Goal: Task Accomplishment & Management: Manage account settings

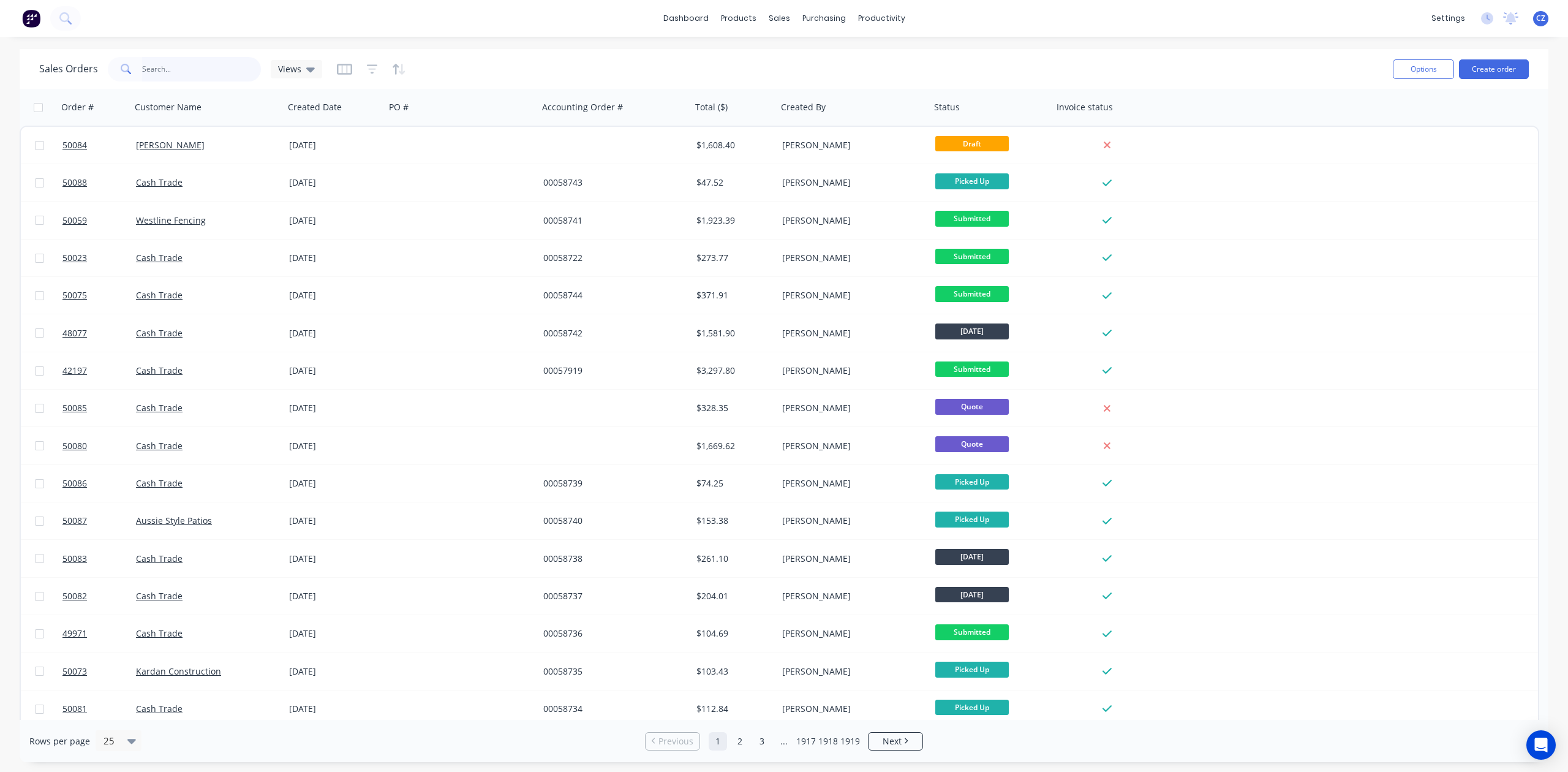
click at [170, 61] on input "text" at bounding box center [202, 69] width 120 height 24
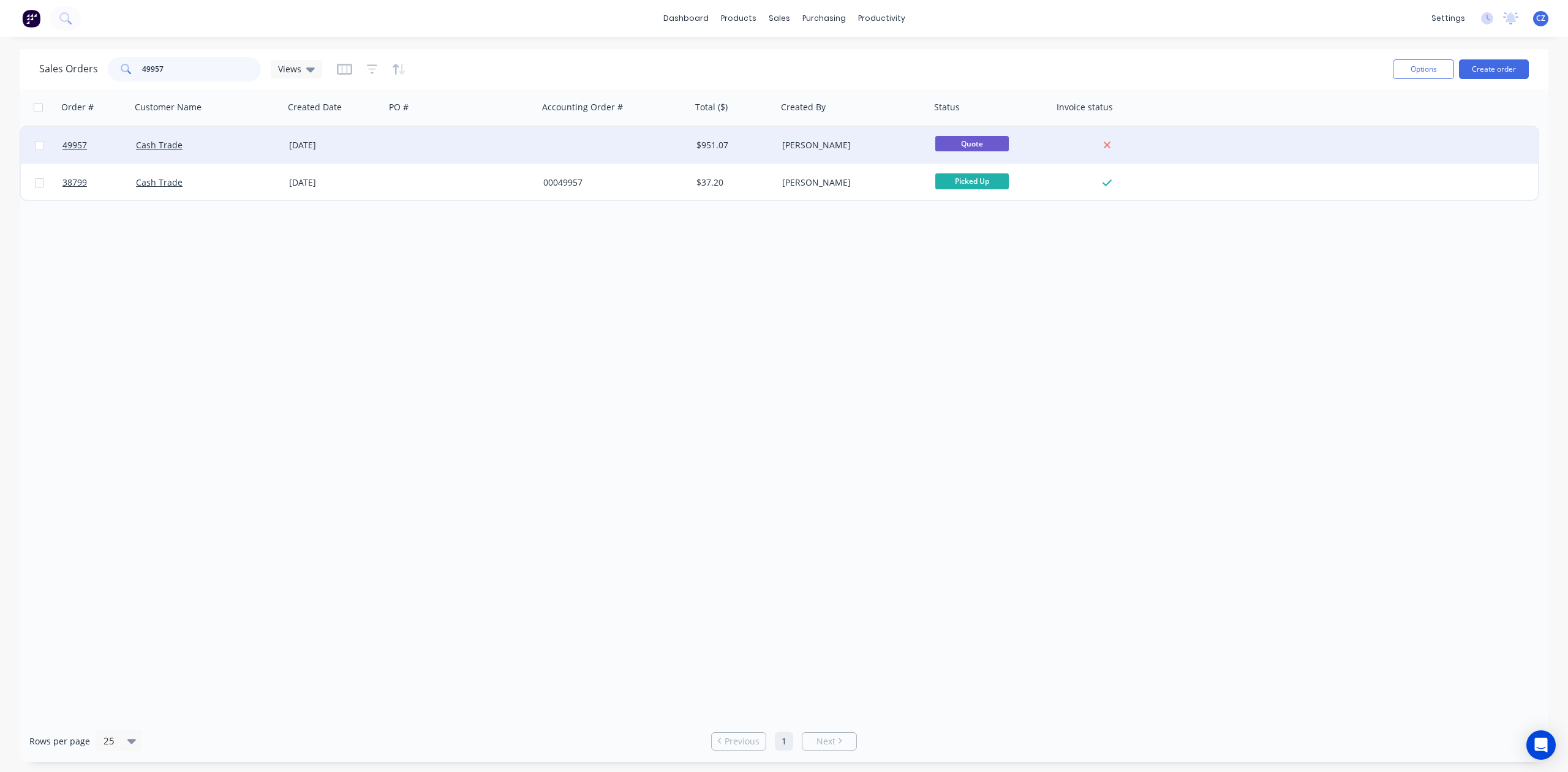
type input "49957"
click at [731, 152] on div "$951.07" at bounding box center [735, 146] width 86 height 37
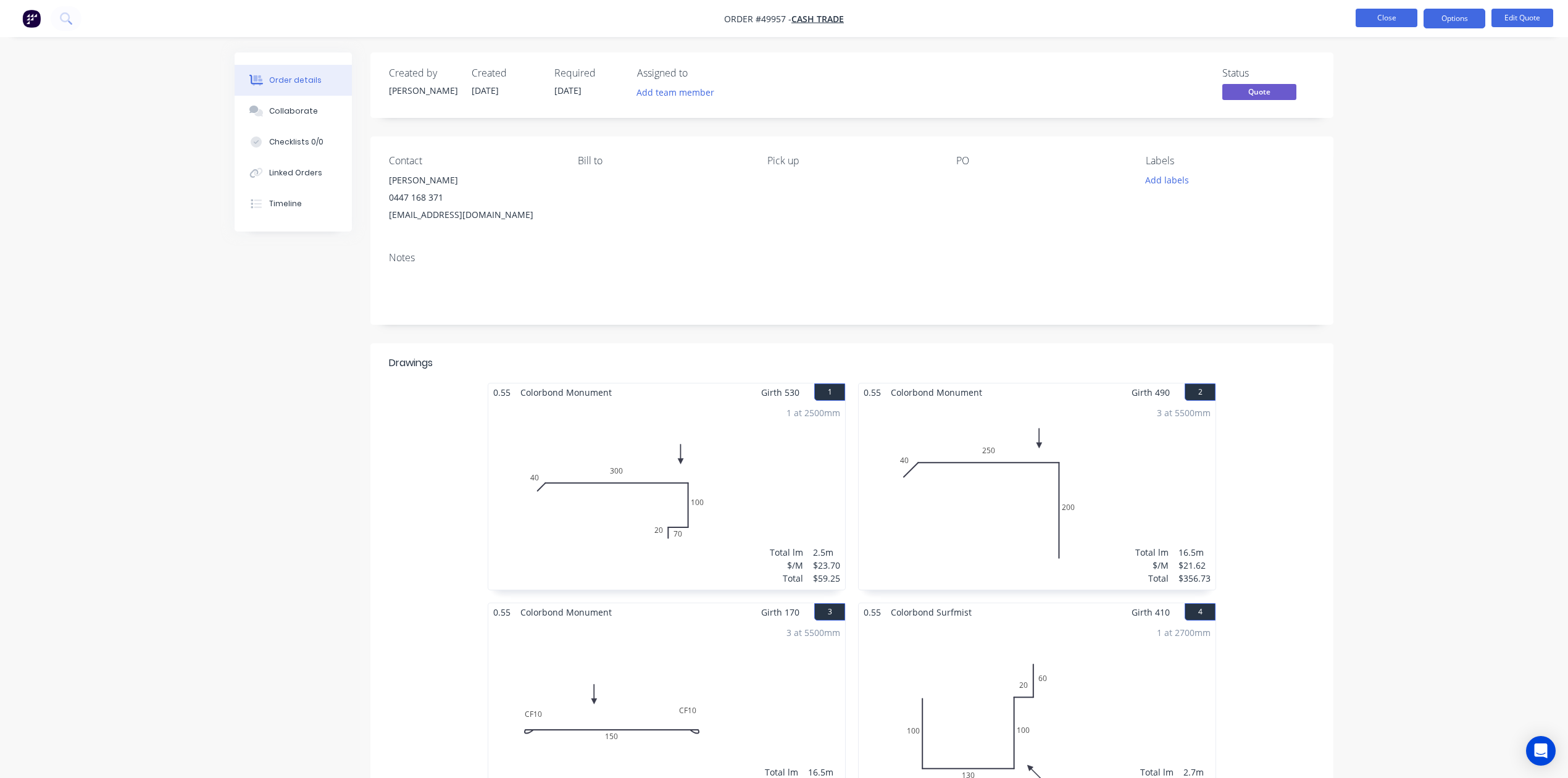
click at [1369, 11] on button "Close" at bounding box center [1386, 18] width 62 height 19
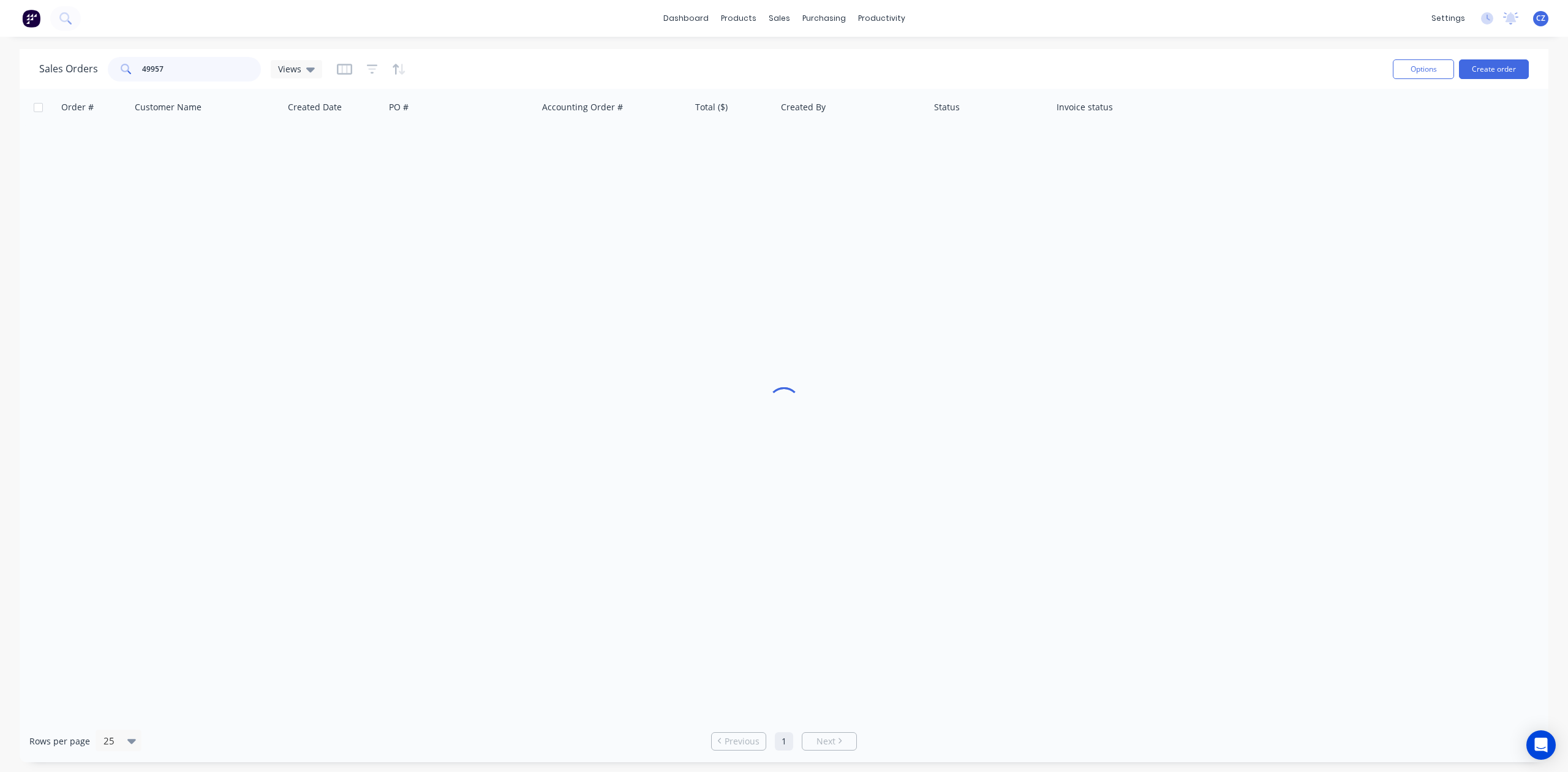
click at [236, 72] on input "49957" at bounding box center [202, 69] width 120 height 24
type input "49957"
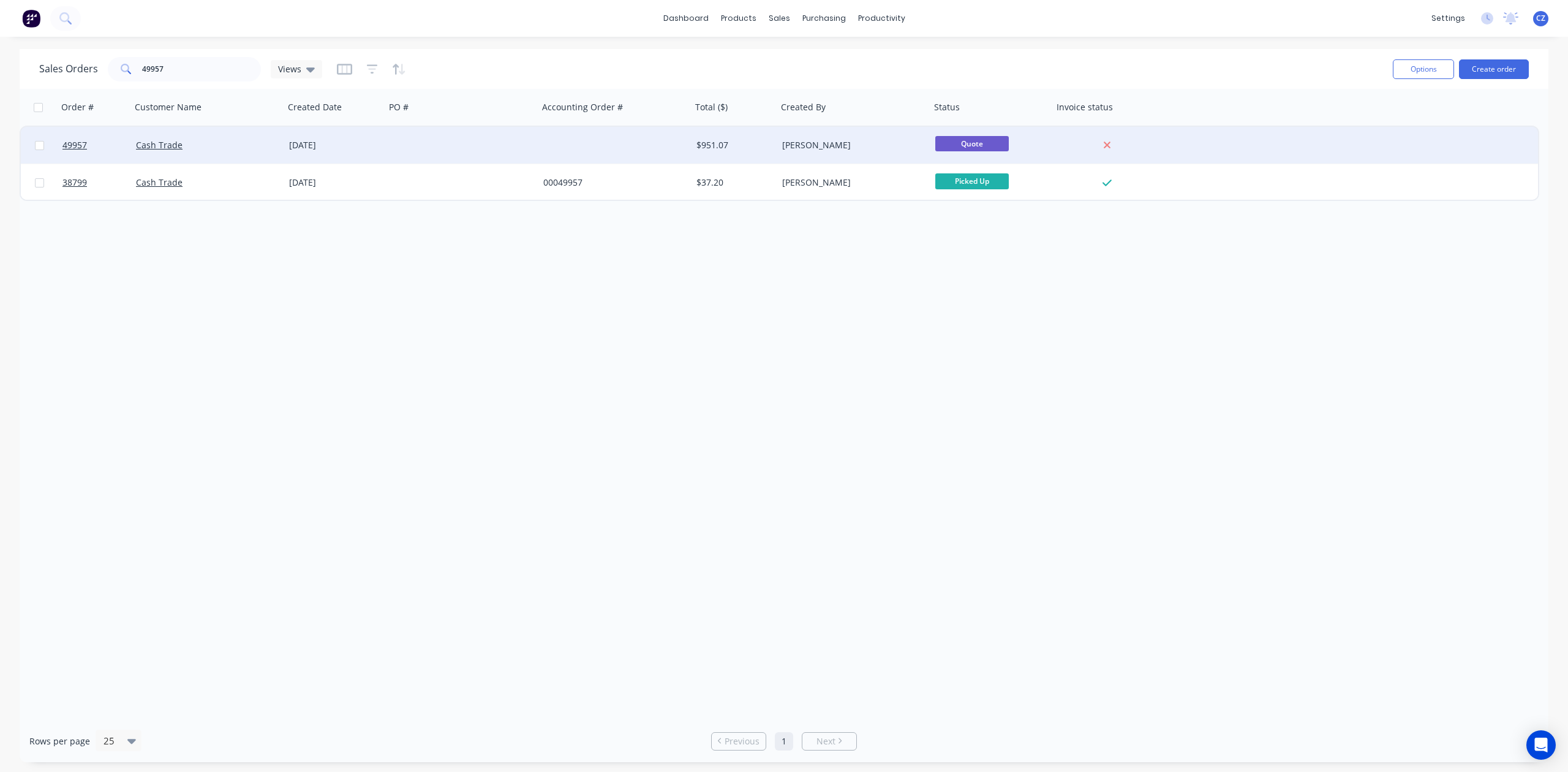
click at [591, 138] on div at bounding box center [615, 146] width 153 height 37
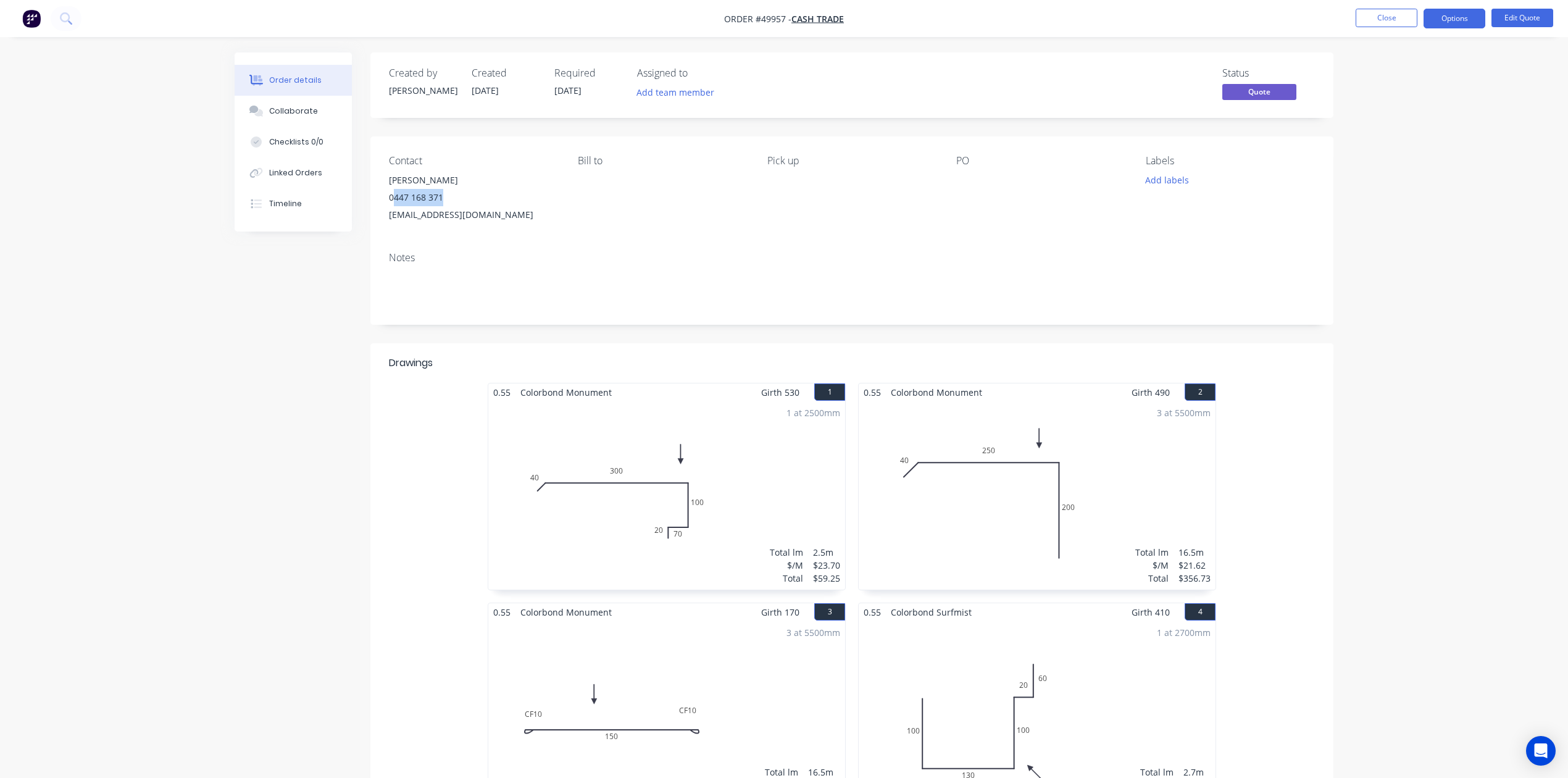
drag, startPoint x: 457, startPoint y: 192, endPoint x: 393, endPoint y: 196, distance: 64.1
click at [393, 196] on div "0447 168 371" at bounding box center [473, 198] width 169 height 17
copy div "447 168 371"
click at [1408, 171] on div "Order details Collaborate Checklists 0/0 Linked Orders Timeline Order details C…" at bounding box center [784, 633] width 1568 height 1266
click at [1371, 30] on nav "Order #49957 - Cash Trade Close Options Edit Quote" at bounding box center [784, 19] width 1568 height 37
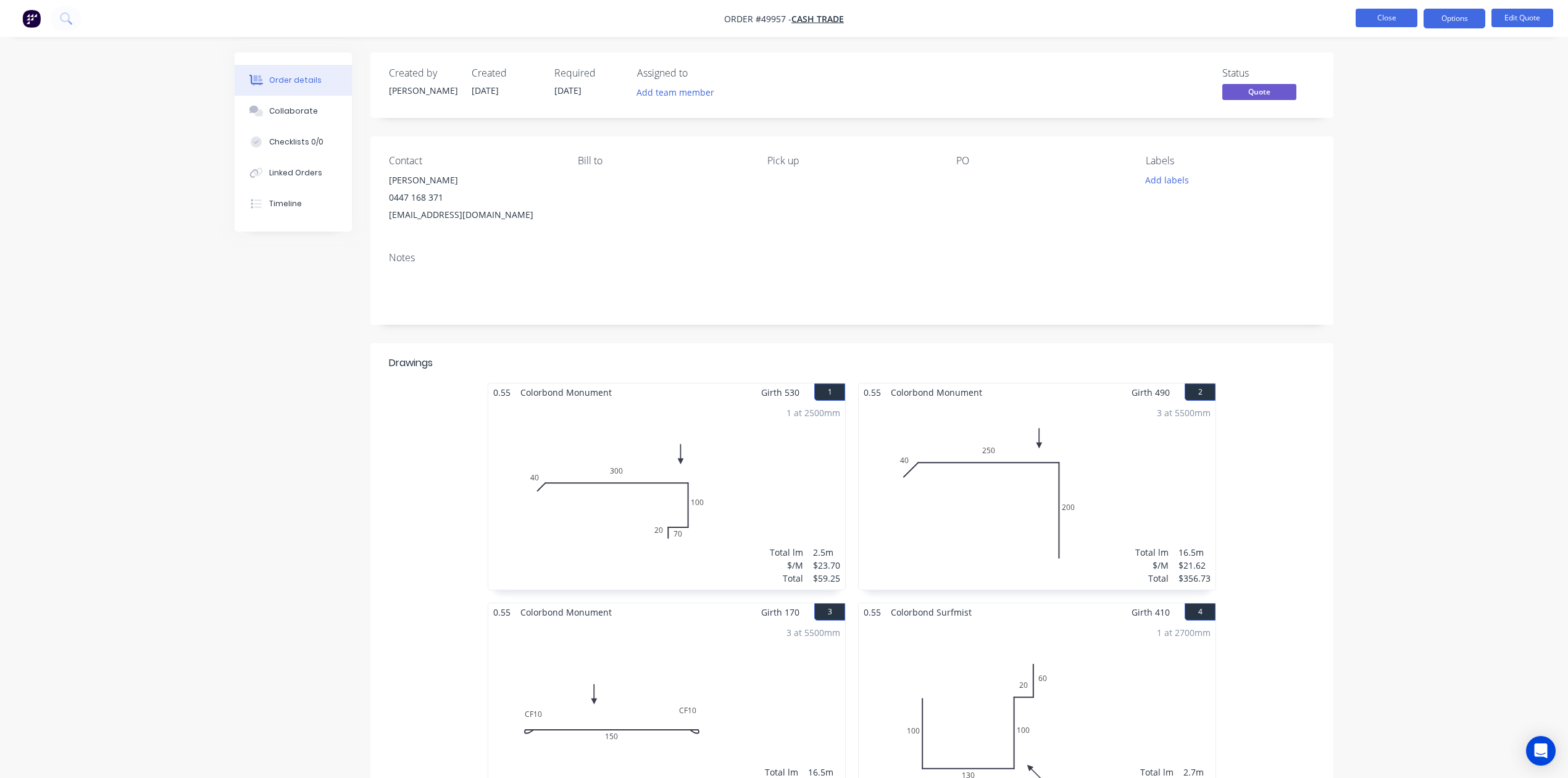
click at [1371, 25] on button "Close" at bounding box center [1386, 18] width 62 height 19
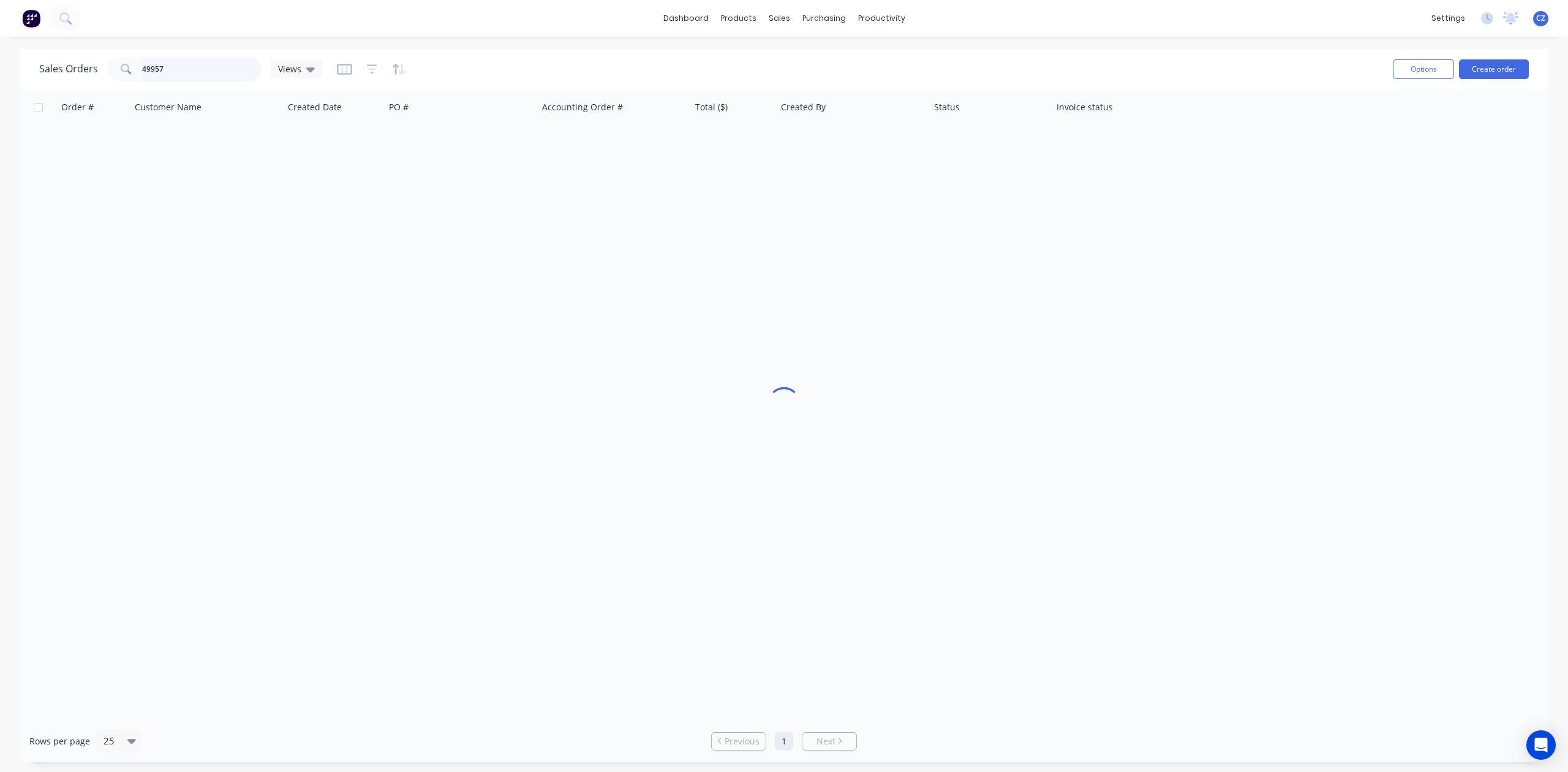
drag, startPoint x: 153, startPoint y: 75, endPoint x: 0, endPoint y: 57, distance: 154.1
click at [0, 57] on div "Sales Orders 49957 Views Options Create order Order # Customer Name Created Dat…" at bounding box center [784, 405] width 1568 height 713
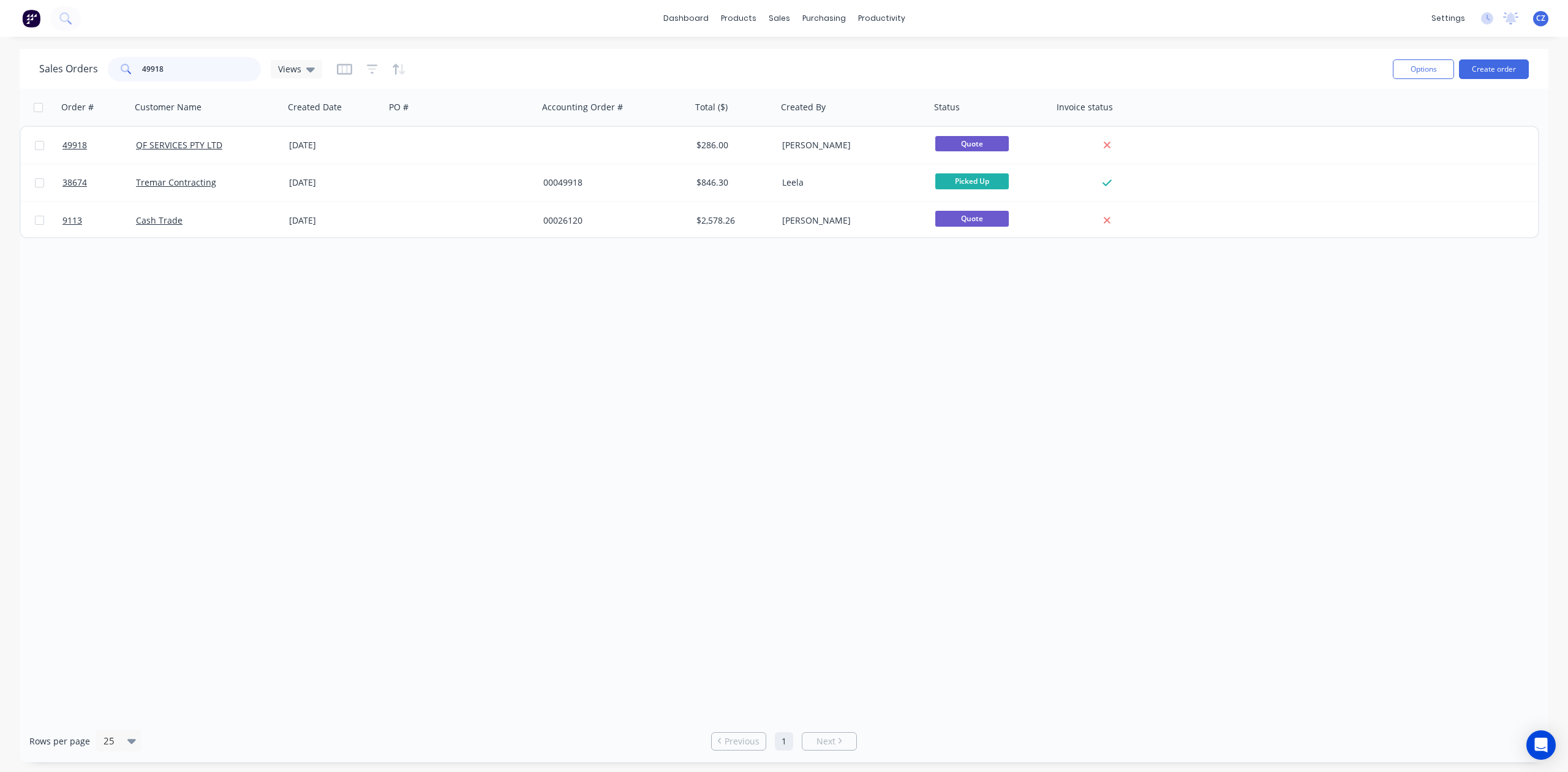
type input "49918"
click at [760, 136] on div "$286.00" at bounding box center [735, 146] width 86 height 37
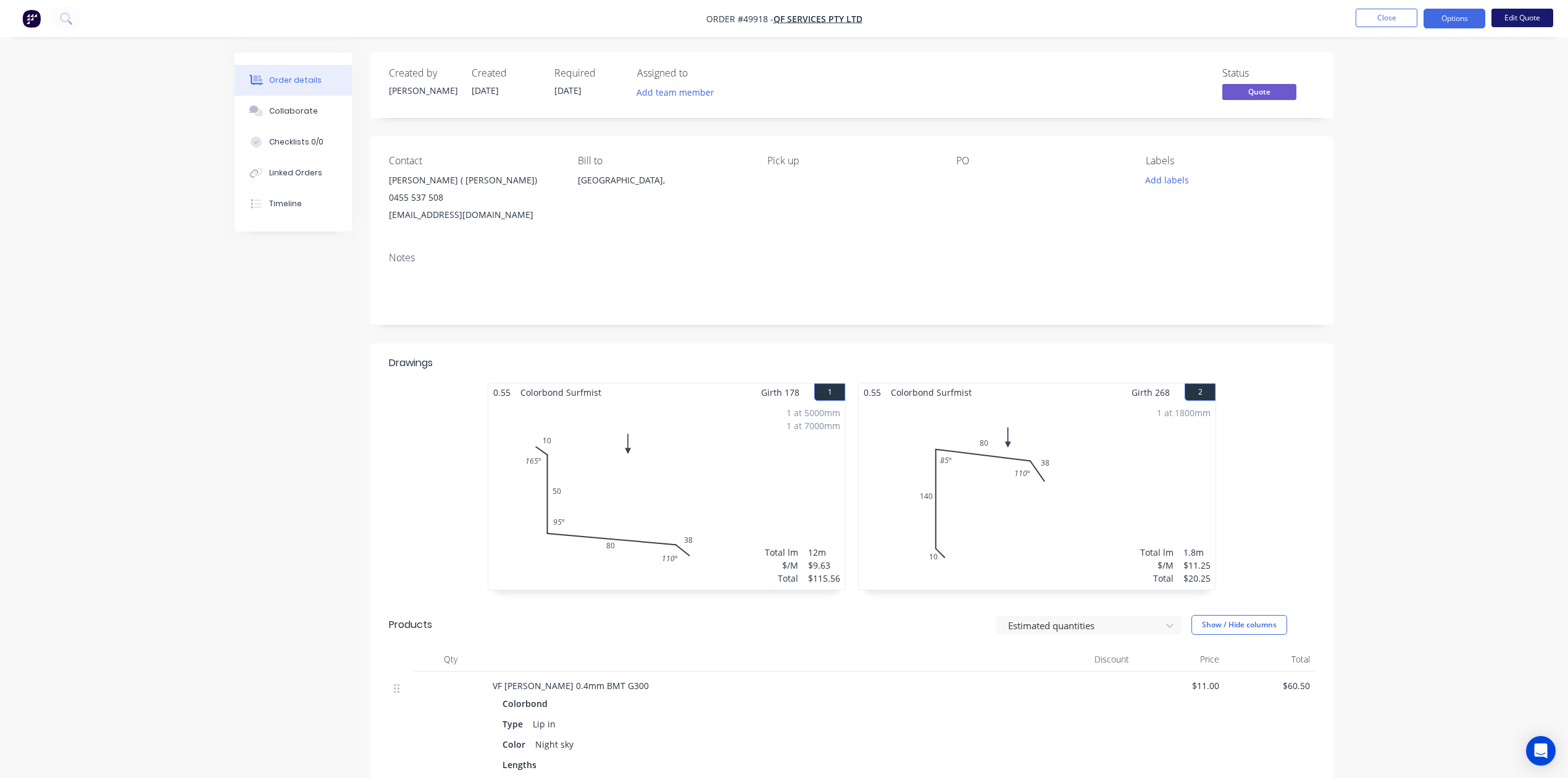
click at [1529, 14] on button "Edit Quote" at bounding box center [1521, 18] width 62 height 19
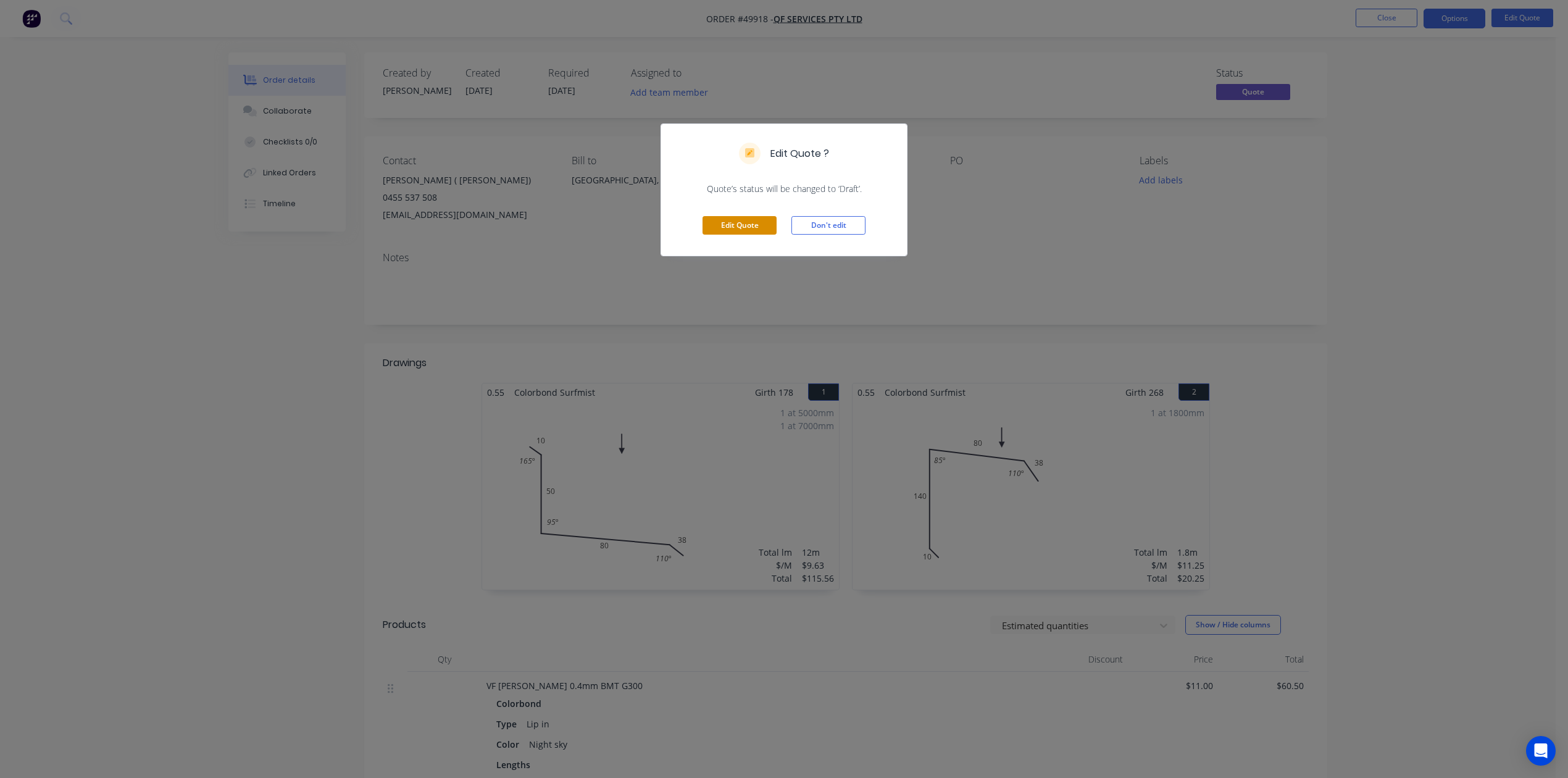
click at [754, 228] on button "Edit Quote" at bounding box center [739, 226] width 74 height 19
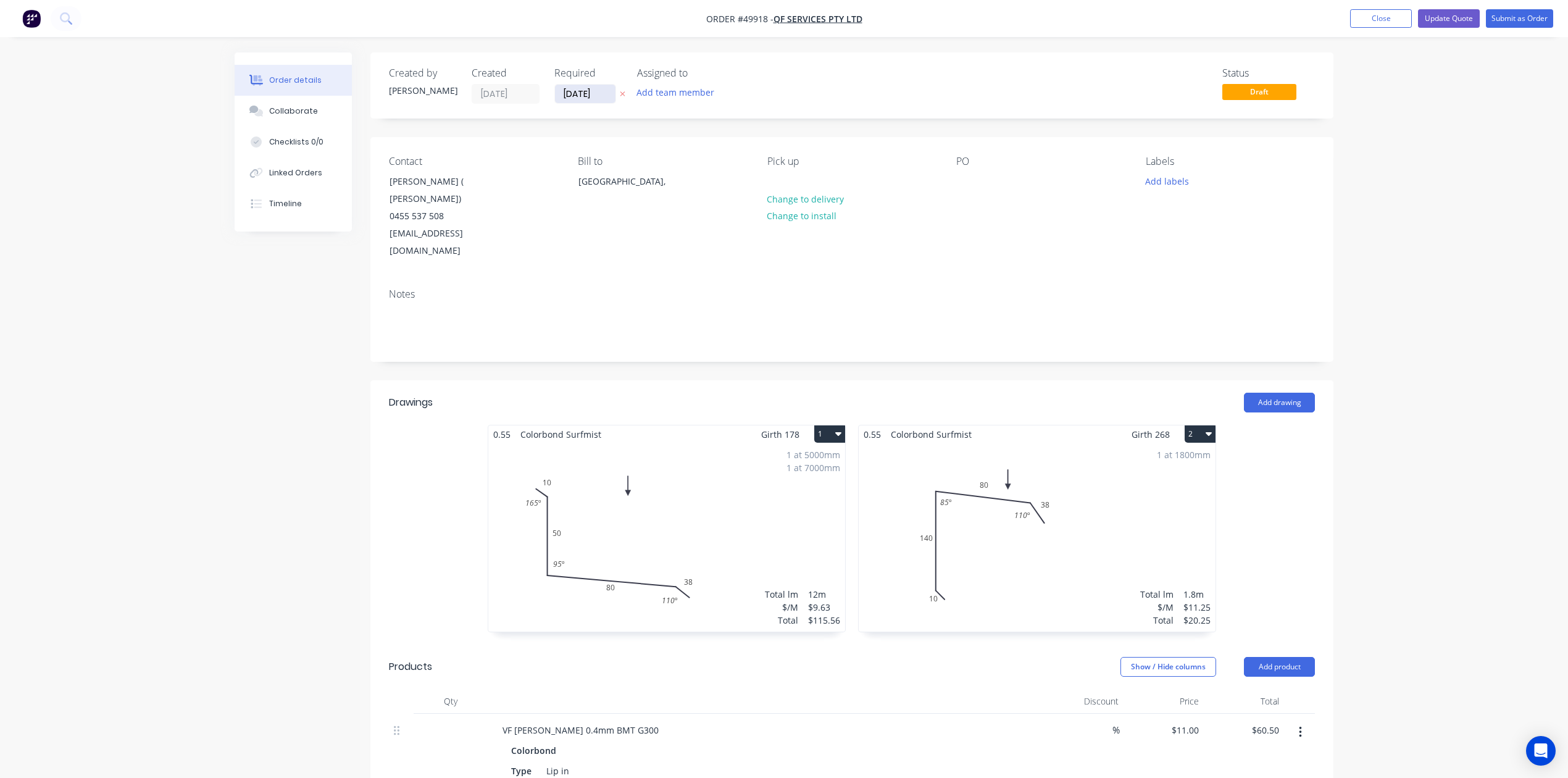
click at [566, 94] on input "02/10/25" at bounding box center [584, 94] width 60 height 19
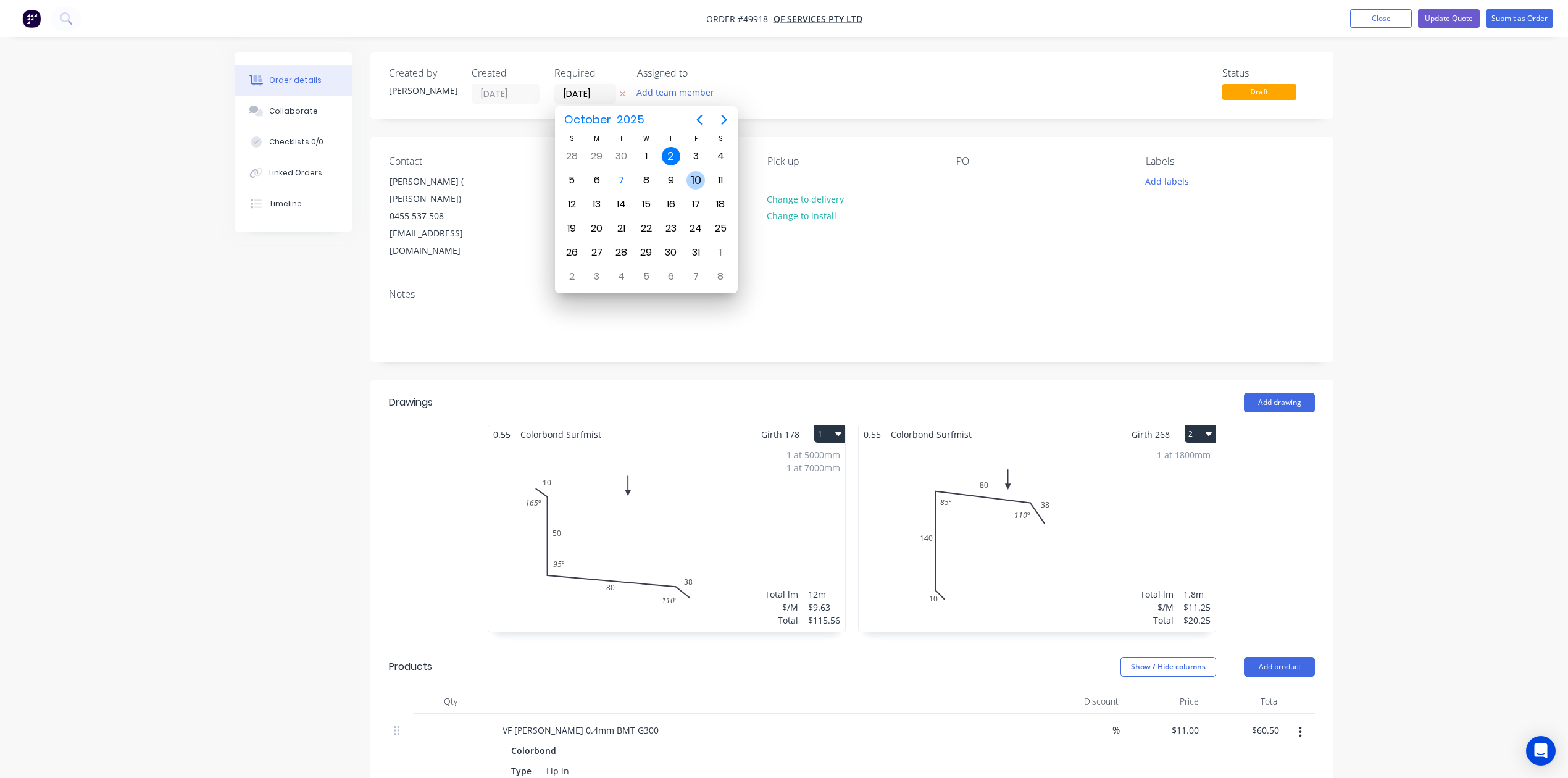
click at [702, 178] on div "10" at bounding box center [695, 181] width 19 height 19
type input "10/10/25"
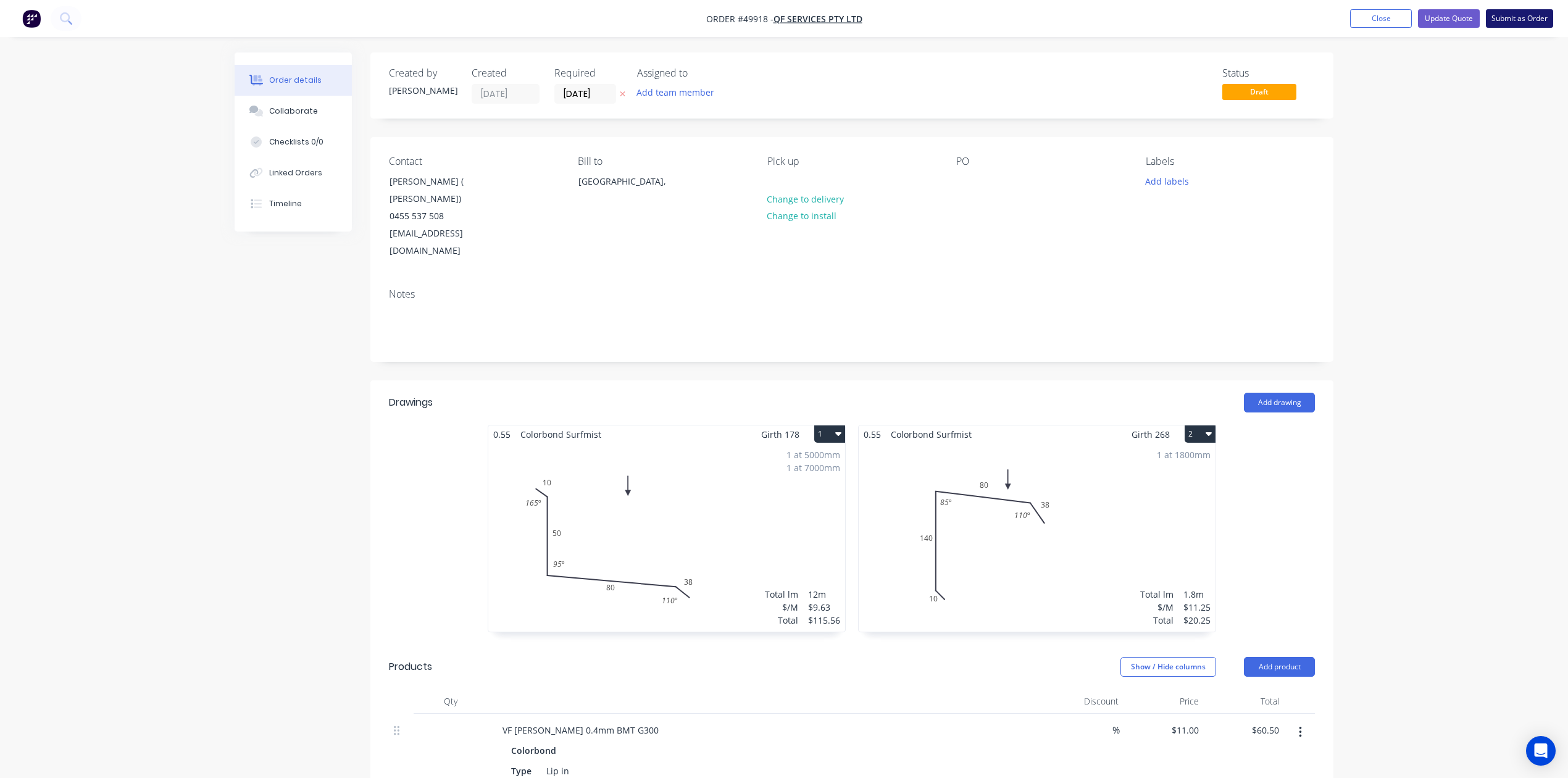
click at [1528, 17] on button "Submit as Order" at bounding box center [1519, 19] width 67 height 19
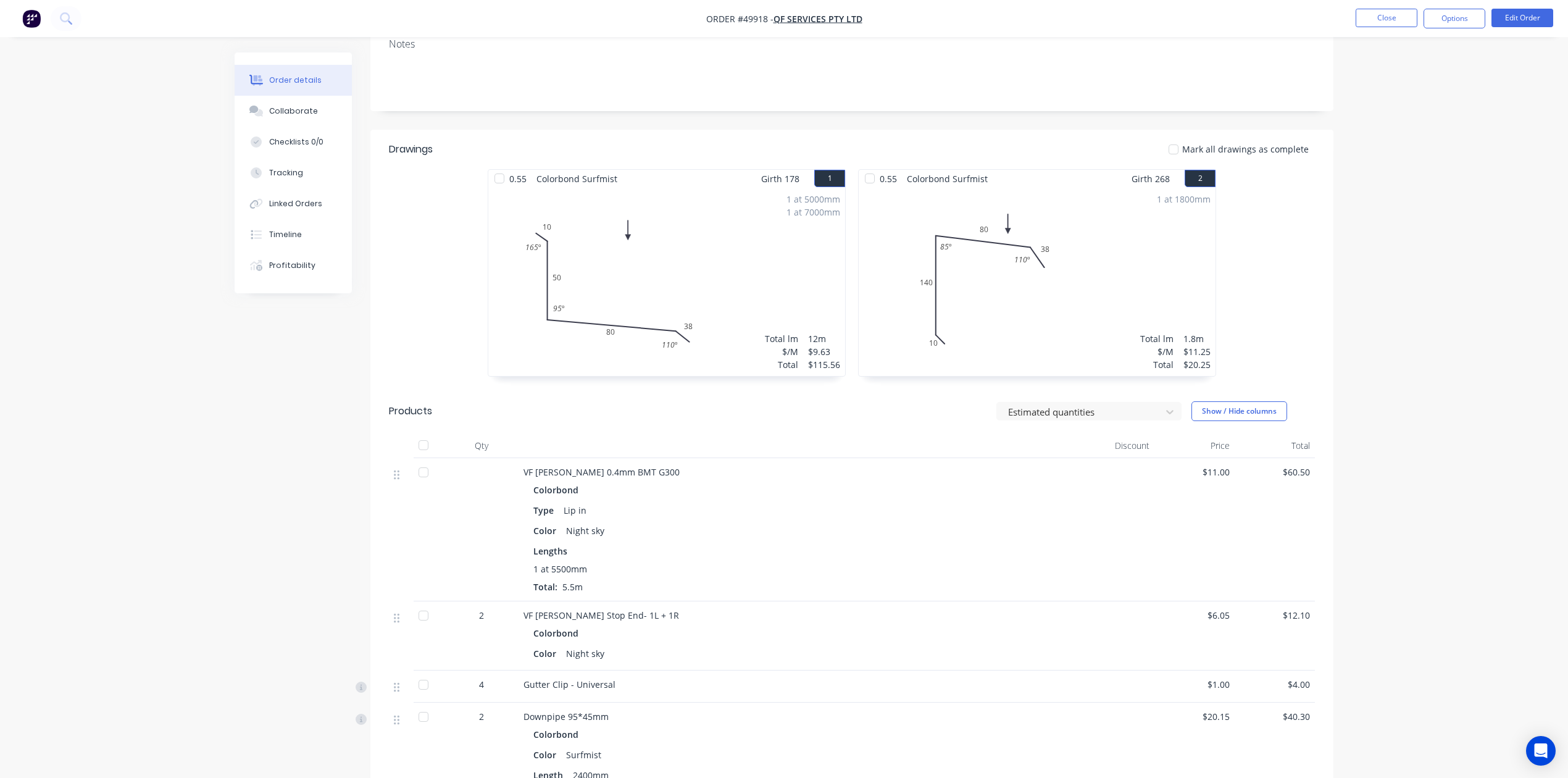
scroll to position [81, 0]
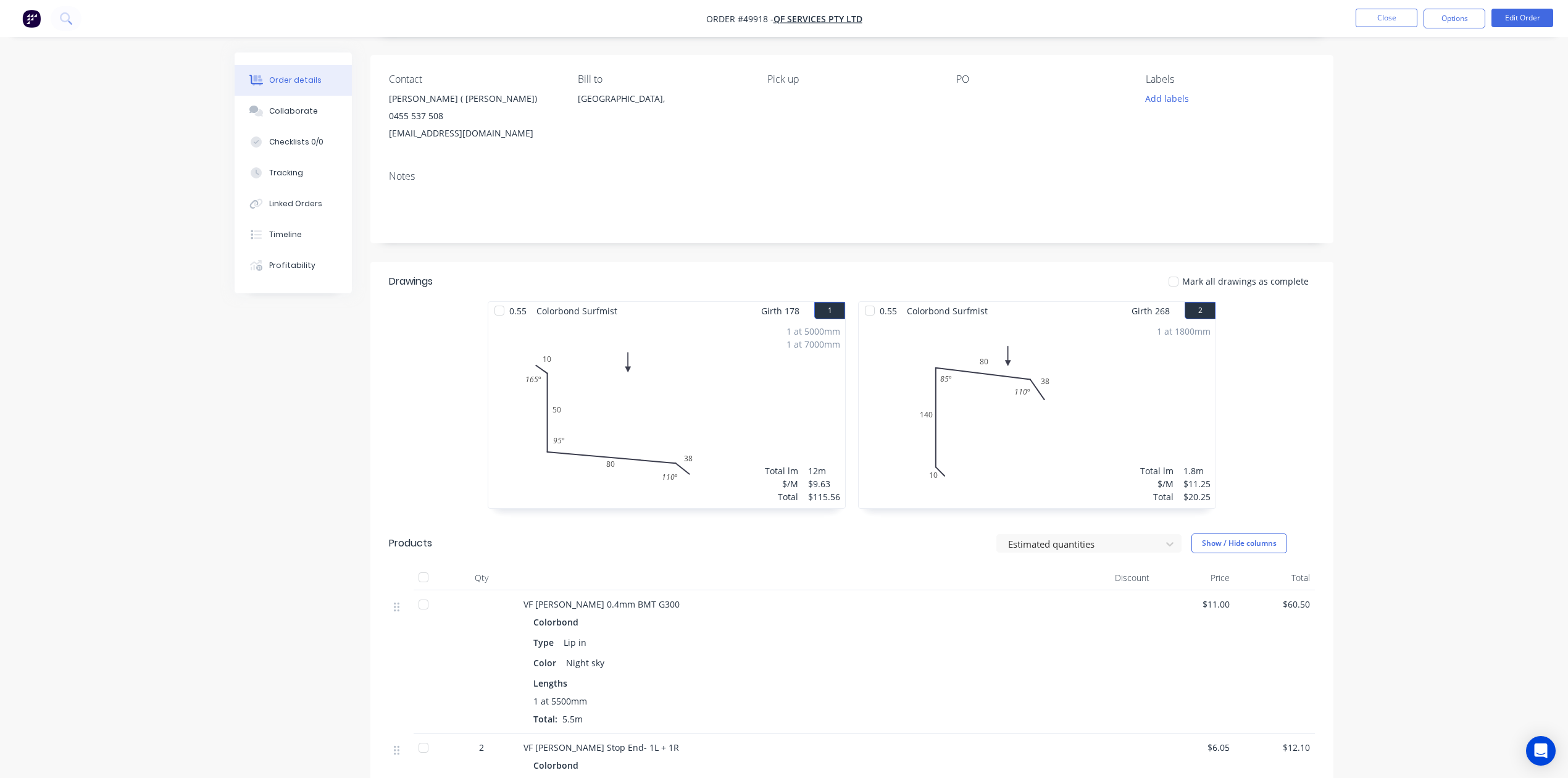
click at [1448, 8] on nav "Order #49918 - QF SERVICES PTY LTD Close Options Edit Order" at bounding box center [784, 19] width 1568 height 37
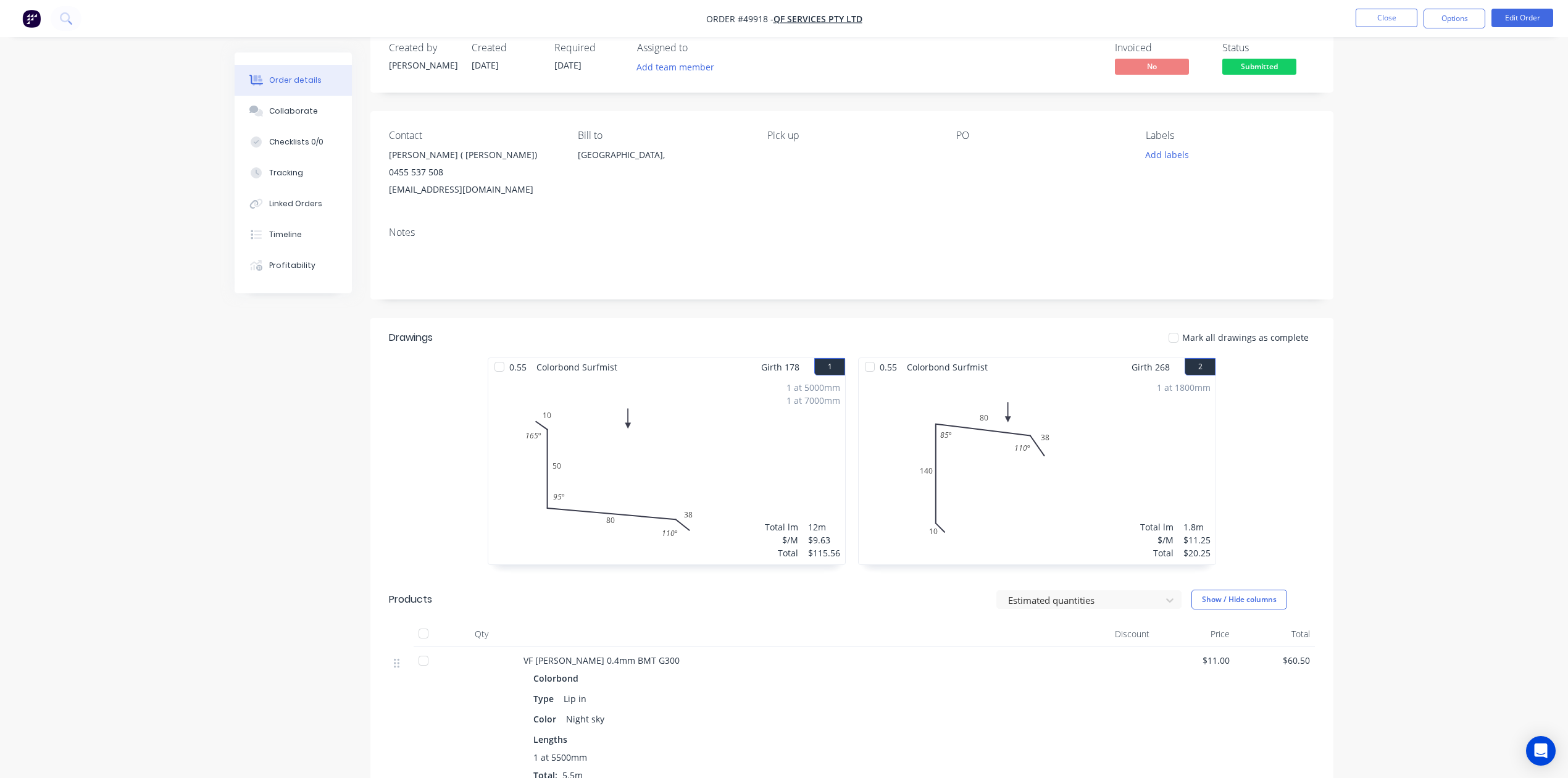
scroll to position [0, 0]
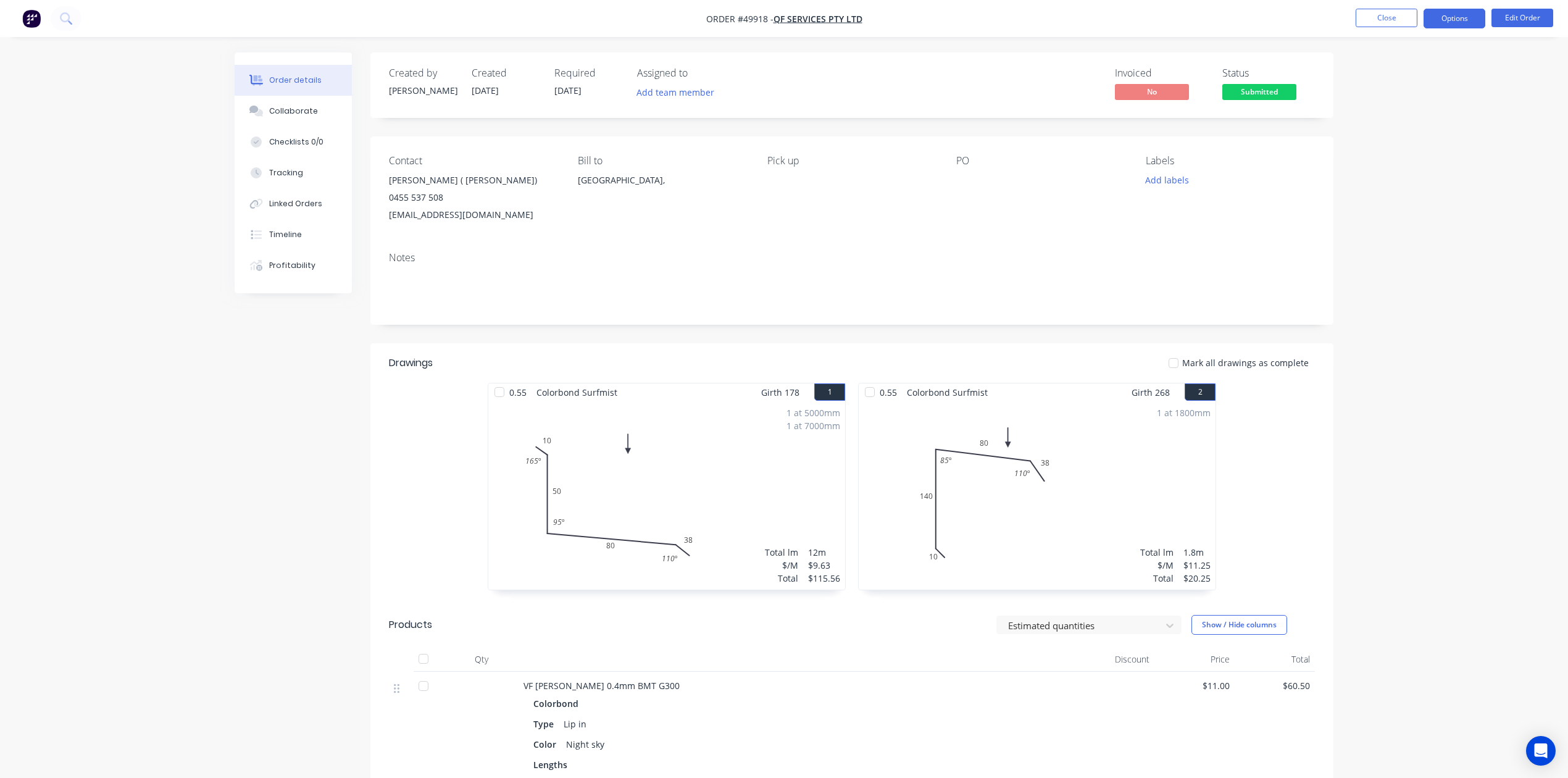
click at [1454, 20] on button "Options" at bounding box center [1454, 18] width 62 height 20
click at [1406, 64] on button "Invoice" at bounding box center [1417, 75] width 136 height 25
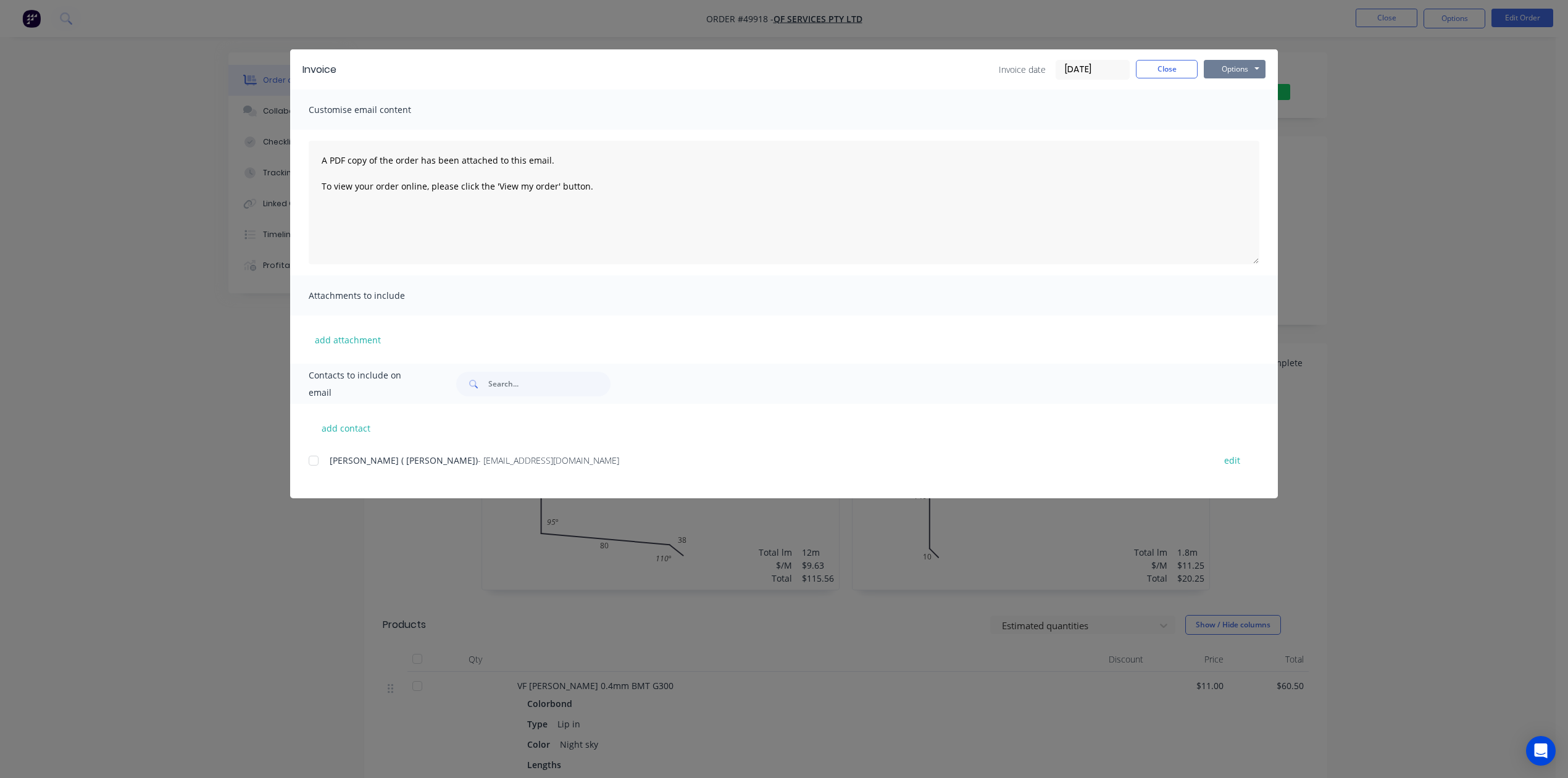
click at [1242, 60] on button "Options" at bounding box center [1234, 70] width 62 height 19
click at [1235, 112] on button "Print" at bounding box center [1242, 111] width 79 height 20
click at [1183, 72] on button "Close" at bounding box center [1166, 70] width 62 height 19
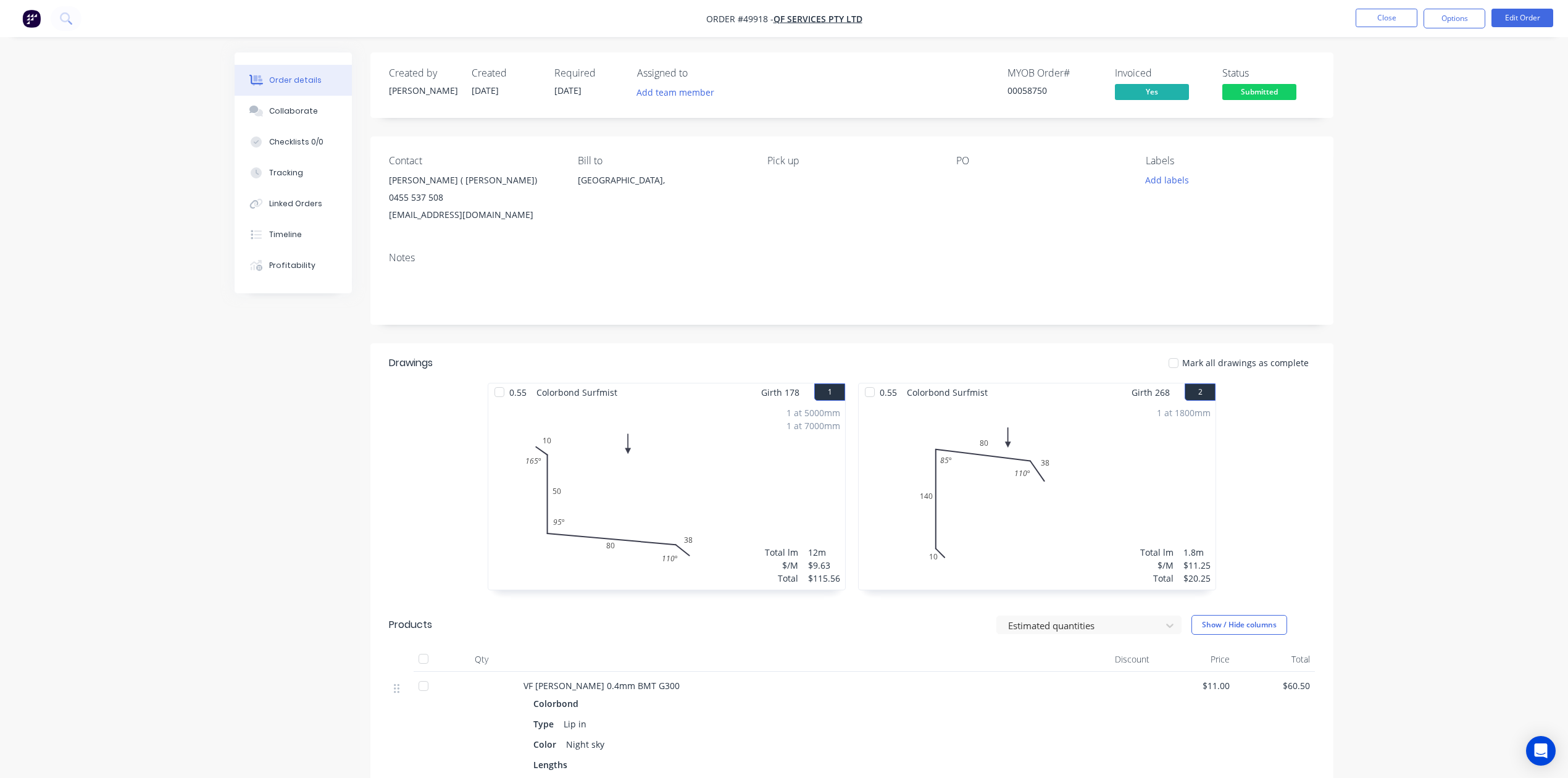
click at [1274, 87] on span "Submitted" at bounding box center [1258, 92] width 74 height 15
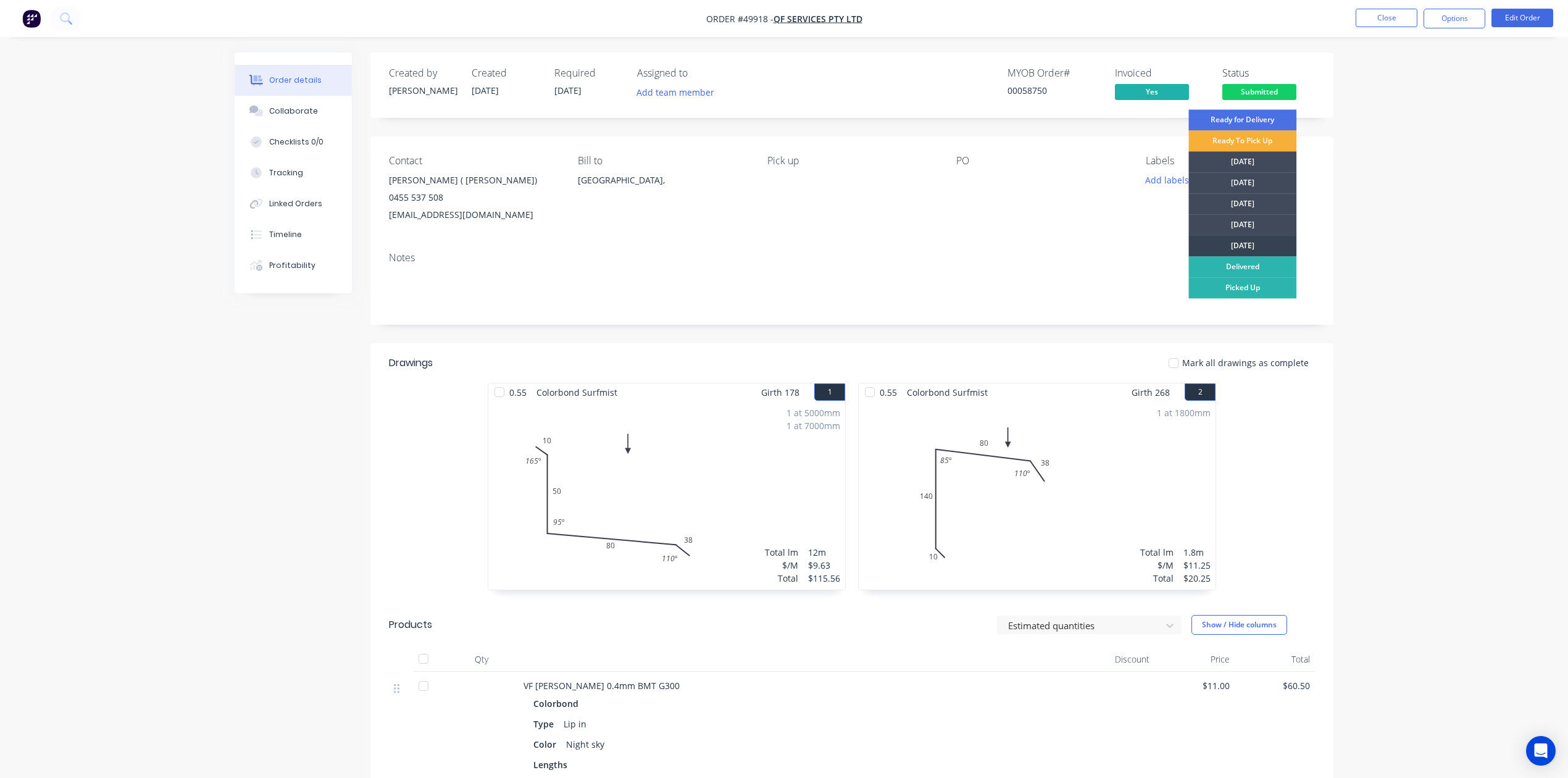
click at [1265, 239] on div "[DATE]" at bounding box center [1242, 245] width 108 height 21
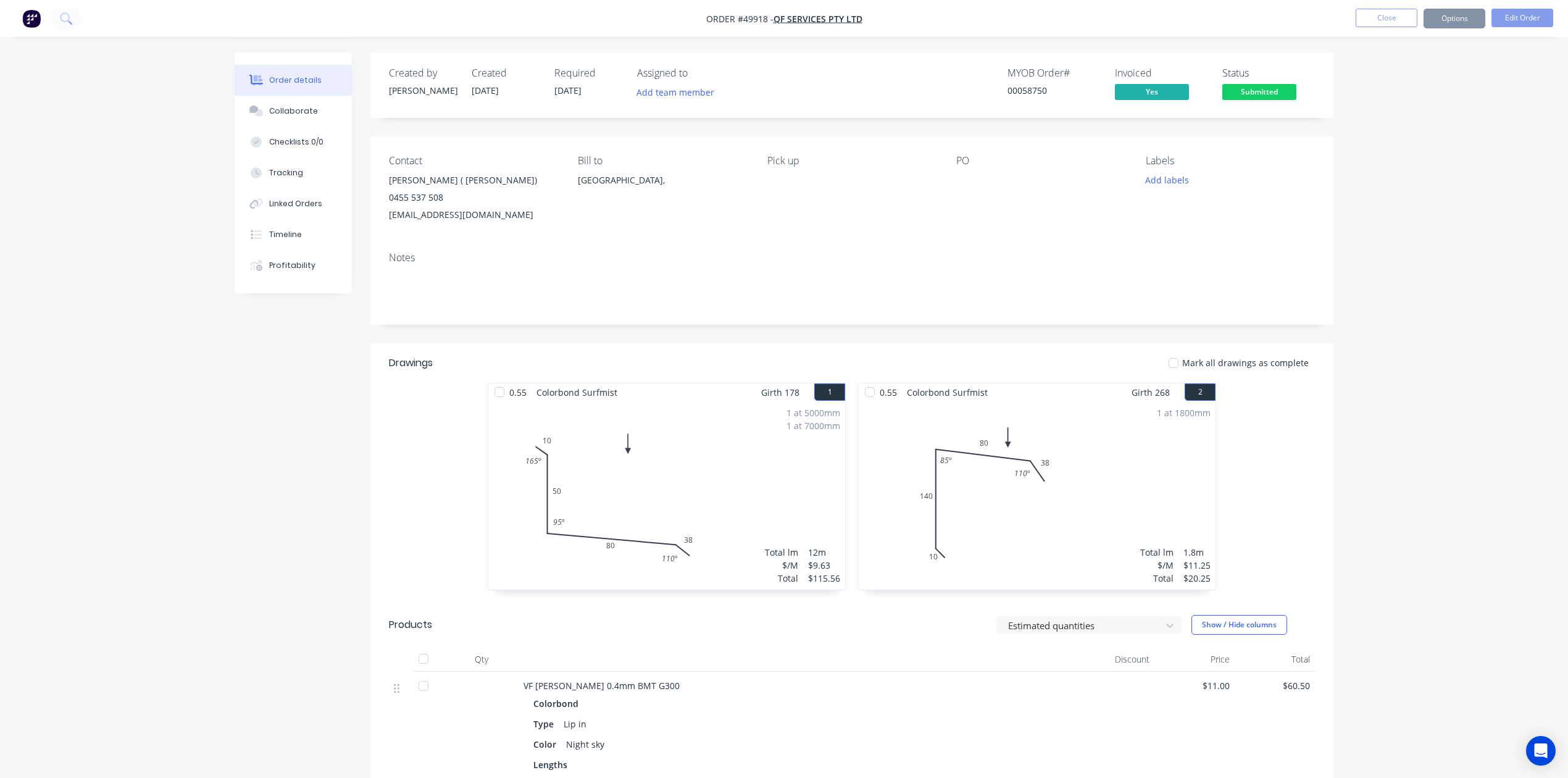
drag, startPoint x: 1371, startPoint y: 216, endPoint x: 1420, endPoint y: 48, distance: 175.0
click at [1373, 214] on div "Order details Collaborate Checklists 0/0 Tracking Linked Orders Timeline Profit…" at bounding box center [784, 634] width 1568 height 1268
click at [1458, 13] on button "Options" at bounding box center [1454, 18] width 62 height 20
click at [1387, 143] on div "Work Order" at bounding box center [1417, 148] width 114 height 18
click at [1387, 148] on div "Custom" at bounding box center [1417, 148] width 114 height 18
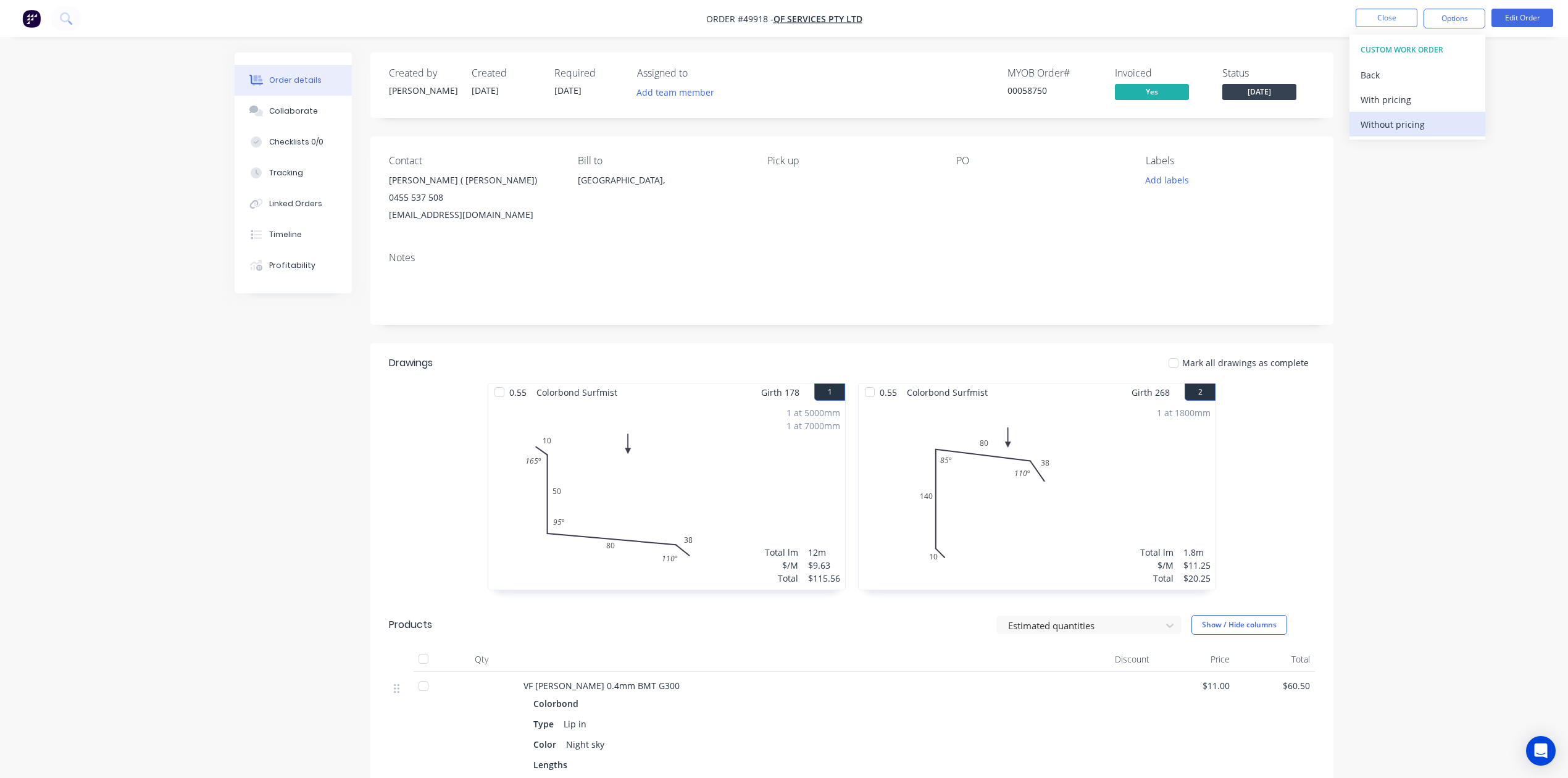
click at [1391, 124] on div "Without pricing" at bounding box center [1417, 124] width 114 height 18
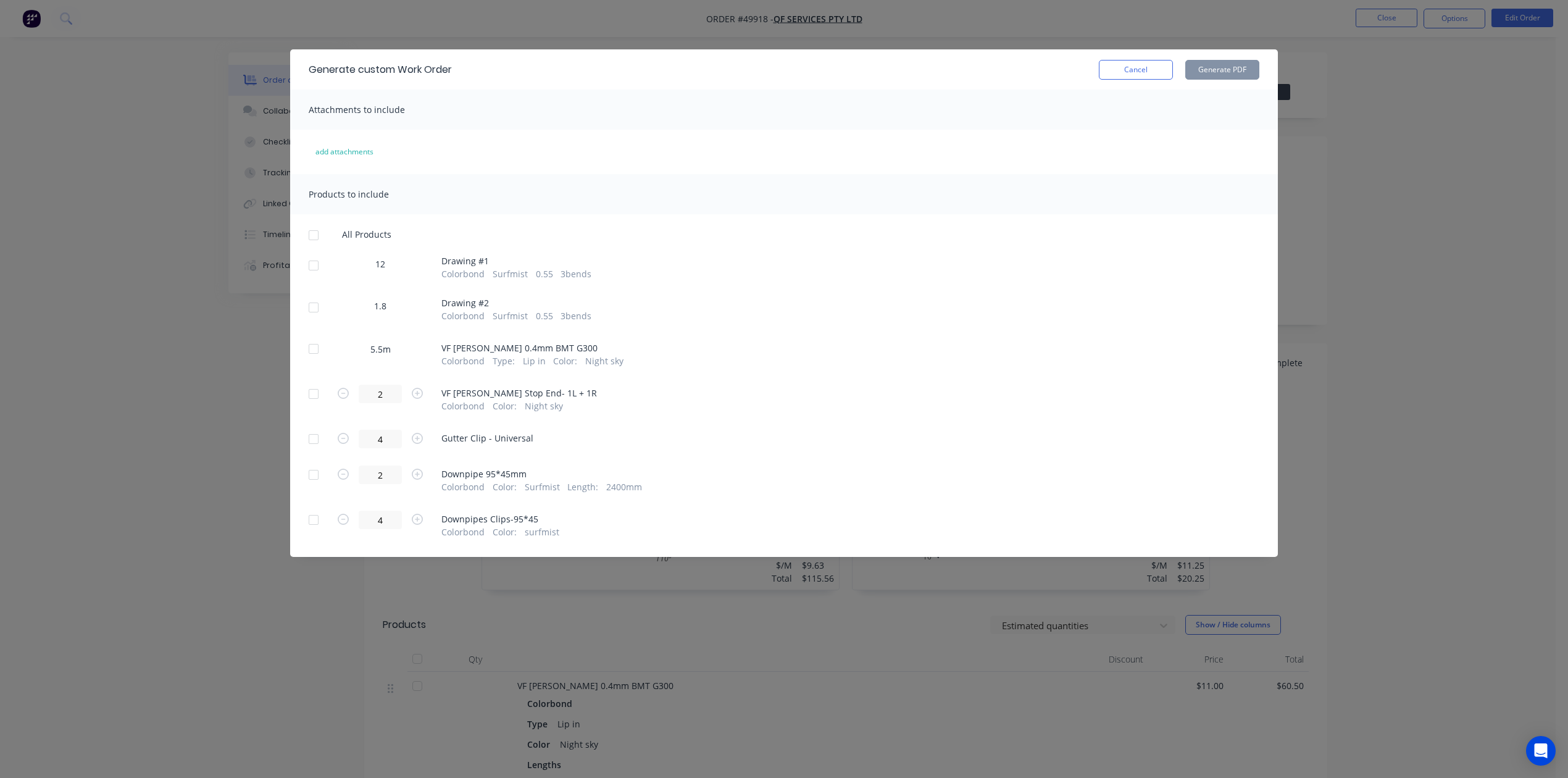
click at [311, 270] on div at bounding box center [313, 265] width 25 height 25
click at [319, 312] on div at bounding box center [313, 307] width 25 height 25
click at [1244, 74] on button "Generate PDF" at bounding box center [1221, 70] width 74 height 20
click at [1137, 70] on button "Cancel" at bounding box center [1136, 70] width 74 height 20
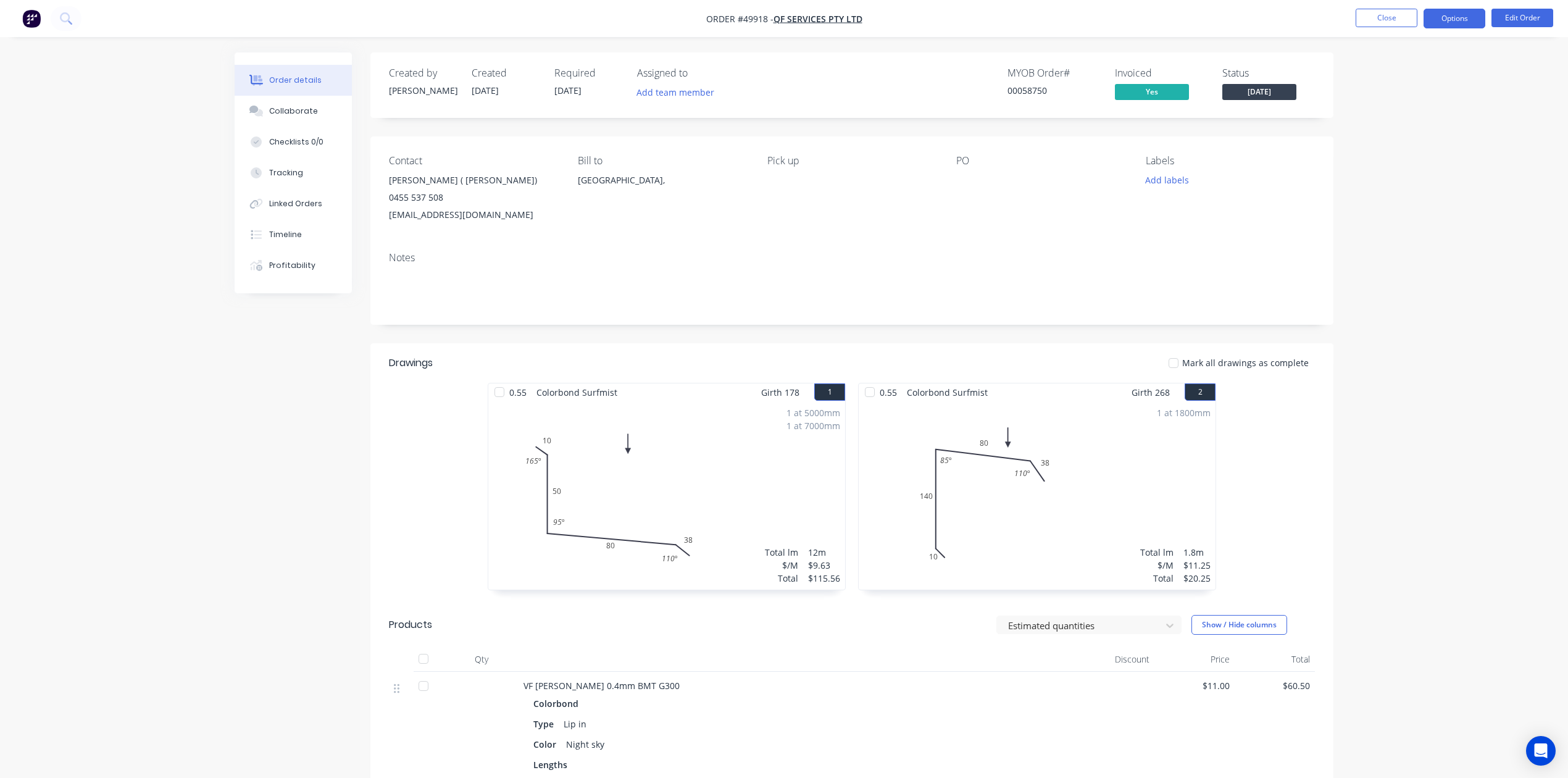
click at [1463, 18] on button "Options" at bounding box center [1454, 18] width 62 height 20
click at [1401, 174] on div "Delivery Docket" at bounding box center [1417, 173] width 114 height 18
click at [1401, 134] on button "Without pricing" at bounding box center [1417, 124] width 136 height 25
click at [1437, 146] on div "Work Order" at bounding box center [1417, 148] width 114 height 18
click at [1431, 148] on div "Custom" at bounding box center [1417, 148] width 114 height 18
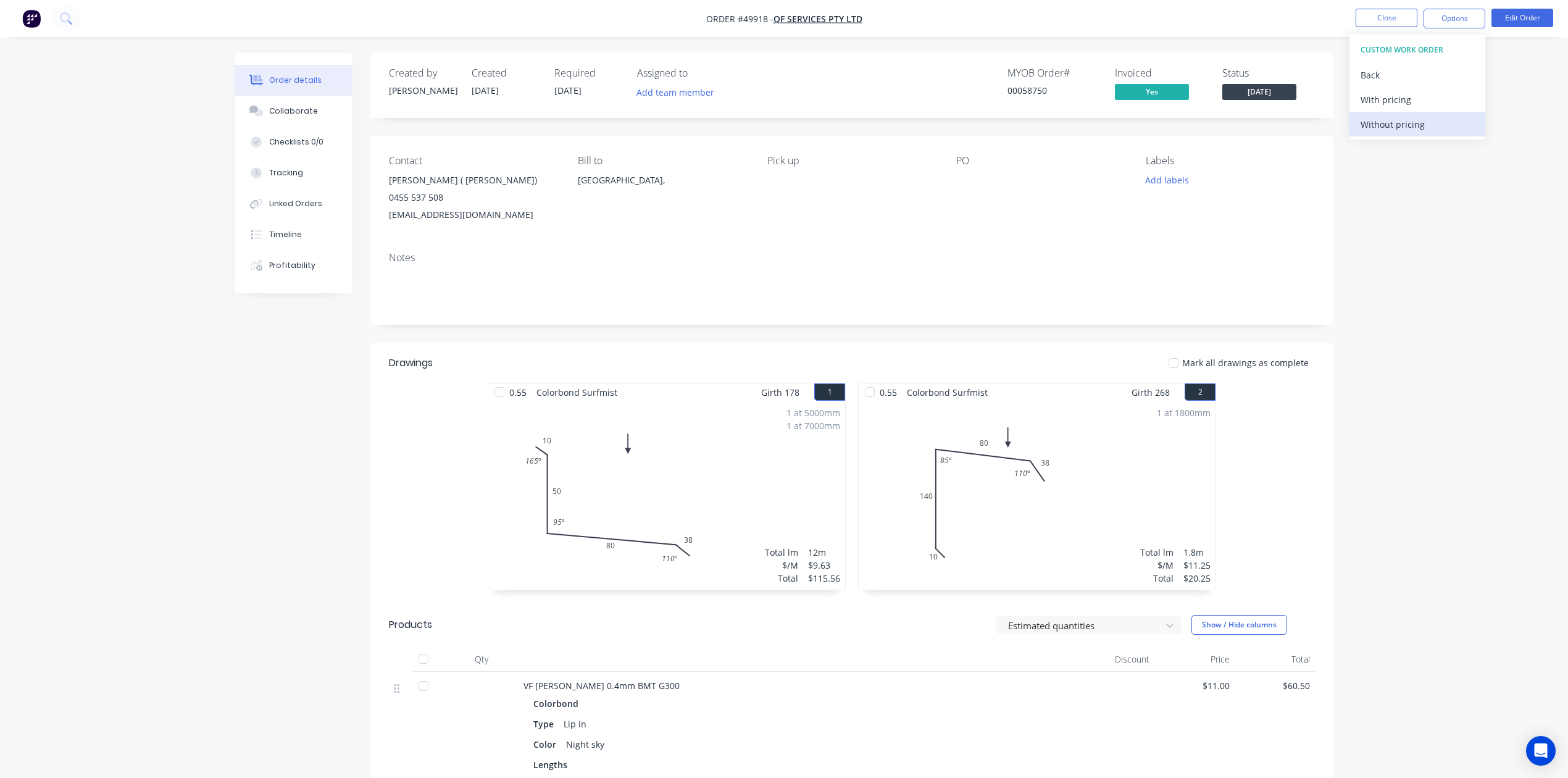
click at [1417, 127] on div "Without pricing" at bounding box center [1417, 124] width 114 height 18
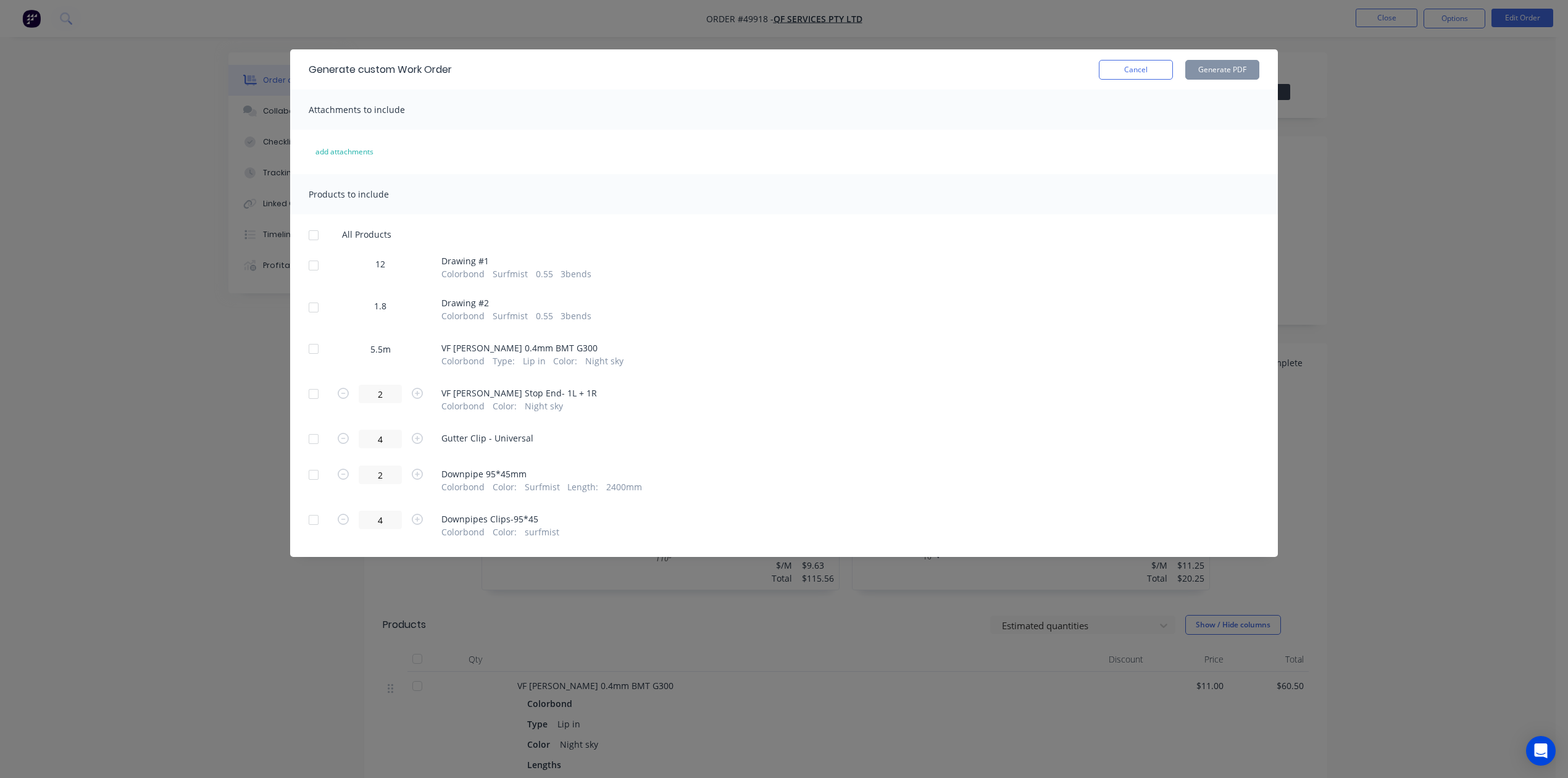
click at [316, 263] on div at bounding box center [313, 265] width 25 height 25
click at [312, 311] on div at bounding box center [313, 307] width 25 height 25
click at [1141, 76] on button "Cancel" at bounding box center [1136, 70] width 74 height 20
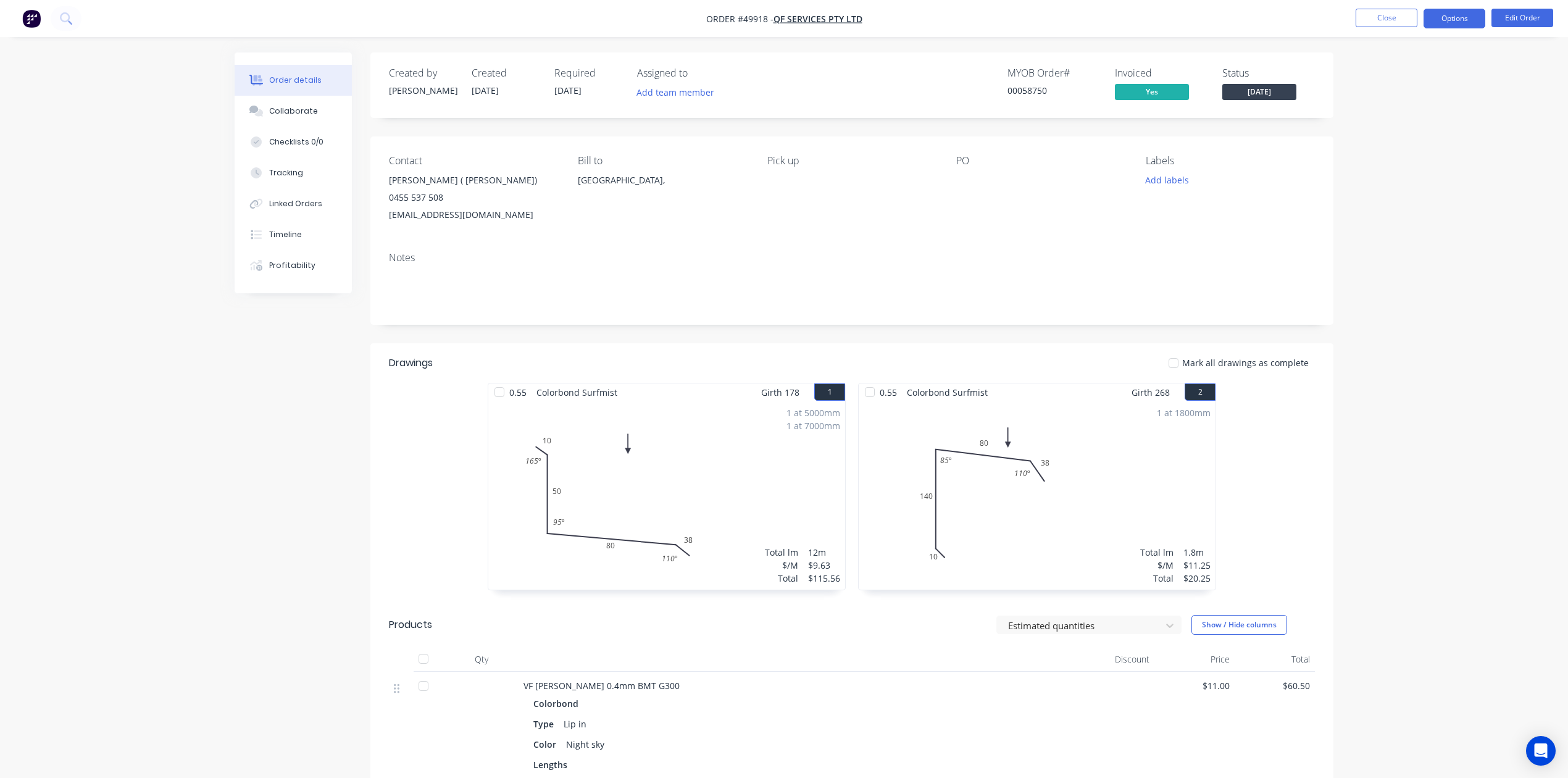
click at [1437, 27] on button "Options" at bounding box center [1454, 18] width 62 height 20
click at [1415, 212] on button "Purchase Products" at bounding box center [1417, 222] width 136 height 25
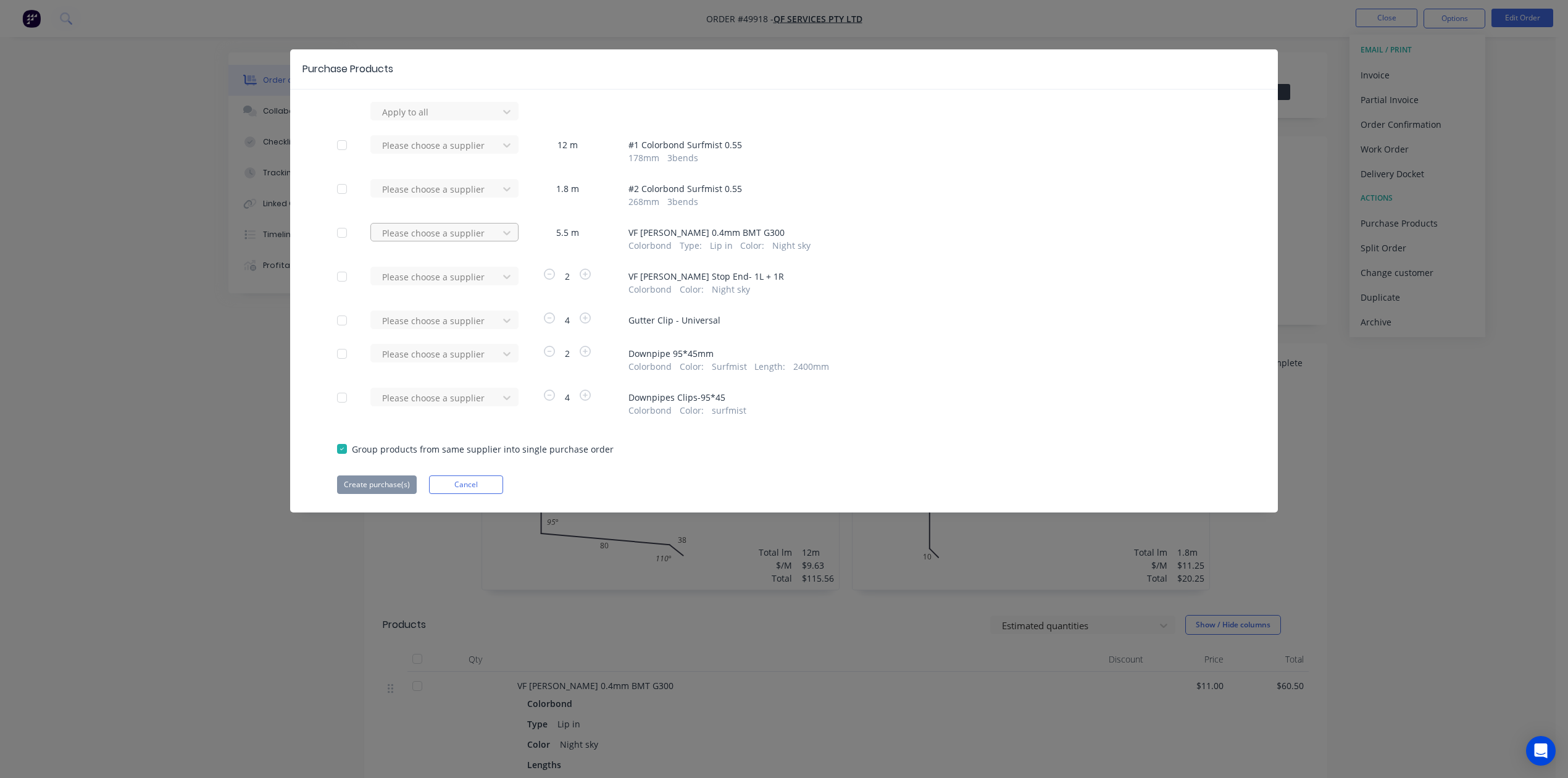
click at [452, 233] on div at bounding box center [436, 233] width 111 height 15
click at [421, 274] on div "Stratco (WA) Pty Ltd" at bounding box center [444, 284] width 148 height 36
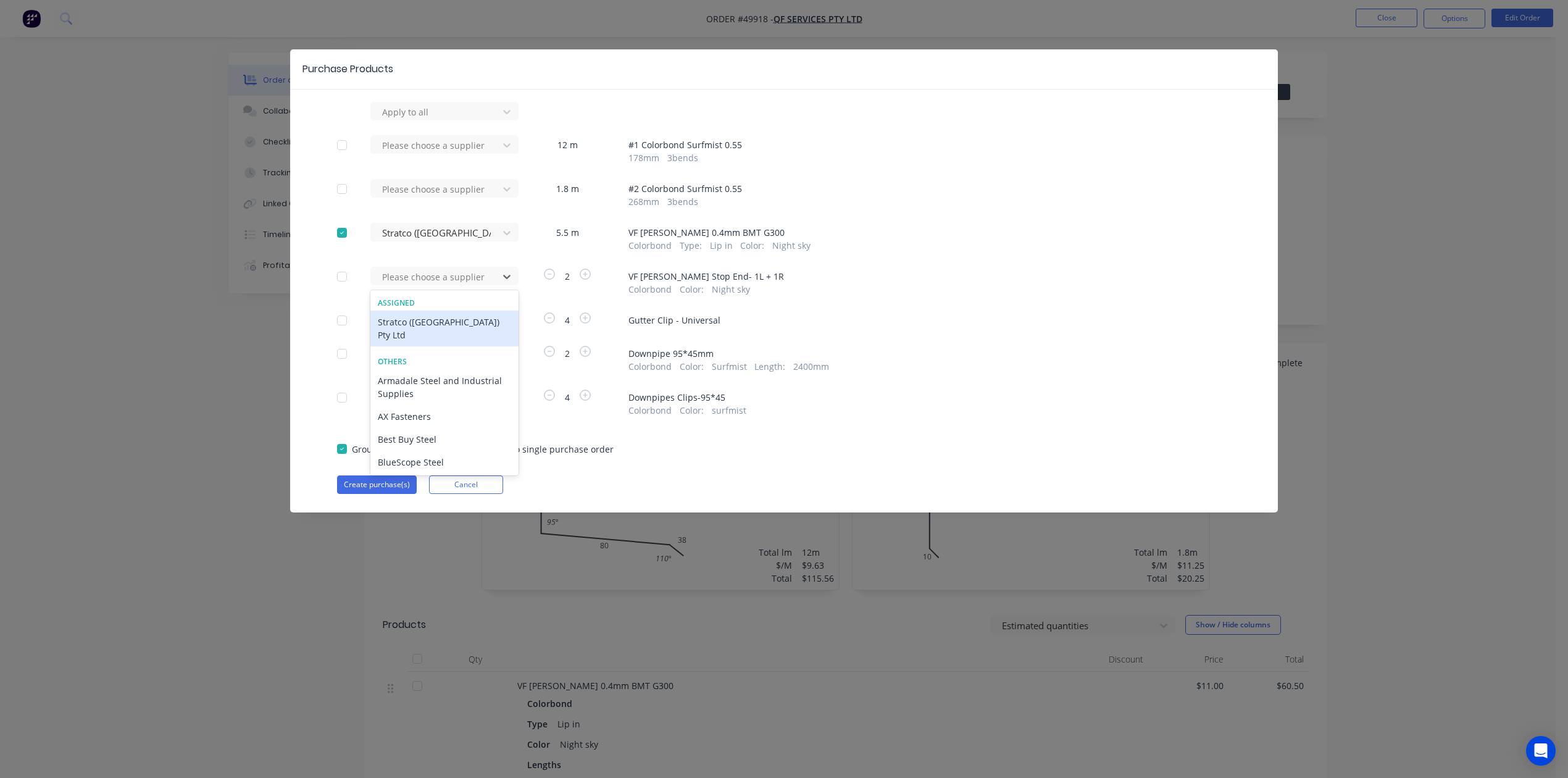
click at [421, 274] on div at bounding box center [436, 277] width 111 height 15
click at [432, 320] on div "Stratco (WA) Pty Ltd" at bounding box center [444, 328] width 148 height 36
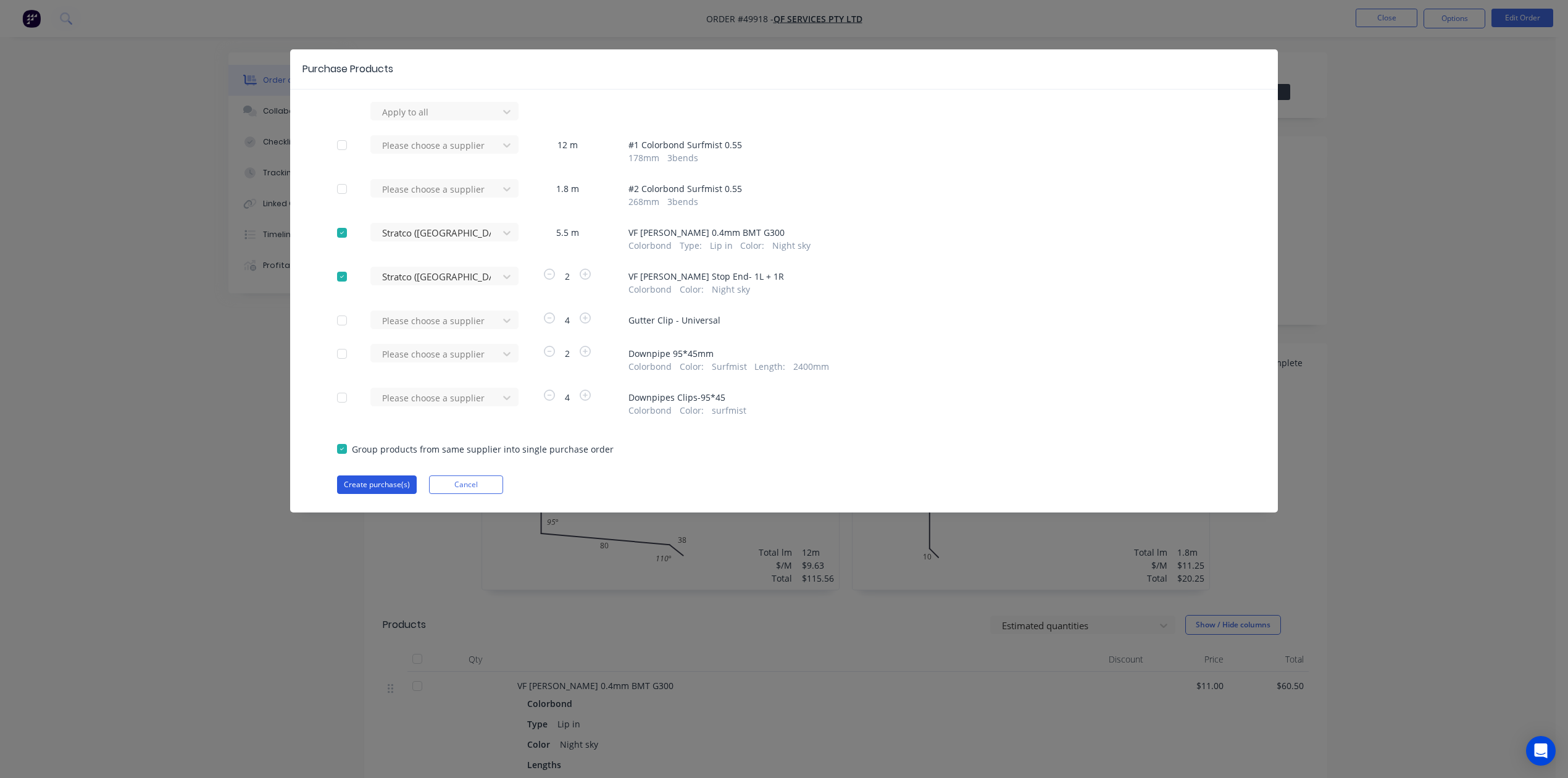
click at [377, 480] on button "Create purchase(s)" at bounding box center [377, 484] width 80 height 19
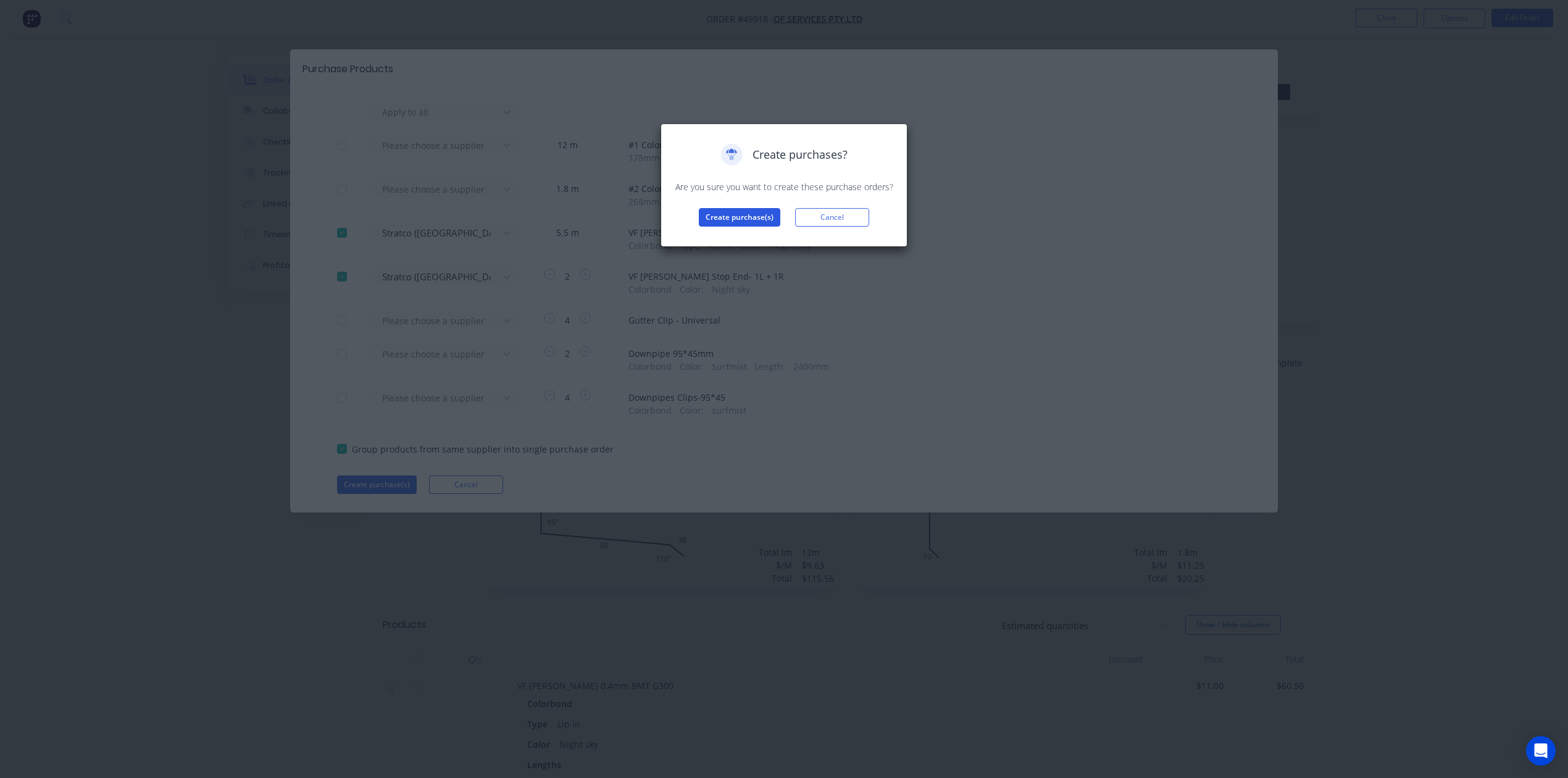
click at [754, 216] on button "Create purchase(s)" at bounding box center [739, 217] width 81 height 19
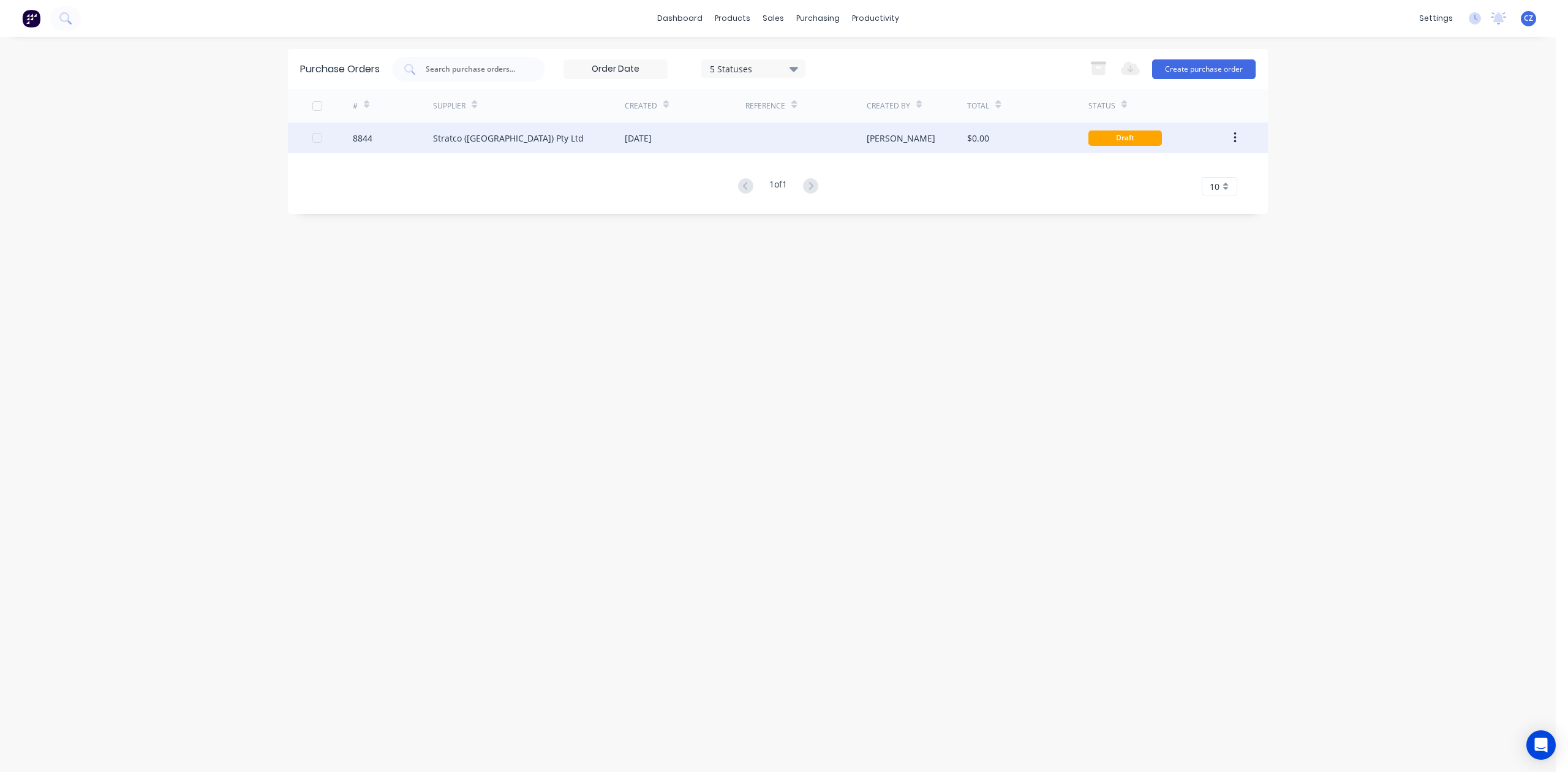
click at [696, 140] on div "07 Oct 2025" at bounding box center [684, 138] width 120 height 30
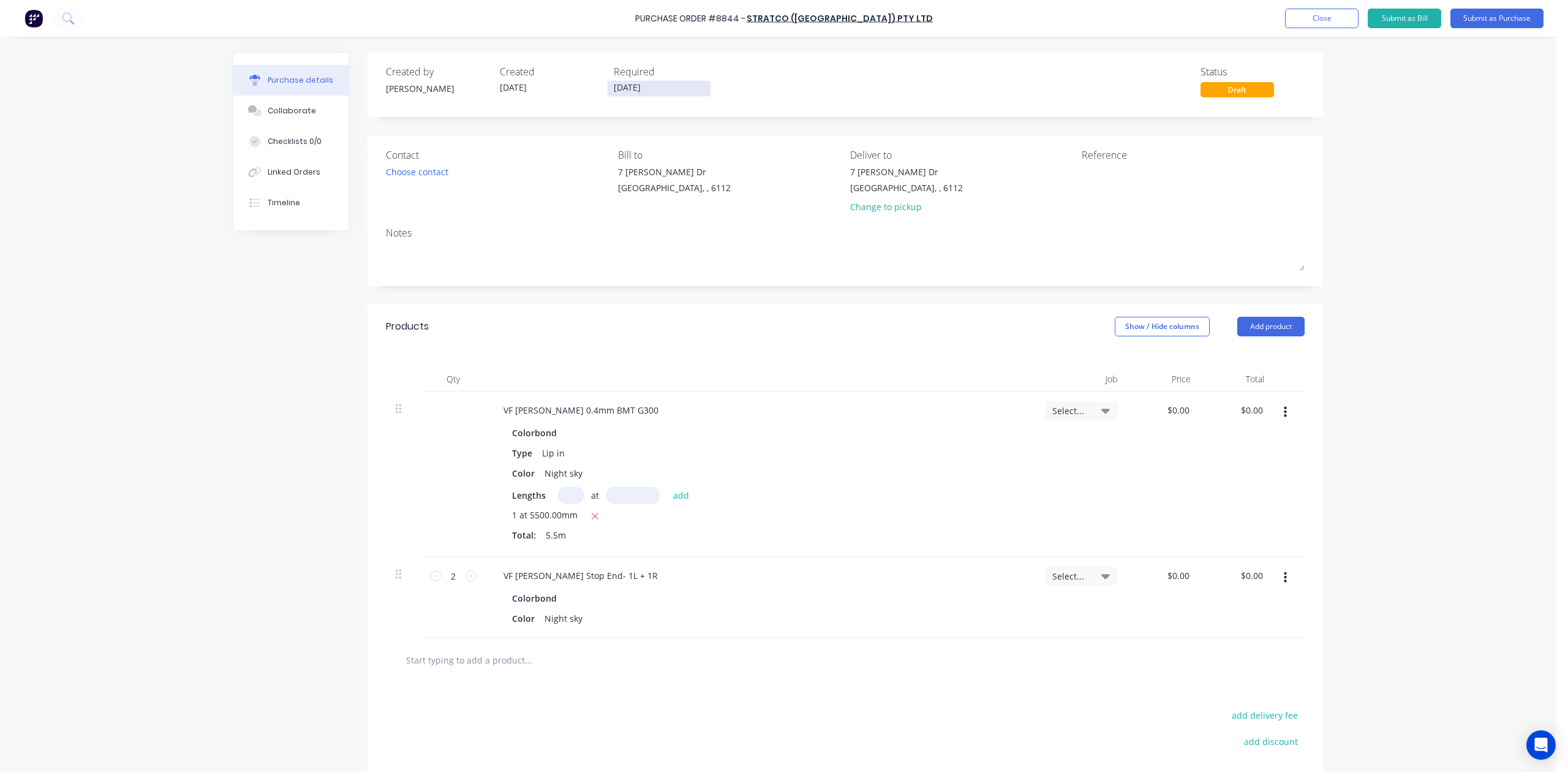
click at [633, 83] on input "[DATE]" at bounding box center [659, 88] width 103 height 15
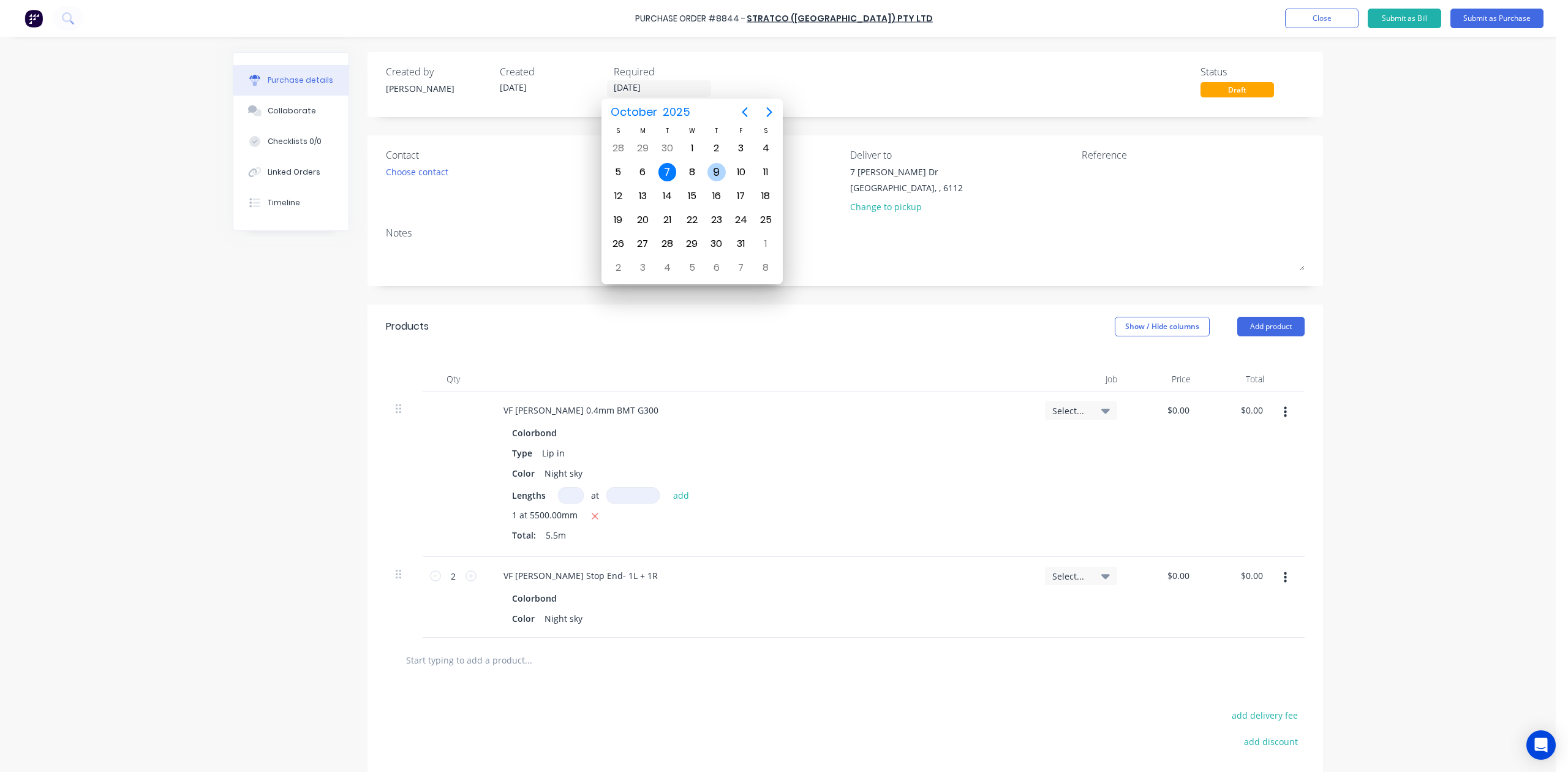
click at [723, 173] on div "9" at bounding box center [717, 173] width 19 height 19
type input "09/10/25"
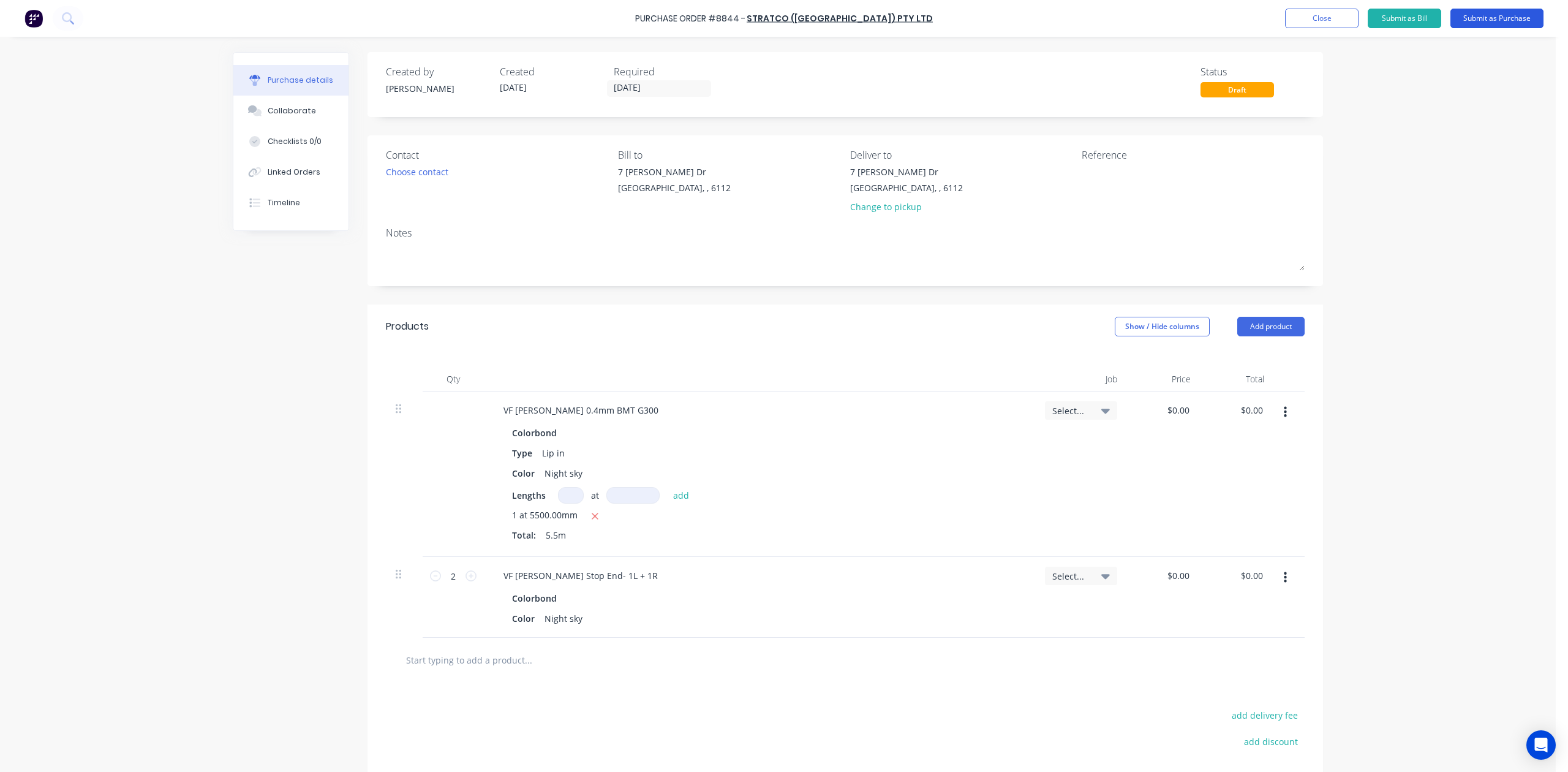
click at [1501, 18] on button "Submit as Purchase" at bounding box center [1496, 18] width 93 height 19
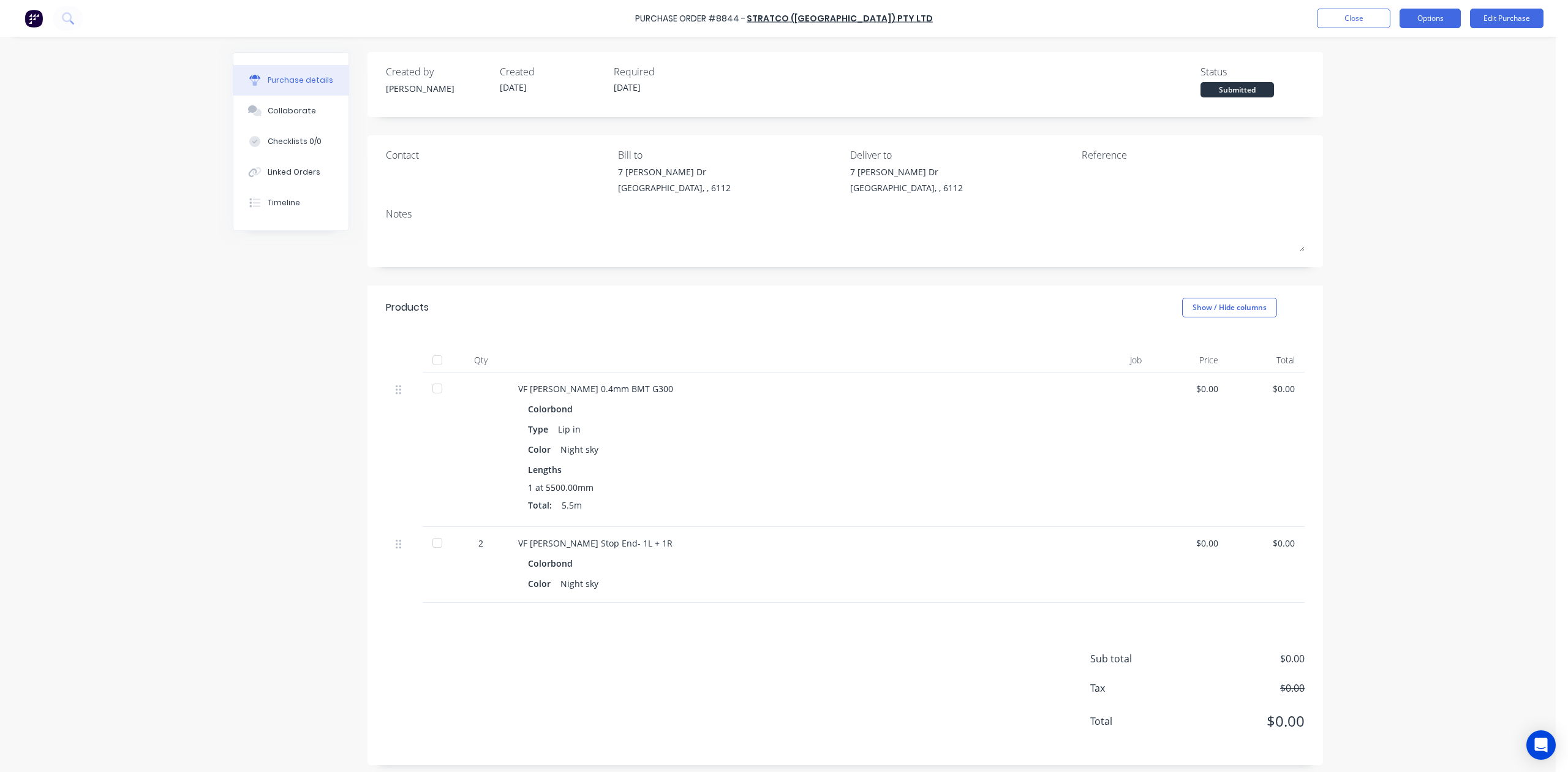
click at [1428, 18] on button "Options" at bounding box center [1430, 18] width 61 height 19
click at [1422, 40] on button "Print / Email" at bounding box center [1403, 49] width 116 height 24
click at [1404, 109] on button "Without pricing" at bounding box center [1403, 98] width 116 height 24
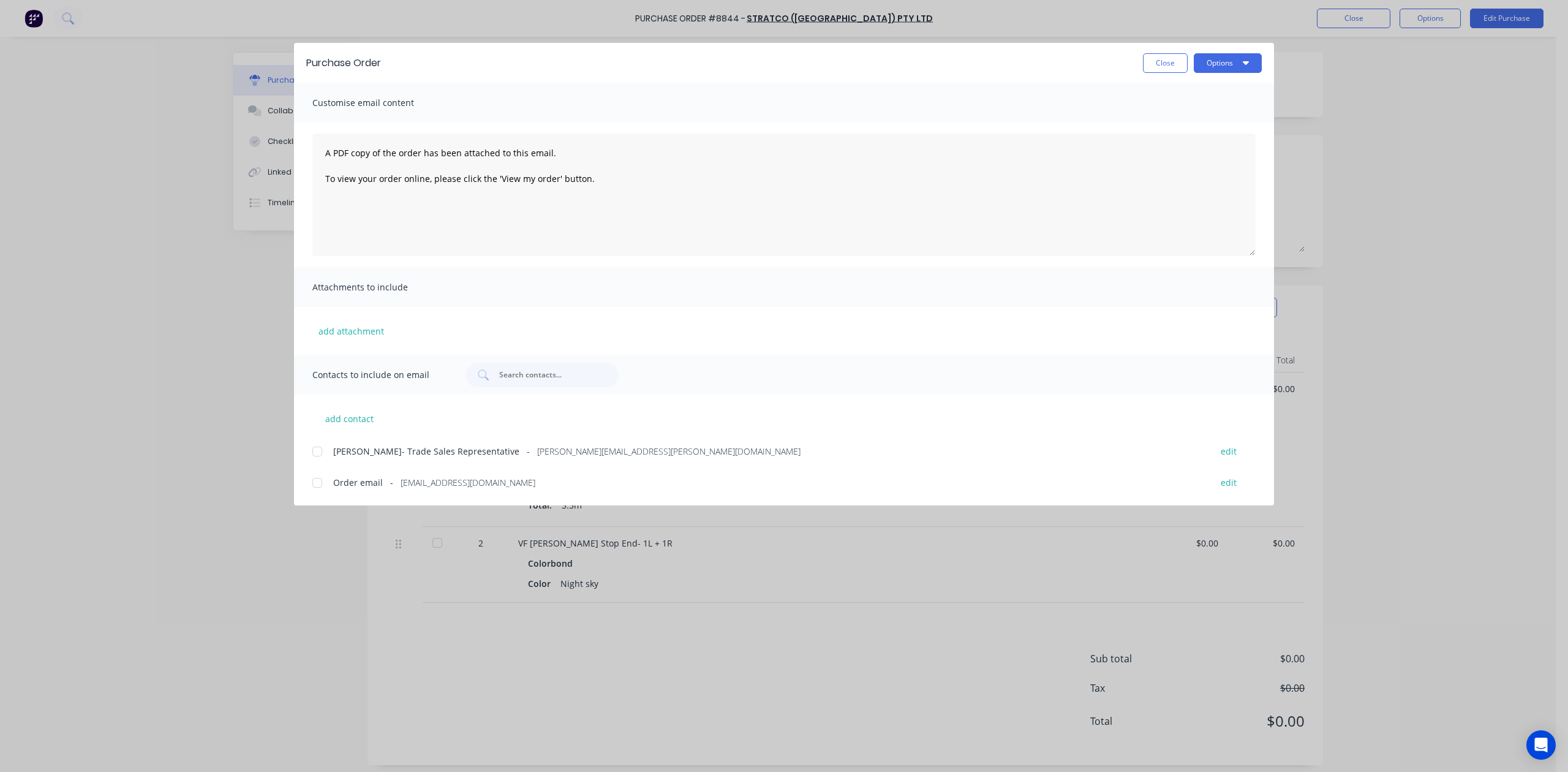
click at [311, 477] on div at bounding box center [316, 482] width 24 height 24
click at [1237, 56] on button "Options" at bounding box center [1228, 62] width 68 height 19
drag, startPoint x: 1209, startPoint y: 127, endPoint x: 1209, endPoint y: 138, distance: 11.0
click at [1209, 138] on div "Preview Print Email" at bounding box center [1204, 119] width 116 height 80
click at [1209, 138] on div "Email" at bounding box center [1204, 142] width 94 height 18
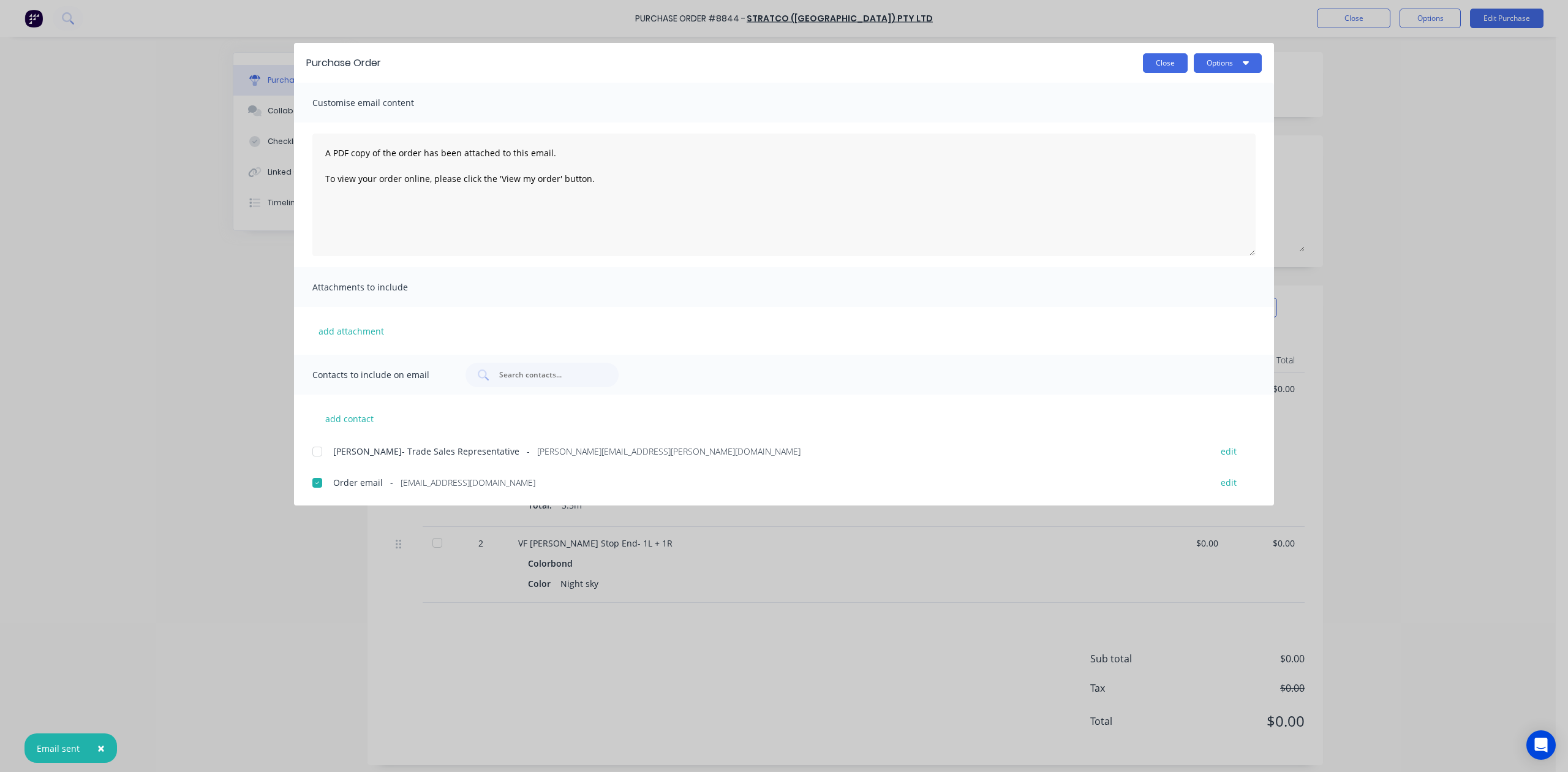
click at [1148, 71] on button "Close" at bounding box center [1165, 62] width 45 height 19
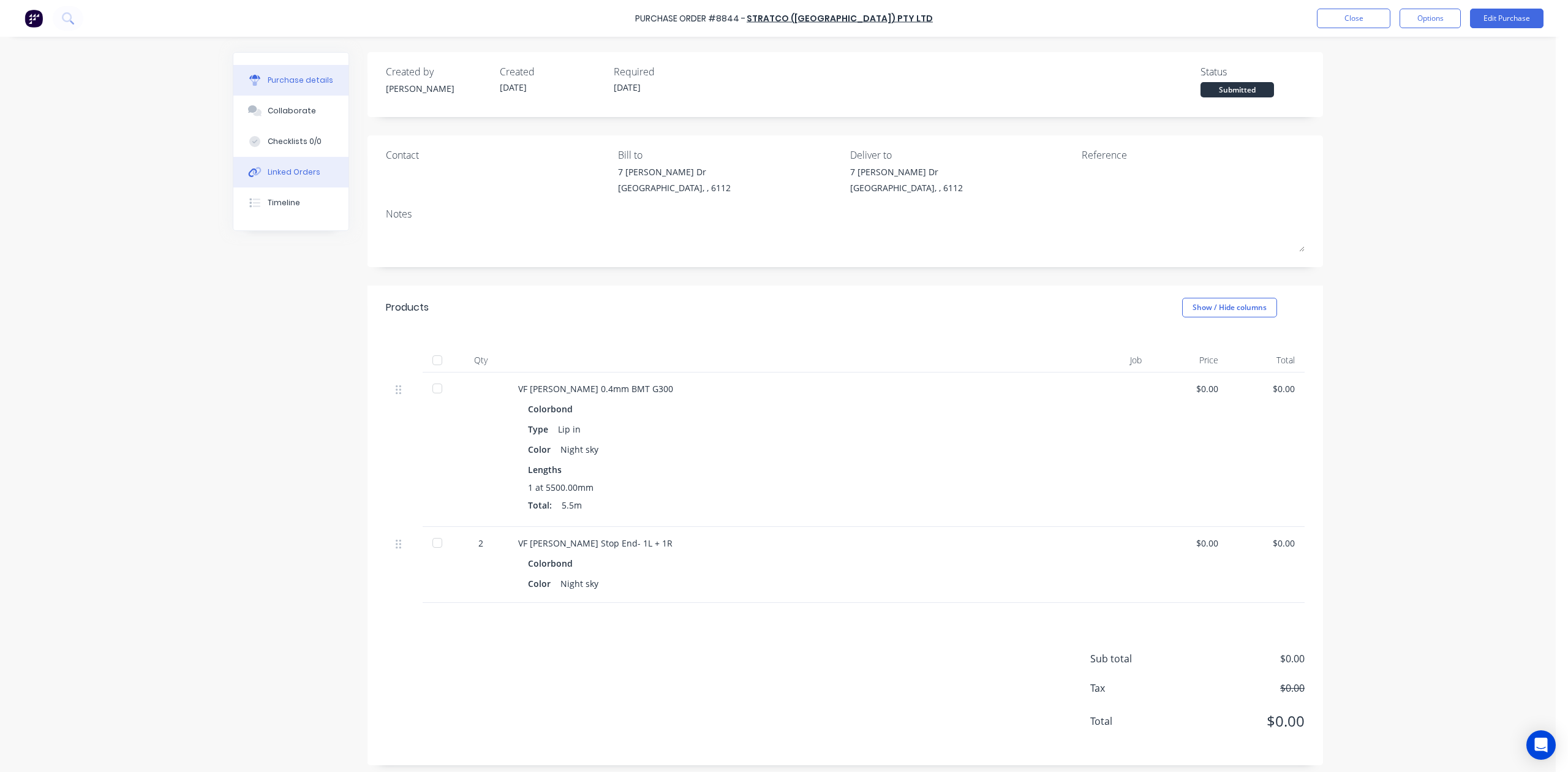
click at [301, 174] on div "Linked Orders" at bounding box center [294, 172] width 53 height 11
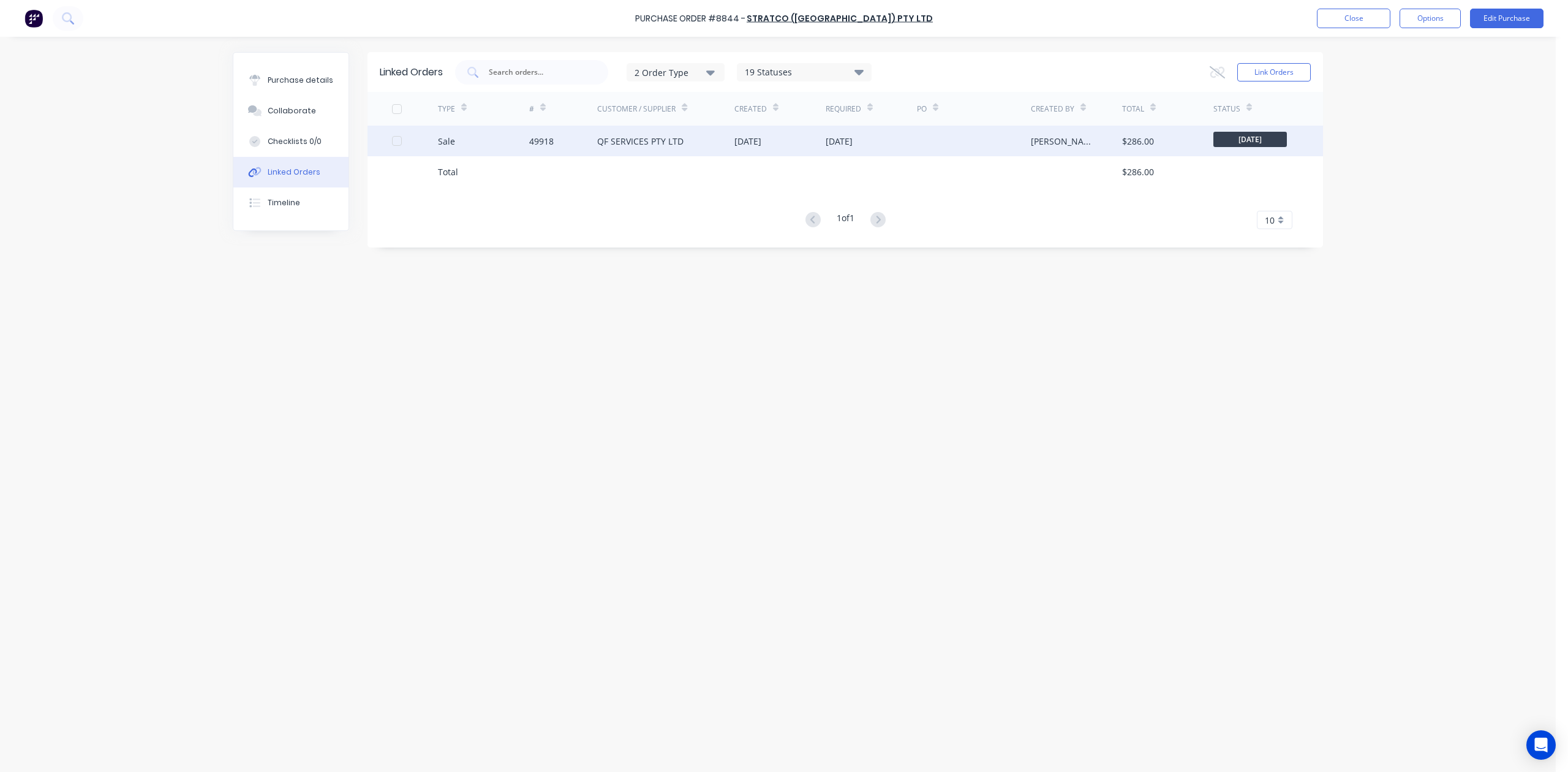
click at [861, 151] on div "10 Oct 2025" at bounding box center [871, 141] width 91 height 30
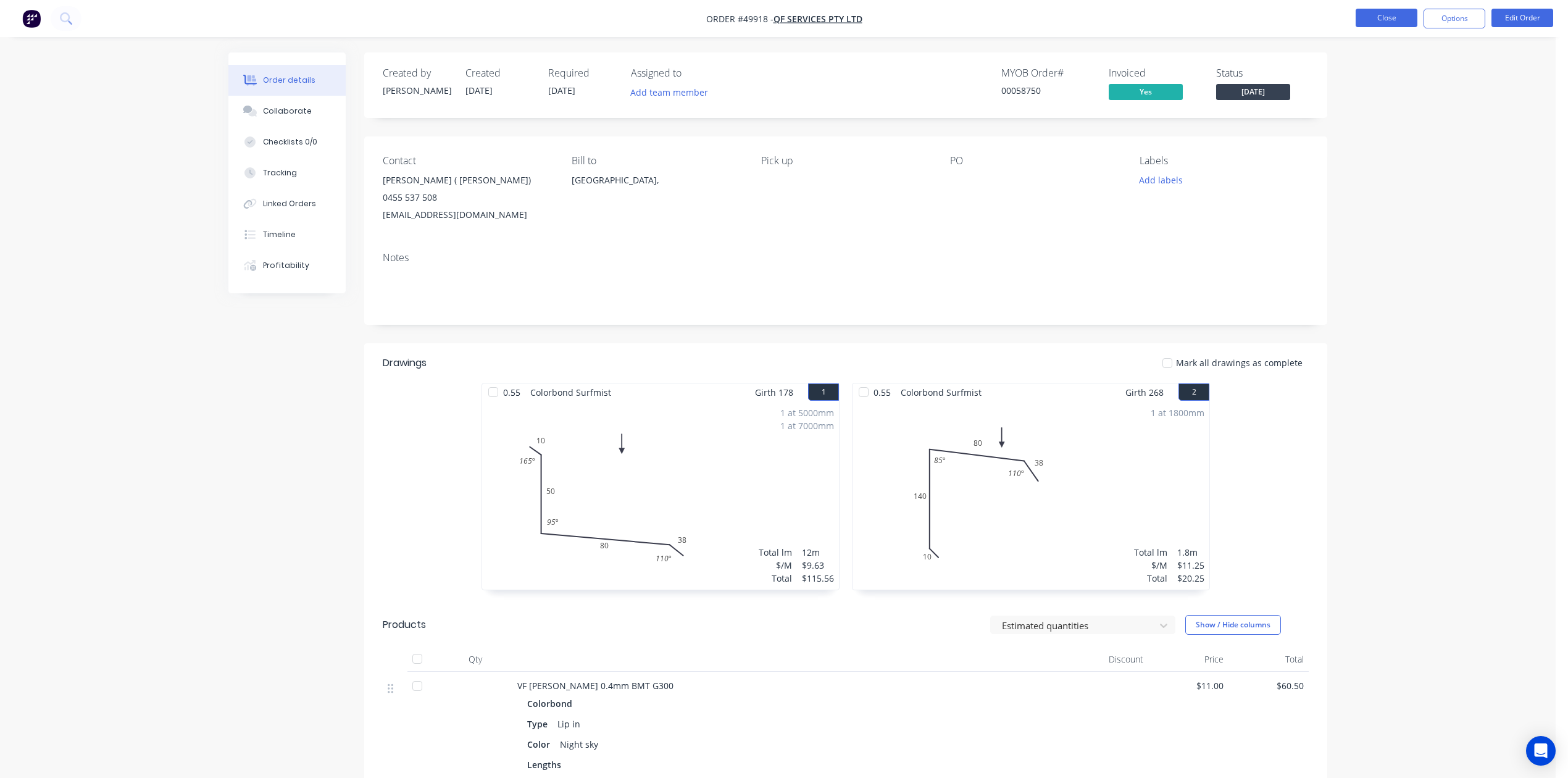
click at [1403, 22] on button "Close" at bounding box center [1386, 18] width 62 height 19
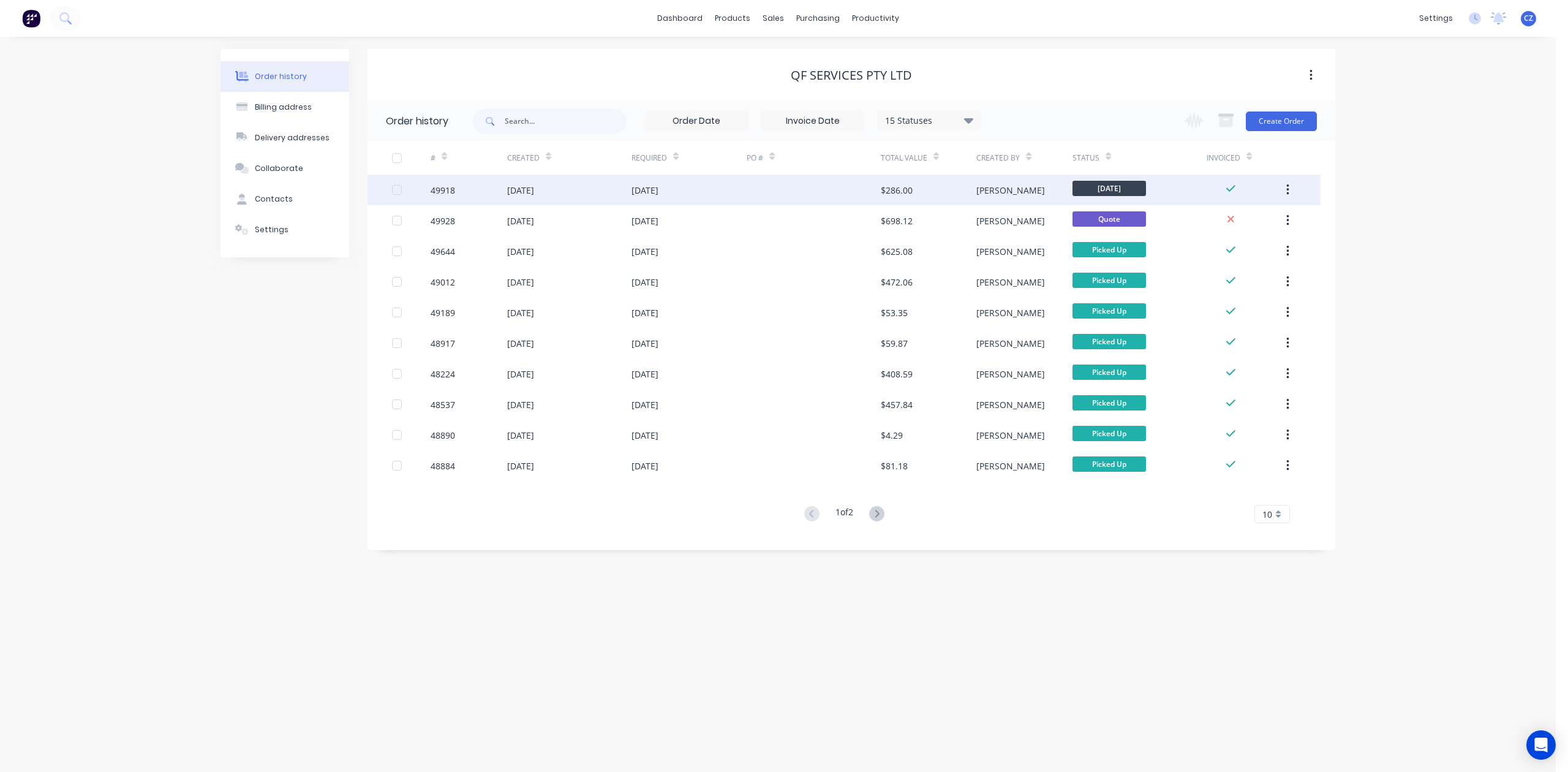
click at [887, 194] on div "$286.00" at bounding box center [897, 189] width 32 height 13
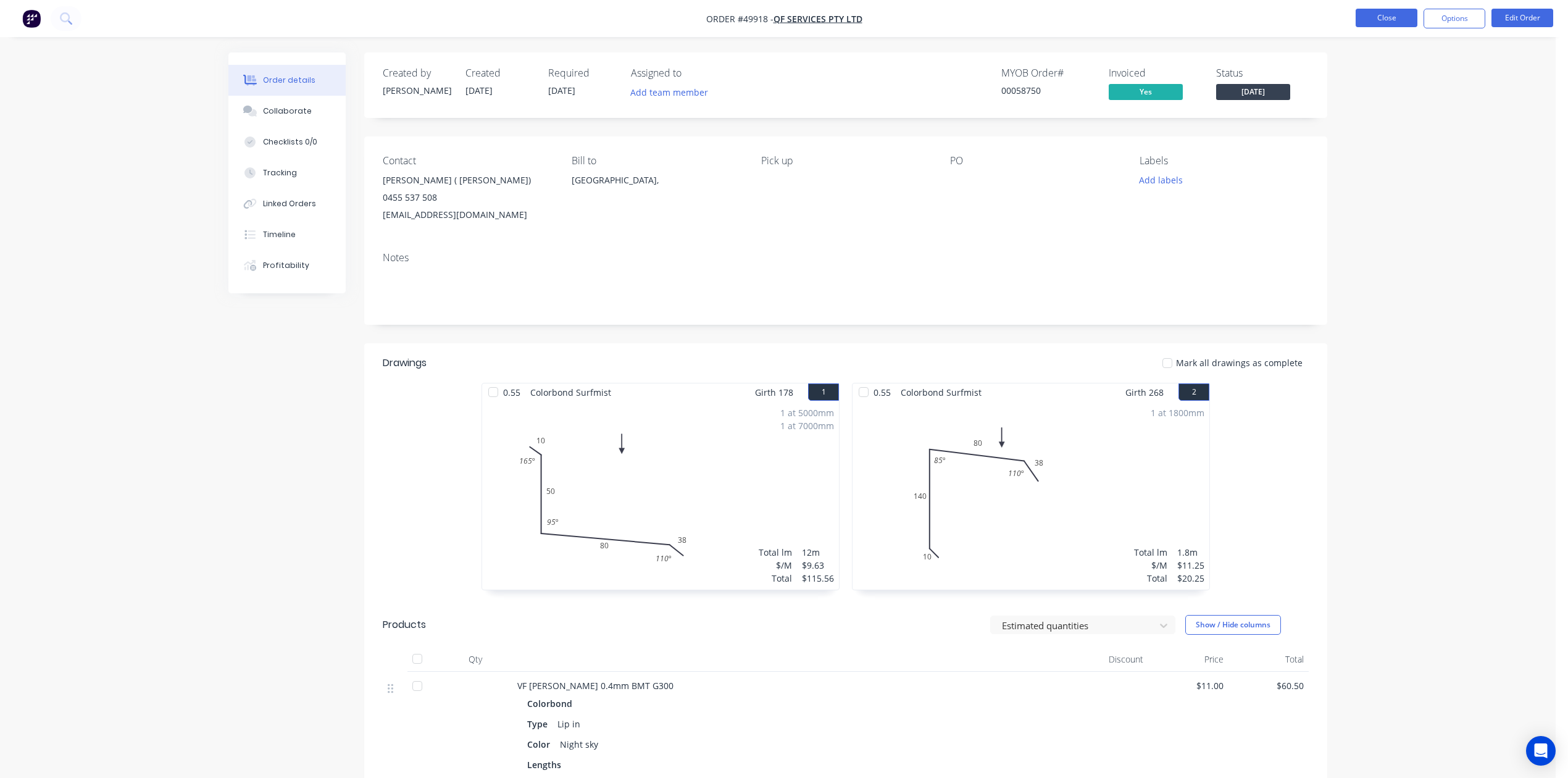
click at [1381, 17] on button "Close" at bounding box center [1386, 18] width 62 height 19
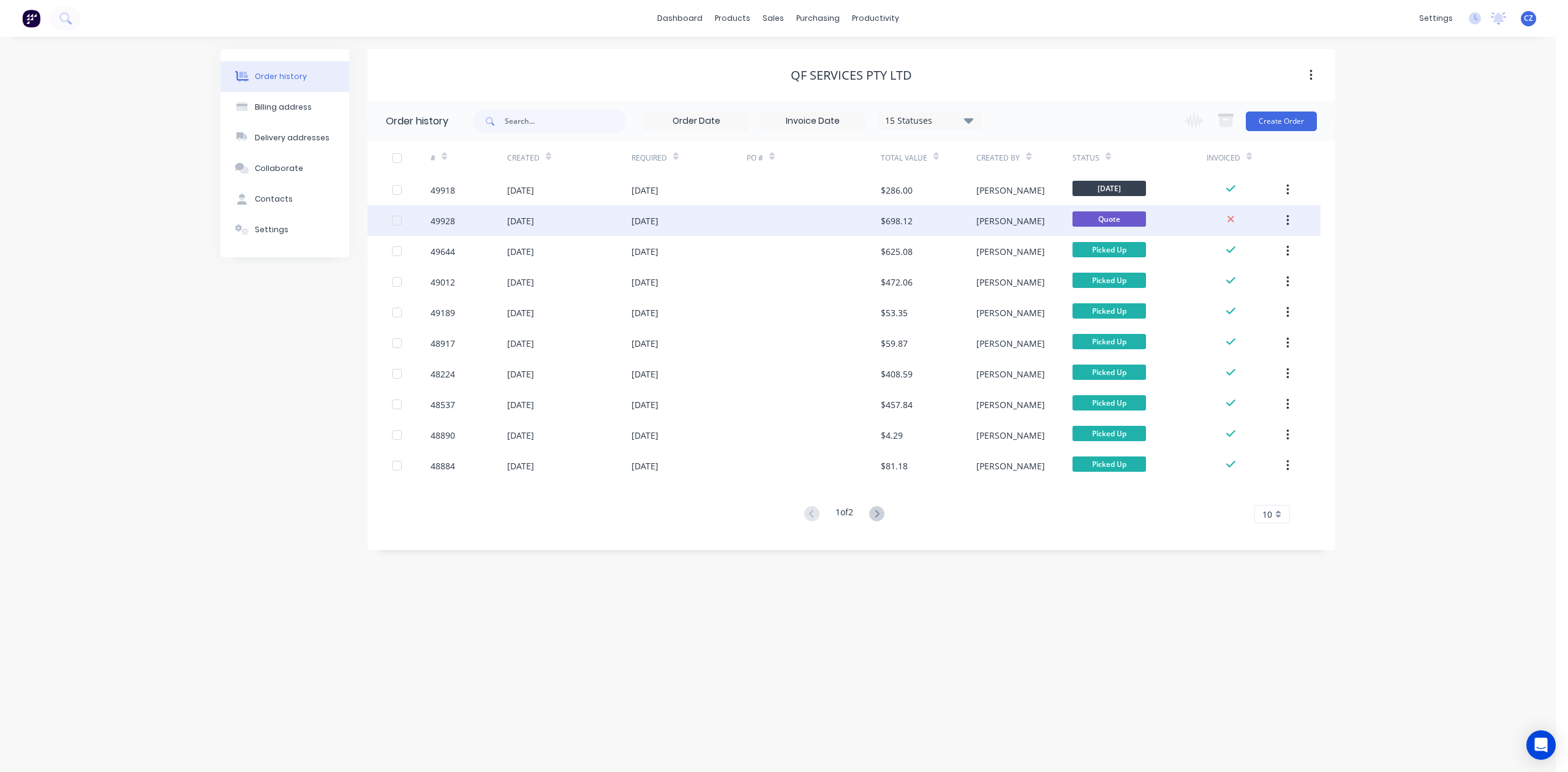
click at [876, 221] on div at bounding box center [813, 221] width 134 height 30
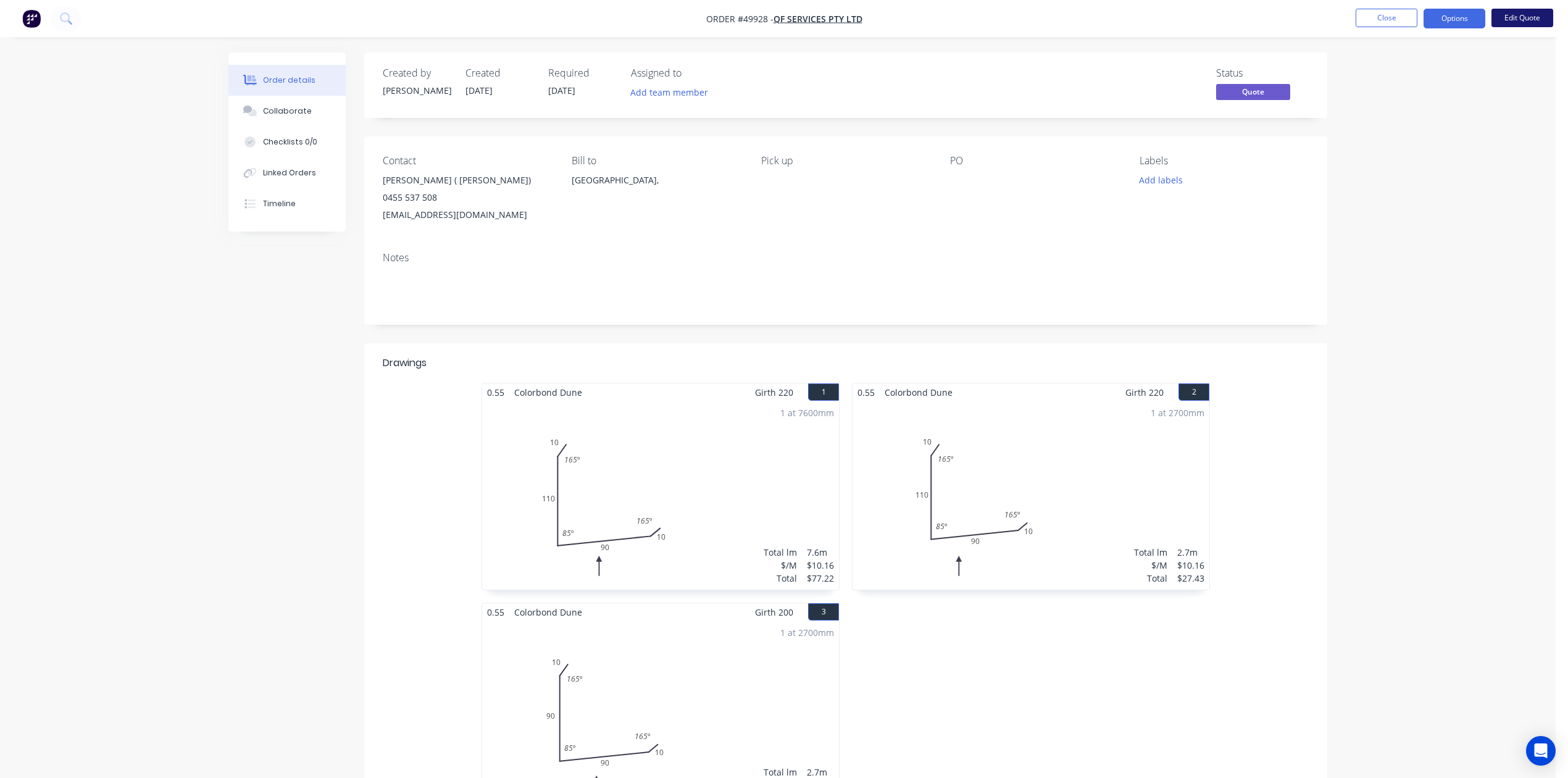
click at [1548, 13] on button "Edit Quote" at bounding box center [1521, 18] width 62 height 19
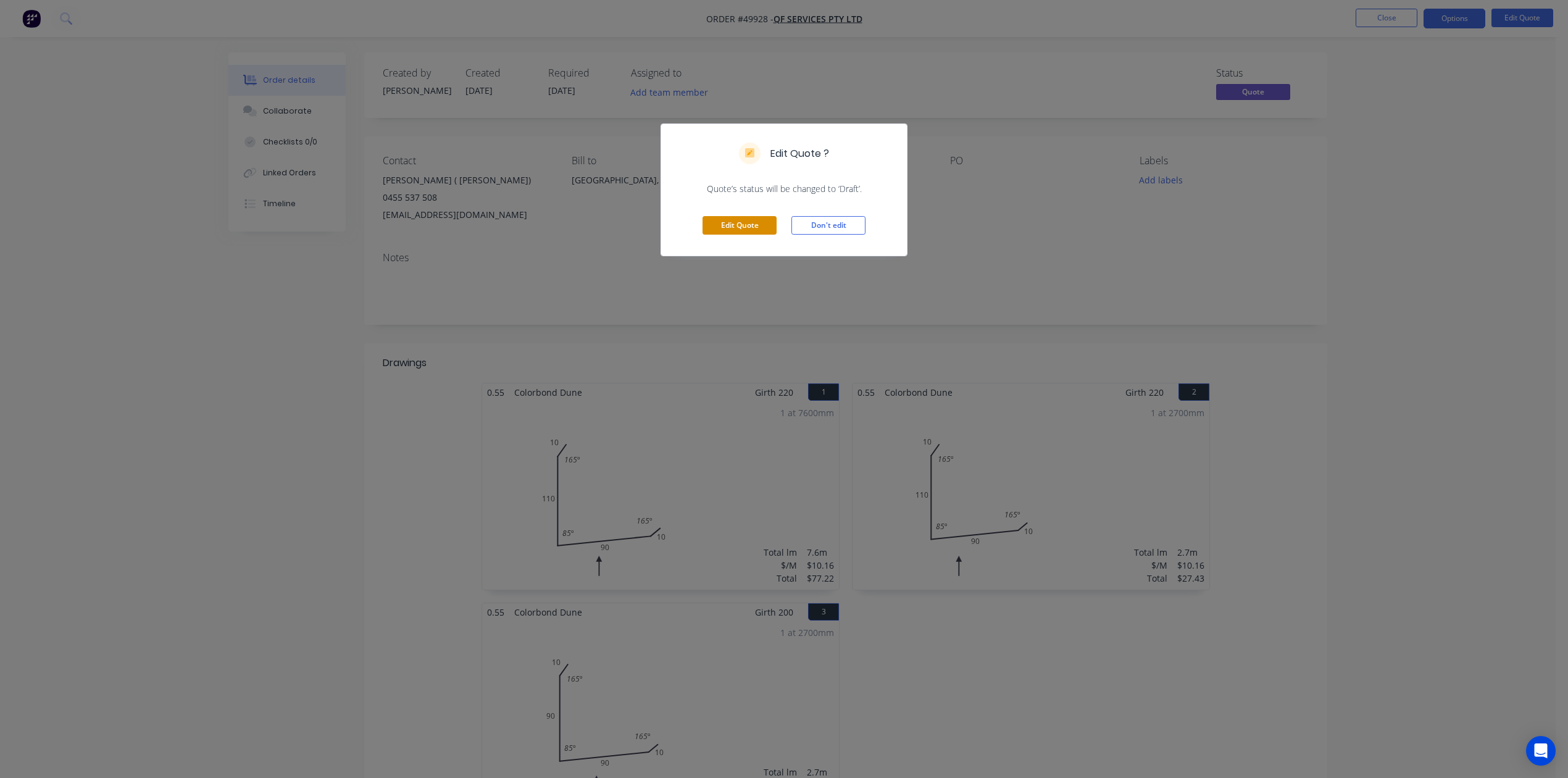
click at [734, 227] on button "Edit Quote" at bounding box center [739, 226] width 74 height 19
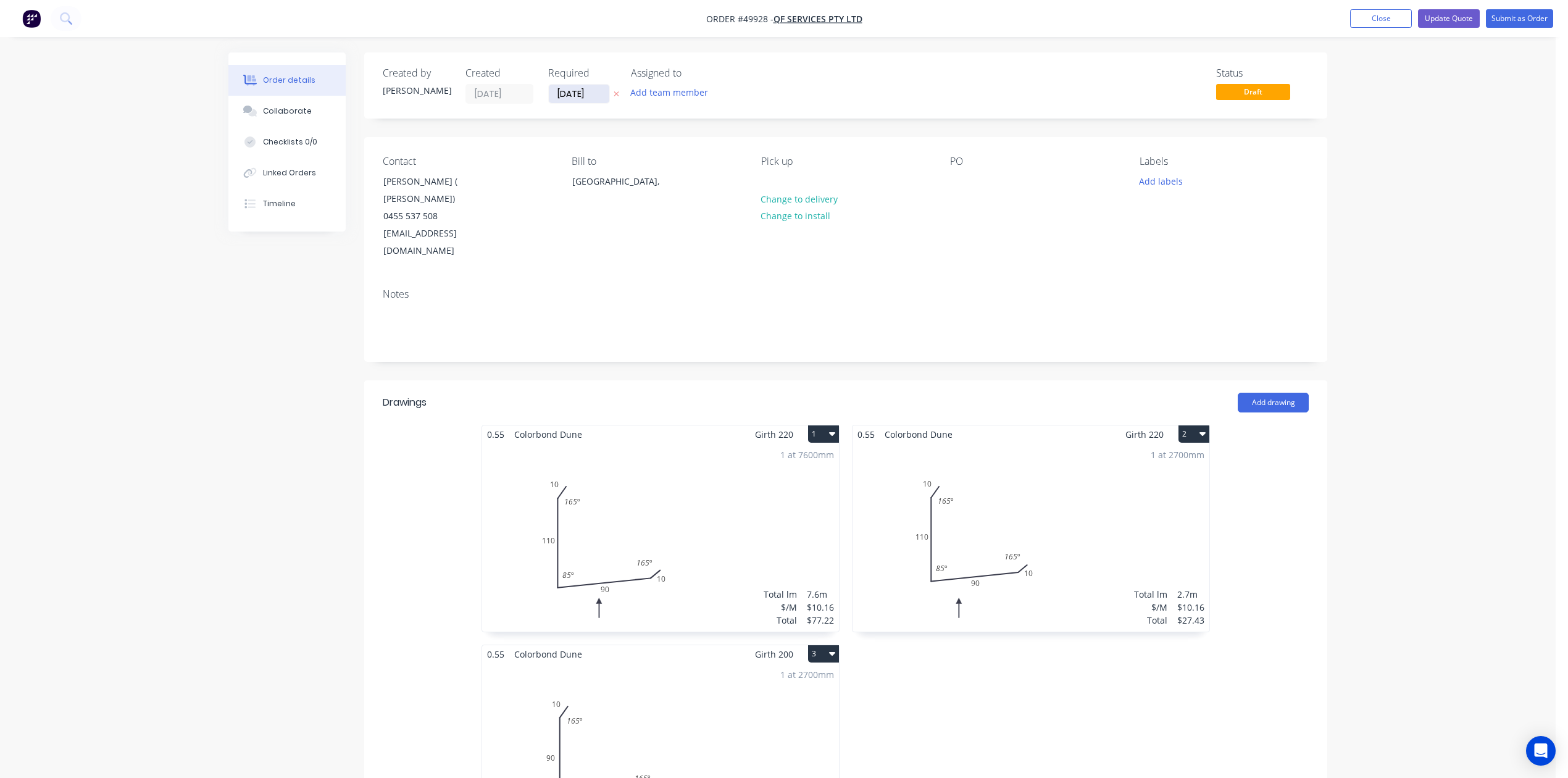
click at [591, 92] on input "[DATE]" at bounding box center [578, 94] width 60 height 19
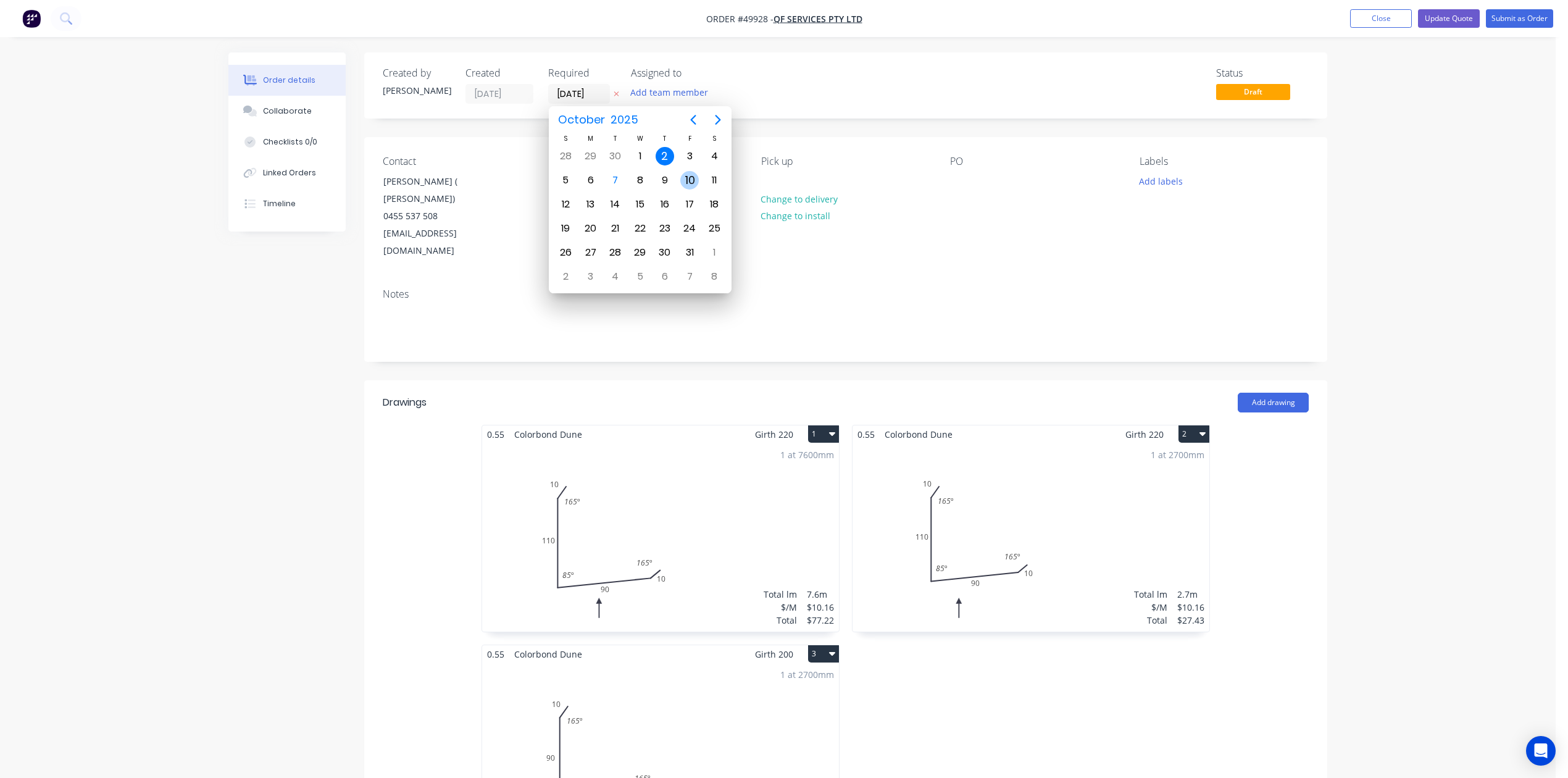
click at [692, 182] on div "10" at bounding box center [689, 181] width 19 height 19
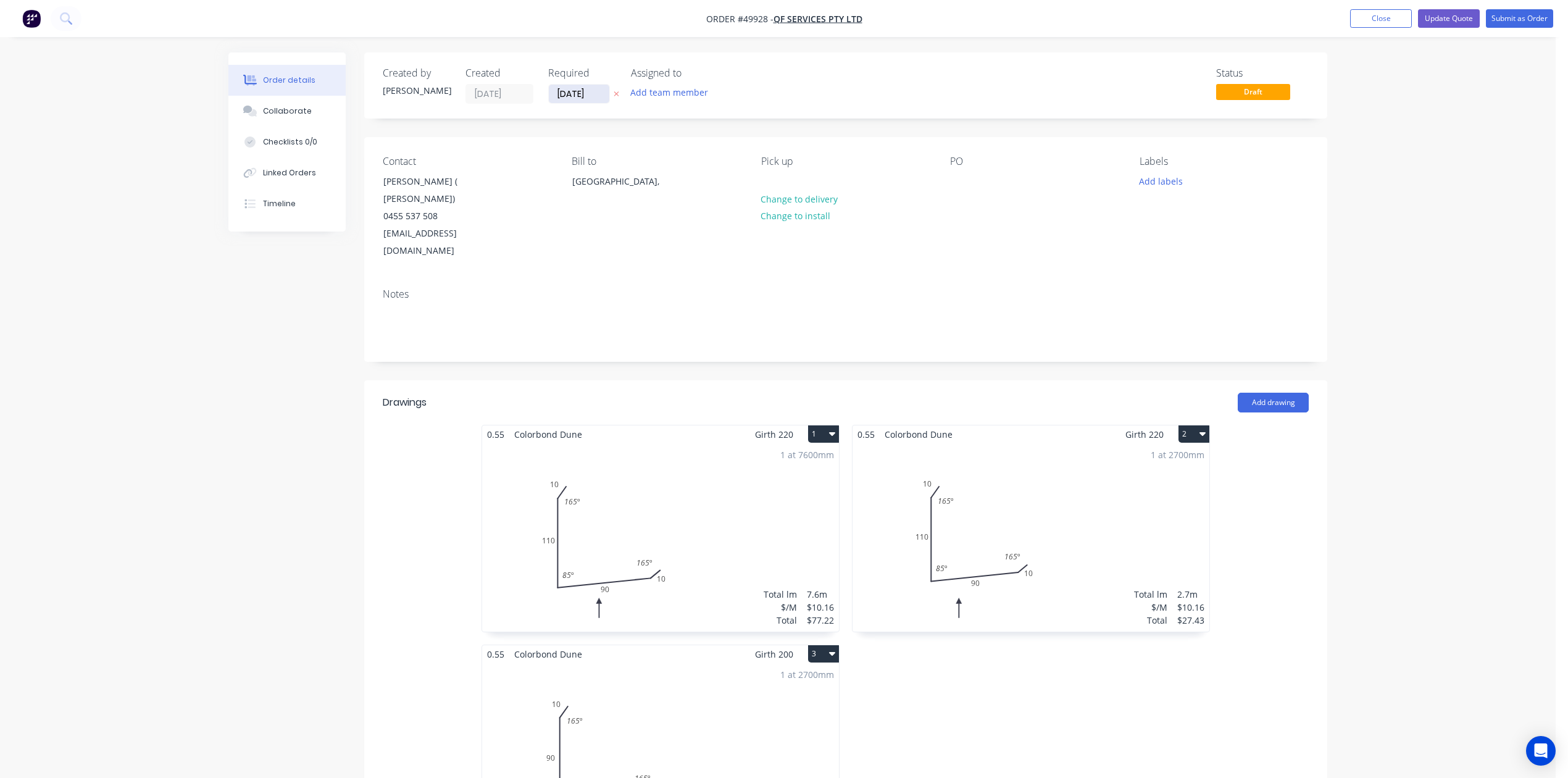
click at [574, 87] on input "10/10/25" at bounding box center [578, 94] width 60 height 19
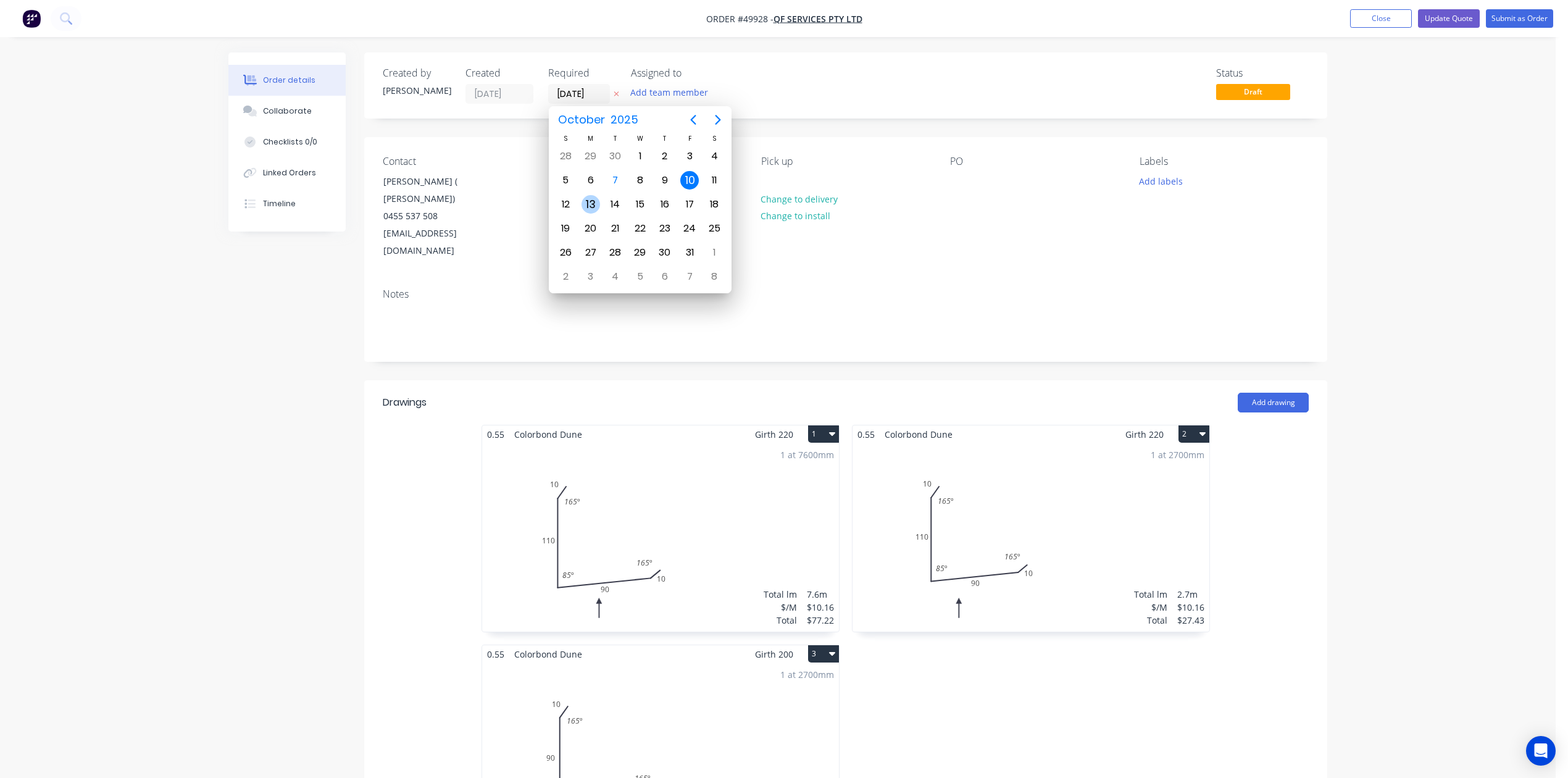
click at [586, 205] on div "13" at bounding box center [591, 204] width 19 height 19
type input "[DATE]"
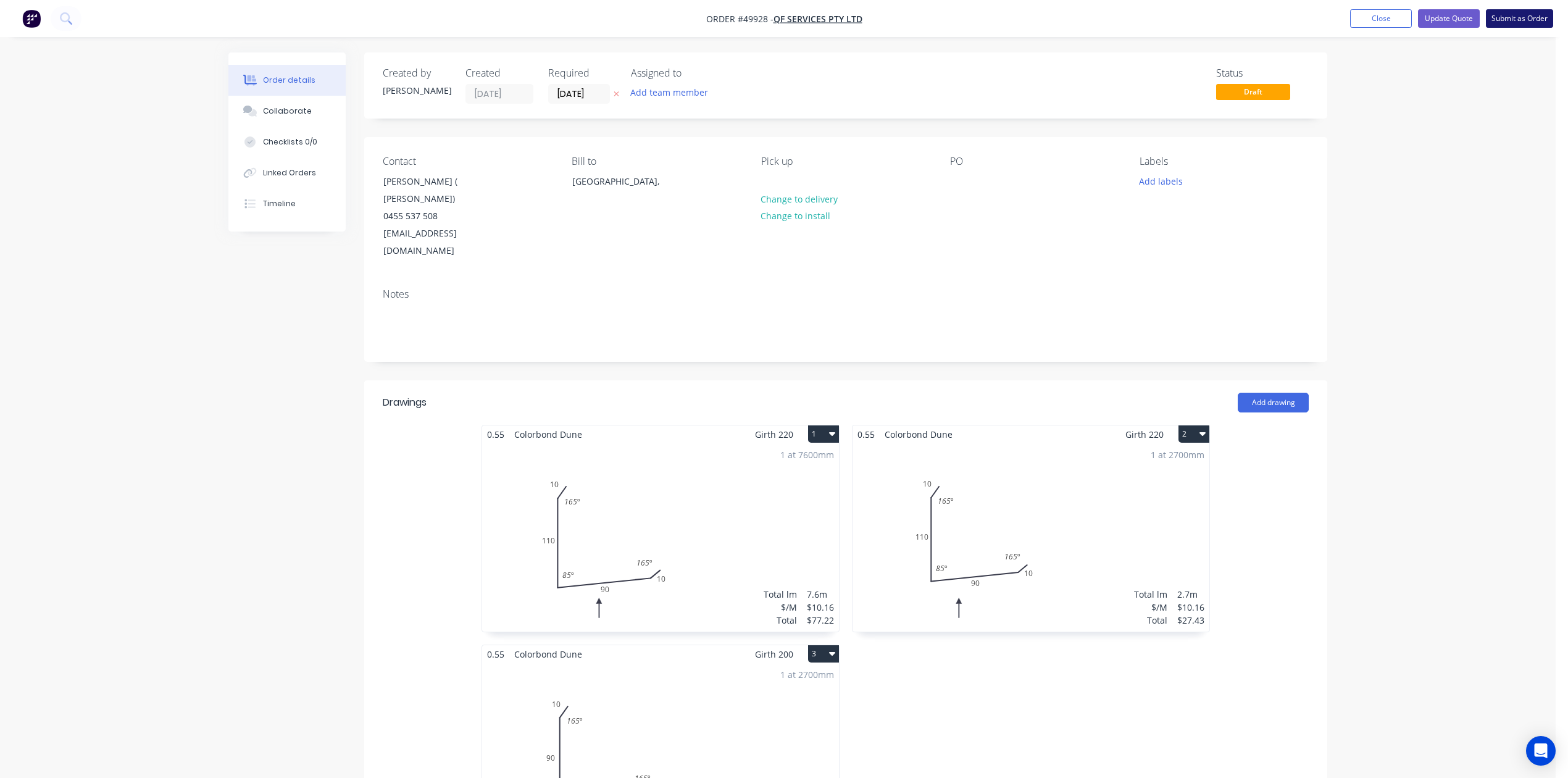
click at [1532, 14] on button "Submit as Order" at bounding box center [1519, 19] width 67 height 19
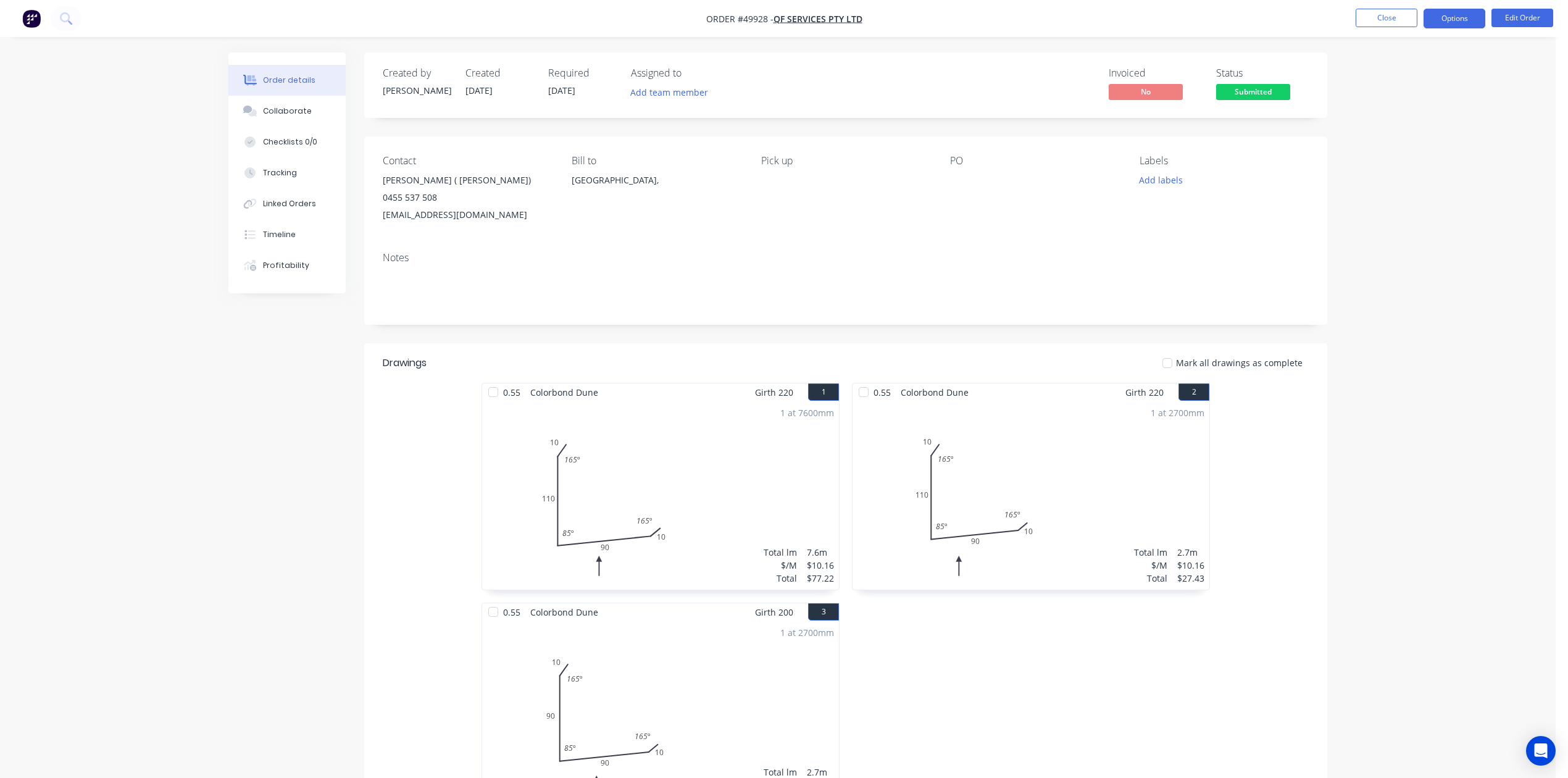
click at [1466, 24] on button "Options" at bounding box center [1454, 18] width 62 height 20
click at [1415, 70] on div "Invoice" at bounding box center [1417, 75] width 114 height 18
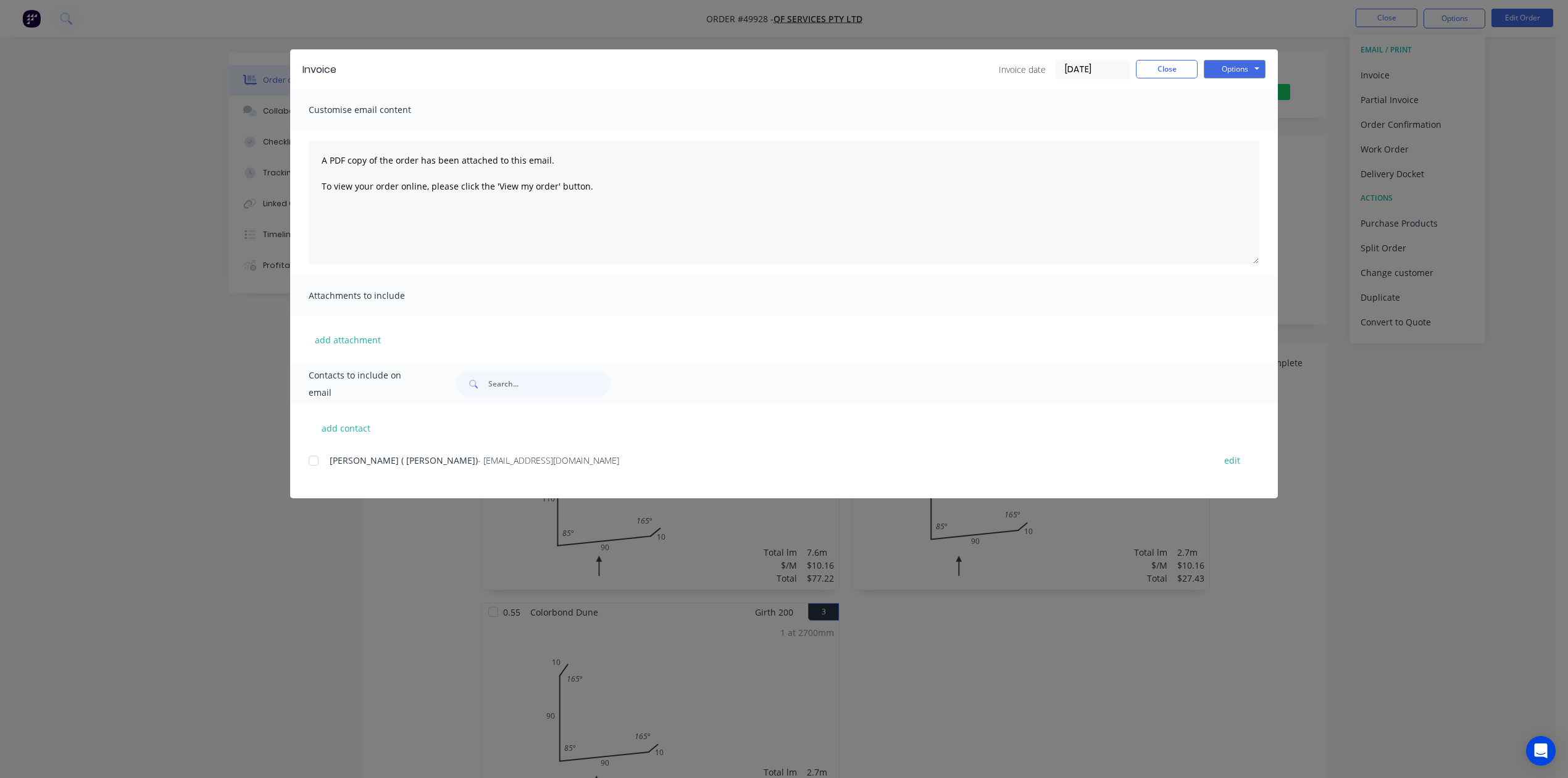
click at [319, 458] on div at bounding box center [313, 460] width 25 height 25
click at [1258, 56] on div "Invoice Invoice date 07/10/25 Close Options Preview Print Email" at bounding box center [784, 69] width 988 height 40
click at [1251, 60] on button "Options" at bounding box center [1234, 70] width 62 height 19
click at [1243, 134] on button "Email" at bounding box center [1242, 132] width 79 height 20
click at [1178, 63] on button "Close" at bounding box center [1166, 70] width 62 height 19
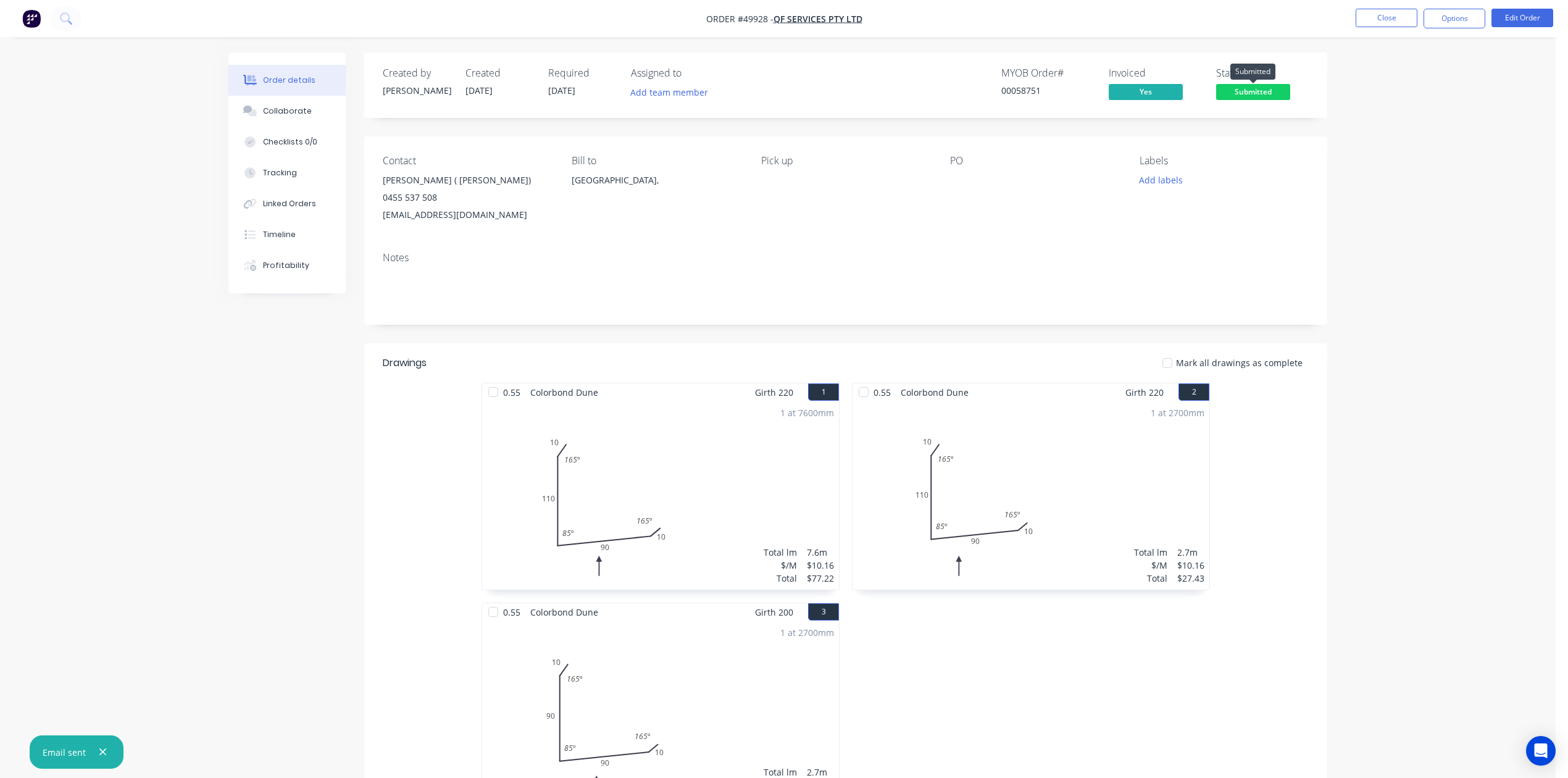
click at [1248, 85] on span "Submitted" at bounding box center [1253, 92] width 74 height 15
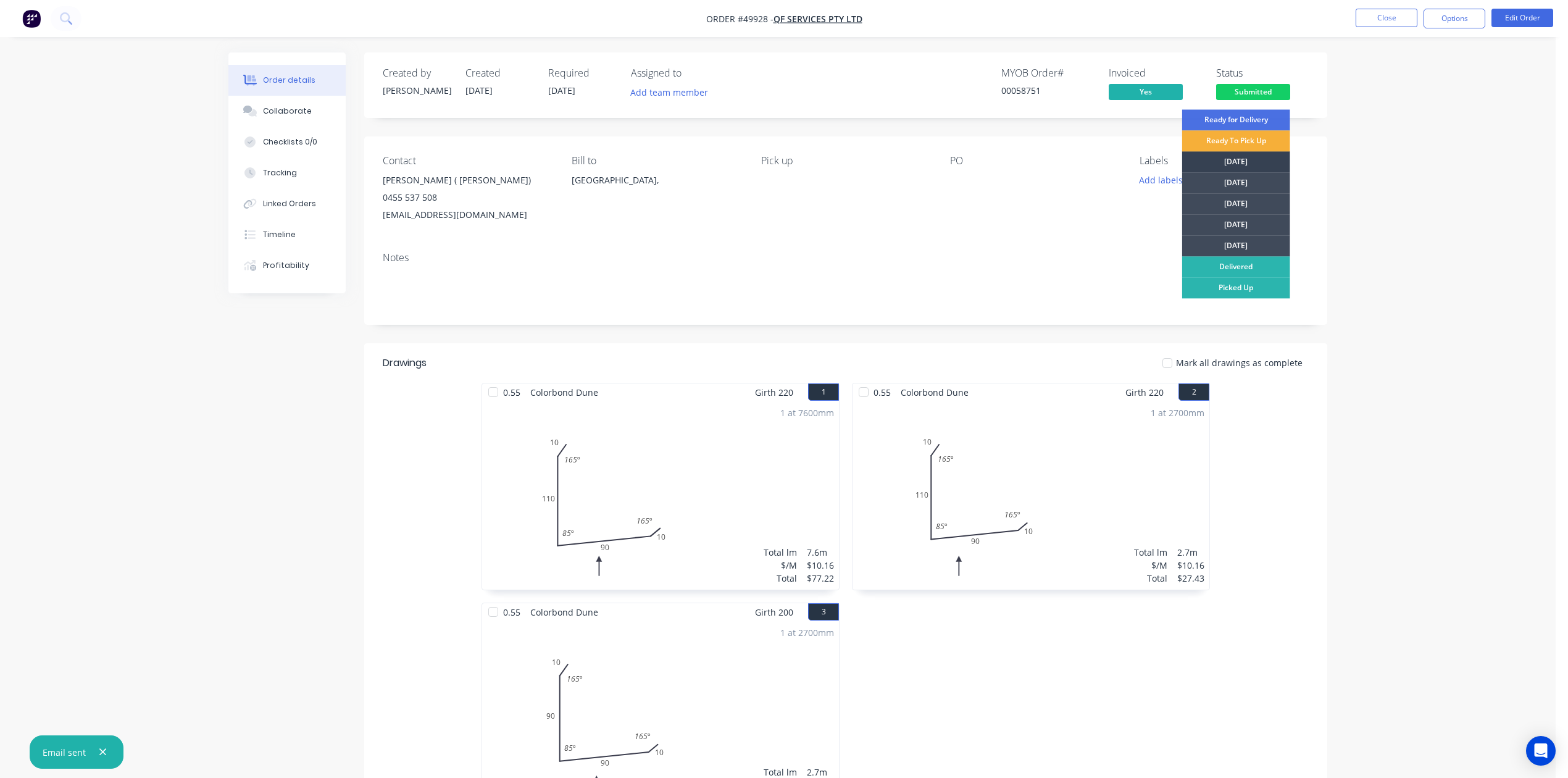
click at [1271, 160] on div "[DATE]" at bounding box center [1236, 161] width 108 height 21
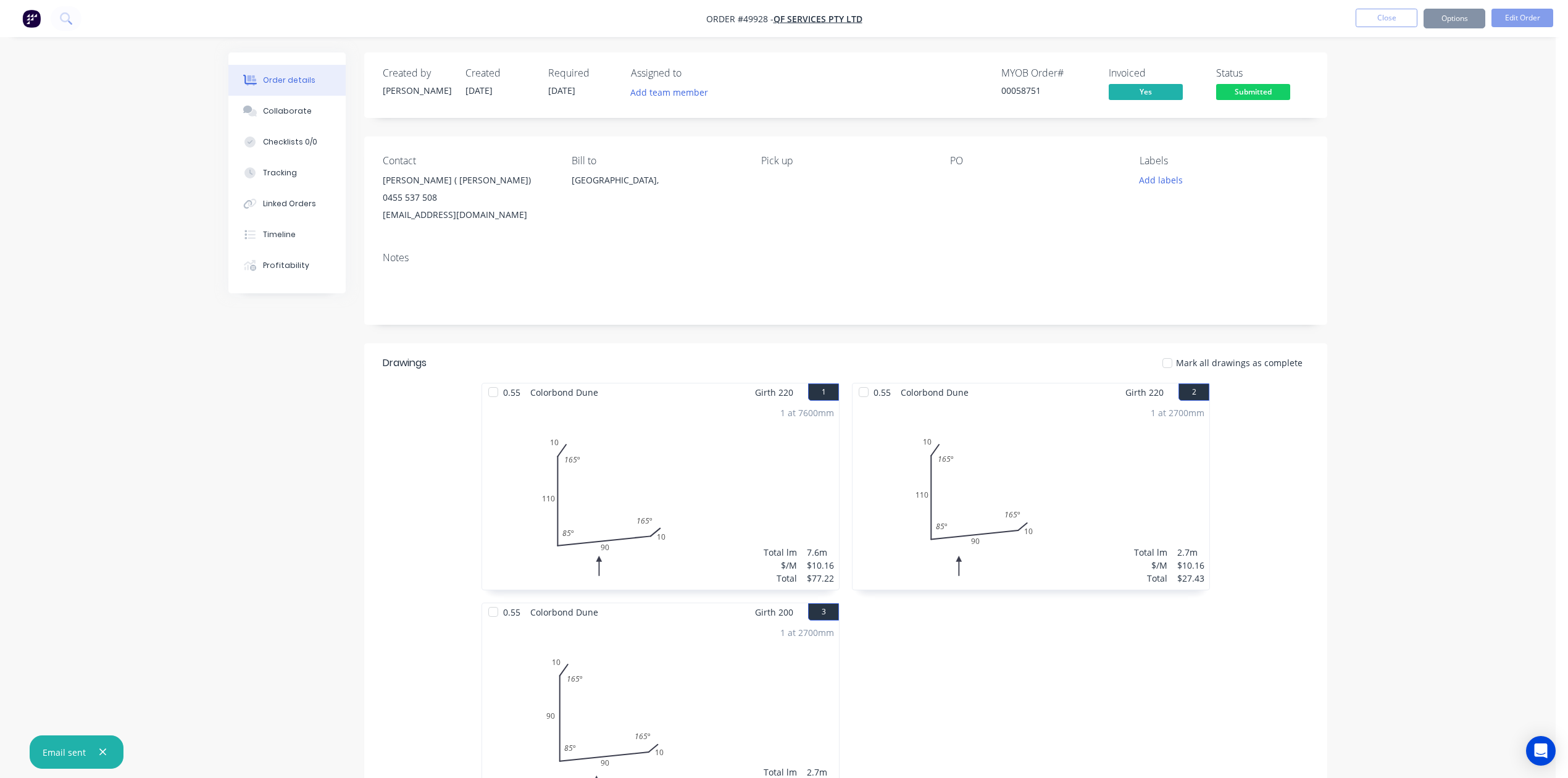
drag, startPoint x: 1374, startPoint y: 201, endPoint x: 1387, endPoint y: 178, distance: 26.4
click at [1457, 20] on button "Options" at bounding box center [1454, 18] width 62 height 20
click at [1420, 143] on div "Work Order" at bounding box center [1417, 148] width 114 height 18
click at [1420, 143] on div "Custom" at bounding box center [1417, 148] width 114 height 18
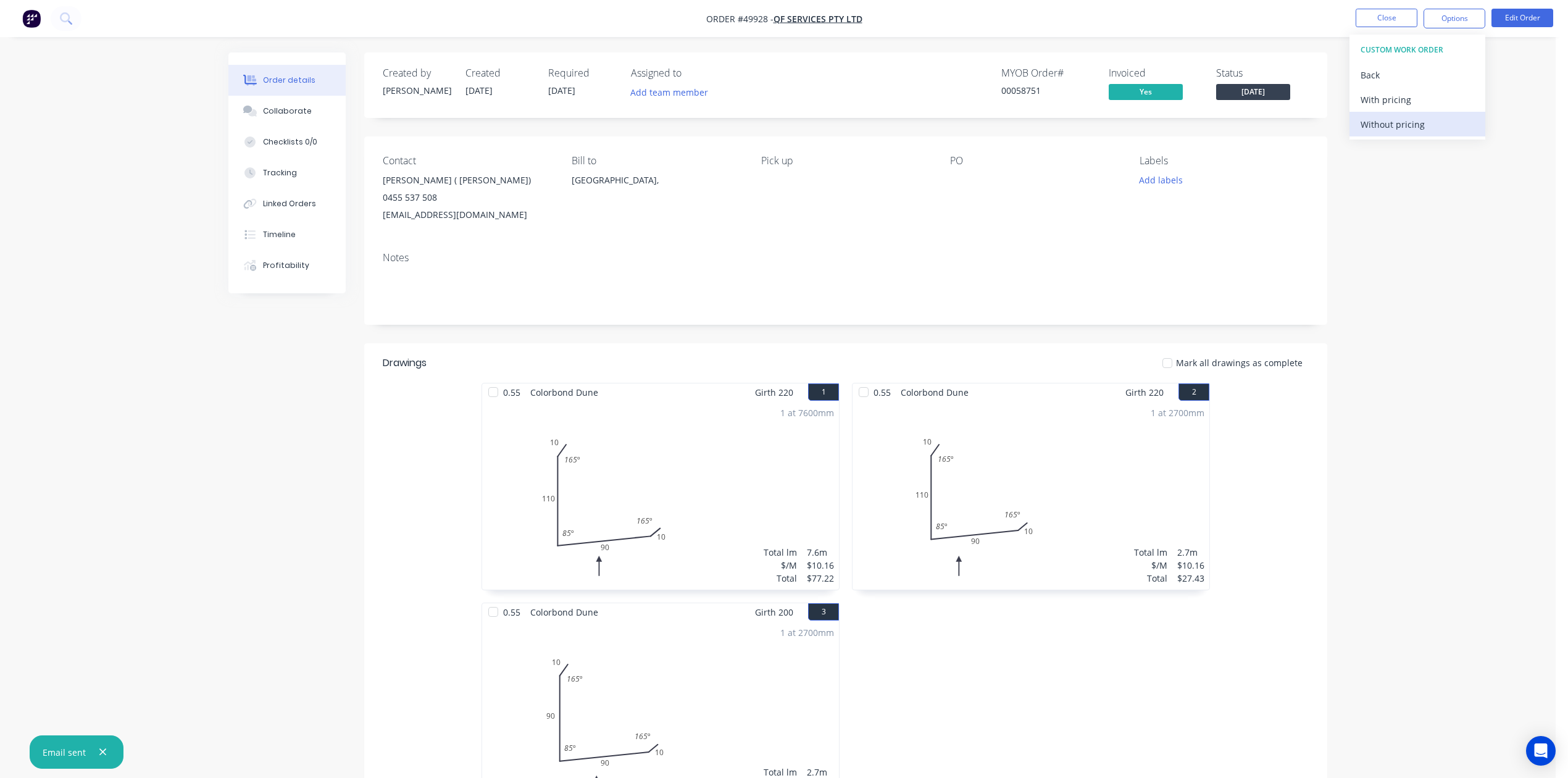
click at [1414, 126] on div "Without pricing" at bounding box center [1417, 124] width 114 height 18
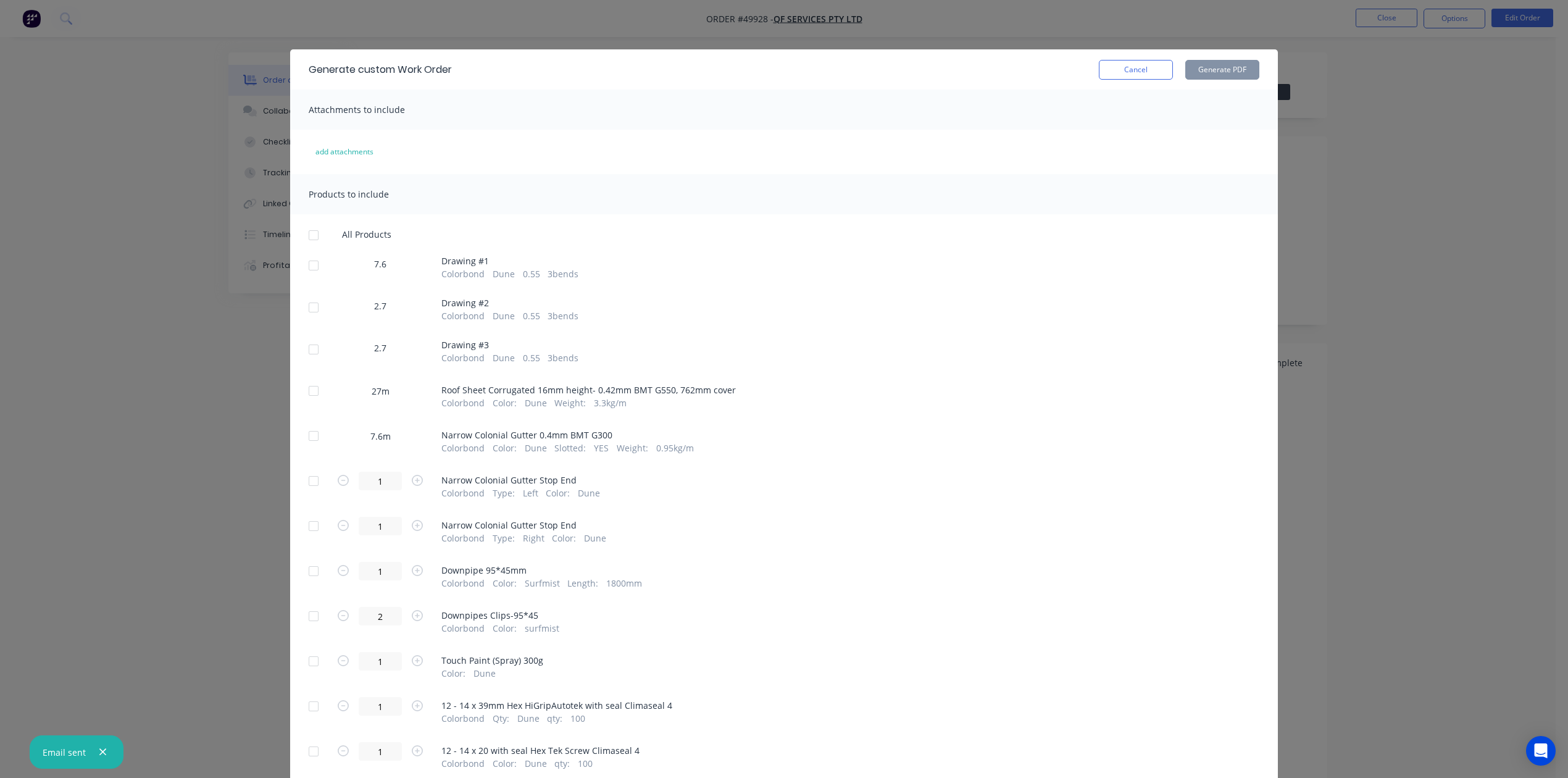
click at [314, 263] on div at bounding box center [313, 265] width 25 height 25
drag, startPoint x: 316, startPoint y: 298, endPoint x: 309, endPoint y: 324, distance: 26.9
click at [316, 300] on div at bounding box center [313, 307] width 25 height 25
click at [306, 342] on div at bounding box center [313, 349] width 25 height 25
click at [1235, 76] on button "Generate PDF" at bounding box center [1221, 70] width 74 height 20
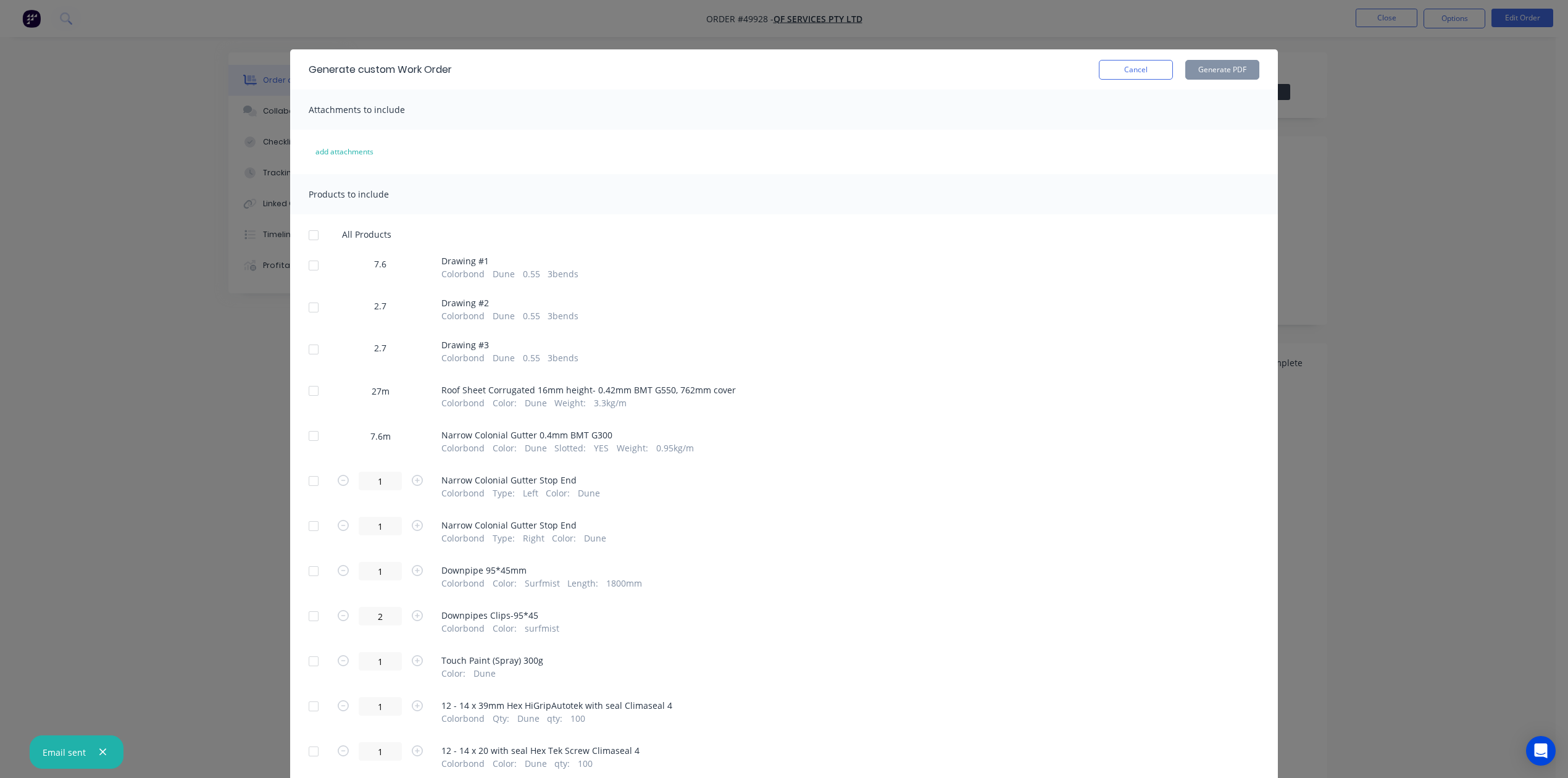
click at [301, 433] on div at bounding box center [313, 435] width 25 height 25
click at [1205, 64] on button "Generate PDF" at bounding box center [1221, 70] width 74 height 20
click at [305, 396] on div at bounding box center [313, 390] width 25 height 25
click at [1238, 67] on button "Generate PDF" at bounding box center [1221, 70] width 74 height 20
click at [1121, 79] on button "Cancel" at bounding box center [1136, 70] width 74 height 20
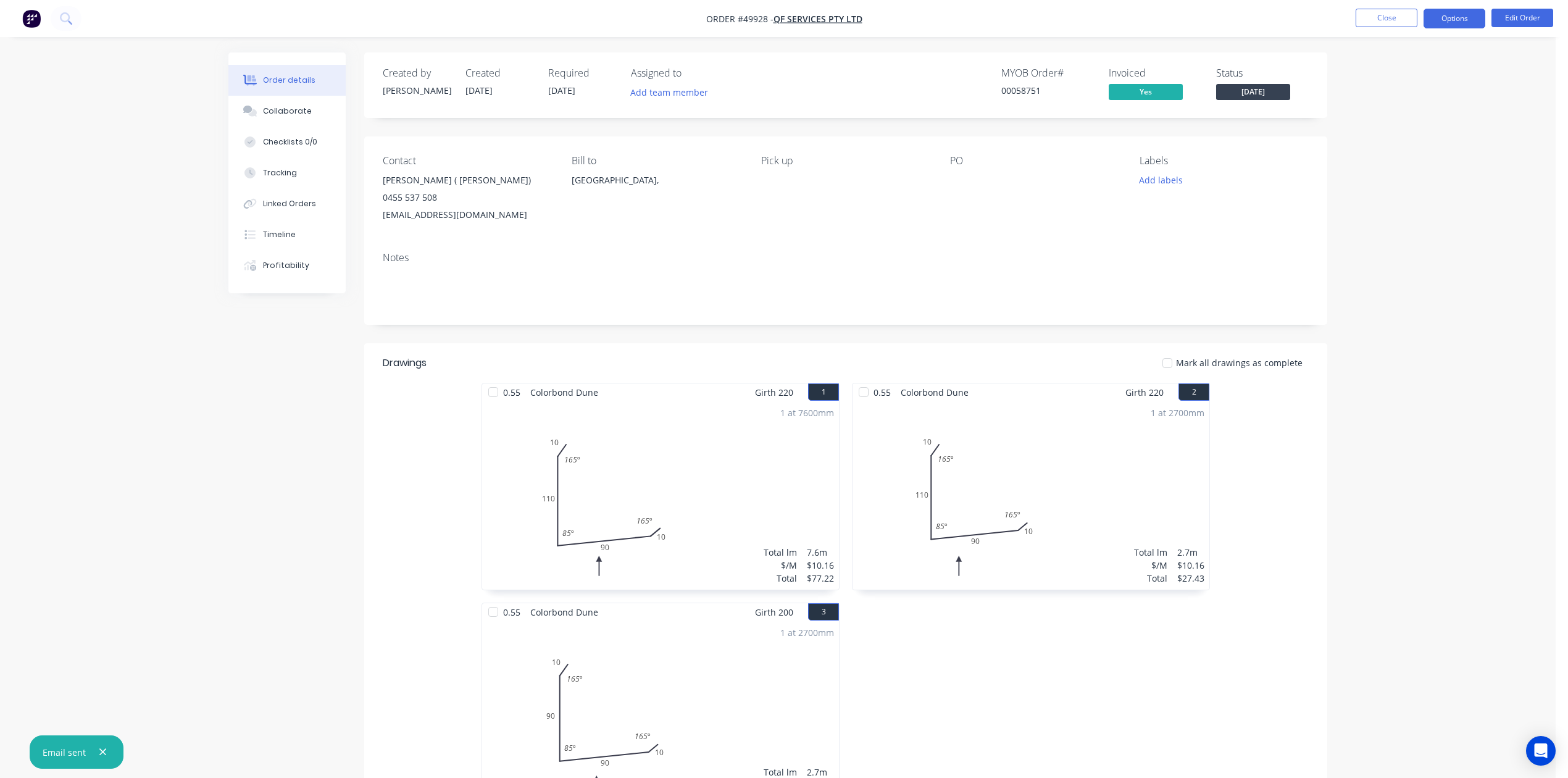
click at [1467, 10] on button "Options" at bounding box center [1454, 18] width 62 height 20
click at [1419, 176] on div "Delivery Docket" at bounding box center [1417, 173] width 114 height 18
drag, startPoint x: 1403, startPoint y: 97, endPoint x: 1403, endPoint y: 117, distance: 20.0
click at [1403, 117] on div "DELIVERY DOCKET Back With pricing Without pricing Custom" at bounding box center [1417, 99] width 136 height 130
click at [1403, 117] on div "Without pricing" at bounding box center [1417, 124] width 114 height 18
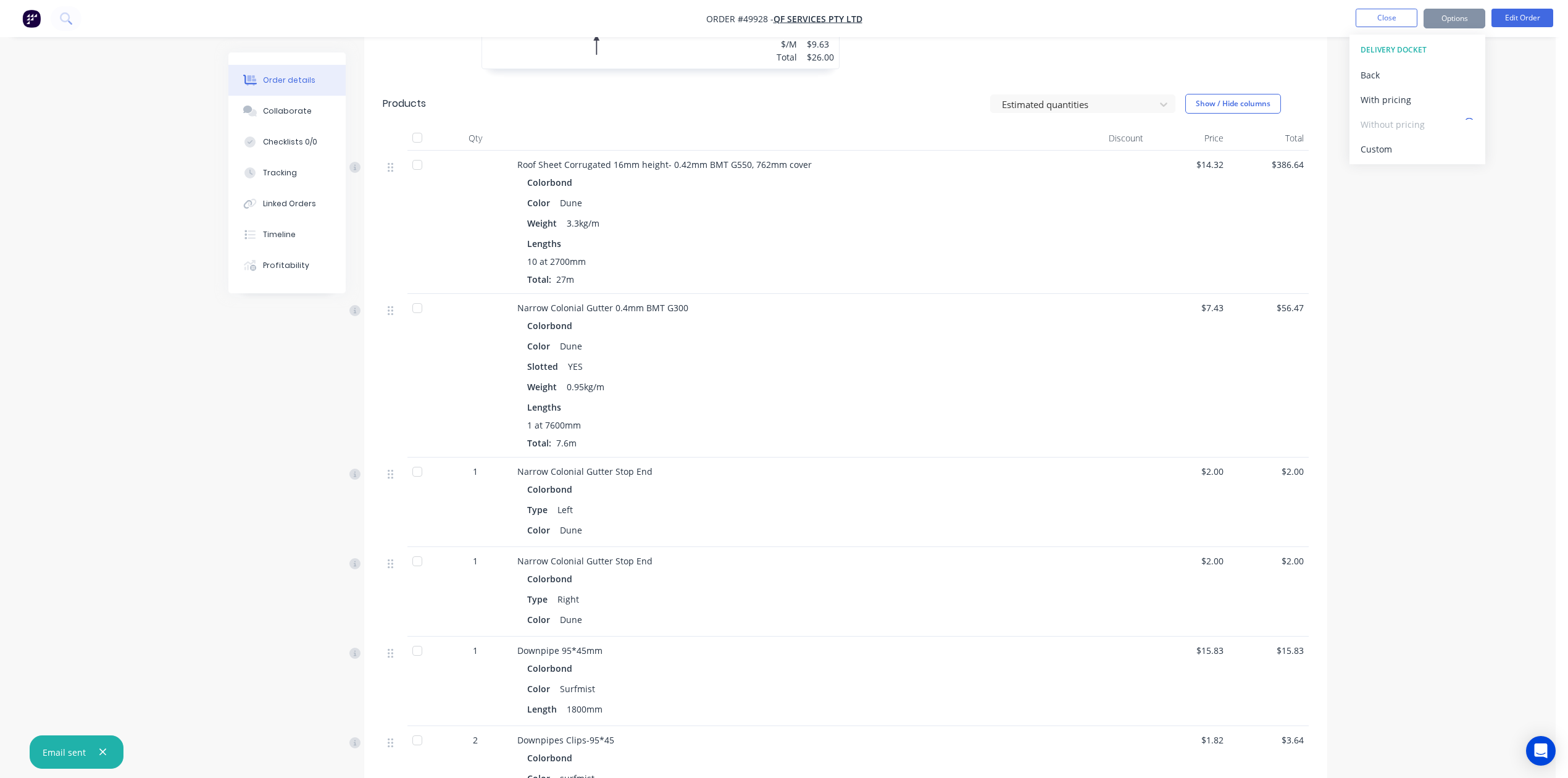
scroll to position [1152, 0]
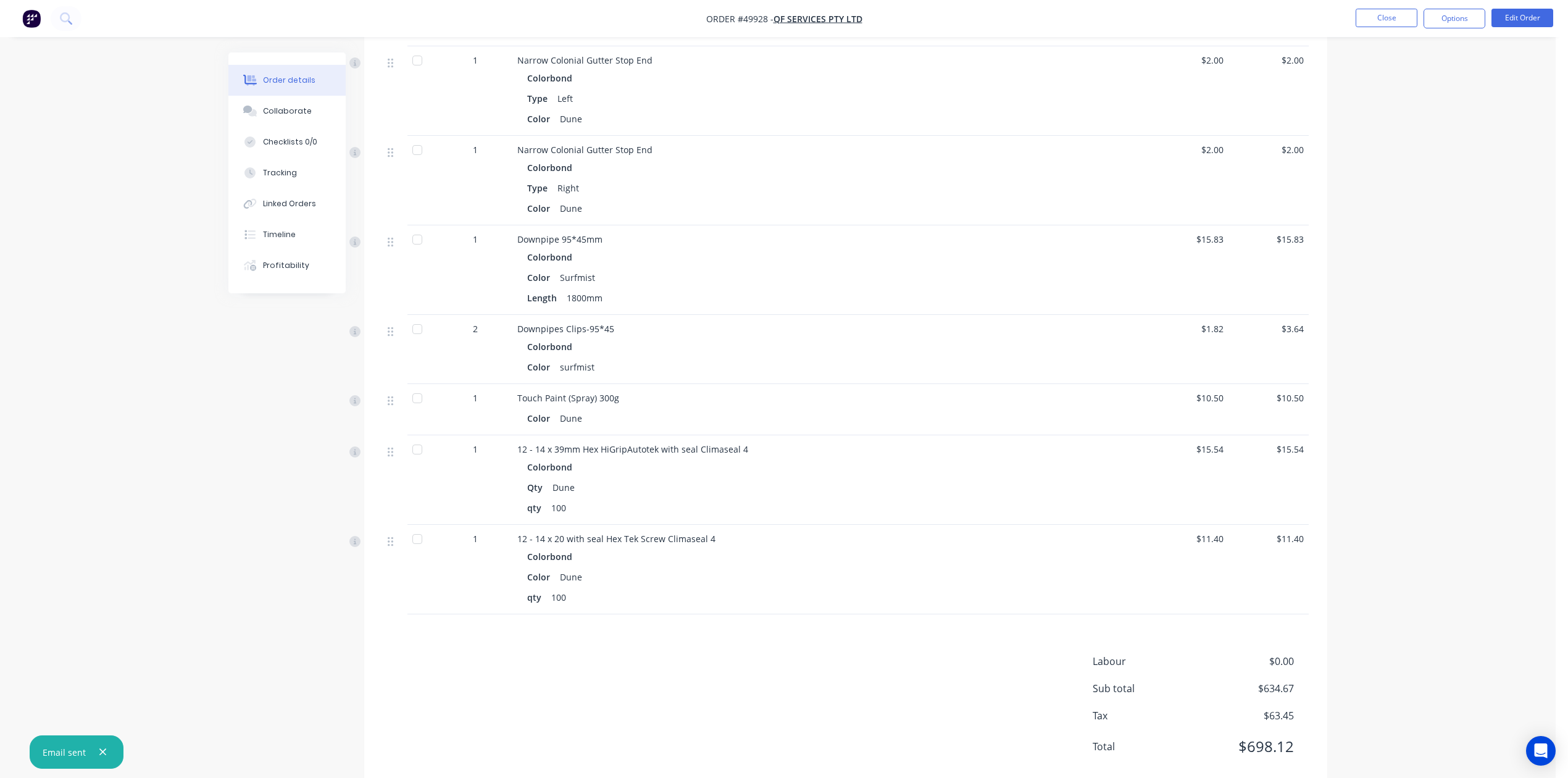
click at [909, 417] on div "Color Dune" at bounding box center [790, 418] width 526 height 18
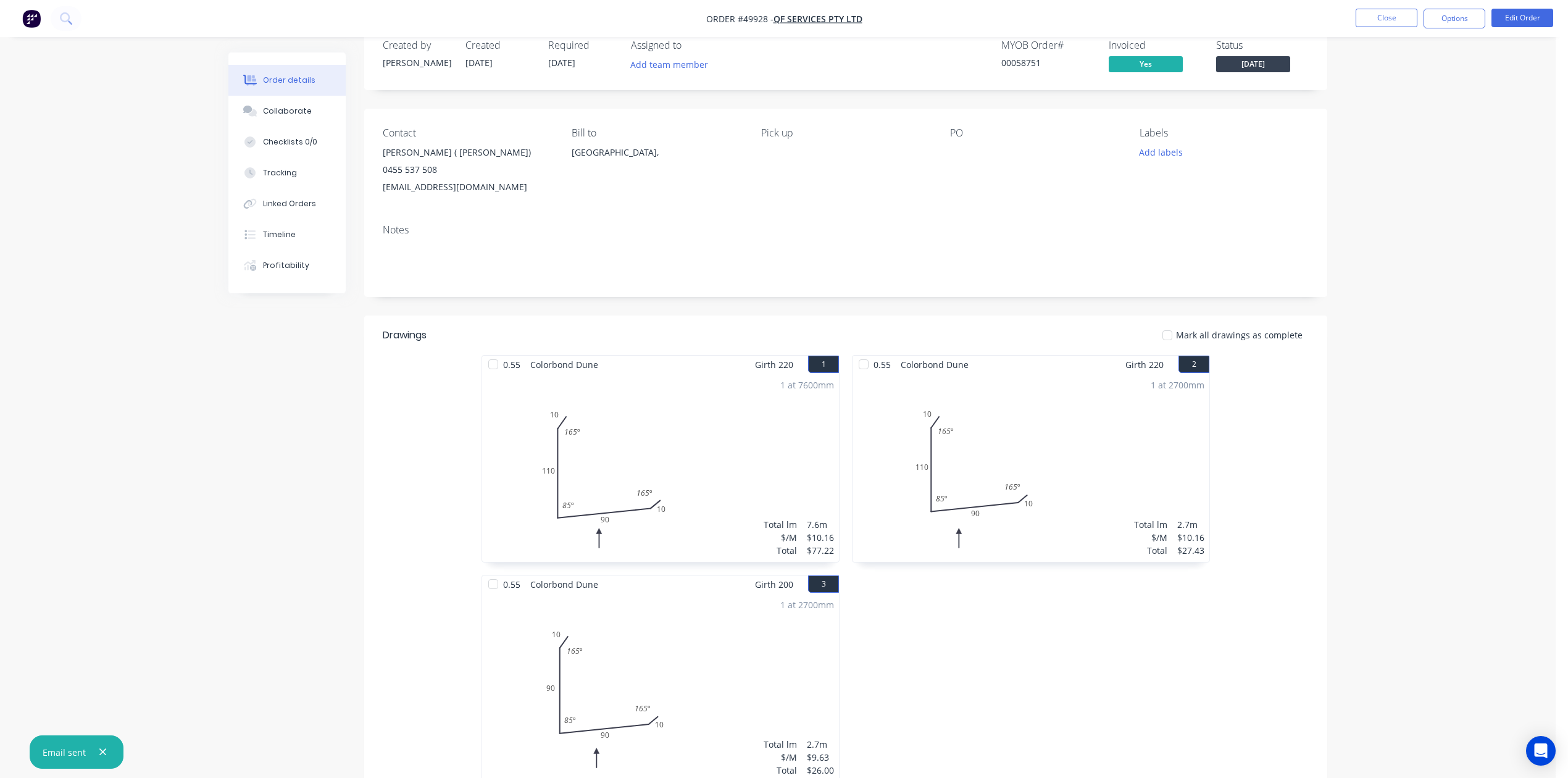
scroll to position [0, 0]
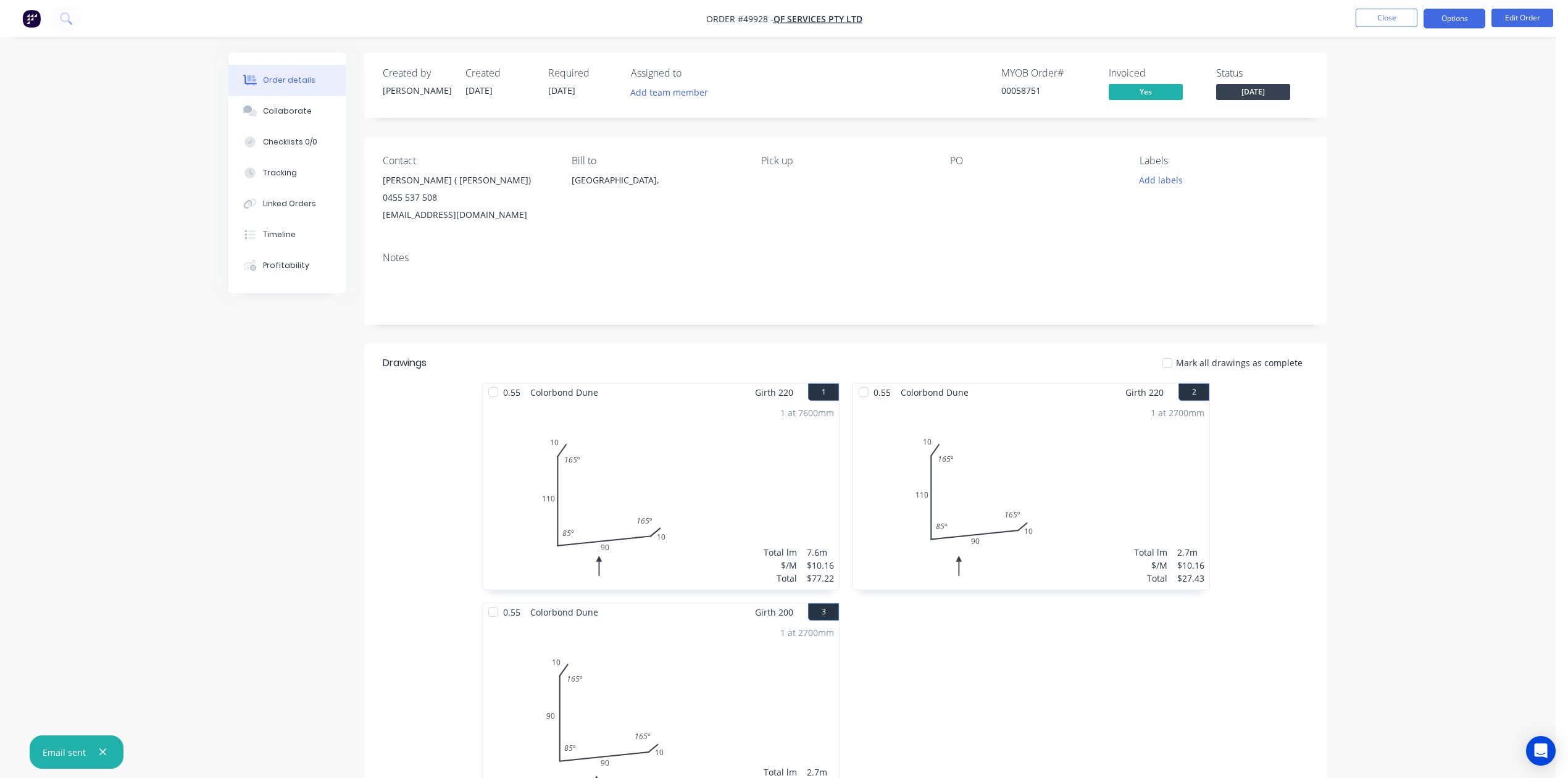
click at [1470, 10] on button "Options" at bounding box center [1454, 18] width 62 height 20
click at [1410, 143] on div "Work Order" at bounding box center [1417, 148] width 114 height 18
click at [1410, 143] on div "Custom" at bounding box center [1417, 148] width 114 height 18
click at [1405, 130] on div "Without pricing" at bounding box center [1417, 124] width 114 height 18
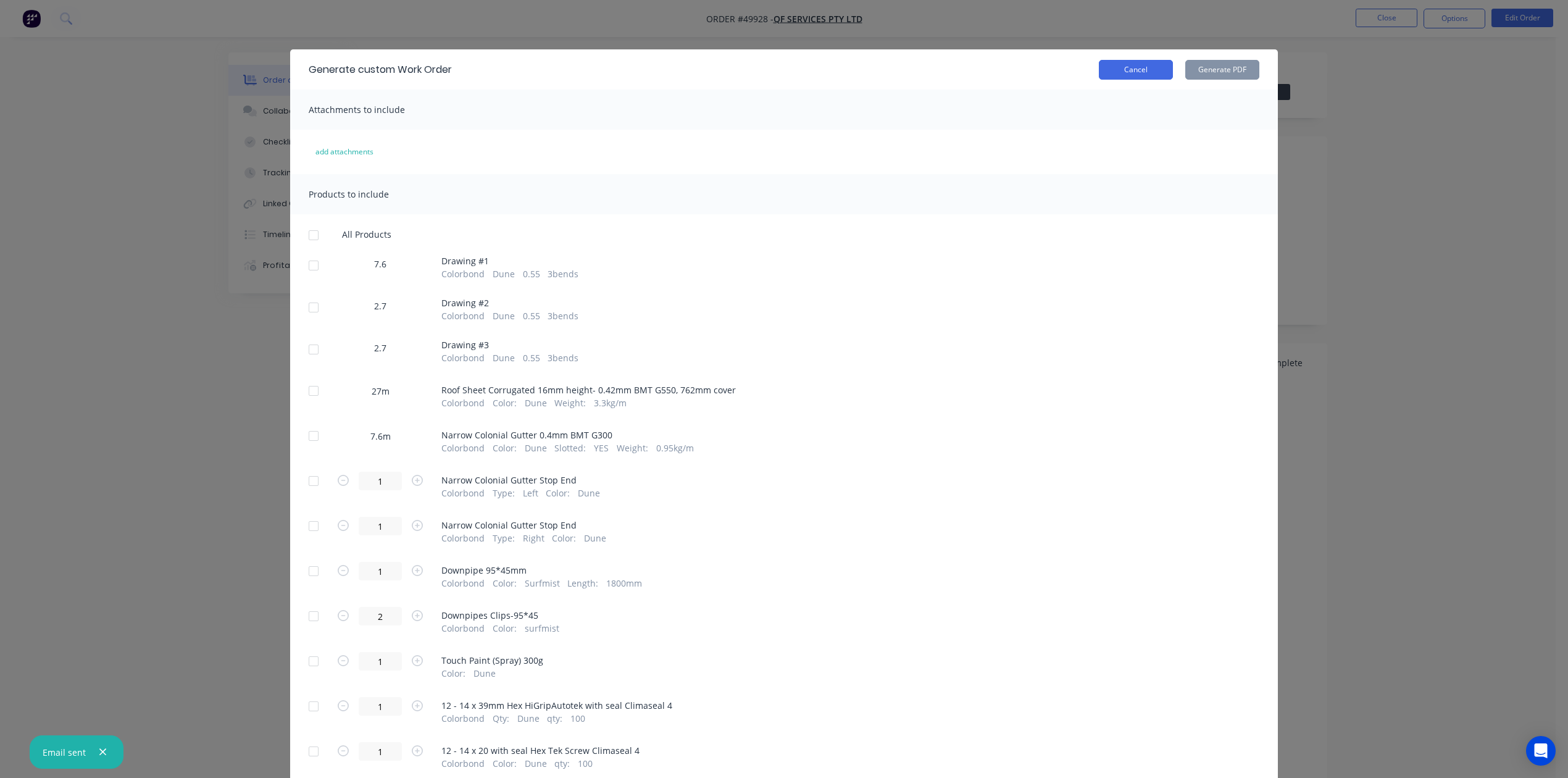
click at [1151, 70] on button "Cancel" at bounding box center [1136, 70] width 74 height 20
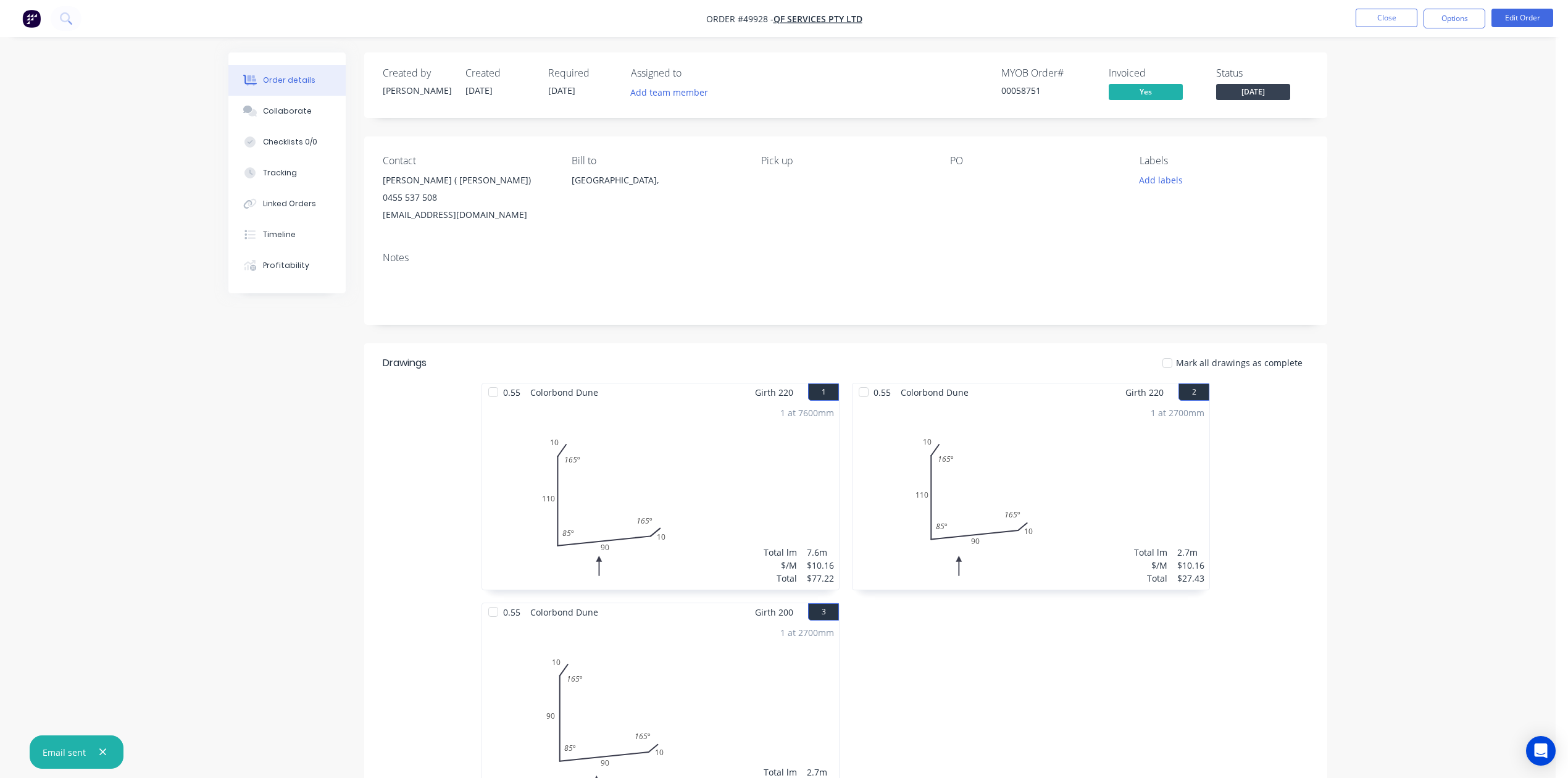
click at [1375, 26] on button "Close" at bounding box center [1386, 18] width 62 height 19
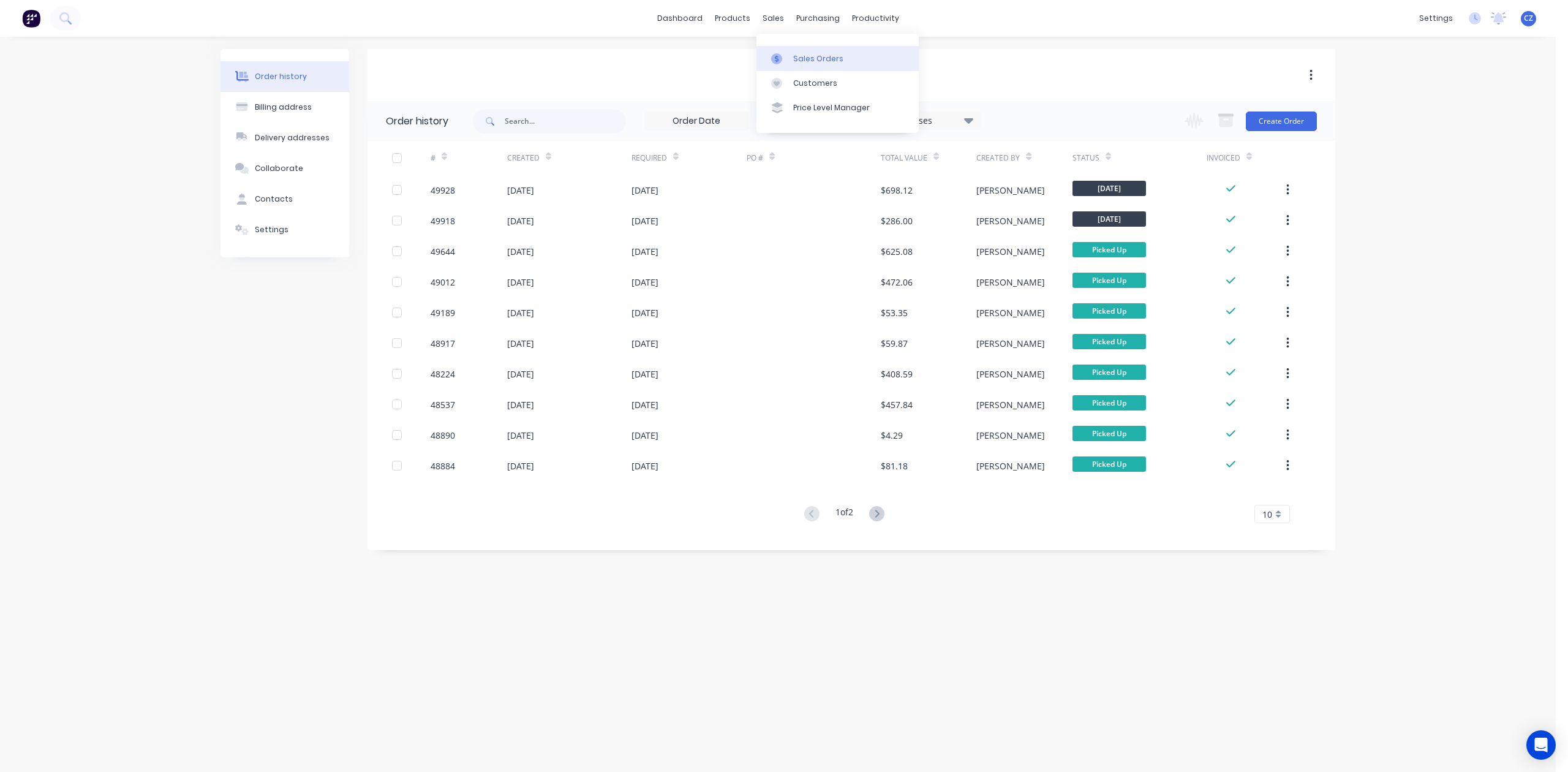
click at [787, 59] on div at bounding box center [780, 58] width 19 height 11
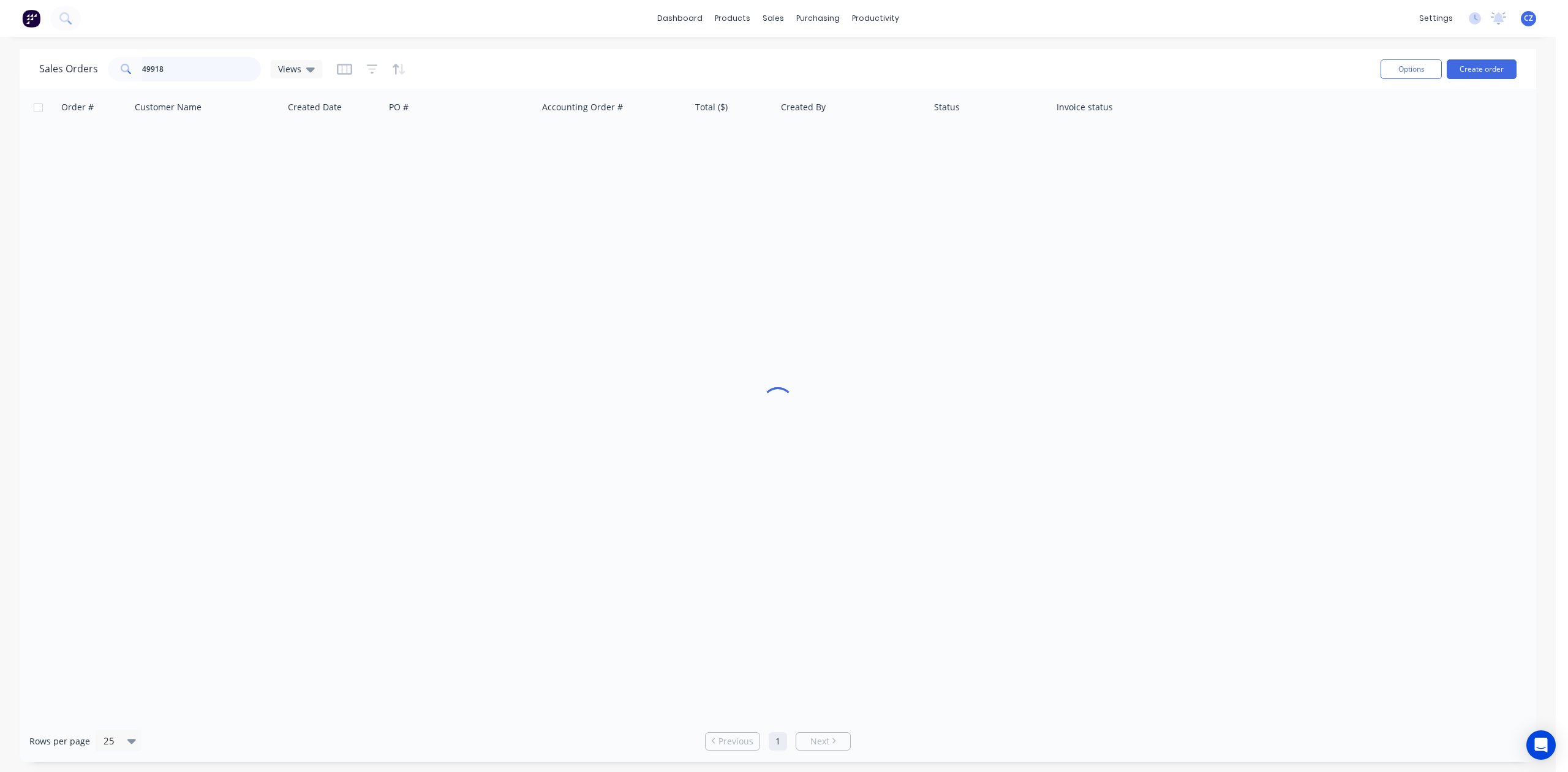
click at [78, 77] on div "Sales Orders 49918 Views" at bounding box center [181, 69] width 283 height 24
type input "49917"
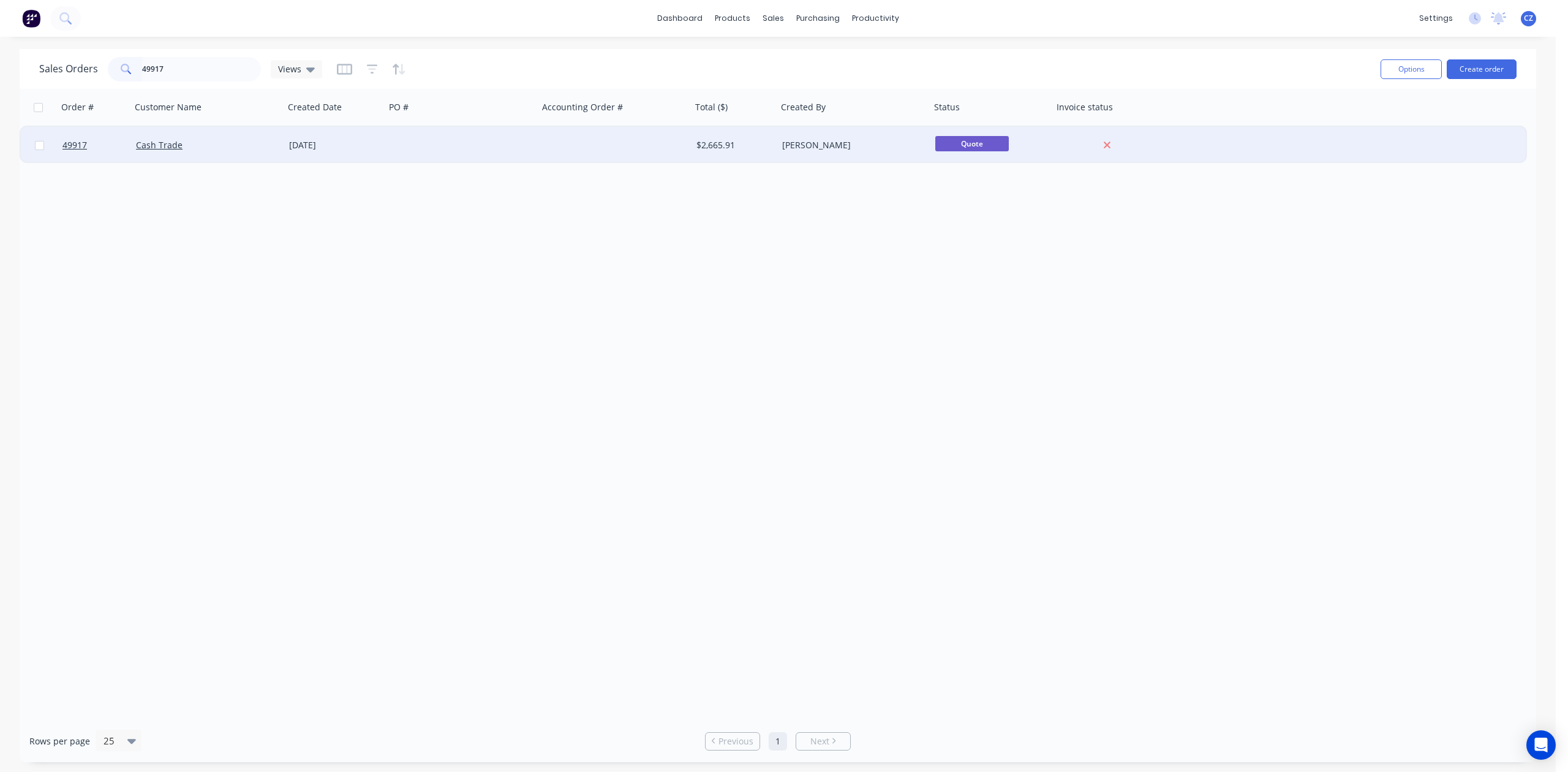
click at [476, 130] on div at bounding box center [462, 146] width 153 height 37
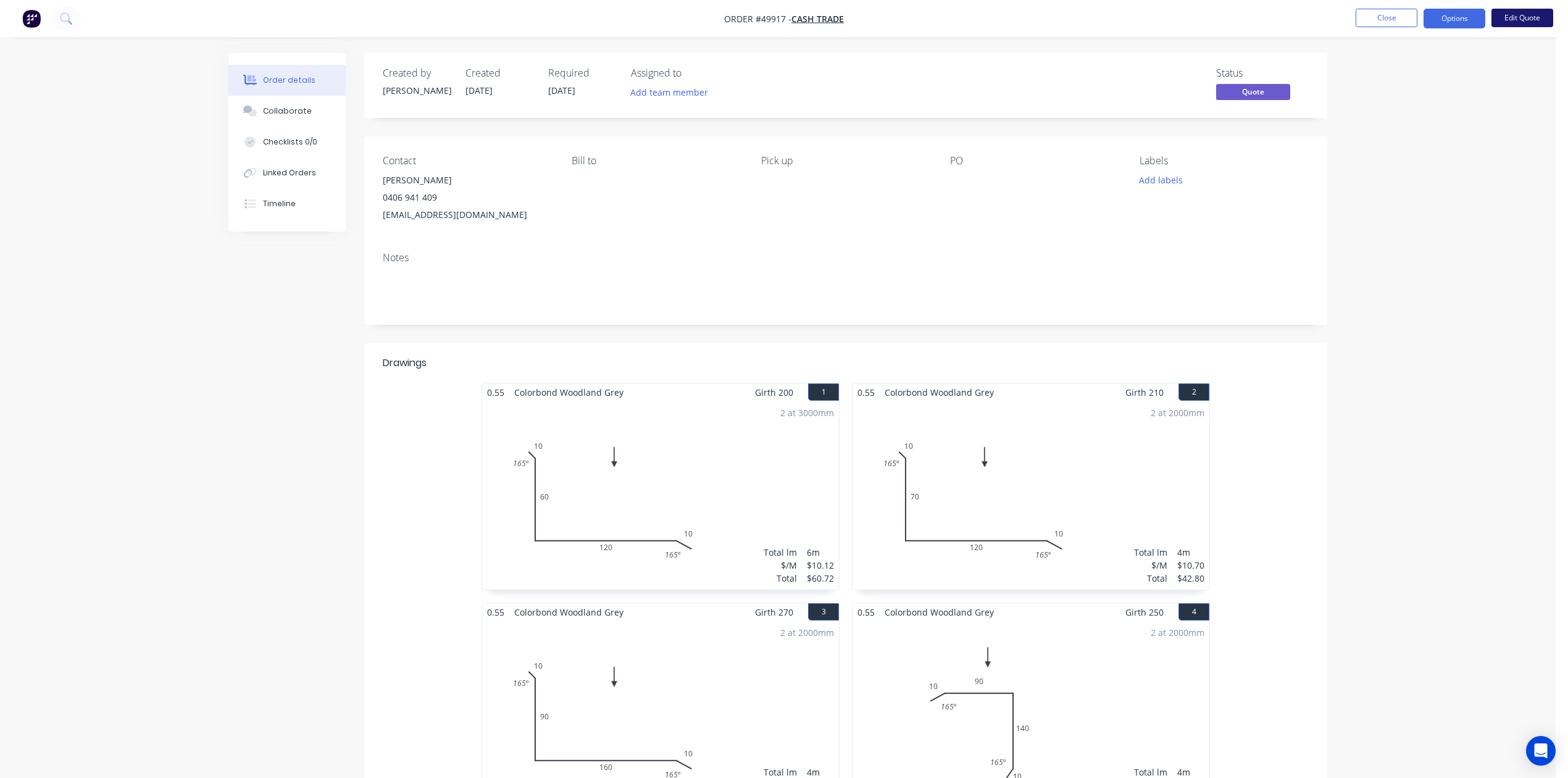
click at [1526, 21] on button "Edit Quote" at bounding box center [1521, 18] width 62 height 19
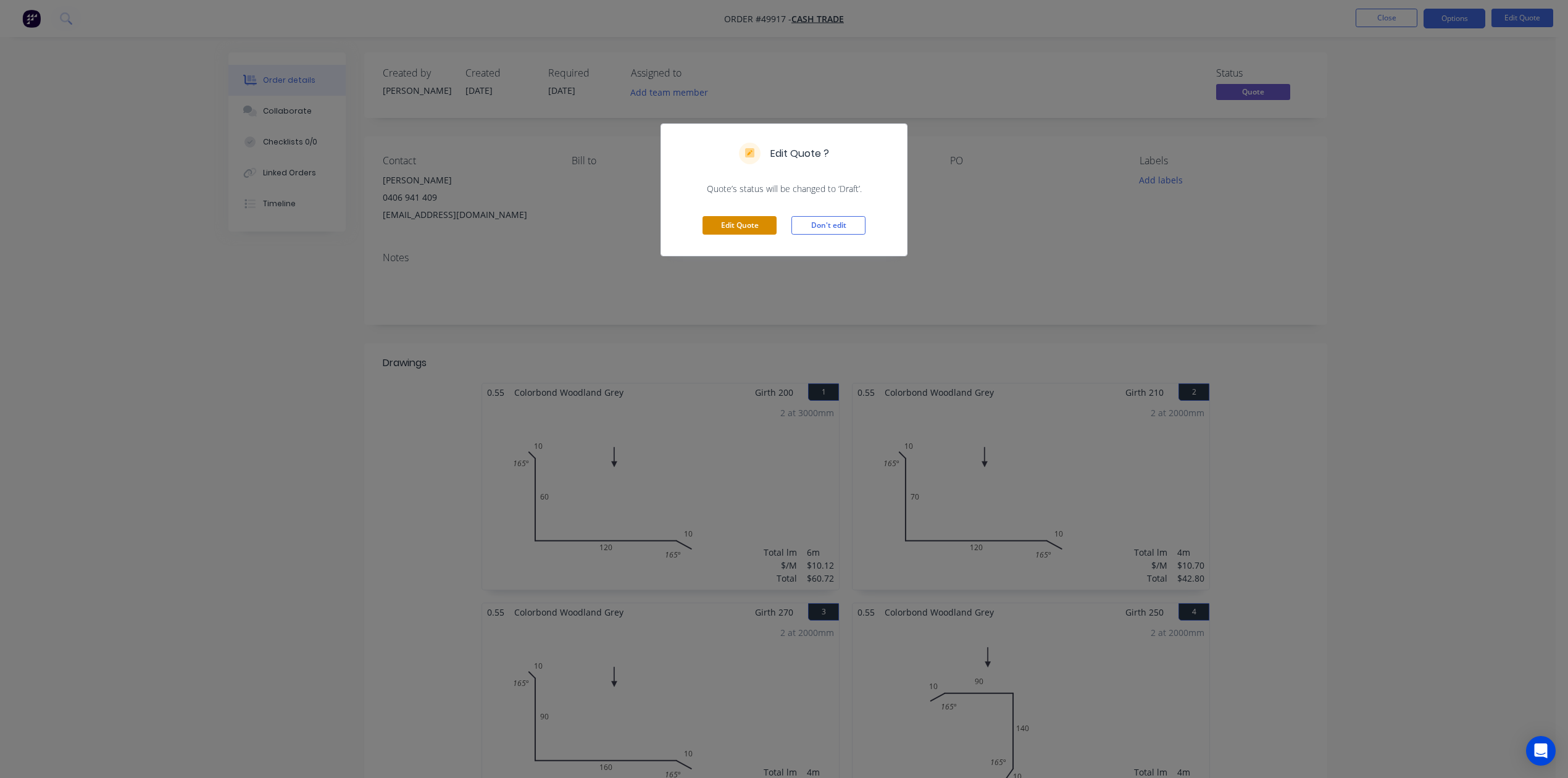
drag, startPoint x: 727, startPoint y: 241, endPoint x: 731, endPoint y: 227, distance: 14.6
click at [727, 240] on div "Edit Quote Don't edit" at bounding box center [784, 225] width 246 height 60
click at [731, 227] on button "Edit Quote" at bounding box center [739, 226] width 74 height 19
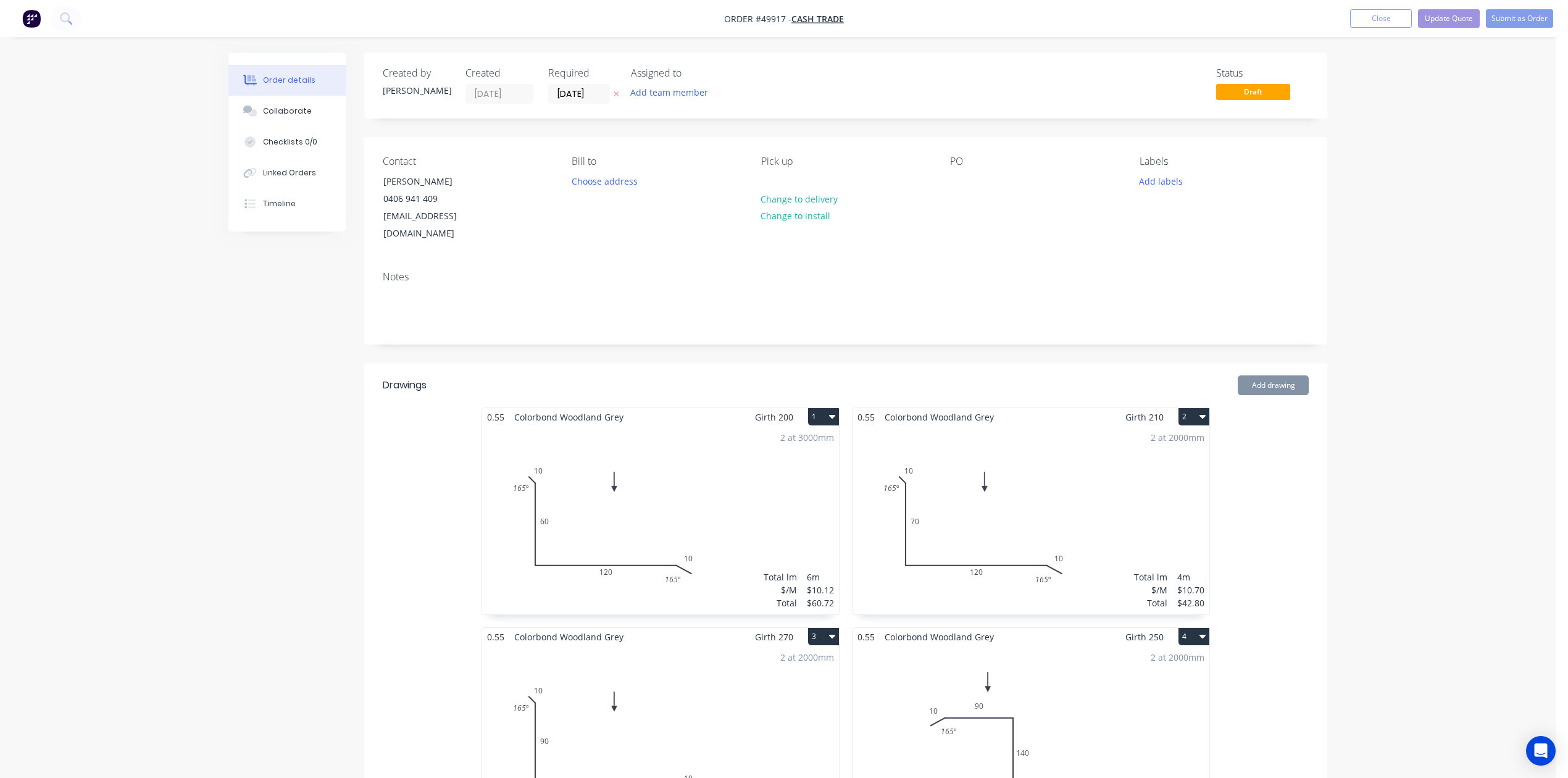
click at [603, 84] on div "Required 02/10/25" at bounding box center [582, 85] width 68 height 36
click at [598, 89] on input "02/10/25" at bounding box center [578, 94] width 60 height 19
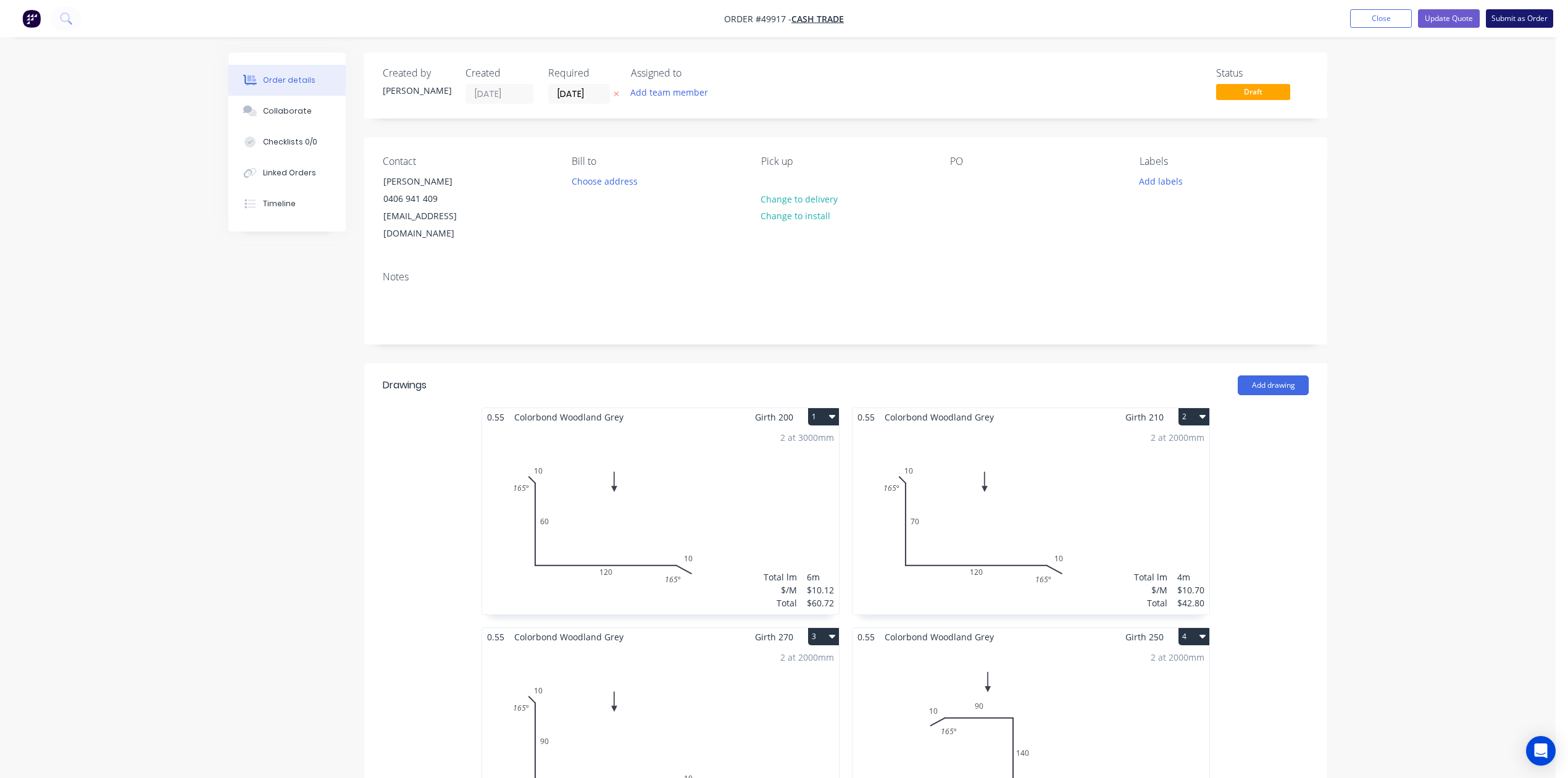
click at [1526, 18] on button "Submit as Order" at bounding box center [1519, 19] width 67 height 19
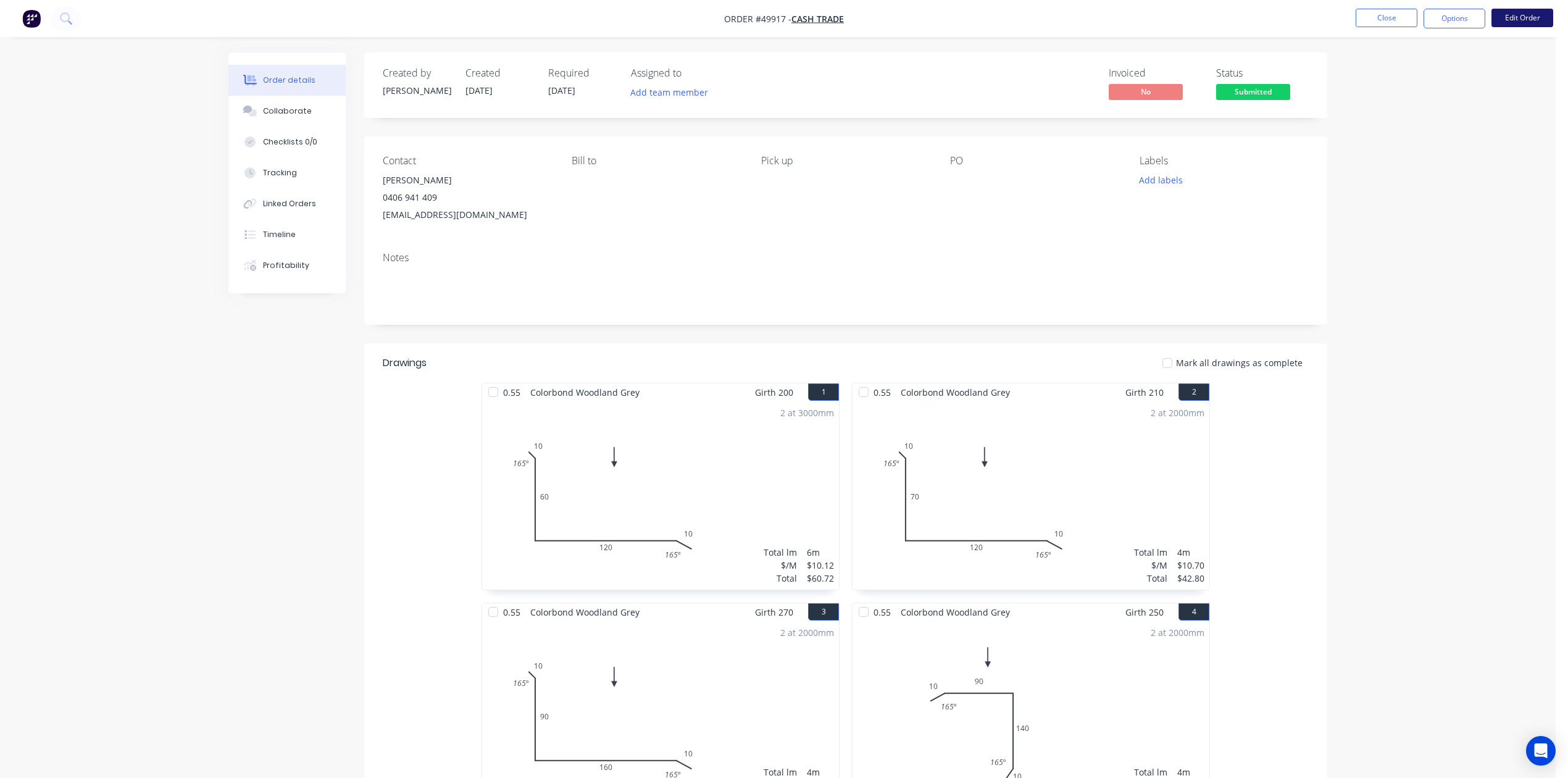
click at [1532, 18] on button "Edit Order" at bounding box center [1521, 18] width 62 height 19
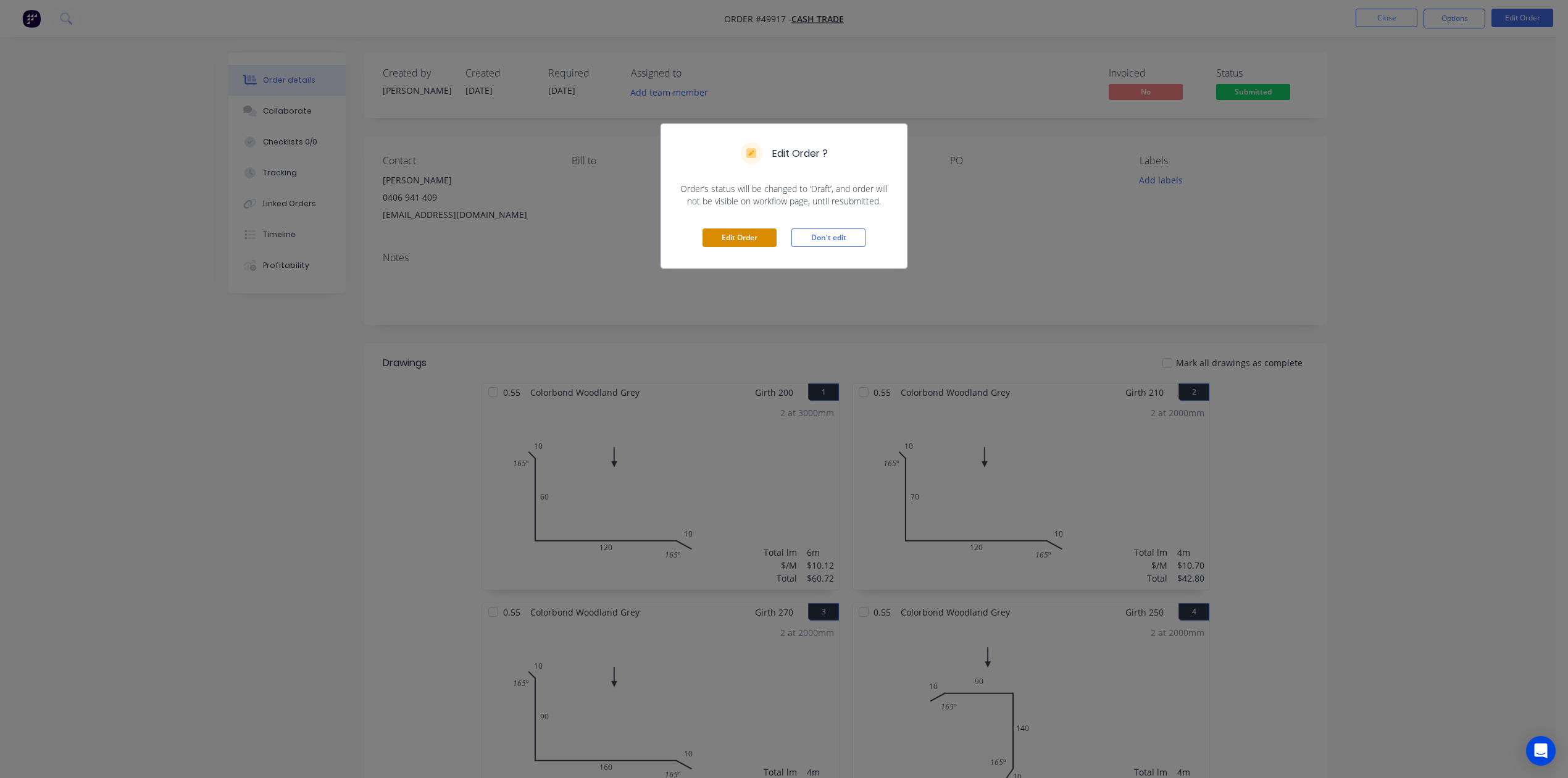
drag, startPoint x: 744, startPoint y: 230, endPoint x: 736, endPoint y: 228, distance: 8.2
click at [745, 230] on button "Edit Order" at bounding box center [739, 238] width 74 height 19
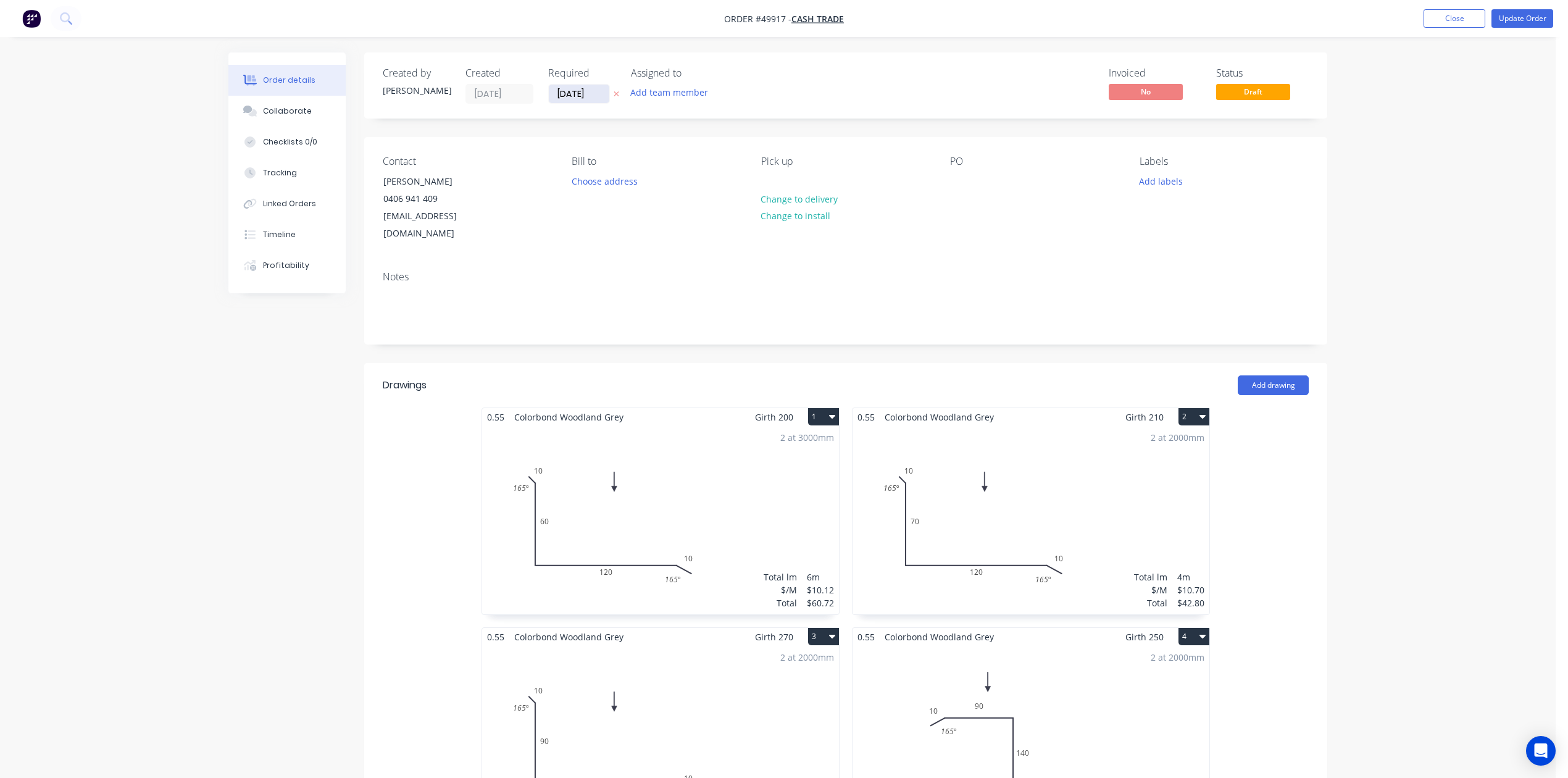
click at [568, 90] on input "02/10/25" at bounding box center [578, 94] width 60 height 19
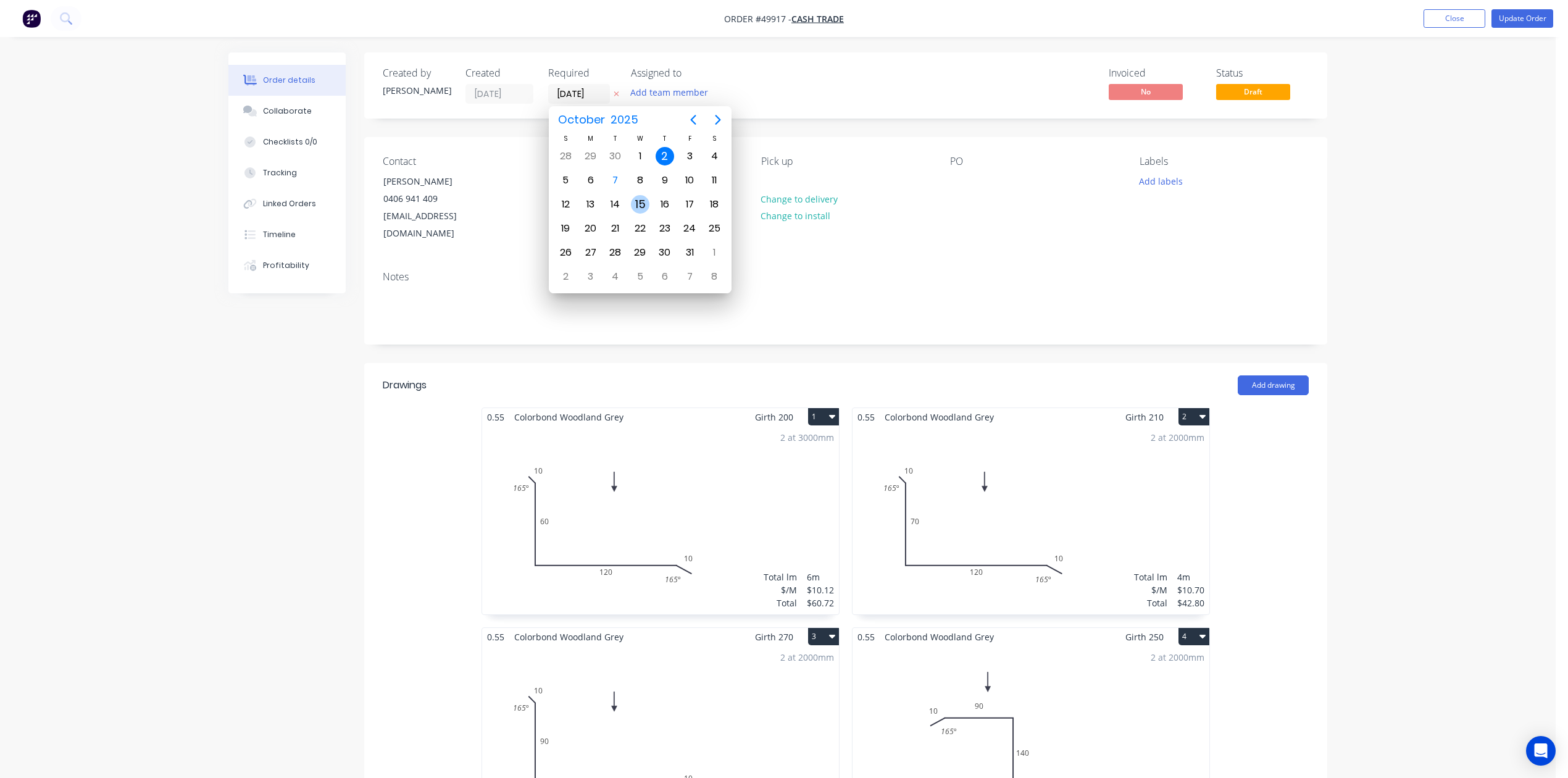
click at [638, 201] on div "15" at bounding box center [640, 204] width 19 height 19
type input "15/10/25"
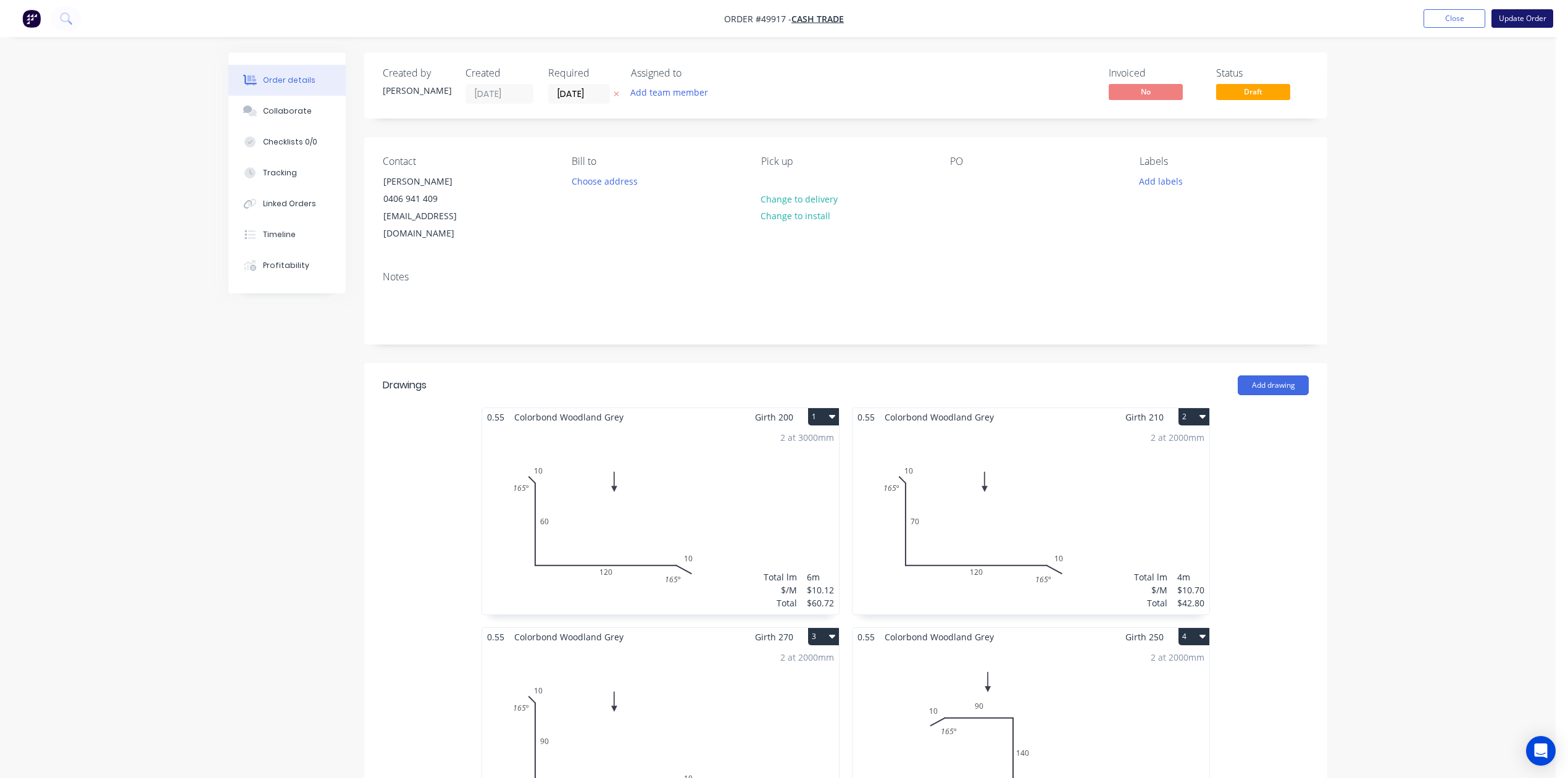
click at [1529, 18] on button "Update Order" at bounding box center [1521, 19] width 62 height 19
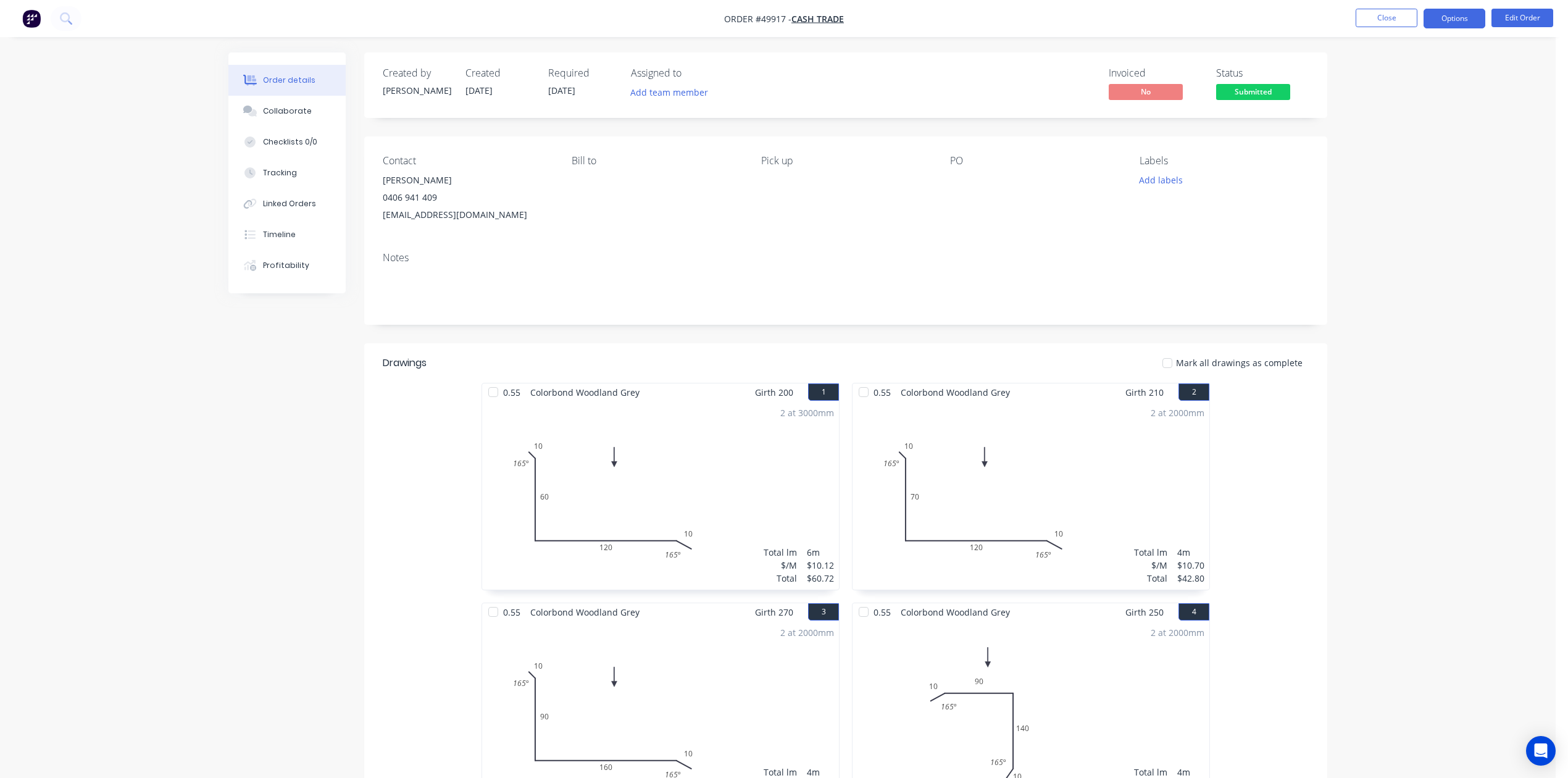
click at [1461, 20] on button "Options" at bounding box center [1454, 18] width 62 height 20
click at [1411, 77] on div "Invoice" at bounding box center [1417, 75] width 114 height 18
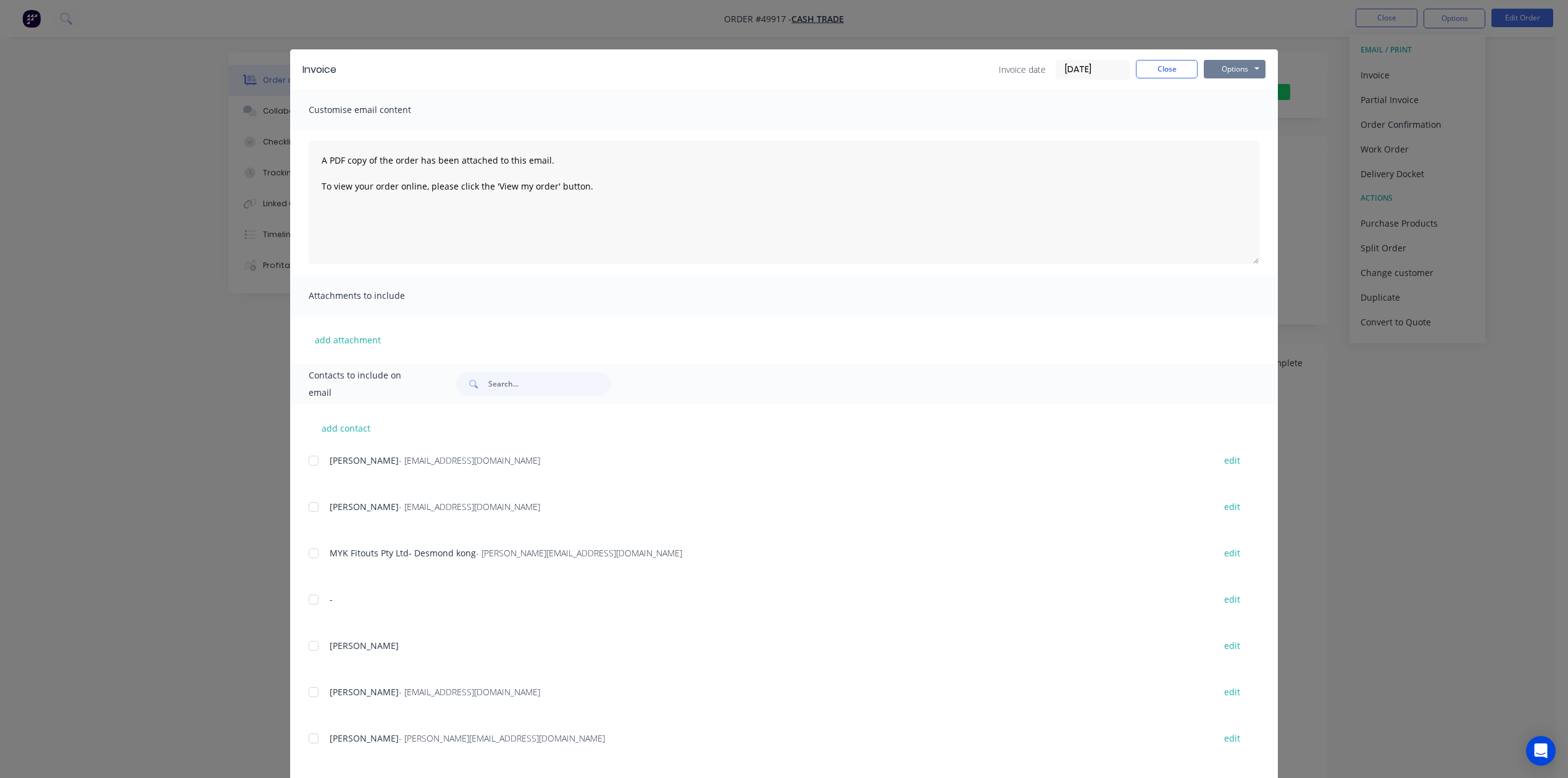
click at [1241, 62] on button "Options" at bounding box center [1234, 70] width 62 height 19
click at [1230, 115] on button "Print" at bounding box center [1242, 111] width 79 height 20
click at [1180, 81] on div "Invoice Invoice date [DATE] Close Options Preview Print Email" at bounding box center [784, 69] width 988 height 40
click at [1170, 70] on button "Close" at bounding box center [1166, 70] width 62 height 19
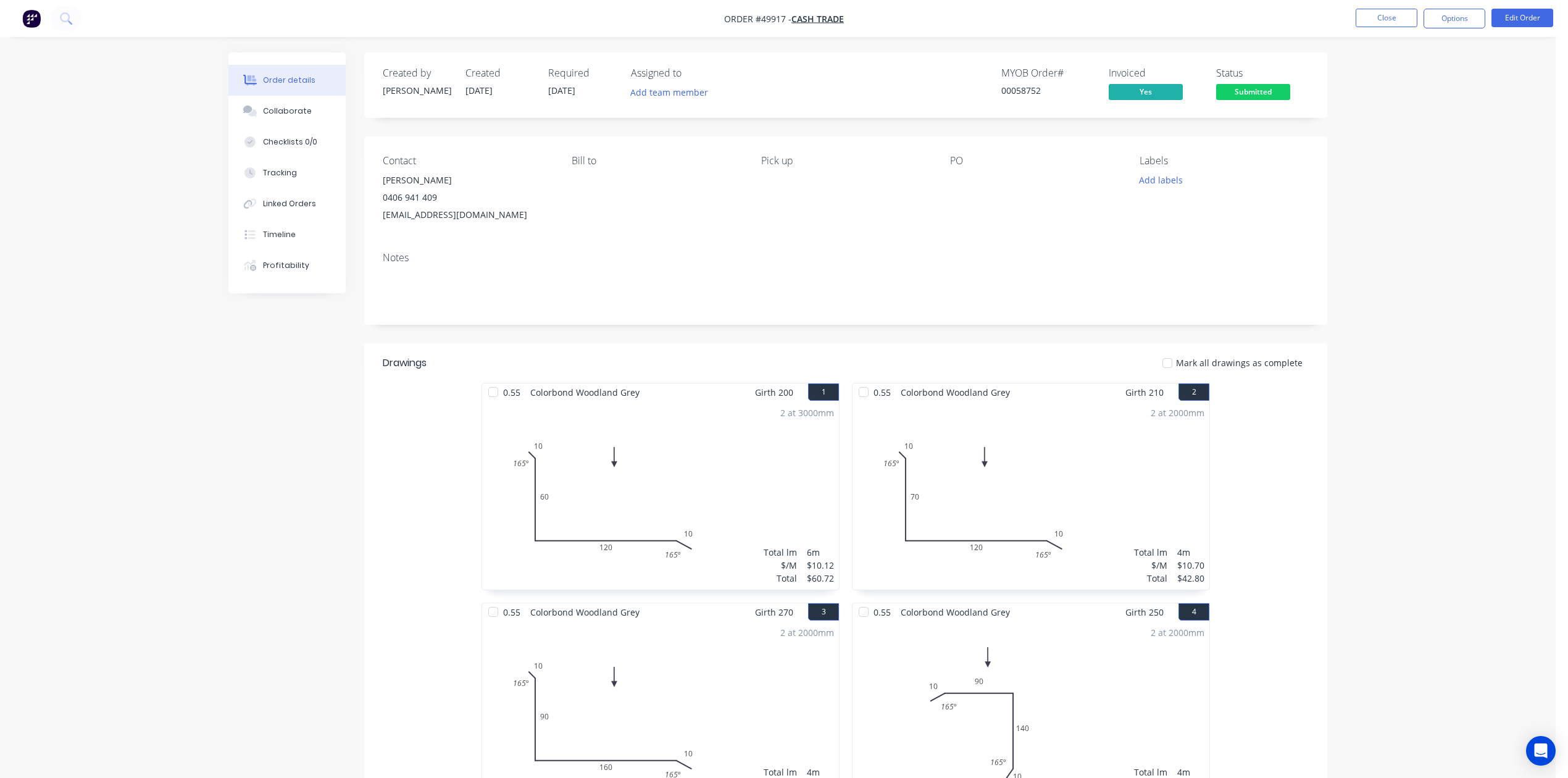
click at [1521, 322] on div "Order details Collaborate Checklists 0/0 Tracking Linked Orders Timeline Profit…" at bounding box center [778, 767] width 1555 height 1535
click at [1258, 92] on span "Submitted" at bounding box center [1253, 92] width 74 height 15
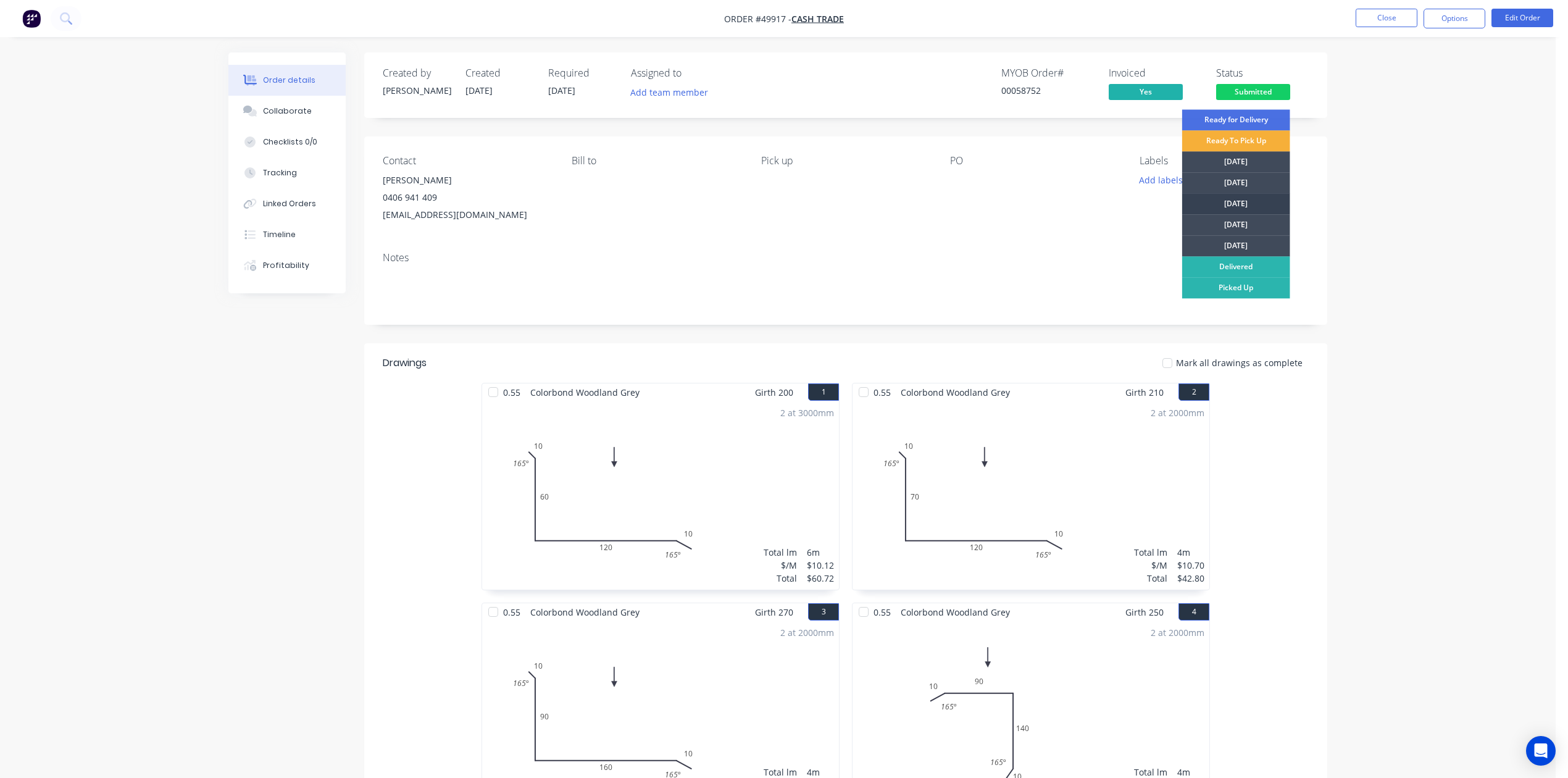
click at [1268, 198] on div "Wednesday" at bounding box center [1236, 204] width 108 height 21
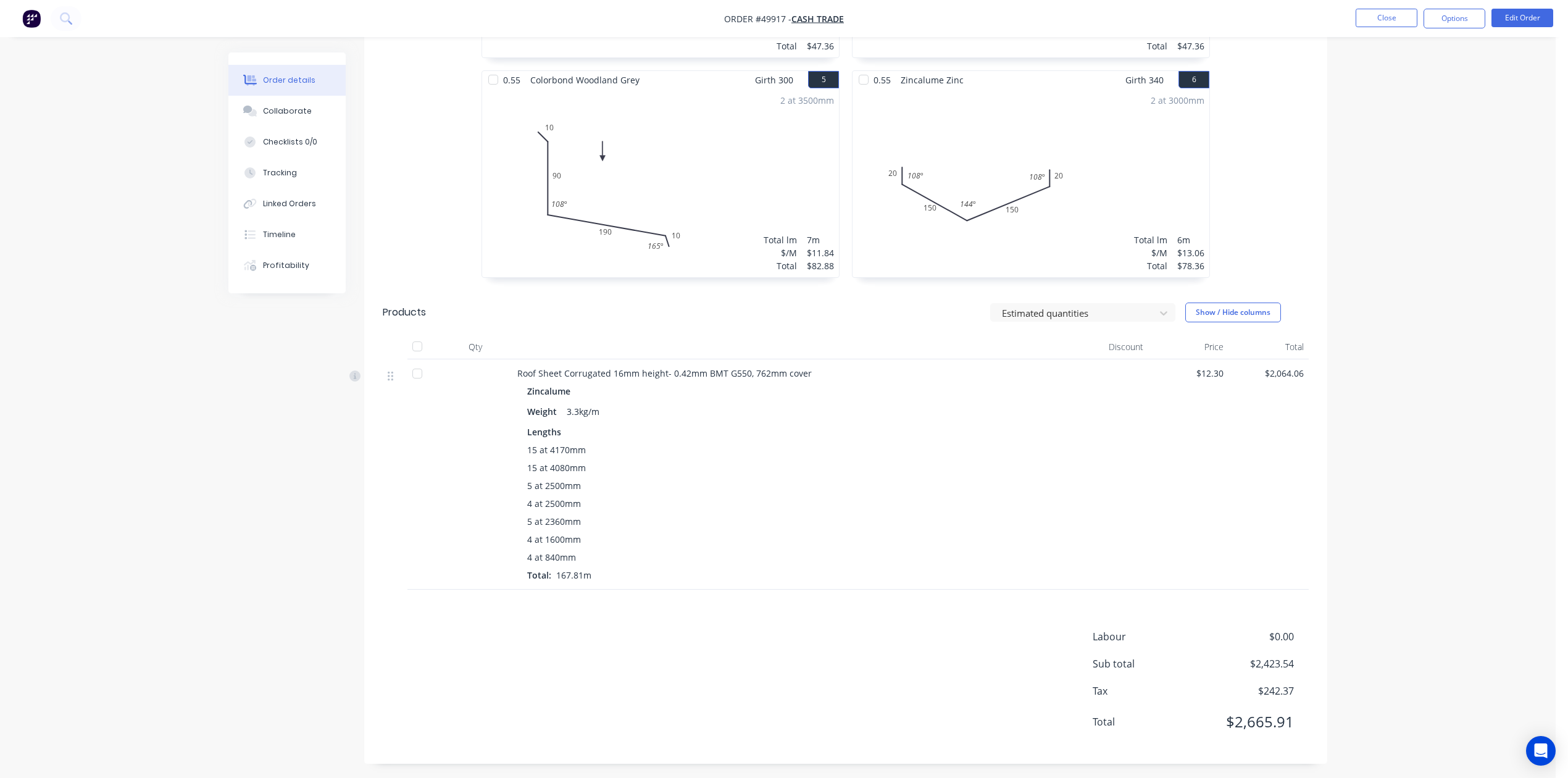
scroll to position [758, 0]
click at [939, 628] on div "Labour $0.00 Sub total $2,423.54 Tax $242.37 Total $2,665.91" at bounding box center [845, 683] width 926 height 116
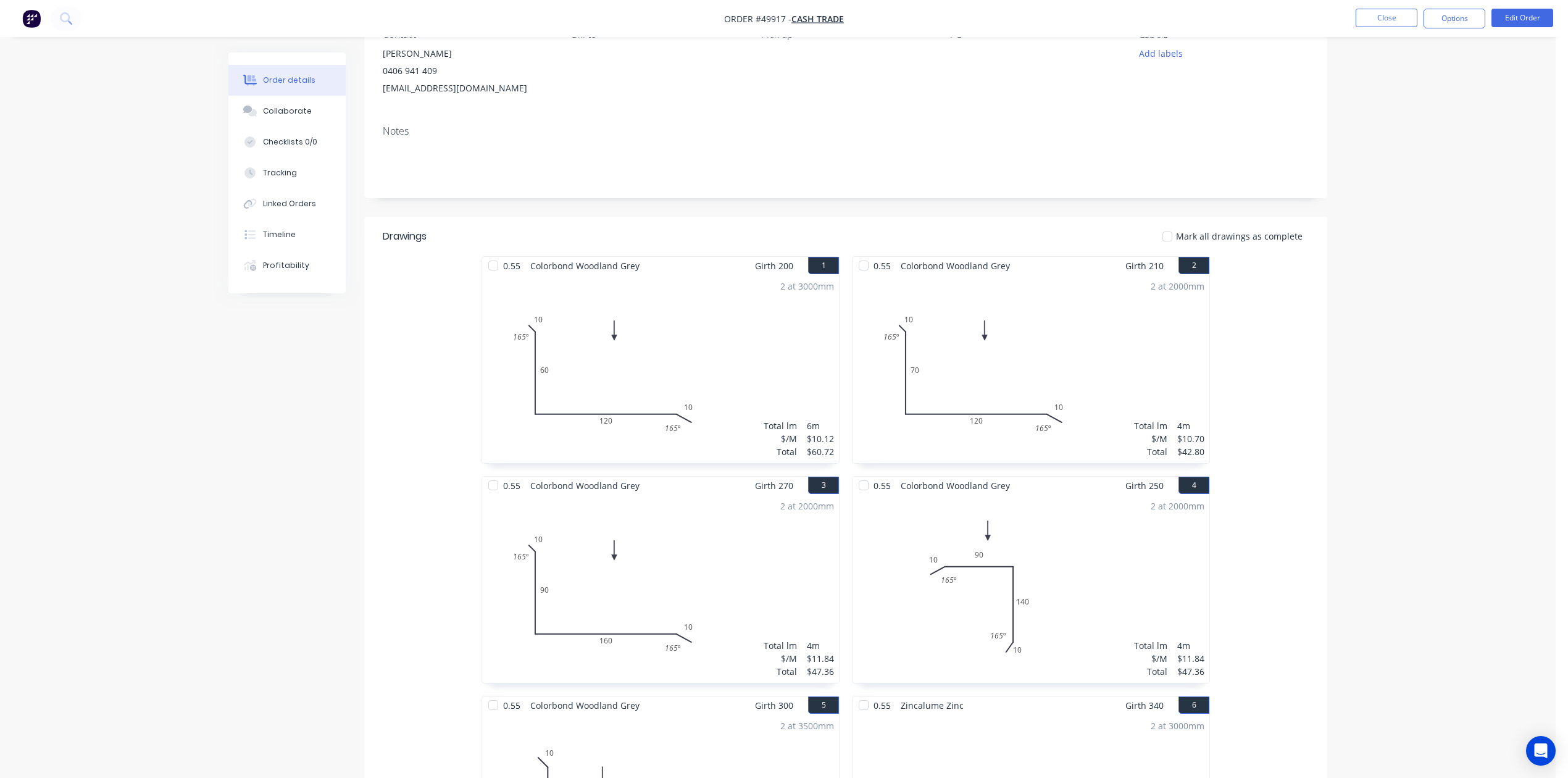
scroll to position [0, 0]
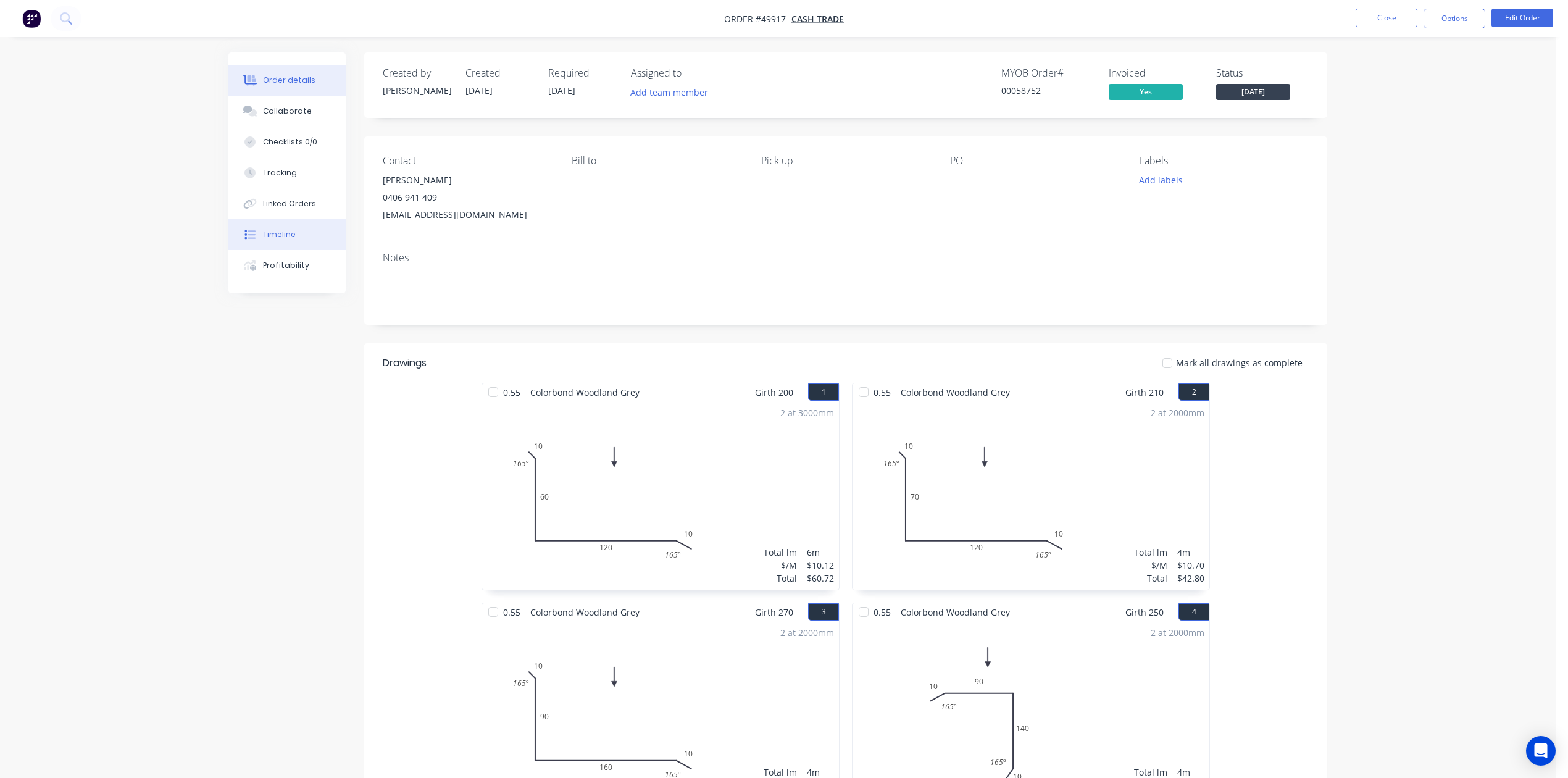
click at [285, 235] on div "Timeline" at bounding box center [279, 234] width 33 height 11
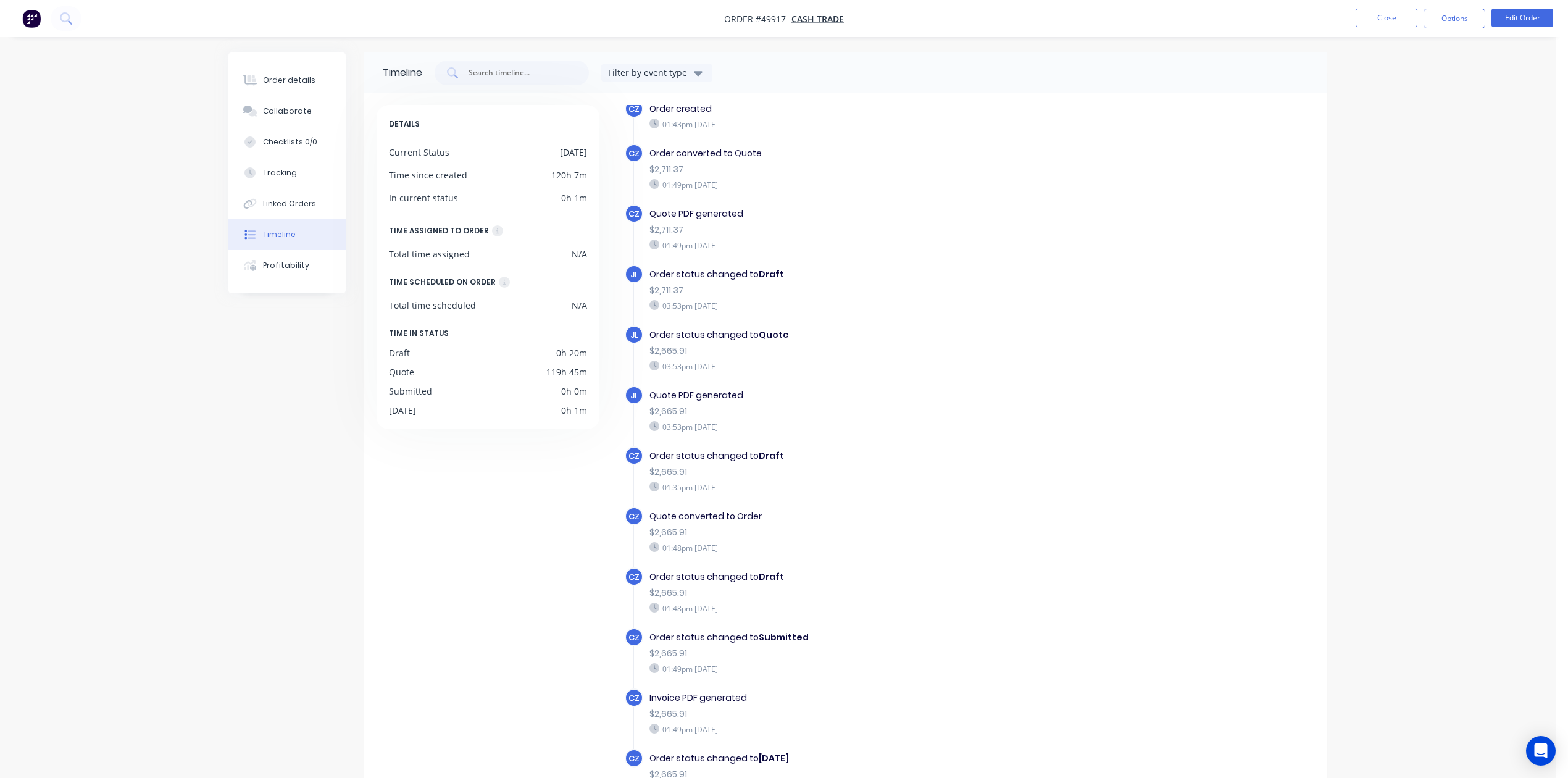
scroll to position [85, 0]
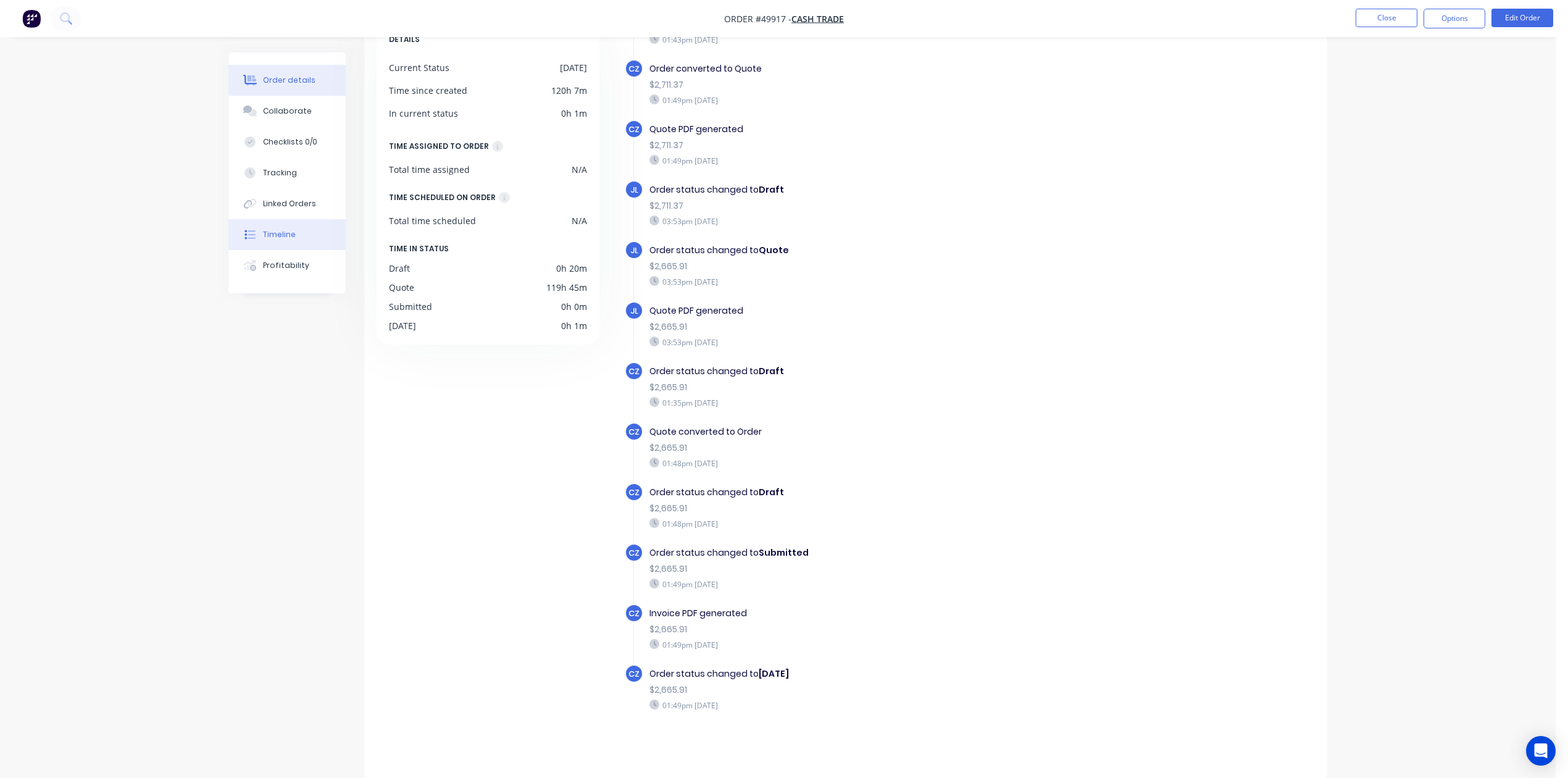
click at [306, 75] on div "Order details" at bounding box center [289, 80] width 53 height 11
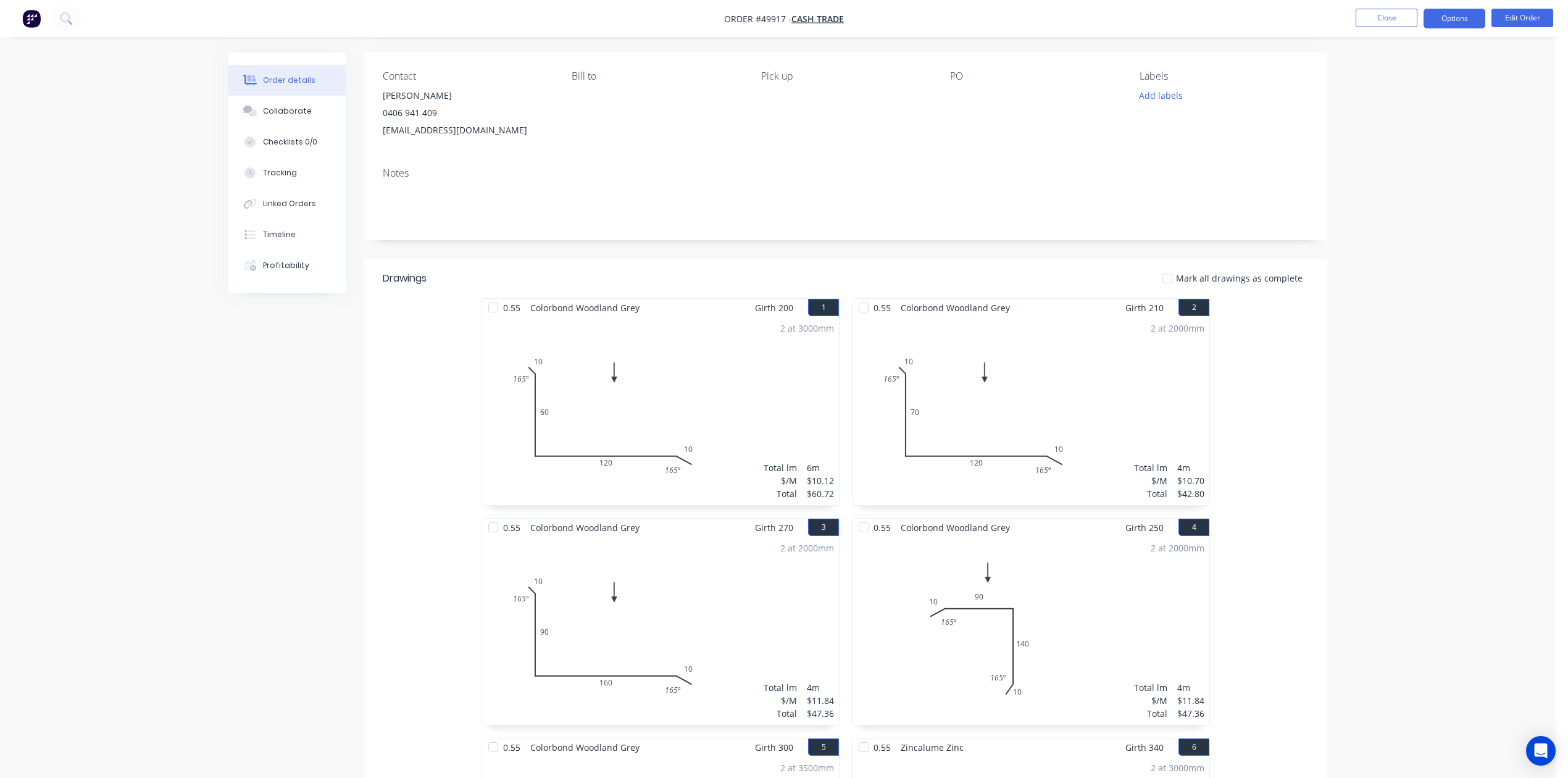
click at [1450, 23] on button "Options" at bounding box center [1454, 18] width 62 height 20
click at [1393, 176] on div "Delivery Docket" at bounding box center [1417, 173] width 114 height 18
click at [1383, 144] on div "Custom" at bounding box center [1417, 148] width 114 height 18
click at [1382, 134] on button "Without pricing" at bounding box center [1417, 124] width 136 height 25
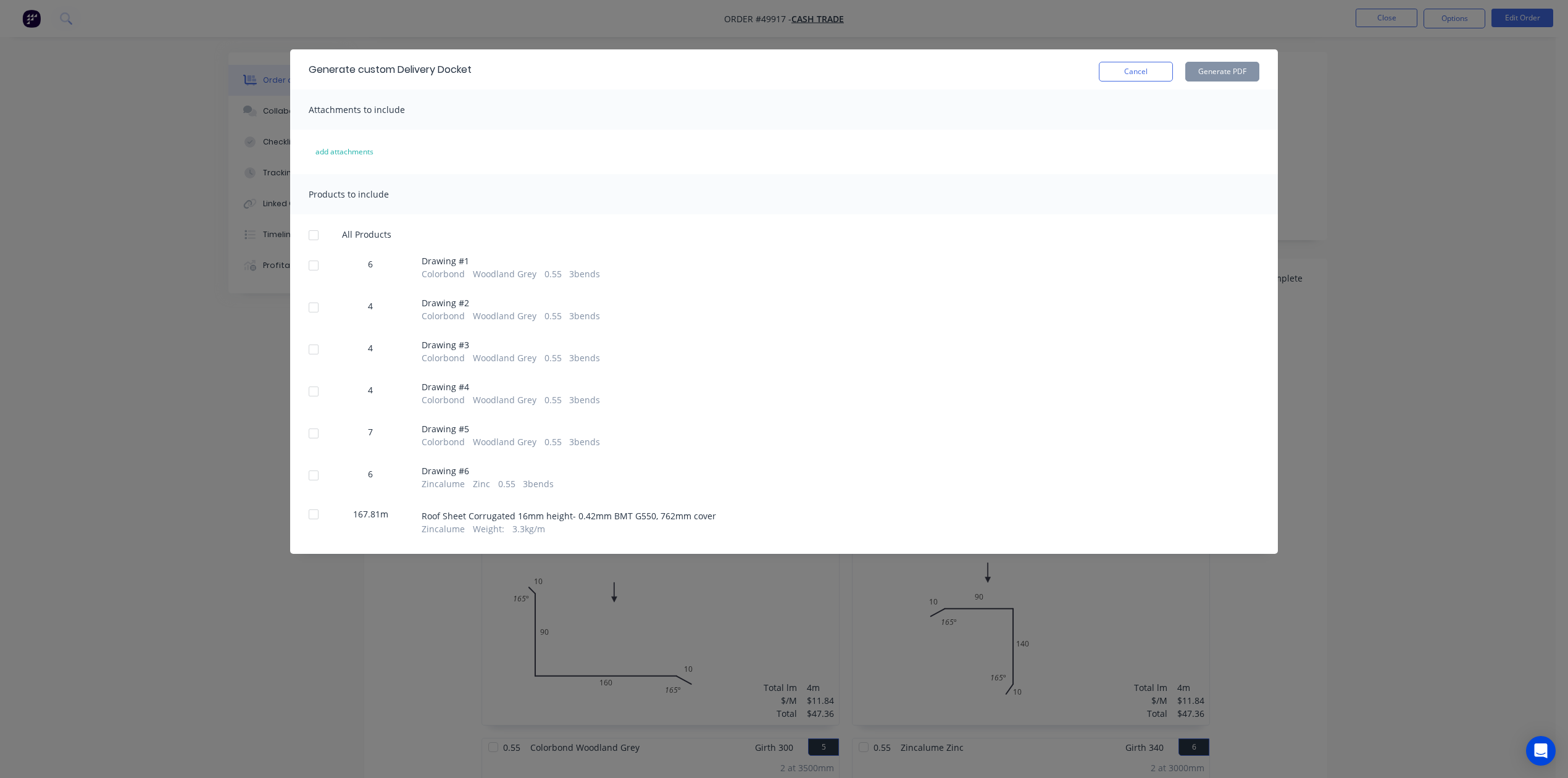
click at [312, 240] on div at bounding box center [313, 235] width 25 height 25
drag, startPoint x: 310, startPoint y: 515, endPoint x: 391, endPoint y: 473, distance: 91.2
click at [310, 514] on div at bounding box center [313, 514] width 25 height 25
click at [1213, 70] on button "Generate PDF" at bounding box center [1221, 71] width 74 height 20
click at [1143, 64] on button "Cancel" at bounding box center [1136, 71] width 74 height 20
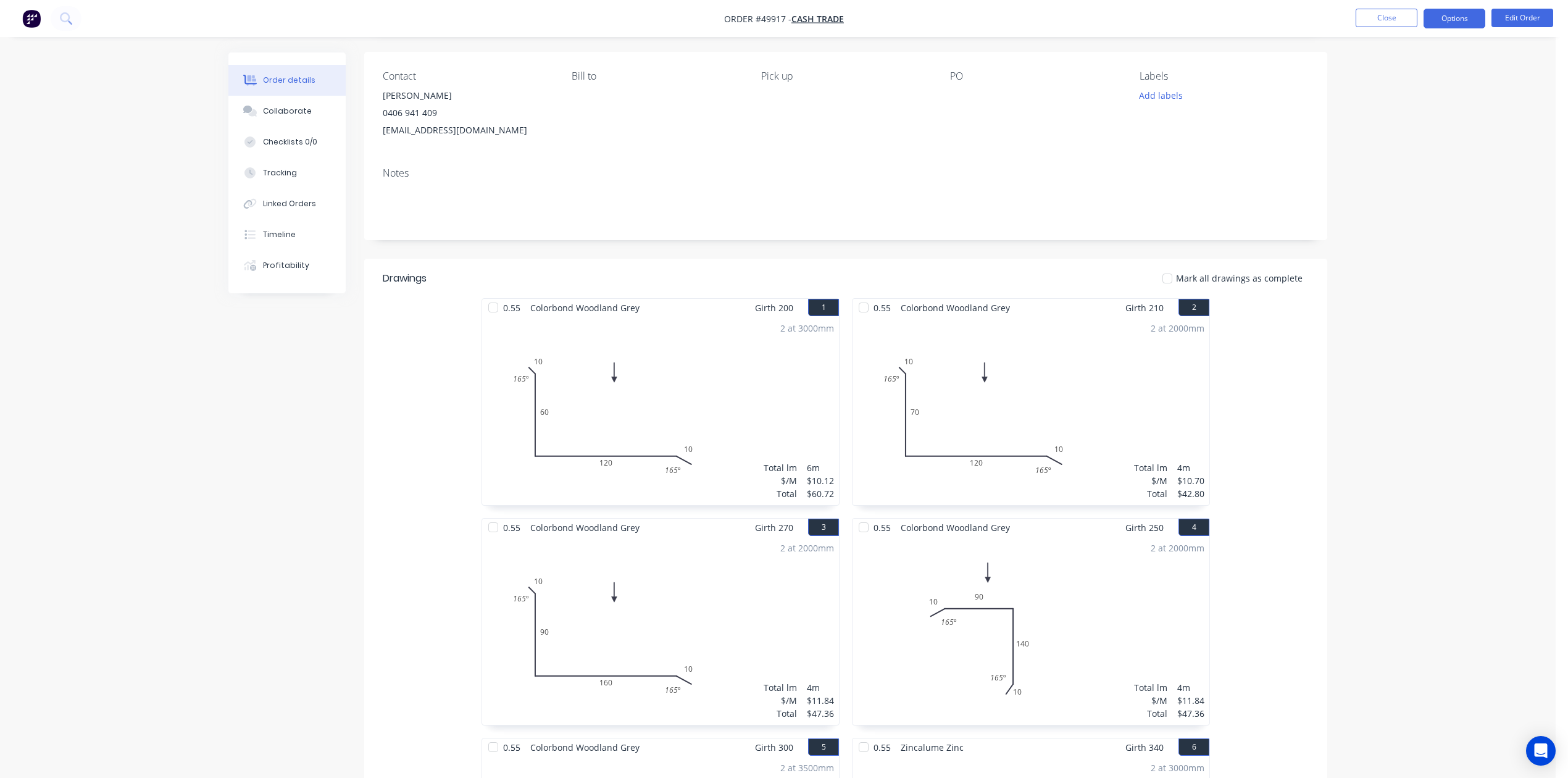
click at [1441, 19] on button "Options" at bounding box center [1454, 18] width 62 height 20
click at [1398, 148] on div "Work Order" at bounding box center [1417, 148] width 114 height 18
click at [1398, 148] on div "Custom" at bounding box center [1417, 148] width 114 height 18
click at [1391, 128] on div "Without pricing" at bounding box center [1417, 124] width 114 height 18
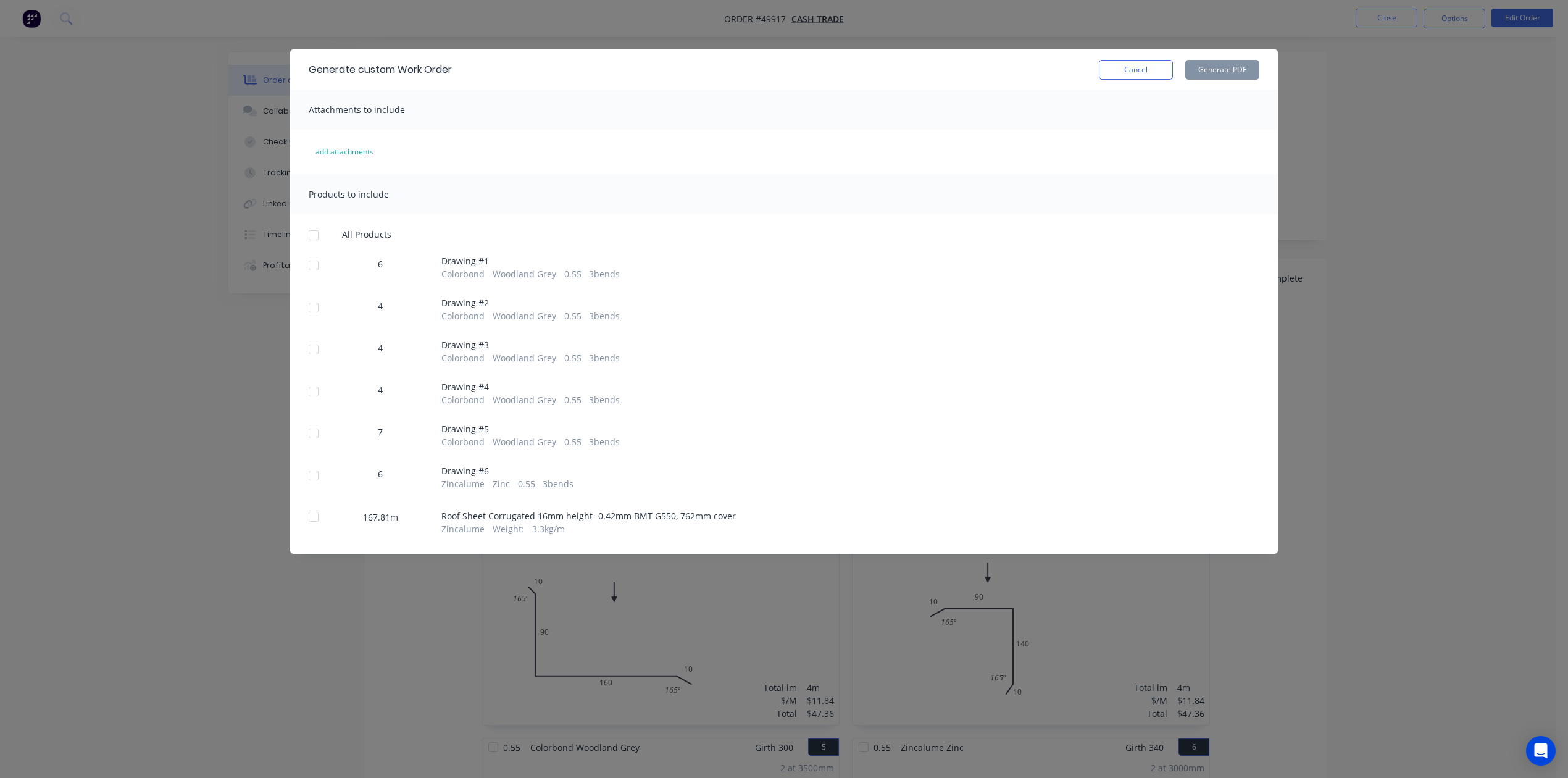
drag, startPoint x: 314, startPoint y: 236, endPoint x: 319, endPoint y: 249, distance: 13.9
click at [314, 238] on div at bounding box center [313, 235] width 25 height 25
drag, startPoint x: 309, startPoint y: 518, endPoint x: 400, endPoint y: 496, distance: 93.6
click at [314, 518] on div at bounding box center [313, 517] width 25 height 25
click at [1236, 68] on button "Generate PDF" at bounding box center [1221, 70] width 74 height 20
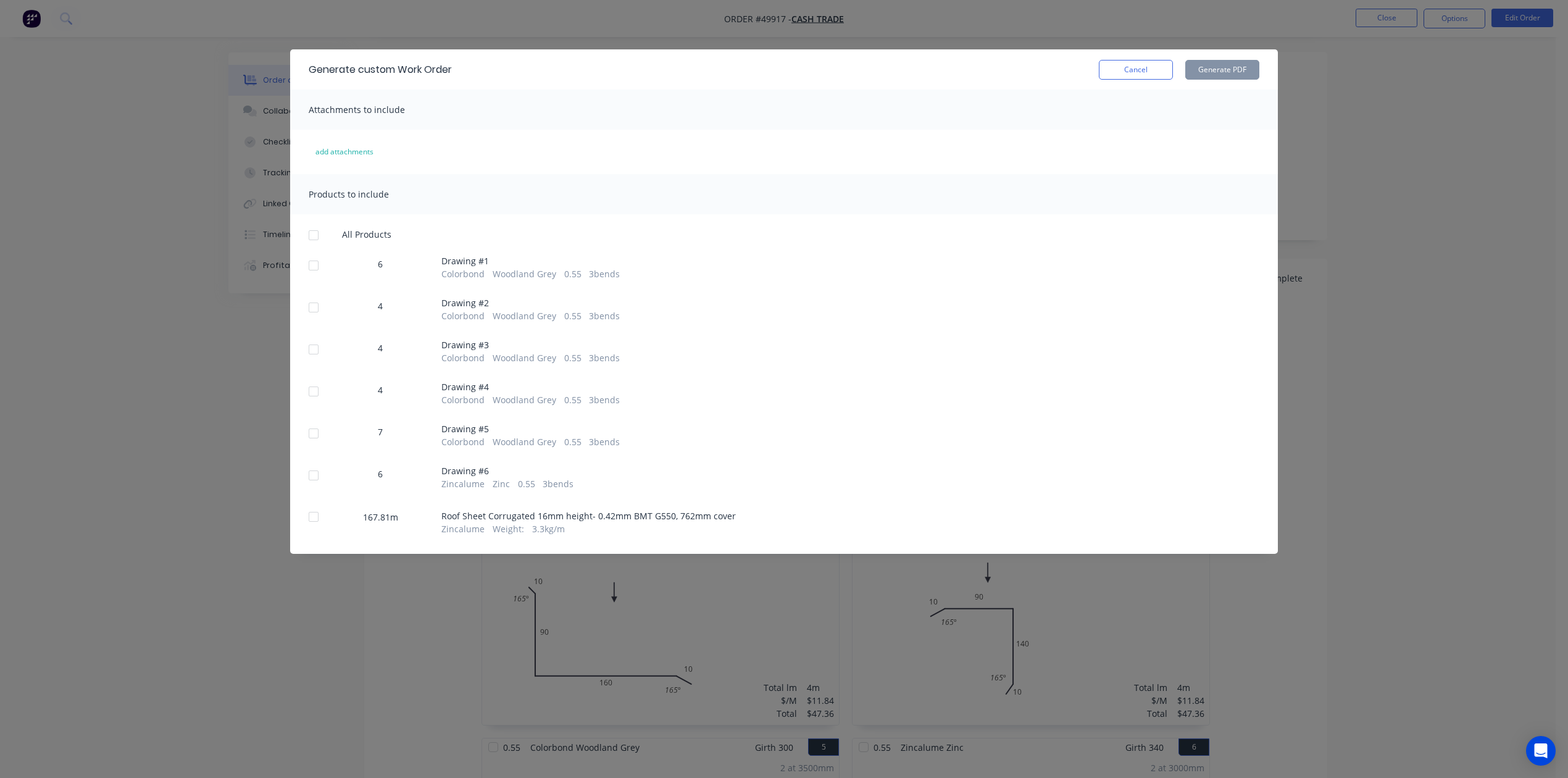
drag, startPoint x: 315, startPoint y: 522, endPoint x: 331, endPoint y: 518, distance: 16.5
click at [316, 522] on div at bounding box center [313, 517] width 25 height 25
click at [1205, 68] on button "Generate PDF" at bounding box center [1221, 70] width 74 height 20
click at [1141, 63] on button "Cancel" at bounding box center [1136, 70] width 74 height 20
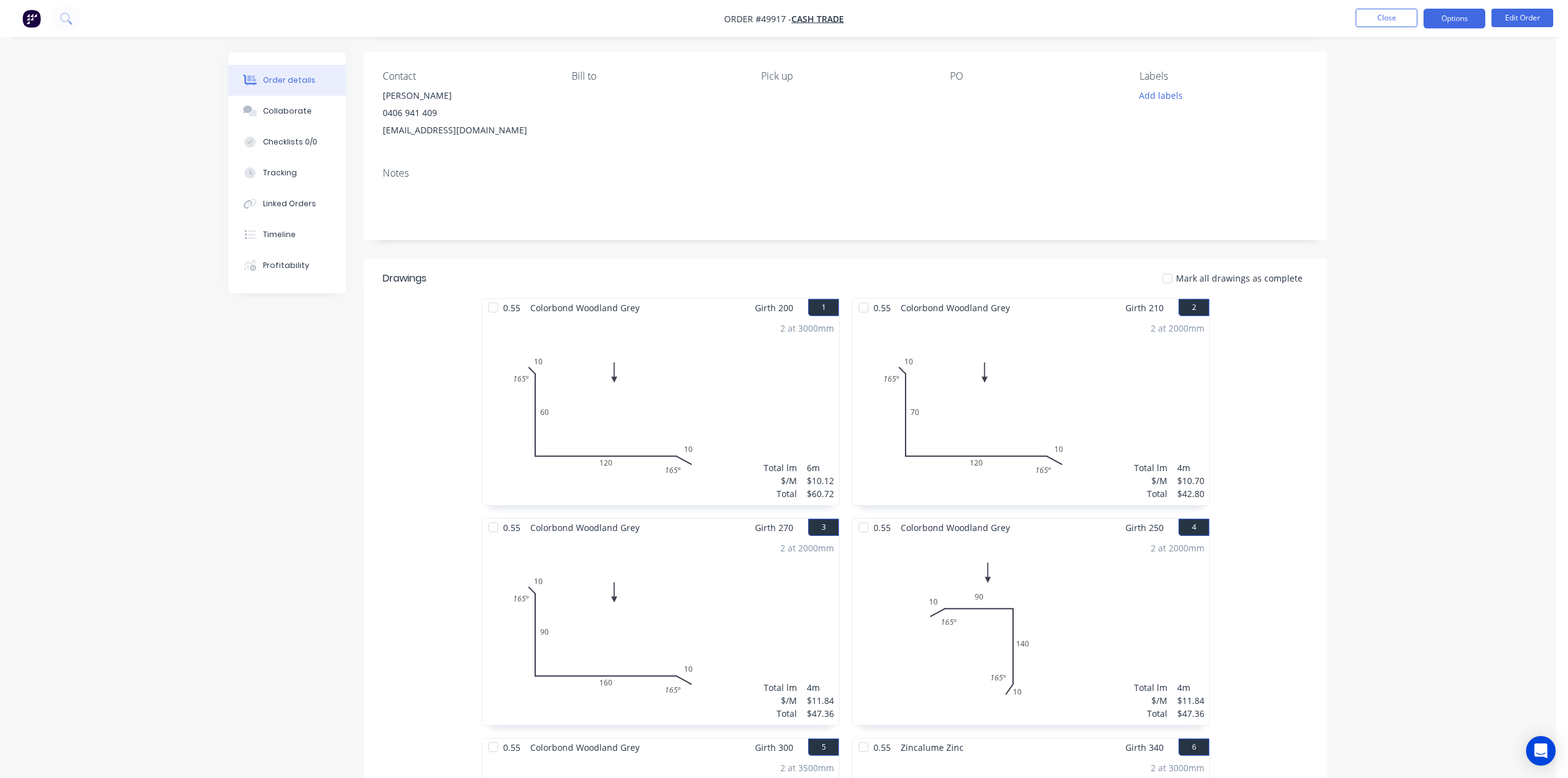
click at [1447, 19] on button "Options" at bounding box center [1454, 18] width 62 height 20
click at [1146, 171] on div "Notes" at bounding box center [845, 173] width 926 height 12
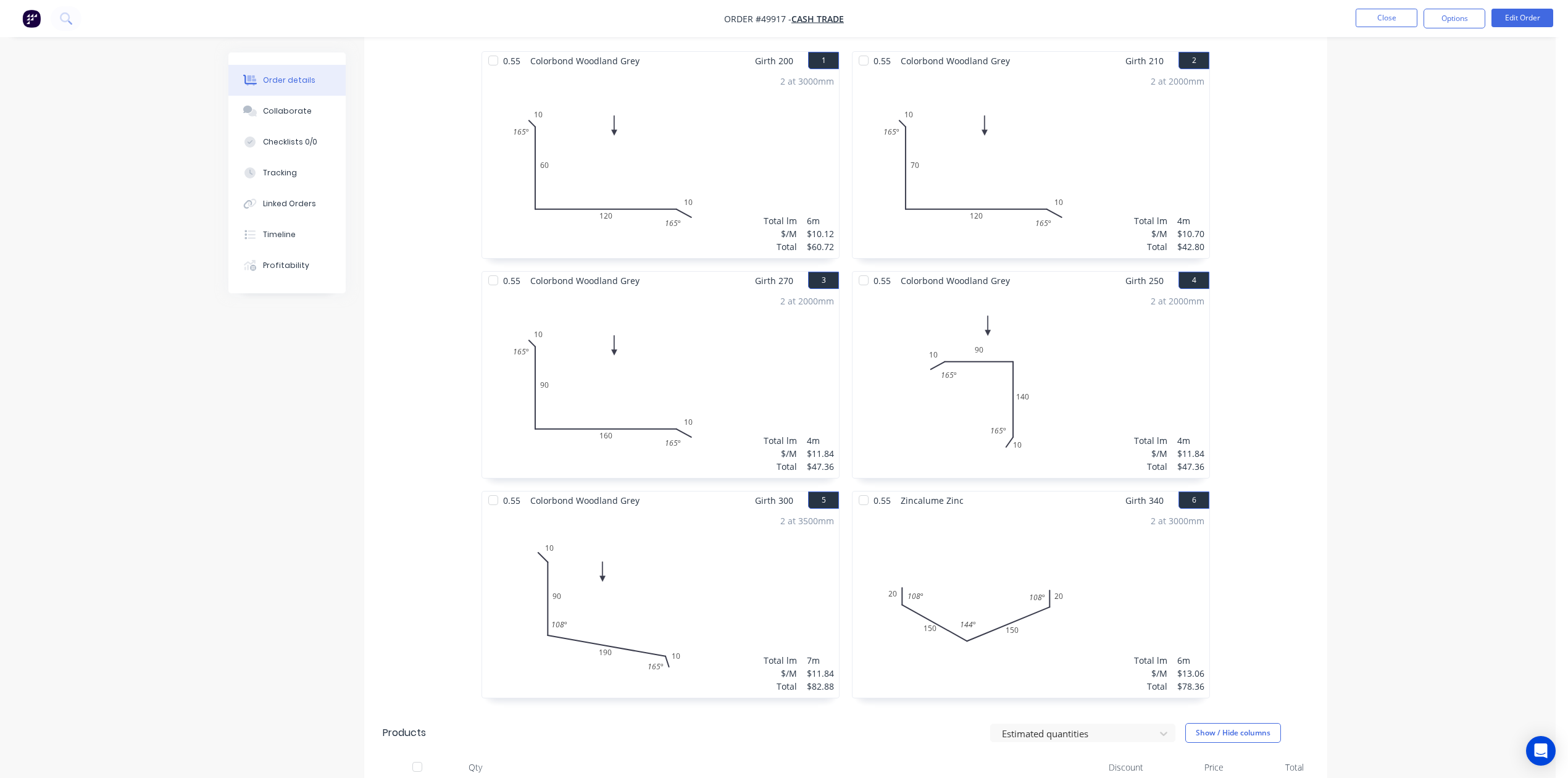
scroll to position [414, 0]
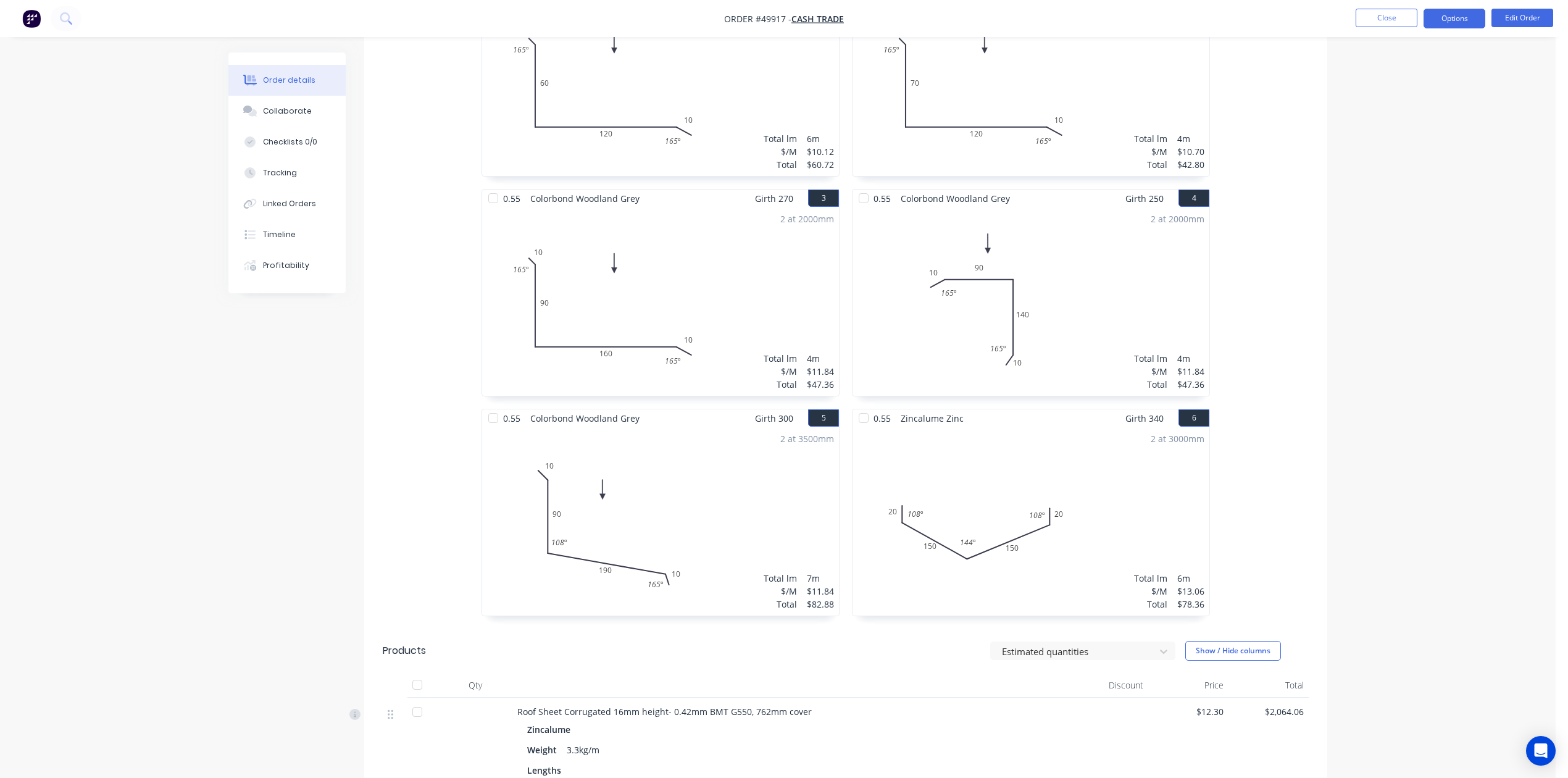
click at [1454, 25] on button "Options" at bounding box center [1454, 18] width 62 height 20
drag, startPoint x: 1403, startPoint y: 148, endPoint x: 1401, endPoint y: 166, distance: 18.1
click at [1401, 166] on div "EMAIL / PRINT Invoice Partial Invoice Order Confirmation Work Order Delivery Do…" at bounding box center [1417, 186] width 136 height 303
click at [1401, 166] on div "Delivery Docket" at bounding box center [1417, 173] width 114 height 18
click at [1400, 126] on div "Without pricing" at bounding box center [1417, 124] width 114 height 18
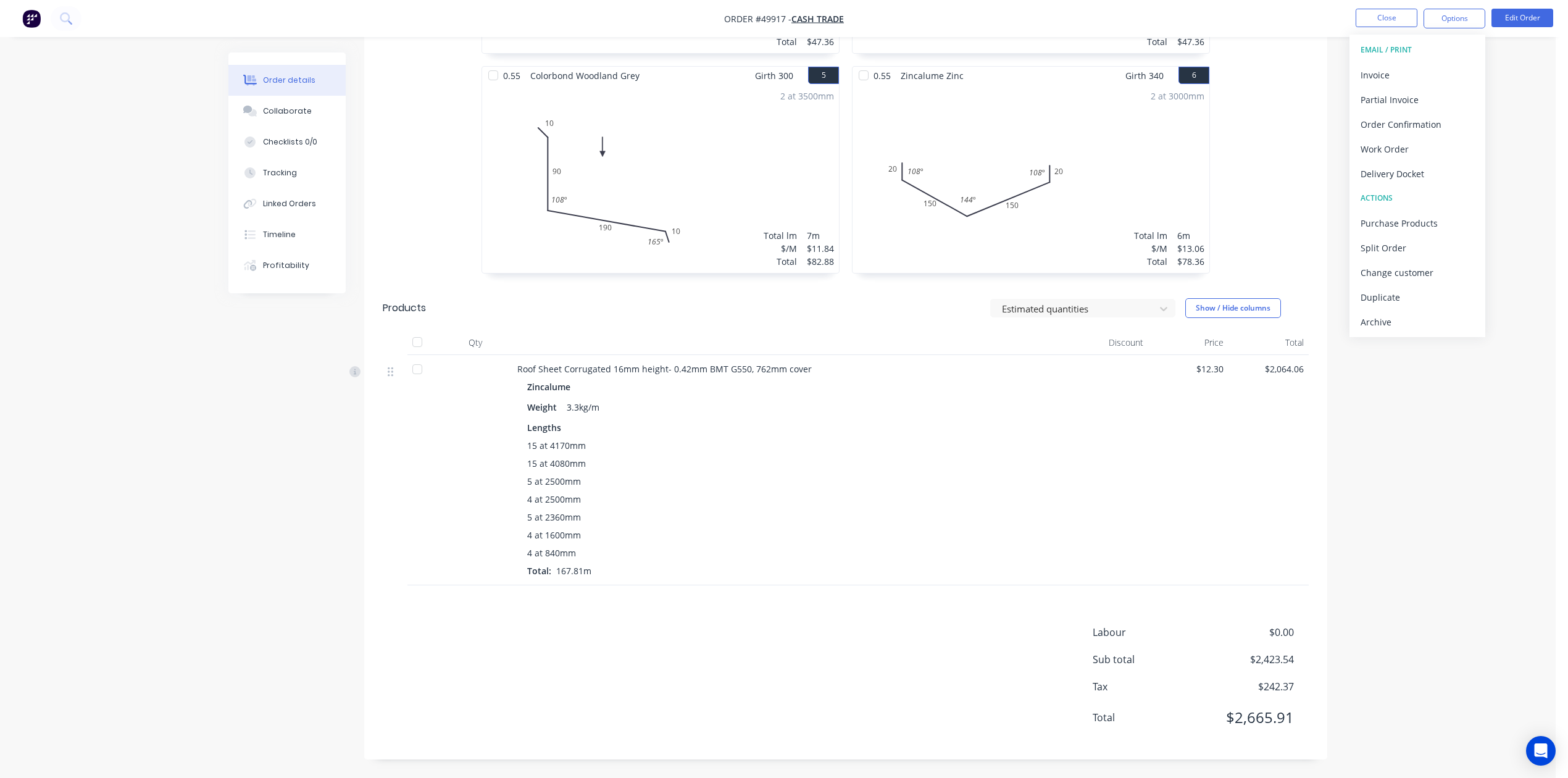
click at [895, 636] on div "Labour $0.00 Sub total $2,423.54 Tax $242.37 Total $2,665.91" at bounding box center [845, 683] width 926 height 116
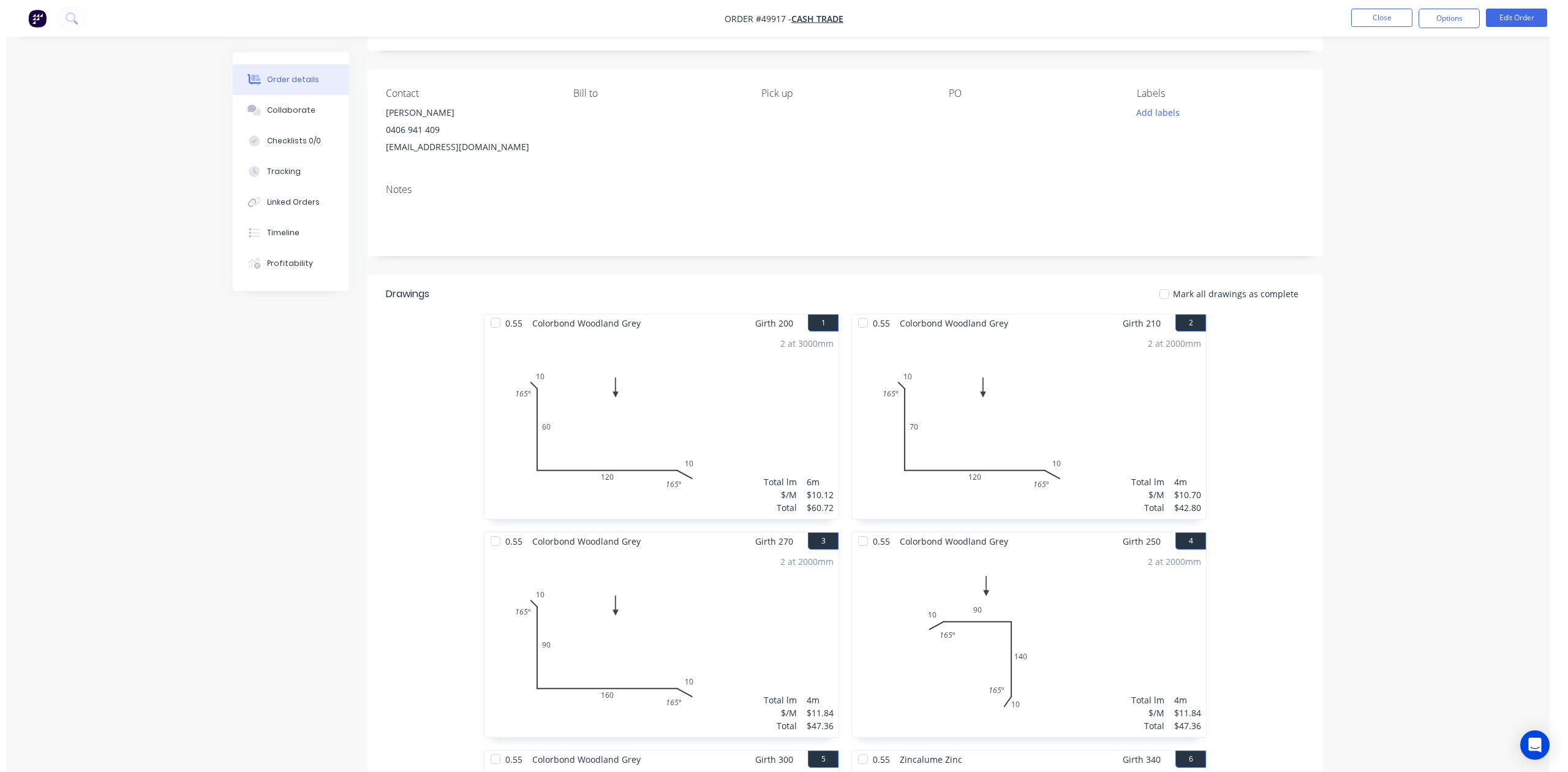
scroll to position [0, 0]
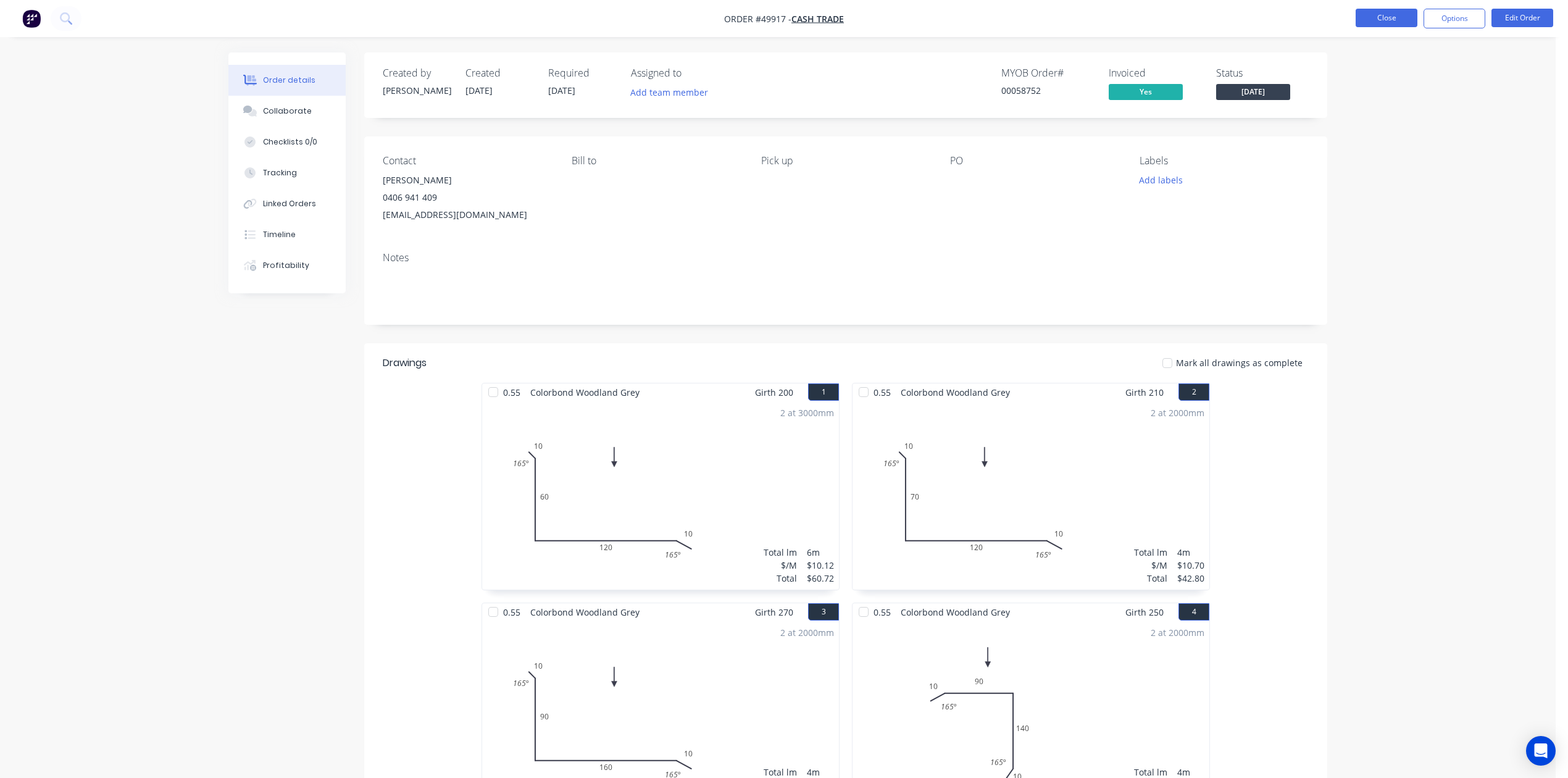
click at [1383, 26] on button "Close" at bounding box center [1386, 18] width 62 height 19
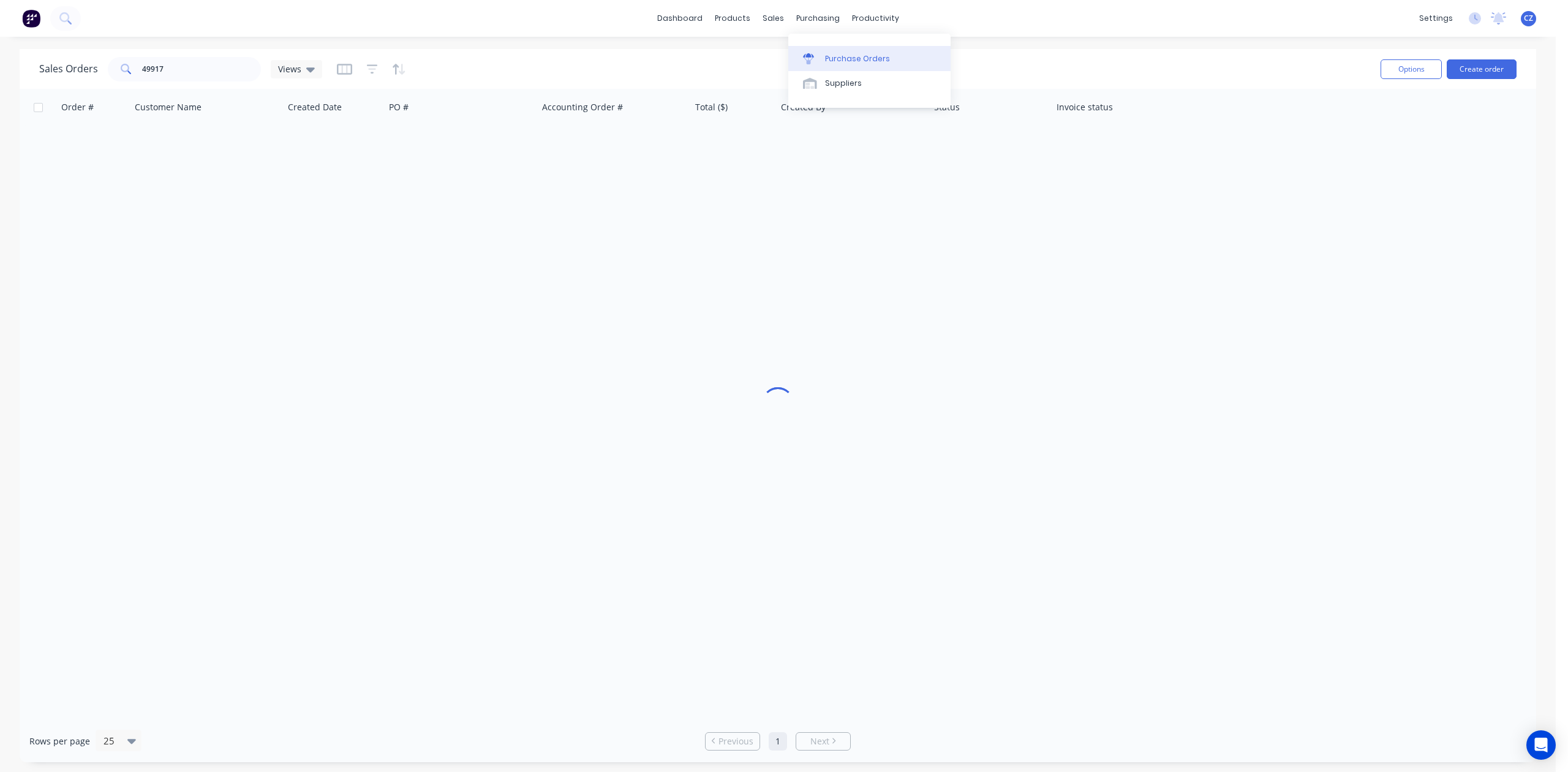
click at [831, 56] on div "Purchase Orders" at bounding box center [857, 58] width 65 height 11
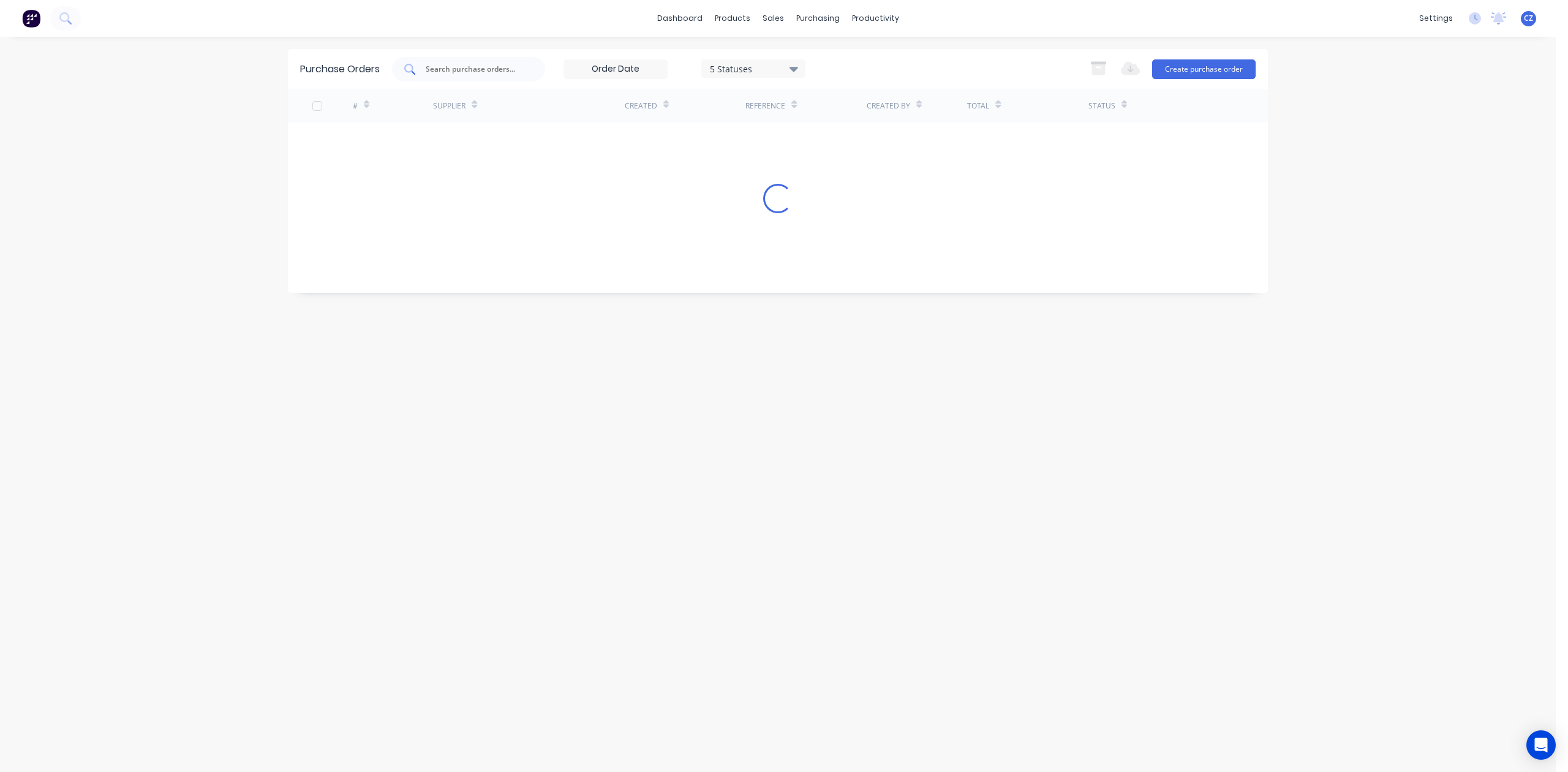
click at [454, 72] on input "text" at bounding box center [475, 69] width 102 height 13
type input "8822"
click at [487, 153] on div "# Supplier Created Reference Created By Total Status 8822 Laserlite Building Pr…" at bounding box center [778, 142] width 981 height 107
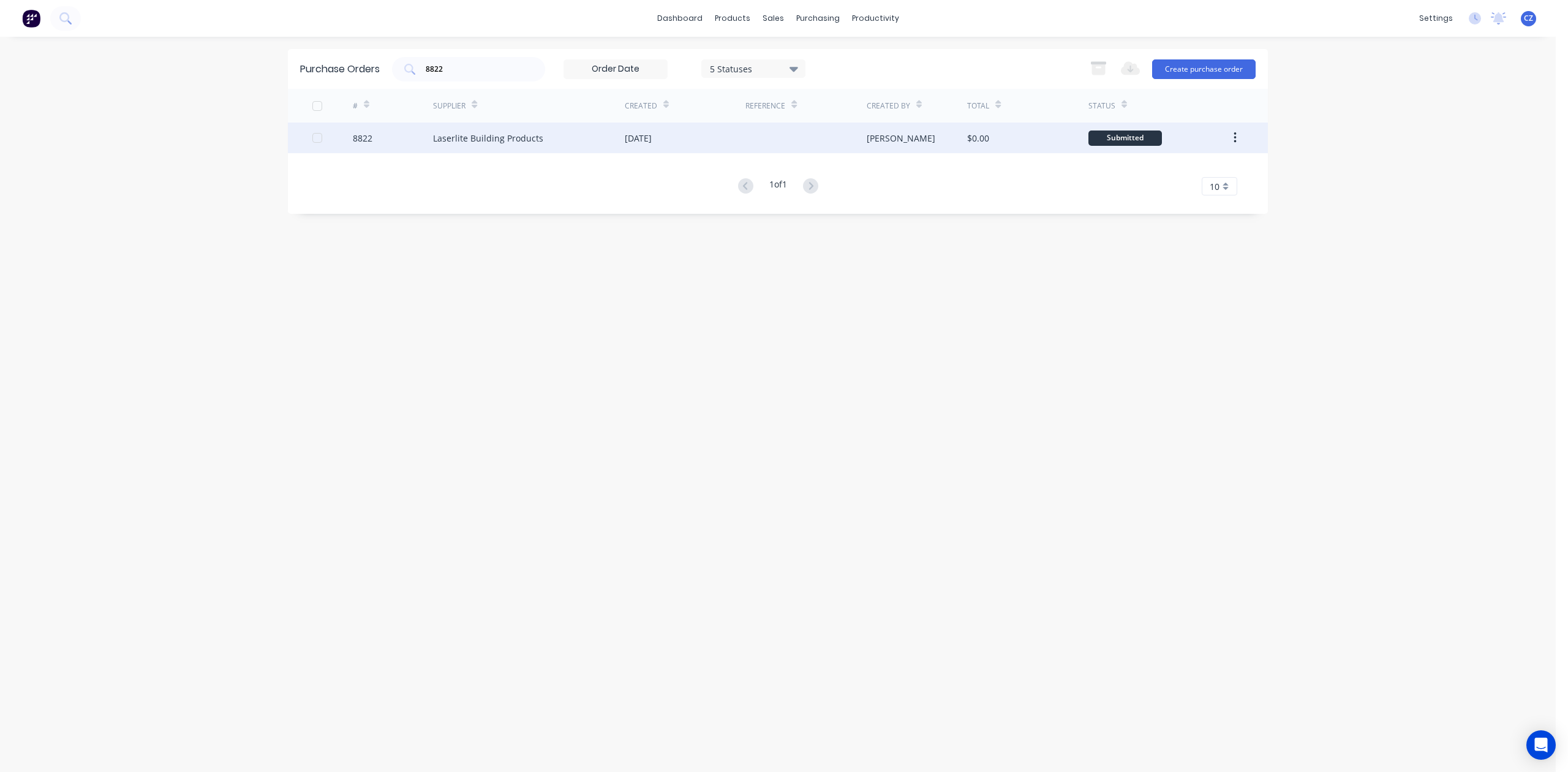
click at [501, 145] on div "Laserlite Building Products" at bounding box center [529, 138] width 192 height 30
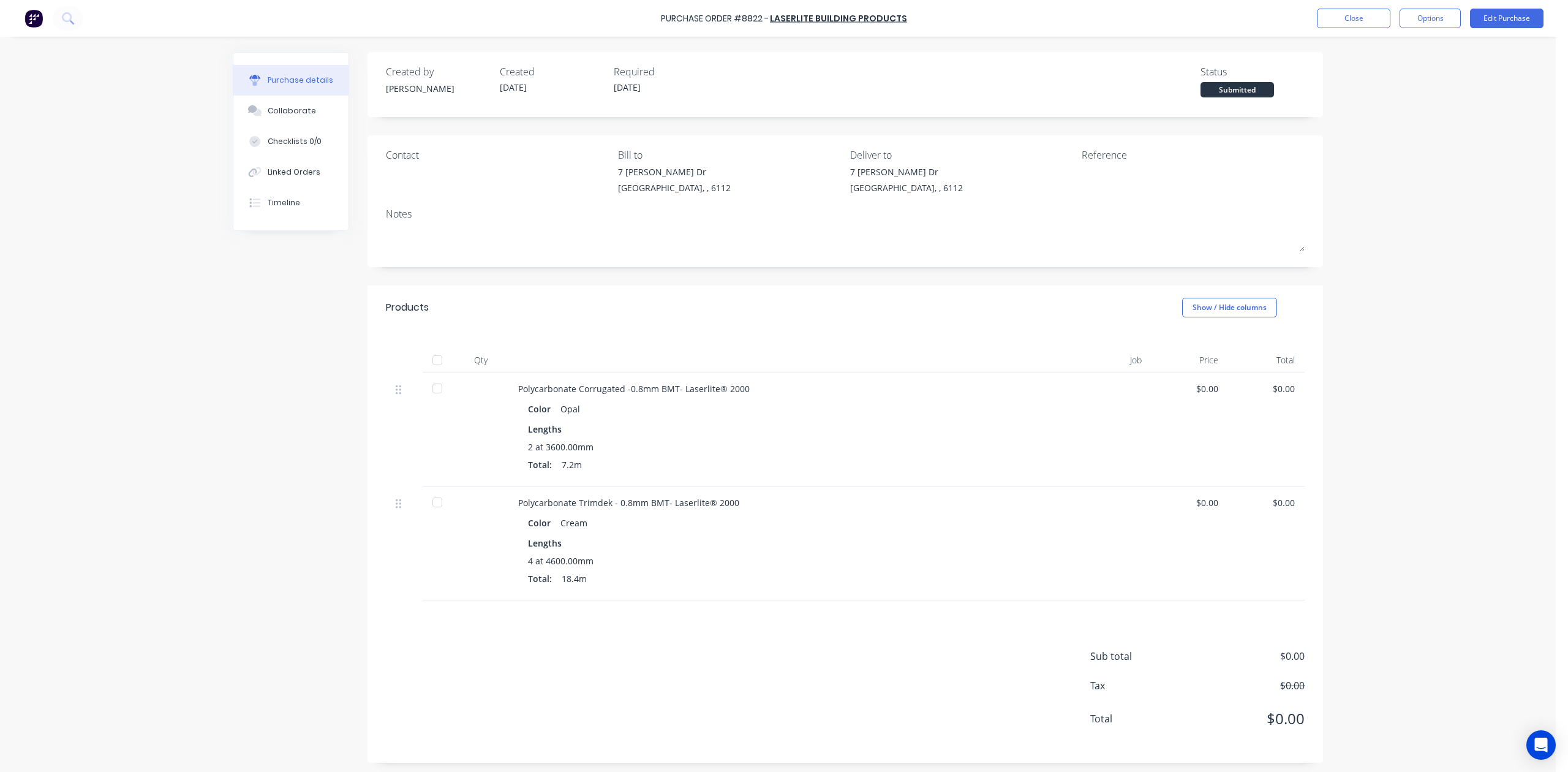
click at [433, 393] on div at bounding box center [437, 388] width 24 height 24
click at [428, 501] on div at bounding box center [437, 502] width 24 height 24
click at [276, 179] on button "Linked Orders" at bounding box center [290, 172] width 115 height 30
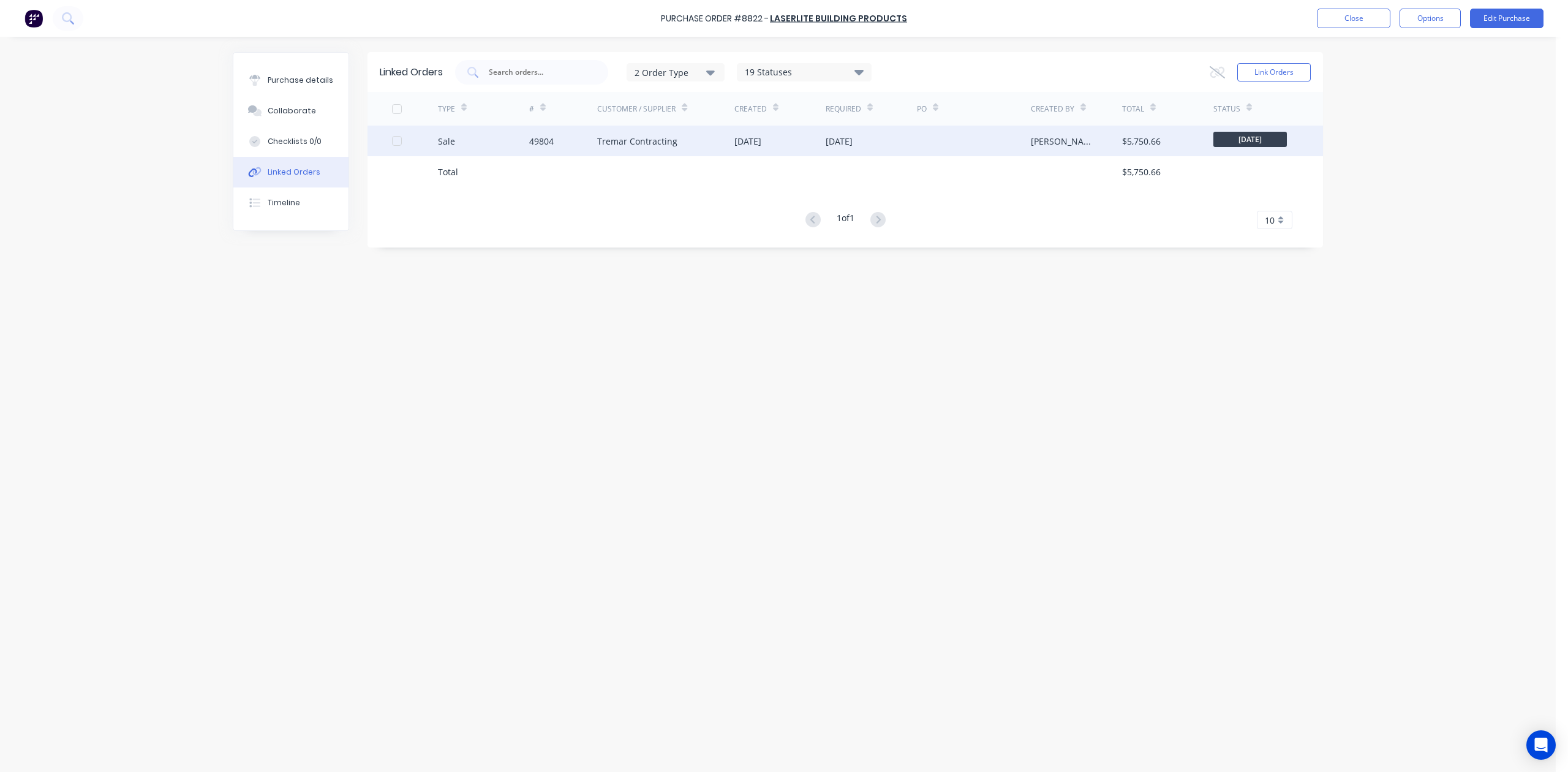
click at [694, 146] on div "Tremar Contracting" at bounding box center [666, 141] width 137 height 30
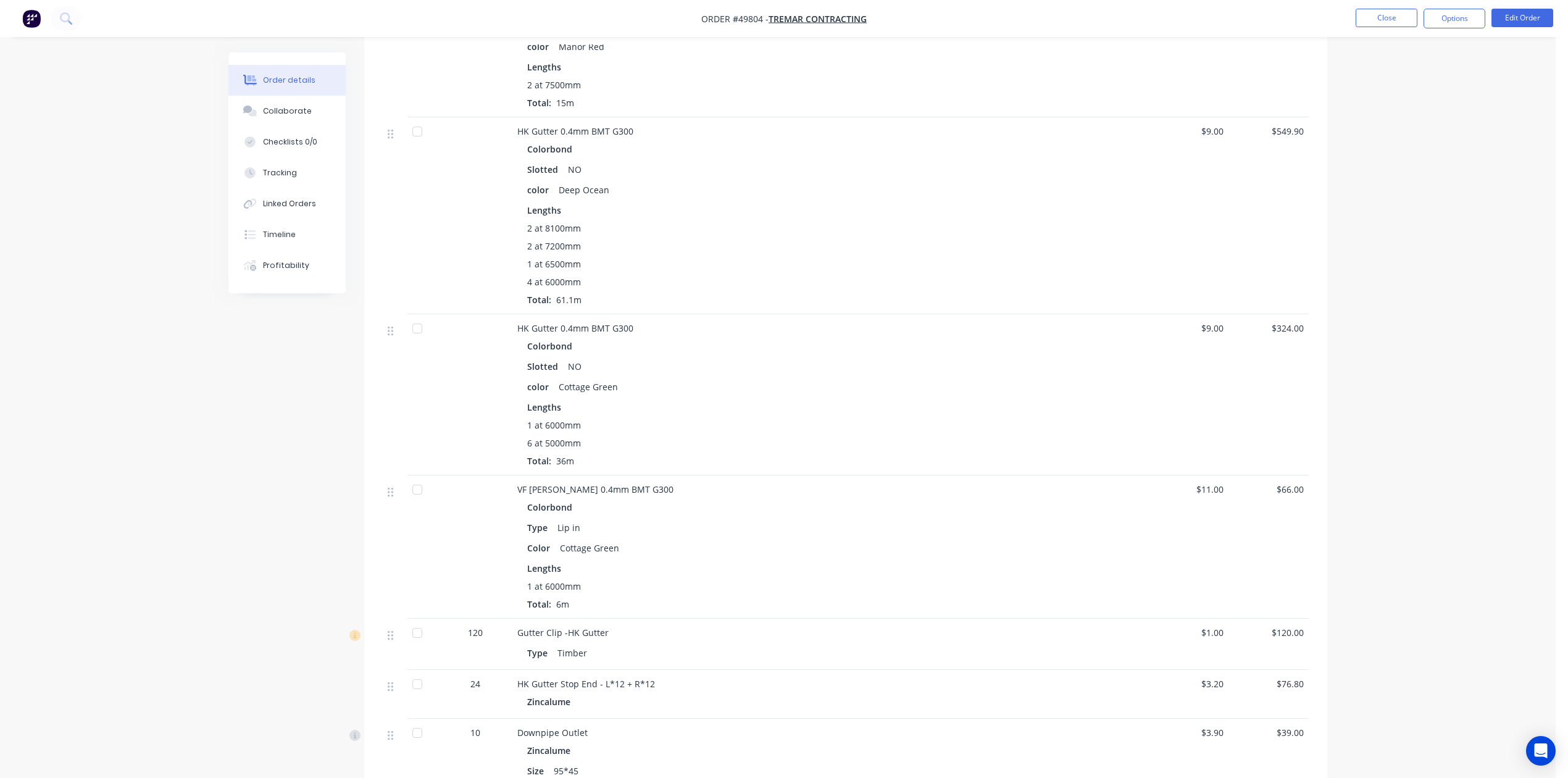
scroll to position [1317, 0]
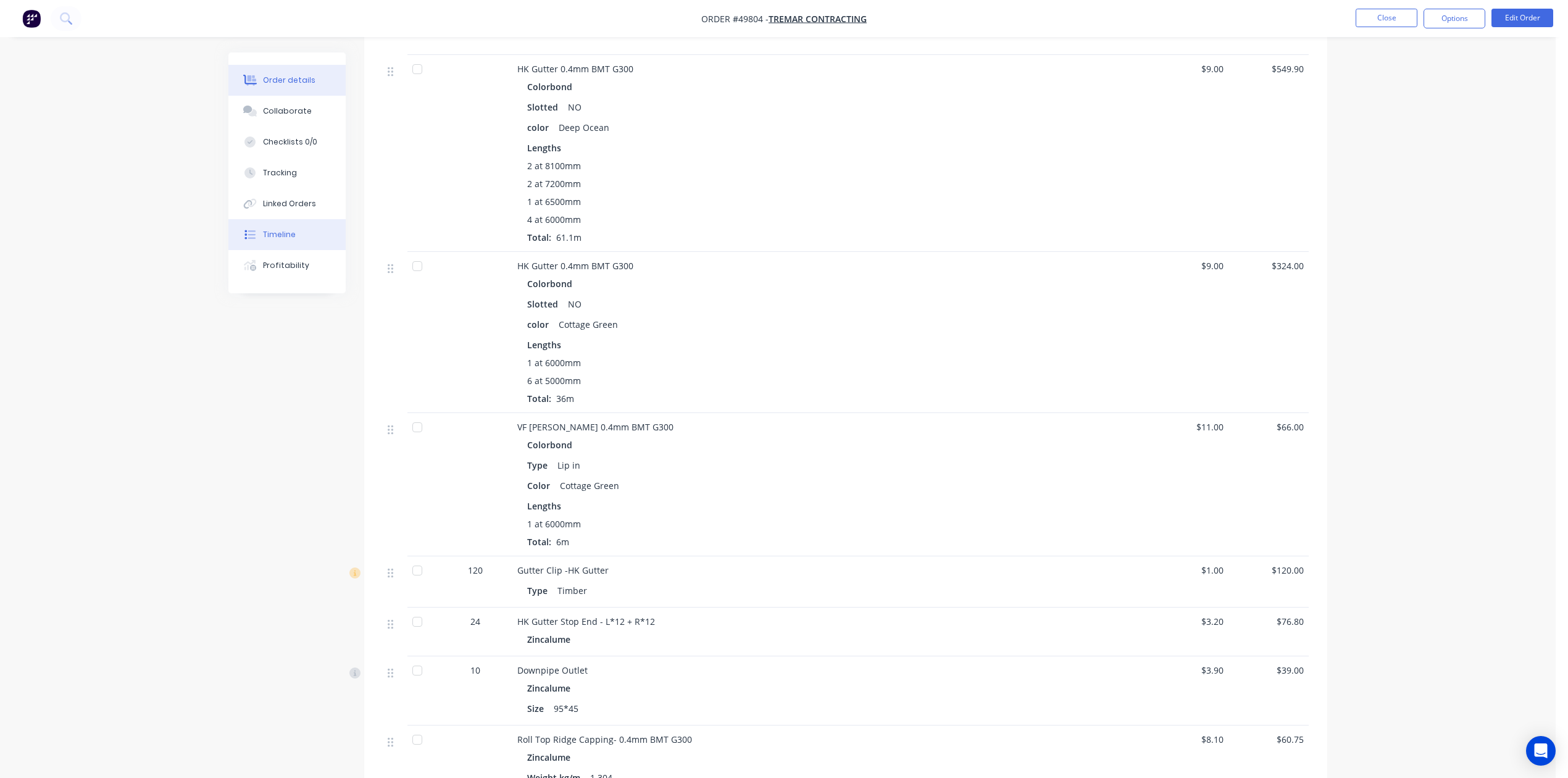
click at [271, 221] on button "Timeline" at bounding box center [287, 234] width 117 height 31
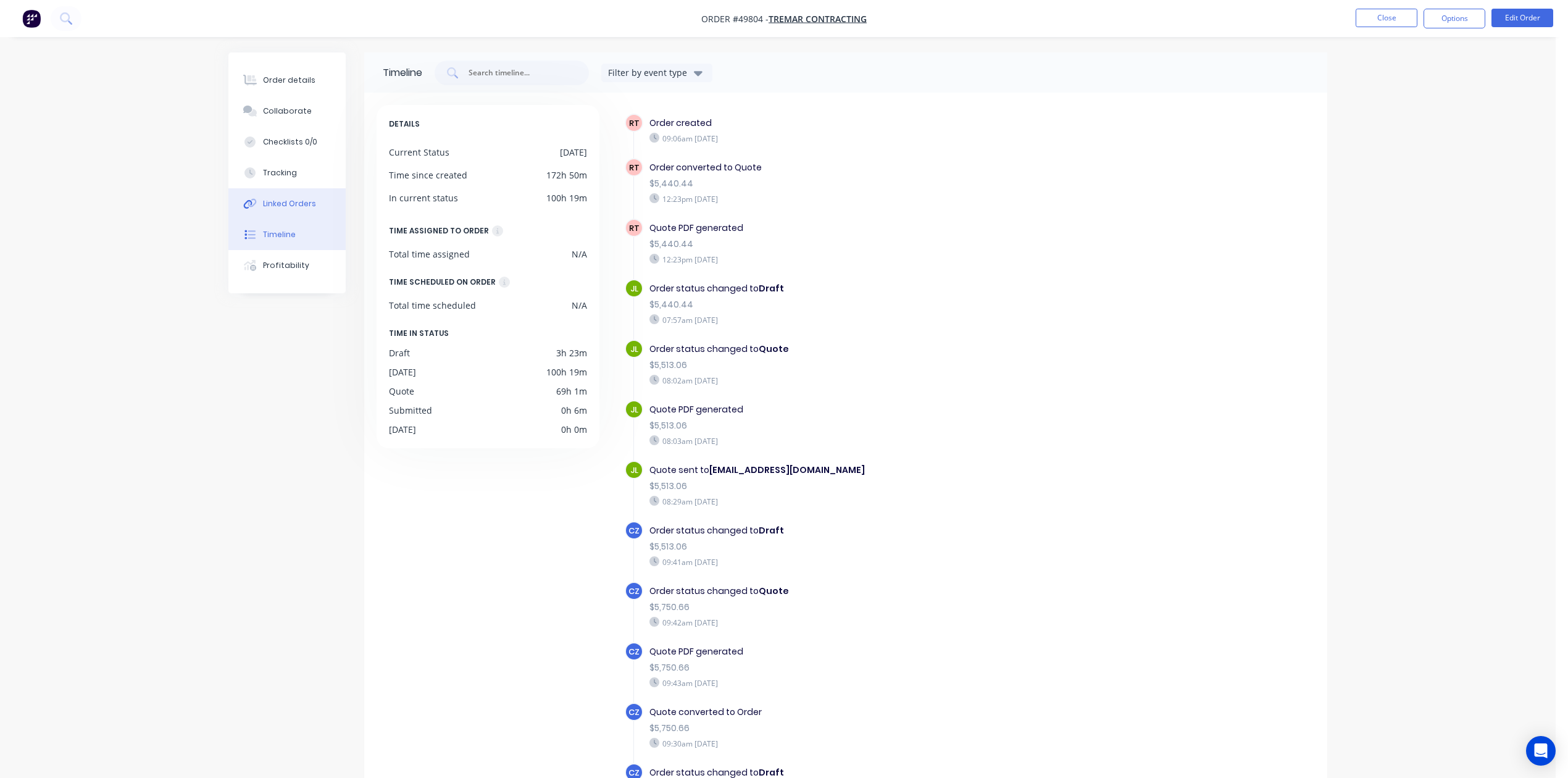
click at [275, 204] on div "Linked Orders" at bounding box center [289, 204] width 53 height 11
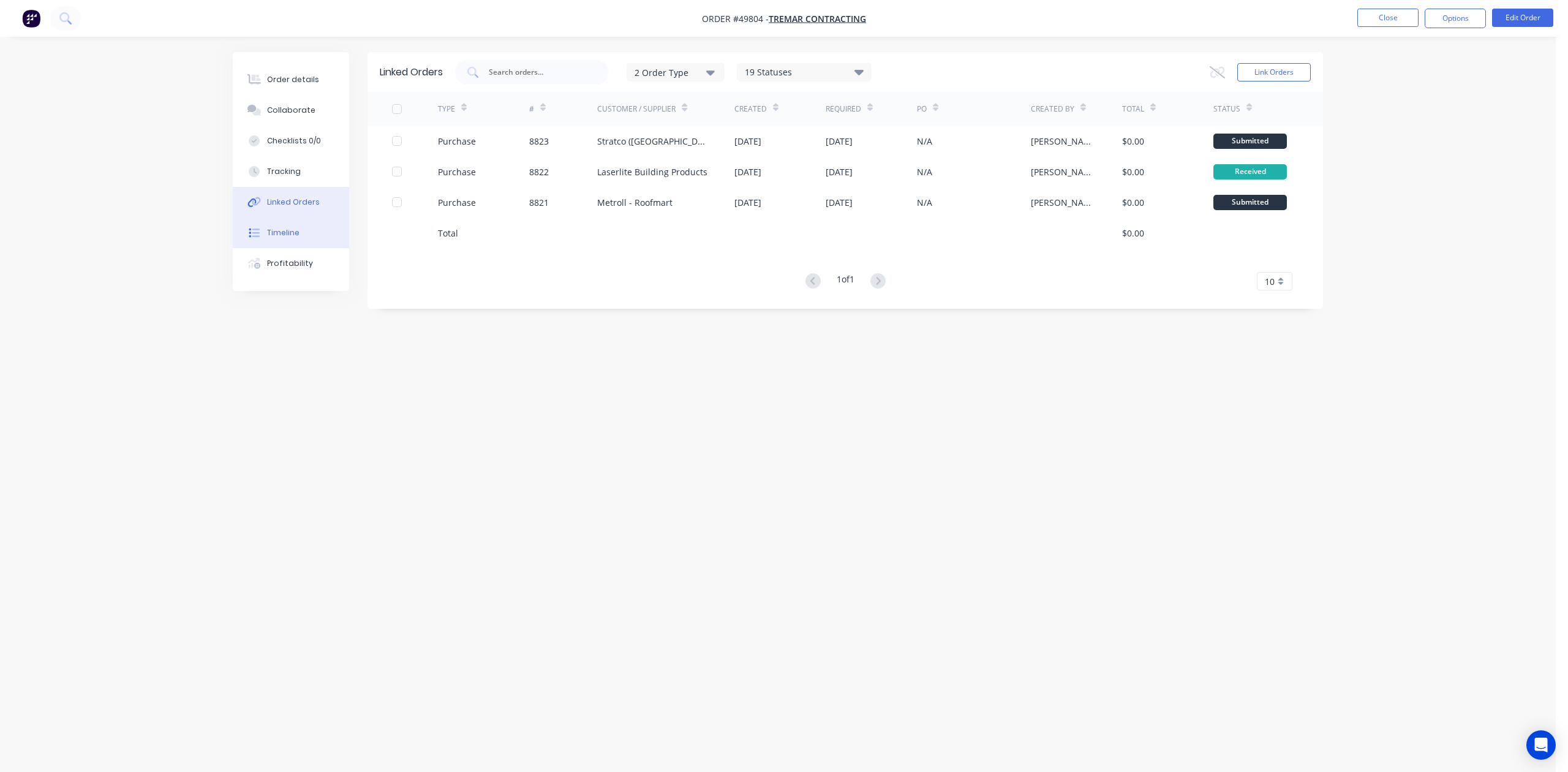
click at [287, 231] on div "Timeline" at bounding box center [283, 232] width 33 height 11
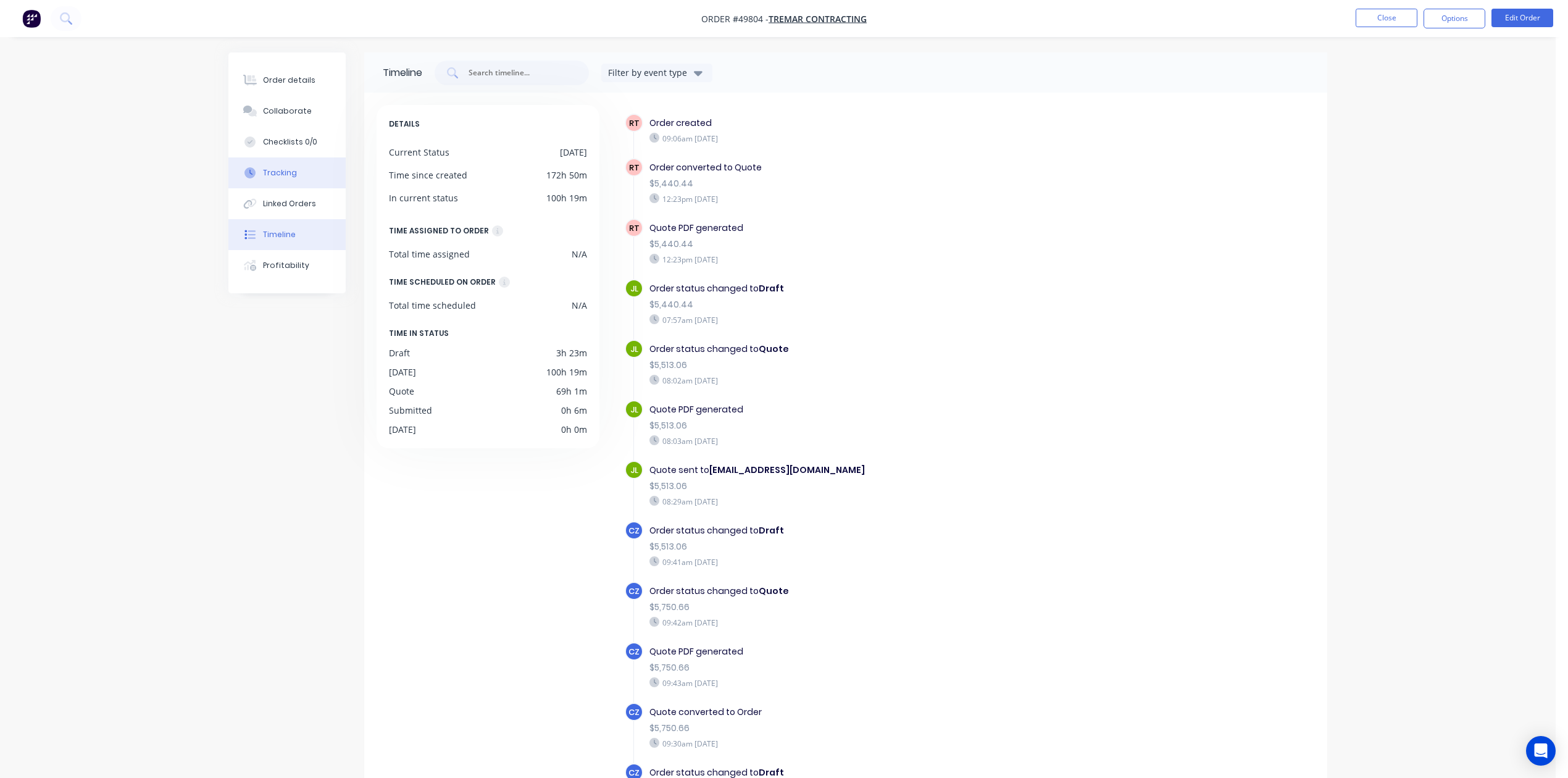
click at [304, 174] on button "Tracking" at bounding box center [287, 173] width 117 height 31
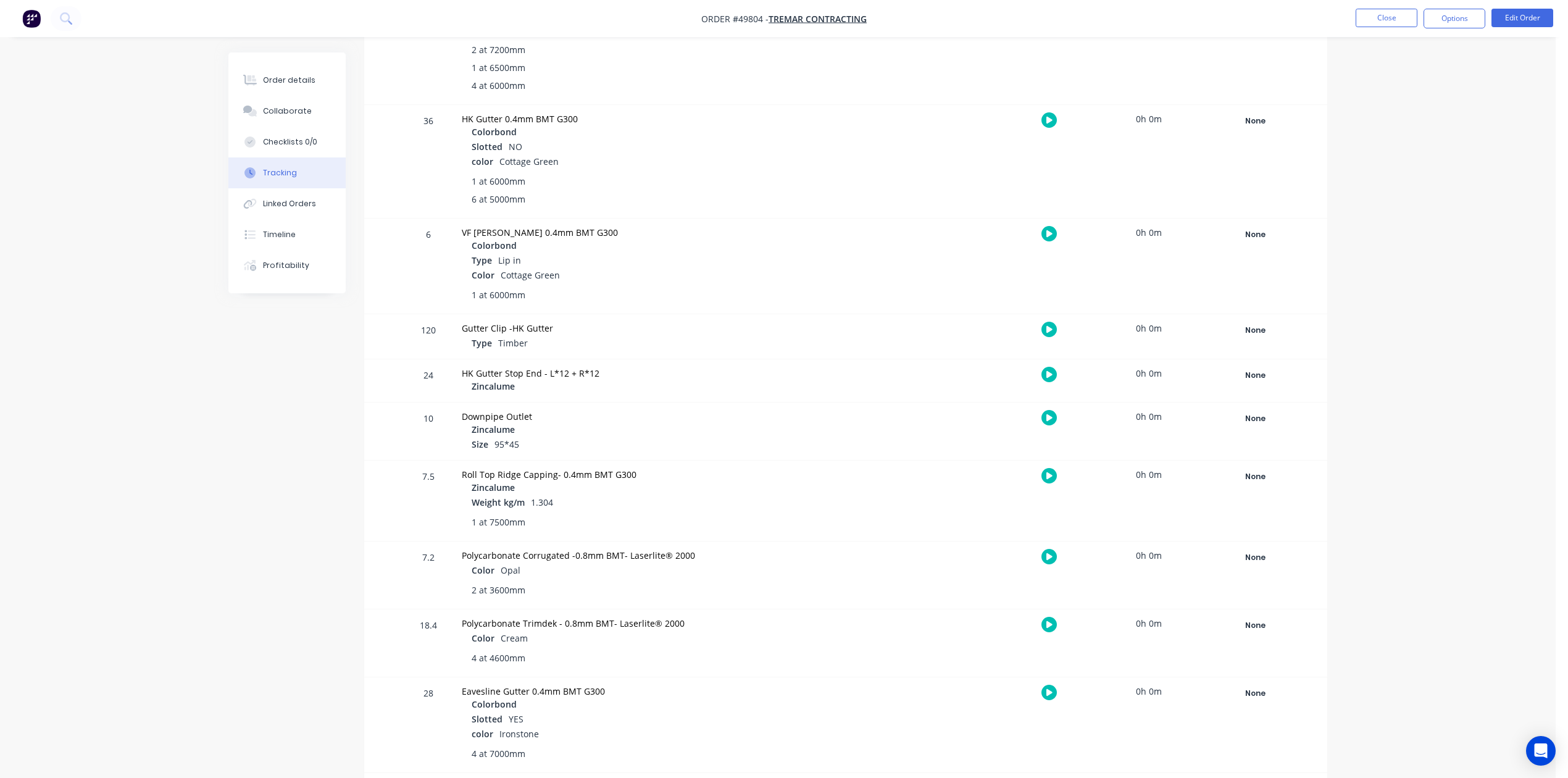
scroll to position [1082, 0]
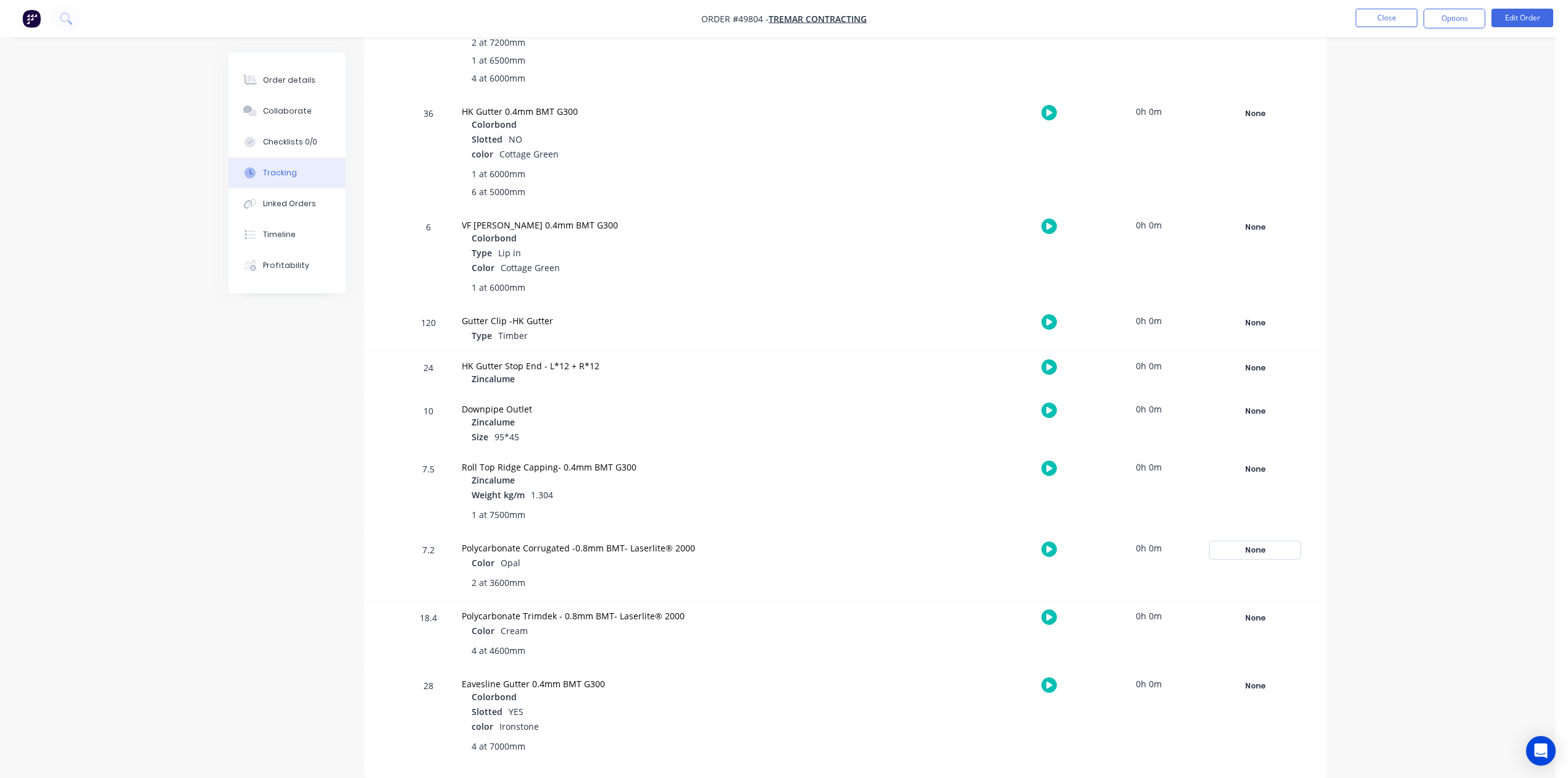
click at [1244, 556] on div "None" at bounding box center [1254, 550] width 89 height 16
drag, startPoint x: 1341, startPoint y: 650, endPoint x: 1280, endPoint y: 612, distance: 71.9
click at [1341, 648] on button "Complete" at bounding box center [1345, 648] width 53 height 16
click at [1255, 623] on div "None" at bounding box center [1254, 618] width 89 height 16
click at [1332, 716] on button "Complete" at bounding box center [1345, 716] width 53 height 16
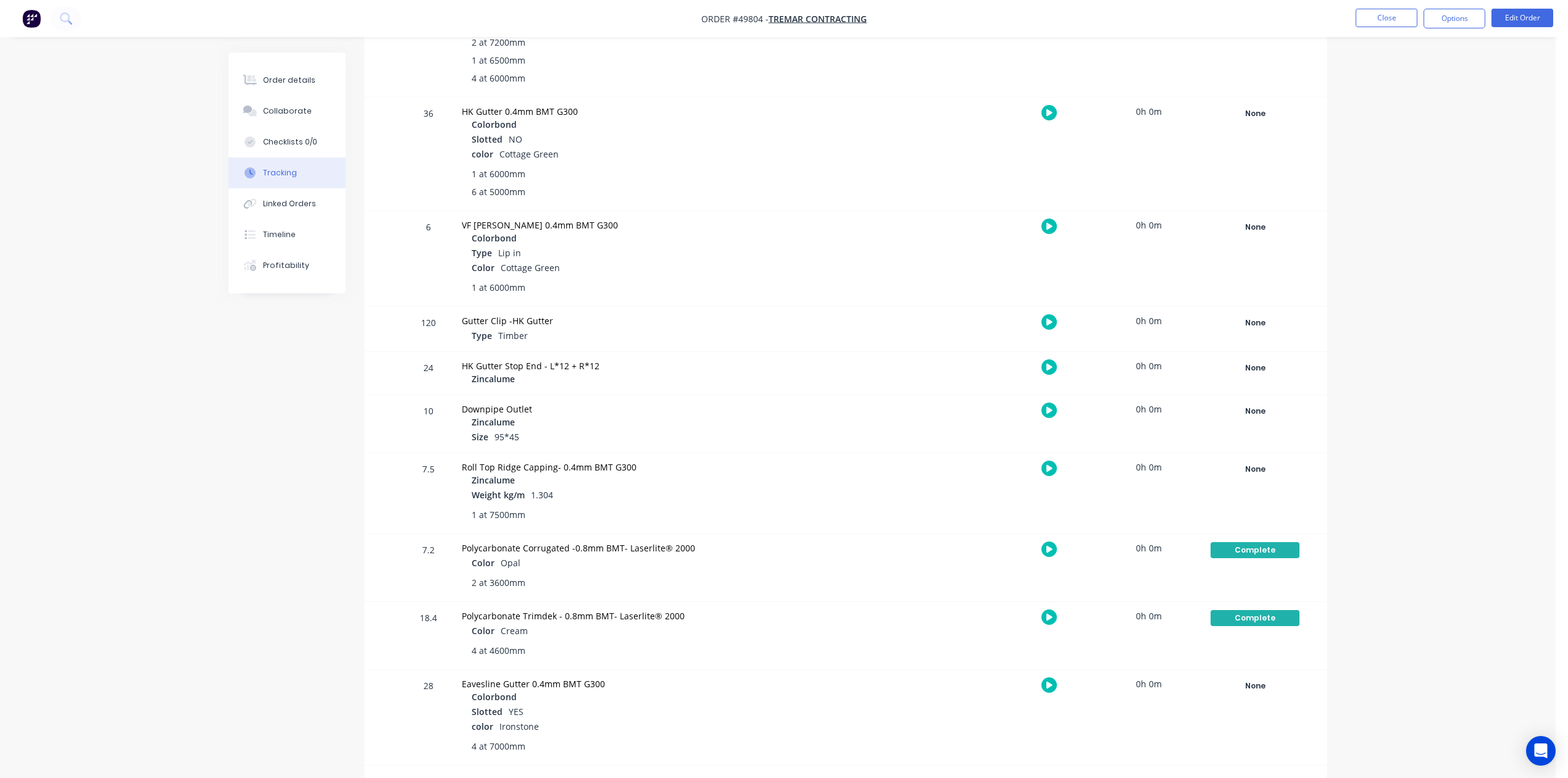
click at [874, 623] on div "Polycarbonate Trimdek - 0.8mm BMT- Laserlite® 2000 Color Cream 4 at 4600mm" at bounding box center [675, 635] width 441 height 67
click at [280, 70] on button "Order details" at bounding box center [287, 80] width 117 height 31
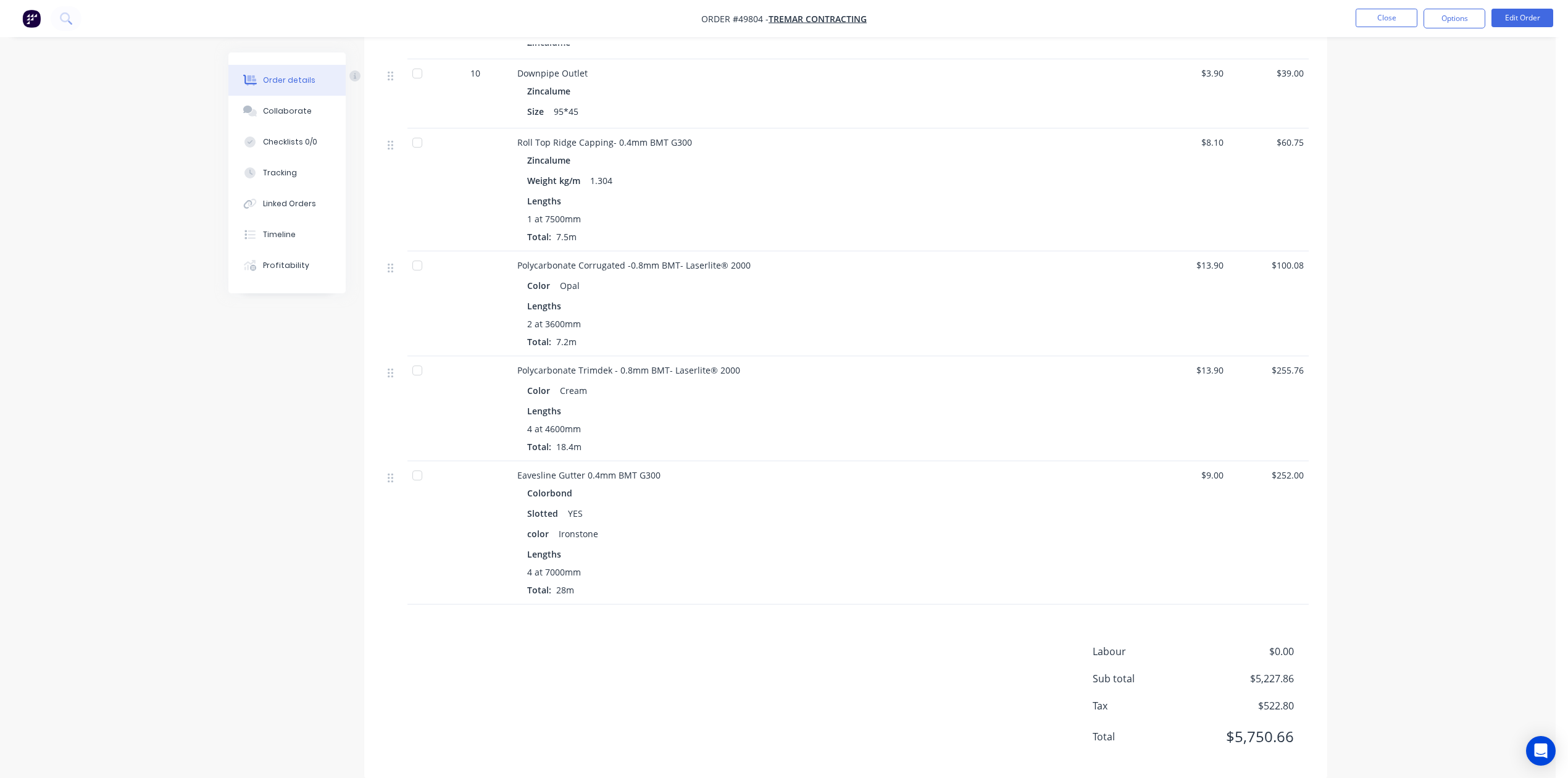
scroll to position [1920, 0]
click at [1392, 16] on button "Close" at bounding box center [1386, 18] width 62 height 19
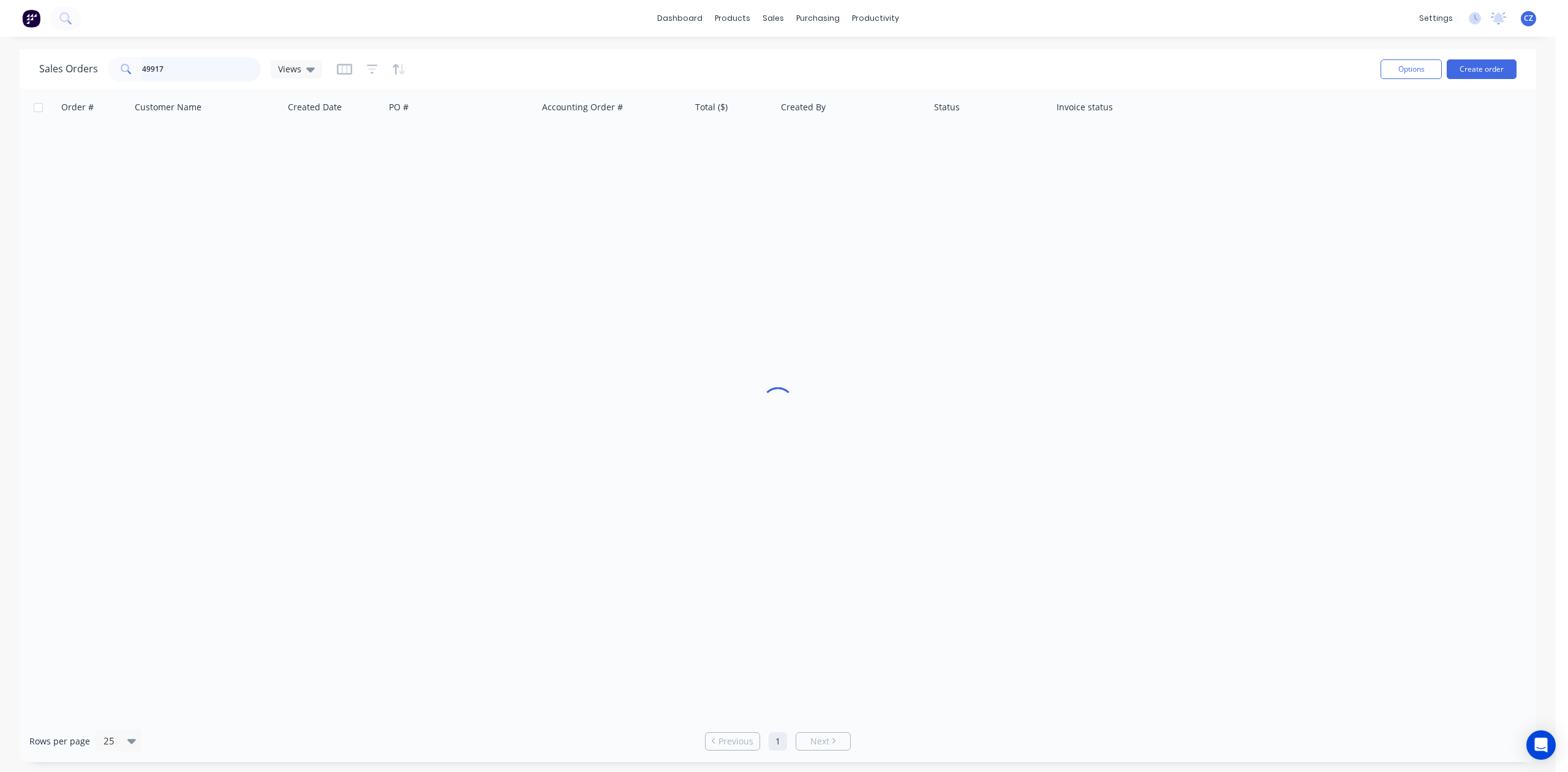
drag, startPoint x: 190, startPoint y: 72, endPoint x: 73, endPoint y: 75, distance: 117.0
click at [73, 74] on div "Sales Orders 49917 Views" at bounding box center [181, 69] width 283 height 24
click at [226, 73] on input "49917" at bounding box center [202, 69] width 120 height 24
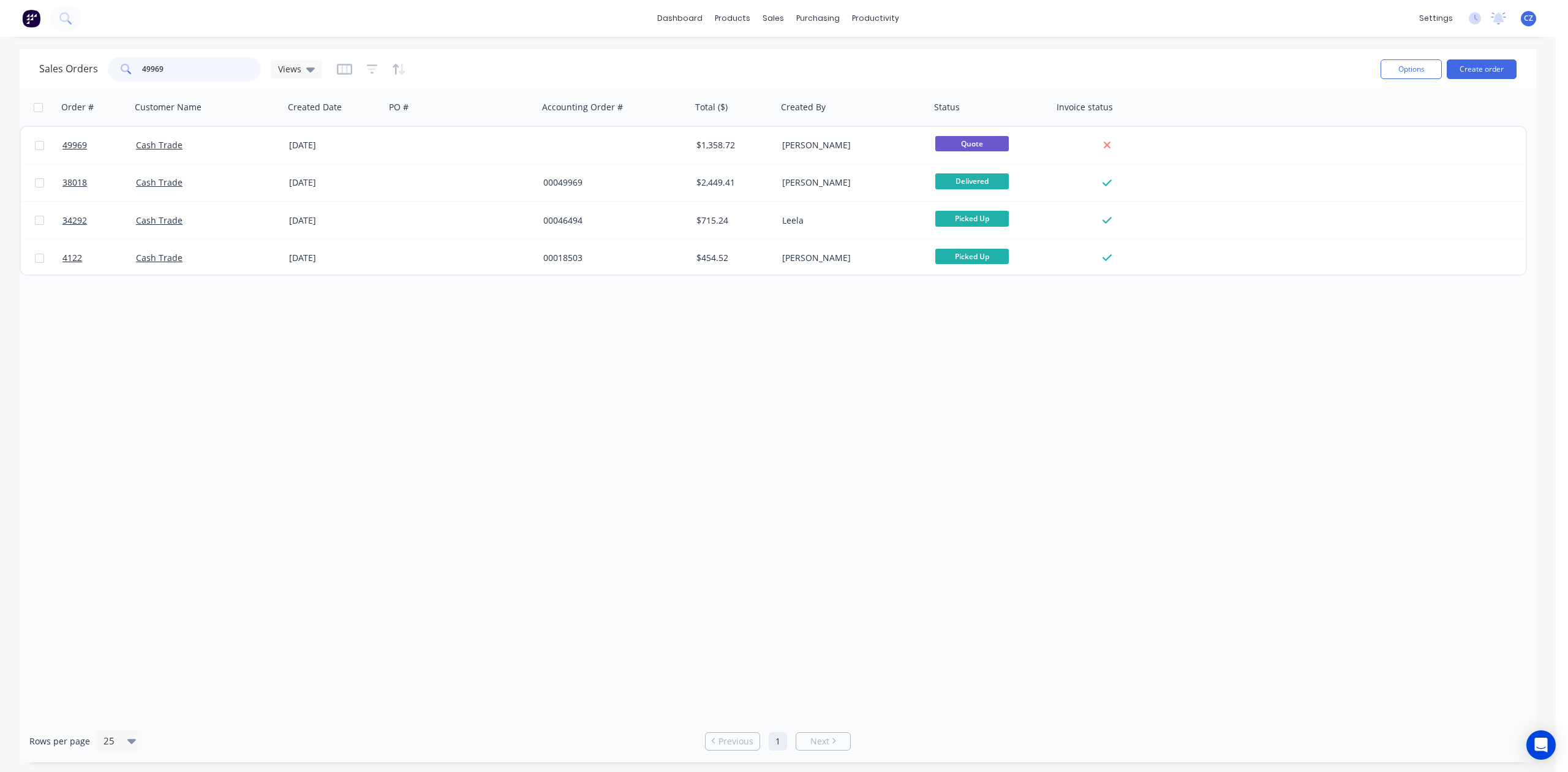
type input "49969"
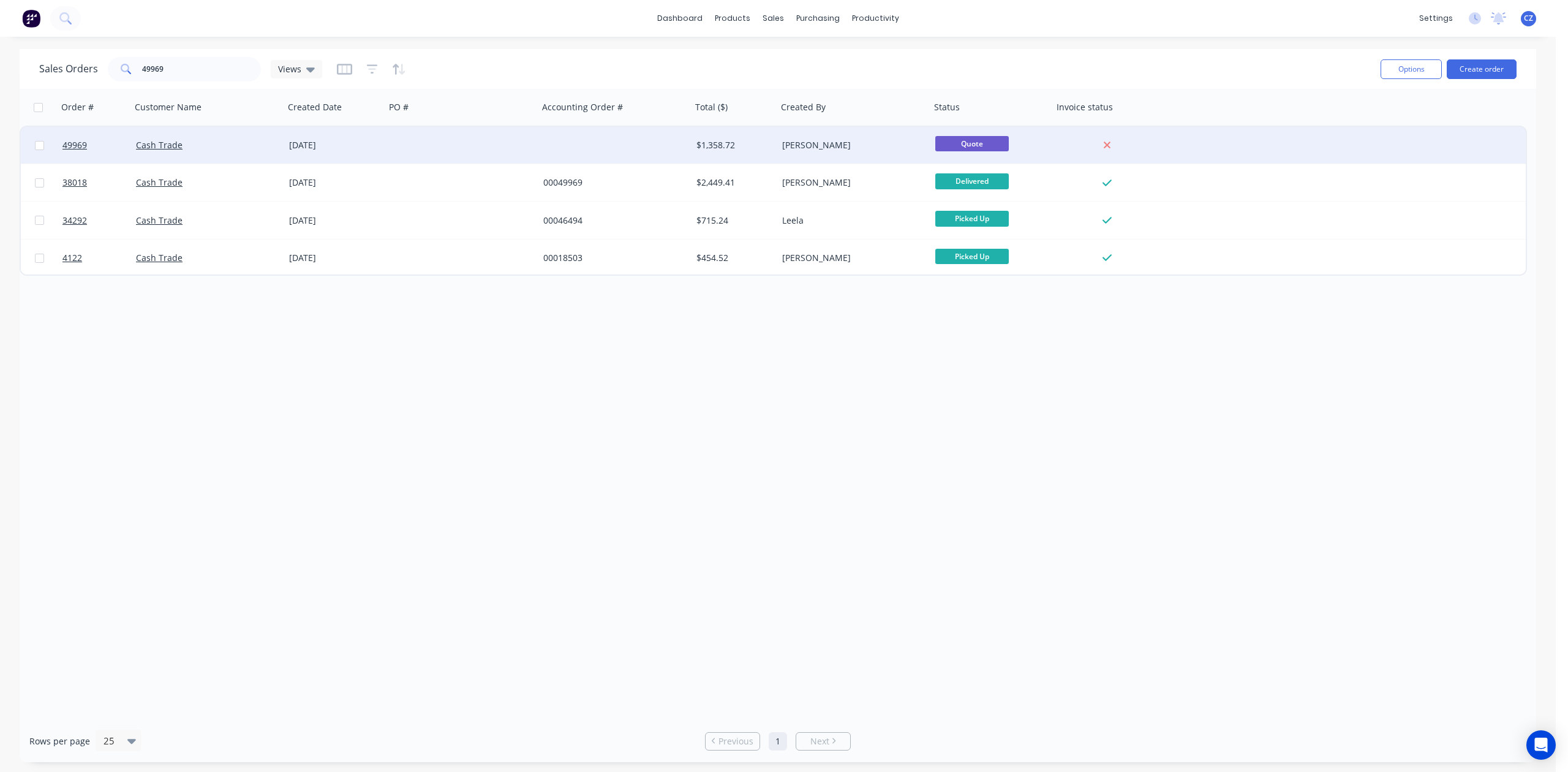
click at [451, 142] on div at bounding box center [462, 146] width 153 height 37
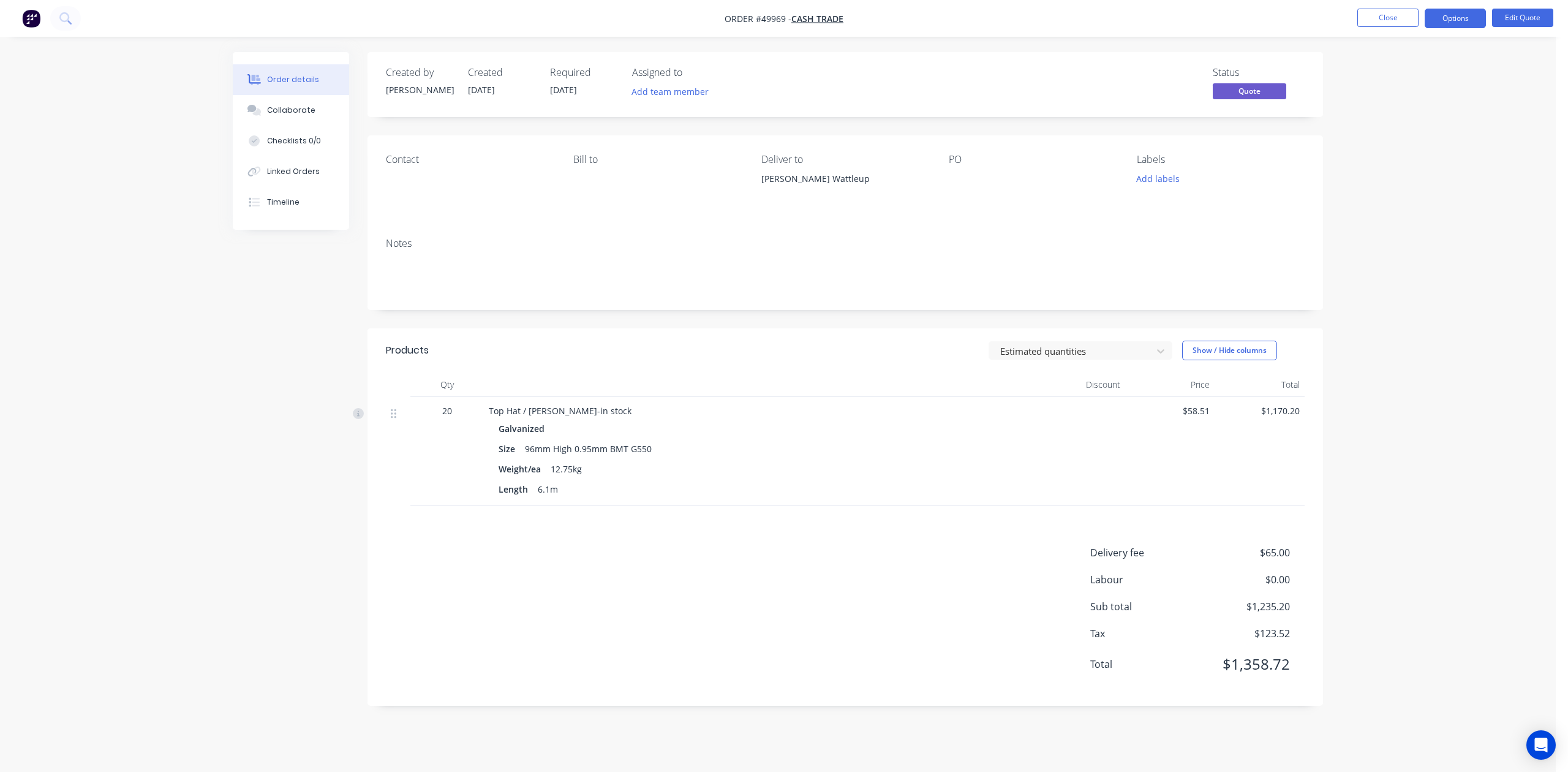
drag, startPoint x: 1460, startPoint y: 23, endPoint x: 1460, endPoint y: 29, distance: 6.0
click at [1460, 22] on button "Options" at bounding box center [1455, 18] width 61 height 19
click at [1419, 147] on div "Convert to Order" at bounding box center [1419, 147] width 113 height 18
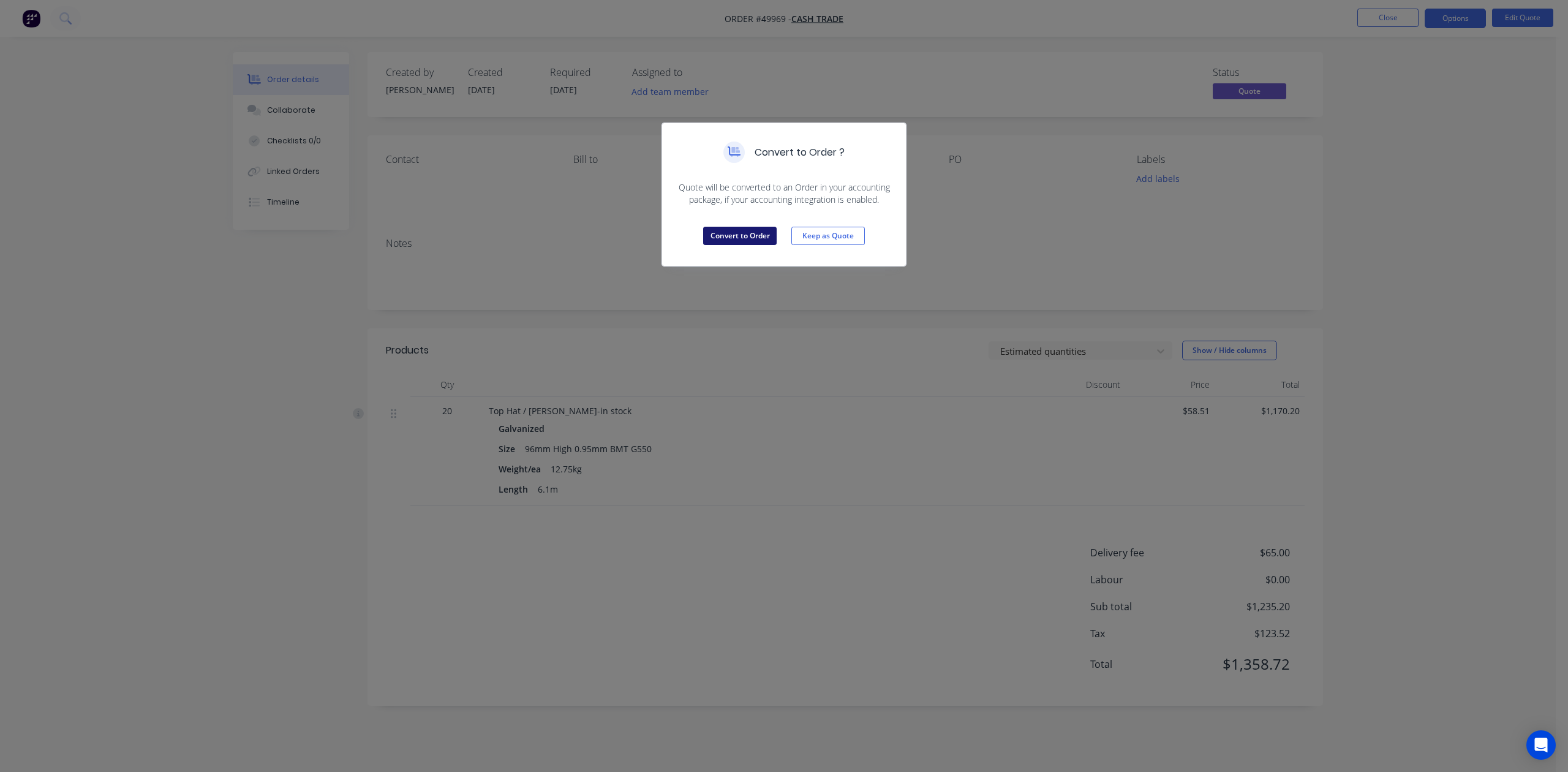
click at [767, 245] on button "Convert to Order" at bounding box center [740, 236] width 73 height 19
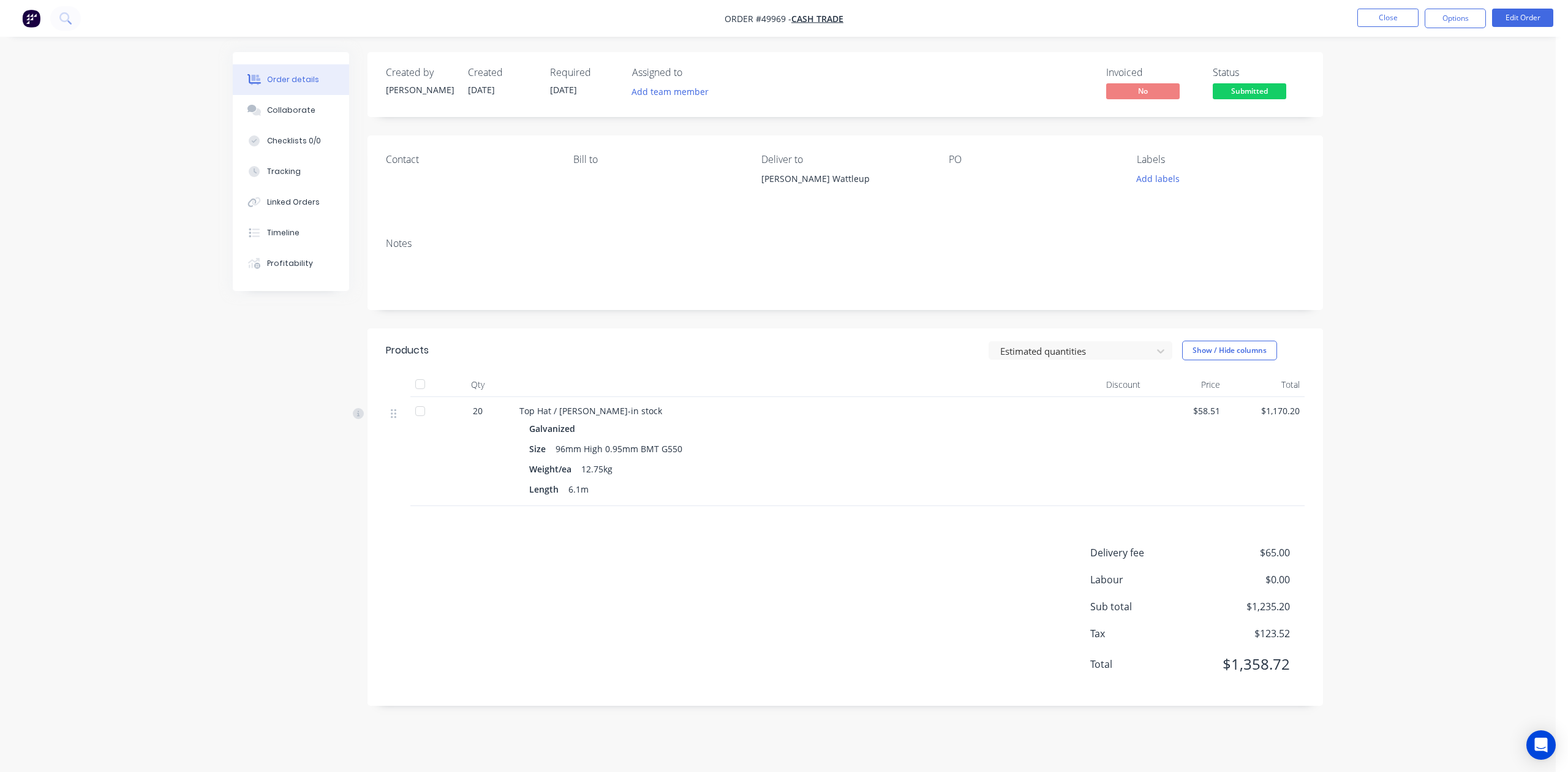
click at [1447, 28] on nav "Order #49969 - Cash Trade Close Options Edit Order" at bounding box center [784, 19] width 1568 height 37
click at [1449, 20] on button "Options" at bounding box center [1455, 18] width 61 height 19
click at [922, 339] on header "Products Estimated quantities Show / Hide columns" at bounding box center [845, 350] width 955 height 44
click at [1455, 20] on button "Options" at bounding box center [1455, 18] width 61 height 19
click at [1435, 72] on div "Invoice" at bounding box center [1419, 74] width 113 height 18
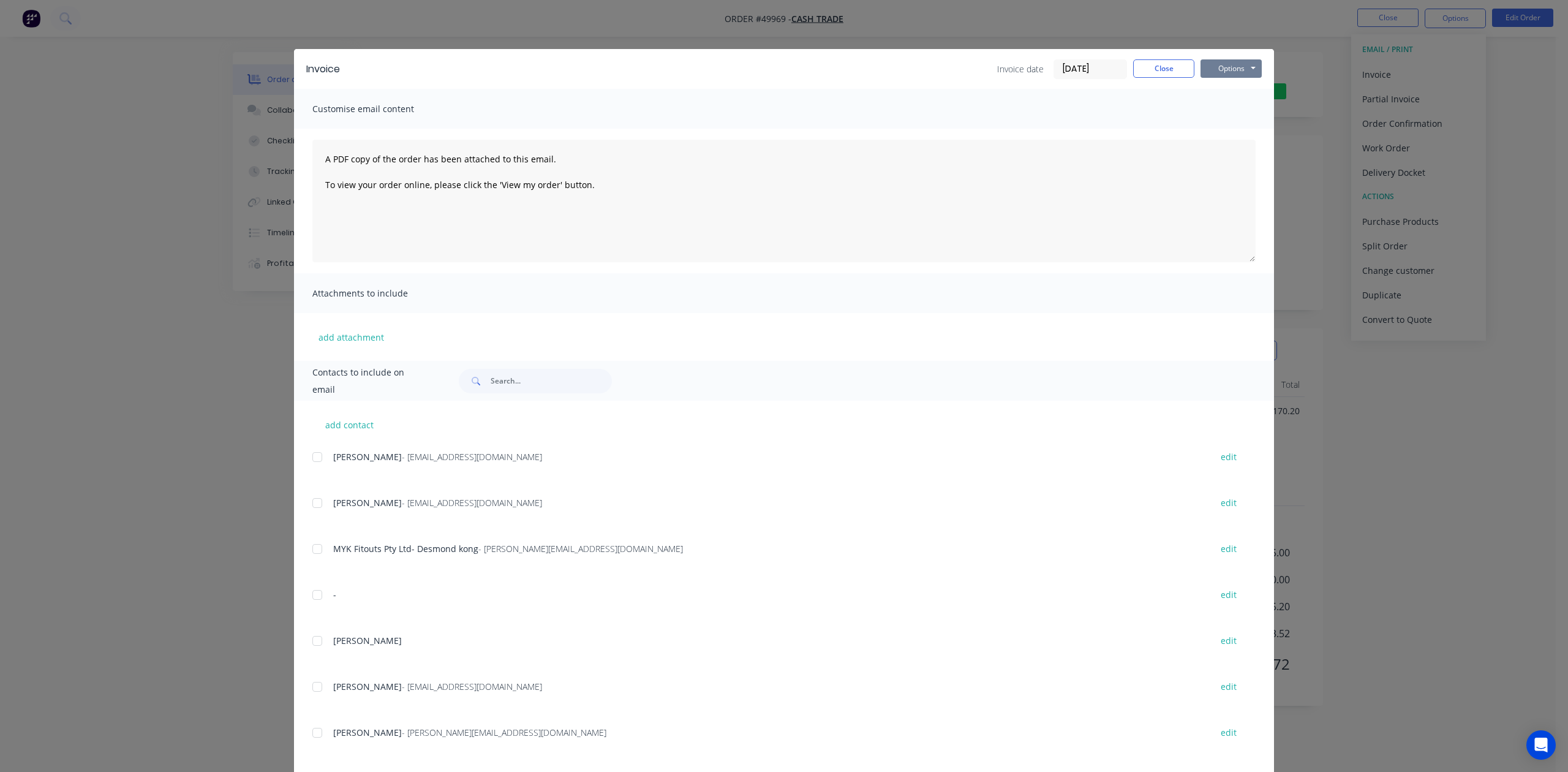
click at [1232, 70] on button "Options" at bounding box center [1231, 69] width 61 height 19
click at [1218, 104] on button "Print" at bounding box center [1240, 110] width 78 height 20
drag, startPoint x: 1152, startPoint y: 64, endPoint x: 1167, endPoint y: 64, distance: 15.0
click at [1153, 64] on button "Close" at bounding box center [1163, 69] width 61 height 19
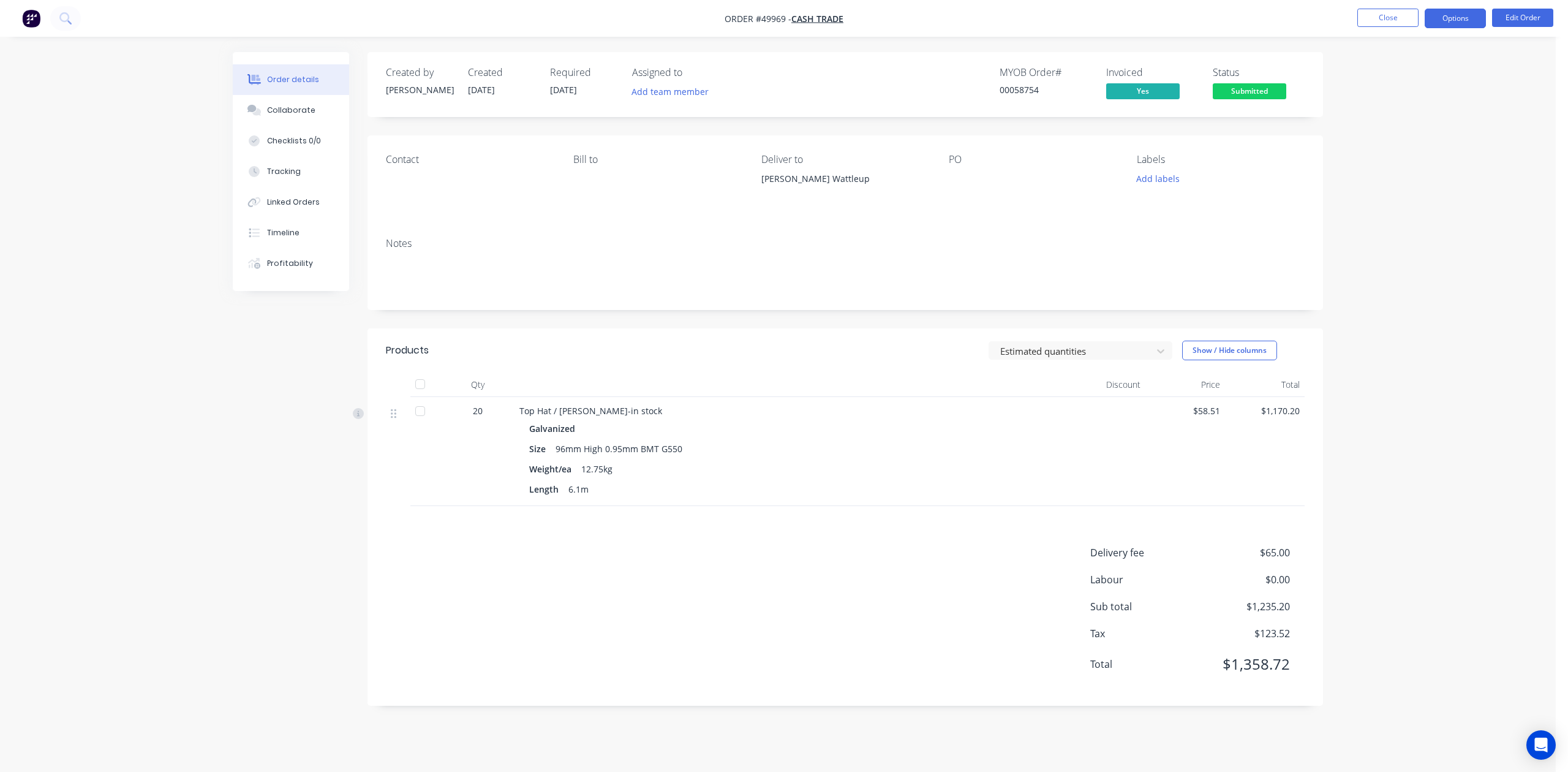
click at [1448, 20] on button "Options" at bounding box center [1455, 18] width 61 height 19
click at [1385, 170] on div "Delivery Docket" at bounding box center [1419, 172] width 113 height 18
click at [1417, 103] on div "With pricing" at bounding box center [1419, 98] width 113 height 18
click at [1406, 172] on div "Delivery Docket" at bounding box center [1419, 172] width 113 height 18
click at [1404, 153] on div "Custom" at bounding box center [1419, 147] width 113 height 18
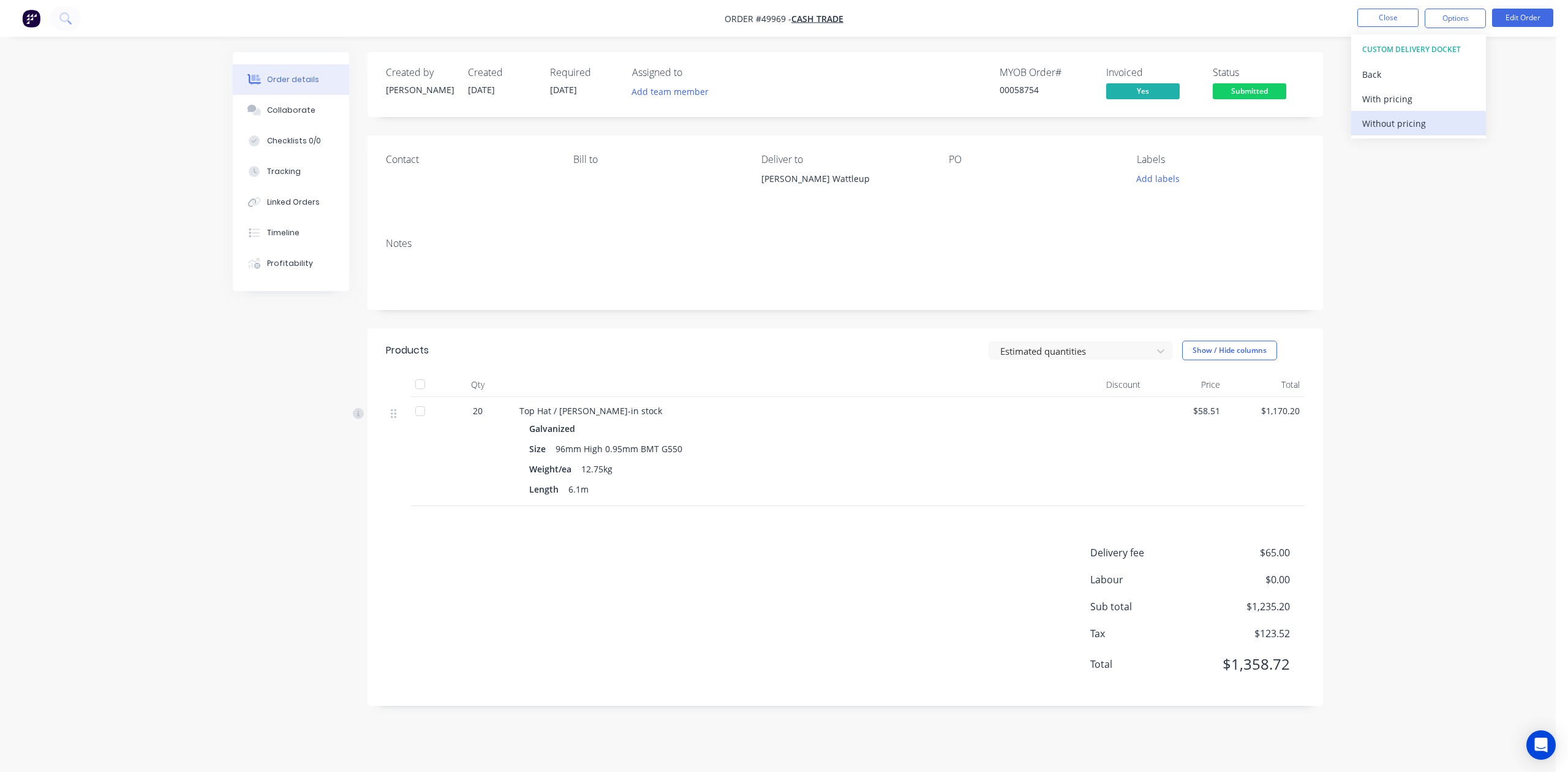
click at [1395, 121] on div "Without pricing" at bounding box center [1419, 123] width 113 height 18
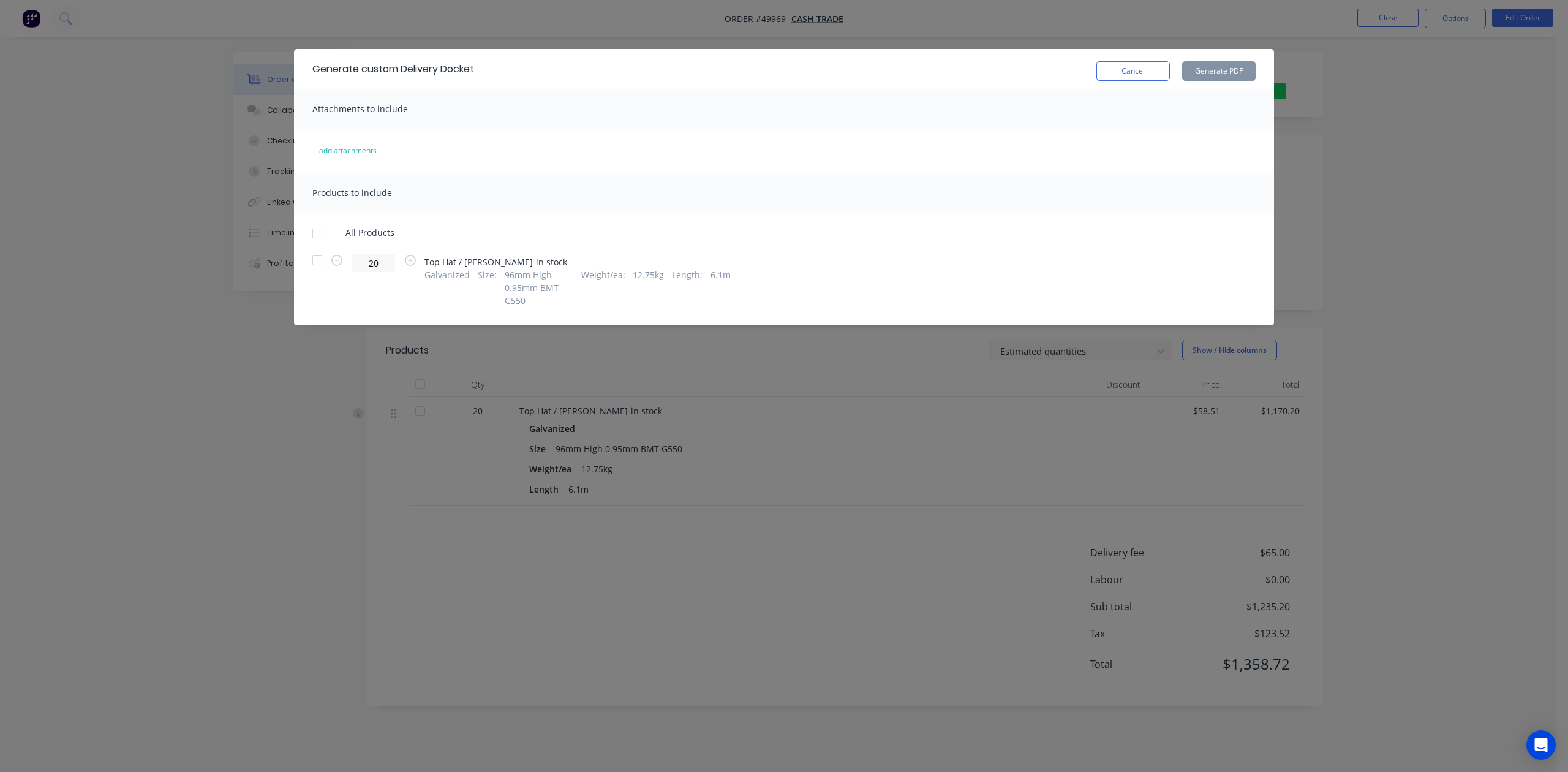
click at [327, 233] on div at bounding box center [316, 233] width 24 height 24
click at [1248, 69] on button "Generate PDF" at bounding box center [1219, 71] width 73 height 19
click at [1137, 77] on button "Cancel" at bounding box center [1133, 71] width 73 height 19
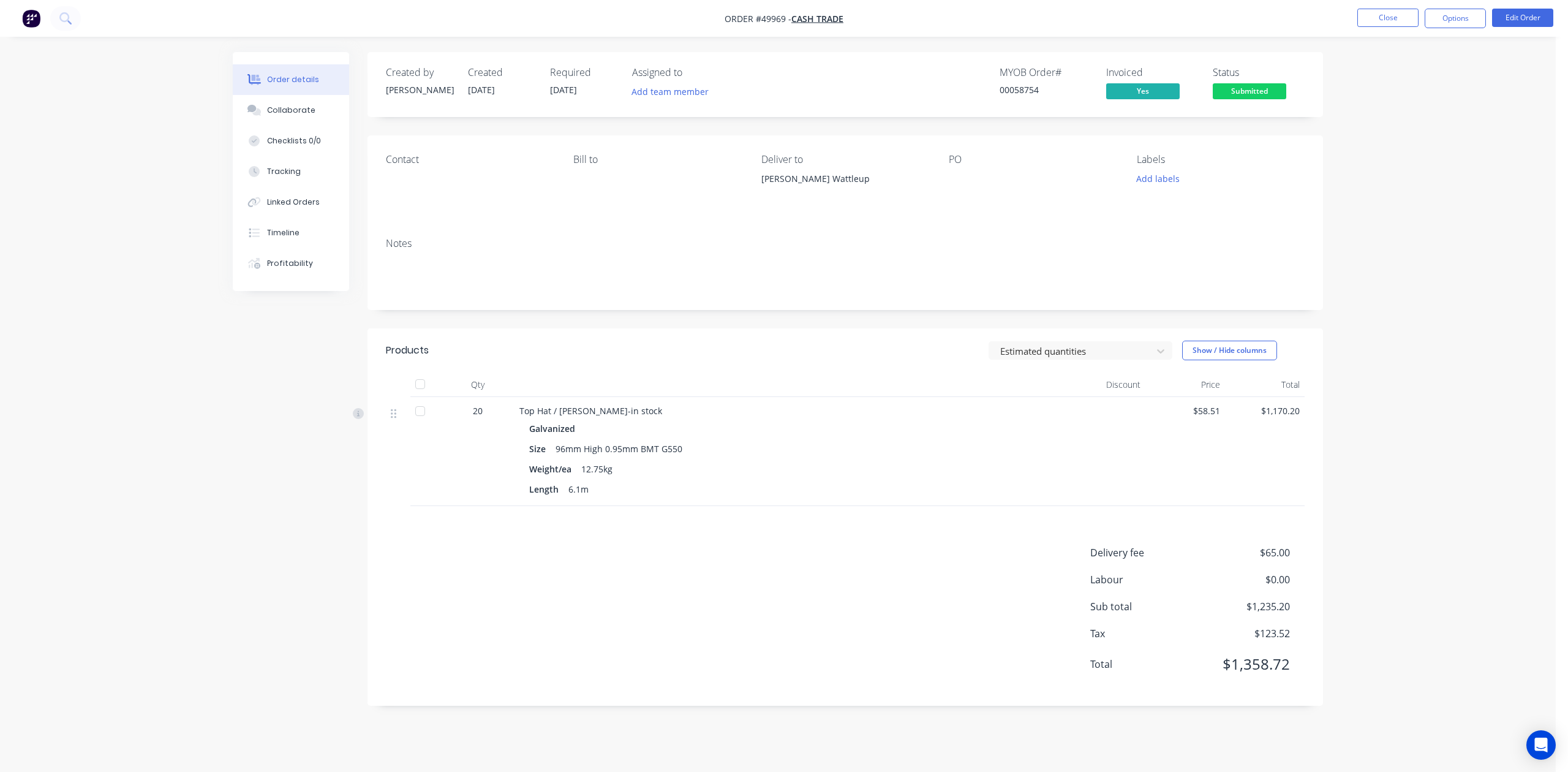
click at [906, 584] on div "Delivery fee $65.00 Labour $0.00 Sub total $1,235.20 Tax $123.52 Total $1,358.72" at bounding box center [846, 616] width 919 height 142
click at [1142, 179] on button "Add labels" at bounding box center [1157, 178] width 56 height 17
drag, startPoint x: 1158, startPoint y: 364, endPoint x: 981, endPoint y: 417, distance: 184.8
click at [1158, 365] on div at bounding box center [1158, 362] width 24 height 24
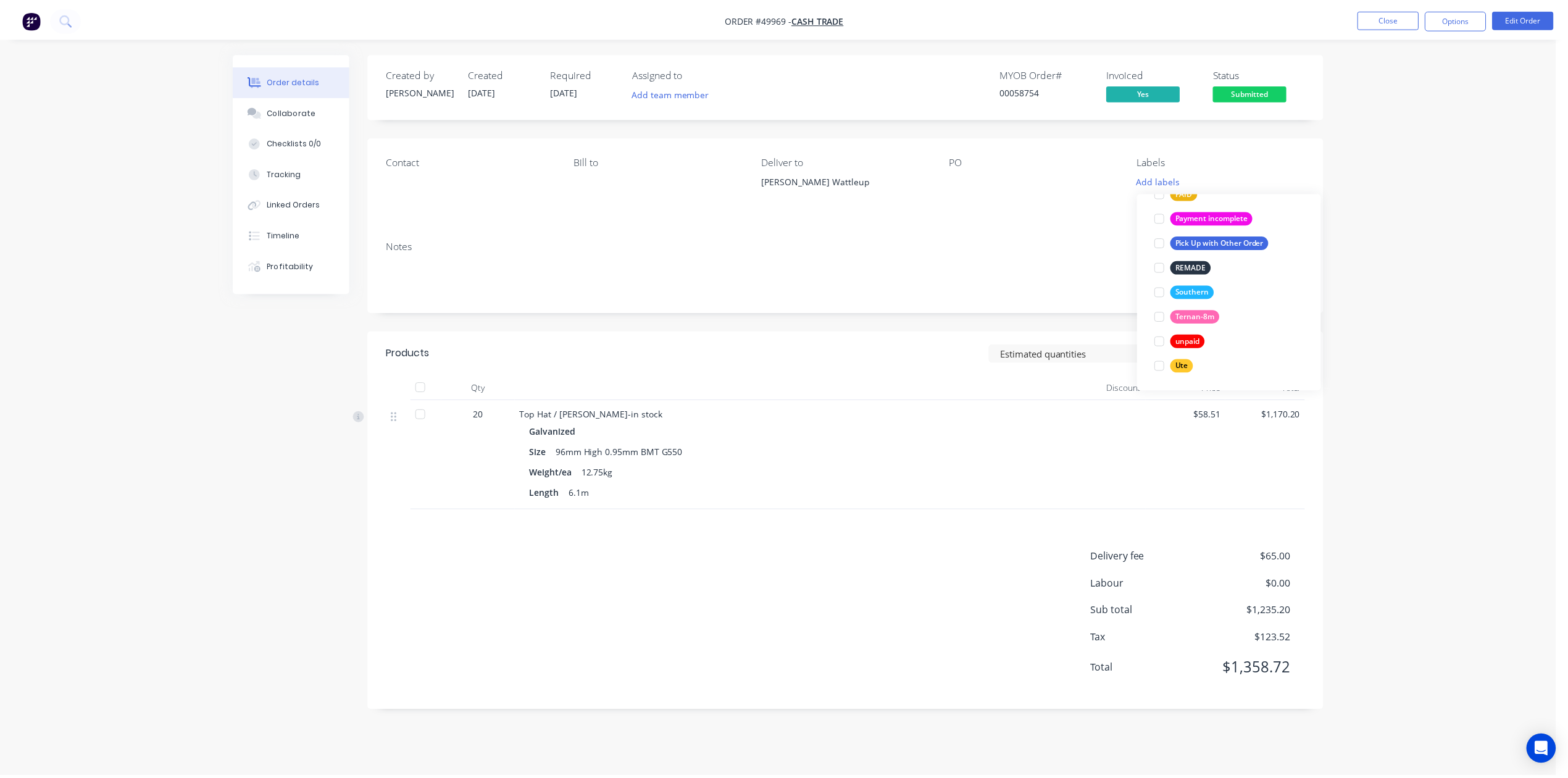
scroll to position [0, 0]
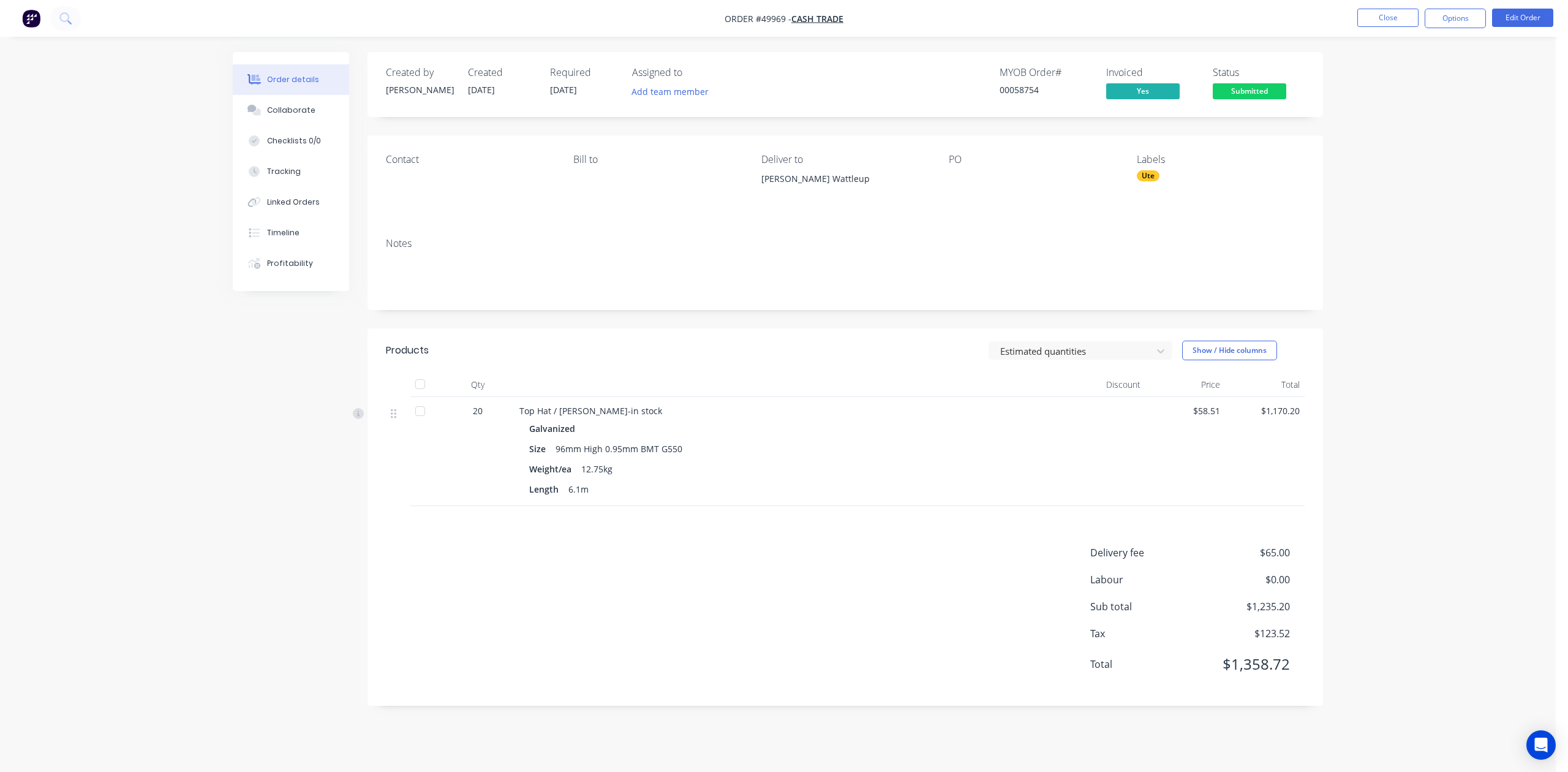
click at [971, 427] on div "Galvanized" at bounding box center [790, 429] width 522 height 18
drag, startPoint x: 1422, startPoint y: 72, endPoint x: 1423, endPoint y: 40, distance: 32.0
click at [1423, 65] on div "Order details Collaborate Checklists 0/0 Tracking Linked Orders Timeline Profit…" at bounding box center [778, 386] width 1556 height 772
click at [1383, 15] on button "Close" at bounding box center [1388, 18] width 61 height 19
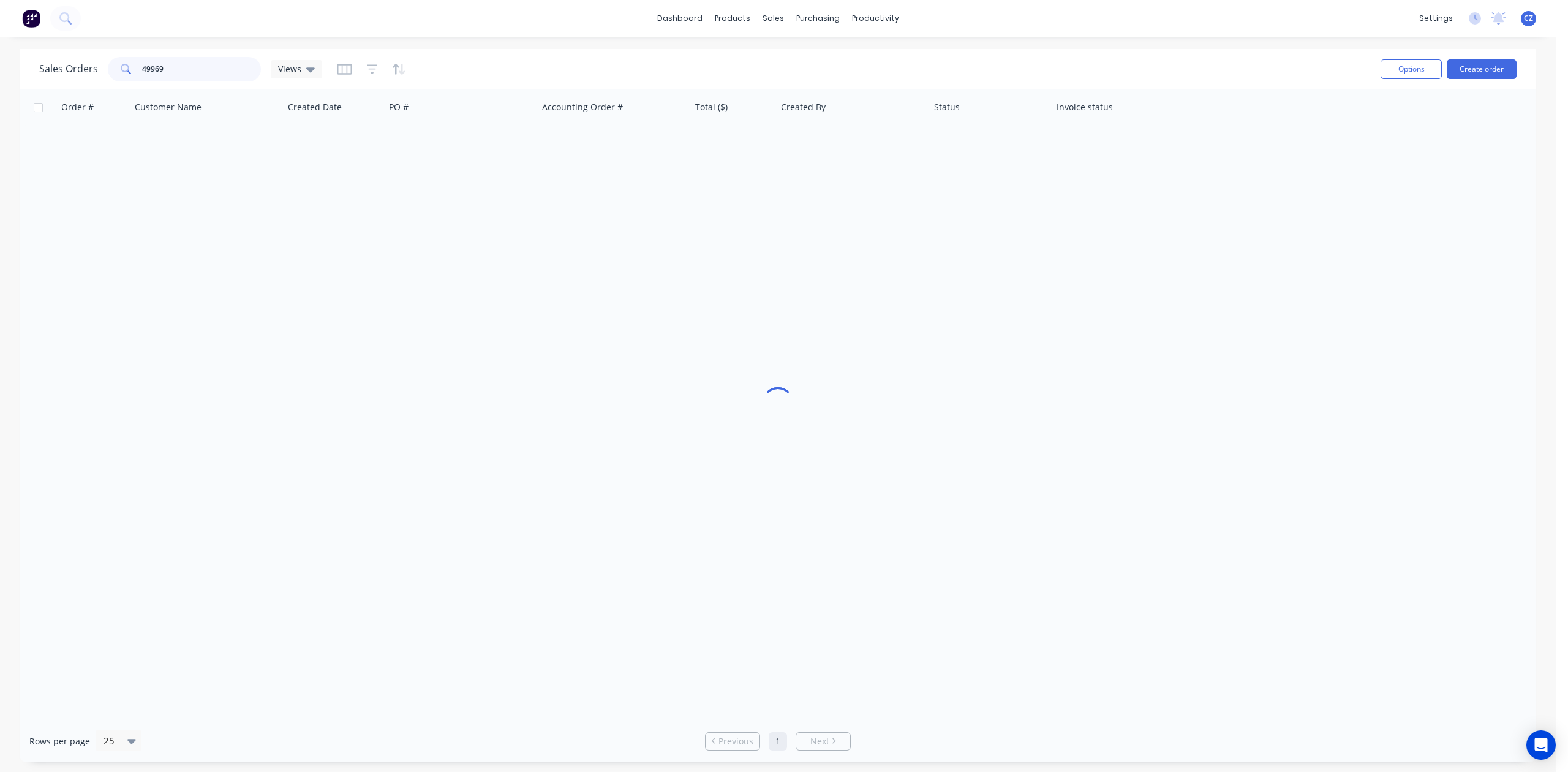
drag, startPoint x: 208, startPoint y: 65, endPoint x: 40, endPoint y: 74, distance: 168.2
click at [40, 74] on div "Sales Orders 49969 Views" at bounding box center [181, 69] width 283 height 24
click at [123, 72] on icon at bounding box center [125, 69] width 11 height 11
drag, startPoint x: 154, startPoint y: 64, endPoint x: 224, endPoint y: 83, distance: 72.5
click at [224, 83] on div "Sales Orders 49969 Views" at bounding box center [705, 69] width 1331 height 30
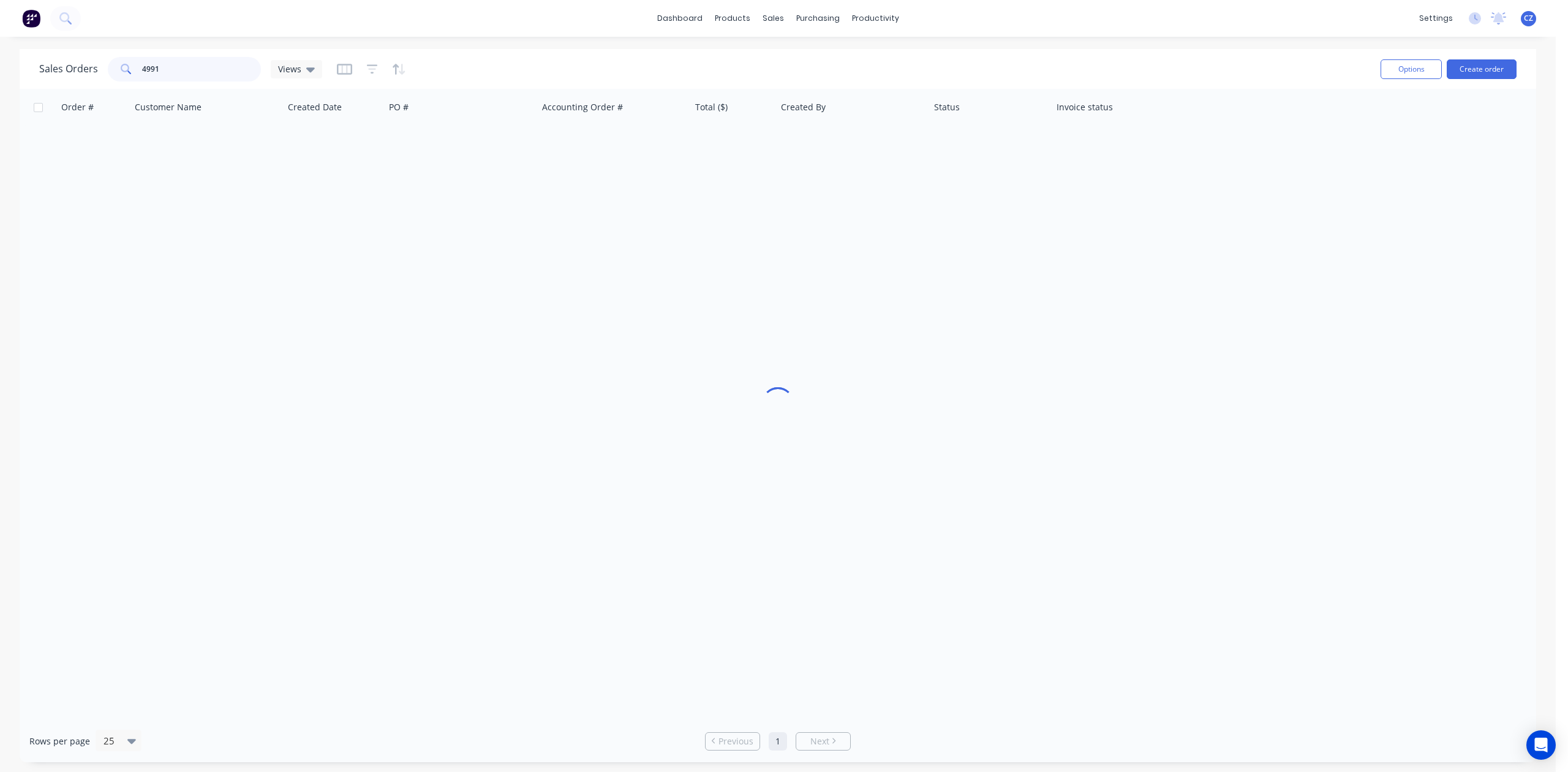
type input "49917"
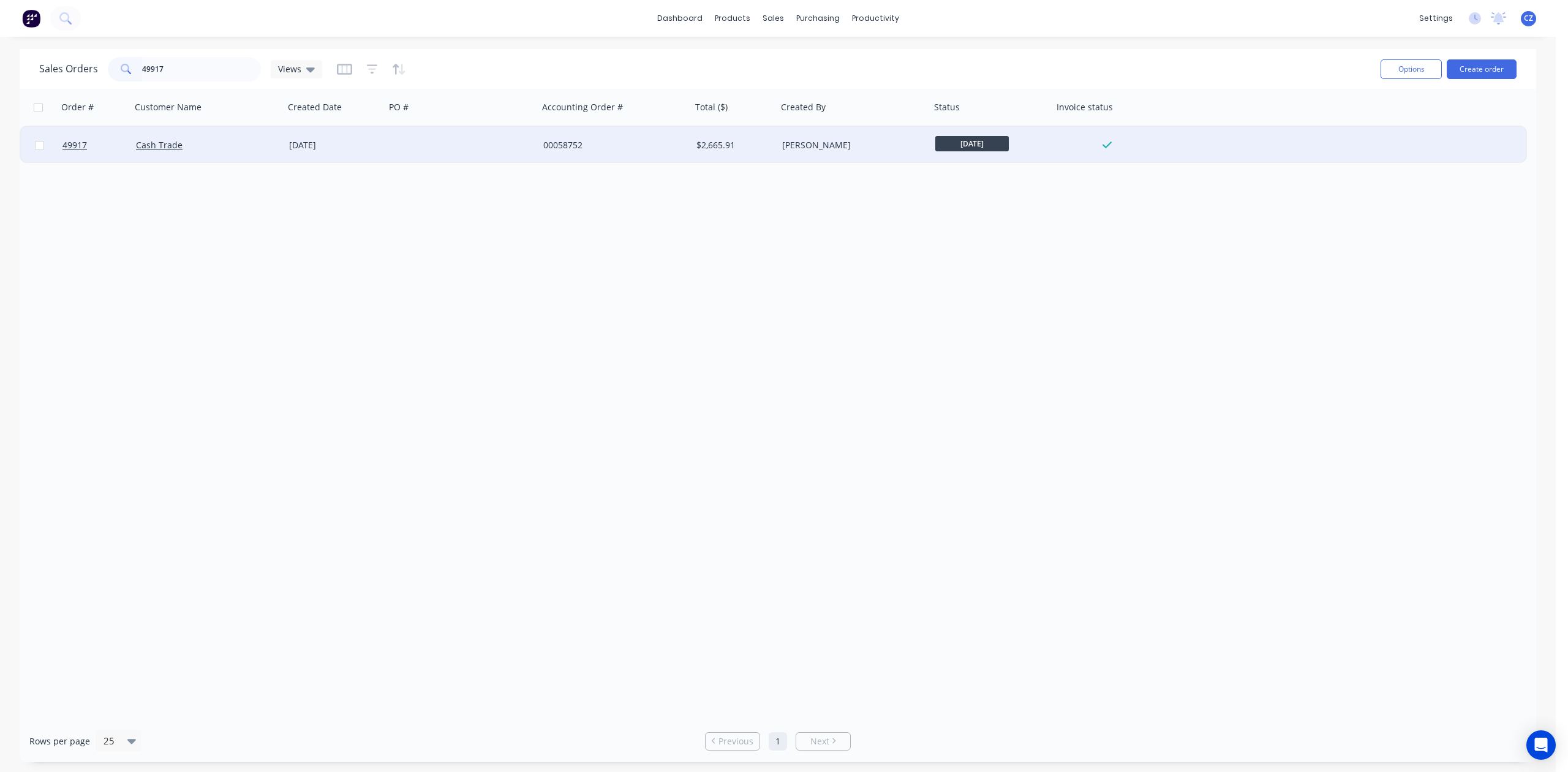
click at [614, 140] on div "00058752" at bounding box center [612, 145] width 136 height 13
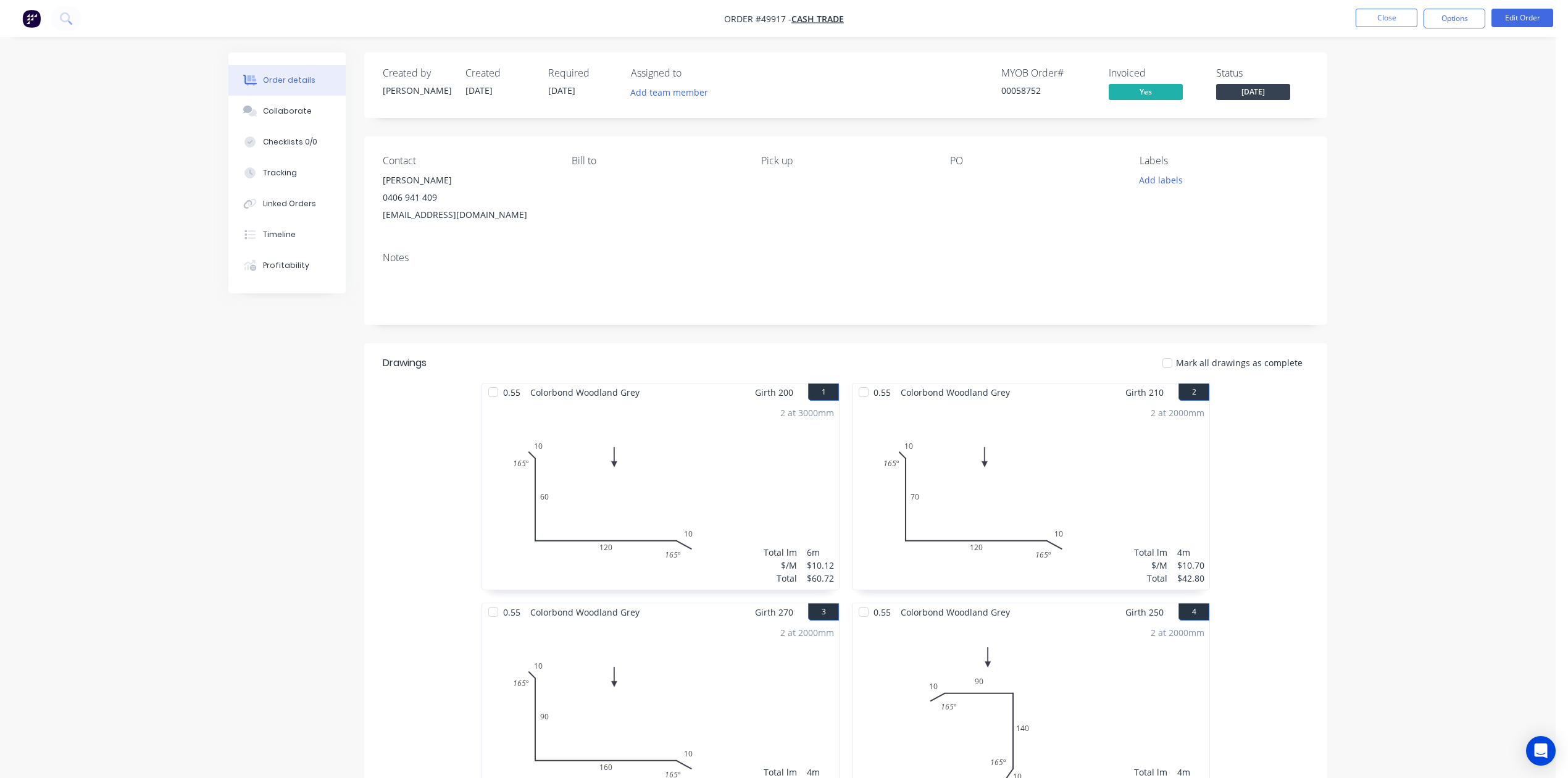
click at [1452, 139] on div "Order details Collaborate Checklists 0/0 Tracking Linked Orders Timeline Profit…" at bounding box center [778, 767] width 1555 height 1535
click at [1400, 11] on button "Close" at bounding box center [1386, 18] width 62 height 19
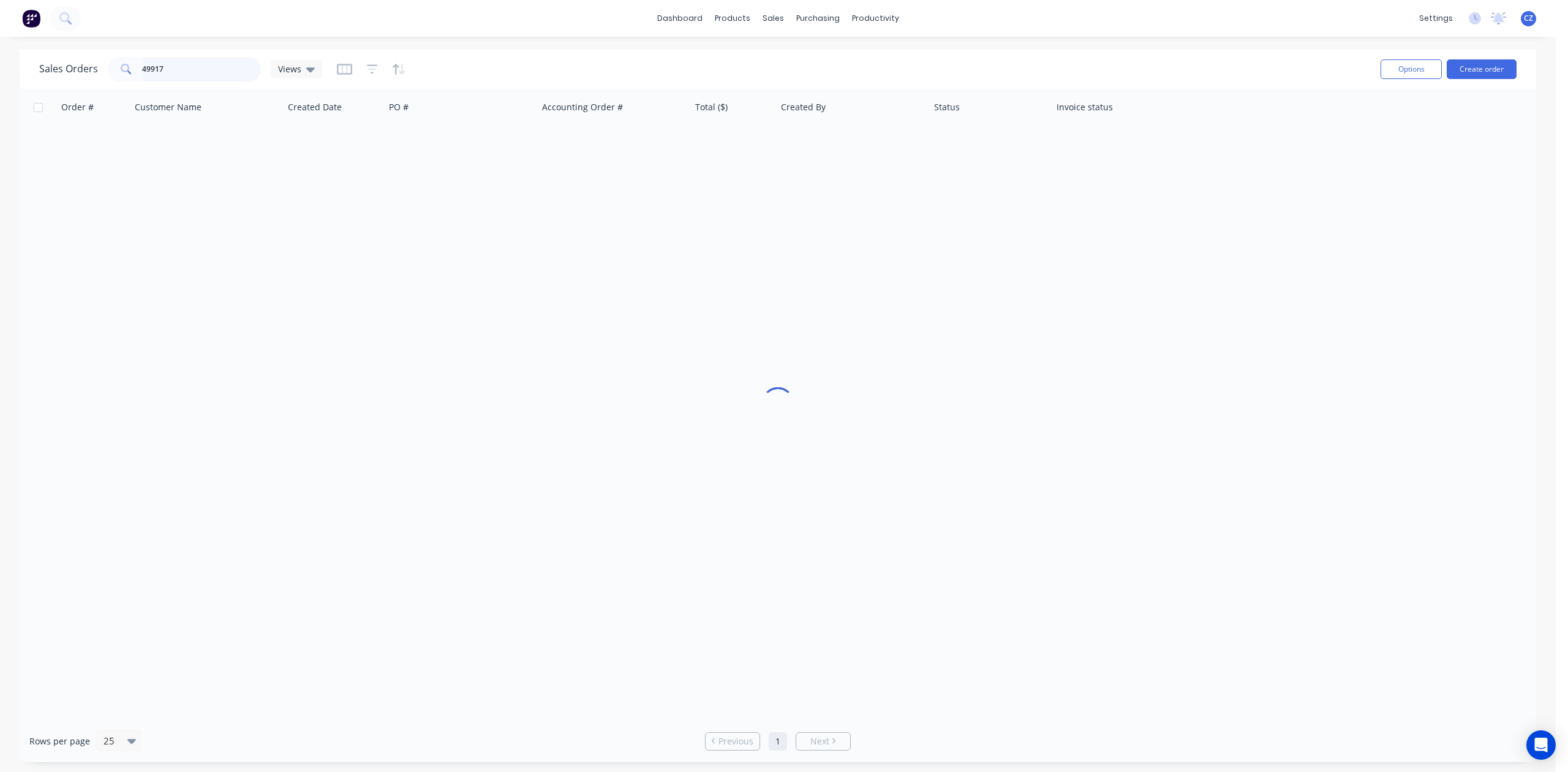
click at [28, 89] on div "Sales Orders 49917 Views Options Create order Order # Customer Name Created Dat…" at bounding box center [778, 405] width 1517 height 713
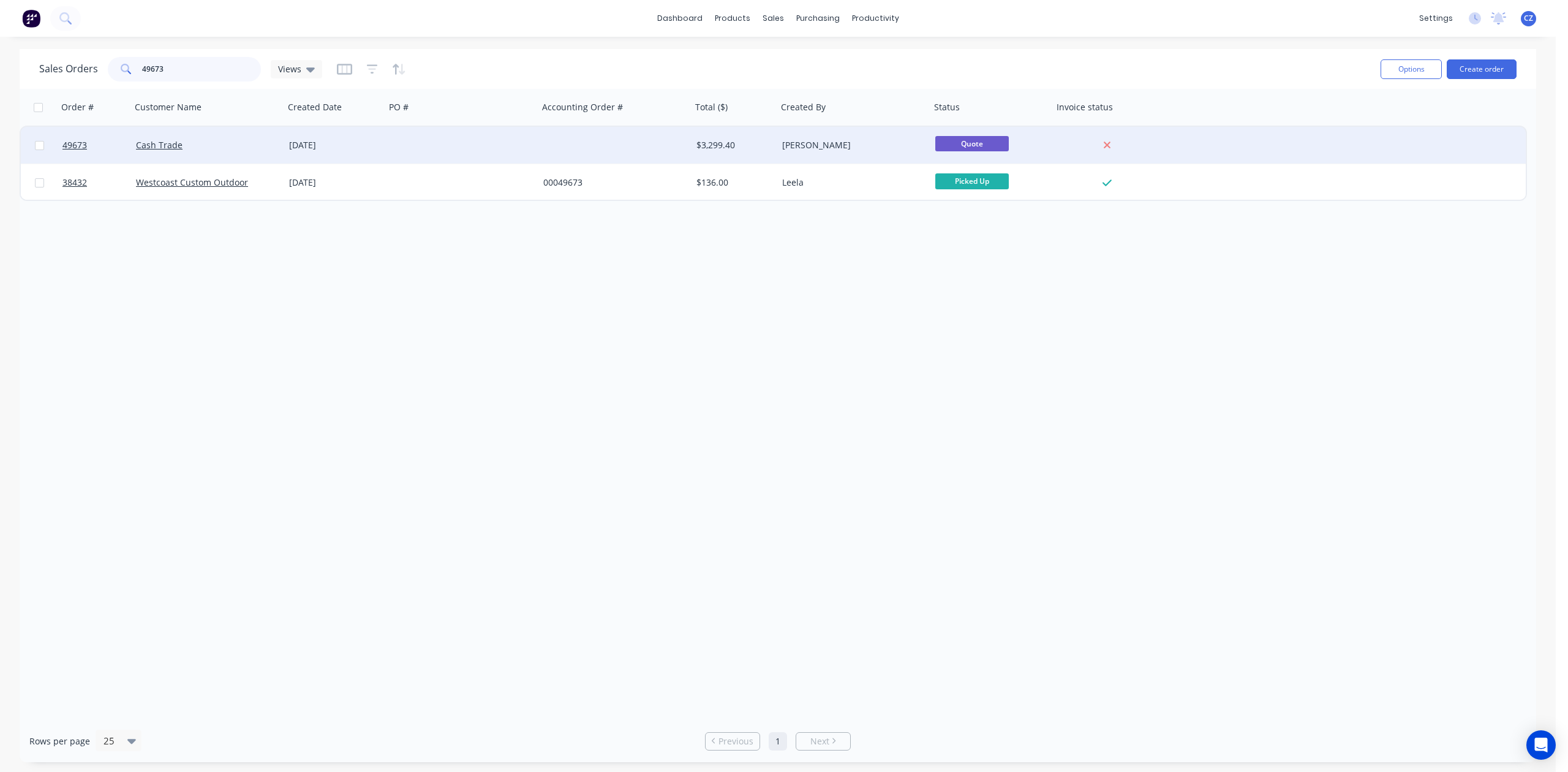
type input "49673"
click at [501, 136] on div at bounding box center [462, 146] width 153 height 37
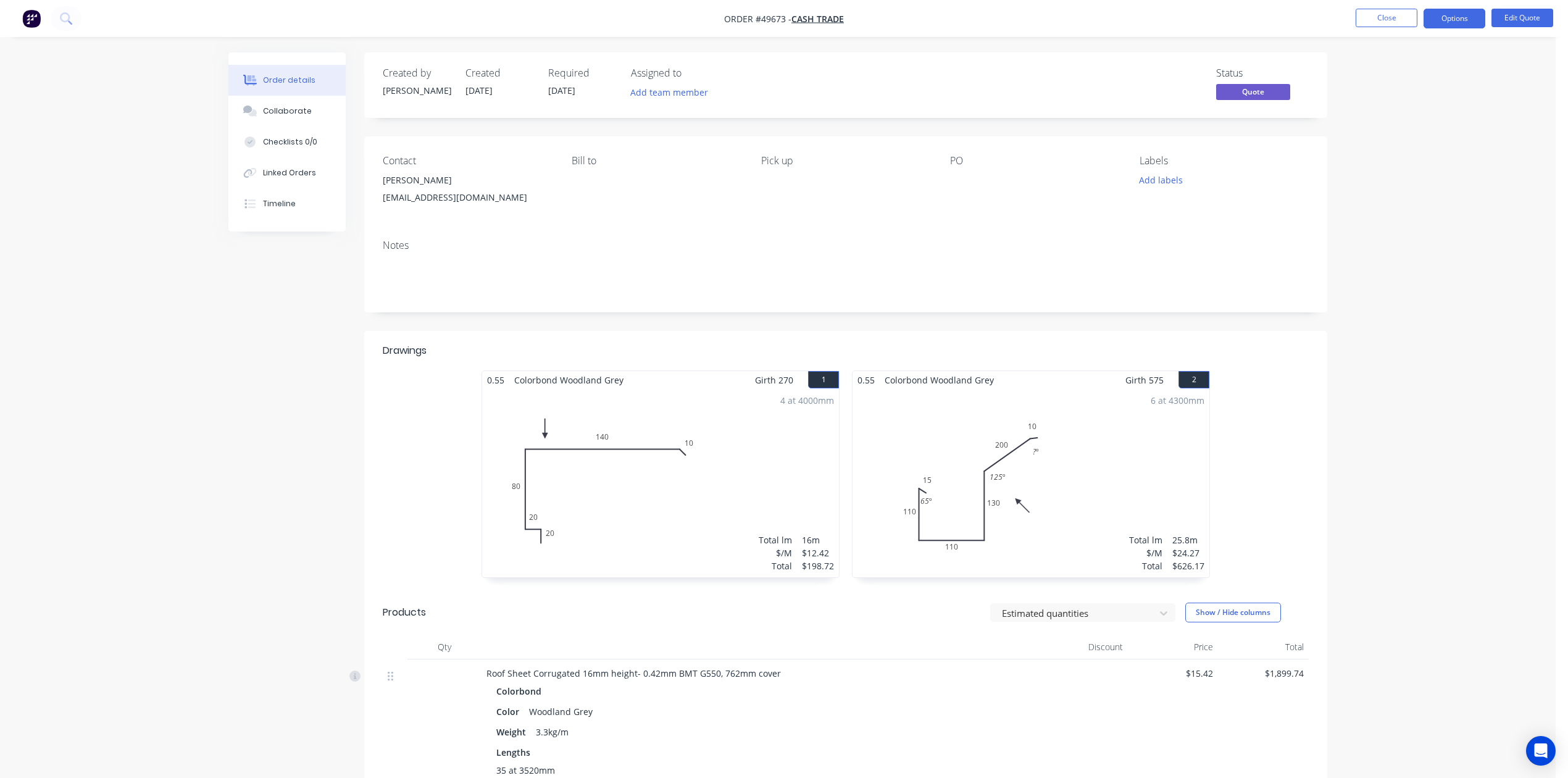
drag, startPoint x: 382, startPoint y: 196, endPoint x: 534, endPoint y: 205, distance: 152.3
click at [534, 205] on div "peelminiearthmovers@bigpond.com" at bounding box center [466, 198] width 169 height 17
copy div "peelminiearthmovers@bigpond.com"
drag, startPoint x: 724, startPoint y: 199, endPoint x: 966, endPoint y: 115, distance: 256.2
click at [731, 195] on div "Bill to" at bounding box center [656, 183] width 169 height 56
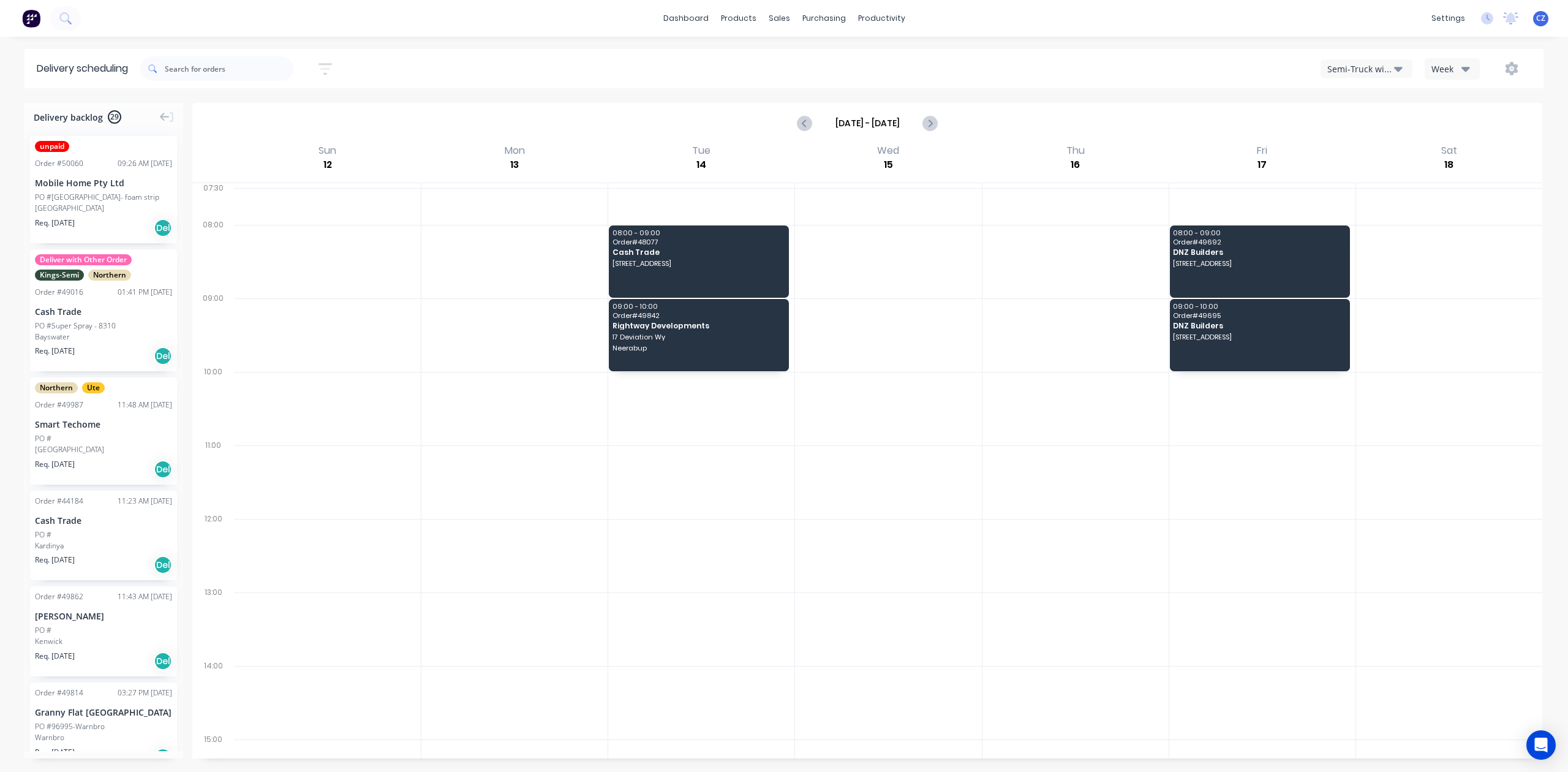
click at [1390, 69] on div "Semi-Truck with Hiab" at bounding box center [1360, 68] width 66 height 13
click at [1353, 141] on div "Utes Delivery" at bounding box center [1382, 148] width 121 height 24
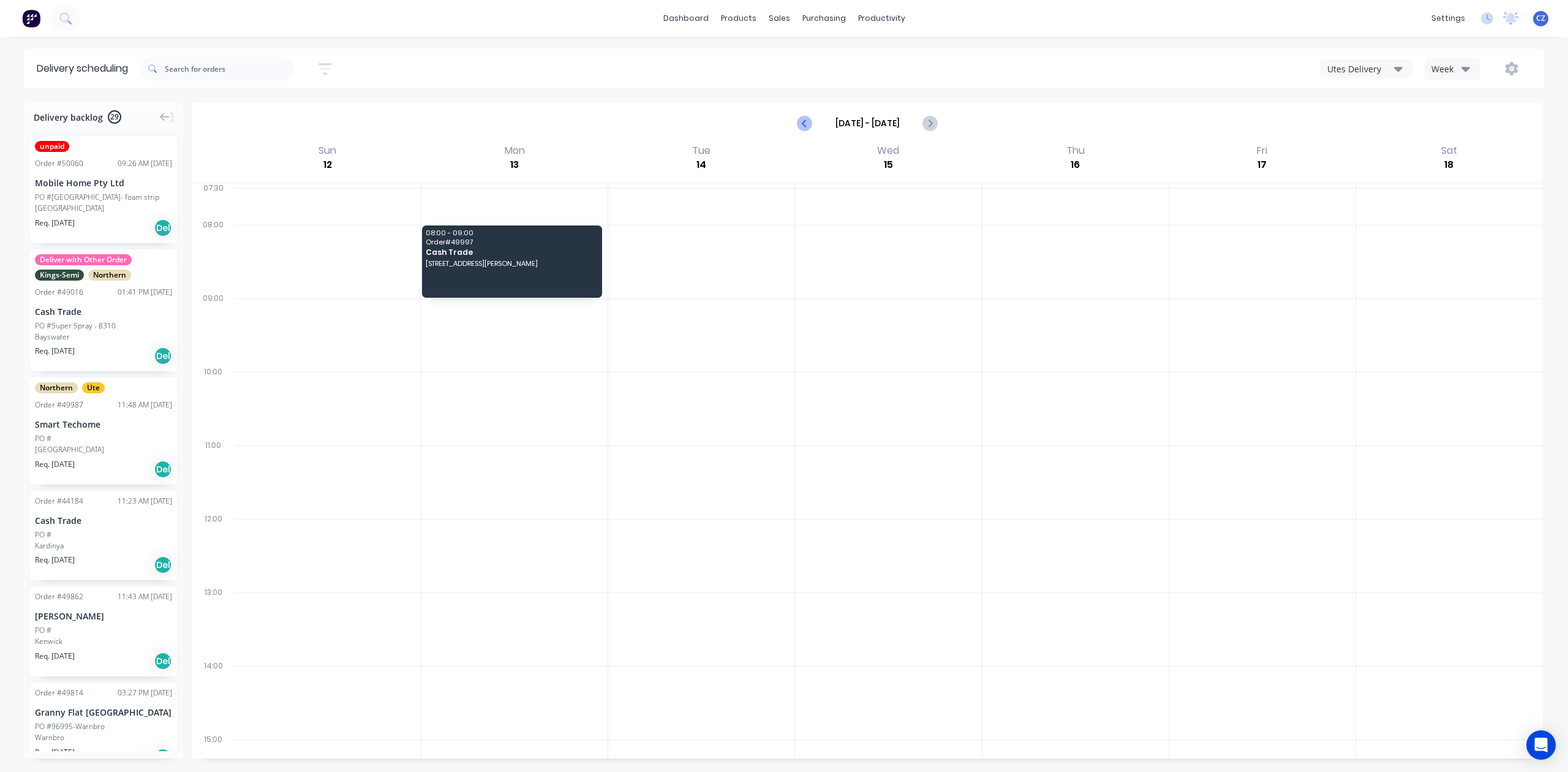
click at [814, 123] on button "Previous page" at bounding box center [805, 123] width 24 height 24
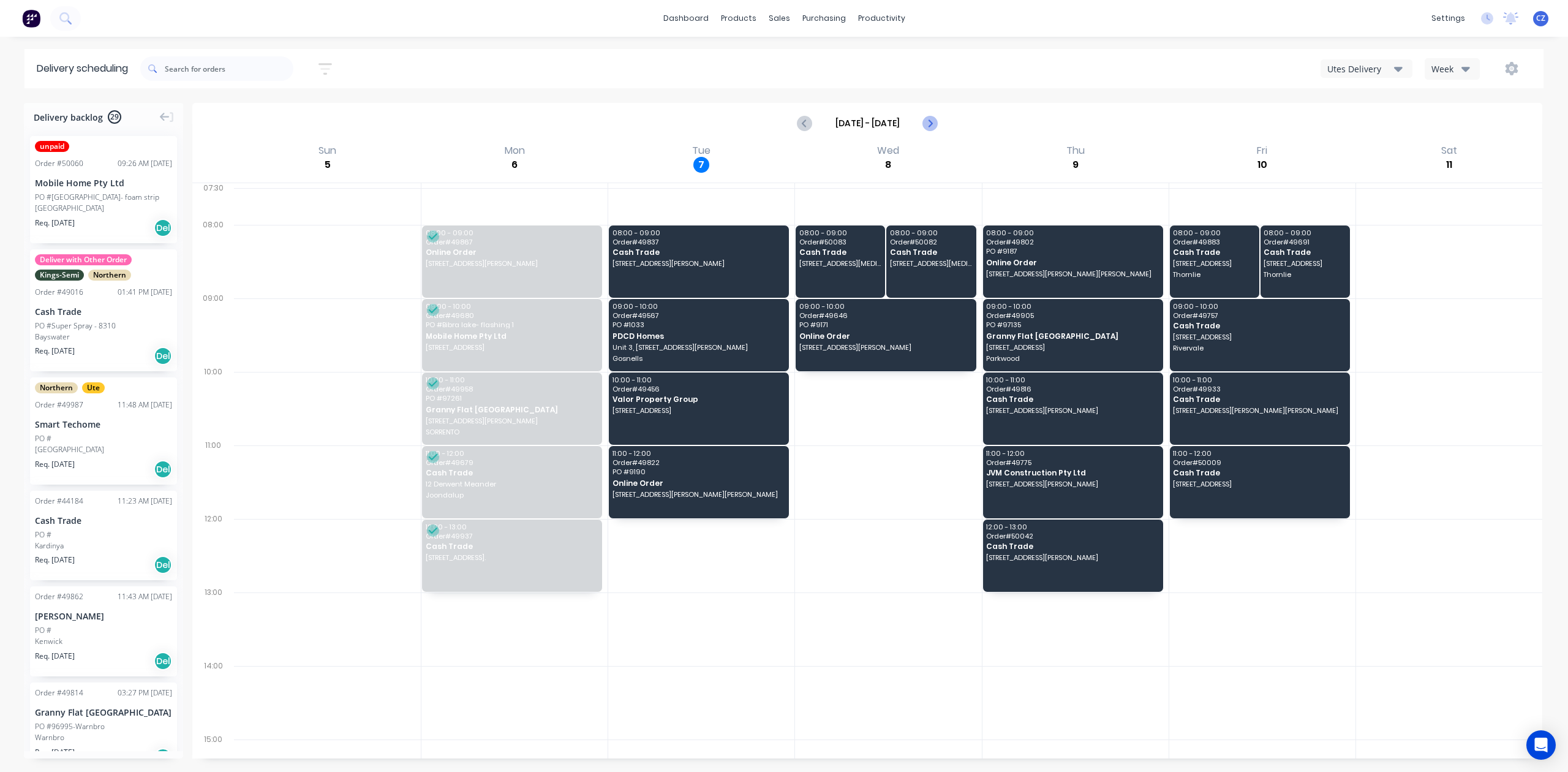
click at [926, 123] on icon "Next page" at bounding box center [929, 123] width 14 height 14
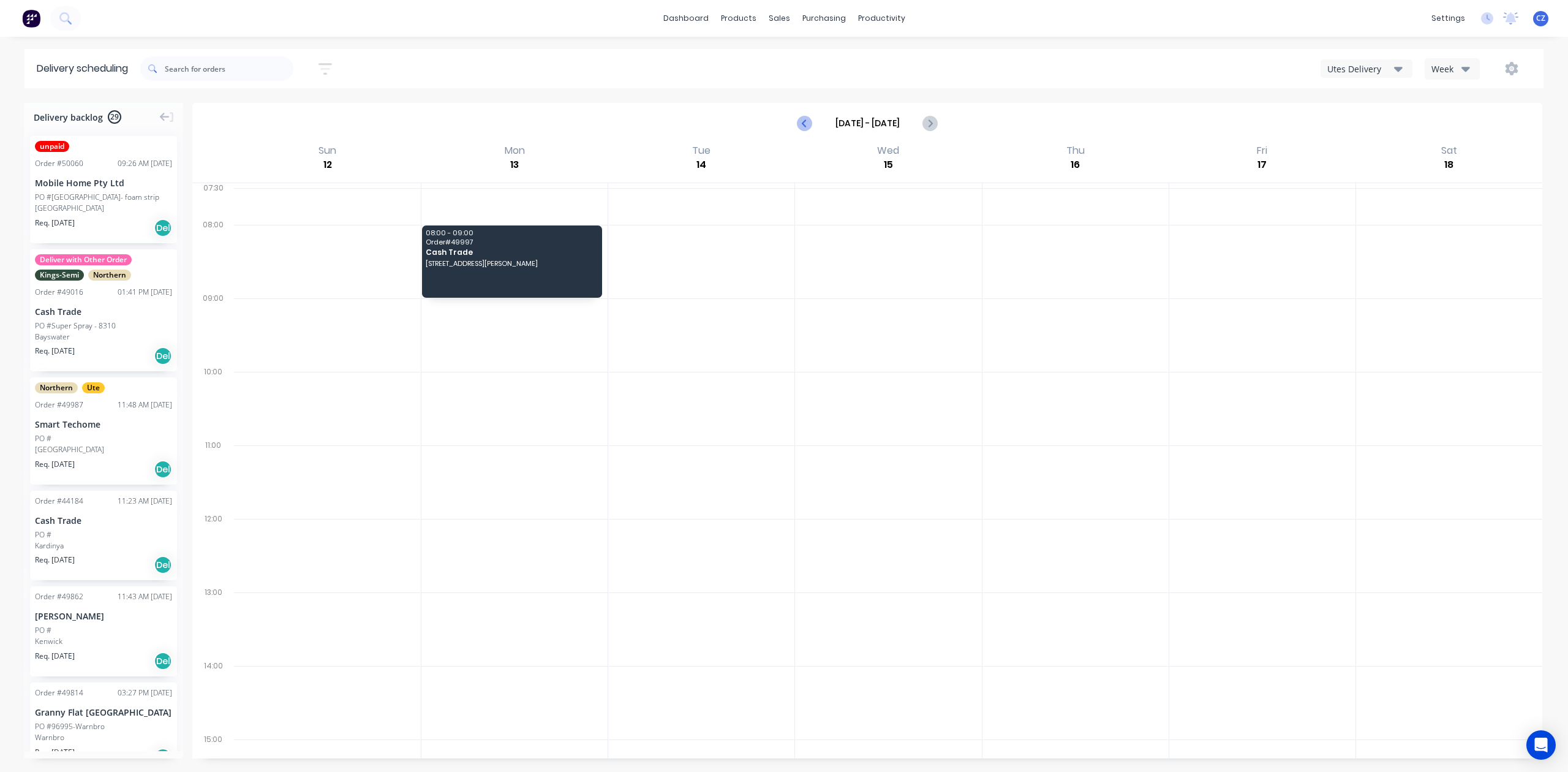
click at [811, 130] on button "Previous page" at bounding box center [805, 123] width 24 height 24
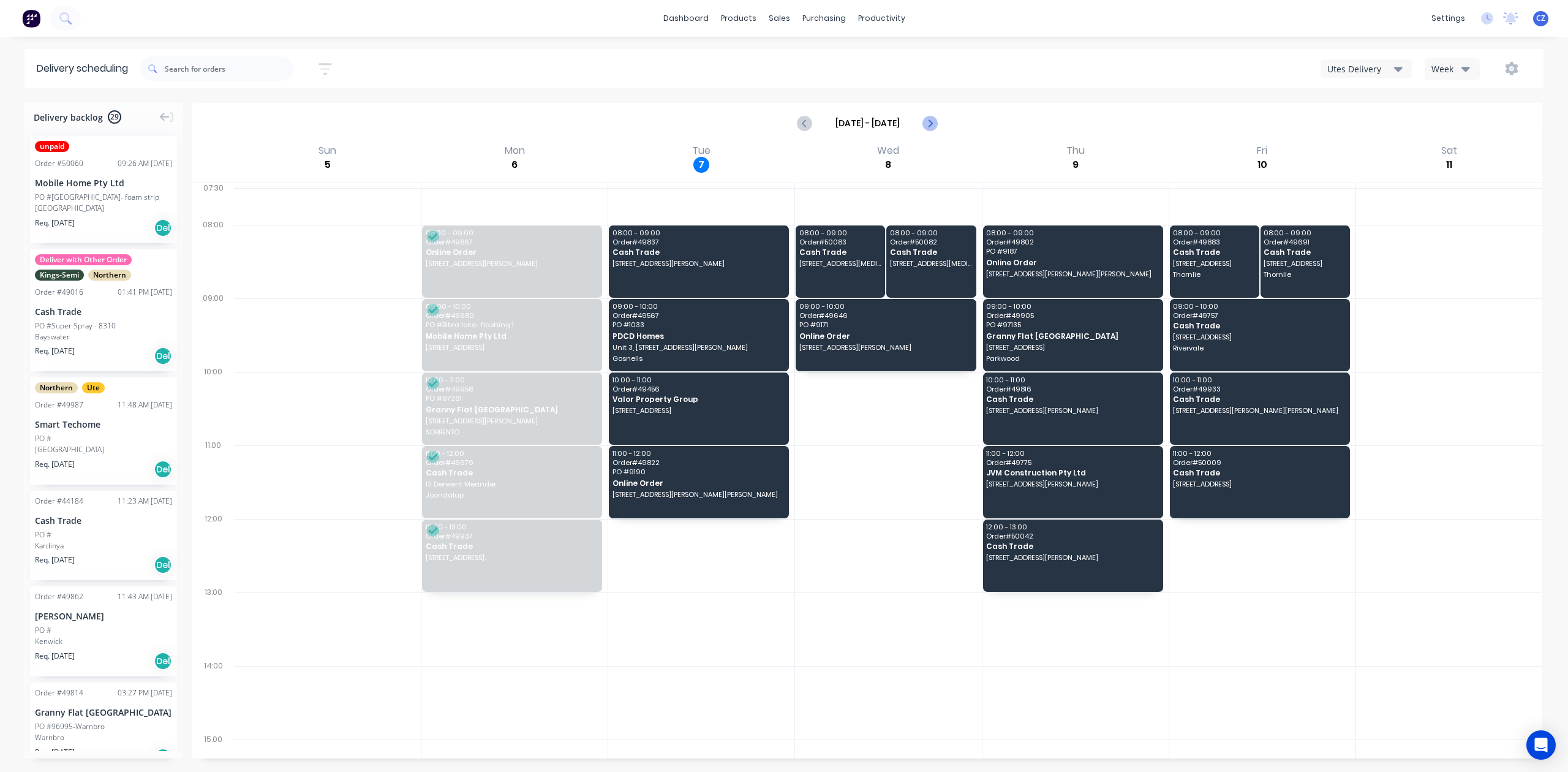
click at [927, 124] on icon "Next page" at bounding box center [929, 123] width 14 height 14
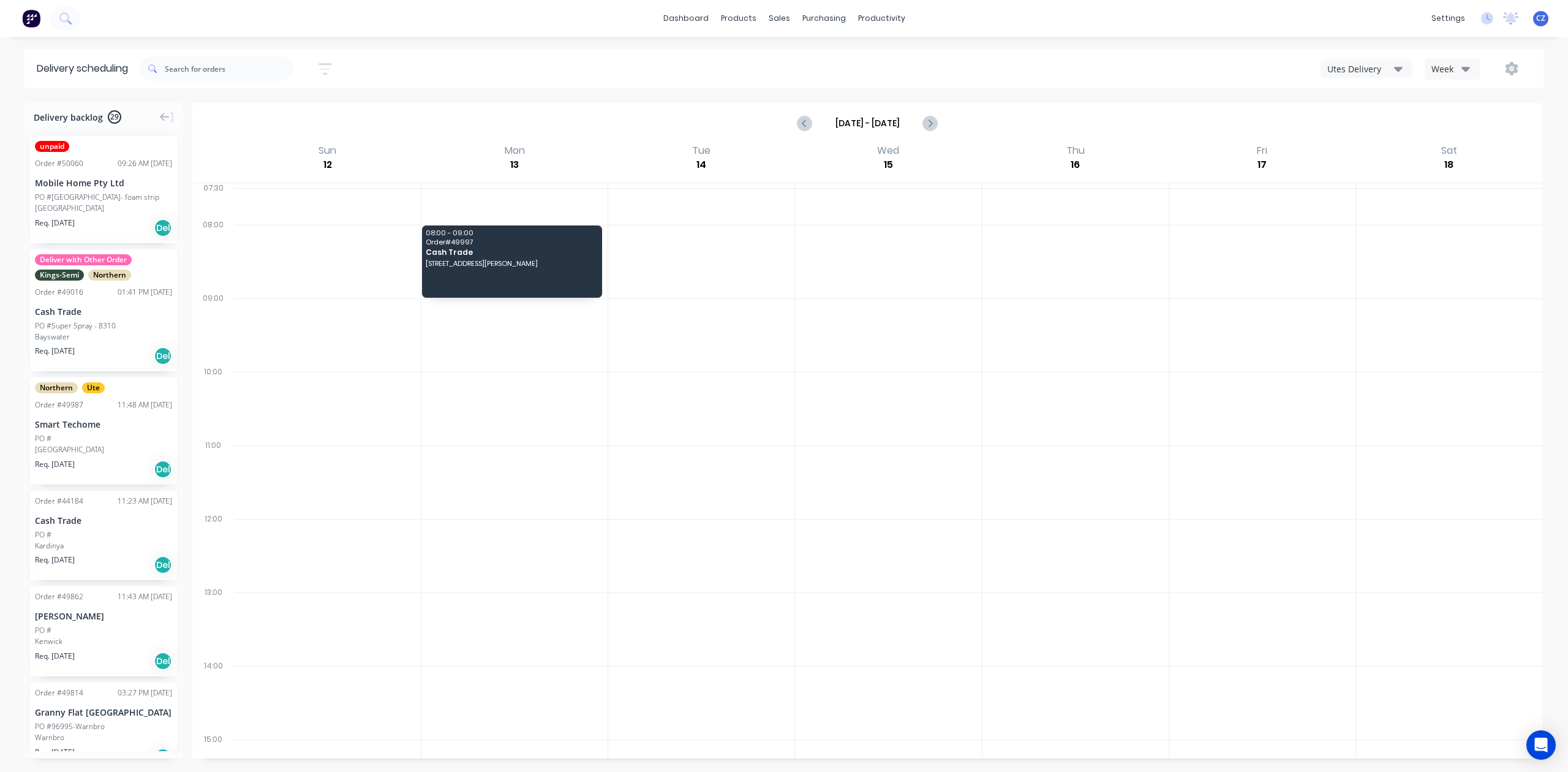
click at [1051, 145] on div "Thu 16 Thursday, October 16, 2025" at bounding box center [1076, 162] width 187 height 40
click at [815, 114] on label "Oct 12 - Oct 18" at bounding box center [867, 123] width 110 height 19
click at [815, 114] on input "Oct 12 - Oct 18" at bounding box center [868, 123] width 109 height 19
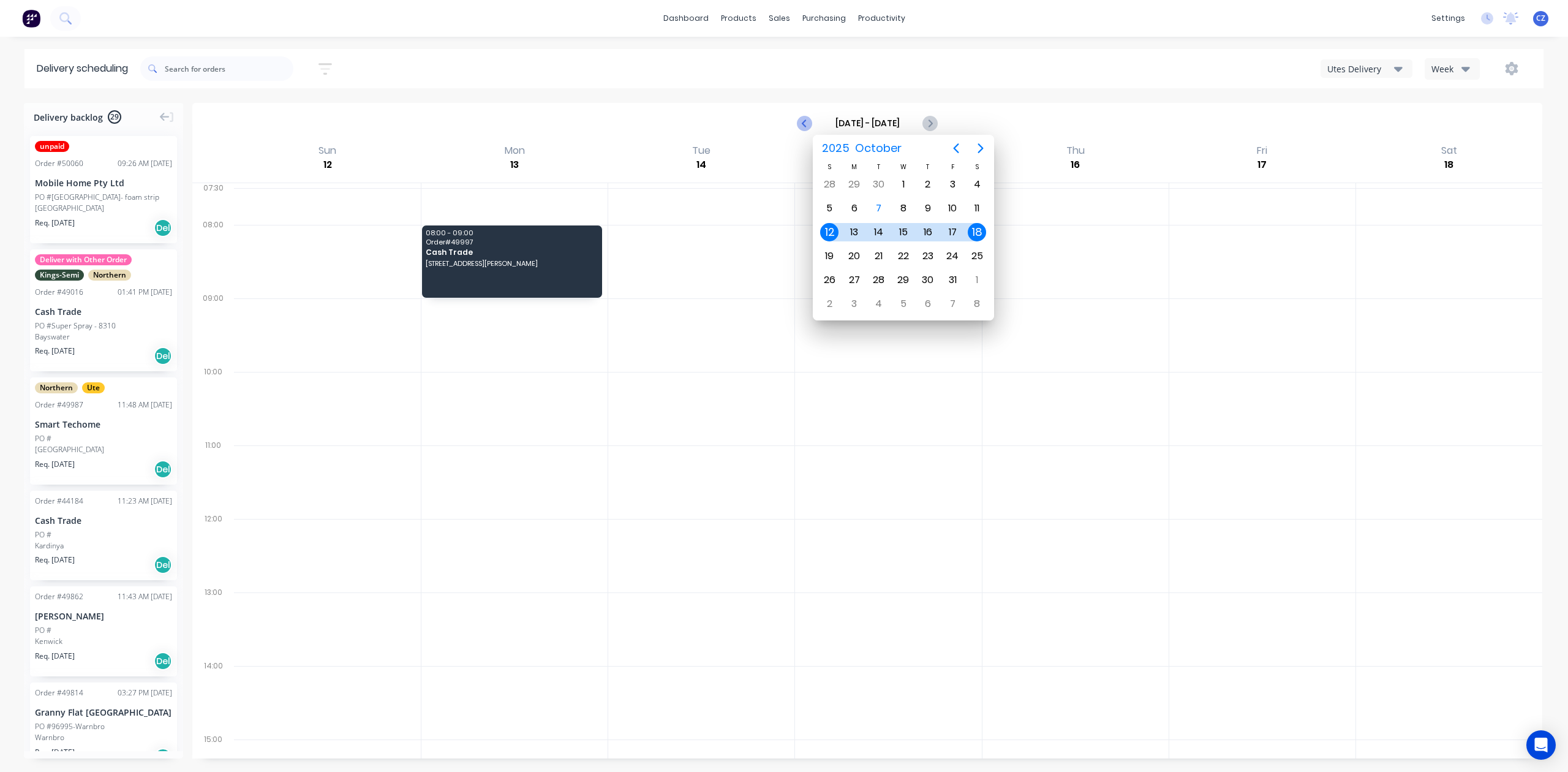
click at [807, 119] on icon "Previous page" at bounding box center [805, 123] width 6 height 10
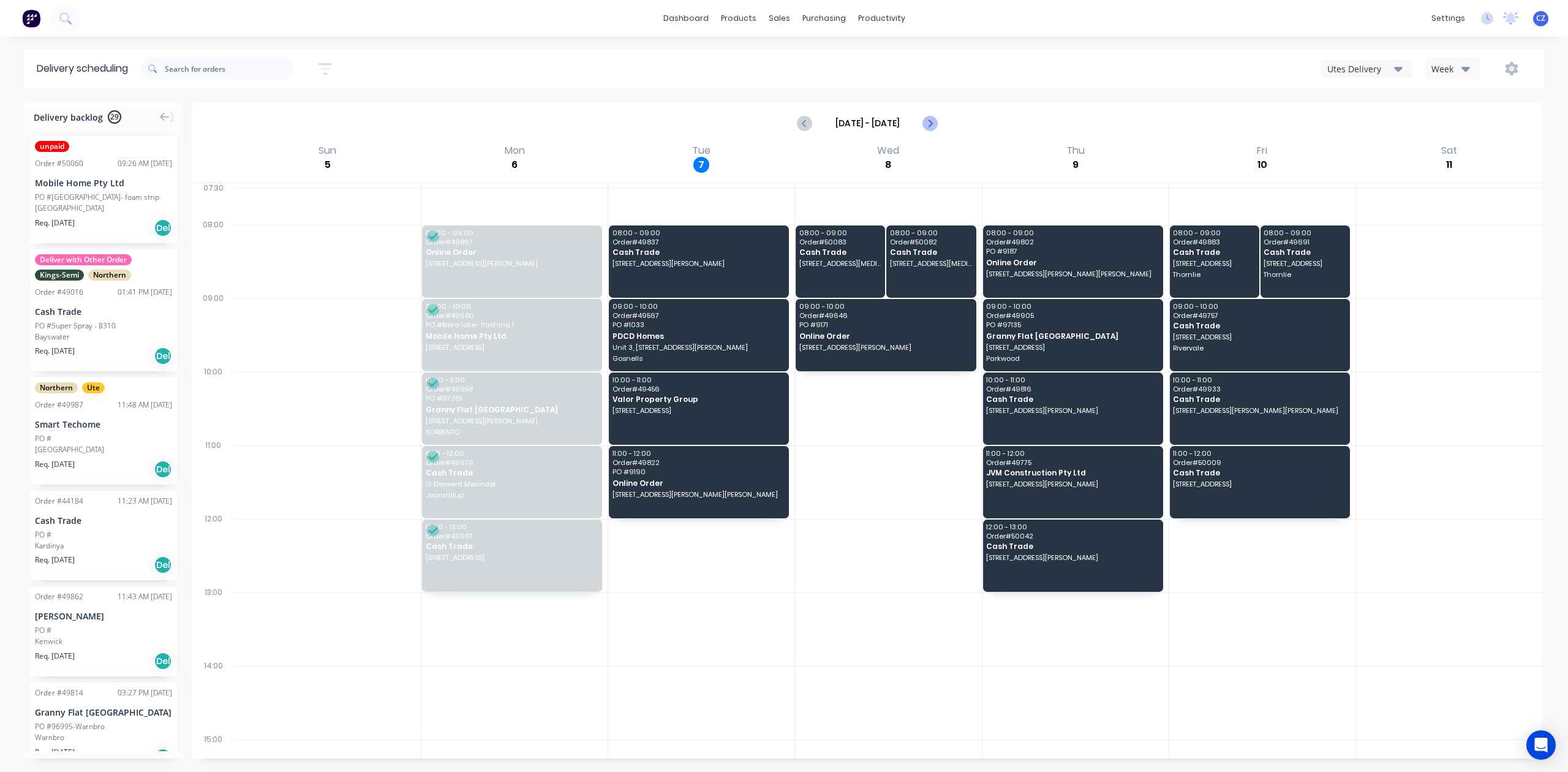
click at [928, 111] on button "Next page" at bounding box center [929, 123] width 24 height 24
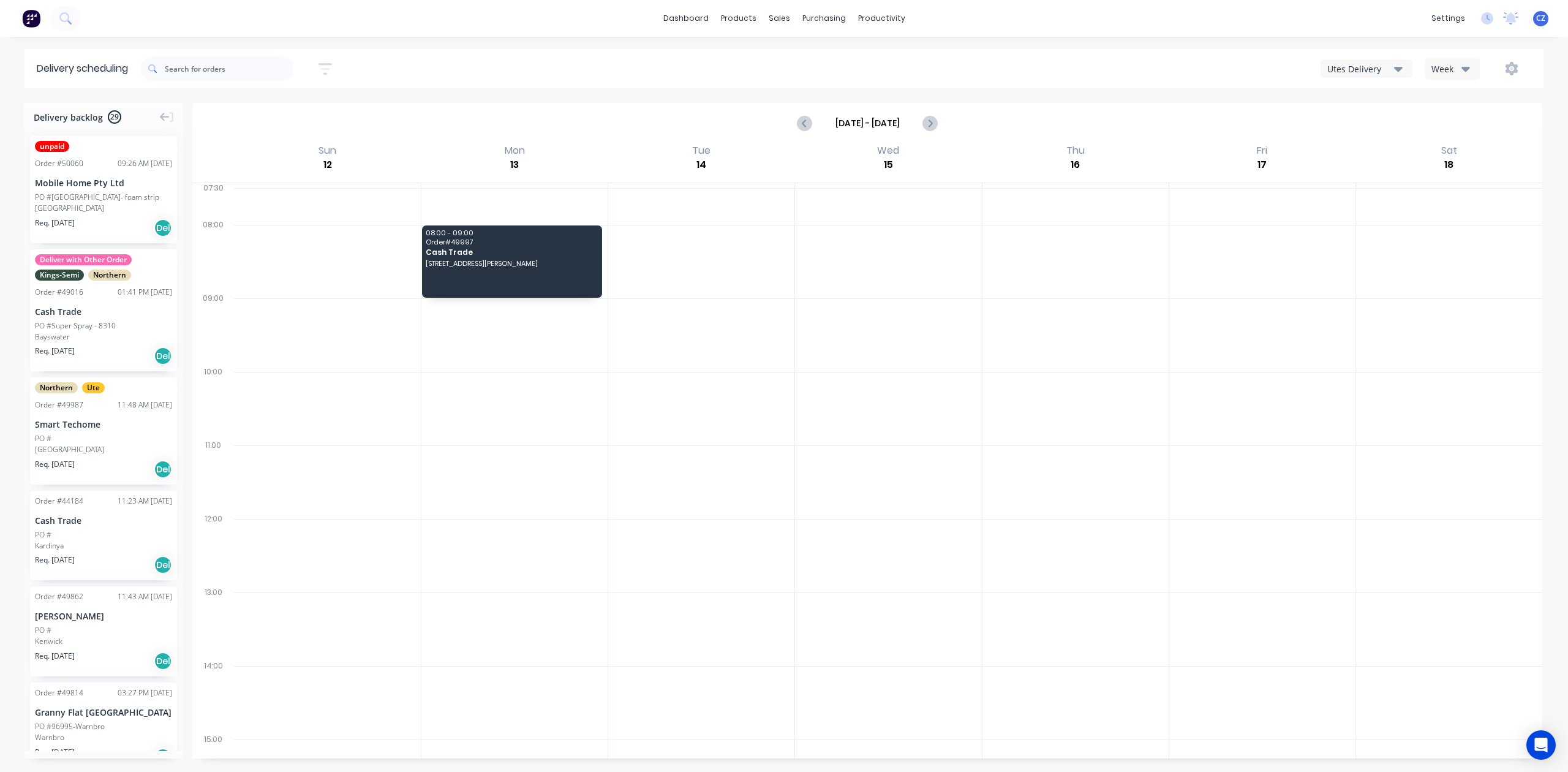
click at [1113, 105] on div "Oct 12 - Oct 18" at bounding box center [867, 123] width 1347 height 38
click at [807, 118] on icon "Previous page" at bounding box center [805, 123] width 14 height 14
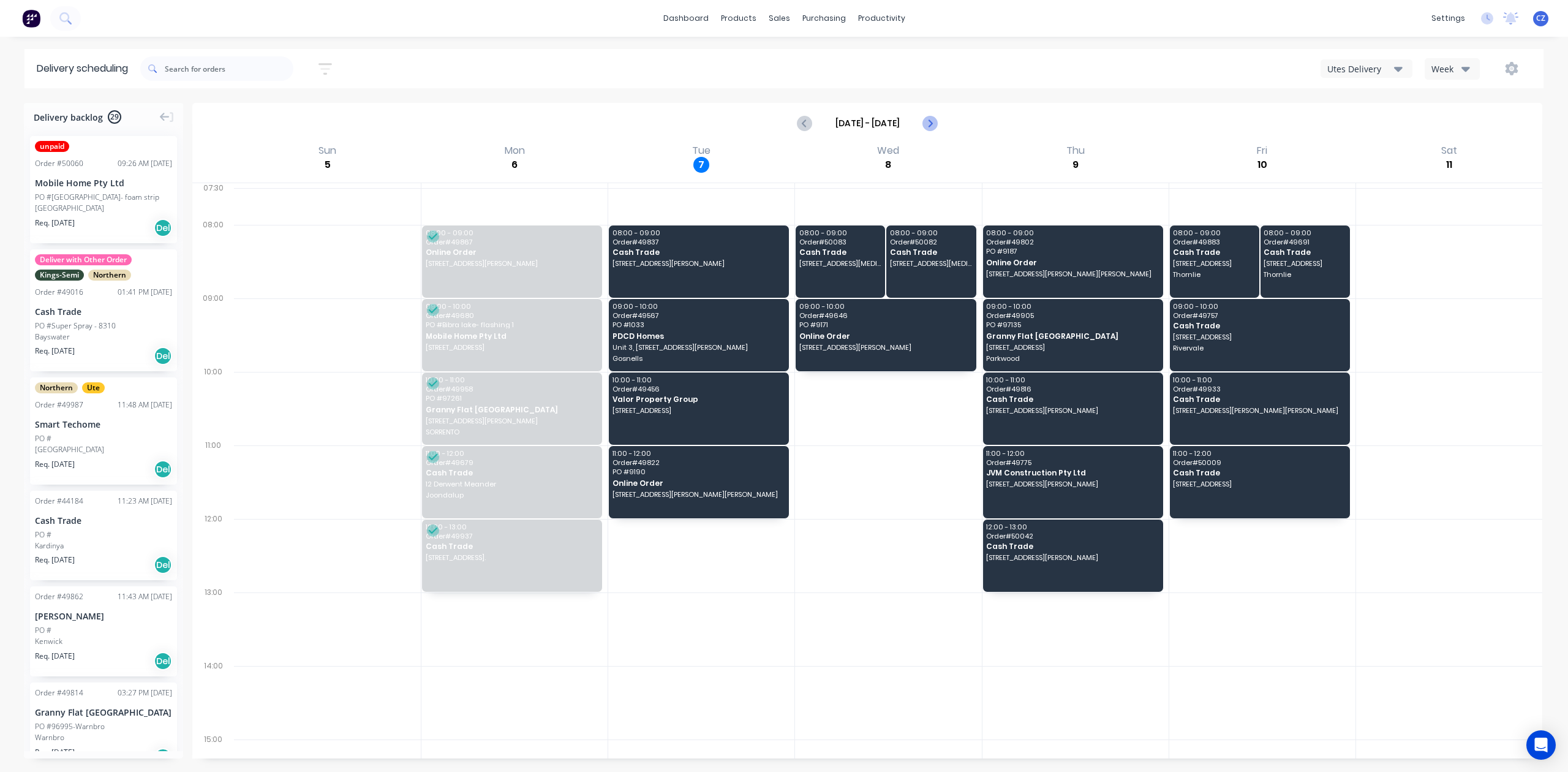
click at [938, 123] on button "Next page" at bounding box center [929, 123] width 24 height 24
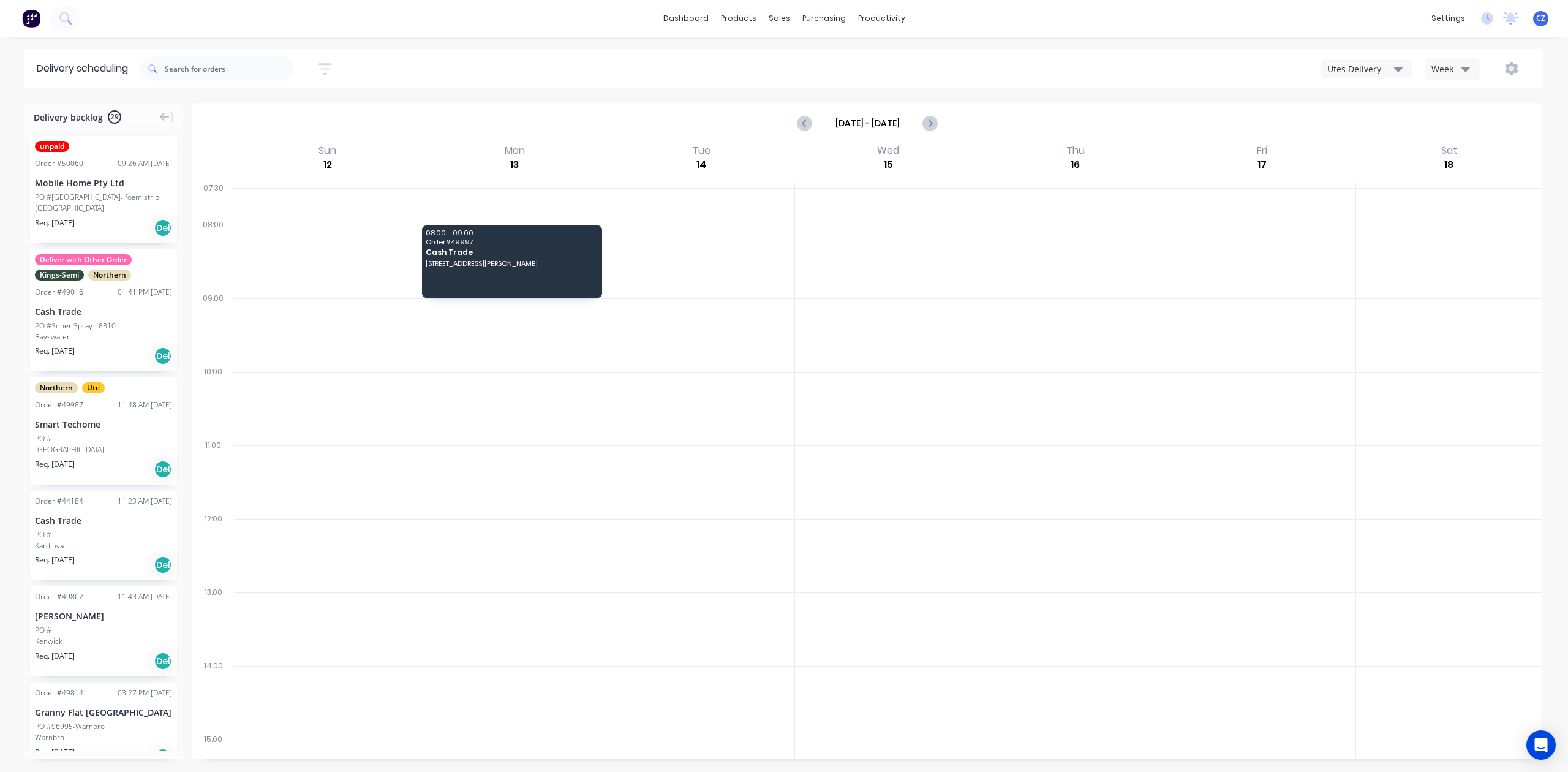
click at [995, 131] on div "Oct 12 - Oct 18" at bounding box center [867, 123] width 1347 height 38
click at [848, 136] on div "Oct 12 - Oct 18" at bounding box center [867, 123] width 1347 height 38
click at [814, 120] on button "Previous page" at bounding box center [805, 123] width 24 height 24
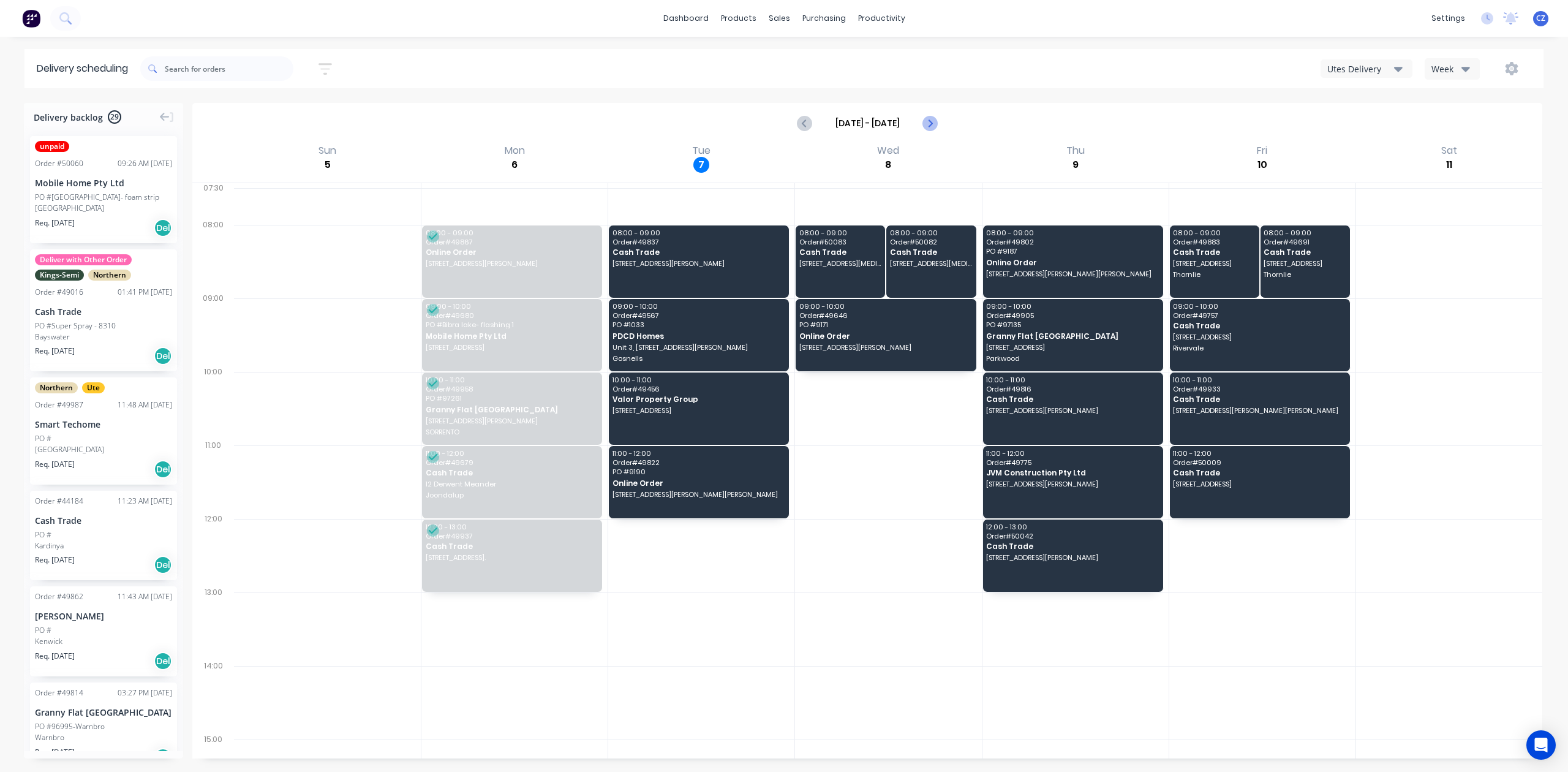
click at [928, 123] on icon "Next page" at bounding box center [929, 123] width 14 height 14
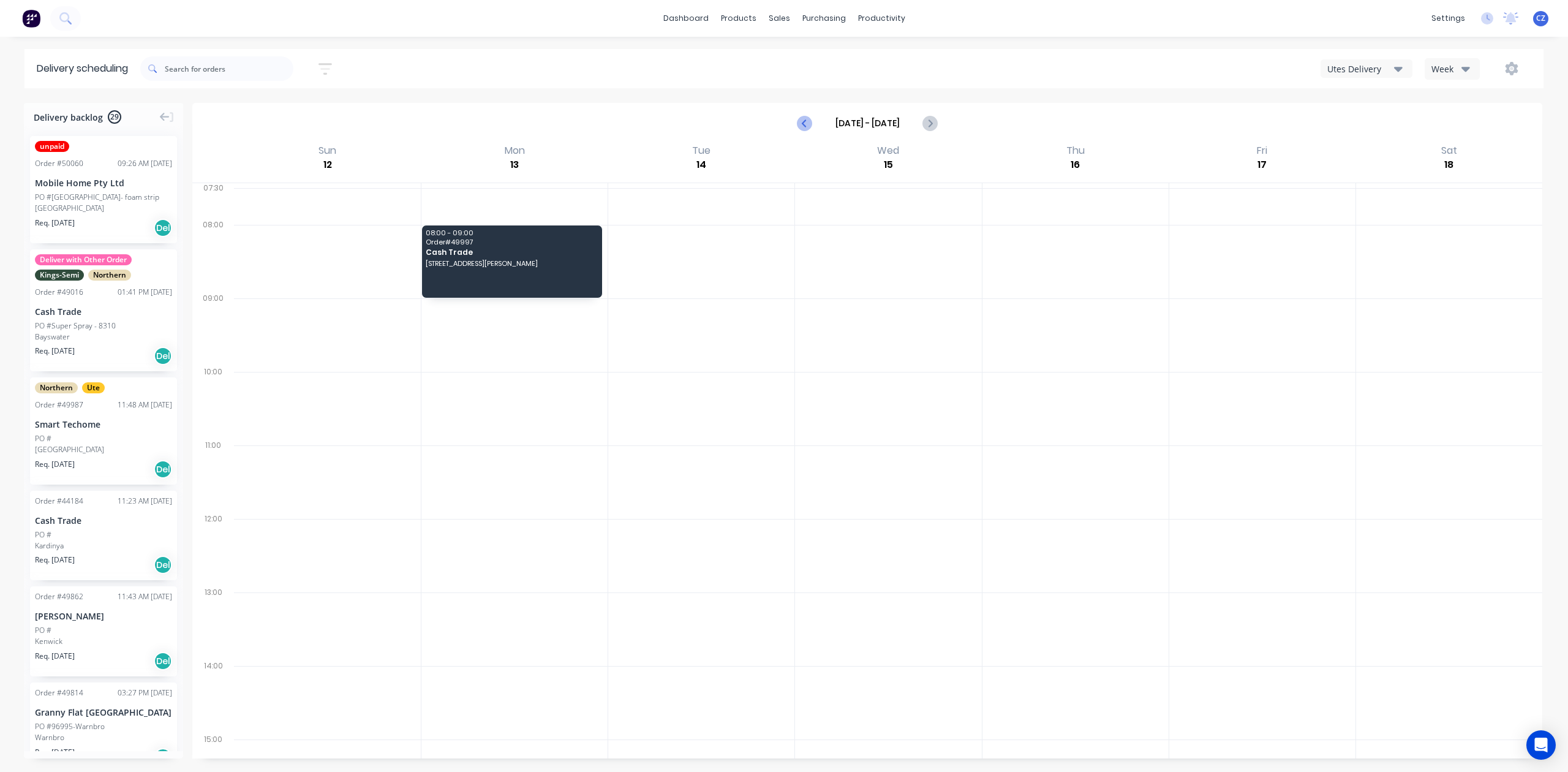
click at [798, 119] on icon "Previous page" at bounding box center [805, 123] width 14 height 14
type input "Oct 5 - Oct 11"
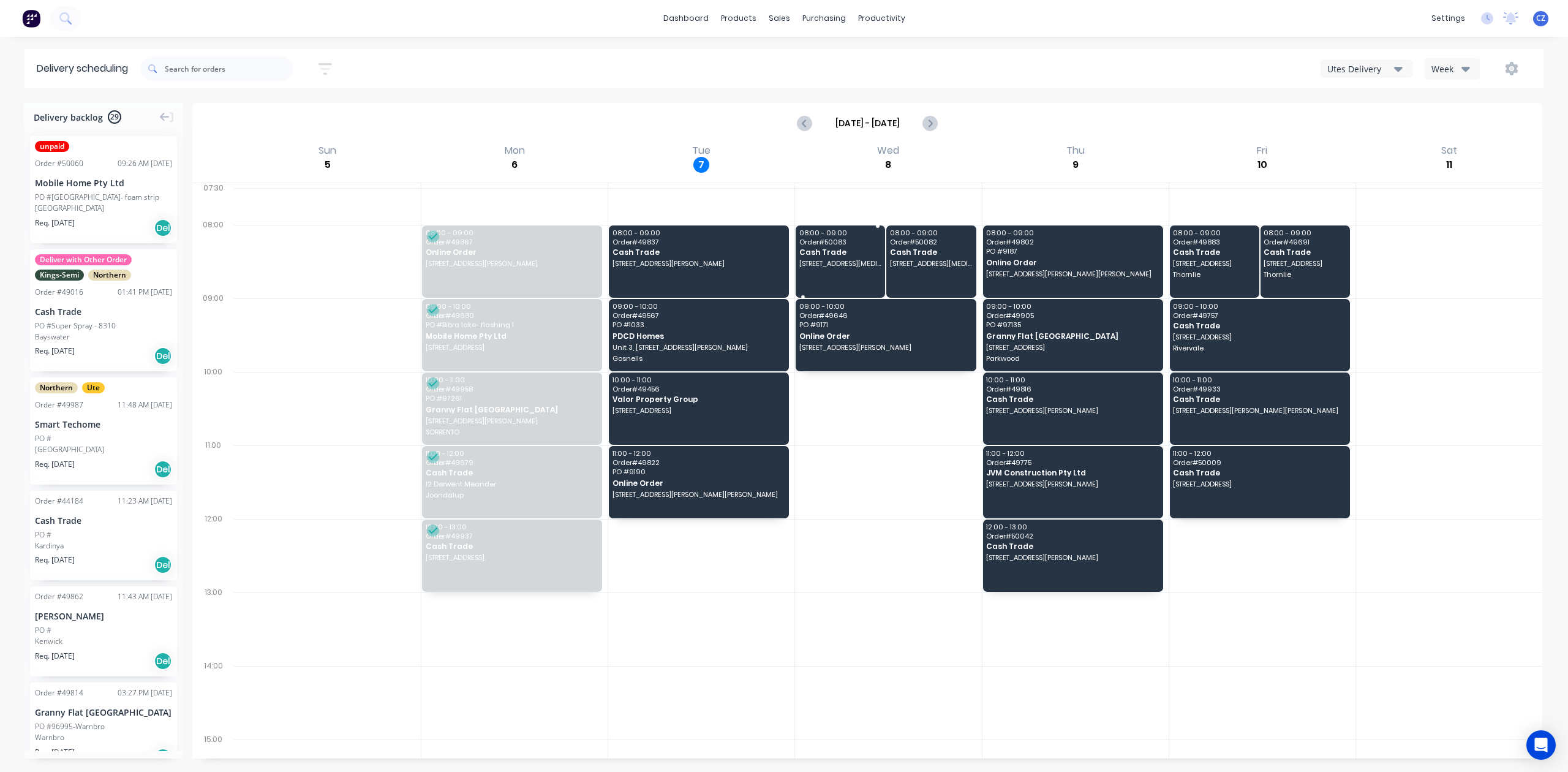
click at [827, 263] on span "2 Exon Ct, Camillo WA 6111" at bounding box center [841, 264] width 82 height 8
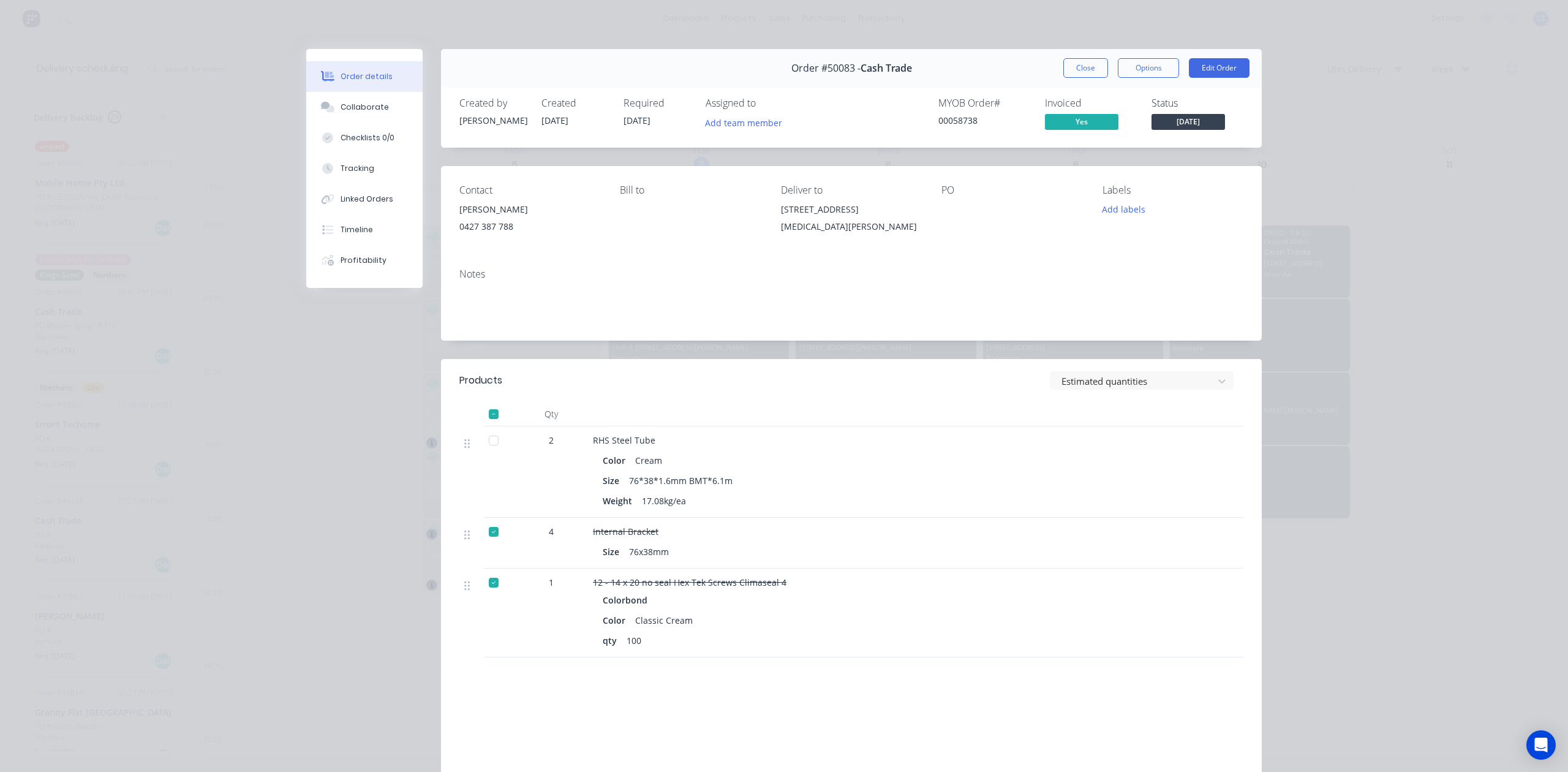
click at [1084, 81] on div "Order #50083 - Cash Trade Close Options Edit Order" at bounding box center [851, 68] width 821 height 39
click at [1064, 72] on button "Close" at bounding box center [1086, 67] width 45 height 19
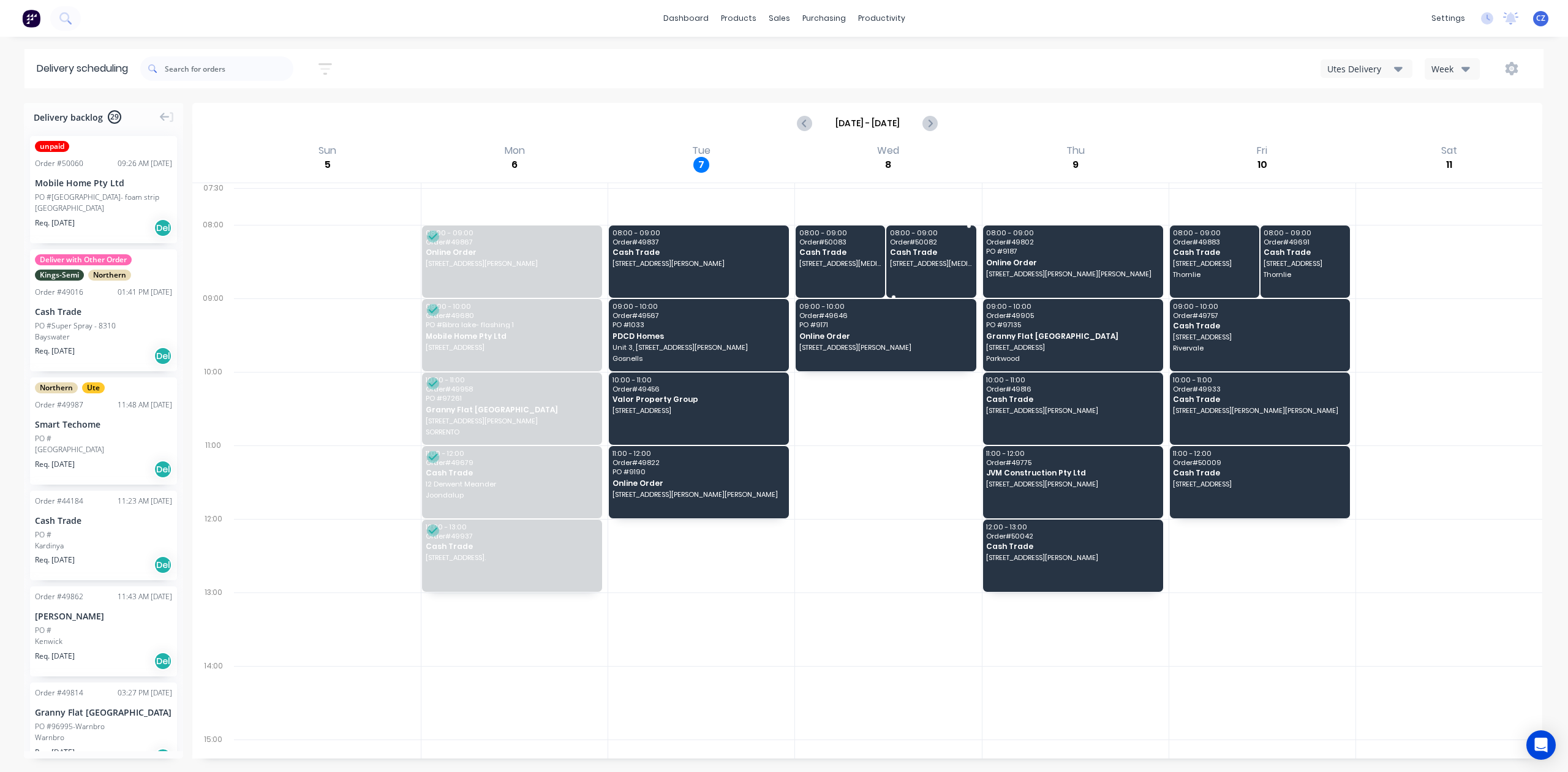
click at [935, 258] on div "08:00 - 09:00 Order # 50082 Cash Trade 2 Exon Ct, Camillo WA 6111" at bounding box center [931, 262] width 89 height 72
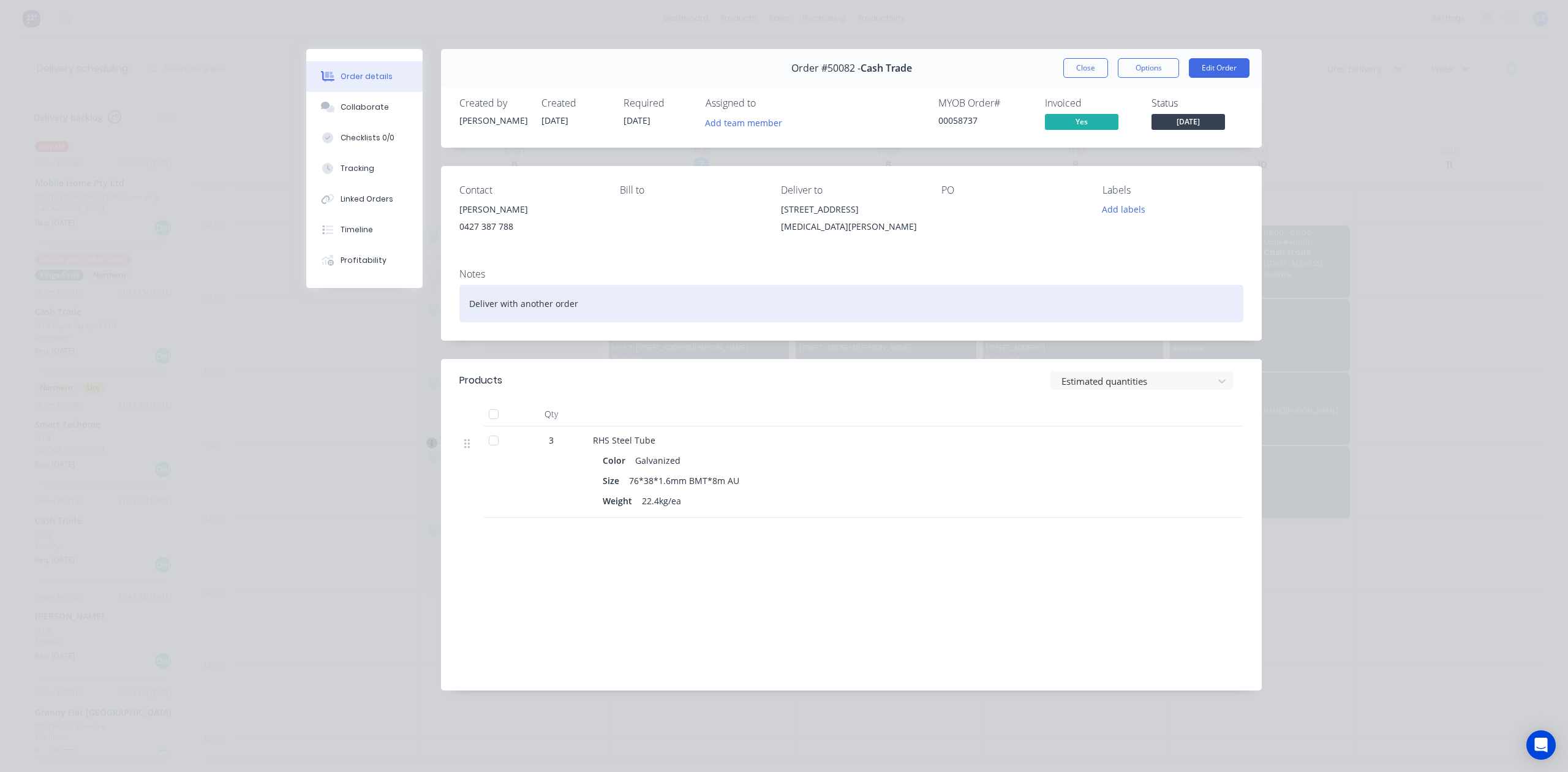
drag, startPoint x: 1068, startPoint y: 74, endPoint x: 846, endPoint y: 320, distance: 331.4
click at [846, 320] on div "Order #50082 - Cash Trade Close Options Edit Order Created by Cathy Created 07/…" at bounding box center [784, 379] width 955 height 660
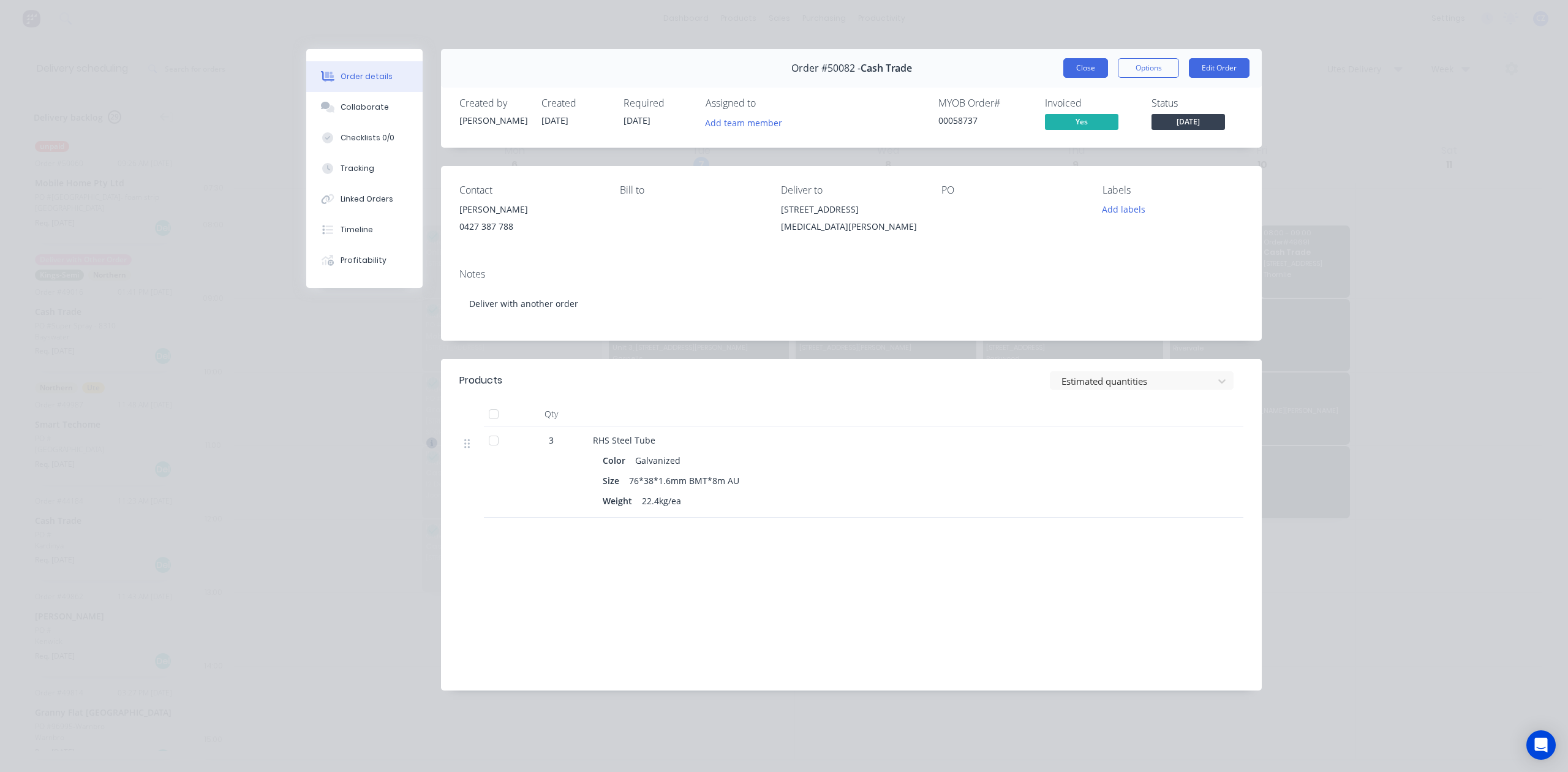
click at [1076, 64] on button "Close" at bounding box center [1086, 67] width 45 height 19
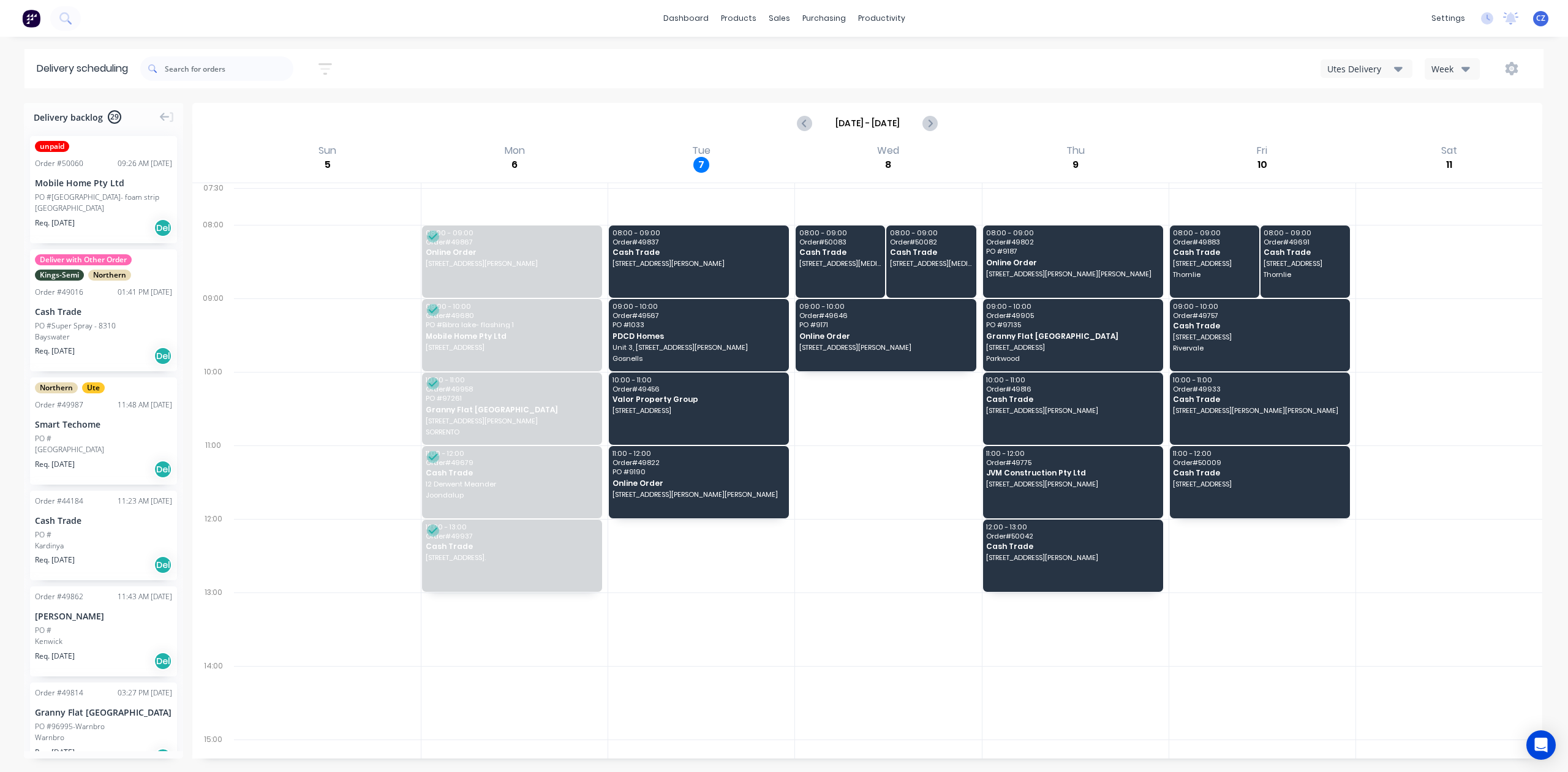
click at [1342, 69] on div "Utes Delivery" at bounding box center [1360, 68] width 66 height 13
click at [1353, 103] on div "Semi-Truck with Hiab" at bounding box center [1382, 99] width 121 height 24
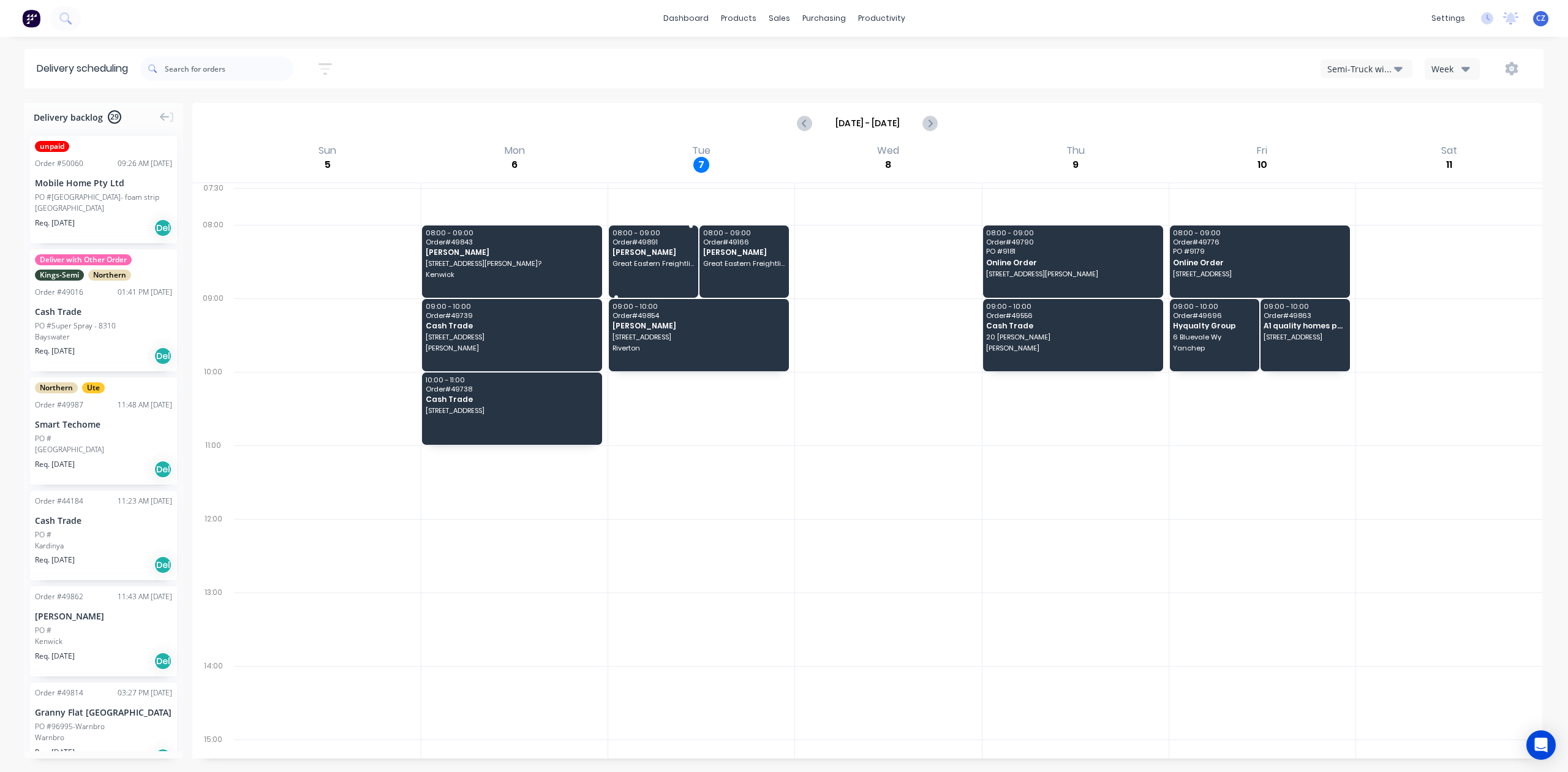
click at [670, 248] on span "Nick Walsh" at bounding box center [654, 252] width 82 height 8
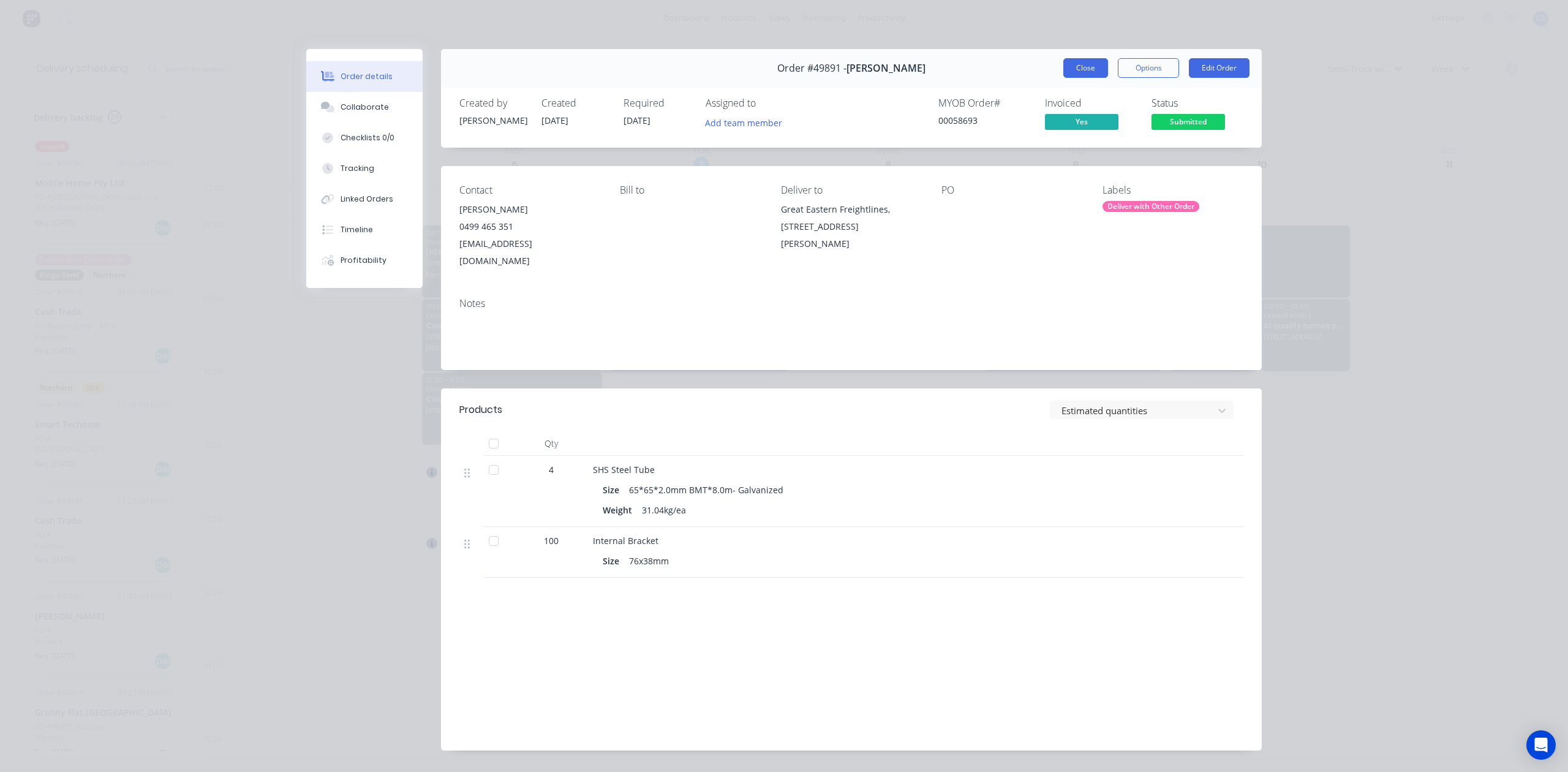
click at [1071, 69] on button "Close" at bounding box center [1086, 67] width 45 height 19
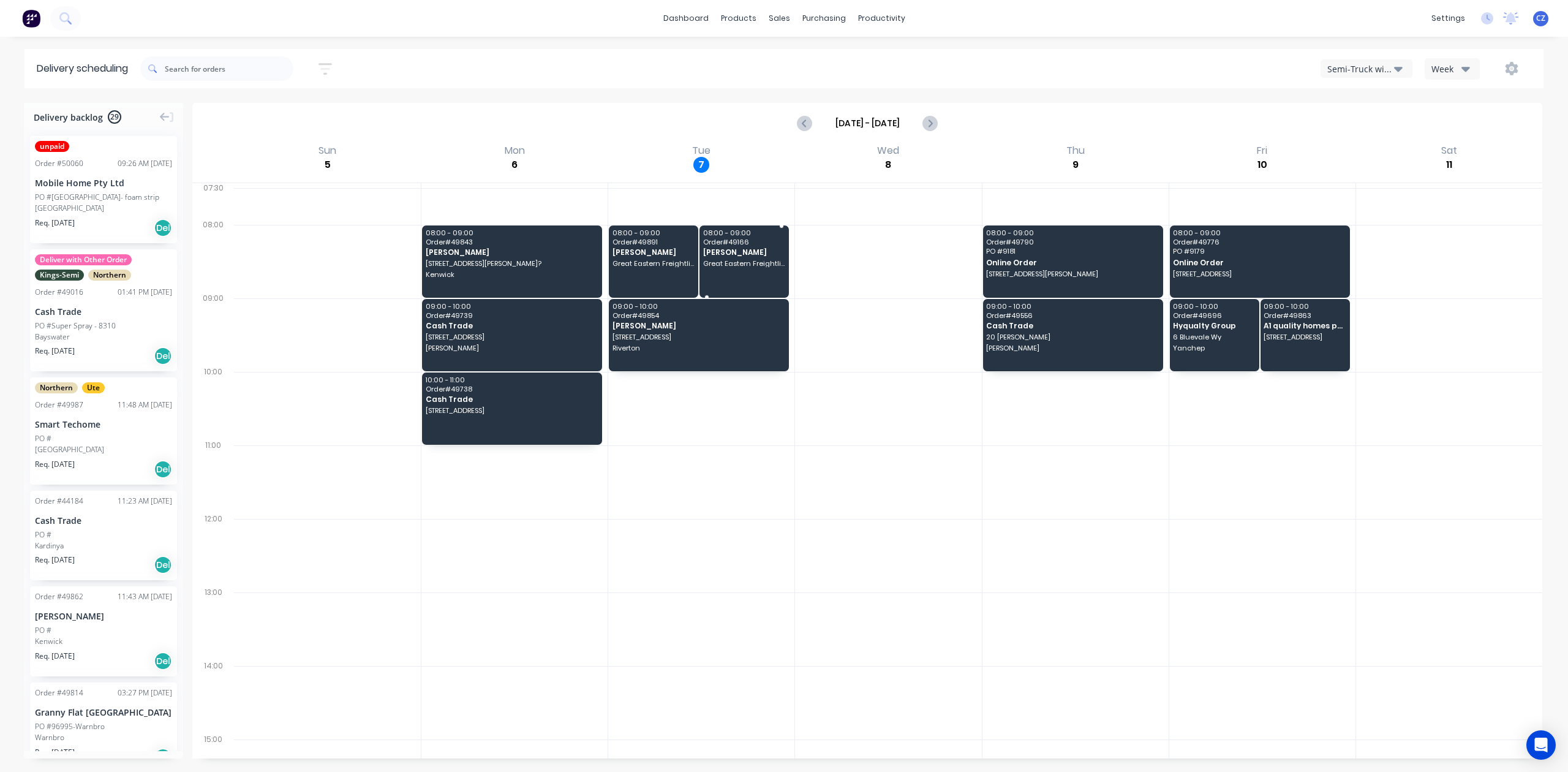
click at [745, 265] on span "Great Eastern Freightlines, 18 Harrison Rd, Forrestfield WA 6058" at bounding box center [745, 264] width 82 height 8
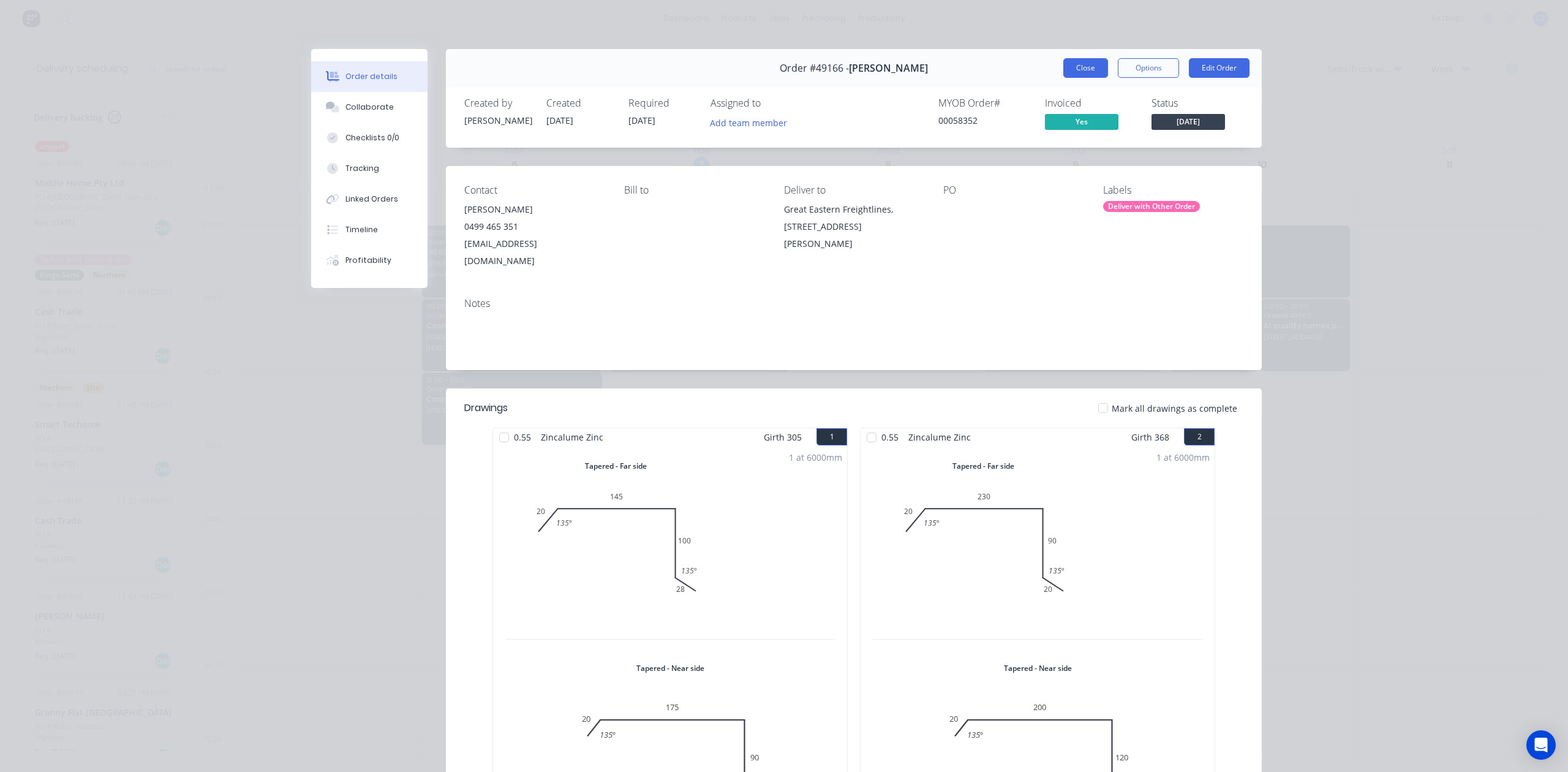
click at [1071, 64] on button "Close" at bounding box center [1086, 67] width 45 height 19
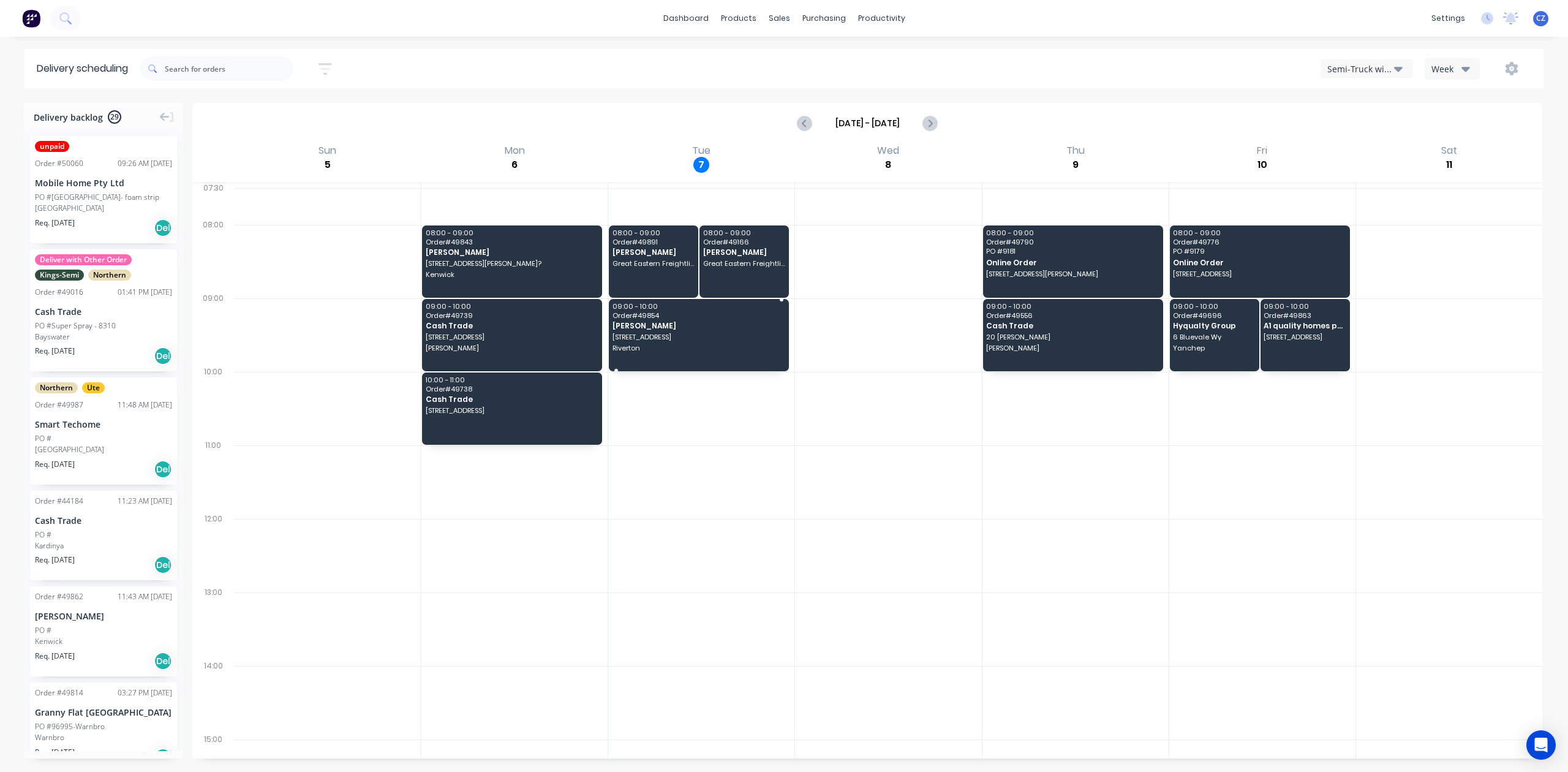
click at [667, 334] on span "460 Riverton Dr," at bounding box center [699, 337] width 172 height 8
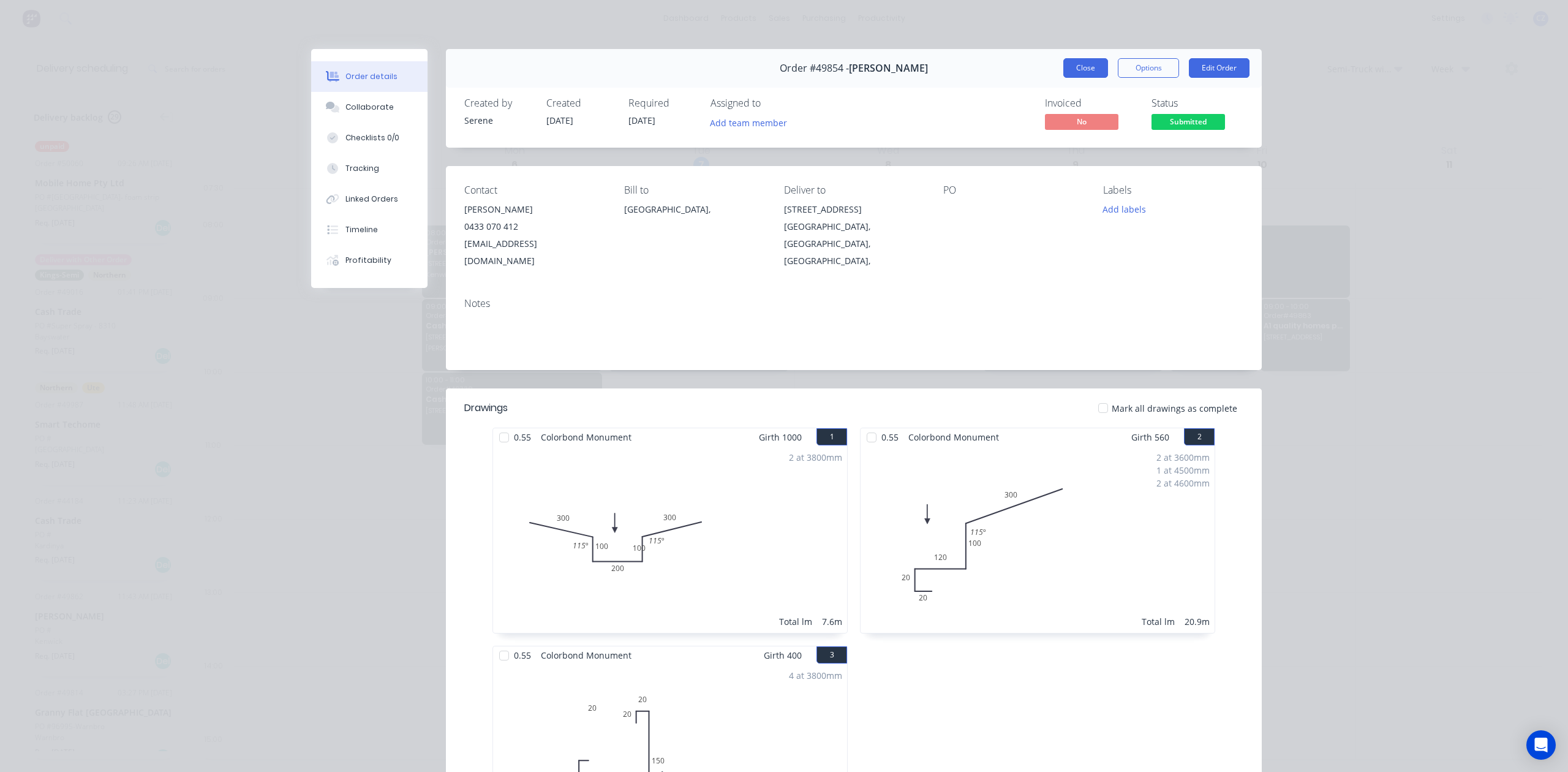
click at [1065, 60] on button "Close" at bounding box center [1086, 67] width 45 height 19
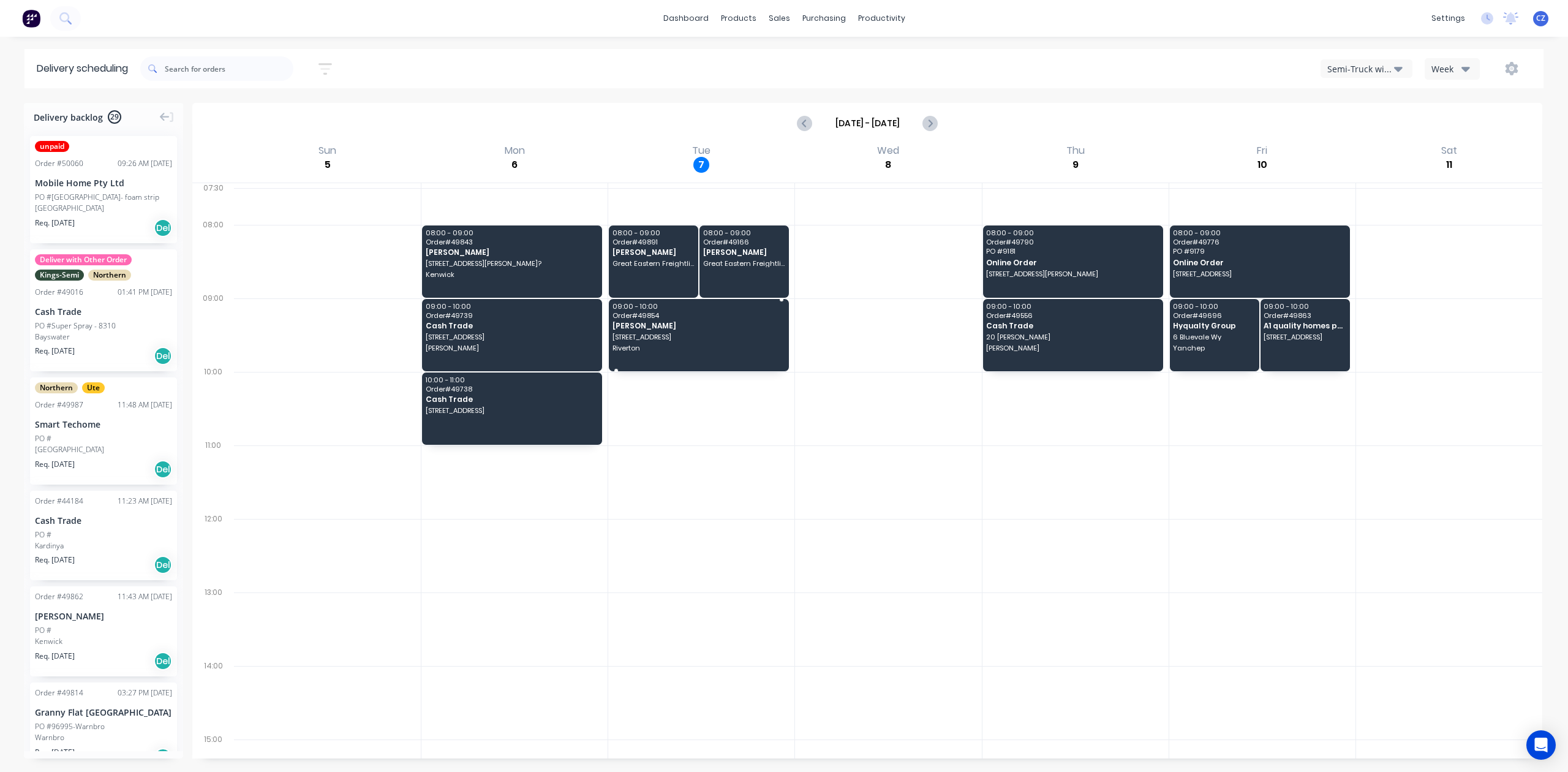
click at [667, 332] on div "09:00 - 10:00 Order # 49854 Chris Gu 460 Riverton Dr, Riverton" at bounding box center [699, 335] width 180 height 72
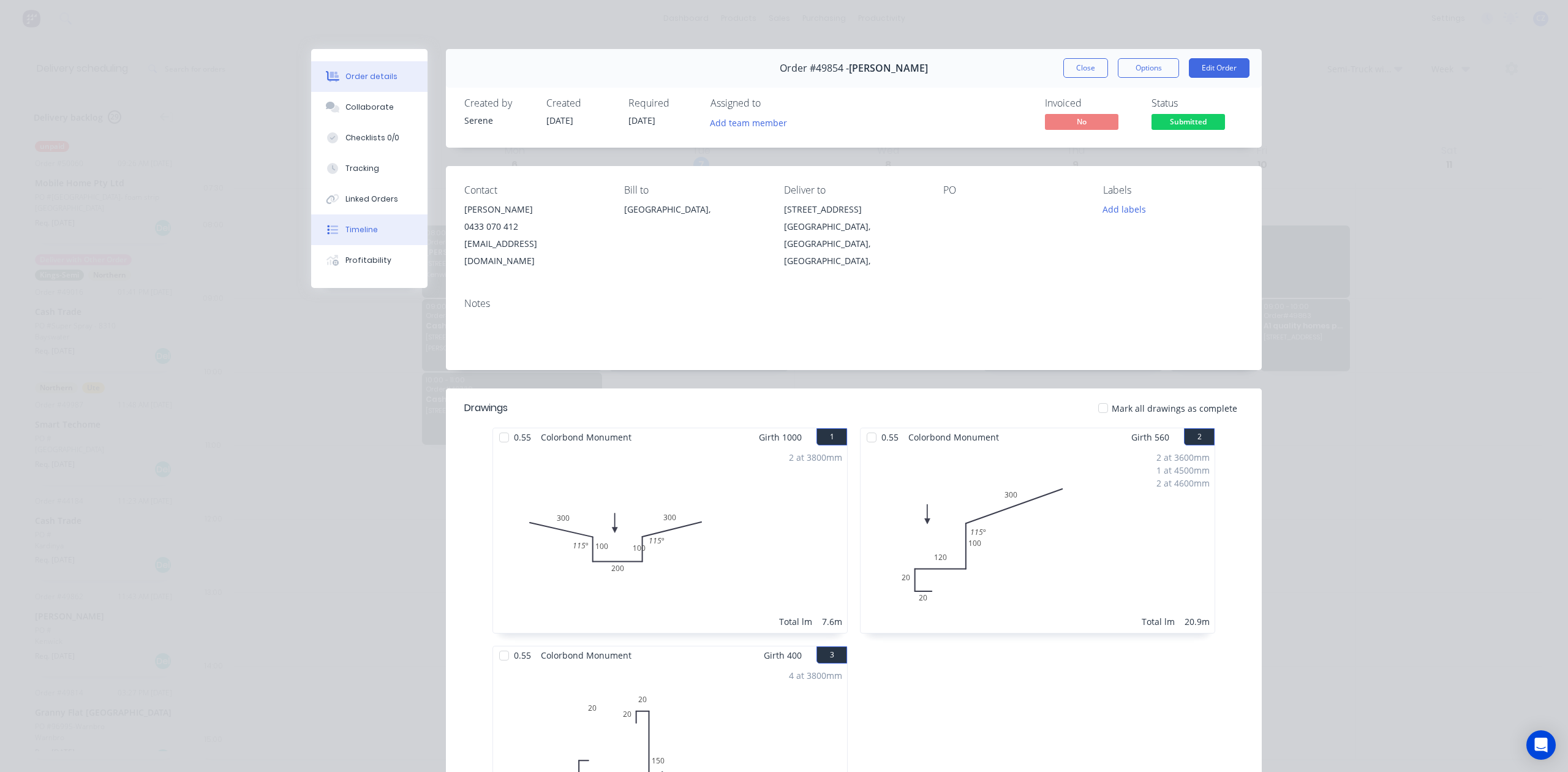
click at [343, 221] on button "Timeline" at bounding box center [369, 230] width 116 height 30
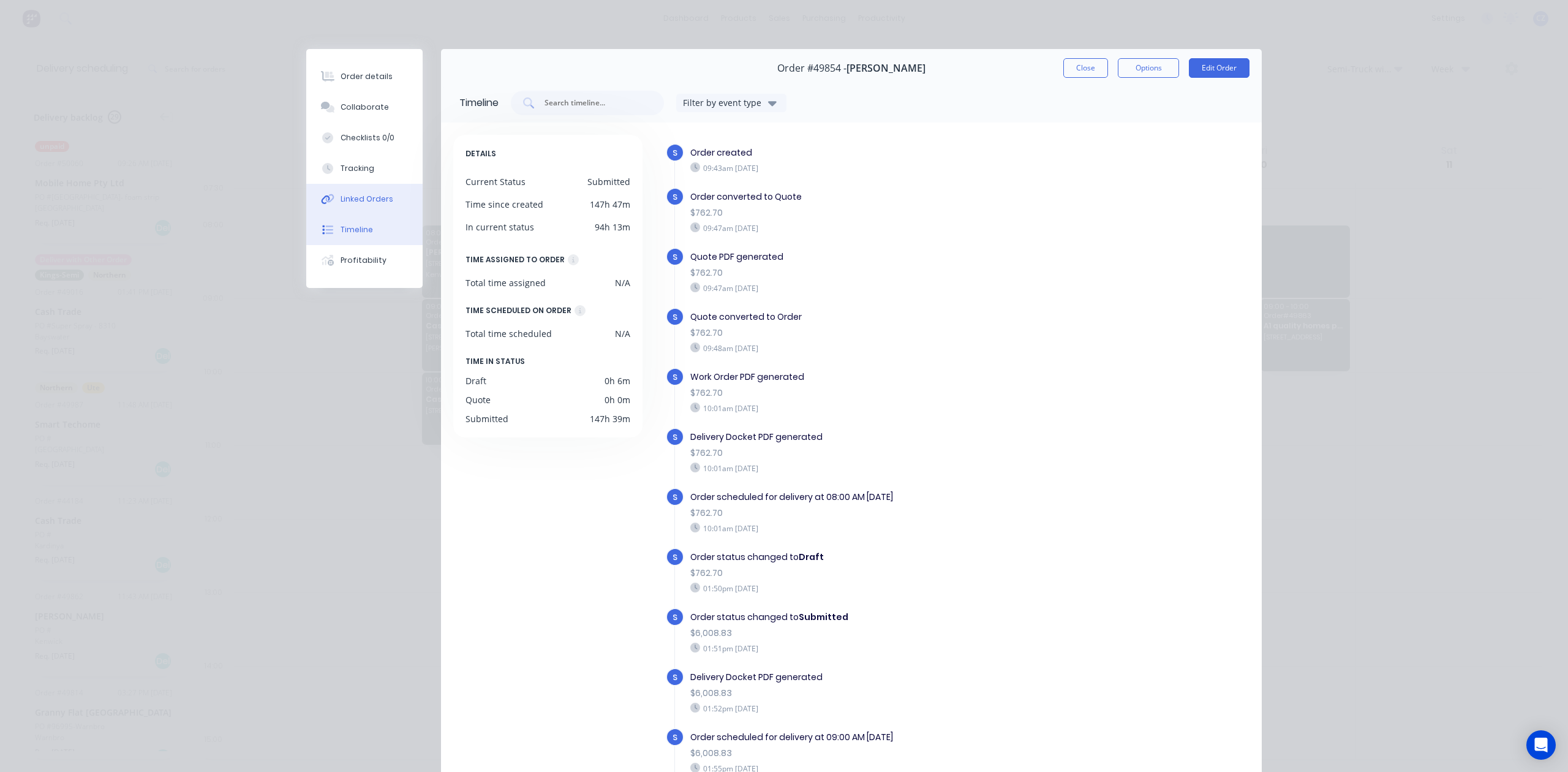
click at [347, 201] on div "Linked Orders" at bounding box center [367, 199] width 53 height 11
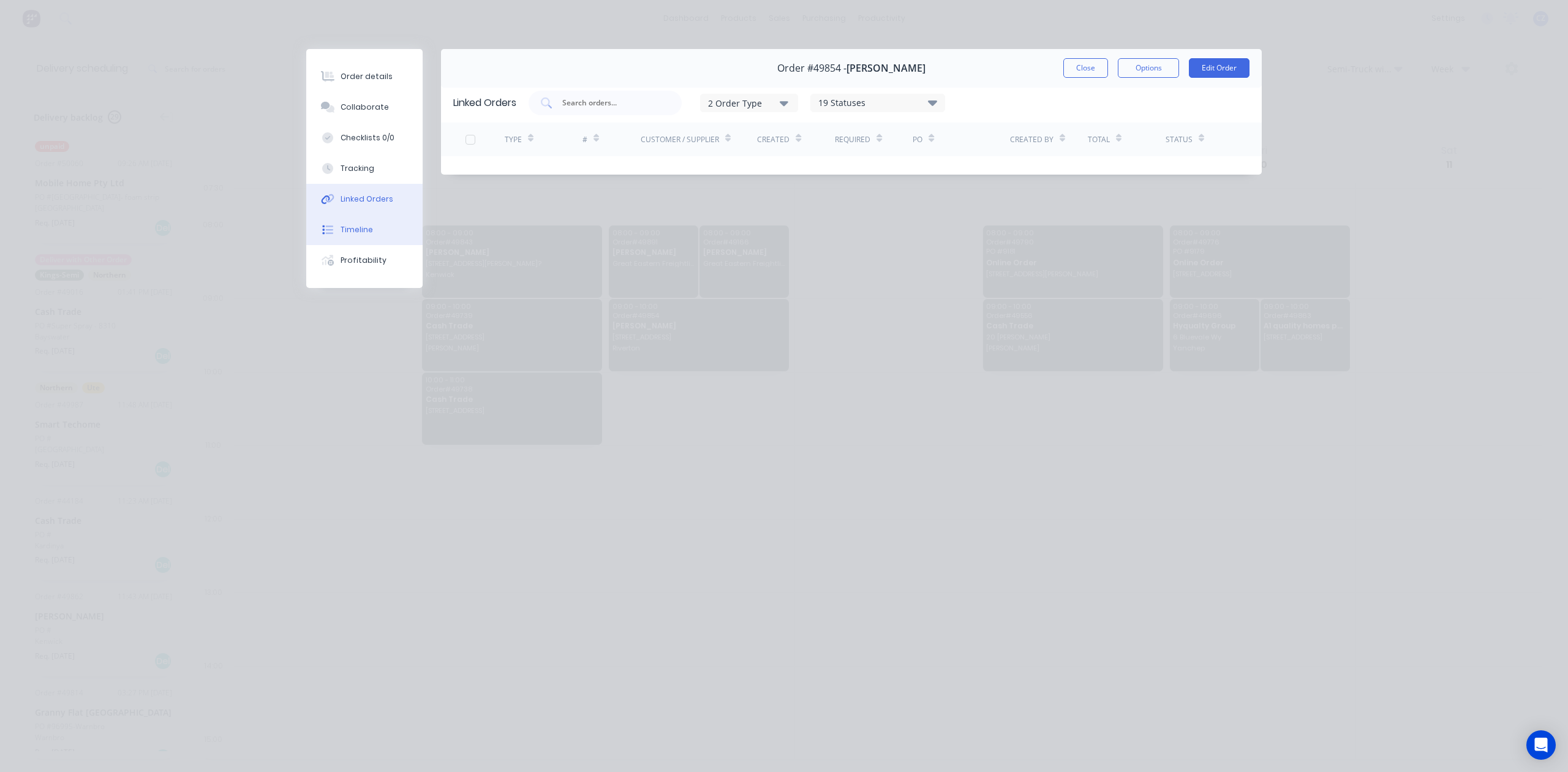
click at [373, 229] on button "Timeline" at bounding box center [364, 230] width 116 height 30
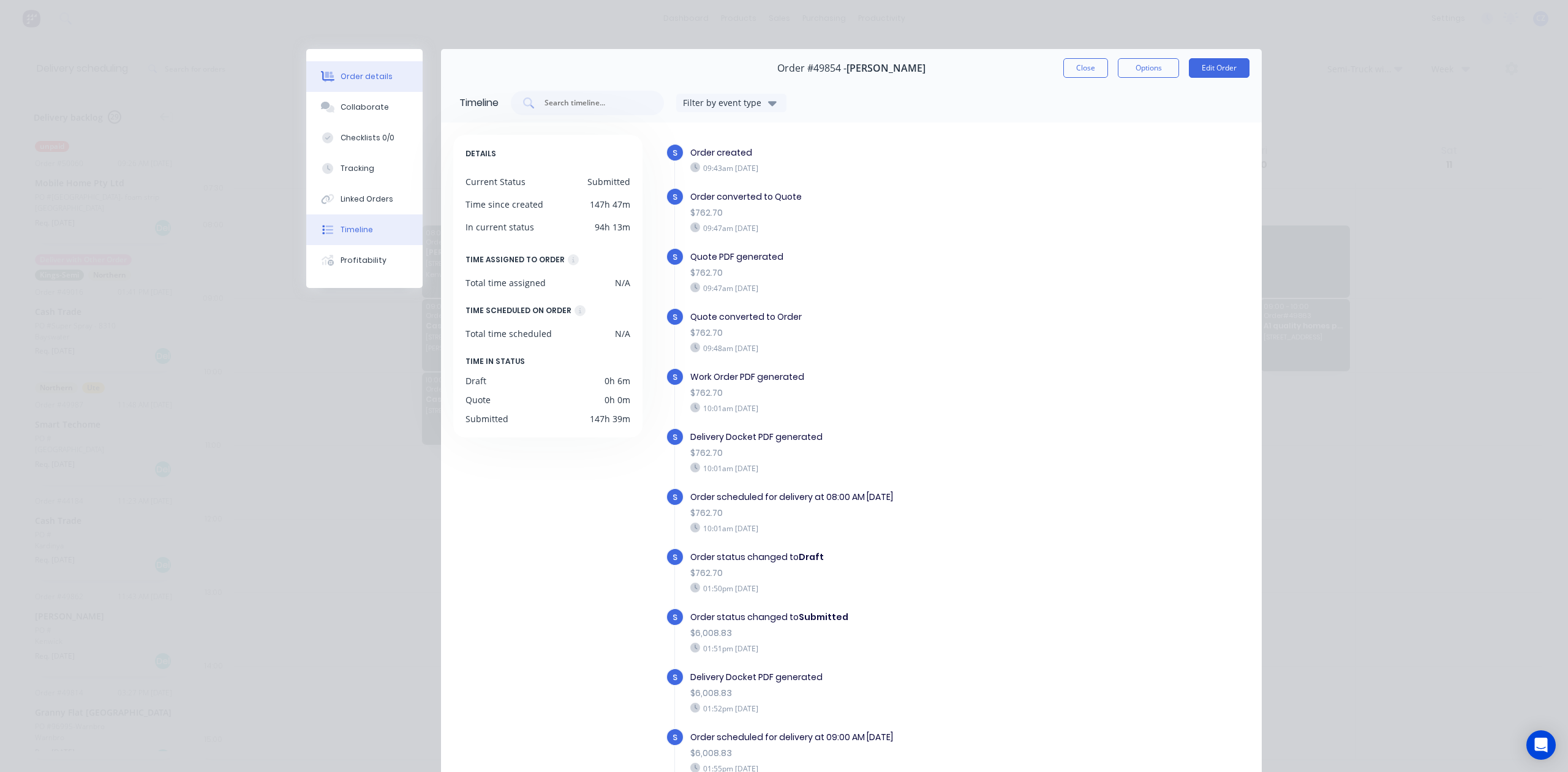
click at [390, 79] on button "Order details" at bounding box center [364, 77] width 116 height 30
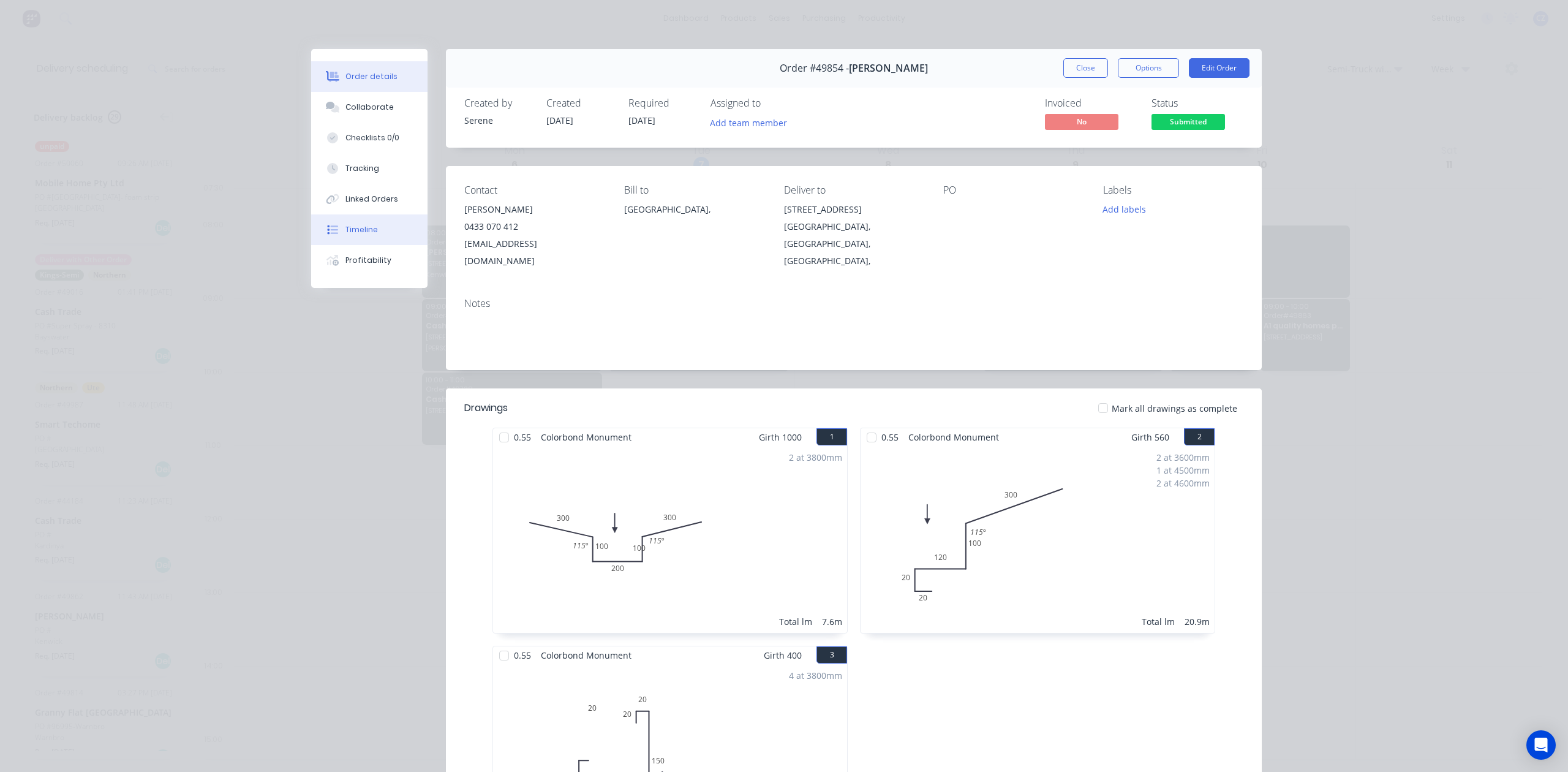
click at [366, 240] on button "Timeline" at bounding box center [369, 230] width 116 height 30
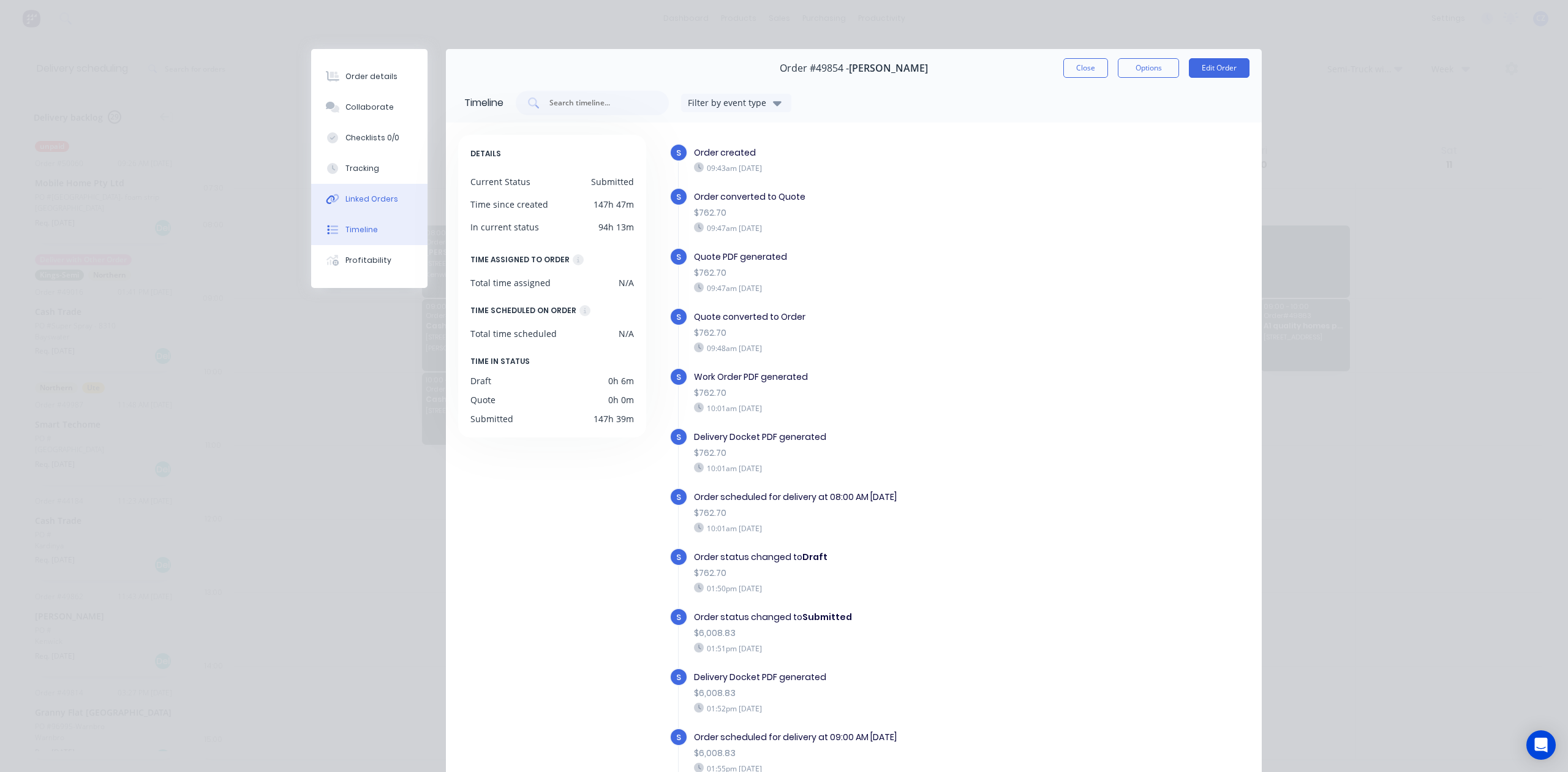
click at [357, 206] on button "Linked Orders" at bounding box center [369, 199] width 116 height 30
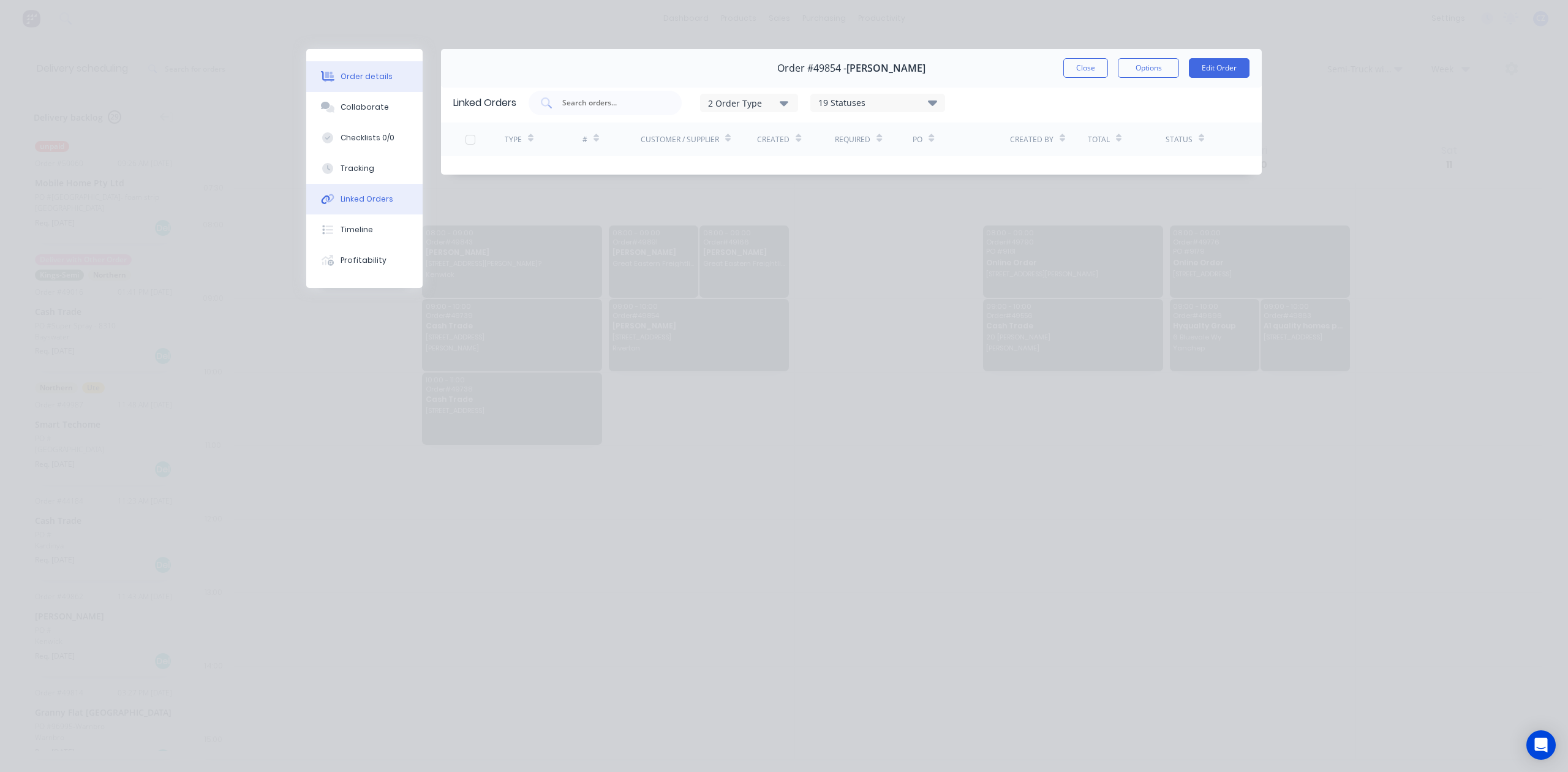
click at [382, 73] on div "Order details" at bounding box center [367, 76] width 52 height 11
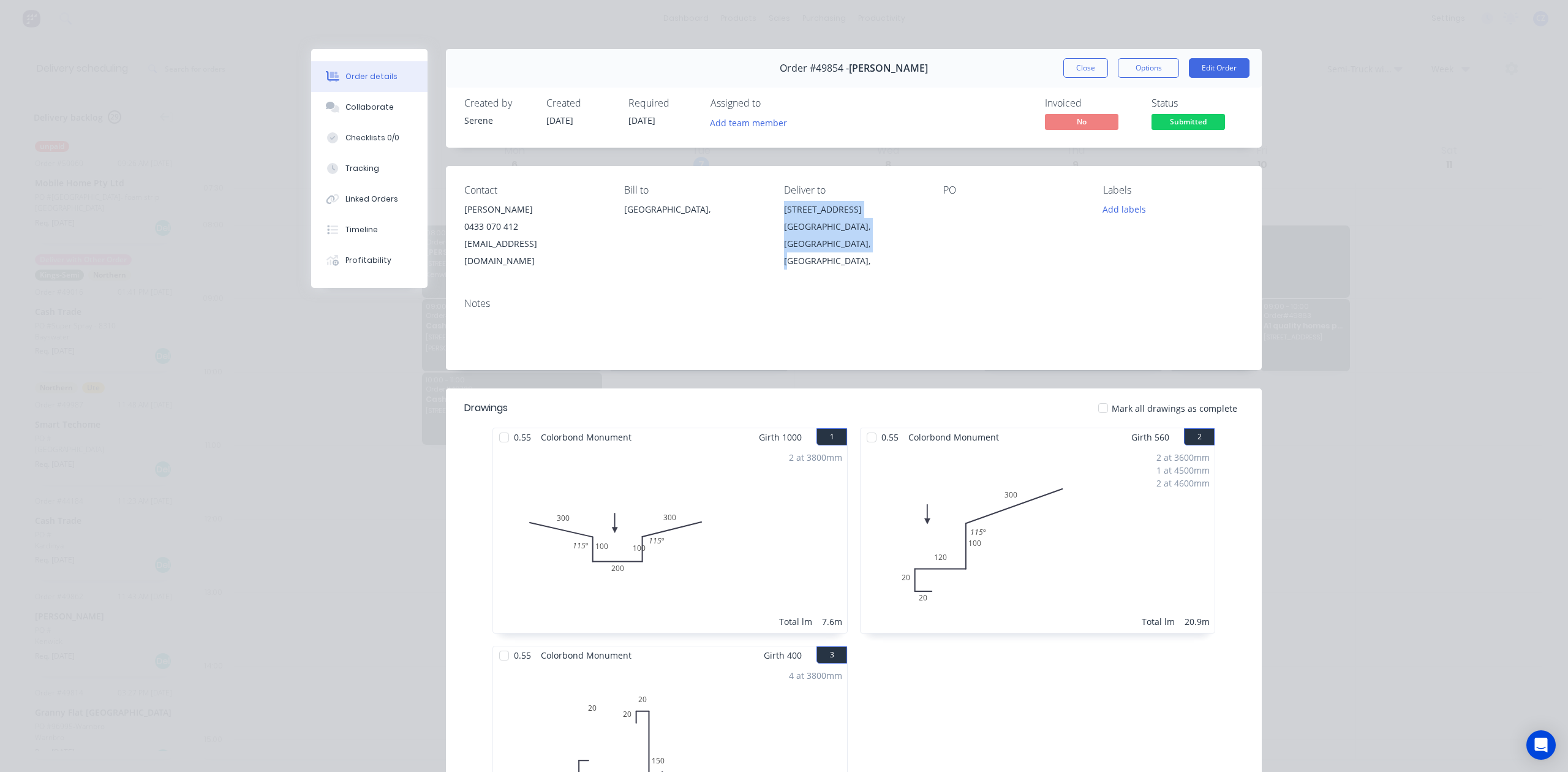
drag, startPoint x: 843, startPoint y: 253, endPoint x: 771, endPoint y: 214, distance: 81.9
click at [771, 214] on div "Contact Chris Gu 0433 070 412 account@speedframewa.com.au Bill to Australia, De…" at bounding box center [853, 226] width 816 height 122
copy div "460 Riverton Dr, Riverton, Western Australia, Australia,"
click at [1082, 70] on button "Close" at bounding box center [1086, 67] width 45 height 19
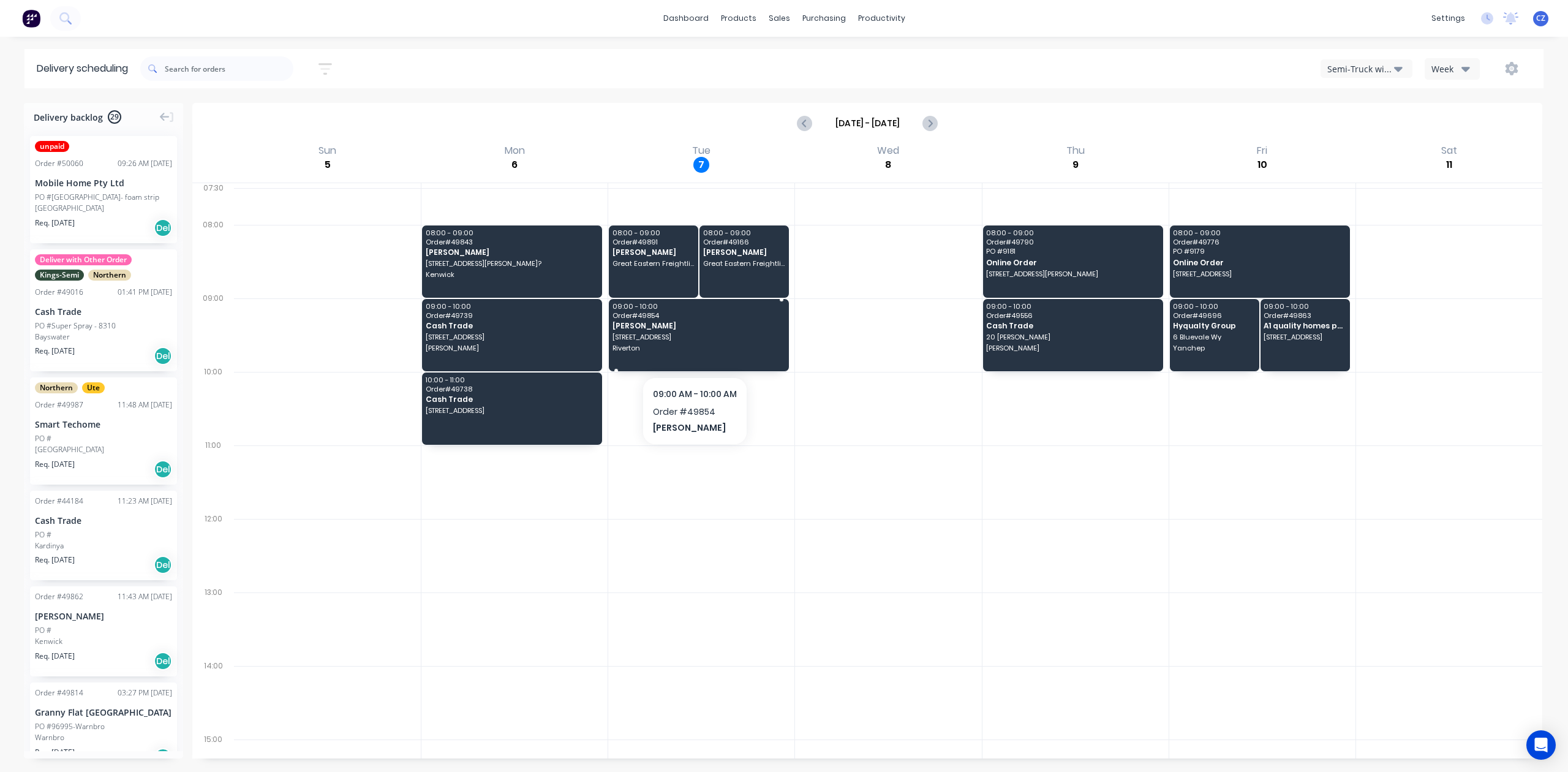
click at [694, 350] on span "Riverton" at bounding box center [699, 348] width 172 height 8
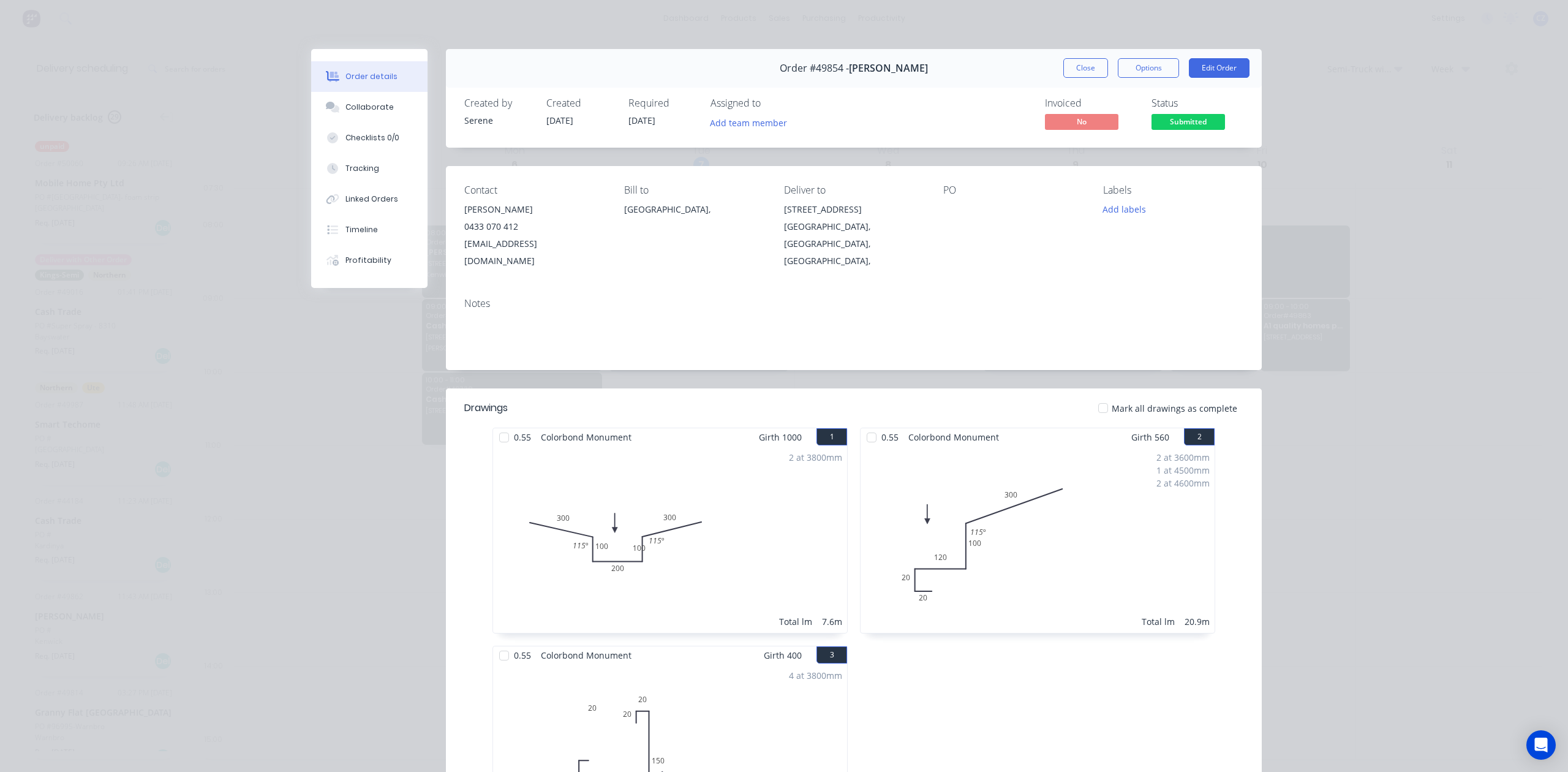
click at [836, 67] on span "Order #49854 -" at bounding box center [815, 68] width 69 height 12
copy span "49854"
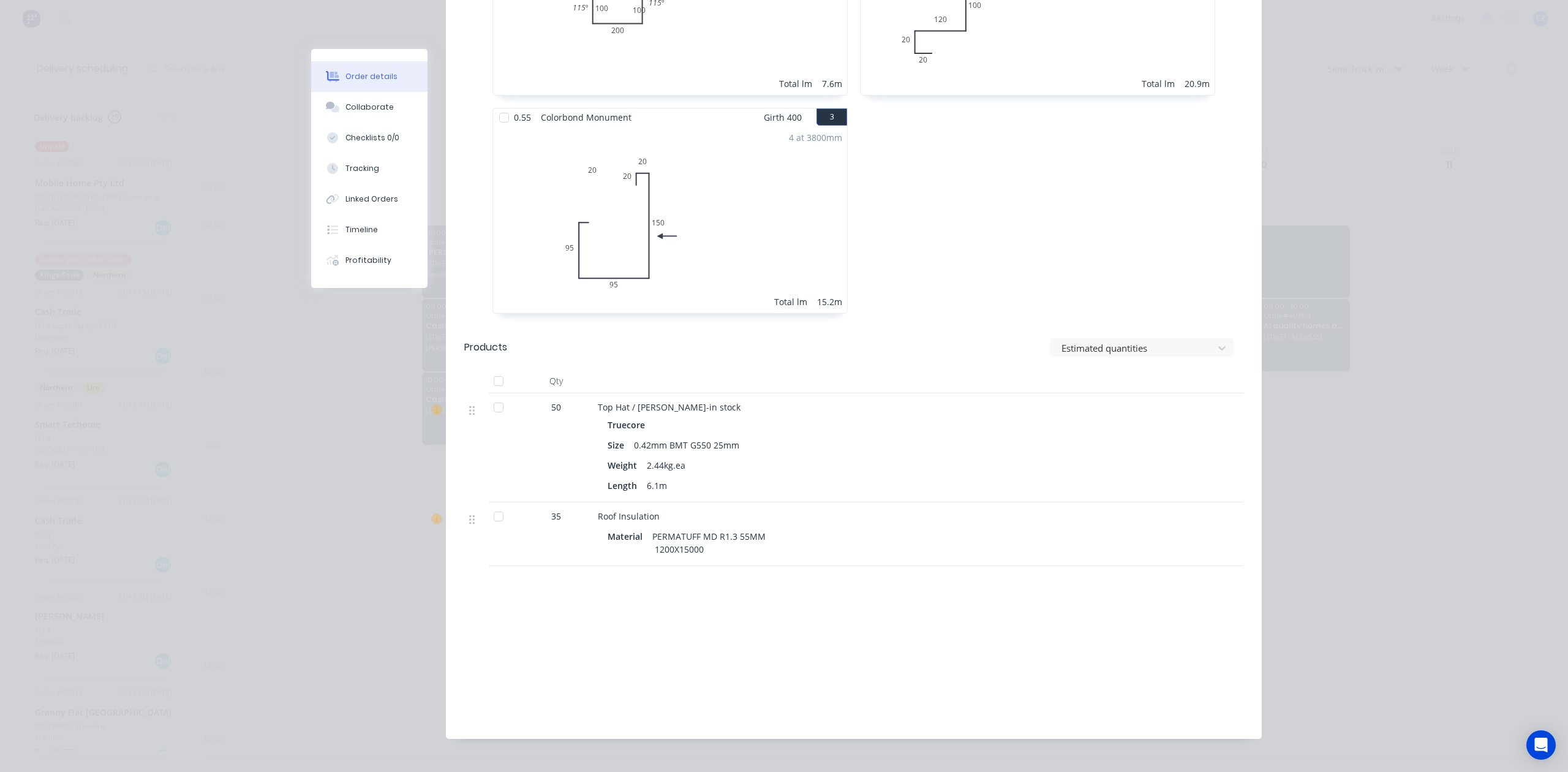
scroll to position [546, 0]
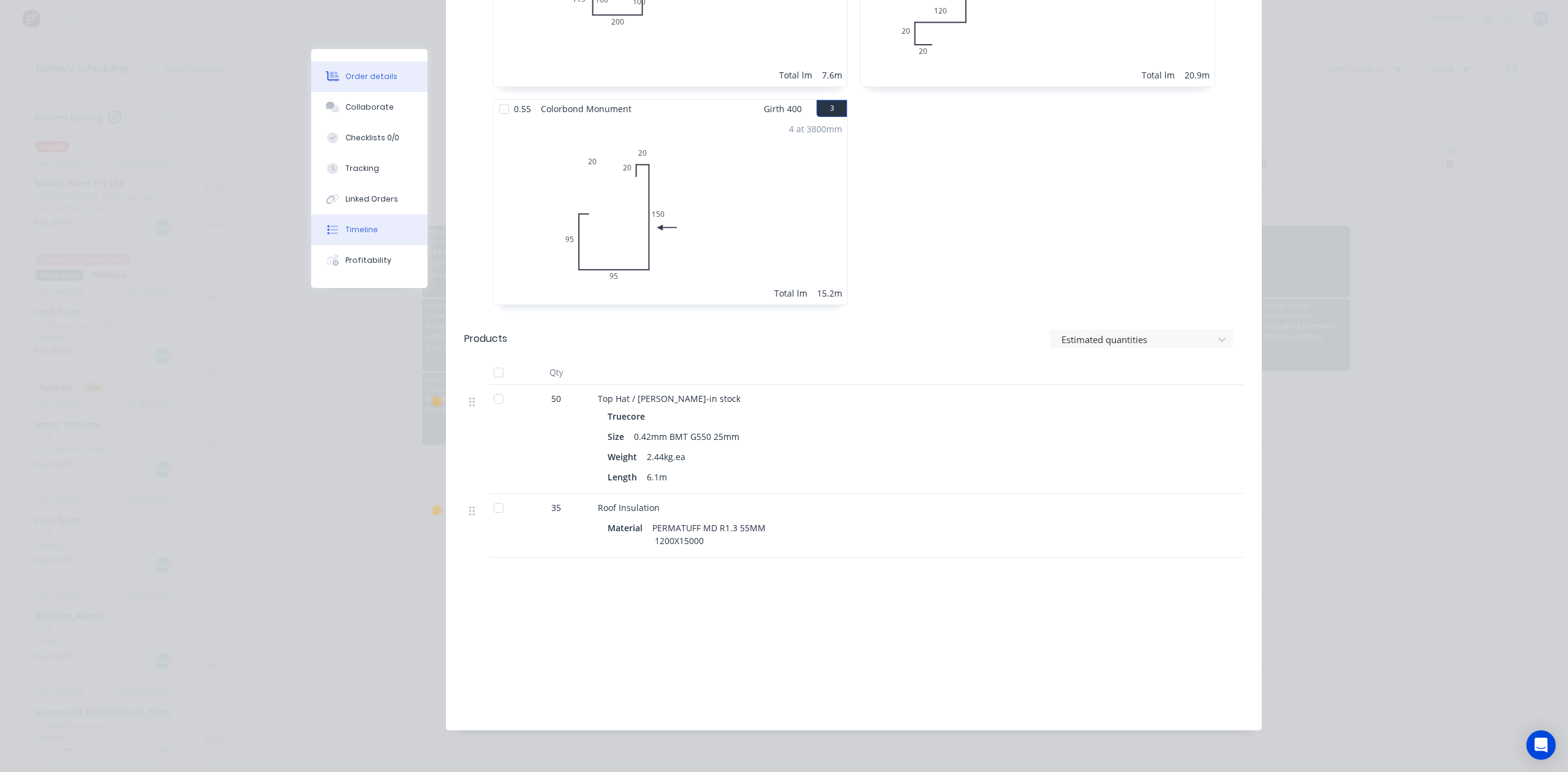
click at [331, 233] on icon at bounding box center [334, 230] width 8 height 8
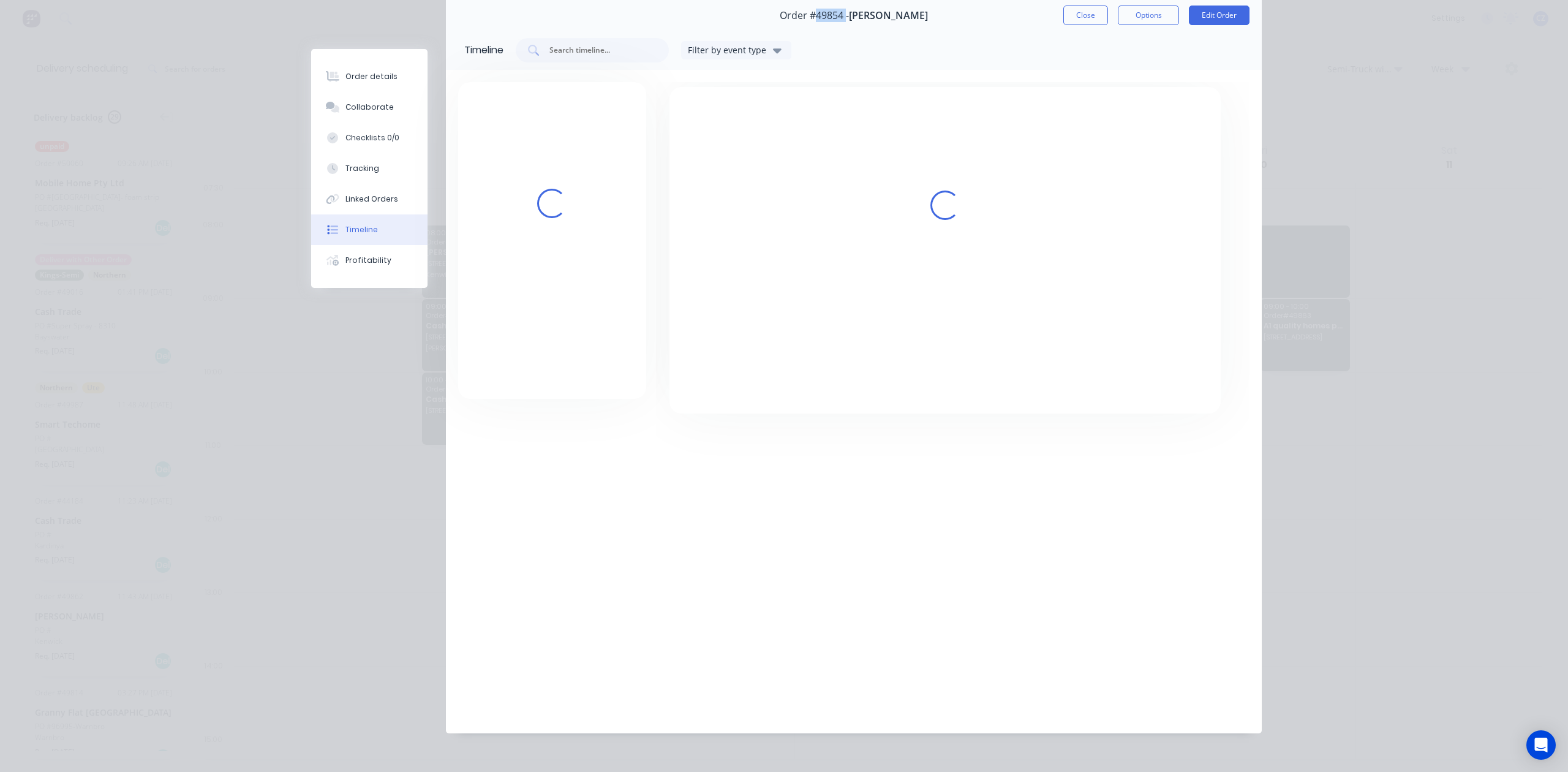
scroll to position [153, 0]
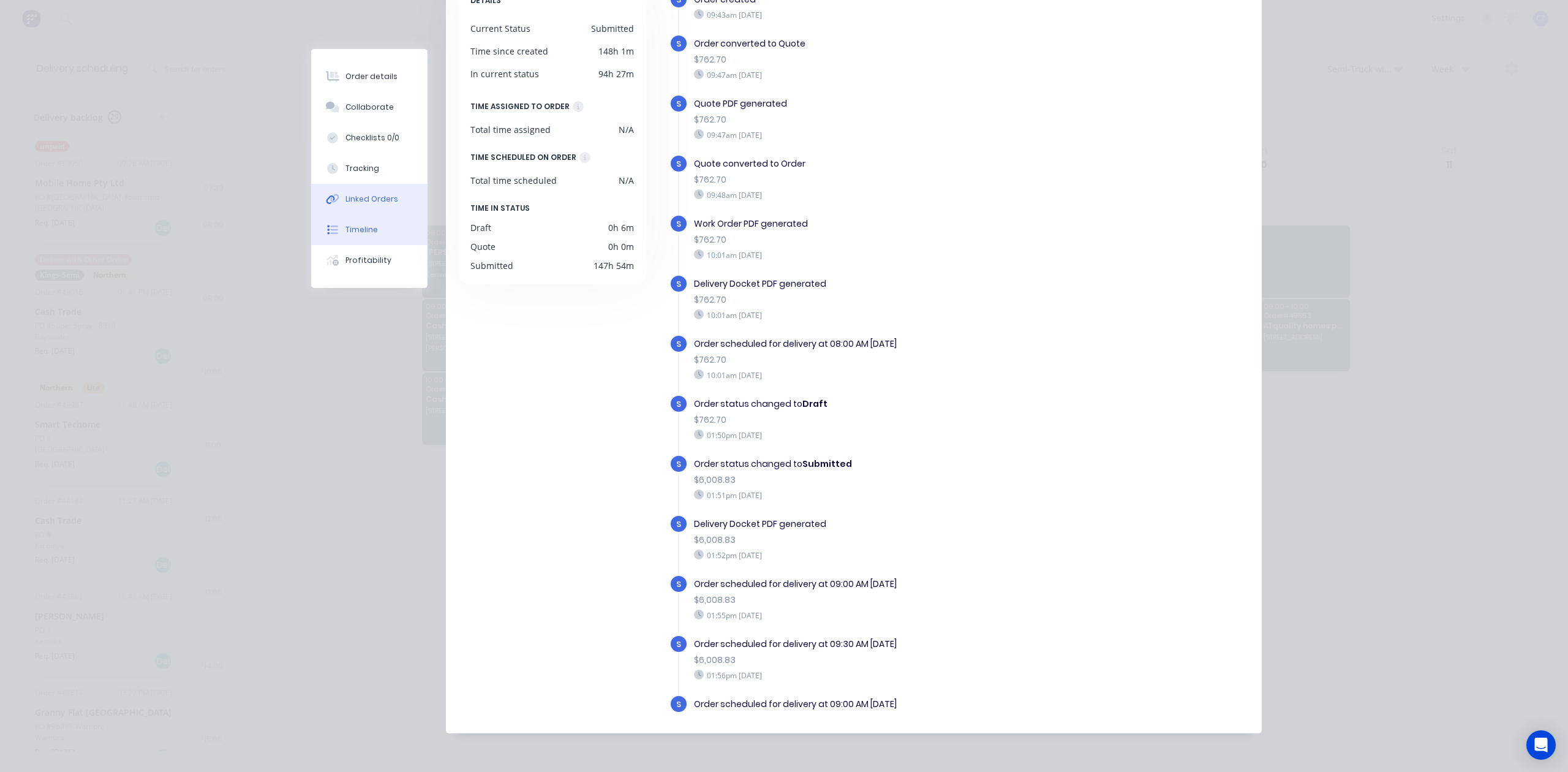
click at [375, 200] on div "Linked Orders" at bounding box center [371, 199] width 53 height 11
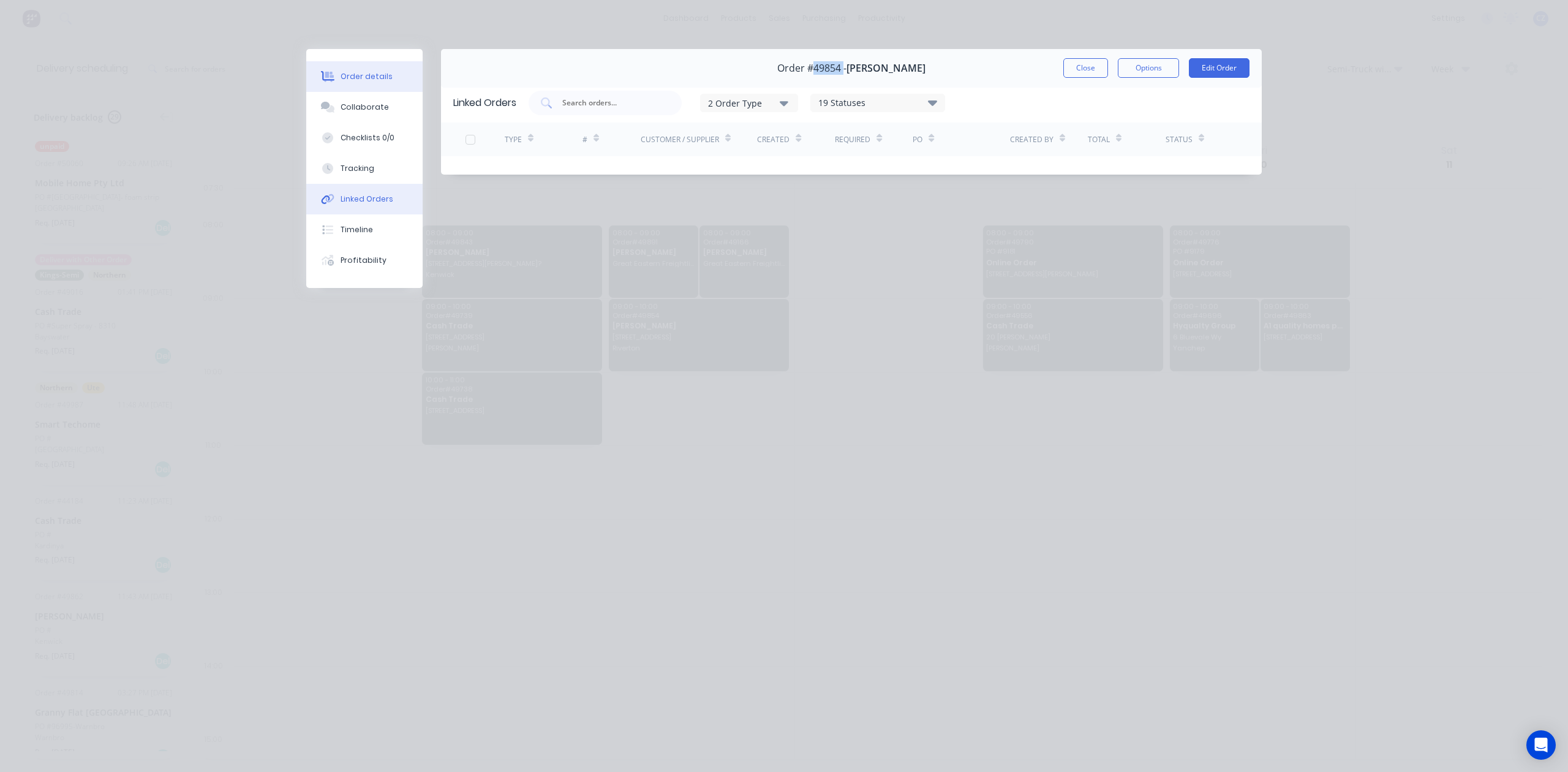
click at [368, 64] on button "Order details" at bounding box center [364, 77] width 116 height 30
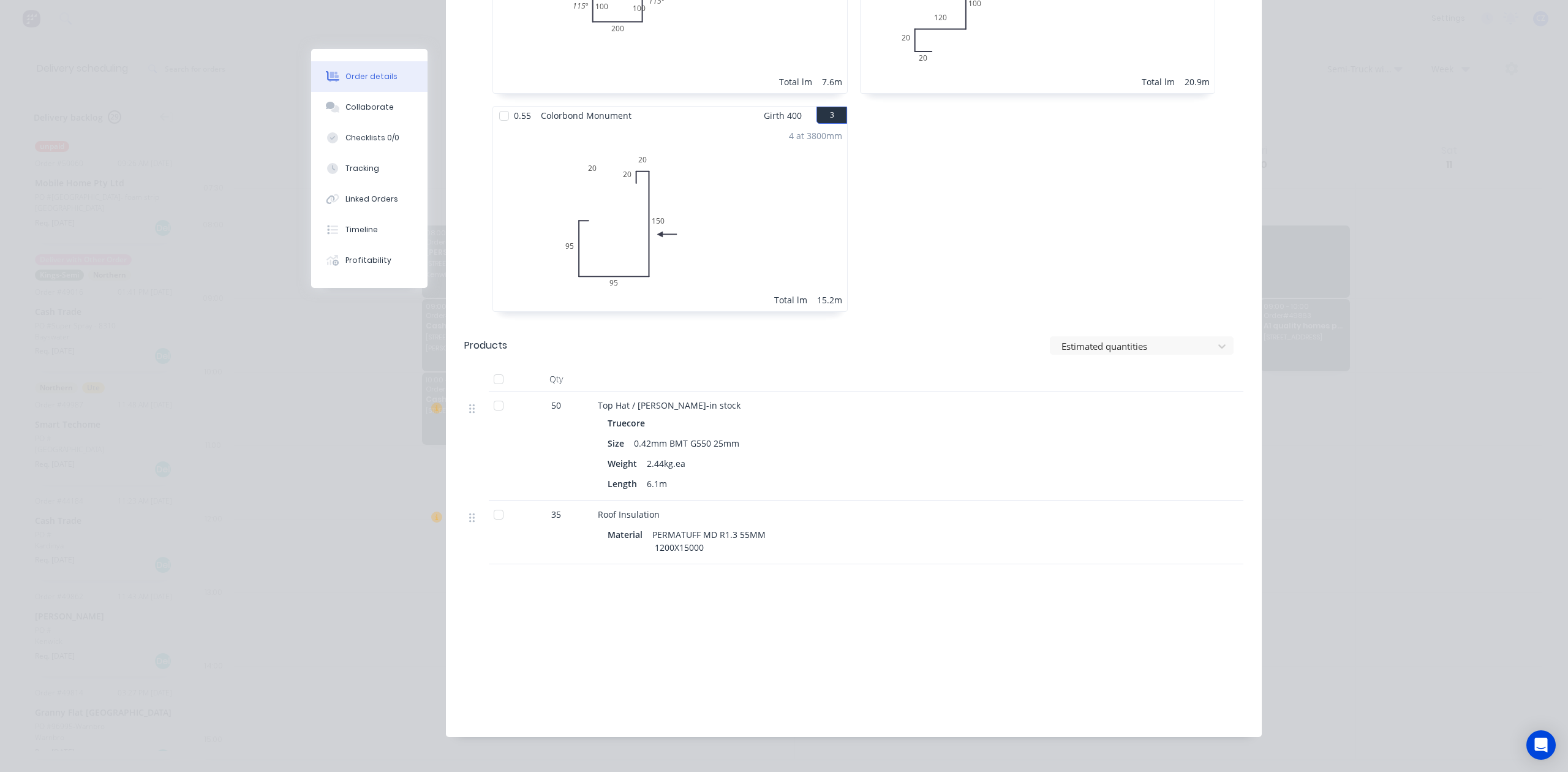
scroll to position [546, 0]
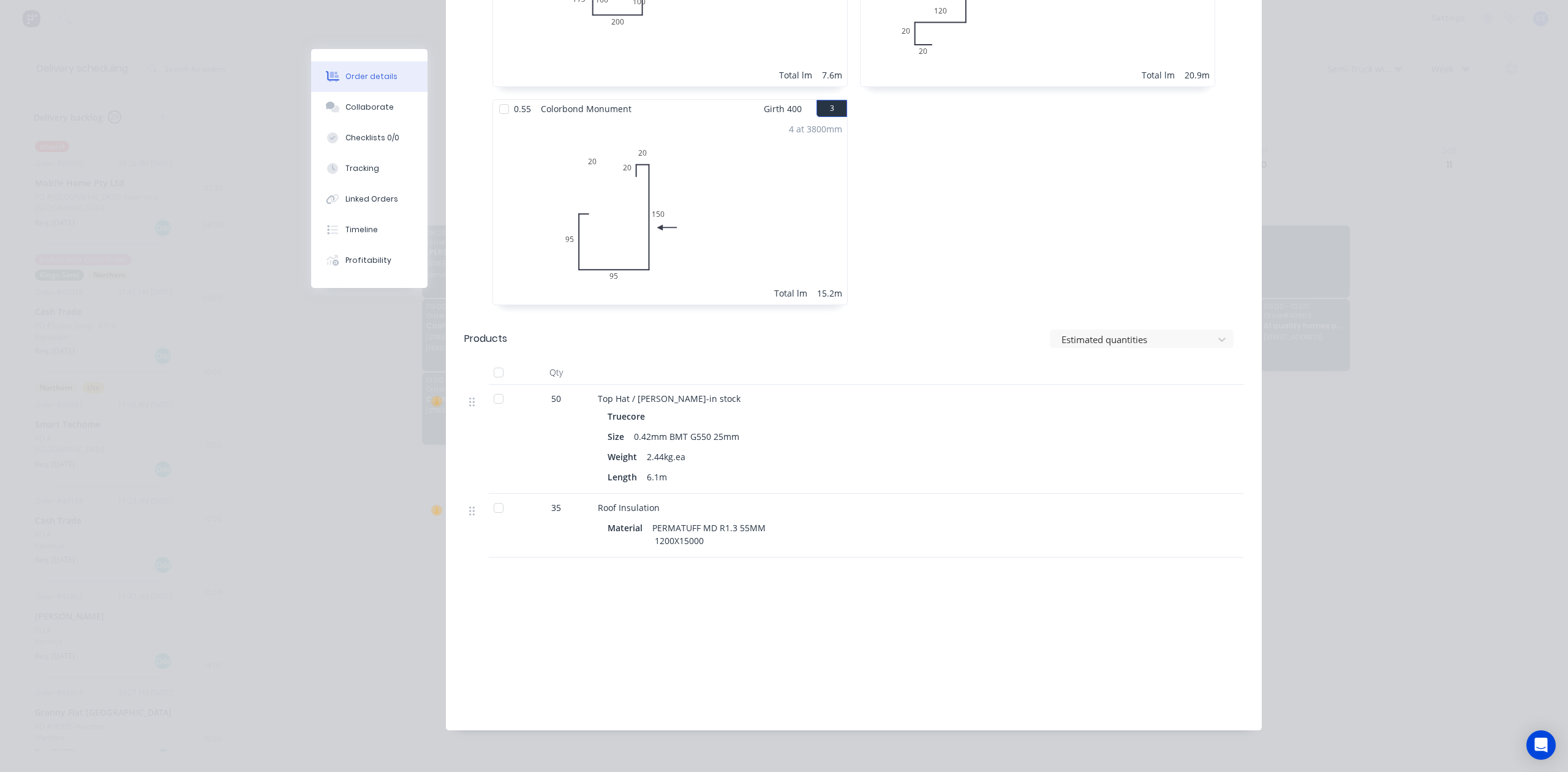
click at [888, 552] on div "Drawings Mark all drawings as complete 0.55 Colorbond Monument Girth 1000 1 0 3…" at bounding box center [853, 285] width 816 height 888
click at [348, 240] on button "Timeline" at bounding box center [369, 230] width 116 height 30
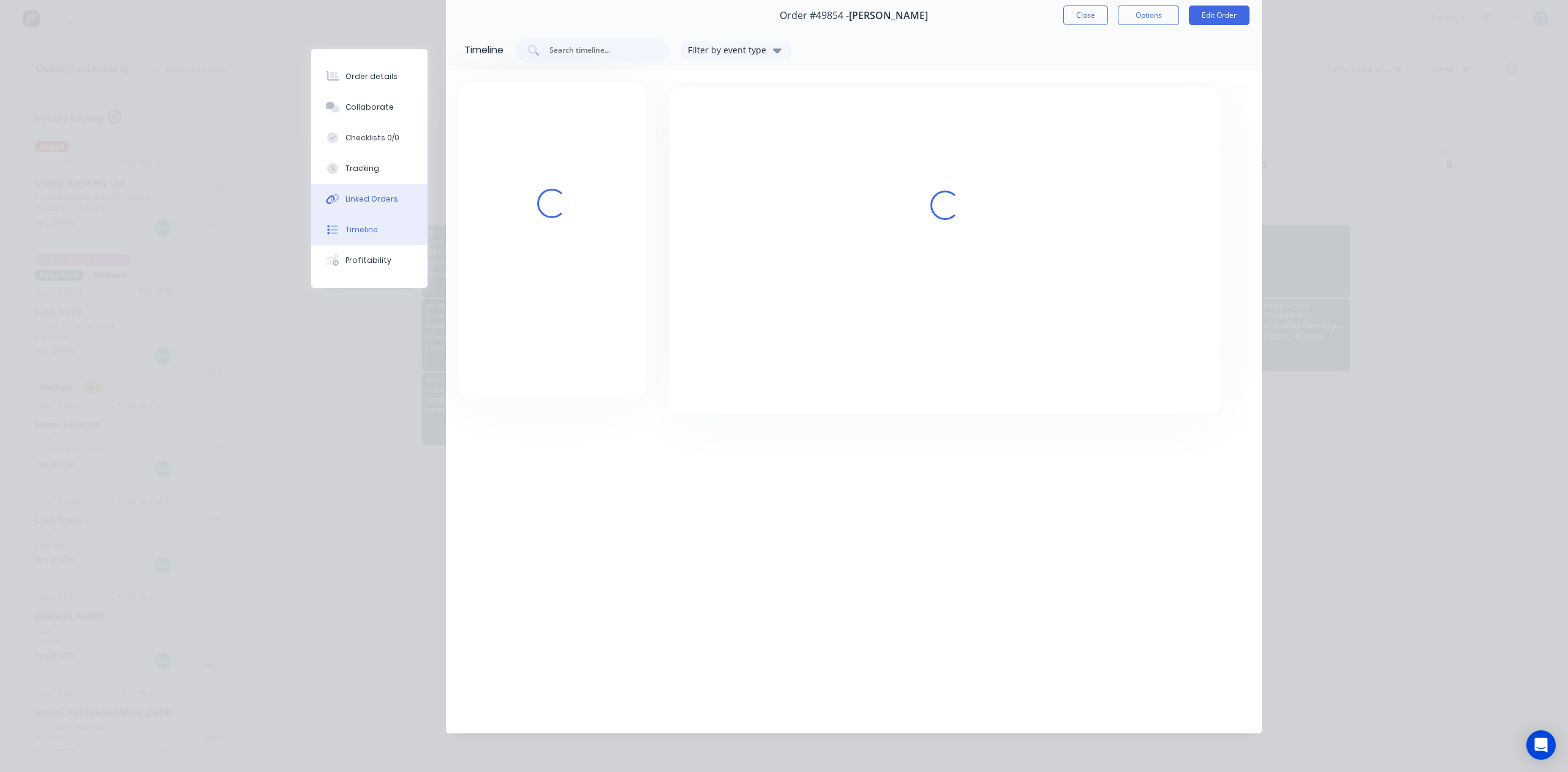
scroll to position [153, 0]
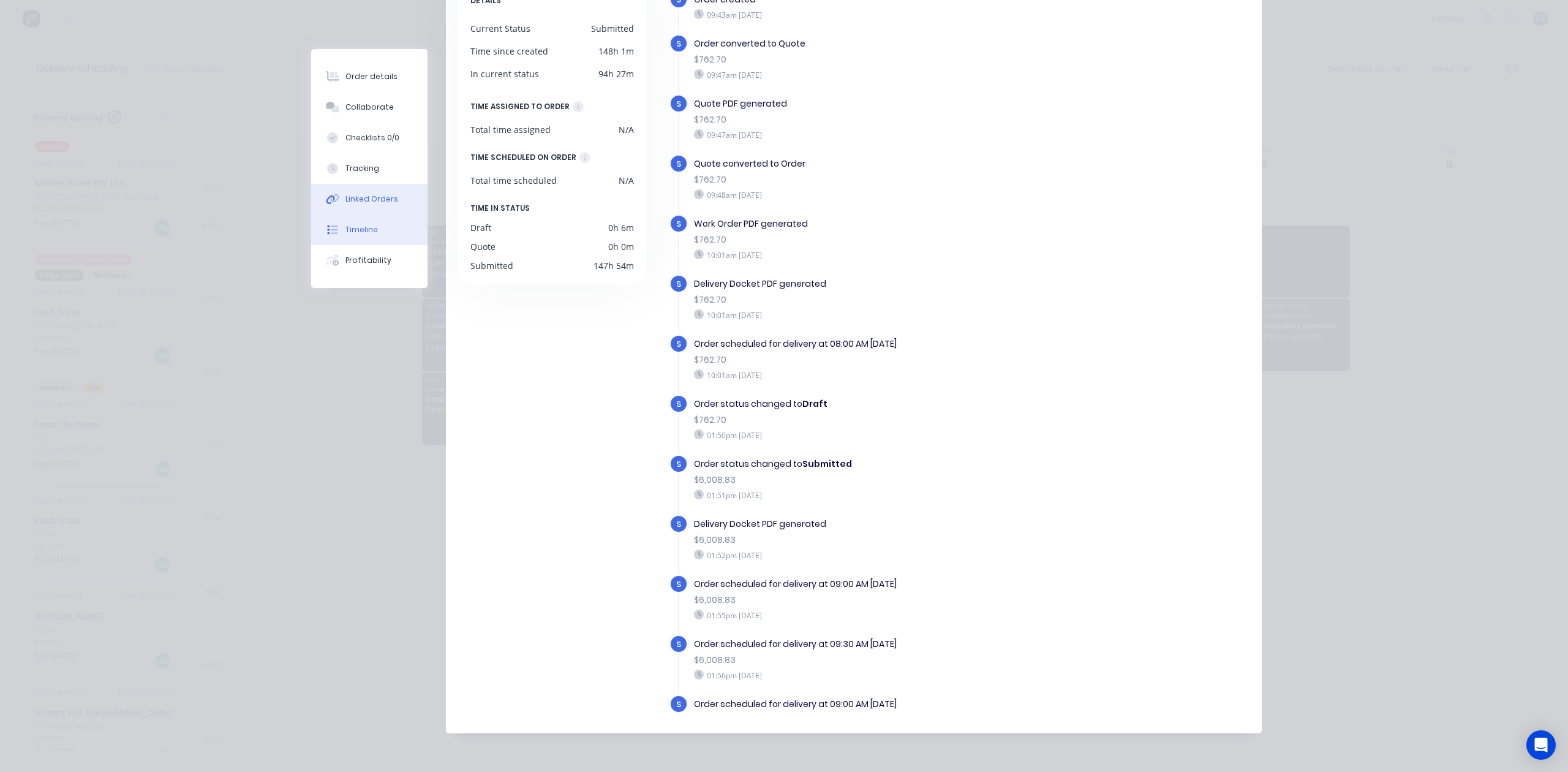
click at [377, 189] on button "Linked Orders" at bounding box center [369, 199] width 116 height 30
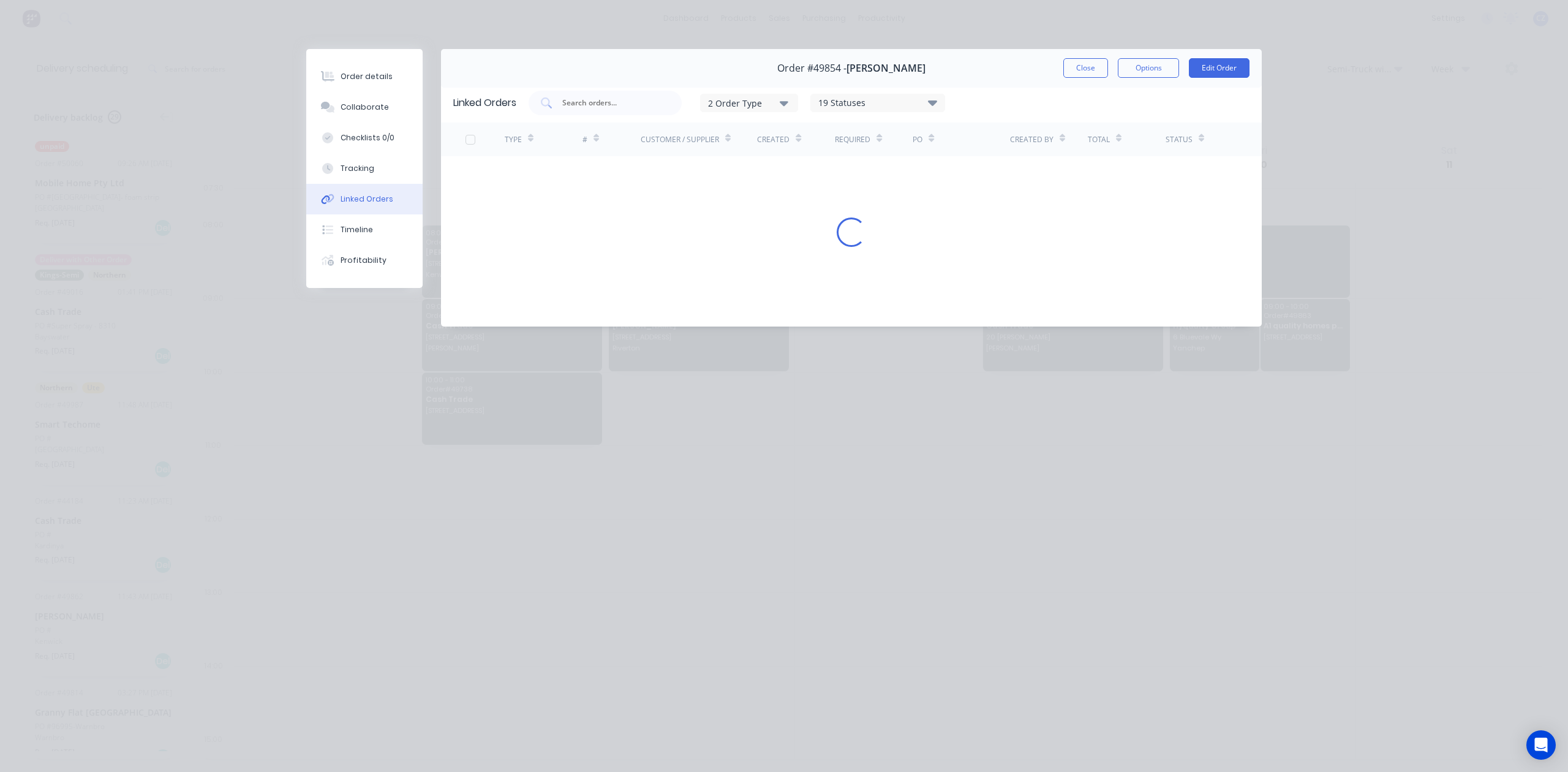
scroll to position [0, 0]
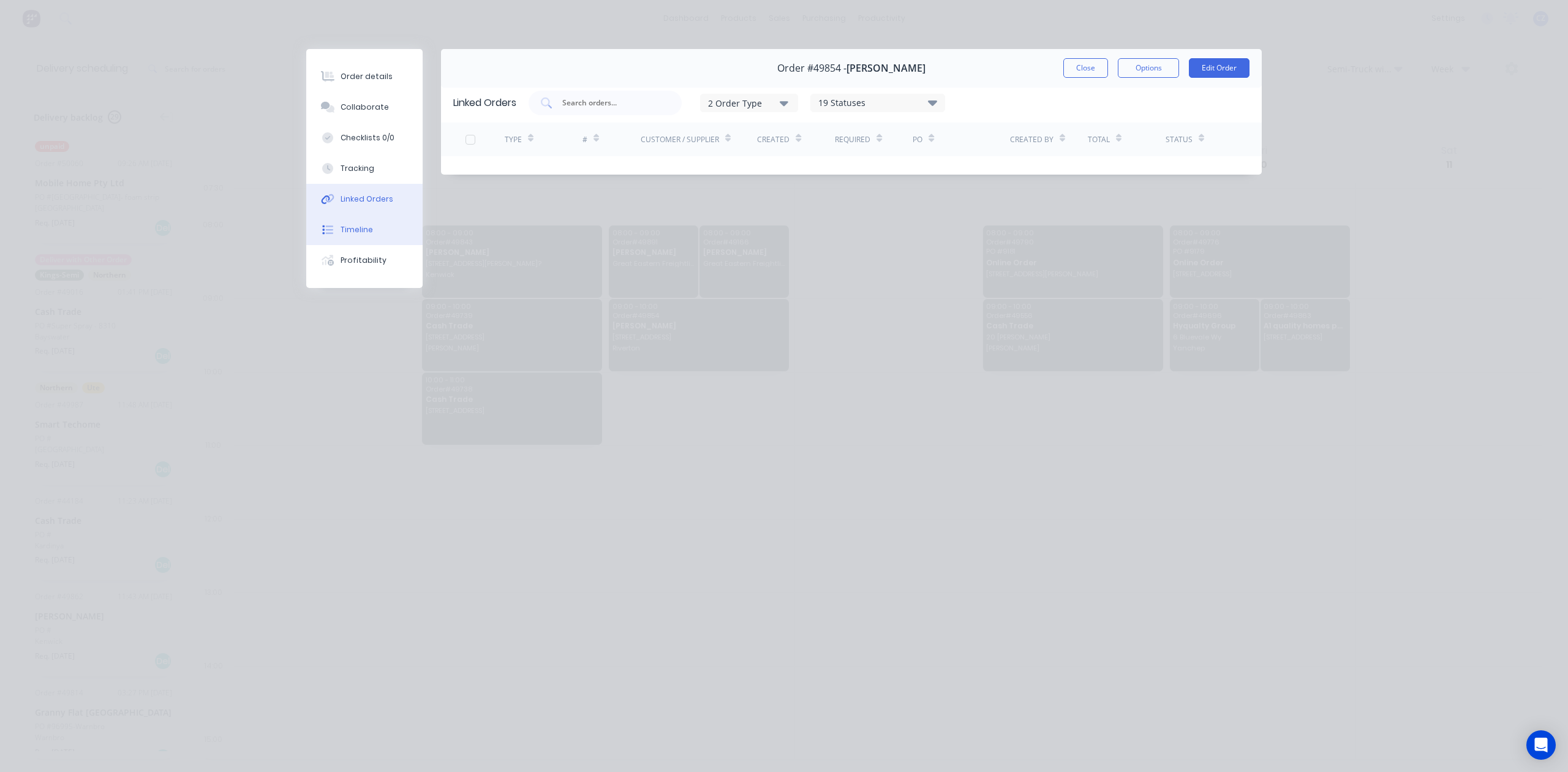
click at [373, 219] on button "Timeline" at bounding box center [364, 230] width 116 height 30
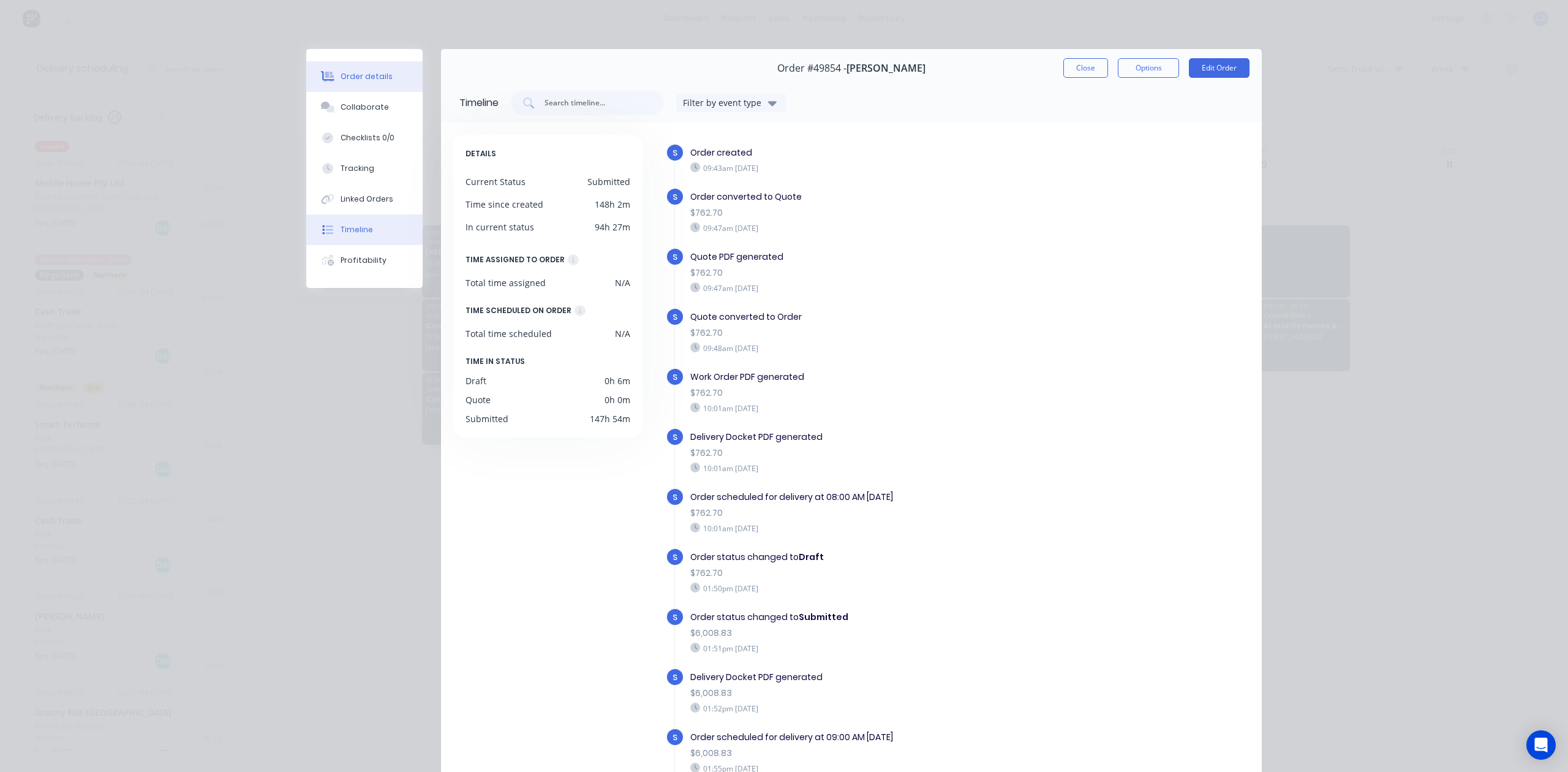
click at [390, 71] on button "Order details" at bounding box center [364, 77] width 116 height 30
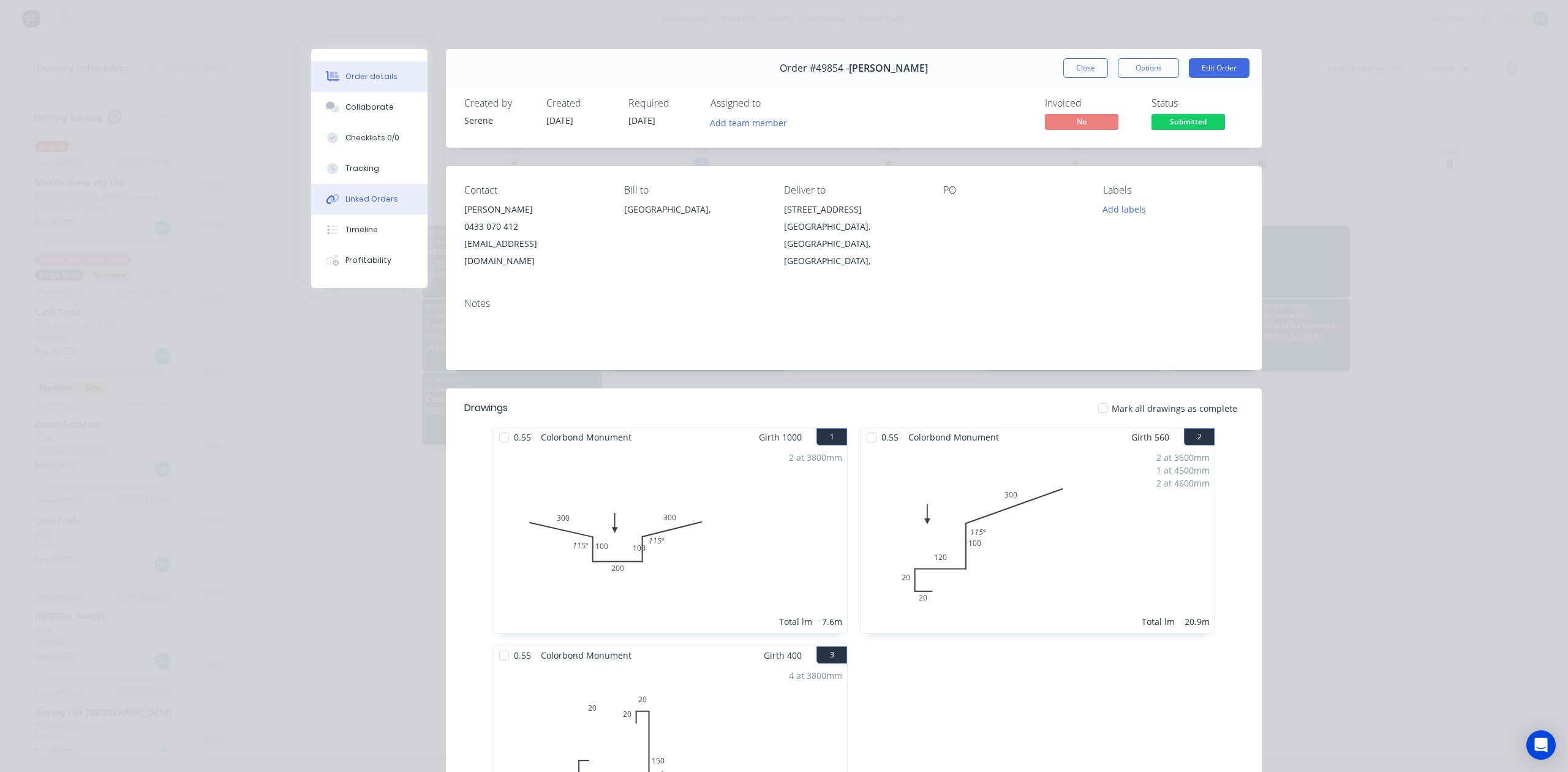
click at [353, 201] on div "Linked Orders" at bounding box center [371, 199] width 53 height 11
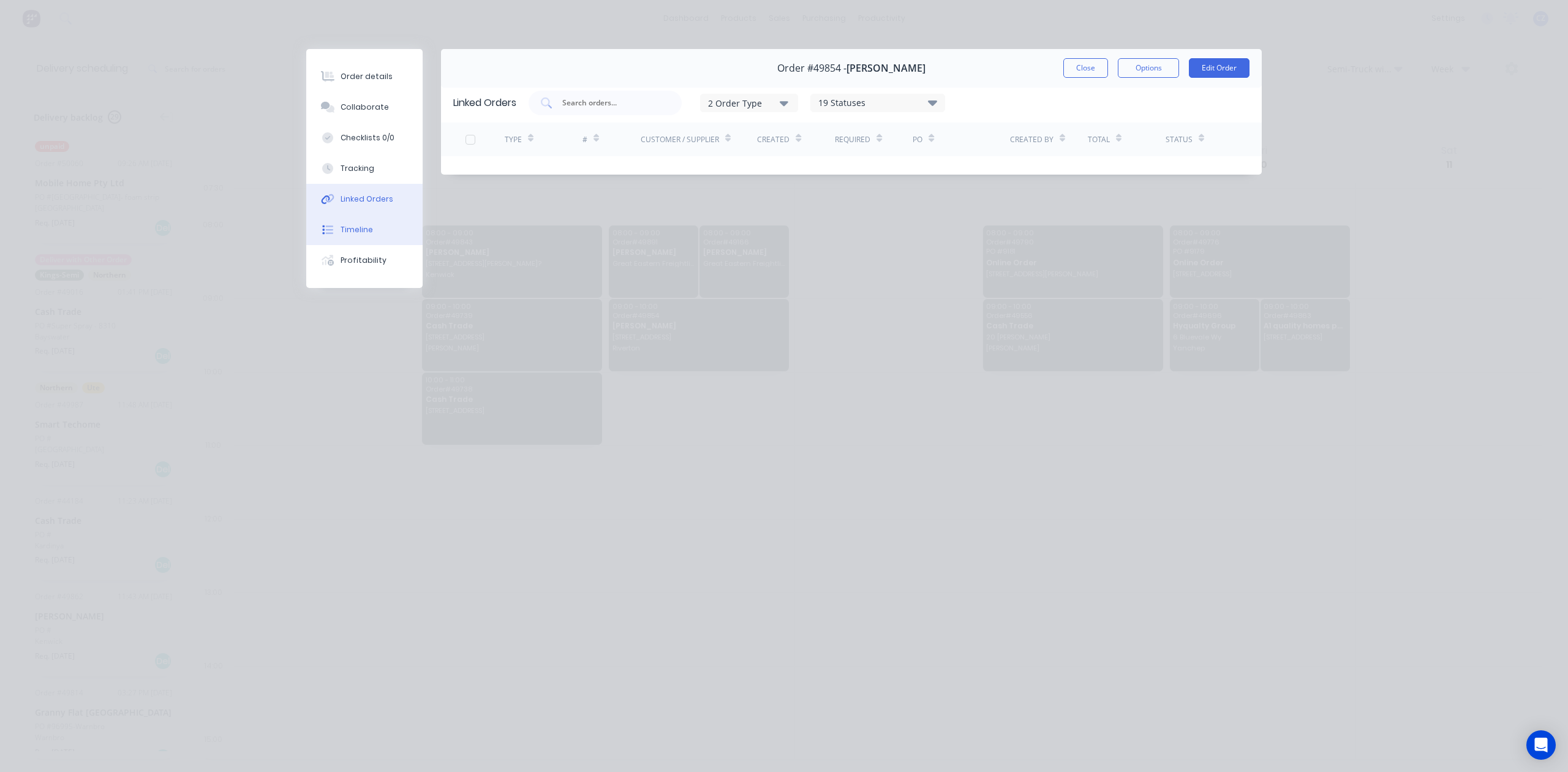
click at [357, 228] on div "Timeline" at bounding box center [357, 229] width 33 height 11
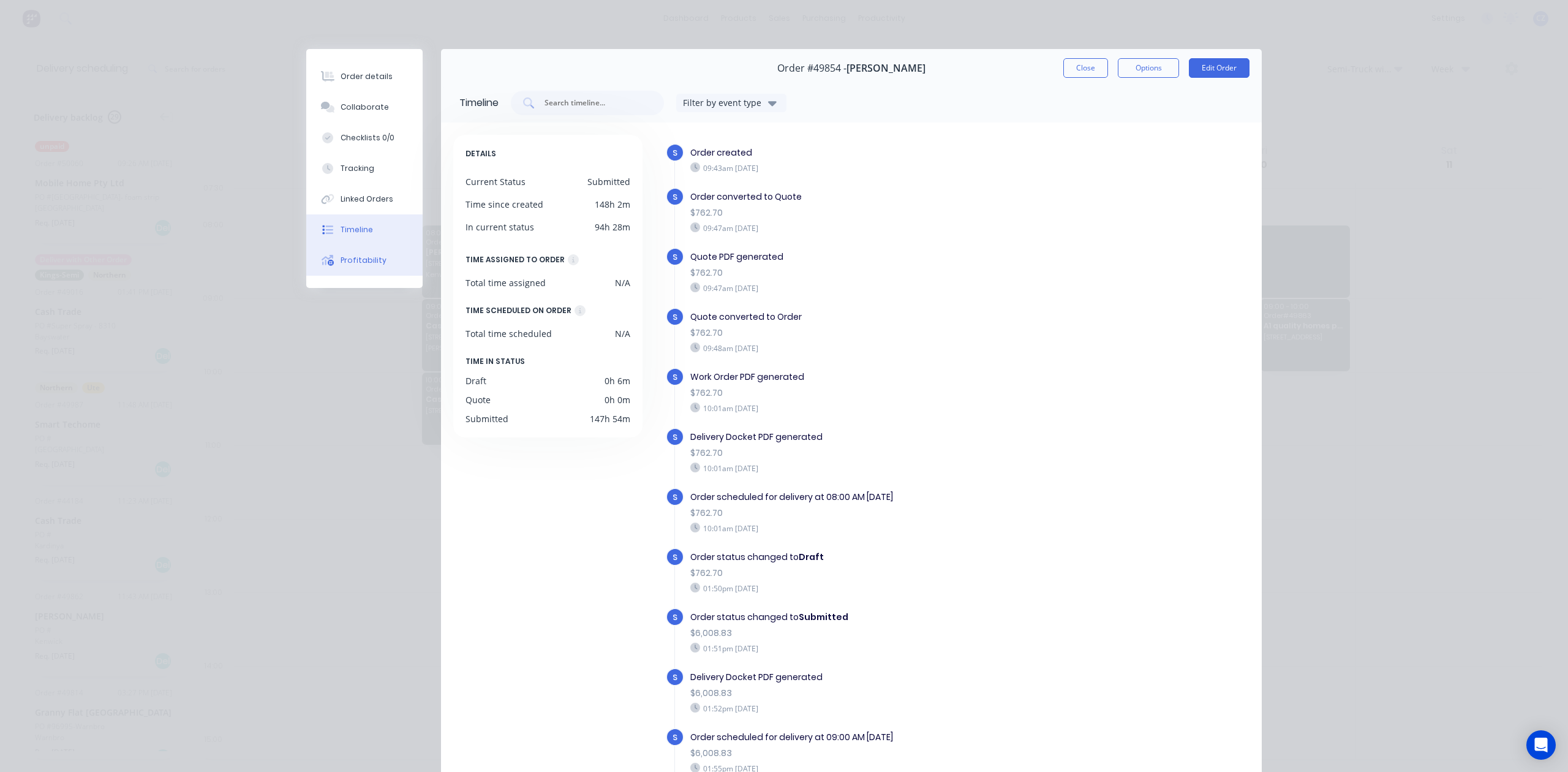
click at [353, 263] on div "Profitability" at bounding box center [364, 260] width 46 height 11
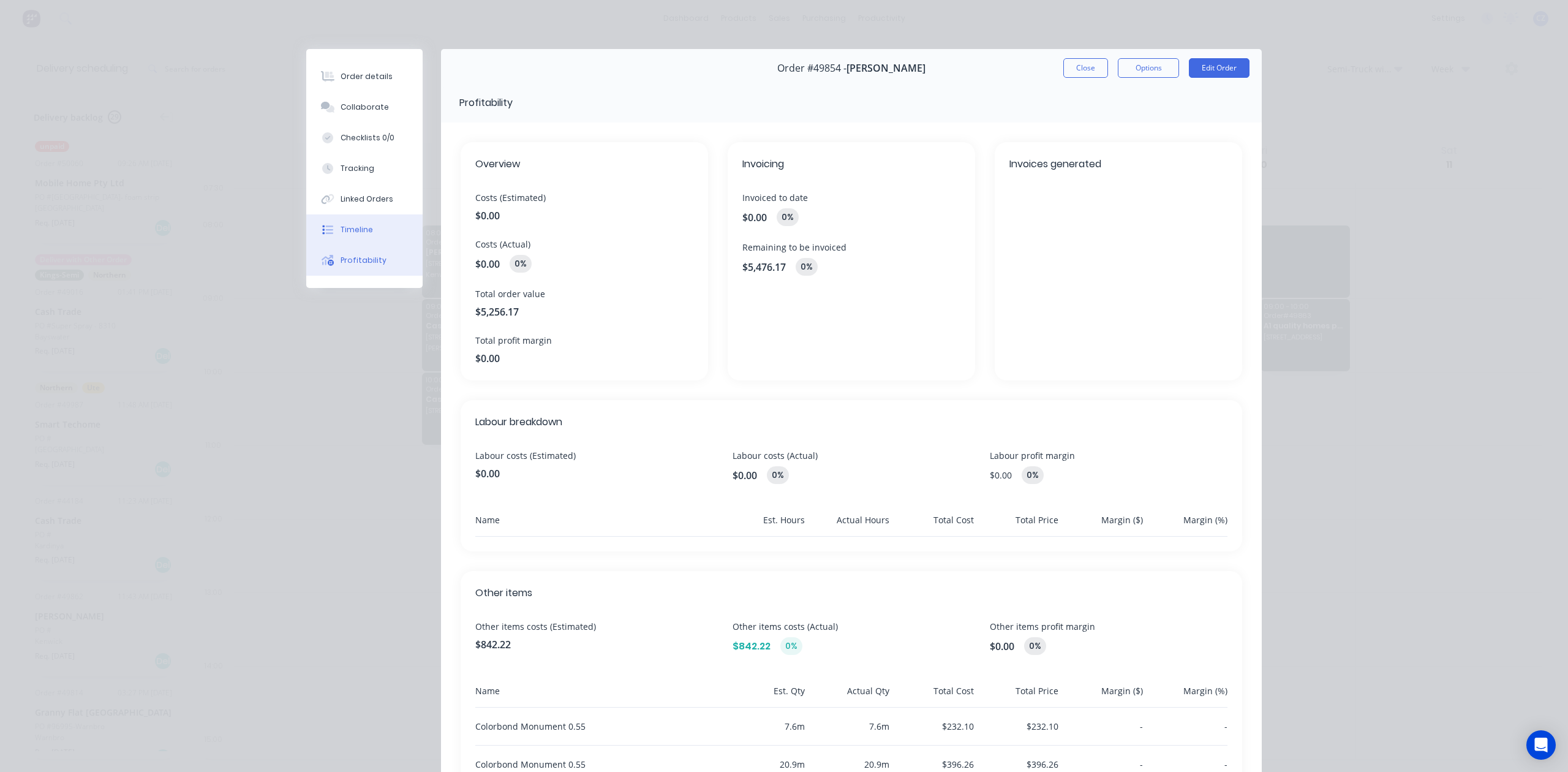
click at [353, 238] on button "Timeline" at bounding box center [364, 230] width 116 height 30
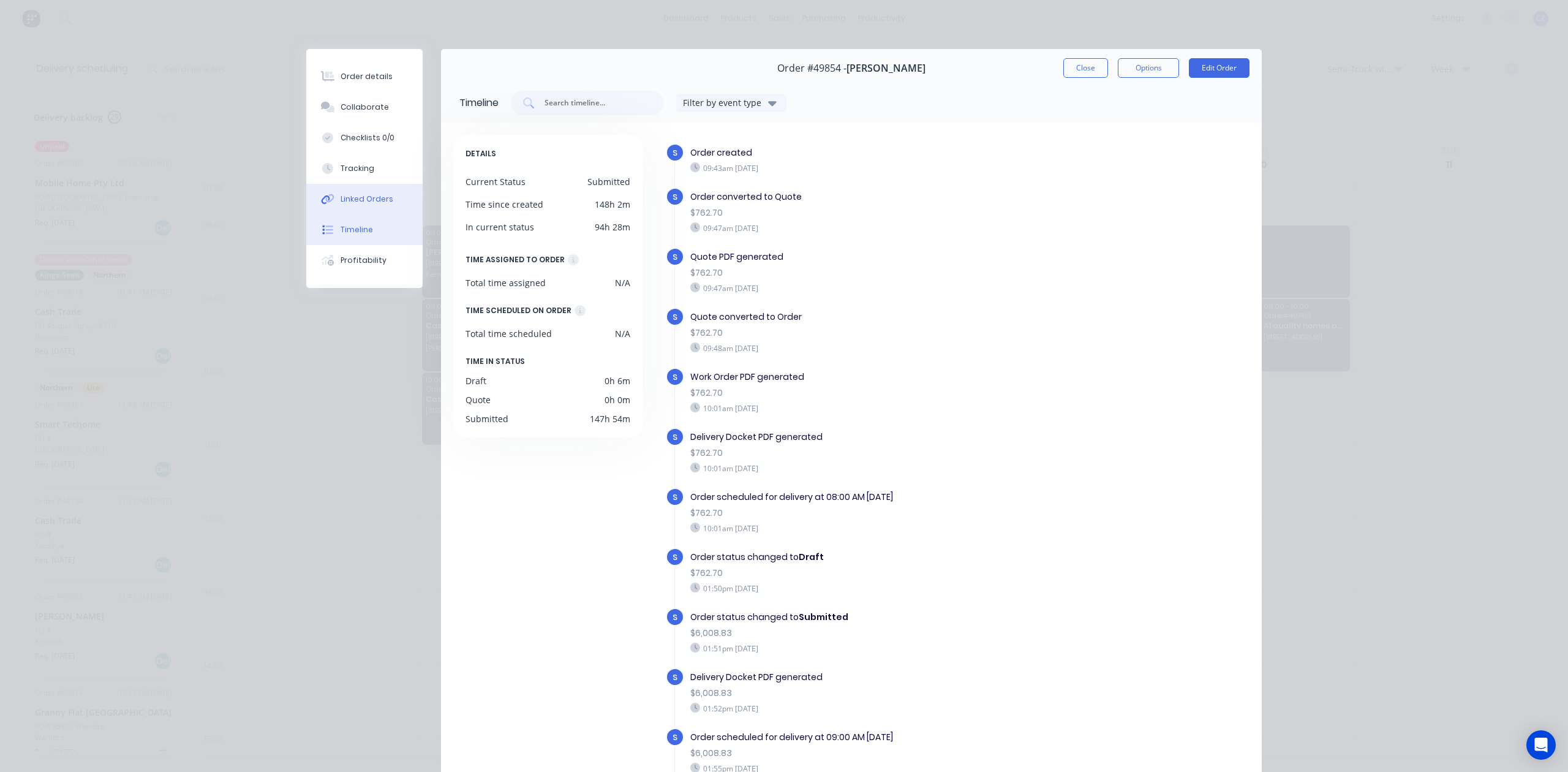
click at [370, 192] on button "Linked Orders" at bounding box center [364, 199] width 116 height 30
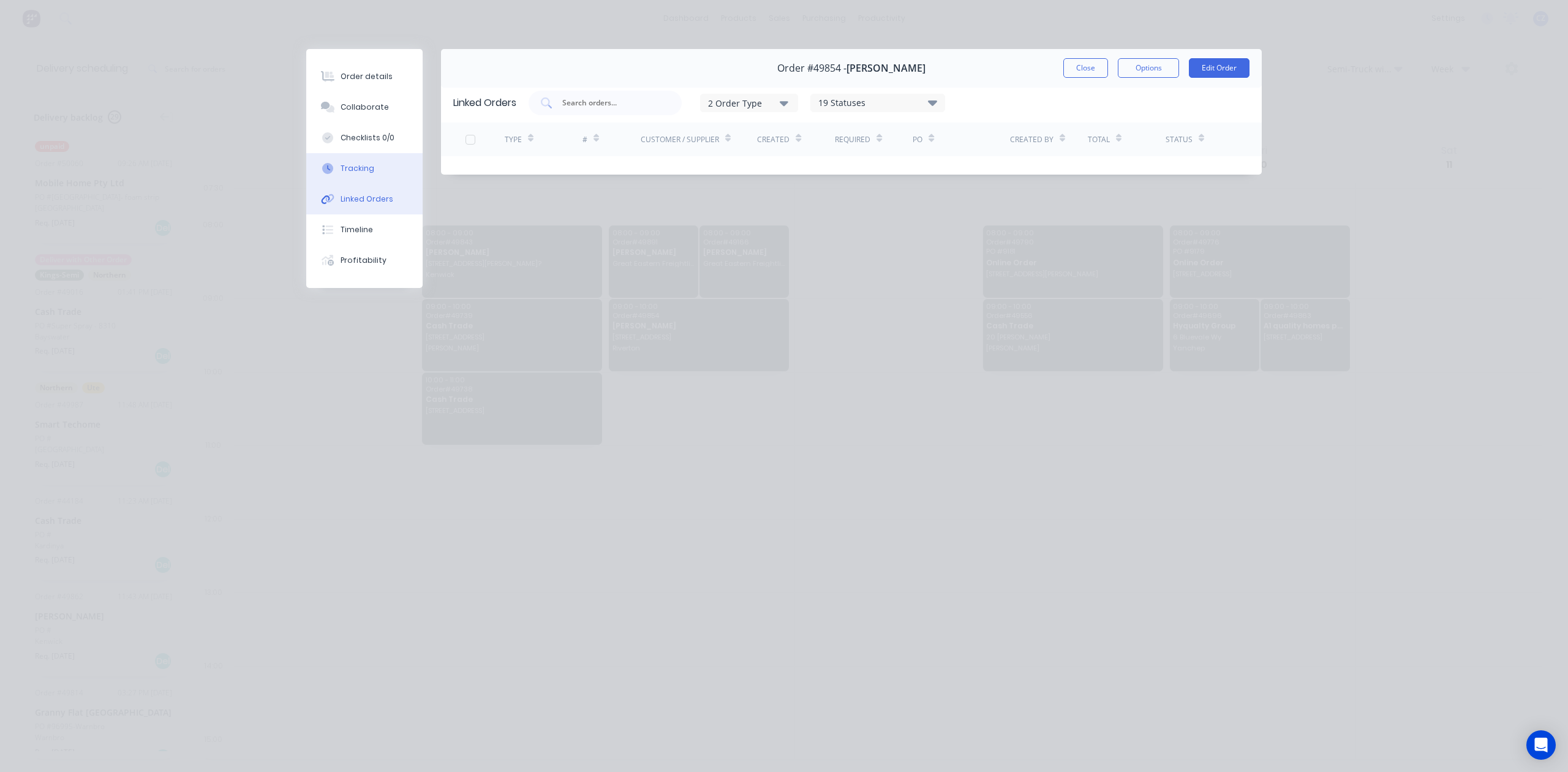
click at [361, 168] on div "Tracking" at bounding box center [358, 168] width 34 height 11
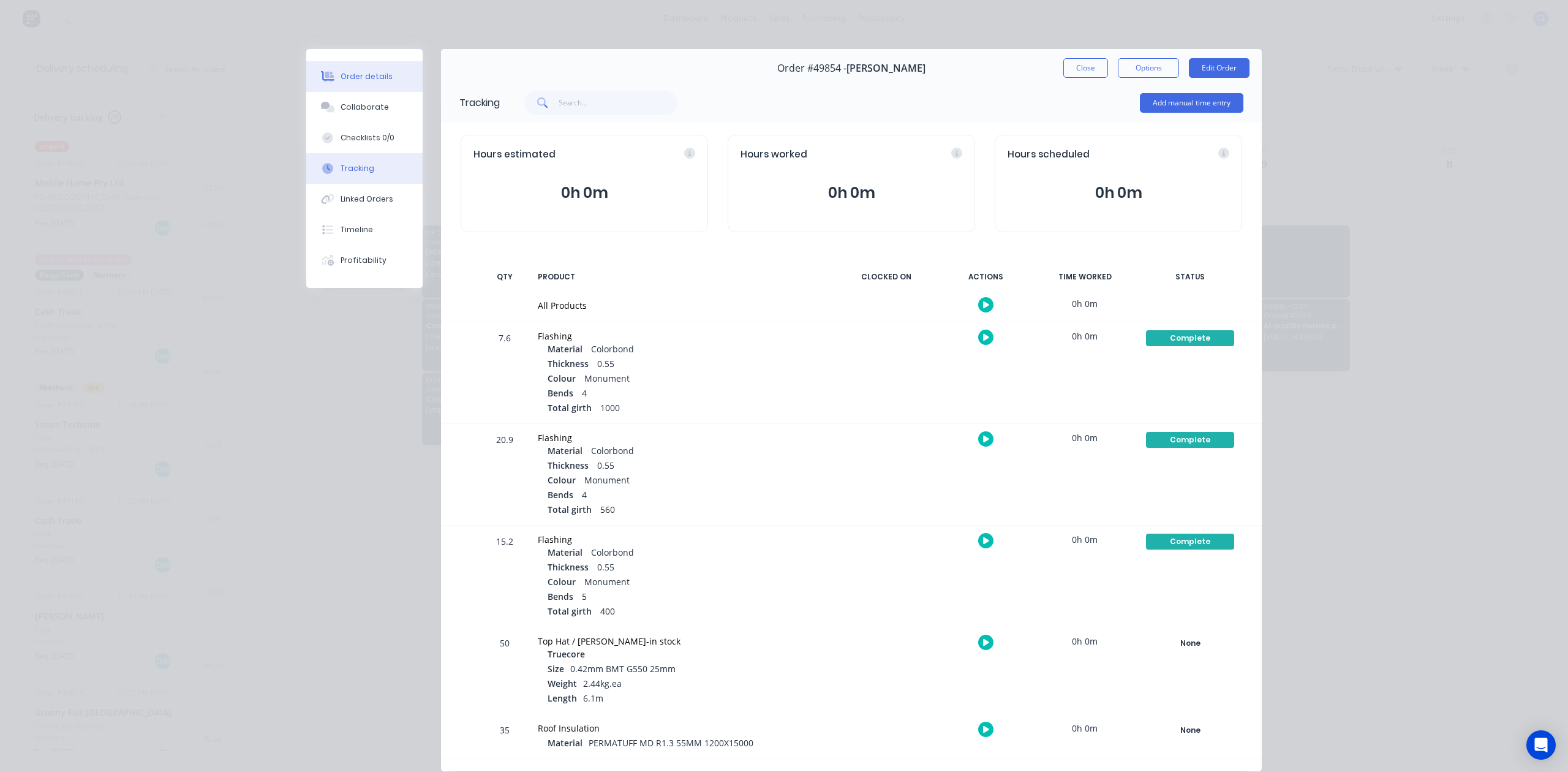
click at [364, 77] on div "Order details" at bounding box center [367, 76] width 52 height 11
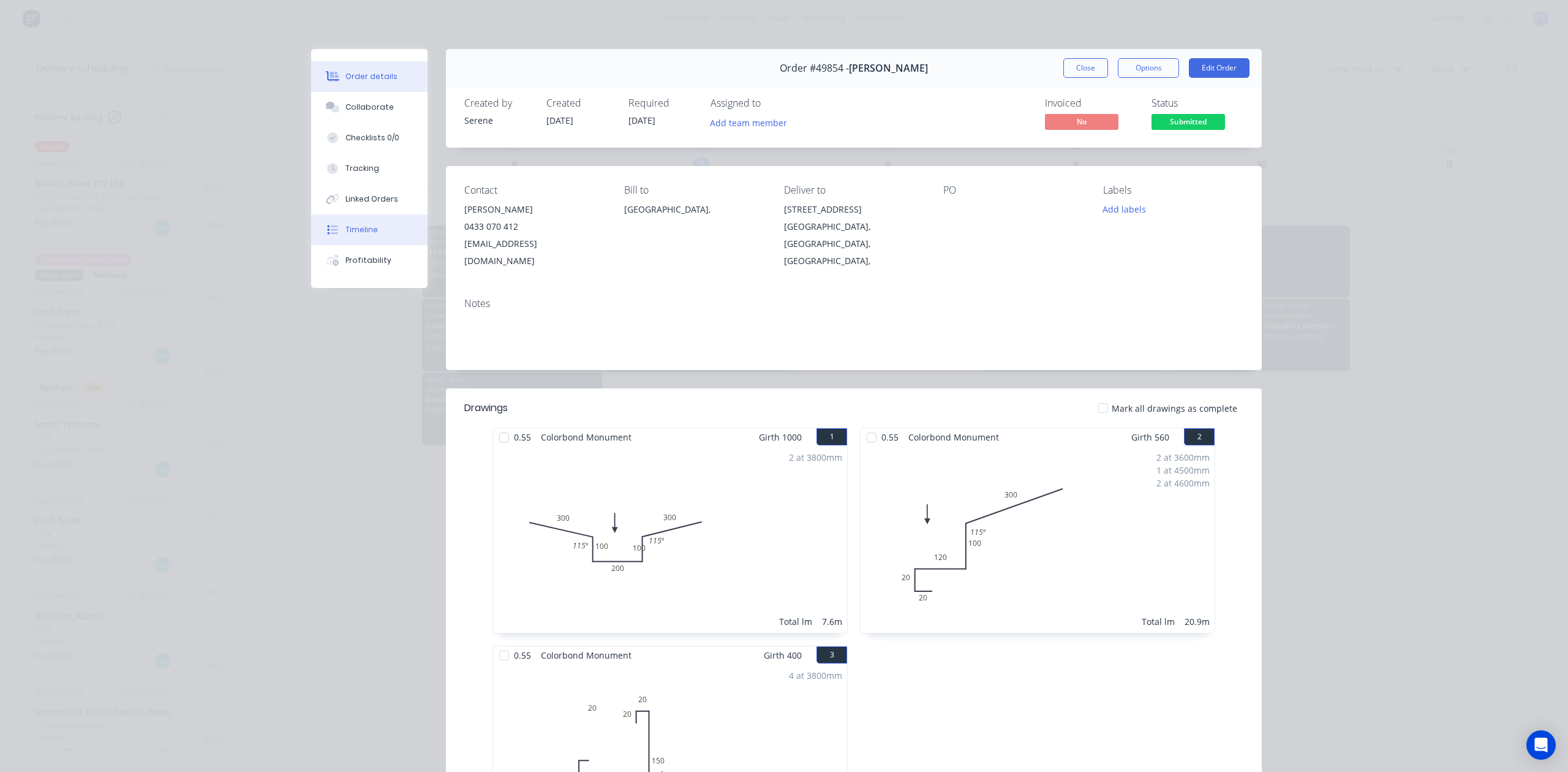
click at [368, 226] on div "Timeline" at bounding box center [361, 229] width 33 height 11
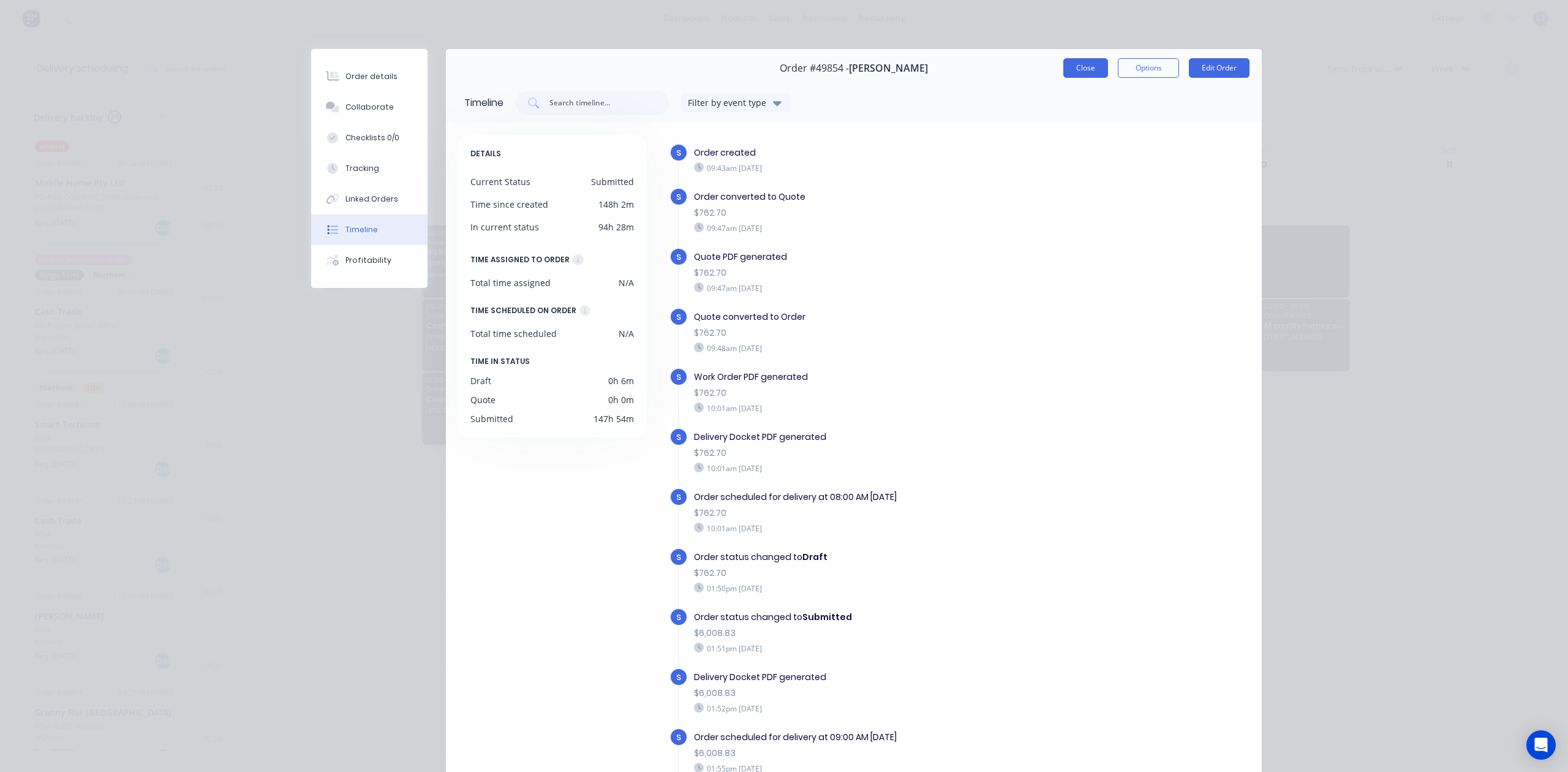
click at [1078, 67] on button "Close" at bounding box center [1086, 67] width 45 height 19
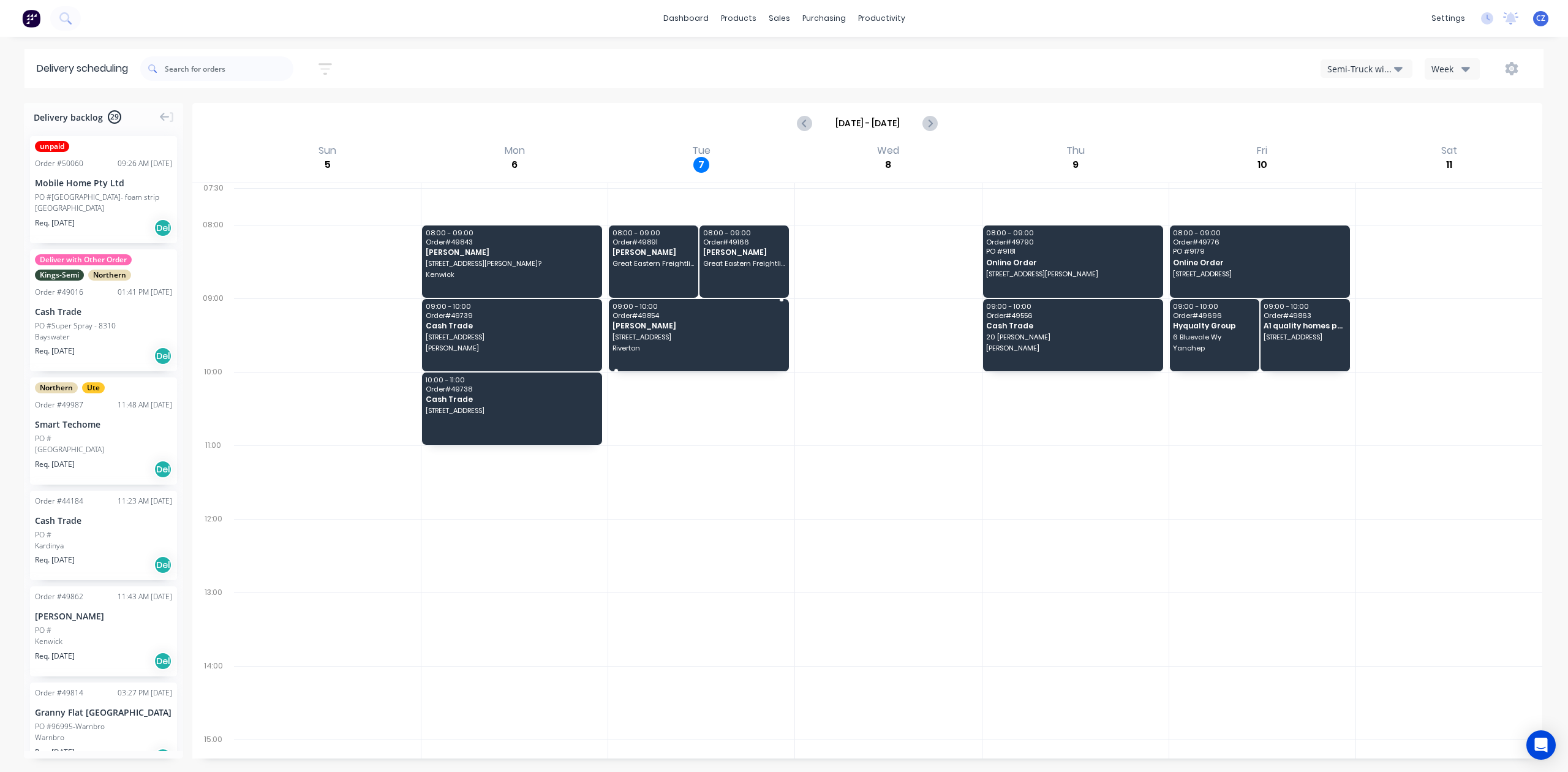
click at [710, 338] on span "460 Riverton Dr," at bounding box center [699, 337] width 172 height 8
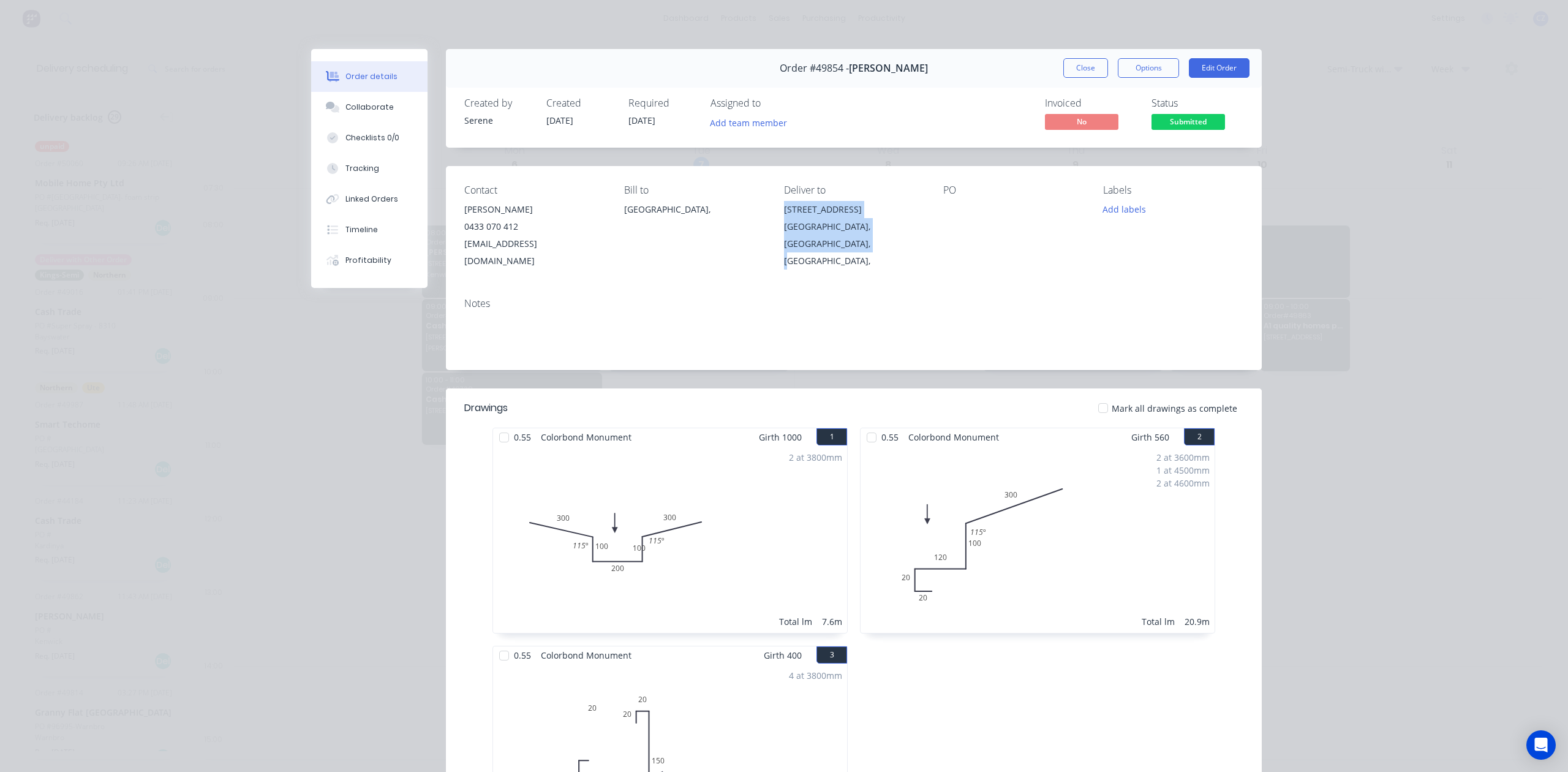
drag, startPoint x: 778, startPoint y: 209, endPoint x: 827, endPoint y: 253, distance: 65.9
click at [827, 253] on div "Contact Chris Gu 0433 070 412 account@speedframewa.com.au Bill to Australia, De…" at bounding box center [853, 226] width 816 height 122
copy div "460 Riverton Dr, Riverton, Western Australia, Australia,"
click at [1081, 67] on button "Close" at bounding box center [1086, 67] width 45 height 19
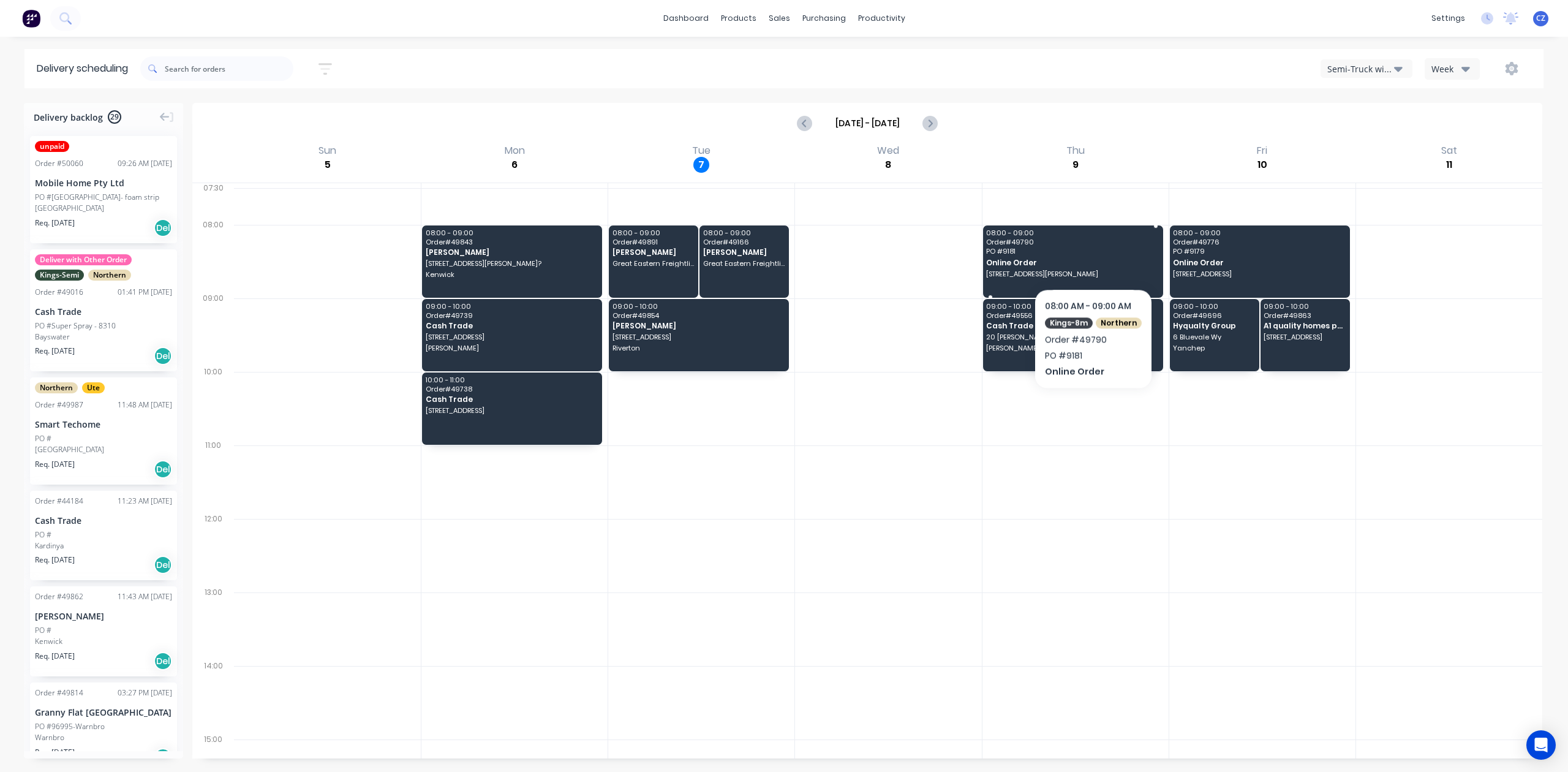
click at [1092, 251] on span "PO # 9181" at bounding box center [1072, 251] width 172 height 8
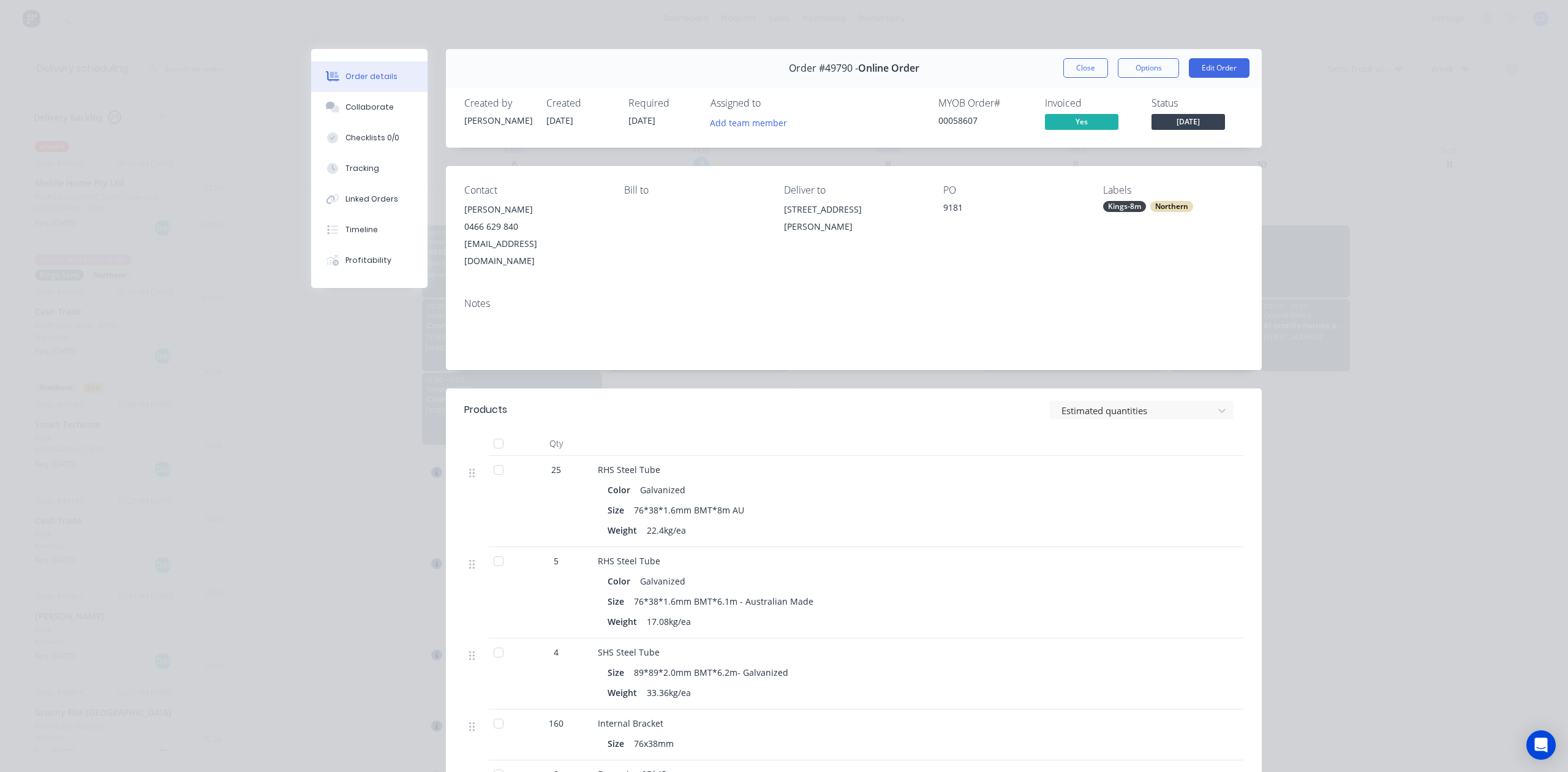
drag, startPoint x: 892, startPoint y: 226, endPoint x: 768, endPoint y: 209, distance: 125.2
click at [768, 209] on div "Contact Graham Wakefield 0466 629 840 grahamw.50@hotmail.com Bill to Deliver to…" at bounding box center [853, 226] width 816 height 122
copy div "40 Frederic street Helena Valley Western Australia 6056"
click at [1064, 74] on button "Close" at bounding box center [1086, 67] width 45 height 19
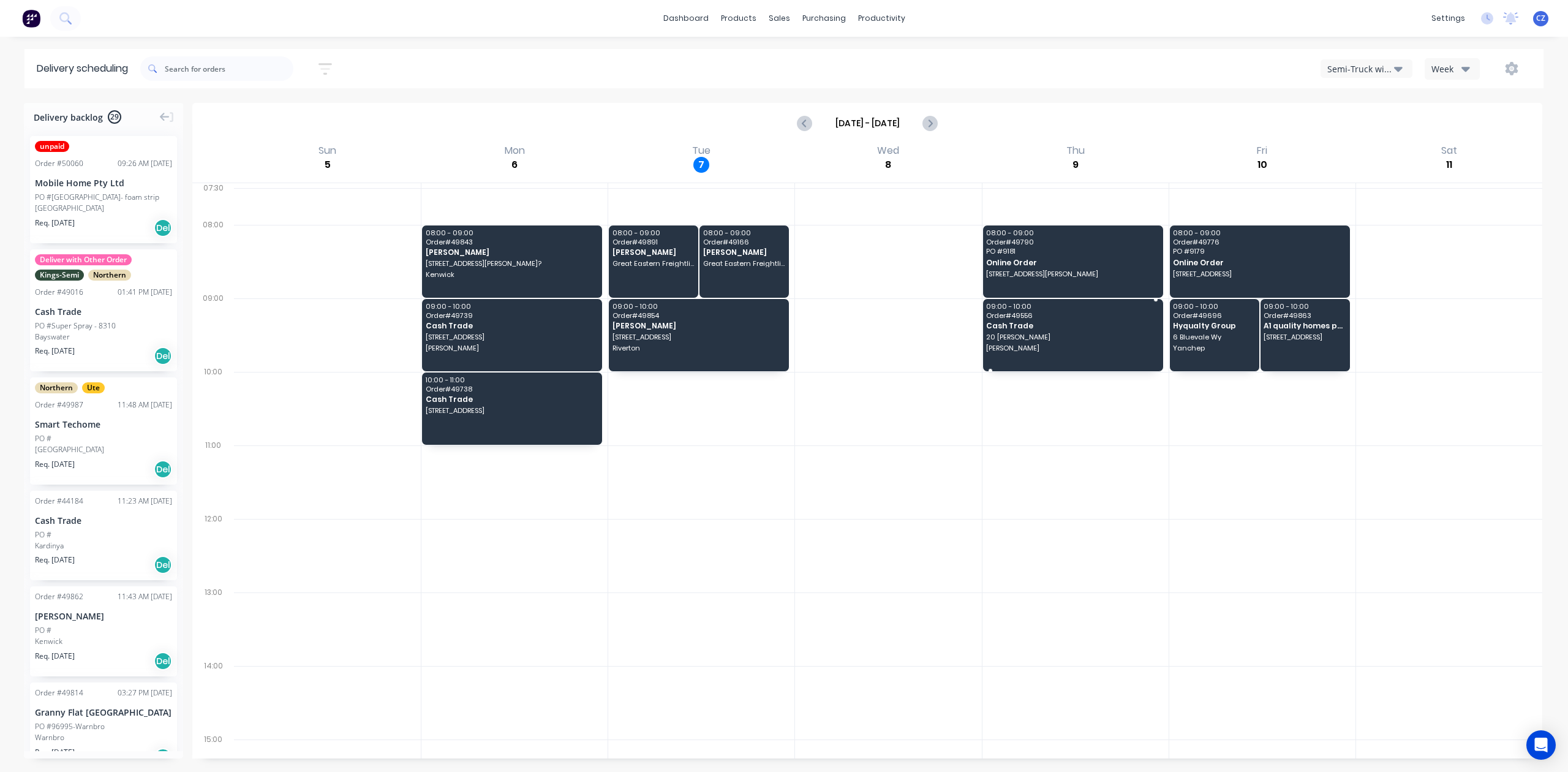
click at [1076, 337] on span "20 Diana Cres" at bounding box center [1072, 337] width 172 height 8
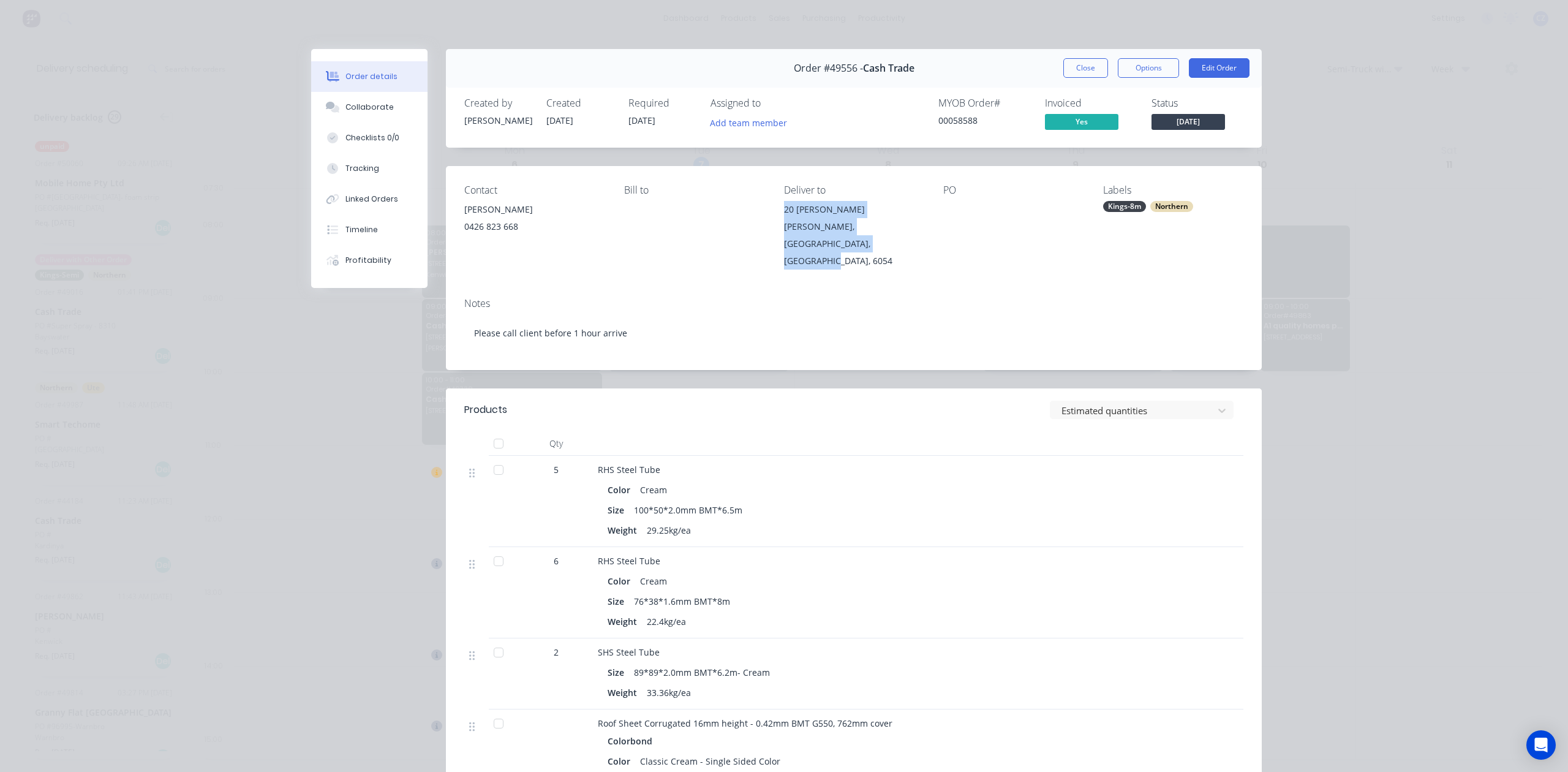
drag, startPoint x: 775, startPoint y: 212, endPoint x: 871, endPoint y: 260, distance: 107.3
click at [871, 260] on div "Contact Liam 0426 823 668 Bill to Deliver to 20 Diana Cres Lockridge, Western A…" at bounding box center [853, 226] width 816 height 122
copy div "20 Diana Cres Lockridge, Western Australia, Australia, 6054"
click at [1075, 67] on button "Close" at bounding box center [1086, 67] width 45 height 19
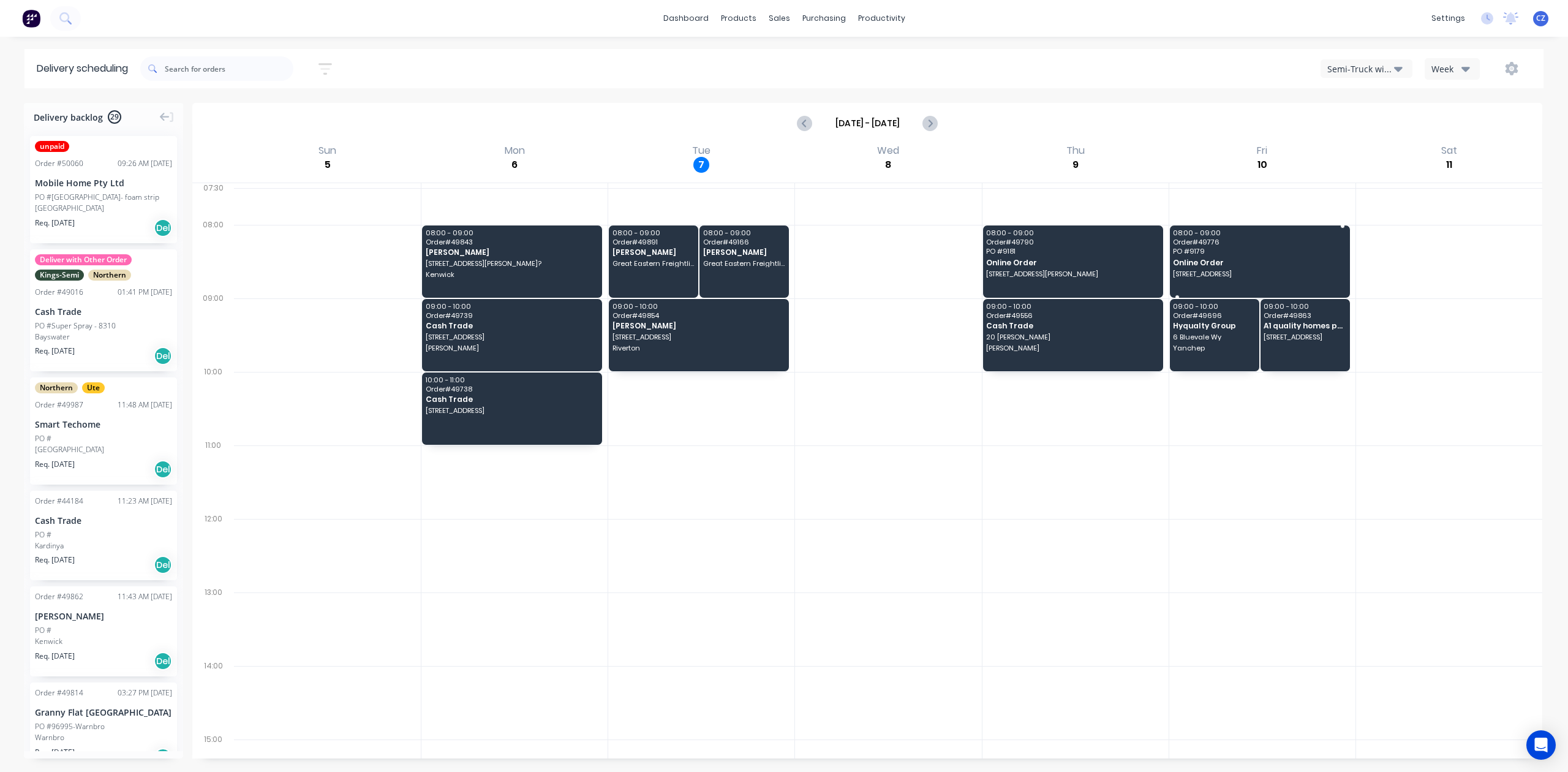
click at [1210, 253] on span "PO # 9179" at bounding box center [1259, 251] width 172 height 8
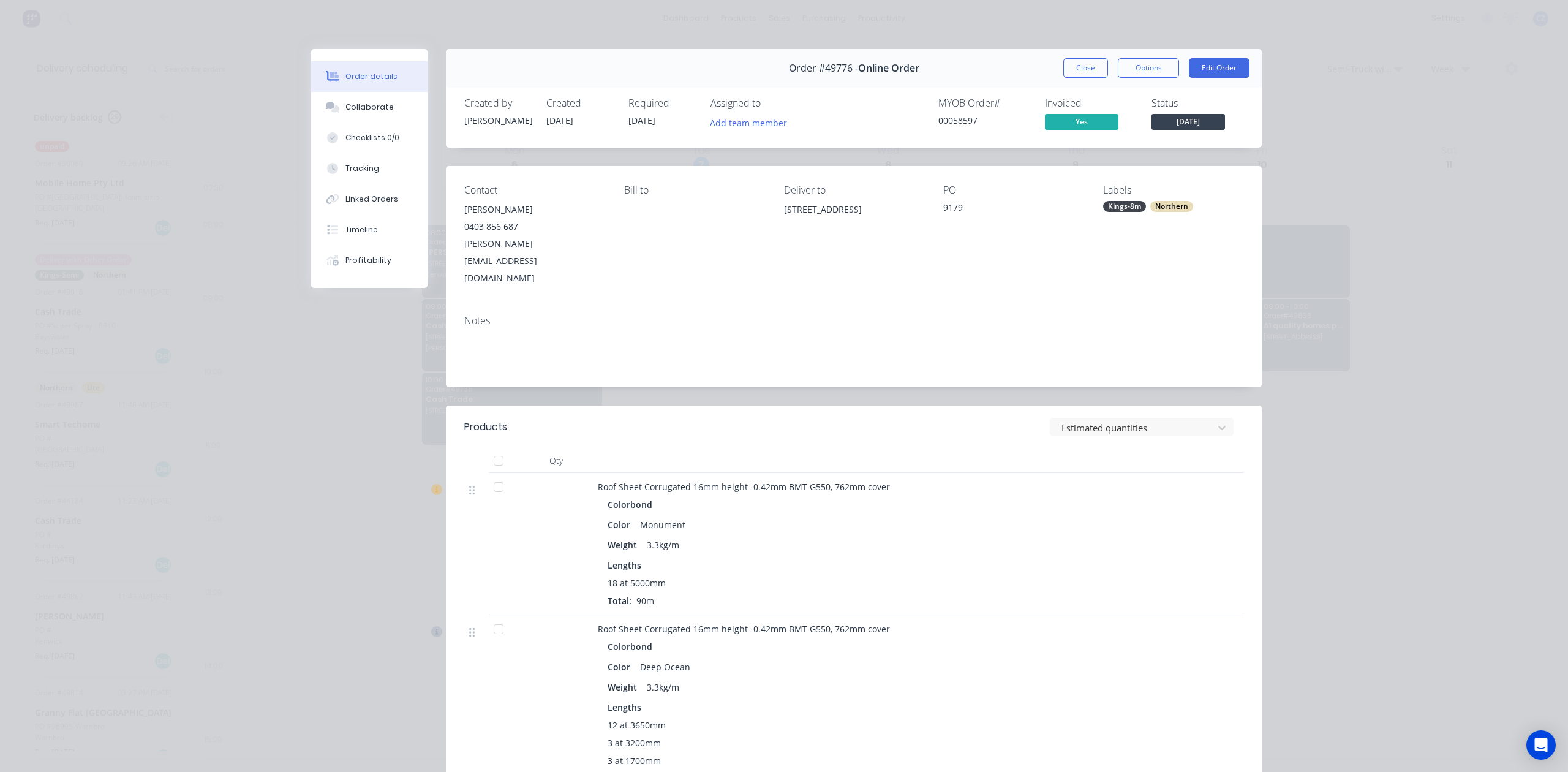
drag, startPoint x: 777, startPoint y: 214, endPoint x: 925, endPoint y: 223, distance: 148.3
click at [925, 223] on div "Contact Andrew Davis 0403 856 687 andrew@maltagroup.com.au Bill to Deliver to 1…" at bounding box center [853, 235] width 816 height 139
copy div "14 Trenton Way, Duncraig WA 6023"
drag, startPoint x: 1084, startPoint y: 62, endPoint x: 1099, endPoint y: 91, distance: 32.6
click at [1084, 62] on button "Close" at bounding box center [1086, 67] width 45 height 19
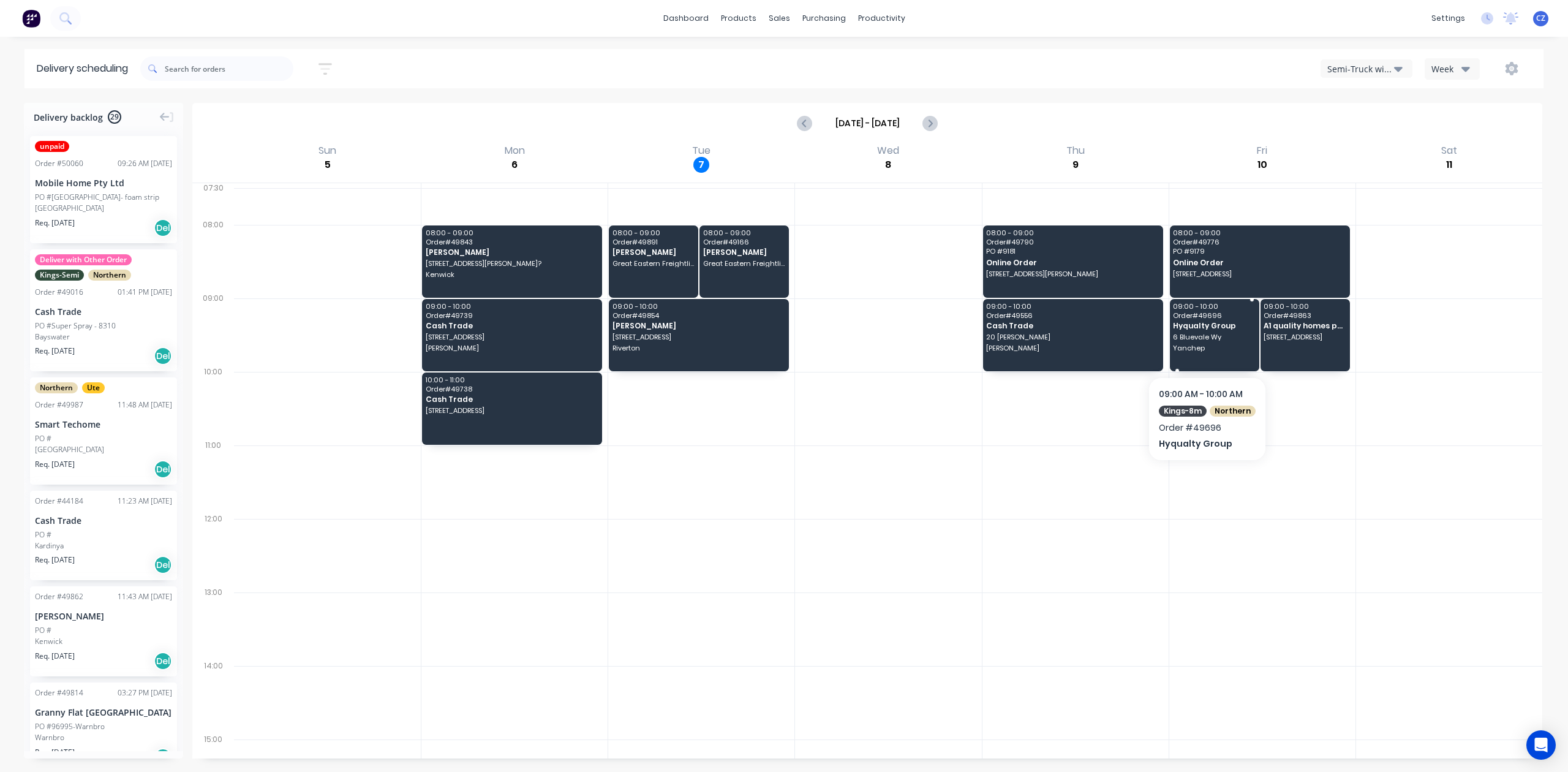
click at [1213, 331] on div "09:00 - 10:00 Order # 49696 Hyqualty Group 6 Bluevale Wy Yanchep" at bounding box center [1215, 335] width 89 height 72
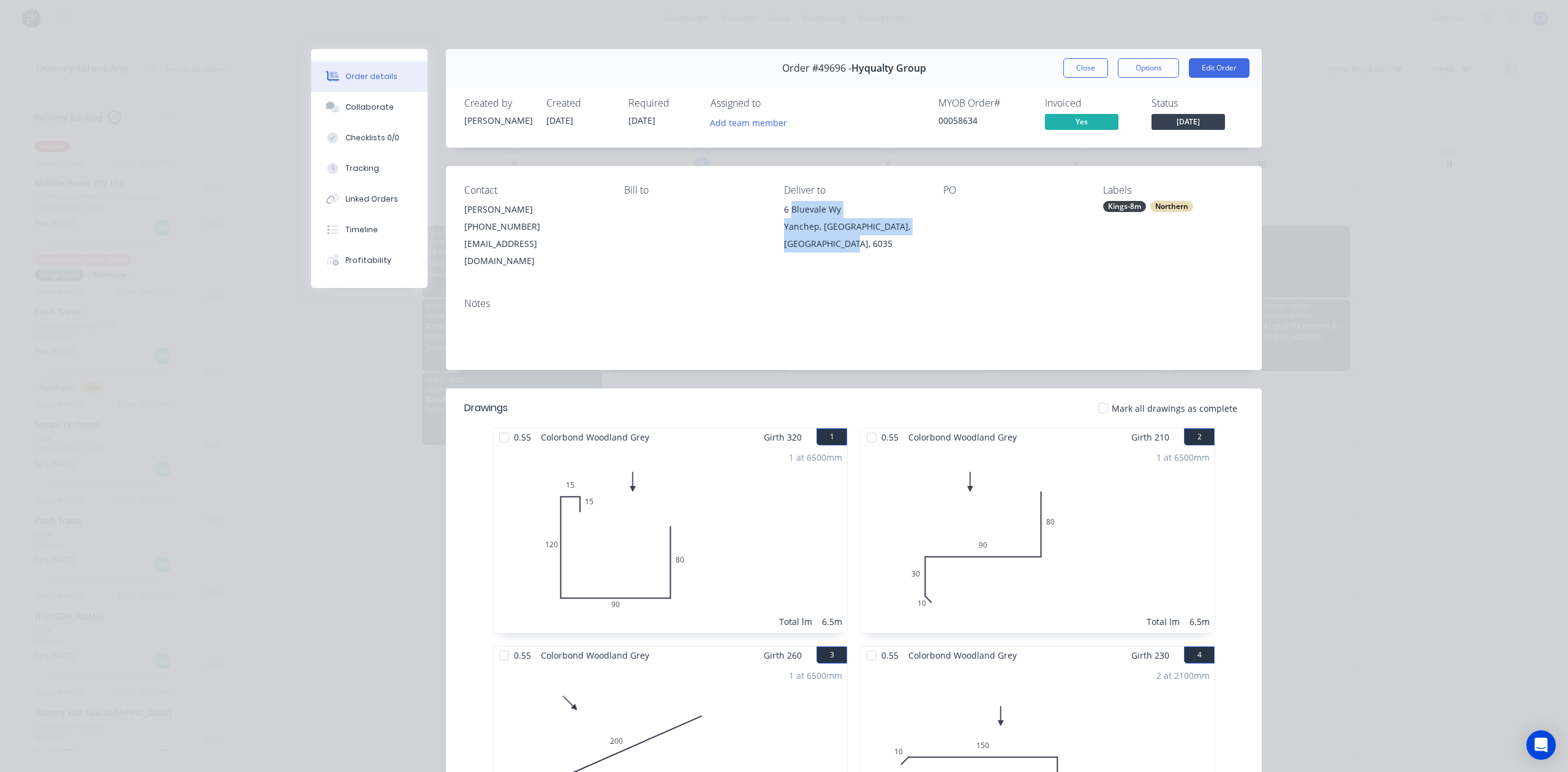
drag, startPoint x: 805, startPoint y: 224, endPoint x: 884, endPoint y: 264, distance: 88.5
click at [884, 264] on div "Contact Ivy Lee (08) 6111 1262 ivy@hyqualty.com.au Bill to Deliver to 6 Blueval…" at bounding box center [853, 226] width 816 height 122
click at [827, 256] on div "Contact Ivy Lee (08) 6111 1262 ivy@hyqualty.com.au Bill to Deliver to 6 Blueval…" at bounding box center [853, 226] width 816 height 122
drag, startPoint x: 770, startPoint y: 206, endPoint x: 841, endPoint y: 250, distance: 83.5
click at [841, 250] on div "Contact Ivy Lee (08) 6111 1262 ivy@hyqualty.com.au Bill to Deliver to 6 Blueval…" at bounding box center [853, 226] width 816 height 122
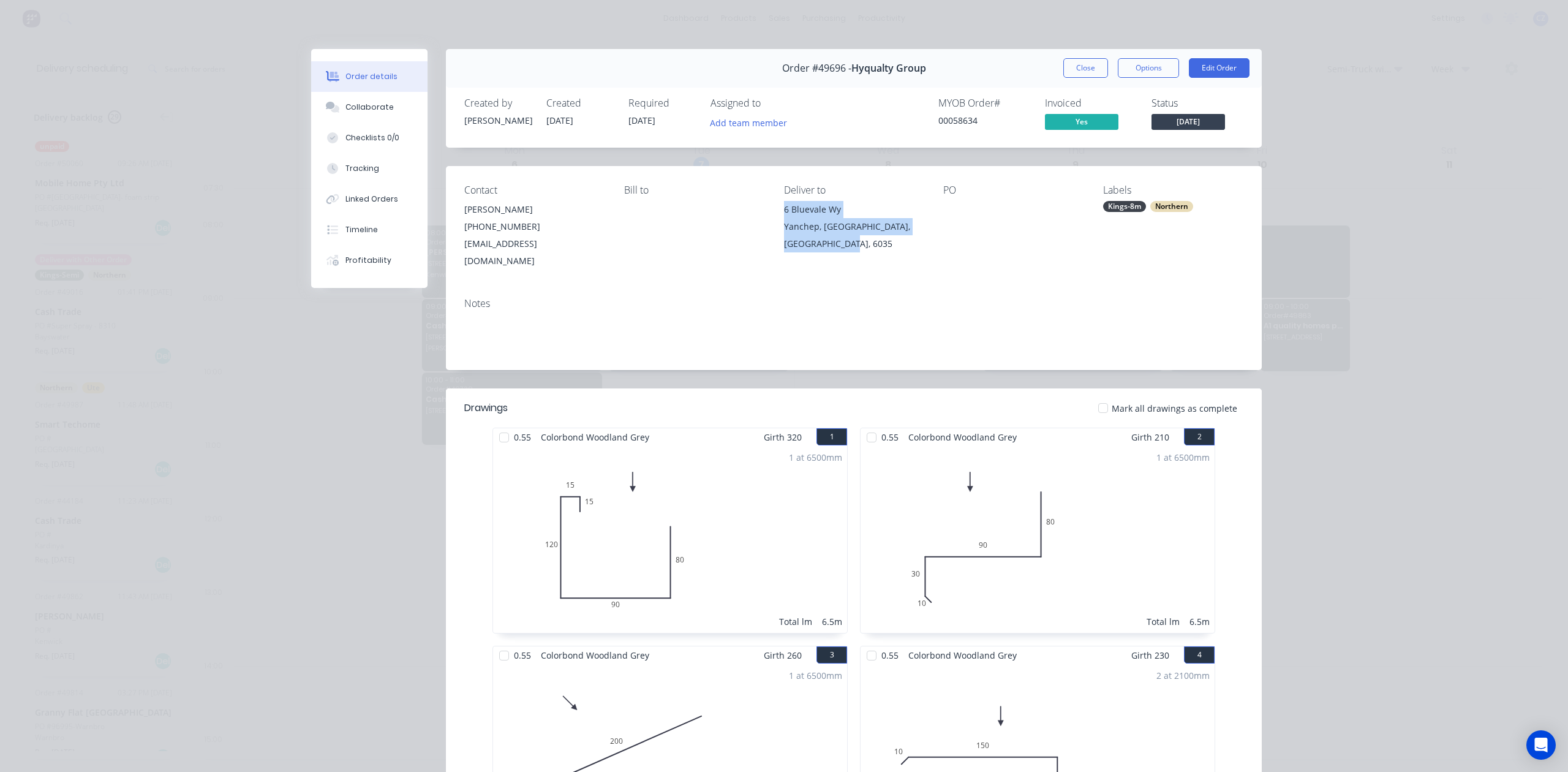
copy div "6 Bluevale Wy Yanchep, Western Australia, Australia, 6035"
click at [1076, 67] on button "Close" at bounding box center [1086, 67] width 45 height 19
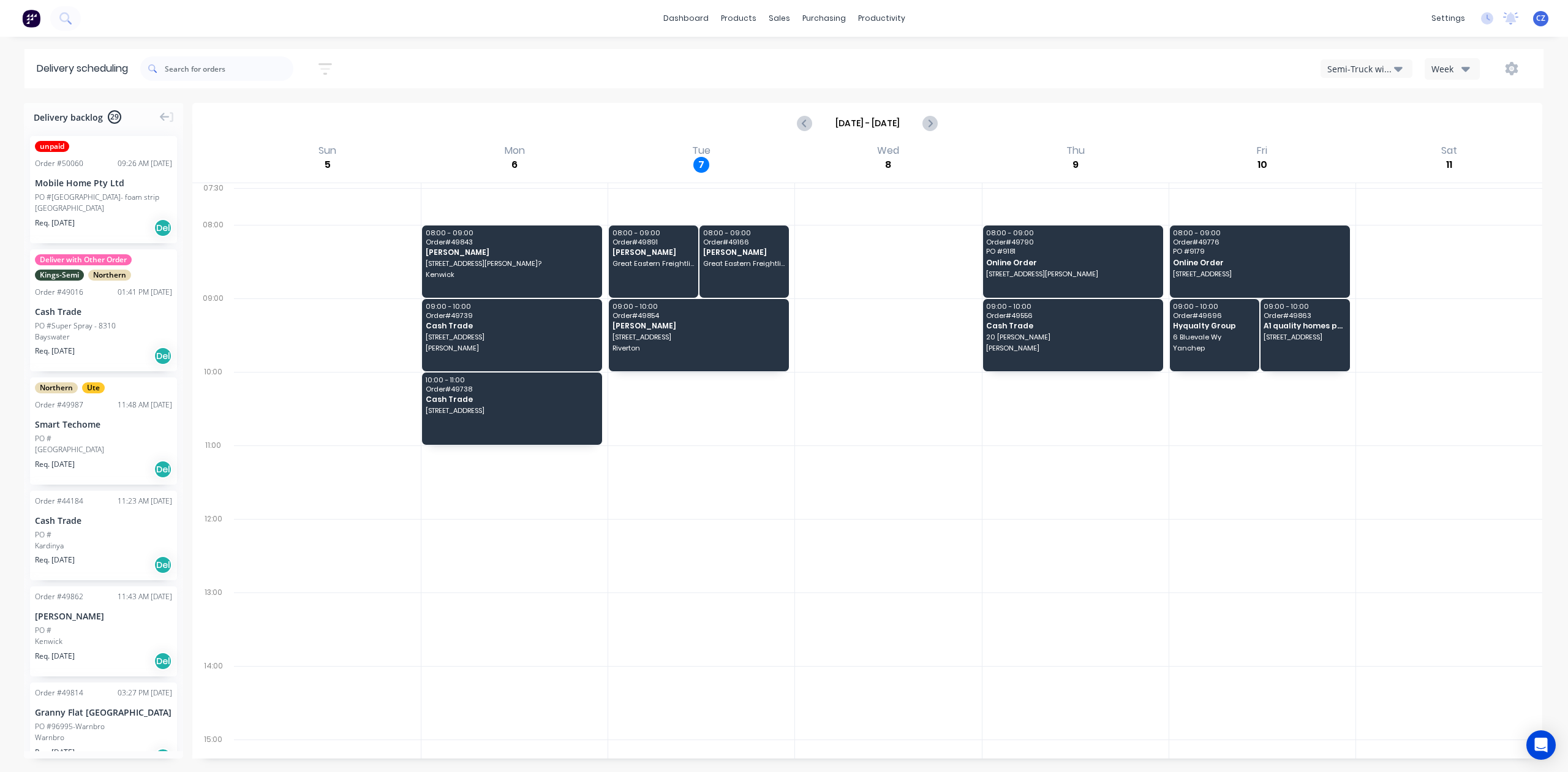
click at [1351, 67] on div "Semi-Truck with Hiab" at bounding box center [1360, 68] width 66 height 13
click at [1361, 151] on div "Utes Delivery" at bounding box center [1382, 148] width 121 height 24
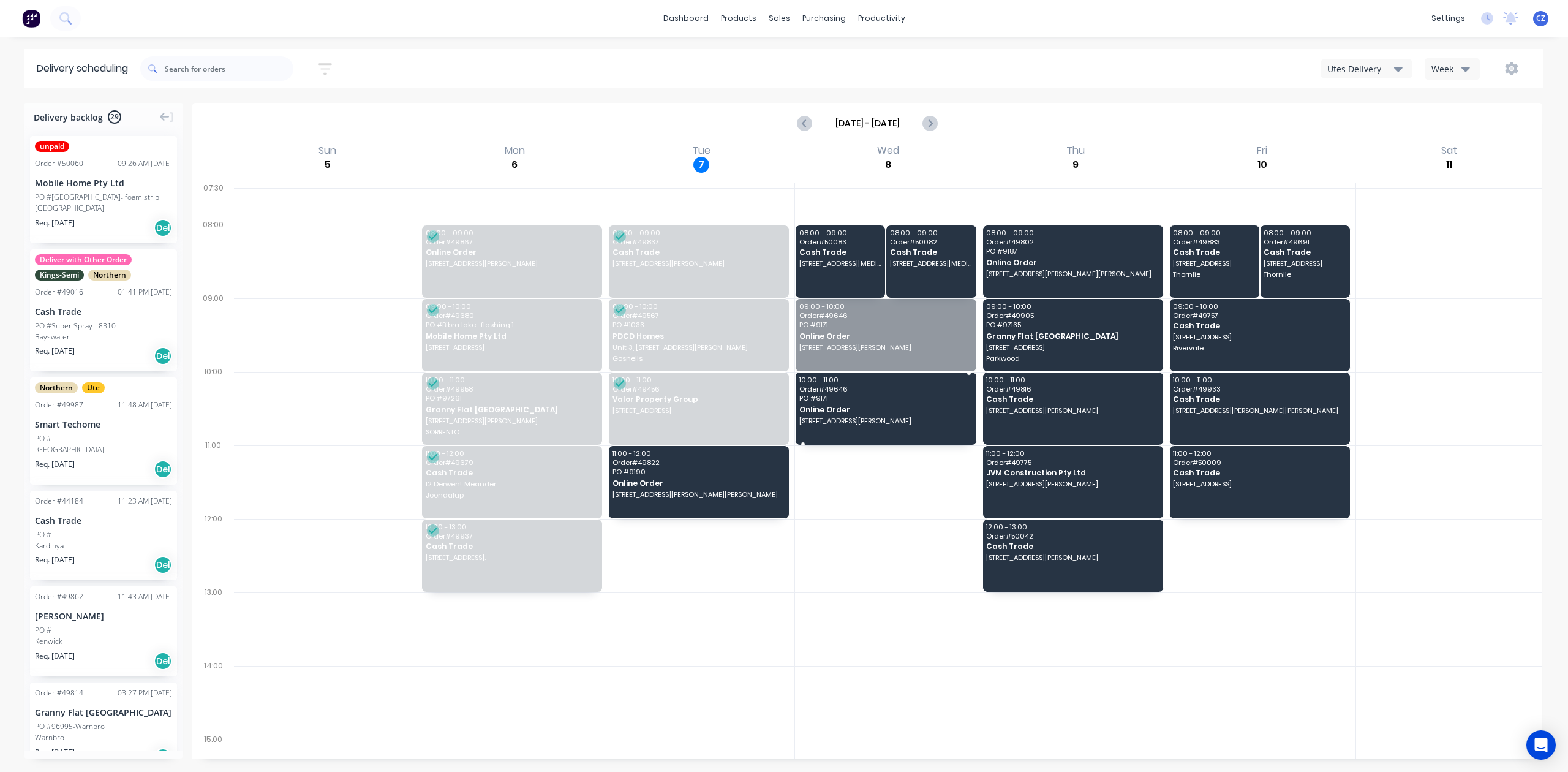
drag, startPoint x: 915, startPoint y: 341, endPoint x: 912, endPoint y: 424, distance: 83.1
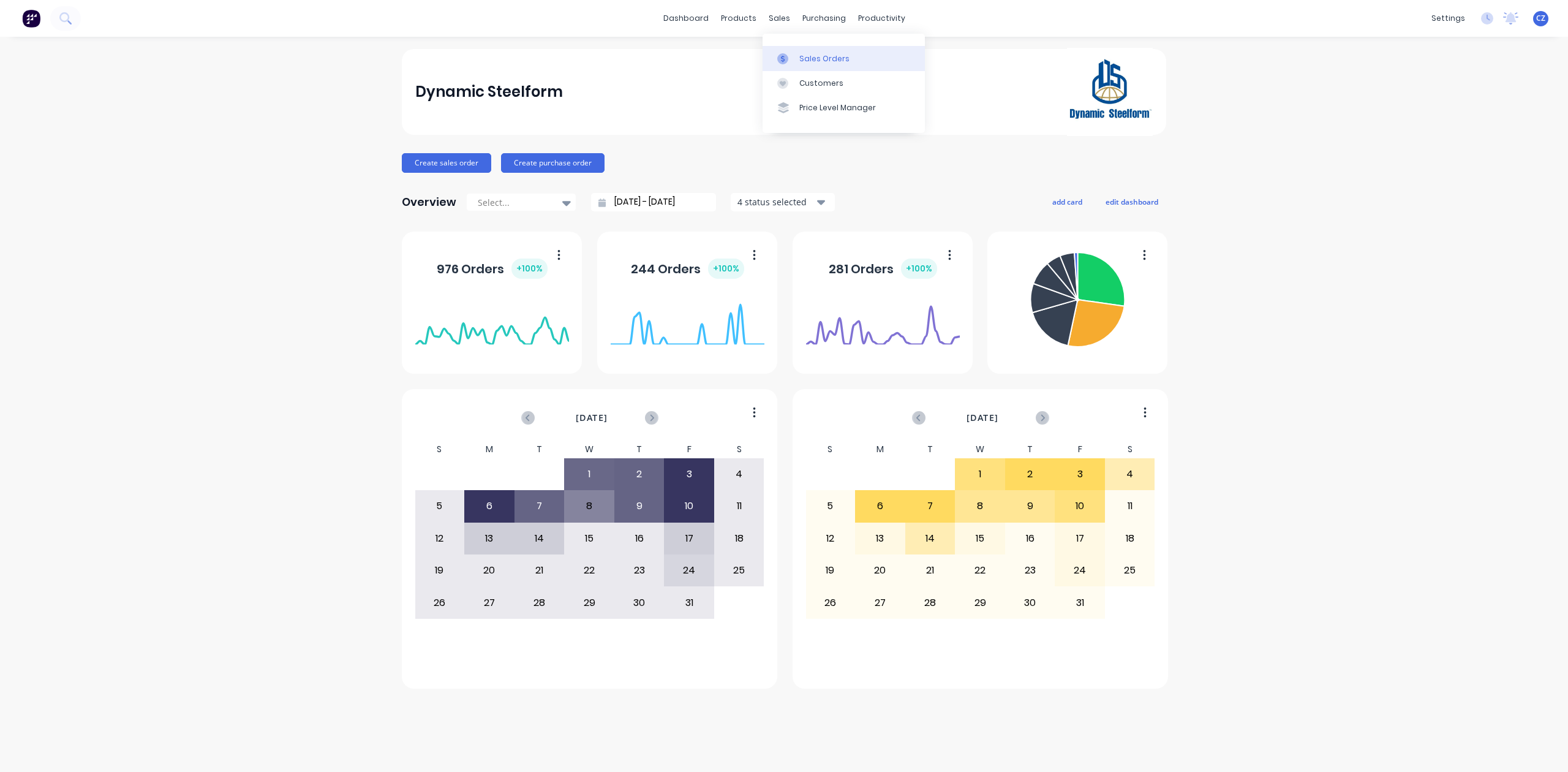
click at [792, 59] on div at bounding box center [787, 58] width 19 height 11
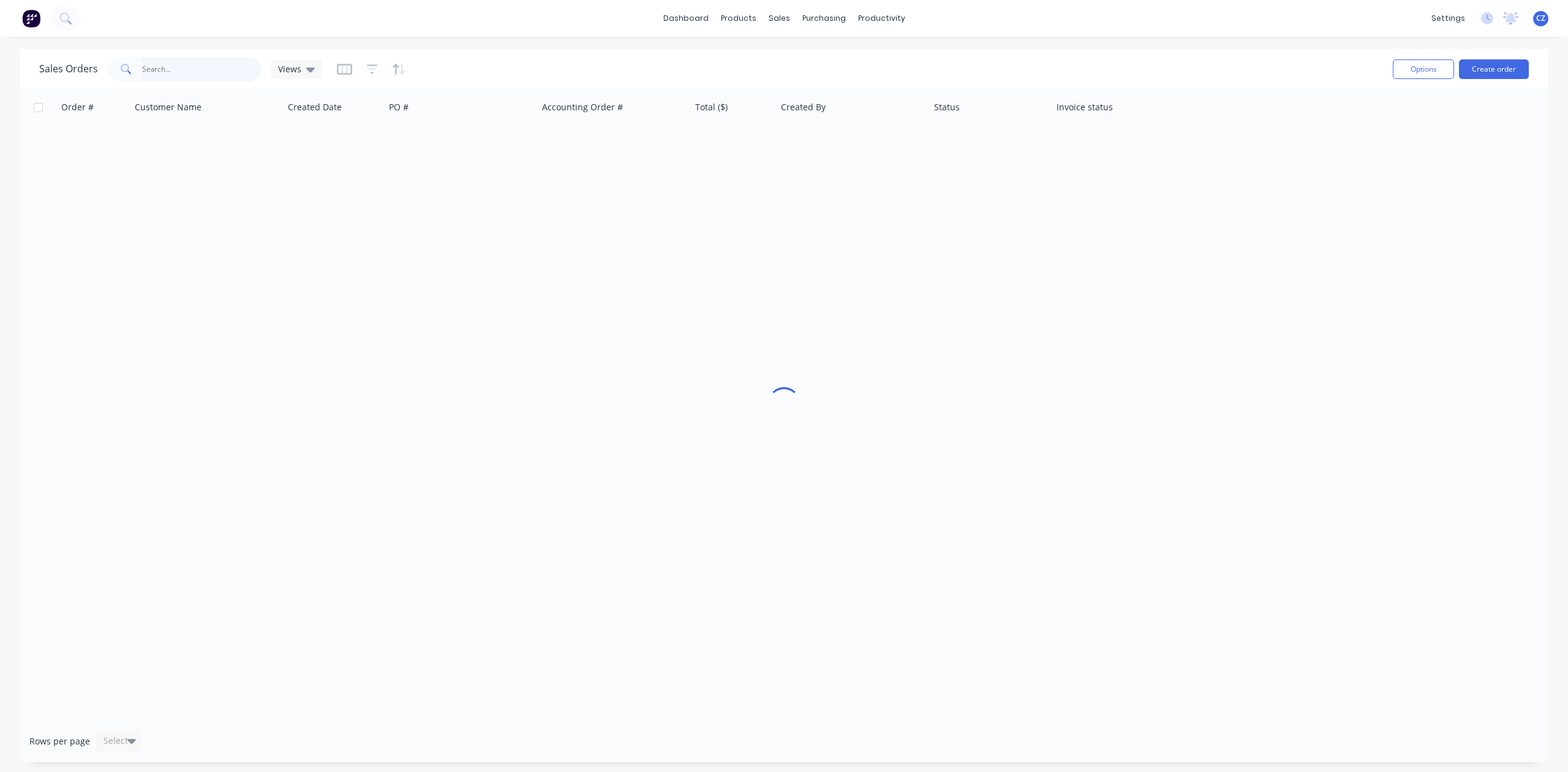
click at [174, 67] on input "text" at bounding box center [202, 69] width 120 height 24
paste input "447 168 371"
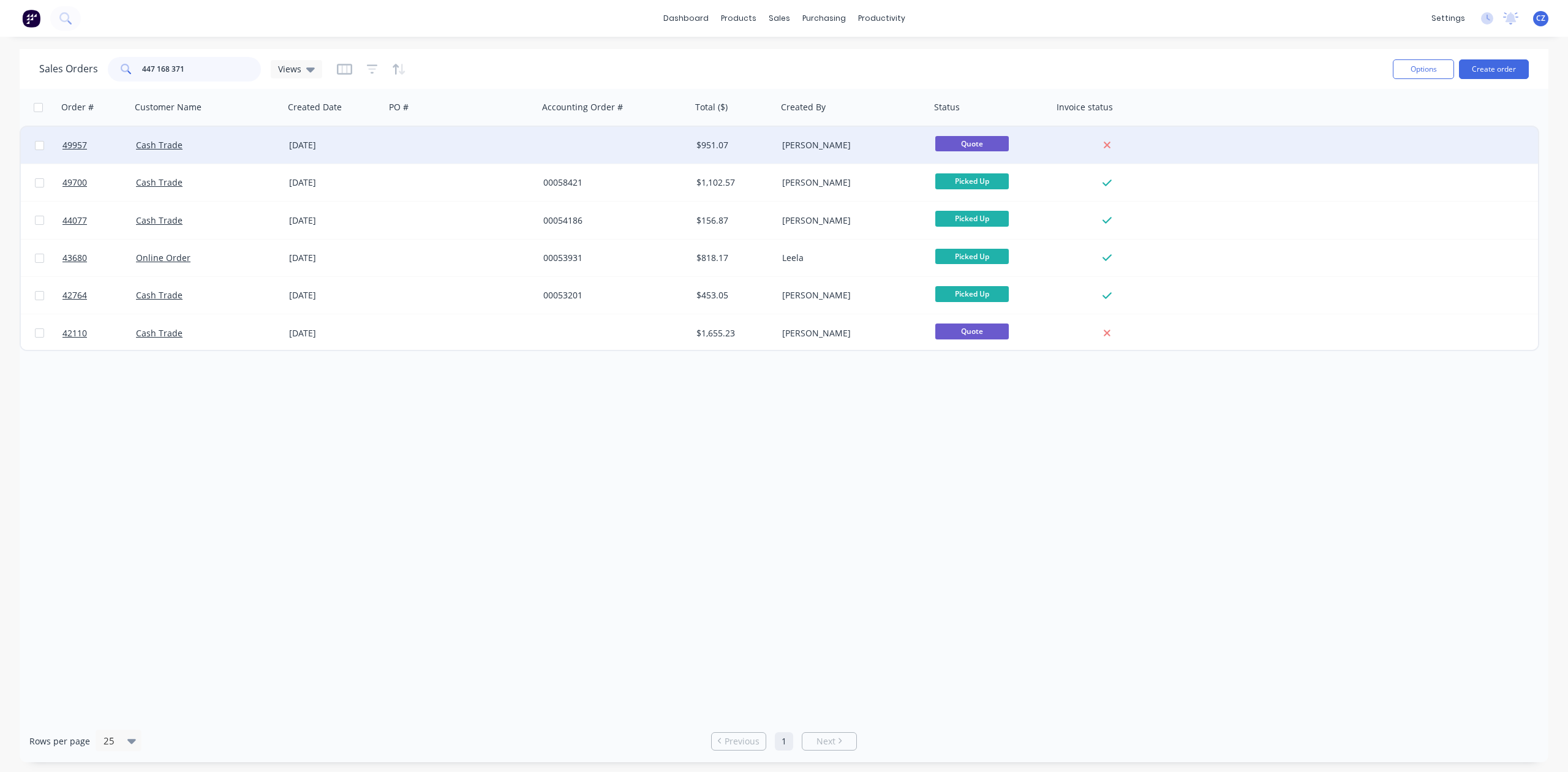
type input "447 168 371"
drag, startPoint x: 597, startPoint y: 132, endPoint x: 603, endPoint y: 127, distance: 7.8
click at [603, 127] on div at bounding box center [615, 146] width 153 height 37
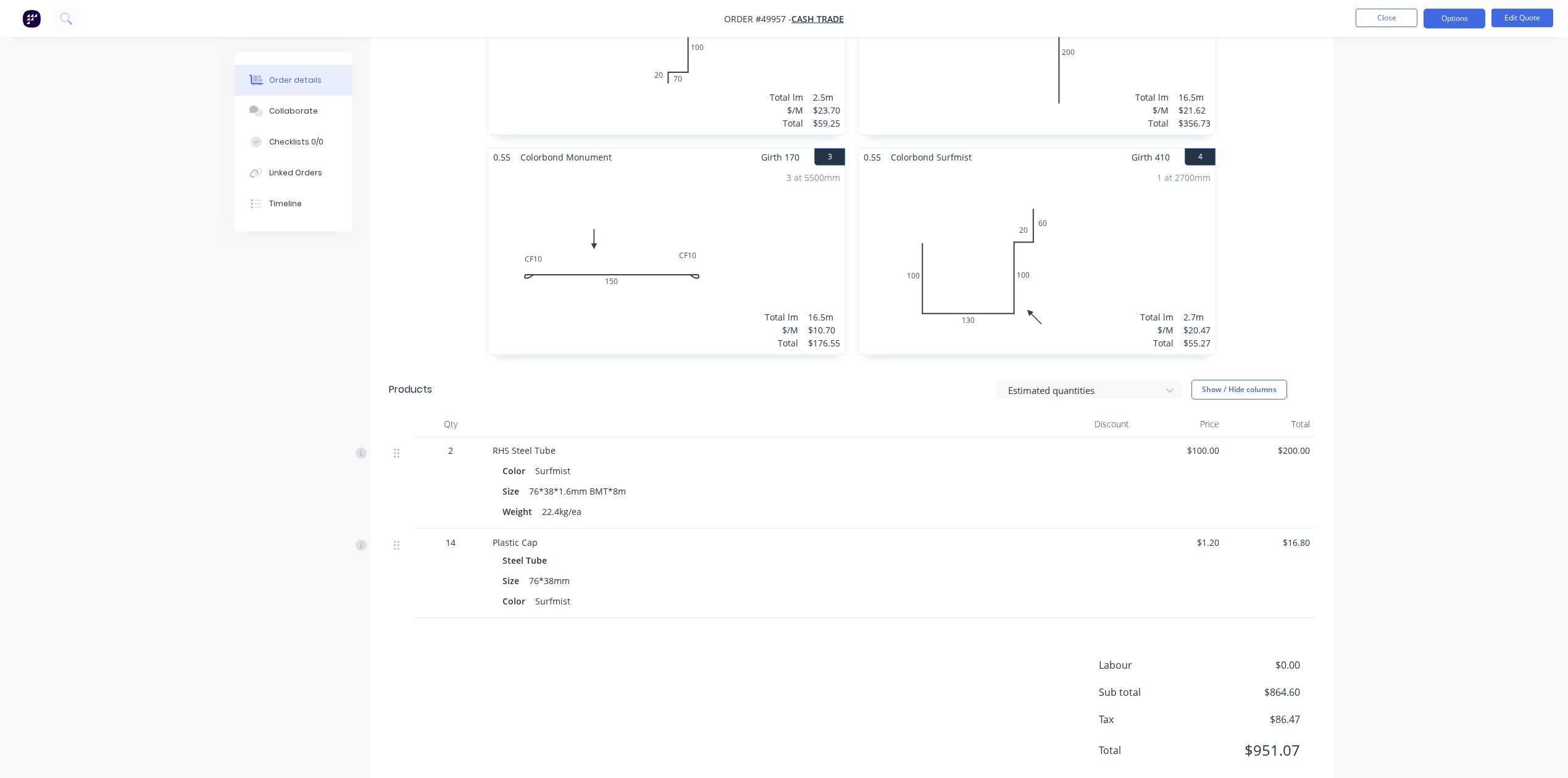
scroll to position [490, 0]
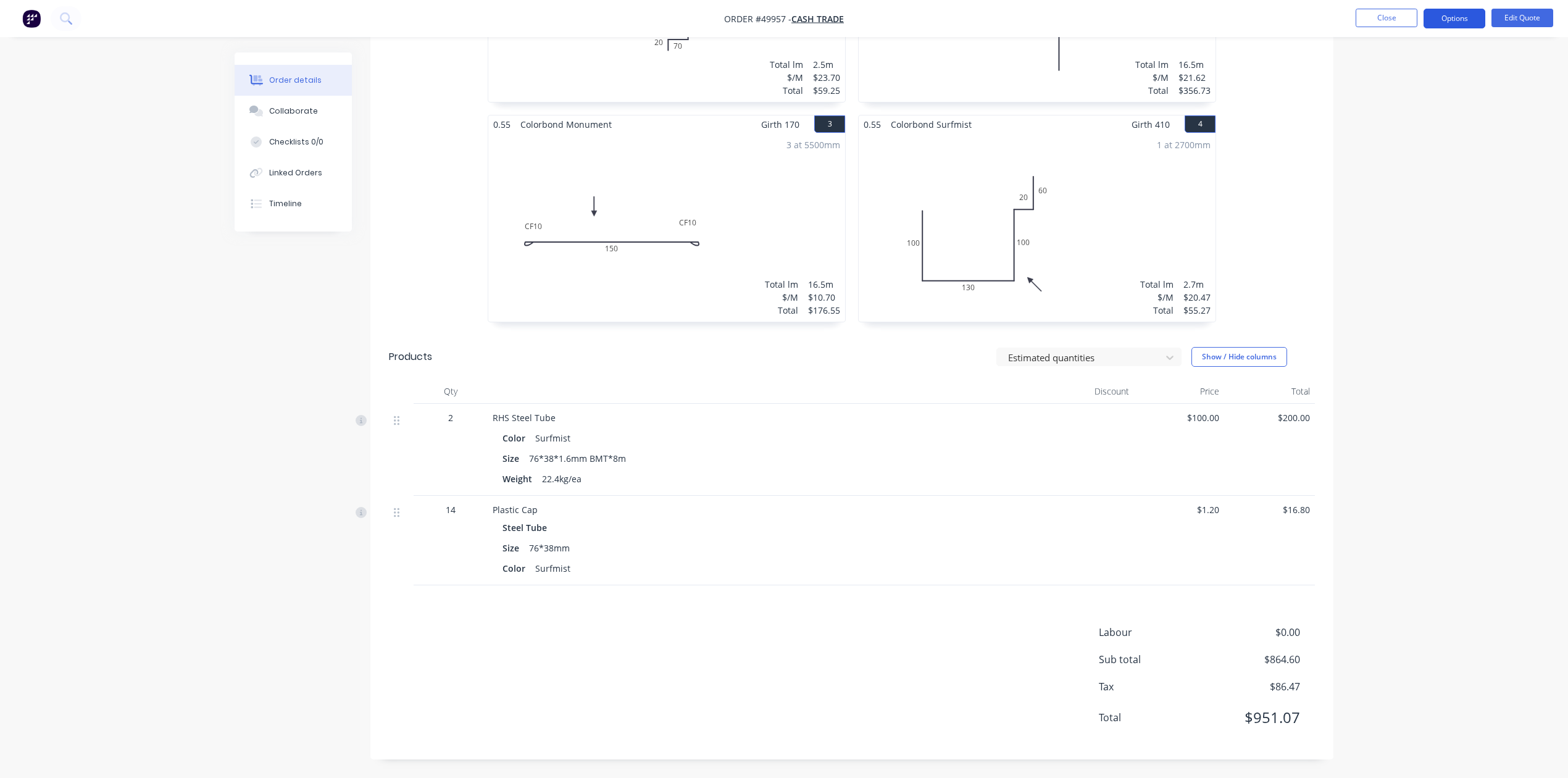
click at [1470, 8] on button "Options" at bounding box center [1454, 18] width 62 height 20
click at [1436, 148] on div "Convert to Order" at bounding box center [1417, 148] width 114 height 18
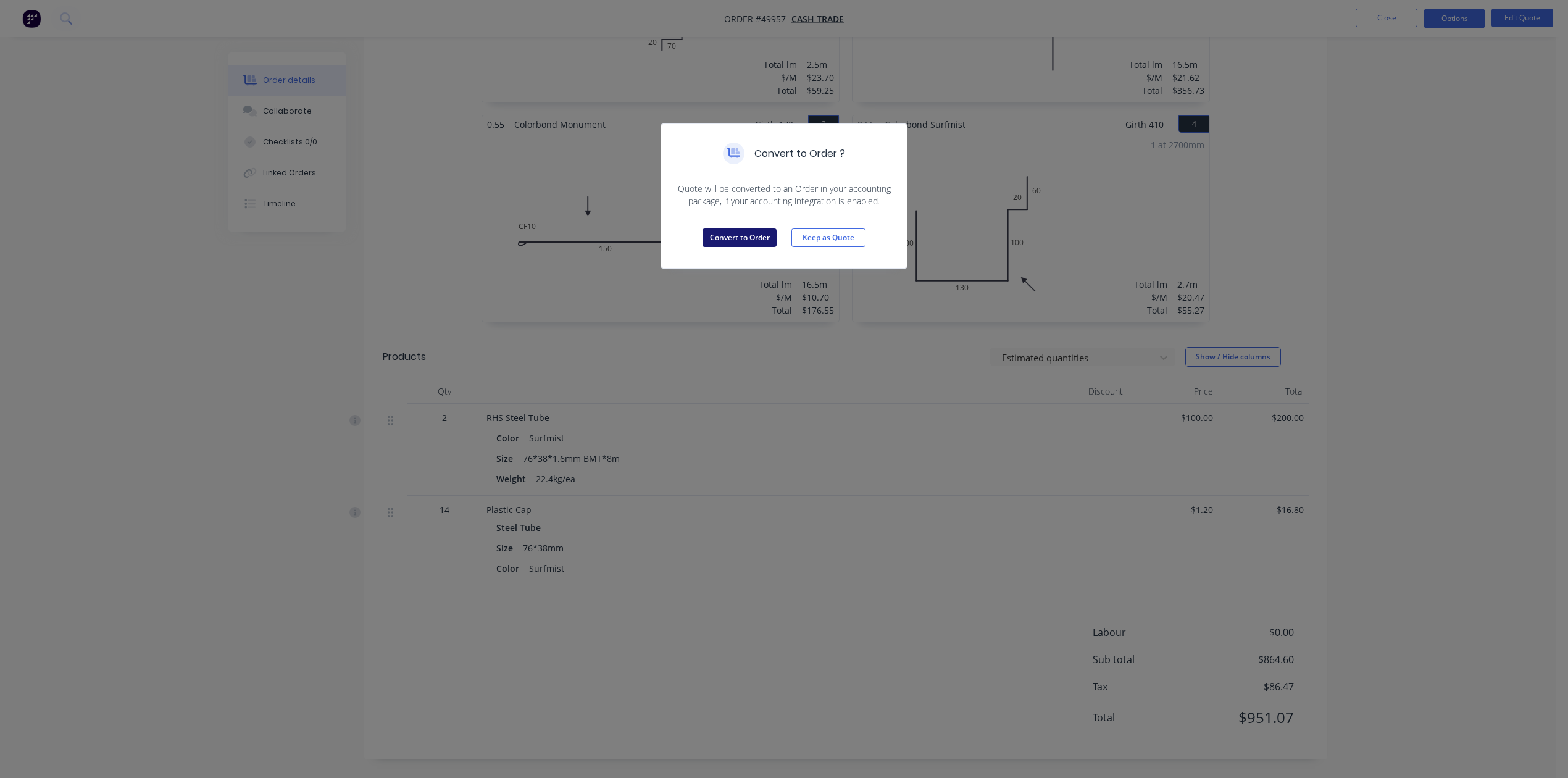
click at [710, 244] on button "Convert to Order" at bounding box center [739, 238] width 74 height 19
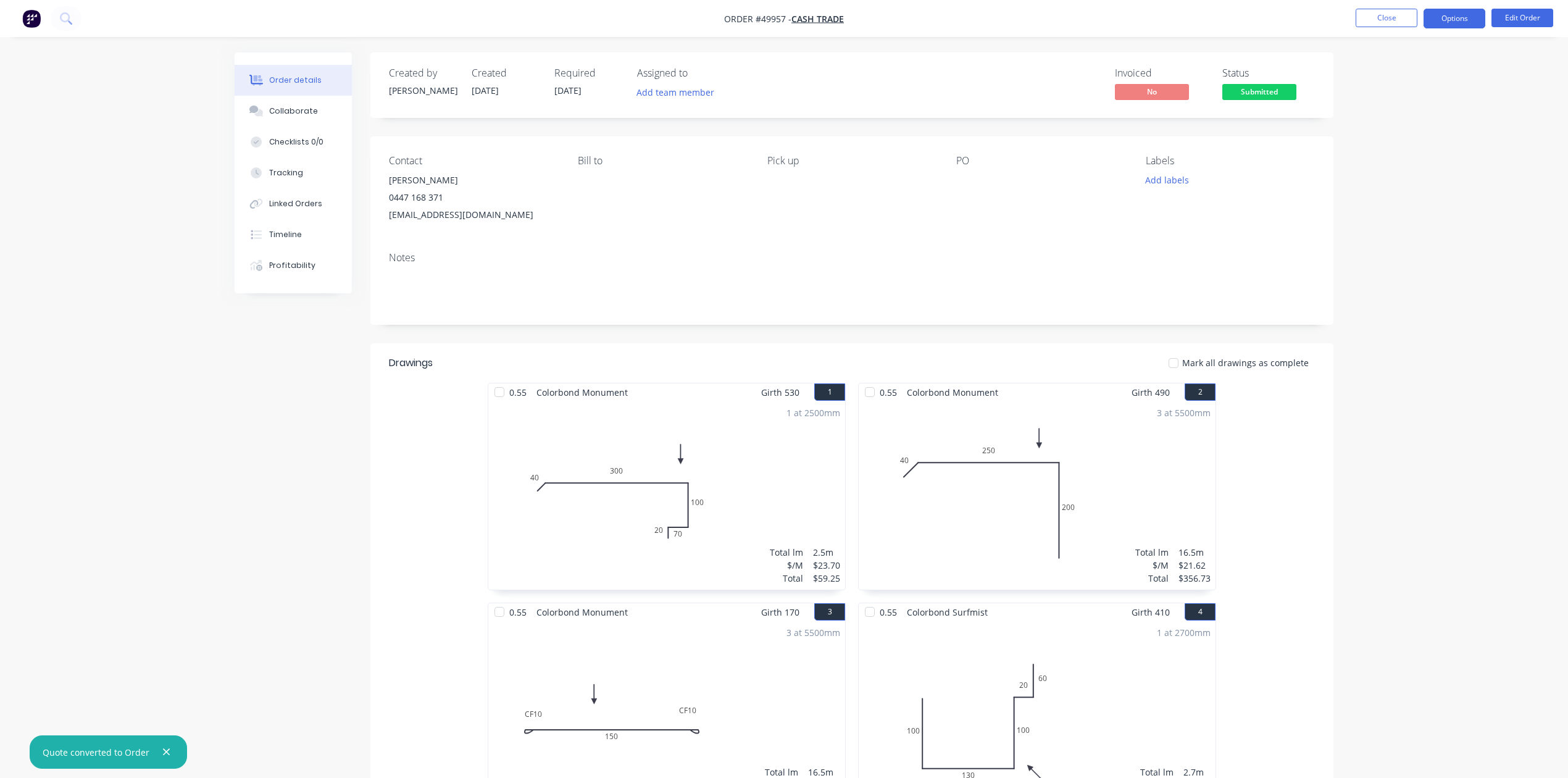
click at [1444, 11] on button "Options" at bounding box center [1454, 18] width 62 height 20
click at [1395, 66] on div "Invoice" at bounding box center [1417, 75] width 114 height 18
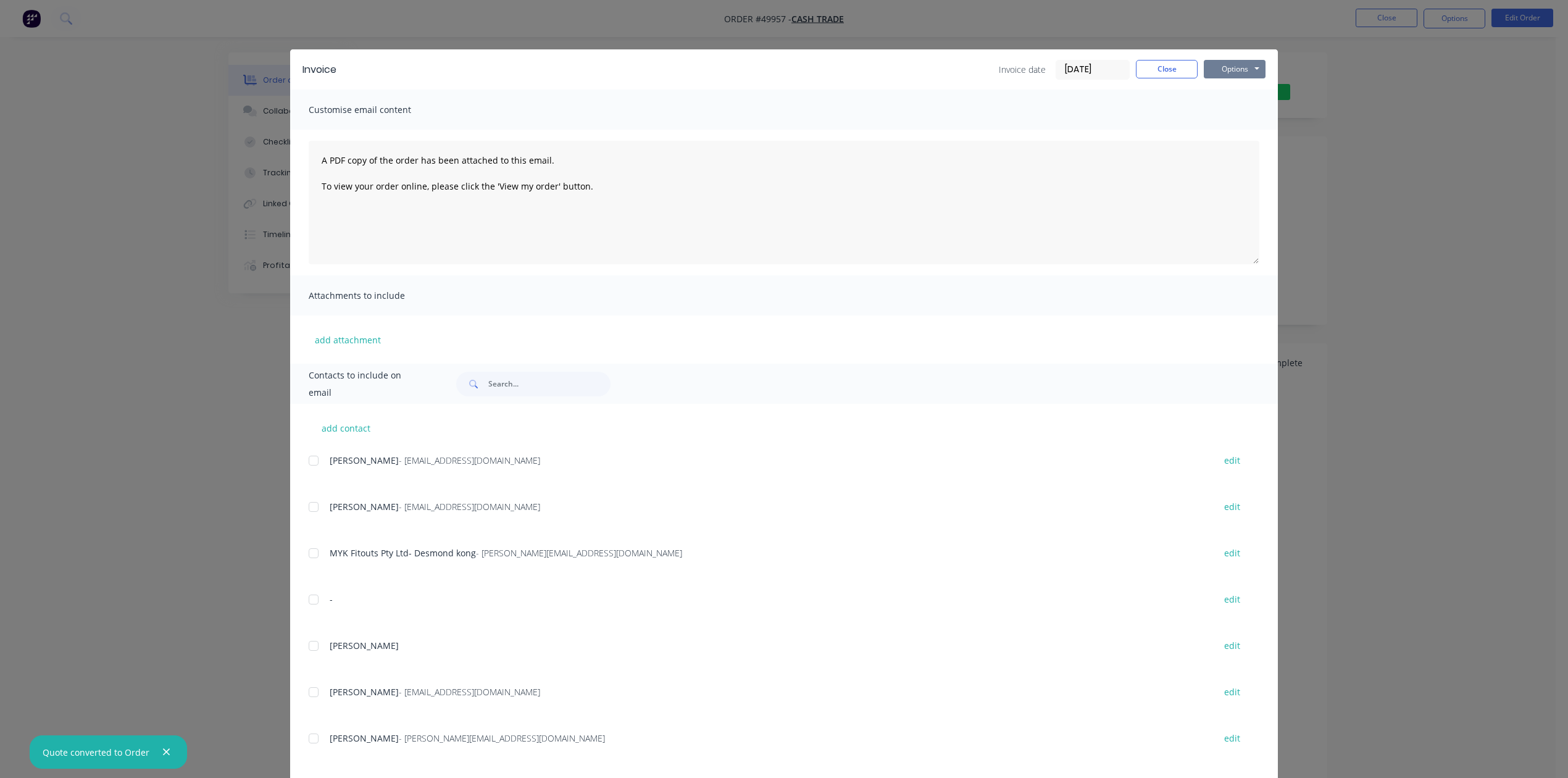
click at [1219, 70] on button "Options" at bounding box center [1234, 70] width 62 height 19
click at [1220, 109] on button "Print" at bounding box center [1242, 111] width 79 height 20
click at [1147, 71] on button "Close" at bounding box center [1166, 70] width 62 height 19
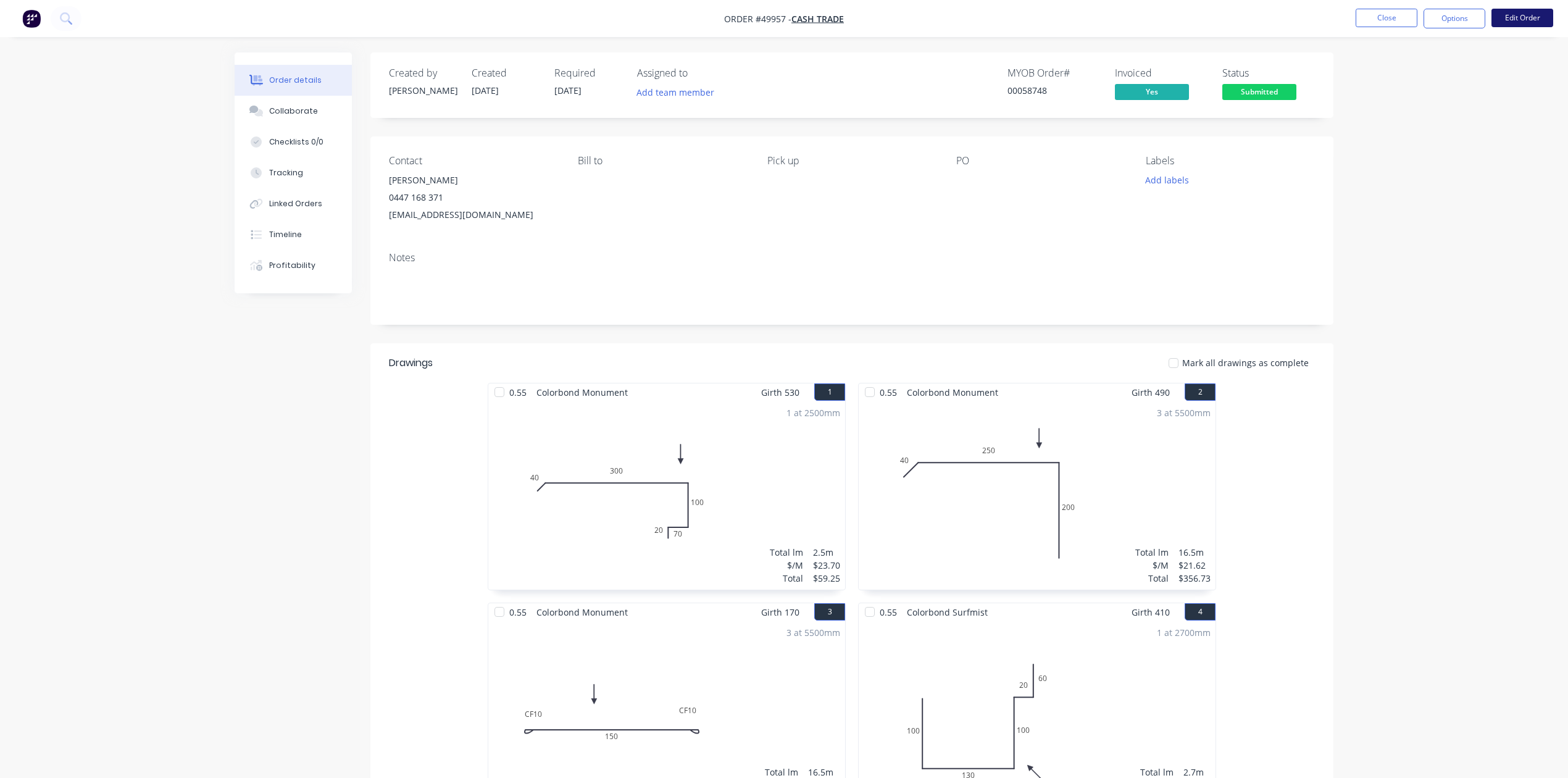
click at [1514, 17] on button "Edit Order" at bounding box center [1521, 18] width 62 height 19
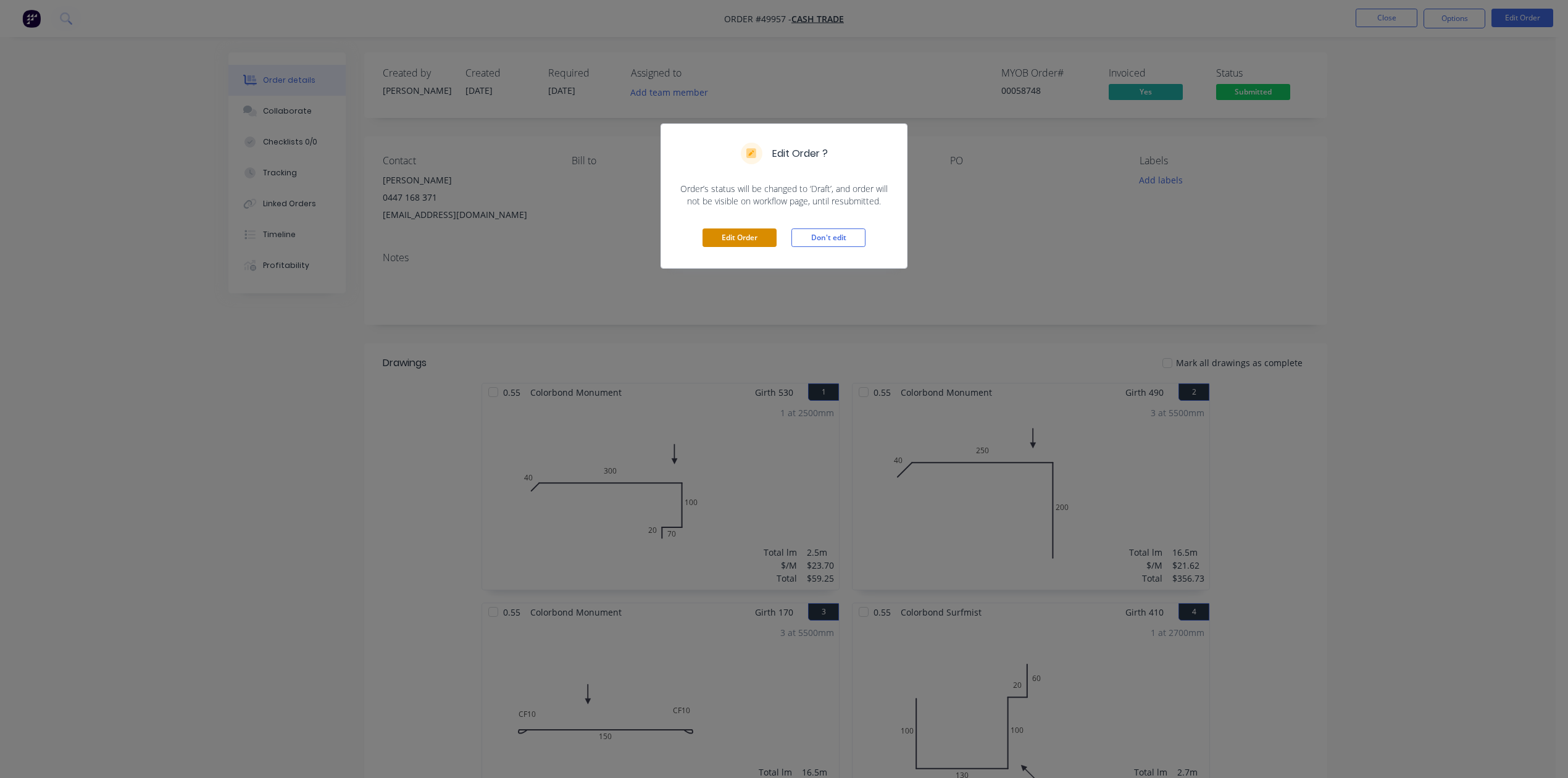
click at [767, 238] on button "Edit Order" at bounding box center [739, 238] width 74 height 19
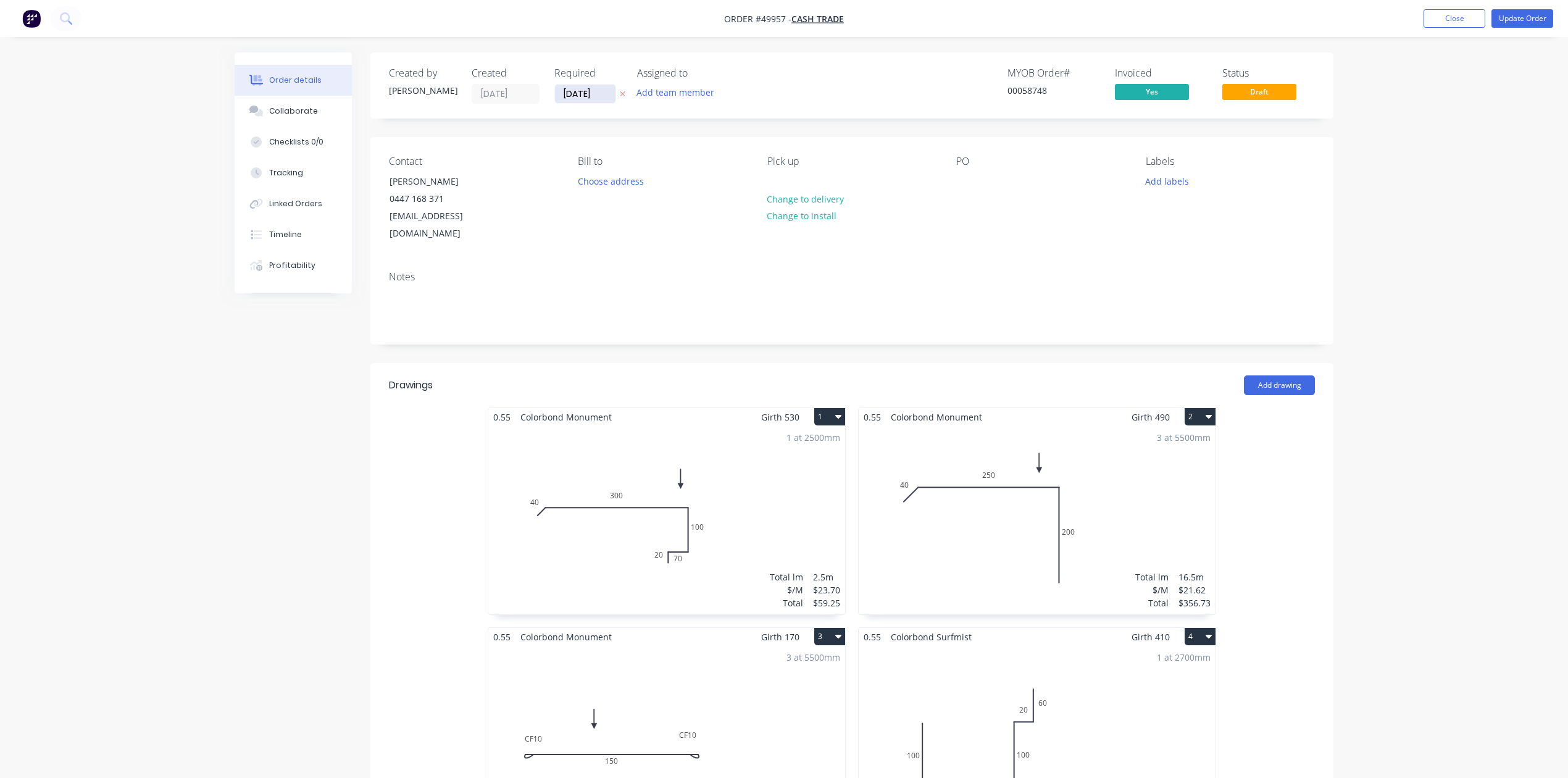
click at [586, 87] on input "03/10/25" at bounding box center [584, 94] width 60 height 19
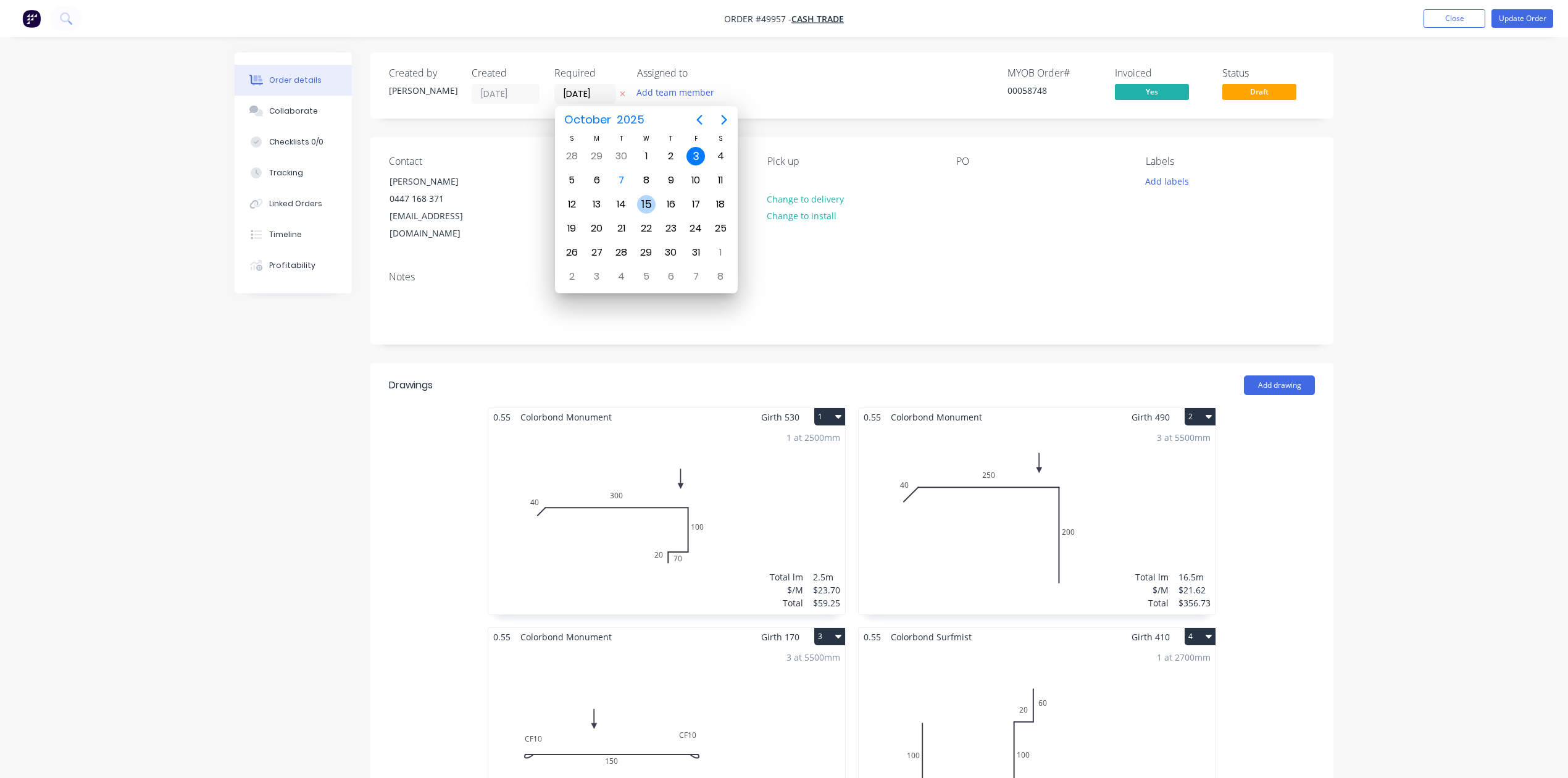
click at [647, 203] on div "15" at bounding box center [646, 204] width 19 height 19
type input "15/10/25"
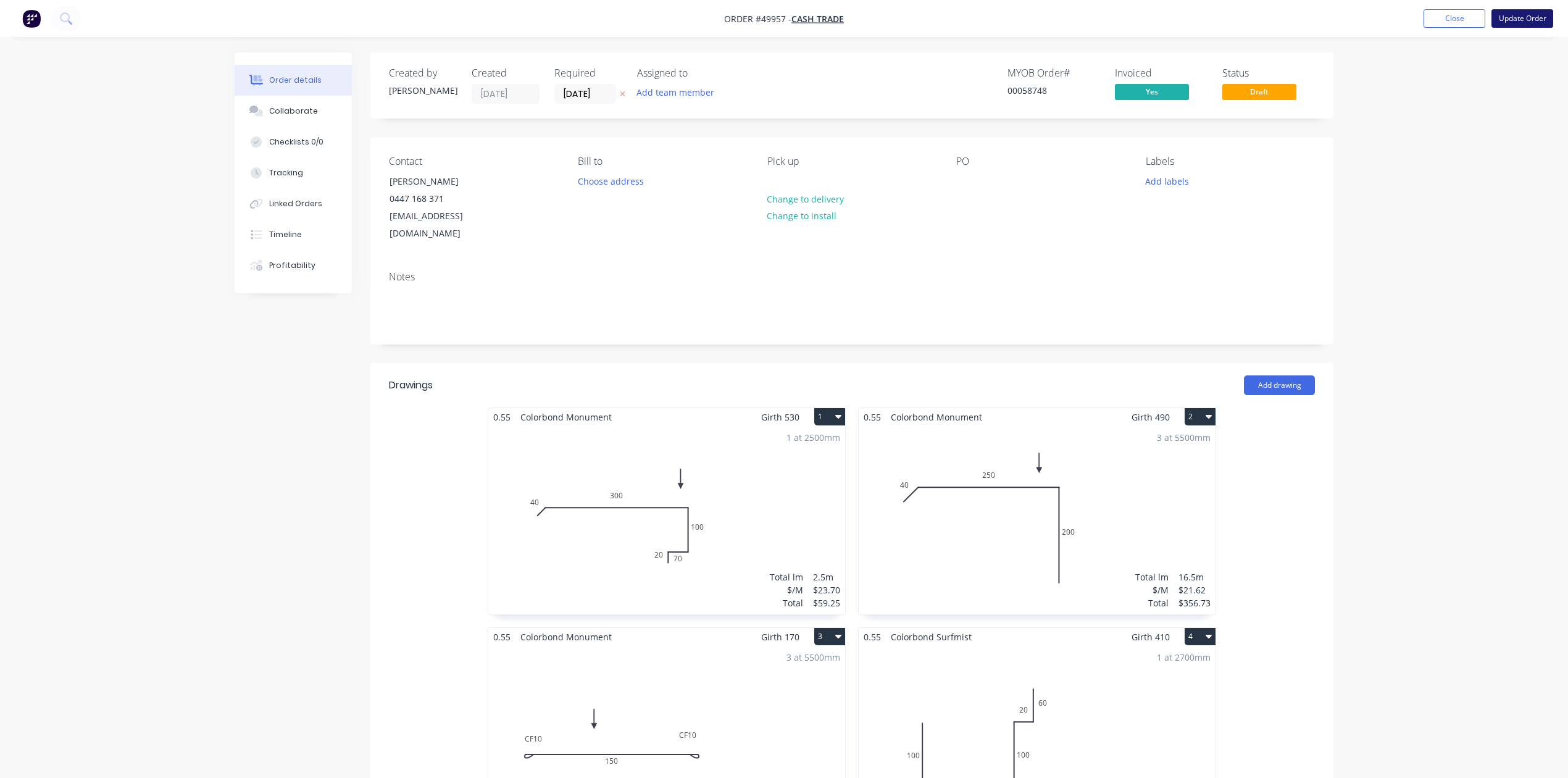
click at [1514, 11] on button "Update Order" at bounding box center [1521, 19] width 62 height 19
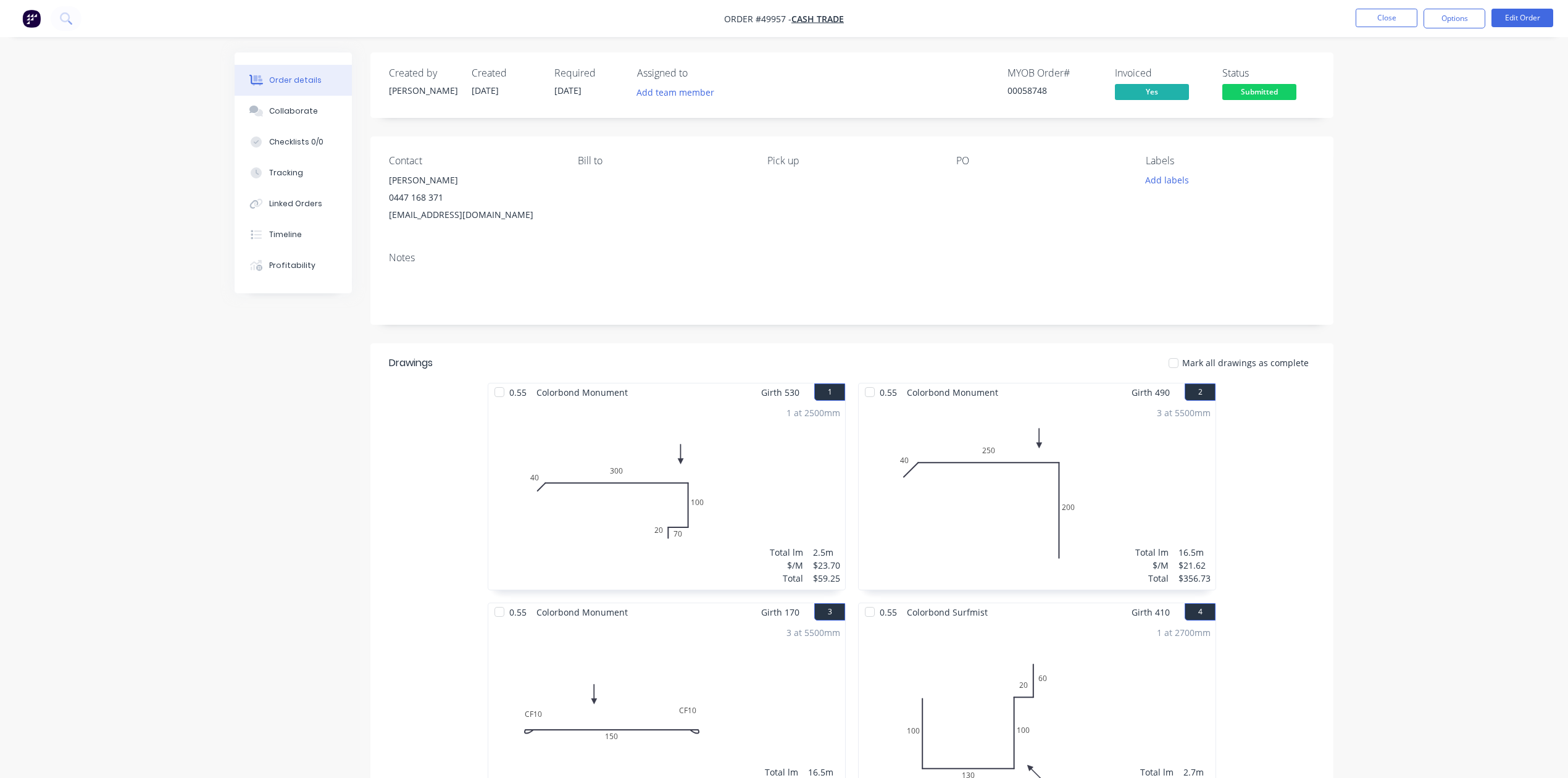
click at [1273, 92] on span "Submitted" at bounding box center [1258, 92] width 74 height 15
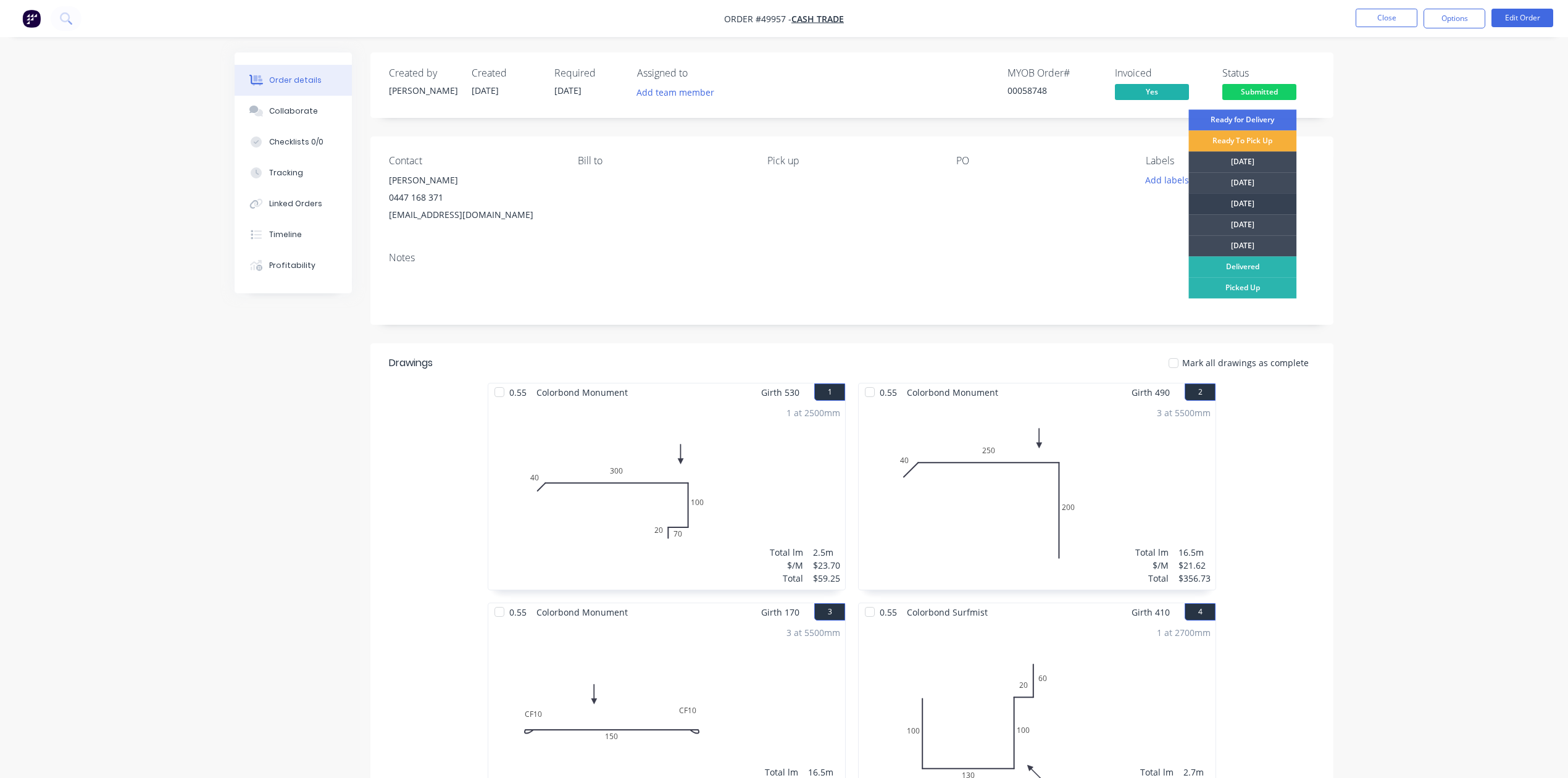
click at [1241, 201] on div "Wednesday" at bounding box center [1242, 204] width 108 height 21
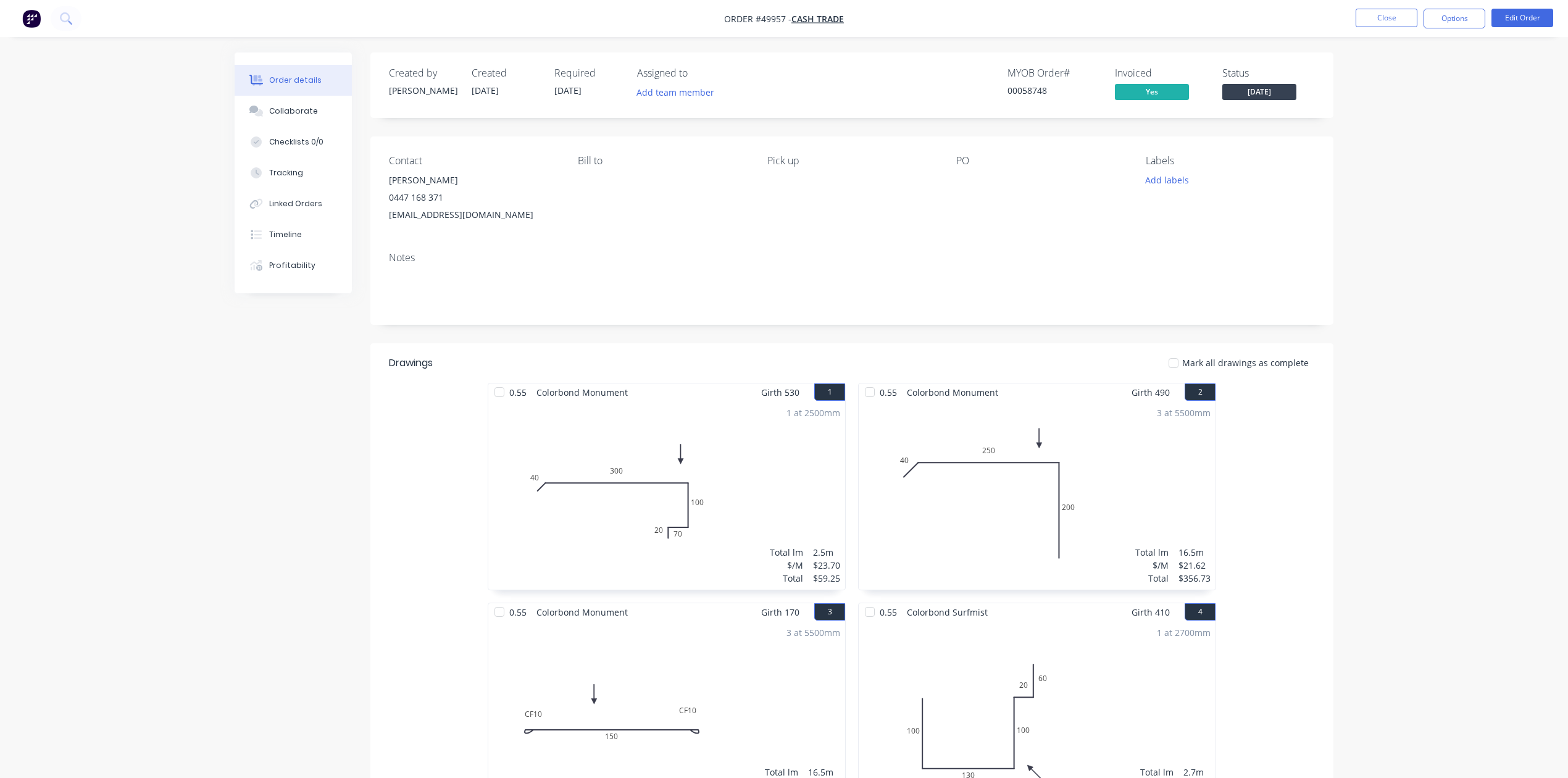
click at [1349, 210] on div "Order details Collaborate Checklists 0/0 Tracking Linked Orders Timeline Profit…" at bounding box center [784, 633] width 1568 height 1266
click at [1441, 16] on button "Options" at bounding box center [1454, 18] width 62 height 20
click at [1408, 171] on div "Delivery Docket" at bounding box center [1417, 173] width 114 height 18
click at [1408, 124] on div "Without pricing" at bounding box center [1417, 124] width 114 height 18
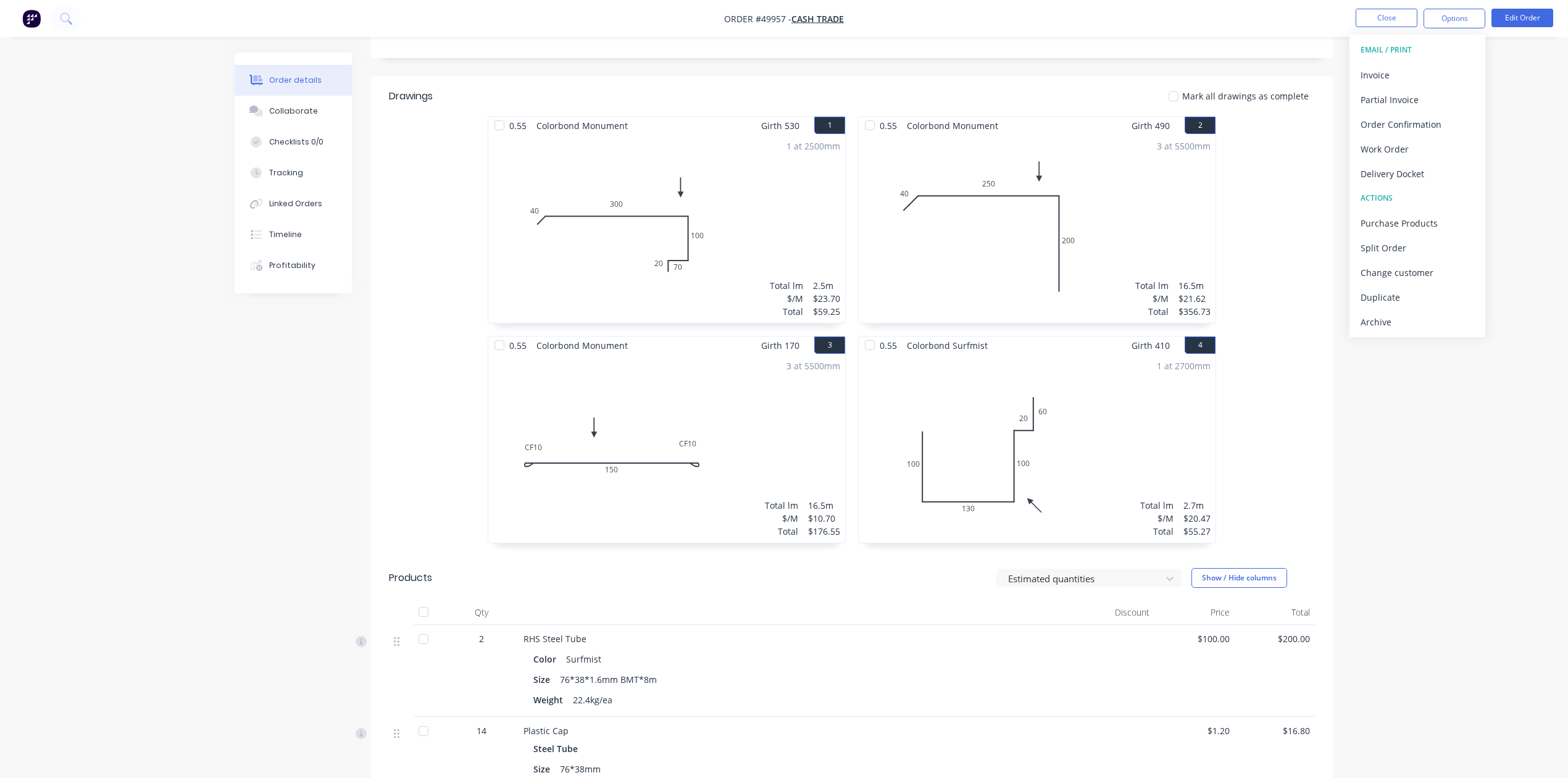
scroll to position [329, 0]
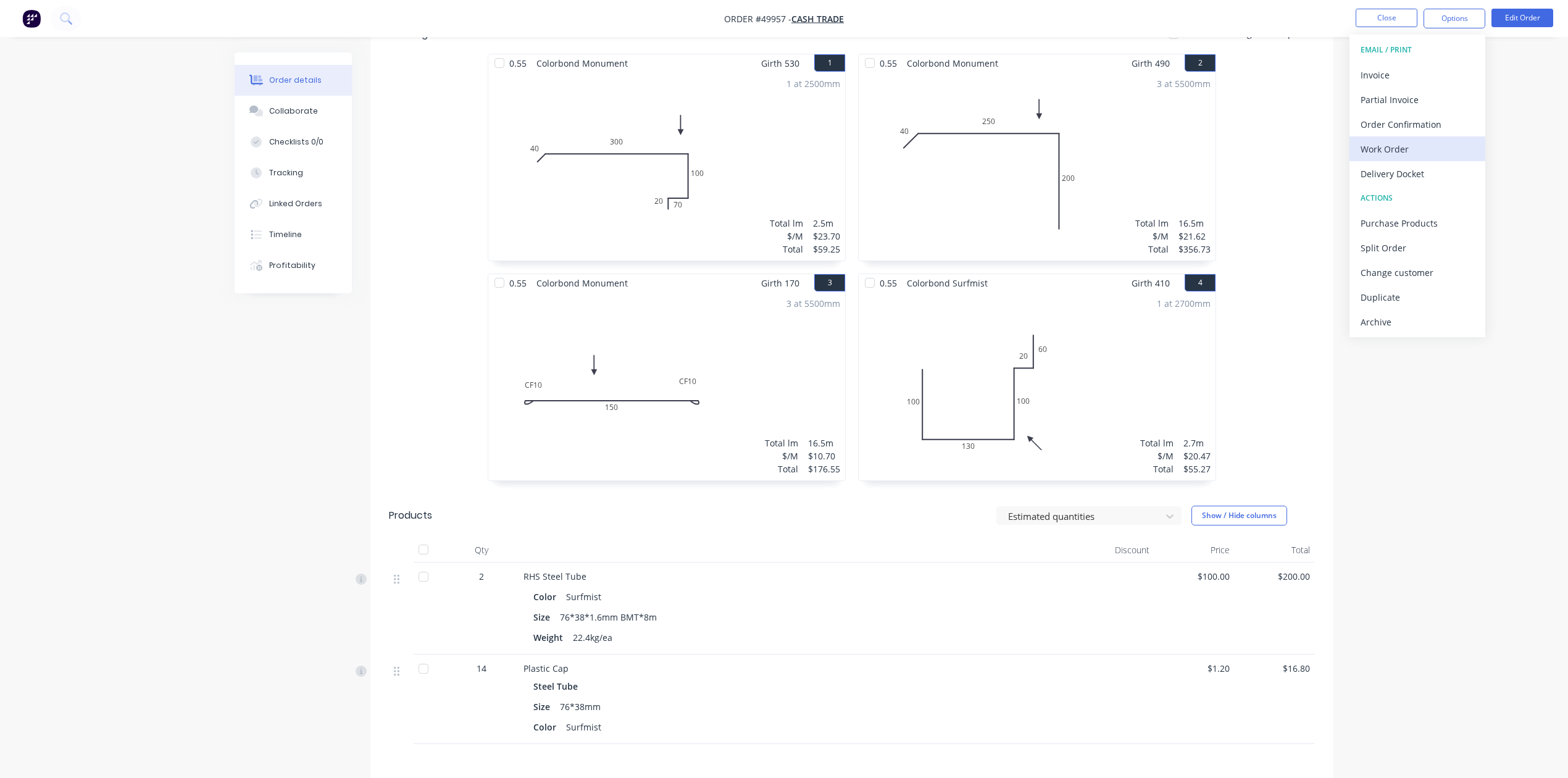
click at [1373, 146] on div "Work Order" at bounding box center [1417, 148] width 114 height 18
click at [1373, 146] on div "Custom" at bounding box center [1417, 148] width 114 height 18
click at [1371, 134] on button "Without pricing" at bounding box center [1417, 124] width 136 height 25
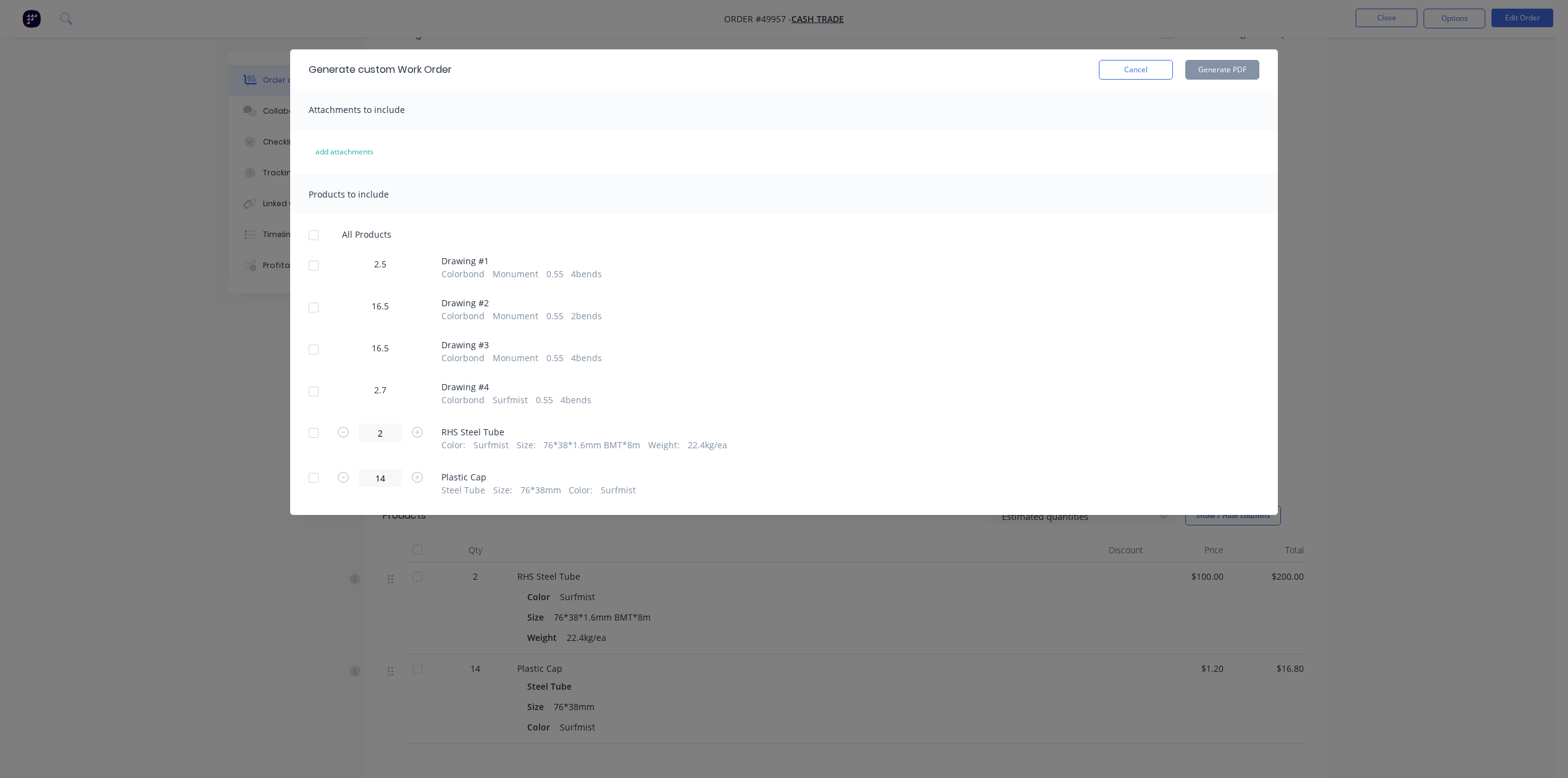
click at [307, 233] on div at bounding box center [313, 235] width 25 height 25
drag, startPoint x: 321, startPoint y: 434, endPoint x: 310, endPoint y: 495, distance: 62.0
click at [321, 437] on div at bounding box center [313, 433] width 25 height 25
click at [310, 495] on div "14 Plastic Cap Steel Tube Size : 76*38mm Color : Surfmist" at bounding box center [784, 482] width 951 height 28
click at [311, 480] on div at bounding box center [313, 478] width 25 height 25
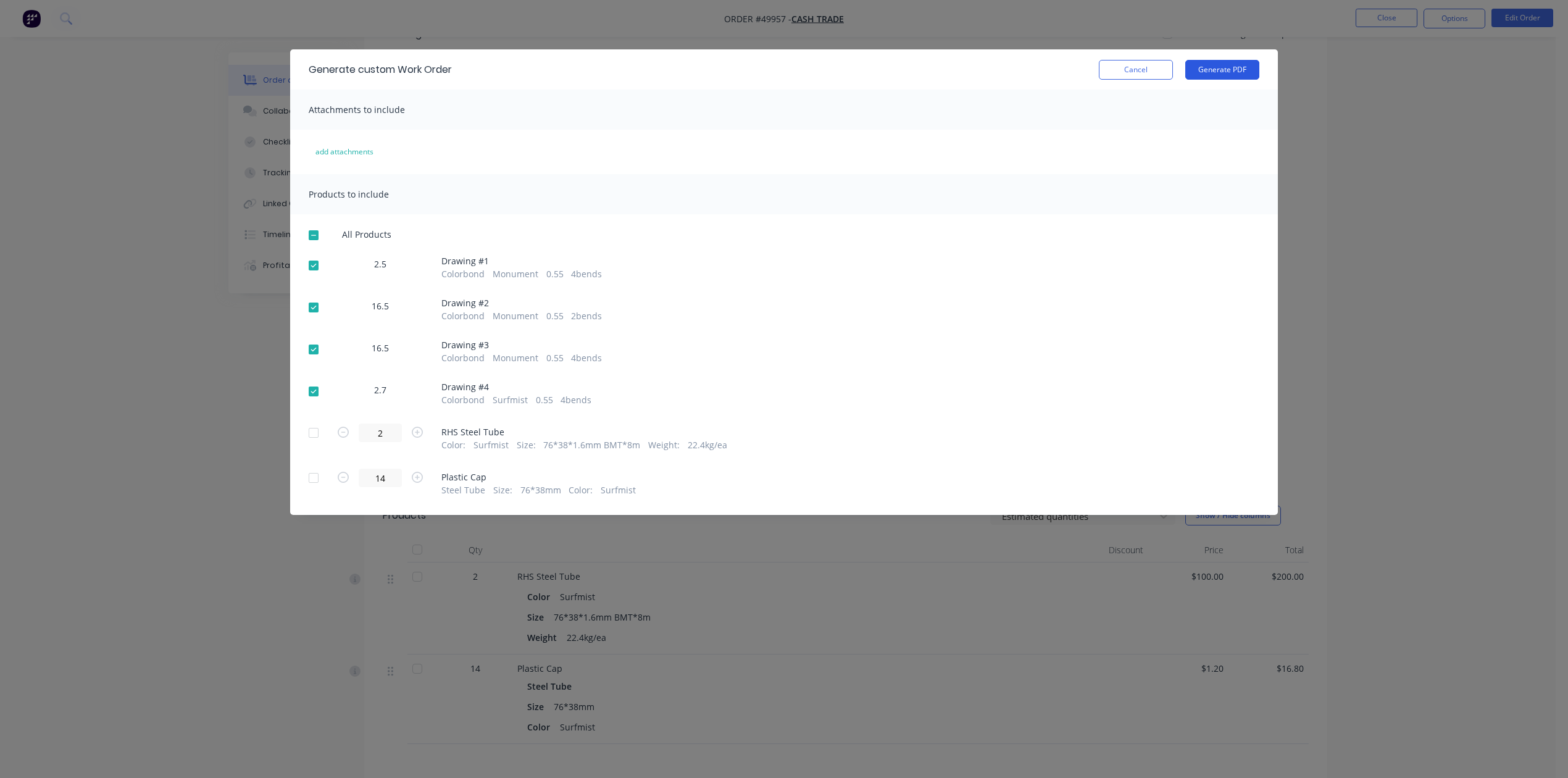
click at [1225, 60] on button "Generate PDF" at bounding box center [1221, 70] width 74 height 20
click at [1147, 70] on button "Cancel" at bounding box center [1136, 70] width 74 height 20
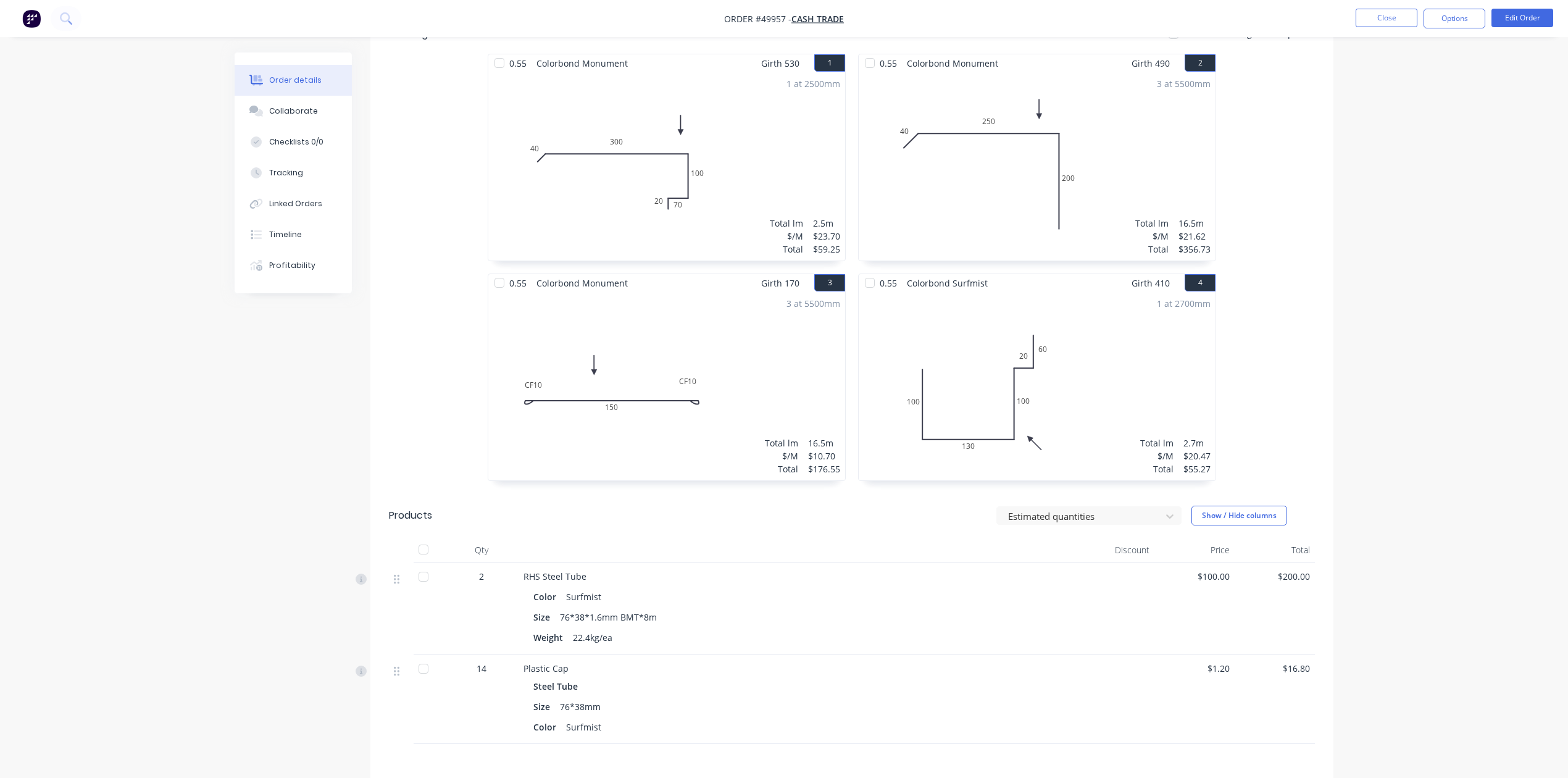
click at [862, 557] on div at bounding box center [795, 550] width 555 height 25
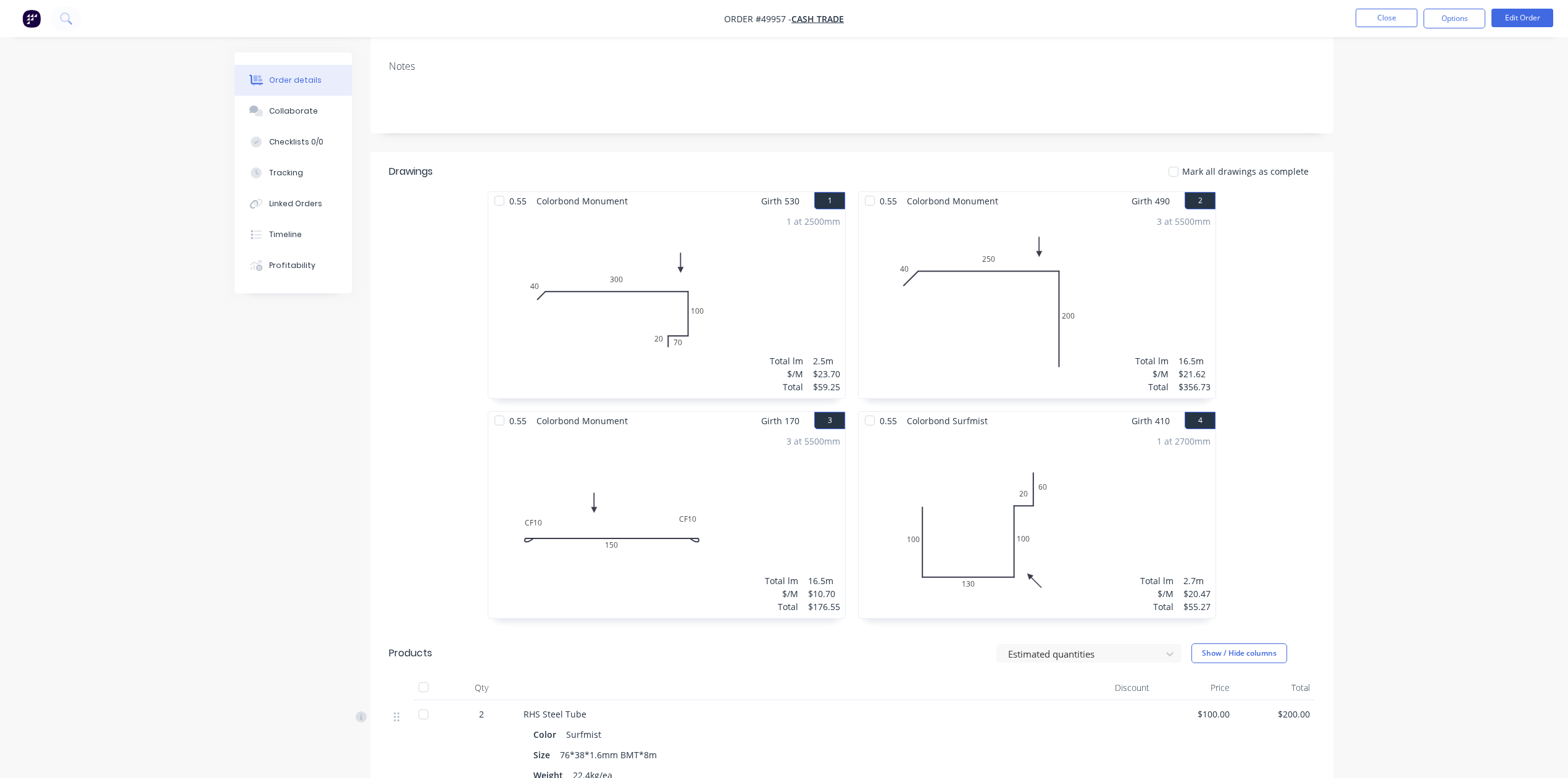
scroll to position [0, 0]
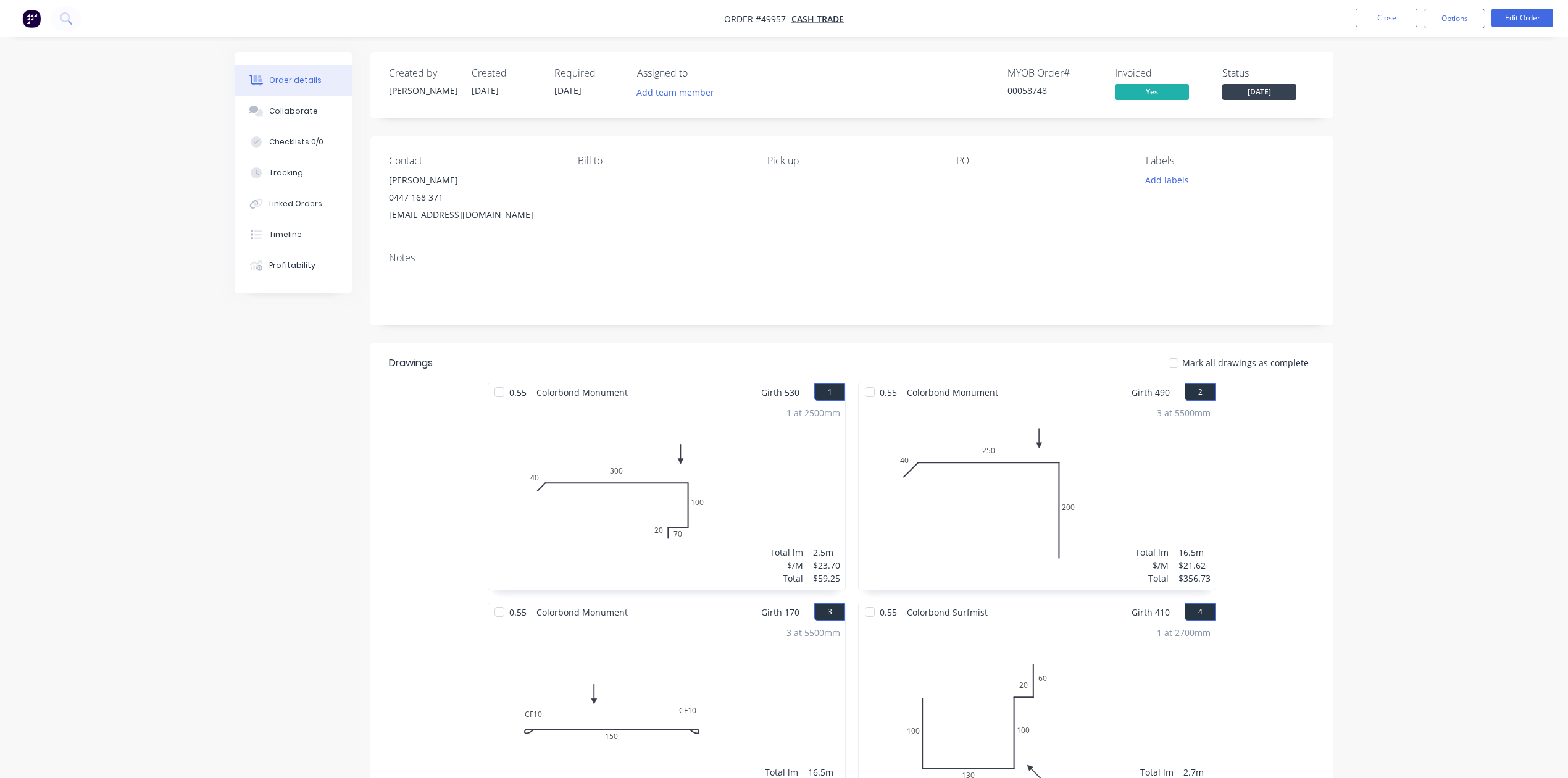
click at [1457, 359] on div "Order details Collaborate Checklists 0/0 Tracking Linked Orders Timeline Profit…" at bounding box center [784, 633] width 1568 height 1266
click at [1457, 21] on button "Options" at bounding box center [1454, 18] width 62 height 20
click at [1410, 154] on div "Work Order" at bounding box center [1417, 148] width 114 height 18
click at [1405, 151] on div "Custom" at bounding box center [1417, 148] width 114 height 18
click at [1403, 126] on div "Without pricing" at bounding box center [1417, 124] width 114 height 18
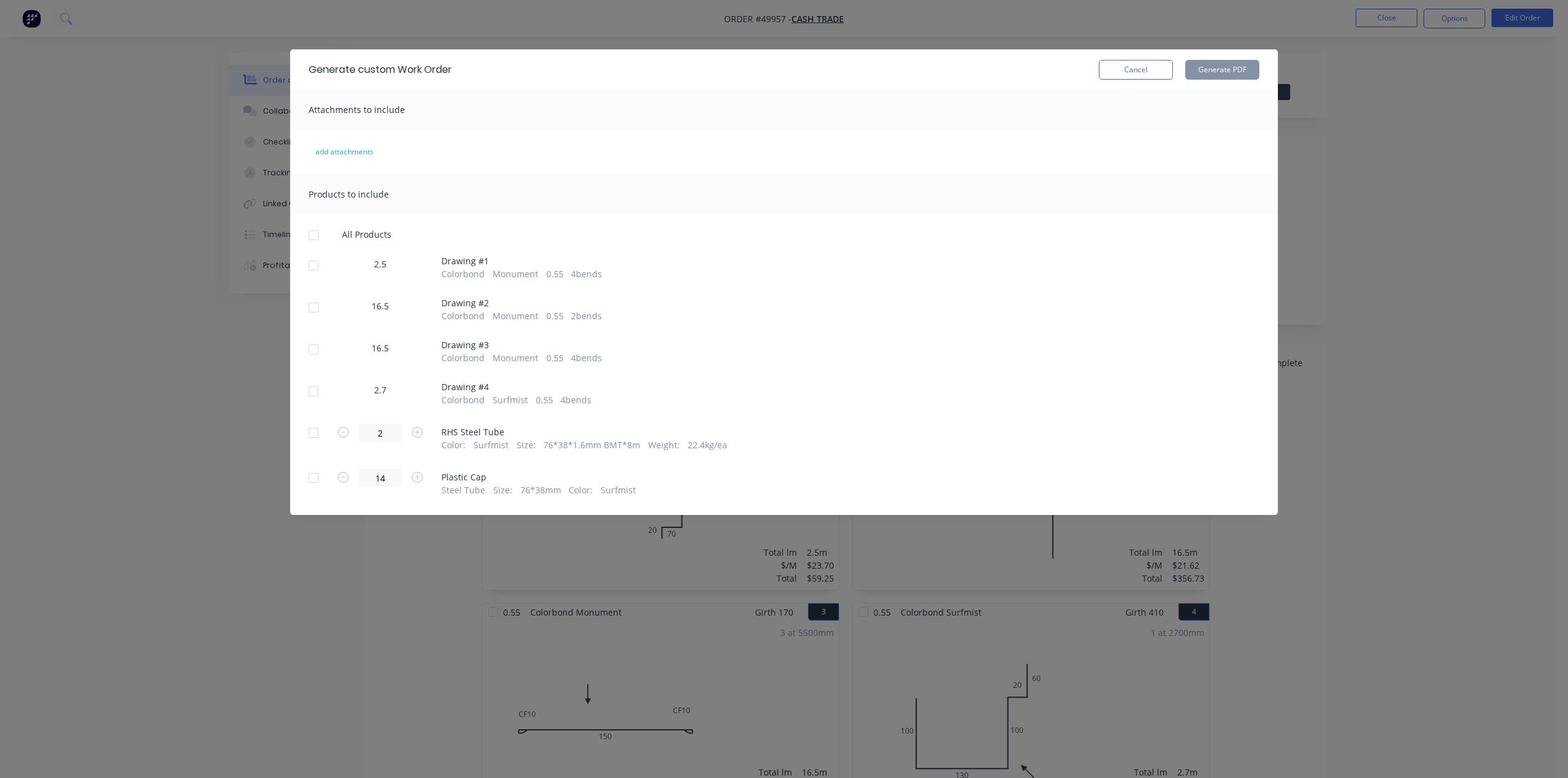
click at [1129, 80] on div "Generate custom Work Order Cancel Generate PDF" at bounding box center [784, 69] width 988 height 40
click at [1137, 64] on button "Cancel" at bounding box center [1136, 70] width 74 height 20
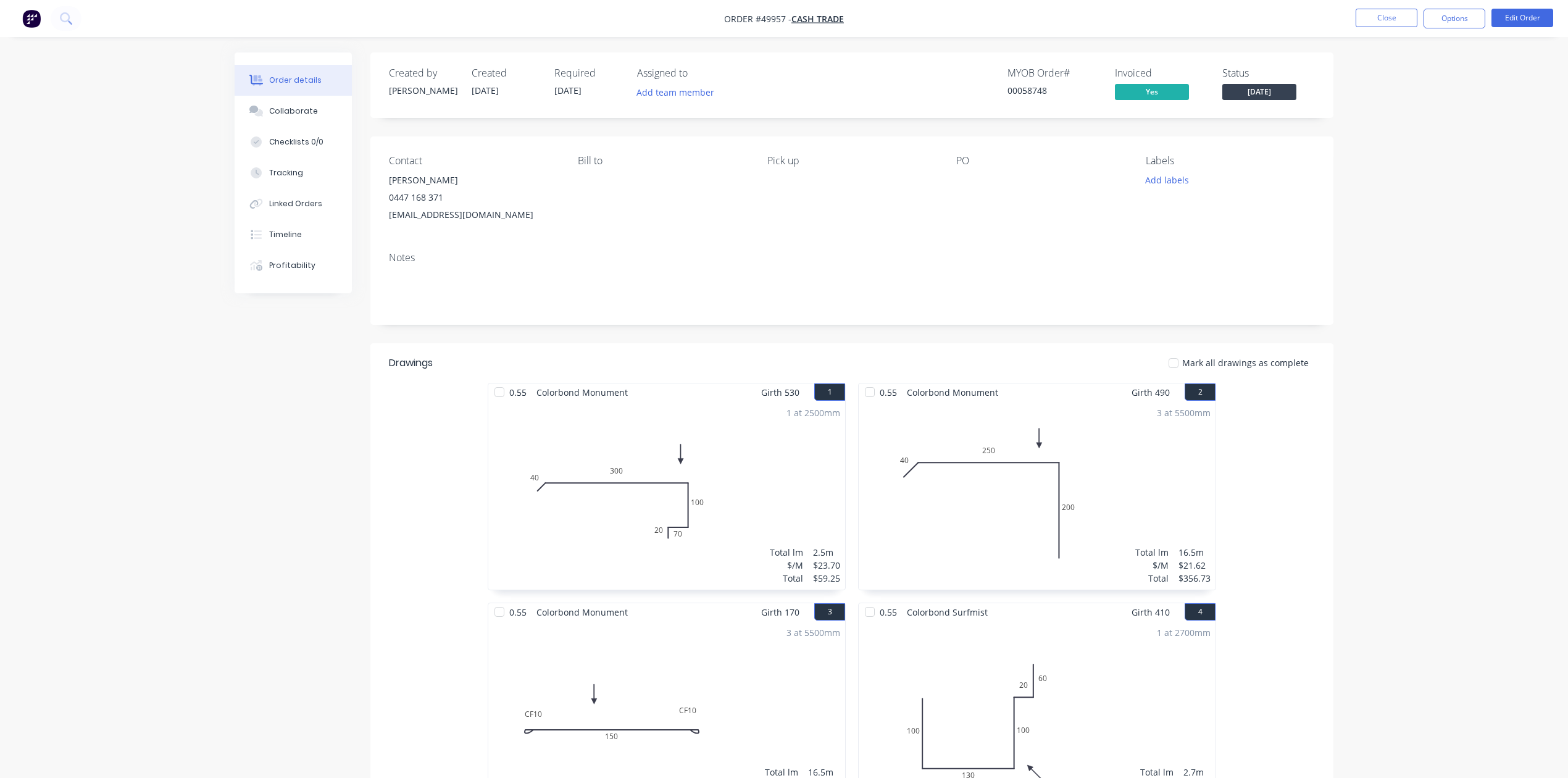
click at [1450, 246] on div "Order details Collaborate Checklists 0/0 Tracking Linked Orders Timeline Profit…" at bounding box center [784, 633] width 1568 height 1266
click at [1400, 15] on button "Close" at bounding box center [1386, 18] width 62 height 19
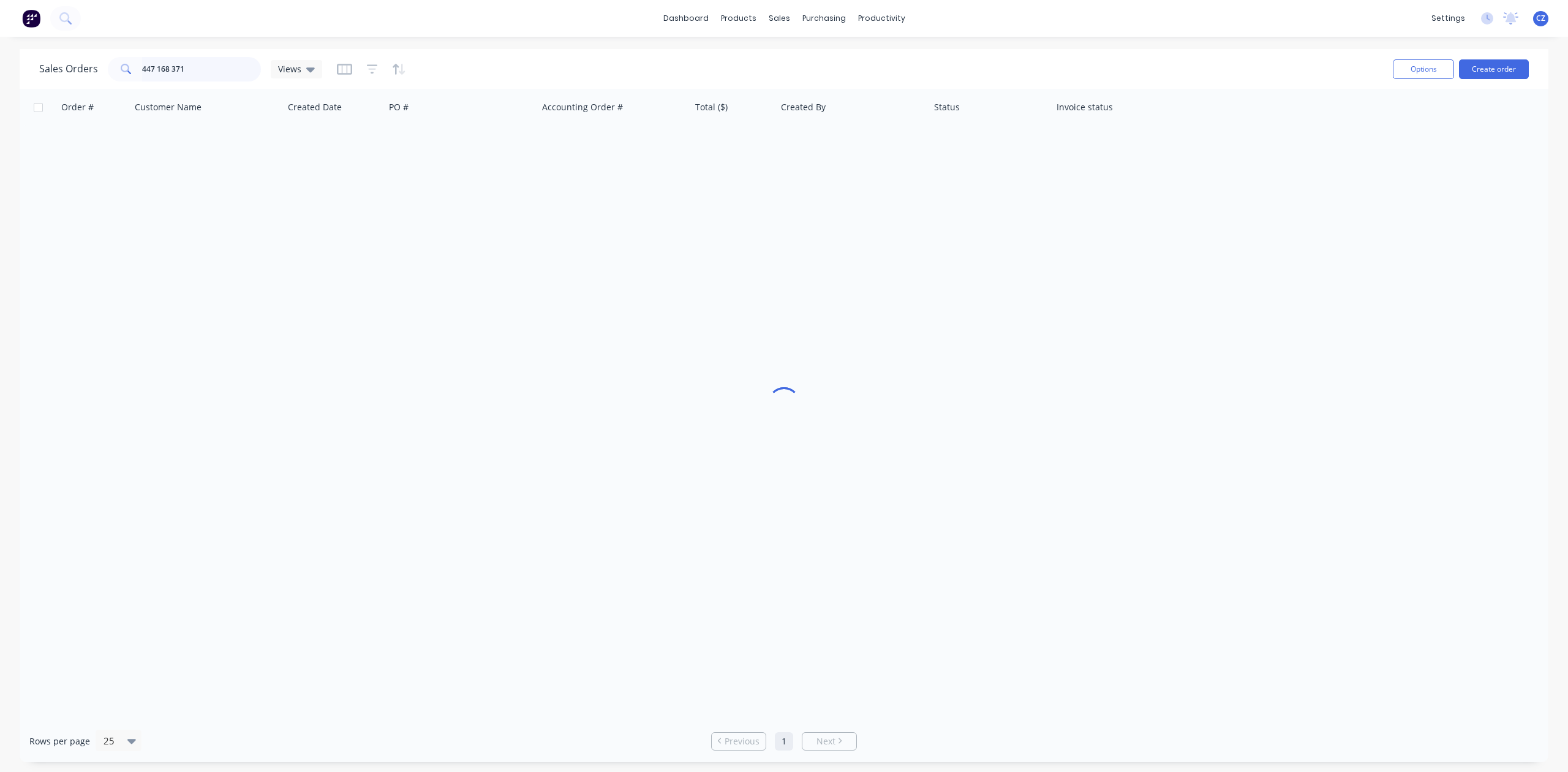
drag, startPoint x: 245, startPoint y: 67, endPoint x: 96, endPoint y: 70, distance: 149.0
click at [96, 70] on div "Sales Orders 447 168 371 Views" at bounding box center [181, 69] width 283 height 24
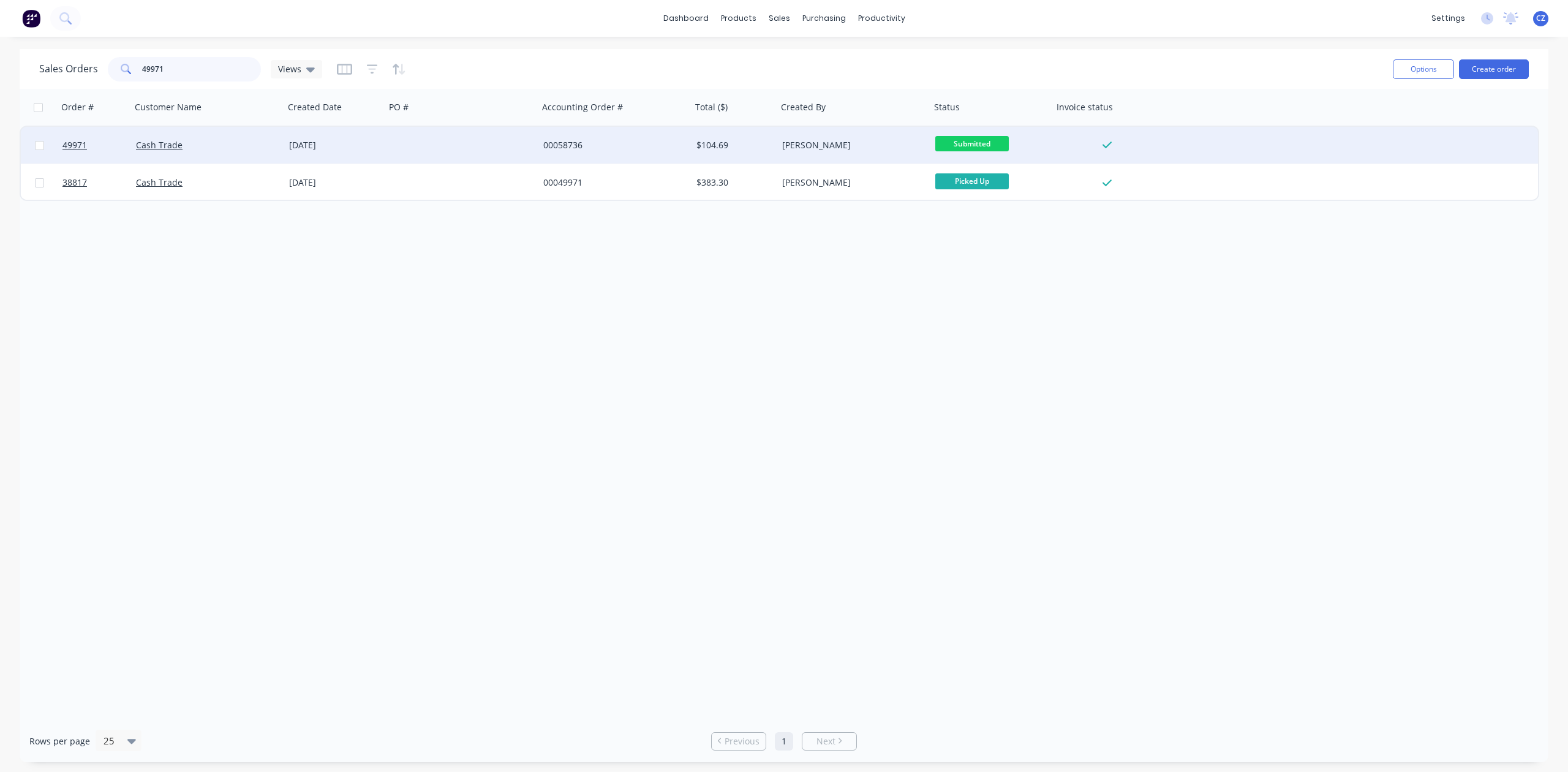
type input "49971"
click at [486, 136] on div at bounding box center [462, 146] width 153 height 37
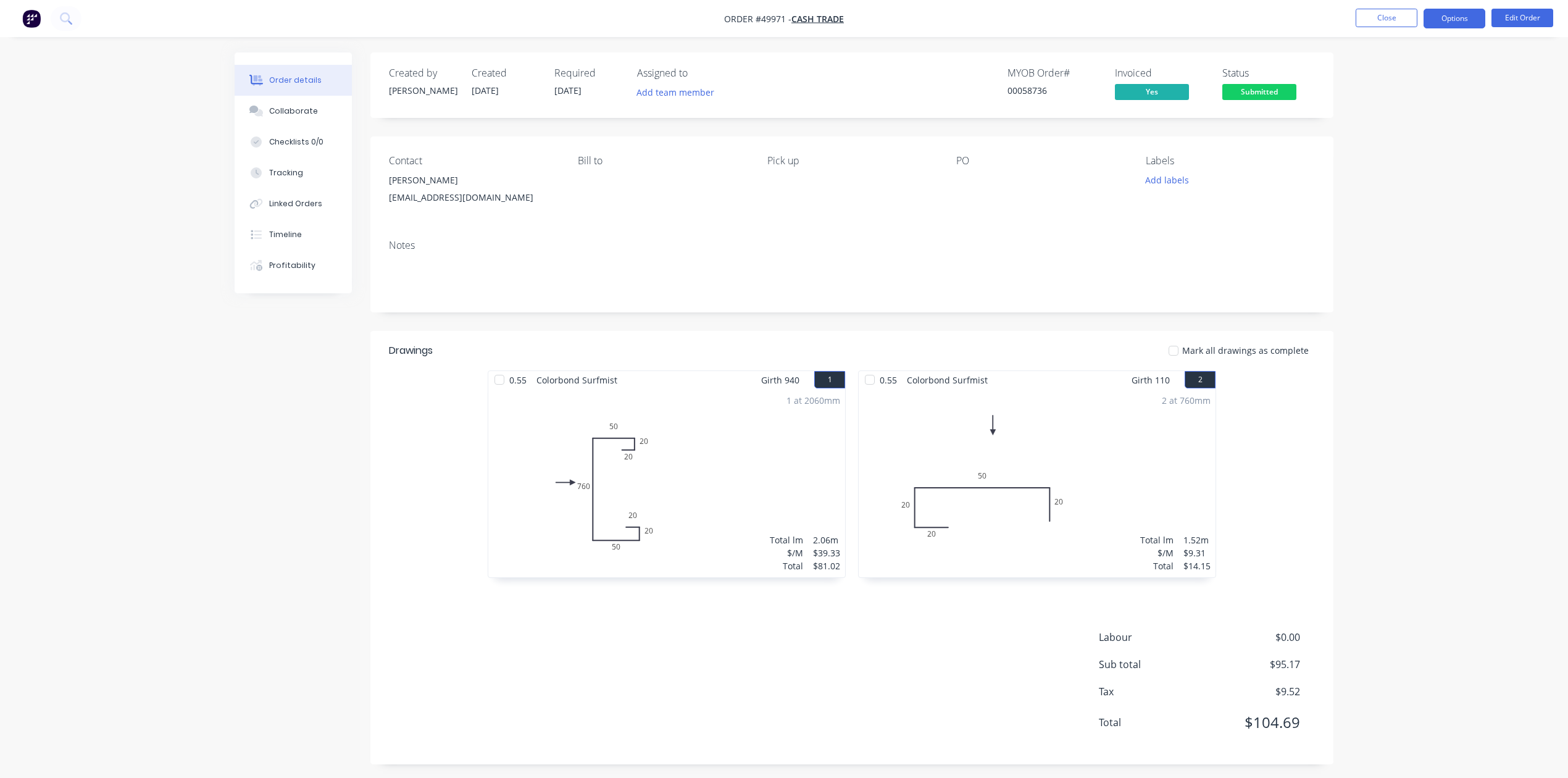
click at [1477, 11] on button "Options" at bounding box center [1454, 18] width 62 height 20
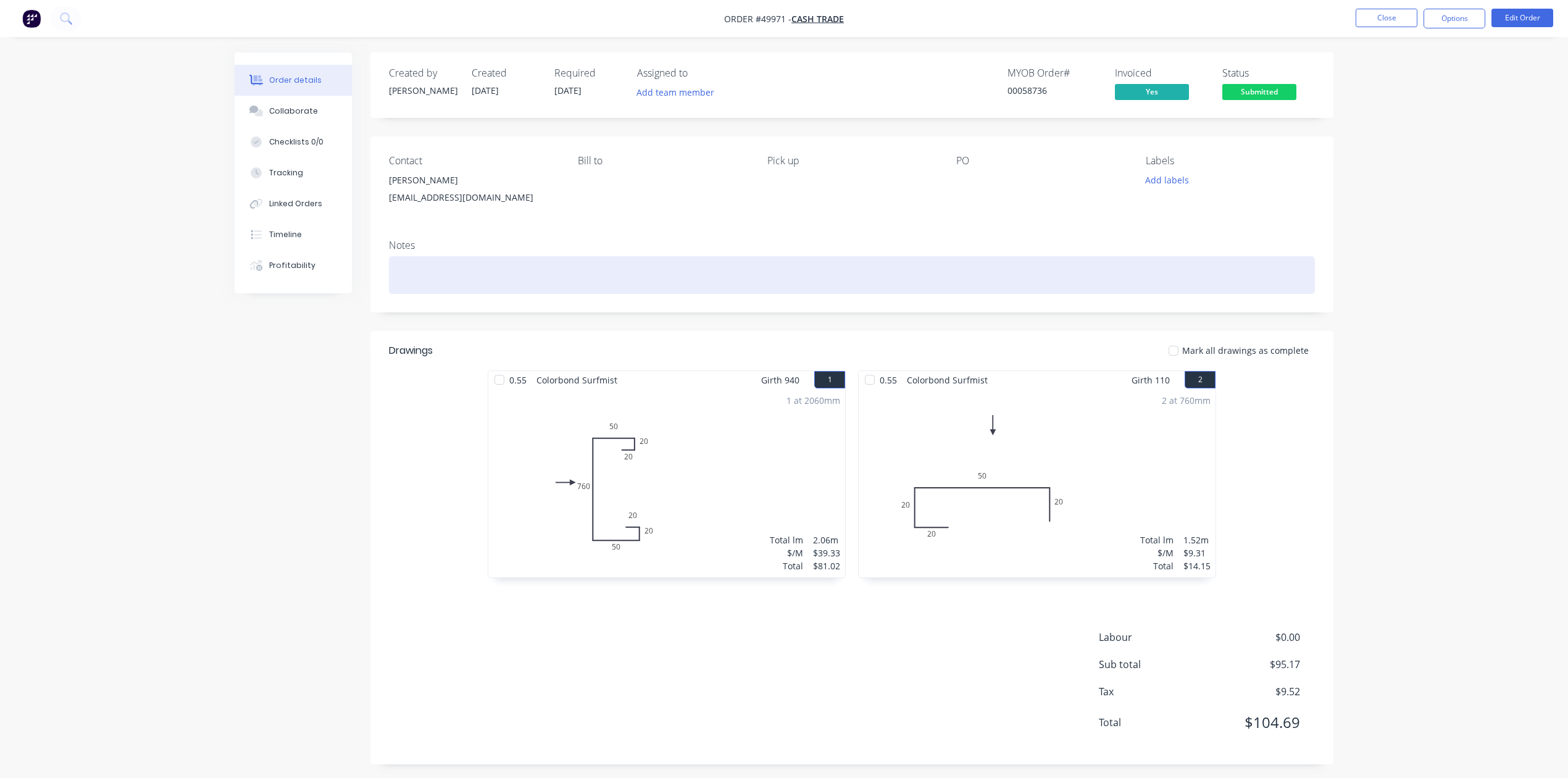
drag, startPoint x: 545, startPoint y: 277, endPoint x: 354, endPoint y: 301, distance: 192.5
click at [544, 280] on div at bounding box center [852, 275] width 926 height 37
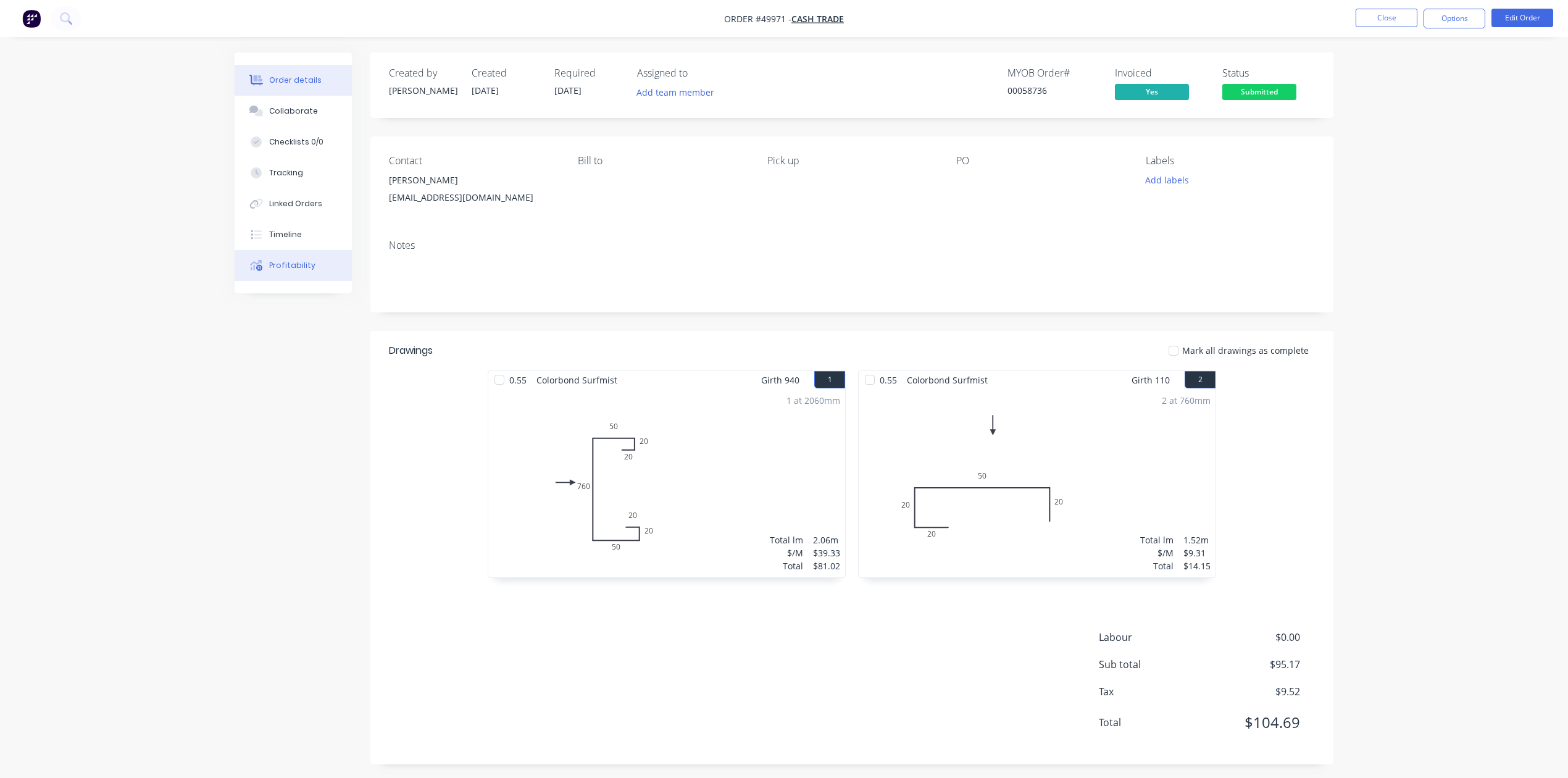
click at [287, 270] on div "Profitability" at bounding box center [292, 265] width 47 height 11
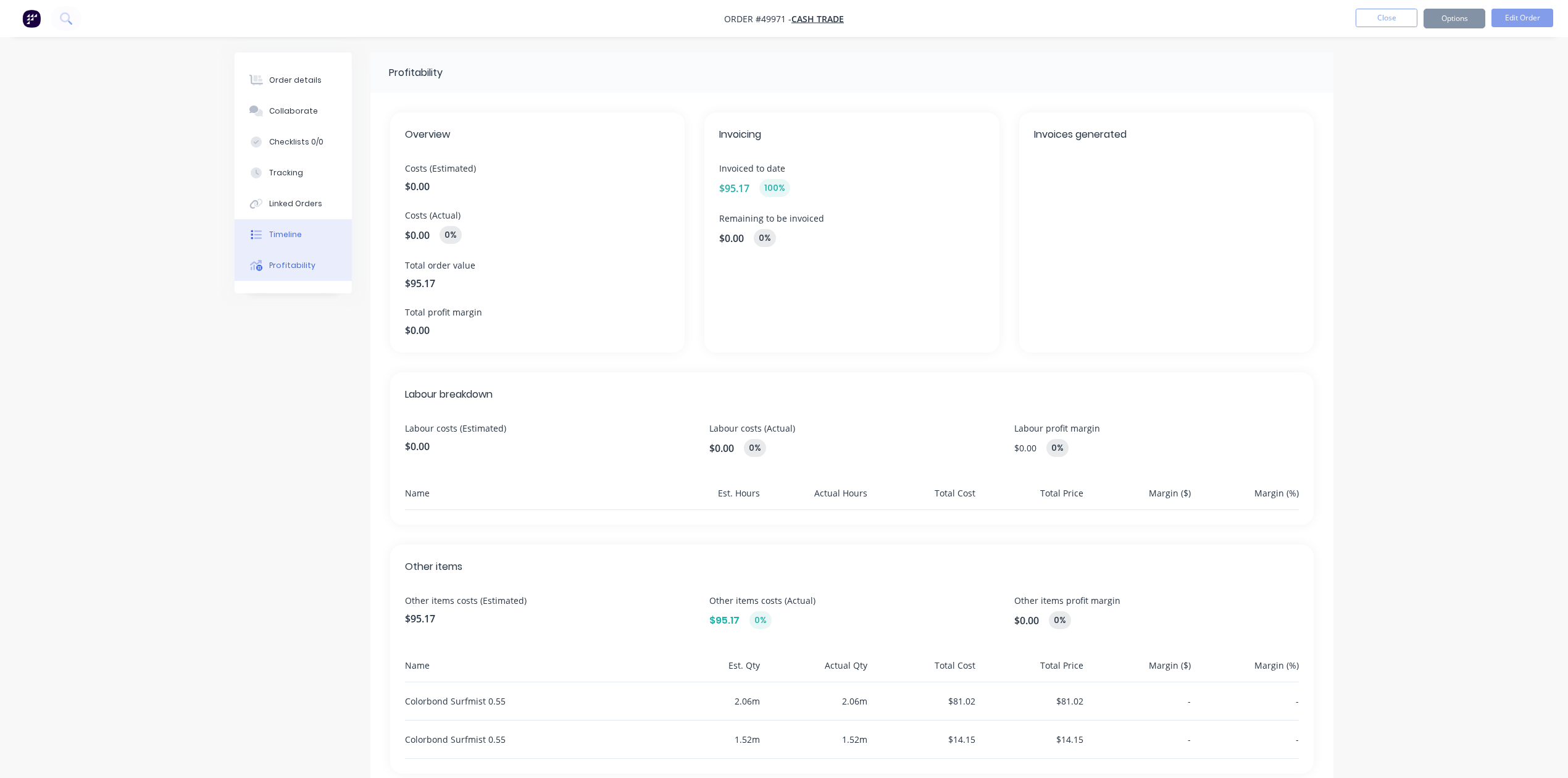
click at [282, 230] on div "Timeline" at bounding box center [285, 234] width 33 height 11
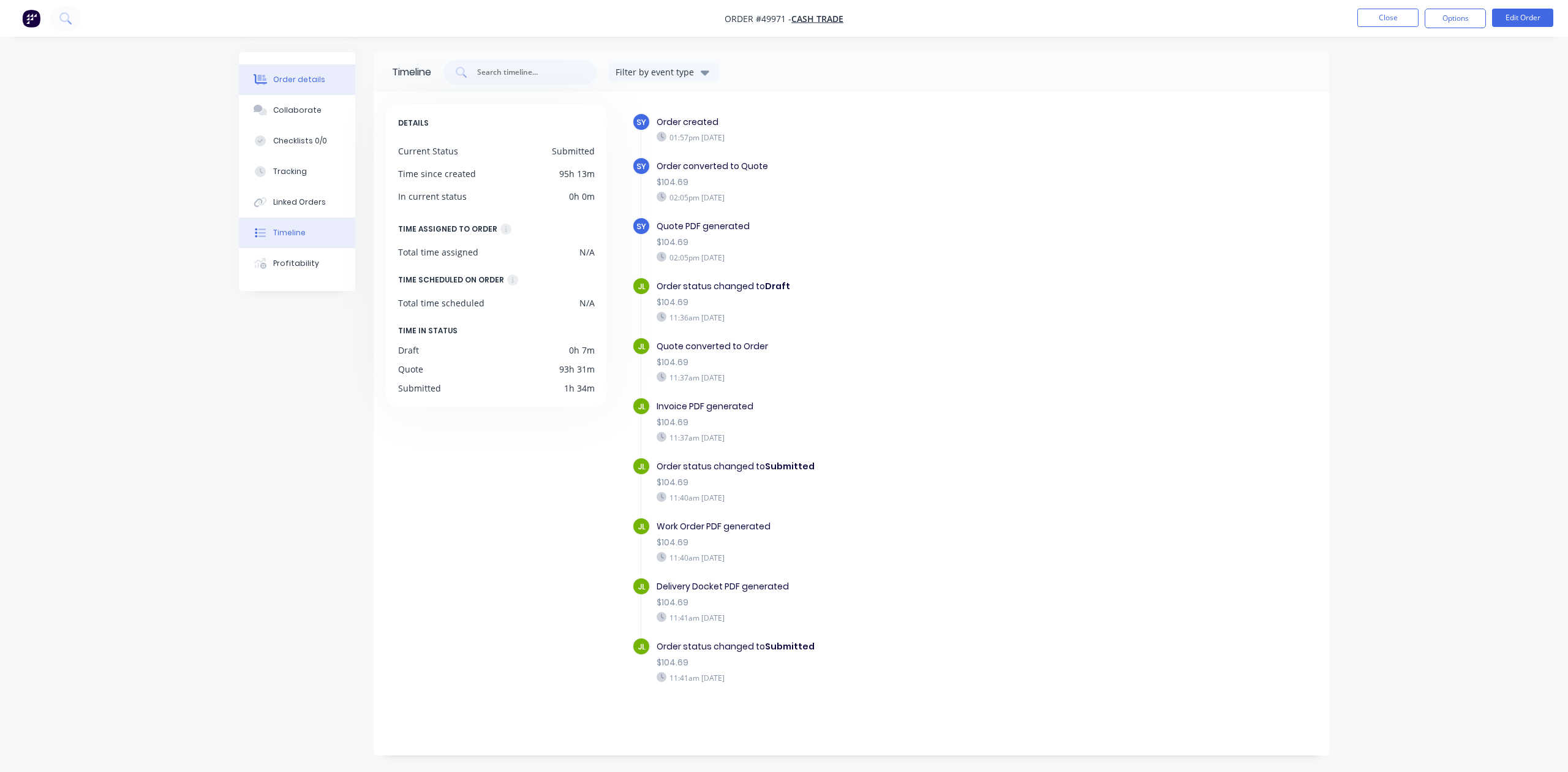
click at [275, 69] on button "Order details" at bounding box center [297, 79] width 116 height 30
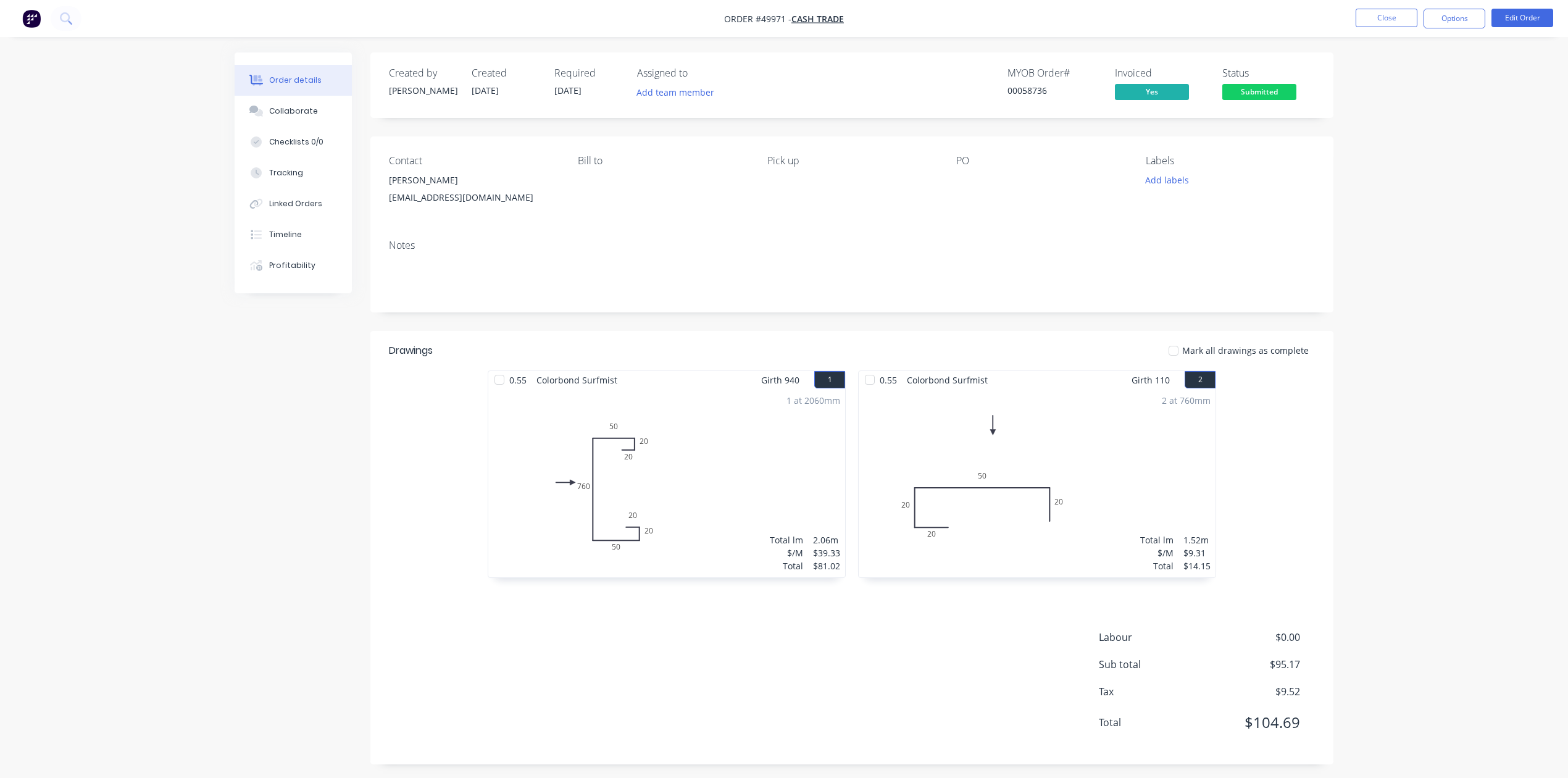
drag, startPoint x: 77, startPoint y: 510, endPoint x: 149, endPoint y: 467, distance: 83.9
click at [77, 510] on div "Order details Collaborate Checklists 0/0 Tracking Linked Orders Timeline Profit…" at bounding box center [784, 391] width 1568 height 783
drag, startPoint x: 1398, startPoint y: 433, endPoint x: 1532, endPoint y: 766, distance: 358.9
click at [1400, 433] on div "Order details Collaborate Checklists 0/0 Tracking Linked Orders Timeline Profit…" at bounding box center [784, 391] width 1568 height 783
click at [886, 641] on div "Labour $0.00 Sub total $95.17 Tax $9.52 Total $104.69" at bounding box center [852, 687] width 926 height 116
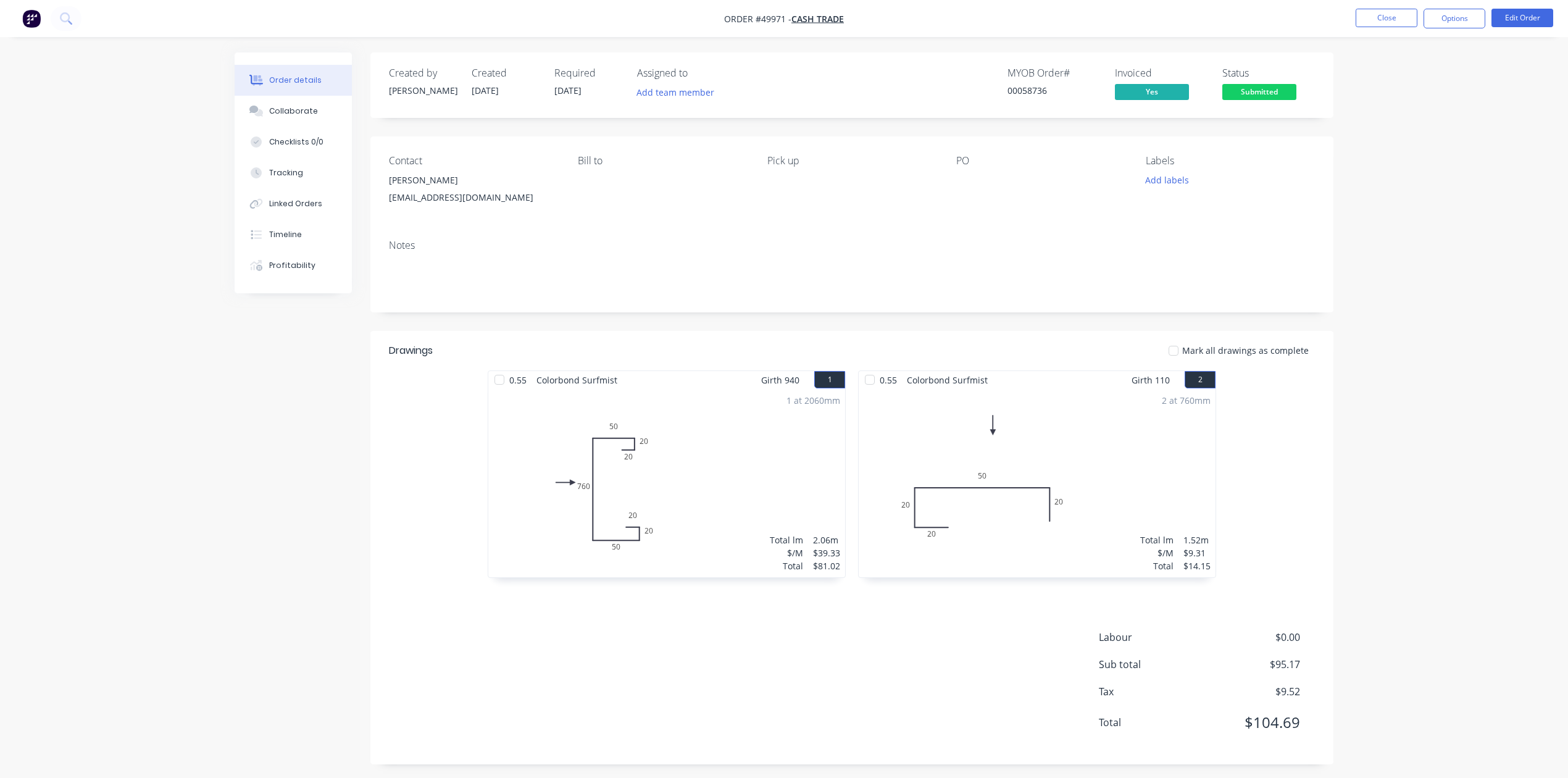
click at [1281, 92] on span "Submitted" at bounding box center [1258, 92] width 74 height 15
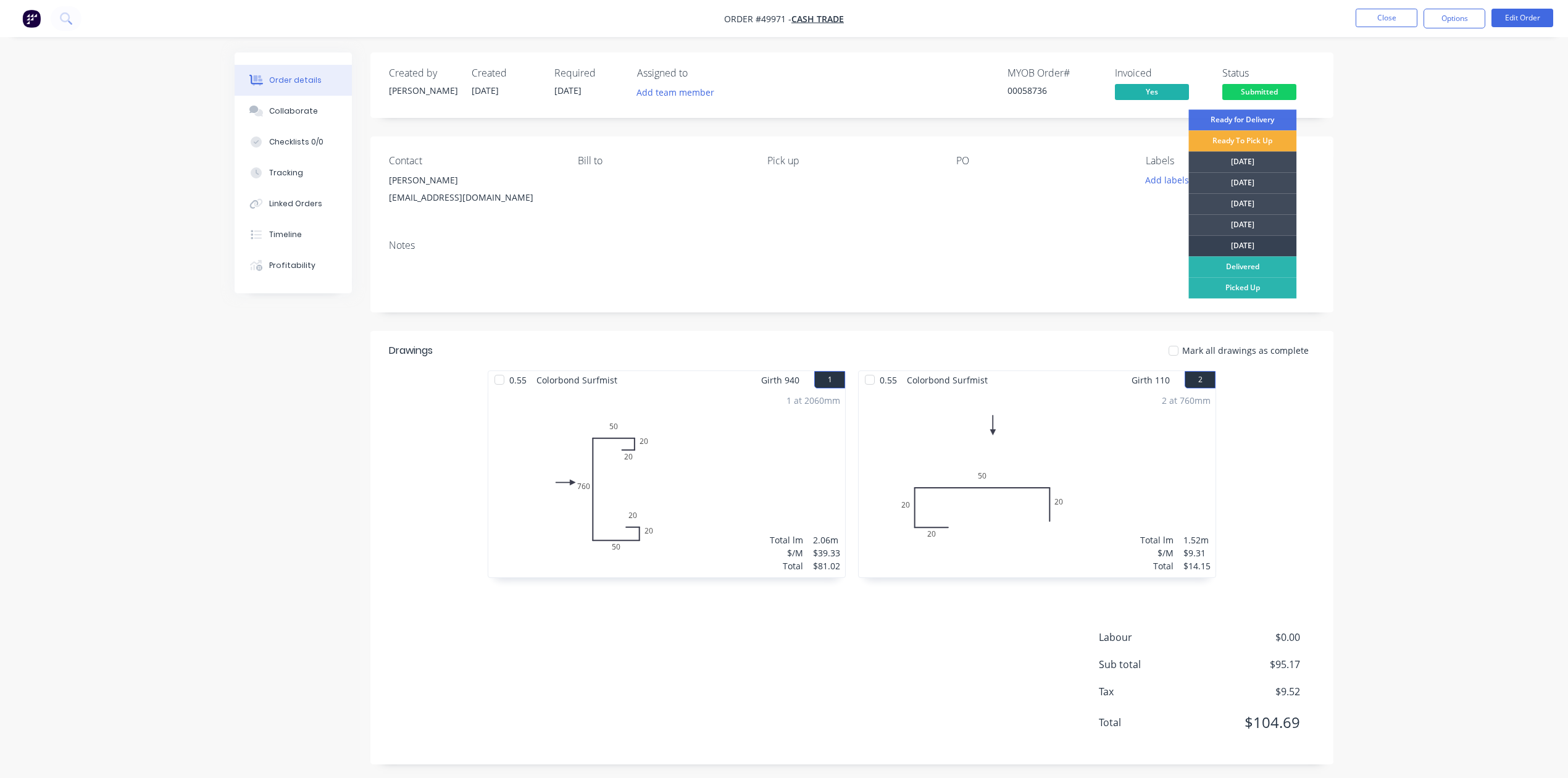
click at [1241, 240] on div "[DATE]" at bounding box center [1242, 245] width 108 height 21
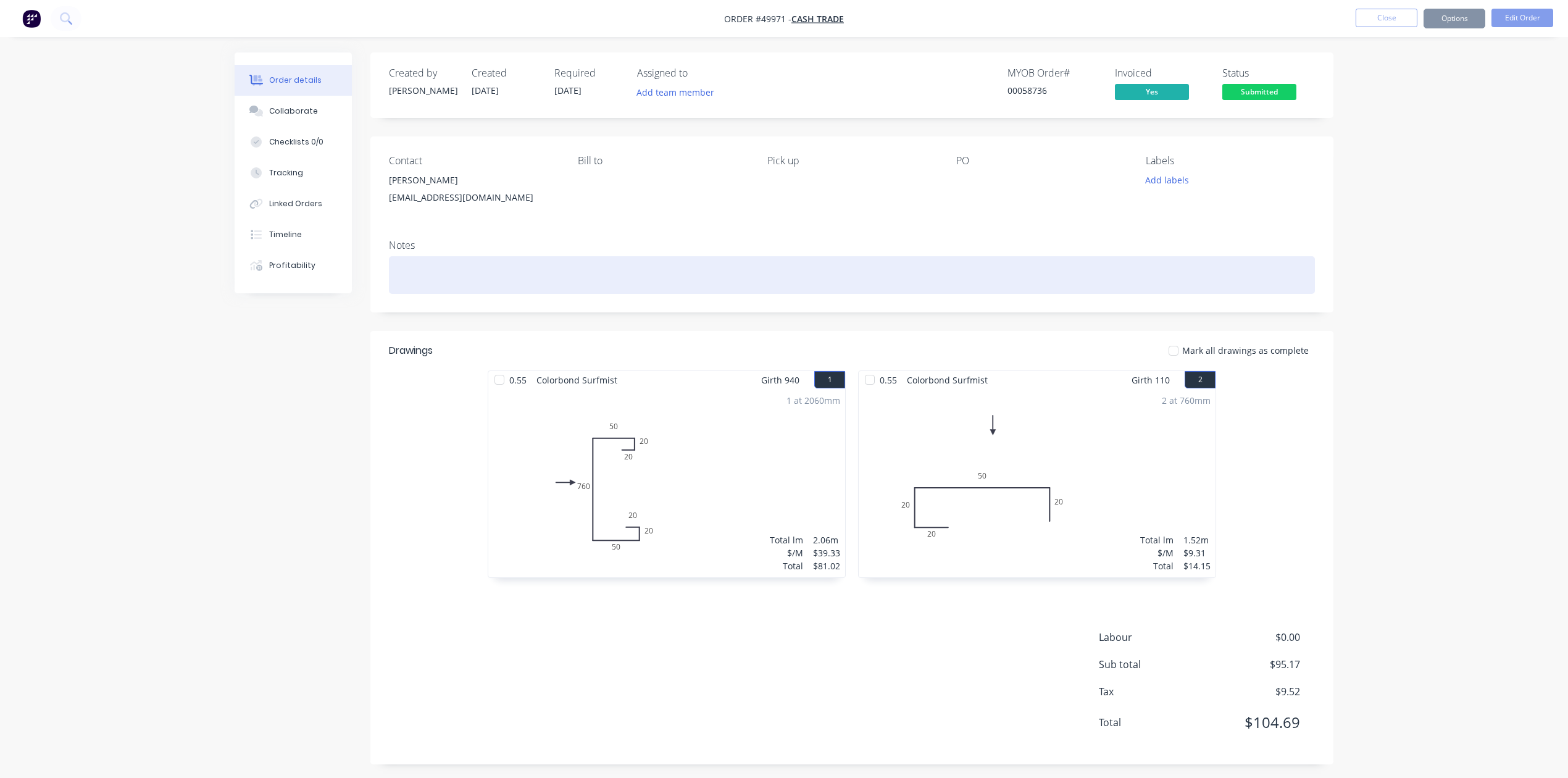
click at [800, 262] on div at bounding box center [852, 275] width 926 height 37
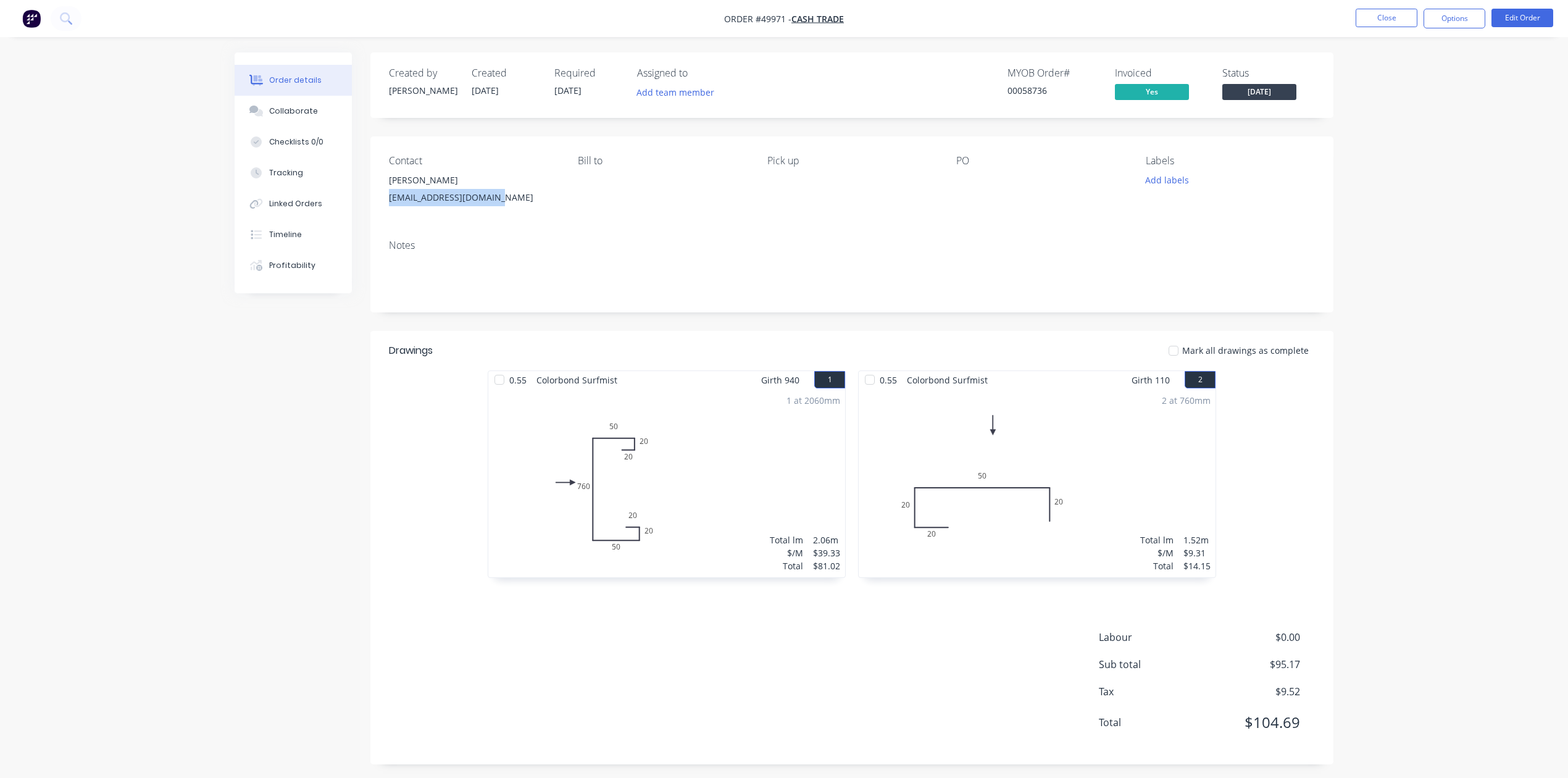
drag, startPoint x: 506, startPoint y: 200, endPoint x: 387, endPoint y: 205, distance: 119.1
click at [388, 204] on div "Contact bradley herbert bradherbert86@gmail.com Bill to Pick up PO Labels Add l…" at bounding box center [851, 183] width 963 height 93
copy div "bradherbert86@gmail.com"
click at [1437, 19] on button "Options" at bounding box center [1454, 18] width 62 height 20
click at [1371, 82] on div "Invoice" at bounding box center [1417, 75] width 114 height 18
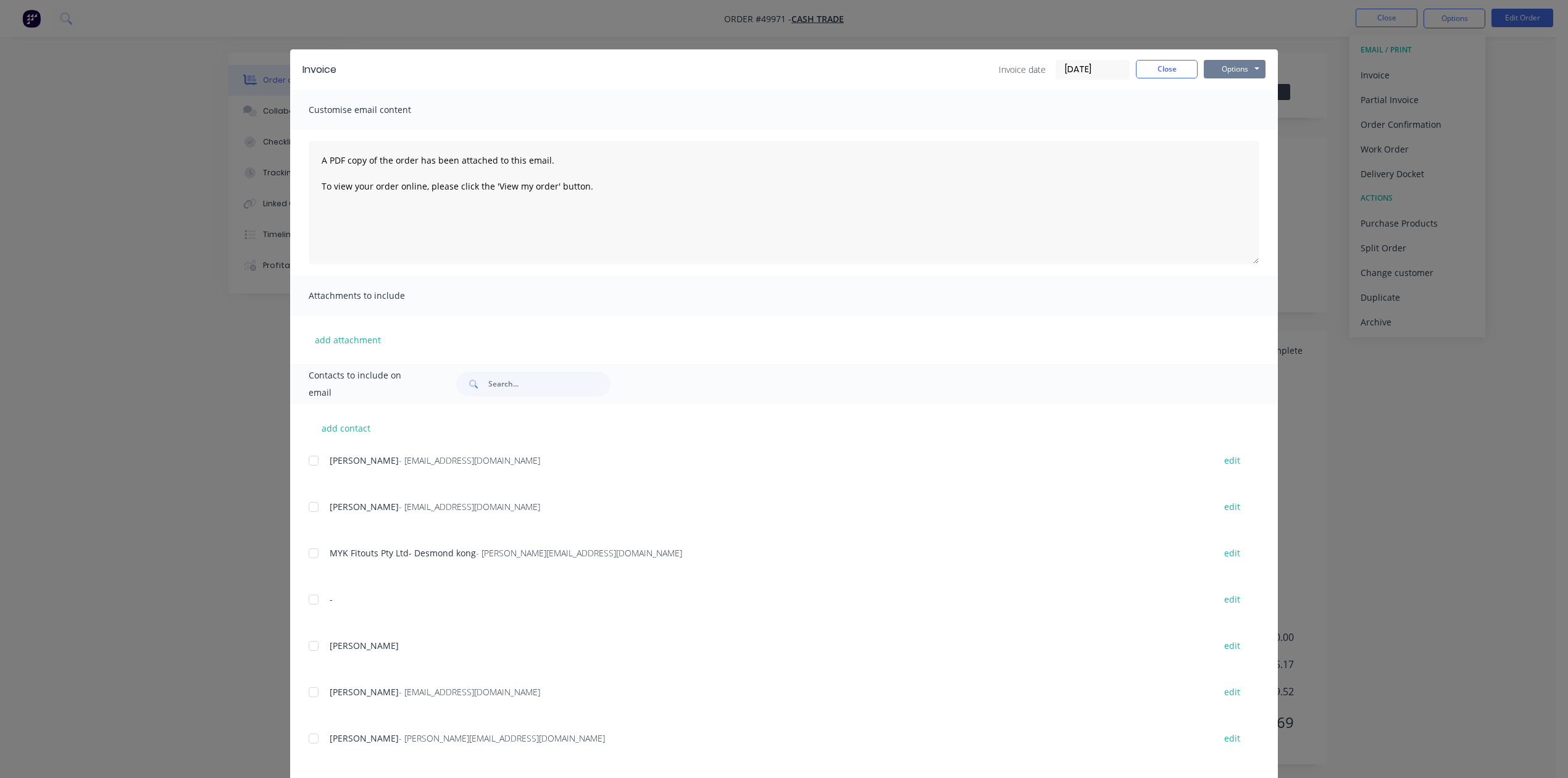
click at [1233, 75] on button "Options" at bounding box center [1234, 70] width 62 height 19
click at [1235, 103] on button "Print" at bounding box center [1242, 111] width 79 height 20
click at [1158, 75] on button "Close" at bounding box center [1166, 70] width 62 height 19
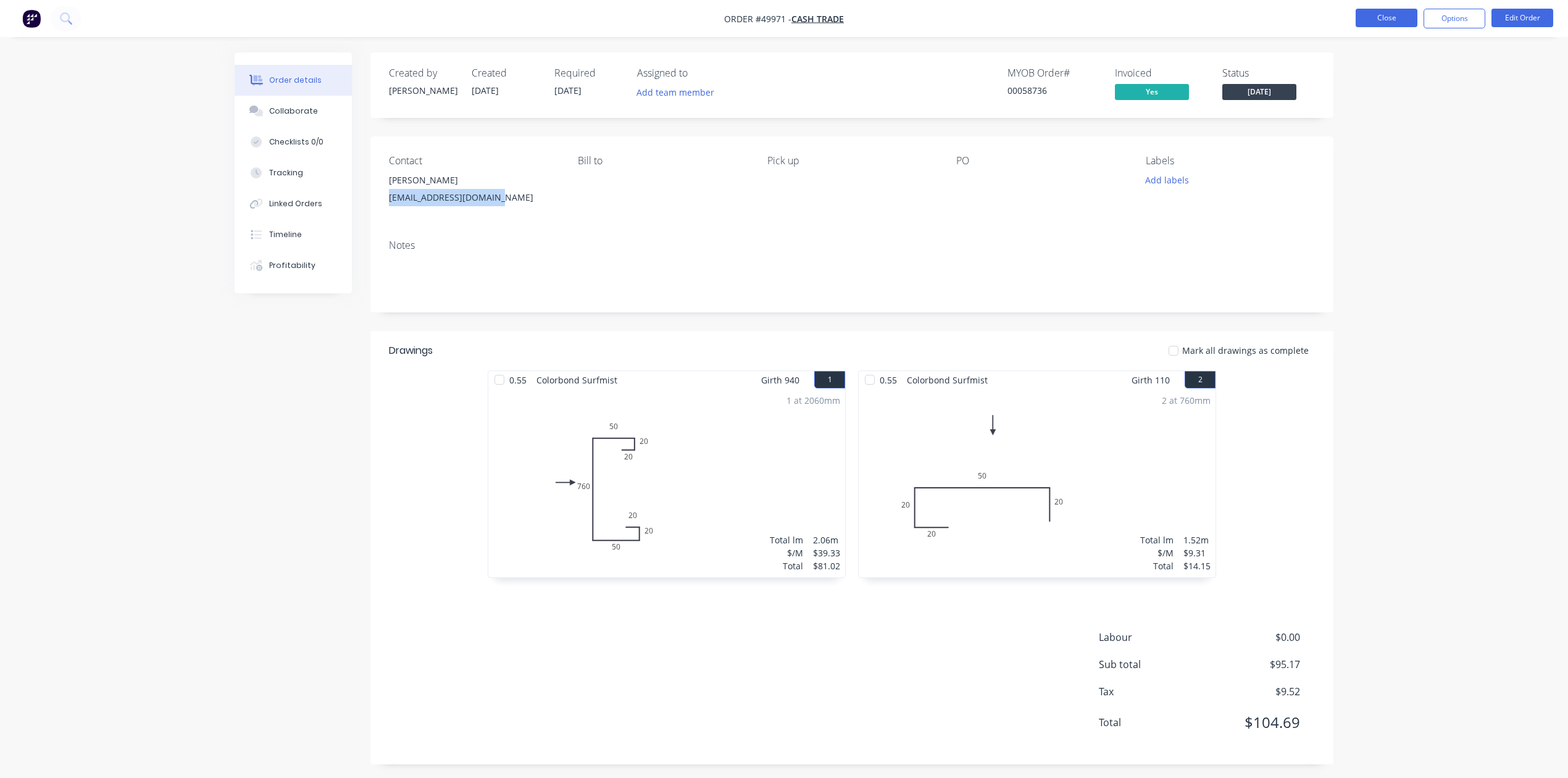
copy div "bradherbert86@gmail.com"
click at [1412, 17] on button "Close" at bounding box center [1386, 18] width 62 height 19
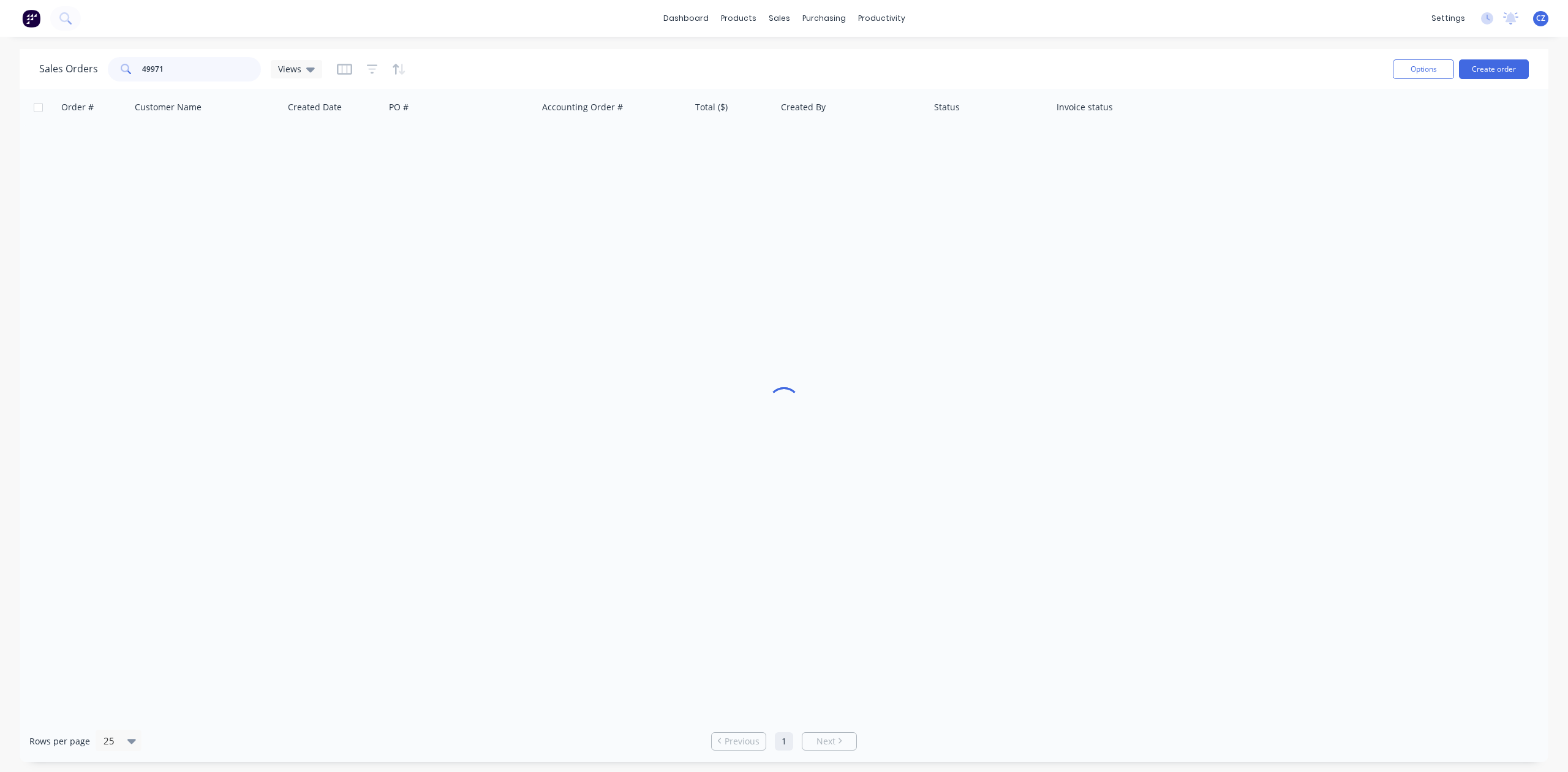
drag, startPoint x: 212, startPoint y: 62, endPoint x: 104, endPoint y: 72, distance: 108.5
click at [104, 72] on div "Sales Orders 49971 Views" at bounding box center [181, 69] width 283 height 24
paste input "bradherbert86@gmail.com"
type input "bradherbert86@gmail.com"
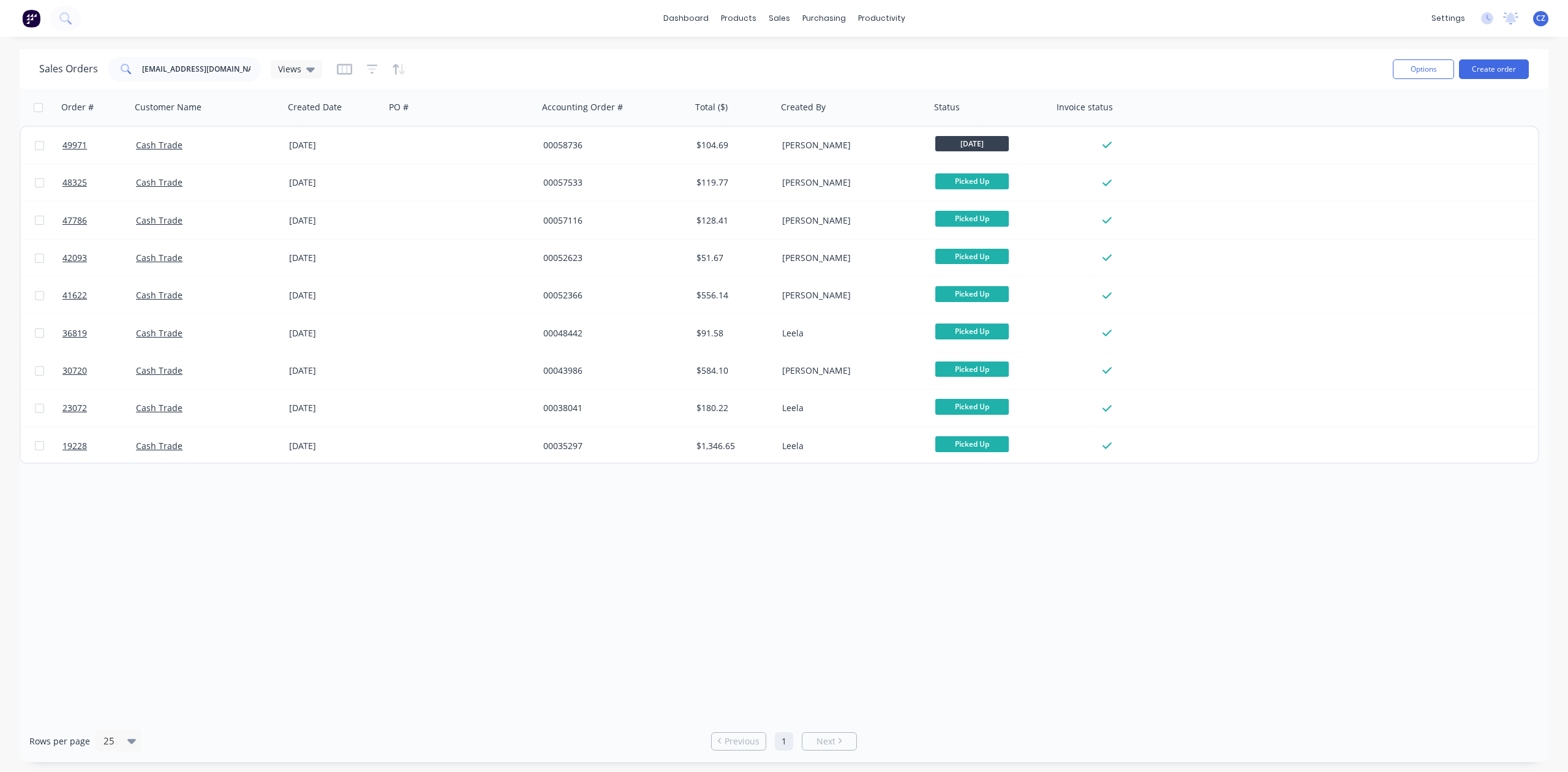
drag, startPoint x: 60, startPoint y: 615, endPoint x: 194, endPoint y: 498, distance: 177.9
click at [62, 615] on div "Order # Customer Name Created Date PO # Accounting Order # Total ($) Created By…" at bounding box center [784, 405] width 1529 height 631
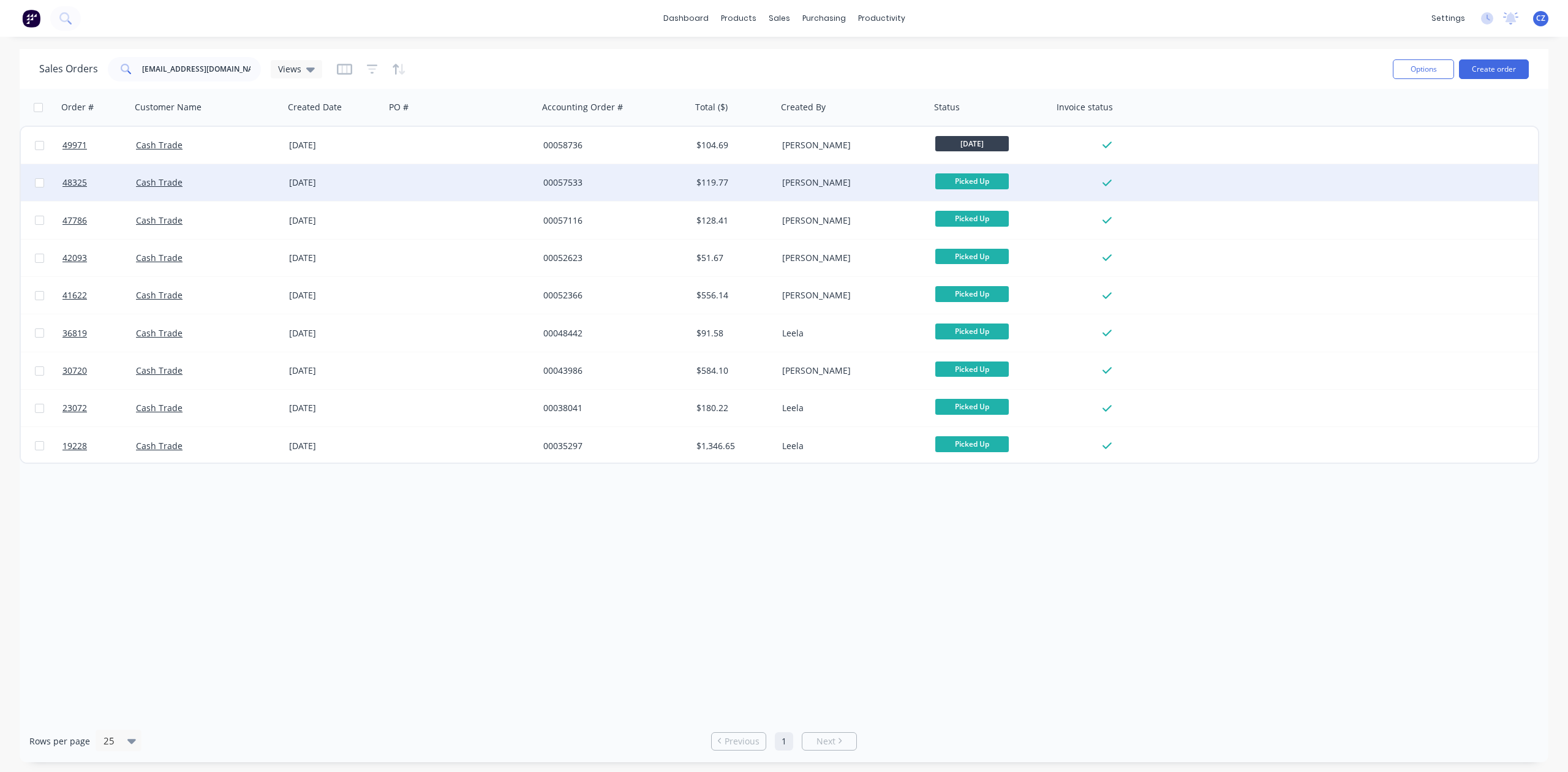
click at [677, 174] on div "00057533" at bounding box center [615, 183] width 153 height 37
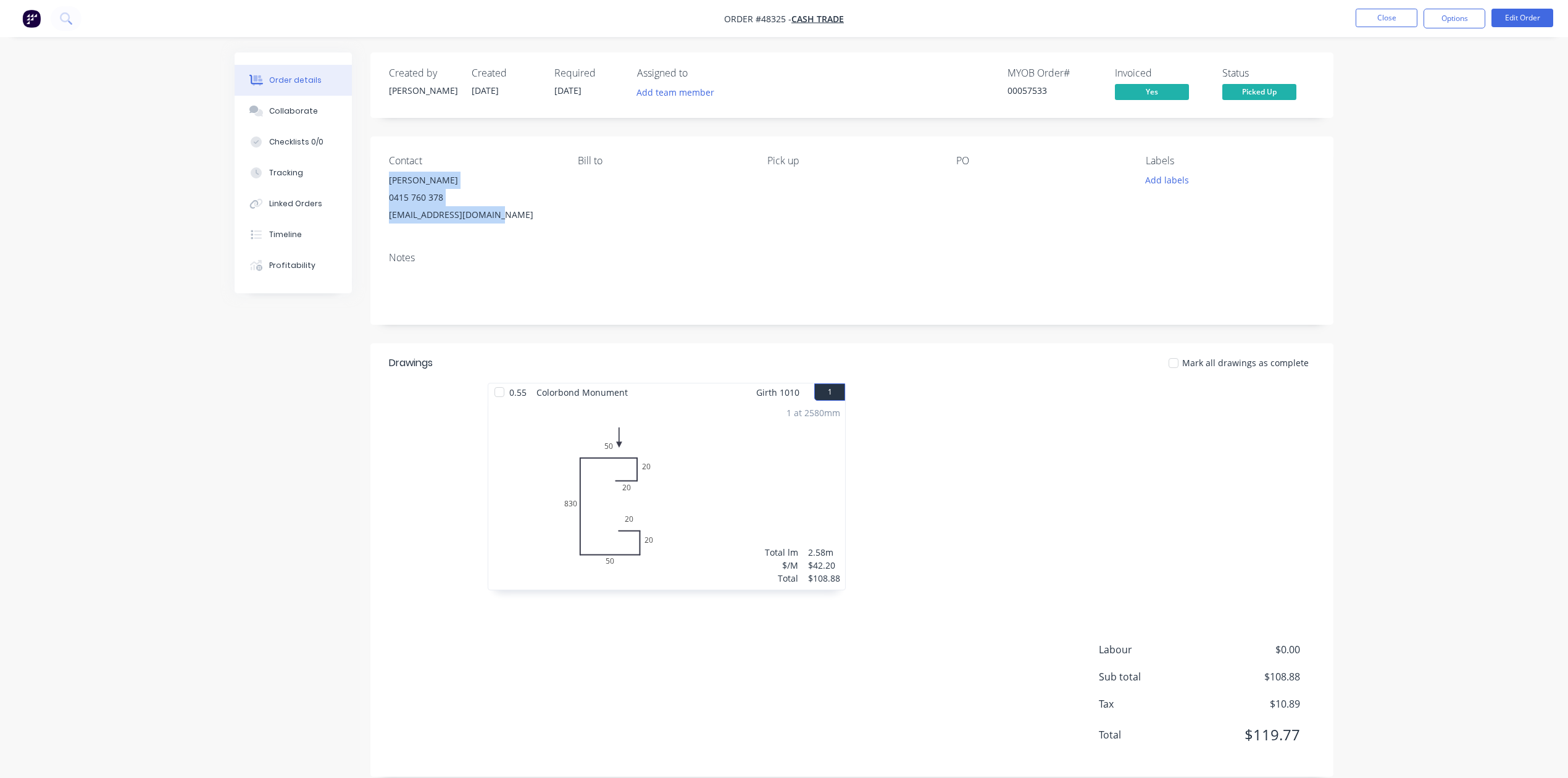
drag, startPoint x: 501, startPoint y: 210, endPoint x: 382, endPoint y: 183, distance: 122.0
click at [382, 183] on div "Contact Bradley Herbert 0415 760 378 bradherbert86@gmail.com Bill to Pick up PO…" at bounding box center [851, 189] width 963 height 105
copy div "Bradley Herbert 0415 760 378 bradherbert86@gmail.com"
click at [1366, 30] on nav "Order #48325 - Cash Trade Close Options Edit Order" at bounding box center [784, 19] width 1568 height 37
click at [1373, 21] on button "Close" at bounding box center [1386, 18] width 62 height 19
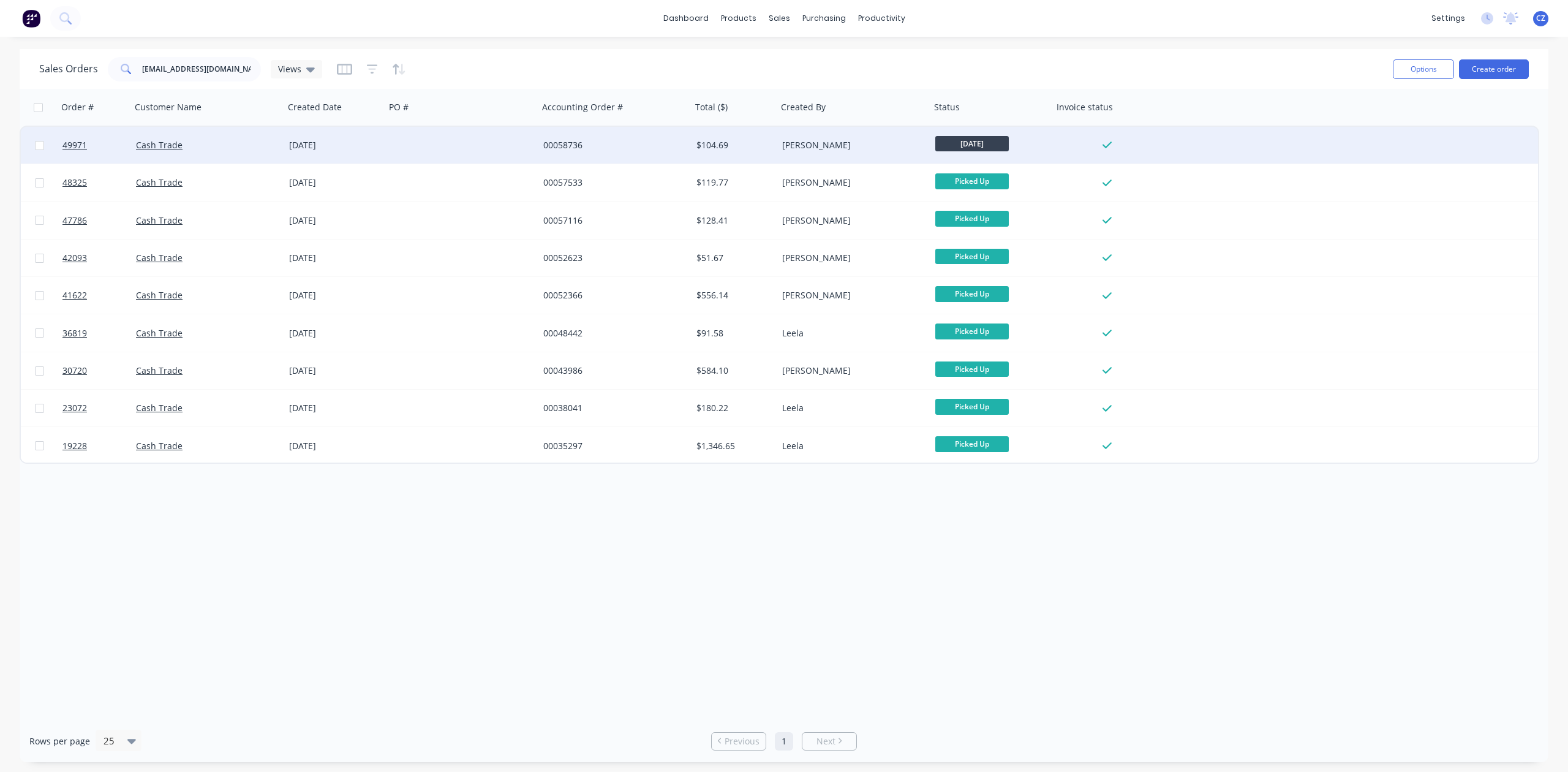
click at [733, 156] on div "$104.69" at bounding box center [735, 146] width 86 height 37
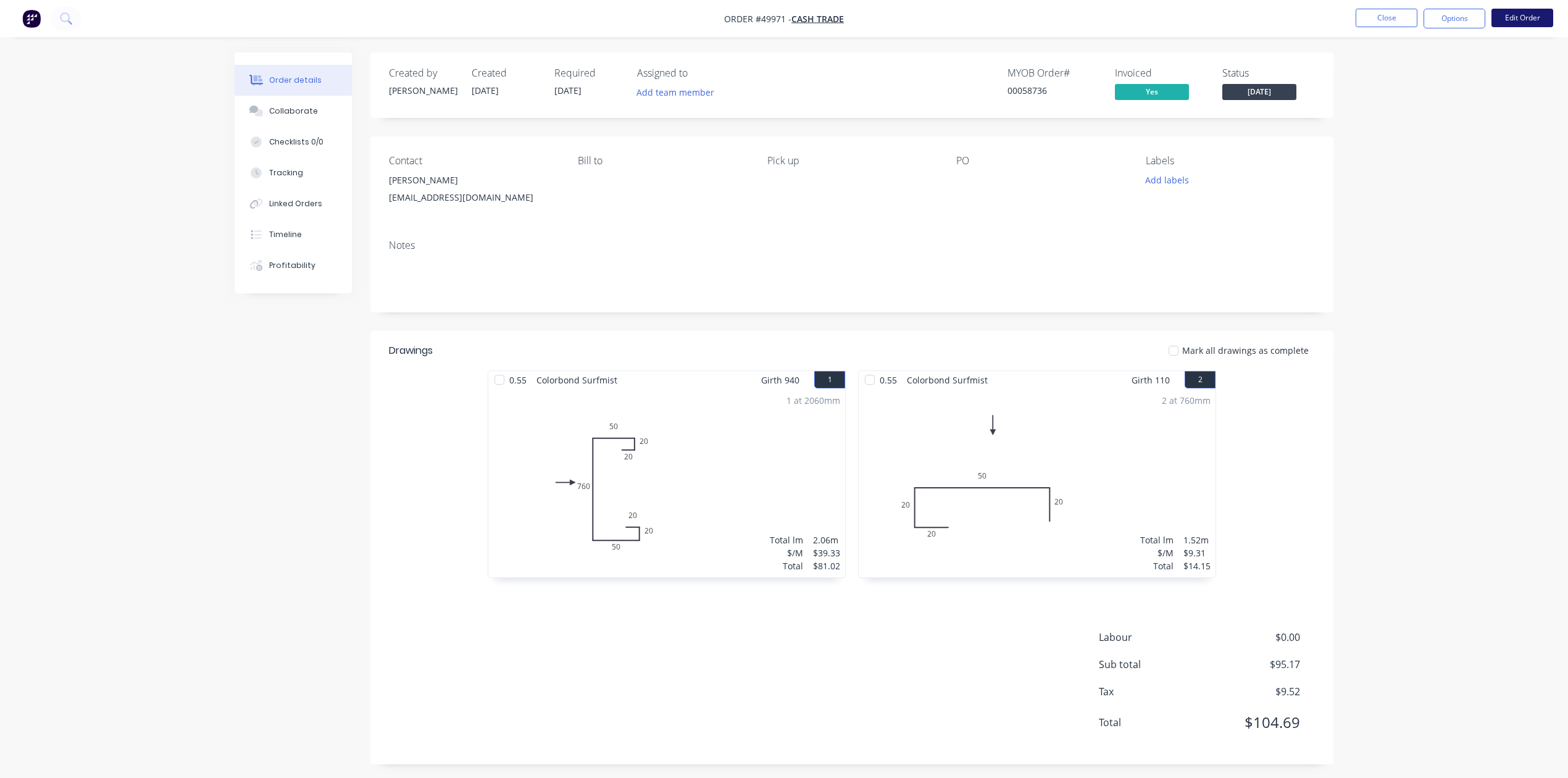
drag, startPoint x: 1549, startPoint y: 6, endPoint x: 1545, endPoint y: 13, distance: 8.1
click at [1548, 8] on nav "Order #49971 - Cash Trade Close Options Edit Order" at bounding box center [784, 19] width 1568 height 37
click at [1545, 13] on button "Edit Order" at bounding box center [1521, 18] width 62 height 19
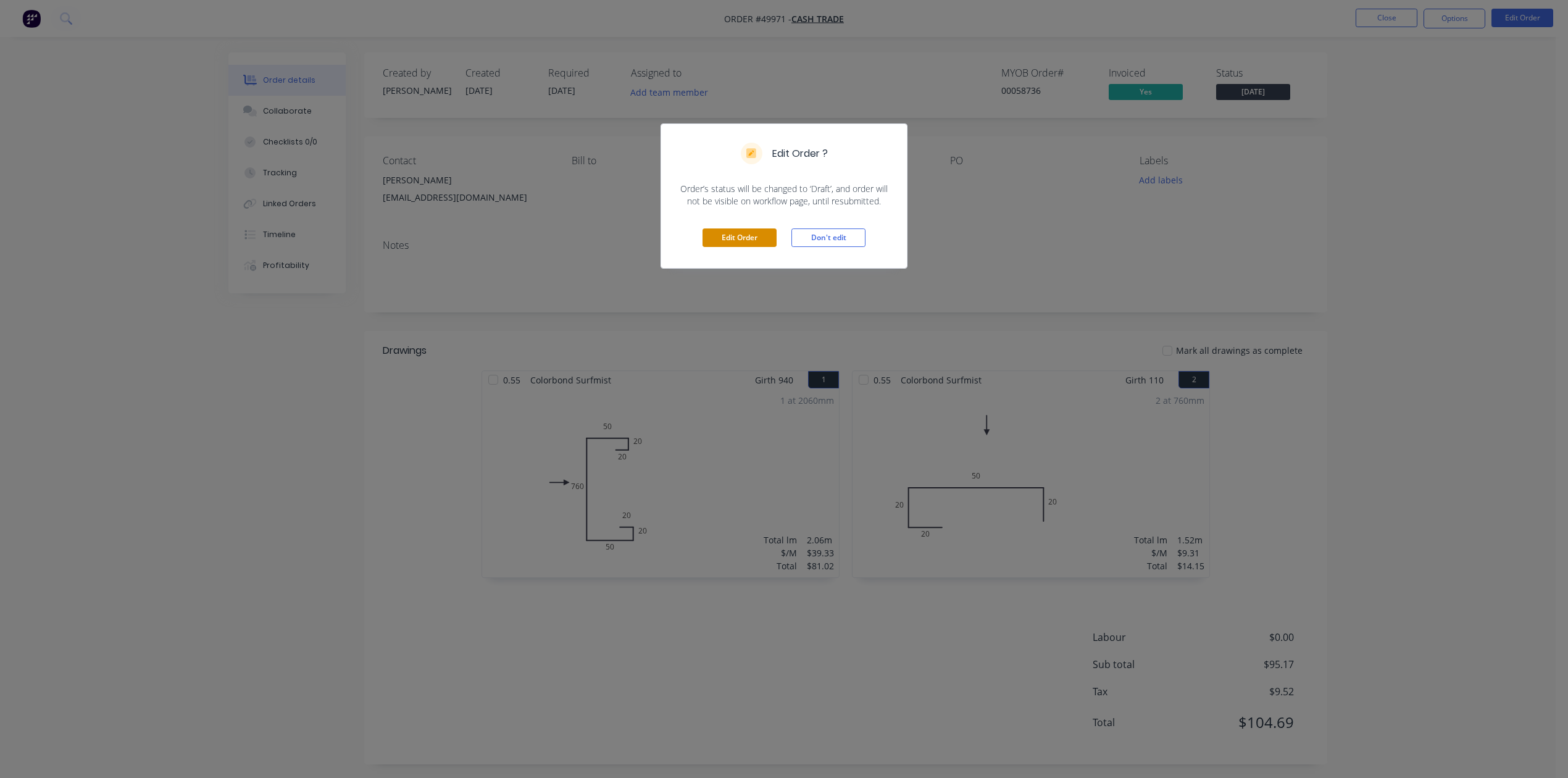
click at [713, 232] on button "Edit Order" at bounding box center [739, 238] width 74 height 19
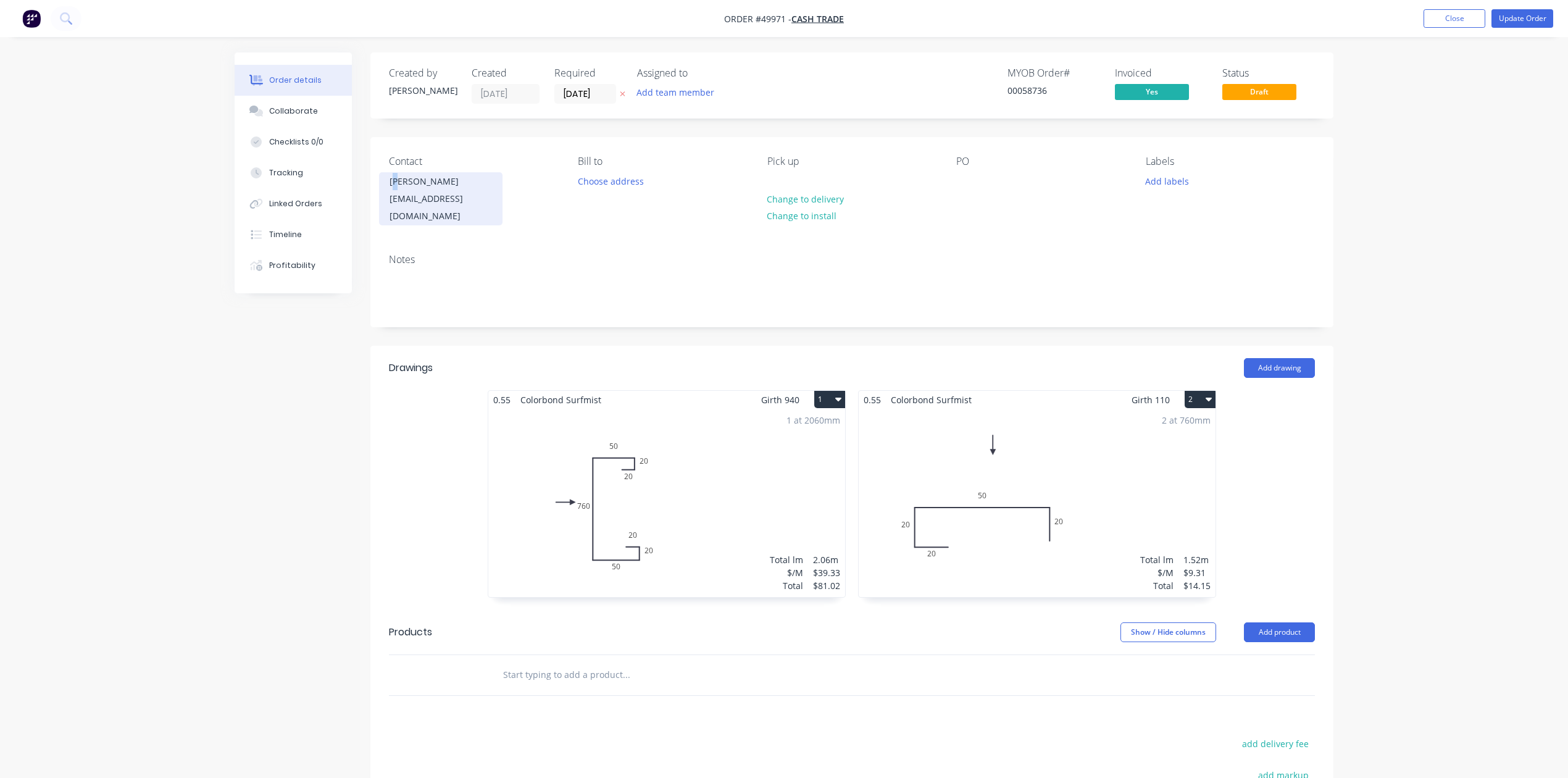
drag, startPoint x: 393, startPoint y: 171, endPoint x: 401, endPoint y: 184, distance: 15.3
click at [401, 184] on div "Contact bradley herbert bradherbert86@gmail.com" at bounding box center [473, 190] width 169 height 70
click at [401, 184] on div "bradley herbert" at bounding box center [440, 182] width 103 height 17
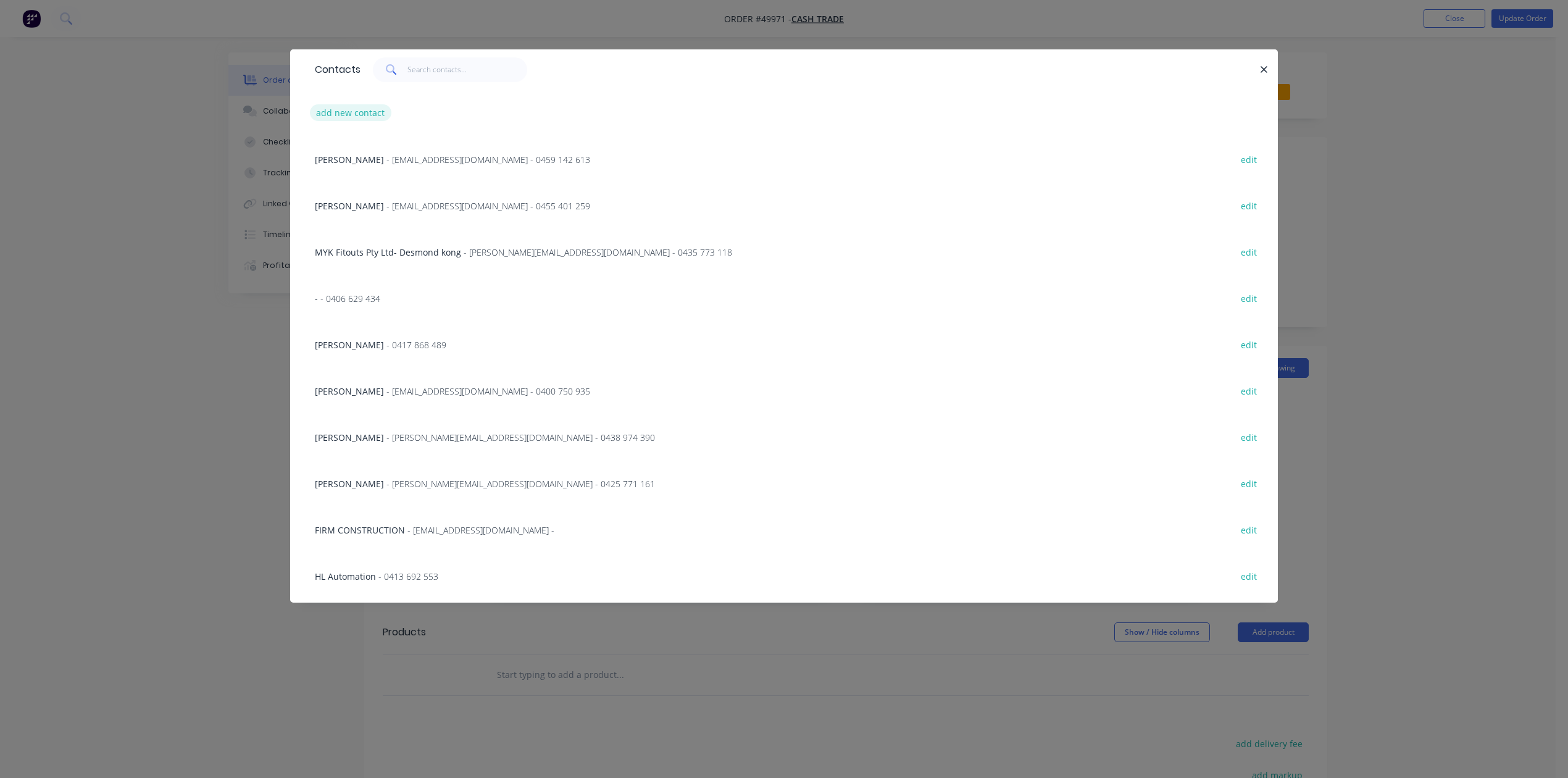
click at [350, 121] on button "add new contact" at bounding box center [350, 113] width 81 height 17
select select "AU"
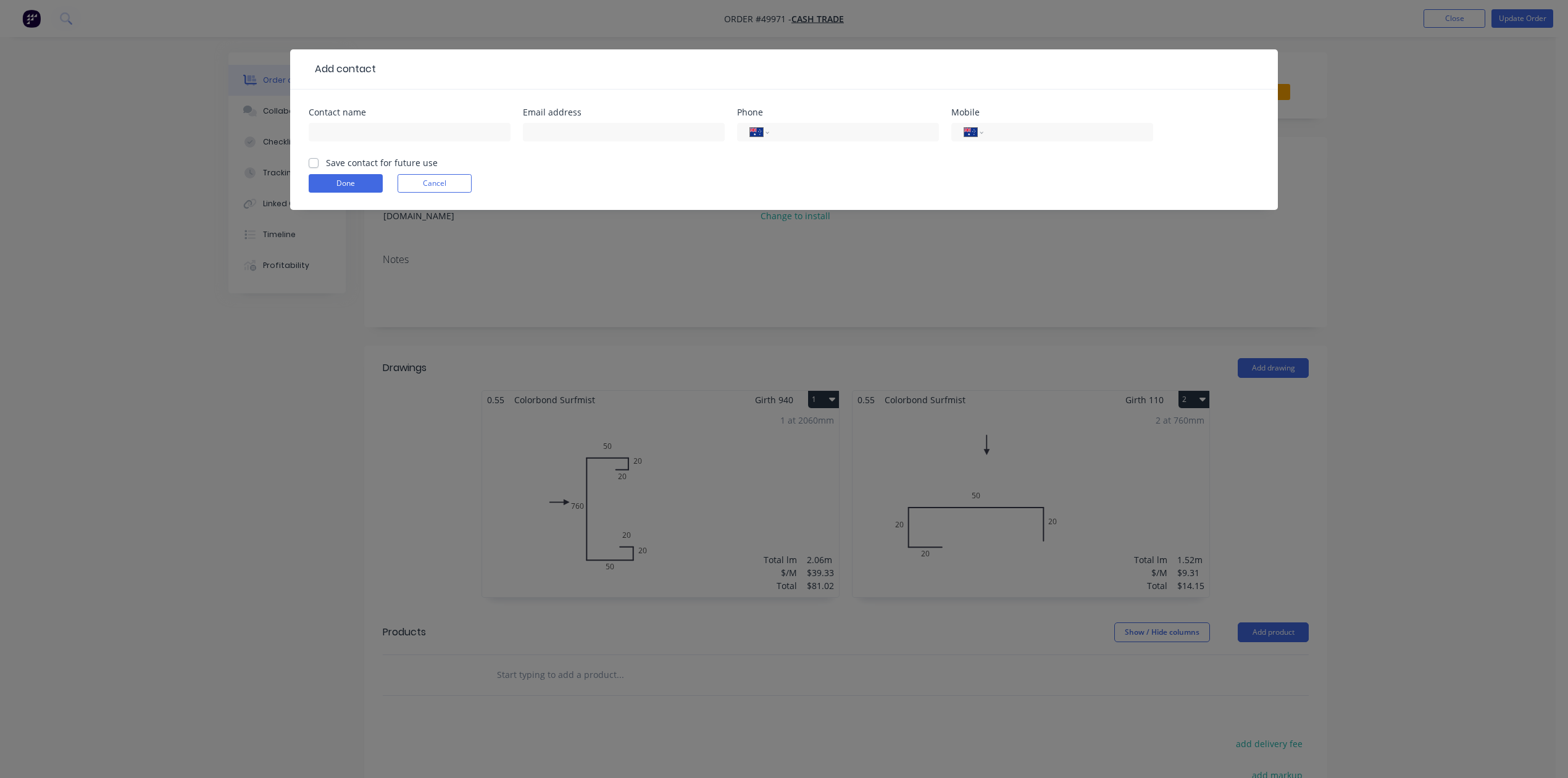
click at [350, 142] on div at bounding box center [410, 137] width 202 height 36
click at [350, 141] on input "text" at bounding box center [410, 132] width 202 height 19
paste input "Bradley Herbert 0415 760 378 bradherbert86@gmail.com"
drag, startPoint x: 393, startPoint y: 133, endPoint x: 520, endPoint y: 138, distance: 127.1
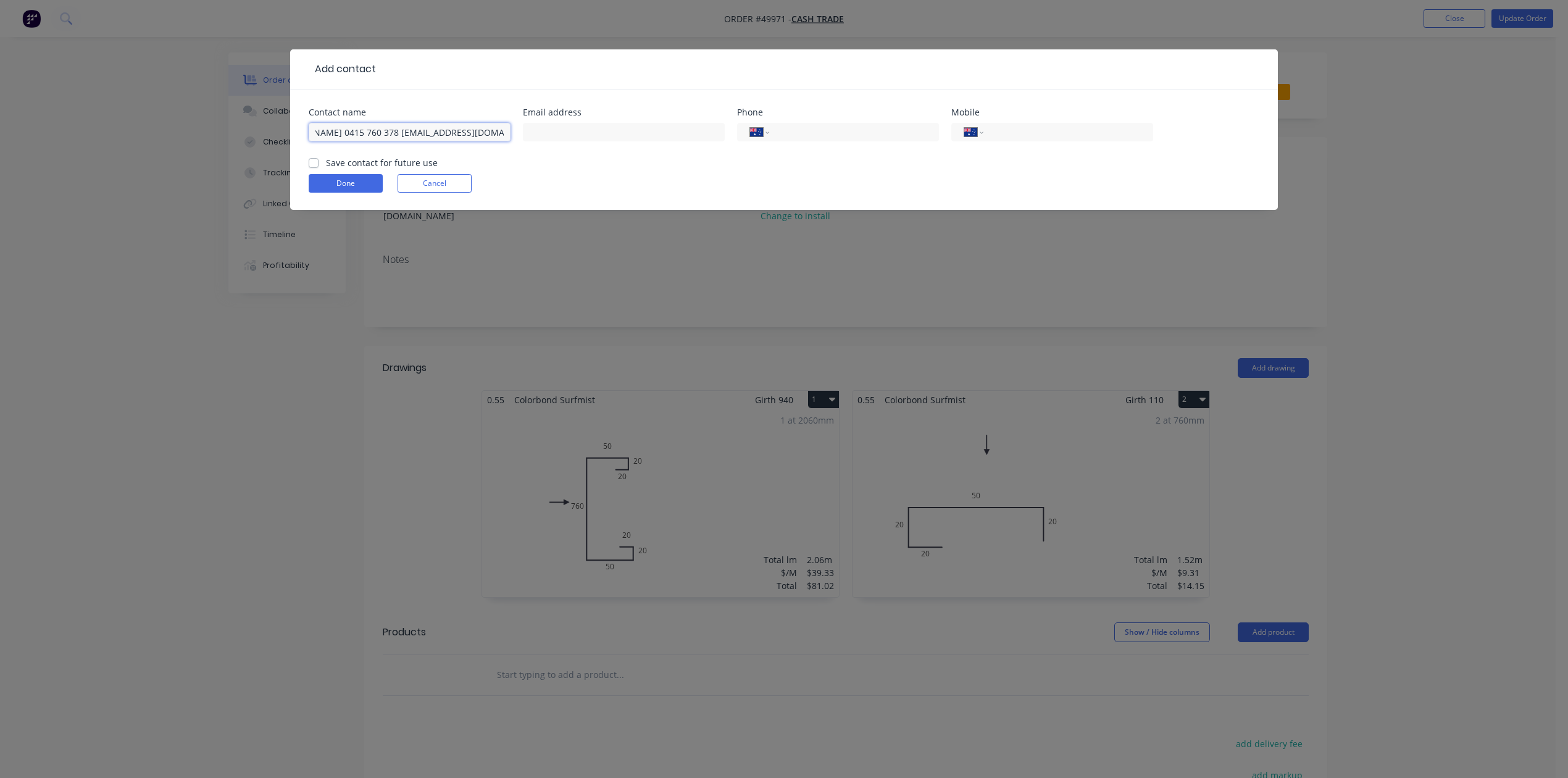
click at [520, 138] on div "Contact name Bradley Herbert 0415 760 378 bradherbert86@gmail.com Email address…" at bounding box center [784, 132] width 951 height 48
type input "Bradley Herbert 0415 760 378"
click at [580, 127] on input "text" at bounding box center [623, 132] width 202 height 19
paste input "bradherbert86@gmail.com"
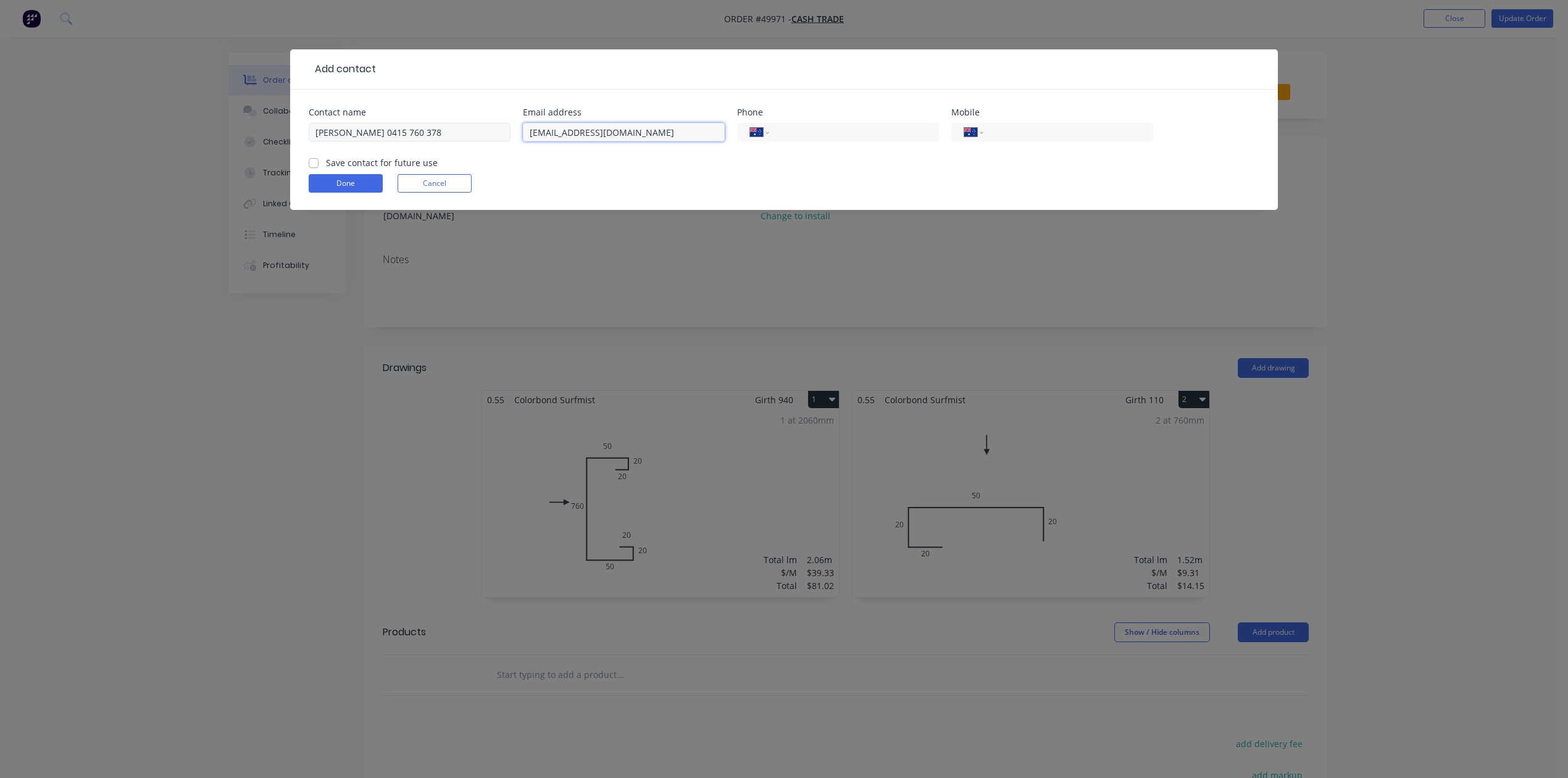
type input "bradherbert86@gmail.com"
drag, startPoint x: 381, startPoint y: 132, endPoint x: 475, endPoint y: 135, distance: 94.0
click at [475, 135] on input "Bradley Herbert 0415 760 378" at bounding box center [410, 132] width 202 height 19
type input "Bradley Herbert"
click at [999, 127] on input "tel" at bounding box center [1066, 132] width 148 height 14
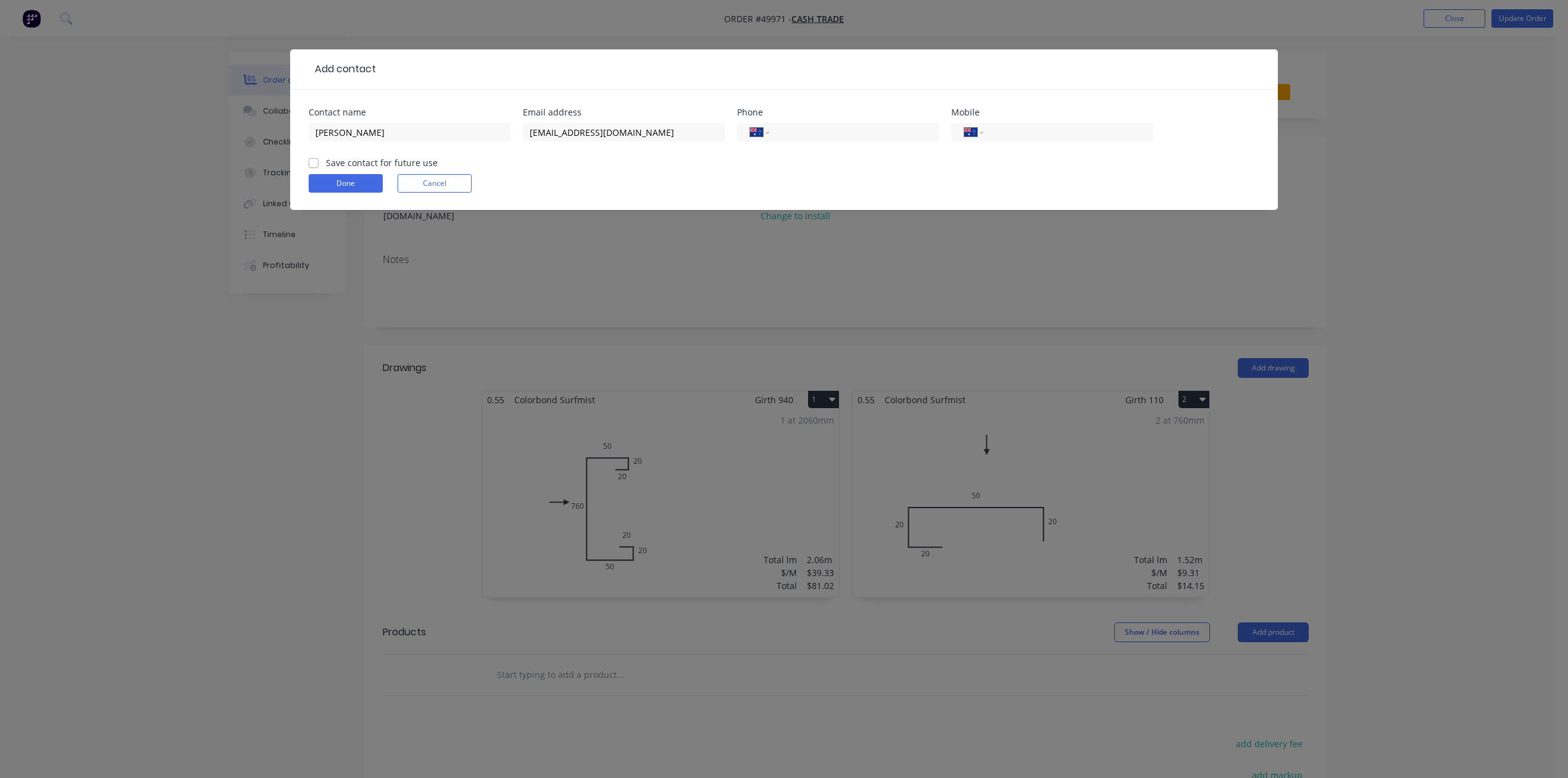
paste input "0415 760 378"
type input "0415 760 378"
click at [347, 181] on button "Done" at bounding box center [345, 183] width 74 height 19
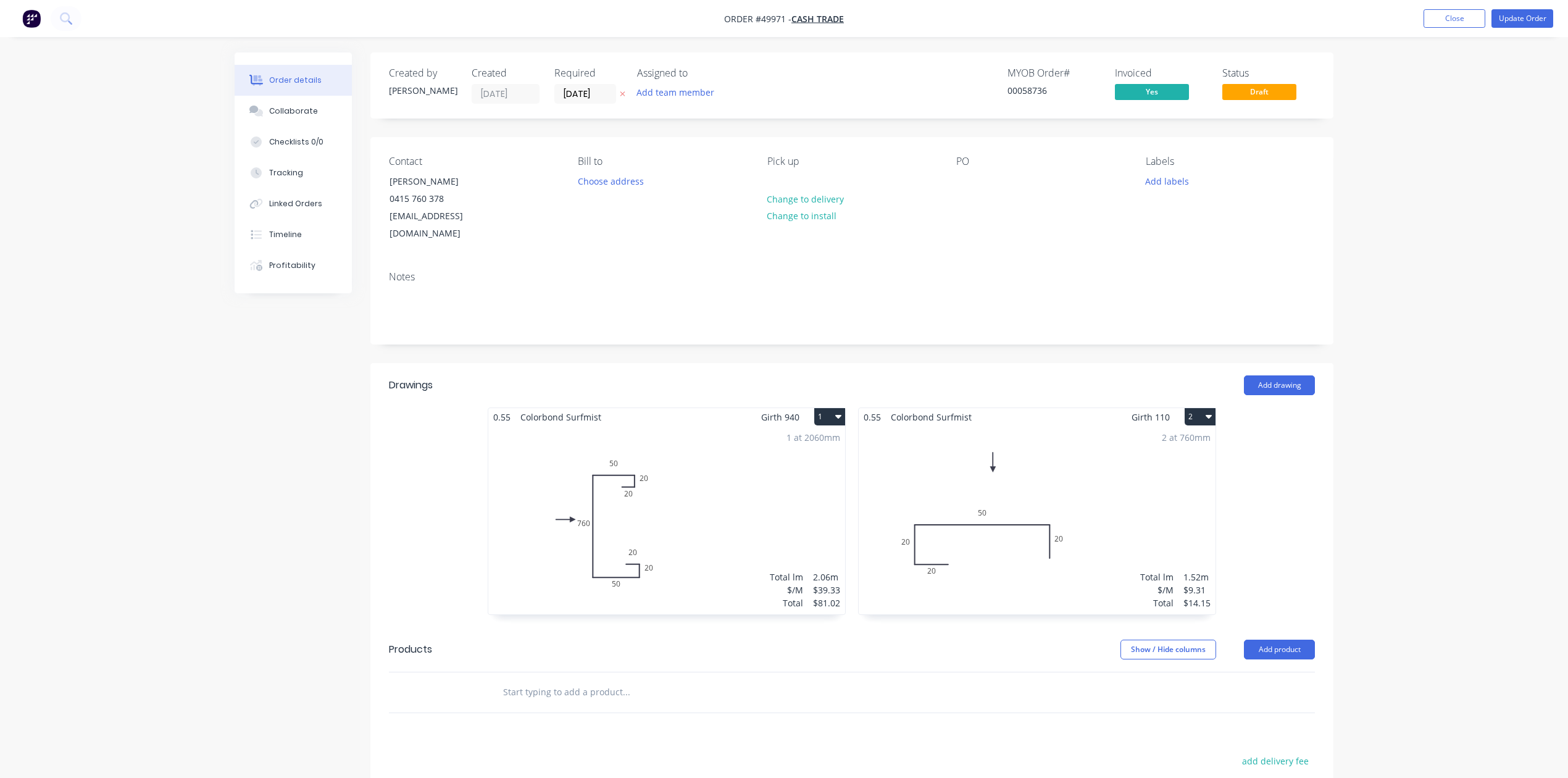
click at [1536, 32] on nav "Order #49971 - Cash Trade Add product Close Update Order" at bounding box center [784, 19] width 1568 height 37
click at [1533, 26] on button "Update Order" at bounding box center [1521, 19] width 62 height 19
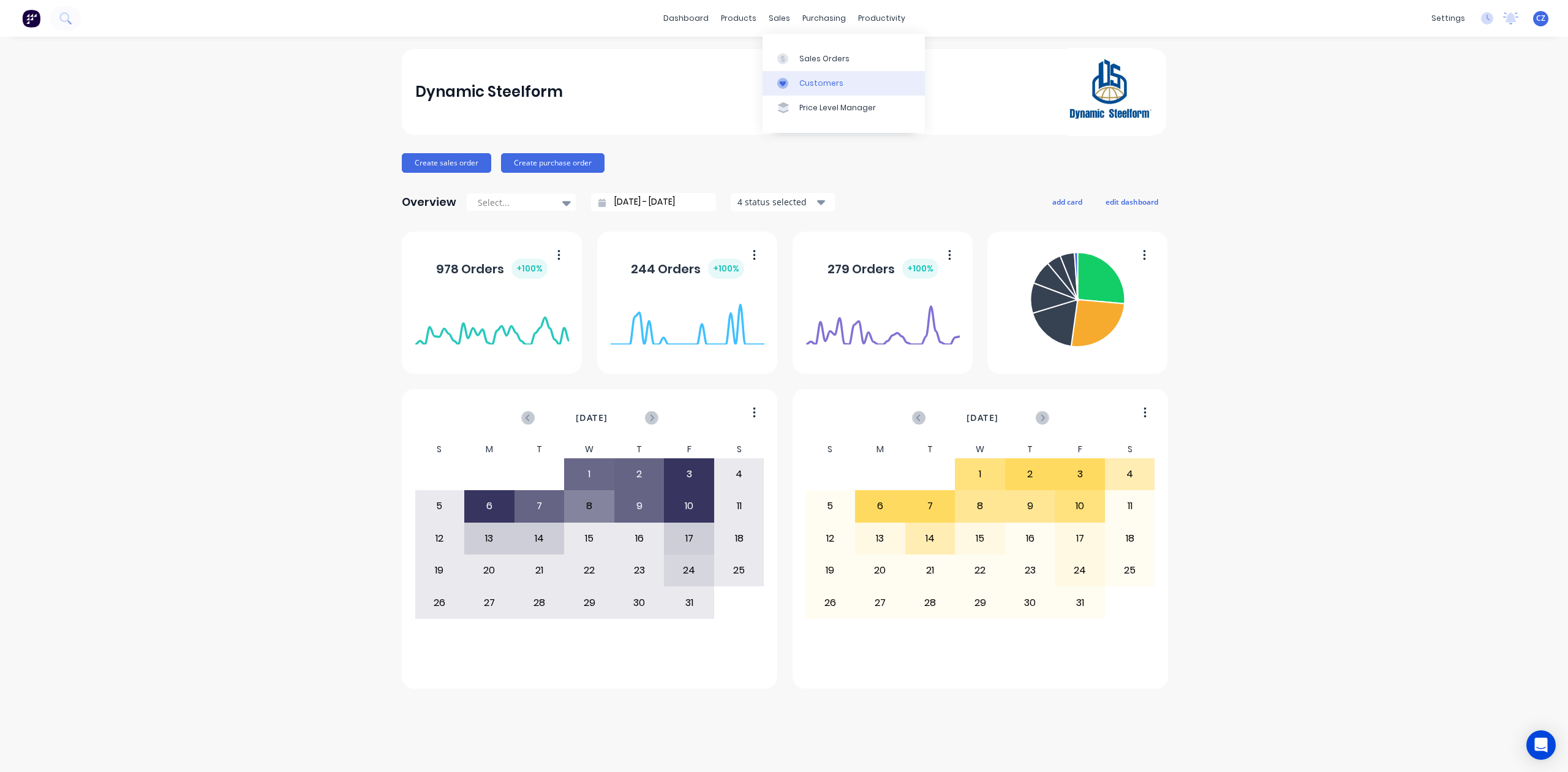
drag, startPoint x: 795, startPoint y: 79, endPoint x: 782, endPoint y: 81, distance: 13.2
click at [795, 80] on div at bounding box center [787, 83] width 19 height 11
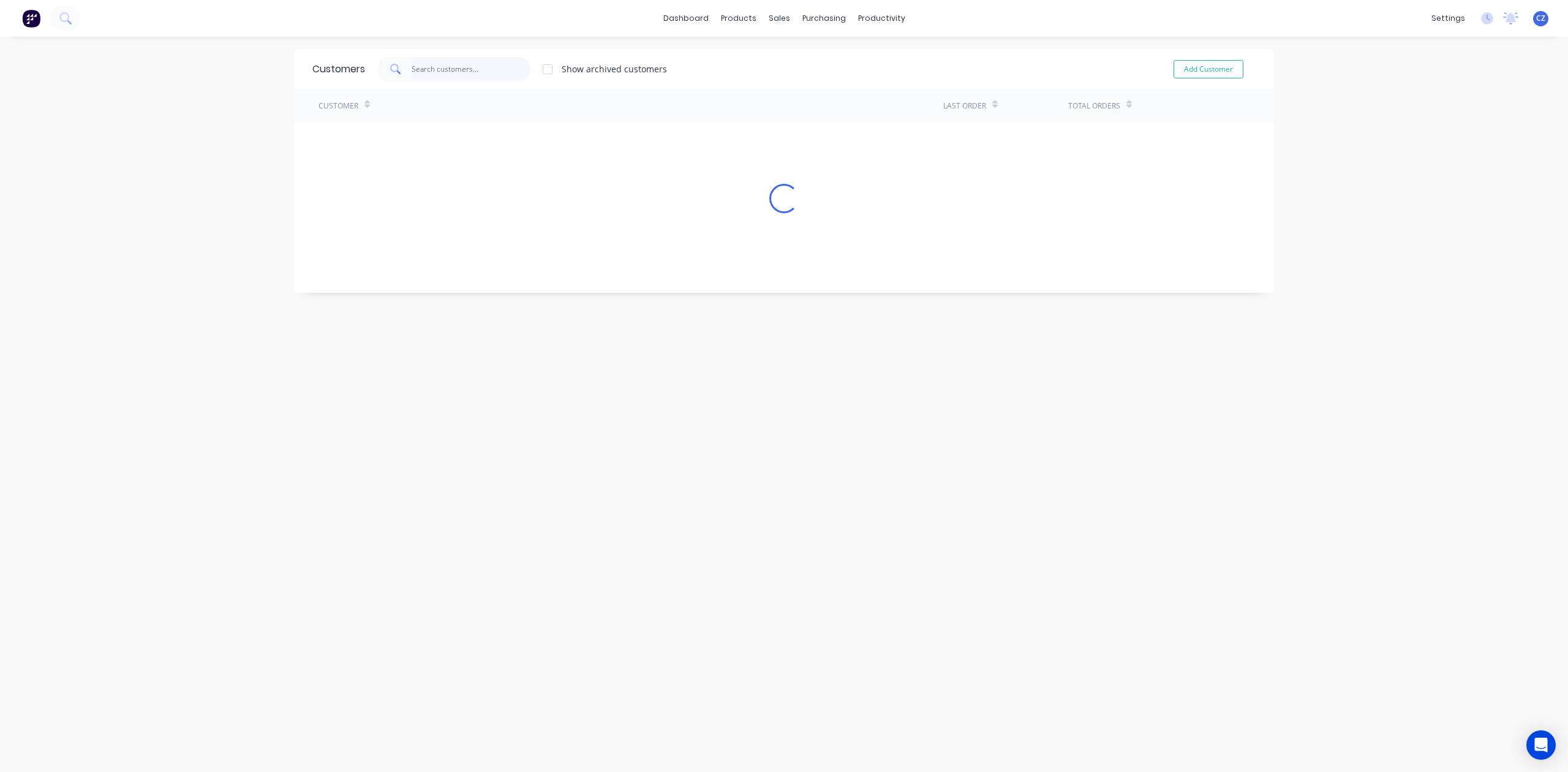
click at [452, 69] on input "text" at bounding box center [471, 69] width 120 height 24
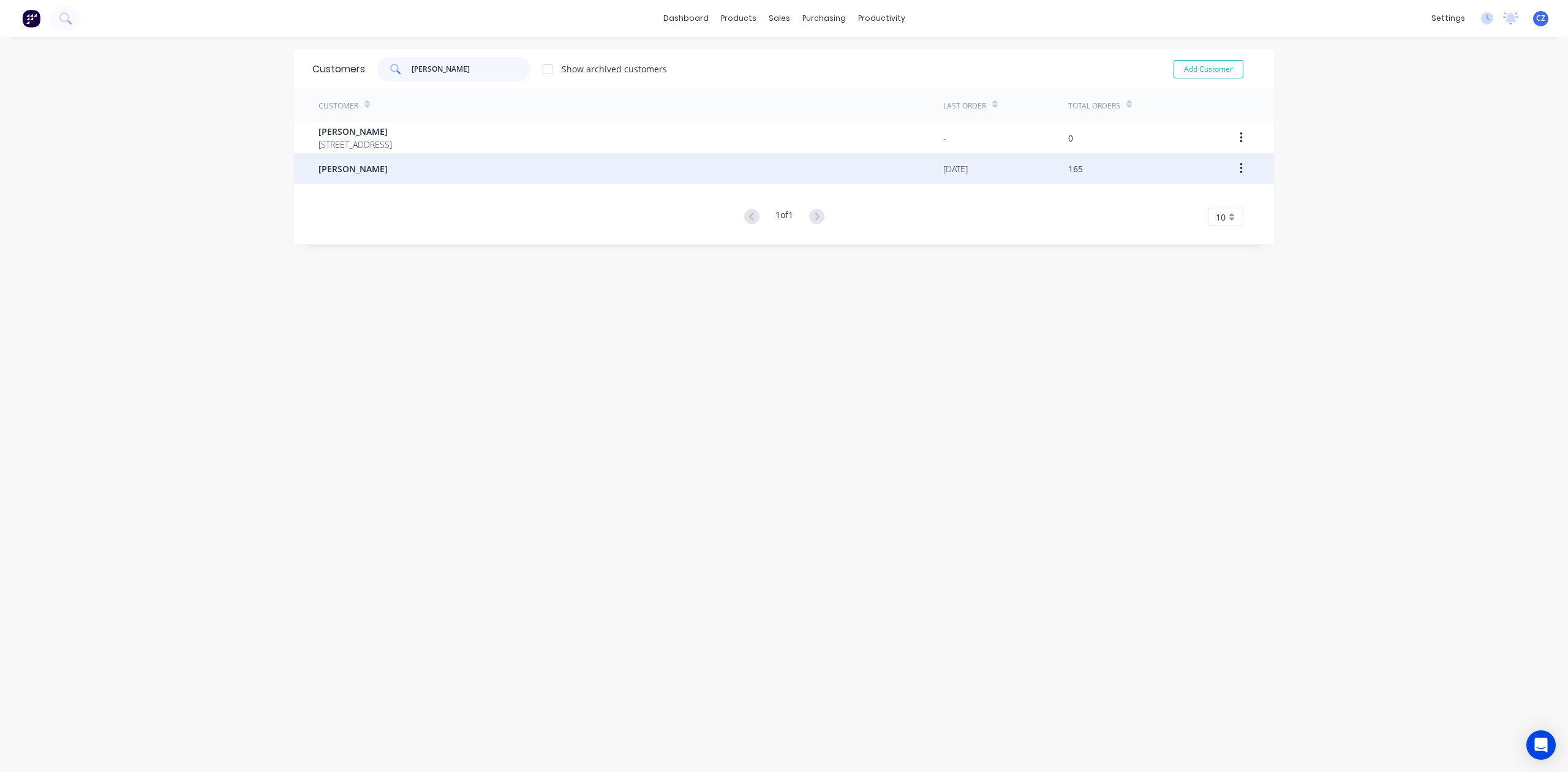
type input "steve"
click at [415, 177] on div "Steve Veevers" at bounding box center [630, 168] width 625 height 30
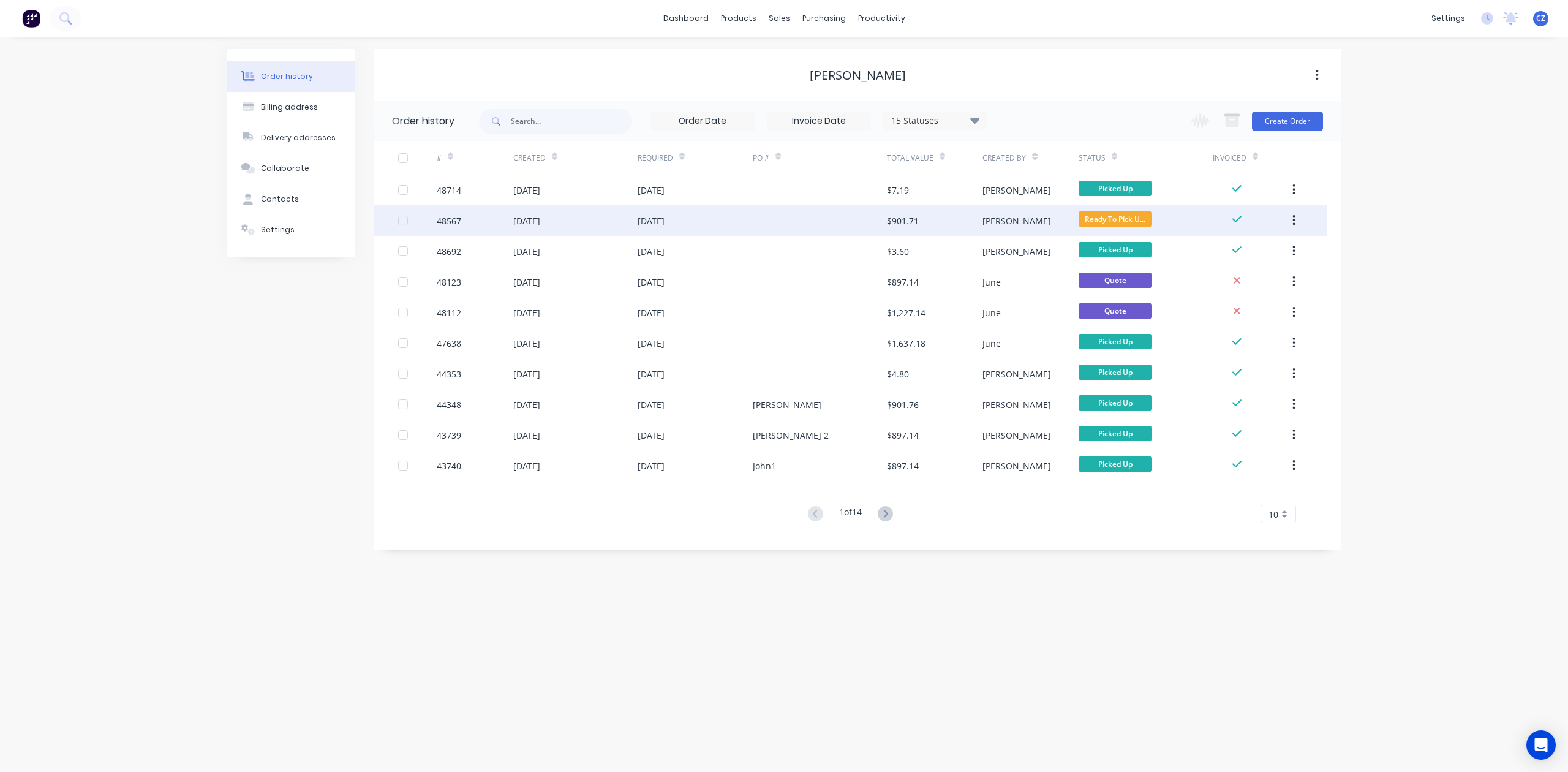
click at [890, 207] on div "$901.71" at bounding box center [935, 221] width 96 height 30
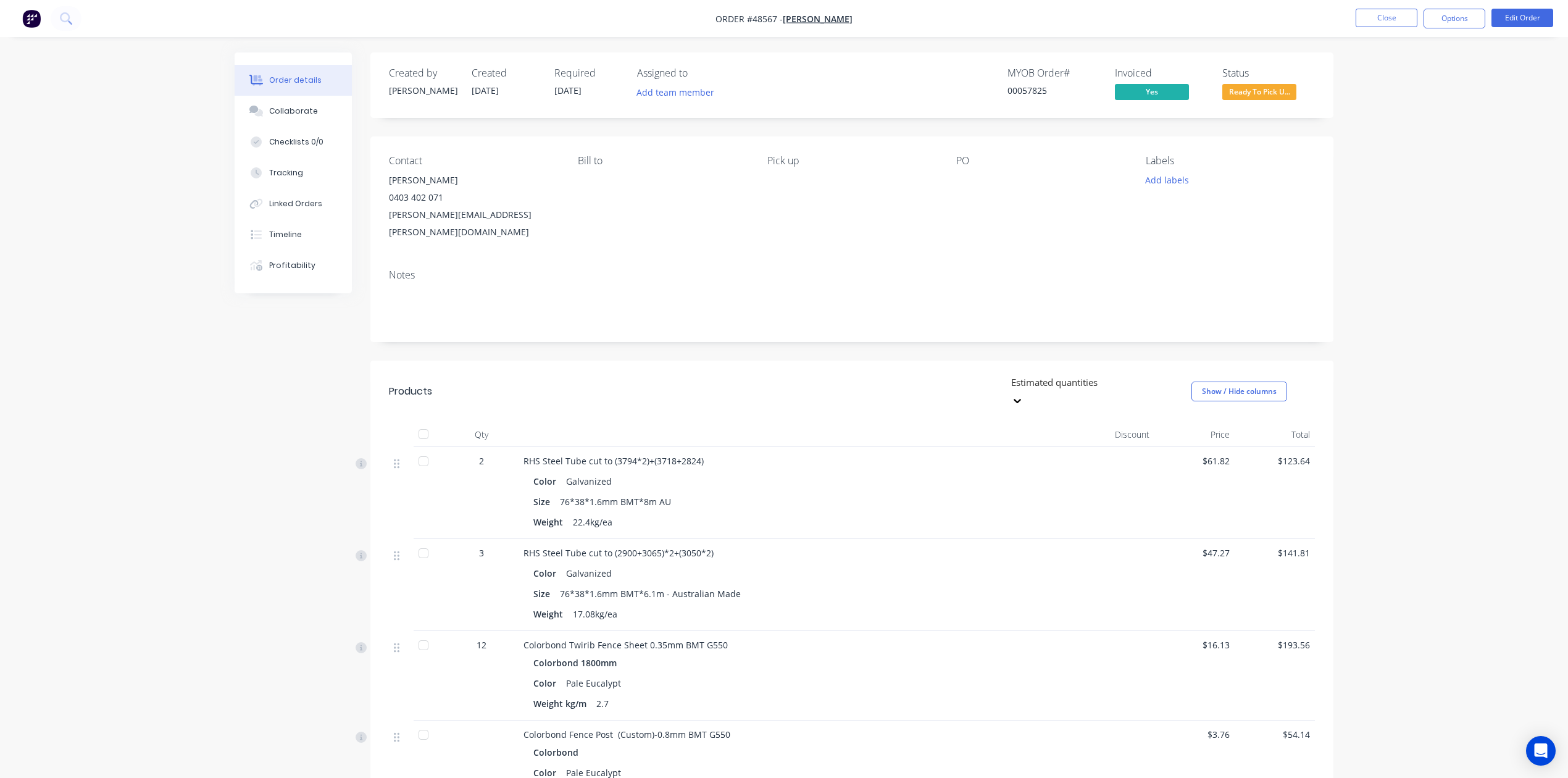
click at [974, 513] on div "Weight 22.4kg/ea" at bounding box center [796, 522] width 526 height 18
click at [1292, 90] on span "Ready To Pick U..." at bounding box center [1258, 92] width 74 height 15
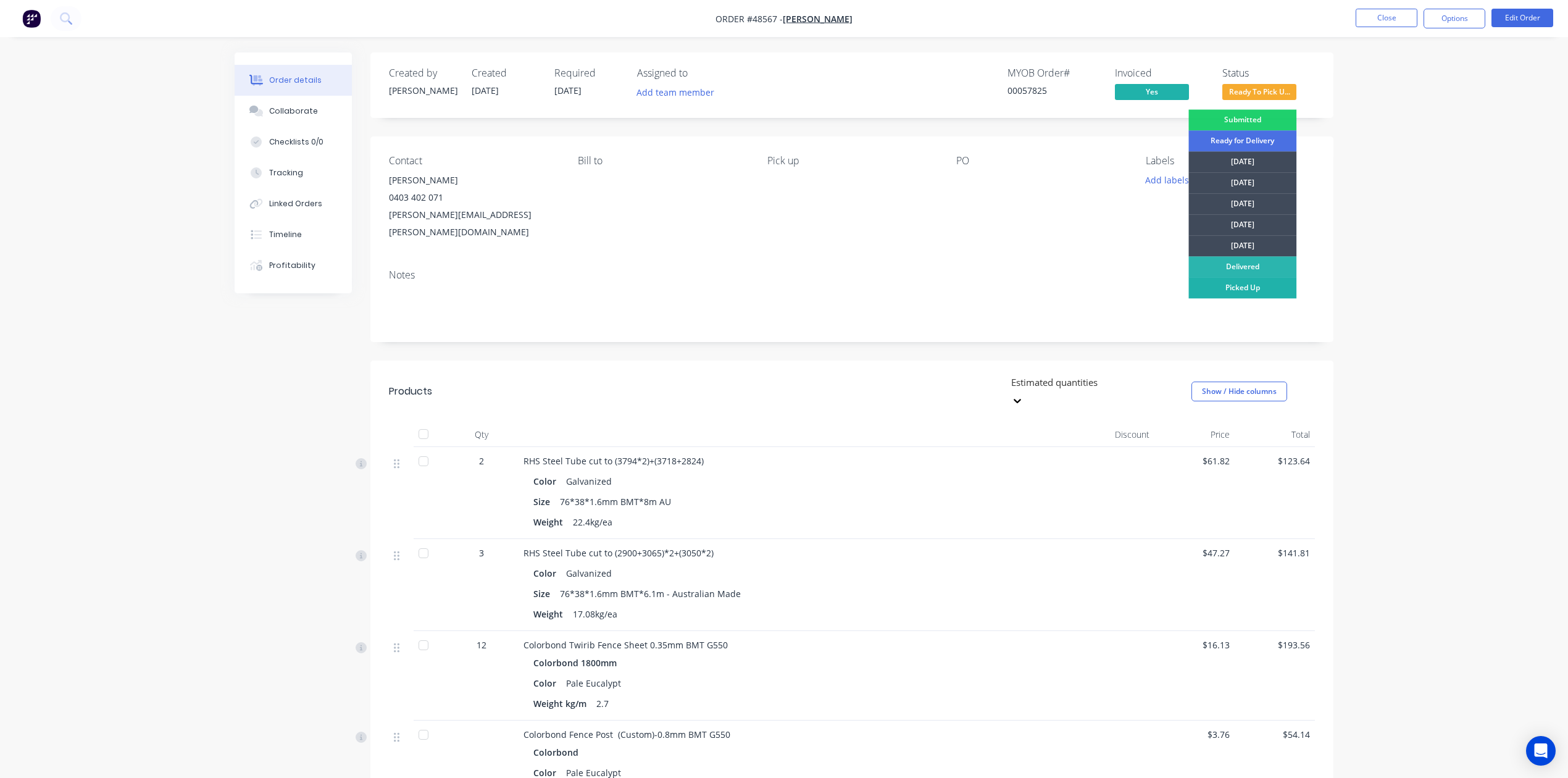
click at [1253, 289] on div "Picked Up" at bounding box center [1242, 288] width 108 height 21
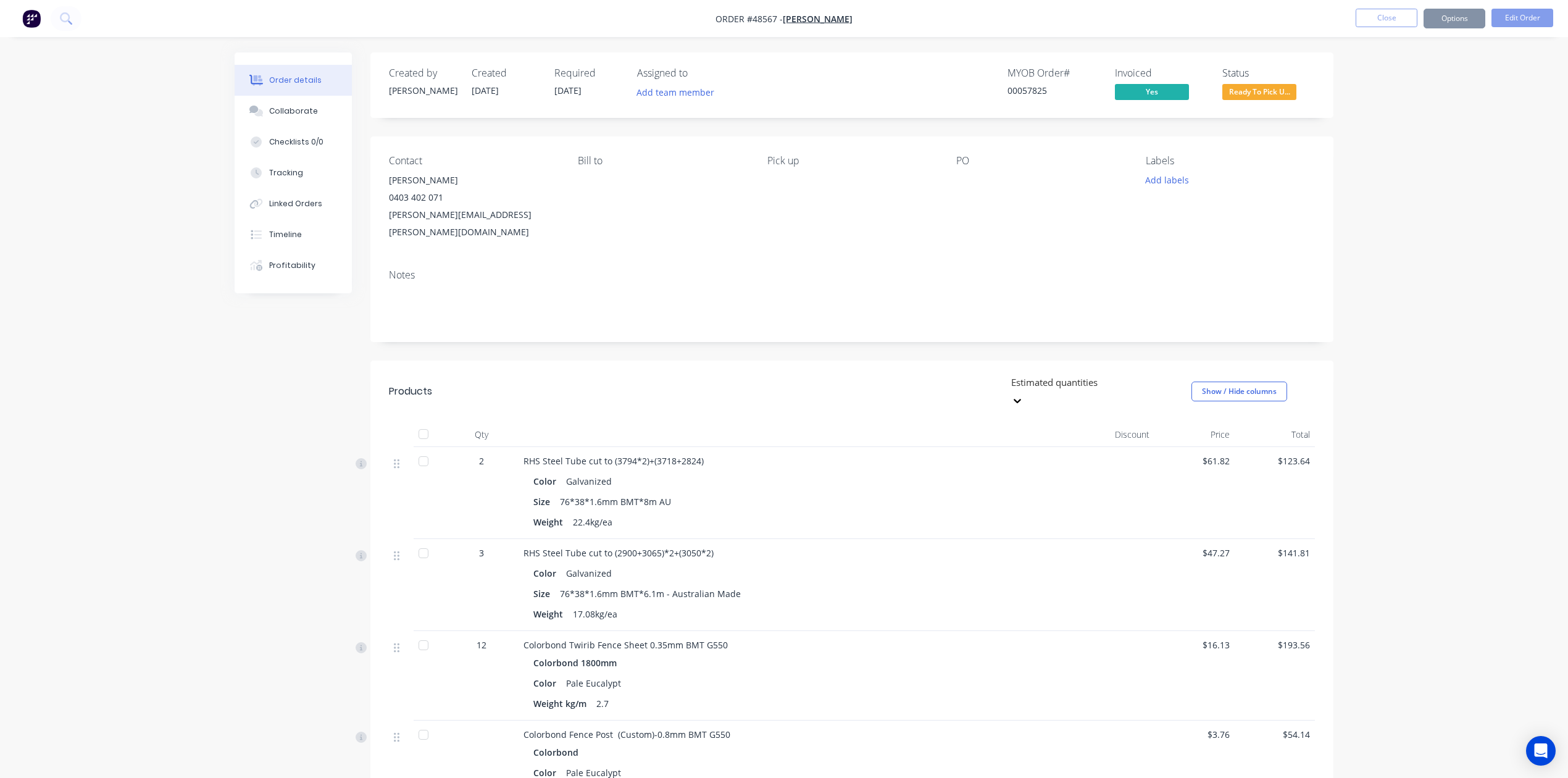
click at [888, 311] on div "Notes" at bounding box center [851, 301] width 963 height 83
click at [1388, 20] on button "Close" at bounding box center [1386, 18] width 62 height 19
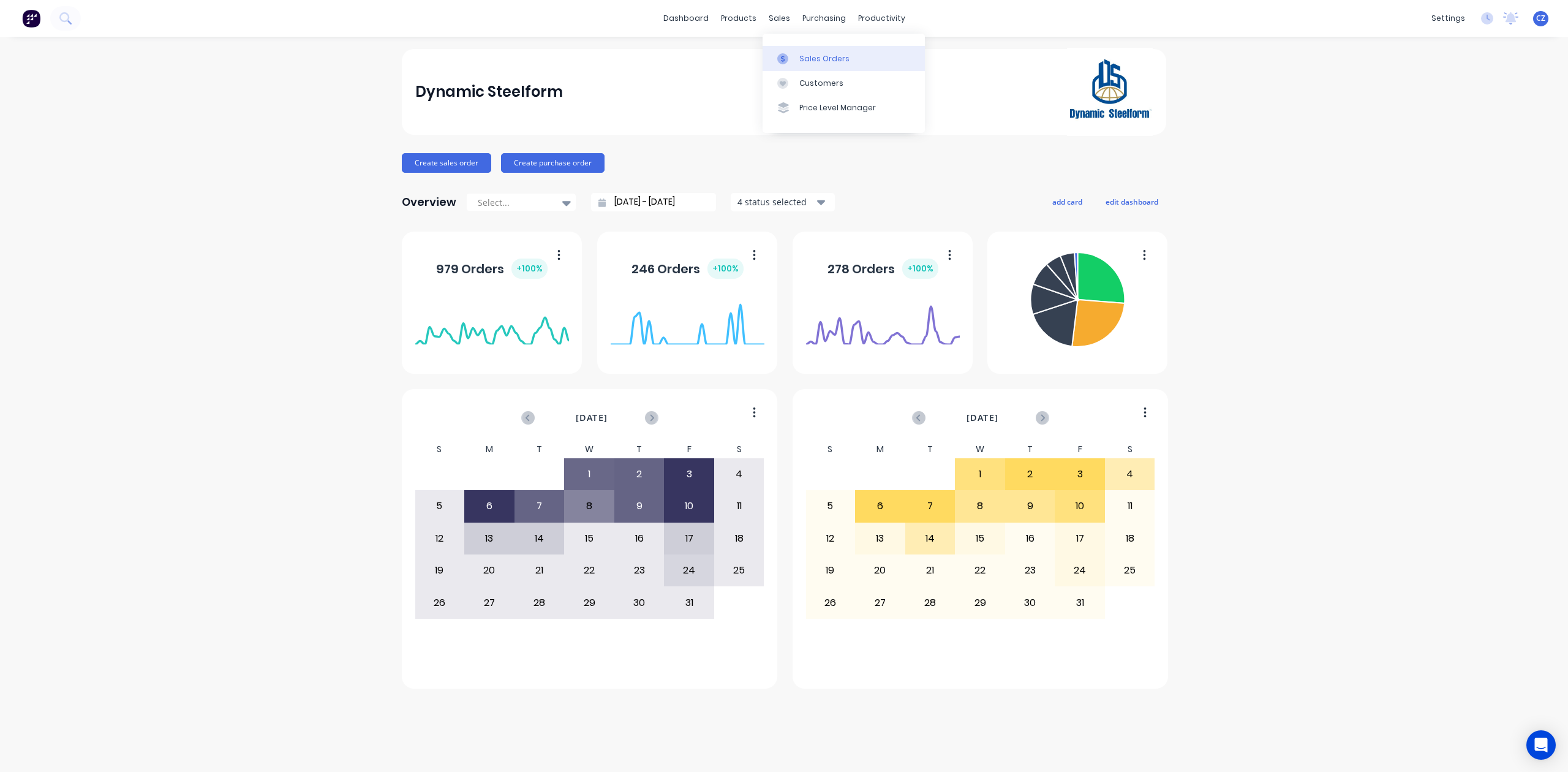
click at [800, 59] on div "Sales Orders" at bounding box center [825, 58] width 50 height 11
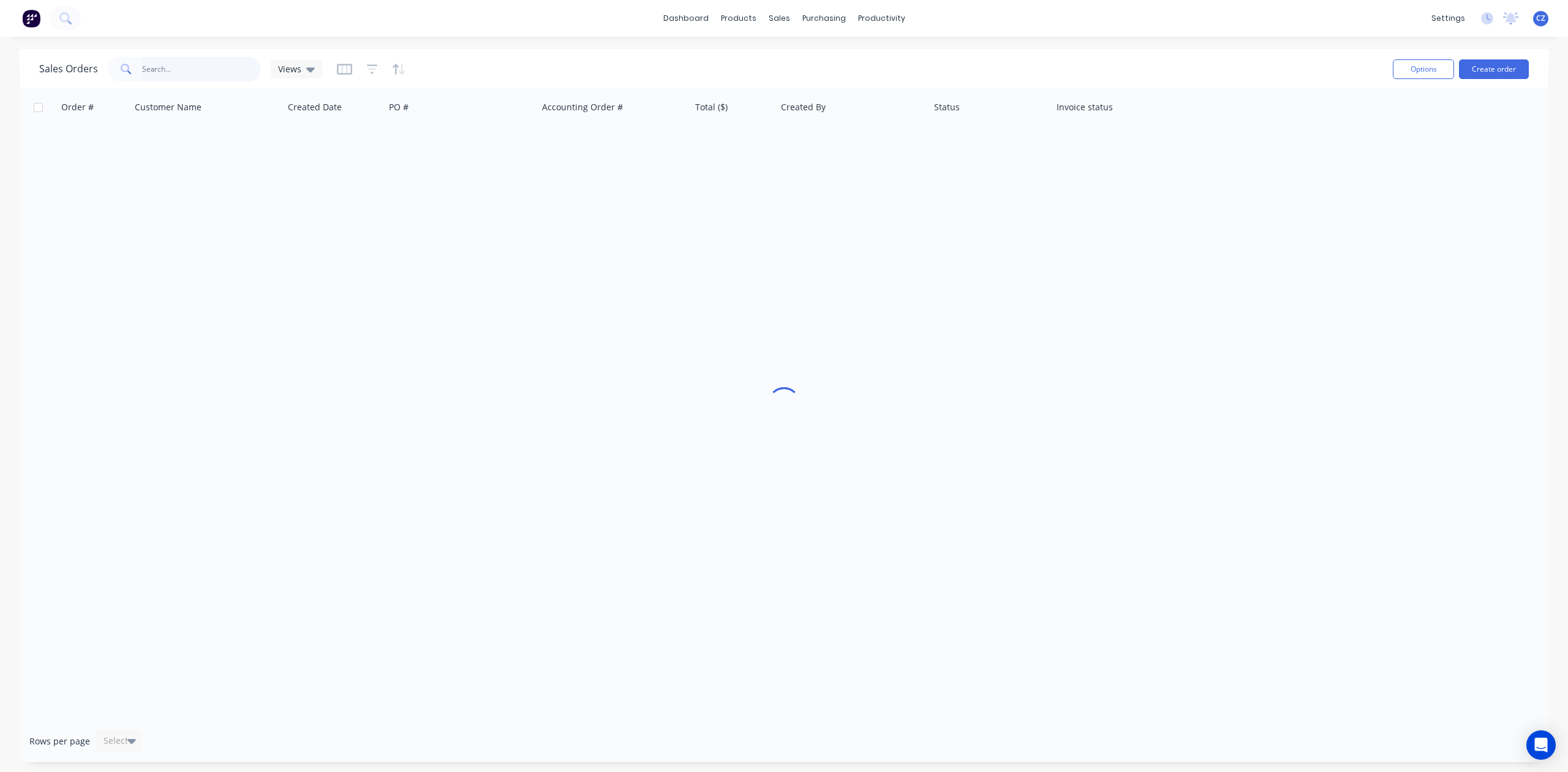
click at [224, 67] on input "text" at bounding box center [202, 69] width 120 height 24
paste input "49854"
type input "49854"
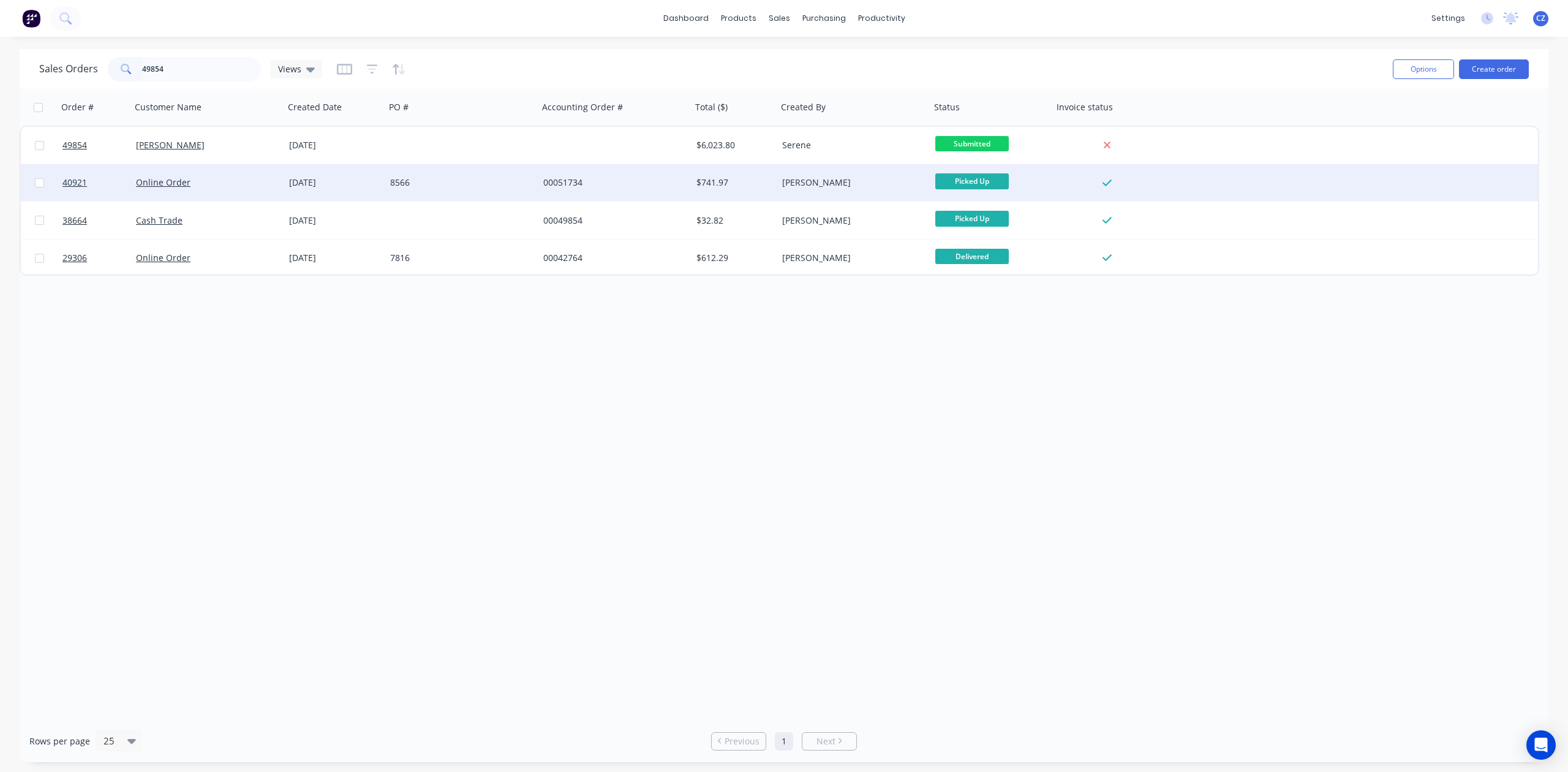
click at [462, 169] on div "8566" at bounding box center [462, 183] width 153 height 37
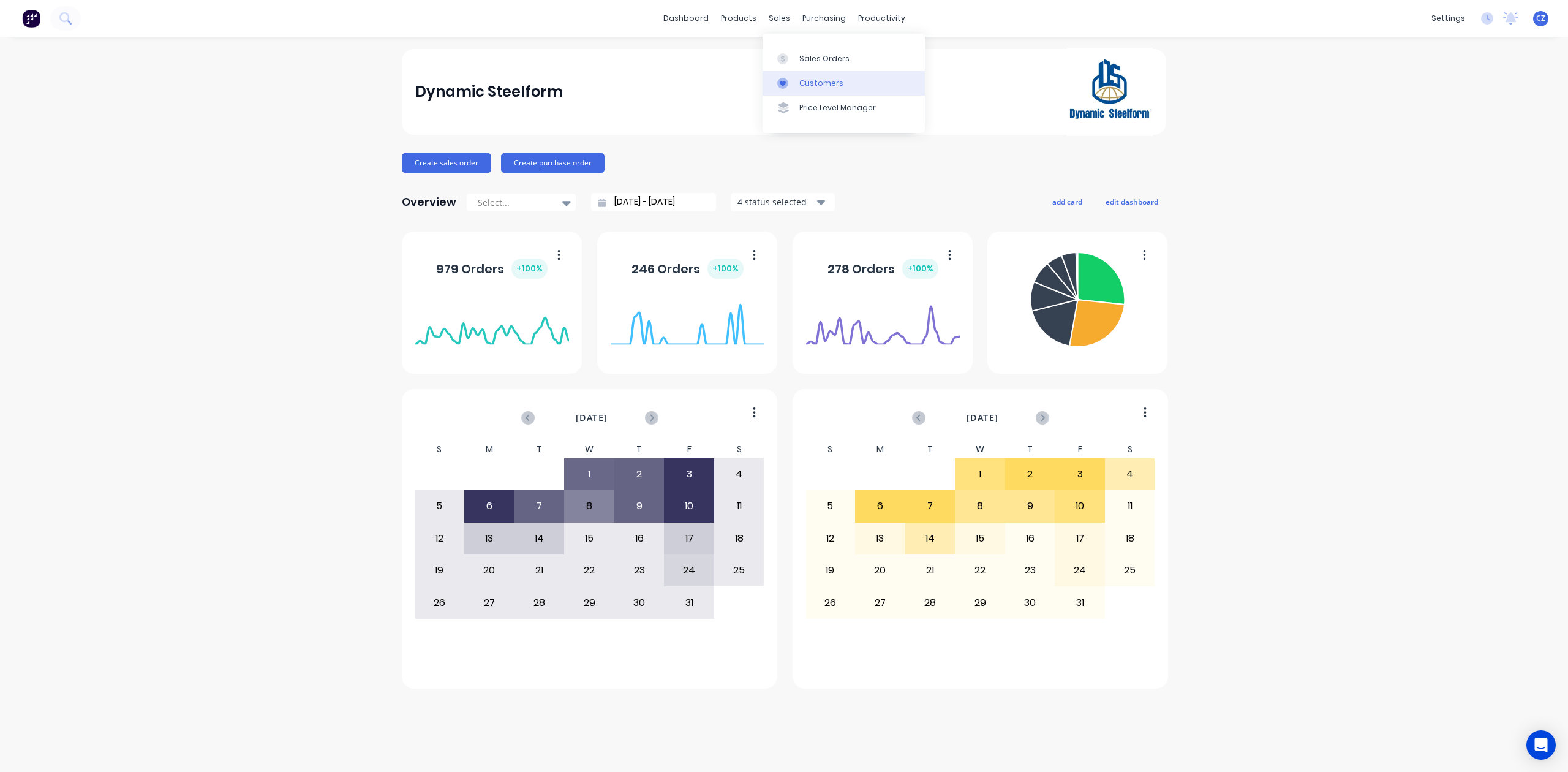
click at [782, 81] on icon at bounding box center [783, 83] width 11 height 11
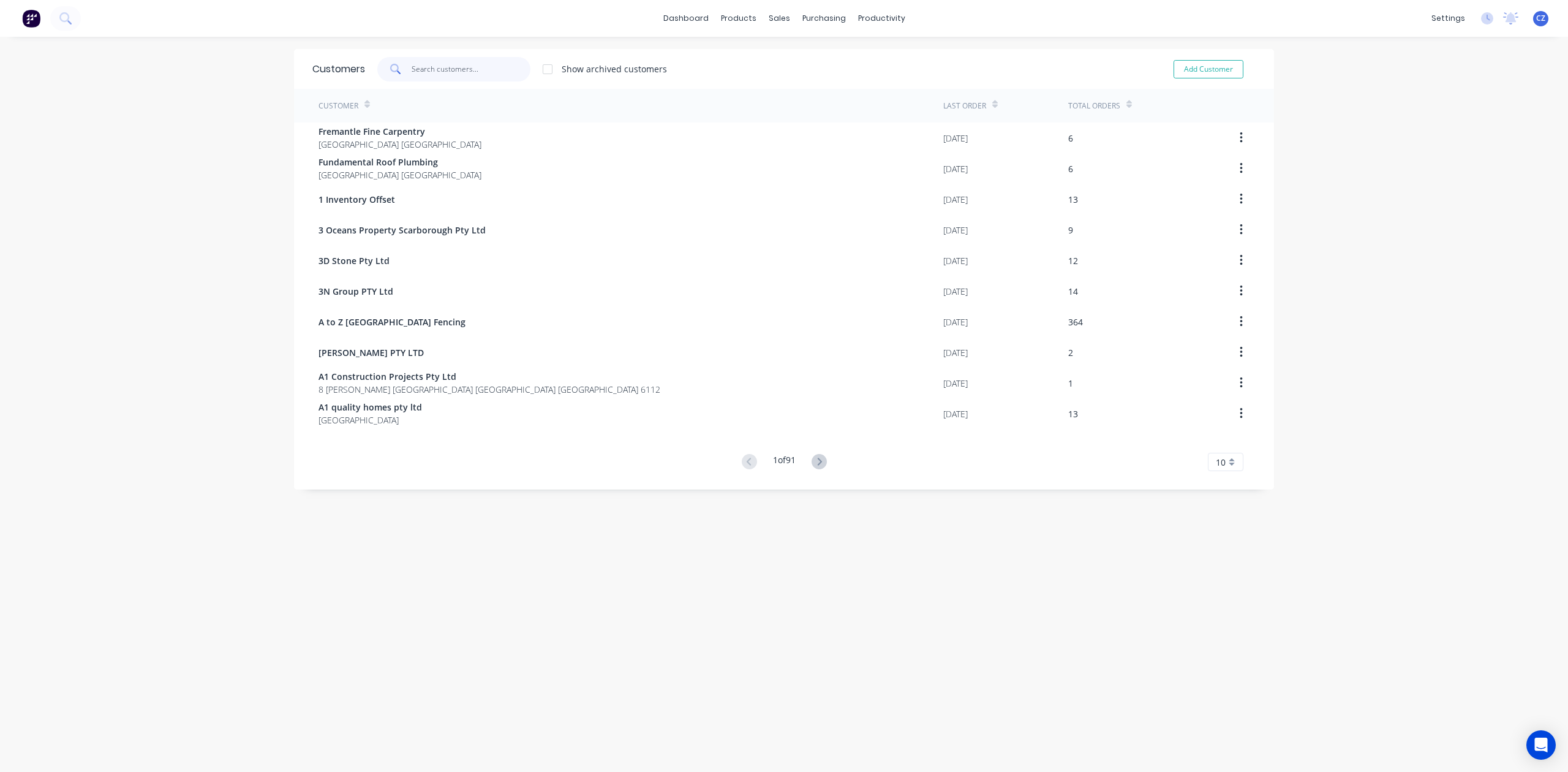
click at [438, 81] on input "text" at bounding box center [471, 69] width 120 height 24
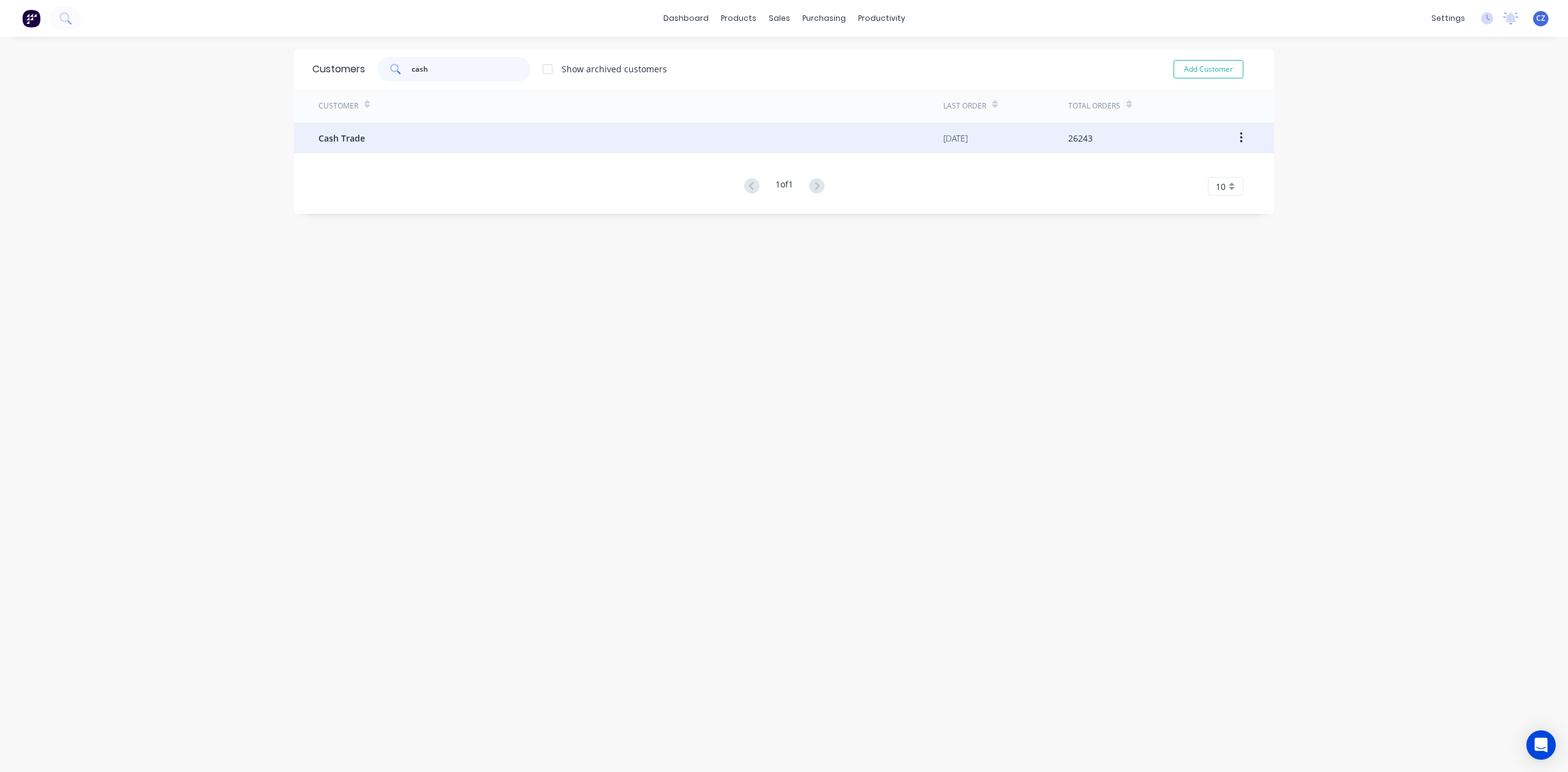
type input "cash"
click at [374, 138] on div "Cash Trade" at bounding box center [630, 138] width 625 height 30
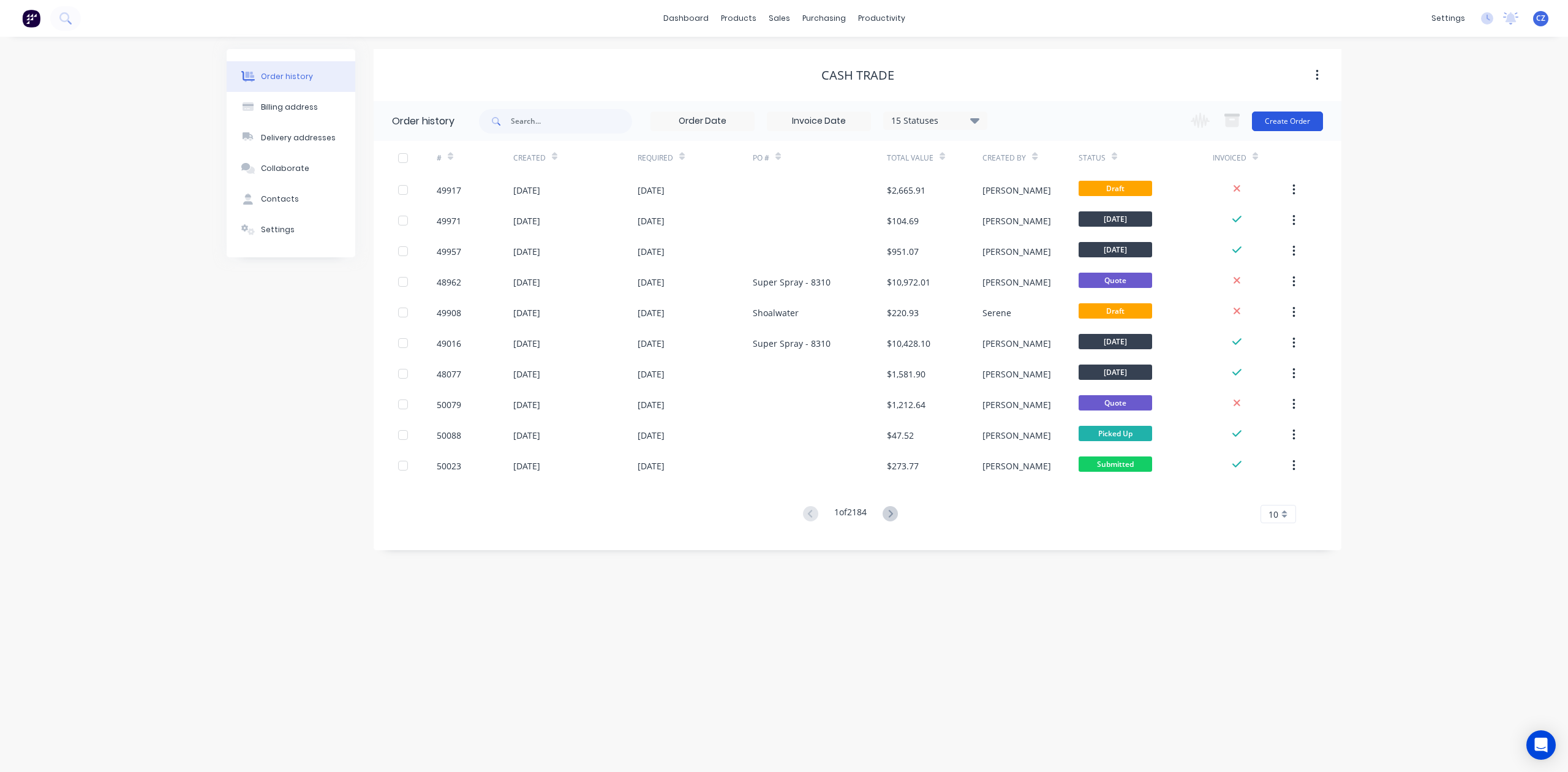
click at [1302, 118] on button "Create Order" at bounding box center [1288, 120] width 71 height 19
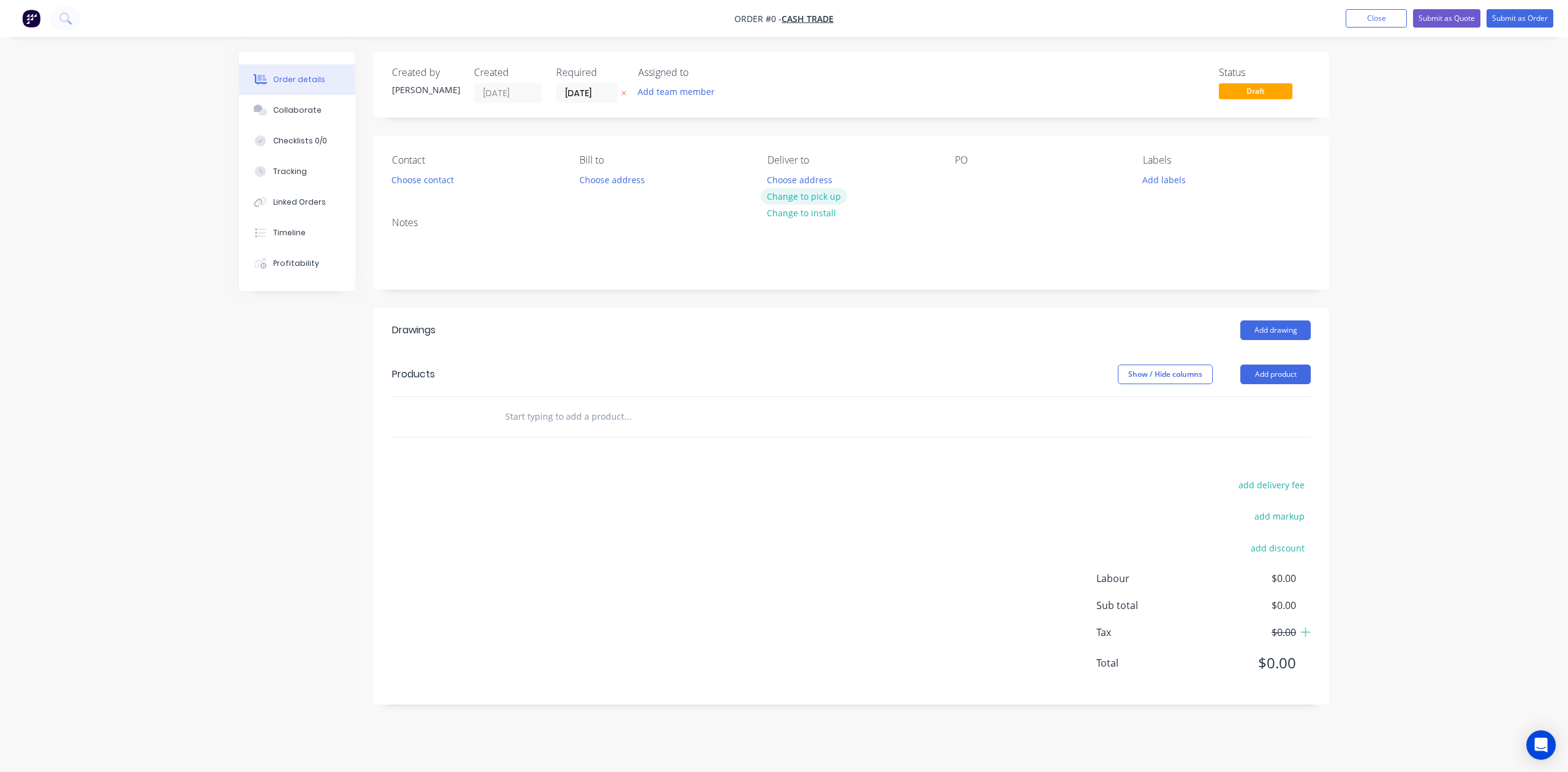
click at [790, 197] on button "Change to pick up" at bounding box center [804, 196] width 87 height 17
click at [814, 320] on div "Creating draft order... Loading..." at bounding box center [1023, 438] width 1568 height 772
click at [1258, 377] on button "Add product" at bounding box center [1276, 374] width 71 height 19
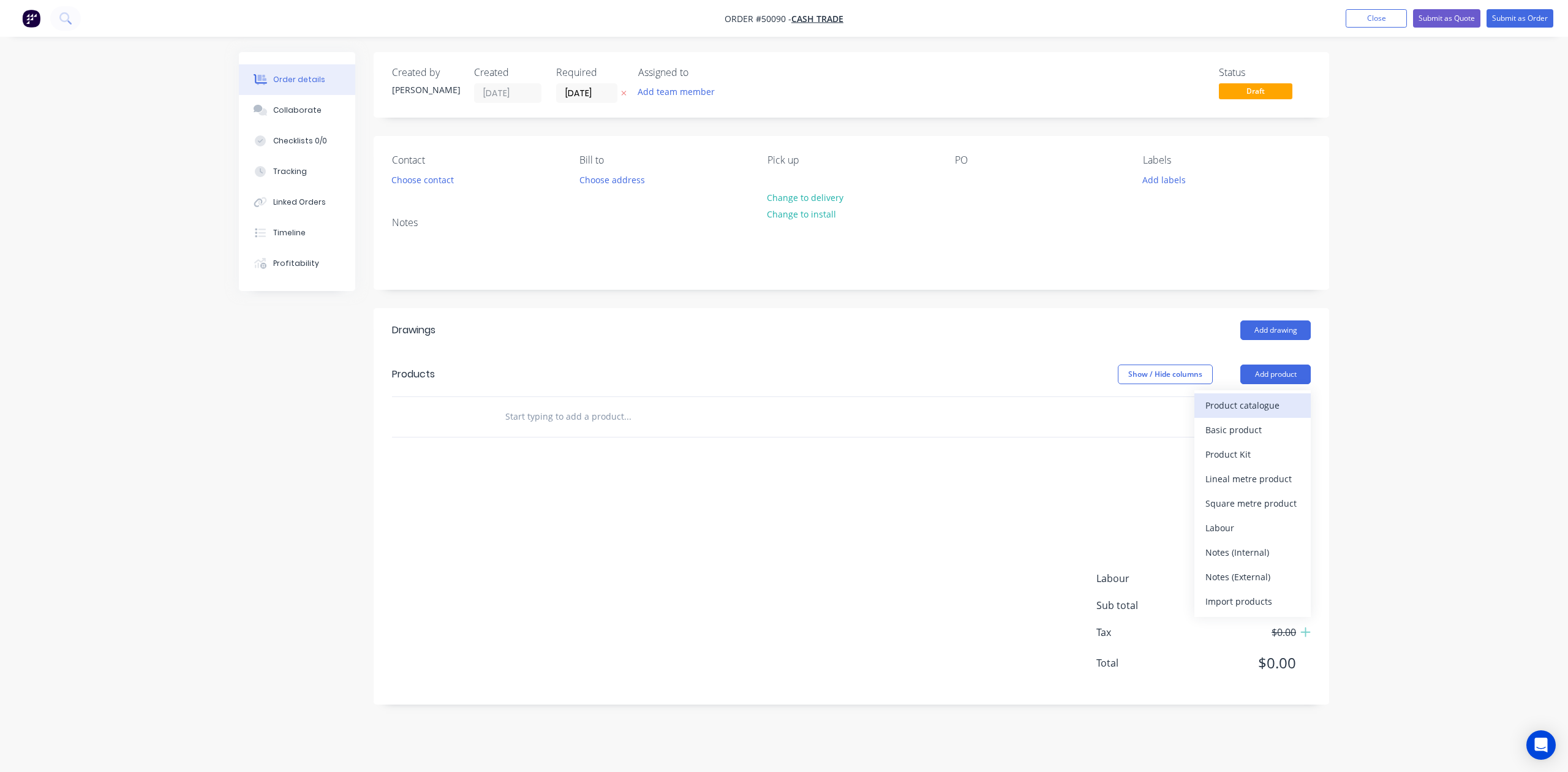
click at [1253, 406] on div "Product catalogue" at bounding box center [1252, 405] width 94 height 18
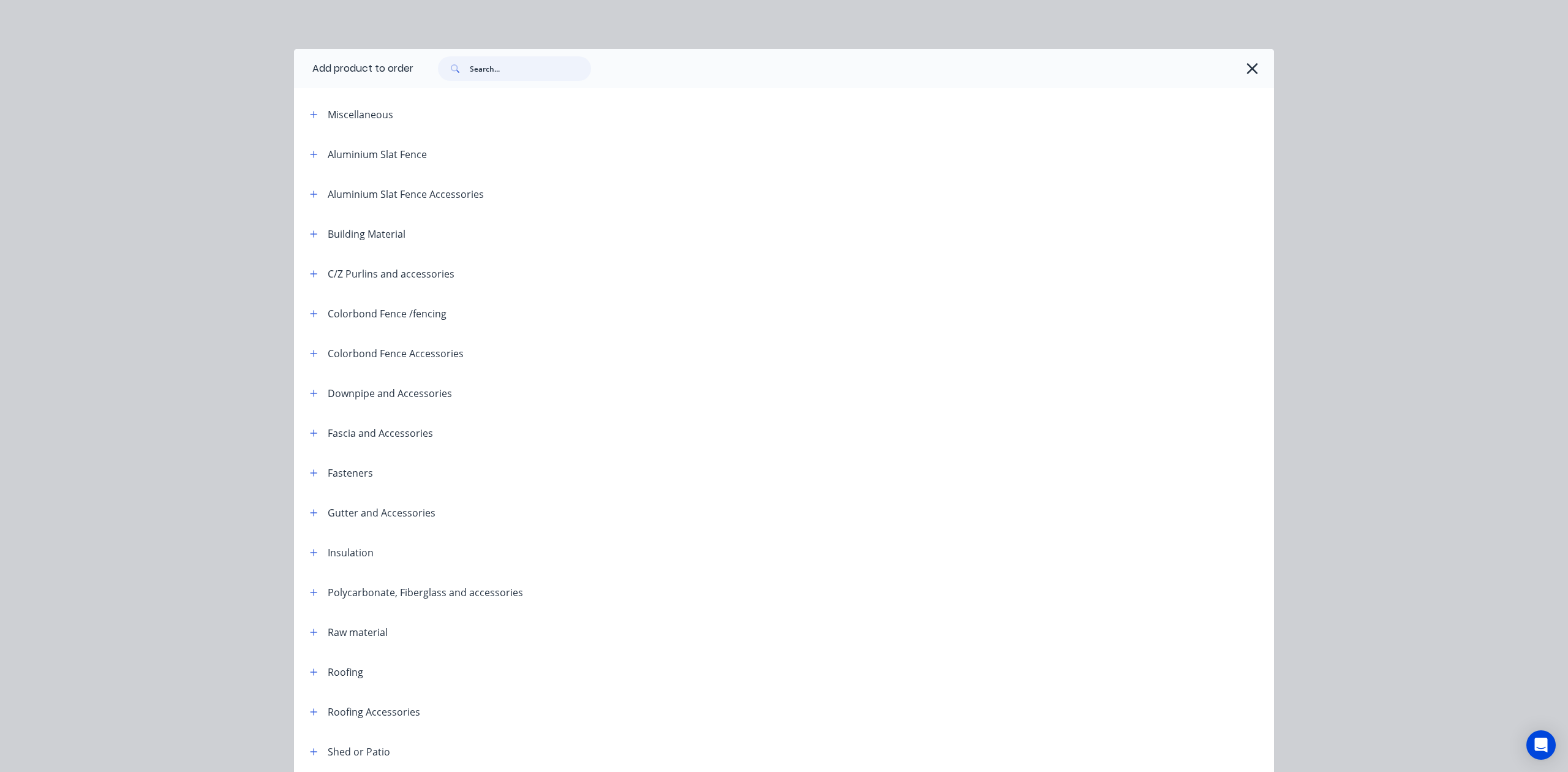
click at [508, 73] on input "text" at bounding box center [530, 68] width 121 height 24
type input "sheet"
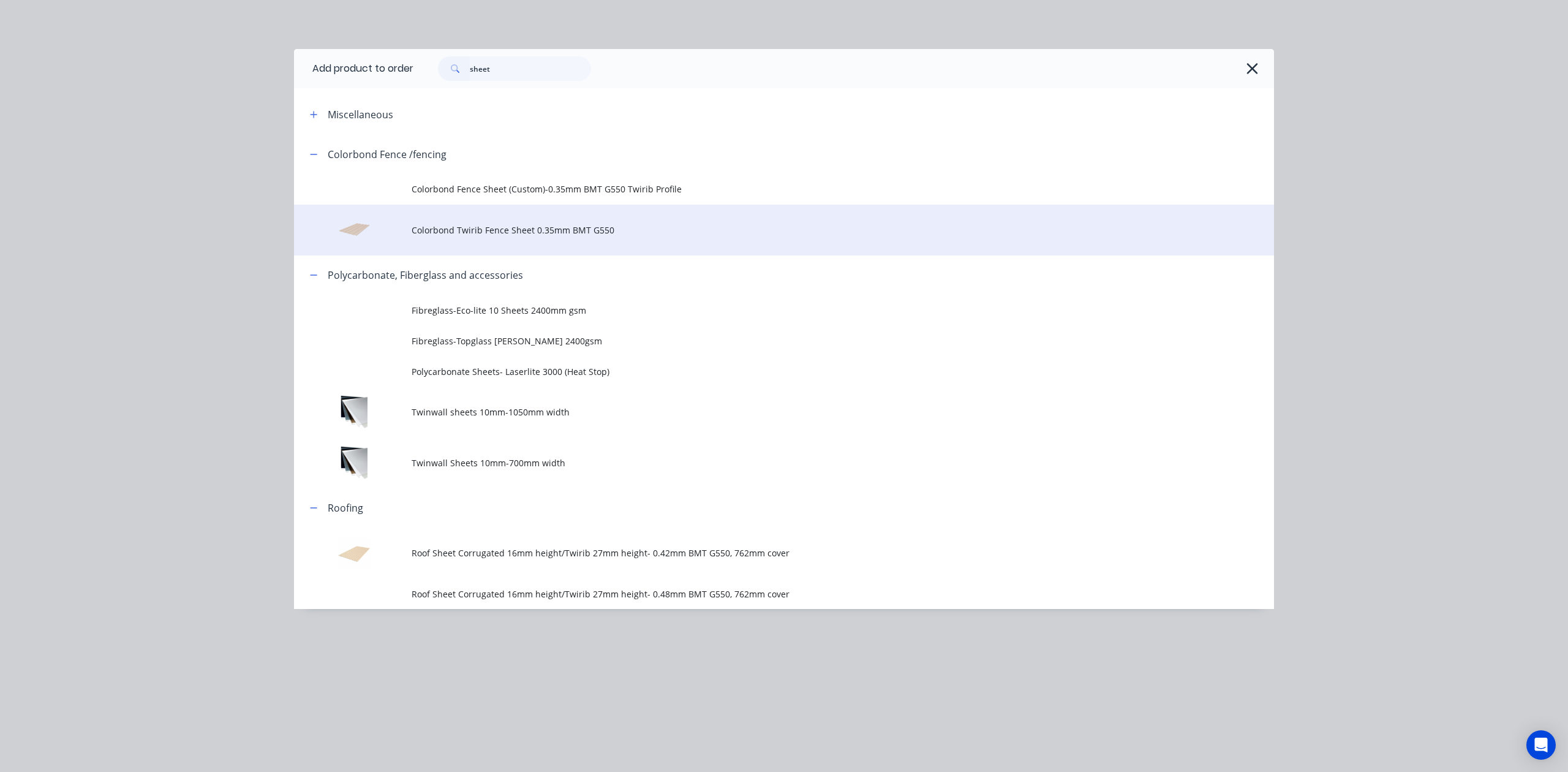
click at [584, 235] on span "Colorbond Twirib Fence Sheet 0.35mm BMT G550" at bounding box center [757, 230] width 690 height 13
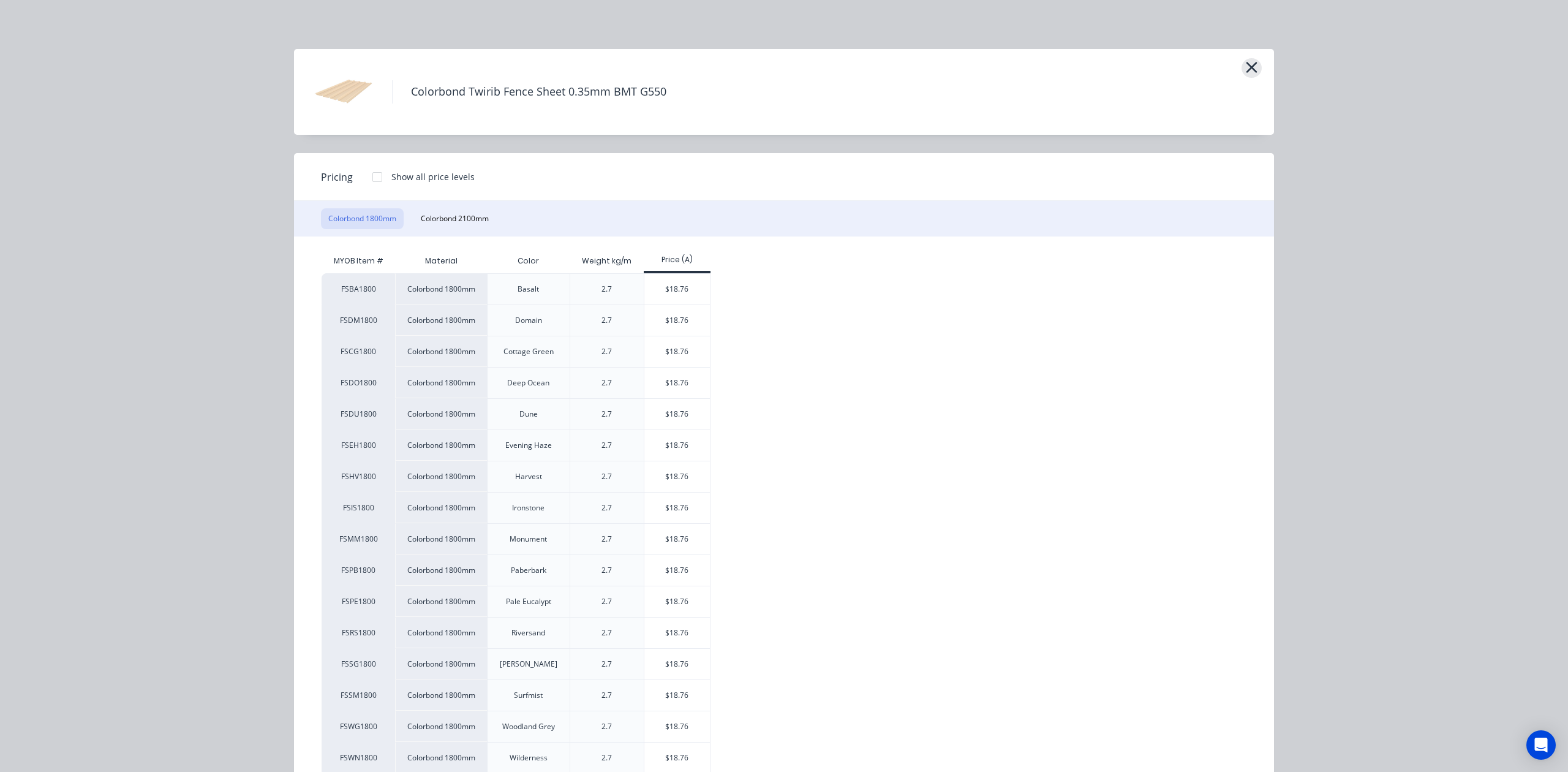
click at [1253, 70] on button "button" at bounding box center [1252, 67] width 20 height 19
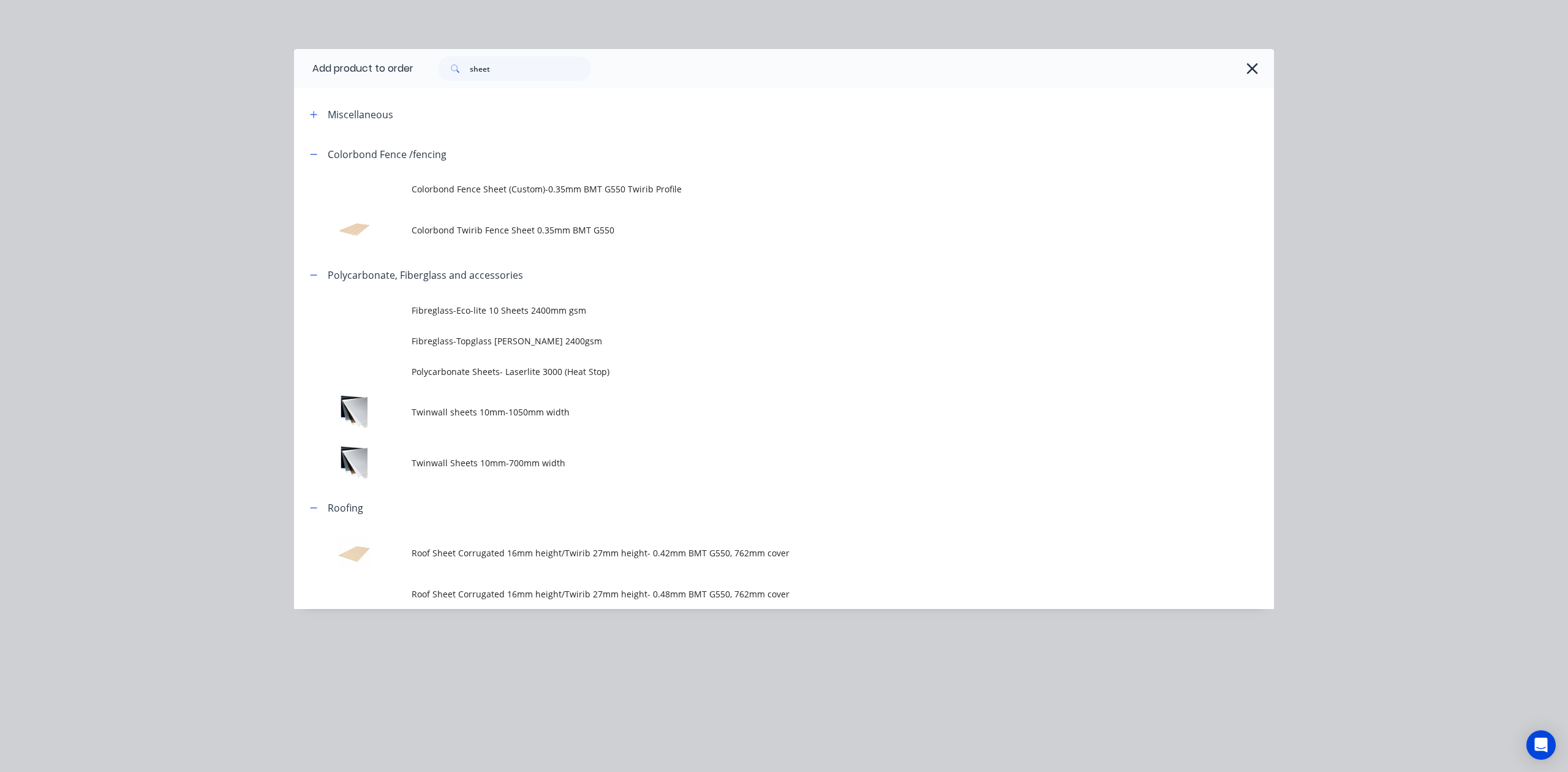
click at [1252, 69] on icon "button" at bounding box center [1252, 68] width 11 height 11
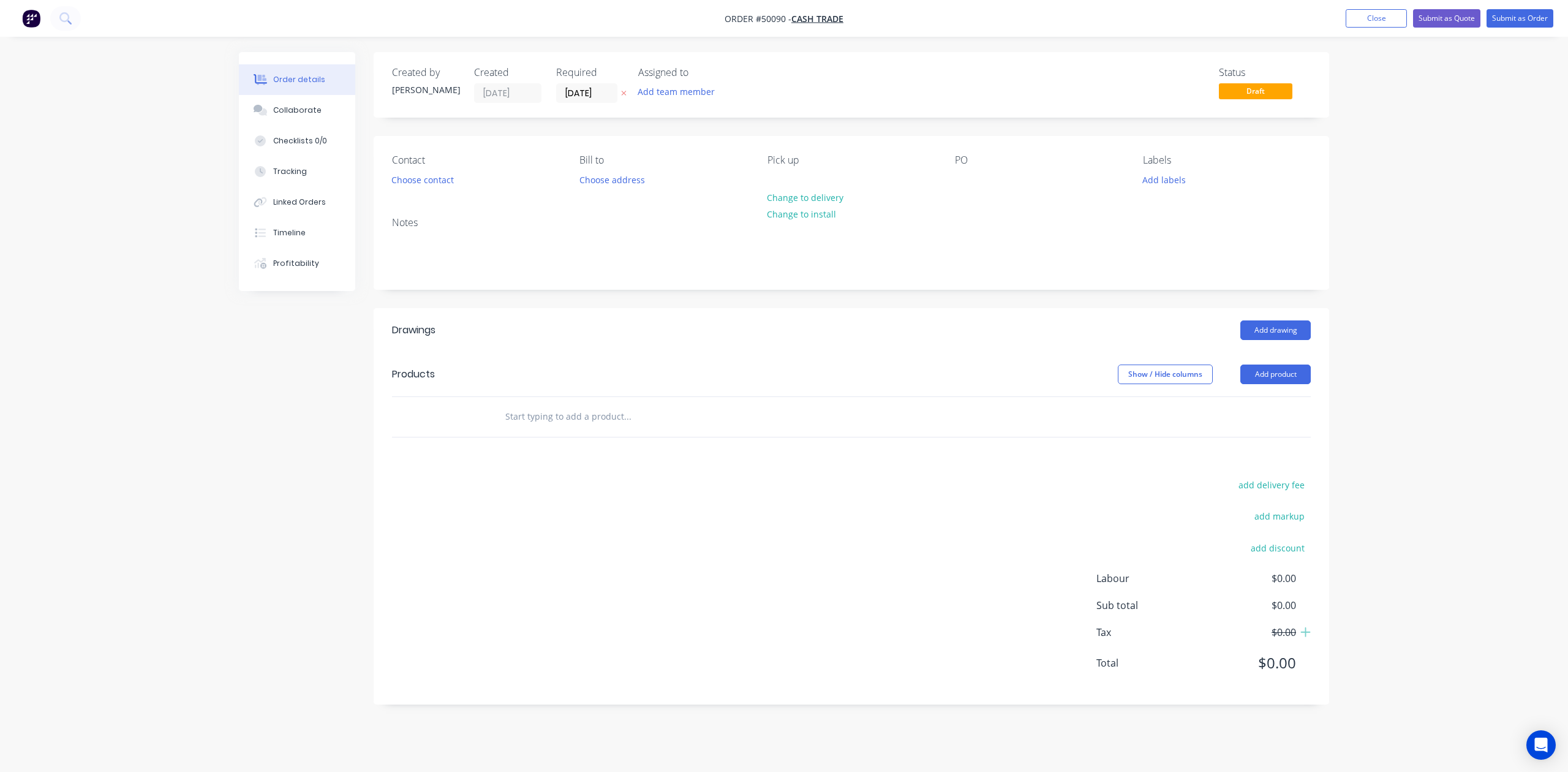
click at [741, 371] on div "Show / Hide columns Add product" at bounding box center [949, 374] width 724 height 19
click at [1390, 16] on button "Close" at bounding box center [1376, 19] width 61 height 19
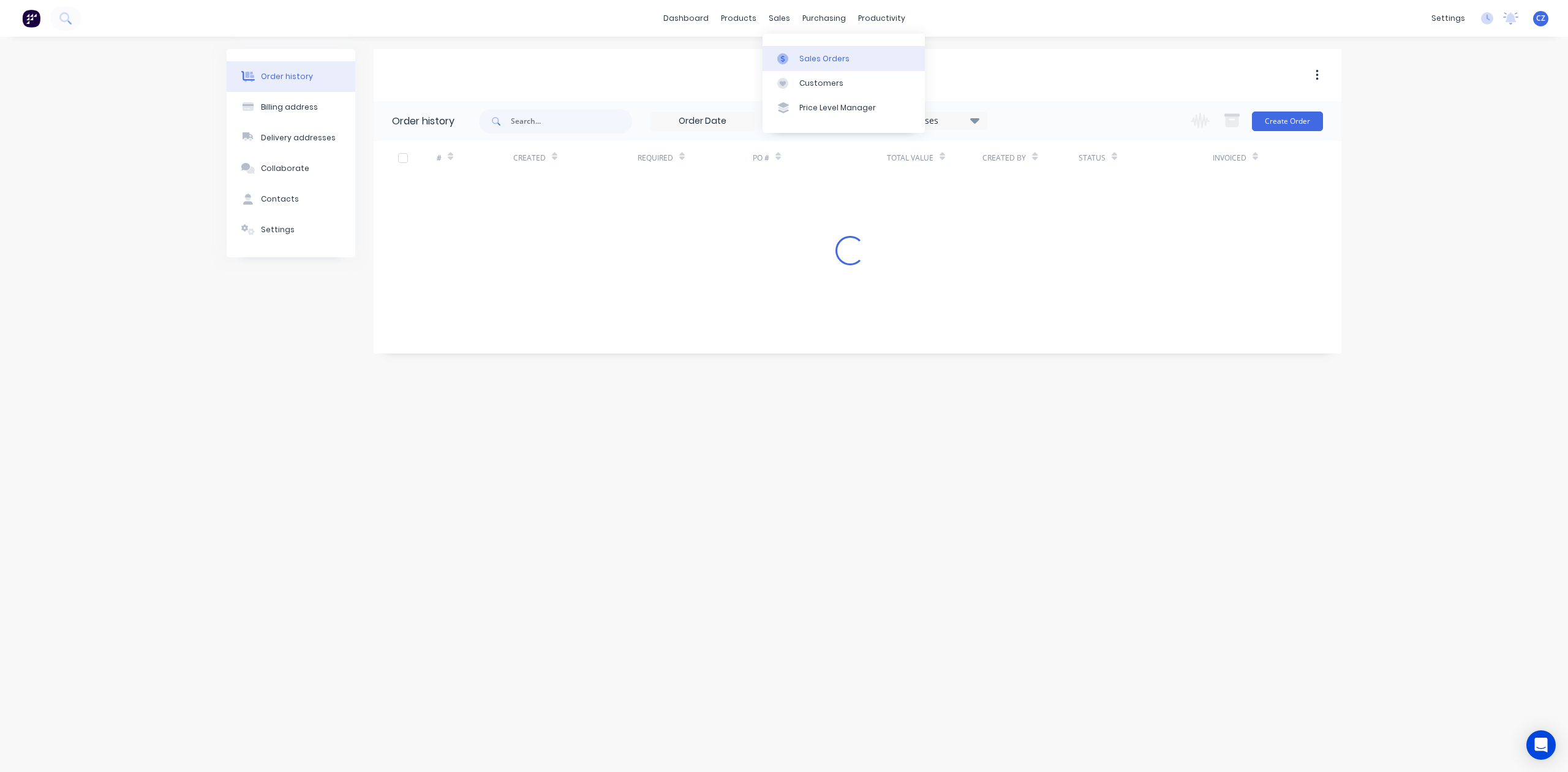
click at [798, 62] on link "Sales Orders" at bounding box center [843, 58] width 162 height 24
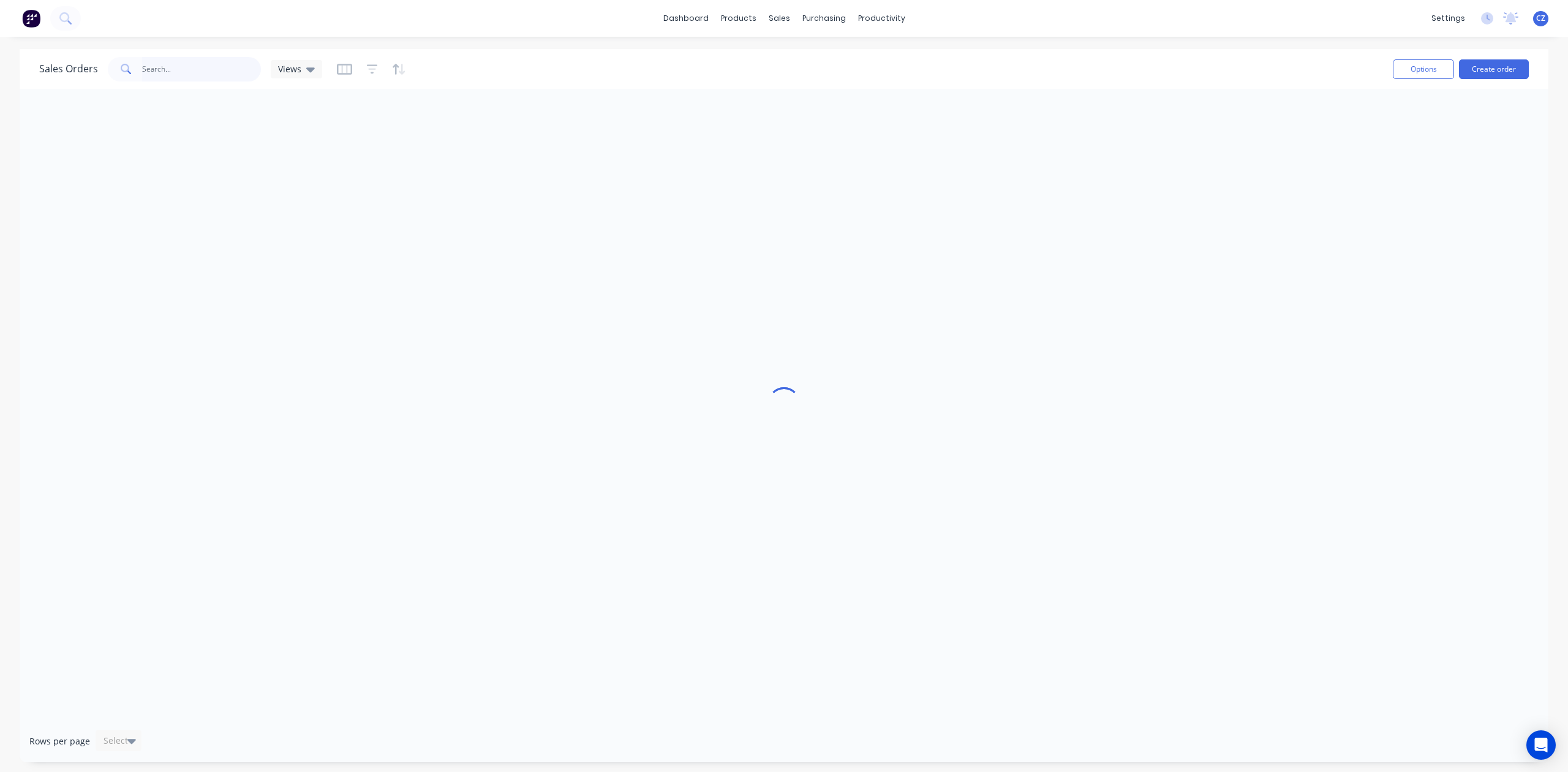
click at [192, 64] on input "text" at bounding box center [202, 69] width 120 height 24
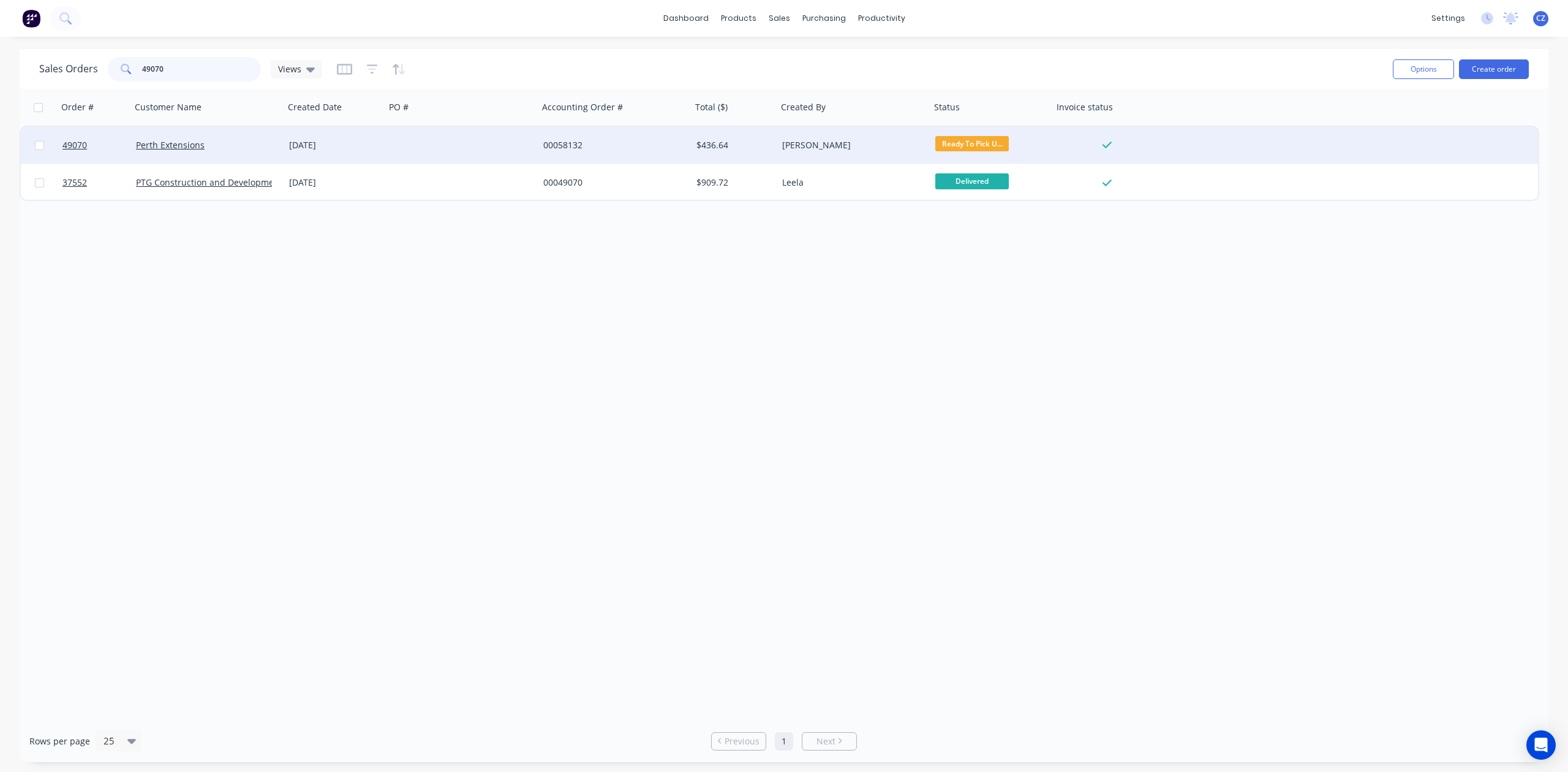
type input "49070"
click at [481, 157] on div at bounding box center [462, 146] width 153 height 37
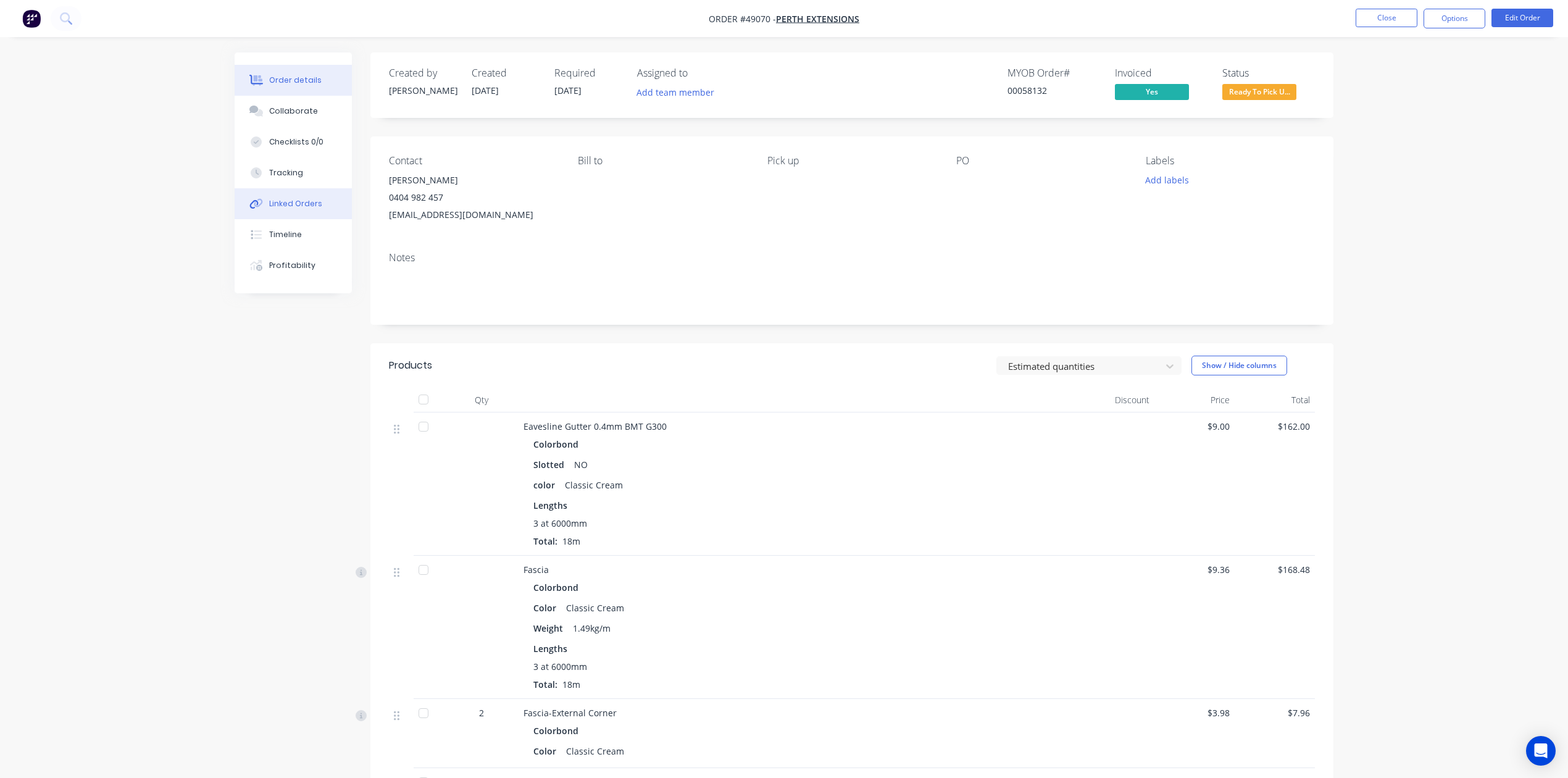
click at [287, 218] on button "Linked Orders" at bounding box center [293, 204] width 117 height 31
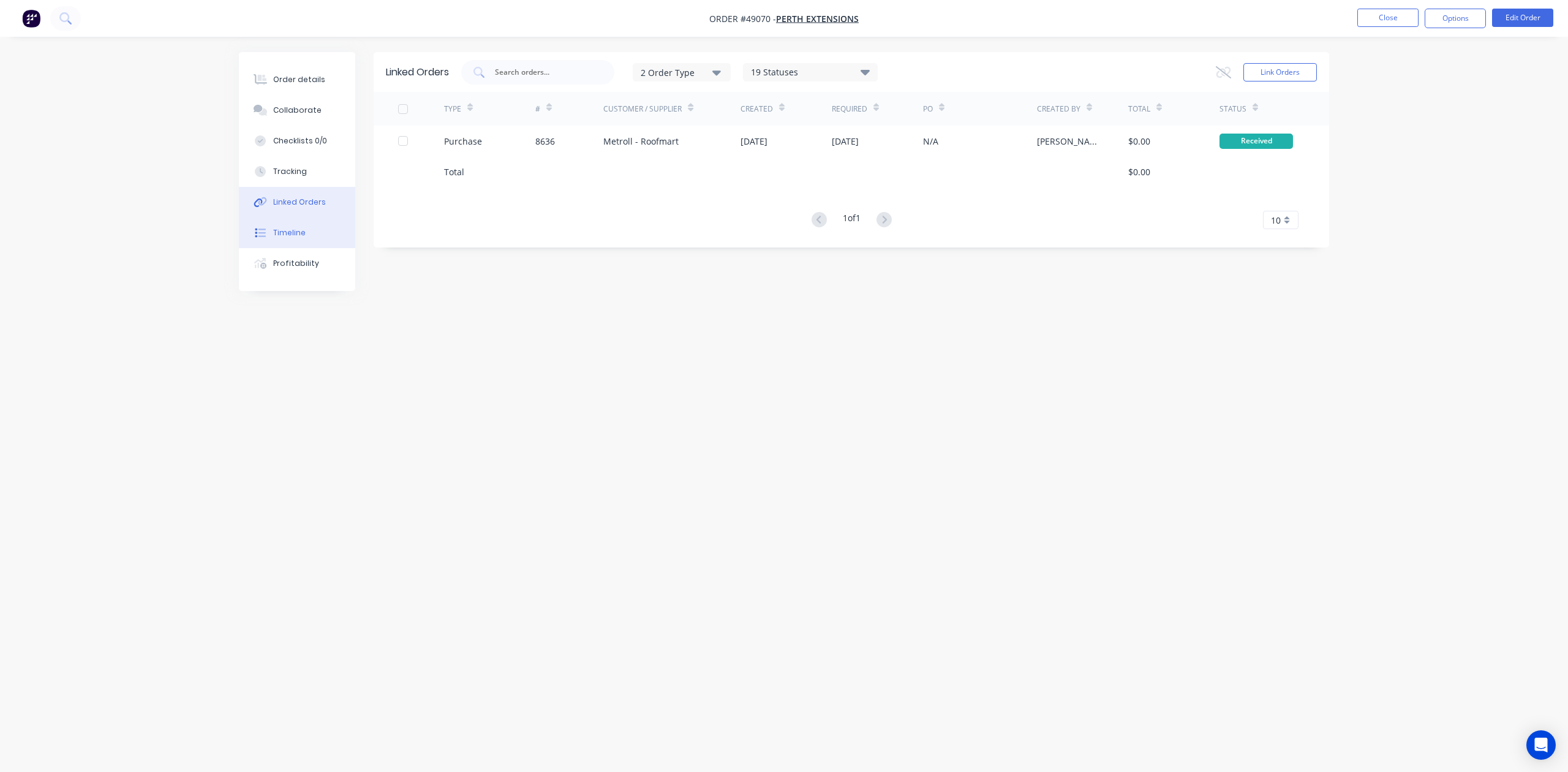
click at [285, 232] on div "Timeline" at bounding box center [290, 232] width 33 height 11
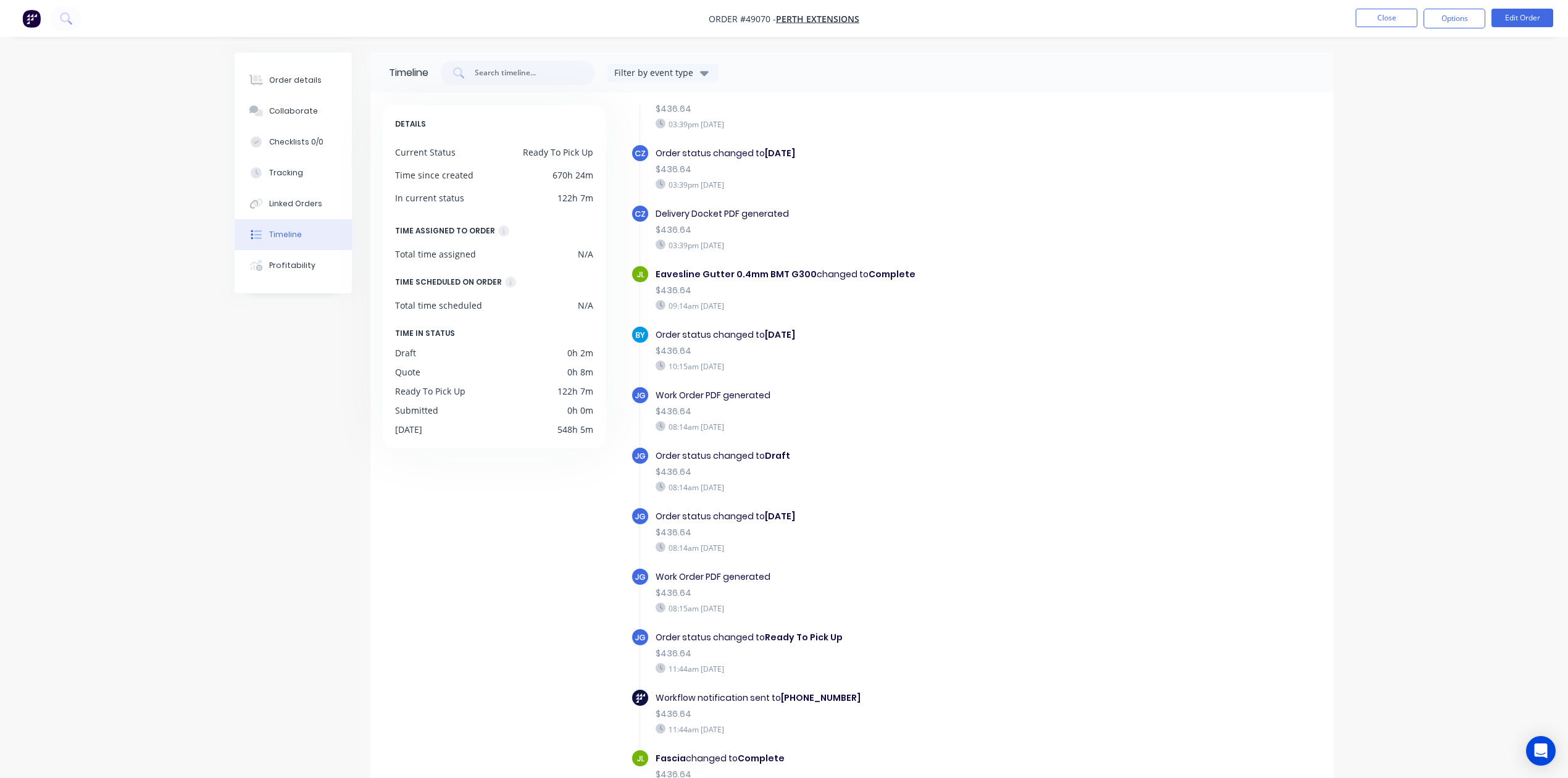
scroll to position [502, 0]
click at [302, 81] on div "Order details" at bounding box center [295, 80] width 53 height 11
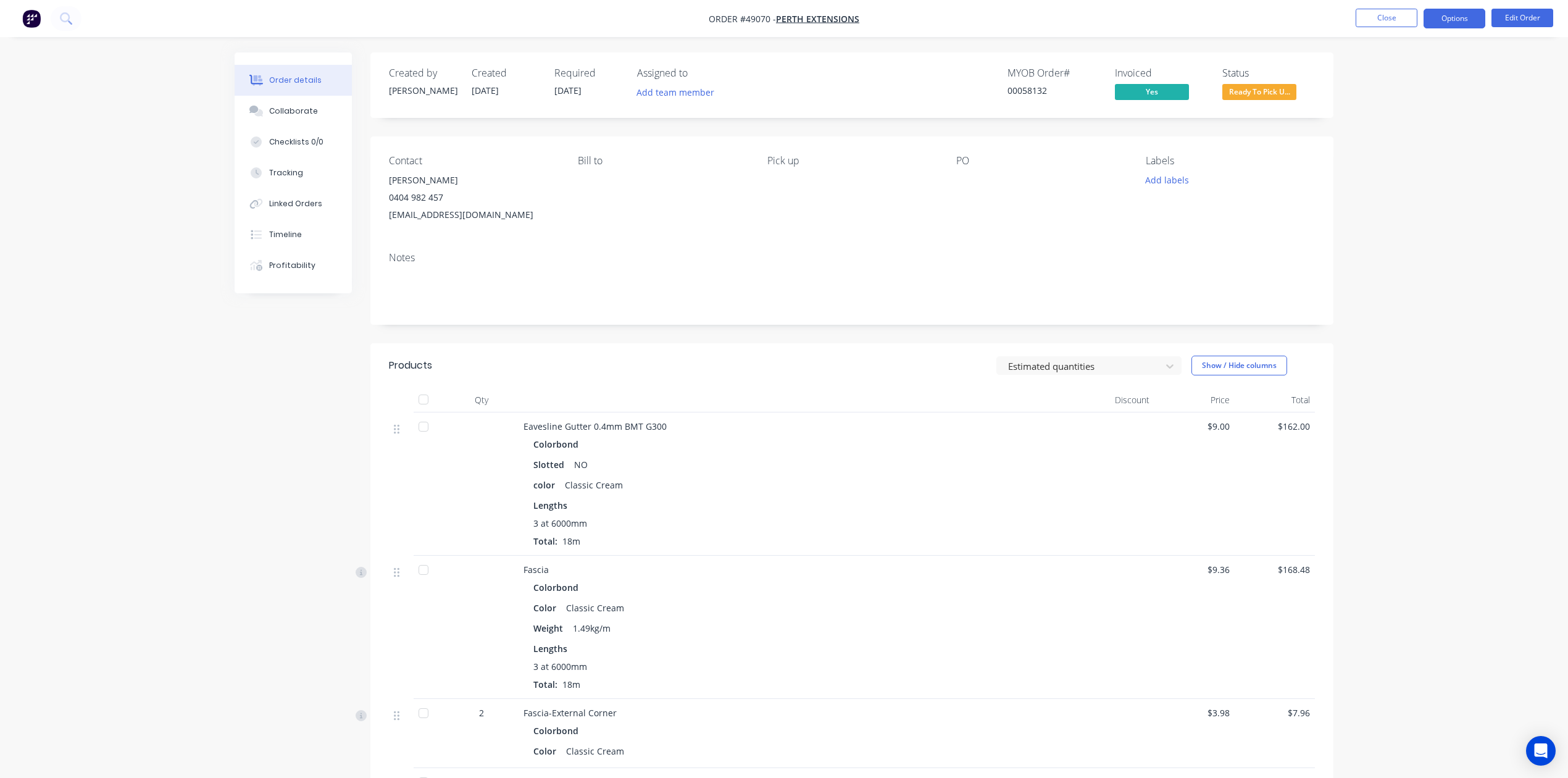
click at [1435, 26] on button "Options" at bounding box center [1454, 18] width 62 height 20
click at [1420, 176] on div "Delivery Docket" at bounding box center [1417, 173] width 114 height 18
click at [1416, 126] on div "Without pricing" at bounding box center [1417, 124] width 114 height 18
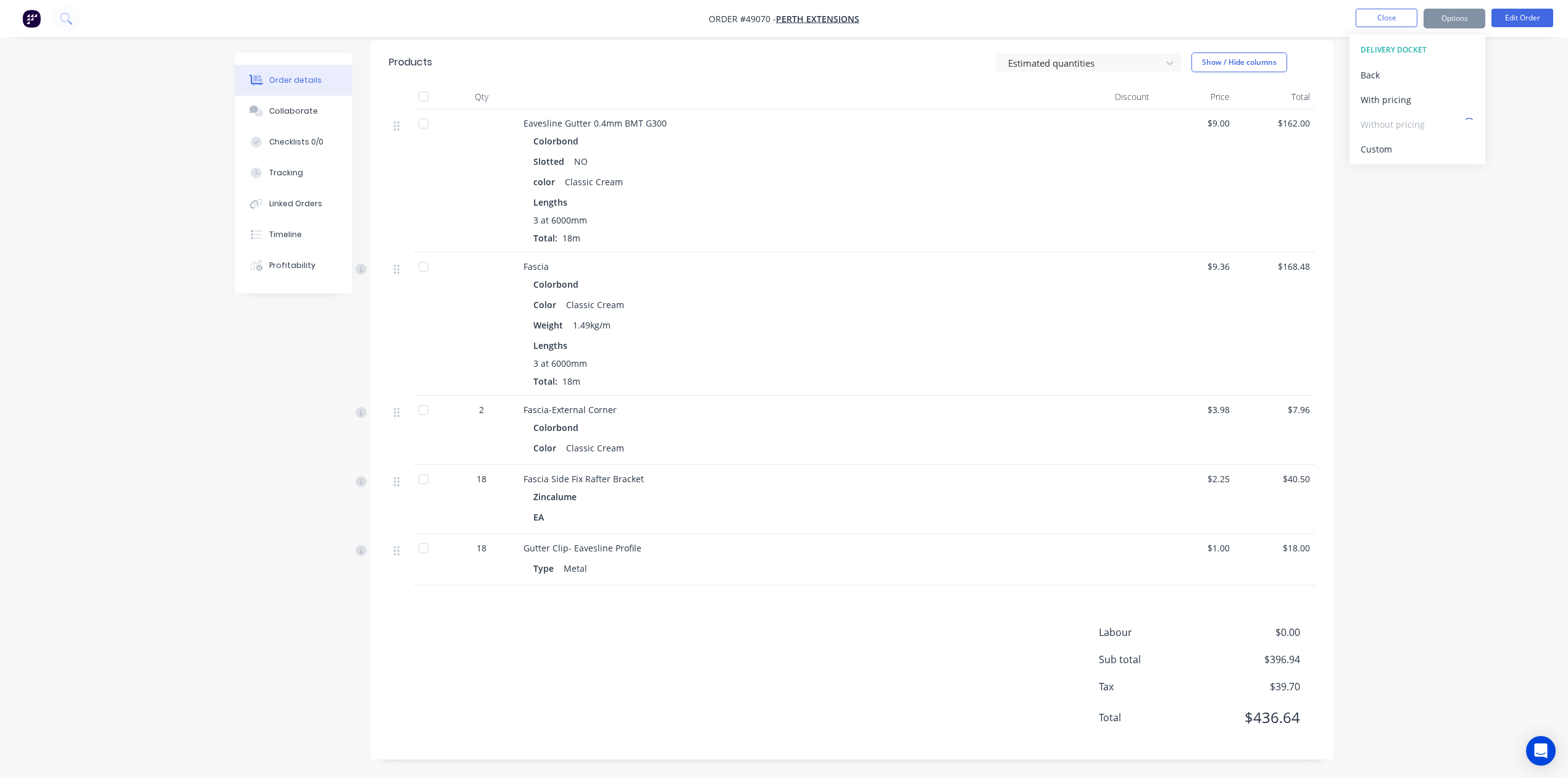
scroll to position [305, 0]
click at [1141, 205] on div at bounding box center [1113, 181] width 81 height 143
click at [300, 201] on div "Linked Orders" at bounding box center [295, 204] width 53 height 11
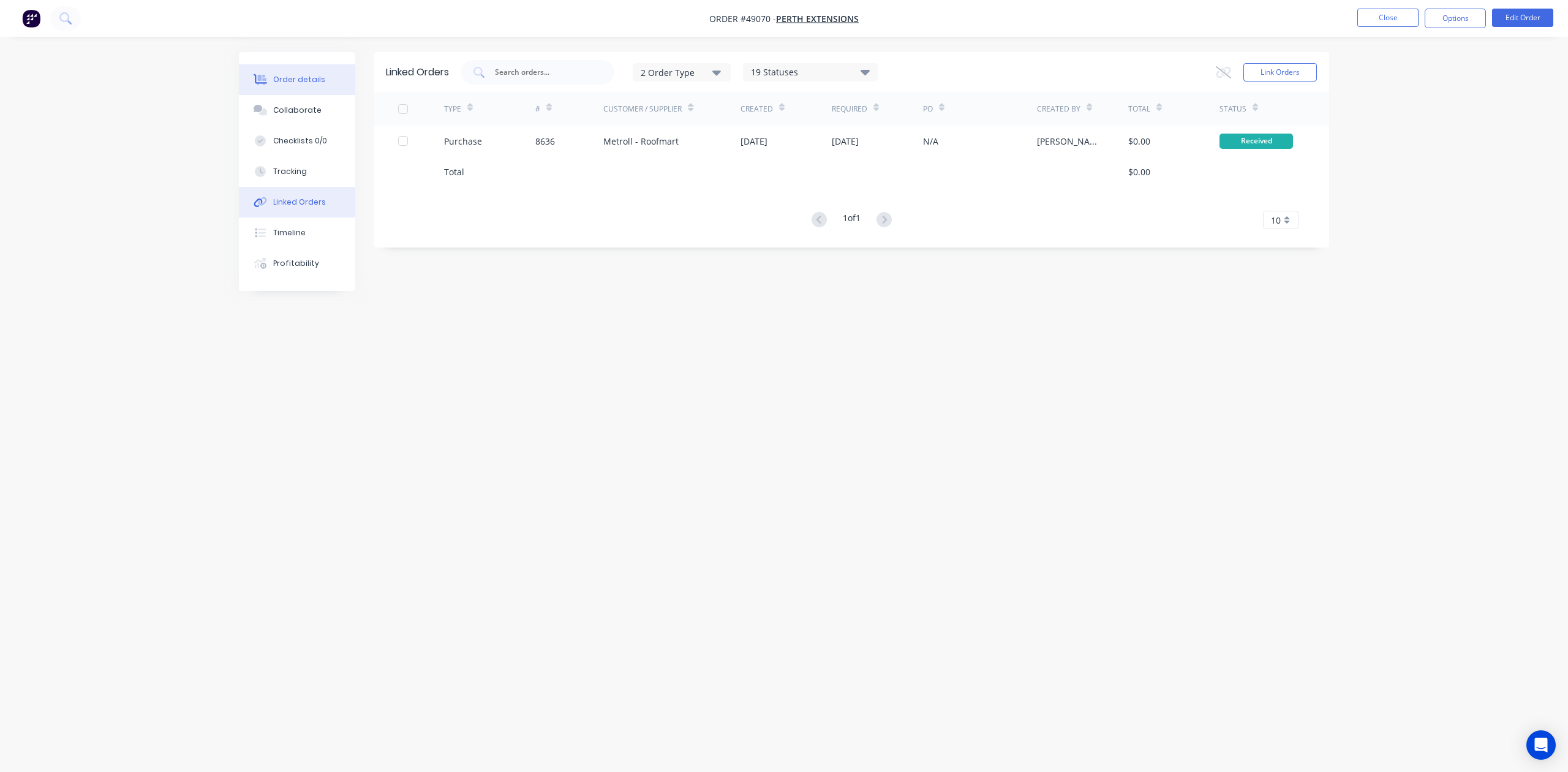
click at [290, 81] on div "Order details" at bounding box center [300, 79] width 52 height 11
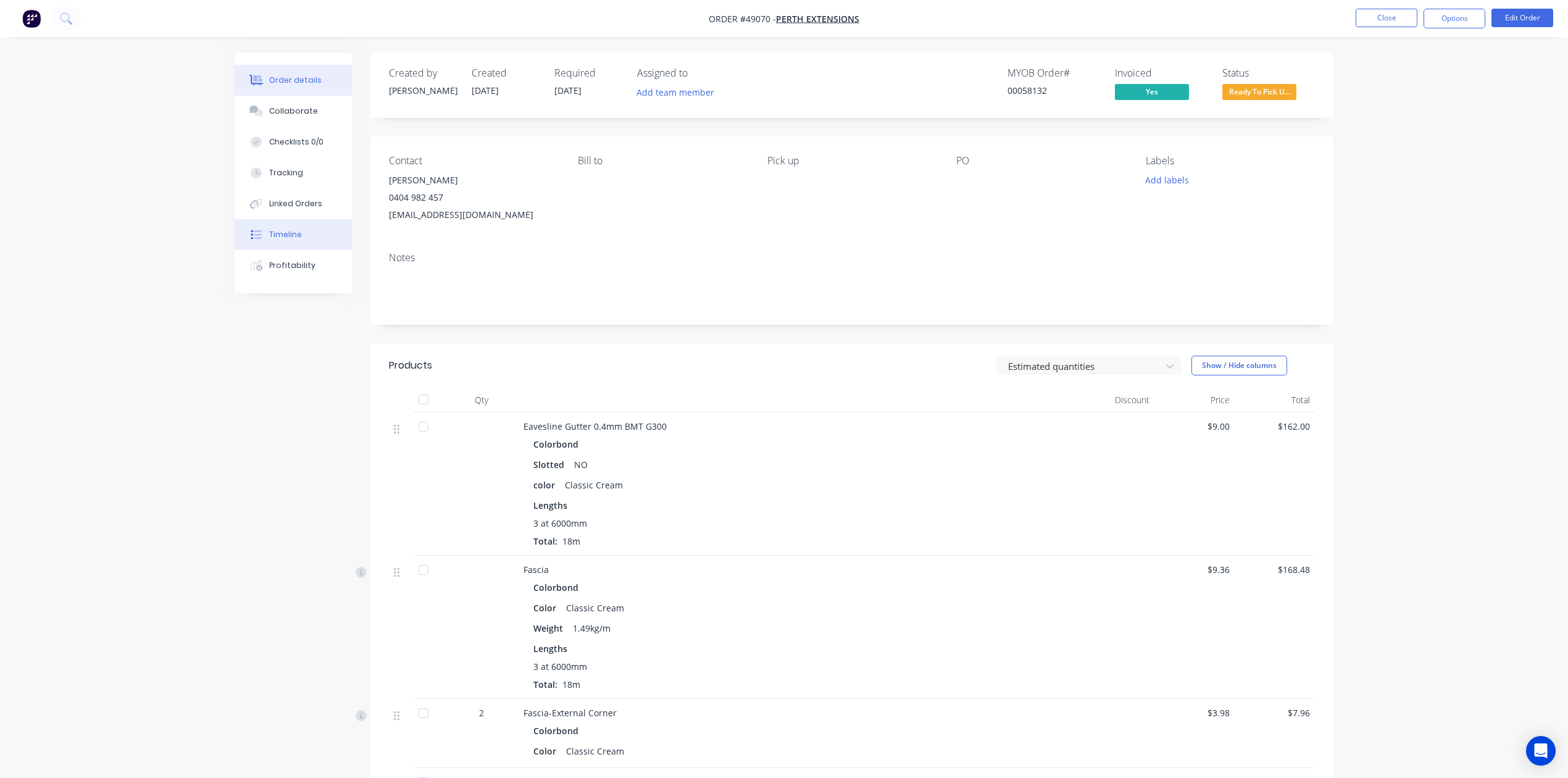
click at [294, 235] on div "Timeline" at bounding box center [285, 234] width 33 height 11
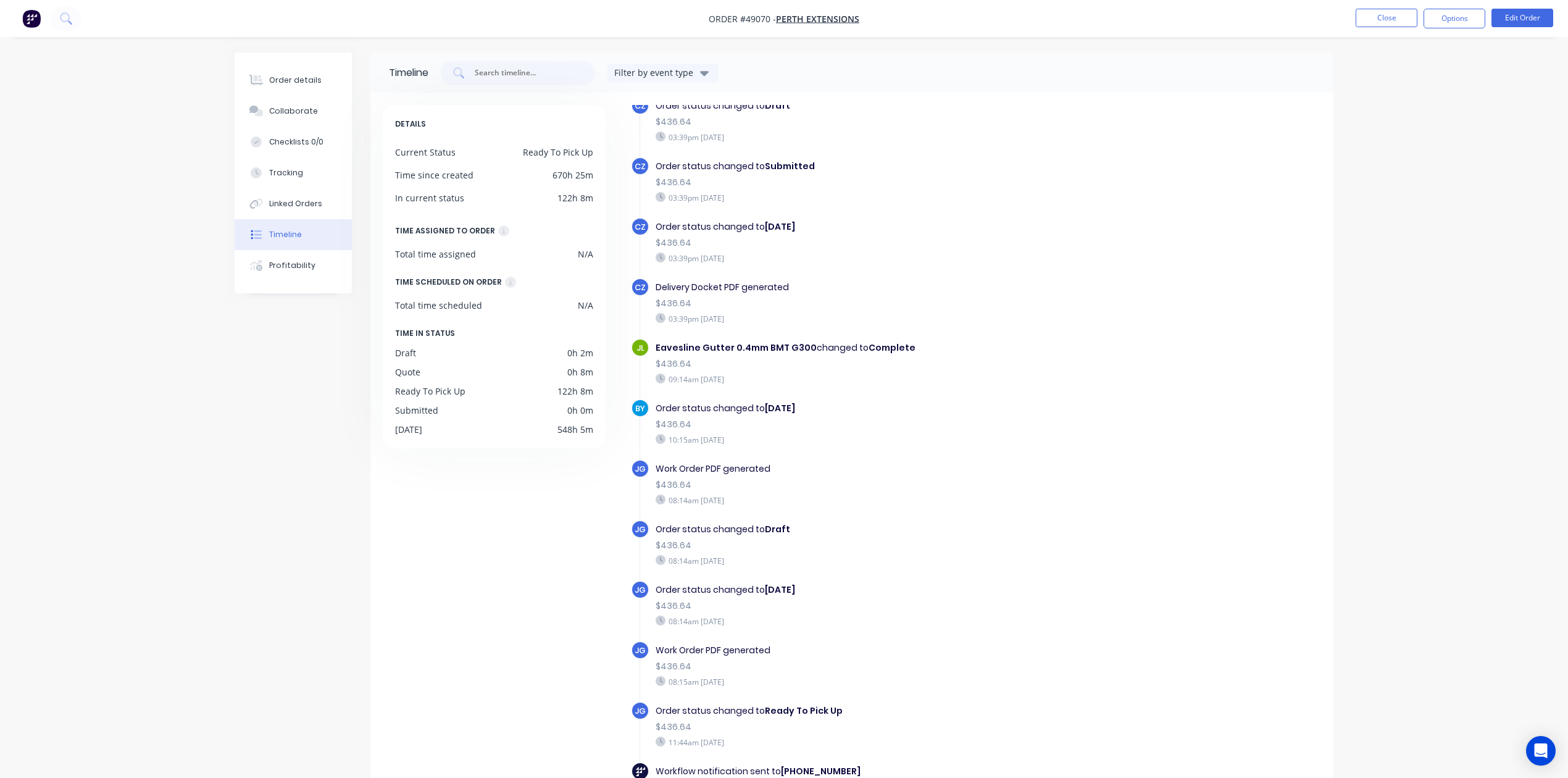
scroll to position [563, 0]
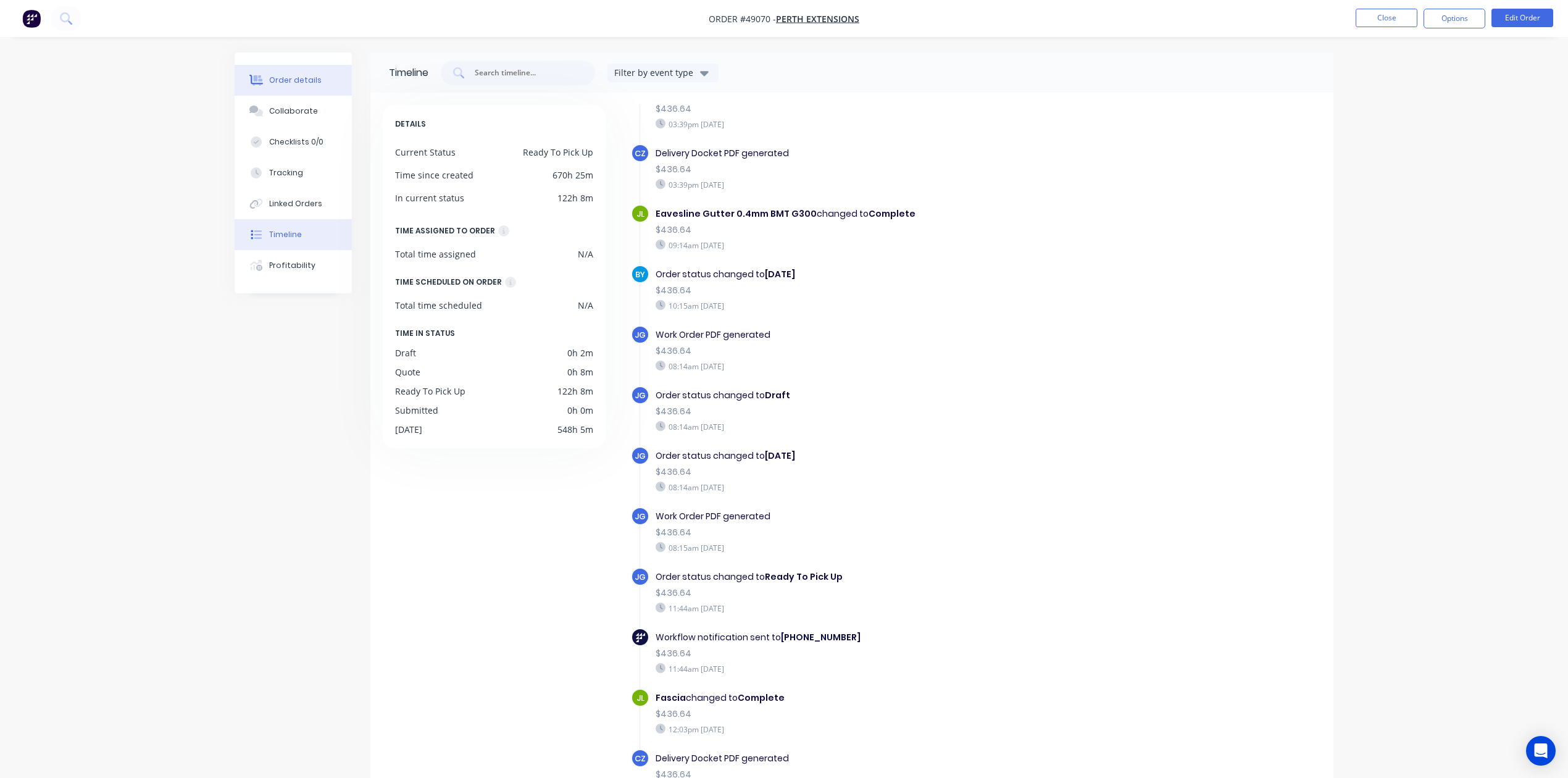
click at [263, 78] on div at bounding box center [256, 80] width 19 height 11
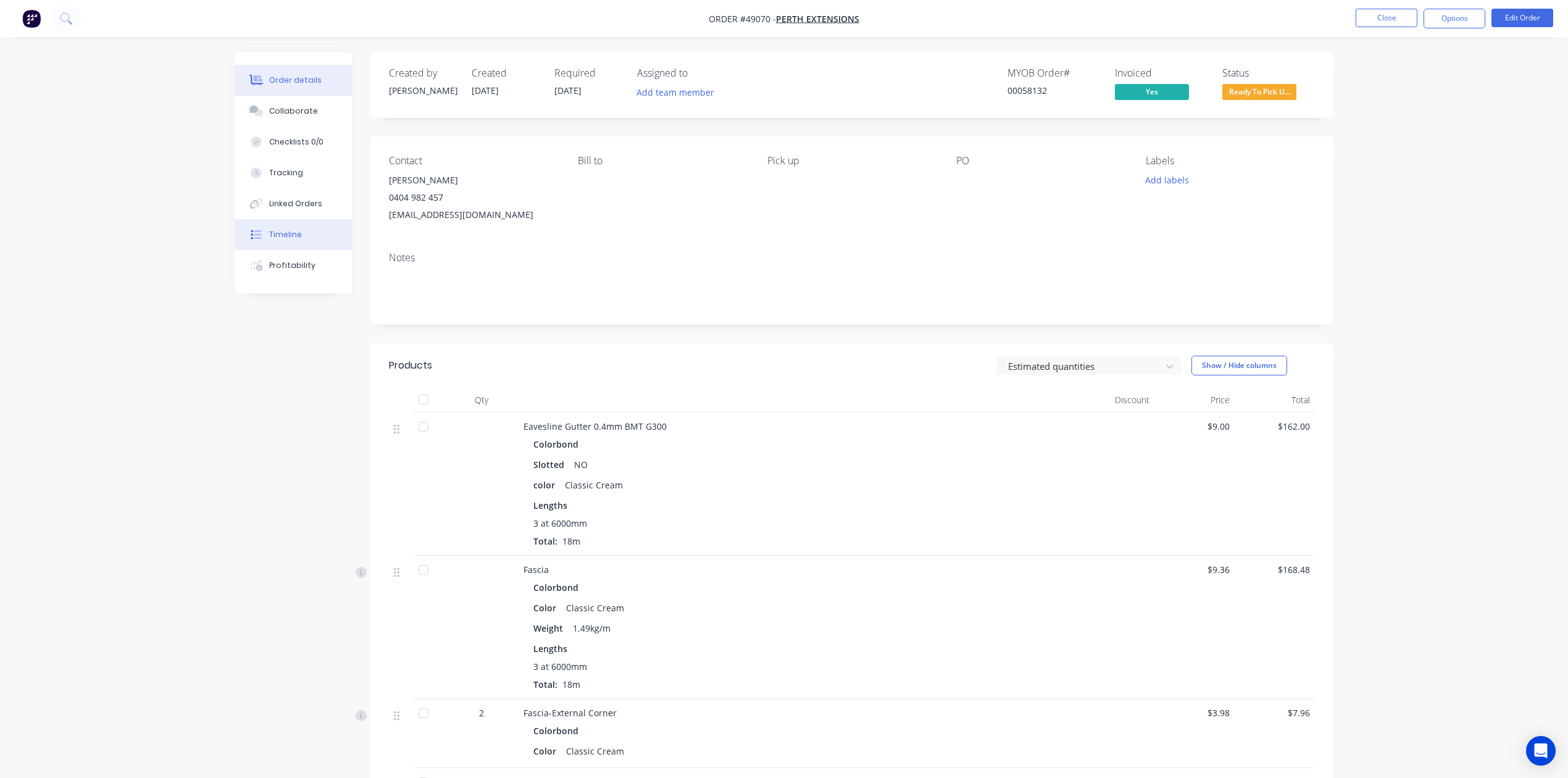
click at [280, 231] on div "Timeline" at bounding box center [285, 234] width 33 height 11
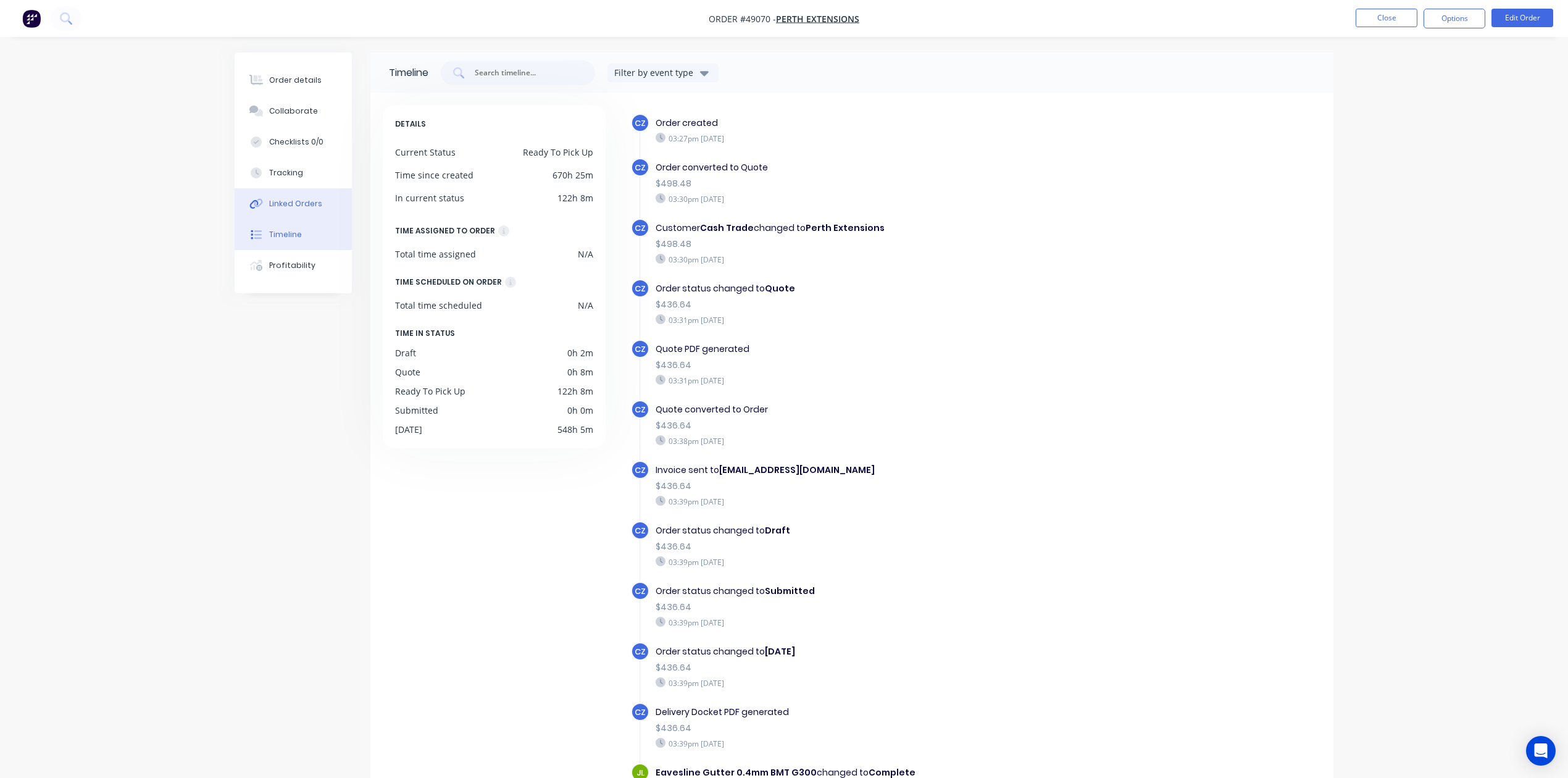
click at [282, 217] on button "Linked Orders" at bounding box center [293, 204] width 117 height 31
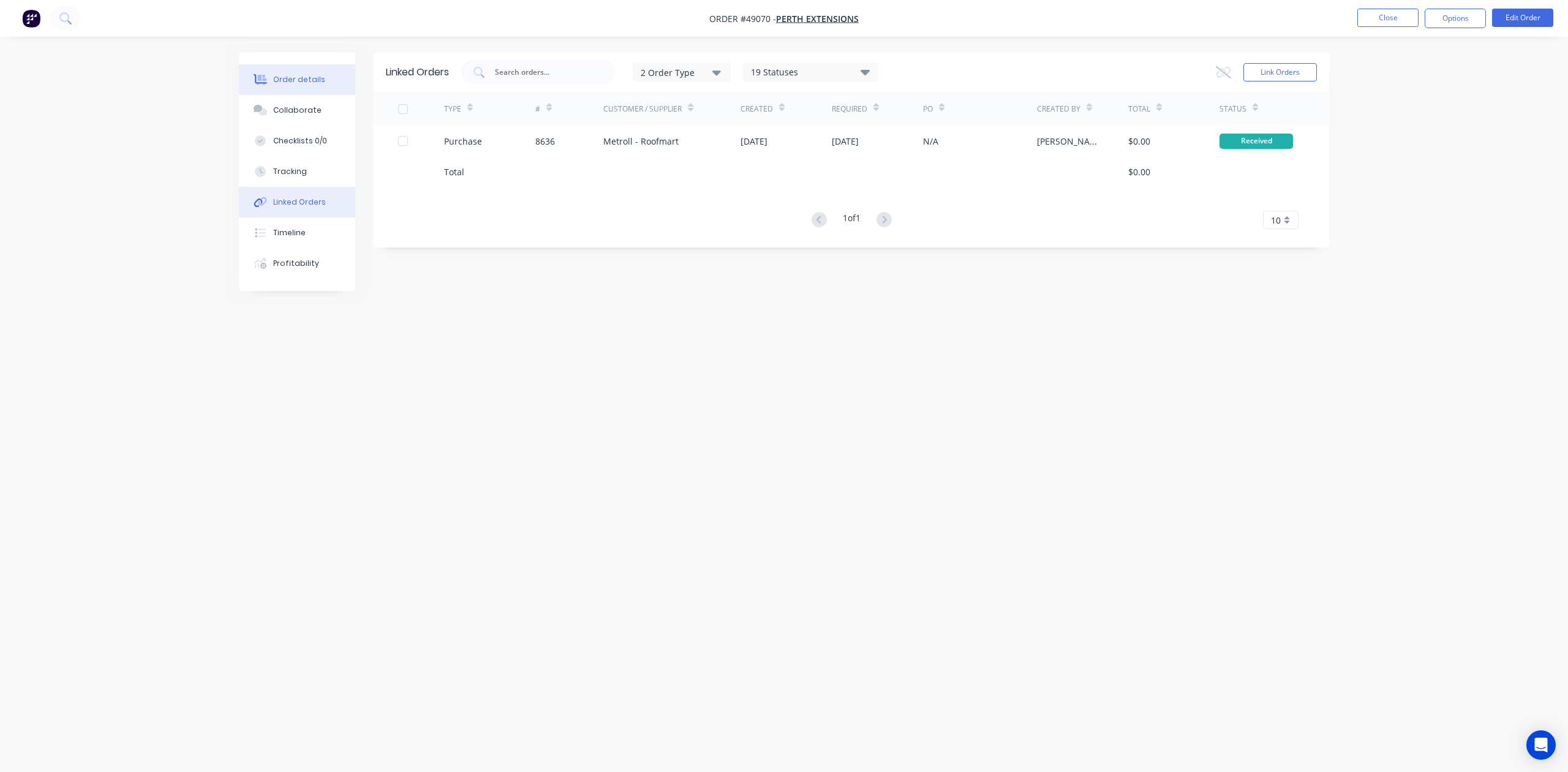
click at [312, 82] on div "Order details" at bounding box center [300, 79] width 52 height 11
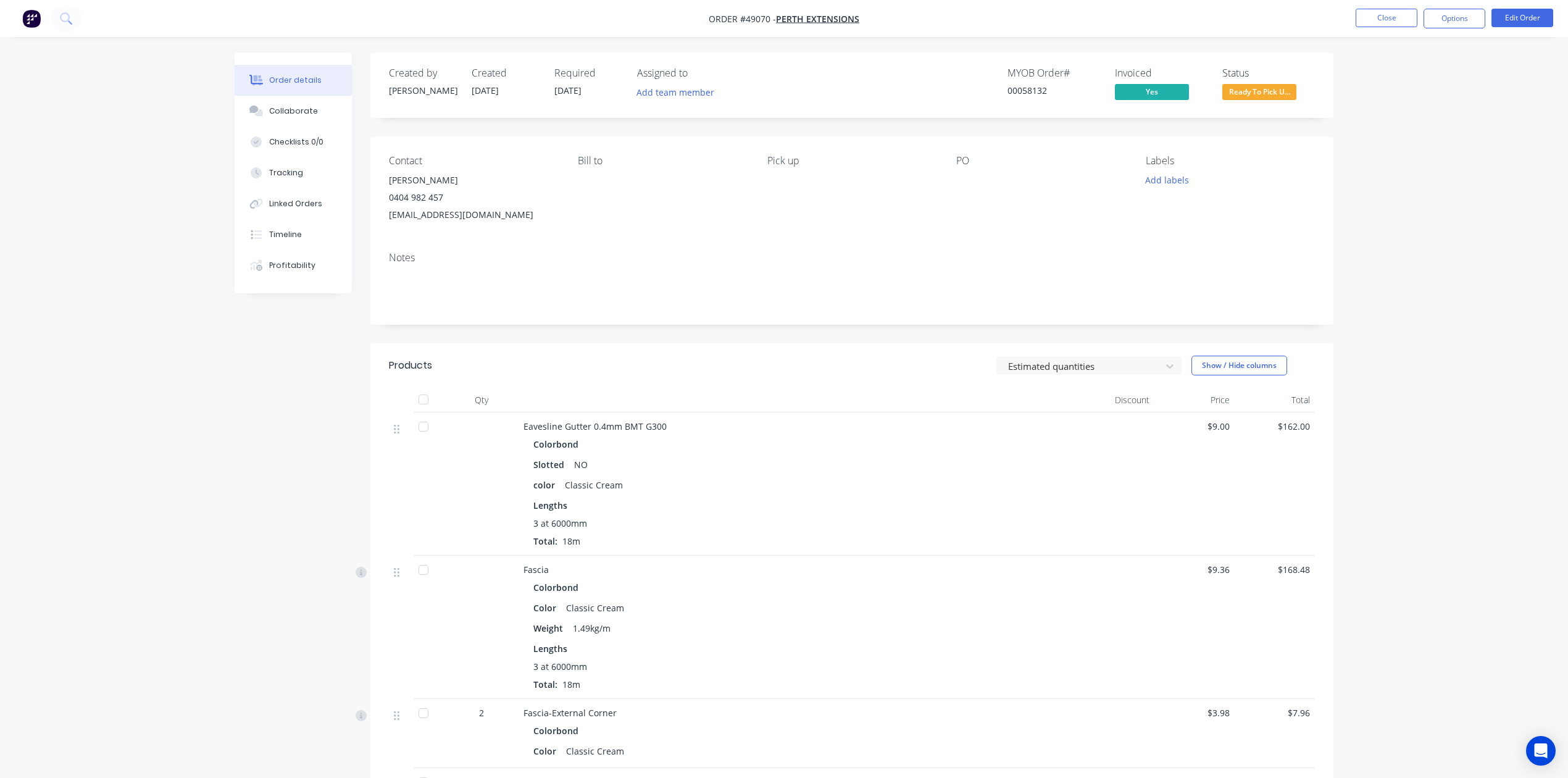
click at [1275, 98] on span "Ready To Pick U..." at bounding box center [1258, 92] width 74 height 15
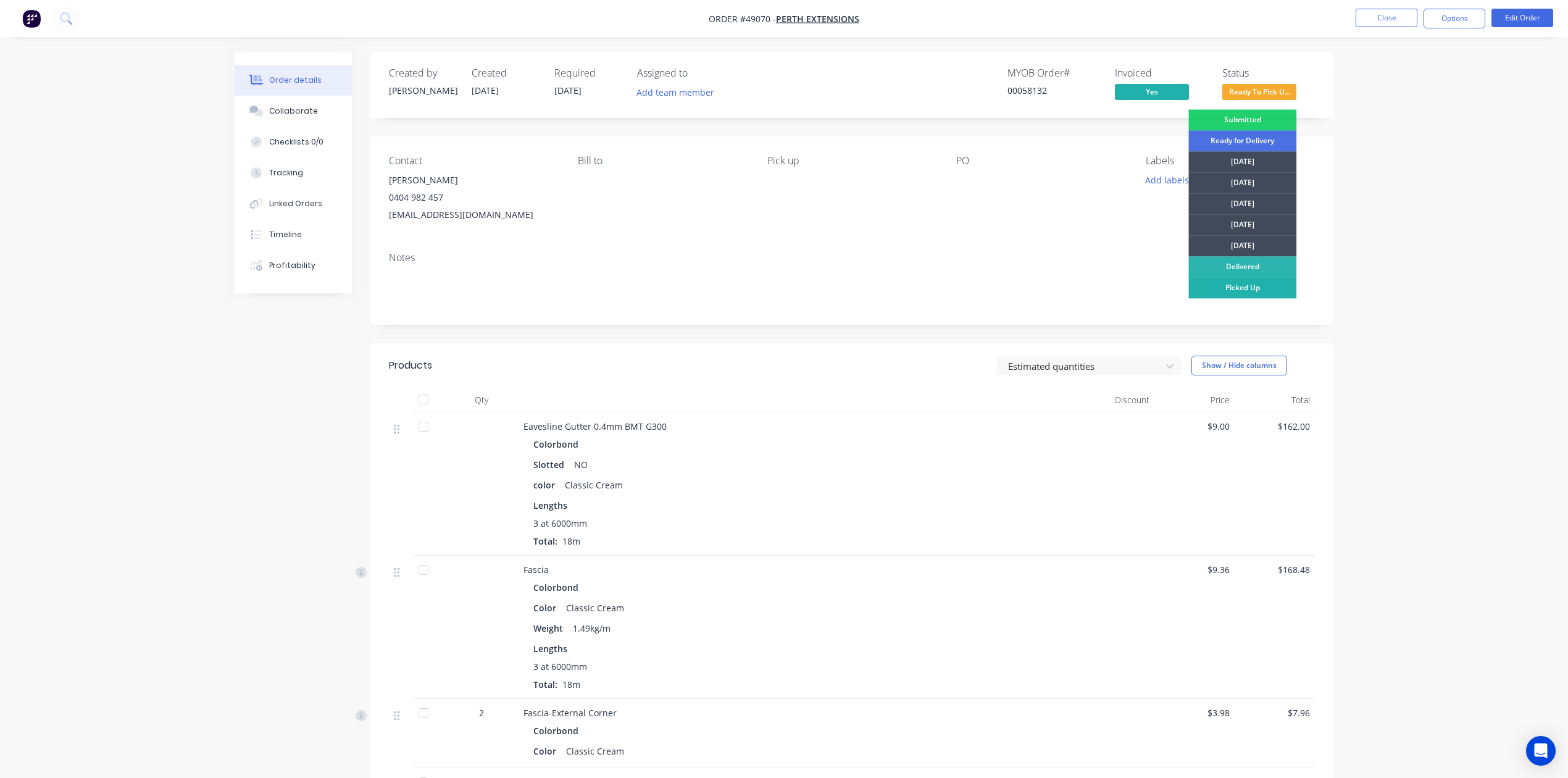
click at [1258, 297] on div "Picked Up" at bounding box center [1242, 288] width 108 height 21
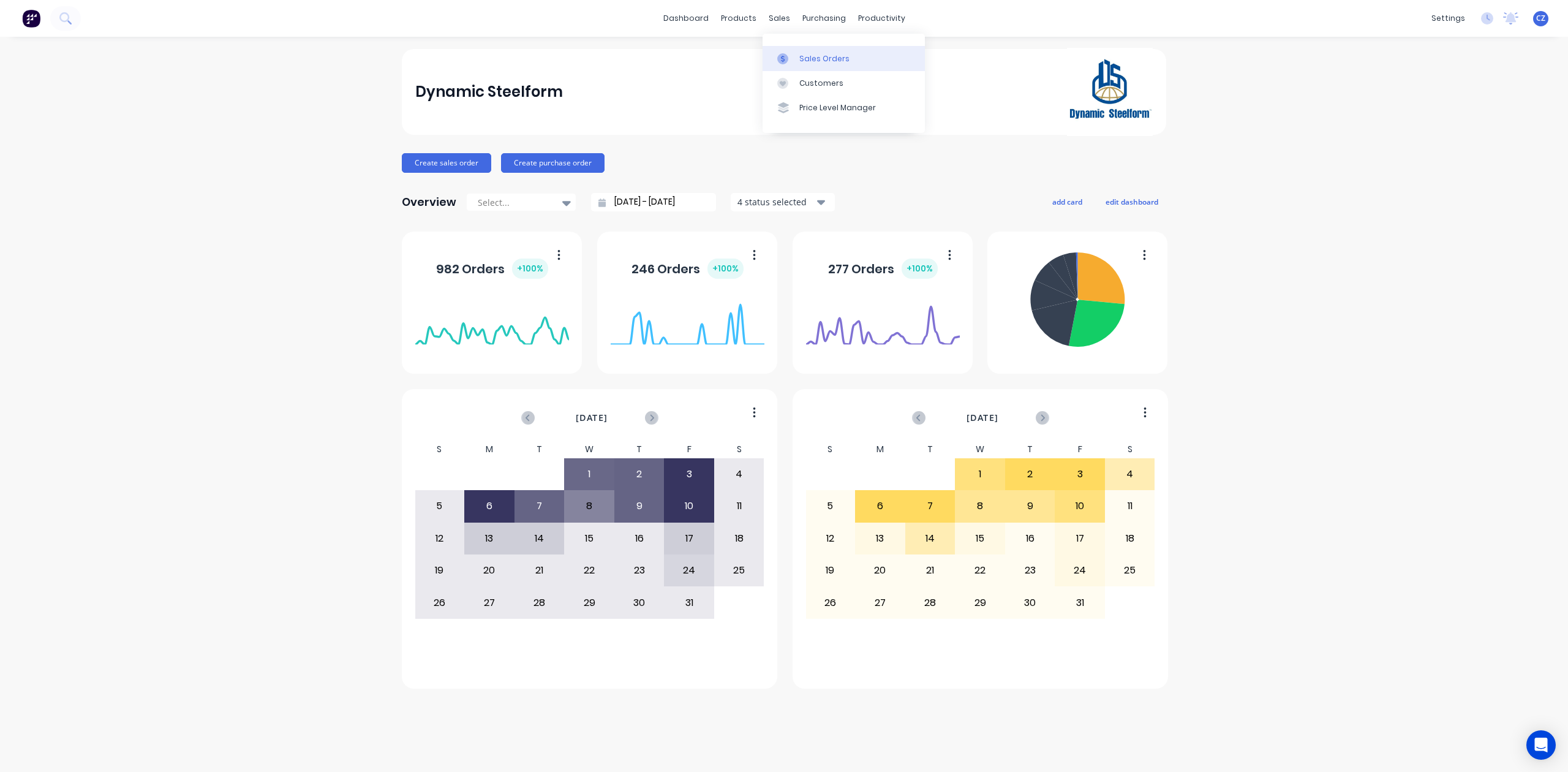
click at [789, 56] on div at bounding box center [787, 58] width 19 height 11
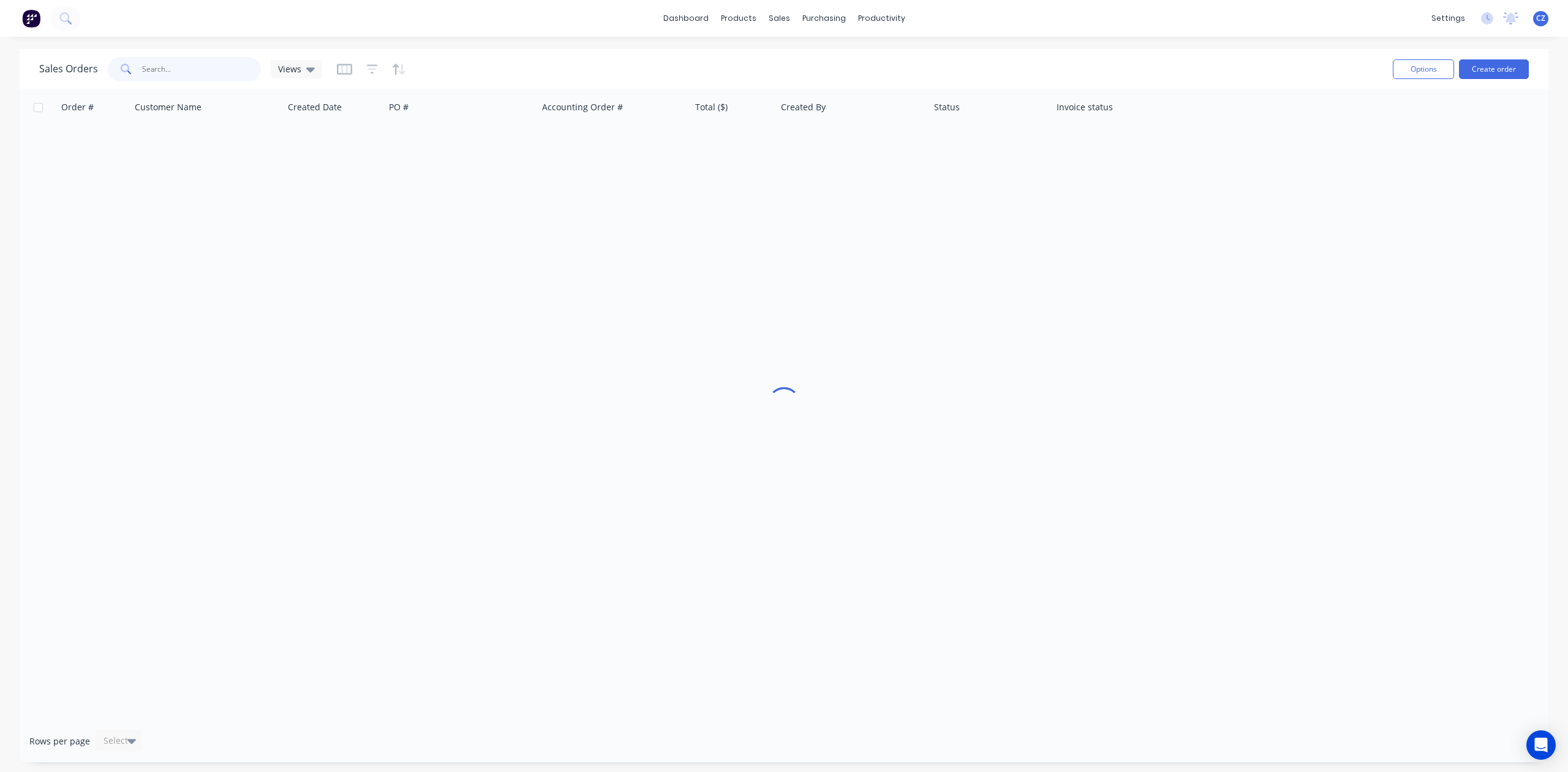
click at [192, 67] on input "text" at bounding box center [202, 69] width 120 height 24
paste input "[EMAIL_ADDRESS][DOMAIN_NAME]"
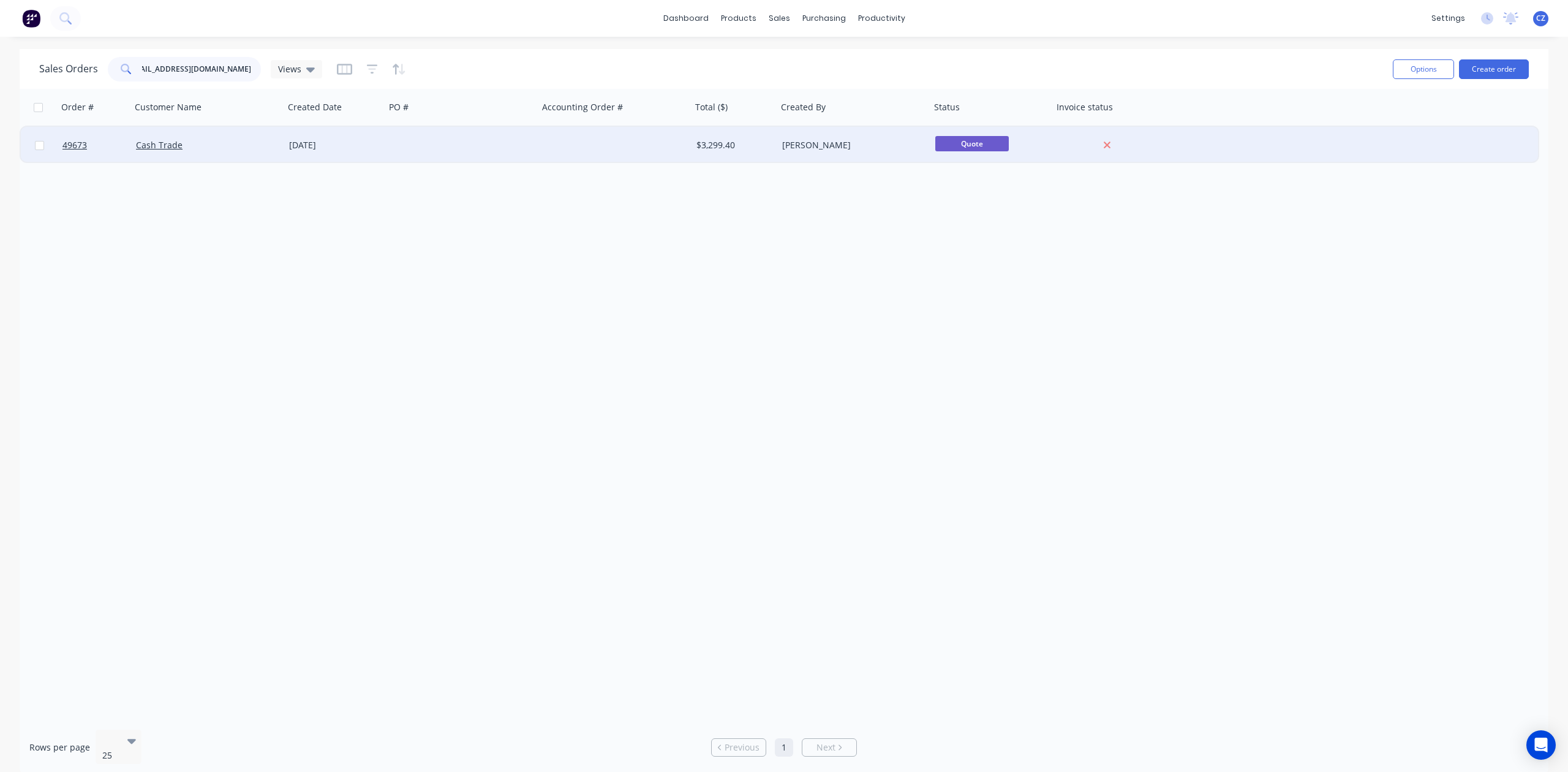
type input "[EMAIL_ADDRESS][DOMAIN_NAME]"
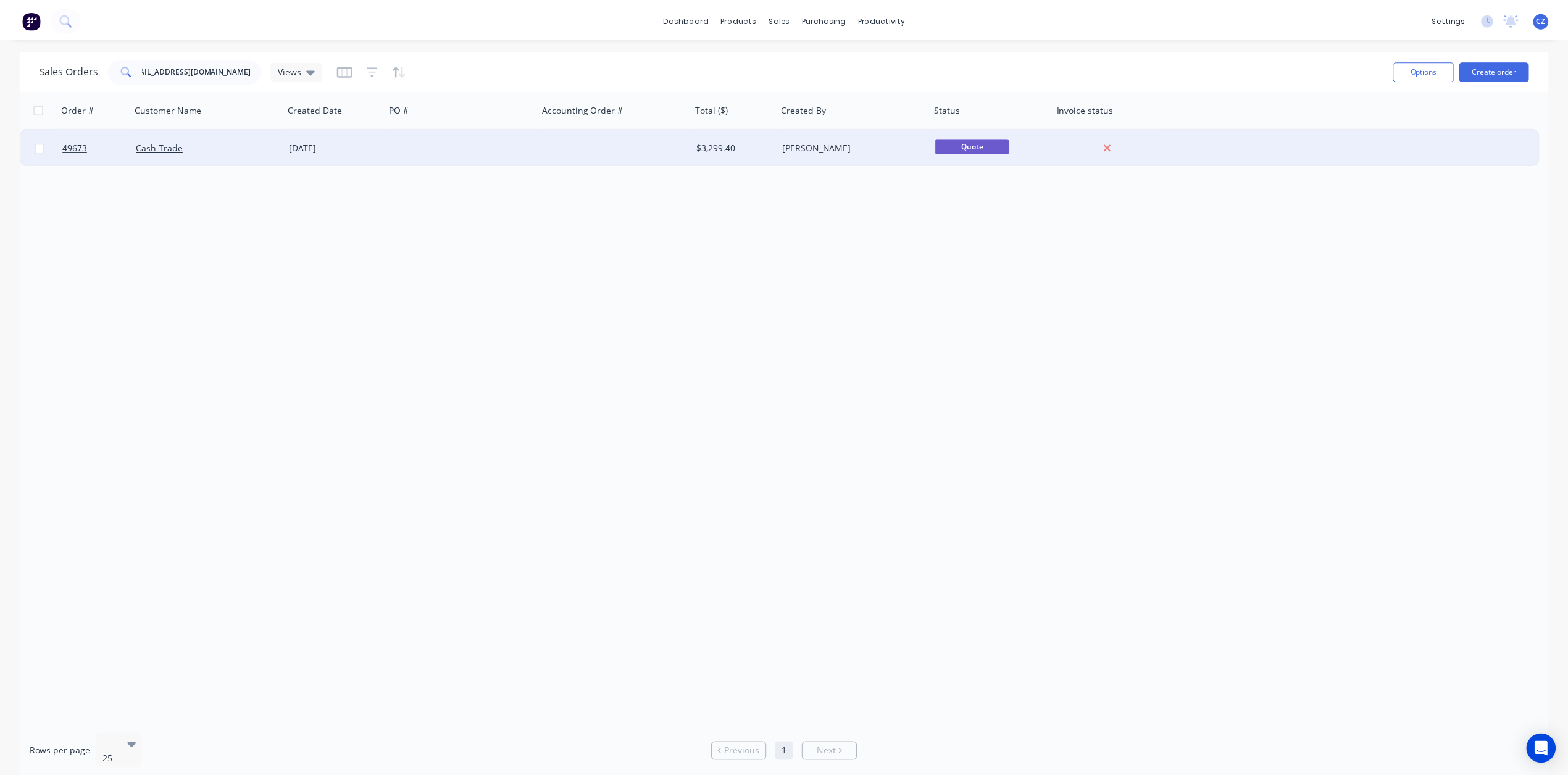
scroll to position [0, 0]
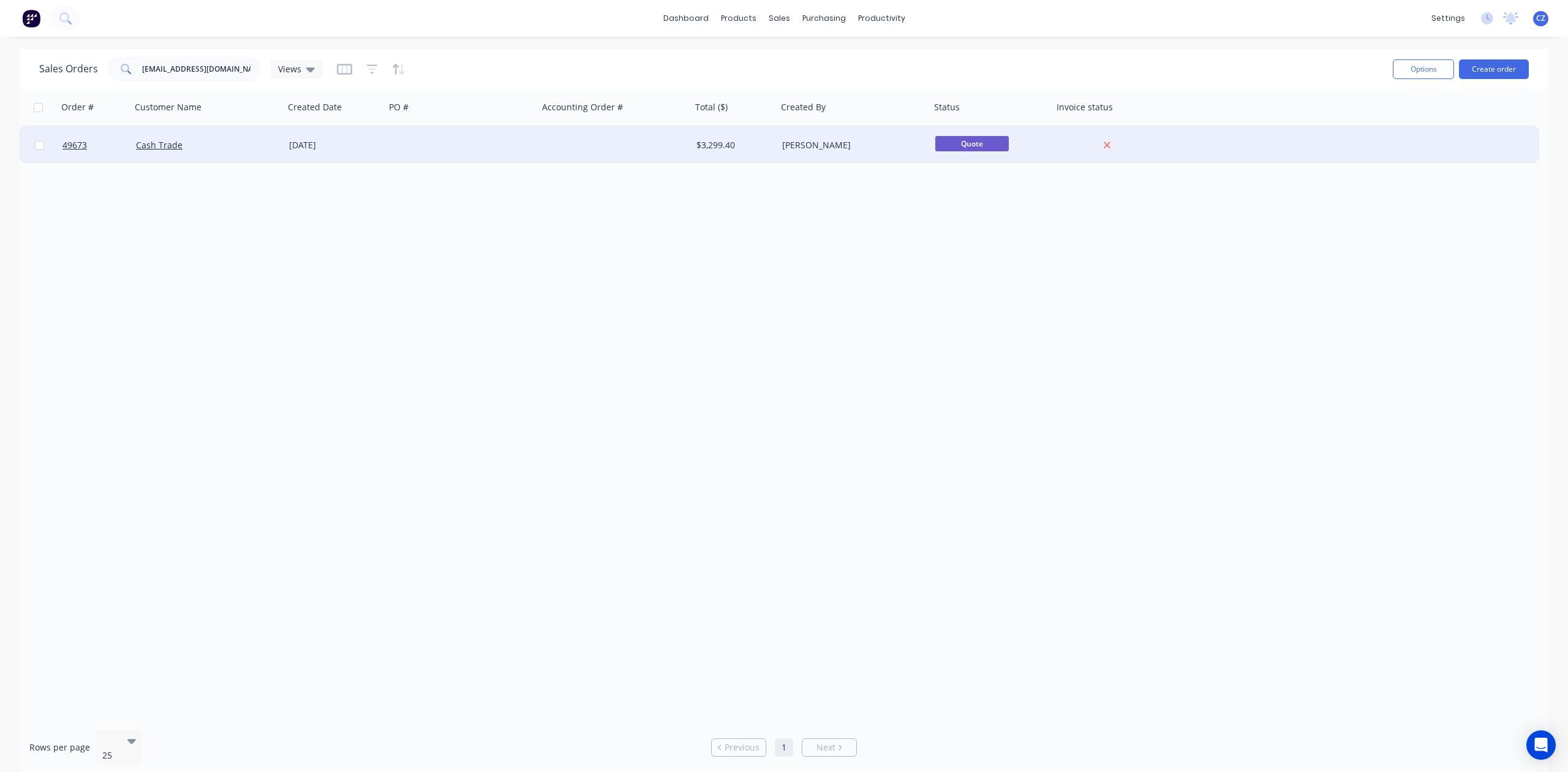
click at [524, 138] on div at bounding box center [462, 146] width 153 height 37
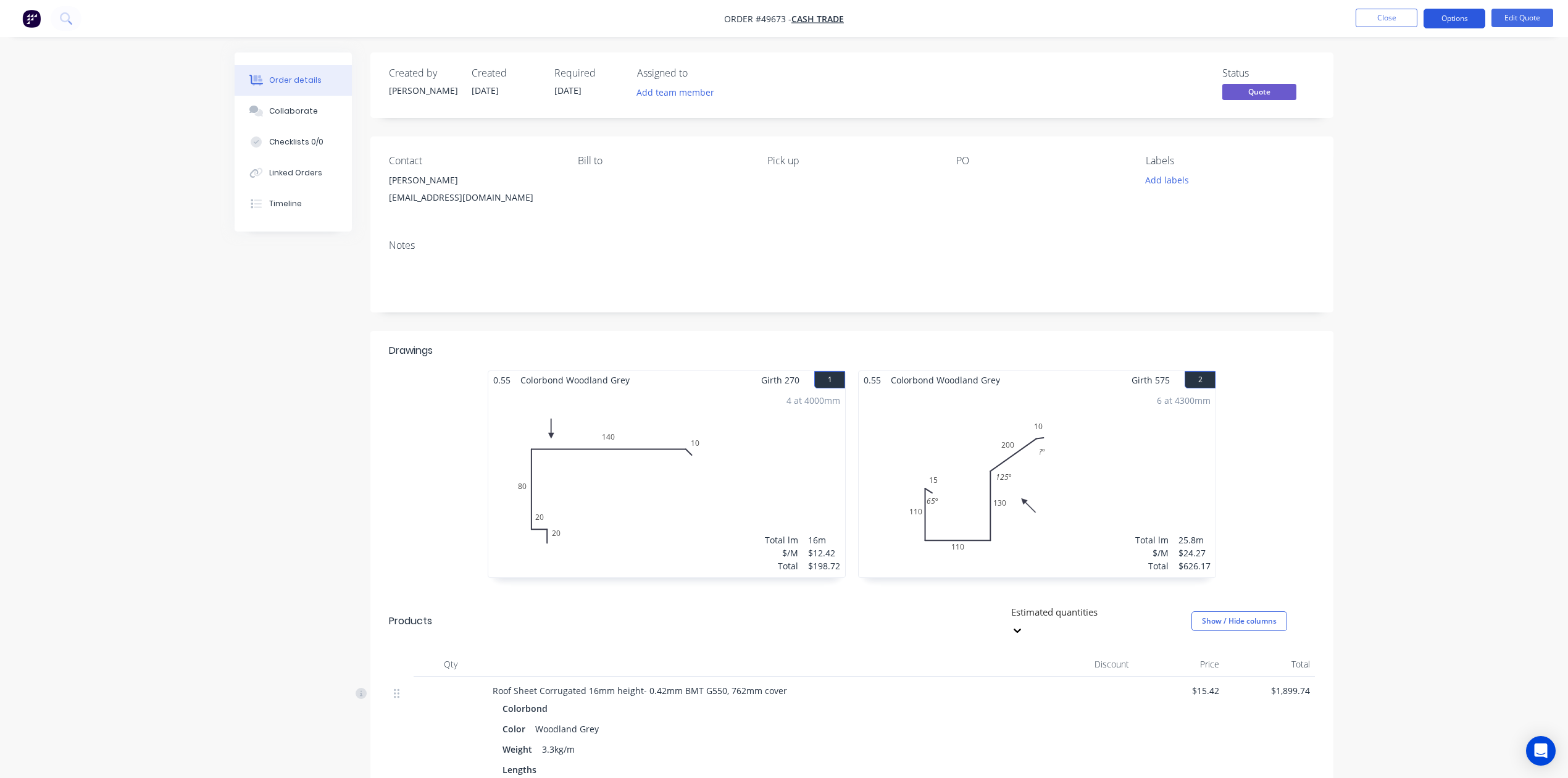
click at [1437, 8] on button "Options" at bounding box center [1454, 18] width 62 height 20
click at [932, 137] on div "Contact Dave peelminiearthmovers@bigpond.com Bill to Pick up PO Labels Add labe…" at bounding box center [851, 183] width 963 height 93
click at [1538, 23] on button "Edit Quote" at bounding box center [1521, 18] width 62 height 19
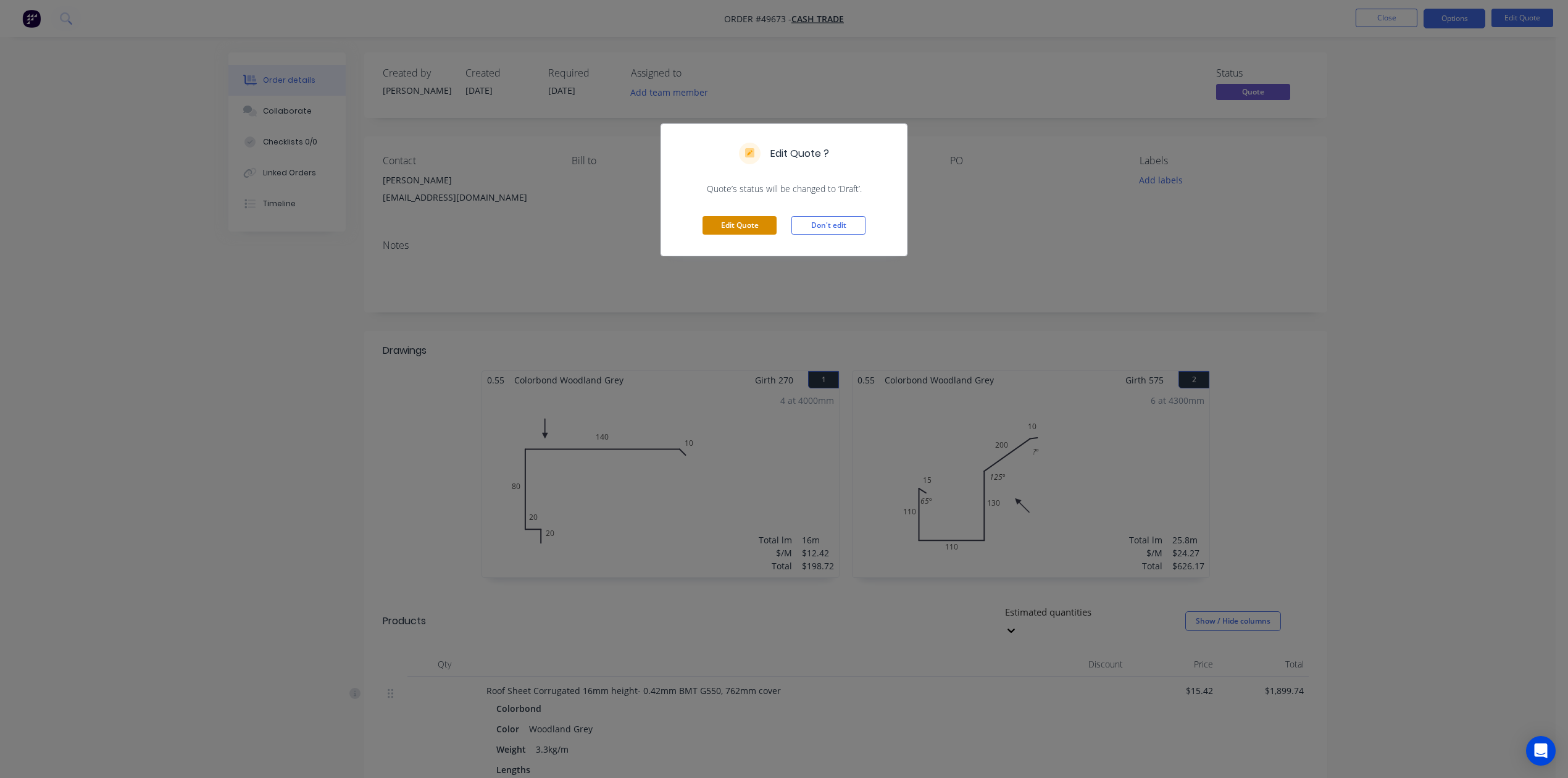
click at [745, 231] on button "Edit Quote" at bounding box center [739, 226] width 74 height 19
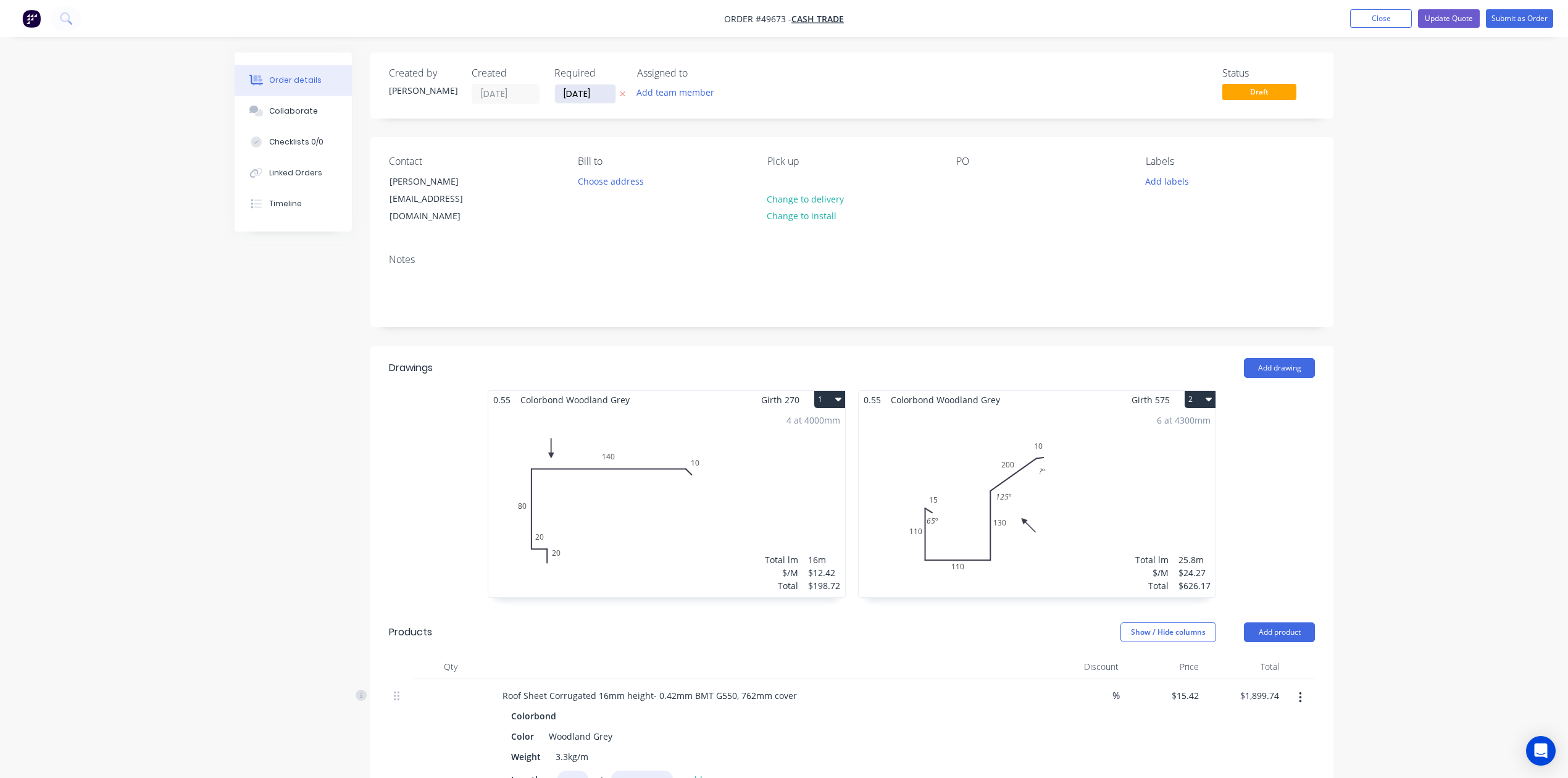
click at [564, 90] on input "24/09/25" at bounding box center [584, 94] width 60 height 19
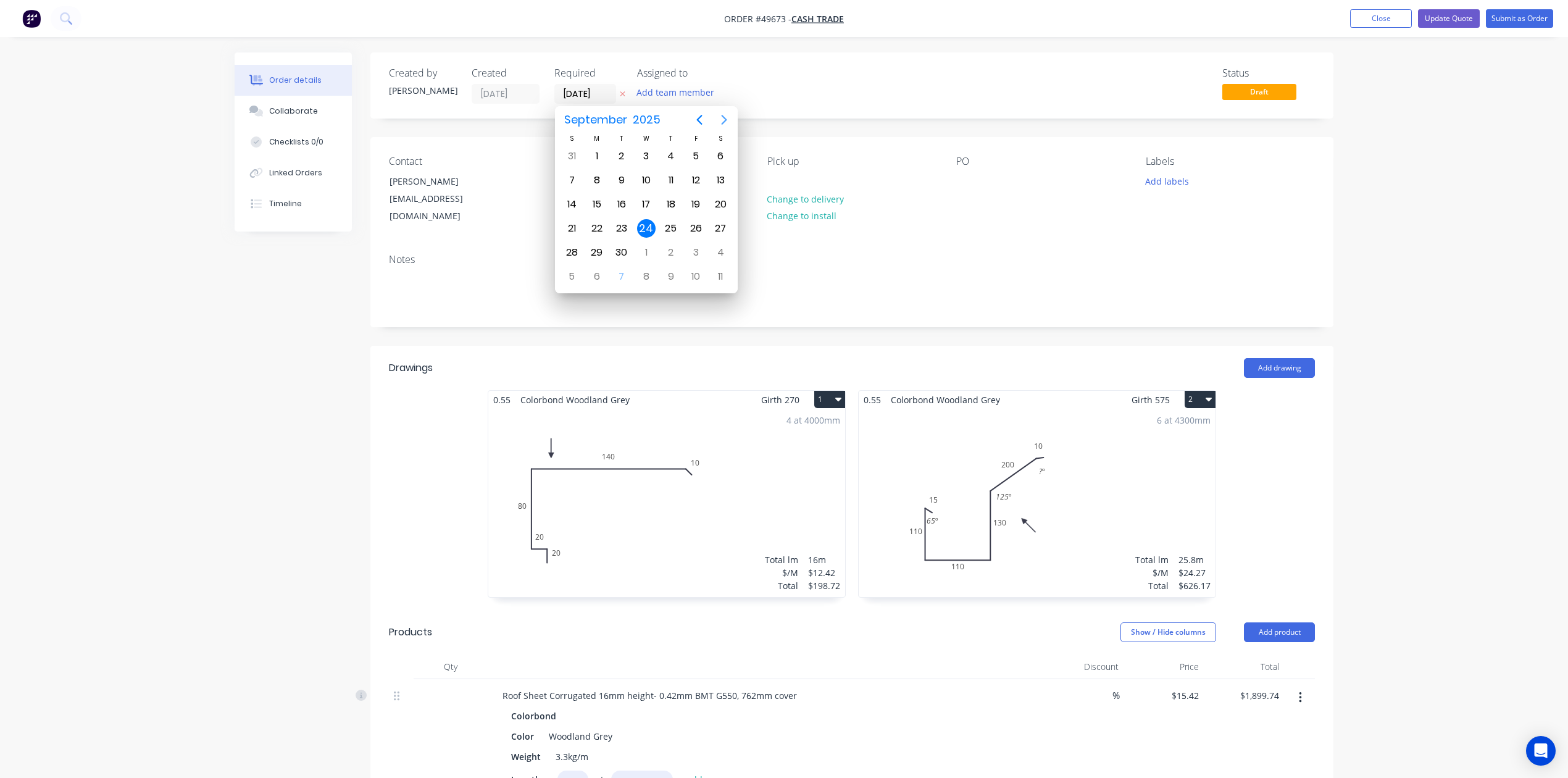
click at [724, 124] on icon "Next page" at bounding box center [723, 119] width 14 height 14
click at [647, 209] on div "15" at bounding box center [646, 204] width 19 height 19
type input "15/10/25"
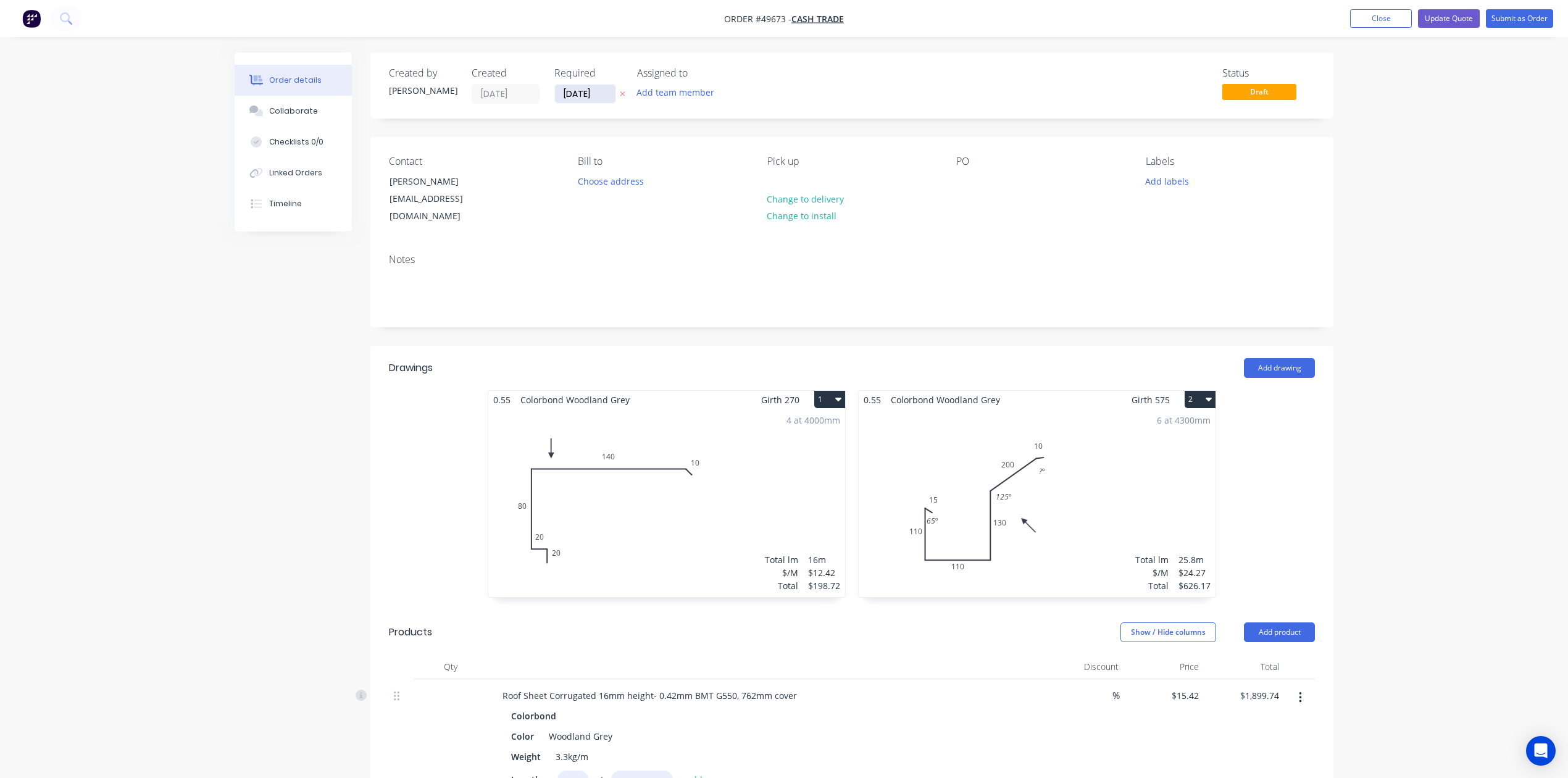
click at [591, 92] on input "15/10/25" at bounding box center [584, 94] width 60 height 19
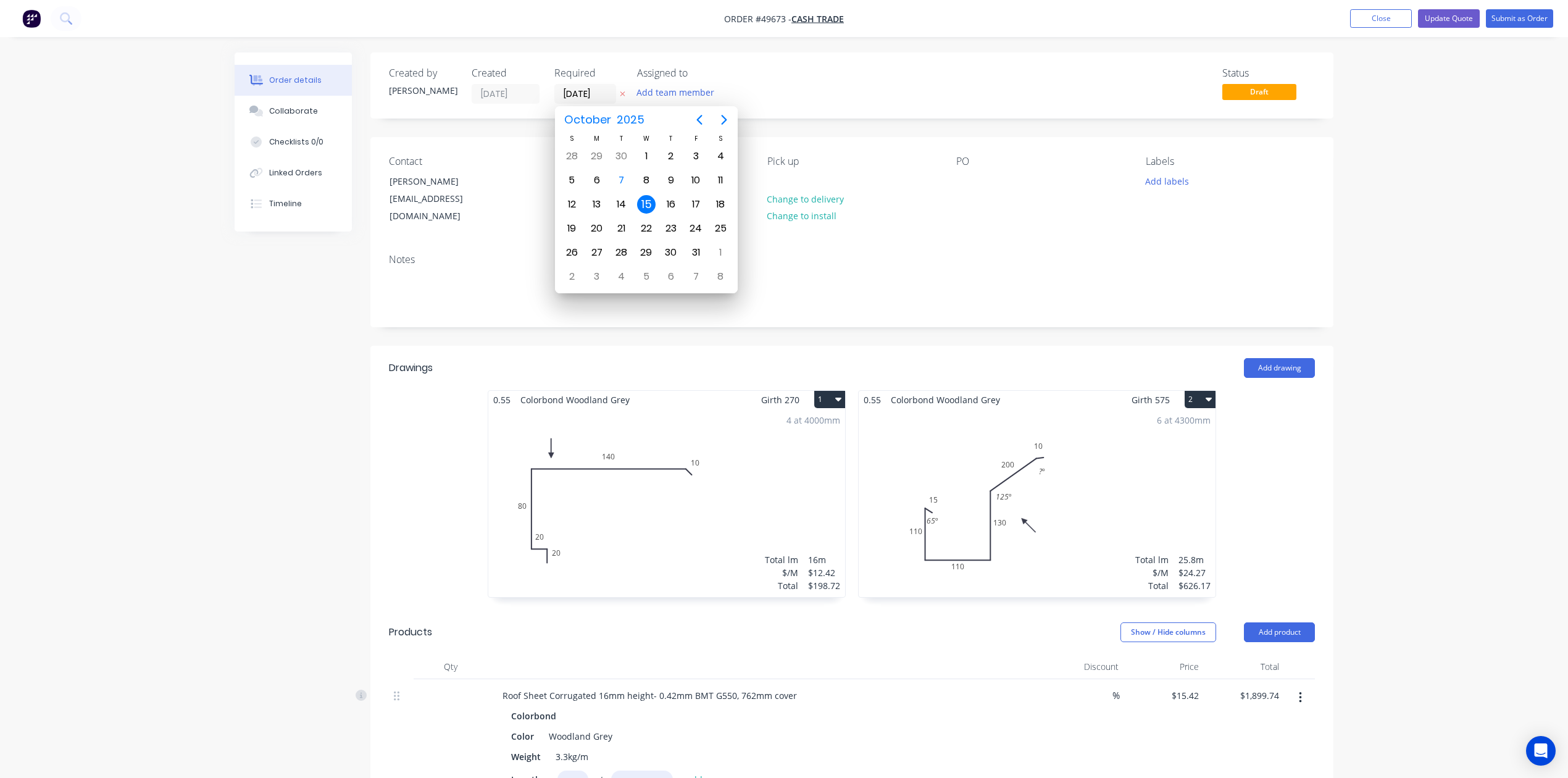
click at [648, 201] on div "15" at bounding box center [646, 204] width 19 height 19
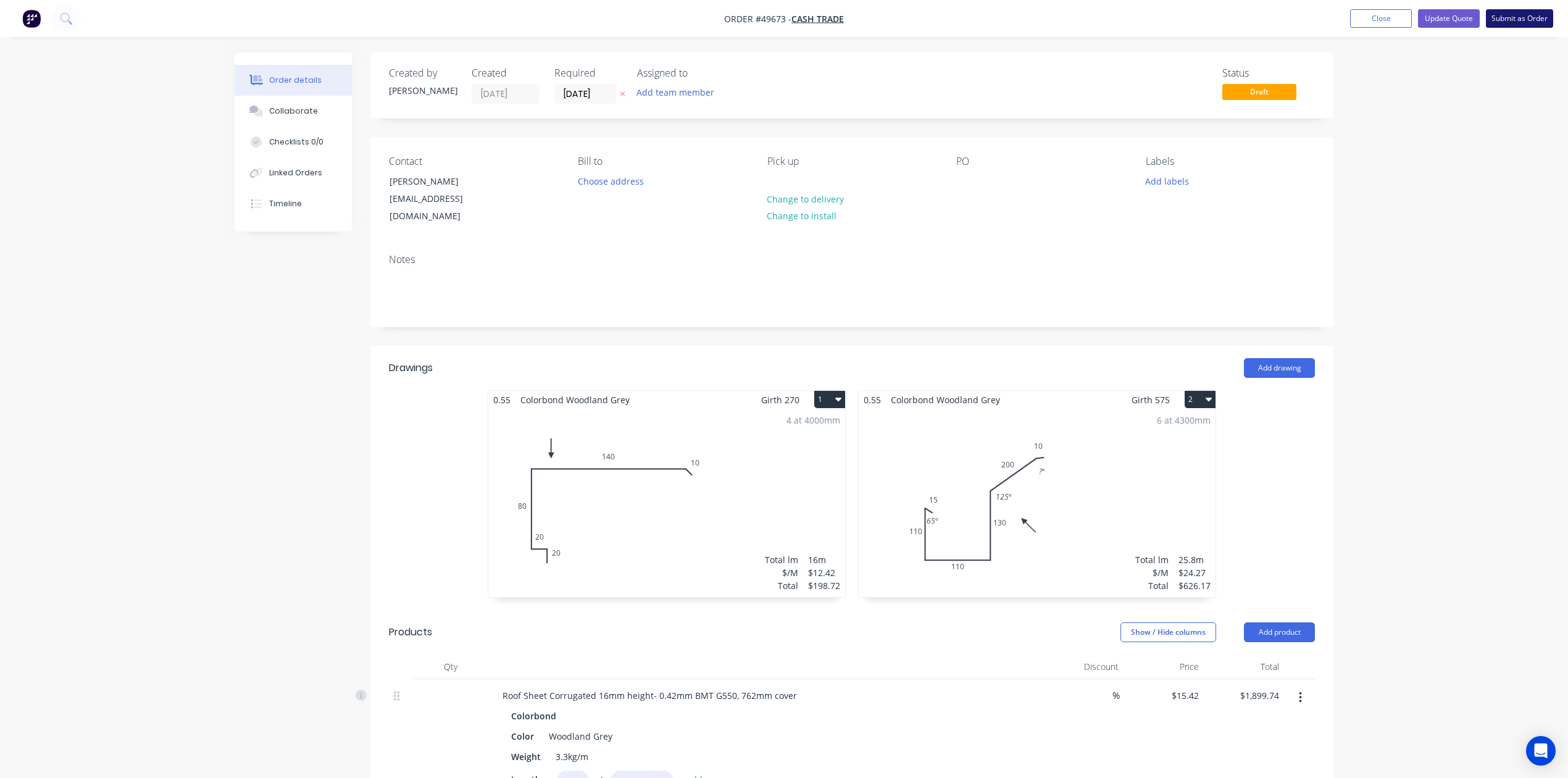
click at [1531, 17] on button "Submit as Order" at bounding box center [1519, 19] width 67 height 19
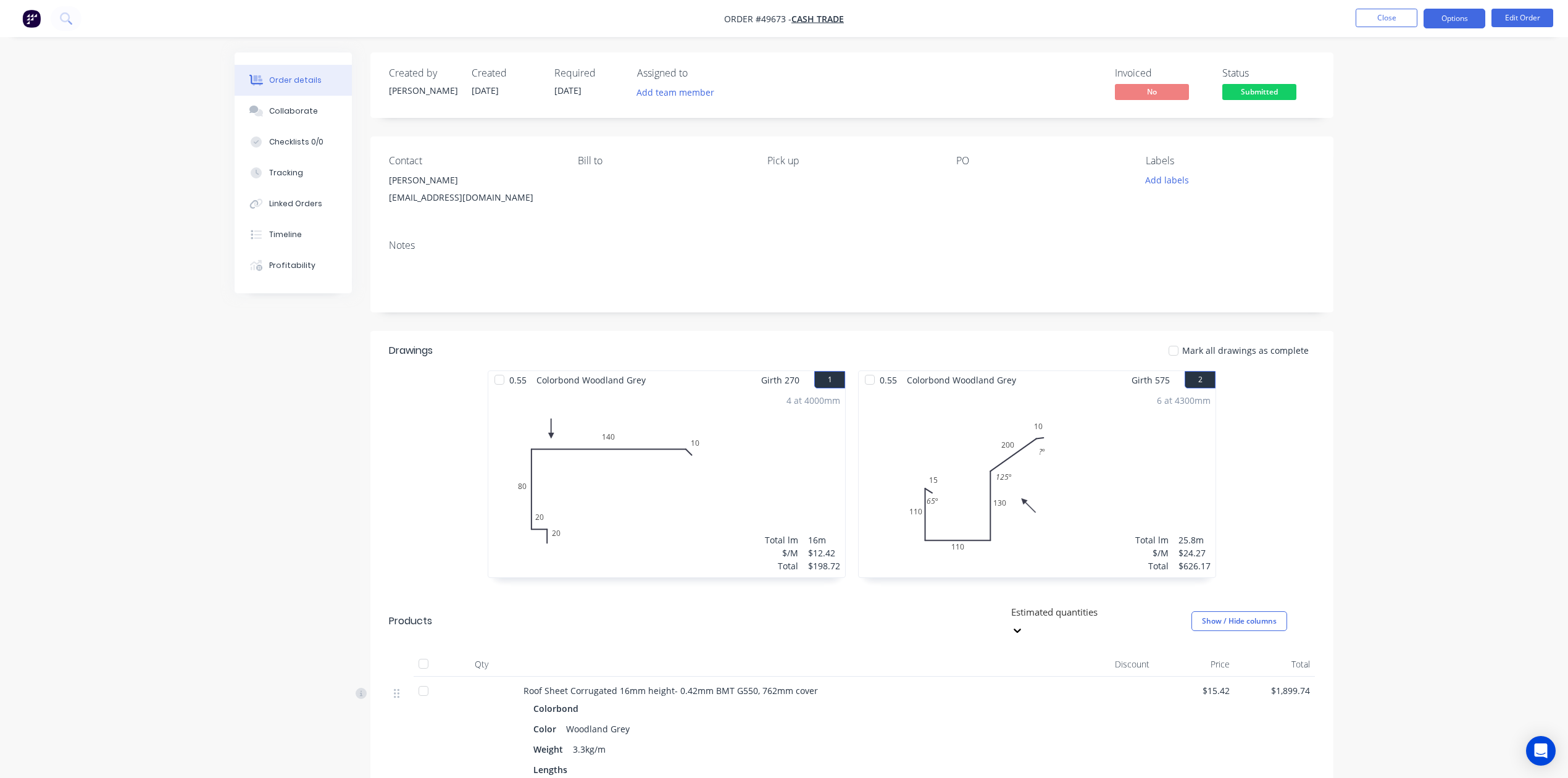
click at [1460, 20] on button "Options" at bounding box center [1454, 18] width 62 height 20
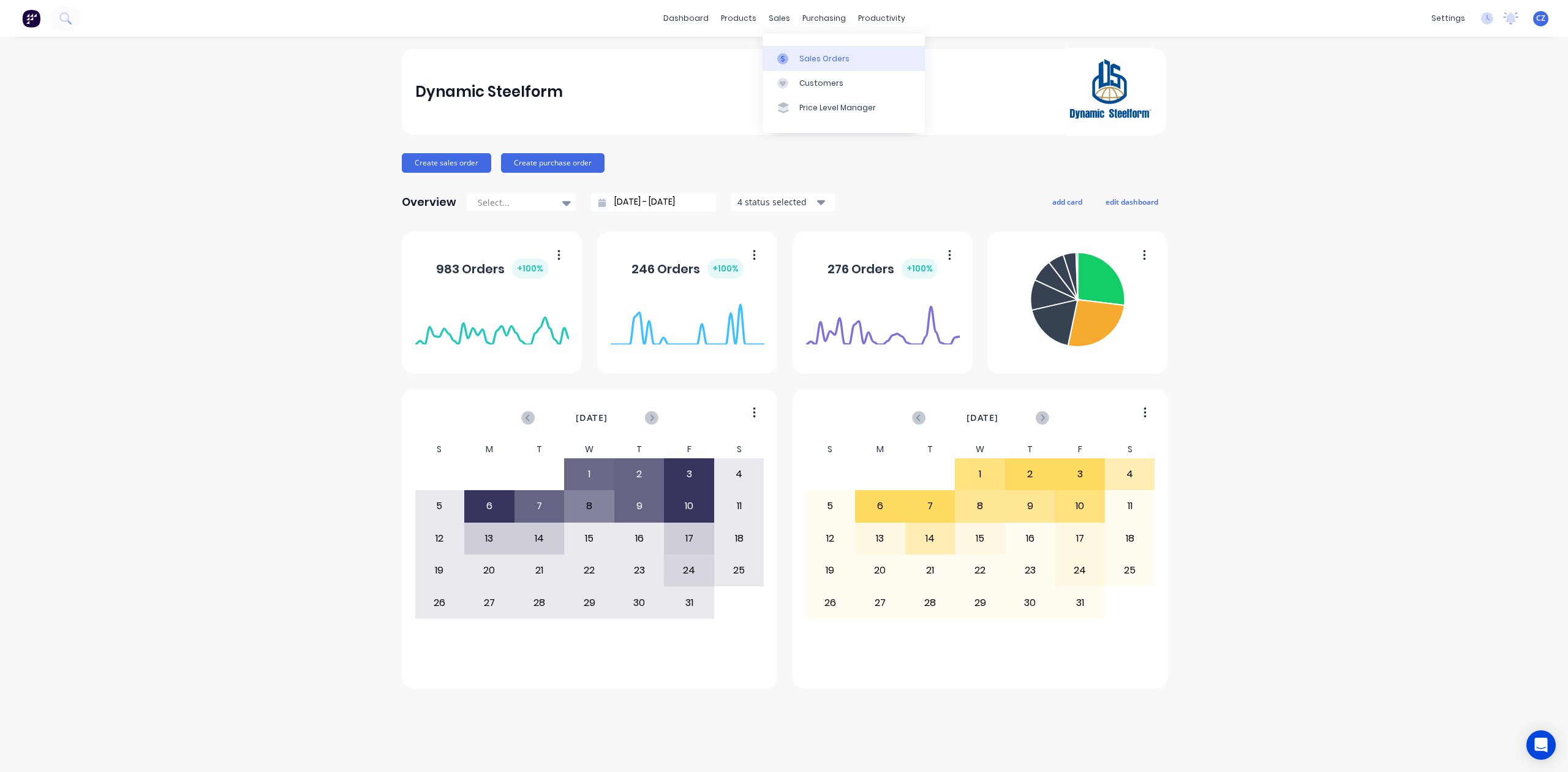
drag, startPoint x: 807, startPoint y: 53, endPoint x: 794, endPoint y: 55, distance: 13.2
click at [807, 53] on div "Sales Orders" at bounding box center [825, 58] width 50 height 11
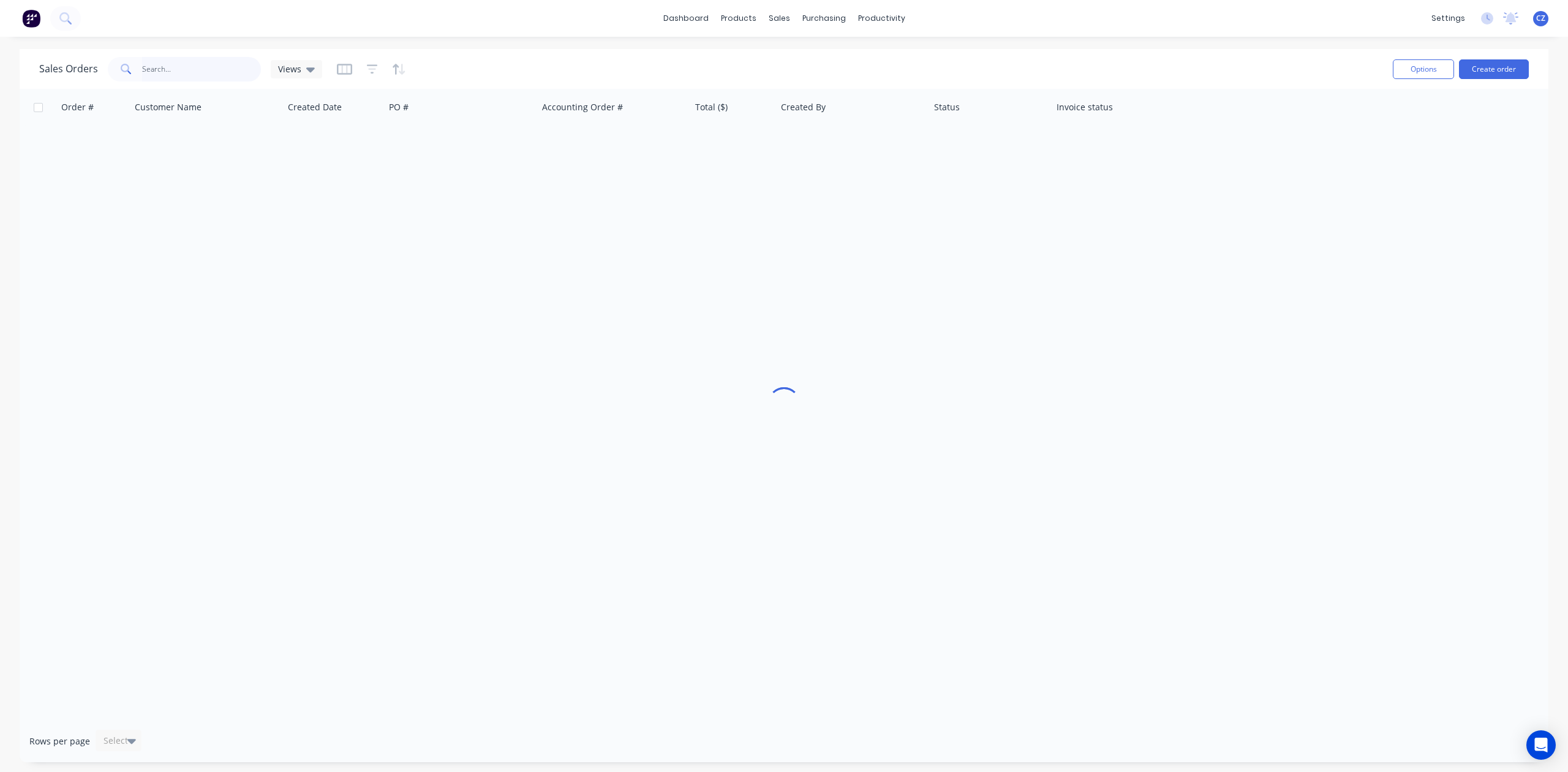
click at [217, 67] on input "text" at bounding box center [202, 69] width 120 height 24
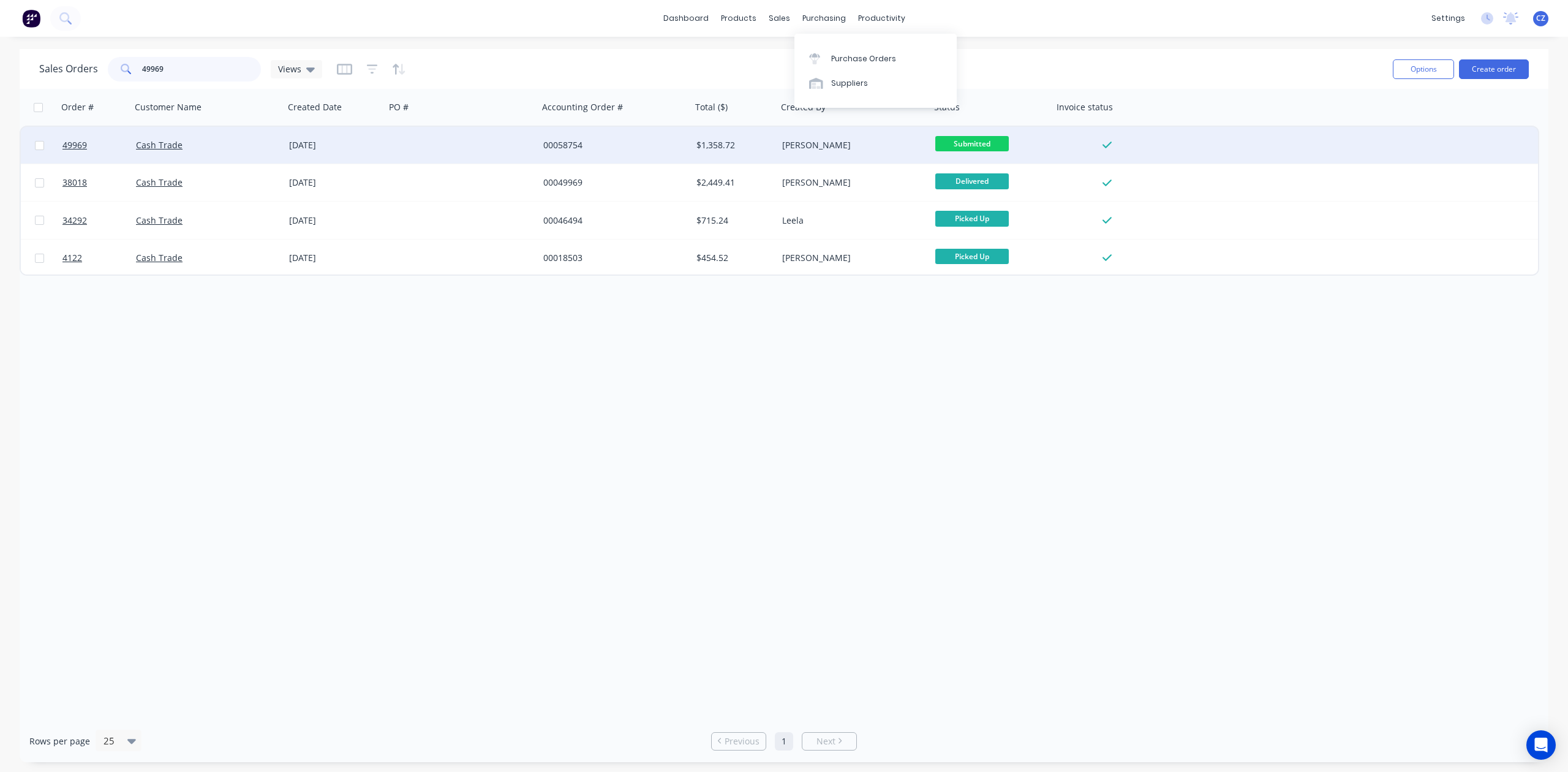
type input "49969"
click at [751, 150] on div "$1,358.72" at bounding box center [733, 145] width 72 height 13
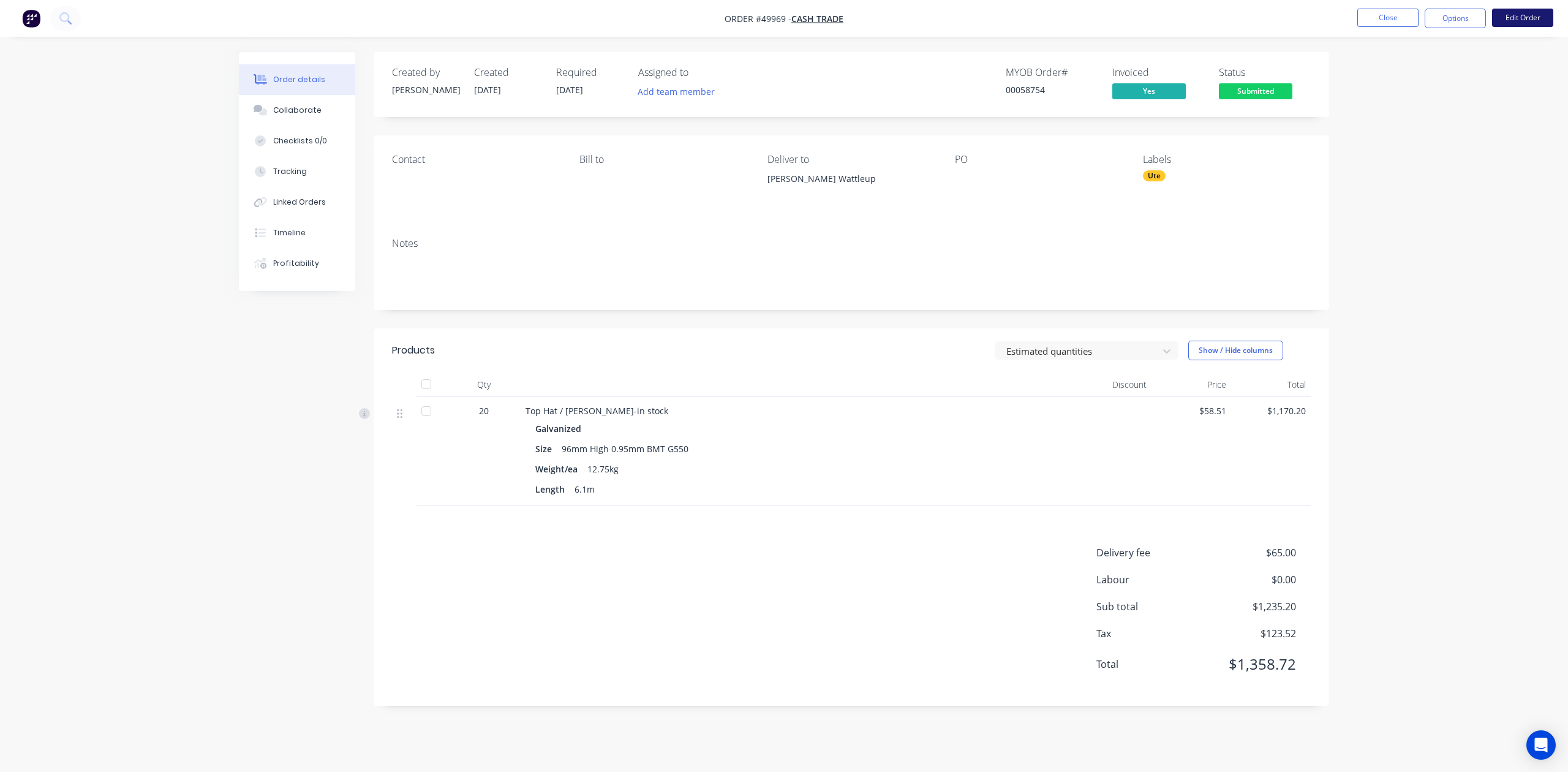
click at [1529, 17] on button "Edit Order" at bounding box center [1523, 18] width 61 height 19
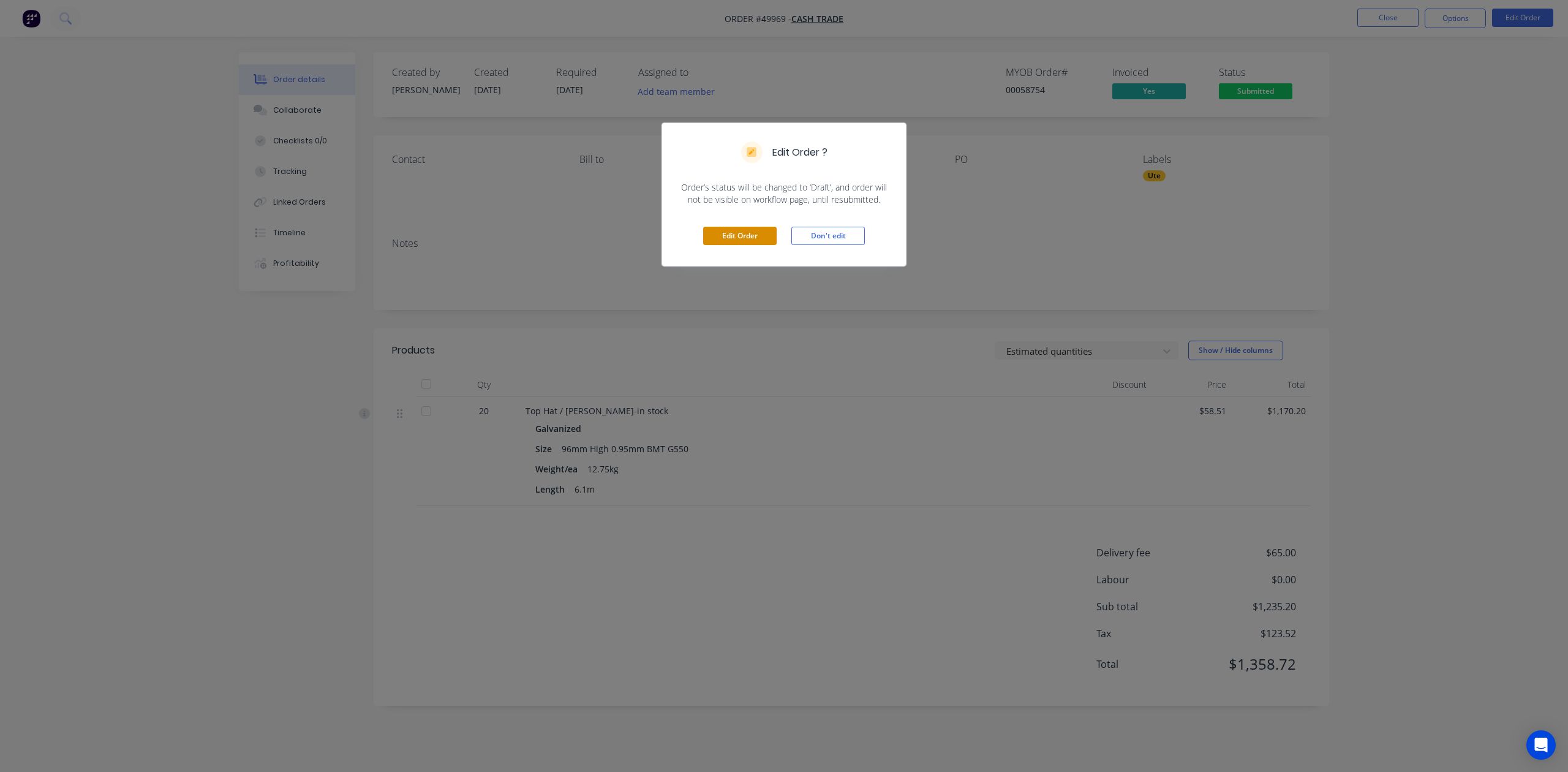
click at [747, 242] on button "Edit Order" at bounding box center [740, 236] width 73 height 19
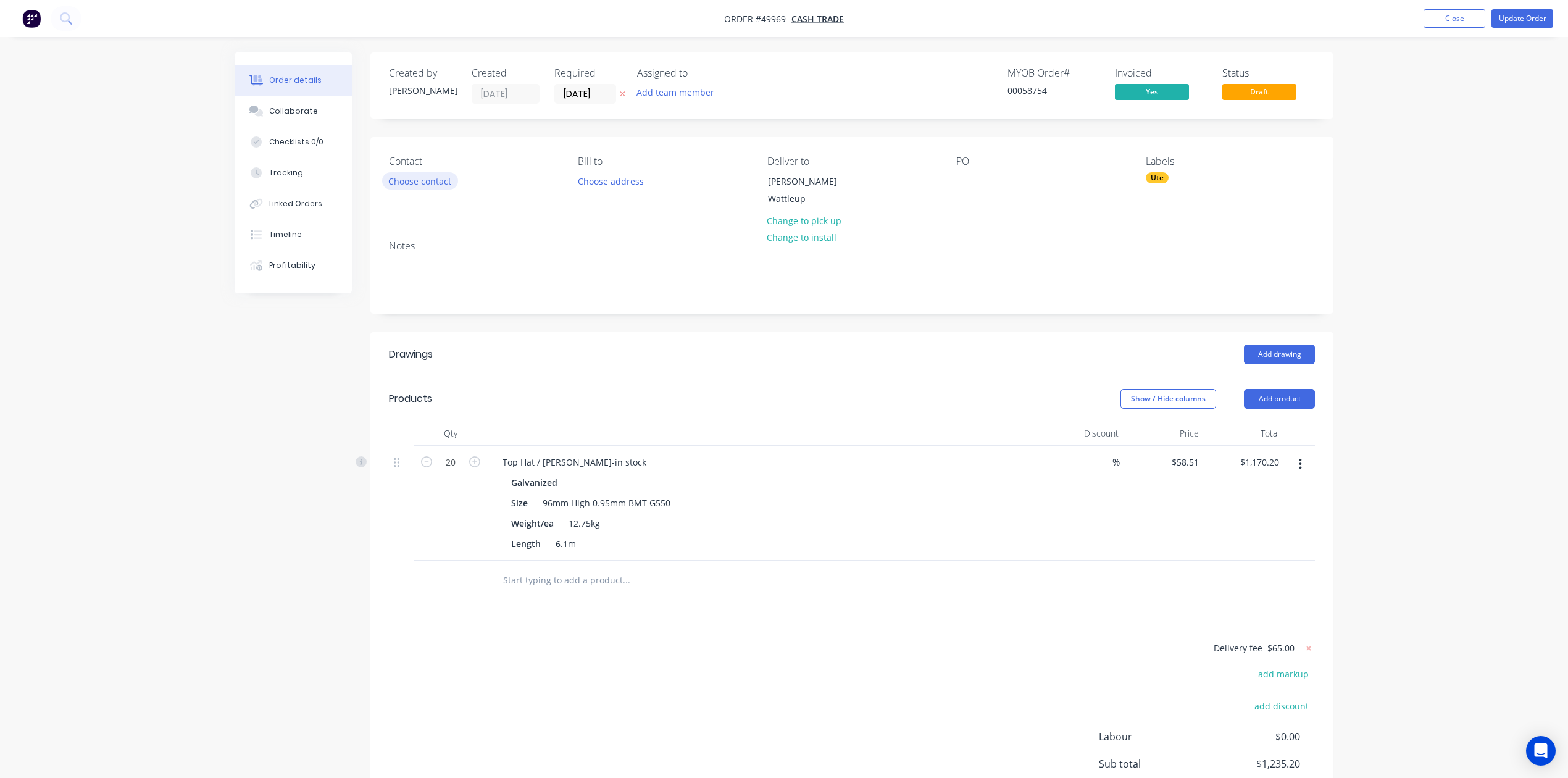
click at [439, 181] on button "Choose contact" at bounding box center [421, 181] width 76 height 17
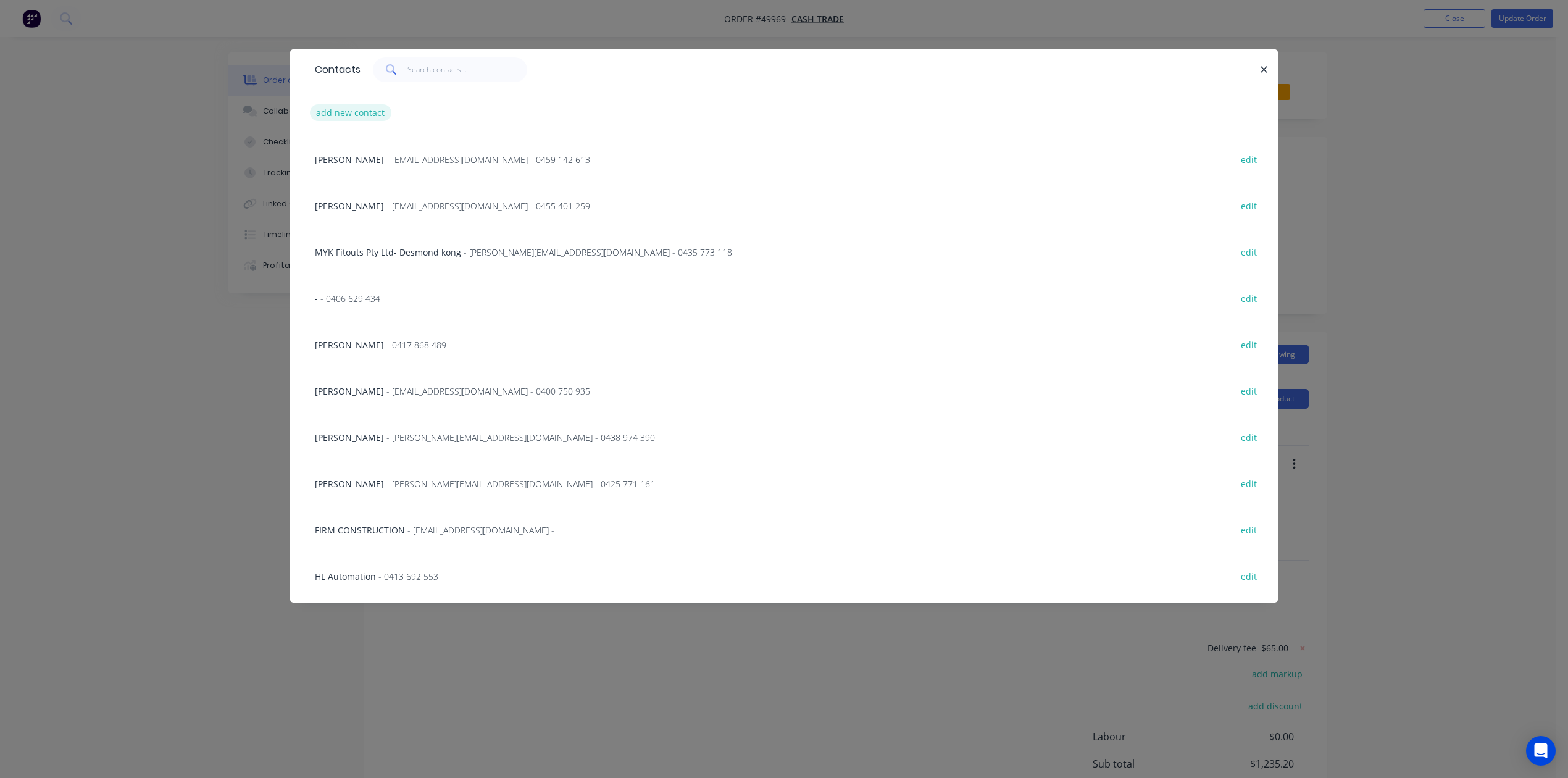
click at [344, 112] on button "add new contact" at bounding box center [350, 113] width 81 height 17
select select "AU"
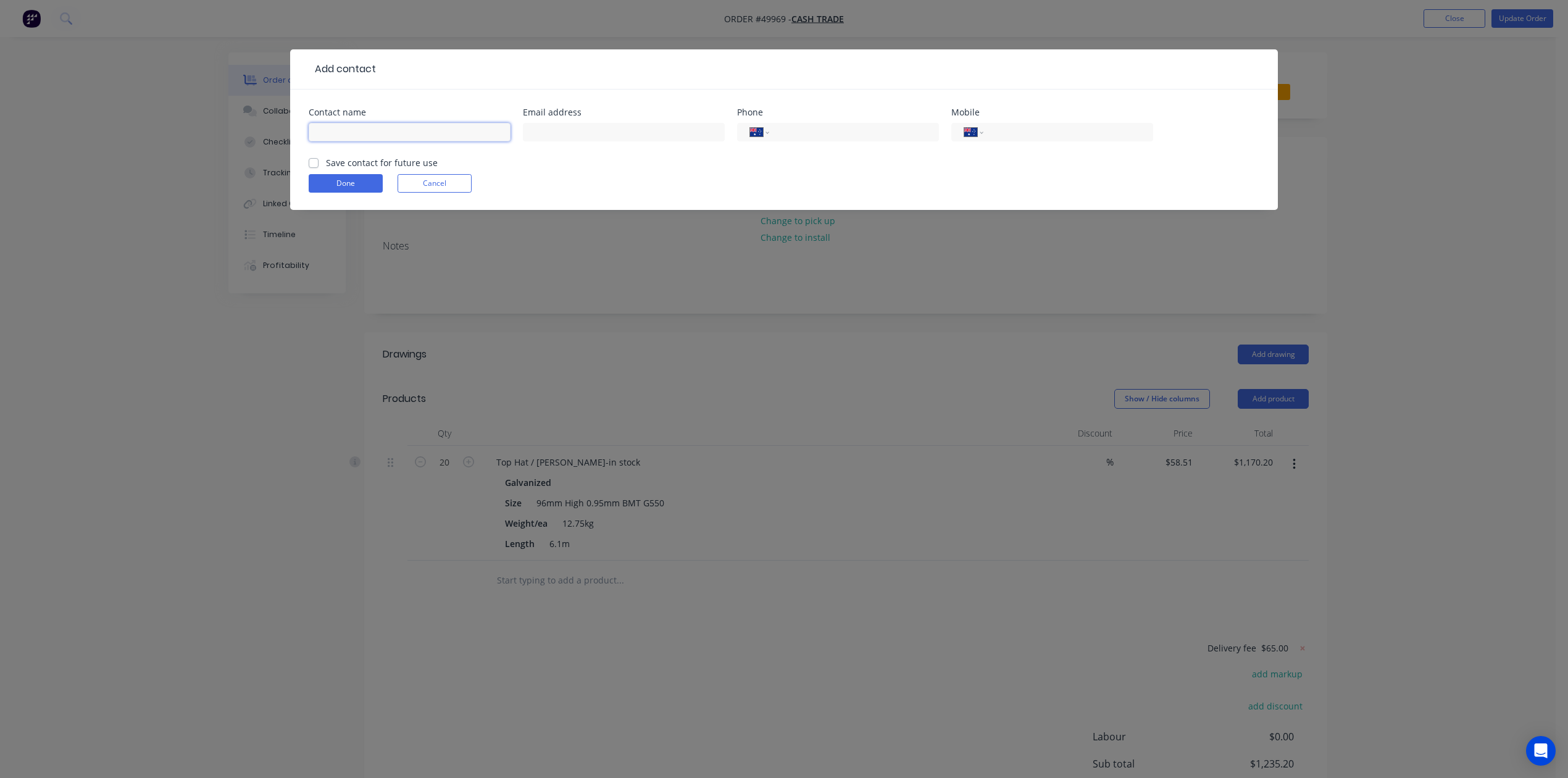
click at [347, 137] on input "text" at bounding box center [410, 132] width 202 height 19
paste input "Gavin Nelmes"
type input "Gavin Nelmes"
click at [661, 132] on input "text" at bounding box center [623, 132] width 202 height 19
paste input "gavin@projects115.com.au"
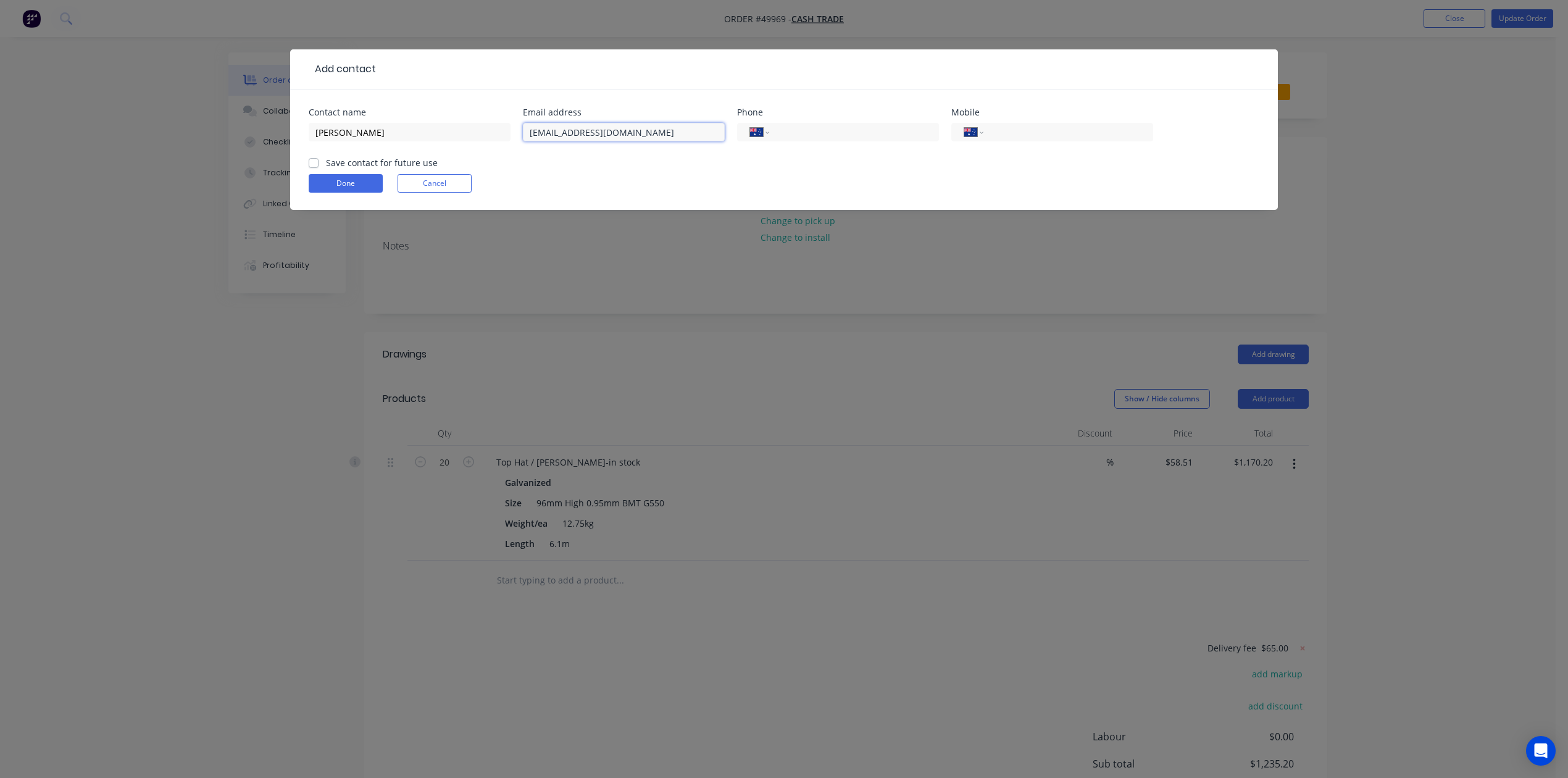
type input "gavin@projects115.com.au"
click at [1060, 122] on div "International Afghanistan Åland Islands Albania Algeria American Samoa Andorra …" at bounding box center [1052, 137] width 202 height 36
click at [1055, 139] on input "tel" at bounding box center [1066, 132] width 148 height 14
paste input "0418 931 889"
type input "0418 931 889"
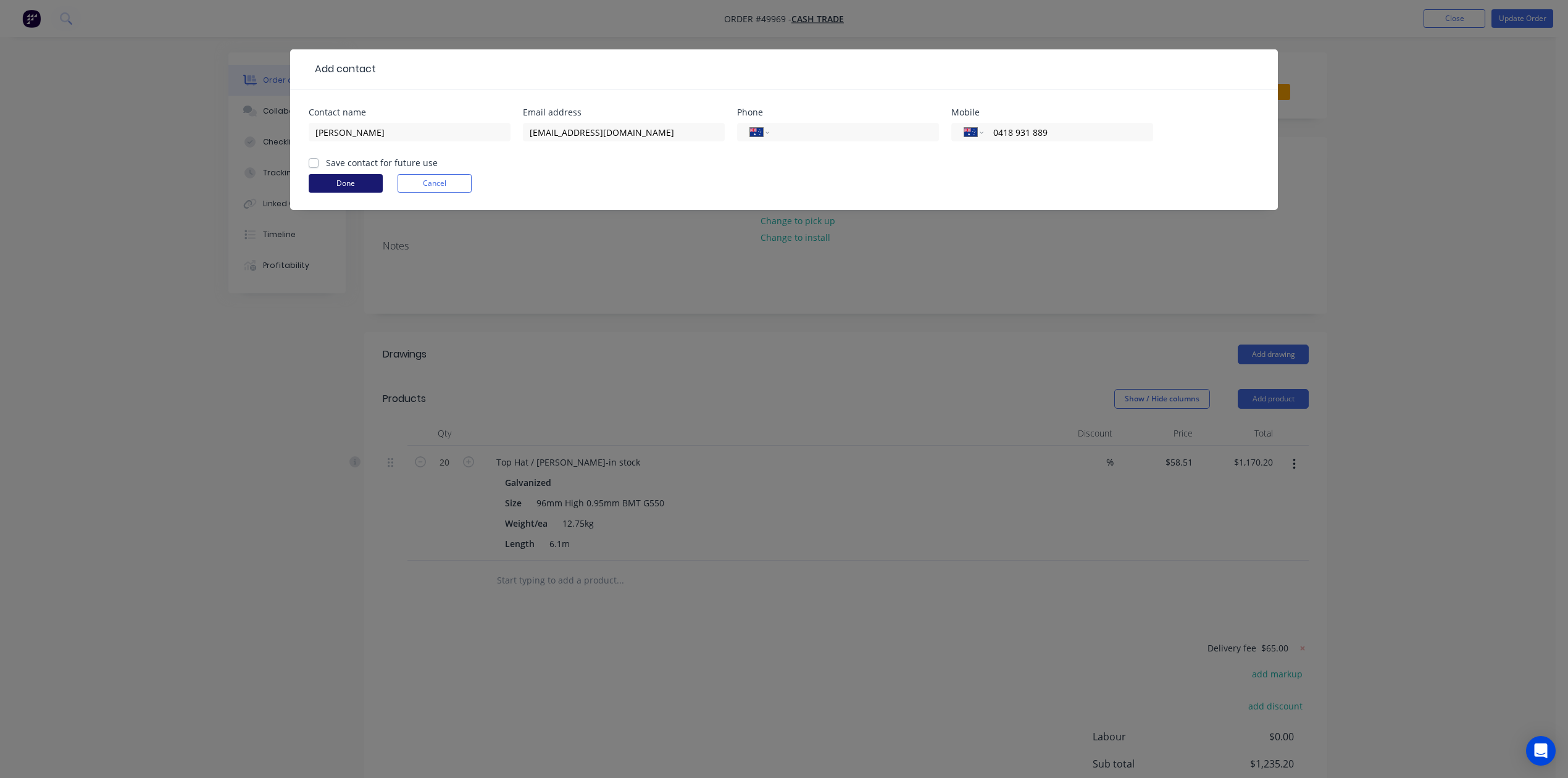
click at [349, 181] on button "Done" at bounding box center [345, 183] width 74 height 19
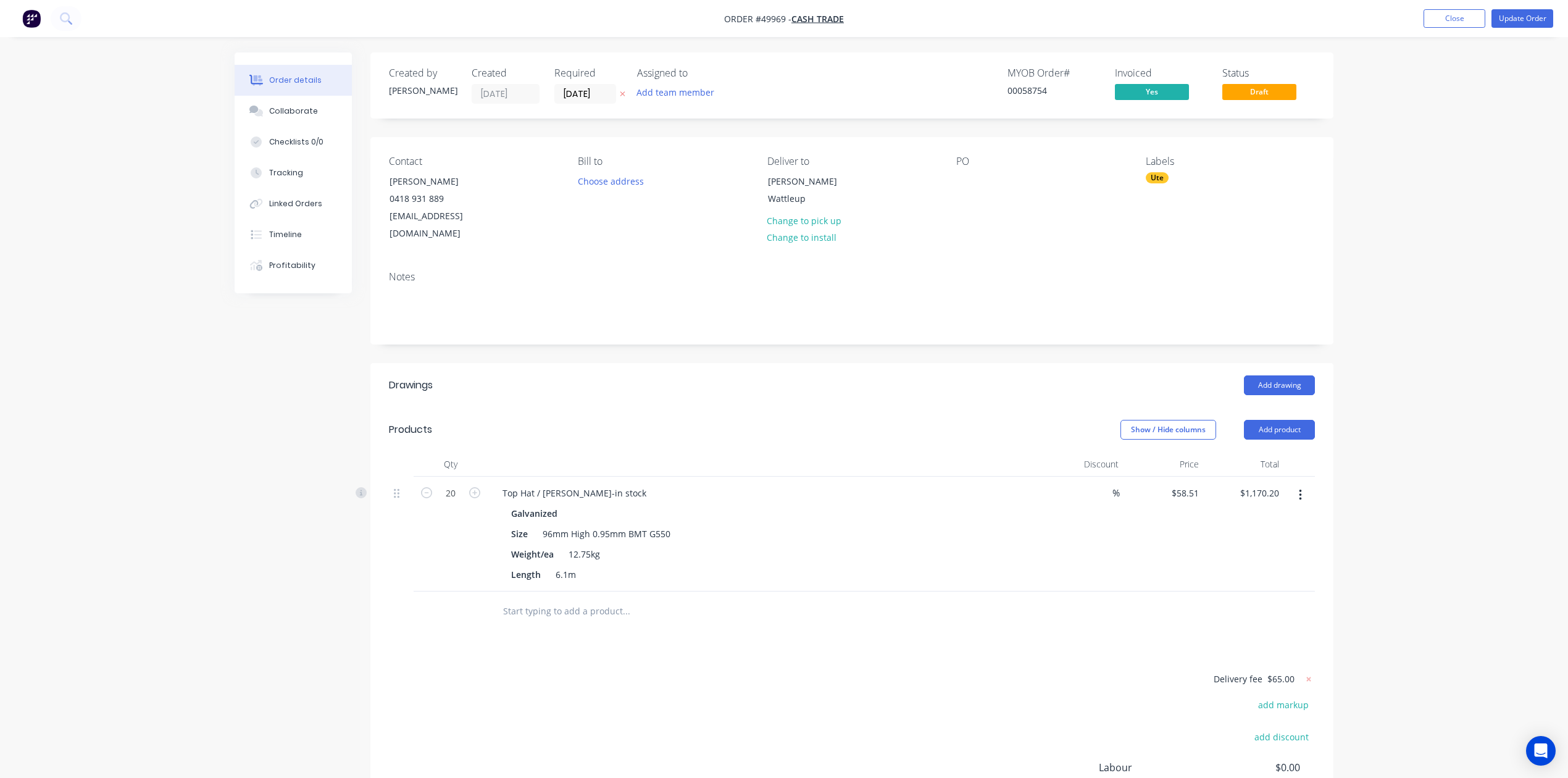
click at [670, 420] on div "Show / Hide columns Add product" at bounding box center [951, 429] width 729 height 20
click at [1534, 27] on button "Update Order" at bounding box center [1521, 19] width 62 height 19
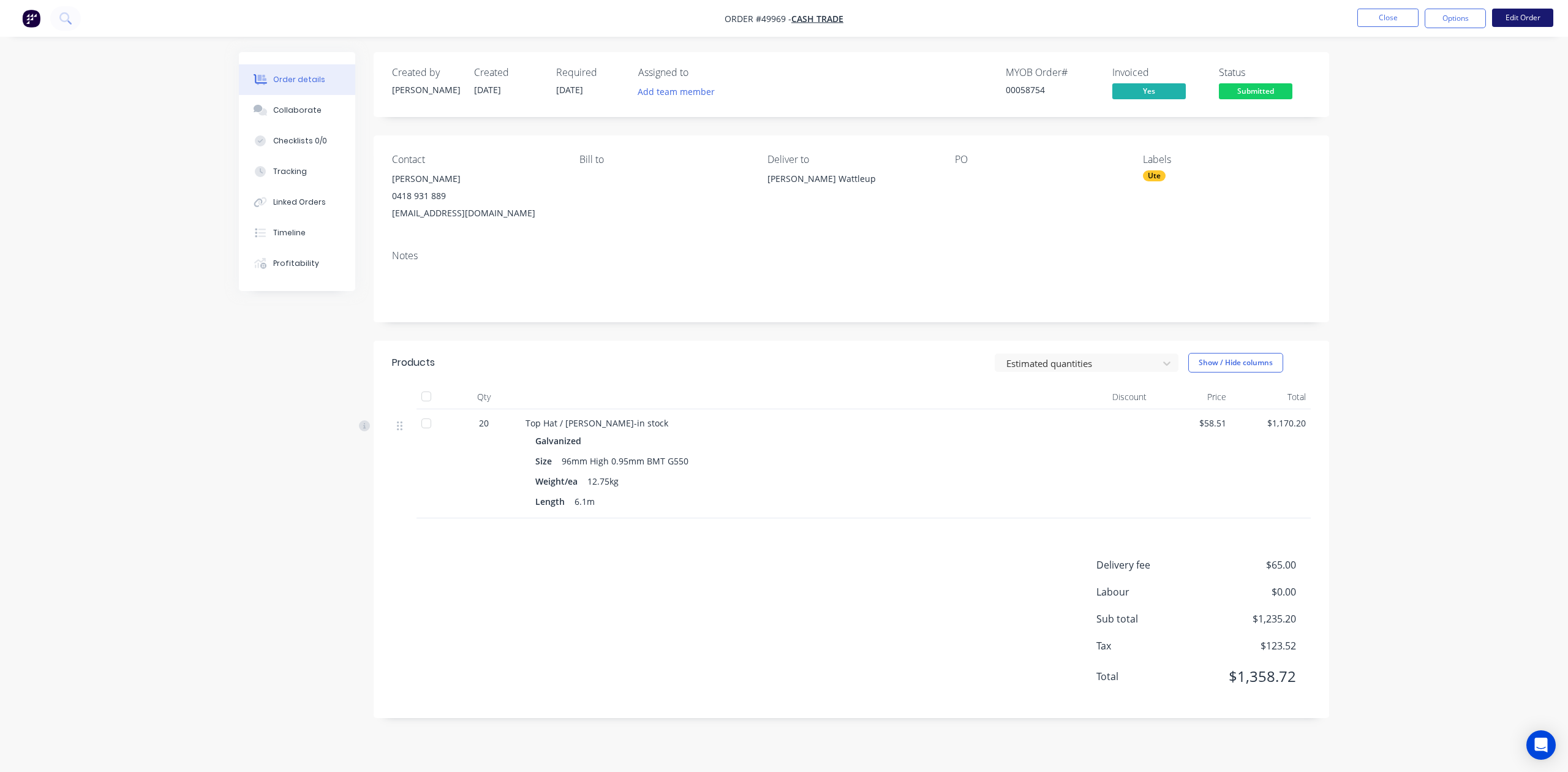
click at [1529, 22] on button "Edit Order" at bounding box center [1523, 18] width 61 height 19
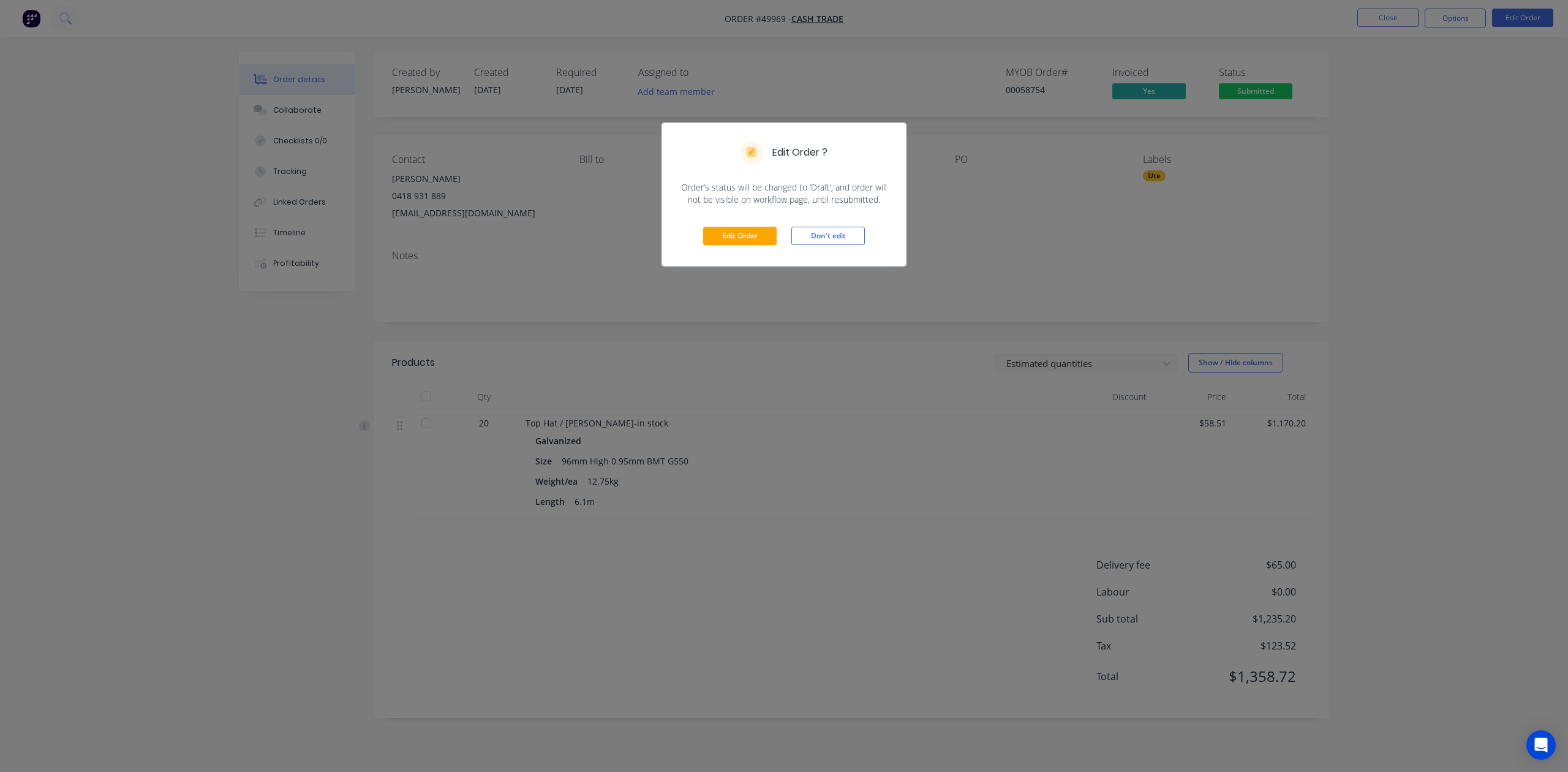
click at [757, 221] on div "Edit Order Don't edit" at bounding box center [784, 236] width 244 height 60
click at [744, 226] on div "Edit Order Don't edit" at bounding box center [784, 236] width 244 height 60
click at [738, 233] on button "Edit Order" at bounding box center [740, 236] width 73 height 19
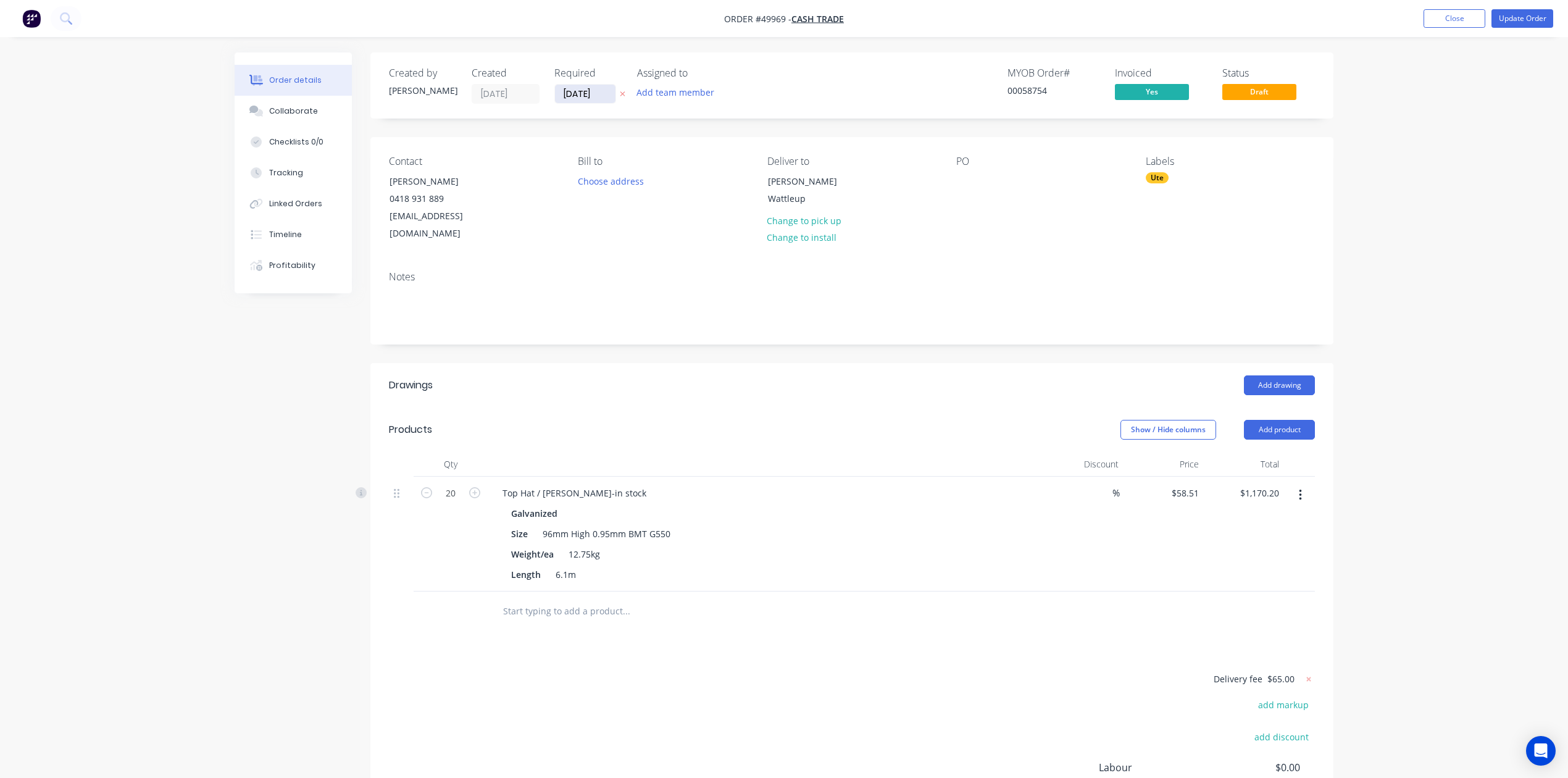
click at [589, 95] on input "03/10/25" at bounding box center [584, 94] width 60 height 19
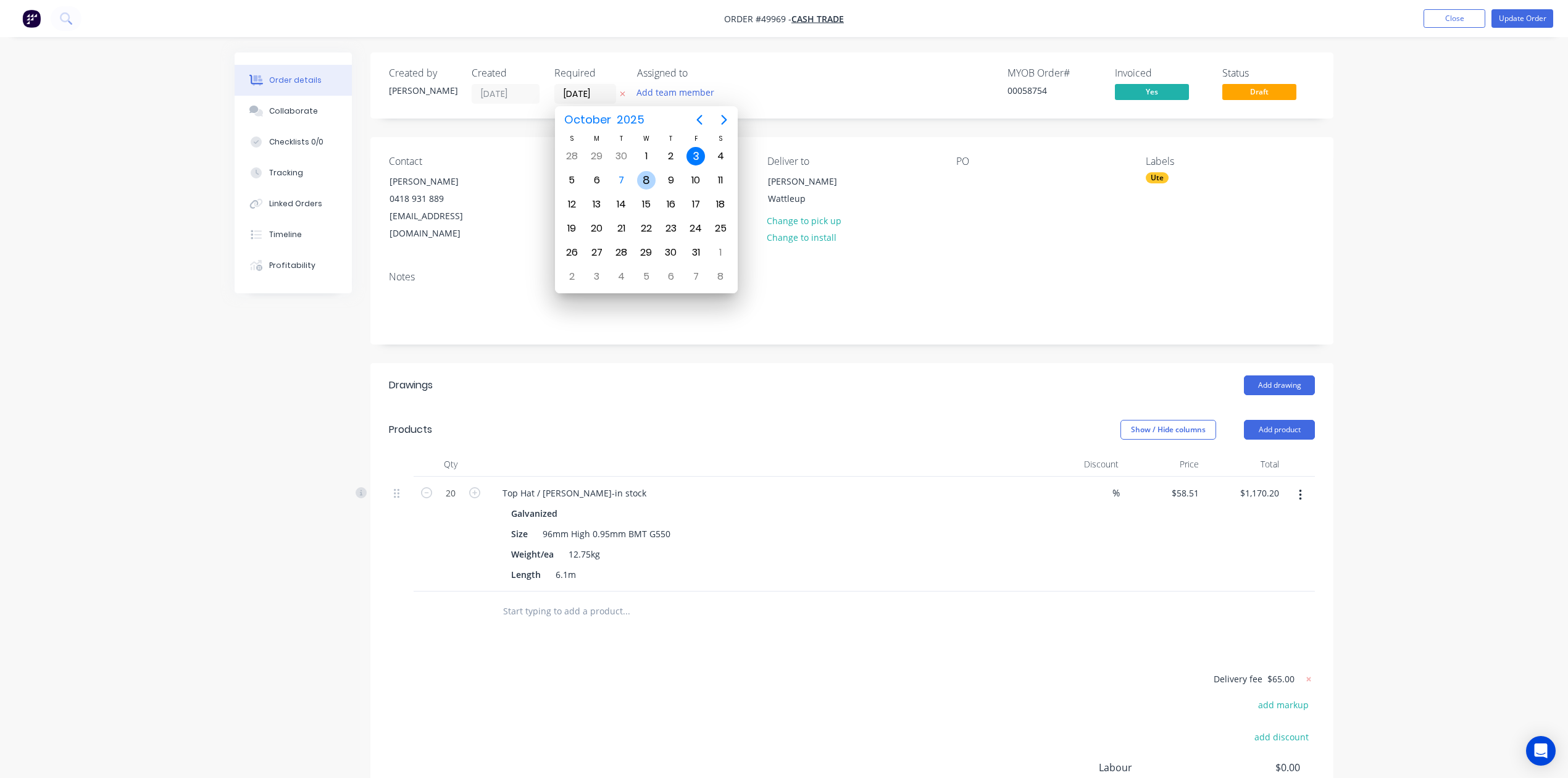
click at [644, 181] on div "8" at bounding box center [646, 181] width 19 height 19
type input "[DATE]"
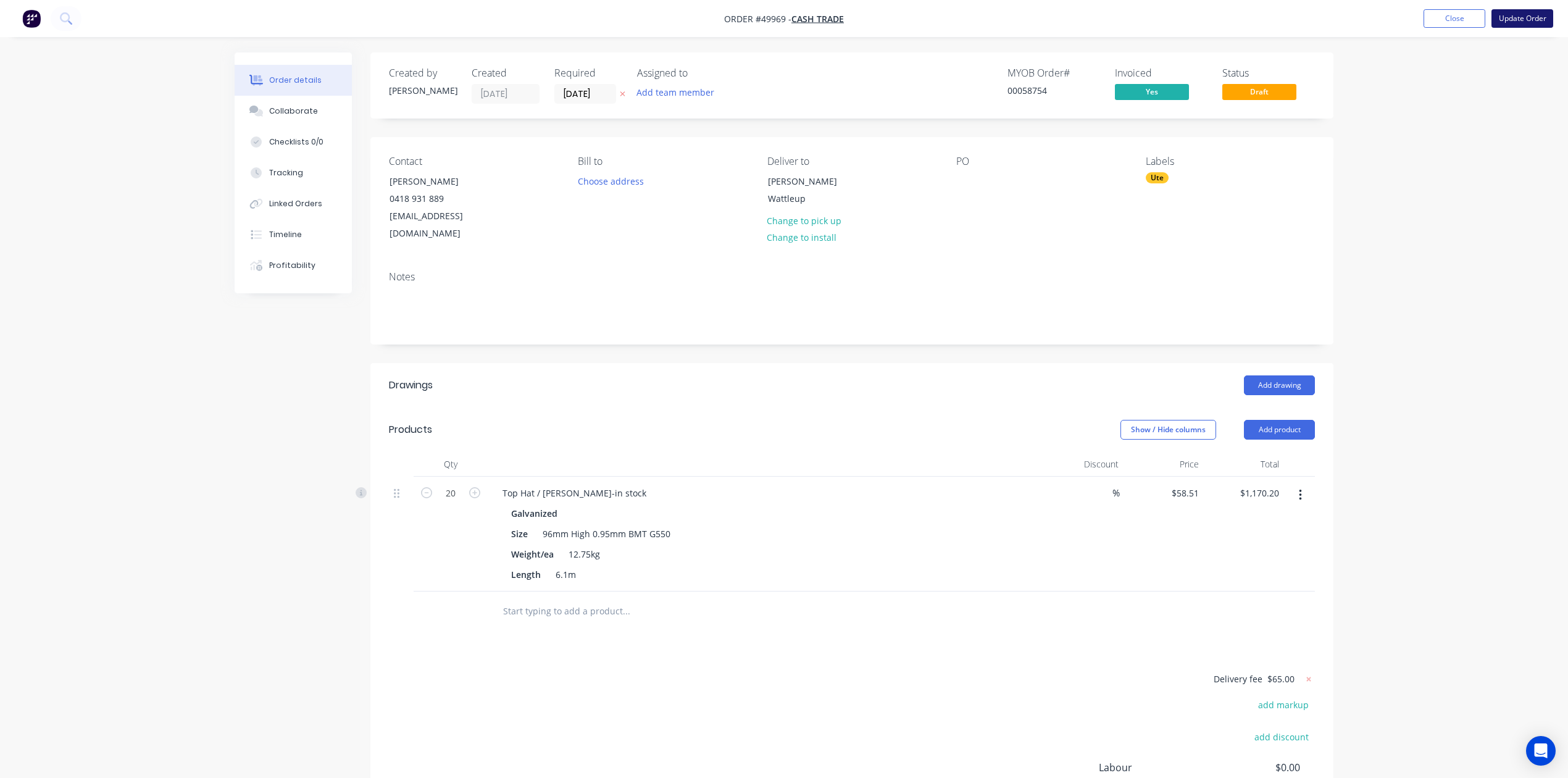
click at [1532, 24] on button "Update Order" at bounding box center [1521, 19] width 62 height 19
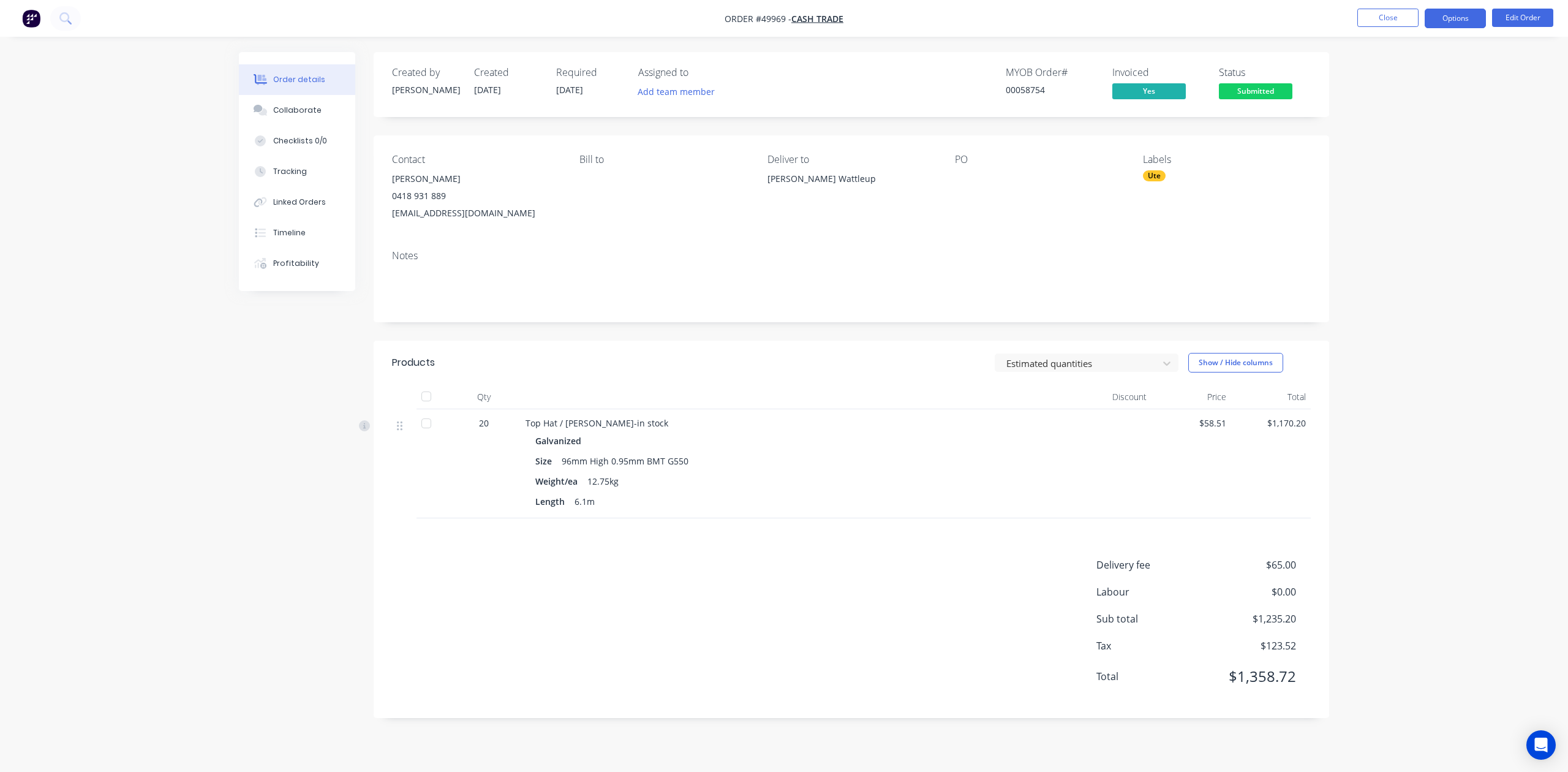
click at [1459, 22] on button "Options" at bounding box center [1455, 18] width 61 height 19
click at [1415, 174] on div "Delivery Docket" at bounding box center [1419, 172] width 113 height 18
click at [1417, 133] on button "Without pricing" at bounding box center [1419, 123] width 135 height 24
click at [1036, 228] on div "Contact Gavin Nelmes 0418 931 889 gavin@projects115.com.au Bill to Deliver to M…" at bounding box center [851, 188] width 955 height 104
click at [1248, 88] on span "Submitted" at bounding box center [1255, 91] width 73 height 15
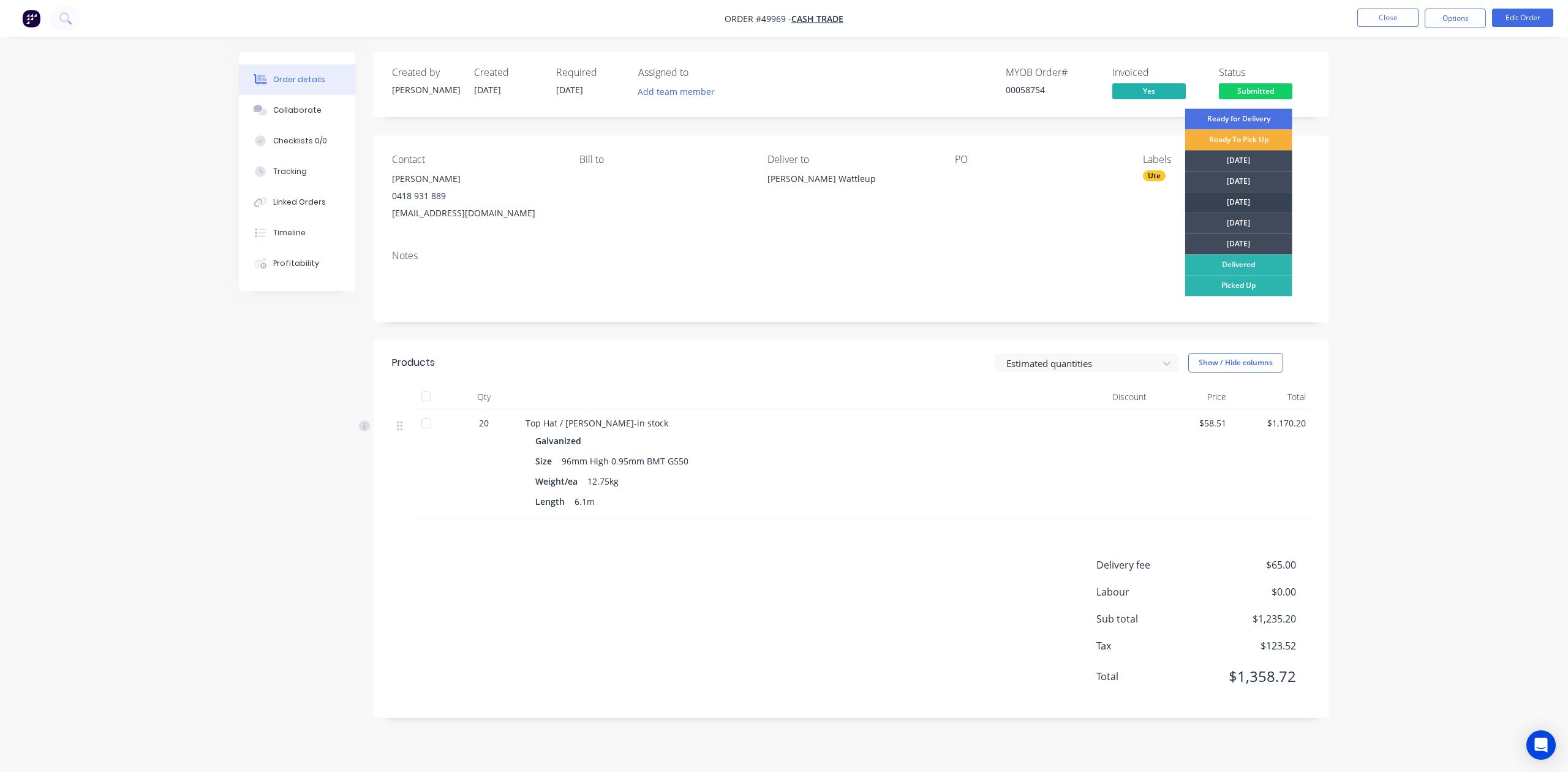
click at [1250, 197] on div "Wednesday" at bounding box center [1238, 202] width 107 height 21
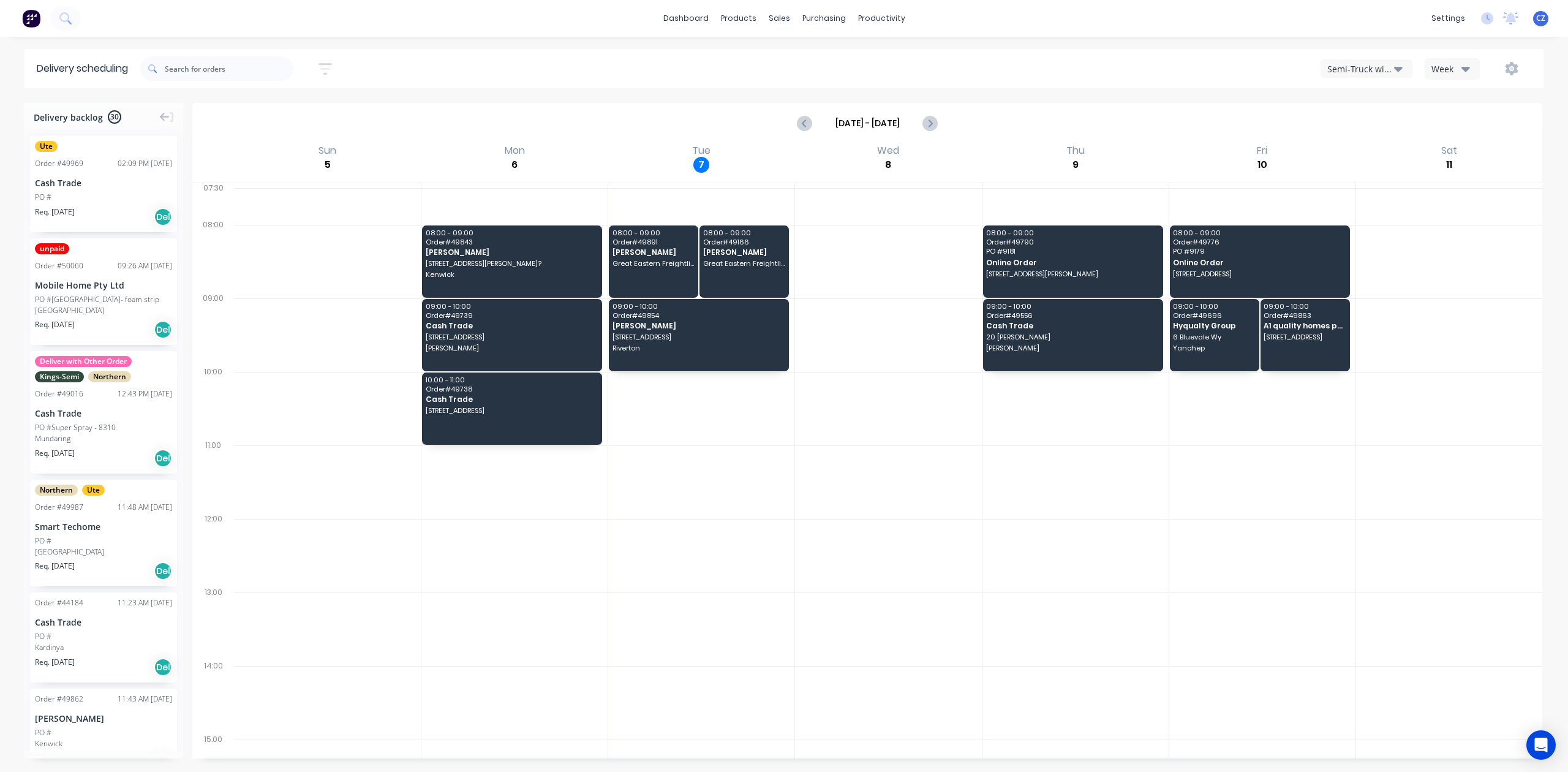
click at [1356, 72] on div "Semi-Truck with Hiab" at bounding box center [1360, 68] width 66 height 13
click at [1358, 145] on div "Utes Delivery" at bounding box center [1382, 148] width 121 height 24
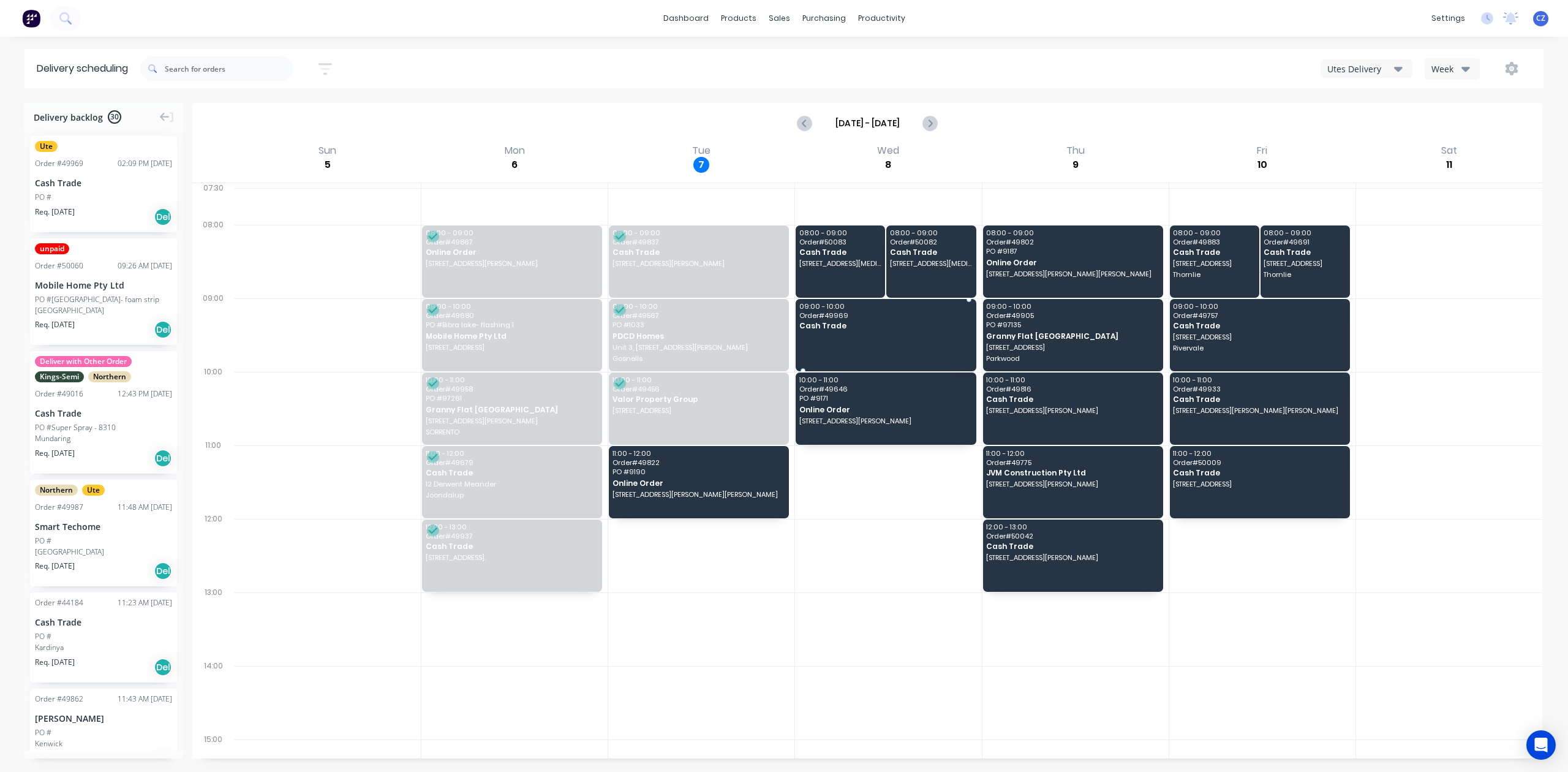
drag, startPoint x: 79, startPoint y: 174, endPoint x: 848, endPoint y: 323, distance: 783.3
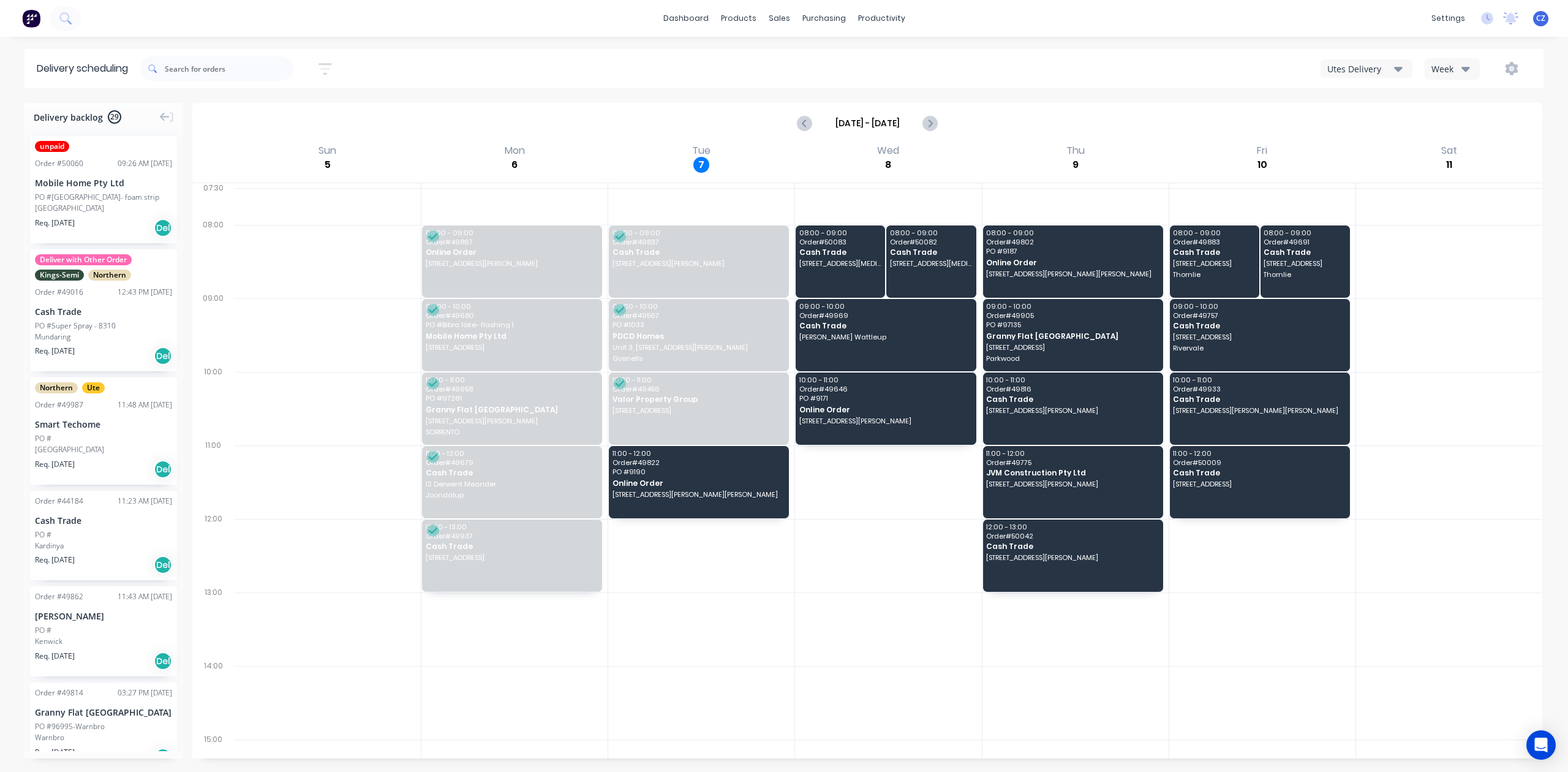
click at [885, 591] on div at bounding box center [888, 555] width 186 height 73
click at [719, 56] on div "Sort by Most recent Created date Required date Order number Customer name Most …" at bounding box center [842, 68] width 1403 height 35
click at [1344, 64] on div "Utes Delivery" at bounding box center [1360, 68] width 66 height 13
click at [917, 119] on button "Next page" at bounding box center [929, 123] width 24 height 24
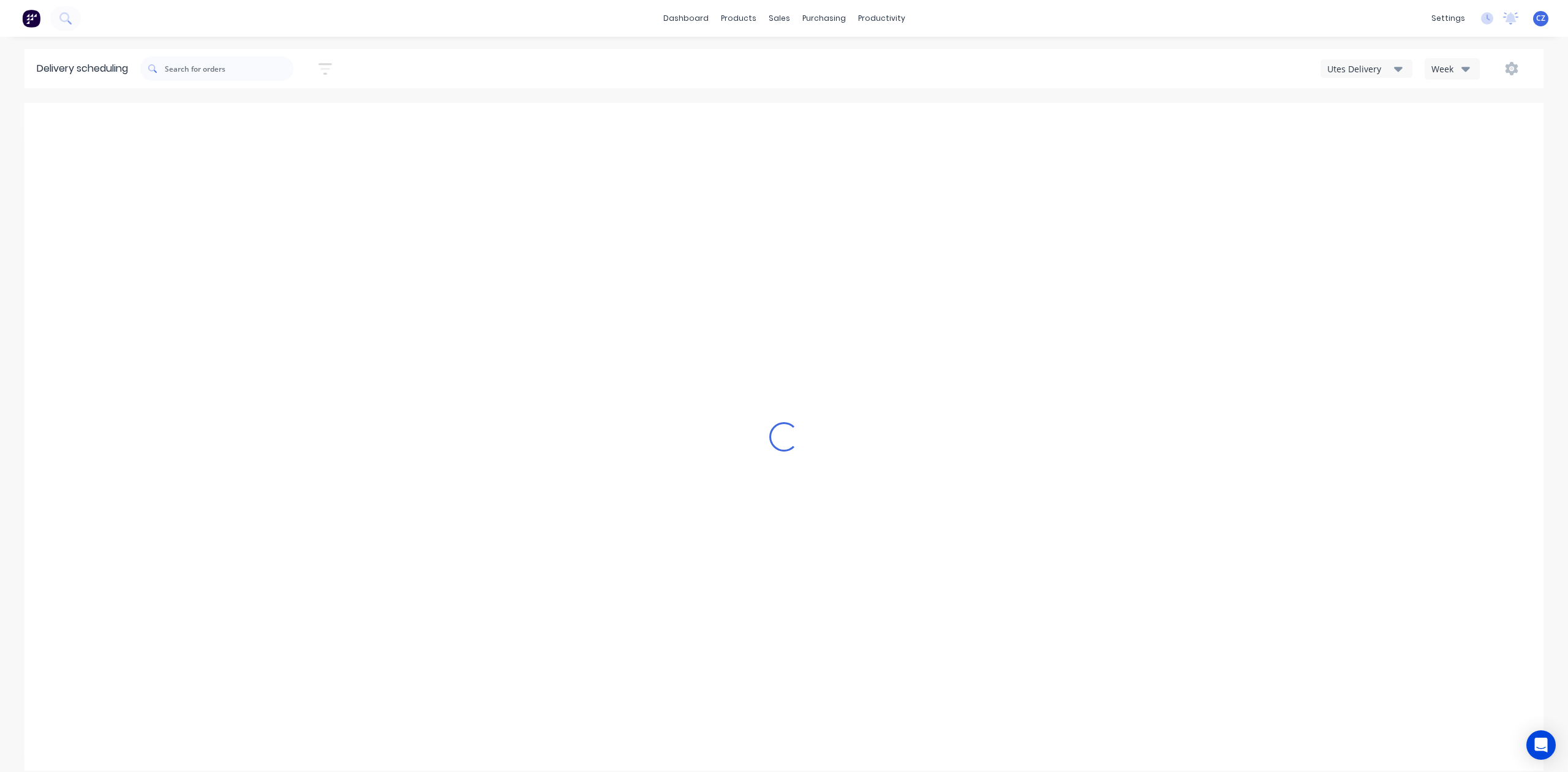
type input "Oct 12 - Oct 18"
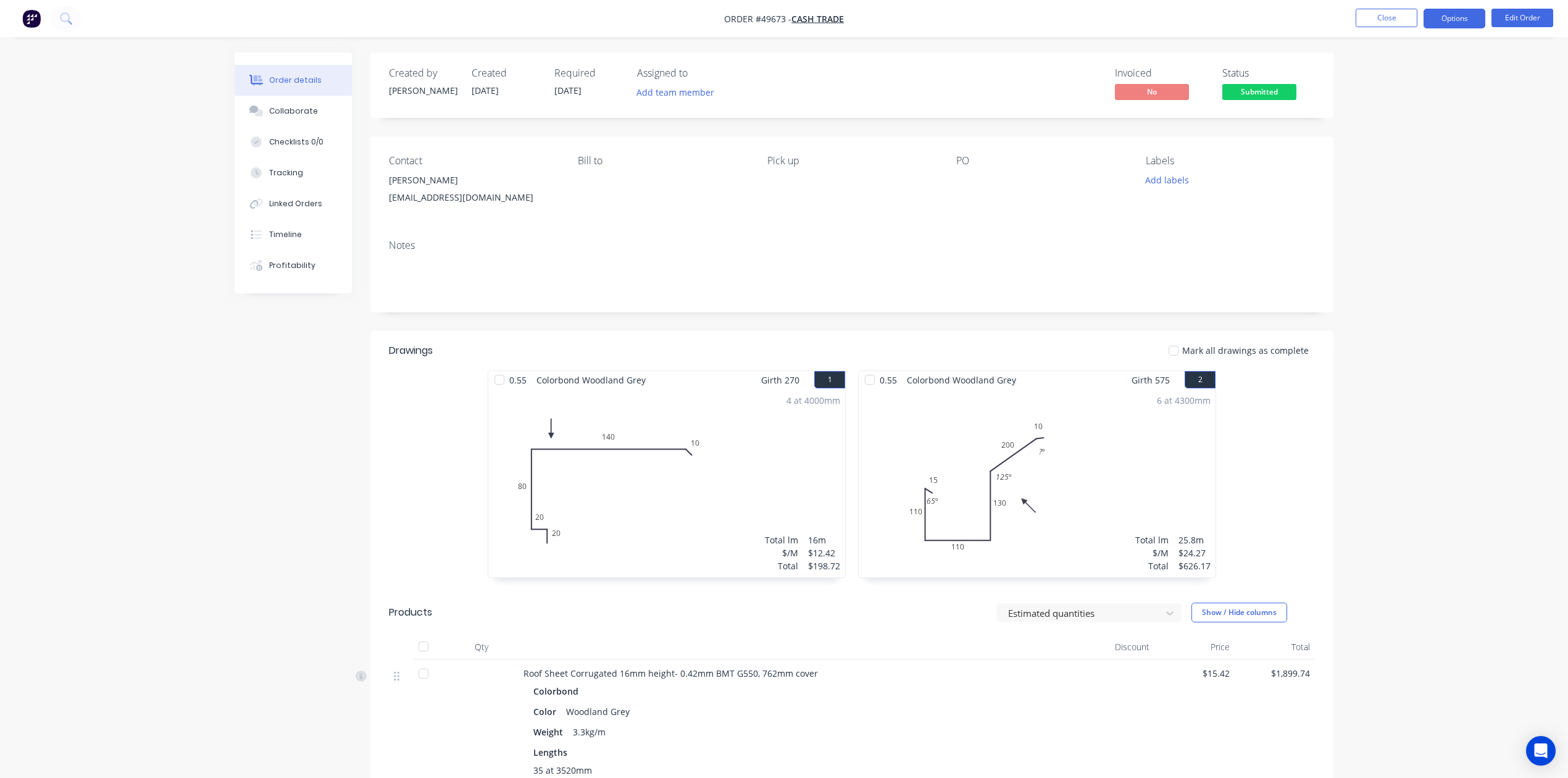
click at [1447, 18] on button "Options" at bounding box center [1454, 18] width 62 height 20
click at [1386, 315] on div "Convert to Quote" at bounding box center [1417, 322] width 114 height 18
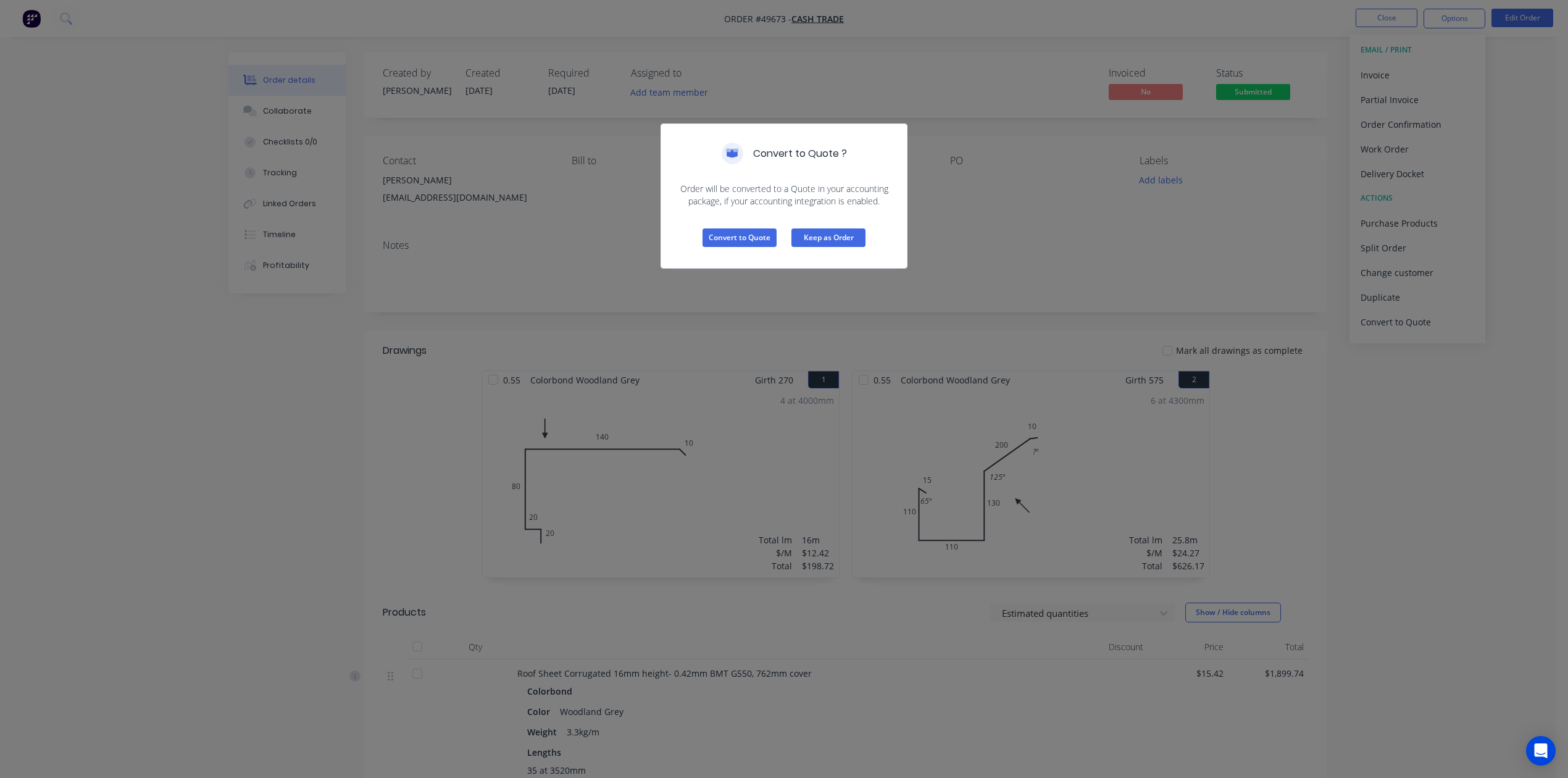
click at [837, 235] on button "Keep as Order" at bounding box center [828, 238] width 74 height 19
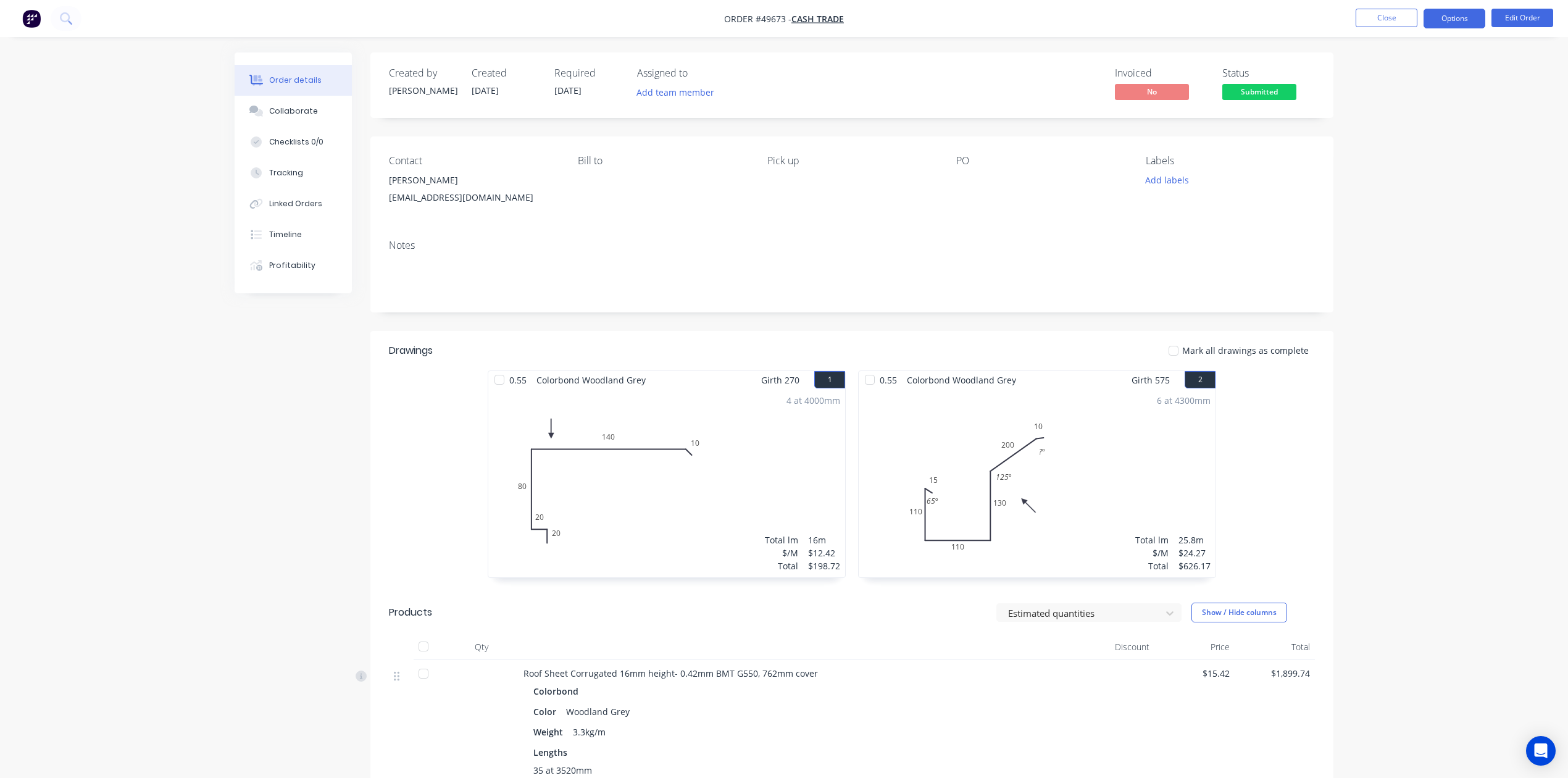
click at [1463, 19] on button "Options" at bounding box center [1454, 18] width 62 height 20
click at [1420, 75] on div "Invoice" at bounding box center [1417, 75] width 114 height 18
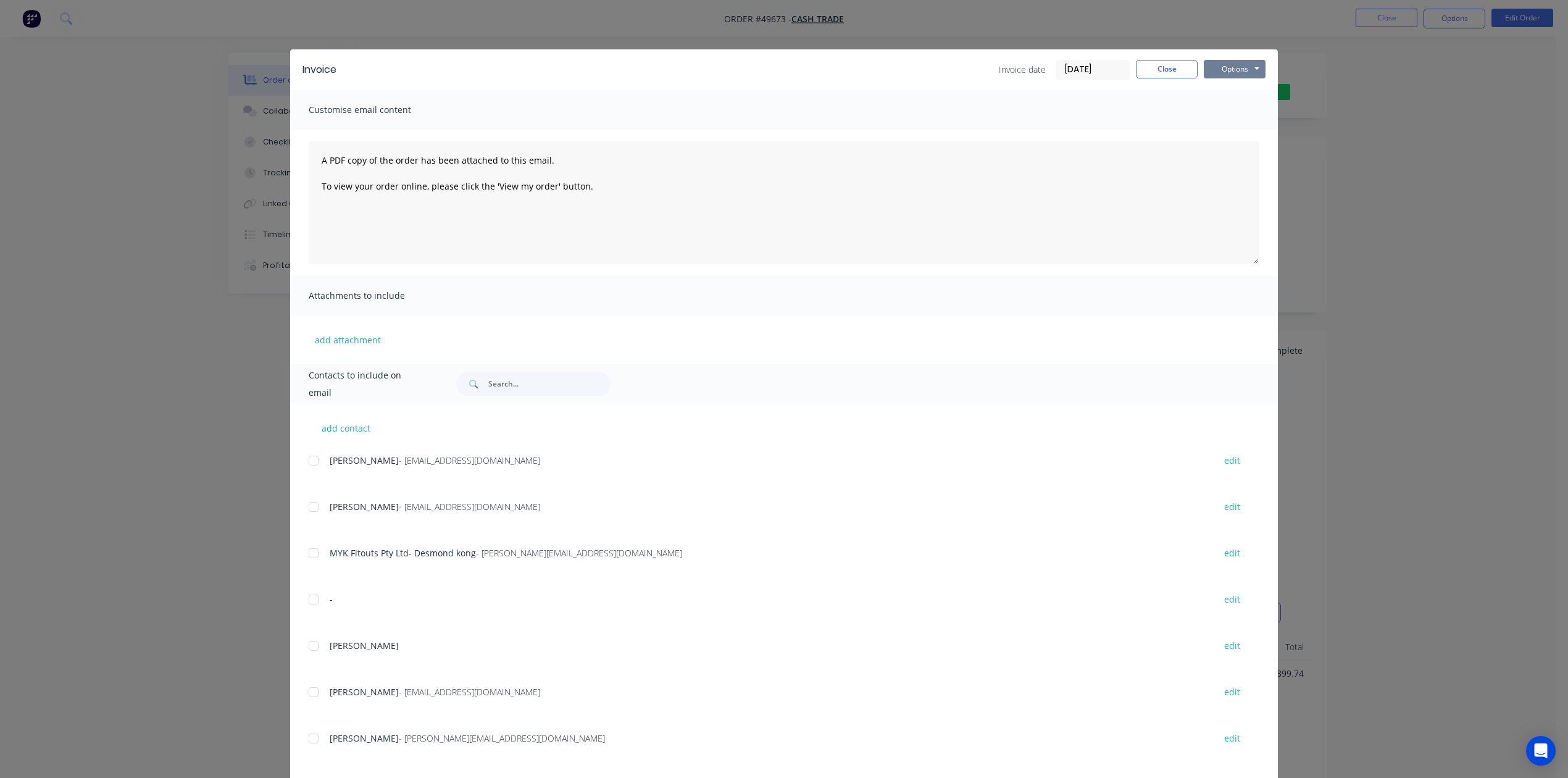
click at [1214, 64] on button "Options" at bounding box center [1234, 70] width 62 height 19
click at [1237, 107] on button "Print" at bounding box center [1242, 111] width 79 height 20
click at [1149, 63] on button "Close" at bounding box center [1166, 70] width 62 height 19
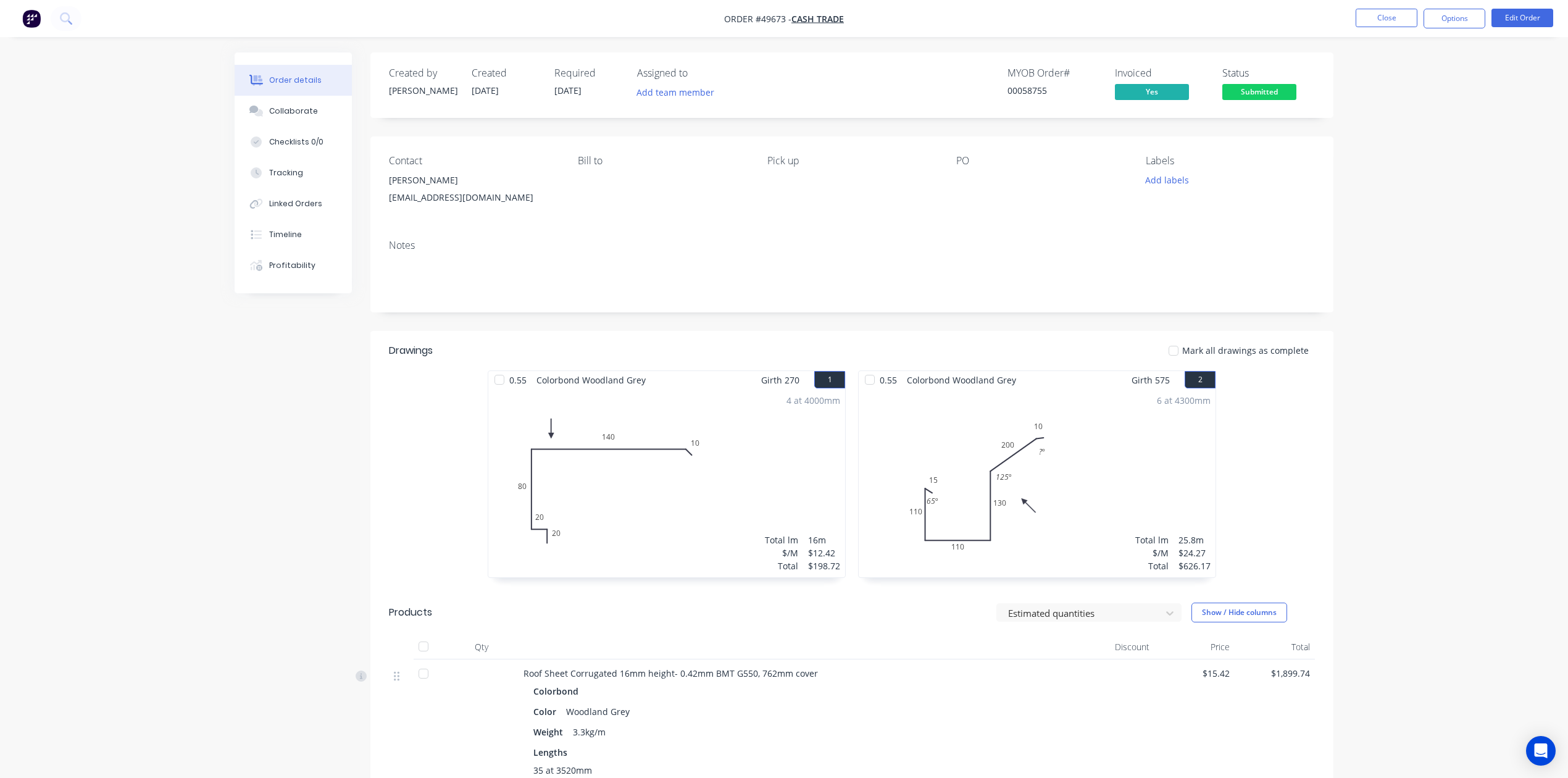
click at [1297, 101] on div "Status Submitted" at bounding box center [1268, 85] width 92 height 36
click at [1272, 98] on span "Submitted" at bounding box center [1258, 92] width 74 height 15
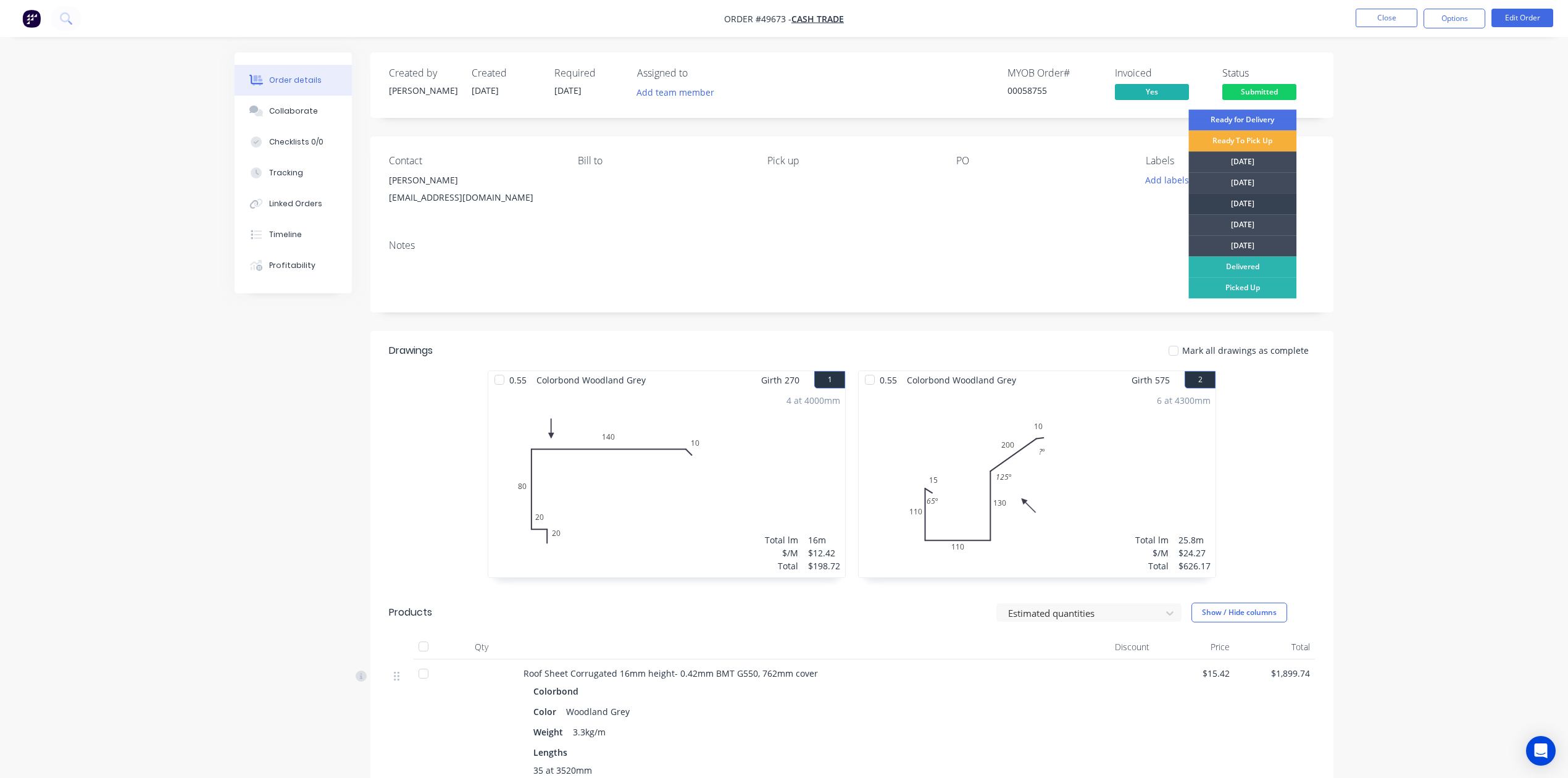
drag, startPoint x: 1260, startPoint y: 201, endPoint x: 877, endPoint y: 210, distance: 383.1
click at [1259, 201] on div "[DATE]" at bounding box center [1242, 204] width 108 height 21
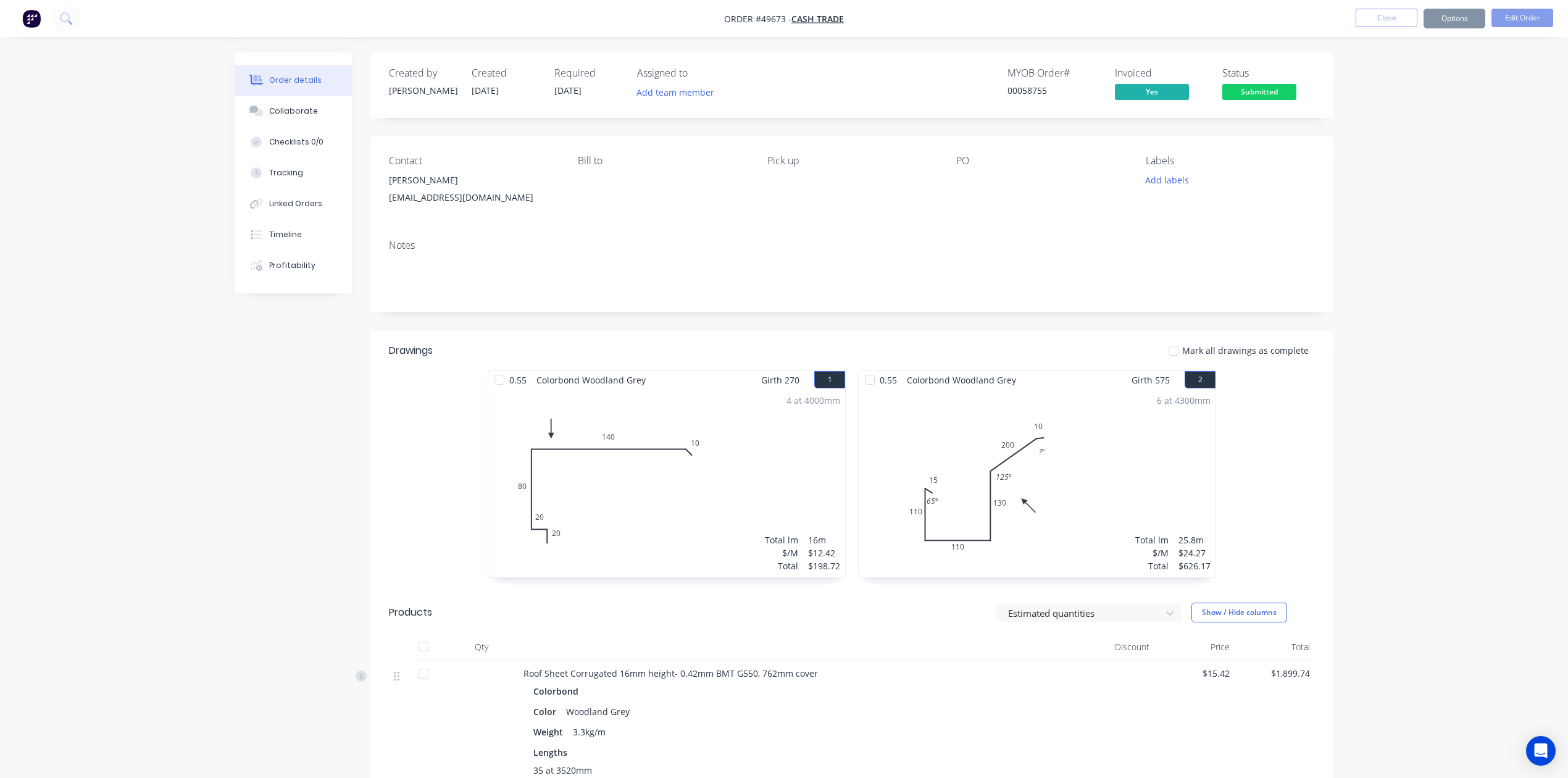
drag, startPoint x: 877, startPoint y: 210, endPoint x: 1343, endPoint y: 171, distance: 467.6
click at [879, 209] on div "Pick up" at bounding box center [851, 183] width 169 height 56
click at [1466, 15] on button "Options" at bounding box center [1454, 18] width 62 height 20
click at [1400, 165] on div "Delivery Docket" at bounding box center [1417, 173] width 114 height 18
click at [1395, 127] on div "Without pricing" at bounding box center [1417, 124] width 114 height 18
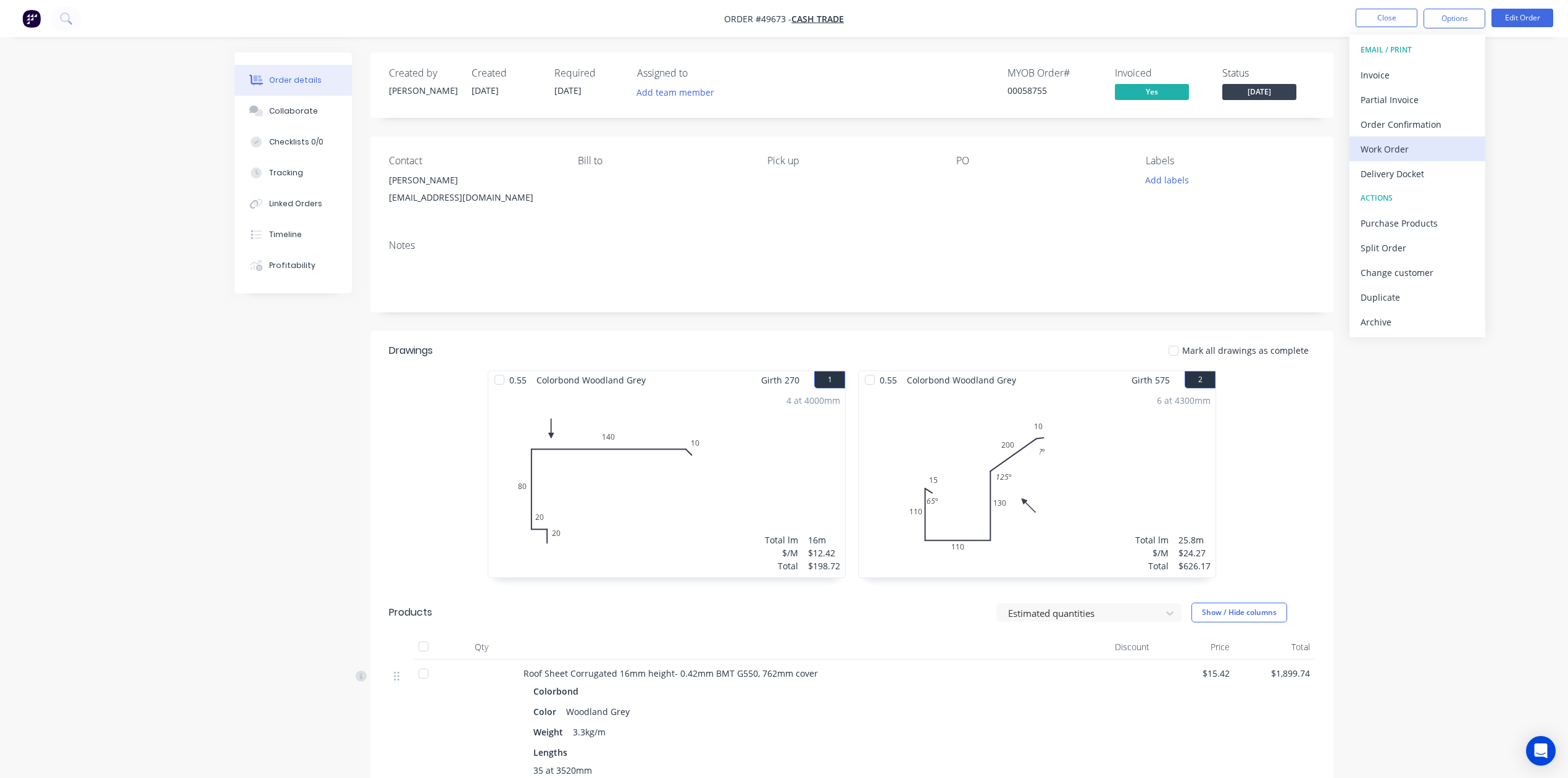
click at [1375, 154] on div "Work Order" at bounding box center [1417, 148] width 114 height 18
click at [1375, 154] on div "Custom" at bounding box center [1417, 148] width 114 height 18
click at [1378, 120] on div "Without pricing" at bounding box center [1417, 124] width 114 height 18
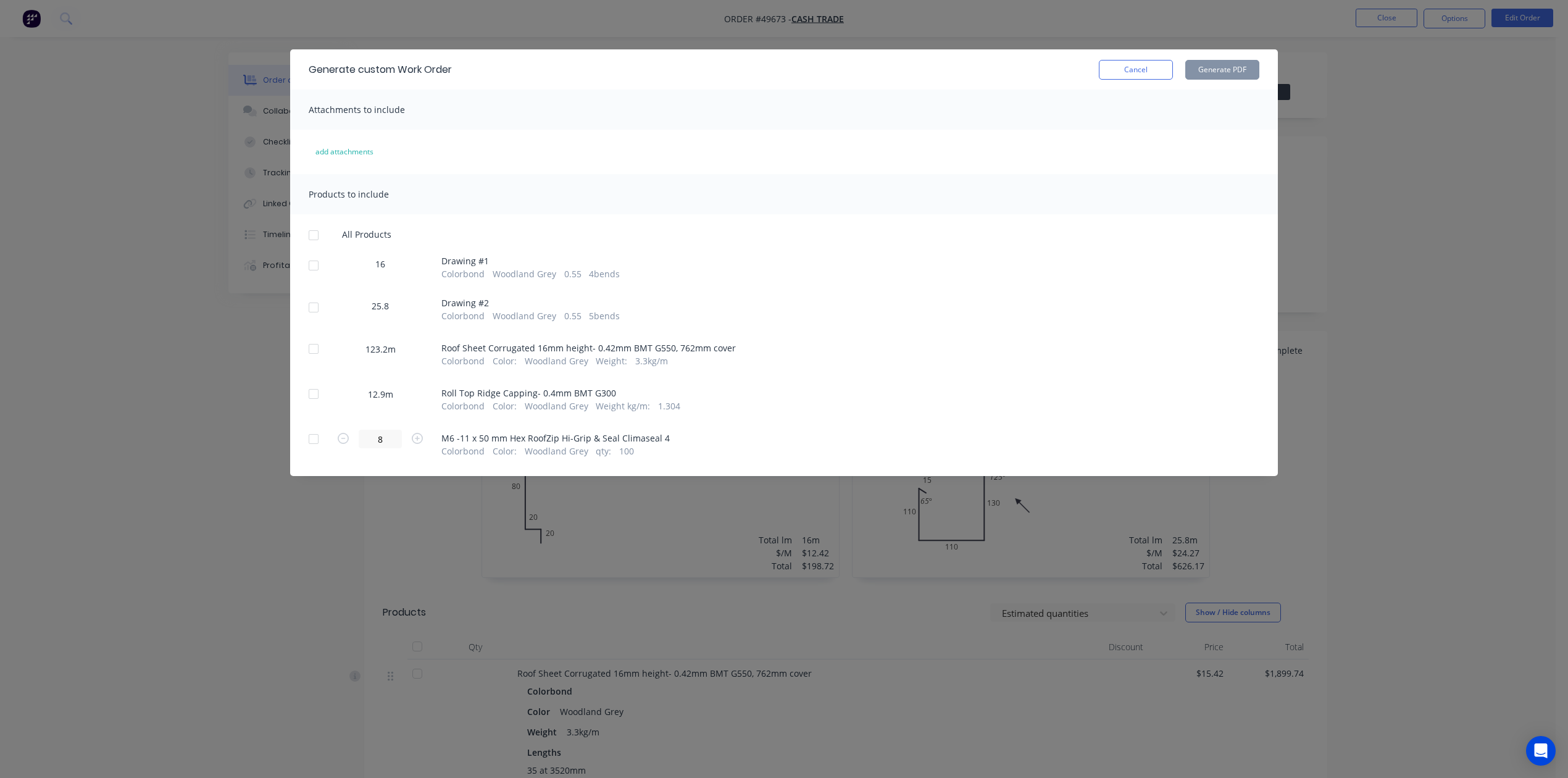
drag, startPoint x: 310, startPoint y: 243, endPoint x: 316, endPoint y: 250, distance: 9.2
click at [311, 244] on div at bounding box center [313, 235] width 25 height 25
click at [319, 349] on div at bounding box center [313, 349] width 25 height 25
drag, startPoint x: 310, startPoint y: 390, endPoint x: 309, endPoint y: 417, distance: 27.0
click at [310, 395] on div at bounding box center [313, 394] width 25 height 25
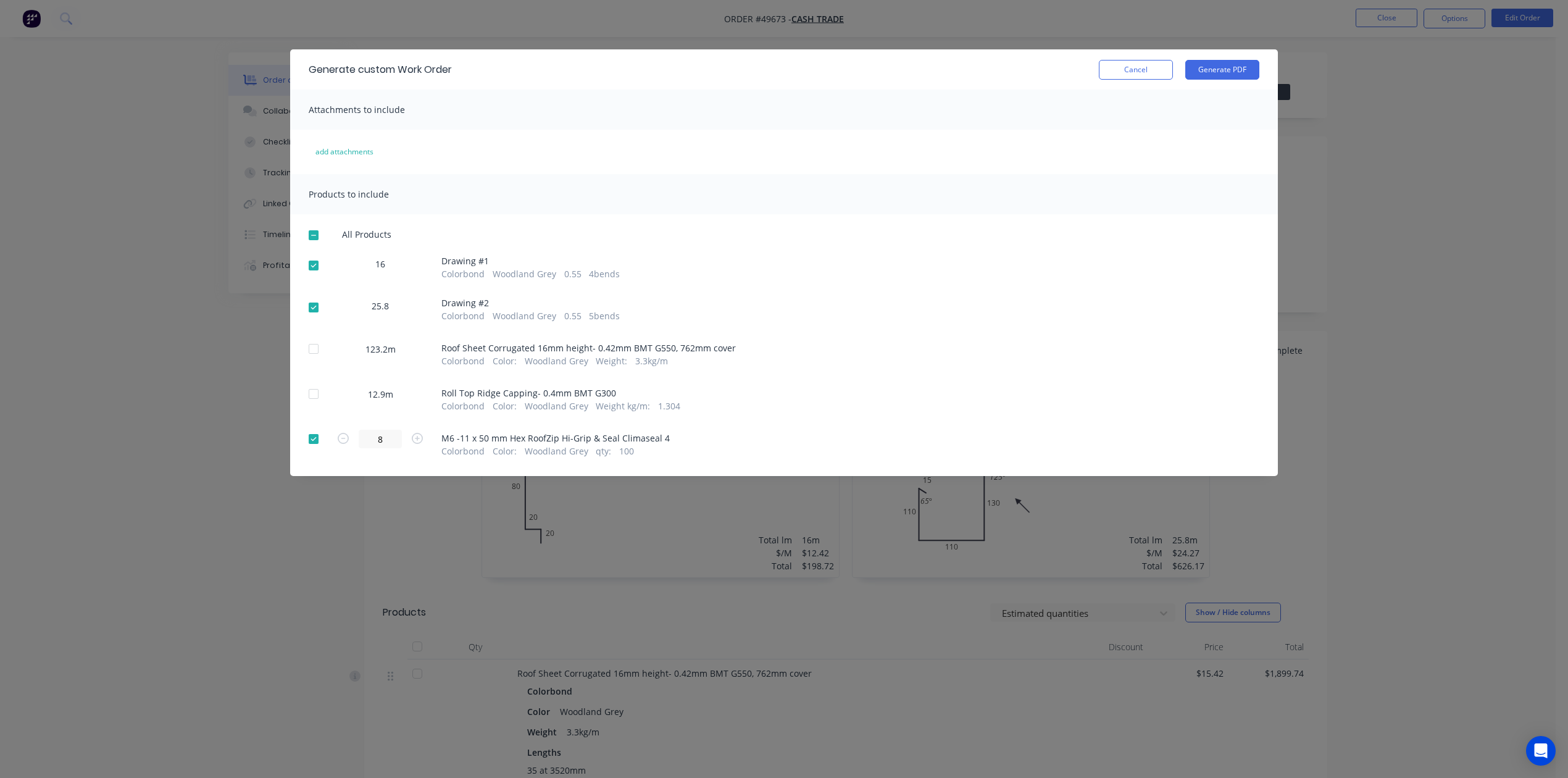
click at [314, 433] on div at bounding box center [313, 439] width 25 height 25
click at [1217, 74] on button "Generate PDF" at bounding box center [1221, 70] width 74 height 20
drag, startPoint x: 321, startPoint y: 350, endPoint x: 684, endPoint y: 249, distance: 376.8
click at [325, 350] on div at bounding box center [313, 349] width 25 height 25
click at [1232, 62] on button "Generate PDF" at bounding box center [1221, 70] width 74 height 20
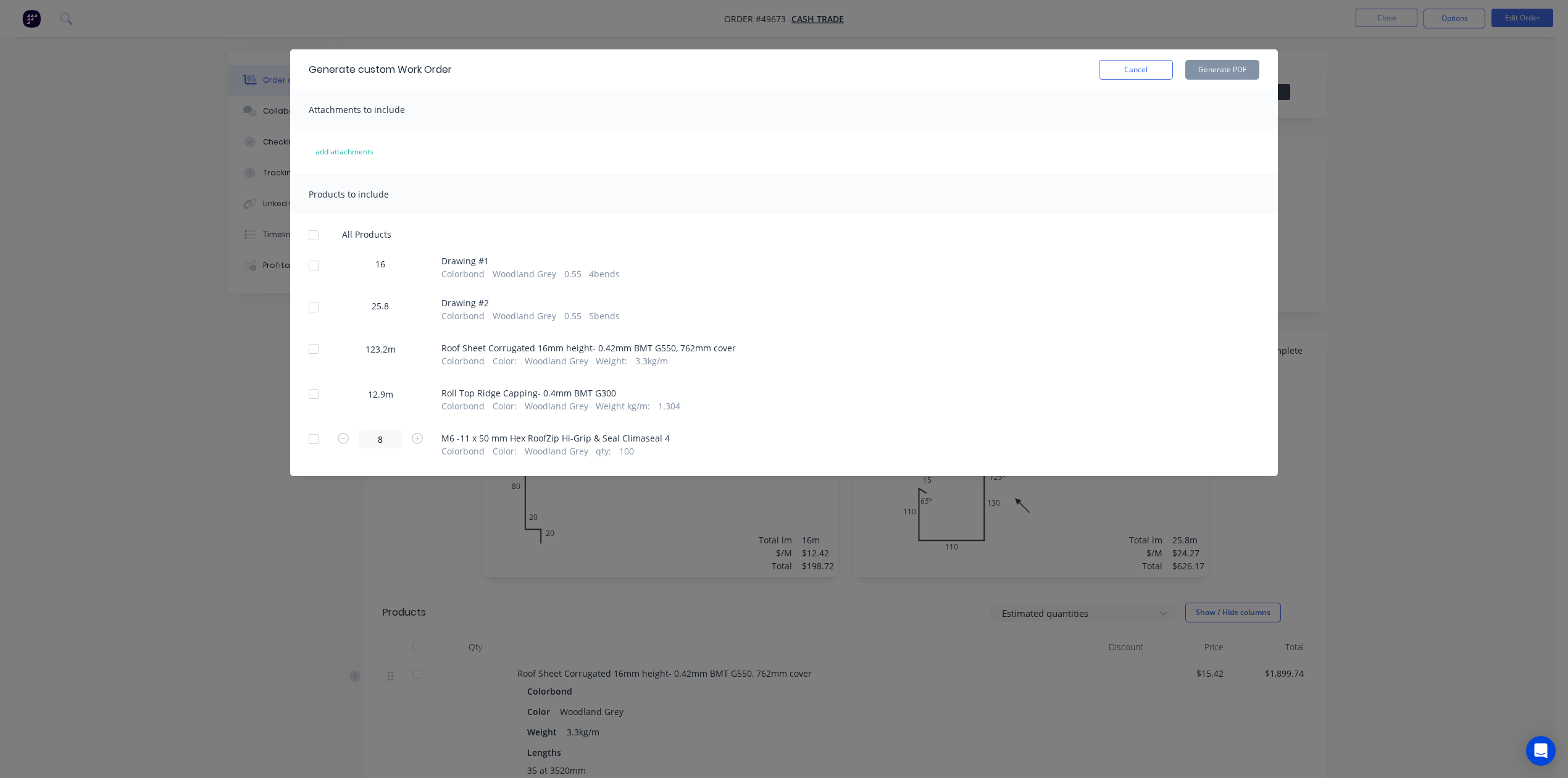
click at [322, 400] on div at bounding box center [313, 394] width 25 height 25
click at [1219, 71] on button "Generate PDF" at bounding box center [1221, 70] width 74 height 20
click at [1144, 63] on button "Cancel" at bounding box center [1136, 70] width 74 height 20
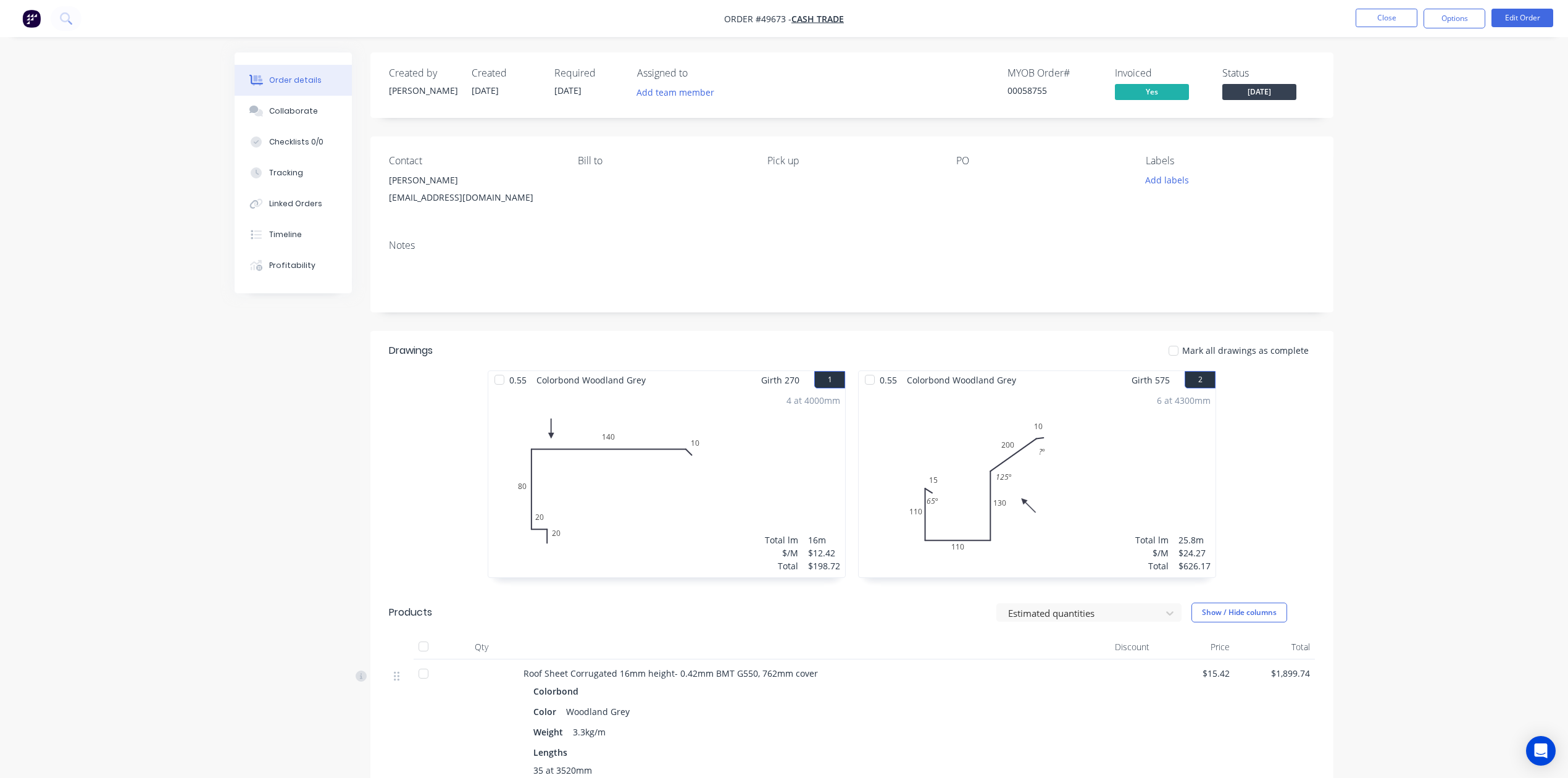
click at [1487, 501] on div "Order details Collaborate Checklists 0/0 Tracking Linked Orders Timeline Profit…" at bounding box center [784, 614] width 1568 height 1229
drag, startPoint x: 1380, startPoint y: 98, endPoint x: 1376, endPoint y: 42, distance: 56.1
click at [1380, 97] on div "Order details Collaborate Checklists 0/0 Tracking Linked Orders Timeline Profit…" at bounding box center [784, 614] width 1568 height 1229
click at [1373, 21] on button "Close" at bounding box center [1386, 18] width 62 height 19
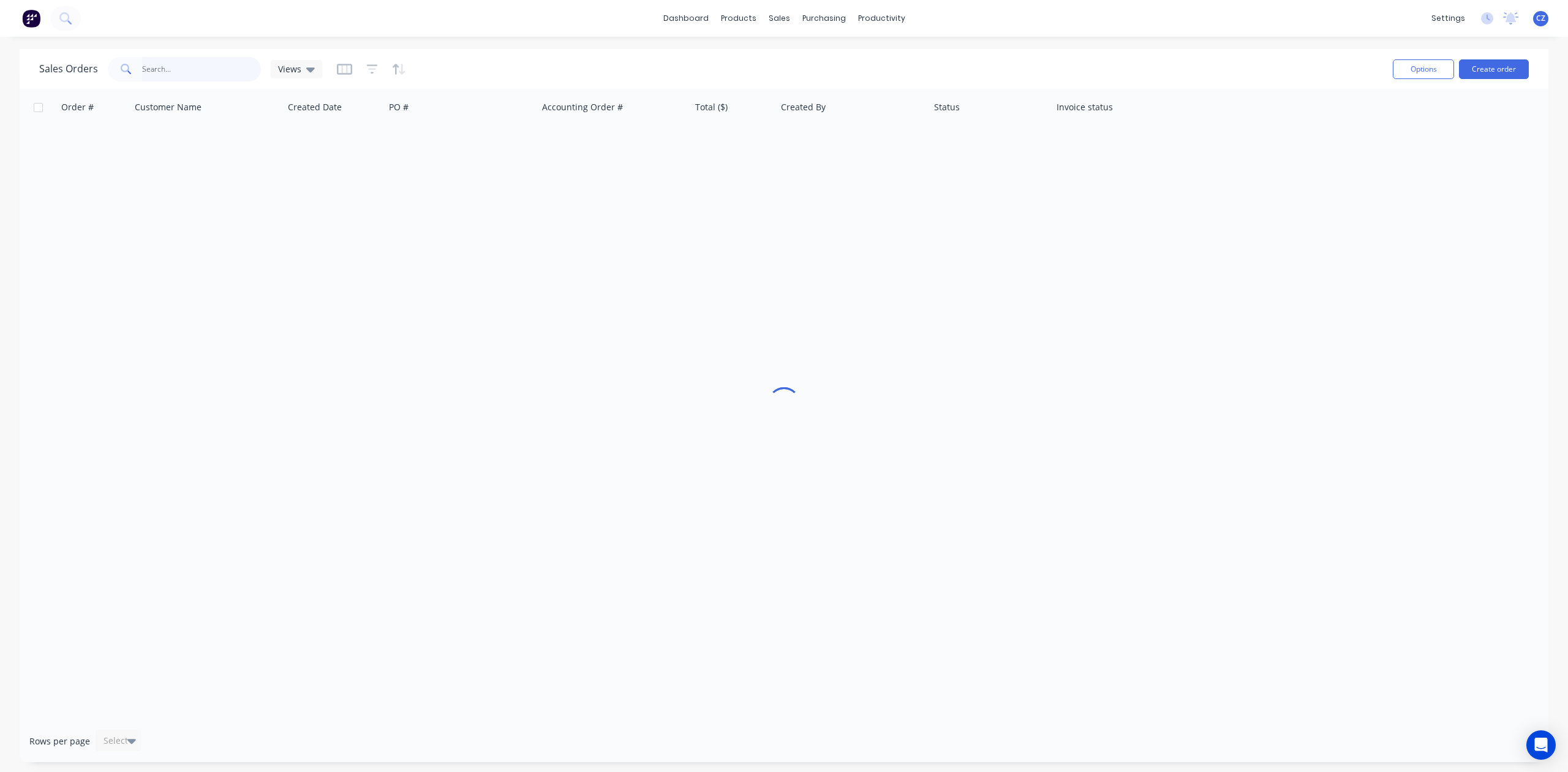
click at [202, 62] on input "text" at bounding box center [202, 69] width 120 height 24
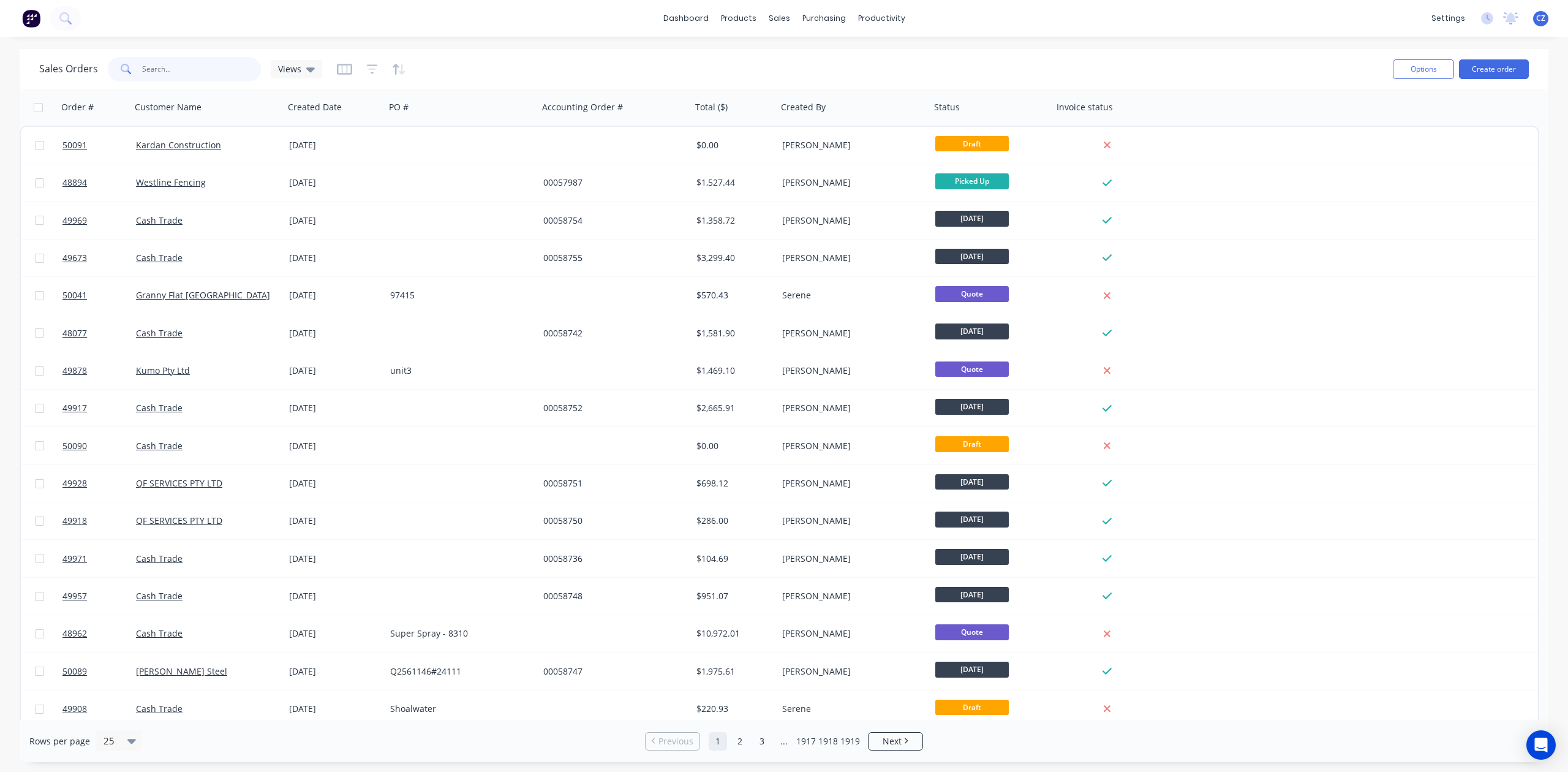
click at [209, 77] on input "text" at bounding box center [202, 69] width 120 height 24
type input "49016"
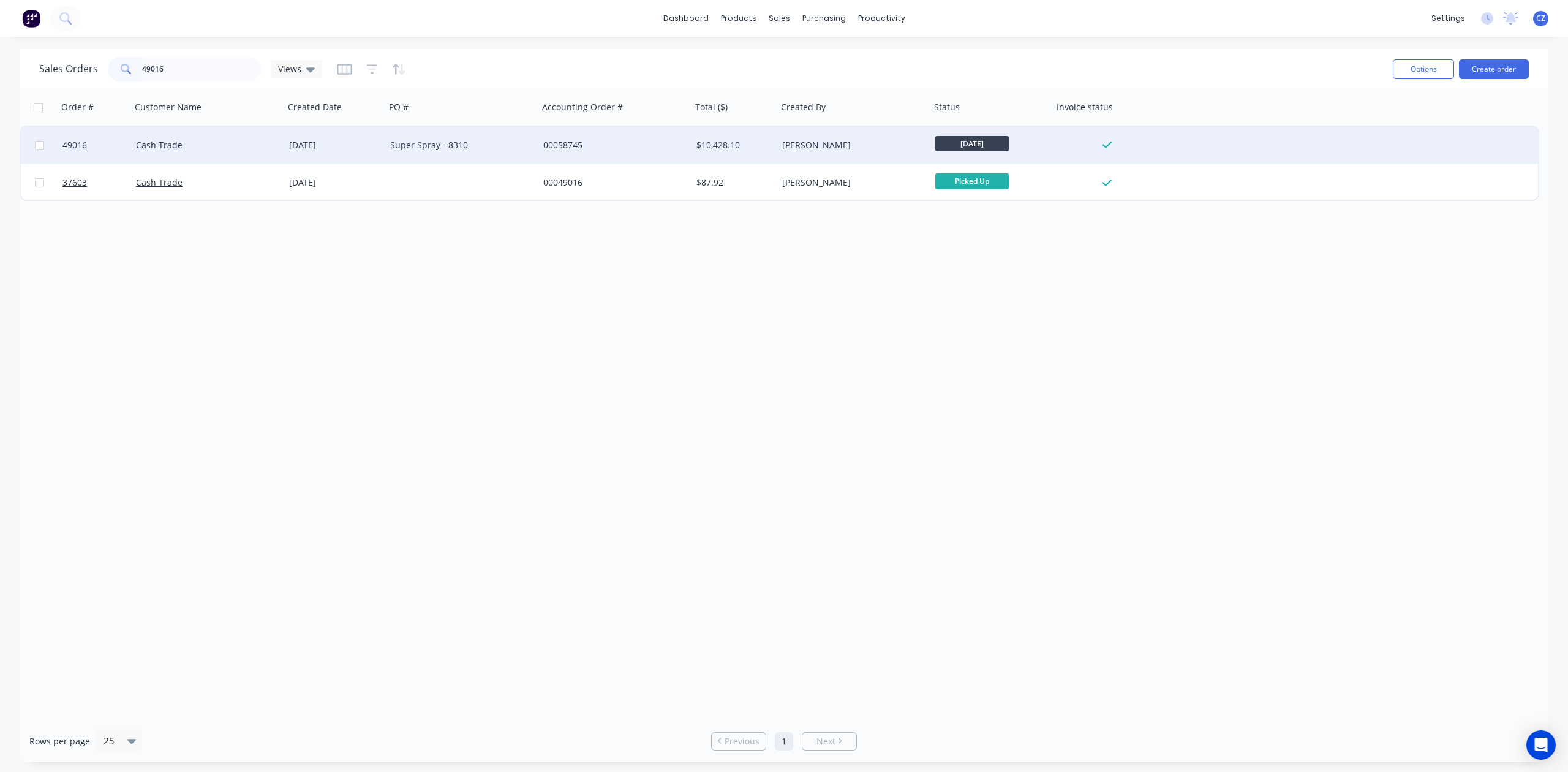
click at [560, 153] on div "00058745" at bounding box center [615, 146] width 153 height 37
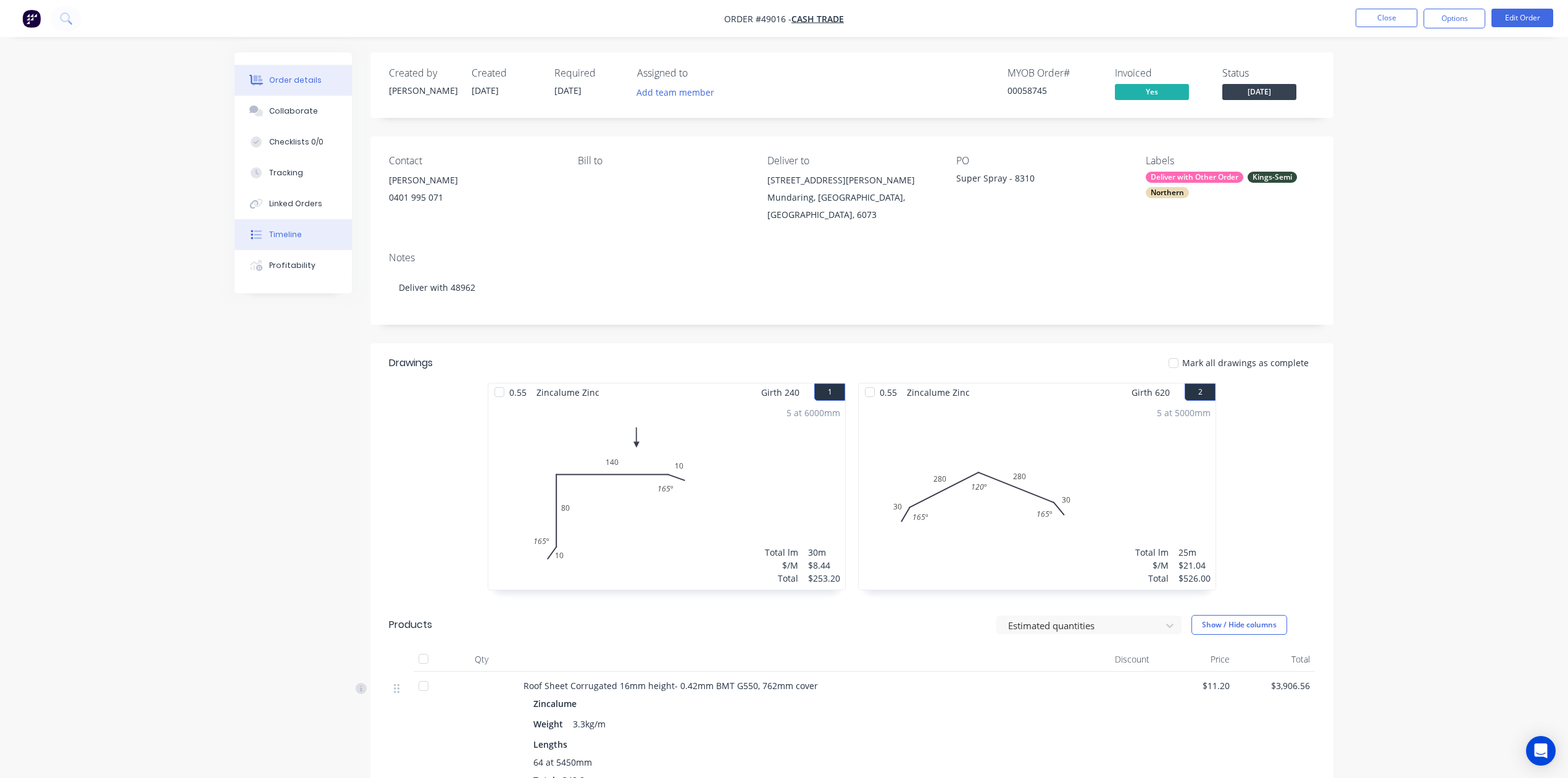
click at [296, 238] on div "Timeline" at bounding box center [285, 234] width 33 height 11
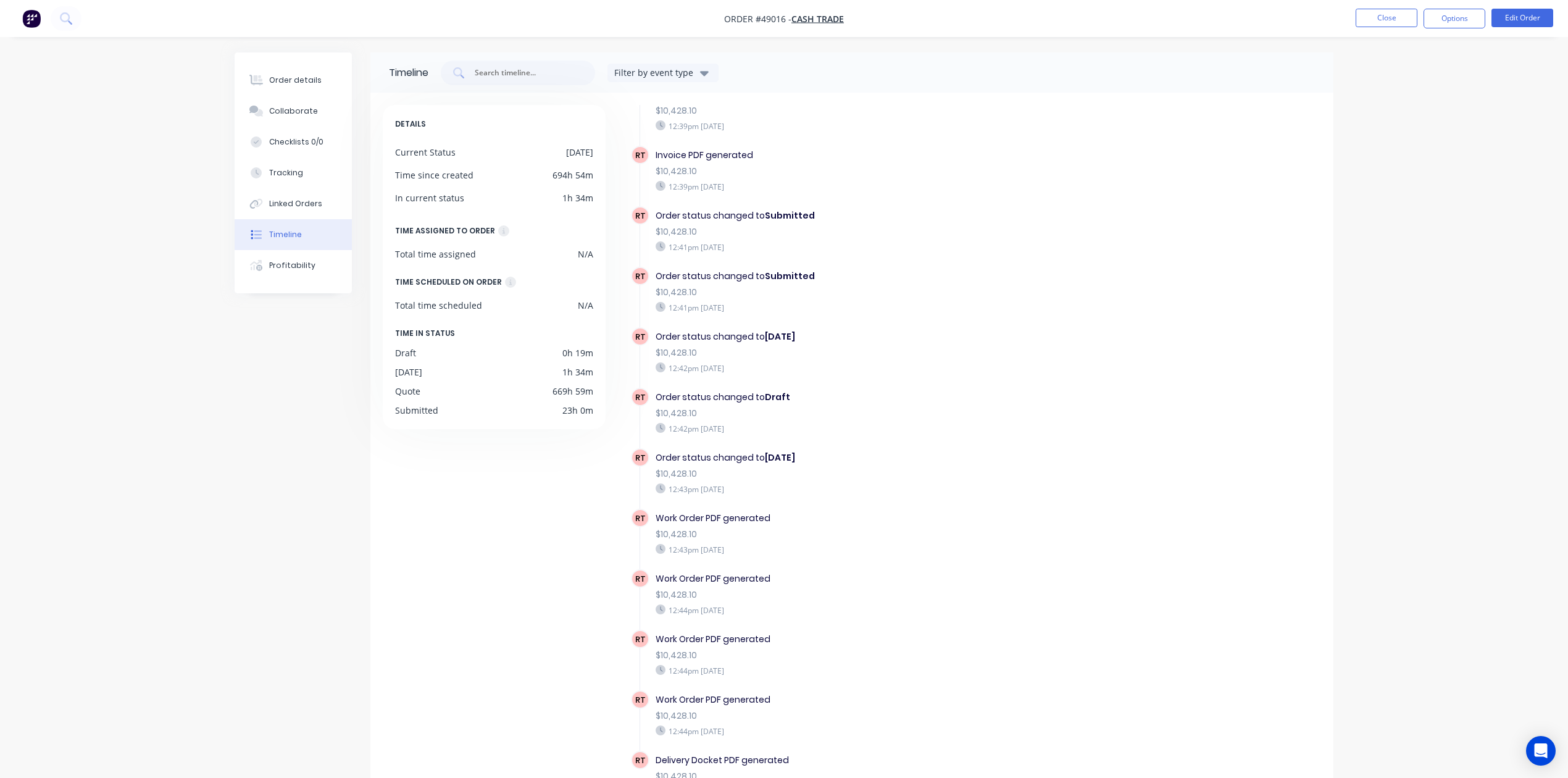
scroll to position [1413, 0]
click at [305, 70] on button "Order details" at bounding box center [293, 80] width 117 height 31
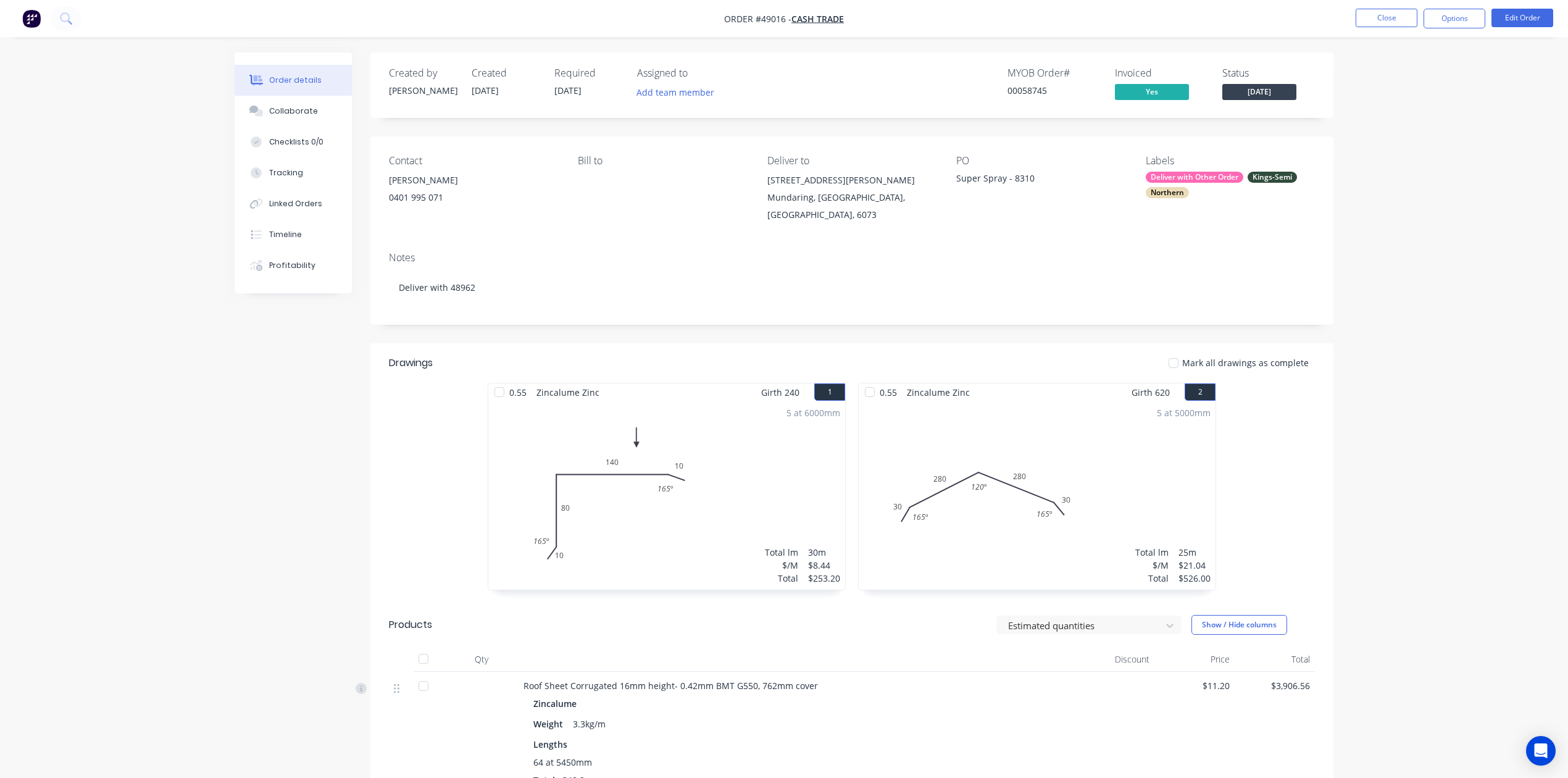
click at [321, 92] on button "Order details" at bounding box center [293, 80] width 117 height 31
drag, startPoint x: 1522, startPoint y: 348, endPoint x: 1502, endPoint y: 326, distance: 29.7
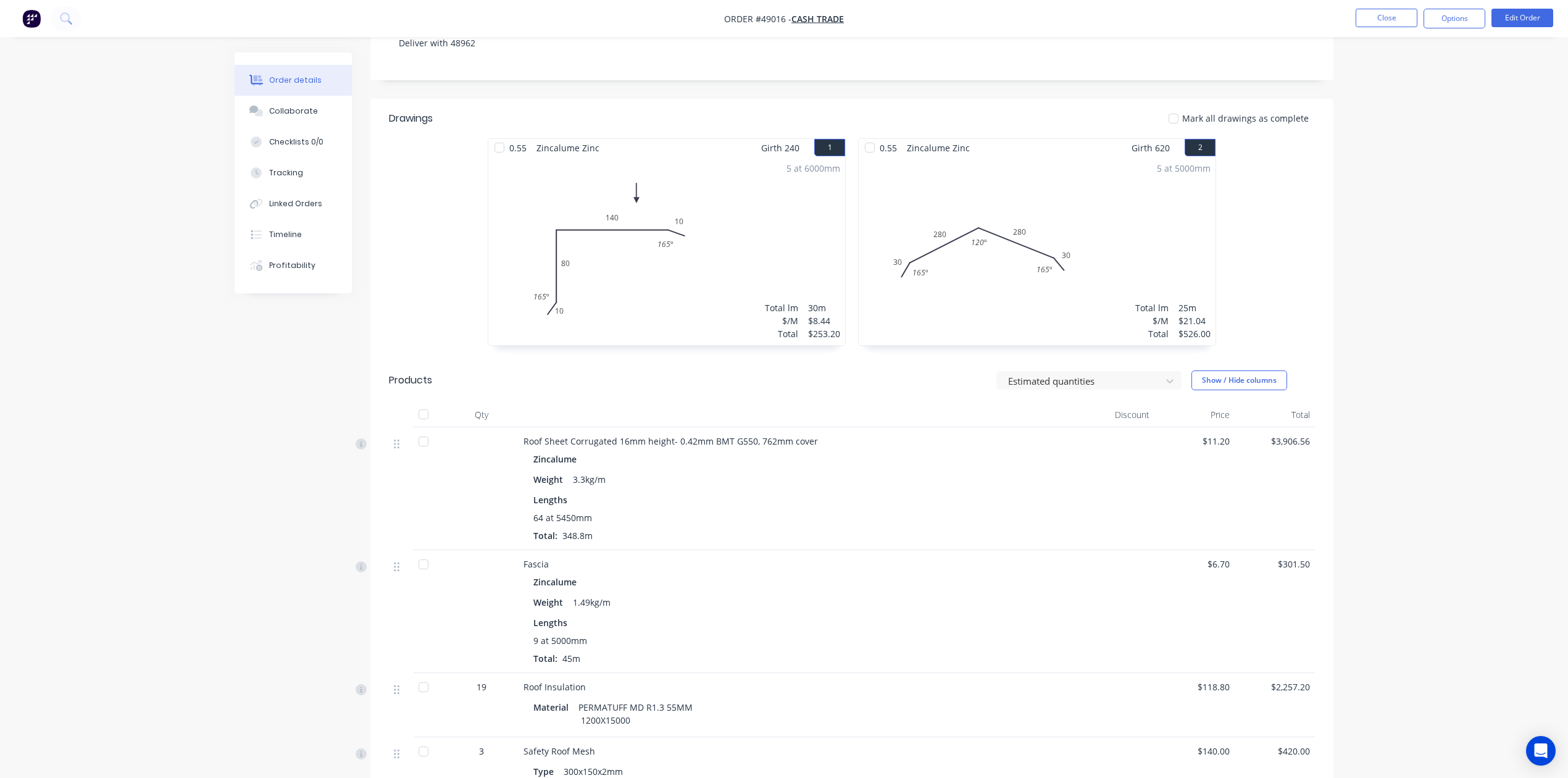
scroll to position [208, 0]
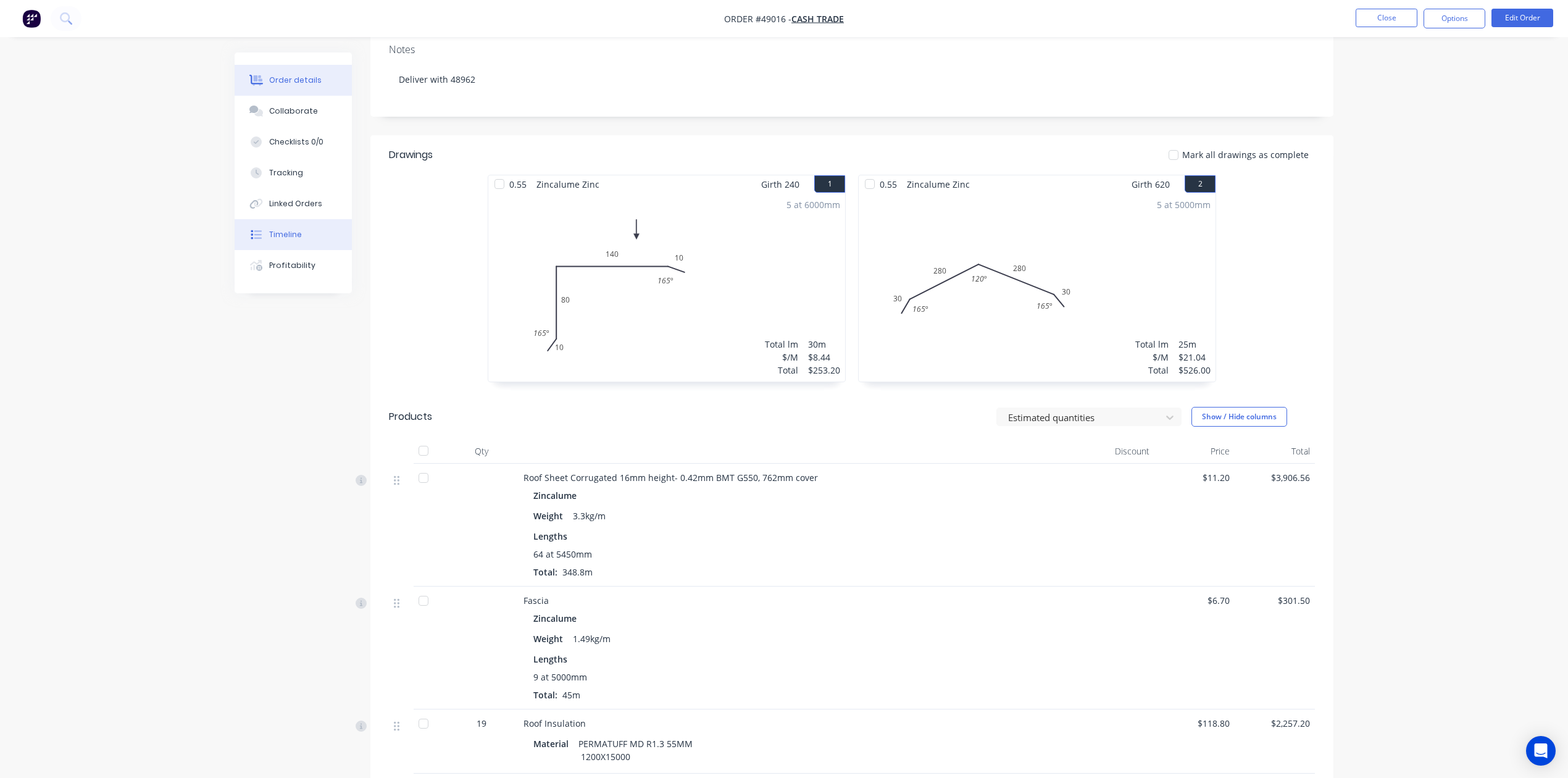
click at [299, 236] on div "Timeline" at bounding box center [285, 234] width 33 height 11
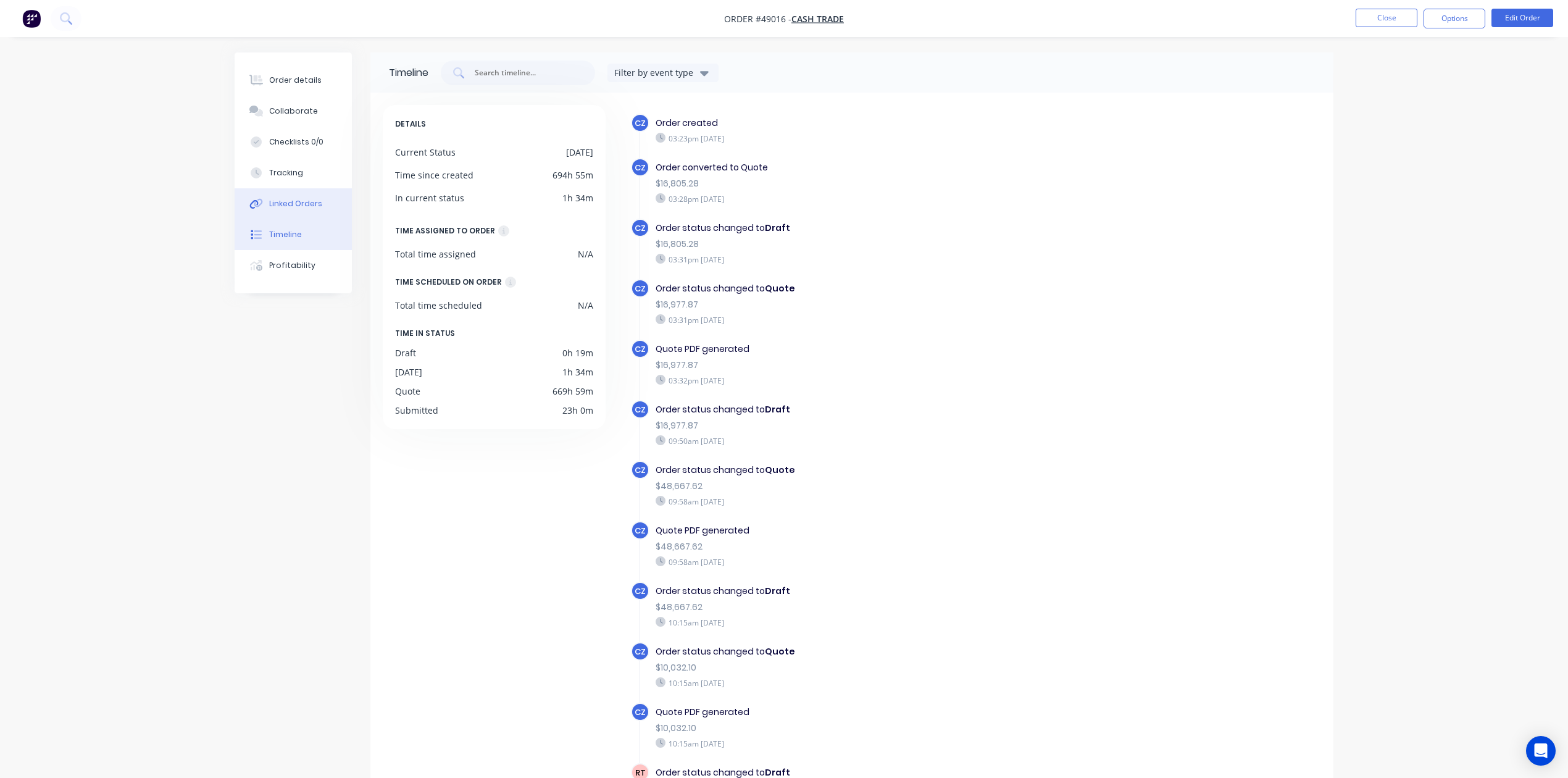
click at [299, 214] on button "Linked Orders" at bounding box center [293, 204] width 117 height 31
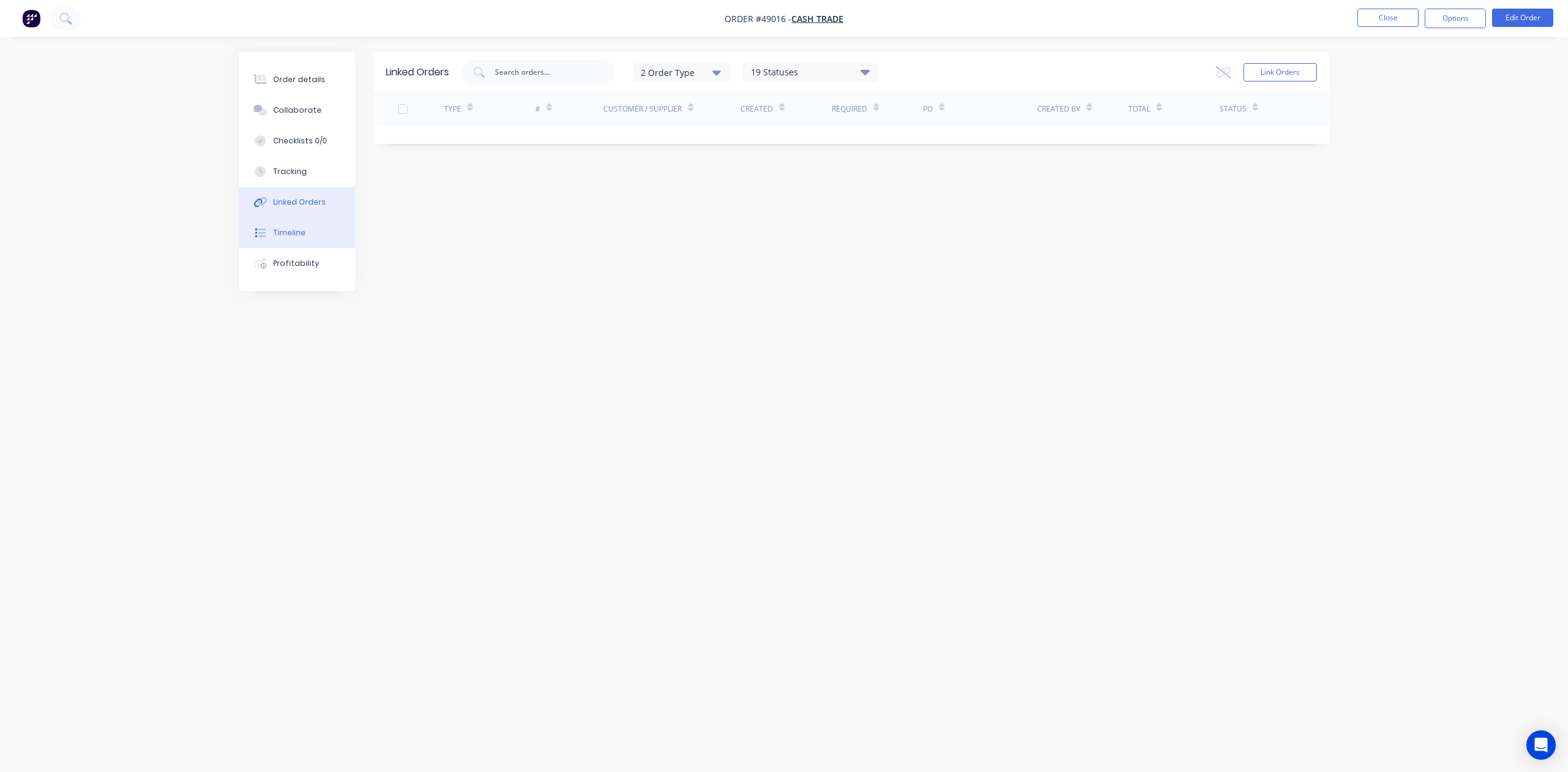
click at [269, 236] on button "Timeline" at bounding box center [297, 232] width 116 height 30
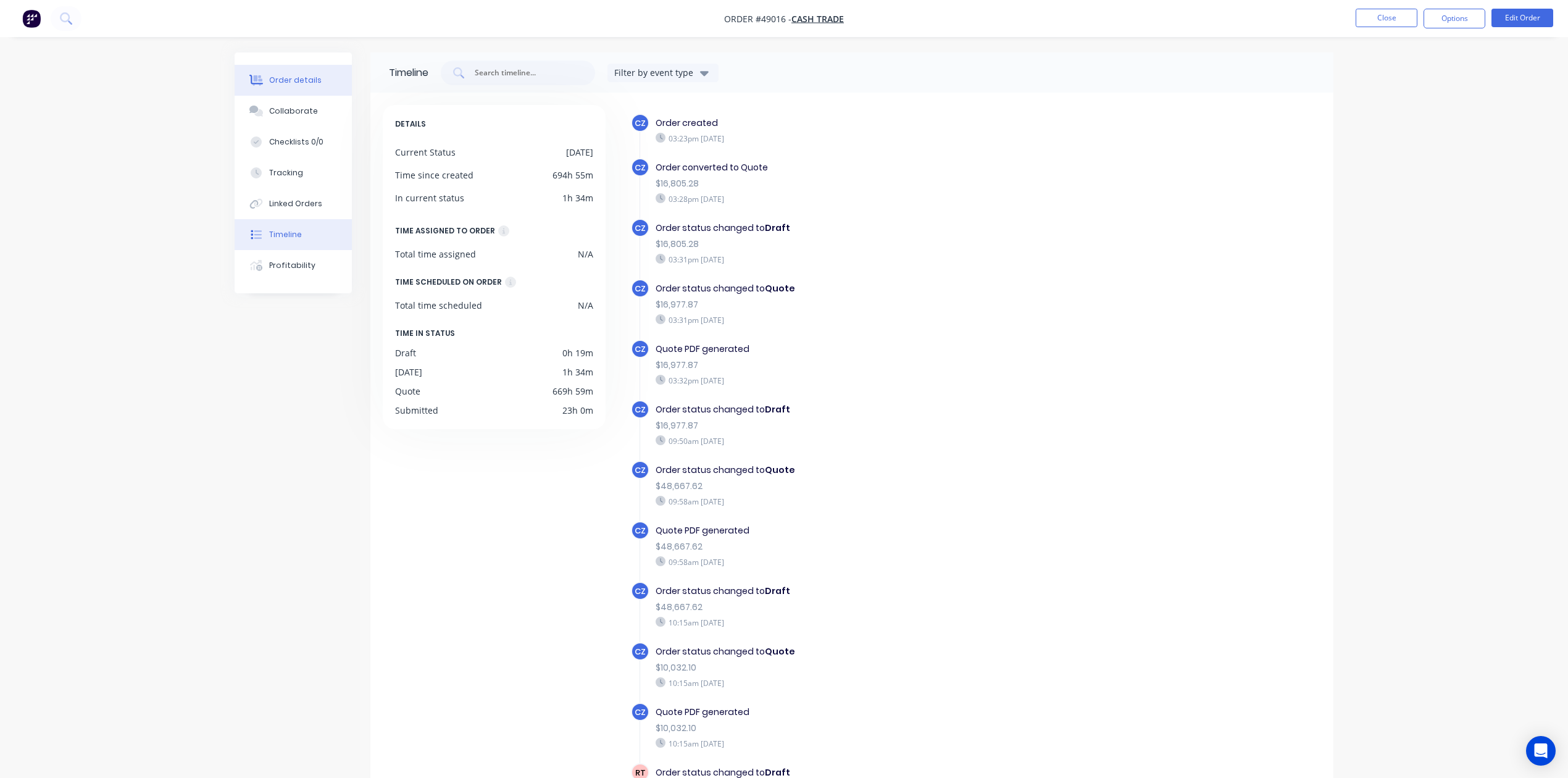
click at [300, 70] on button "Order details" at bounding box center [293, 80] width 117 height 31
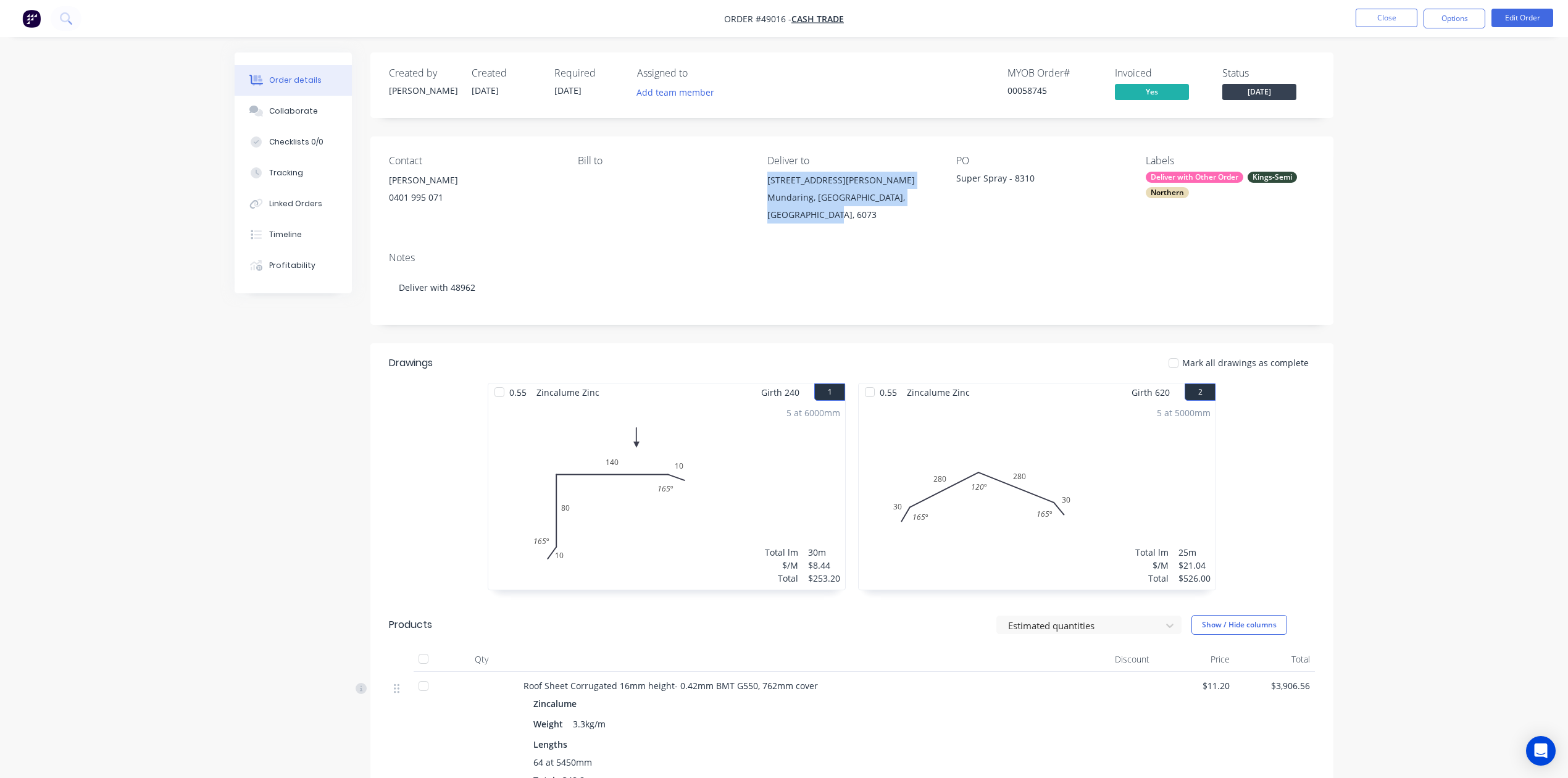
drag, startPoint x: 812, startPoint y: 219, endPoint x: 761, endPoint y: 183, distance: 62.4
click at [761, 183] on div "Contact [PERSON_NAME] [PHONE_NUMBER] Bill to Deliver to [STREET_ADDRESS][PERSON…" at bounding box center [851, 189] width 963 height 105
copy div "[STREET_ADDRESS][PERSON_NAME]"
drag, startPoint x: 1436, startPoint y: 205, endPoint x: 1442, endPoint y: 210, distance: 7.8
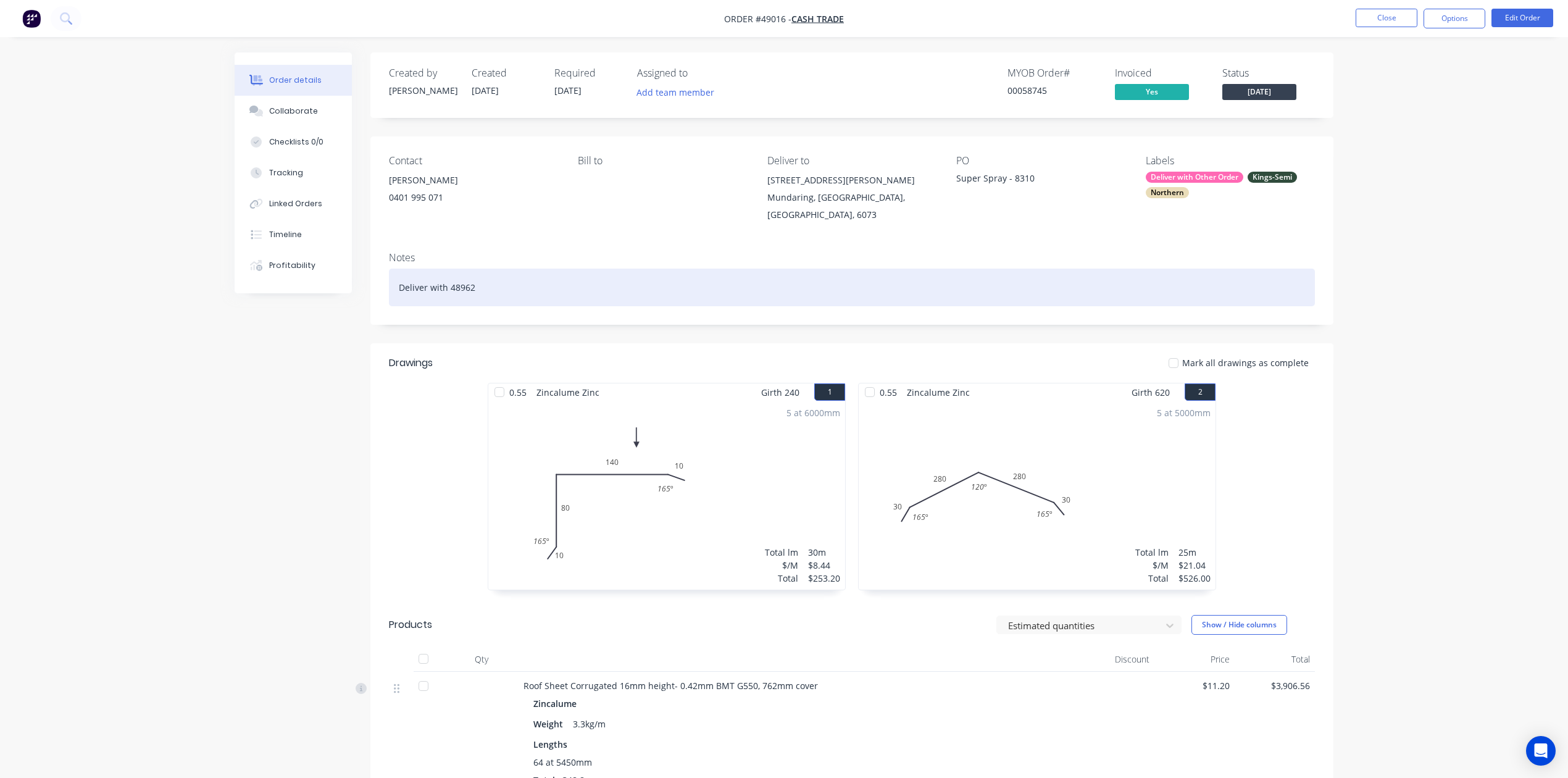
click at [464, 287] on div "Deliver with 48962" at bounding box center [852, 288] width 926 height 37
copy div "48962"
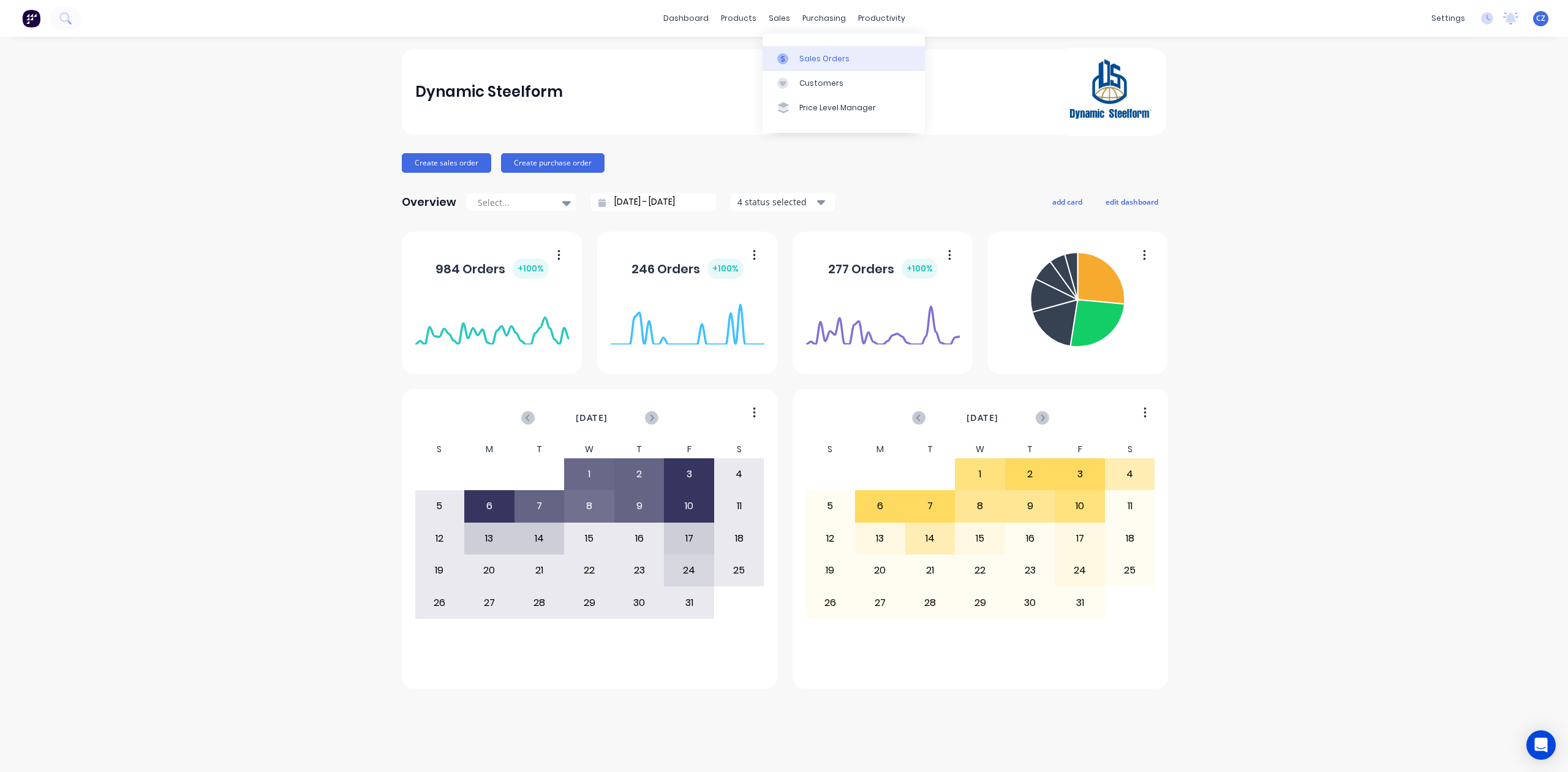
drag, startPoint x: 795, startPoint y: 60, endPoint x: 789, endPoint y: 64, distance: 7.2
click at [795, 61] on div at bounding box center [787, 58] width 19 height 11
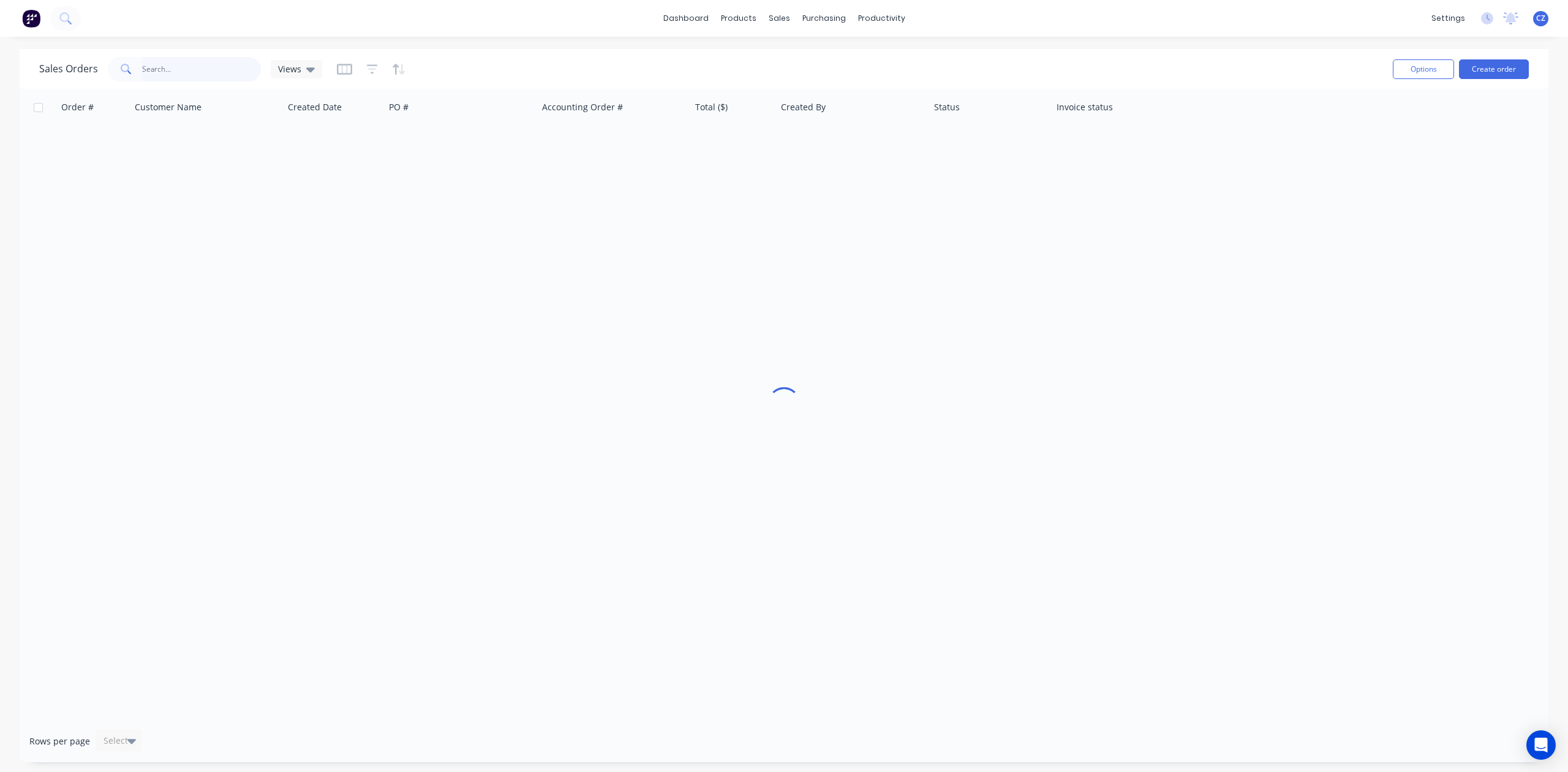
click at [194, 75] on input "text" at bounding box center [202, 69] width 120 height 24
paste input "48962"
type input "48962"
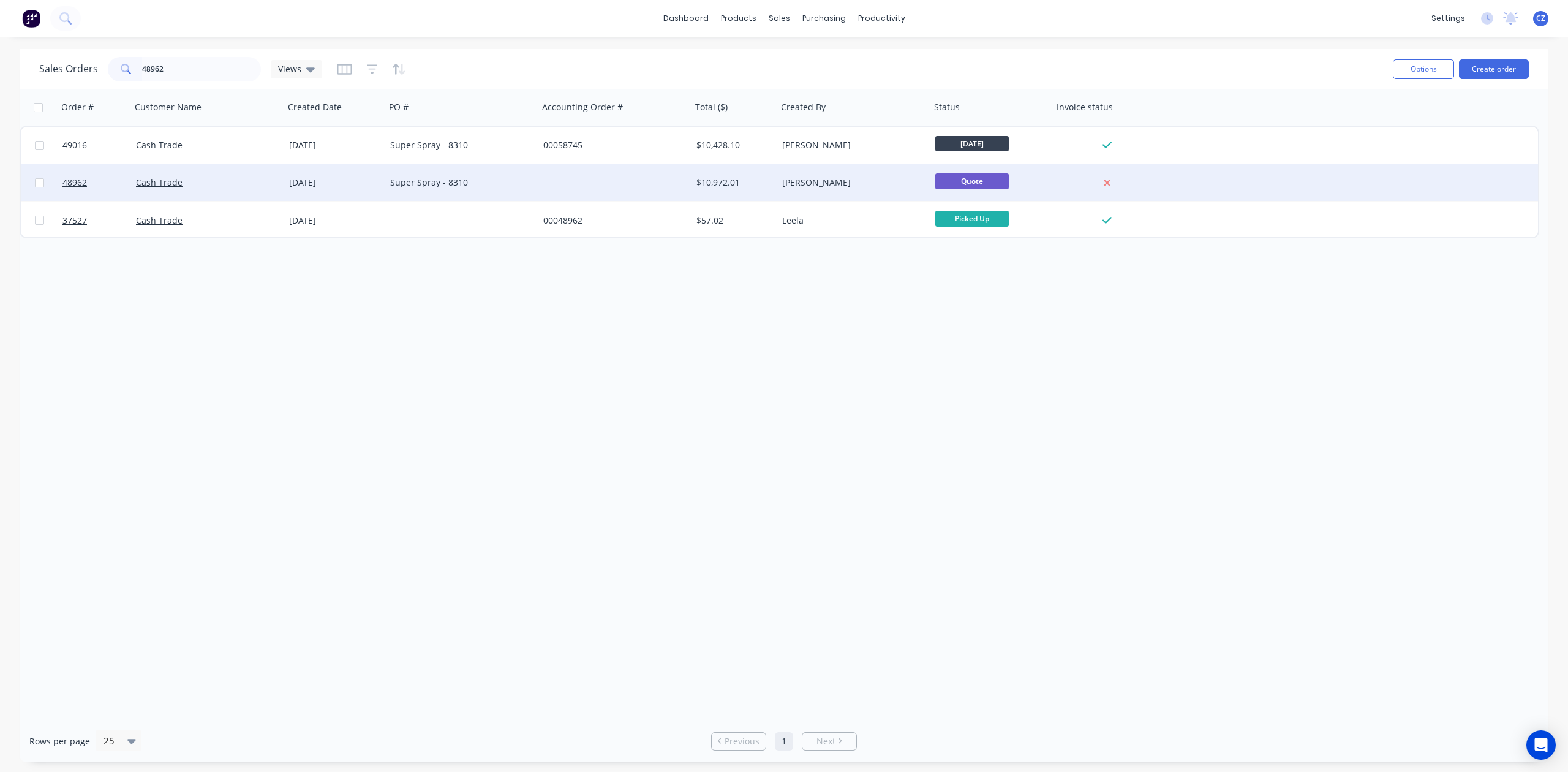
click at [514, 179] on div "Super Spray - 8310" at bounding box center [459, 183] width 136 height 13
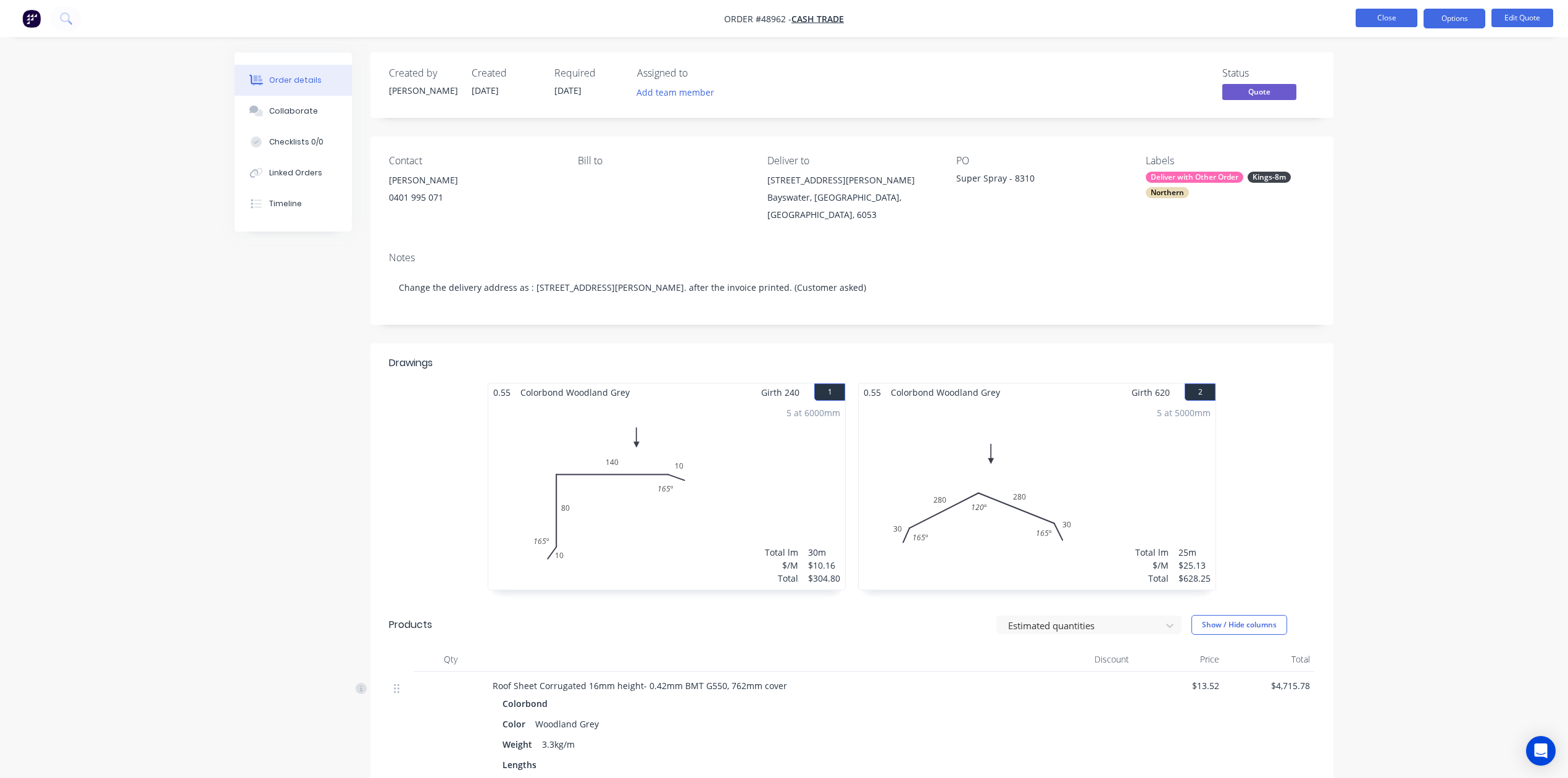
click at [1375, 24] on button "Close" at bounding box center [1386, 18] width 62 height 19
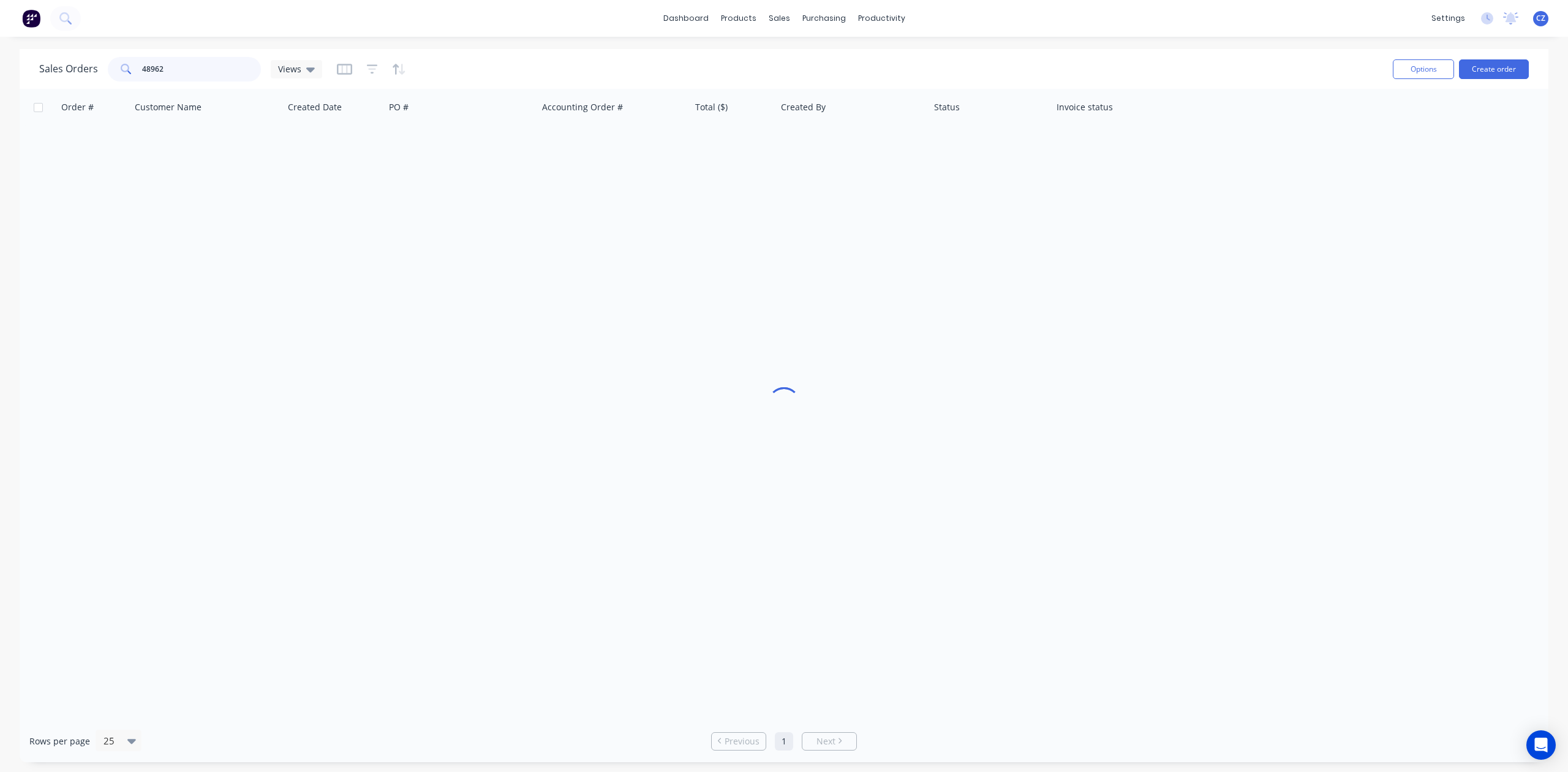
drag, startPoint x: 175, startPoint y: 64, endPoint x: 38, endPoint y: 67, distance: 137.0
click at [38, 67] on div "Sales Orders 48962 Views Options Create order" at bounding box center [784, 68] width 1529 height 40
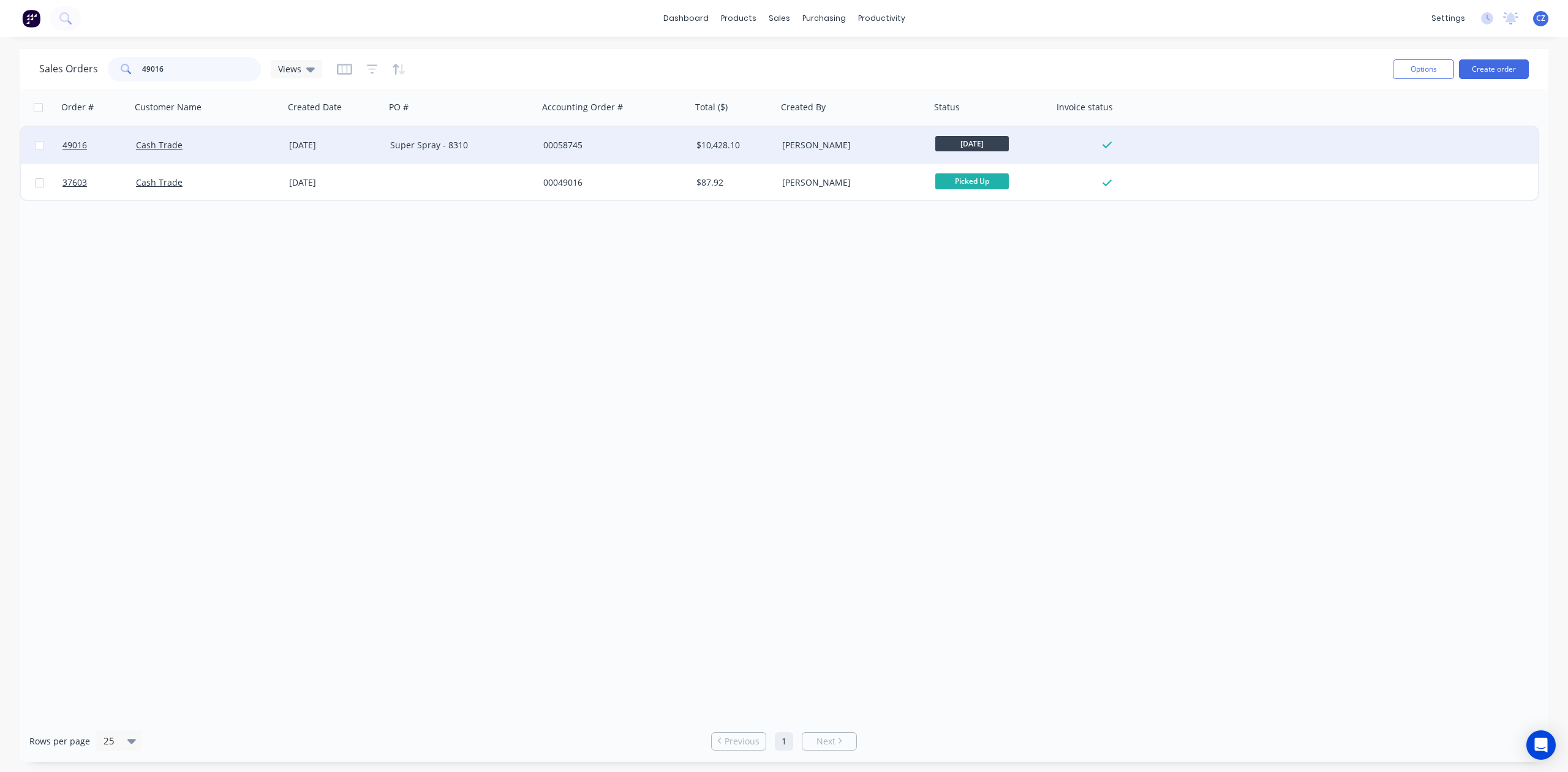
type input "49016"
click at [528, 139] on div "Super Spray - 8310" at bounding box center [462, 145] width 143 height 13
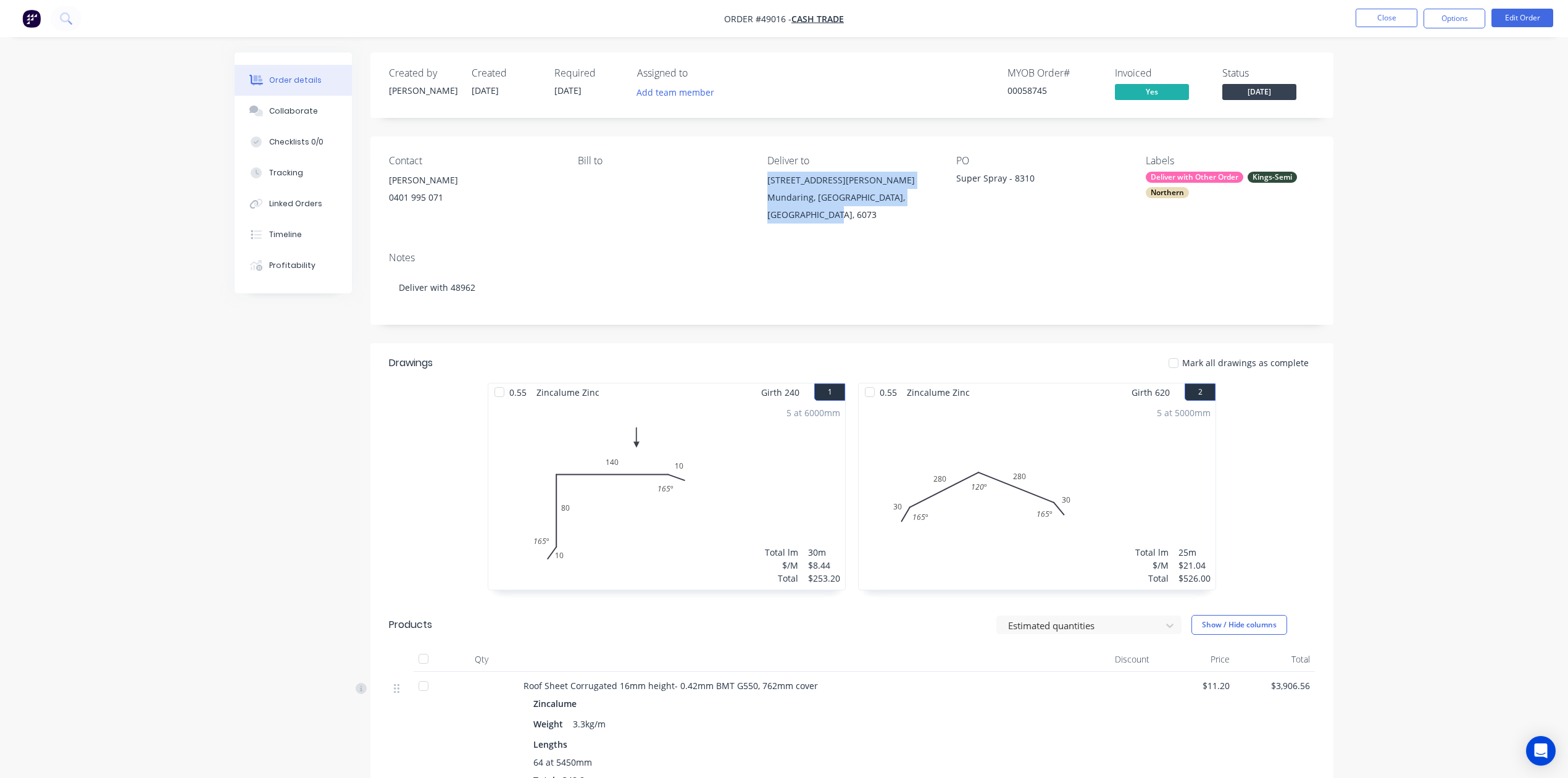
drag, startPoint x: 800, startPoint y: 210, endPoint x: 759, endPoint y: 181, distance: 50.2
click at [759, 181] on div "Contact Len Nielsen 0401 995 071 Bill to Deliver to 2295 Jacoby St Mundaring, W…" at bounding box center [851, 189] width 963 height 105
copy div "2295 Jacoby St Mundaring, Western Australia, Australia, 6073"
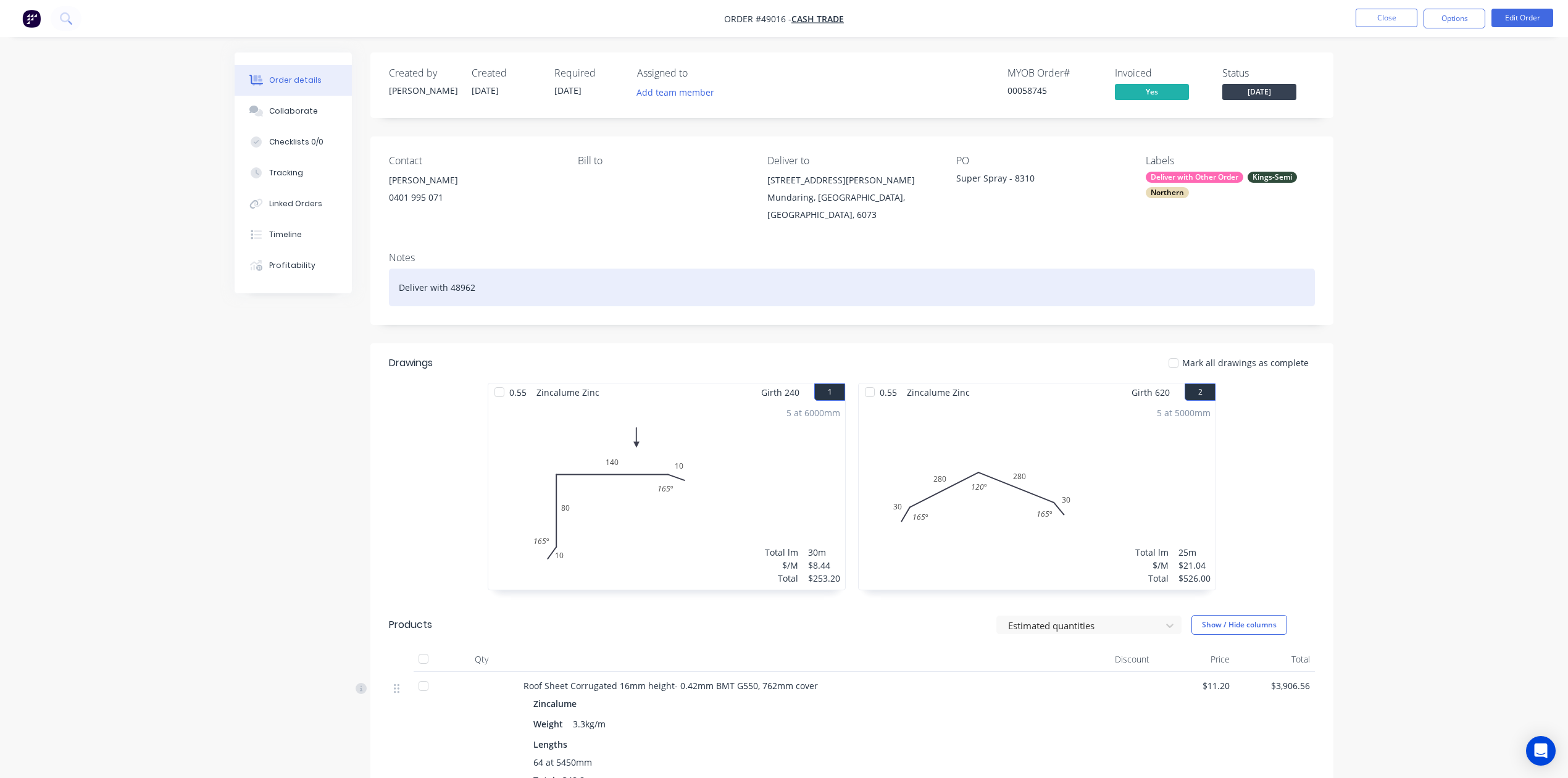
drag, startPoint x: 881, startPoint y: 303, endPoint x: 931, endPoint y: 294, distance: 50.8
click at [882, 303] on div "Deliver with 48962" at bounding box center [852, 288] width 926 height 37
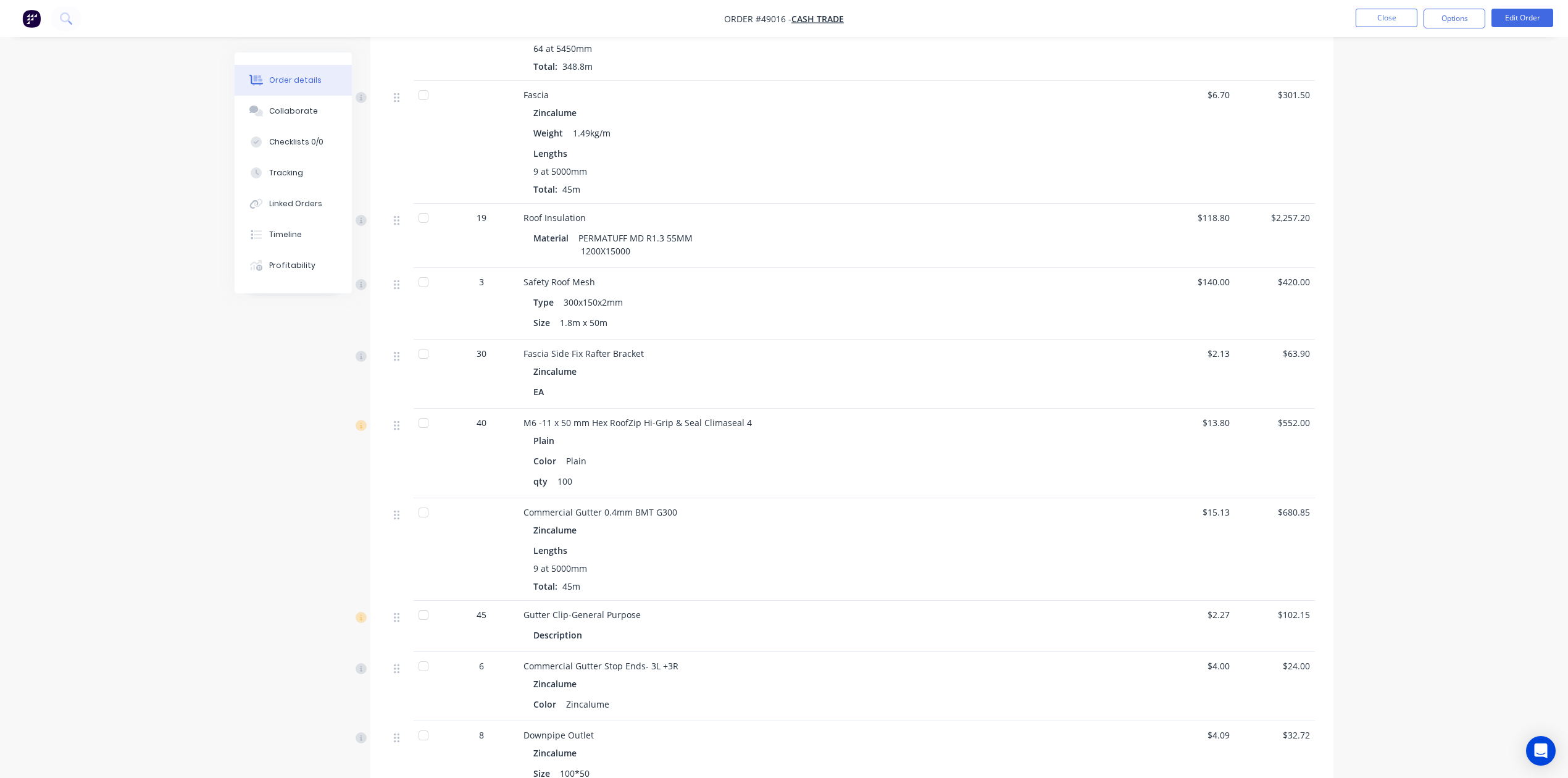
scroll to position [741, 0]
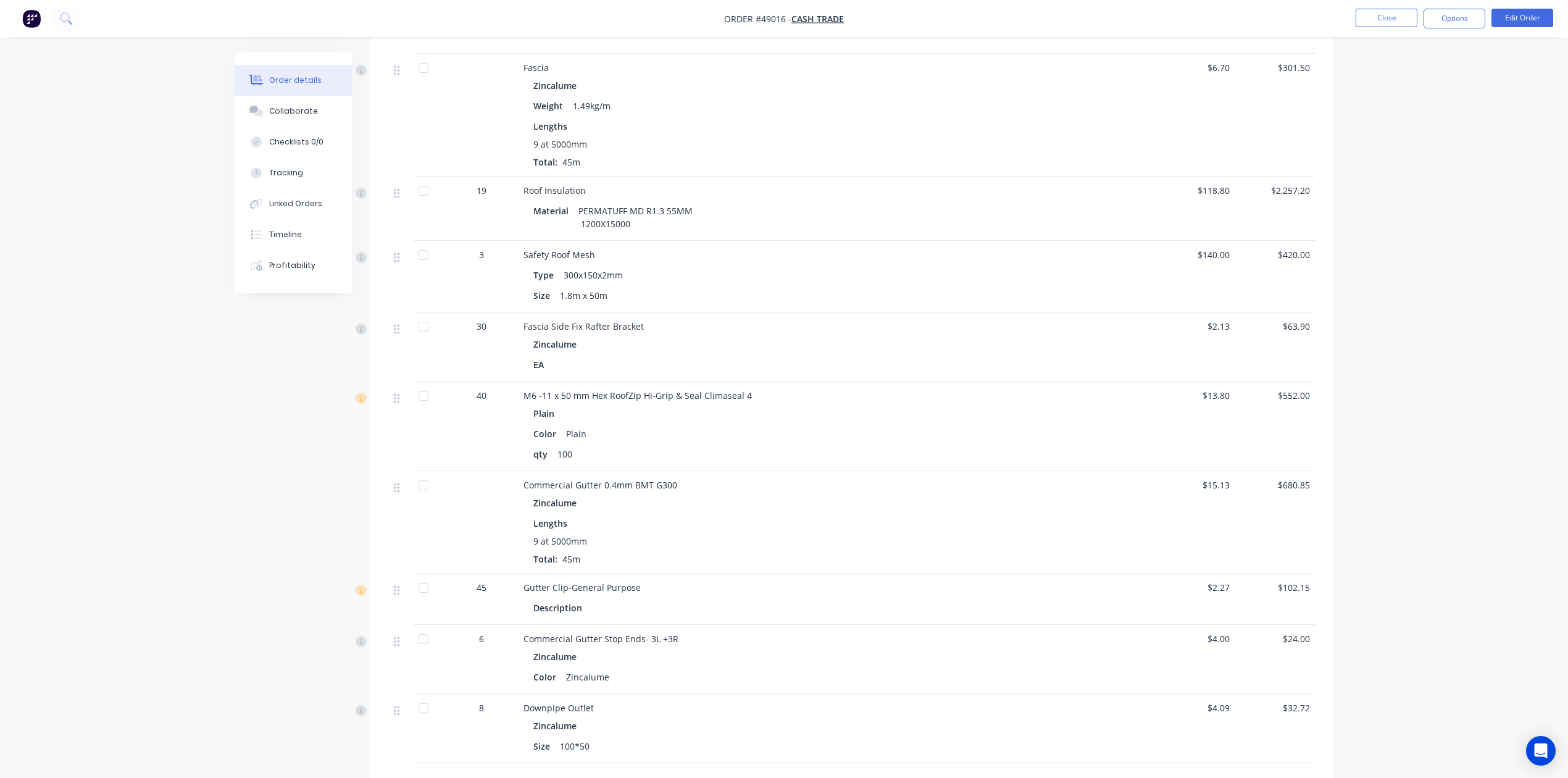
click at [886, 561] on div "9 at 5000mm Total: 45m" at bounding box center [796, 550] width 526 height 31
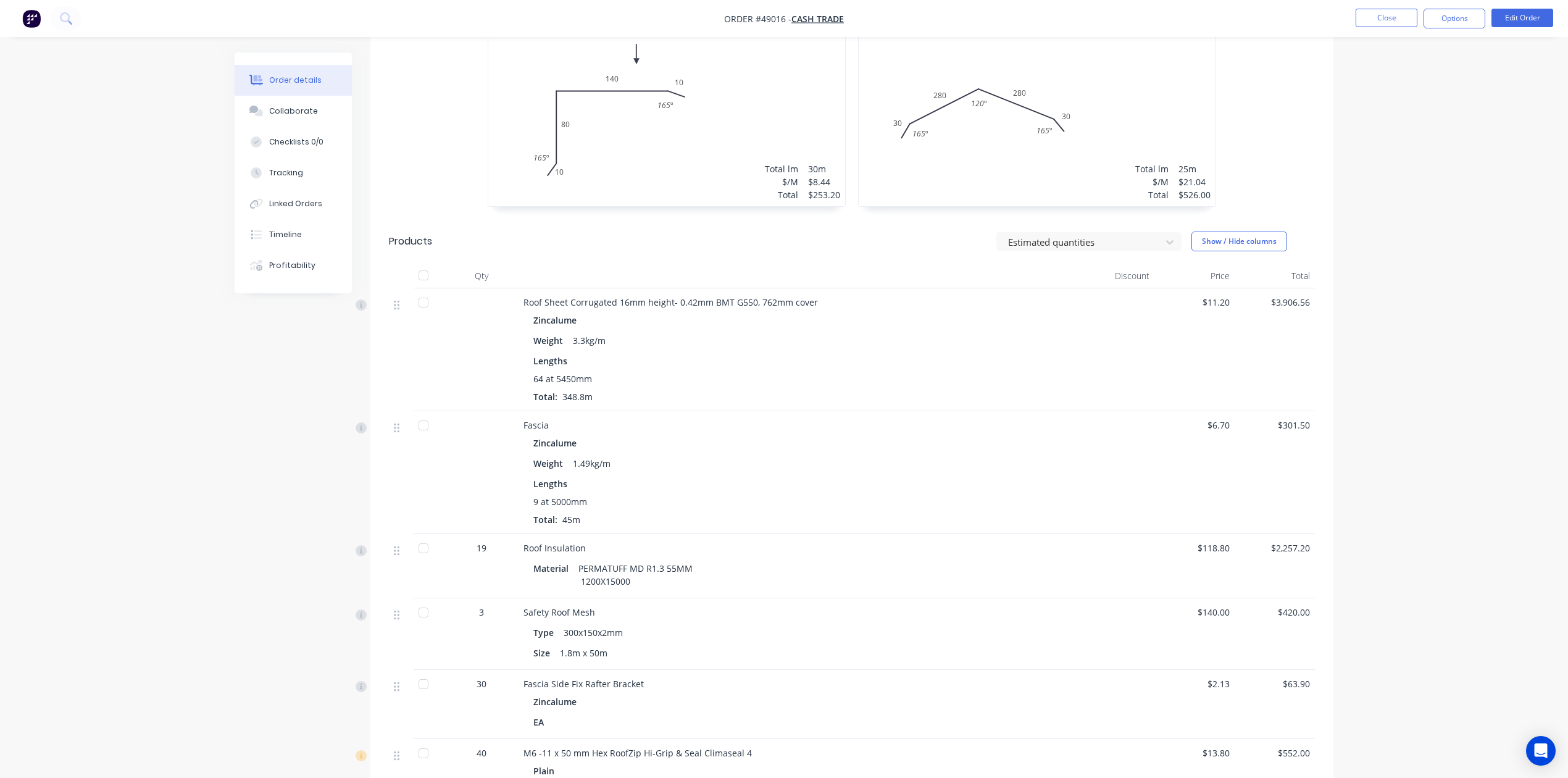
scroll to position [0, 0]
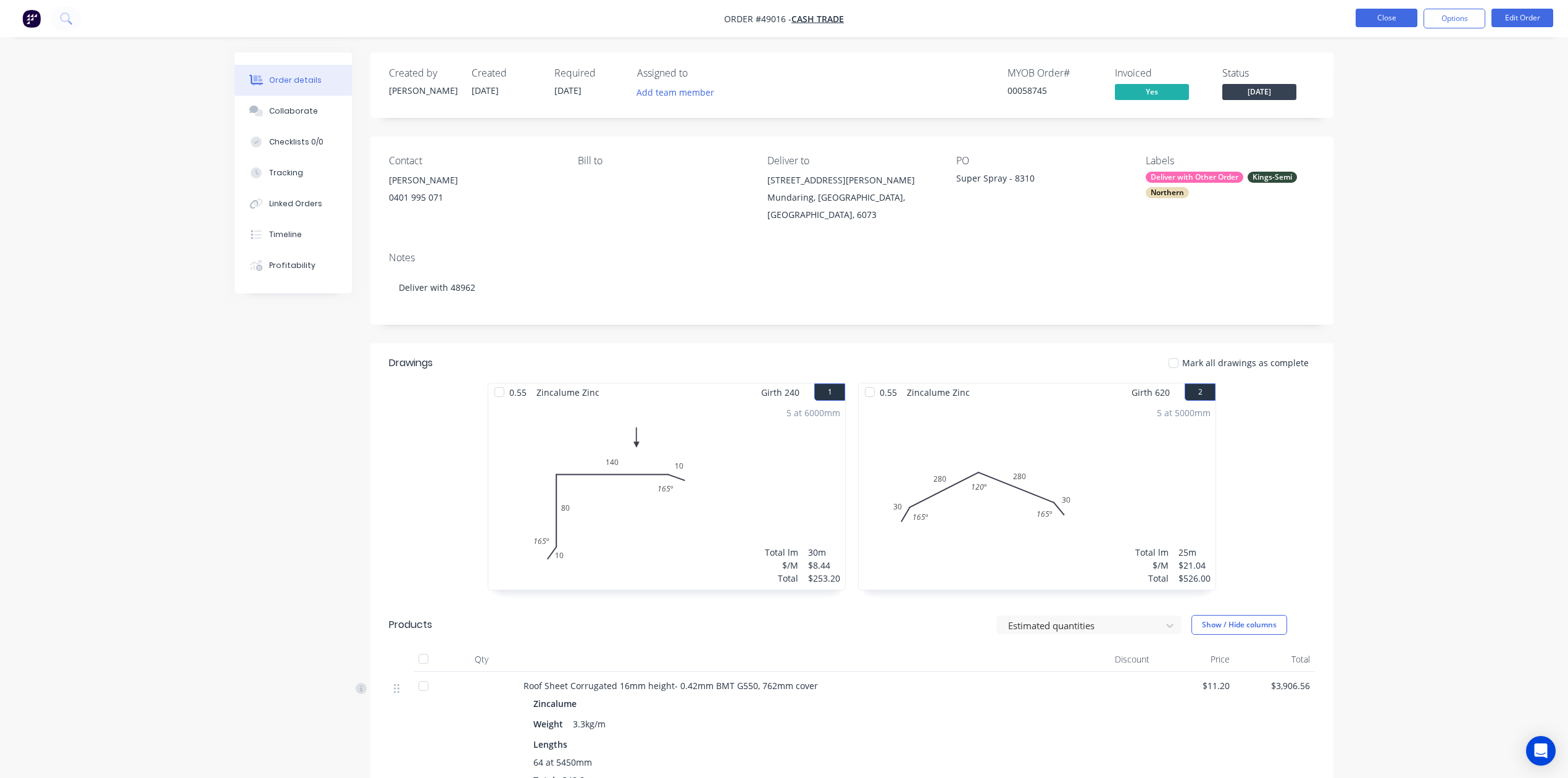
click at [1387, 20] on button "Close" at bounding box center [1386, 18] width 62 height 19
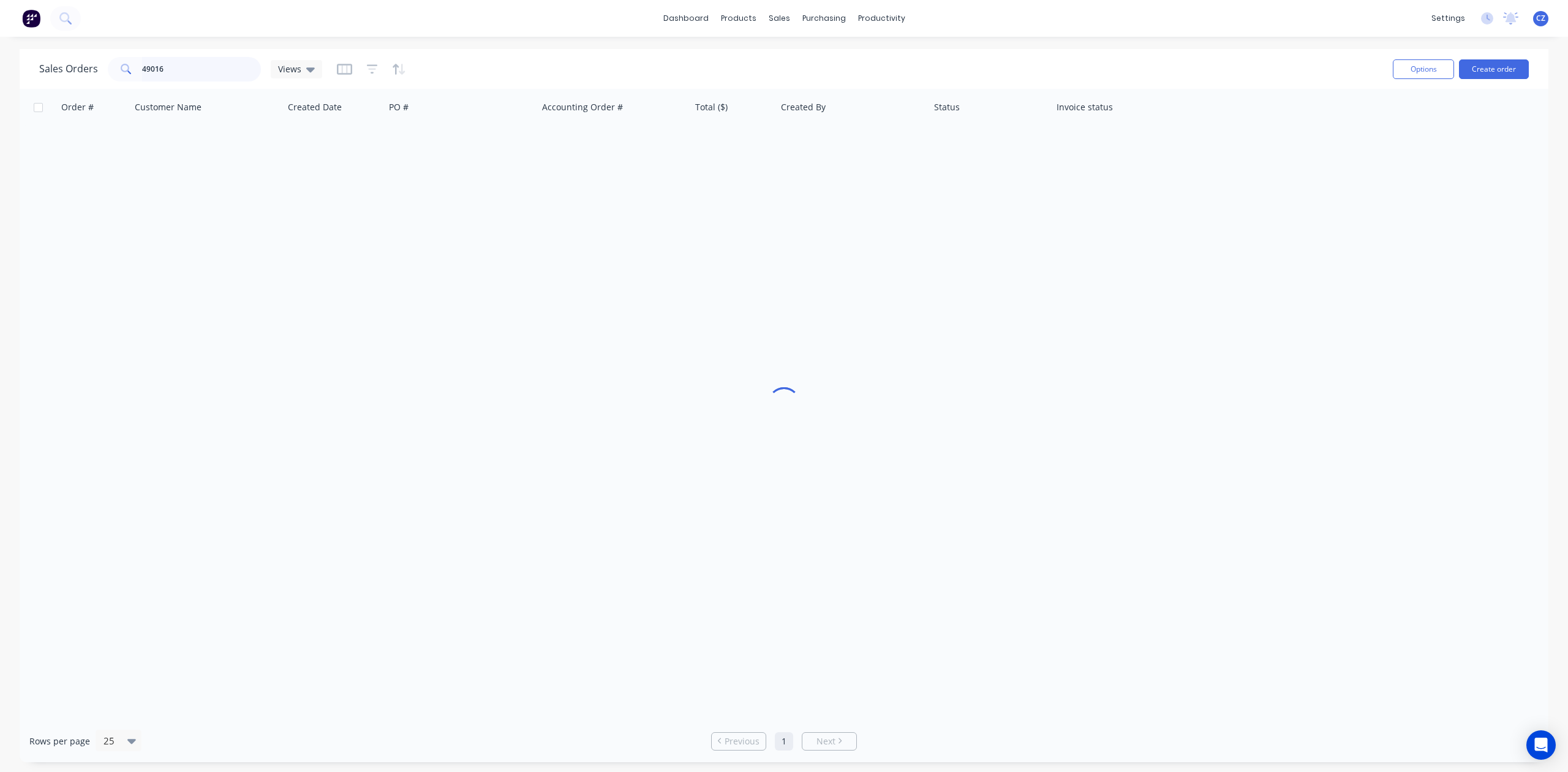
drag, startPoint x: 202, startPoint y: 67, endPoint x: 65, endPoint y: 74, distance: 137.2
click at [65, 74] on div "Sales Orders 49016 Views" at bounding box center [181, 69] width 283 height 24
click at [221, 72] on input "48962" at bounding box center [202, 69] width 120 height 24
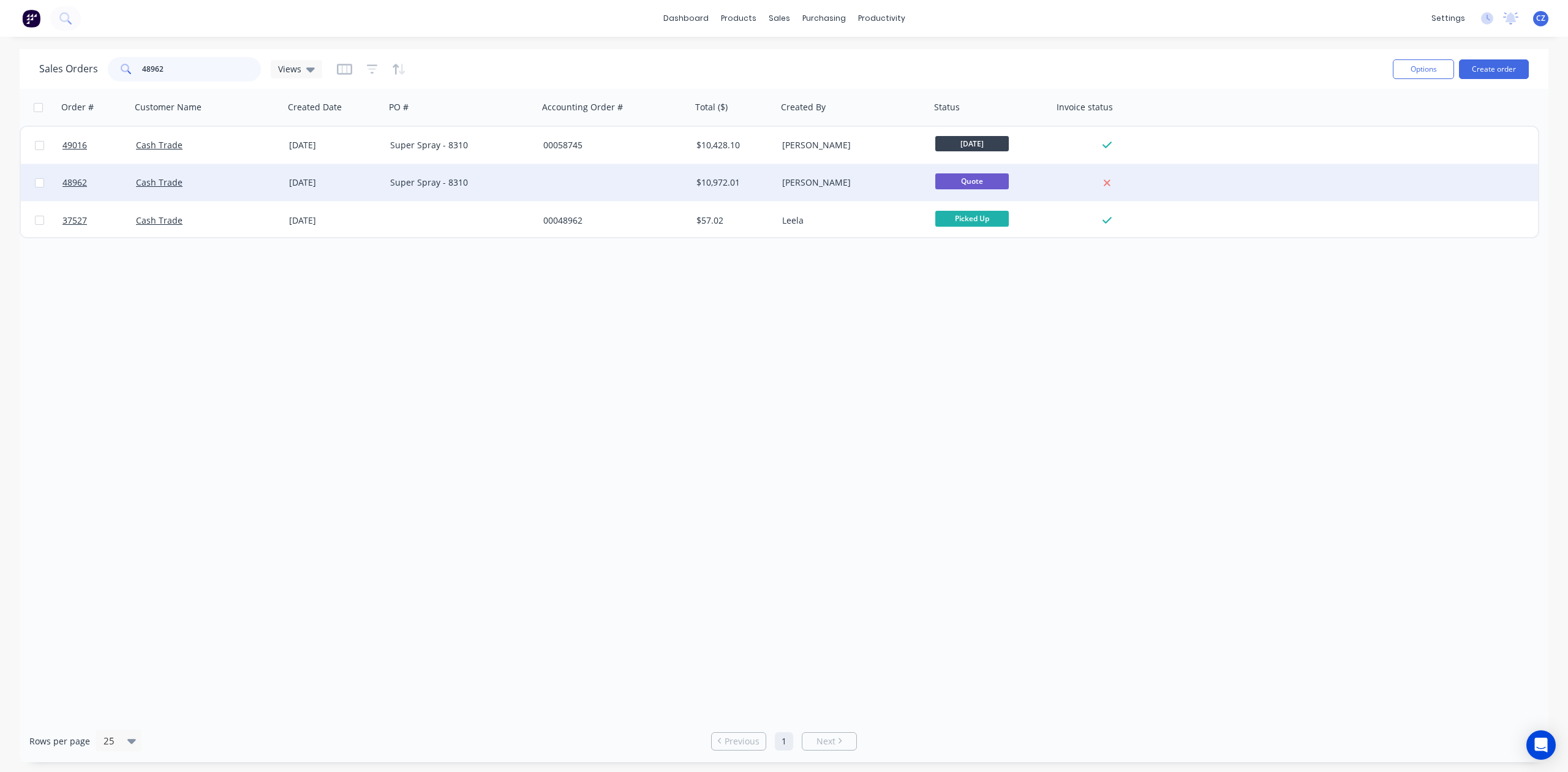
type input "48962"
click at [638, 186] on div at bounding box center [615, 183] width 153 height 37
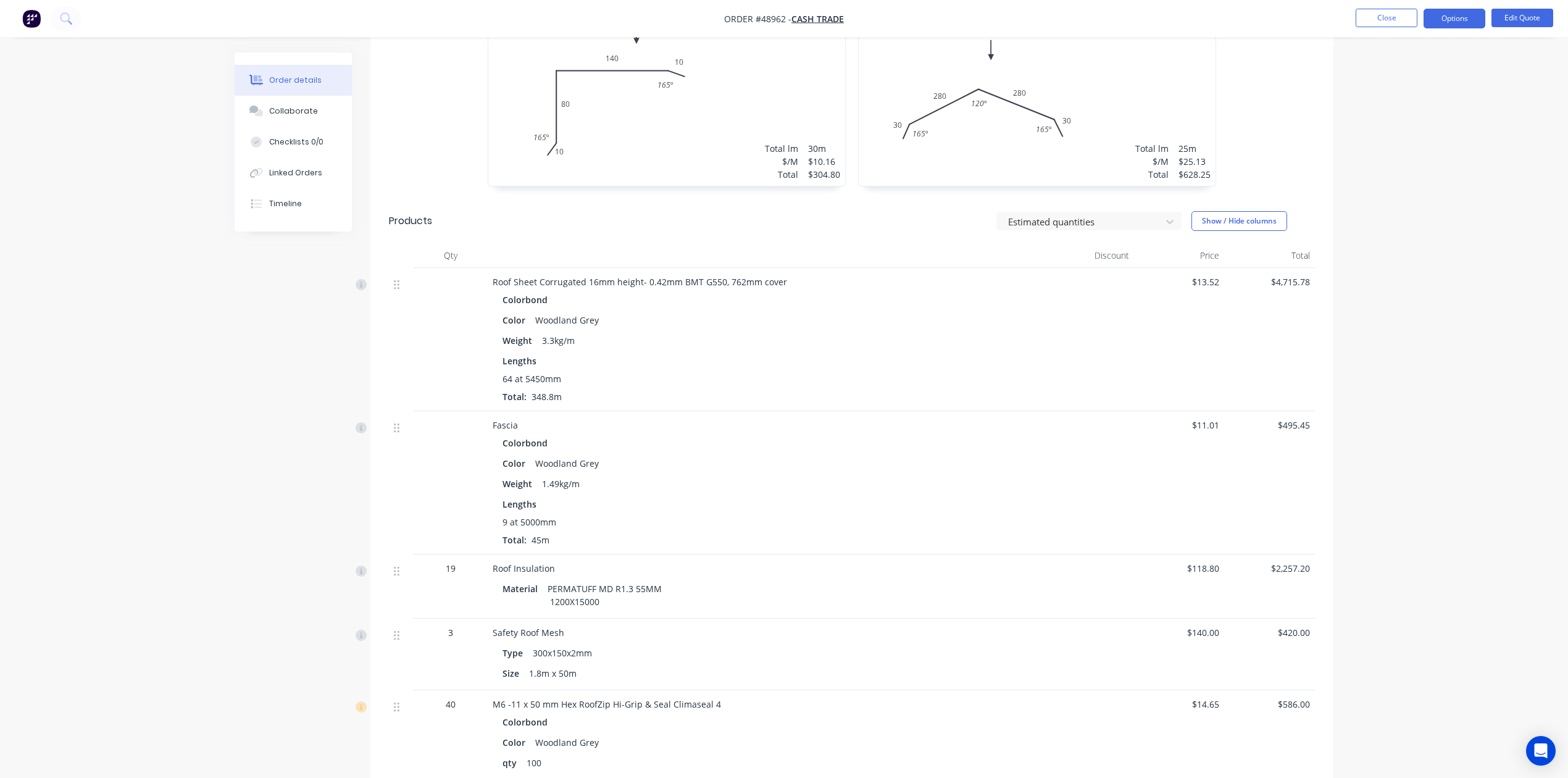
scroll to position [1052, 0]
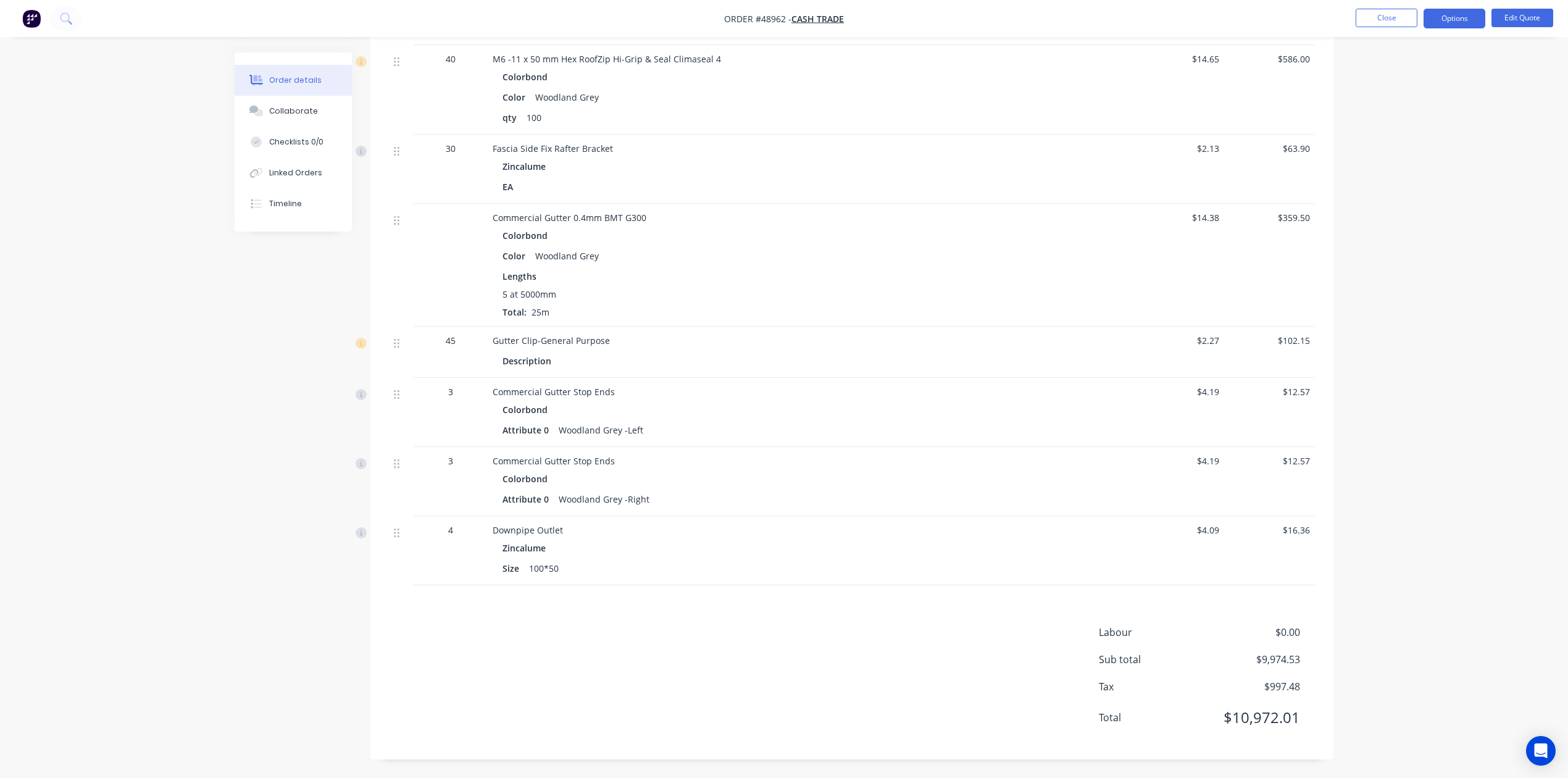
click at [882, 543] on div "Zincalume" at bounding box center [765, 547] width 526 height 18
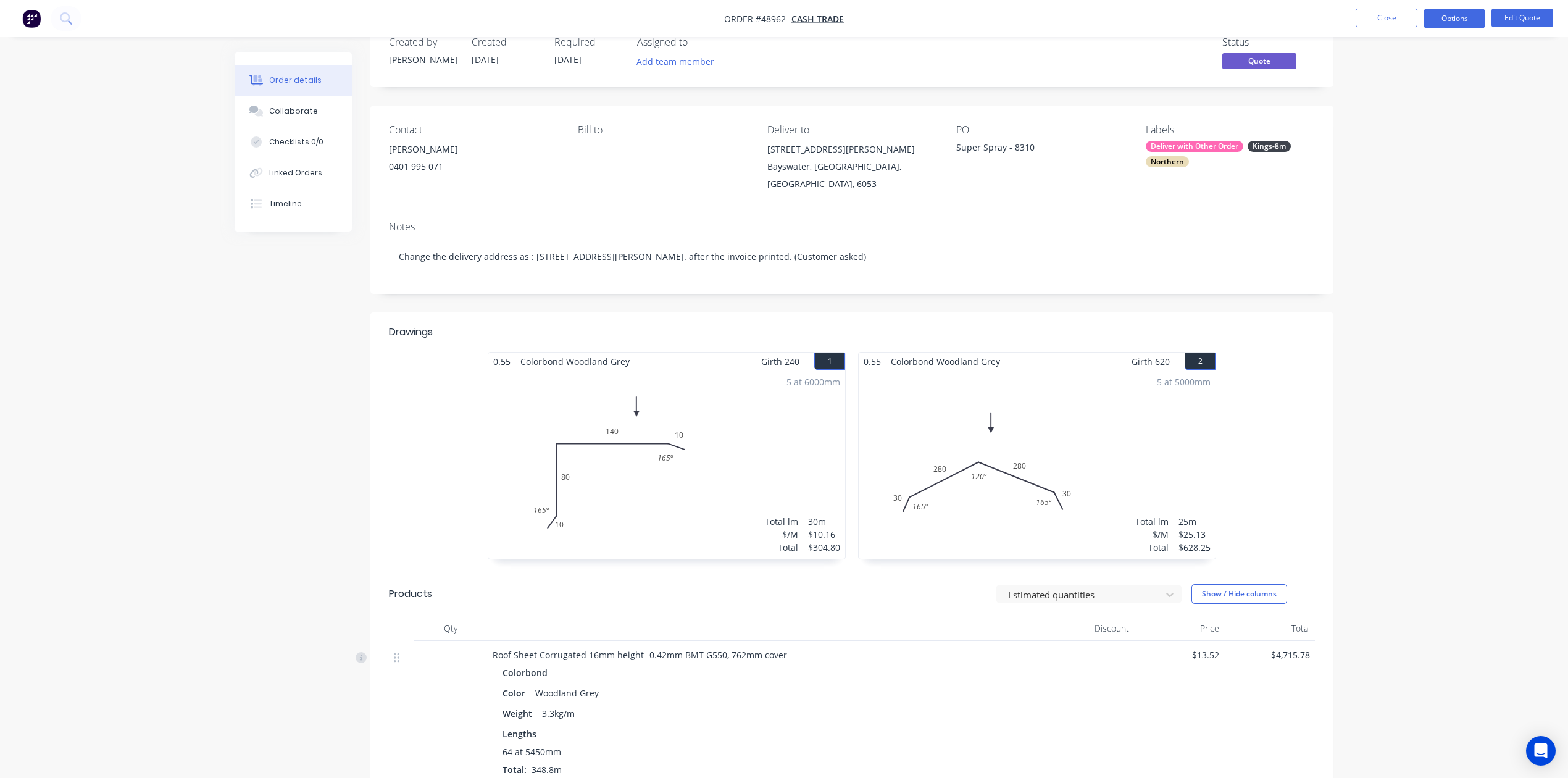
scroll to position [0, 0]
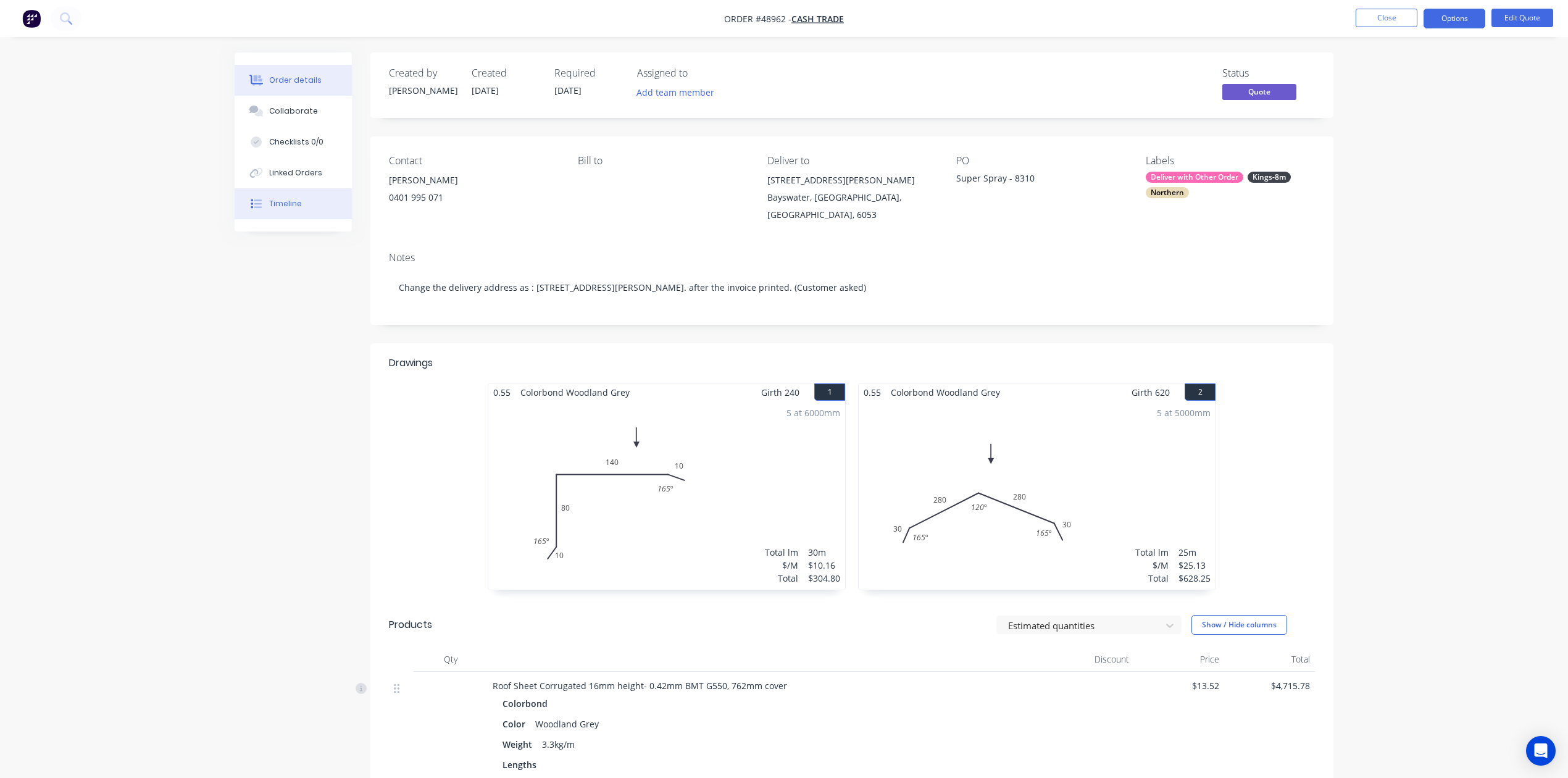
click at [279, 218] on button "Timeline" at bounding box center [293, 204] width 117 height 31
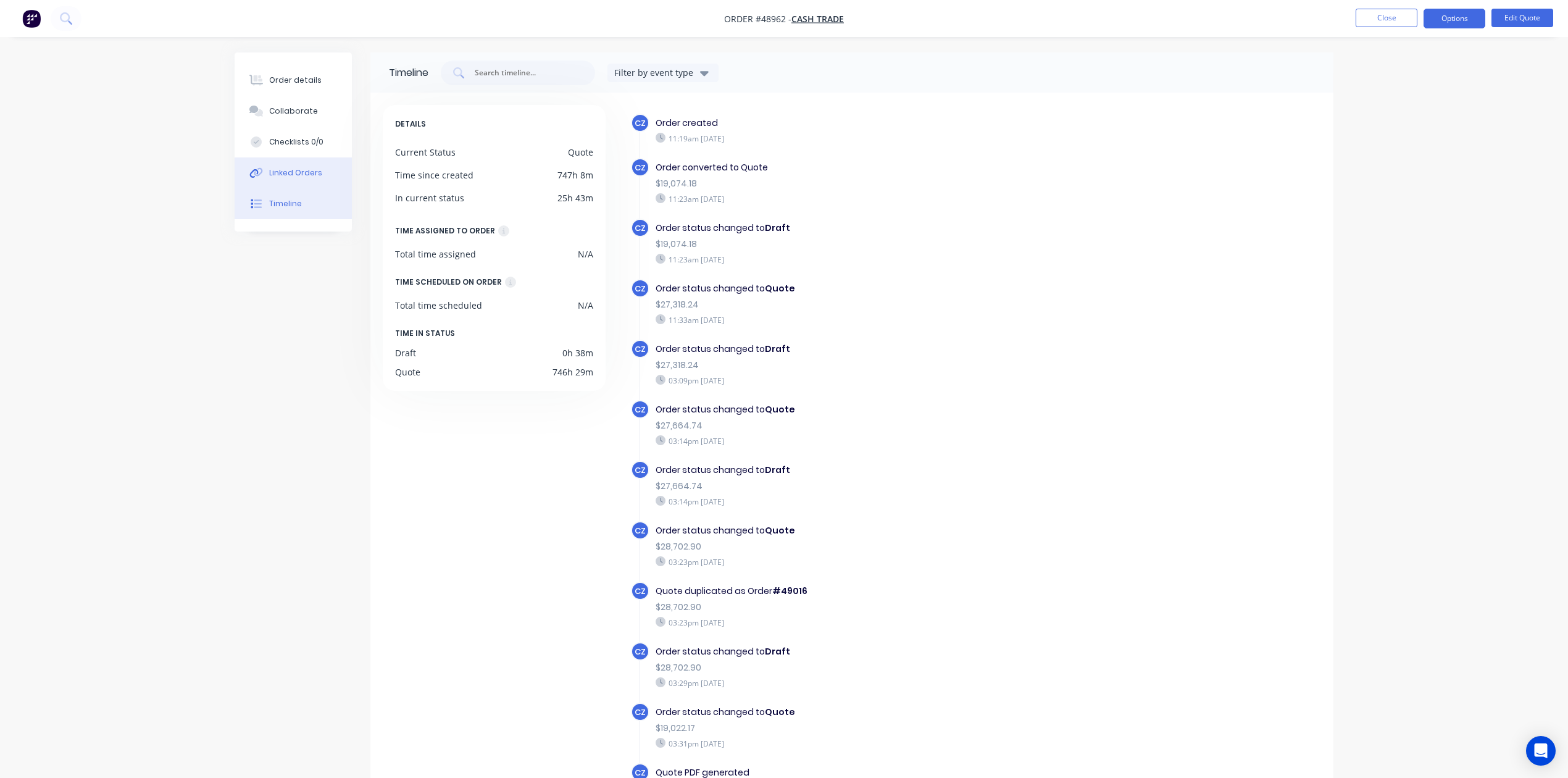
click at [292, 181] on button "Linked Orders" at bounding box center [293, 173] width 117 height 31
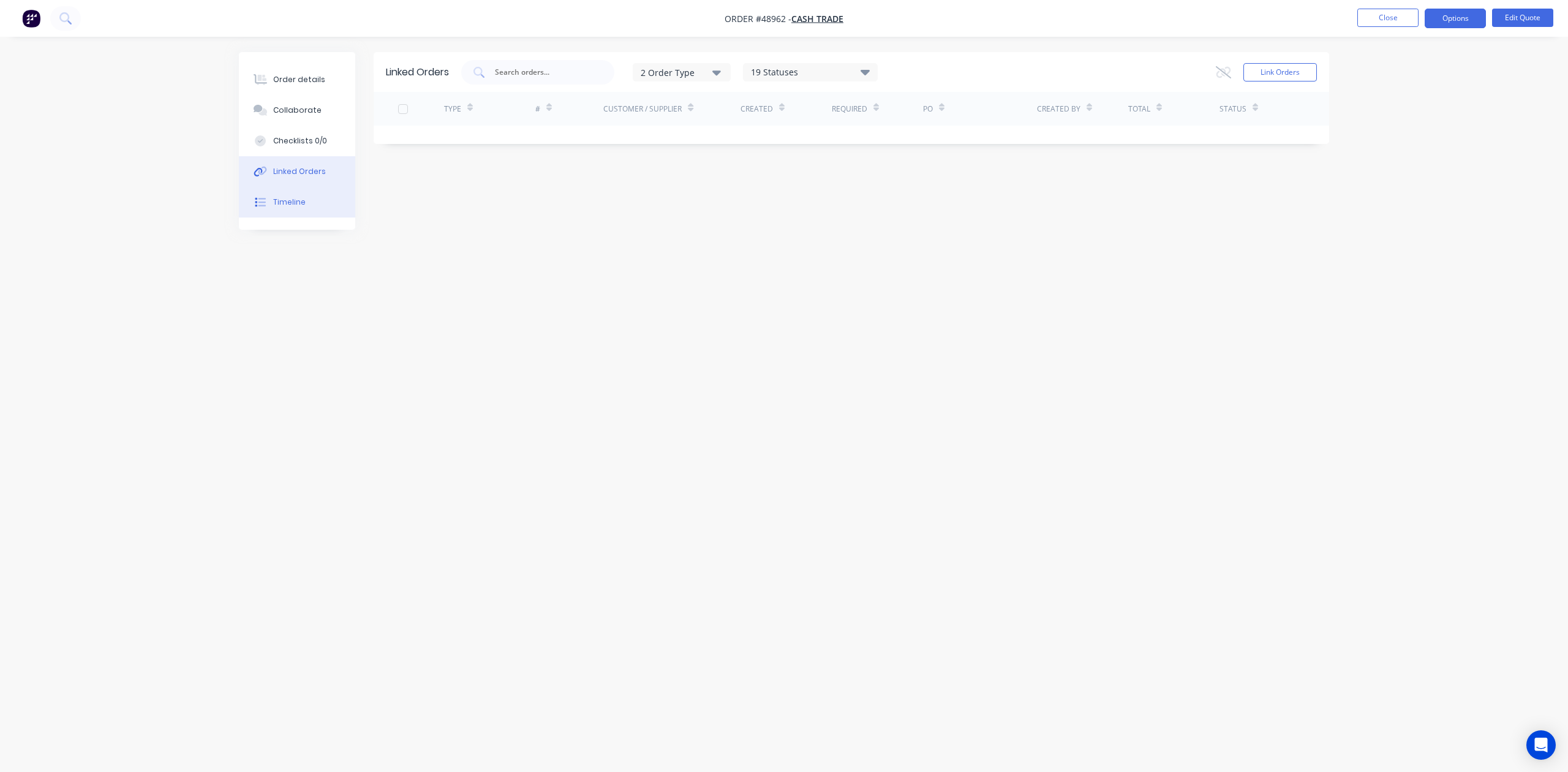
click at [268, 194] on button "Timeline" at bounding box center [297, 202] width 116 height 30
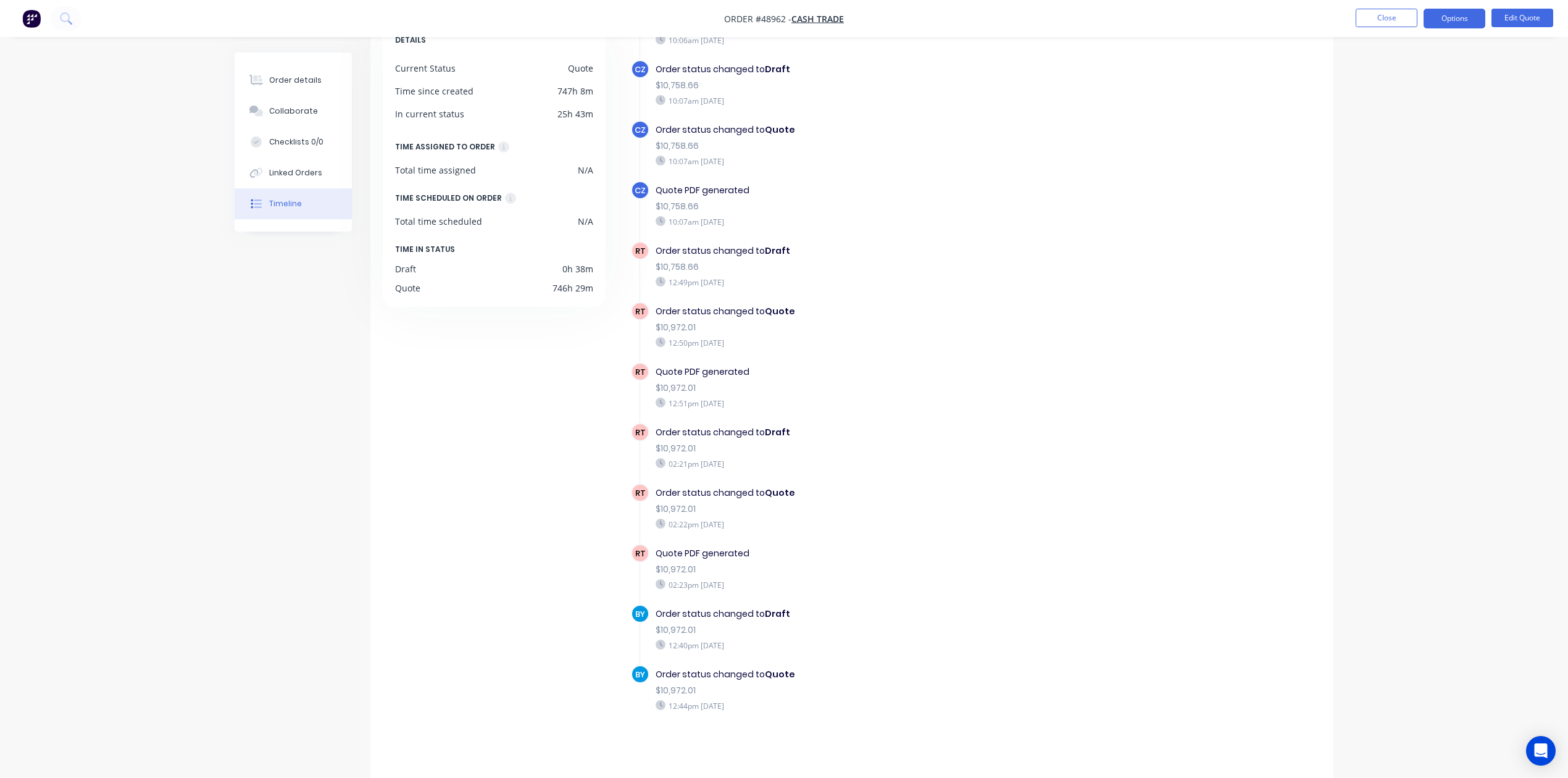
scroll to position [85, 0]
click at [272, 77] on div "Order details" at bounding box center [295, 80] width 53 height 11
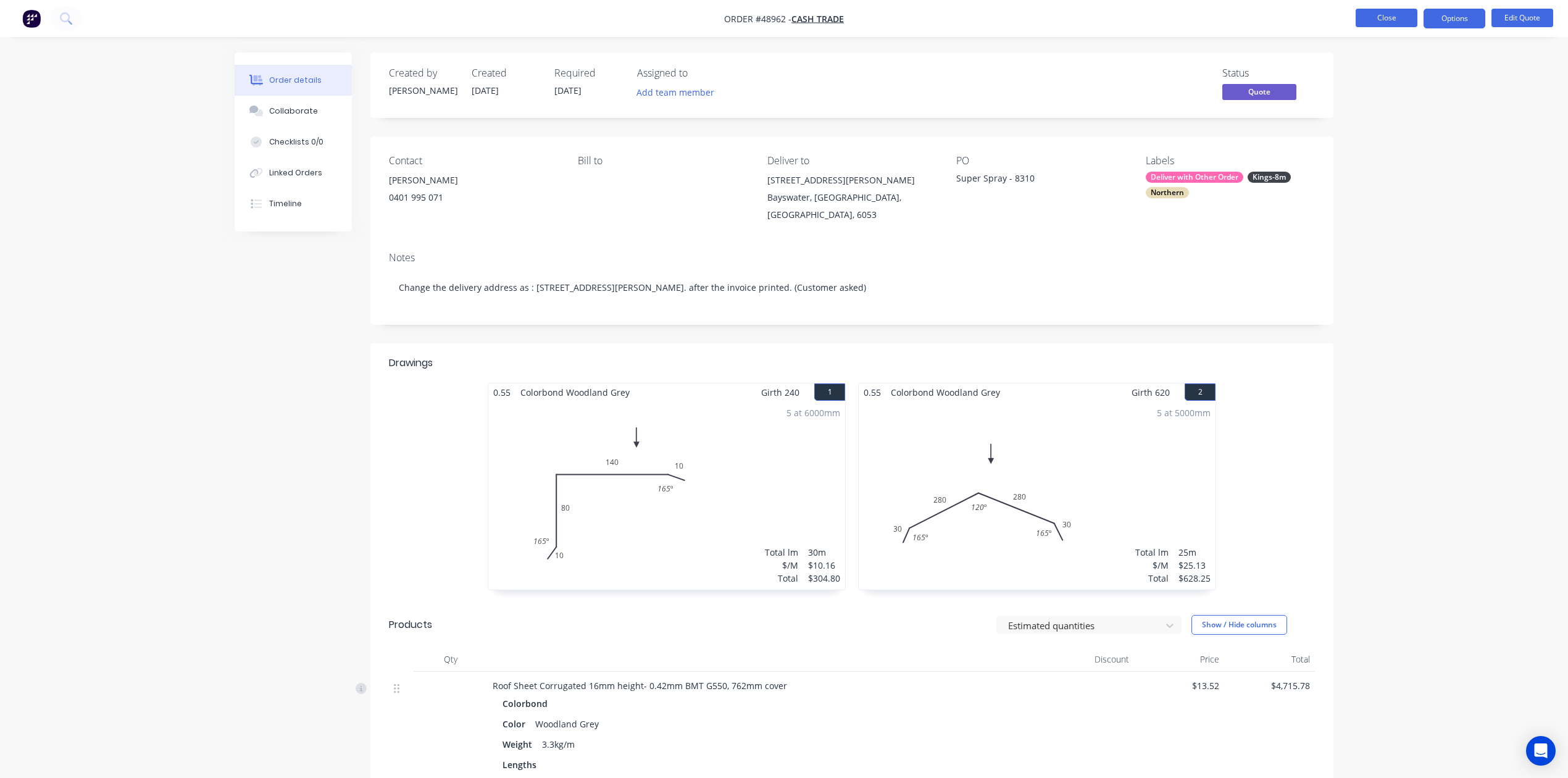
click at [1373, 14] on button "Close" at bounding box center [1386, 18] width 62 height 19
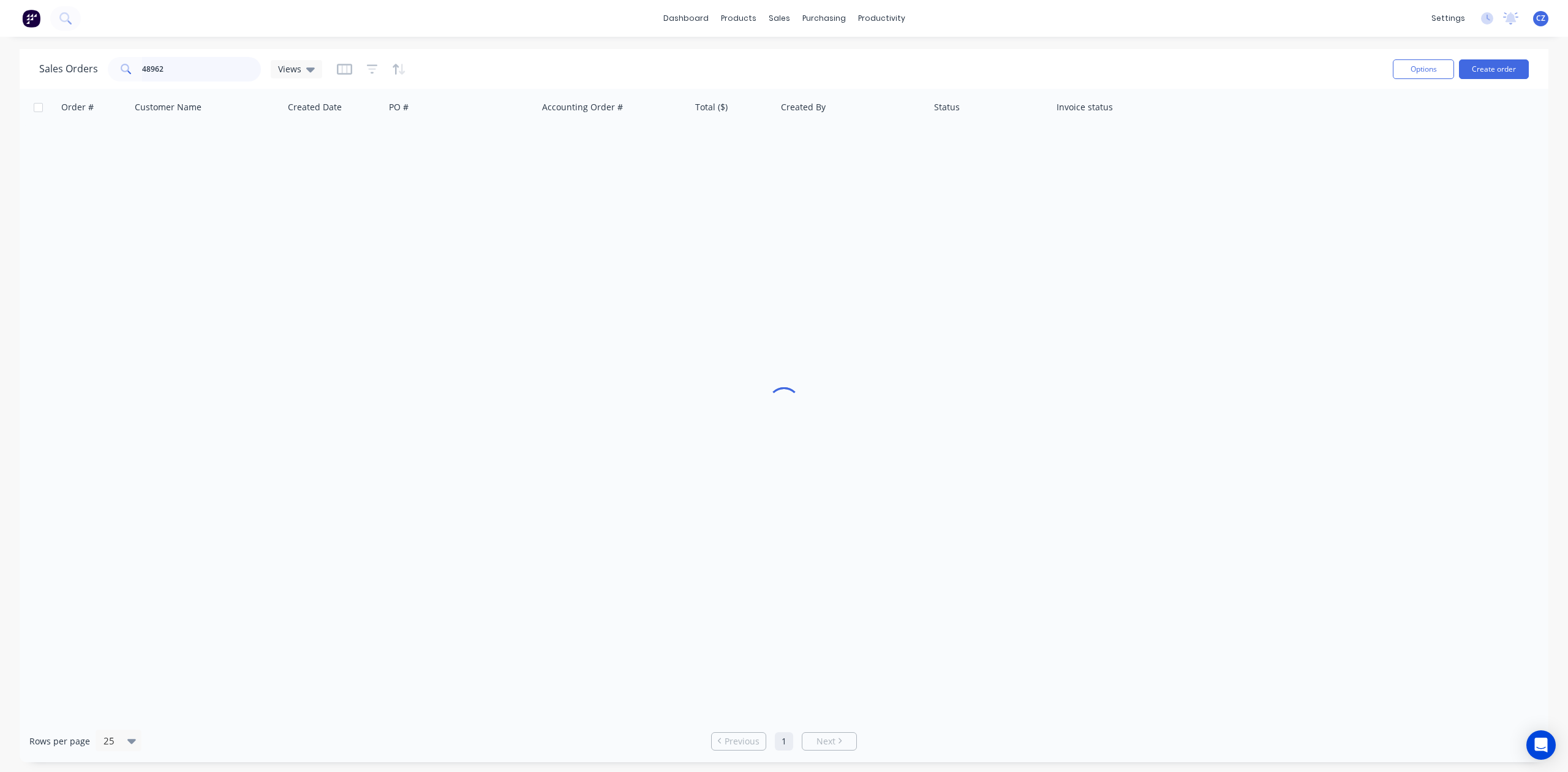
drag, startPoint x: 75, startPoint y: 71, endPoint x: 35, endPoint y: 71, distance: 40.0
click at [35, 71] on div "Sales Orders 48962 Views Options Create order" at bounding box center [784, 68] width 1529 height 40
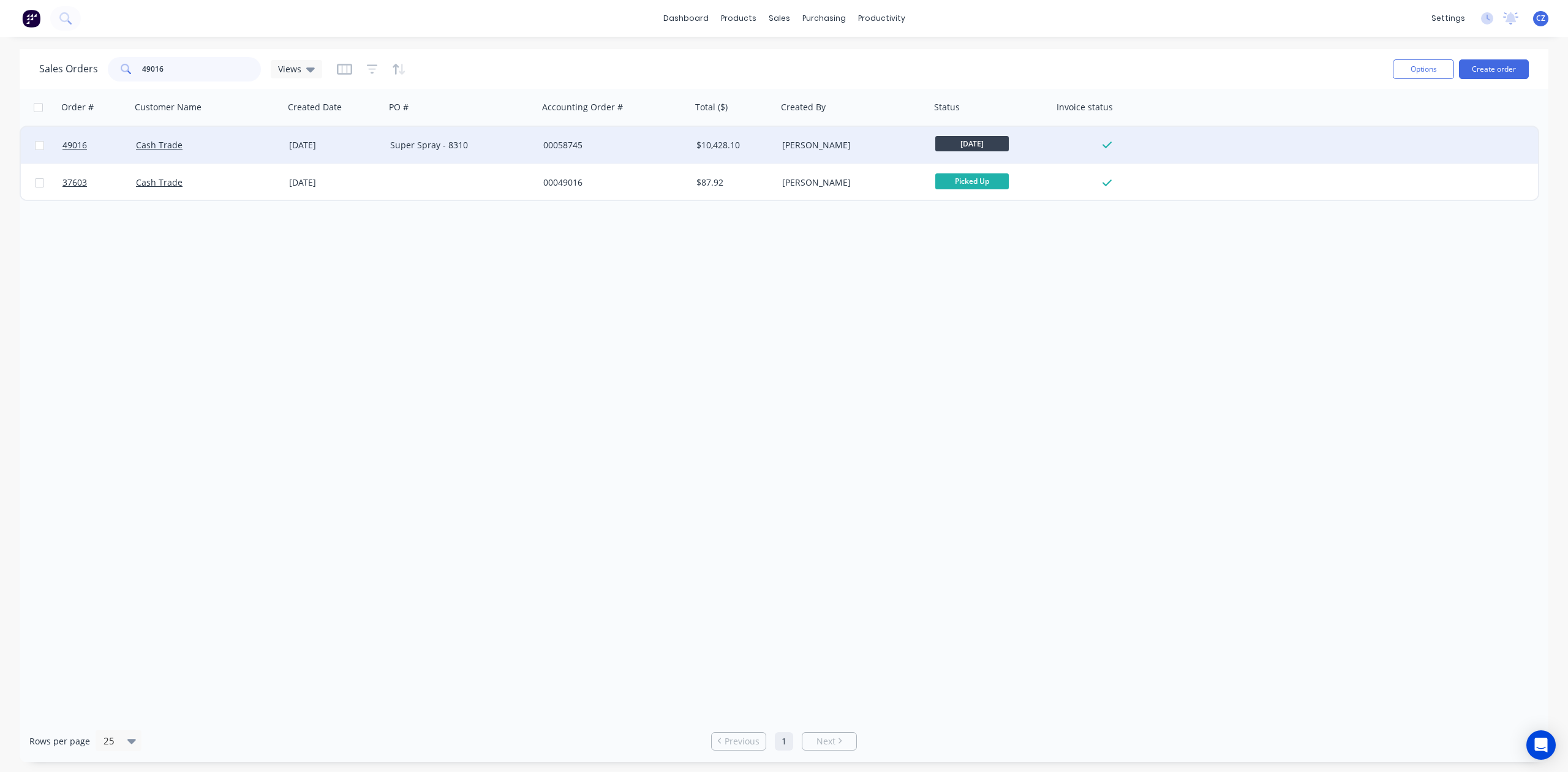
type input "49016"
click at [460, 132] on div "Super Spray - 8310" at bounding box center [462, 146] width 153 height 37
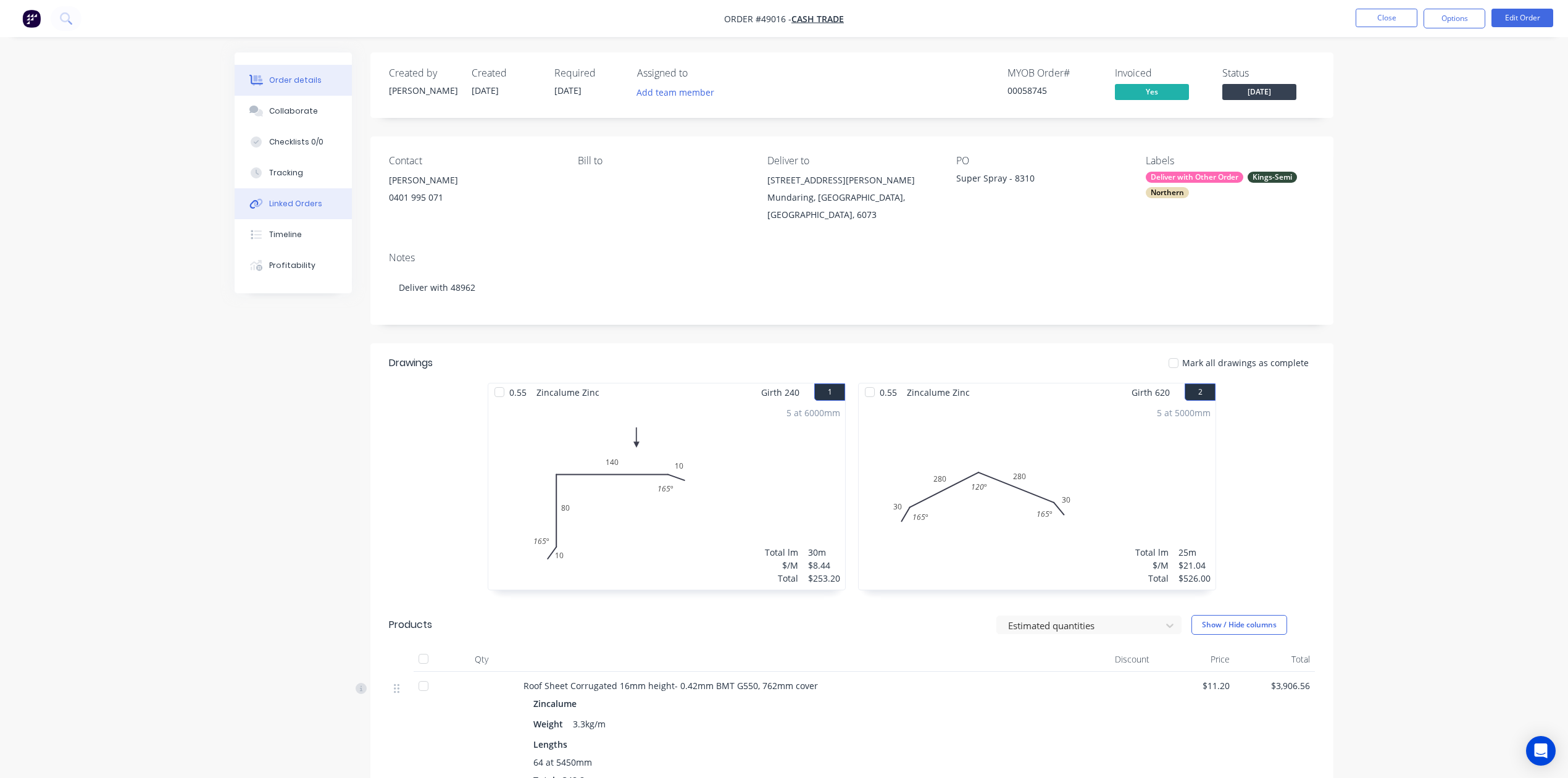
click at [285, 205] on div "Linked Orders" at bounding box center [295, 204] width 53 height 11
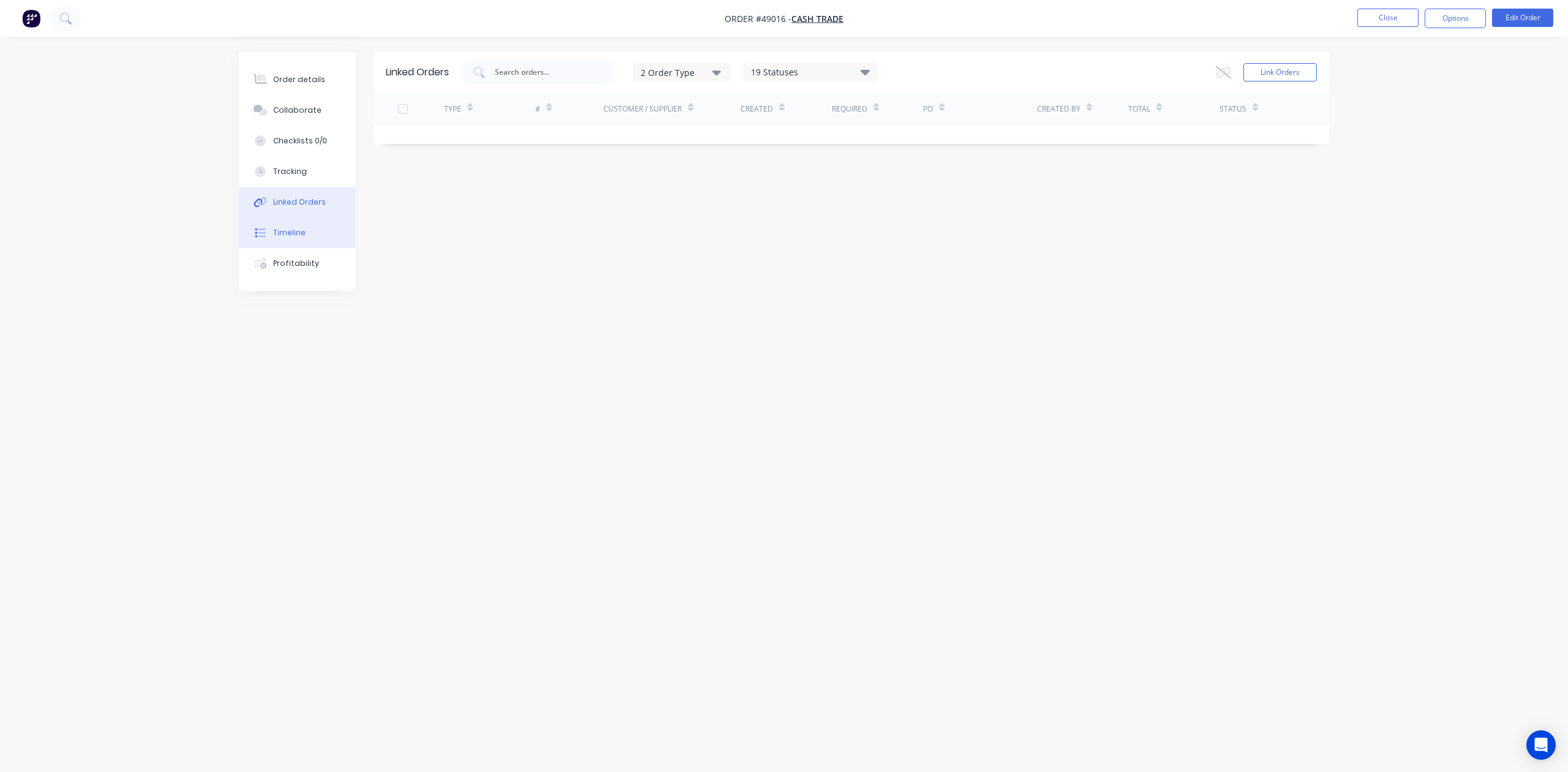
click at [285, 226] on button "Timeline" at bounding box center [297, 232] width 116 height 30
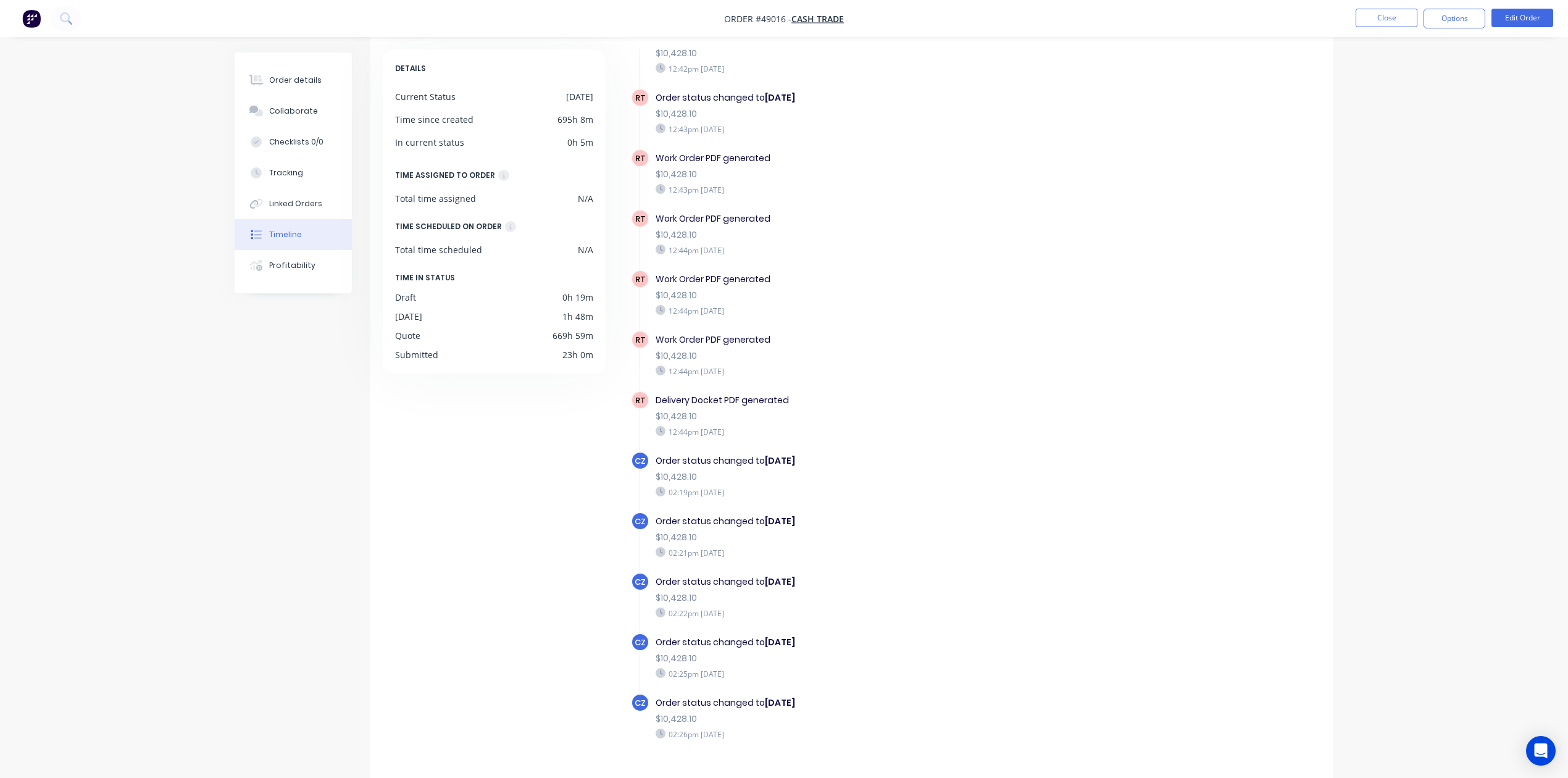
scroll to position [85, 0]
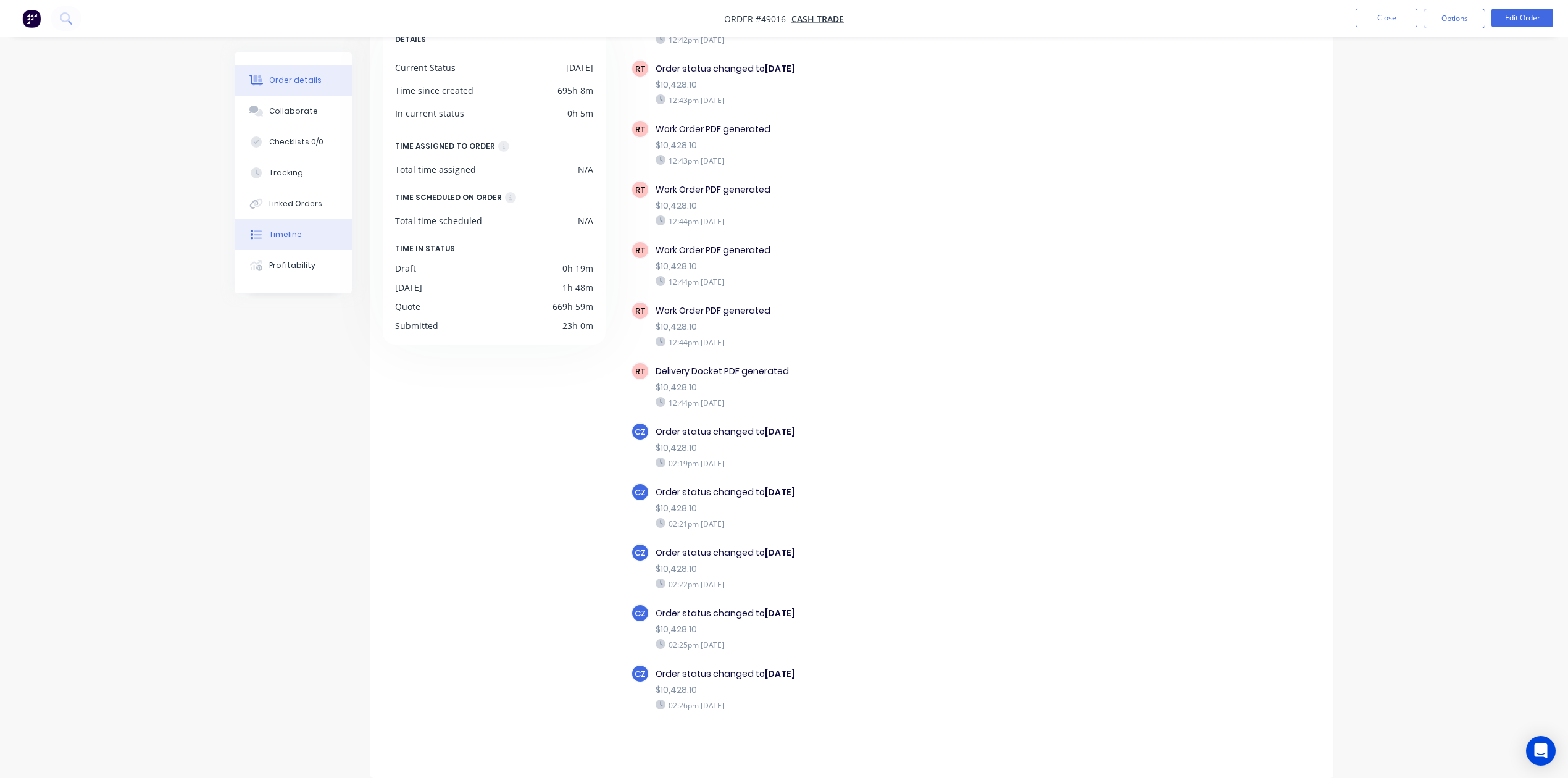
click at [293, 87] on button "Order details" at bounding box center [293, 80] width 117 height 31
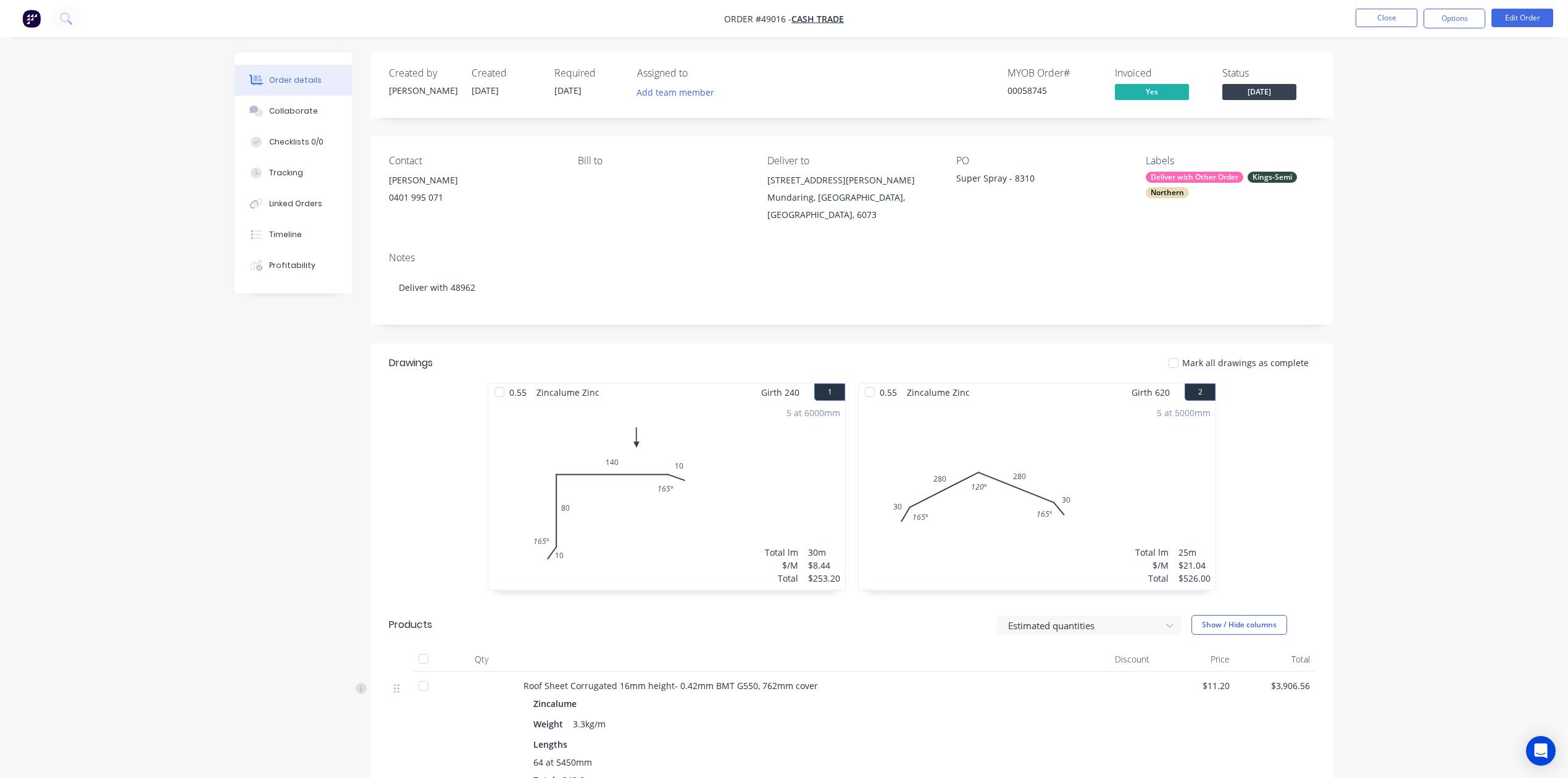
click at [912, 663] on div at bounding box center [795, 659] width 555 height 25
click at [1370, 15] on button "Close" at bounding box center [1386, 18] width 62 height 19
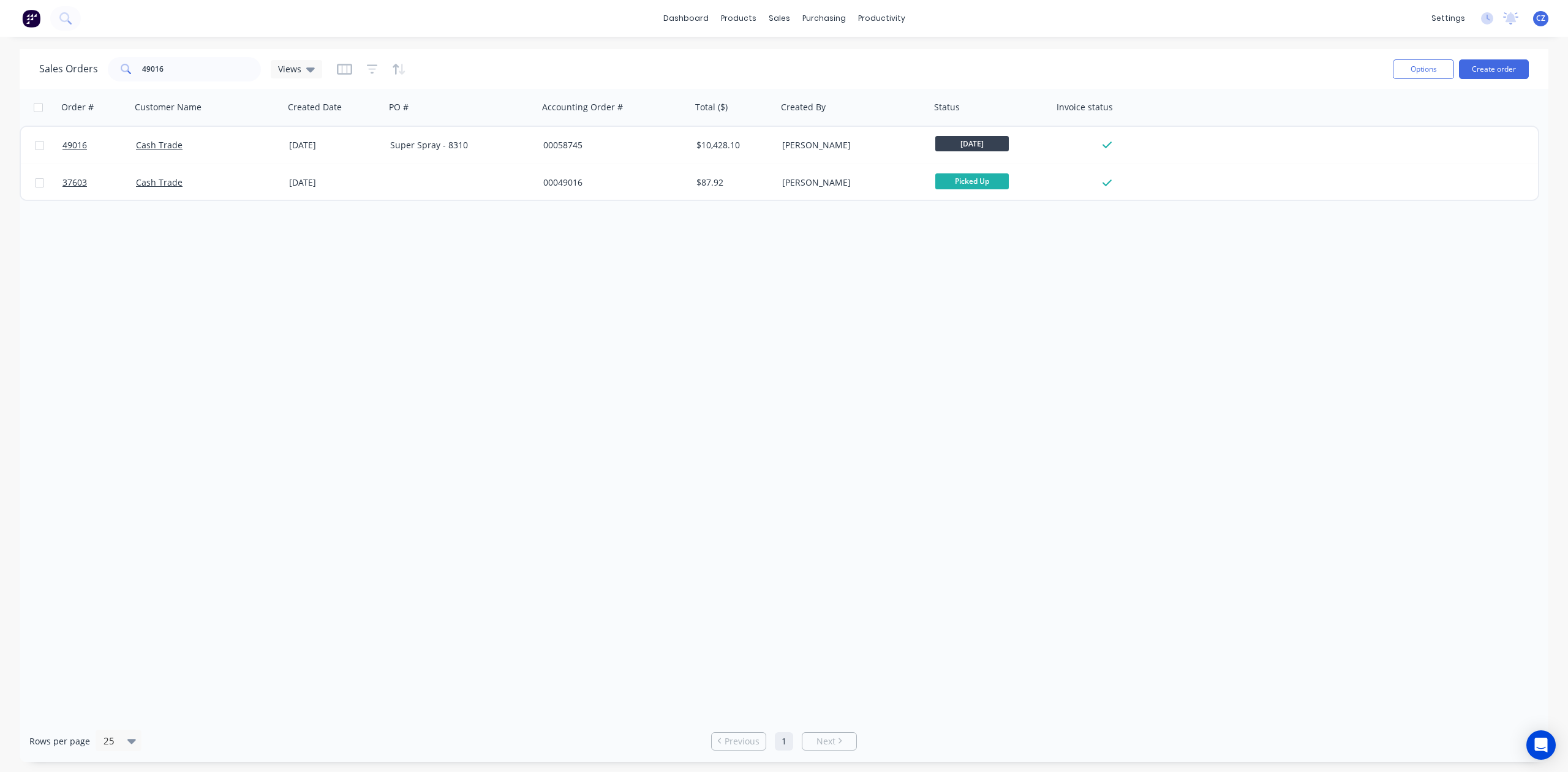
click at [238, 368] on div "Order # Customer Name Created Date PO # Accounting Order # Total ($) Created By…" at bounding box center [784, 405] width 1529 height 631
drag, startPoint x: 207, startPoint y: 60, endPoint x: 60, endPoint y: 61, distance: 147.0
click at [60, 61] on div "Sales Orders 49016 Views" at bounding box center [181, 69] width 283 height 24
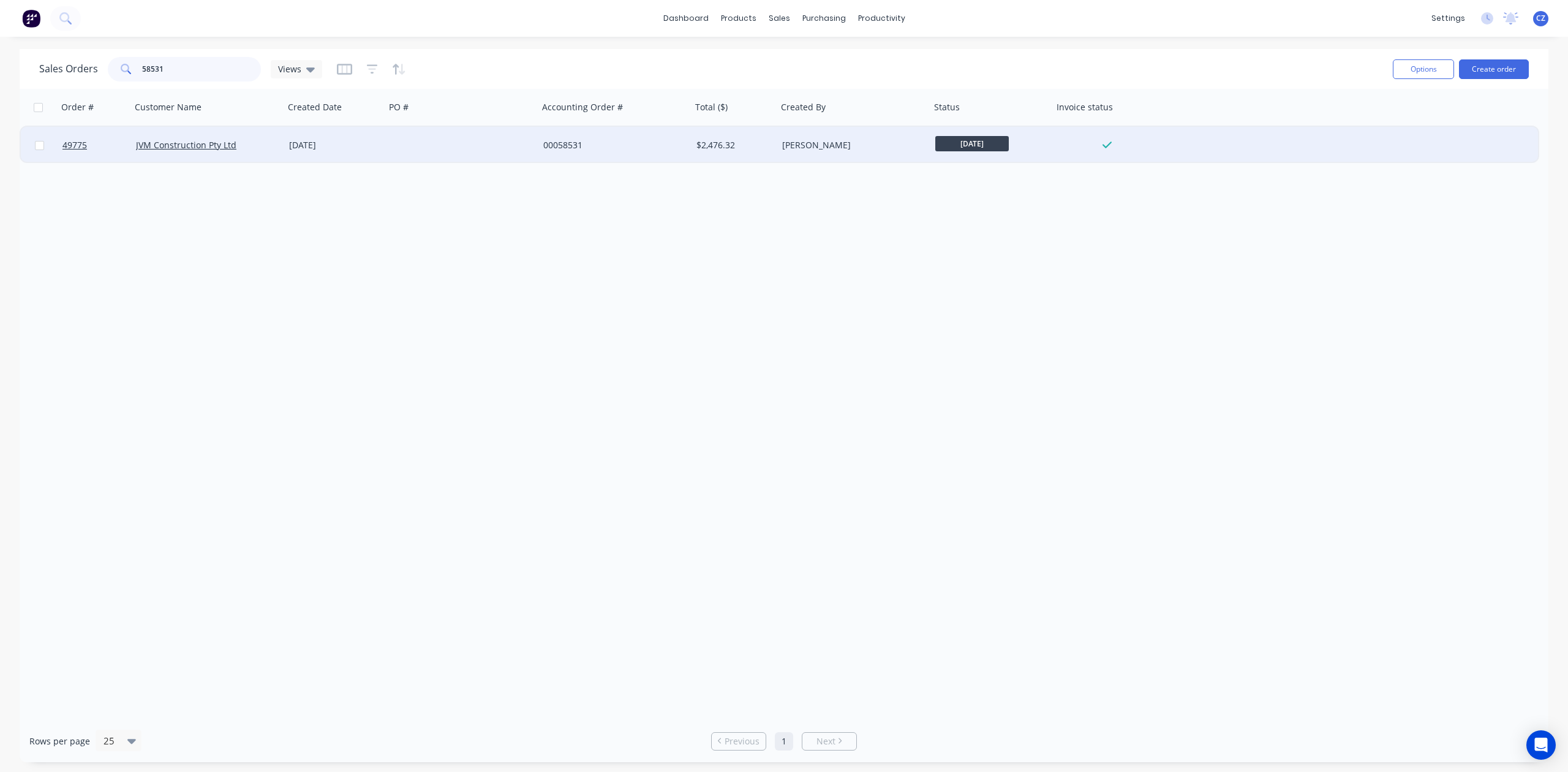
type input "58531"
click at [449, 152] on div at bounding box center [462, 146] width 153 height 37
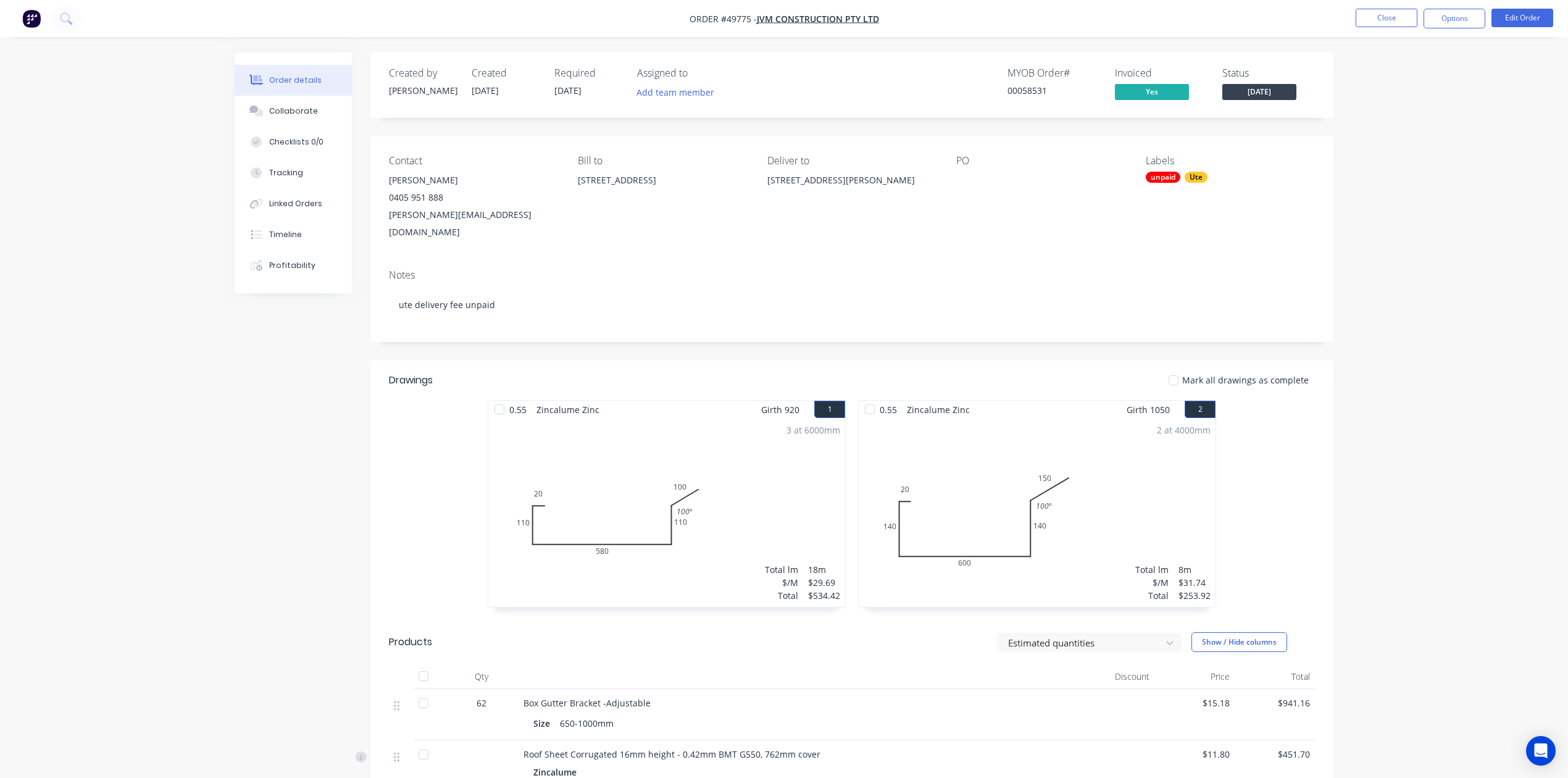
click at [1384, 75] on div "Order details Collaborate Checklists 0/0 Tracking Linked Orders Timeline Profit…" at bounding box center [784, 551] width 1568 height 1101
click at [1383, 18] on button "Close" at bounding box center [1386, 18] width 62 height 19
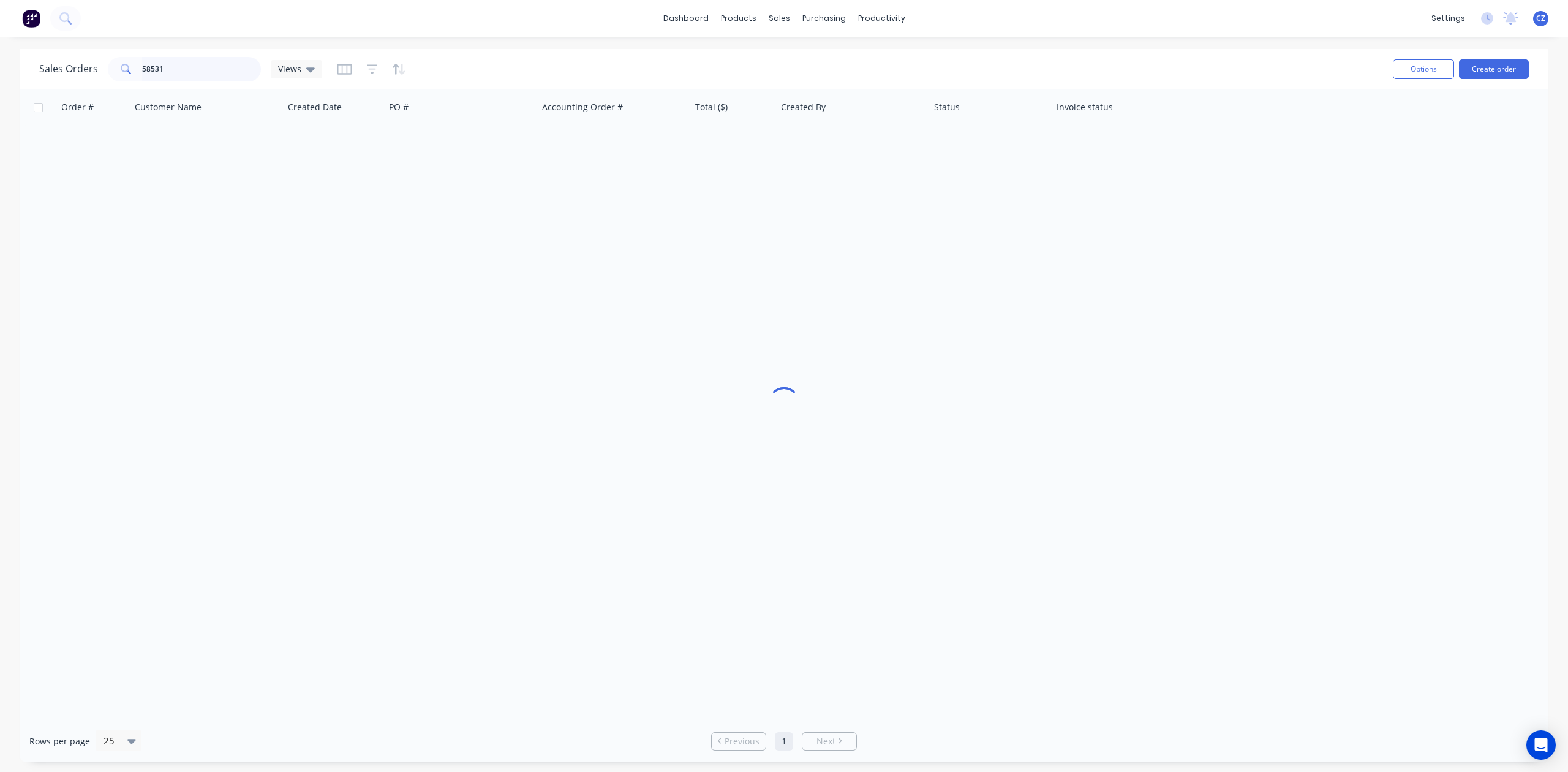
drag, startPoint x: 211, startPoint y: 67, endPoint x: 0, endPoint y: 101, distance: 213.7
click at [0, 101] on div "Sales Orders 58531 Views Options Create order Order # Customer Name Created Dat…" at bounding box center [784, 405] width 1568 height 713
type input "49892"
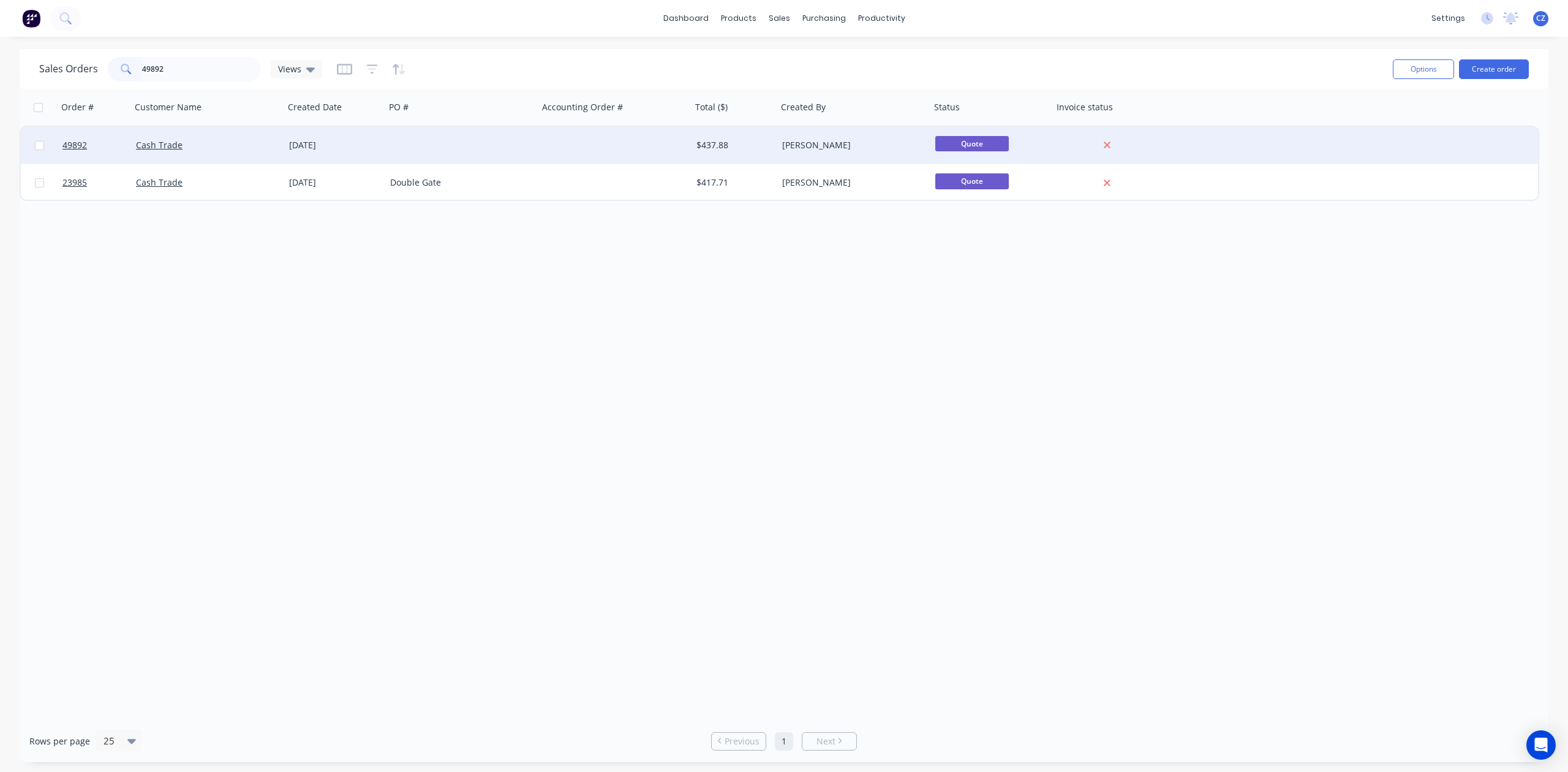
click at [567, 145] on div at bounding box center [615, 146] width 153 height 37
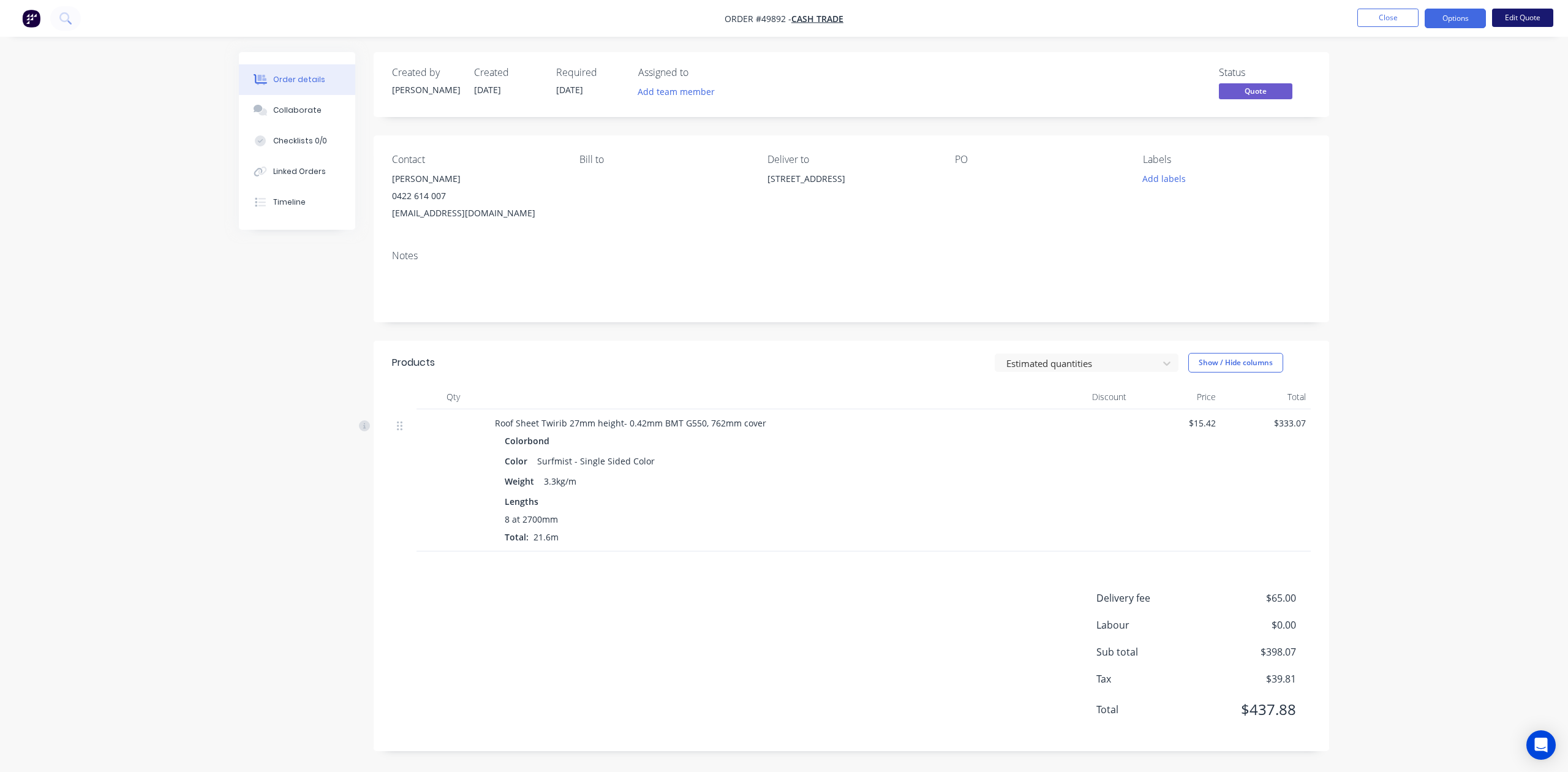
click at [1533, 14] on button "Edit Quote" at bounding box center [1523, 18] width 61 height 19
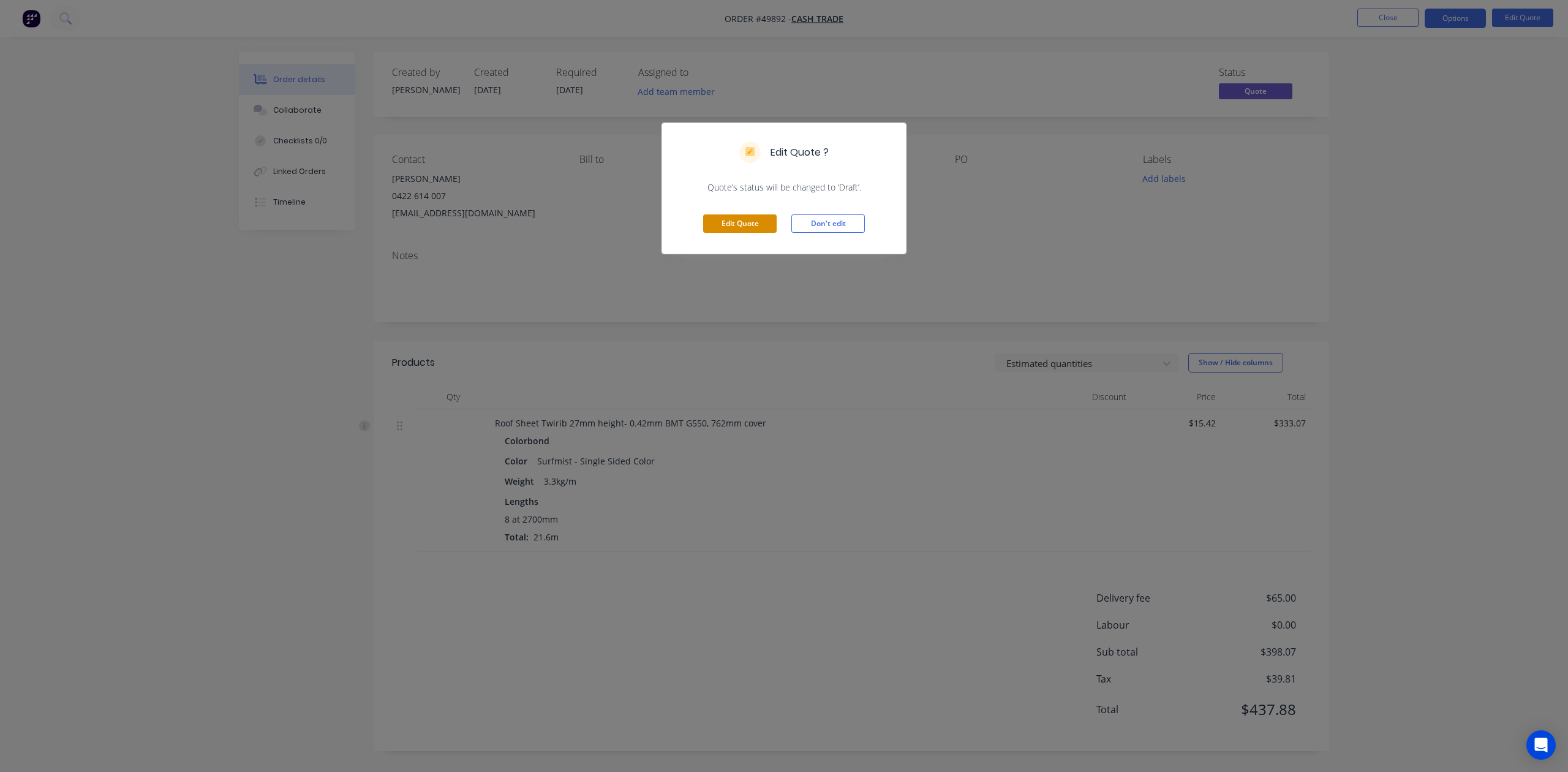
click at [737, 221] on button "Edit Quote" at bounding box center [740, 224] width 73 height 19
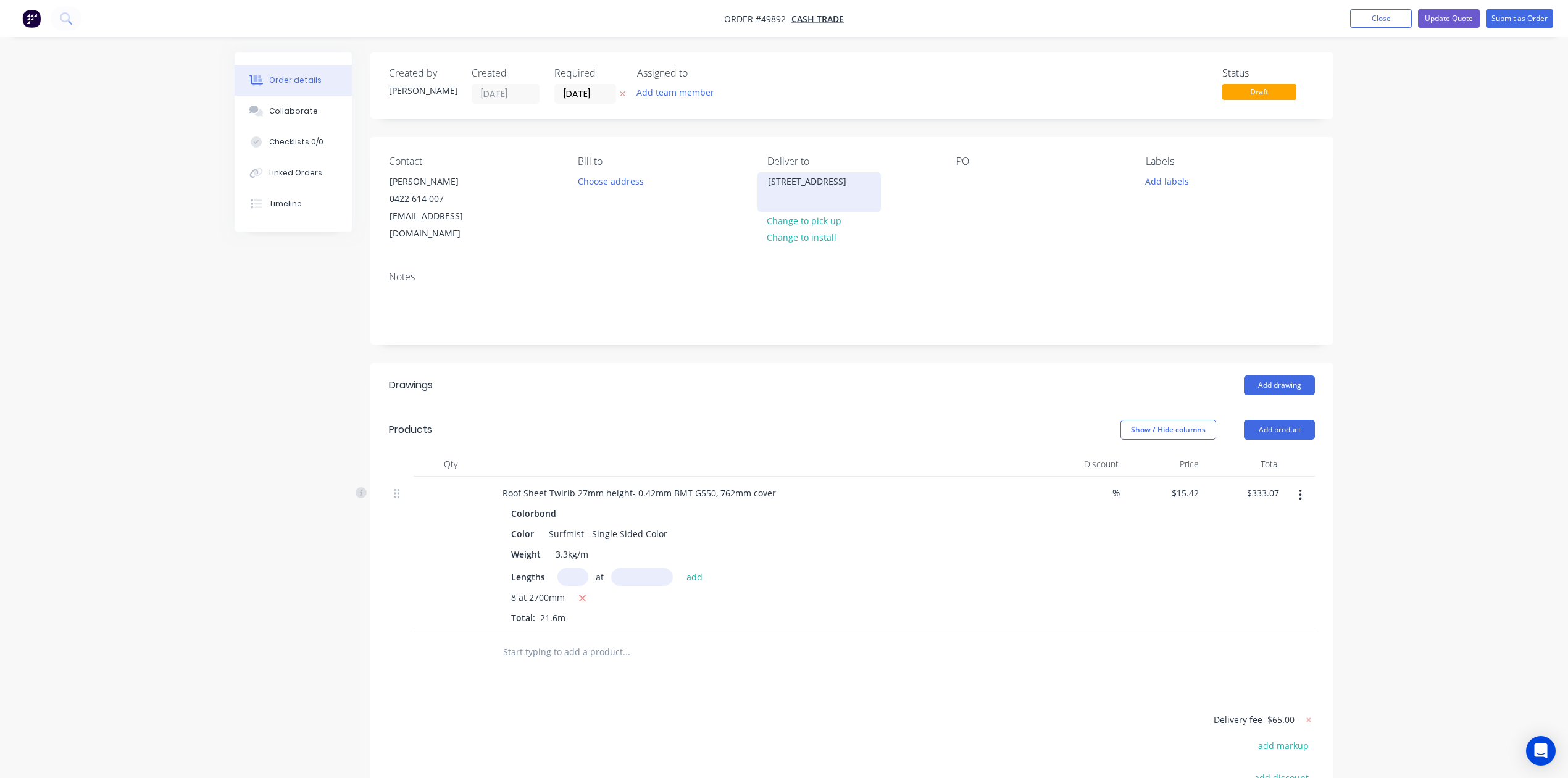
copy div "[STREET_ADDRESS]"
drag, startPoint x: 843, startPoint y: 205, endPoint x: 1063, endPoint y: 643, distance: 490.1
click at [1063, 643] on div "Created by Cathy Created 02/10/25 Required 02/10/25 Assigned to Add team member…" at bounding box center [851, 494] width 963 height 883
click at [1067, 646] on div at bounding box center [852, 652] width 926 height 40
click at [589, 92] on input "02/10/25" at bounding box center [584, 94] width 60 height 19
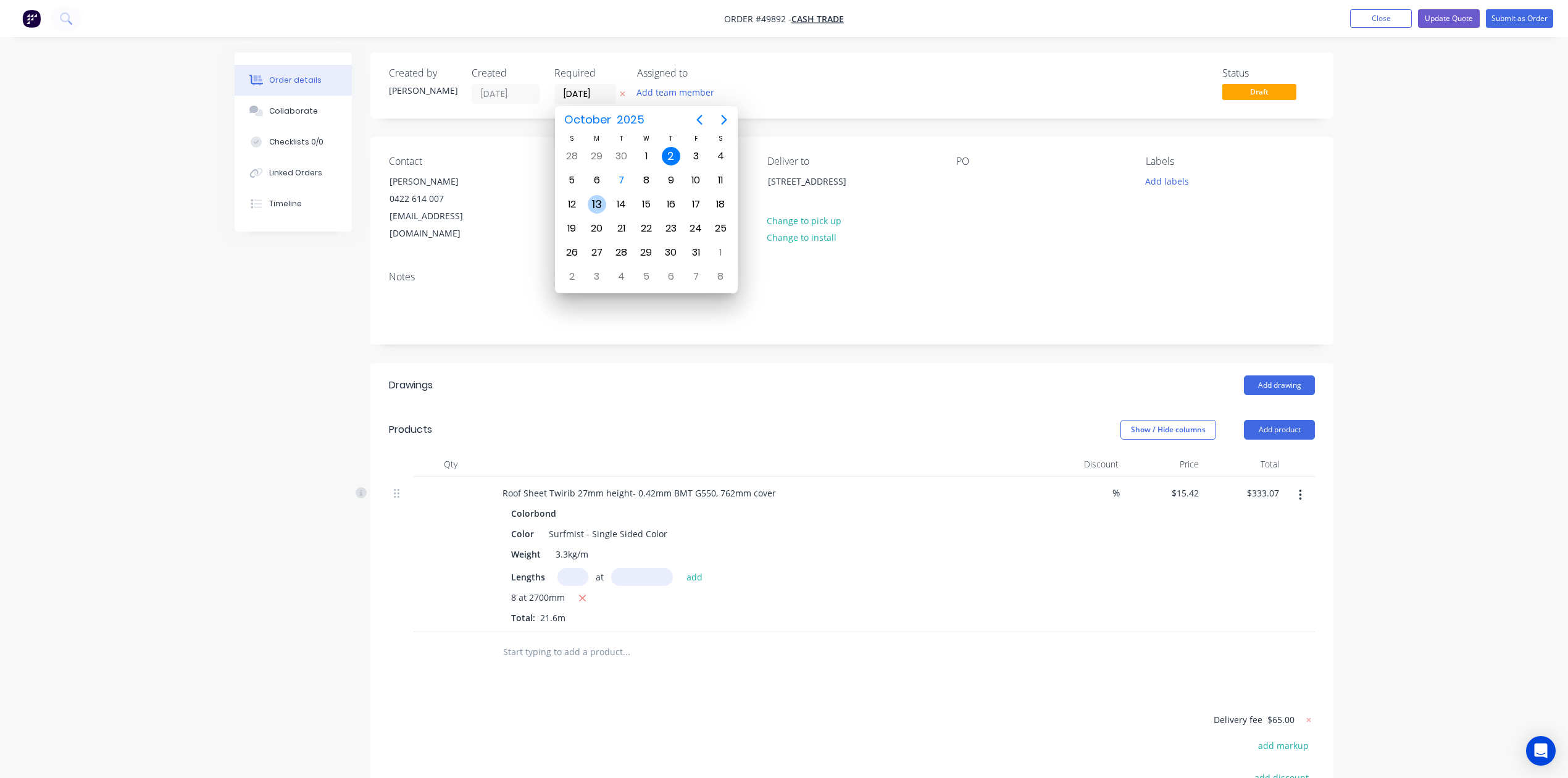
click at [588, 203] on div "13" at bounding box center [597, 204] width 19 height 19
type input "[DATE]"
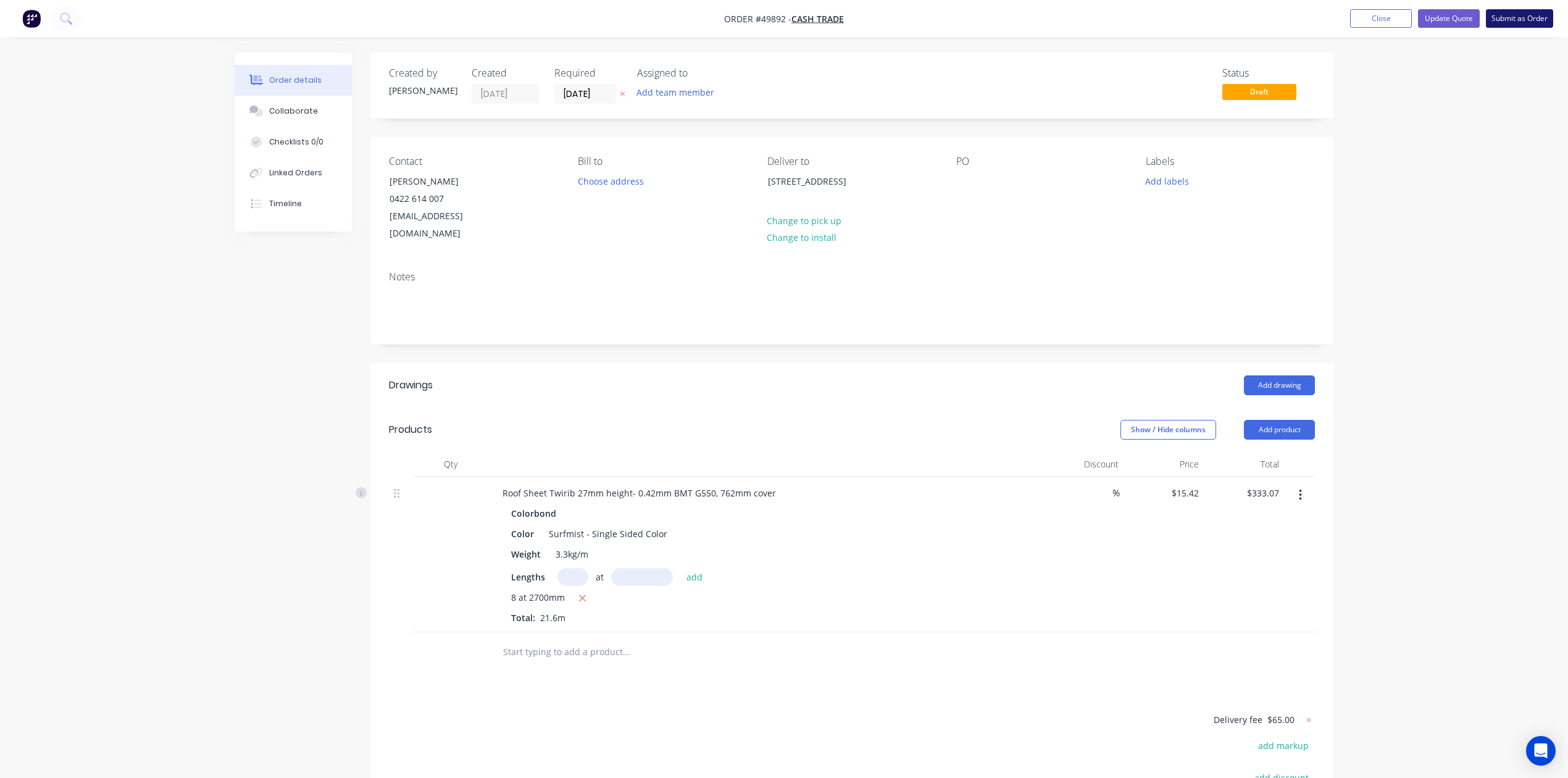
click at [1528, 19] on button "Submit as Order" at bounding box center [1519, 19] width 67 height 19
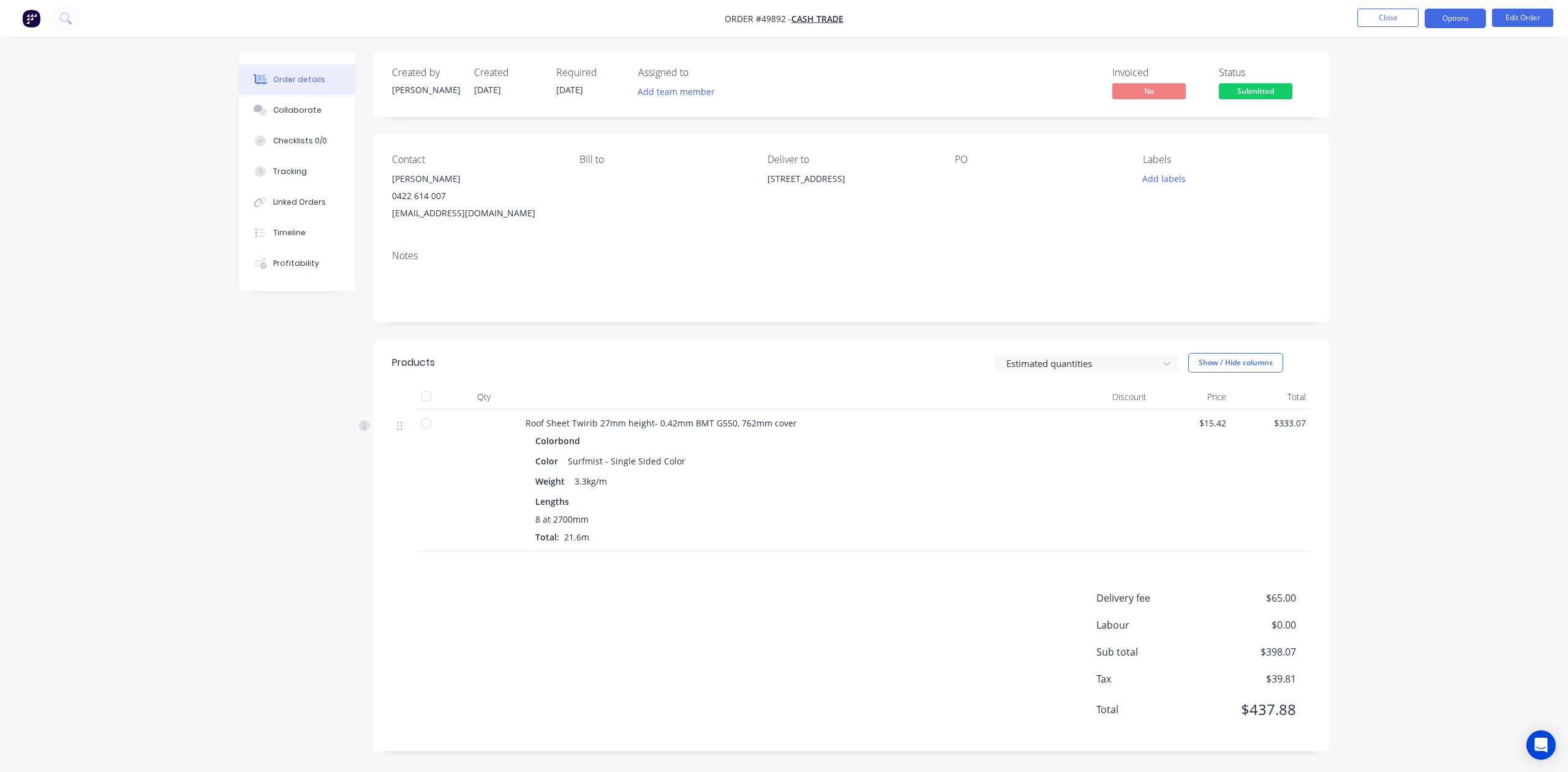
click at [1448, 14] on button "Options" at bounding box center [1455, 18] width 61 height 19
click at [1406, 74] on div "Invoice" at bounding box center [1419, 74] width 113 height 18
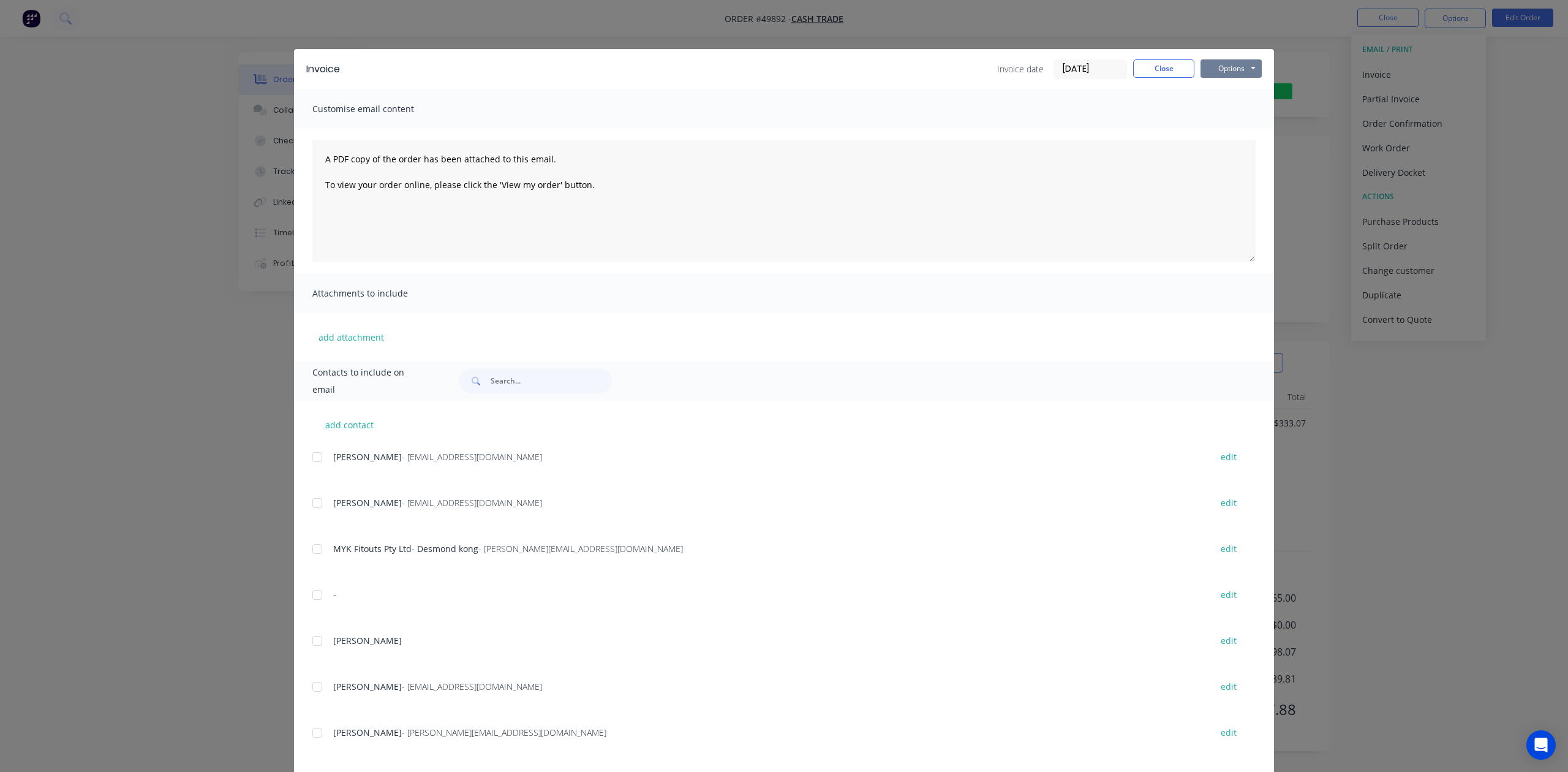
click at [1233, 70] on button "Options" at bounding box center [1231, 69] width 61 height 19
click at [1235, 111] on button "Print" at bounding box center [1240, 110] width 78 height 20
click at [1172, 72] on button "Close" at bounding box center [1163, 69] width 61 height 19
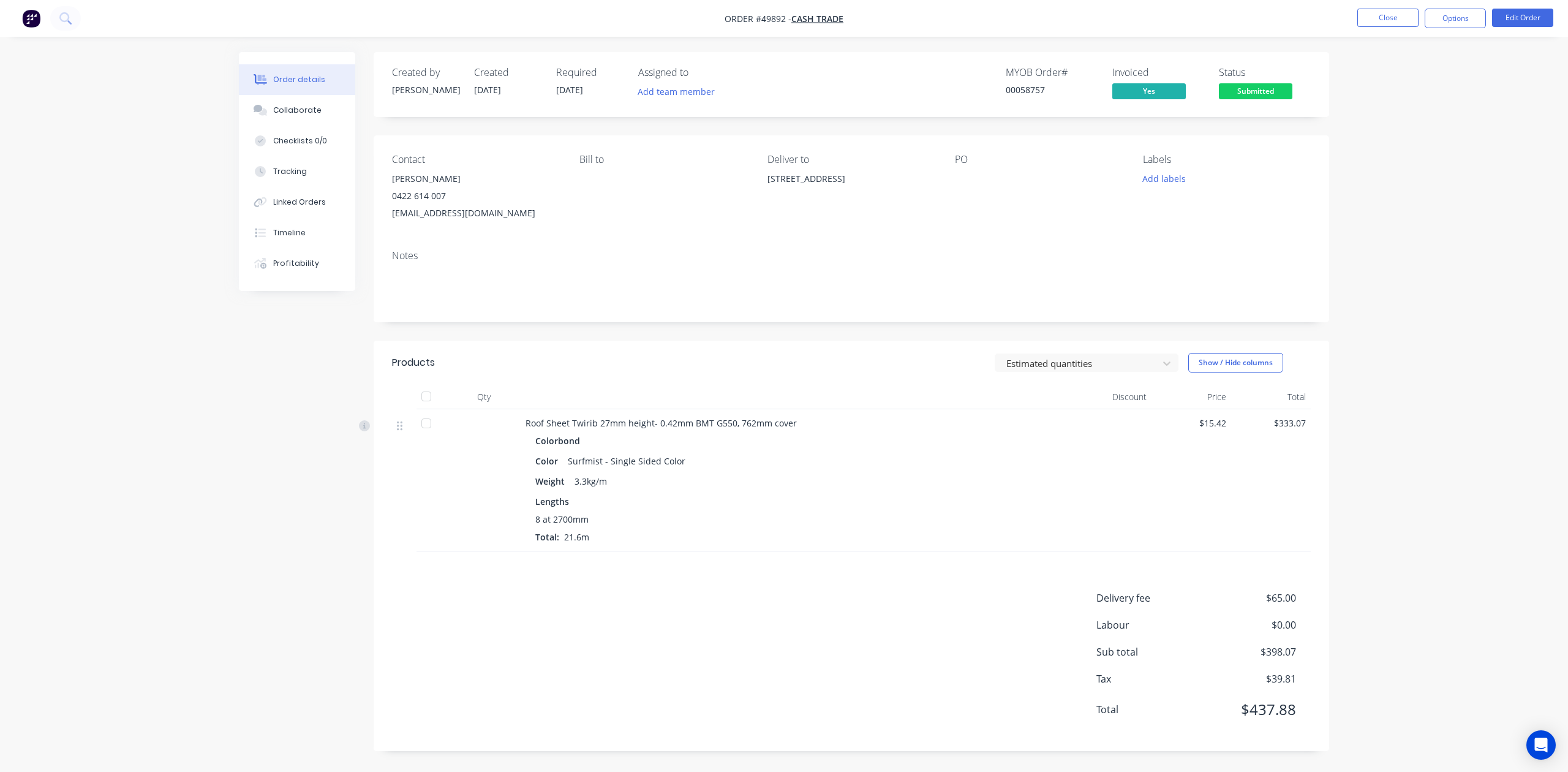
click at [1257, 84] on span "Submitted" at bounding box center [1255, 91] width 73 height 15
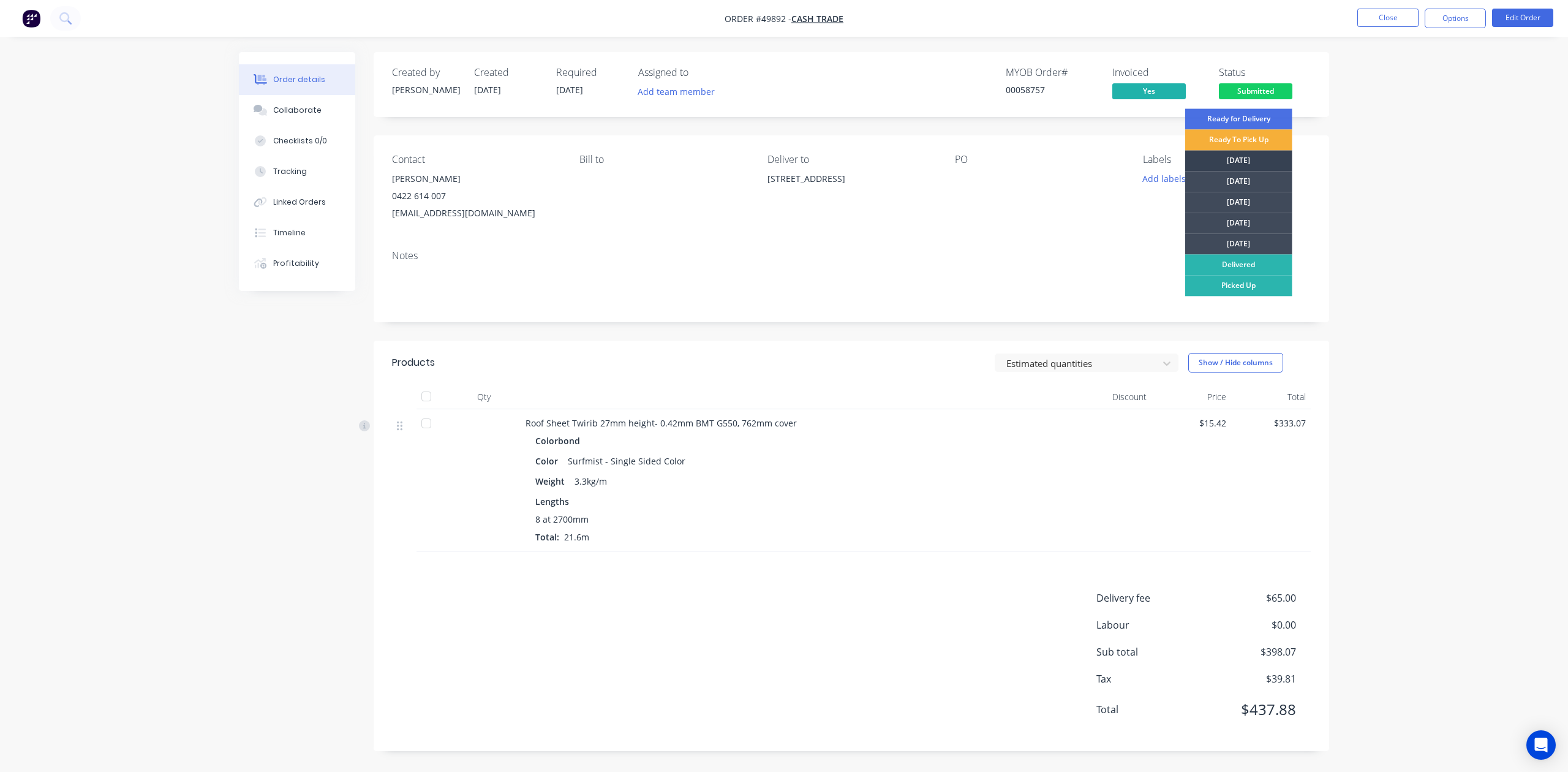
click at [1234, 156] on div "Monday" at bounding box center [1238, 160] width 107 height 21
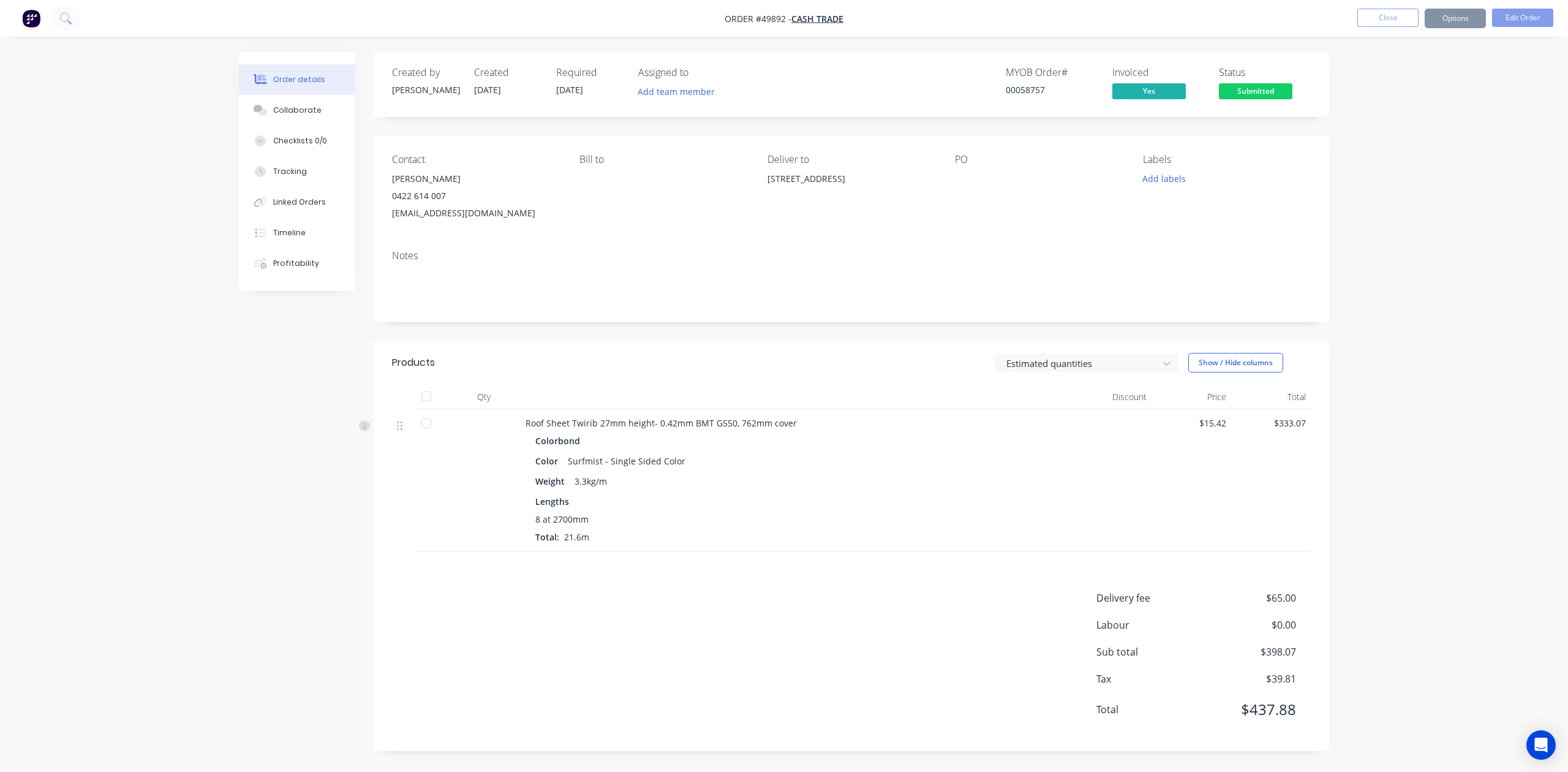
click at [1360, 177] on div "Order details Collaborate Checklists 0/0 Tracking Linked Orders Timeline Profit…" at bounding box center [784, 386] width 1568 height 772
click at [975, 549] on div "Roof Sheet Twirib 27mm height- 0.42mm BMT G550, 762mm cover Colorbond Color Sur…" at bounding box center [796, 480] width 551 height 142
click at [1464, 22] on button "Options" at bounding box center [1455, 18] width 61 height 19
click at [1368, 179] on div "Delivery Docket" at bounding box center [1419, 172] width 113 height 18
click at [1393, 113] on button "Without pricing" at bounding box center [1419, 123] width 135 height 24
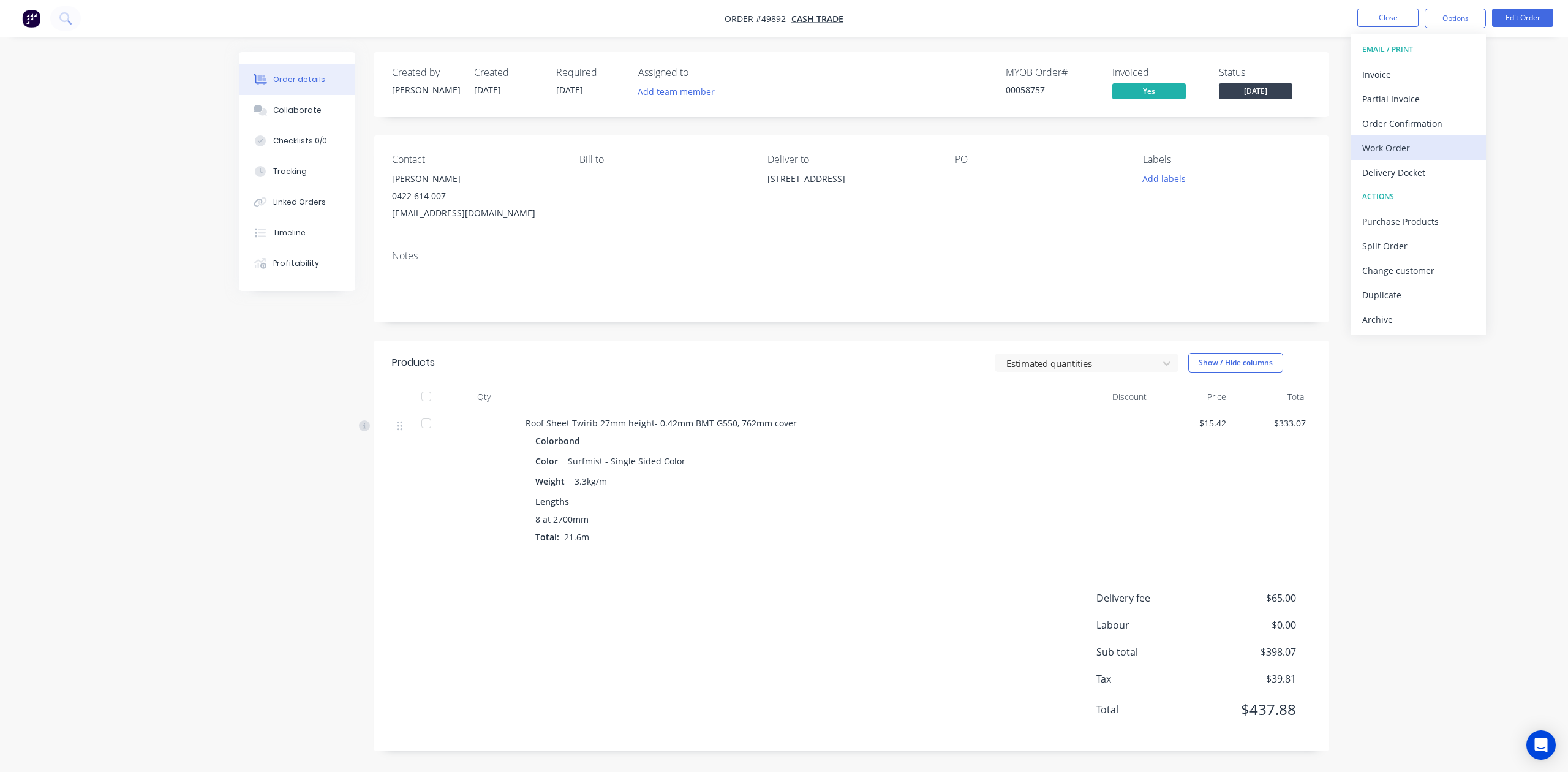
click at [1395, 140] on div "Work Order" at bounding box center [1419, 147] width 113 height 18
click at [1400, 123] on div "Without pricing" at bounding box center [1419, 123] width 113 height 18
drag, startPoint x: 1056, startPoint y: 221, endPoint x: 1219, endPoint y: 603, distance: 415.3
click at [1057, 226] on div "Contact Alex 0422 614 007 wingwing778899@gmail.com Bill to Deliver to Unit 15/1…" at bounding box center [851, 188] width 955 height 104
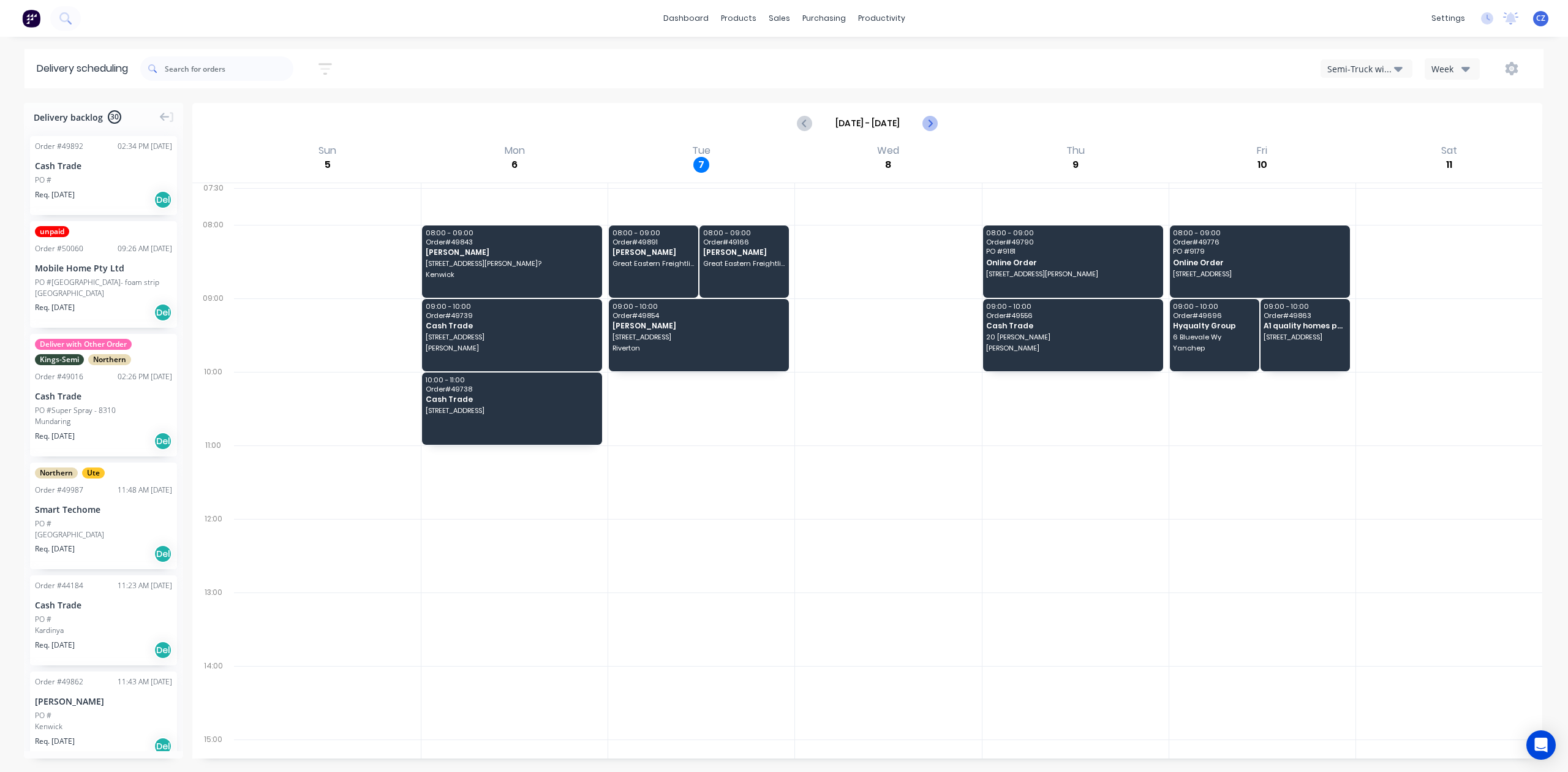
click at [927, 118] on icon "Next page" at bounding box center [929, 123] width 14 height 14
type input "[DATE] - [DATE]"
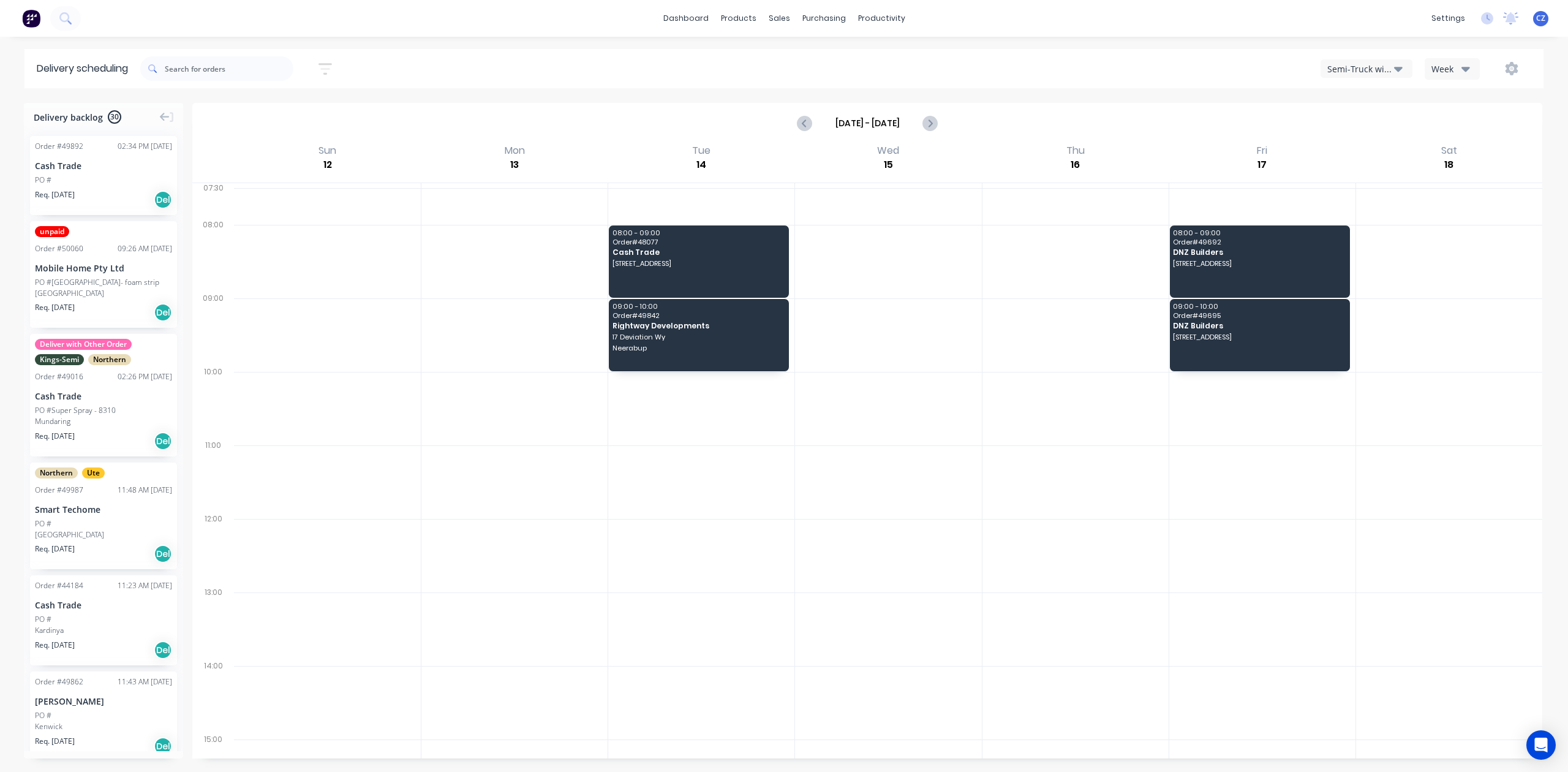
drag, startPoint x: 1374, startPoint y: 69, endPoint x: 1368, endPoint y: 77, distance: 10.0
click at [1373, 69] on div "Semi-Truck with Hiab" at bounding box center [1360, 68] width 66 height 13
click at [1353, 147] on div "Utes Delivery" at bounding box center [1382, 148] width 121 height 24
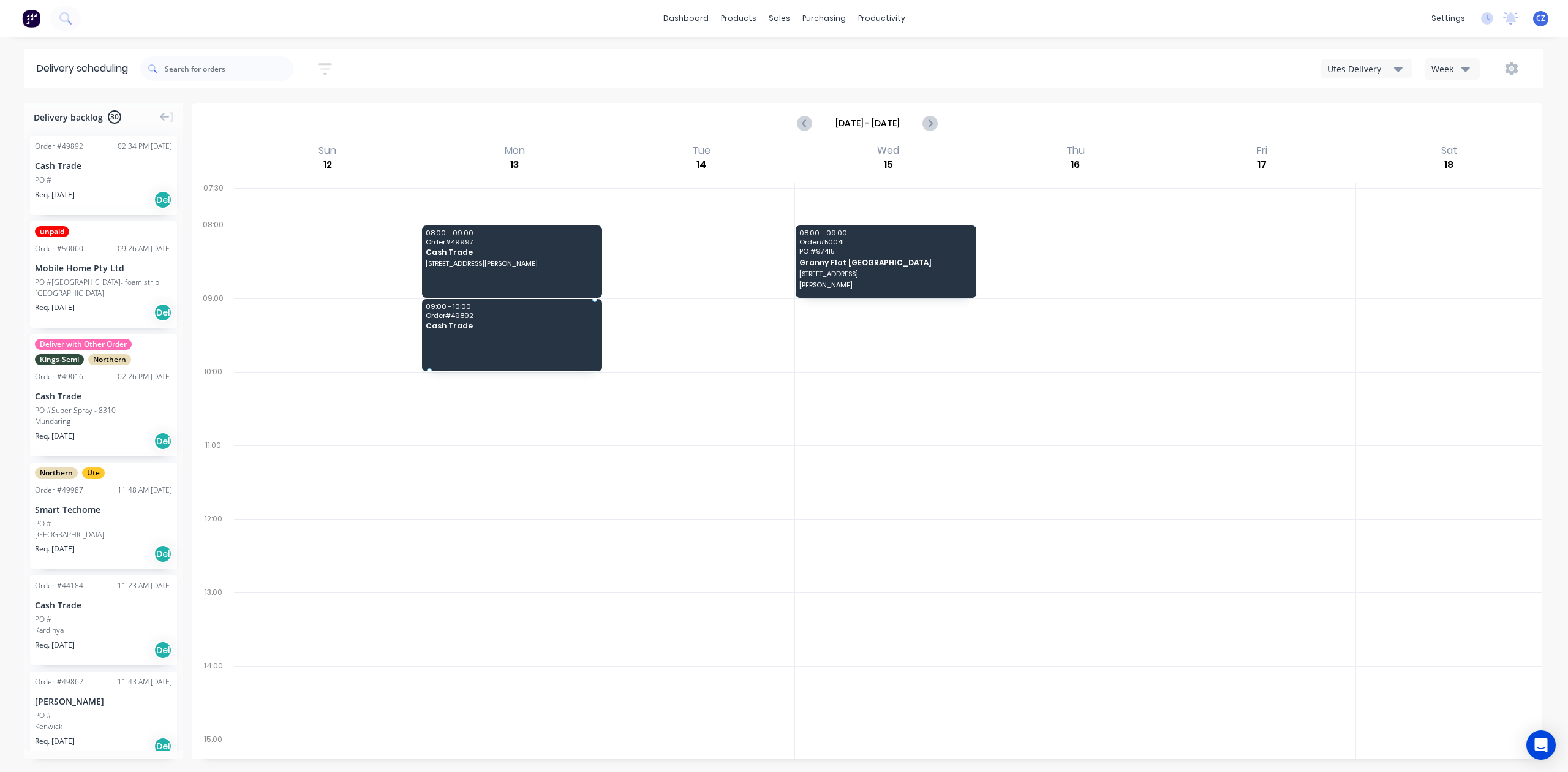
drag, startPoint x: 56, startPoint y: 165, endPoint x: 473, endPoint y: 314, distance: 442.8
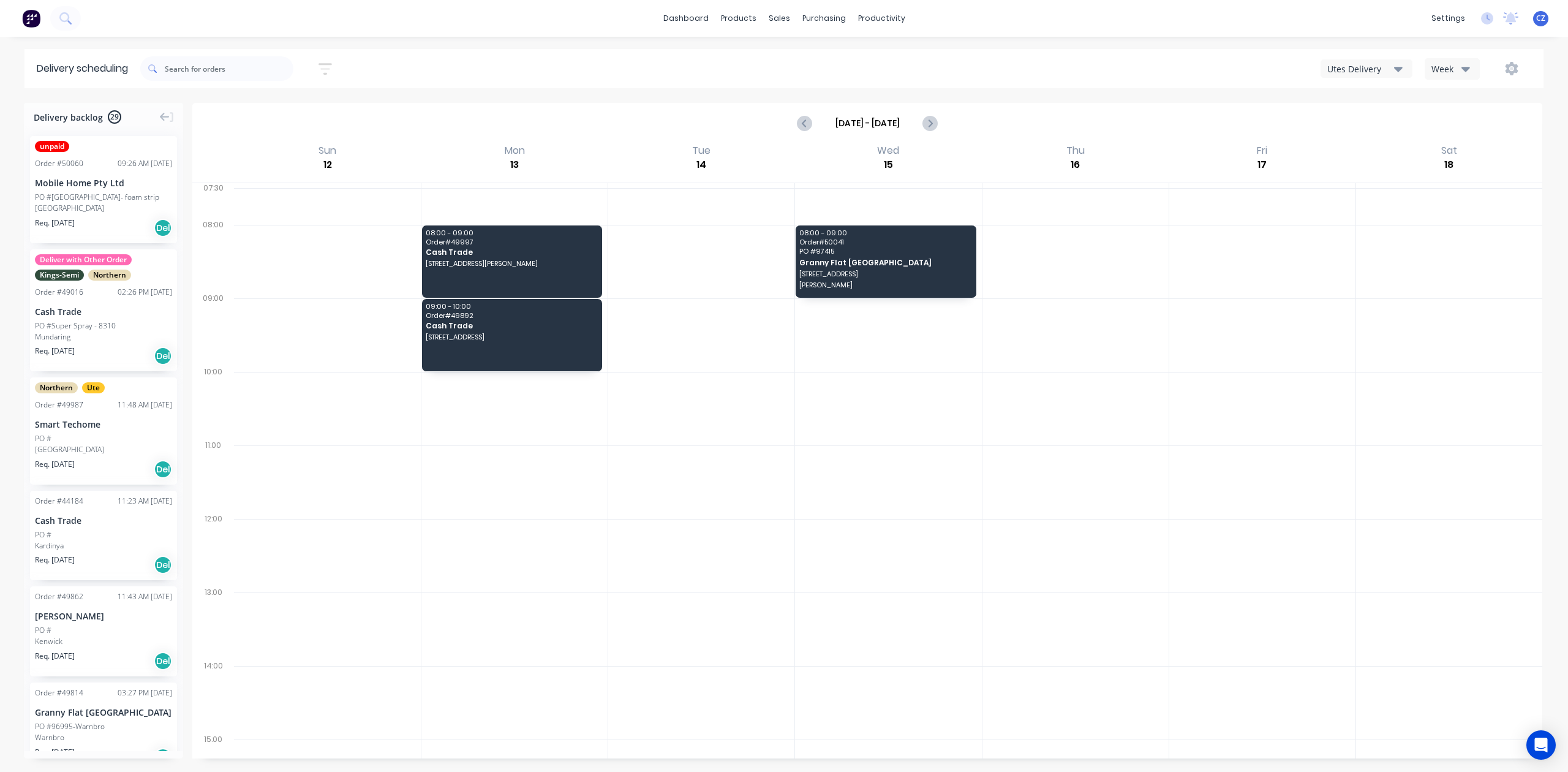
click at [444, 564] on div at bounding box center [514, 555] width 186 height 73
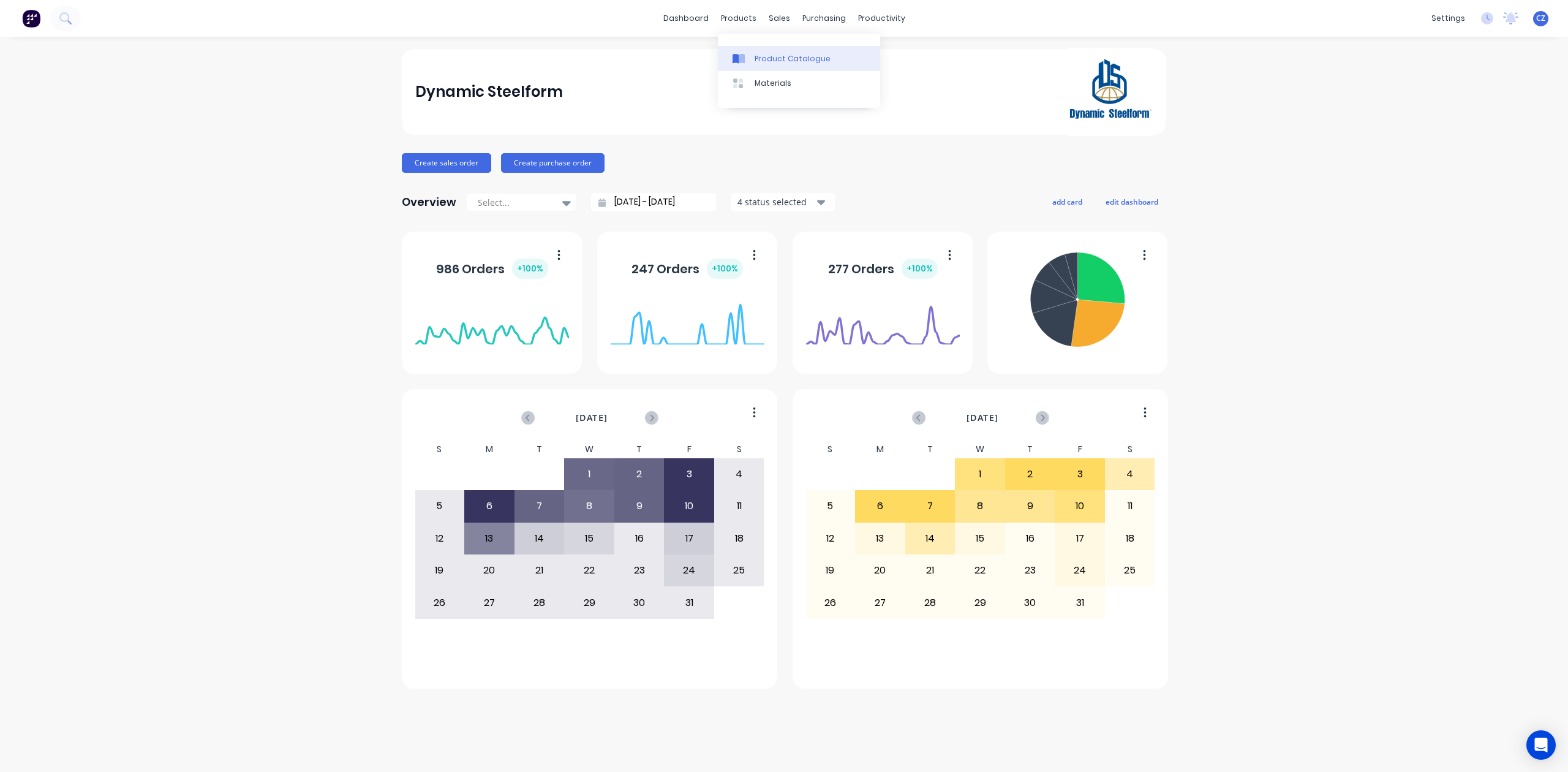
click at [753, 57] on link "Product Catalogue" at bounding box center [799, 58] width 162 height 24
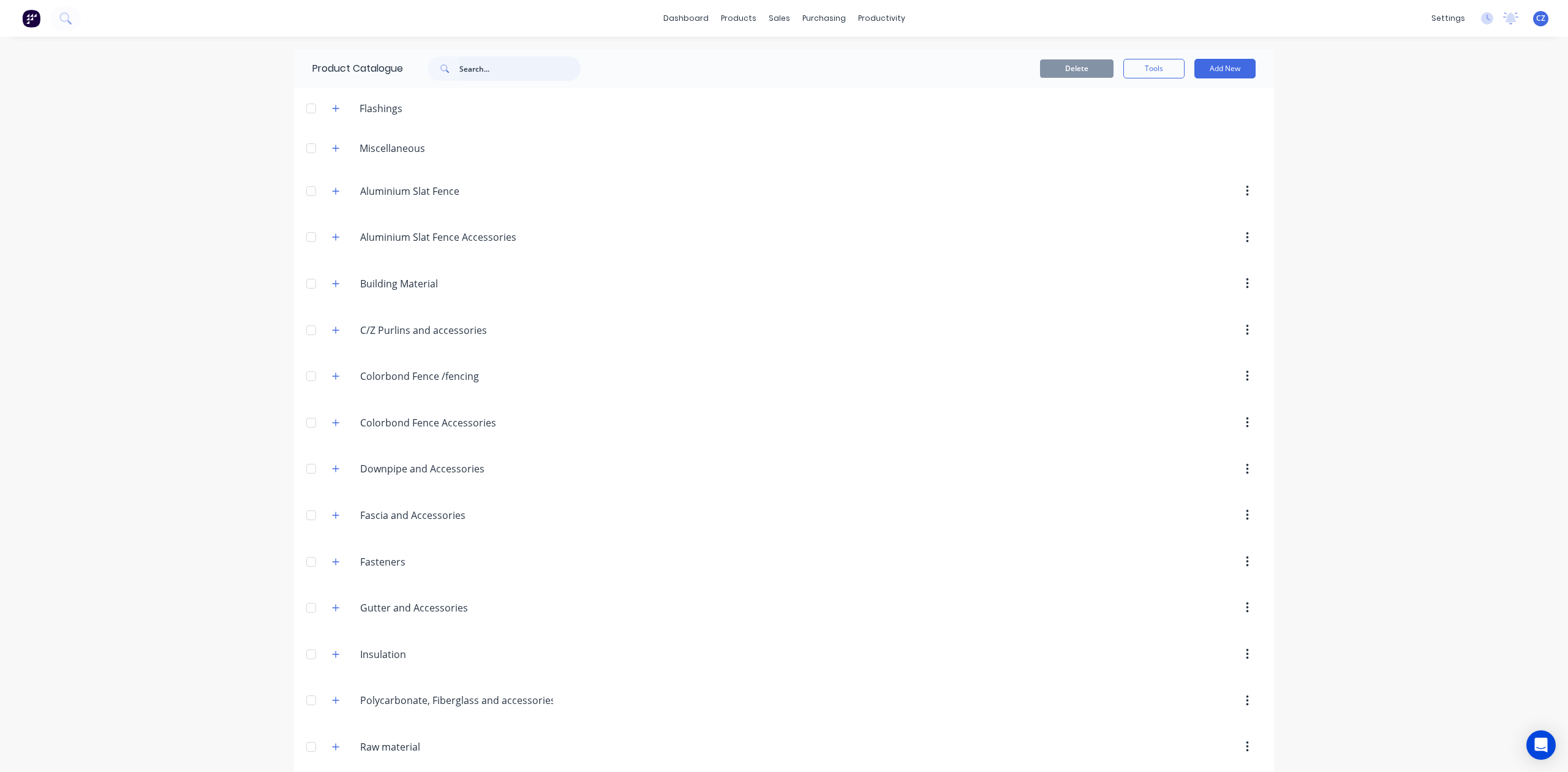
click at [484, 71] on input "text" at bounding box center [520, 68] width 121 height 24
type input "g"
type input "hinge"
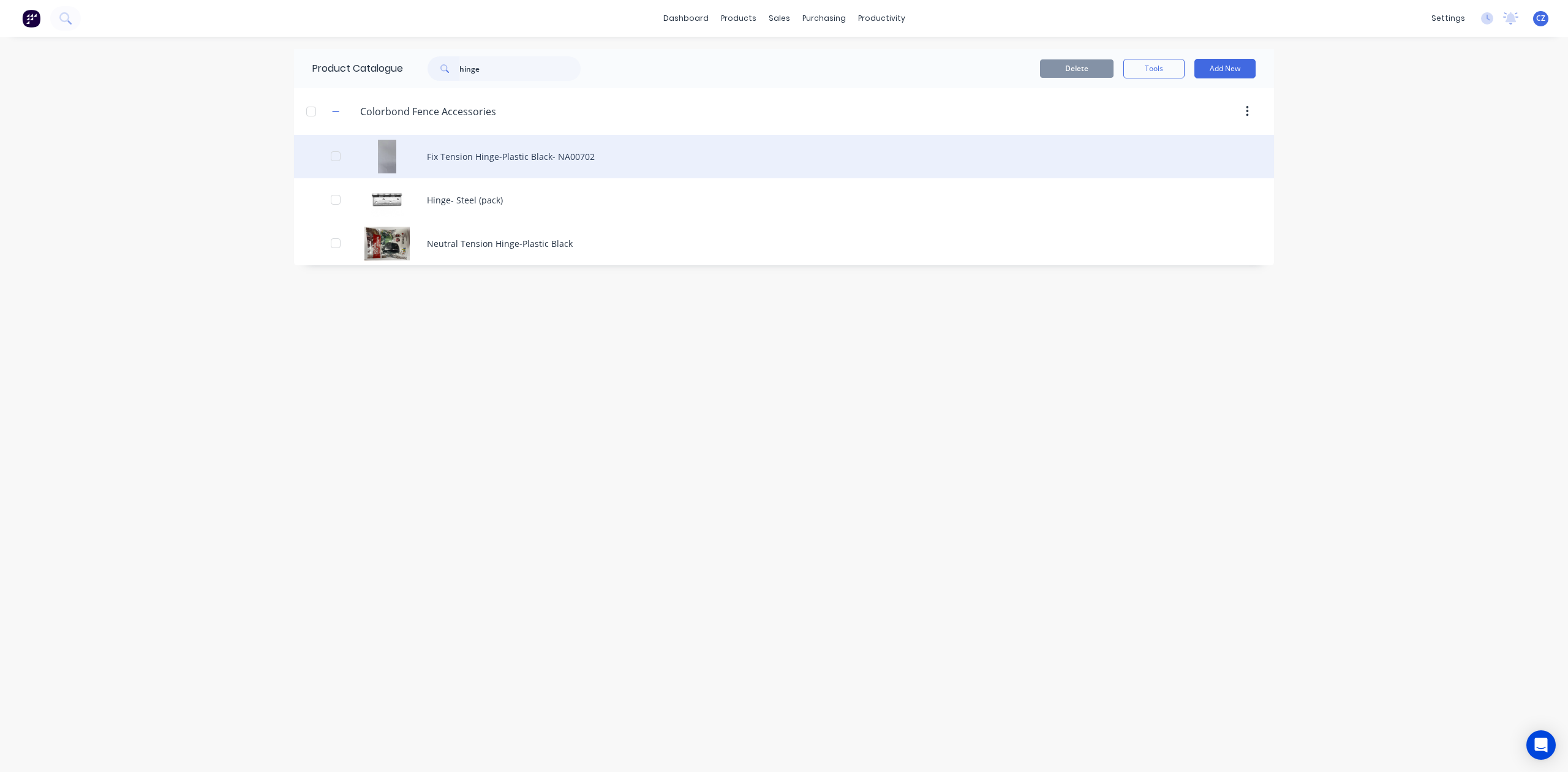
click at [470, 170] on div "Fix Tension Hinge-Plastic Black- NA00702" at bounding box center [784, 157] width 981 height 44
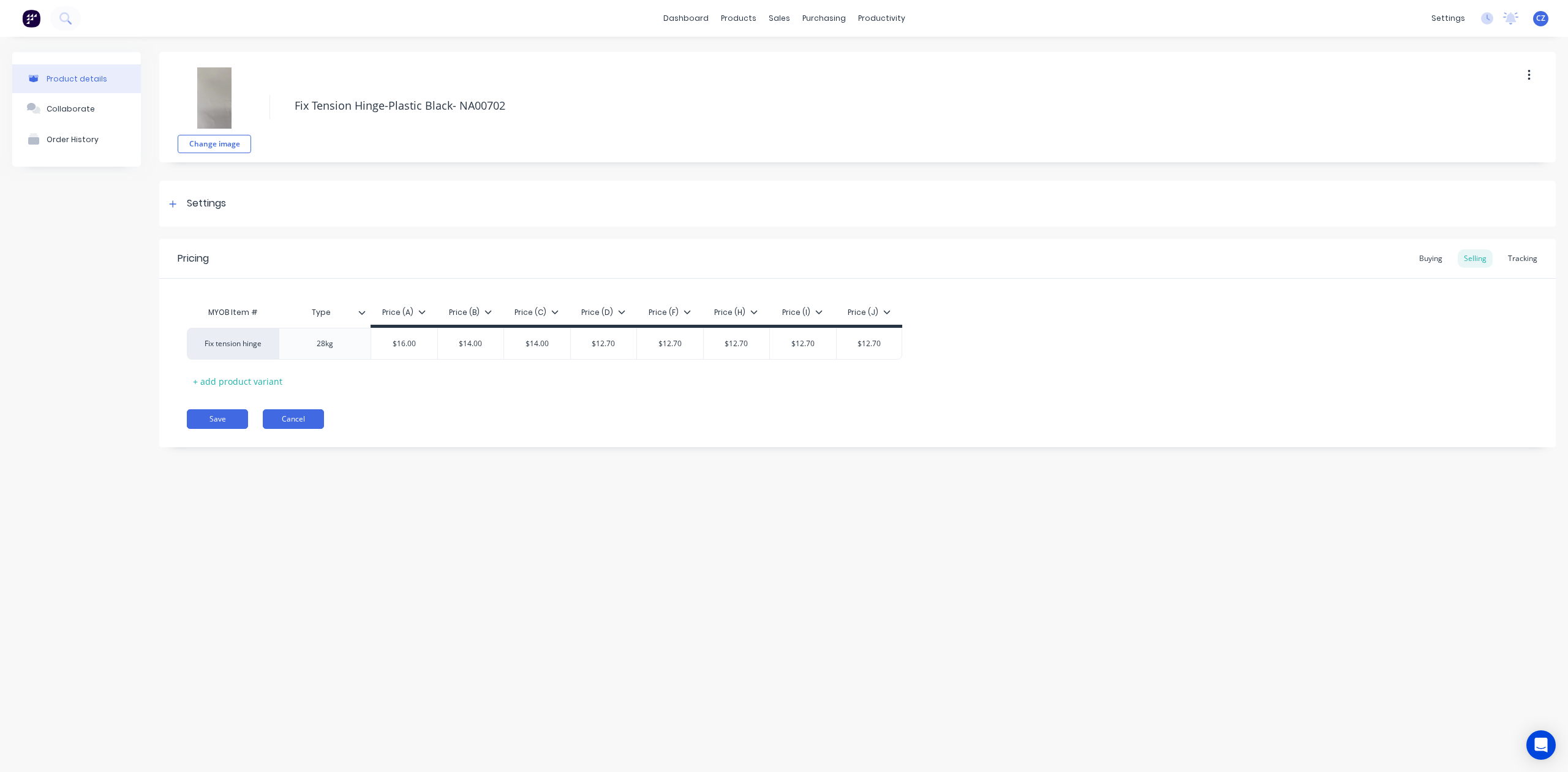
click at [293, 415] on button "Cancel" at bounding box center [293, 418] width 61 height 19
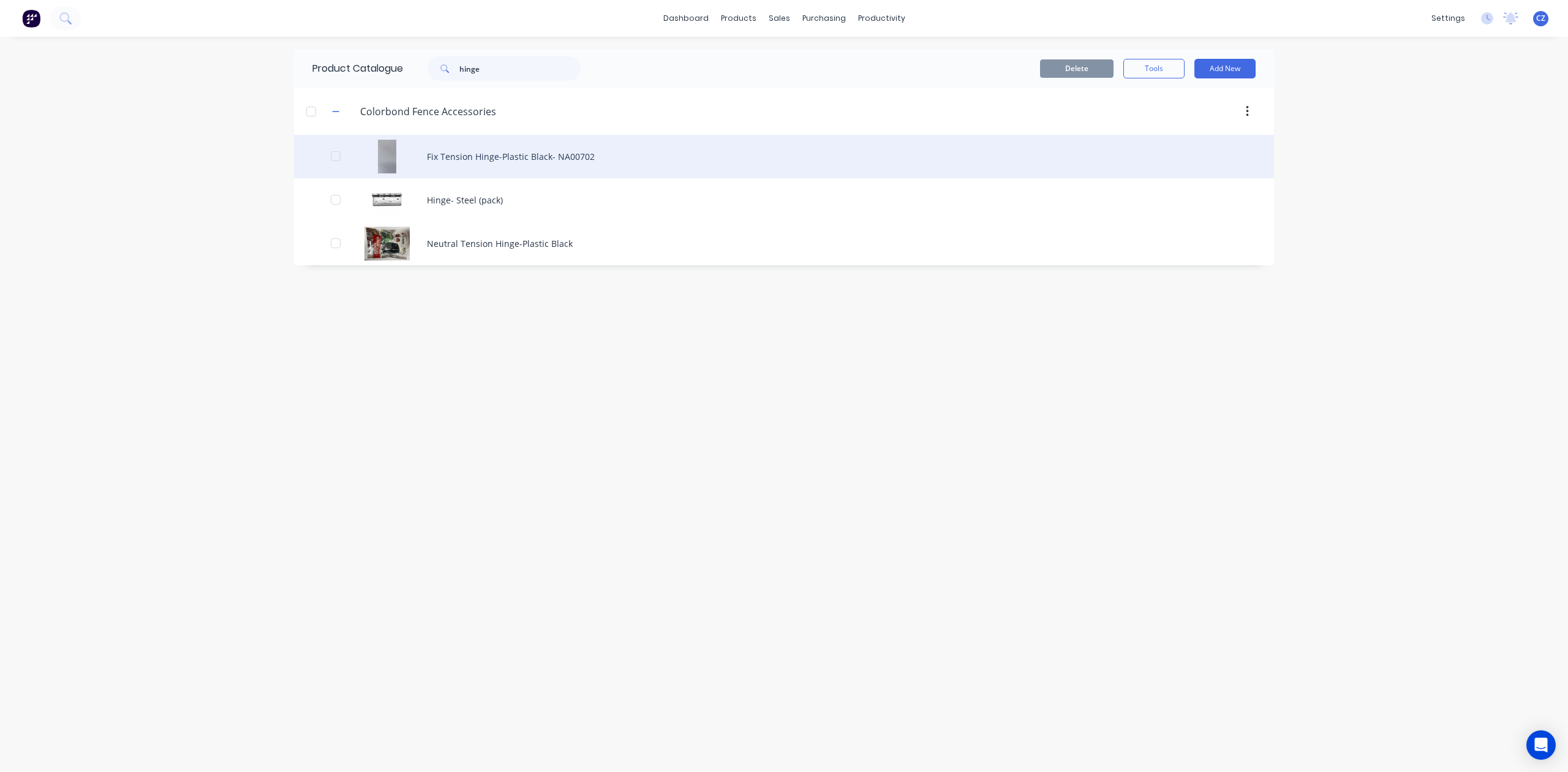
click at [550, 155] on div "Fix Tension Hinge-Plastic Black- NA00702" at bounding box center [784, 157] width 981 height 44
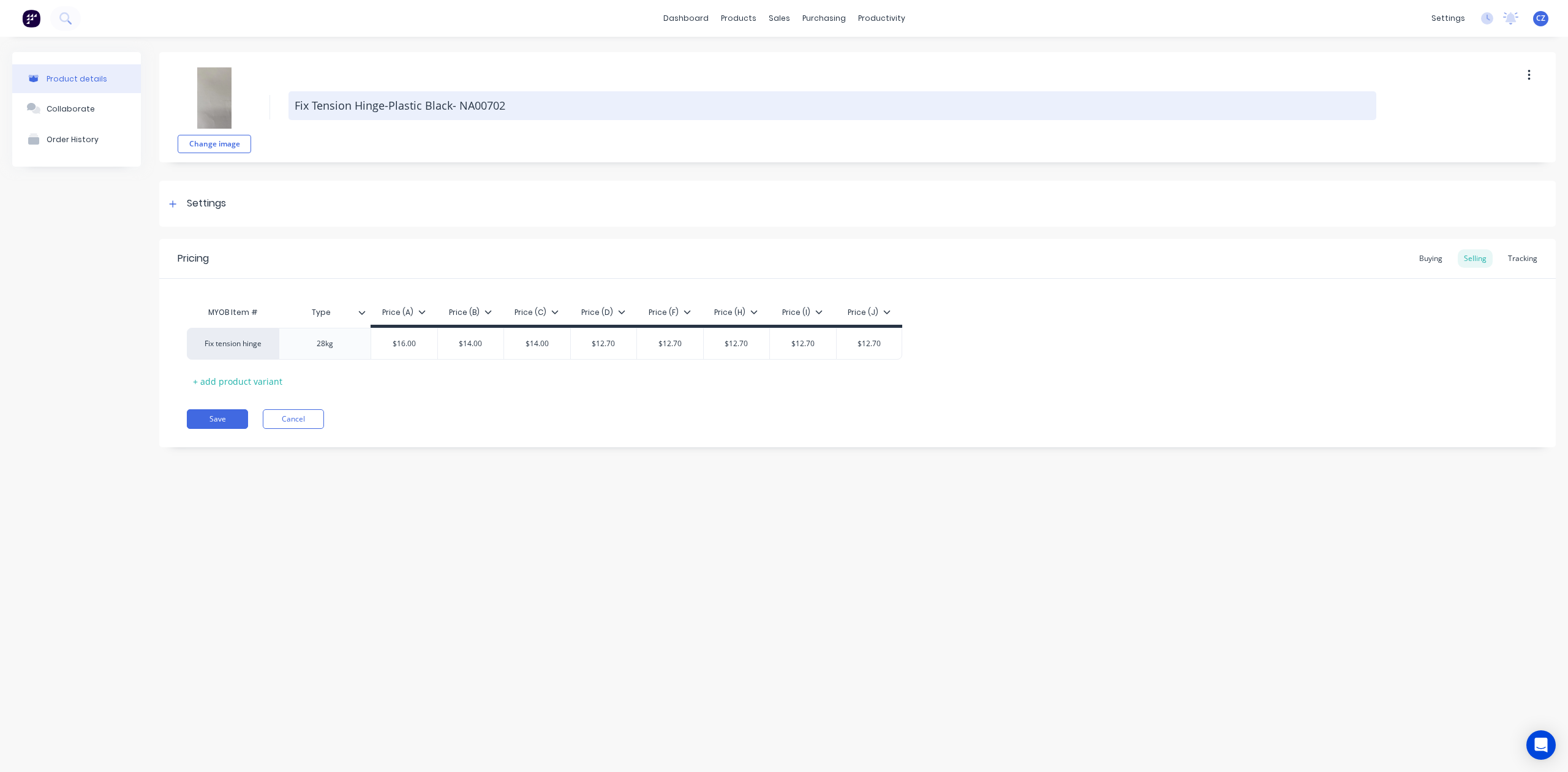
type textarea "x"
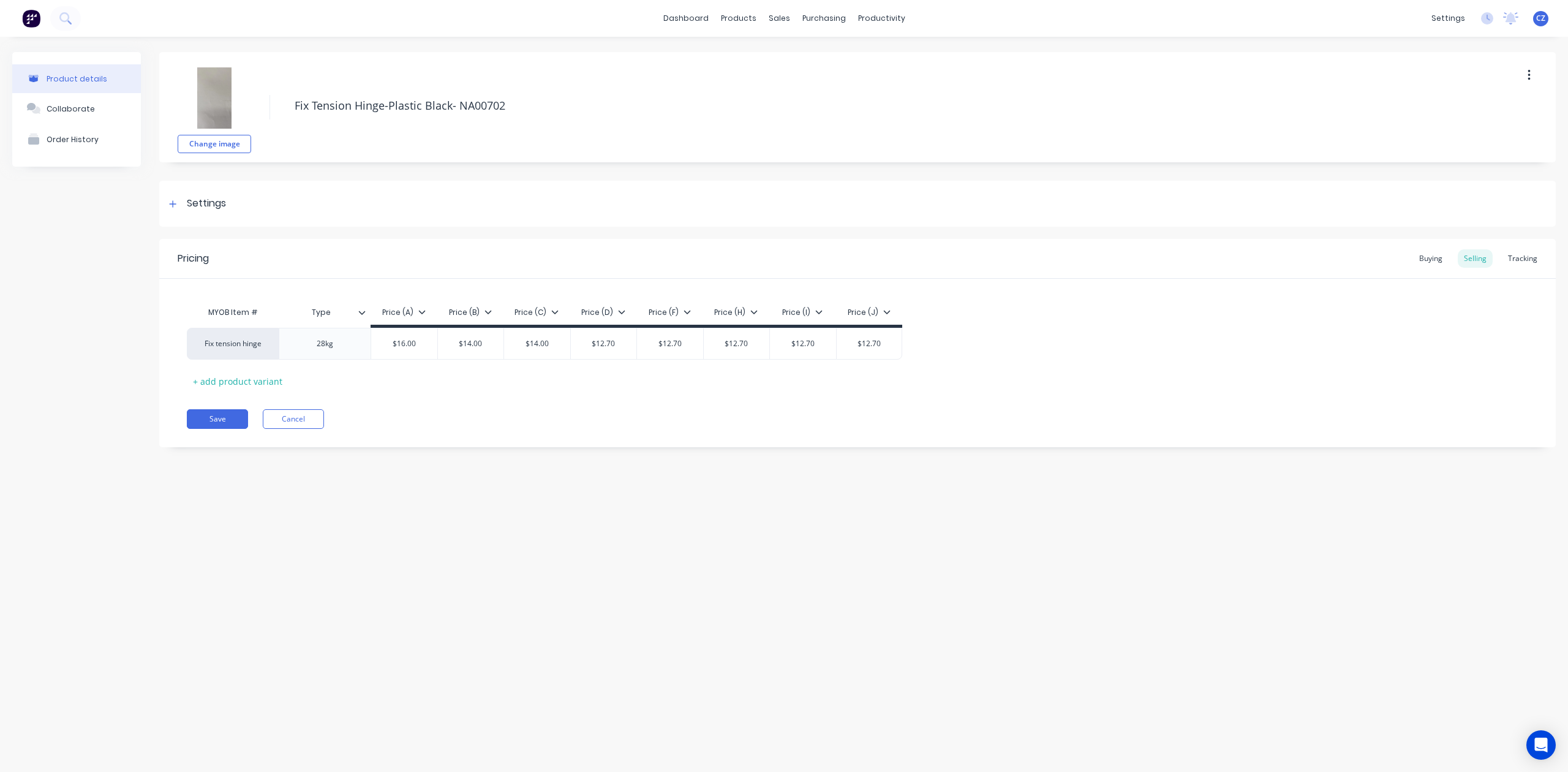
click at [518, 546] on div "Product details Collaborate Order History Change image Fix Tension Hinge-Plasti…" at bounding box center [784, 392] width 1568 height 711
click at [800, 83] on div "Customers" at bounding box center [821, 83] width 44 height 11
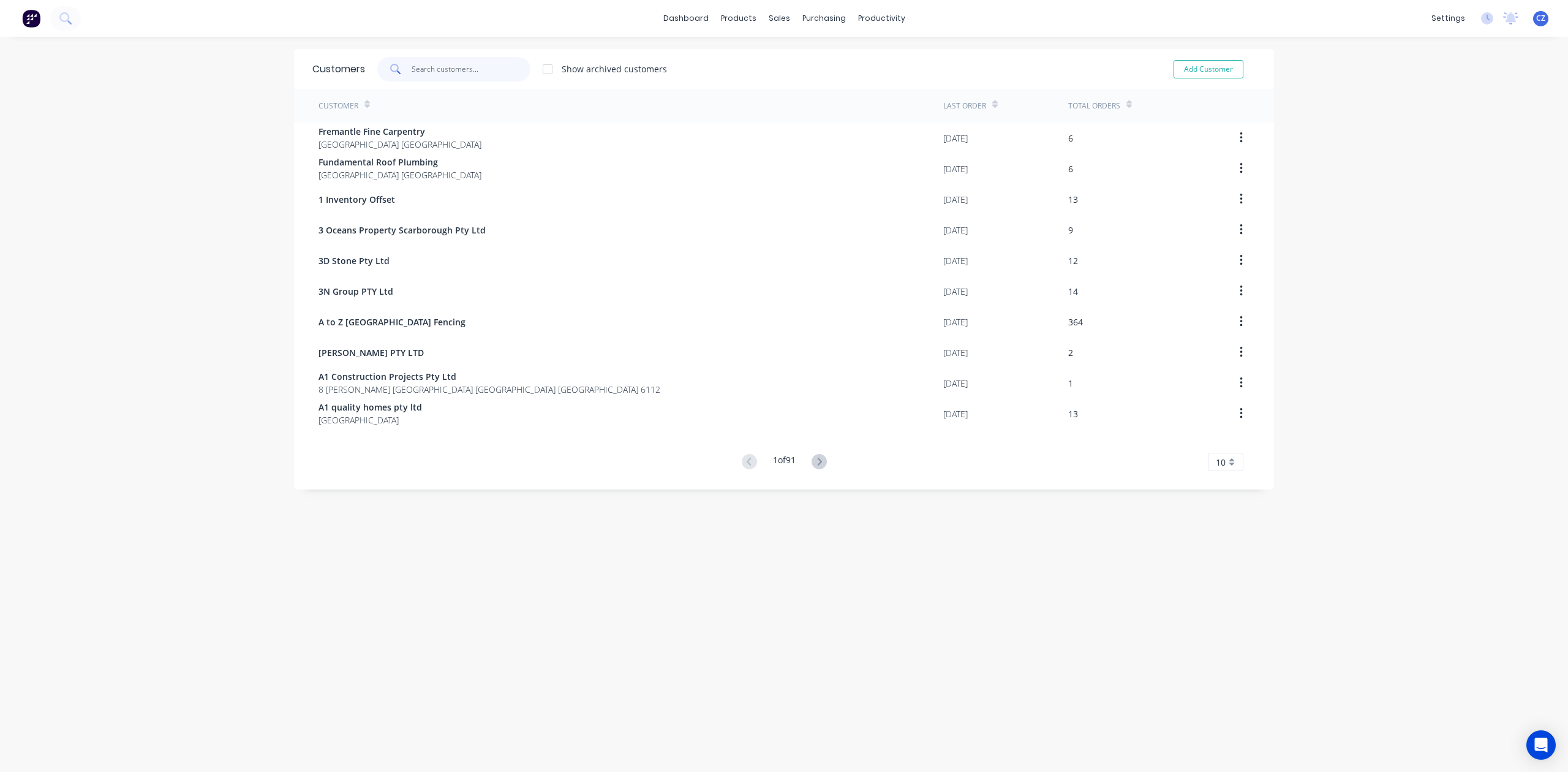
click at [456, 64] on input "text" at bounding box center [471, 69] width 120 height 24
click at [476, 74] on input "ca" at bounding box center [471, 69] width 120 height 24
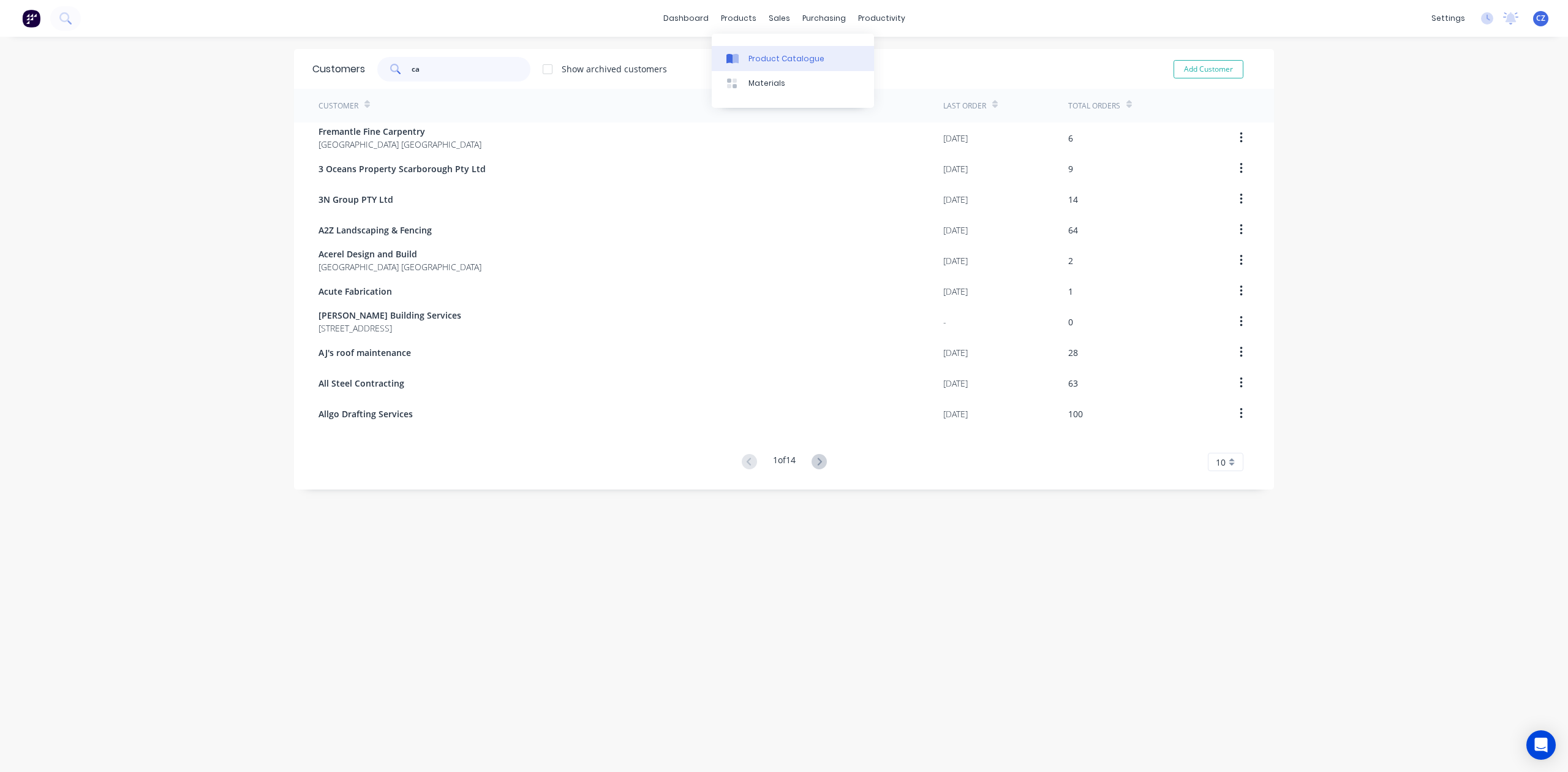
type input "ca"
click at [745, 60] on link "Product Catalogue" at bounding box center [793, 58] width 162 height 24
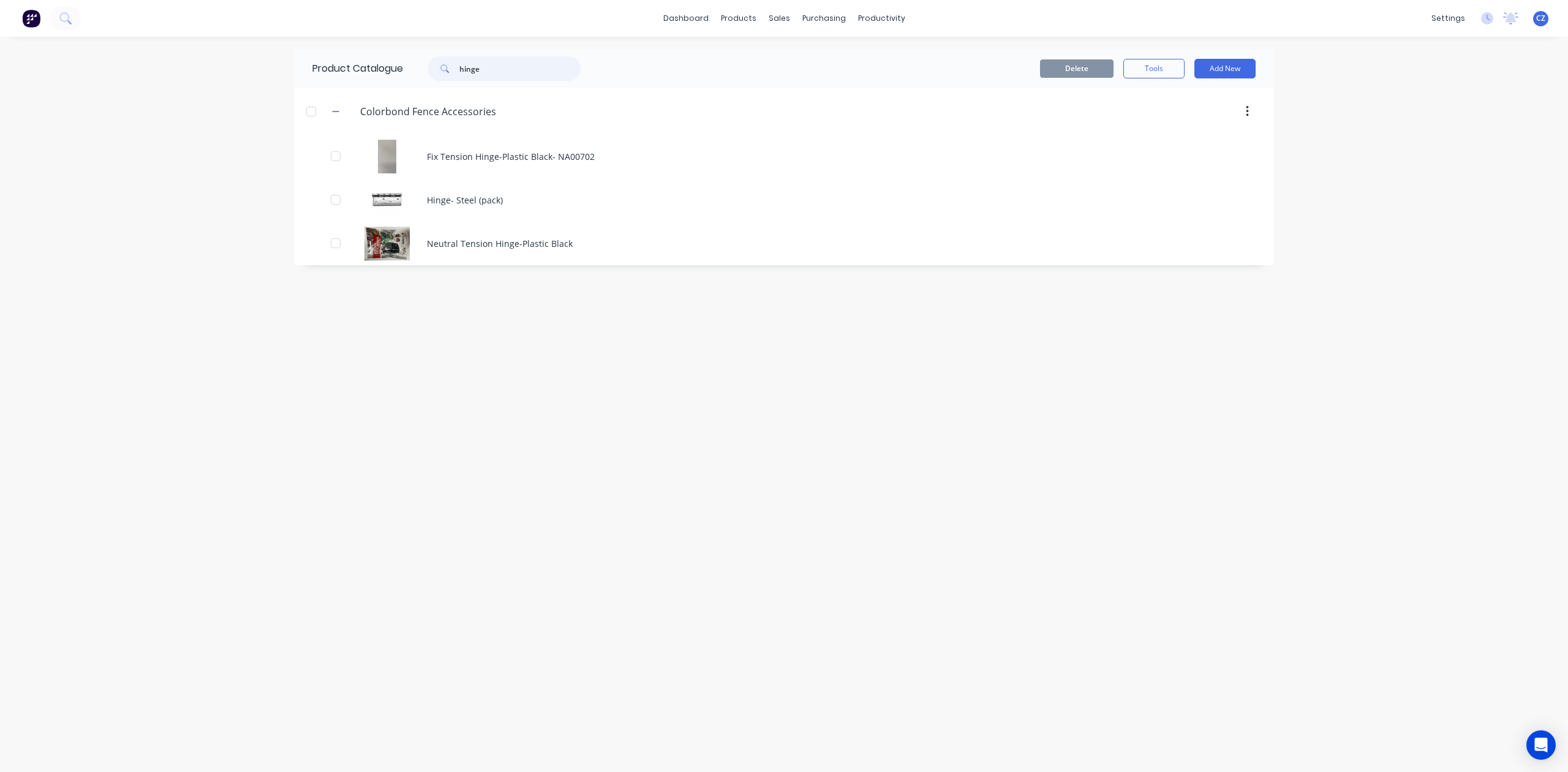
click at [516, 64] on input "hinge" at bounding box center [520, 68] width 121 height 24
click at [800, 89] on link "Customers" at bounding box center [843, 83] width 162 height 24
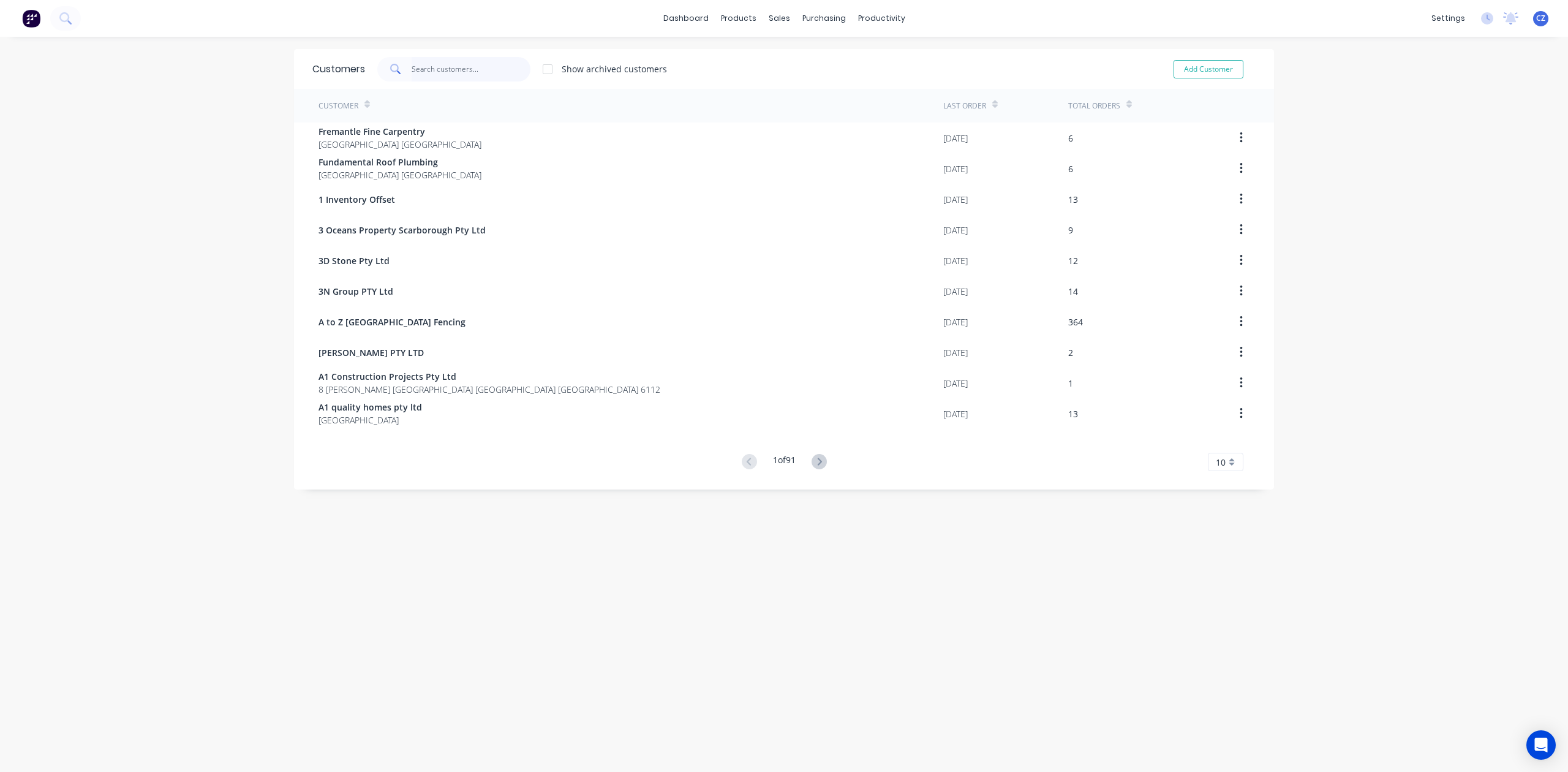
click at [487, 57] on input "text" at bounding box center [471, 69] width 120 height 24
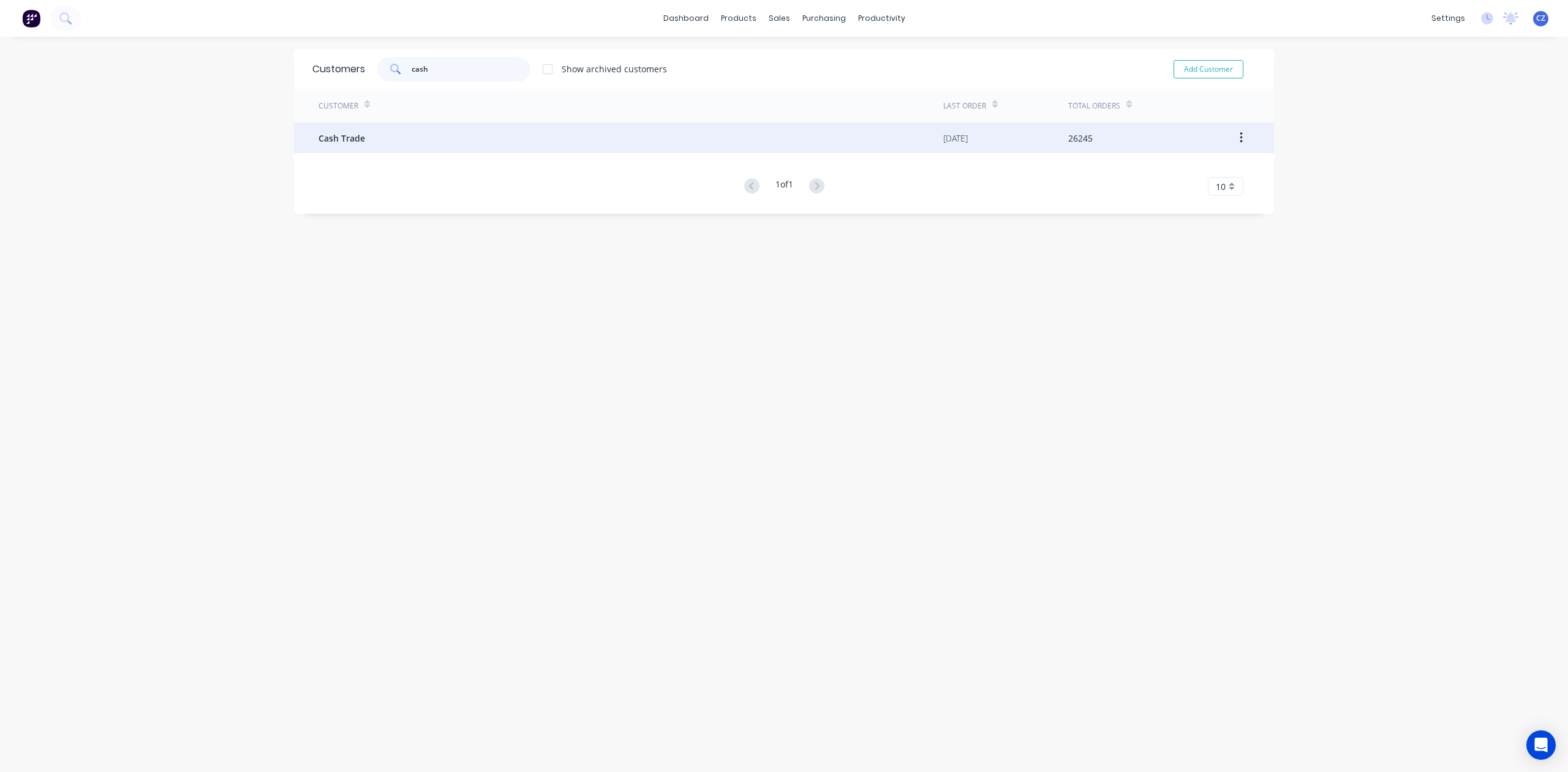
type input "cash"
click at [484, 143] on div "Cash Trade" at bounding box center [630, 138] width 625 height 30
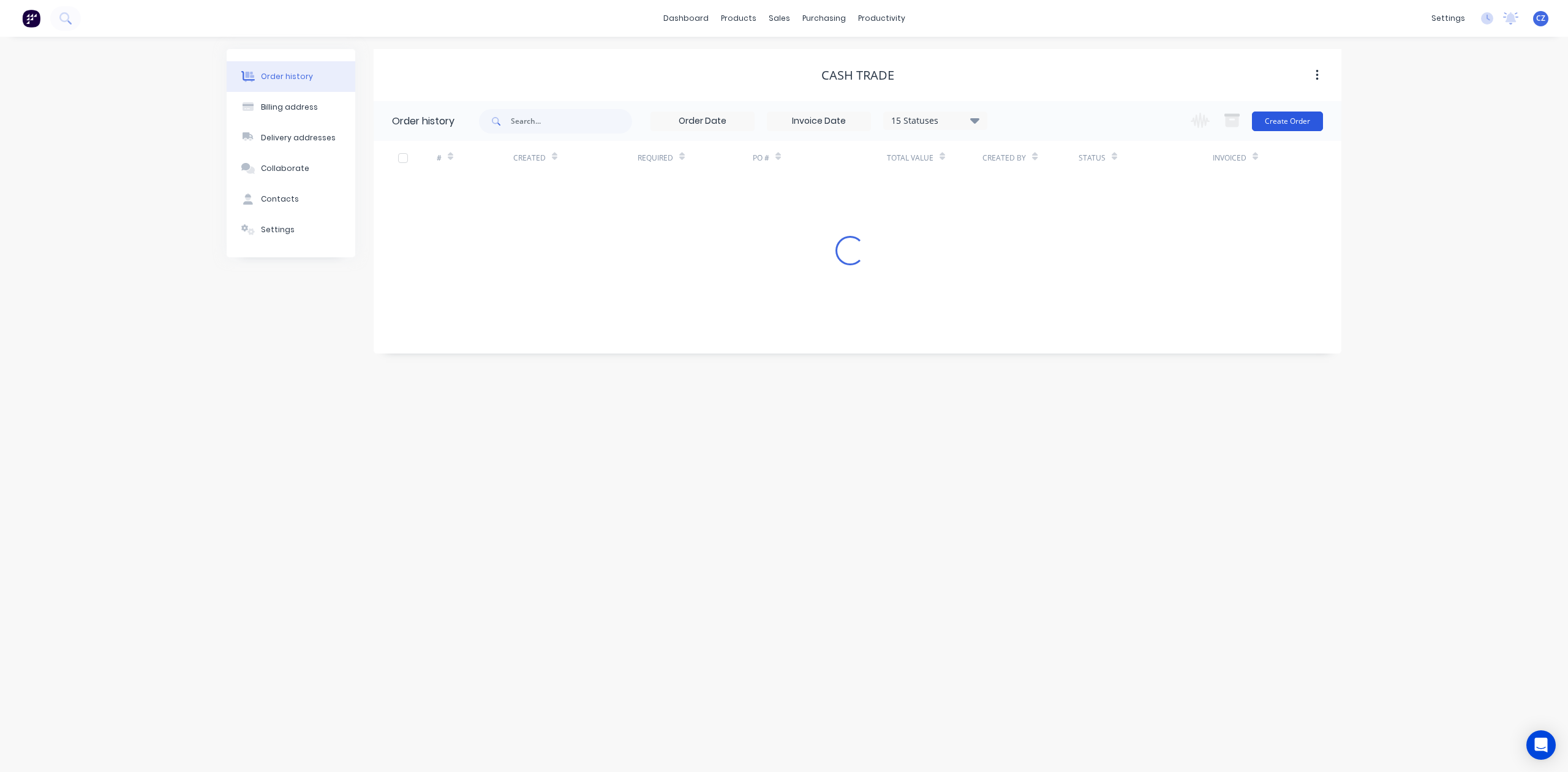
click at [1294, 115] on button "Create Order" at bounding box center [1288, 120] width 71 height 19
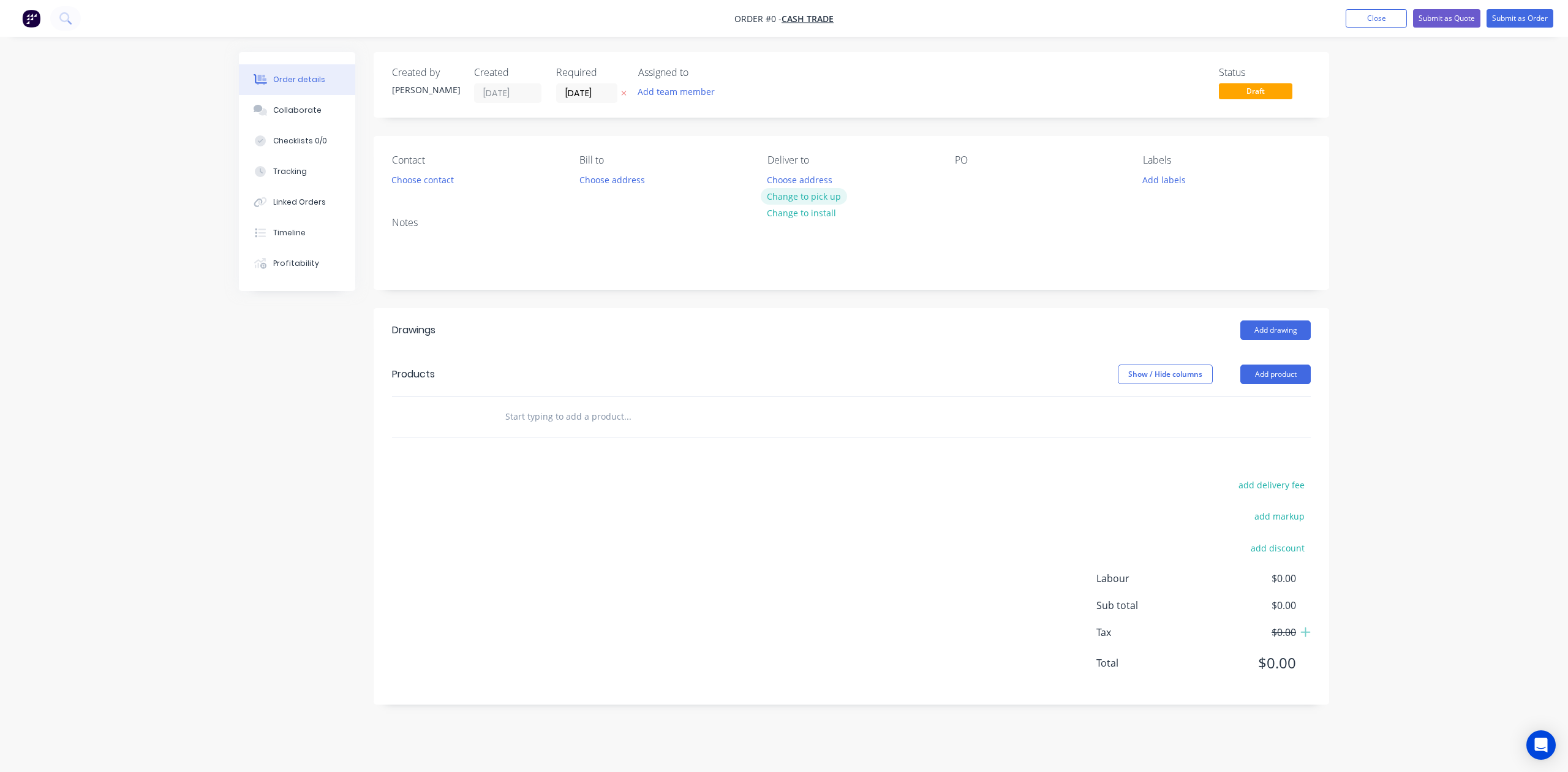
click at [818, 199] on button "Change to pick up" at bounding box center [804, 196] width 87 height 17
click at [816, 346] on div "Creating draft order... Loading..." at bounding box center [1023, 438] width 1568 height 772
click at [1269, 386] on div "Creating draft order... Loading..." at bounding box center [1023, 438] width 1568 height 772
click at [1271, 376] on button "Add product" at bounding box center [1276, 374] width 71 height 19
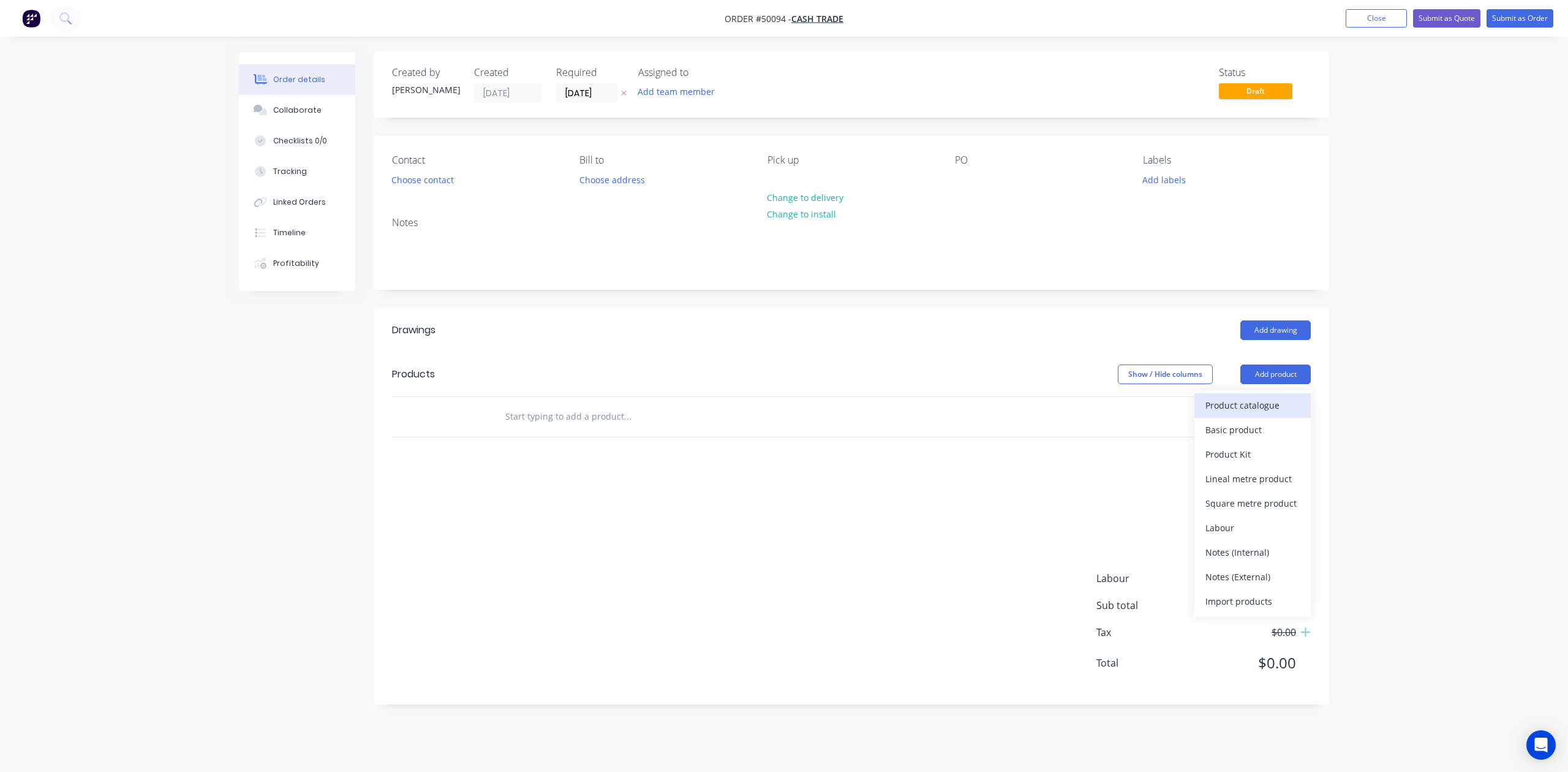
click at [1248, 402] on div "Product catalogue" at bounding box center [1252, 405] width 94 height 18
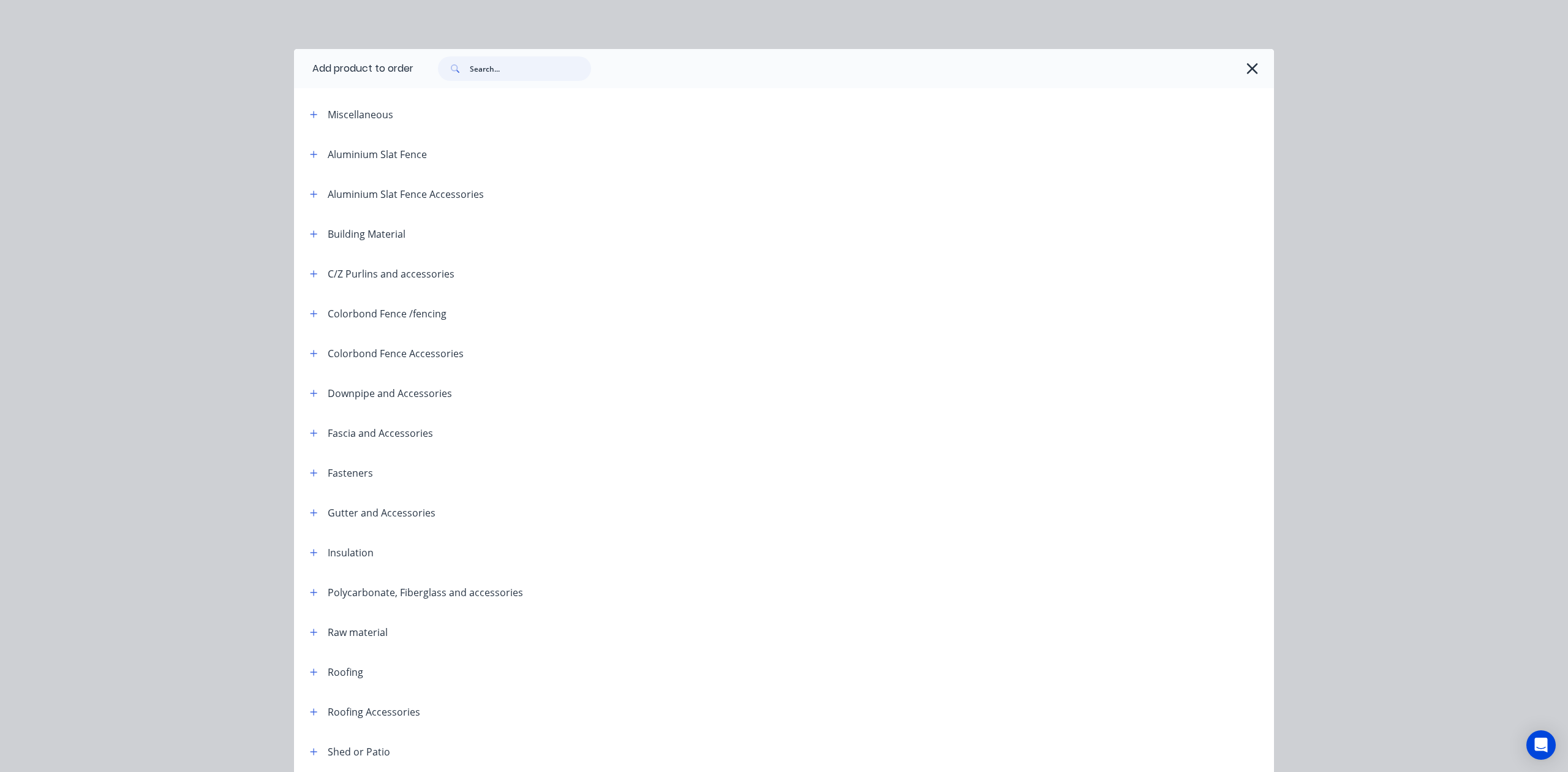
click at [537, 75] on input "text" at bounding box center [530, 68] width 121 height 24
type input "slat"
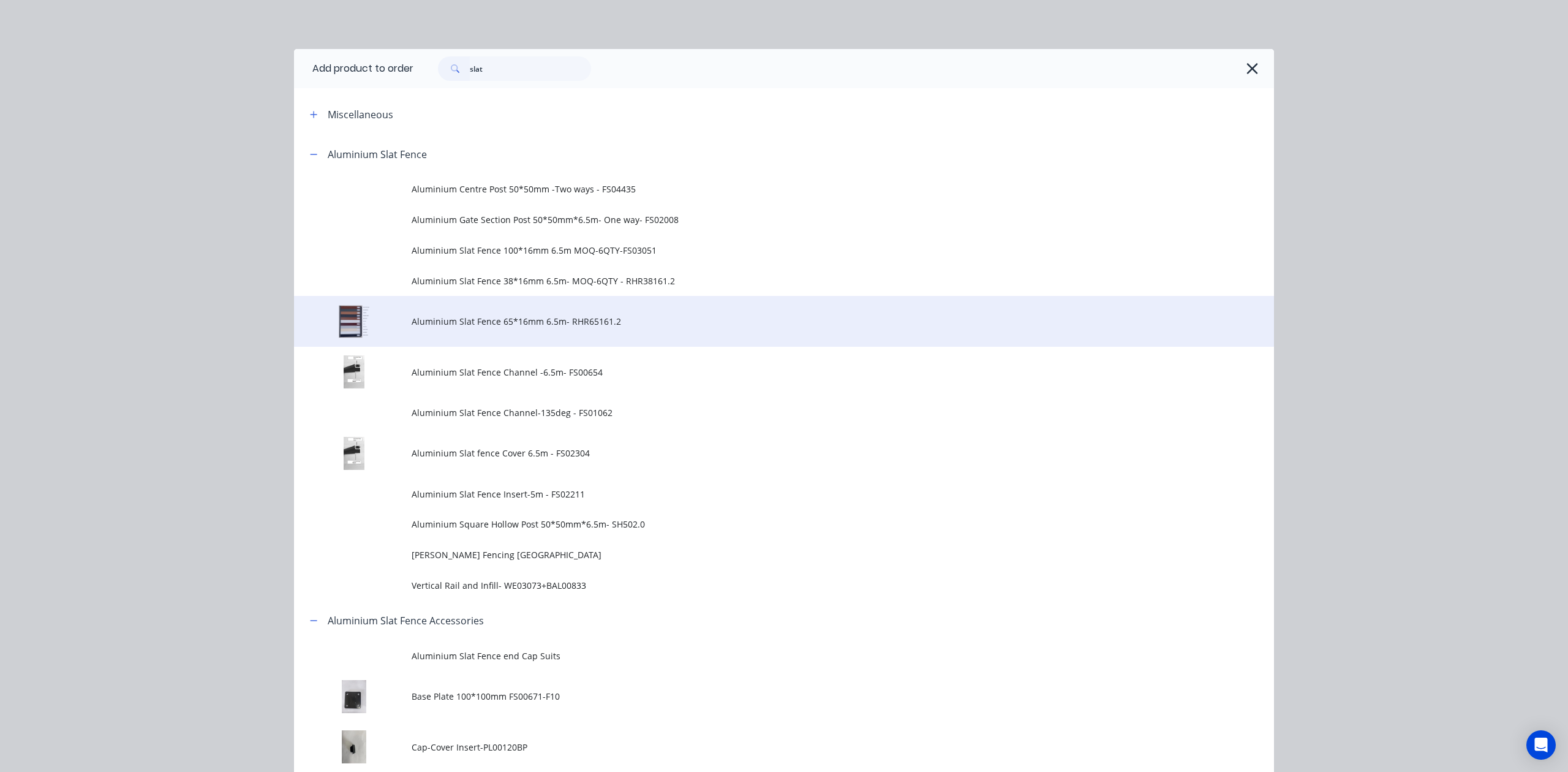
click at [520, 317] on span "Aluminium Slat Fence 65*16mm 6.5m- RHR65161.2" at bounding box center [757, 321] width 690 height 13
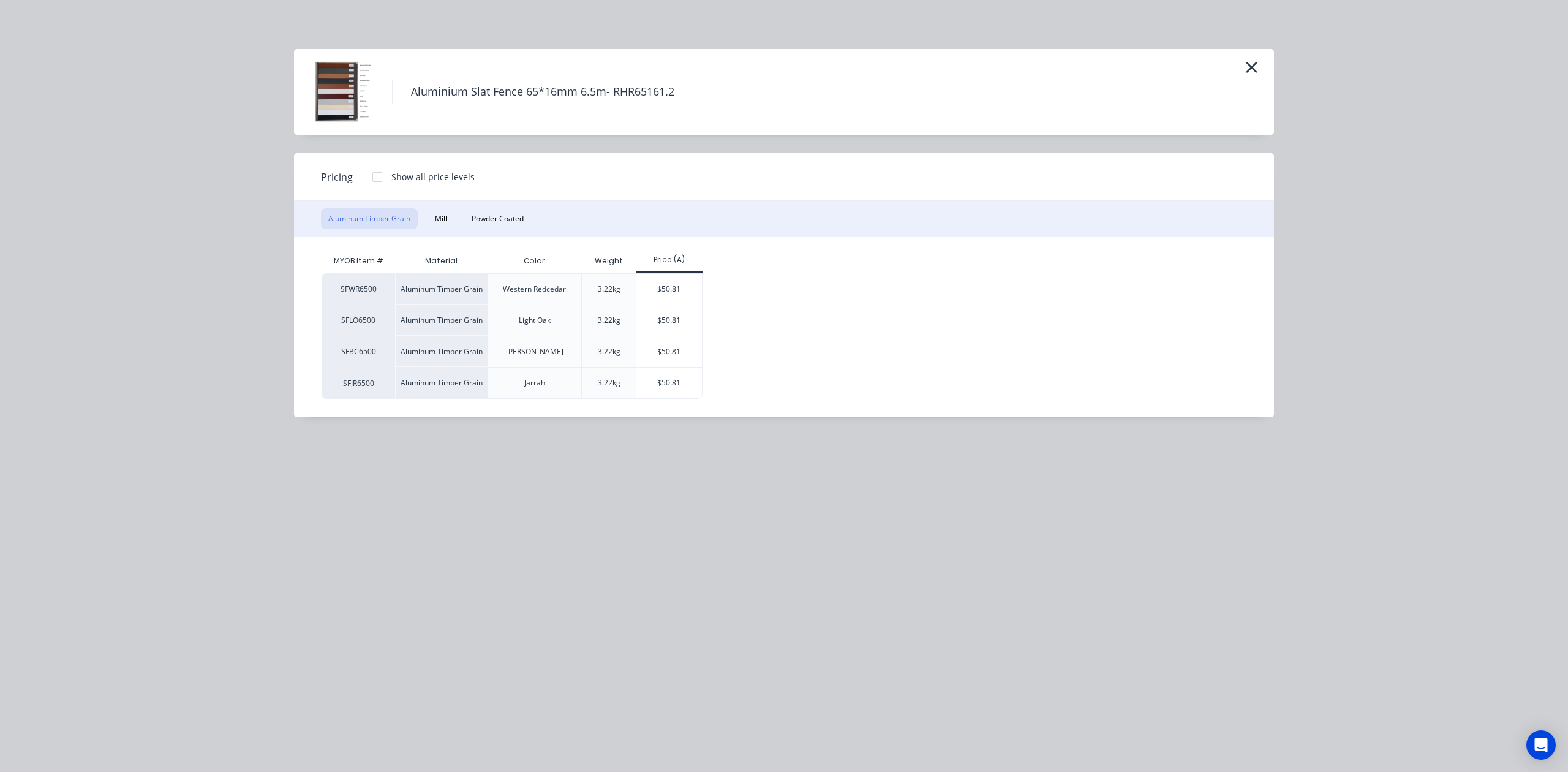
drag, startPoint x: 674, startPoint y: 291, endPoint x: 746, endPoint y: 303, distance: 73.0
click at [675, 291] on div "$50.81" at bounding box center [669, 289] width 66 height 30
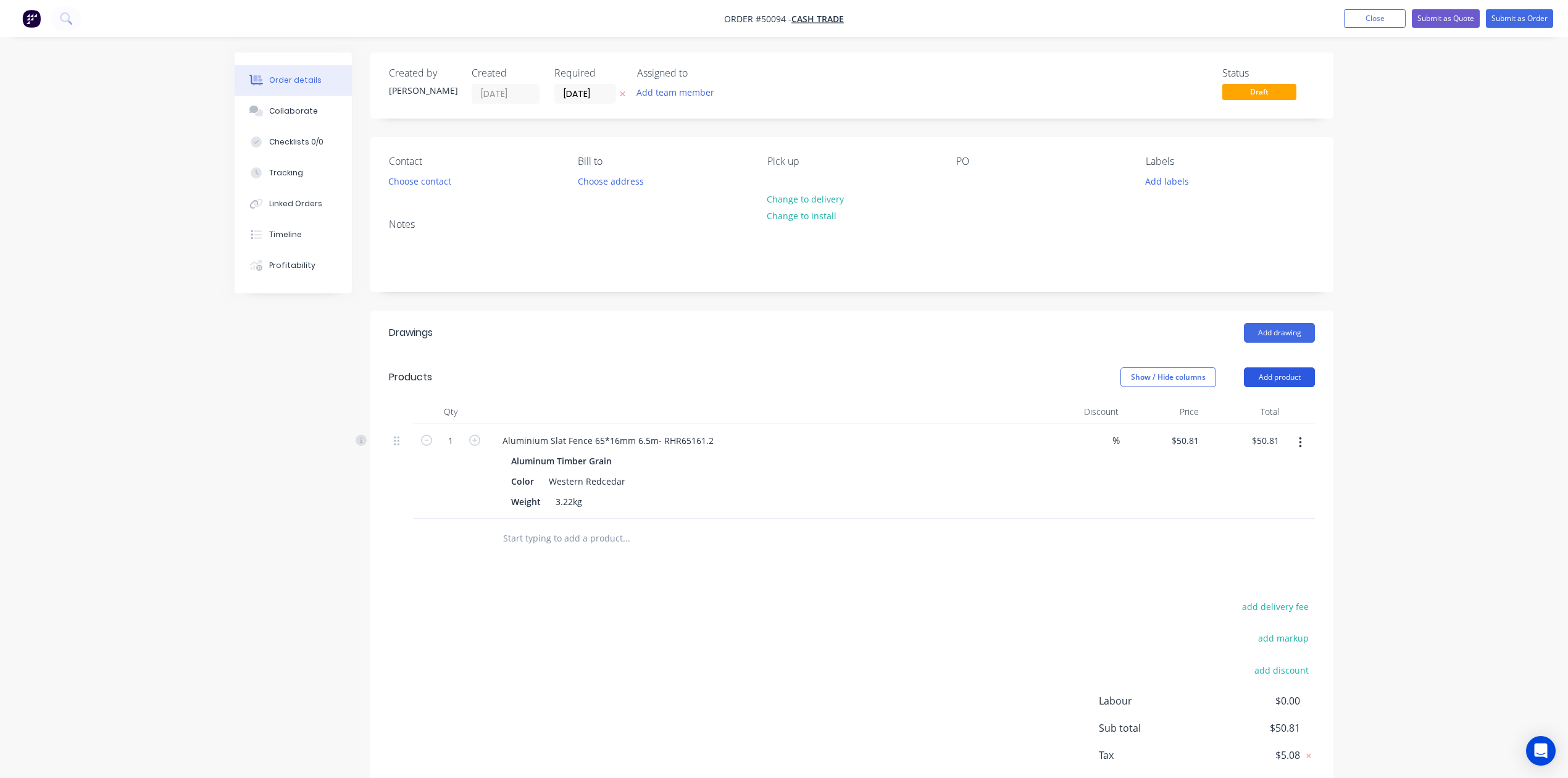
click at [1275, 371] on button "Add product" at bounding box center [1280, 377] width 71 height 20
click at [1264, 407] on div "Product catalogue" at bounding box center [1256, 408] width 95 height 18
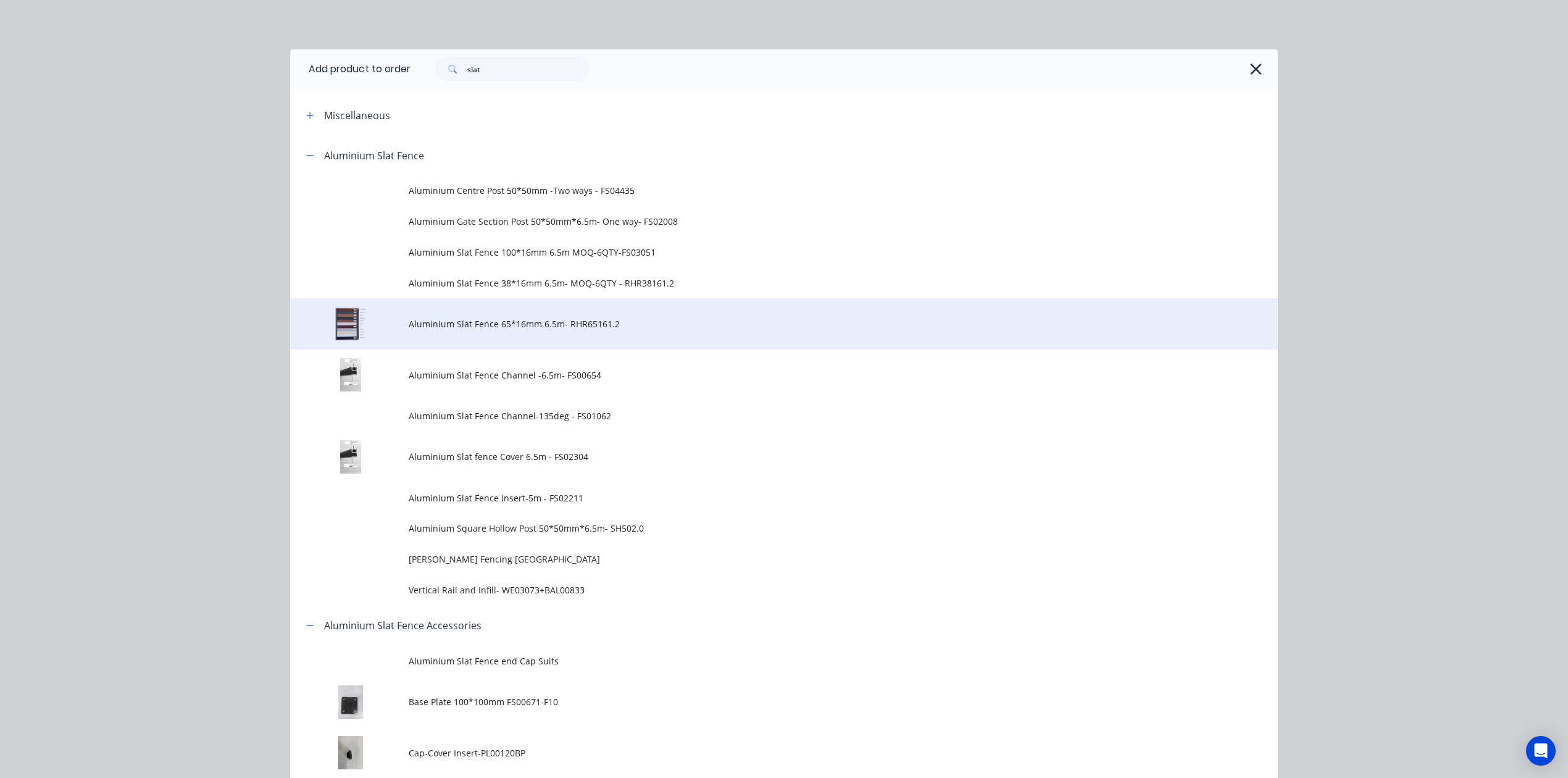
click at [566, 330] on span "Aluminium Slat Fence 65*16mm 6.5m- RHR65161.2" at bounding box center [756, 323] width 695 height 13
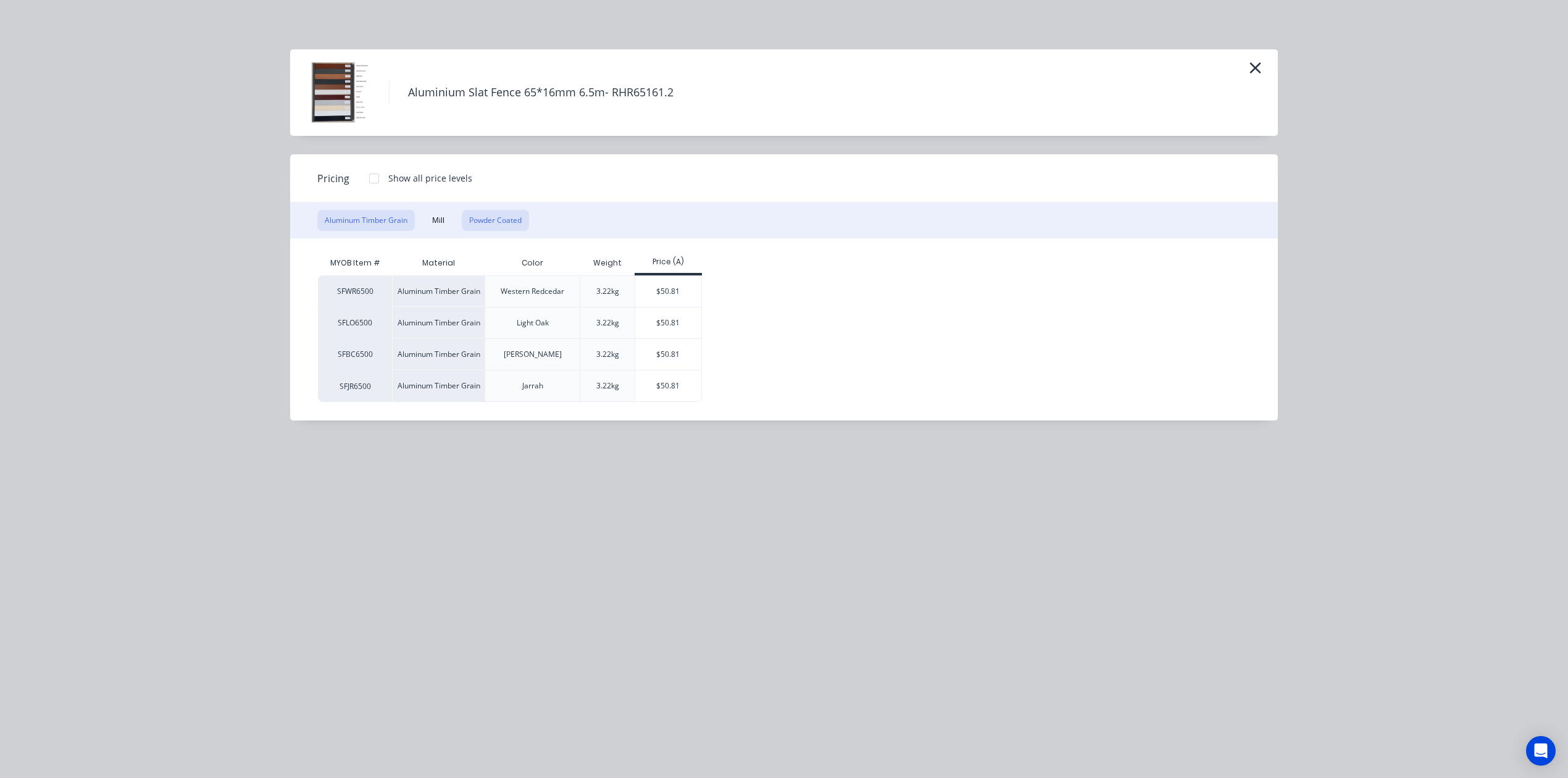
click at [487, 215] on button "Powder Coated" at bounding box center [494, 220] width 67 height 21
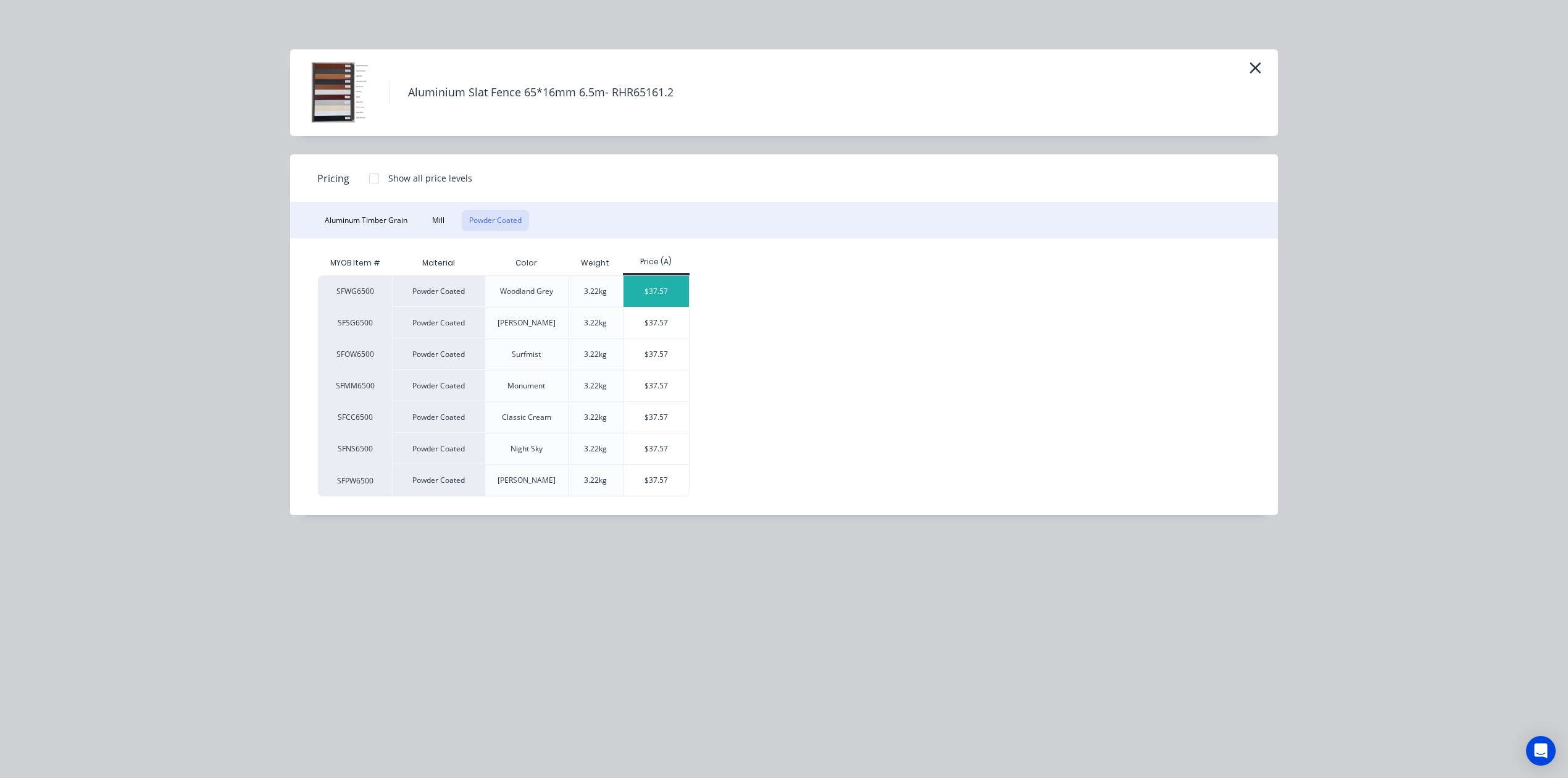
click at [661, 294] on div "$37.57" at bounding box center [656, 291] width 66 height 31
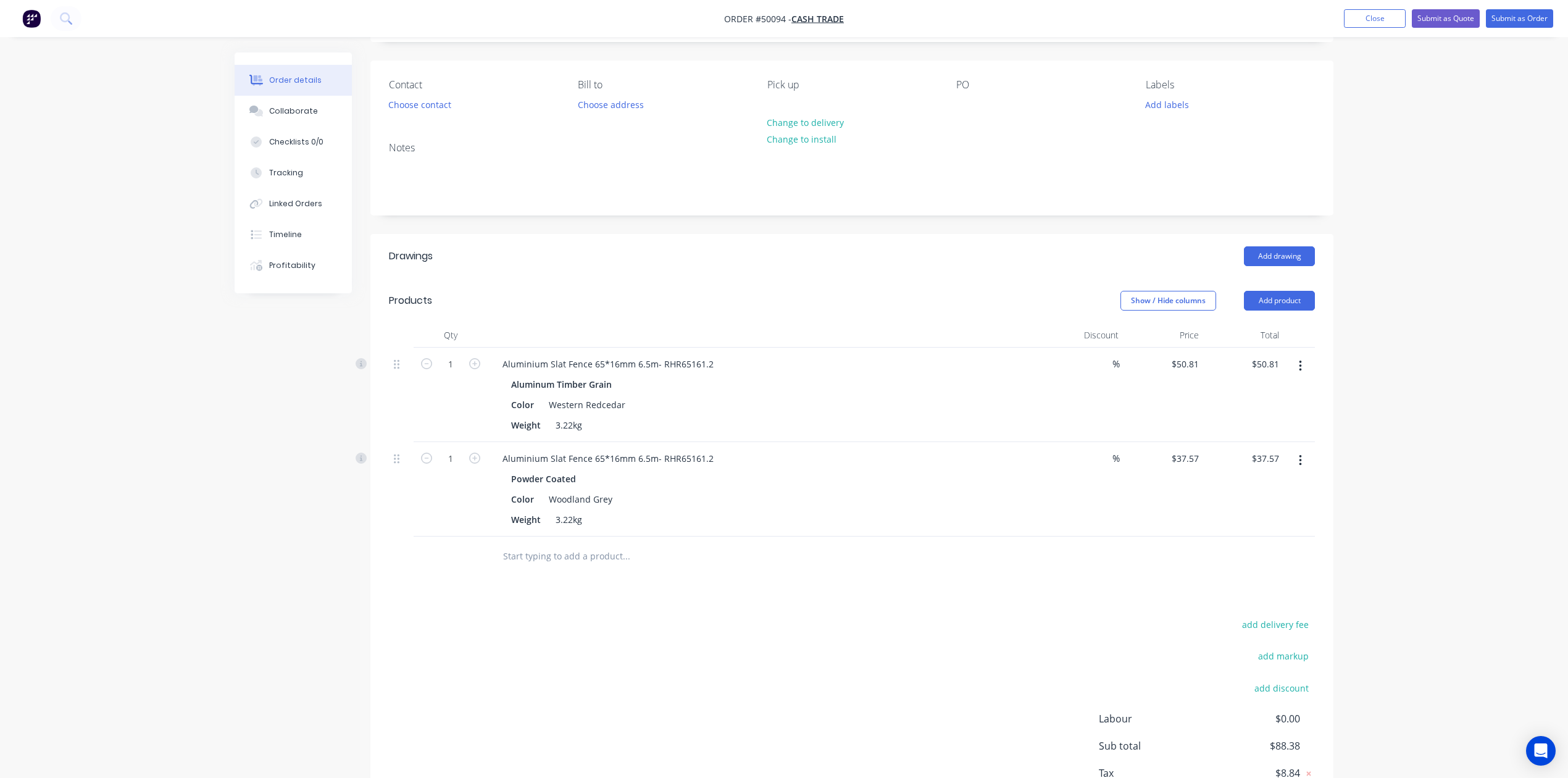
scroll to position [165, 0]
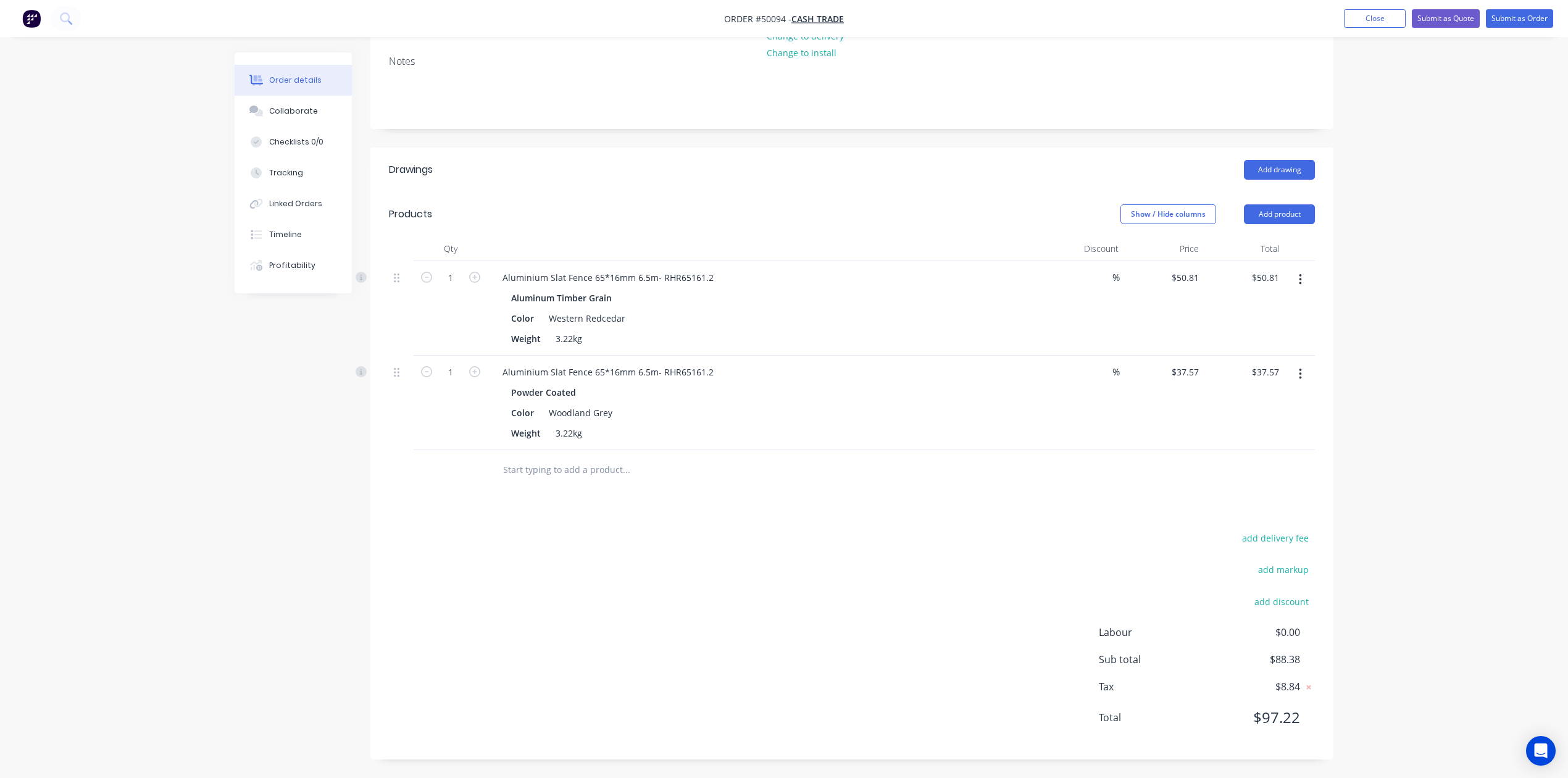
click at [1303, 280] on button "button" at bounding box center [1300, 280] width 29 height 22
click at [1215, 383] on div "Delete" at bounding box center [1256, 386] width 95 height 18
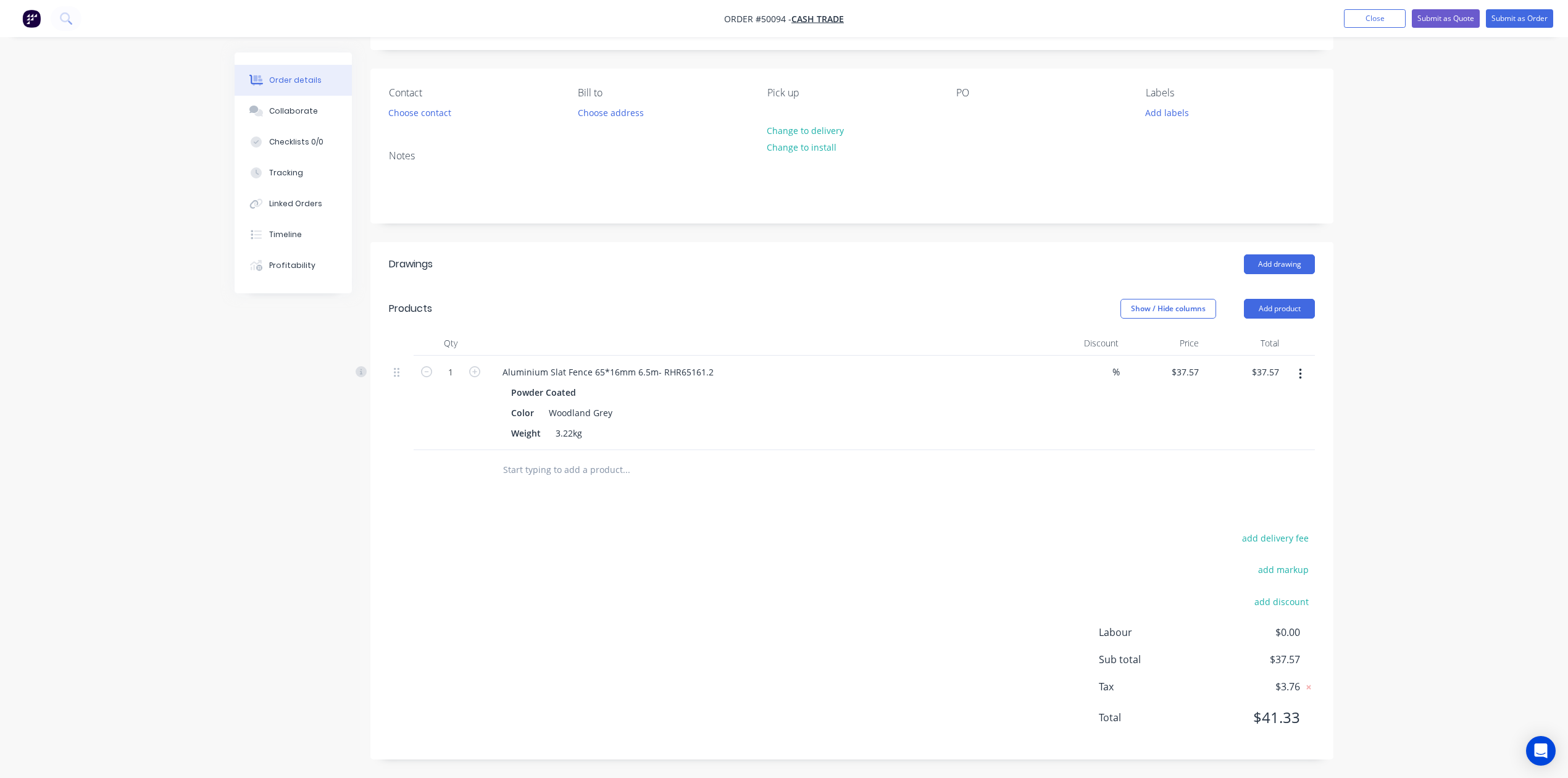
scroll to position [70, 0]
click at [1087, 452] on div at bounding box center [852, 470] width 926 height 40
click at [1289, 306] on button "Add product" at bounding box center [1280, 308] width 71 height 20
click at [815, 434] on div "Weight 3.22kg" at bounding box center [763, 433] width 514 height 18
click at [981, 507] on div "Drawings Add drawing Products Show / Hide columns Add product Qty Discount Pric…" at bounding box center [851, 501] width 963 height 518
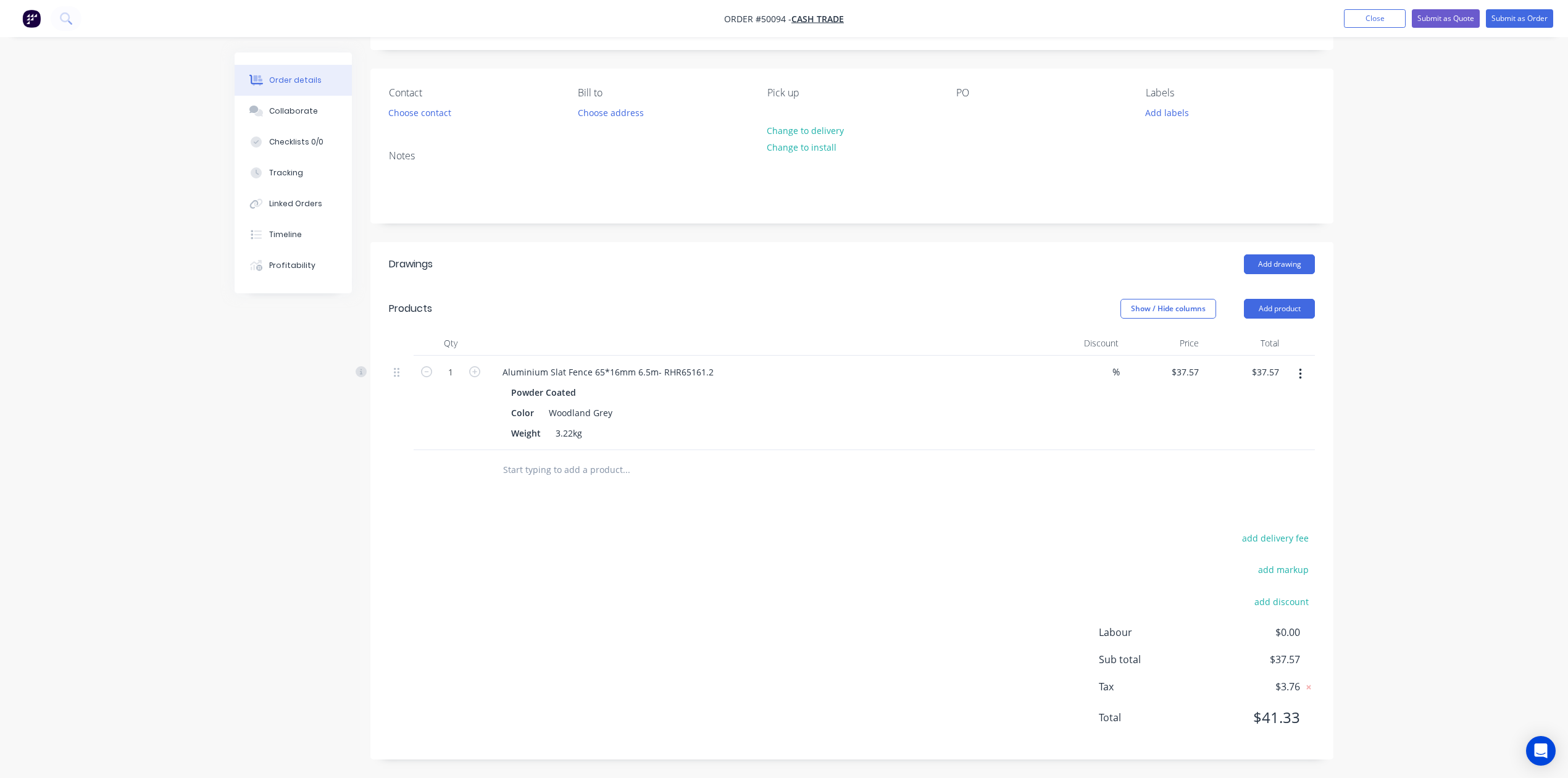
click at [892, 464] on div at bounding box center [710, 469] width 434 height 25
click at [1297, 382] on button "button" at bounding box center [1300, 374] width 29 height 22
drag, startPoint x: 1046, startPoint y: 414, endPoint x: 1081, endPoint y: 391, distance: 41.9
click at [1050, 412] on div "%" at bounding box center [1083, 402] width 81 height 94
click at [1257, 306] on button "Add product" at bounding box center [1280, 308] width 71 height 20
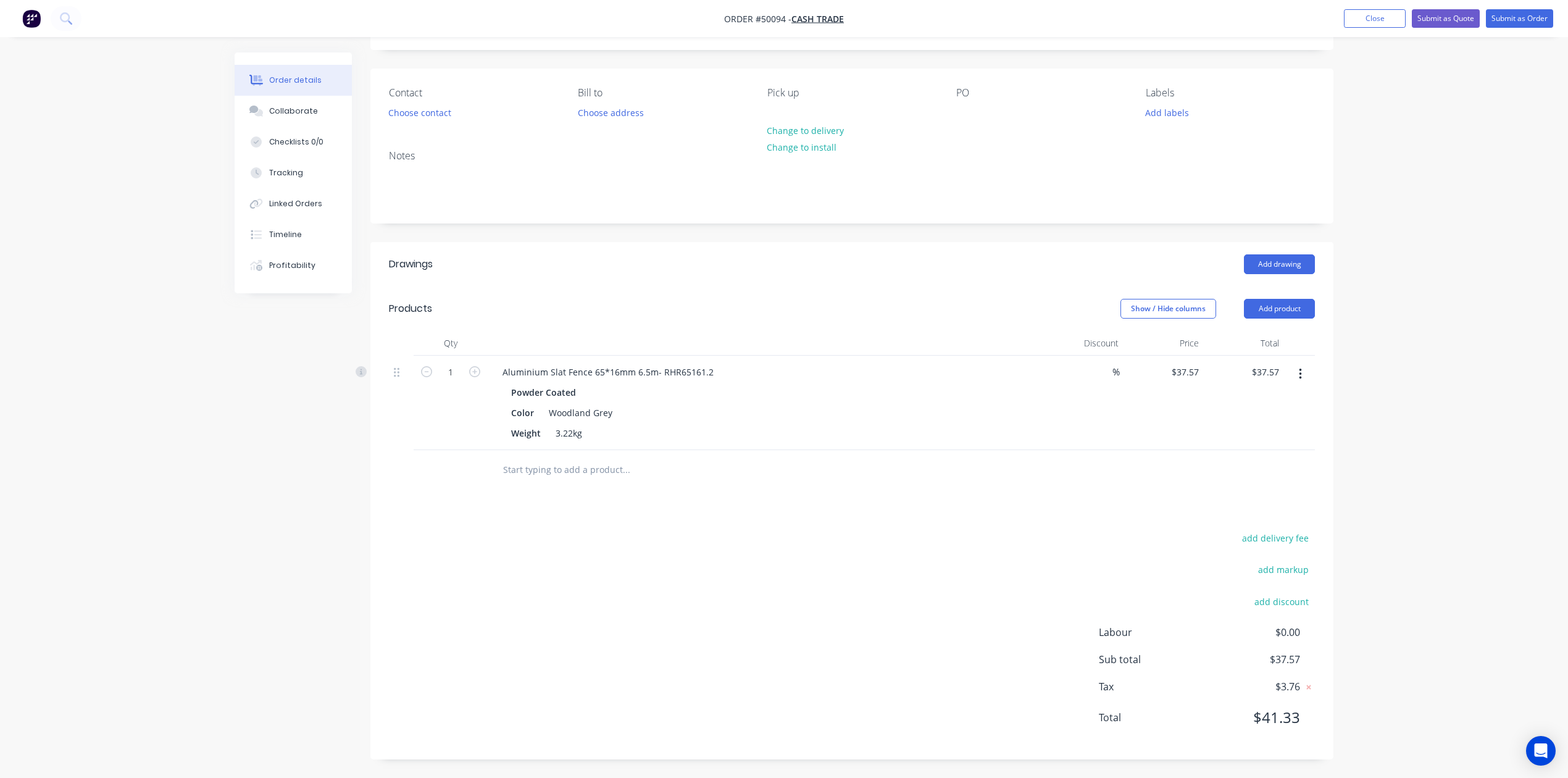
drag, startPoint x: 995, startPoint y: 378, endPoint x: 1346, endPoint y: 382, distance: 351.0
click at [1017, 378] on div "Aluminium Slat Fence 65*16mm 6.5m- RHR65161.2" at bounding box center [765, 372] width 545 height 18
click at [1297, 372] on button "button" at bounding box center [1300, 374] width 29 height 22
drag, startPoint x: 1269, startPoint y: 475, endPoint x: 1297, endPoint y: 303, distance: 174.3
click at [1269, 462] on div "Edit Duplicate Exclude from tax Delete" at bounding box center [1256, 444] width 117 height 105
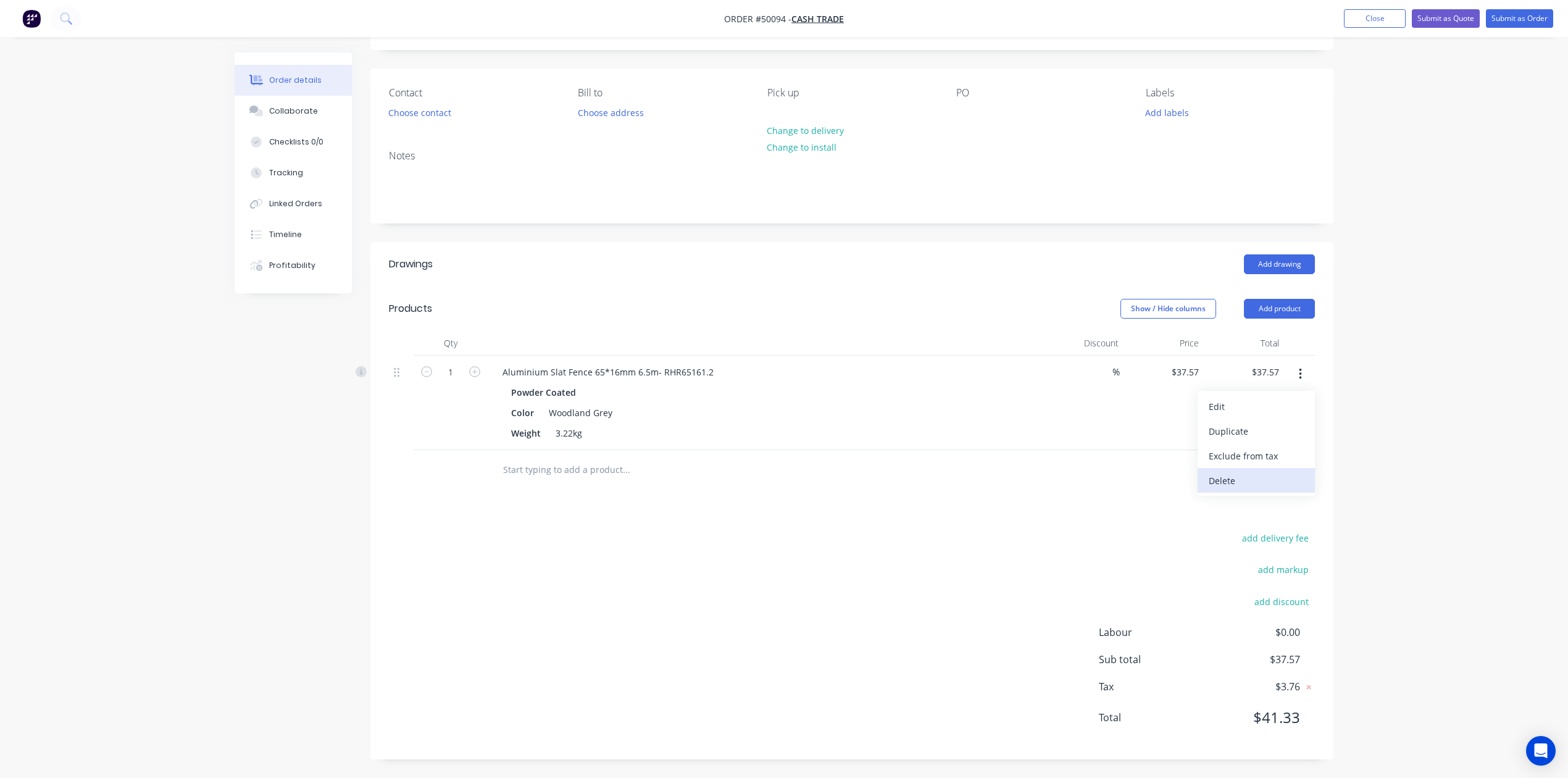
drag, startPoint x: 1260, startPoint y: 478, endPoint x: 1296, endPoint y: 341, distance: 141.7
click at [1260, 475] on div "Delete" at bounding box center [1256, 480] width 95 height 18
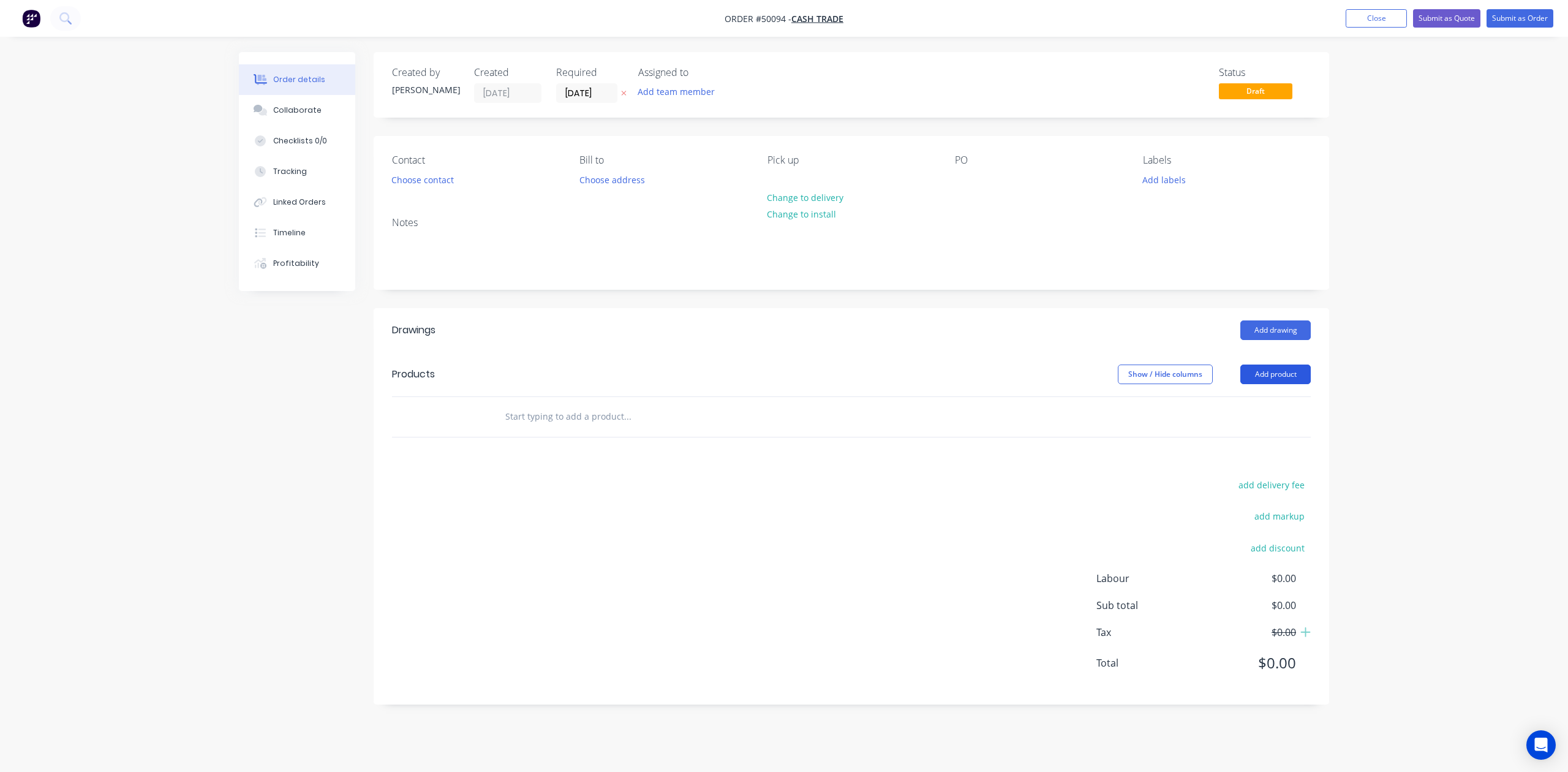
click at [1282, 381] on button "Add product" at bounding box center [1276, 374] width 71 height 19
click at [1246, 405] on div "Product catalogue" at bounding box center [1252, 405] width 94 height 18
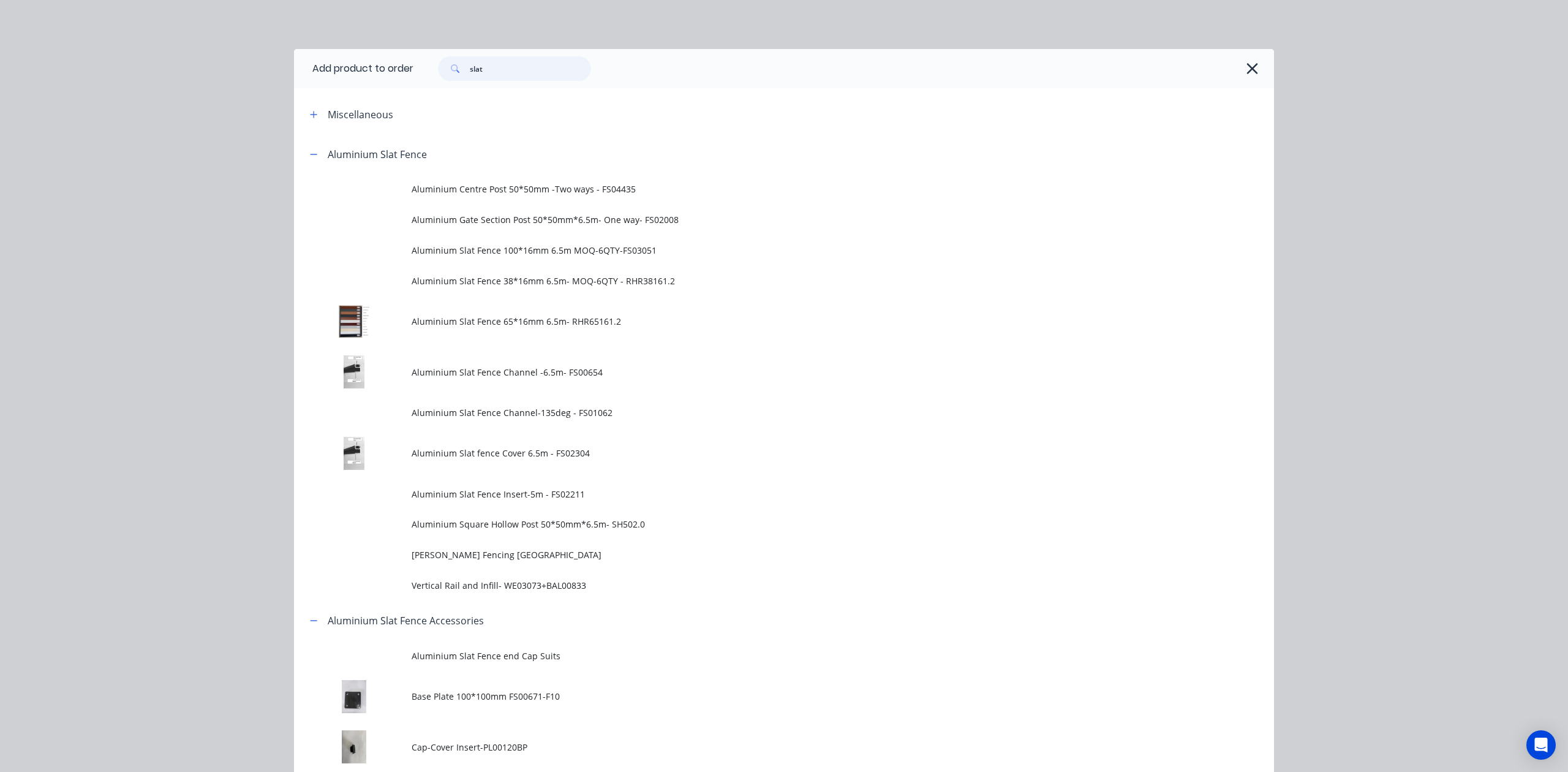
drag, startPoint x: 436, startPoint y: 79, endPoint x: 400, endPoint y: 91, distance: 37.9
click at [400, 91] on div "Add product to order slat Miscellaneous Aluminium Slat Fence Aluminium Centre P…" at bounding box center [784, 527] width 981 height 957
type input "chan"
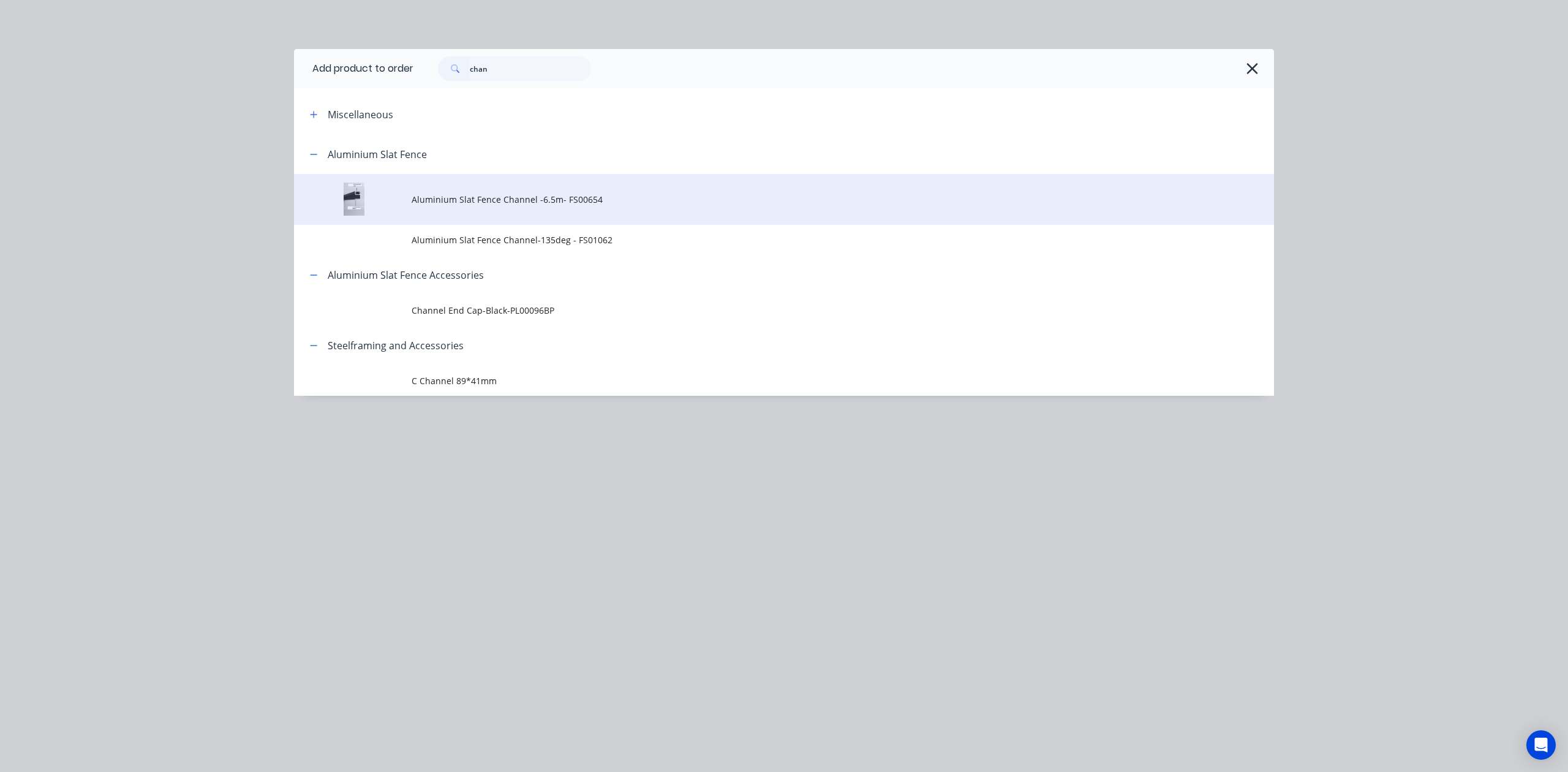
click at [497, 206] on td "Aluminium Slat Fence Channel -6.5m- FS00654" at bounding box center [842, 200] width 863 height 51
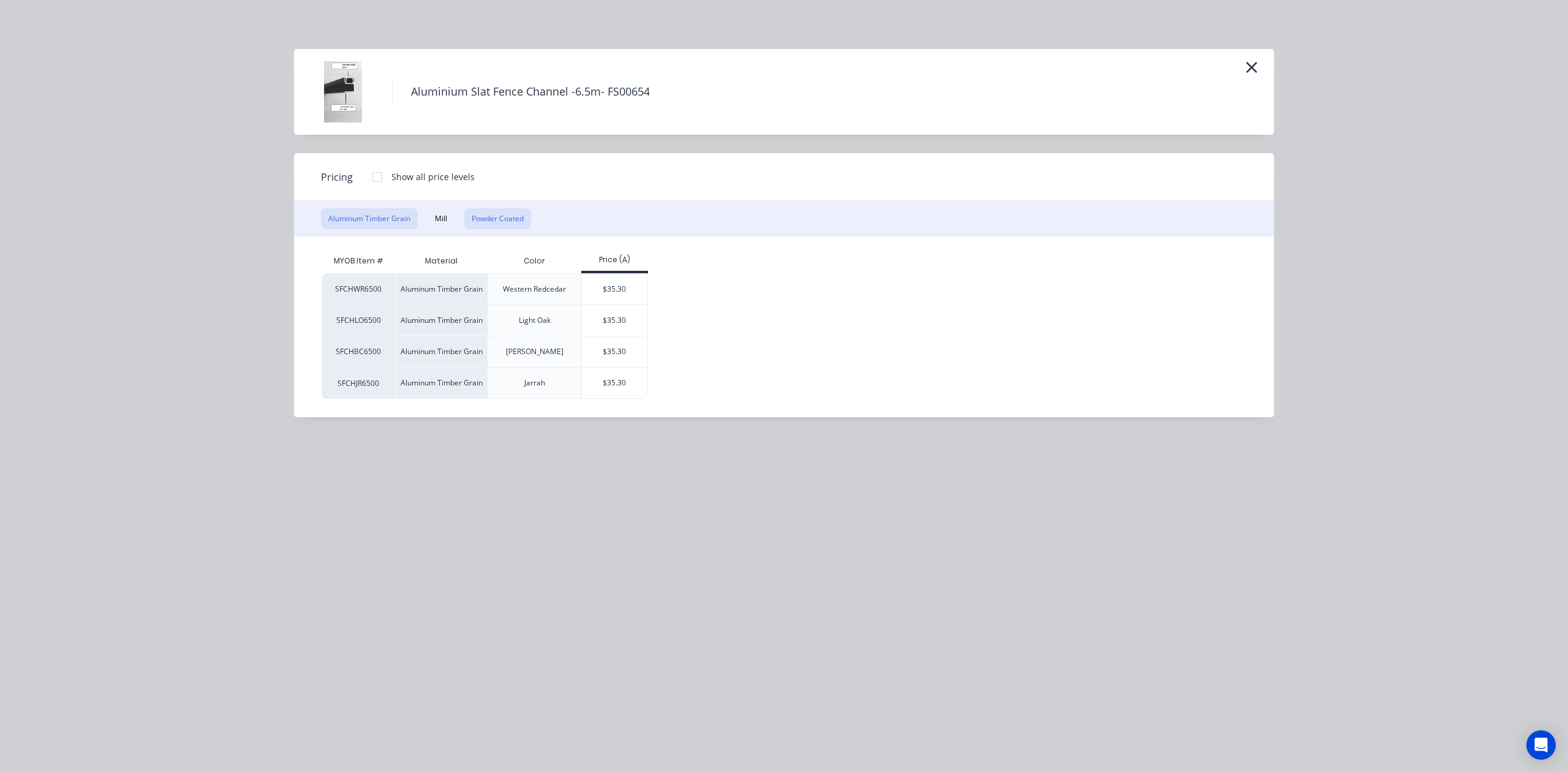
click at [528, 214] on button "Powder Coated" at bounding box center [497, 218] width 66 height 21
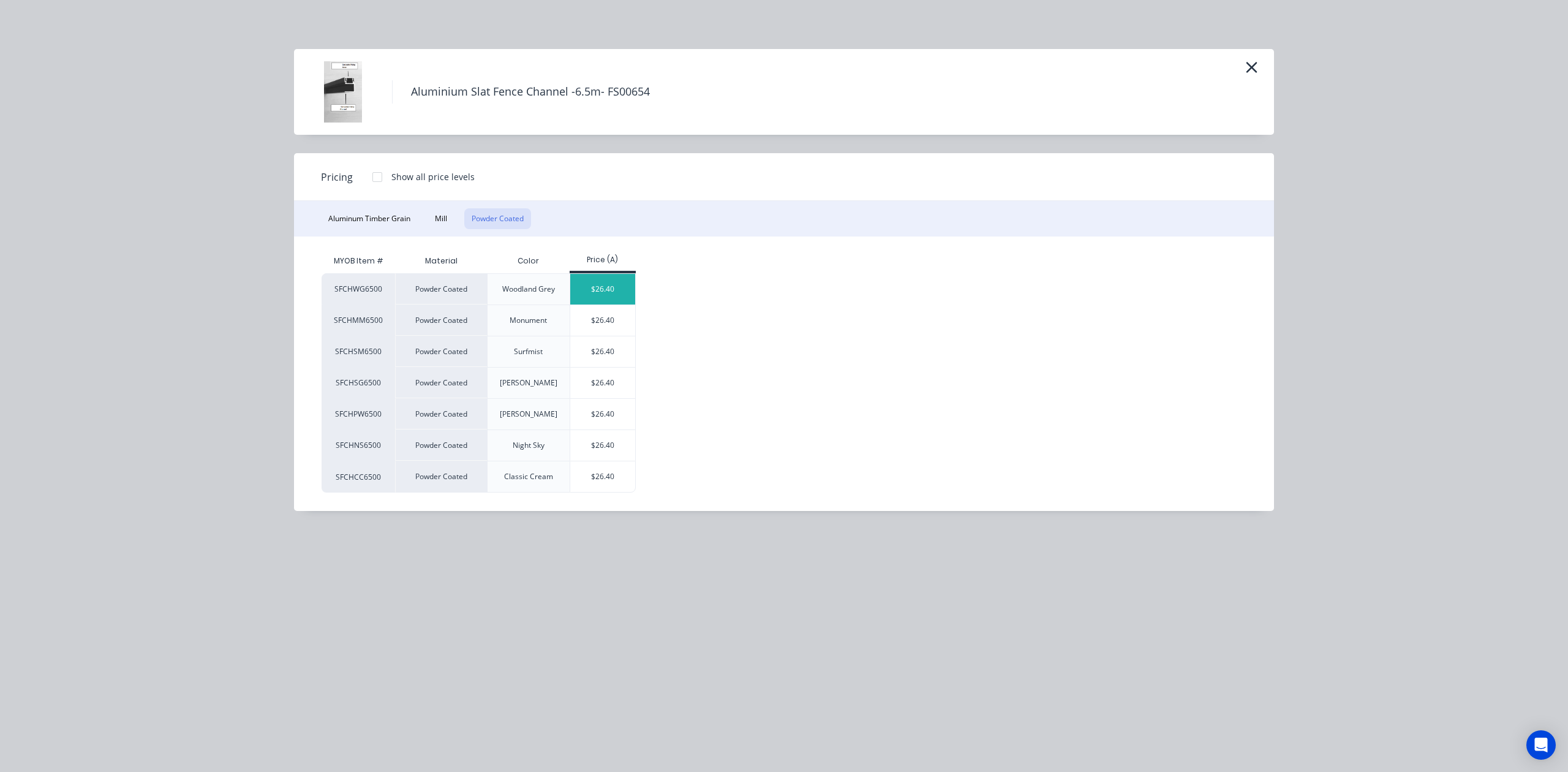
click at [611, 282] on div "$26.40" at bounding box center [603, 289] width 66 height 30
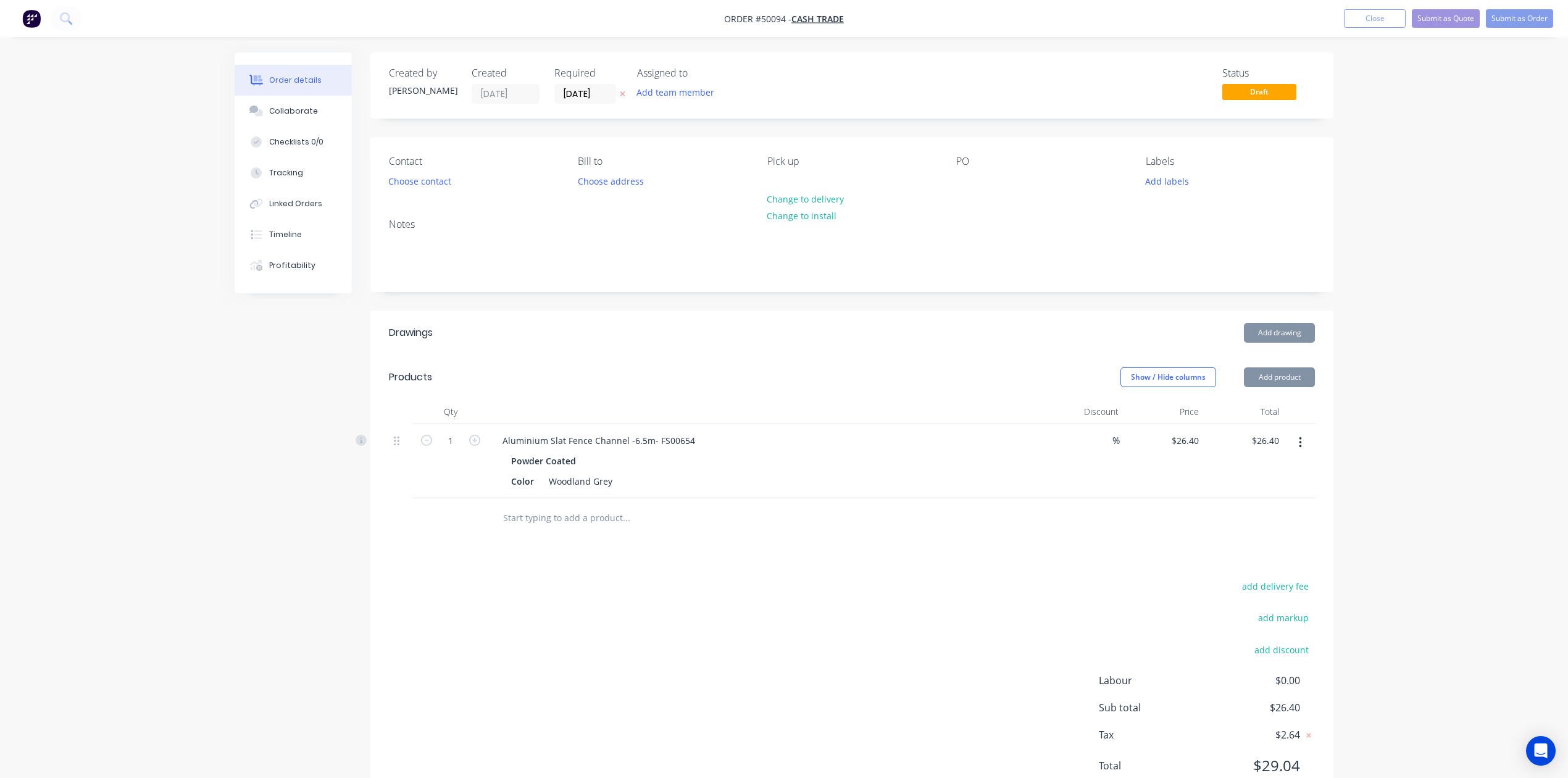
click at [834, 599] on div "add delivery fee add markup add discount Labour $0.00 Sub total $26.40 Tax $2.6…" at bounding box center [852, 683] width 926 height 211
click at [477, 445] on icon "button" at bounding box center [474, 439] width 11 height 11
type input "2"
type input "$52.80"
drag, startPoint x: 450, startPoint y: 441, endPoint x: 437, endPoint y: 441, distance: 13.0
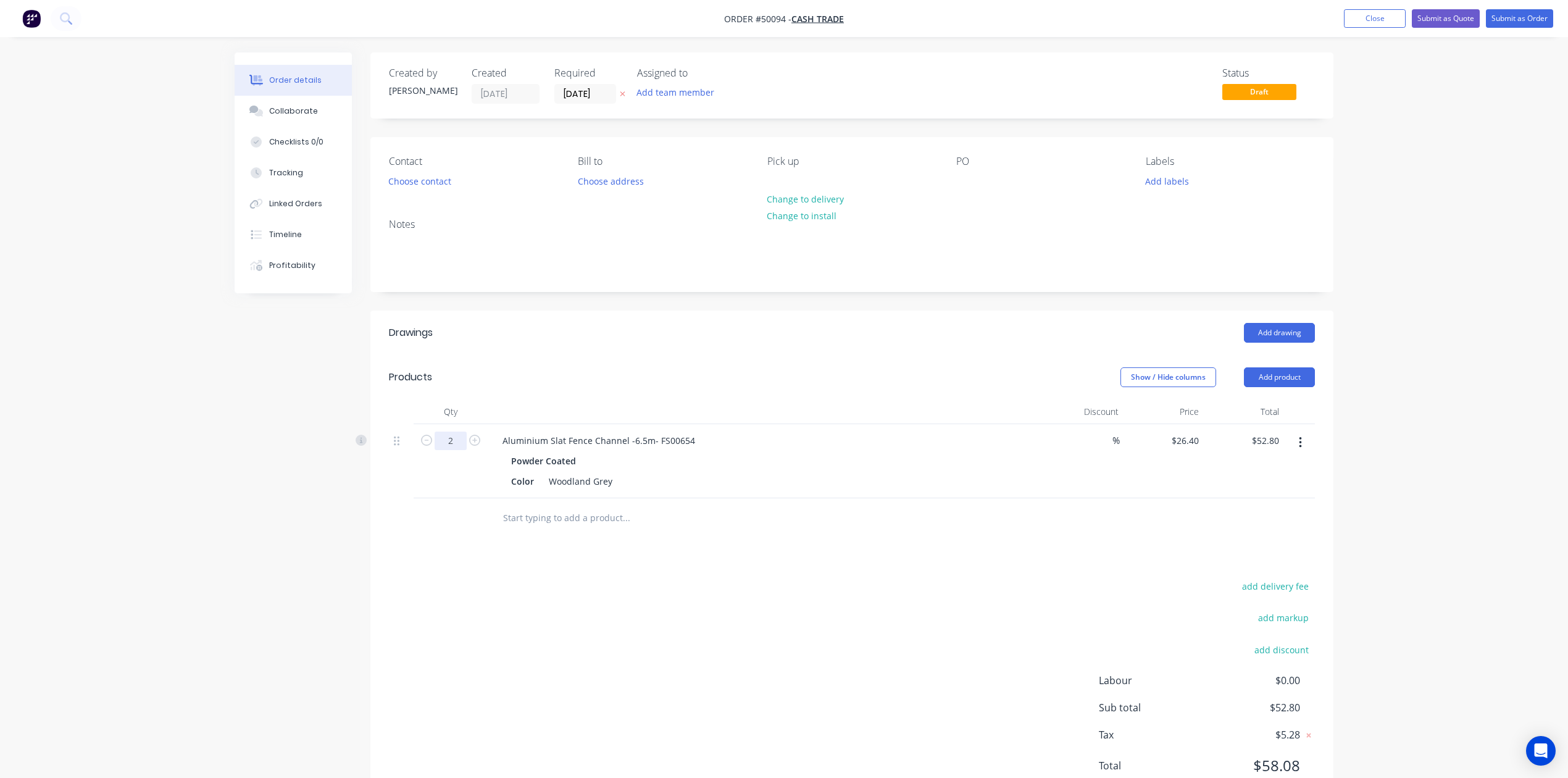
click at [450, 441] on input "2" at bounding box center [450, 441] width 32 height 19
click at [432, 442] on button "button" at bounding box center [426, 439] width 16 height 13
type input "1"
type input "$26.40"
click at [546, 380] on div "Products" at bounding box center [488, 377] width 197 height 20
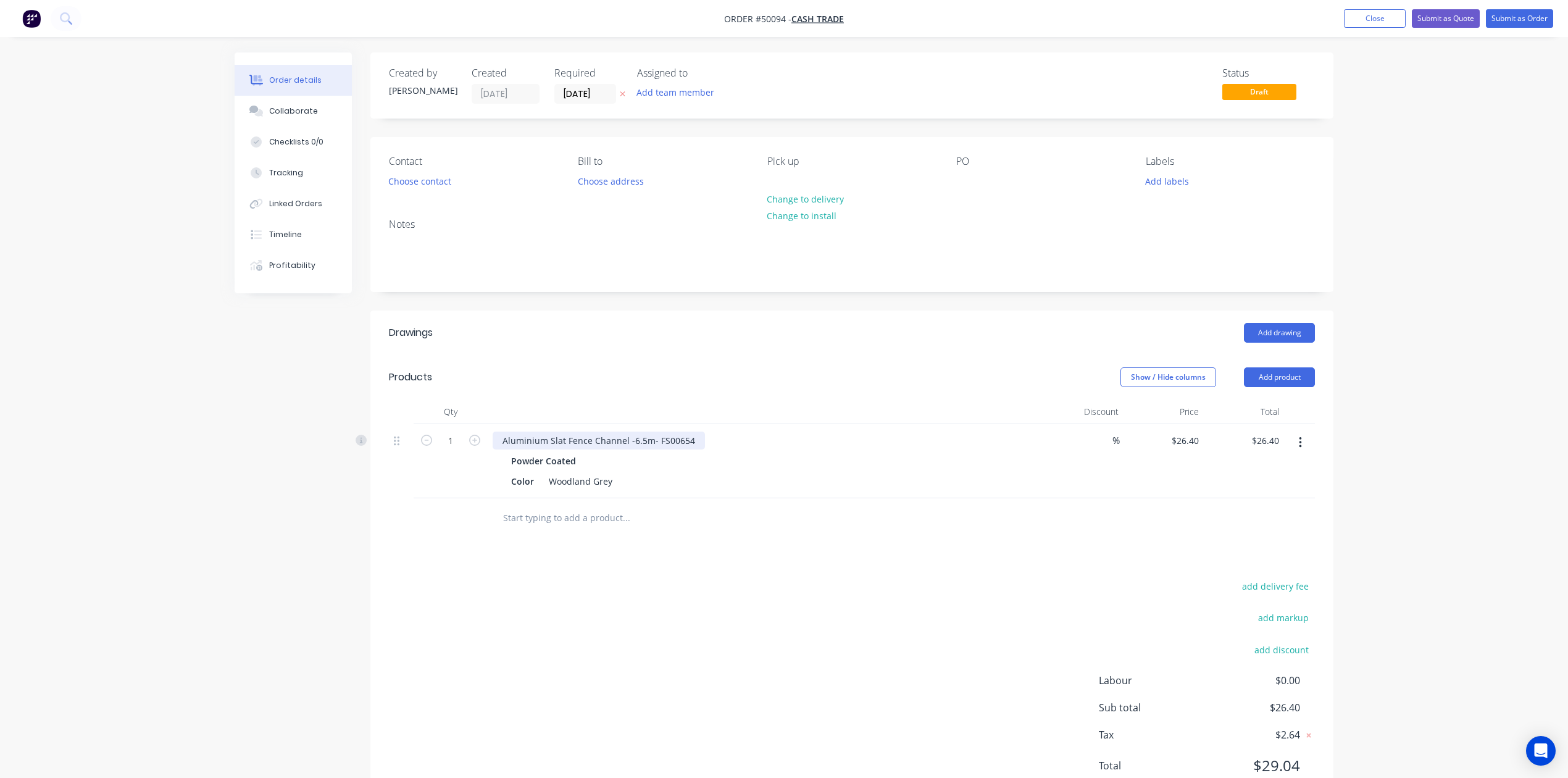
drag, startPoint x: 693, startPoint y: 442, endPoint x: 784, endPoint y: 448, distance: 91.2
click at [694, 442] on div "Aluminium Slat Fence Channel -6.5m- FS00654" at bounding box center [599, 440] width 212 height 18
drag, startPoint x: 860, startPoint y: 523, endPoint x: 1217, endPoint y: 337, distance: 402.5
click at [861, 523] on div at bounding box center [678, 518] width 371 height 25
click at [1271, 376] on button "Add product" at bounding box center [1280, 377] width 71 height 20
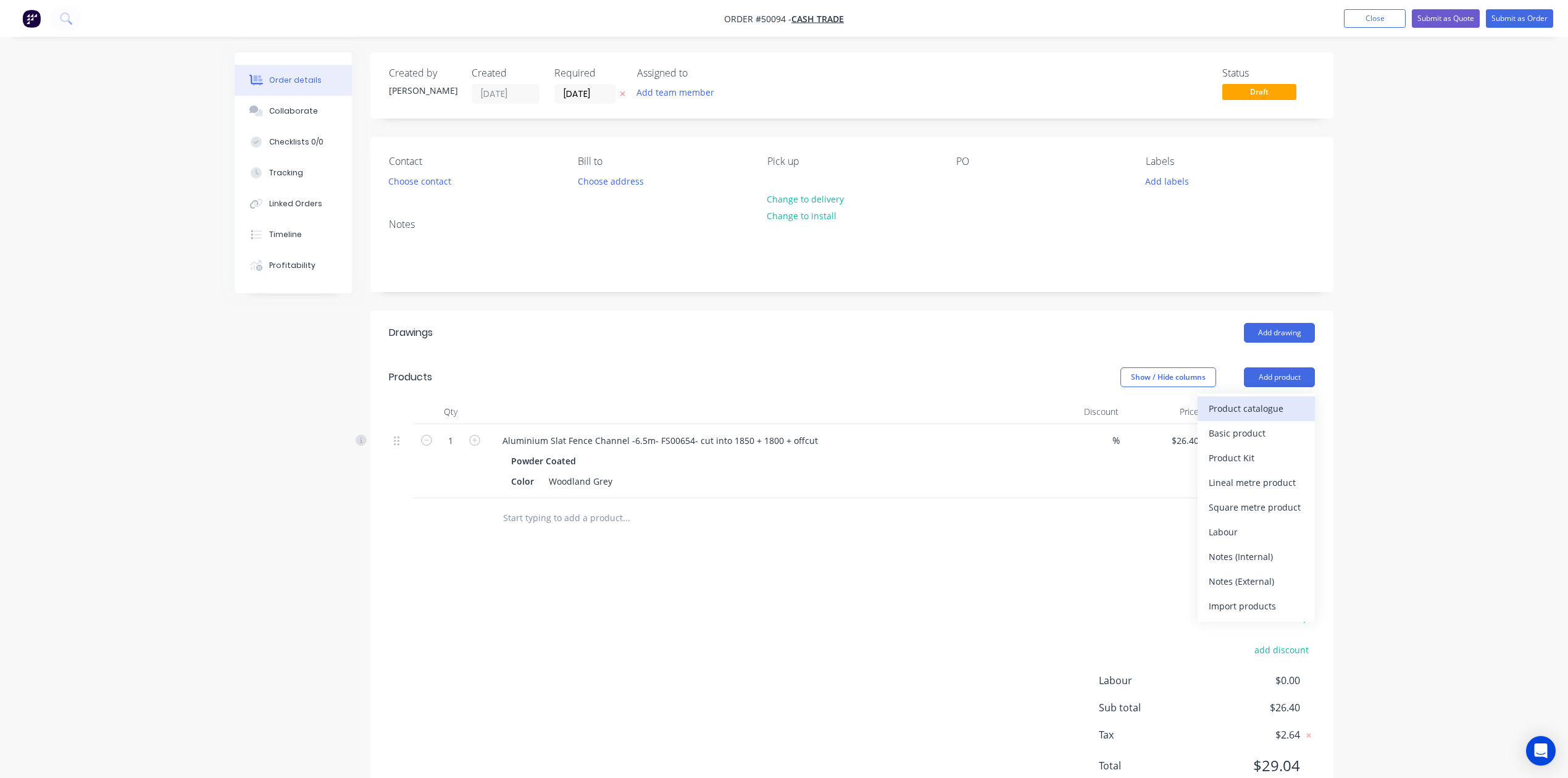
click at [1271, 401] on div "Product catalogue" at bounding box center [1256, 408] width 95 height 18
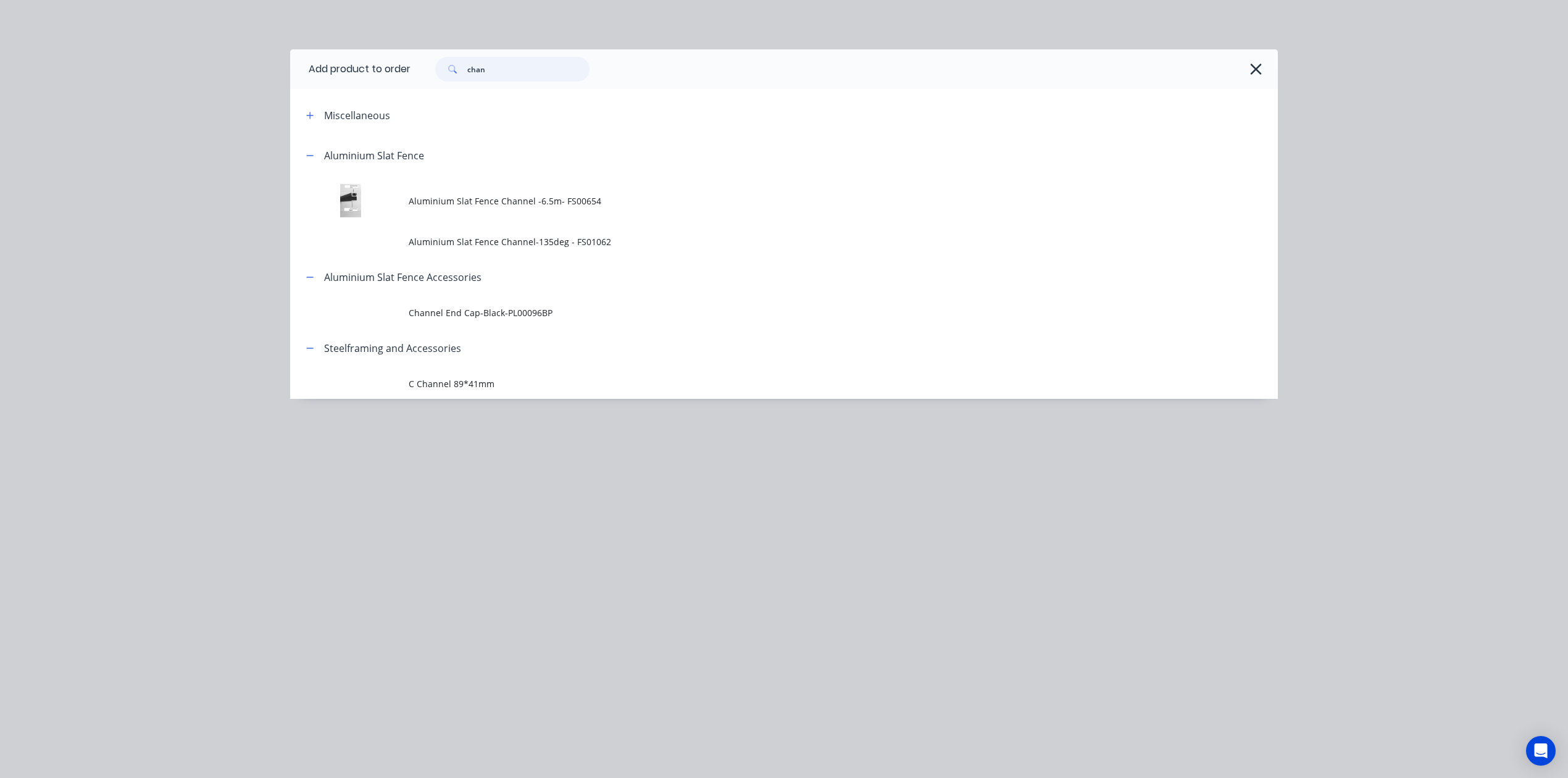
drag, startPoint x: 558, startPoint y: 58, endPoint x: 415, endPoint y: 77, distance: 144.3
click at [415, 77] on div "chan" at bounding box center [838, 69] width 855 height 25
type input "cover"
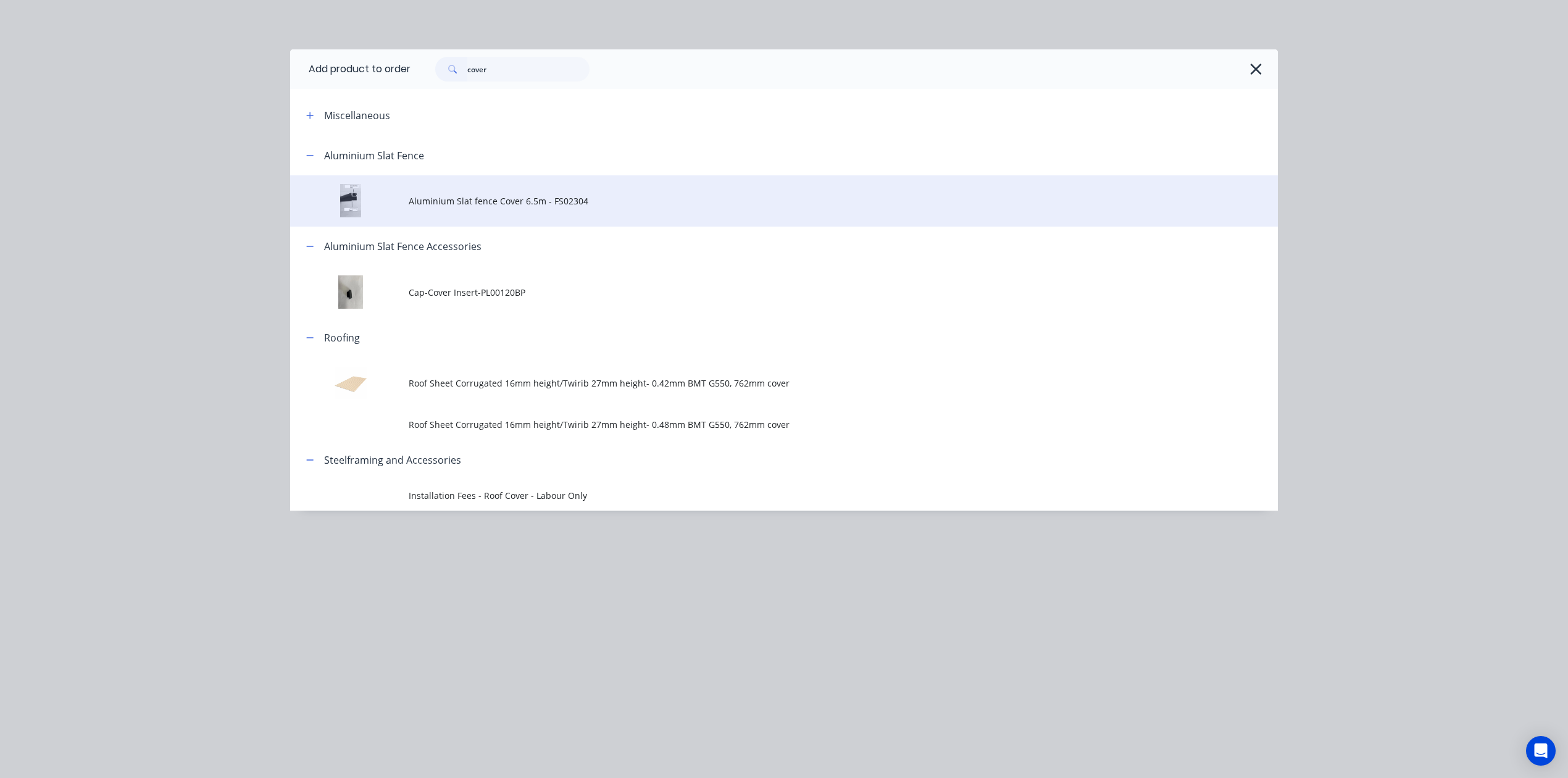
drag, startPoint x: 583, startPoint y: 196, endPoint x: 585, endPoint y: 189, distance: 7.3
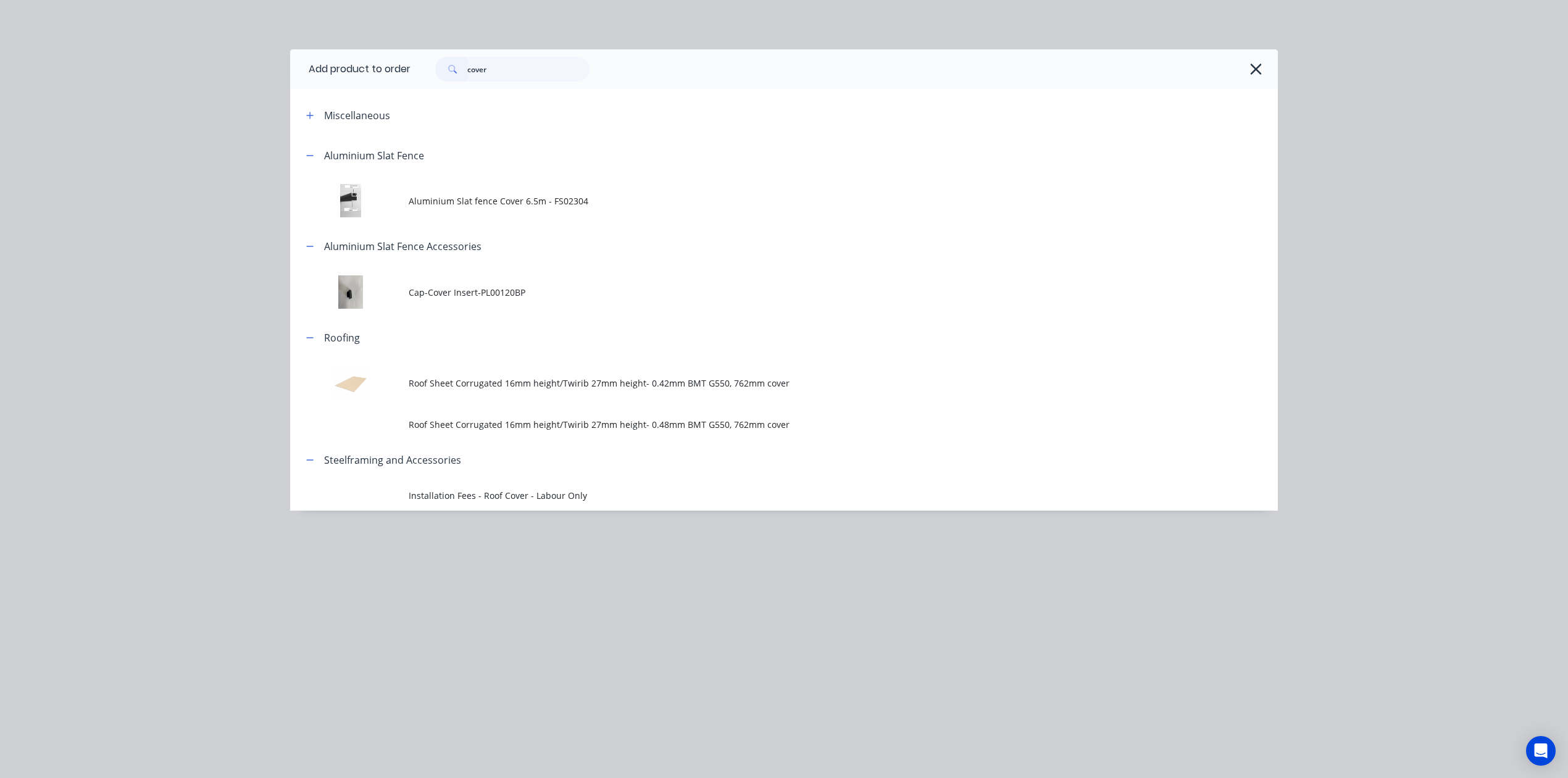
click at [583, 196] on span "Aluminium Slat fence Cover 6.5m - FS02304" at bounding box center [756, 200] width 695 height 13
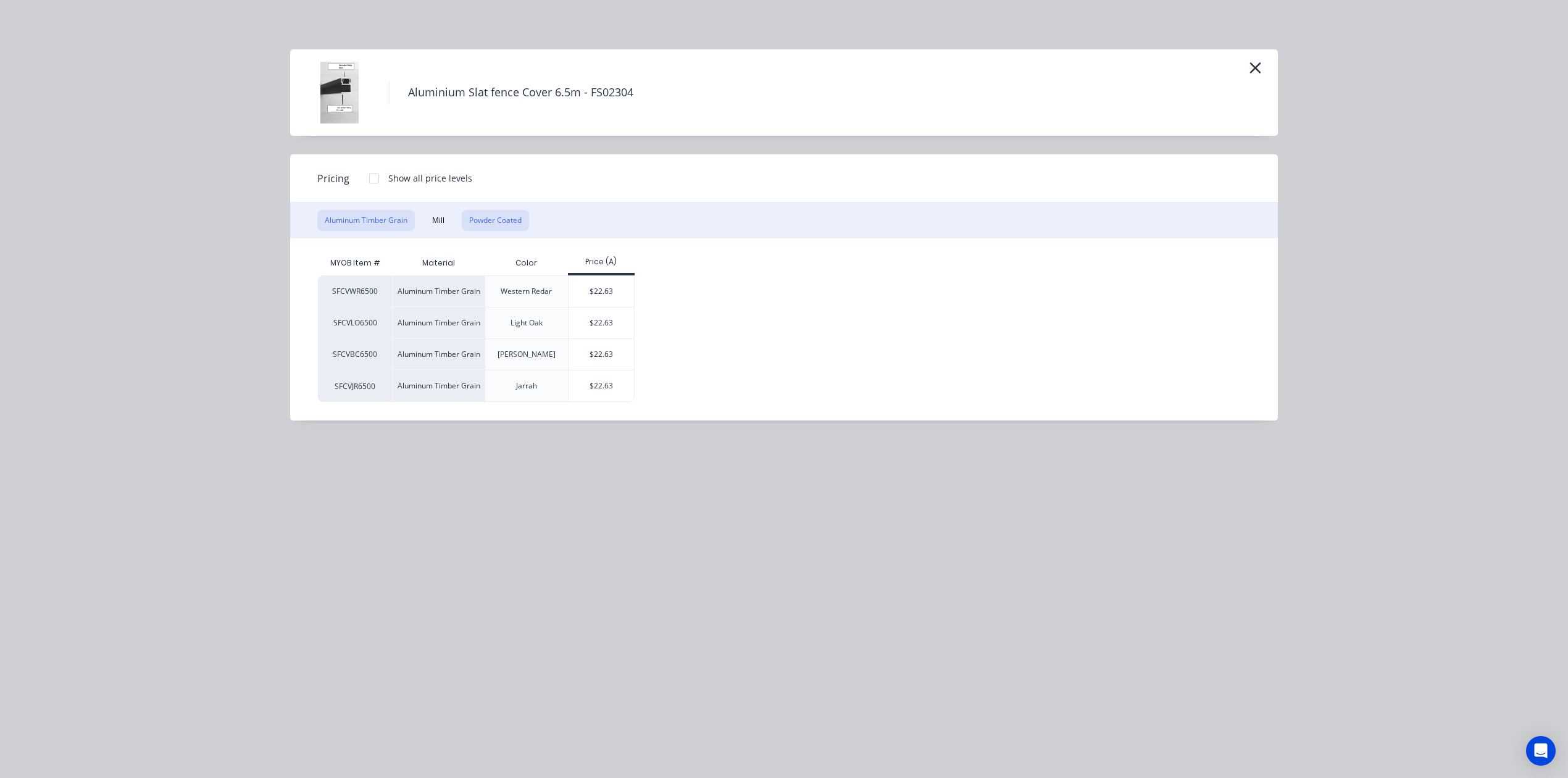
click at [525, 213] on button "Powder Coated" at bounding box center [494, 220] width 67 height 21
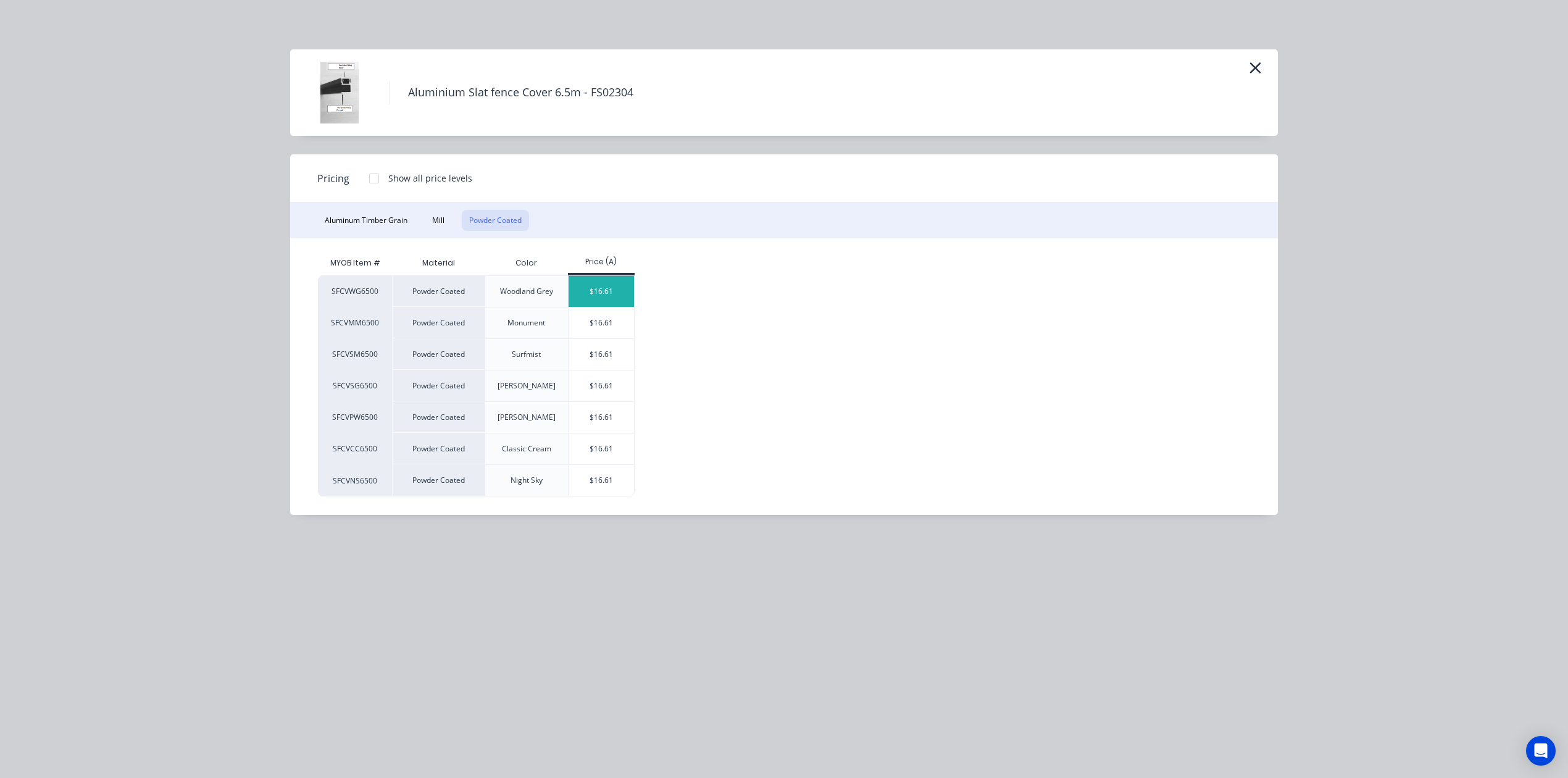
click at [580, 279] on div "$16.61" at bounding box center [601, 291] width 66 height 31
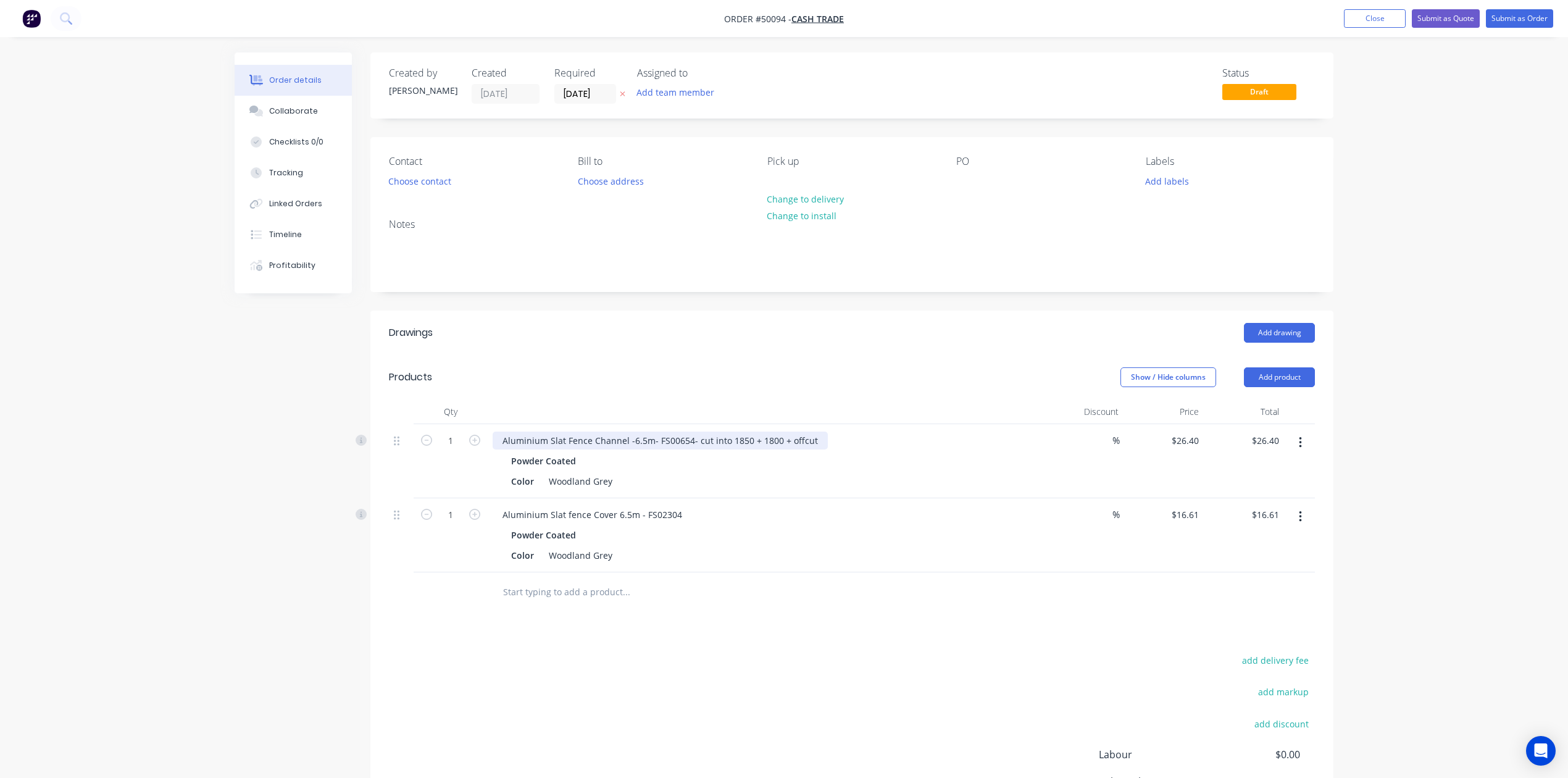
click at [687, 439] on div "Aluminium Slat Fence Channel -6.5m- FS00654- cut into 1850 + 1800 + offcut" at bounding box center [660, 440] width 335 height 18
drag, startPoint x: 691, startPoint y: 439, endPoint x: 831, endPoint y: 439, distance: 140.0
click at [831, 439] on div "Aluminium Slat Fence Channel -6.5m- FS00654 - cut into 1850 + 1800 + offcut" at bounding box center [765, 440] width 545 height 18
copy div "- cut into 1850 + 1800 + offcut"
click at [683, 515] on div "Aluminium Slat fence Cover 6.5m - FS02304" at bounding box center [592, 514] width 199 height 18
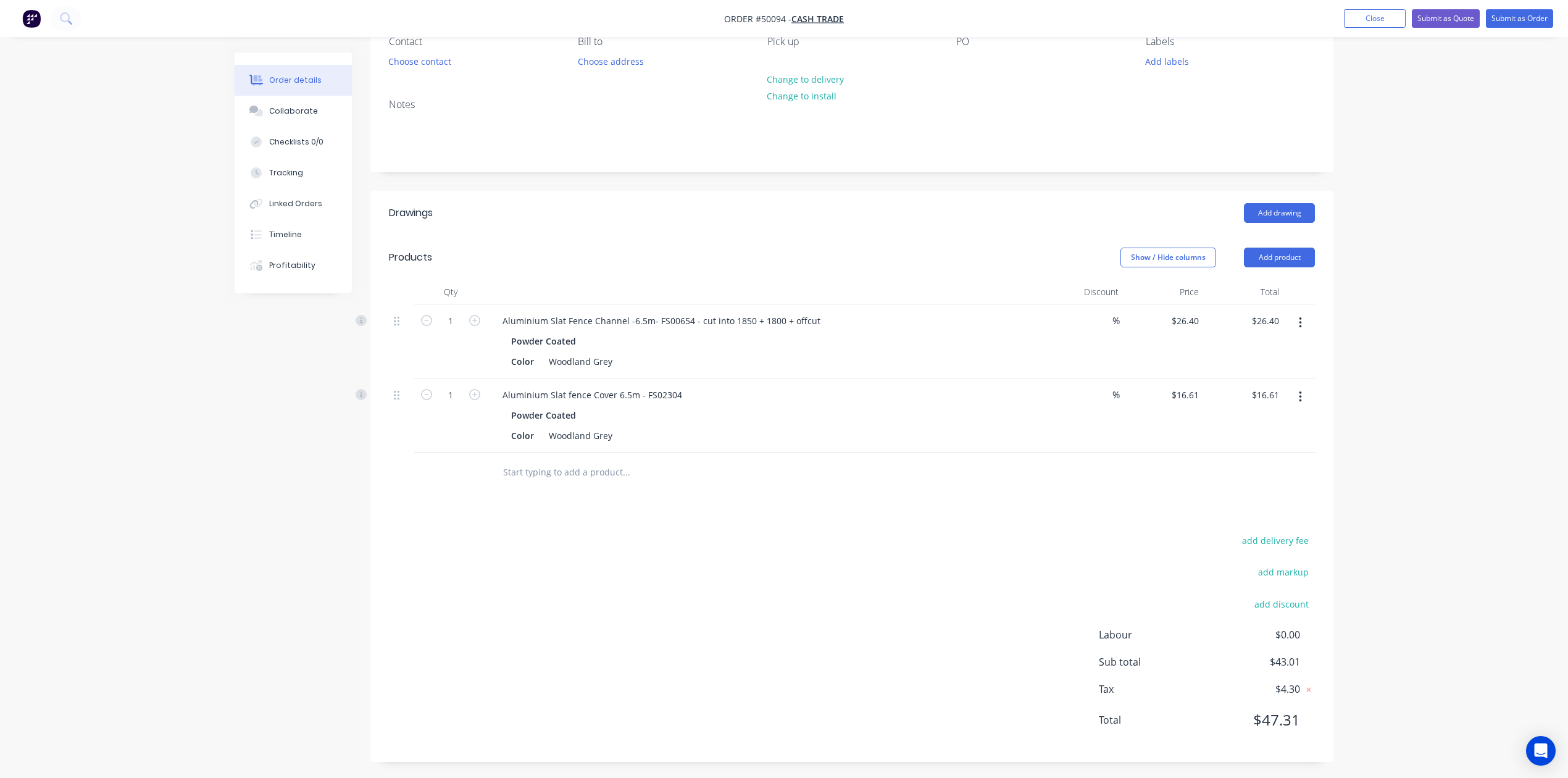
scroll to position [124, 0]
click at [691, 391] on div "Aluminium Slat fence Cover 6.5m - FS02304" at bounding box center [765, 392] width 545 height 18
click at [682, 391] on div "Aluminium Slat fence Cover 6.5m - FS02304" at bounding box center [592, 392] width 199 height 18
drag, startPoint x: 794, startPoint y: 462, endPoint x: 913, endPoint y: 438, distance: 121.4
click at [806, 460] on div at bounding box center [678, 469] width 371 height 25
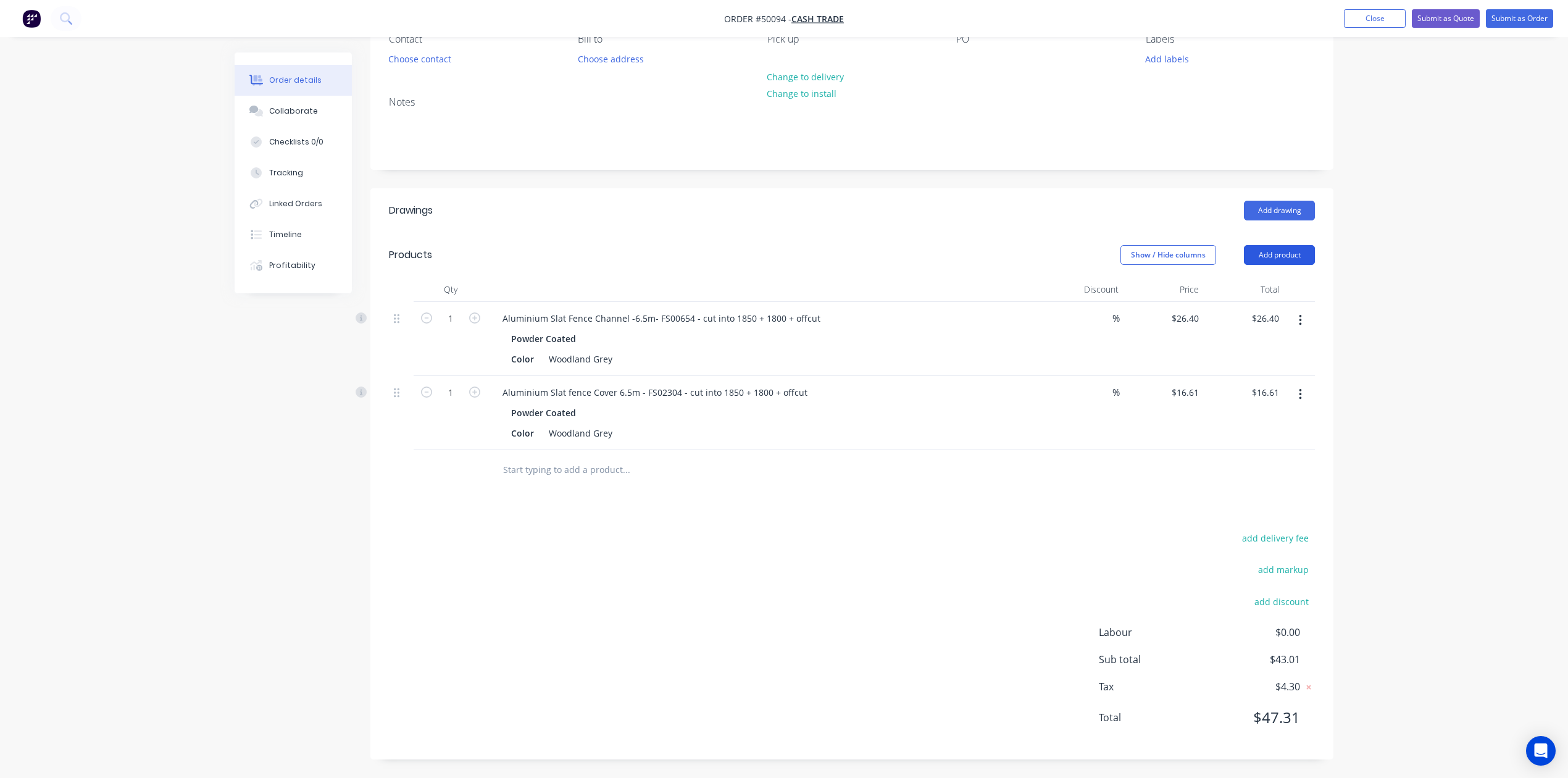
click at [1269, 245] on button "Add product" at bounding box center [1280, 255] width 71 height 20
click at [1250, 277] on div "Product catalogue" at bounding box center [1256, 286] width 95 height 18
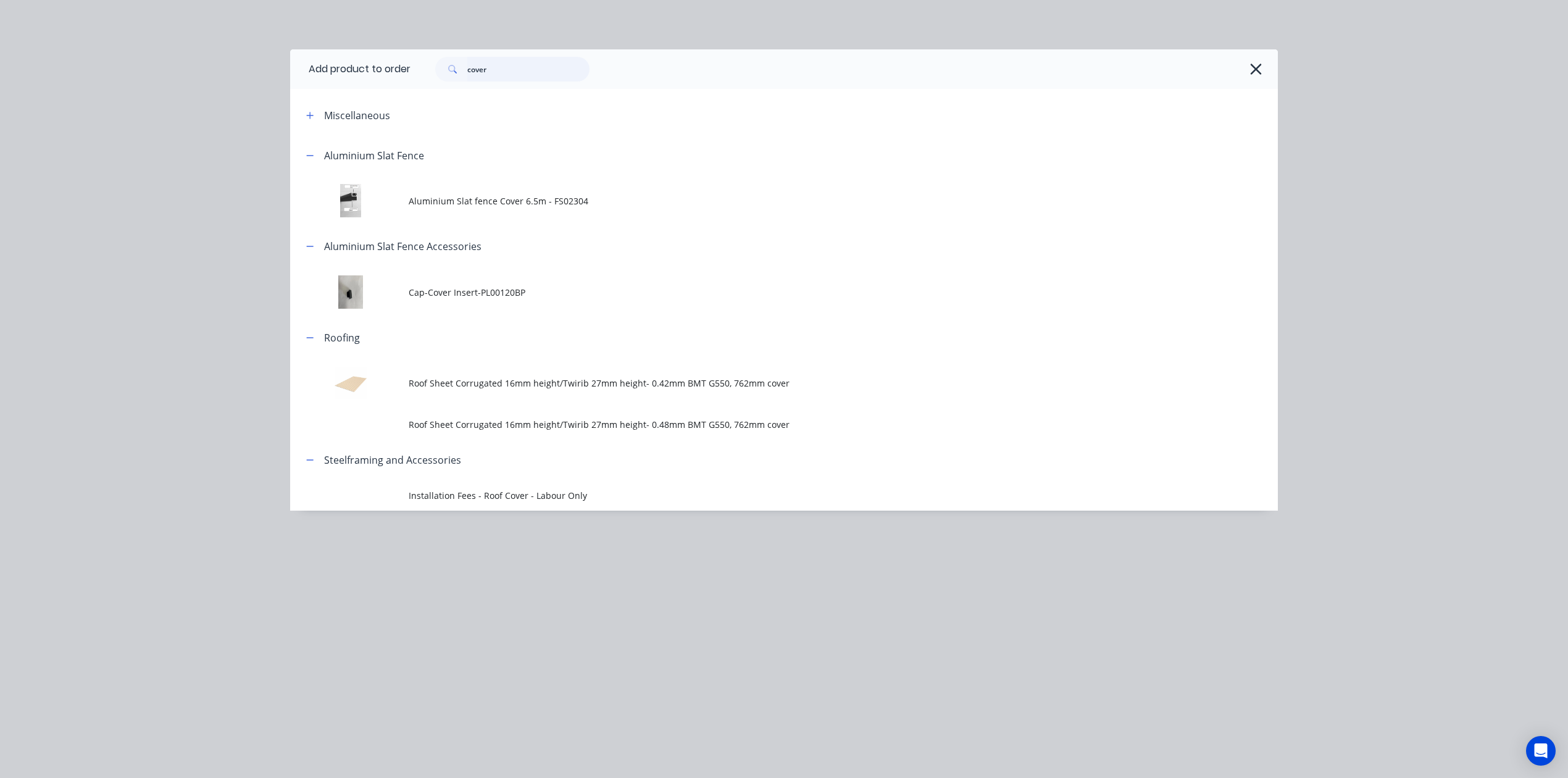
drag, startPoint x: 502, startPoint y: 74, endPoint x: 405, endPoint y: 95, distance: 99.2
click at [405, 94] on div "Add product to order cover Miscellaneous Aluminium Slat Fence Aluminium Slat fe…" at bounding box center [784, 280] width 988 height 462
type input "post"
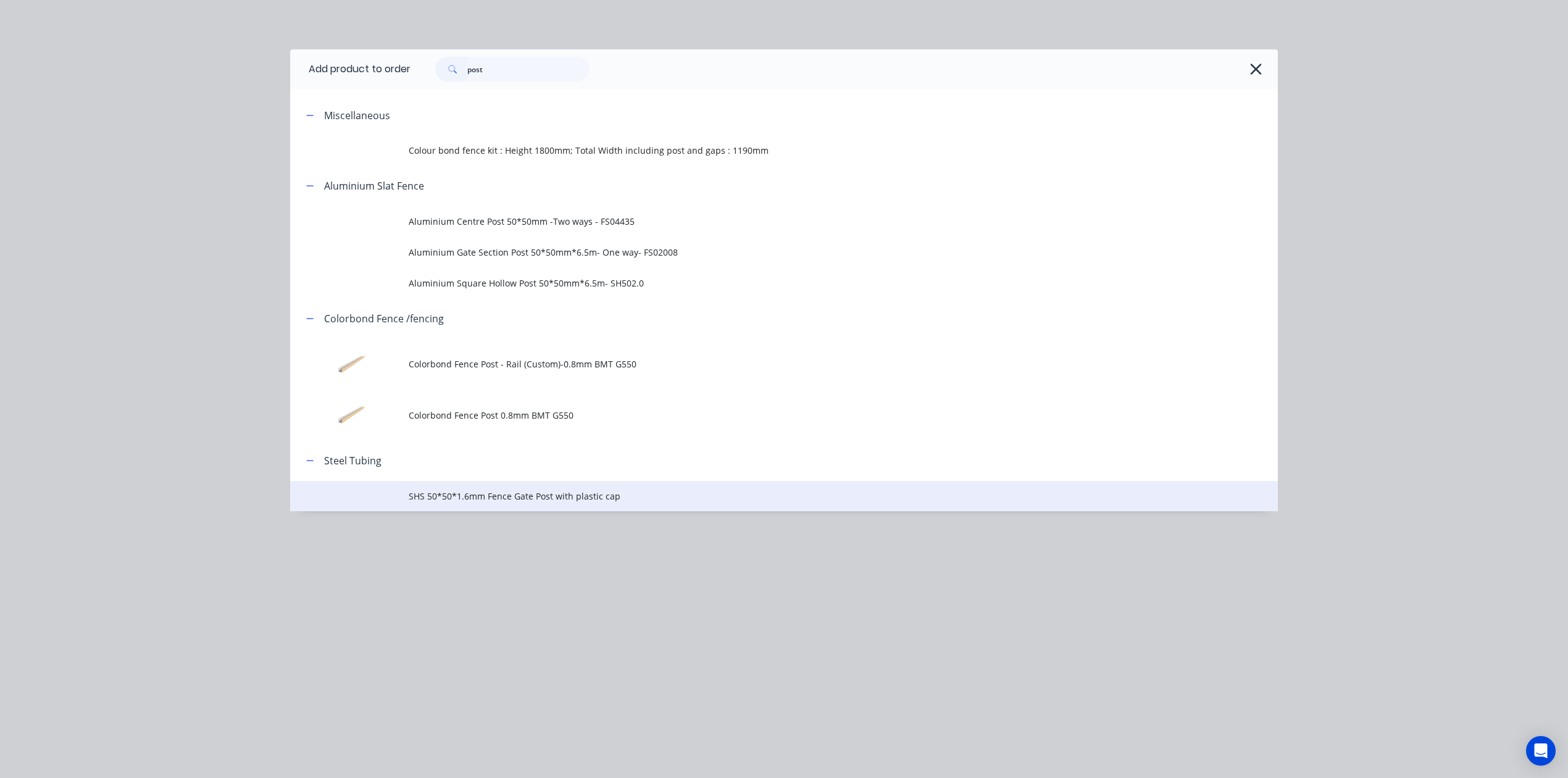
click at [564, 497] on span "SHS 50*50*1.6mm Fence Gate Post with plastic cap" at bounding box center [756, 495] width 695 height 13
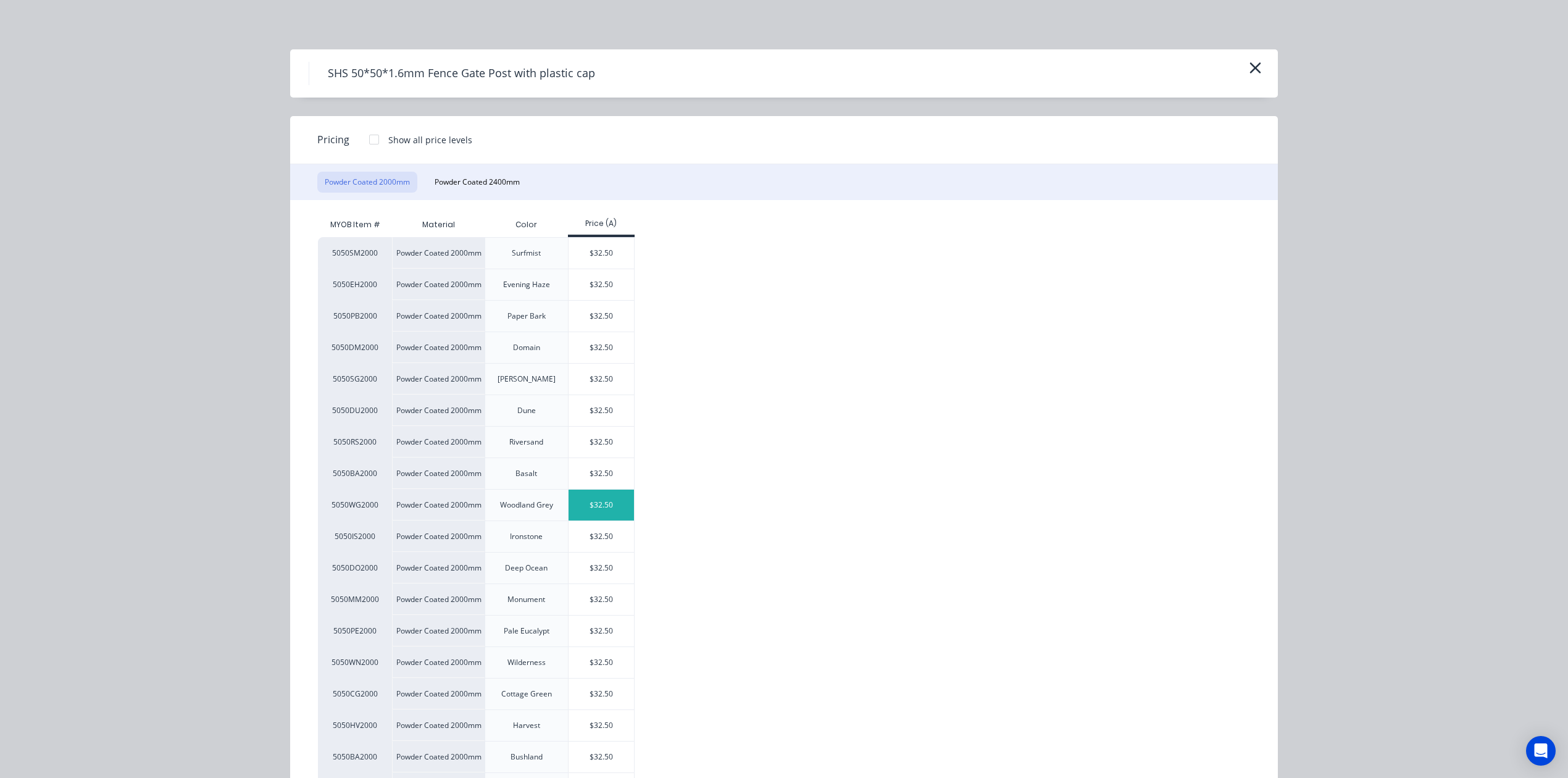
click at [612, 500] on div "$32.50" at bounding box center [601, 505] width 66 height 31
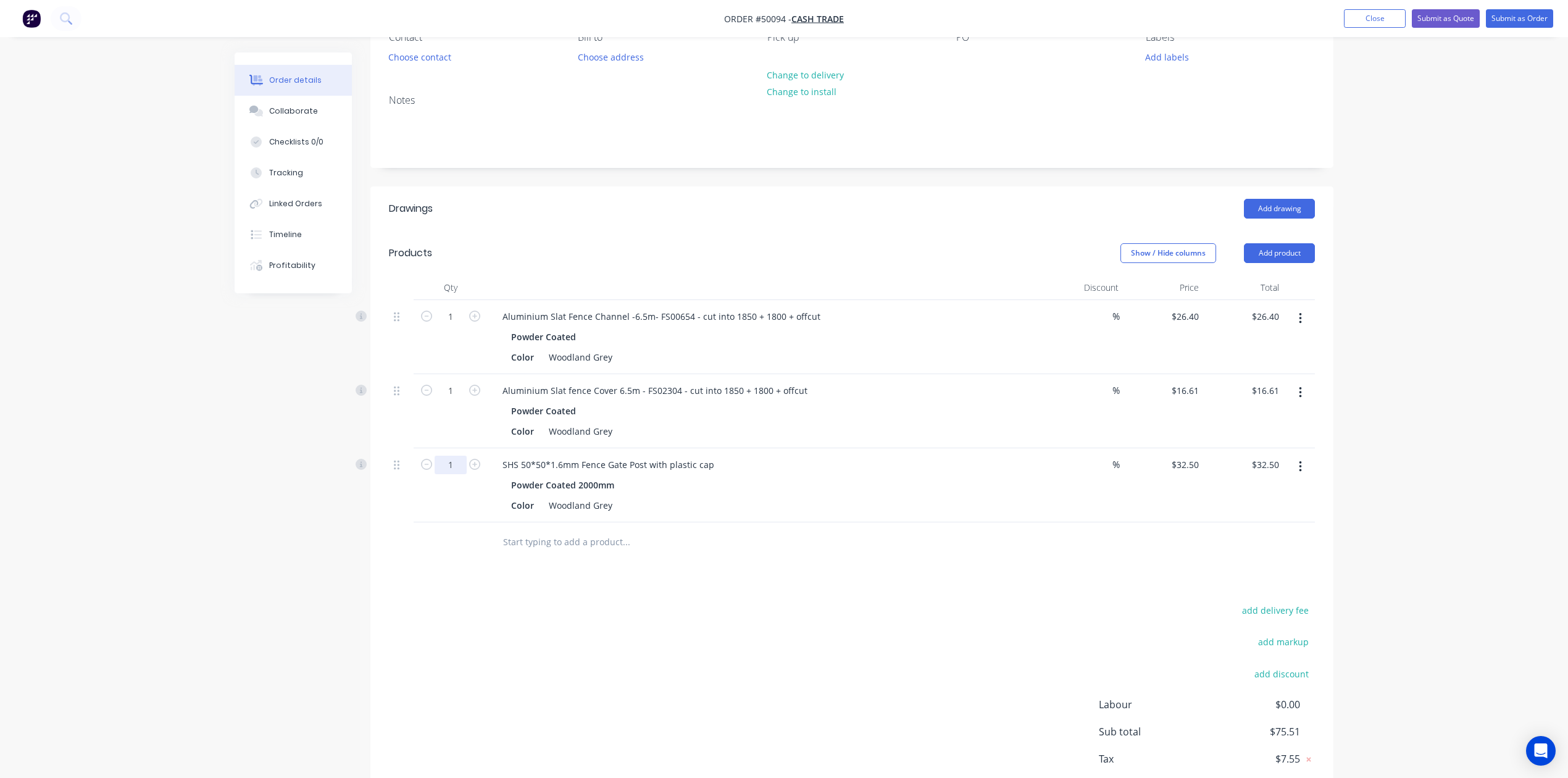
click at [452, 465] on input "1" at bounding box center [450, 465] width 32 height 19
drag, startPoint x: 827, startPoint y: 547, endPoint x: 1053, endPoint y: 540, distance: 226.1
click at [833, 547] on div at bounding box center [678, 541] width 371 height 25
click at [1289, 471] on button "button" at bounding box center [1300, 467] width 29 height 22
click at [1271, 504] on div "Edit" at bounding box center [1256, 499] width 95 height 18
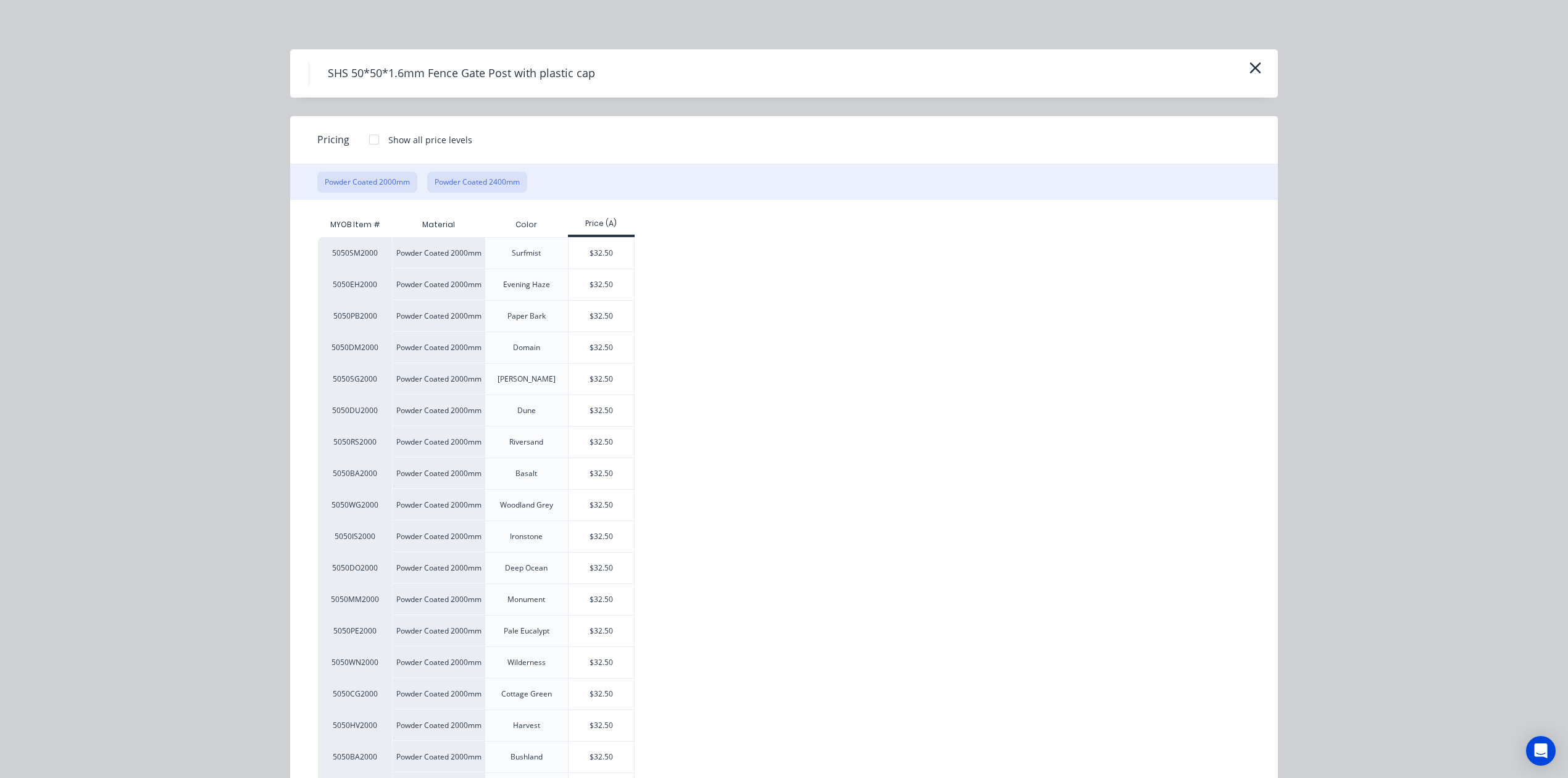
click at [482, 176] on button "Powder Coated 2400mm" at bounding box center [477, 182] width 100 height 21
click at [616, 499] on div "$37.00" at bounding box center [601, 505] width 66 height 31
type input "$37.00"
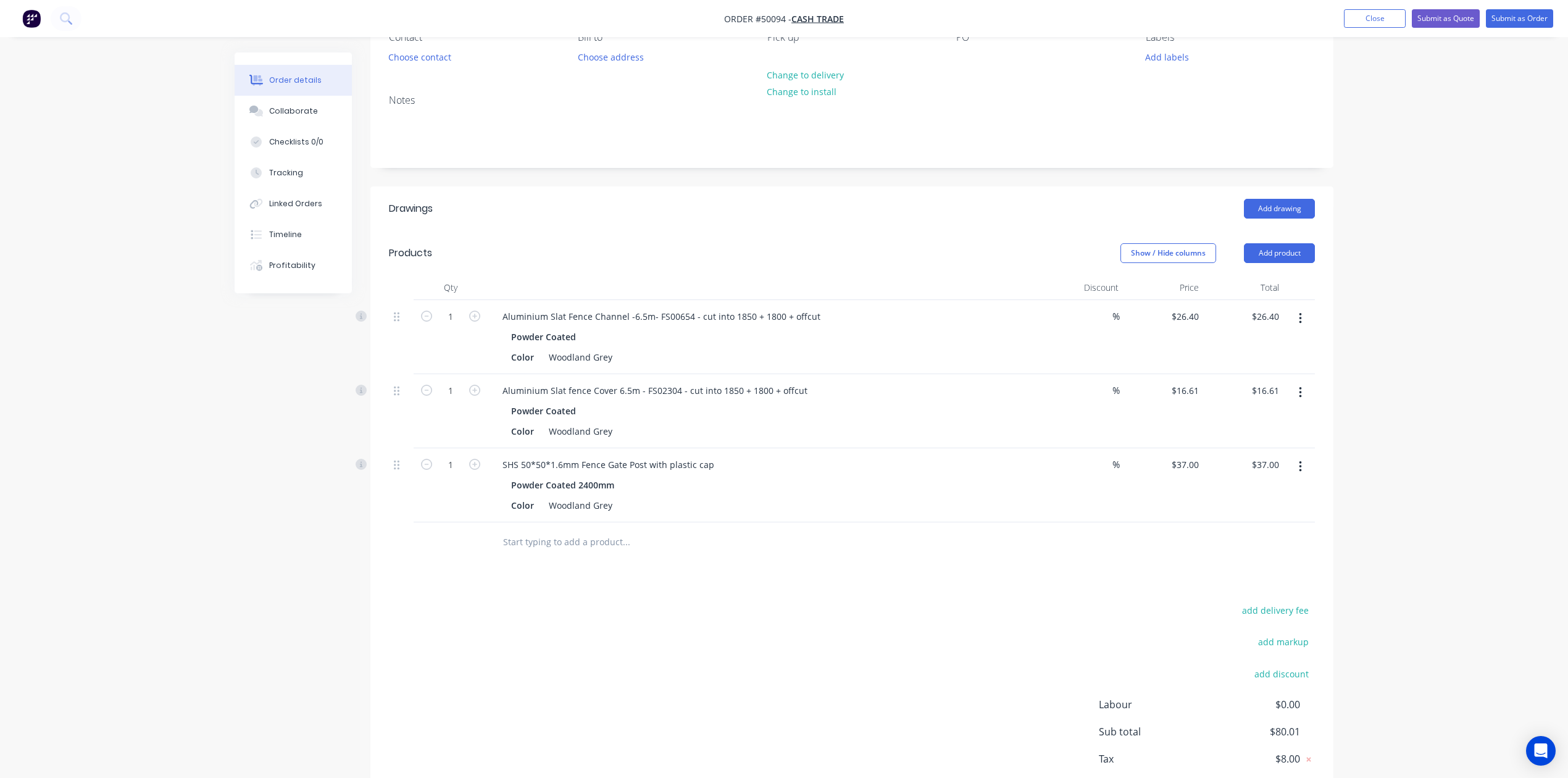
click at [477, 470] on button "button" at bounding box center [474, 463] width 16 height 13
type input "2"
type input "$74.00"
click at [466, 463] on button "button" at bounding box center [474, 463] width 16 height 13
type input "3"
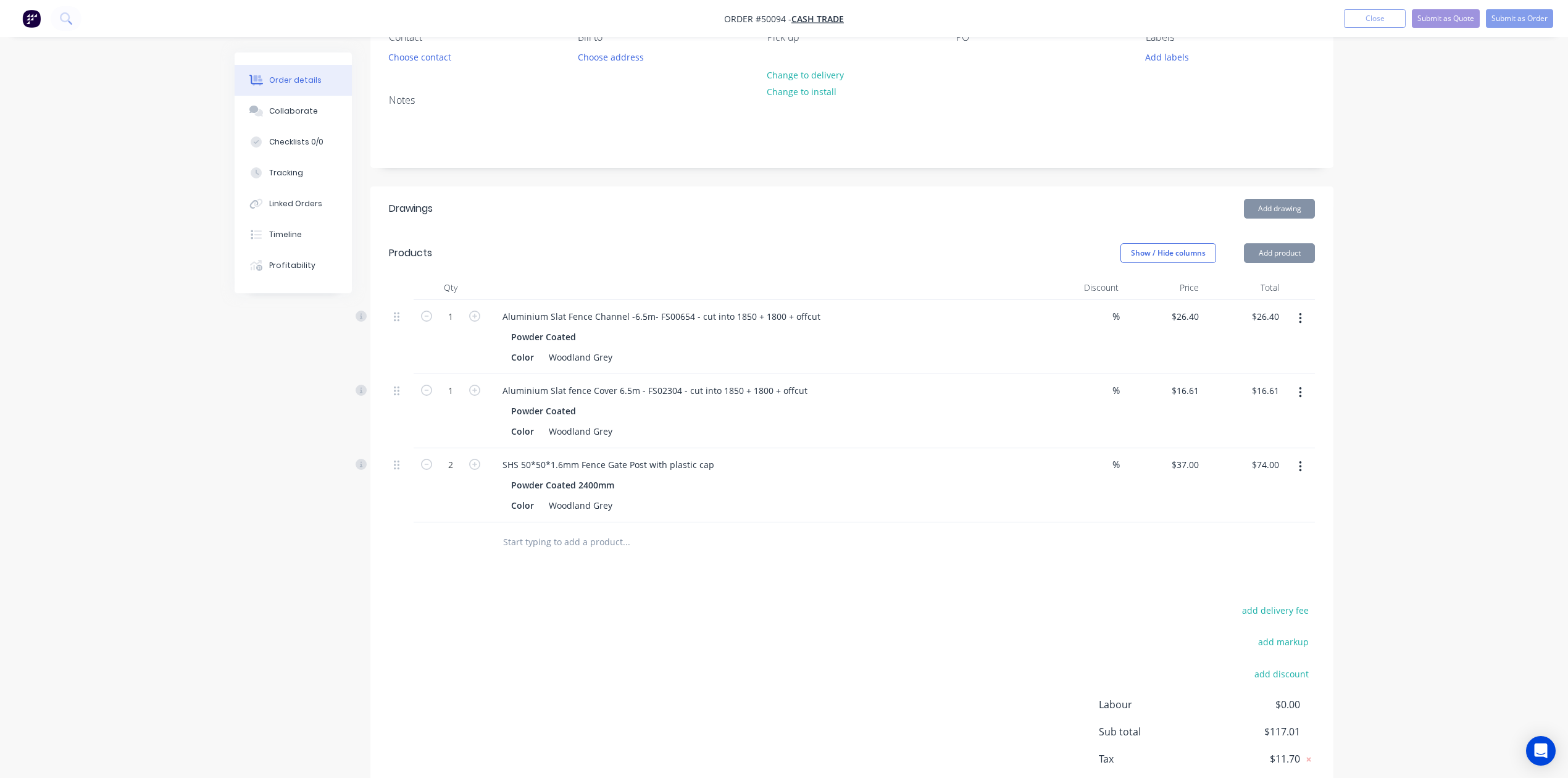
type input "$111.00"
click at [448, 460] on input "3" at bounding box center [450, 465] width 32 height 19
type input "2"
type input "$74.00"
click at [778, 558] on div at bounding box center [710, 542] width 444 height 40
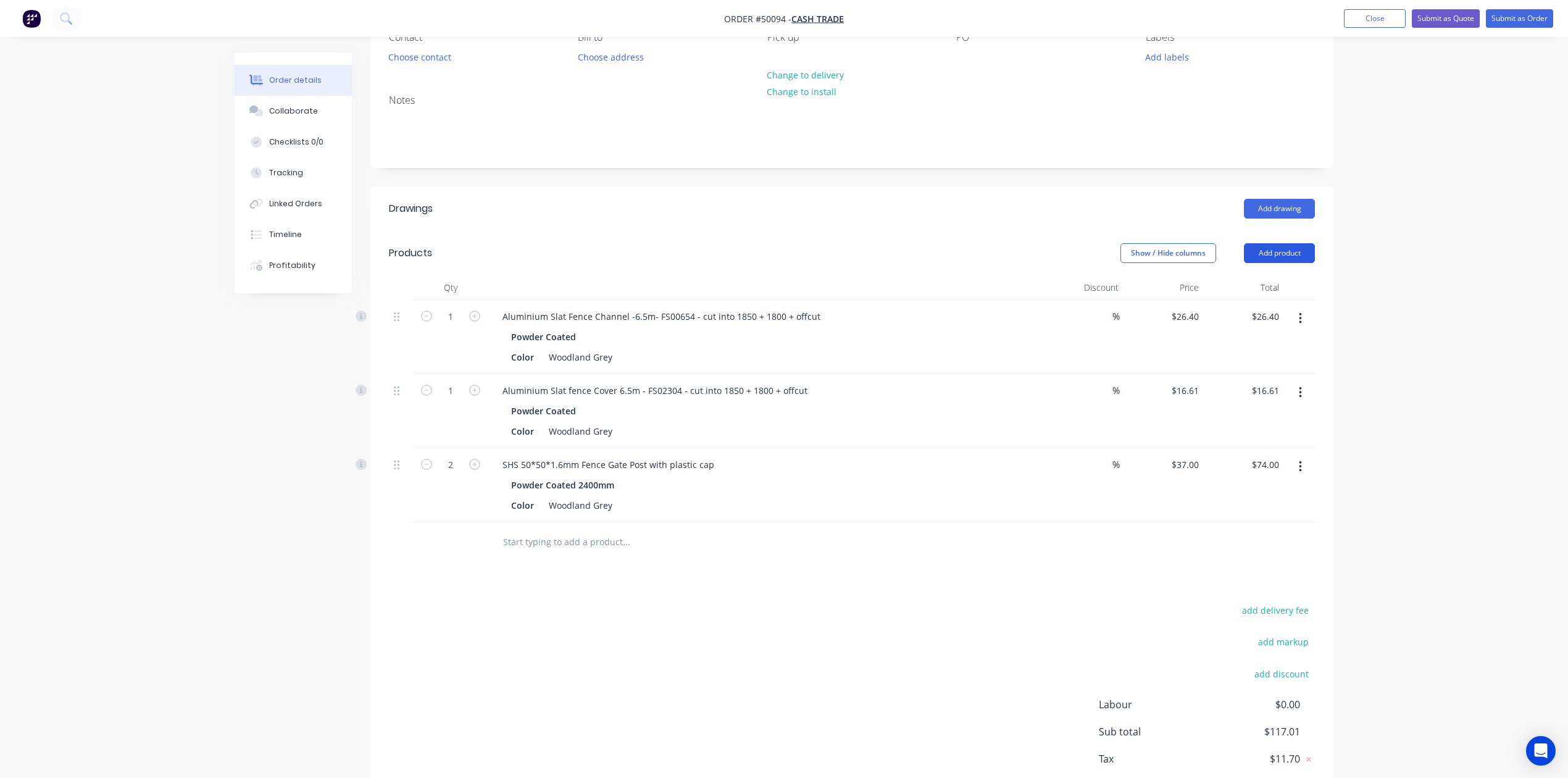
click at [1301, 253] on button "Add product" at bounding box center [1280, 253] width 71 height 20
click at [1259, 283] on div "Product catalogue" at bounding box center [1256, 284] width 95 height 18
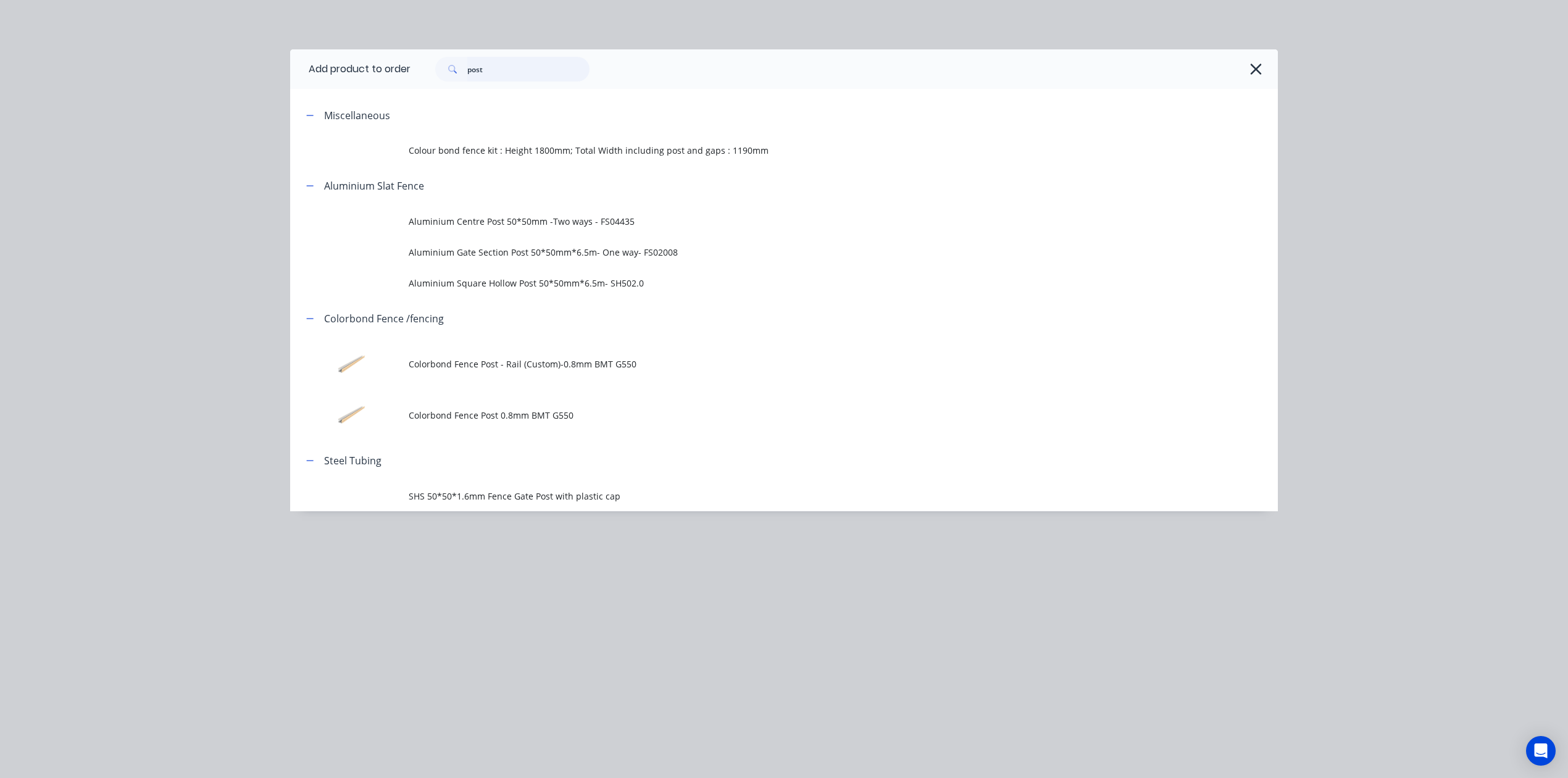
drag, startPoint x: 496, startPoint y: 82, endPoint x: 438, endPoint y: 92, distance: 58.9
click at [438, 92] on div "Add product to order post Miscellaneous Colour bond fence kit : Height 1800mm; …" at bounding box center [784, 280] width 988 height 462
type input "one"
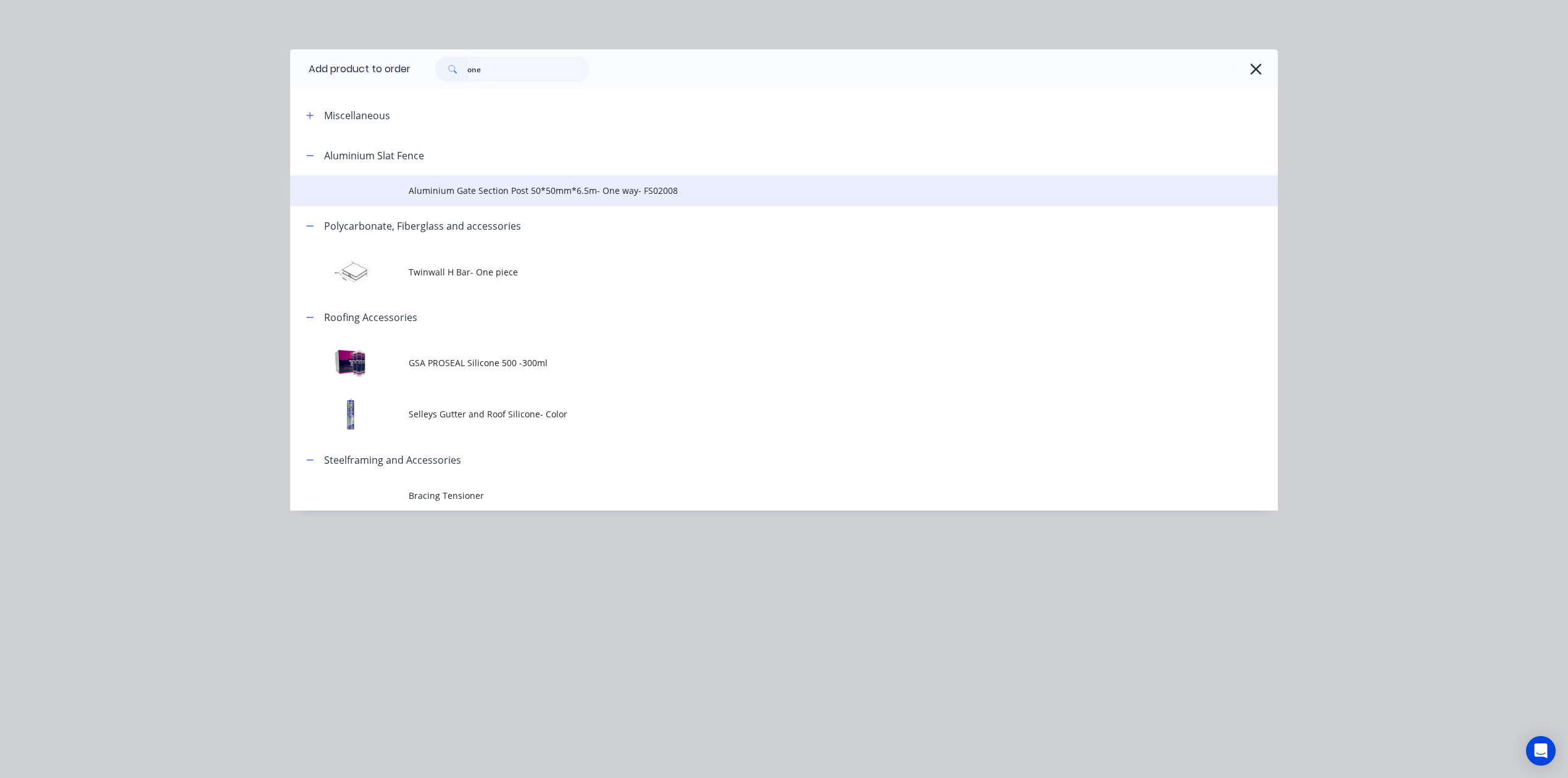
click at [538, 196] on span "Aluminium Gate Section Post 50*50mm*6.5m- One way- FS02008" at bounding box center [756, 190] width 695 height 13
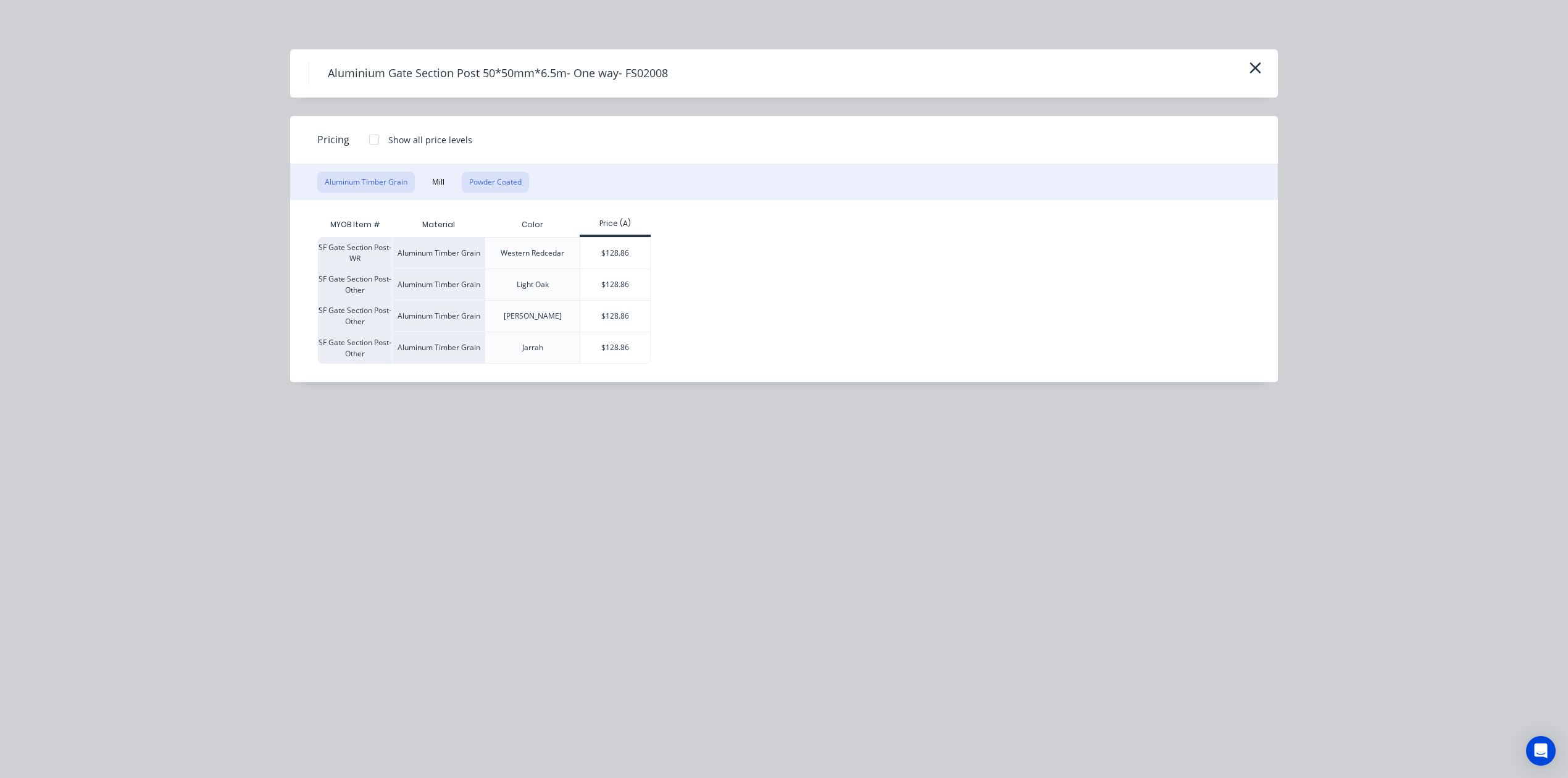
click at [502, 171] on button "Powder Coated" at bounding box center [494, 182] width 67 height 21
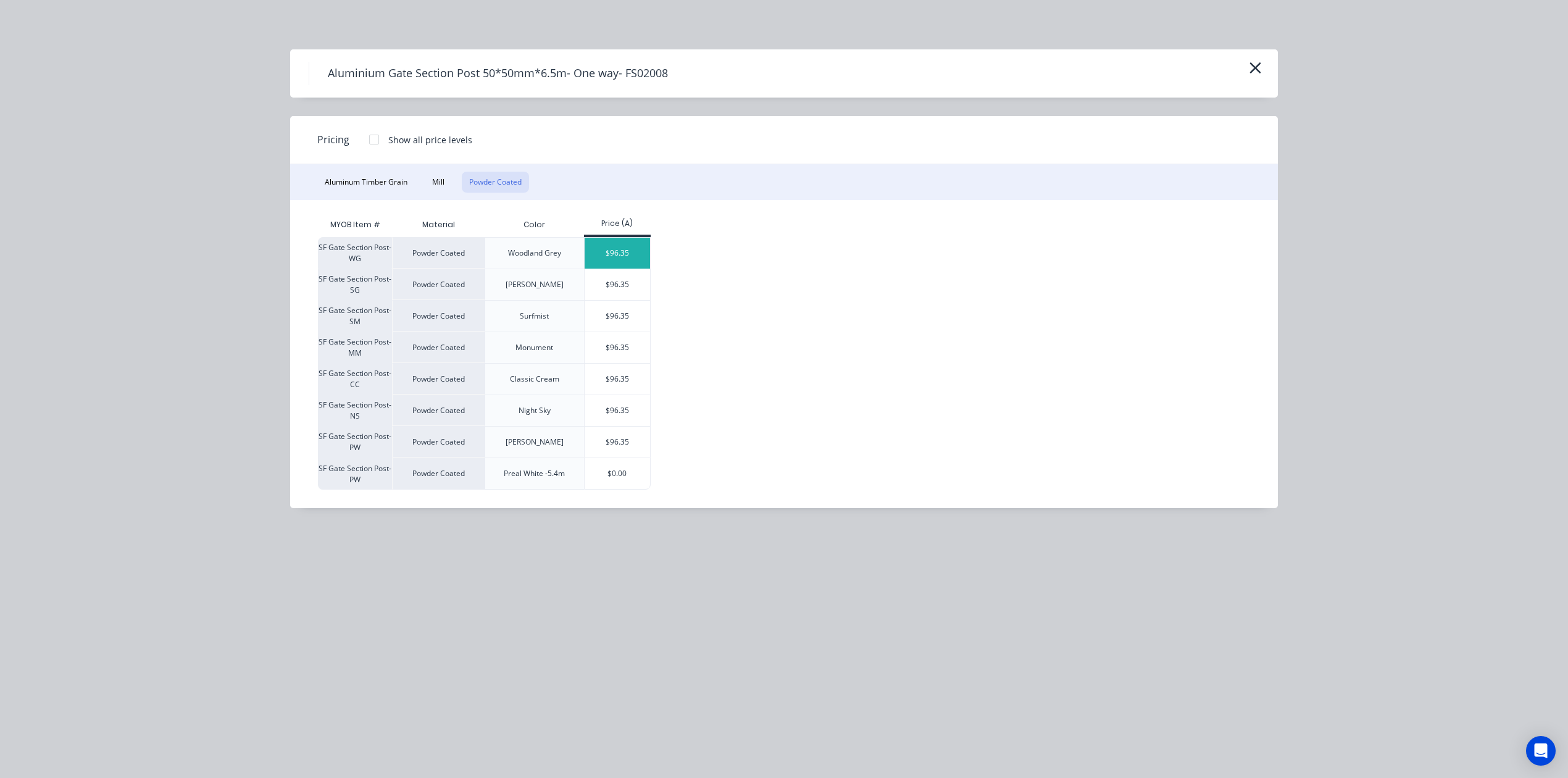
click at [615, 242] on div "$96.35" at bounding box center [617, 253] width 66 height 31
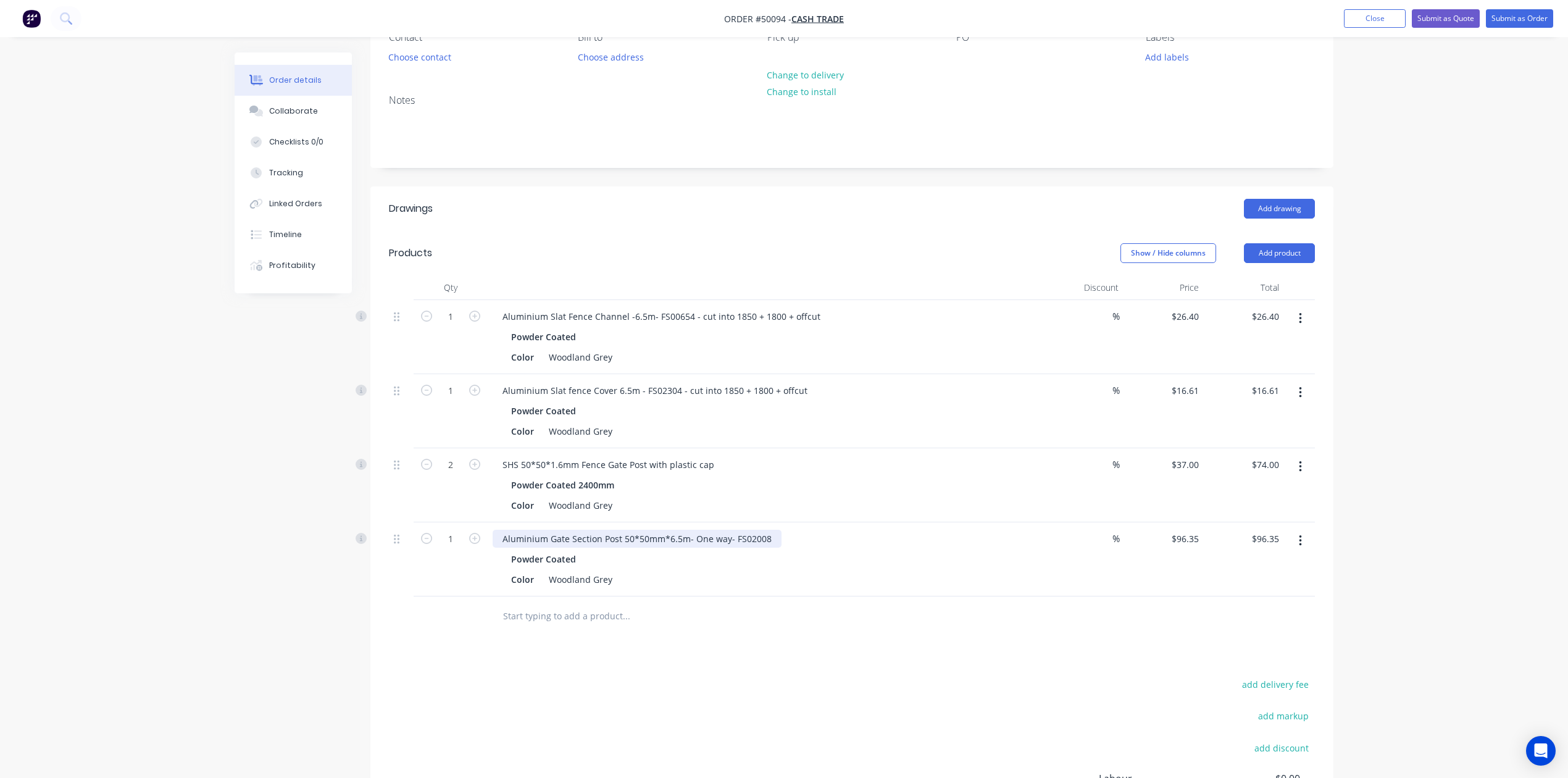
click at [766, 545] on div "Aluminium Gate Section Post 50*50mm*6.5m- One way- FS02008" at bounding box center [637, 538] width 289 height 18
click at [768, 540] on div "Aluminium Gate Section Post 50*50mm*6.5m- One way- FS02008- - cut into 1850 + 1…" at bounding box center [701, 538] width 417 height 18
drag, startPoint x: 812, startPoint y: 539, endPoint x: 825, endPoint y: 541, distance: 13.2
click at [825, 541] on div "Aluminium Gate Section Post 50*50mm*6.5m- One way- FS02008 - cut into 1850 + 18…" at bounding box center [700, 538] width 414 height 18
click at [860, 575] on div "Color Woodland Grey" at bounding box center [763, 579] width 514 height 18
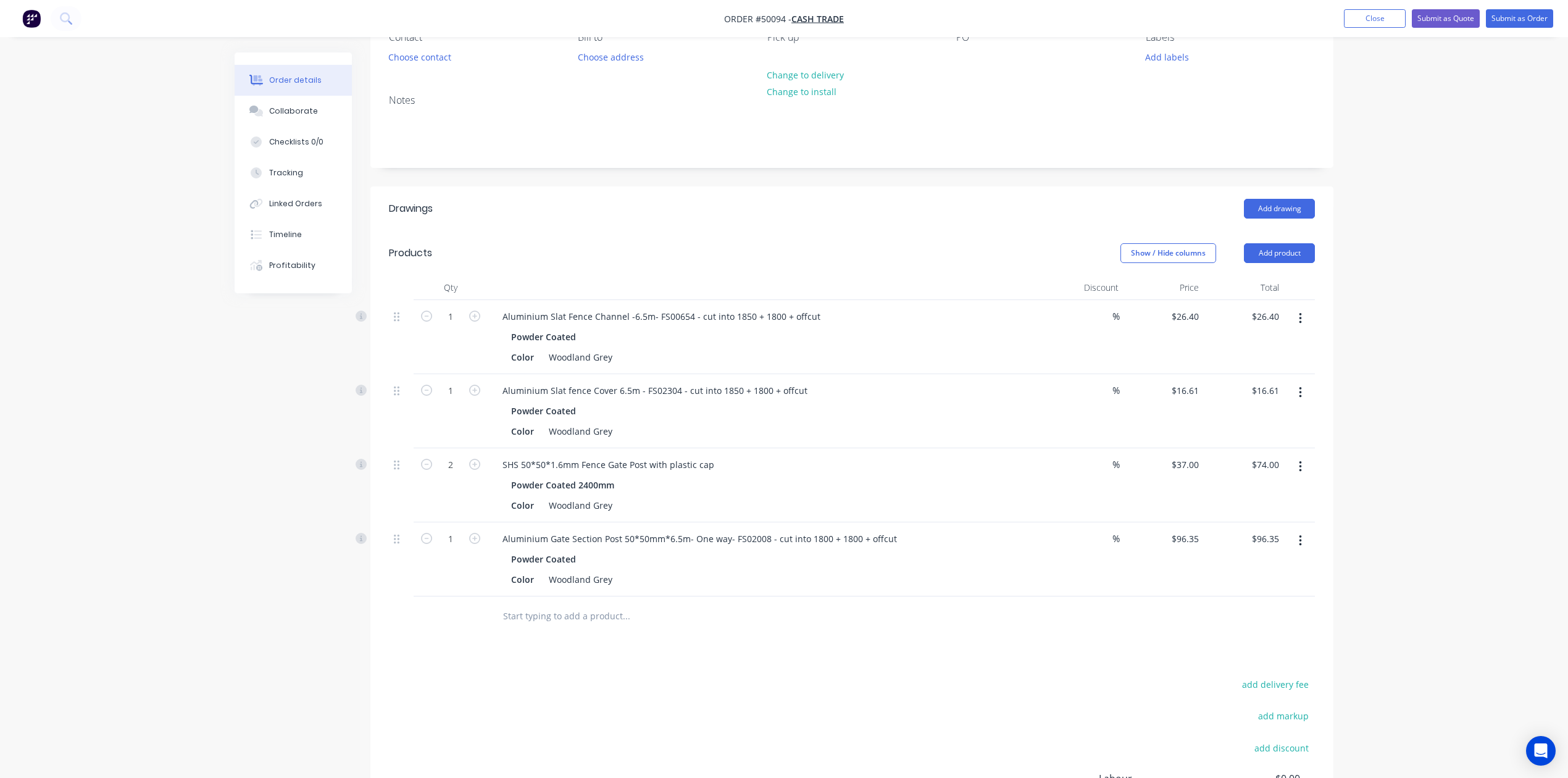
click at [1294, 394] on button "button" at bounding box center [1300, 393] width 29 height 22
click at [1232, 447] on div "Duplicate" at bounding box center [1256, 450] width 95 height 18
click at [724, 609] on div "Aluminium Slat fence Cover 6.5m - FS02304 - cut into 1850 + 1800 + offcut" at bounding box center [655, 613] width 325 height 18
click at [734, 612] on div "Aluminium Slat fence Cover 6.5m - FS02304 - cut into 1850 + 1800 + offcut" at bounding box center [655, 613] width 325 height 18
drag, startPoint x: 773, startPoint y: 658, endPoint x: 771, endPoint y: 638, distance: 20.1
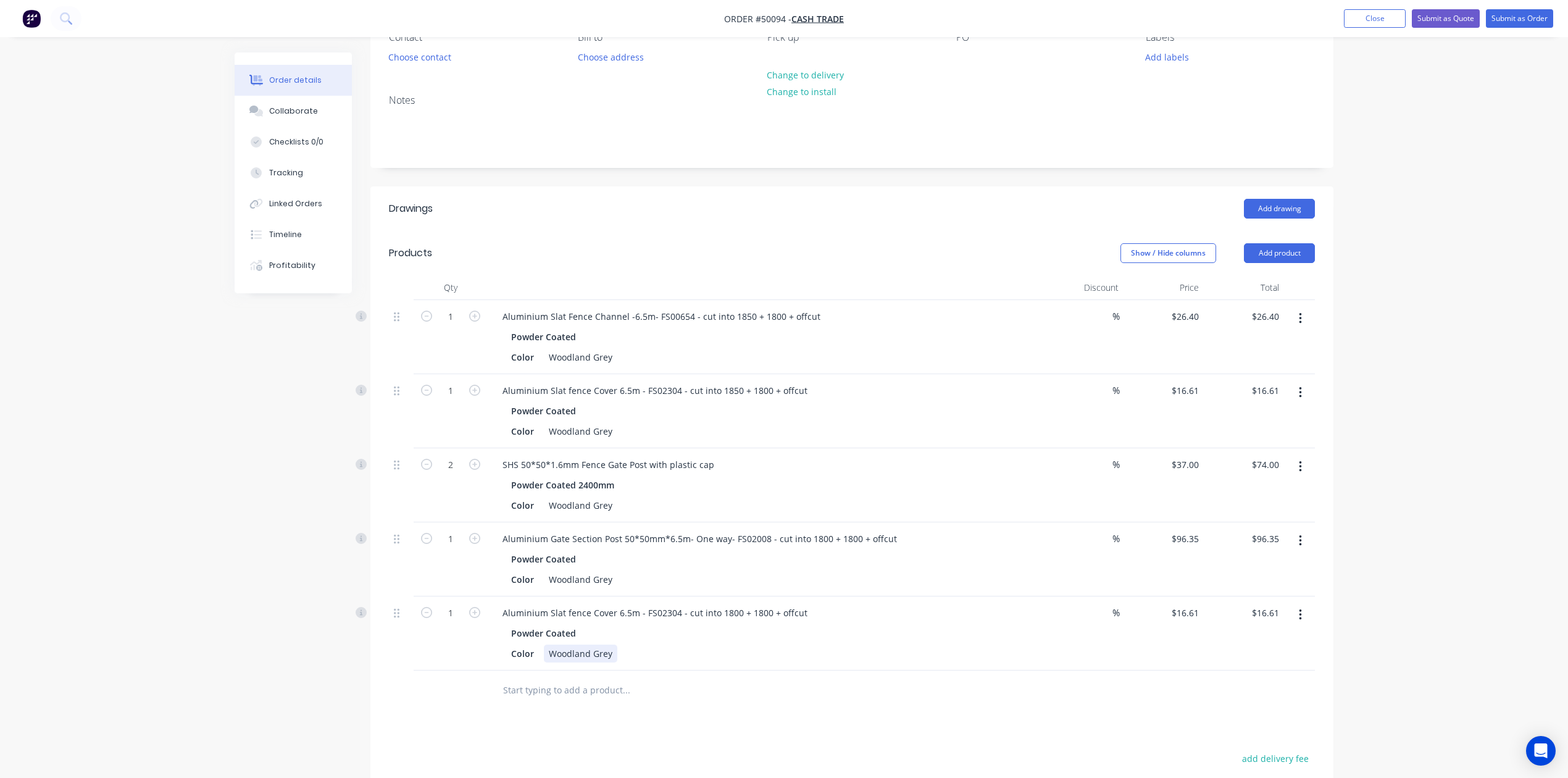
click at [773, 658] on div "Color Woodland Grey" at bounding box center [763, 653] width 514 height 18
click at [1307, 615] on button "button" at bounding box center [1300, 615] width 29 height 22
click at [1248, 717] on div "Delete" at bounding box center [1256, 721] width 95 height 18
click at [901, 603] on div at bounding box center [710, 616] width 444 height 40
click at [1300, 543] on icon "button" at bounding box center [1299, 540] width 3 height 11
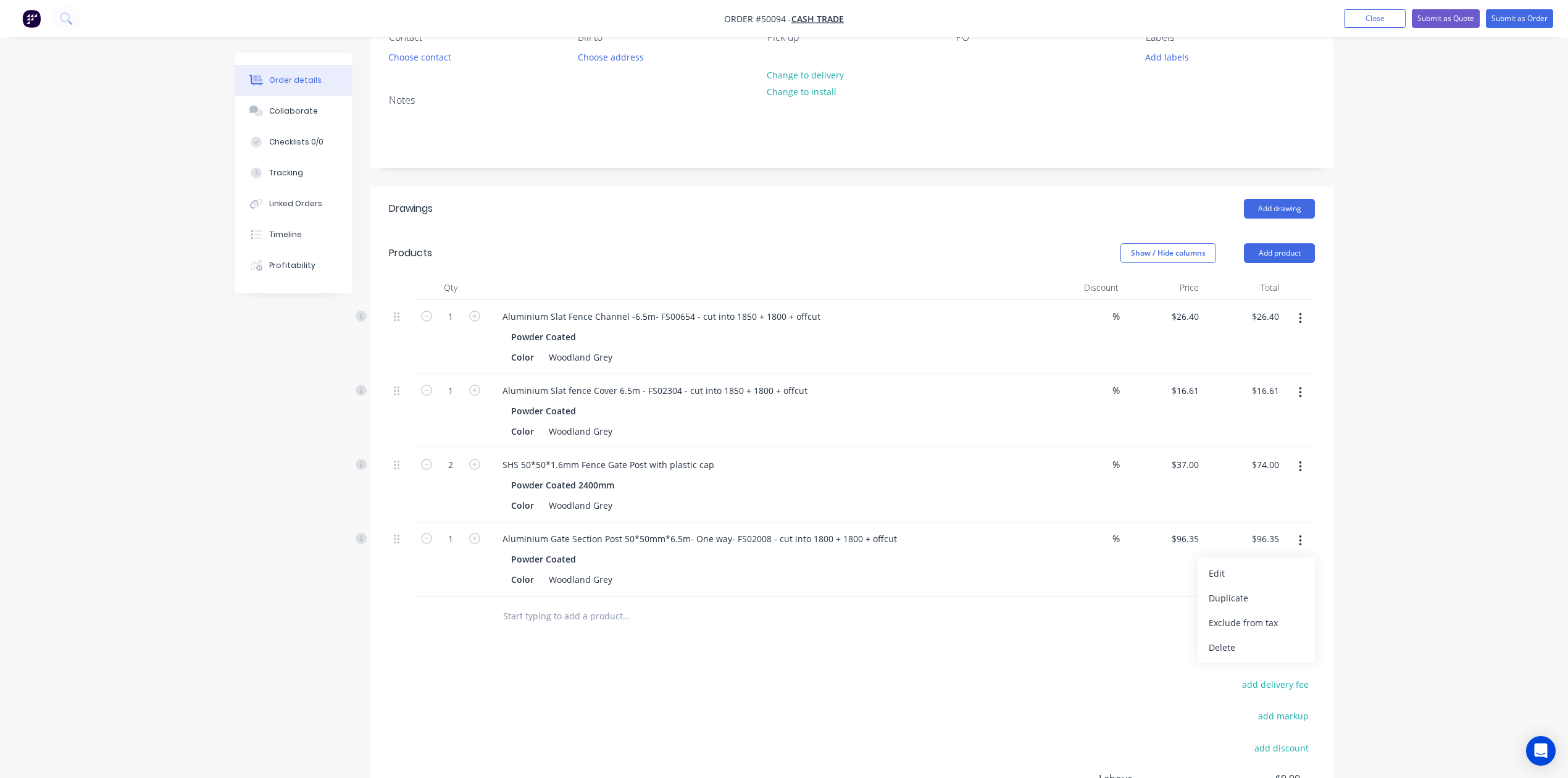
click at [956, 650] on div "Drawings Add drawing Products Show / Hide columns Add product Qty Discount Pric…" at bounding box center [851, 546] width 963 height 719
click at [1295, 394] on button "button" at bounding box center [1300, 393] width 29 height 22
click at [1253, 452] on div "Duplicate" at bounding box center [1256, 450] width 95 height 18
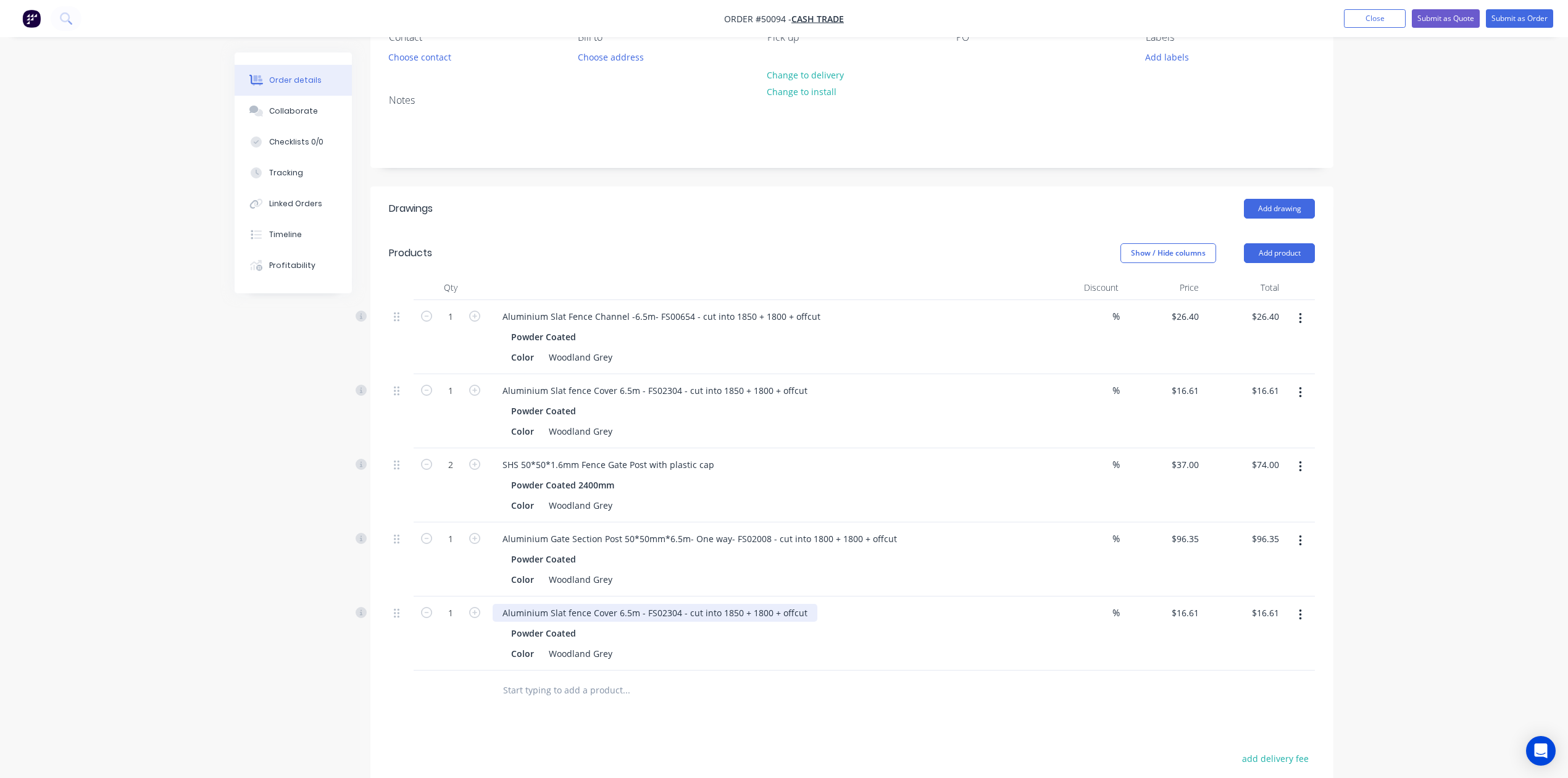
drag, startPoint x: 732, startPoint y: 615, endPoint x: 749, endPoint y: 613, distance: 17.1
click at [731, 615] on div "Aluminium Slat fence Cover 6.5m - FS02304 - cut into 1850 + 1800 + offcut" at bounding box center [655, 613] width 325 height 18
click at [833, 657] on div "Color Woodland Grey" at bounding box center [763, 653] width 514 height 18
click at [1074, 653] on div "%" at bounding box center [1083, 633] width 81 height 74
click at [1306, 253] on button "Add product" at bounding box center [1280, 253] width 71 height 20
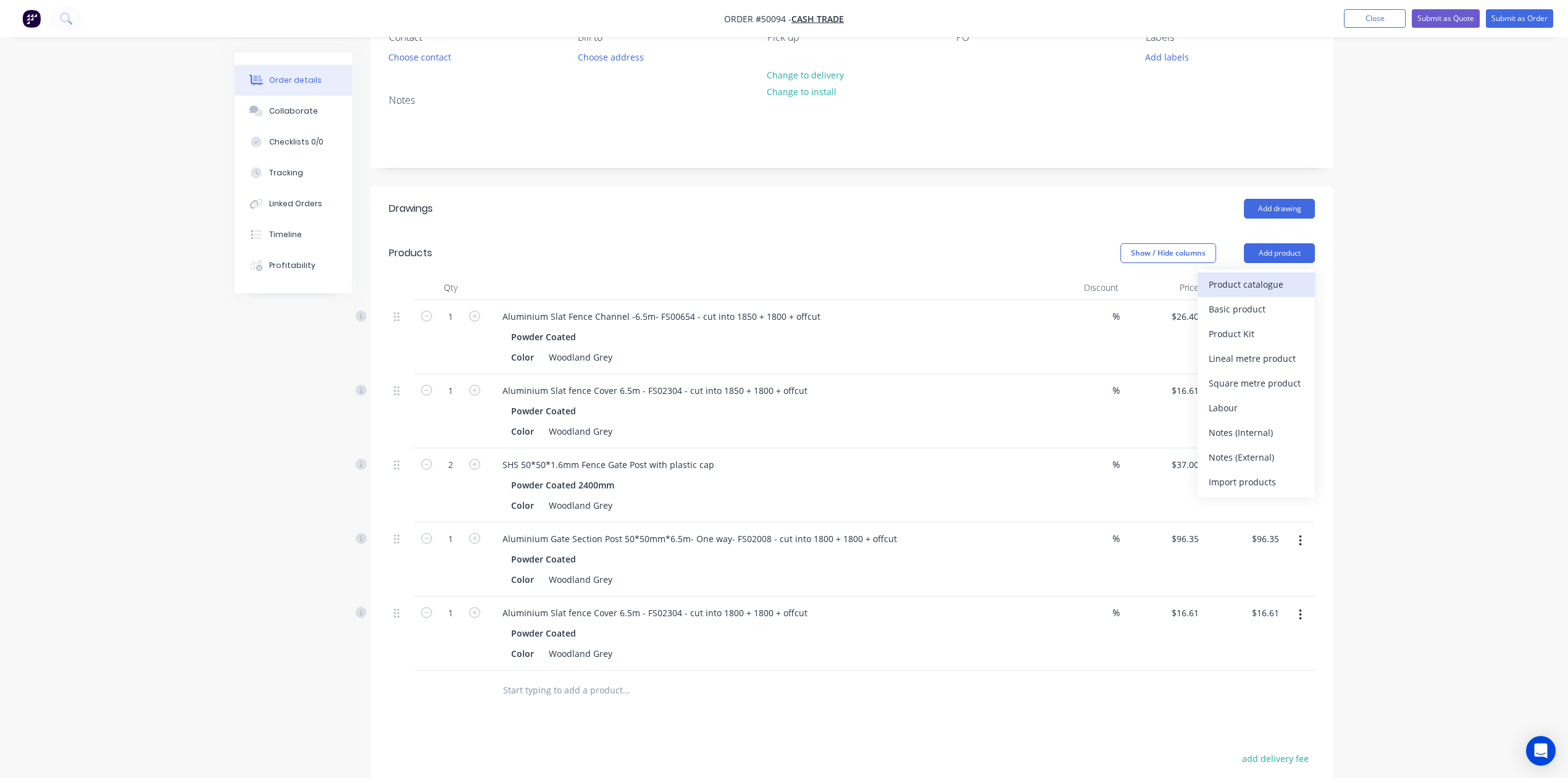
click at [1269, 284] on div "Product catalogue" at bounding box center [1256, 284] width 95 height 18
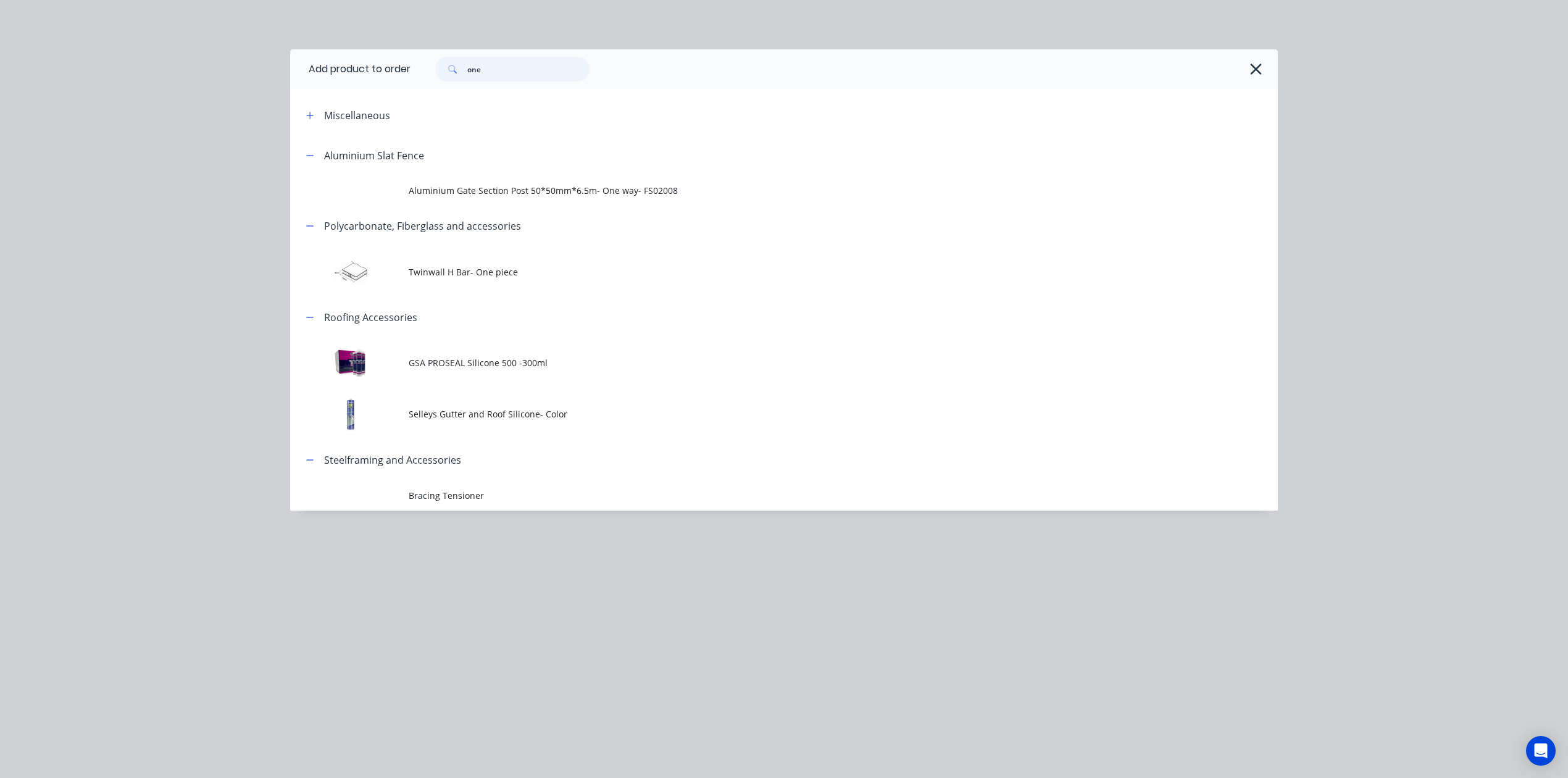
drag, startPoint x: 544, startPoint y: 75, endPoint x: 405, endPoint y: 77, distance: 139.0
click at [405, 77] on header "Add product to order one" at bounding box center [784, 69] width 988 height 40
type input "g"
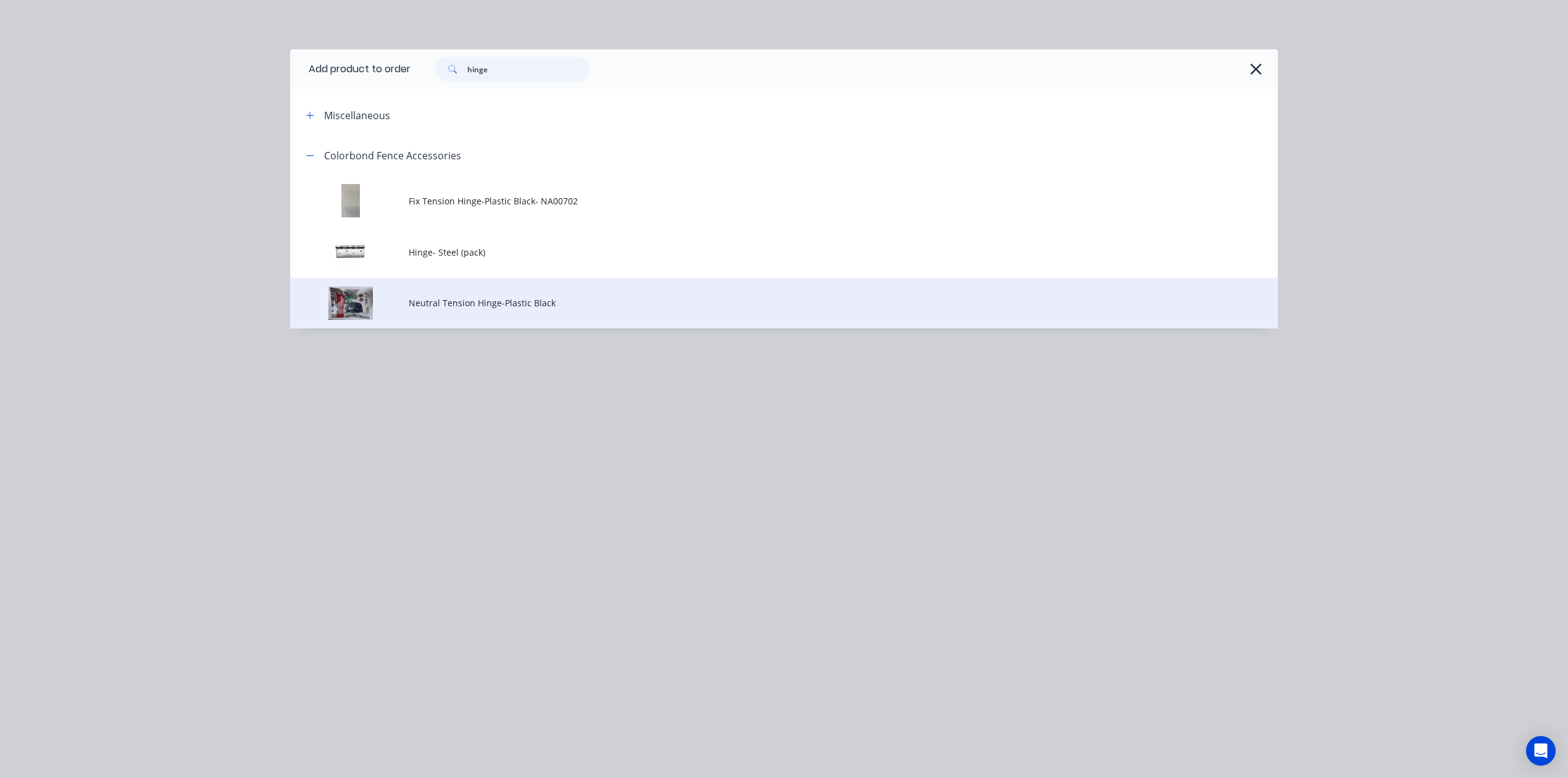
type input "hinge"
click at [527, 300] on span "Neutral Tension Hinge-Plastic Black" at bounding box center [756, 302] width 695 height 13
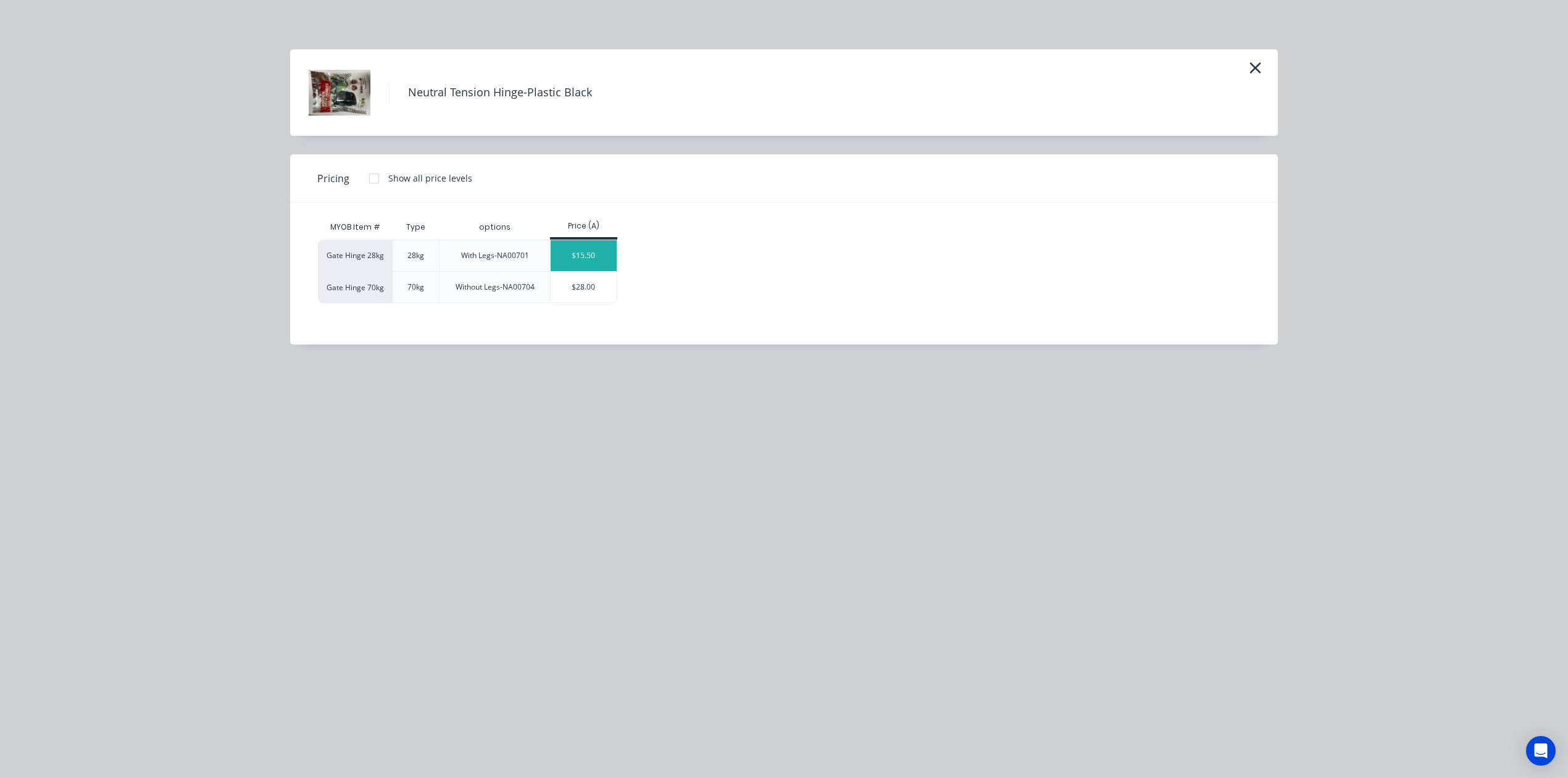
click at [609, 250] on div "$15.50" at bounding box center [583, 255] width 66 height 31
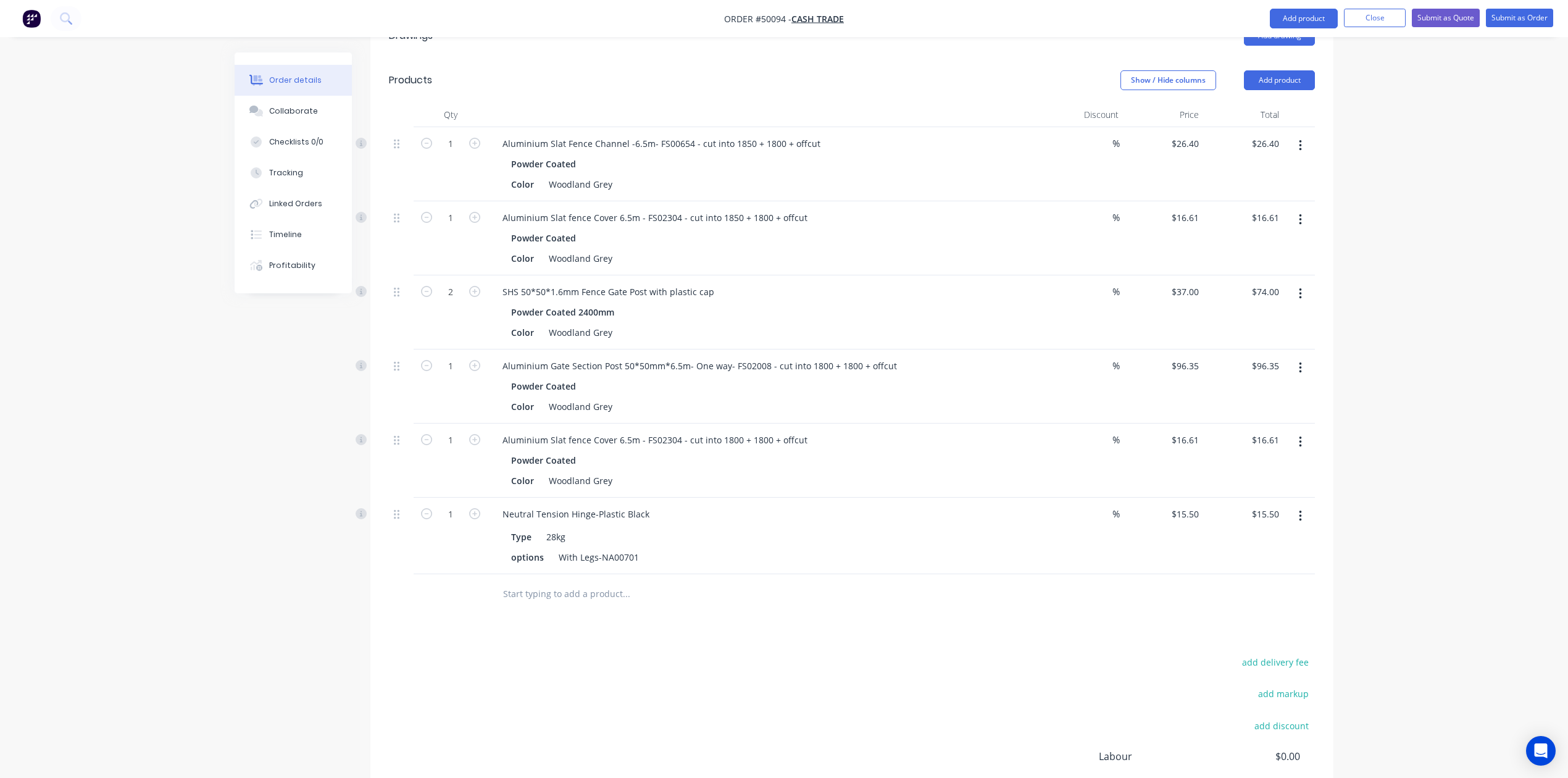
scroll to position [94, 0]
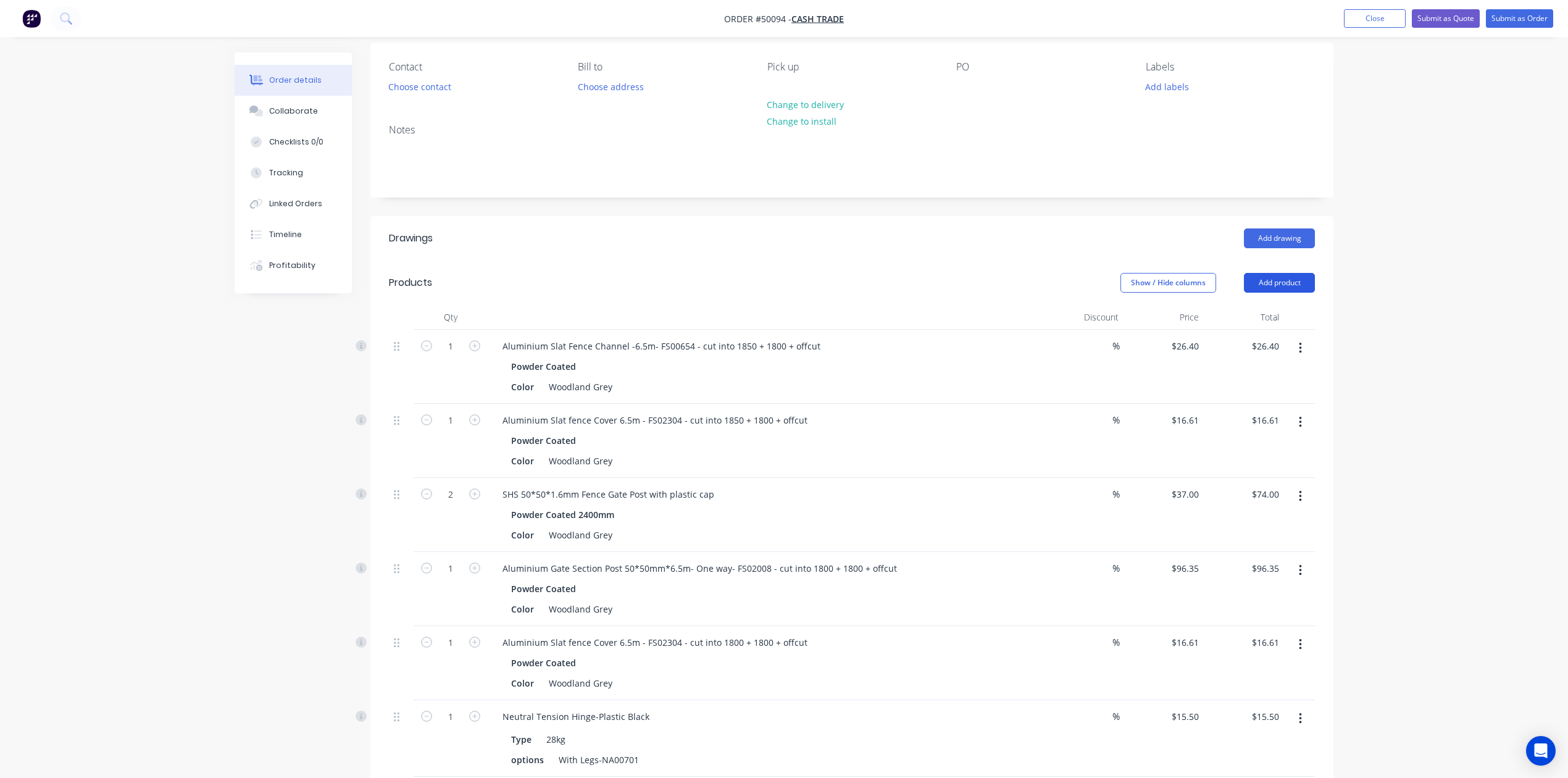
click at [1279, 290] on button "Add product" at bounding box center [1280, 283] width 71 height 20
click at [1262, 305] on button "Product catalogue" at bounding box center [1256, 314] width 117 height 25
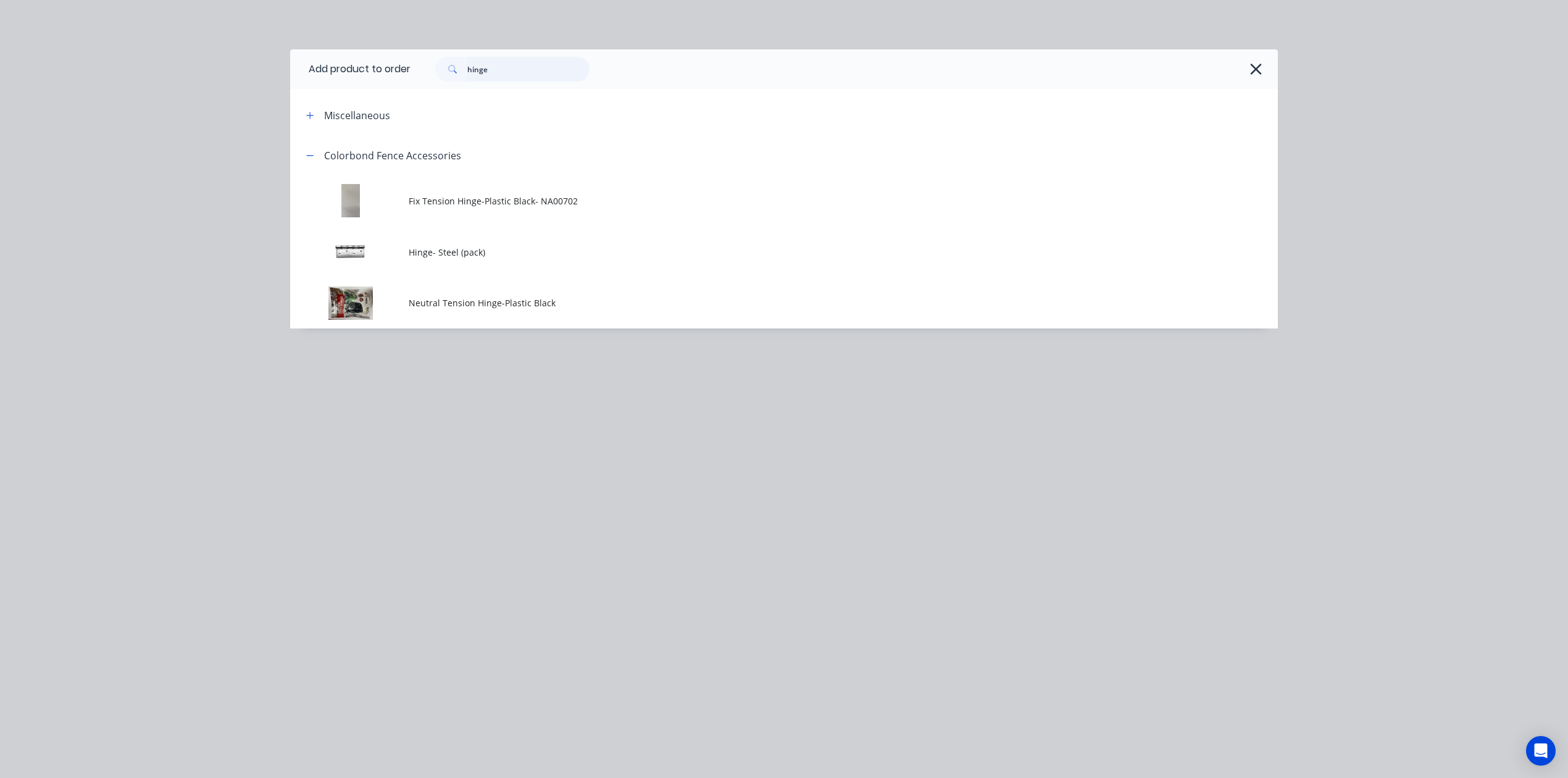
drag, startPoint x: 416, startPoint y: 67, endPoint x: 396, endPoint y: 70, distance: 20.2
click at [396, 70] on header "Add product to order hinge" at bounding box center [784, 69] width 988 height 40
type input "latch"
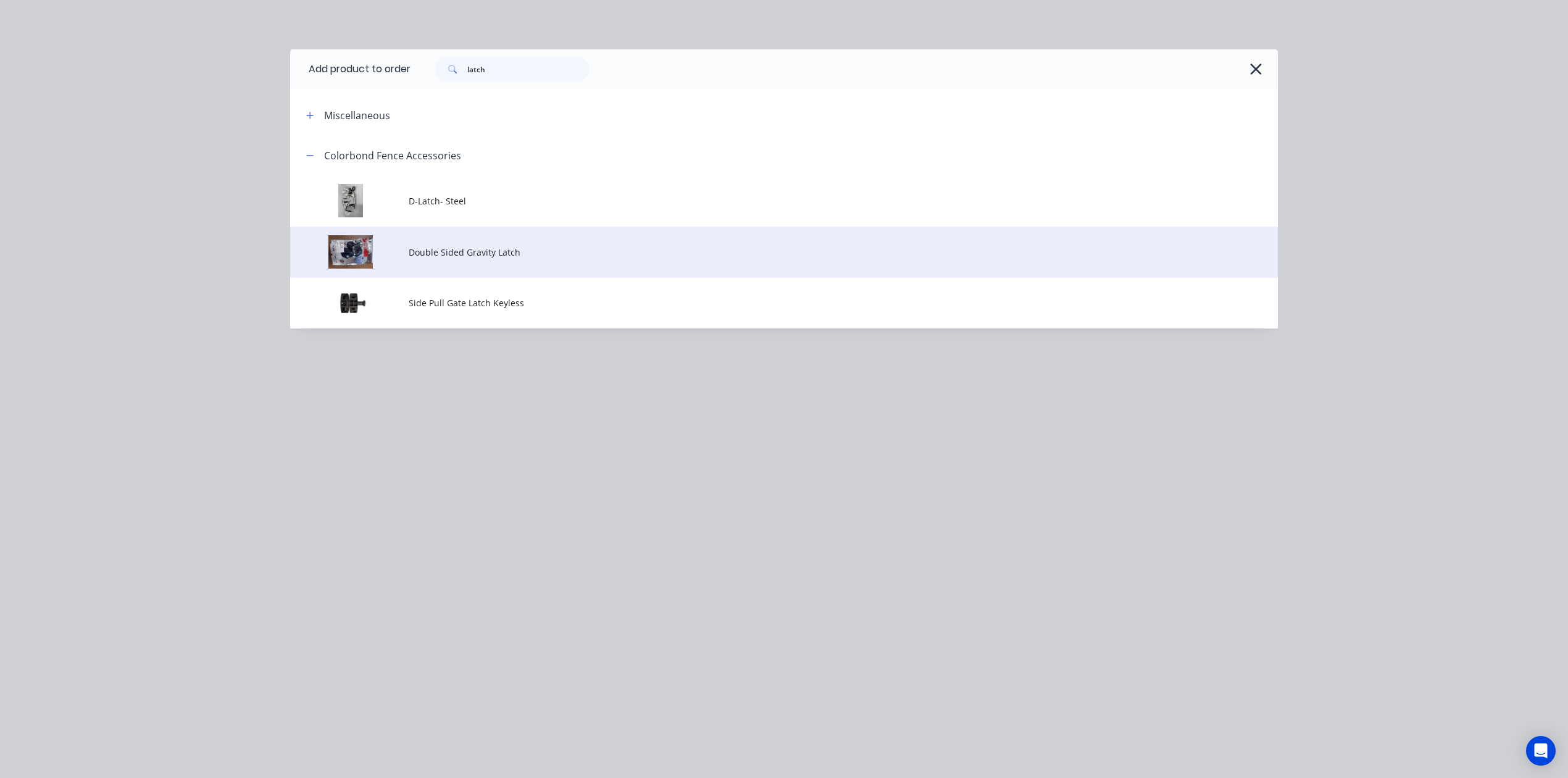
click at [488, 237] on td "Double Sided Gravity Latch" at bounding box center [843, 252] width 869 height 51
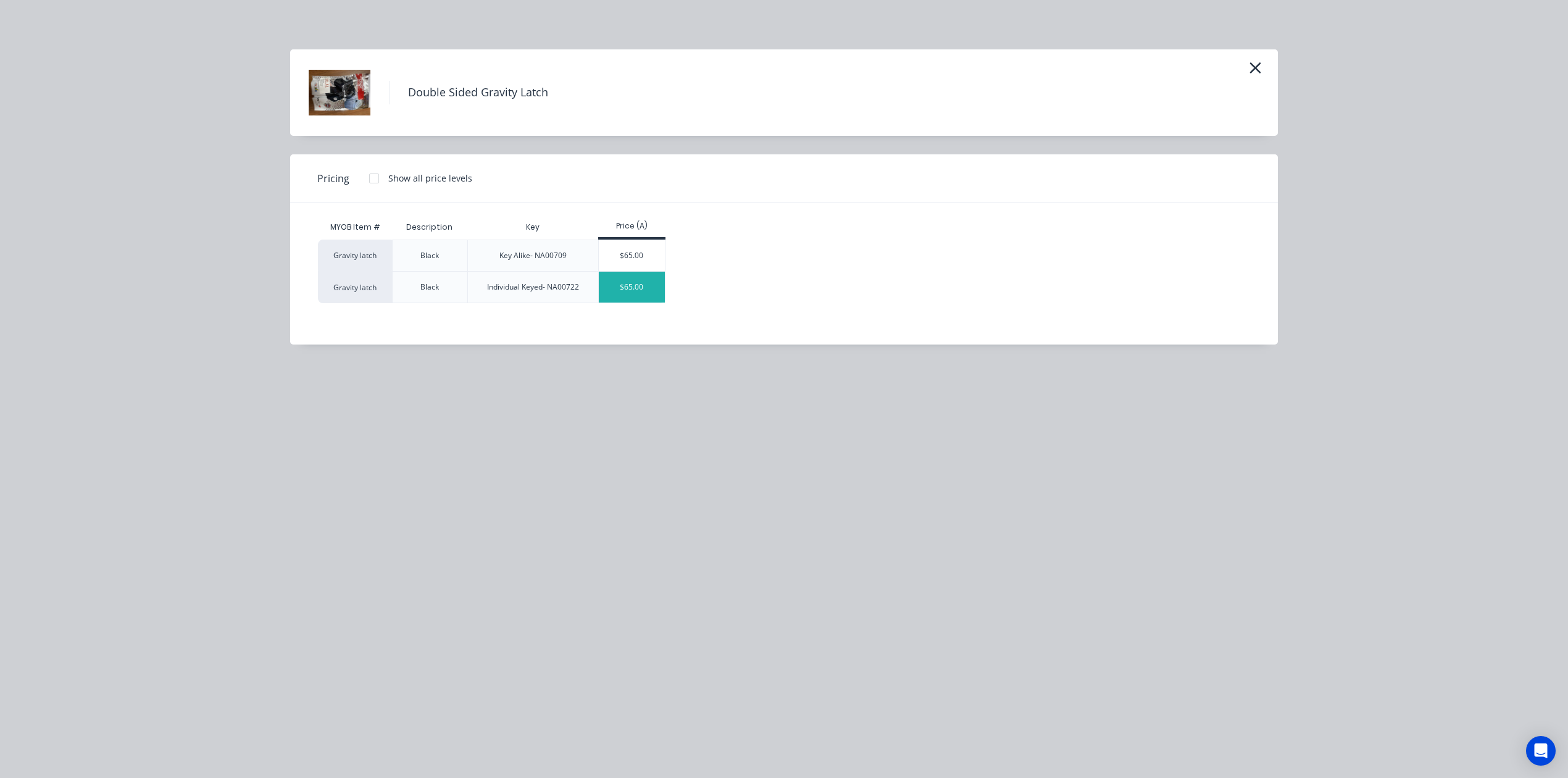
click at [618, 282] on div "$65.00" at bounding box center [632, 287] width 66 height 31
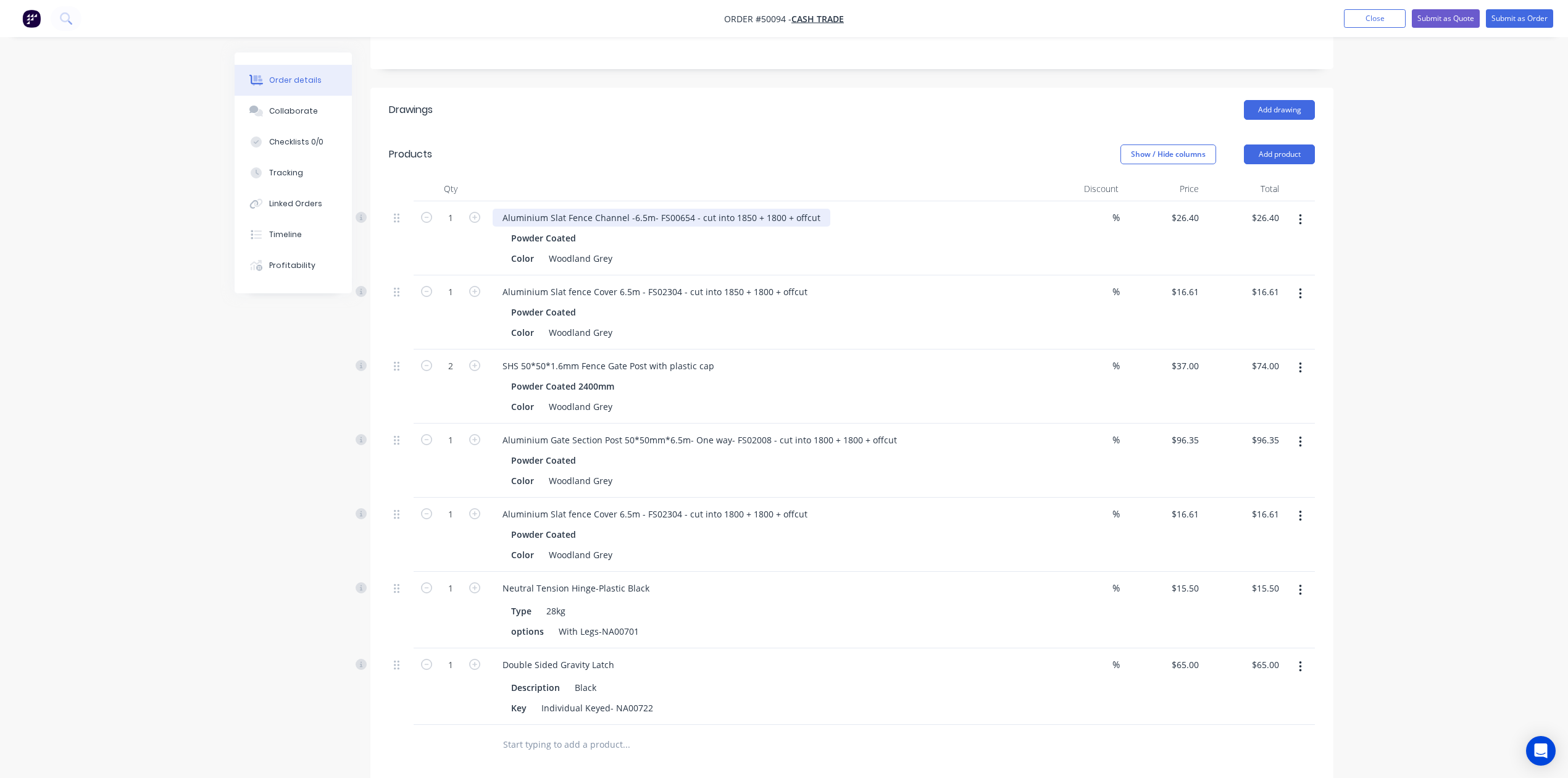
scroll to position [89, 0]
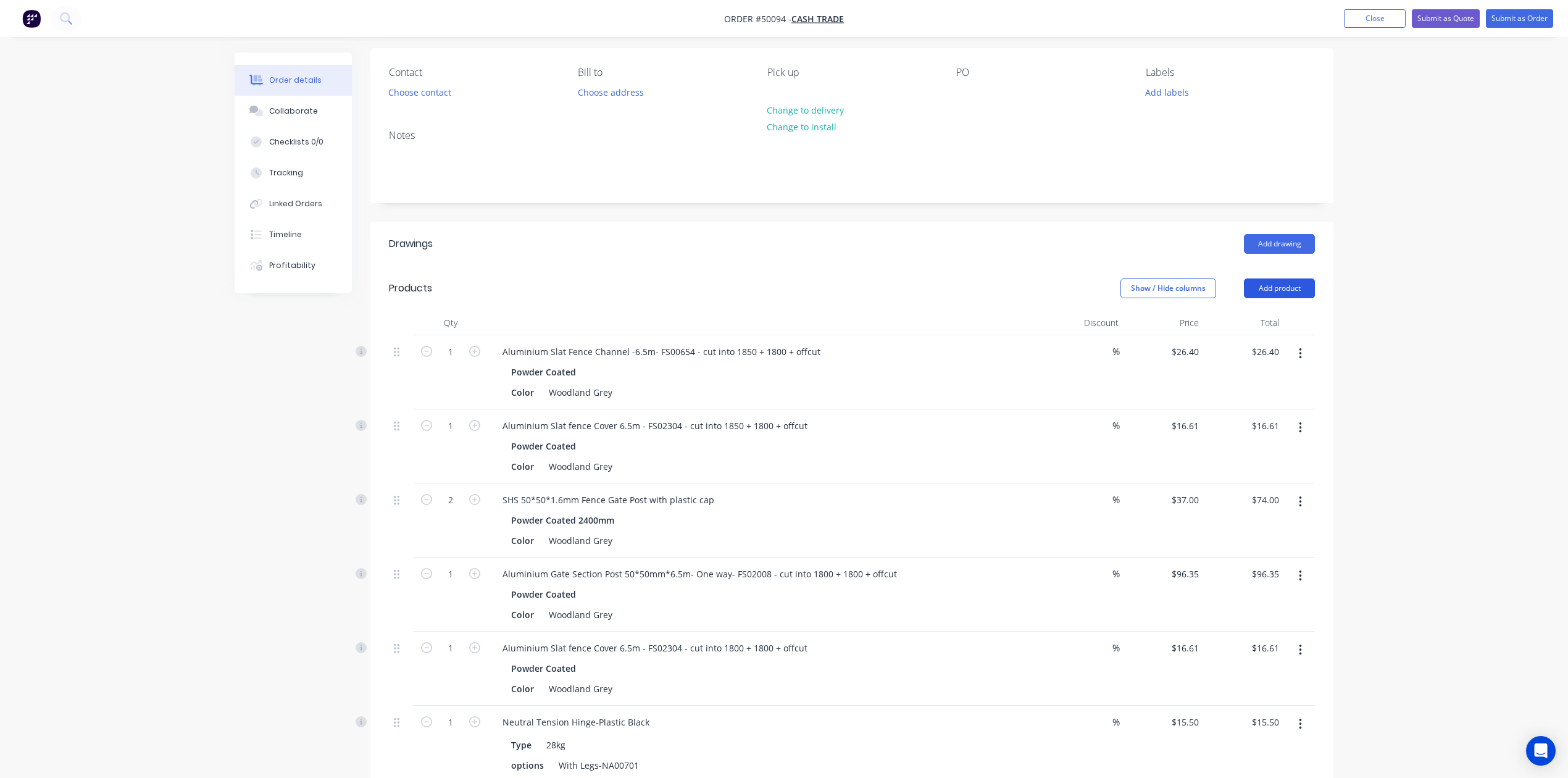
click at [1278, 289] on button "Add product" at bounding box center [1280, 288] width 71 height 20
click at [1270, 314] on div "Product catalogue" at bounding box center [1256, 319] width 95 height 18
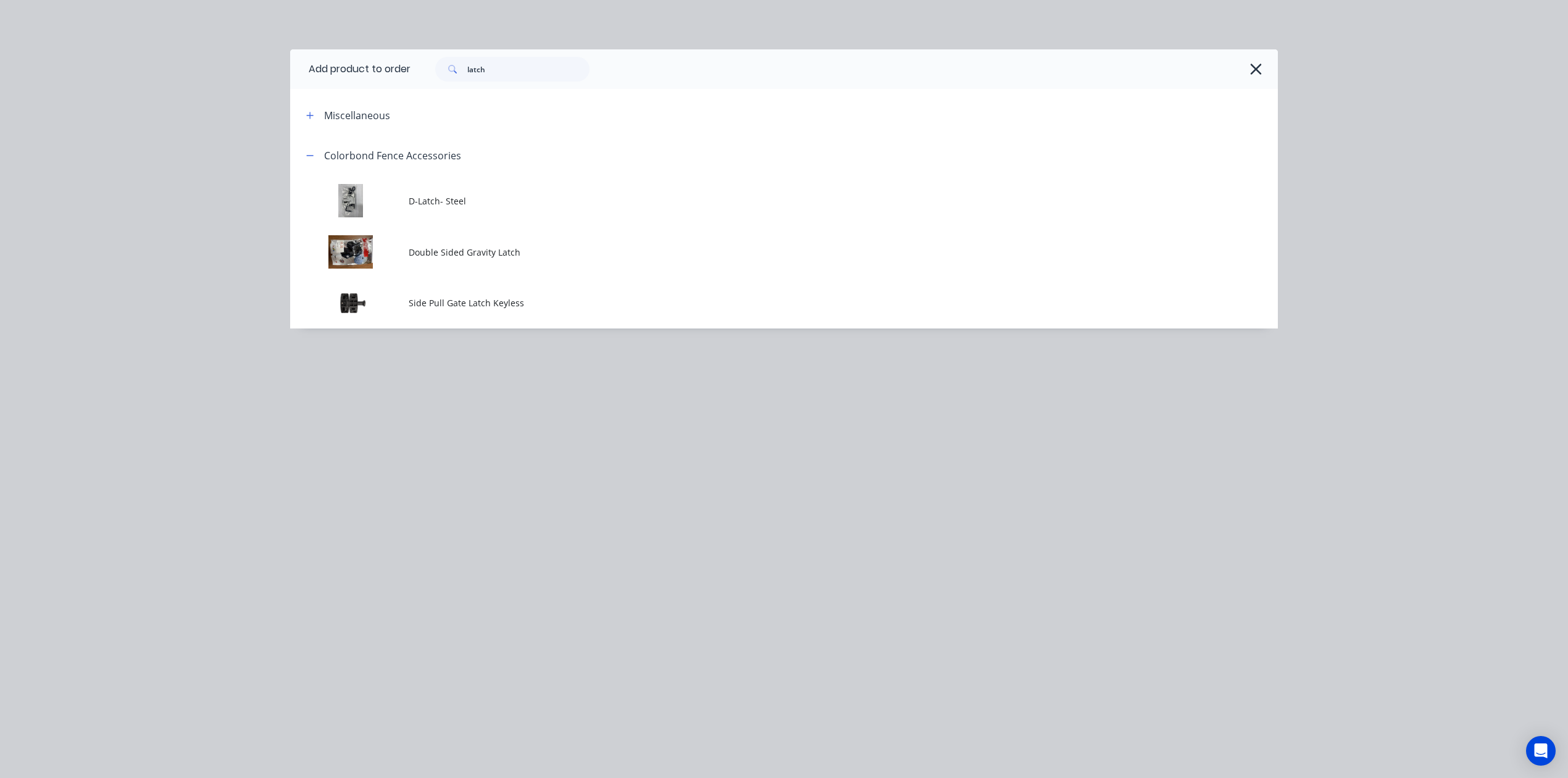
drag, startPoint x: 511, startPoint y: 60, endPoint x: 432, endPoint y: 73, distance: 80.1
click at [428, 73] on div "latch" at bounding box center [844, 69] width 868 height 40
click at [549, 70] on input "latch" at bounding box center [528, 69] width 122 height 25
drag, startPoint x: 528, startPoint y: 63, endPoint x: 435, endPoint y: 68, distance: 93.1
click at [435, 68] on div "latch" at bounding box center [506, 69] width 167 height 25
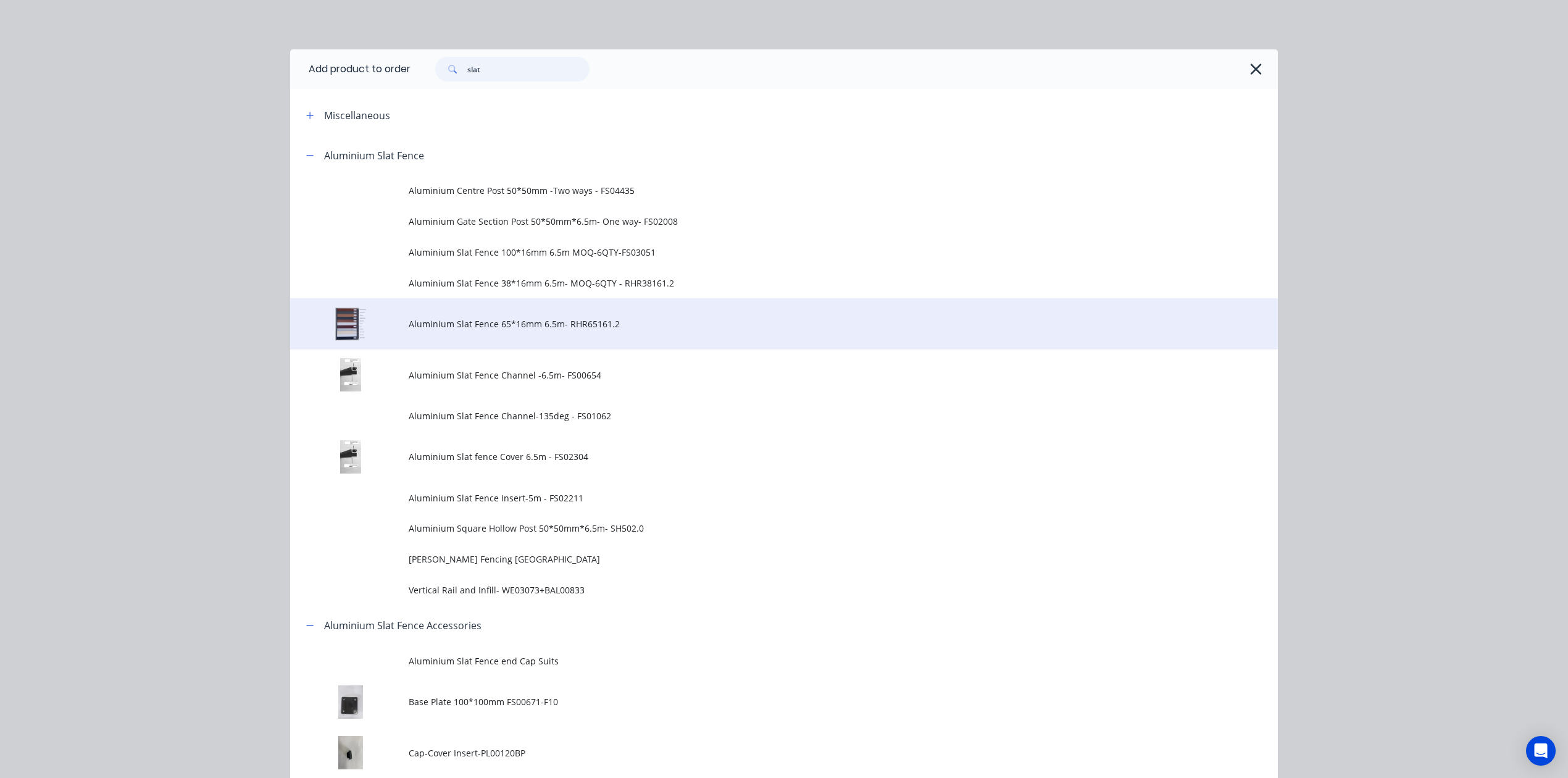
type input "slat"
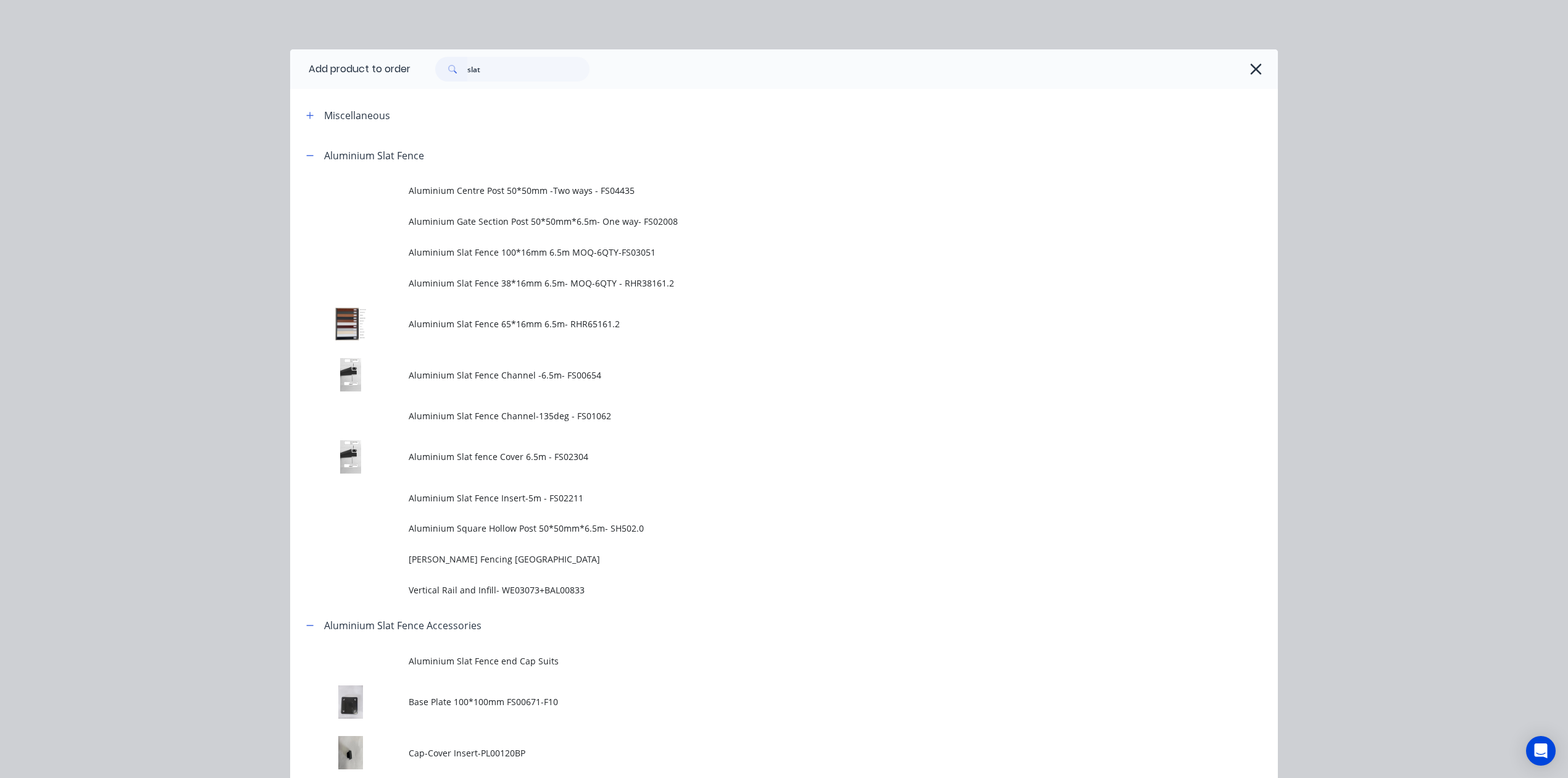
drag, startPoint x: 520, startPoint y: 330, endPoint x: 531, endPoint y: 309, distance: 23.7
click at [521, 330] on span "Aluminium Slat Fence 65*16mm 6.5m- RHR65161.2" at bounding box center [756, 323] width 695 height 13
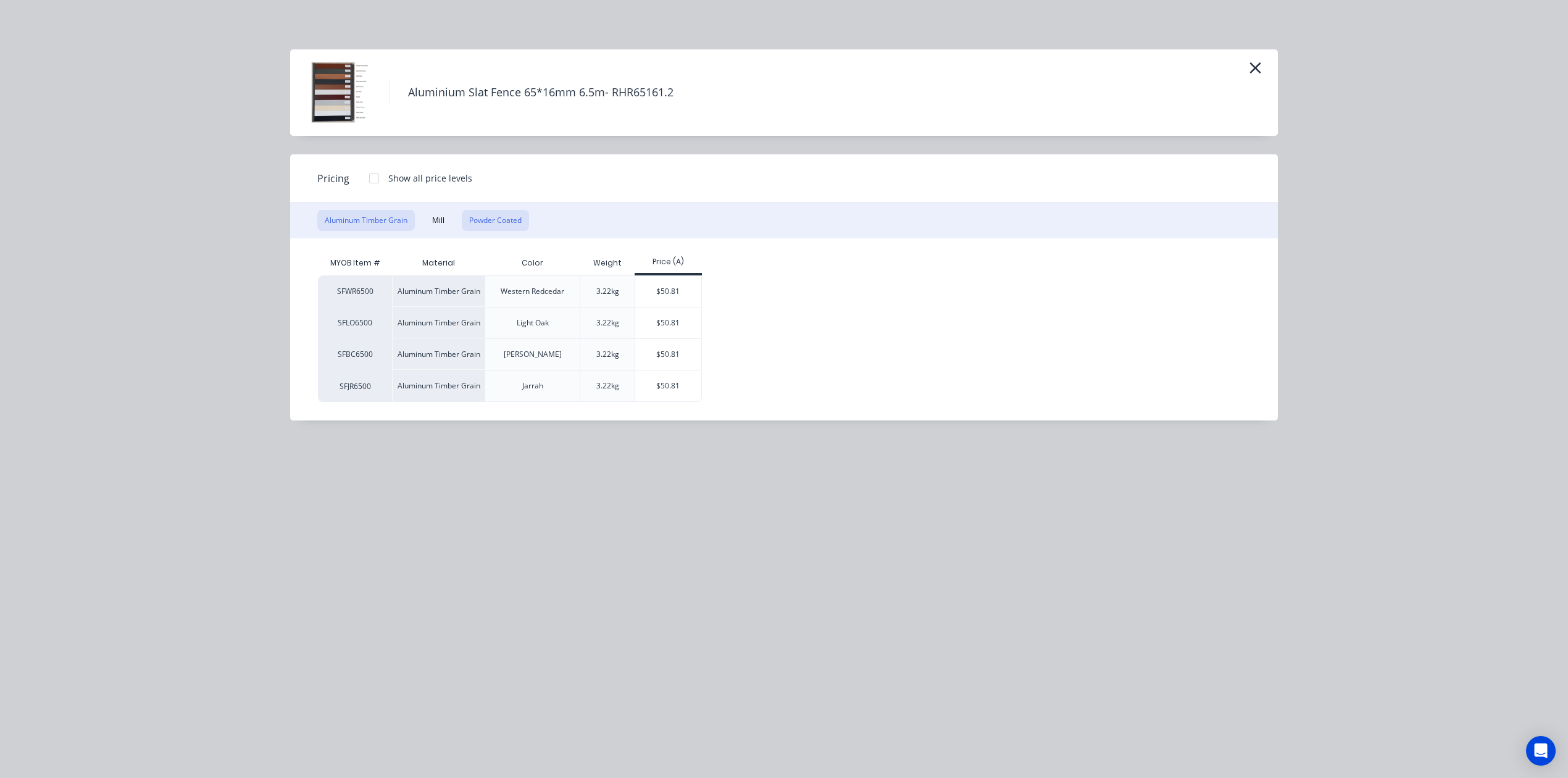
click at [491, 210] on button "Powder Coated" at bounding box center [494, 220] width 67 height 21
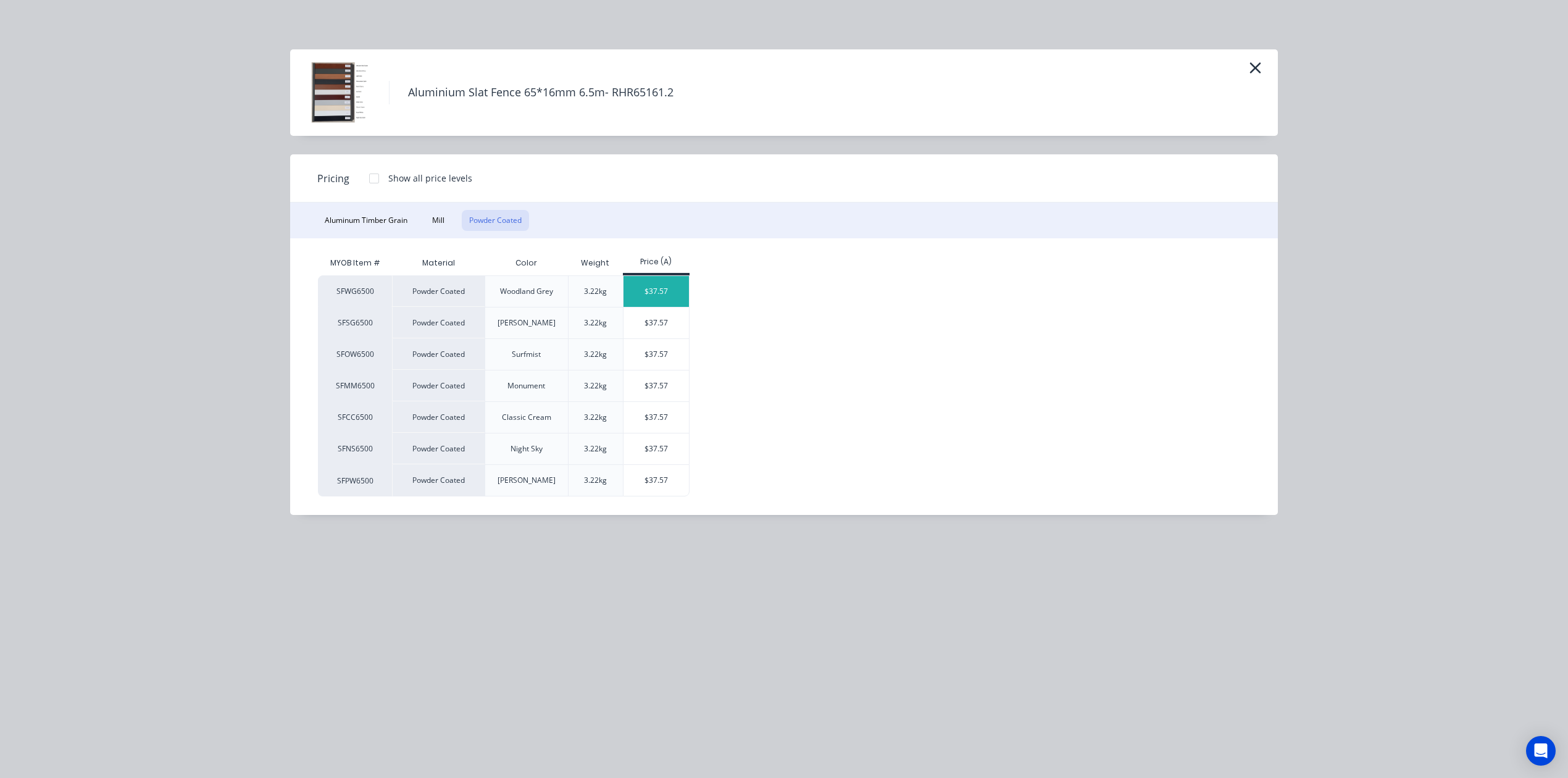
click at [664, 283] on div "$37.57" at bounding box center [656, 291] width 66 height 31
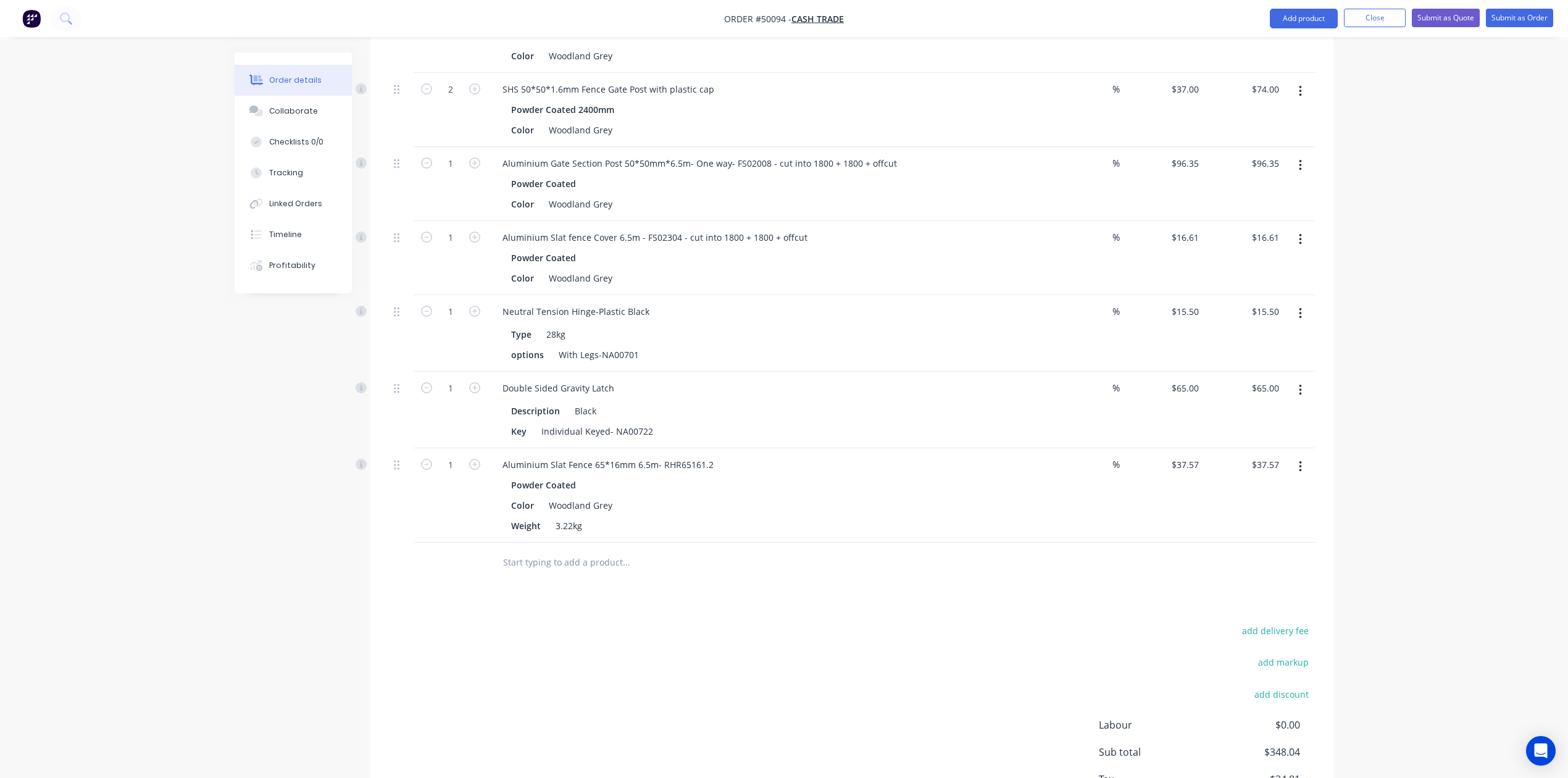
scroll to position [501, 0]
click at [713, 467] on div "Aluminium Slat Fence 65*16mm 6.5m- RHR65161.2" at bounding box center [608, 463] width 231 height 18
drag, startPoint x: 718, startPoint y: 470, endPoint x: 763, endPoint y: 451, distance: 48.8
click at [720, 469] on div "Aluminium Slat Fence 65*16mm 6.5m- RHR65161.2 - - cut into 1850 + 1800 + offcut" at bounding box center [673, 463] width 362 height 18
drag, startPoint x: 749, startPoint y: 462, endPoint x: 882, endPoint y: 487, distance: 135.3
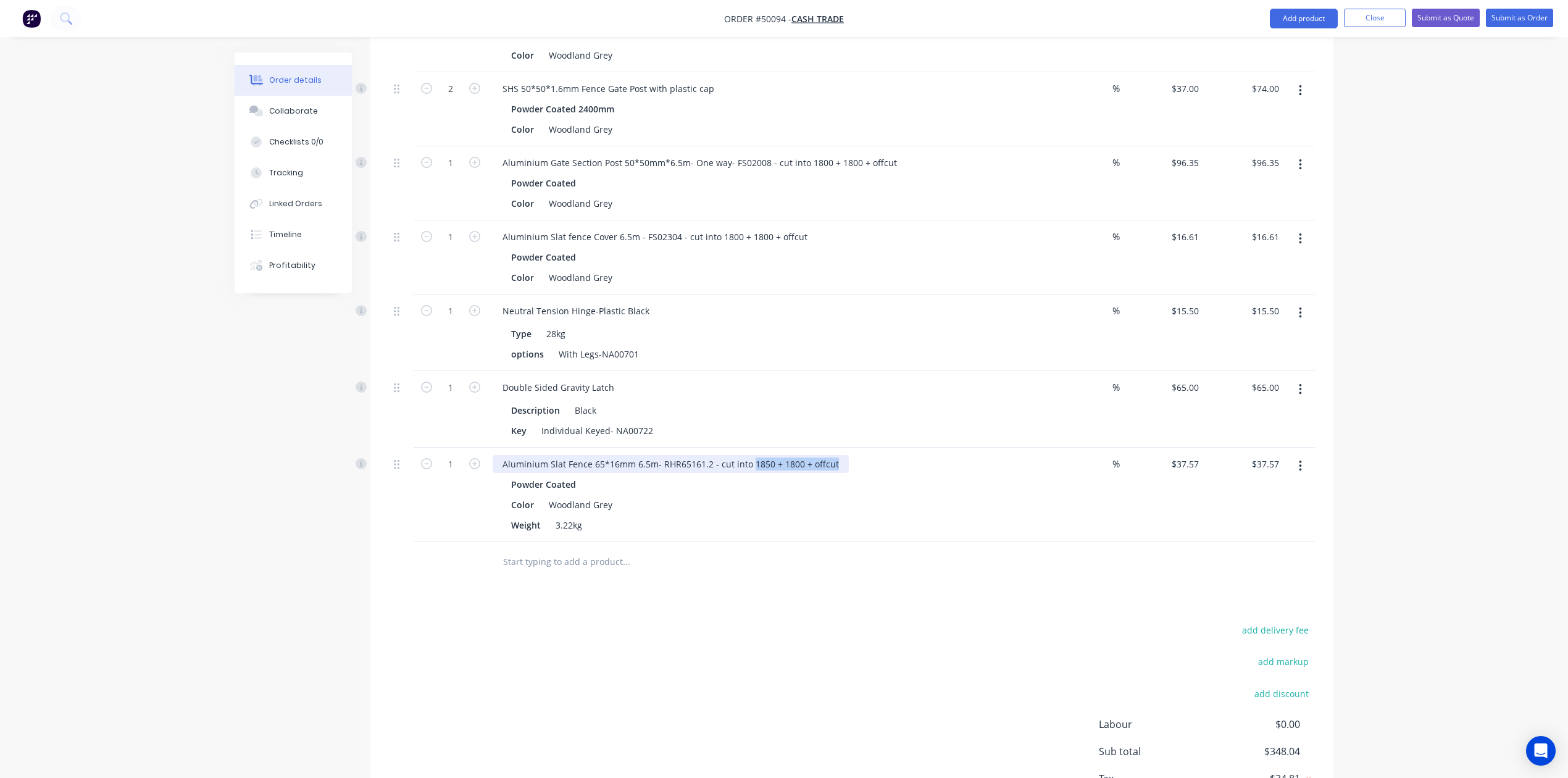
click at [882, 487] on div "Aluminium Slat Fence 65*16mm 6.5m- RHR65161.2 - cut into 1850 + 1800 + offcut P…" at bounding box center [765, 495] width 555 height 94
click at [874, 496] on div "Powder Coated Color Woodland Grey Weight 3.22kg" at bounding box center [765, 504] width 545 height 59
drag, startPoint x: 709, startPoint y: 463, endPoint x: 654, endPoint y: 457, distance: 55.3
click at [654, 457] on div "Aluminium Slat Fence 65*16mm 6.5m- RHR65161.2 - cut into 455*14 + offcut" at bounding box center [661, 463] width 337 height 18
drag, startPoint x: 680, startPoint y: 233, endPoint x: 645, endPoint y: 233, distance: 35.0
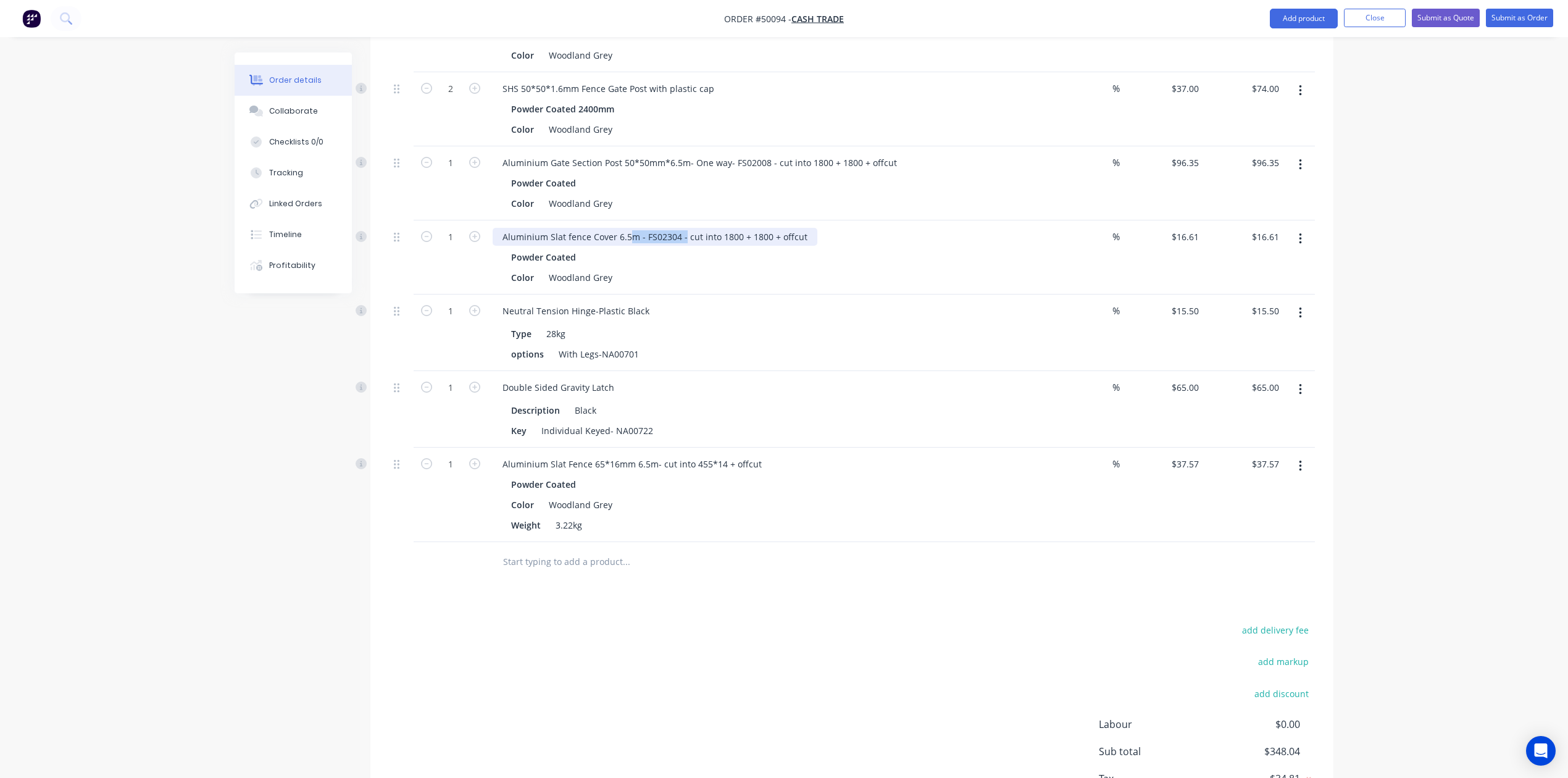
click at [645, 233] on div "Aluminium Slat fence Cover 6.5m - FS02304 - cut into 1800 + 1800 + offcut" at bounding box center [655, 237] width 325 height 18
drag, startPoint x: 647, startPoint y: 235, endPoint x: 684, endPoint y: 233, distance: 37.1
click at [648, 235] on div "Aluminium Slat fence Cover 6.5m - FS02304 - cut into 1800 + 1800 + offcut" at bounding box center [655, 237] width 325 height 18
click at [680, 233] on div "Aluminium Slat fence Cover 6.5m - FS02304 - cut into 1800 + 1800 + offcut" at bounding box center [655, 237] width 325 height 18
drag, startPoint x: 679, startPoint y: 233, endPoint x: 638, endPoint y: 233, distance: 41.0
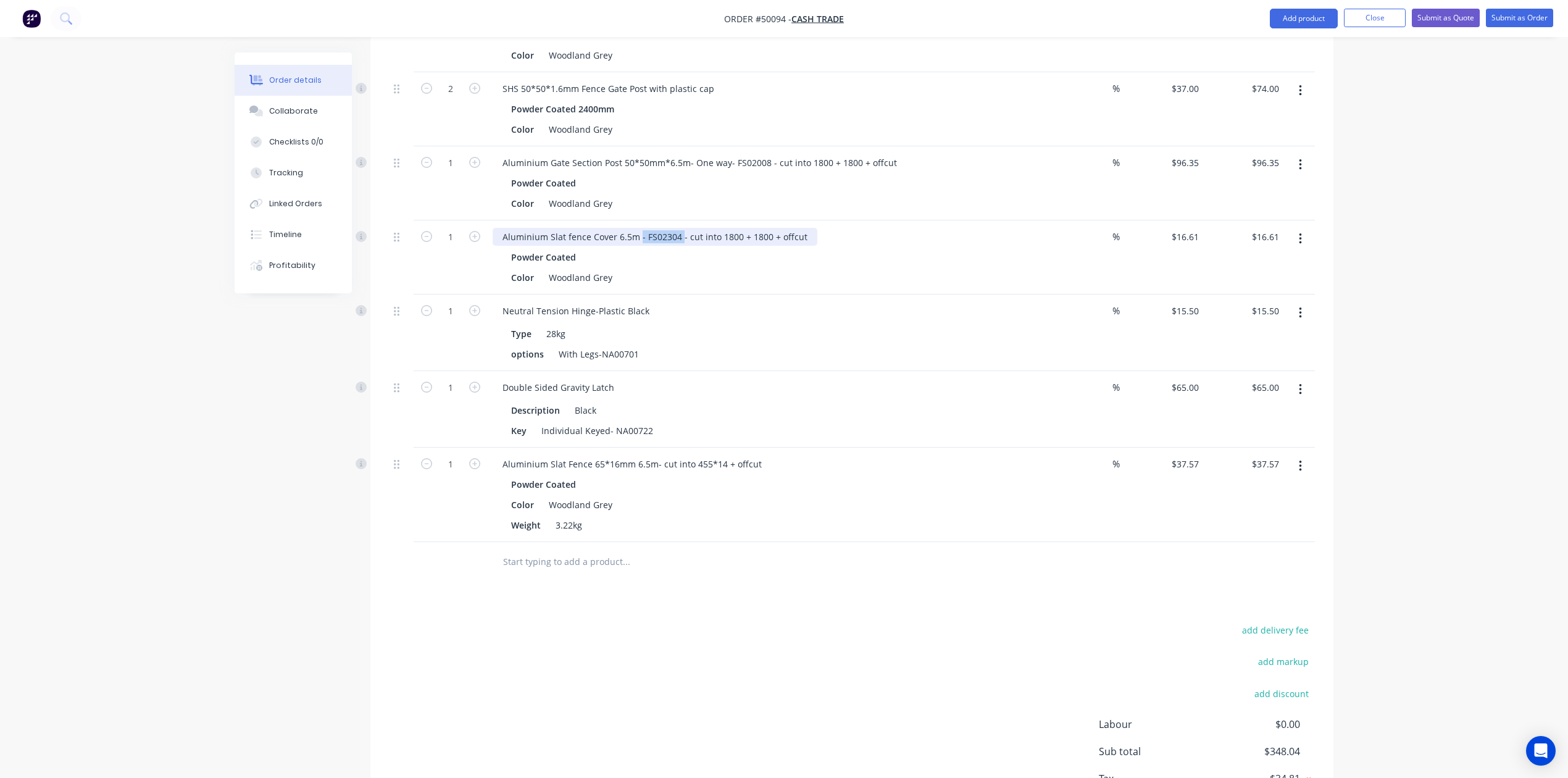
click at [638, 233] on div "Aluminium Slat fence Cover 6.5m - FS02304 - cut into 1800 + 1800 + offcut" at bounding box center [655, 237] width 325 height 18
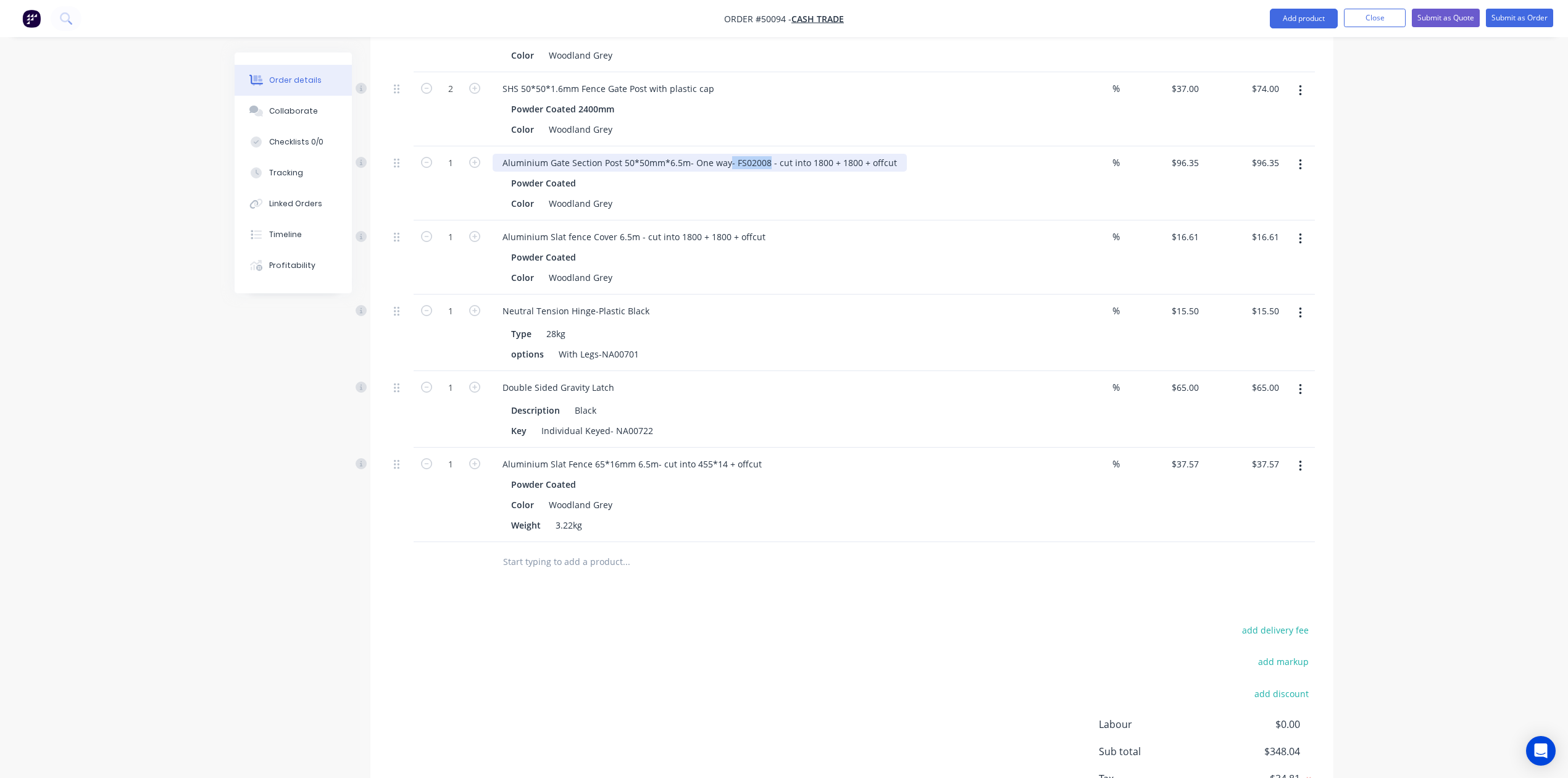
drag, startPoint x: 766, startPoint y: 163, endPoint x: 724, endPoint y: 159, distance: 42.2
click at [724, 159] on div "Aluminium Gate Section Post 50*50mm*6.5m- One way- FS02008 - cut into 1800 + 18…" at bounding box center [700, 162] width 414 height 18
click at [916, 184] on div "Powder Coated" at bounding box center [766, 182] width 509 height 18
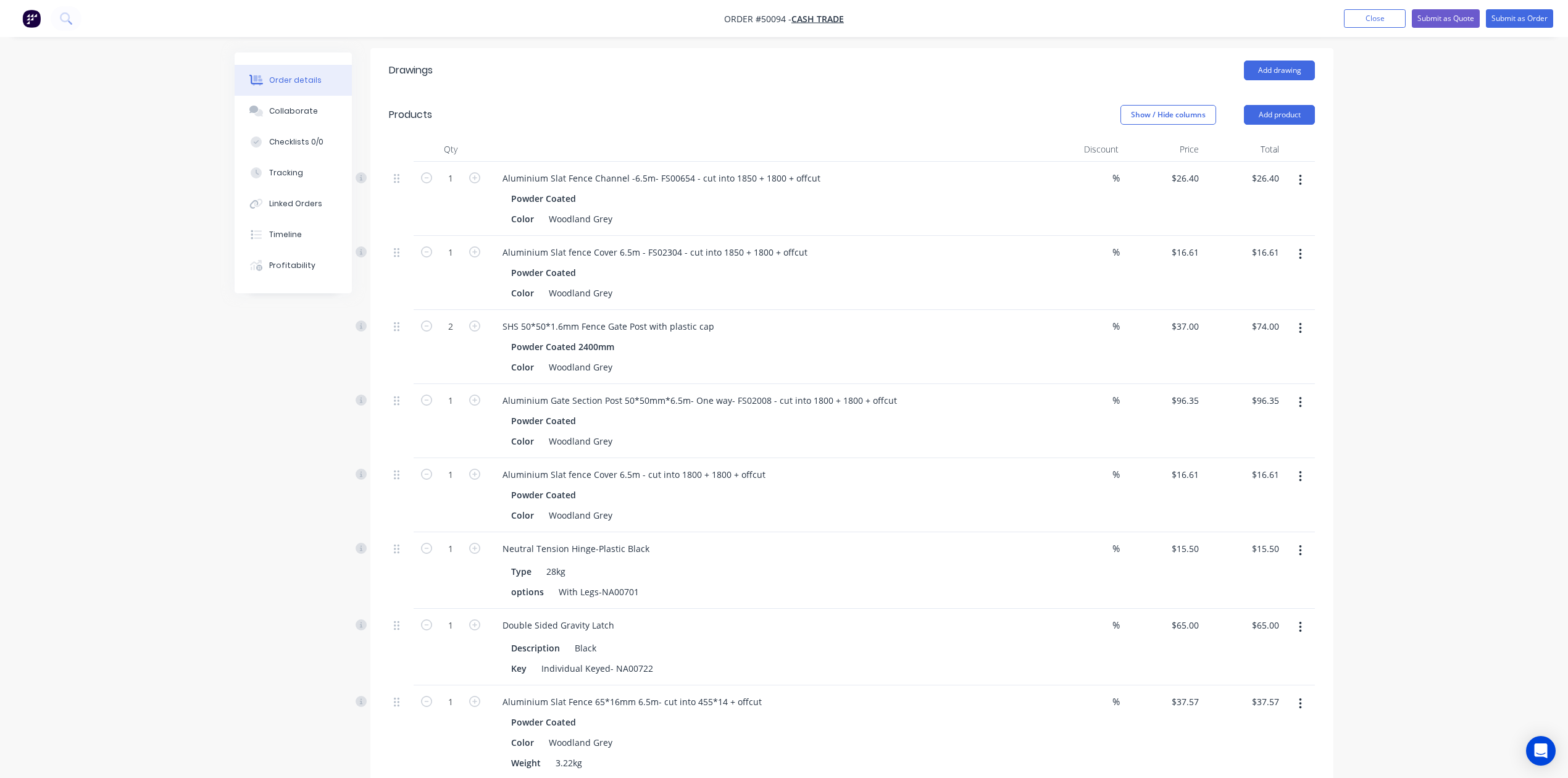
scroll to position [253, 0]
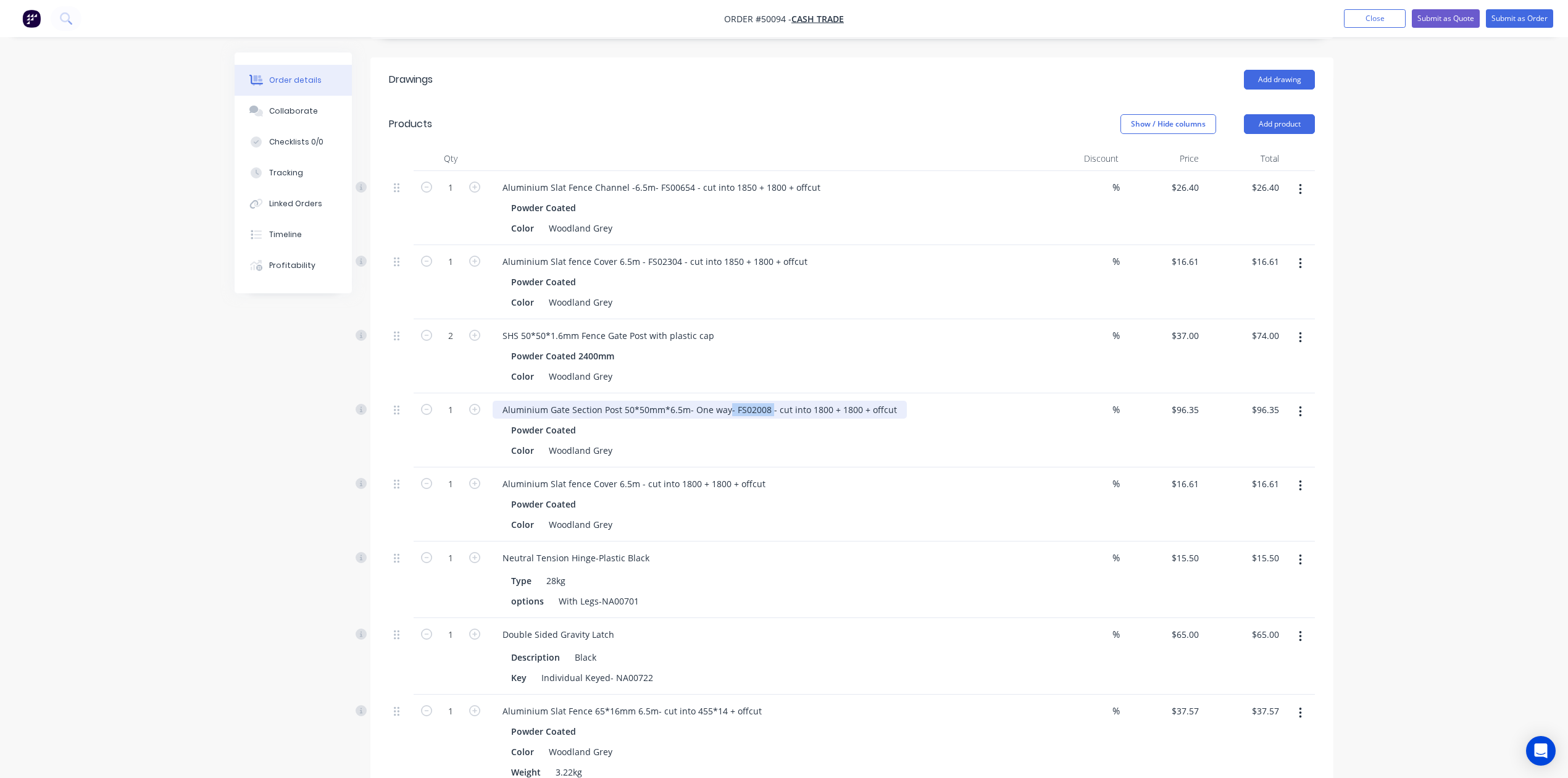
drag, startPoint x: 767, startPoint y: 407, endPoint x: 724, endPoint y: 405, distance: 43.0
click at [724, 405] on div "Aluminium Gate Section Post 50*50mm*6.5m- One way- FS02008 - cut into 1800 + 18…" at bounding box center [700, 409] width 414 height 18
drag, startPoint x: 677, startPoint y: 255, endPoint x: 640, endPoint y: 263, distance: 37.9
click at [640, 263] on div "Aluminium Slat fence Cover 6.5m - FS02304 - cut into 1850 + 1800 + offcut" at bounding box center [655, 261] width 325 height 18
click at [638, 263] on div "Aluminium Slat fence Cover 6.5m - FS02304 - cut into 1850 + 1800 + offcut" at bounding box center [655, 261] width 325 height 18
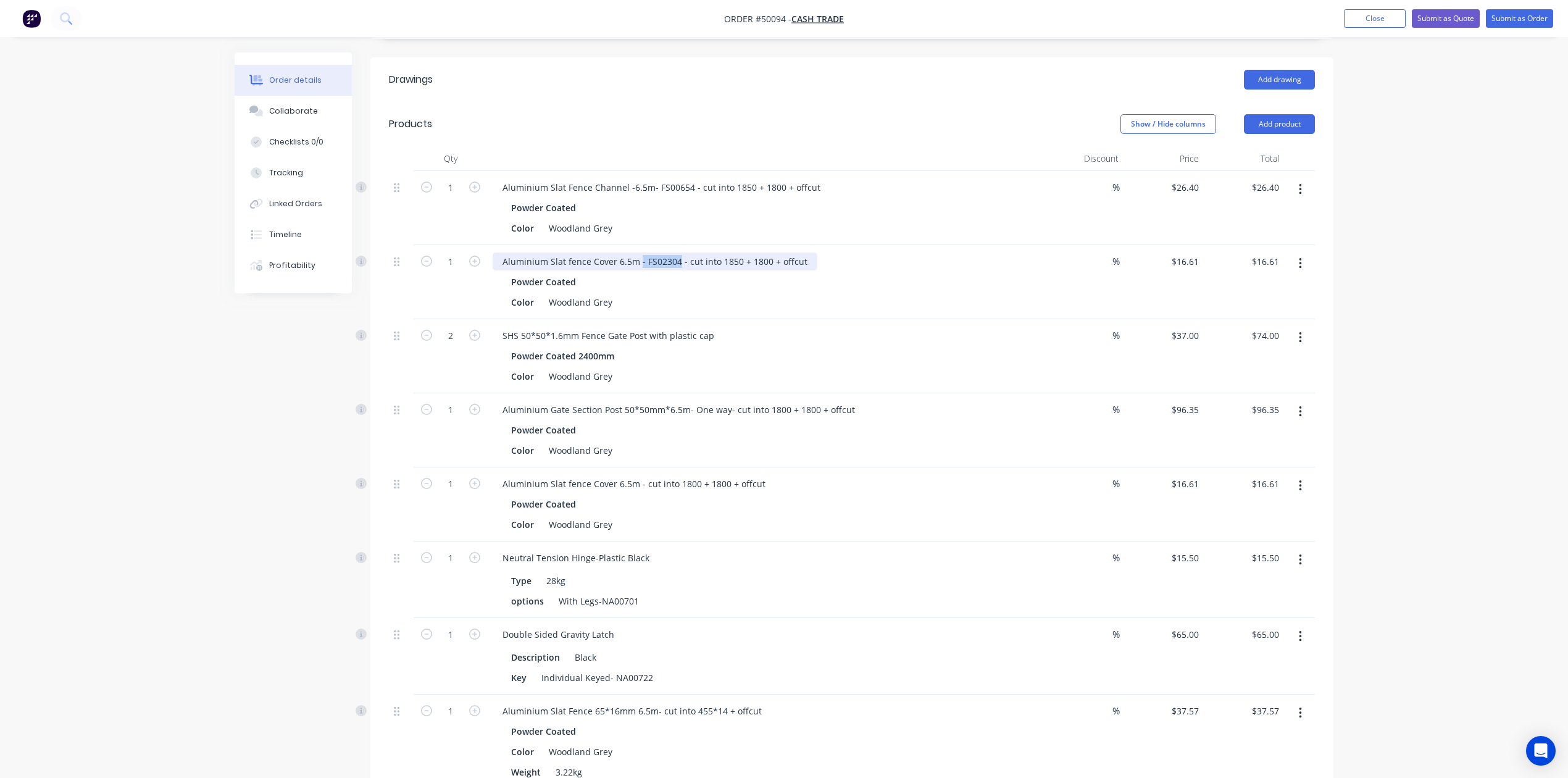
drag, startPoint x: 688, startPoint y: 258, endPoint x: 677, endPoint y: 255, distance: 11.4
click at [677, 255] on div "Aluminium Slat fence Cover 6.5m - FS02304 - cut into 1850 + 1800 + offcut" at bounding box center [655, 261] width 325 height 18
drag, startPoint x: 689, startPoint y: 183, endPoint x: 650, endPoint y: 188, distance: 39.3
click at [650, 188] on div "Aluminium Slat Fence Channel -6.5m- FS00654 - cut into 1850 + 1800 + offcut" at bounding box center [661, 187] width 338 height 18
click at [650, 189] on div "Aluminium Slat Fence Channel -6.5m- FS00654 - cut into 1850 + 1800 + offcut" at bounding box center [661, 187] width 338 height 18
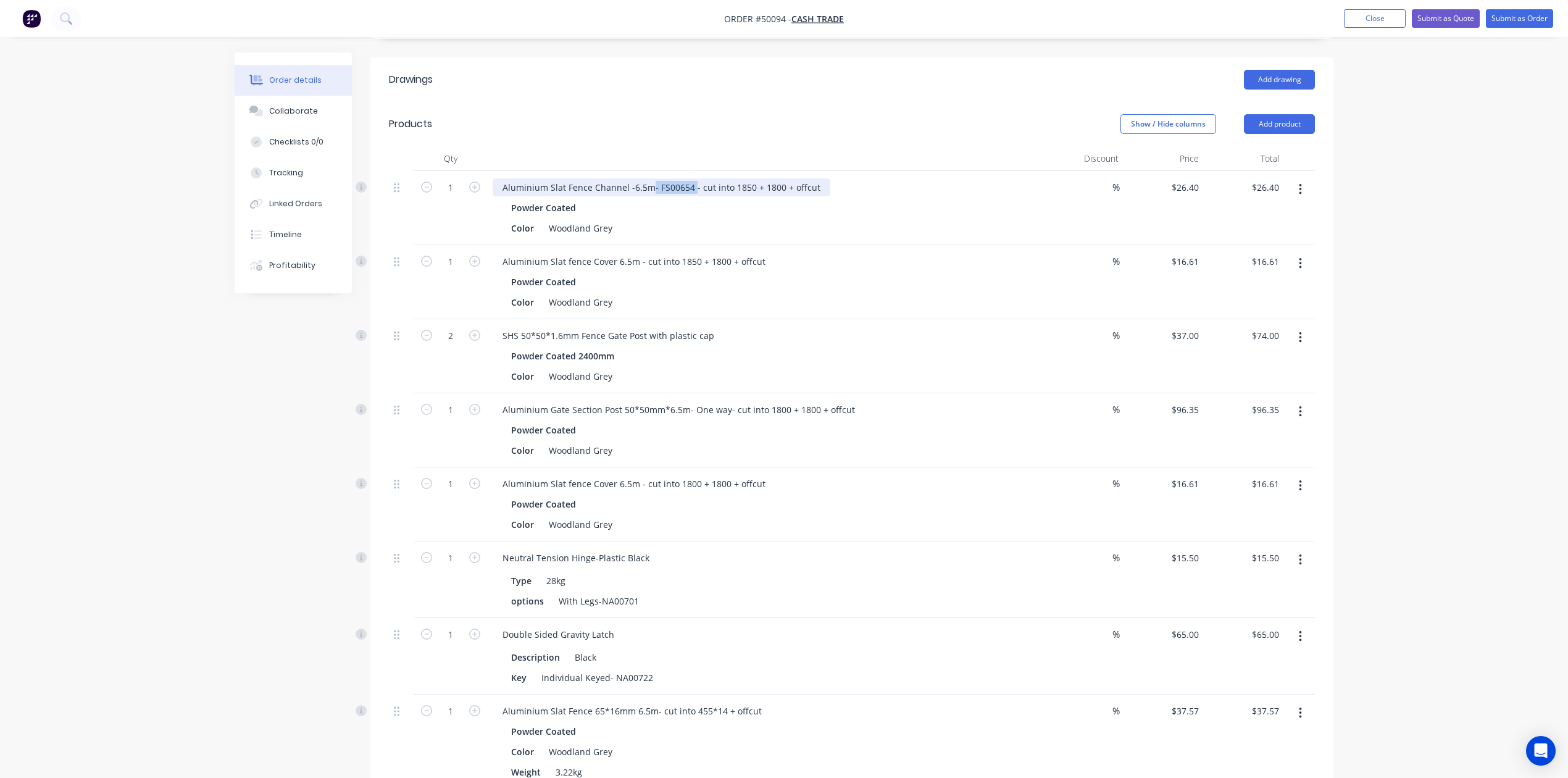
drag, startPoint x: 650, startPoint y: 186, endPoint x: 691, endPoint y: 186, distance: 41.0
click at [691, 186] on div "Aluminium Slat Fence Channel -6.5m- FS00654 - cut into 1850 + 1800 + offcut" at bounding box center [661, 187] width 338 height 18
click at [954, 339] on div "SHS 50*50*1.6mm Fence Gate Post with plastic cap" at bounding box center [765, 335] width 545 height 18
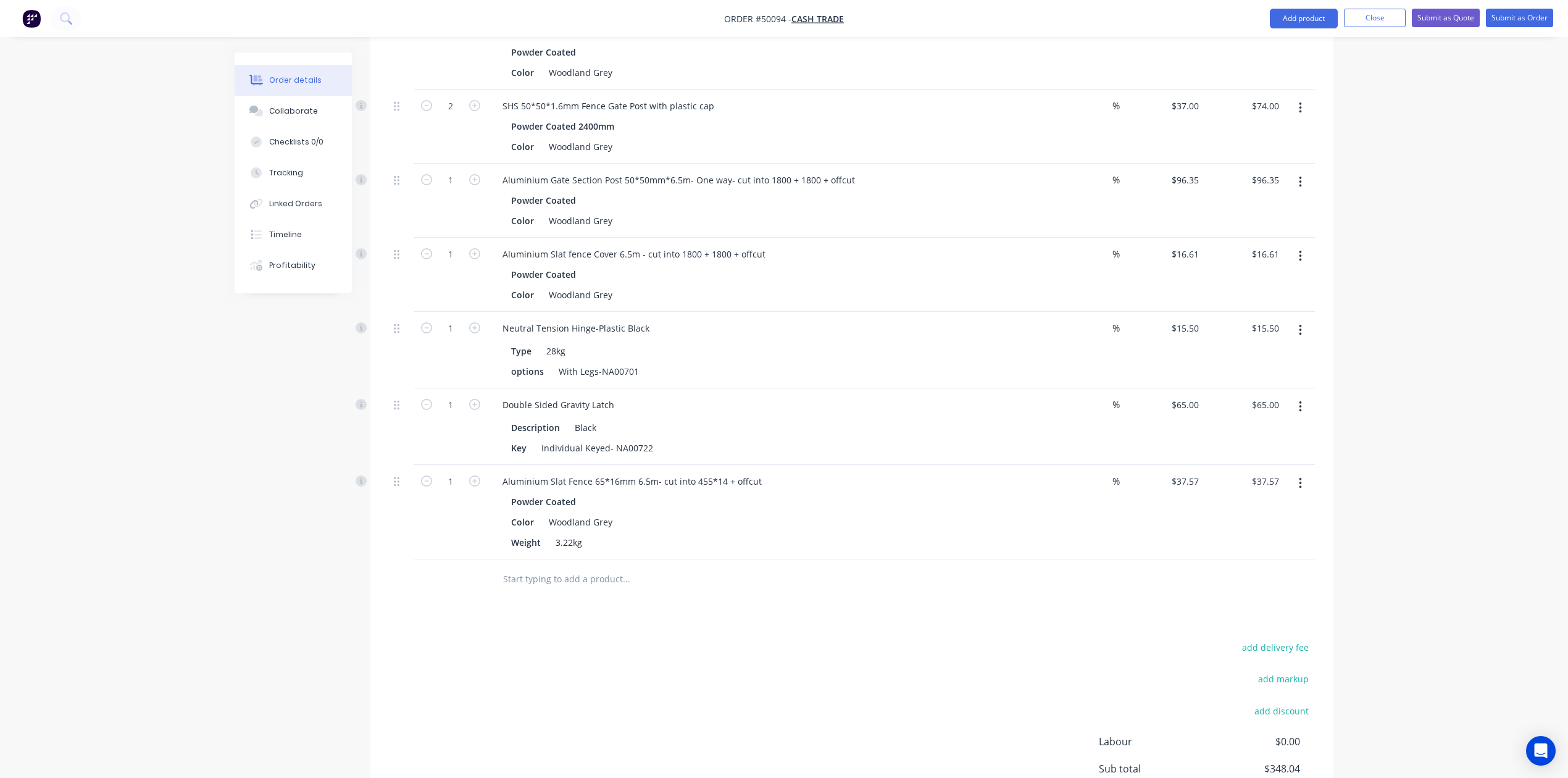
scroll to position [596, 0]
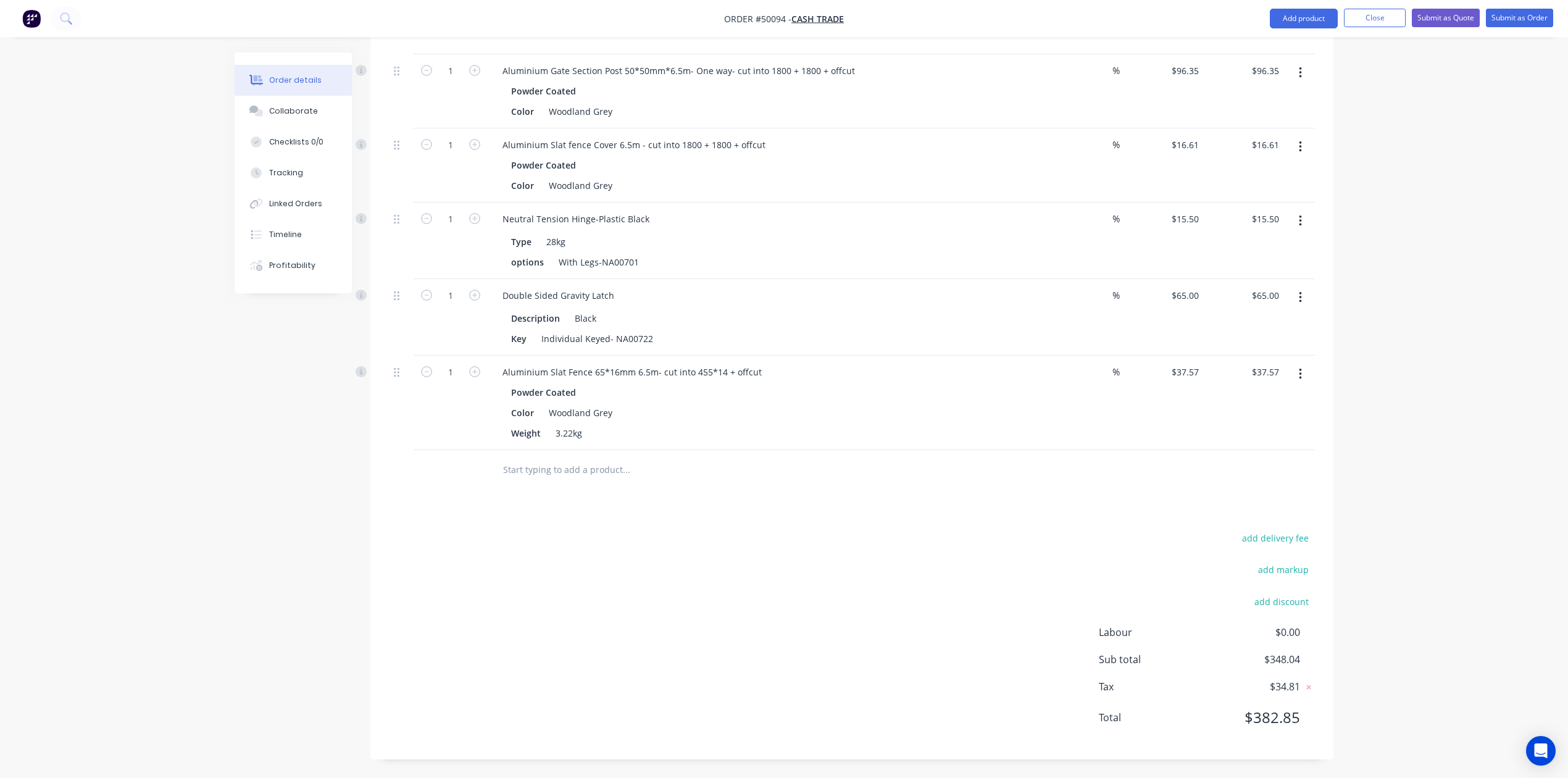
click at [747, 525] on div "Drawings Add drawing Products Show / Hide columns Add product Qty Discount Pric…" at bounding box center [851, 238] width 963 height 1041
drag, startPoint x: 1301, startPoint y: 373, endPoint x: 1297, endPoint y: 383, distance: 10.8
click at [1300, 373] on icon "button" at bounding box center [1300, 374] width 3 height 14
click at [1278, 432] on div "Duplicate" at bounding box center [1256, 431] width 95 height 18
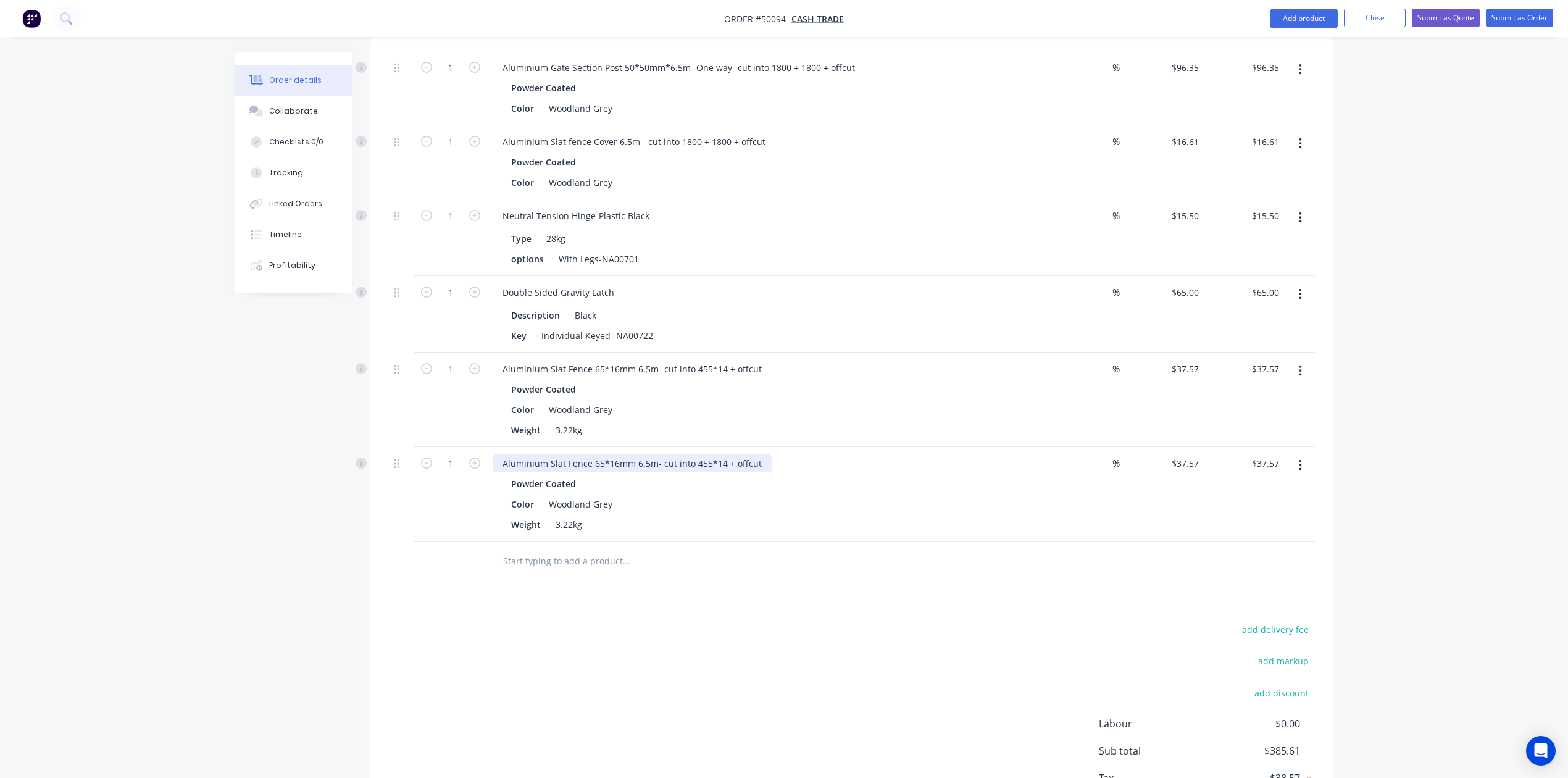
click at [723, 462] on div "Aluminium Slat Fence 65*16mm 6.5m- cut into 455*14 + offcut" at bounding box center [632, 463] width 279 height 18
click at [795, 532] on div "Weight 3.22kg" at bounding box center [763, 524] width 514 height 18
click at [825, 518] on div "Weight 3.22kg" at bounding box center [763, 524] width 514 height 18
click at [1296, 463] on button "button" at bounding box center [1300, 466] width 29 height 22
click at [1267, 524] on div "Duplicate" at bounding box center [1256, 523] width 95 height 18
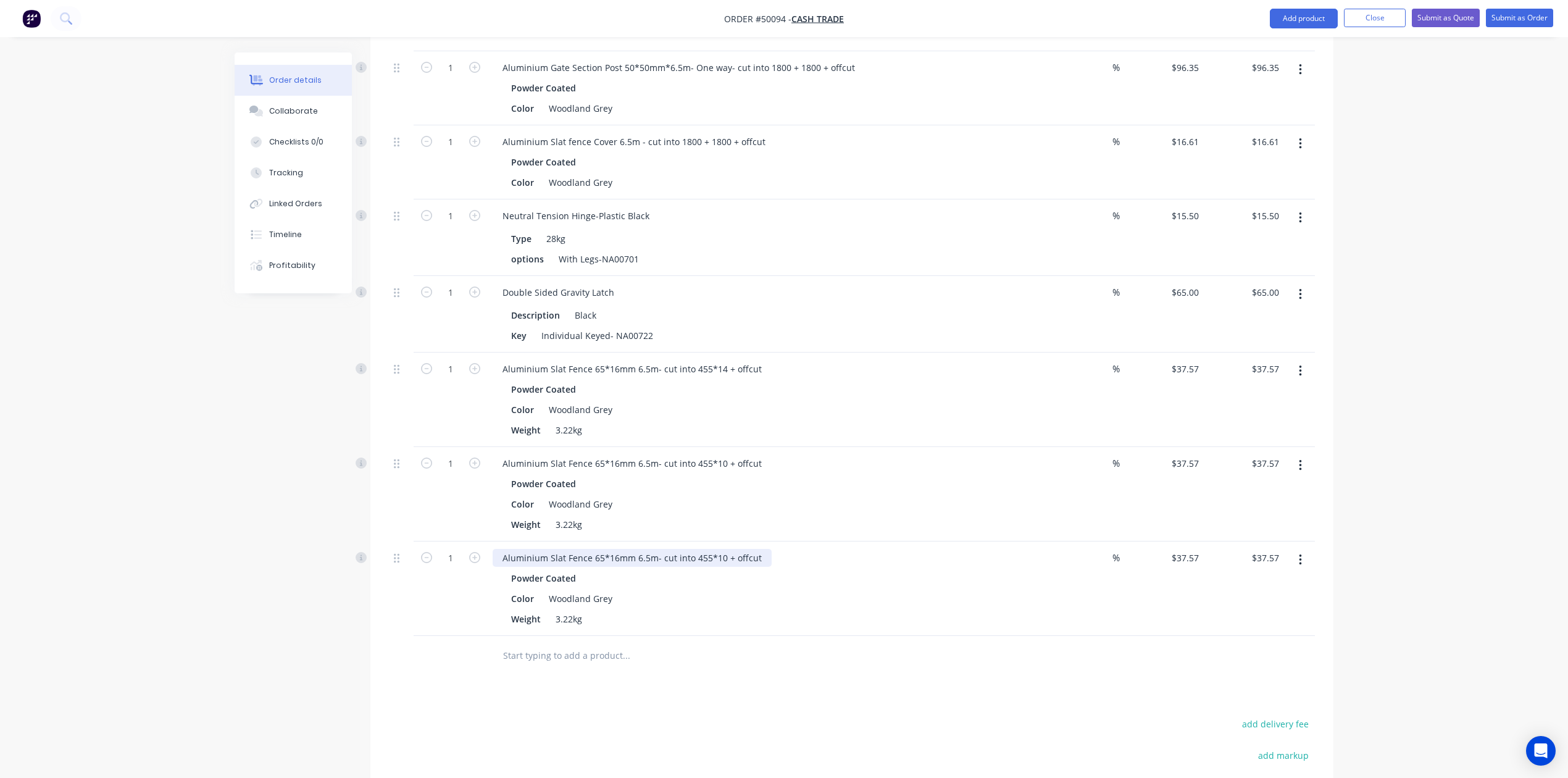
click at [696, 558] on div "Aluminium Slat Fence 65*16mm 6.5m- cut into 455*10 + offcut" at bounding box center [632, 557] width 279 height 18
click at [727, 554] on div "Aluminium Slat Fence 65*16mm 6.5m- cut into 840*10 + offcut" at bounding box center [632, 557] width 279 height 18
click at [720, 557] on div "Aluminium Slat Fence 65*16mm 6.5m- cut into 840*10 + offcut" at bounding box center [632, 557] width 279 height 18
click at [472, 557] on icon "button" at bounding box center [474, 557] width 11 height 11
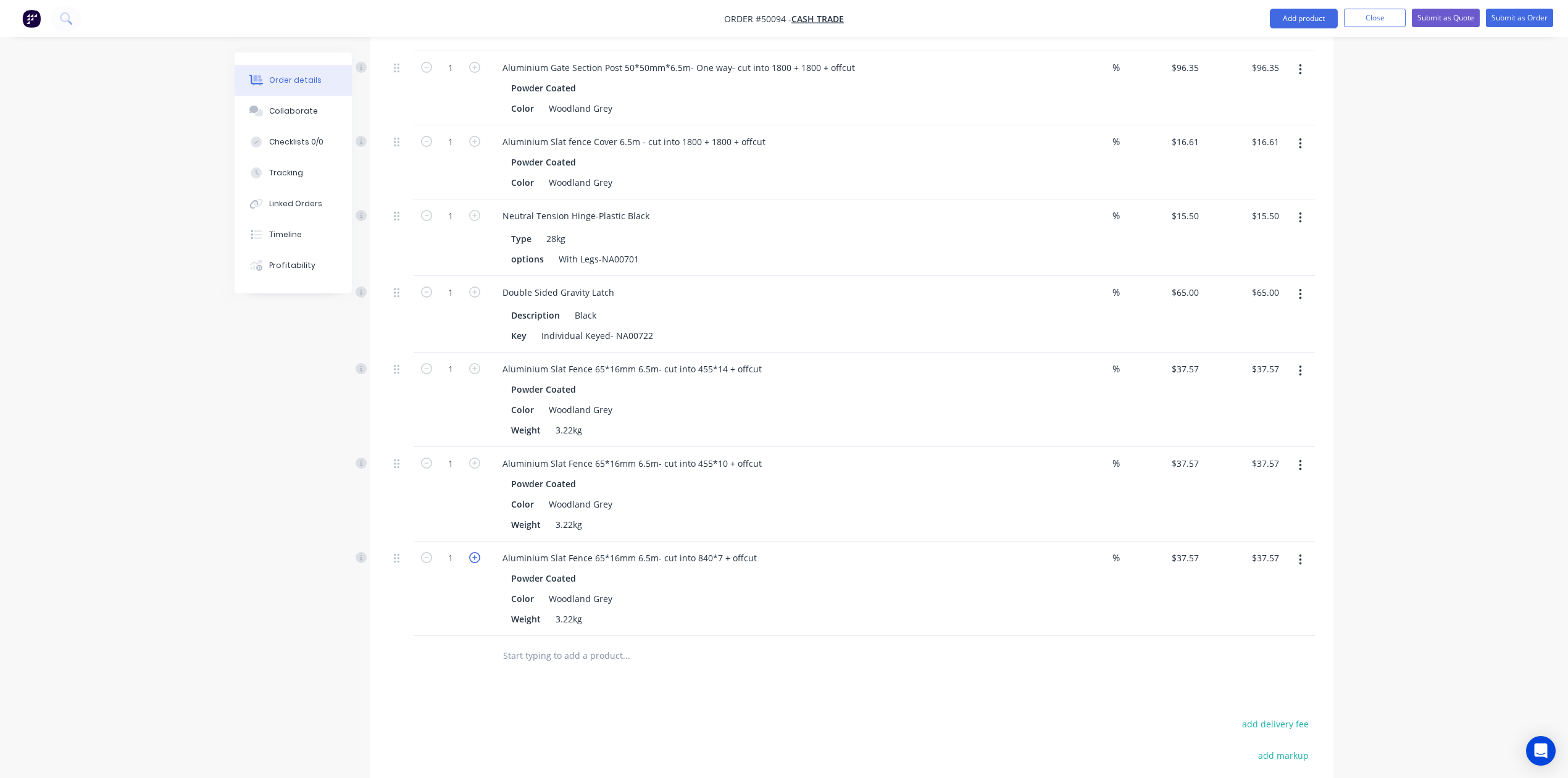
type input "2"
type input "$75.14"
click at [472, 557] on icon "button" at bounding box center [474, 557] width 11 height 11
type input "3"
type input "$112.71"
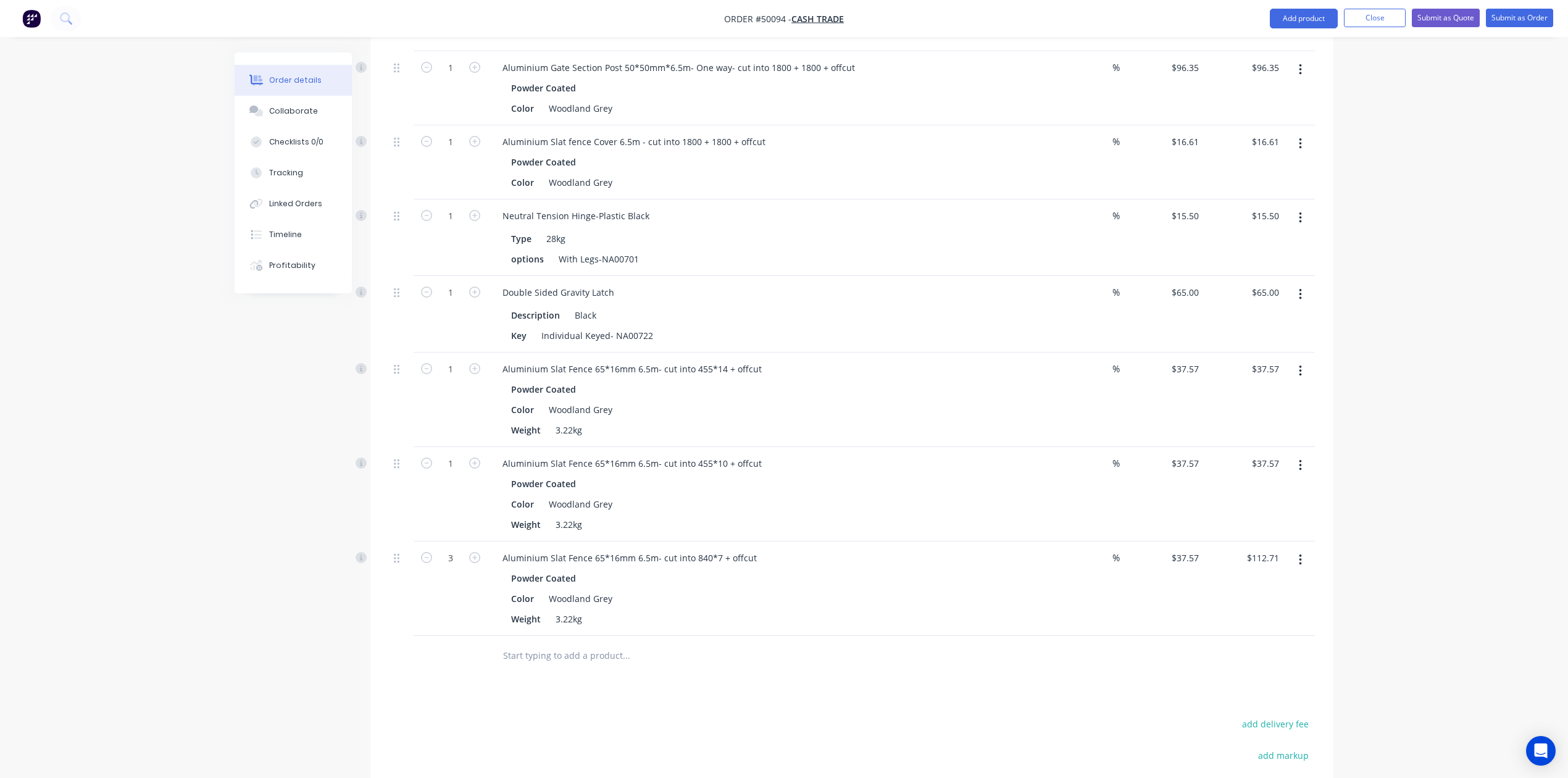
click at [483, 646] on div at bounding box center [450, 656] width 74 height 40
click at [737, 510] on div "Color Woodland Grey" at bounding box center [763, 504] width 514 height 18
click at [888, 524] on div "Weight 3.22kg" at bounding box center [763, 524] width 514 height 18
click at [769, 477] on div "Powder Coated" at bounding box center [766, 484] width 509 height 18
click at [763, 483] on div "Powder Coated" at bounding box center [766, 484] width 509 height 18
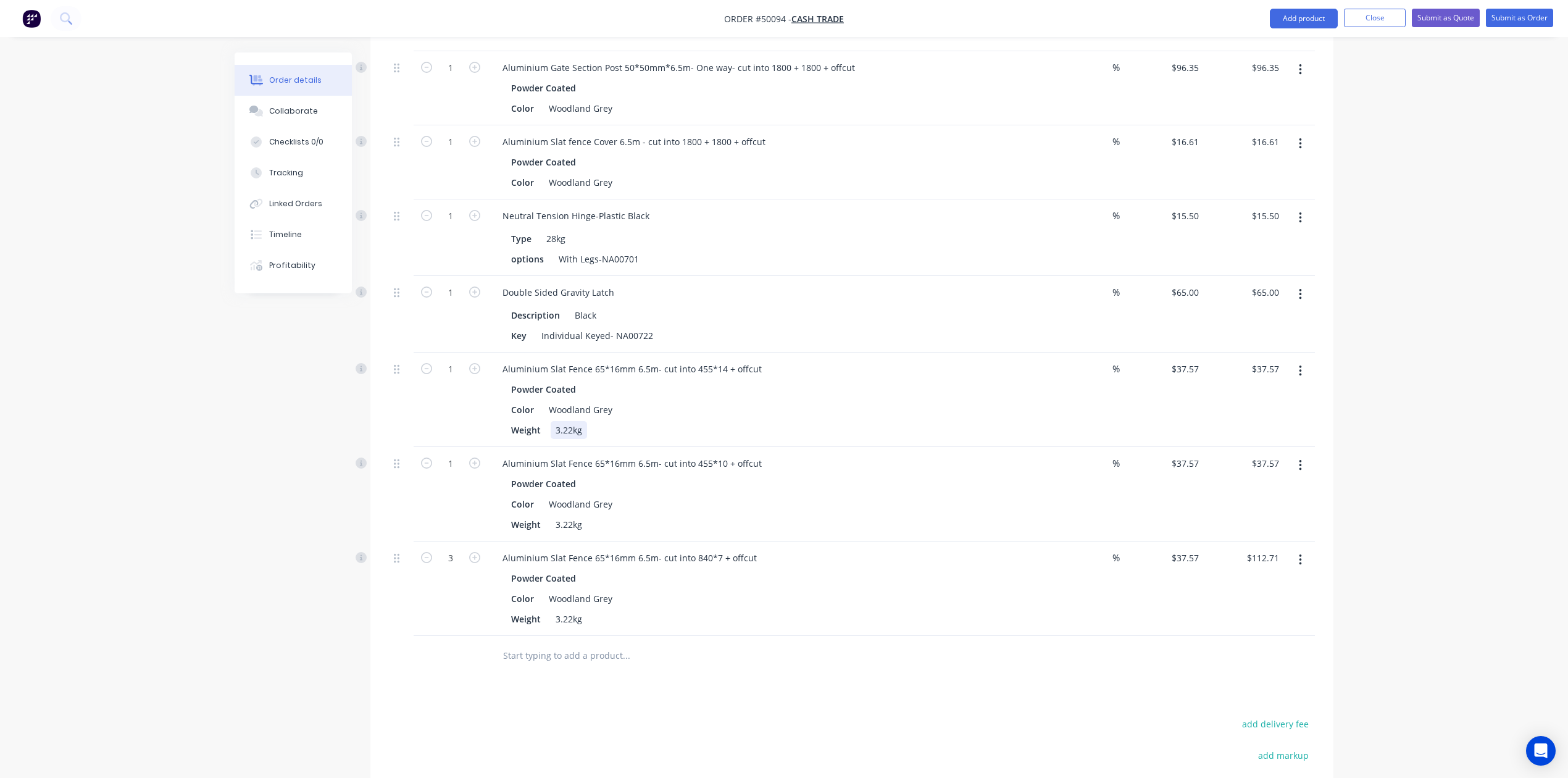
click at [851, 439] on div "Weight 3.22kg" at bounding box center [763, 429] width 514 height 18
click at [1297, 569] on button "button" at bounding box center [1300, 560] width 29 height 22
click at [1278, 616] on div "Duplicate" at bounding box center [1256, 617] width 95 height 18
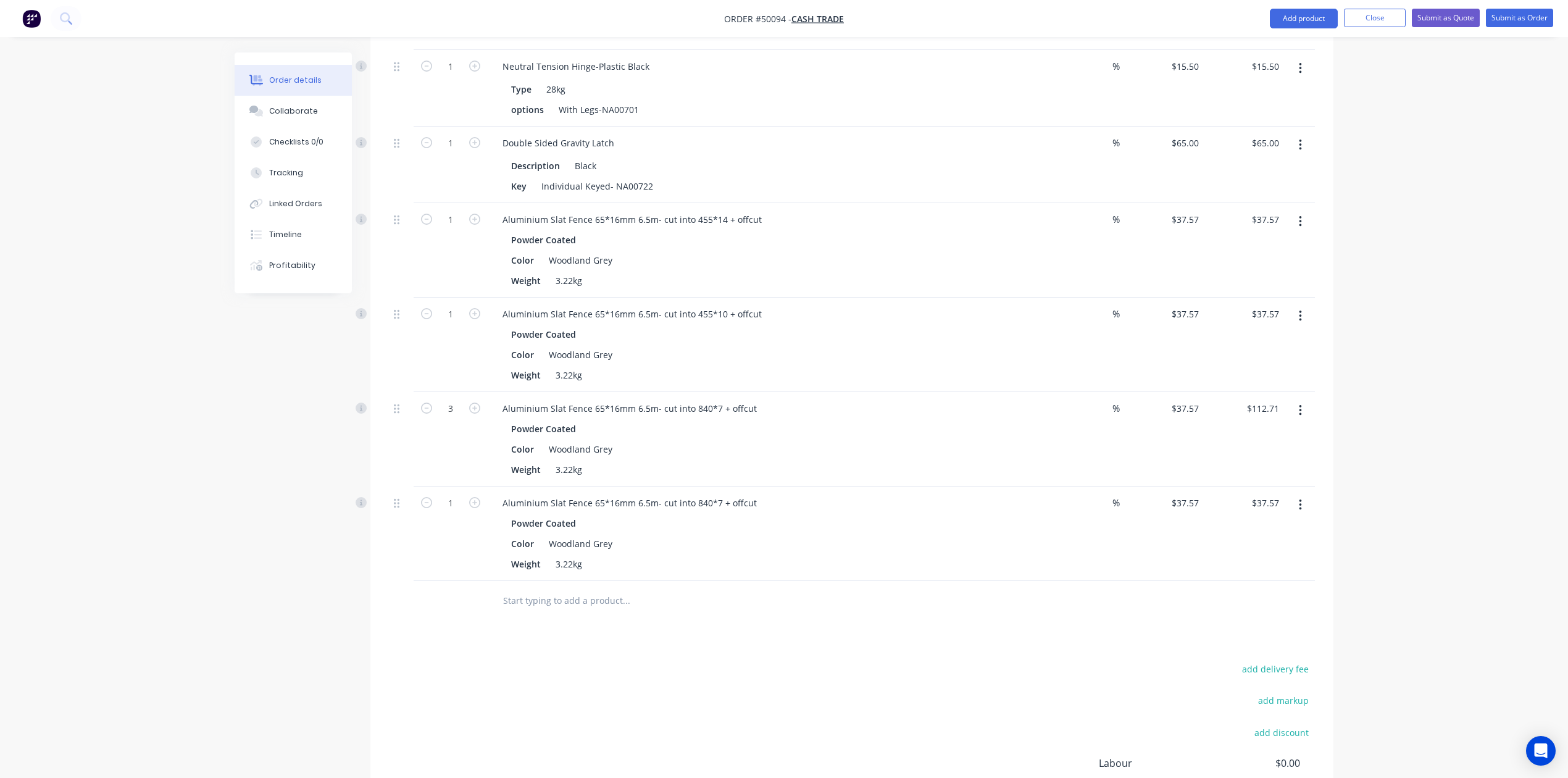
scroll to position [759, 0]
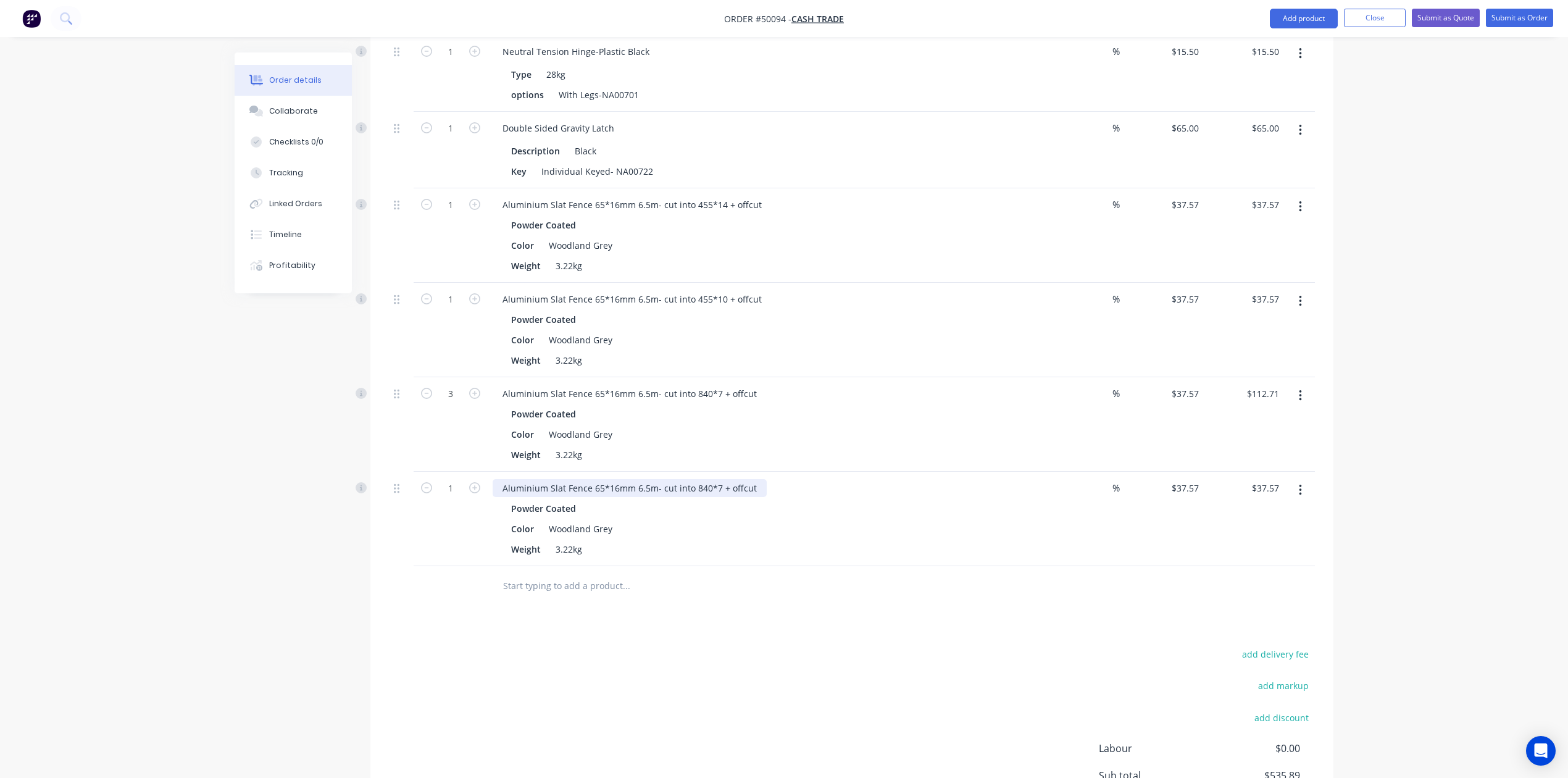
click at [717, 488] on div "Aluminium Slat Fence 65*16mm 6.5m- cut into 840*7 + offcut" at bounding box center [629, 488] width 274 height 18
click at [761, 505] on div "Powder Coated" at bounding box center [766, 508] width 509 height 18
click at [904, 596] on div at bounding box center [710, 585] width 434 height 25
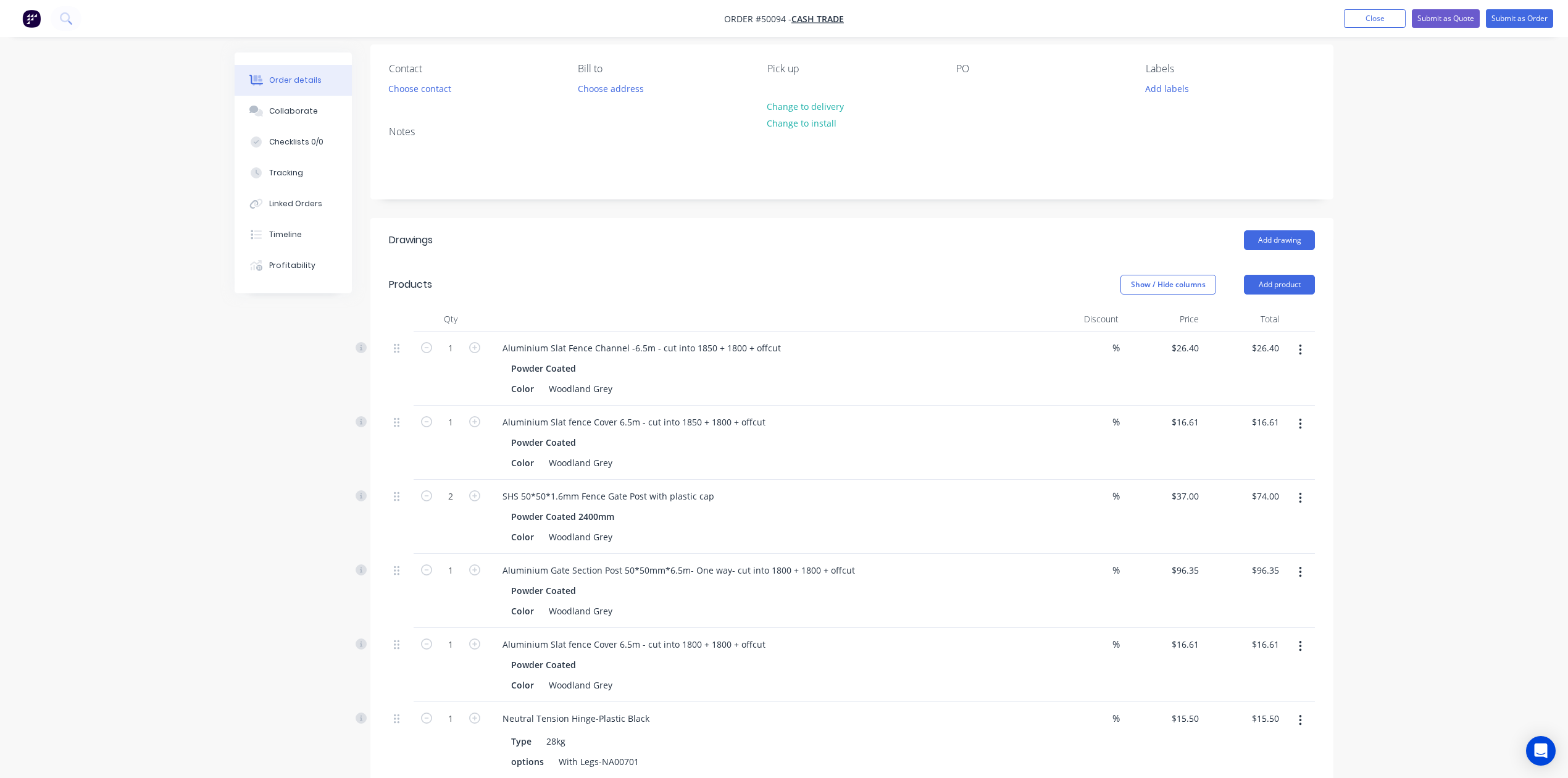
scroll to position [0, 0]
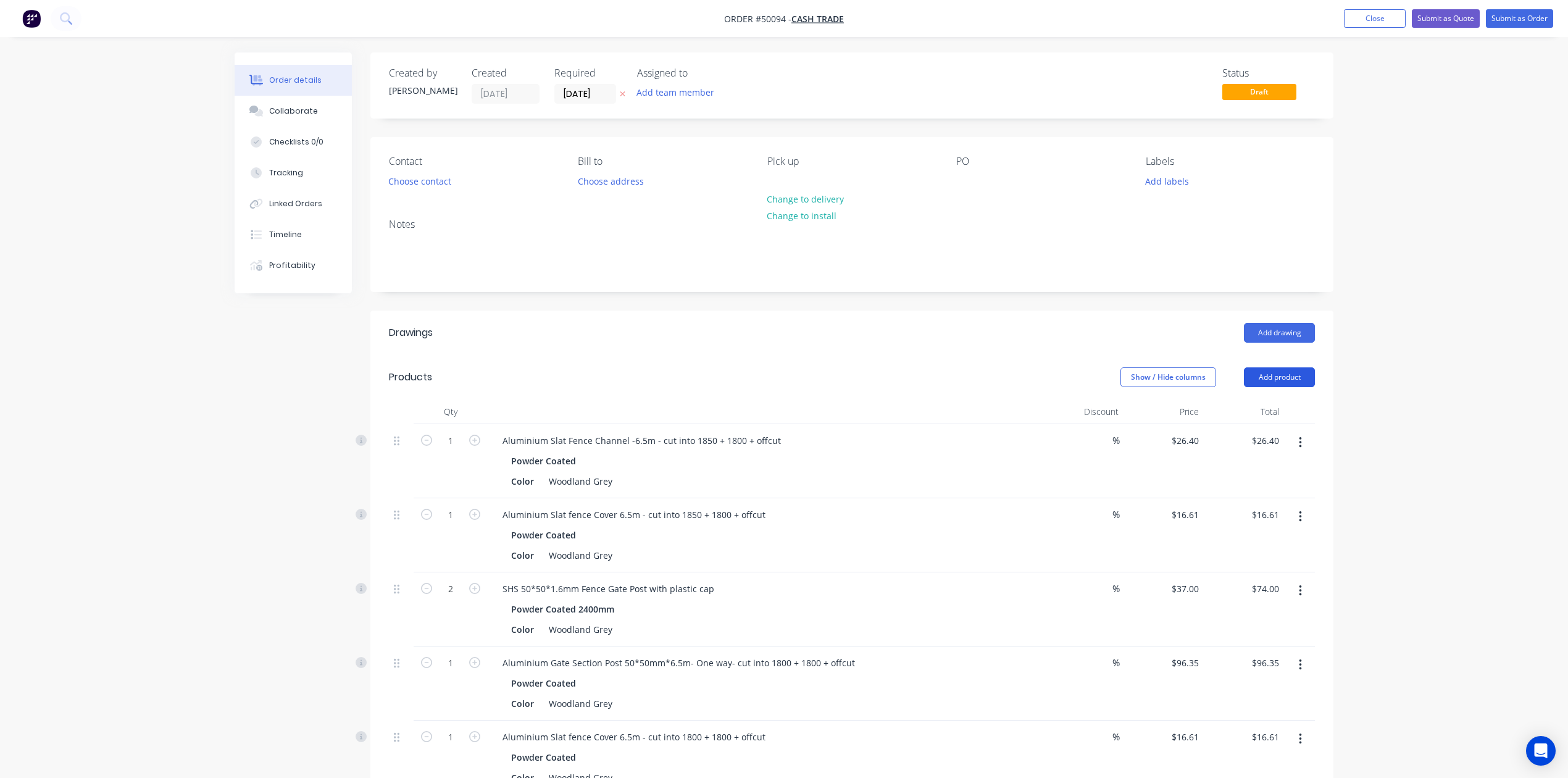
click at [1258, 376] on button "Add product" at bounding box center [1280, 377] width 71 height 20
click at [1241, 404] on div "Product catalogue" at bounding box center [1256, 408] width 95 height 18
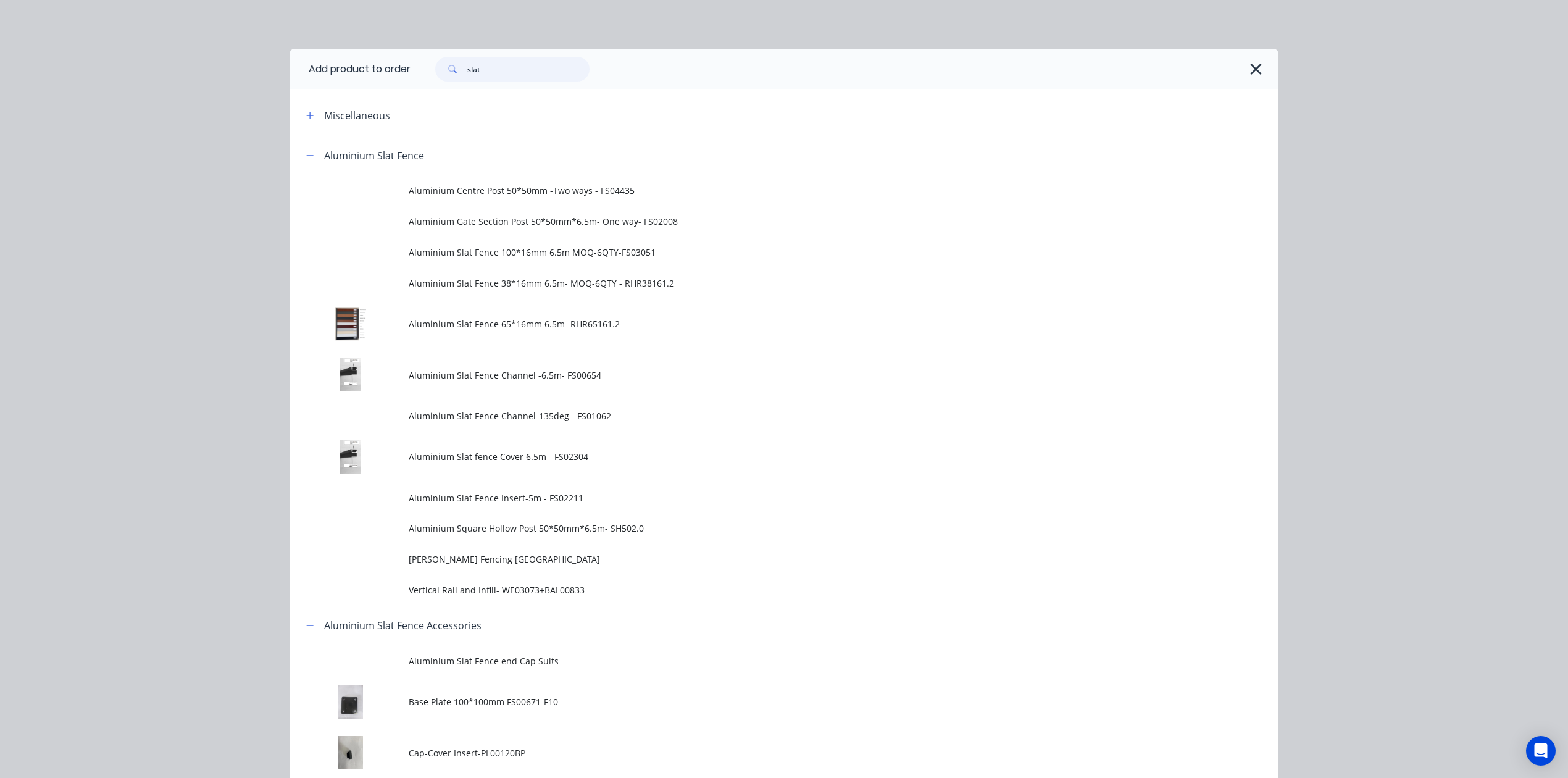
drag, startPoint x: 544, startPoint y: 58, endPoint x: 371, endPoint y: 71, distance: 173.5
click at [371, 71] on header "Add product to order slat" at bounding box center [784, 69] width 988 height 40
type input "cut"
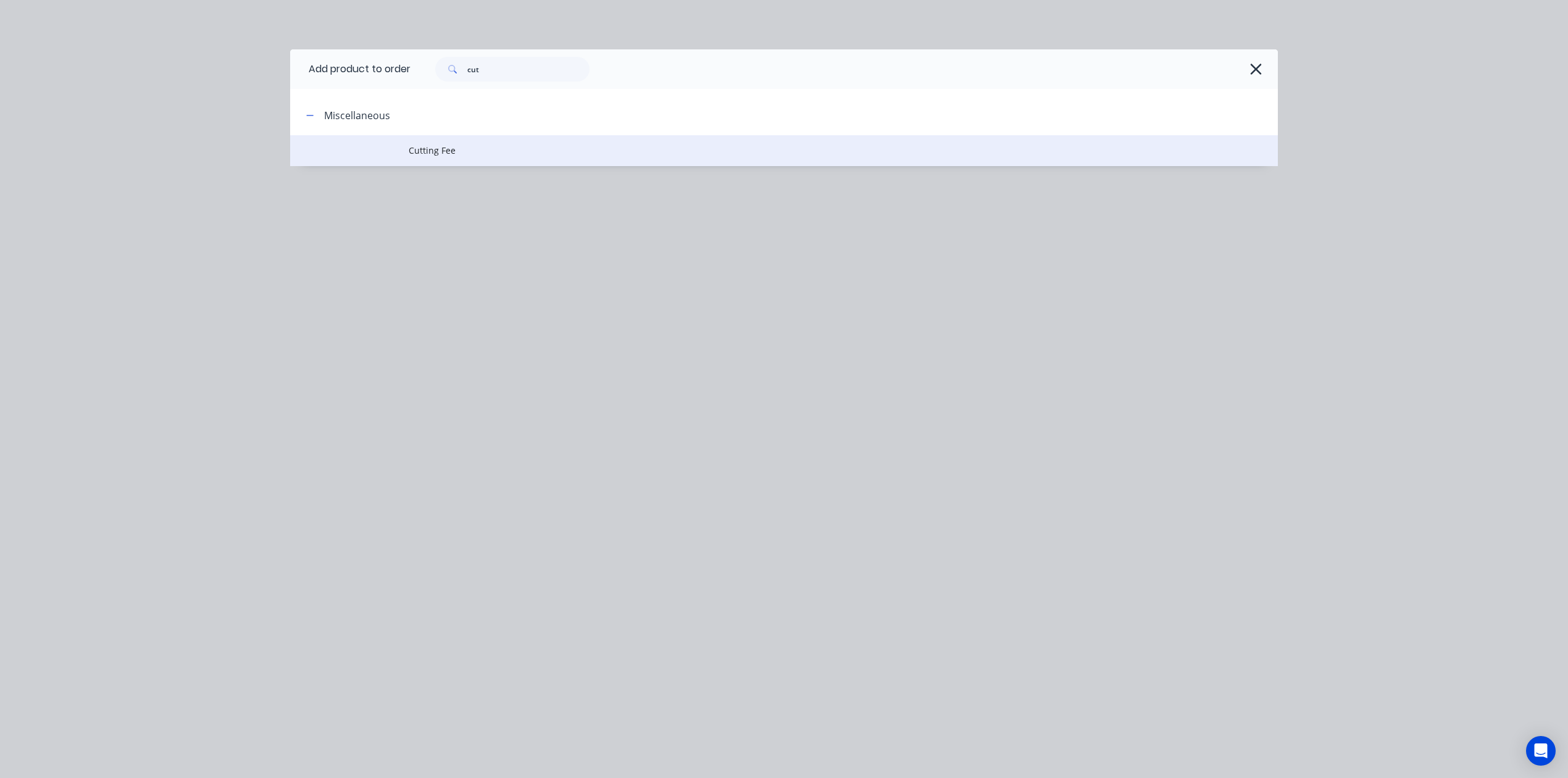
click at [517, 146] on span "Cutting Fee" at bounding box center [756, 150] width 695 height 13
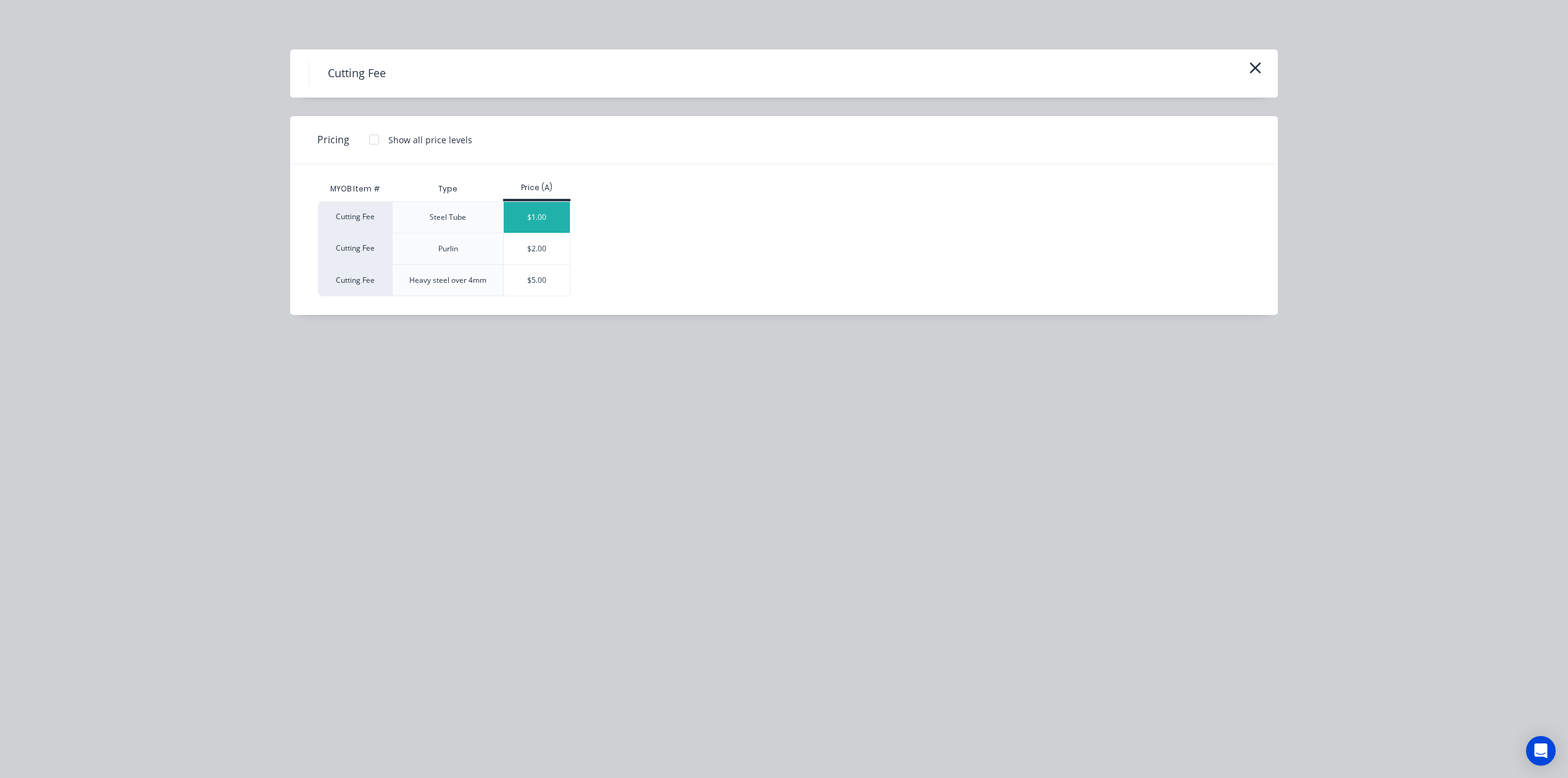
click at [529, 204] on div "$1.00" at bounding box center [537, 217] width 66 height 31
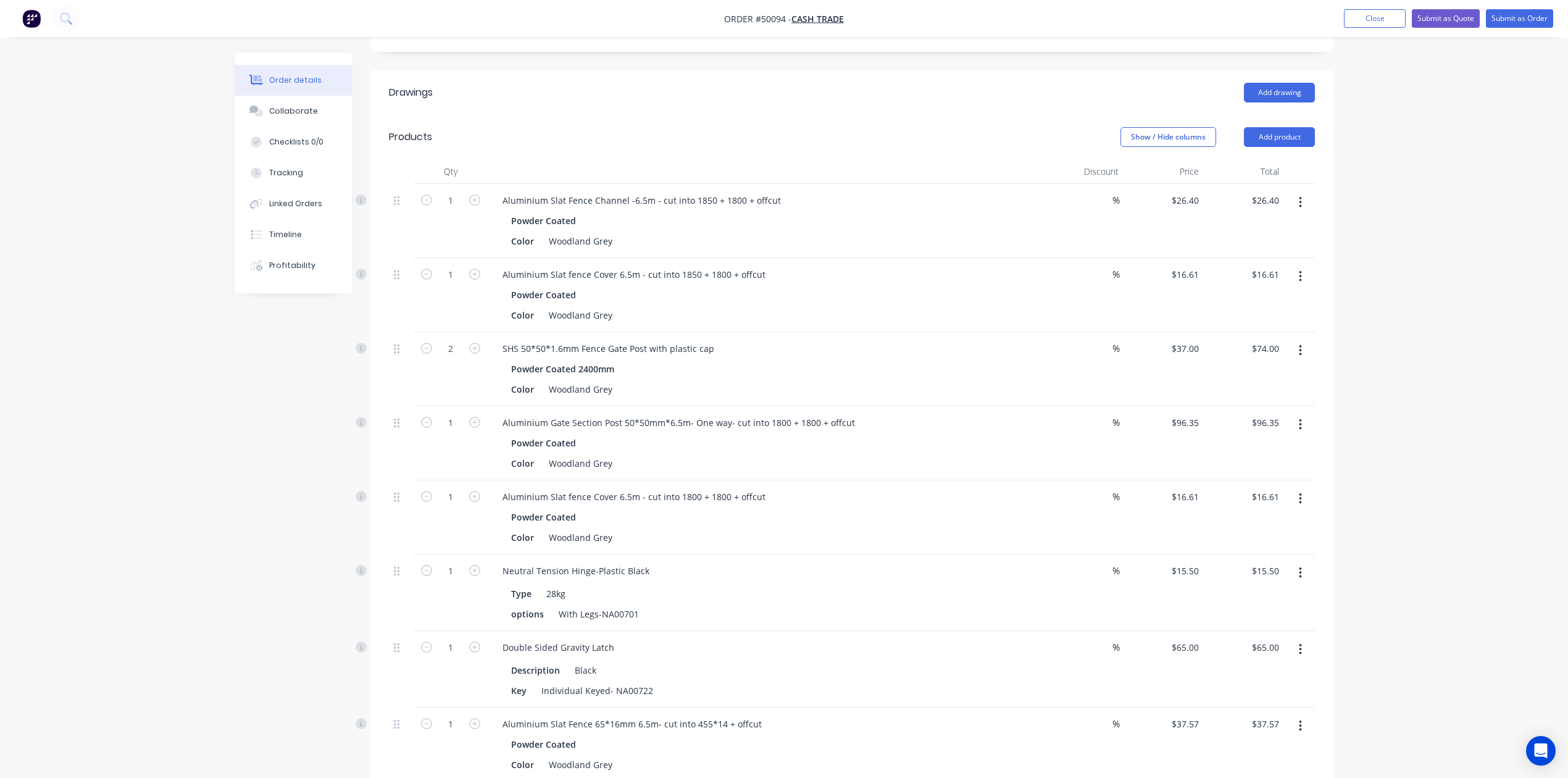
scroll to position [247, 0]
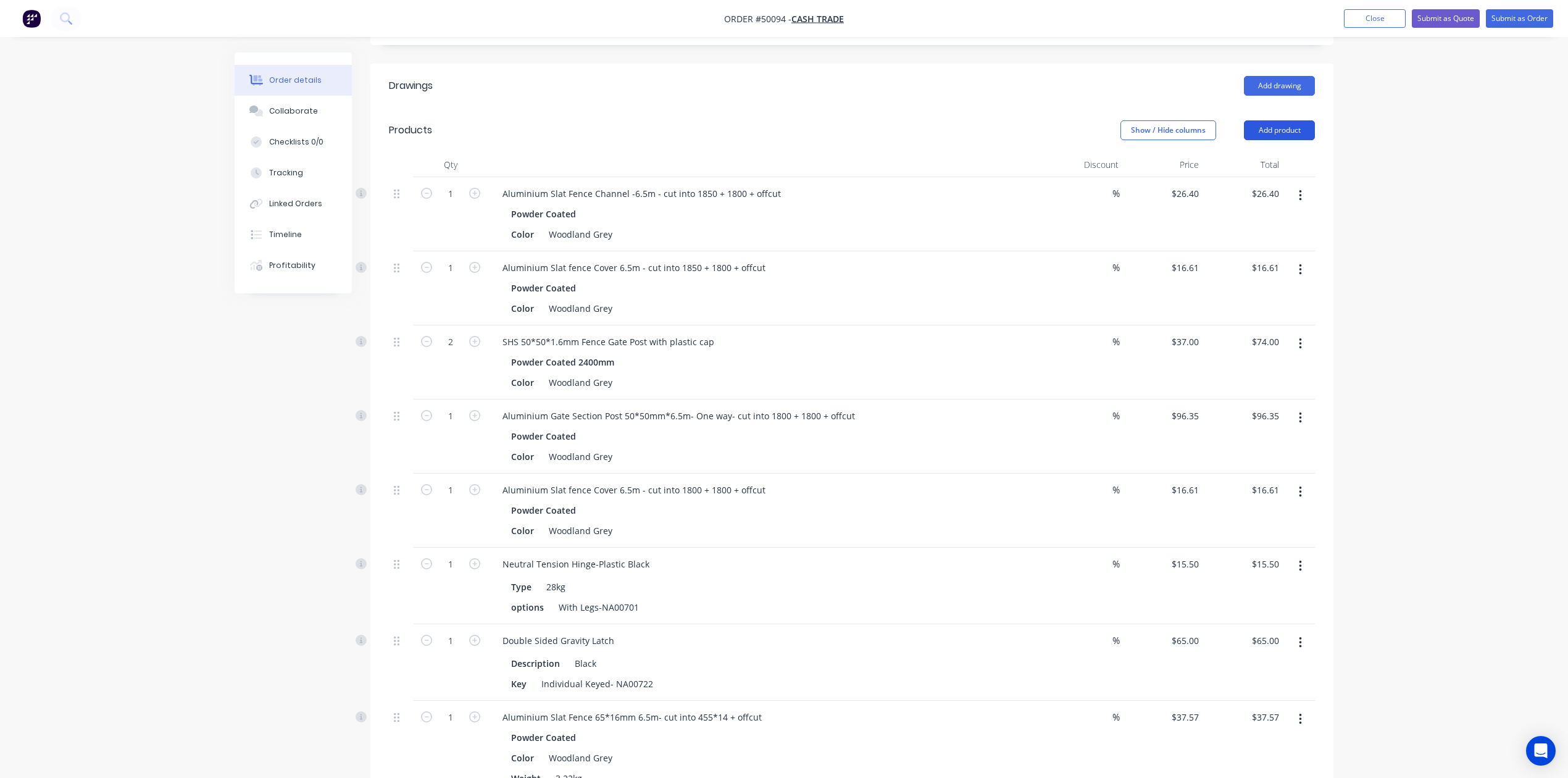
click at [1281, 134] on button "Add product" at bounding box center [1280, 130] width 71 height 20
click at [1255, 156] on div "Product catalogue" at bounding box center [1256, 161] width 95 height 18
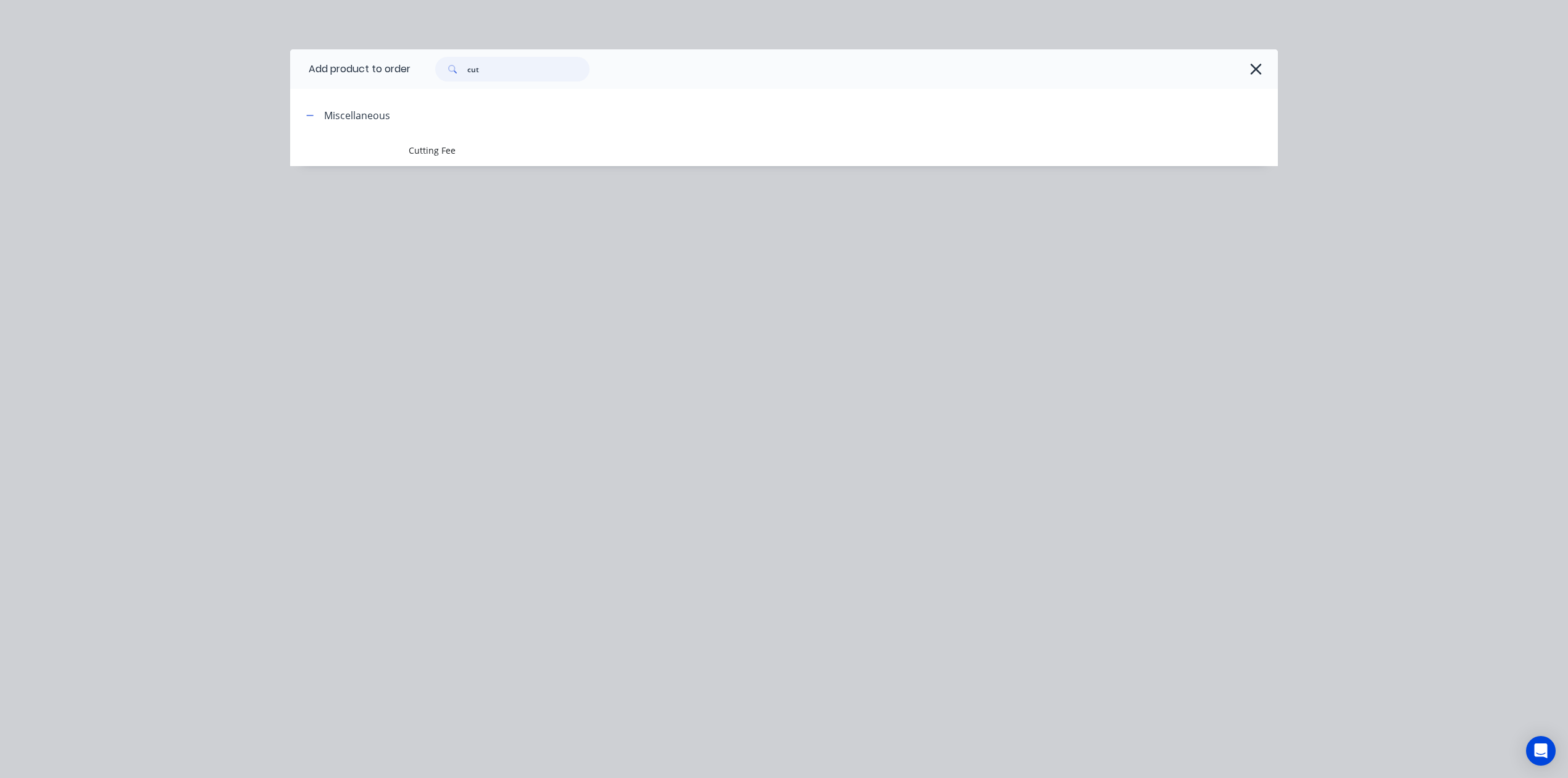
drag, startPoint x: 557, startPoint y: 70, endPoint x: 416, endPoint y: 71, distance: 141.0
click at [416, 71] on div "cut" at bounding box center [838, 69] width 855 height 25
type input "cap"
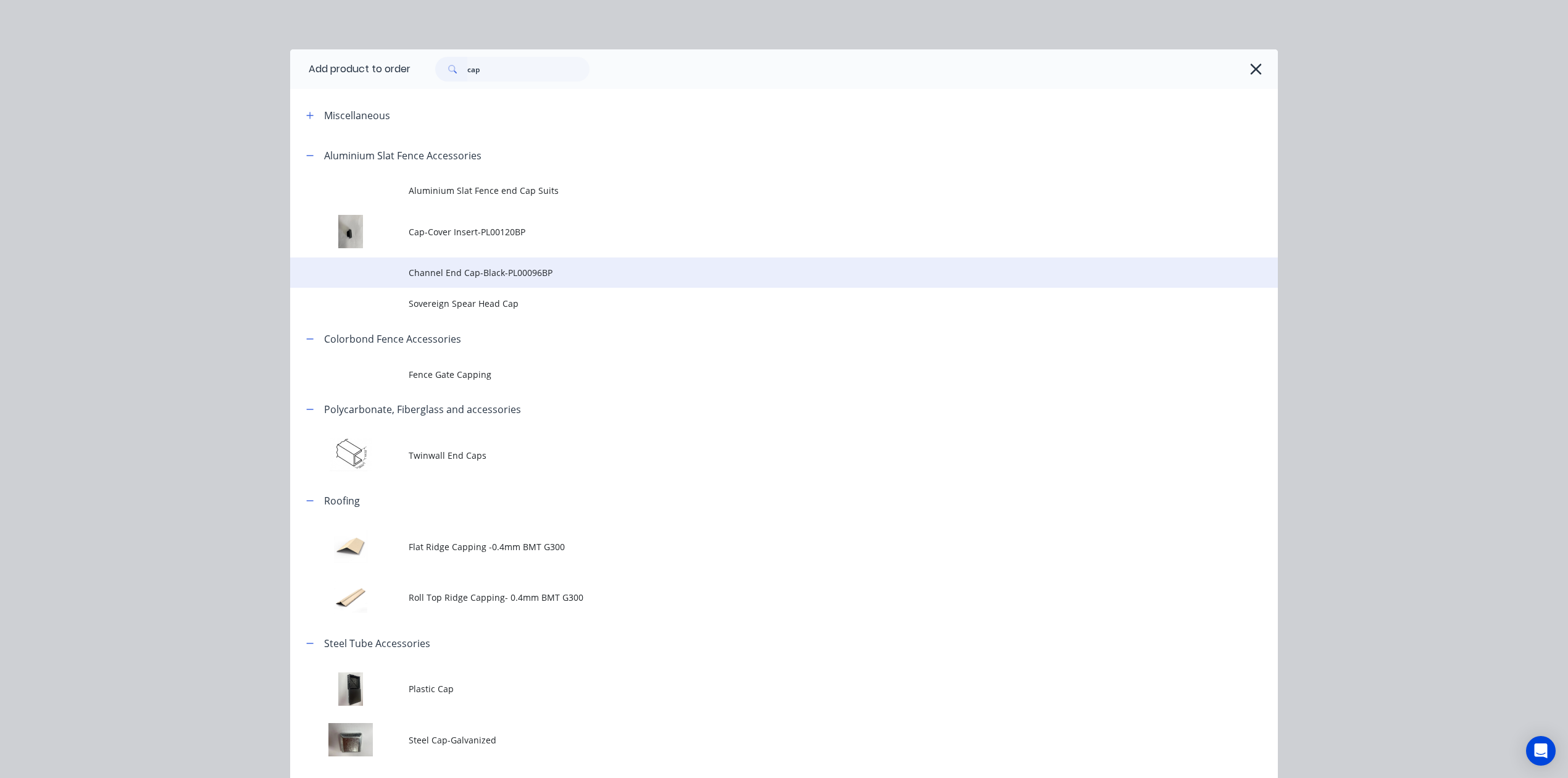
click at [580, 273] on span "Channel End Cap-Black-PL00096BP" at bounding box center [756, 272] width 695 height 13
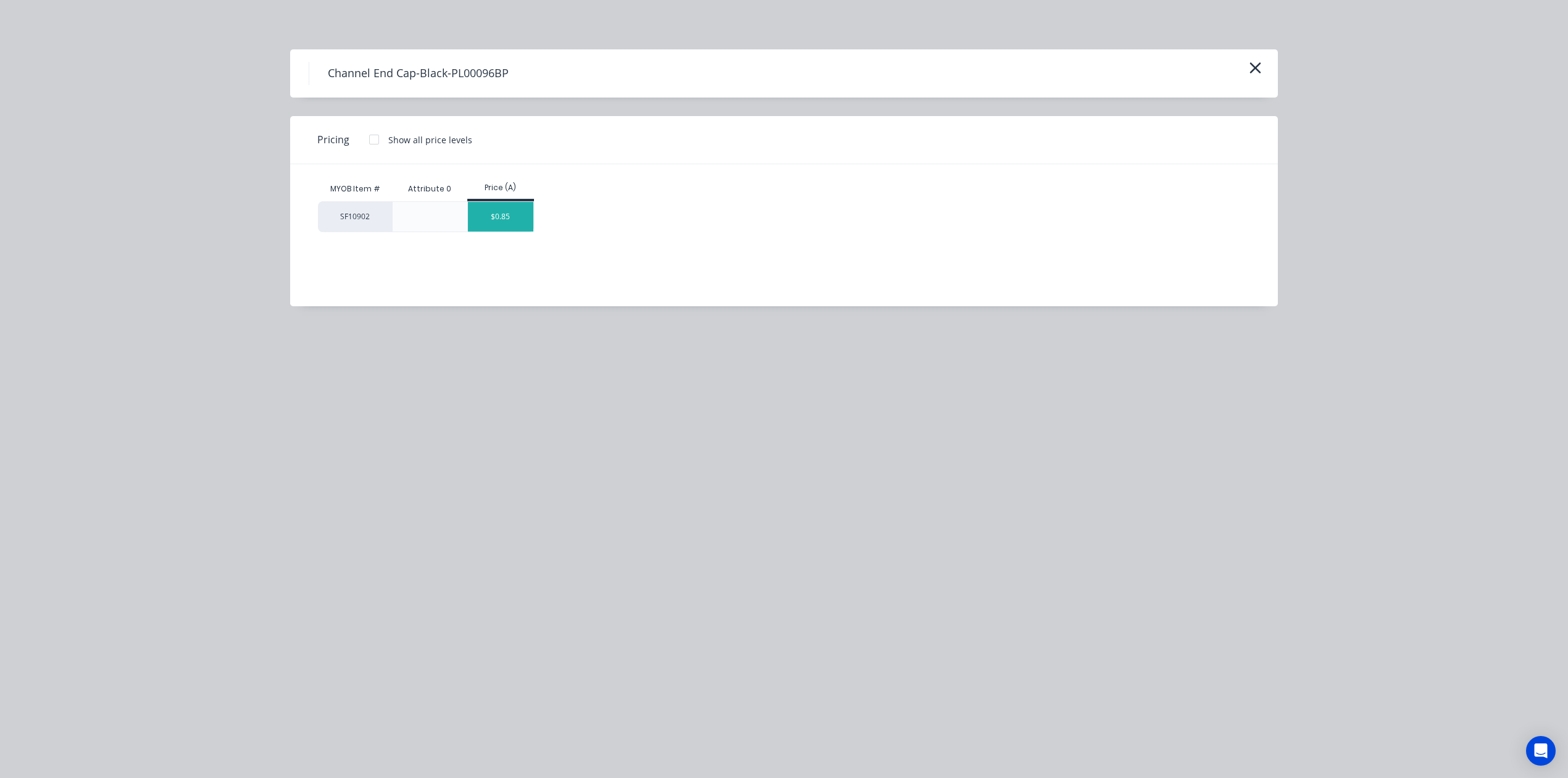
click at [516, 211] on div "$0.85" at bounding box center [501, 216] width 66 height 30
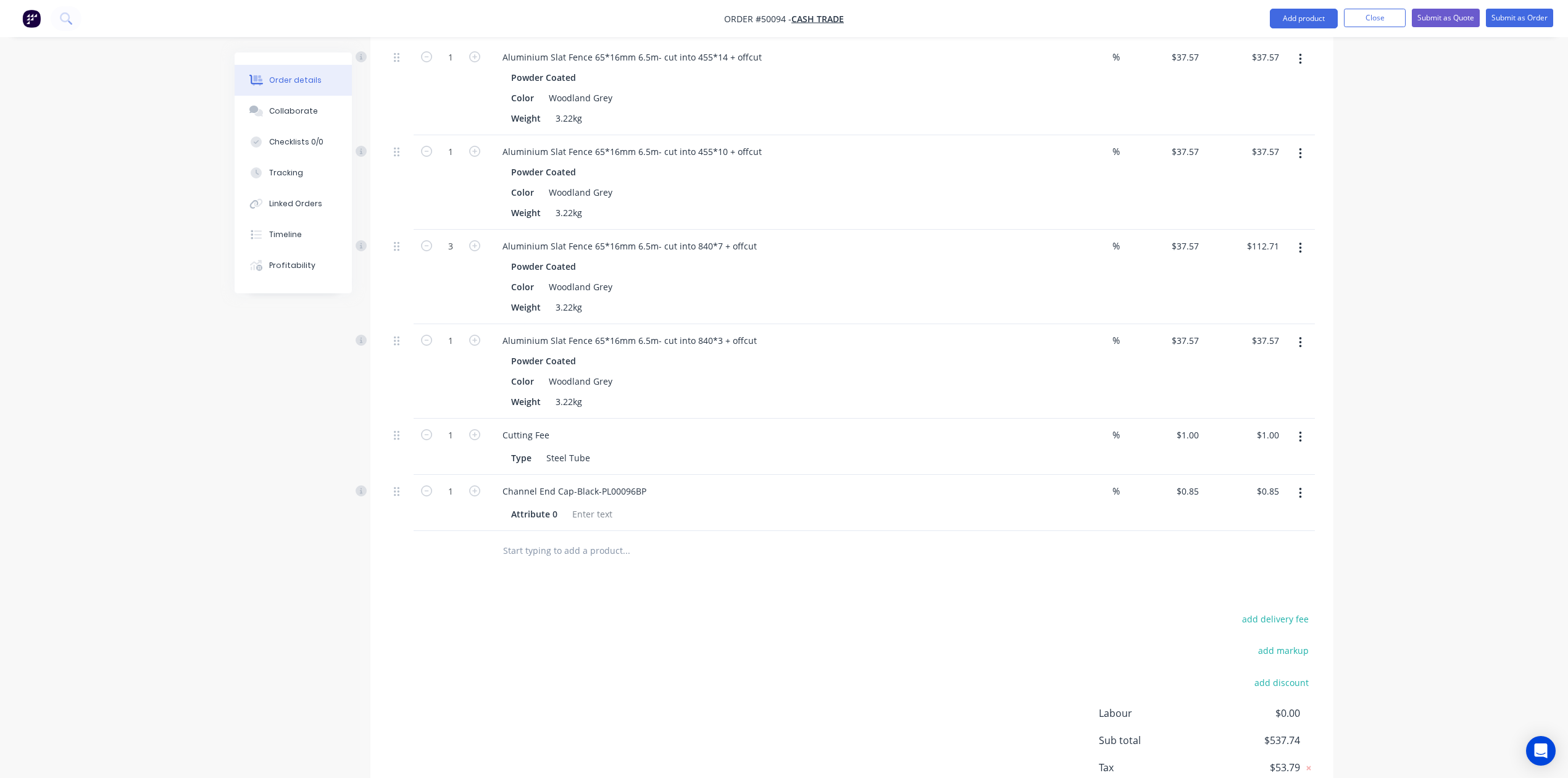
scroll to position [910, 0]
click at [471, 487] on icon "button" at bounding box center [474, 488] width 11 height 11
type input "2"
type input "$1.70"
drag, startPoint x: 465, startPoint y: 540, endPoint x: 505, endPoint y: 537, distance: 40.1
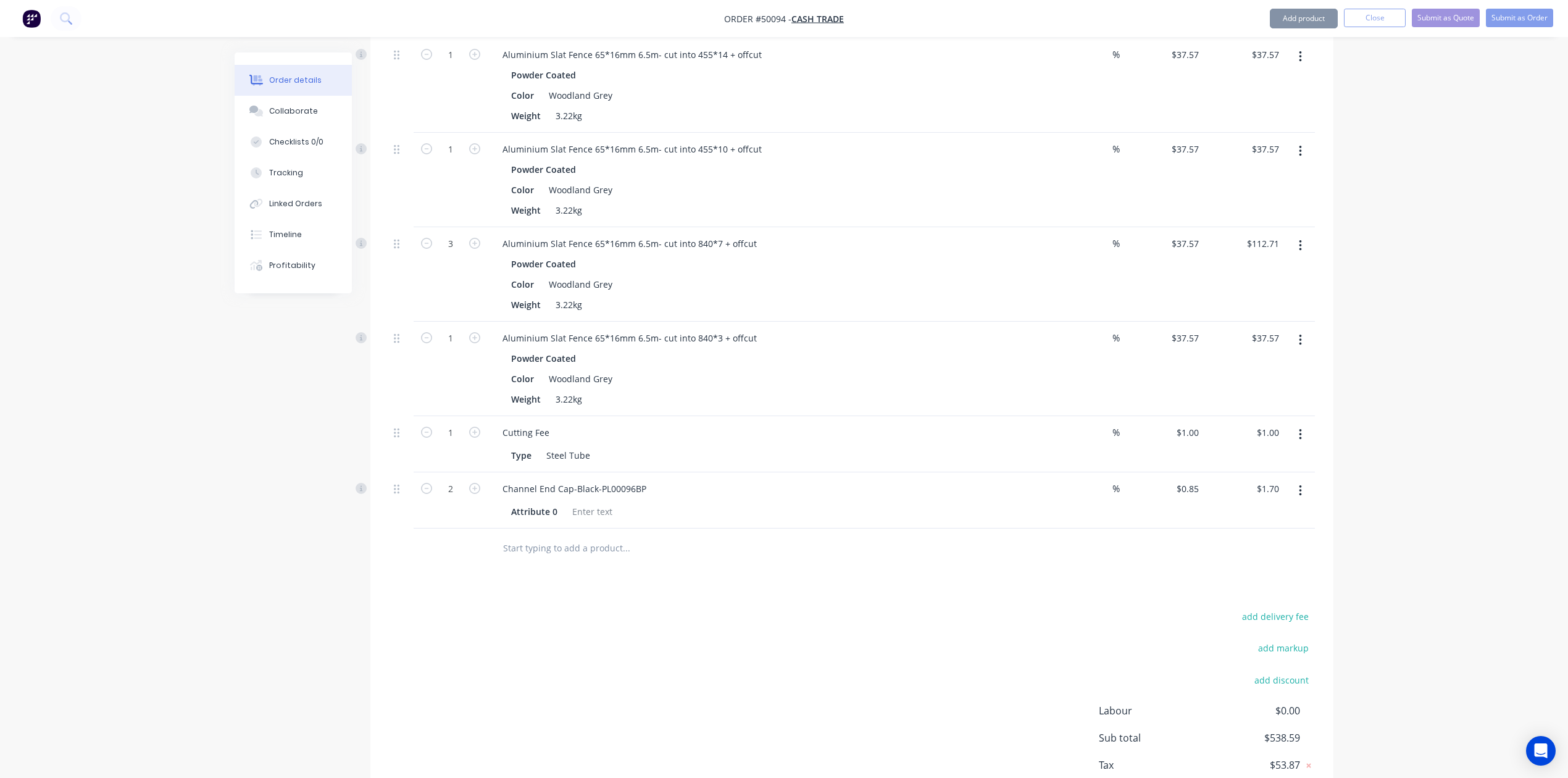
click at [466, 540] on div at bounding box center [450, 548] width 74 height 40
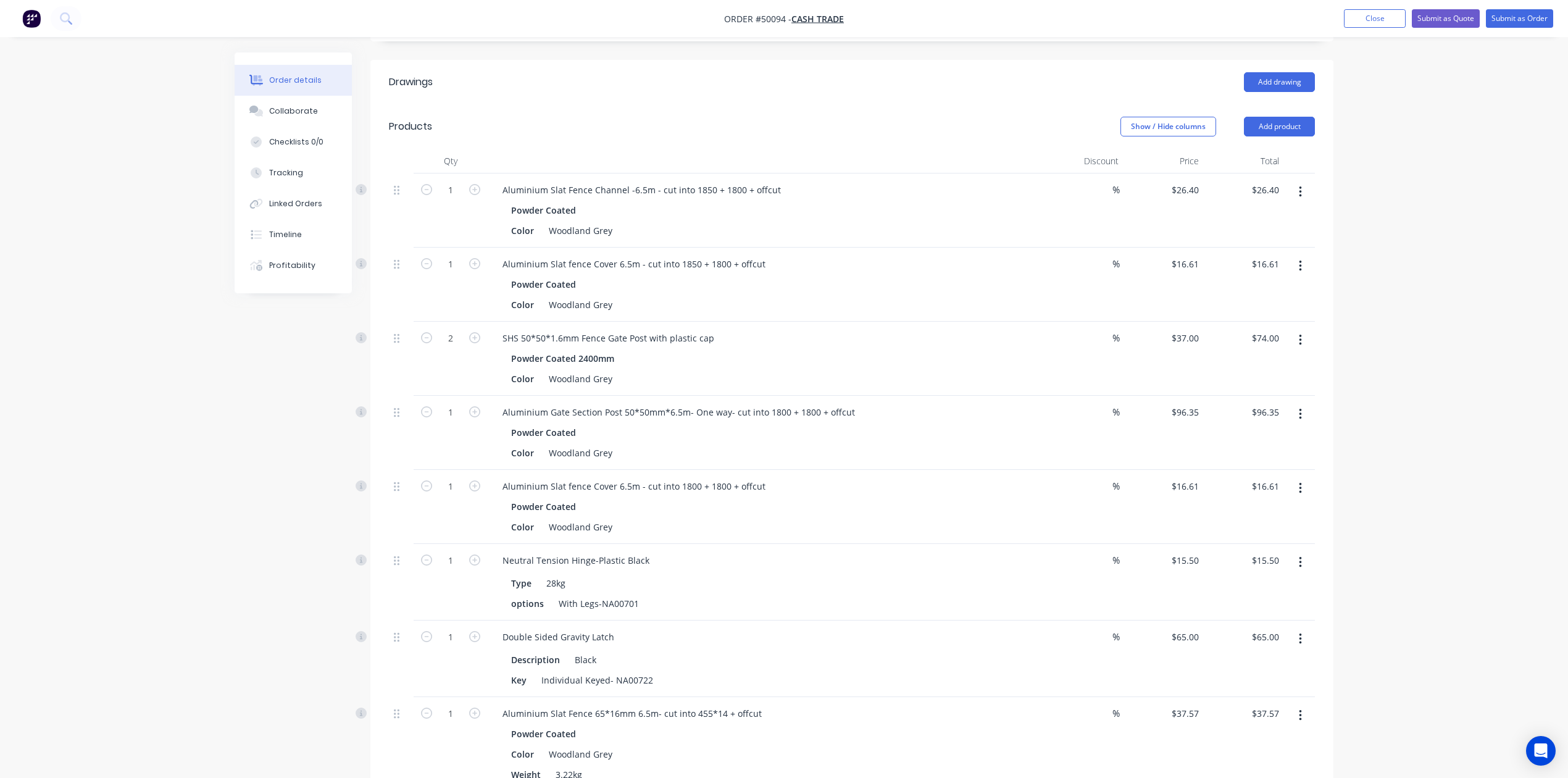
scroll to position [87, 0]
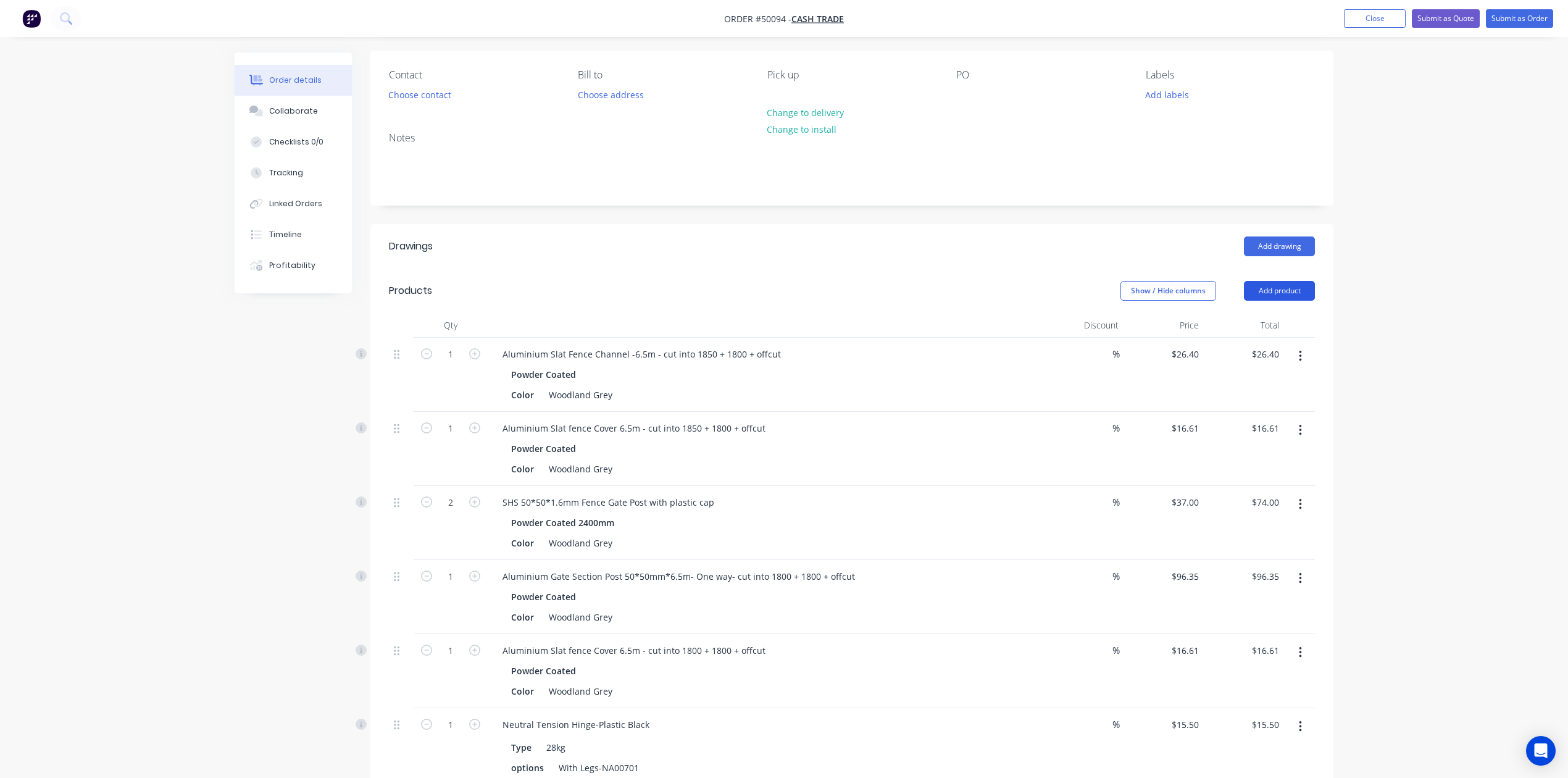
click at [1279, 289] on button "Add product" at bounding box center [1280, 290] width 71 height 20
click at [1269, 316] on div "Product catalogue" at bounding box center [1256, 322] width 95 height 18
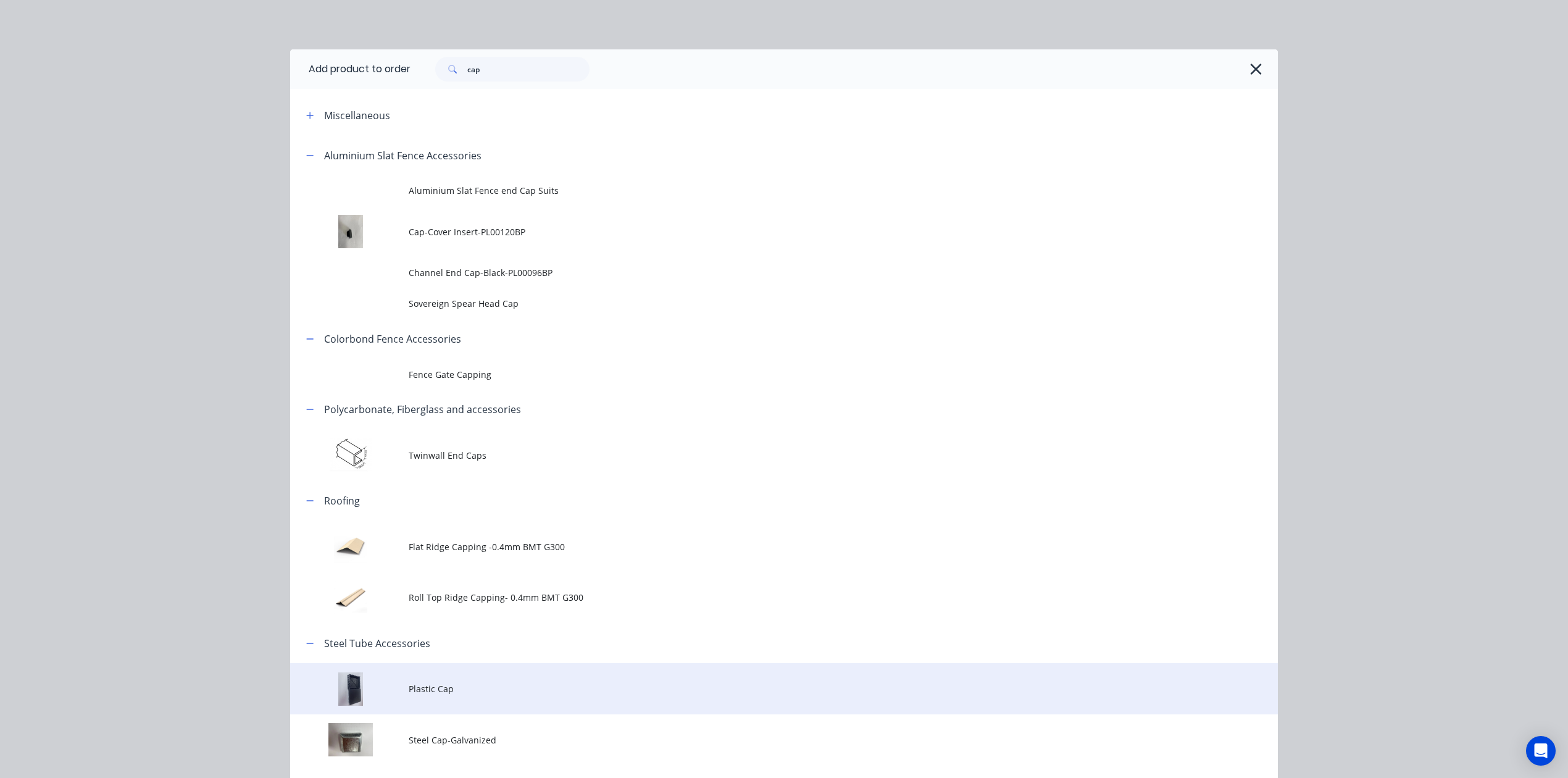
drag, startPoint x: 438, startPoint y: 686, endPoint x: 531, endPoint y: 564, distance: 153.4
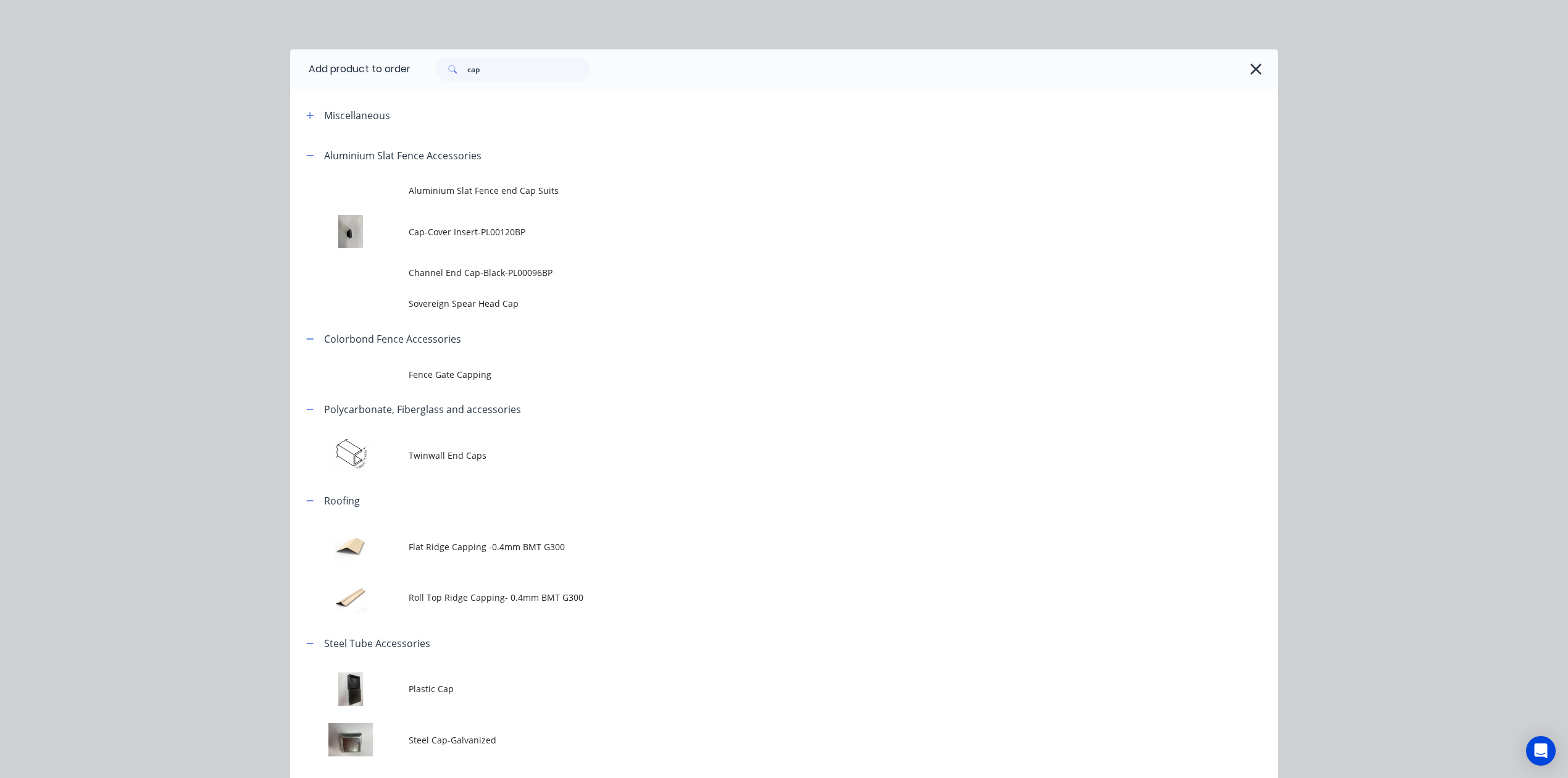
click at [439, 682] on span "Plastic Cap" at bounding box center [756, 688] width 695 height 13
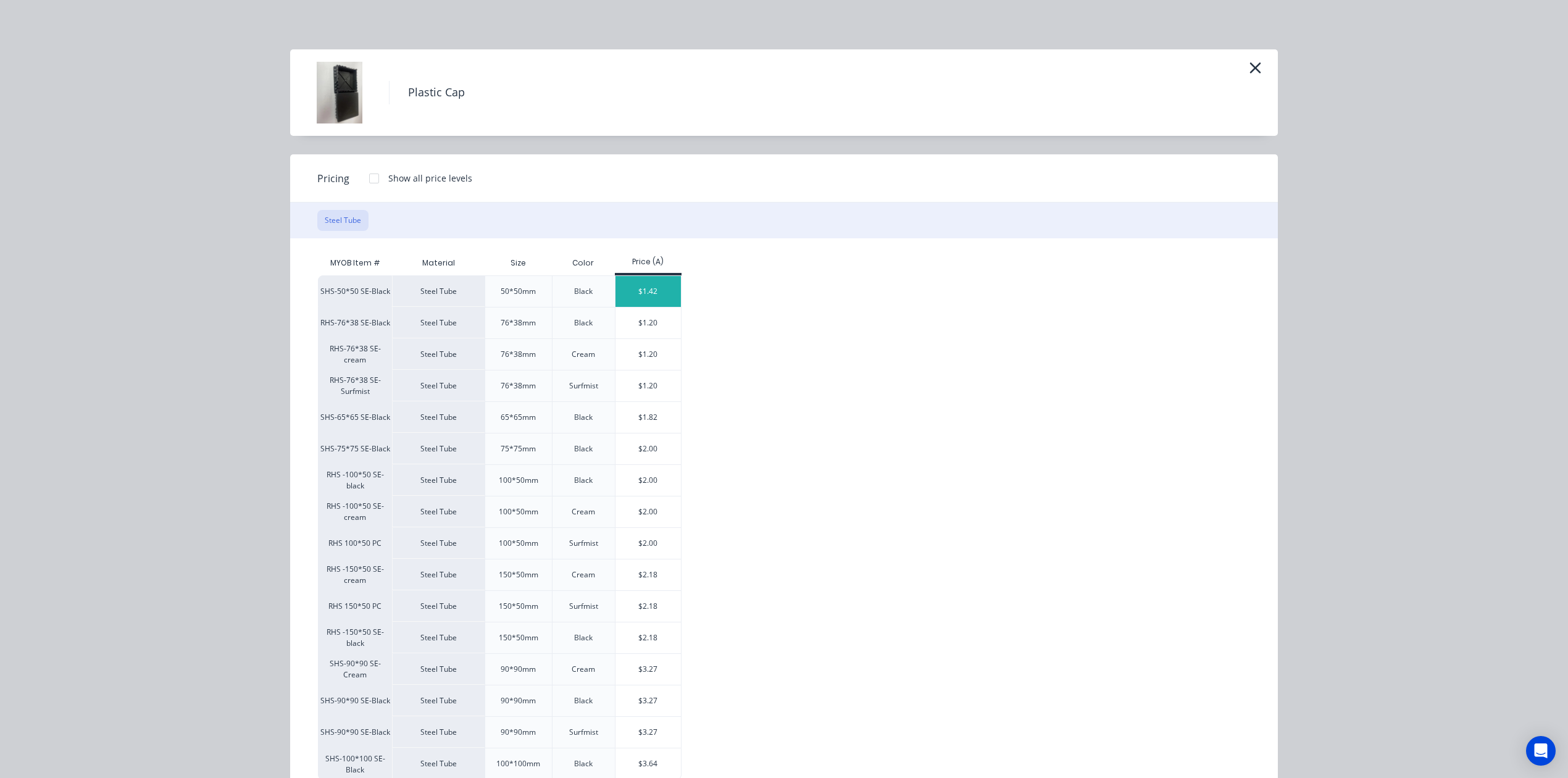
click at [650, 280] on div "$1.42" at bounding box center [649, 291] width 66 height 31
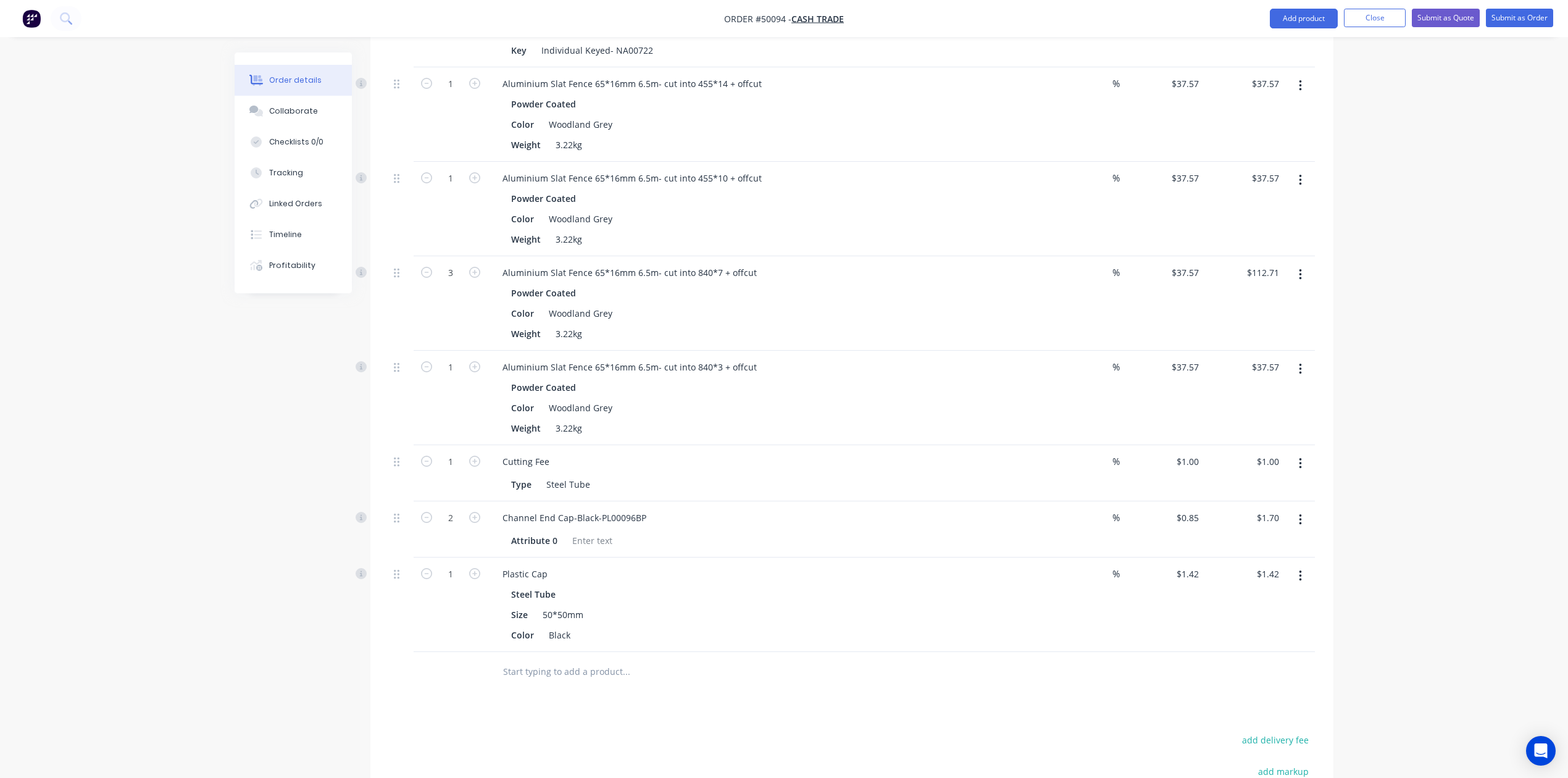
scroll to position [910, 0]
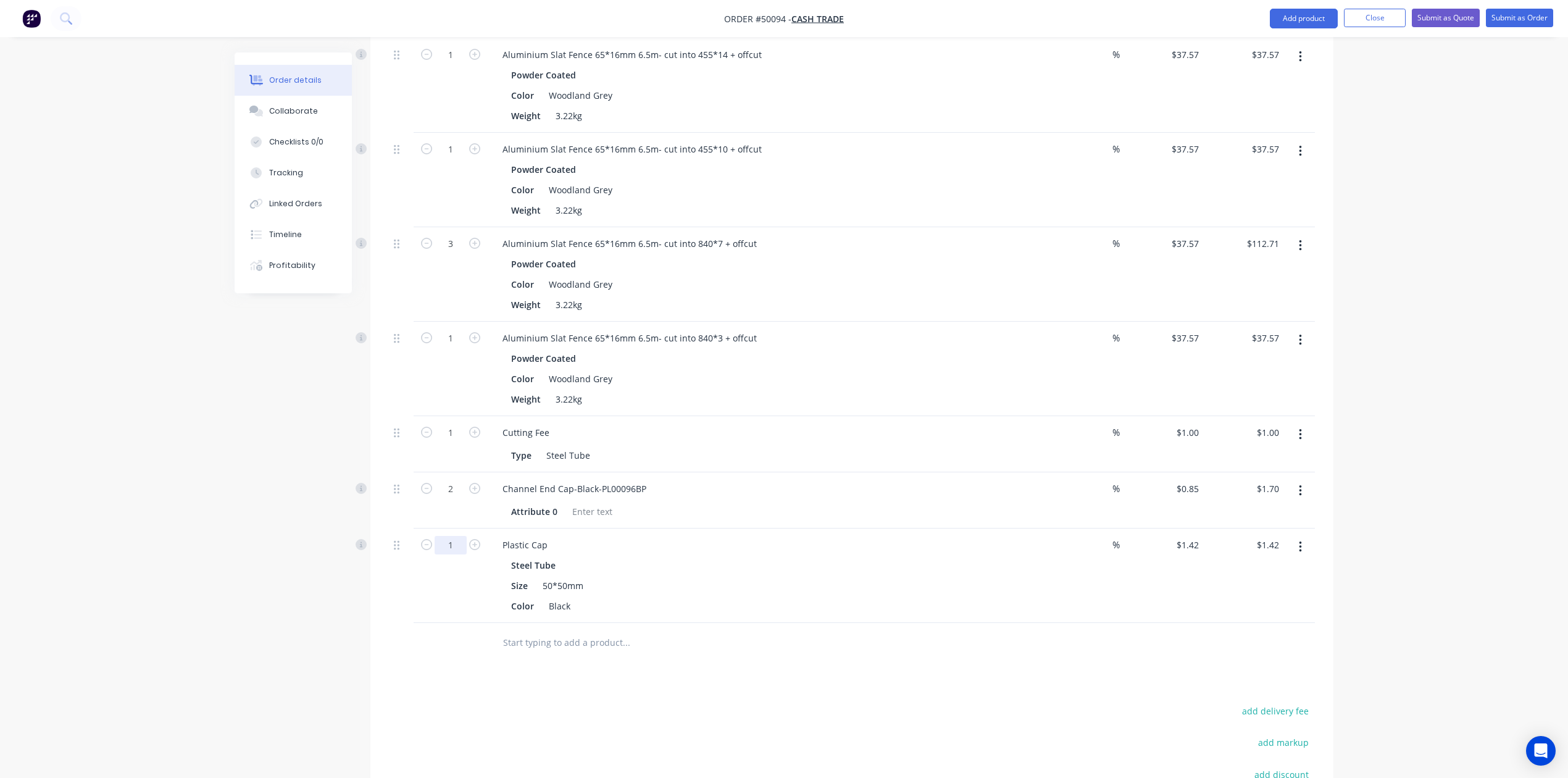
click at [457, 547] on input "1" at bounding box center [450, 546] width 32 height 19
type input "2"
type input "$2.84"
click at [686, 562] on div "Steel Tube" at bounding box center [766, 565] width 509 height 18
click at [453, 495] on input "2" at bounding box center [450, 490] width 32 height 19
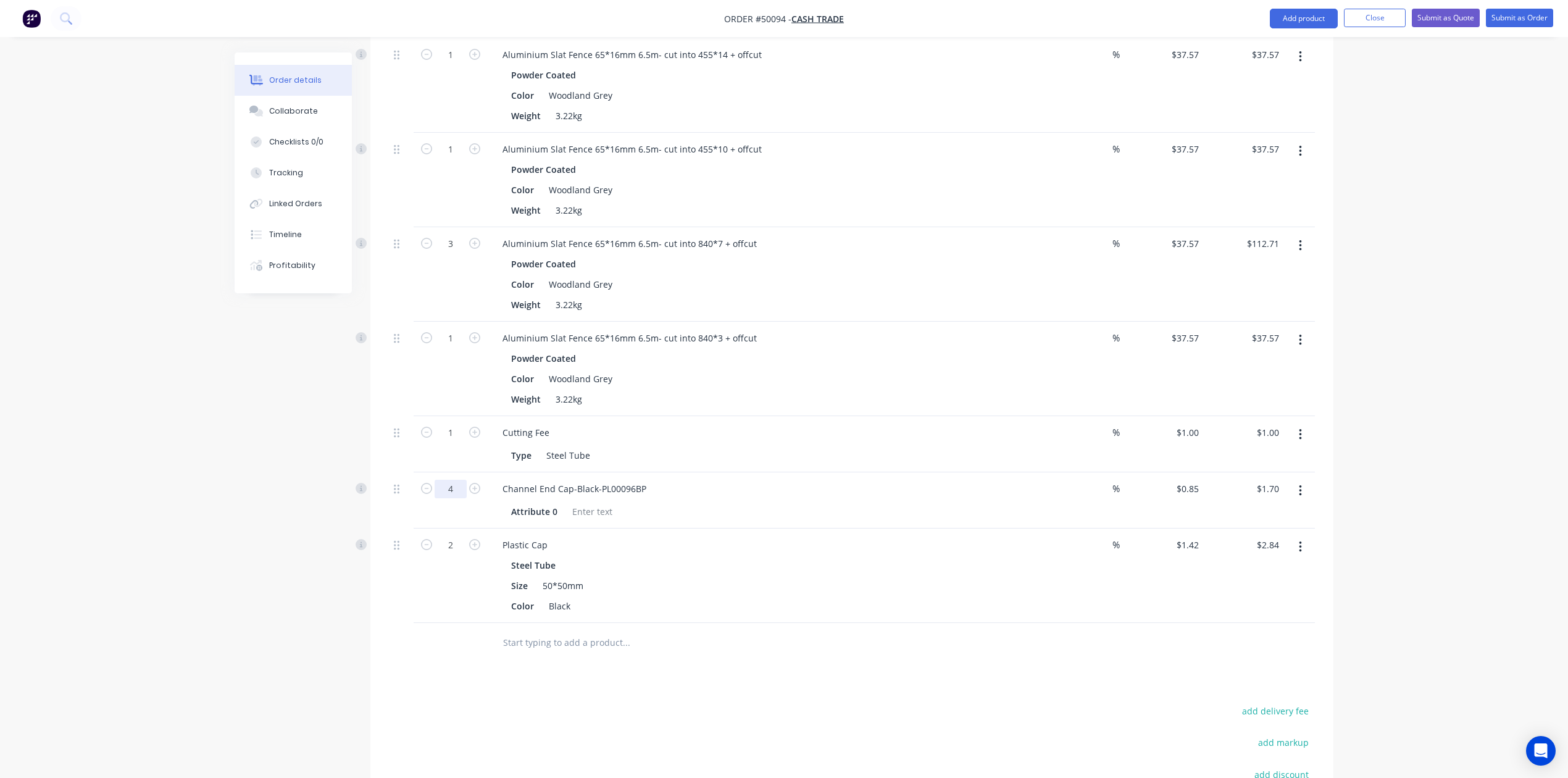
type input "4"
type input "$3.40"
click at [786, 545] on div "Plastic Cap" at bounding box center [765, 545] width 545 height 18
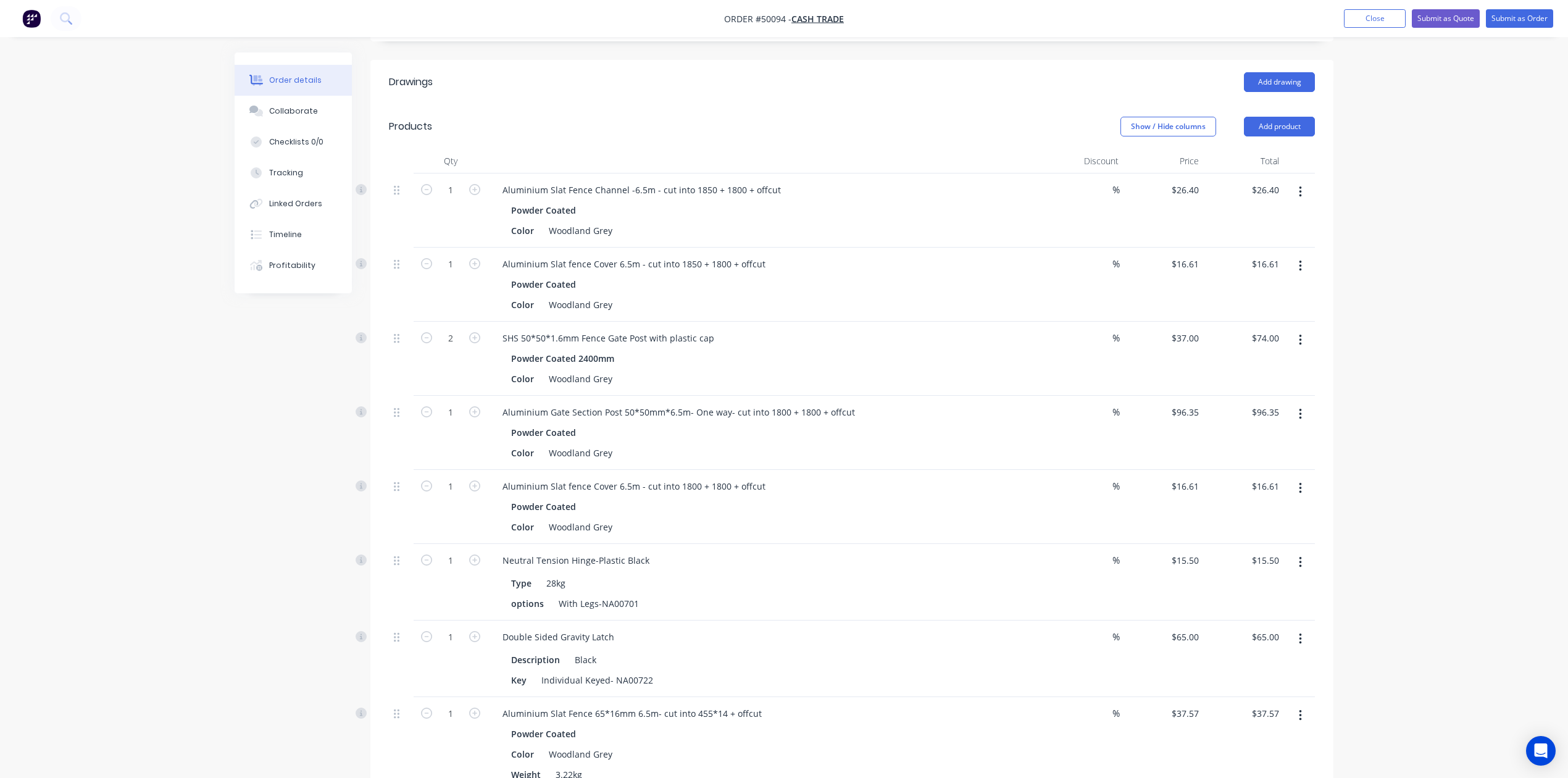
scroll to position [0, 0]
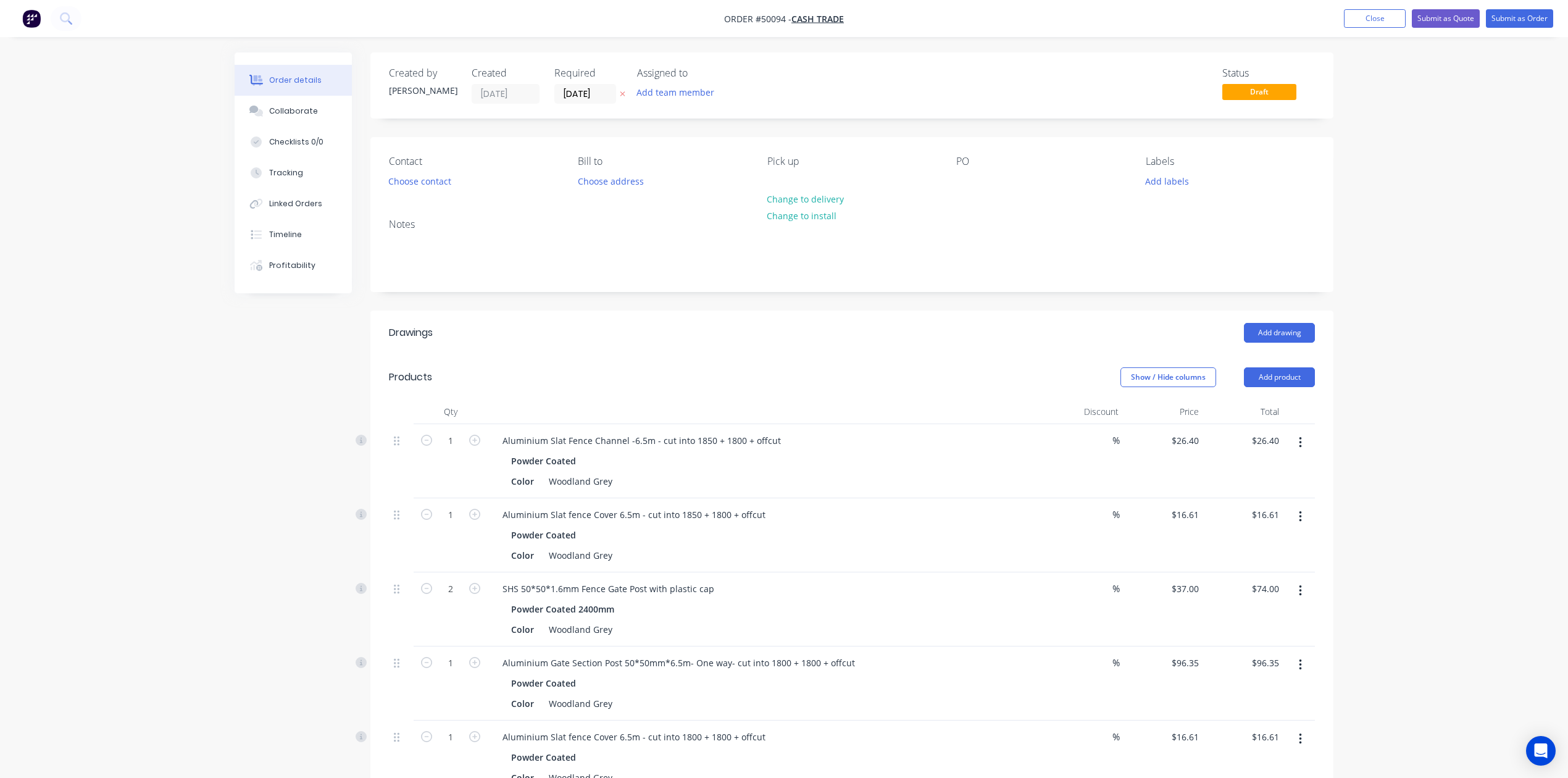
click at [1258, 366] on header "Products Show / Hide columns Add product" at bounding box center [851, 378] width 963 height 44
click at [1259, 379] on button "Add product" at bounding box center [1280, 377] width 71 height 20
click at [1253, 410] on div "Product catalogue" at bounding box center [1256, 408] width 95 height 18
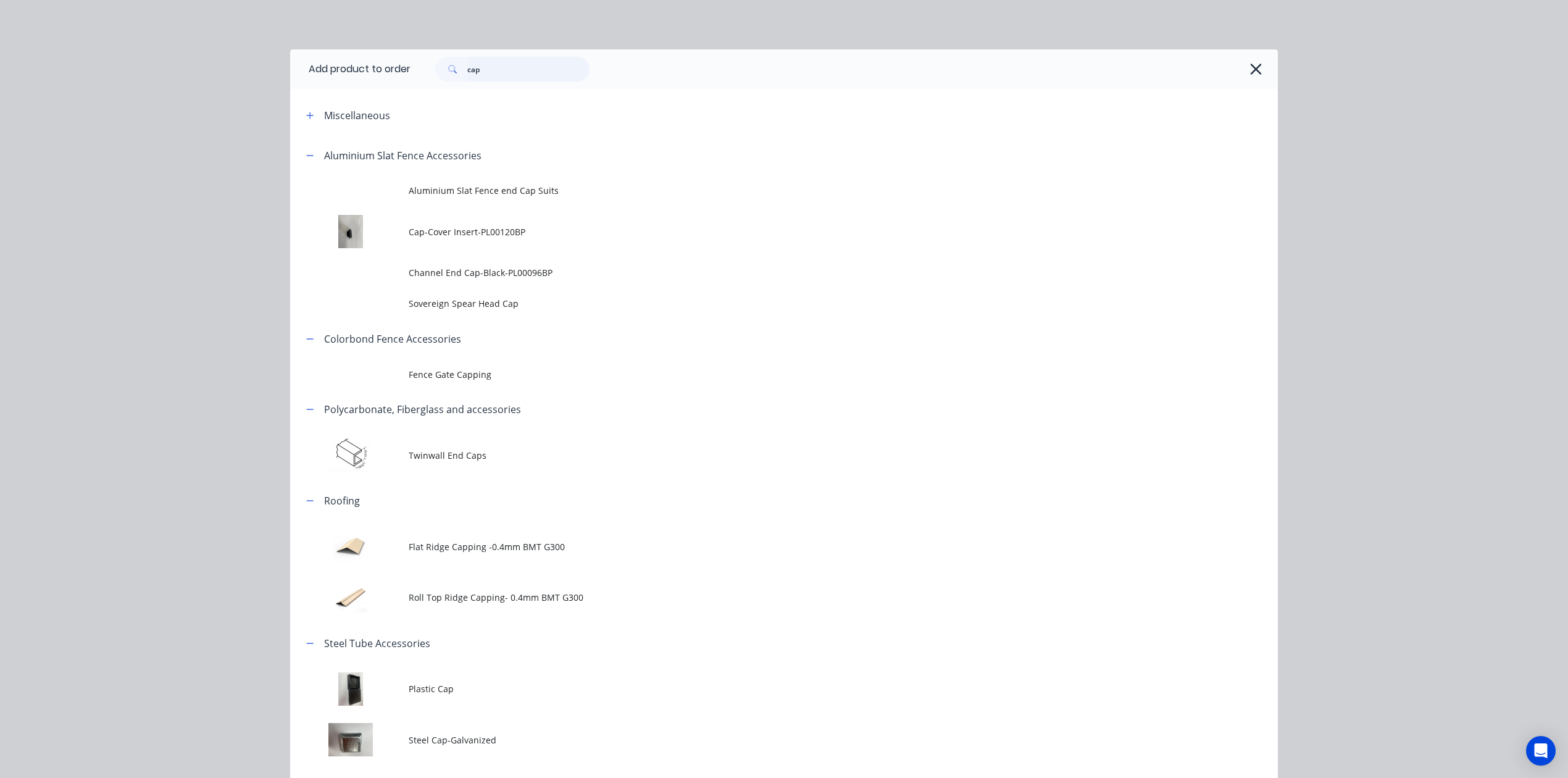
drag, startPoint x: 510, startPoint y: 71, endPoint x: 353, endPoint y: 80, distance: 157.3
click at [355, 78] on header "Add product to order cap" at bounding box center [784, 69] width 988 height 40
type input "cut"
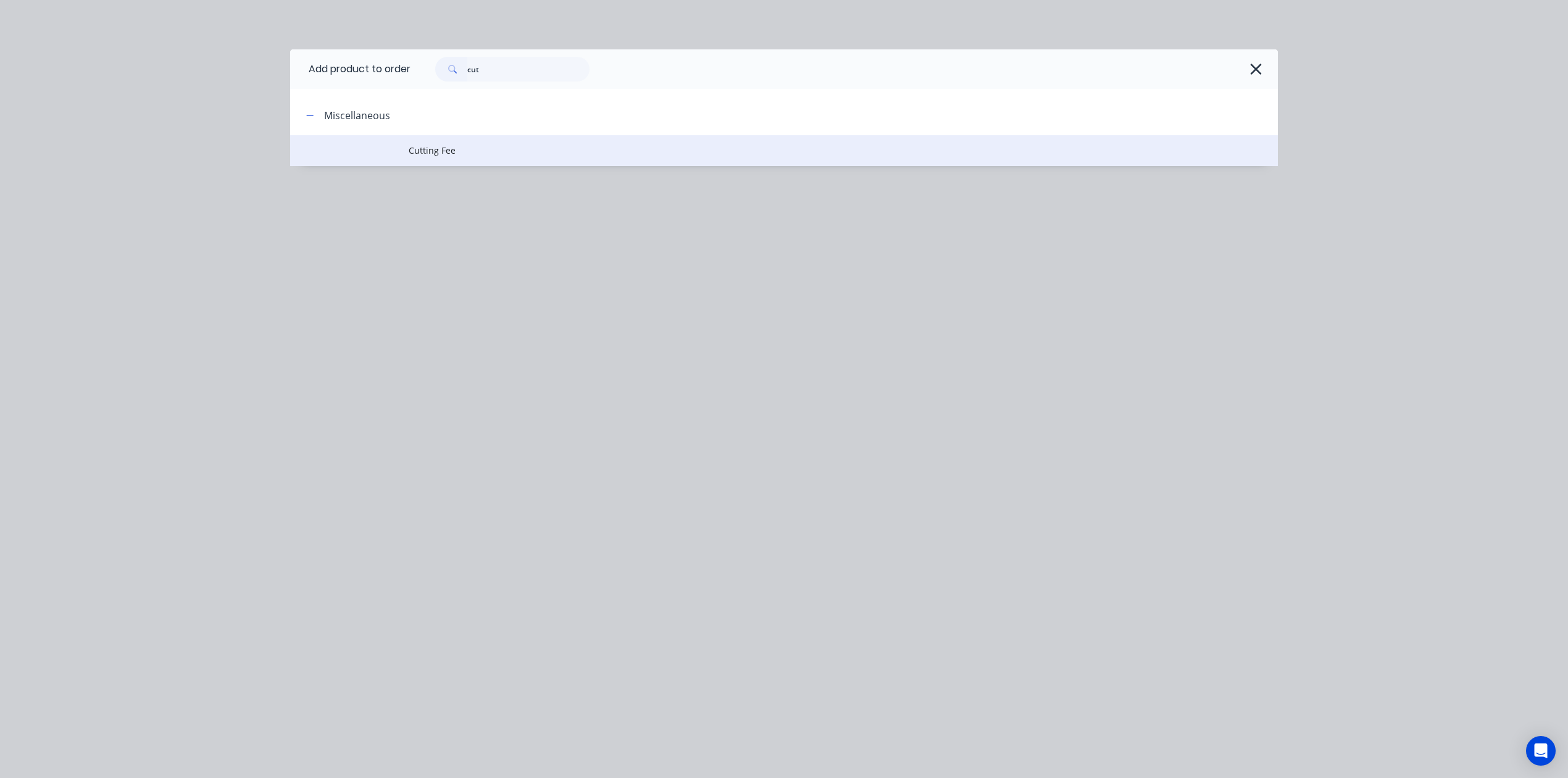
click at [485, 152] on span "Cutting Fee" at bounding box center [756, 150] width 695 height 13
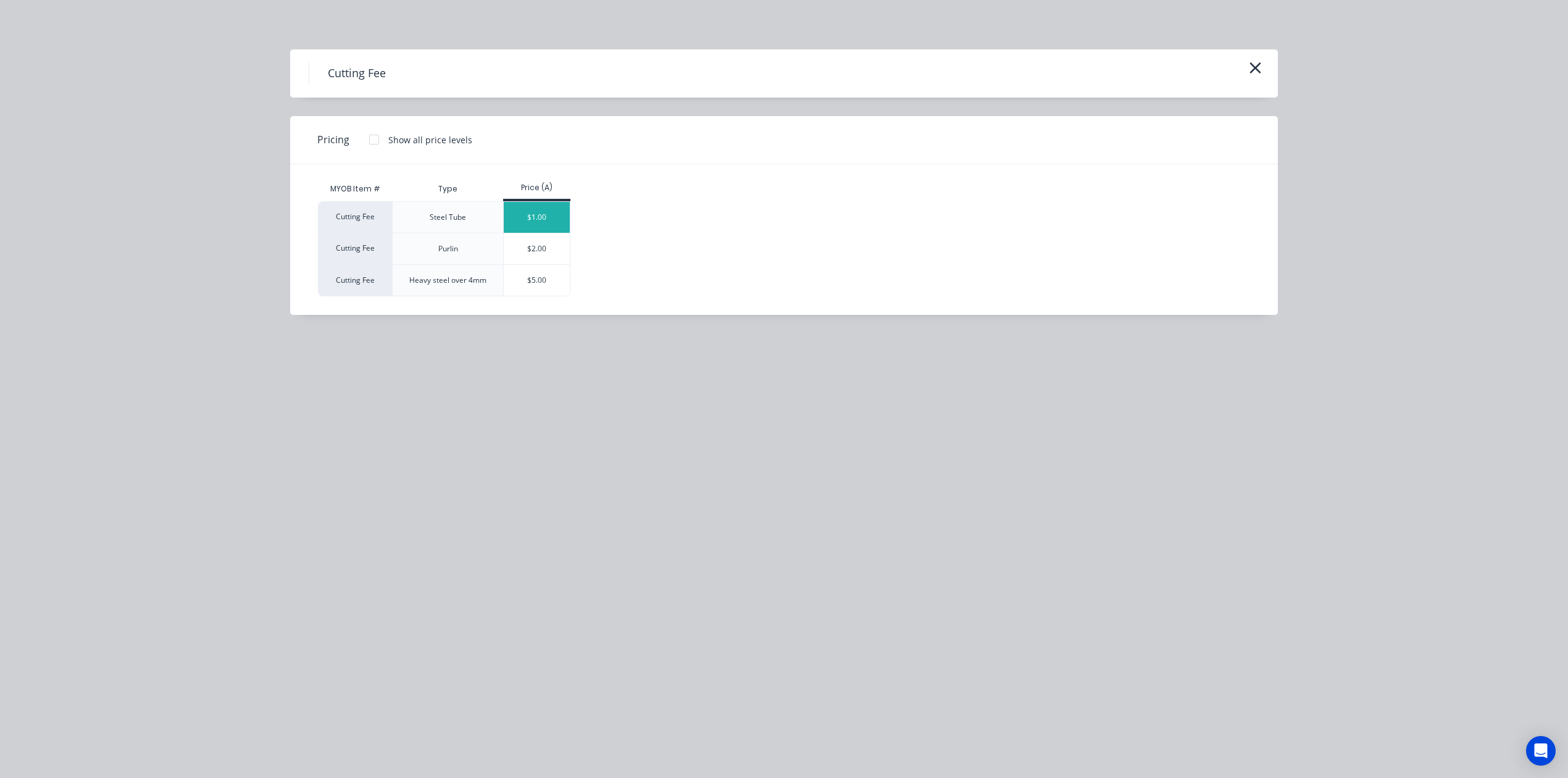
click at [547, 210] on div "$1.00" at bounding box center [537, 217] width 66 height 31
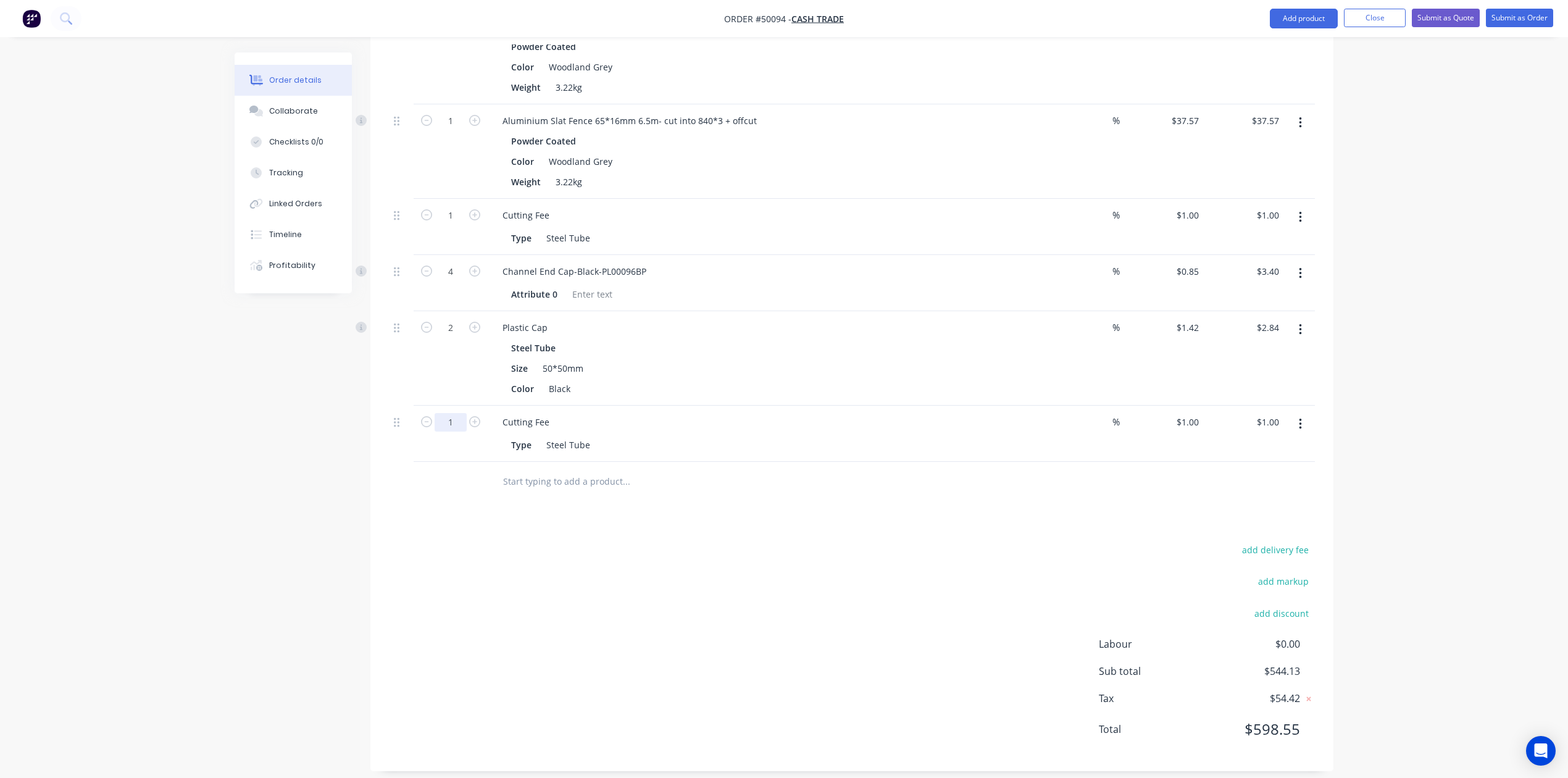
scroll to position [1142, 0]
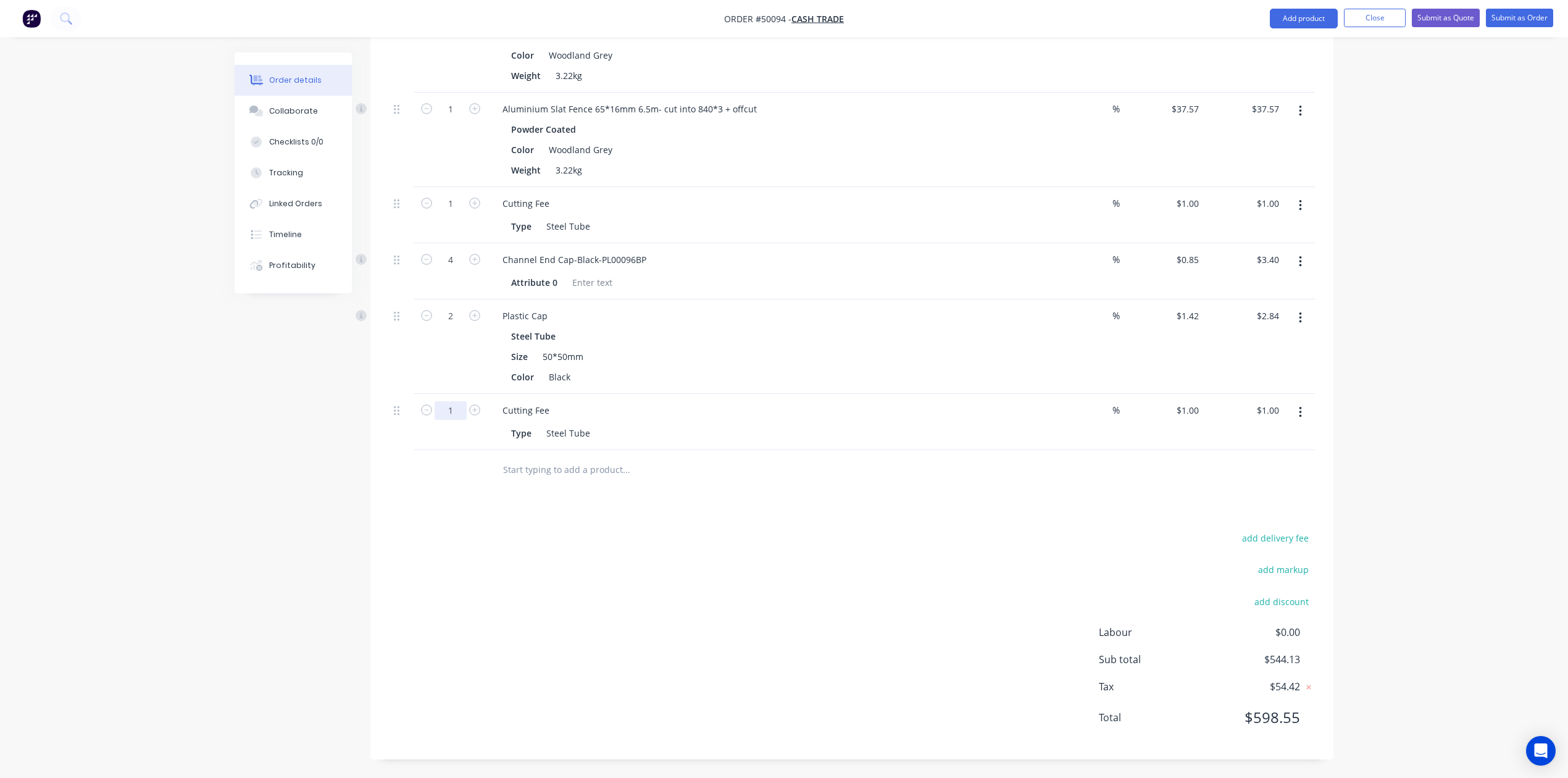
click at [458, 406] on input "1" at bounding box center [450, 411] width 32 height 19
type input "56"
type input "$56.00"
click at [849, 536] on div "add delivery fee add markup add discount Labour $0.00 Sub total $544.13 Tax $54…" at bounding box center [852, 635] width 926 height 211
click at [849, 536] on div "add delivery fee add markup add discount Labour $0.00 Sub total $599.13 Tax $59…" at bounding box center [852, 635] width 926 height 211
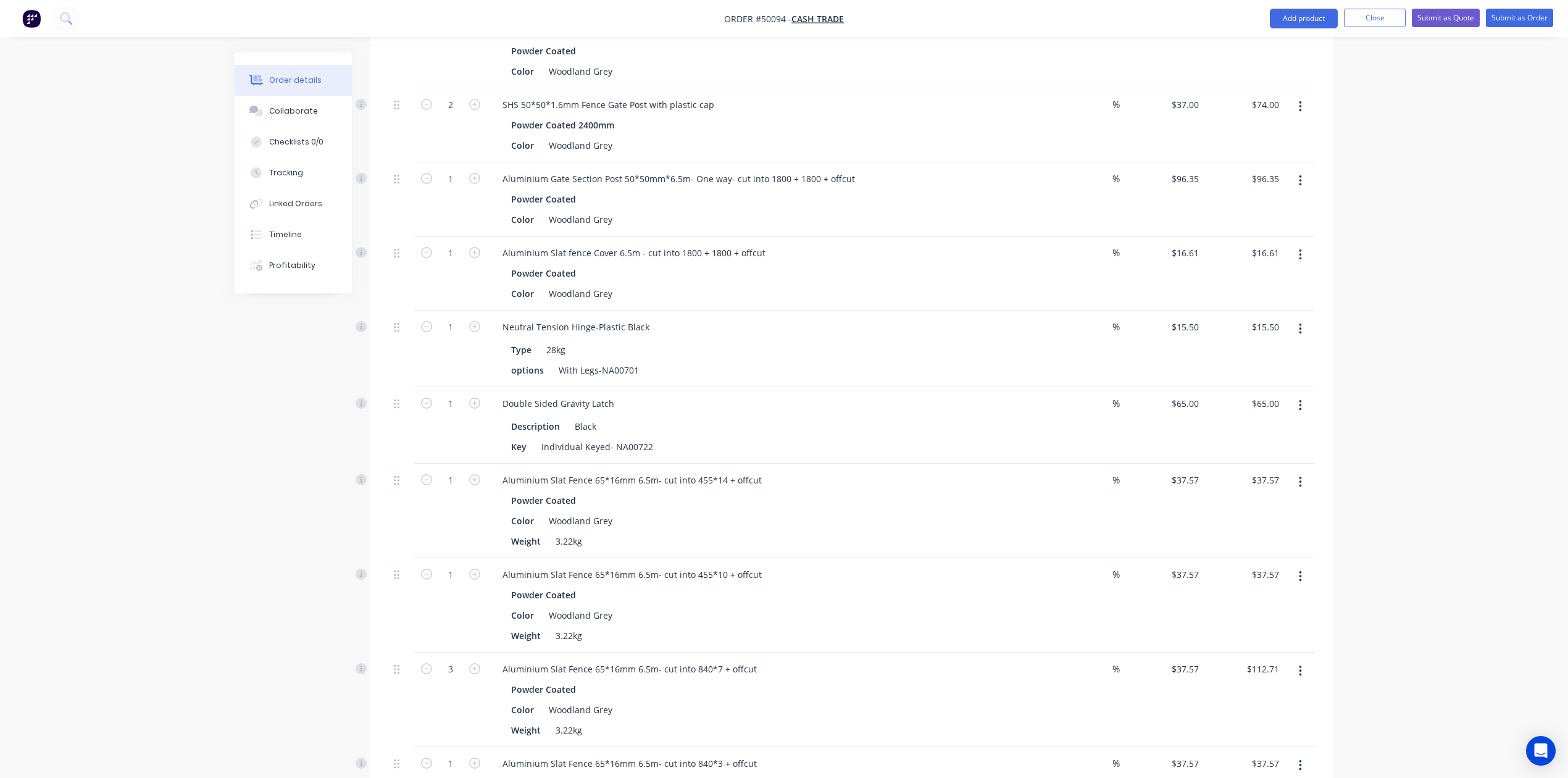
scroll to position [72, 0]
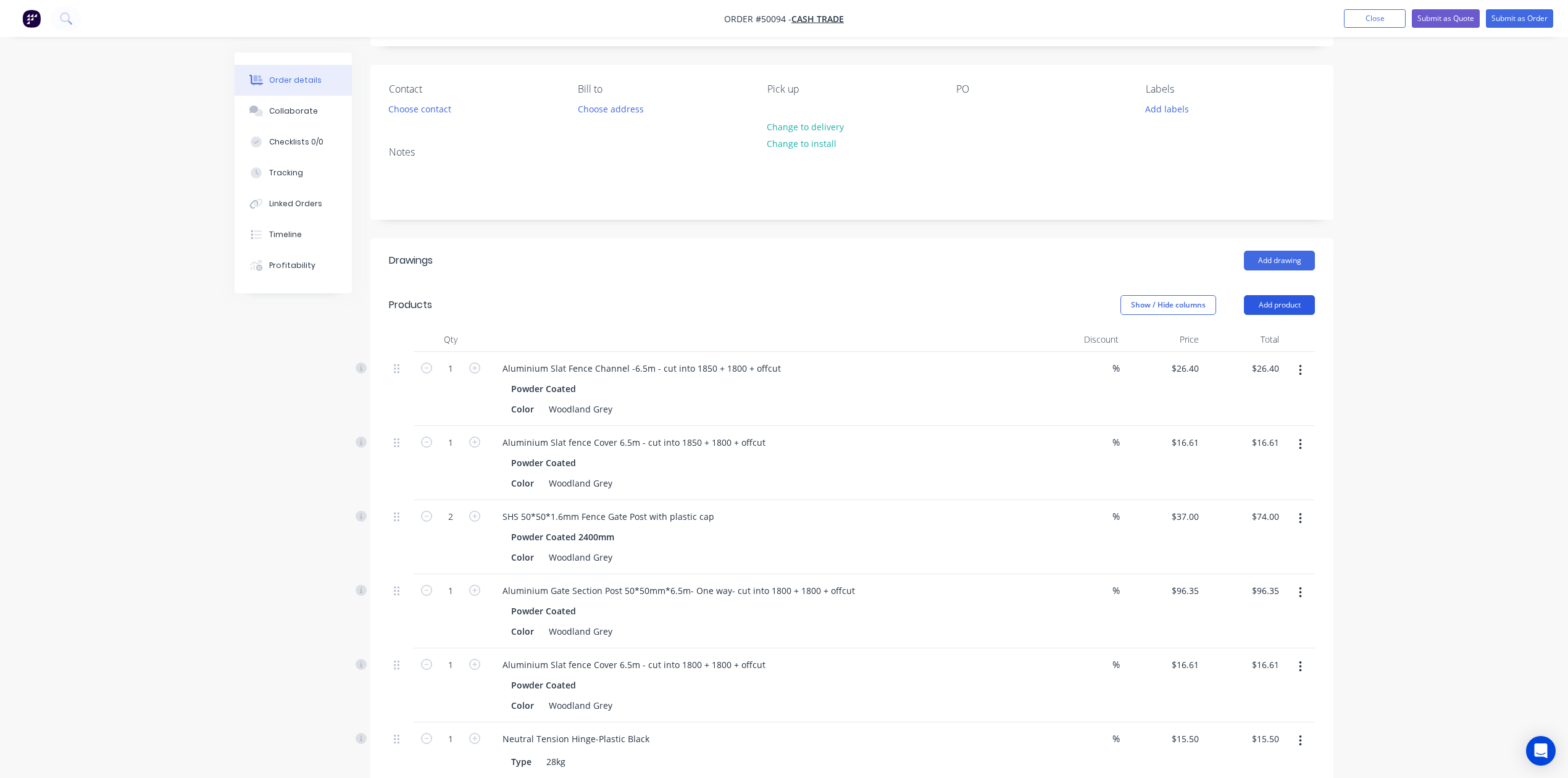
click at [1247, 310] on button "Add product" at bounding box center [1280, 305] width 71 height 20
click at [1251, 341] on div "Product catalogue" at bounding box center [1256, 336] width 95 height 18
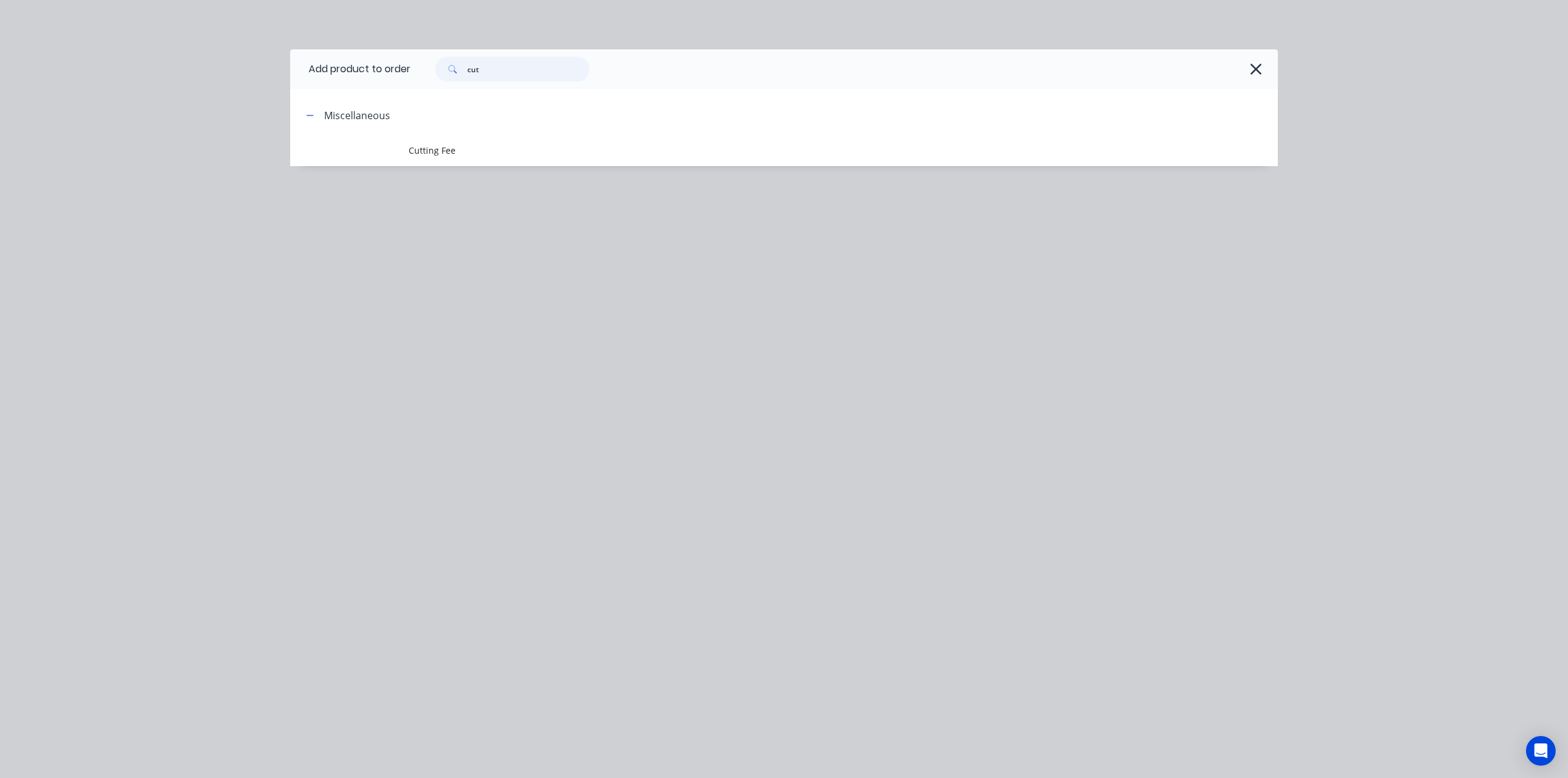
drag, startPoint x: 532, startPoint y: 65, endPoint x: 423, endPoint y: 81, distance: 110.2
click at [423, 81] on div "cut" at bounding box center [844, 69] width 868 height 40
type input "8"
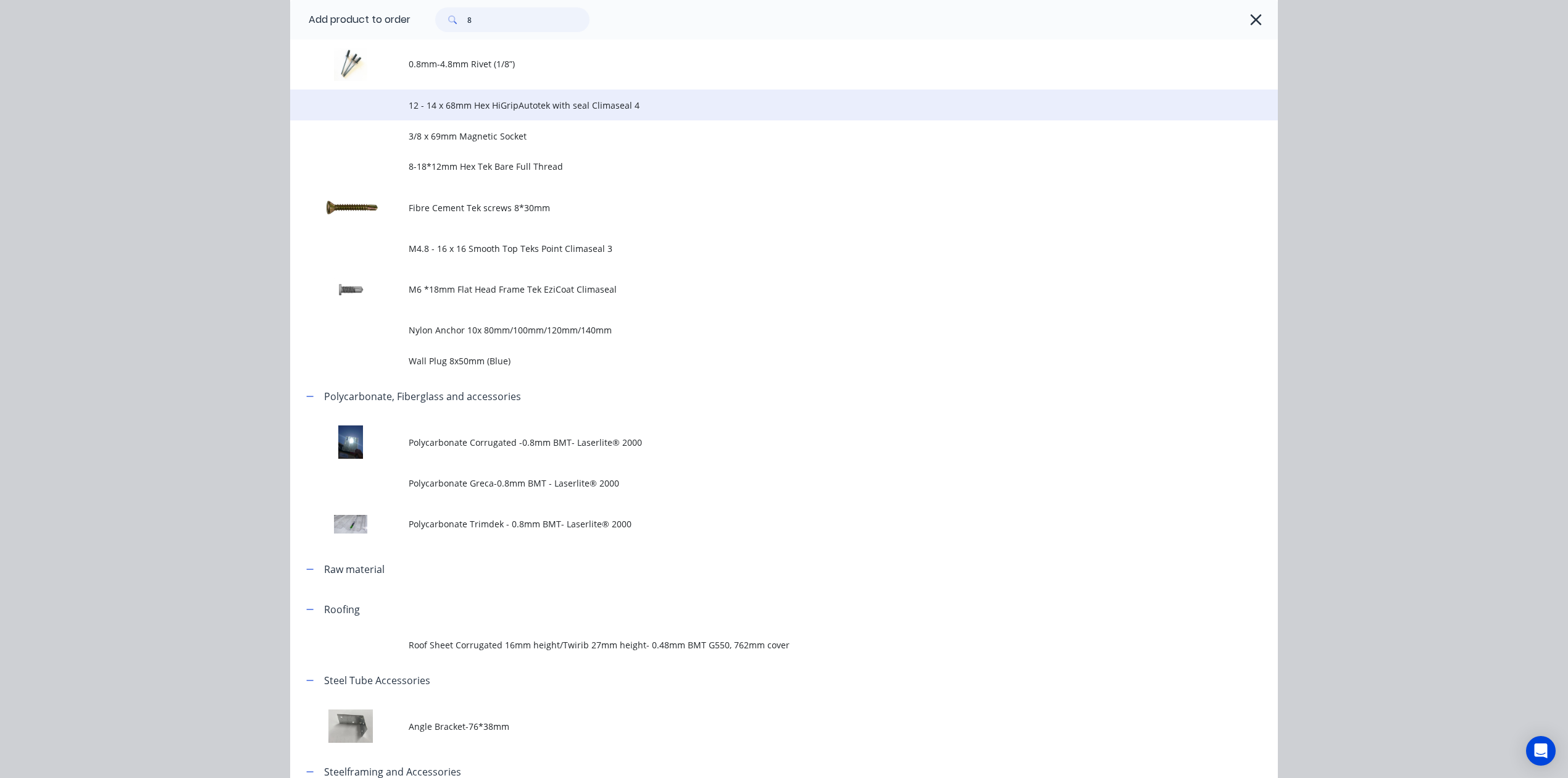
scroll to position [658, 0]
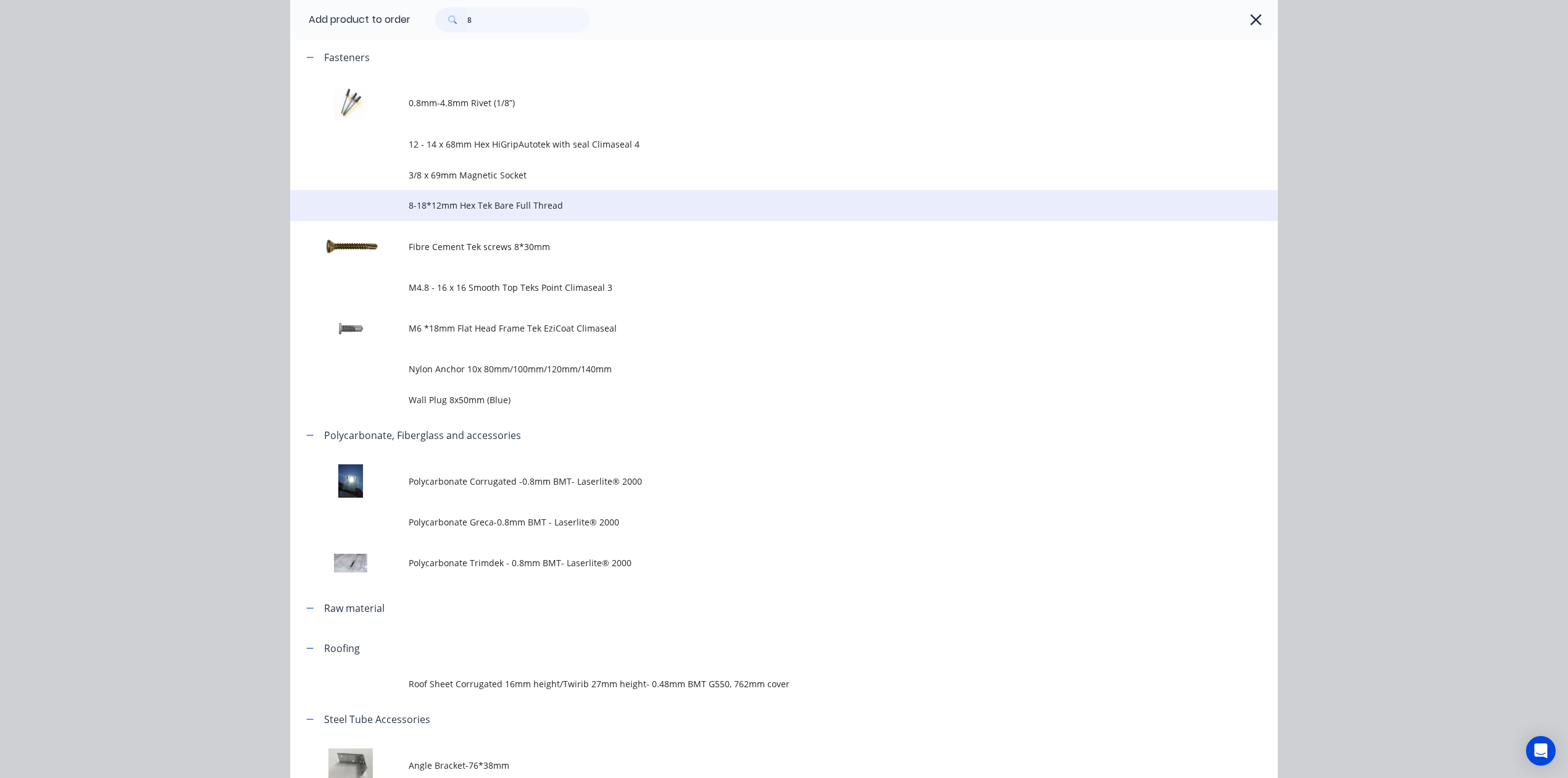
click at [493, 208] on span "8-18*12mm Hex Tek Bare Full Thread" at bounding box center [756, 204] width 695 height 13
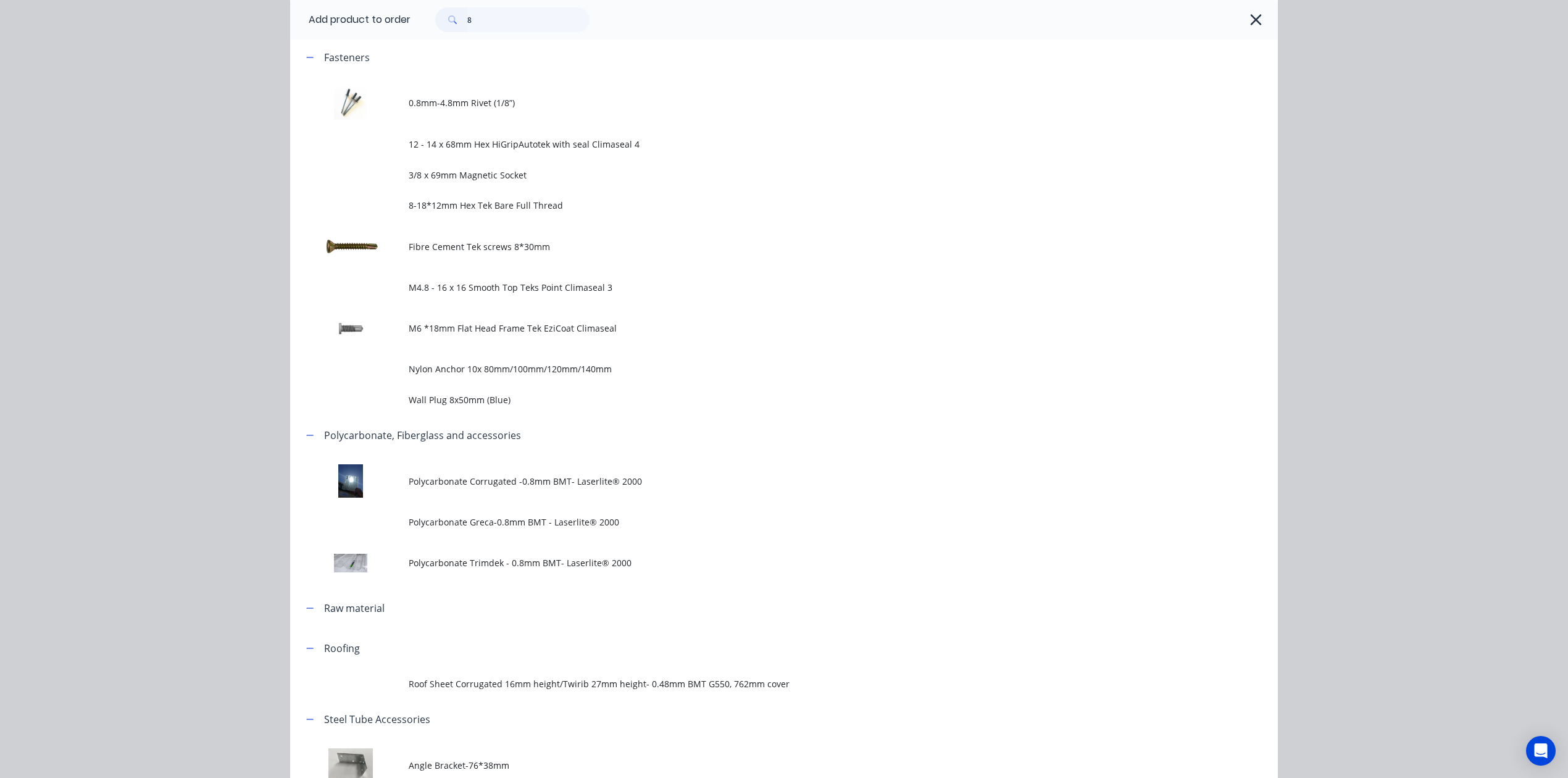
scroll to position [0, 0]
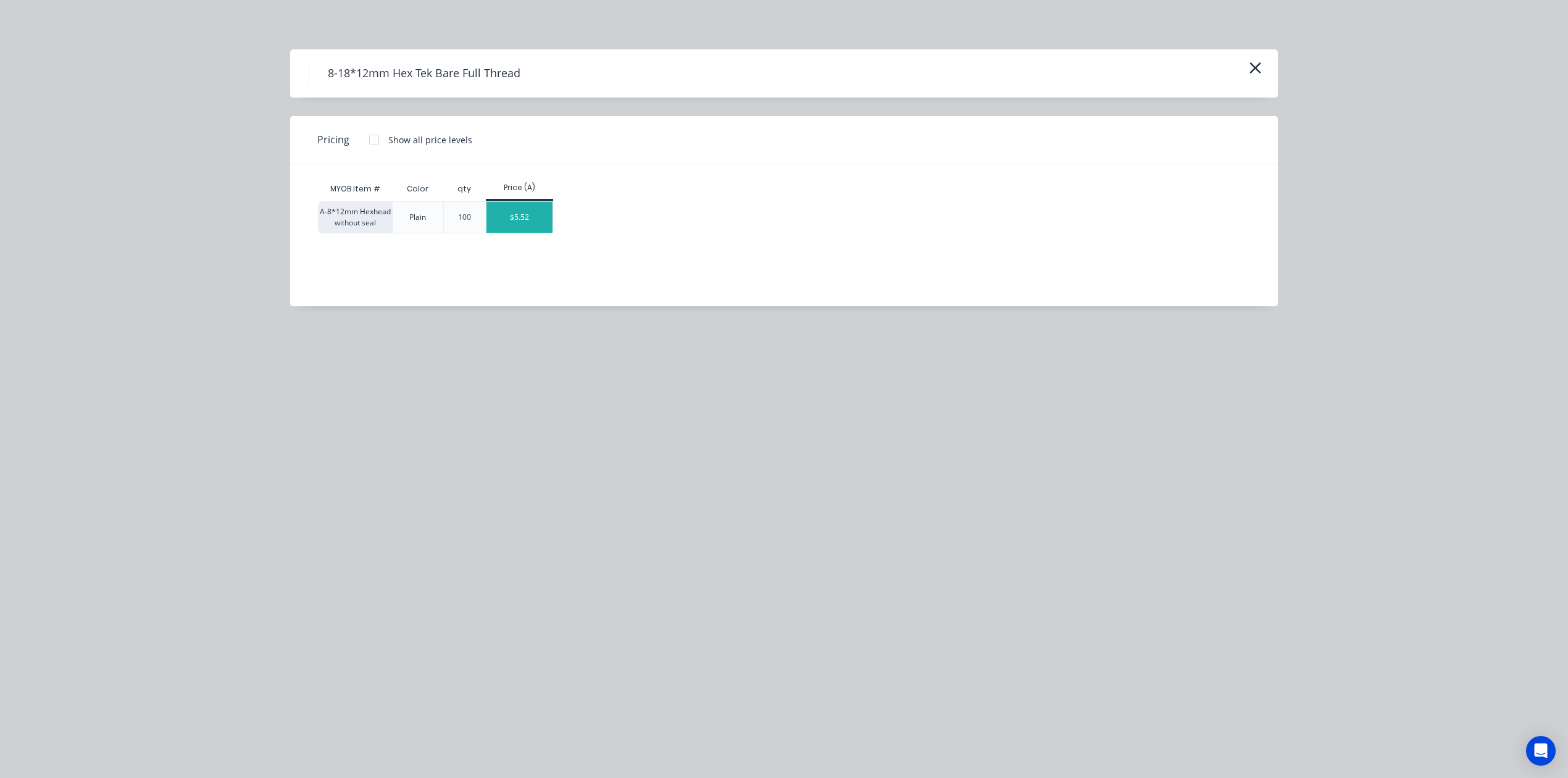
click at [542, 216] on div "$5.52" at bounding box center [520, 217] width 66 height 31
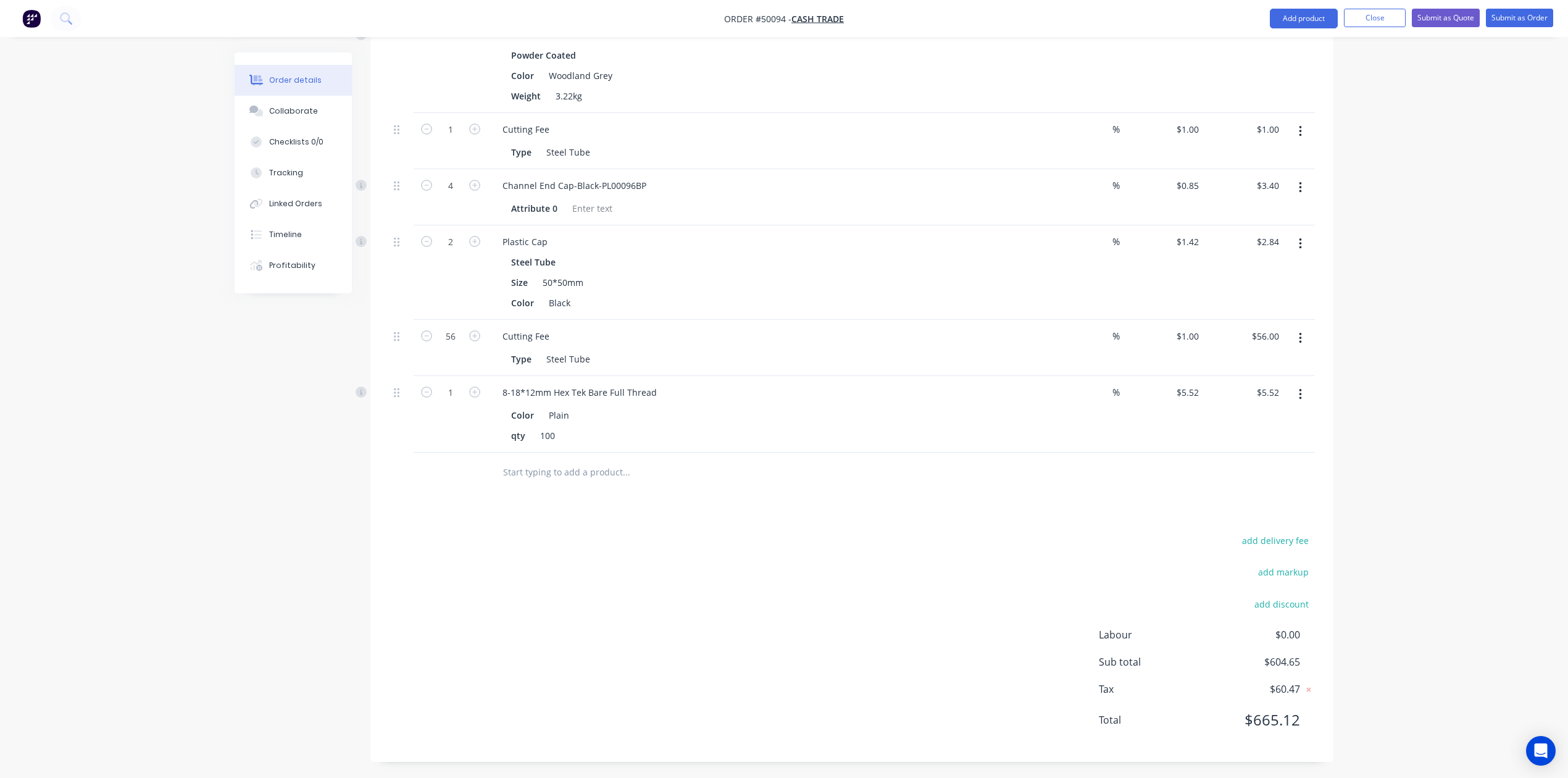
scroll to position [1220, 0]
click at [770, 562] on div "add delivery fee add markup add discount Labour $0.00 Sub total $604.65 Tax $60…" at bounding box center [852, 635] width 926 height 211
click at [574, 556] on div "add delivery fee add markup add discount Labour $0.00 Sub total $604.65 Tax $60…" at bounding box center [852, 635] width 926 height 211
click at [772, 557] on div "add delivery fee add markup add discount Labour $0.00 Sub total $604.65 Tax $60…" at bounding box center [852, 635] width 926 height 211
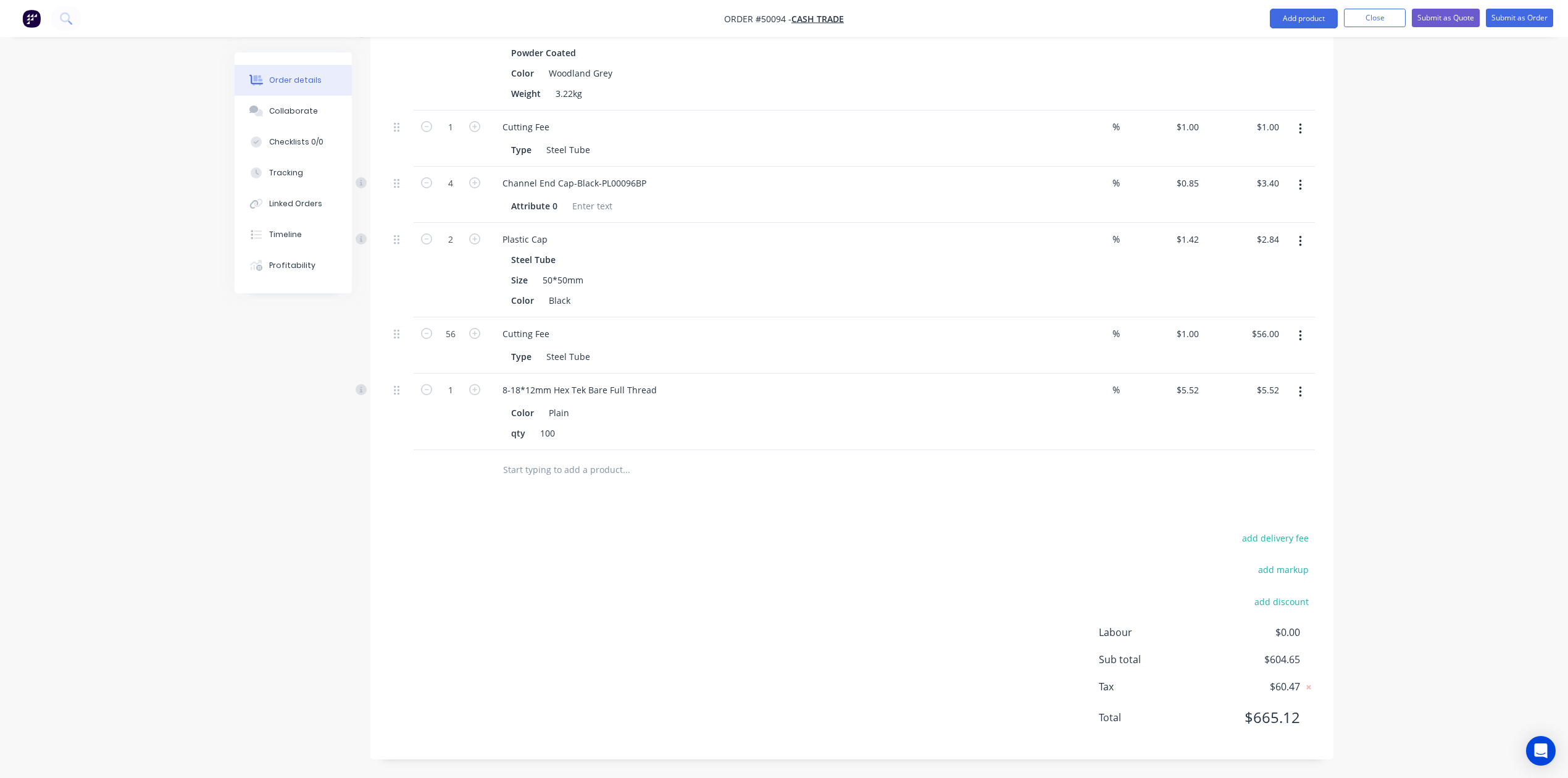
click at [823, 537] on div "add delivery fee add markup add discount Labour $0.00 Sub total $604.65 Tax $60…" at bounding box center [852, 635] width 926 height 211
click at [473, 394] on icon "button" at bounding box center [474, 389] width 11 height 11
type input "2"
type input "$11.04"
drag, startPoint x: 516, startPoint y: 529, endPoint x: 527, endPoint y: 532, distance: 11.4
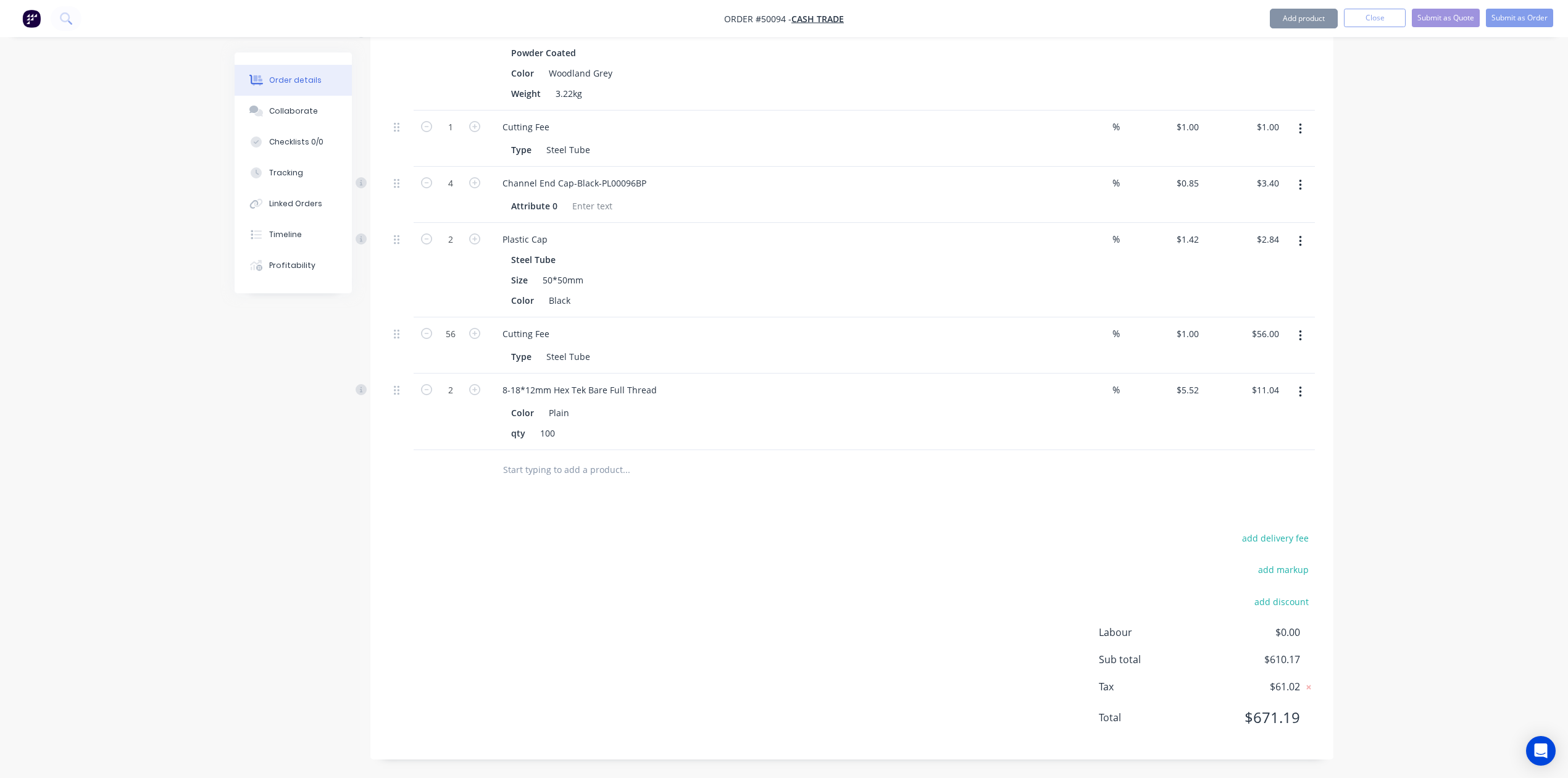
click at [517, 529] on div "add delivery fee add markup add discount Labour $0.00 Sub total $610.17 Tax $61…" at bounding box center [852, 635] width 926 height 211
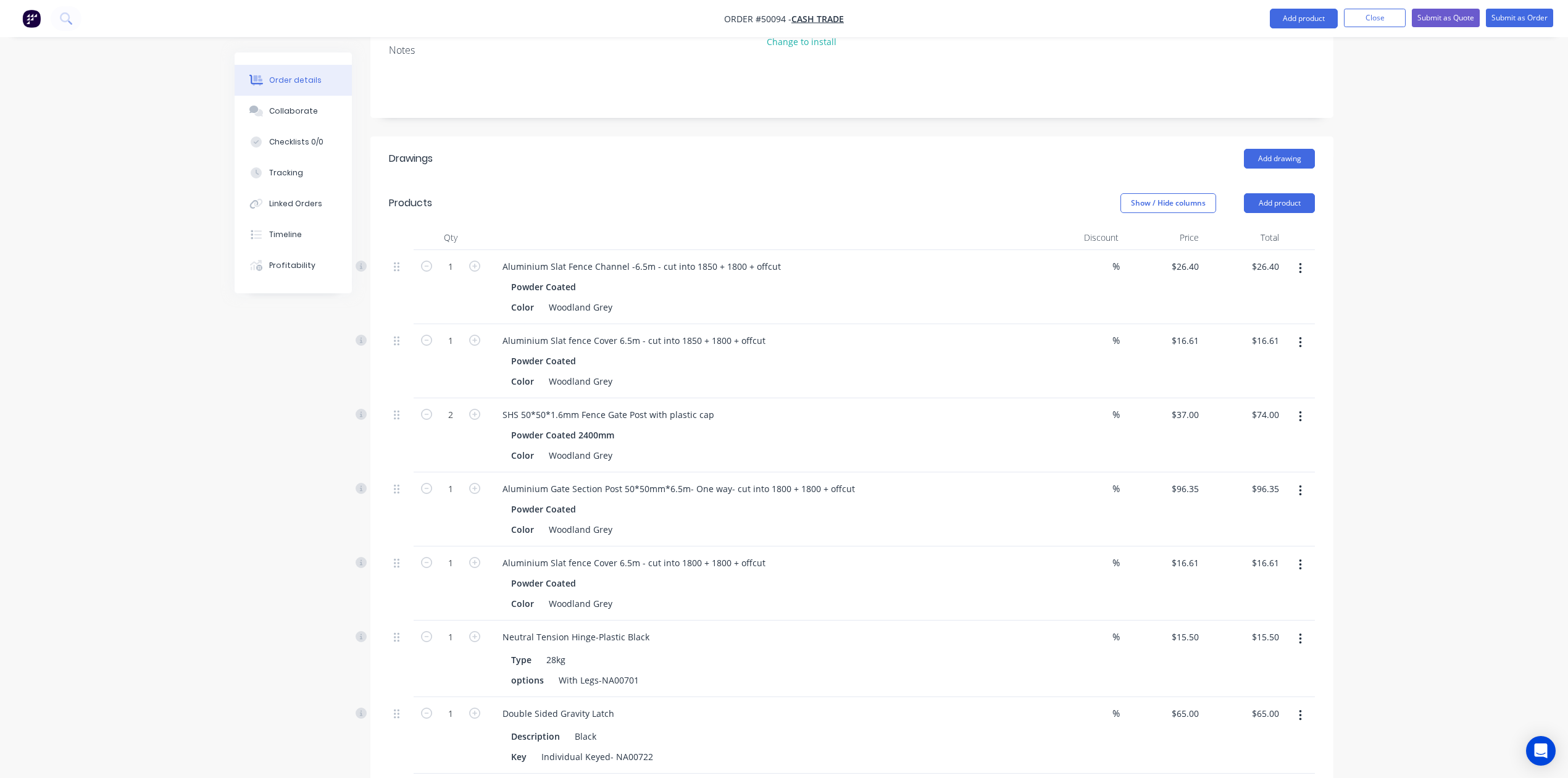
scroll to position [0, 0]
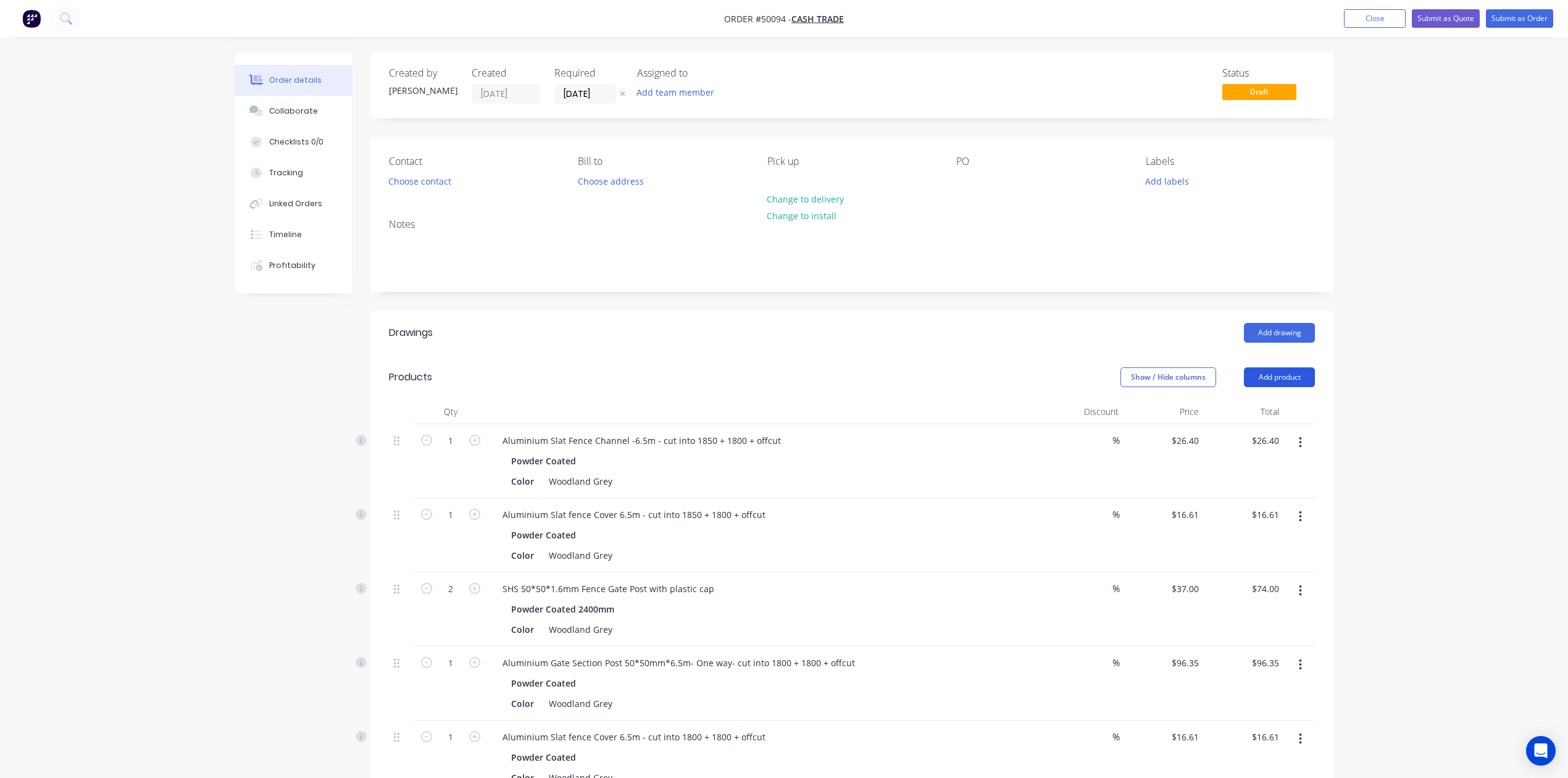
click at [1267, 376] on button "Add product" at bounding box center [1280, 377] width 71 height 20
click at [1275, 413] on div "Product catalogue" at bounding box center [1256, 408] width 95 height 18
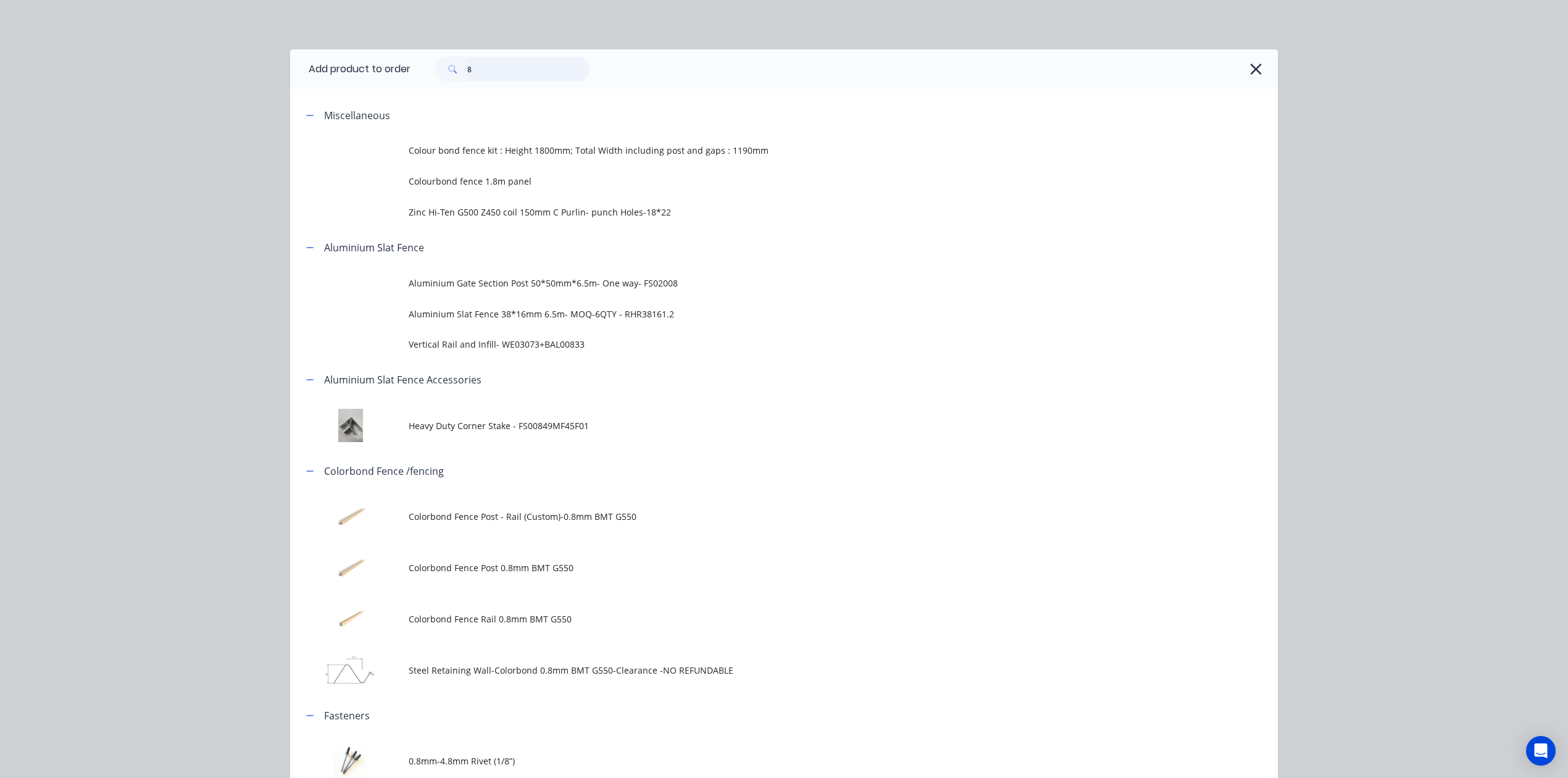
drag, startPoint x: 507, startPoint y: 77, endPoint x: 412, endPoint y: 70, distance: 95.3
click at [412, 70] on div "8" at bounding box center [838, 69] width 855 height 25
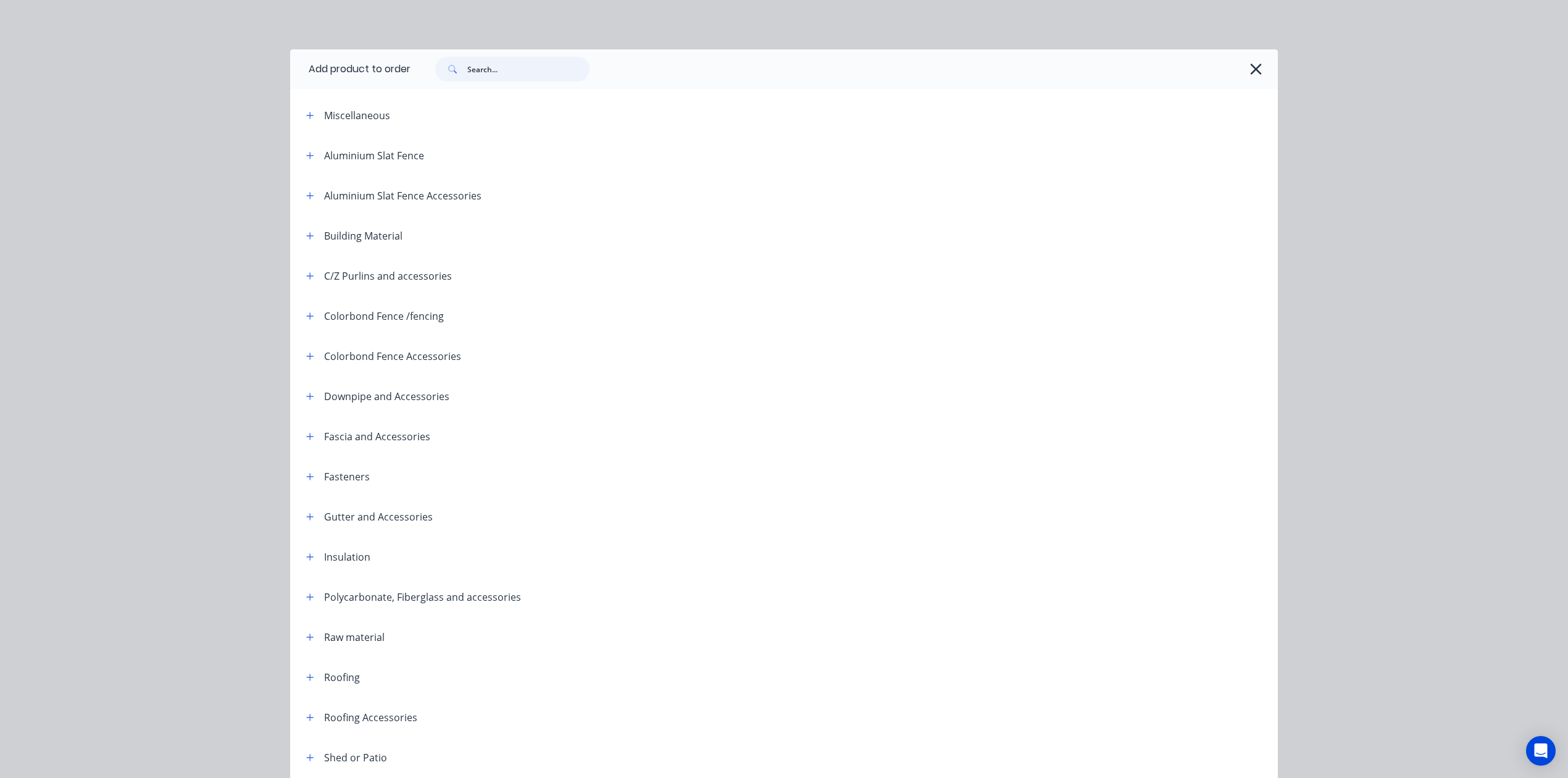
click at [554, 67] on input "text" at bounding box center [528, 69] width 122 height 25
click at [489, 58] on input "text" at bounding box center [528, 69] width 122 height 25
click at [511, 62] on input "text" at bounding box center [528, 69] width 122 height 25
type input "x"
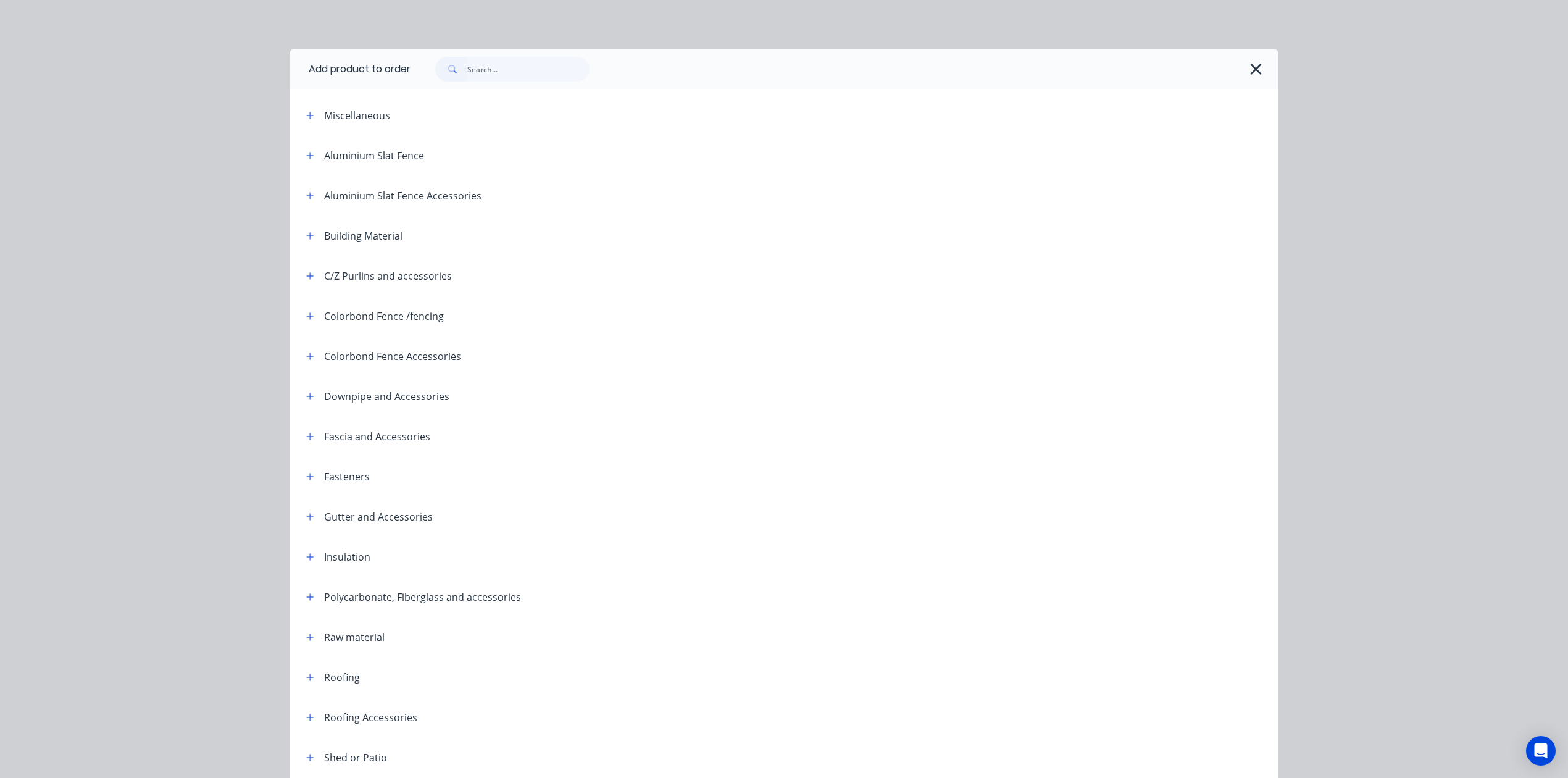
click at [1260, 70] on div at bounding box center [844, 69] width 868 height 40
click at [1253, 70] on icon "button" at bounding box center [1255, 69] width 13 height 17
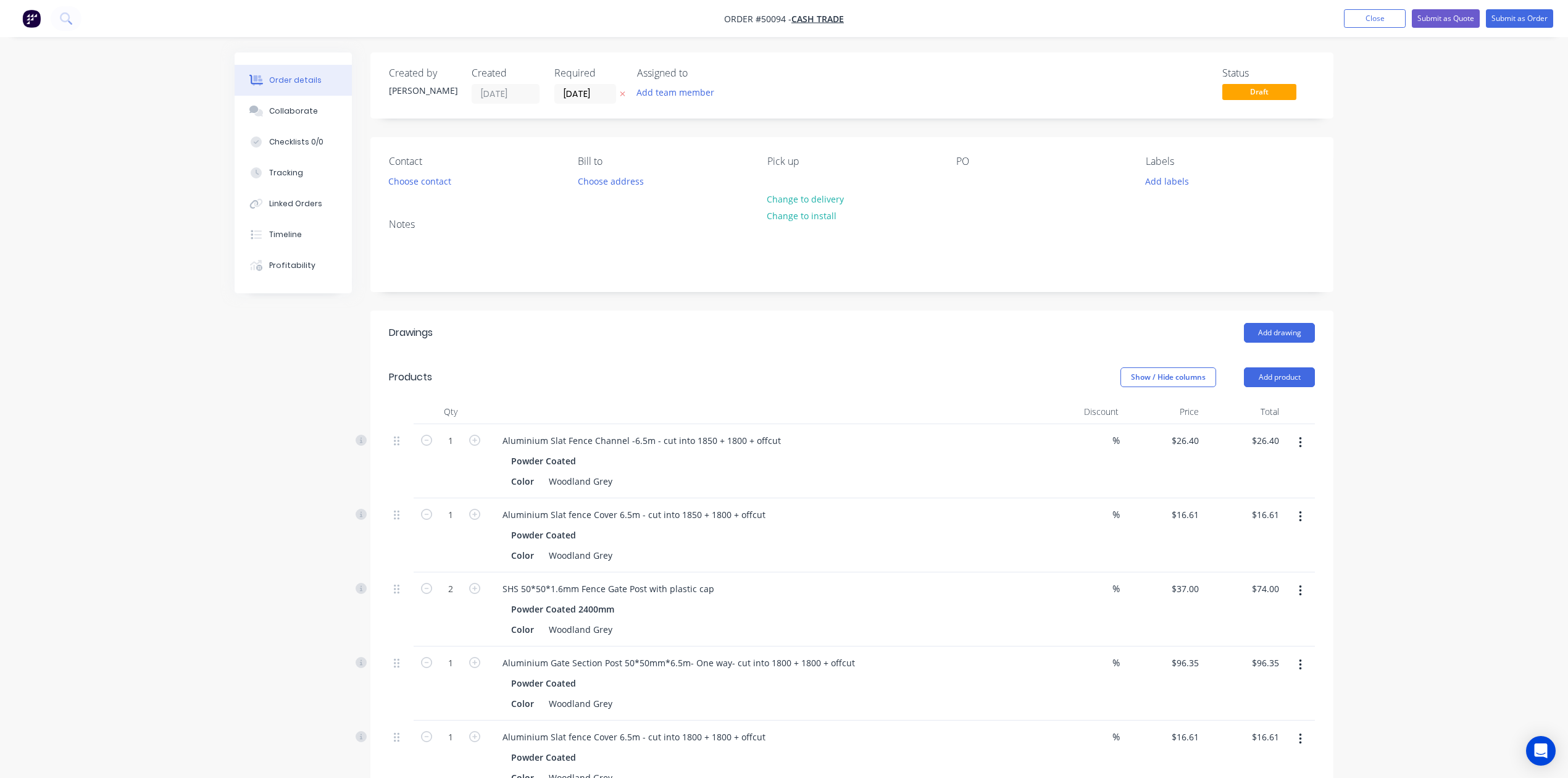
click at [919, 355] on header "Products Show / Hide columns Add product" at bounding box center [851, 378] width 963 height 44
click at [1277, 383] on button "Add product" at bounding box center [1280, 377] width 71 height 20
click at [1274, 400] on div "Product catalogue" at bounding box center [1256, 408] width 95 height 18
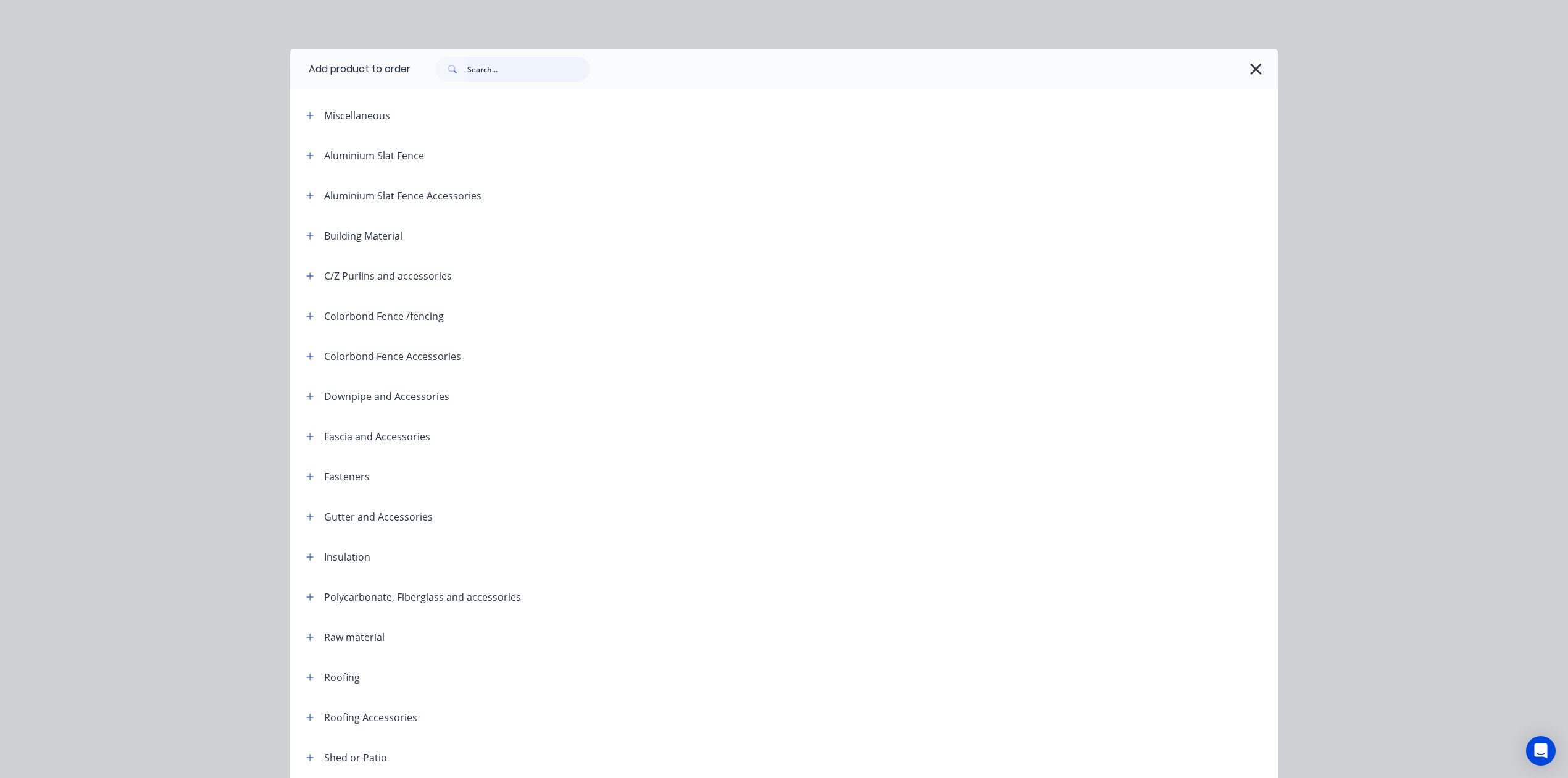
click at [492, 67] on input "text" at bounding box center [528, 69] width 122 height 25
type input "con"
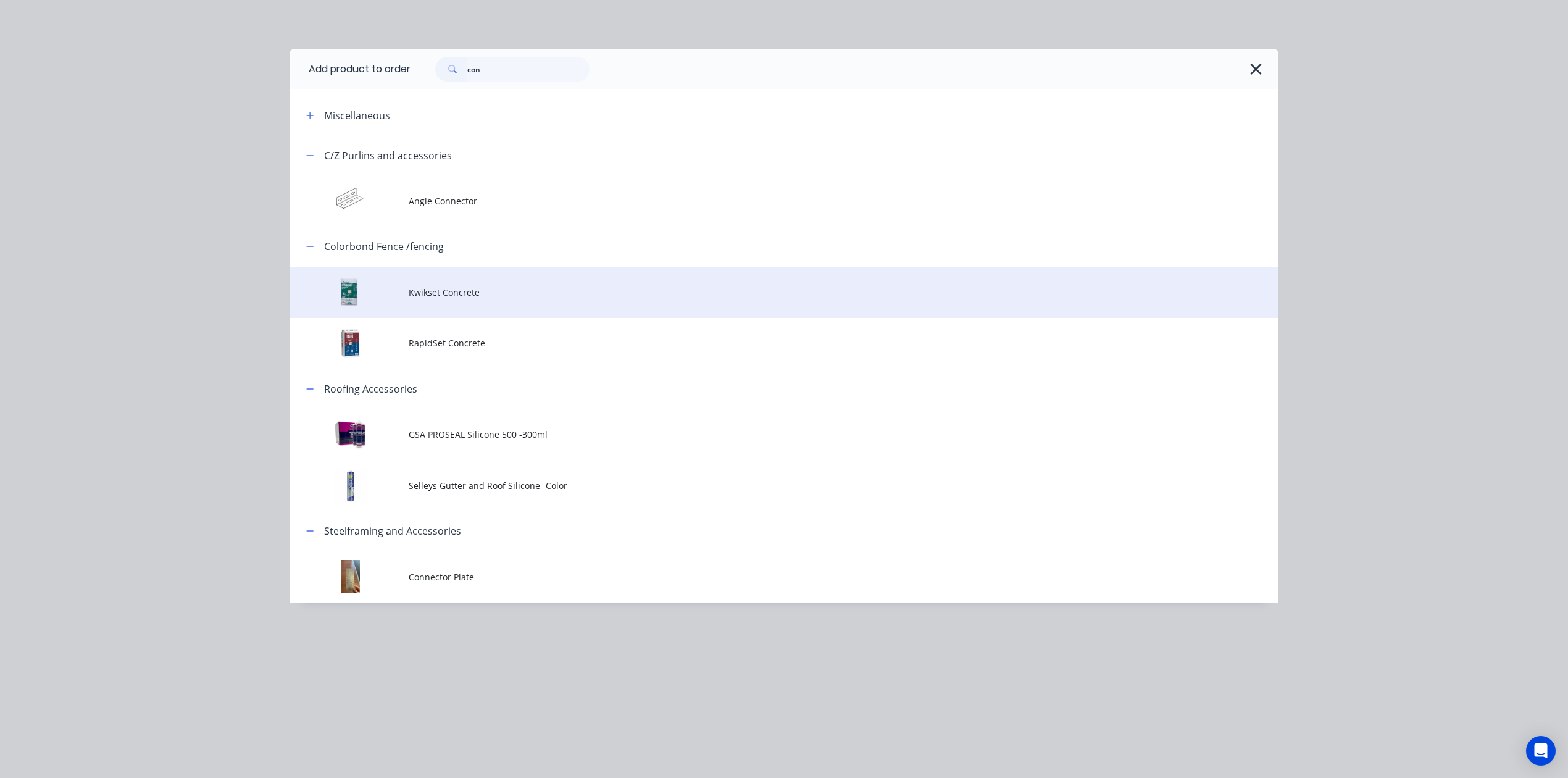
click at [468, 284] on td "Kwikset Concrete" at bounding box center [843, 292] width 869 height 51
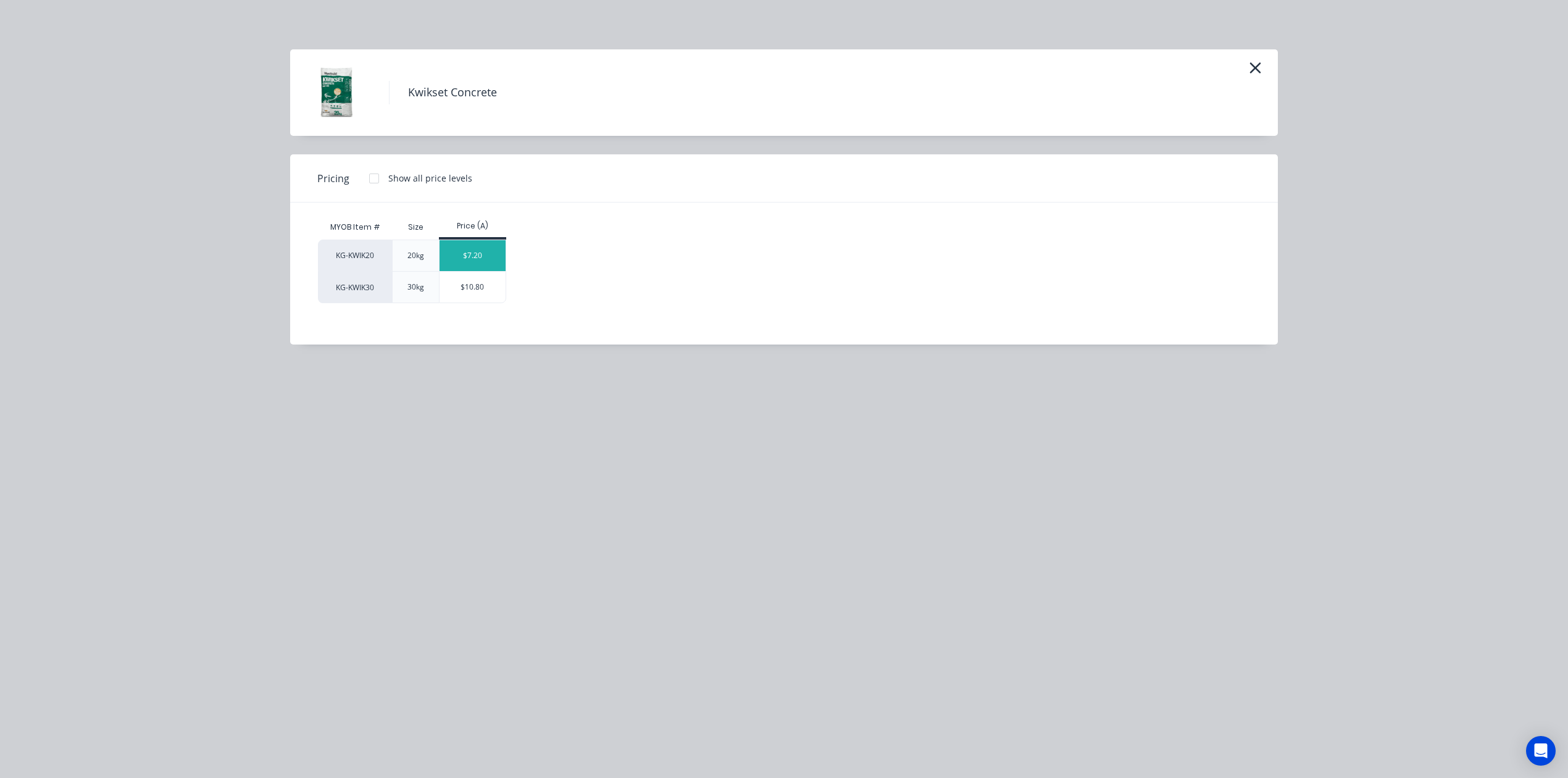
drag, startPoint x: 472, startPoint y: 245, endPoint x: 477, endPoint y: 246, distance: 5.1
click at [477, 246] on div "$7.20" at bounding box center [472, 255] width 66 height 31
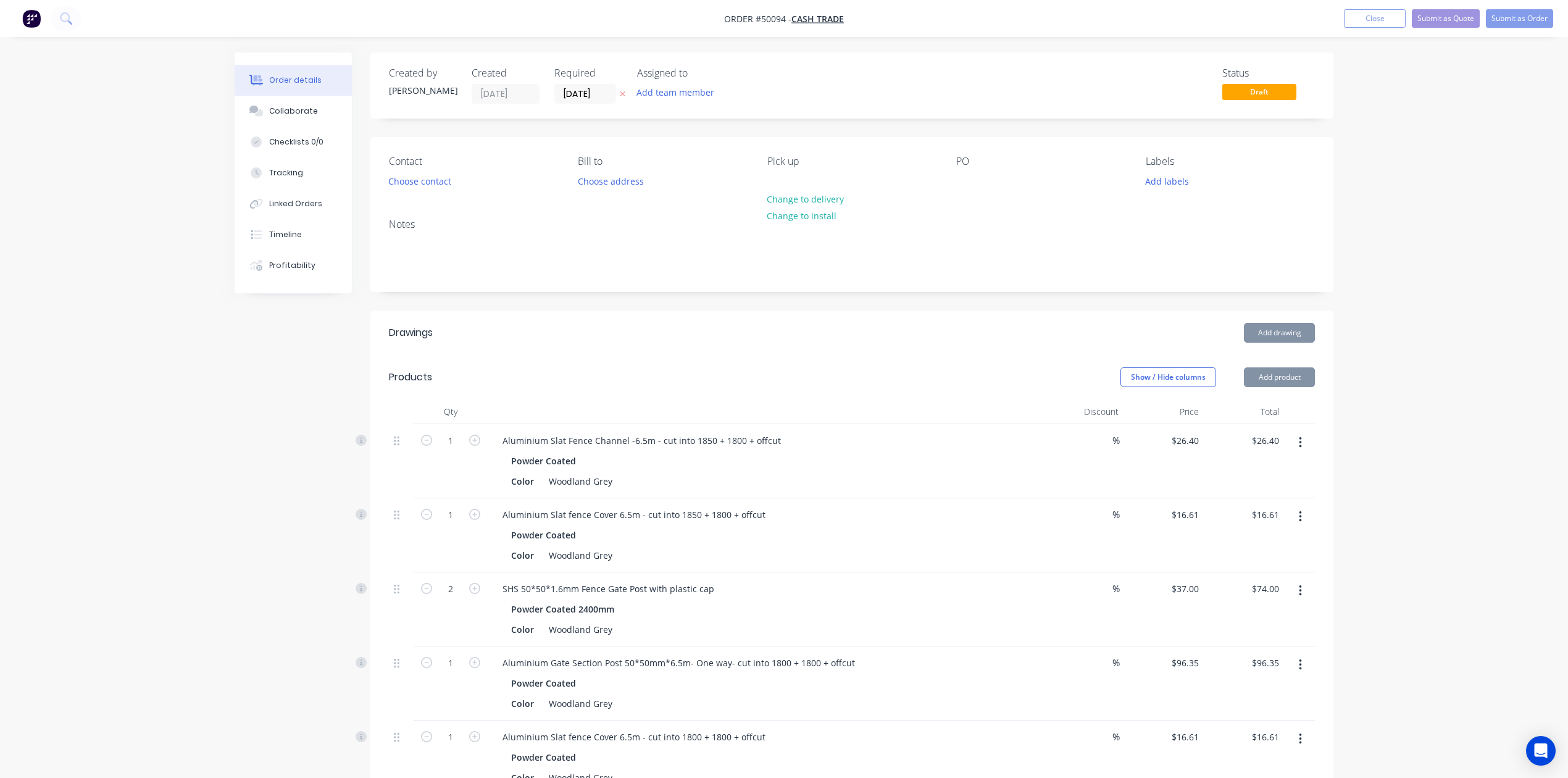
drag, startPoint x: 769, startPoint y: 415, endPoint x: 795, endPoint y: 373, distance: 49.4
click at [772, 415] on div at bounding box center [765, 411] width 555 height 25
click at [457, 176] on div "Contact Choose contact" at bounding box center [473, 172] width 169 height 35
click at [457, 176] on div "Choose contact" at bounding box center [421, 181] width 76 height 17
click at [410, 178] on button "Choose contact" at bounding box center [421, 181] width 76 height 17
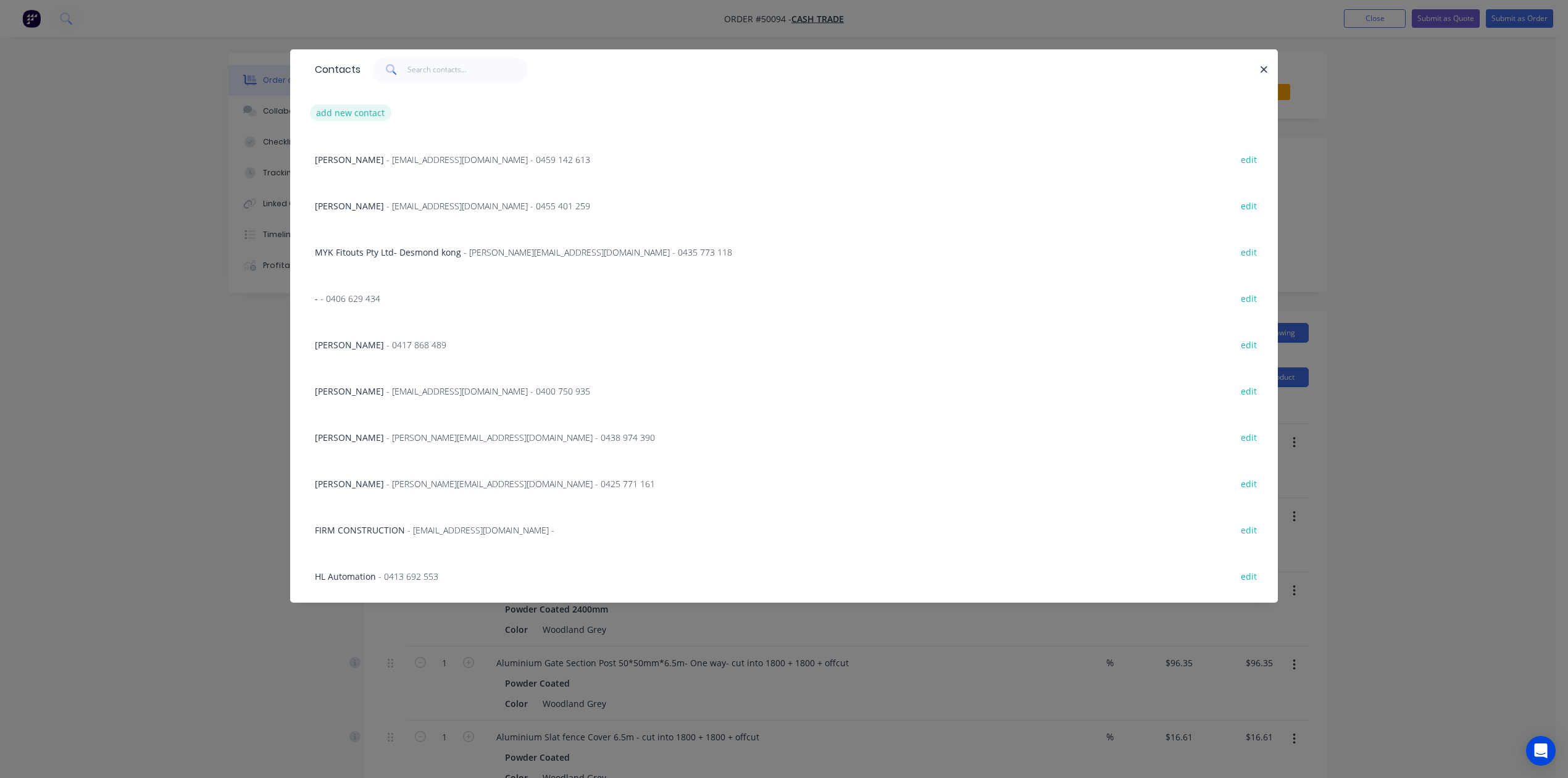
click at [371, 117] on button "add new contact" at bounding box center [350, 113] width 81 height 17
select select "AU"
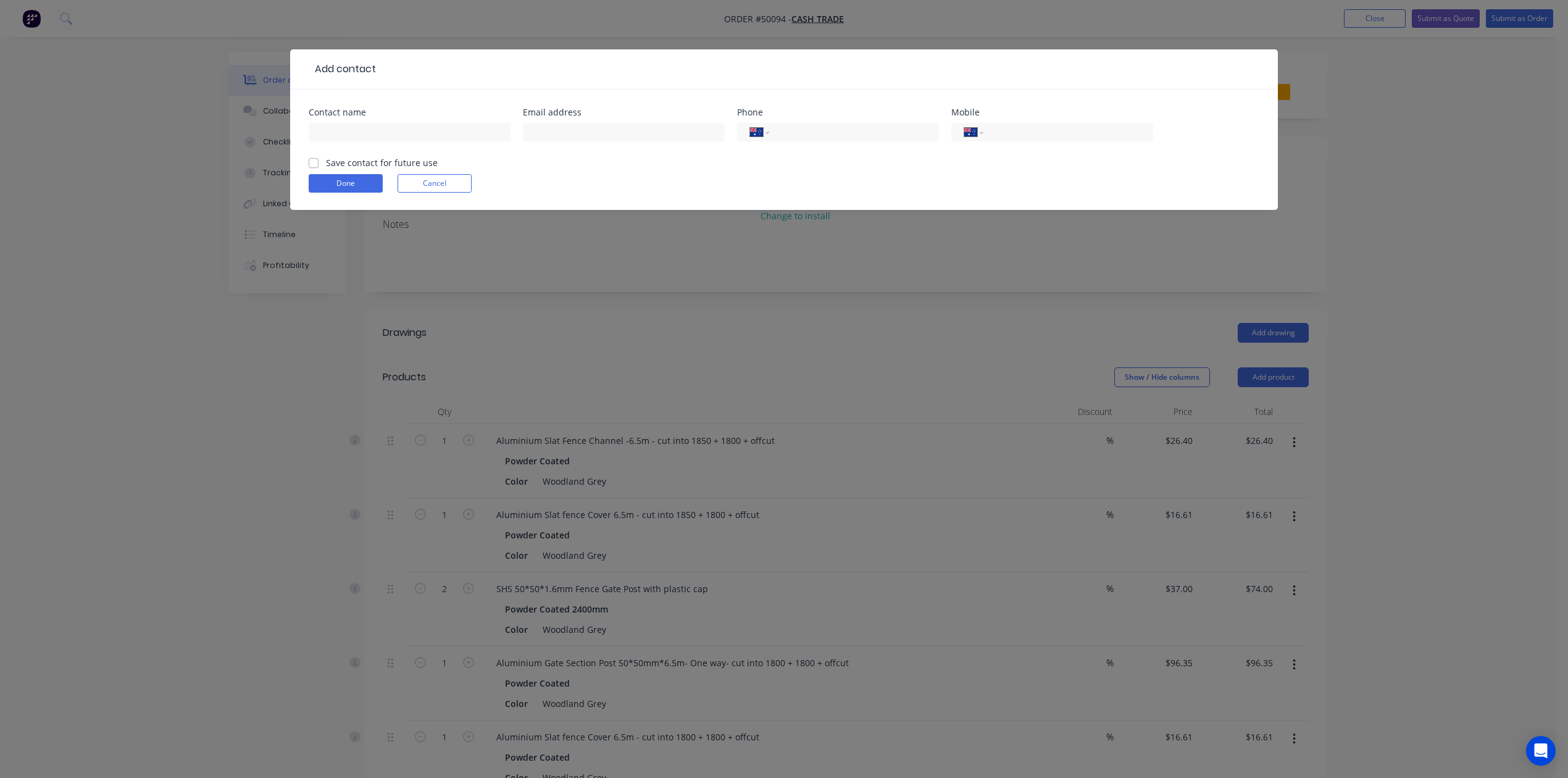
click at [353, 143] on div at bounding box center [410, 137] width 202 height 36
click at [351, 131] on input "text" at bounding box center [410, 132] width 202 height 19
click at [672, 173] on form "Contact name Email address Phone International Afghanistan Åland Islands Albani…" at bounding box center [784, 159] width 951 height 102
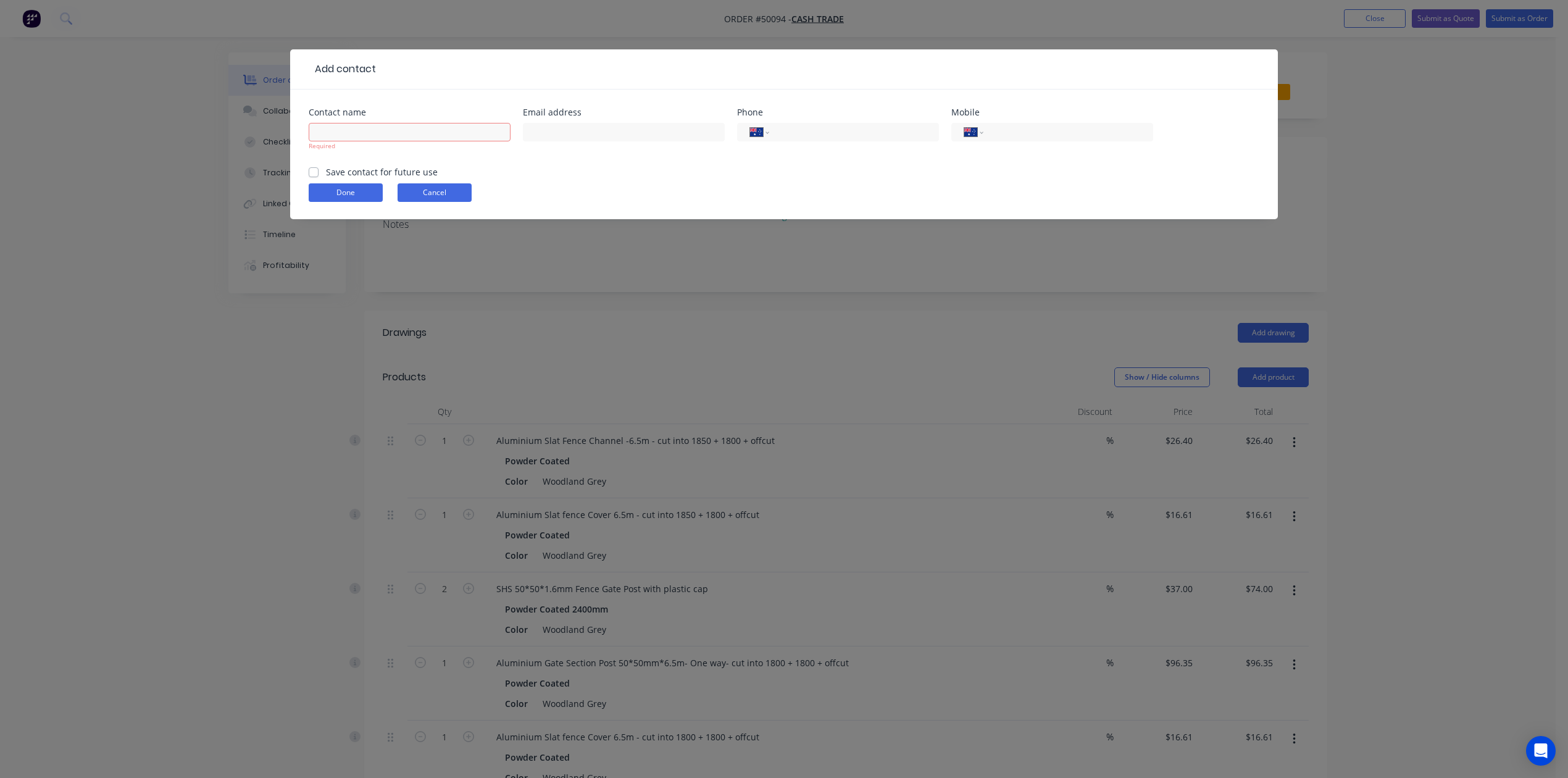
drag, startPoint x: 449, startPoint y: 188, endPoint x: 464, endPoint y: 190, distance: 15.1
click at [450, 188] on button "Cancel" at bounding box center [434, 193] width 74 height 19
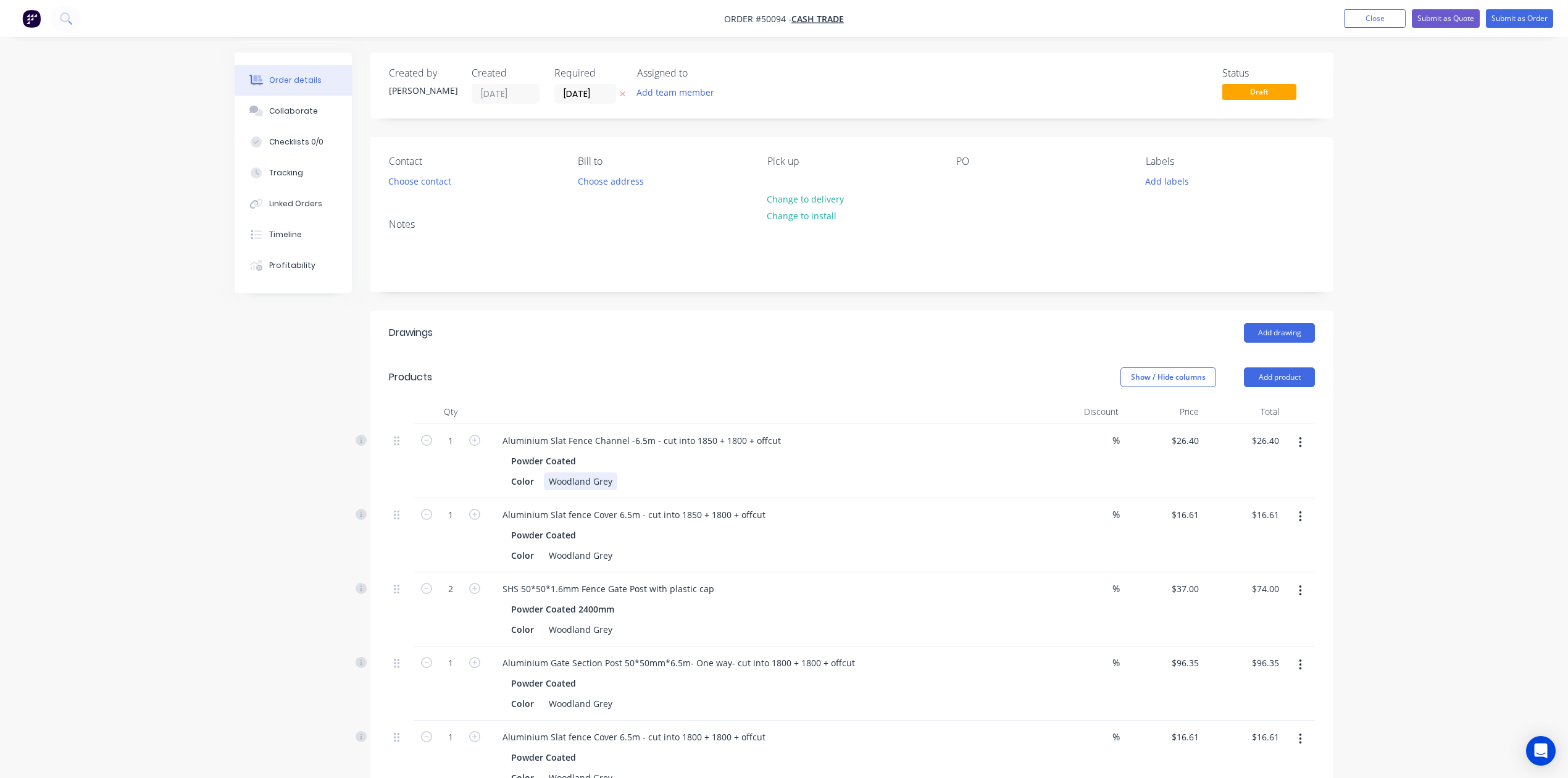
click at [874, 474] on div "Color Woodland Grey" at bounding box center [763, 481] width 514 height 18
click at [398, 182] on button "Choose contact" at bounding box center [421, 181] width 76 height 17
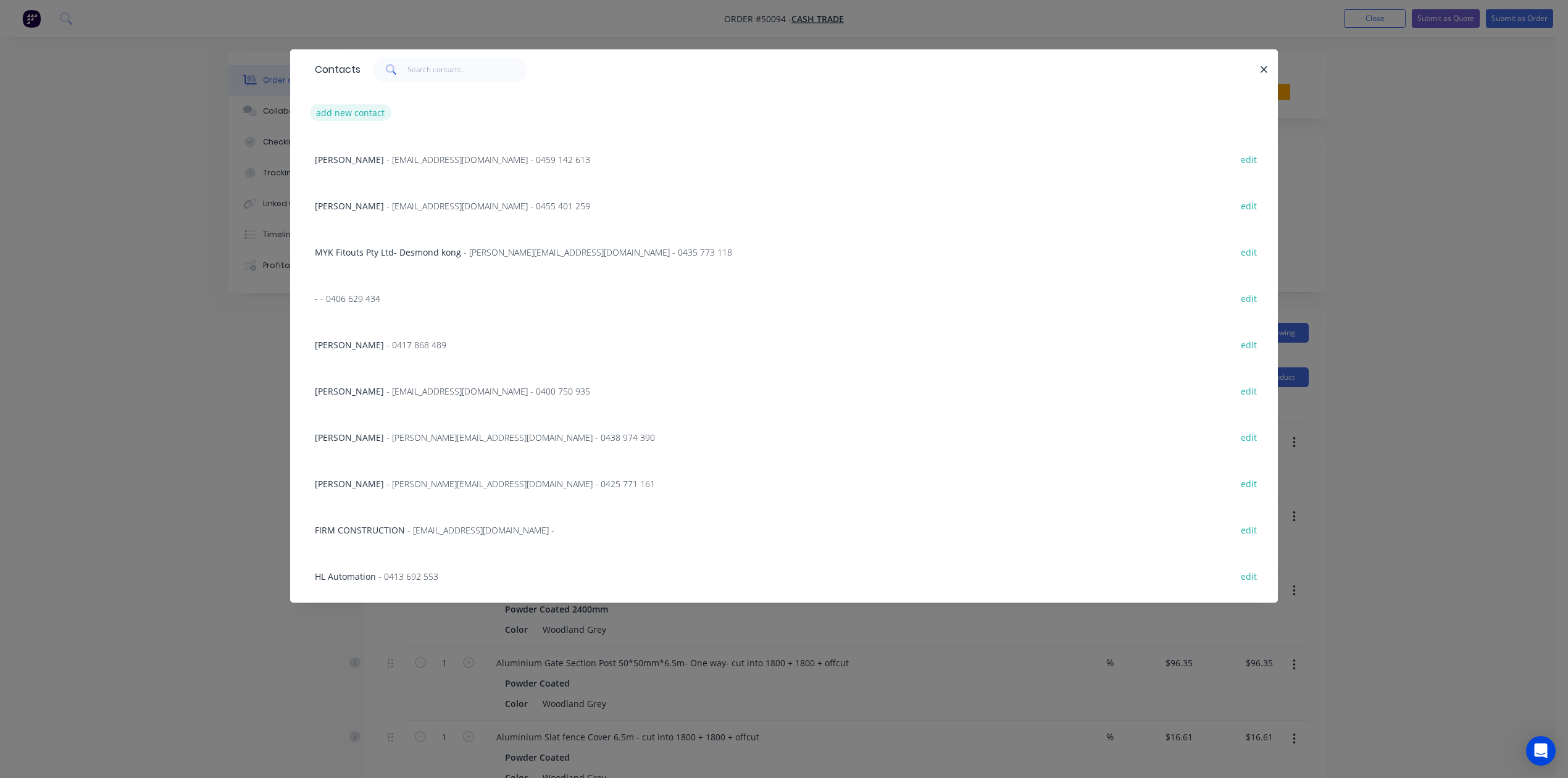
click at [371, 112] on button "add new contact" at bounding box center [350, 113] width 81 height 17
select select "AU"
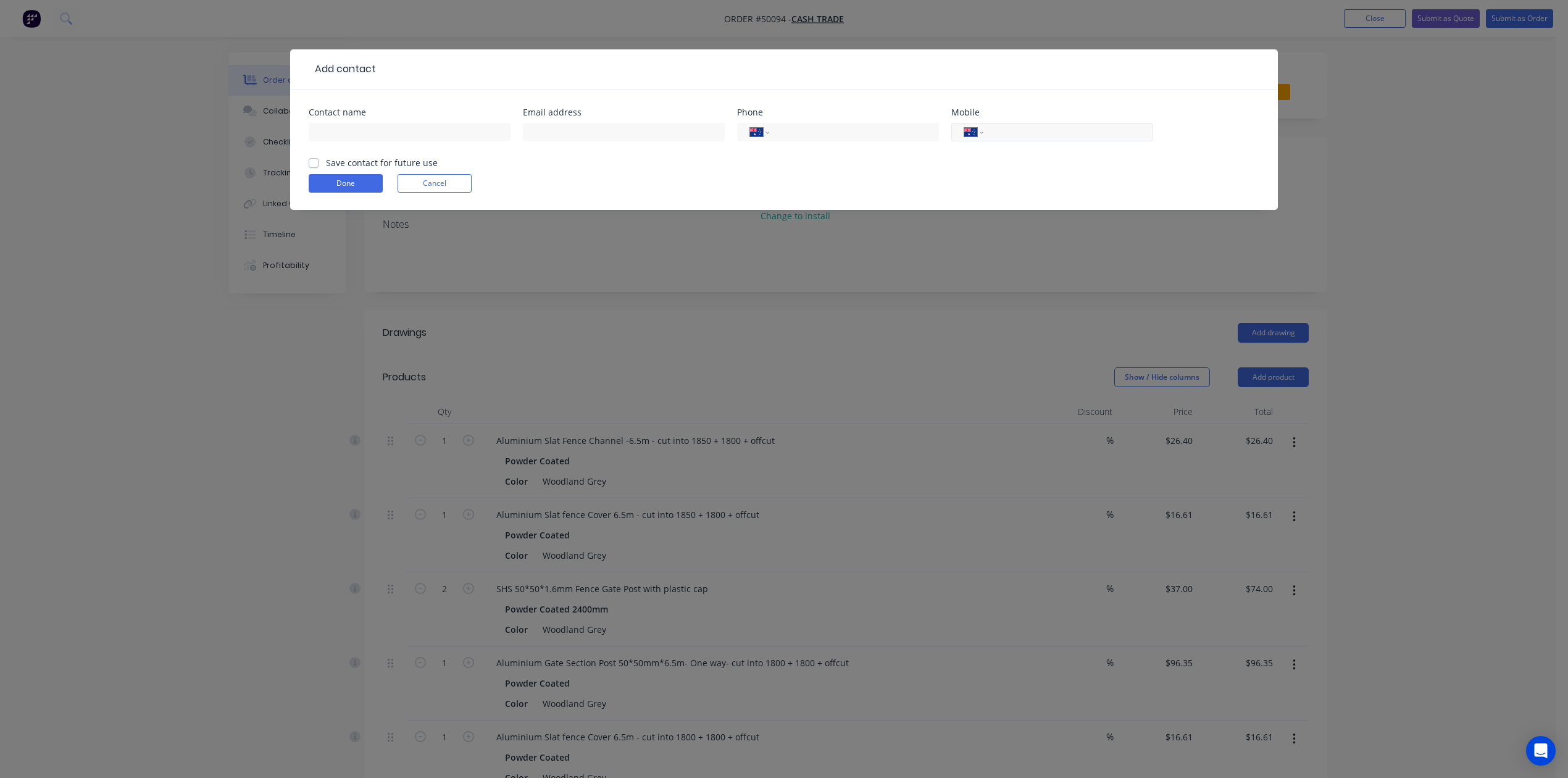
click at [1024, 129] on input "tel" at bounding box center [1066, 132] width 148 height 14
click at [357, 128] on input "text" at bounding box center [410, 132] width 202 height 19
click at [1024, 126] on input "tel" at bounding box center [1066, 132] width 148 height 14
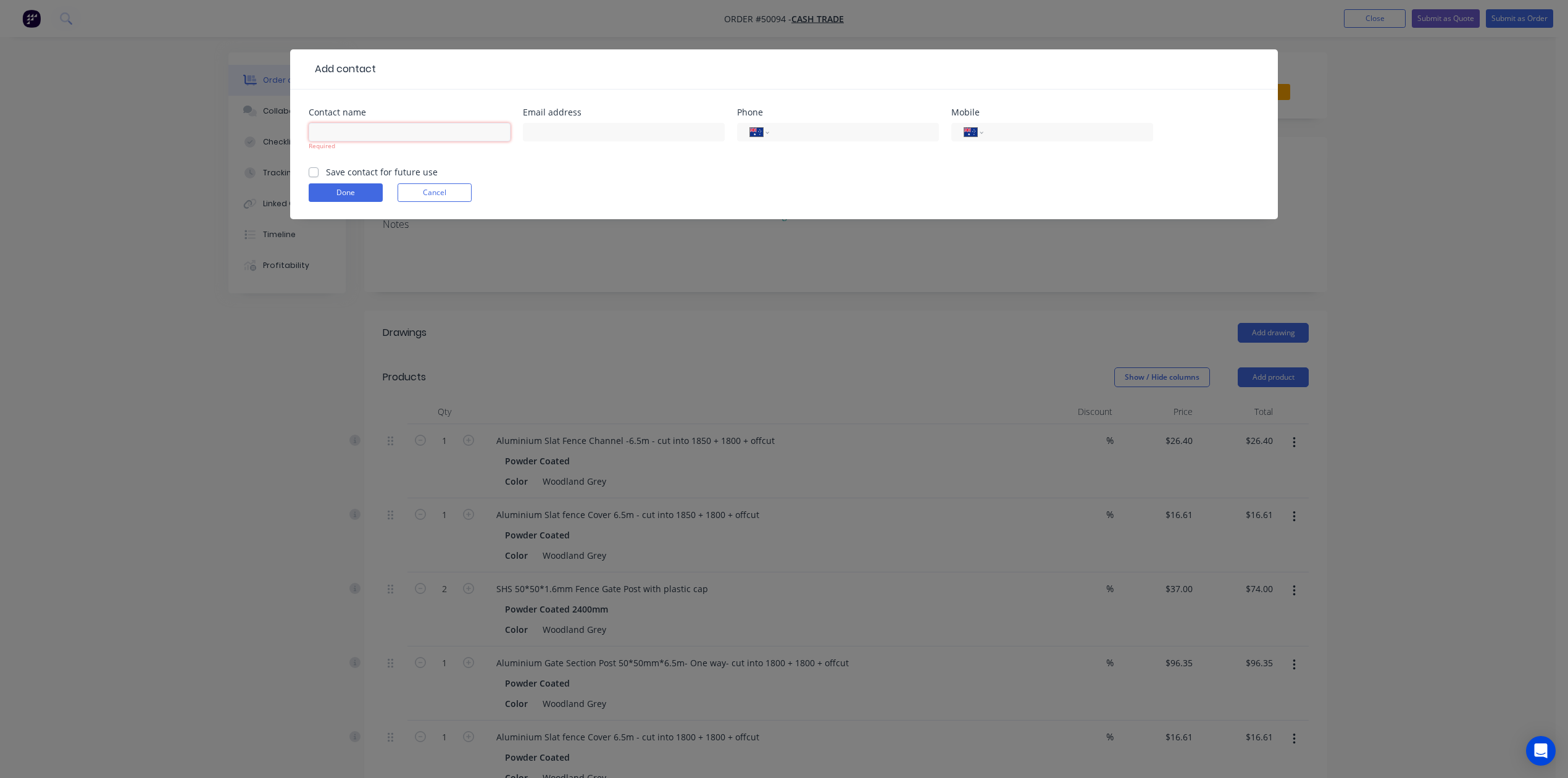
click at [395, 126] on input "text" at bounding box center [410, 132] width 202 height 19
type input "Yong"
click at [600, 137] on input "text" at bounding box center [623, 132] width 202 height 19
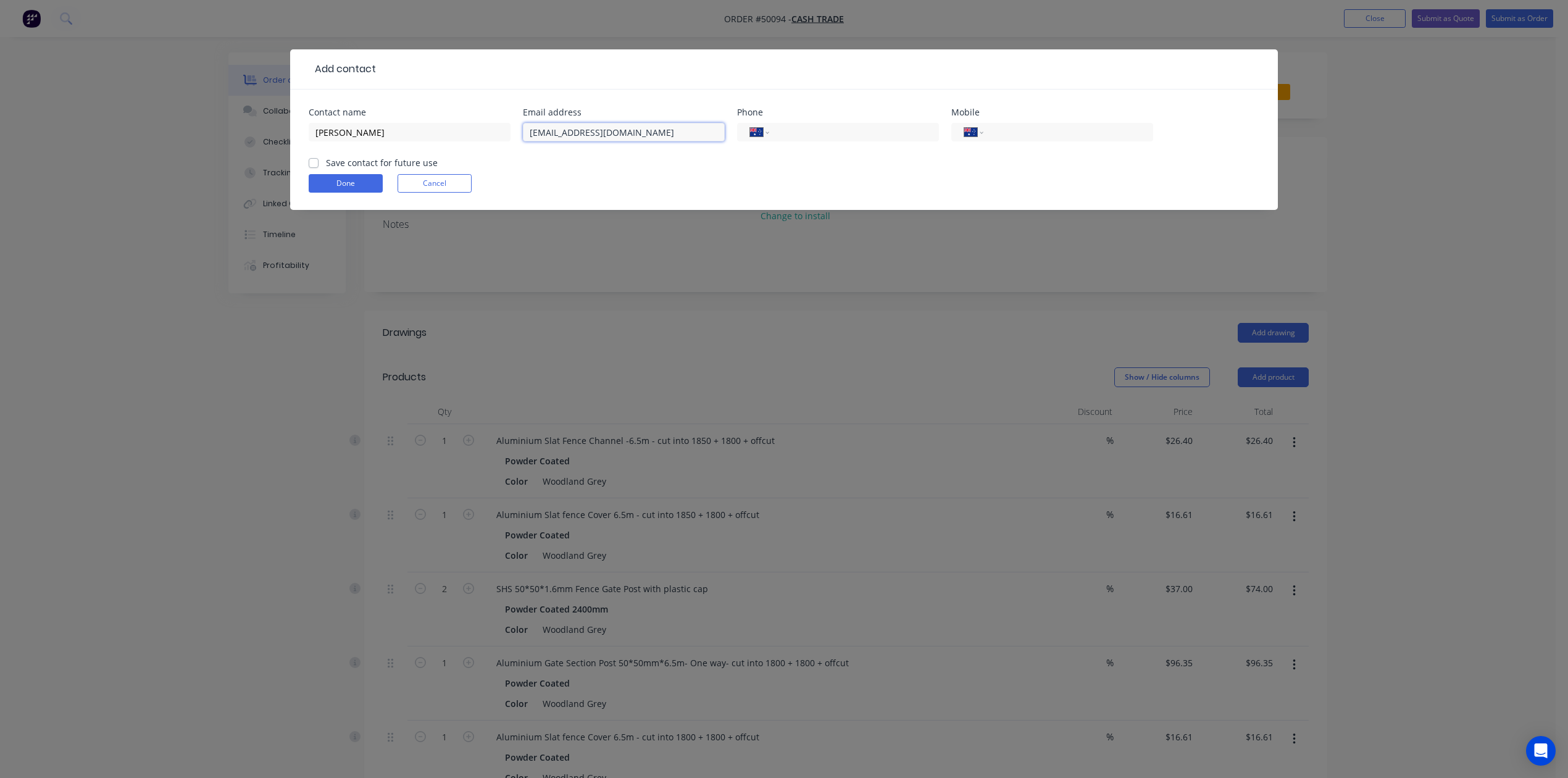
click at [632, 133] on input "xieyongzhhong2006@gmai.com" at bounding box center [623, 132] width 202 height 19
type input "xieyongzhhong2006@gmail.com"
click at [1019, 141] on div "International Afghanistan Åland Islands Albania Algeria American Samoa Andorra …" at bounding box center [1052, 132] width 202 height 19
click at [1073, 130] on input "tel" at bounding box center [1066, 132] width 148 height 14
type input "0411 835 090"
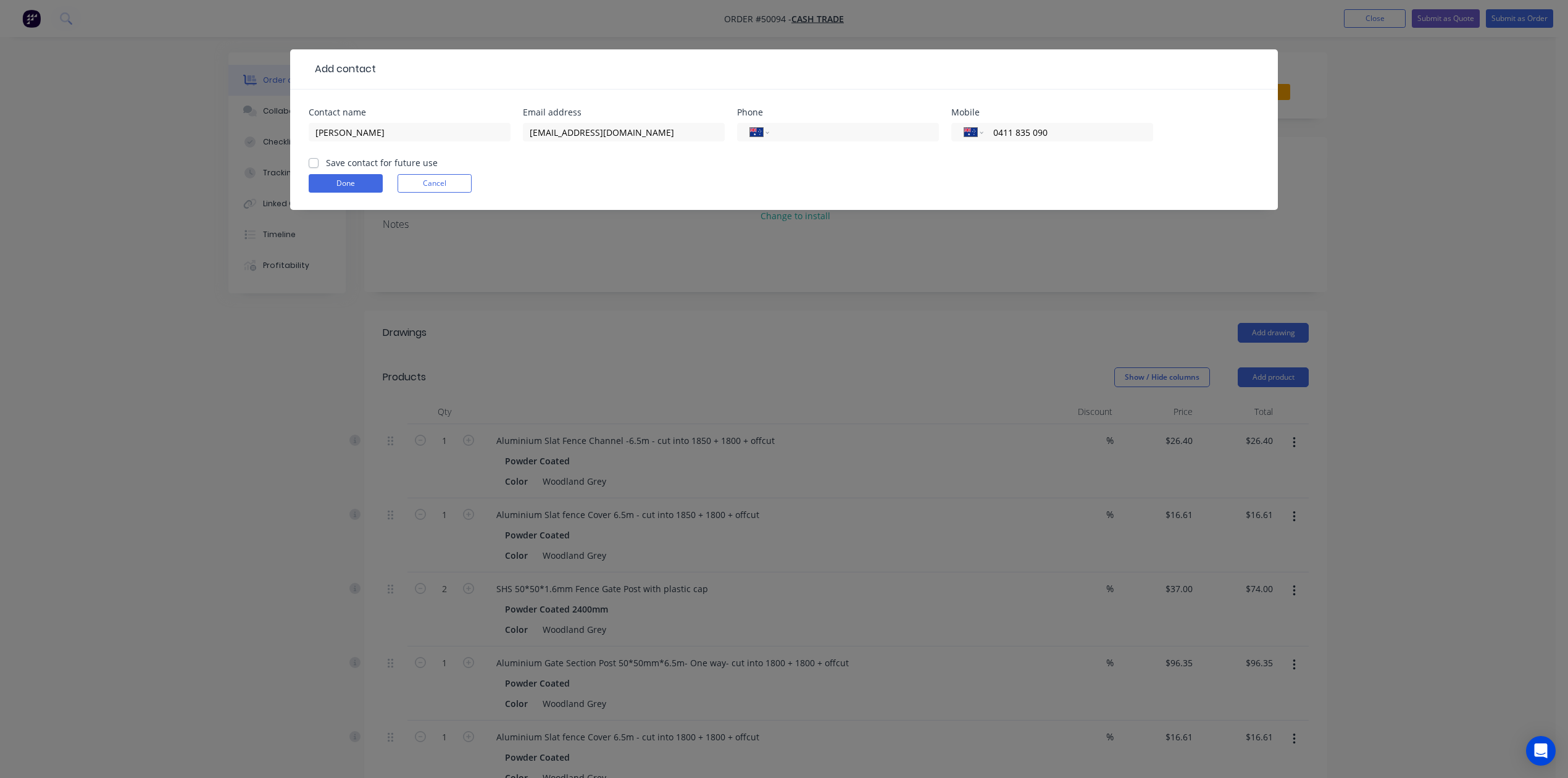
drag, startPoint x: 978, startPoint y: 174, endPoint x: 949, endPoint y: 208, distance: 44.7
click at [976, 181] on div "Done Cancel" at bounding box center [784, 183] width 951 height 19
click at [574, 134] on input "xieyongzhhong2006@gmail.com" at bounding box center [623, 132] width 202 height 19
type input "xieyongzhong2006@gmail.com"
click at [369, 179] on button "Done" at bounding box center [345, 183] width 74 height 19
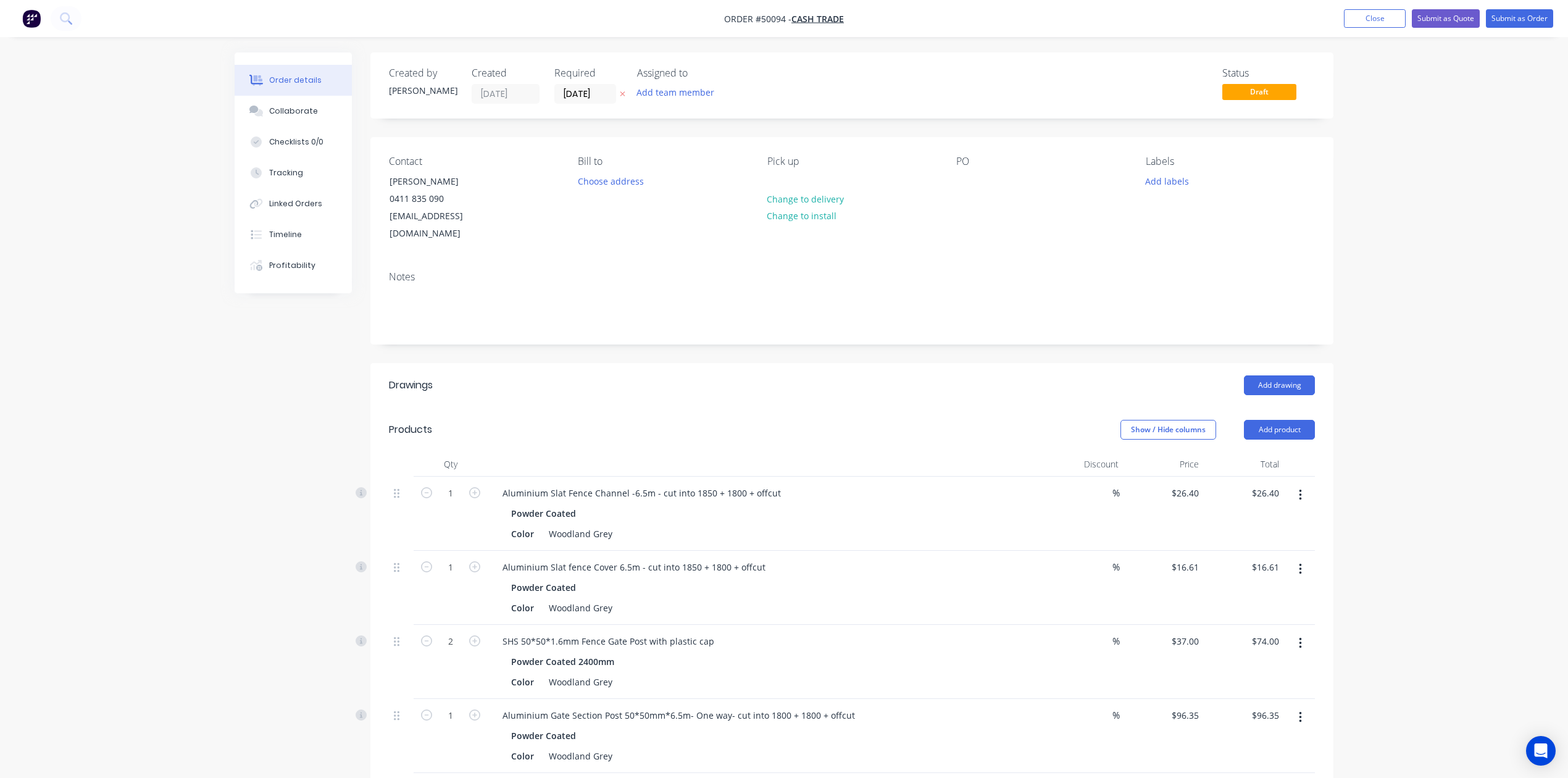
drag, startPoint x: 887, startPoint y: 396, endPoint x: 1068, endPoint y: 268, distance: 221.7
click at [889, 407] on header "Products Show / Hide columns Add product" at bounding box center [851, 429] width 963 height 44
click at [1441, 18] on button "Submit as Quote" at bounding box center [1446, 19] width 68 height 19
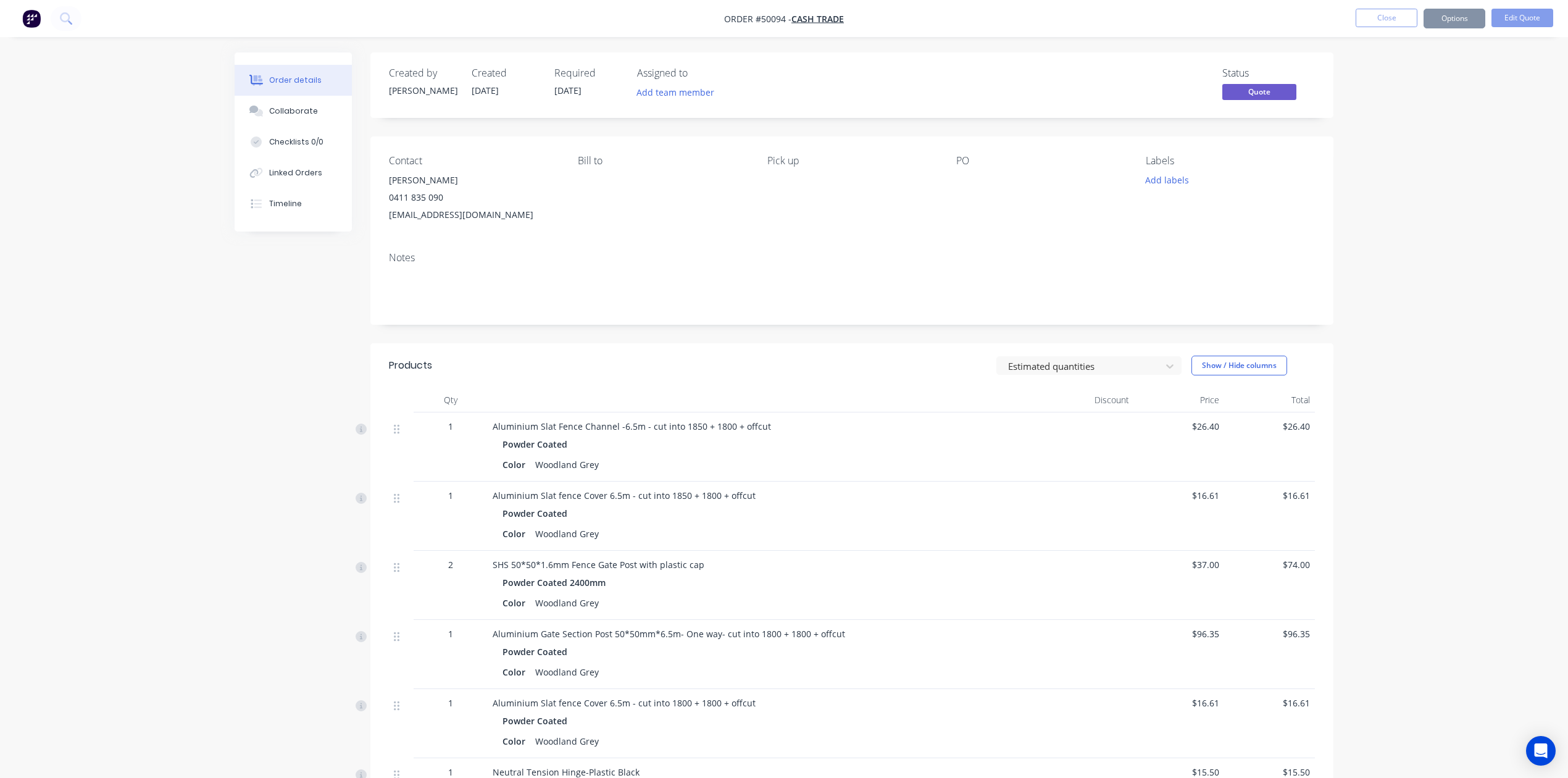
click at [1462, 15] on button "Options" at bounding box center [1454, 18] width 62 height 20
click at [1413, 70] on div "Quote" at bounding box center [1417, 75] width 114 height 18
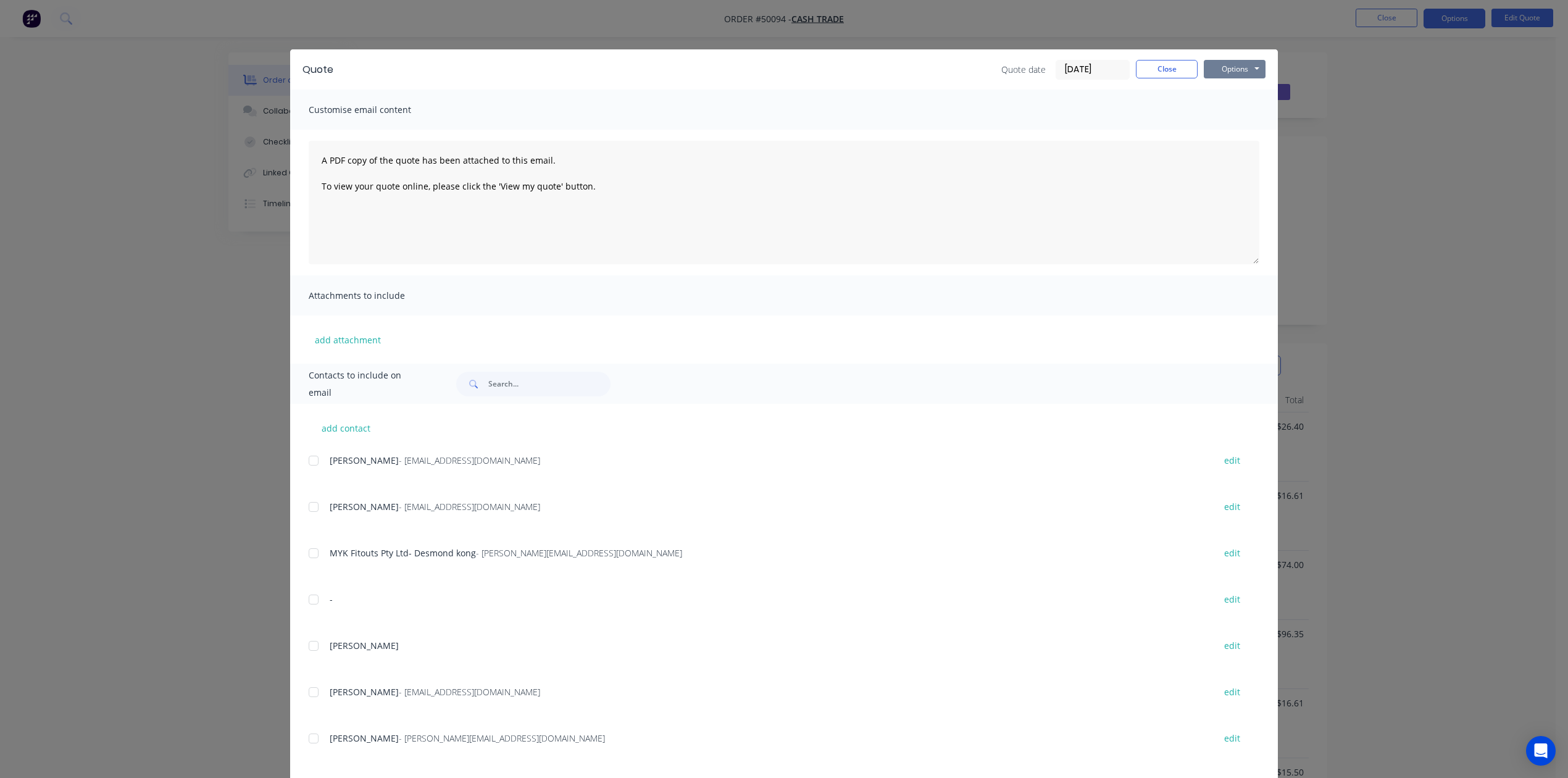
click at [1230, 67] on button "Options" at bounding box center [1234, 70] width 62 height 19
click at [1242, 115] on button "Print" at bounding box center [1242, 111] width 79 height 20
drag, startPoint x: 1151, startPoint y: 71, endPoint x: 1403, endPoint y: 260, distance: 315.0
click at [1152, 71] on button "Close" at bounding box center [1166, 70] width 62 height 19
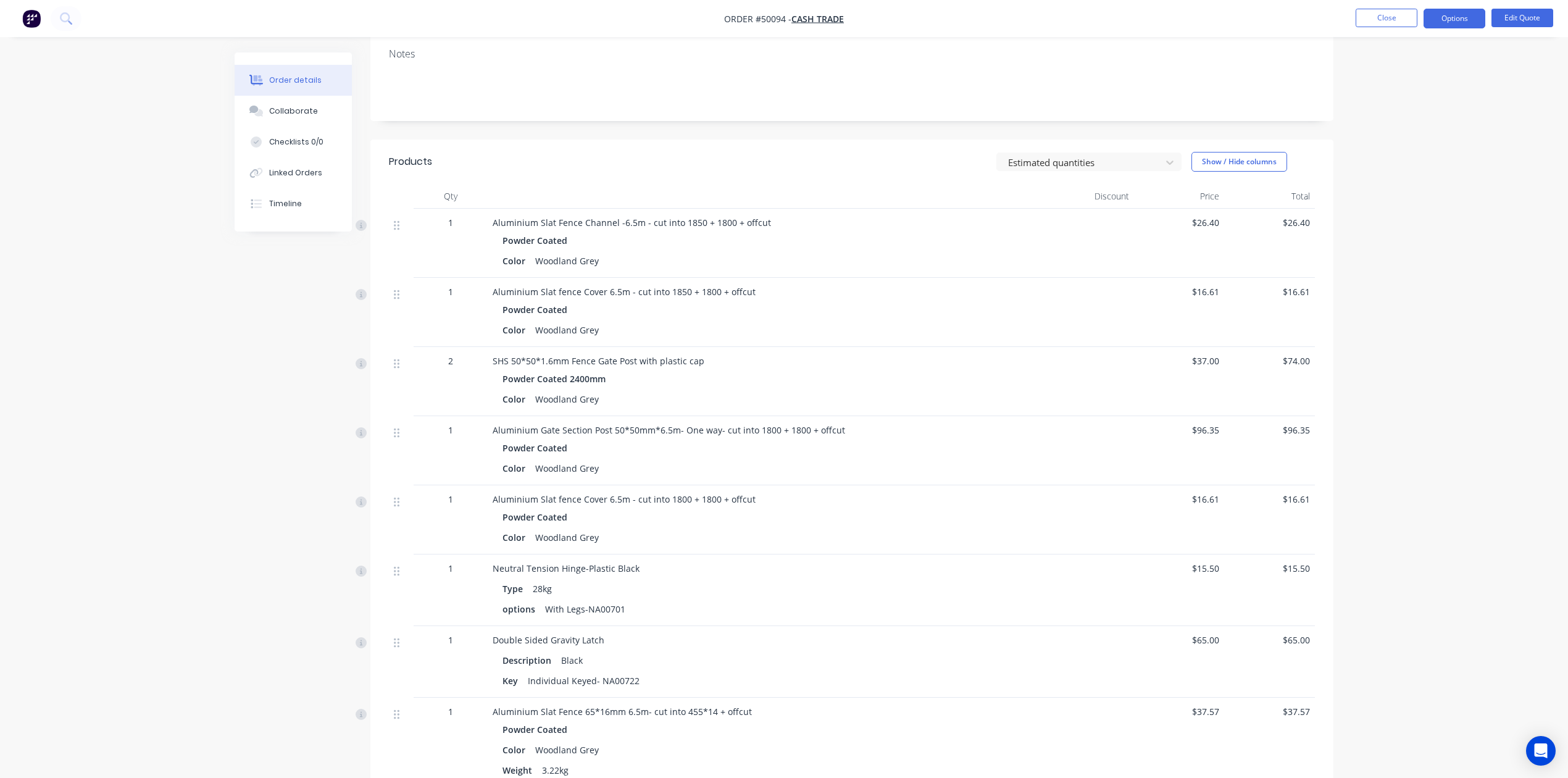
scroll to position [329, 0]
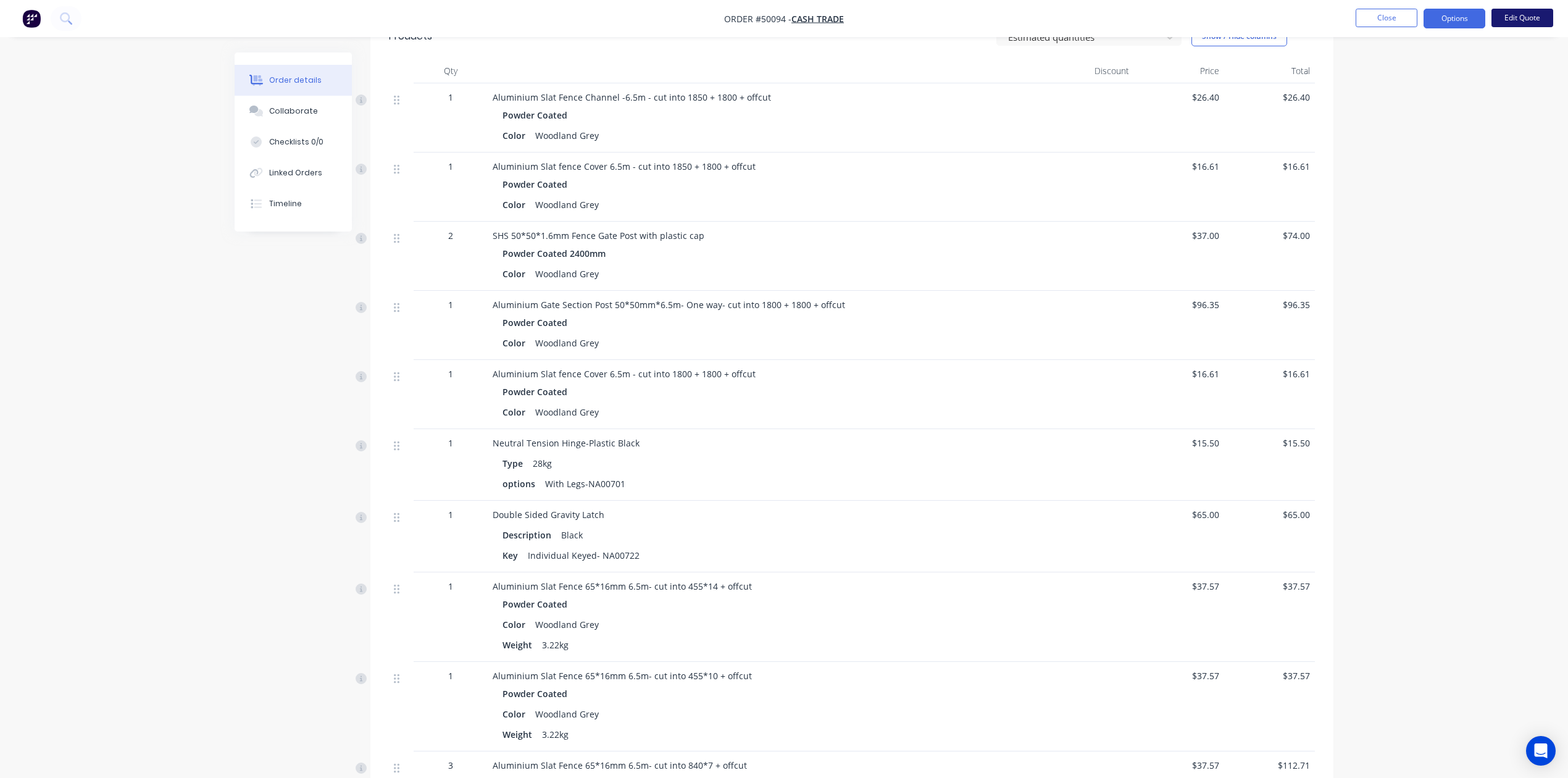
click at [1532, 8] on button "Edit Quote" at bounding box center [1521, 18] width 62 height 19
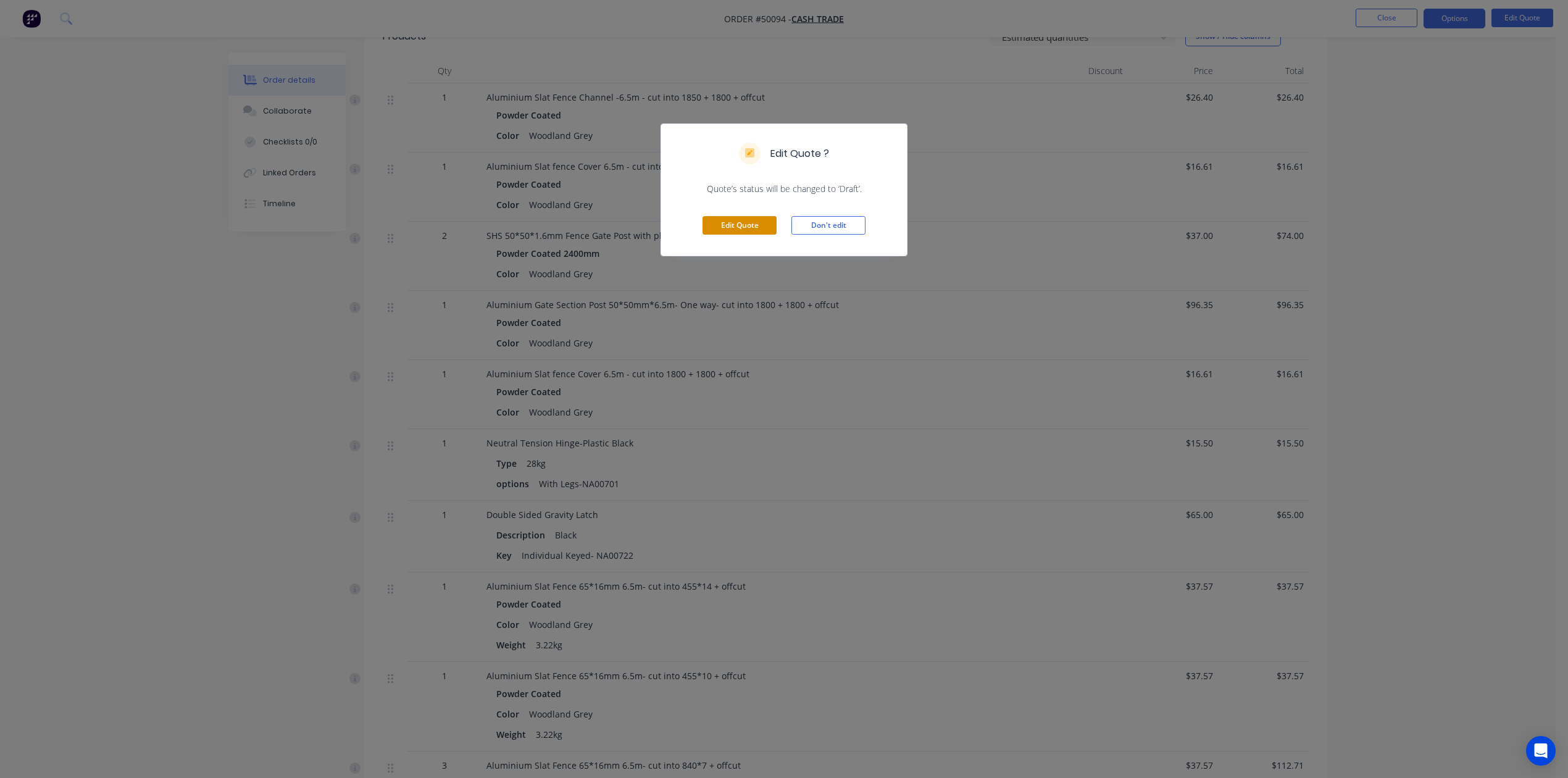
click at [750, 223] on button "Edit Quote" at bounding box center [739, 226] width 74 height 19
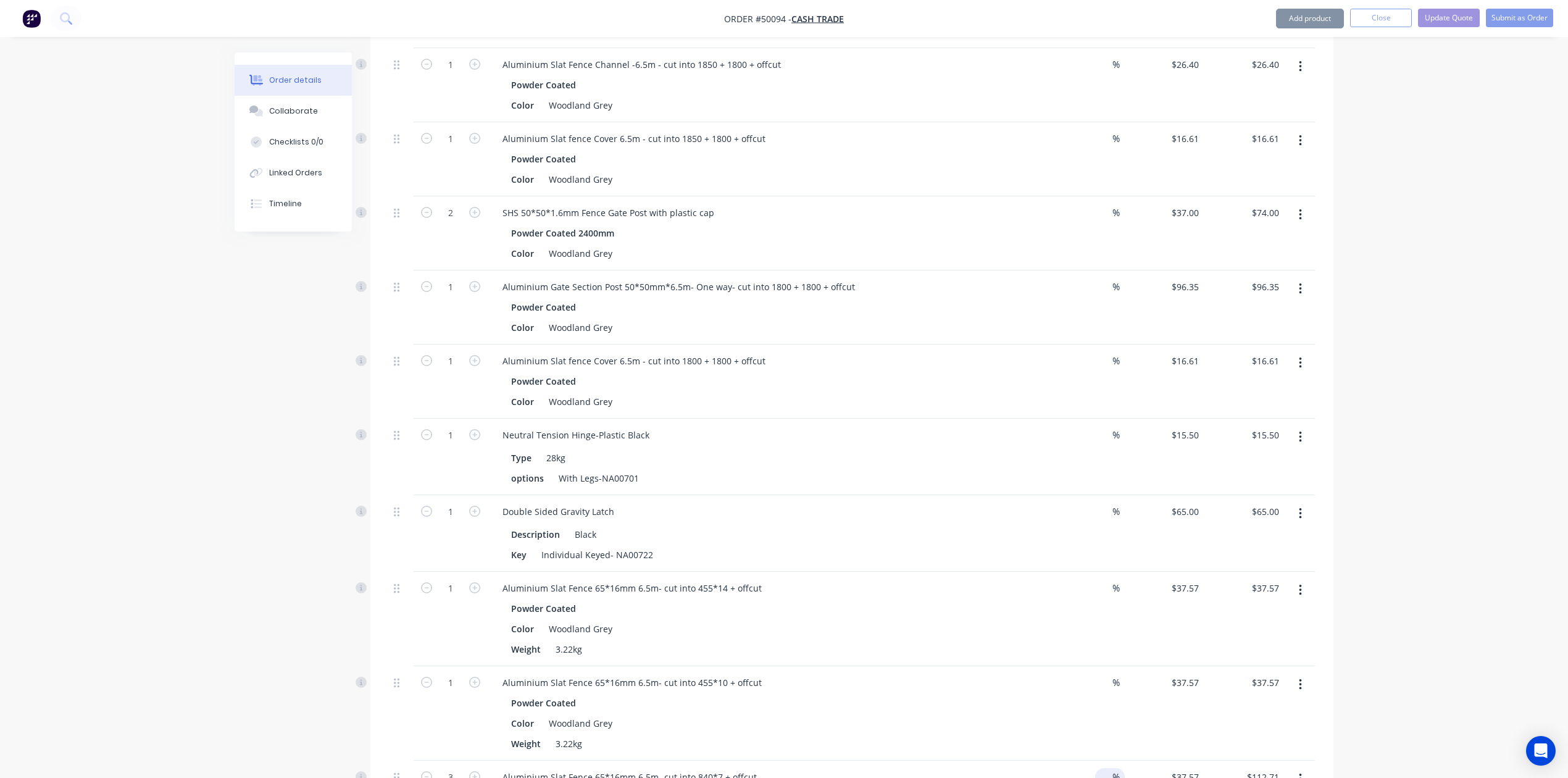
scroll to position [576, 0]
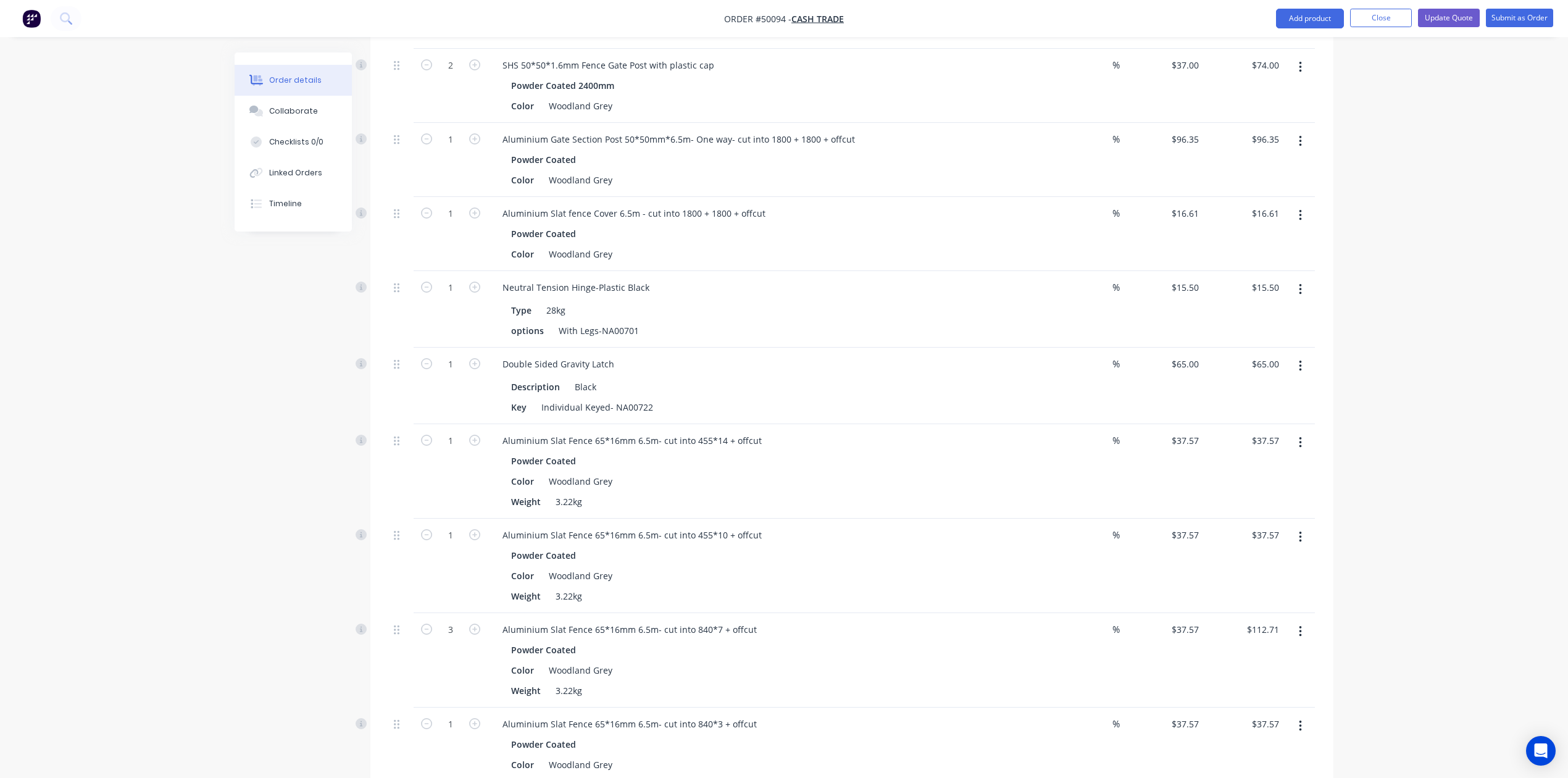
click at [1304, 278] on button "button" at bounding box center [1300, 289] width 29 height 22
click at [1235, 313] on div "Edit" at bounding box center [1256, 322] width 95 height 18
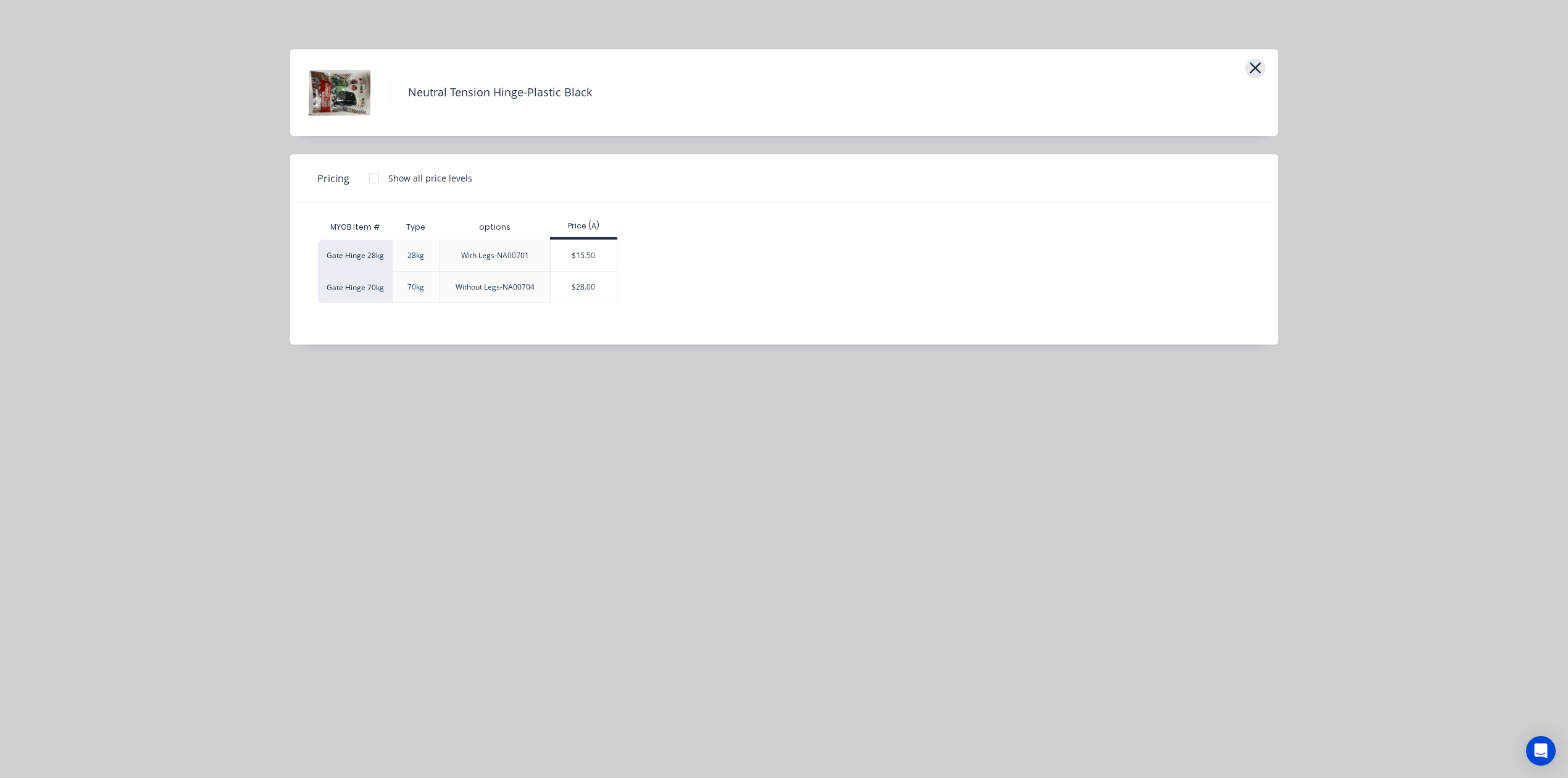
click at [1263, 64] on button "button" at bounding box center [1255, 68] width 20 height 20
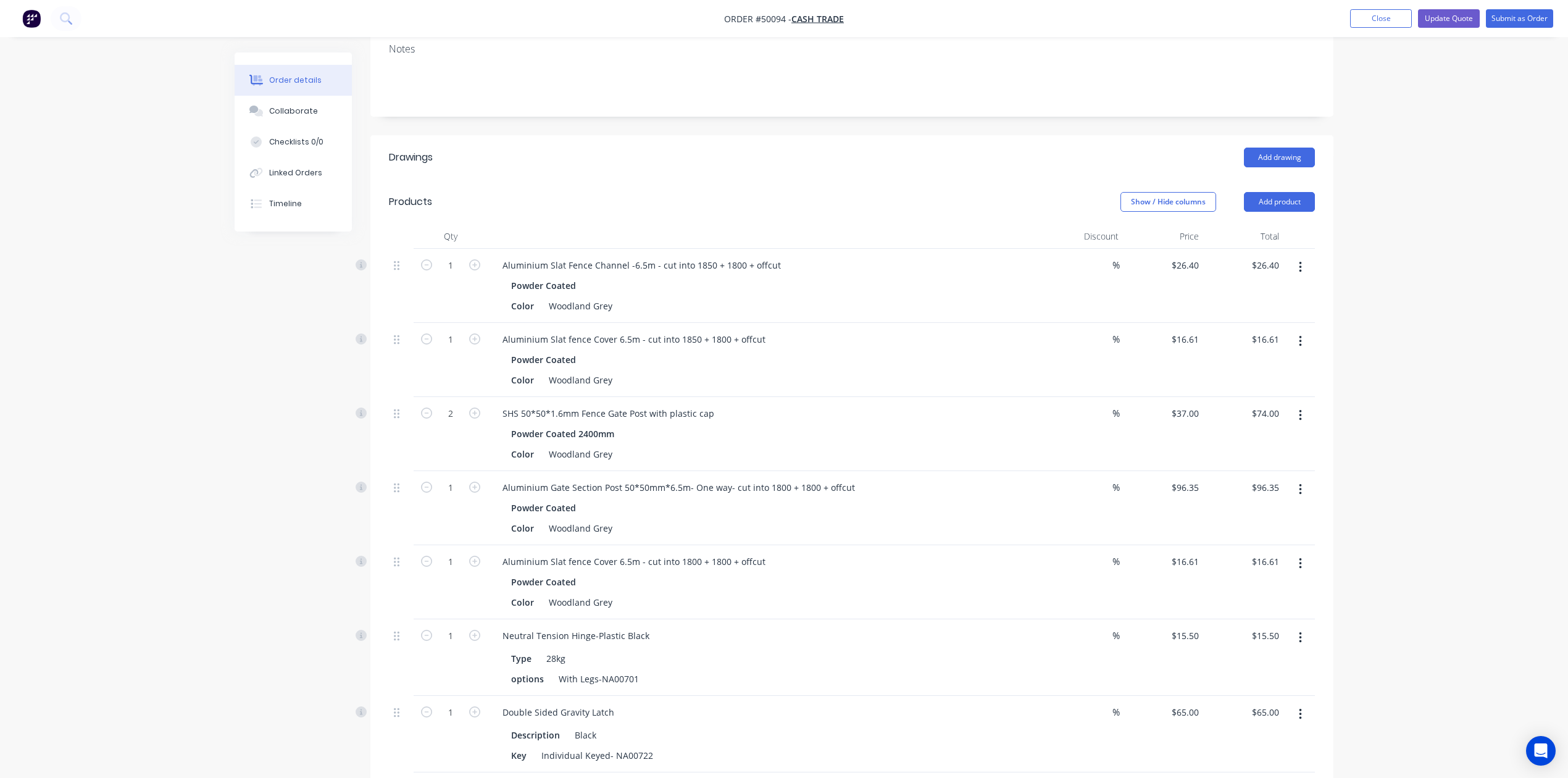
scroll to position [82, 0]
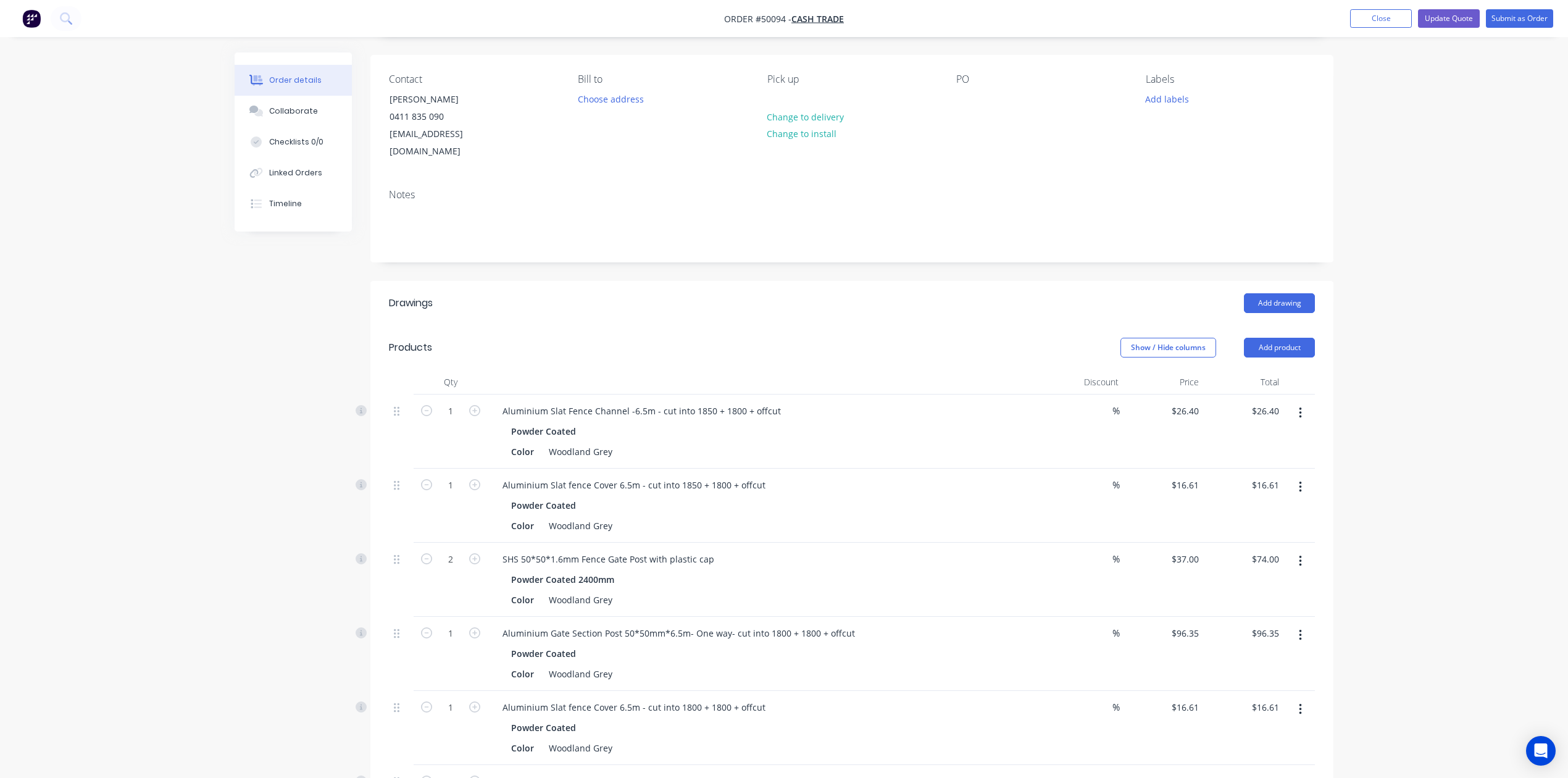
click at [1298, 406] on icon "button" at bounding box center [1300, 413] width 3 height 14
click at [1225, 437] on div "Edit" at bounding box center [1256, 445] width 95 height 18
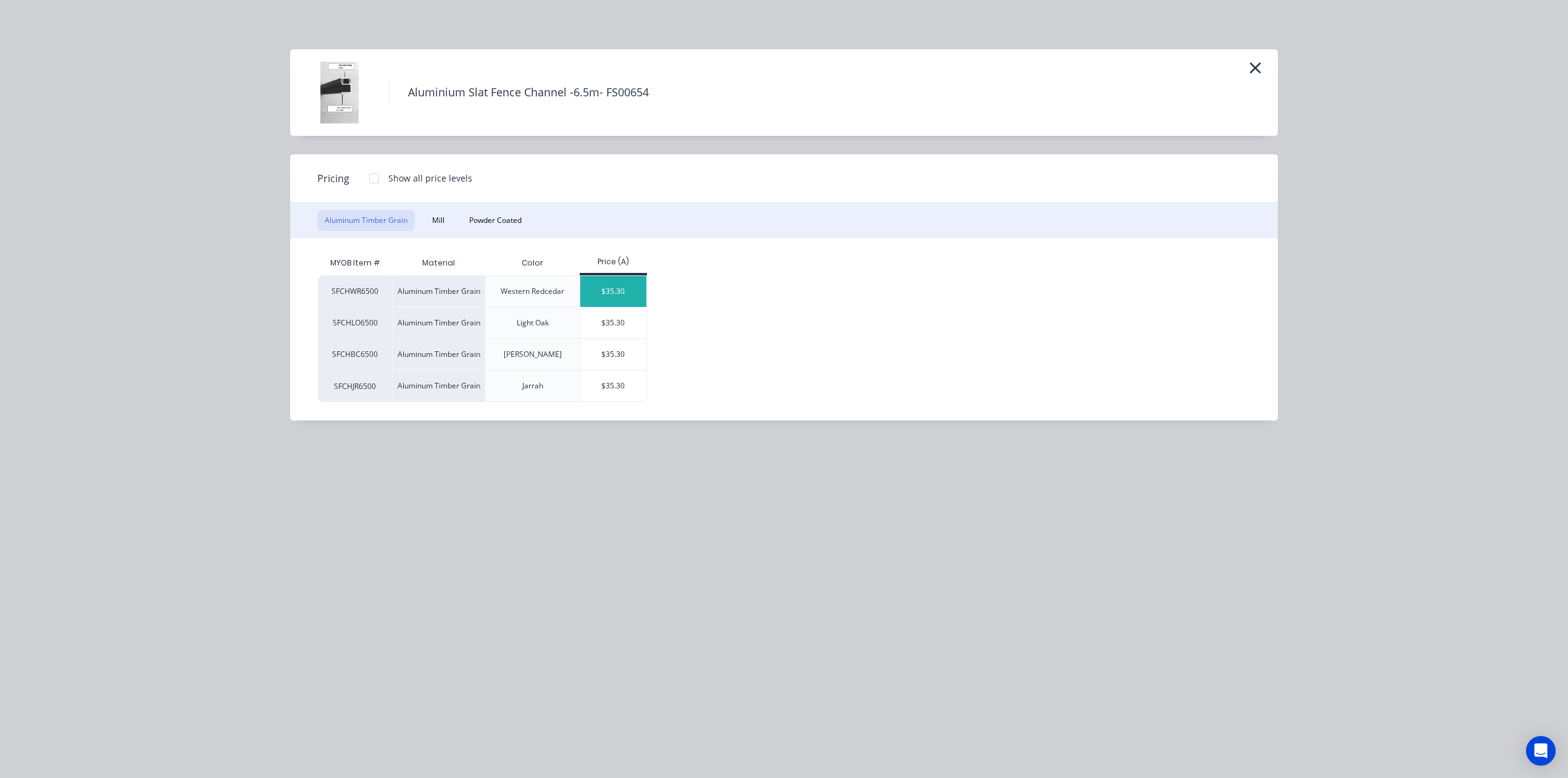
click at [628, 294] on div "$35.30" at bounding box center [613, 291] width 66 height 31
type input "$35.30"
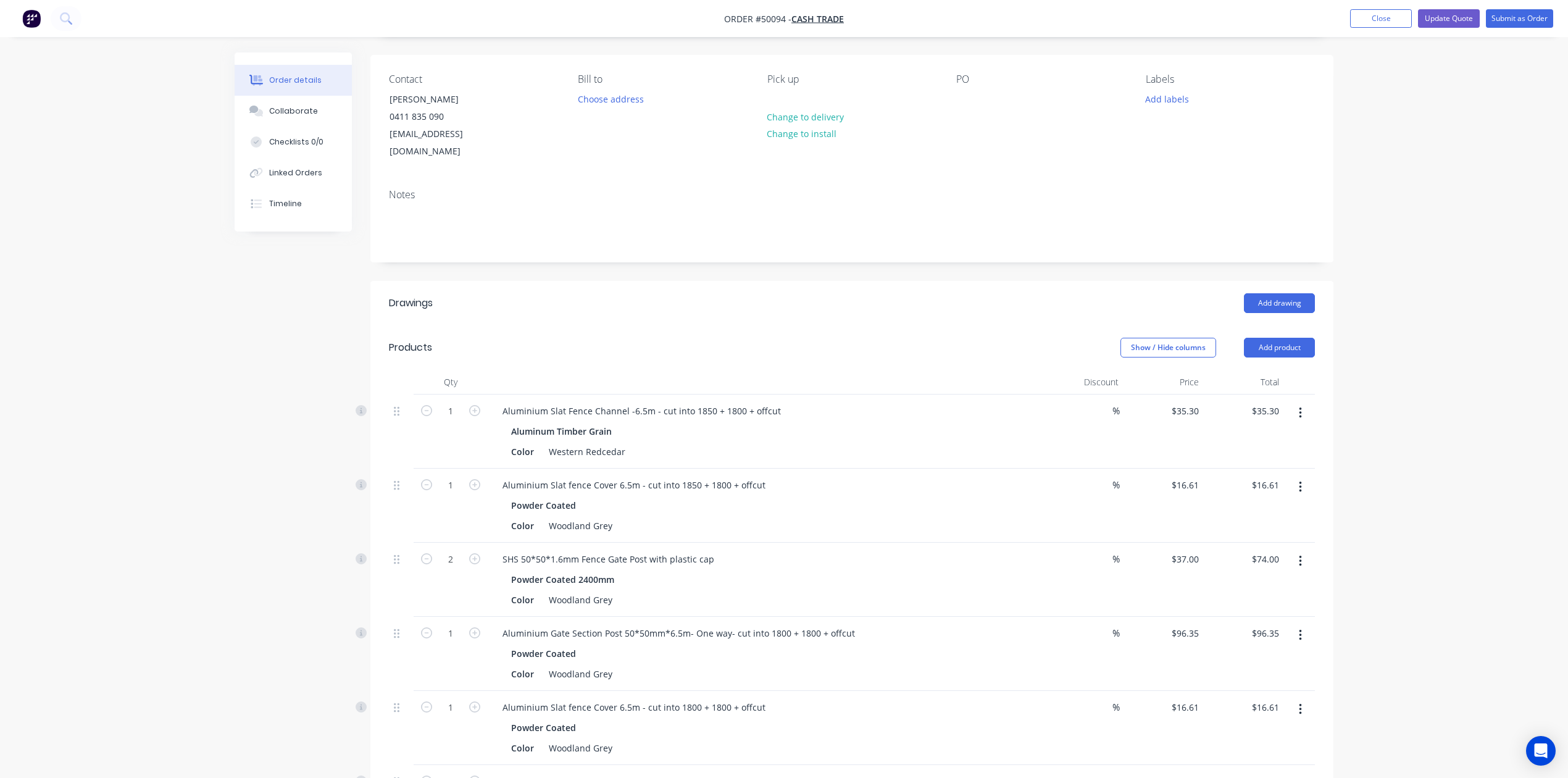
click at [1304, 476] on button "button" at bounding box center [1300, 487] width 29 height 22
click at [1263, 511] on div "Edit" at bounding box center [1256, 519] width 95 height 18
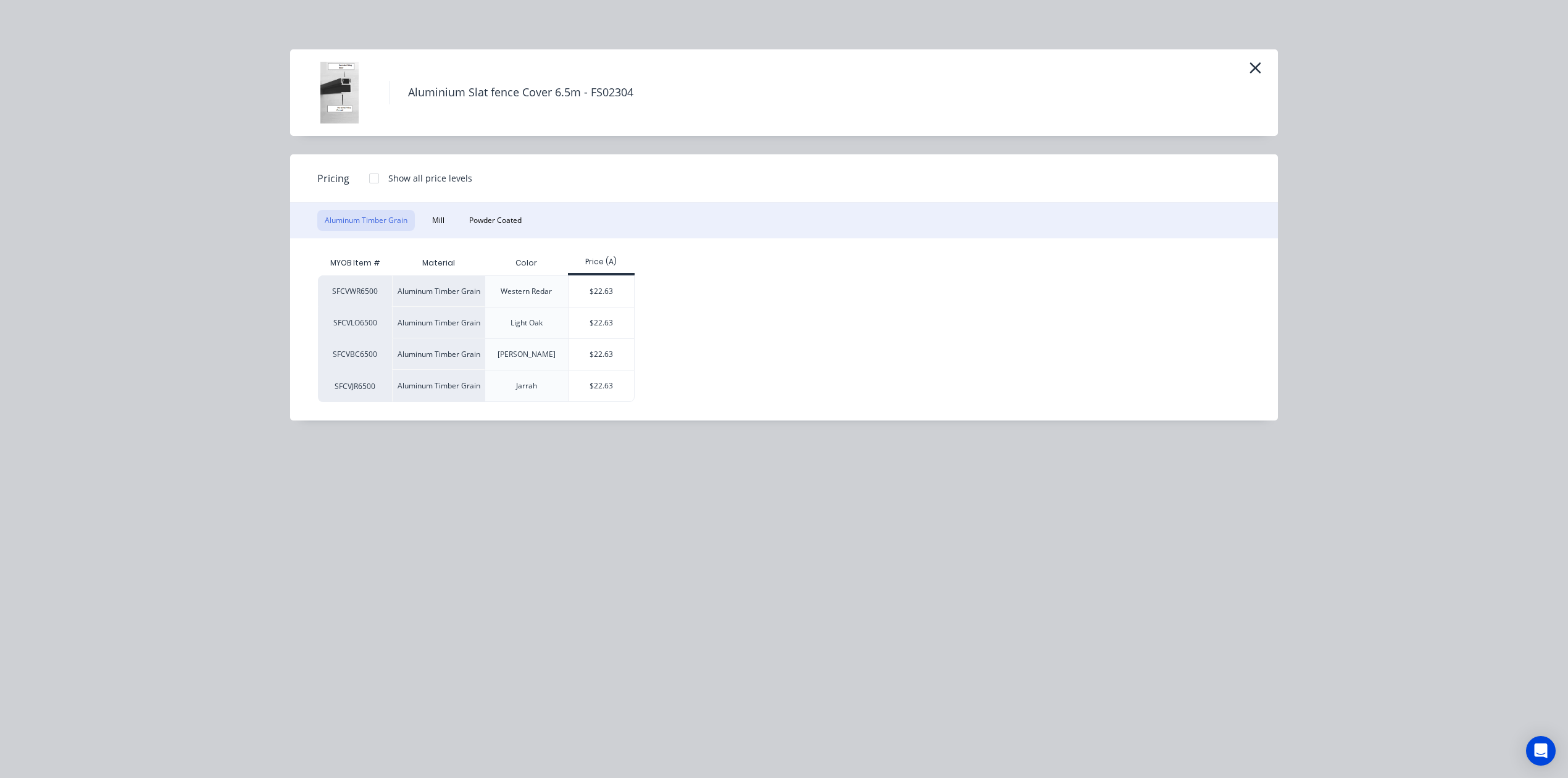
drag, startPoint x: 618, startPoint y: 285, endPoint x: 719, endPoint y: 309, distance: 103.8
click at [621, 285] on div "$22.63" at bounding box center [601, 291] width 66 height 31
type input "$22.63"
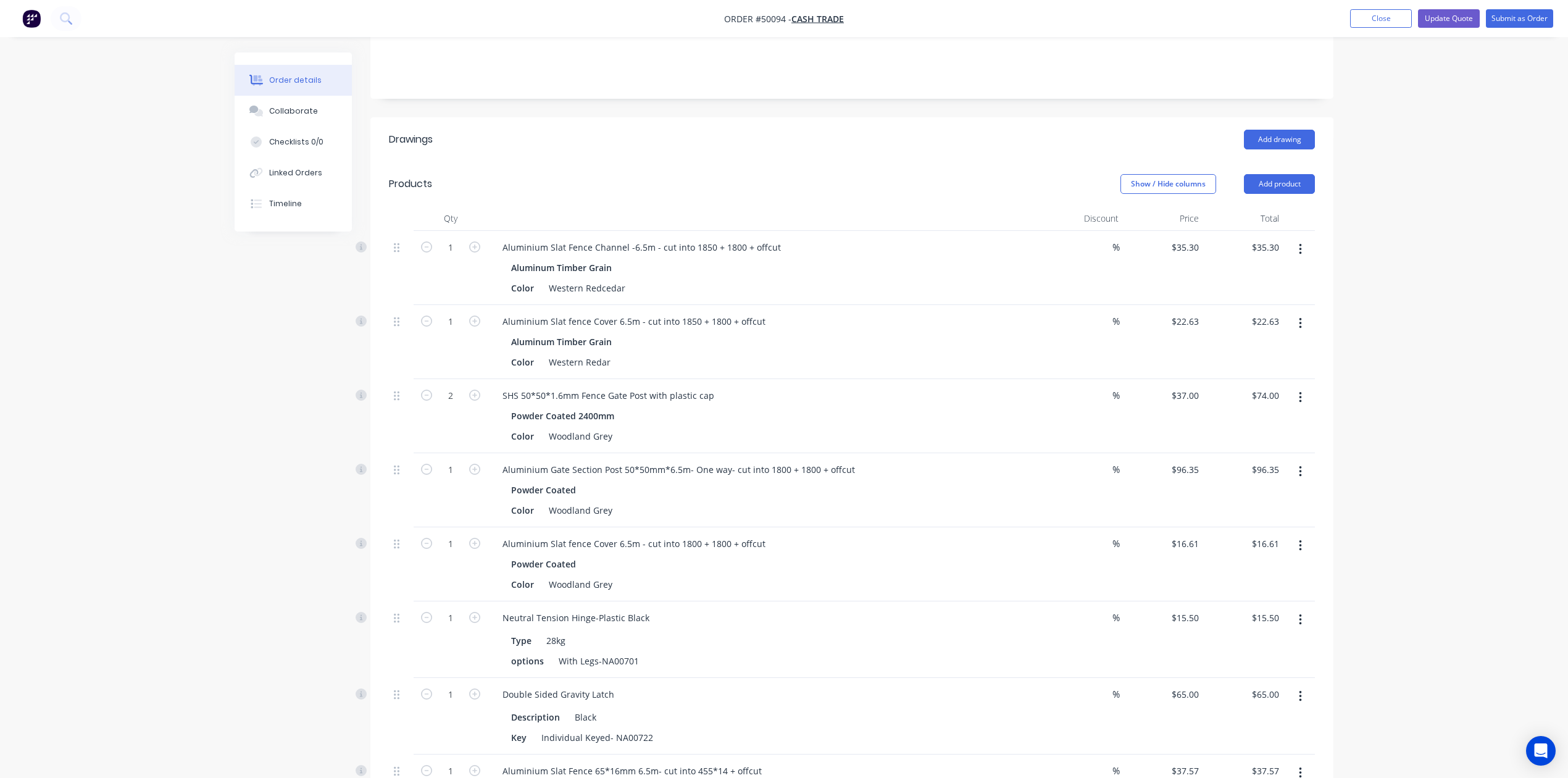
scroll to position [247, 0]
click at [1295, 385] on button "button" at bounding box center [1300, 396] width 29 height 22
click at [1275, 420] on div "Edit" at bounding box center [1256, 428] width 95 height 18
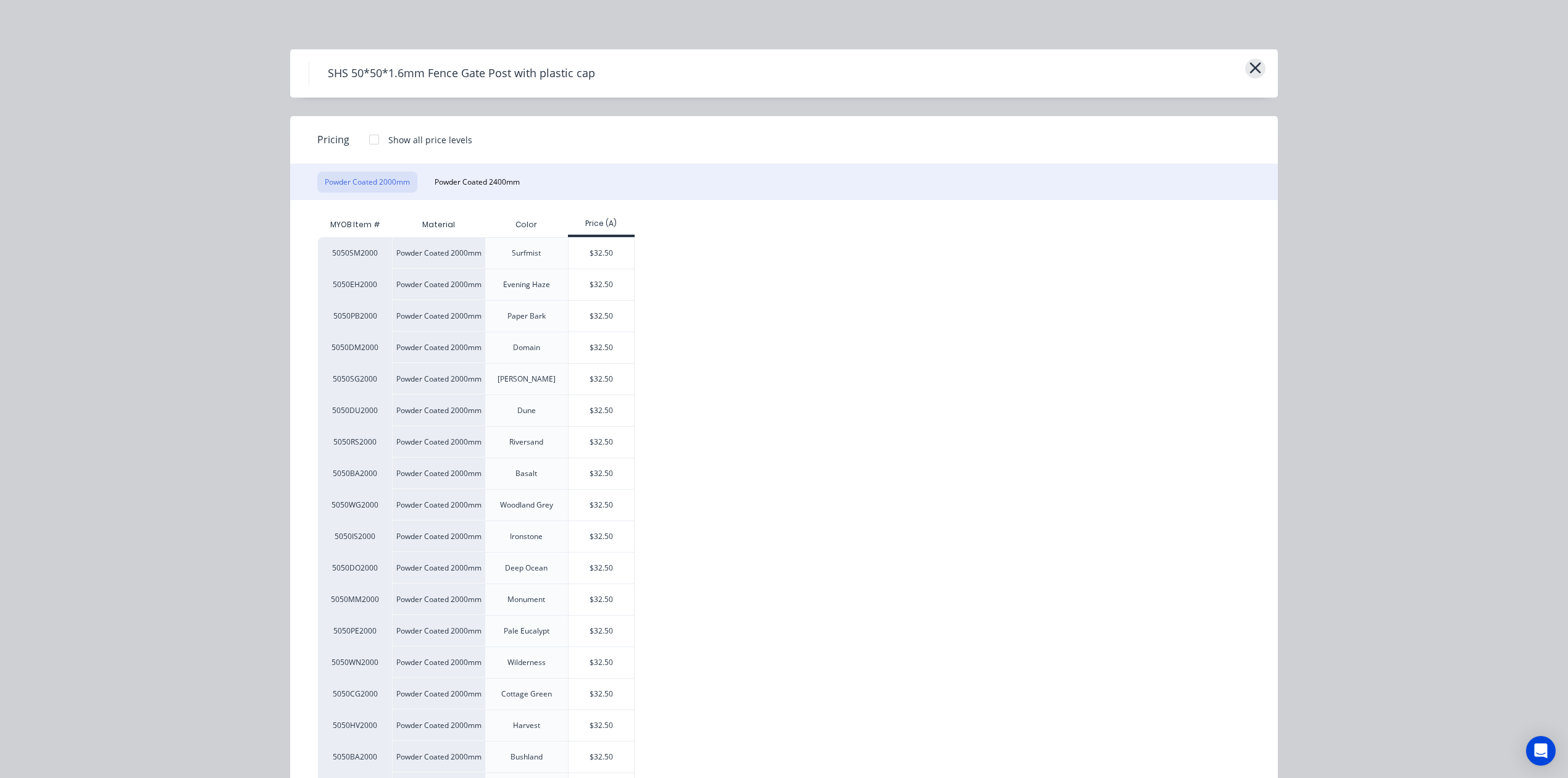
click at [1255, 67] on button "button" at bounding box center [1255, 68] width 20 height 20
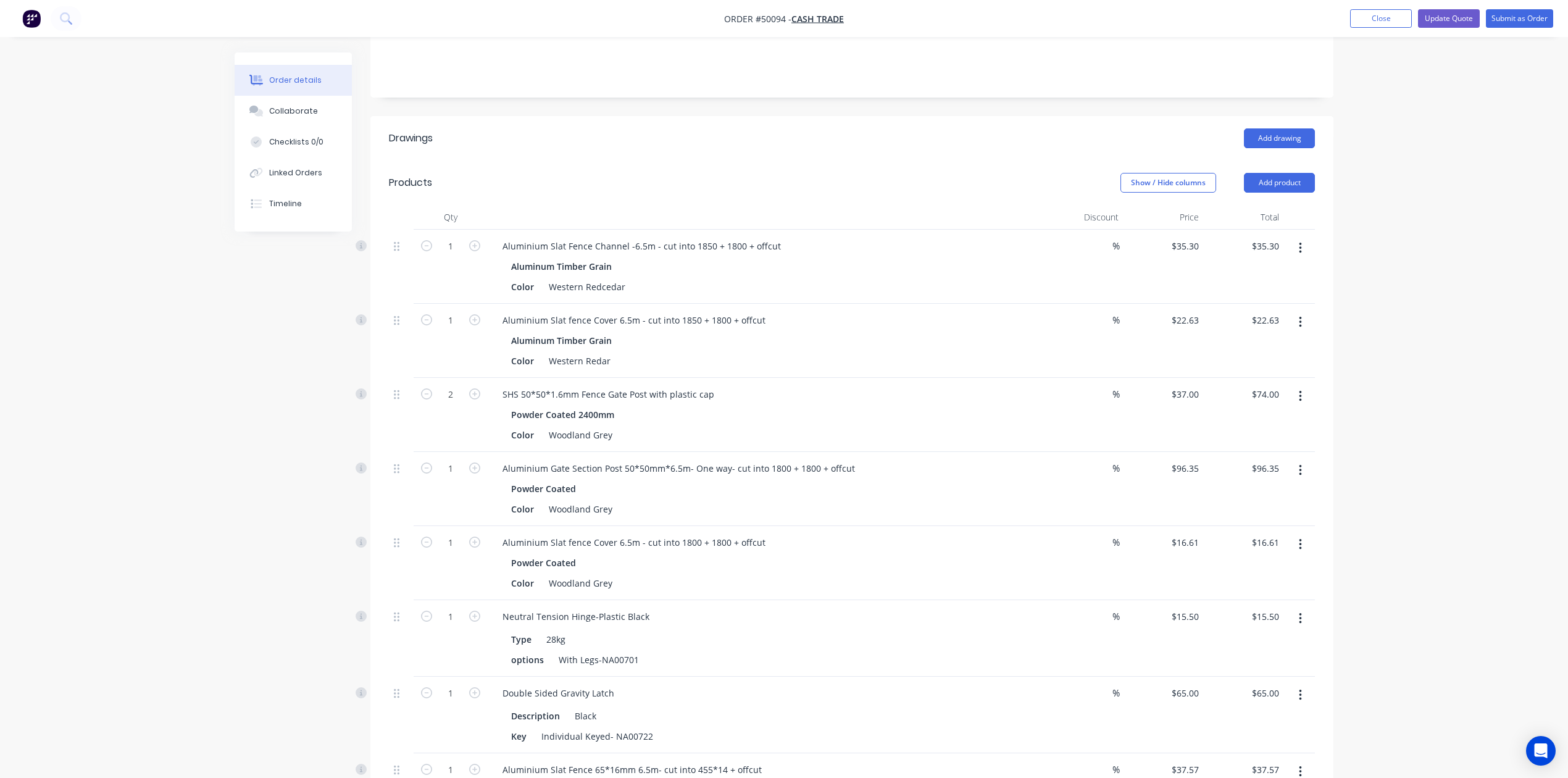
click at [1304, 385] on button "button" at bounding box center [1300, 396] width 29 height 22
click at [1013, 480] on div "Powder Coated" at bounding box center [766, 489] width 509 height 18
click at [1299, 464] on icon "button" at bounding box center [1300, 471] width 3 height 14
click at [1265, 497] on button "Edit" at bounding box center [1256, 502] width 117 height 25
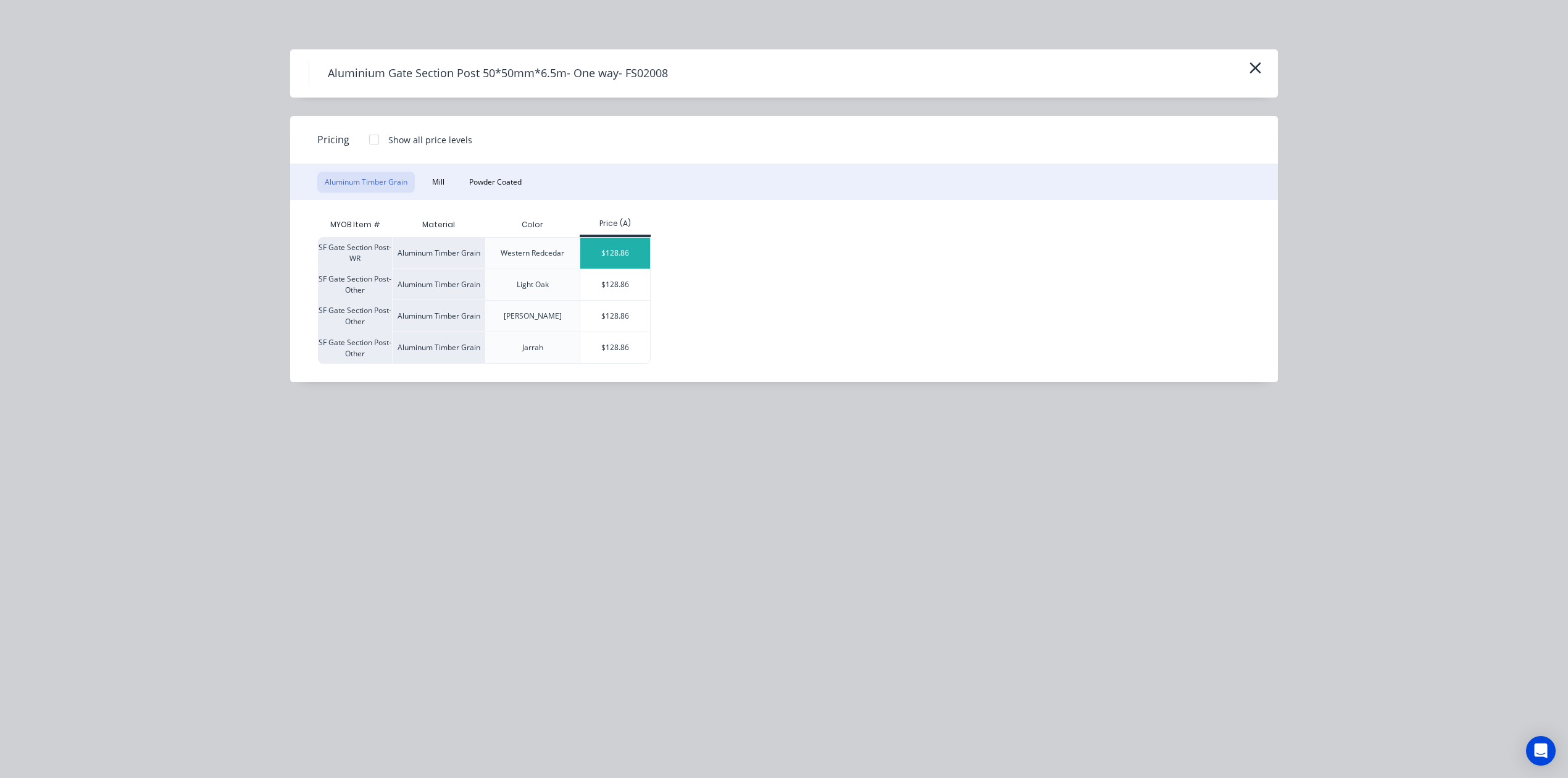
click at [625, 250] on div "$128.86" at bounding box center [615, 253] width 70 height 31
type input "$128.86"
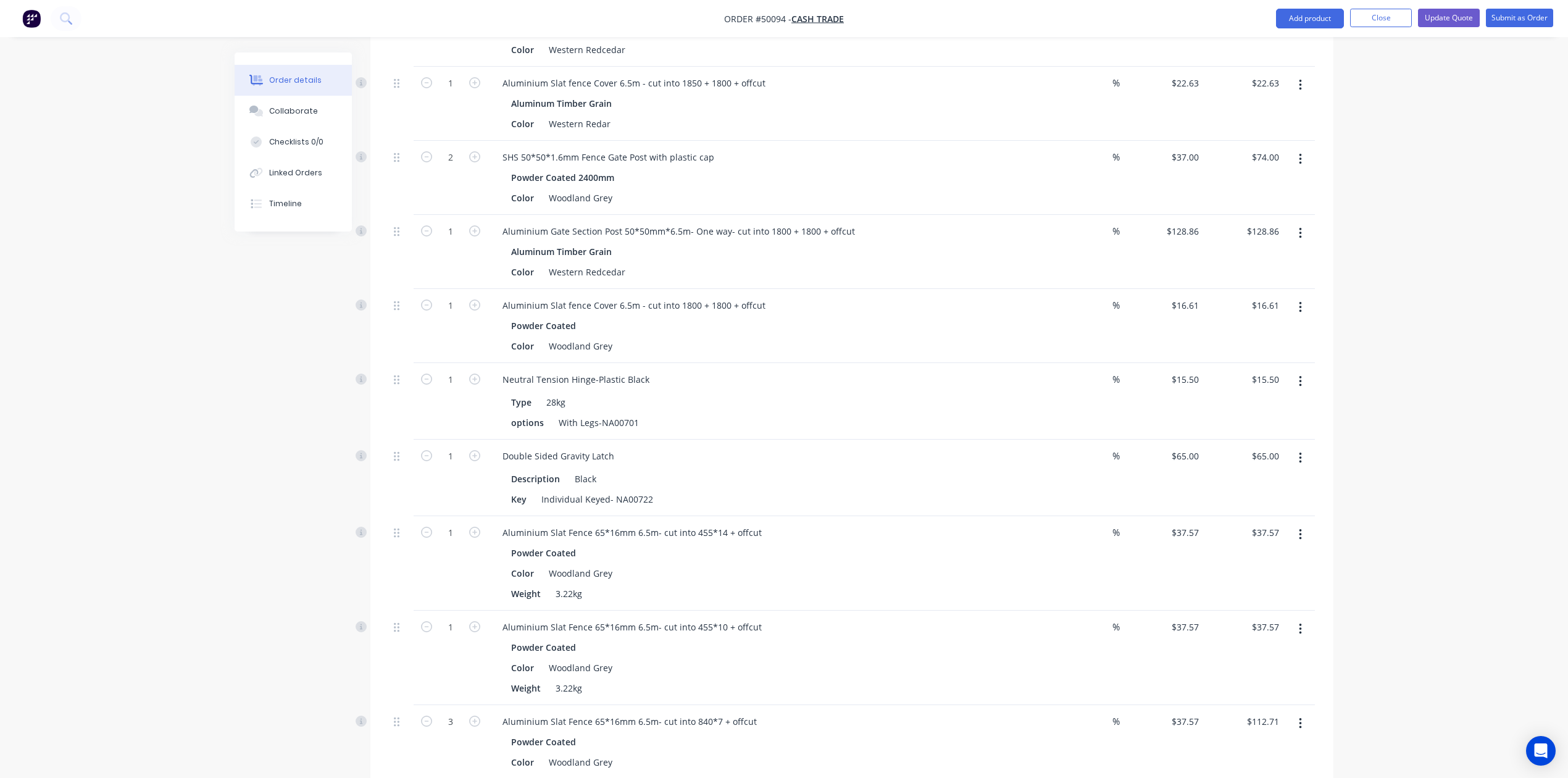
scroll to position [494, 0]
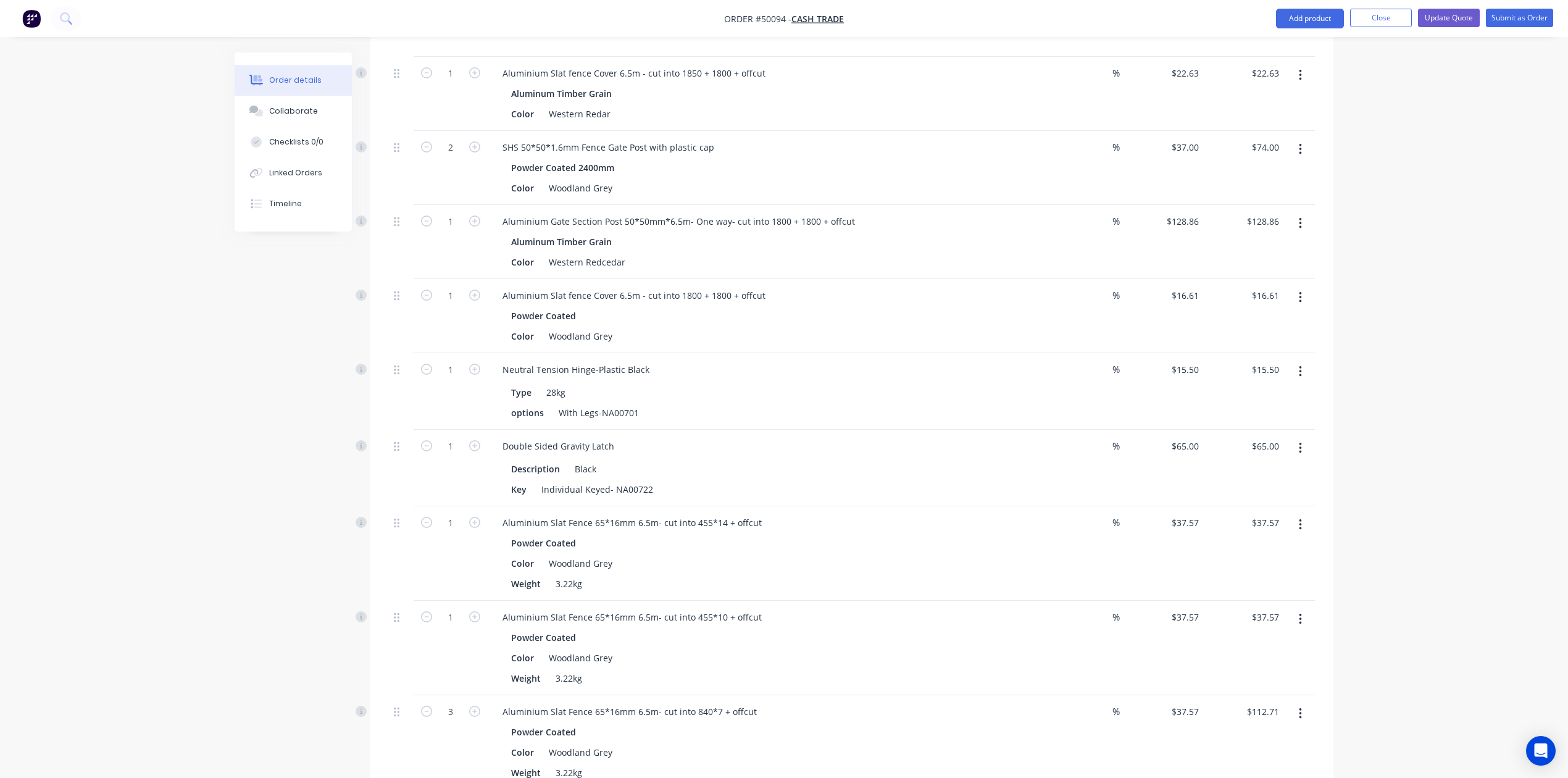
click at [1298, 291] on icon "button" at bounding box center [1300, 298] width 3 height 14
click at [1262, 321] on div "Edit" at bounding box center [1256, 329] width 95 height 18
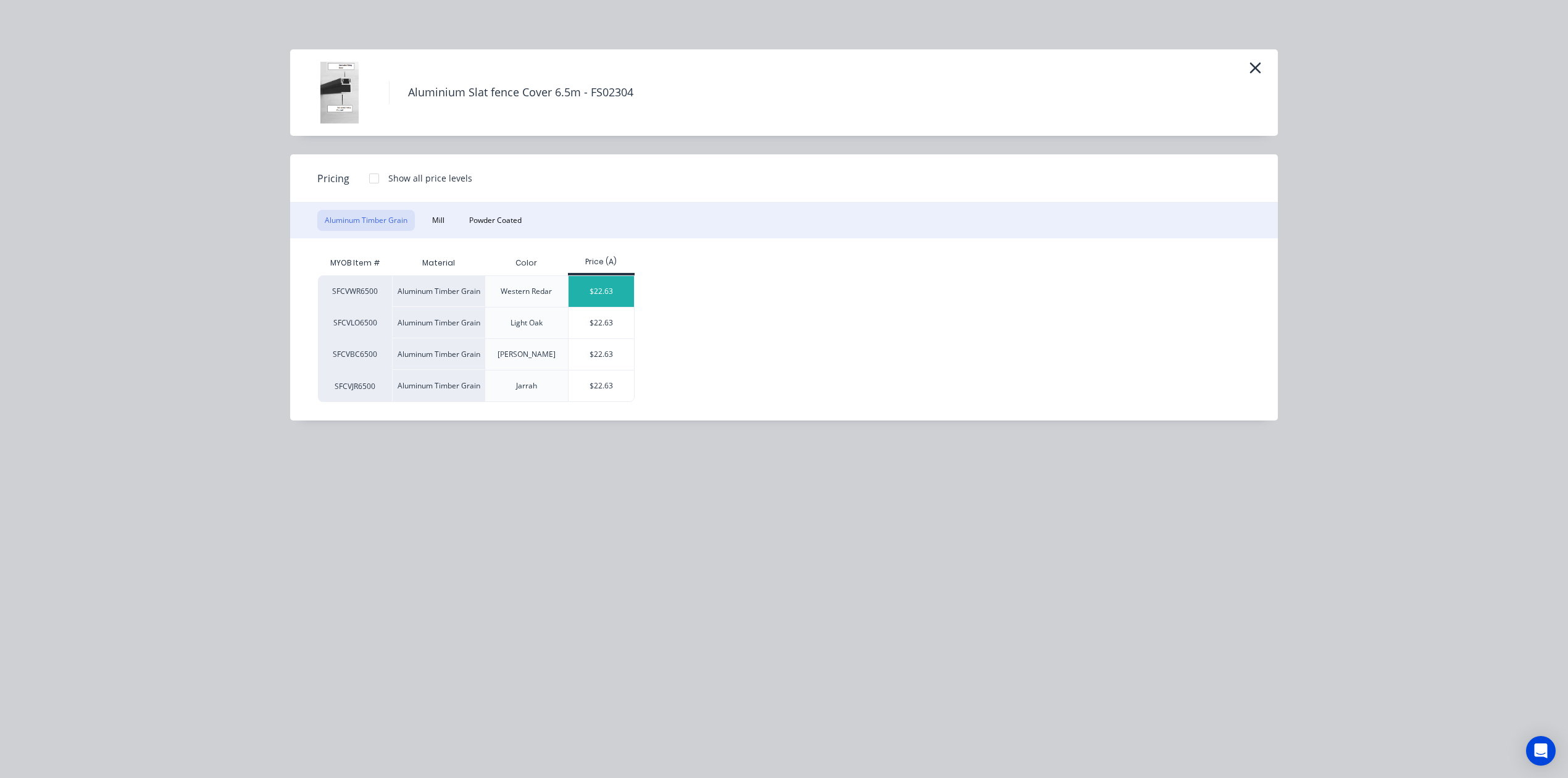
click at [612, 287] on div "$22.63" at bounding box center [601, 291] width 66 height 31
type input "$22.63"
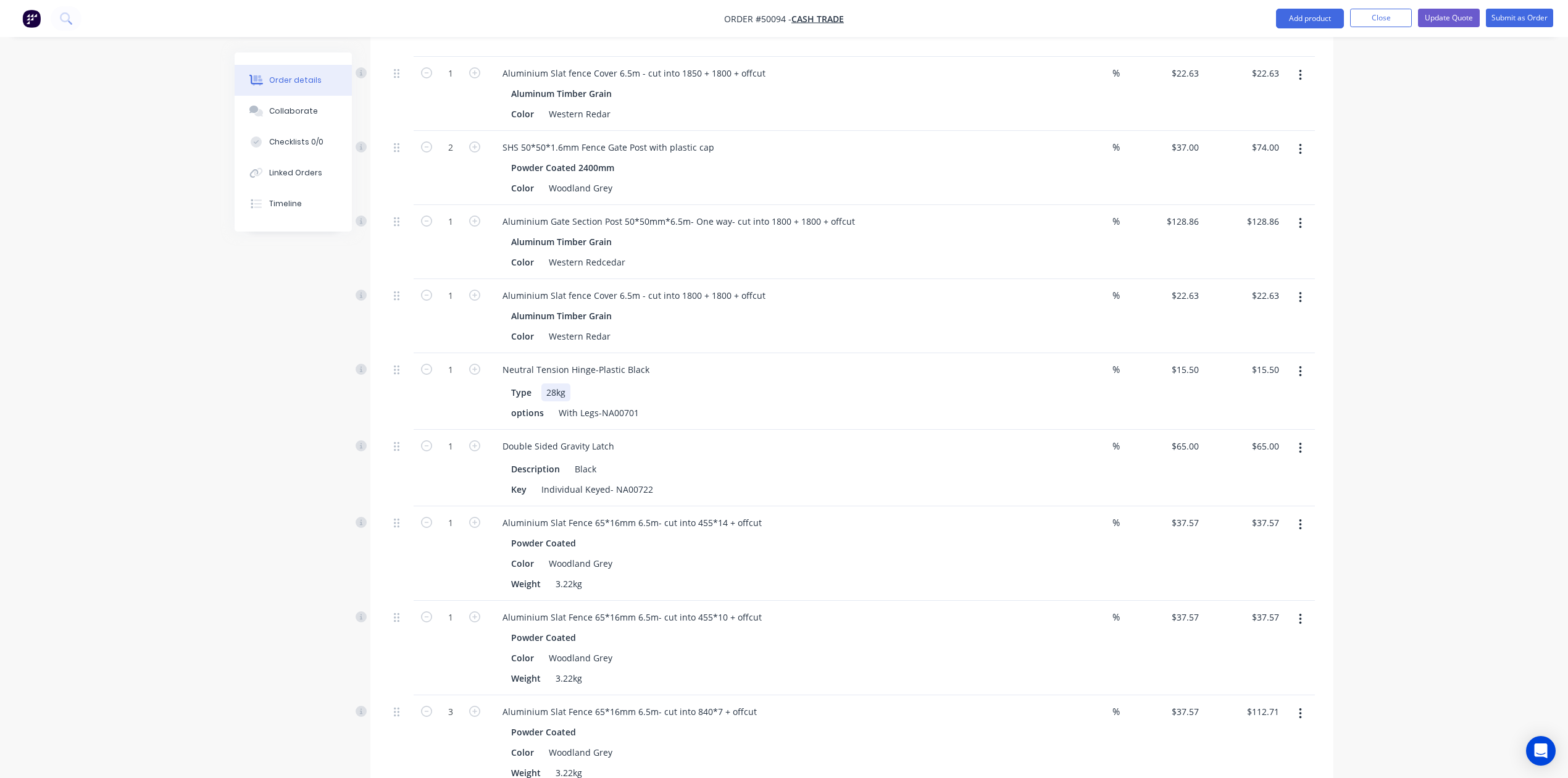
click at [817, 383] on div "Type 28kg" at bounding box center [763, 392] width 514 height 18
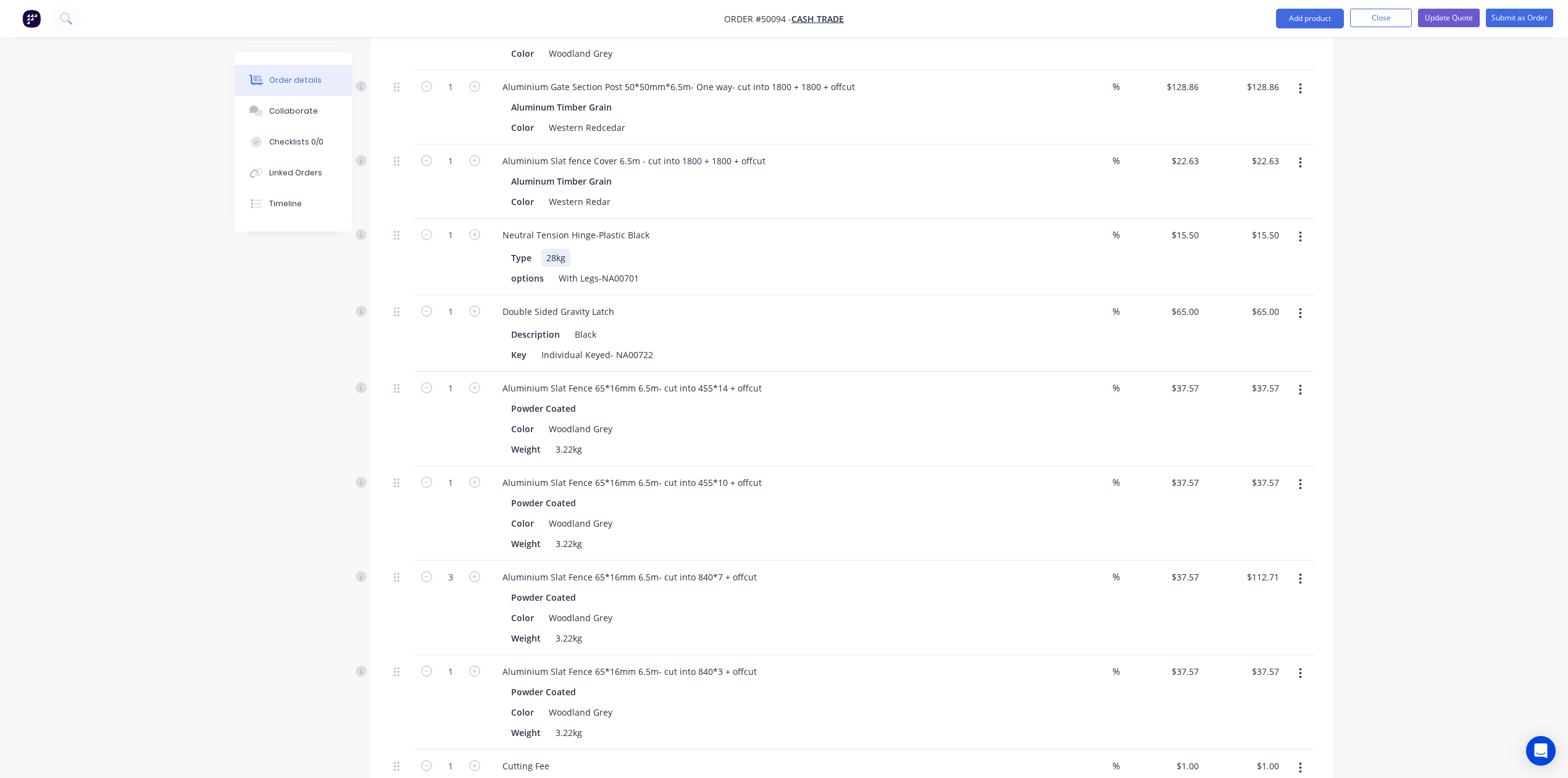
scroll to position [658, 0]
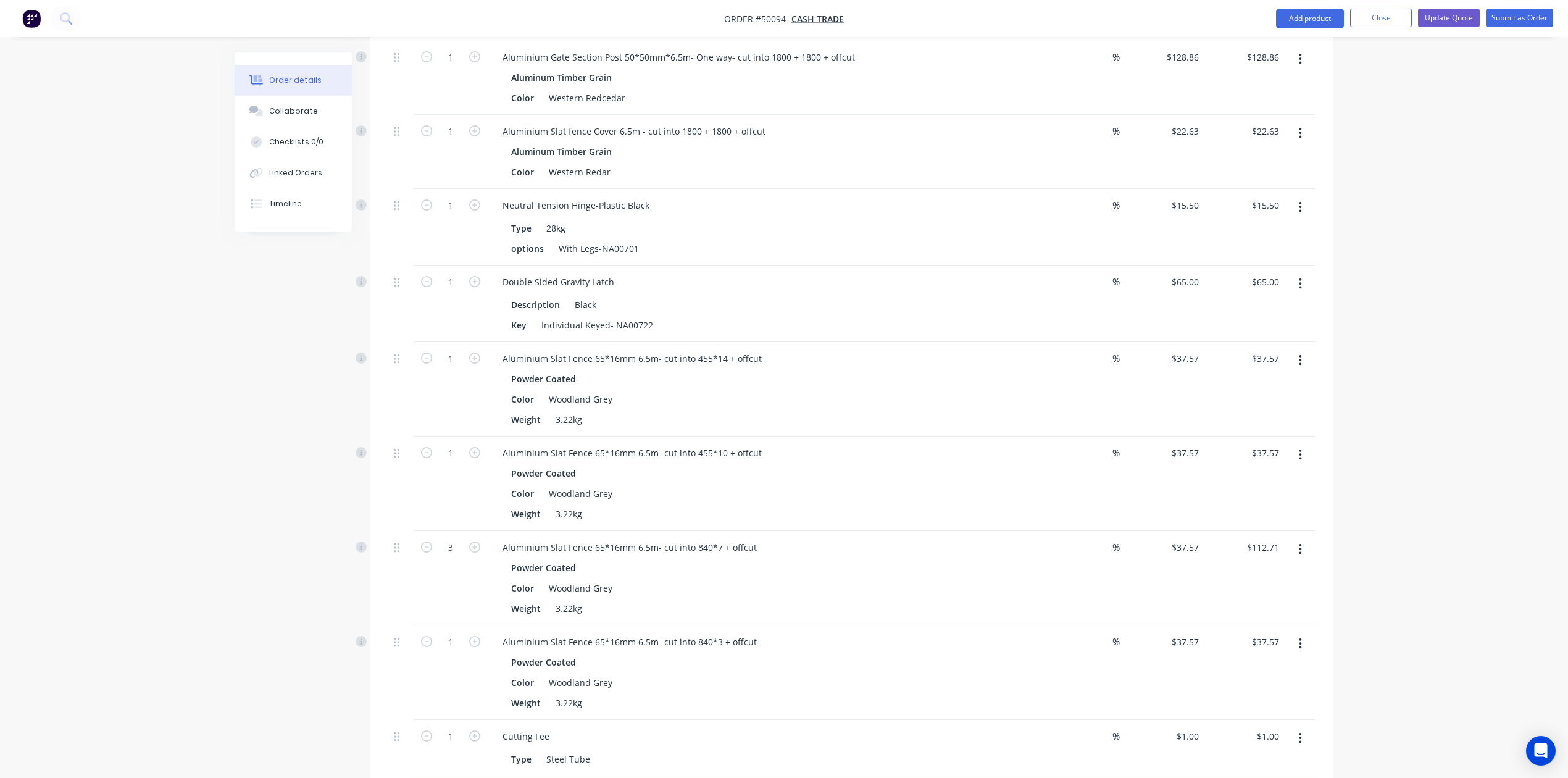
click at [1297, 350] on button "button" at bounding box center [1300, 361] width 29 height 22
click at [1253, 384] on div "Edit" at bounding box center [1256, 393] width 95 height 18
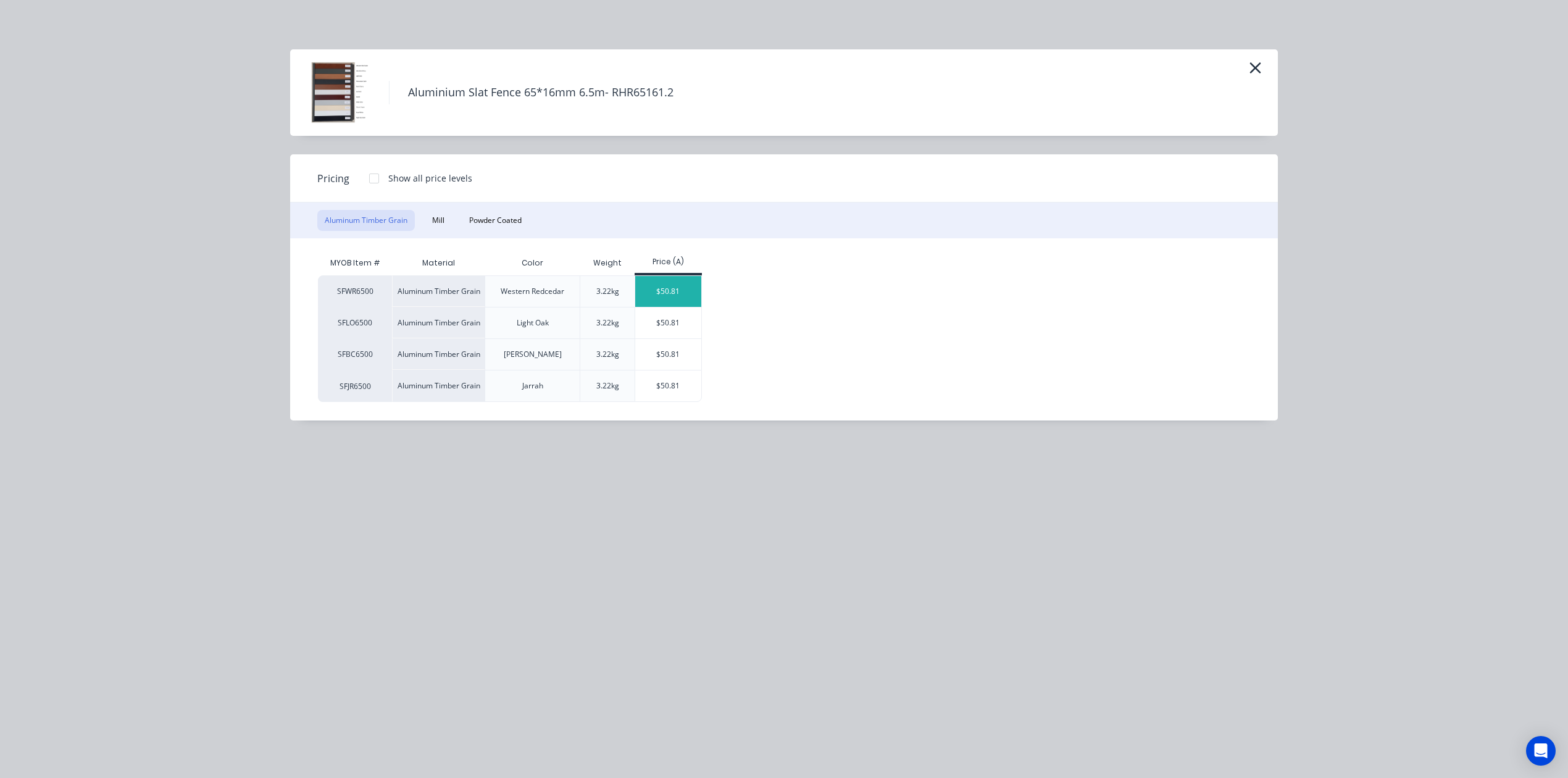
click at [678, 297] on div "$50.81" at bounding box center [668, 291] width 66 height 31
type input "$50.81"
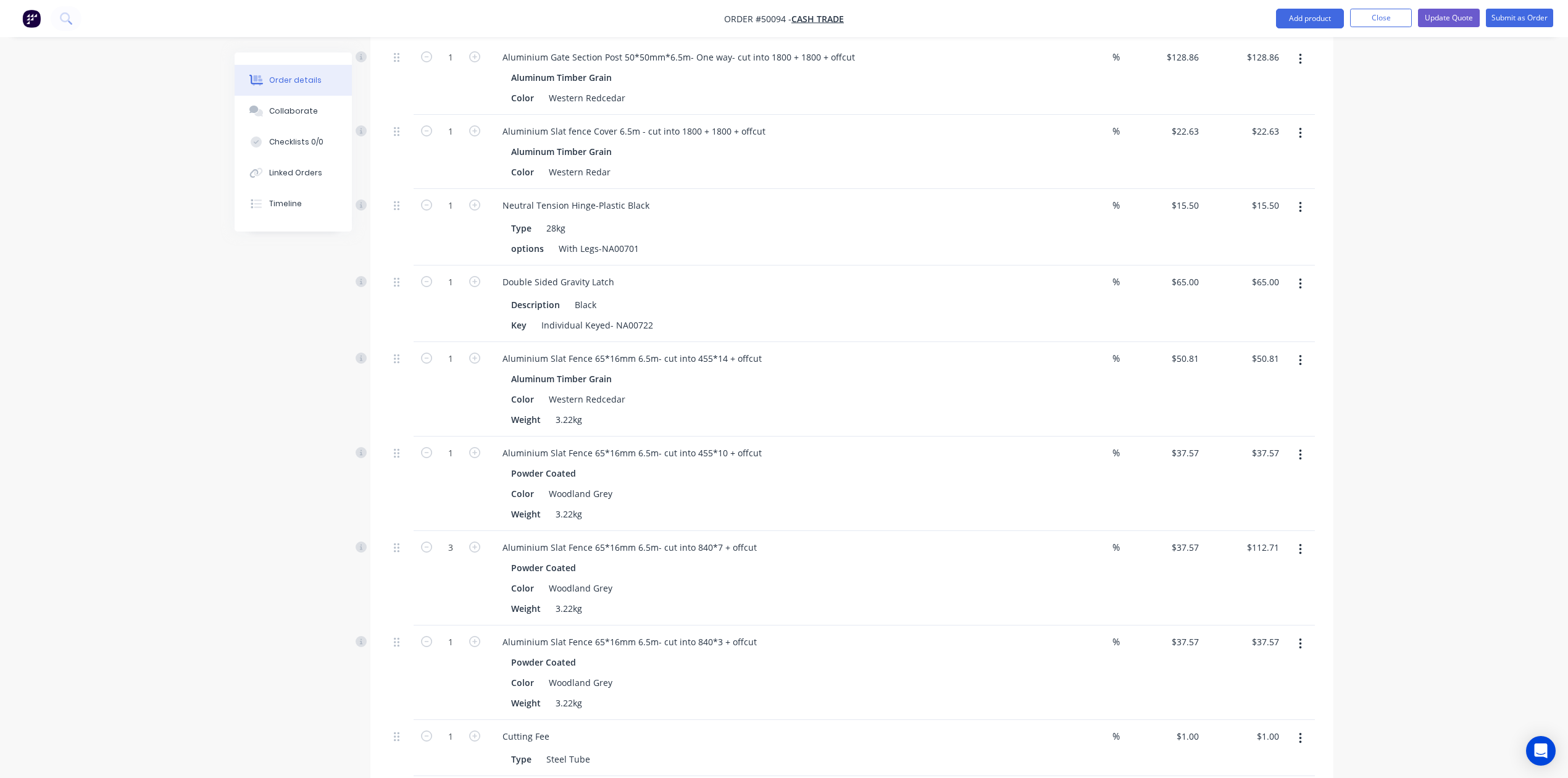
drag, startPoint x: 1303, startPoint y: 437, endPoint x: 1302, endPoint y: 444, distance: 7.1
click at [1303, 444] on button "button" at bounding box center [1300, 455] width 29 height 22
click at [1287, 479] on div "Edit" at bounding box center [1256, 487] width 95 height 18
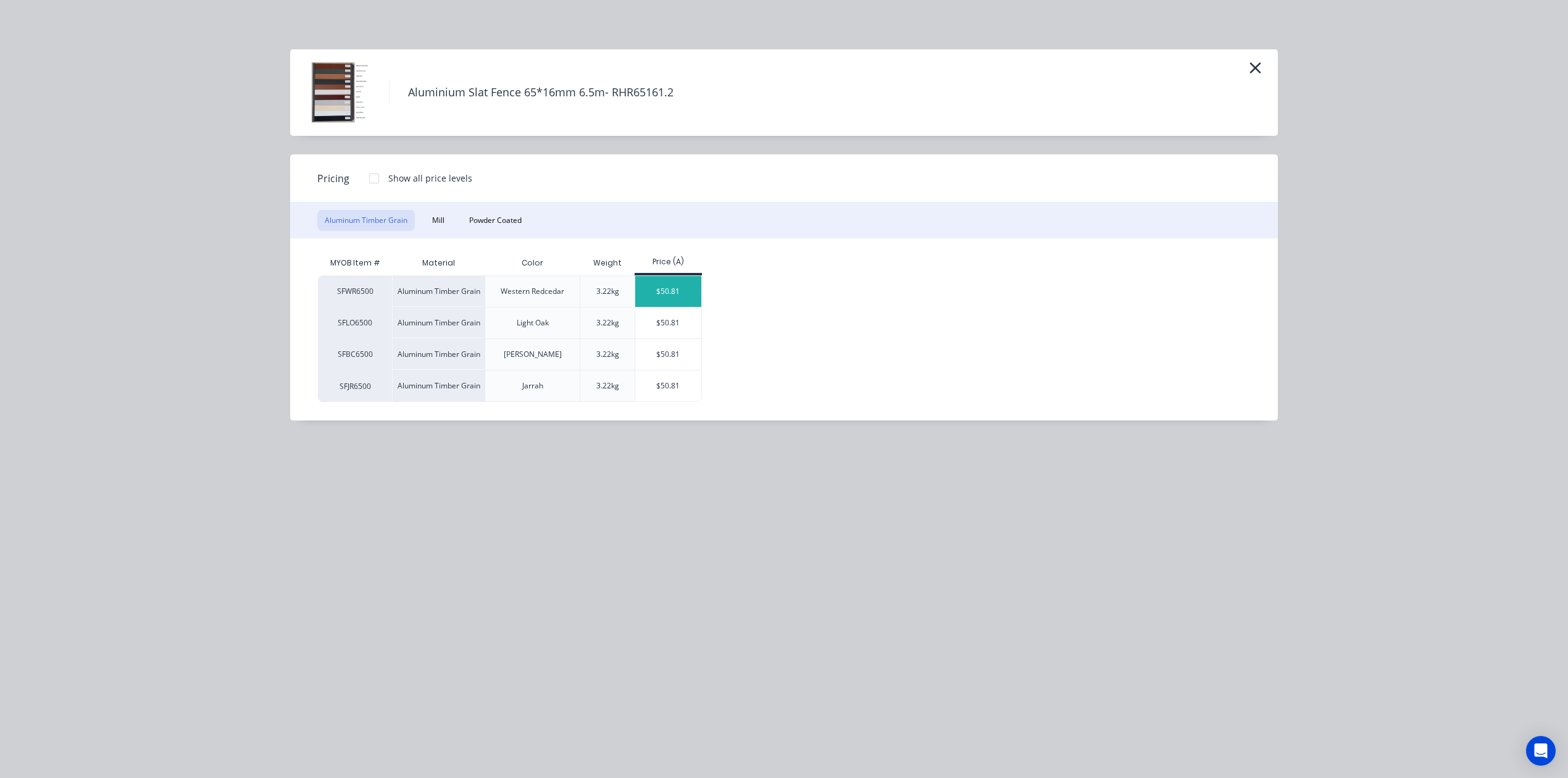
click at [647, 296] on div "$50.81" at bounding box center [668, 291] width 66 height 31
type input "$50.81"
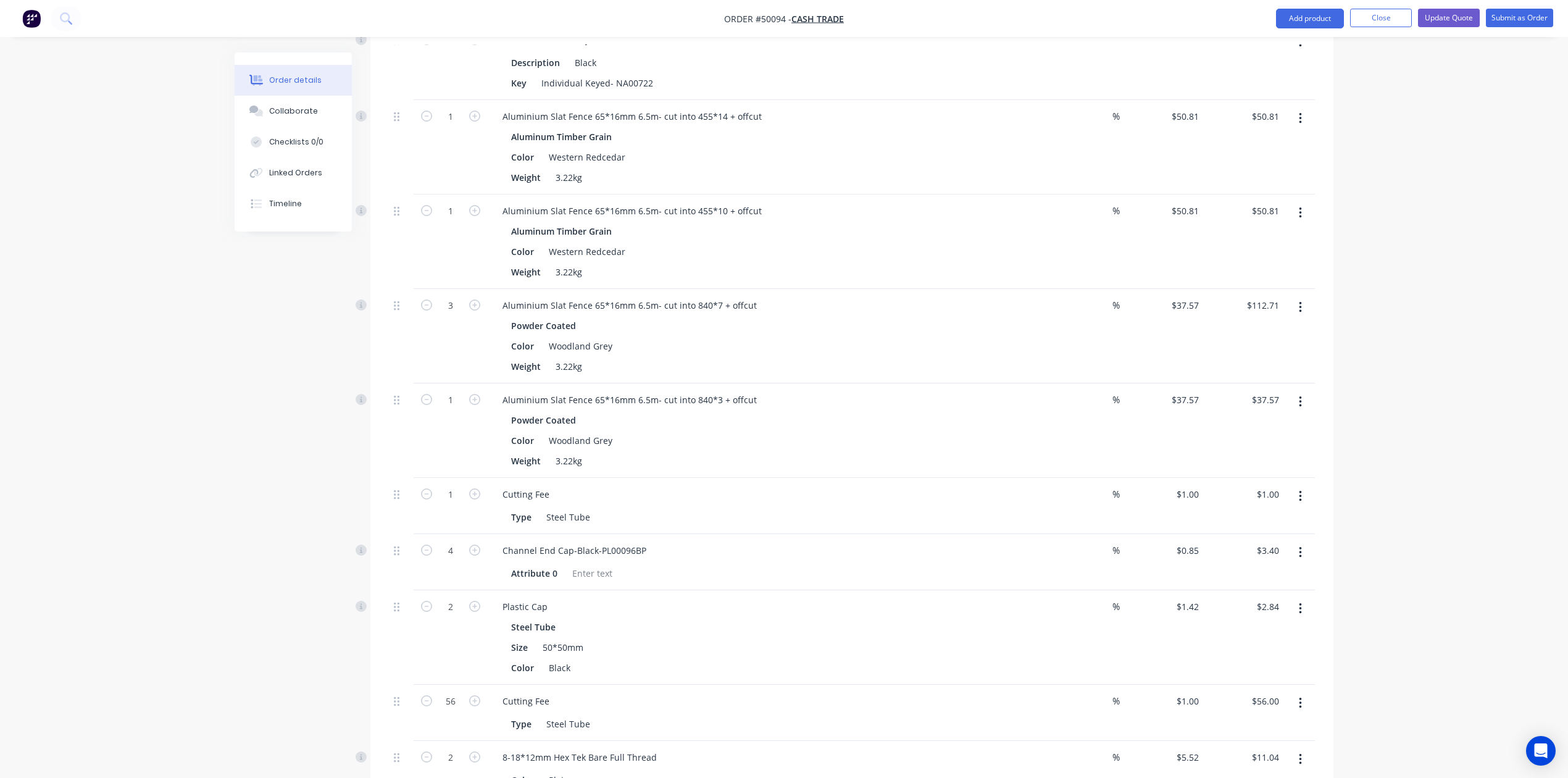
scroll to position [905, 0]
click at [1298, 296] on icon "button" at bounding box center [1300, 303] width 3 height 14
click at [1221, 326] on div "Edit" at bounding box center [1256, 334] width 95 height 18
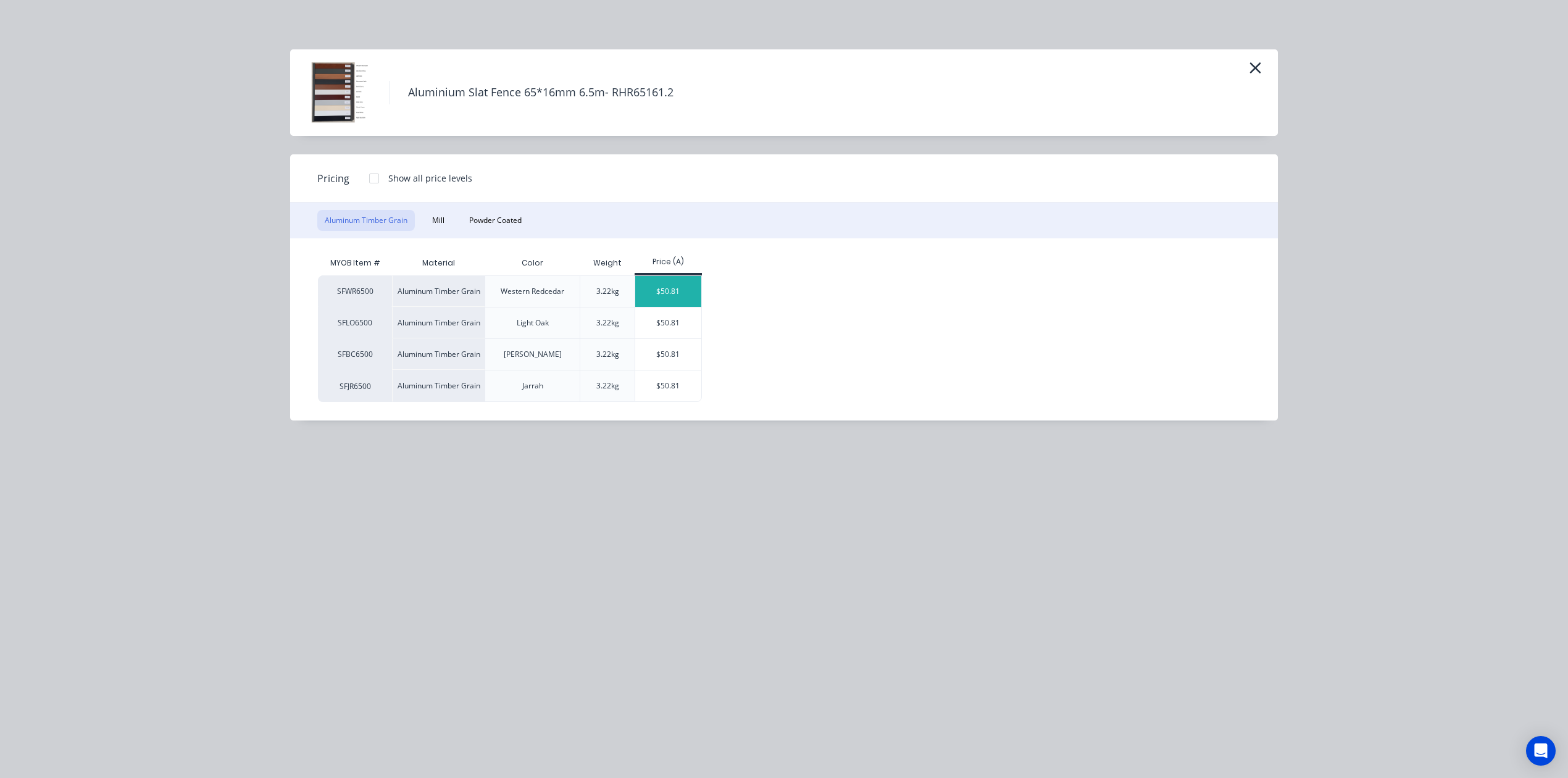
drag, startPoint x: 675, startPoint y: 299, endPoint x: 956, endPoint y: 396, distance: 297.3
click at [677, 299] on div "$50.81" at bounding box center [668, 291] width 66 height 31
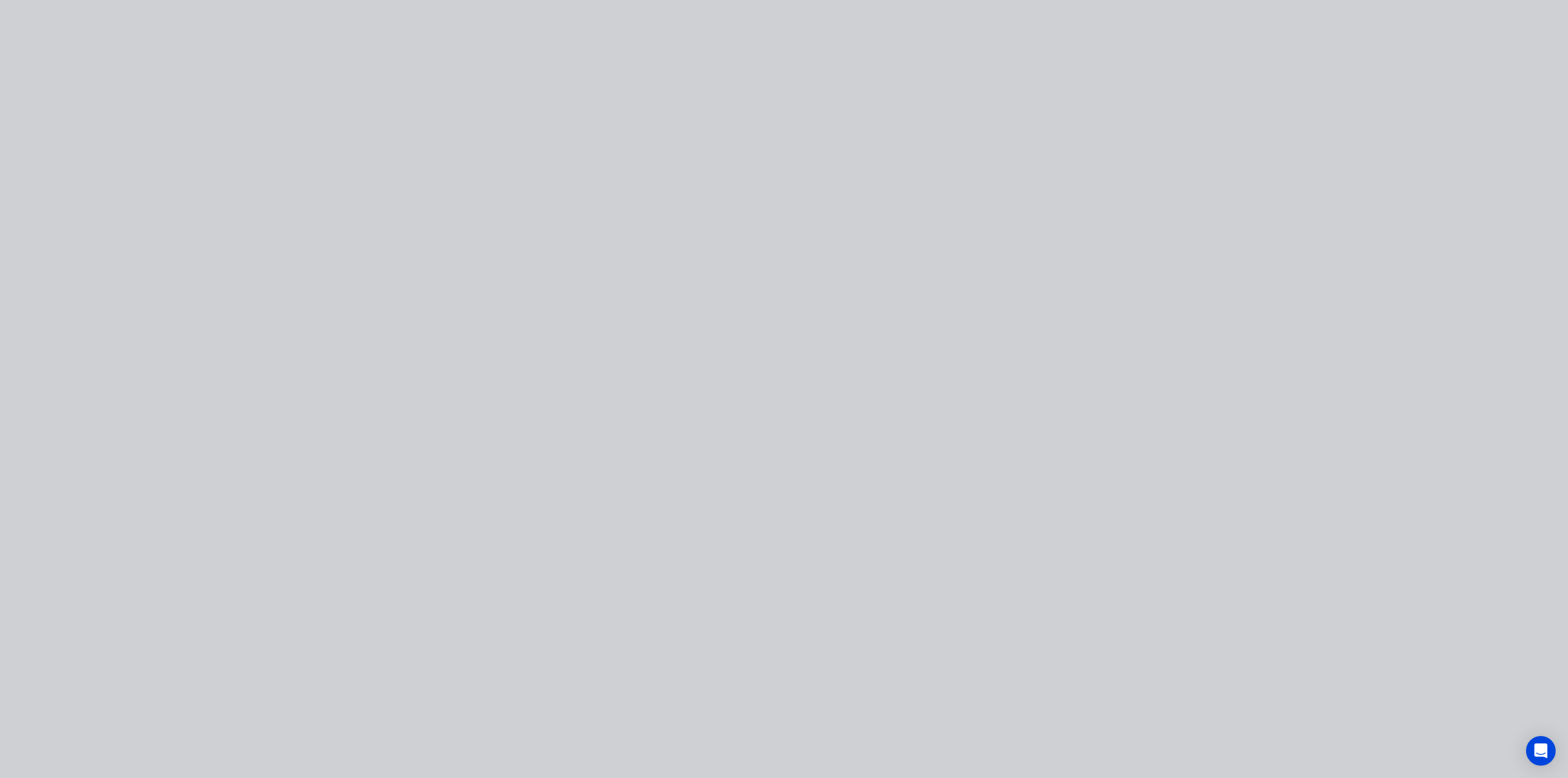
type input "$50.81"
type input "$152.43"
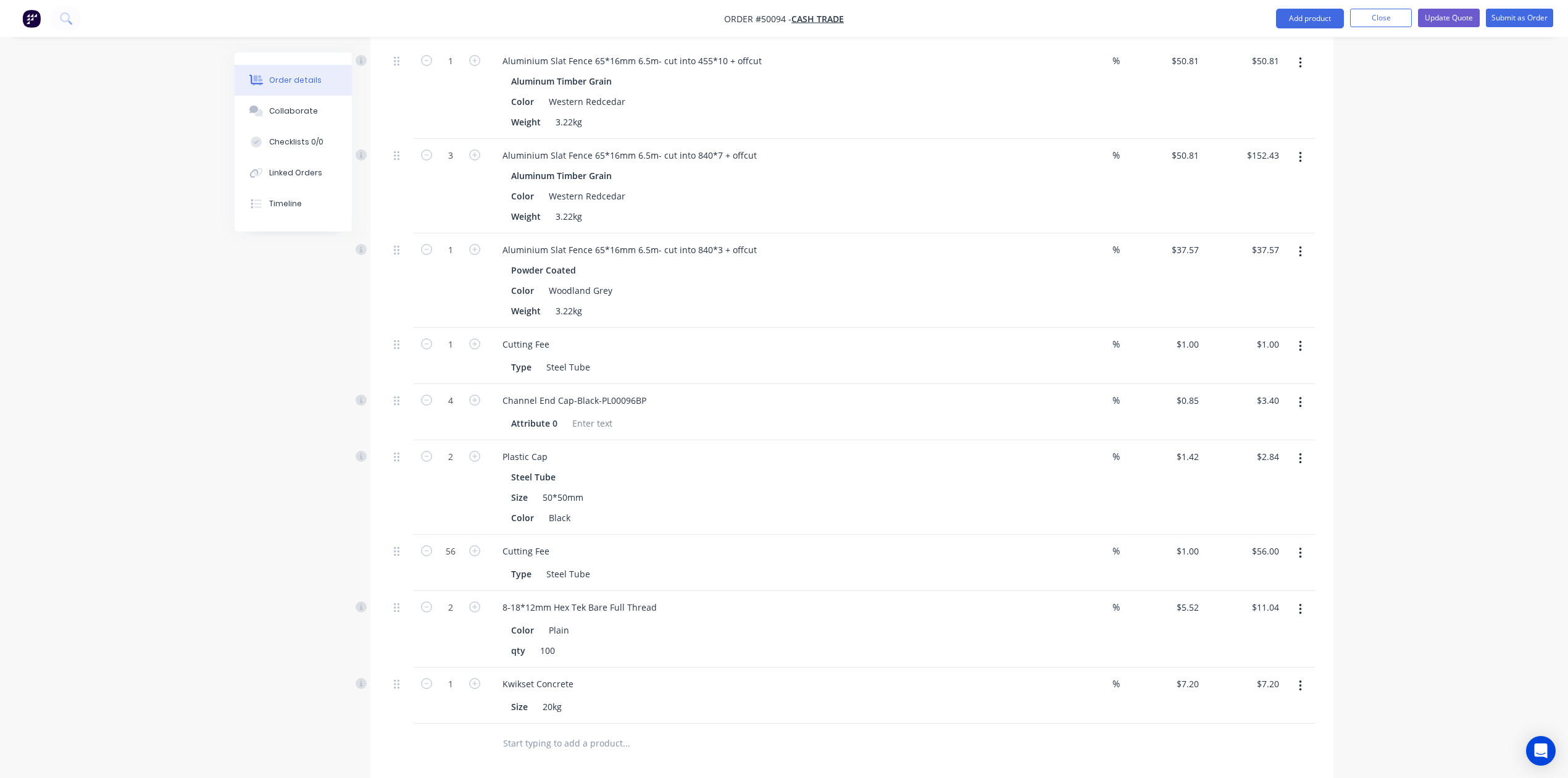
scroll to position [1070, 0]
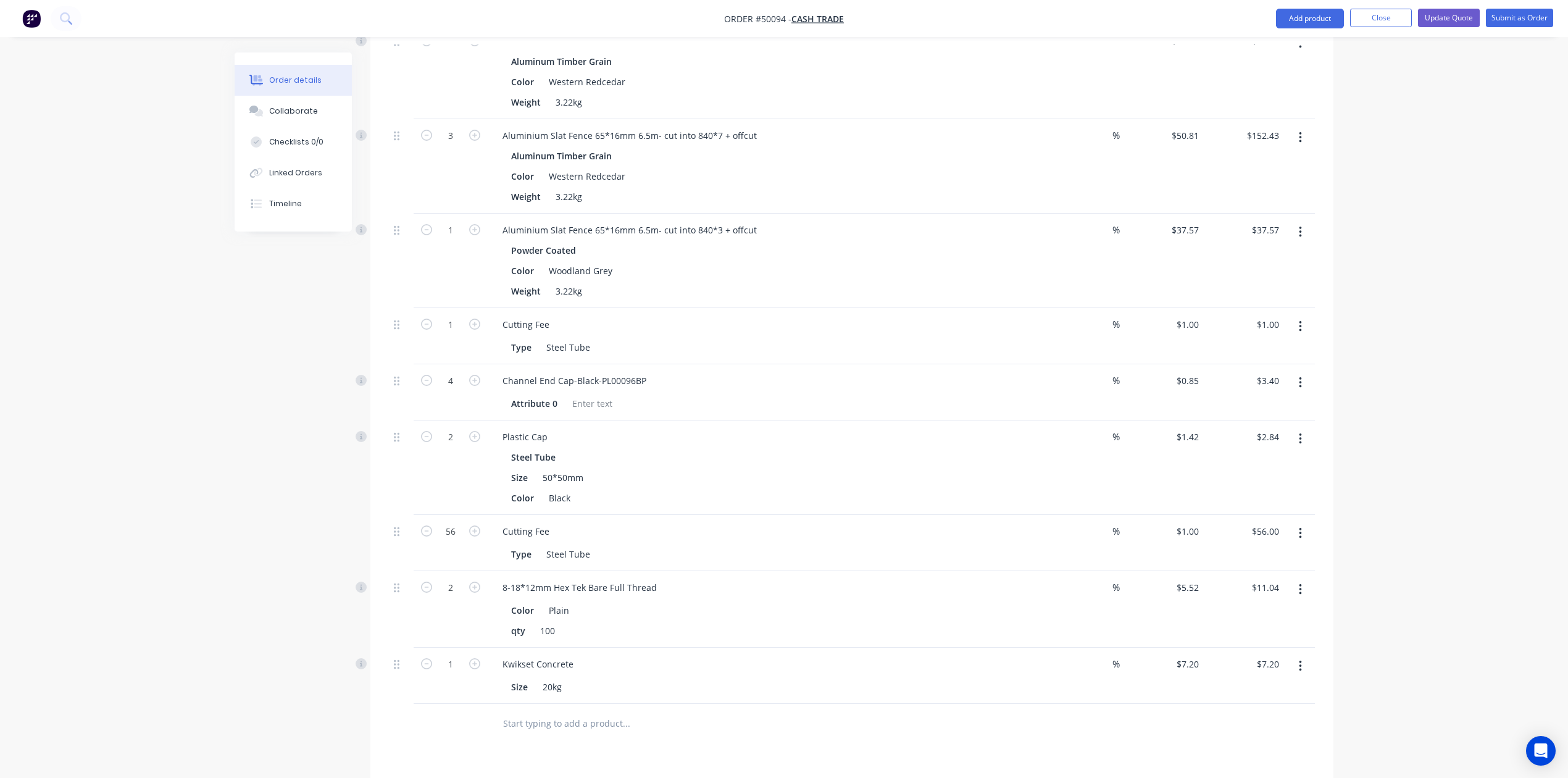
click at [1298, 226] on icon "button" at bounding box center [1300, 232] width 3 height 14
click at [1254, 255] on div "Edit" at bounding box center [1256, 264] width 95 height 18
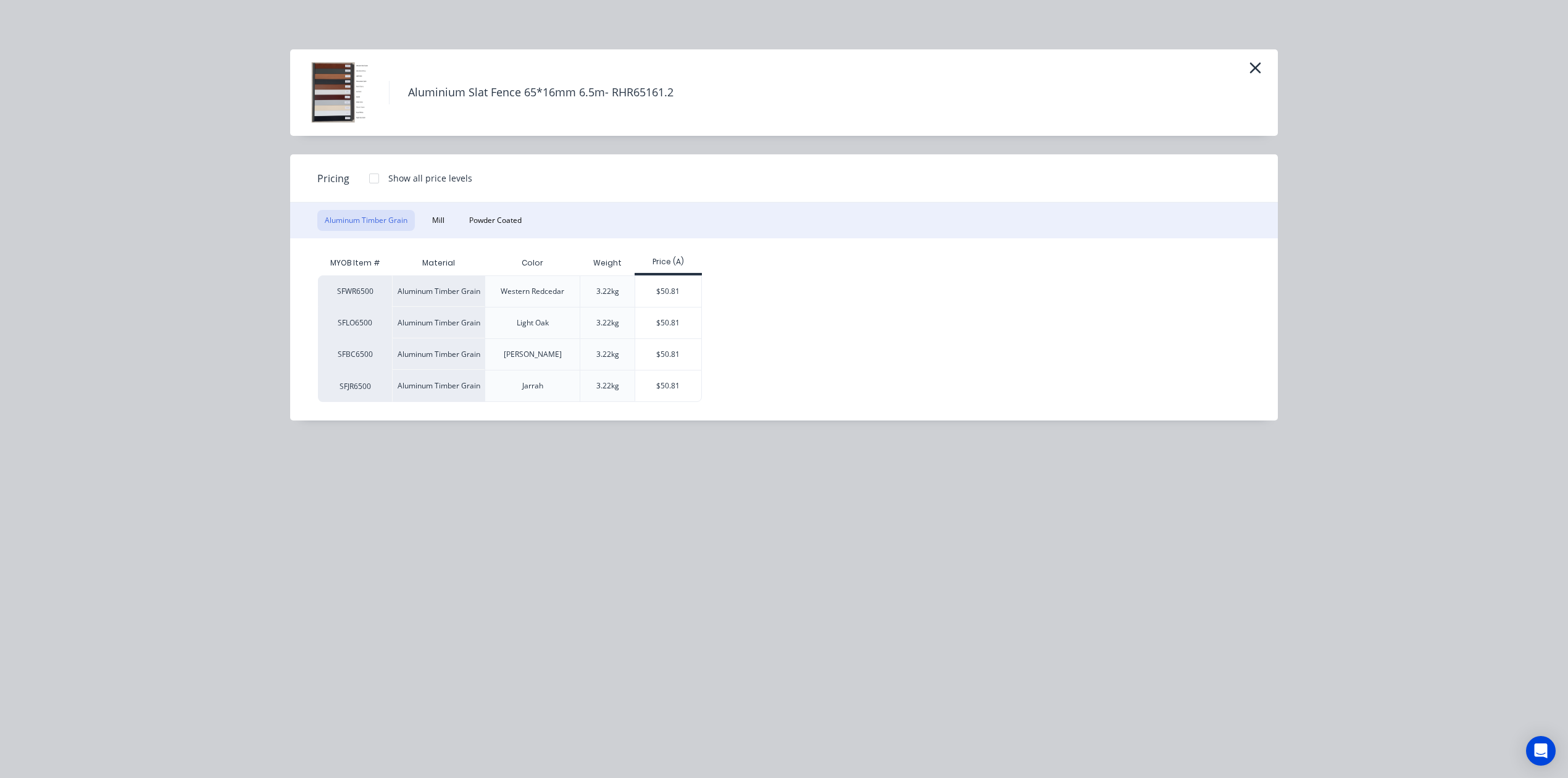
drag, startPoint x: 654, startPoint y: 285, endPoint x: 776, endPoint y: 328, distance: 129.4
click at [655, 285] on div "$50.81" at bounding box center [668, 291] width 66 height 31
type input "$50.81"
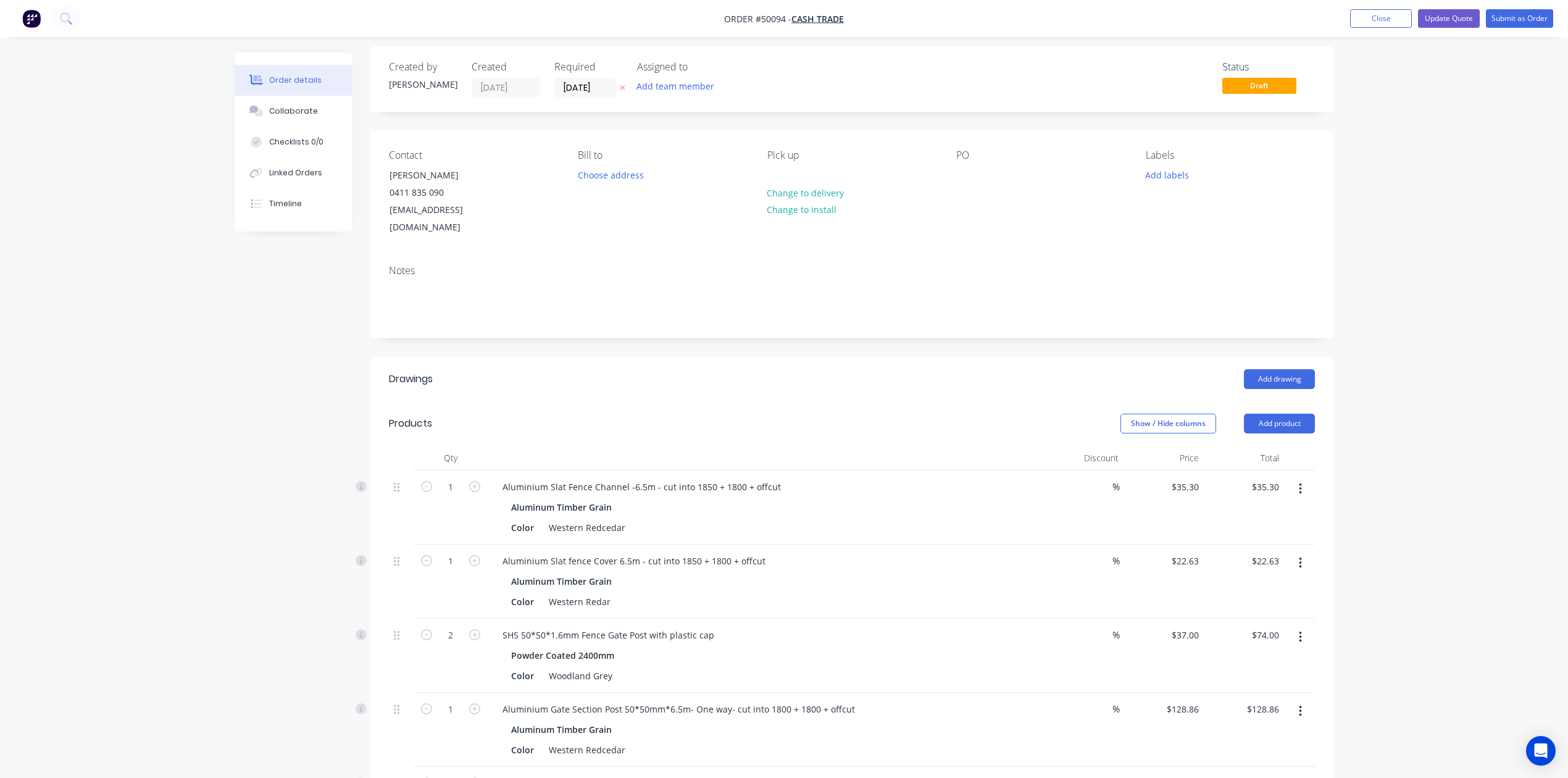
scroll to position [0, 0]
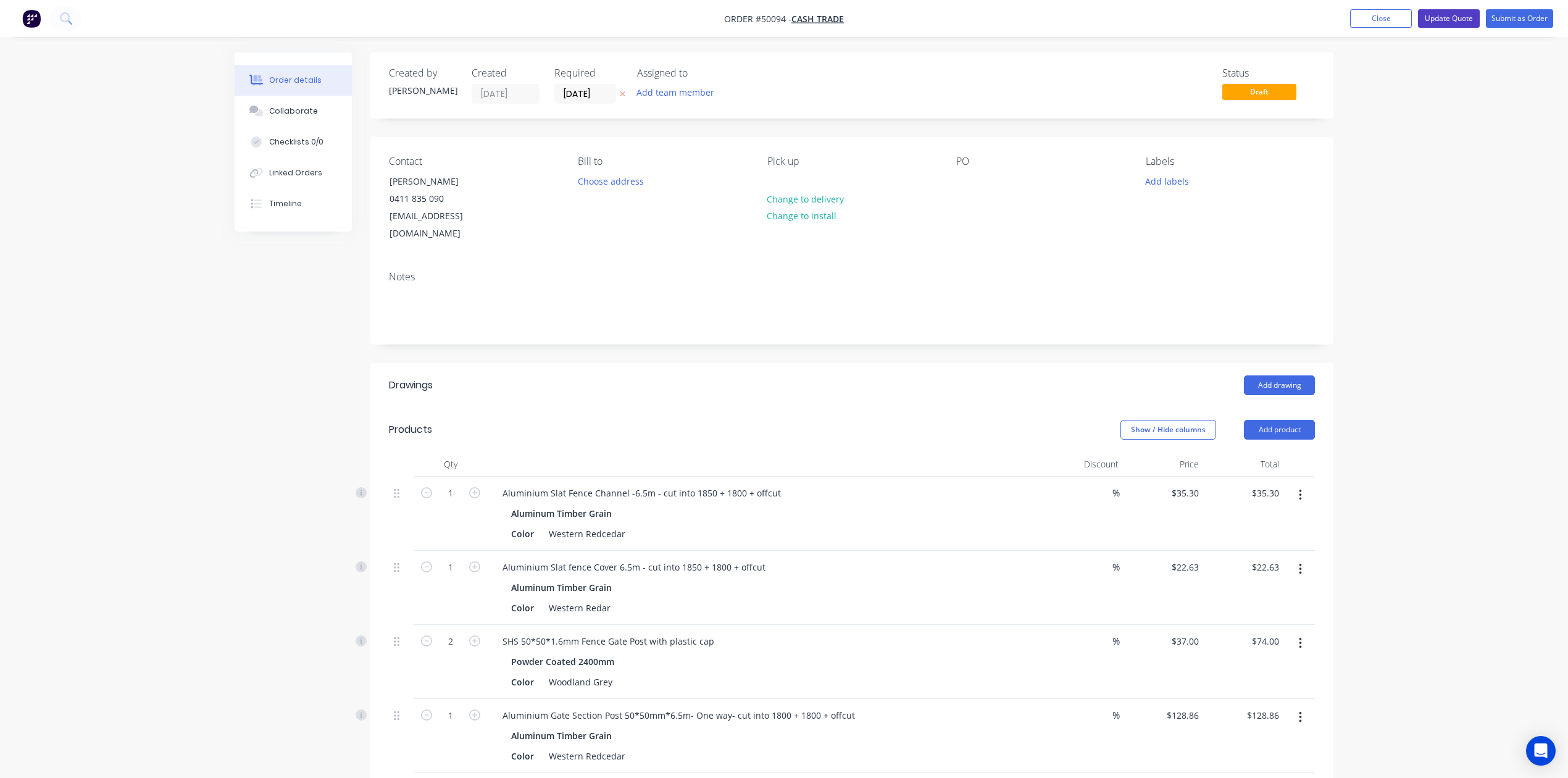
click at [1462, 19] on button "Update Quote" at bounding box center [1448, 19] width 62 height 19
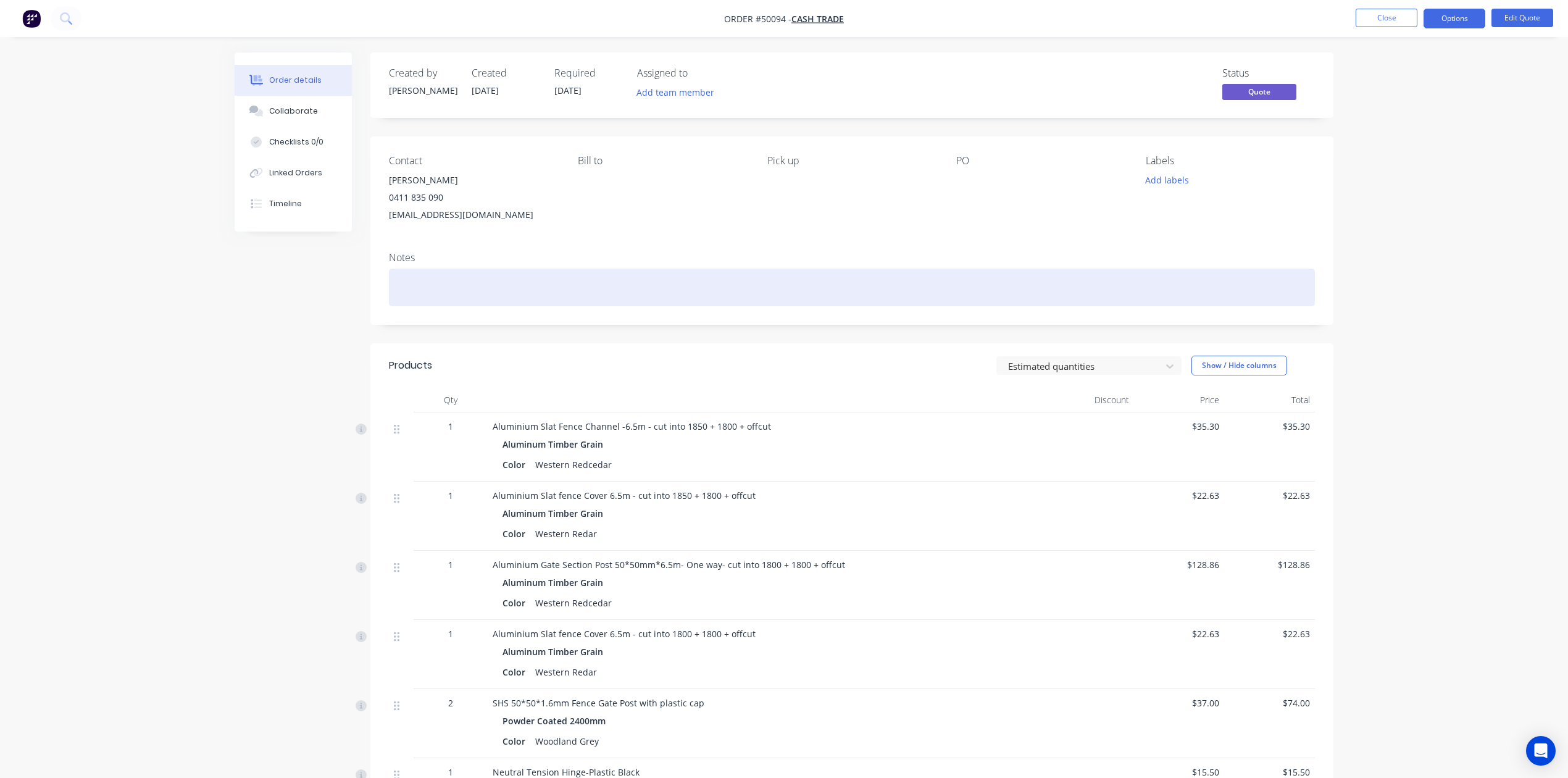
click at [472, 271] on div at bounding box center [852, 288] width 926 height 37
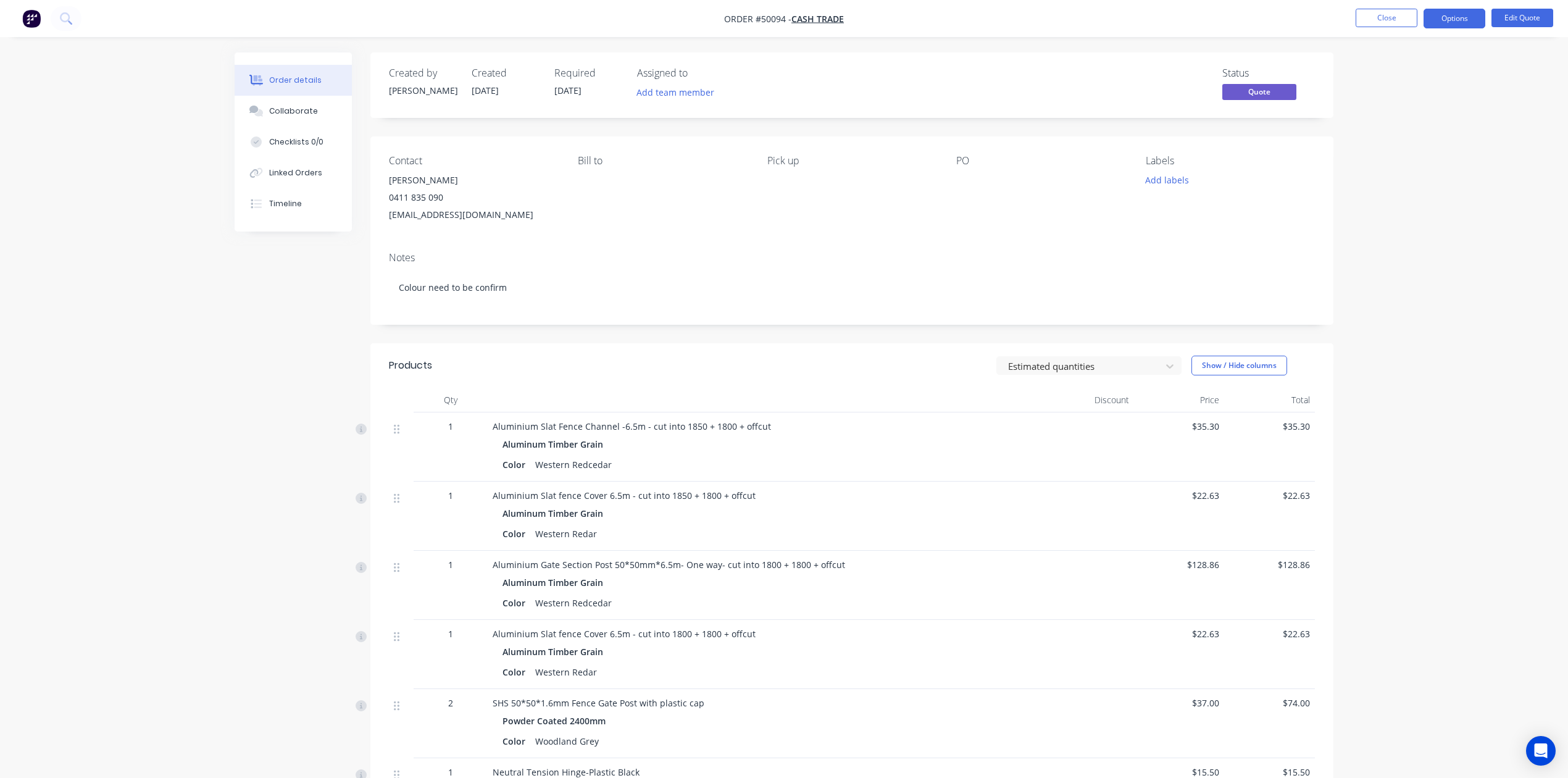
click at [599, 314] on div "Notes Colour need to be confirm" at bounding box center [851, 283] width 963 height 83
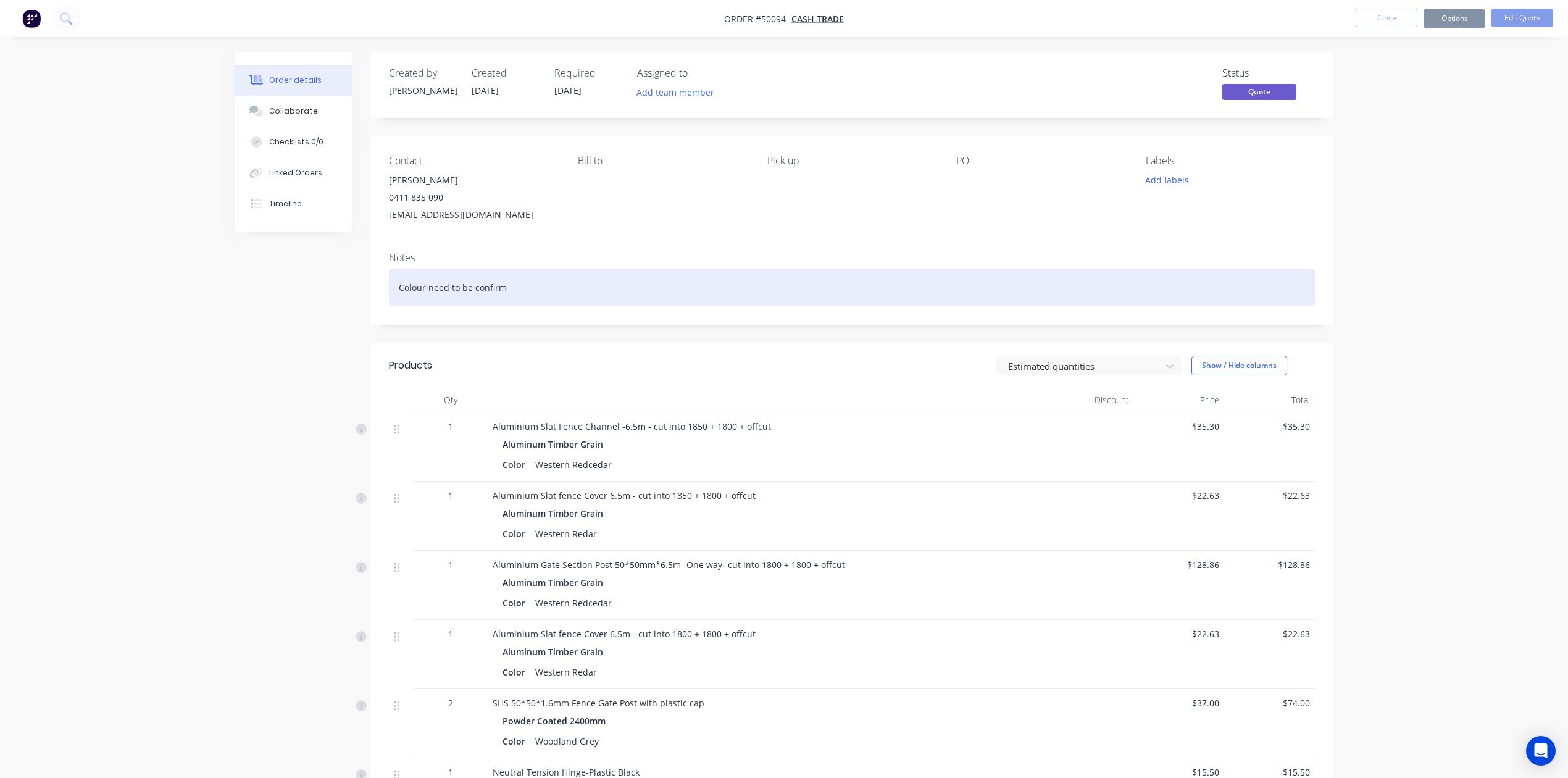
click at [594, 292] on div "Colour need to be confirm" at bounding box center [852, 288] width 926 height 37
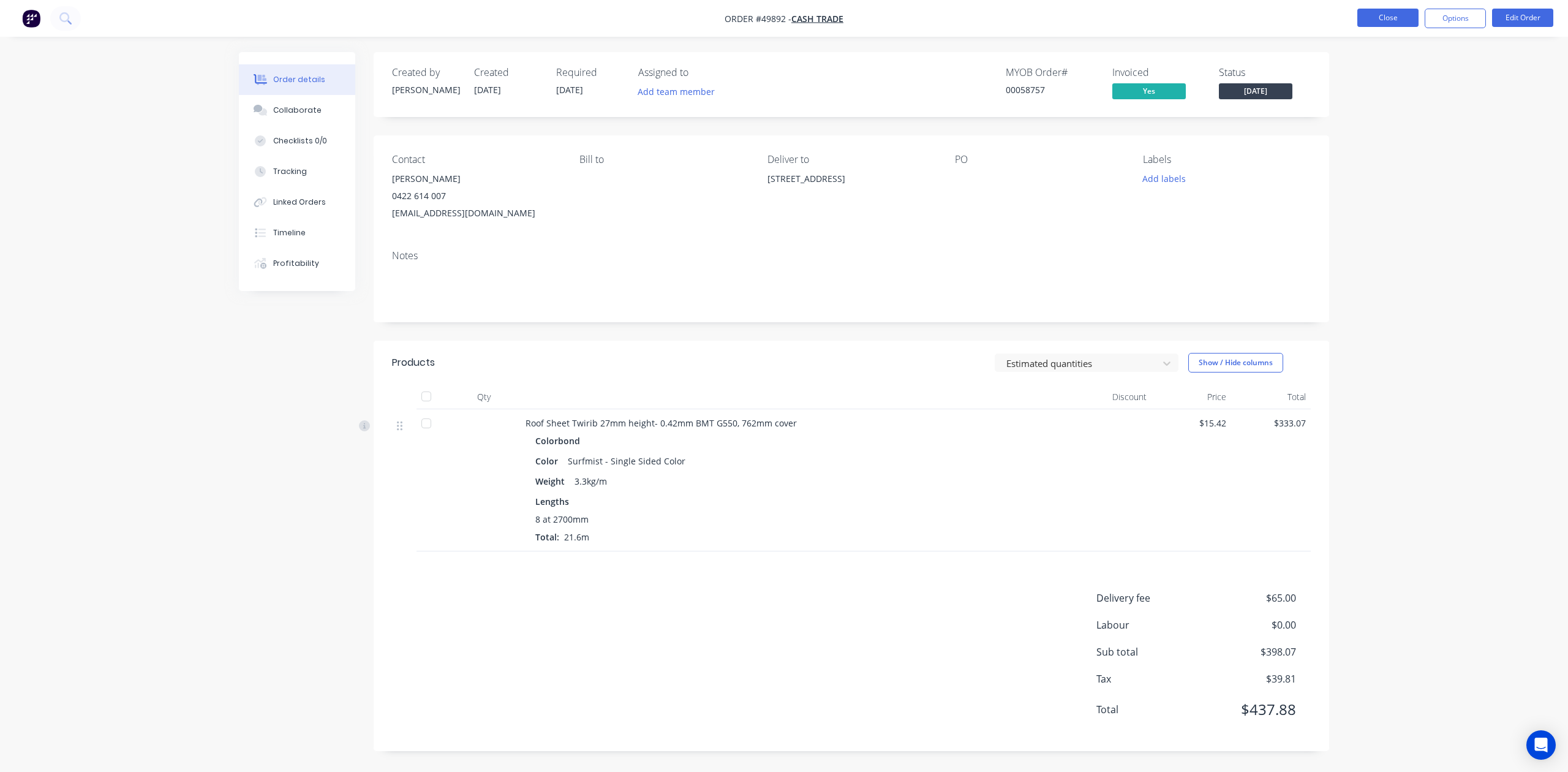
click at [1388, 24] on button "Close" at bounding box center [1388, 18] width 61 height 19
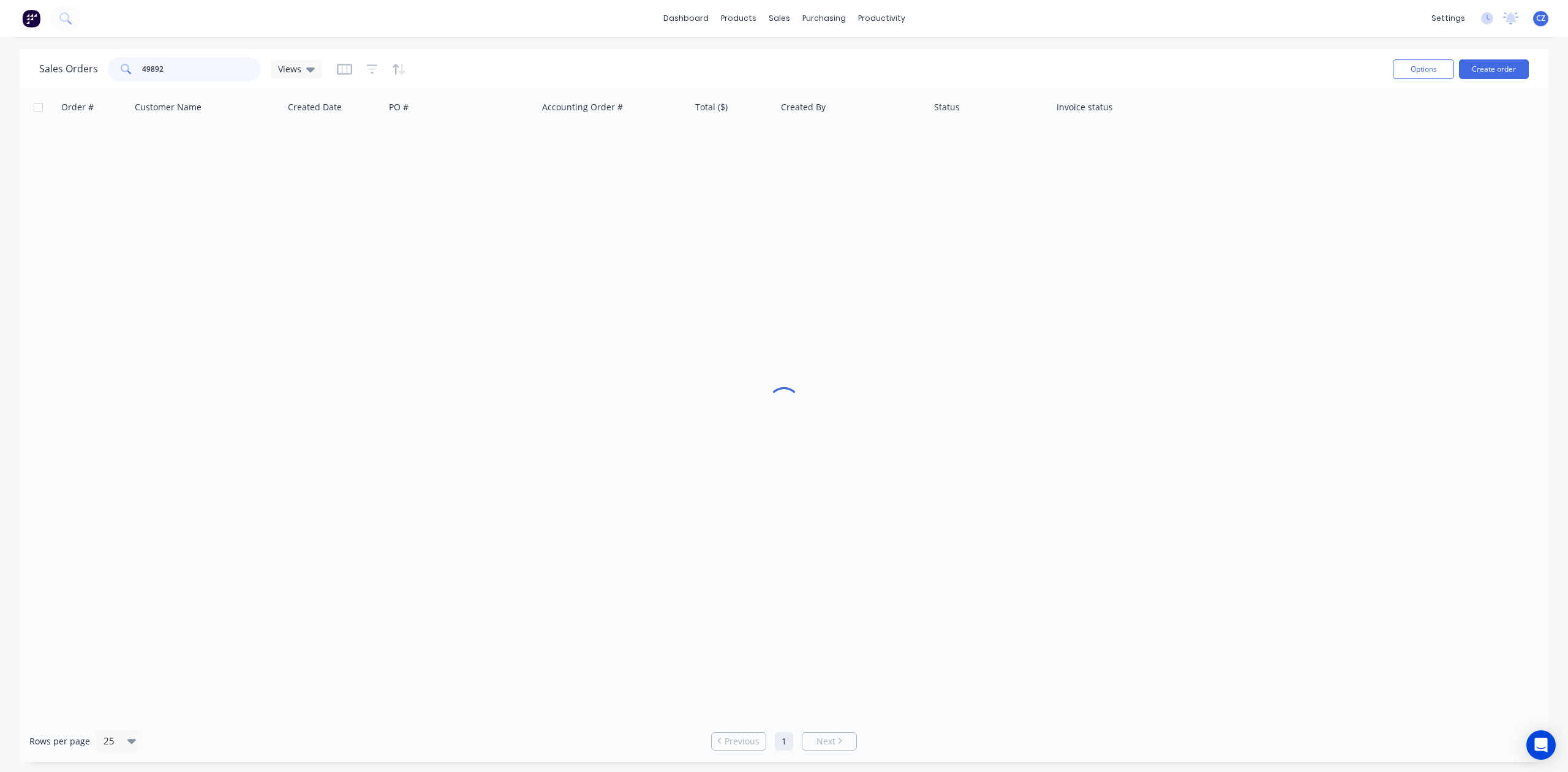
drag, startPoint x: 148, startPoint y: 65, endPoint x: 72, endPoint y: 69, distance: 76.1
click at [72, 69] on div "Sales Orders 49892 Views" at bounding box center [181, 69] width 283 height 24
type input "longtao"
drag, startPoint x: 204, startPoint y: 65, endPoint x: 50, endPoint y: 82, distance: 154.9
click at [50, 82] on div "Sales Orders longtao Views" at bounding box center [711, 69] width 1344 height 30
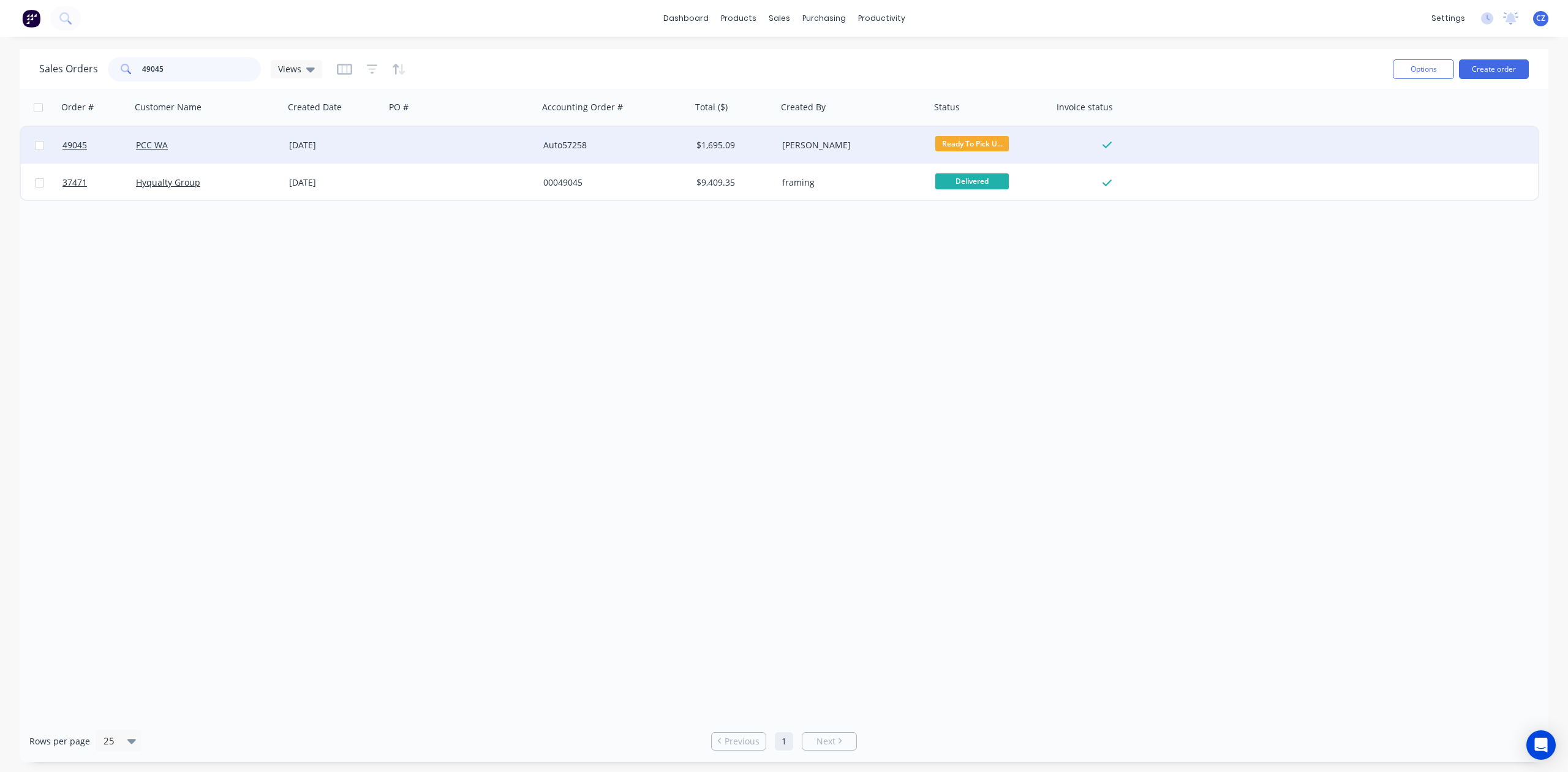
type input "49045"
click at [508, 142] on div at bounding box center [462, 146] width 153 height 37
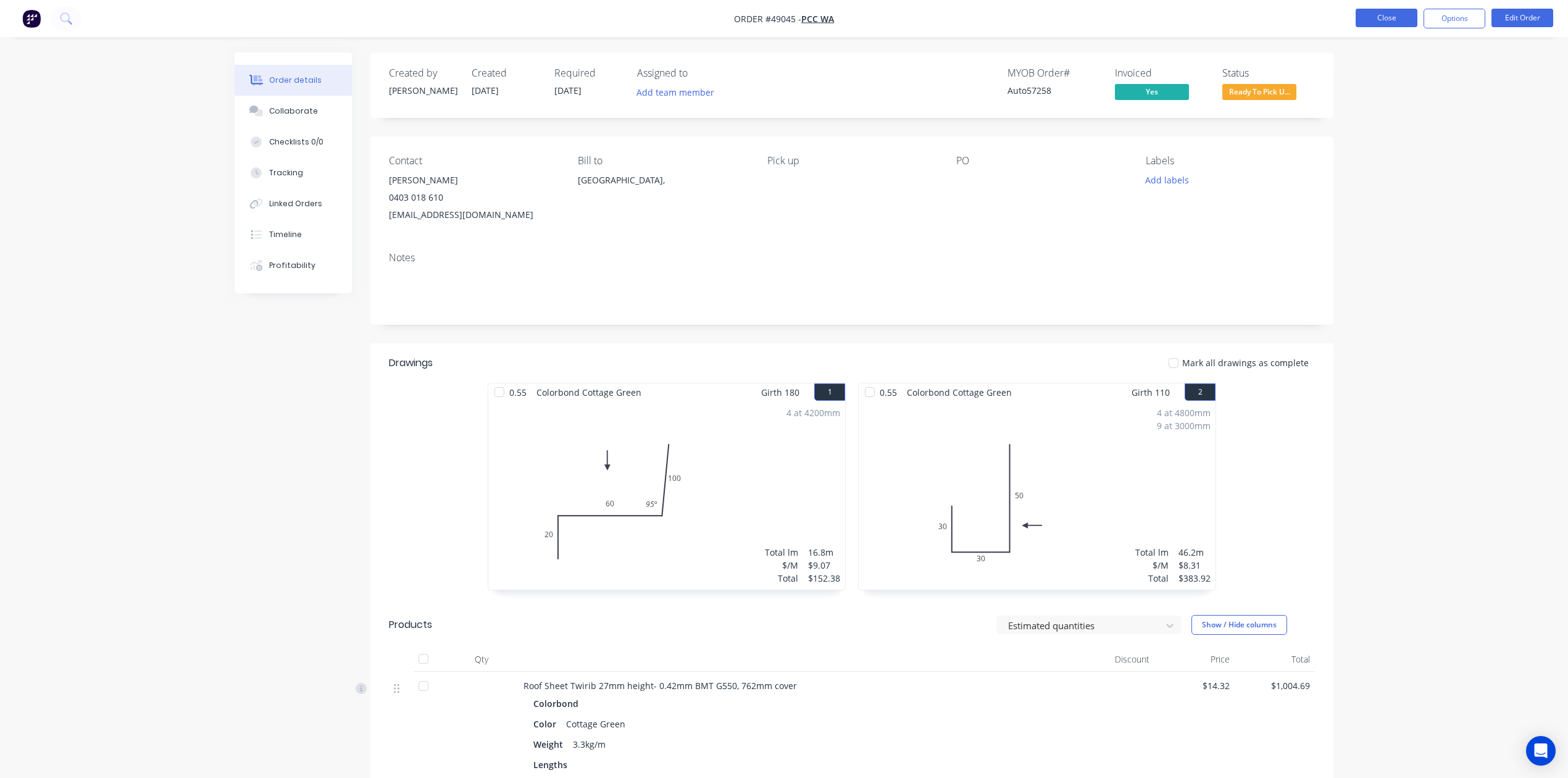
click at [1378, 20] on button "Close" at bounding box center [1386, 18] width 62 height 19
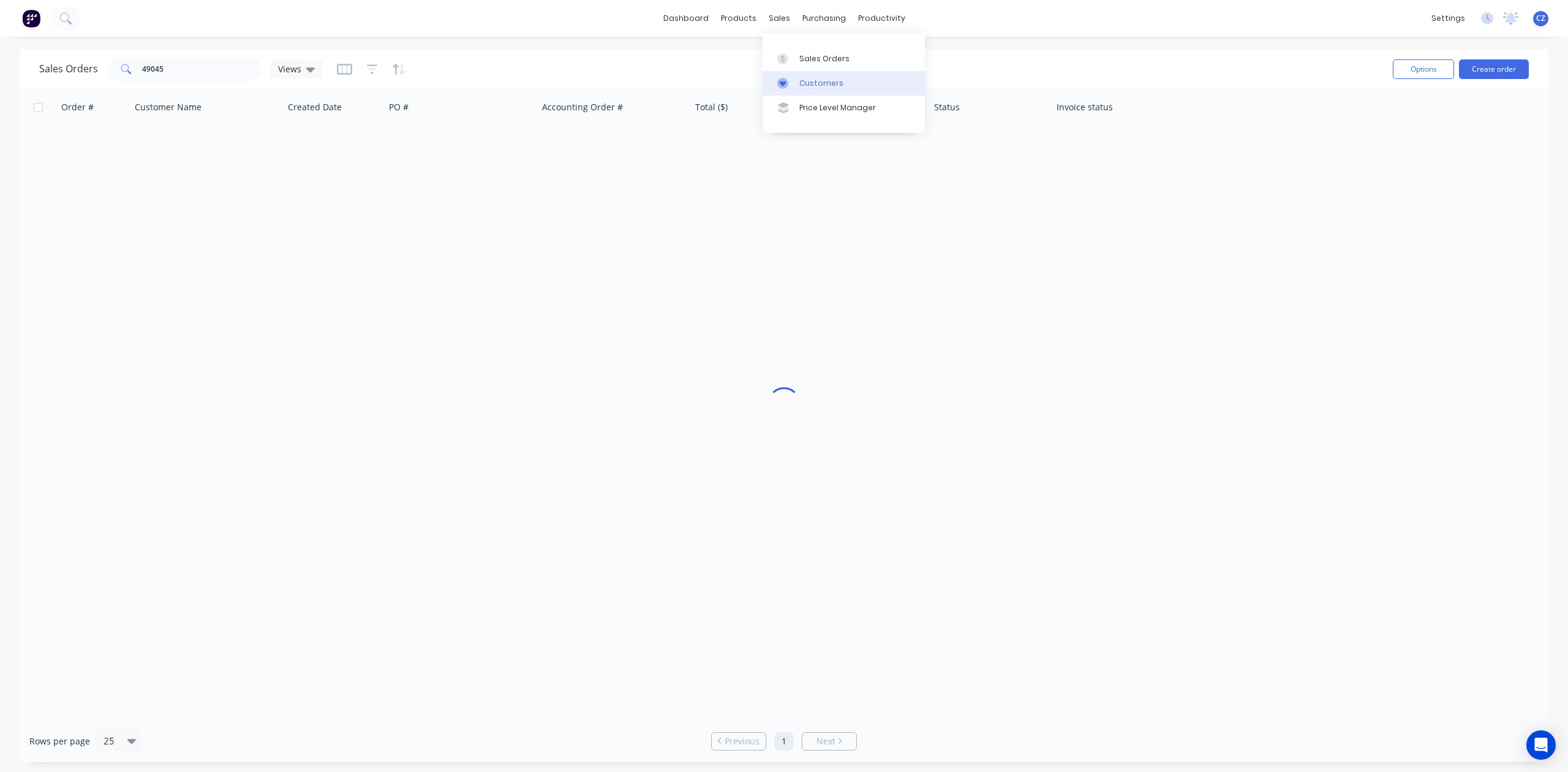
click at [806, 84] on div "Customers" at bounding box center [821, 83] width 44 height 11
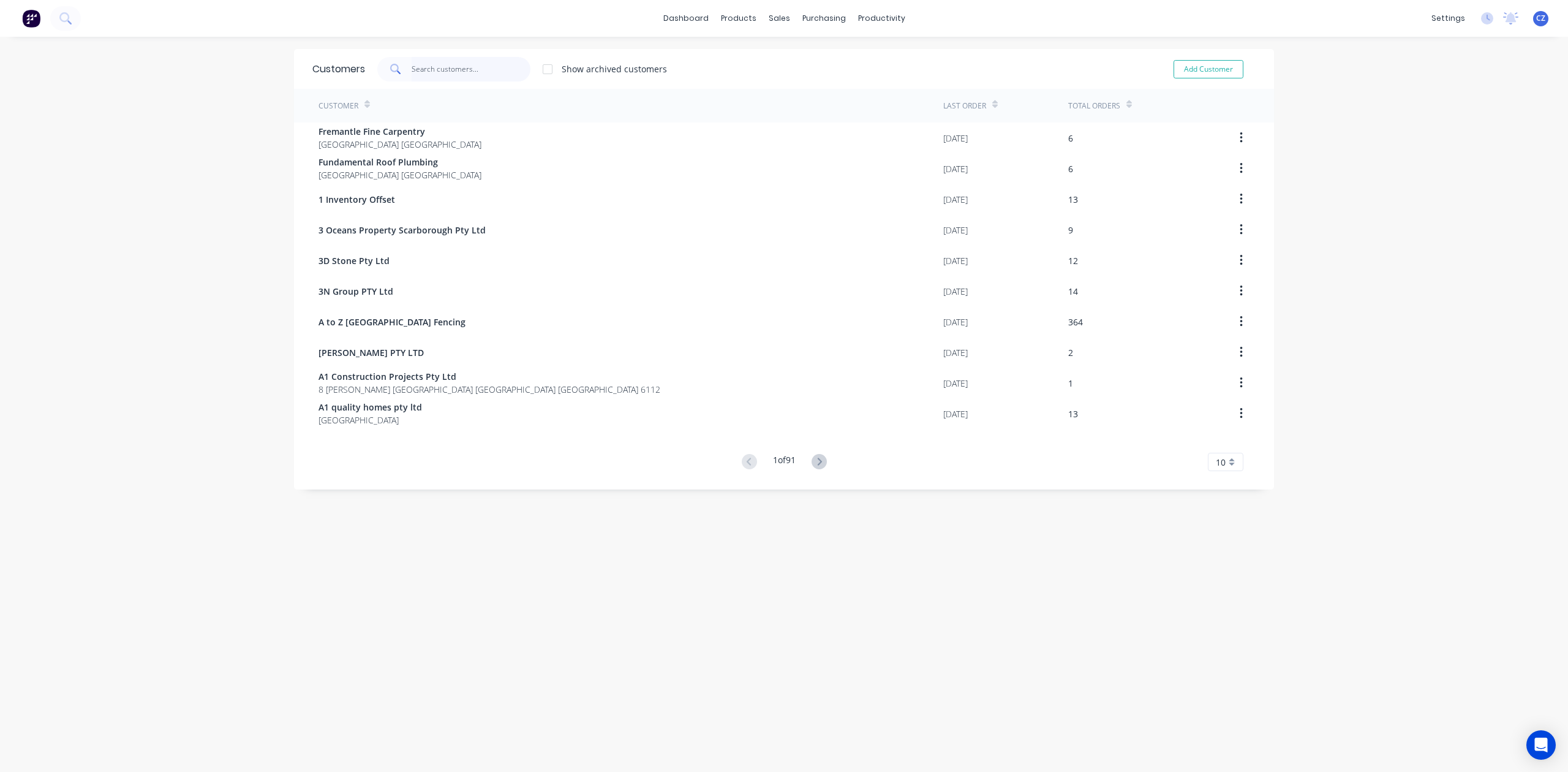
click at [478, 67] on input "text" at bounding box center [471, 69] width 120 height 24
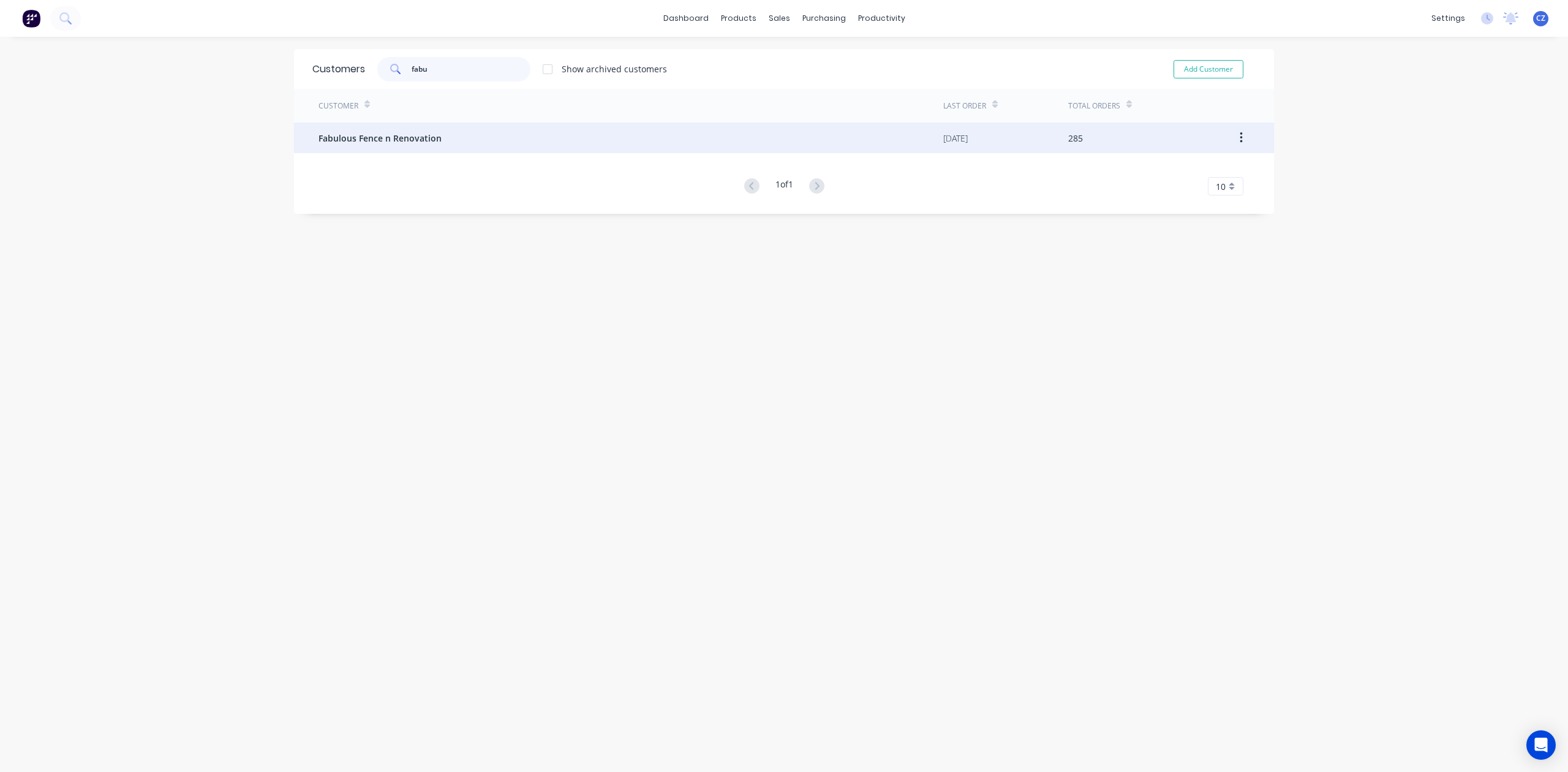
type input "fabu"
click at [527, 136] on div "Fabulous Fence n Renovation" at bounding box center [630, 138] width 625 height 30
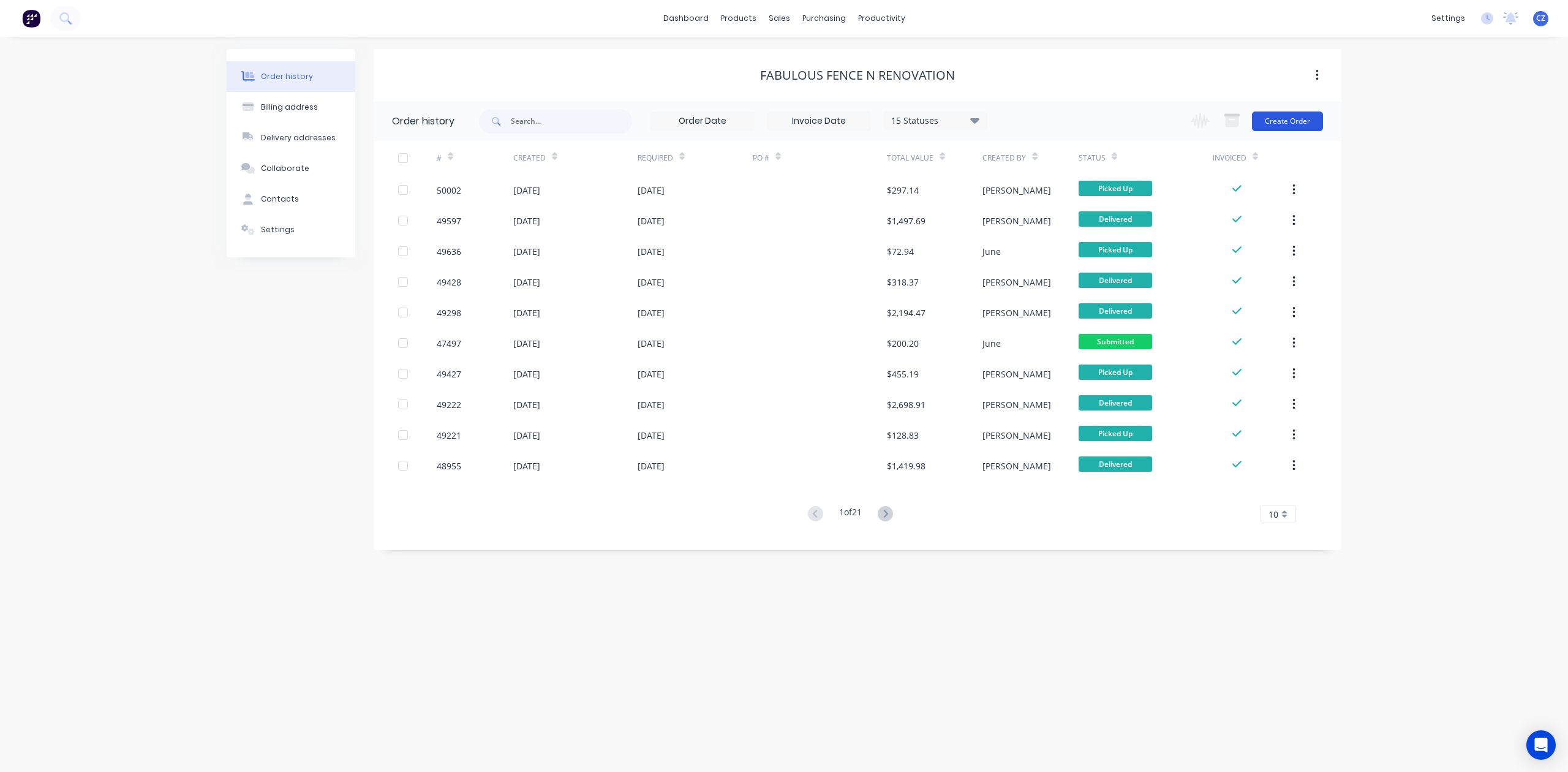
click at [1290, 111] on button "Create Order" at bounding box center [1288, 120] width 71 height 19
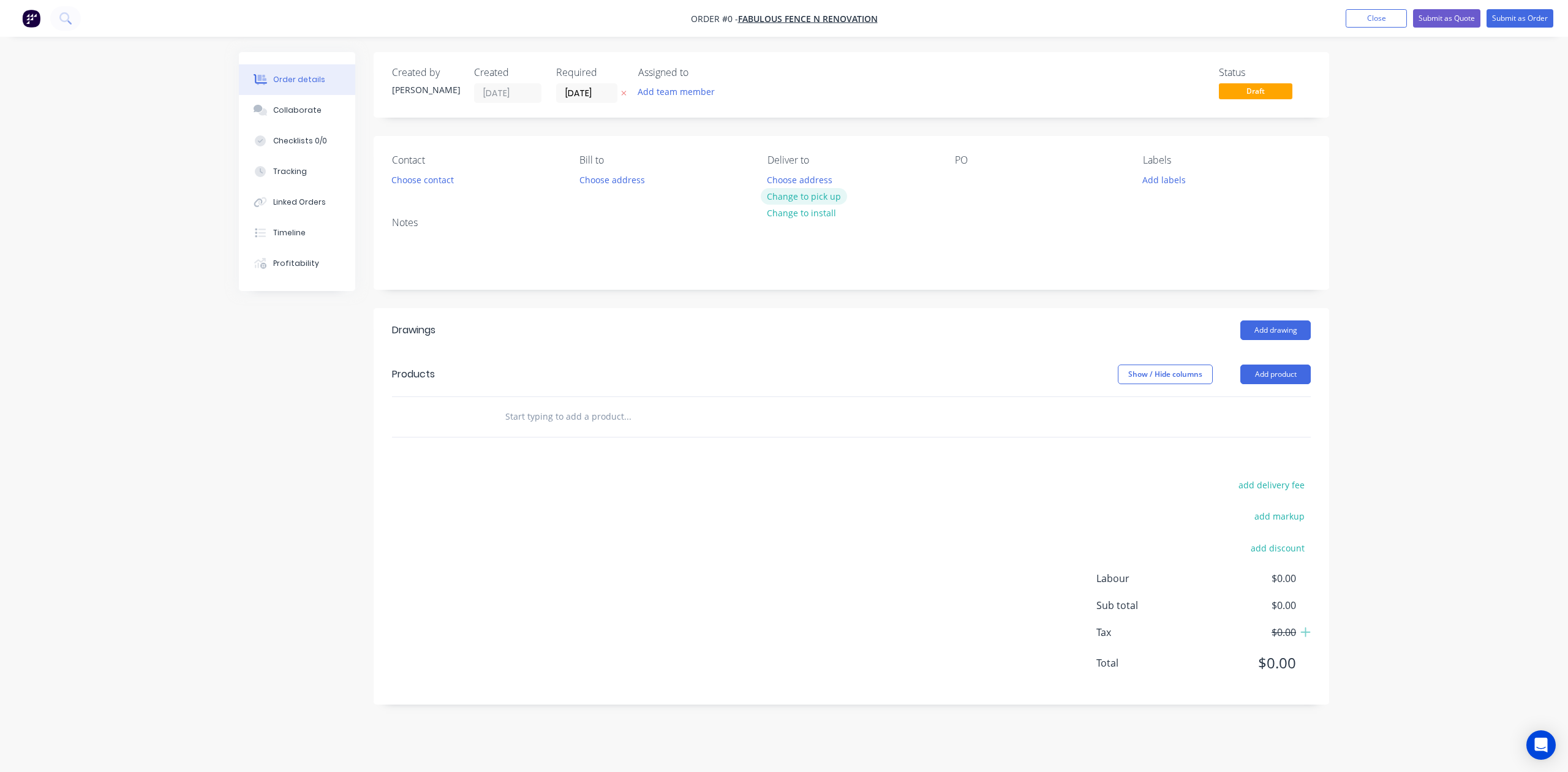
click at [788, 191] on button "Change to pick up" at bounding box center [804, 196] width 87 height 17
click at [444, 183] on button "Choose contact" at bounding box center [423, 179] width 76 height 17
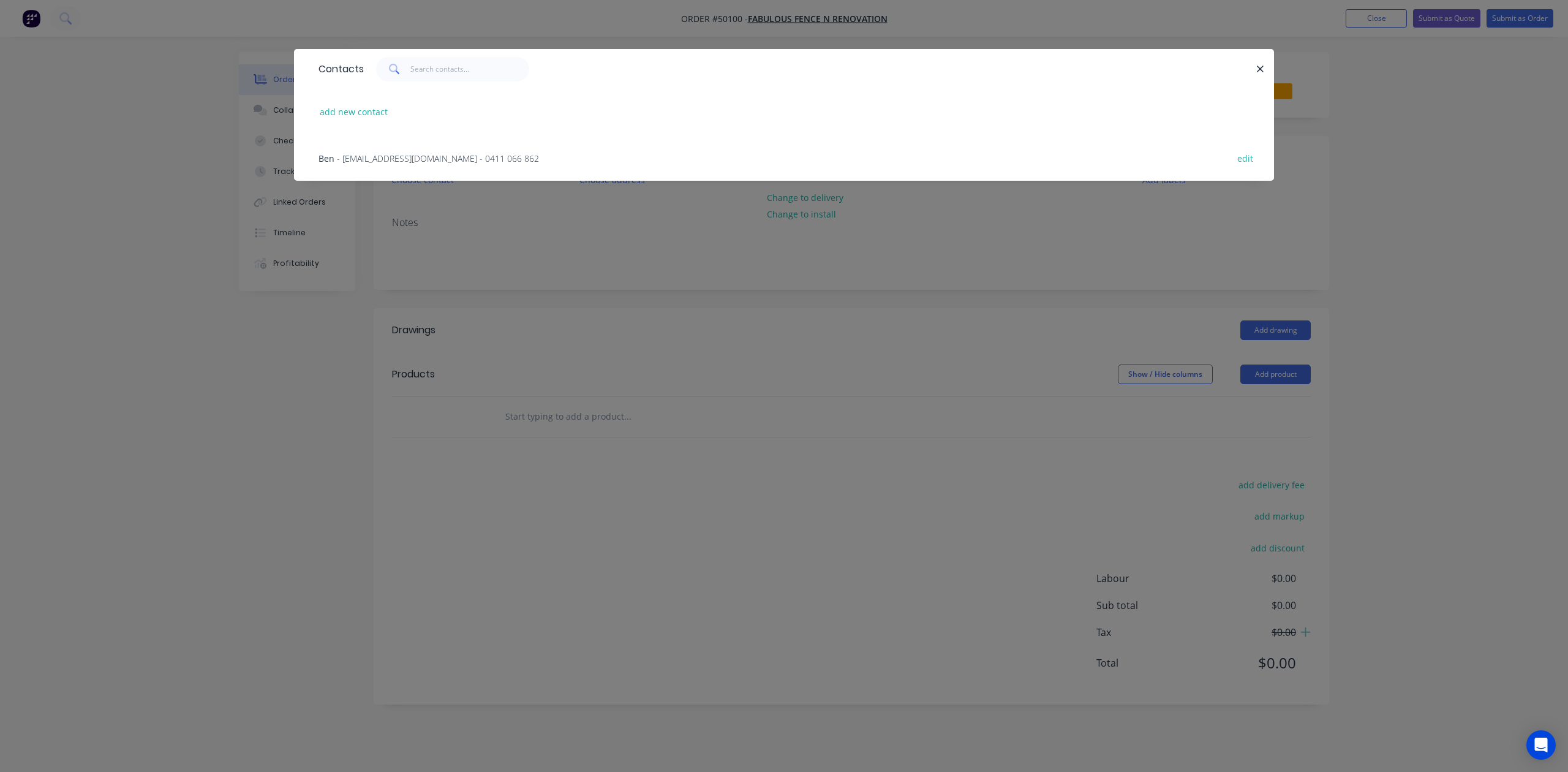
click at [415, 165] on div "Ben - [EMAIL_ADDRESS][DOMAIN_NAME] - 0411 066 862 edit" at bounding box center [784, 157] width 943 height 46
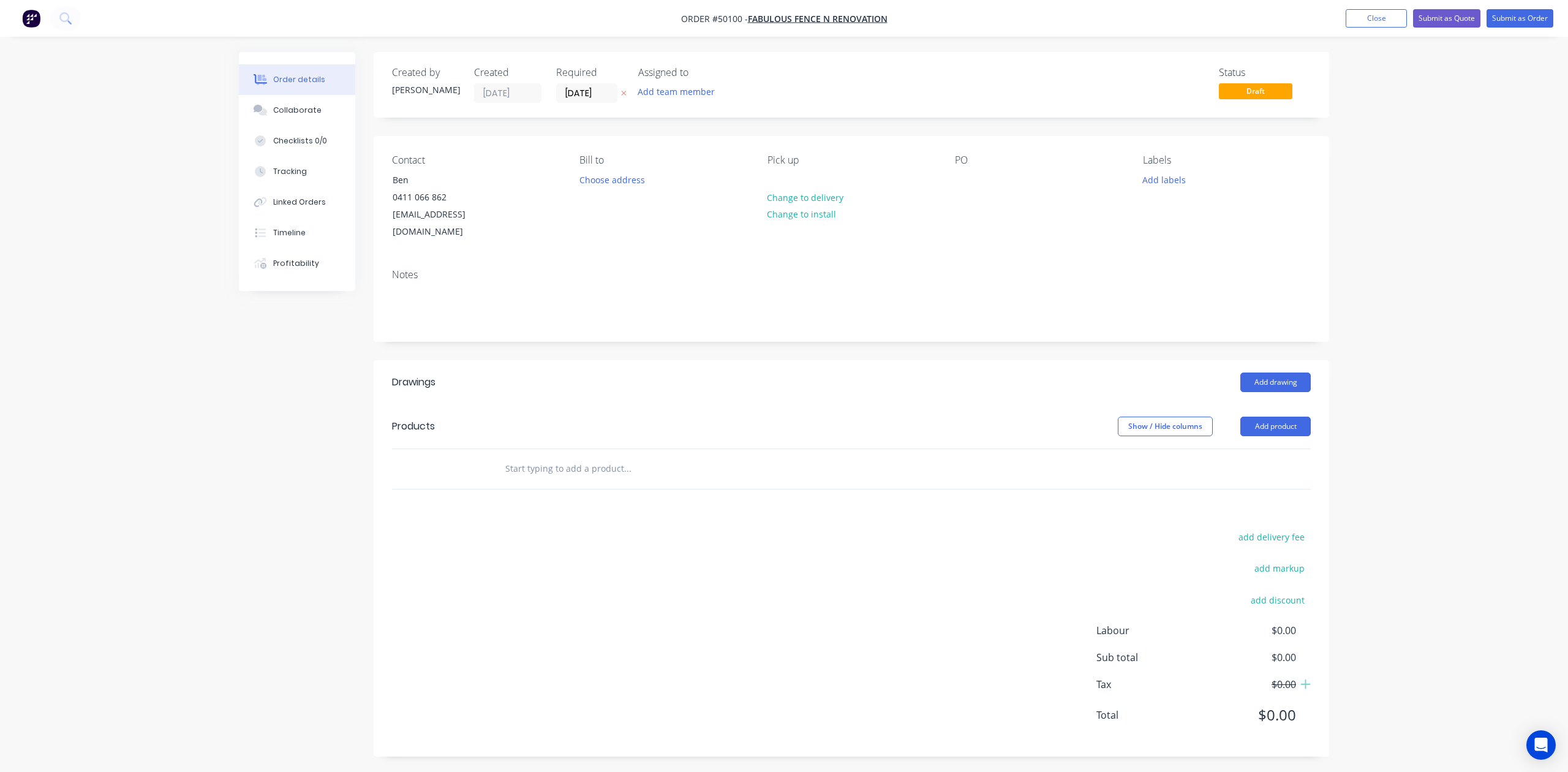
drag, startPoint x: 774, startPoint y: 393, endPoint x: 820, endPoint y: 404, distance: 47.3
click at [799, 404] on header "Products Show / Hide columns Add product" at bounding box center [851, 426] width 955 height 44
click at [1273, 417] on button "Add product" at bounding box center [1276, 426] width 71 height 19
click at [1255, 449] on div "Product catalogue" at bounding box center [1252, 457] width 94 height 18
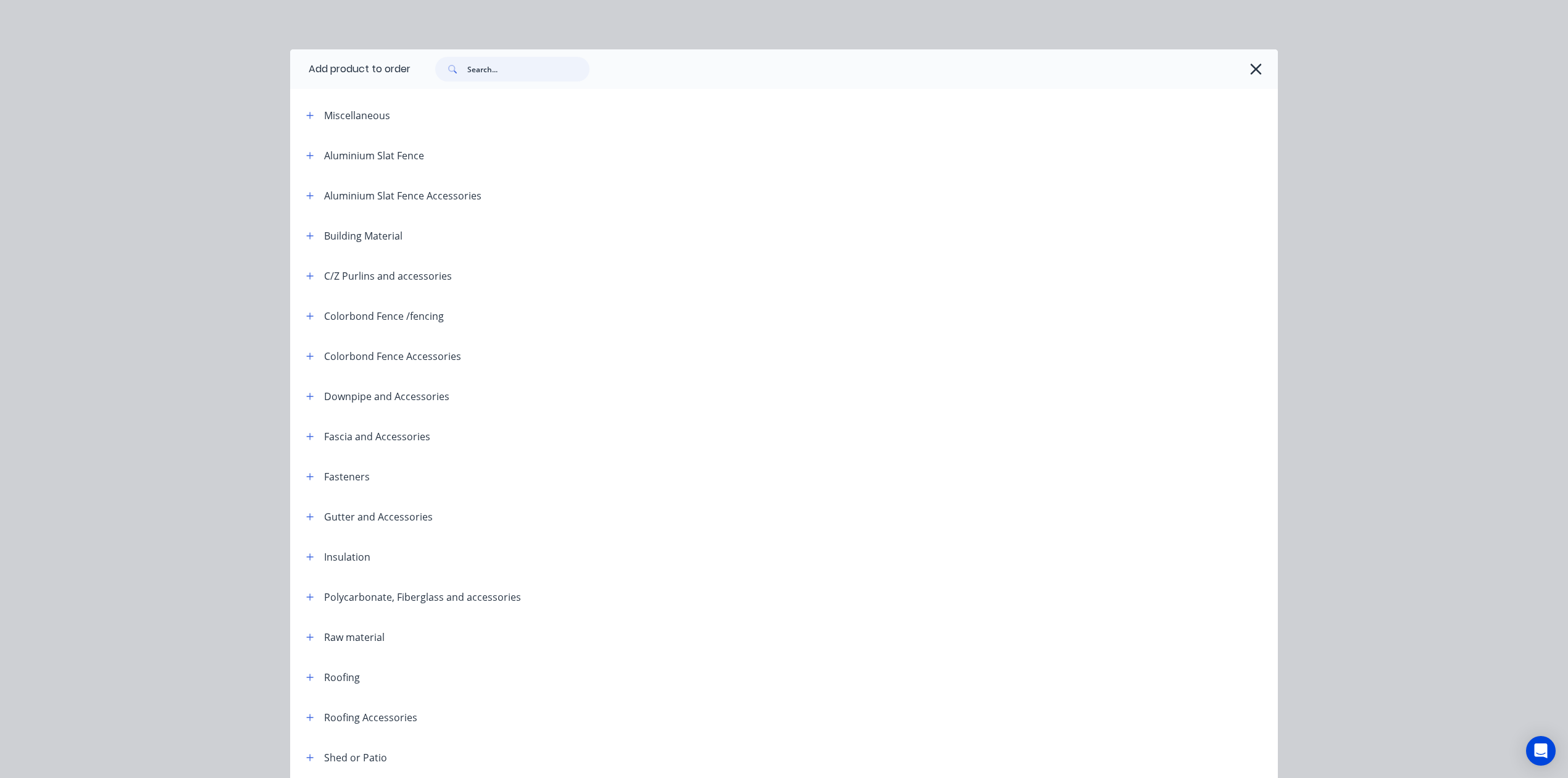
click at [531, 70] on input "text" at bounding box center [528, 69] width 122 height 25
type input "sheet"
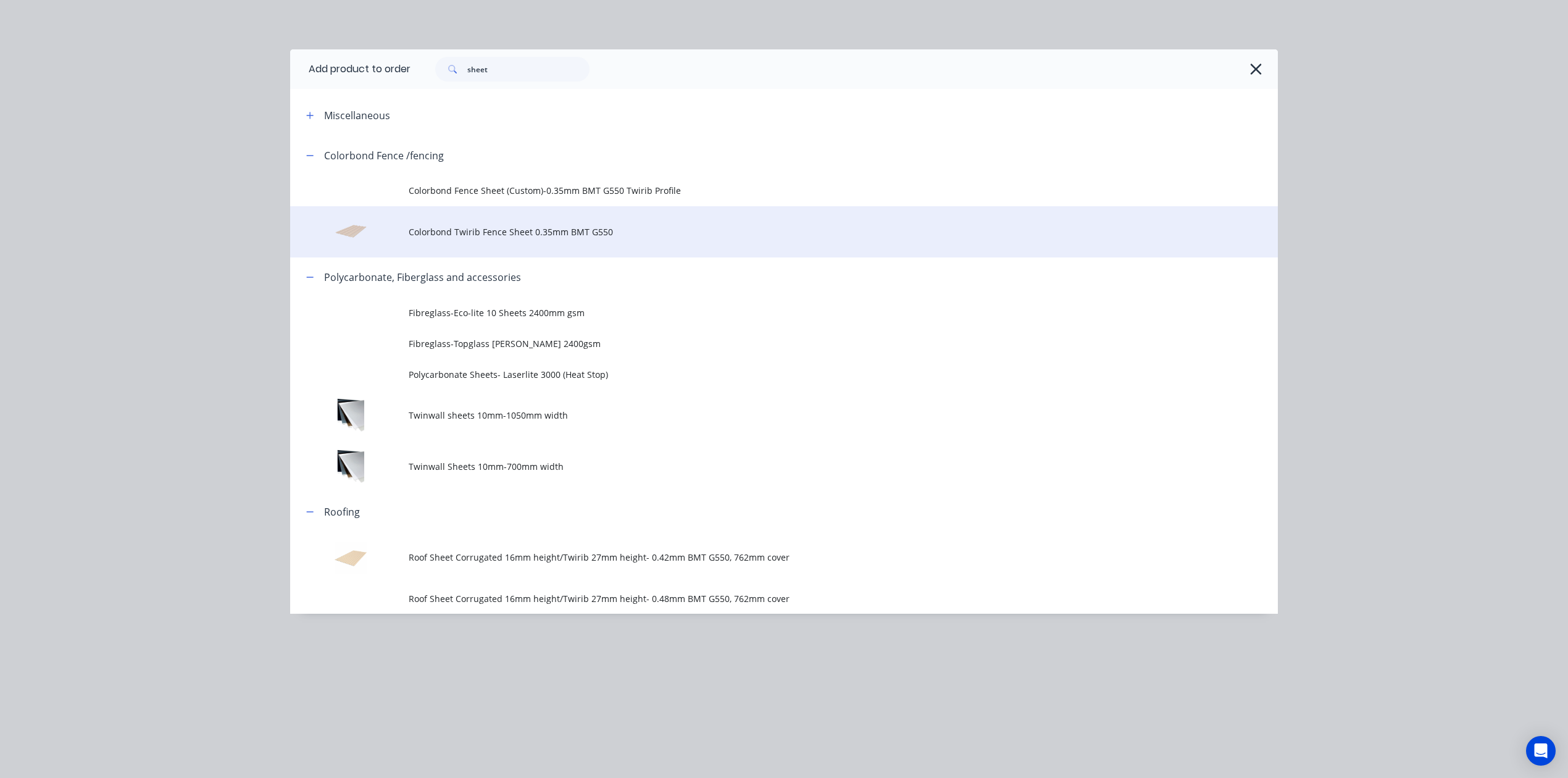
click at [528, 235] on span "Colorbond Twirib Fence Sheet 0.35mm BMT G550" at bounding box center [756, 232] width 695 height 13
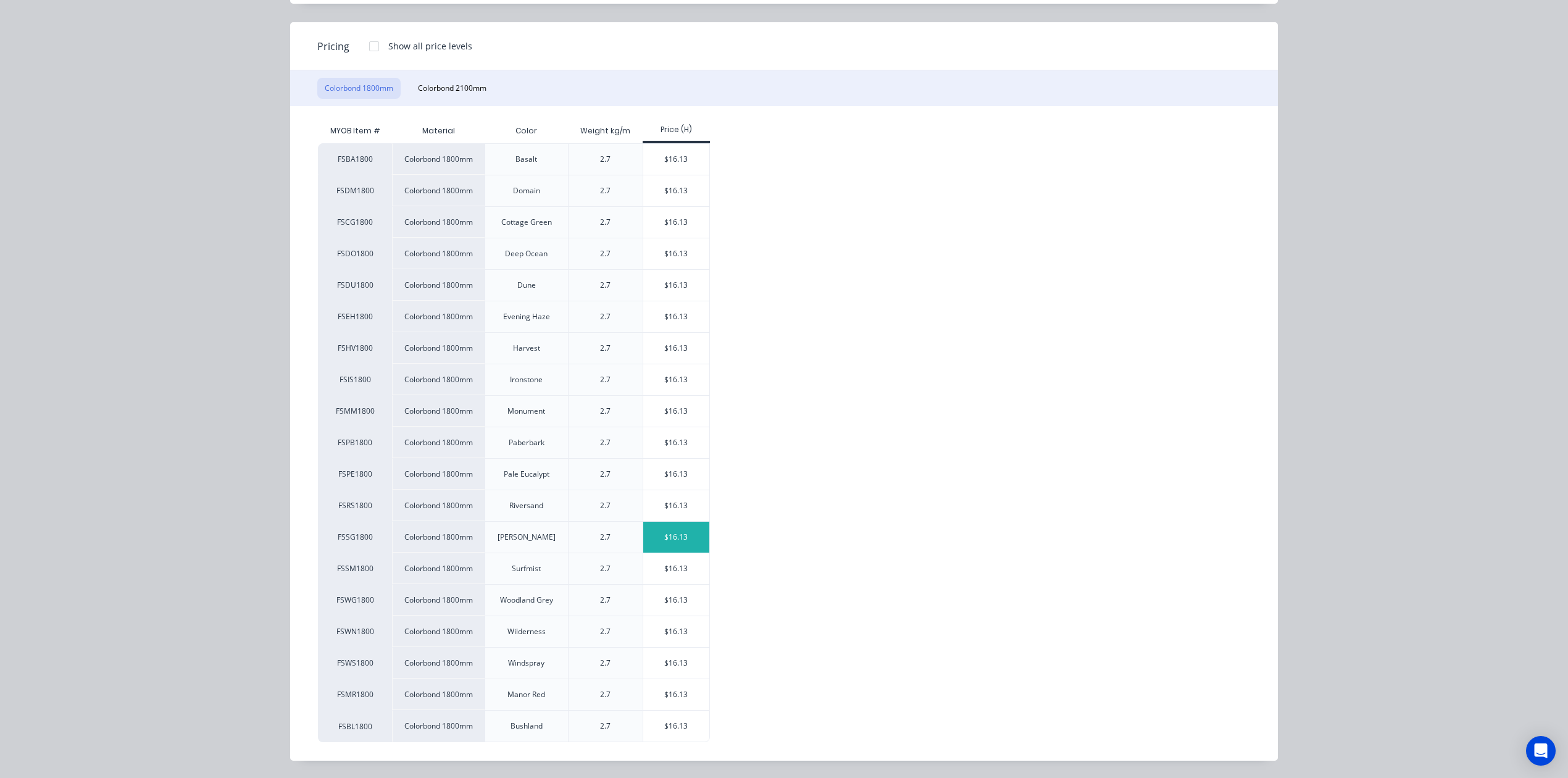
scroll to position [136, 0]
click at [695, 620] on div "$16.13" at bounding box center [676, 631] width 66 height 31
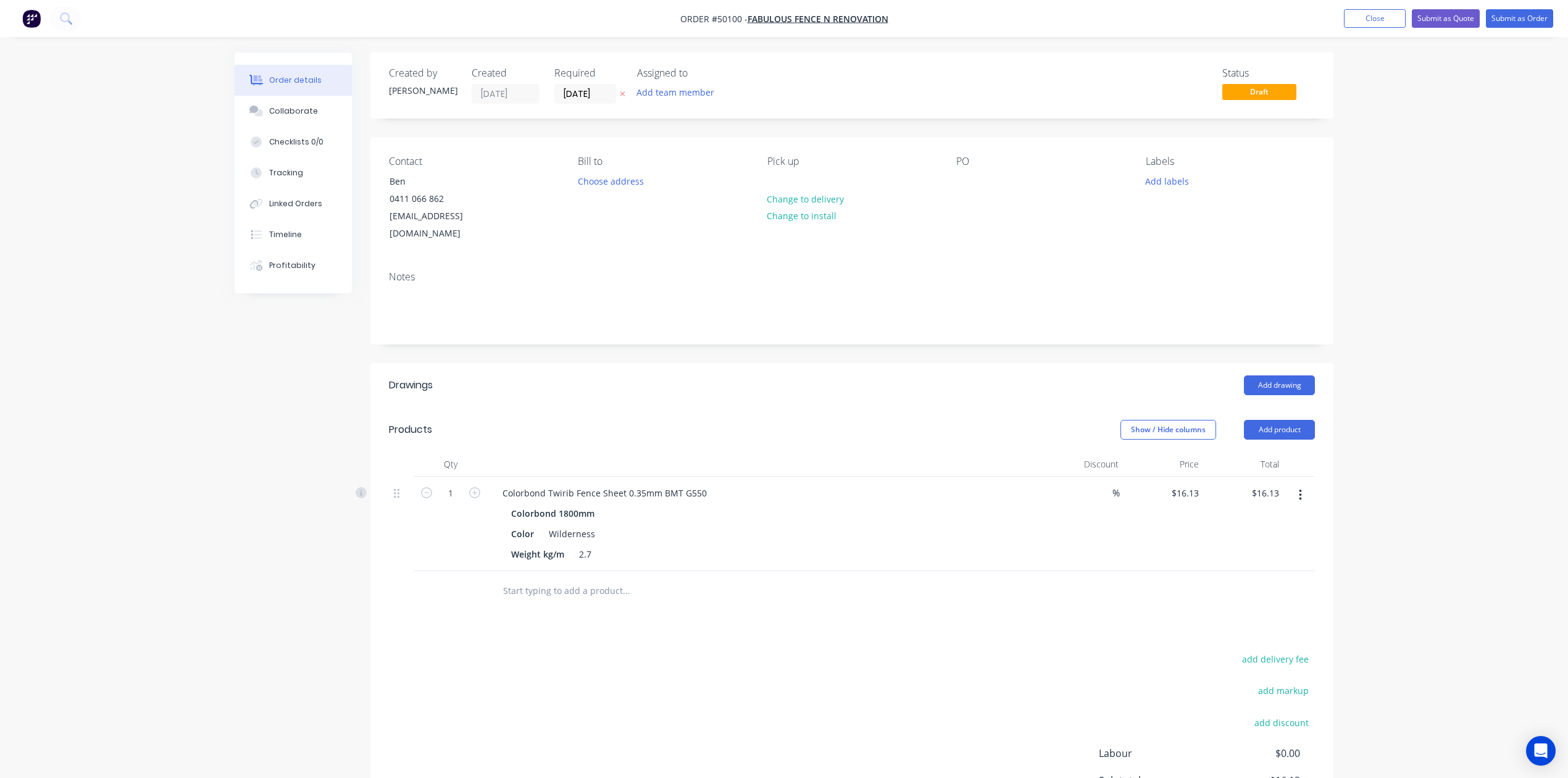
click at [759, 670] on div "add delivery fee add markup add discount Labour $0.00 Sub total $16.13 Tax $1.6…" at bounding box center [852, 756] width 926 height 211
click at [445, 484] on input "1" at bounding box center [450, 494] width 32 height 19
type input "30"
type input "$483.90"
click at [764, 505] on div "Colorbond 1800mm" at bounding box center [766, 513] width 509 height 18
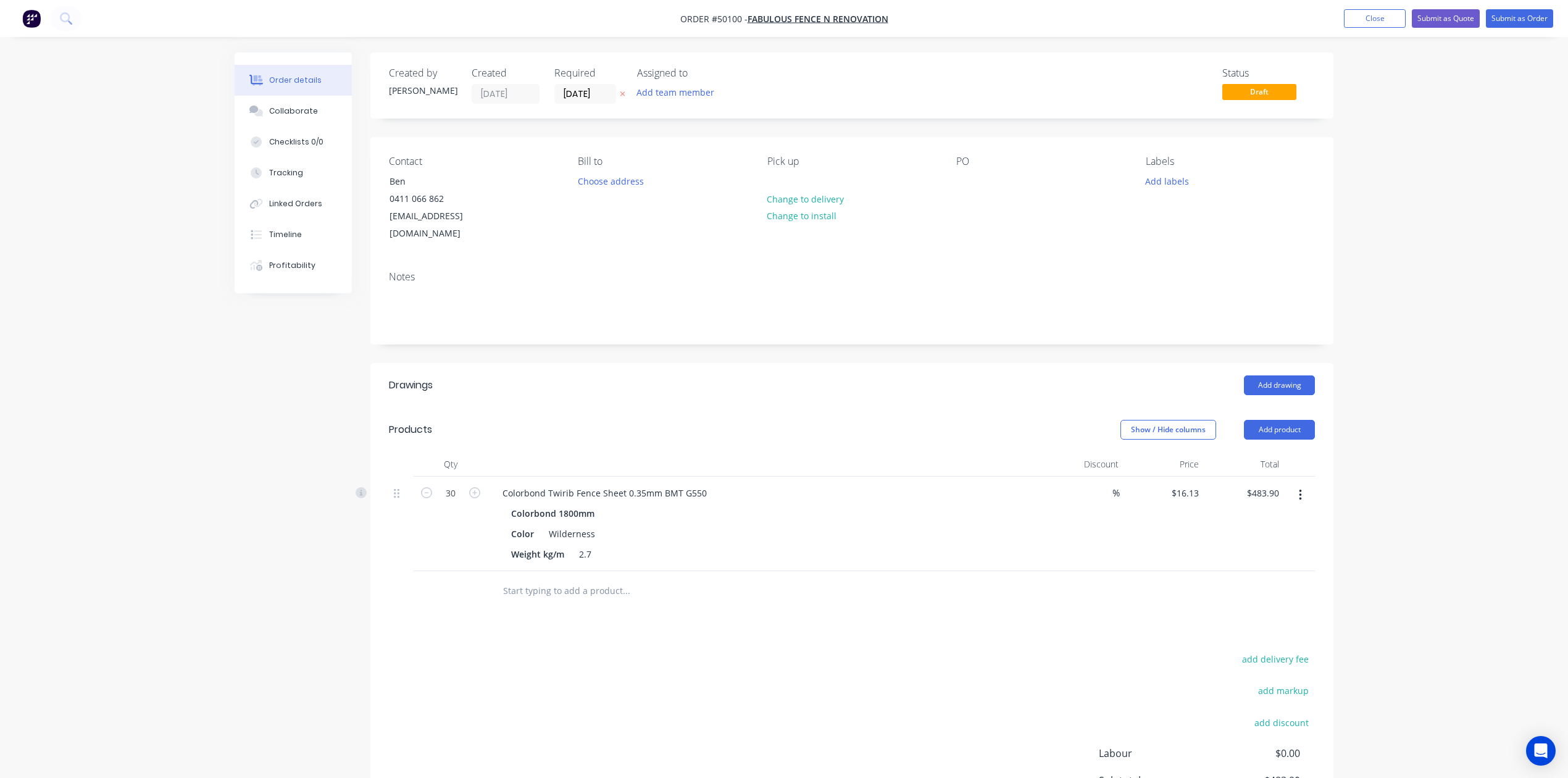
click at [1002, 574] on div at bounding box center [852, 590] width 926 height 40
click at [1309, 420] on button "Add product" at bounding box center [1280, 429] width 71 height 20
drag, startPoint x: 1303, startPoint y: 423, endPoint x: 1286, endPoint y: 439, distance: 23.3
click at [1286, 452] on div "Product catalogue" at bounding box center [1256, 461] width 95 height 18
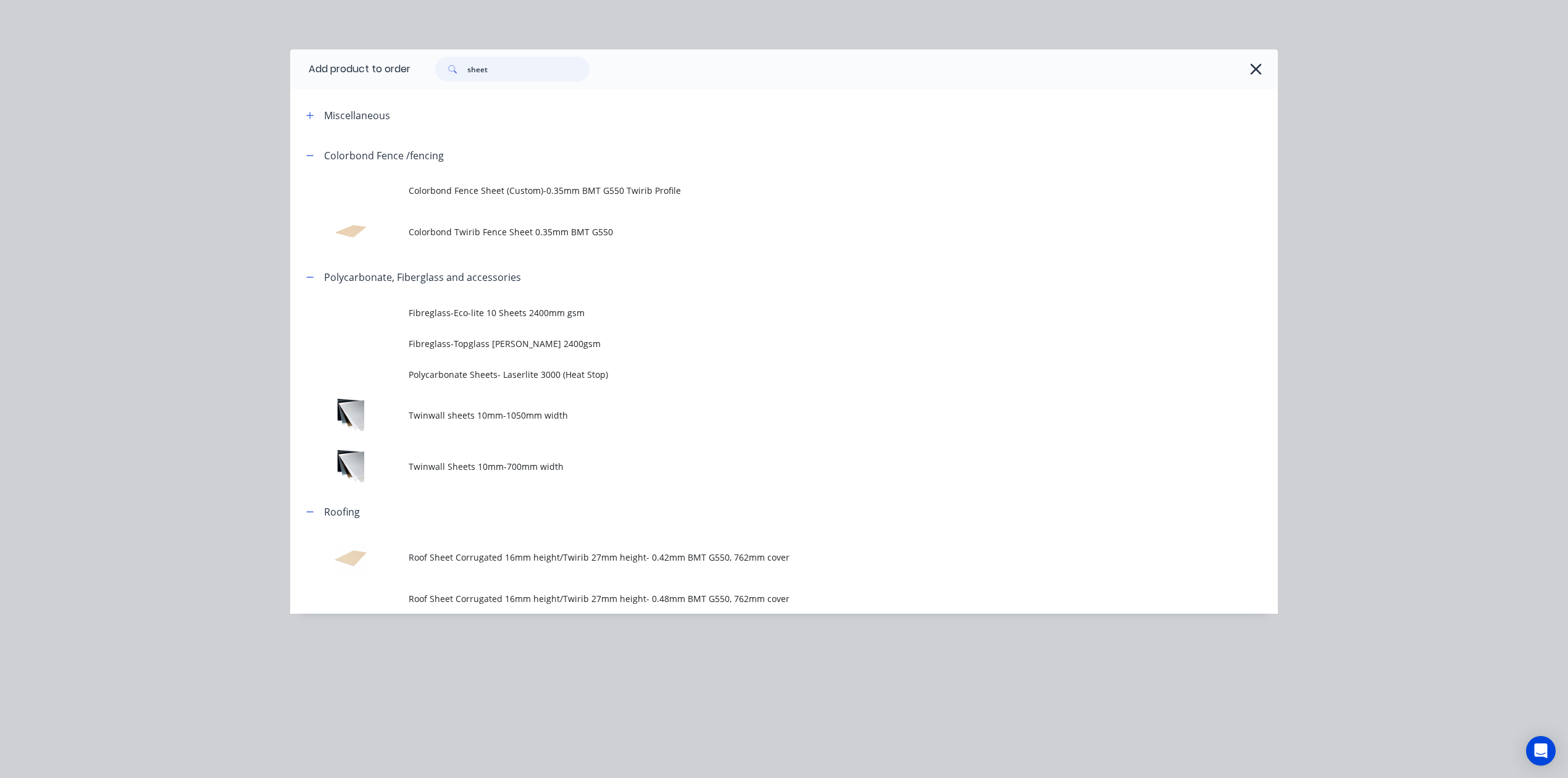
drag, startPoint x: 578, startPoint y: 74, endPoint x: 330, endPoint y: 70, distance: 248.0
click at [330, 70] on header "Add product to order sheet" at bounding box center [784, 69] width 988 height 40
type input "post"
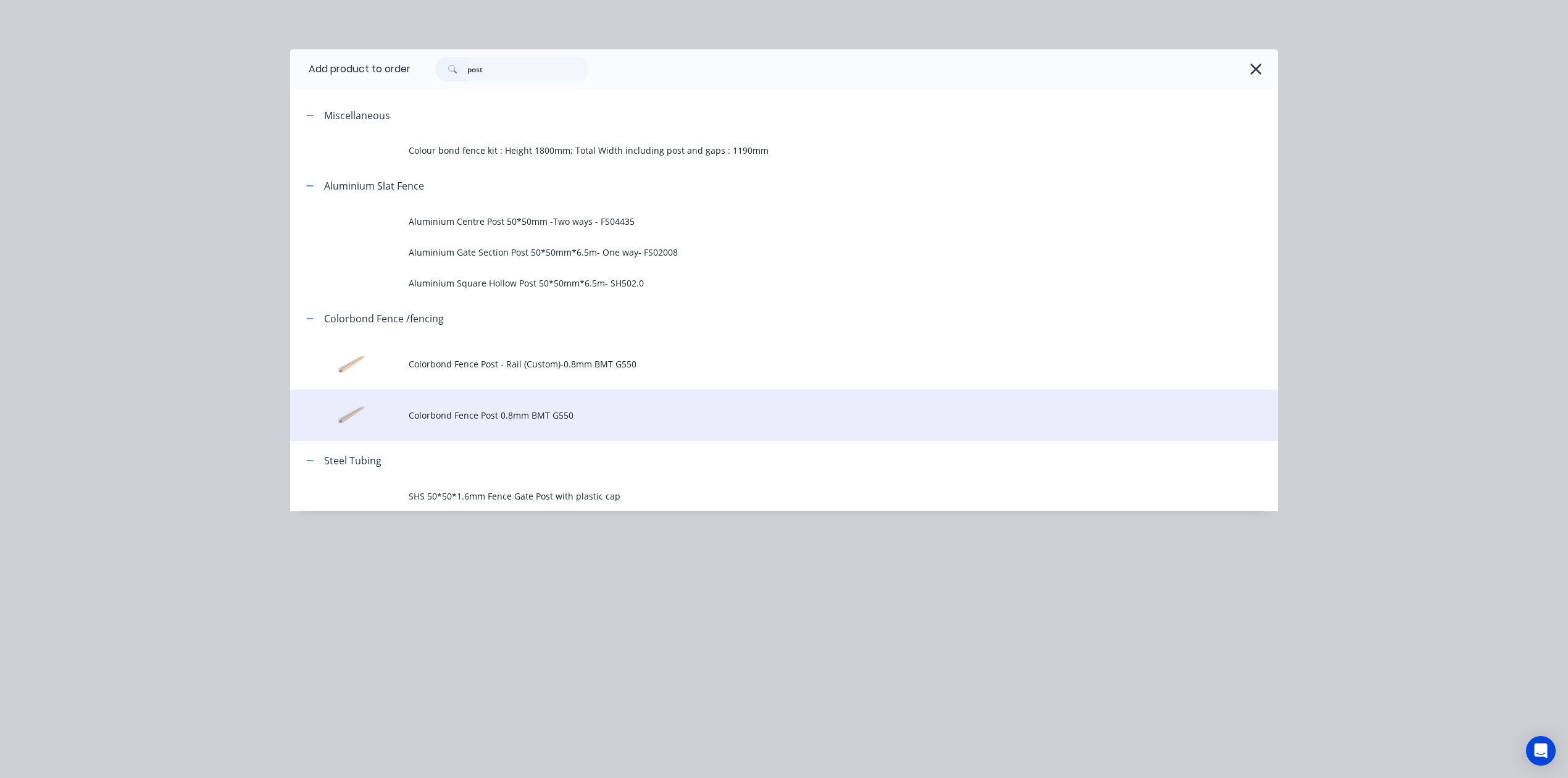
click at [553, 396] on td "Colorbond Fence Post 0.8mm BMT G550" at bounding box center [843, 415] width 869 height 51
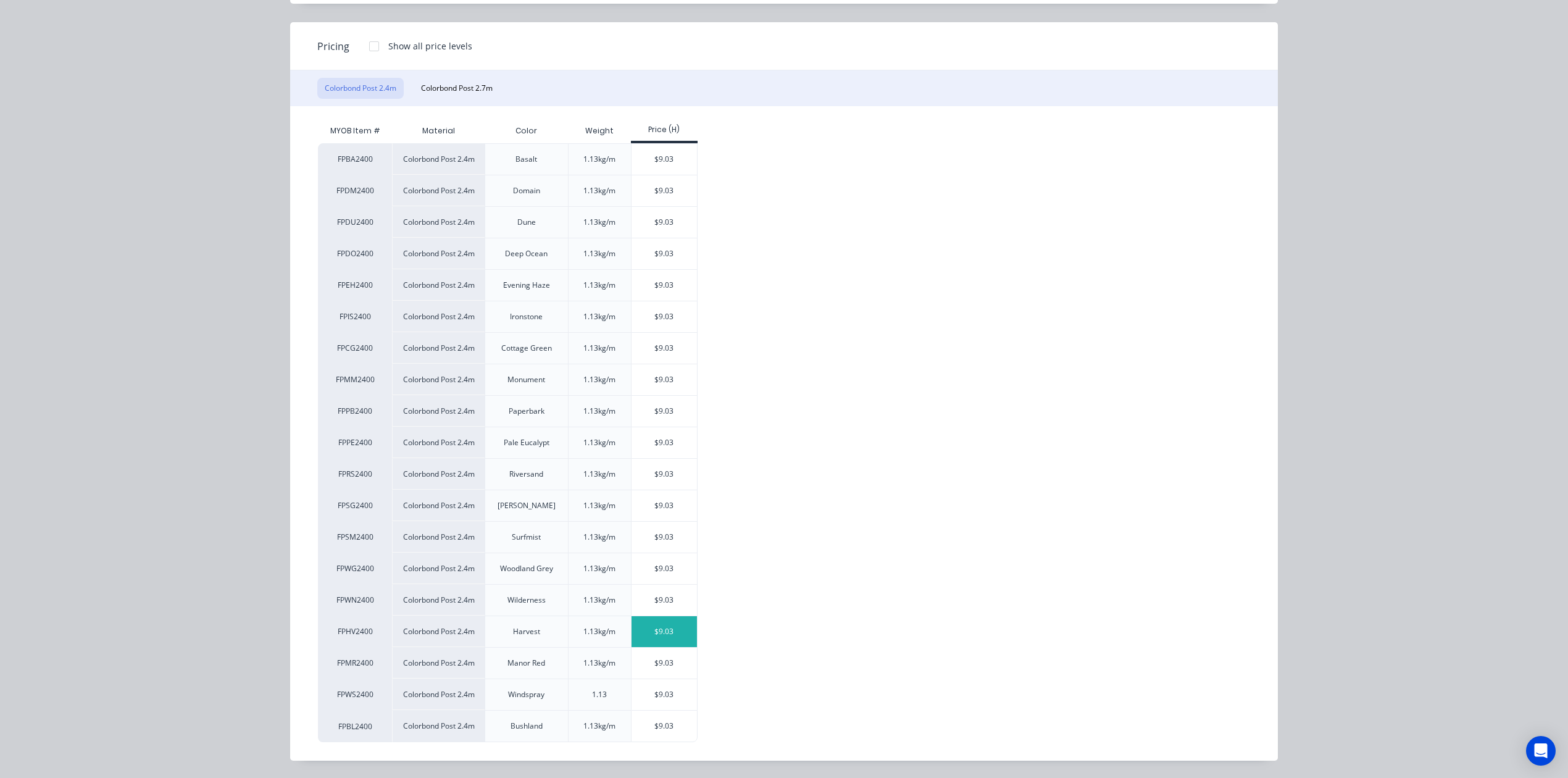
scroll to position [136, 0]
click at [658, 607] on div "$9.03" at bounding box center [665, 600] width 66 height 31
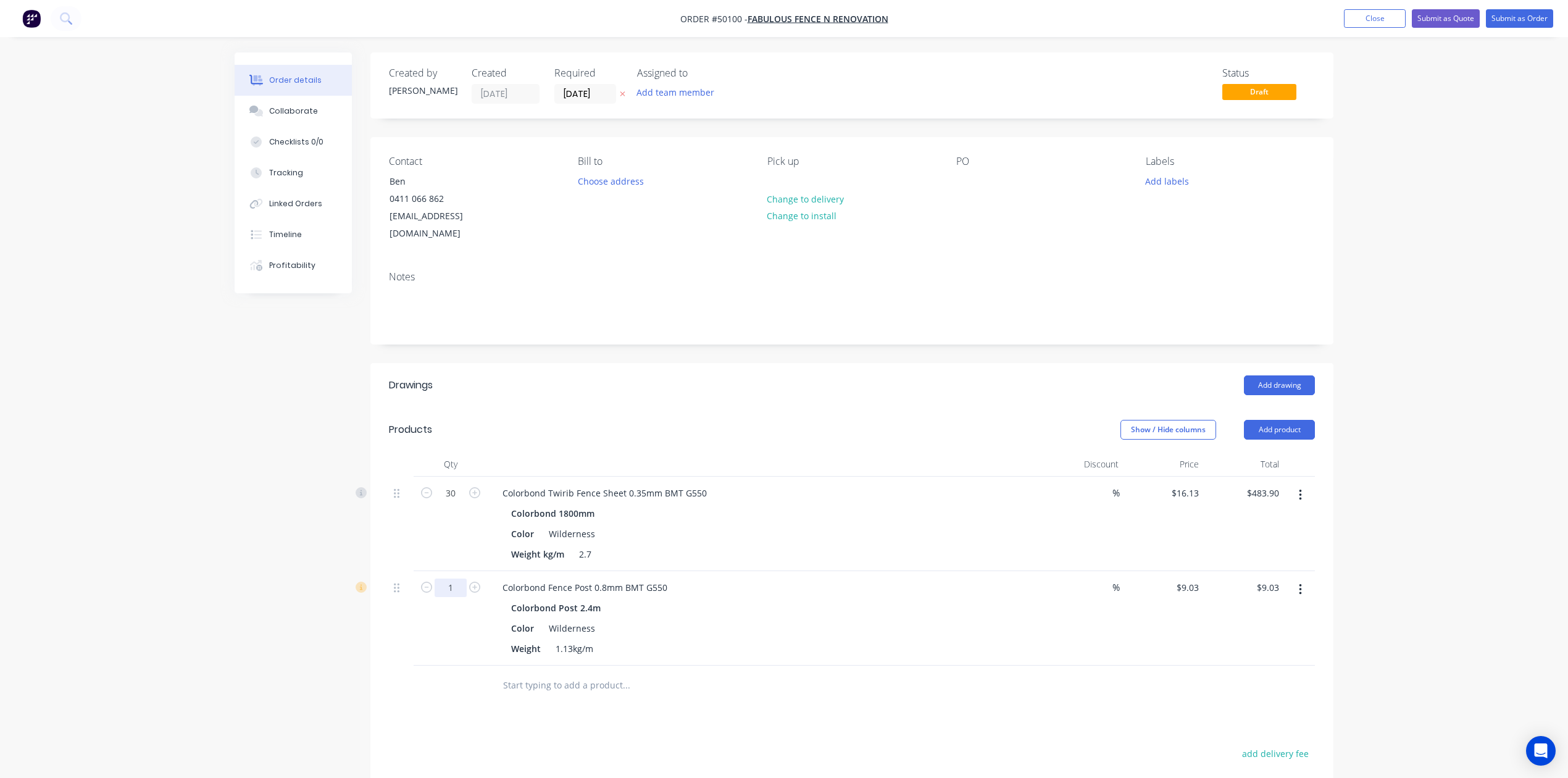
click at [448, 579] on input "1" at bounding box center [450, 588] width 32 height 19
type input "10"
type input "$90.30"
click at [820, 666] on div at bounding box center [710, 686] width 444 height 40
click at [1298, 583] on icon "button" at bounding box center [1300, 590] width 3 height 14
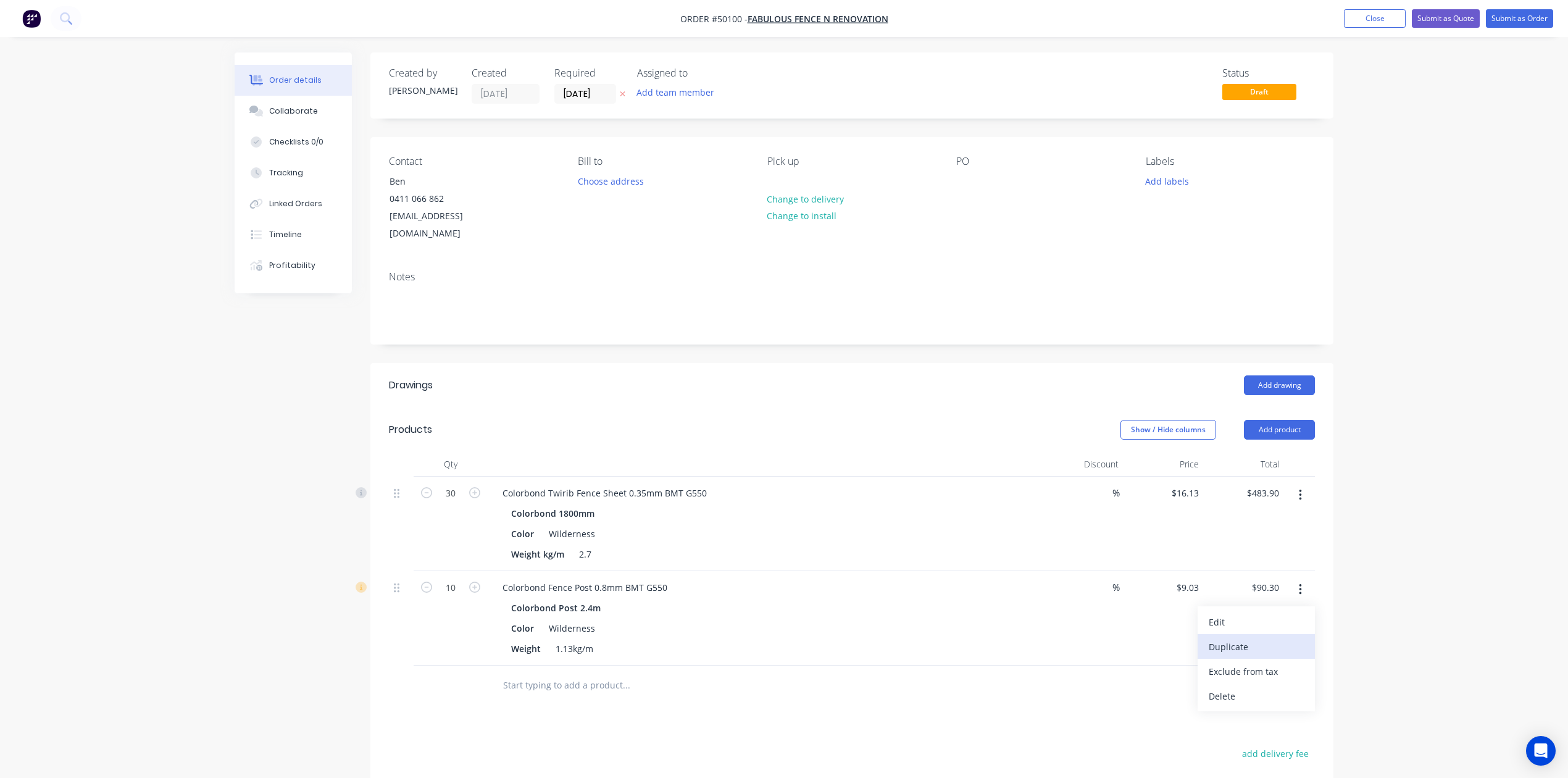
click at [1285, 638] on div "Duplicate" at bounding box center [1256, 646] width 95 height 18
drag, startPoint x: 1302, startPoint y: 665, endPoint x: 1284, endPoint y: 682, distance: 24.8
click at [1297, 673] on button "button" at bounding box center [1300, 684] width 29 height 22
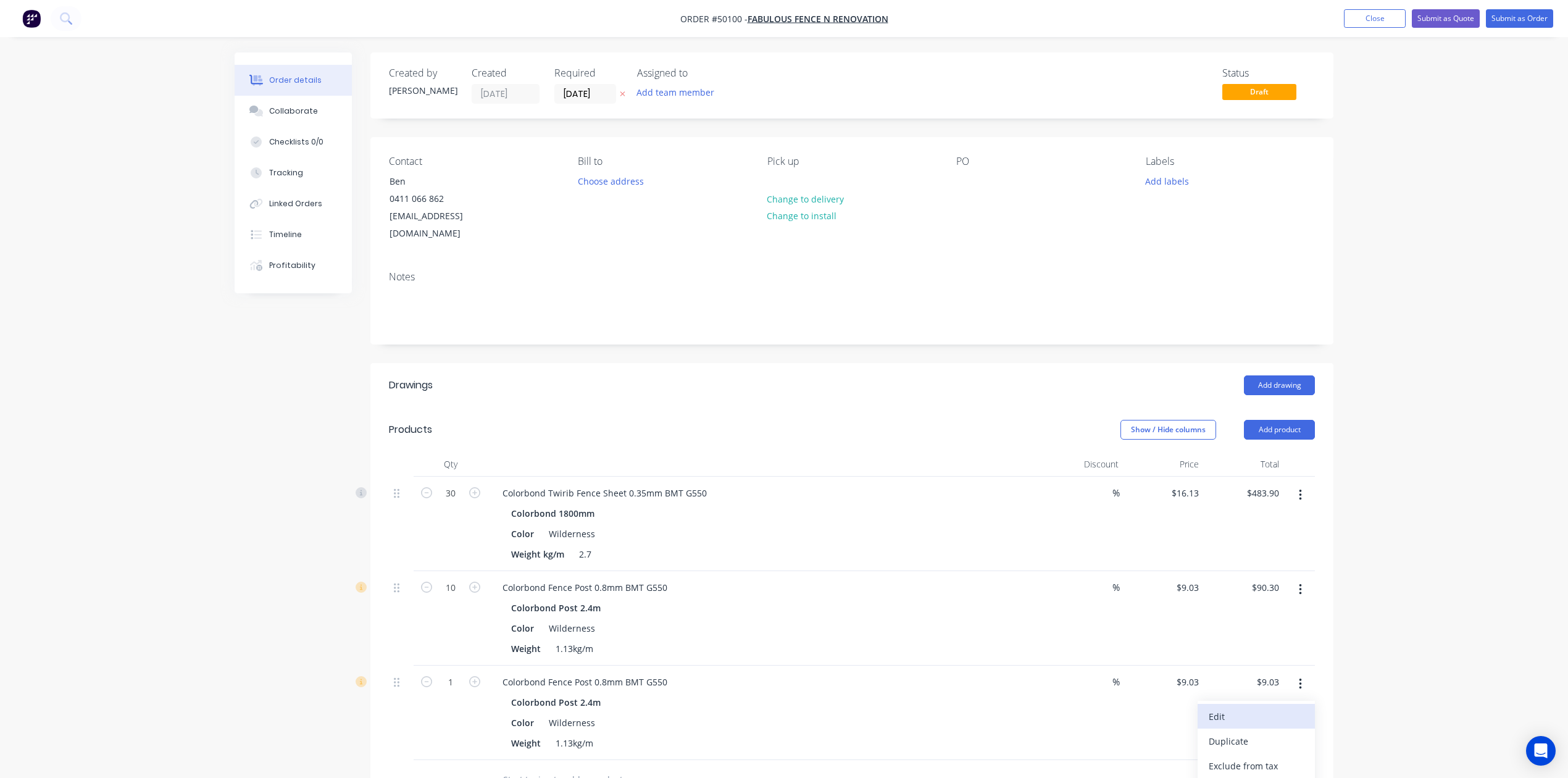
click at [1277, 708] on div "Edit" at bounding box center [1256, 716] width 95 height 18
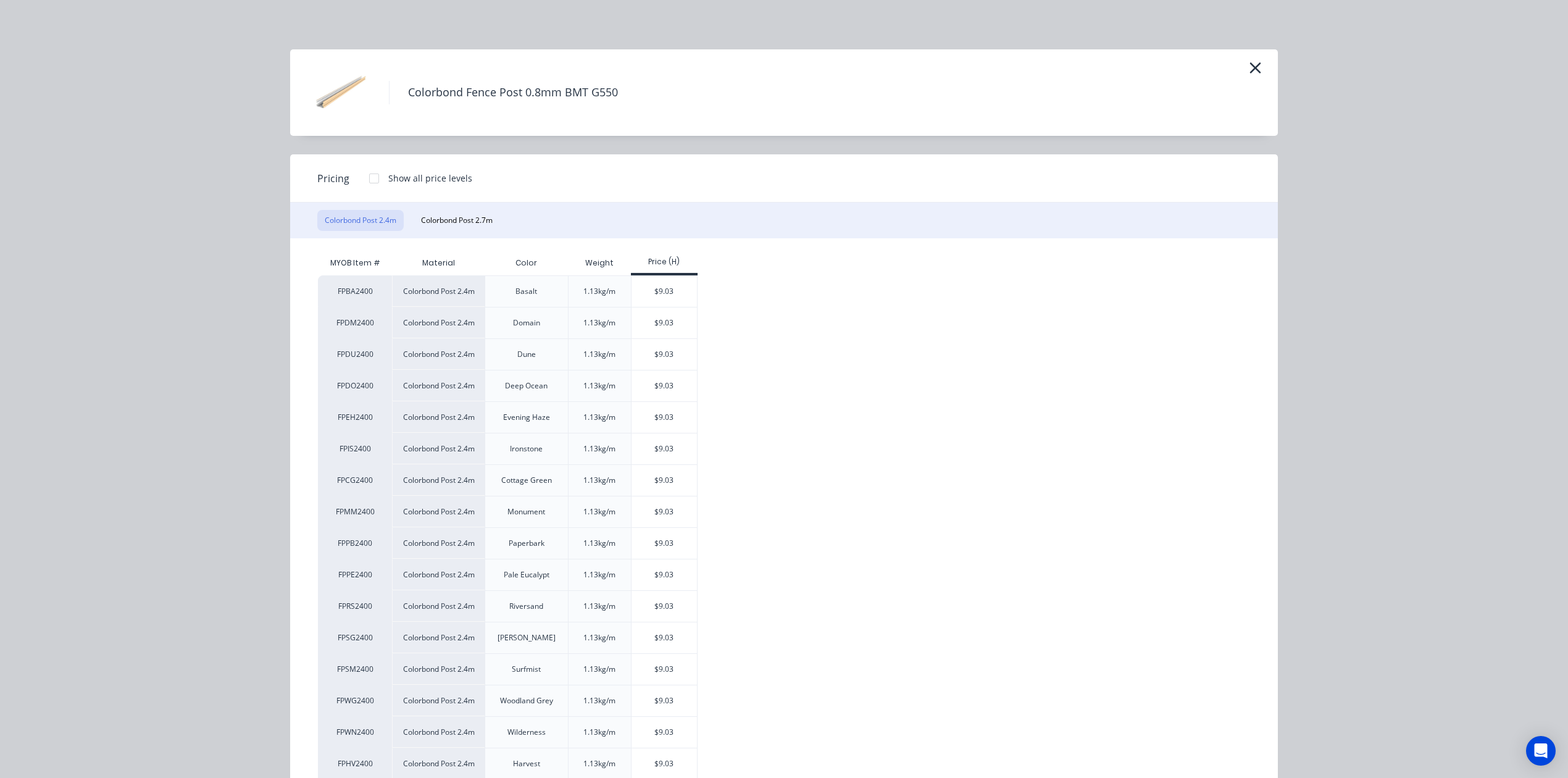
click at [498, 217] on div "Colorbond Post 2.4m Colorbond Post 2.7m" at bounding box center [784, 221] width 988 height 36
click at [466, 215] on button "Colorbond Post 2.7m" at bounding box center [457, 220] width 86 height 21
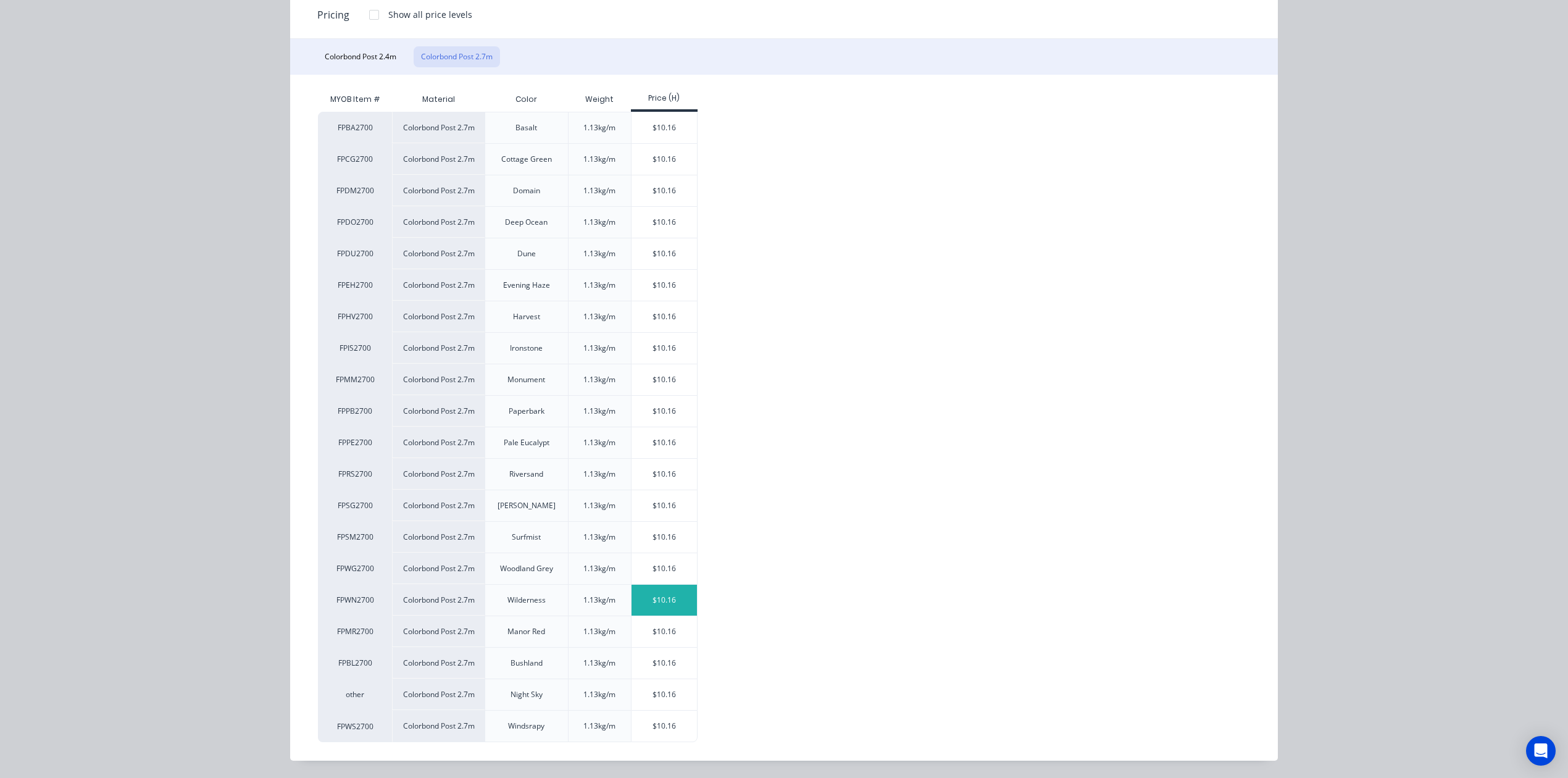
scroll to position [168, 0]
click at [672, 596] on div "$10.16" at bounding box center [665, 600] width 66 height 31
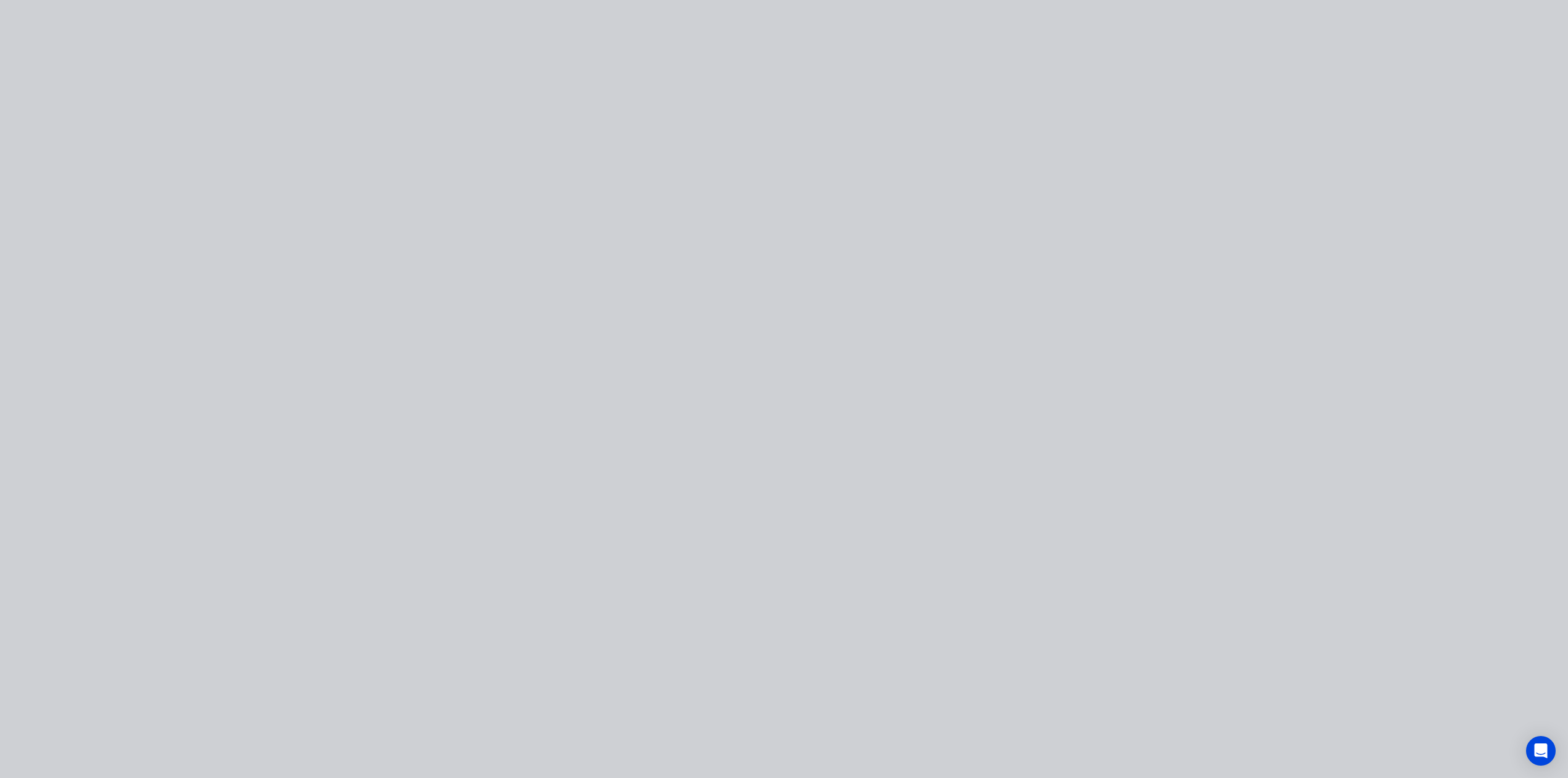
type input "$10.16"
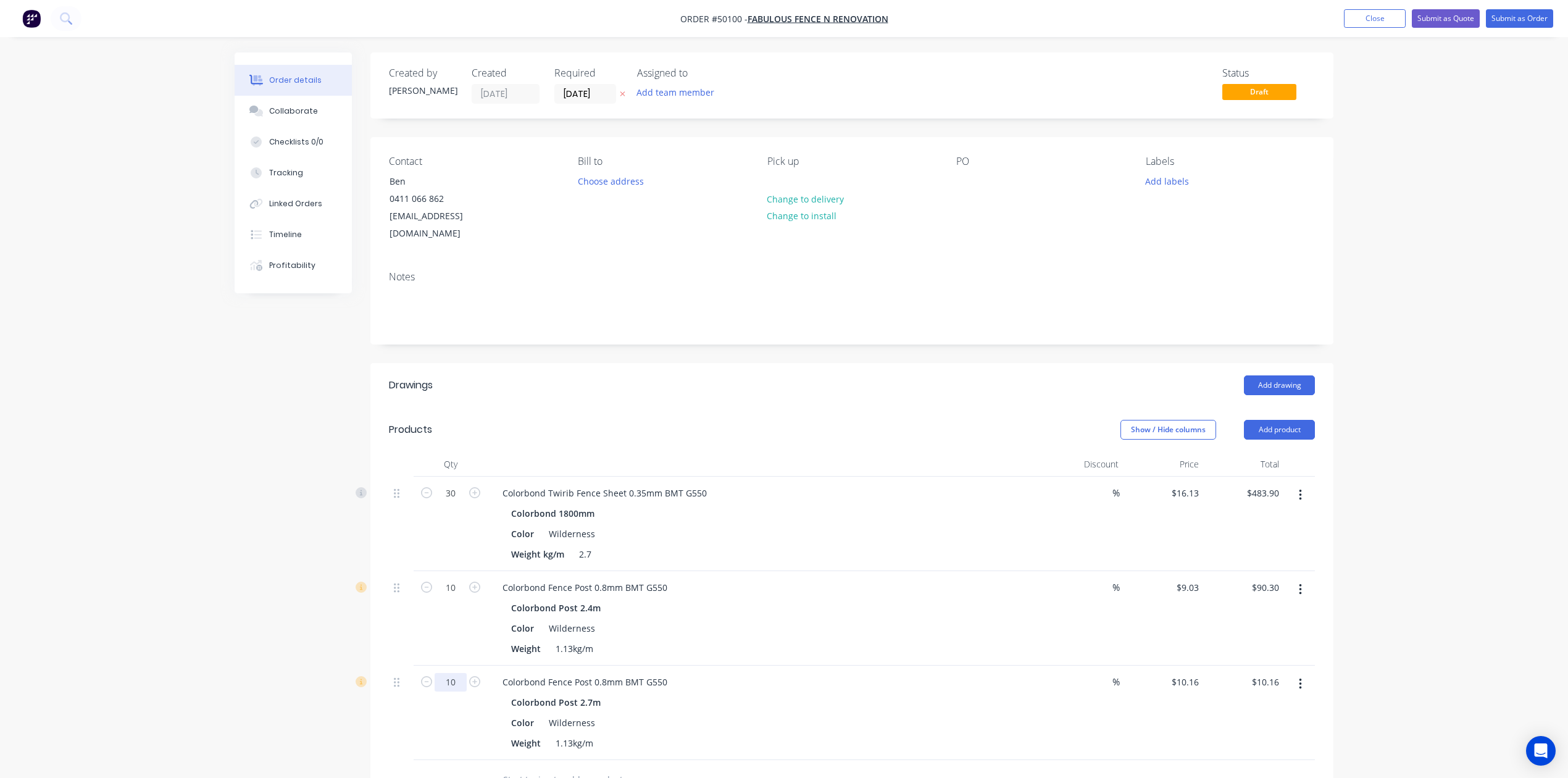
type input "10"
type input "$101.60"
click at [969, 743] on div "Qty Discount Price Total 30 Colorbond Twirib Fence Sheet 0.35mm BMT G550 Colorb…" at bounding box center [851, 626] width 963 height 348
click at [964, 641] on div "Weight 1.13kg/m" at bounding box center [763, 648] width 514 height 18
click at [1282, 420] on button "Add product" at bounding box center [1280, 429] width 71 height 20
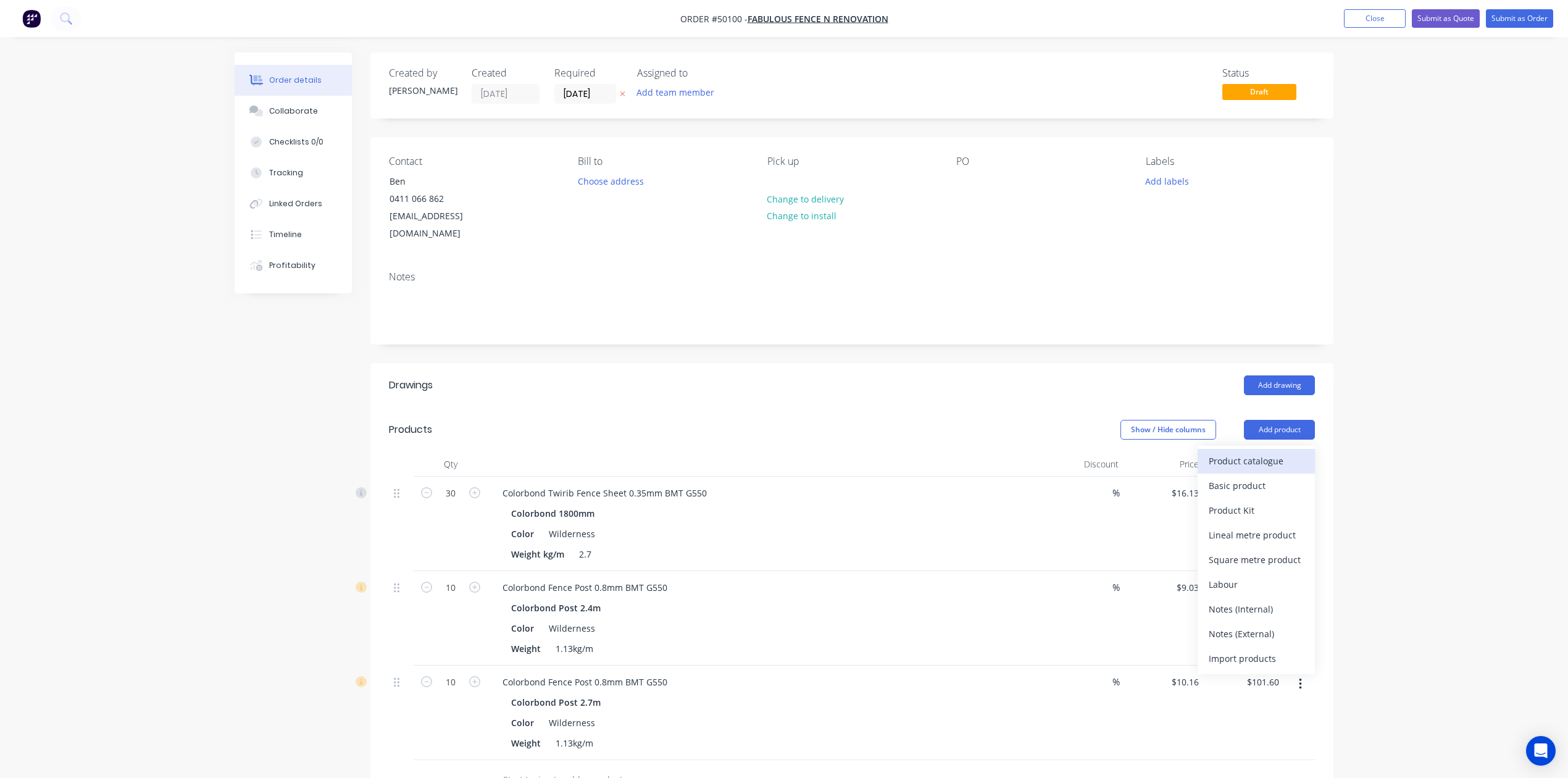
click at [1262, 452] on div "Product catalogue" at bounding box center [1256, 461] width 95 height 18
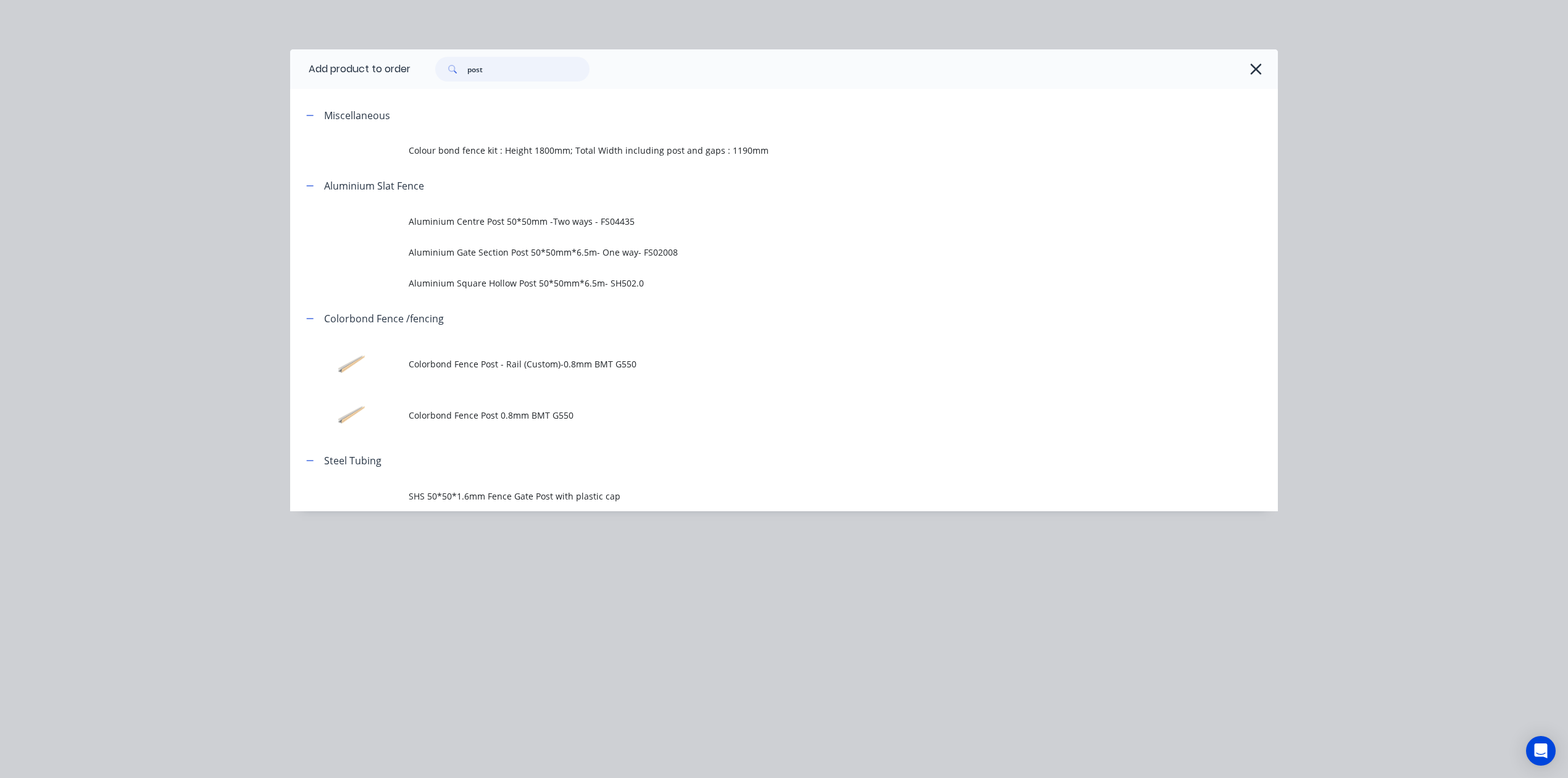
drag, startPoint x: 512, startPoint y: 73, endPoint x: 323, endPoint y: 76, distance: 189.0
click at [343, 76] on header "Add product to order post" at bounding box center [784, 69] width 988 height 40
type input "rail"
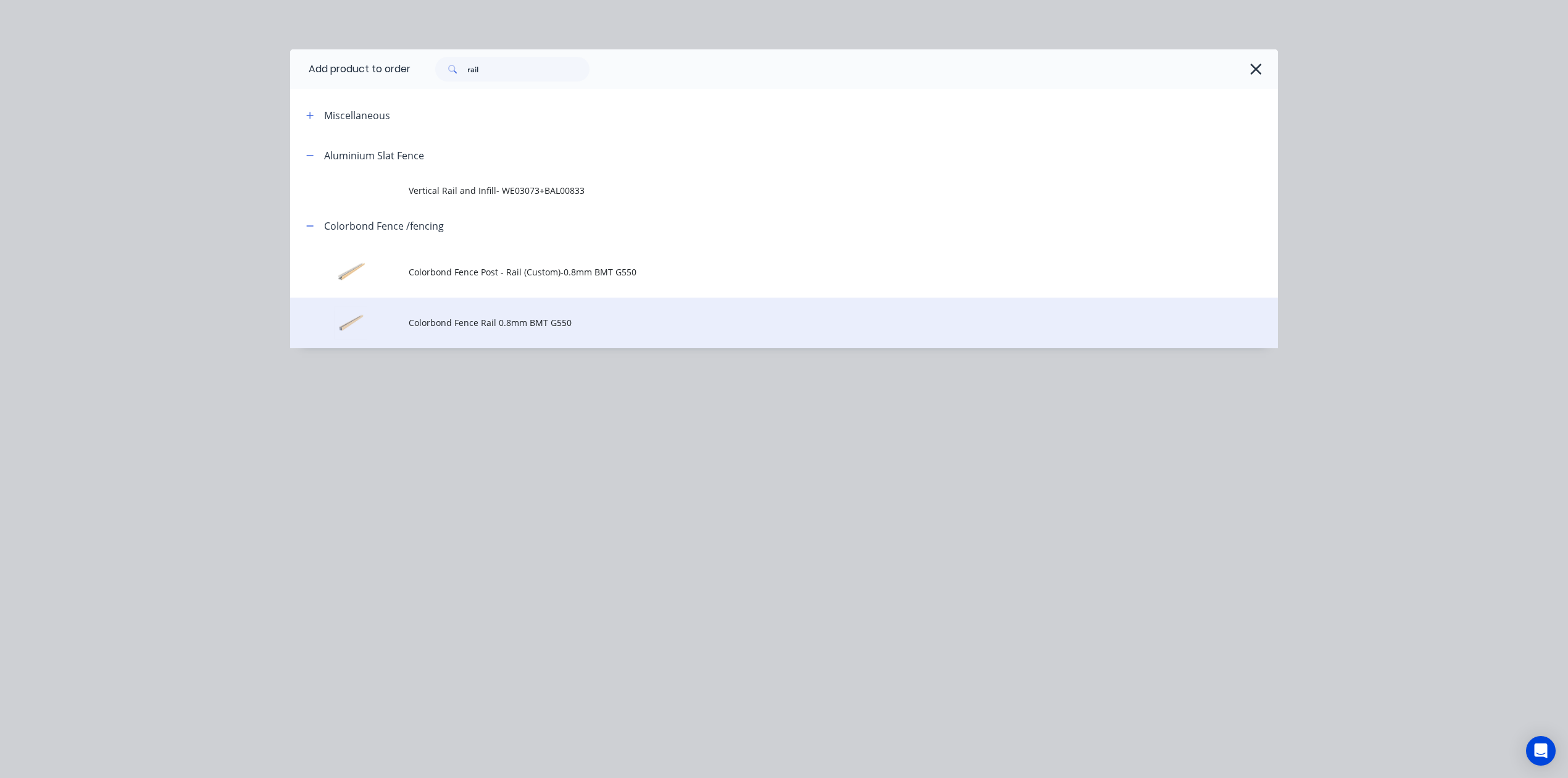
click at [443, 317] on span "Colorbond Fence Rail 0.8mm BMT G550" at bounding box center [756, 322] width 695 height 13
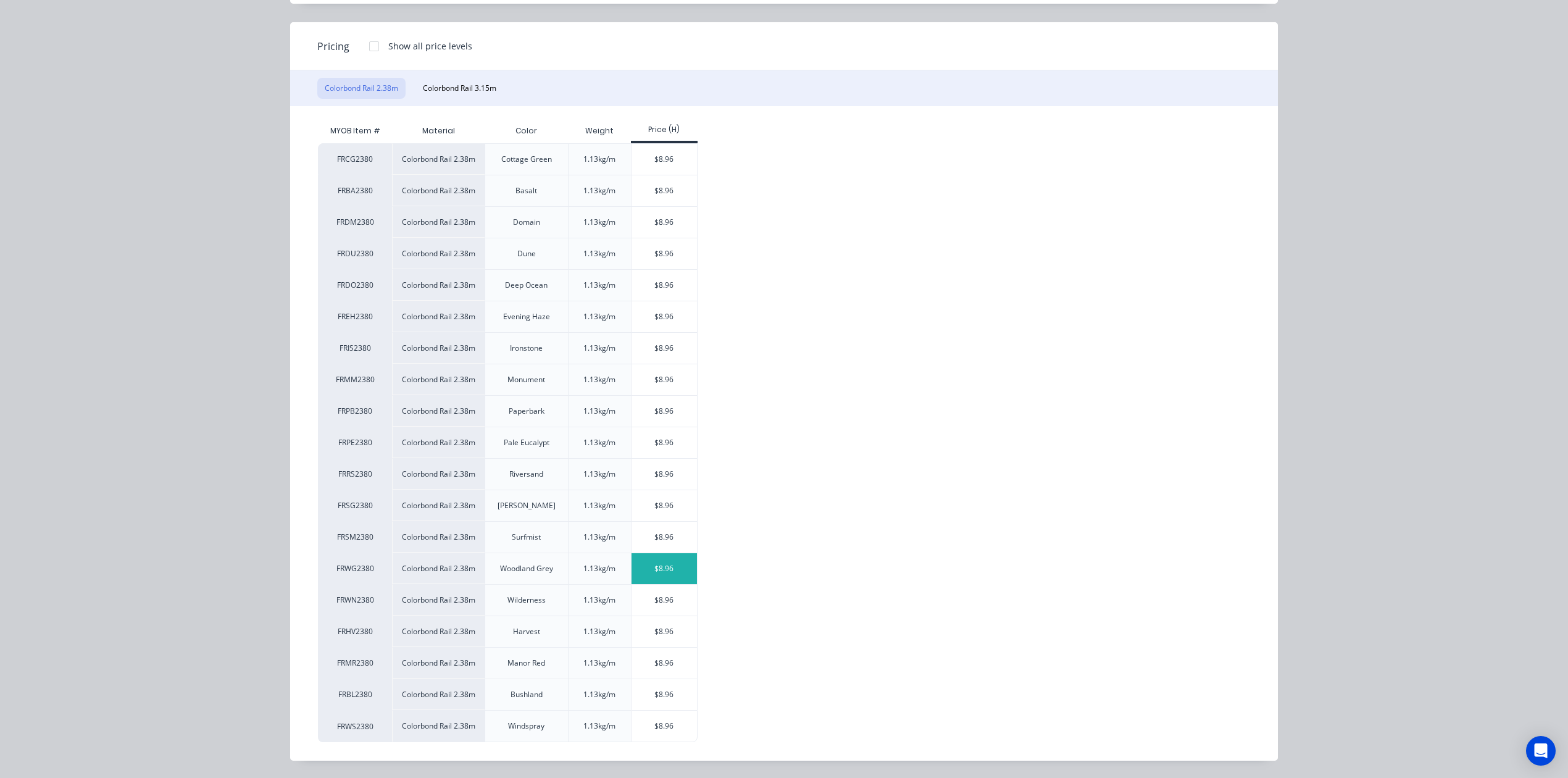
scroll to position [82, 0]
click at [669, 599] on div "$8.96" at bounding box center [665, 600] width 66 height 31
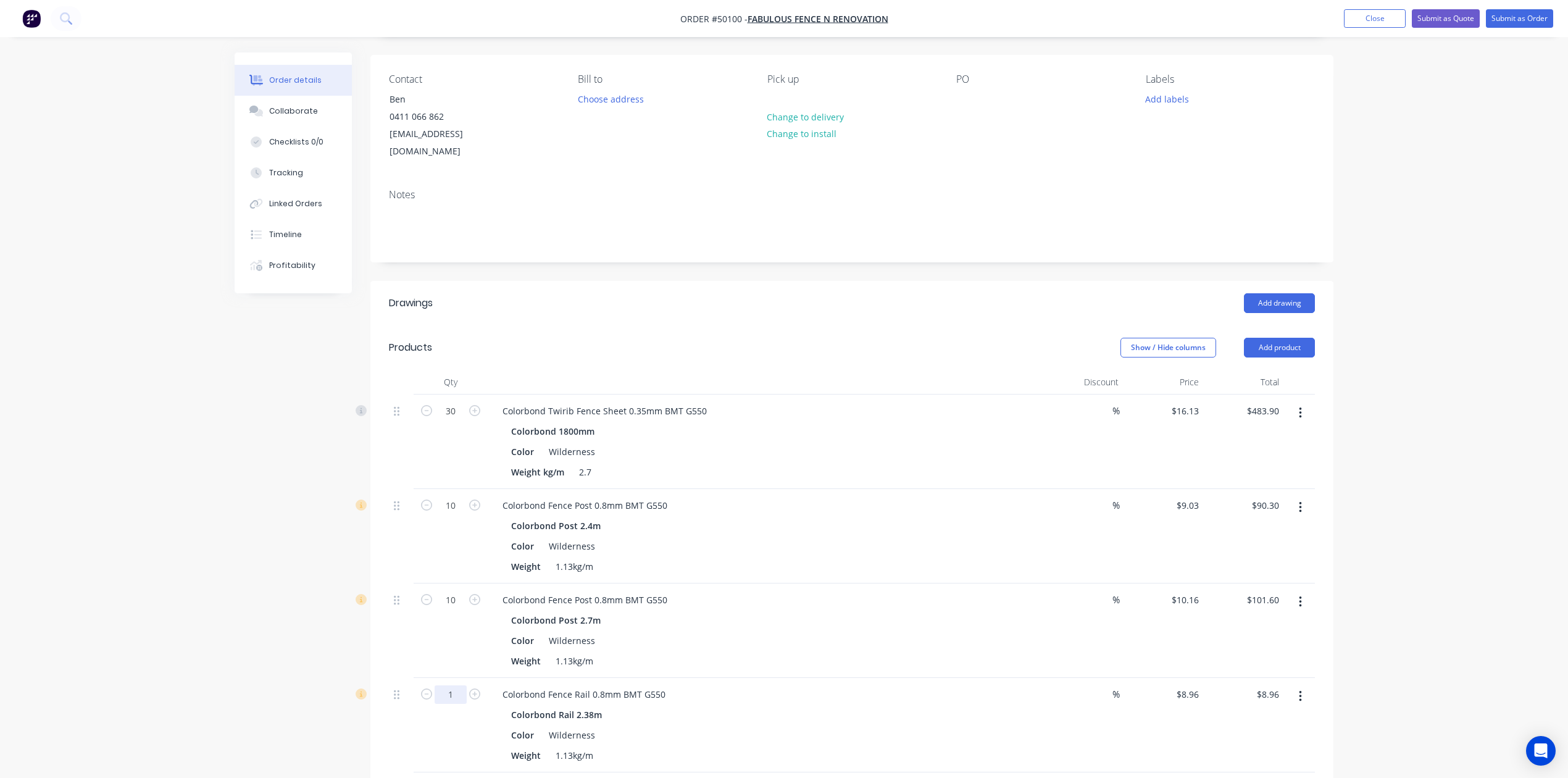
click at [465, 686] on input "1" at bounding box center [450, 695] width 32 height 19
type input "20"
type input "$179.20"
click at [901, 652] on div "Weight 1.13kg/m" at bounding box center [763, 661] width 514 height 18
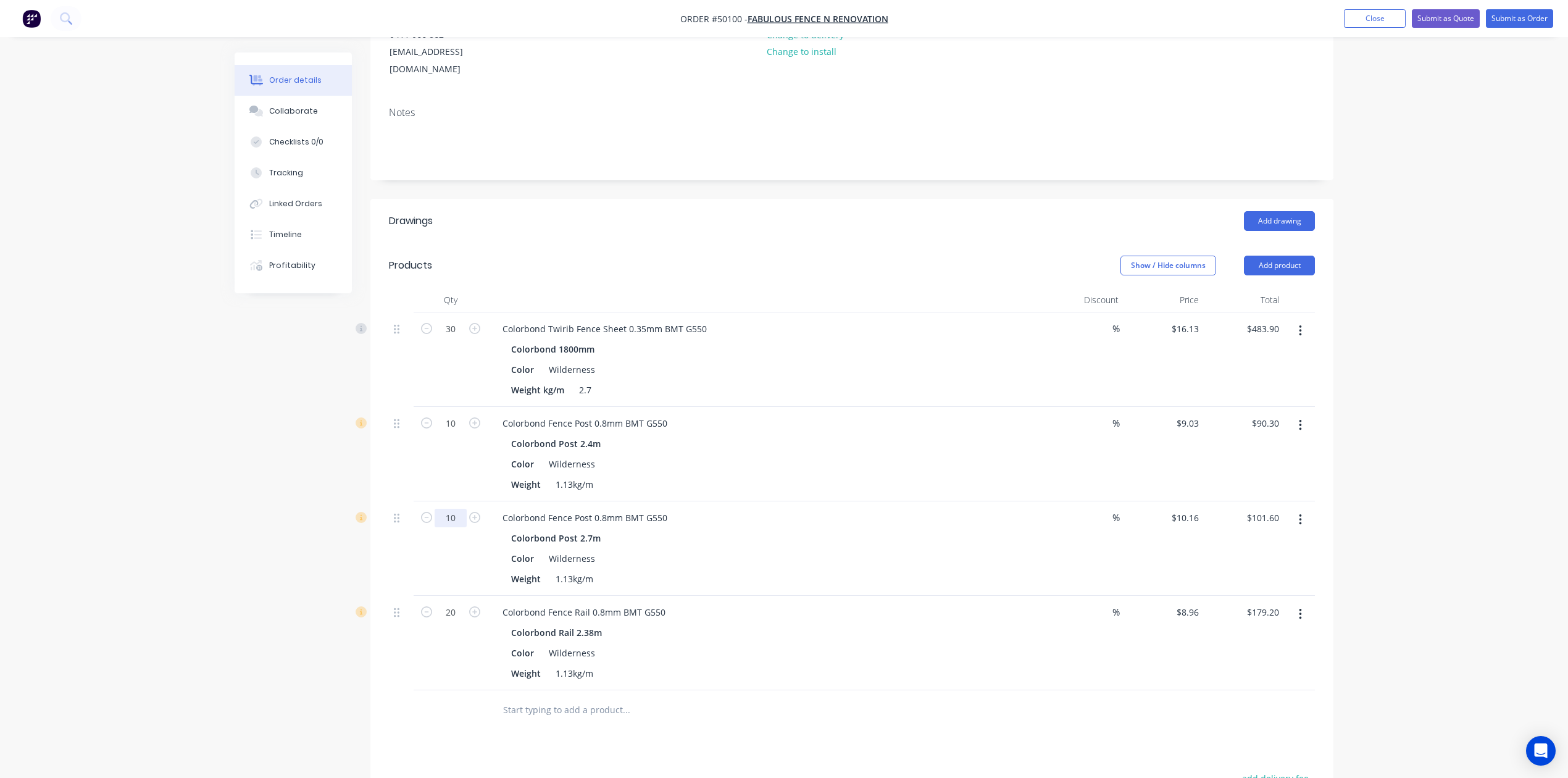
click at [460, 509] on input "10" at bounding box center [450, 518] width 32 height 19
type input "11"
type input "$111.76"
click at [647, 455] on div "Color Wilderness" at bounding box center [763, 463] width 514 height 18
click at [1301, 255] on button "Add product" at bounding box center [1280, 265] width 71 height 20
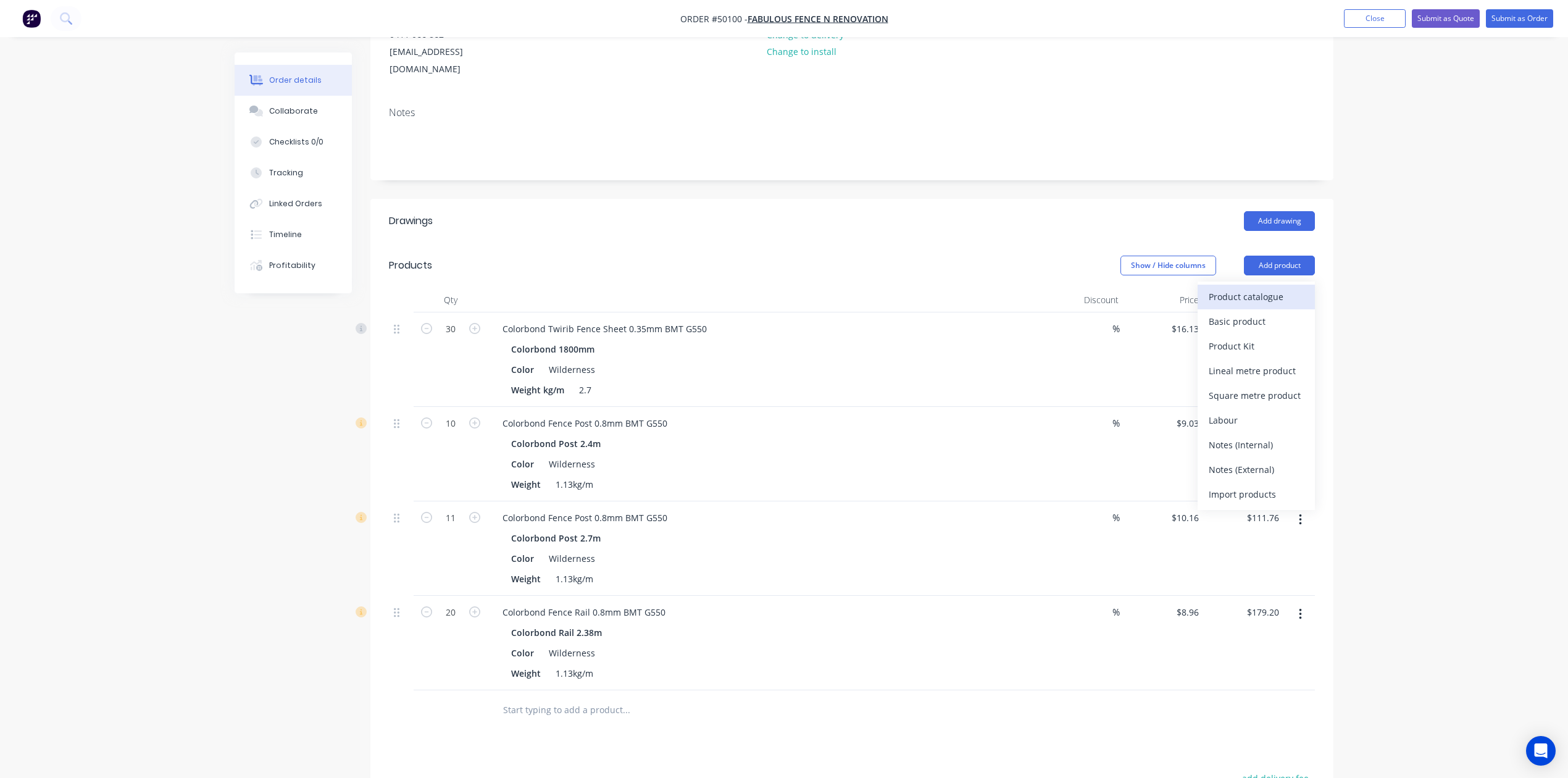
click at [1267, 288] on div "Product catalogue" at bounding box center [1256, 296] width 95 height 18
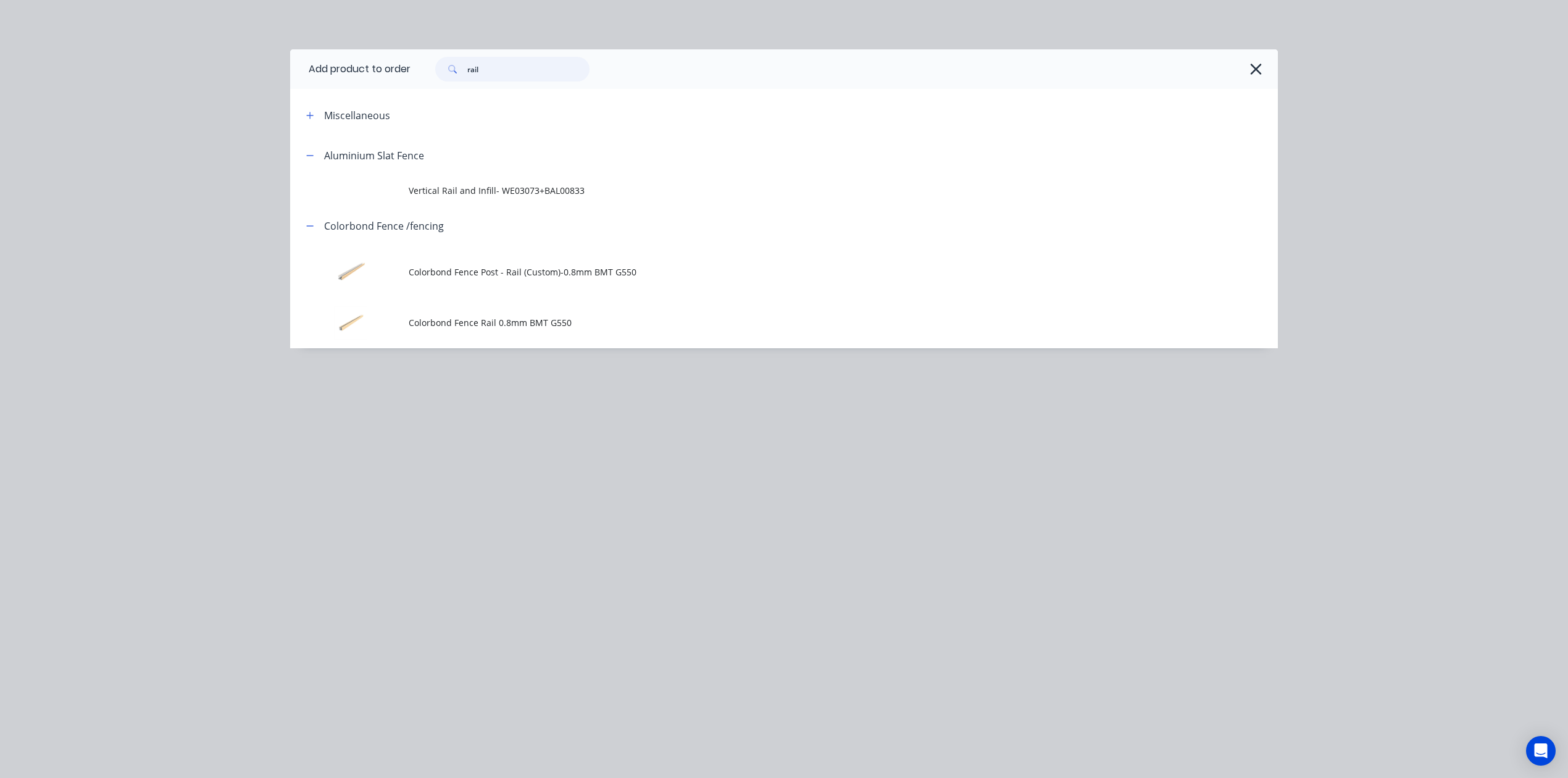
drag, startPoint x: 519, startPoint y: 70, endPoint x: 269, endPoint y: 73, distance: 250.0
click at [269, 72] on div "Add product to order rail Miscellaneous Aluminium Slat Fence Vertical Rail and …" at bounding box center [784, 389] width 1568 height 778
type input "e"
type input "wall"
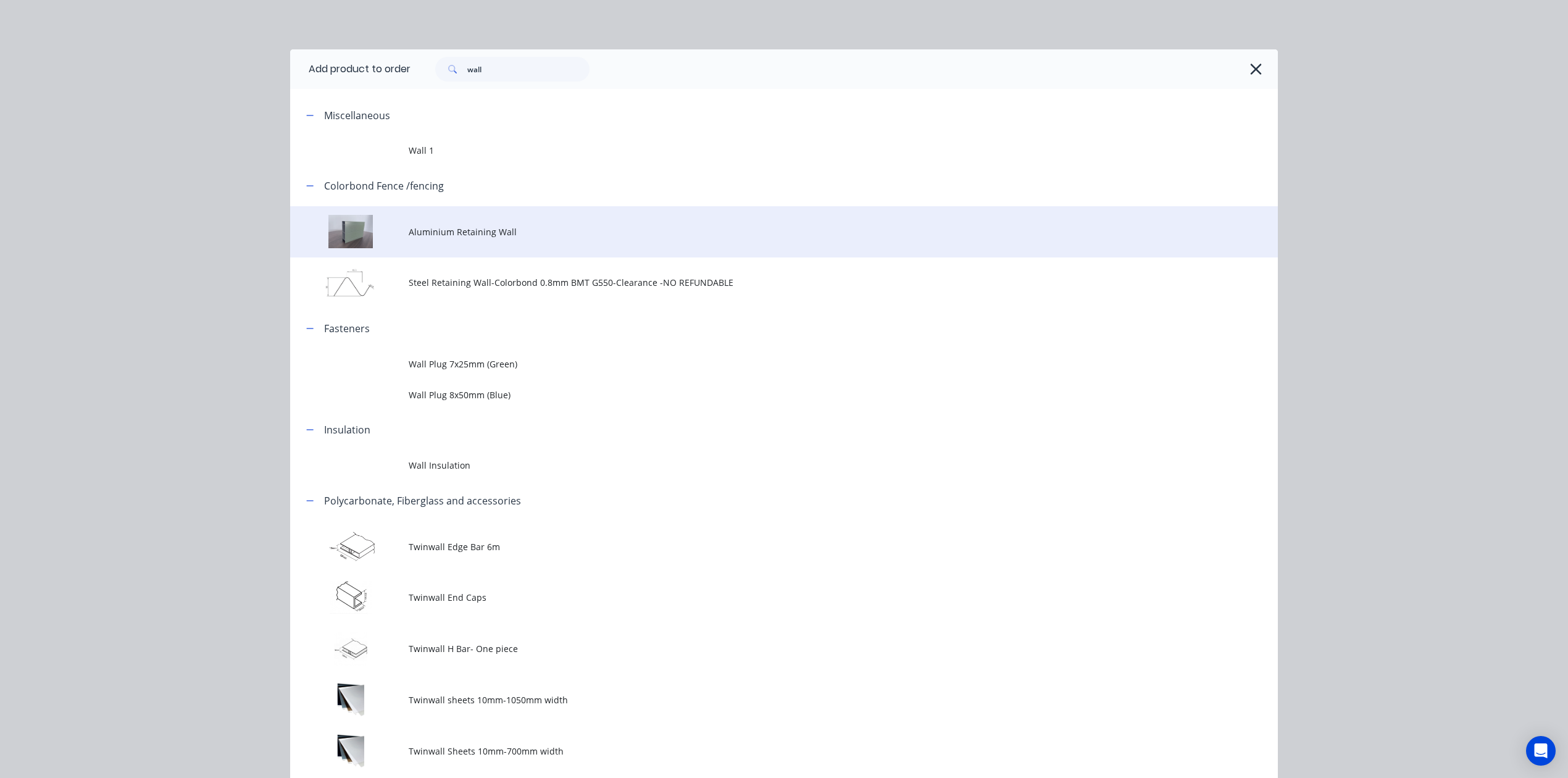
click at [527, 222] on td "Aluminium Retaining Wall" at bounding box center [843, 232] width 869 height 51
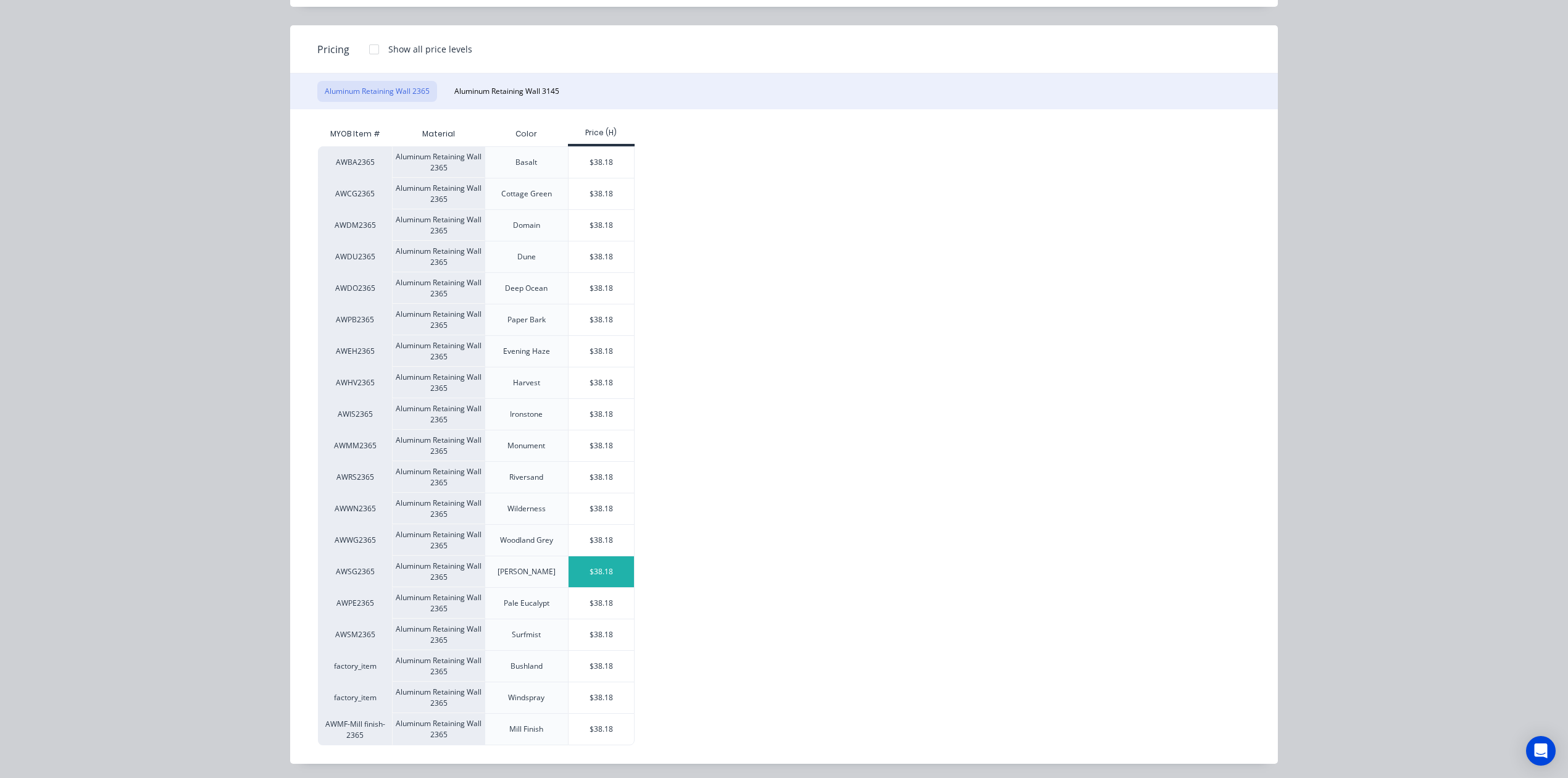
scroll to position [136, 0]
click at [595, 507] on div "$38.18" at bounding box center [601, 506] width 66 height 31
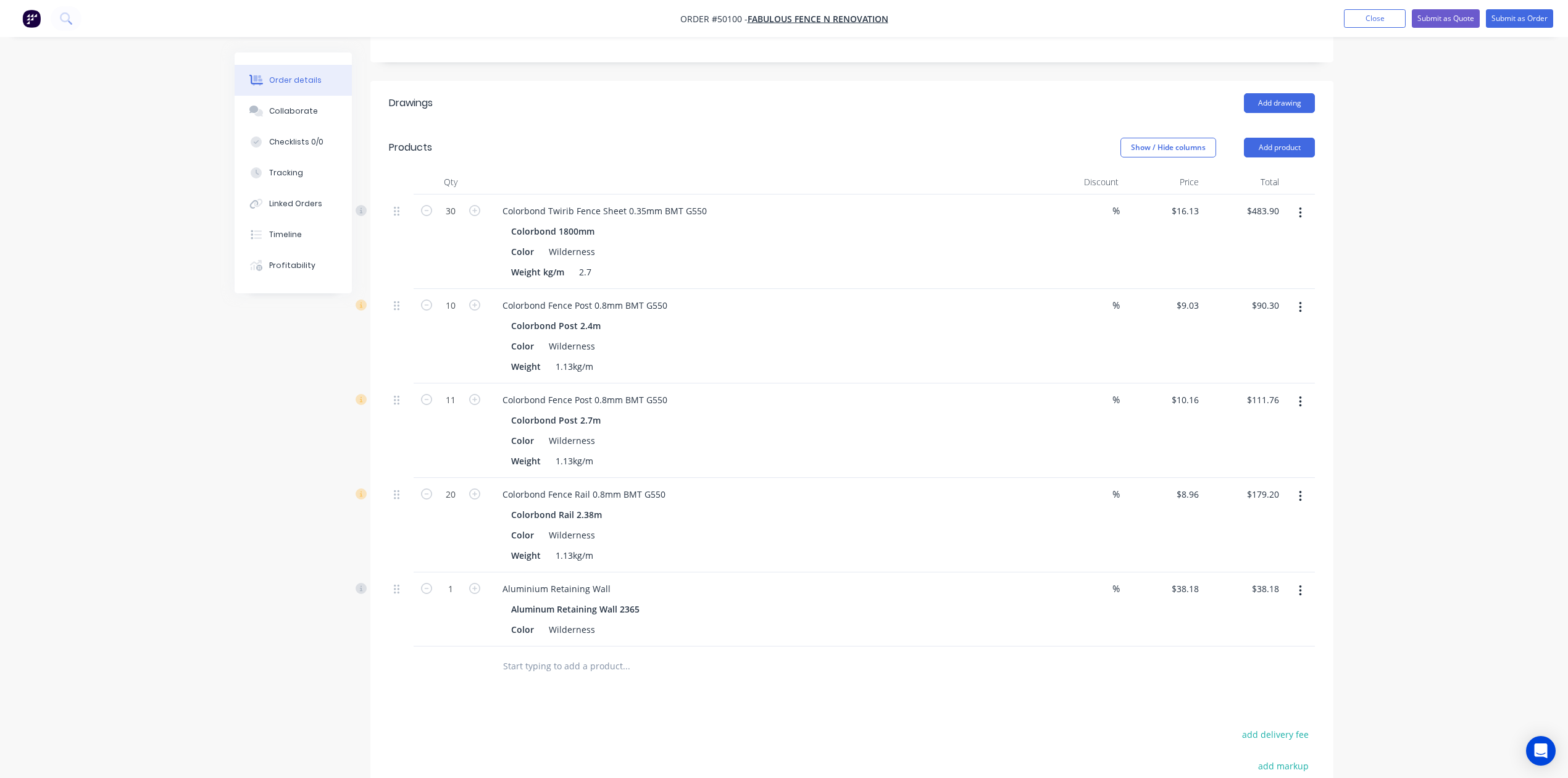
scroll to position [464, 0]
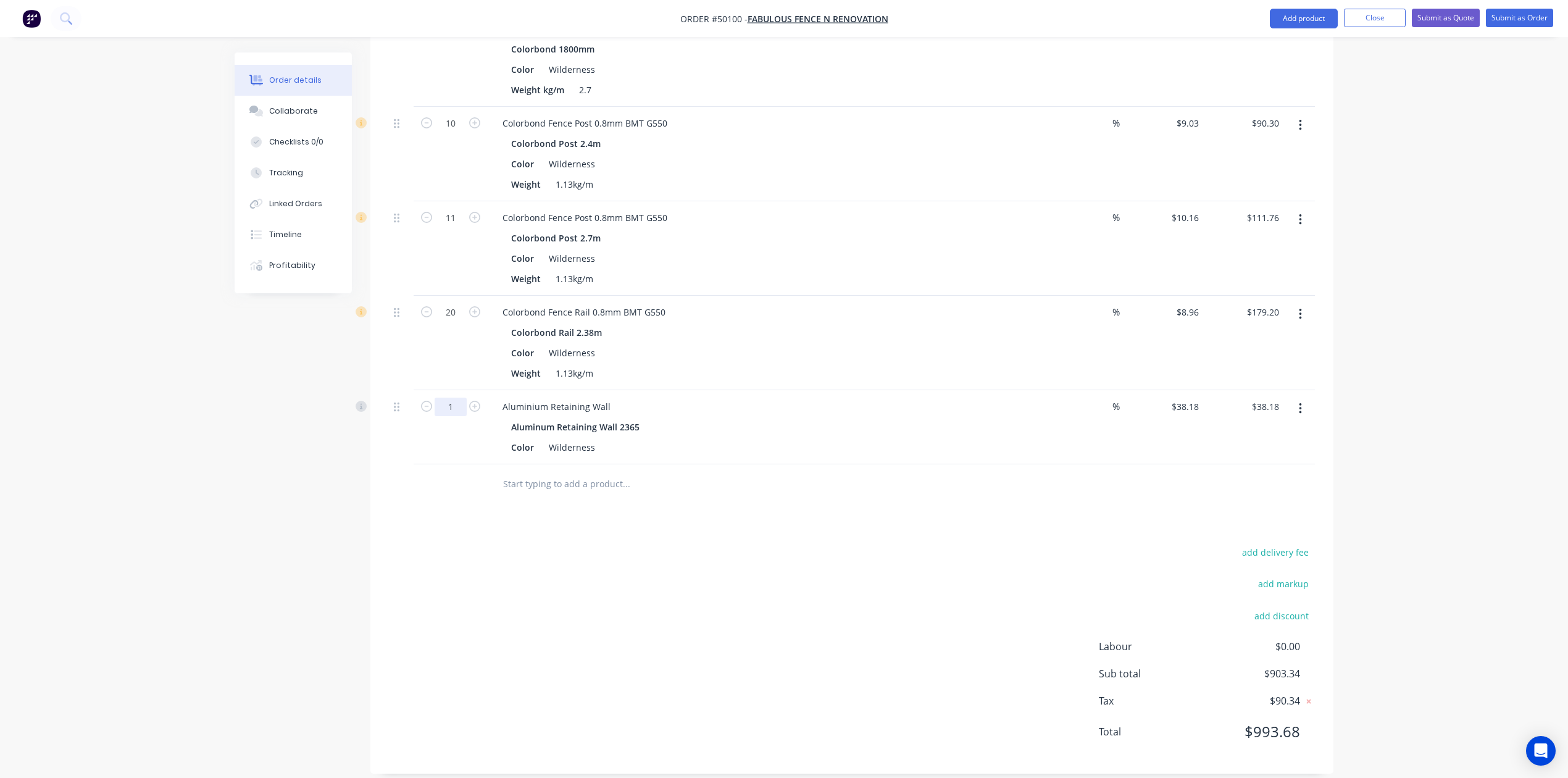
click at [447, 398] on input "1" at bounding box center [450, 407] width 32 height 19
click at [766, 366] on div "Weight 1.13kg/m" at bounding box center [763, 372] width 514 height 18
click at [436, 398] on input "+" at bounding box center [450, 407] width 32 height 19
type input "6"
type input "$229.08"
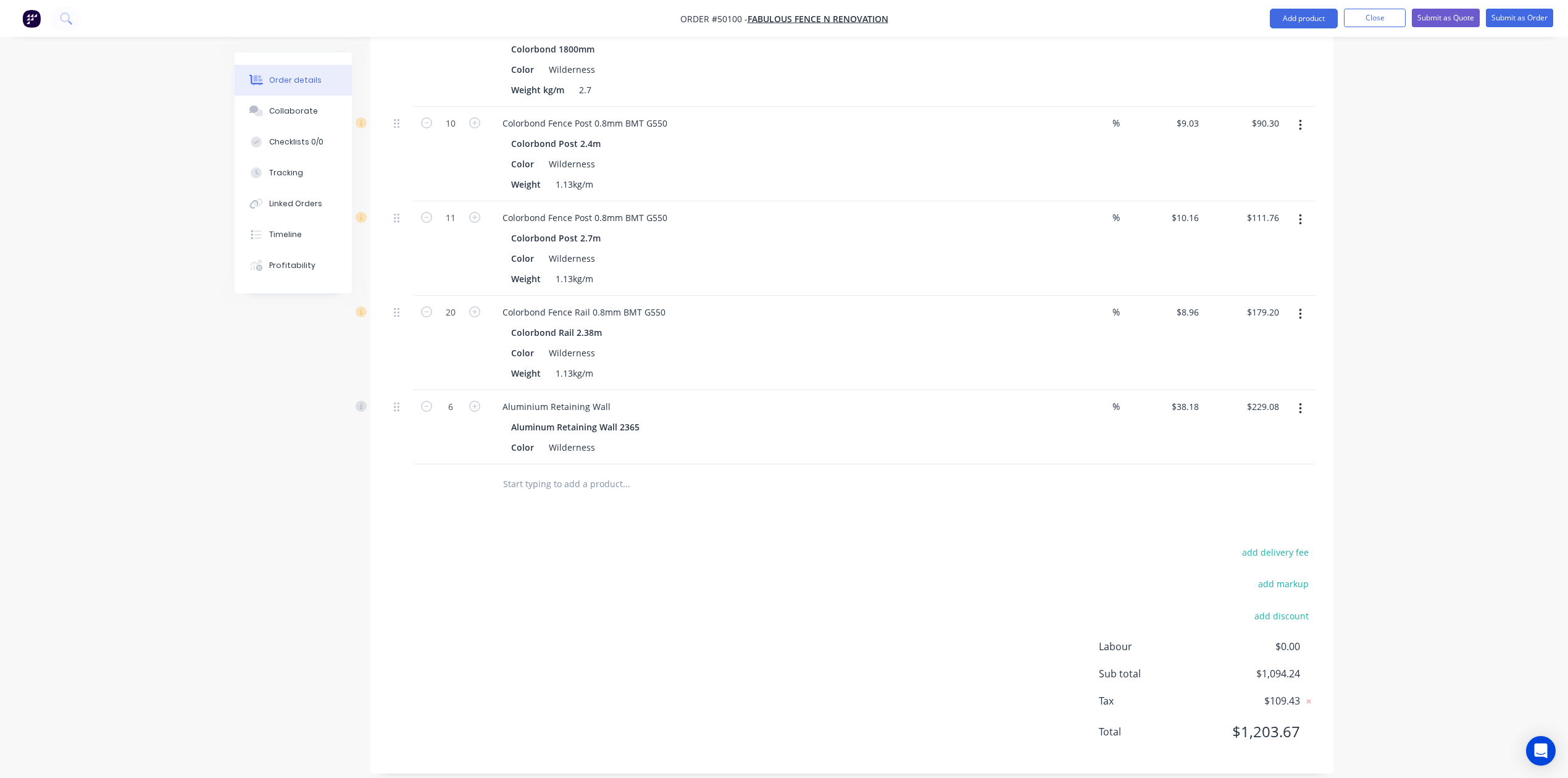
click at [817, 464] on div at bounding box center [710, 484] width 444 height 40
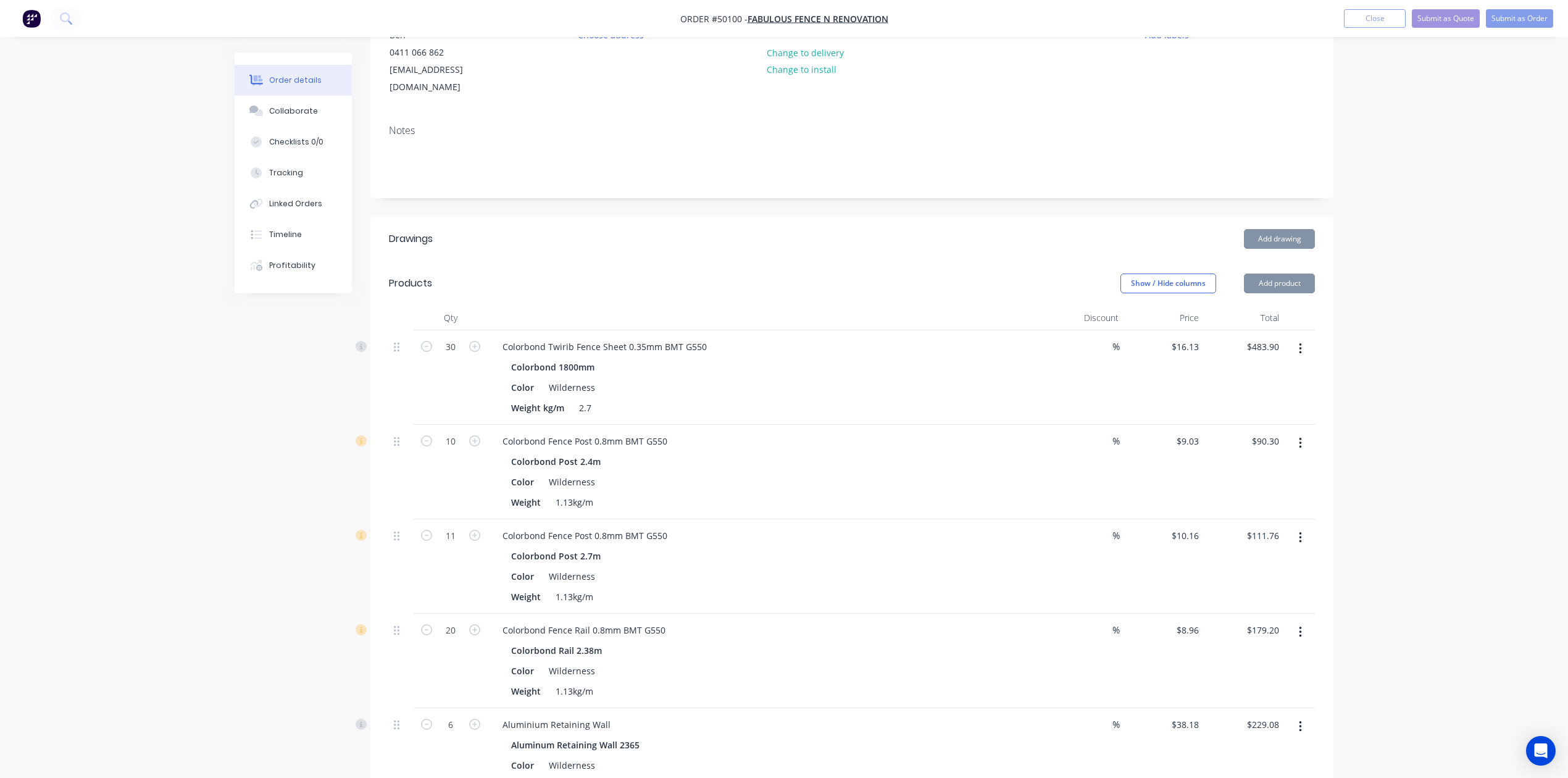
scroll to position [135, 0]
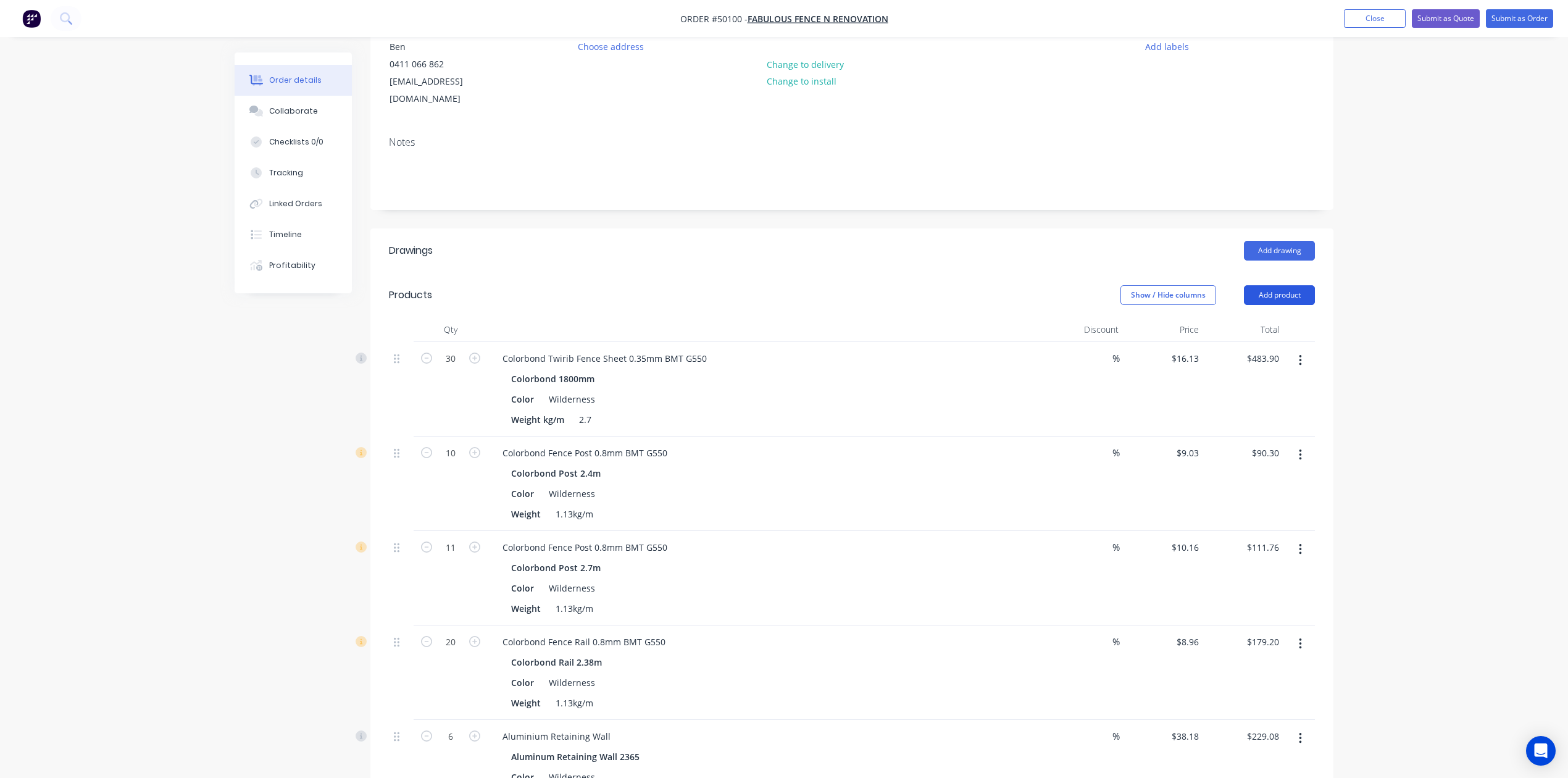
click at [1282, 285] on button "Add product" at bounding box center [1280, 294] width 71 height 20
click at [1247, 317] on div "Product catalogue" at bounding box center [1256, 326] width 95 height 18
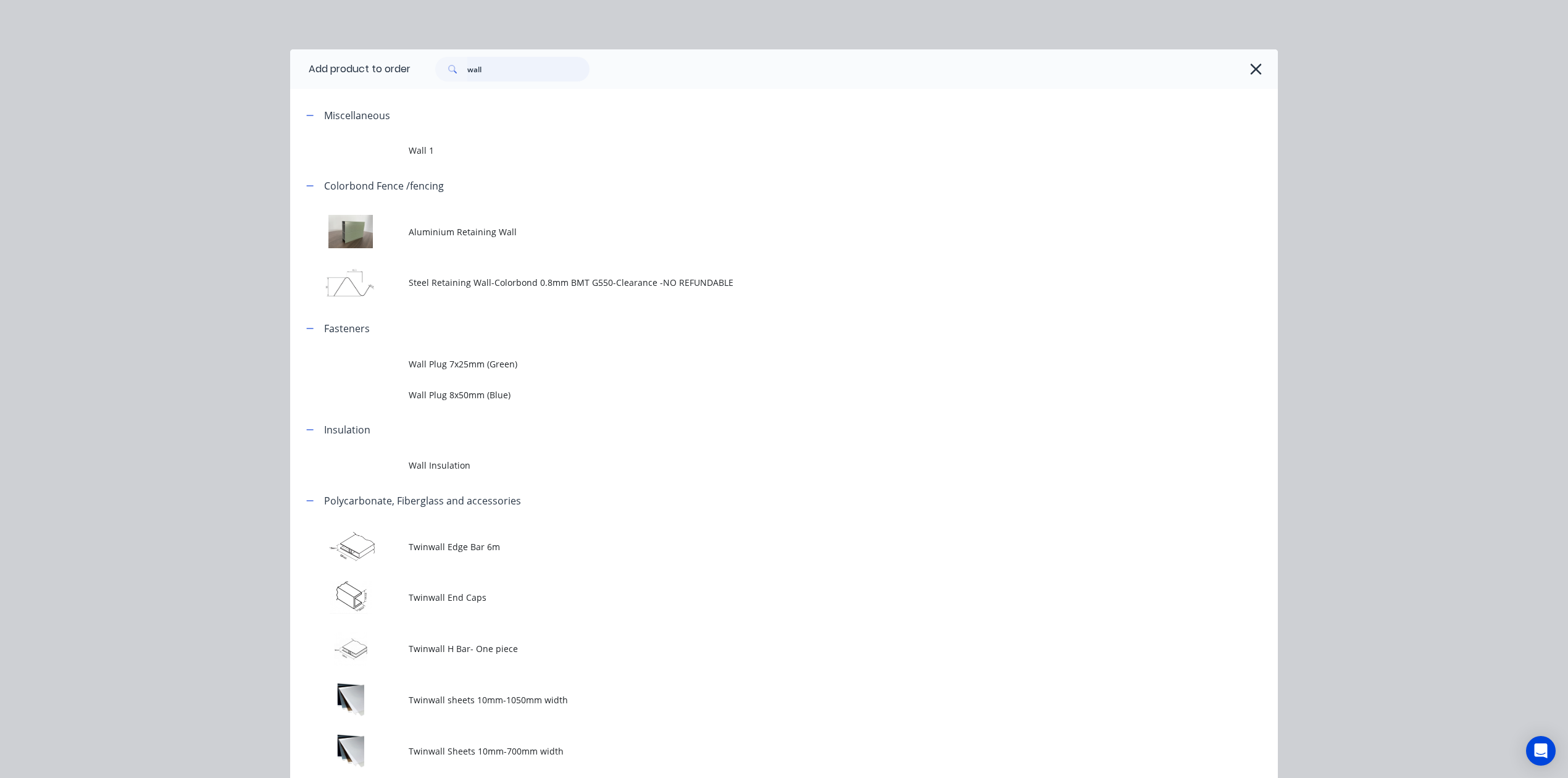
drag, startPoint x: 511, startPoint y: 70, endPoint x: 443, endPoint y: 79, distance: 68.6
click at [447, 78] on div "wall" at bounding box center [512, 69] width 154 height 25
type input "touch"
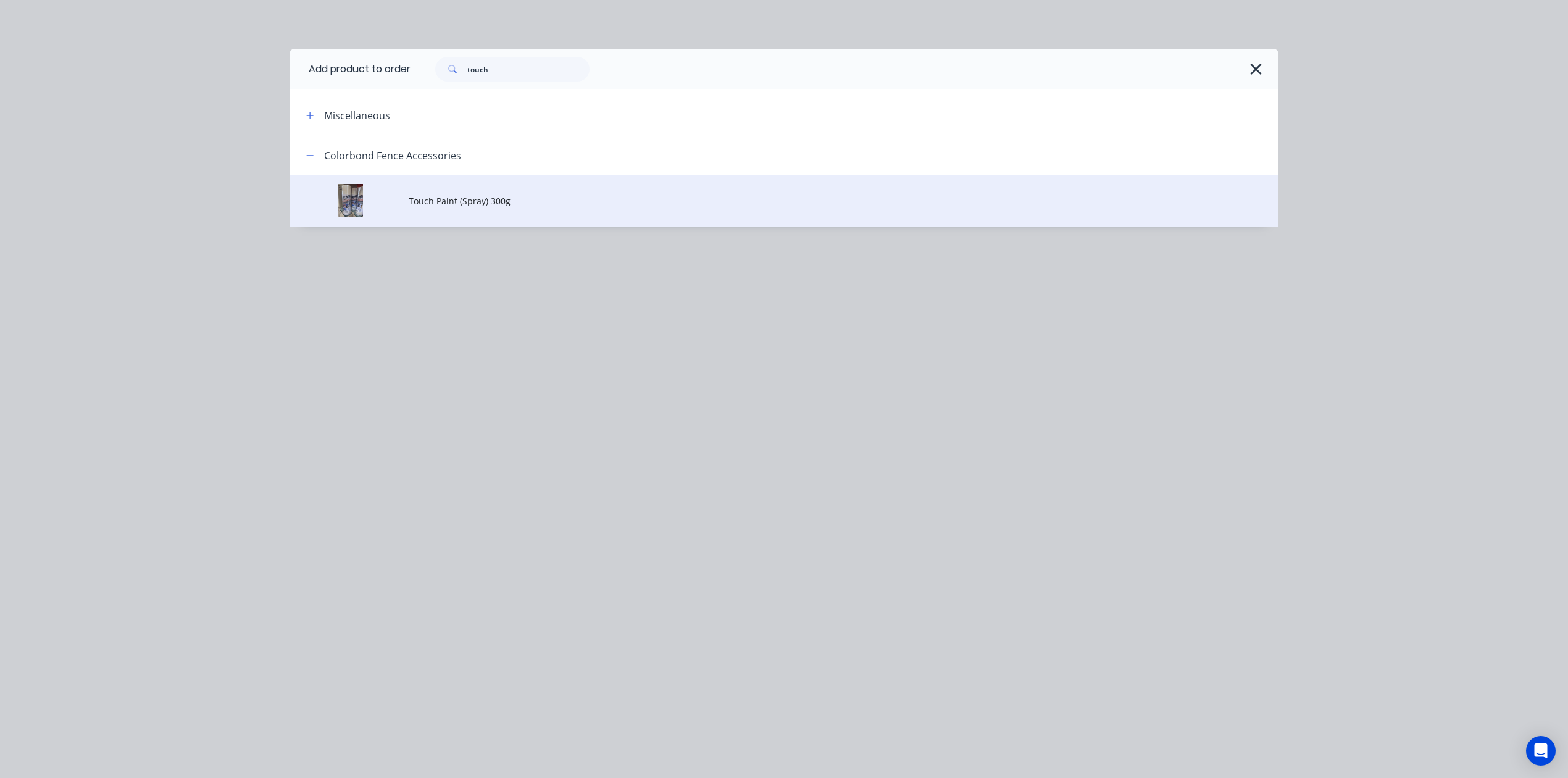
click at [515, 215] on td "Touch Paint (Spray) 300g" at bounding box center [843, 201] width 869 height 51
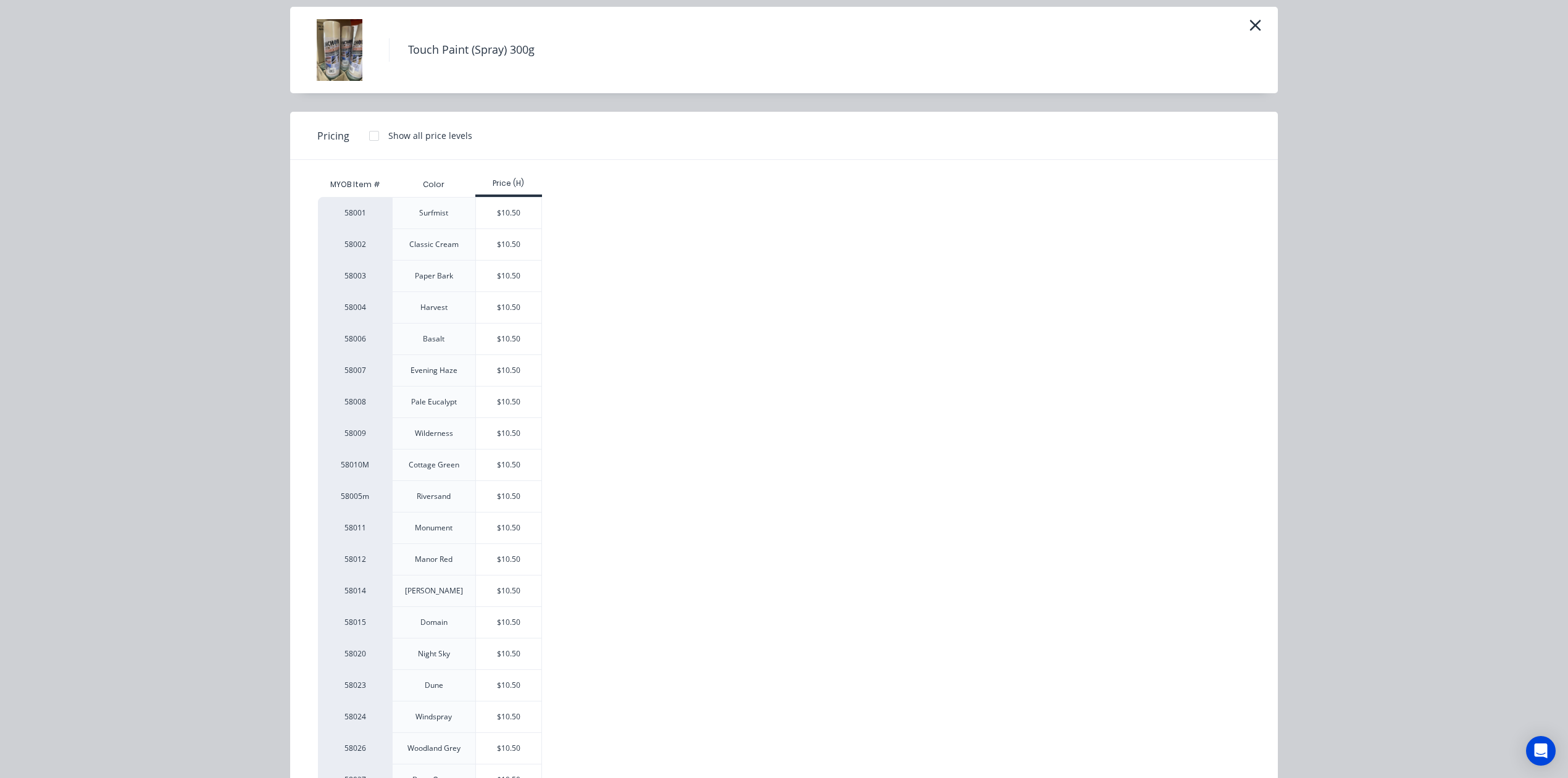
scroll to position [82, 0]
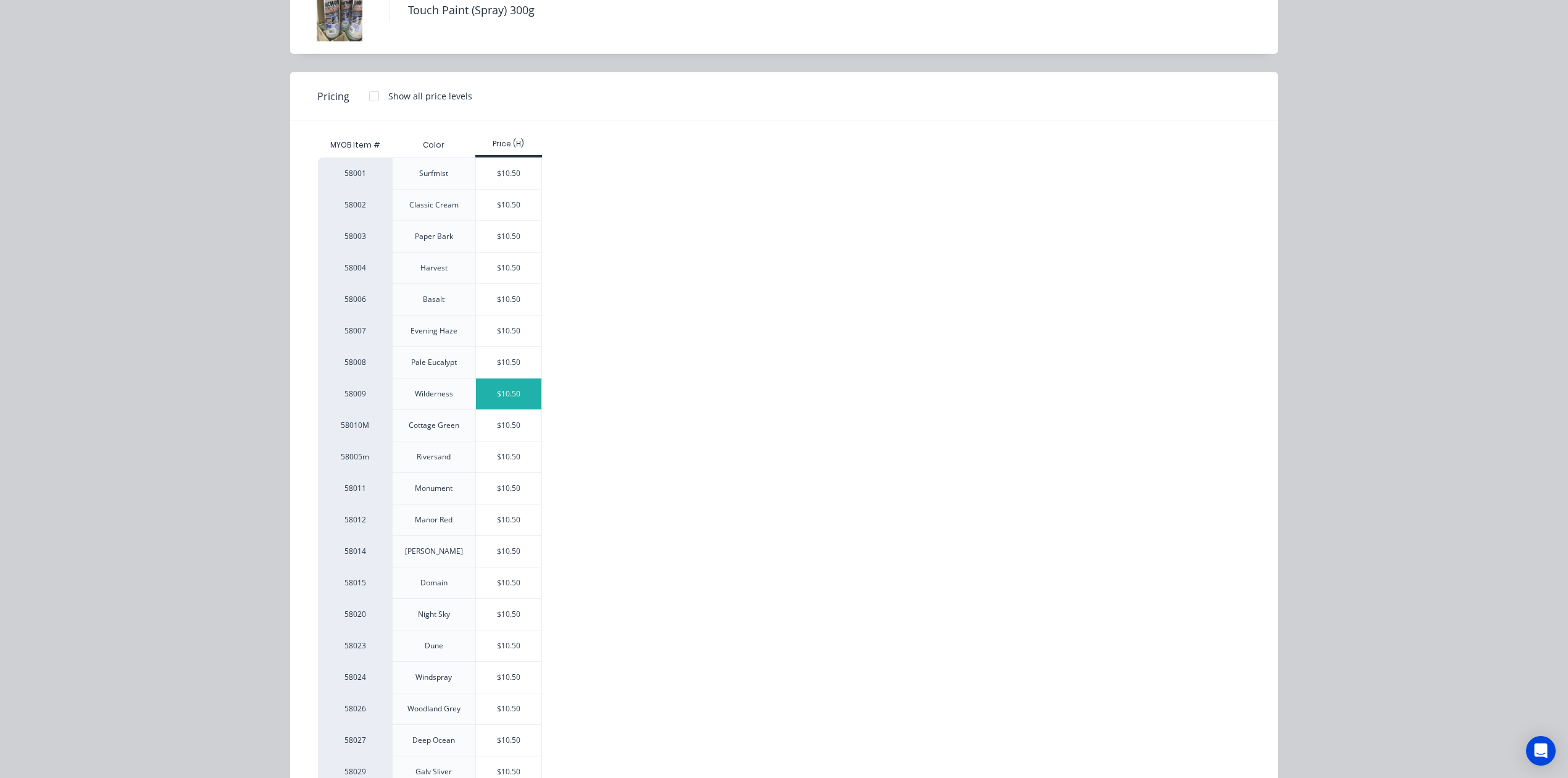
click at [512, 391] on div "$10.50" at bounding box center [509, 394] width 66 height 31
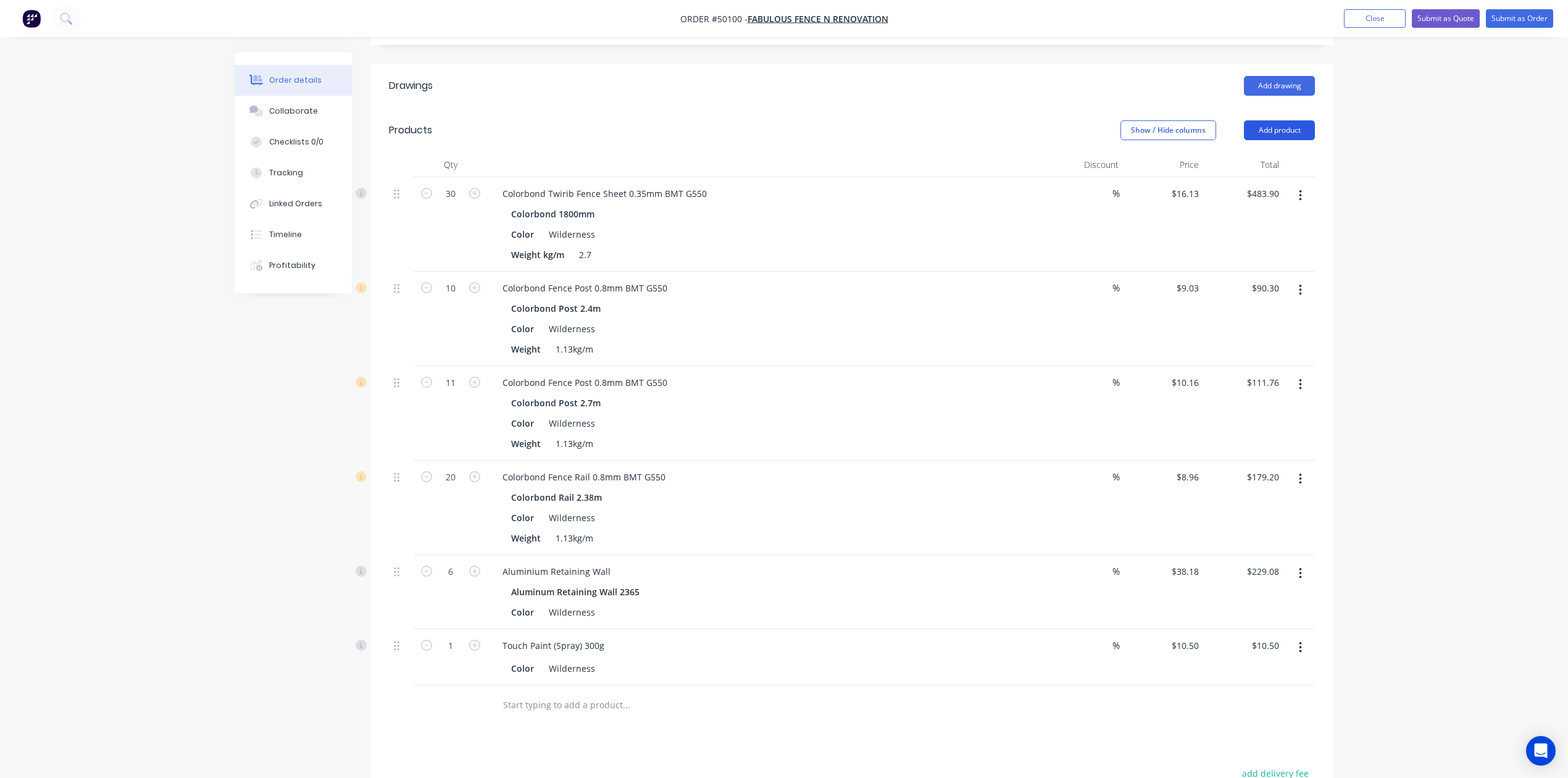
click at [1285, 120] on button "Add product" at bounding box center [1280, 130] width 71 height 20
click at [1278, 146] on div "Product catalogue Basic product Product Kit Lineal metre product Square metre p…" at bounding box center [1256, 260] width 117 height 228
click at [1269, 153] on div "Product catalogue" at bounding box center [1256, 161] width 95 height 18
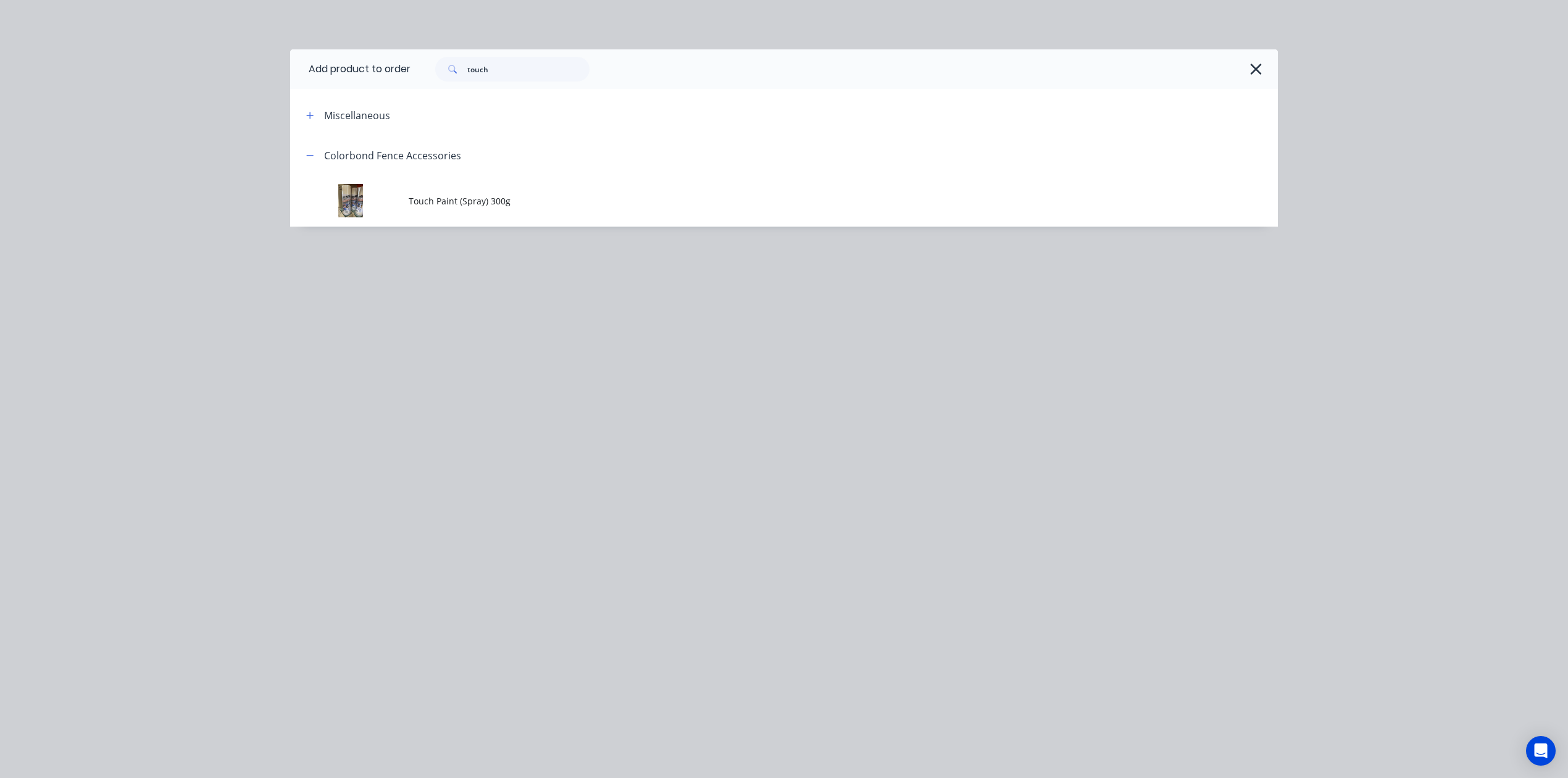
drag, startPoint x: 520, startPoint y: 62, endPoint x: 432, endPoint y: 81, distance: 90.0
click at [432, 81] on div "touch" at bounding box center [844, 69] width 868 height 40
click at [551, 51] on div "touch" at bounding box center [844, 69] width 868 height 40
click at [531, 71] on input "touch" at bounding box center [528, 69] width 122 height 25
drag, startPoint x: 531, startPoint y: 71, endPoint x: 391, endPoint y: 70, distance: 140.0
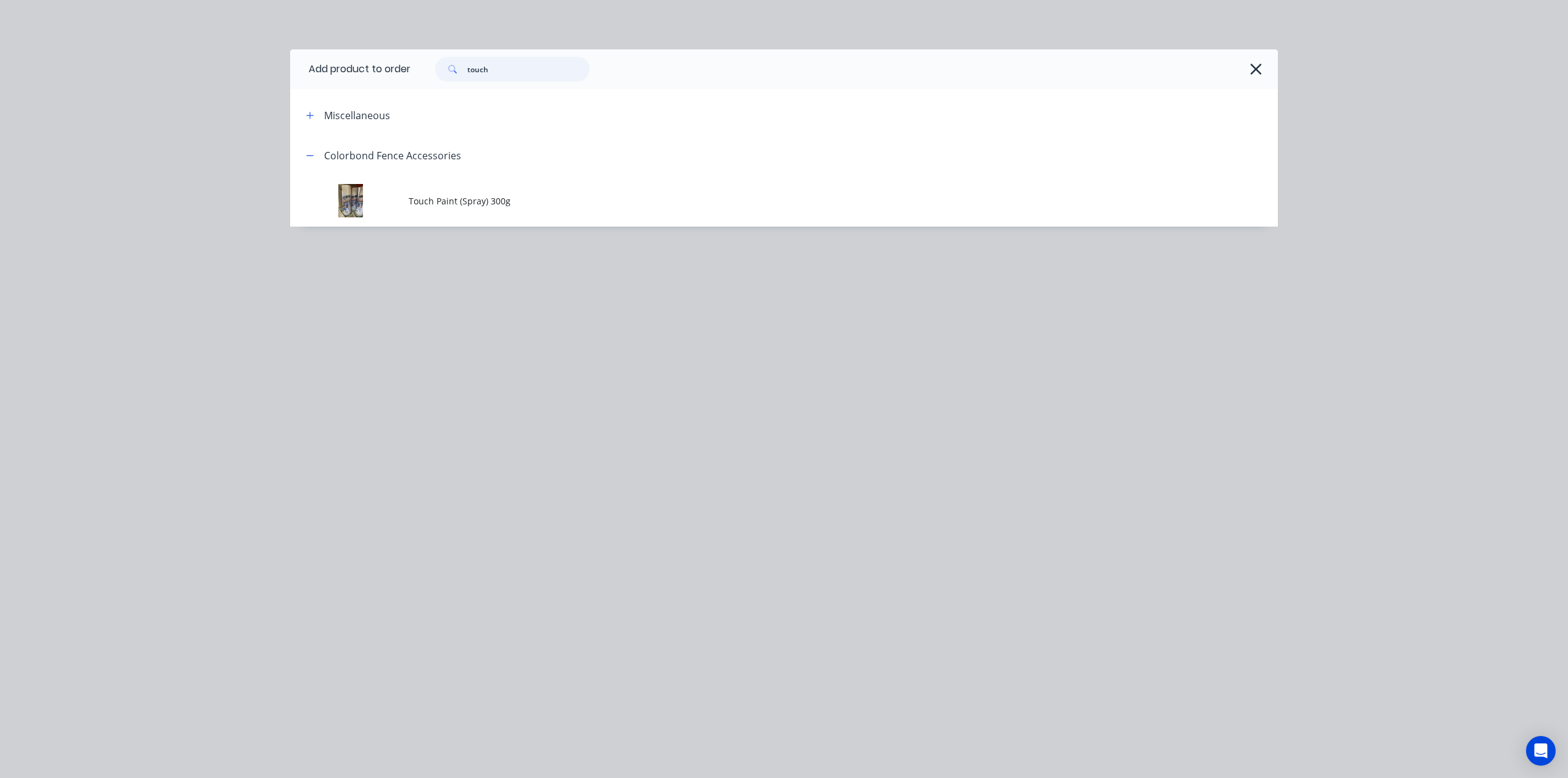
click at [391, 70] on header "Add product to order touch" at bounding box center [784, 69] width 988 height 40
type input "con"
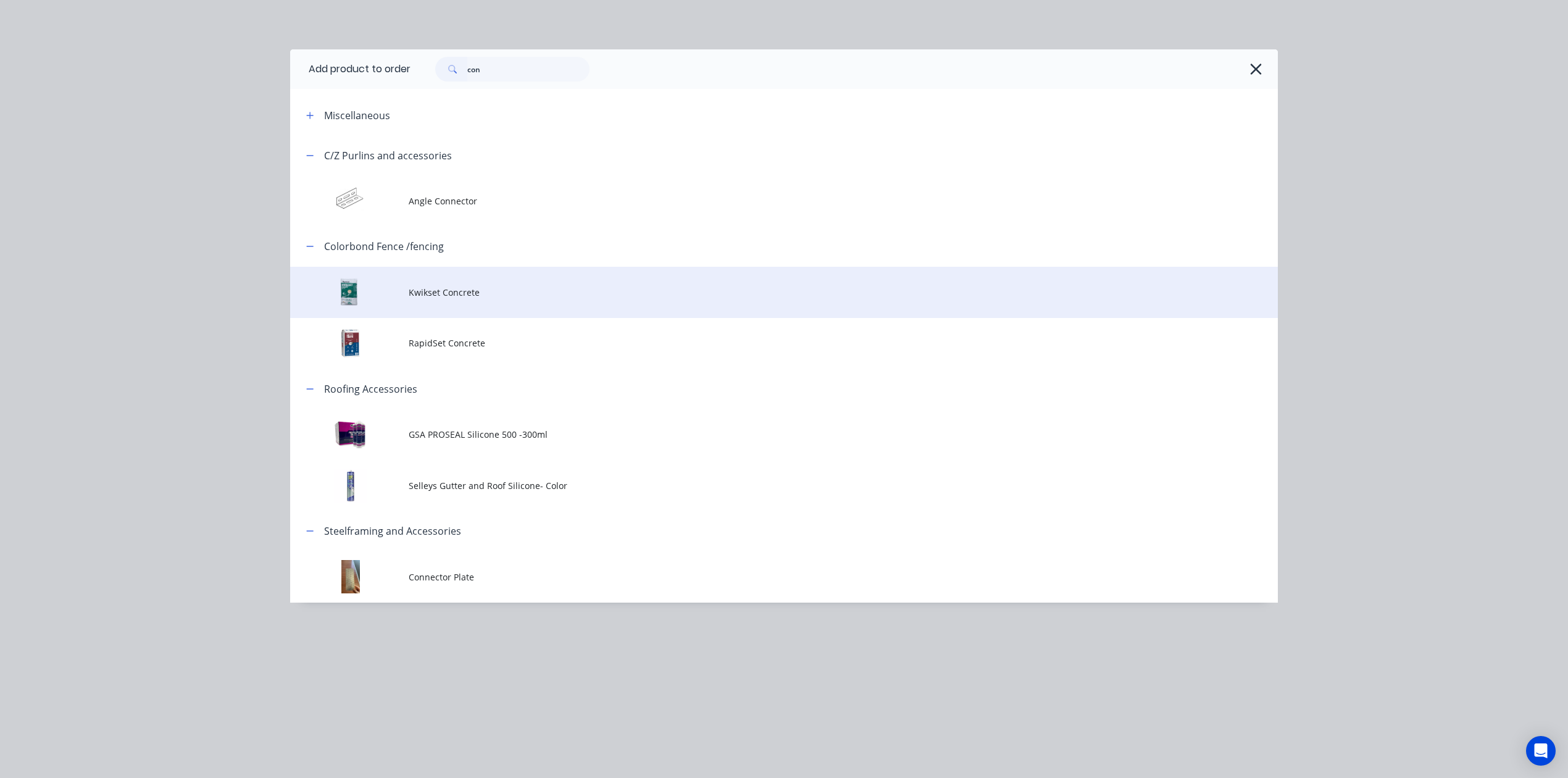
click at [605, 273] on td "Kwikset Concrete" at bounding box center [843, 292] width 869 height 51
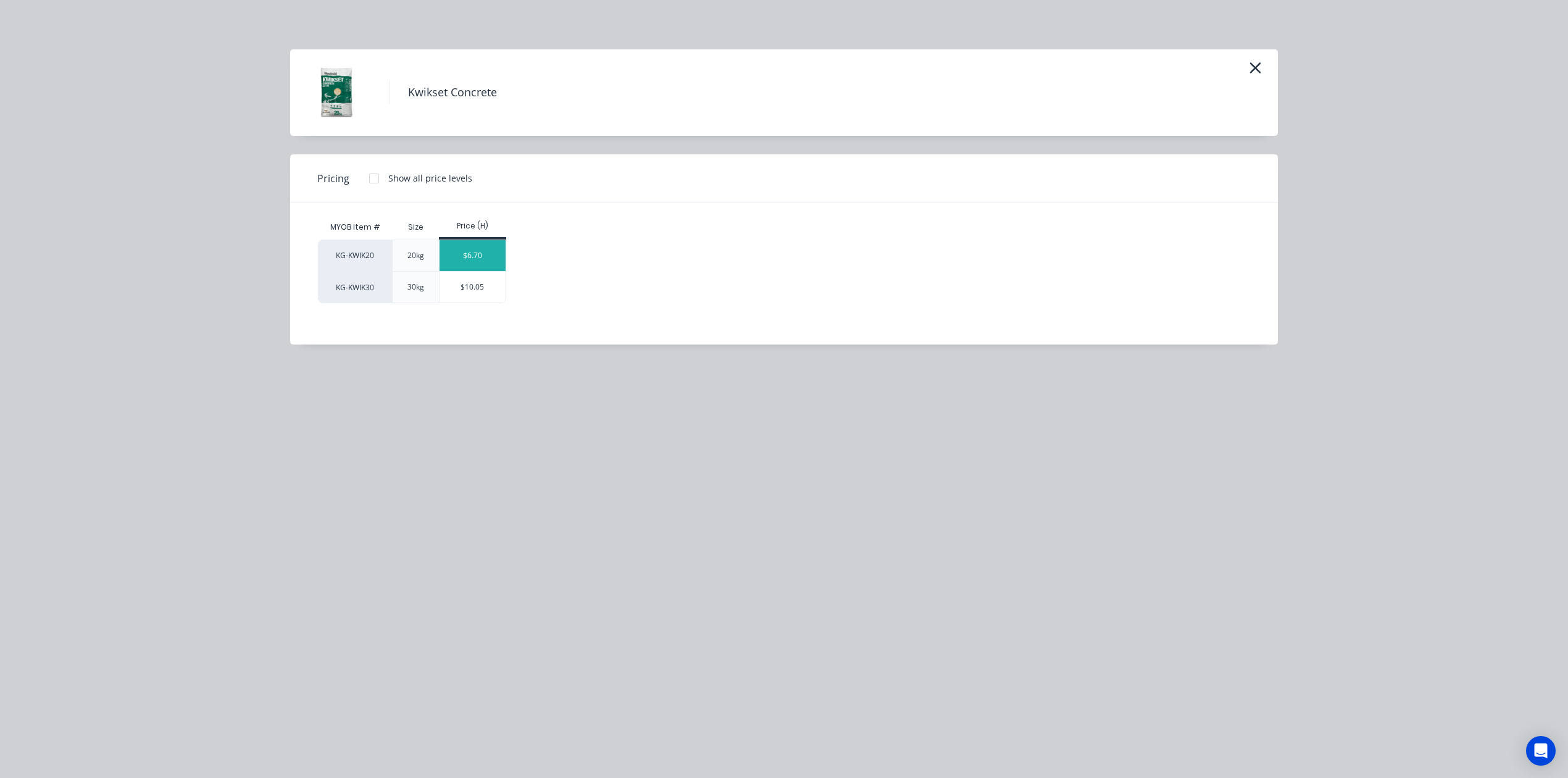
click at [482, 246] on div "$6.70" at bounding box center [472, 255] width 66 height 31
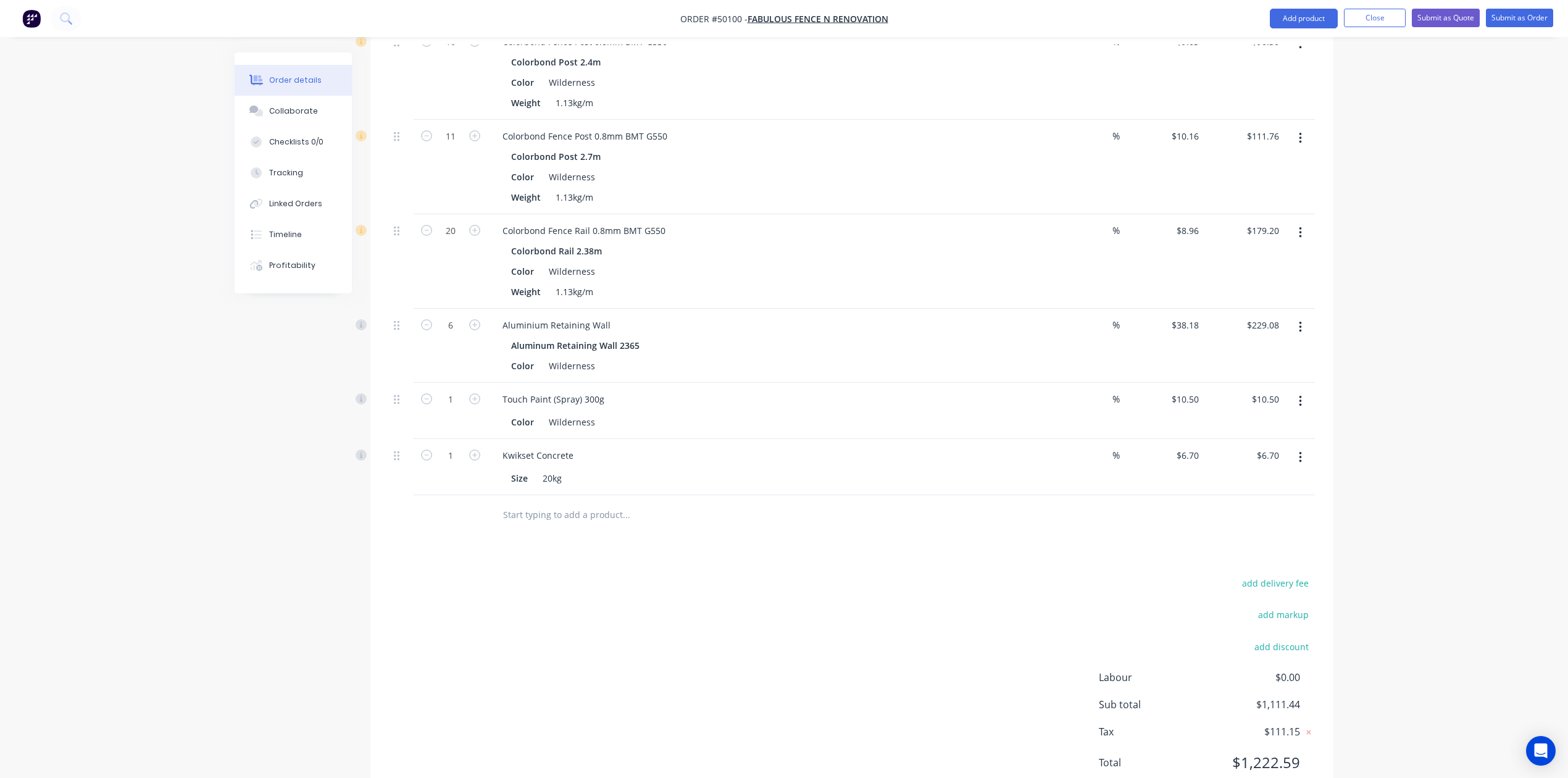
scroll to position [546, 0]
click at [457, 445] on input "1" at bounding box center [450, 455] width 32 height 19
type input "11"
type input "$73.70"
click at [1269, 502] on div at bounding box center [852, 514] width 926 height 40
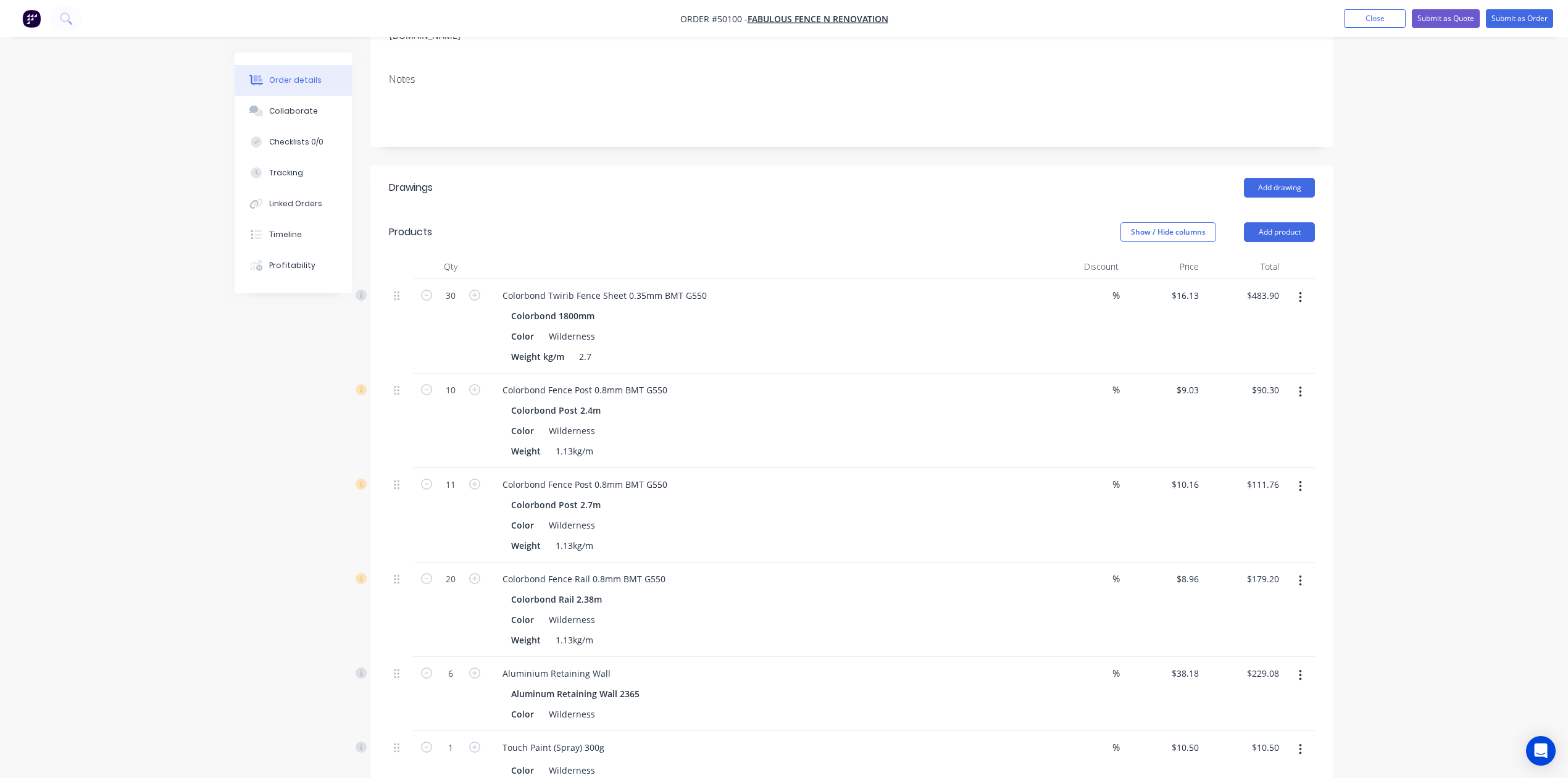
scroll to position [53, 0]
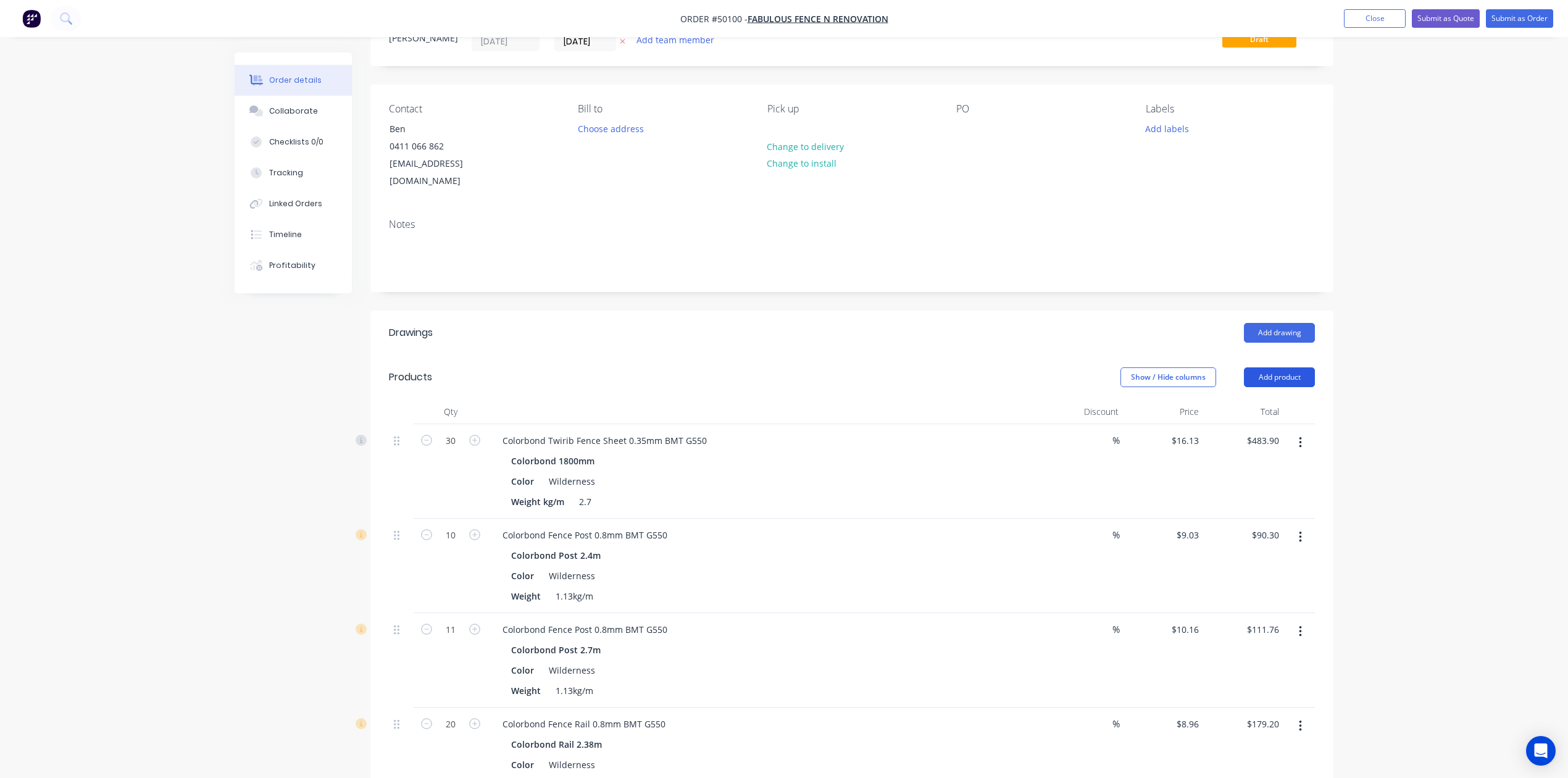
click at [1285, 367] on button "Add product" at bounding box center [1280, 377] width 71 height 20
click at [1259, 400] on div "Product catalogue" at bounding box center [1256, 408] width 95 height 18
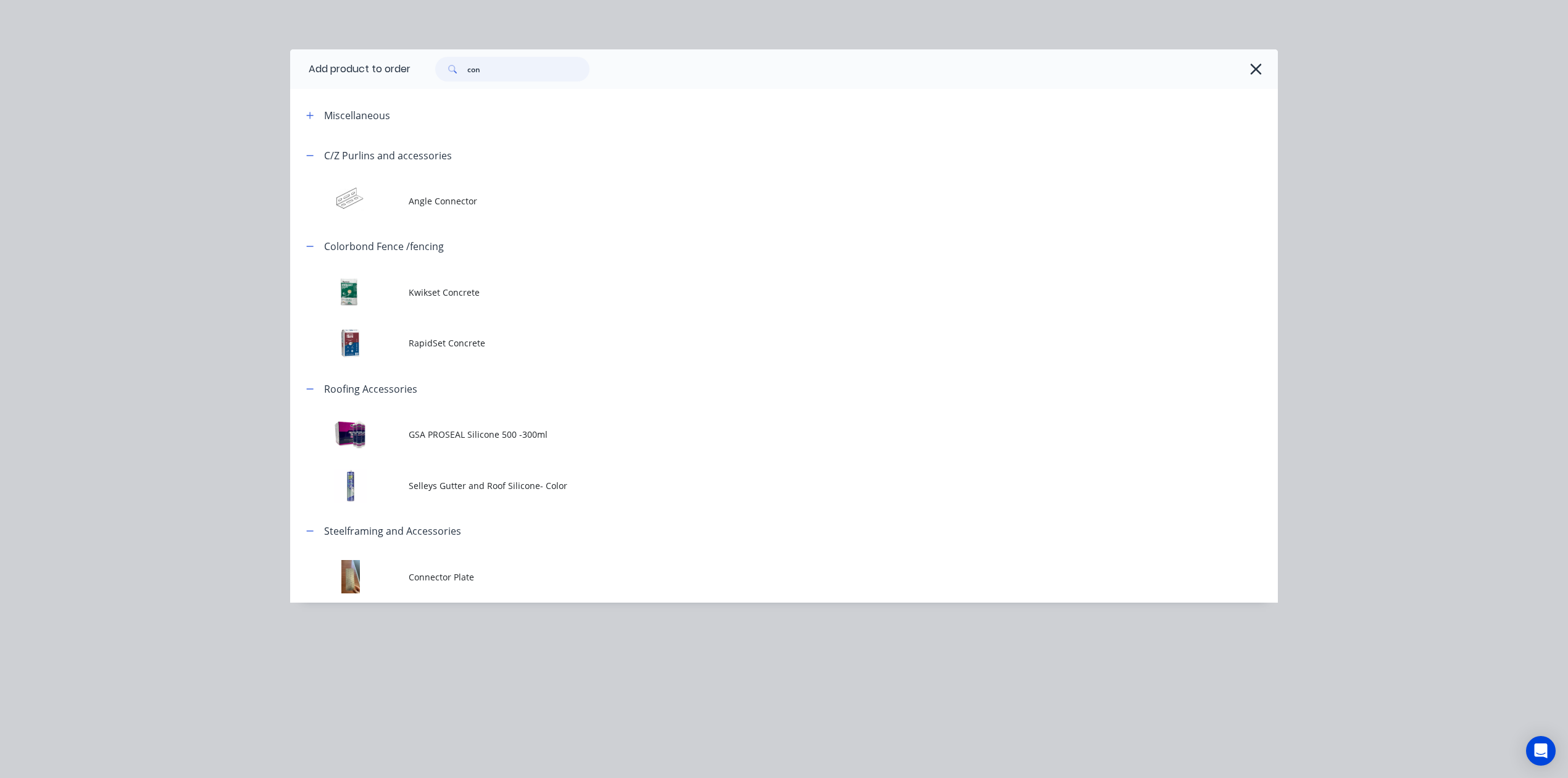
drag, startPoint x: 509, startPoint y: 70, endPoint x: 439, endPoint y: 70, distance: 70.0
click at [439, 70] on div "con" at bounding box center [512, 69] width 154 height 25
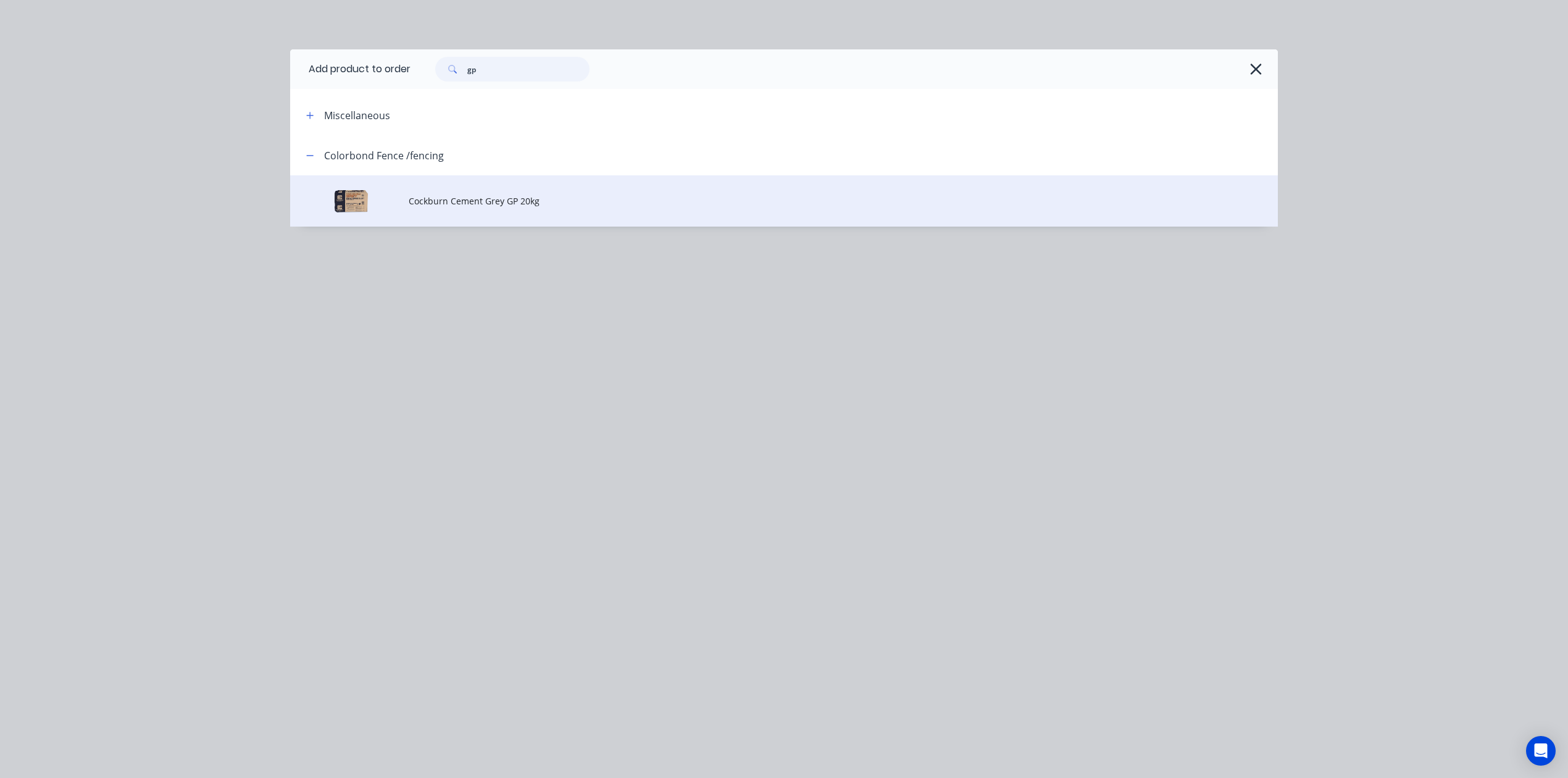
type input "gp"
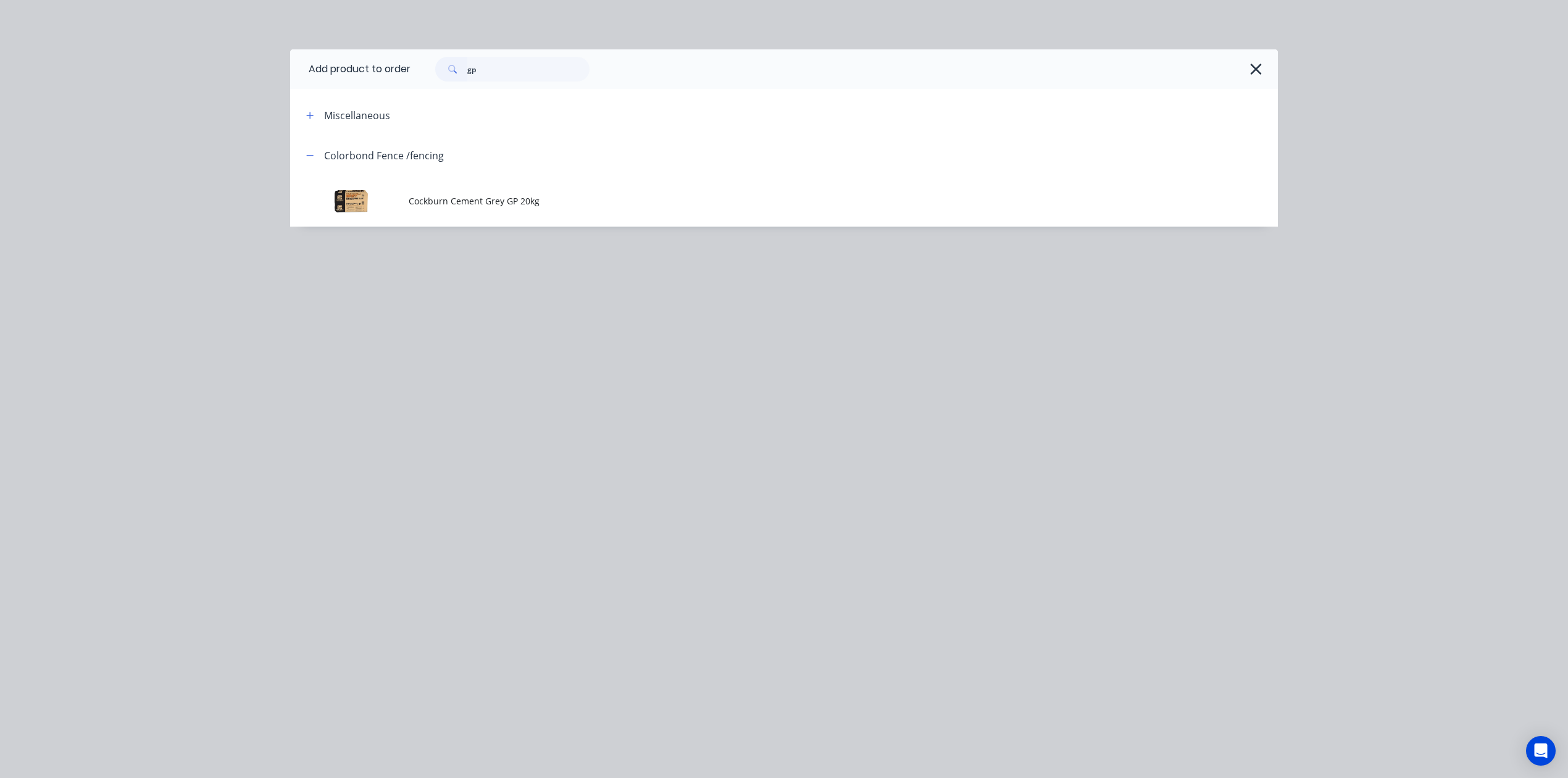
click at [484, 193] on td "Cockburn Cement Grey GP 20kg" at bounding box center [843, 201] width 869 height 51
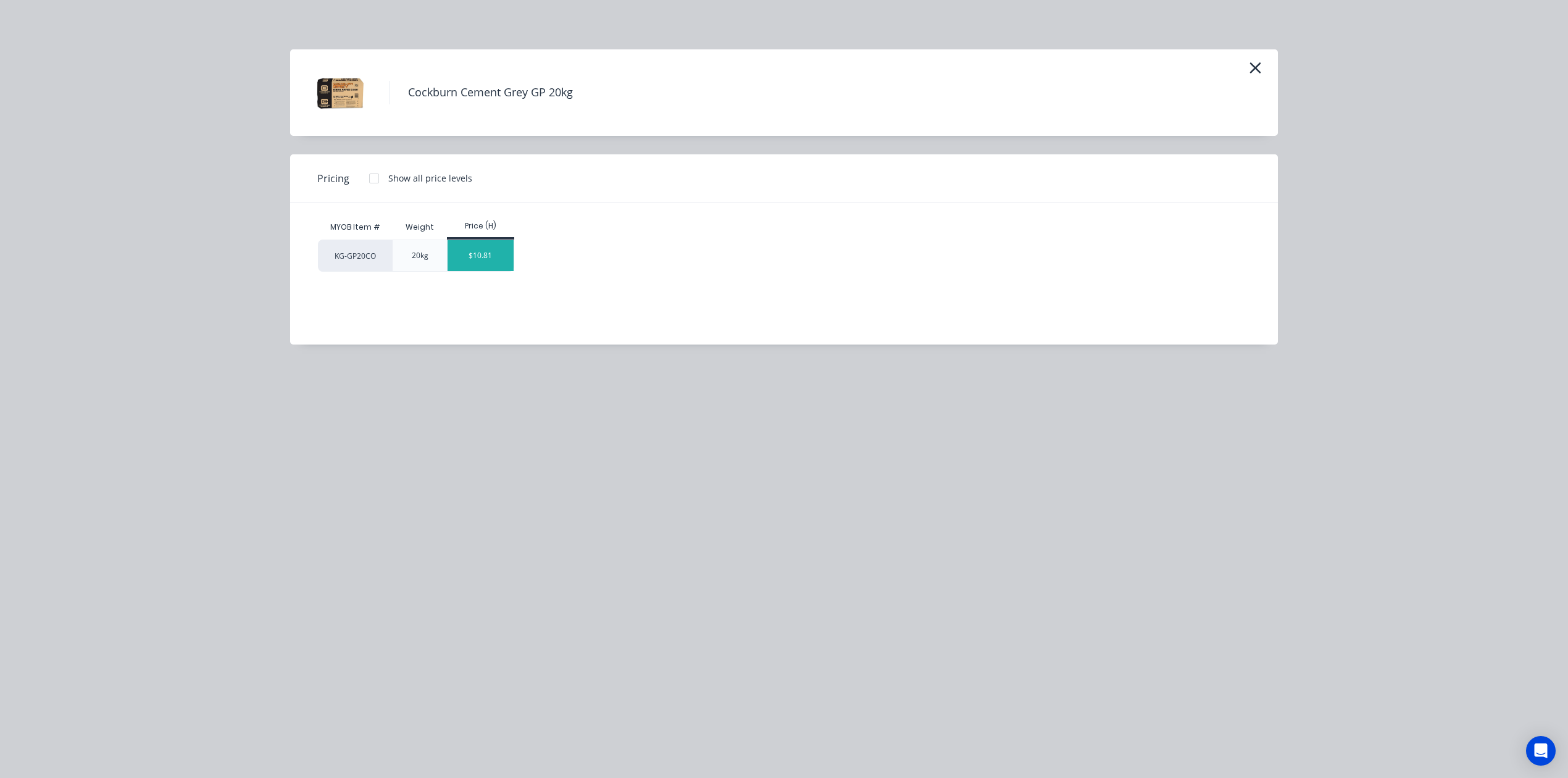
click at [490, 250] on div "$10.81" at bounding box center [481, 255] width 66 height 31
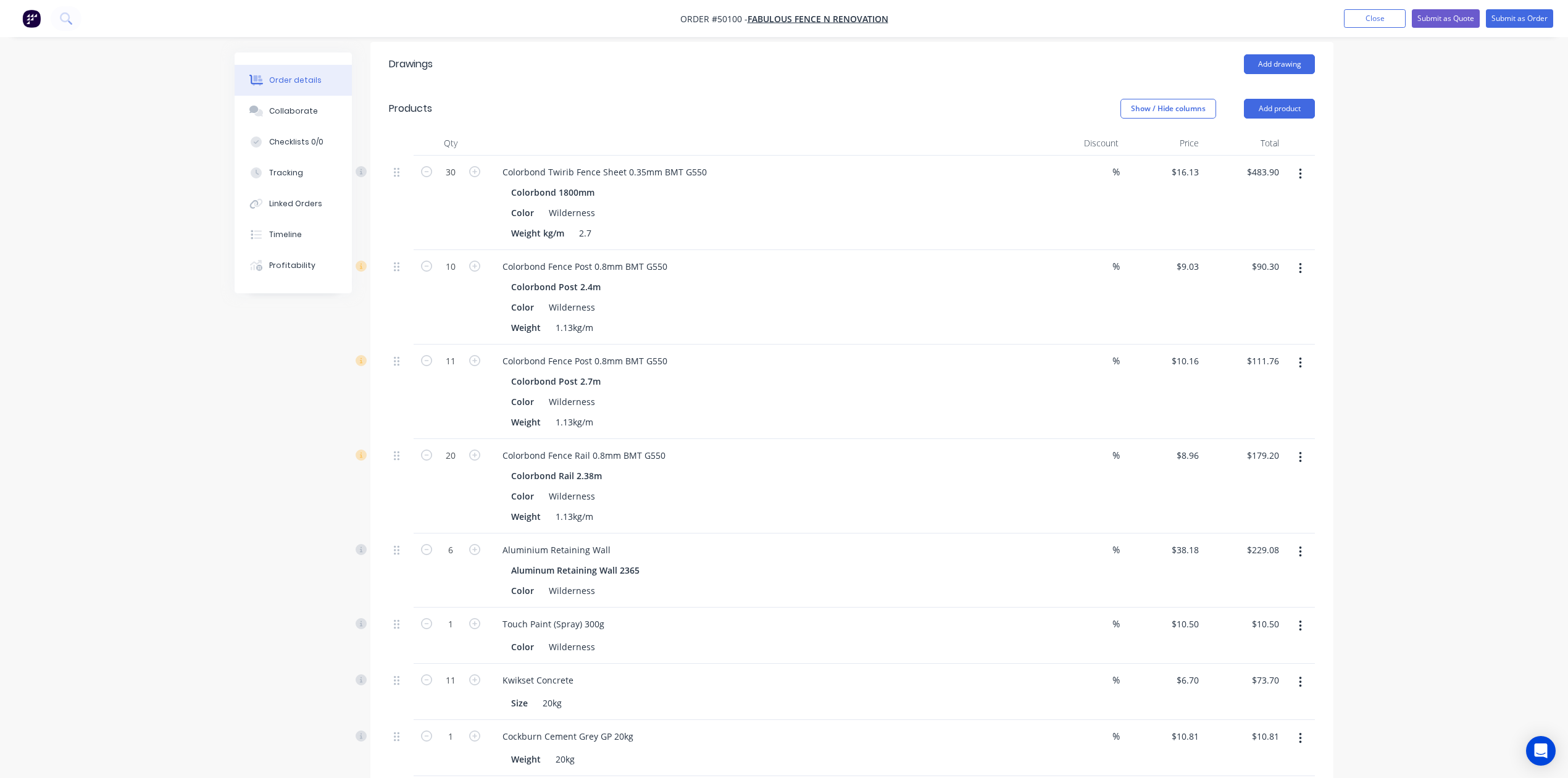
scroll to position [382, 0]
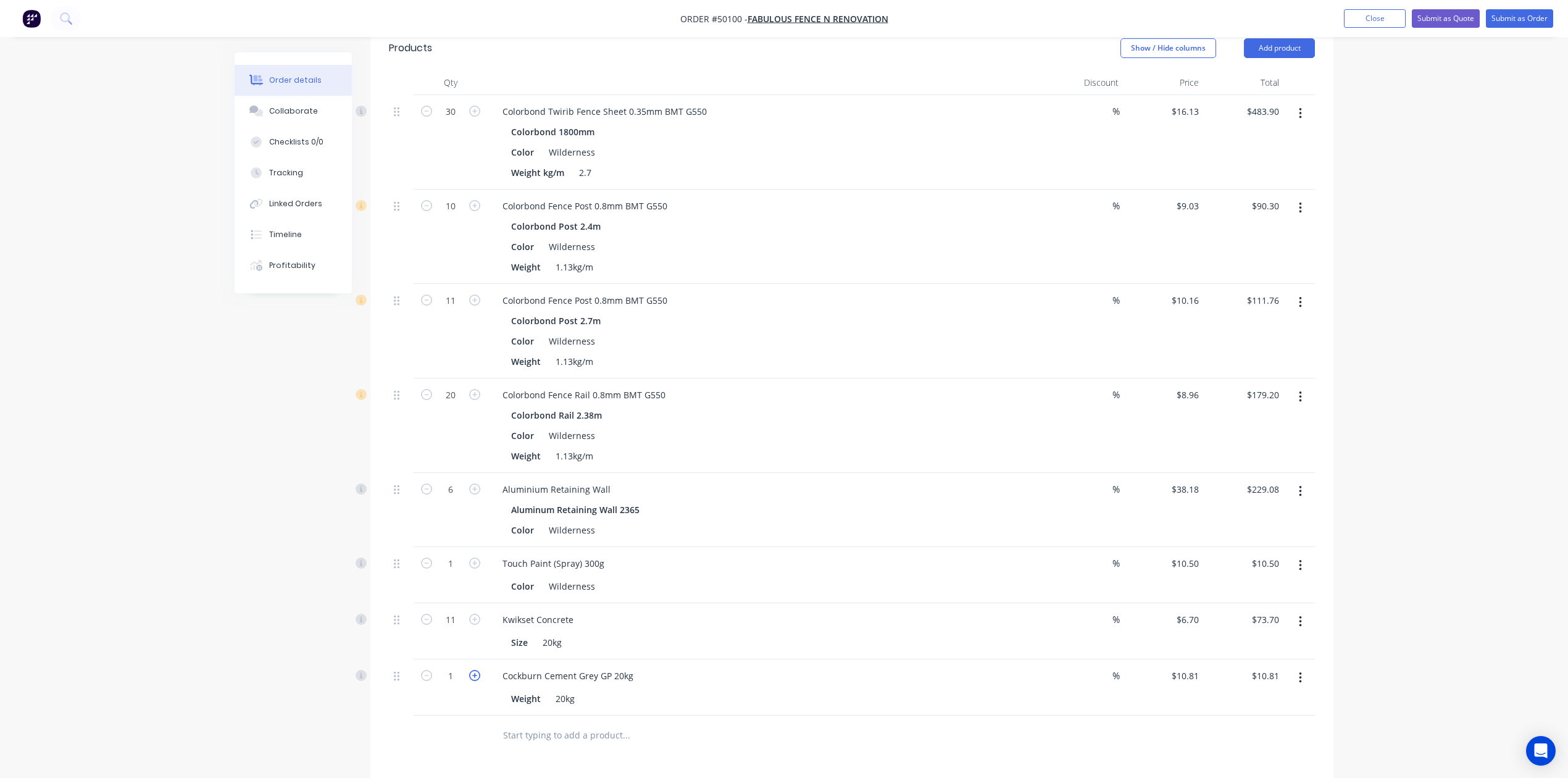
click at [471, 670] on icon "button" at bounding box center [474, 675] width 11 height 11
type input "2"
type input "$21.62"
drag, startPoint x: 471, startPoint y: 657, endPoint x: 520, endPoint y: 659, distance: 49.0
click at [472, 670] on icon "button" at bounding box center [474, 675] width 11 height 11
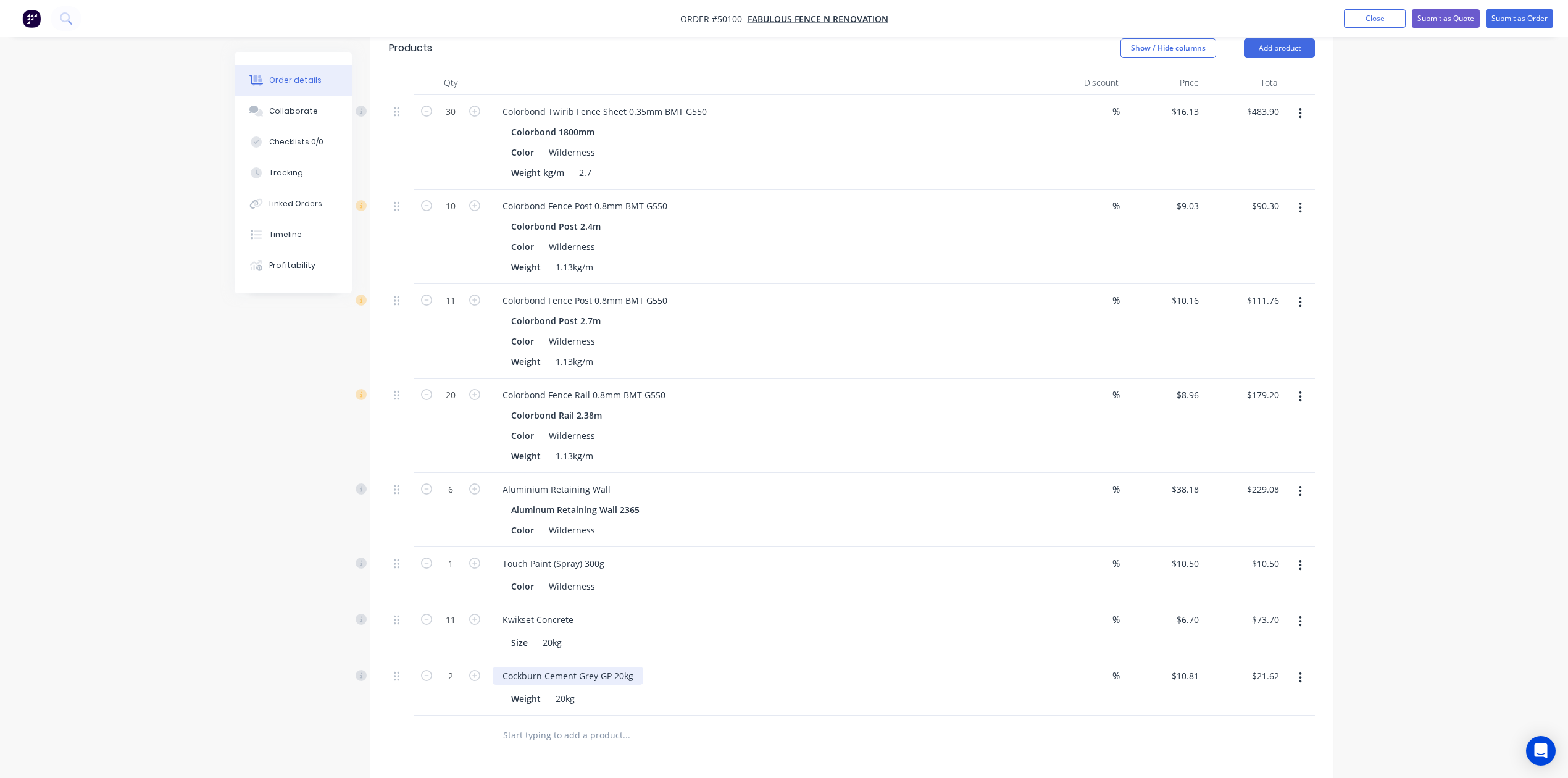
type input "3"
type input "$32.43"
click at [872, 635] on div "Size 20kg" at bounding box center [763, 642] width 514 height 18
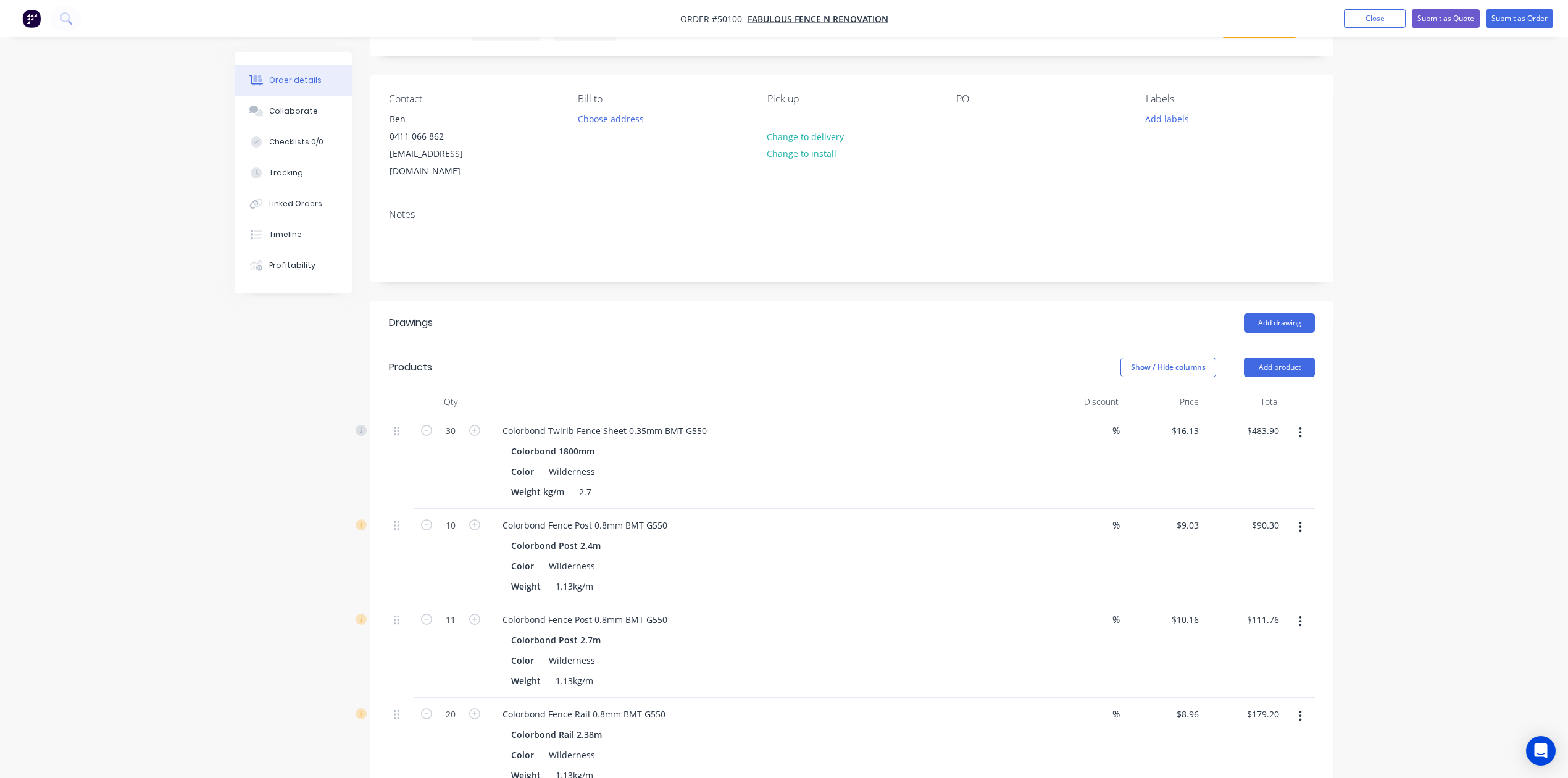
scroll to position [53, 0]
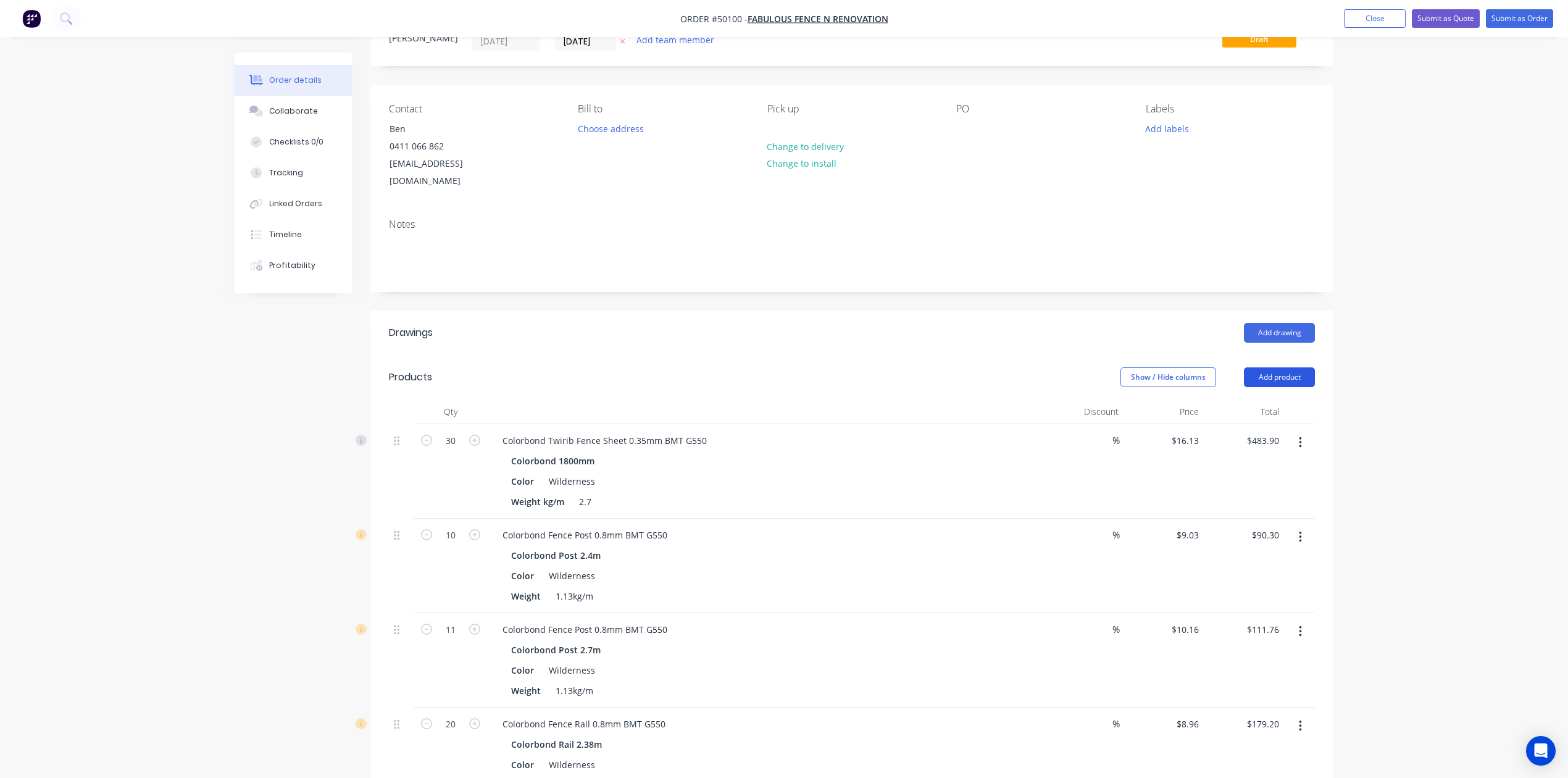
click at [1269, 367] on button "Add product" at bounding box center [1280, 377] width 71 height 20
click at [1270, 400] on div "Product catalogue" at bounding box center [1256, 408] width 95 height 18
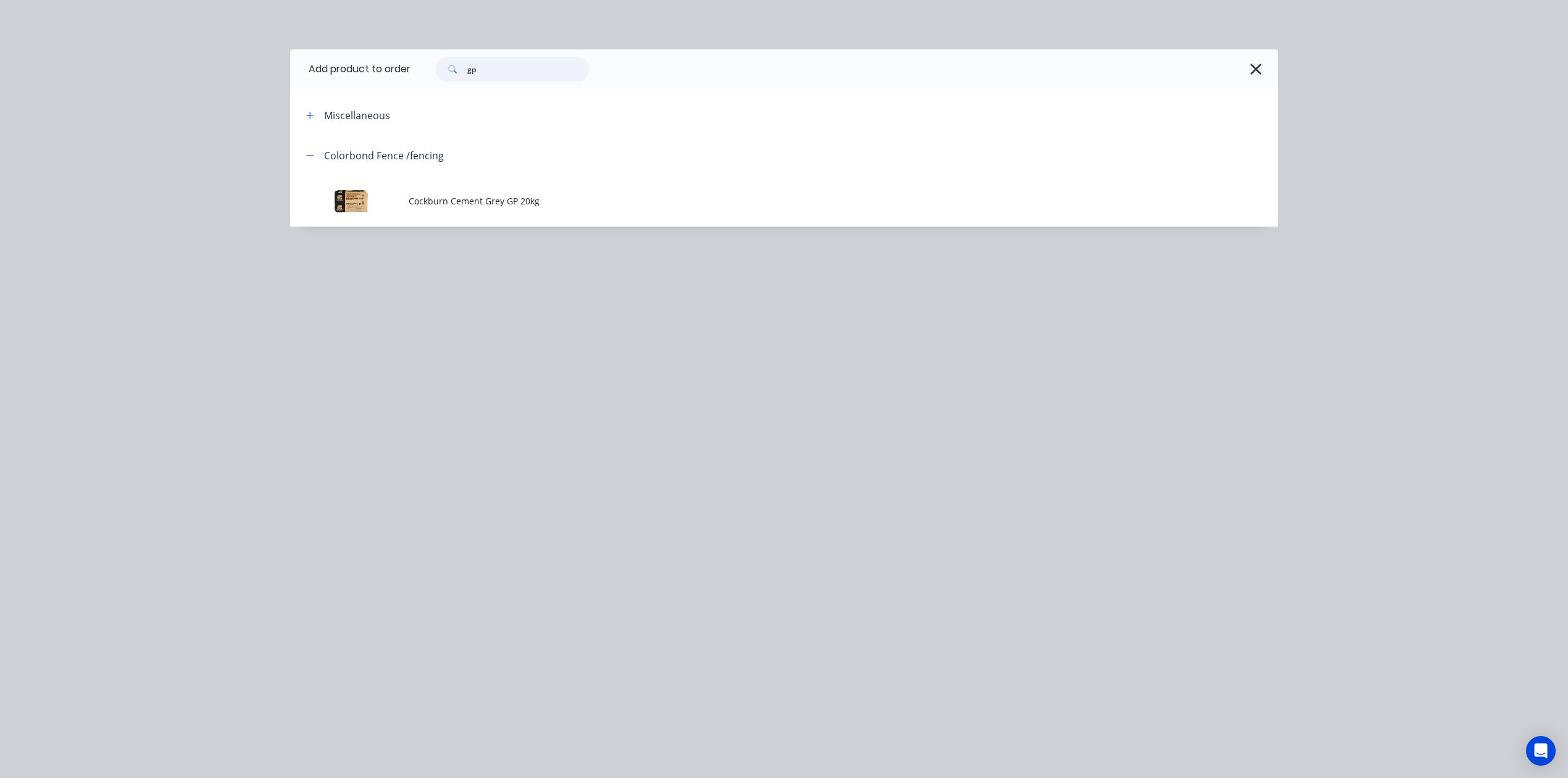
drag, startPoint x: 509, startPoint y: 62, endPoint x: 393, endPoint y: 90, distance: 119.3
click at [393, 90] on div "Add product to order gp Miscellaneous Colorbond Fence /fencing Cockburn Cement …" at bounding box center [784, 137] width 988 height 177
type input "16"
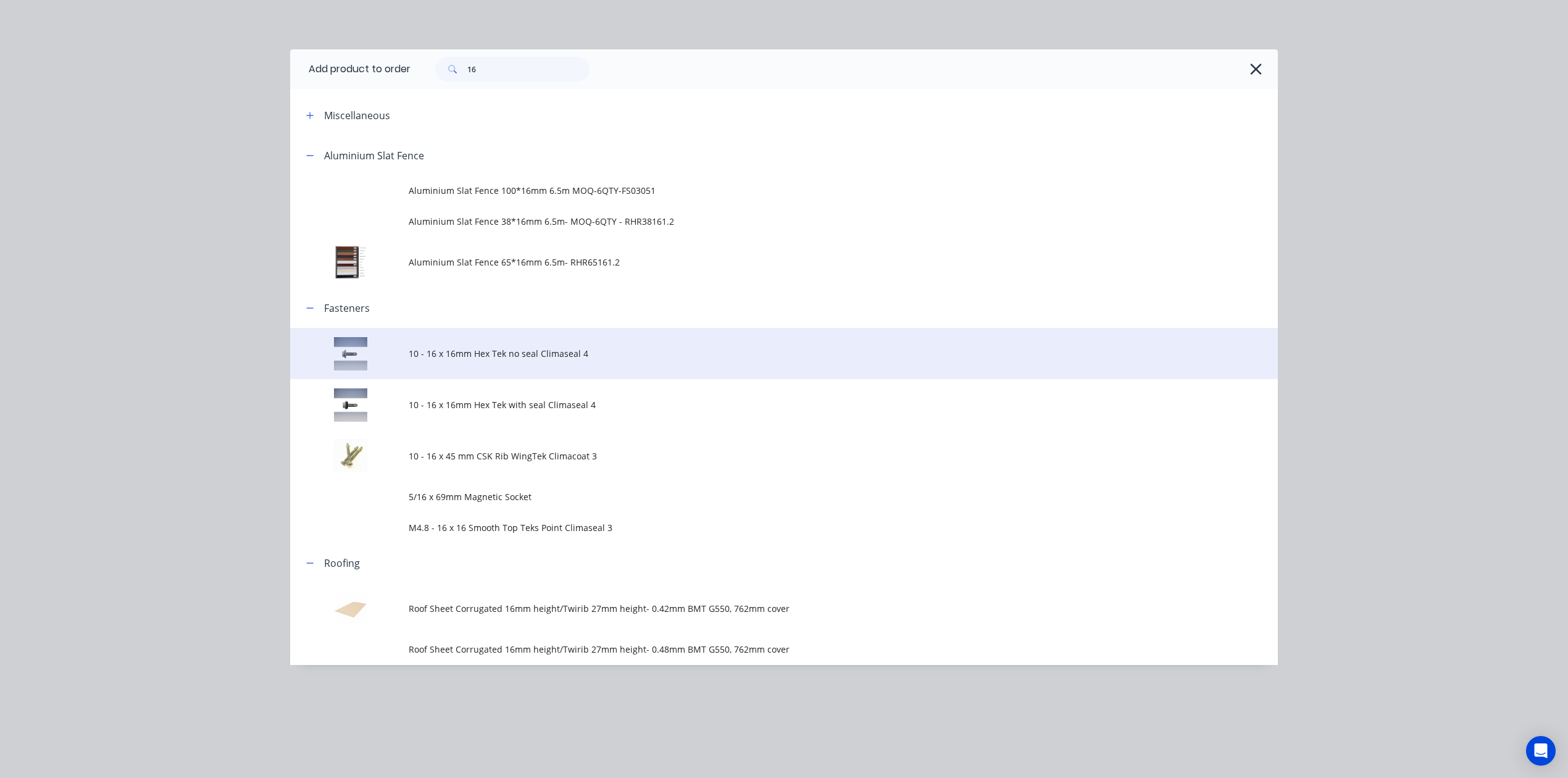
drag, startPoint x: 440, startPoint y: 356, endPoint x: 447, endPoint y: 356, distance: 7.0
click at [441, 356] on span "10 - 16 x 16mm Hex Tek no seal Climaseal 4" at bounding box center [756, 353] width 695 height 13
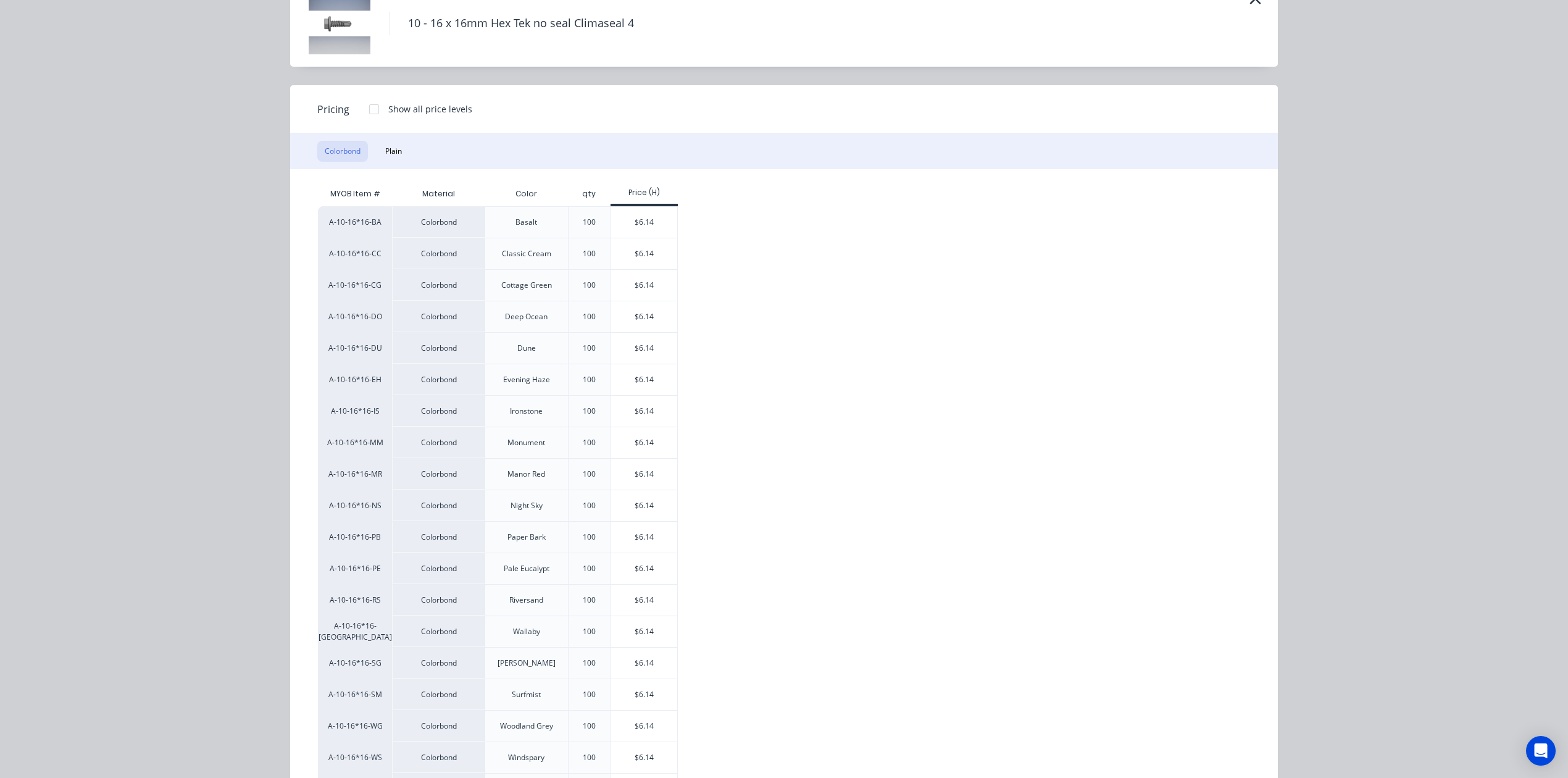
scroll to position [165, 0]
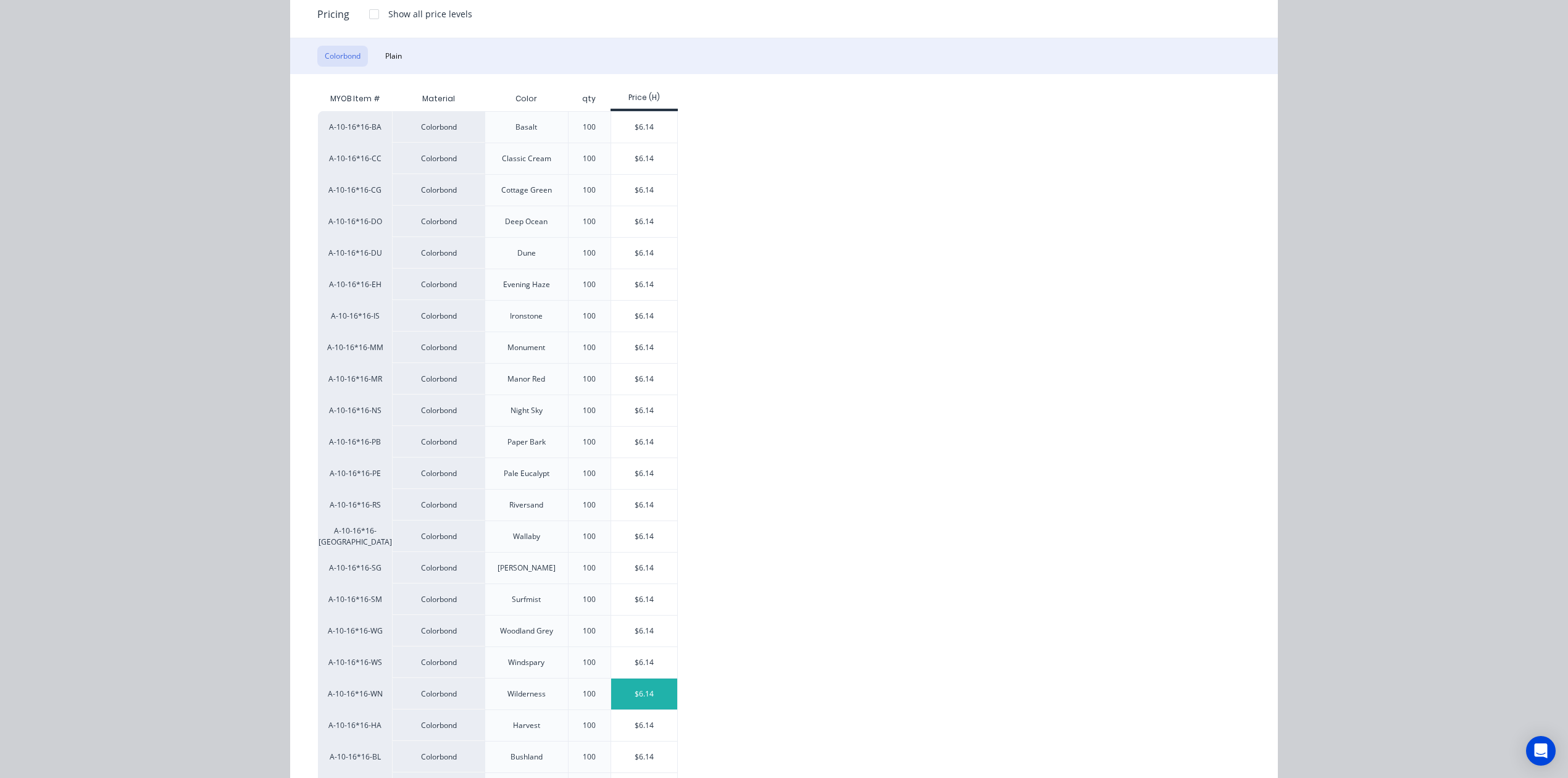
click at [644, 692] on div "$6.14" at bounding box center [644, 694] width 66 height 31
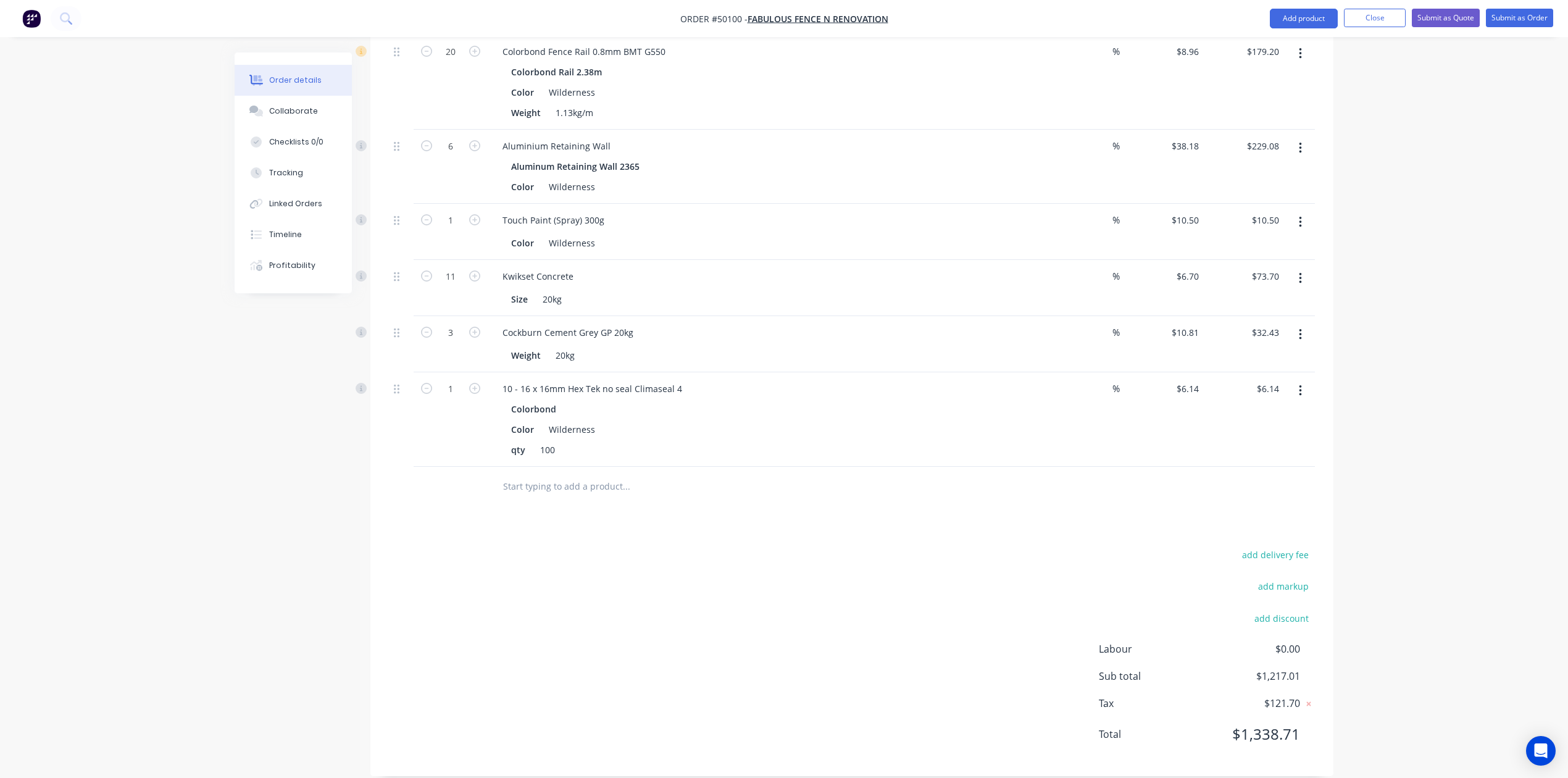
scroll to position [727, 0]
click at [1175, 378] on div "6.14 6.14" at bounding box center [1189, 386] width 28 height 18
type input "$0.00"
click at [1065, 469] on div at bounding box center [852, 484] width 926 height 40
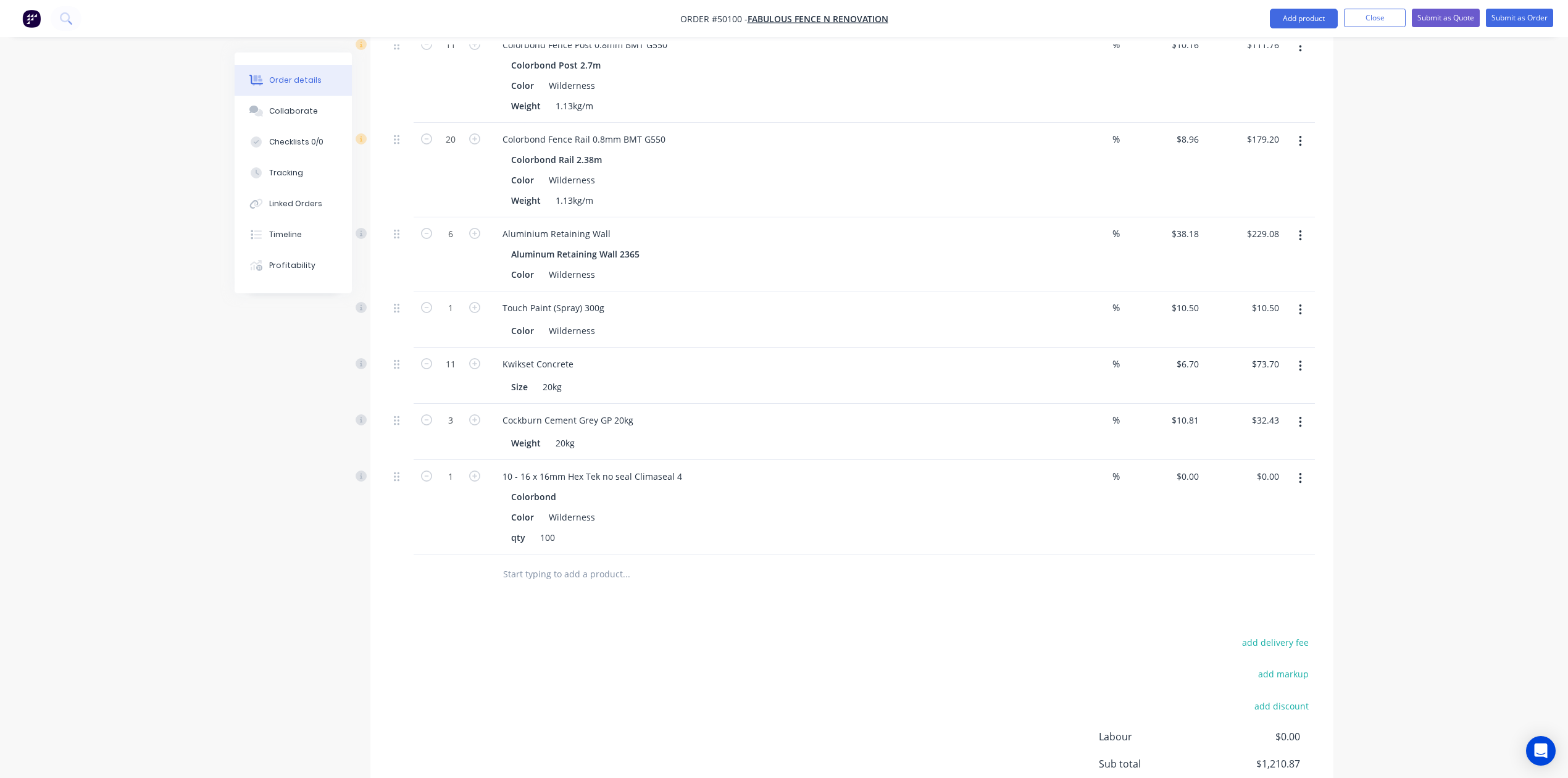
scroll to position [646, 0]
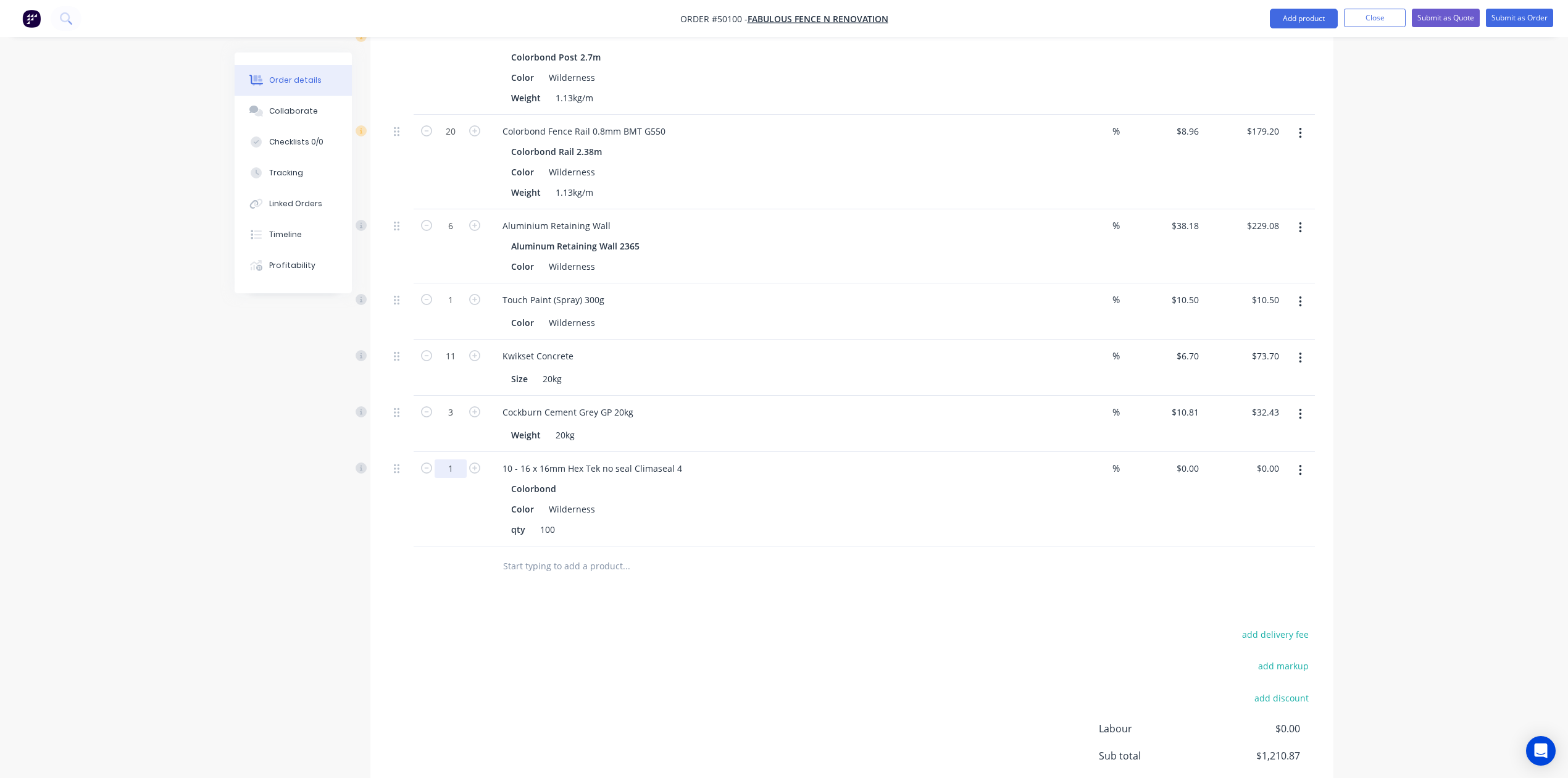
click at [448, 460] on input "1" at bounding box center [450, 469] width 32 height 19
type input "1.9"
drag, startPoint x: 690, startPoint y: 483, endPoint x: 771, endPoint y: 539, distance: 98.5
click at [691, 484] on div "Colorbond Color Wilderness qty 100" at bounding box center [765, 509] width 545 height 59
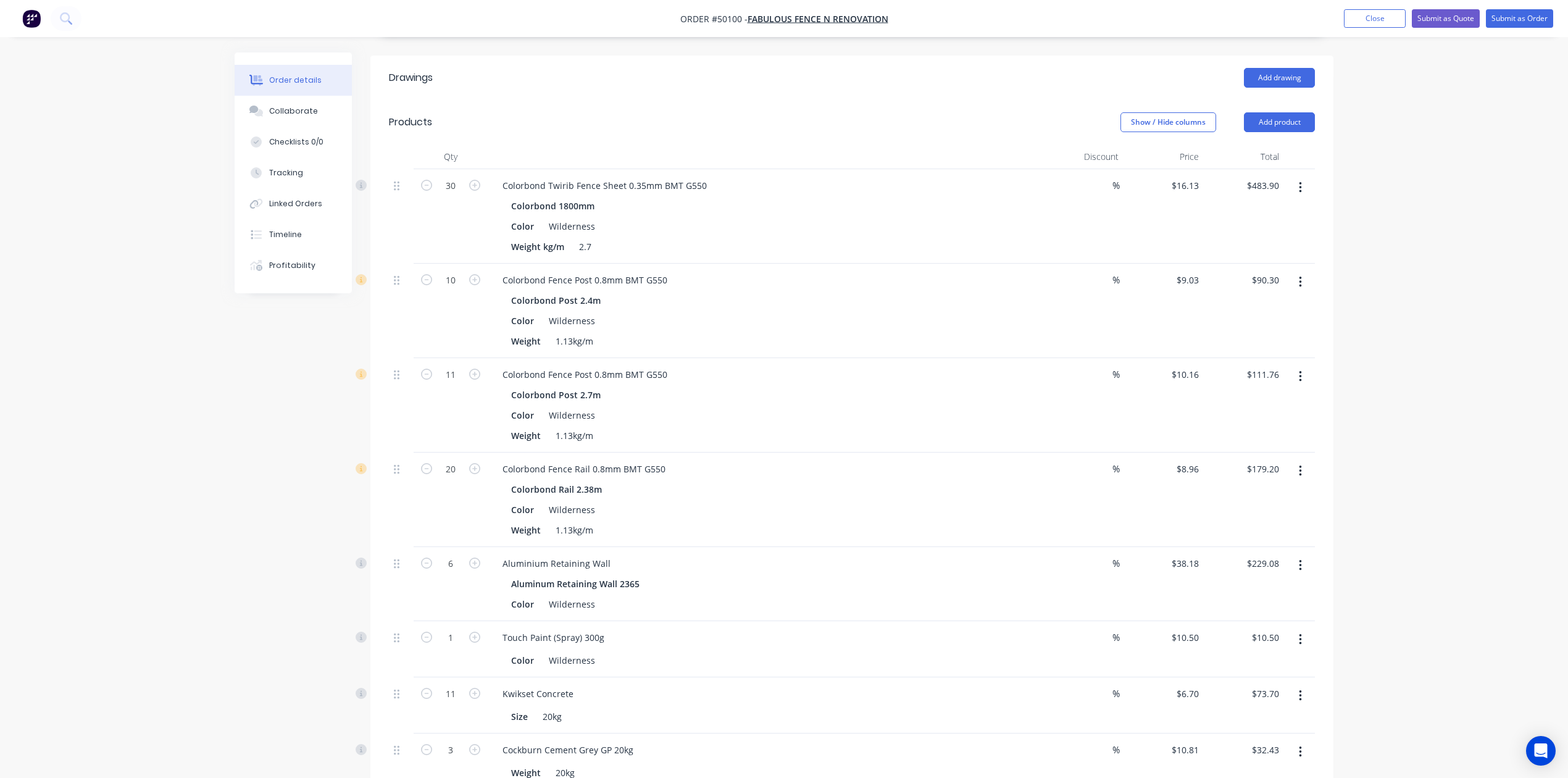
scroll to position [0, 0]
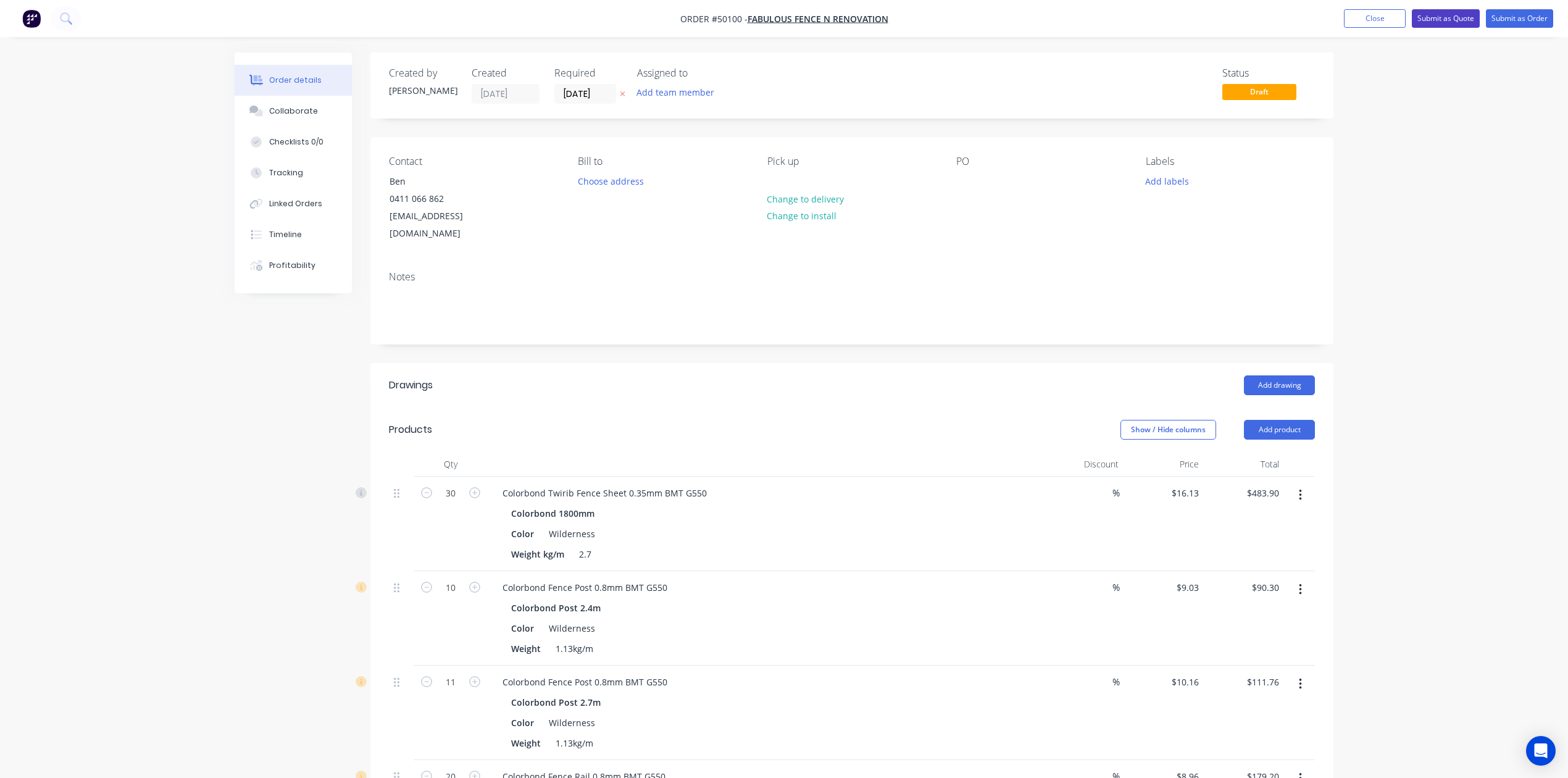
click at [1428, 14] on button "Submit as Quote" at bounding box center [1446, 19] width 68 height 19
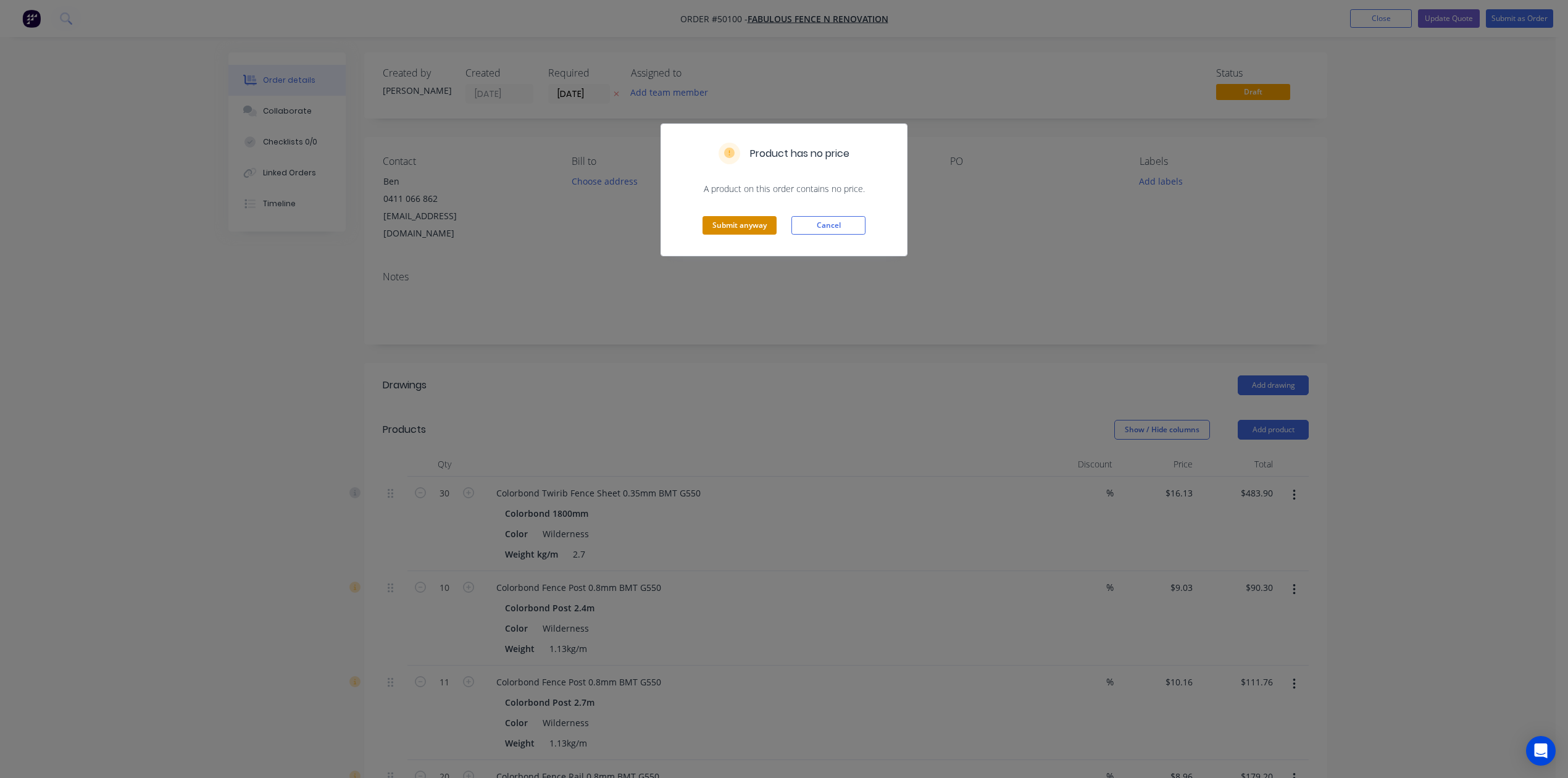
click at [750, 228] on button "Submit anyway" at bounding box center [739, 226] width 74 height 19
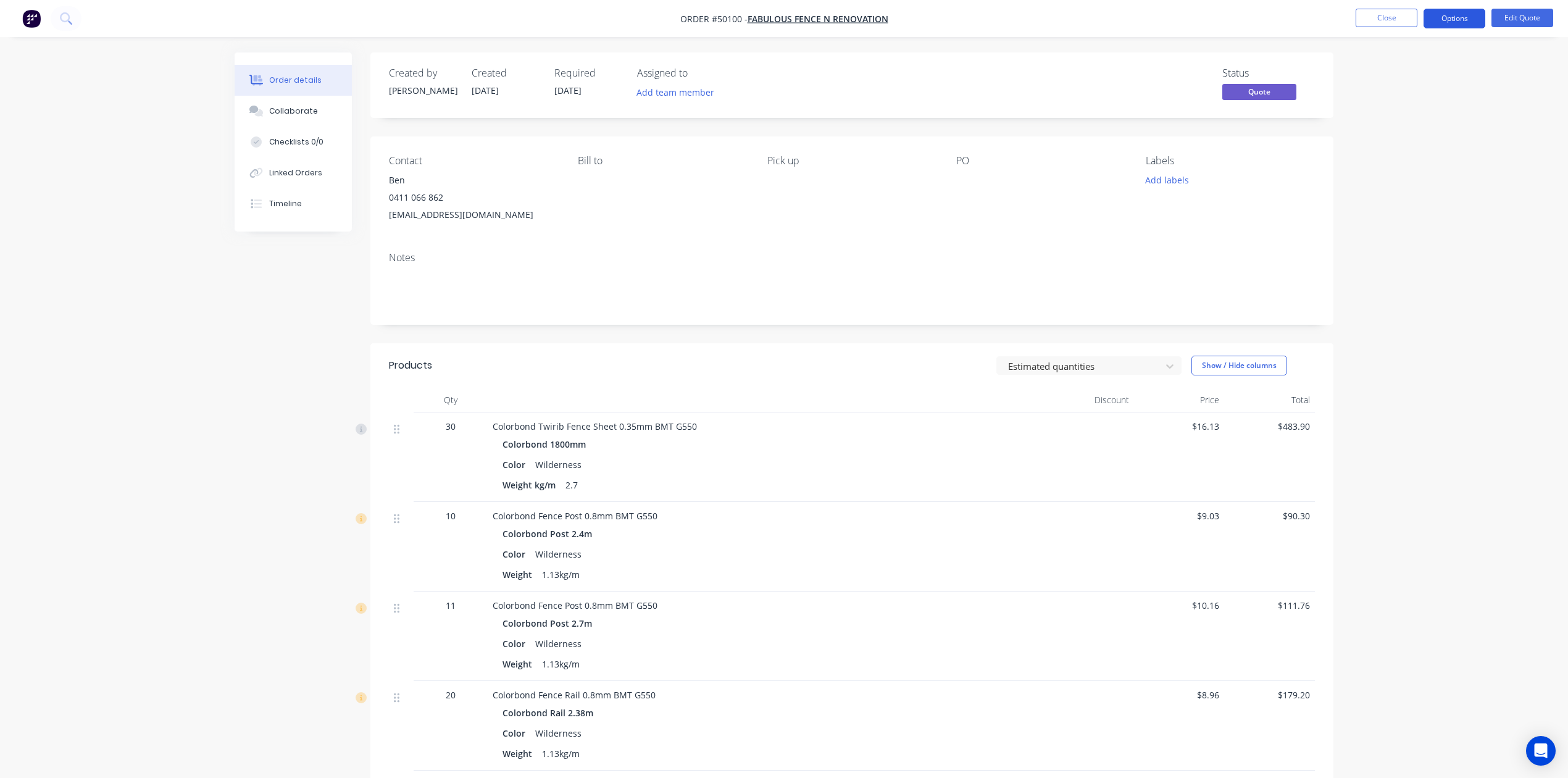
click at [1434, 18] on button "Options" at bounding box center [1454, 18] width 62 height 20
click at [1389, 70] on div "Quote" at bounding box center [1417, 75] width 114 height 18
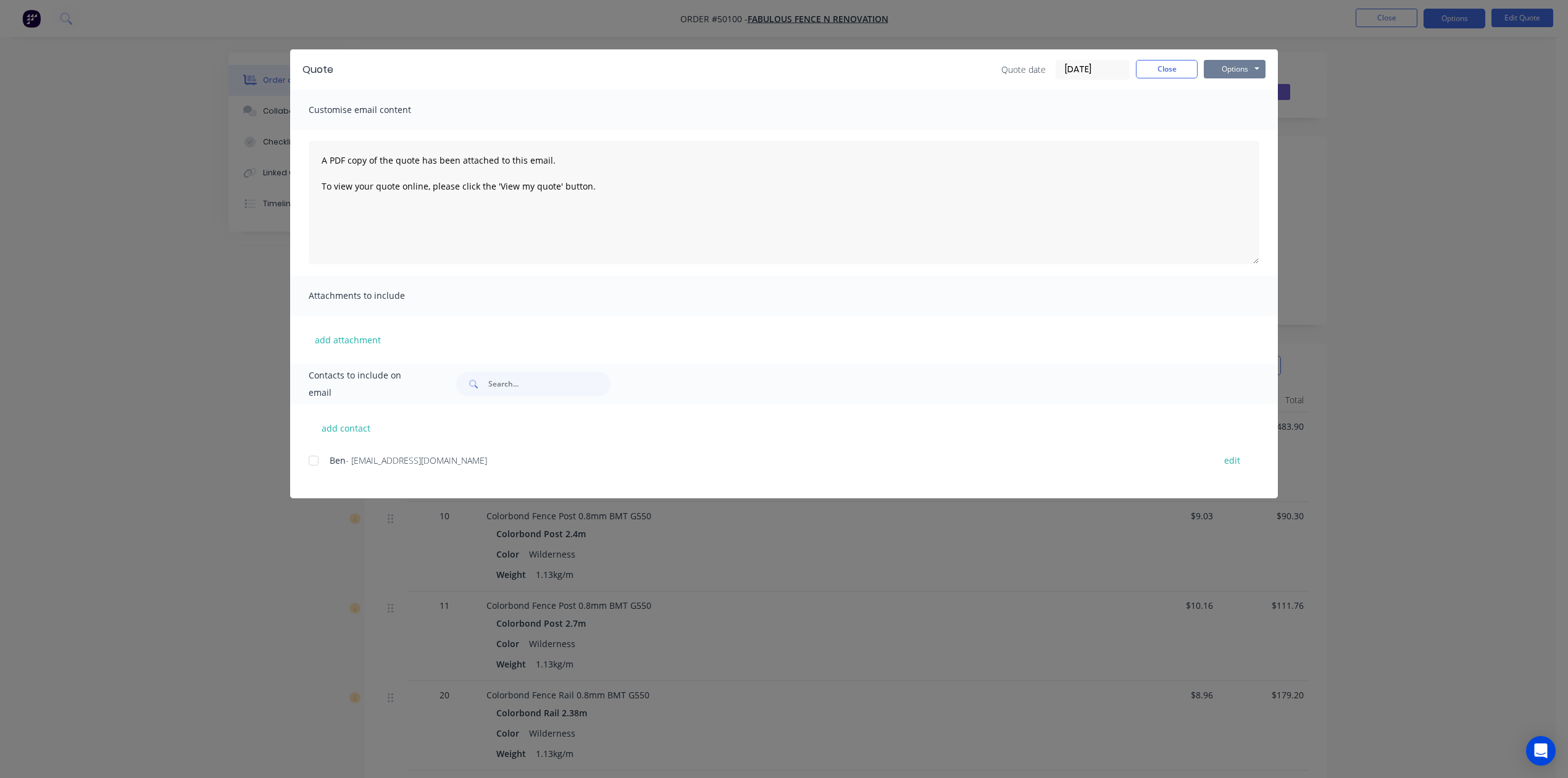
click at [1246, 62] on button "Options" at bounding box center [1234, 70] width 62 height 19
click at [1233, 92] on button "Preview" at bounding box center [1242, 91] width 79 height 20
click at [1165, 74] on button "Close" at bounding box center [1166, 70] width 62 height 19
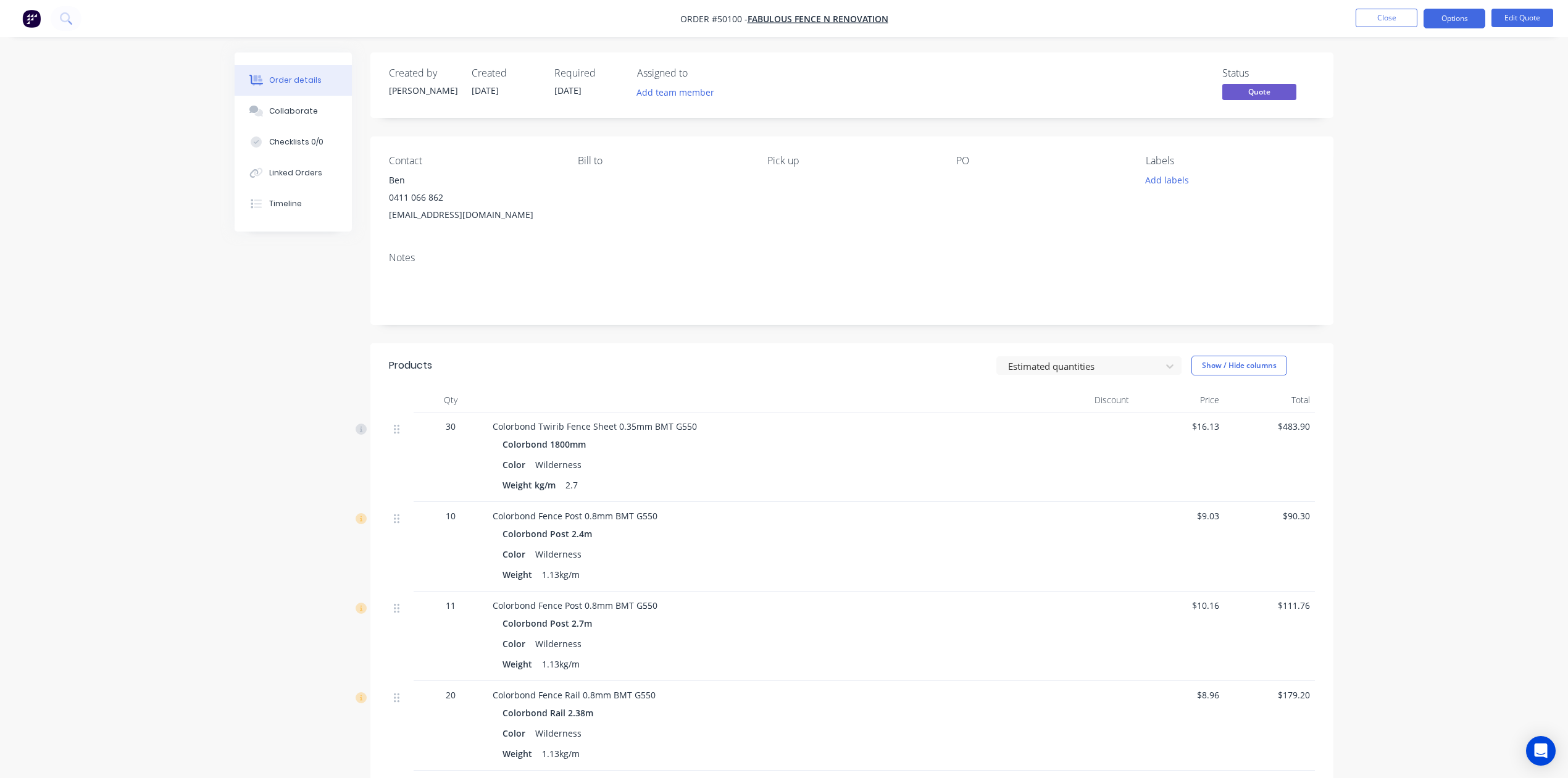
click at [935, 384] on header "Products Estimated quantities Show / Hide columns" at bounding box center [851, 366] width 963 height 44
click at [1403, 16] on button "Close" at bounding box center [1386, 18] width 62 height 19
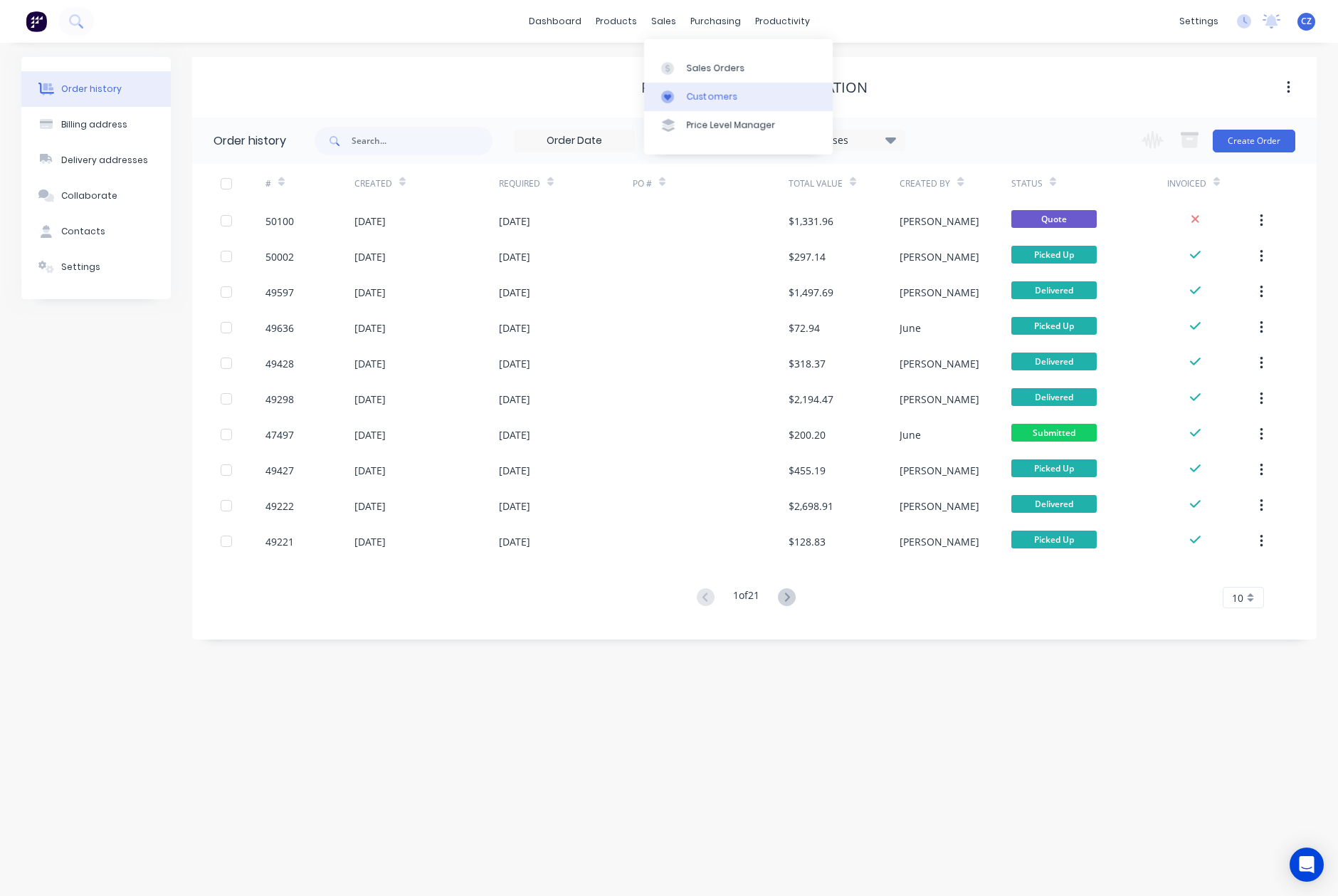
click at [684, 89] on link "Customers" at bounding box center [738, 96] width 189 height 28
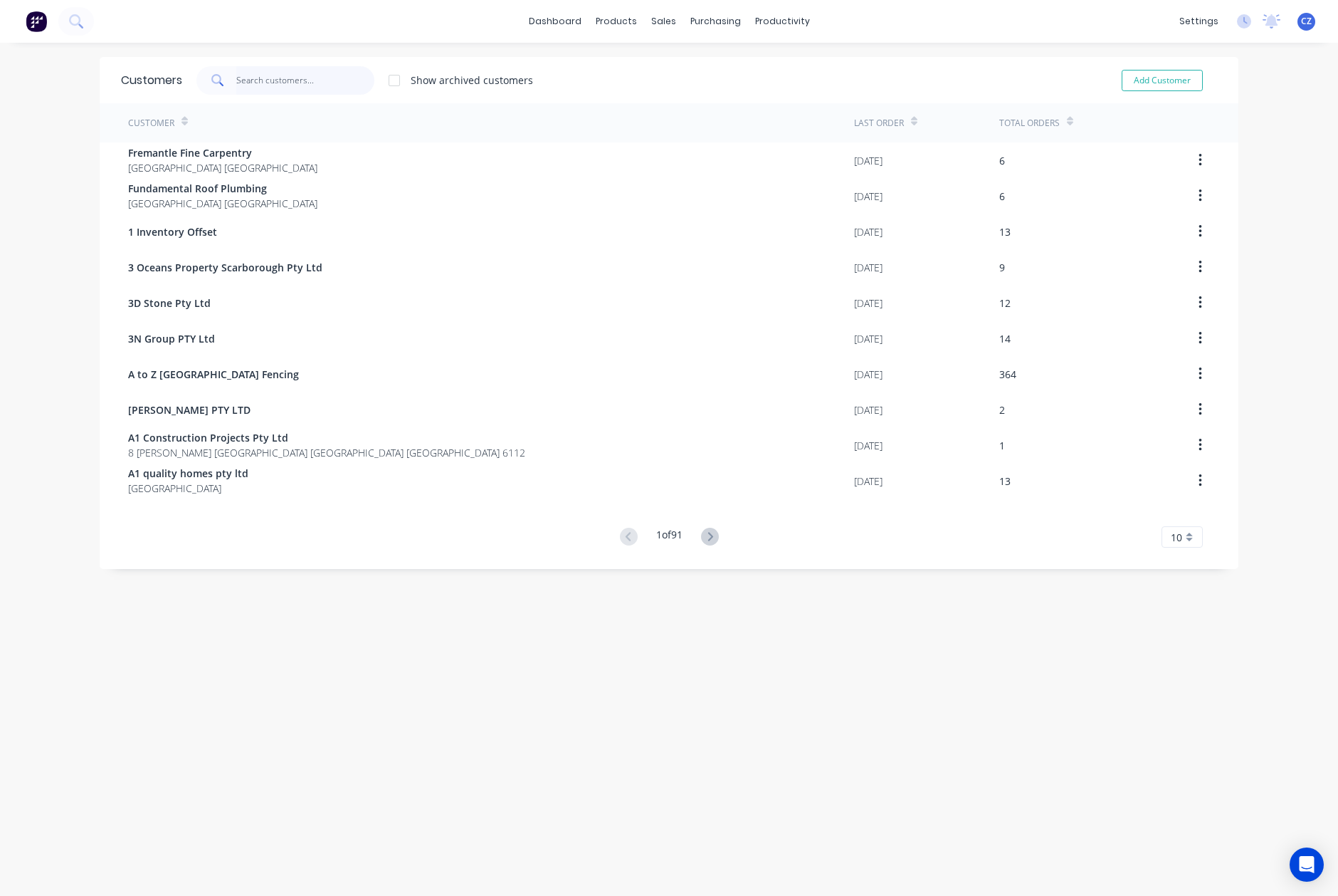
click at [312, 78] on input "text" at bounding box center [306, 80] width 139 height 28
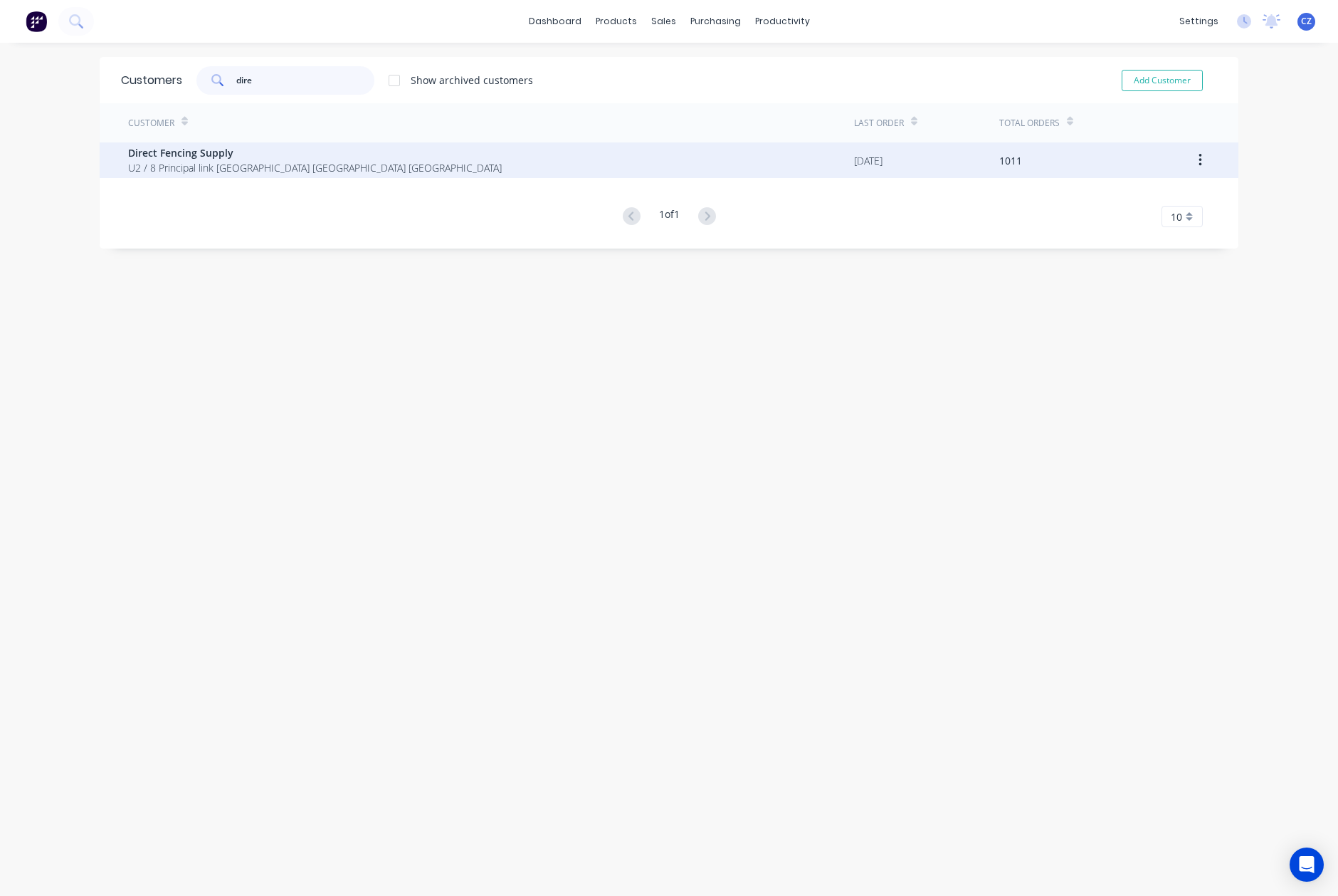
type input "dire"
click at [268, 153] on span "Direct Fencing Supply" at bounding box center [315, 152] width 374 height 15
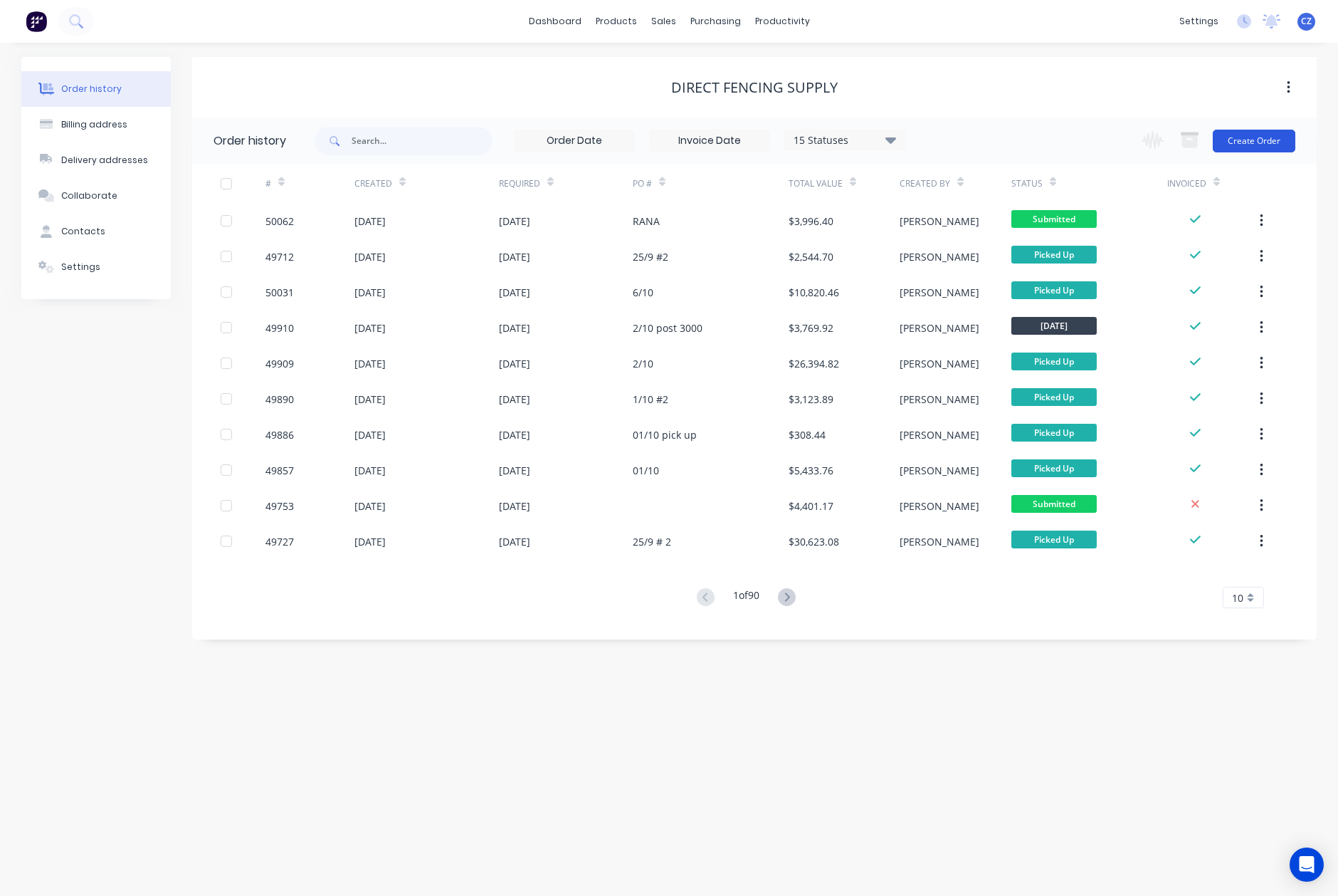
click at [1240, 138] on button "Create Order" at bounding box center [1254, 140] width 82 height 22
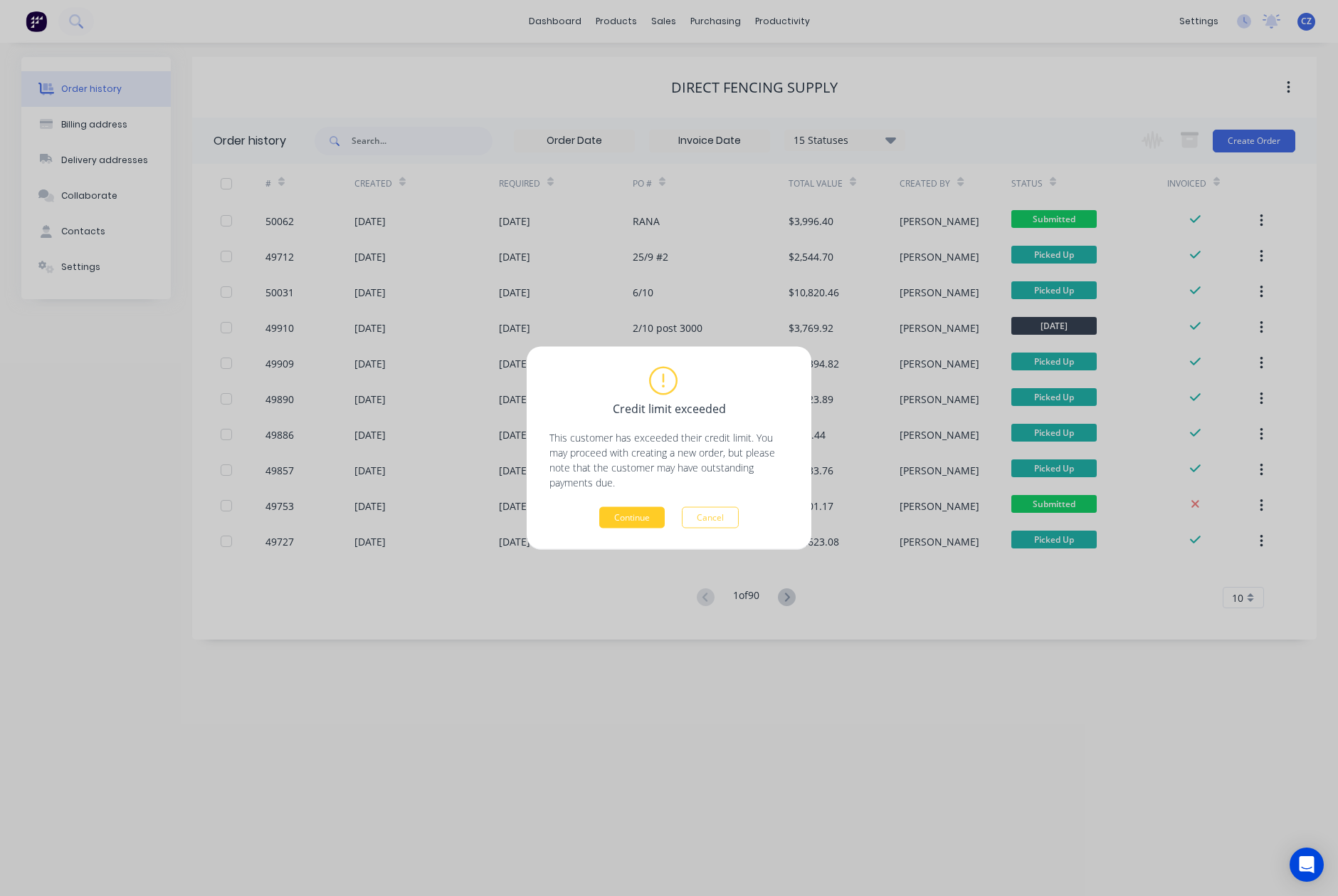
click at [628, 521] on button "Continue" at bounding box center [632, 517] width 66 height 22
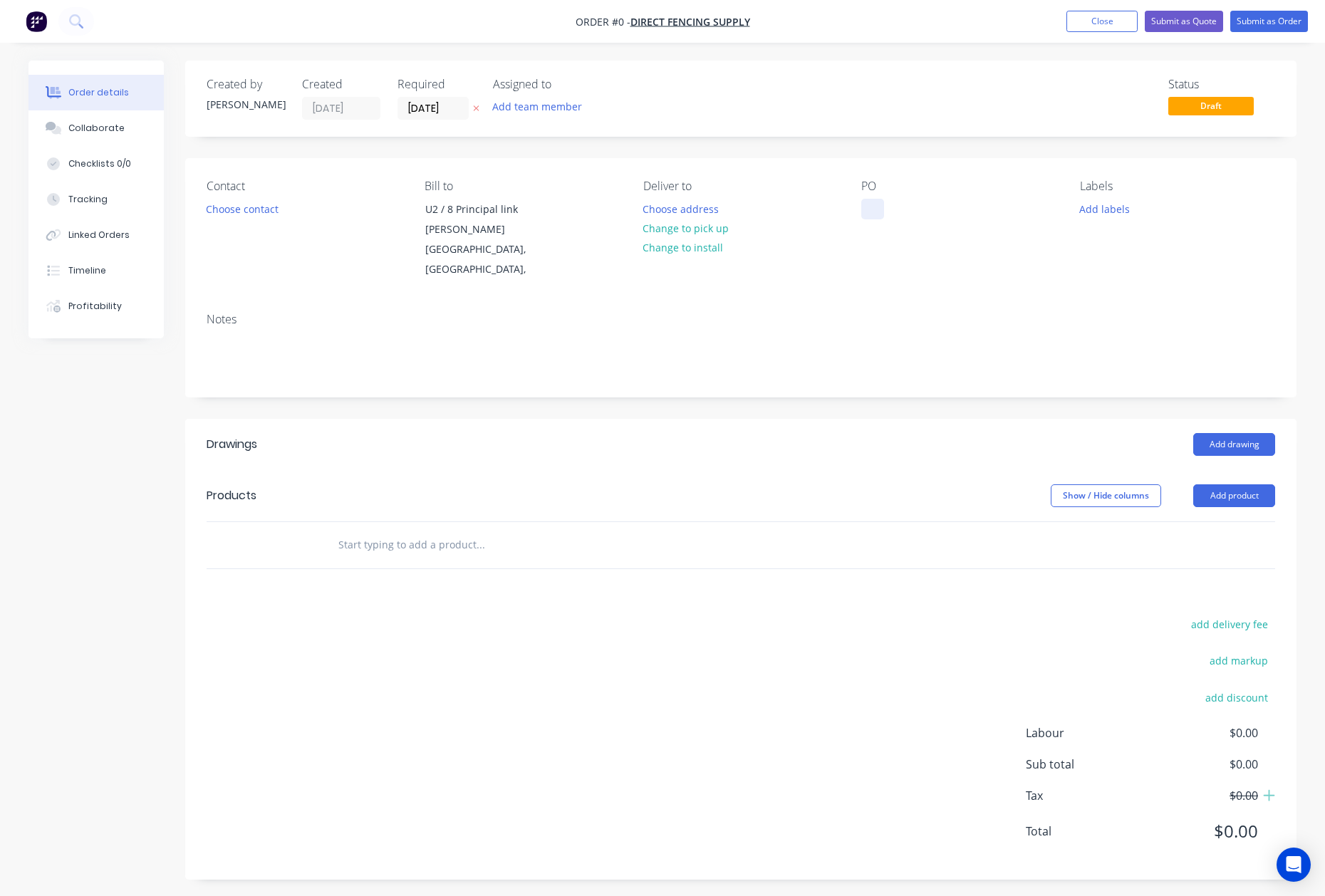
click at [879, 212] on div at bounding box center [872, 208] width 23 height 21
paste div
drag, startPoint x: 900, startPoint y: 209, endPoint x: 982, endPoint y: 211, distance: 82.0
click at [982, 211] on div "PO 7/10Cathy" at bounding box center [958, 229] width 195 height 101
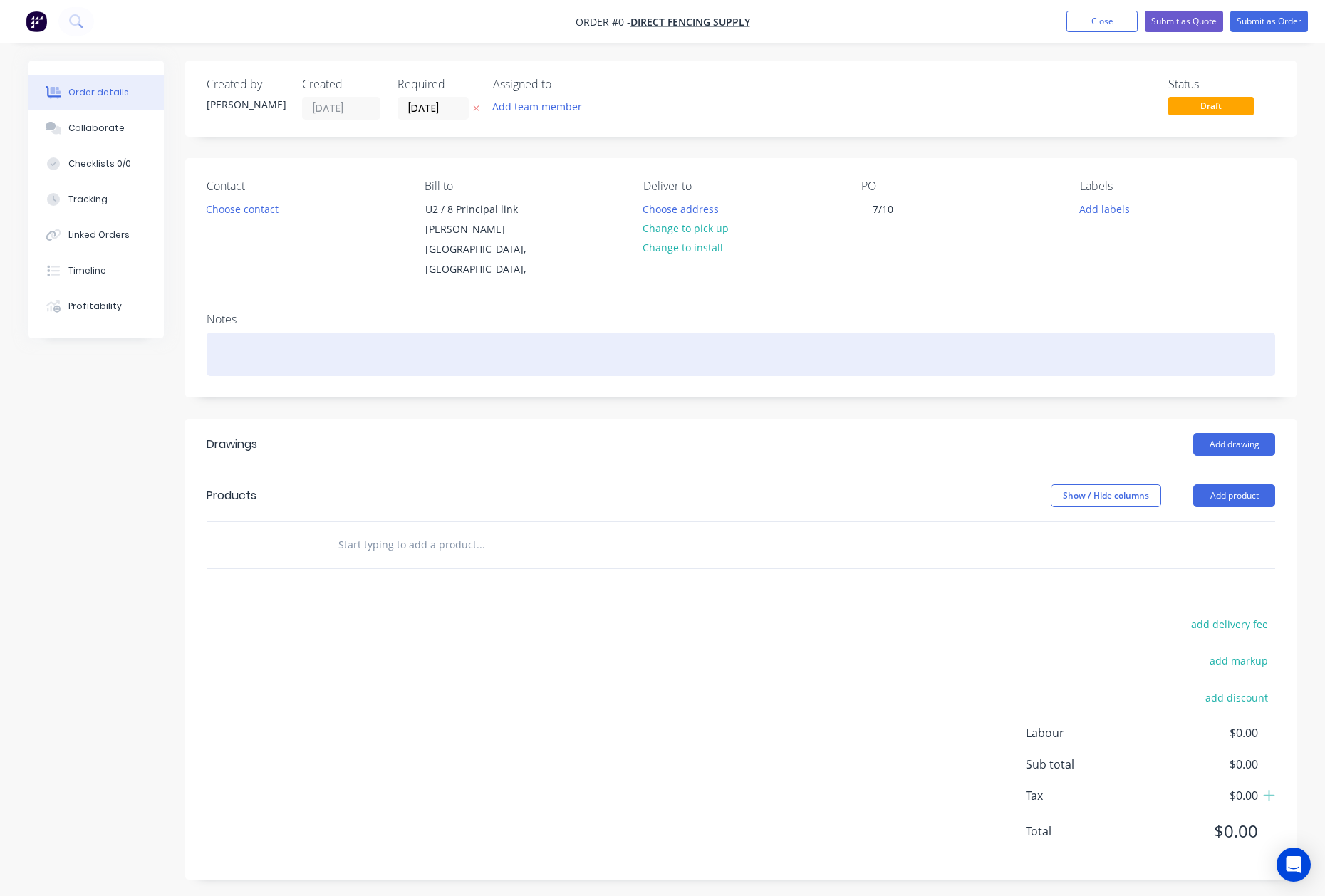
click at [799, 338] on div "Order details Collaborate Checklists 0/0 Tracking Linked Orders Timeline Profit…" at bounding box center [662, 480] width 1297 height 840
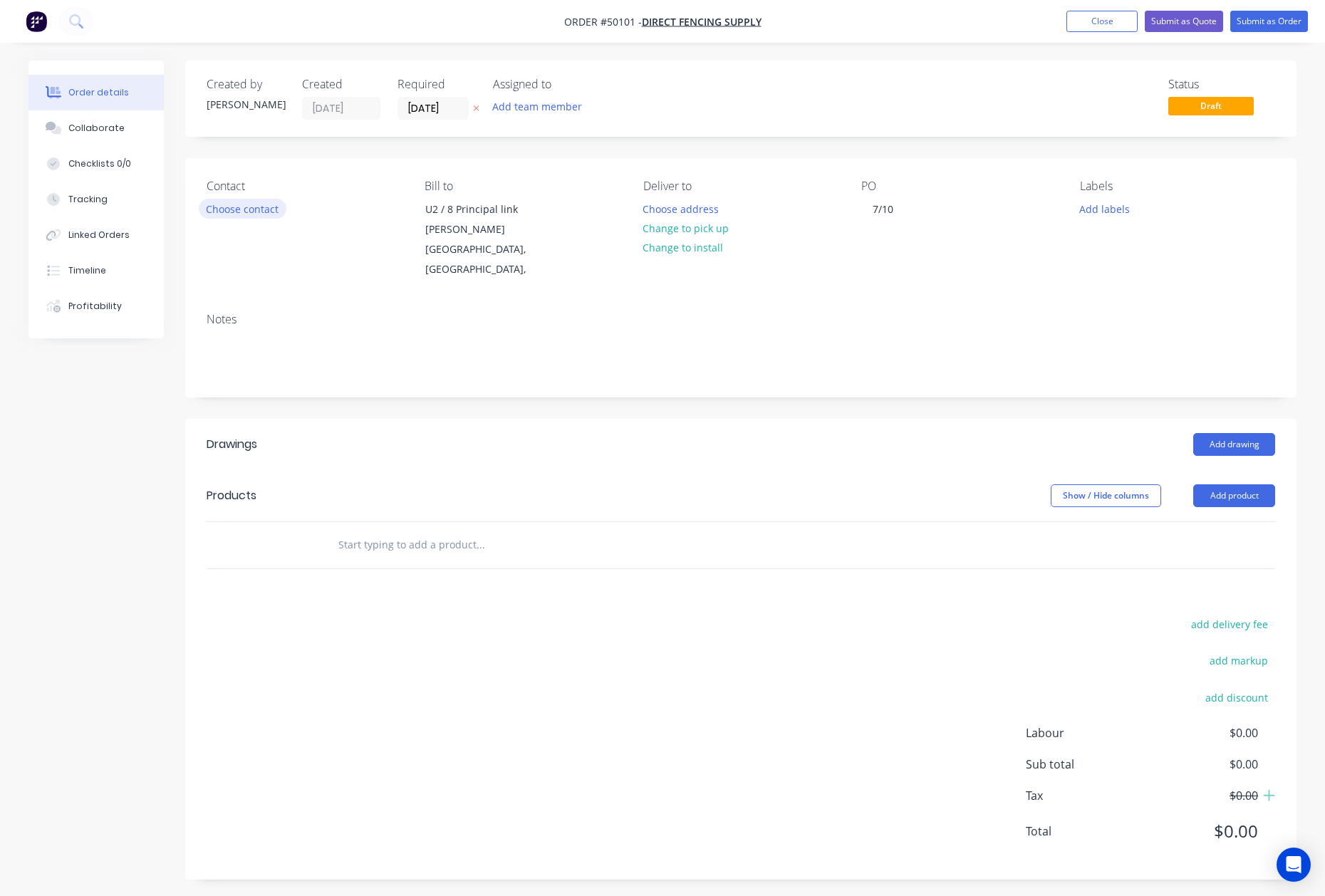
click at [248, 201] on button "Choose contact" at bounding box center [243, 208] width 88 height 20
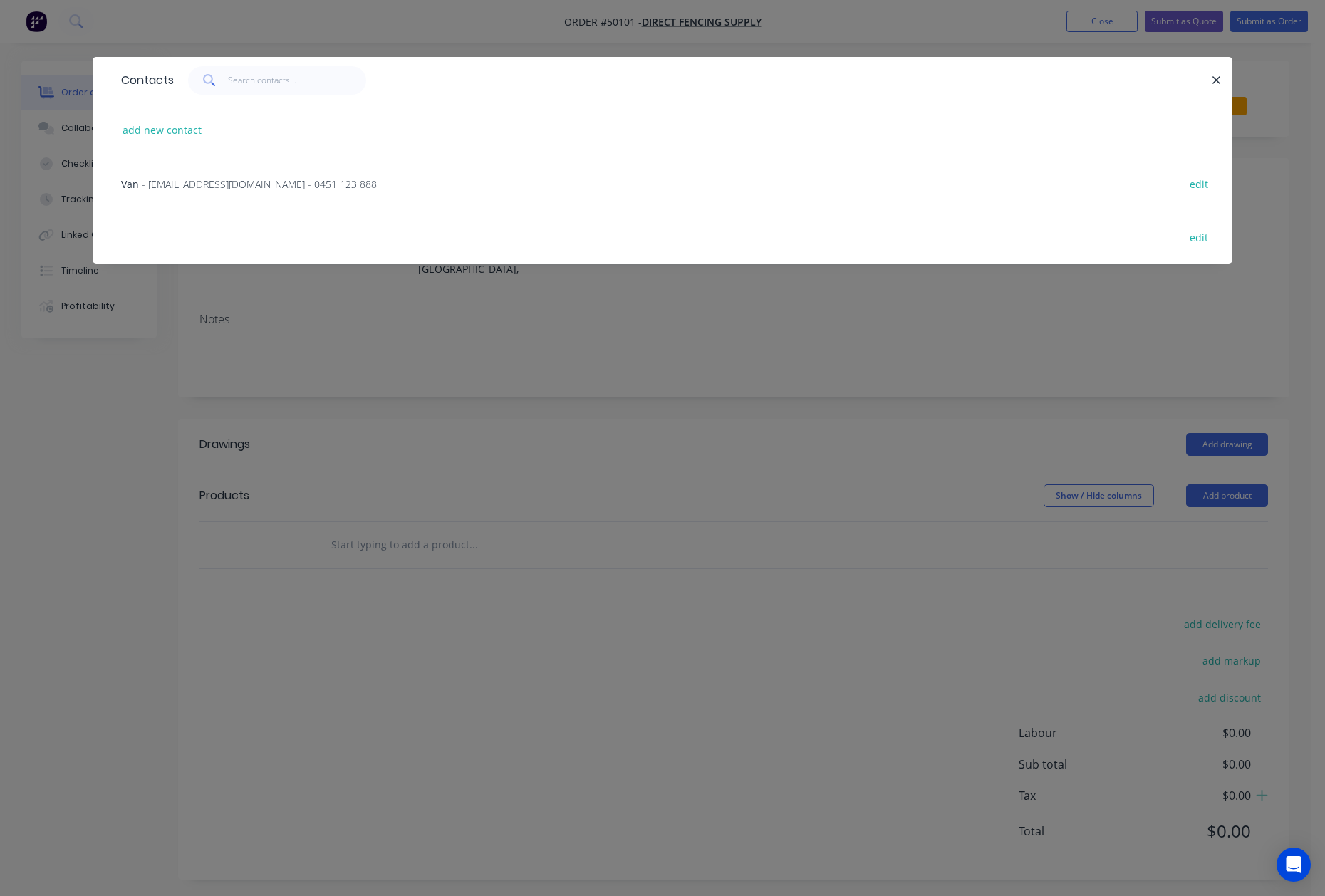
click at [238, 184] on span "- [EMAIL_ADDRESS][DOMAIN_NAME] - 0451 123 888" at bounding box center [259, 184] width 235 height 14
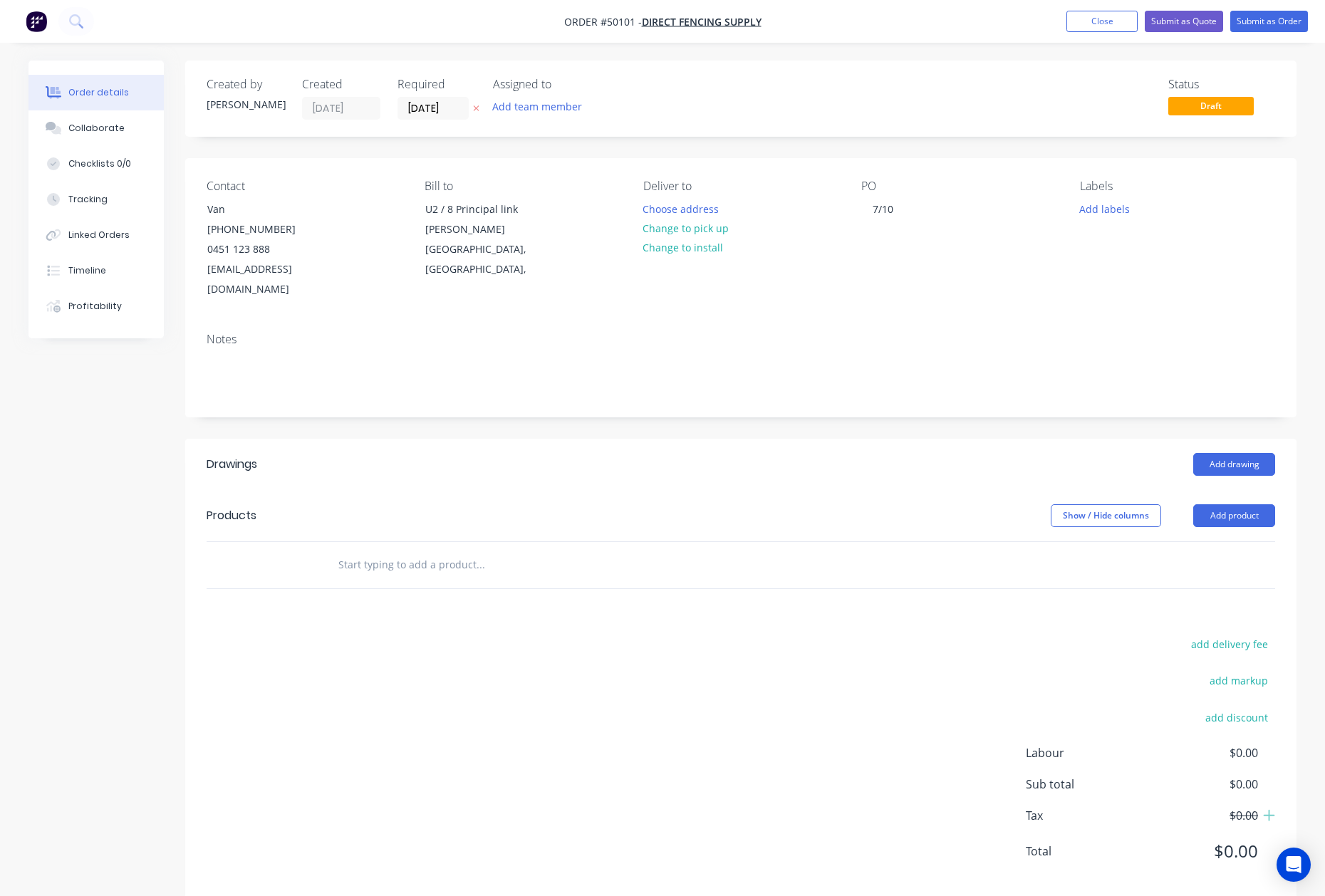
click at [842, 459] on header "Drawings Add drawing" at bounding box center [740, 464] width 1111 height 51
click at [657, 223] on button "Change to pick up" at bounding box center [685, 228] width 101 height 20
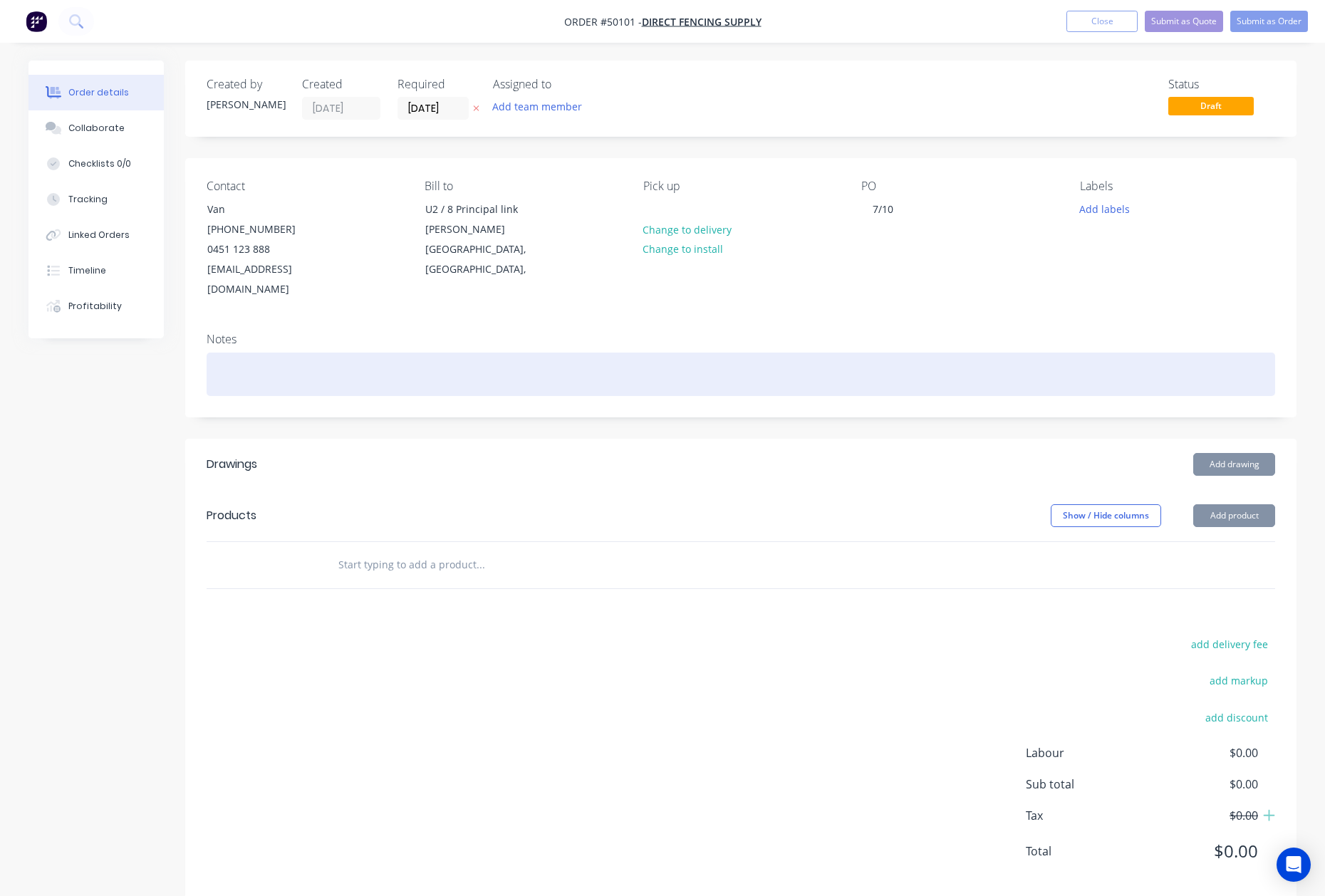
drag, startPoint x: 666, startPoint y: 376, endPoint x: 845, endPoint y: 416, distance: 183.4
click at [669, 376] on div at bounding box center [741, 374] width 1069 height 43
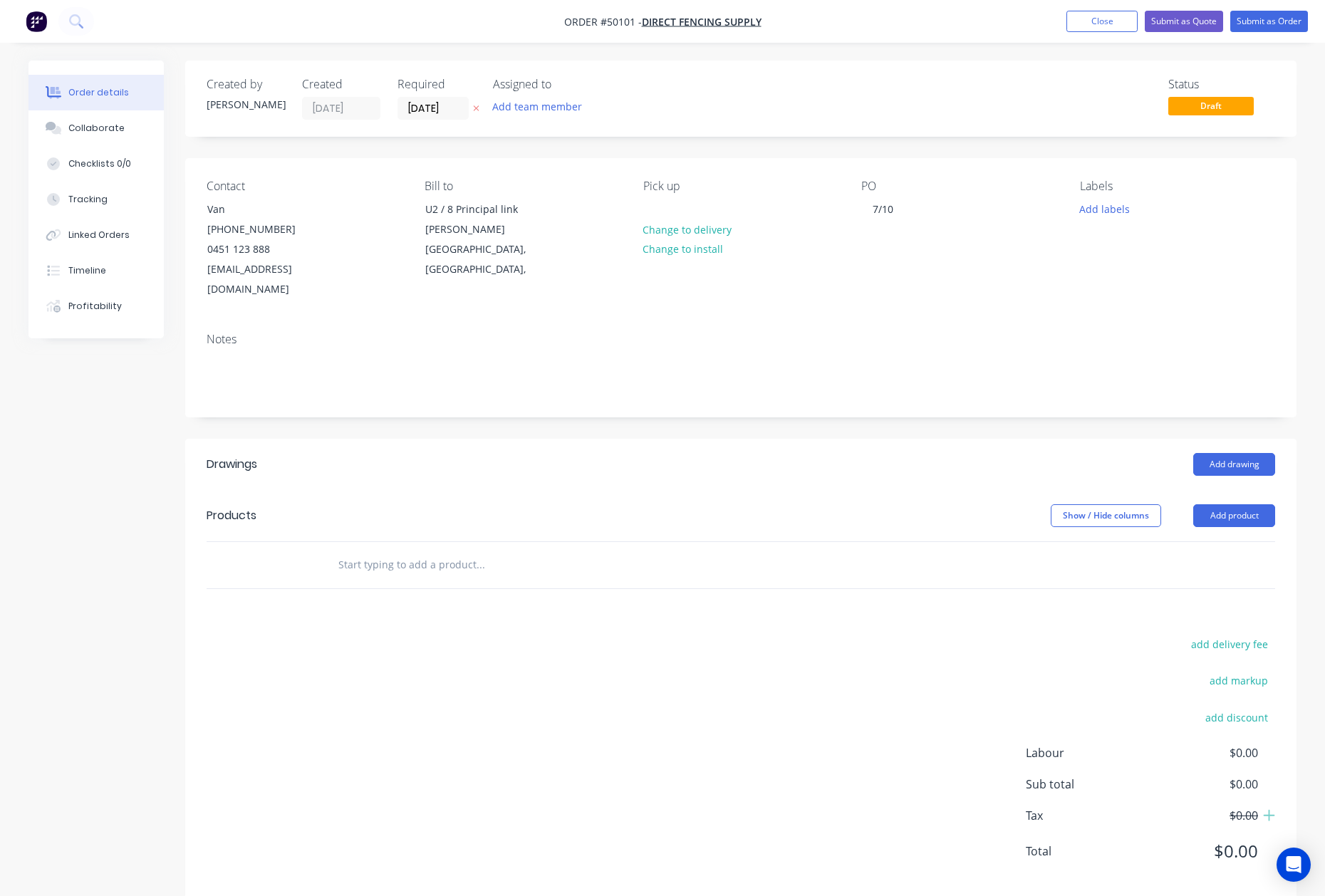
click at [1220, 542] on div at bounding box center [741, 564] width 1069 height 46
click at [1223, 504] on button "Add product" at bounding box center [1234, 515] width 82 height 22
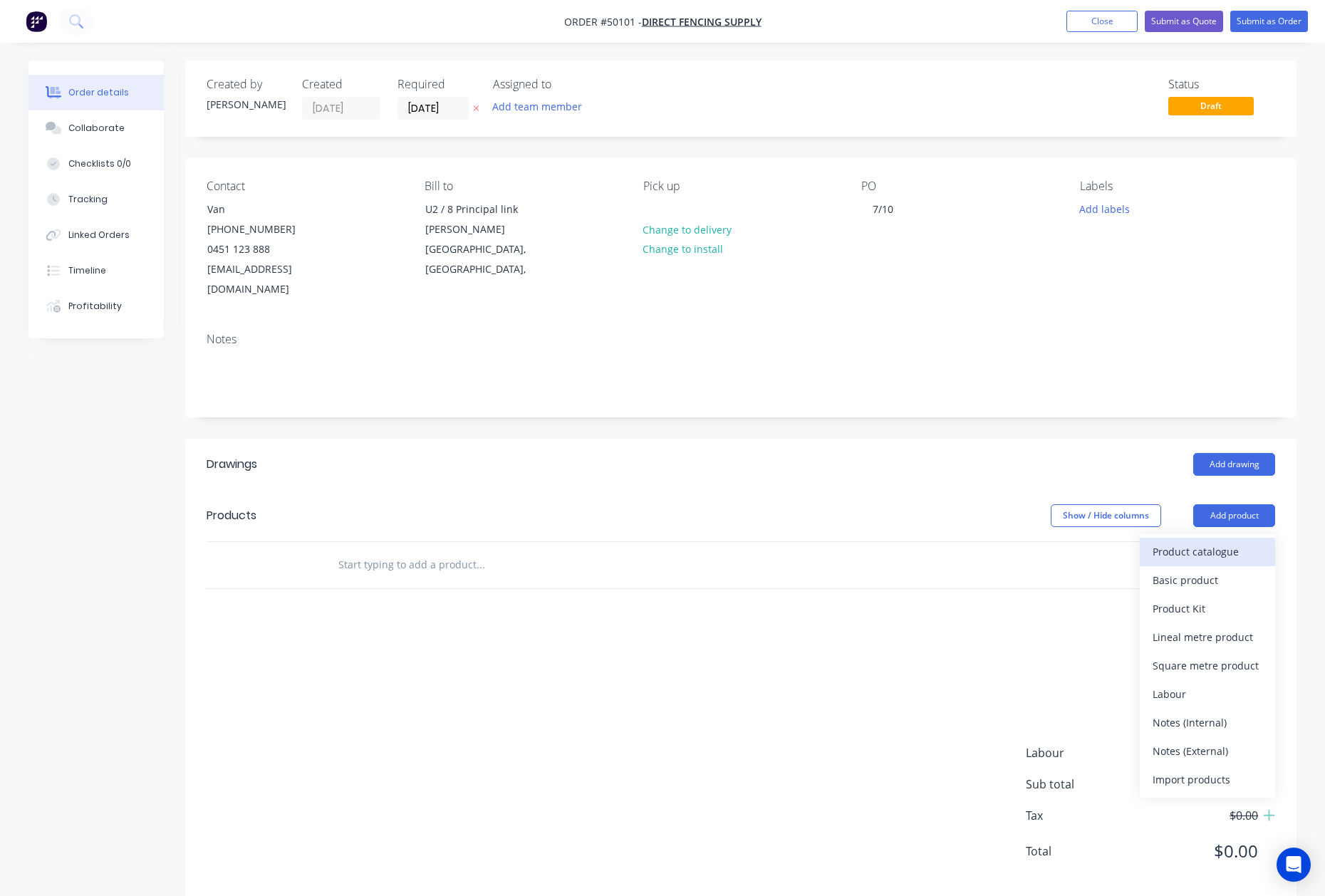
click at [1207, 541] on div "Product catalogue" at bounding box center [1208, 551] width 110 height 21
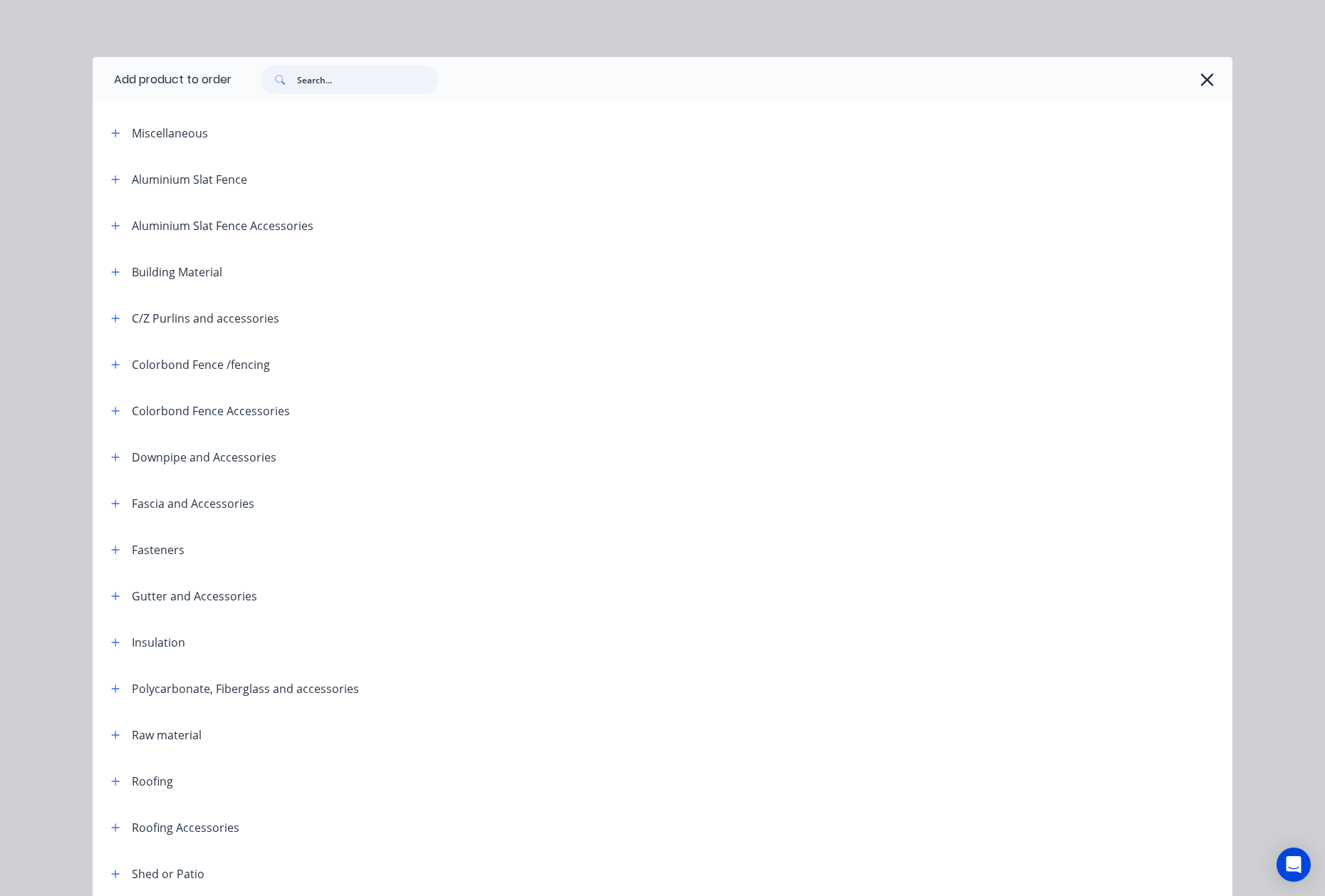
click at [372, 74] on input "text" at bounding box center [368, 79] width 141 height 28
type input "rail"
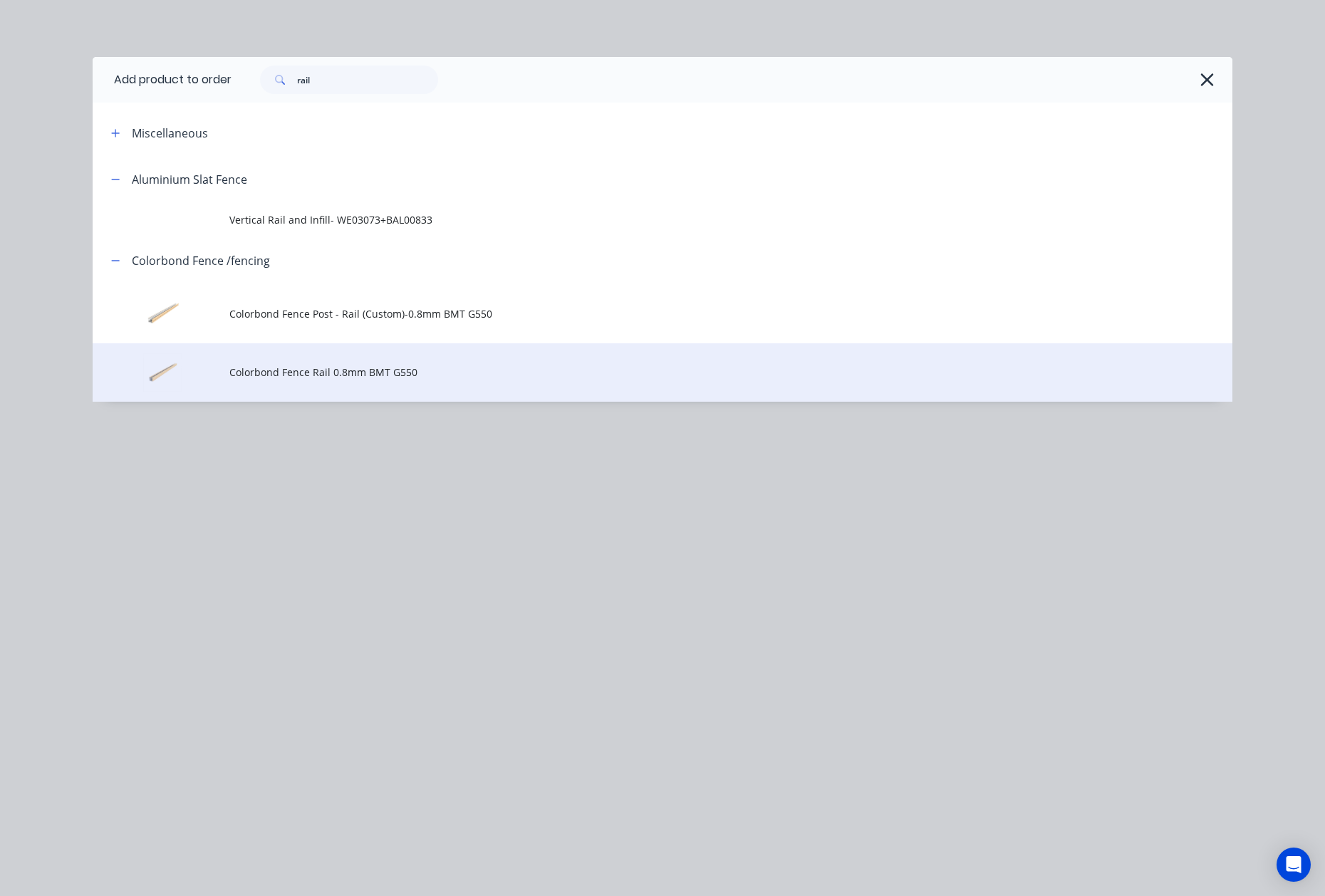
drag, startPoint x: 422, startPoint y: 362, endPoint x: 416, endPoint y: 340, distance: 22.8
click at [420, 360] on td "Colorbond Fence Rail 0.8mm BMT G550" at bounding box center [730, 373] width 1003 height 59
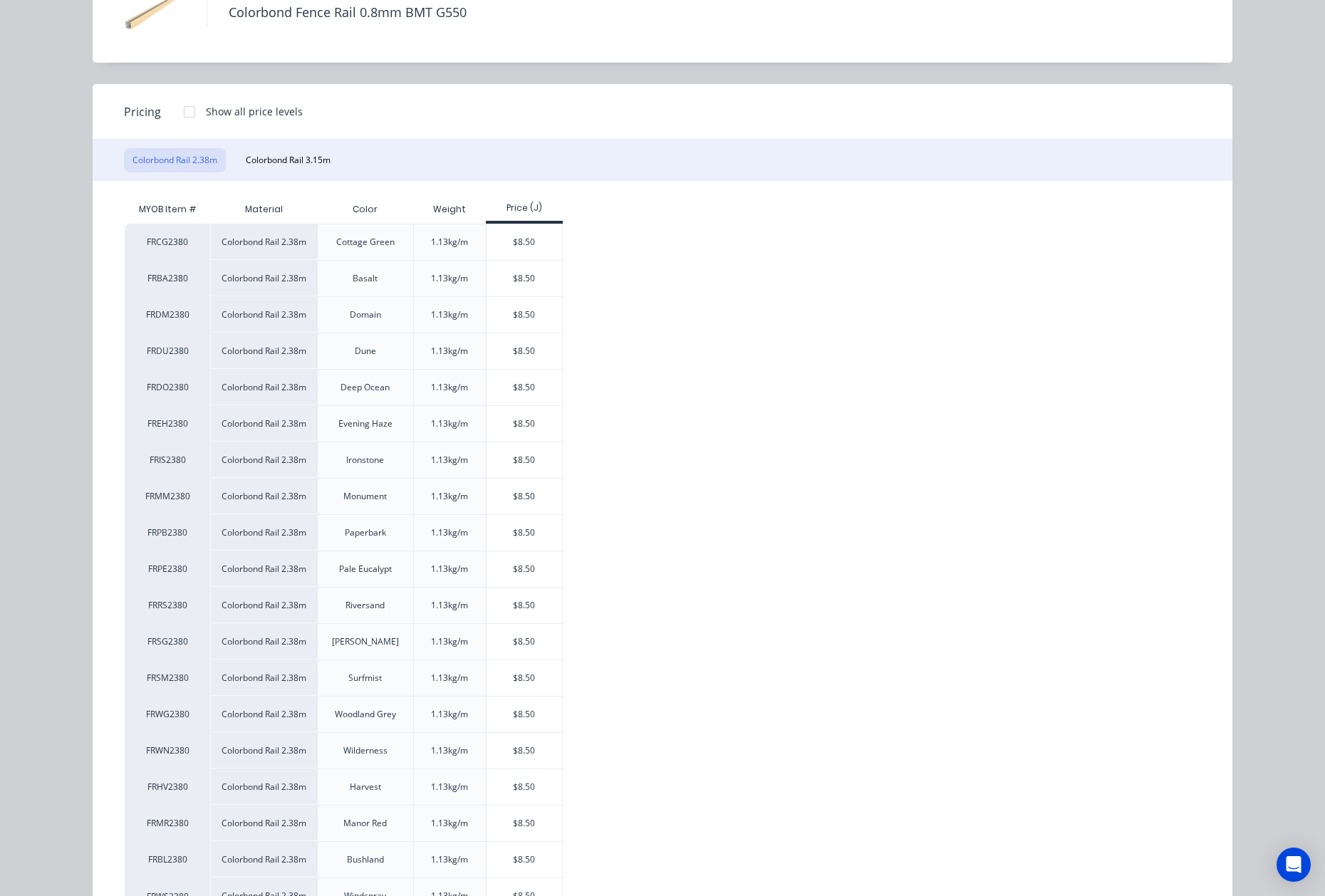
scroll to position [157, 0]
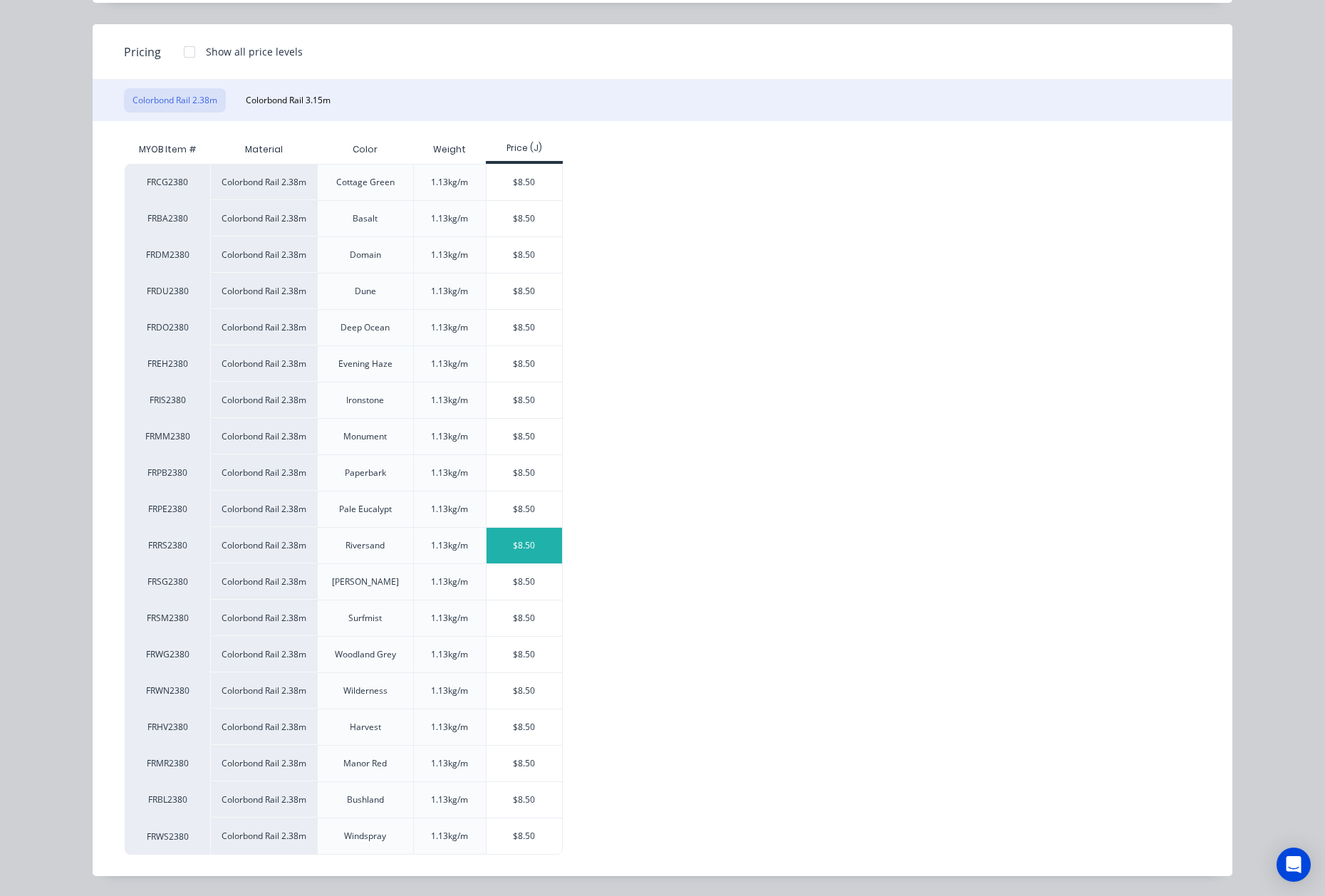
click at [505, 540] on div "$8.50" at bounding box center [525, 545] width 76 height 35
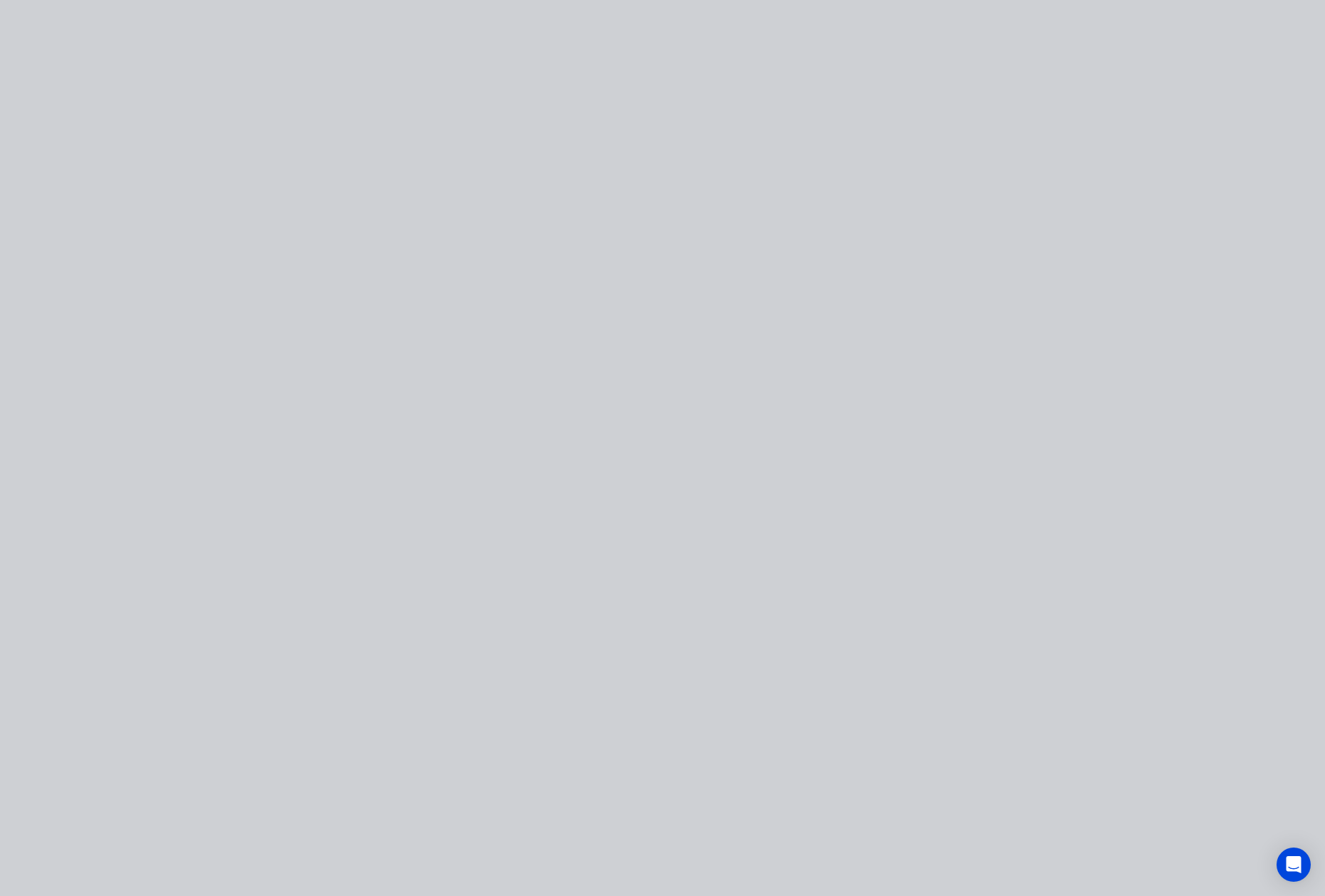
scroll to position [0, 0]
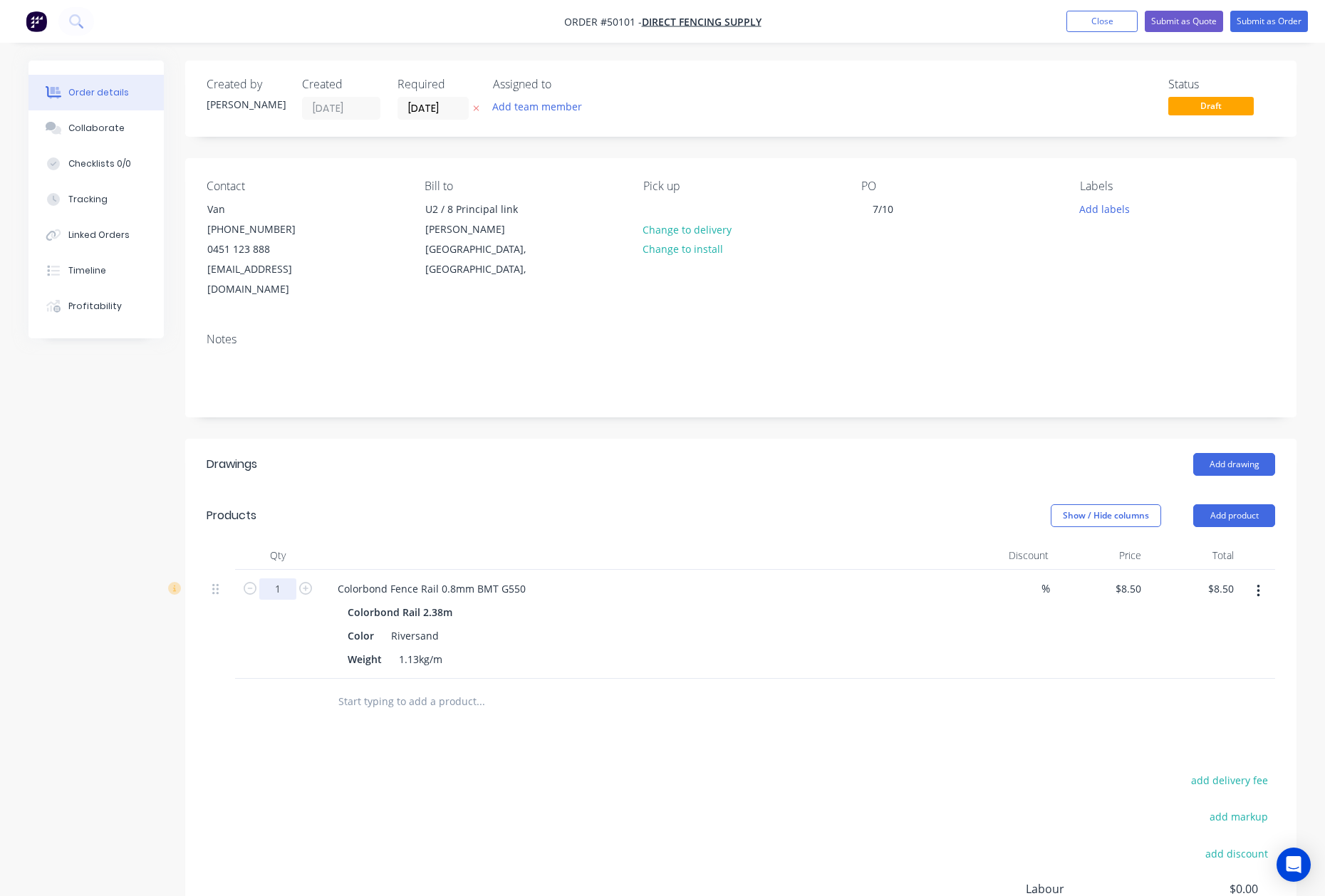
click at [295, 578] on input "1" at bounding box center [278, 589] width 37 height 22
type input "40"
type input "$340.00"
click at [708, 469] on header "Drawings Add drawing" at bounding box center [740, 464] width 1111 height 51
click at [1240, 504] on button "Add product" at bounding box center [1234, 515] width 82 height 22
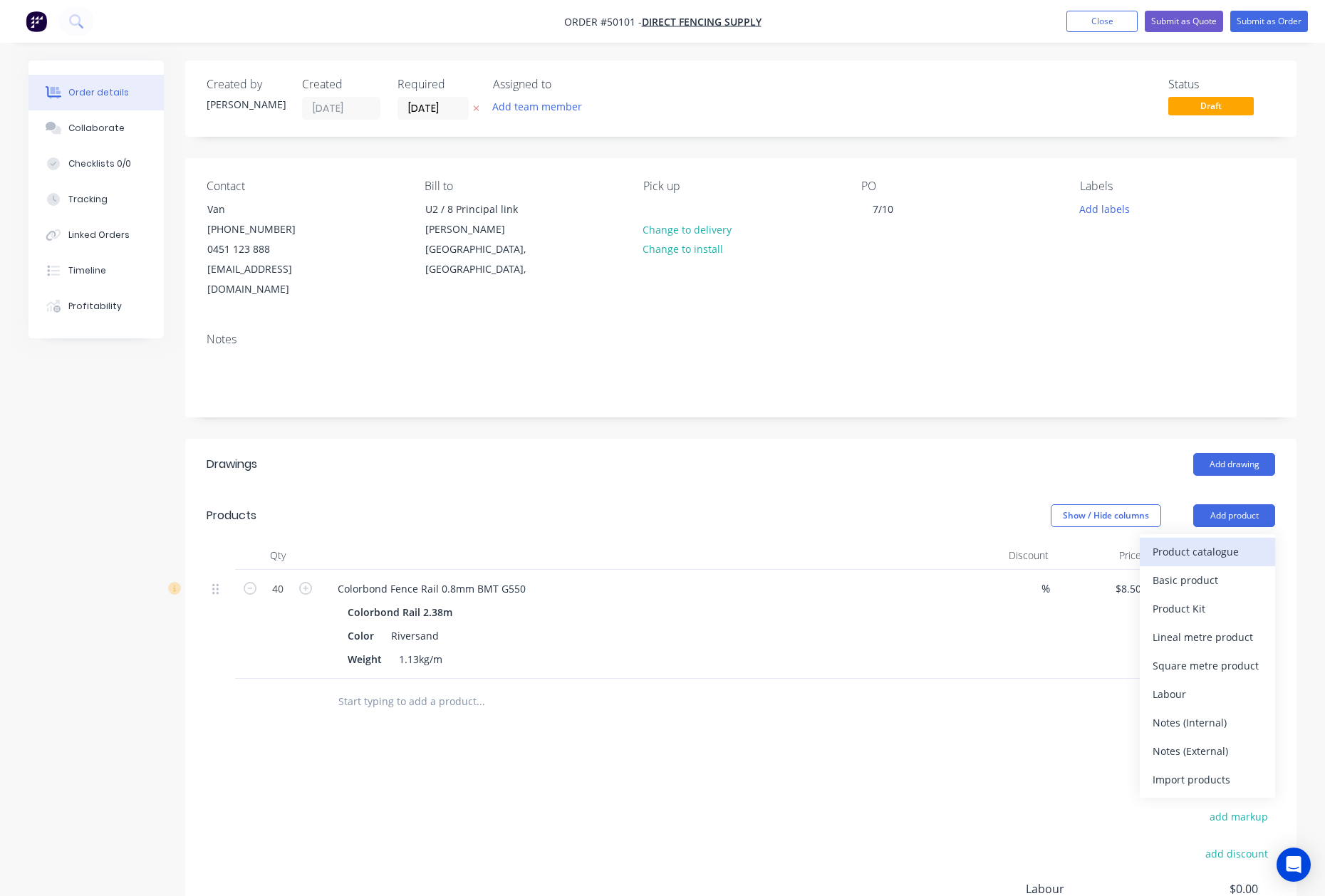
click at [1212, 541] on div "Product catalogue" at bounding box center [1208, 551] width 110 height 21
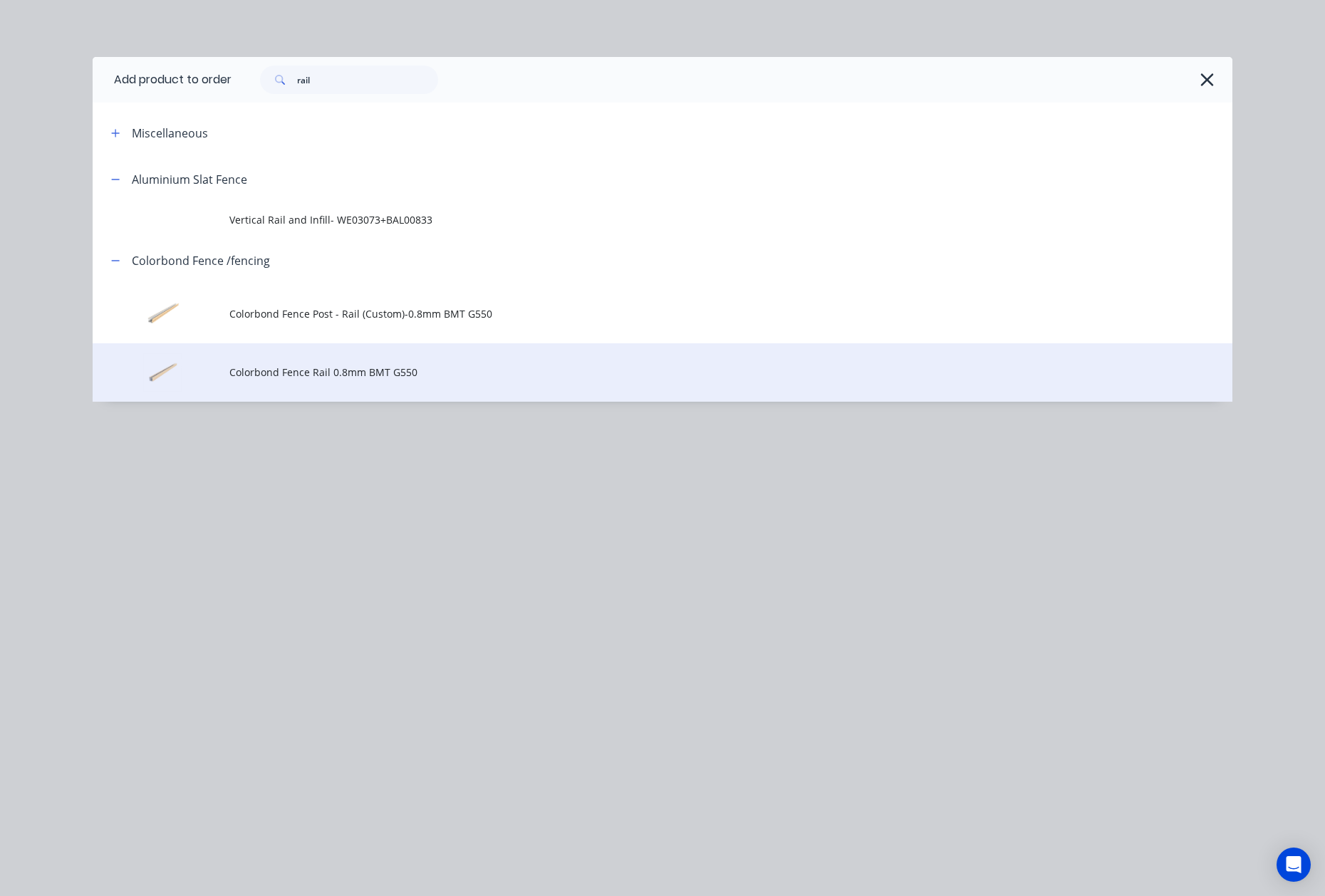
click at [353, 377] on span "Colorbond Fence Rail 0.8mm BMT G550" at bounding box center [630, 372] width 802 height 15
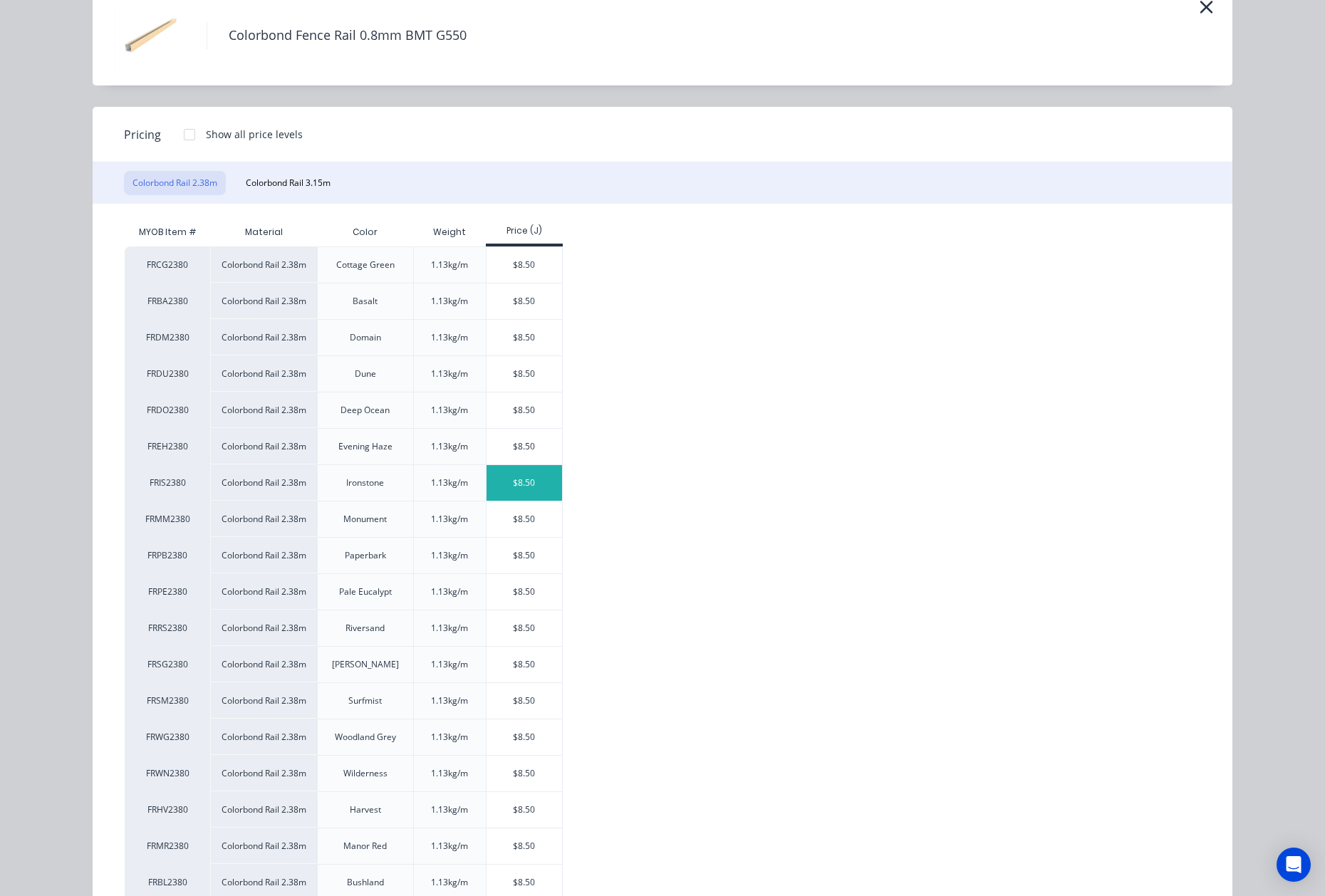
scroll to position [157, 0]
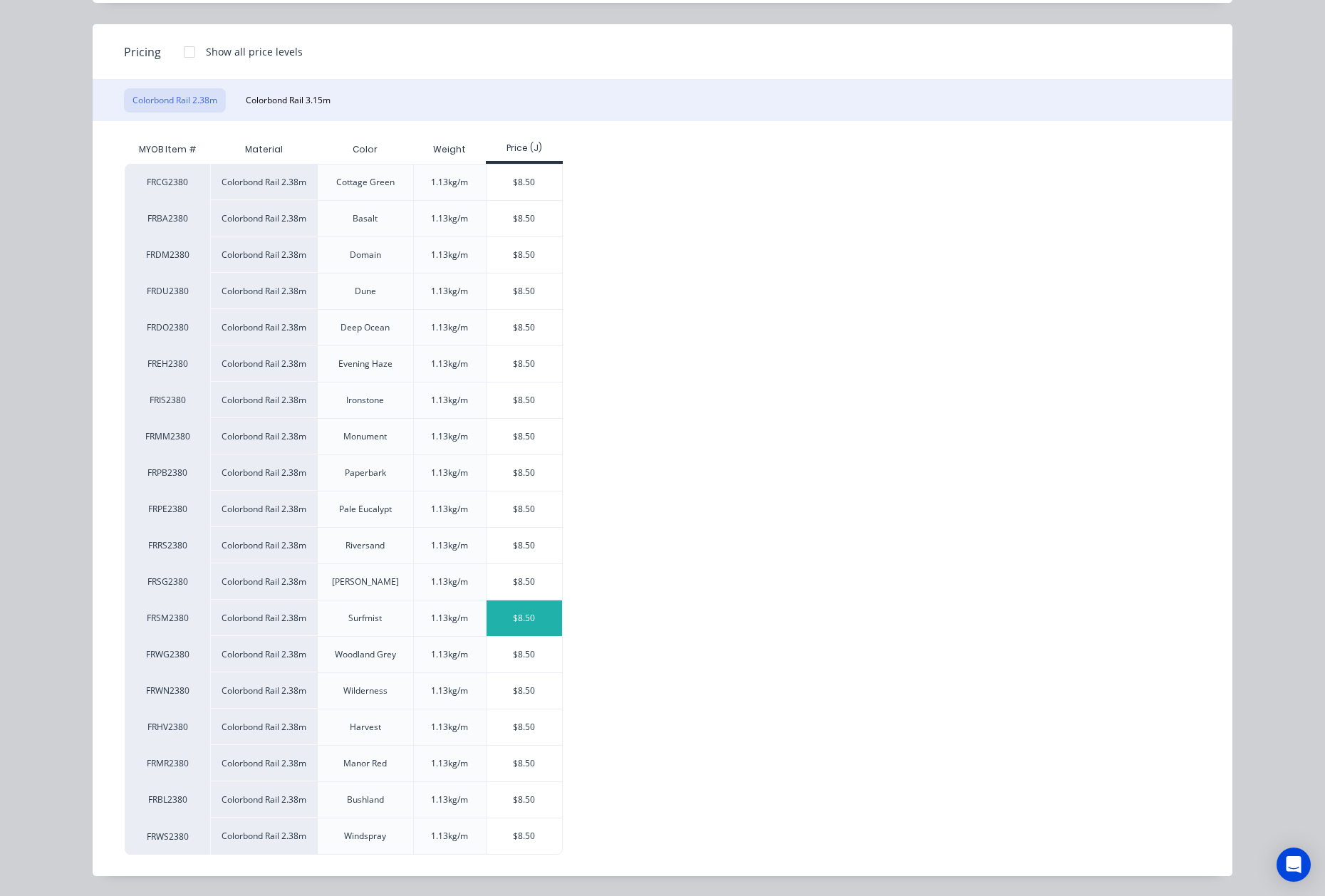
click at [525, 610] on div "$8.50" at bounding box center [525, 618] width 76 height 35
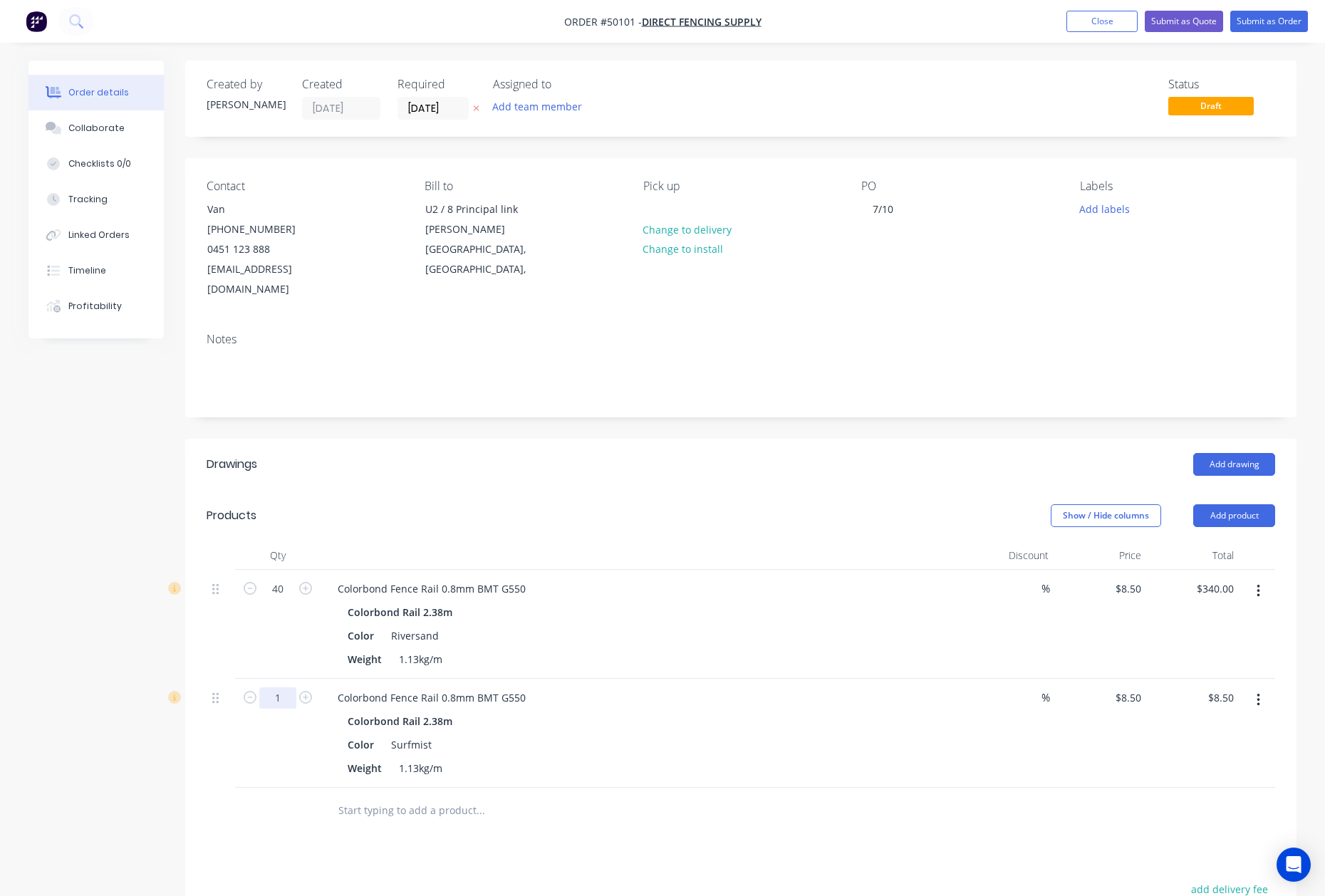
click at [281, 690] on input "1" at bounding box center [278, 697] width 37 height 22
type input "80"
type input "$680.00"
click at [779, 687] on div "Colorbond Fence Rail 0.8mm BMT G550" at bounding box center [640, 696] width 629 height 21
click at [1268, 687] on button "button" at bounding box center [1258, 699] width 33 height 25
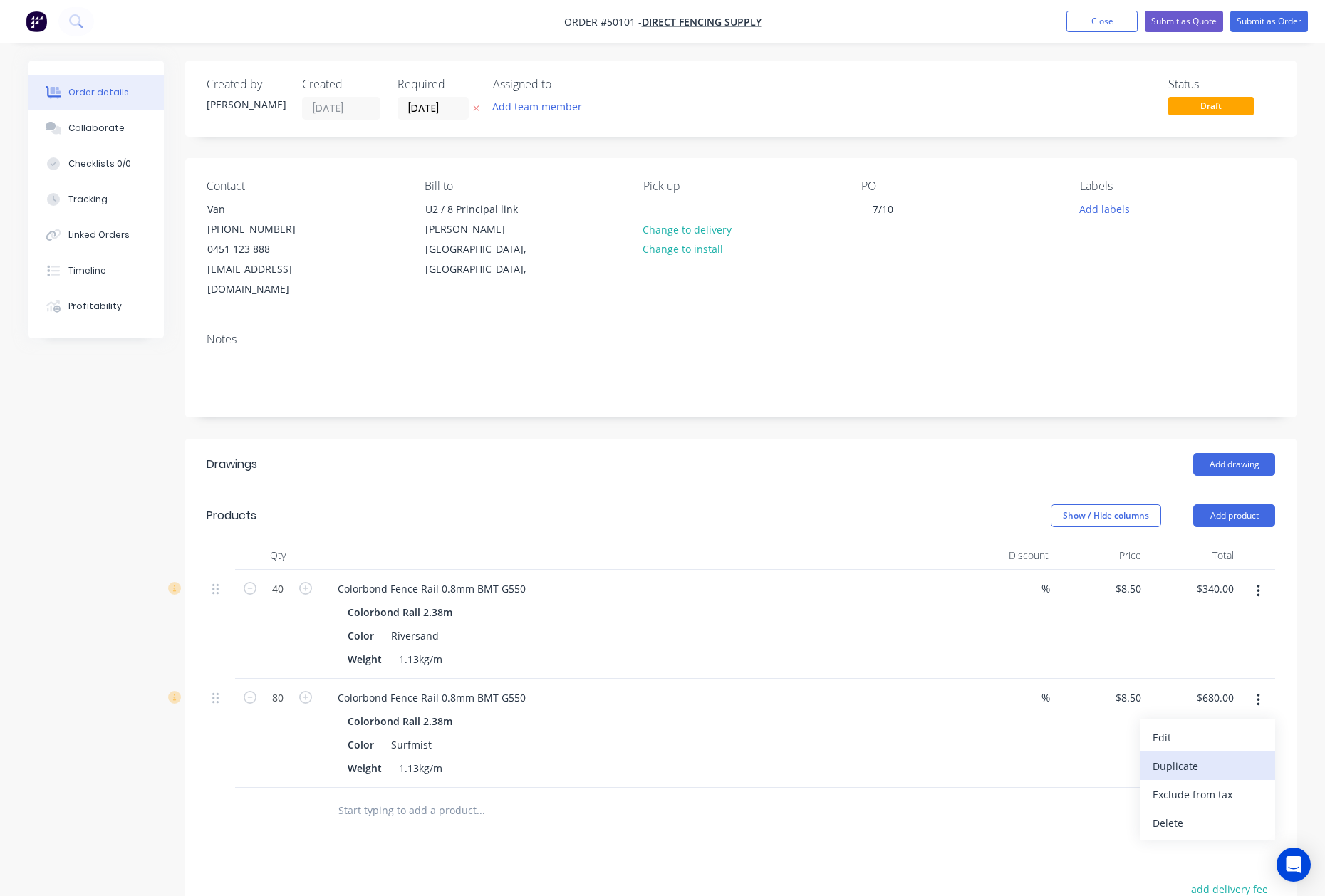
click at [1231, 755] on div "Duplicate" at bounding box center [1208, 765] width 110 height 21
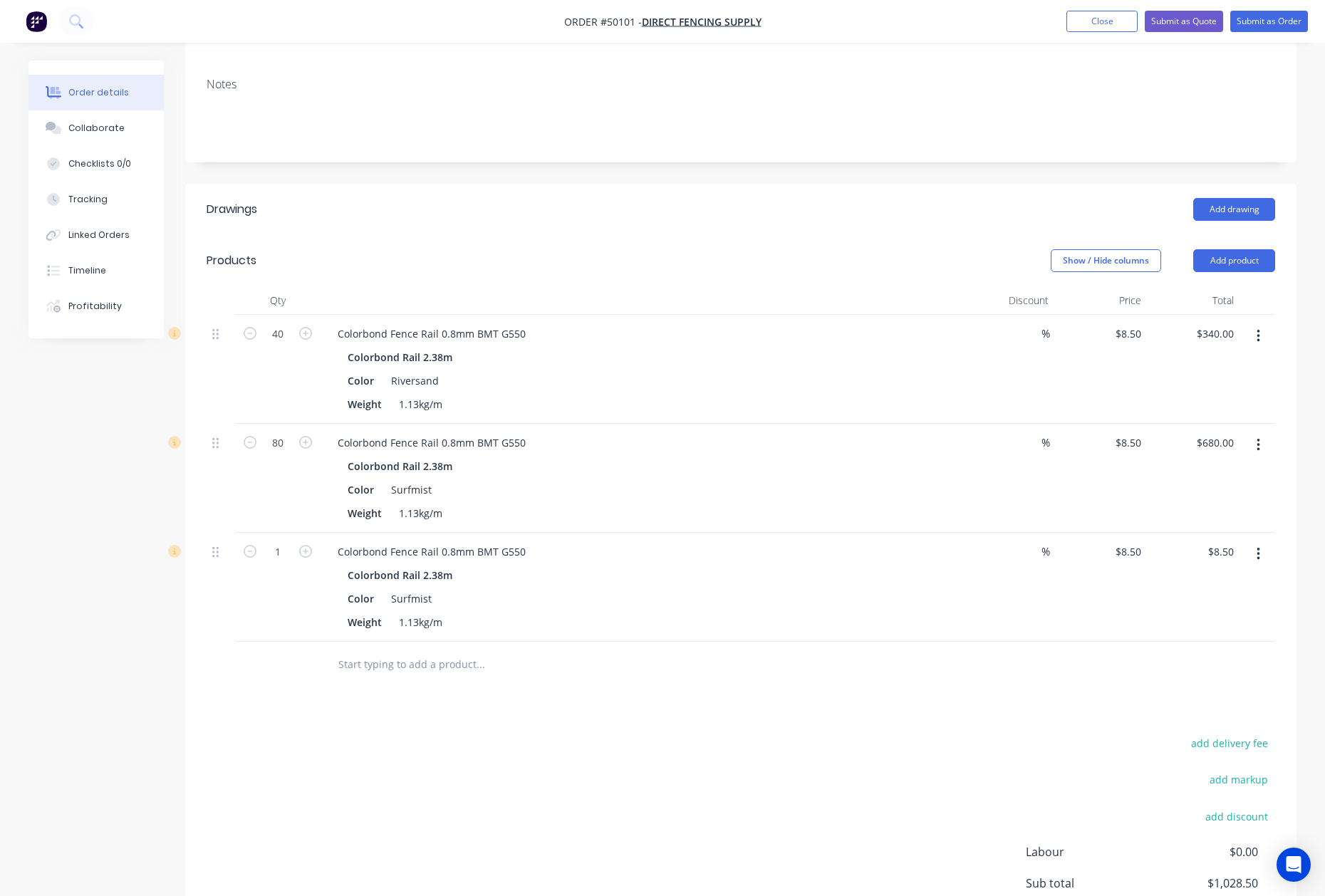
scroll to position [285, 0]
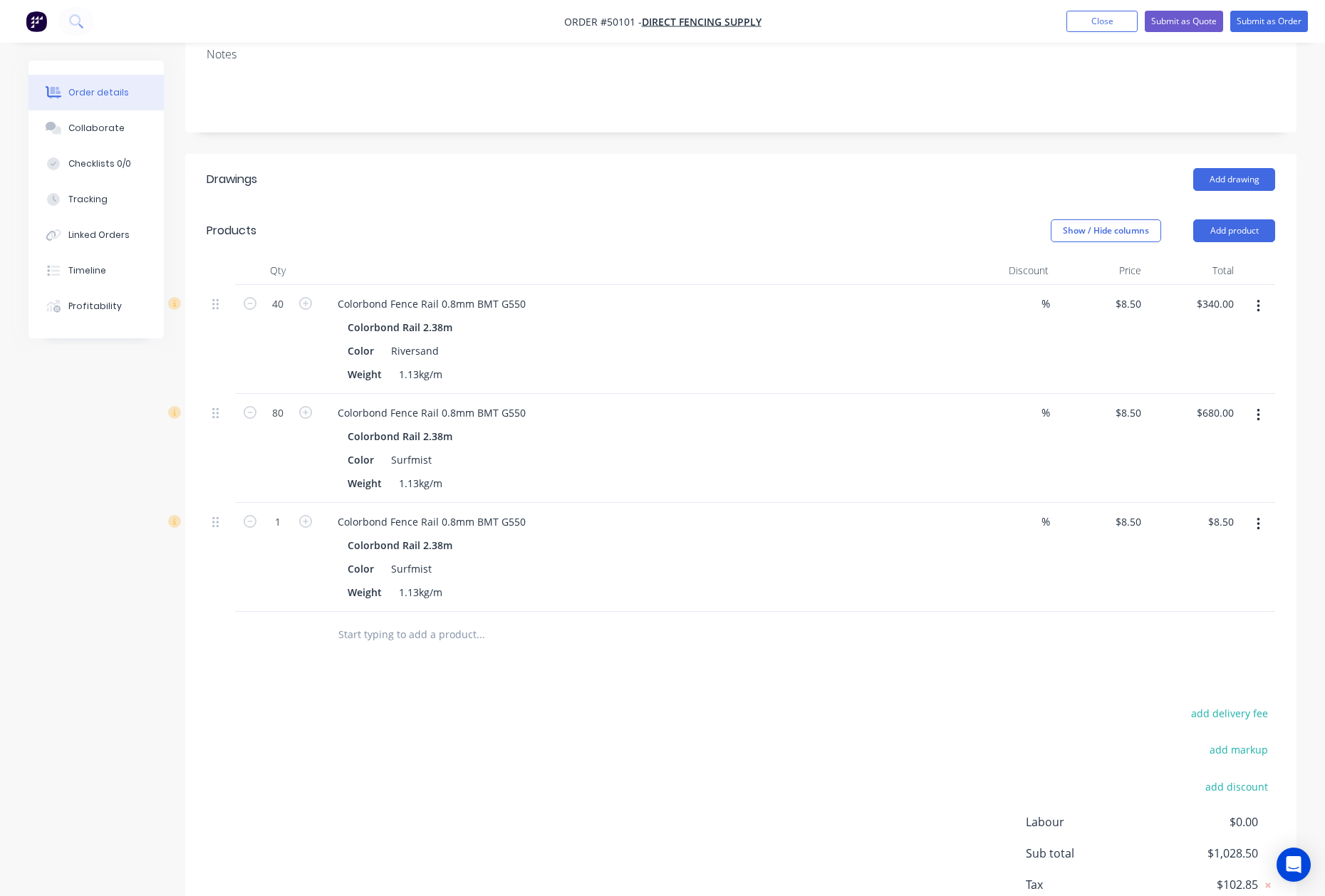
click at [1260, 513] on button "button" at bounding box center [1258, 524] width 33 height 25
click at [1165, 575] on button "Duplicate" at bounding box center [1208, 589] width 135 height 28
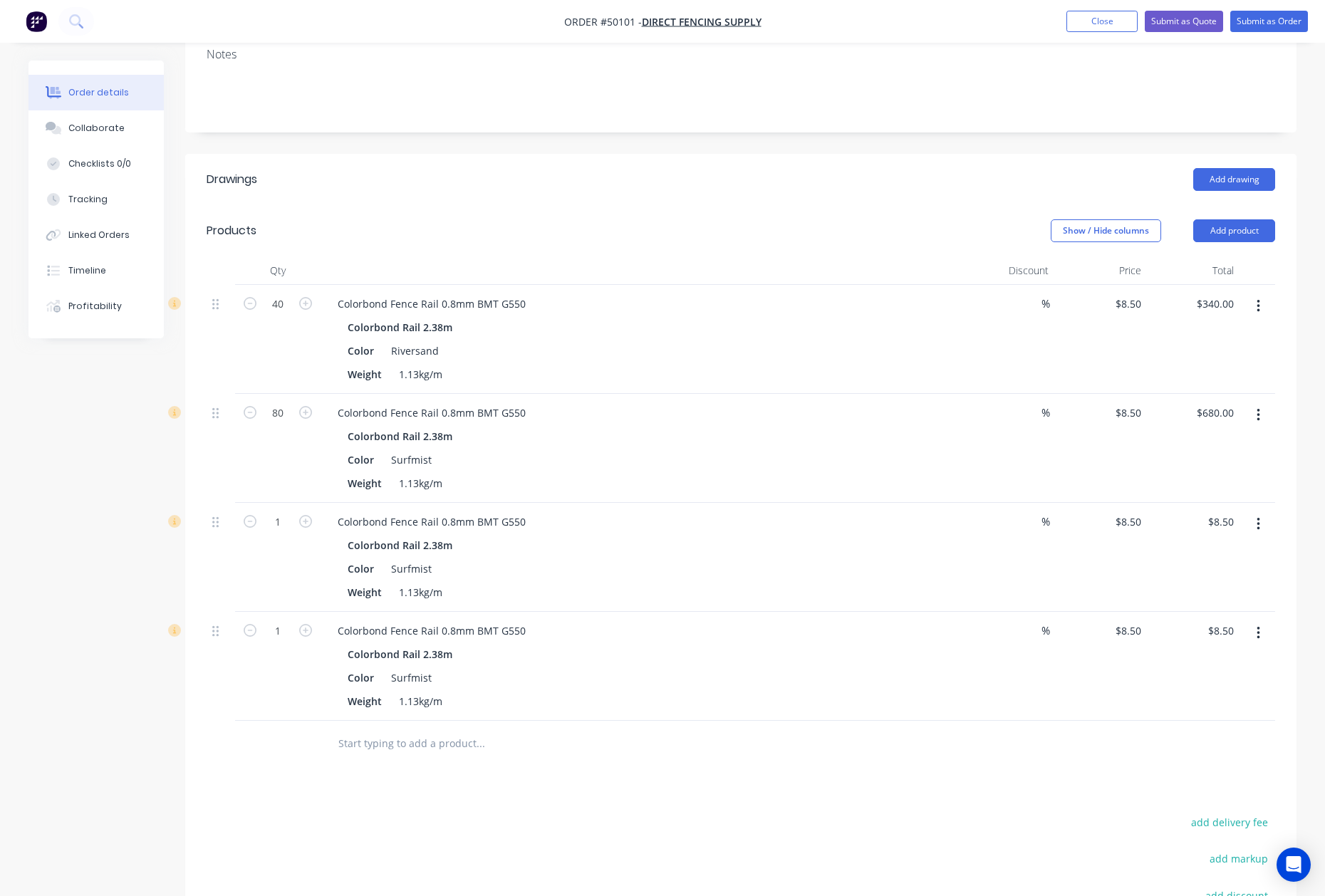
click at [1256, 625] on icon "button" at bounding box center [1258, 633] width 4 height 16
click at [1232, 745] on div "Delete" at bounding box center [1208, 755] width 110 height 21
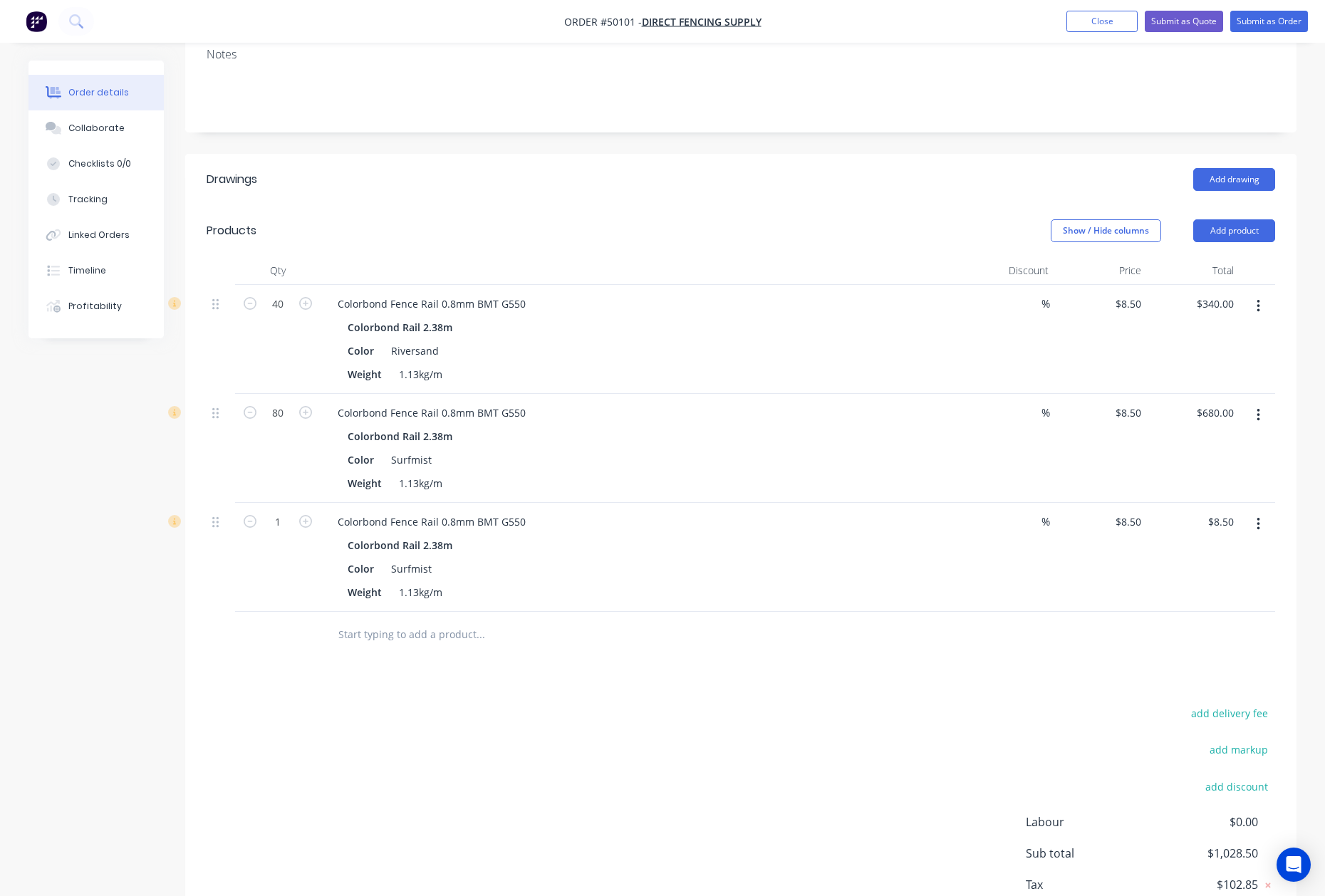
click at [1252, 512] on button "button" at bounding box center [1258, 524] width 33 height 25
click at [1244, 551] on div "Edit" at bounding box center [1208, 560] width 110 height 21
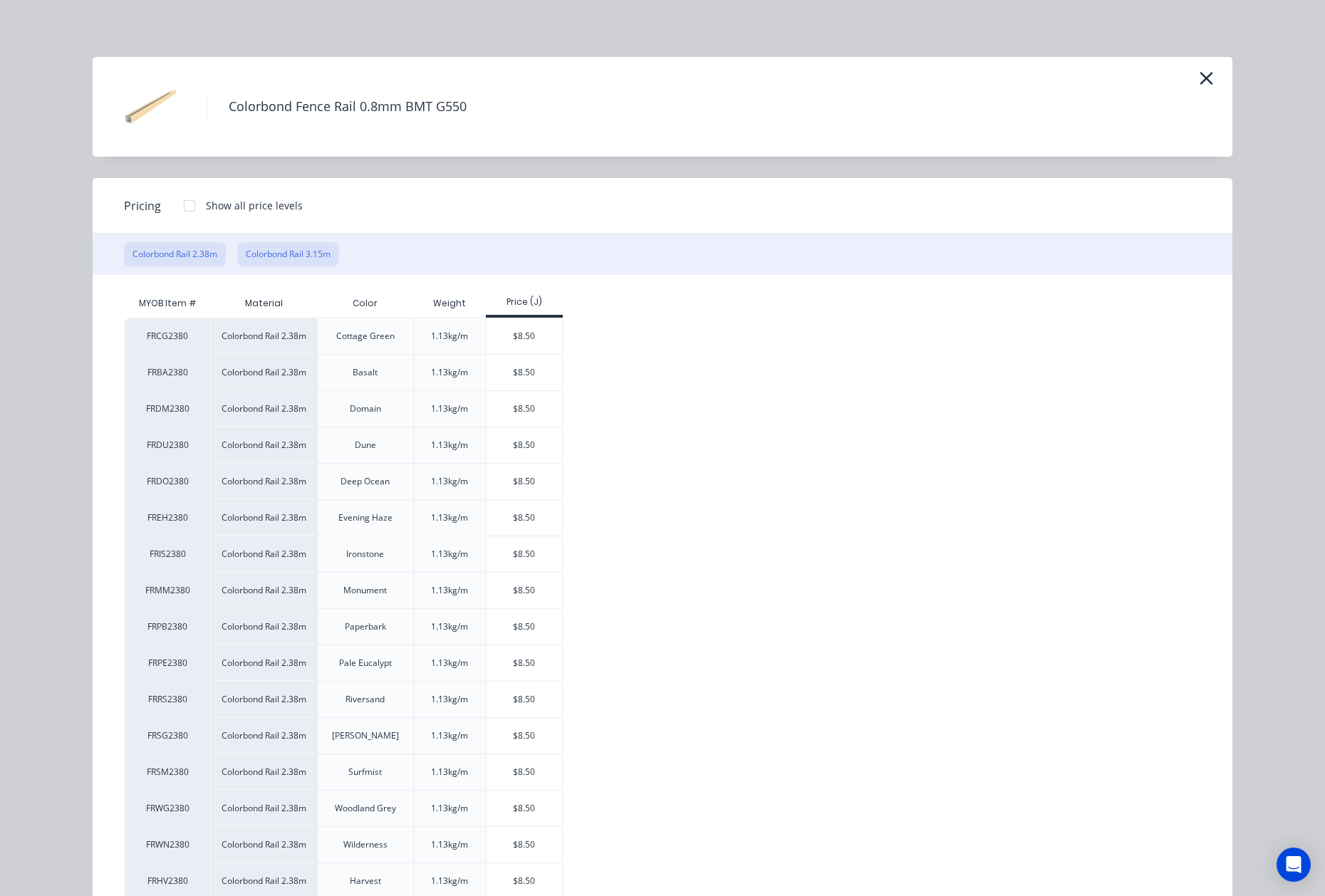
click at [303, 259] on button "Colorbond Rail 3.15m" at bounding box center [288, 253] width 102 height 24
click at [533, 479] on div "$11.25" at bounding box center [525, 481] width 76 height 35
type input "$11.25"
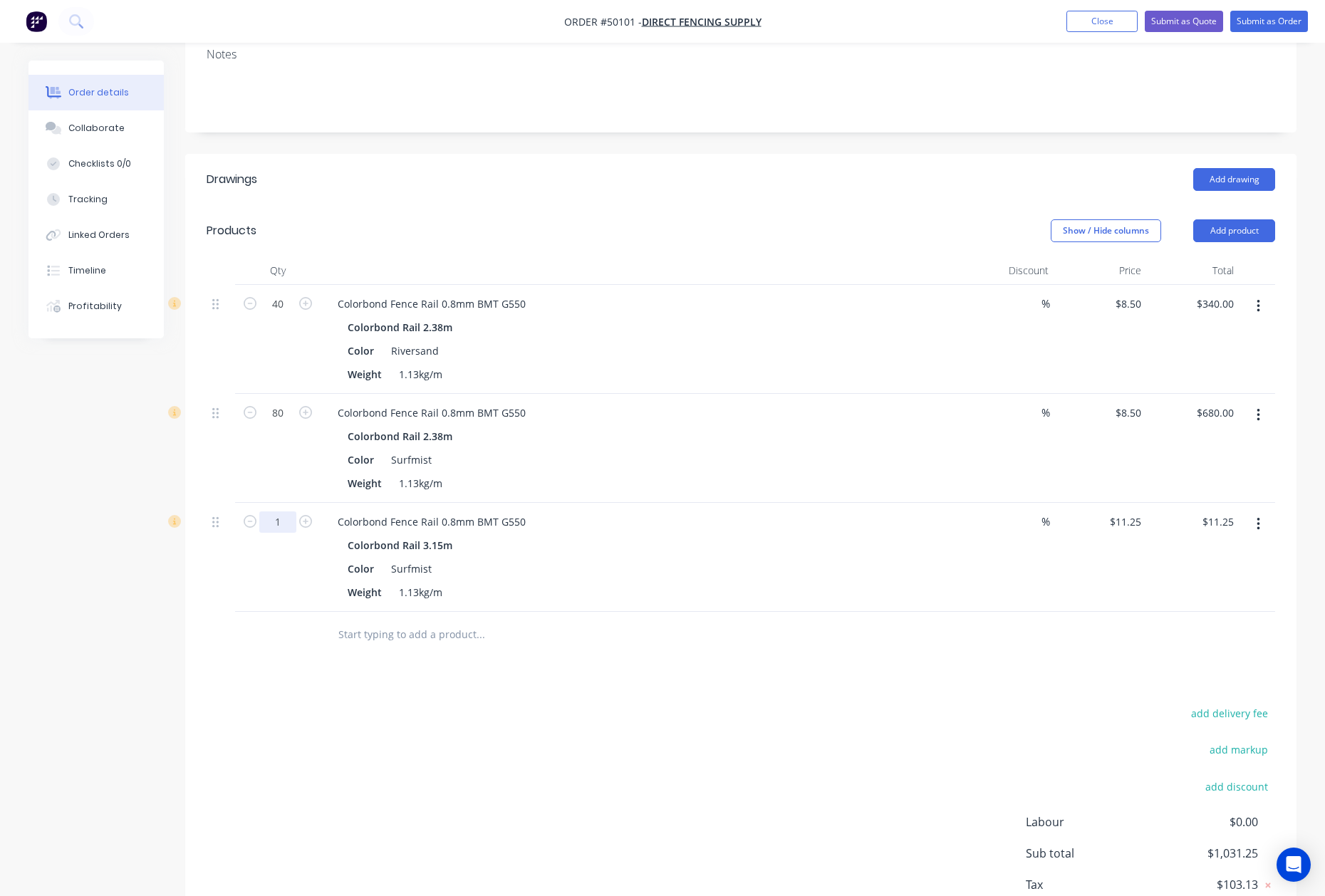
click at [282, 512] on input "1" at bounding box center [278, 522] width 37 height 22
type input "8"
type input "$90.00"
drag, startPoint x: 660, startPoint y: 503, endPoint x: 688, endPoint y: 470, distance: 43.3
click at [663, 512] on div "Colorbond Fence Rail 0.8mm BMT G550" at bounding box center [640, 521] width 629 height 21
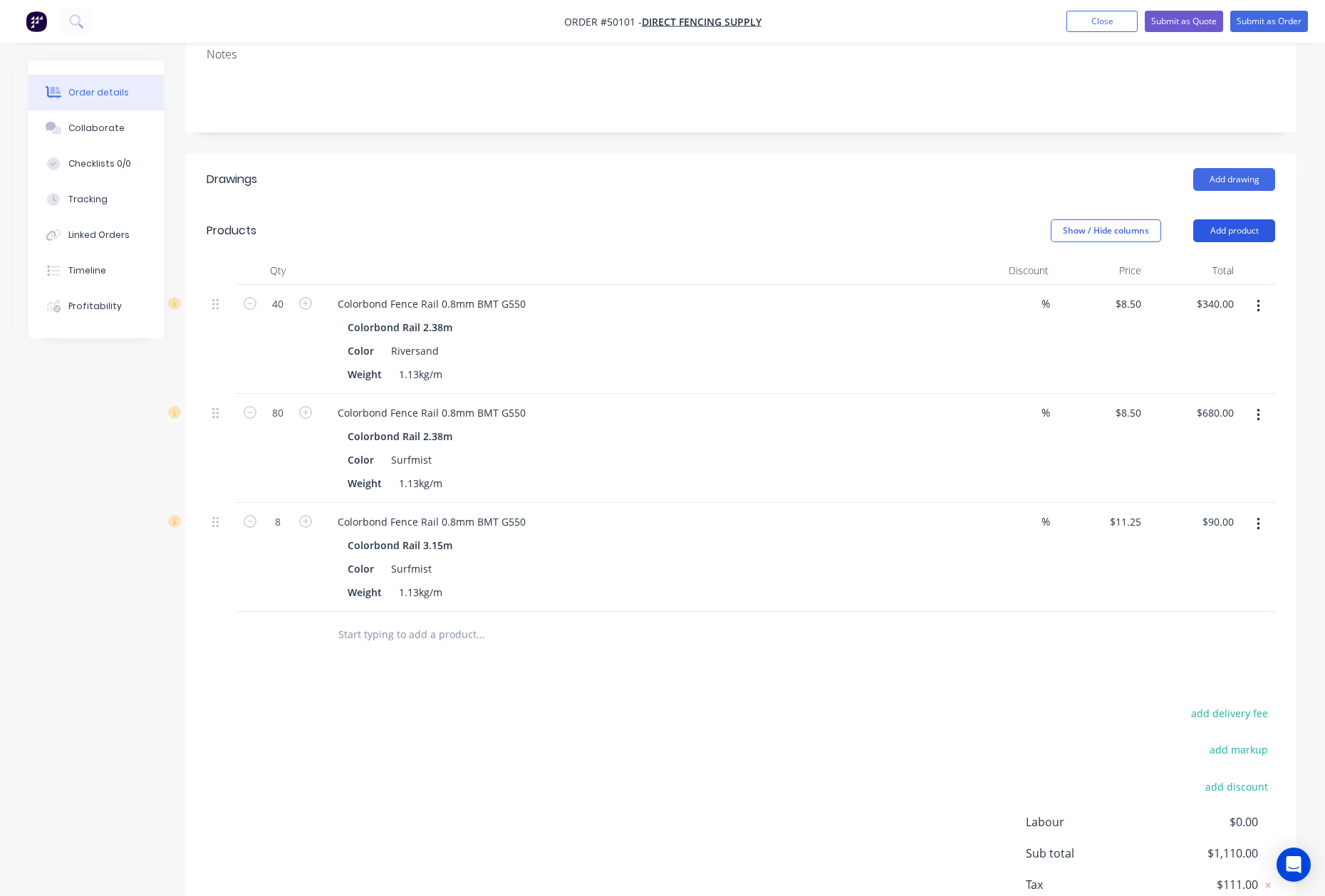
click at [1234, 219] on button "Add product" at bounding box center [1234, 230] width 82 height 22
click at [1195, 256] on div "Product catalogue" at bounding box center [1208, 266] width 110 height 21
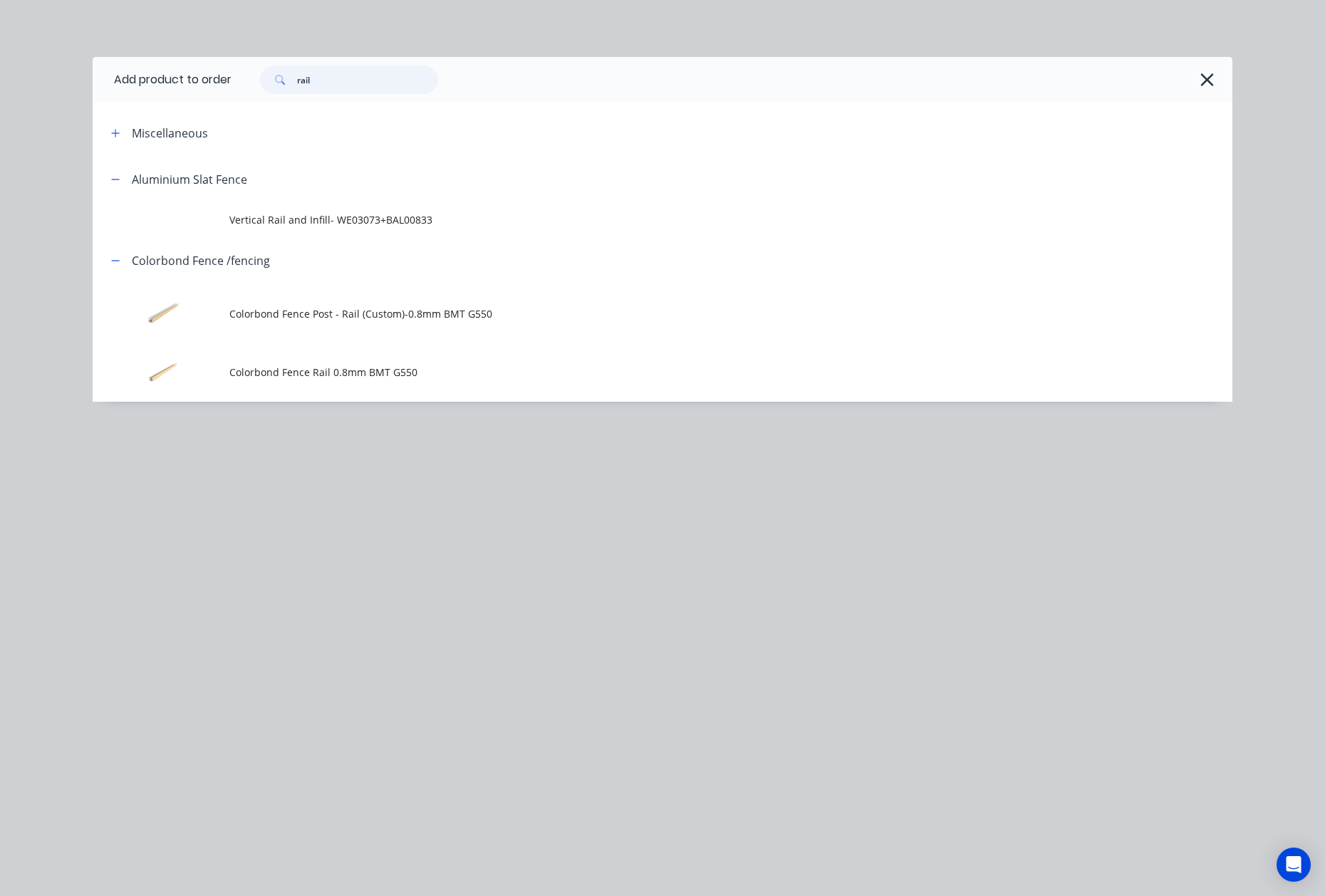
drag, startPoint x: 329, startPoint y: 72, endPoint x: 269, endPoint y: 83, distance: 61.0
click at [271, 83] on div "rail" at bounding box center [349, 79] width 178 height 28
type input "sheet"
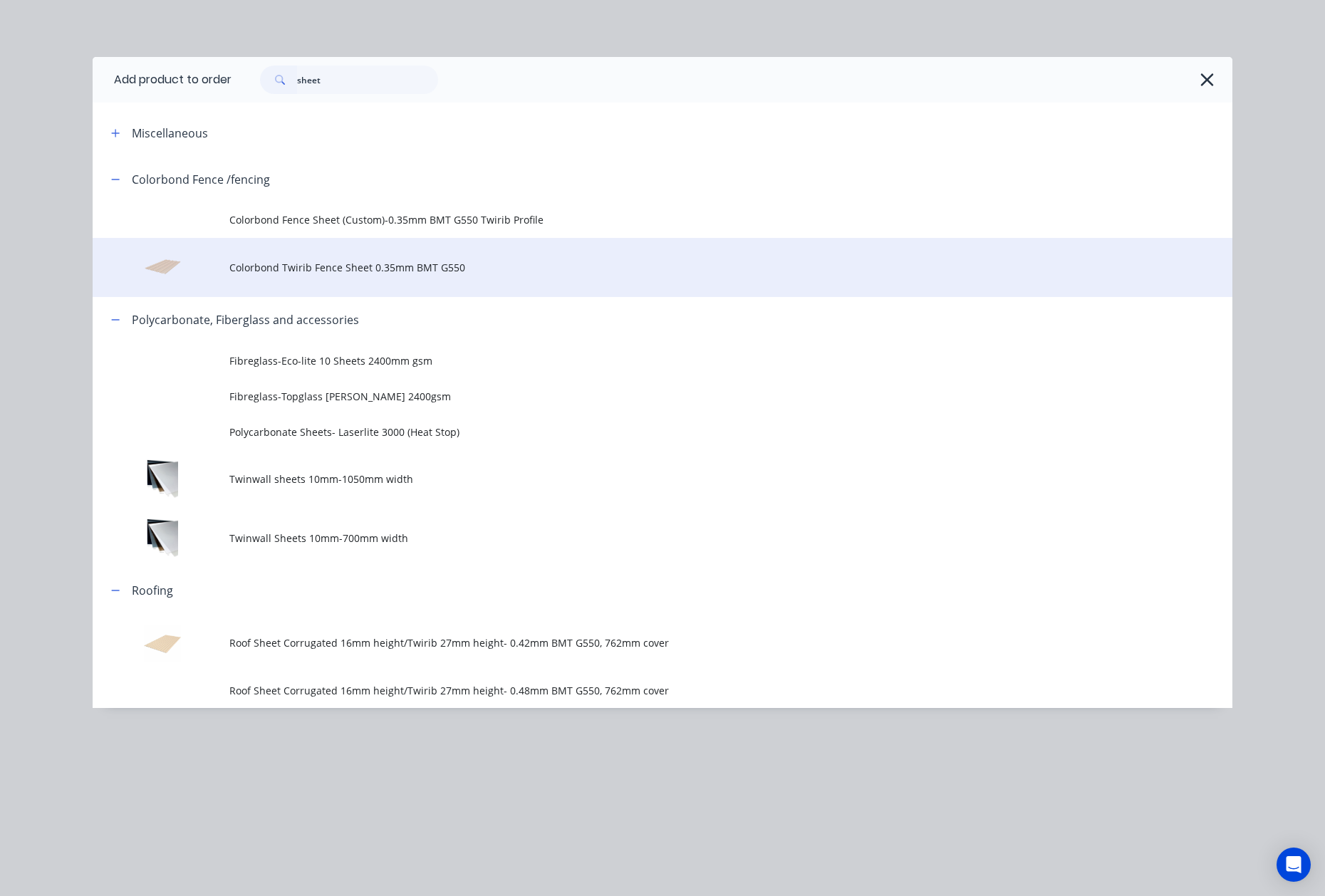
click at [411, 272] on span "Colorbond Twirib Fence Sheet 0.35mm BMT G550" at bounding box center [630, 267] width 802 height 15
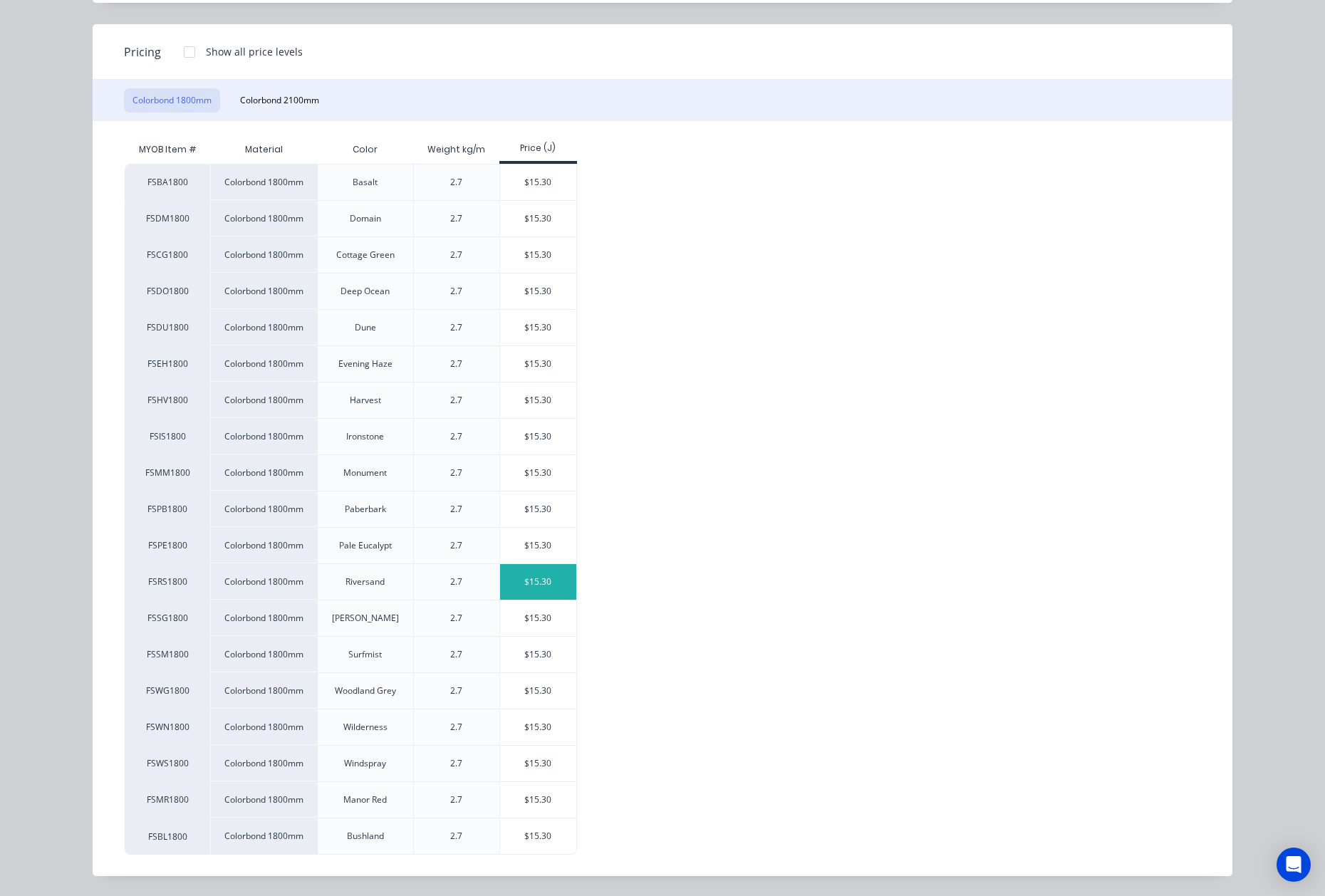
scroll to position [157, 0]
click at [539, 652] on div "$15.30" at bounding box center [538, 654] width 76 height 35
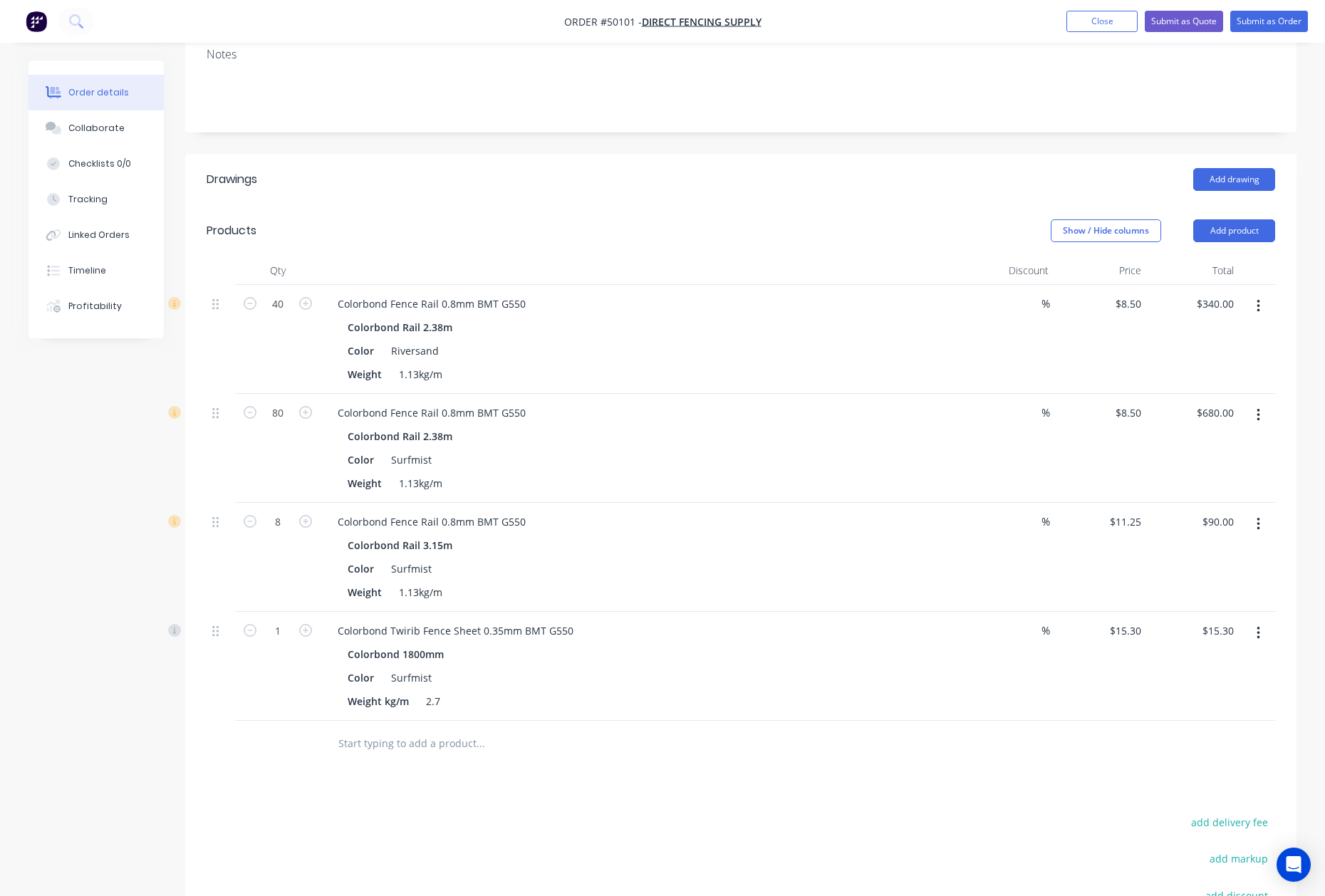
click at [277, 627] on div "1" at bounding box center [277, 665] width 85 height 109
click at [280, 620] on input "1" at bounding box center [278, 631] width 37 height 22
type input "150"
type input "$2,295.00"
click at [903, 698] on div "Colorbond Twirib Fence Sheet 0.35mm BMT G550 Colorbond 1800mm Color Surfmist We…" at bounding box center [641, 665] width 641 height 109
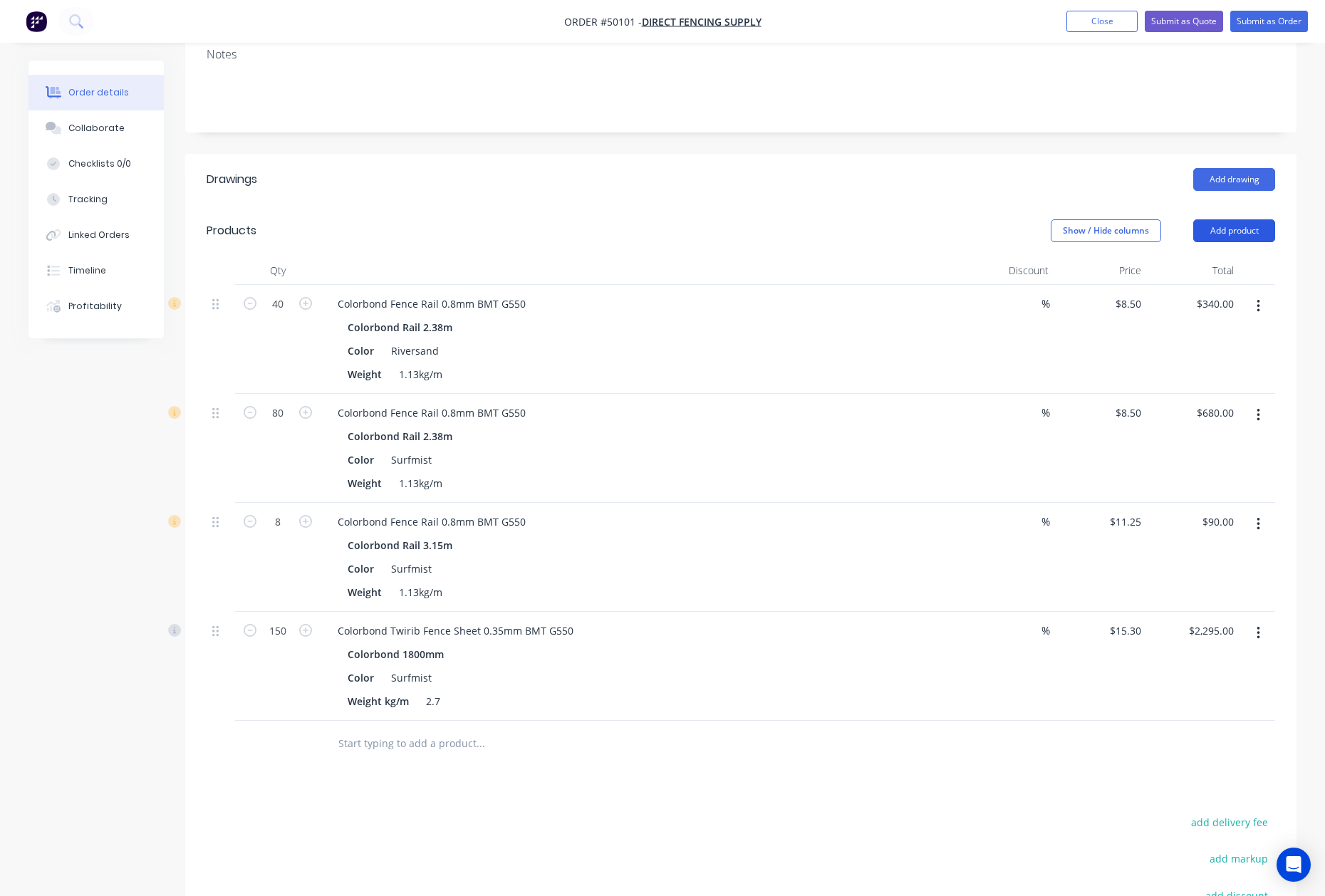
click at [1234, 219] on button "Add product" at bounding box center [1234, 230] width 82 height 22
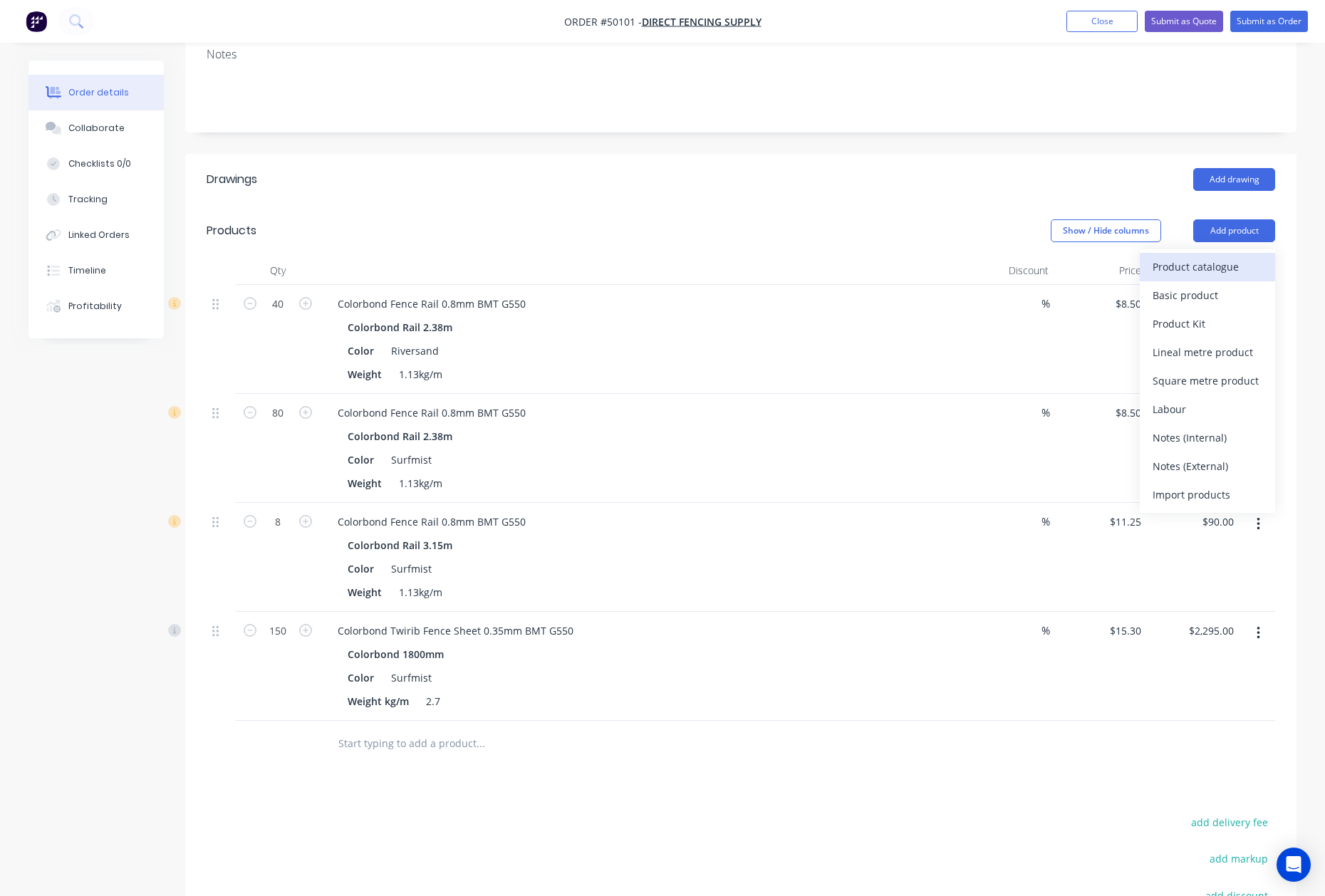
click at [1212, 256] on div "Product catalogue" at bounding box center [1208, 266] width 110 height 21
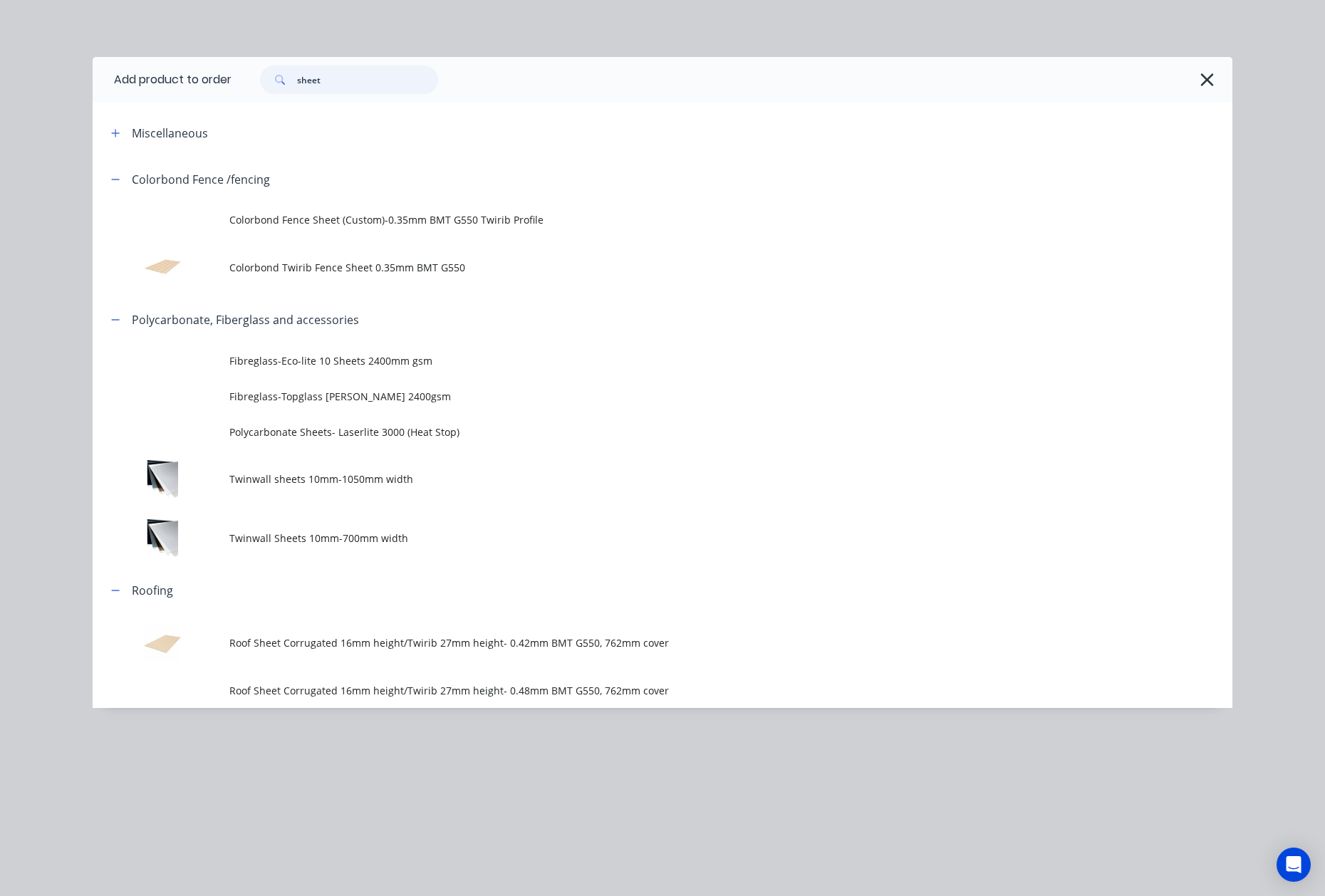
drag, startPoint x: 374, startPoint y: 74, endPoint x: 226, endPoint y: 87, distance: 148.6
click at [226, 87] on header "Add product to order sheet" at bounding box center [662, 79] width 1140 height 46
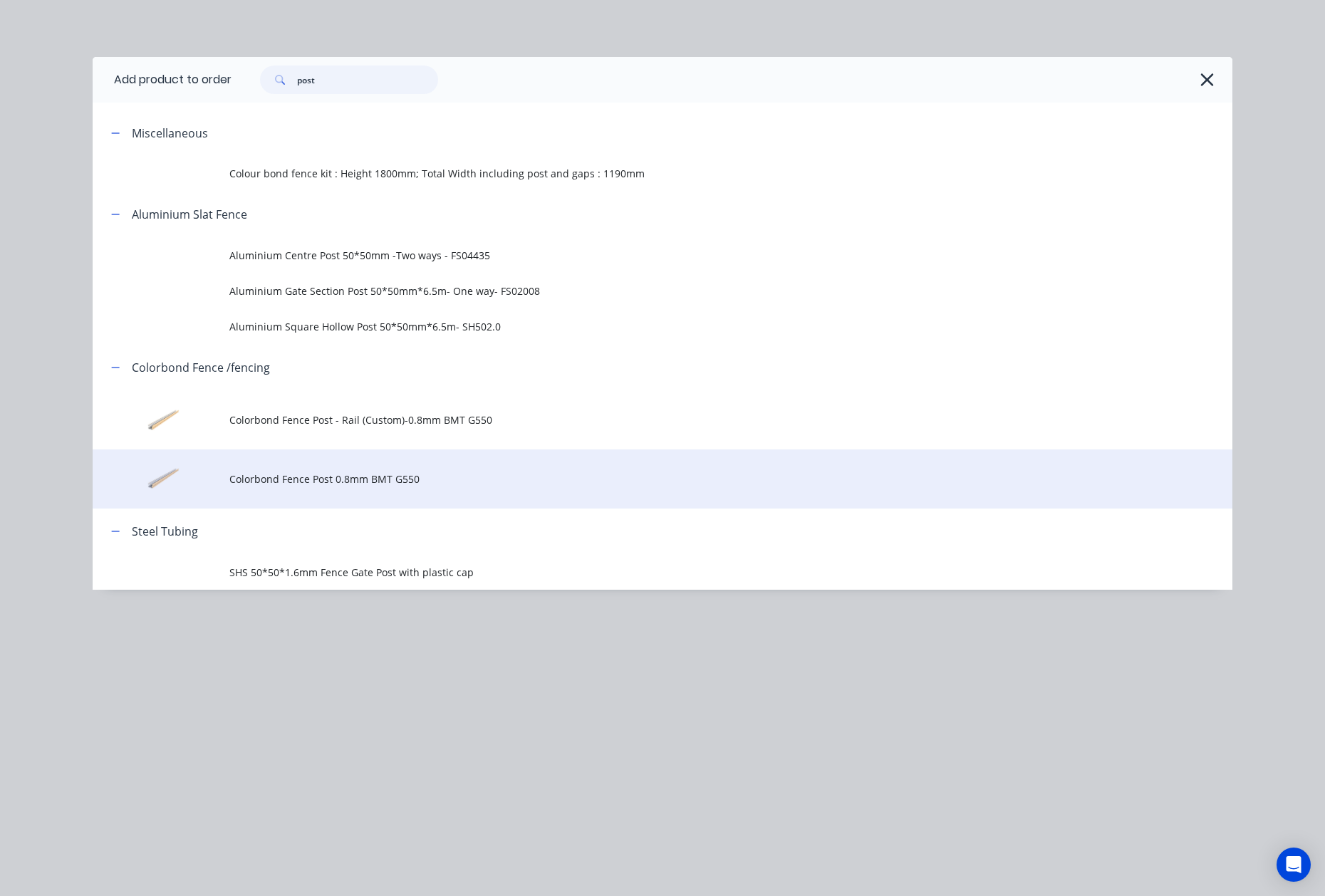
type input "post"
click at [344, 490] on td "Colorbond Fence Post 0.8mm BMT G550" at bounding box center [730, 478] width 1003 height 59
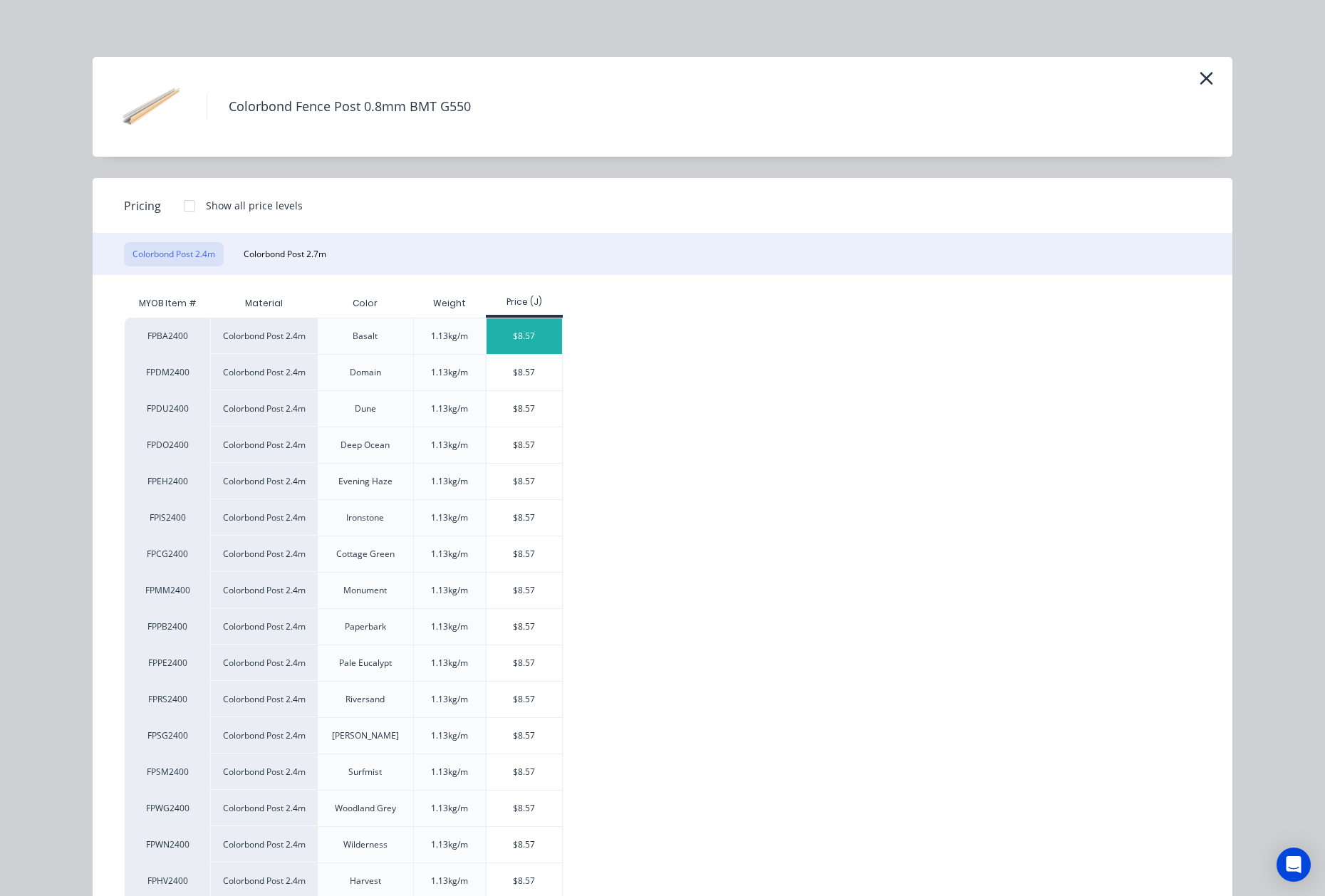
click at [514, 329] on div "$8.57" at bounding box center [525, 336] width 76 height 35
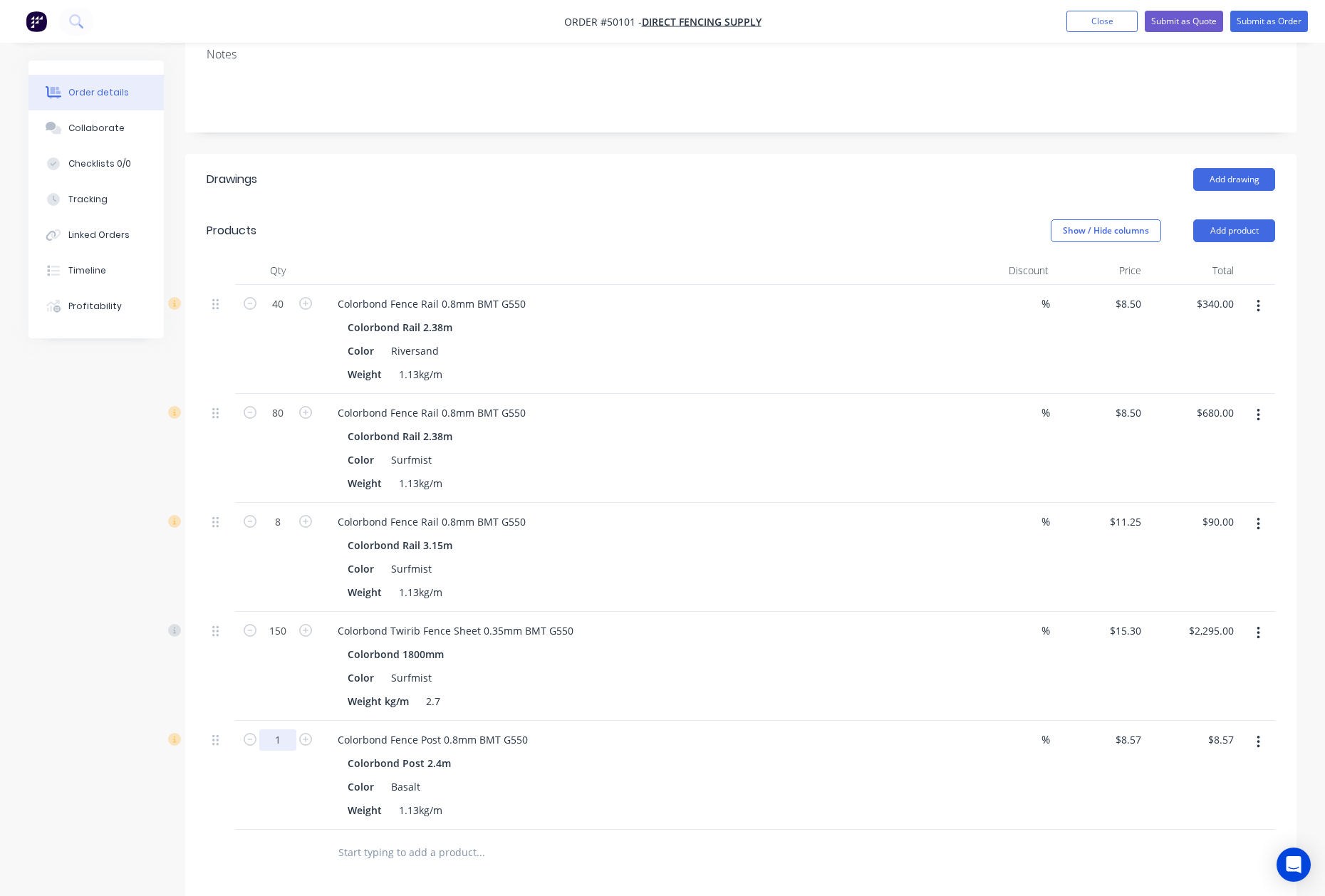
click at [283, 729] on input "1" at bounding box center [278, 739] width 37 height 22
type input "56"
type input "$479.92"
click at [631, 691] on div "Weight kg/m 2.7" at bounding box center [638, 700] width 593 height 21
click at [1211, 219] on button "Add product" at bounding box center [1234, 230] width 82 height 22
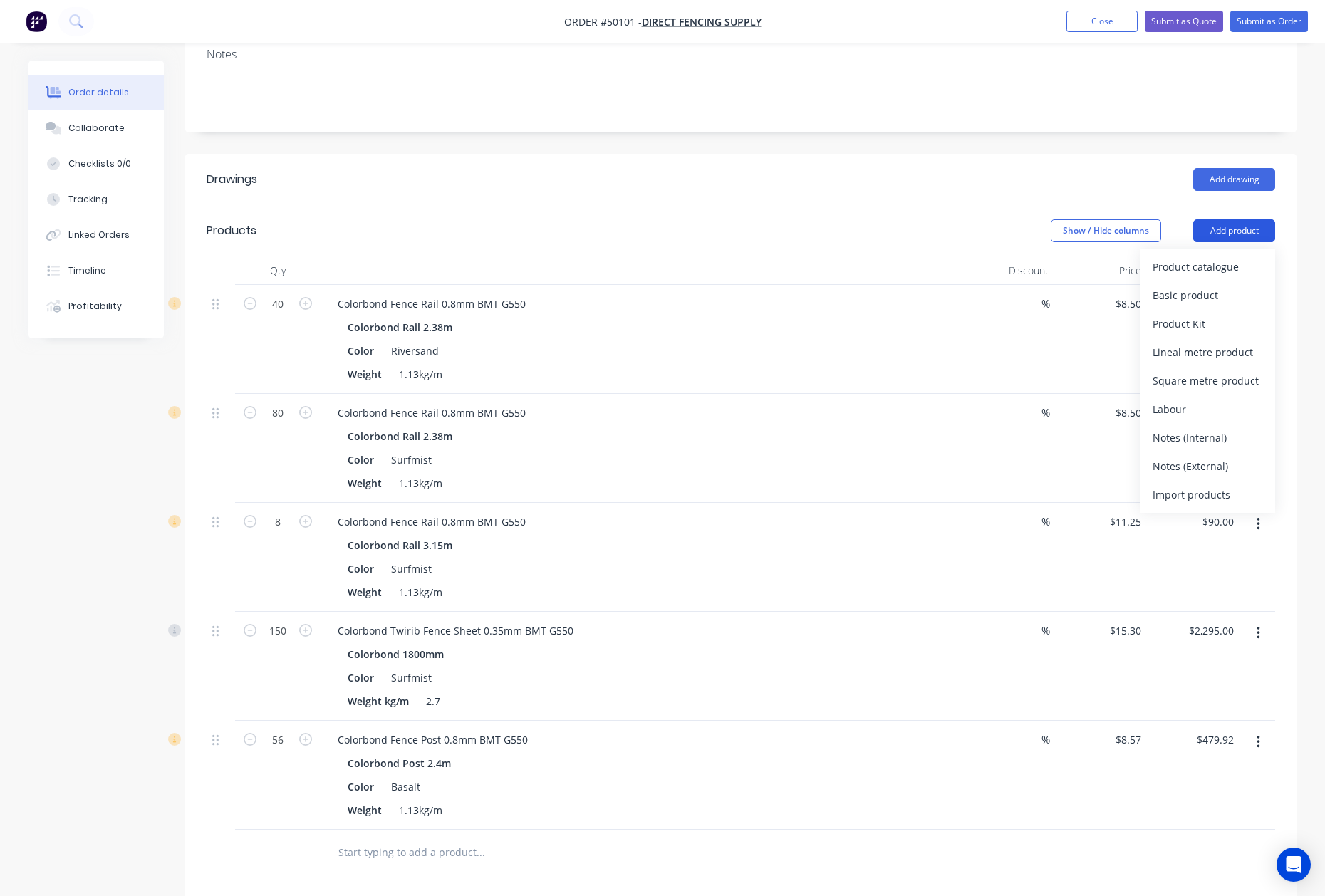
click at [1200, 256] on div "Product catalogue" at bounding box center [1208, 266] width 110 height 21
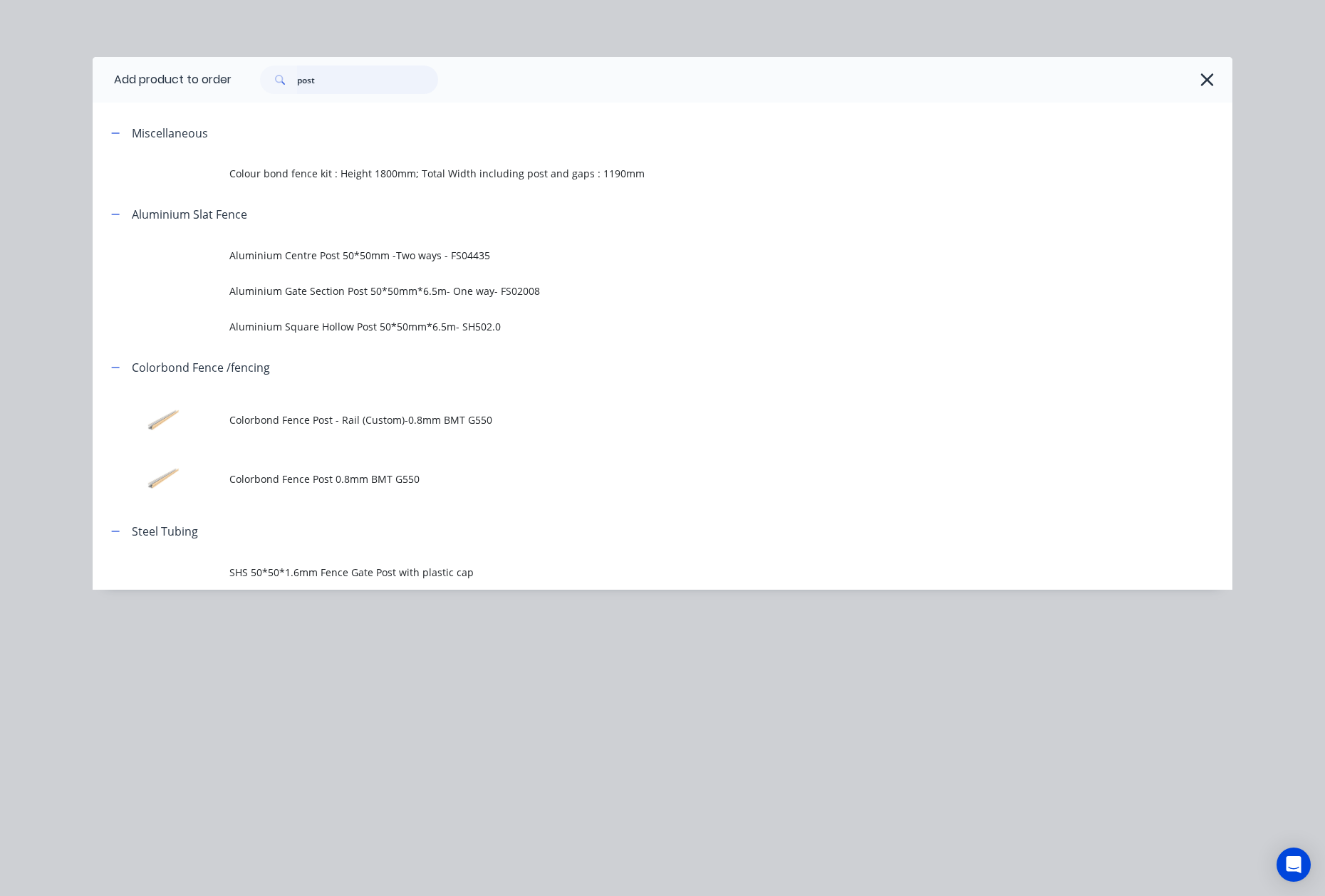
click at [383, 81] on input "post" at bounding box center [368, 79] width 141 height 28
drag, startPoint x: 376, startPoint y: 69, endPoint x: 128, endPoint y: 88, distance: 248.7
click at [128, 88] on header "Add product to order post" at bounding box center [662, 79] width 1140 height 46
type input "rail"
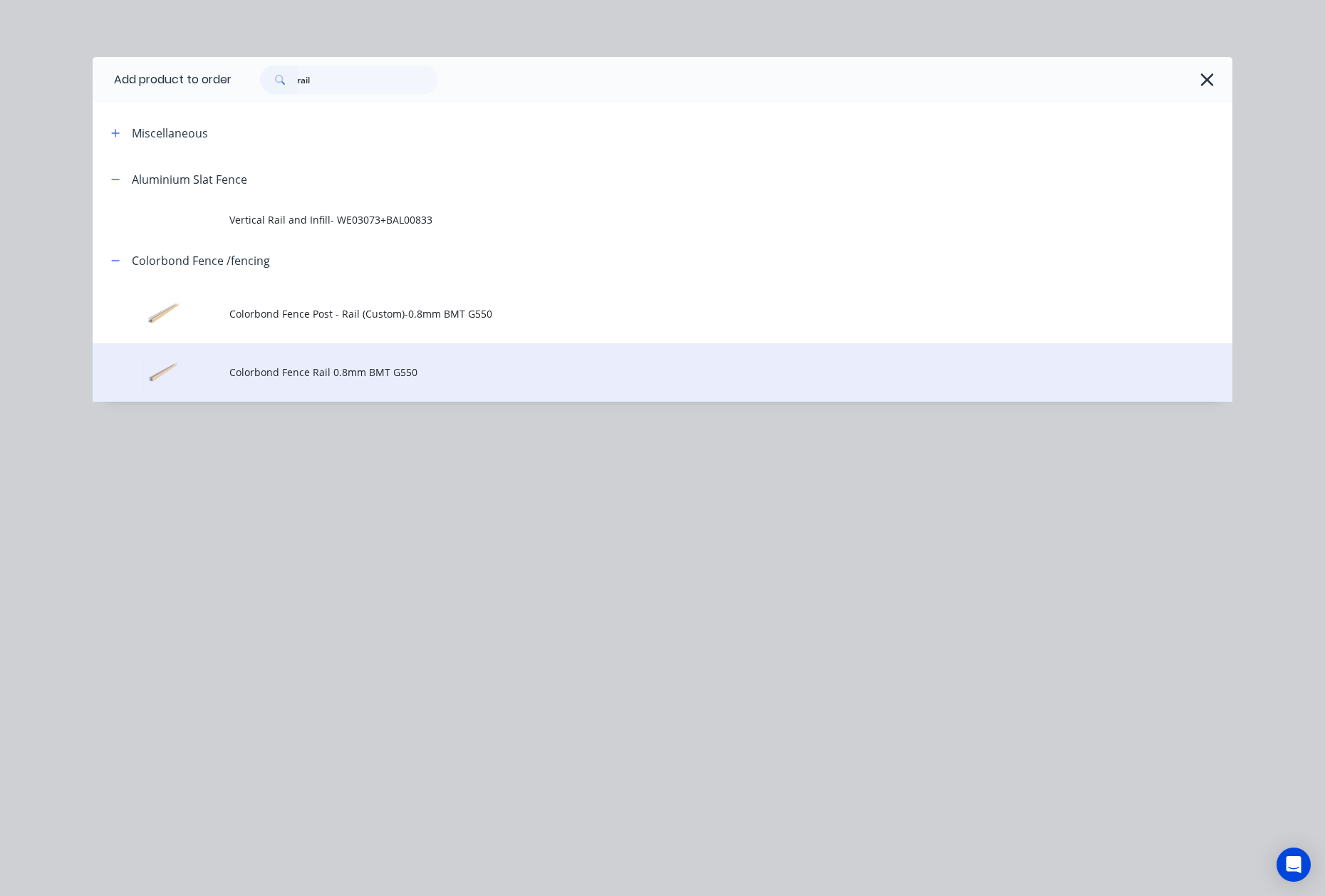
click at [326, 370] on span "Colorbond Fence Rail 0.8mm BMT G550" at bounding box center [630, 372] width 802 height 15
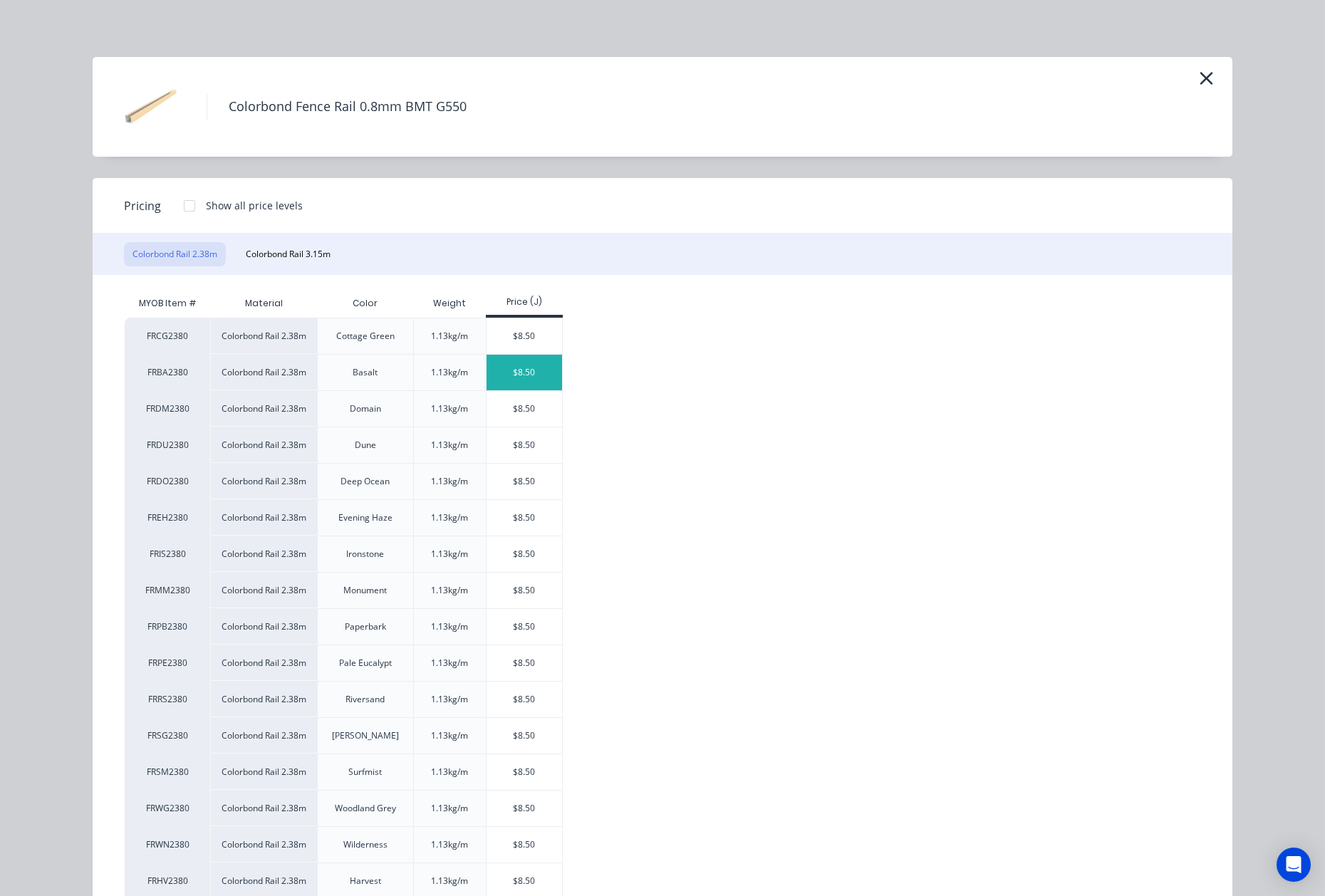
click at [525, 362] on div "$8.50" at bounding box center [525, 372] width 76 height 35
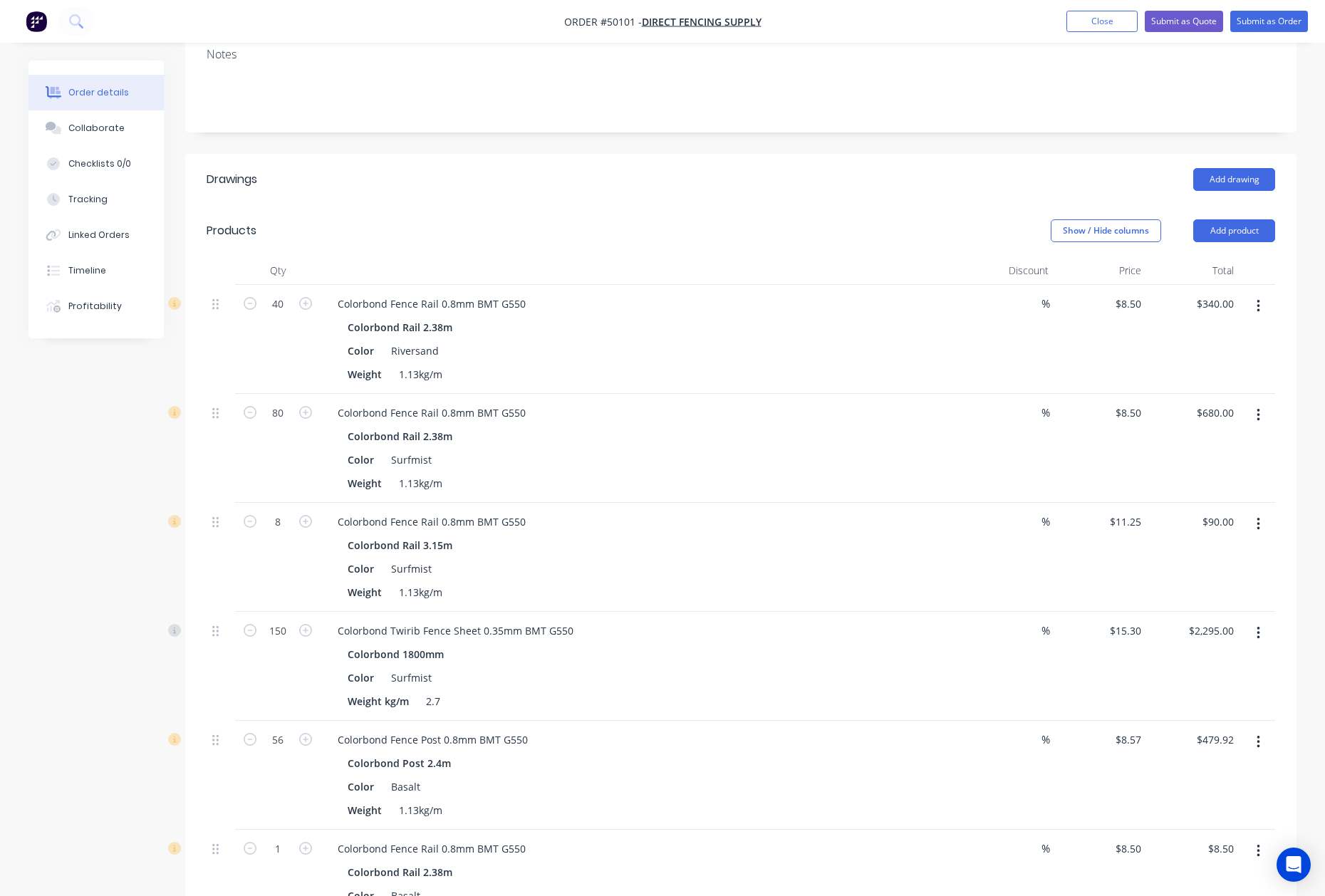
scroll to position [474, 0]
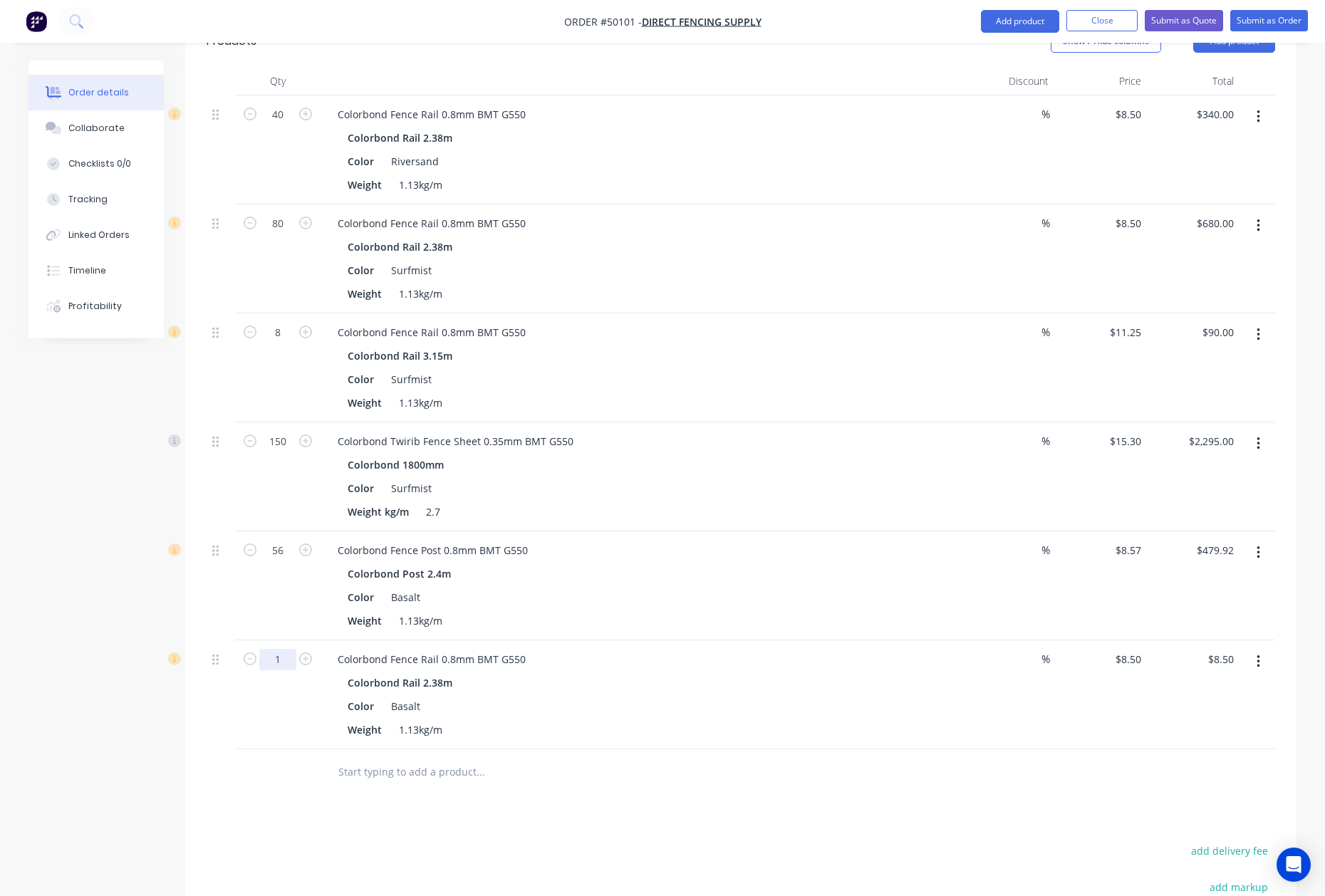
click at [281, 649] on input "1" at bounding box center [278, 659] width 37 height 22
type input "56"
type input "$476.00"
click at [753, 672] on div "Colorbond Rail 2.38m" at bounding box center [641, 682] width 587 height 21
click at [1248, 650] on button "button" at bounding box center [1258, 661] width 33 height 25
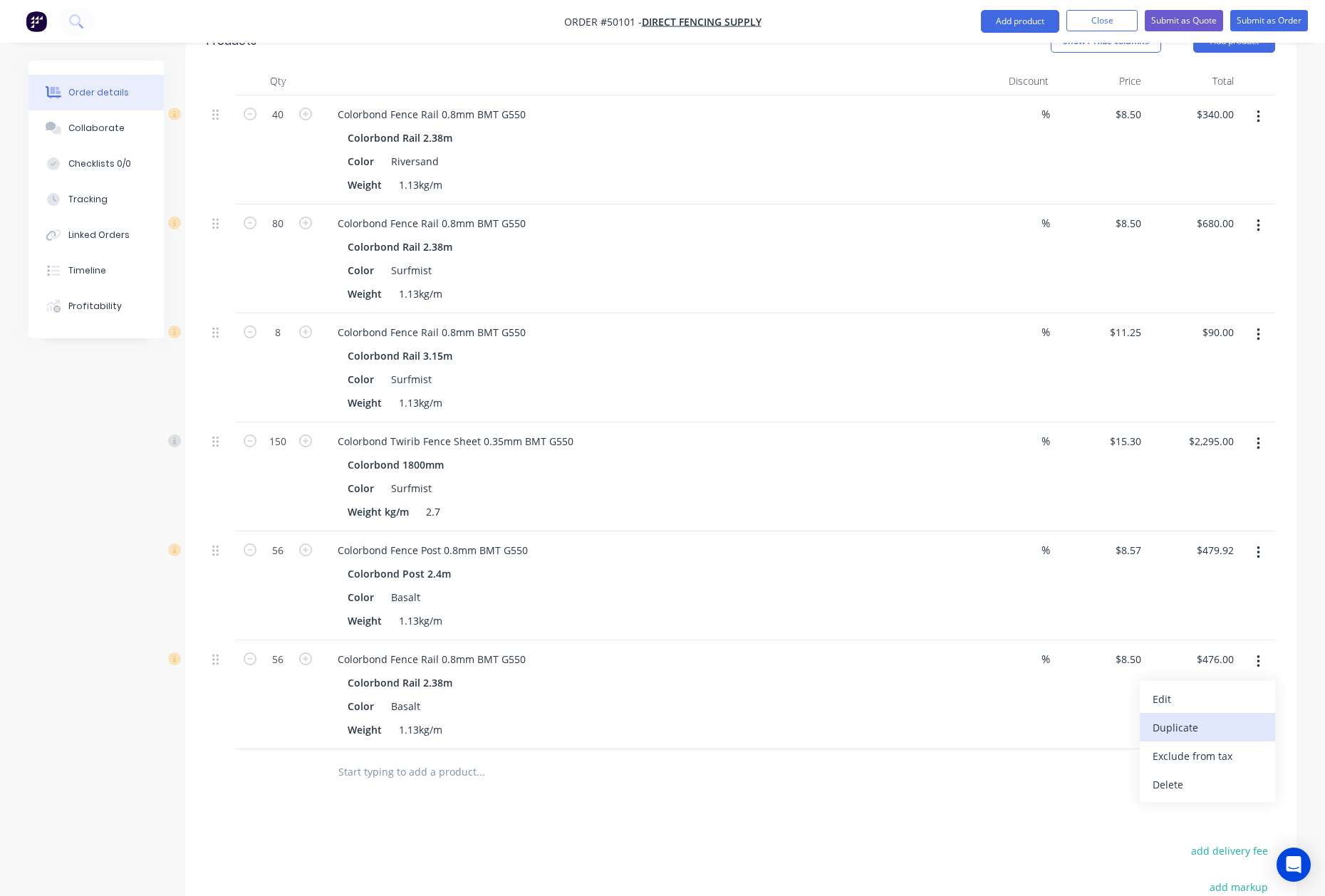
click at [1215, 717] on div "Duplicate" at bounding box center [1208, 727] width 110 height 21
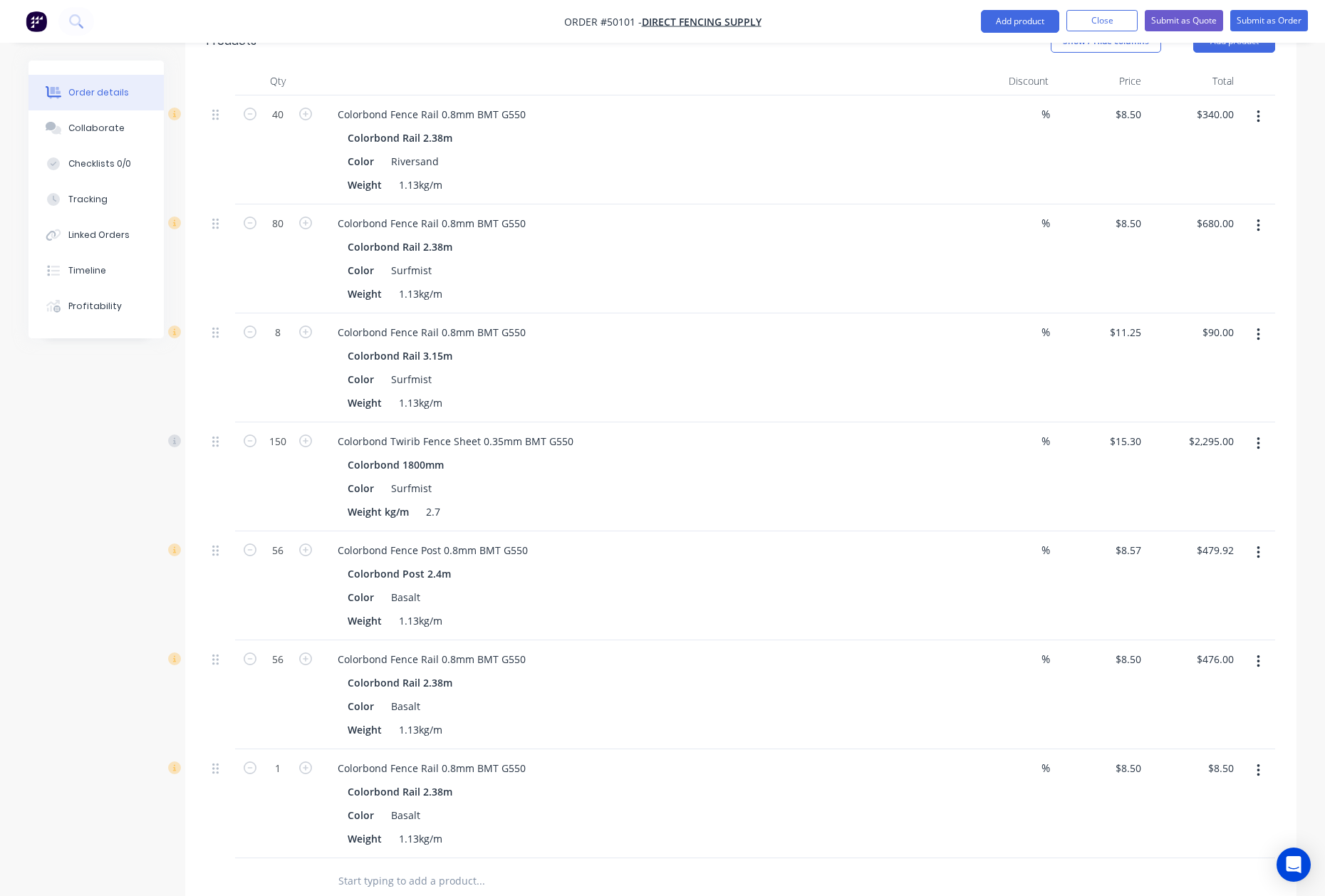
click at [1266, 757] on button "button" at bounding box center [1258, 770] width 33 height 25
click at [1223, 793] on button "Edit" at bounding box center [1208, 807] width 135 height 28
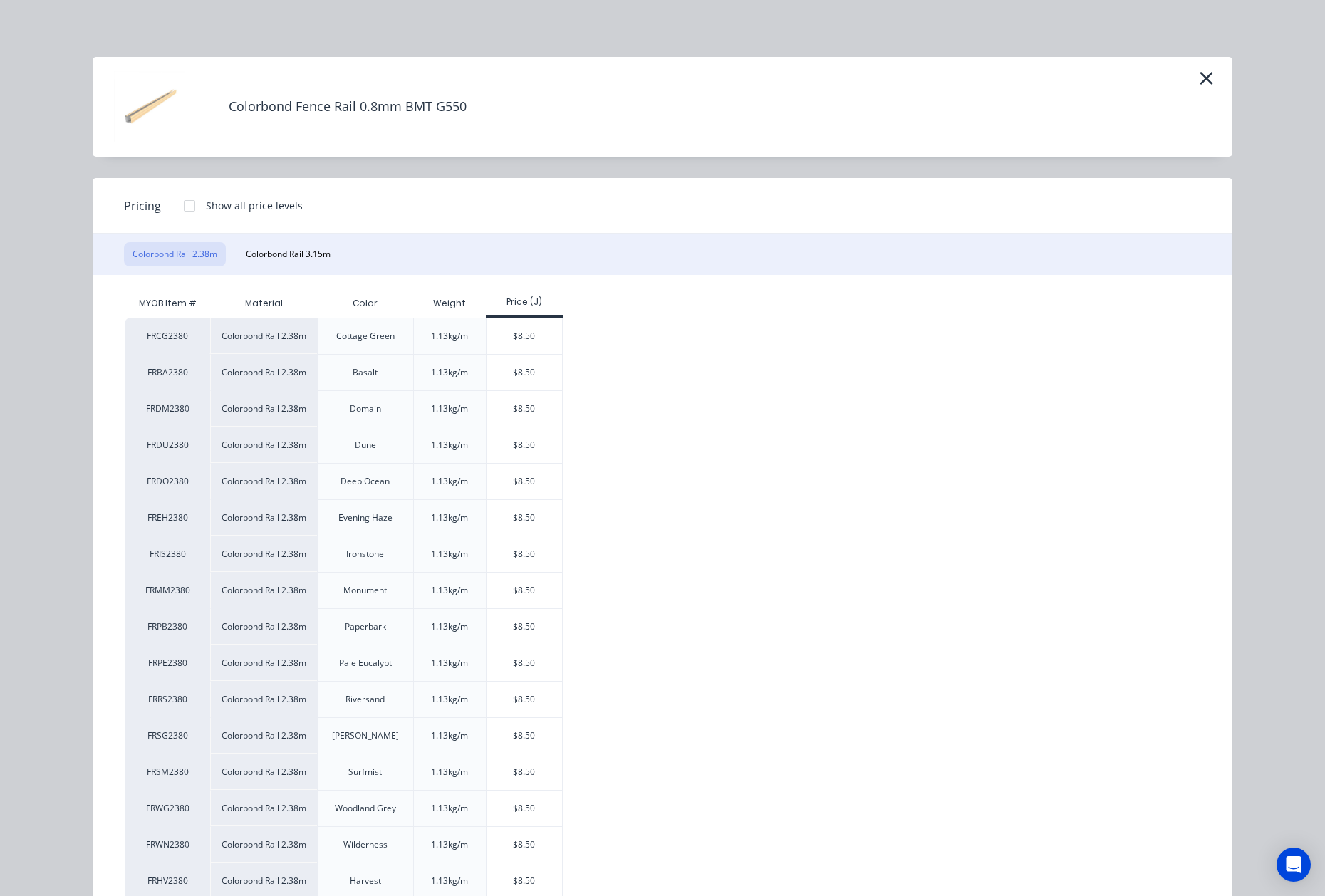
drag, startPoint x: 1203, startPoint y: 85, endPoint x: 1255, endPoint y: 438, distance: 356.8
click at [1201, 85] on icon "button" at bounding box center [1206, 78] width 15 height 20
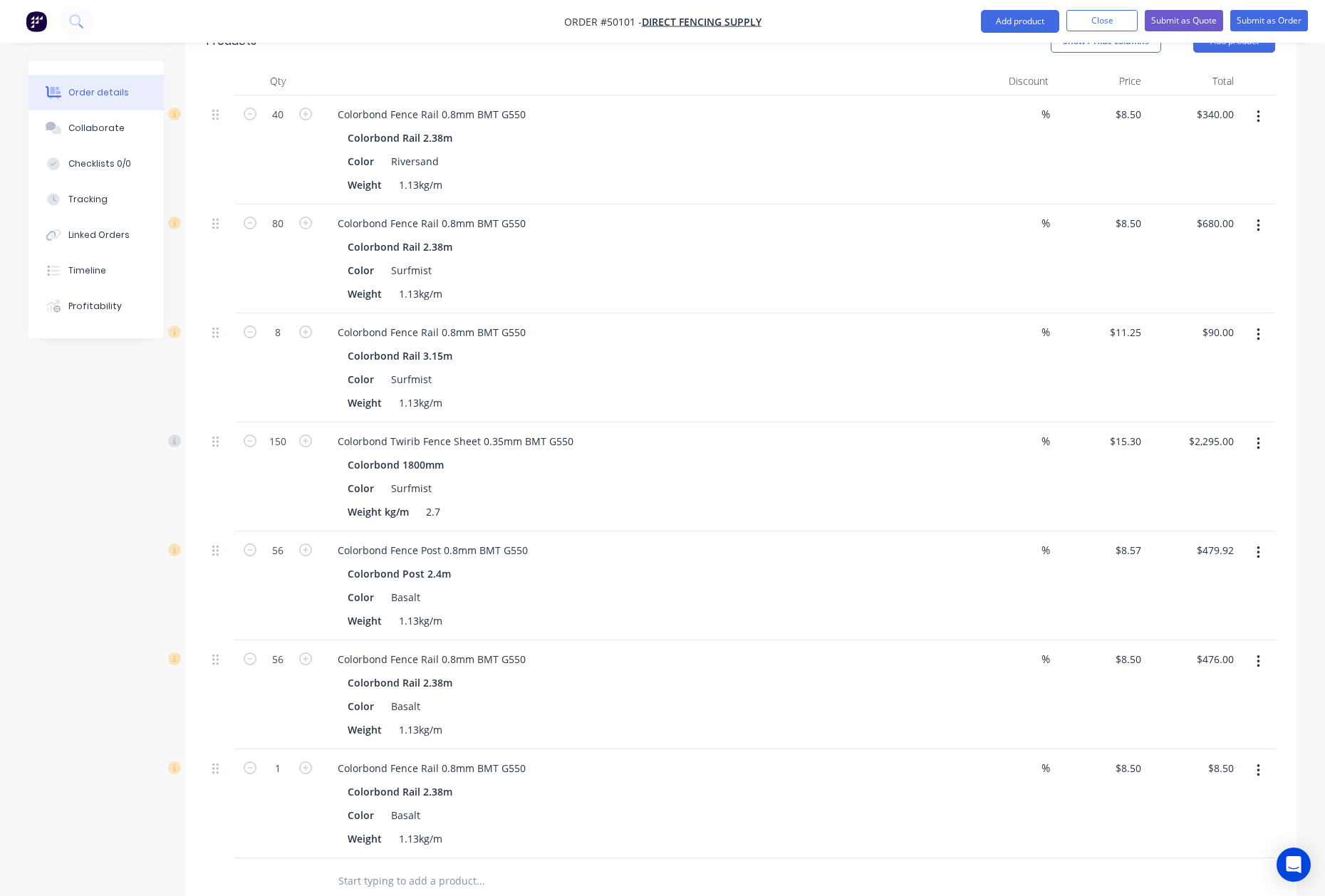
drag, startPoint x: 1256, startPoint y: 746, endPoint x: 1257, endPoint y: 769, distance: 23.0
click at [1257, 763] on icon "button" at bounding box center [1258, 771] width 4 height 16
click at [1211, 883] on div "Delete" at bounding box center [1208, 893] width 110 height 21
click at [1257, 437] on icon "button" at bounding box center [1257, 443] width 3 height 13
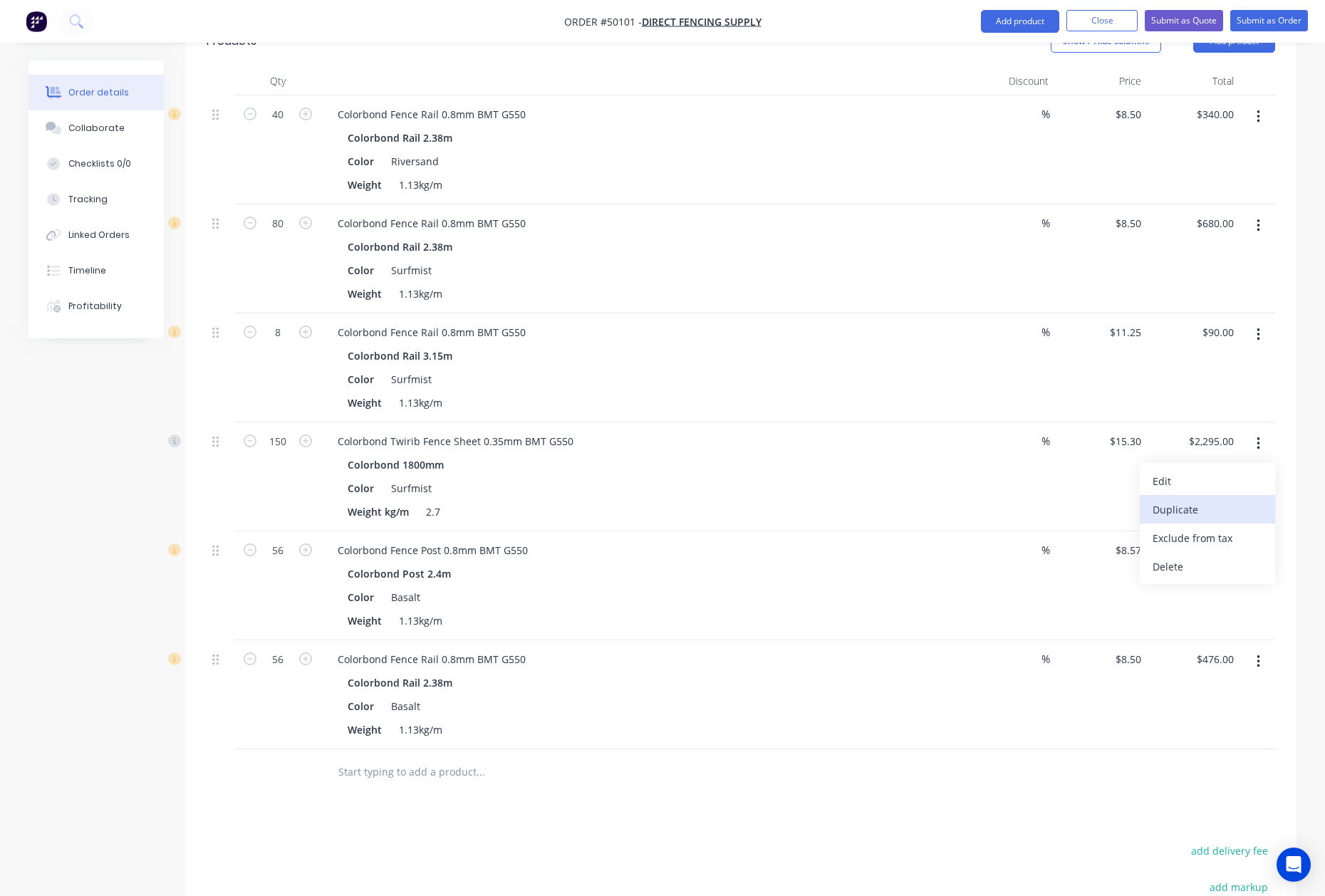
click at [1181, 499] on div "Duplicate" at bounding box center [1208, 509] width 110 height 21
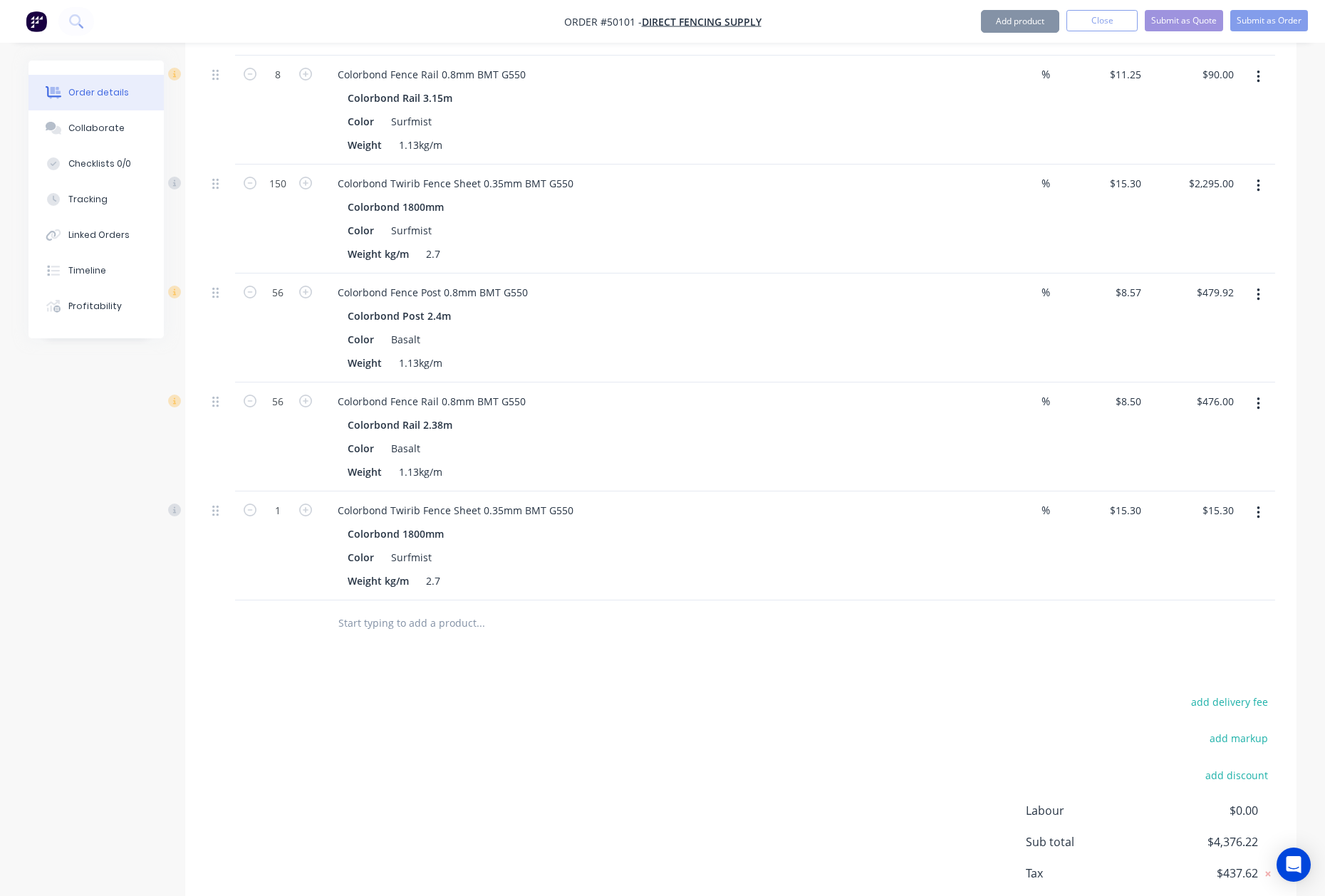
scroll to position [759, 0]
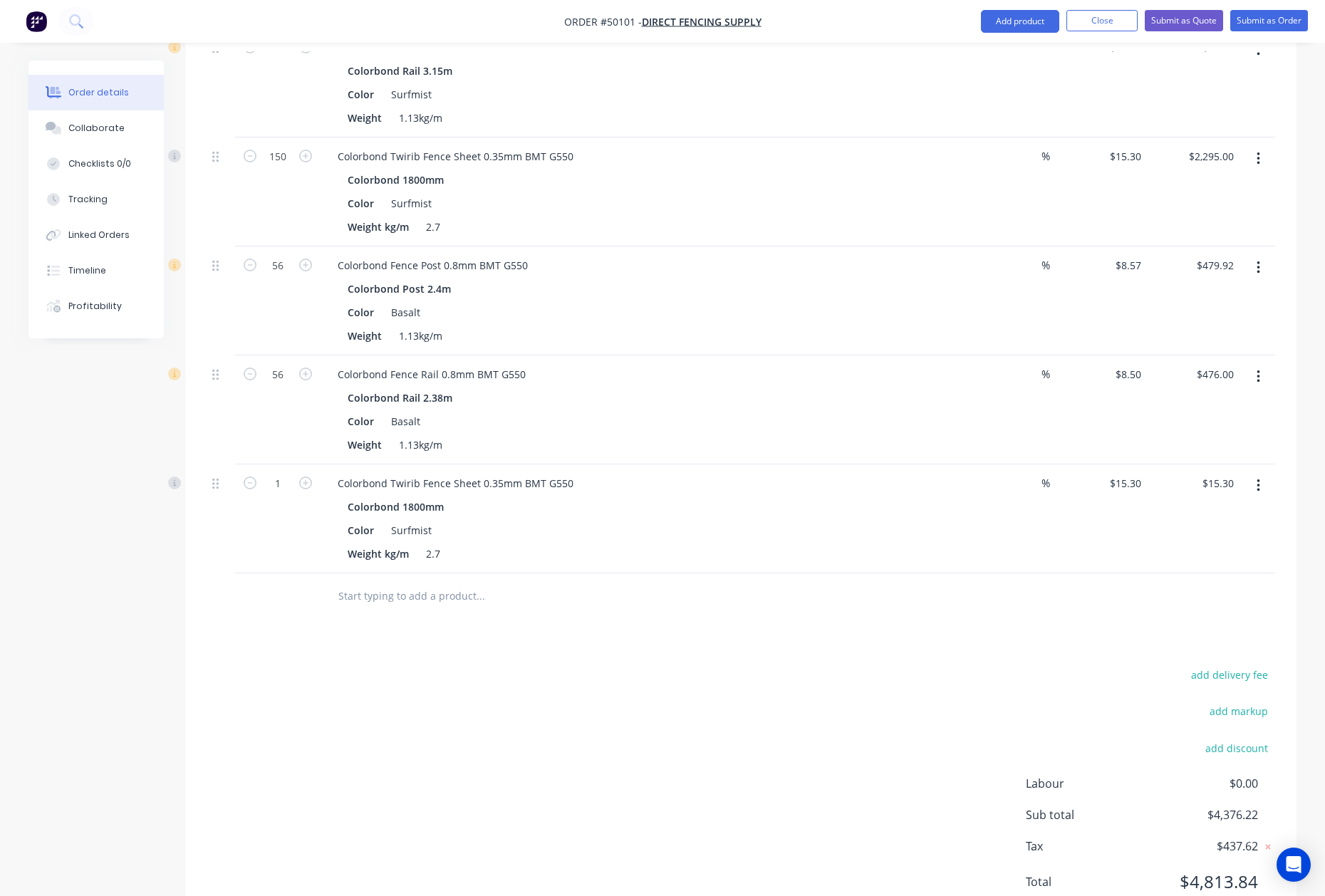
click at [1265, 472] on button "button" at bounding box center [1258, 485] width 33 height 25
click at [1207, 513] on div "Edit" at bounding box center [1208, 522] width 110 height 21
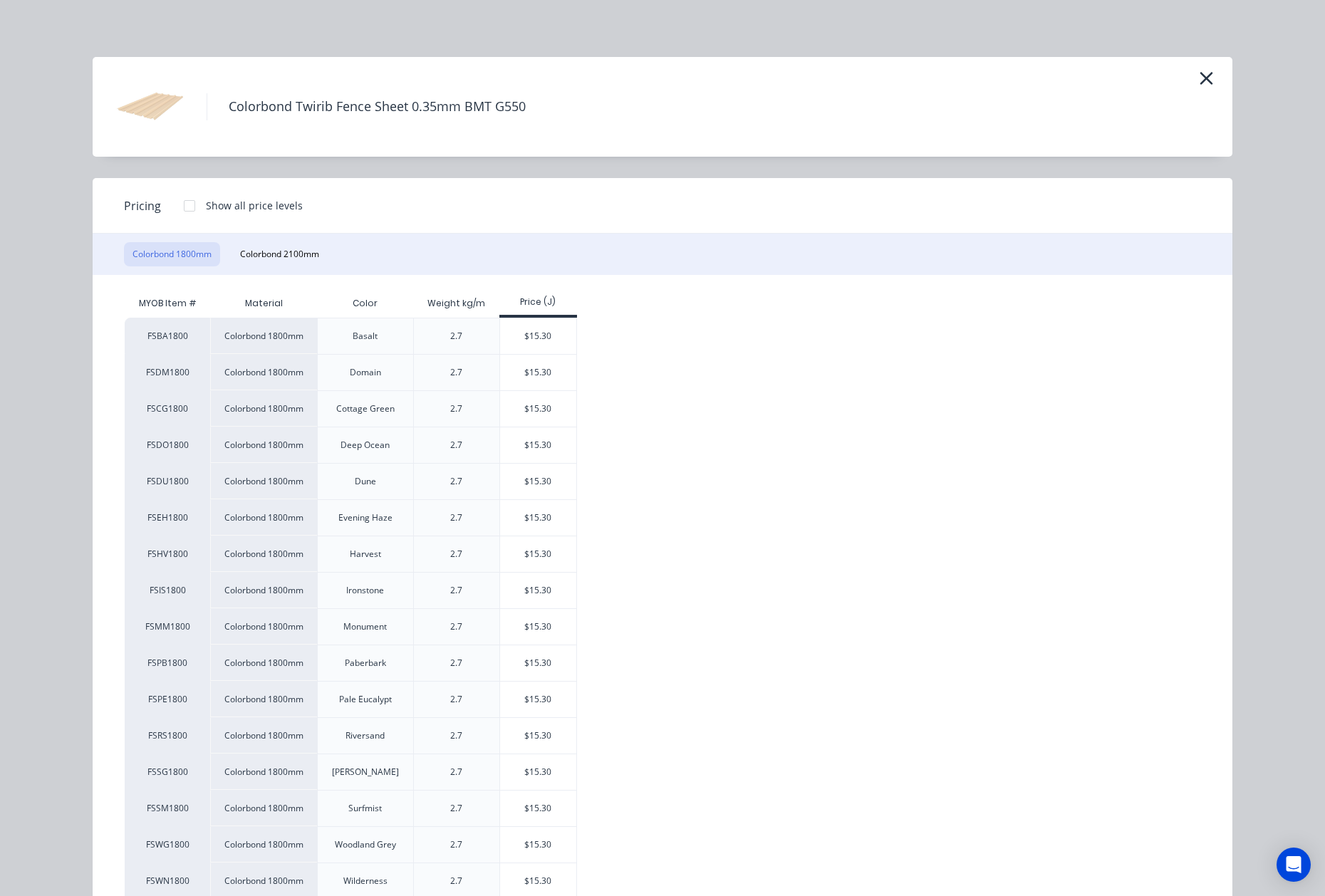
click at [1200, 81] on icon "button" at bounding box center [1206, 78] width 15 height 20
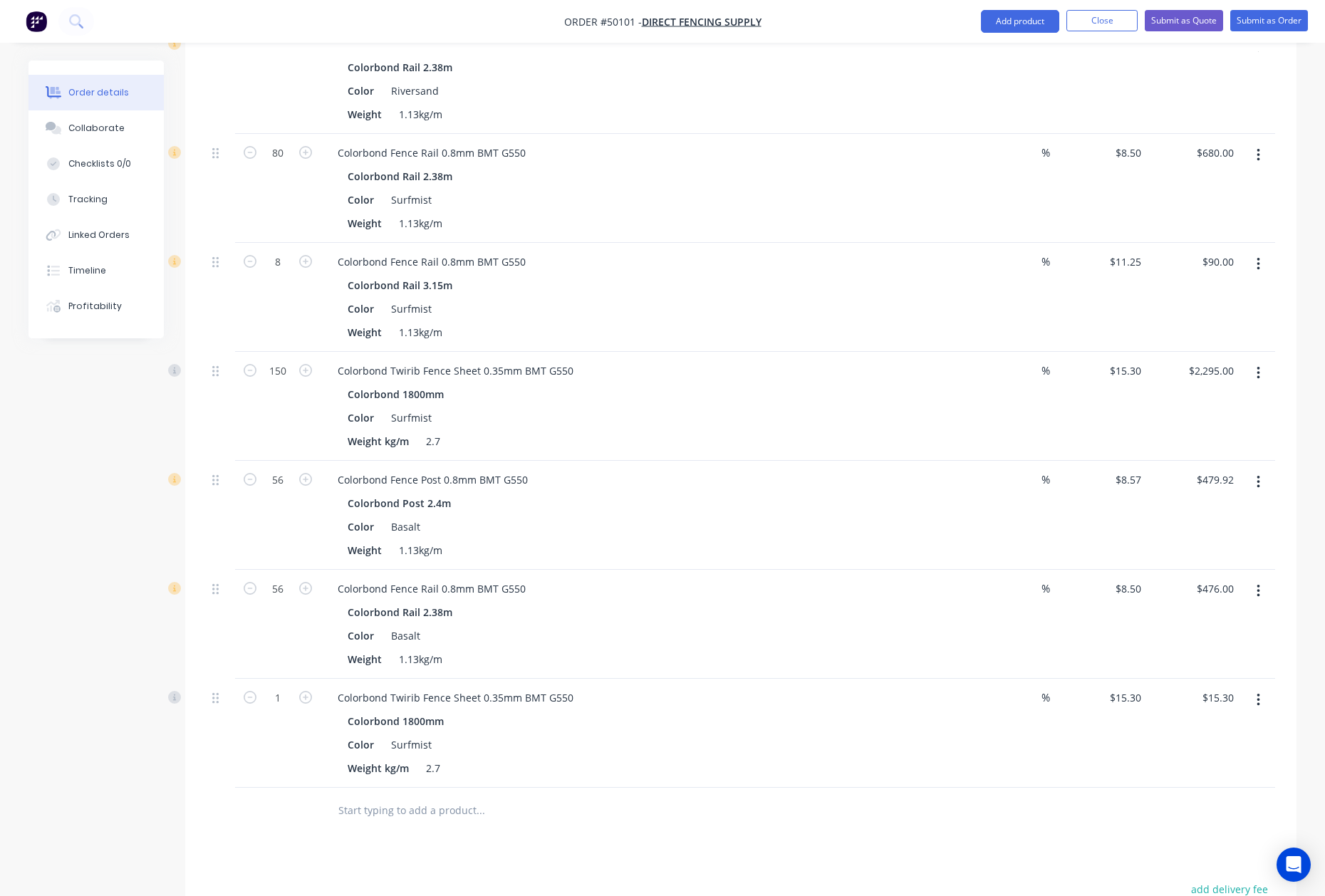
scroll to position [664, 0]
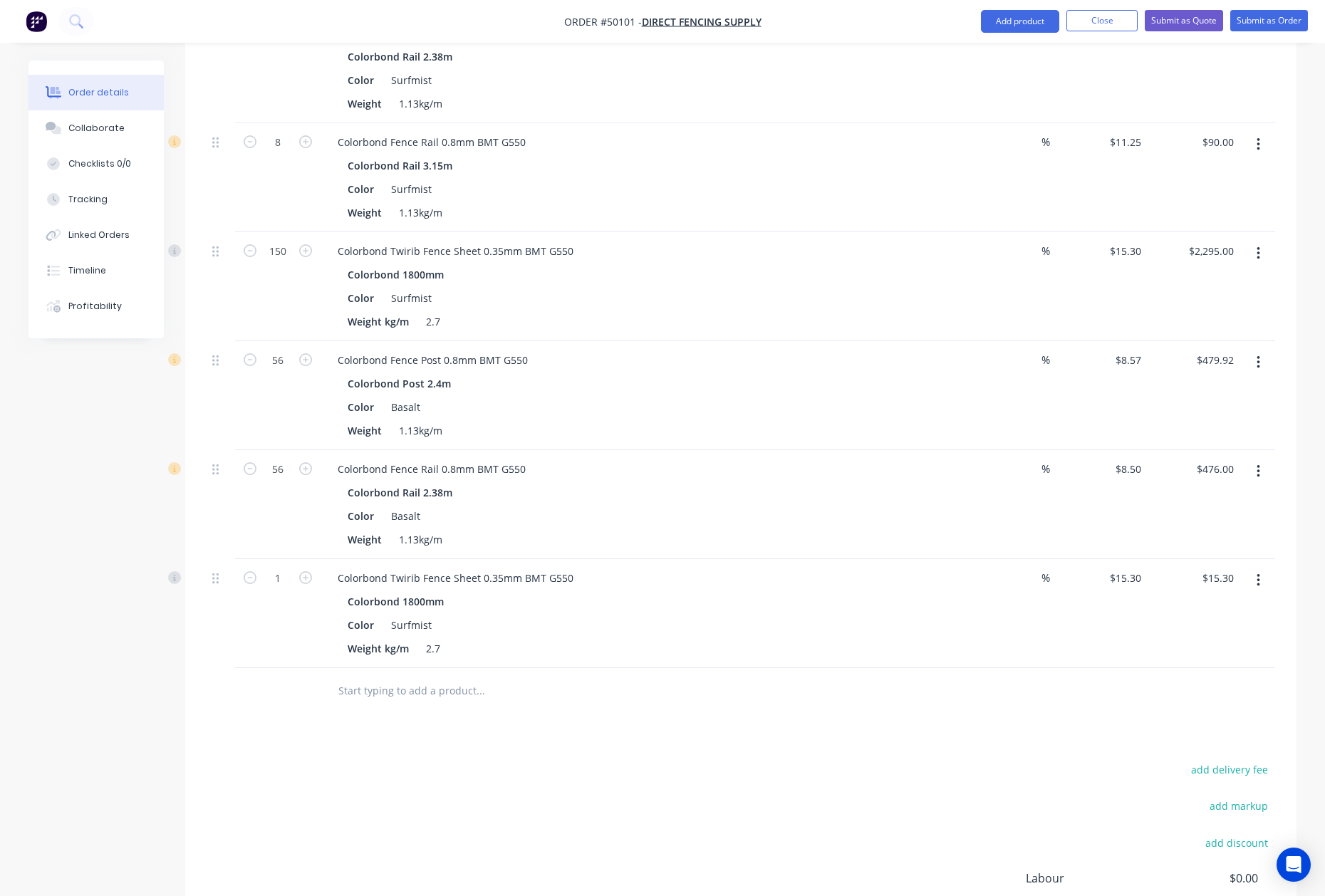
click at [1260, 567] on button "button" at bounding box center [1258, 580] width 33 height 25
click at [1198, 693] on div "Delete" at bounding box center [1208, 702] width 110 height 21
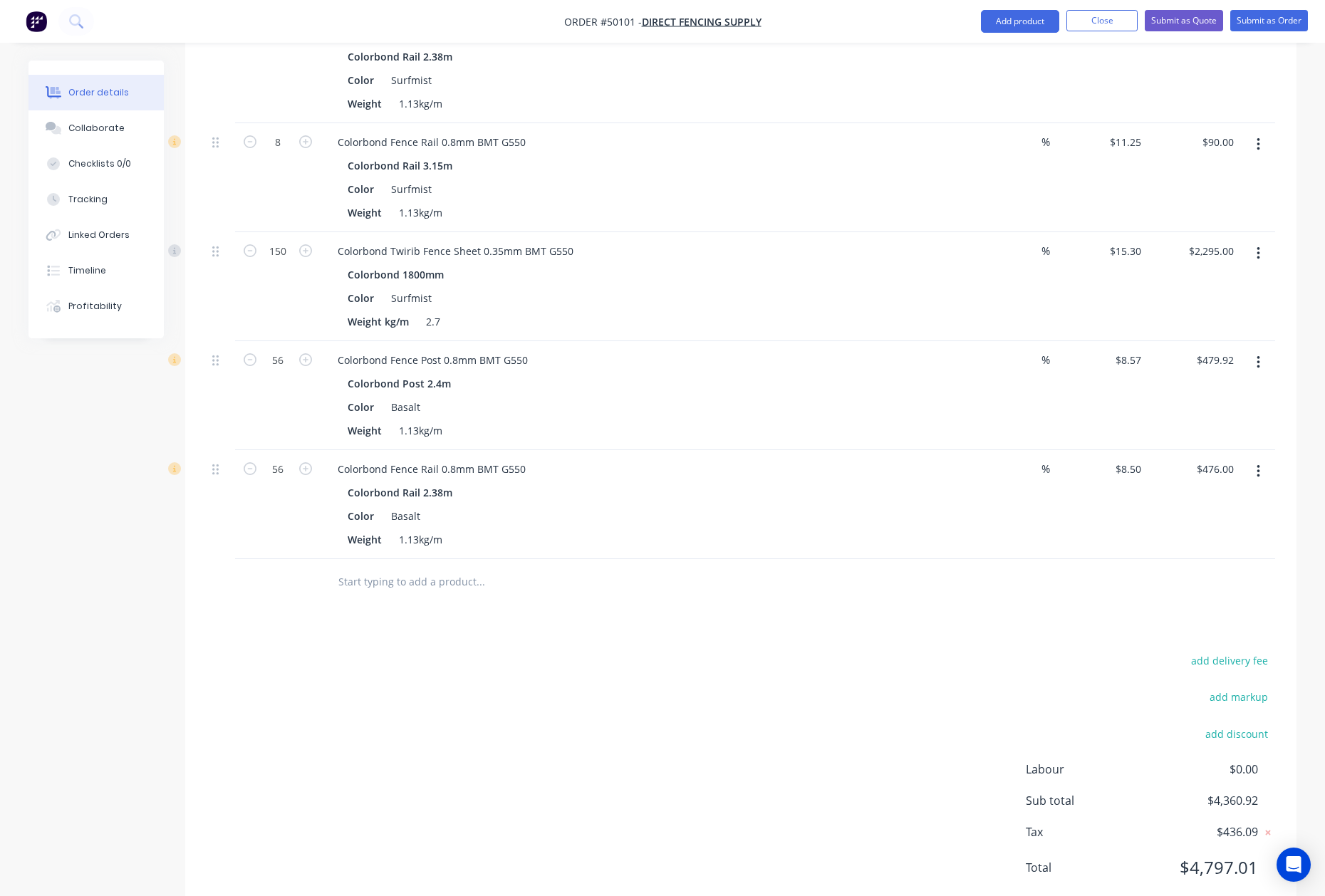
click at [1256, 464] on icon "button" at bounding box center [1258, 471] width 4 height 16
drag, startPoint x: 1251, startPoint y: 472, endPoint x: 1211, endPoint y: 516, distance: 59.5
click at [1211, 516] on div "Edit Duplicate Exclude from tax Delete" at bounding box center [1208, 551] width 135 height 121
click at [1211, 527] on div "Duplicate" at bounding box center [1208, 537] width 110 height 21
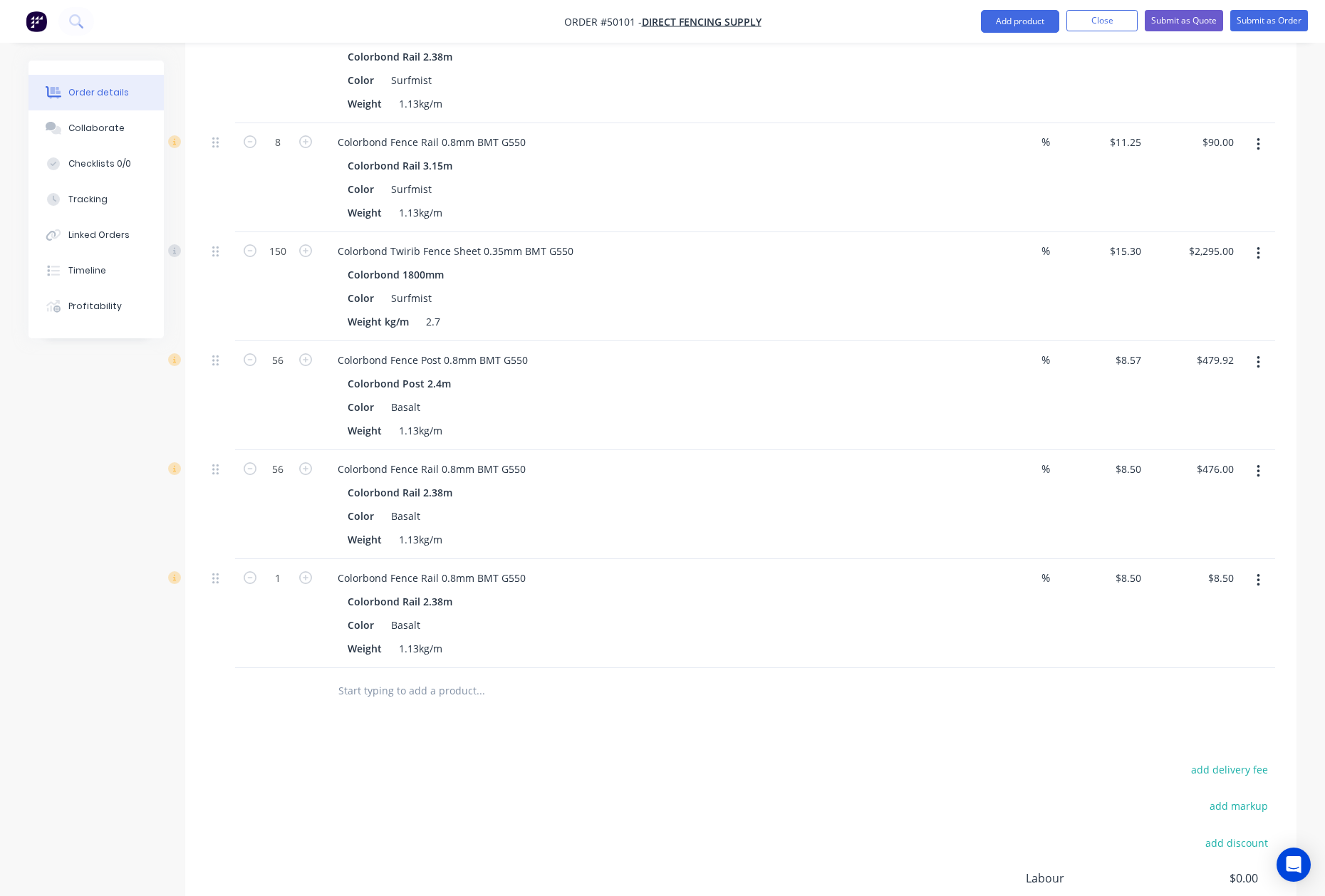
drag, startPoint x: 1266, startPoint y: 566, endPoint x: 1255, endPoint y: 569, distance: 11.4
click at [1265, 567] on button "button" at bounding box center [1258, 580] width 33 height 25
click at [1229, 607] on div "Edit" at bounding box center [1208, 617] width 110 height 21
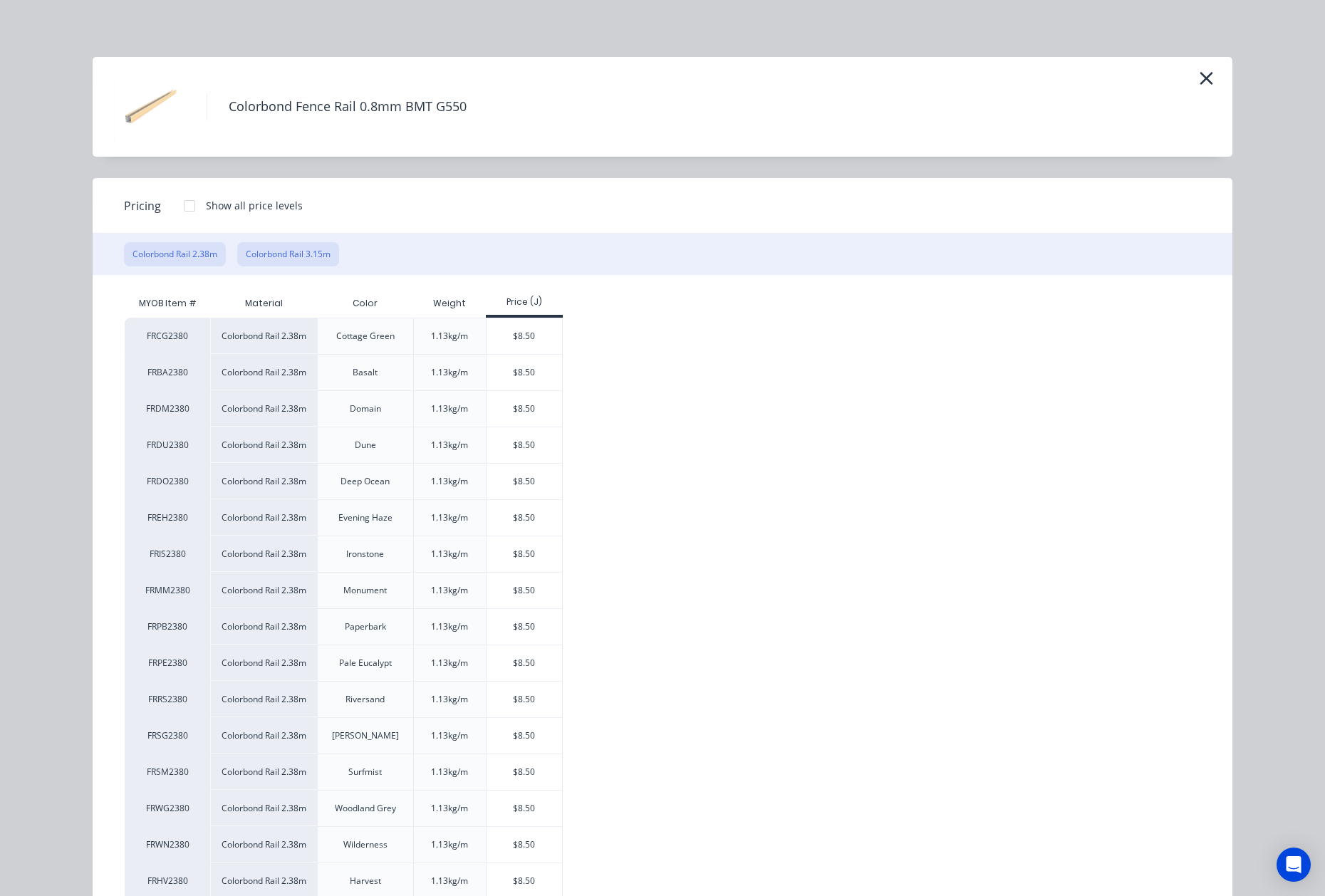
click at [289, 253] on button "Colorbond Rail 3.15m" at bounding box center [288, 253] width 102 height 24
click at [525, 547] on div "$11.25" at bounding box center [525, 554] width 76 height 35
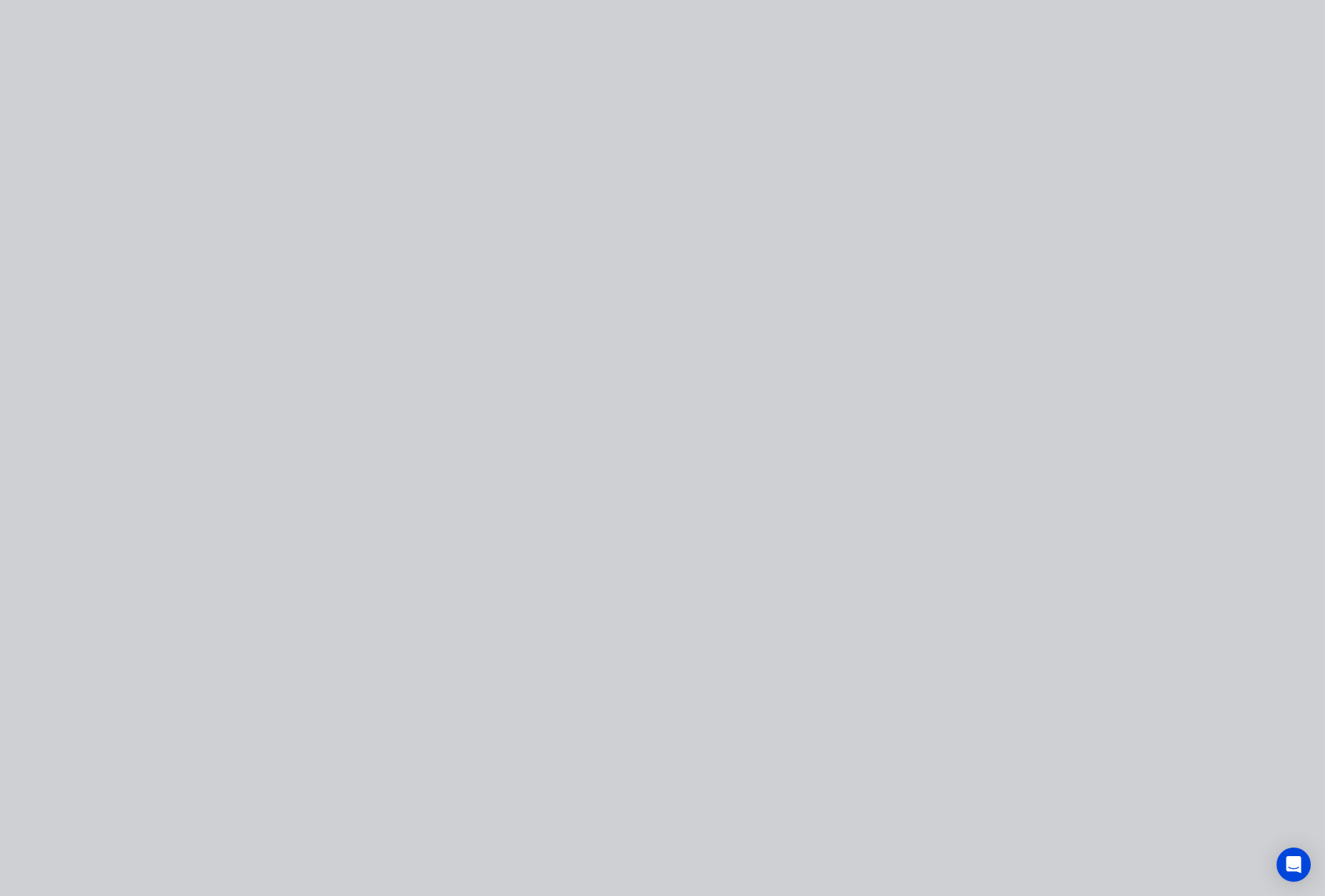
type input "$11.25"
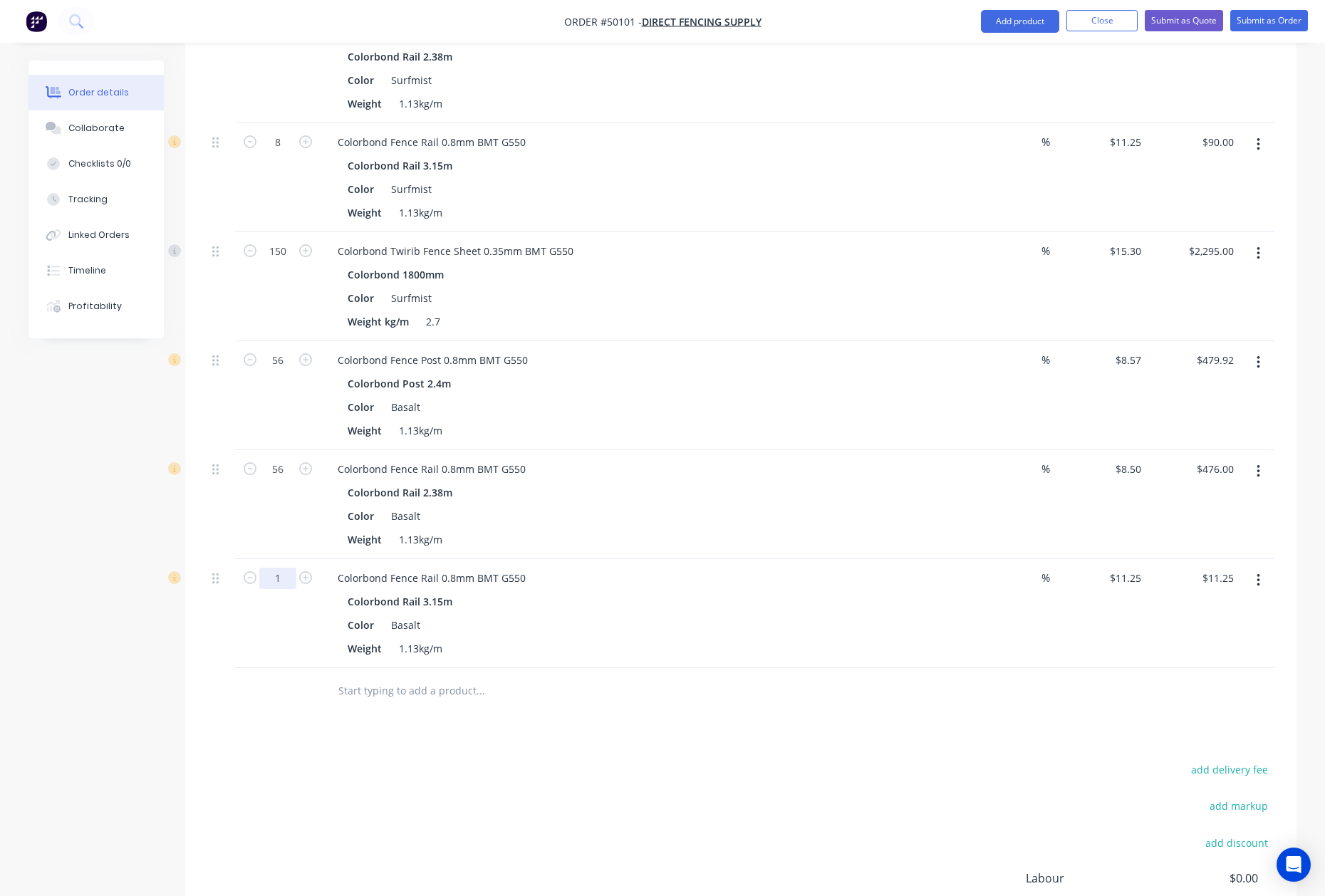
click at [286, 567] on input "1" at bounding box center [278, 578] width 37 height 22
type input "8"
type input "$90.00"
click at [758, 638] on div "Weight 1.13kg/m" at bounding box center [638, 648] width 593 height 21
click at [1265, 567] on button "button" at bounding box center [1258, 580] width 33 height 25
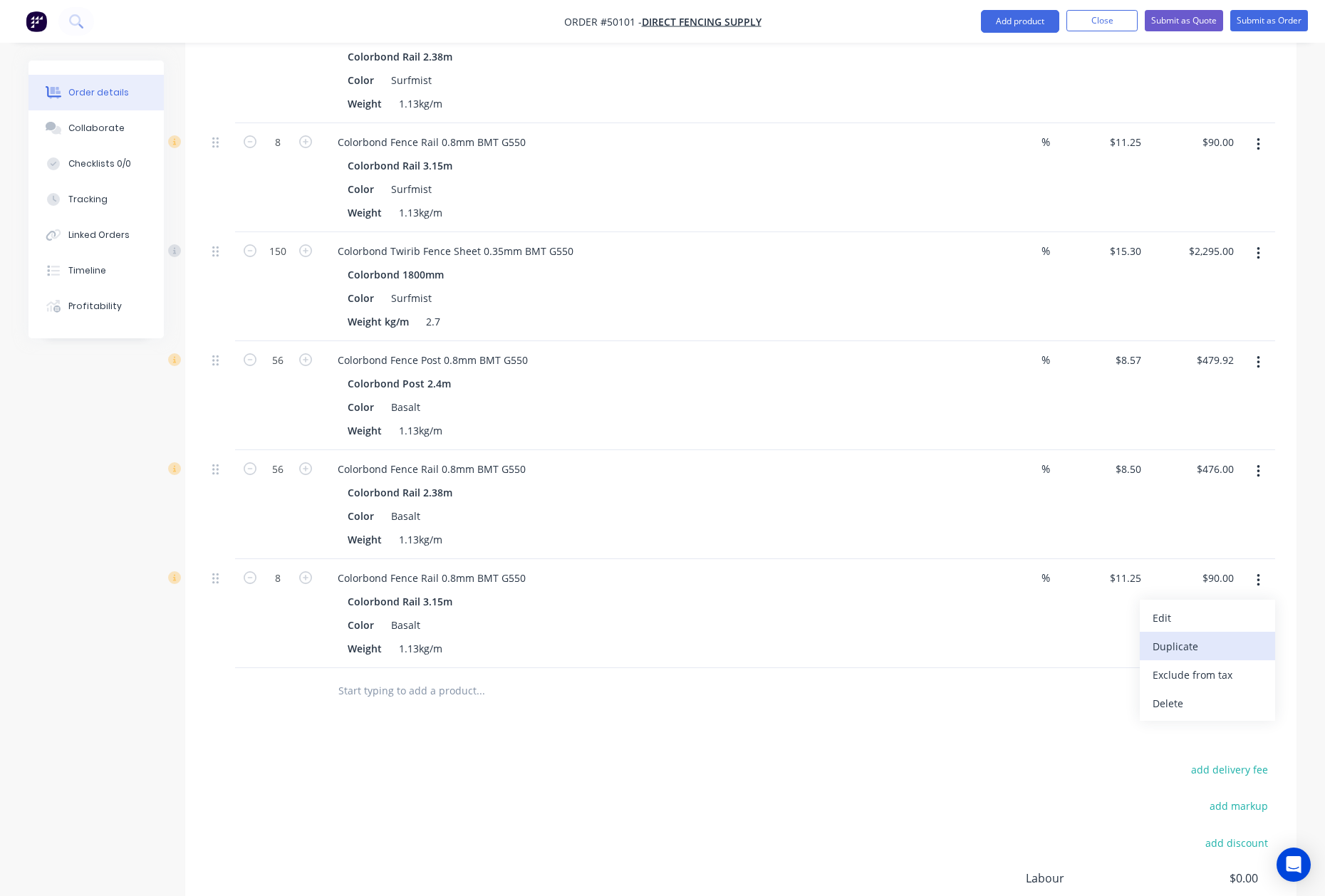
click at [1206, 636] on div "Duplicate" at bounding box center [1208, 646] width 110 height 21
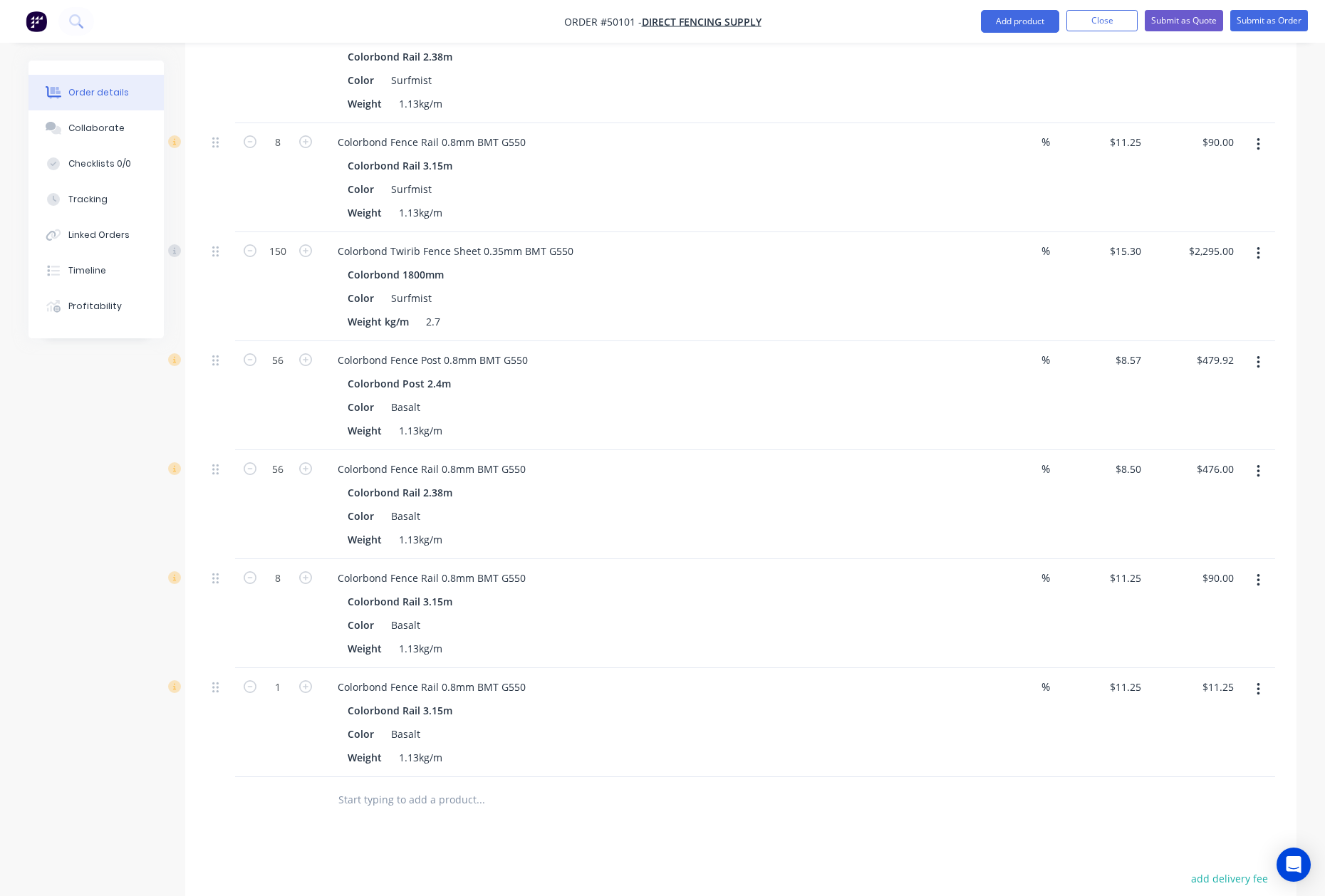
click at [1259, 682] on icon "button" at bounding box center [1258, 690] width 4 height 16
click at [1189, 716] on div "Edit" at bounding box center [1208, 726] width 110 height 21
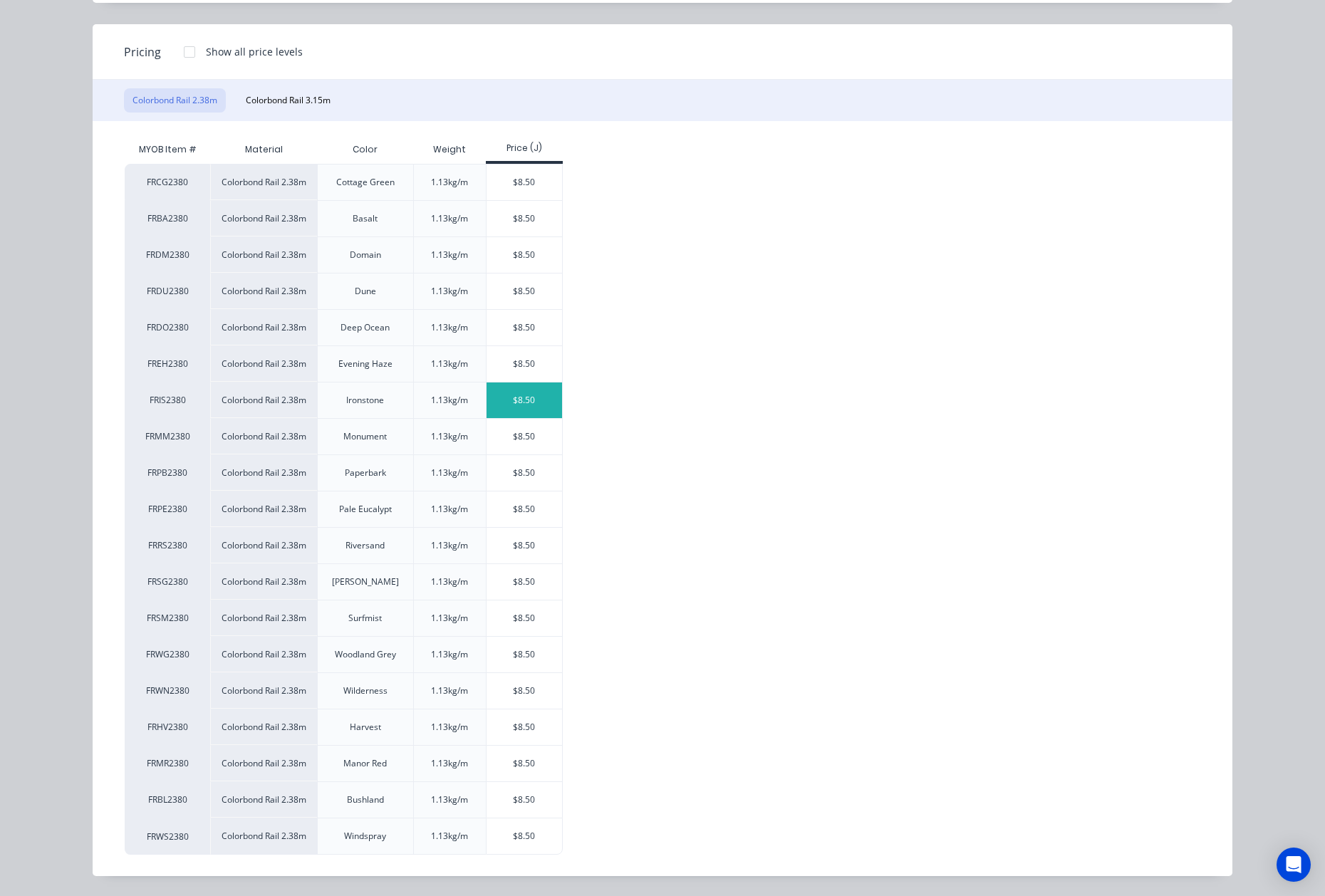
scroll to position [157, 0]
click at [513, 399] on div "$8.50" at bounding box center [525, 400] width 76 height 35
type input "$8.50"
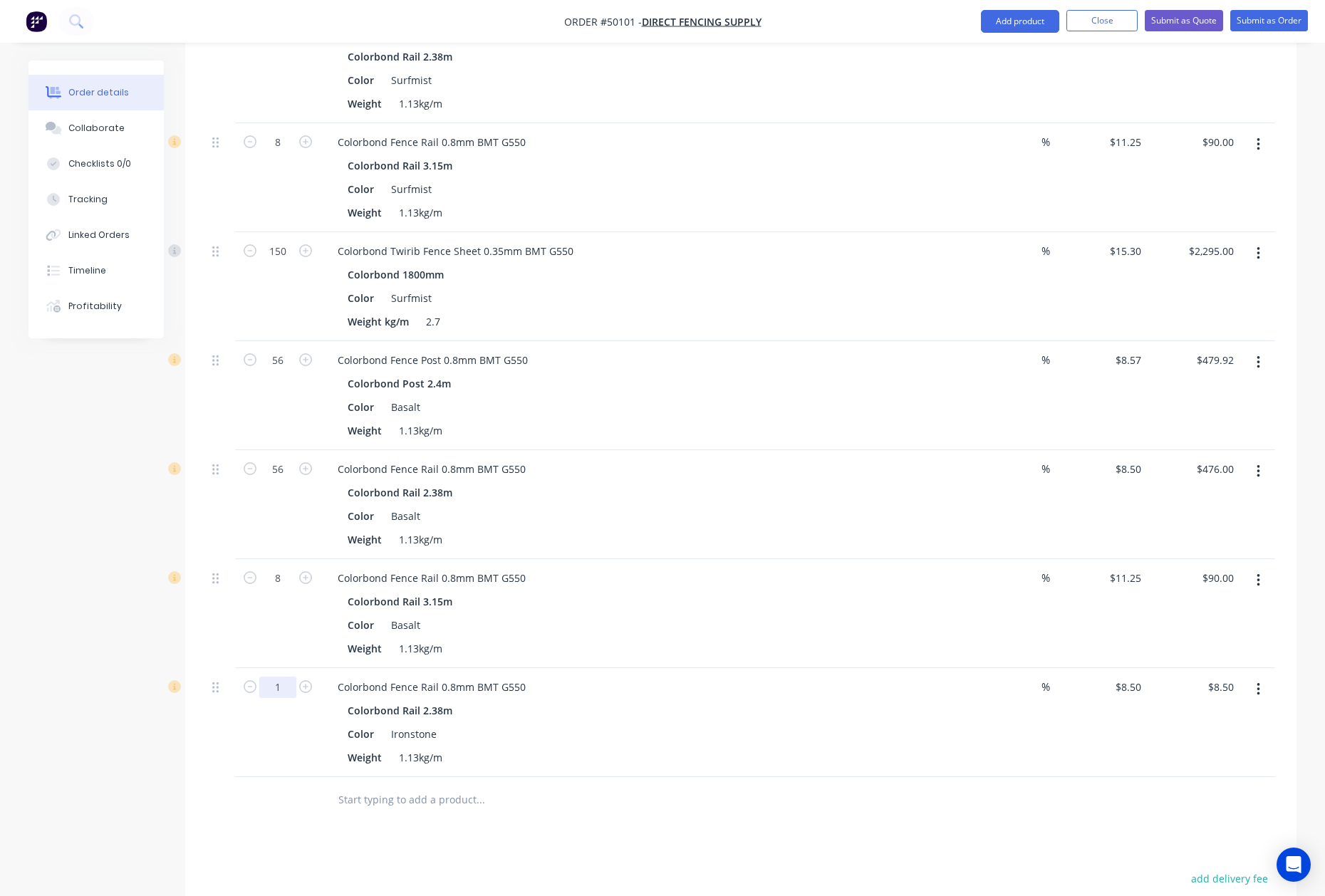
click at [269, 676] on input "1" at bounding box center [278, 687] width 37 height 22
type input "56"
type input "$476.00"
click at [696, 702] on div "Colorbond Rail 2.38m" at bounding box center [641, 709] width 587 height 21
drag, startPoint x: 1260, startPoint y: 676, endPoint x: 1257, endPoint y: 684, distance: 8.5
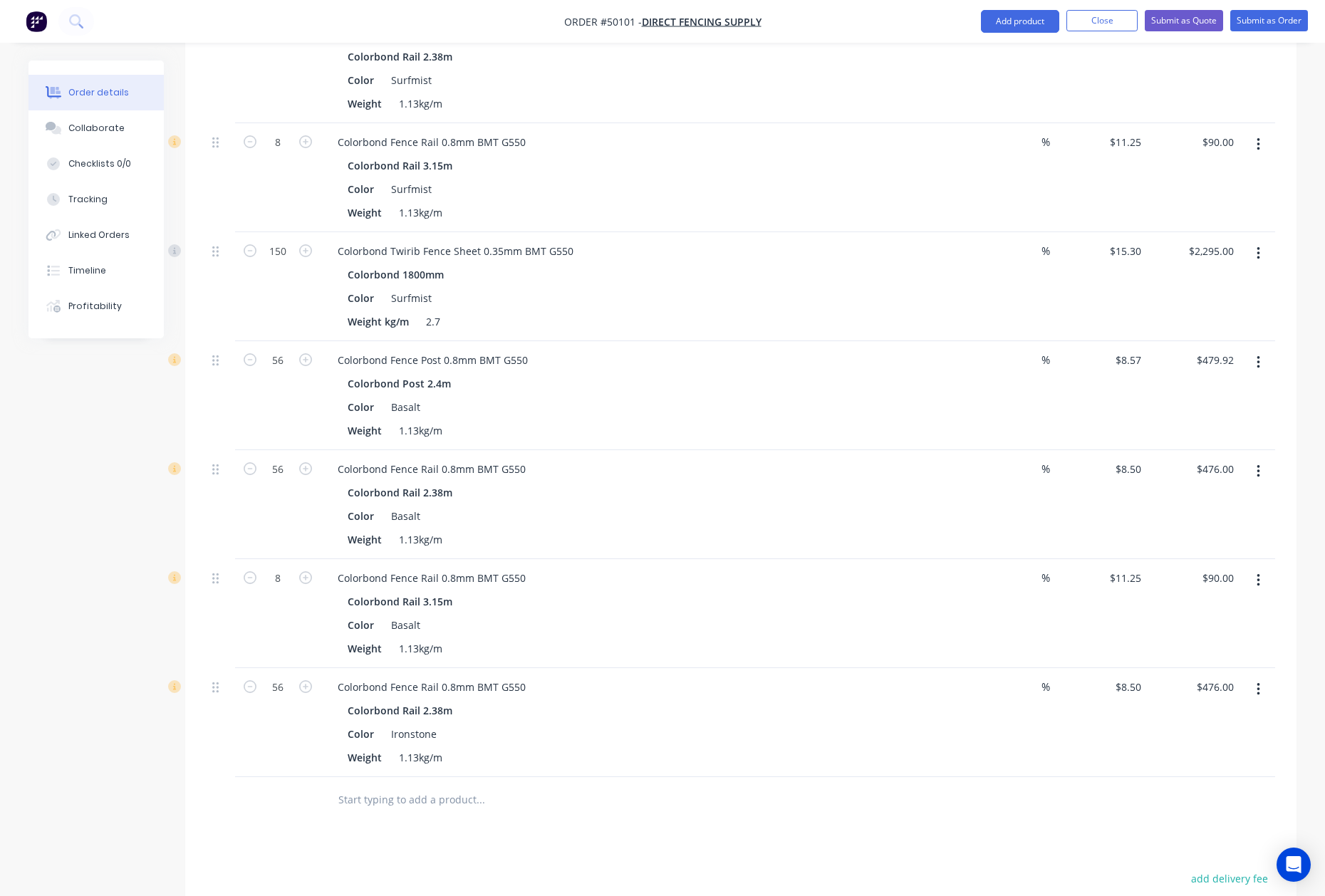
click at [1260, 676] on button "button" at bounding box center [1258, 689] width 33 height 25
click at [1225, 744] on div "Duplicate" at bounding box center [1208, 754] width 110 height 21
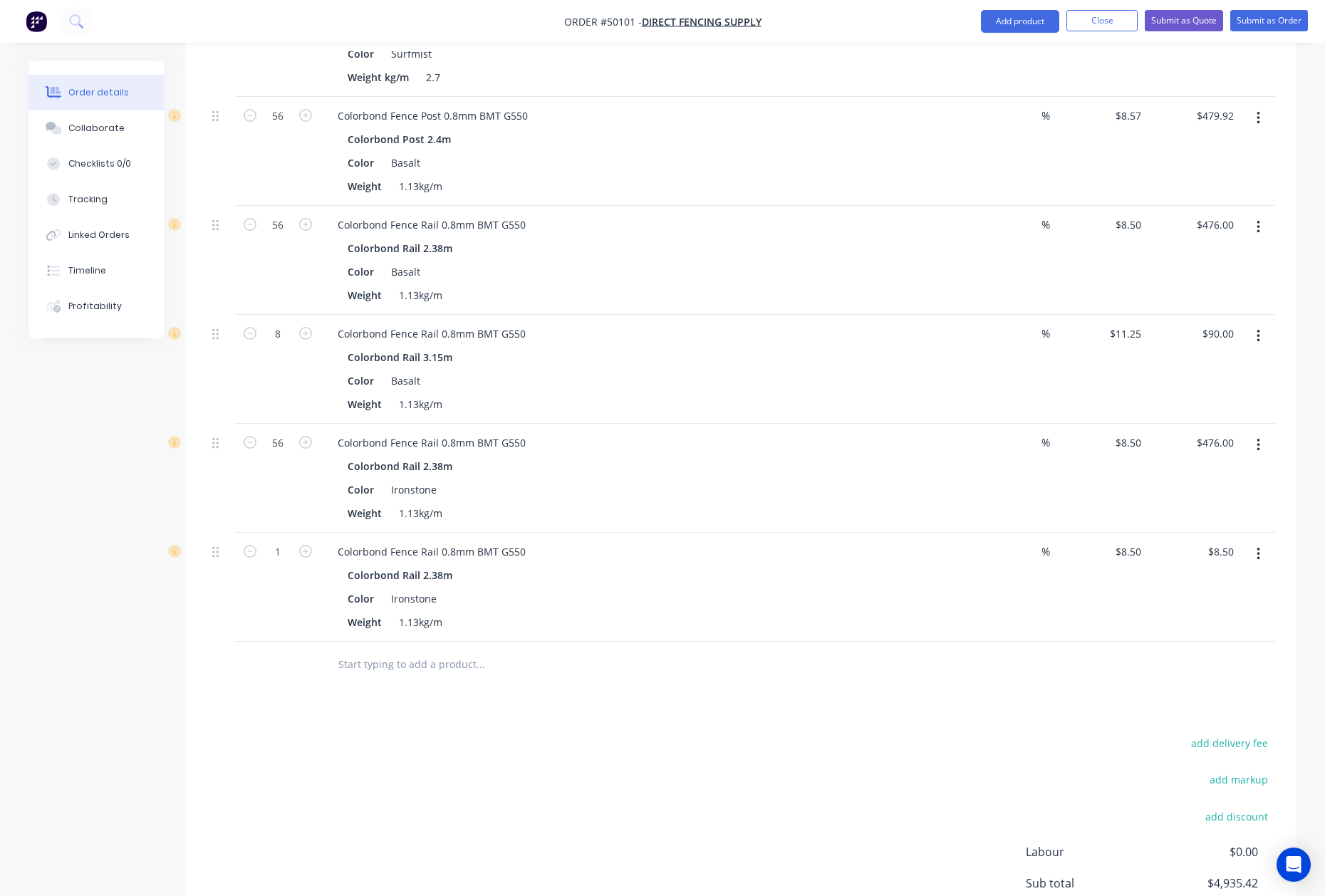
scroll to position [949, 0]
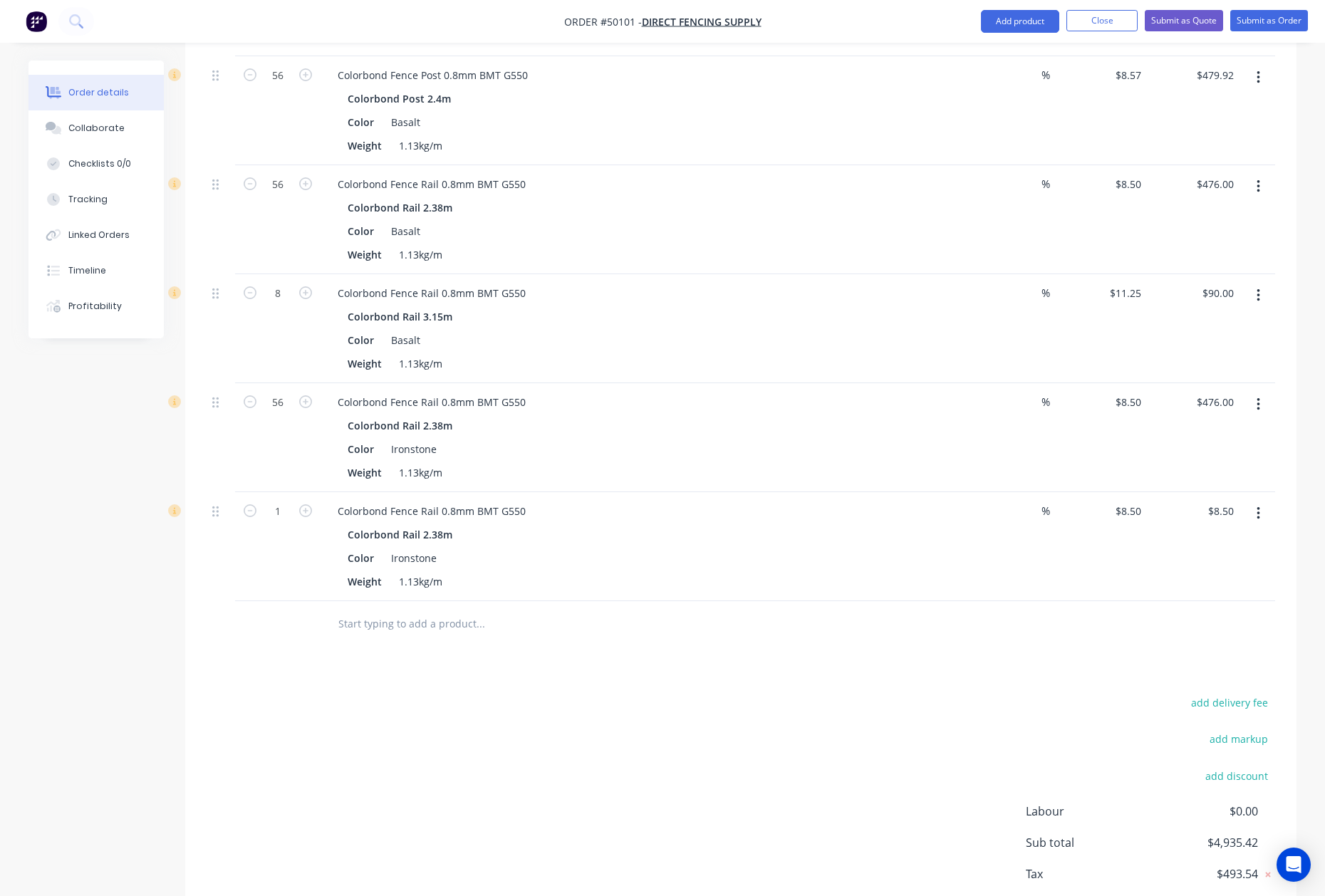
click at [1259, 501] on button "button" at bounding box center [1258, 514] width 33 height 25
click at [1238, 540] on div "Edit" at bounding box center [1208, 550] width 110 height 21
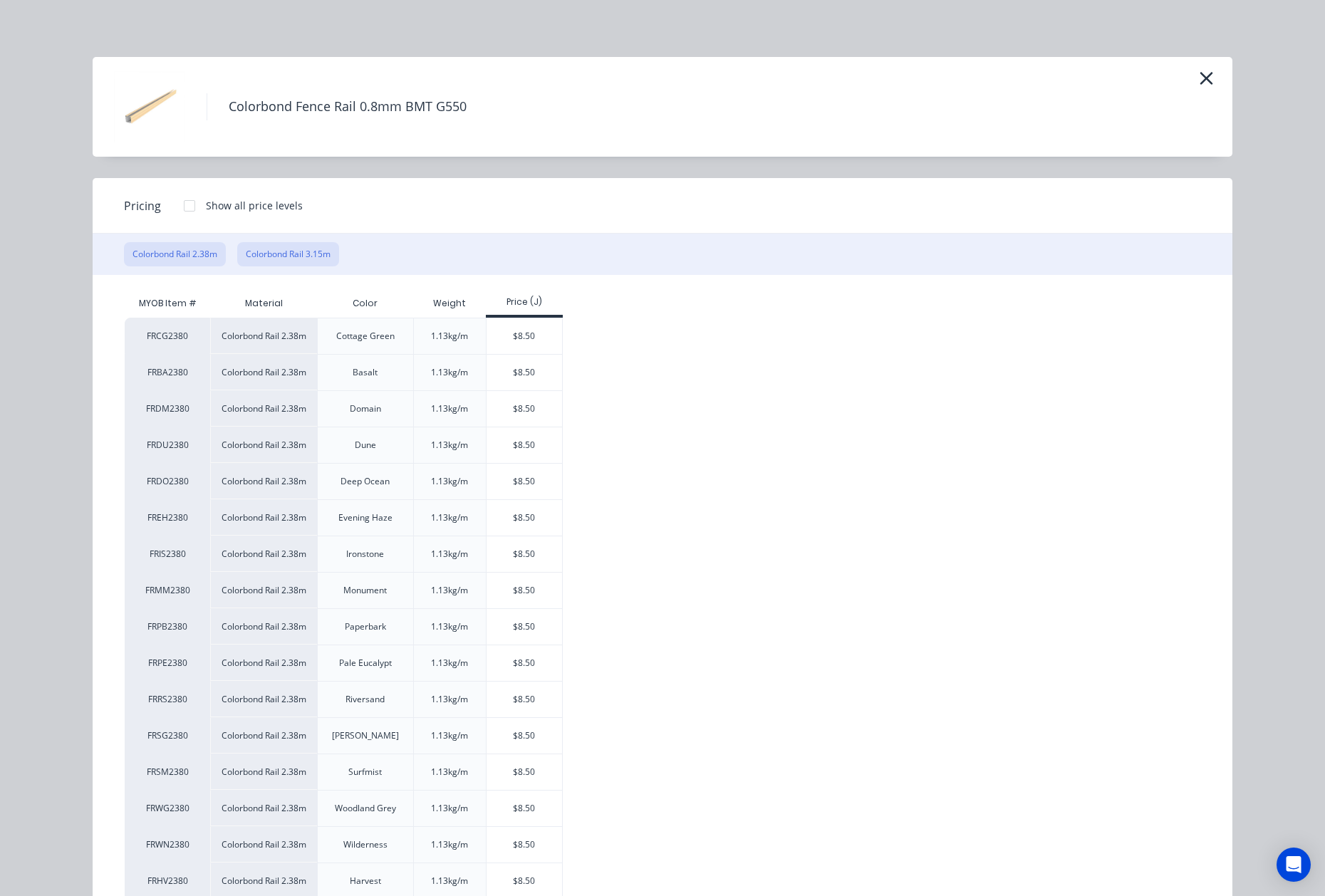
click at [288, 251] on button "Colorbond Rail 3.15m" at bounding box center [288, 253] width 102 height 24
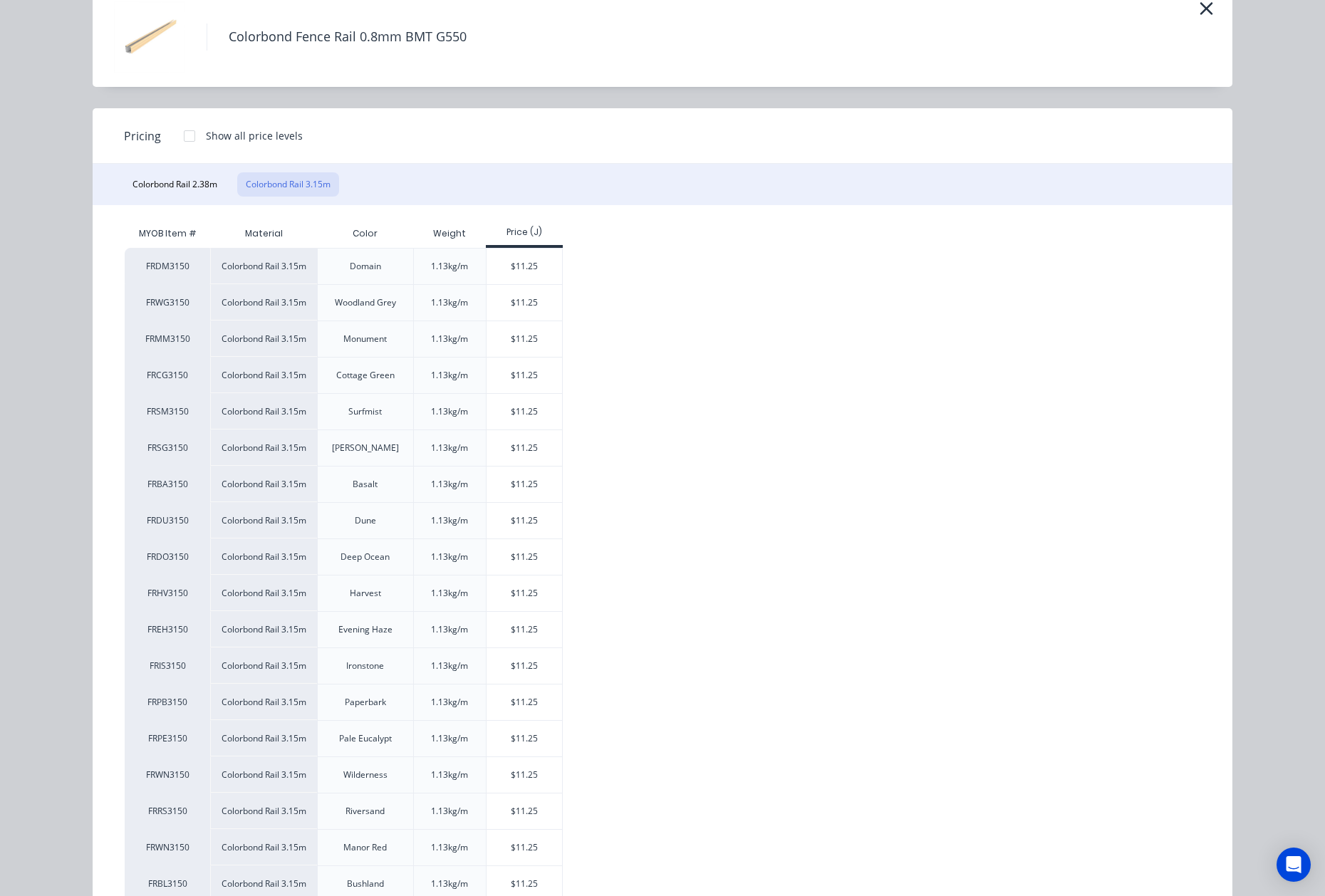
scroll to position [157, 0]
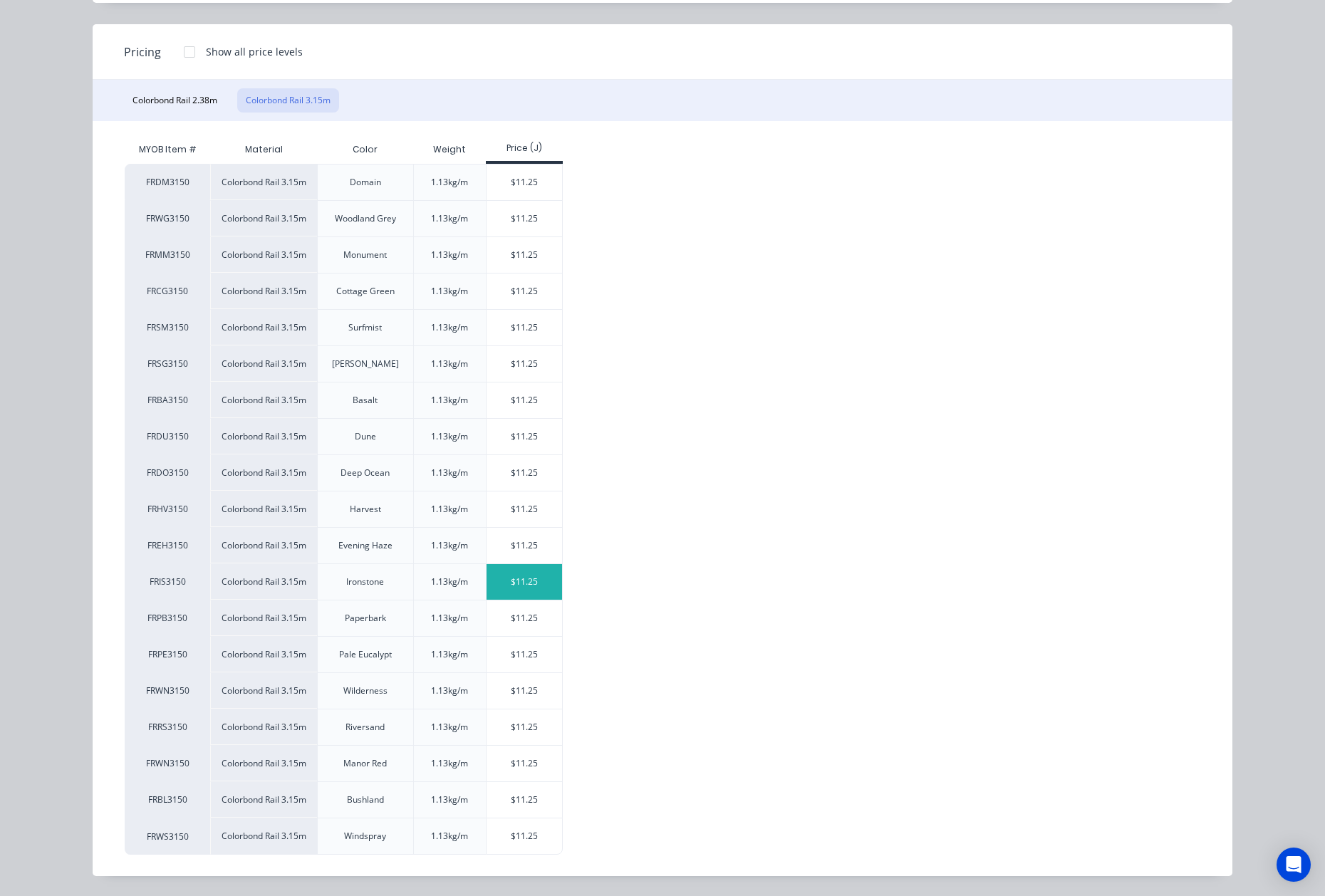
click at [535, 588] on div "$11.25" at bounding box center [525, 581] width 76 height 35
type input "$11.25"
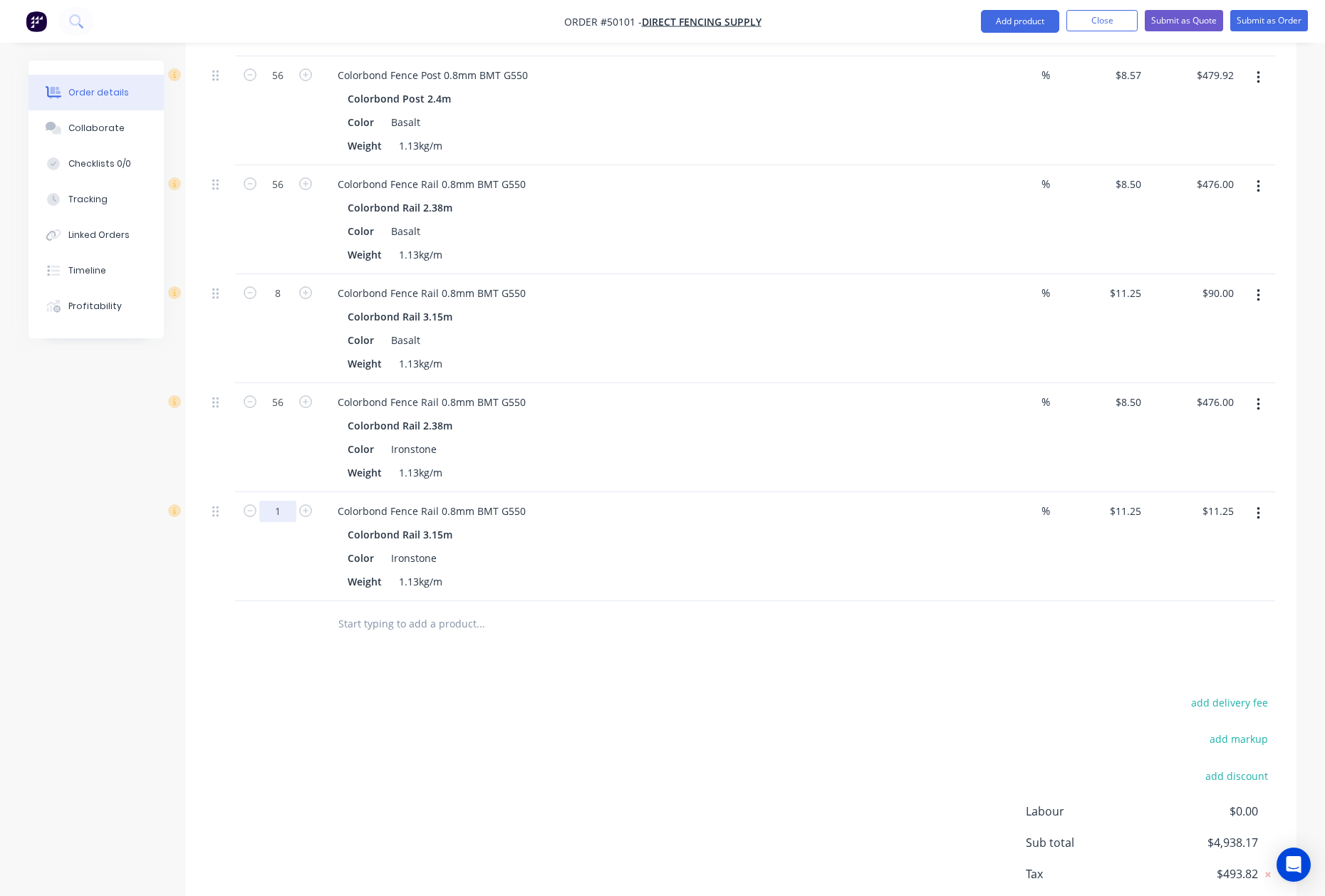
click at [285, 501] on input "1" at bounding box center [278, 512] width 37 height 22
type input "16"
type input "$180.00"
click at [707, 548] on div "Color Ironstone" at bounding box center [638, 558] width 593 height 21
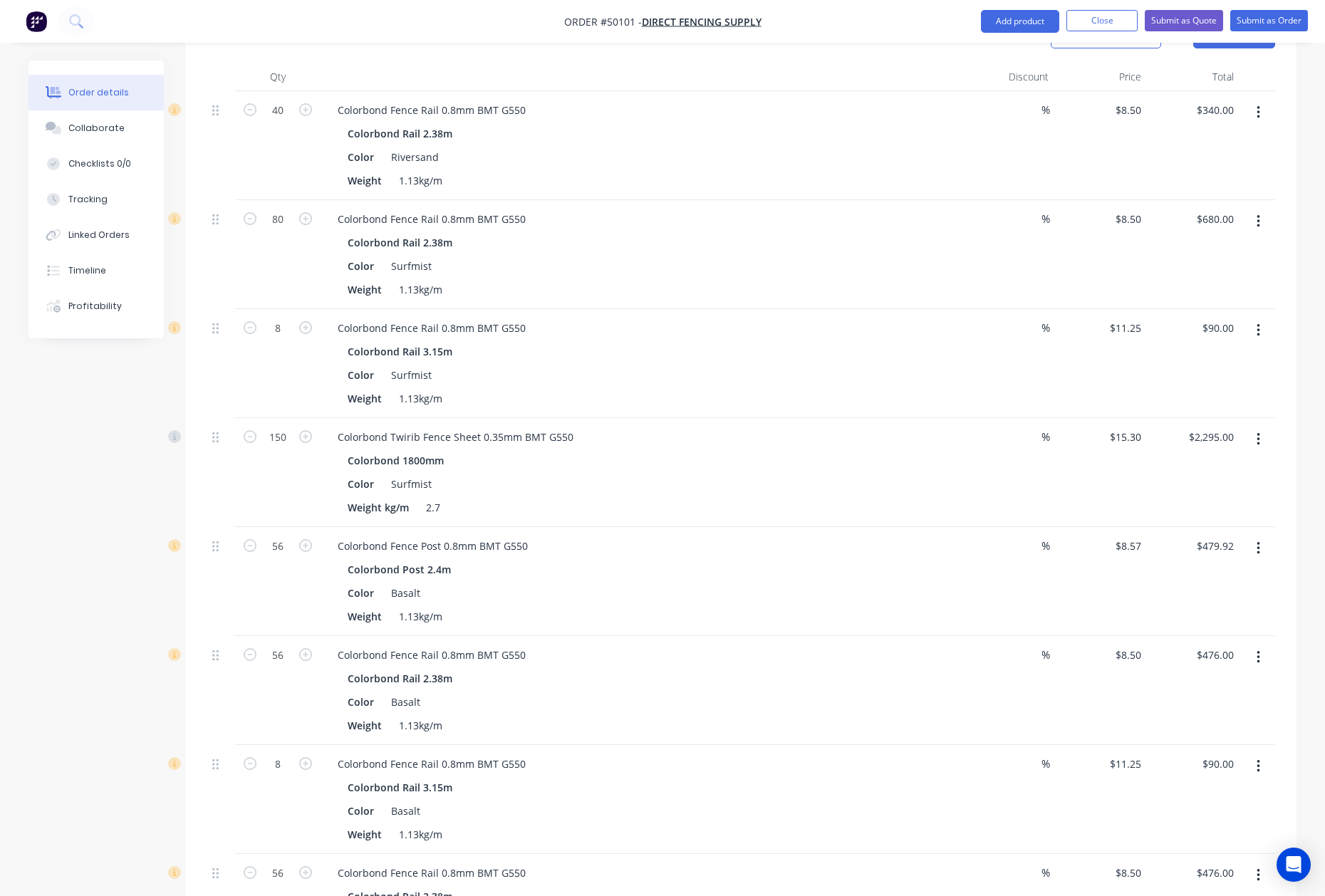
scroll to position [285, 0]
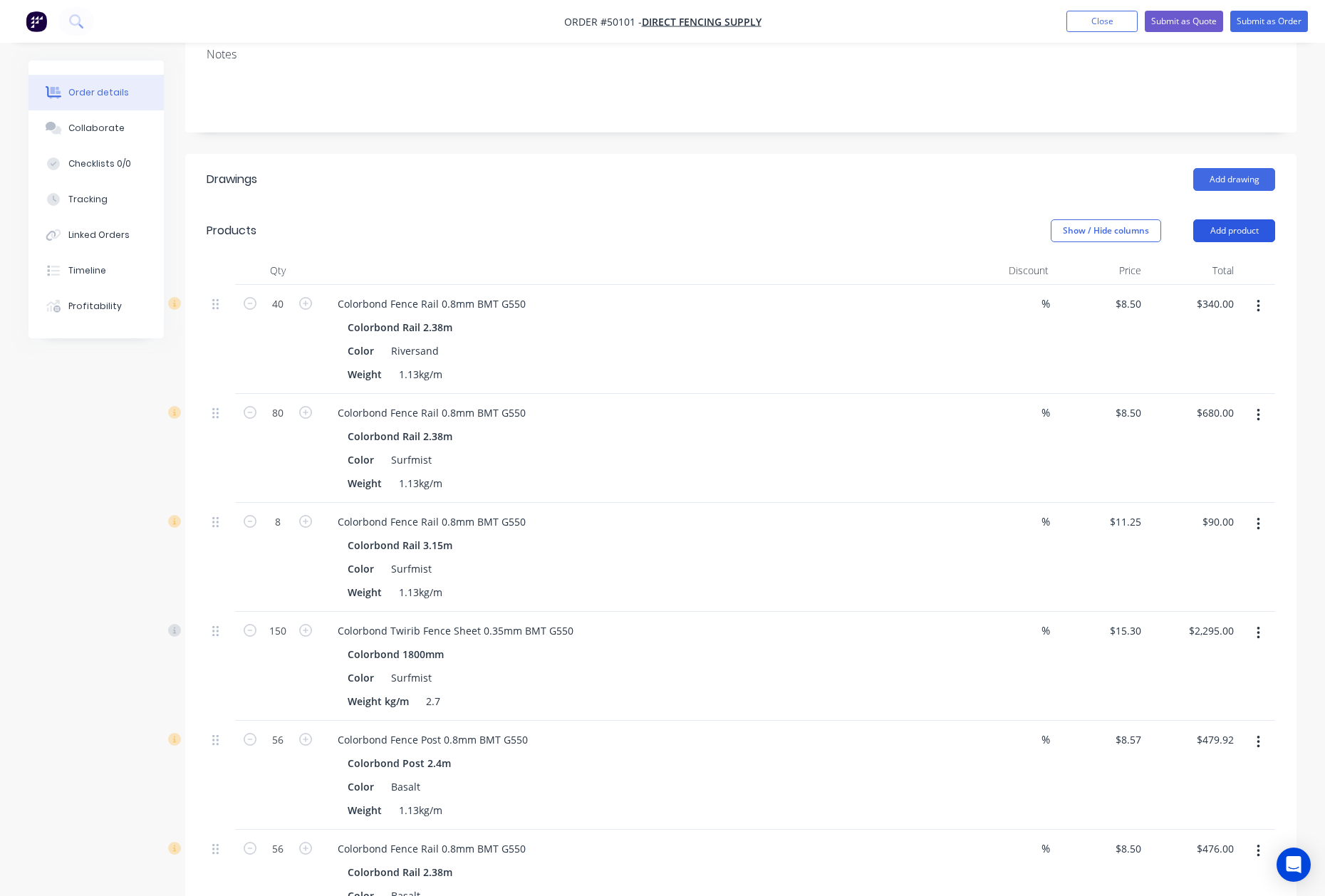
click at [1265, 219] on button "Add product" at bounding box center [1234, 230] width 82 height 22
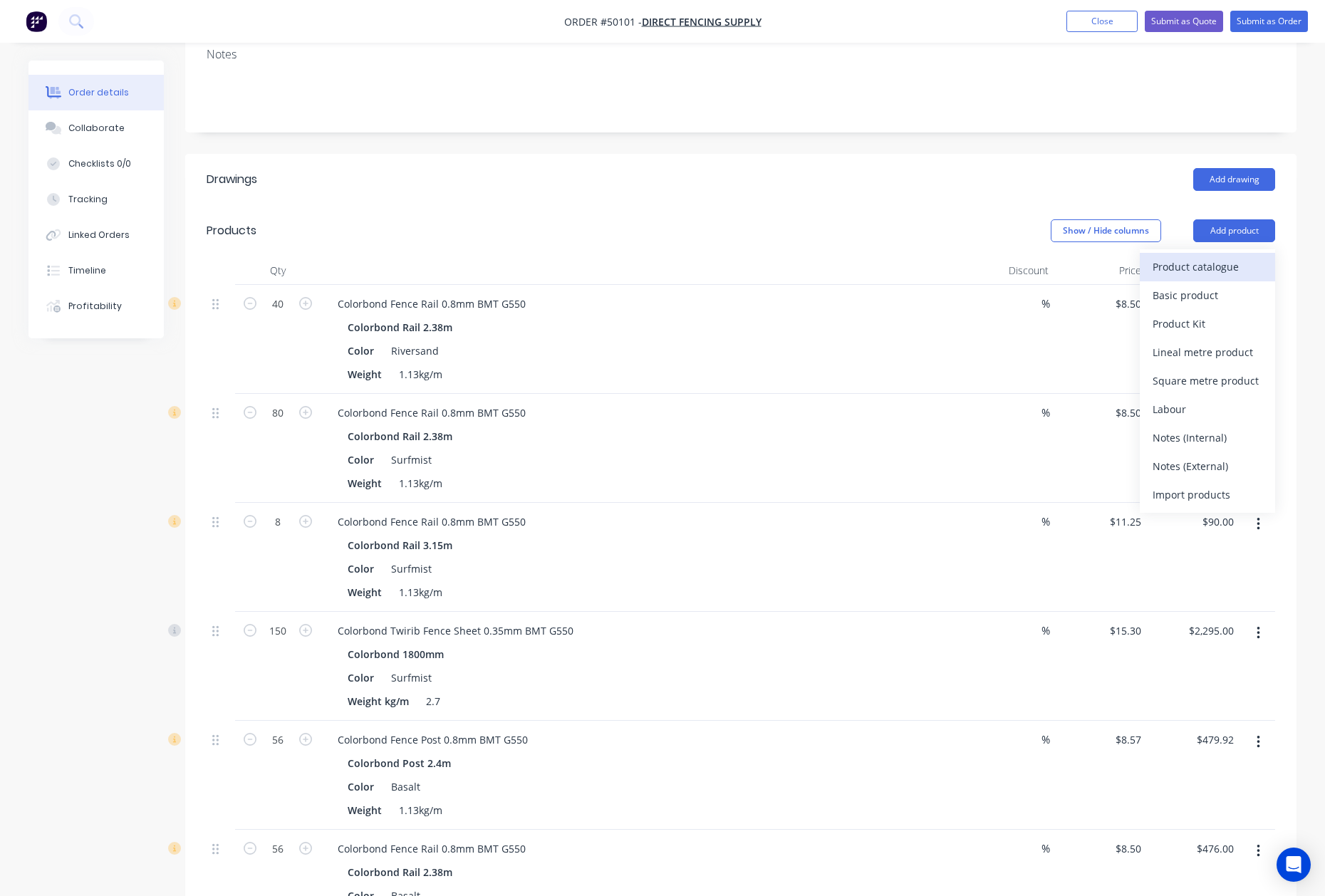
click at [1188, 256] on div "Product catalogue" at bounding box center [1208, 266] width 110 height 21
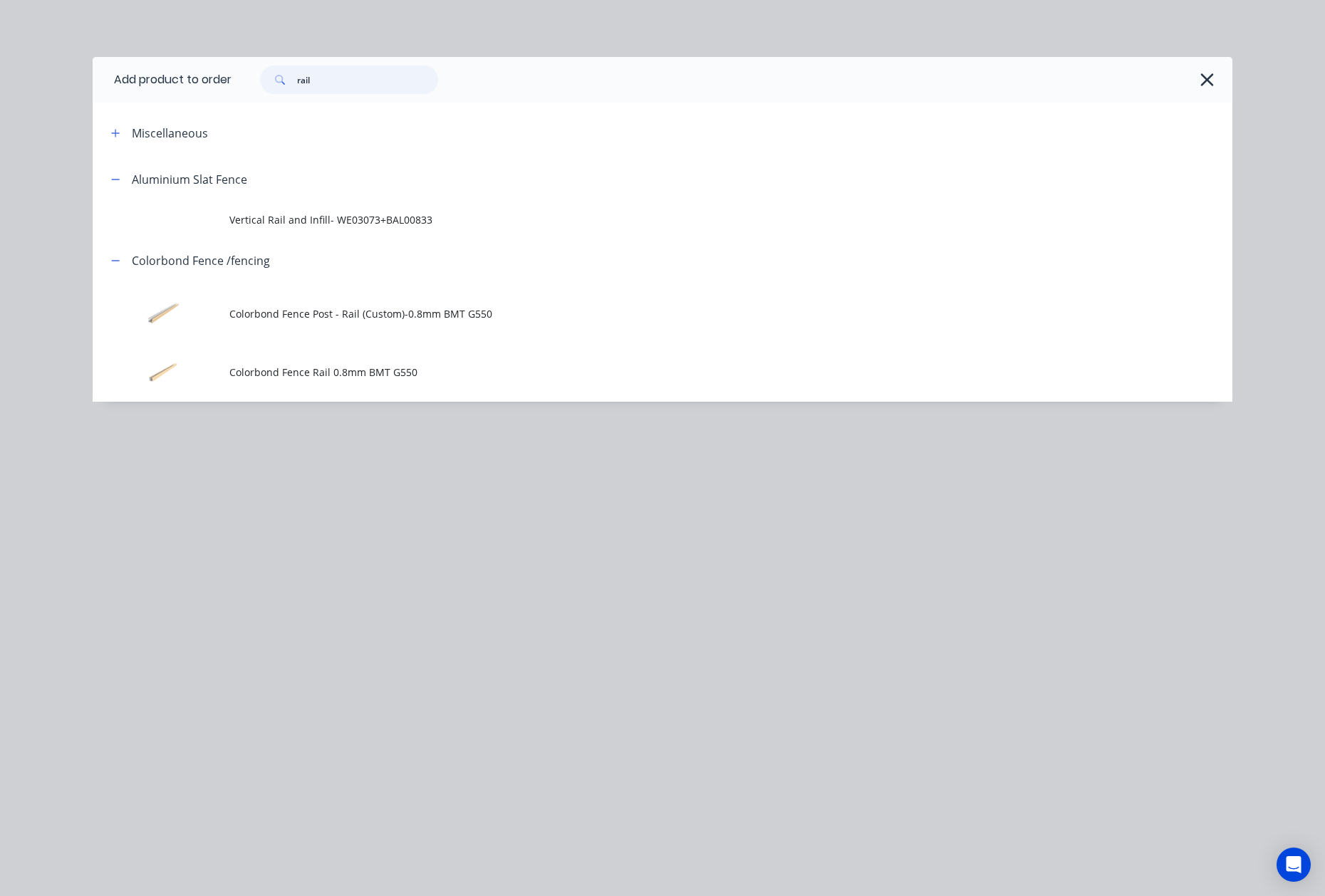
drag, startPoint x: 265, startPoint y: 78, endPoint x: 231, endPoint y: 84, distance: 34.5
click at [231, 84] on header "Add product to order rail" at bounding box center [662, 79] width 1140 height 46
type input "post"
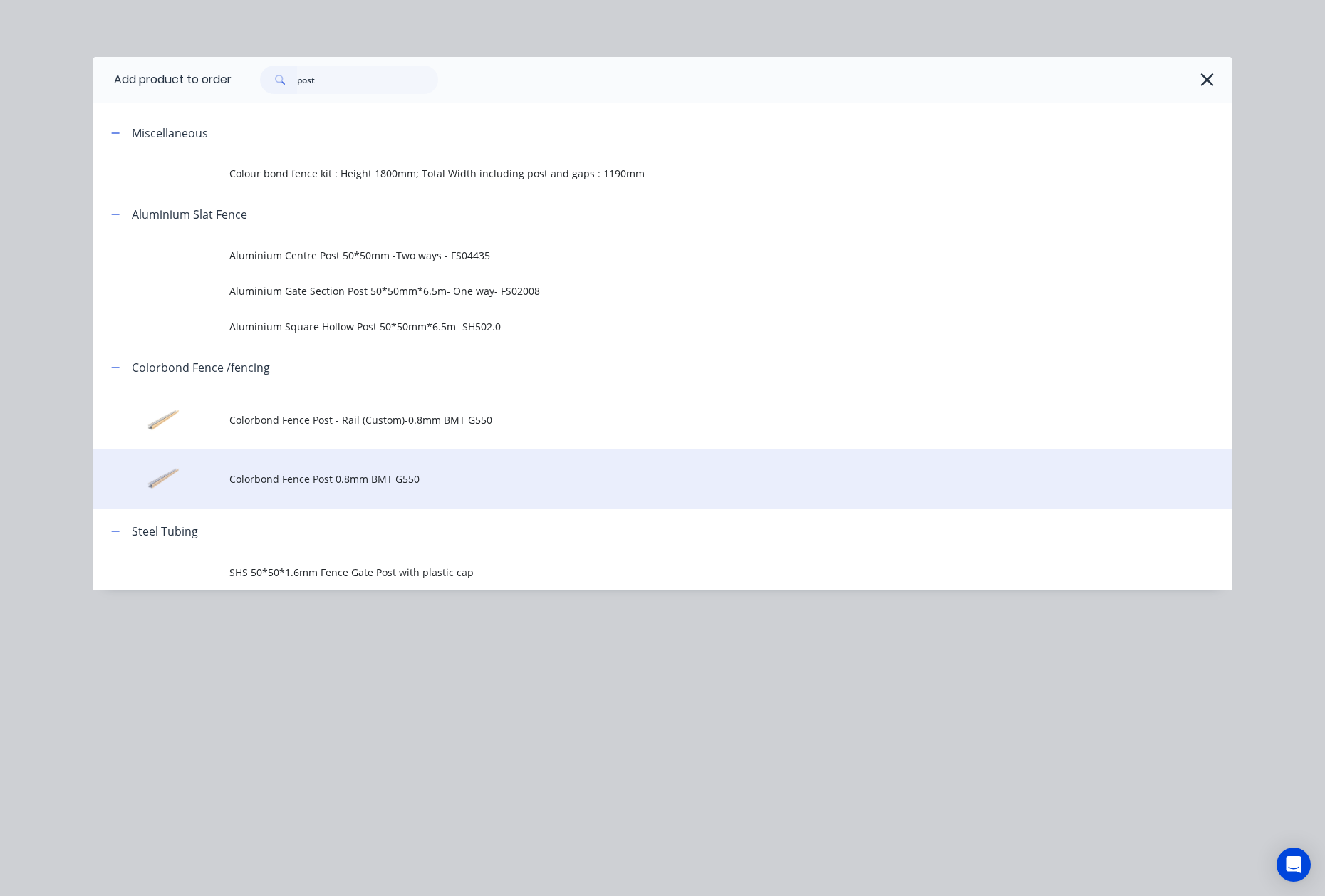
click at [414, 493] on td "Colorbond Fence Post 0.8mm BMT G550" at bounding box center [730, 478] width 1003 height 59
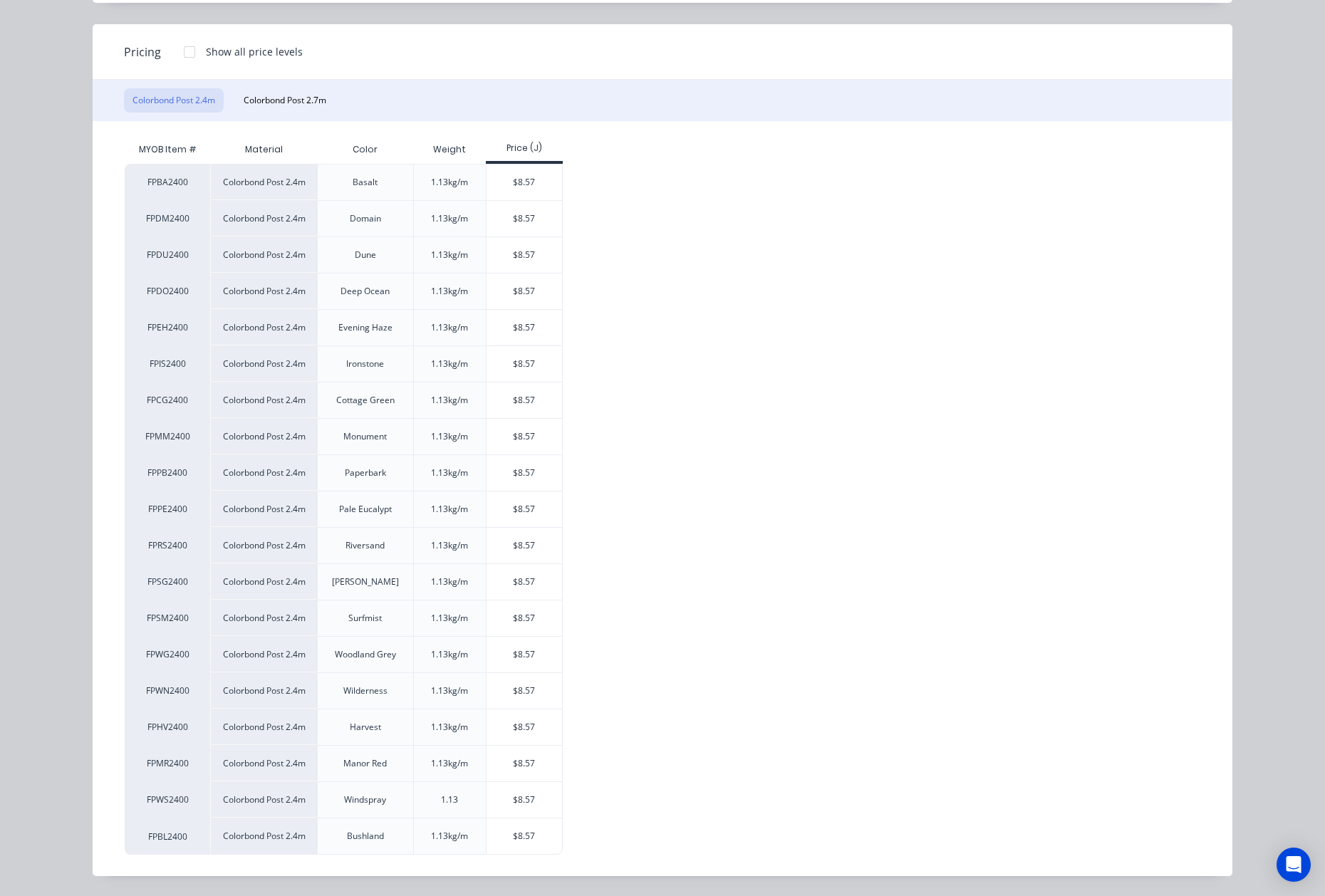
scroll to position [157, 0]
click at [527, 652] on div "$8.57" at bounding box center [525, 654] width 76 height 35
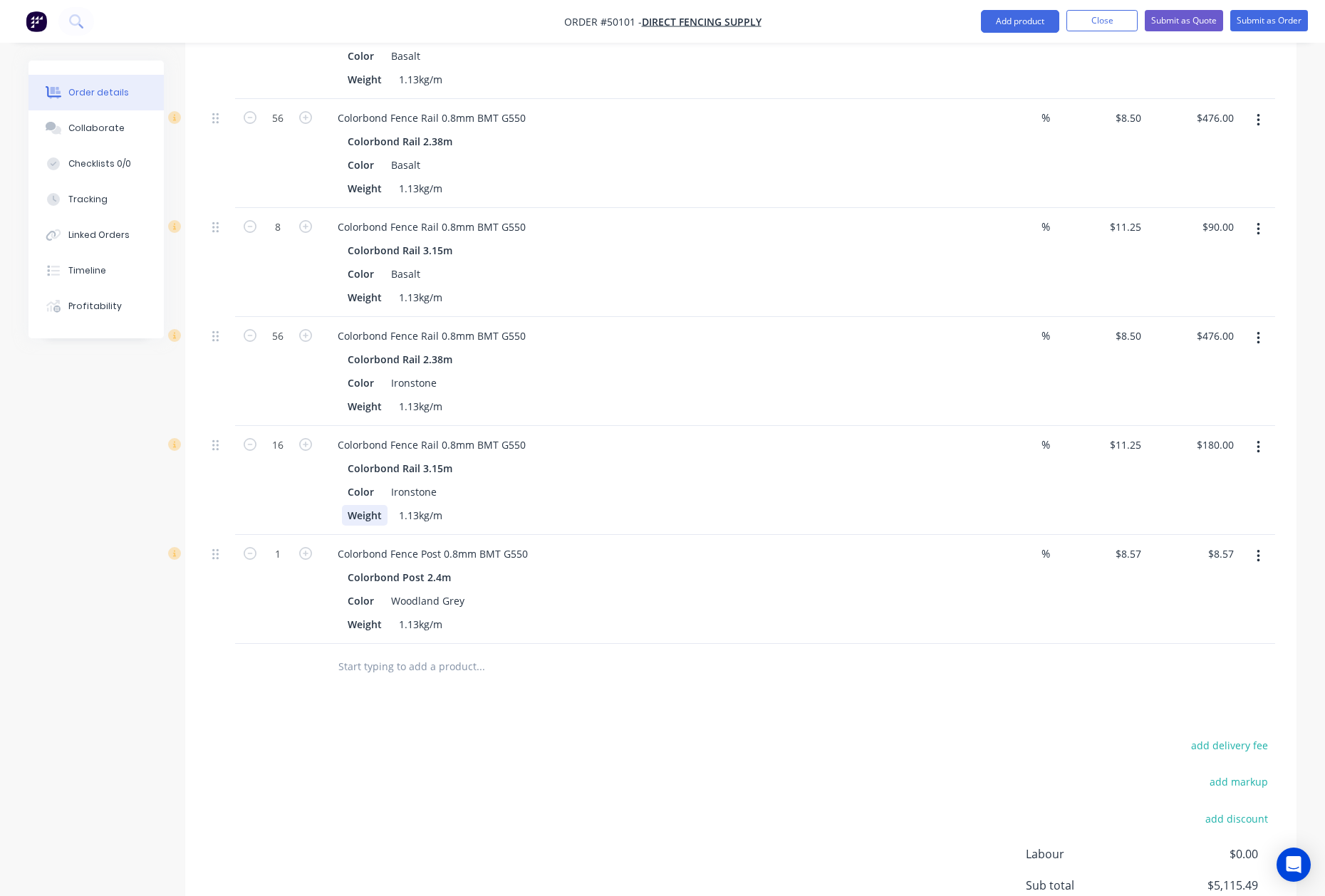
scroll to position [1125, 0]
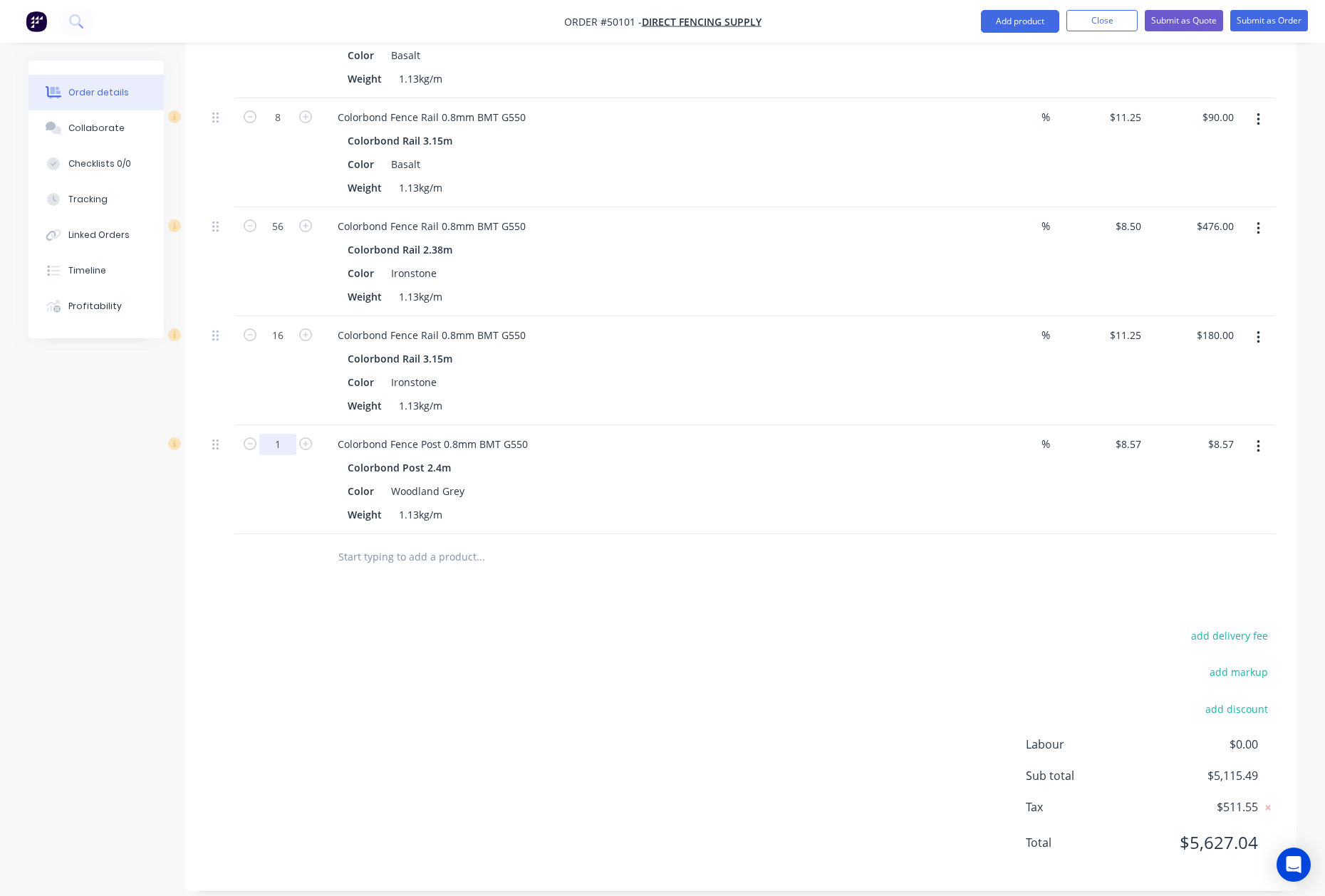
click at [265, 433] on input "1" at bounding box center [278, 444] width 37 height 22
type input "80"
type input "$685.60"
click at [640, 590] on div "Drawings Add drawing Products Show / Hide columns Add product Qty Discount Pric…" at bounding box center [740, 102] width 1111 height 1577
click at [1265, 217] on button "button" at bounding box center [1258, 229] width 33 height 25
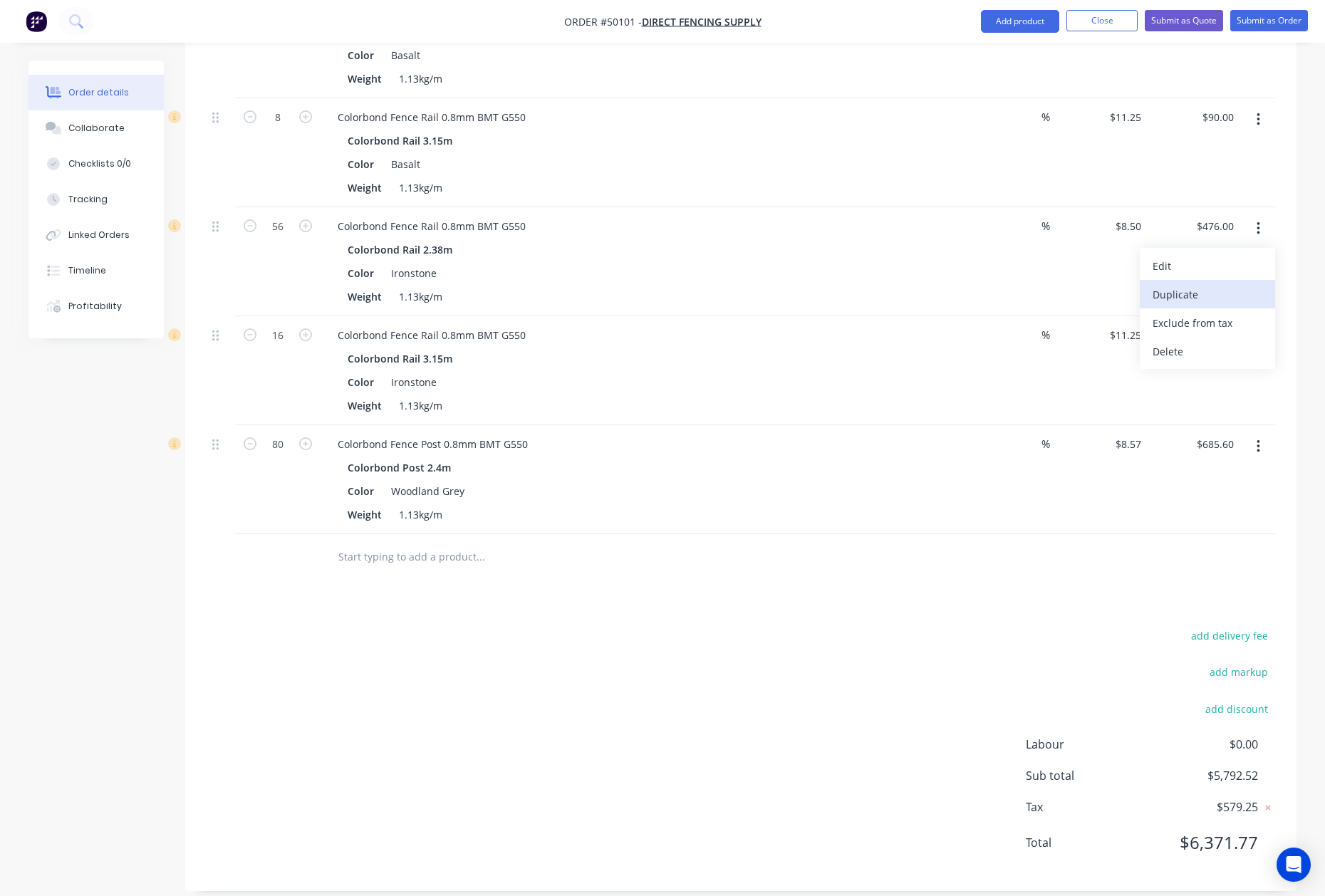
click at [1223, 284] on div "Duplicate" at bounding box center [1208, 293] width 110 height 21
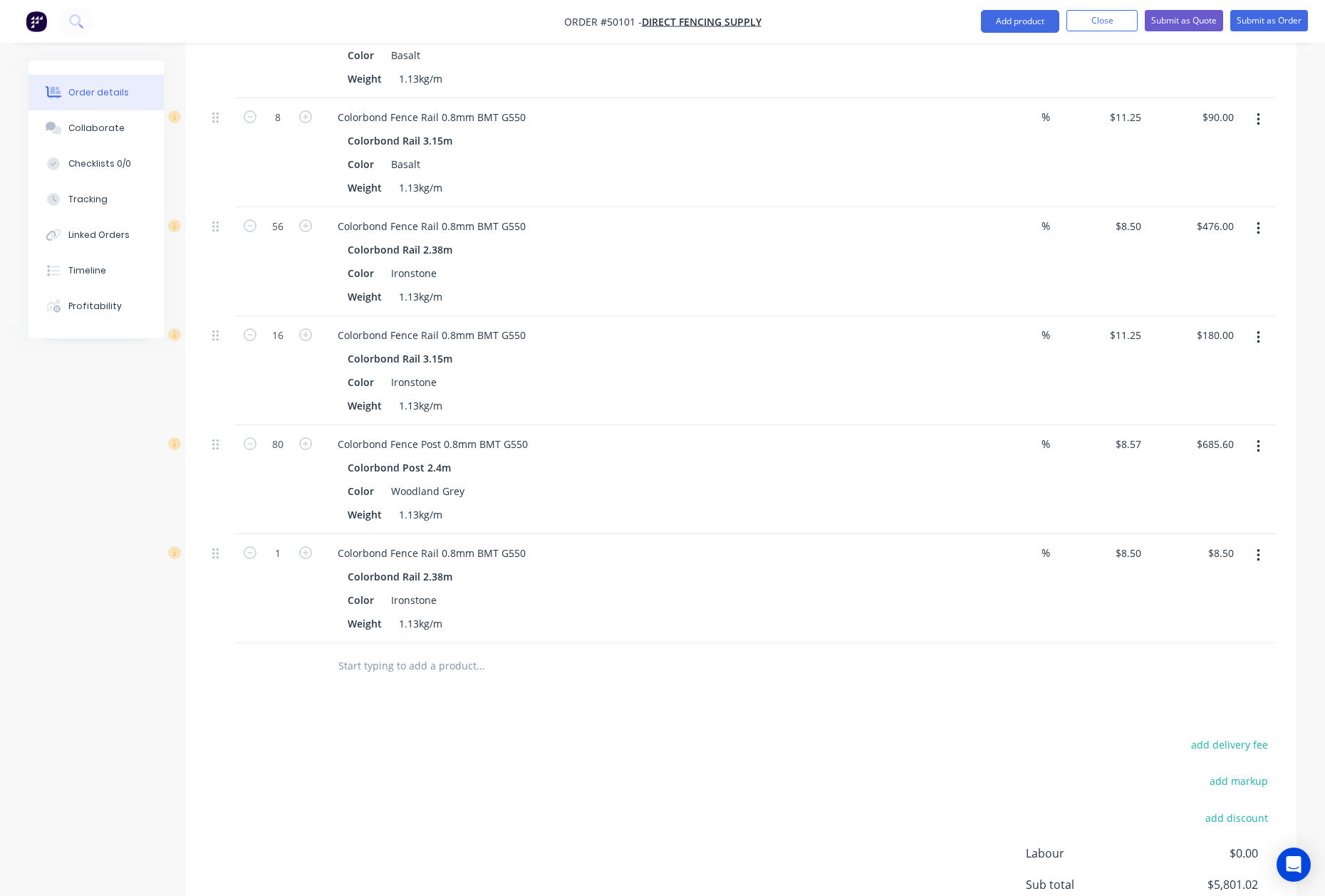
click at [1248, 543] on button "button" at bounding box center [1258, 556] width 33 height 25
click at [1213, 582] on div "Edit" at bounding box center [1208, 592] width 110 height 21
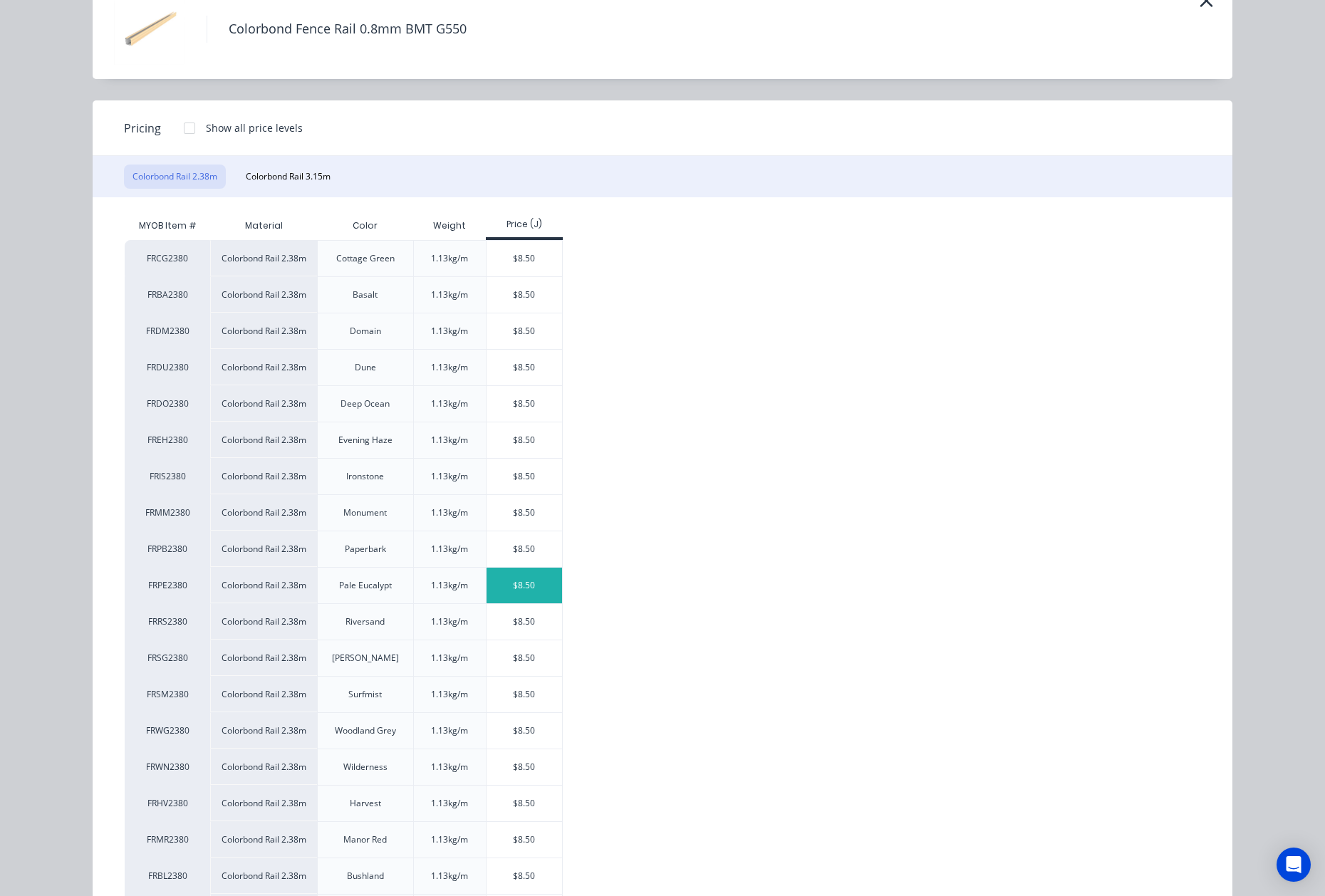
scroll to position [157, 0]
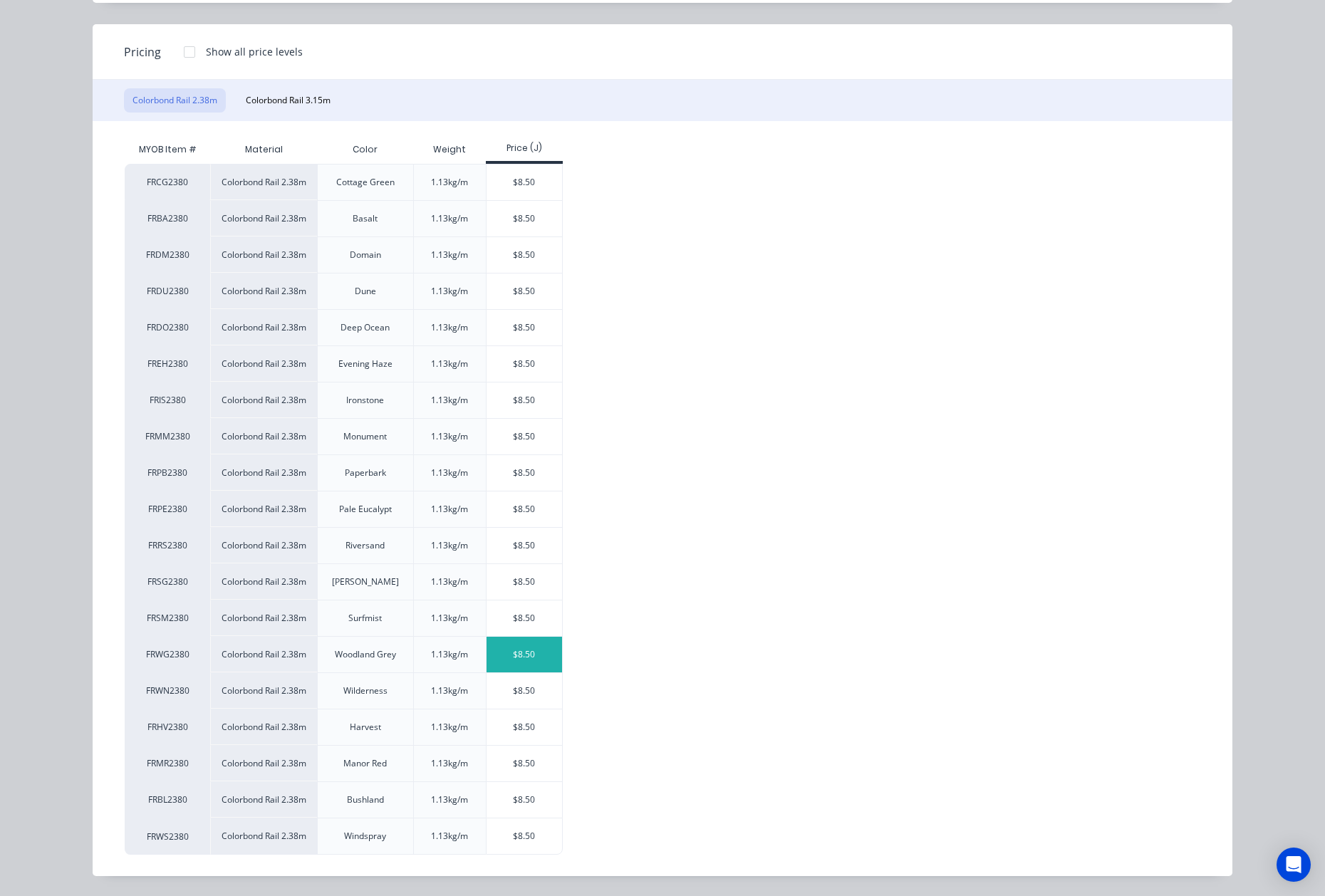
click at [531, 669] on div "$8.50" at bounding box center [525, 654] width 76 height 35
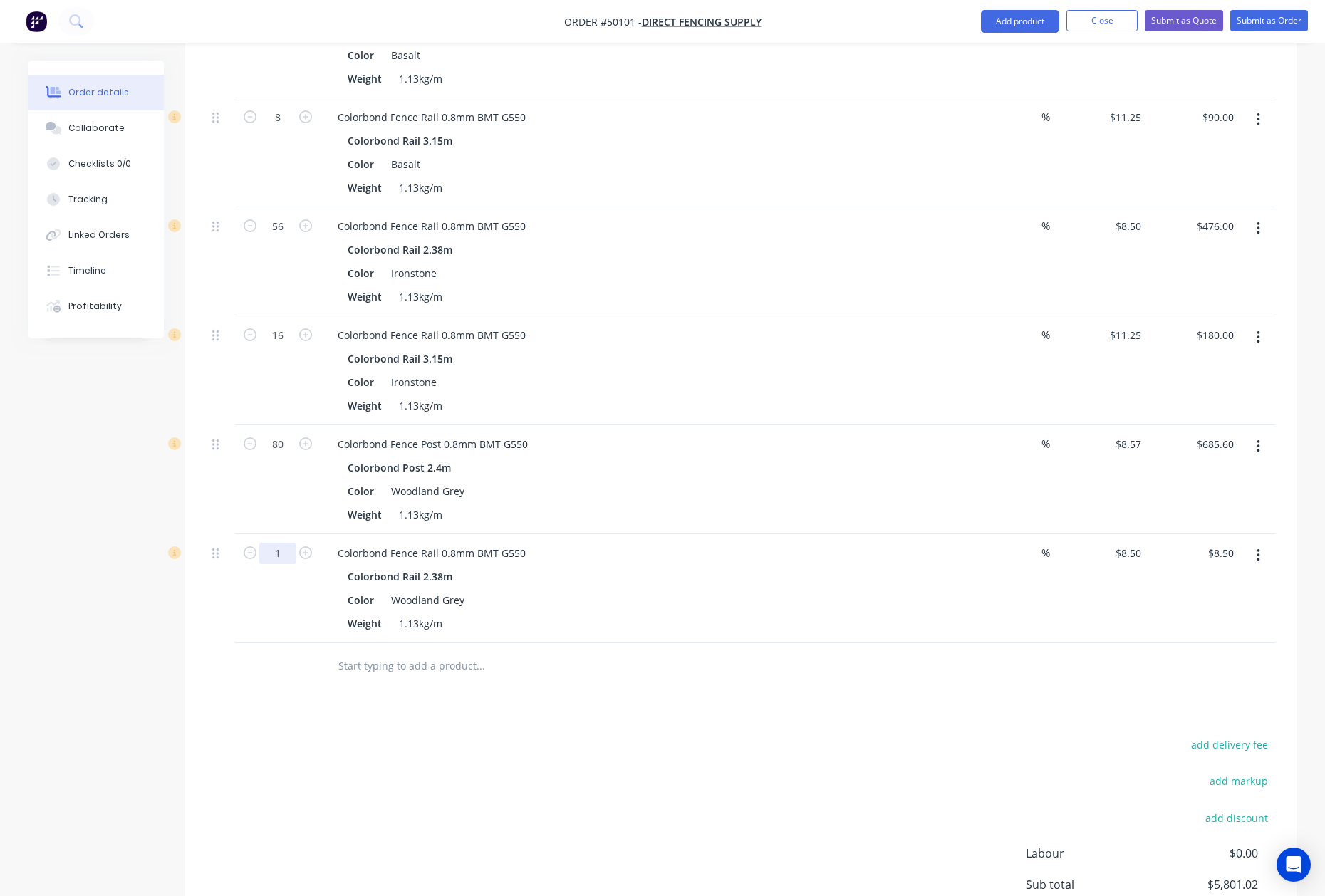
click at [278, 543] on input "1" at bounding box center [278, 554] width 37 height 22
type input "56"
type input "$476.00"
click at [815, 590] on div "Color Woodland Grey" at bounding box center [638, 600] width 593 height 21
click at [1257, 548] on icon "button" at bounding box center [1258, 556] width 4 height 16
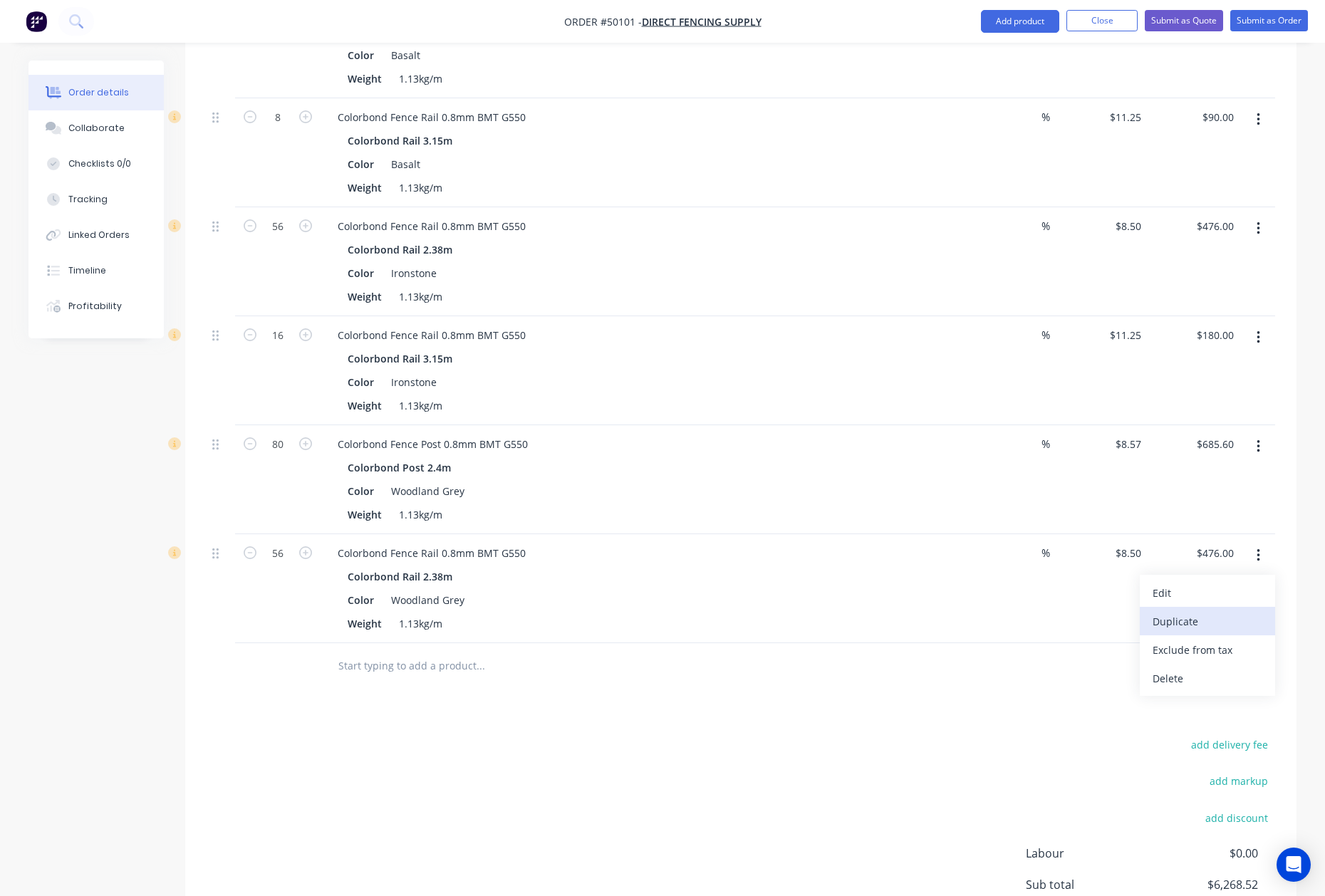
click at [1231, 610] on div "Duplicate" at bounding box center [1208, 620] width 110 height 21
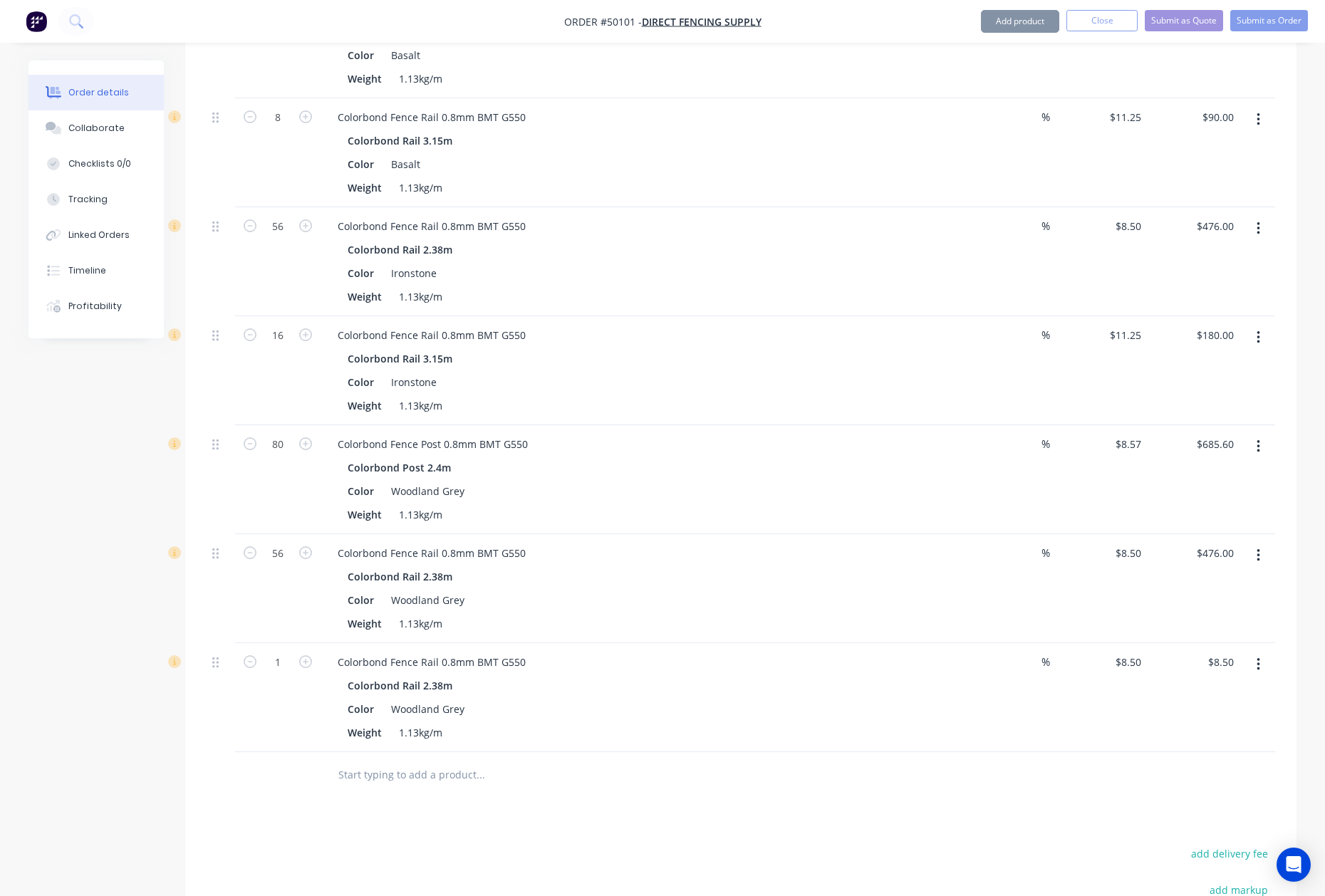
click at [1256, 656] on icon "button" at bounding box center [1258, 664] width 4 height 16
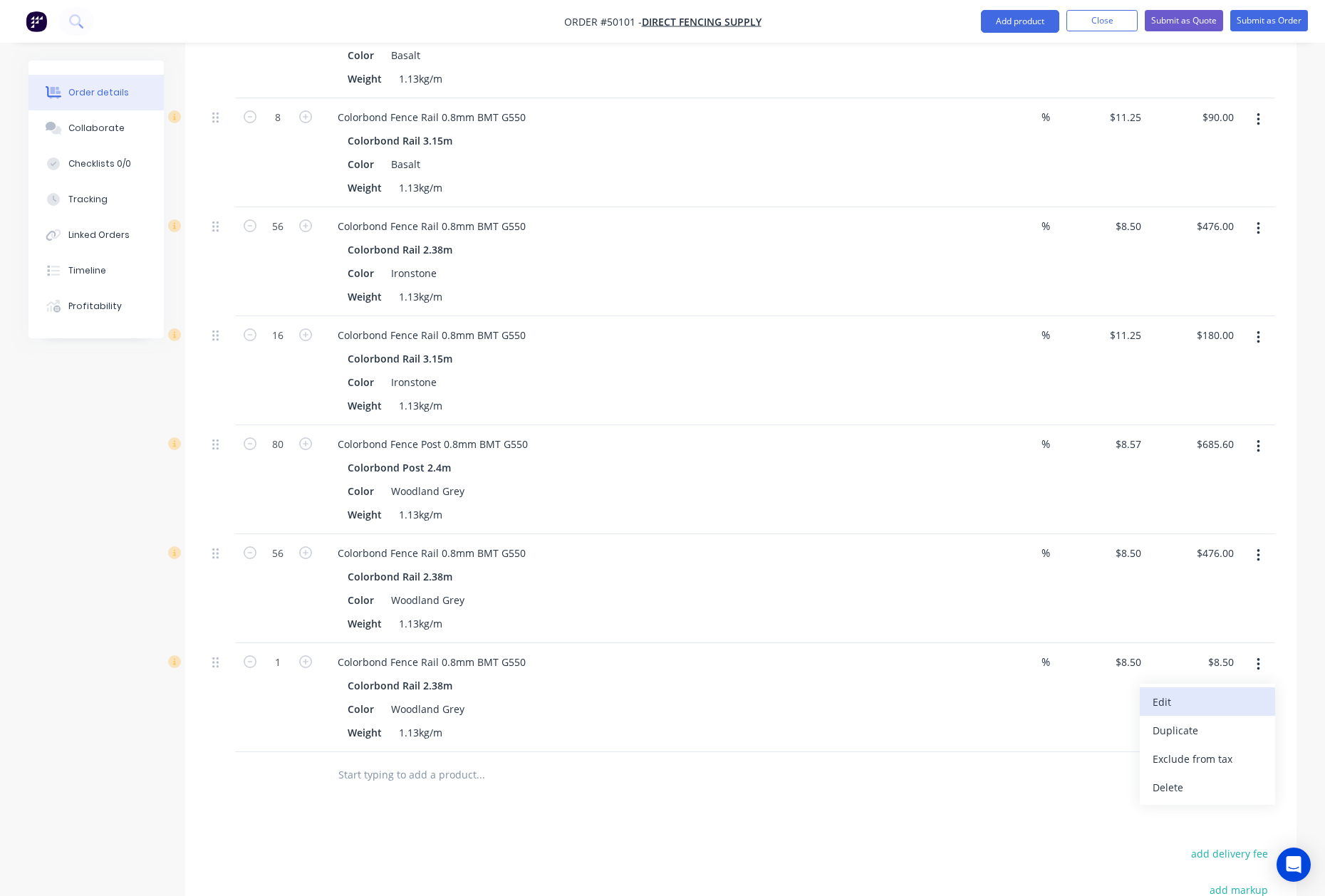
click at [1234, 692] on div "Edit" at bounding box center [1208, 701] width 110 height 21
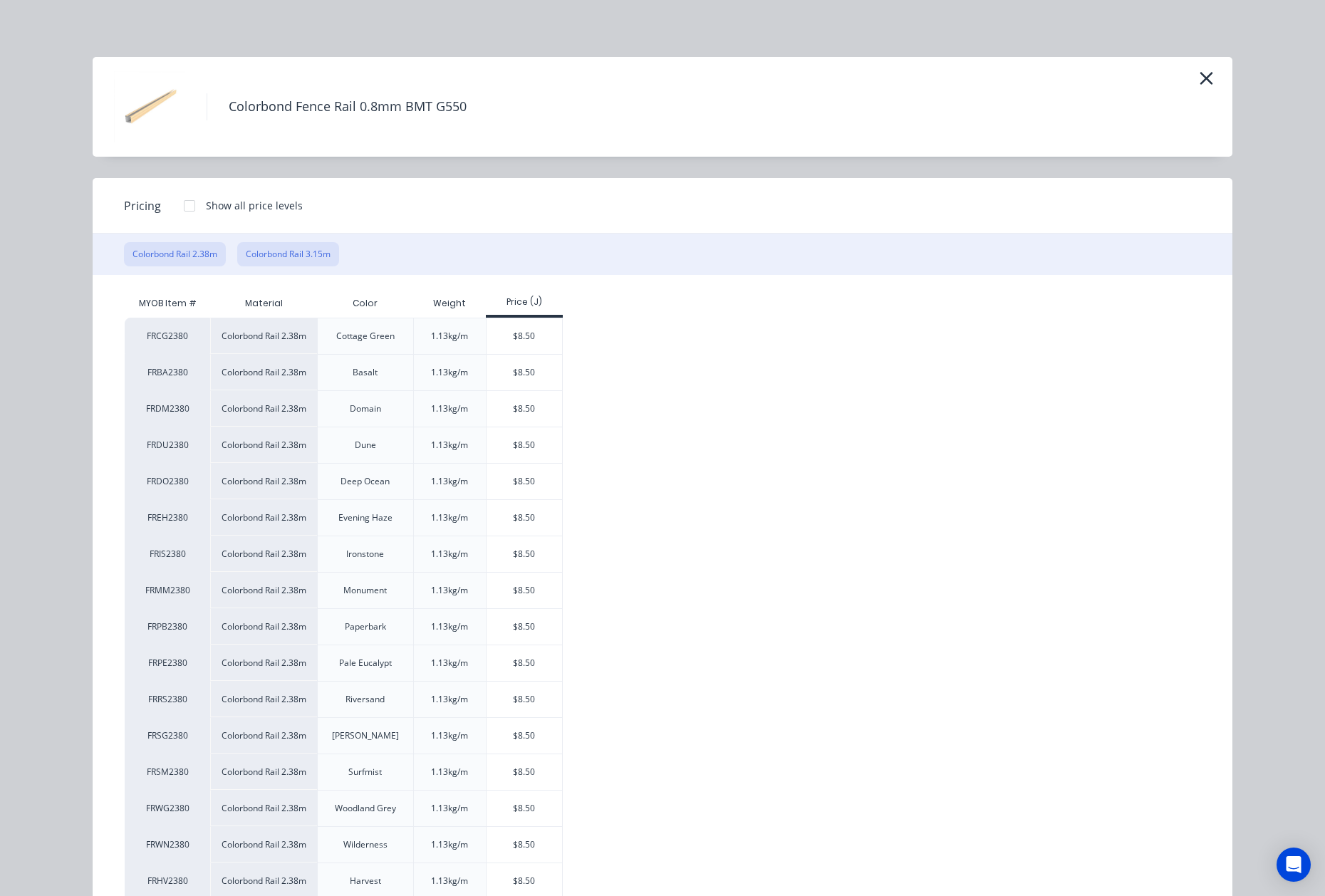
click at [297, 257] on button "Colorbond Rail 3.15m" at bounding box center [288, 253] width 102 height 24
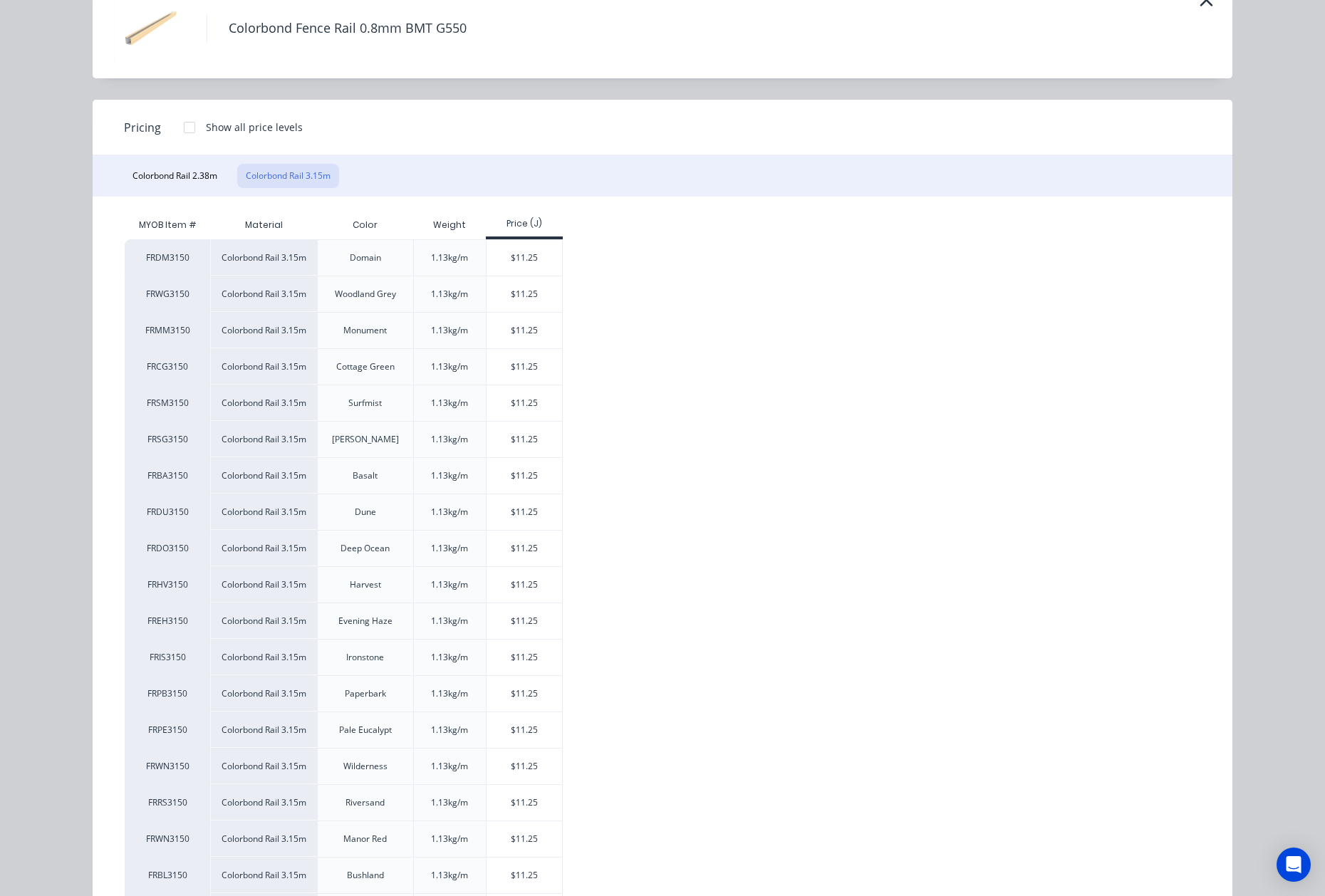
scroll to position [157, 0]
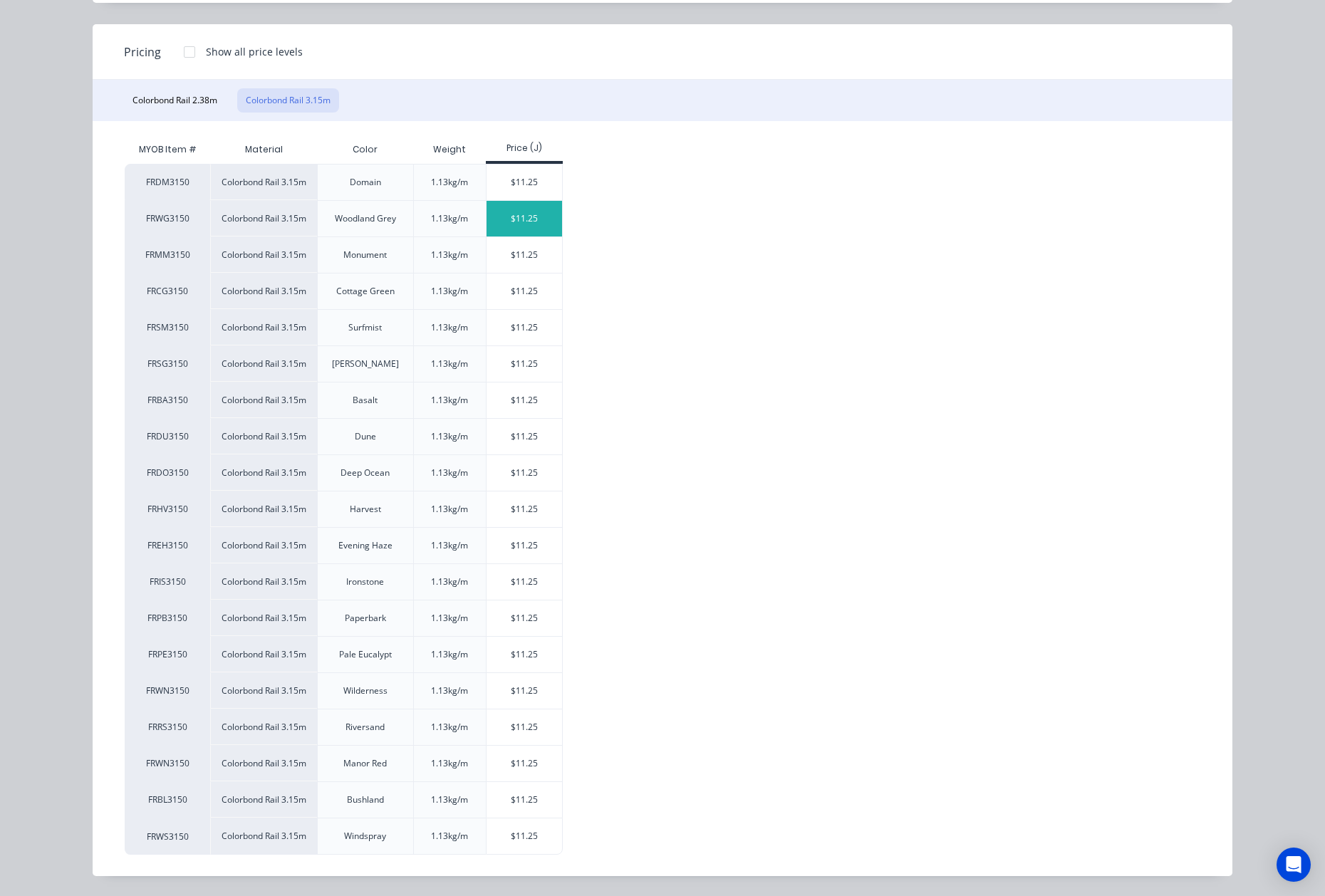
click at [507, 209] on div "$11.25" at bounding box center [525, 218] width 76 height 35
type input "$11.25"
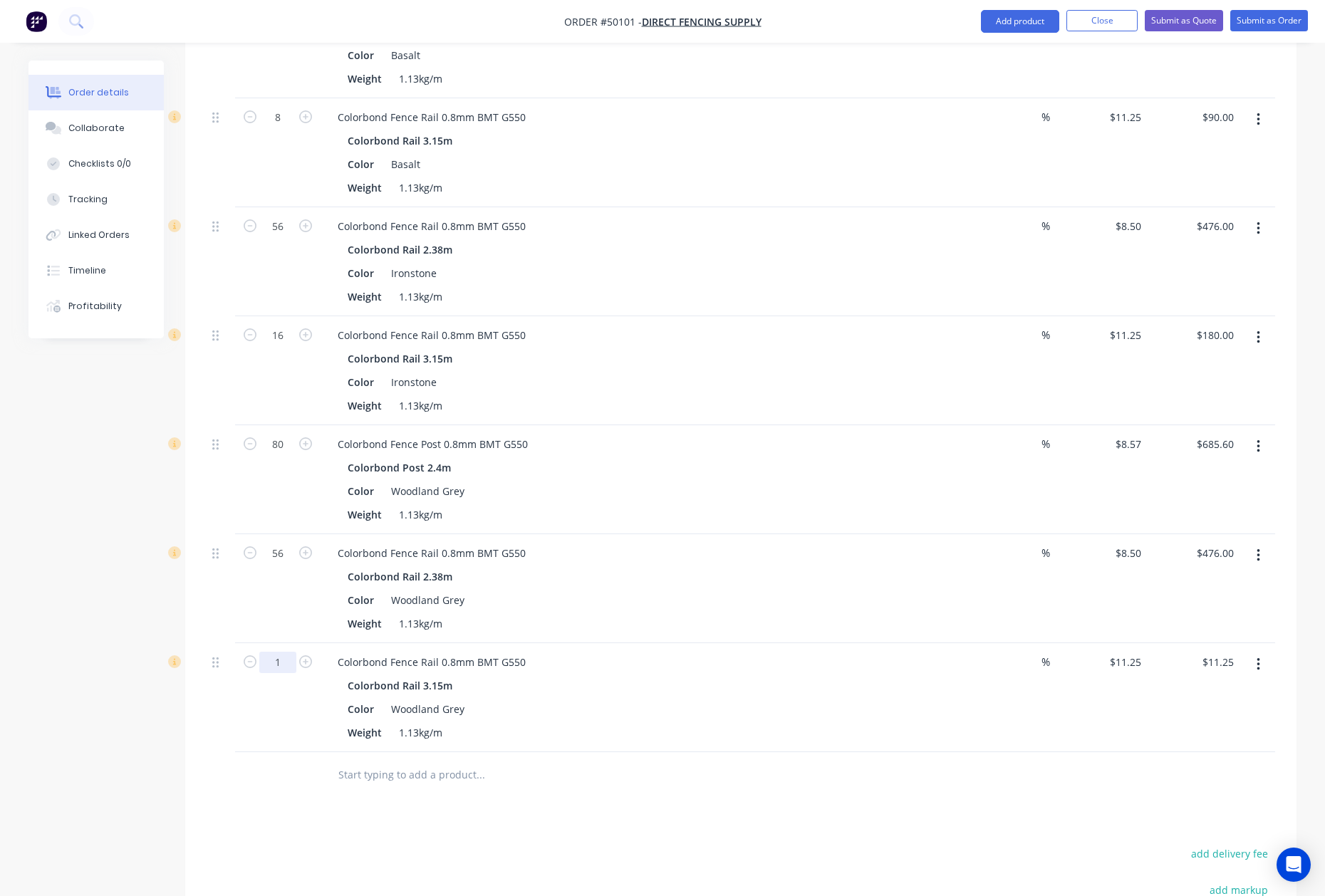
click at [274, 651] on input "1" at bounding box center [278, 662] width 37 height 22
type input "8"
type input "$90.00"
click at [617, 543] on div "Colorbond Fence Rail 0.8mm BMT G550" at bounding box center [640, 553] width 629 height 21
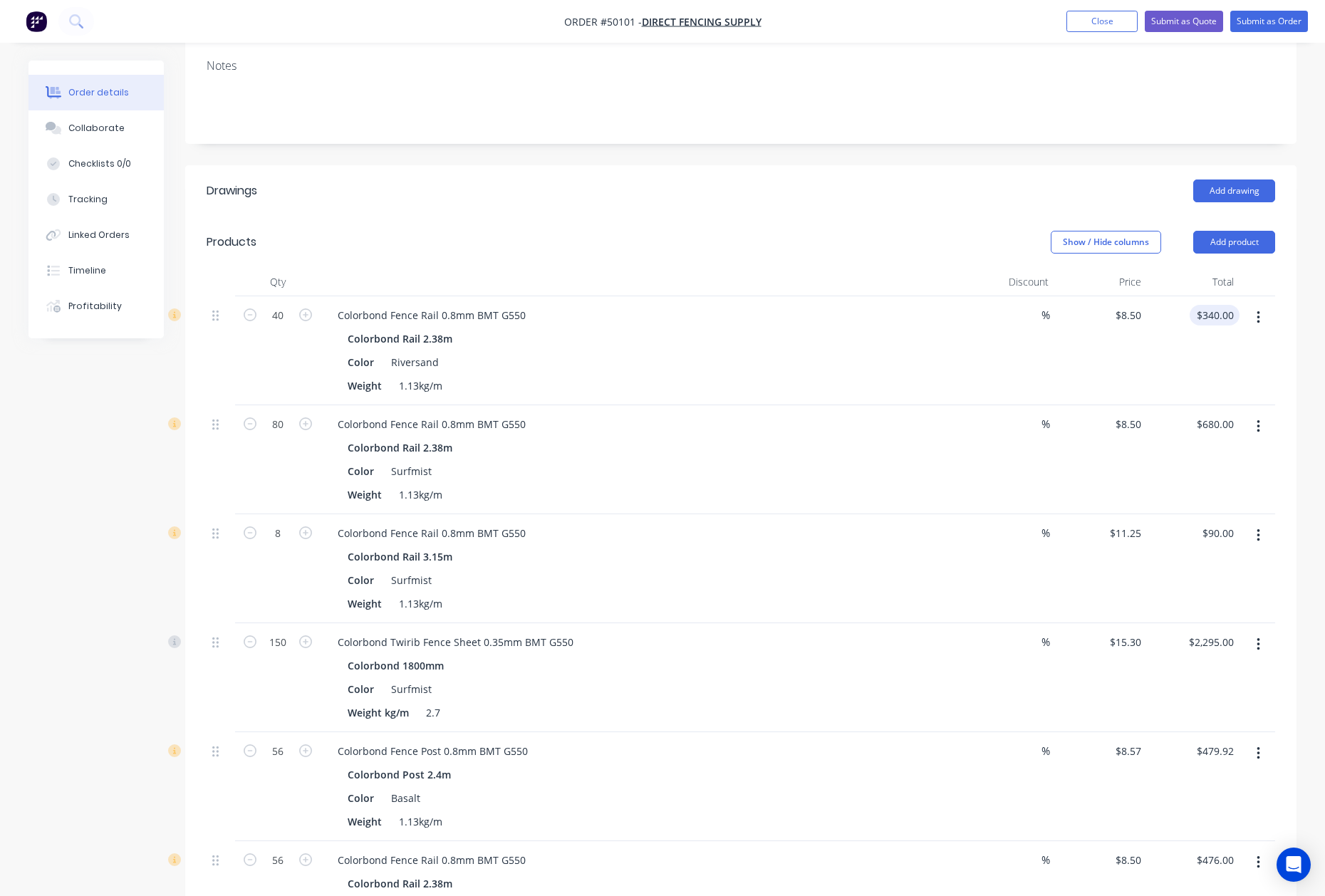
scroll to position [271, 0]
click at [1234, 234] on button "Add product" at bounding box center [1234, 245] width 82 height 22
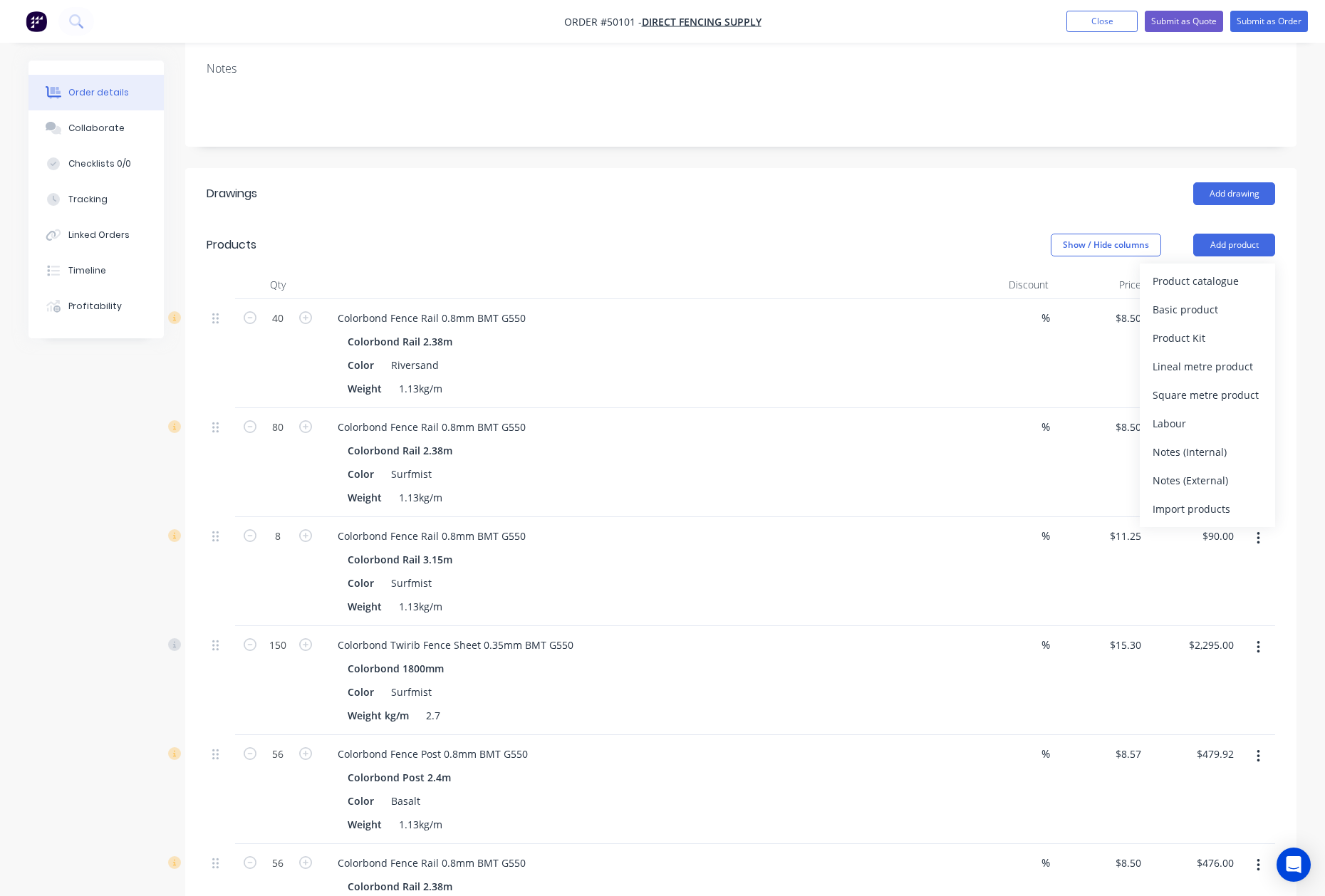
click at [1219, 271] on div "Product catalogue" at bounding box center [1208, 281] width 110 height 21
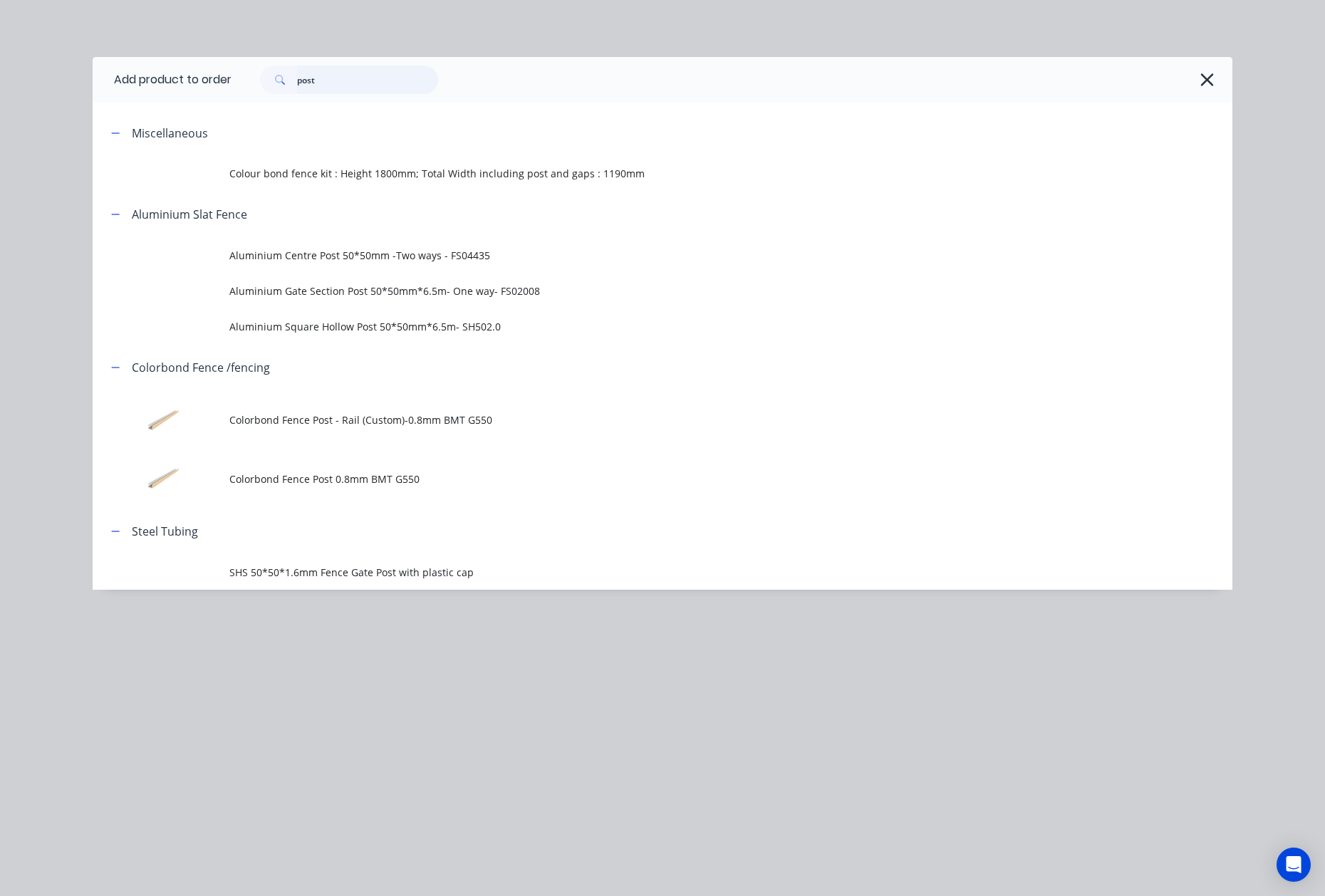
drag, startPoint x: 337, startPoint y: 80, endPoint x: 186, endPoint y: 86, distance: 151.1
click at [190, 86] on header "Add product to order post" at bounding box center [662, 79] width 1140 height 46
type input "sheet"
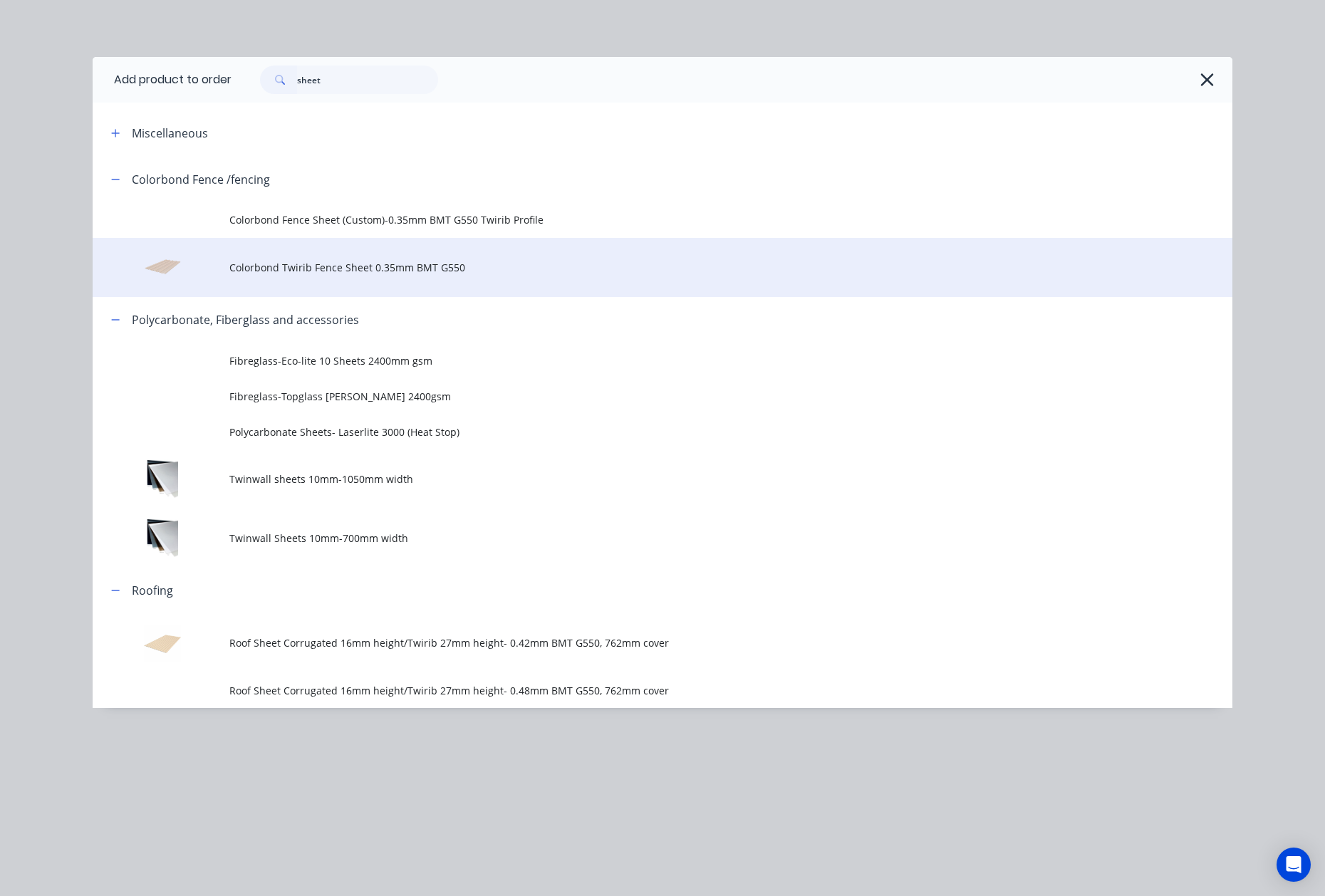
click at [388, 268] on span "Colorbond Twirib Fence Sheet 0.35mm BMT G550" at bounding box center [630, 267] width 802 height 15
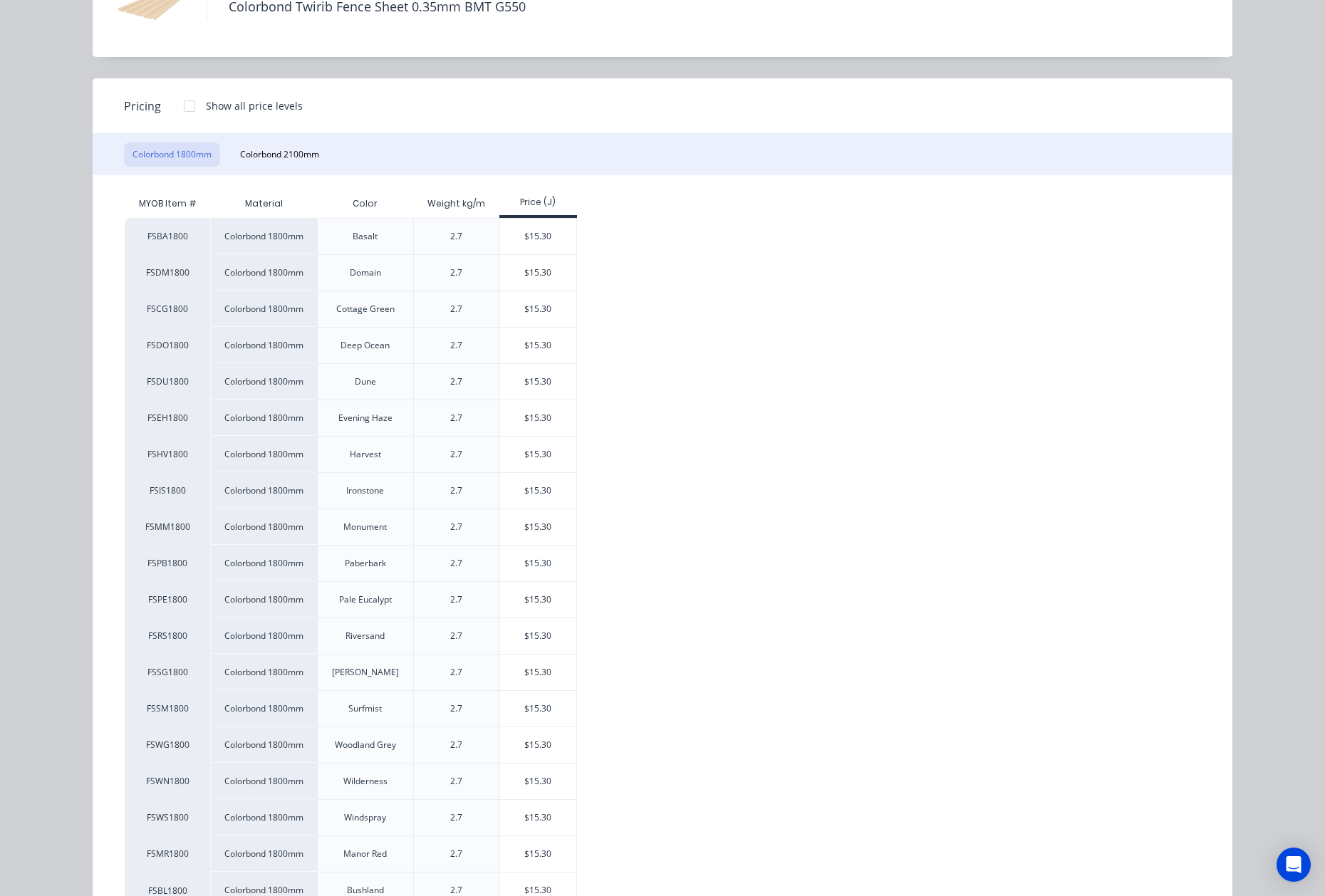
scroll to position [157, 0]
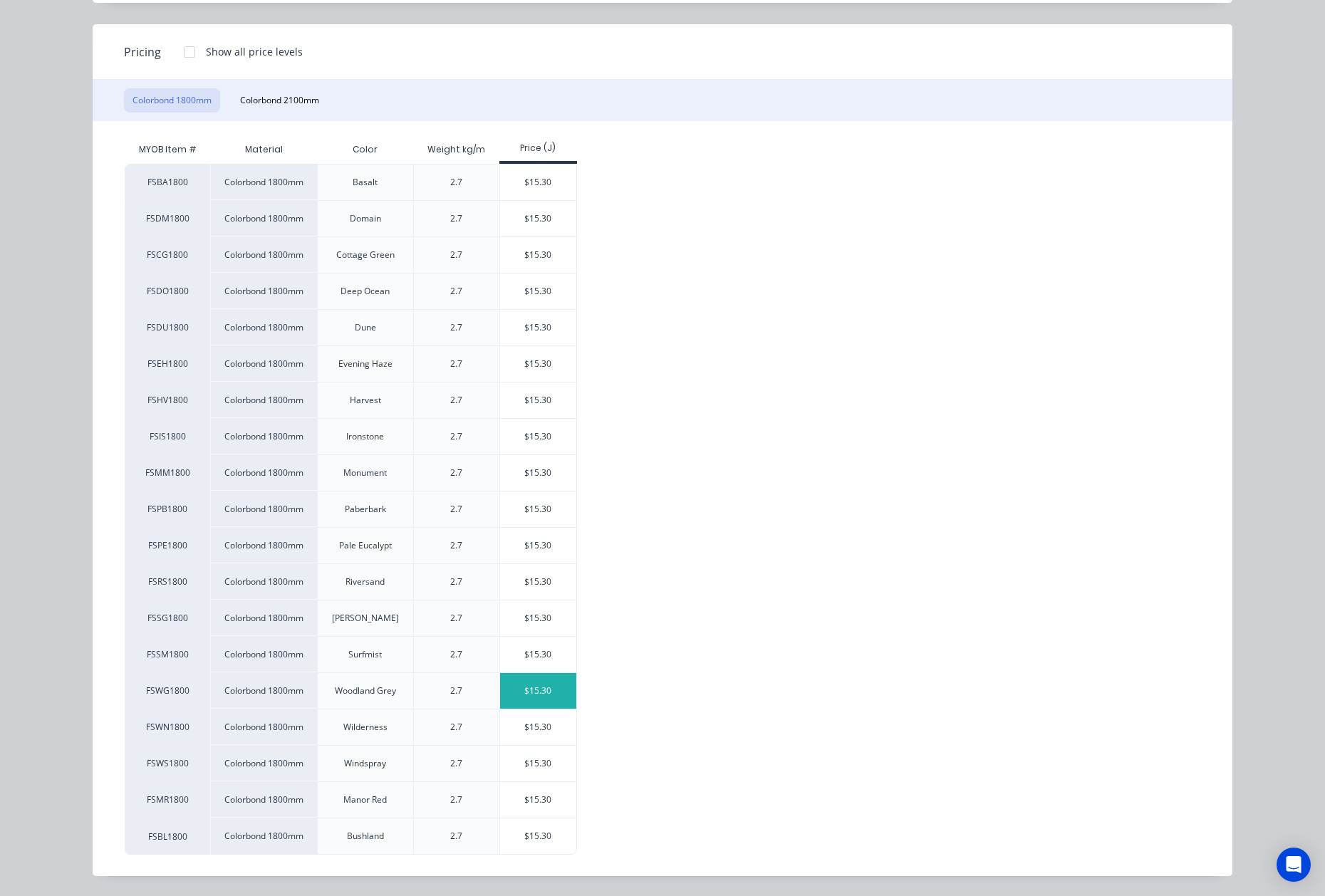
click at [528, 691] on div "$15.30" at bounding box center [538, 691] width 76 height 35
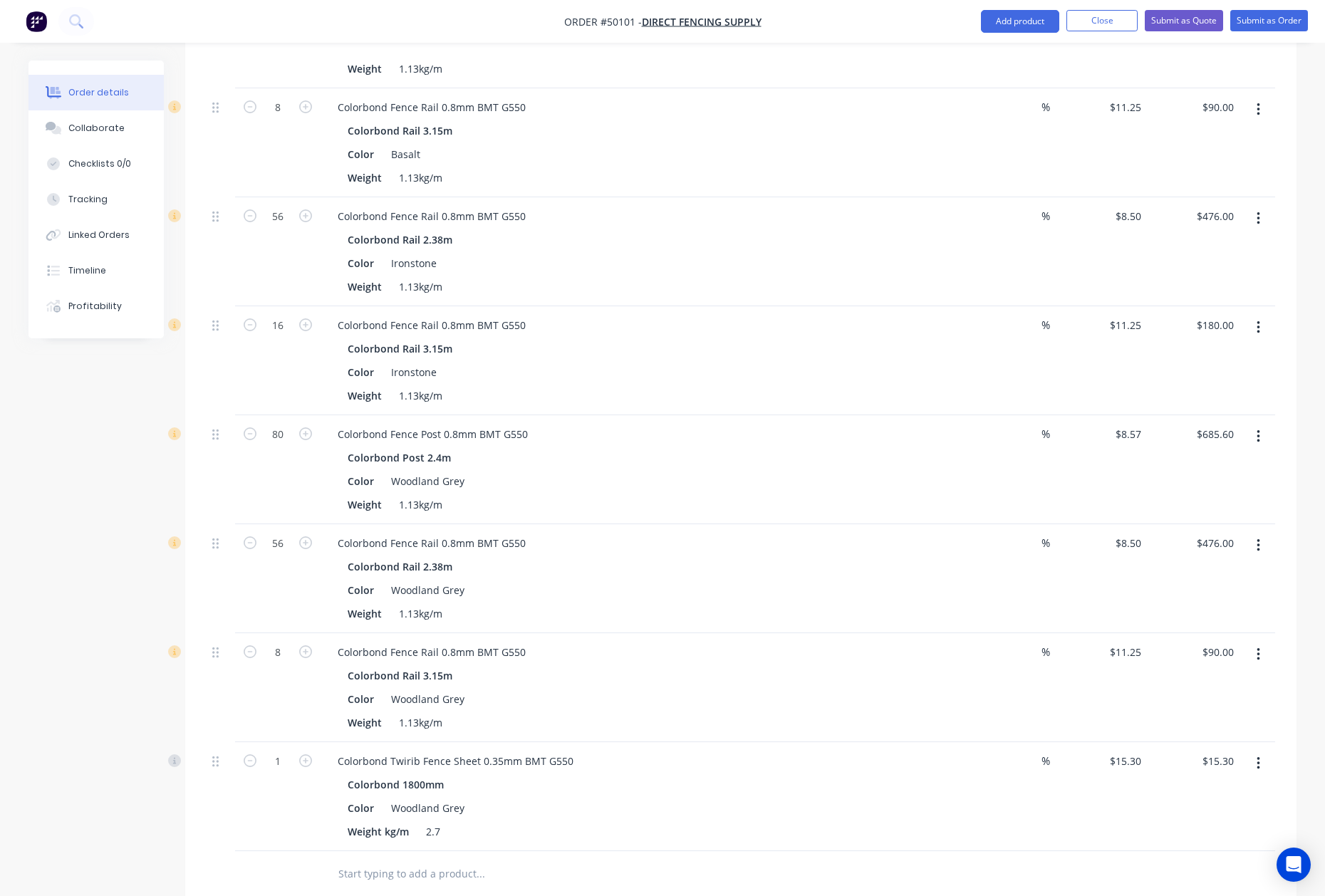
scroll to position [1315, 0]
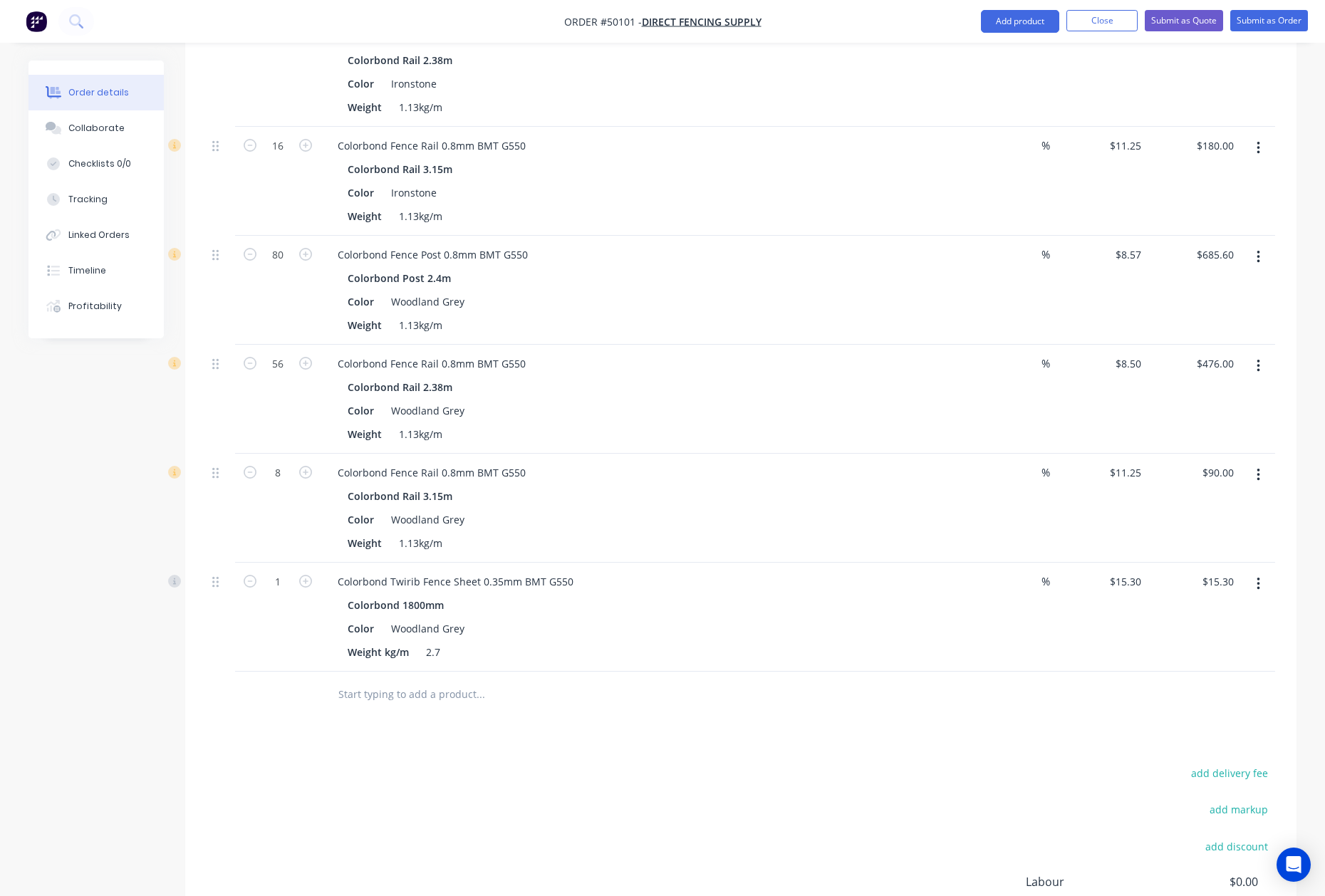
click at [286, 569] on div "1" at bounding box center [278, 580] width 37 height 22
click at [278, 571] on input "1" at bounding box center [278, 582] width 37 height 22
type input "150"
type input "$2,295.00"
click at [745, 642] on div "Weight kg/m 2.7" at bounding box center [638, 651] width 593 height 21
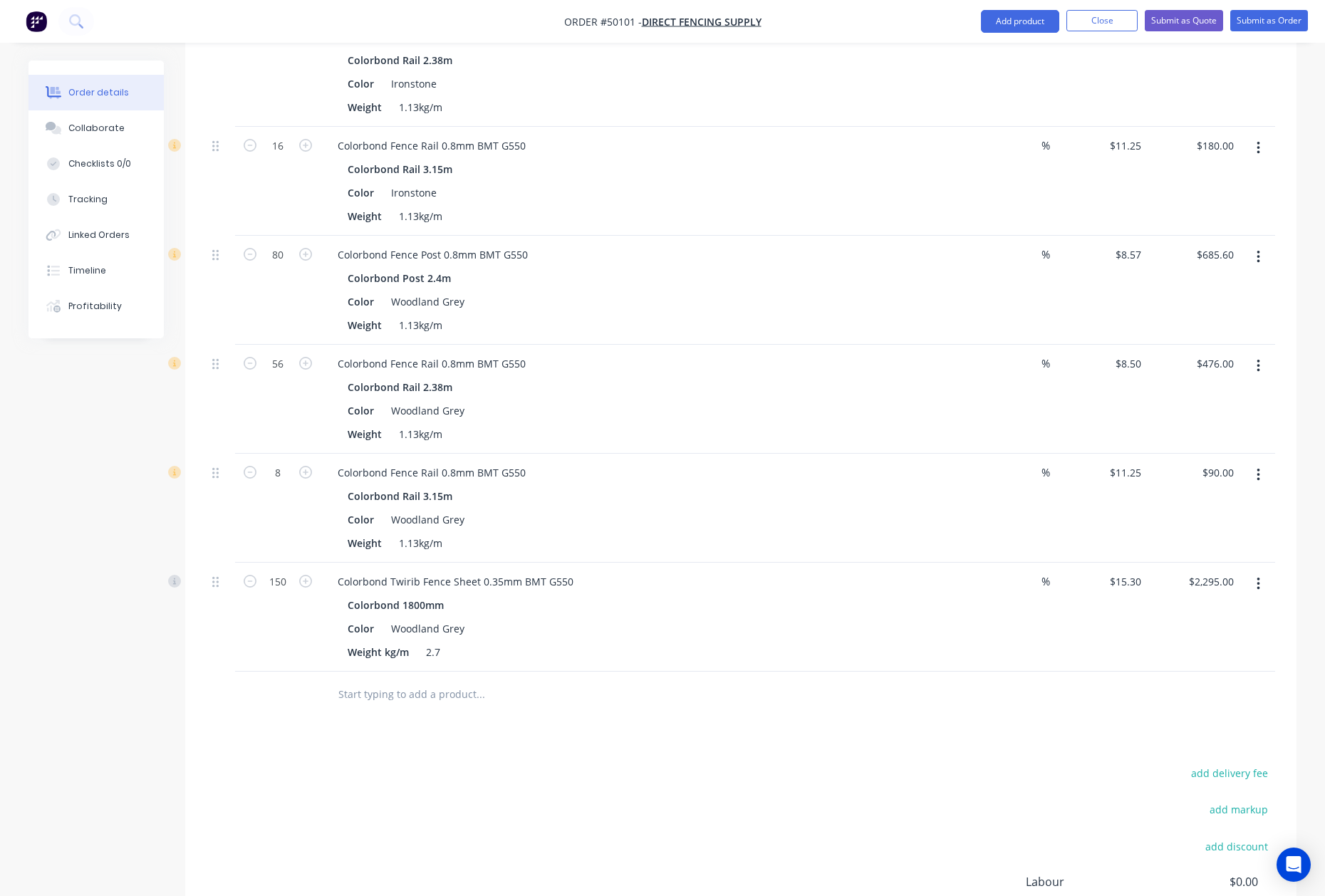
click at [1268, 245] on button "button" at bounding box center [1258, 257] width 33 height 25
drag, startPoint x: 1214, startPoint y: 294, endPoint x: 1213, endPoint y: 302, distance: 8.1
click at [1213, 302] on div "Edit Duplicate Exclude from tax Delete" at bounding box center [1208, 336] width 135 height 121
click at [1213, 313] on div "Duplicate" at bounding box center [1208, 323] width 110 height 21
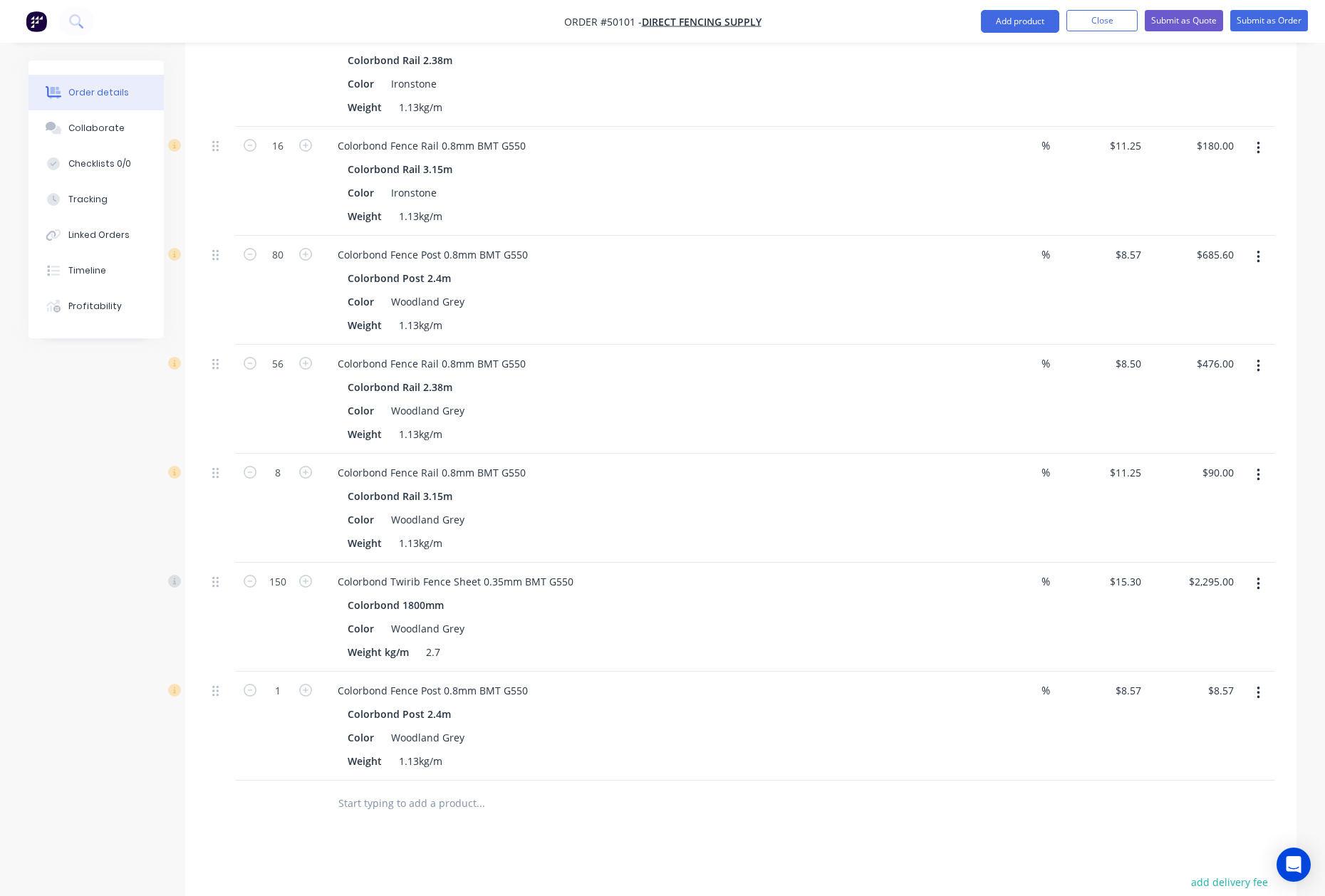
click at [1268, 685] on button "button" at bounding box center [1258, 693] width 33 height 25
click at [1207, 720] on div "Edit" at bounding box center [1208, 730] width 110 height 21
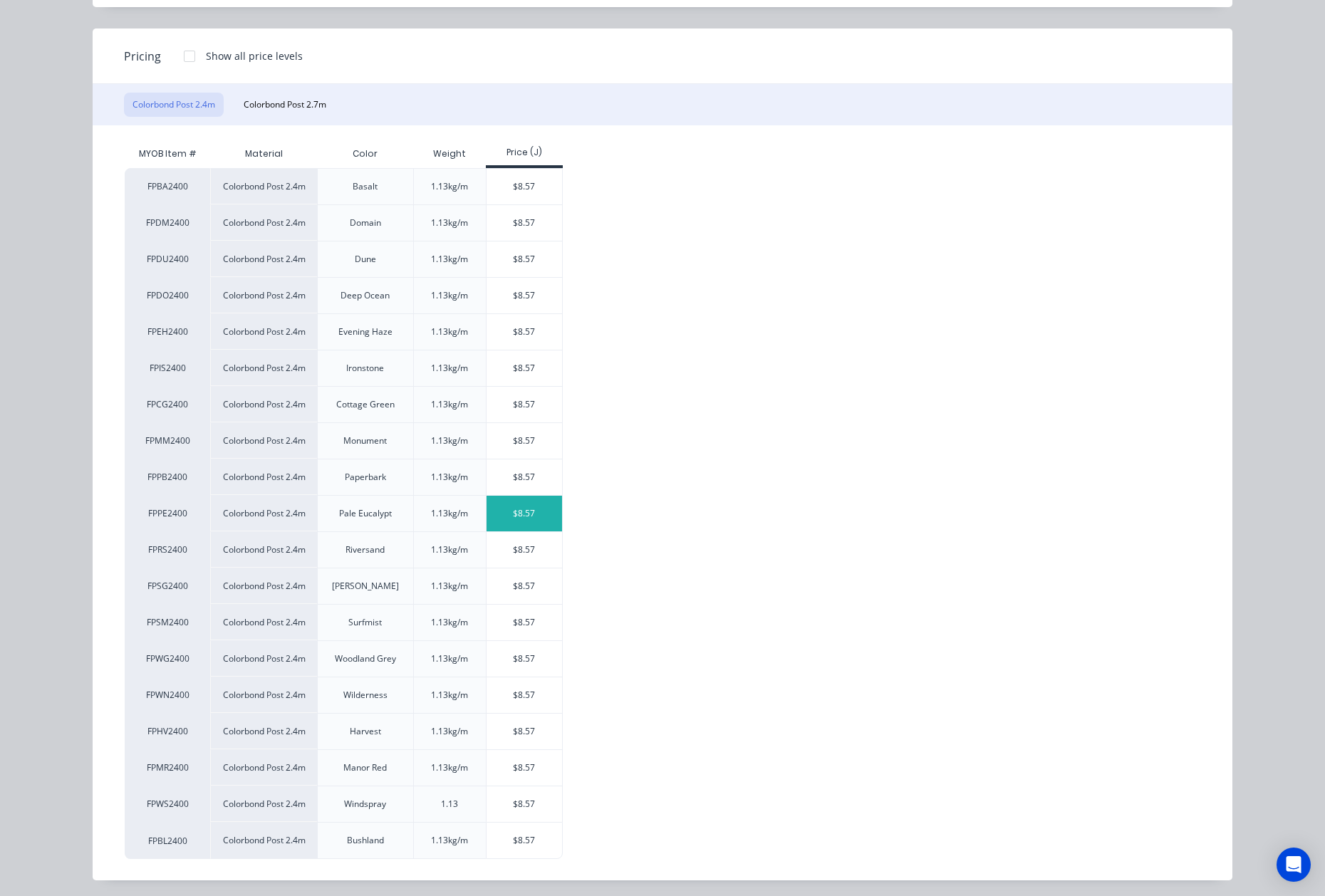
scroll to position [157, 0]
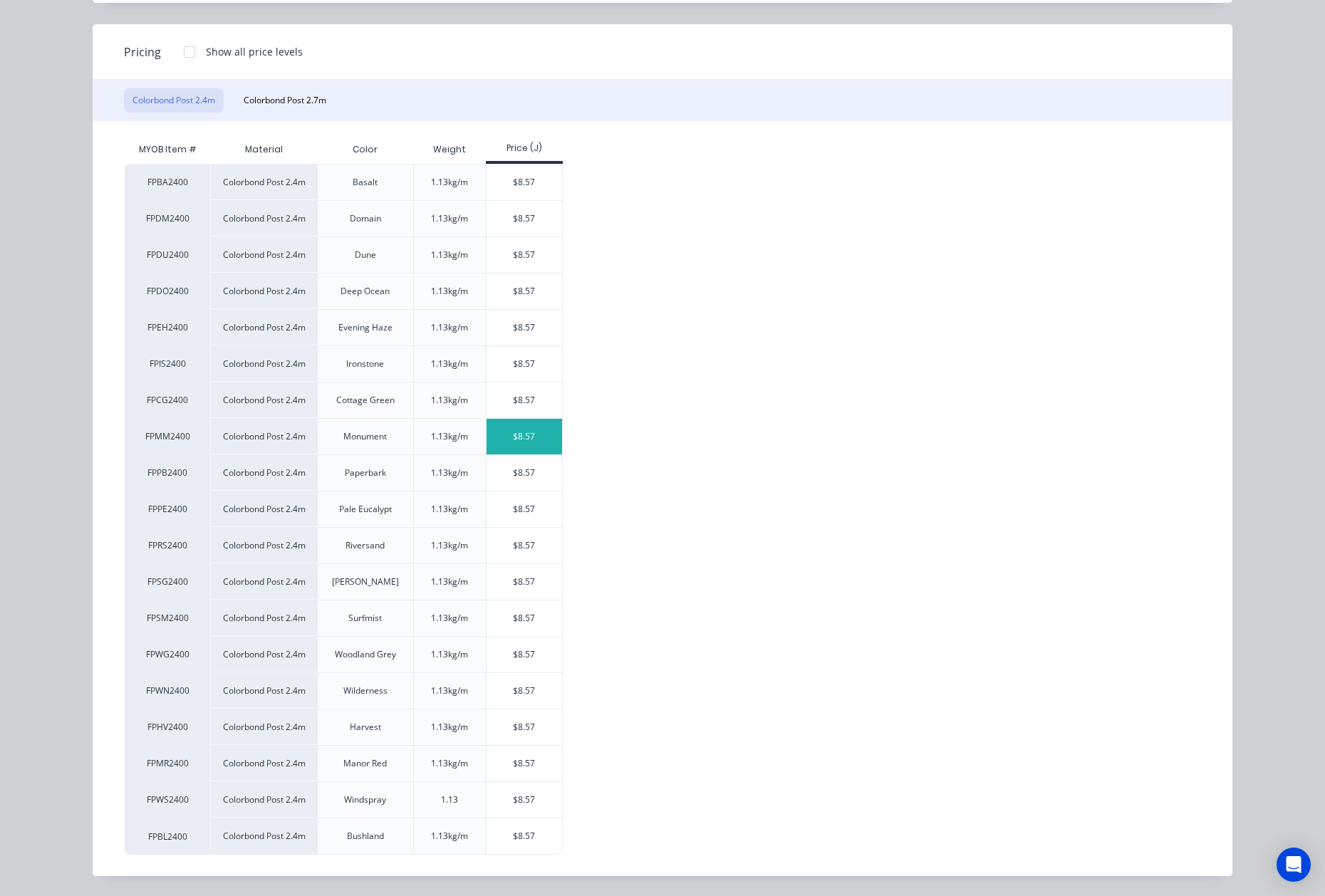
click at [496, 436] on div "$8.57" at bounding box center [525, 436] width 76 height 35
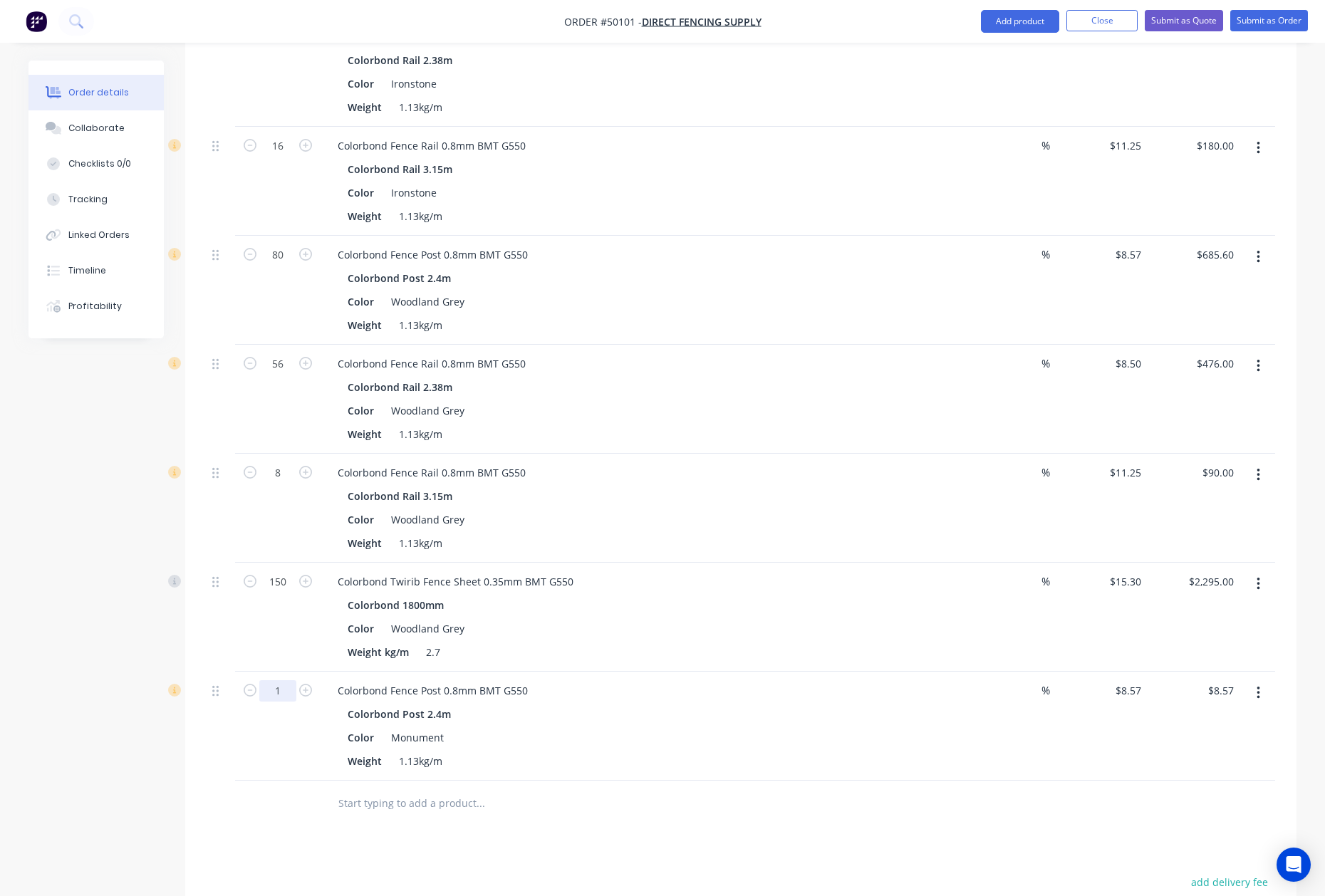
click at [291, 680] on input "1" at bounding box center [278, 691] width 37 height 22
type input "80"
type input "$685.60"
click at [922, 752] on div "Weight 1.13kg/m" at bounding box center [638, 760] width 593 height 21
click at [1253, 462] on button "button" at bounding box center [1258, 474] width 33 height 25
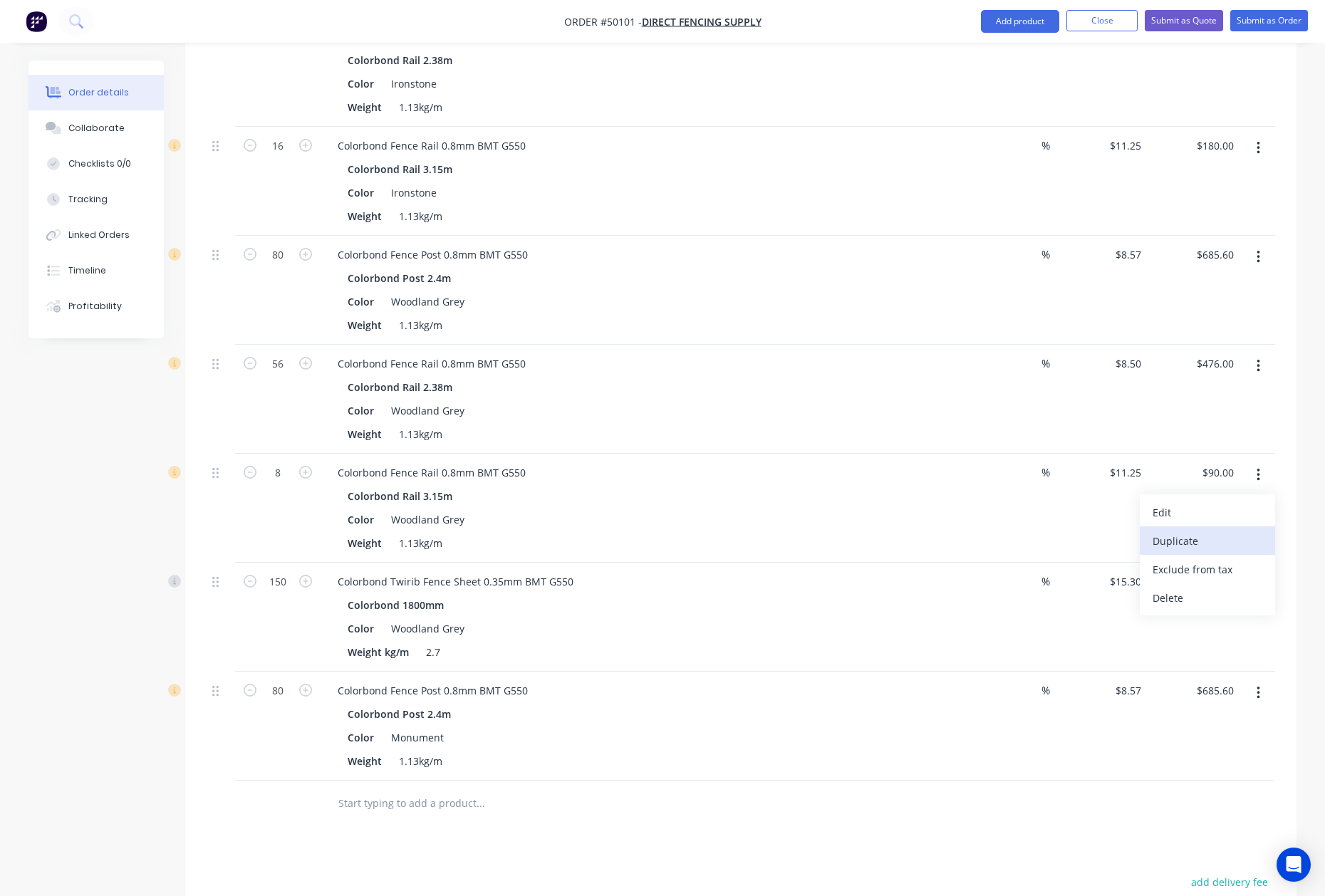
click at [1213, 530] on div "Duplicate" at bounding box center [1208, 540] width 110 height 21
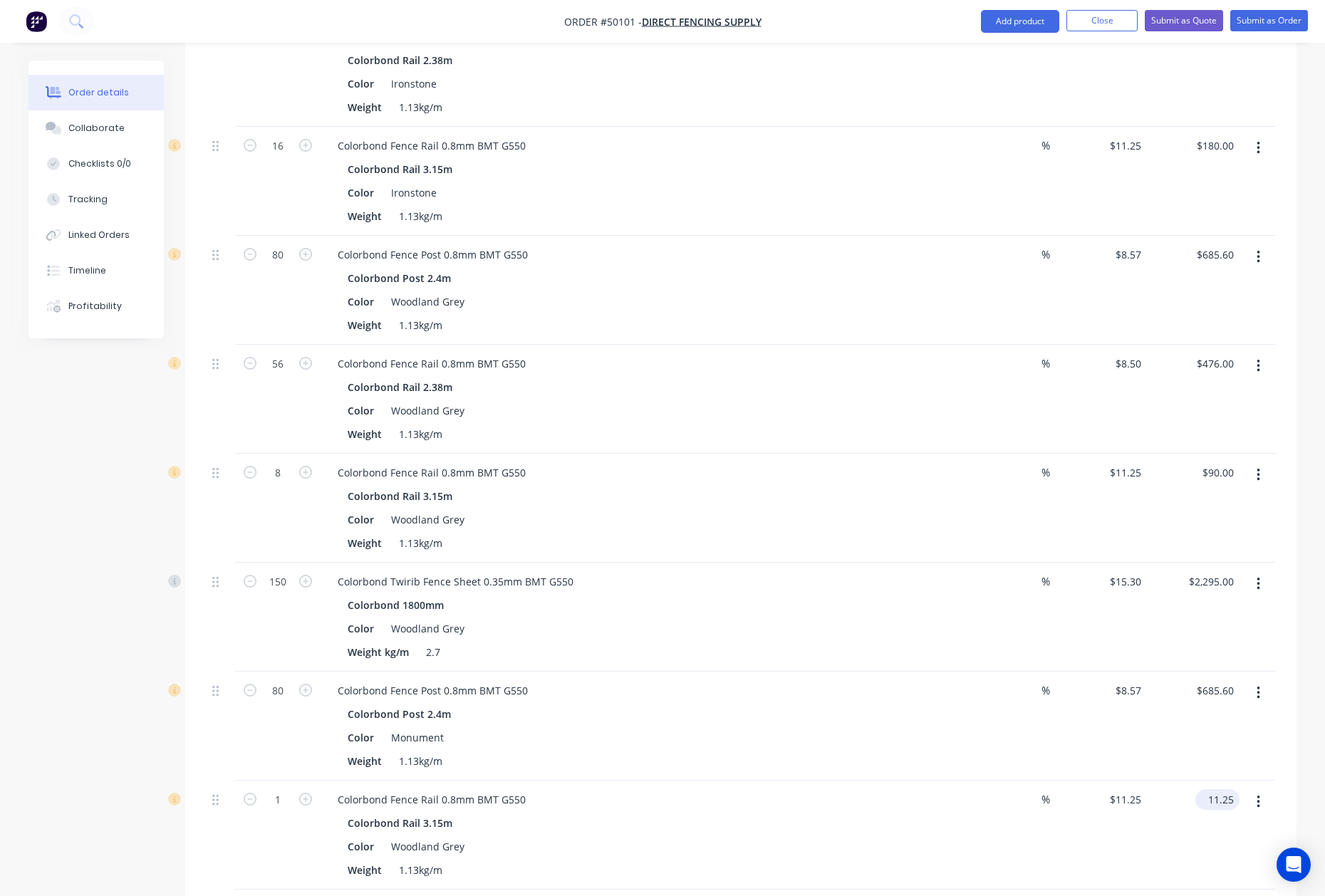
click at [1234, 788] on input "11.25" at bounding box center [1219, 798] width 38 height 21
type input "$11.25"
click at [1260, 788] on button "button" at bounding box center [1258, 801] width 33 height 25
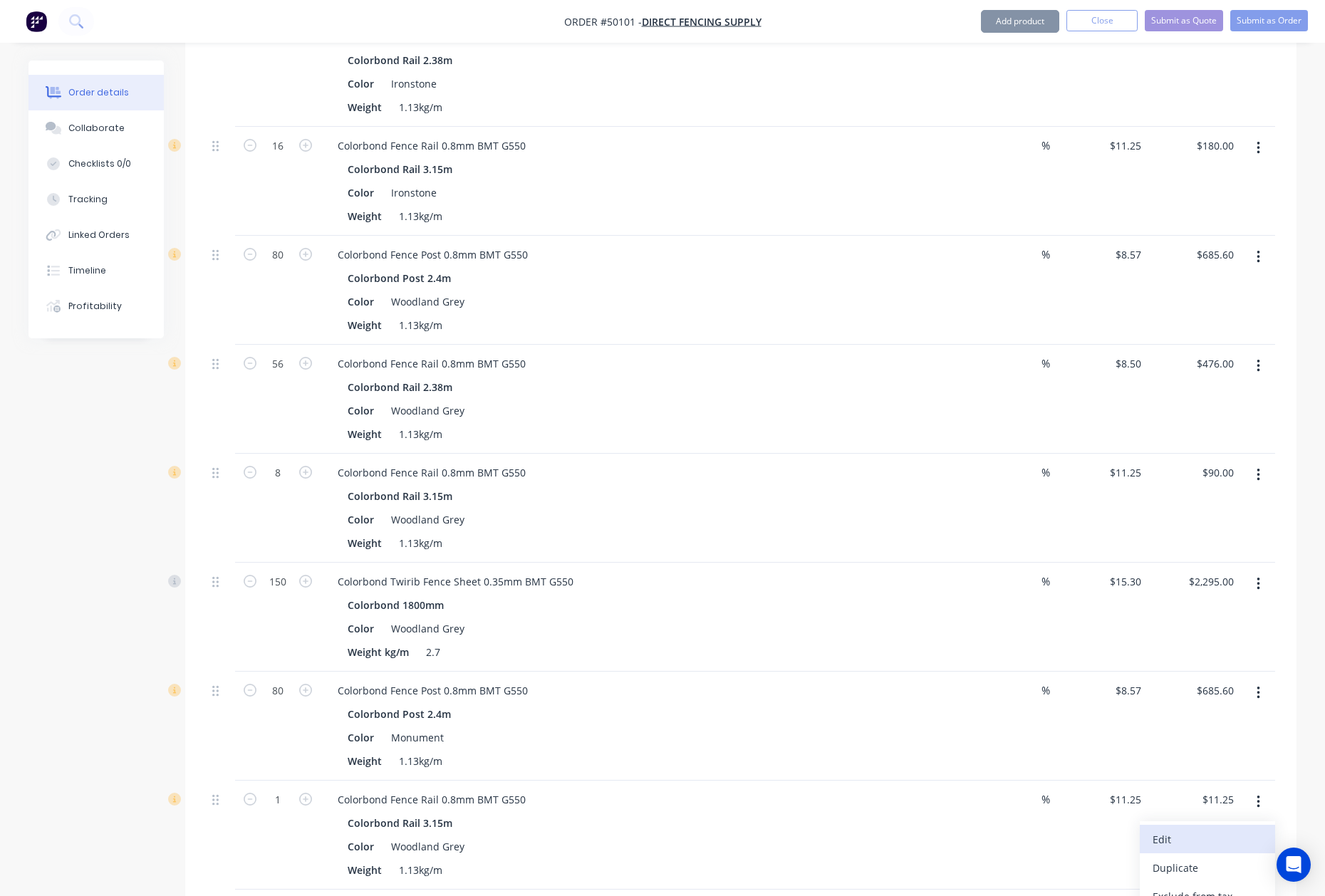
click at [1220, 829] on div "Edit" at bounding box center [1208, 838] width 110 height 21
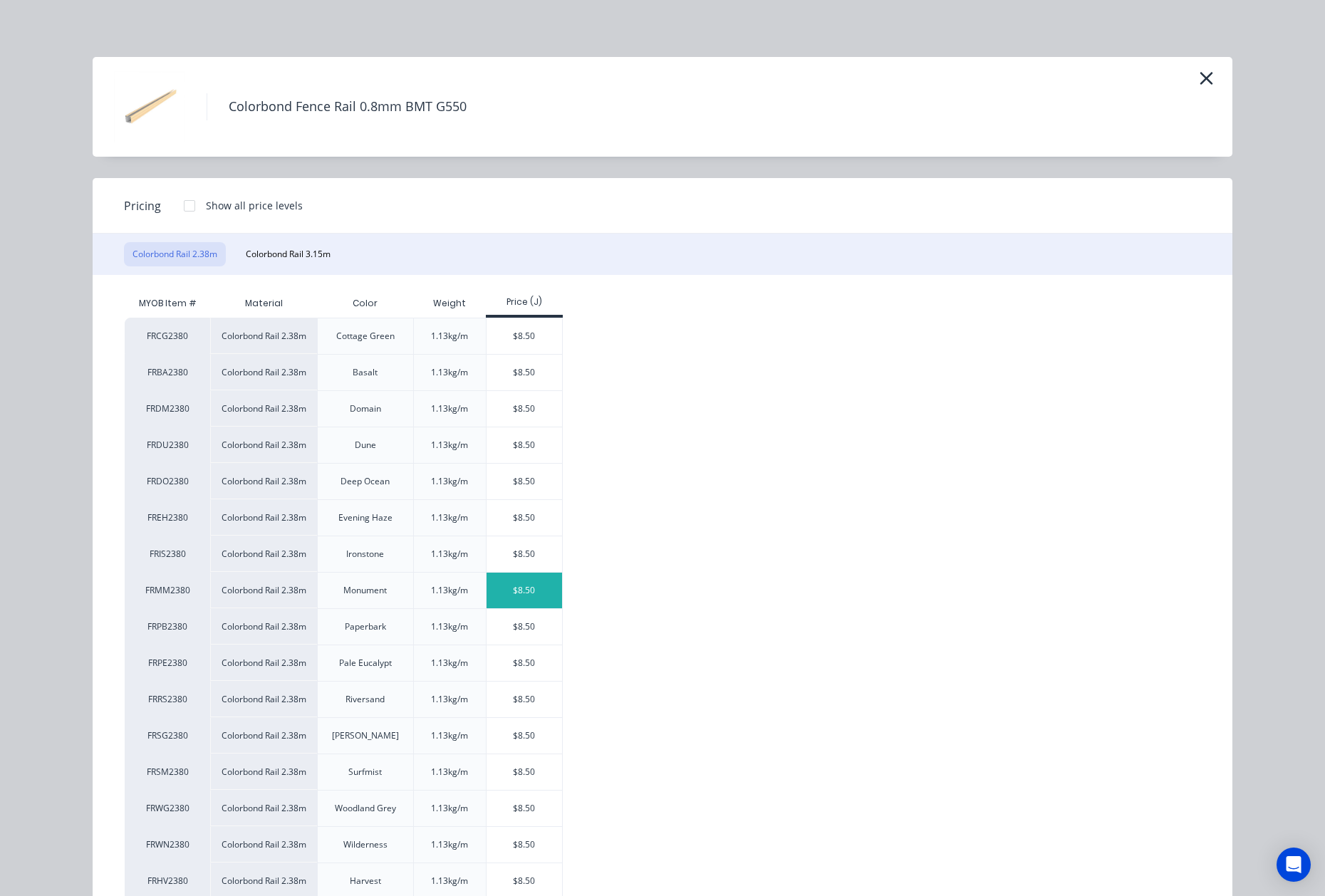
click at [507, 595] on div "$8.50" at bounding box center [525, 590] width 76 height 35
type input "$8.50"
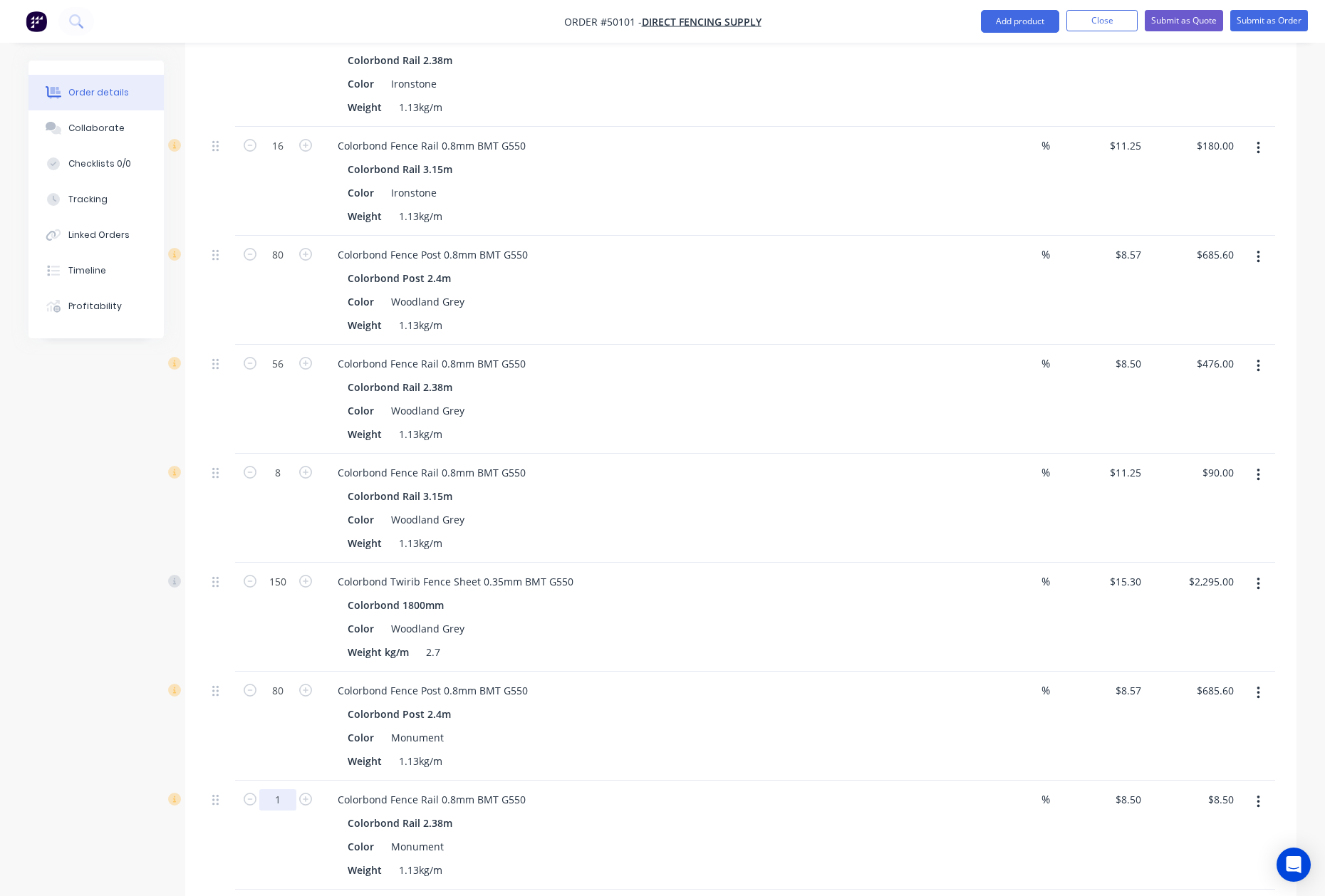
click at [280, 788] on input "1" at bounding box center [278, 799] width 37 height 22
type input "96"
type input "$816.00"
click at [662, 781] on div "Colorbond Fence Rail 0.8mm BMT G550 Colorbond Rail 2.38m Color Monument Weight …" at bounding box center [641, 834] width 641 height 109
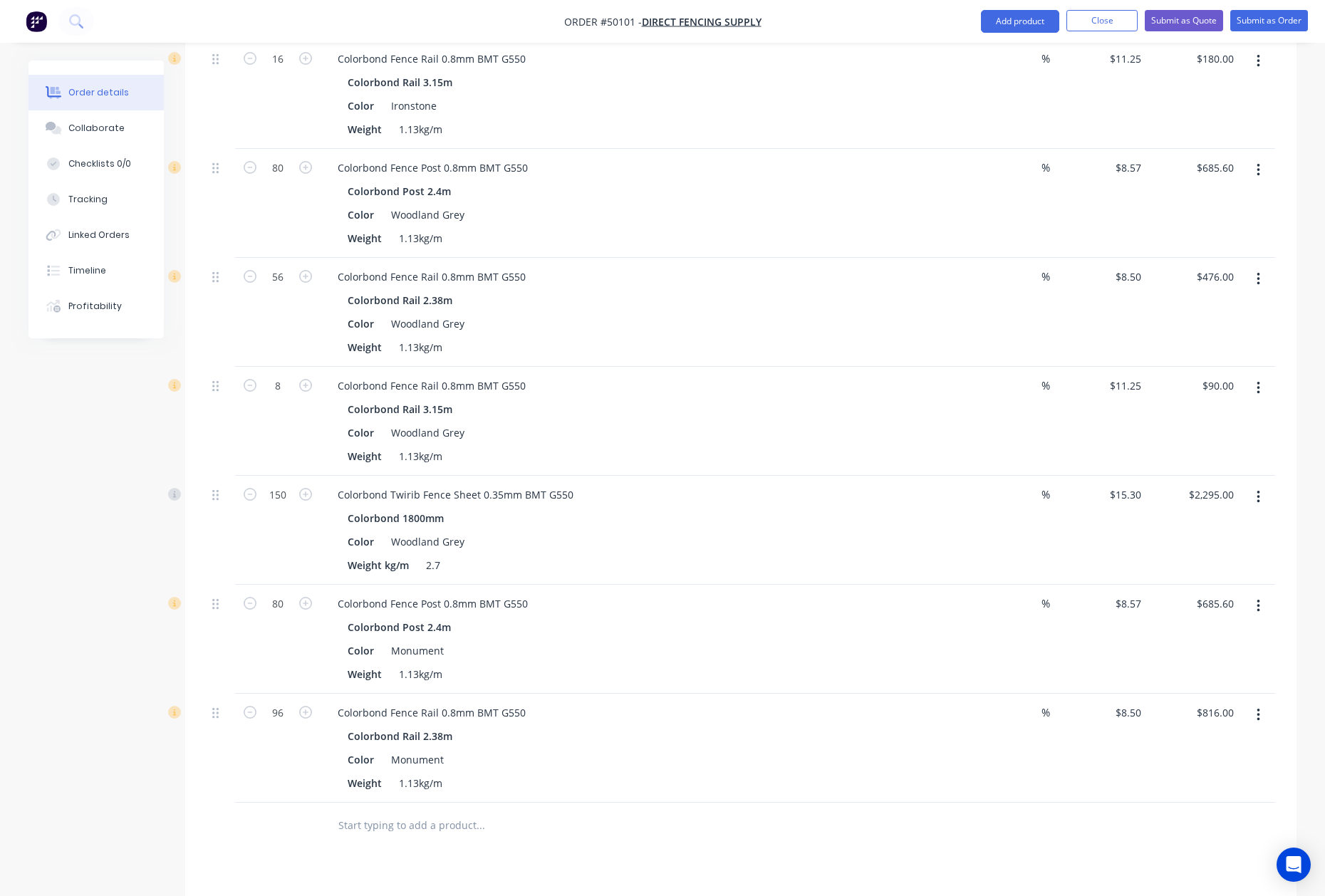
scroll to position [1504, 0]
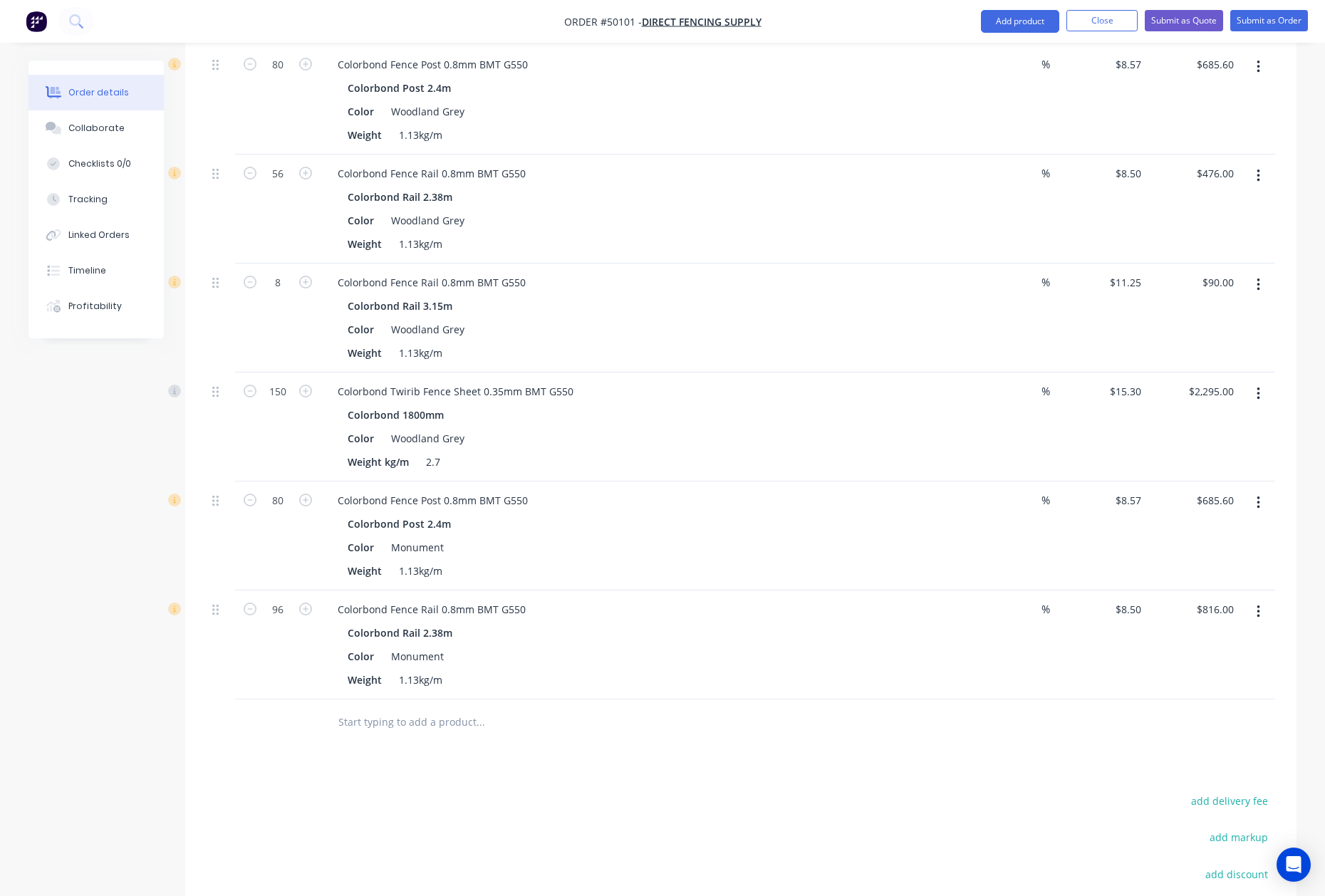
click at [1269, 600] on button "button" at bounding box center [1258, 611] width 33 height 25
click at [1229, 667] on div "Duplicate" at bounding box center [1208, 677] width 110 height 21
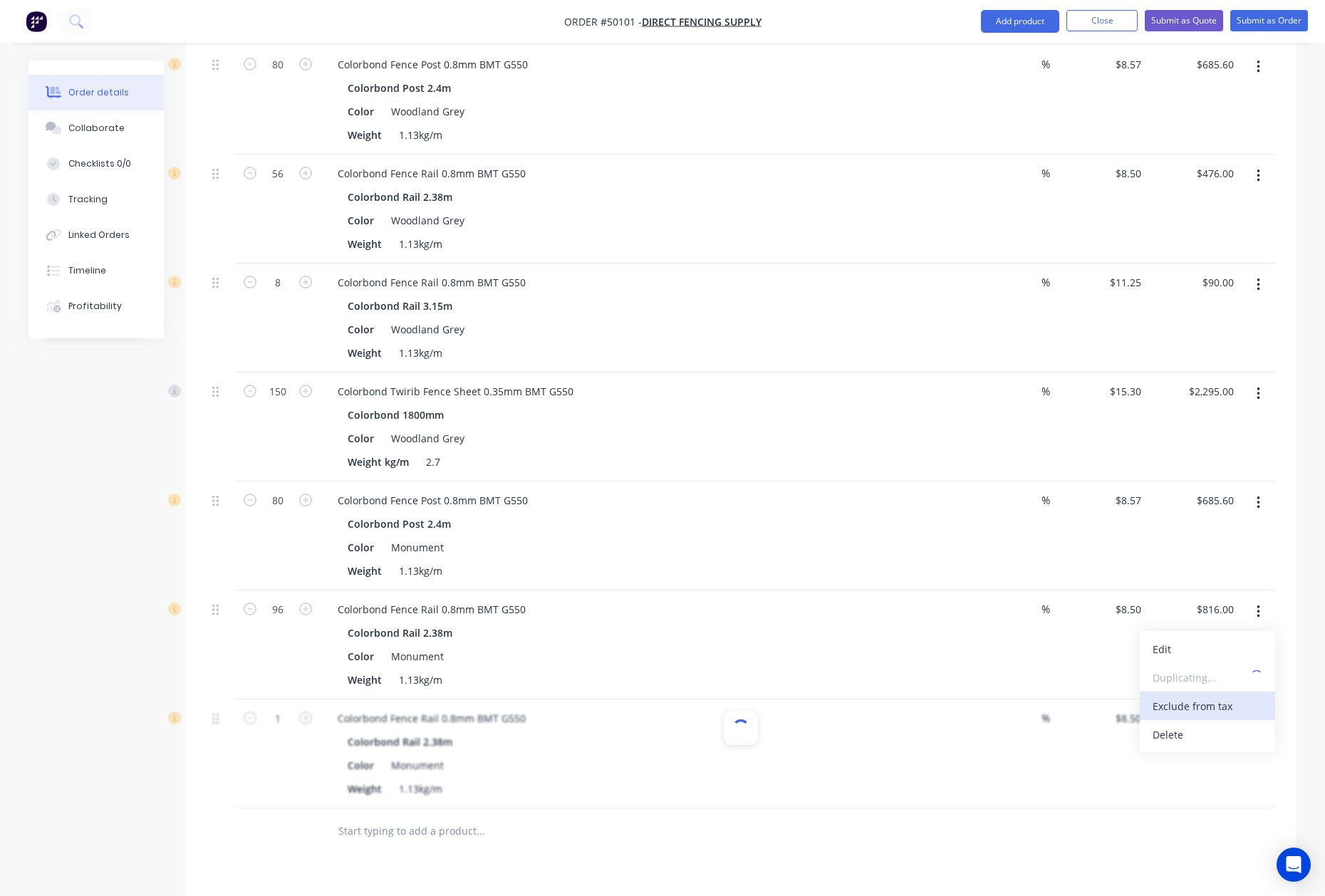
click at [1269, 701] on button "Exclude from tax" at bounding box center [1208, 705] width 135 height 28
click at [1251, 707] on button "button" at bounding box center [1258, 720] width 33 height 25
click at [1229, 747] on div "Edit" at bounding box center [1208, 757] width 110 height 21
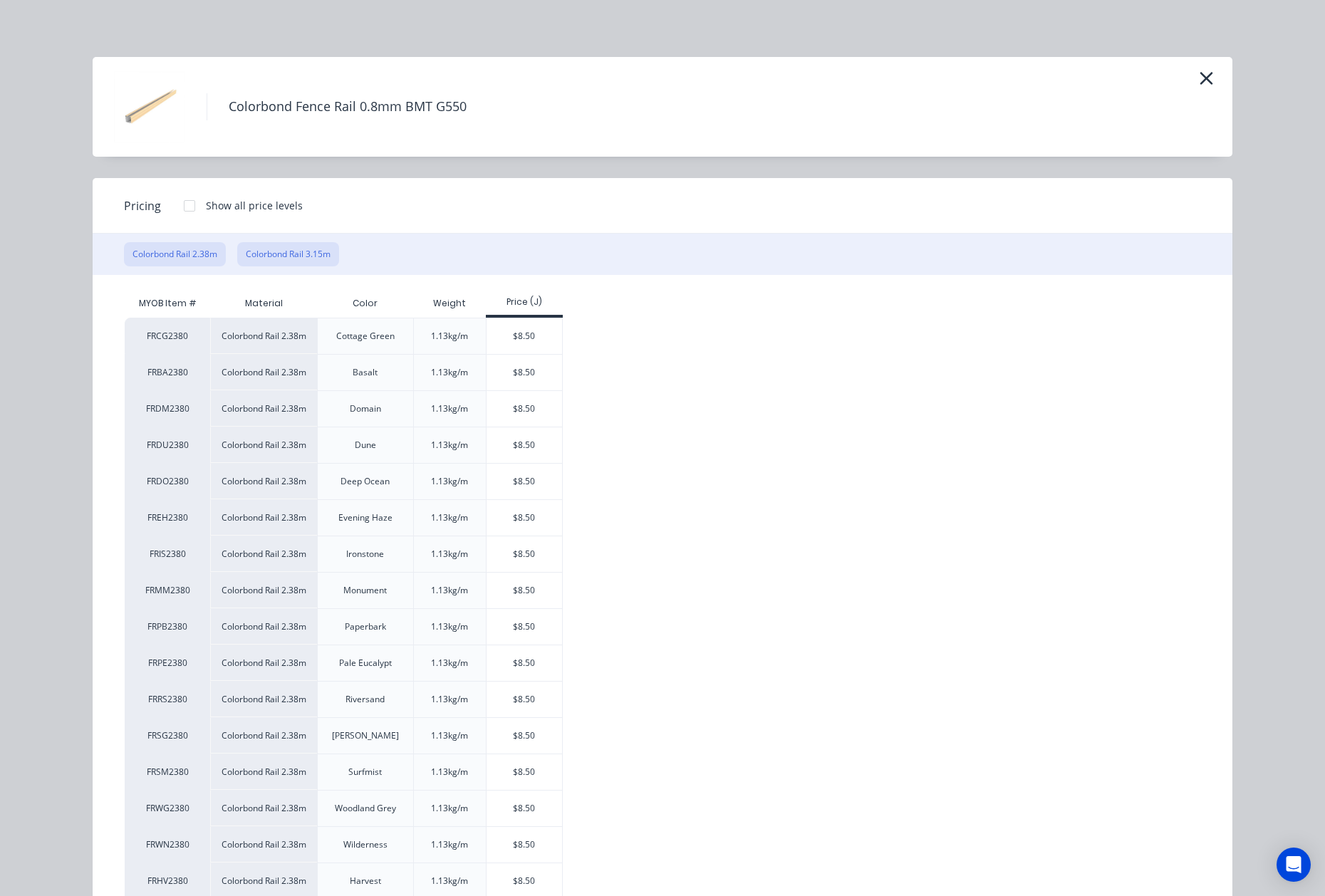
click at [271, 252] on button "Colorbond Rail 3.15m" at bounding box center [288, 253] width 102 height 24
click at [525, 413] on div "$11.25" at bounding box center [525, 409] width 76 height 35
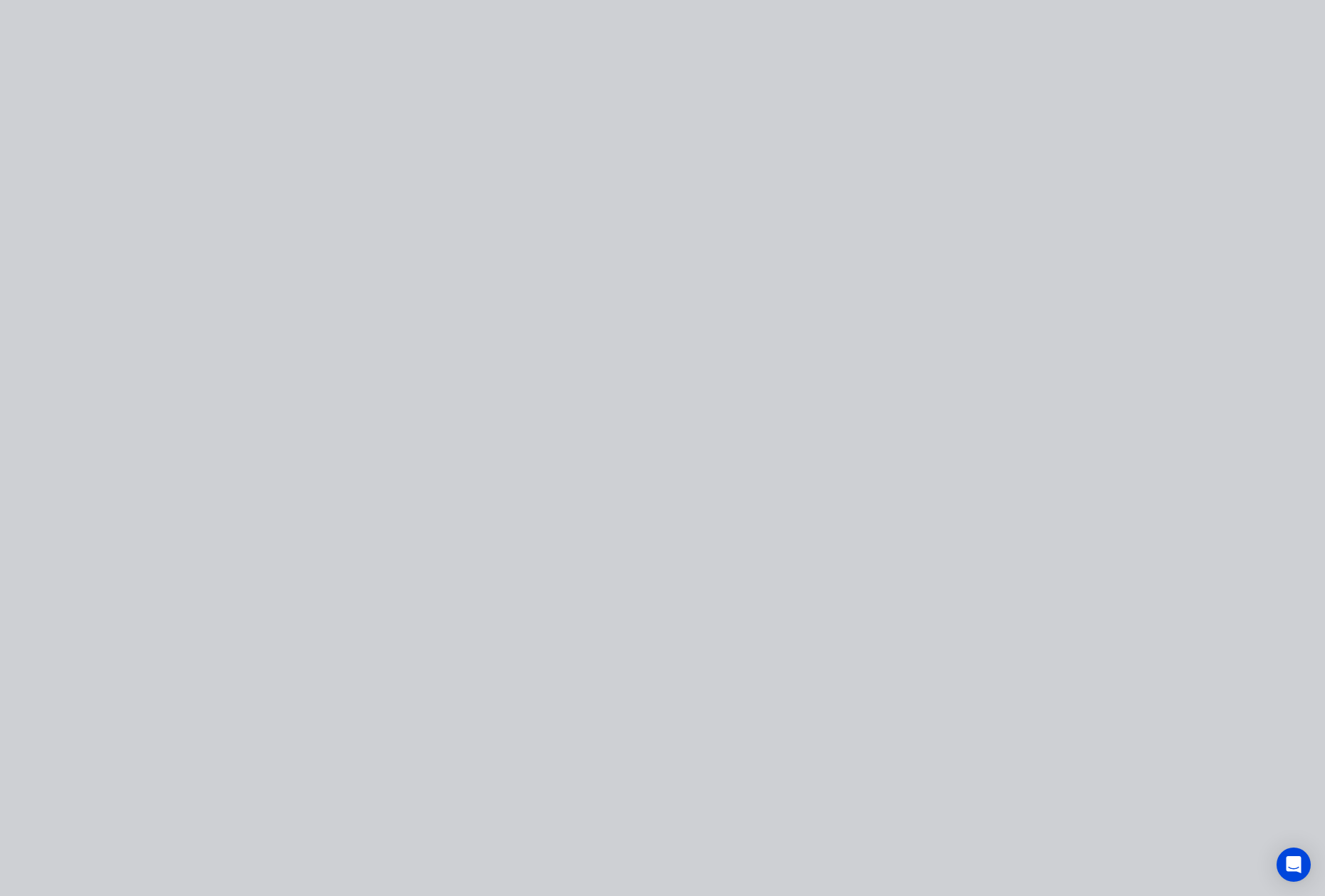
type input "$11.25"
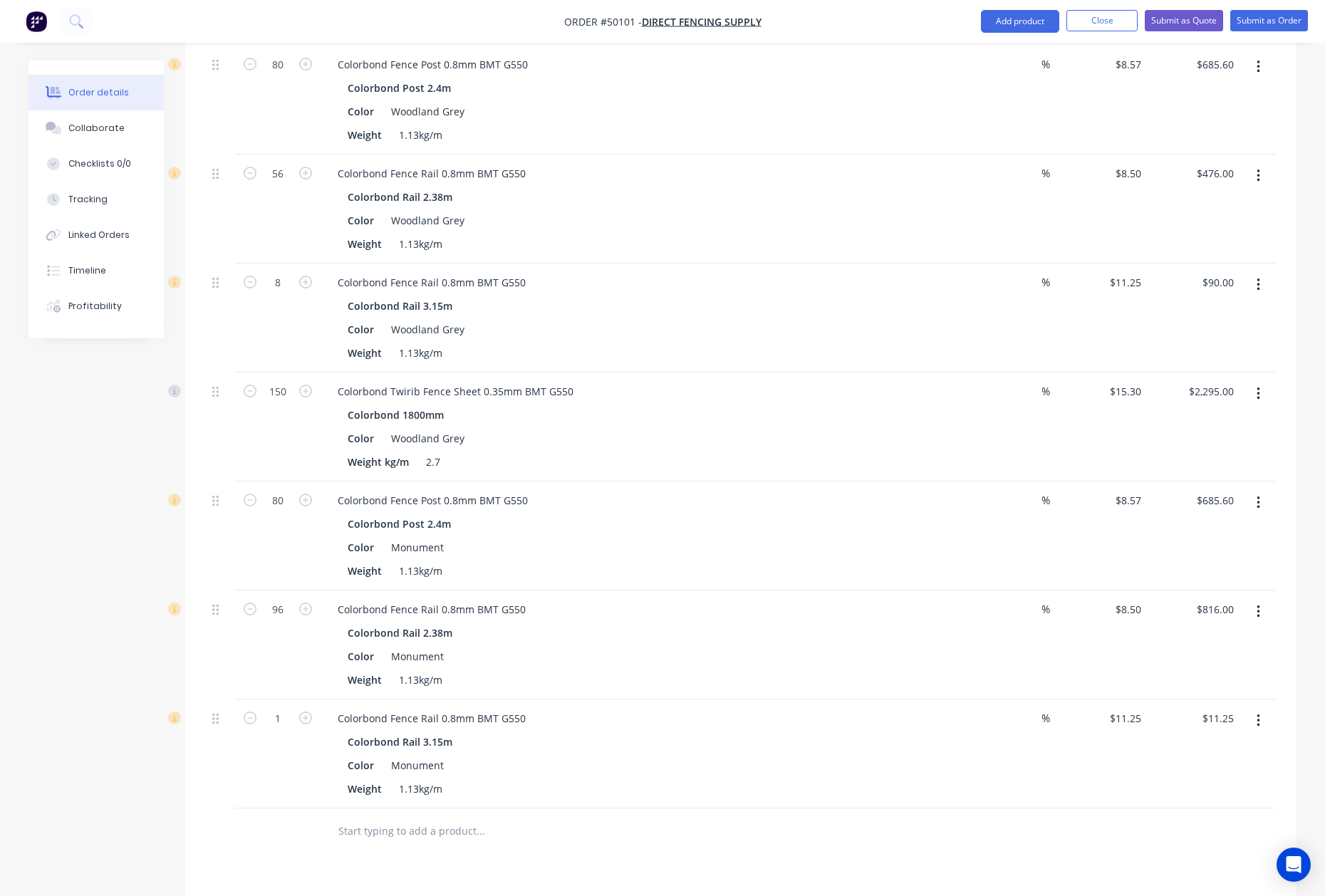
click at [291, 681] on div "96" at bounding box center [277, 644] width 85 height 109
click at [291, 699] on div "1" at bounding box center [277, 753] width 85 height 109
click at [291, 706] on div "1" at bounding box center [278, 717] width 37 height 22
click at [289, 707] on input "1" at bounding box center [278, 718] width 37 height 22
type input "8"
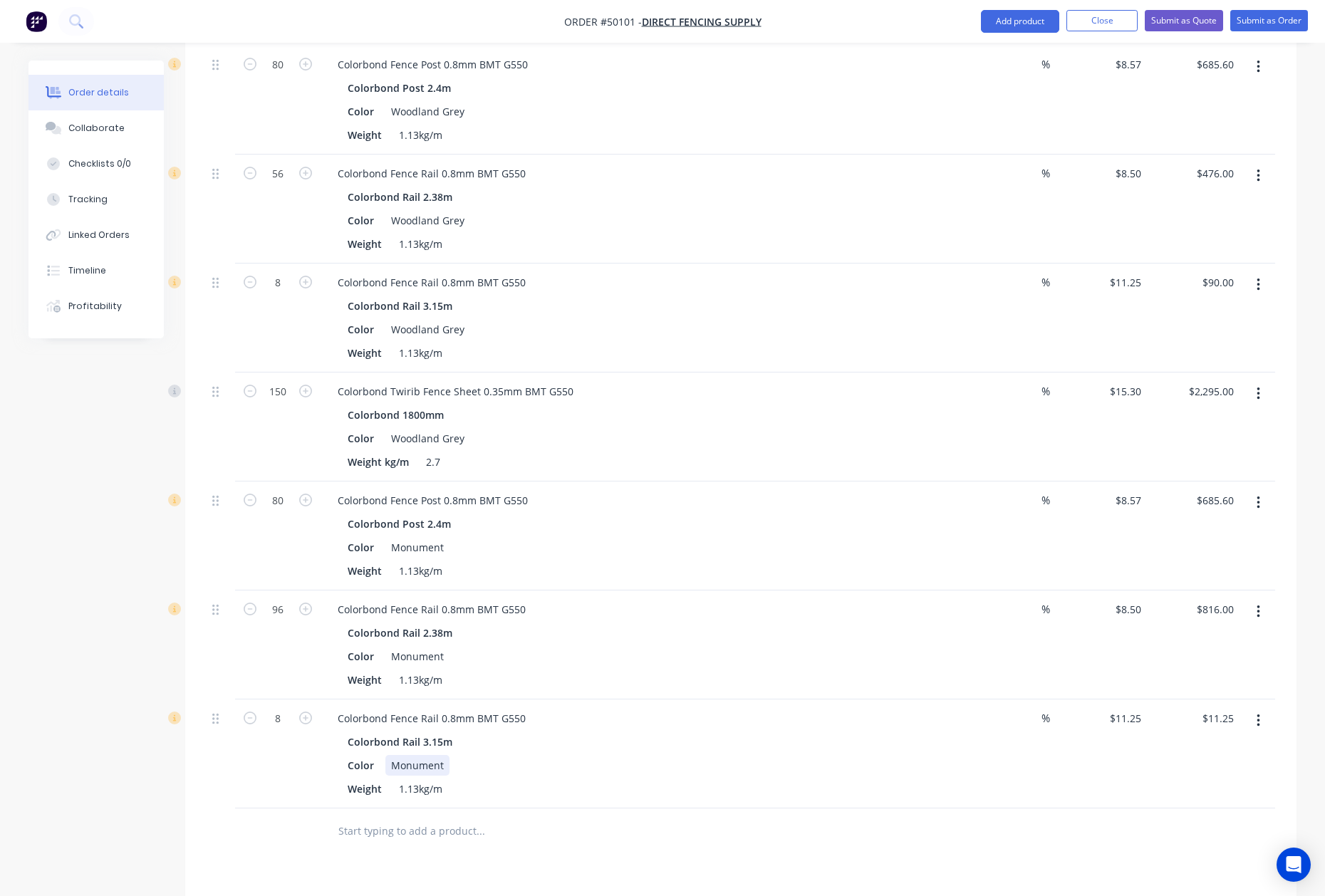
type input "$90.00"
click at [775, 754] on div "Color Monument" at bounding box center [638, 764] width 593 height 21
click at [1260, 381] on button "button" at bounding box center [1258, 393] width 33 height 25
click at [1179, 449] on div "Duplicate" at bounding box center [1208, 459] width 110 height 21
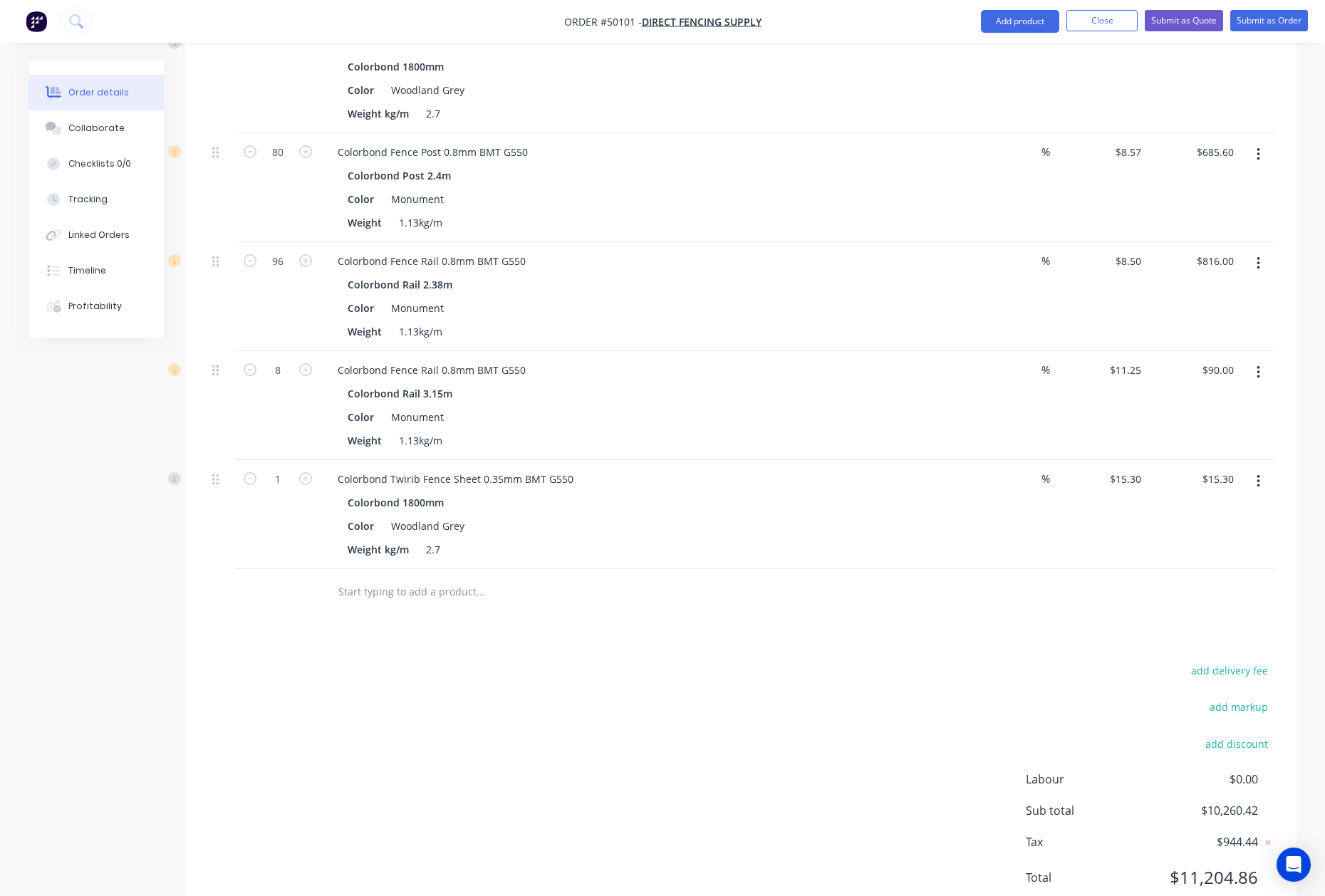
scroll to position [1889, 0]
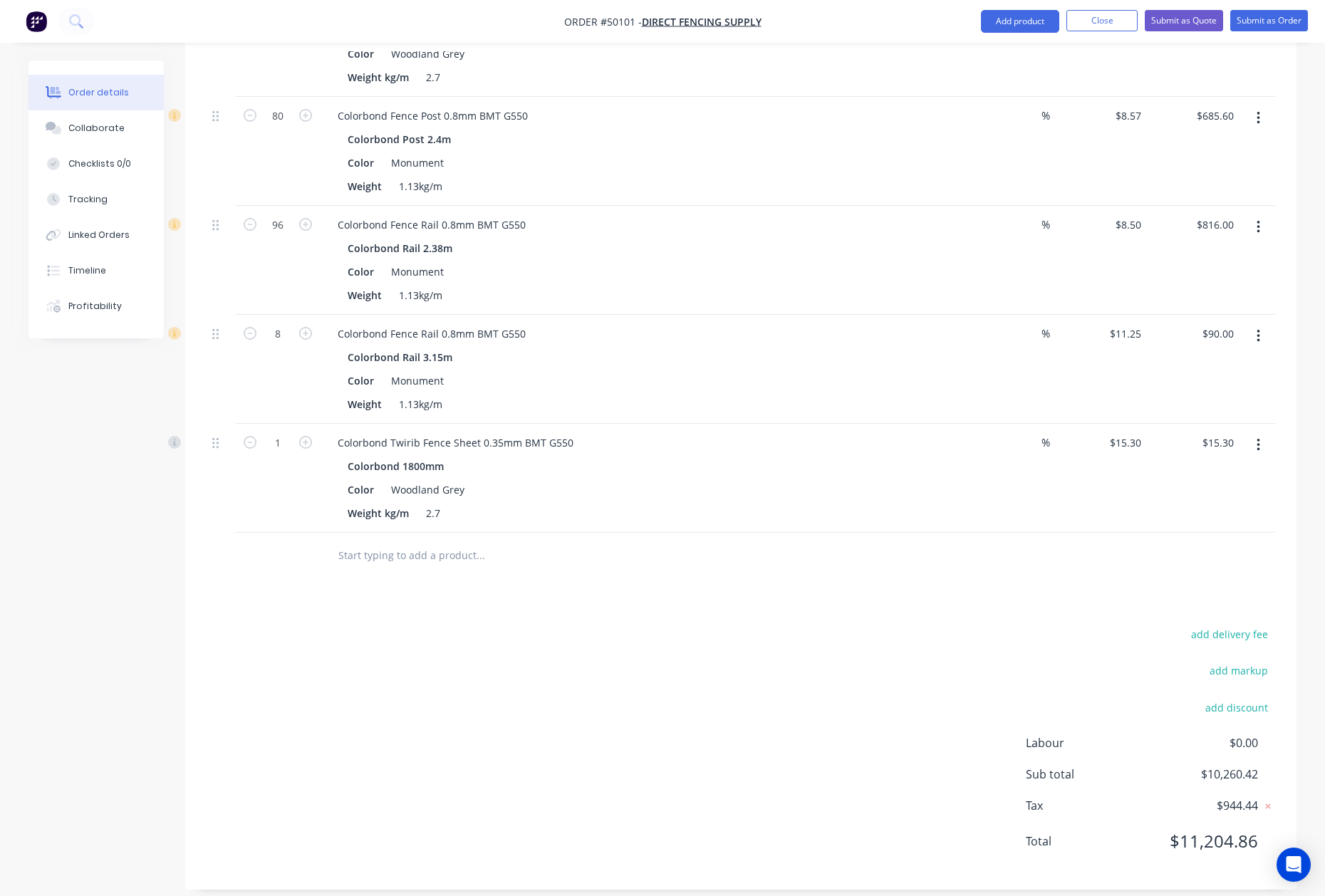
click at [1262, 437] on button "button" at bounding box center [1258, 445] width 33 height 25
click at [1225, 472] on div "Edit" at bounding box center [1208, 482] width 110 height 21
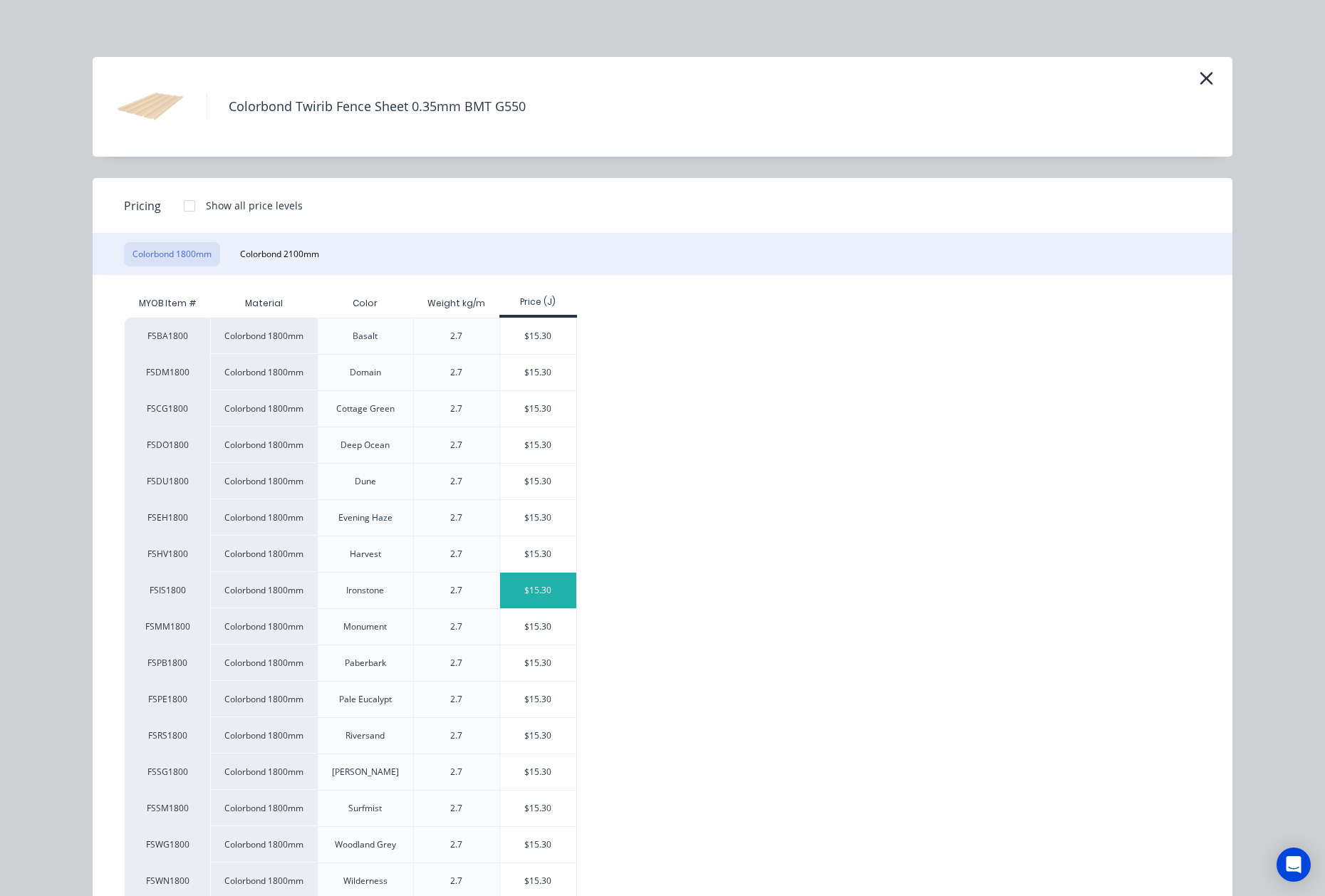
click at [543, 605] on div "$15.30" at bounding box center [538, 590] width 76 height 35
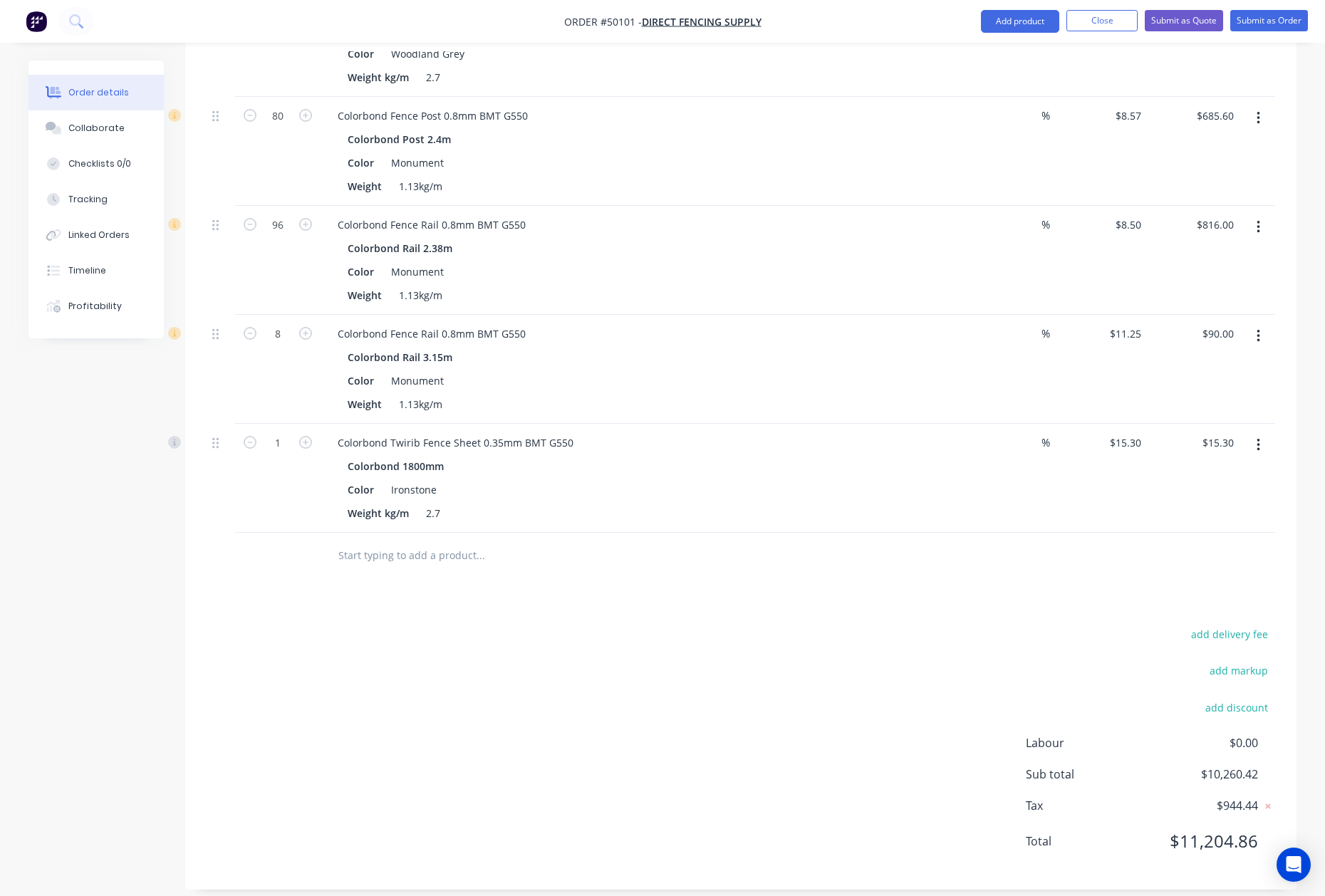
click at [1241, 440] on div at bounding box center [1256, 477] width 35 height 109
drag, startPoint x: 1247, startPoint y: 436, endPoint x: 1255, endPoint y: 433, distance: 8.5
click at [1251, 434] on button "button" at bounding box center [1258, 445] width 33 height 25
click at [1220, 472] on div "Edit" at bounding box center [1208, 482] width 110 height 21
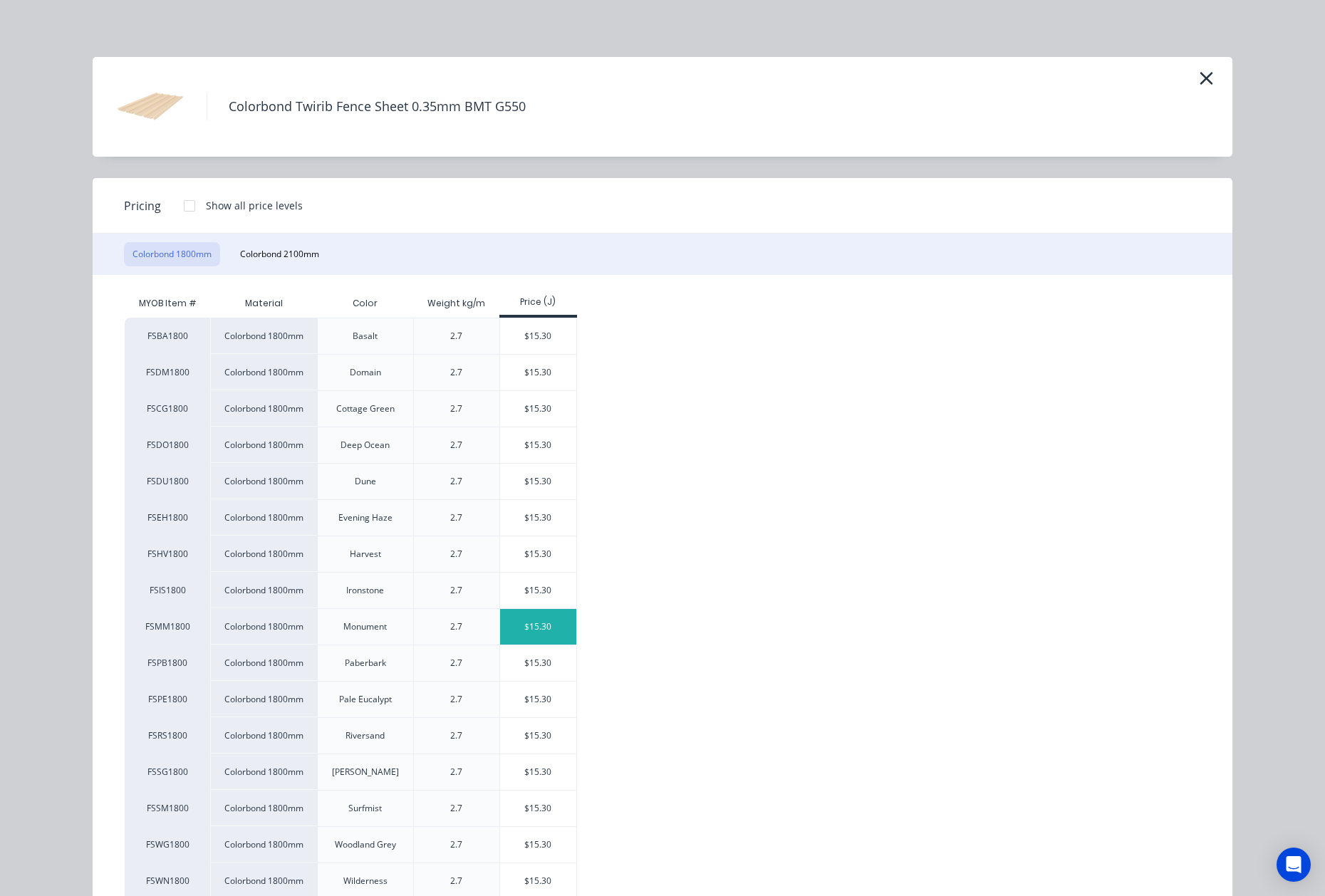
click at [547, 625] on div "$15.30" at bounding box center [538, 626] width 76 height 35
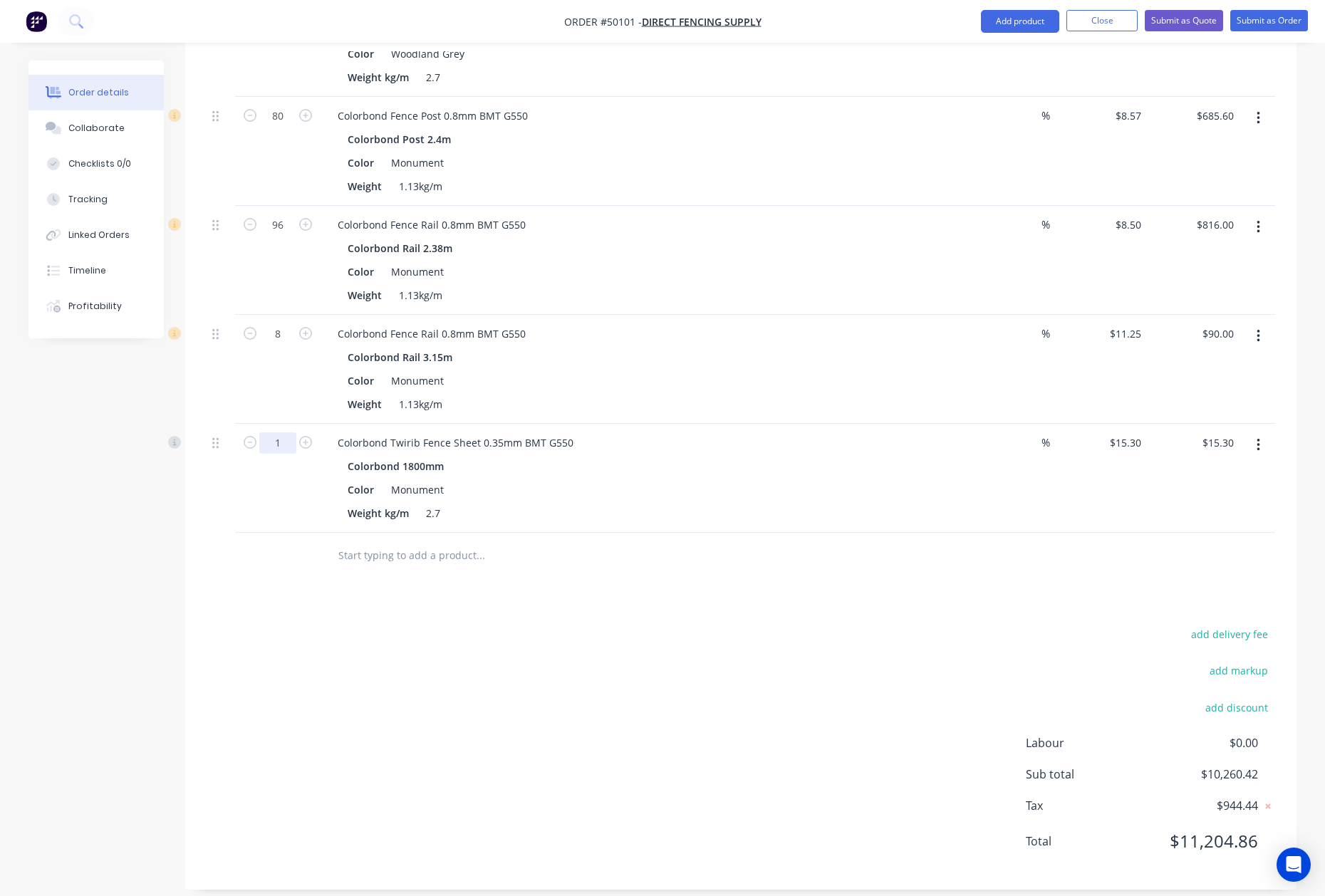
click at [283, 432] on input "1" at bounding box center [278, 443] width 37 height 22
type input "150"
type input "$2,295.00"
click at [678, 626] on div "add delivery fee add markup add discount Labour $0.00 Sub total $10,260.42 Tax …" at bounding box center [741, 745] width 1069 height 244
click at [1262, 214] on button "button" at bounding box center [1258, 227] width 33 height 25
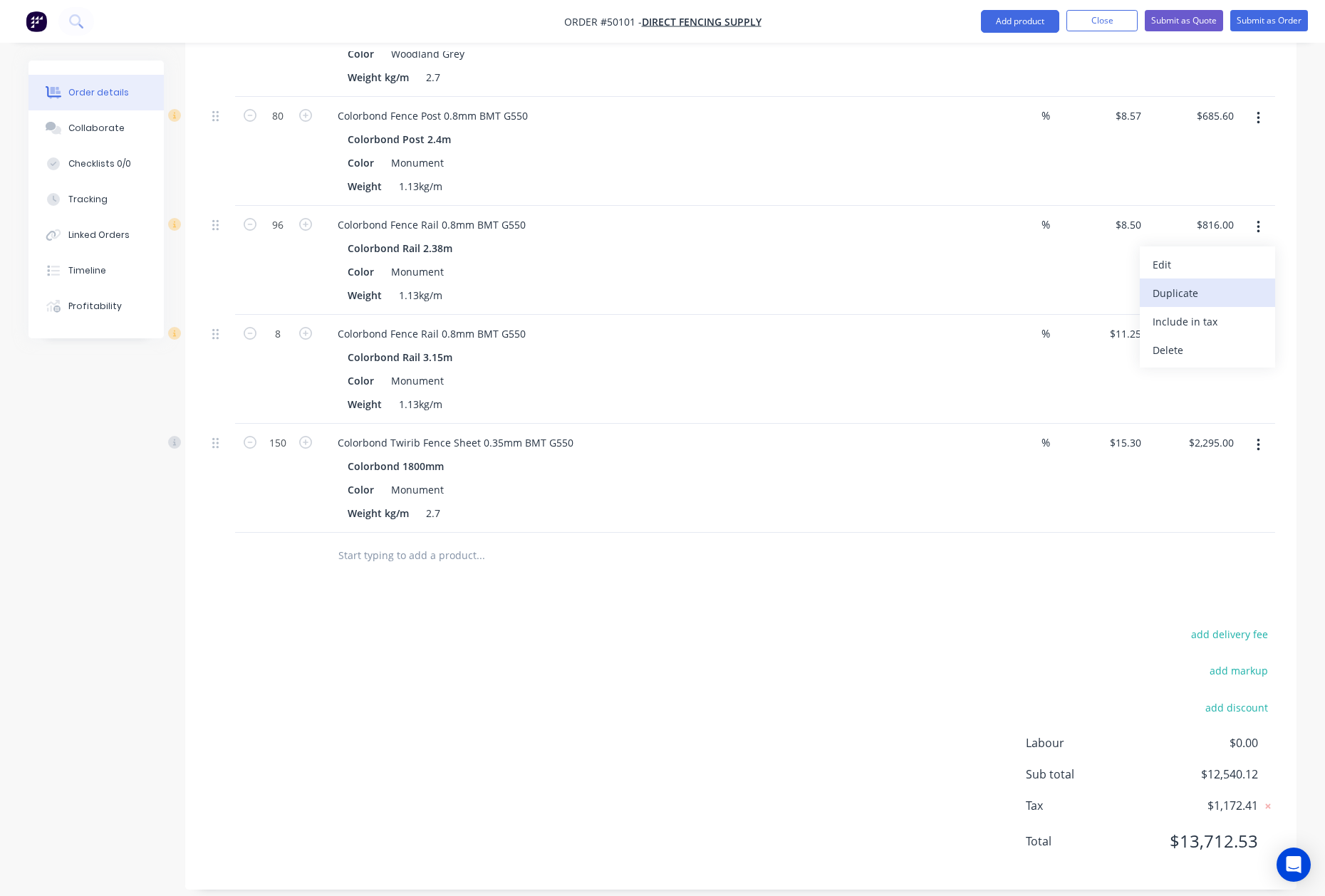
click at [1192, 285] on div "Duplicate" at bounding box center [1208, 292] width 110 height 21
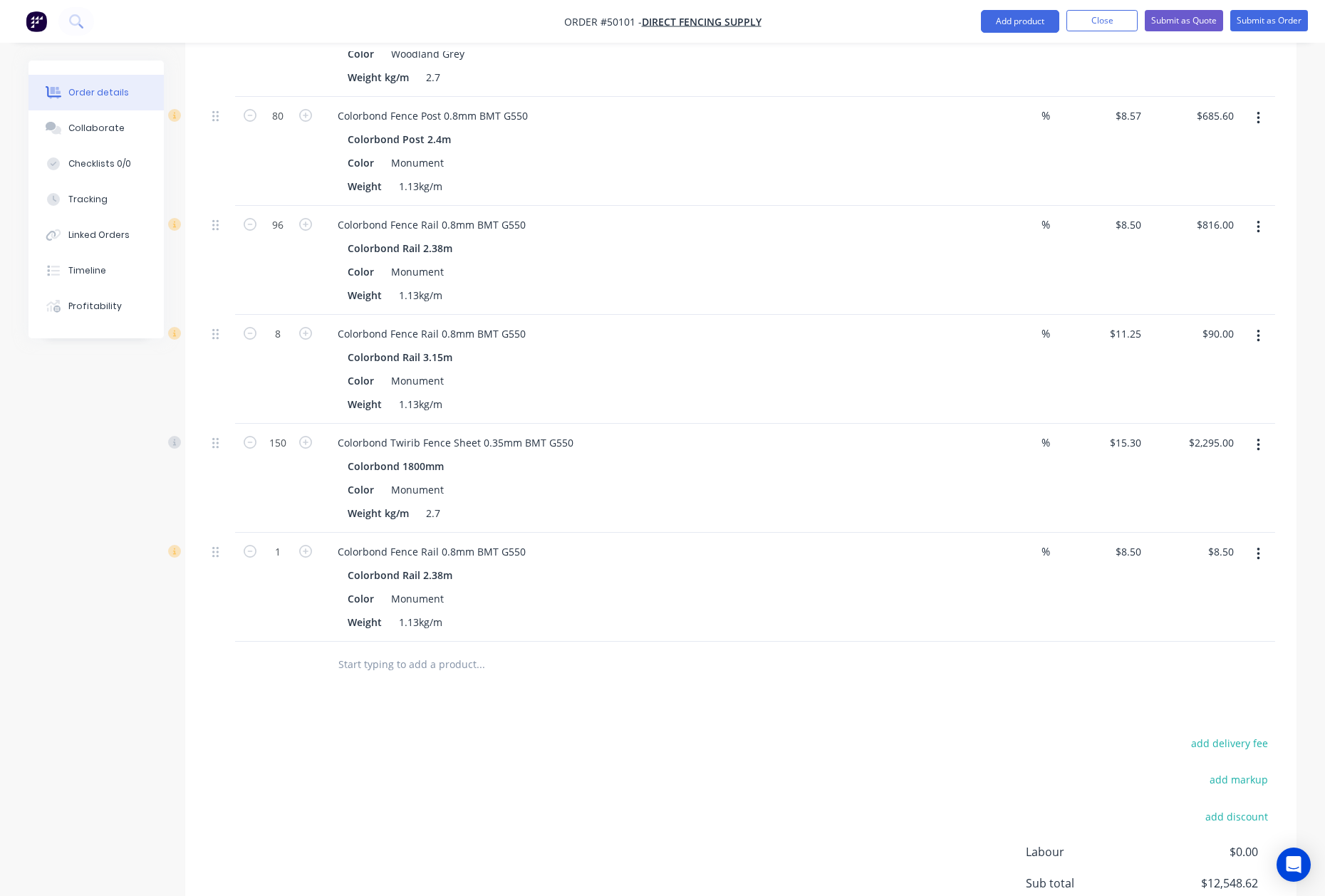
drag, startPoint x: 1260, startPoint y: 553, endPoint x: 1231, endPoint y: 570, distance: 33.6
click at [1260, 553] on div at bounding box center [1256, 586] width 35 height 109
drag, startPoint x: 1255, startPoint y: 542, endPoint x: 1246, endPoint y: 559, distance: 19.2
click at [1255, 542] on button "button" at bounding box center [1258, 554] width 33 height 25
click at [1237, 581] on div "Edit" at bounding box center [1208, 591] width 110 height 21
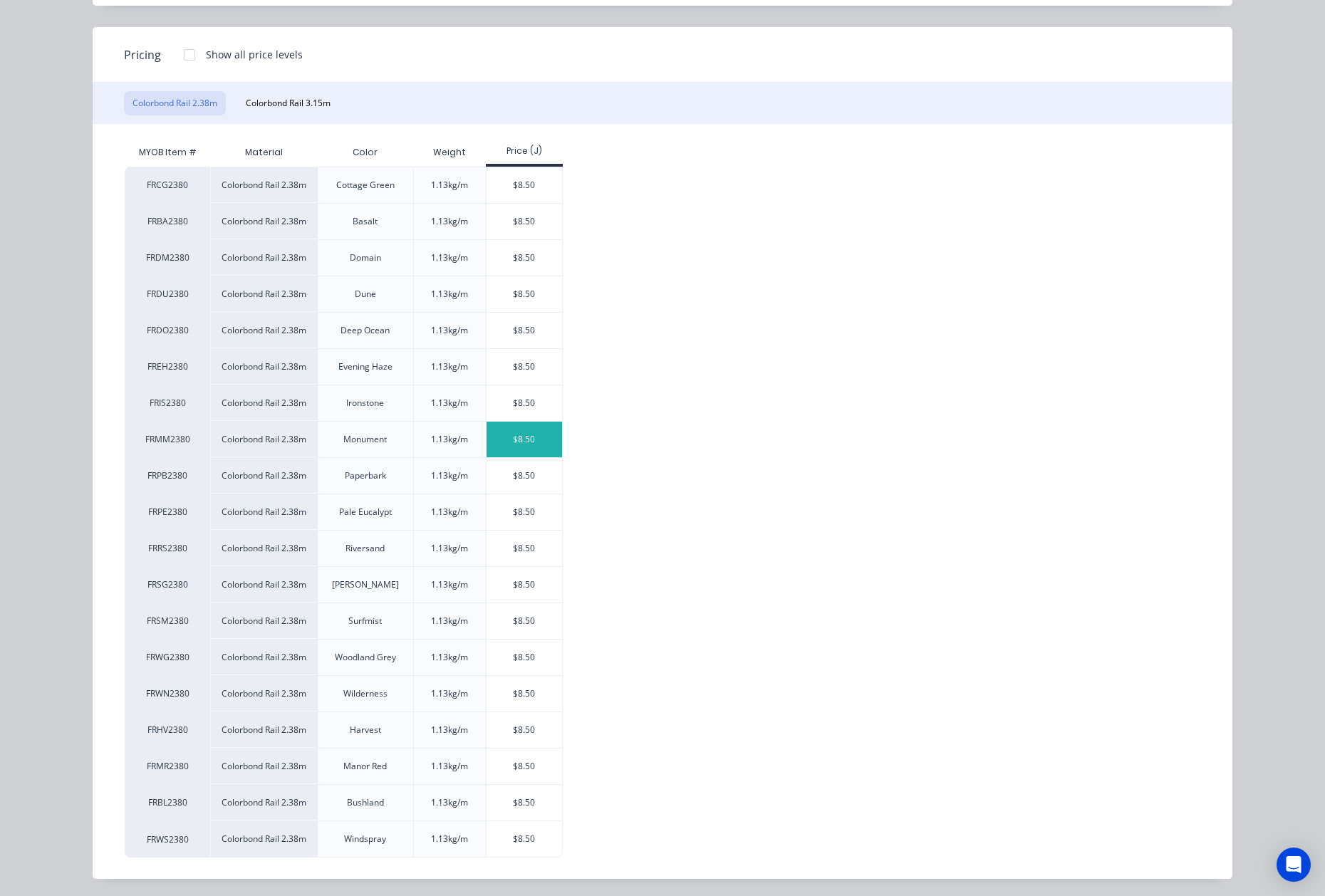
scroll to position [157, 0]
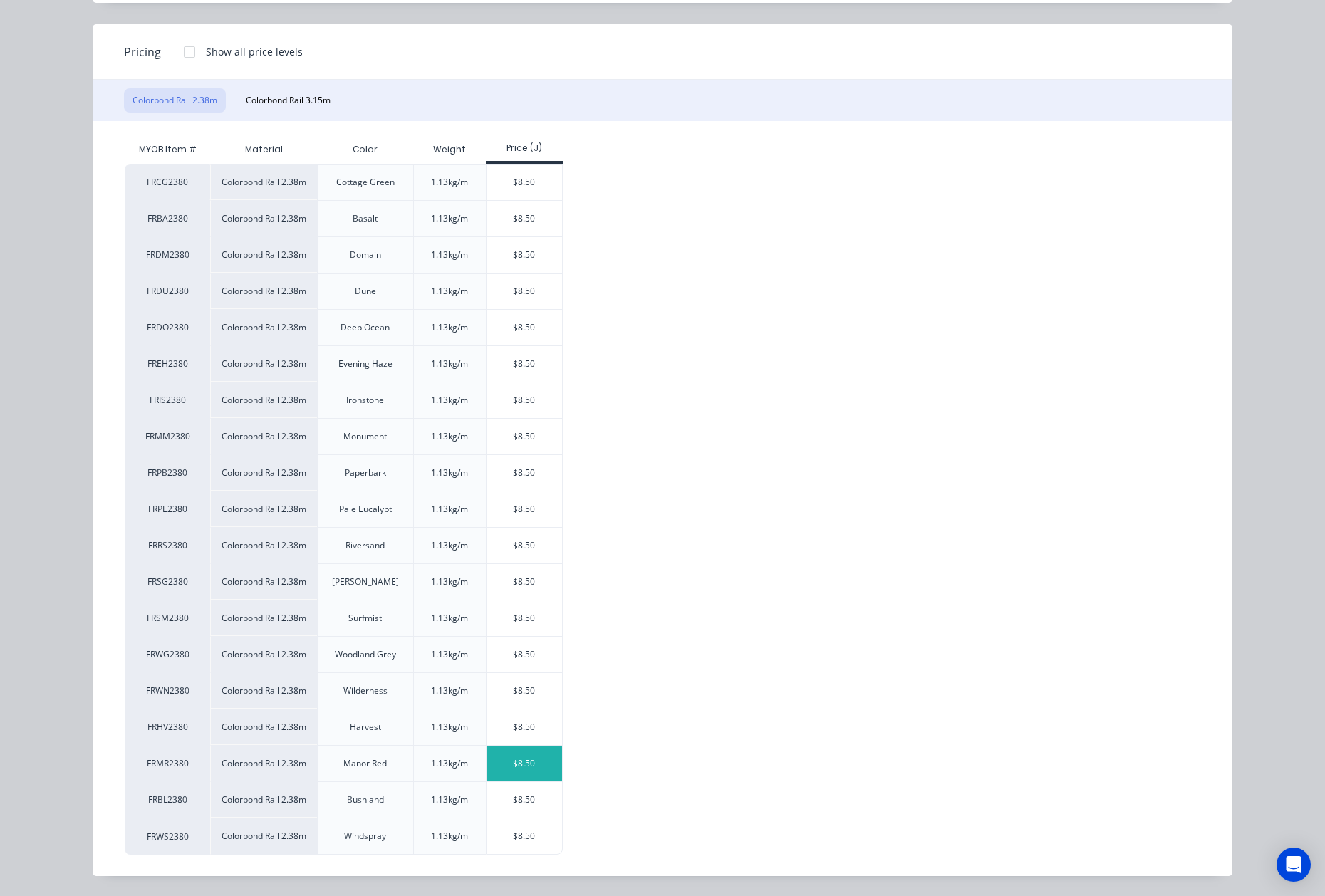
click at [527, 757] on div "$8.50" at bounding box center [525, 763] width 76 height 35
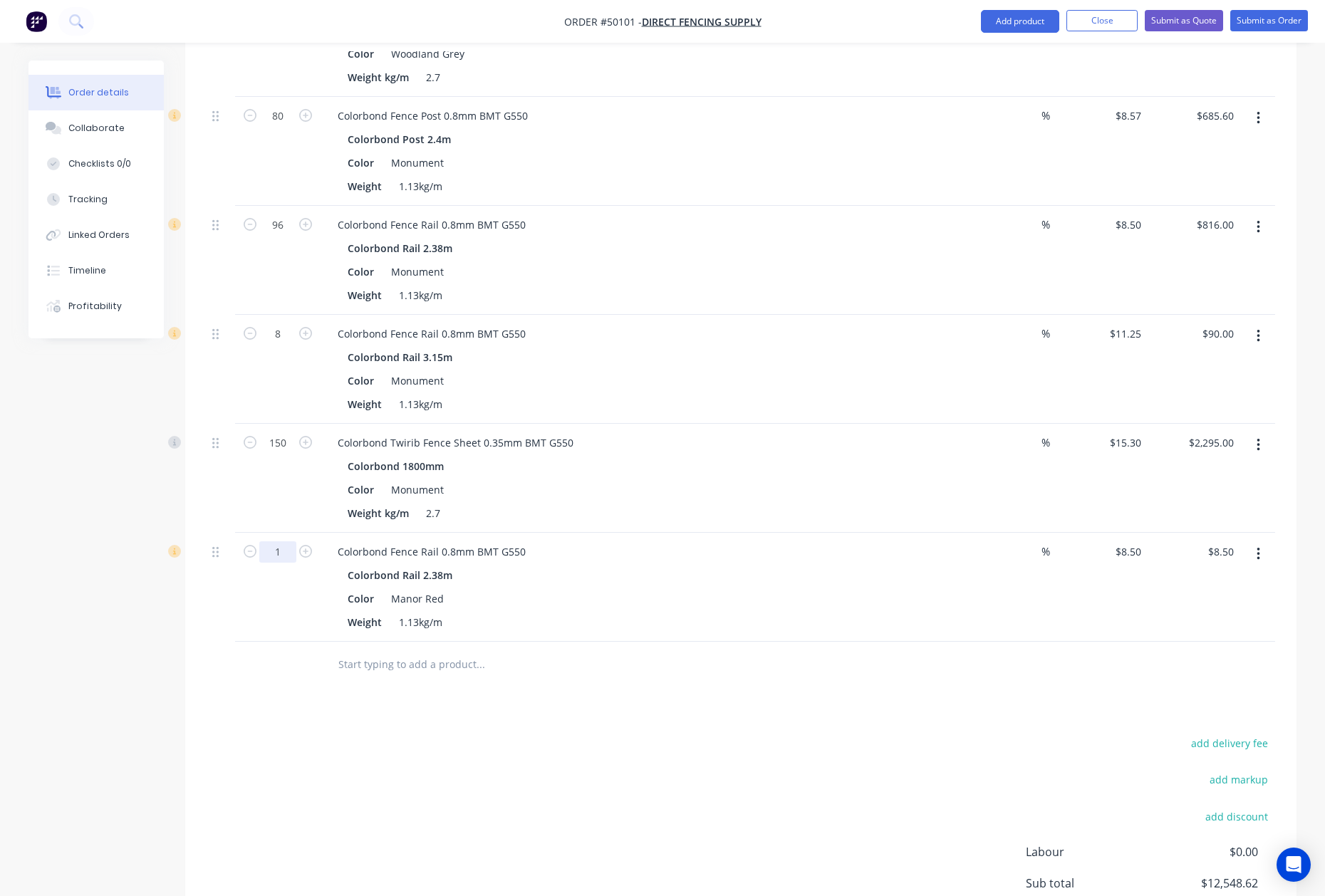
click at [282, 541] on input "1" at bounding box center [278, 552] width 37 height 22
type input "40"
type input "$340.00"
click at [758, 588] on div "Color Manor Red" at bounding box center [638, 598] width 593 height 21
click at [1254, 106] on button "button" at bounding box center [1258, 118] width 33 height 25
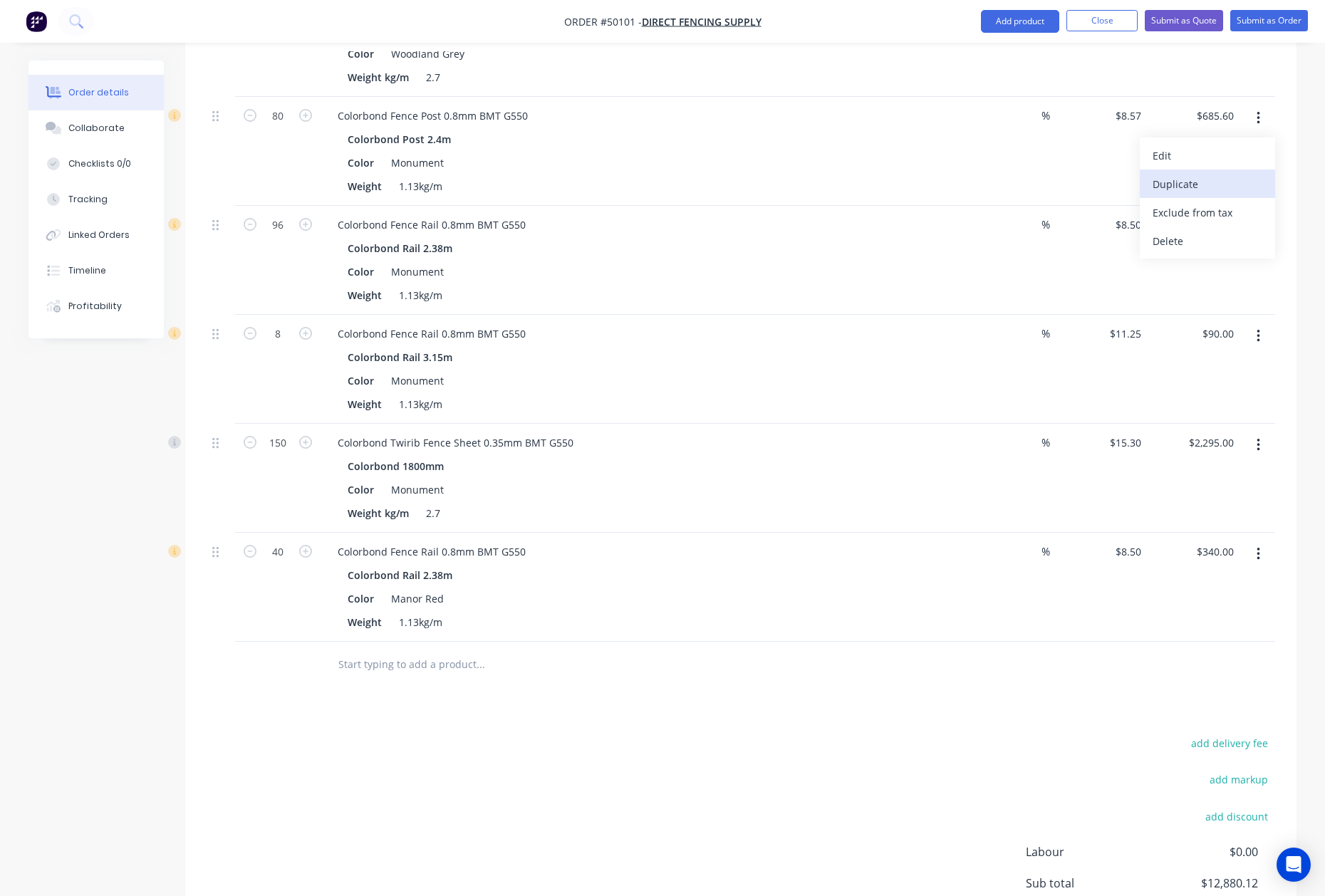
click at [1192, 177] on div "Duplicate" at bounding box center [1208, 184] width 110 height 21
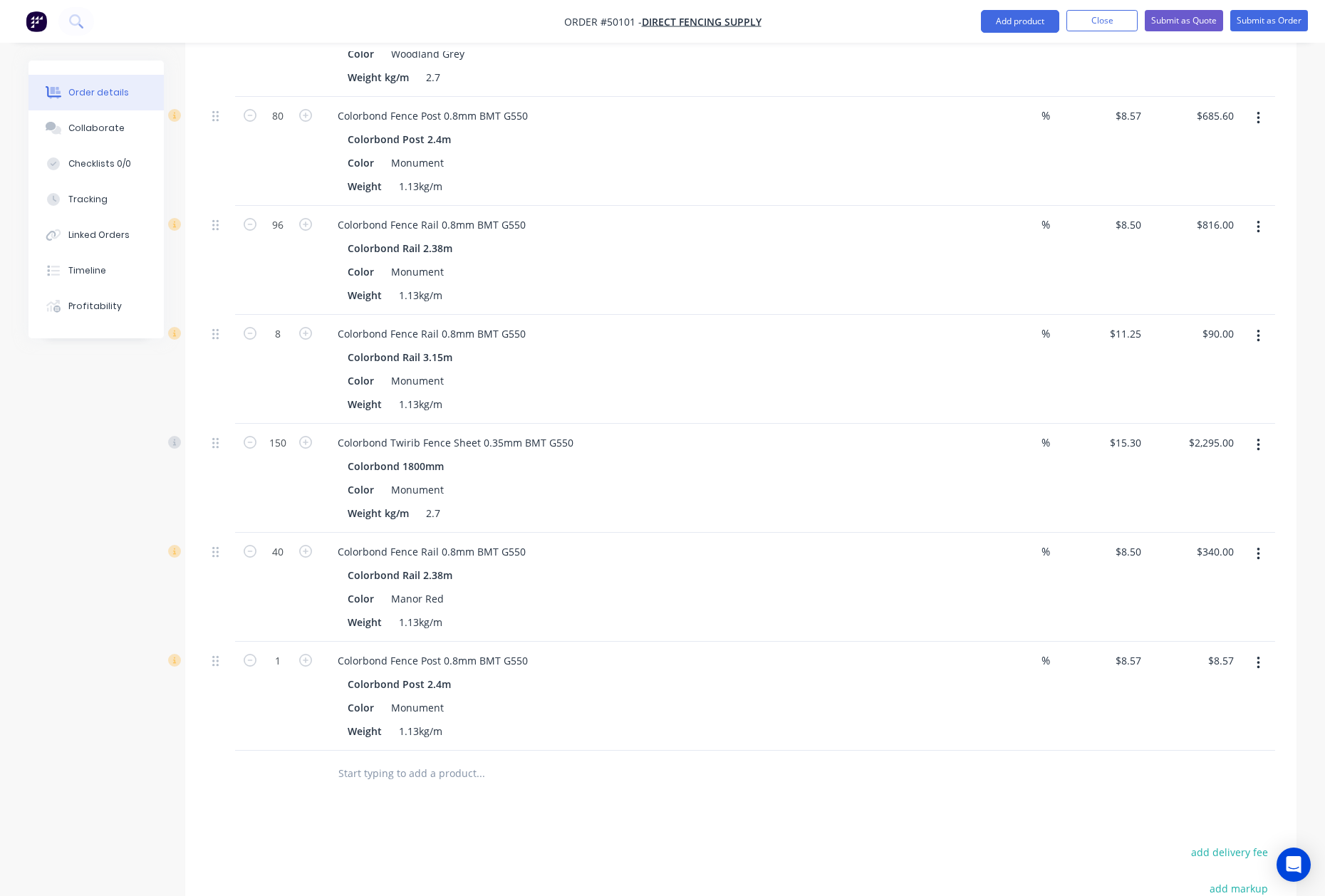
click at [1266, 650] on button "button" at bounding box center [1258, 663] width 33 height 25
click at [1225, 690] on div "Edit" at bounding box center [1208, 699] width 110 height 21
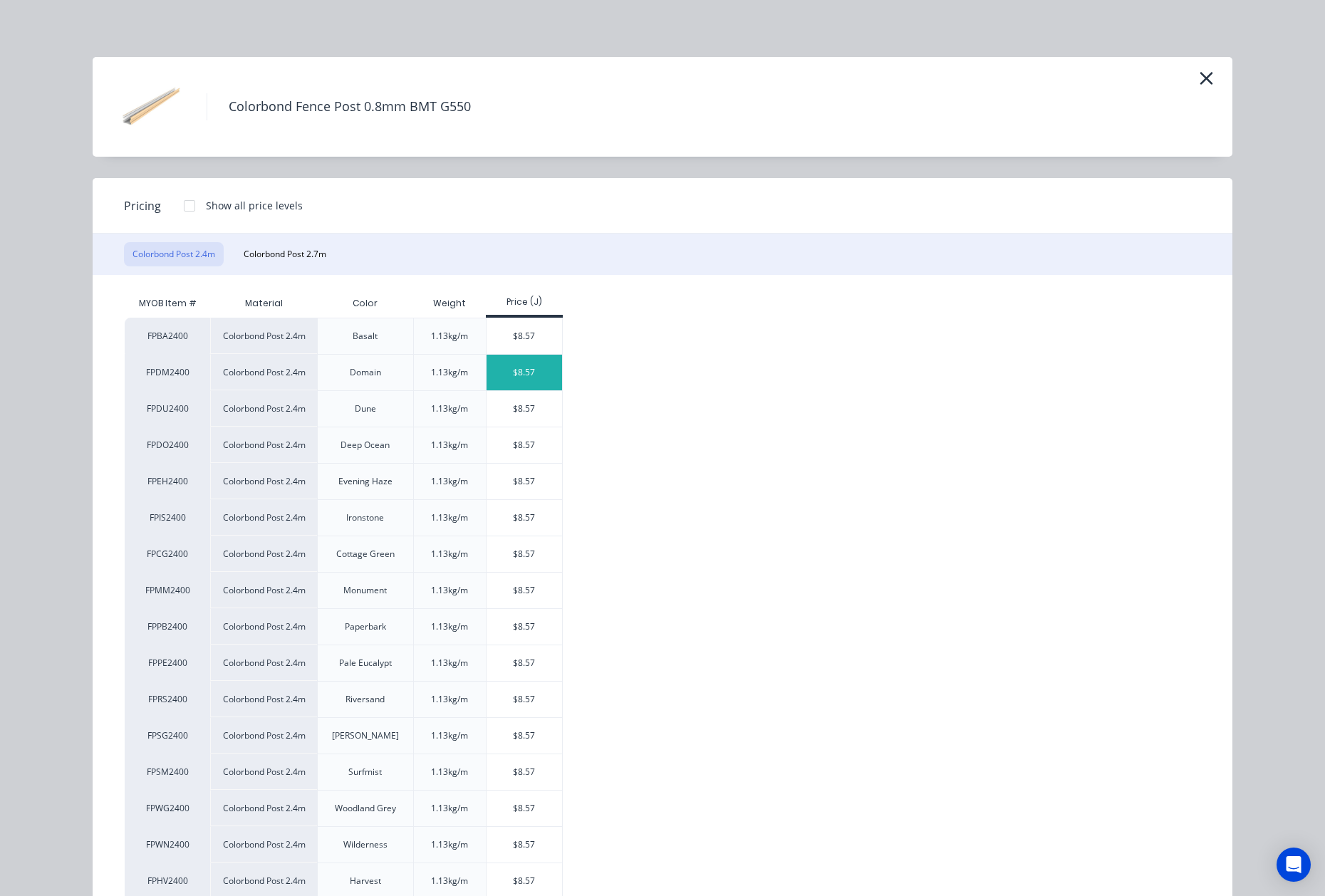
click at [513, 365] on div "$8.57" at bounding box center [525, 372] width 76 height 35
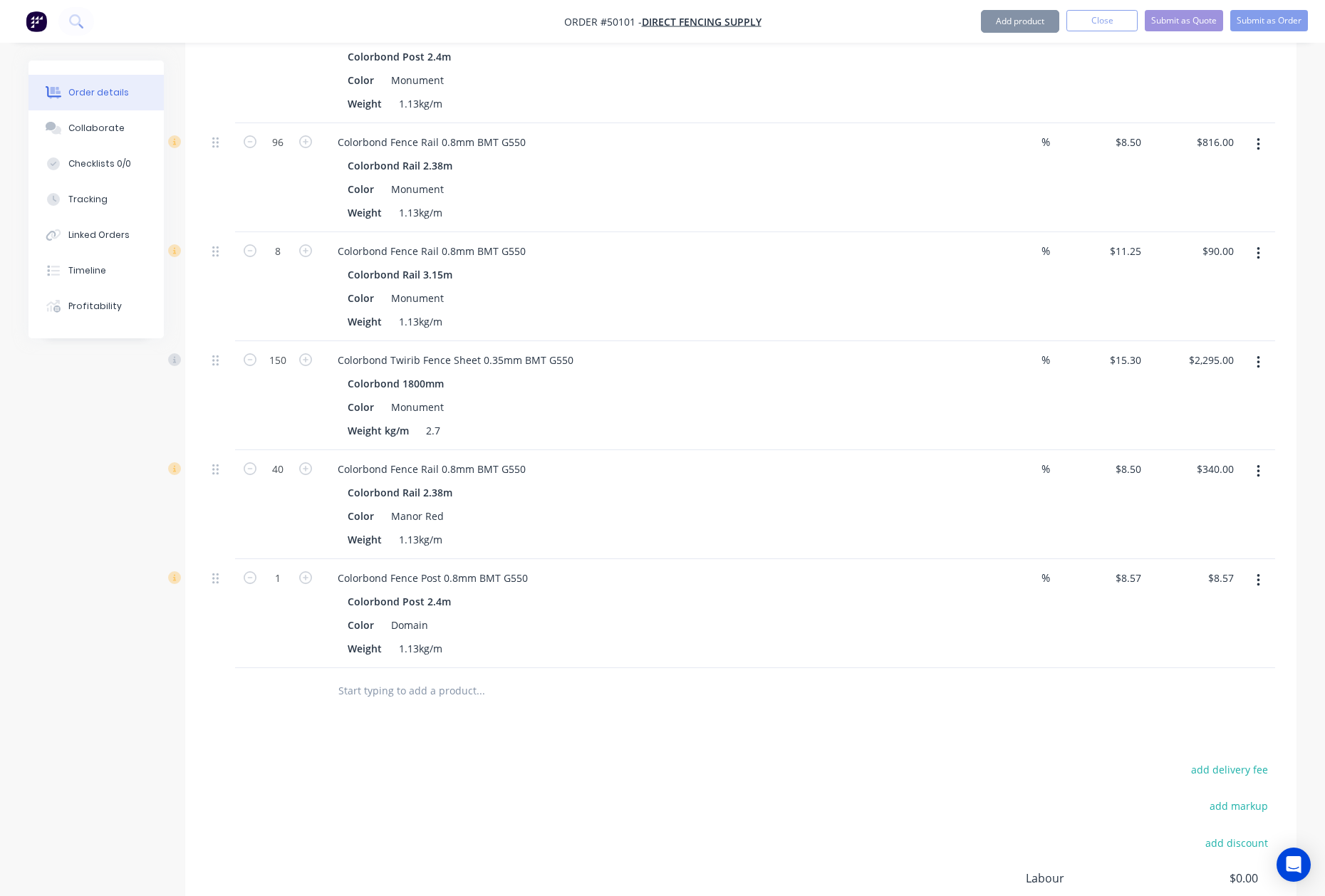
scroll to position [2107, 0]
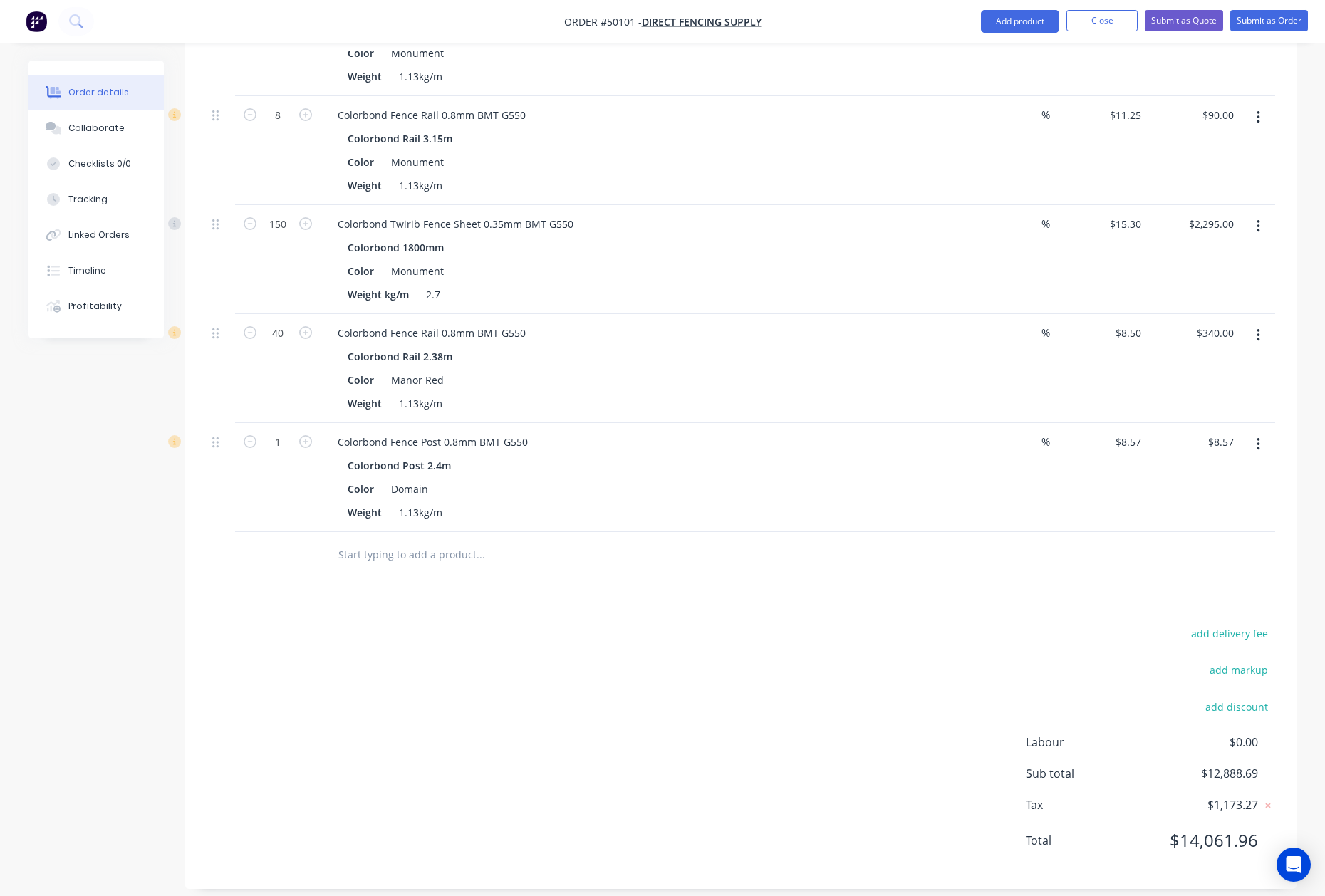
click at [303, 438] on div "1" at bounding box center [277, 476] width 85 height 109
click at [281, 431] on input "1" at bounding box center [278, 442] width 37 height 22
type input "80"
type input "$685.60"
click at [533, 532] on div at bounding box center [577, 555] width 513 height 46
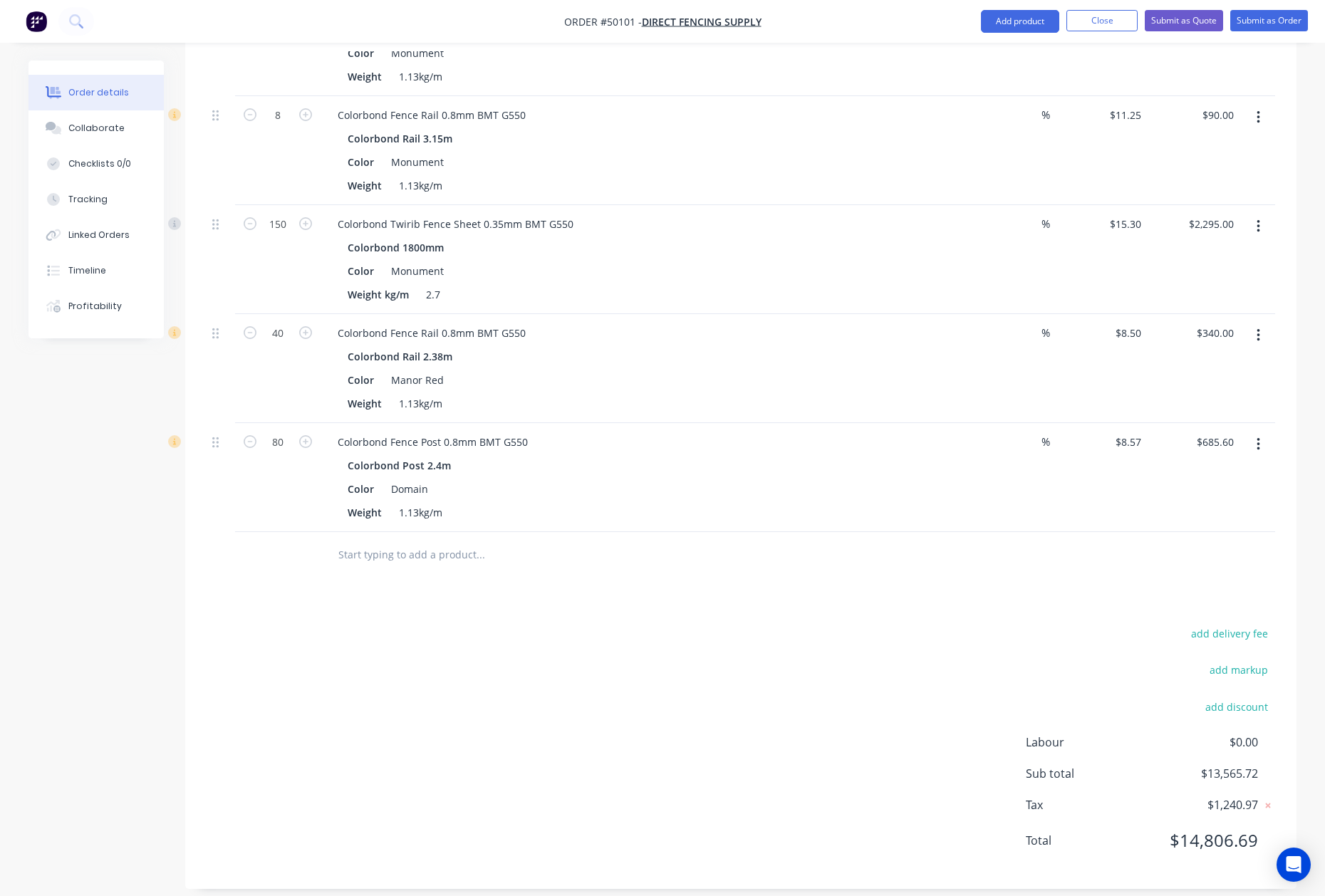
click at [1263, 431] on button "button" at bounding box center [1258, 444] width 33 height 25
click at [1210, 496] on button "Duplicate" at bounding box center [1208, 510] width 135 height 28
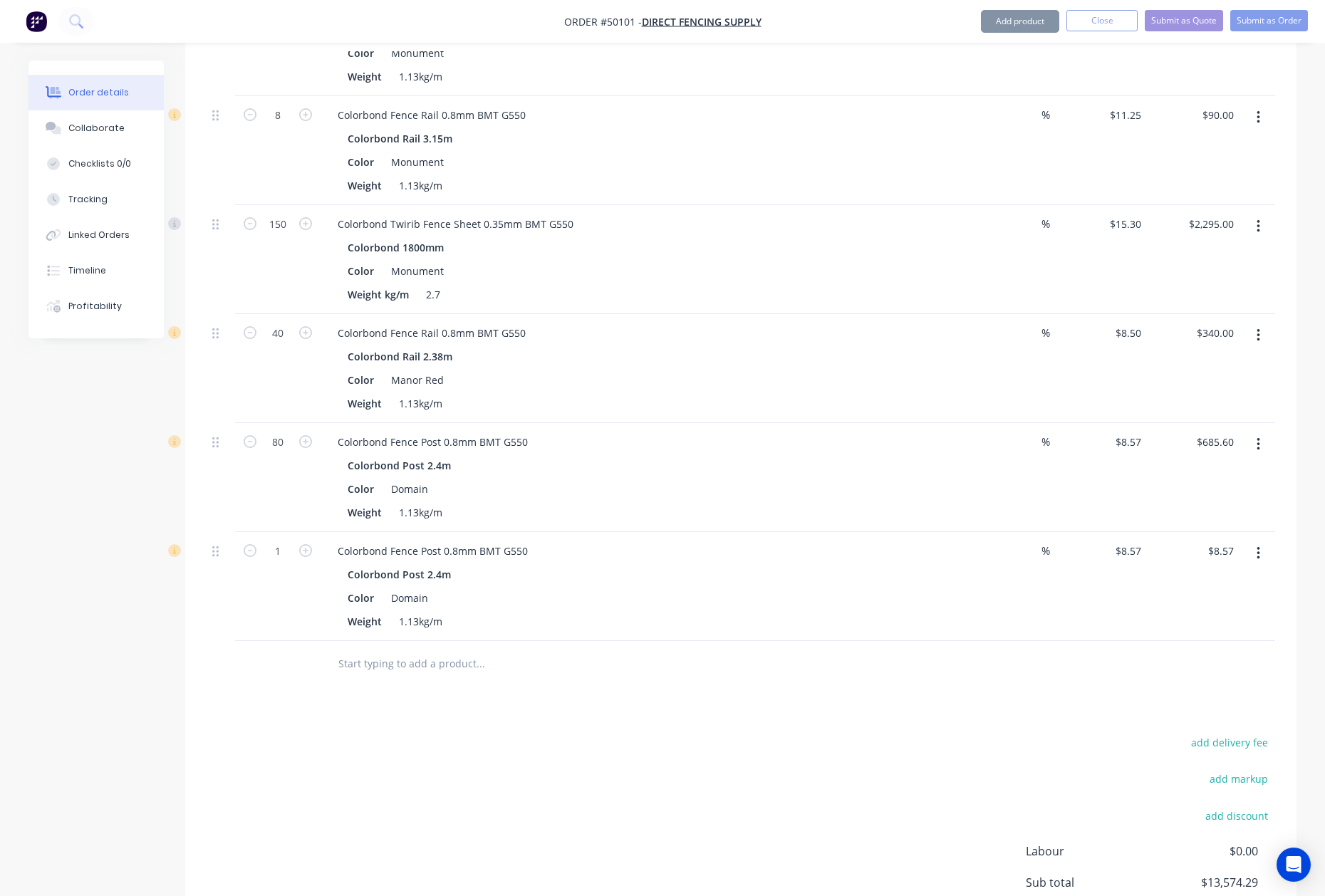
click at [1260, 540] on button "button" at bounding box center [1258, 553] width 33 height 25
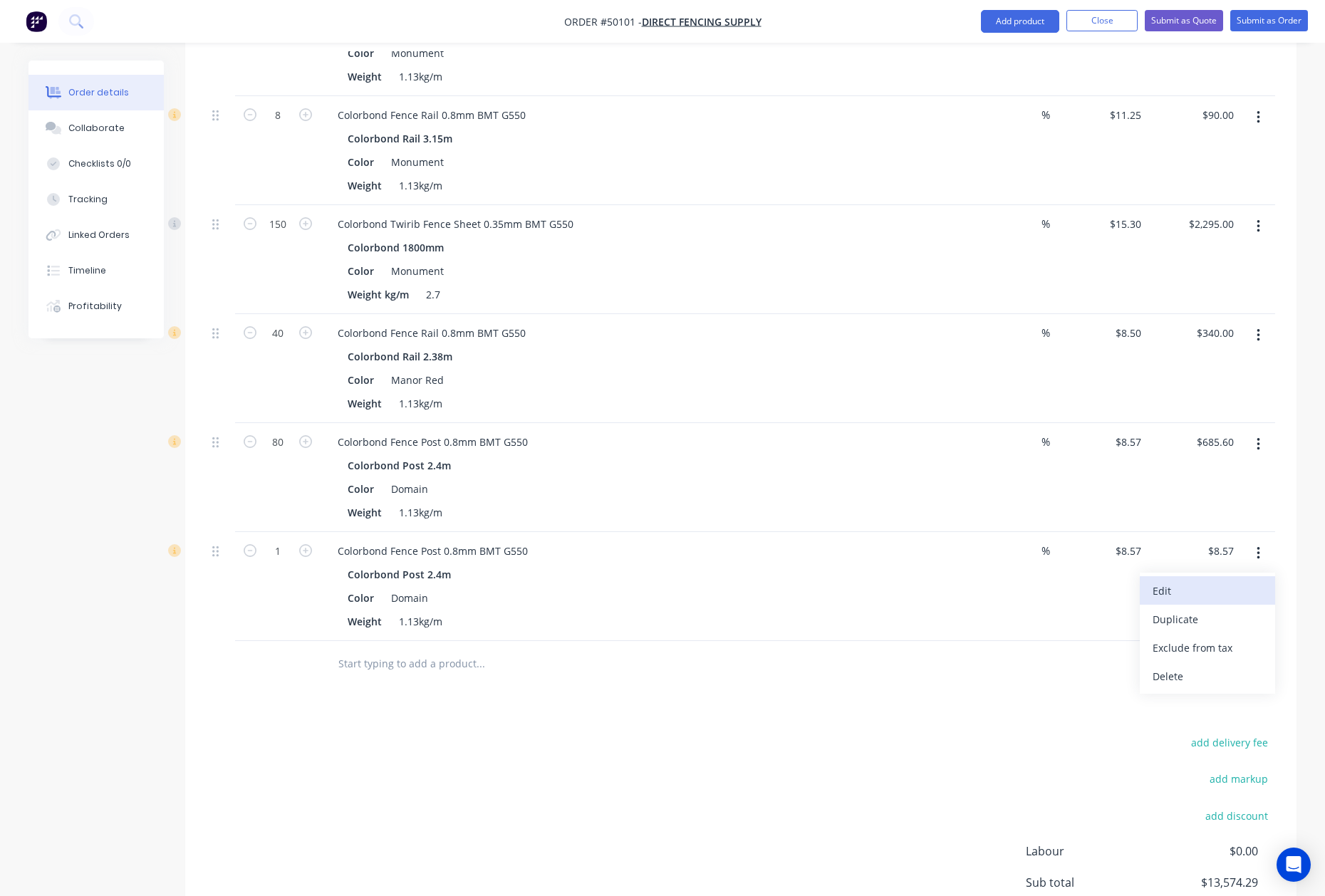
click at [1200, 580] on div "Edit" at bounding box center [1208, 590] width 110 height 21
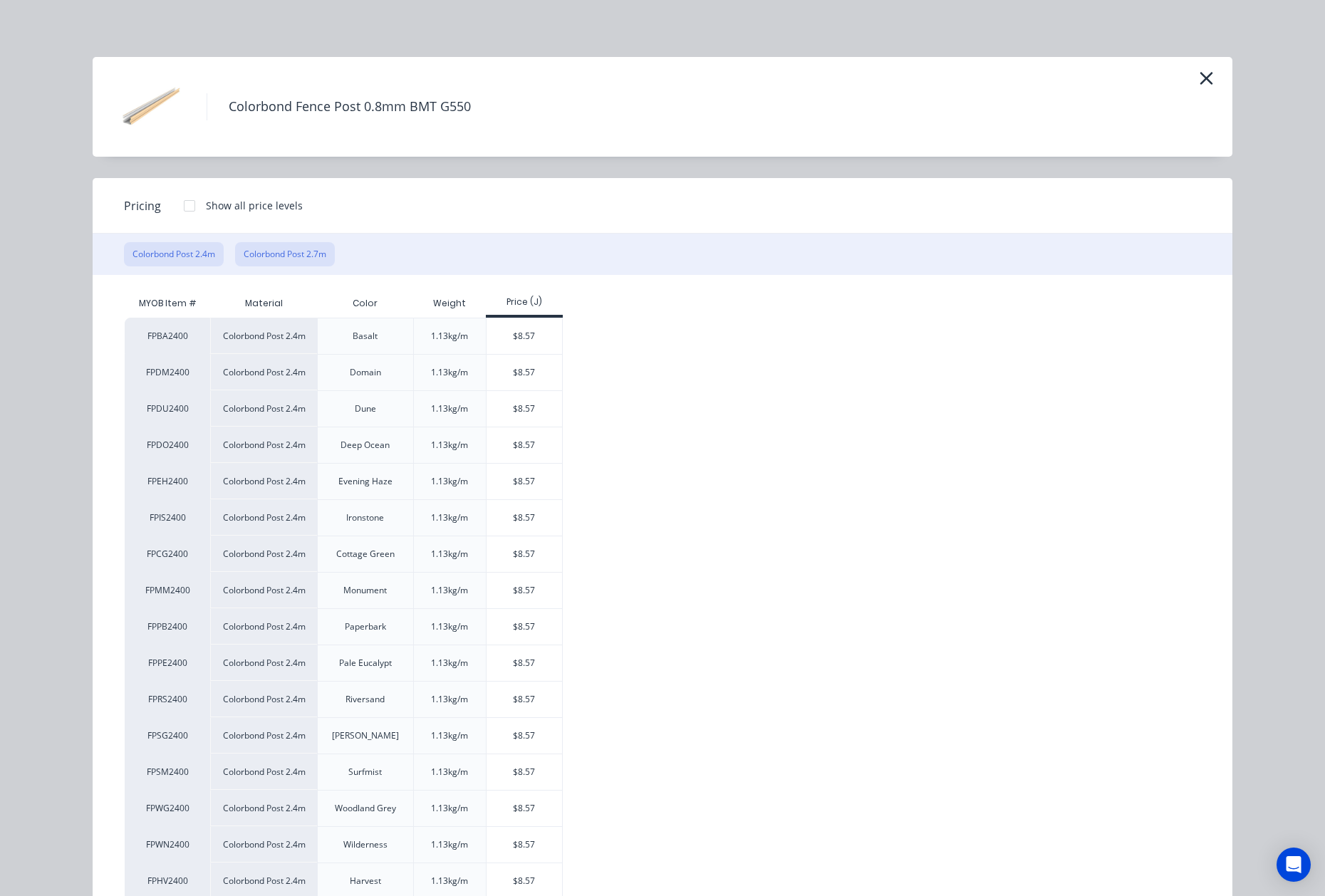
click at [274, 251] on button "Colorbond Post 2.7m" at bounding box center [285, 253] width 100 height 24
click at [517, 414] on div "$9.64" at bounding box center [525, 409] width 76 height 35
type input "$9.64"
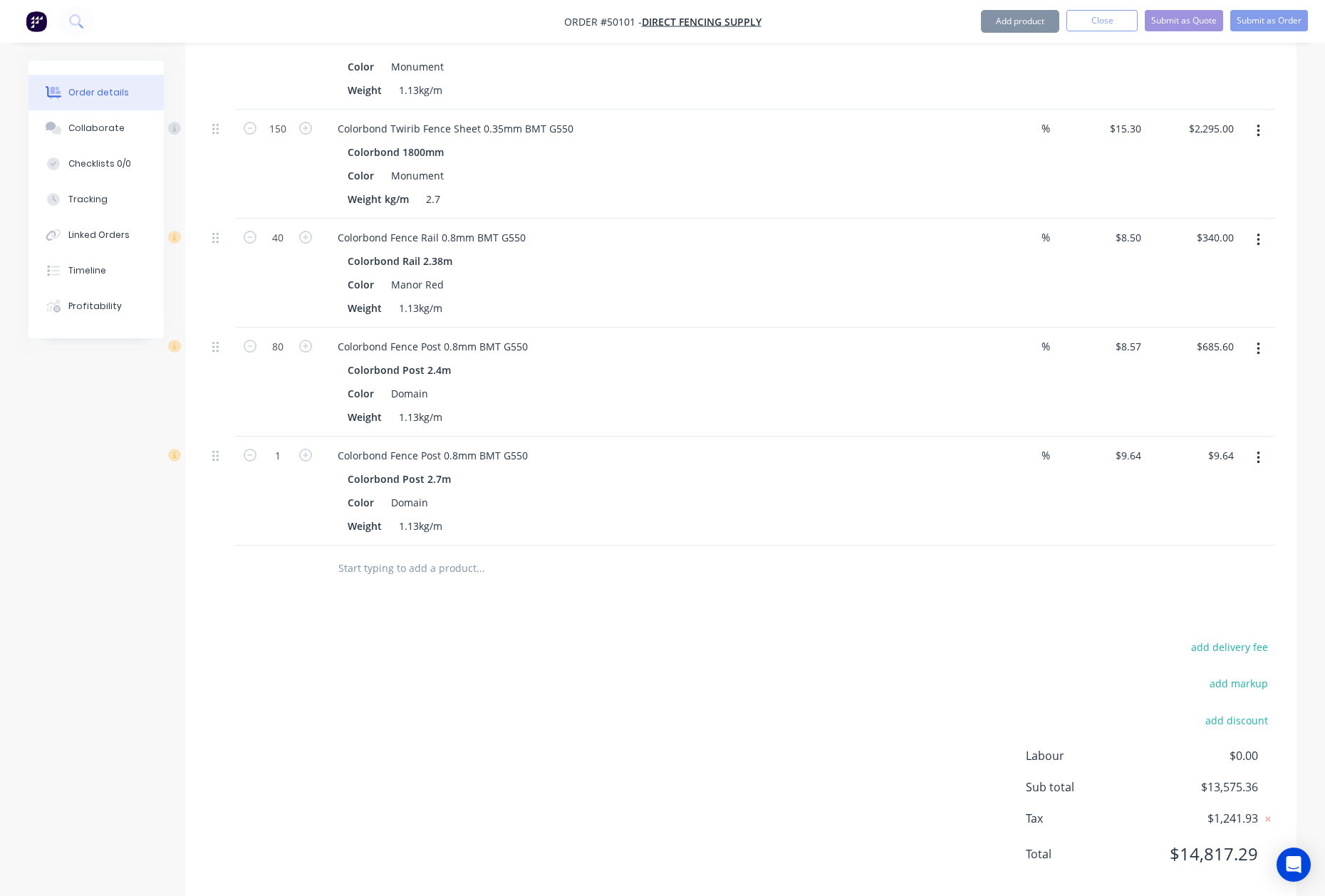
scroll to position [2217, 0]
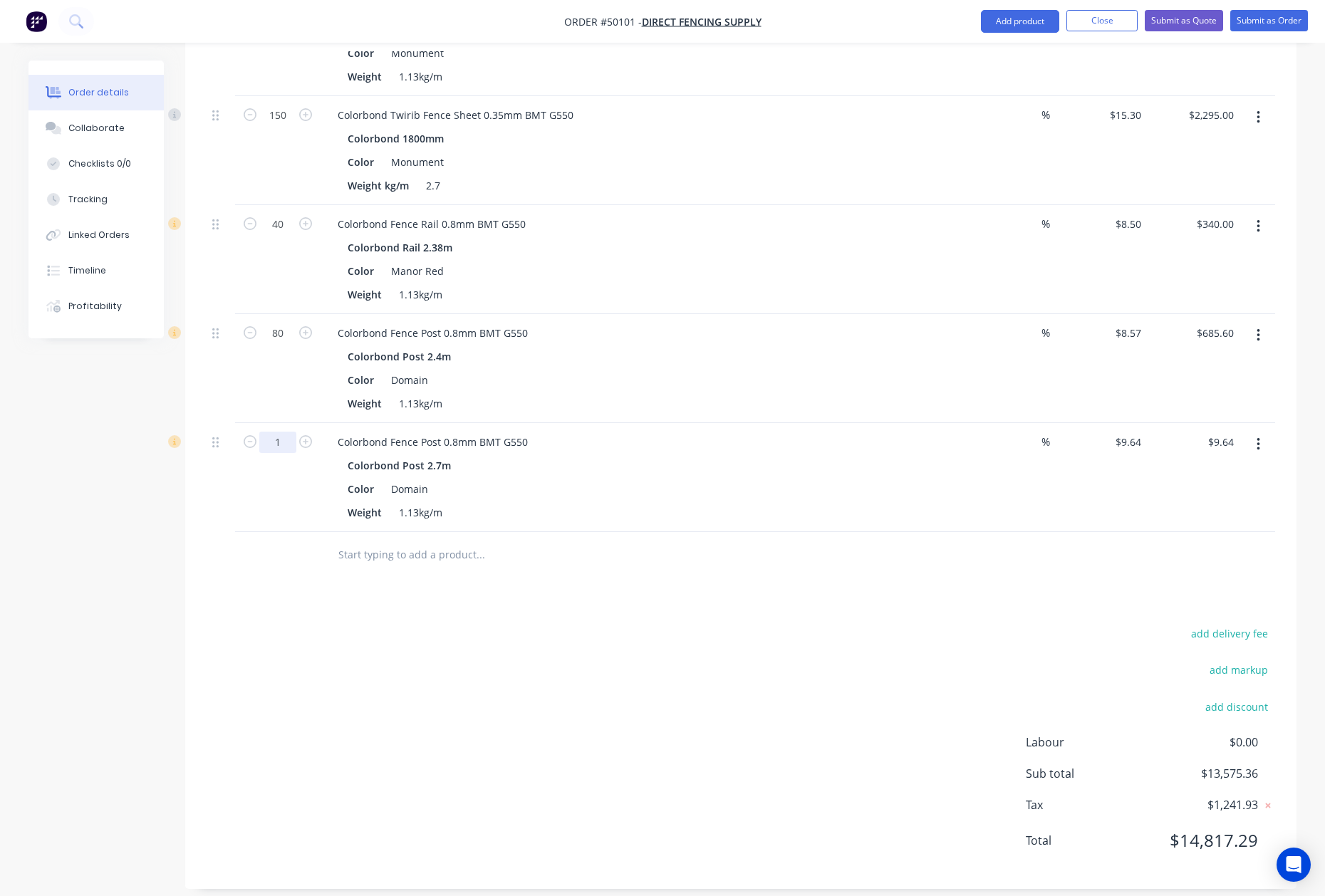
click at [273, 431] on input "1" at bounding box center [278, 442] width 37 height 22
type input "64"
type input "$616.96"
click at [909, 506] on div "Weight 1.13kg/m" at bounding box center [638, 512] width 593 height 21
click at [1246, 434] on button "button" at bounding box center [1258, 444] width 33 height 25
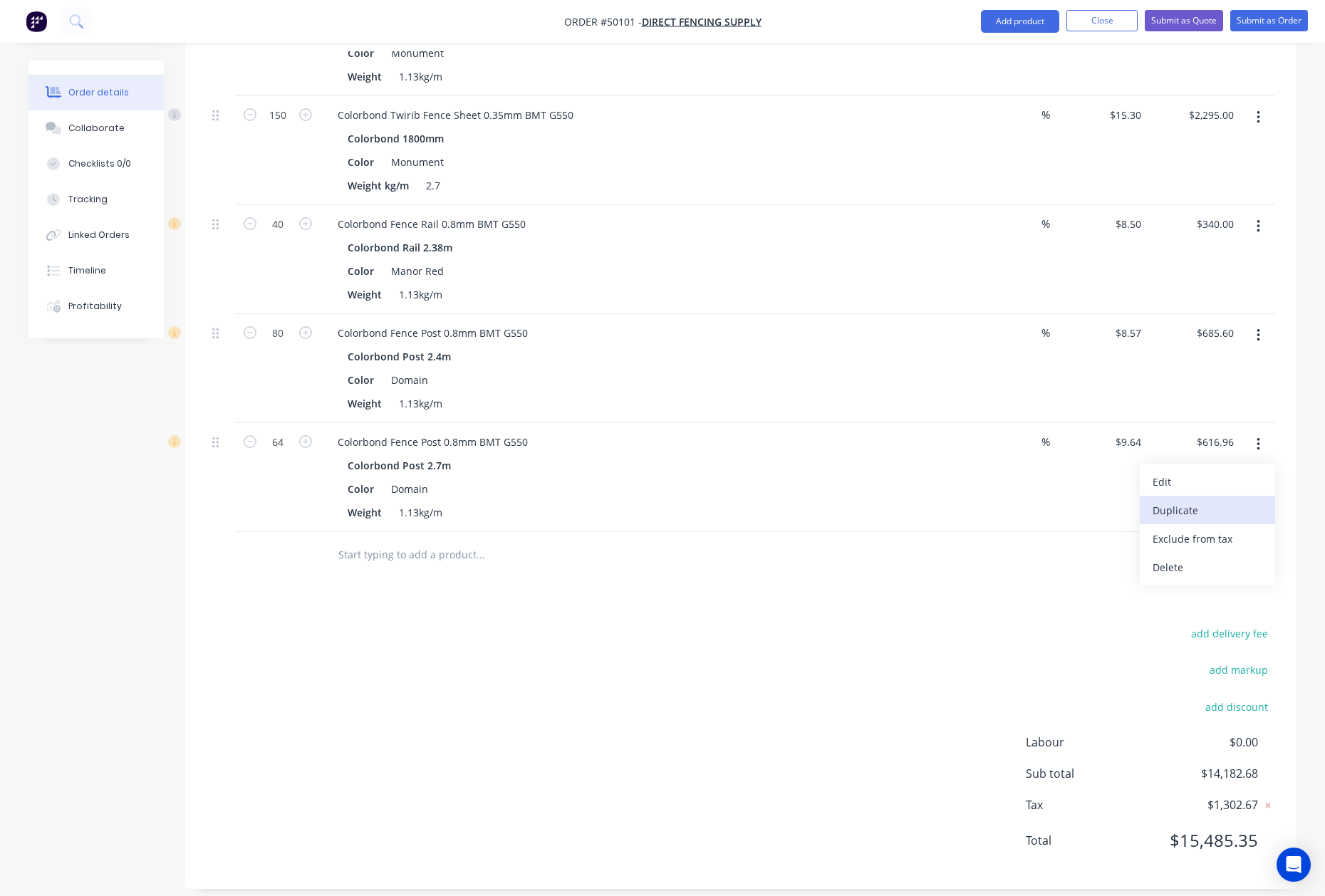
click at [1217, 509] on button "Duplicate" at bounding box center [1208, 510] width 135 height 28
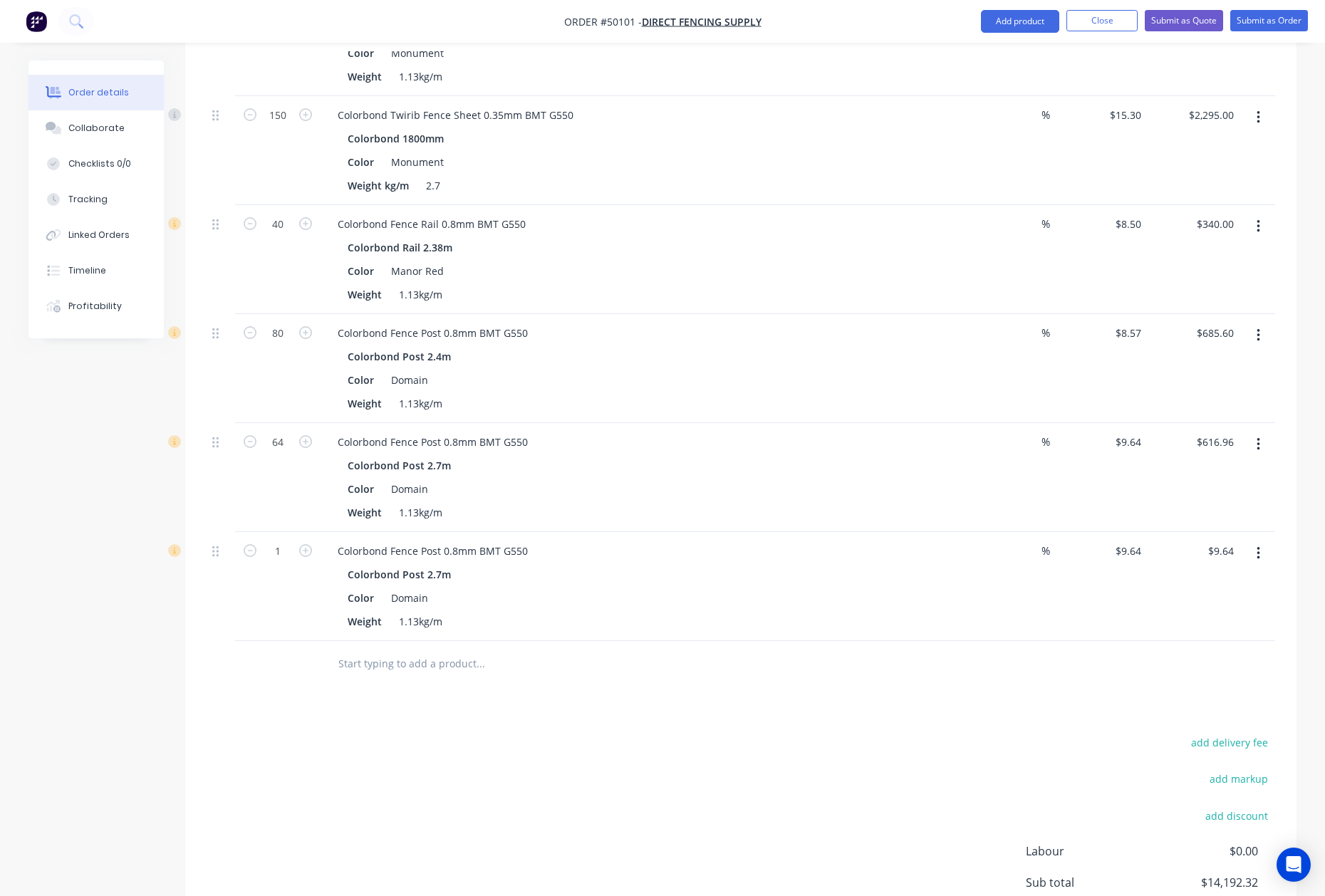
click at [1256, 546] on icon "button" at bounding box center [1258, 554] width 4 height 16
click at [1200, 580] on div "Edit" at bounding box center [1208, 590] width 110 height 21
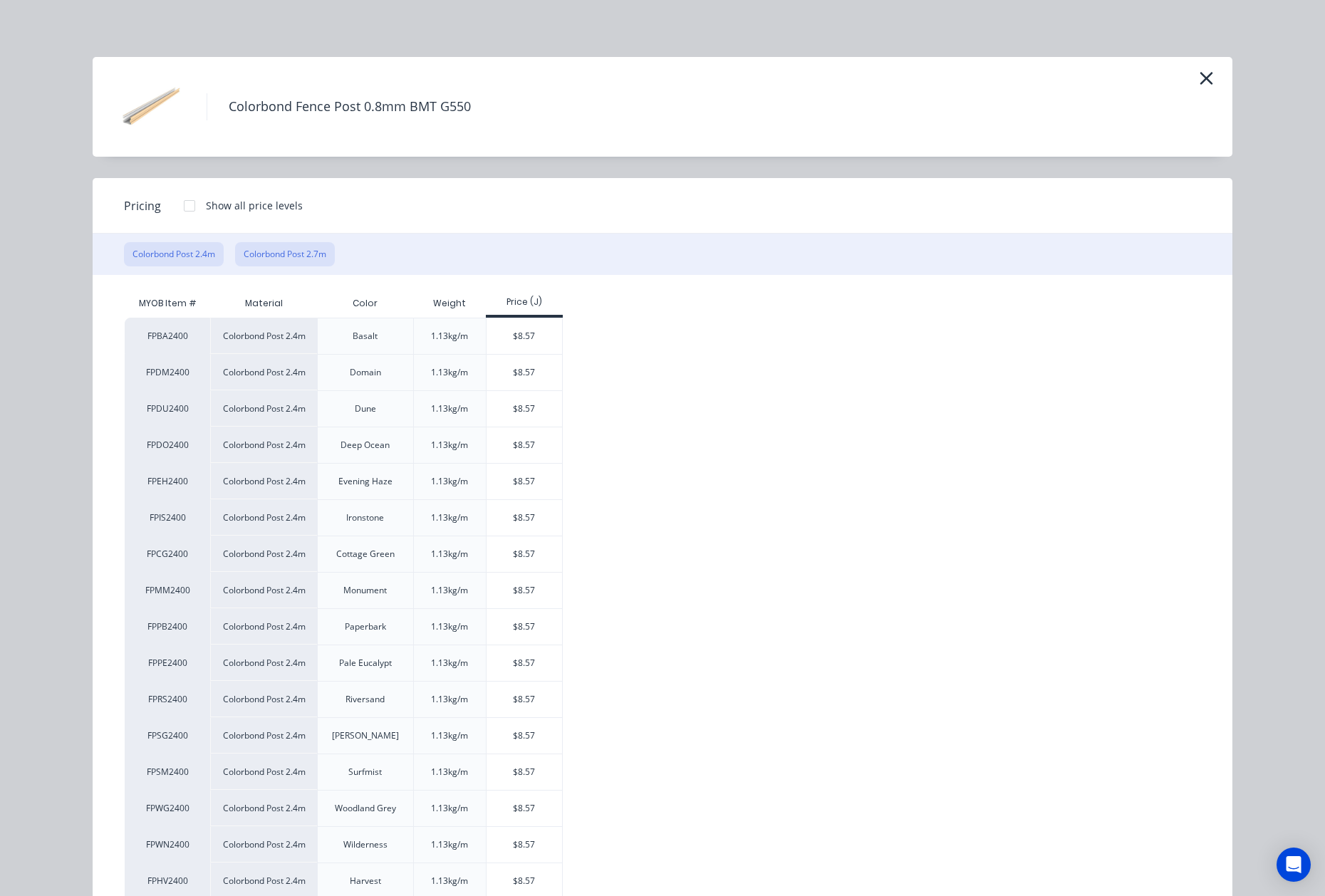
click at [265, 263] on button "Colorbond Post 2.7m" at bounding box center [285, 253] width 100 height 24
click at [1199, 87] on icon "button" at bounding box center [1206, 78] width 15 height 20
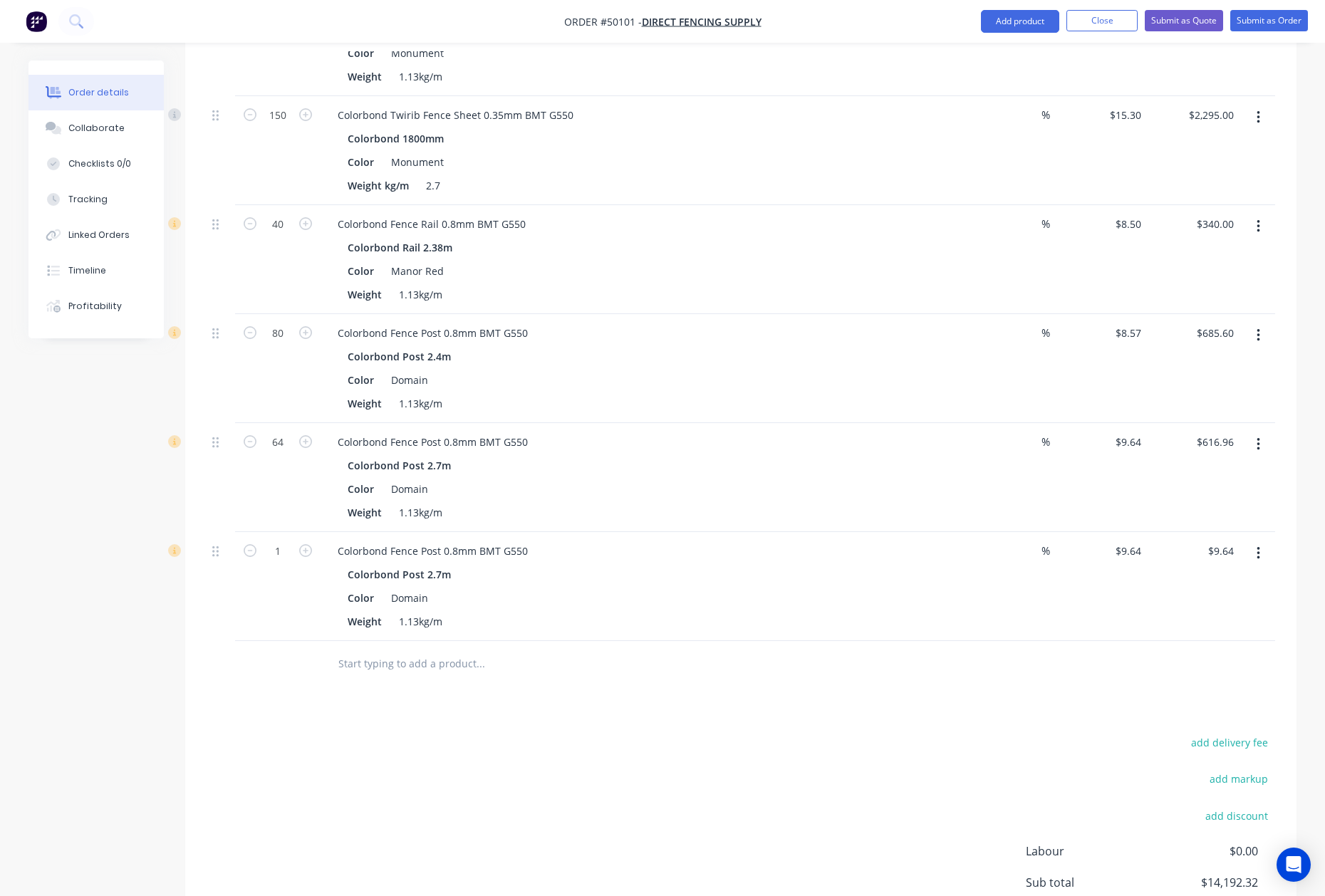
click at [1268, 551] on button "button" at bounding box center [1258, 553] width 33 height 25
click at [1176, 676] on button "Delete" at bounding box center [1208, 675] width 135 height 28
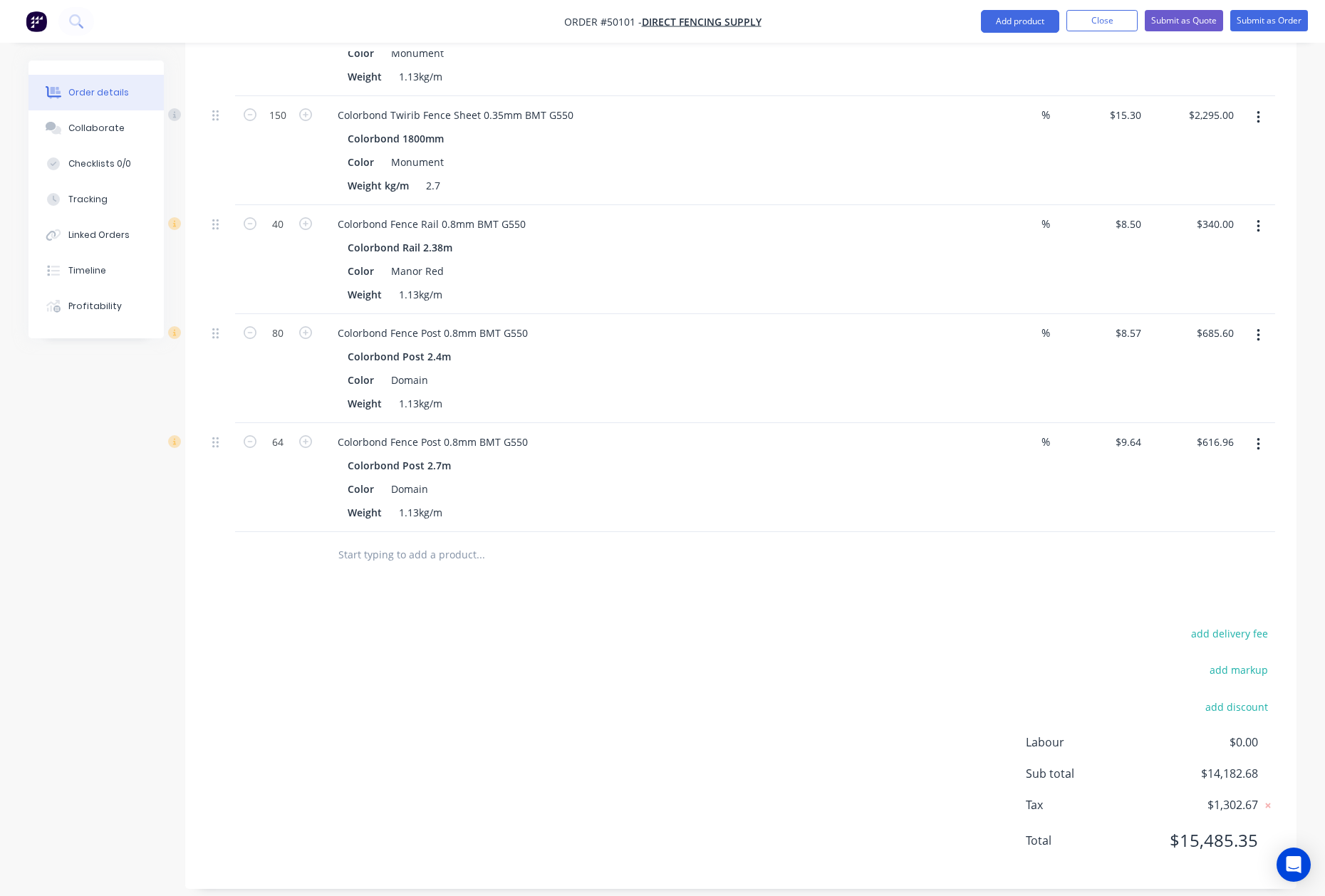
click at [1263, 213] on button "button" at bounding box center [1258, 226] width 33 height 25
click at [1220, 282] on div "Duplicate" at bounding box center [1208, 291] width 110 height 21
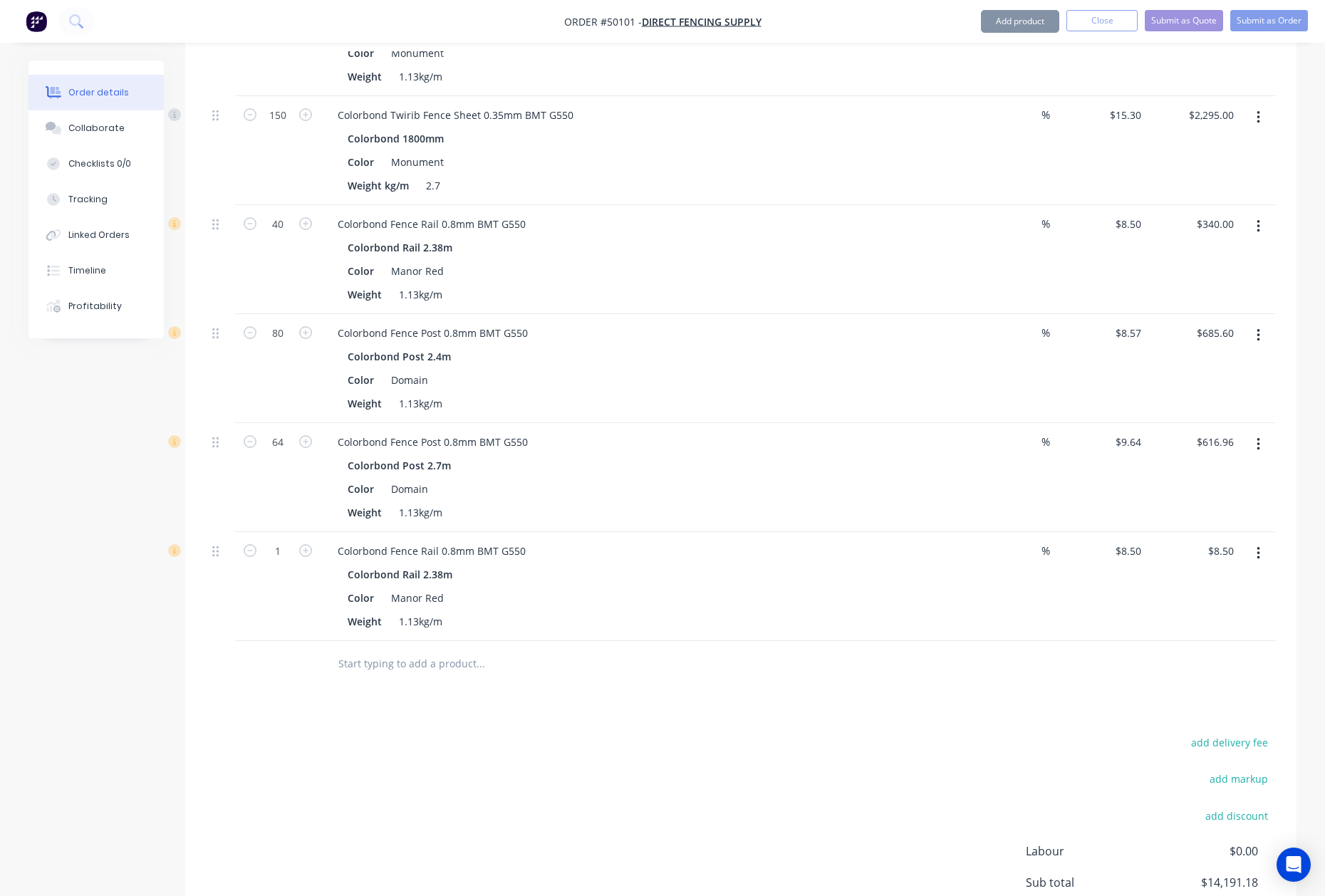
click at [1259, 546] on icon "button" at bounding box center [1258, 554] width 4 height 16
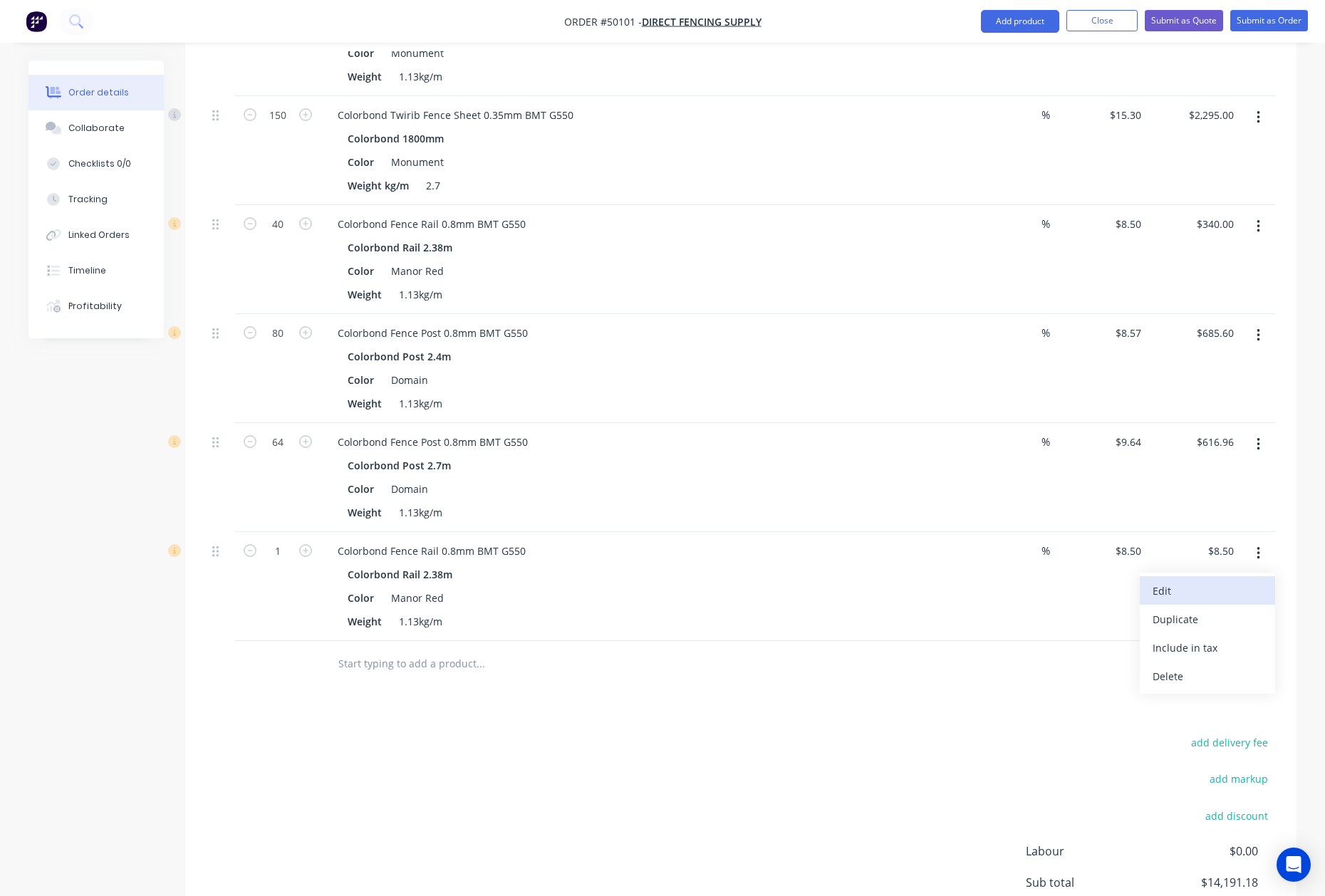
click at [1240, 576] on button "Edit" at bounding box center [1208, 590] width 135 height 28
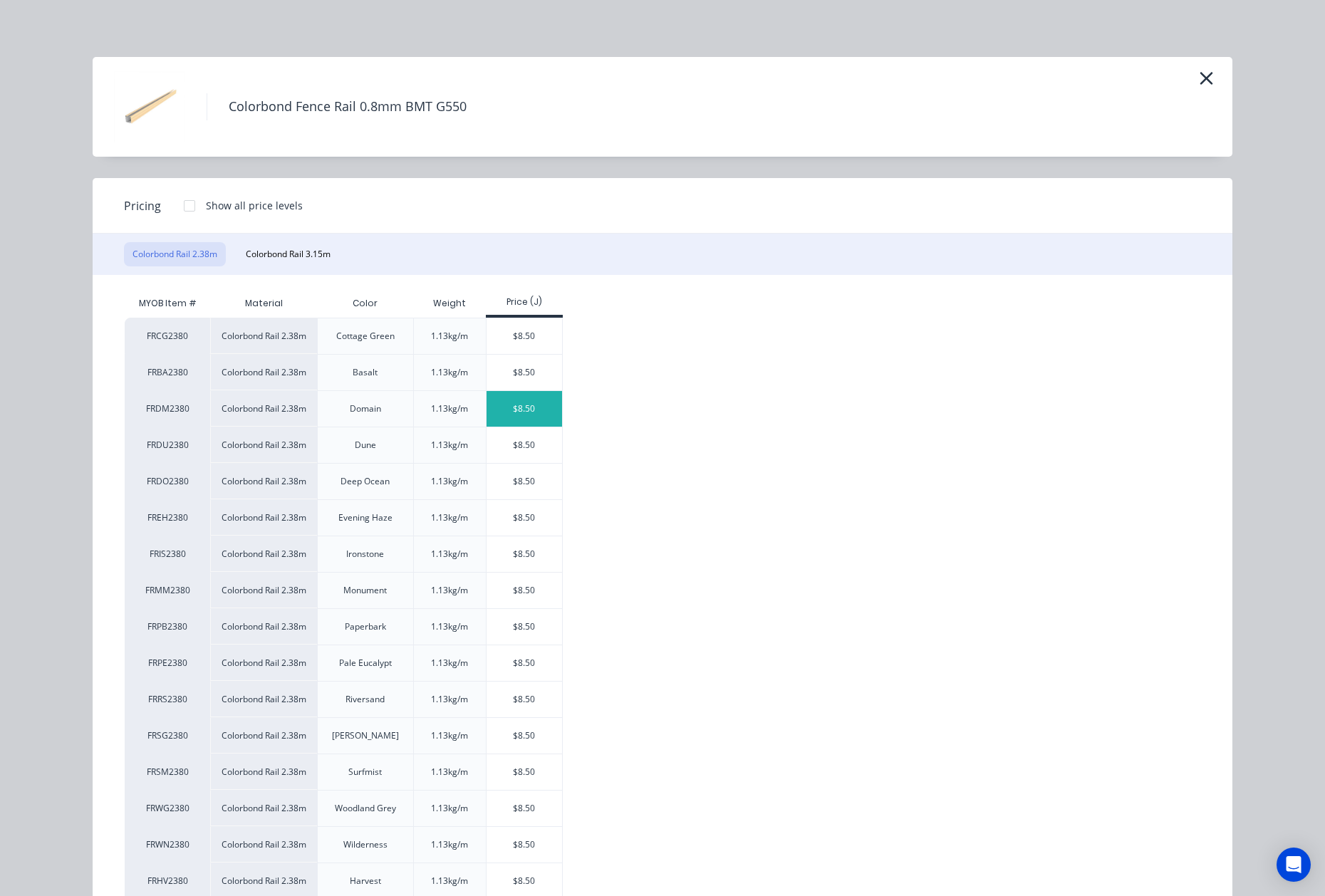
click at [534, 418] on div "$8.50" at bounding box center [525, 409] width 76 height 35
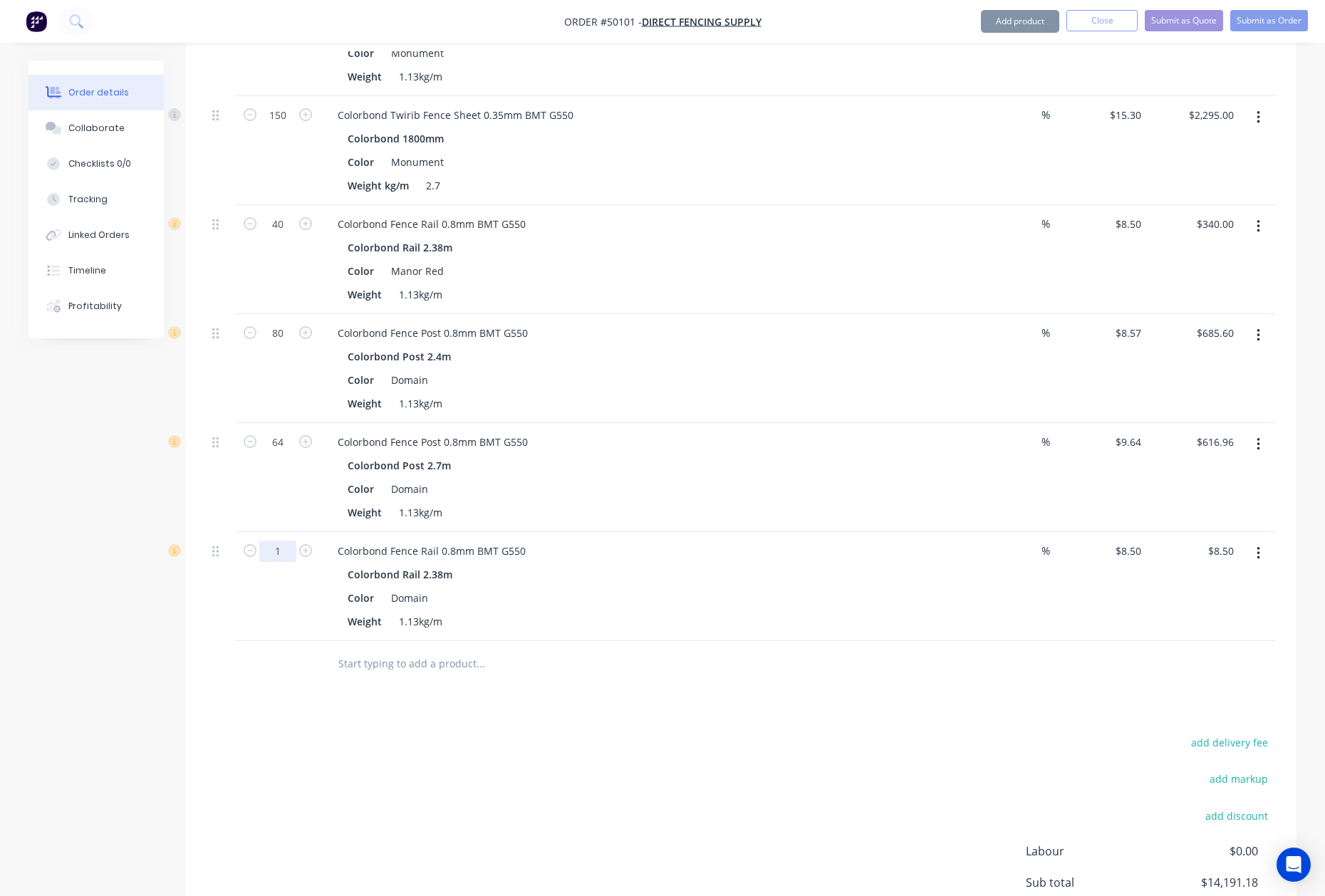
click at [289, 540] on input "1" at bounding box center [278, 551] width 37 height 22
type input "80"
drag, startPoint x: 754, startPoint y: 574, endPoint x: 1077, endPoint y: 546, distance: 324.2
click at [754, 587] on div "Color Domain" at bounding box center [638, 597] width 593 height 21
type input "$680.00"
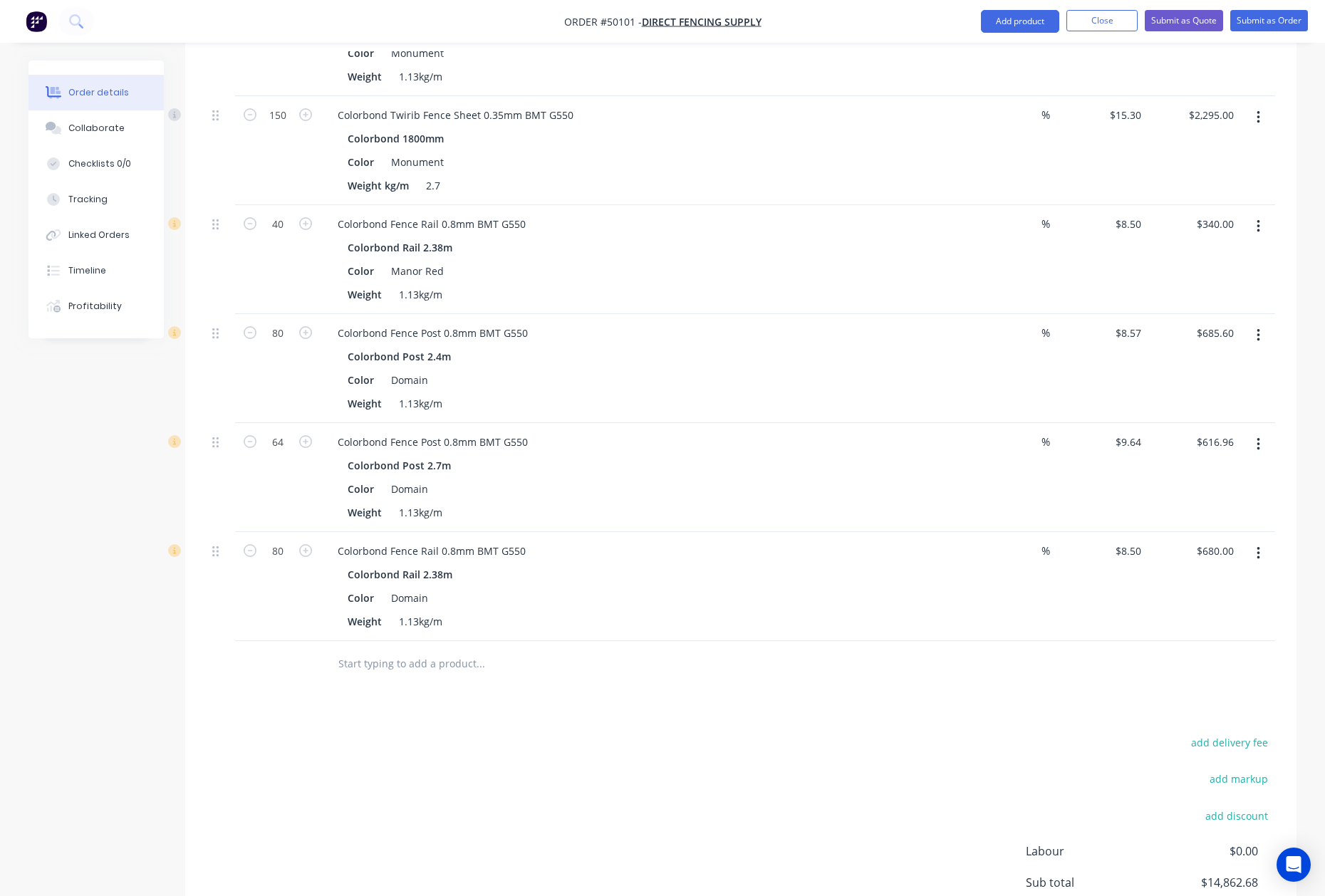
click at [1251, 540] on button "button" at bounding box center [1258, 553] width 33 height 25
click at [1218, 608] on div "Duplicate" at bounding box center [1208, 618] width 110 height 21
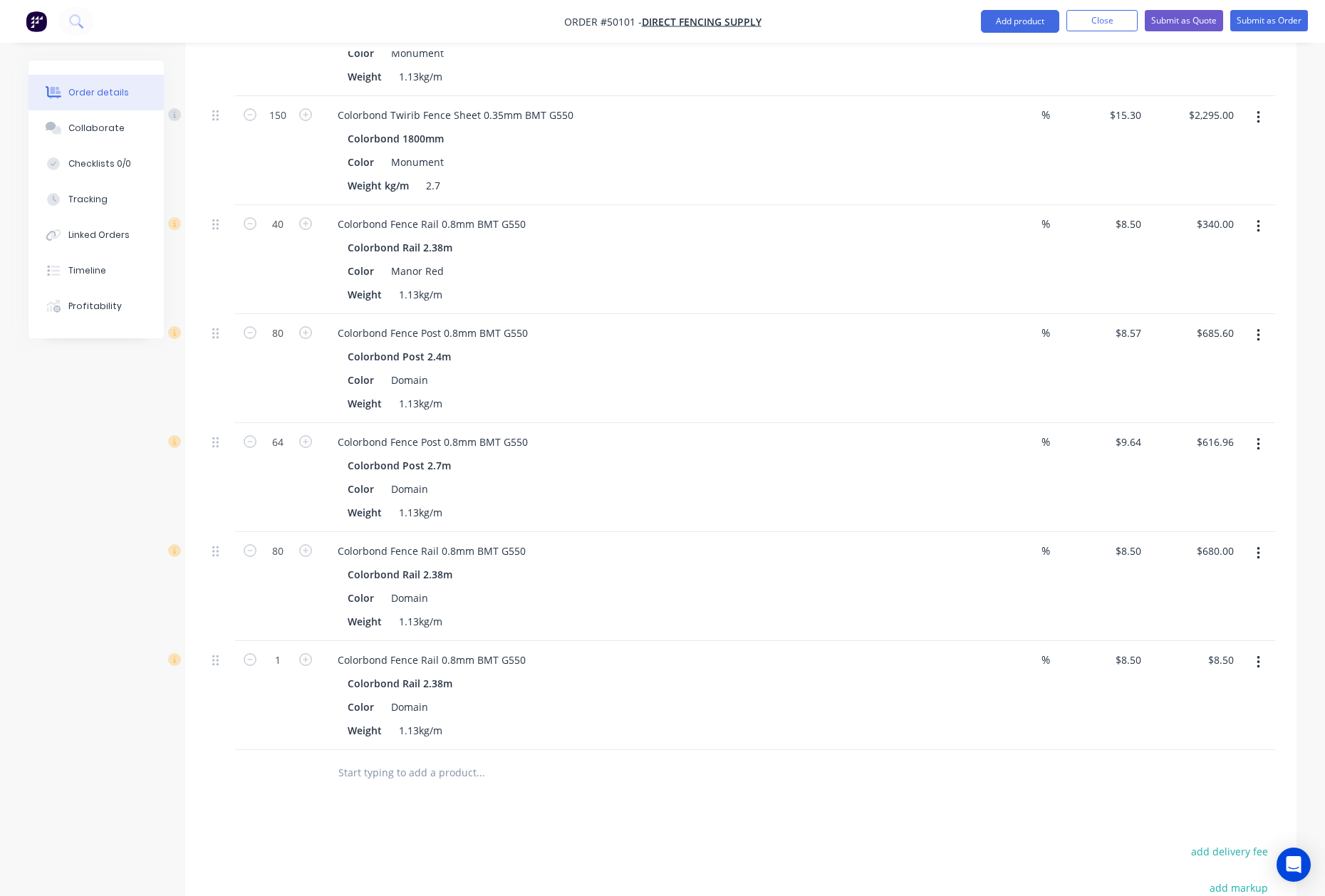
click at [1251, 655] on button "button" at bounding box center [1258, 662] width 33 height 25
click at [1234, 690] on div "Edit" at bounding box center [1208, 699] width 110 height 21
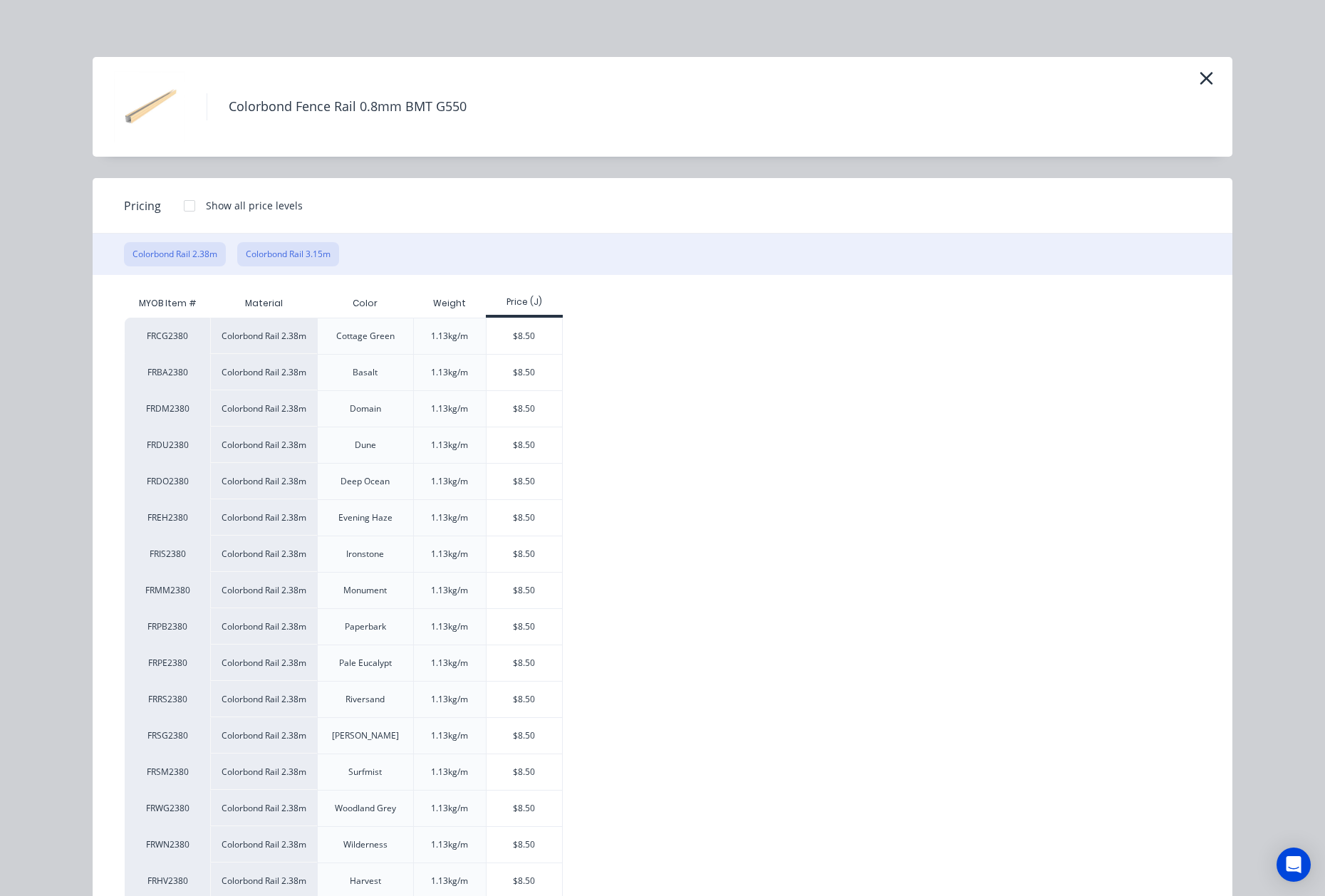
click at [313, 257] on button "Colorbond Rail 3.15m" at bounding box center [288, 253] width 102 height 24
click at [542, 340] on div "$11.25" at bounding box center [525, 336] width 76 height 35
type input "$11.25"
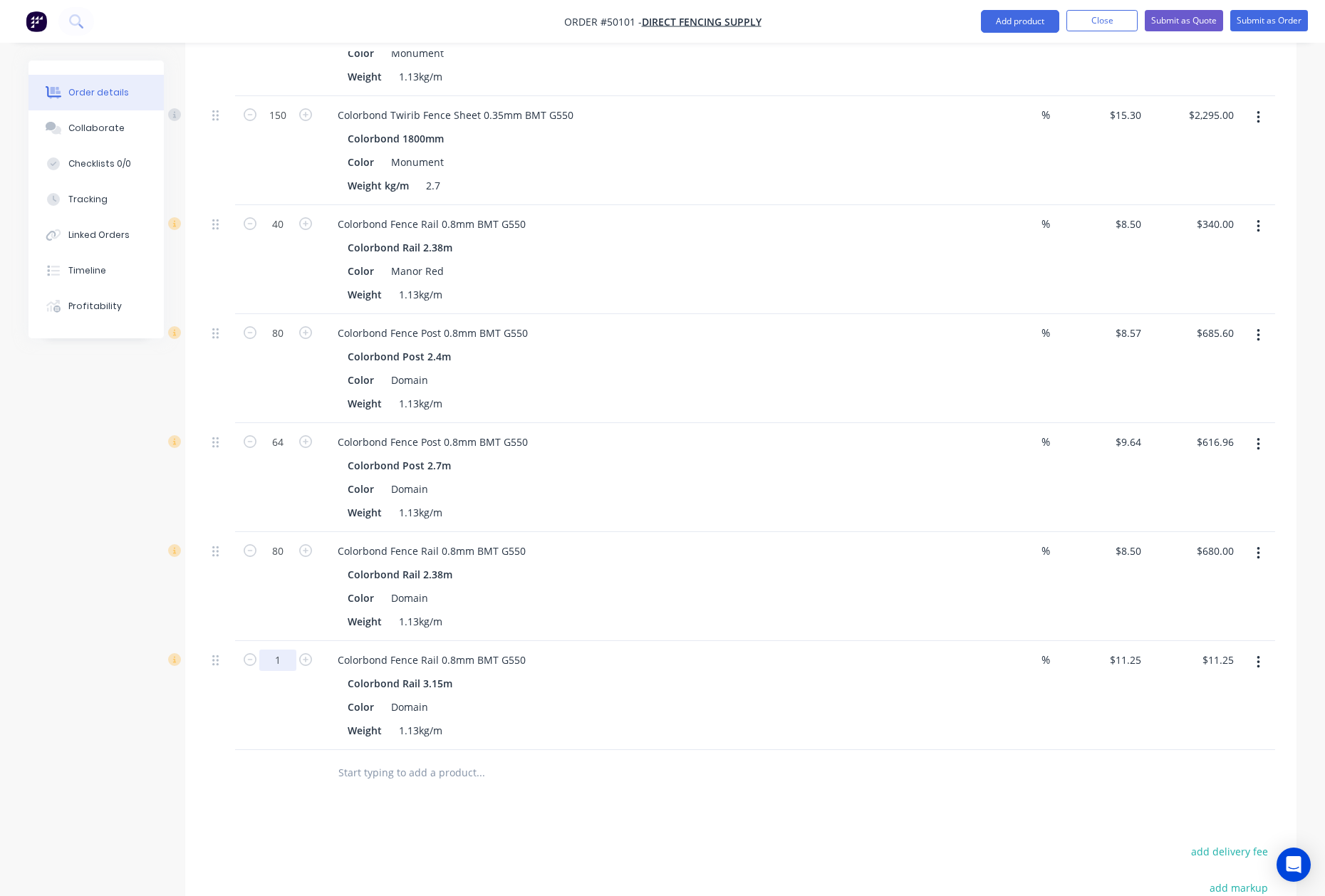
click at [295, 650] on input "1" at bounding box center [278, 660] width 37 height 22
type input "24"
drag, startPoint x: 687, startPoint y: 687, endPoint x: 700, endPoint y: 687, distance: 13.0
click at [692, 696] on div "Color Domain" at bounding box center [638, 706] width 593 height 21
type input "$270.00"
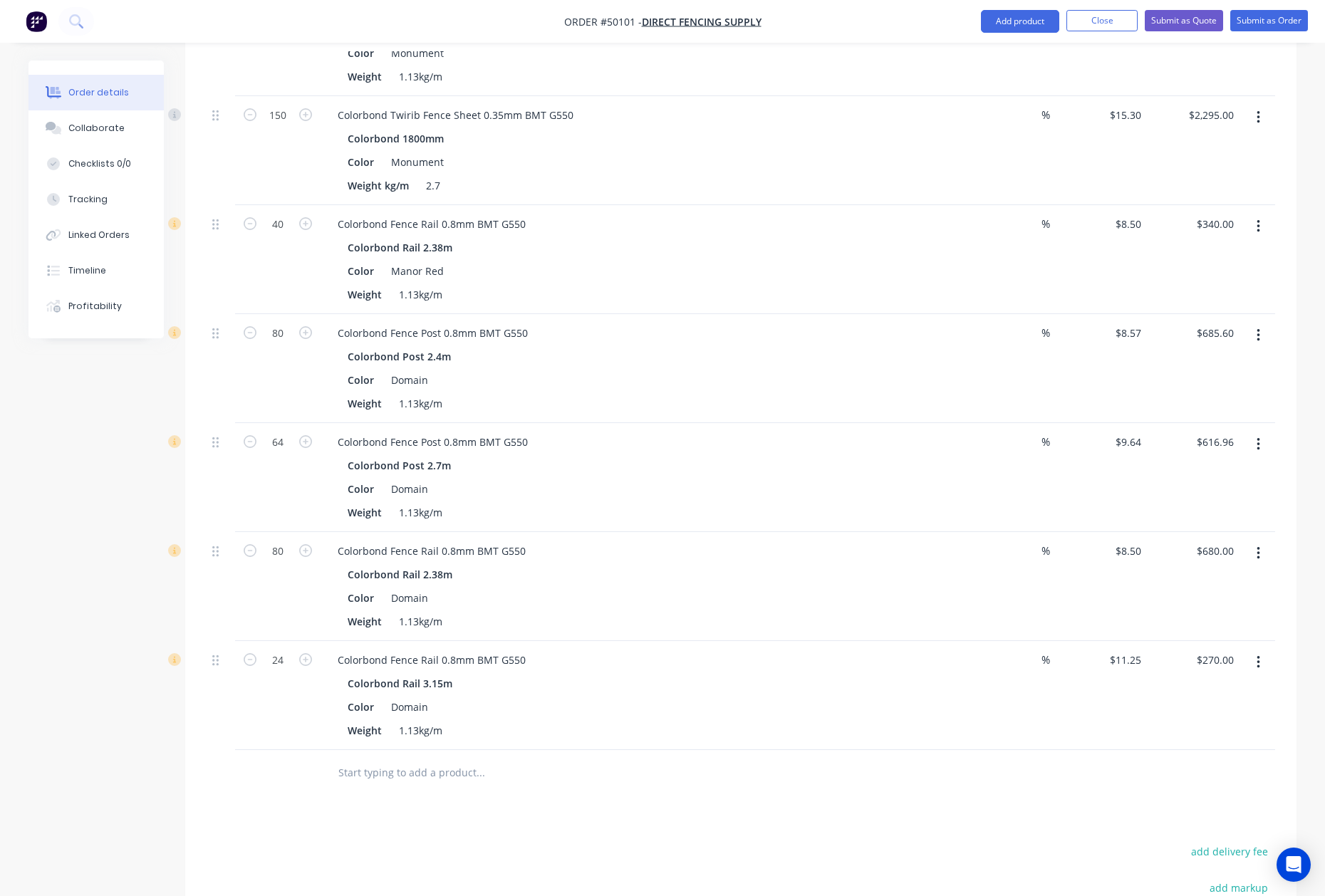
click at [1257, 650] on button "button" at bounding box center [1258, 662] width 33 height 25
click at [1218, 719] on div "Duplicate" at bounding box center [1208, 728] width 110 height 21
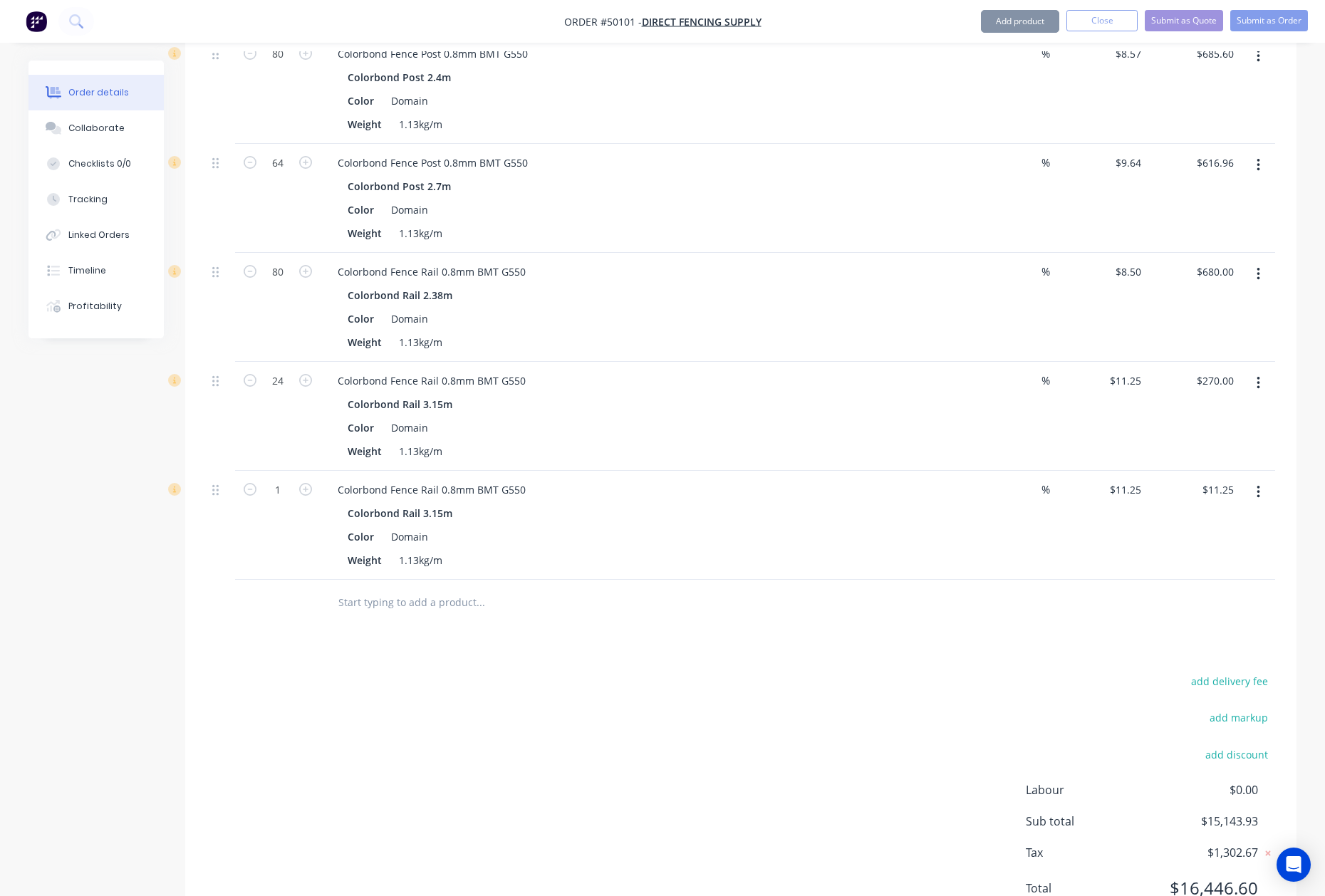
scroll to position [2501, 0]
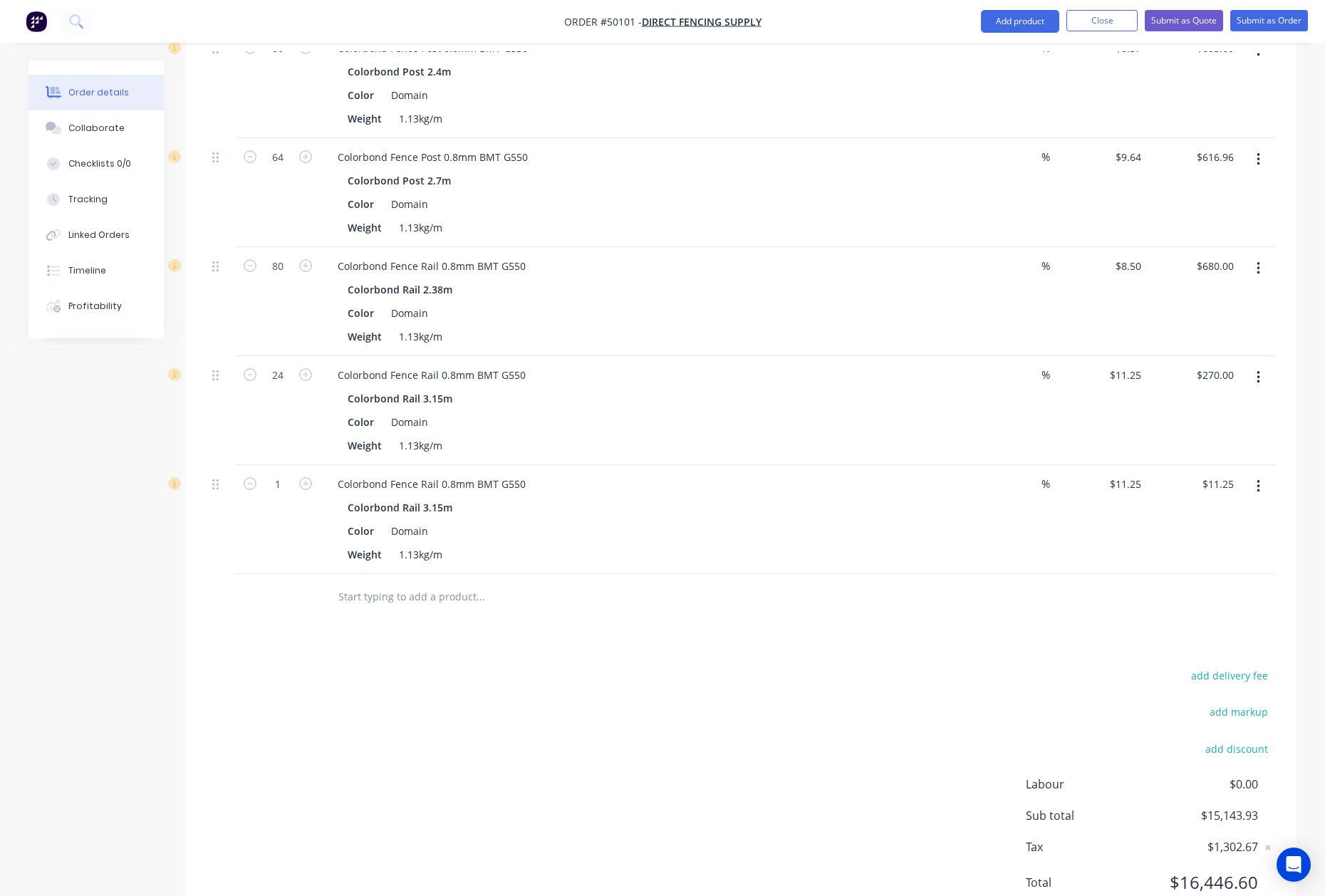
drag, startPoint x: 1251, startPoint y: 474, endPoint x: 1254, endPoint y: 485, distance: 11.4
click at [1254, 474] on button "button" at bounding box center [1258, 486] width 33 height 25
click at [1247, 509] on button "Edit" at bounding box center [1208, 522] width 135 height 28
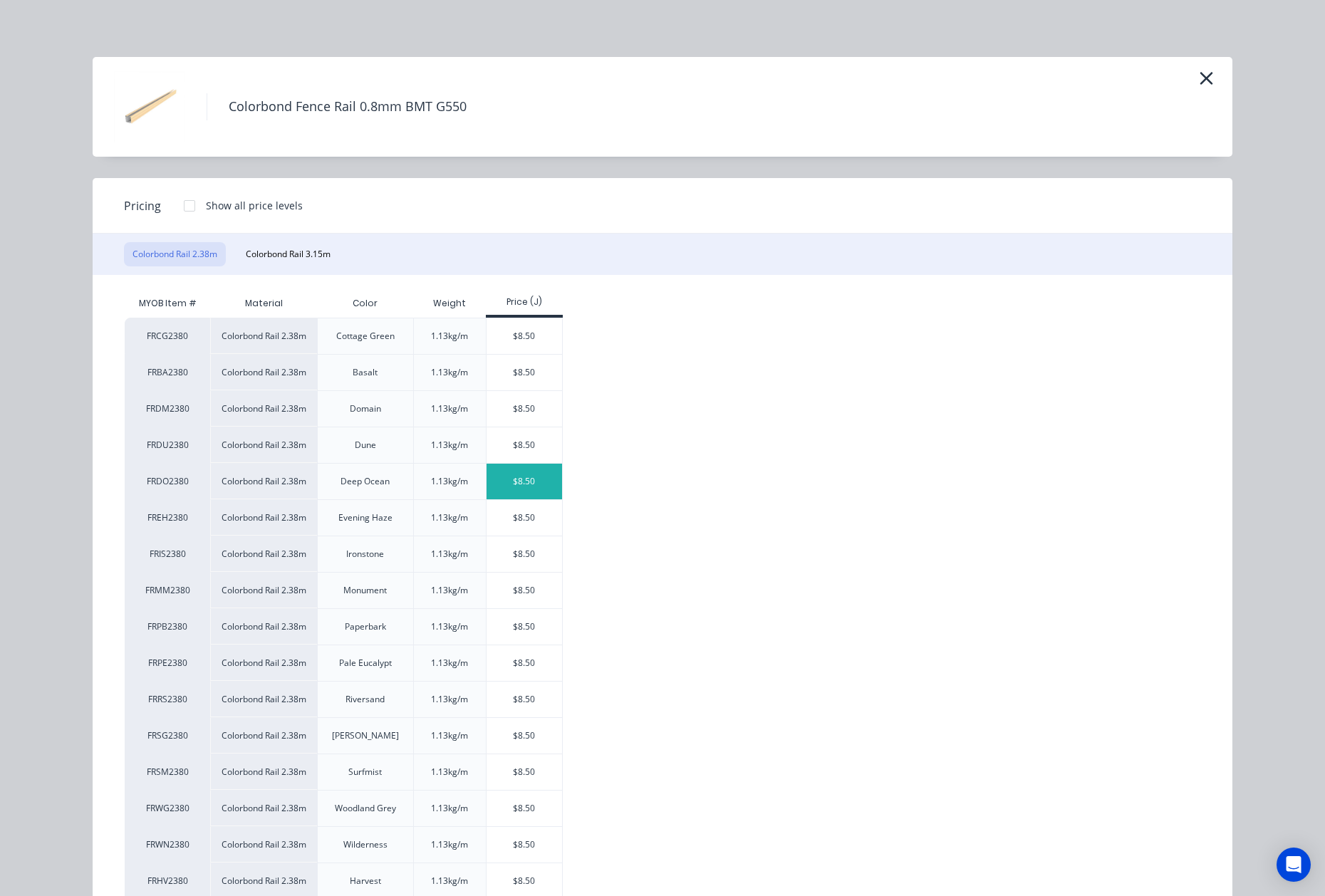
click at [505, 493] on div "$8.50" at bounding box center [525, 481] width 76 height 35
type input "$8.50"
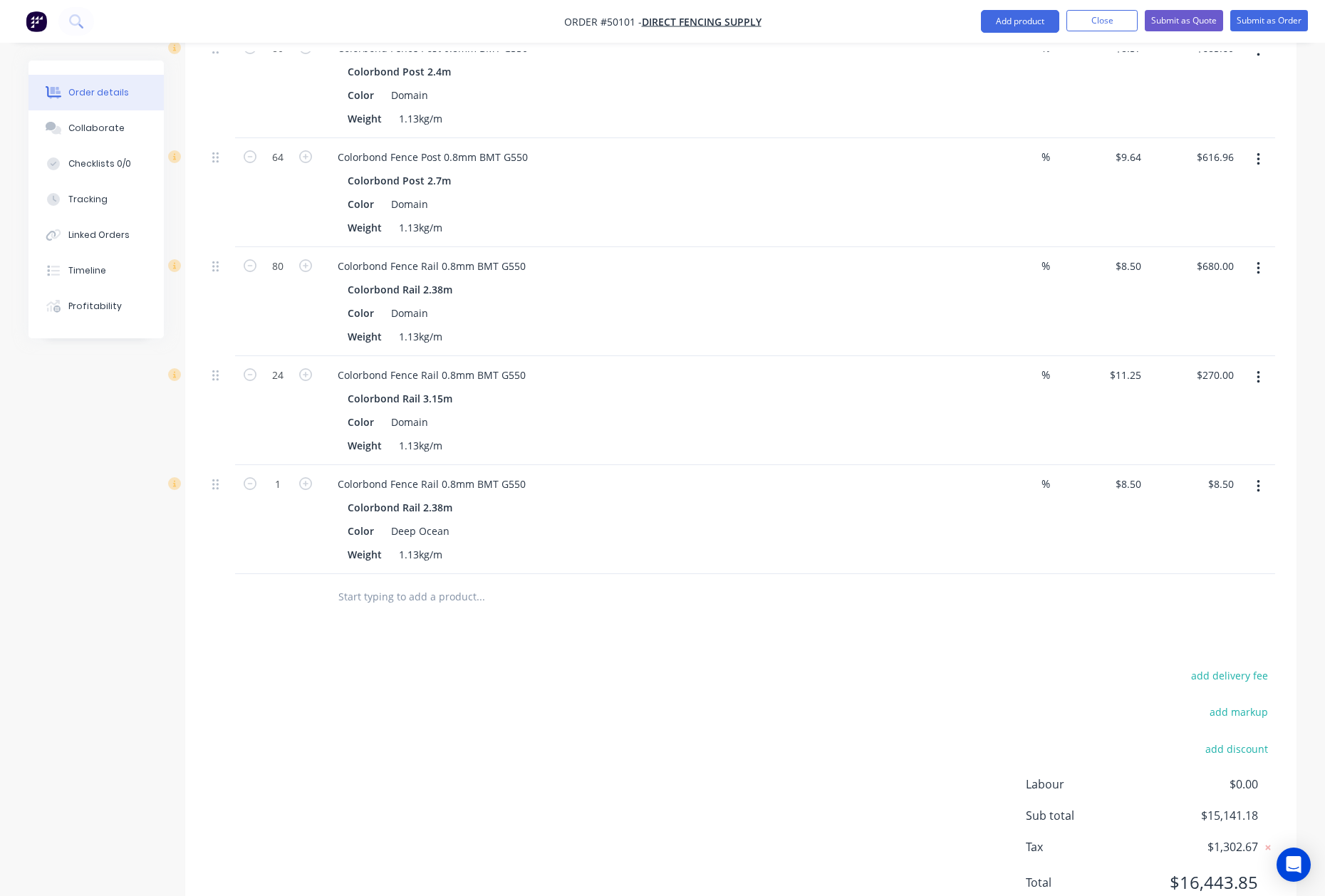
click at [278, 472] on div "1" at bounding box center [278, 483] width 37 height 22
click at [283, 473] on input "1" at bounding box center [278, 484] width 37 height 22
type input "54"
click at [909, 666] on div "add delivery fee add markup add discount Labour $0.00 Sub total $15,141.18 Tax …" at bounding box center [741, 787] width 1069 height 244
type input "$459.00"
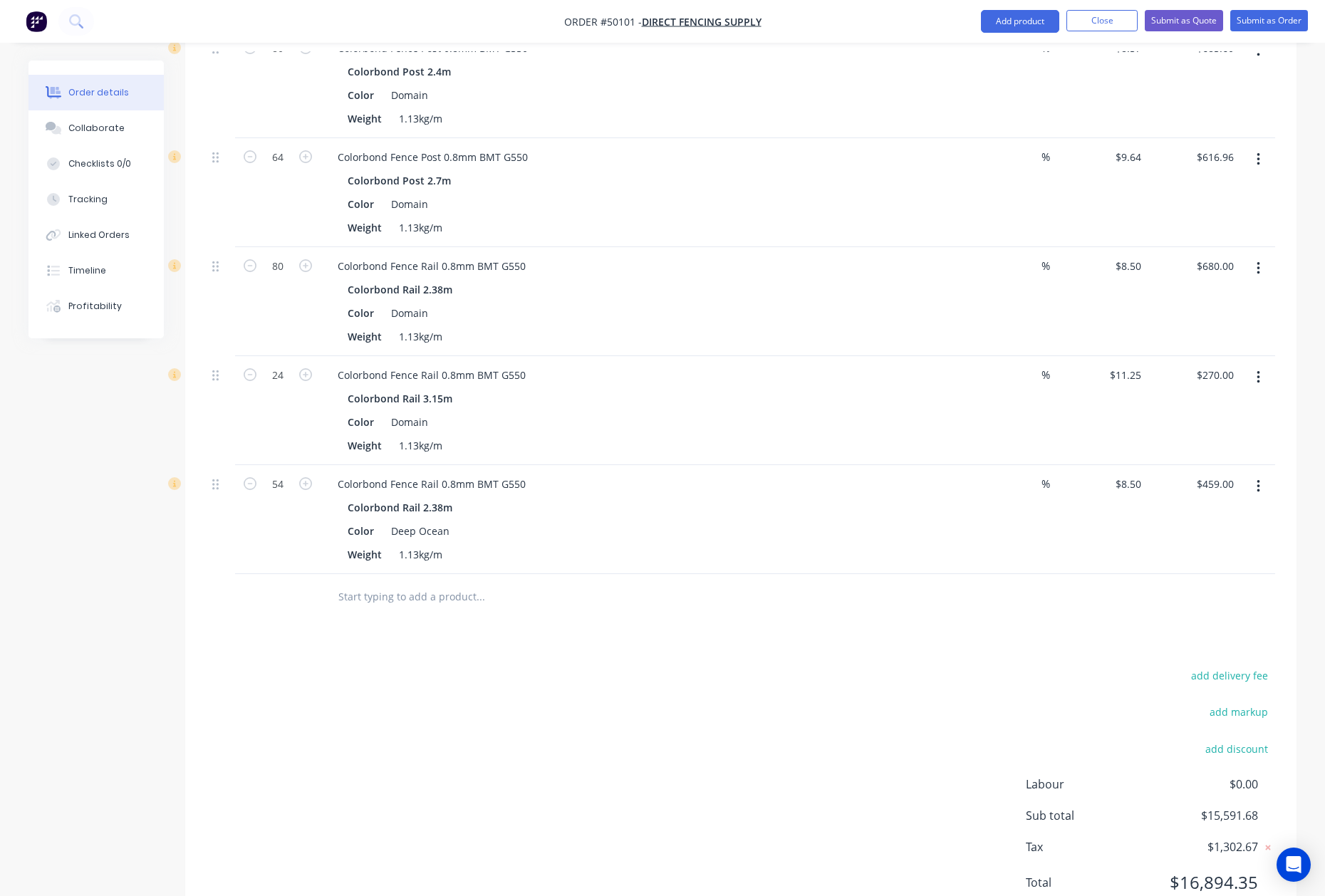
click at [1247, 372] on button "button" at bounding box center [1258, 378] width 33 height 25
click at [1219, 433] on div "Duplicate" at bounding box center [1208, 443] width 110 height 21
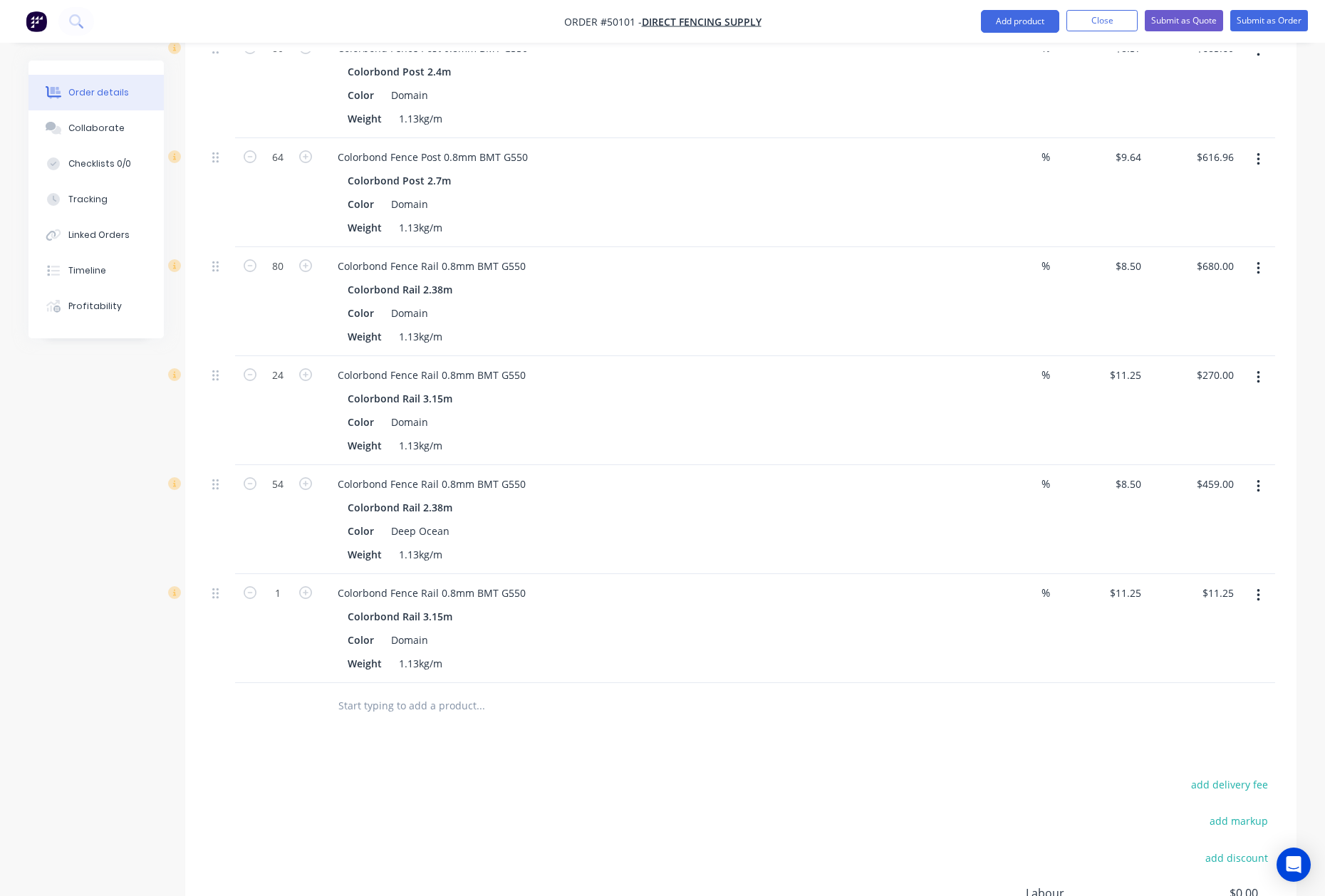
click at [1254, 582] on button "button" at bounding box center [1258, 595] width 33 height 25
click at [1229, 618] on button "Edit" at bounding box center [1208, 632] width 135 height 28
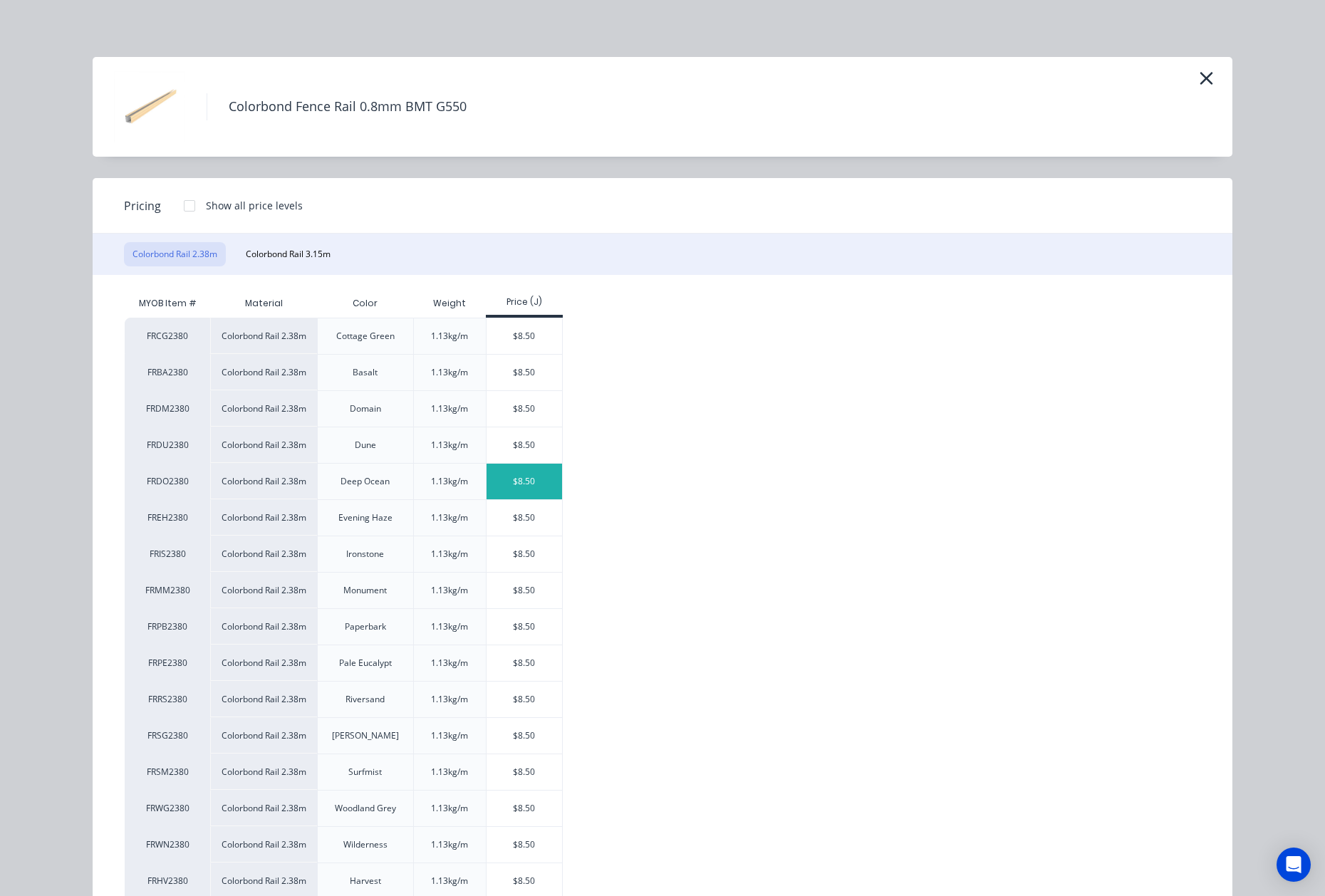
click at [517, 493] on div "$8.50" at bounding box center [525, 481] width 76 height 35
type input "$8.50"
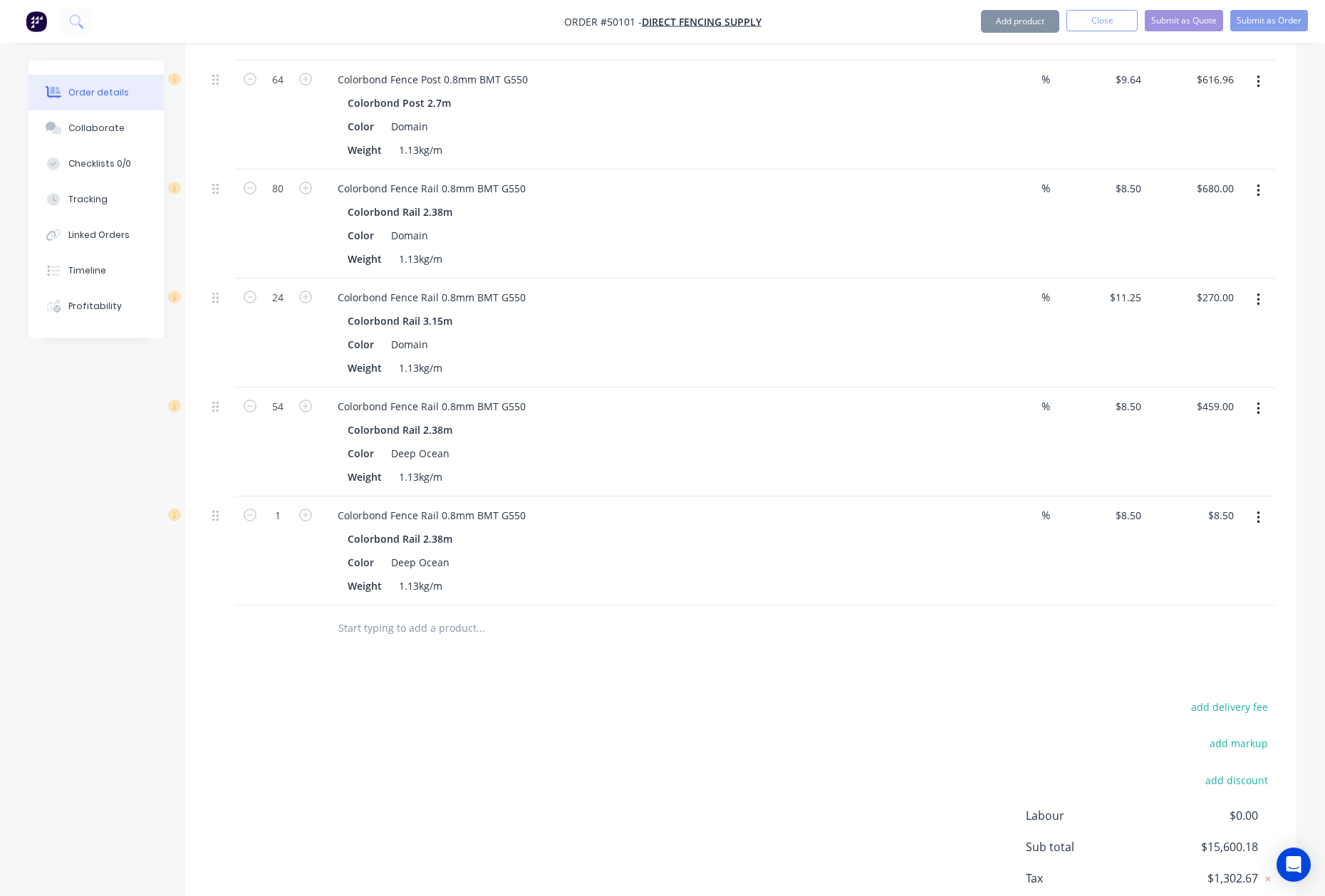
scroll to position [2653, 0]
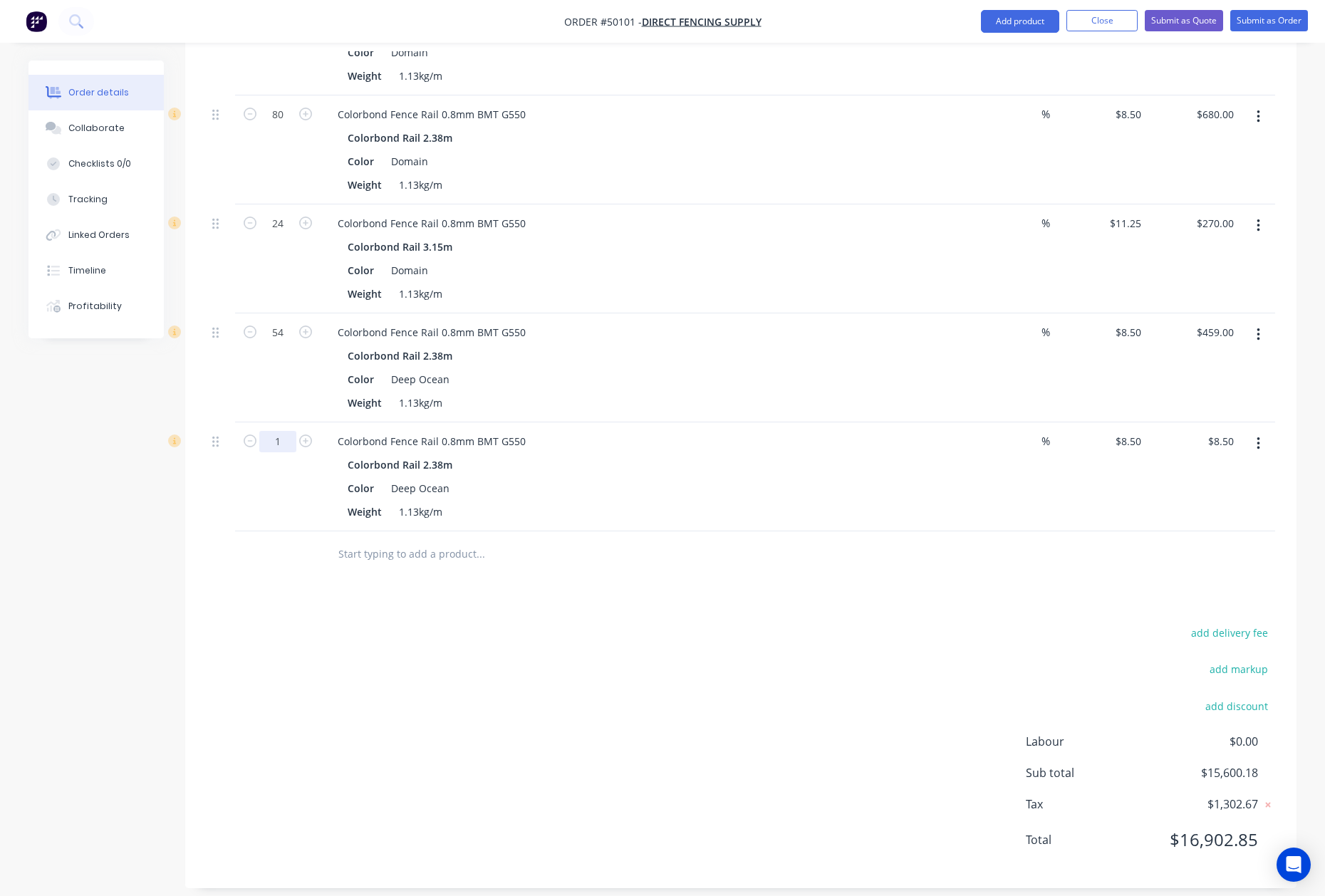
click at [277, 433] on input "1" at bounding box center [278, 441] width 37 height 22
type input "56"
type input "$476.00"
click at [1255, 438] on button "button" at bounding box center [1258, 443] width 33 height 25
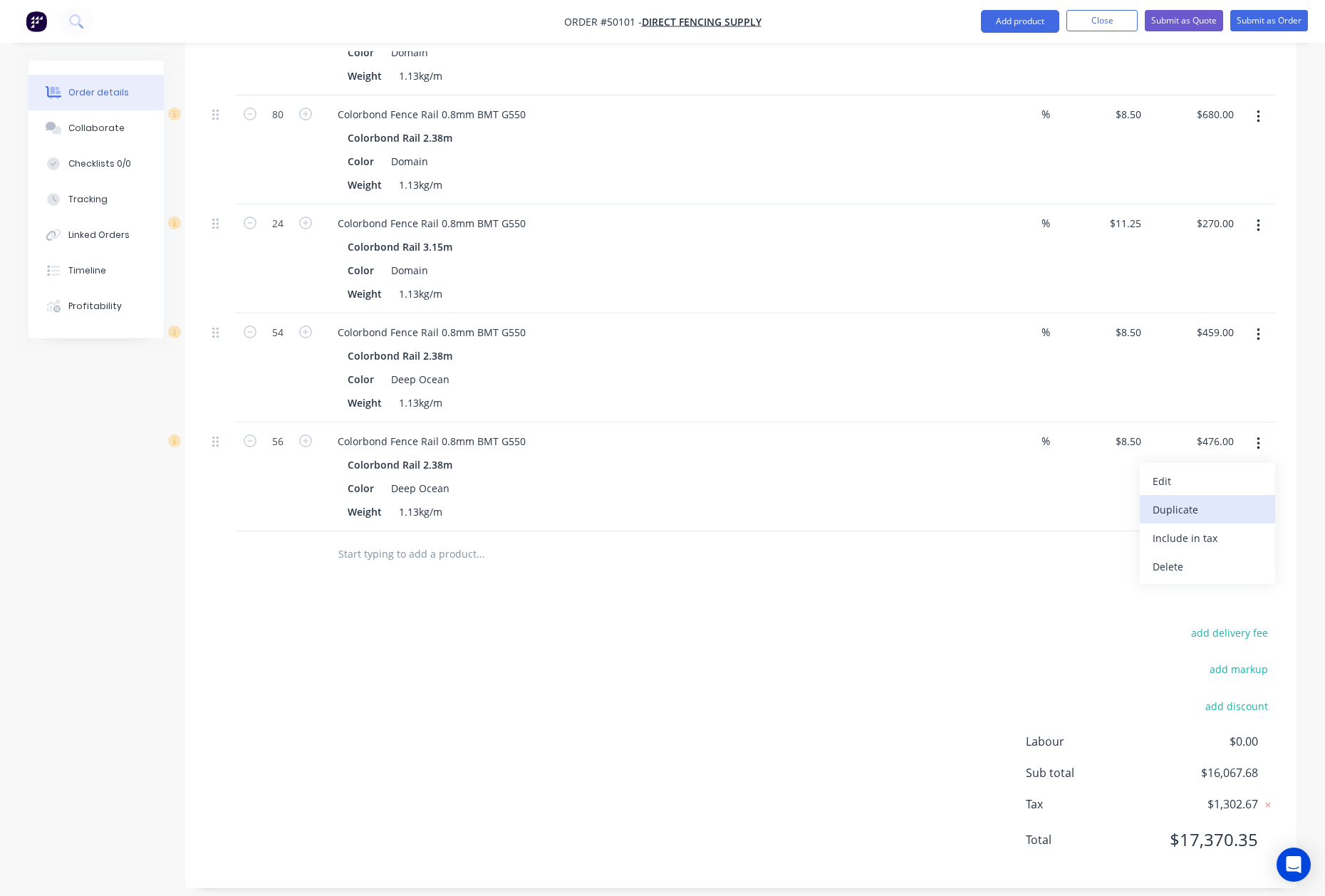
click at [1229, 495] on button "Duplicate" at bounding box center [1208, 509] width 135 height 28
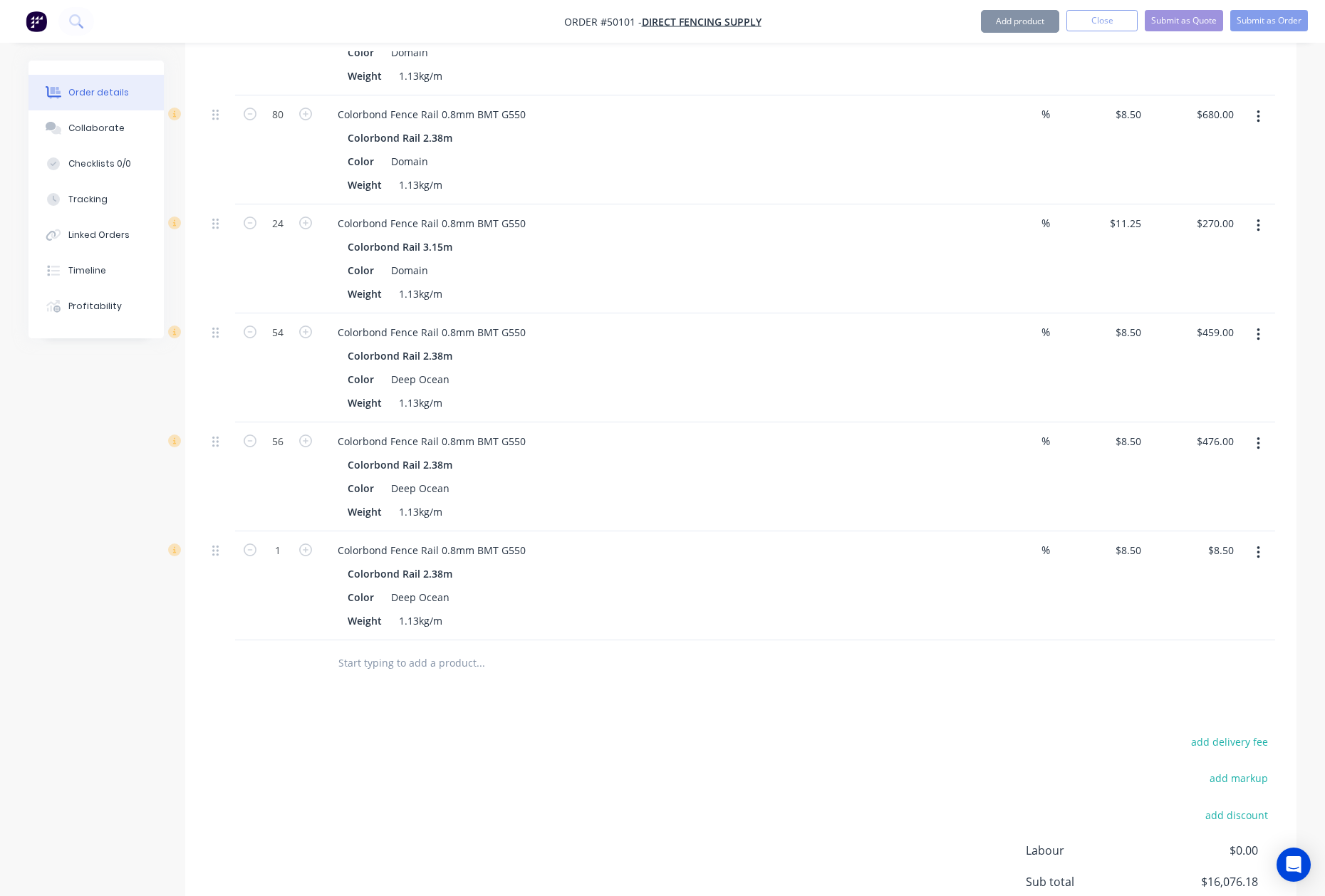
click at [1254, 547] on button "button" at bounding box center [1258, 553] width 33 height 25
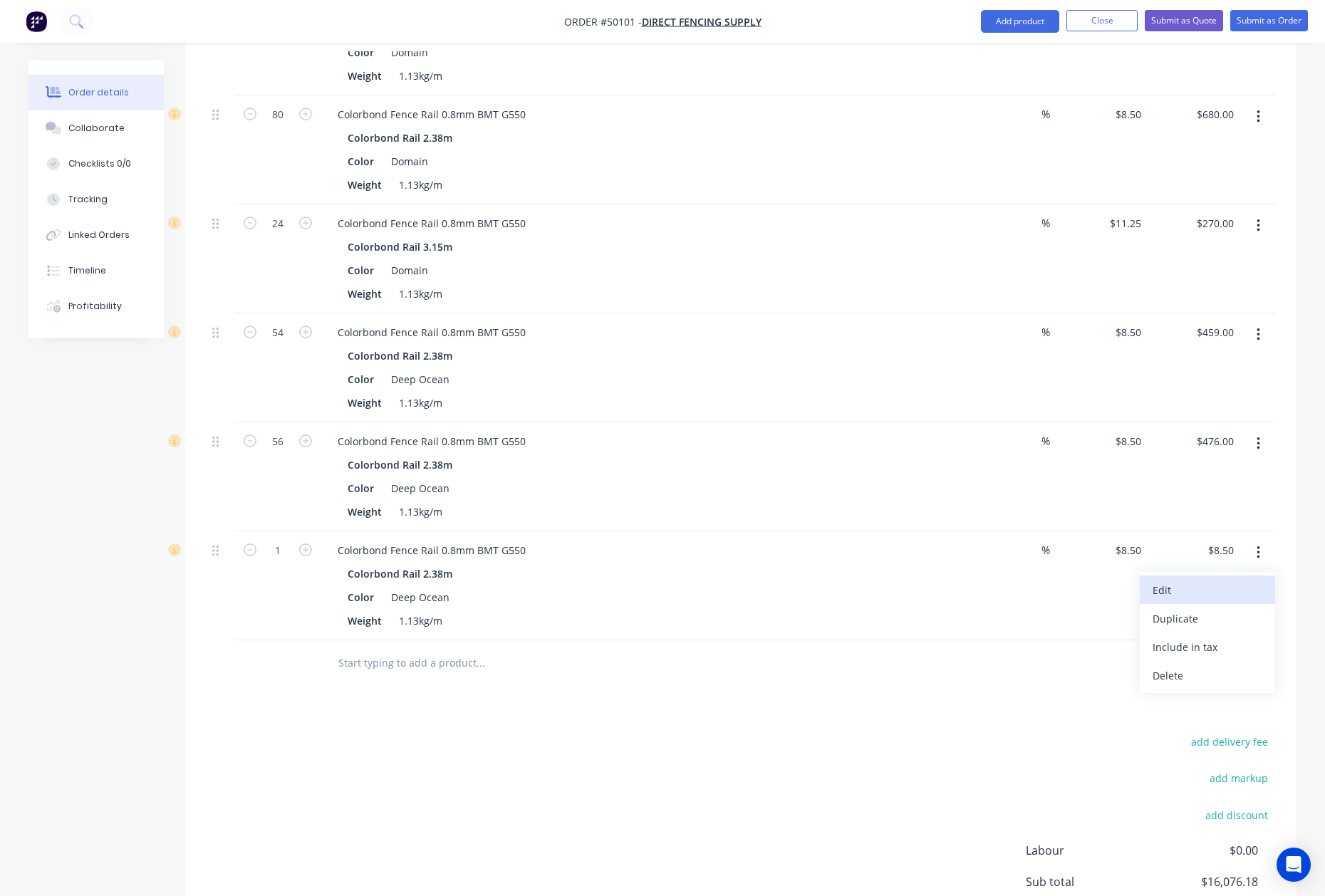
click at [1213, 579] on div "Edit" at bounding box center [1208, 589] width 110 height 21
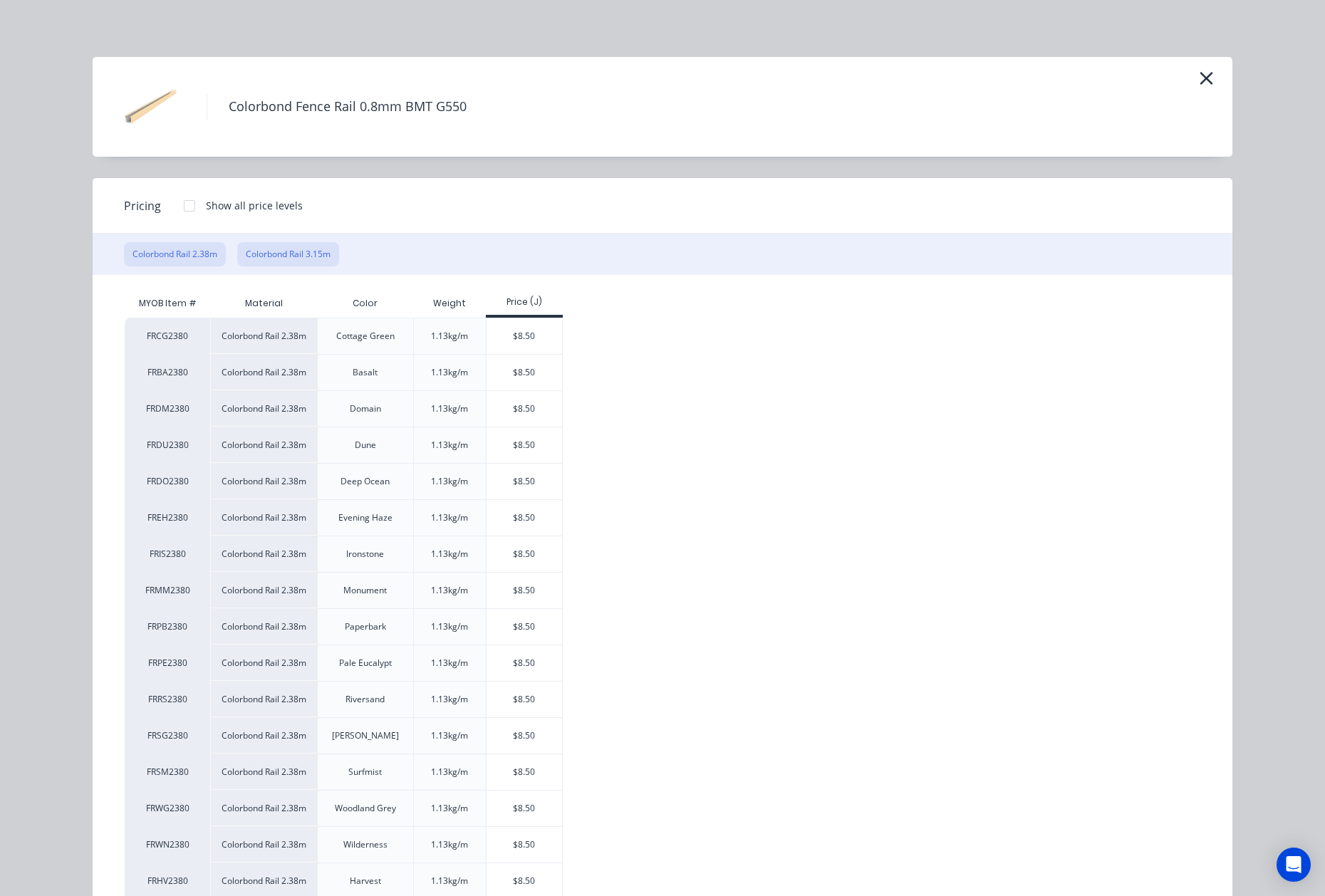
click at [326, 255] on button "Colorbond Rail 3.15m" at bounding box center [288, 253] width 102 height 24
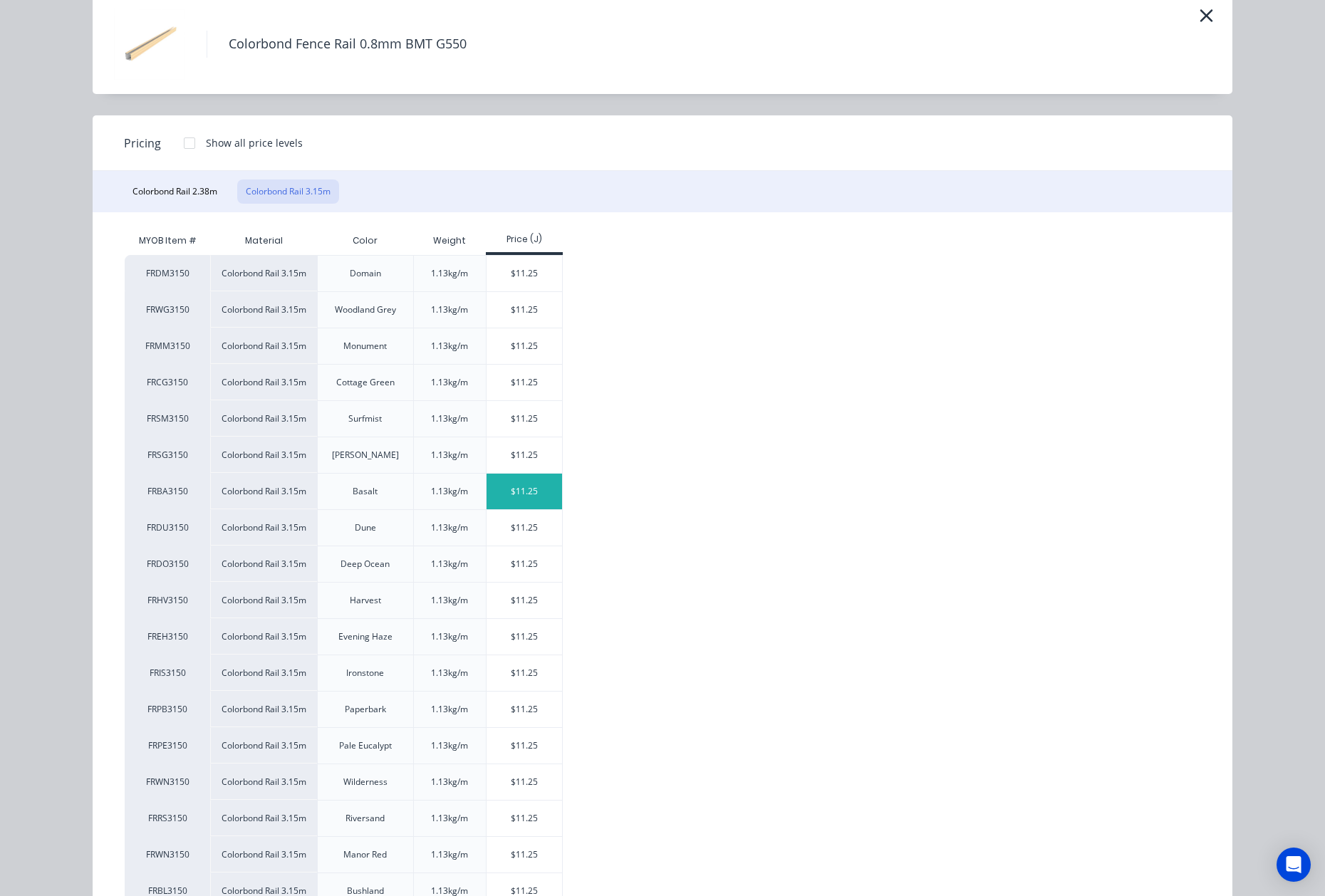
scroll to position [95, 0]
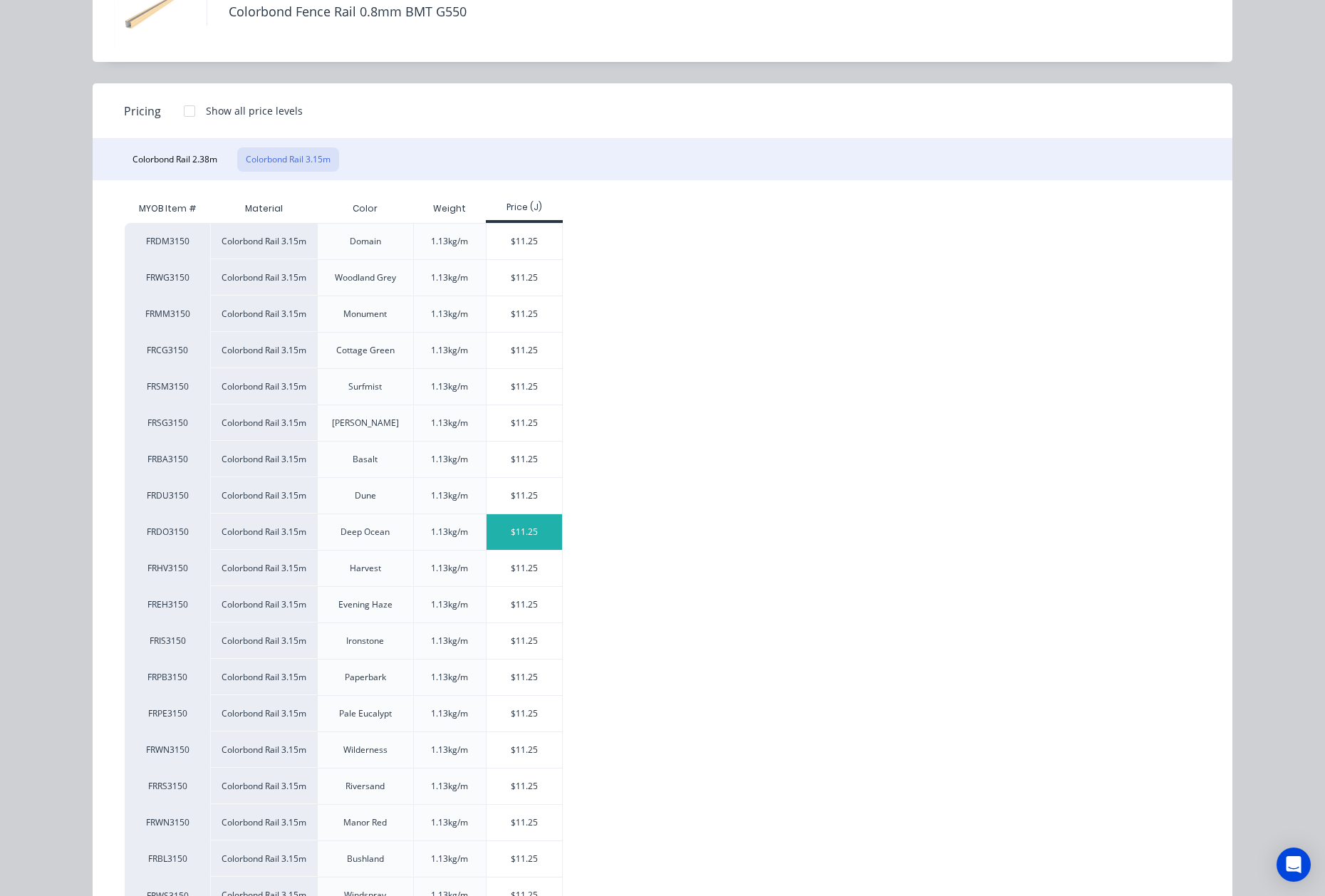
click at [535, 538] on div "$11.25" at bounding box center [525, 531] width 76 height 35
type input "$11.25"
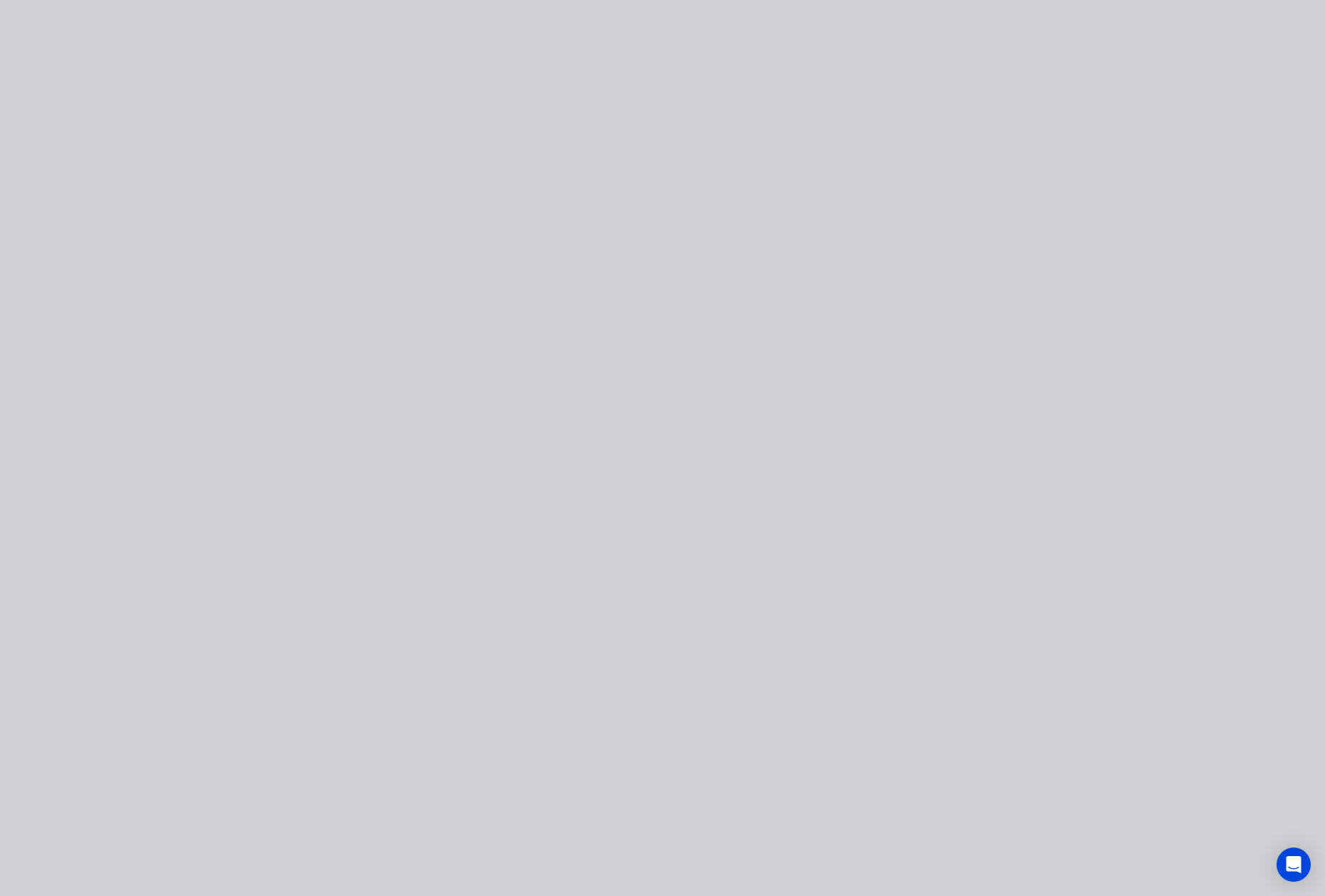
scroll to position [0, 0]
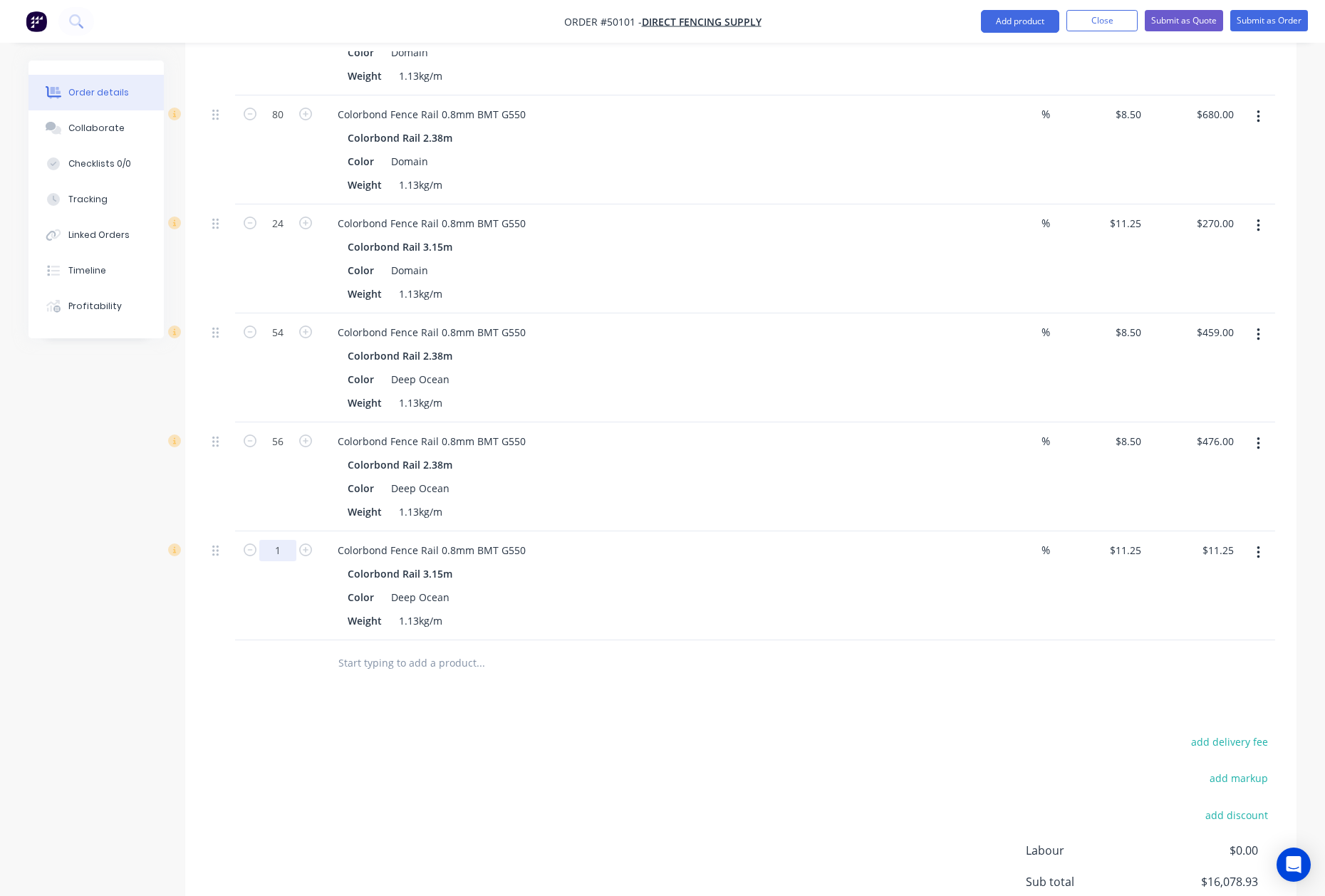
click at [292, 540] on input "1" at bounding box center [278, 551] width 37 height 22
type input "16"
type input "$180.00"
drag, startPoint x: 828, startPoint y: 597, endPoint x: 894, endPoint y: 582, distance: 67.7
click at [830, 610] on div "Weight 1.13kg/m" at bounding box center [638, 620] width 593 height 21
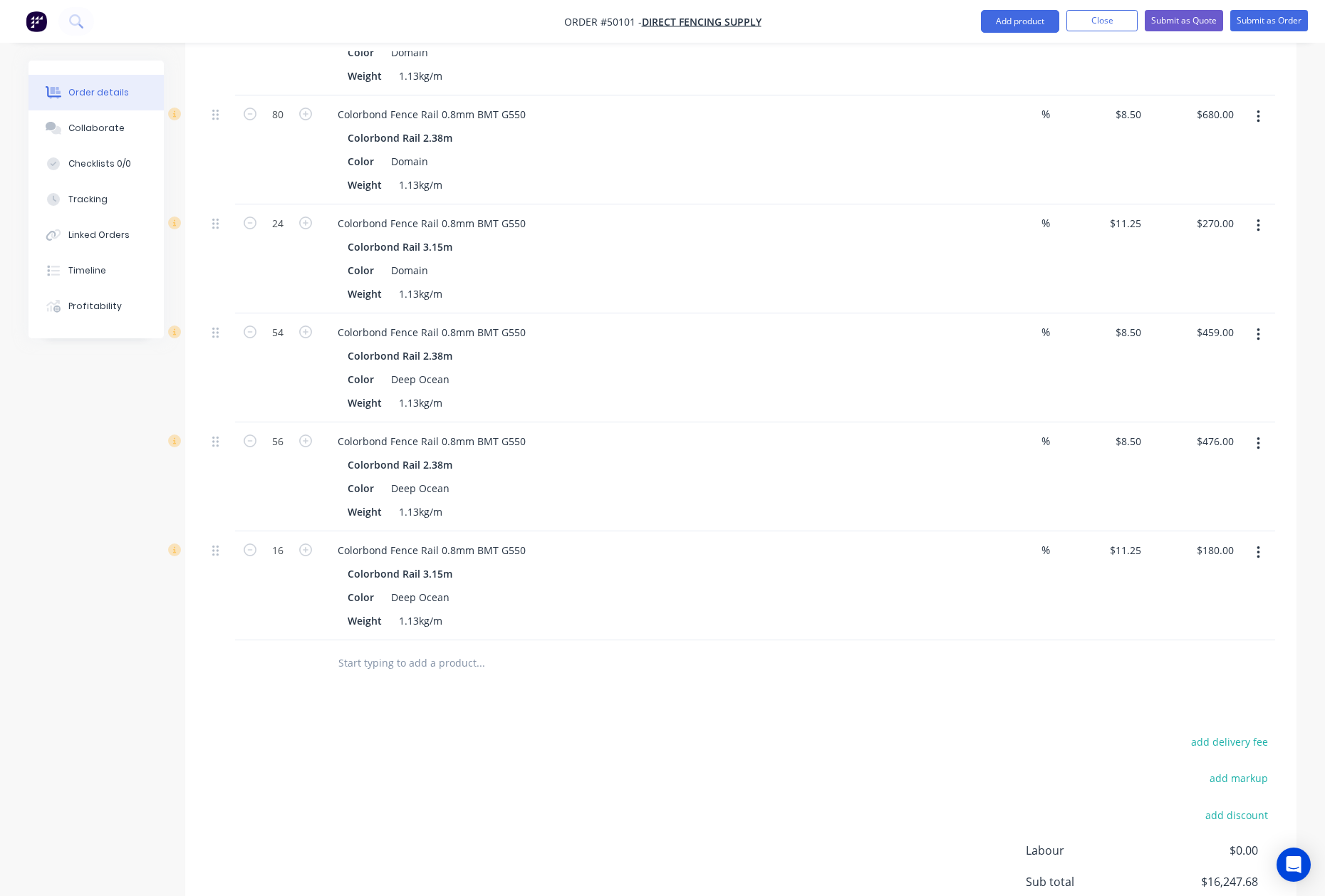
click at [1256, 435] on icon "button" at bounding box center [1258, 443] width 4 height 16
click at [876, 392] on div "Weight 1.13kg/m" at bounding box center [638, 402] width 593 height 21
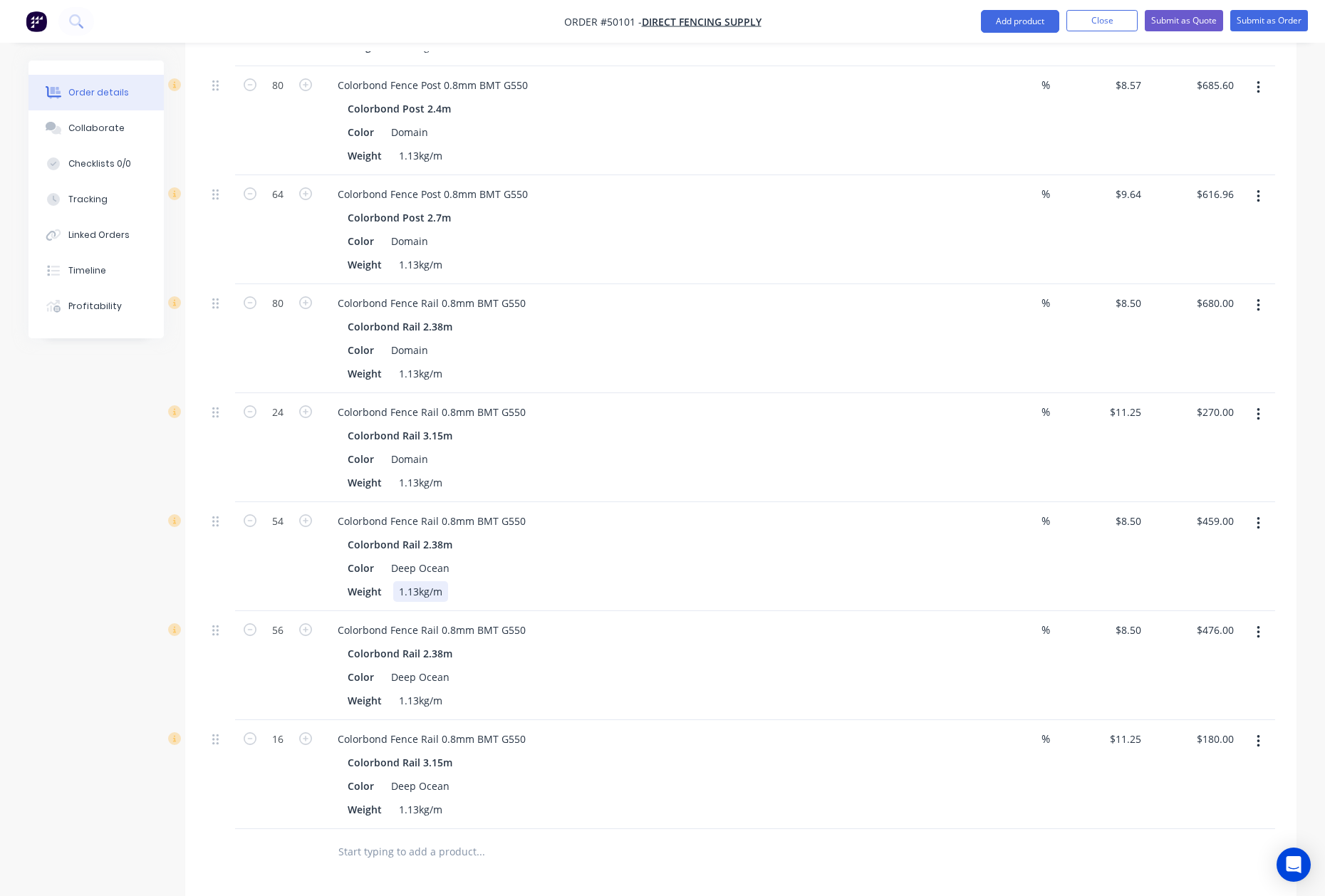
scroll to position [2463, 0]
click at [1250, 518] on button "button" at bounding box center [1258, 524] width 33 height 25
click at [1166, 637] on div "Delete" at bounding box center [1208, 647] width 110 height 21
click at [1257, 85] on button "button" at bounding box center [1258, 88] width 33 height 25
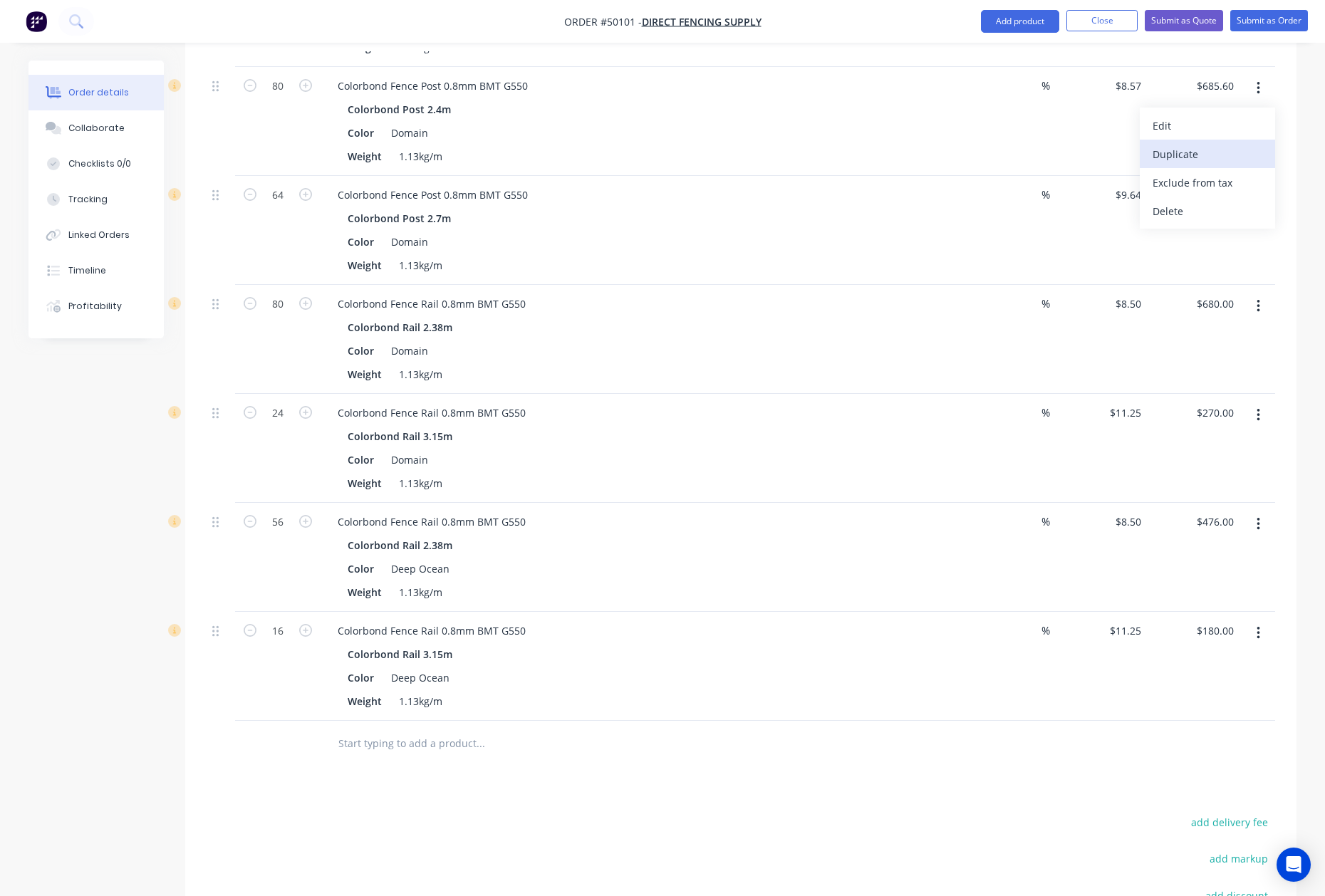
click at [1219, 144] on div "Duplicate" at bounding box center [1208, 154] width 110 height 21
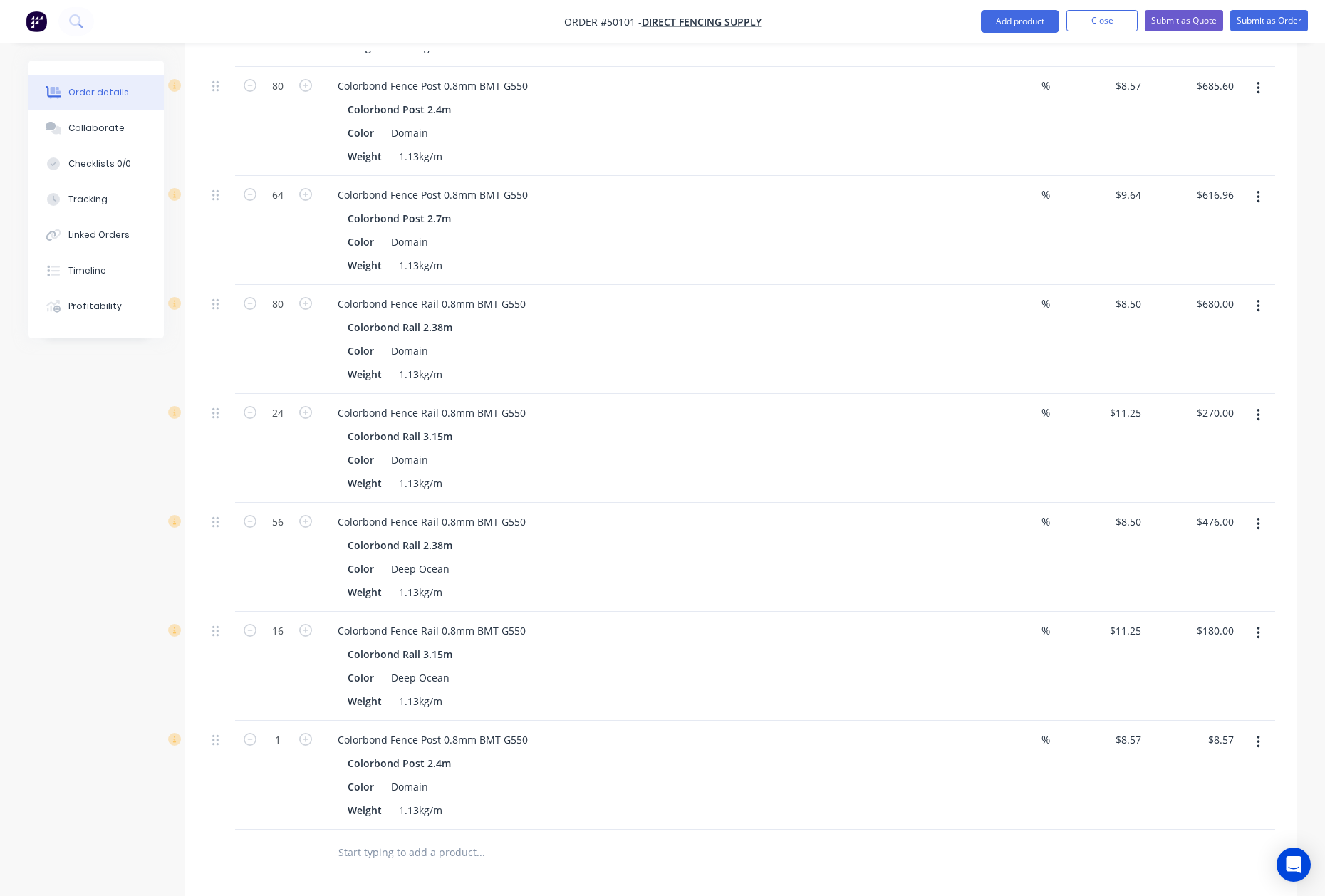
drag, startPoint x: 1268, startPoint y: 732, endPoint x: 1234, endPoint y: 746, distance: 36.8
click at [1266, 732] on button "button" at bounding box center [1258, 741] width 33 height 25
click at [1214, 769] on div "Edit" at bounding box center [1208, 779] width 110 height 21
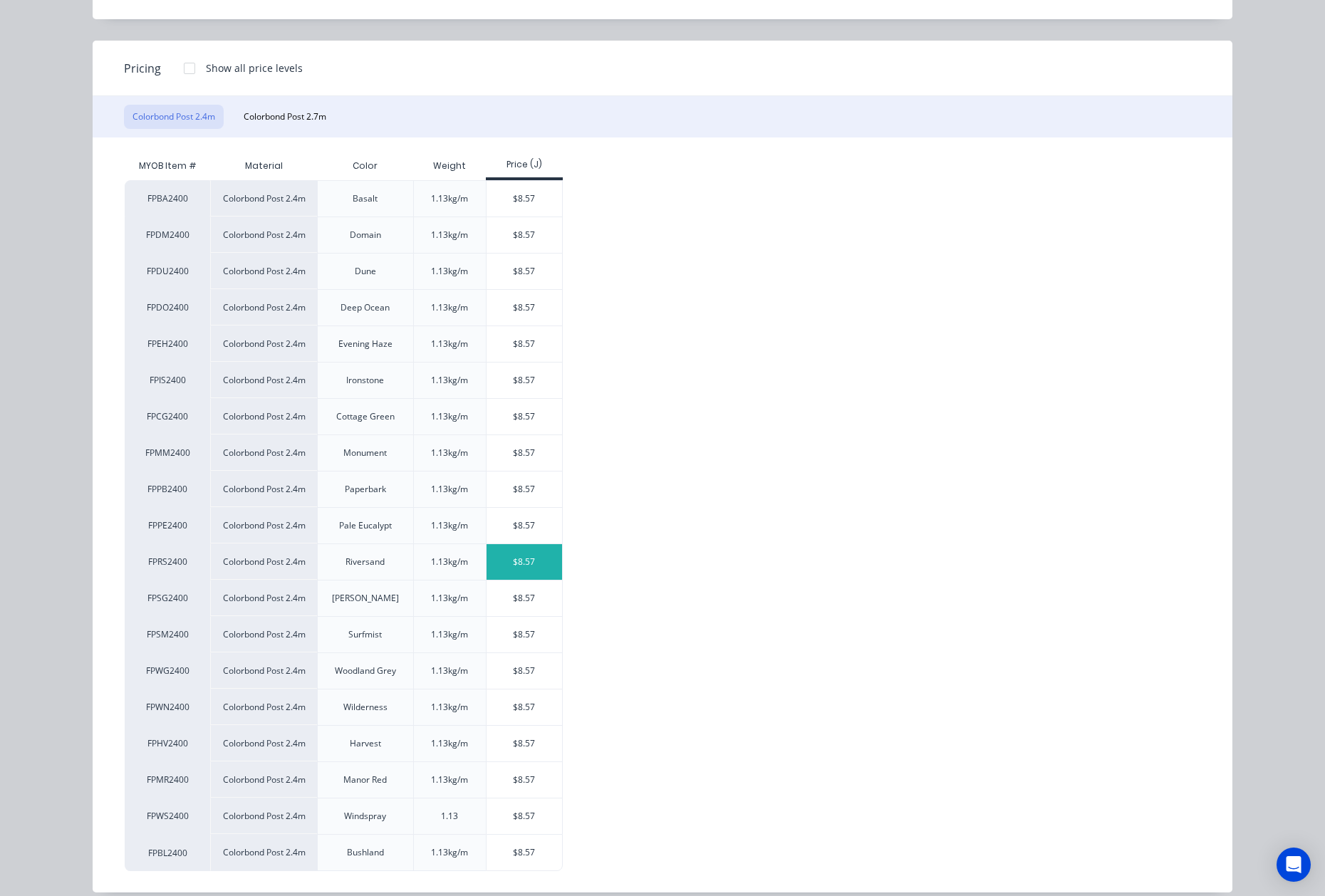
scroll to position [157, 0]
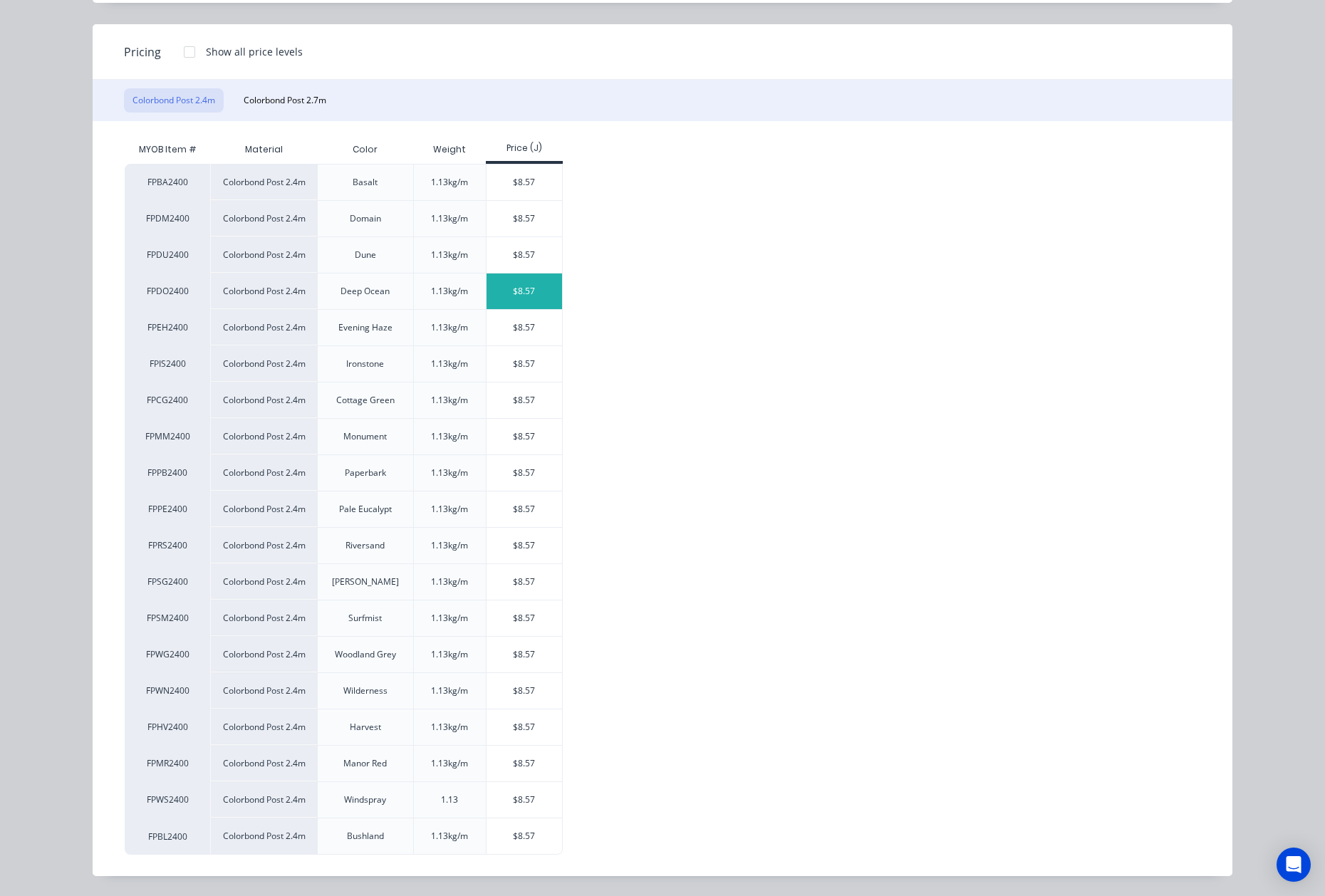
click at [525, 291] on div "$8.57" at bounding box center [525, 291] width 76 height 35
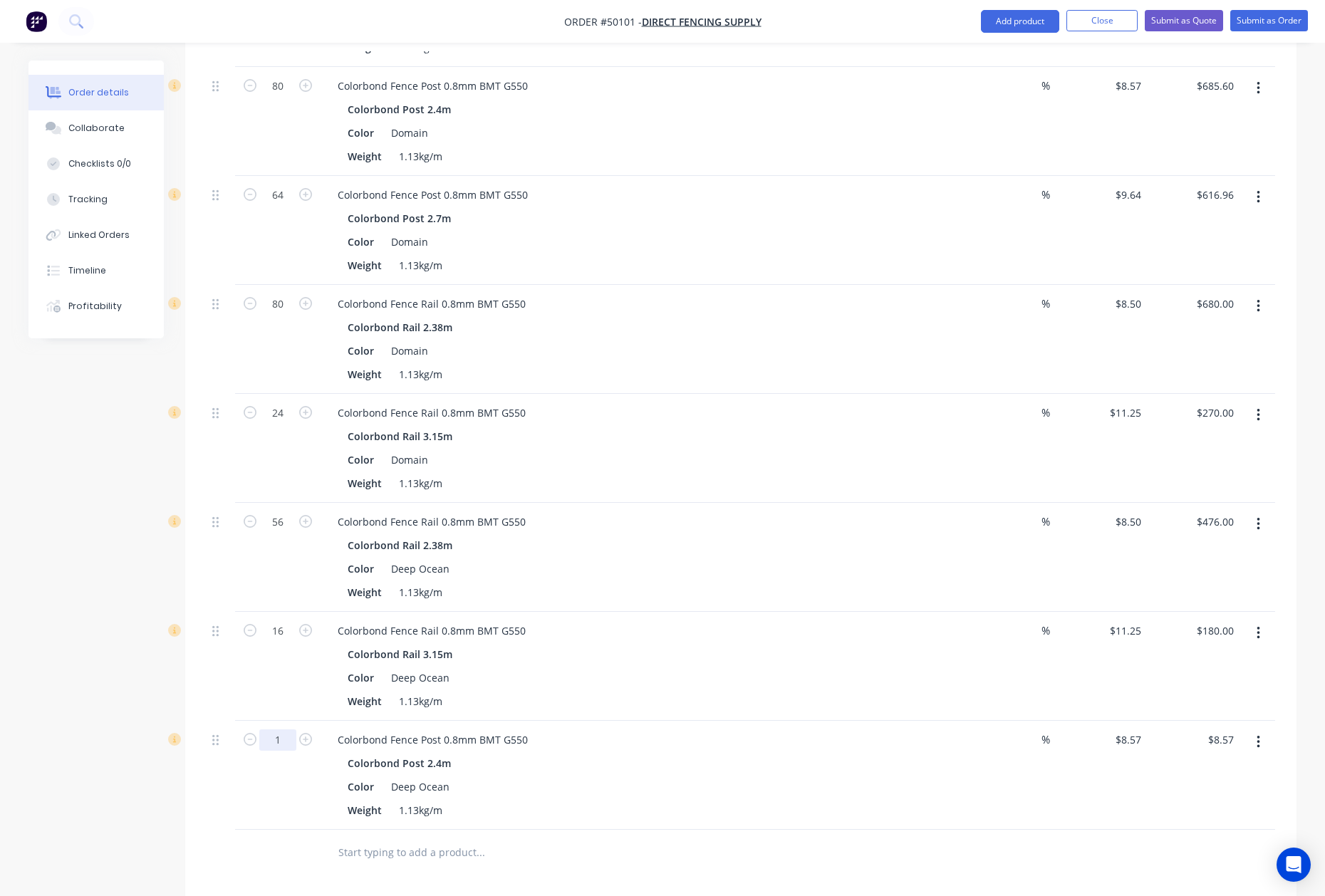
click at [278, 729] on input "1" at bounding box center [278, 739] width 37 height 22
type input "56"
type input "$479.92"
click at [891, 778] on div "Color Deep Ocean" at bounding box center [638, 785] width 593 height 21
click at [1265, 733] on button "button" at bounding box center [1258, 741] width 33 height 25
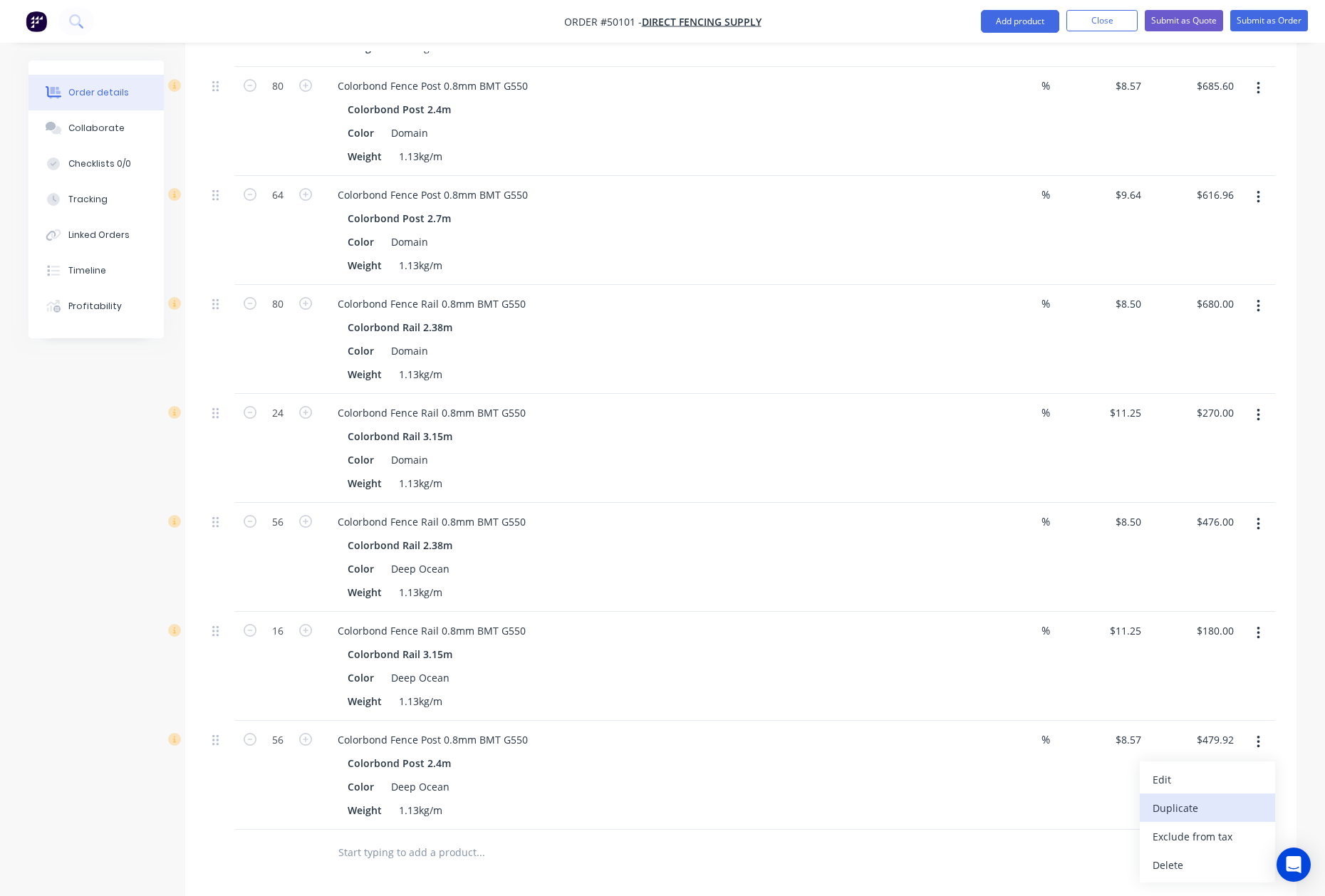
click at [1223, 797] on div "Duplicate" at bounding box center [1208, 807] width 110 height 21
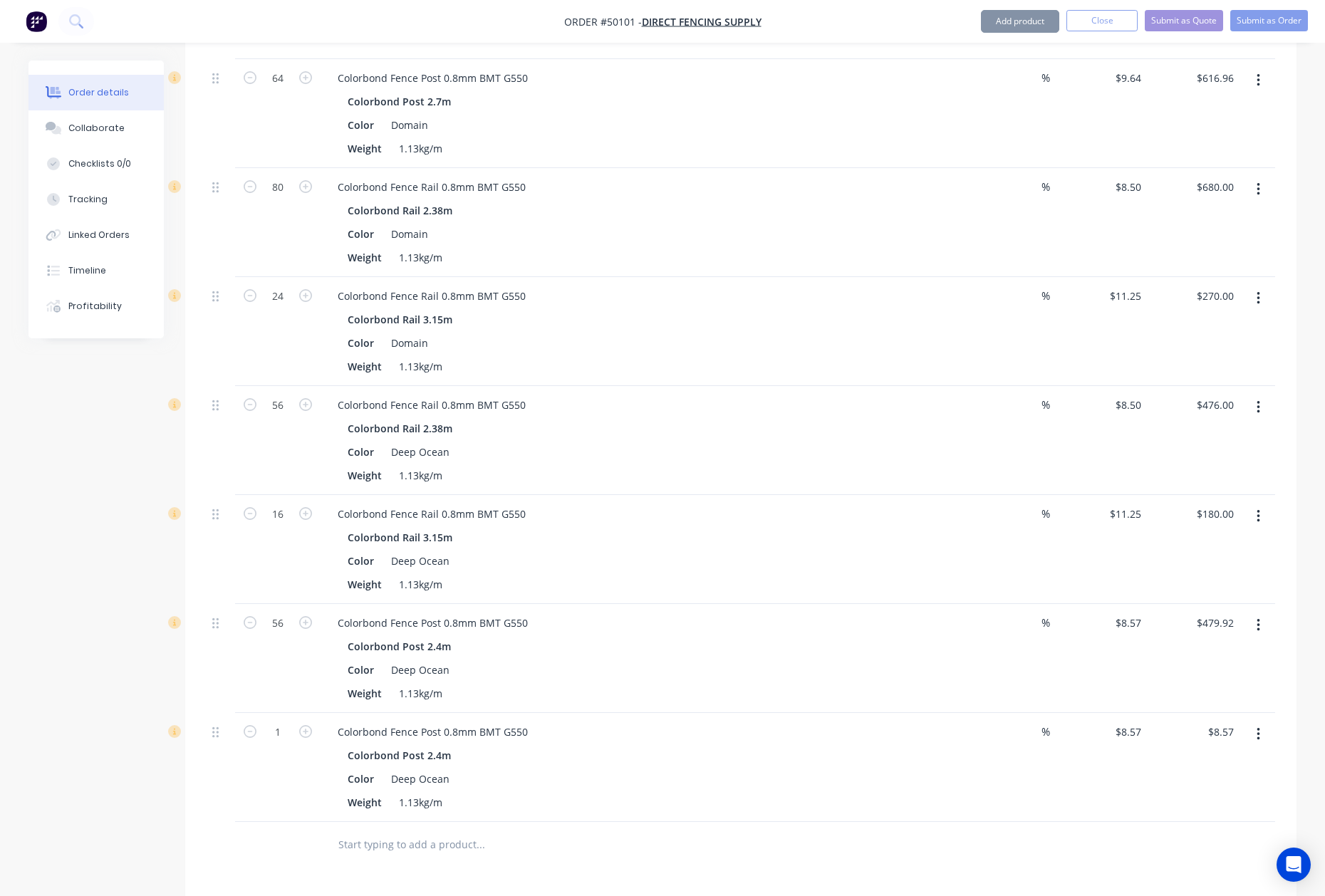
scroll to position [2748, 0]
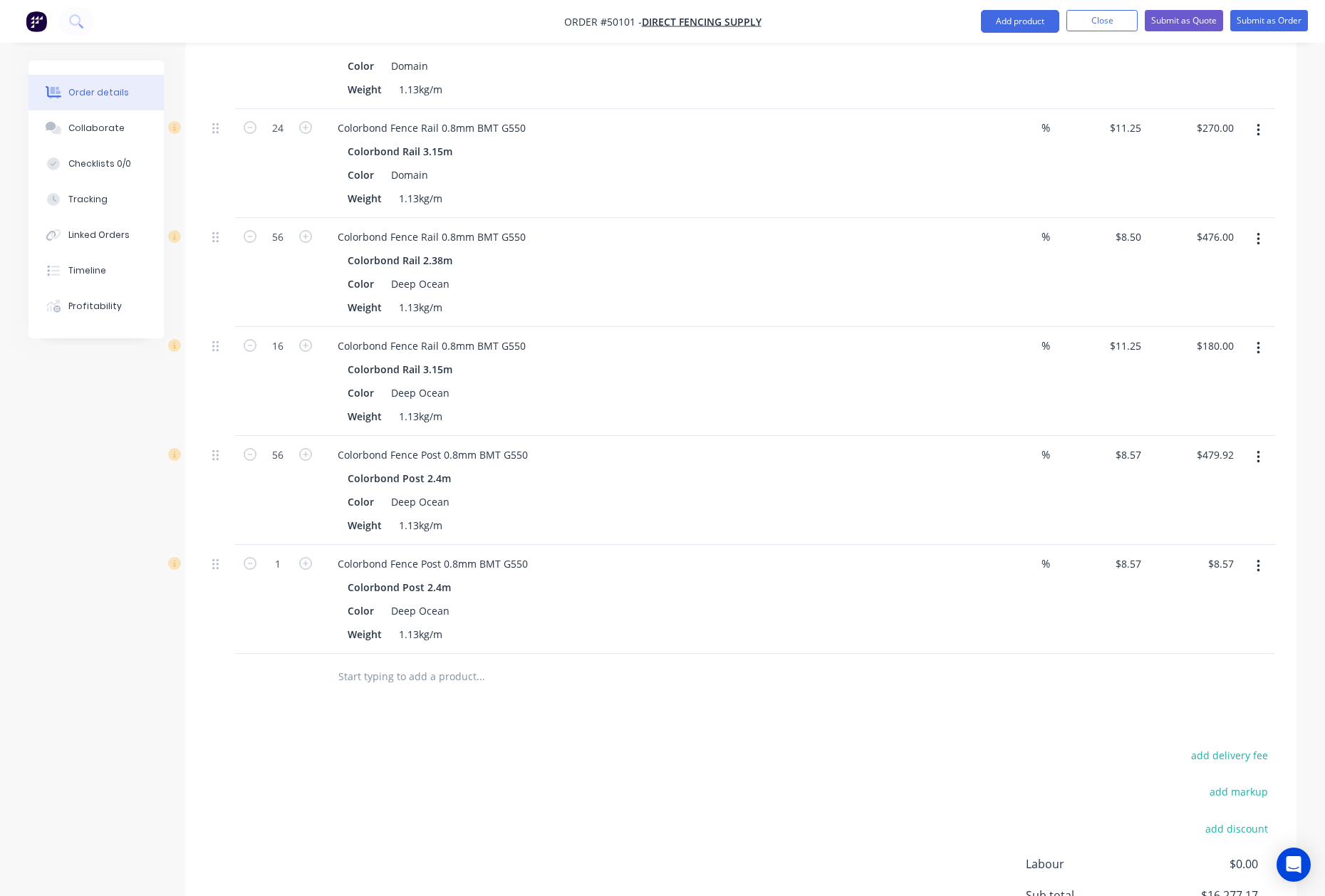
click at [1257, 560] on icon "button" at bounding box center [1257, 565] width 3 height 13
click at [1220, 593] on div "Edit" at bounding box center [1208, 603] width 110 height 21
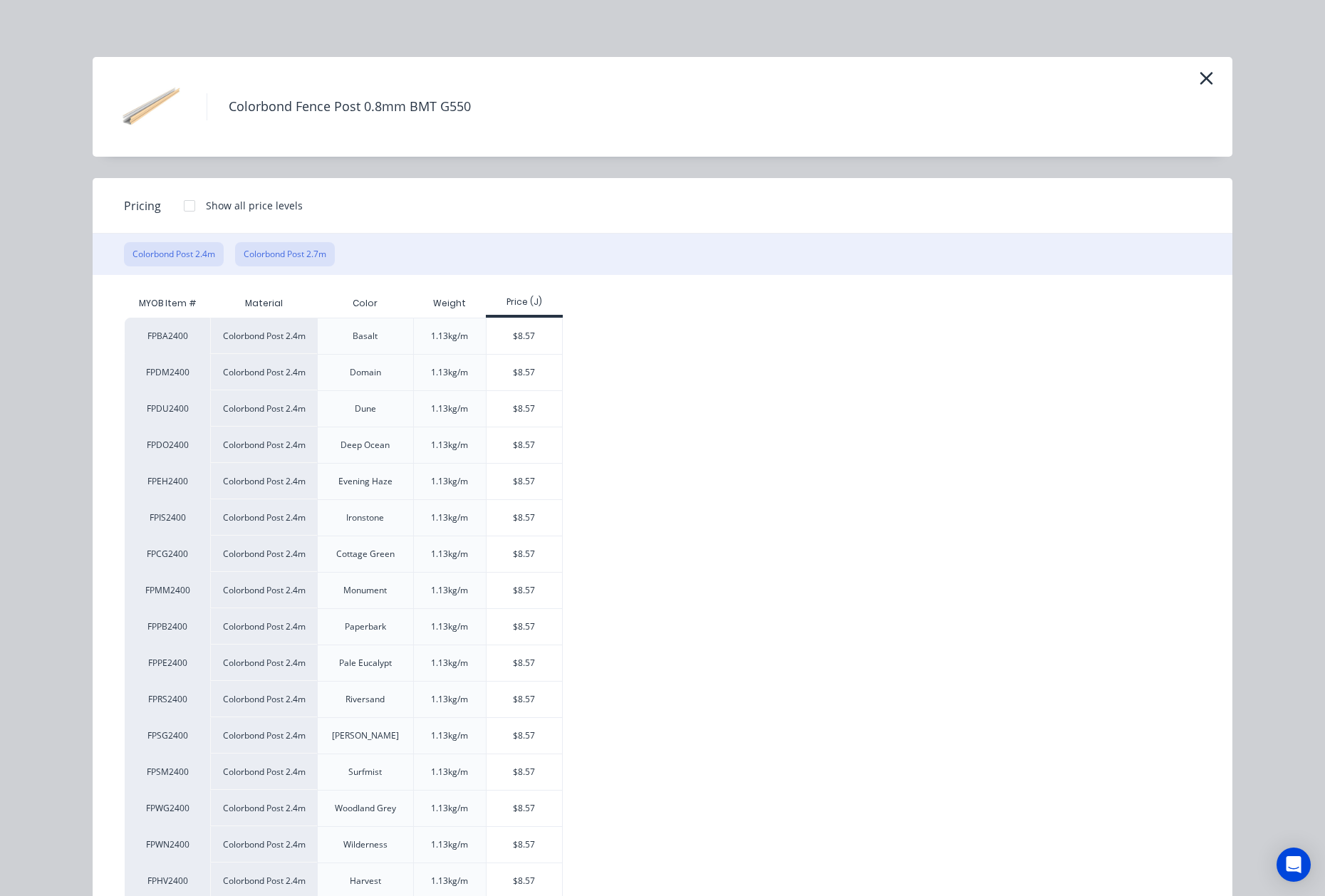
click at [282, 255] on button "Colorbond Post 2.7m" at bounding box center [285, 253] width 100 height 24
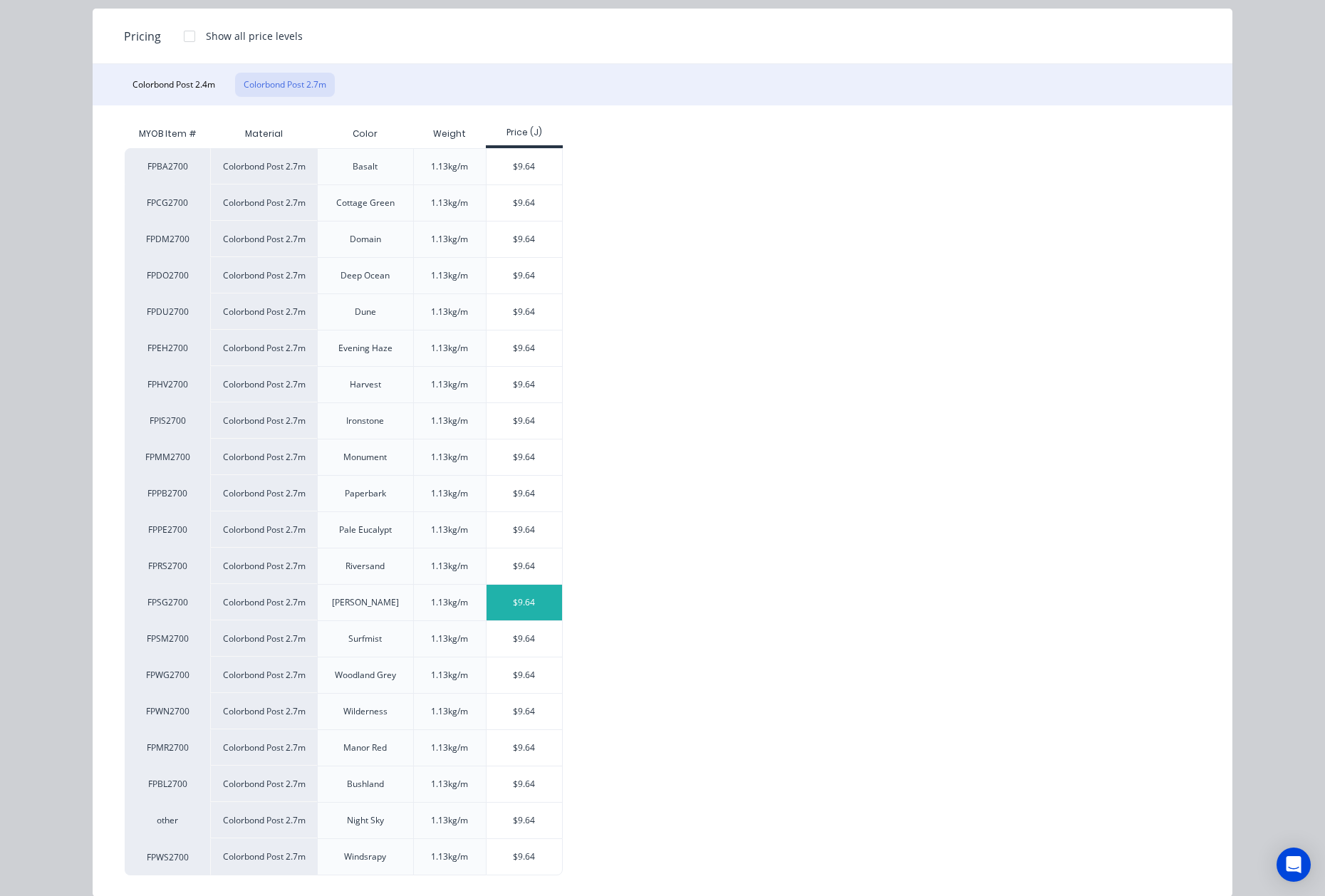
scroll to position [195, 0]
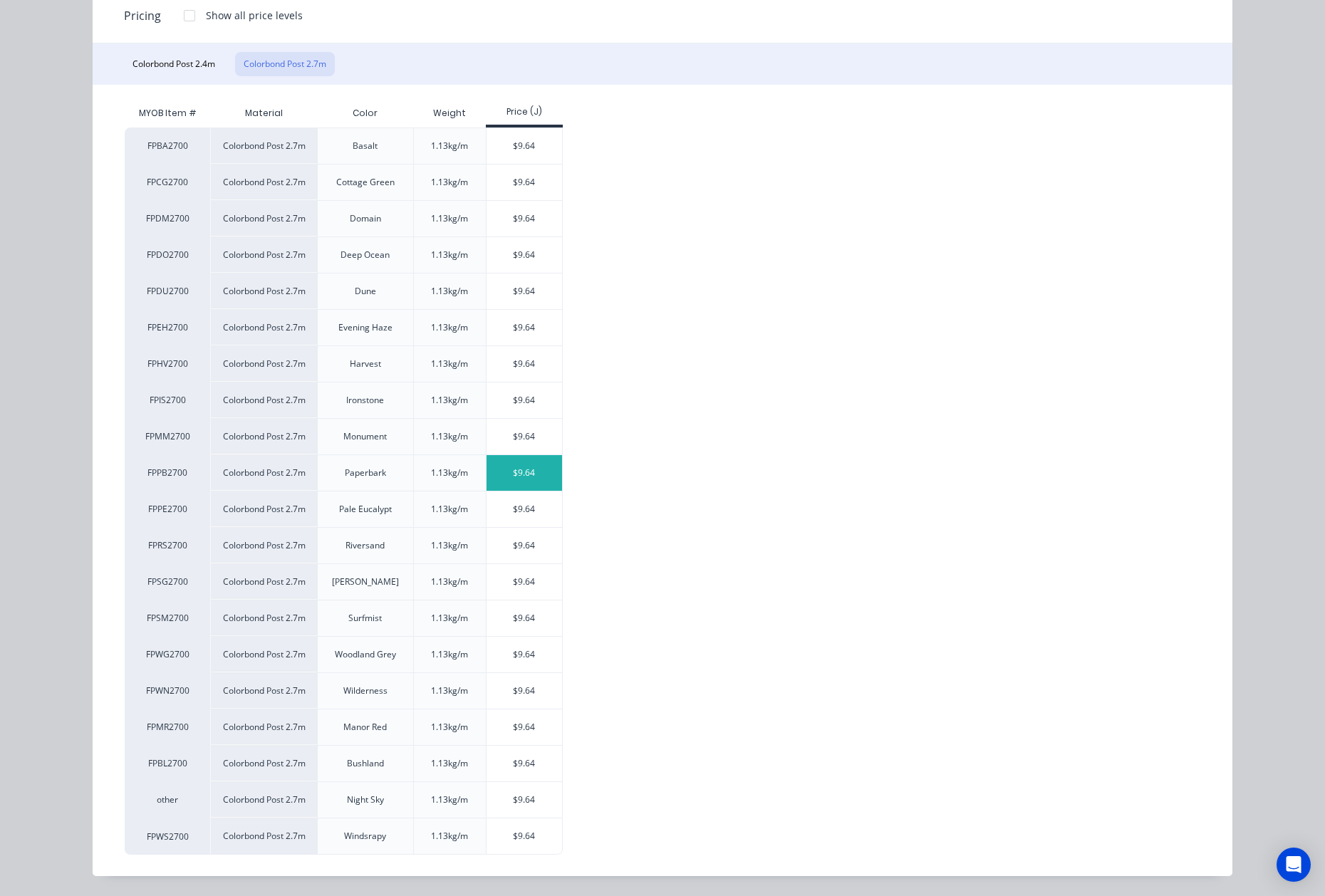
click at [516, 465] on div "$9.64" at bounding box center [525, 472] width 76 height 35
type input "$9.64"
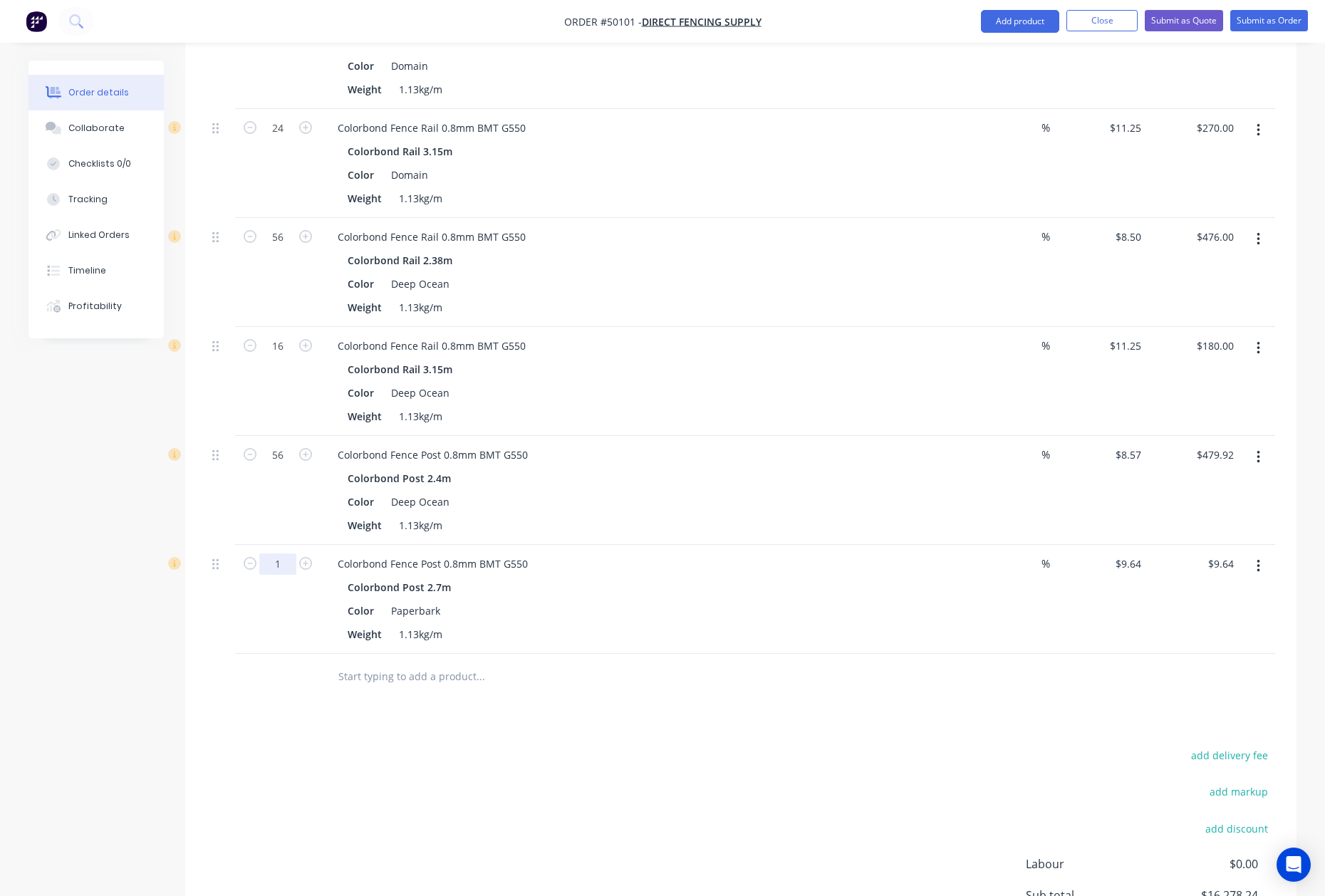
click at [268, 554] on input "1" at bounding box center [278, 564] width 37 height 22
type input "64"
type input "$616.96"
drag, startPoint x: 534, startPoint y: 575, endPoint x: 547, endPoint y: 576, distance: 13.0
click at [541, 577] on div "Colorbond Post 2.7m" at bounding box center [641, 587] width 587 height 21
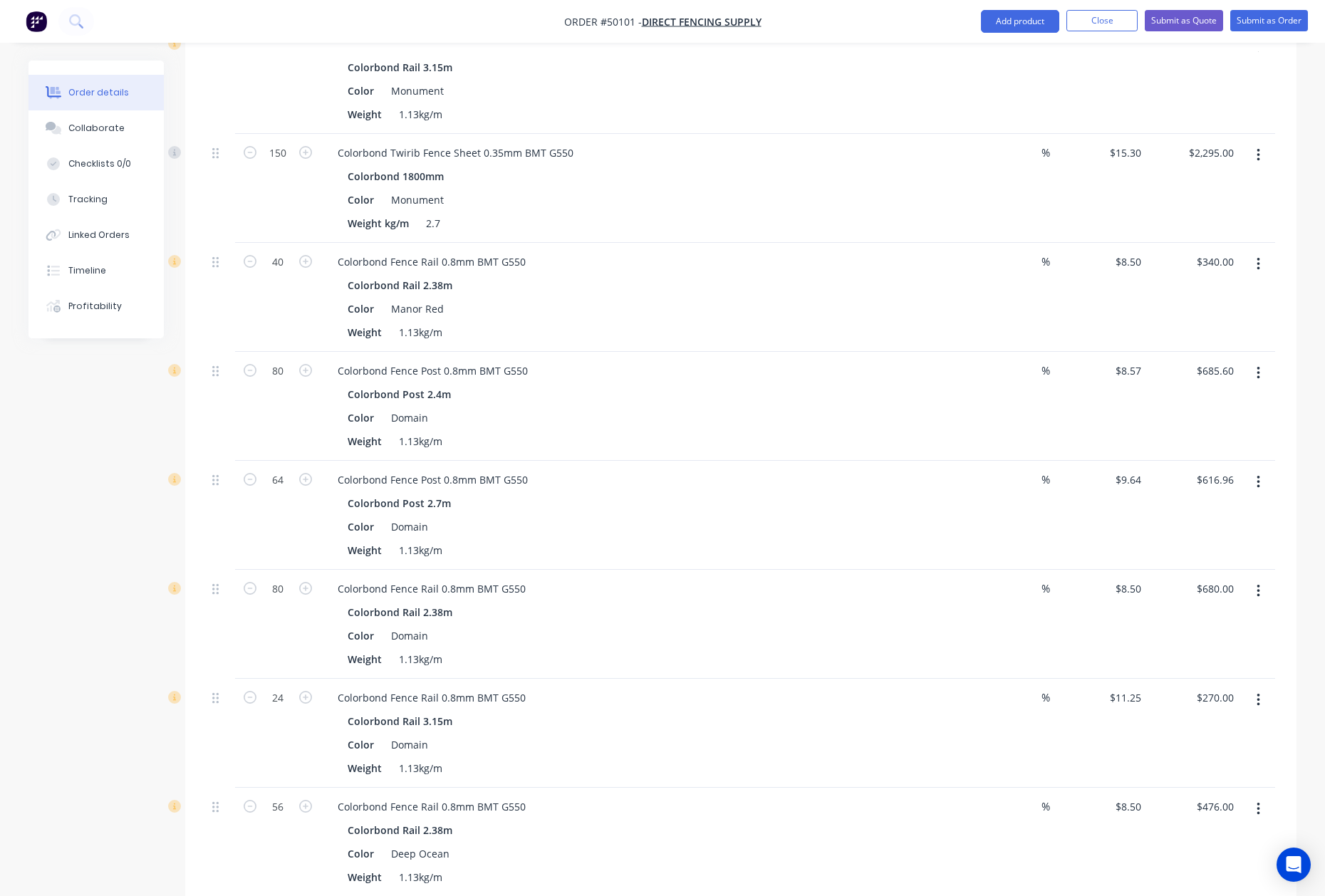
scroll to position [2083, 0]
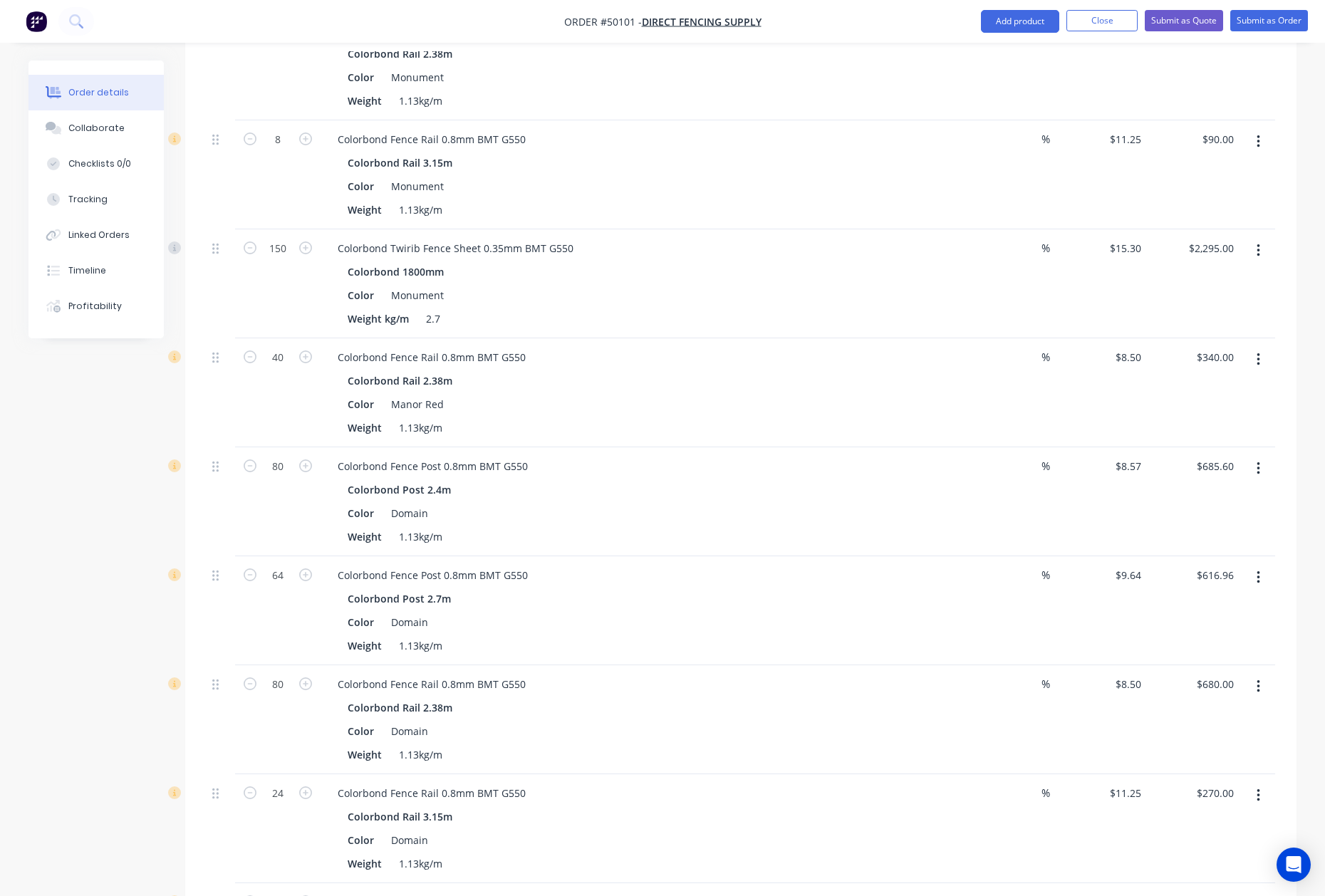
click at [1254, 240] on button "button" at bounding box center [1258, 250] width 33 height 25
click at [1209, 306] on div "Duplicate" at bounding box center [1208, 316] width 110 height 21
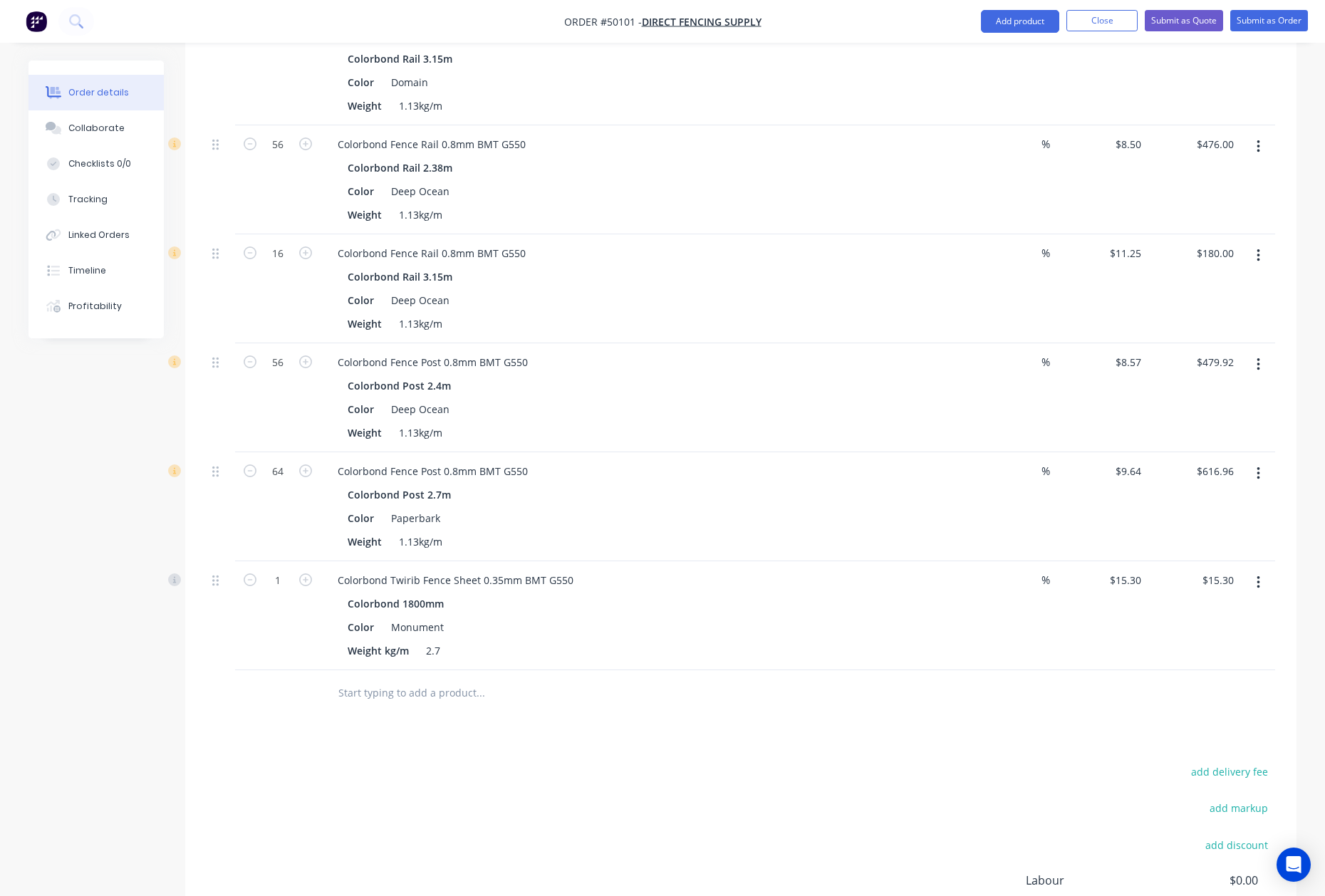
scroll to position [2843, 0]
click at [1255, 572] on button "button" at bounding box center [1258, 580] width 33 height 25
click at [1222, 607] on div "Edit" at bounding box center [1208, 617] width 110 height 21
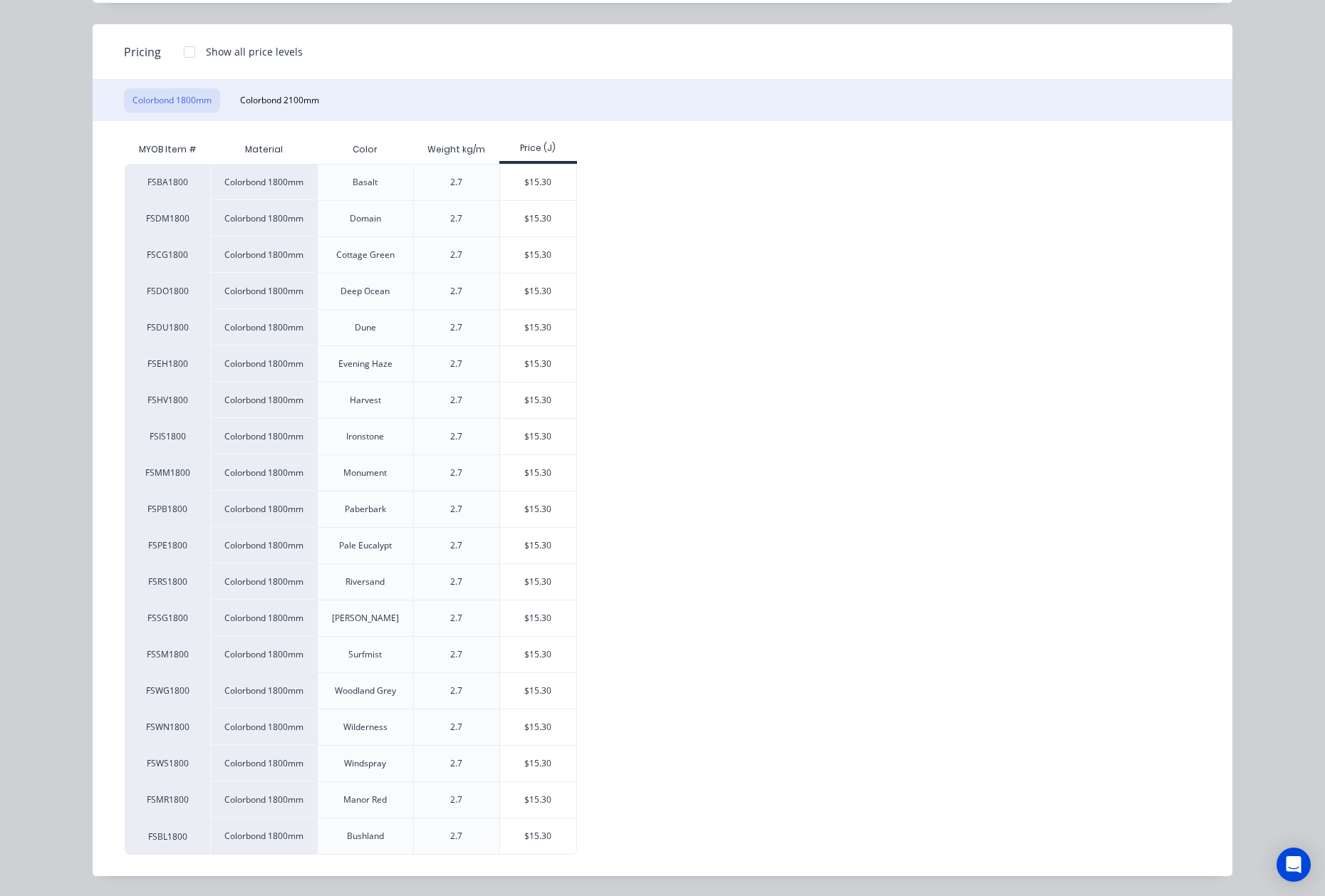
scroll to position [157, 0]
drag, startPoint x: 544, startPoint y: 557, endPoint x: 544, endPoint y: 509, distance: 48.0
click at [544, 509] on div "FSBA1800 Colorbond 1800mm Basalt 2.7 $15.30 FSDM1800 Colorbond 1800mm Domain 2.…" at bounding box center [651, 509] width 1054 height 691
click at [544, 509] on div "$15.30" at bounding box center [538, 509] width 76 height 35
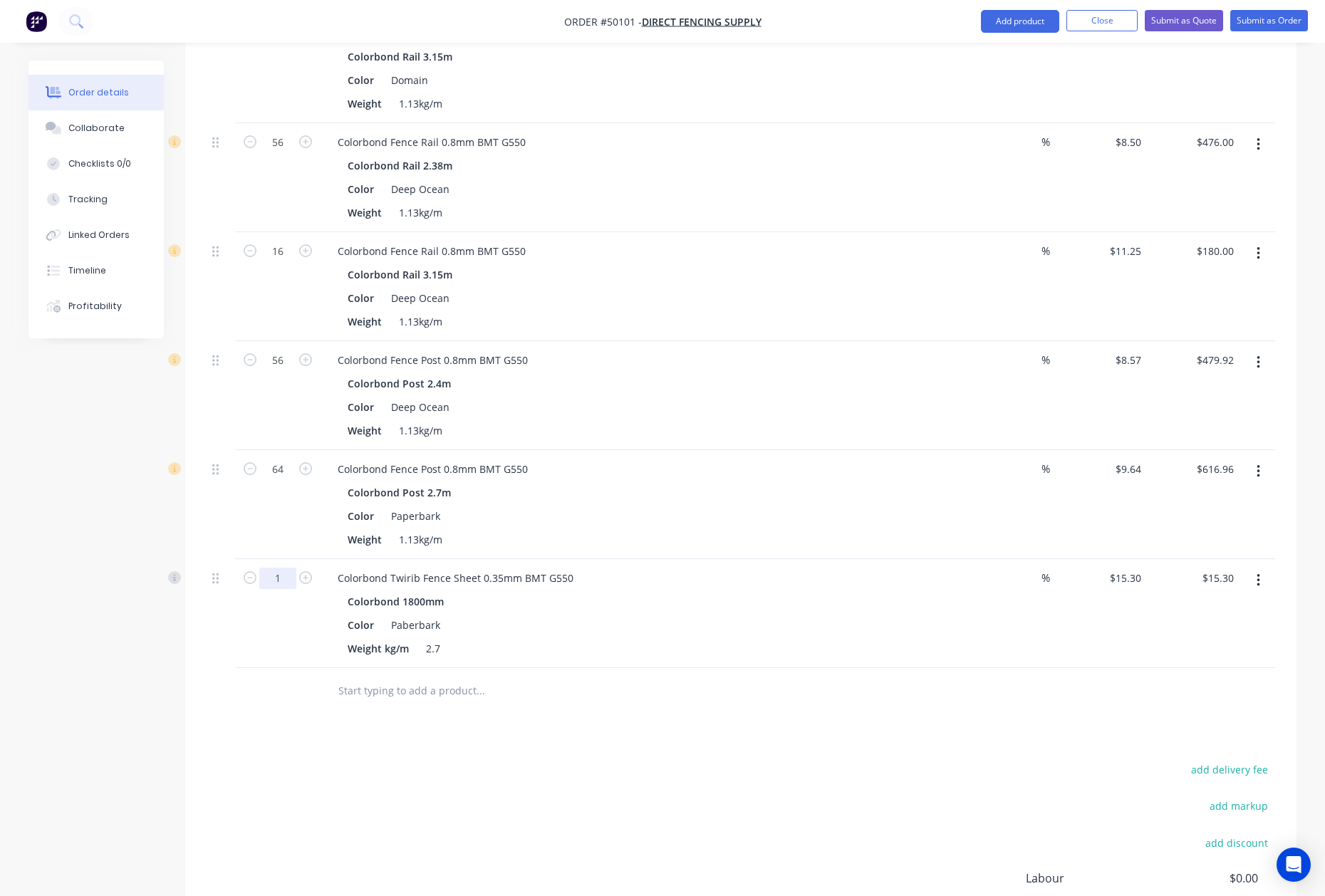
click at [275, 567] on input "1" at bounding box center [278, 578] width 37 height 22
type input "150"
type input "$2,295.00"
click at [779, 692] on div at bounding box center [576, 690] width 501 height 28
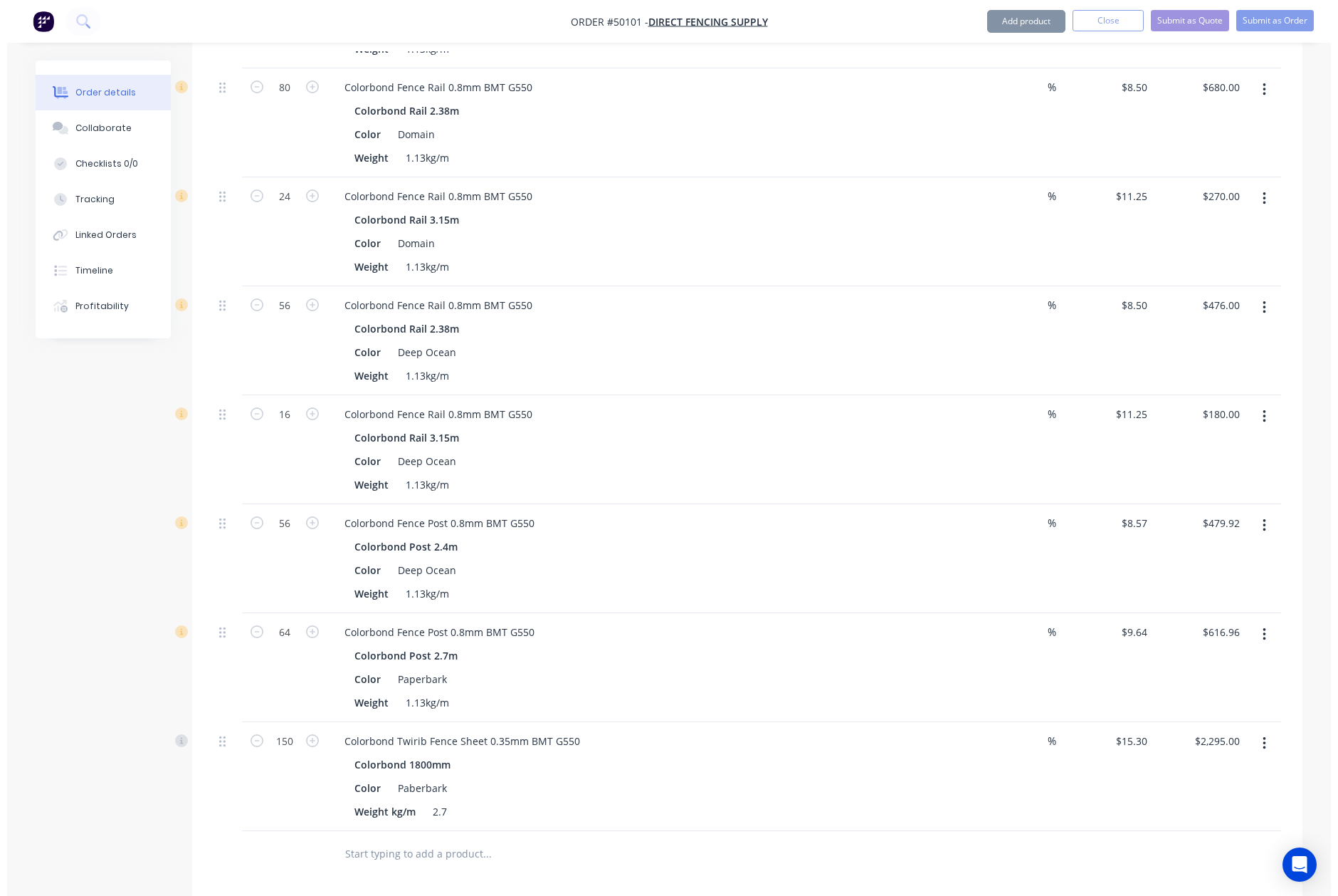
scroll to position [2463, 0]
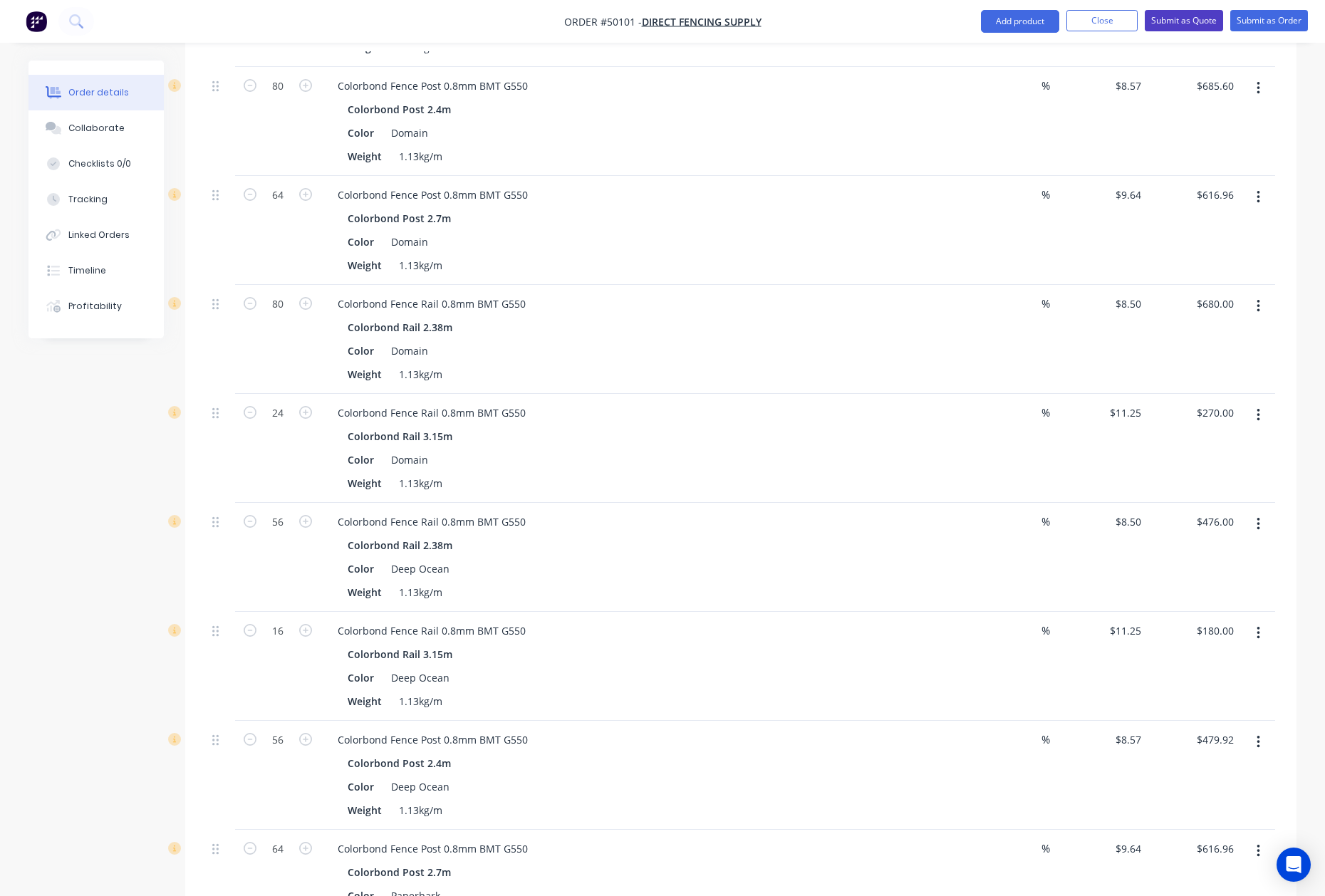
click at [1147, 13] on button "Submit as Quote" at bounding box center [1184, 21] width 78 height 22
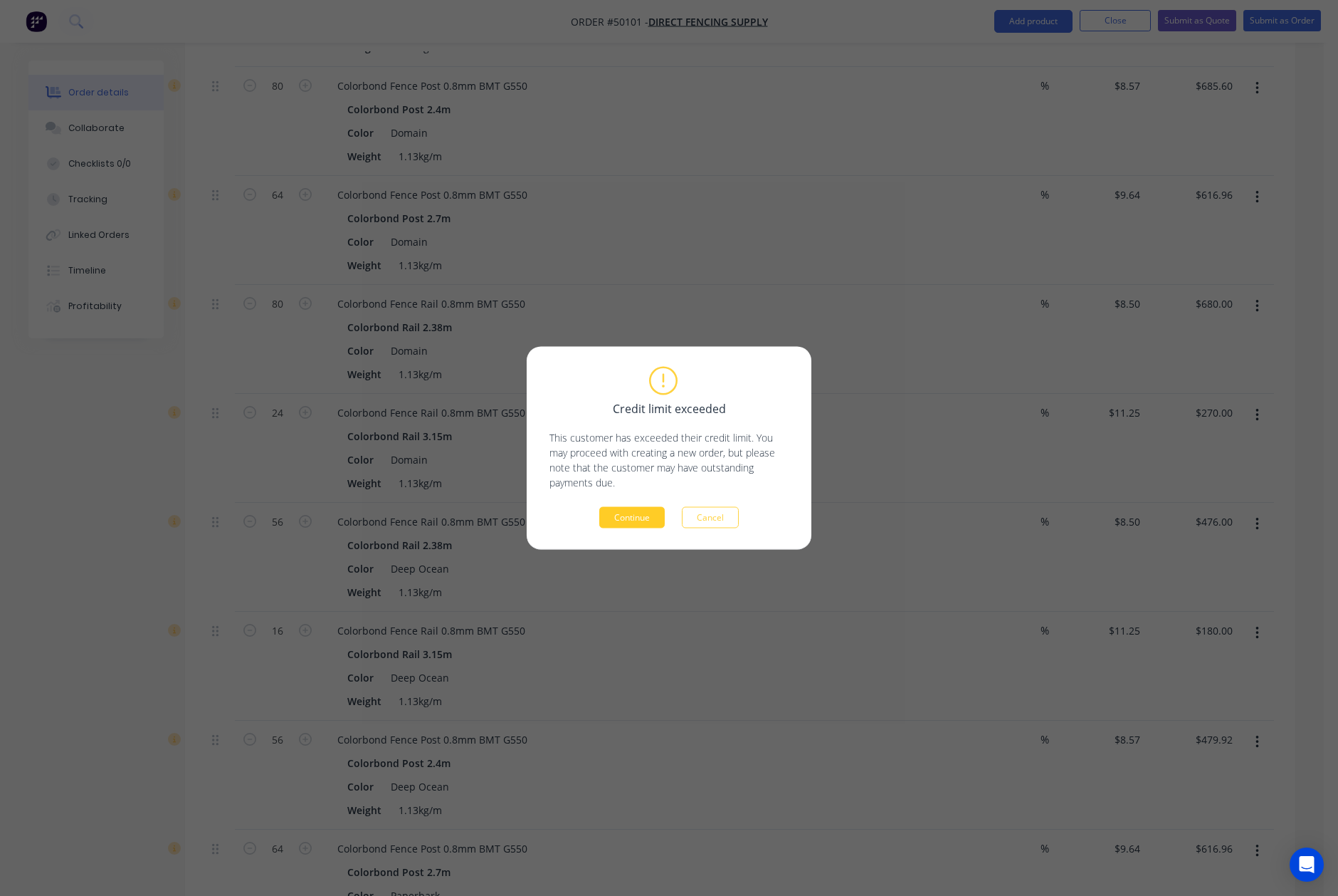
click at [647, 514] on button "Continue" at bounding box center [632, 517] width 66 height 22
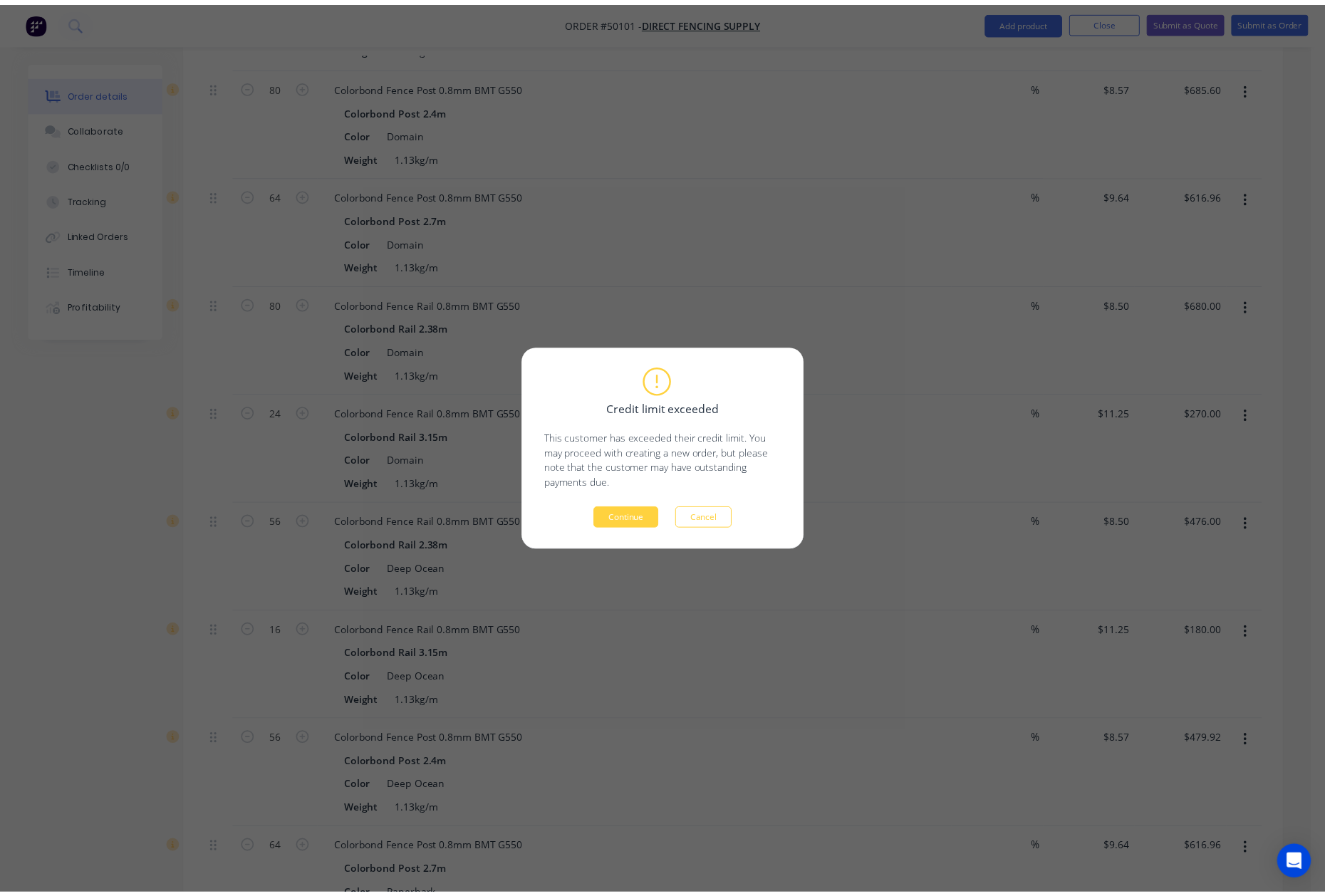
scroll to position [0, 0]
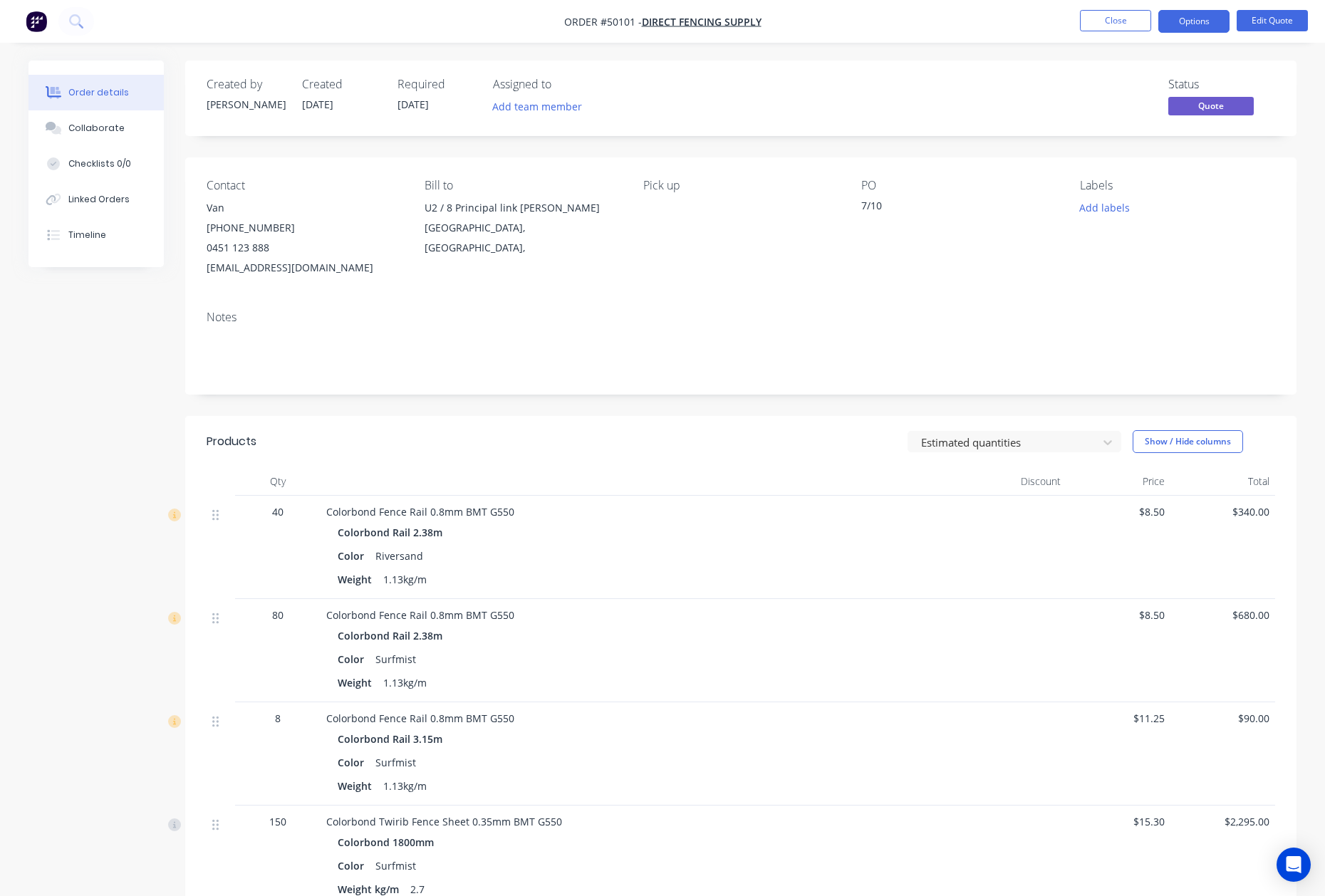
click at [881, 457] on header "Products Estimated quantities Show / Hide columns" at bounding box center [740, 441] width 1111 height 51
click at [684, 385] on div "Notes" at bounding box center [740, 347] width 1111 height 96
click at [1185, 15] on button "Options" at bounding box center [1193, 21] width 71 height 22
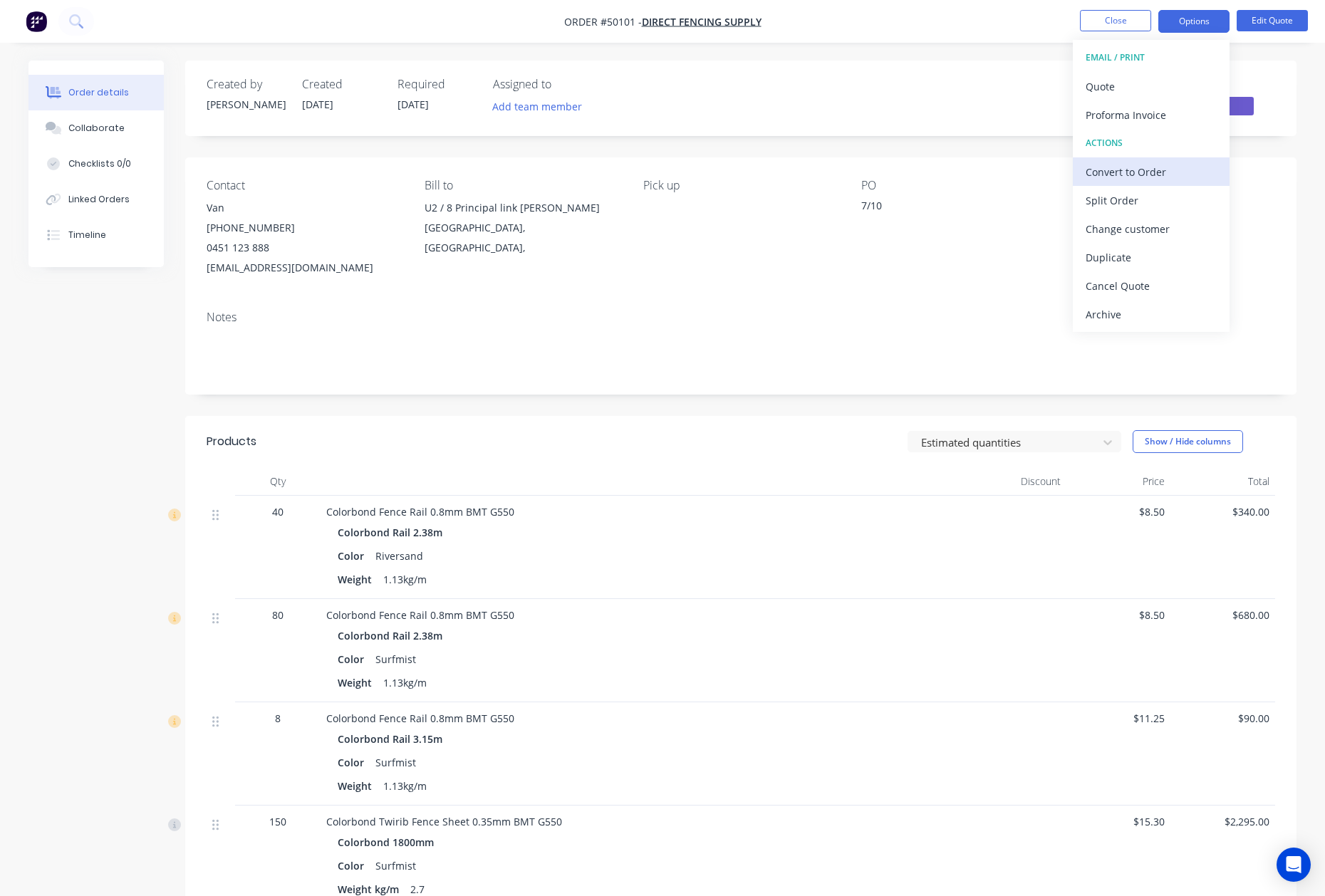
click at [1160, 163] on div "Convert to Order" at bounding box center [1151, 171] width 131 height 21
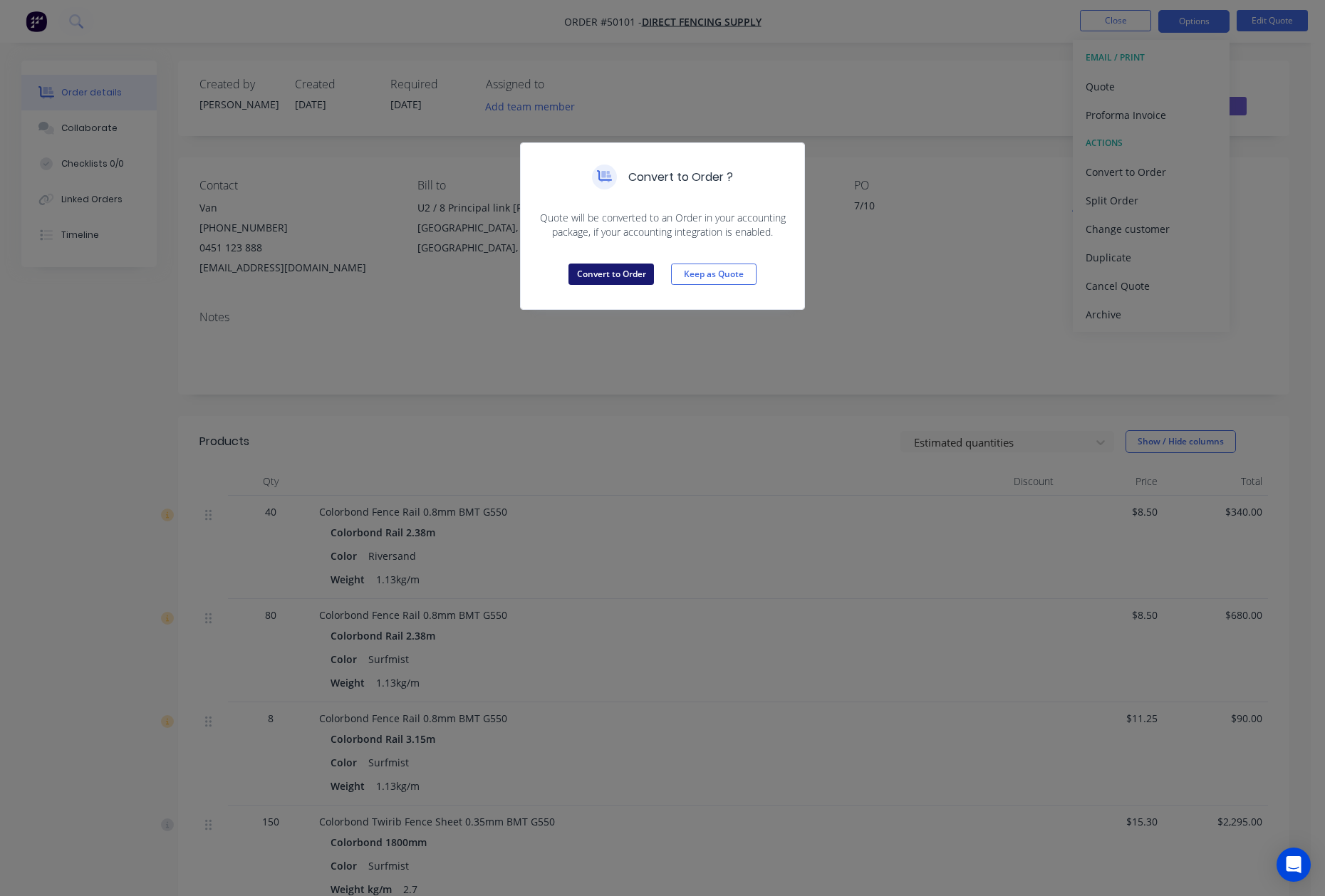
click at [629, 263] on button "Convert to Order" at bounding box center [611, 274] width 85 height 22
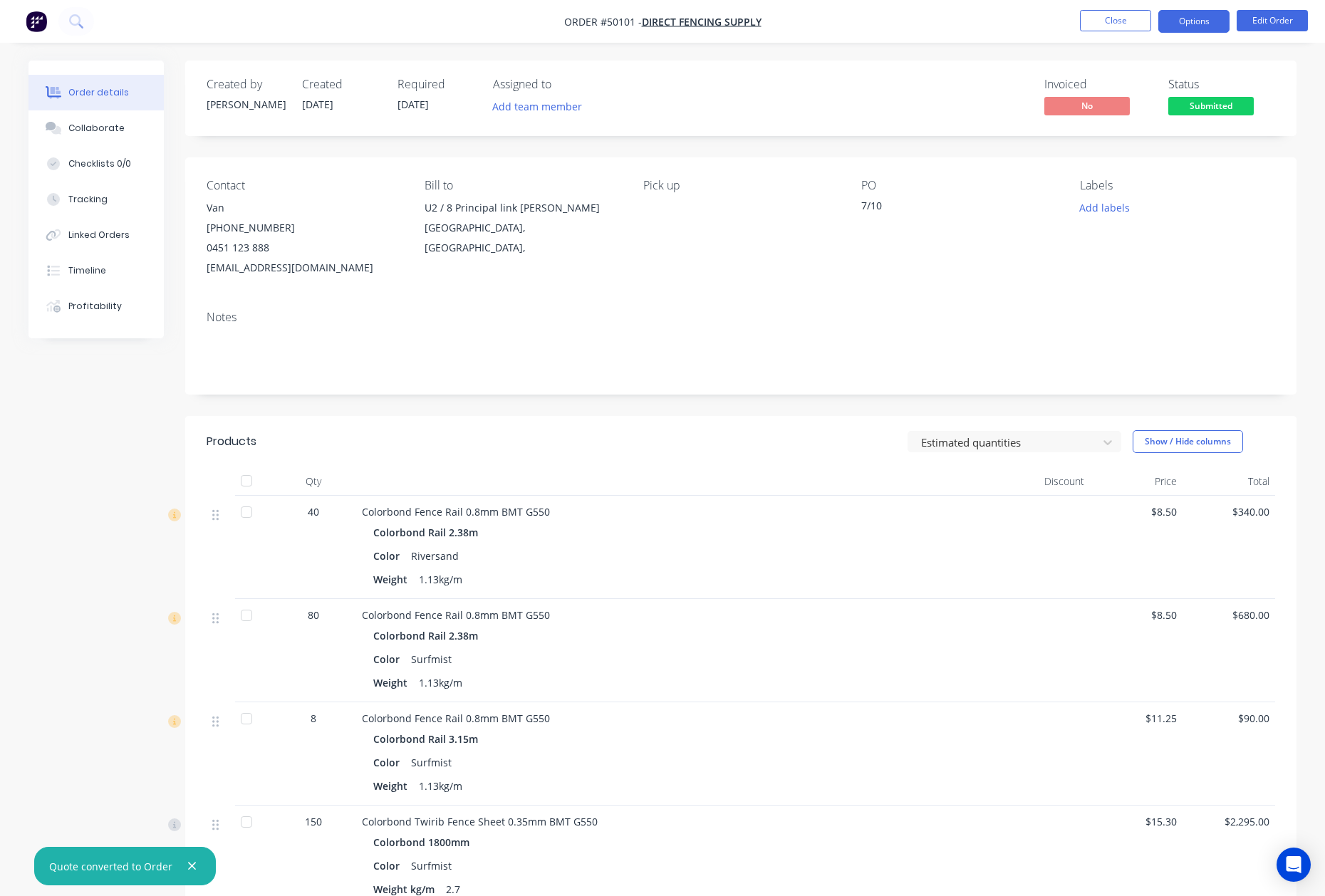
click at [1200, 28] on button "Options" at bounding box center [1193, 21] width 71 height 22
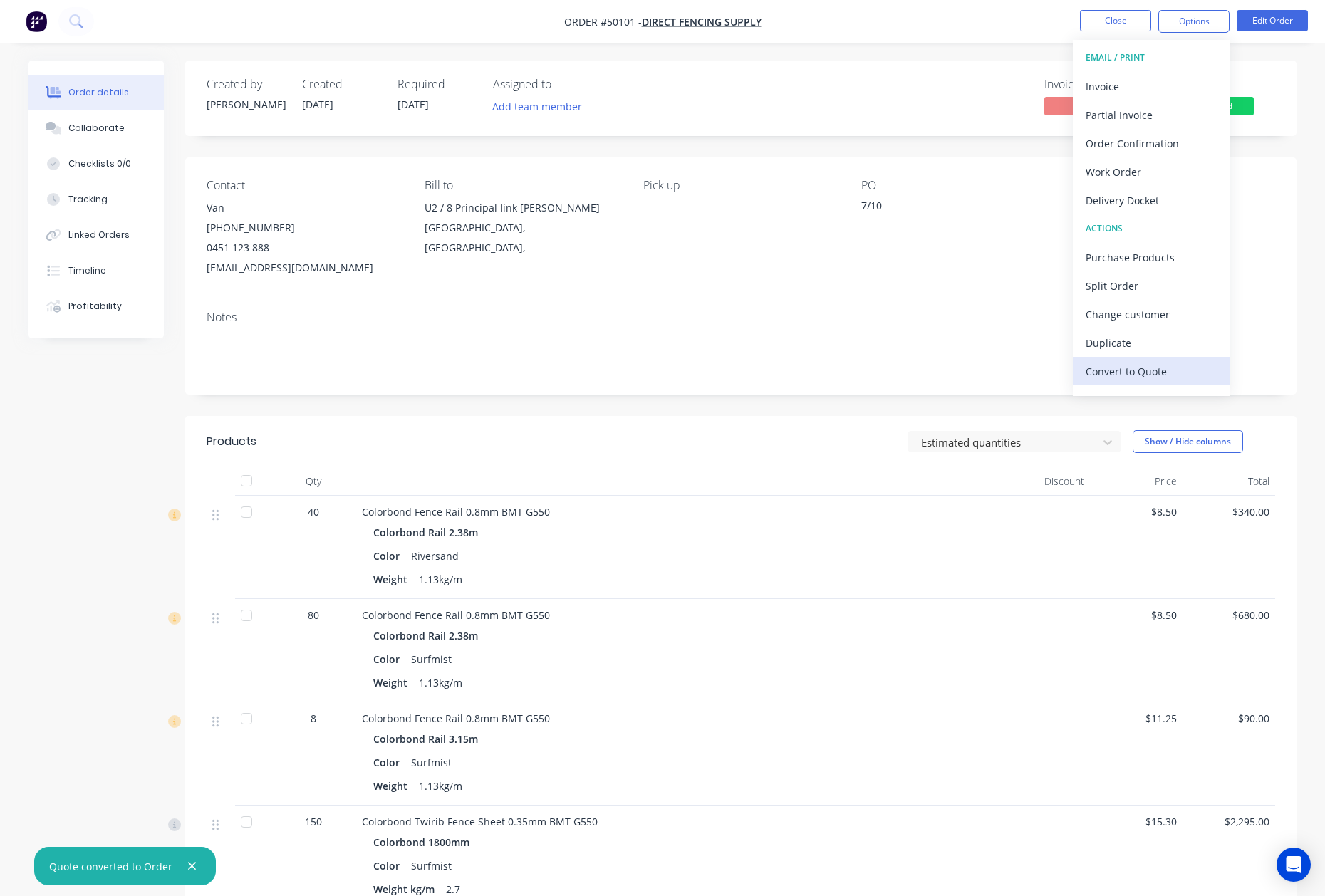
click at [1161, 370] on div "Convert to Quote" at bounding box center [1151, 371] width 131 height 21
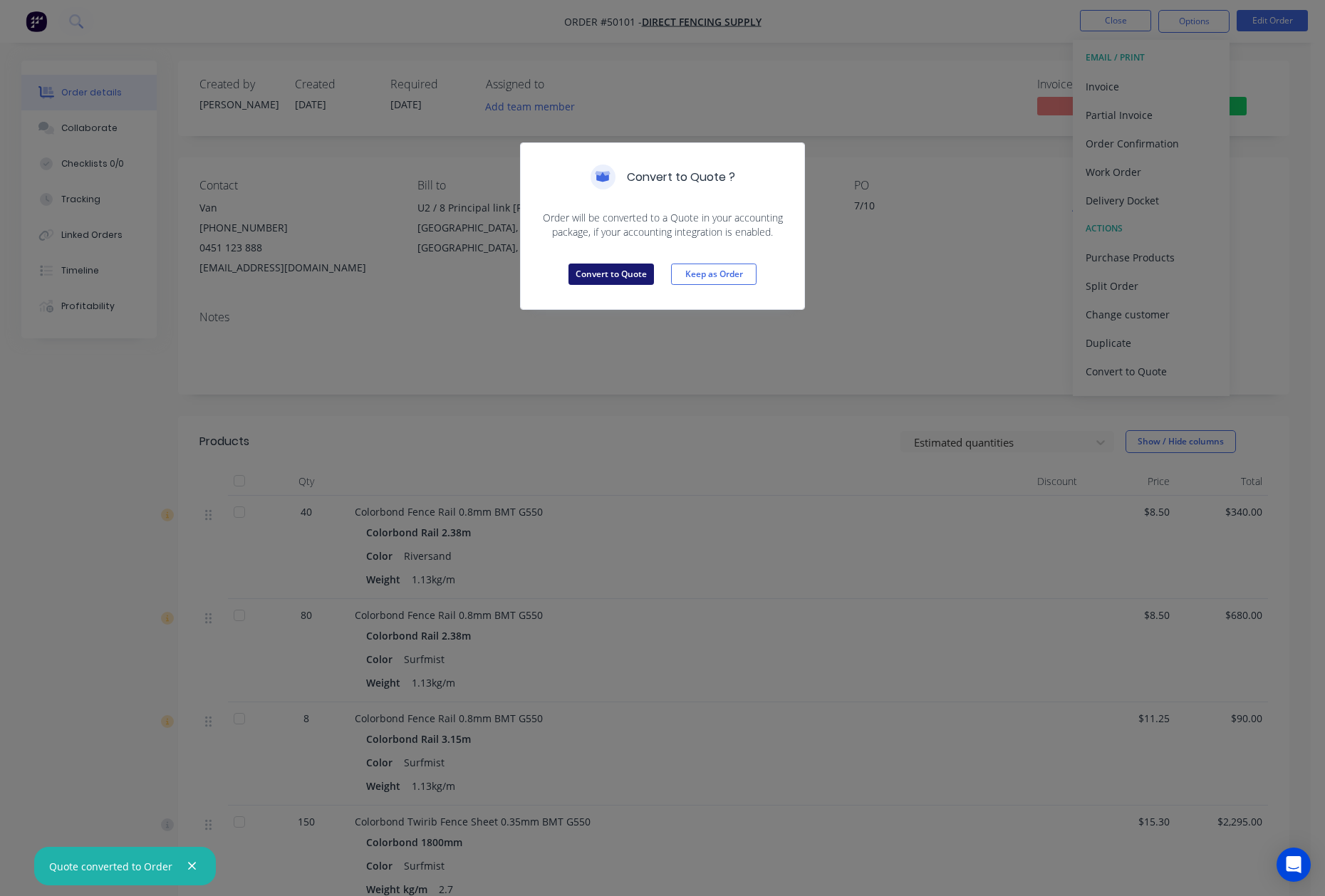
click at [618, 277] on button "Convert to Quote" at bounding box center [611, 274] width 85 height 22
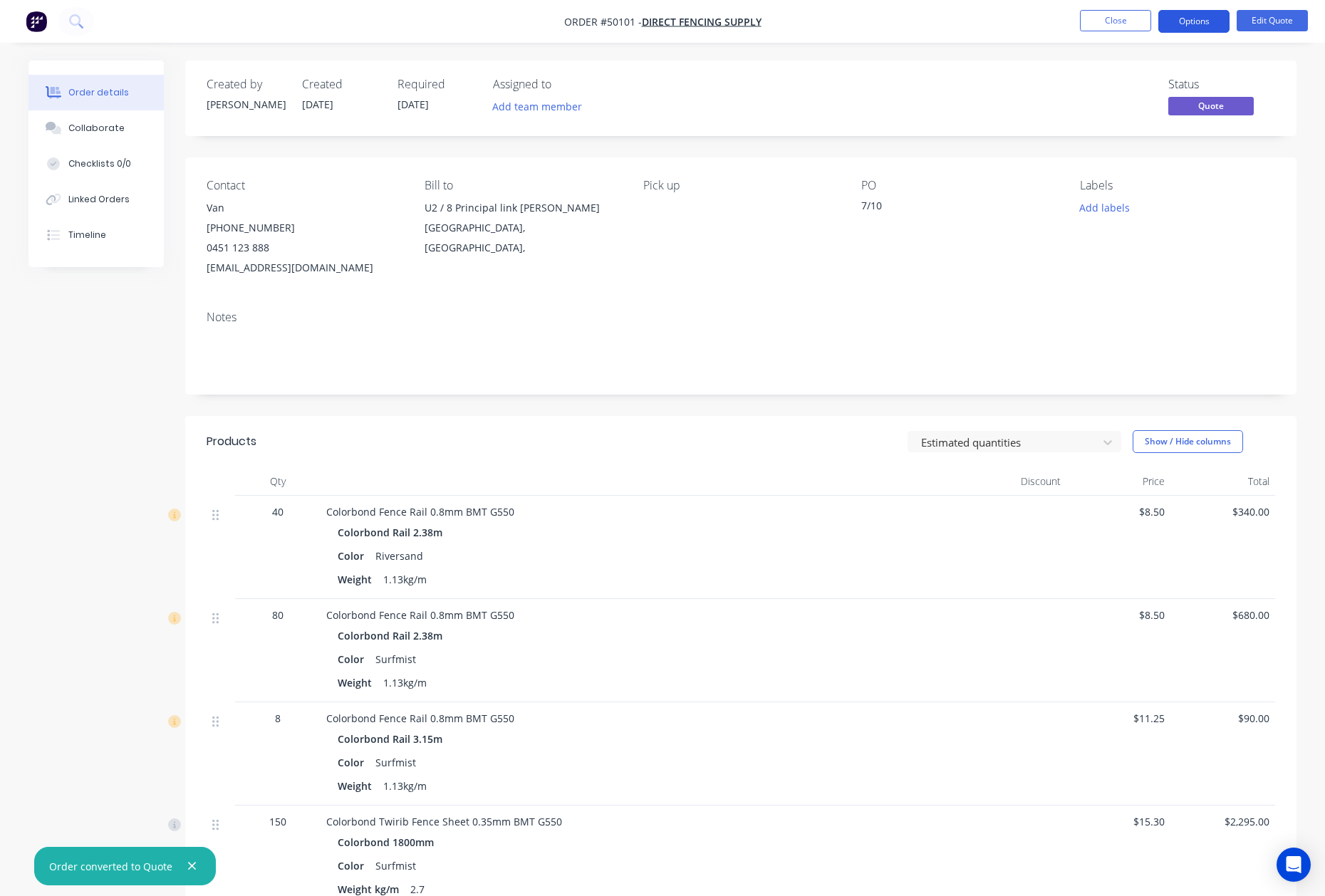
click at [1197, 22] on button "Options" at bounding box center [1193, 21] width 71 height 22
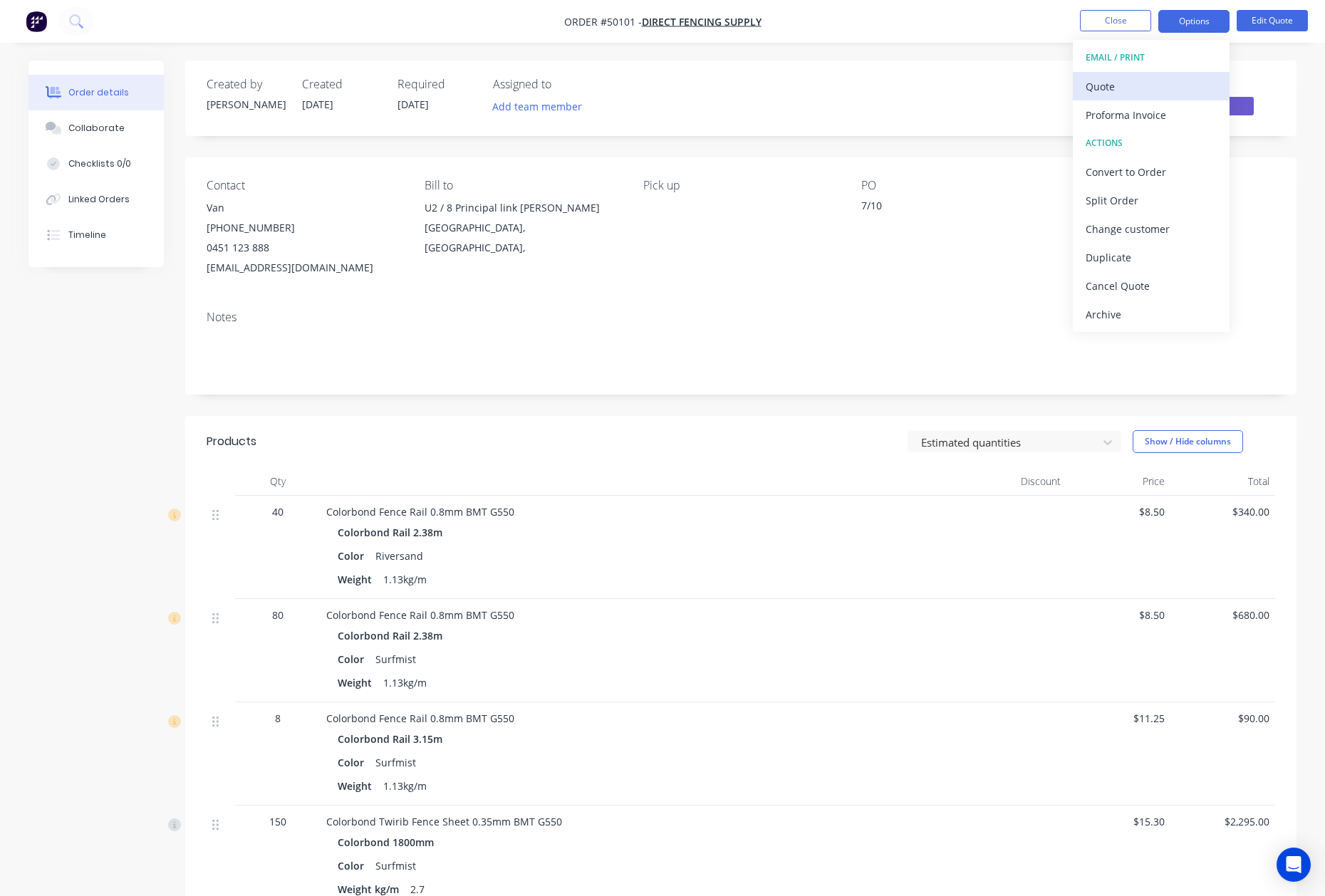
click at [1129, 92] on div "Quote" at bounding box center [1151, 86] width 131 height 21
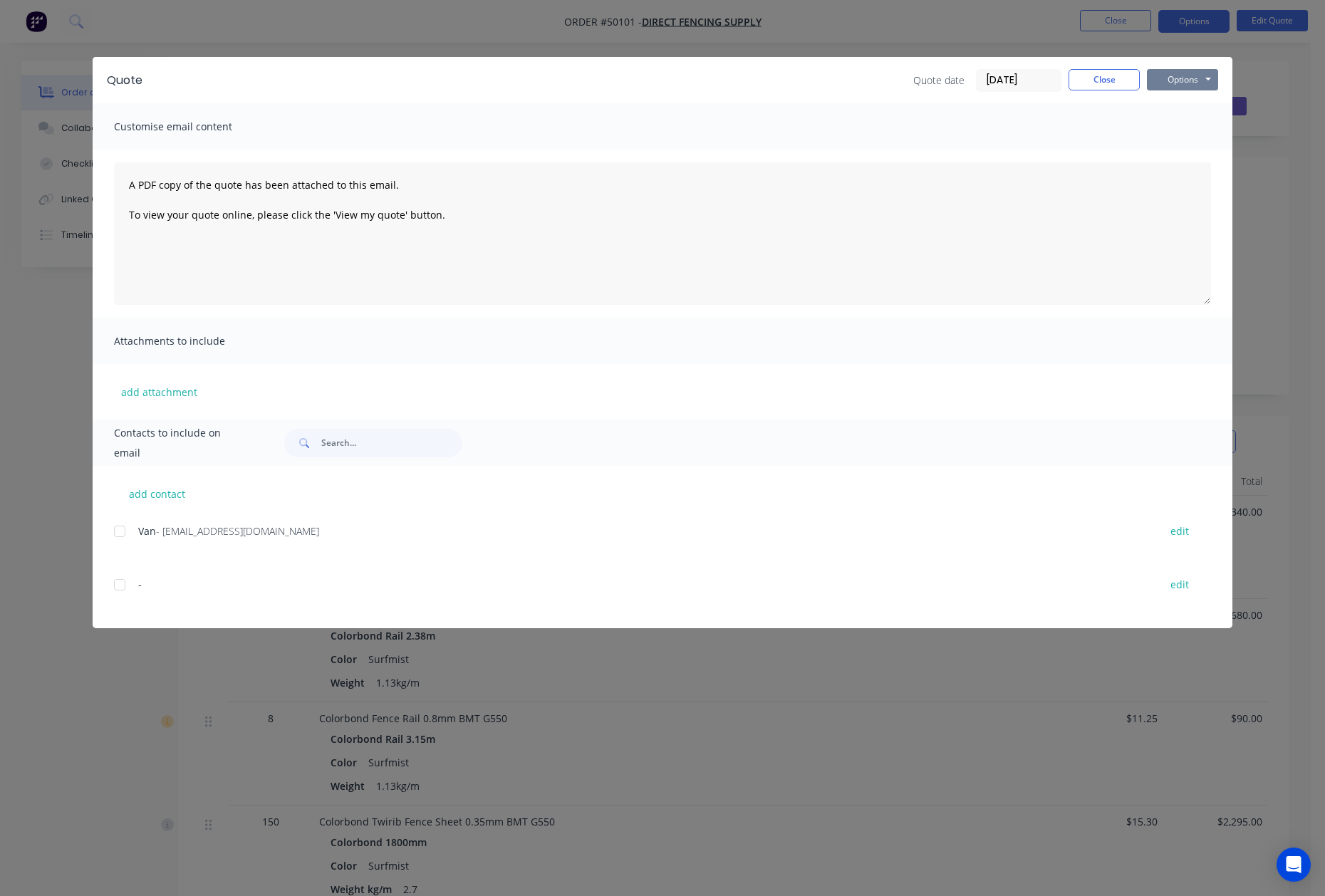
click at [1184, 75] on button "Options" at bounding box center [1182, 80] width 71 height 22
click at [1184, 98] on button "Preview" at bounding box center [1192, 105] width 91 height 23
click at [1094, 80] on button "Close" at bounding box center [1104, 80] width 71 height 22
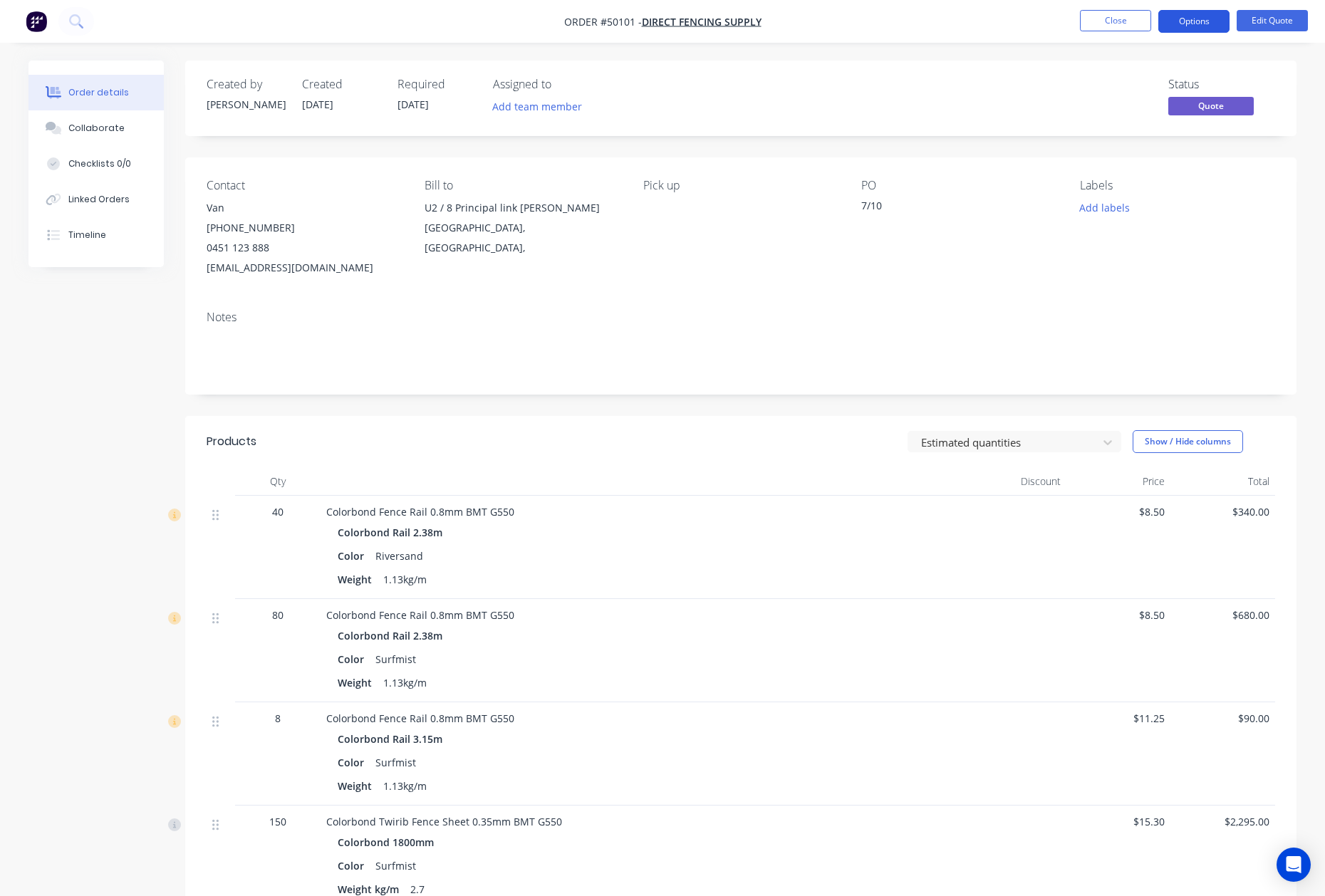
click at [1191, 13] on button "Options" at bounding box center [1193, 21] width 71 height 22
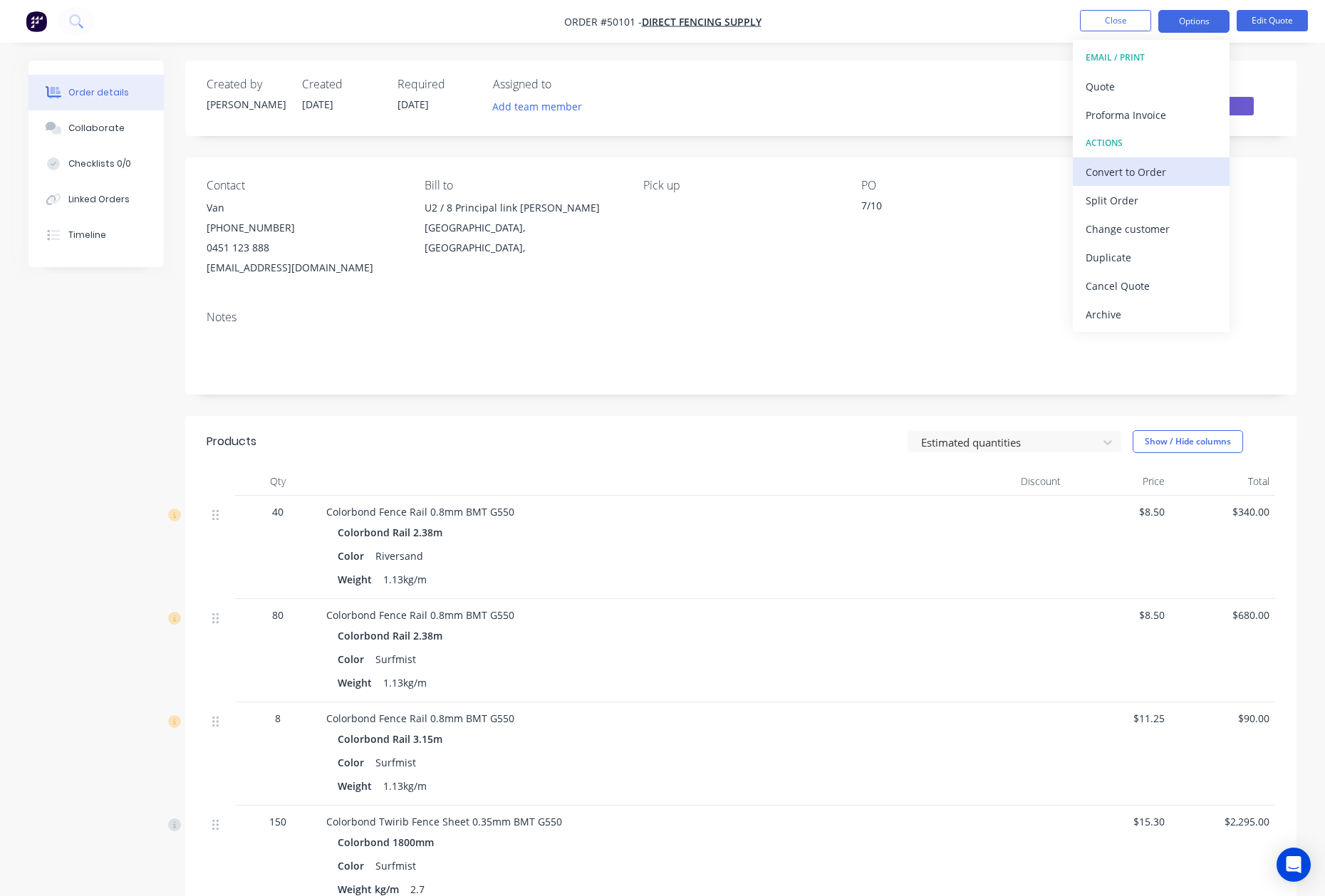
click at [1151, 162] on div "Convert to Order" at bounding box center [1151, 171] width 131 height 21
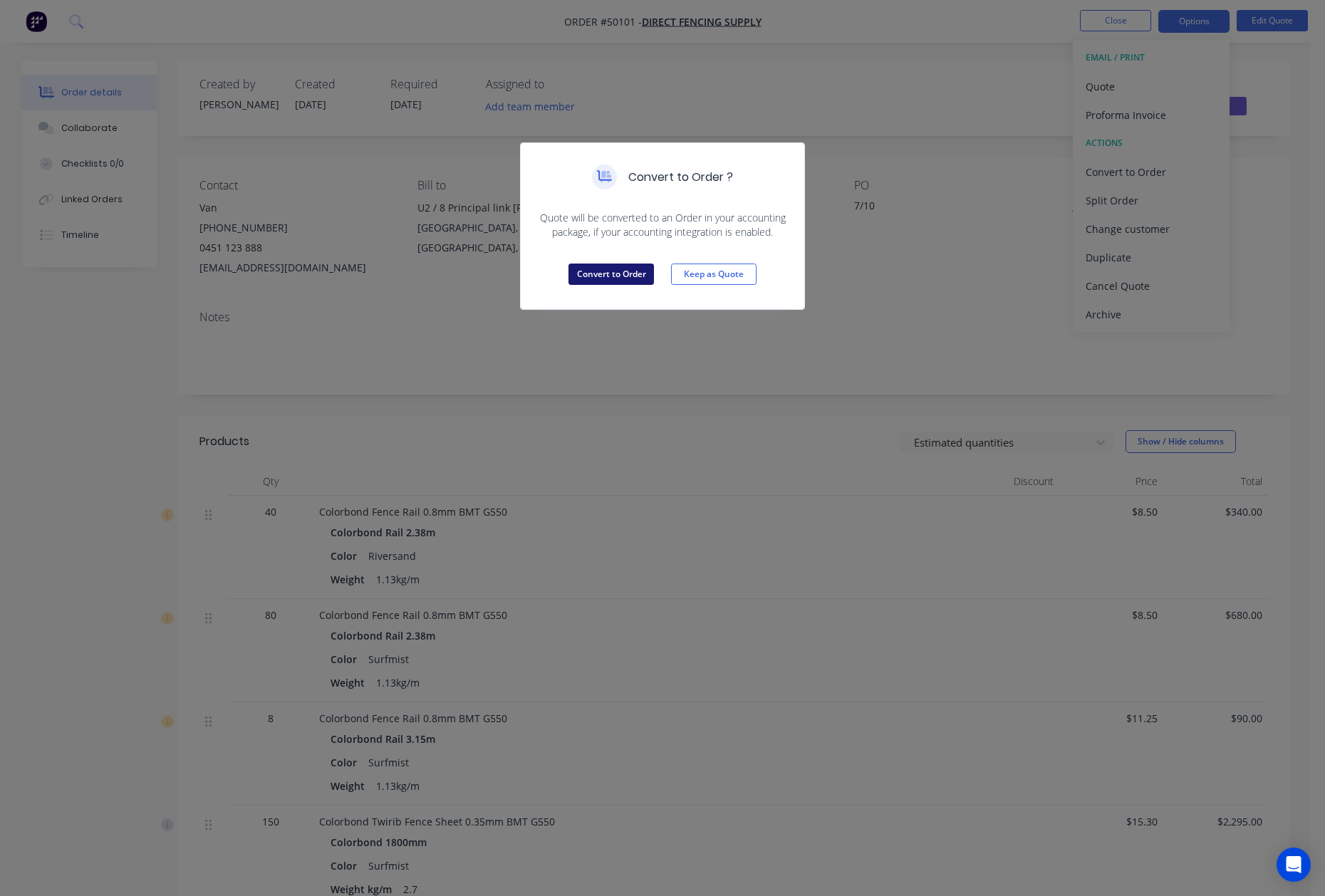
click at [621, 282] on button "Convert to Order" at bounding box center [611, 274] width 85 height 22
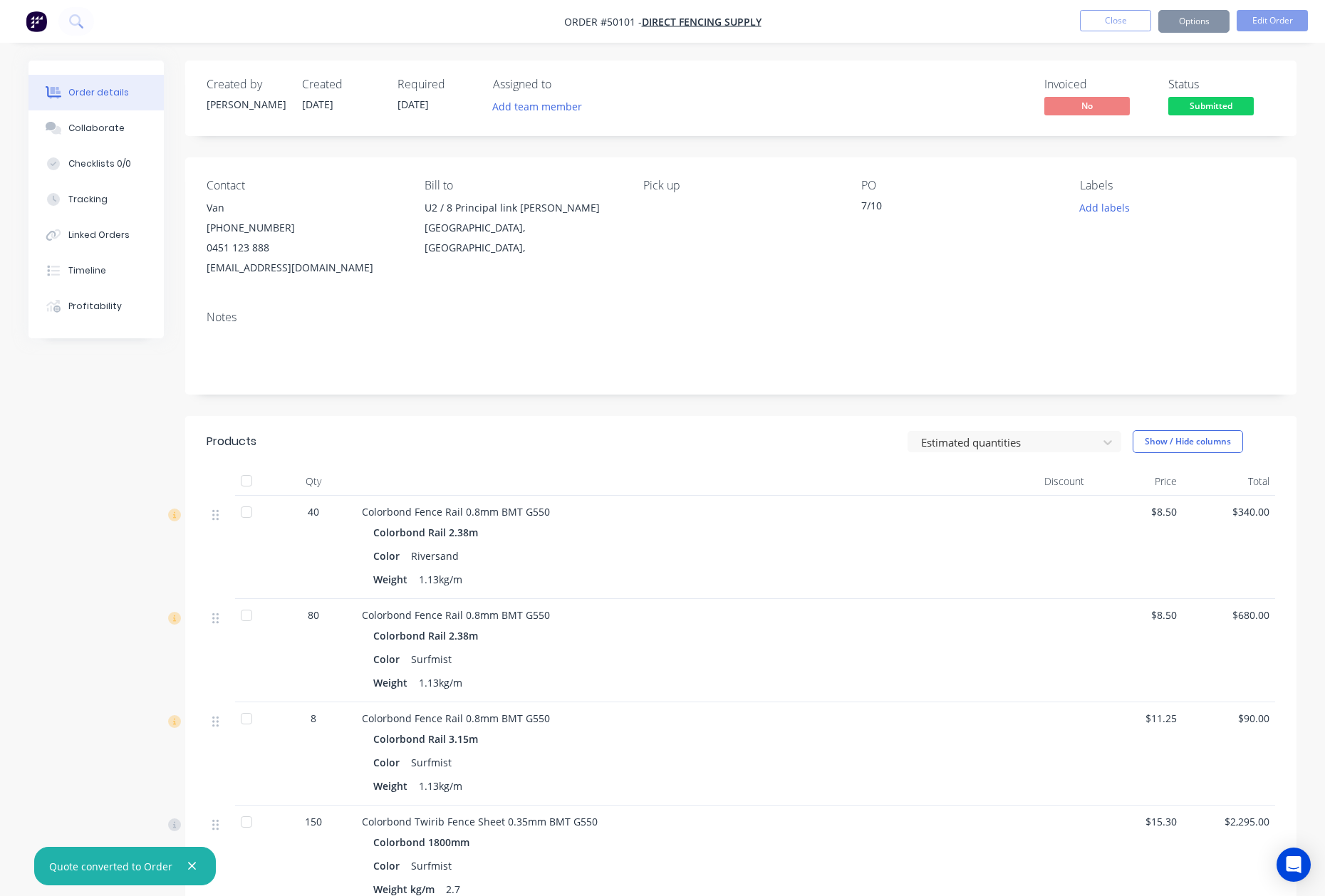
click at [1184, 22] on button "Options" at bounding box center [1193, 21] width 71 height 22
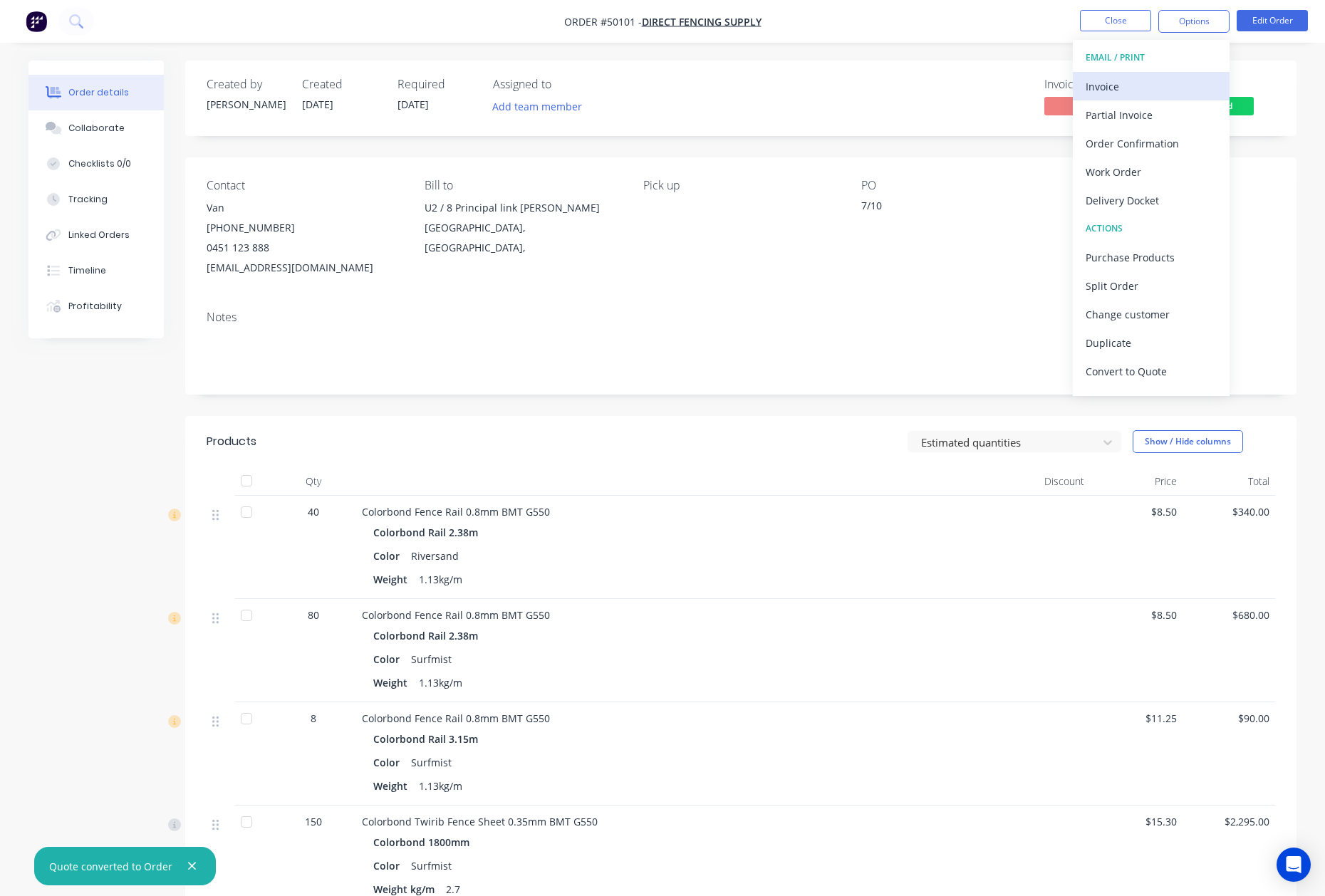
click at [1126, 84] on div "Invoice" at bounding box center [1151, 86] width 131 height 21
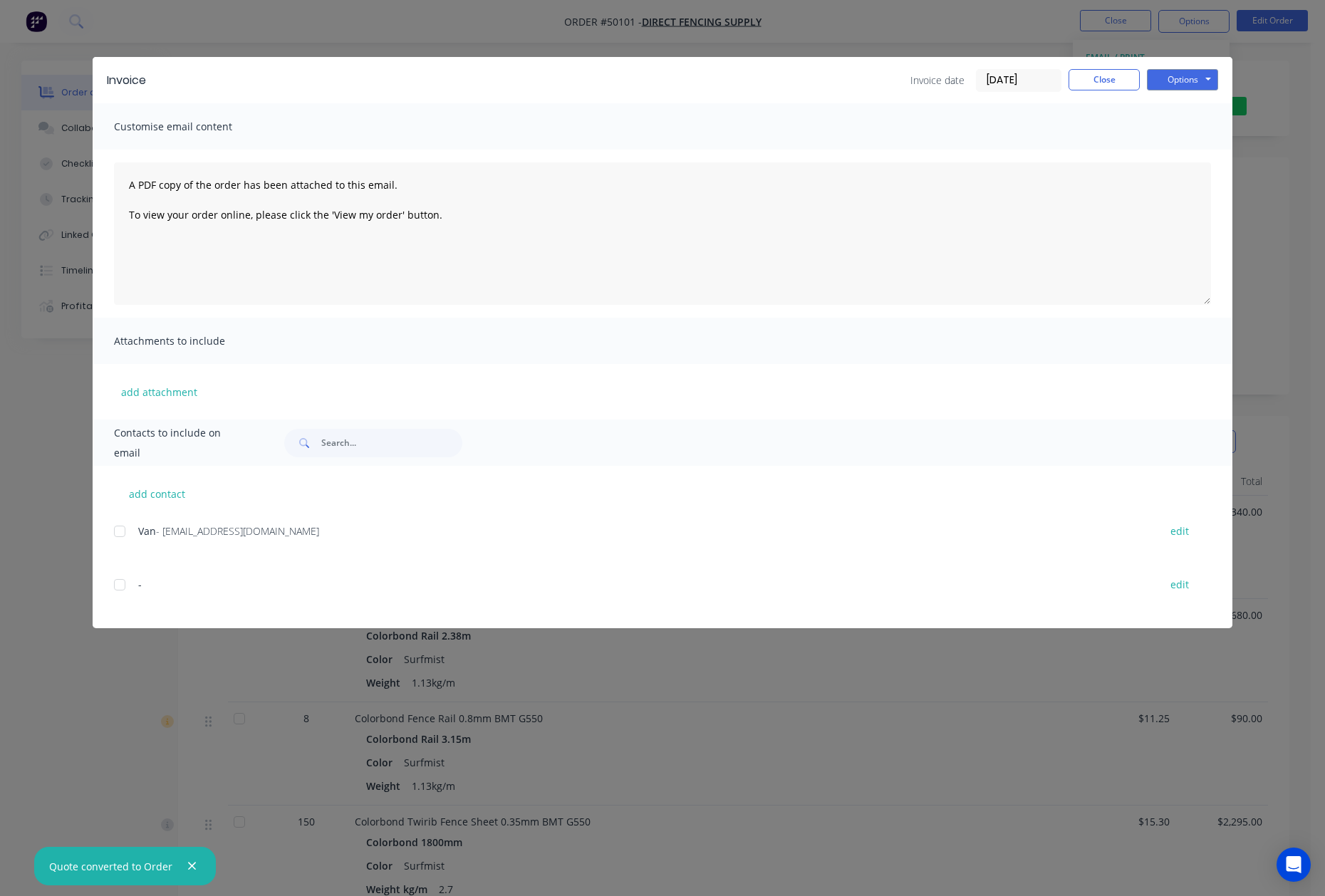
click at [116, 530] on div at bounding box center [119, 530] width 28 height 28
click at [1175, 80] on button "Options" at bounding box center [1182, 80] width 71 height 22
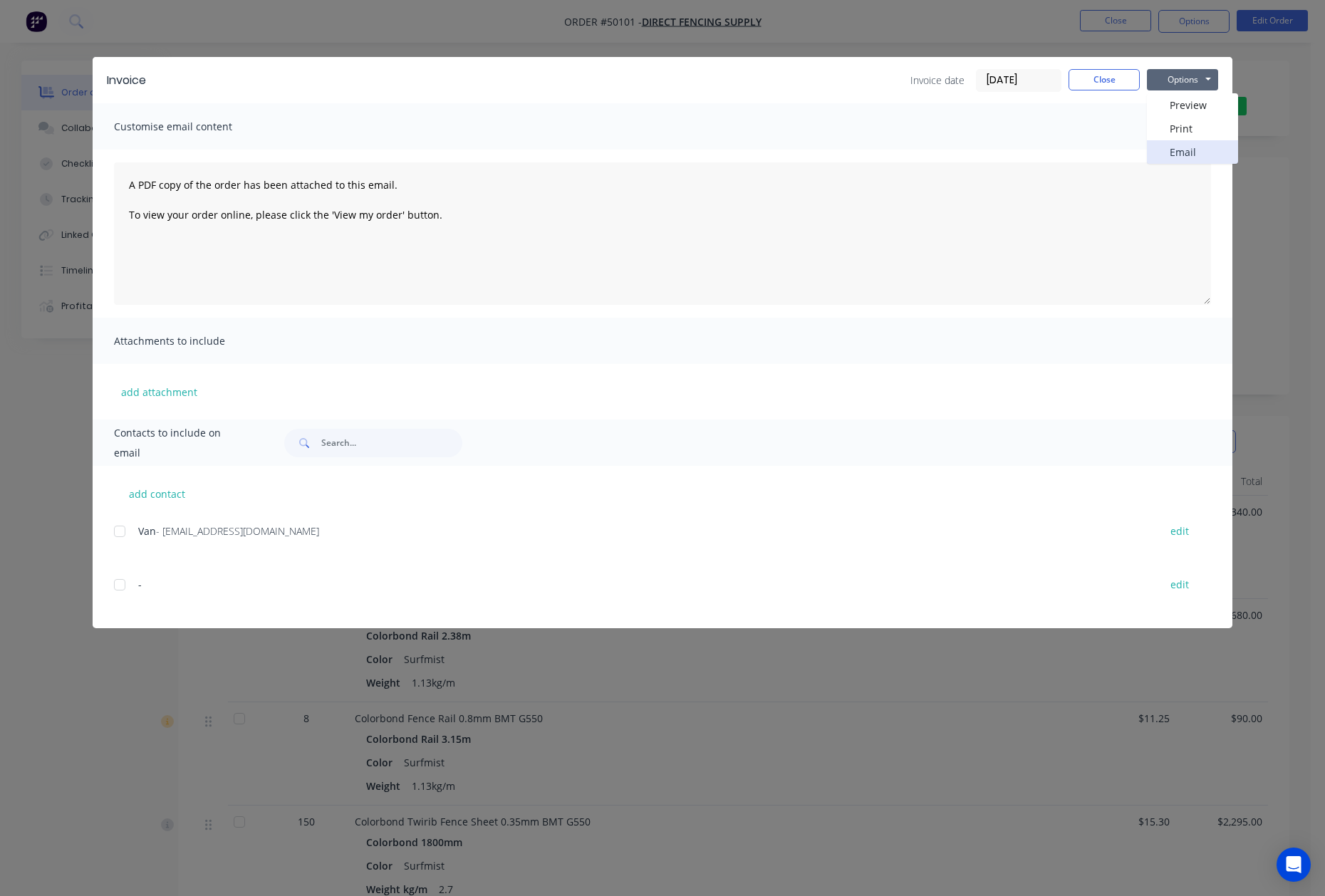
click at [1168, 154] on button "Email" at bounding box center [1192, 152] width 91 height 23
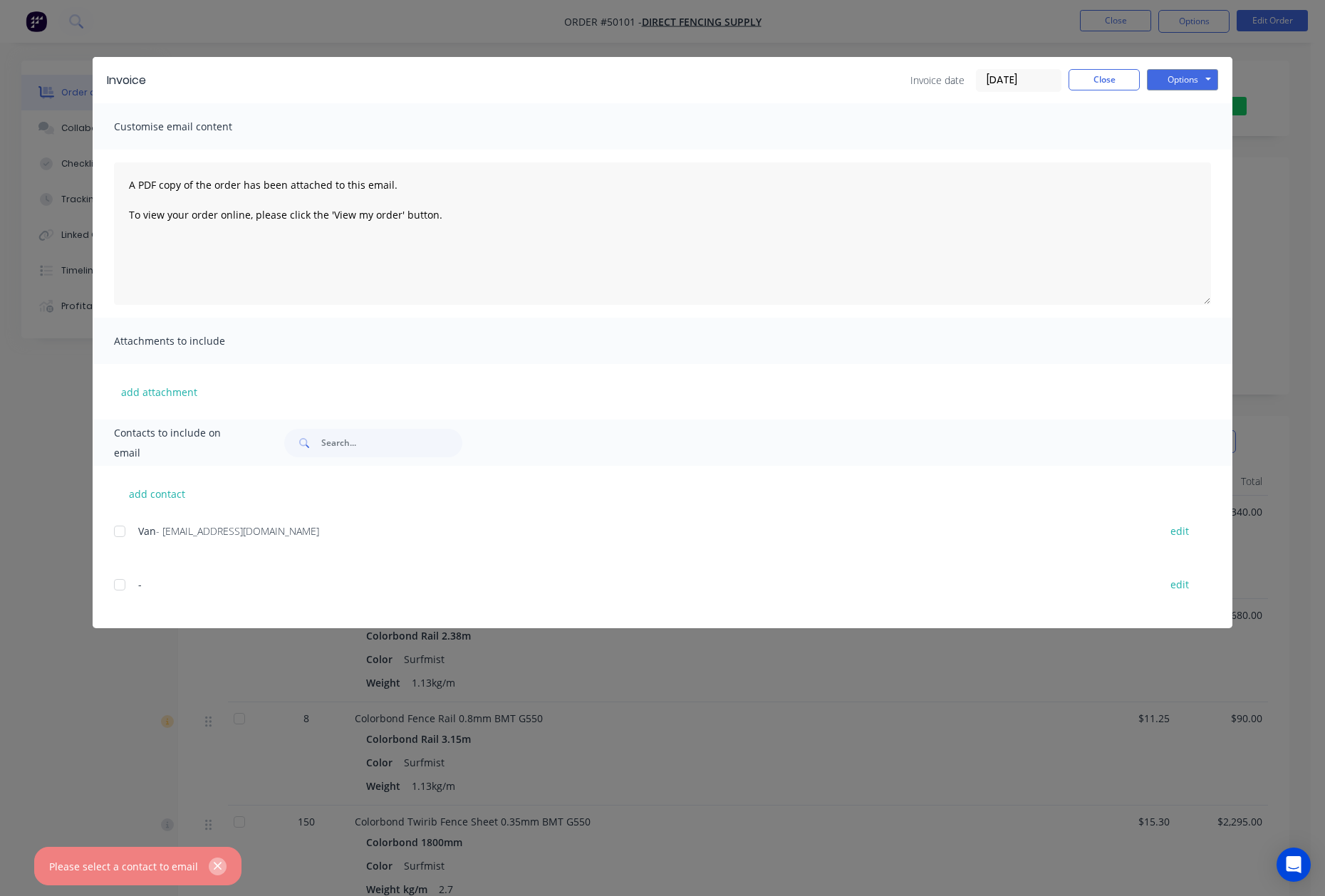
click at [208, 858] on button "button" at bounding box center [217, 866] width 18 height 18
click at [208, 862] on div "Invoice Invoice date 07/10/25 Close Options Preview Print Email Customise email…" at bounding box center [662, 448] width 1325 height 896
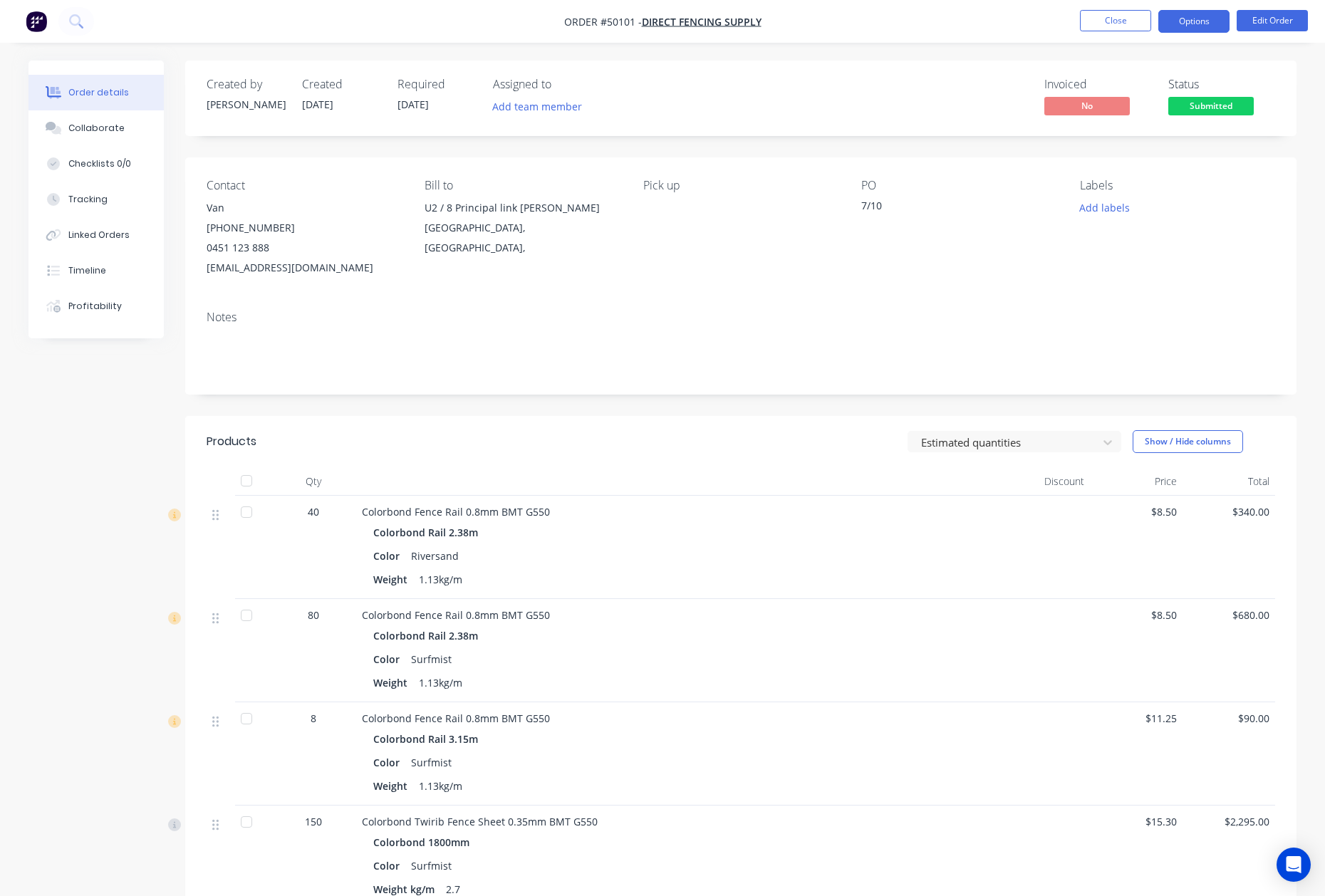
click at [1208, 27] on button "Options" at bounding box center [1193, 21] width 71 height 22
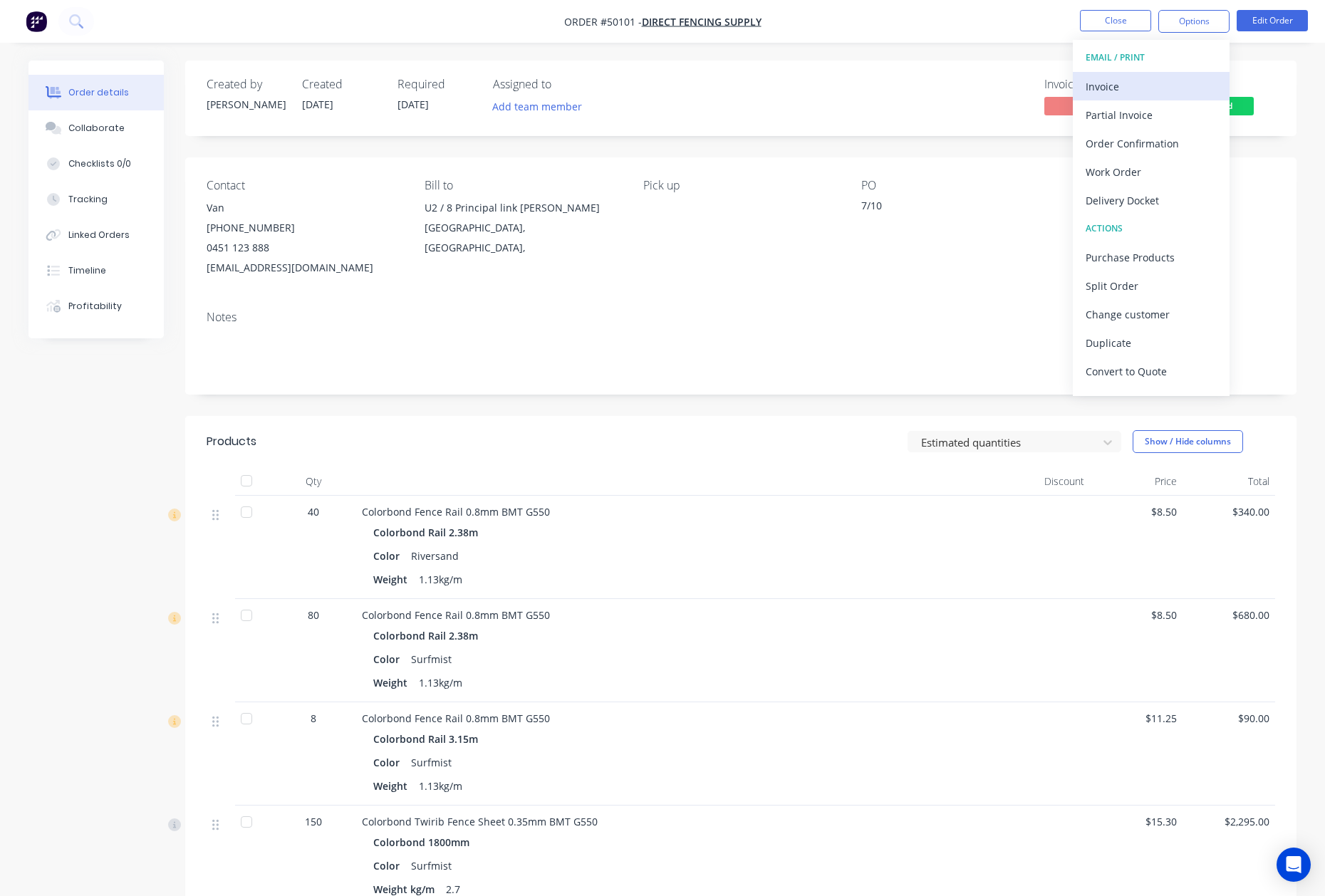
click at [1144, 78] on div "Invoice" at bounding box center [1151, 86] width 131 height 21
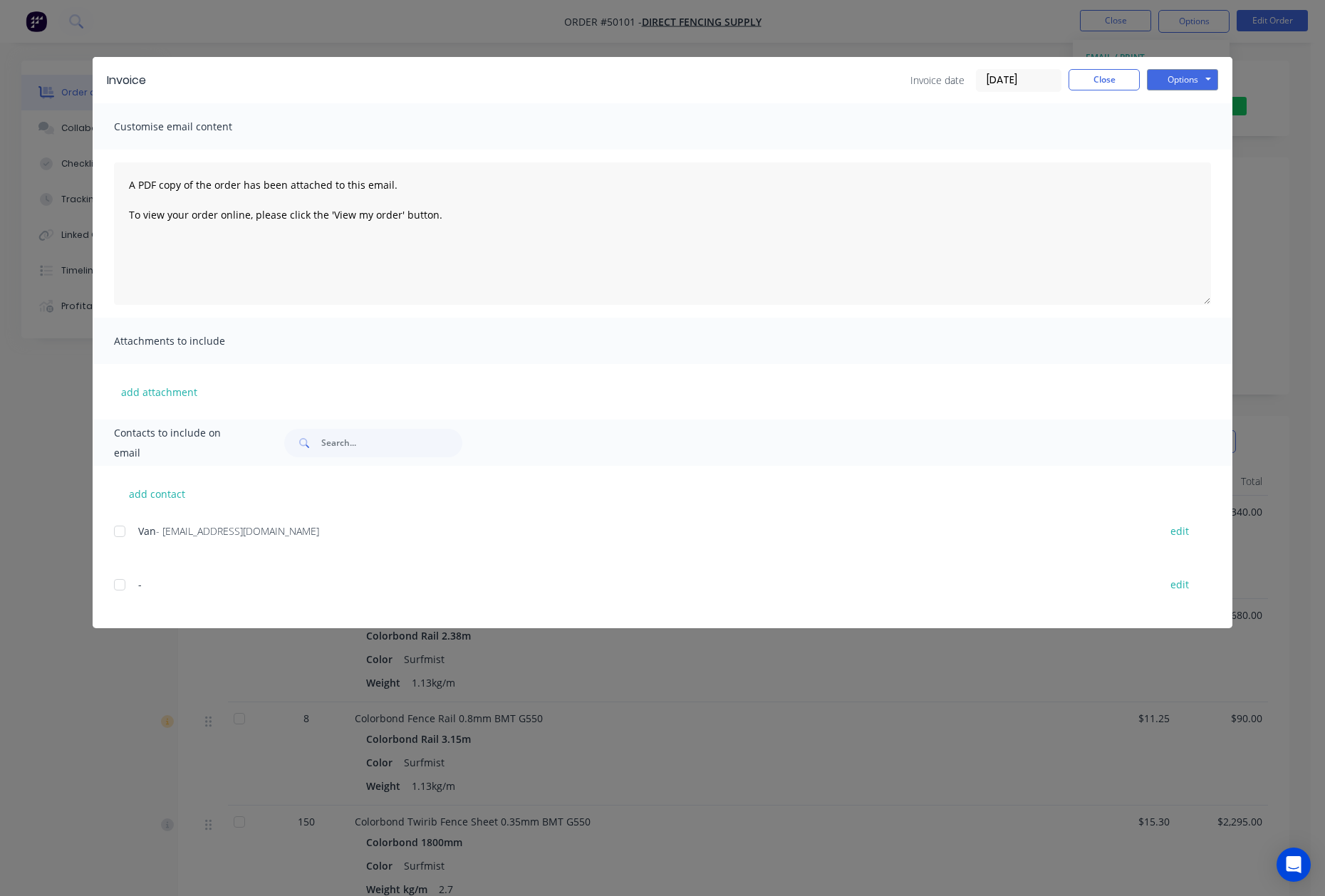
click at [109, 537] on div "add contact Van - sales@directfencingsupply.com.au edit - edit" at bounding box center [662, 547] width 1140 height 162
click at [126, 538] on div at bounding box center [119, 530] width 28 height 28
click at [1200, 82] on button "Options" at bounding box center [1182, 80] width 71 height 22
click at [1182, 149] on button "Email" at bounding box center [1192, 152] width 91 height 23
click at [1098, 93] on div "Invoice Invoice date 07/10/25 Close Options Preview Print Email" at bounding box center [662, 79] width 1140 height 46
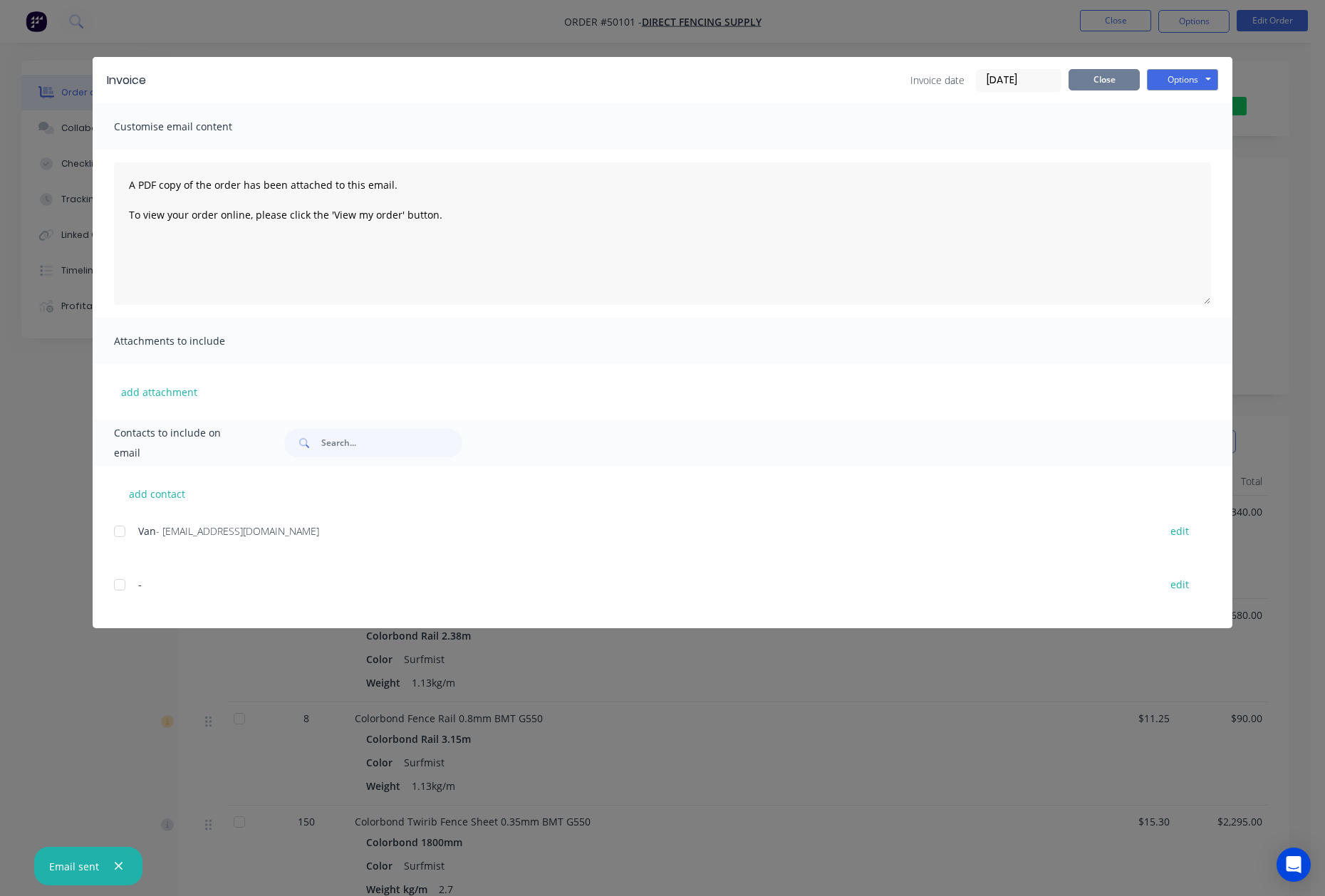
click at [1106, 89] on button "Close" at bounding box center [1104, 80] width 71 height 22
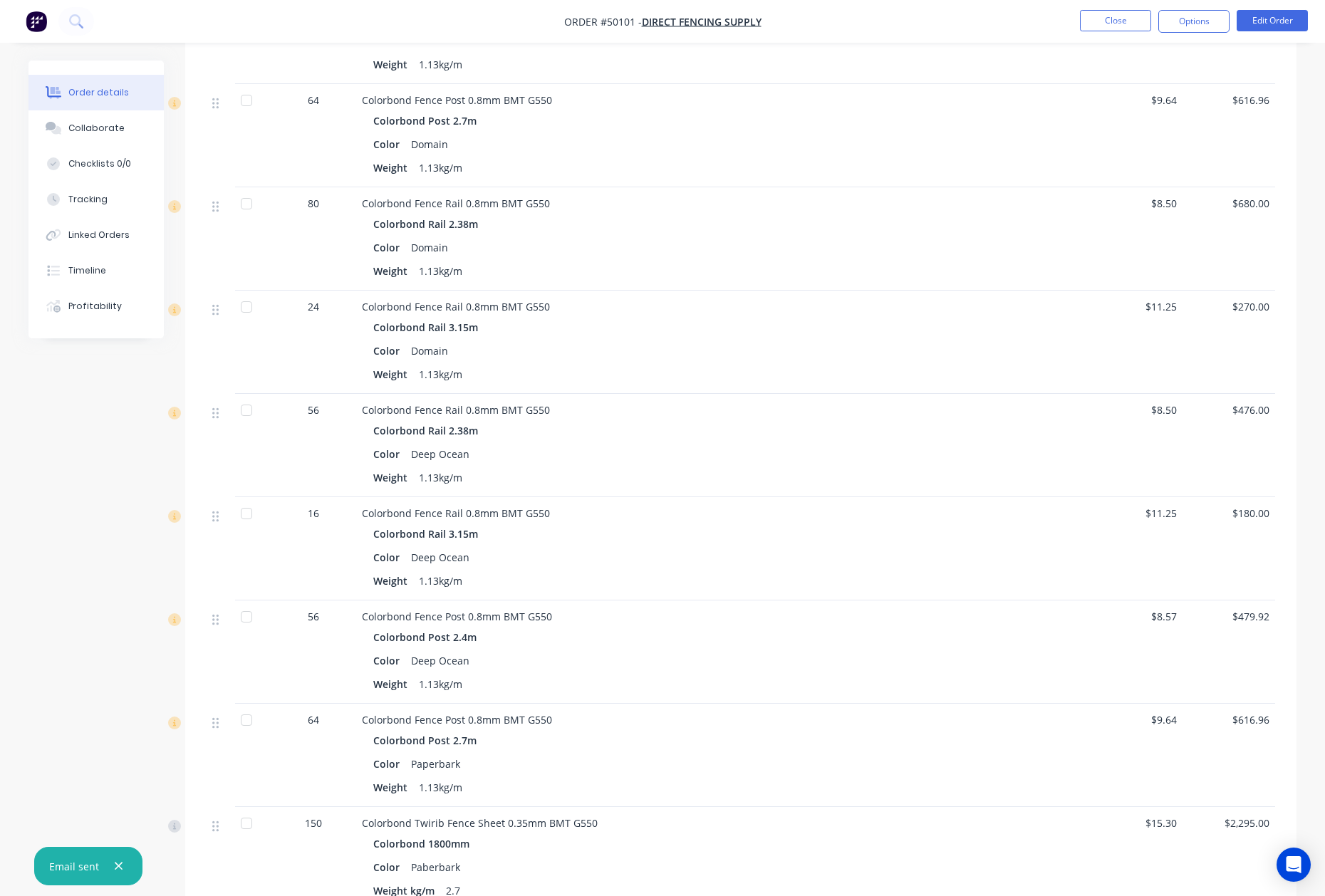
scroll to position [2563, 0]
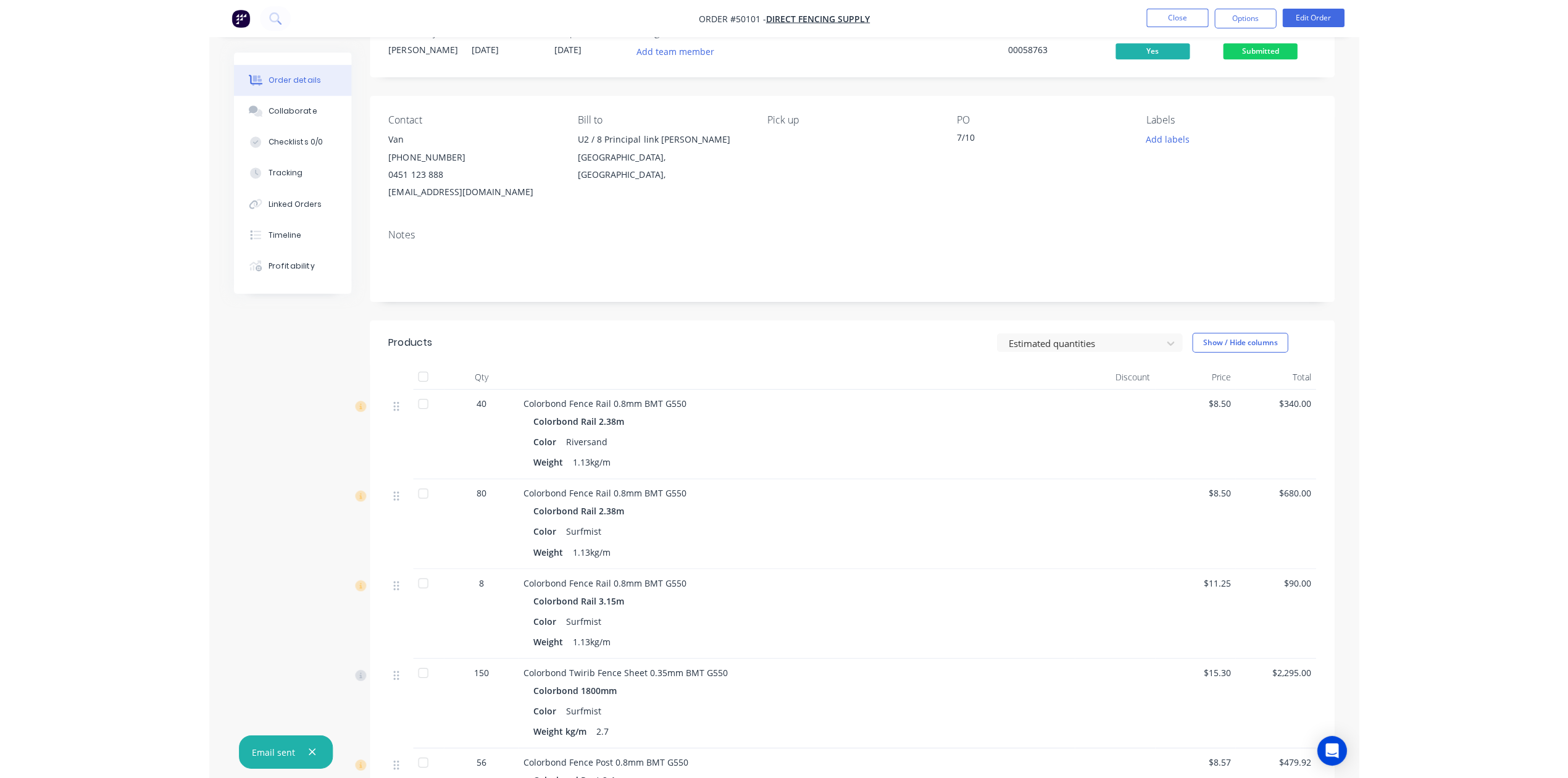
scroll to position [0, 0]
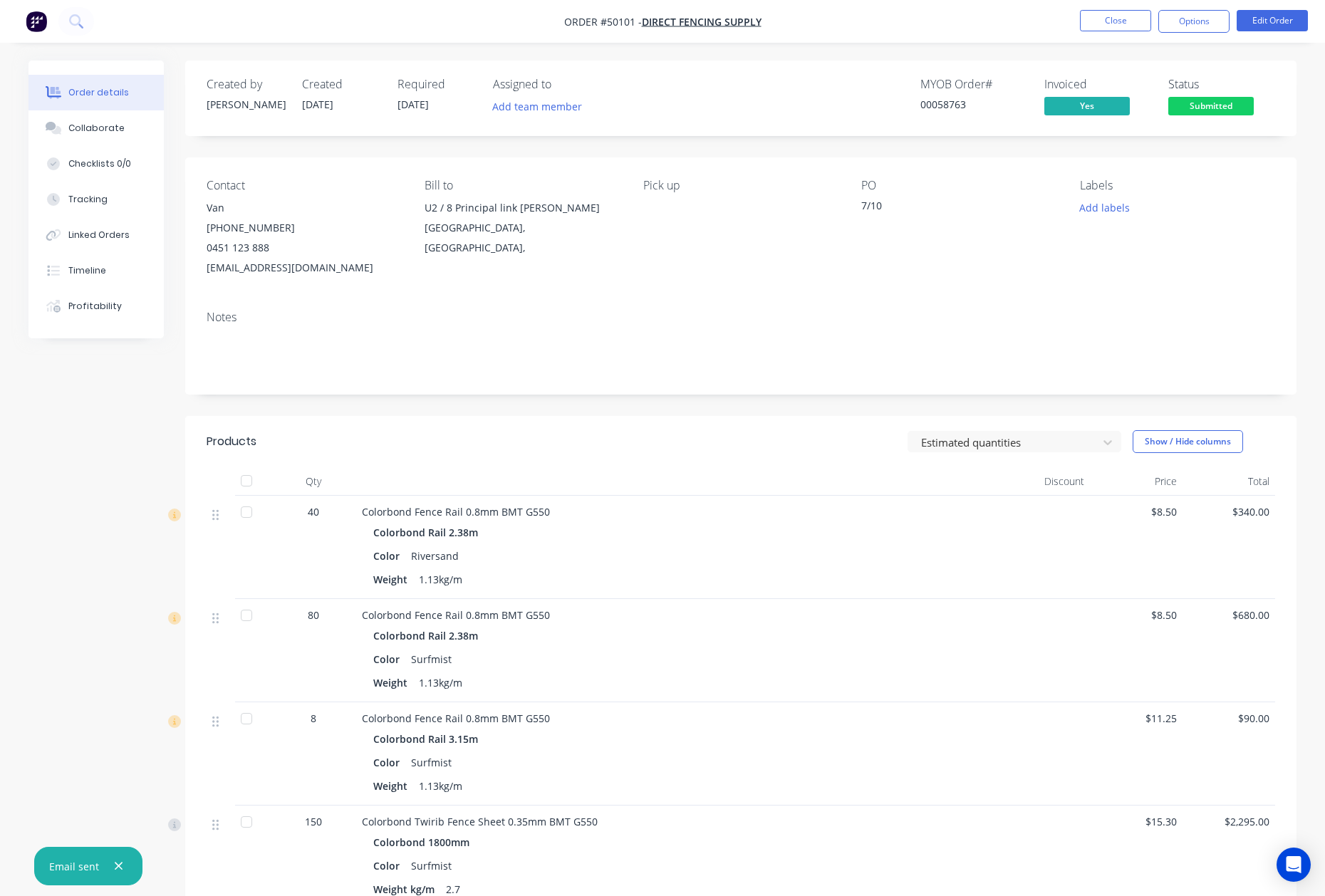
click at [1234, 98] on span "Submitted" at bounding box center [1211, 106] width 85 height 18
click at [1262, 22] on button "Edit Order" at bounding box center [1272, 21] width 71 height 22
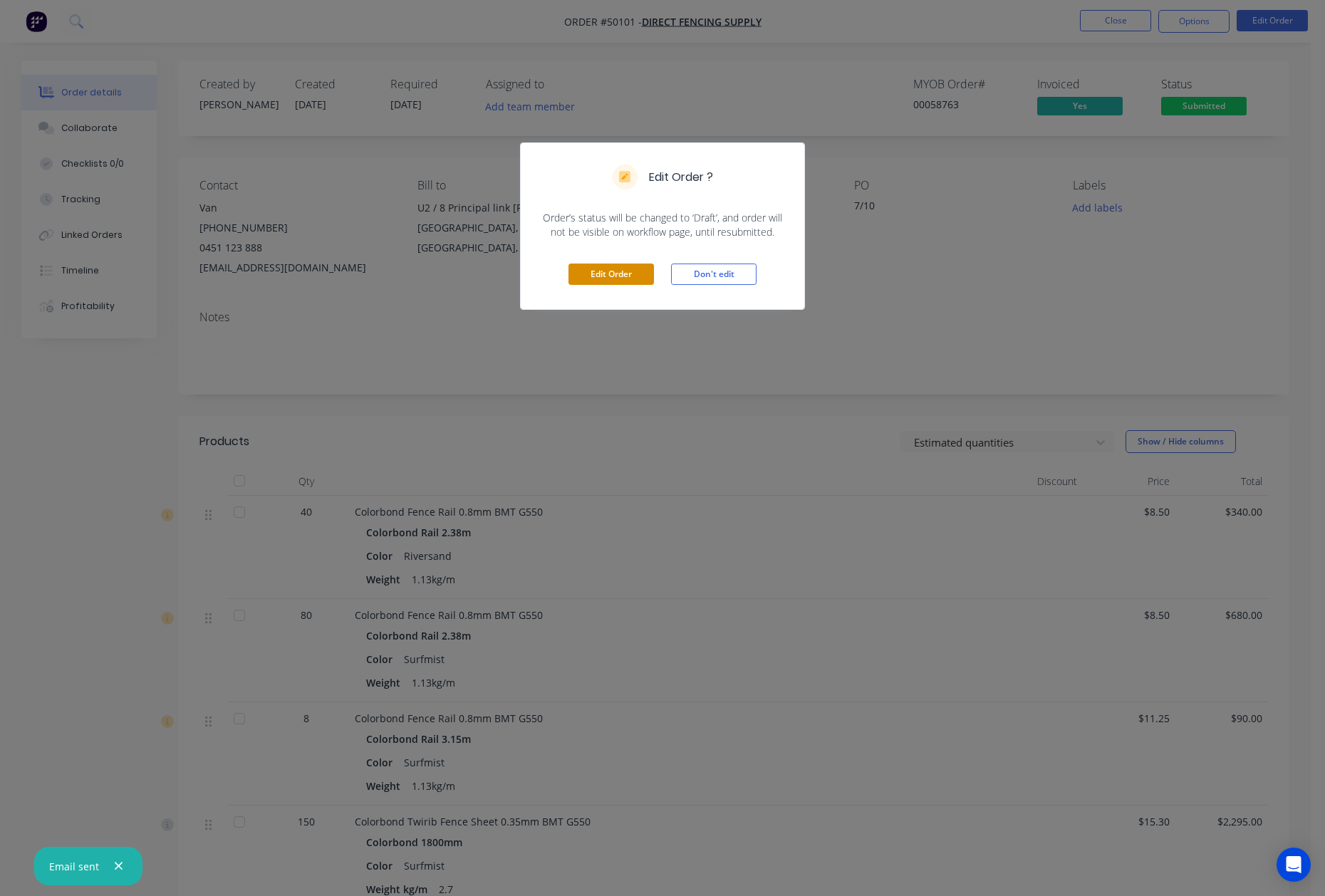
click at [625, 277] on button "Edit Order" at bounding box center [611, 274] width 85 height 22
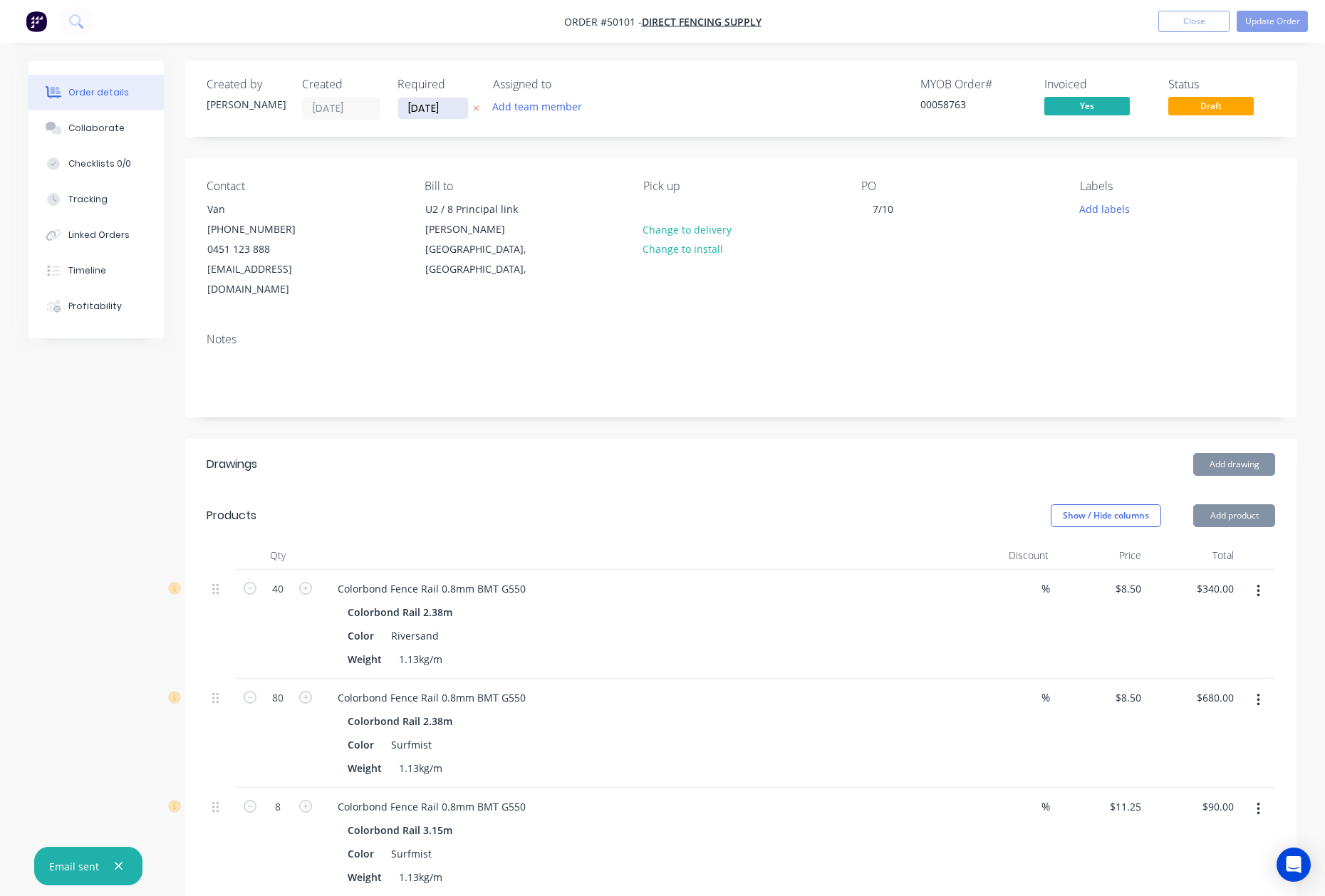
click at [428, 101] on input "[DATE]" at bounding box center [433, 109] width 69 height 22
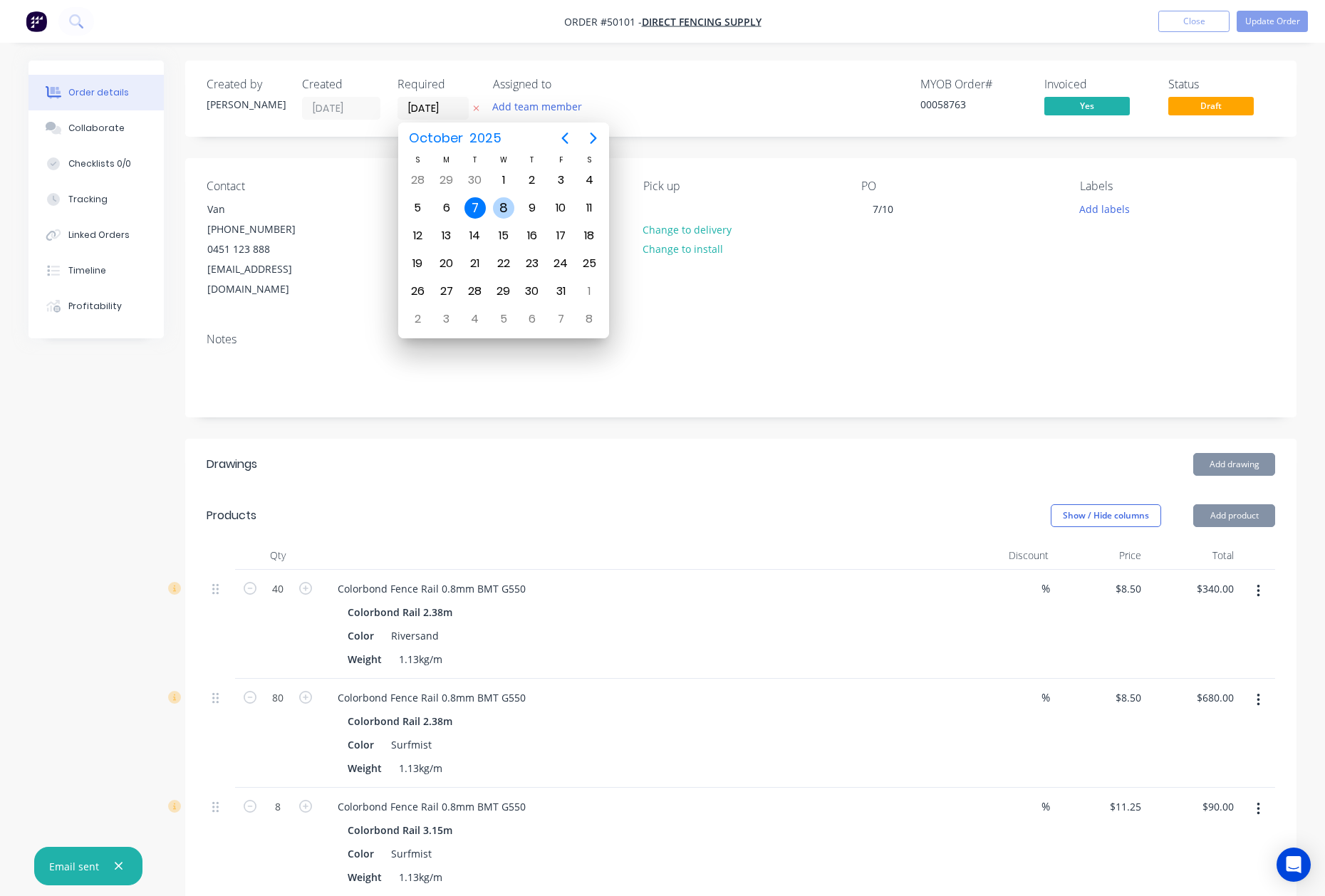
click at [497, 208] on div "8" at bounding box center [504, 208] width 22 height 22
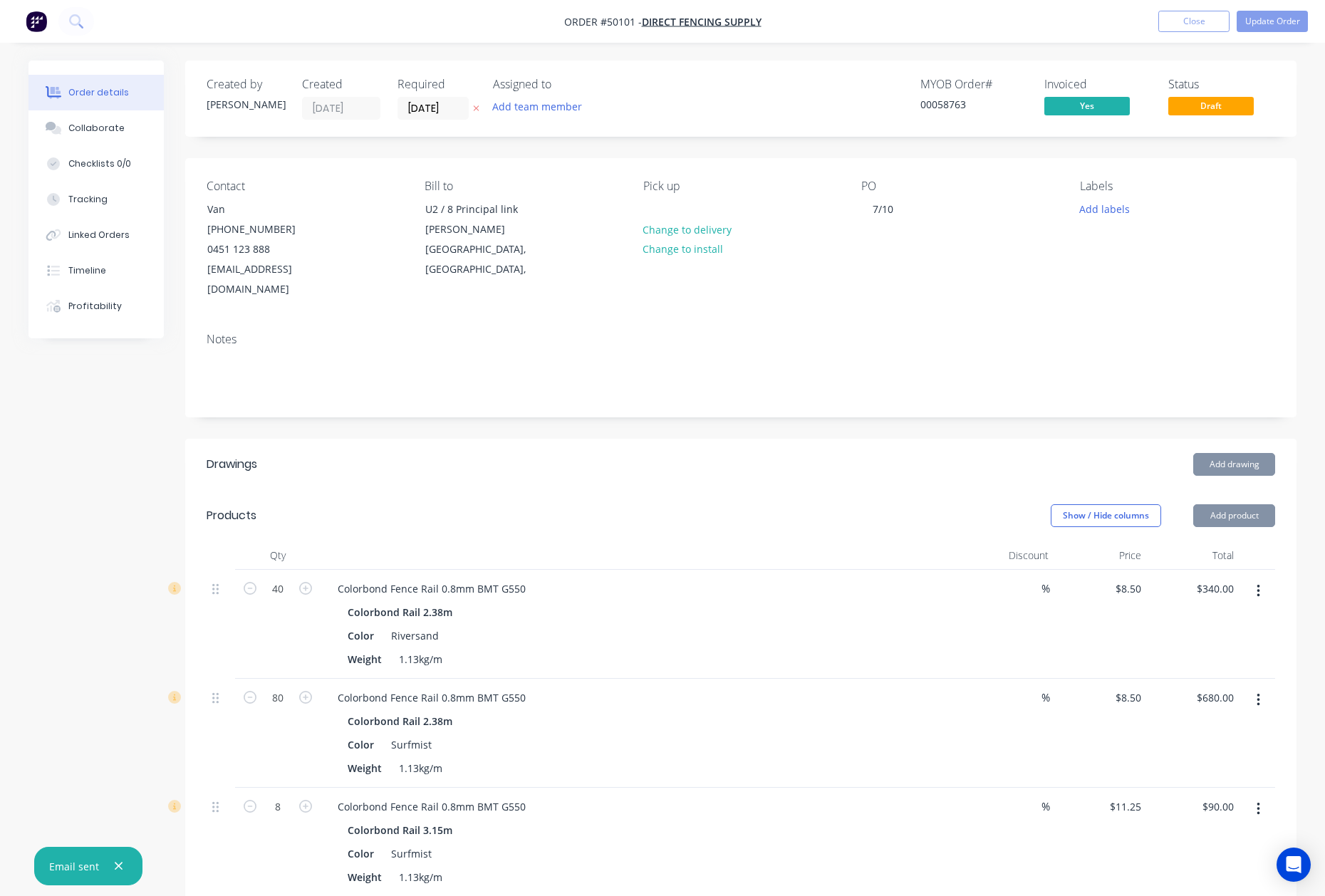
type input "[DATE]"
click at [1309, 22] on ul "Add product Close Update Order" at bounding box center [1233, 22] width 184 height 22
click at [1285, 21] on button "Update Order" at bounding box center [1272, 22] width 71 height 22
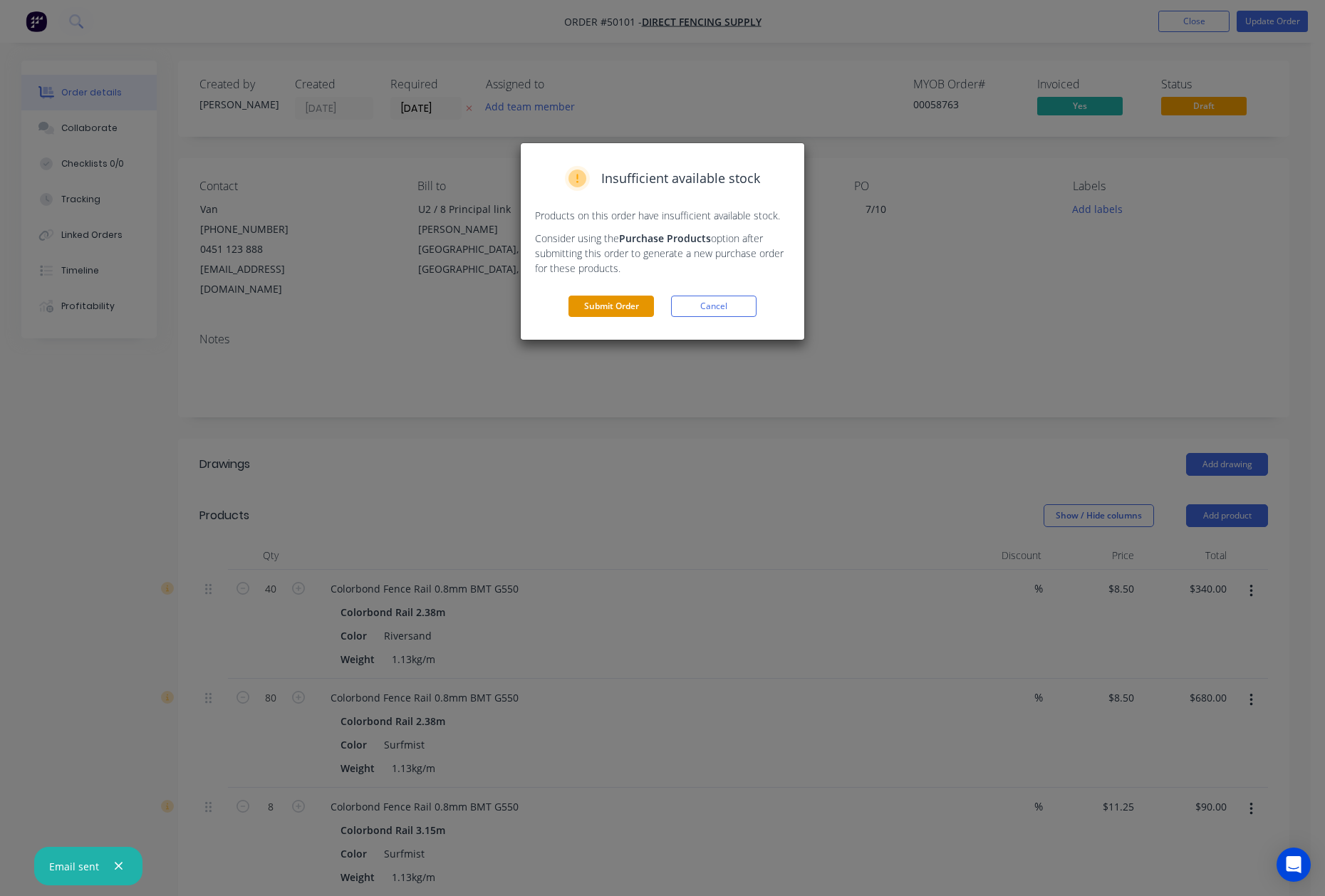
click at [593, 309] on button "Submit Order" at bounding box center [611, 306] width 85 height 22
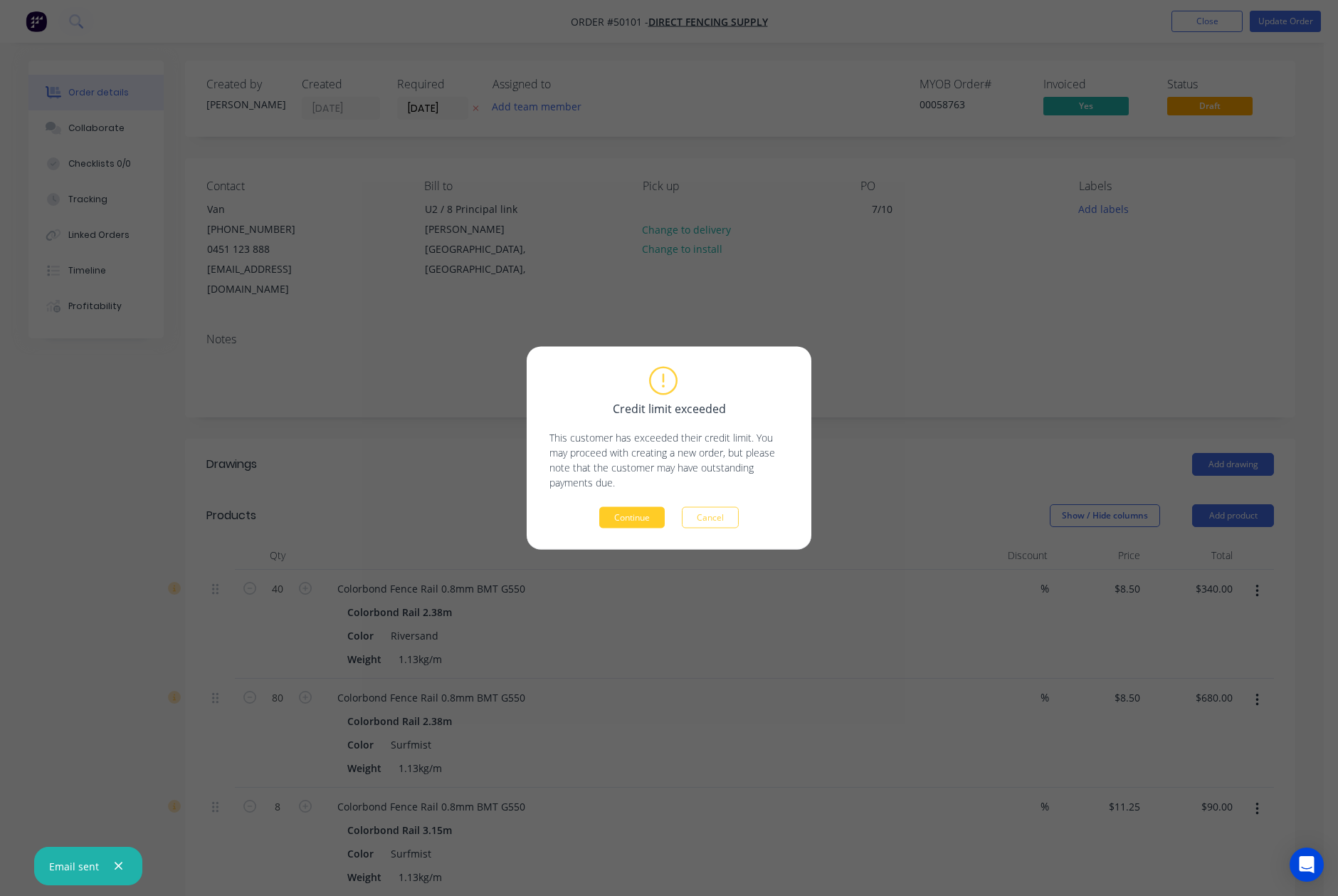
click at [662, 525] on button "Continue" at bounding box center [632, 517] width 66 height 22
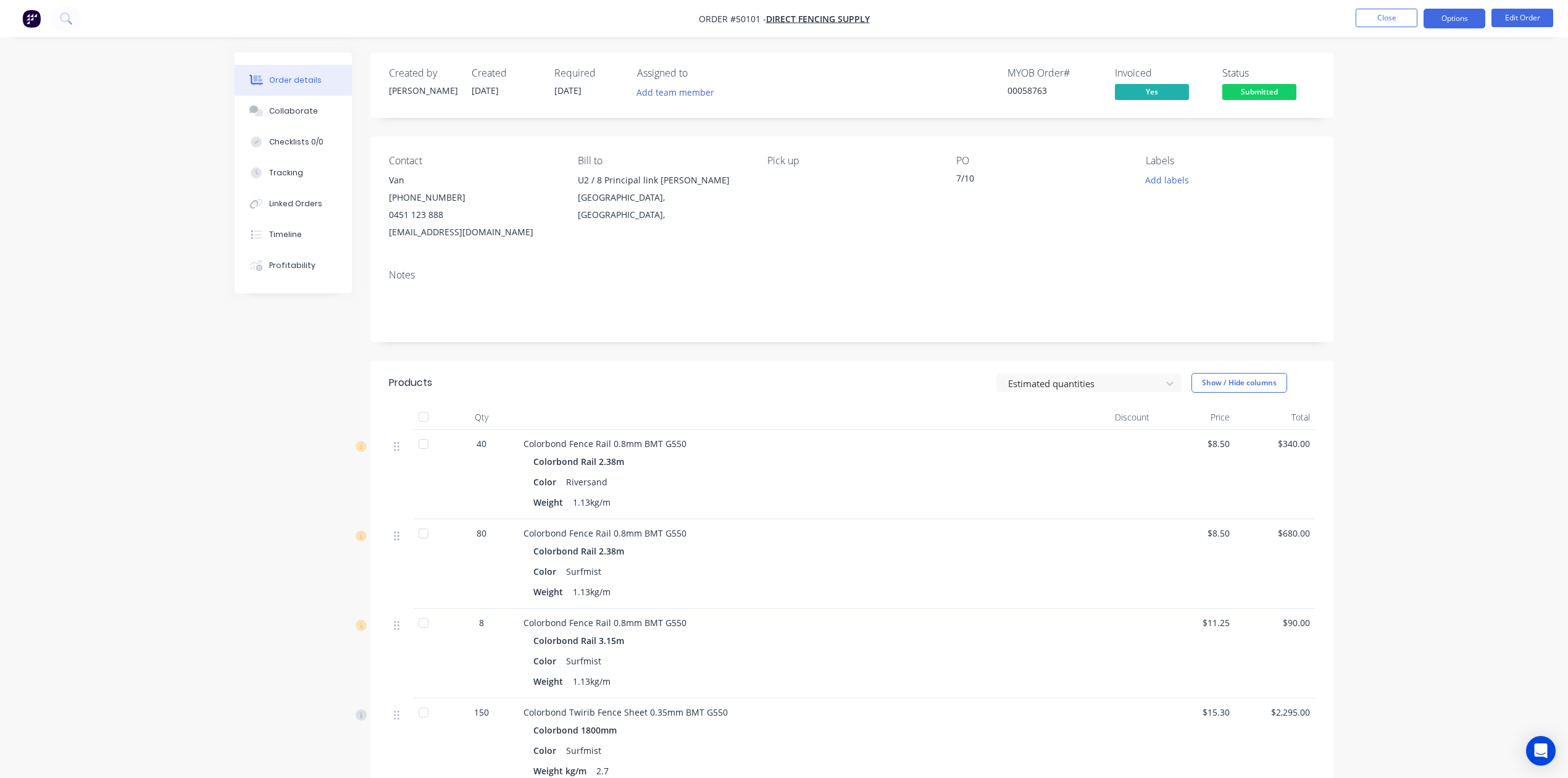
click at [1437, 18] on button "Options" at bounding box center [1454, 18] width 62 height 20
click at [1102, 196] on div "PO 7/10" at bounding box center [1040, 198] width 169 height 86
click at [1235, 97] on span "Submitted" at bounding box center [1258, 92] width 74 height 15
drag, startPoint x: 1493, startPoint y: 137, endPoint x: 1517, endPoint y: 42, distance: 98.0
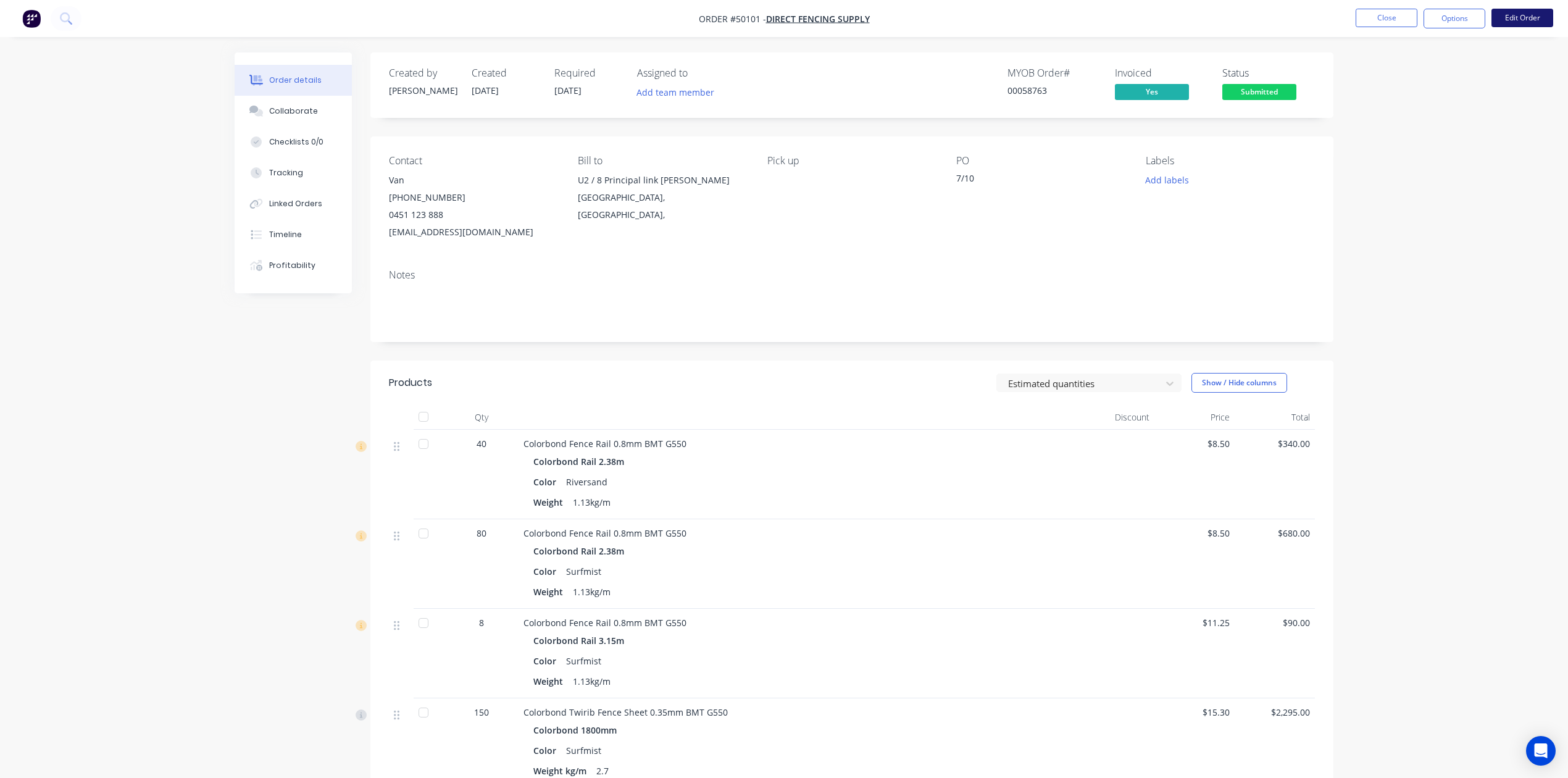
click at [1541, 10] on button "Edit Order" at bounding box center [1521, 18] width 62 height 19
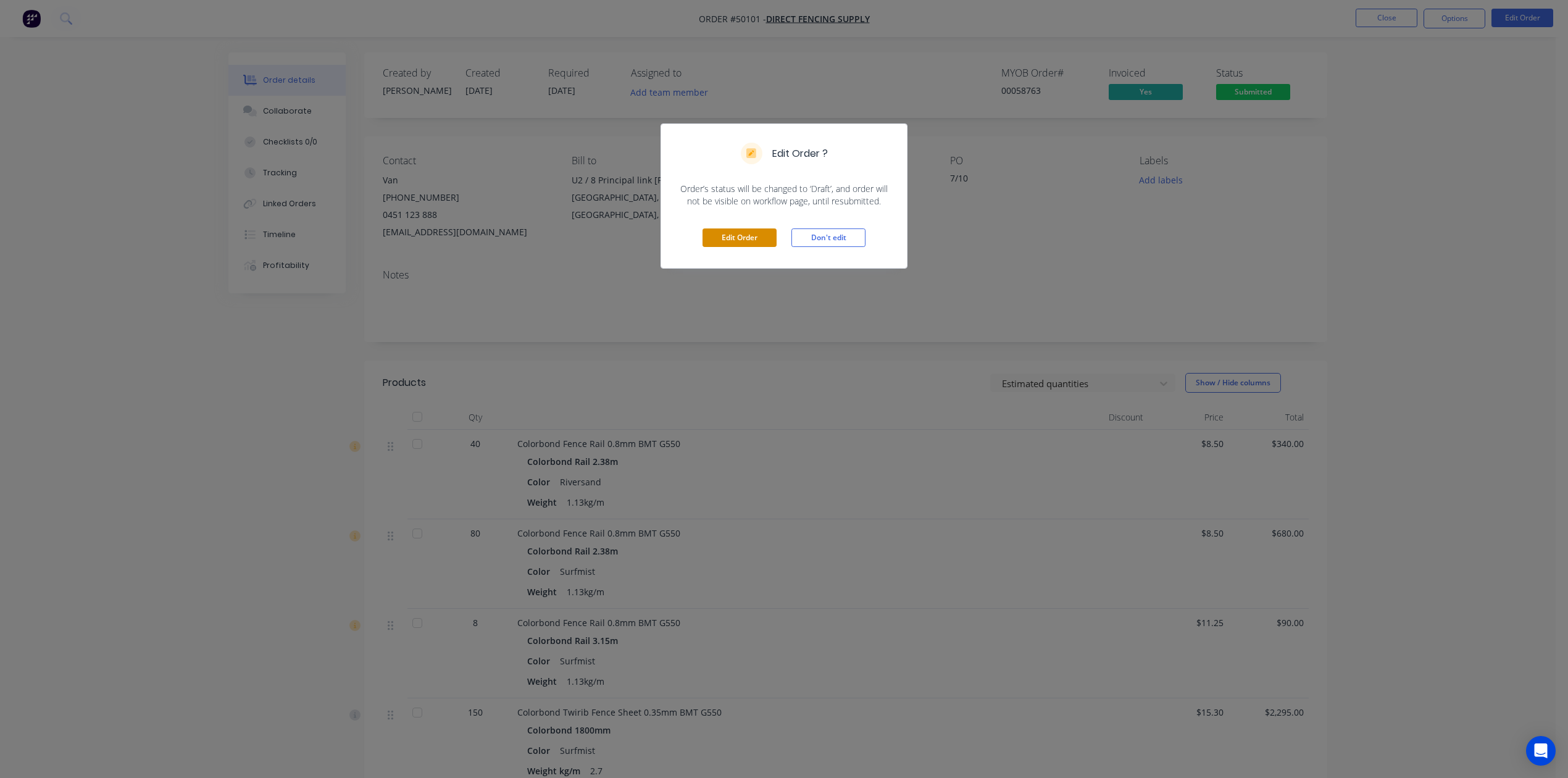
click at [736, 238] on button "Edit Order" at bounding box center [739, 238] width 74 height 19
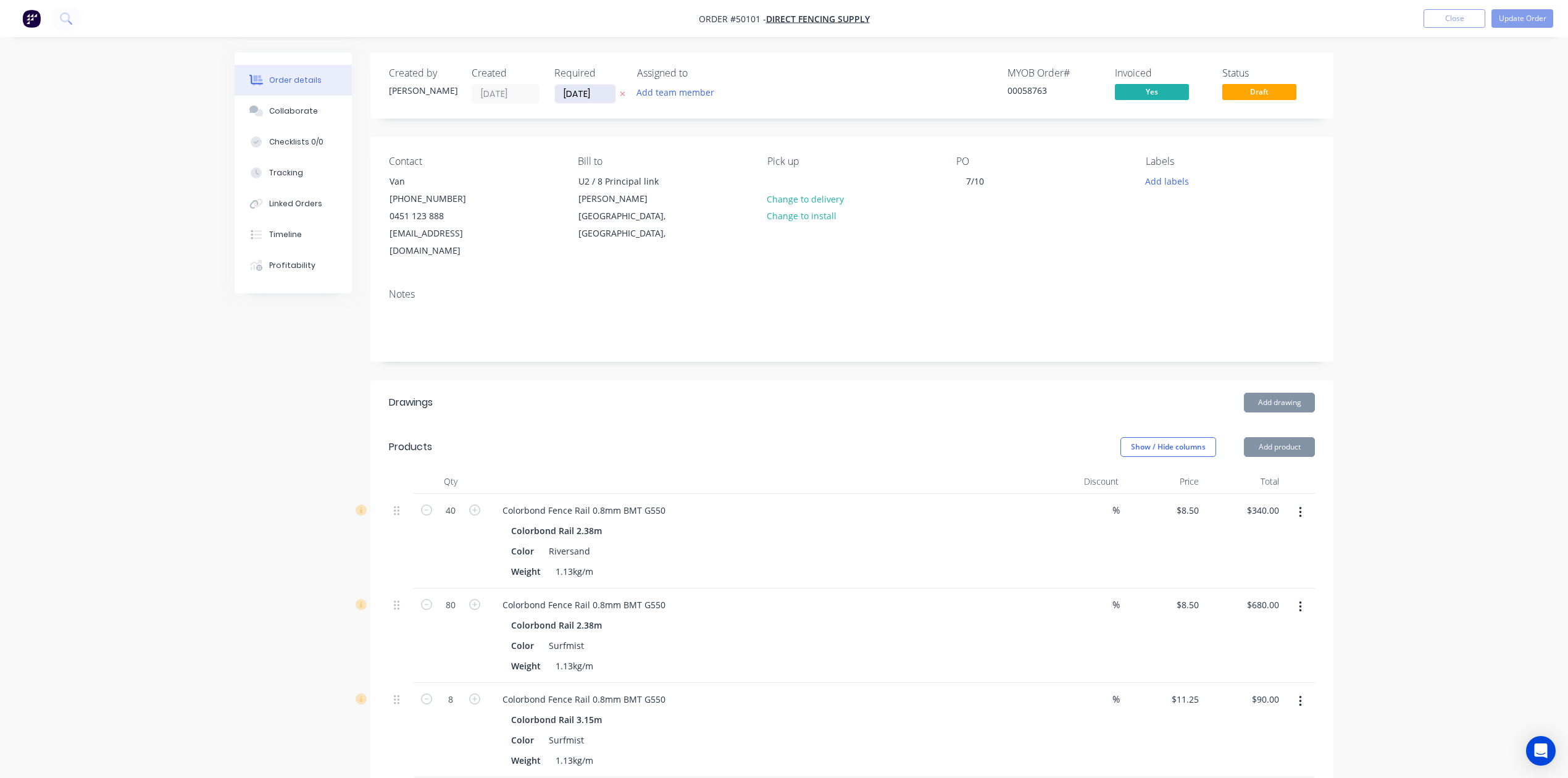
click at [574, 92] on input "[DATE]" at bounding box center [584, 94] width 60 height 19
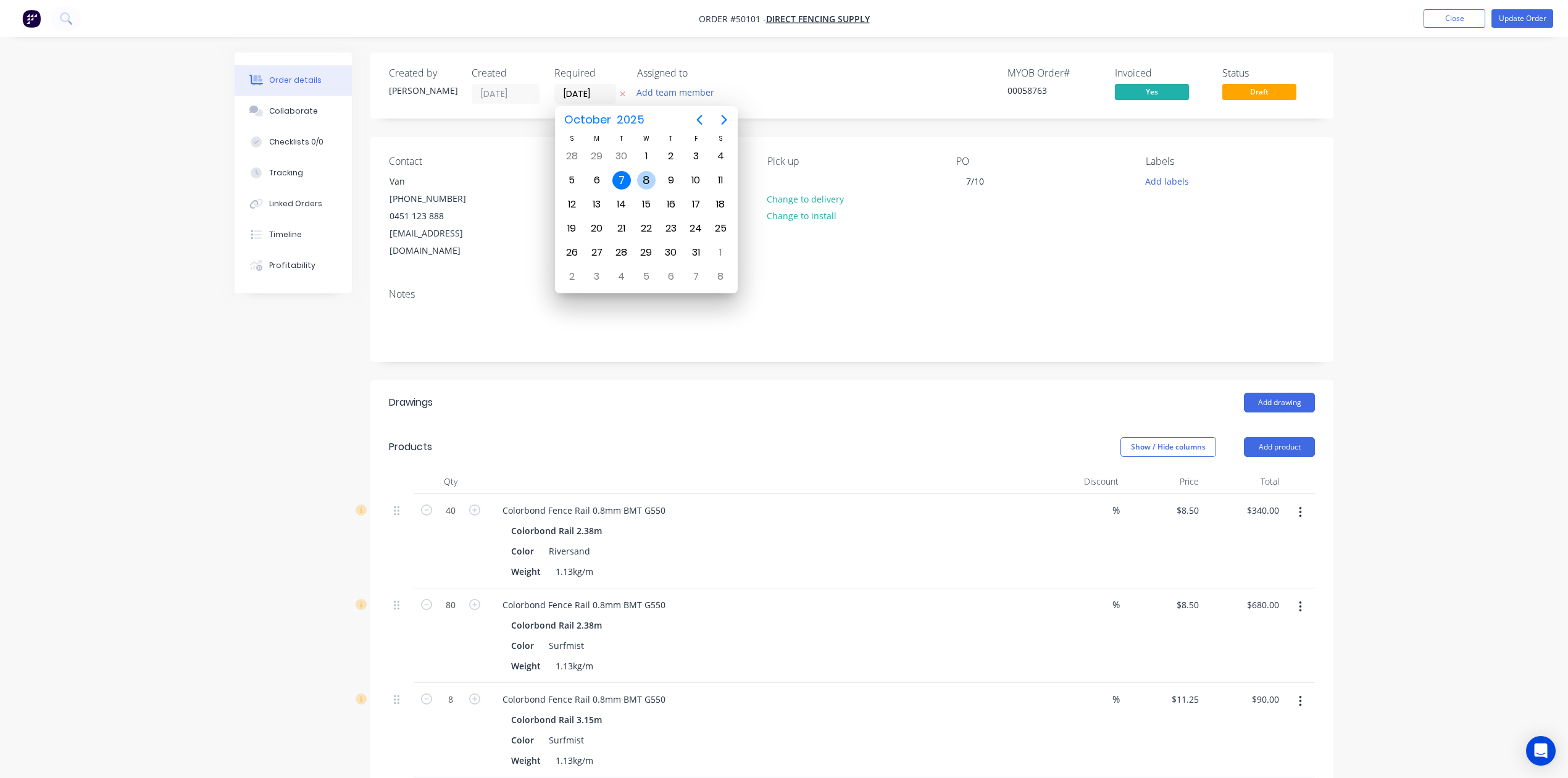
click at [647, 178] on div "8" at bounding box center [646, 181] width 19 height 19
type input "08/10/25"
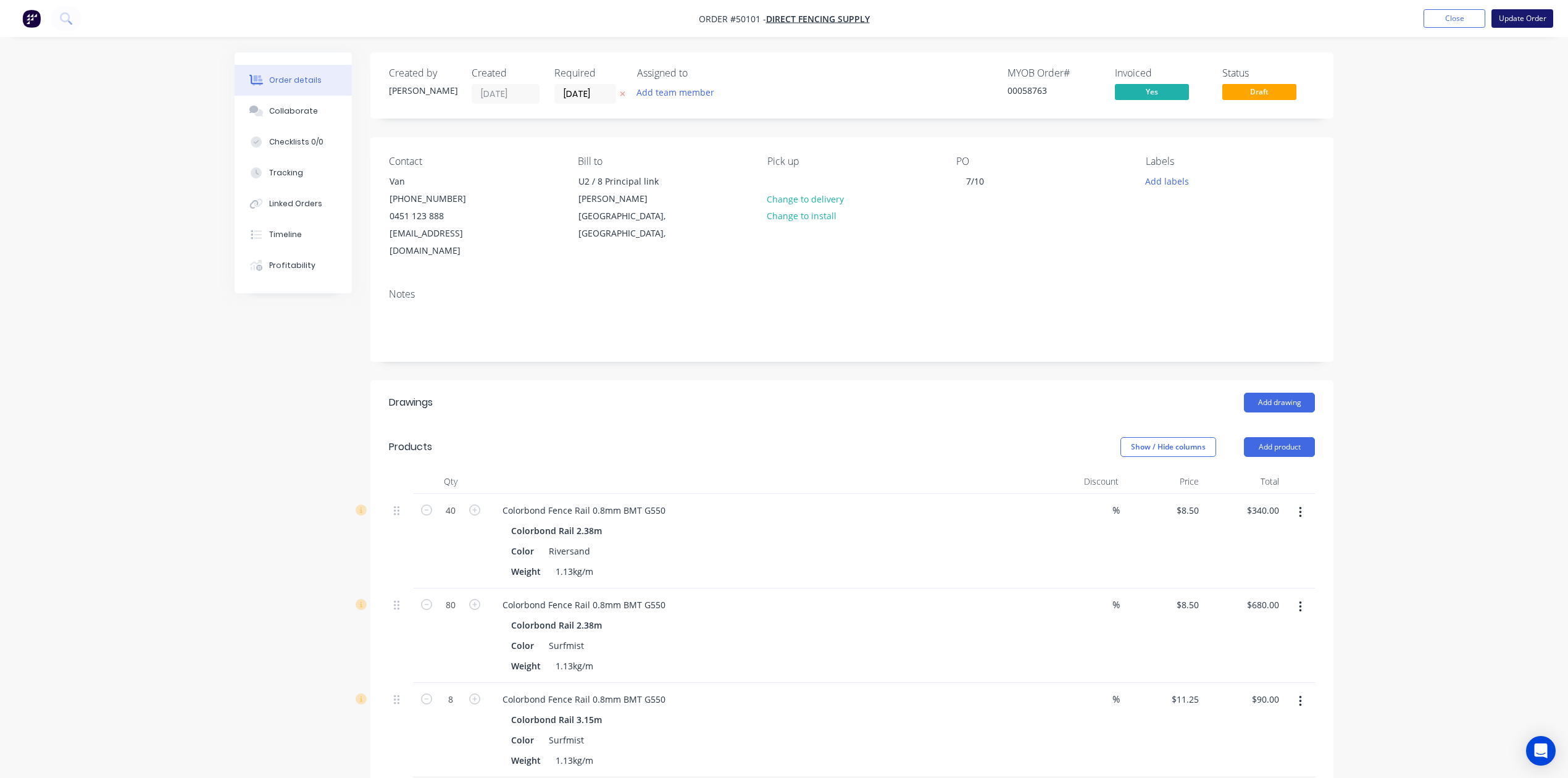
click at [1521, 17] on button "Update Order" at bounding box center [1521, 19] width 62 height 19
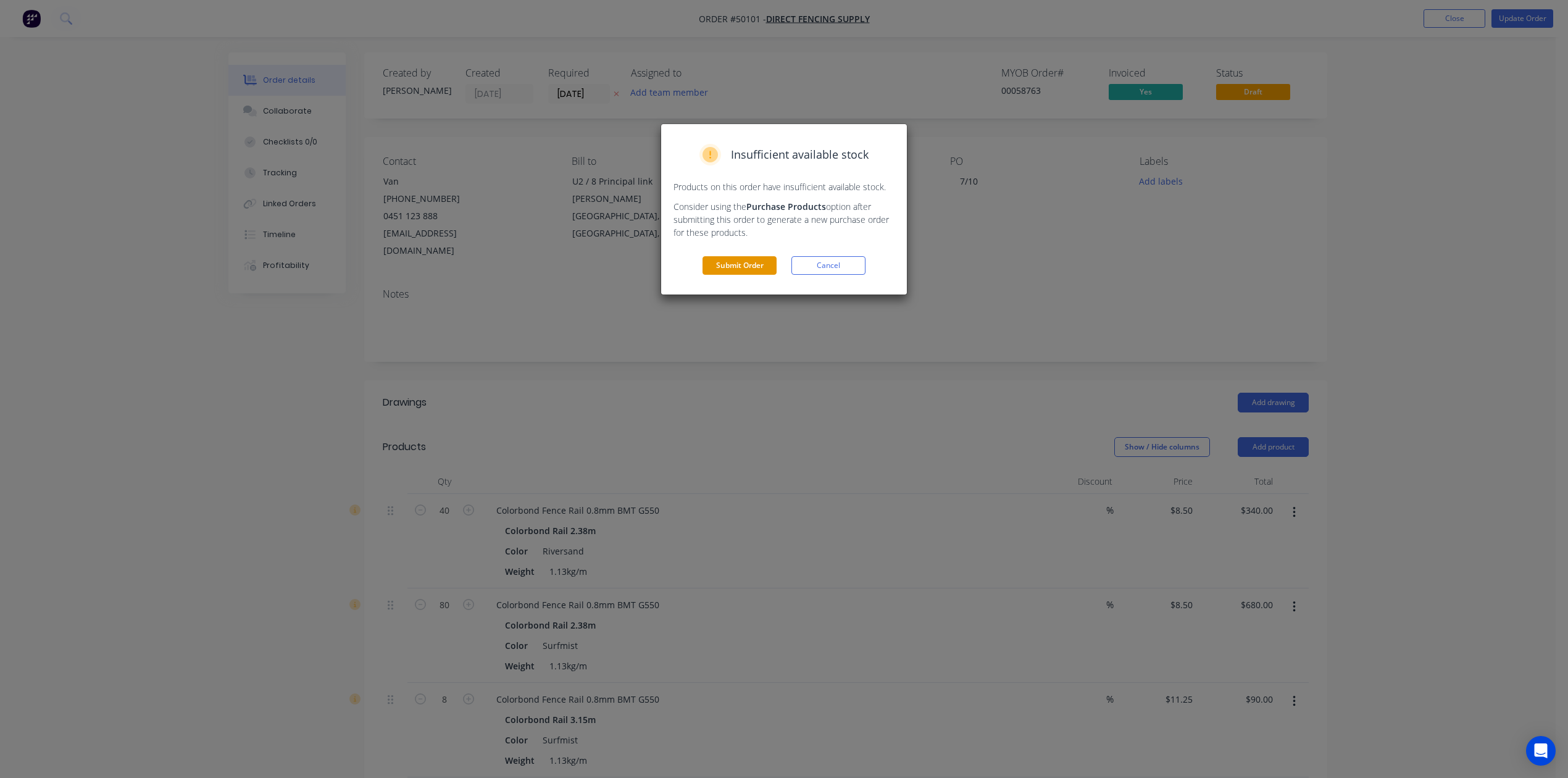
click at [753, 258] on button "Submit Order" at bounding box center [739, 266] width 74 height 19
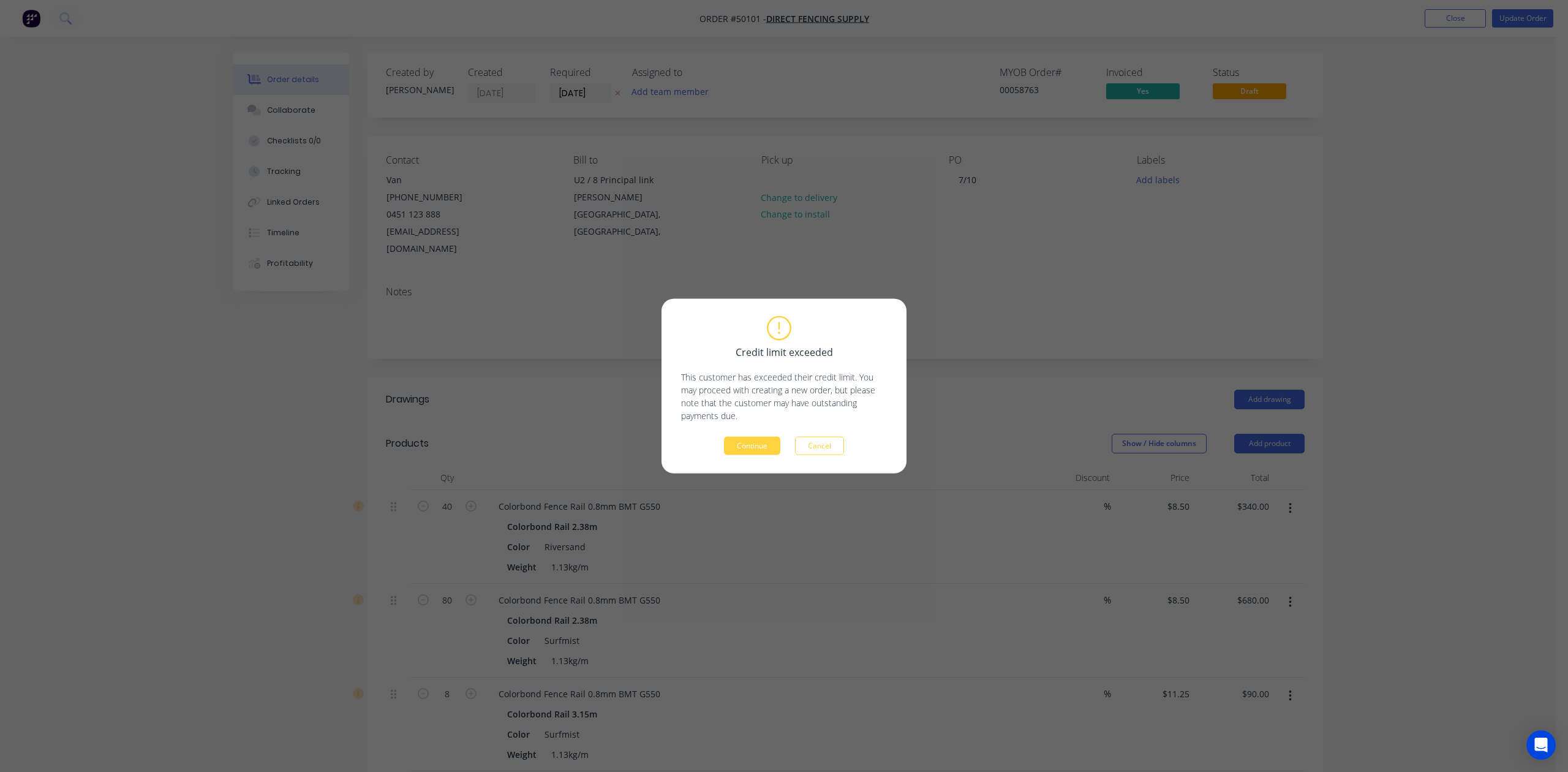
click at [748, 456] on div "Credit limit exceeded This customer has exceeded their credit limit. You may pr…" at bounding box center [784, 386] width 245 height 174
click at [748, 447] on button "Continue" at bounding box center [752, 446] width 56 height 19
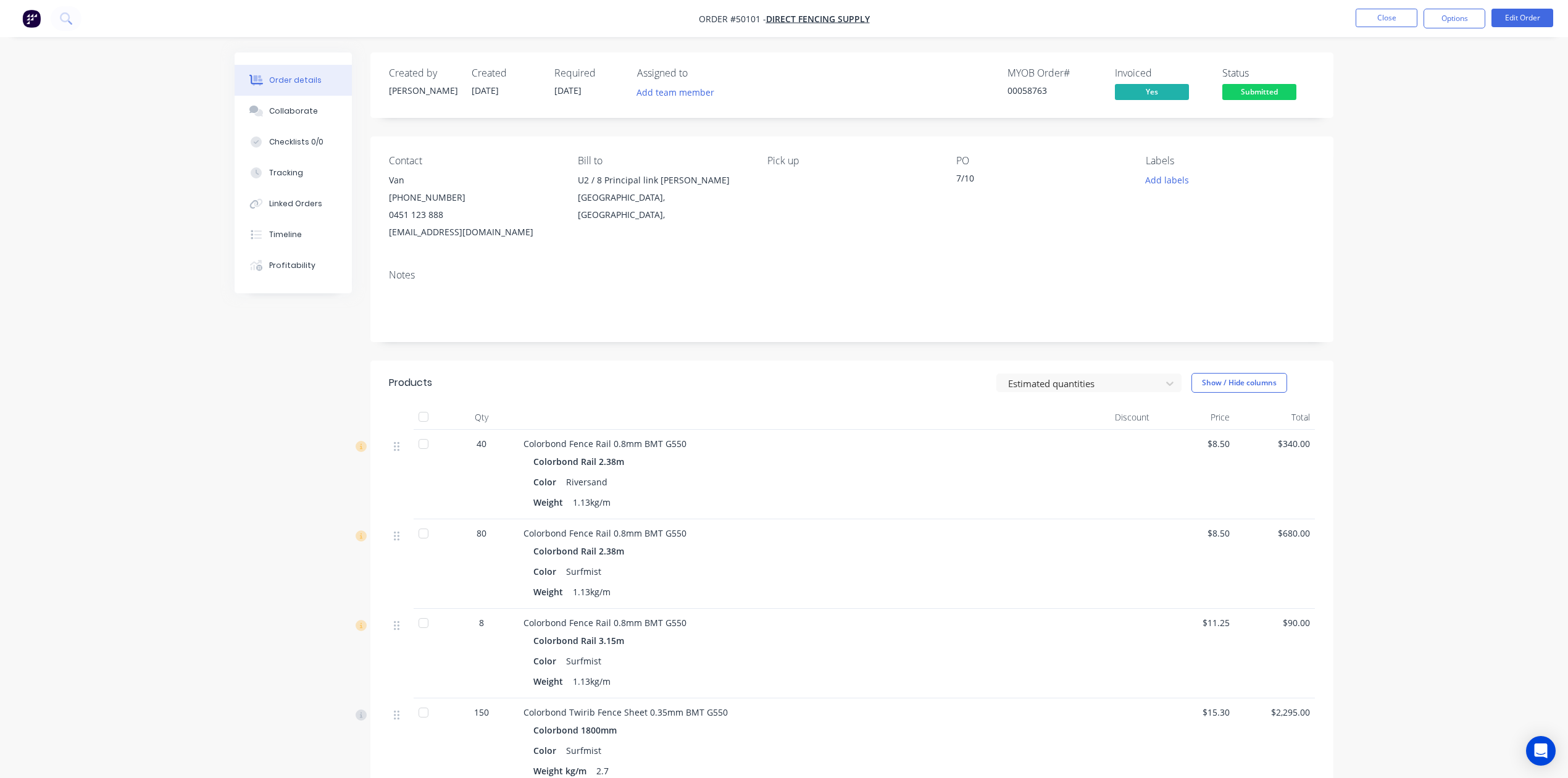
click at [1271, 92] on span "Submitted" at bounding box center [1258, 92] width 74 height 15
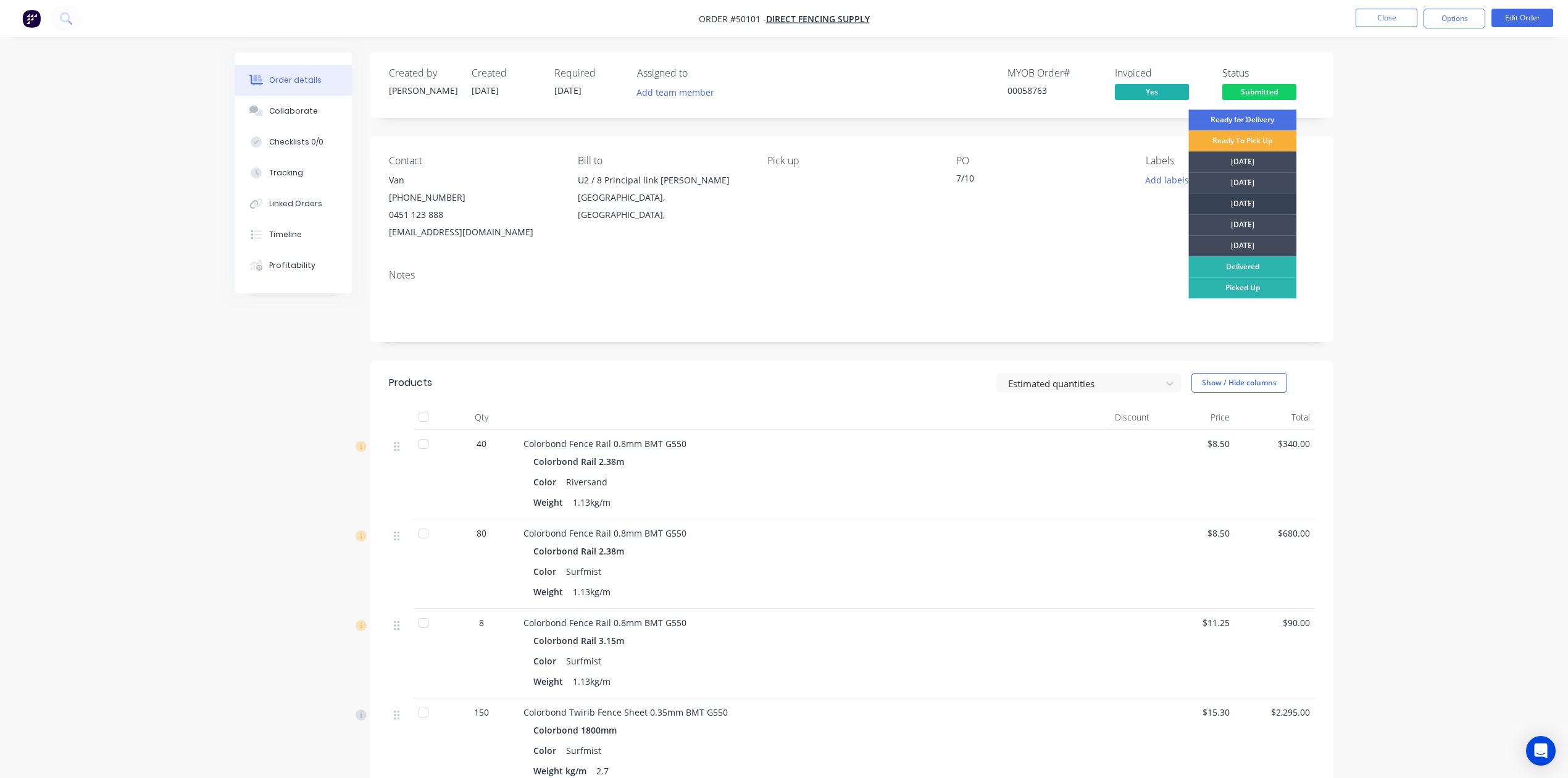
click at [1237, 199] on div "Wednesday" at bounding box center [1242, 204] width 108 height 21
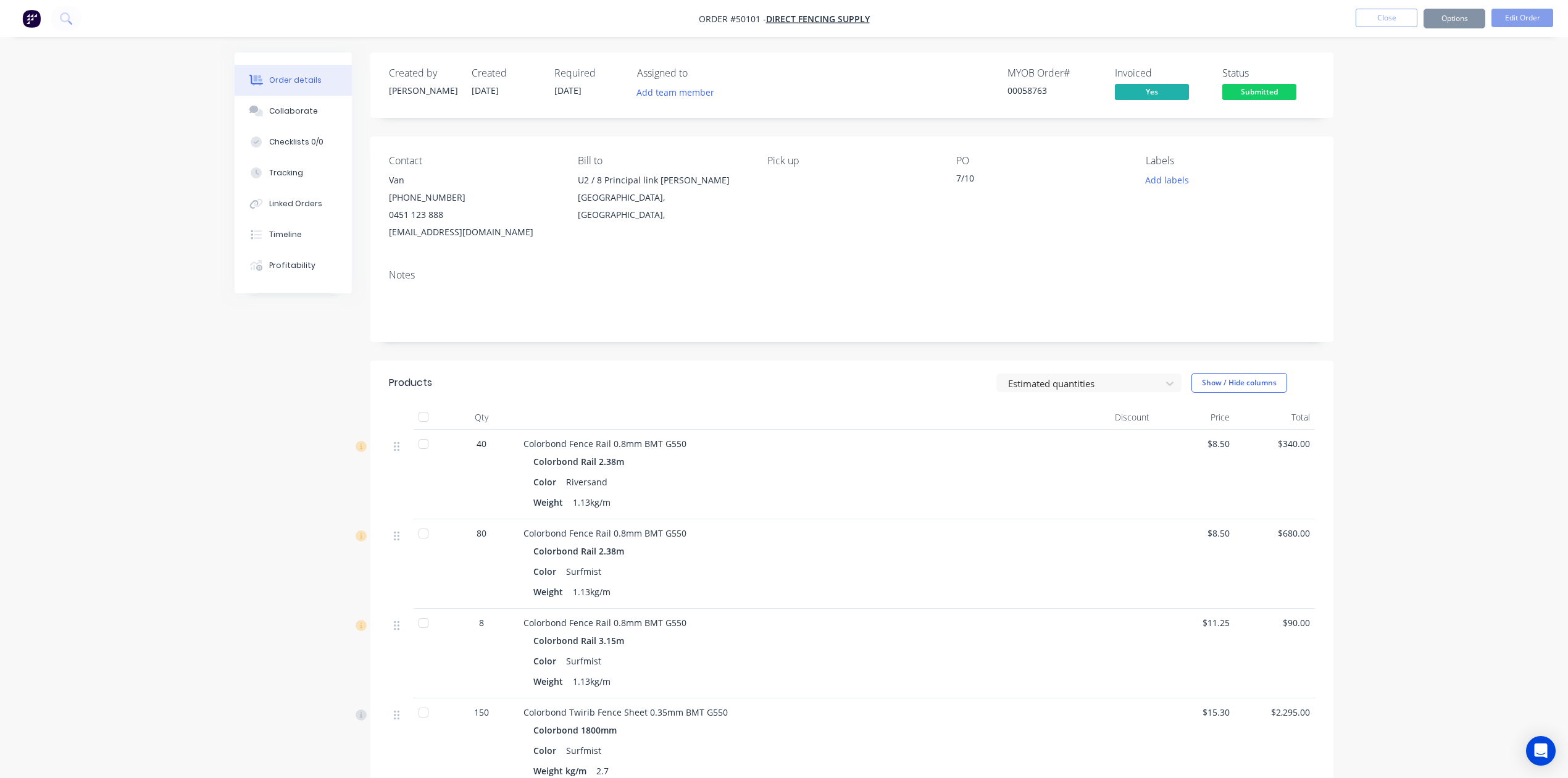
drag, startPoint x: 864, startPoint y: 219, endPoint x: 1203, endPoint y: 126, distance: 351.5
click at [869, 217] on div "Pick up" at bounding box center [851, 198] width 169 height 86
click at [1462, 19] on button "Options" at bounding box center [1454, 18] width 62 height 20
click at [1391, 169] on div "Delivery Docket" at bounding box center [1417, 173] width 114 height 18
click at [1415, 124] on div "Without pricing" at bounding box center [1417, 124] width 114 height 18
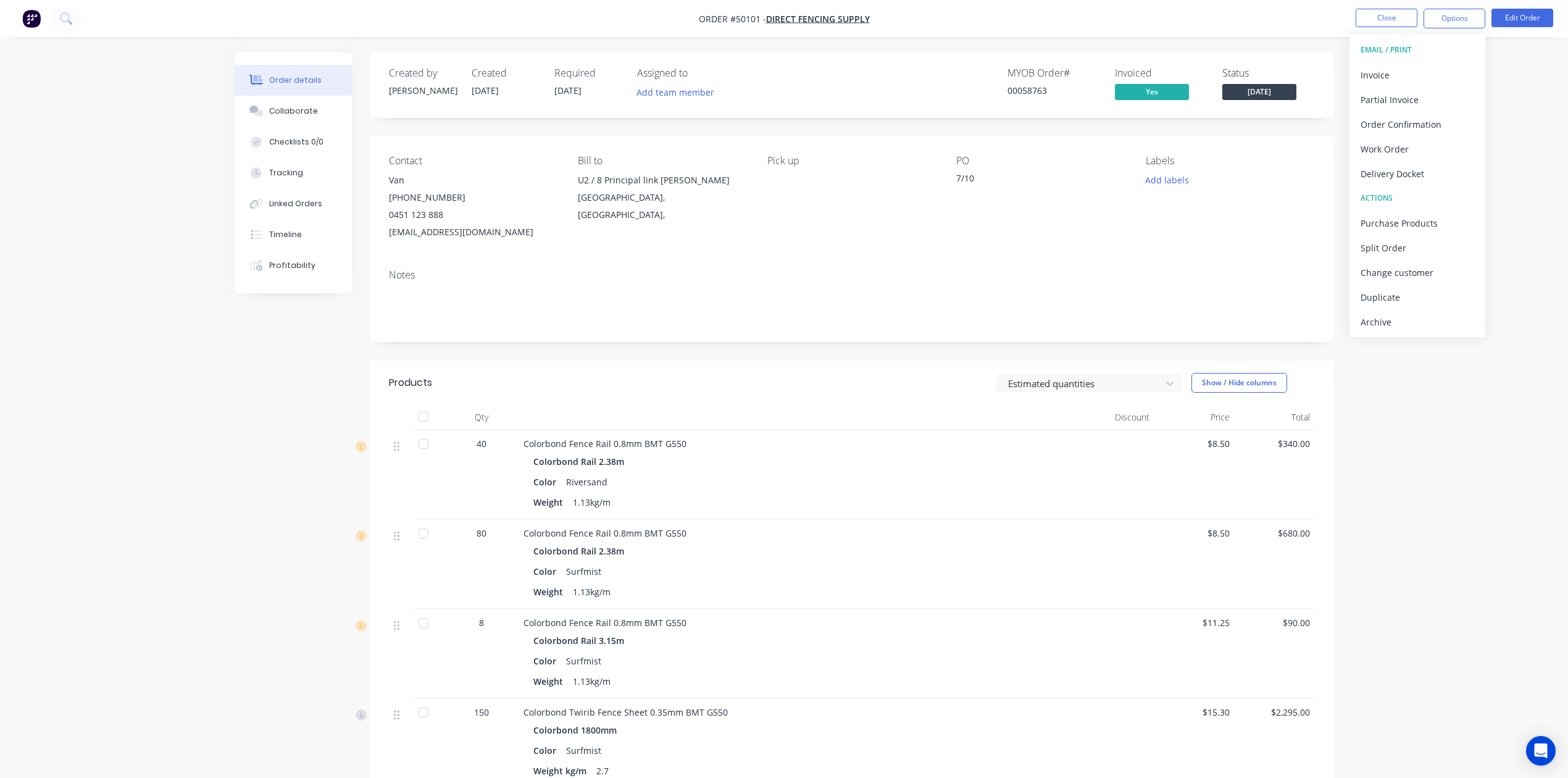
click at [890, 502] on div "Weight 1.13kg/m" at bounding box center [796, 502] width 526 height 18
click at [924, 277] on div "Notes" at bounding box center [852, 275] width 926 height 12
click at [1403, 19] on button "Close" at bounding box center [1386, 18] width 62 height 19
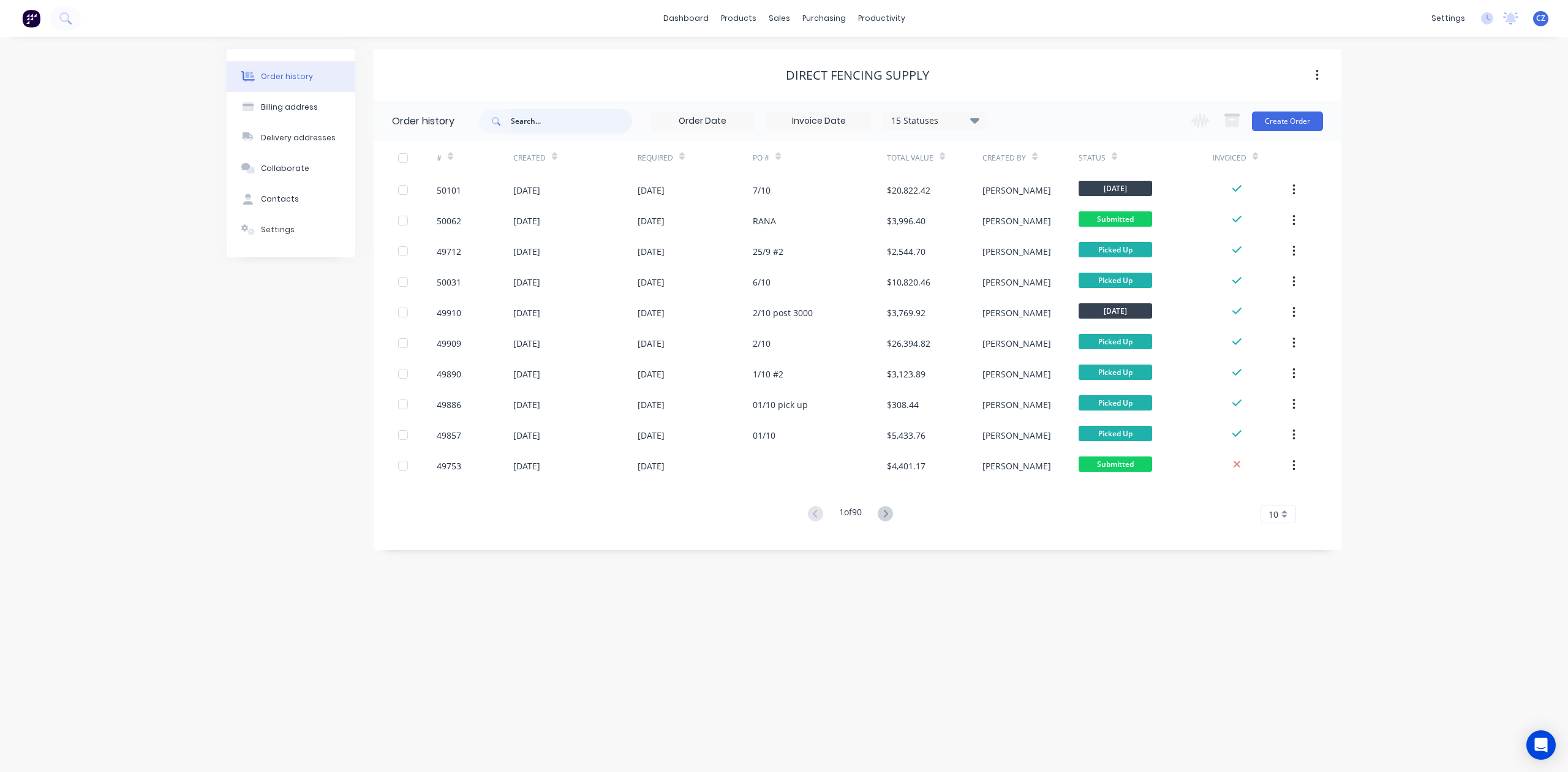
click at [560, 120] on input "text" at bounding box center [571, 121] width 121 height 24
type input "50104"
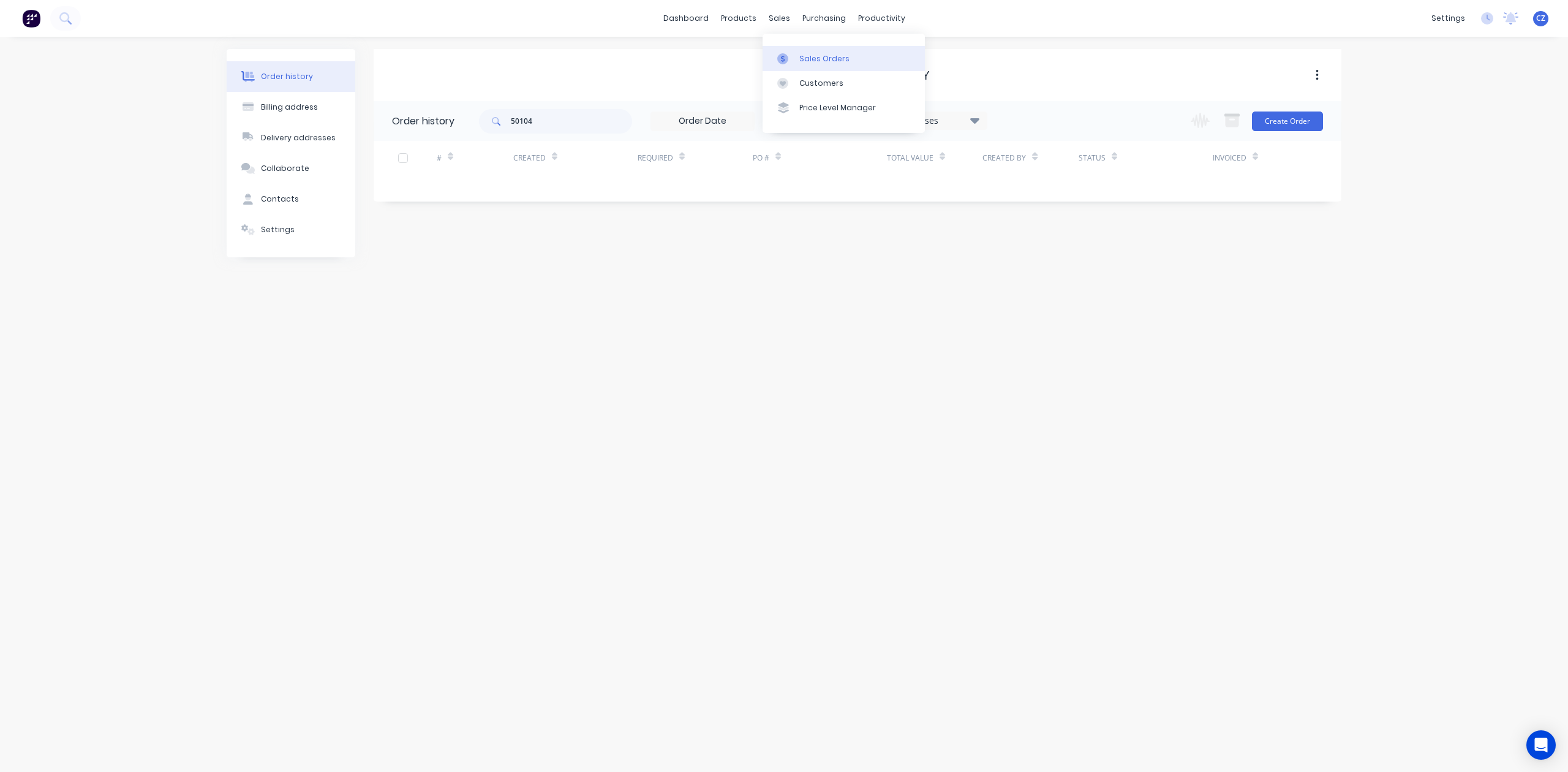
click at [792, 55] on div at bounding box center [787, 58] width 19 height 11
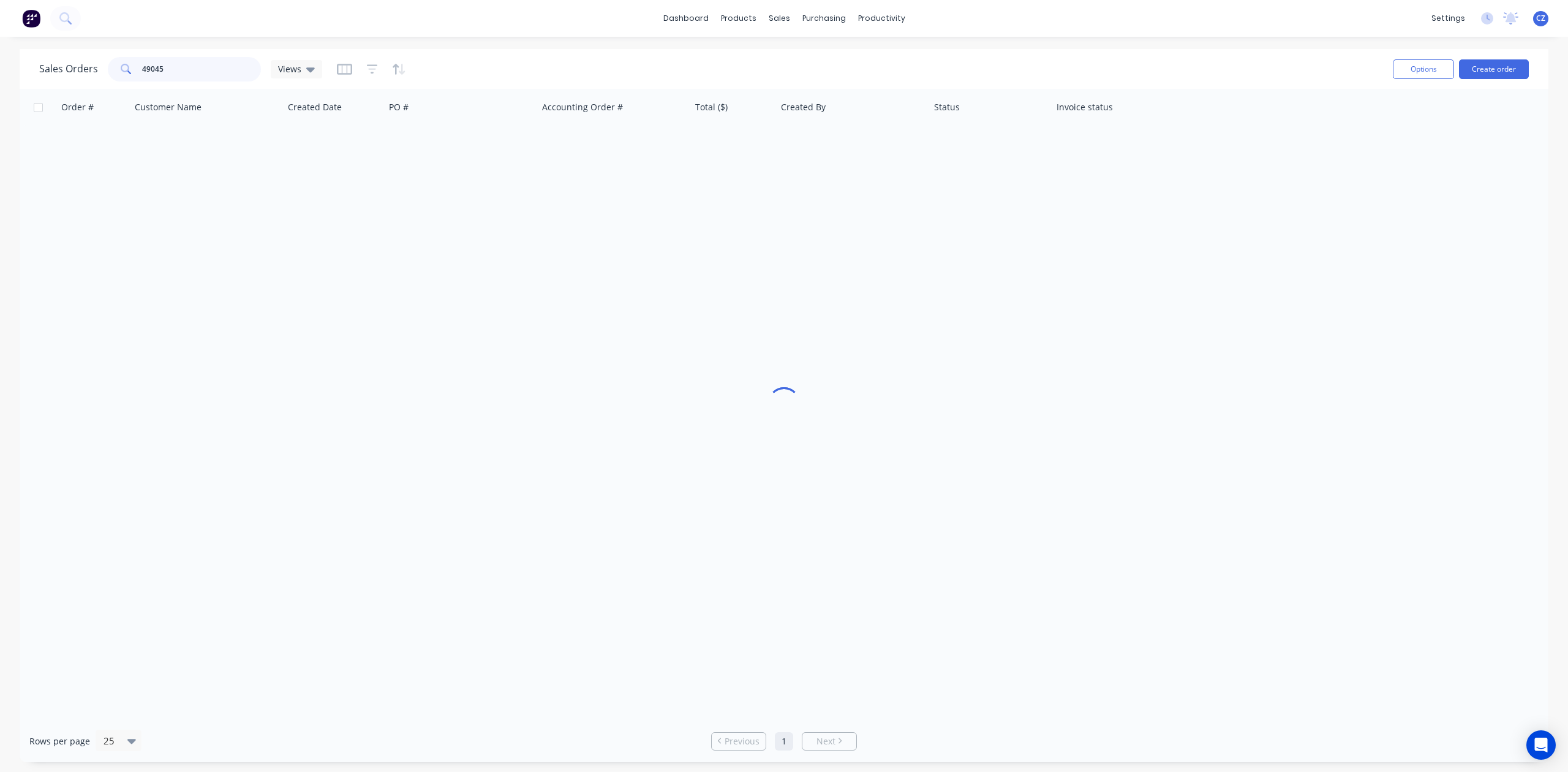
drag, startPoint x: 223, startPoint y: 73, endPoint x: 89, endPoint y: 73, distance: 134.0
click at [89, 73] on div "Sales Orders 49045 Views" at bounding box center [181, 69] width 283 height 24
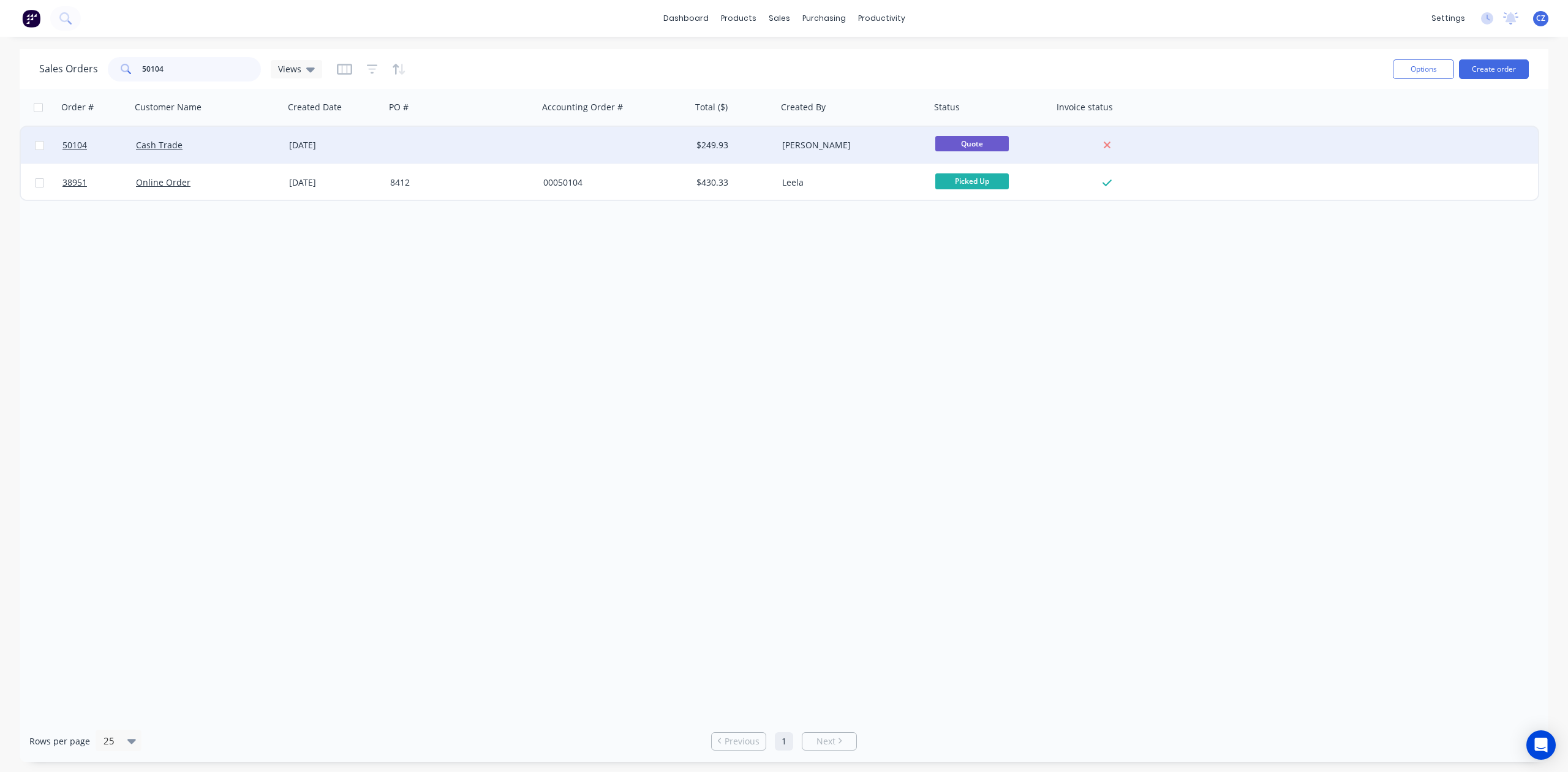
type input "50104"
click at [470, 150] on div at bounding box center [462, 146] width 153 height 37
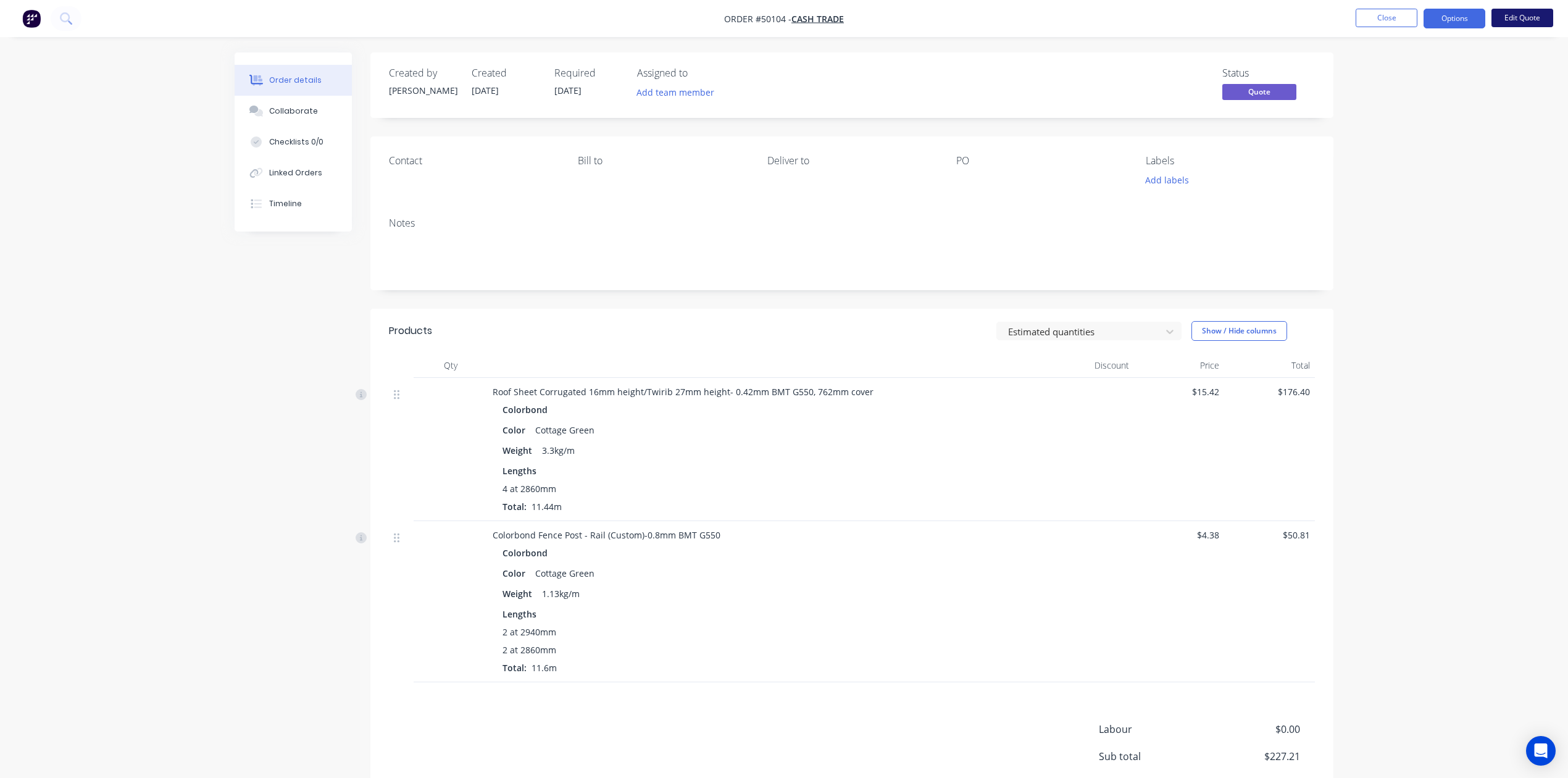
click at [1504, 14] on button "Edit Quote" at bounding box center [1521, 18] width 62 height 19
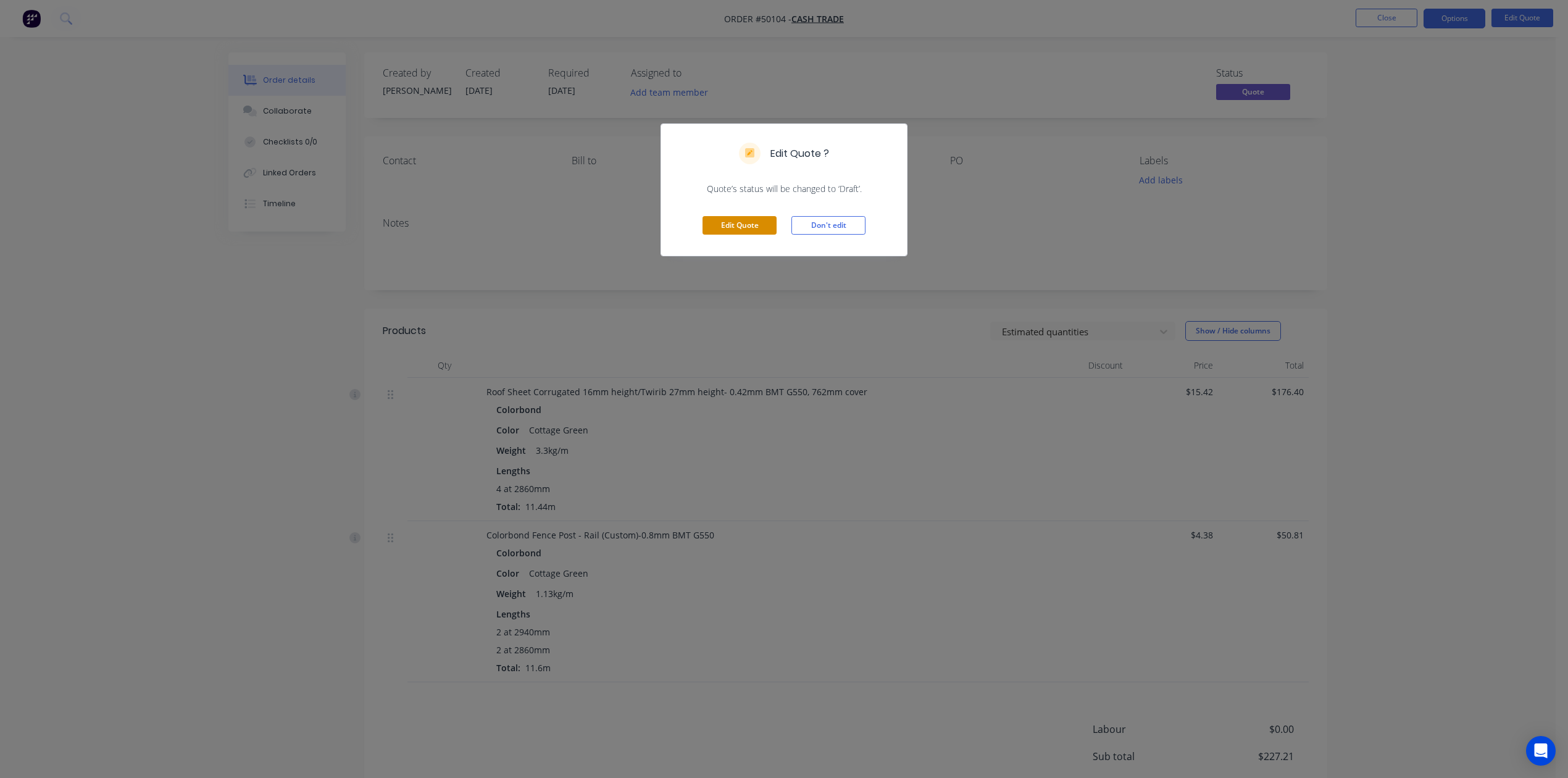
click at [727, 222] on button "Edit Quote" at bounding box center [739, 226] width 74 height 19
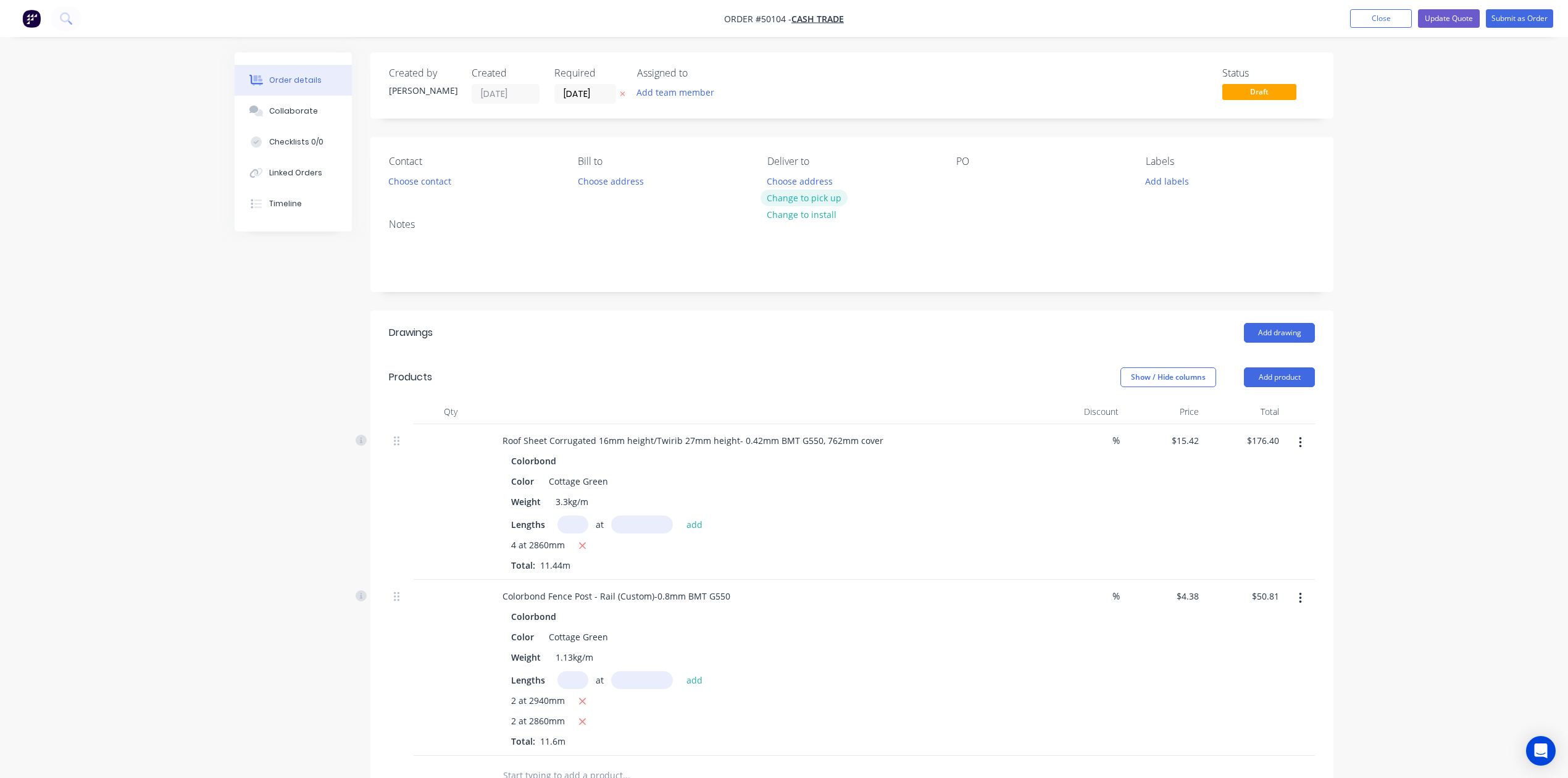
click at [801, 200] on button "Change to pick up" at bounding box center [804, 198] width 87 height 17
click at [425, 184] on button "Choose contact" at bounding box center [421, 181] width 76 height 17
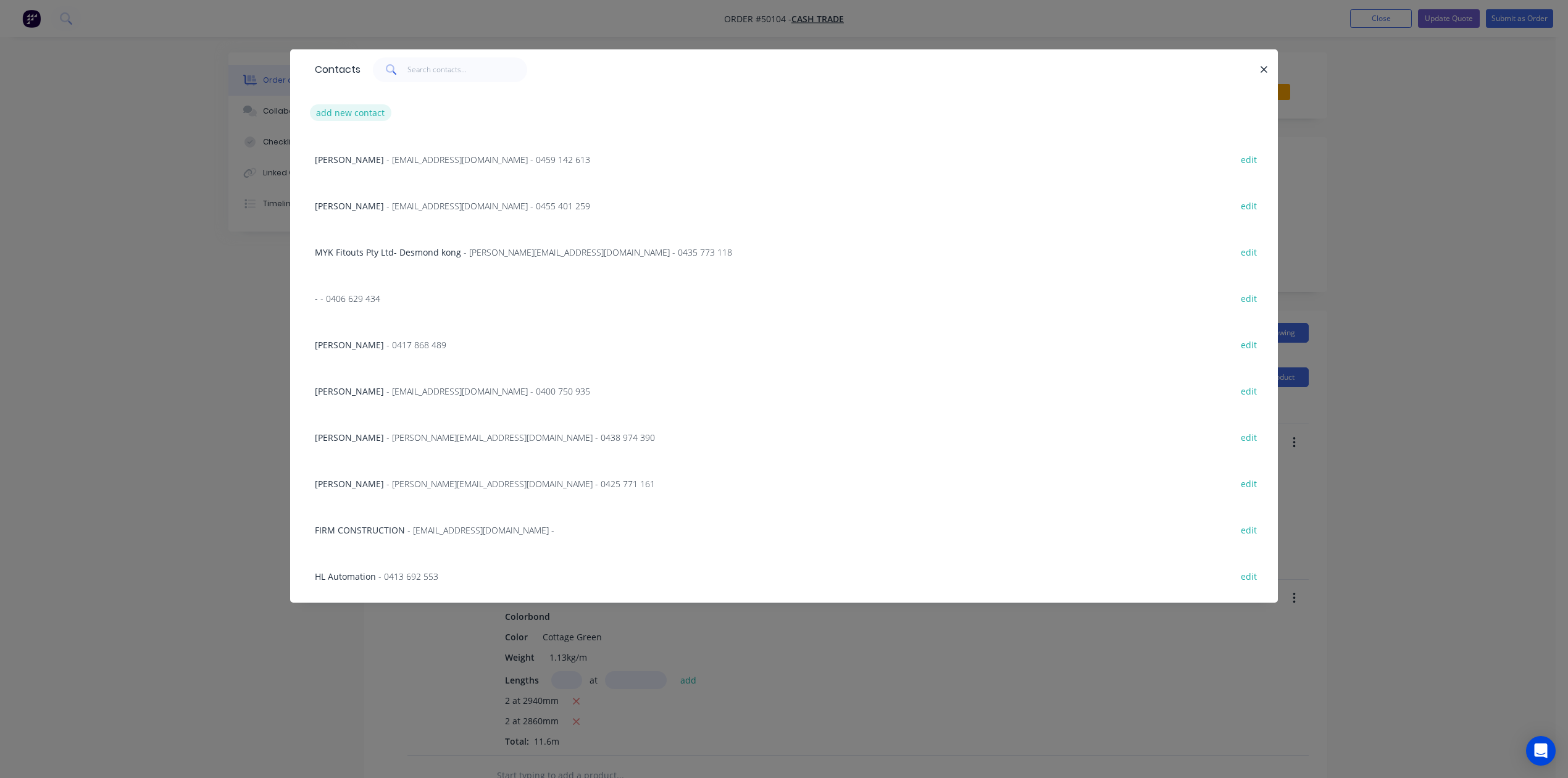
click at [339, 112] on button "add new contact" at bounding box center [350, 113] width 81 height 17
select select "AU"
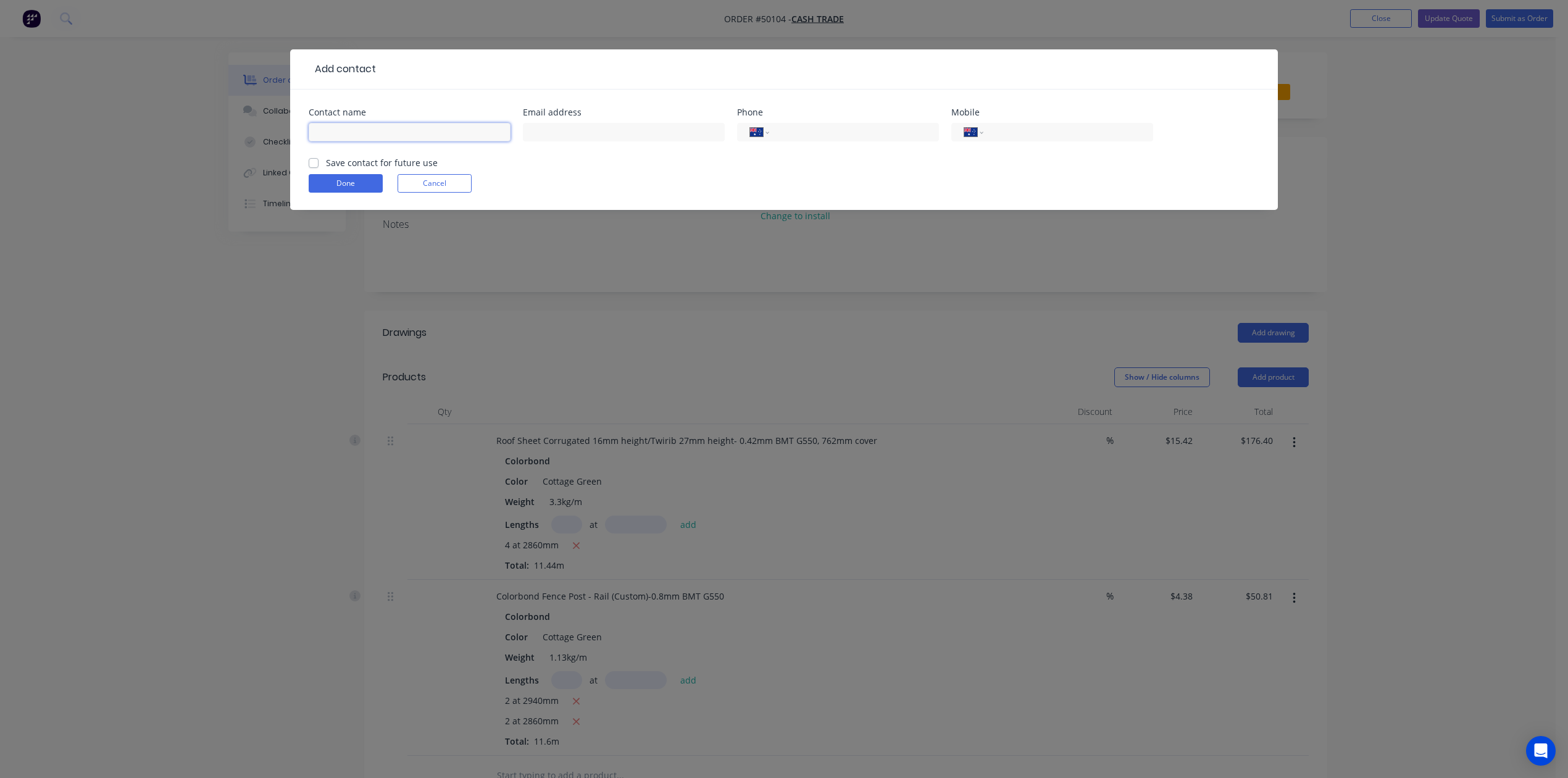
click at [460, 132] on input "text" at bounding box center [410, 132] width 202 height 19
type input "SSS Designer Build Constructions"
click at [881, 135] on input "tel" at bounding box center [851, 132] width 148 height 14
click at [1005, 129] on input "tel" at bounding box center [1066, 132] width 148 height 14
type input "0421 187 118"
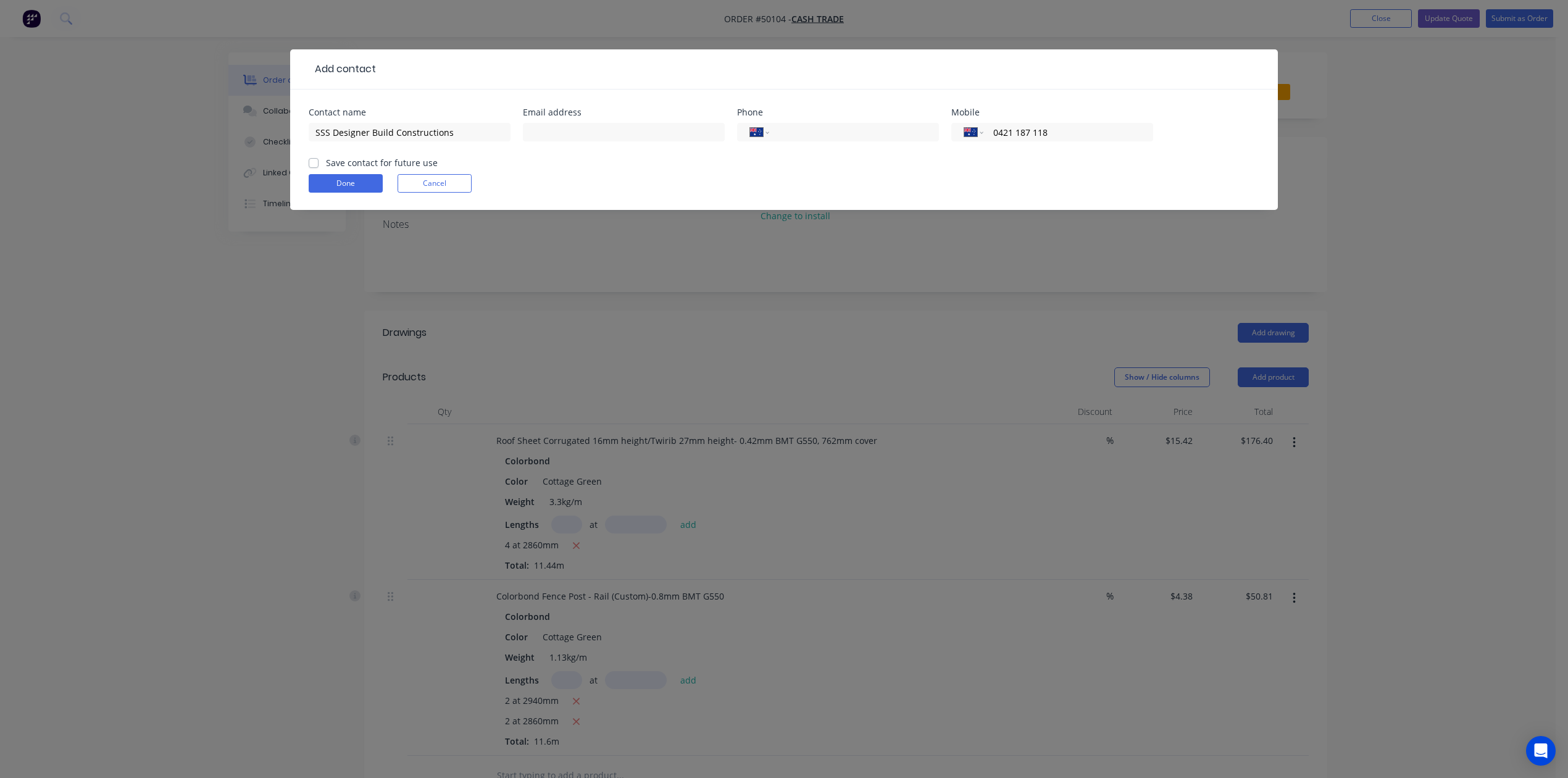
click at [967, 165] on form "Contact name SSS Designer Build Constructions Email address Phone International…" at bounding box center [784, 159] width 951 height 102
click at [317, 182] on button "Done" at bounding box center [345, 183] width 74 height 19
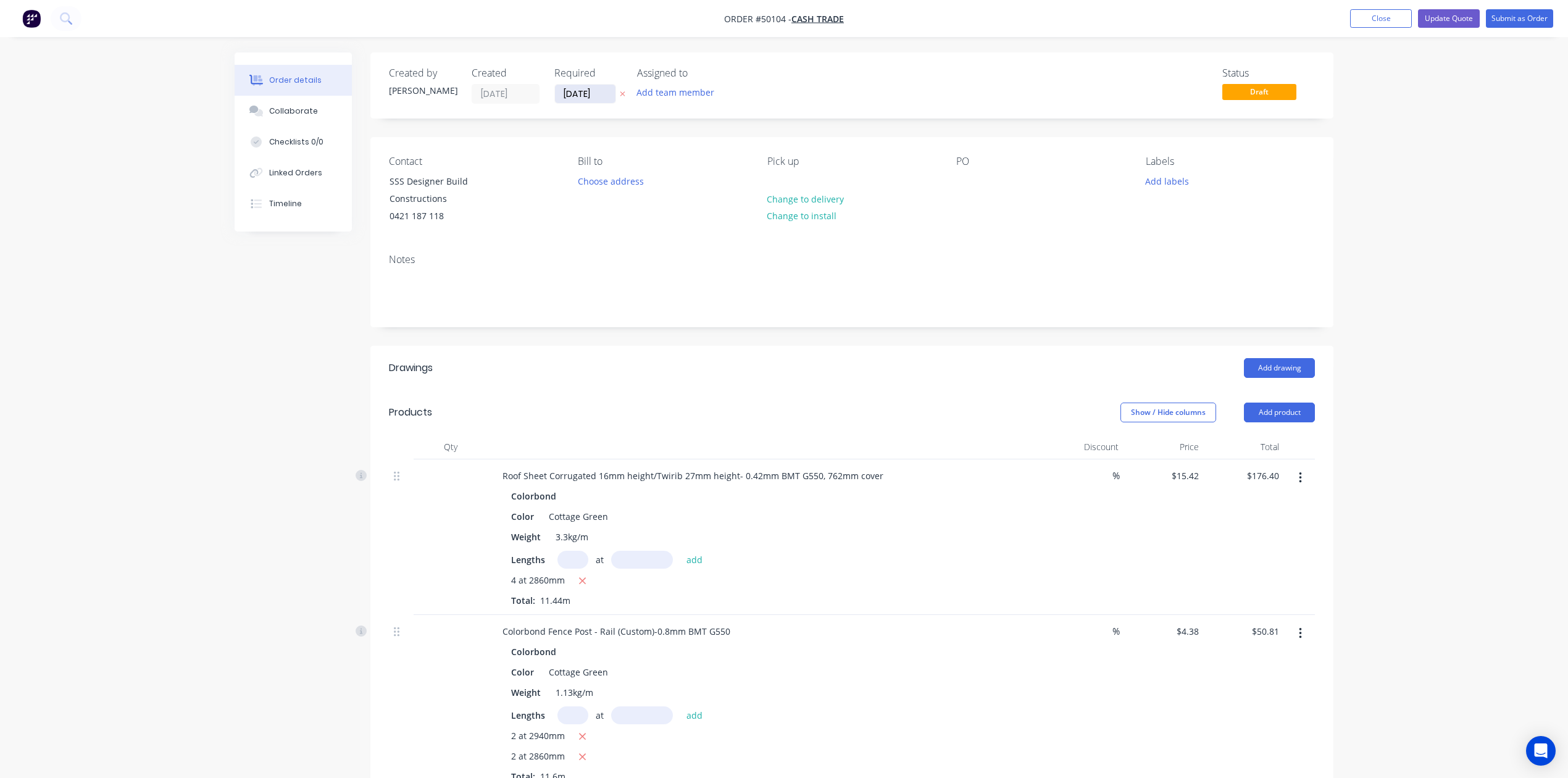
click at [591, 90] on input "[DATE]" at bounding box center [584, 94] width 60 height 19
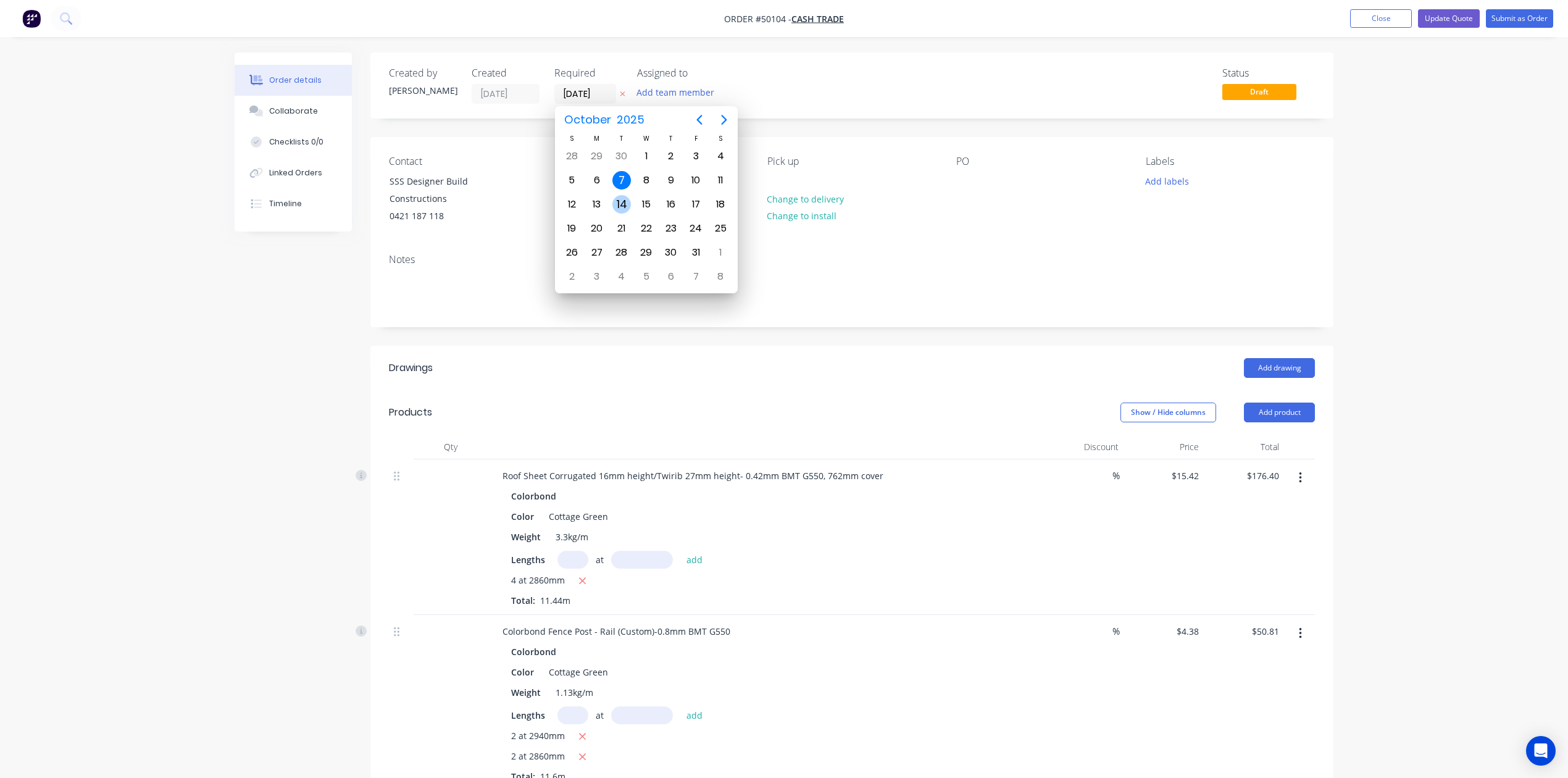
click at [623, 201] on div "14" at bounding box center [622, 204] width 19 height 19
type input "14/10/25"
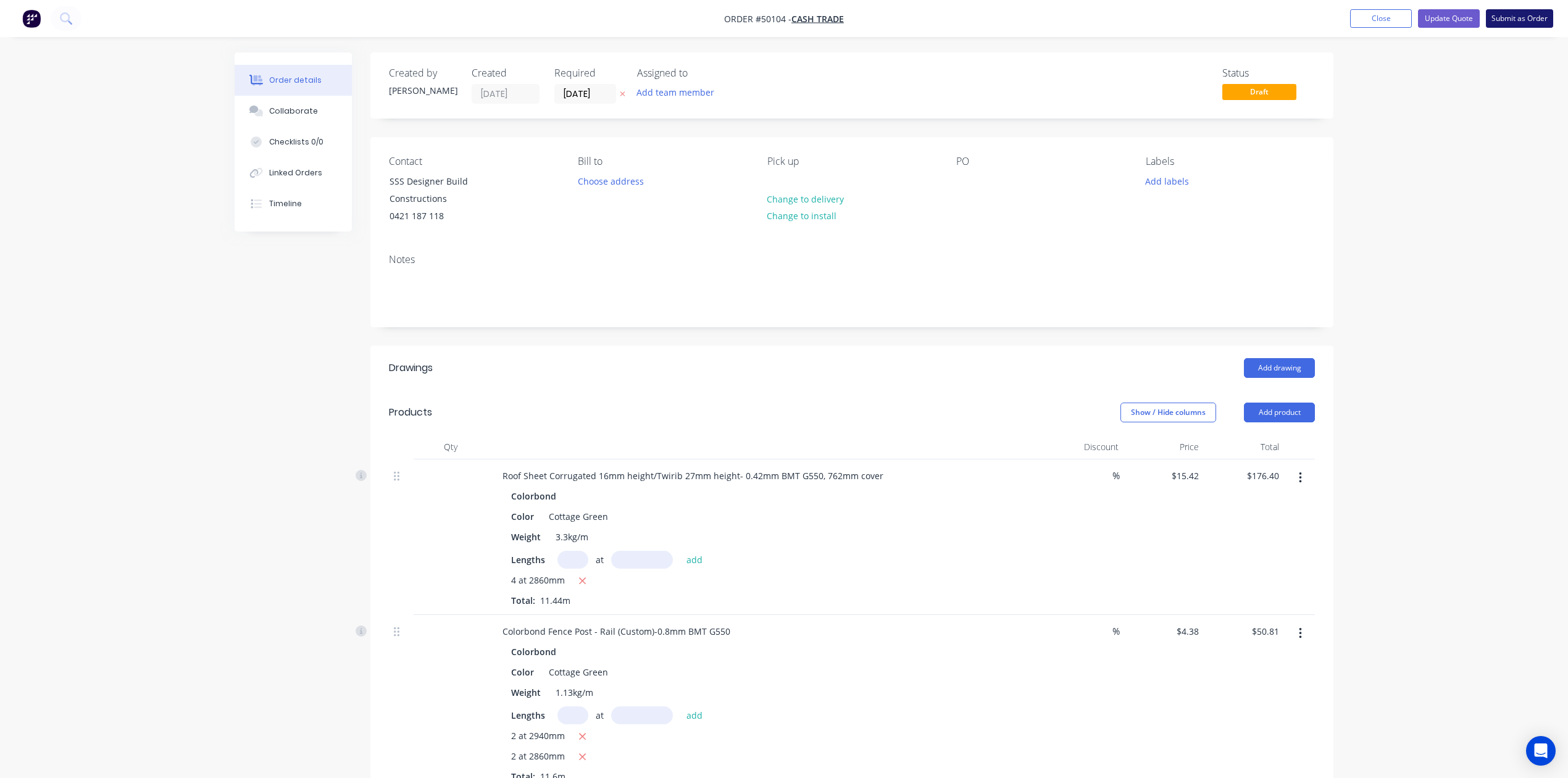
click at [1526, 19] on button "Submit as Order" at bounding box center [1519, 19] width 67 height 19
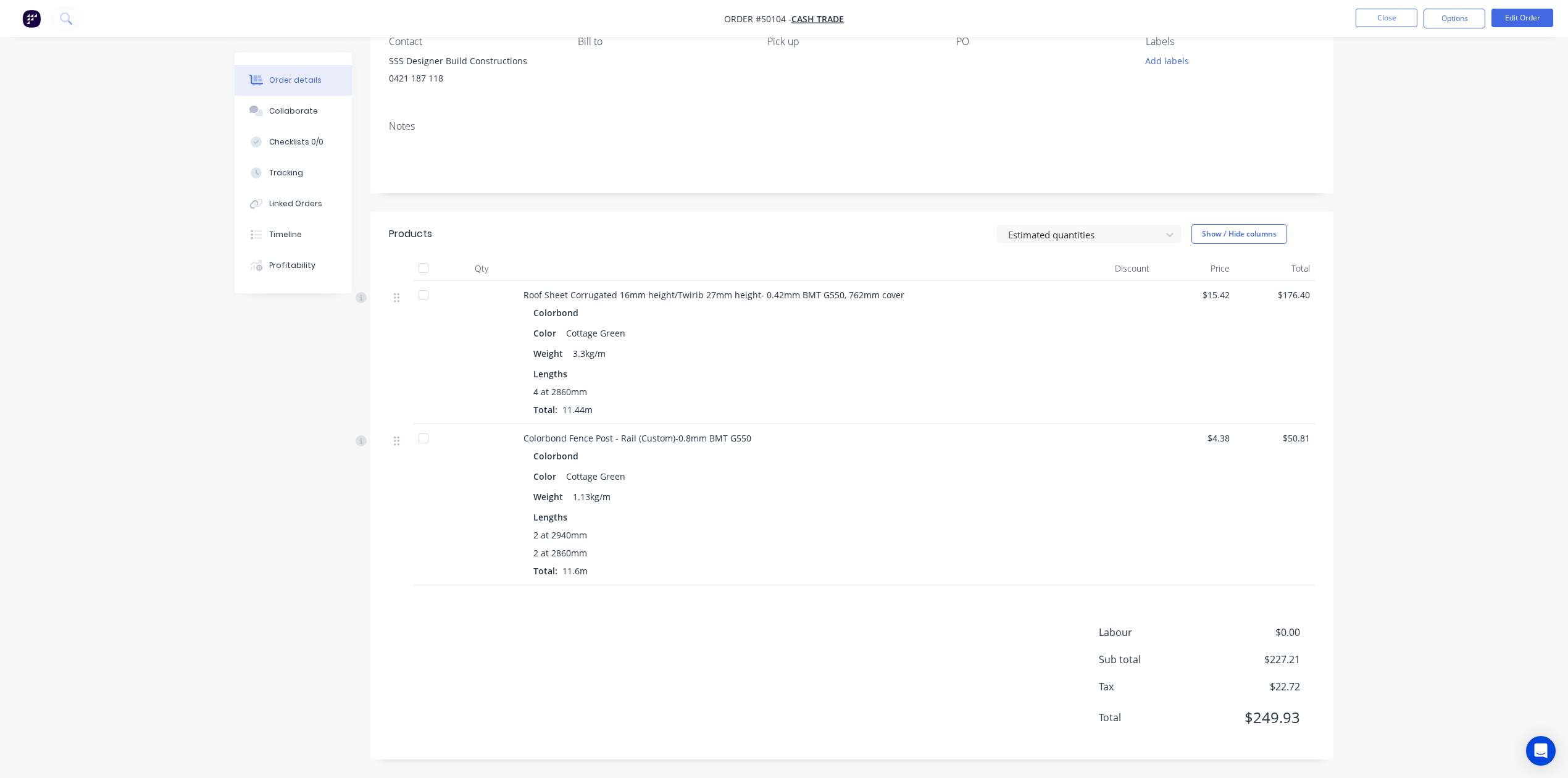
scroll to position [37, 0]
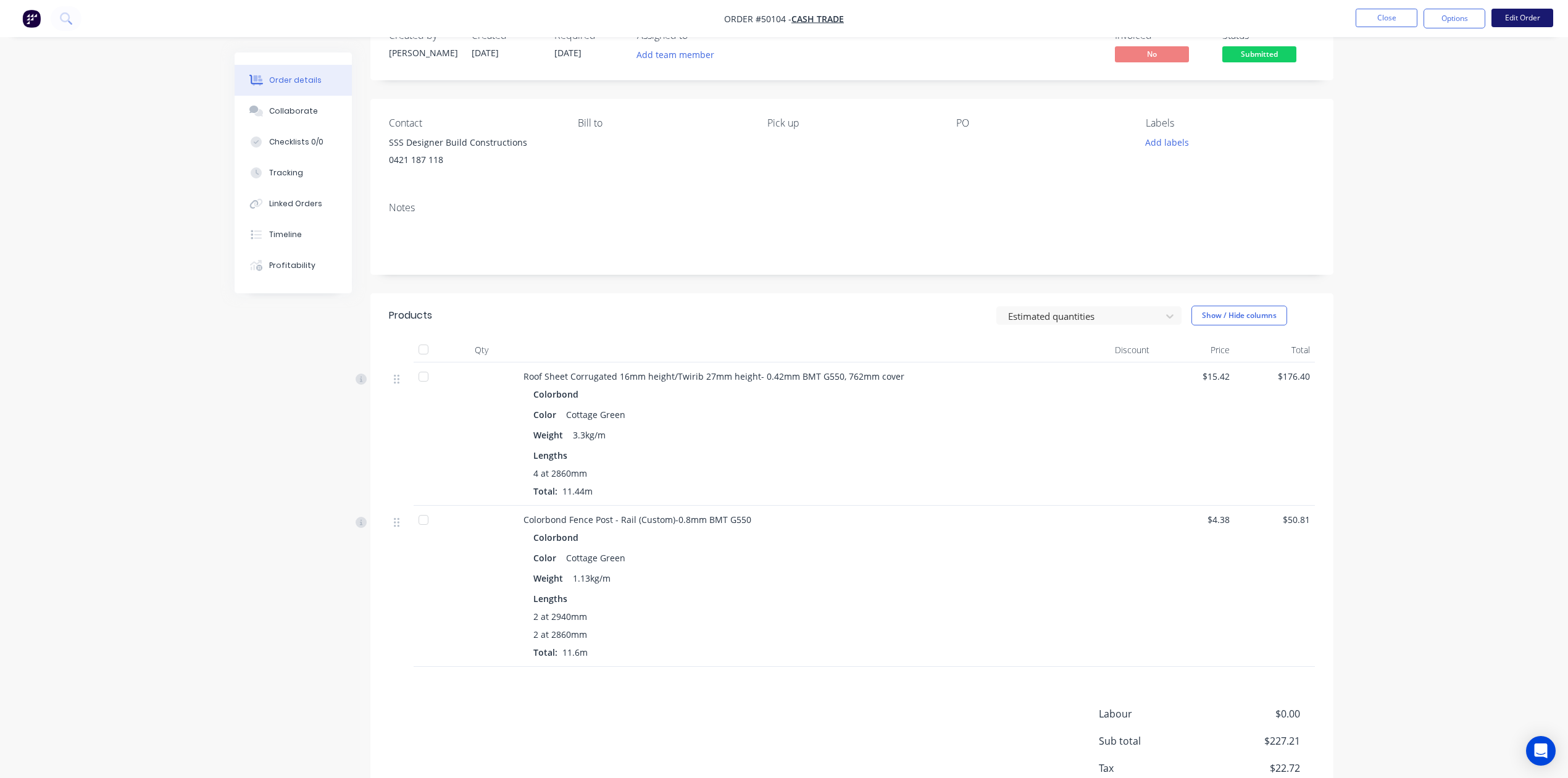
click at [1548, 14] on button "Edit Order" at bounding box center [1521, 18] width 62 height 19
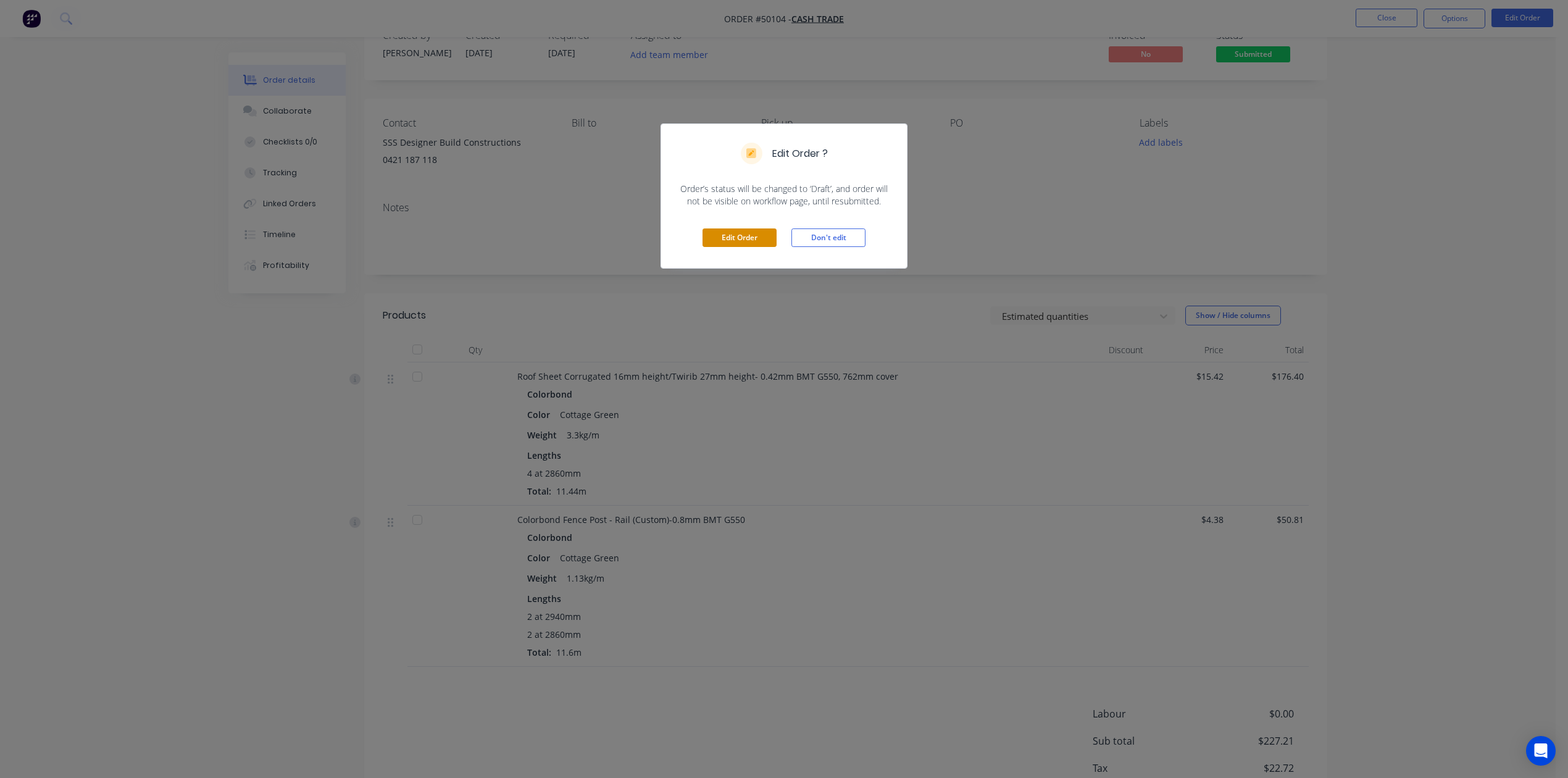
click at [738, 242] on button "Edit Order" at bounding box center [739, 238] width 74 height 19
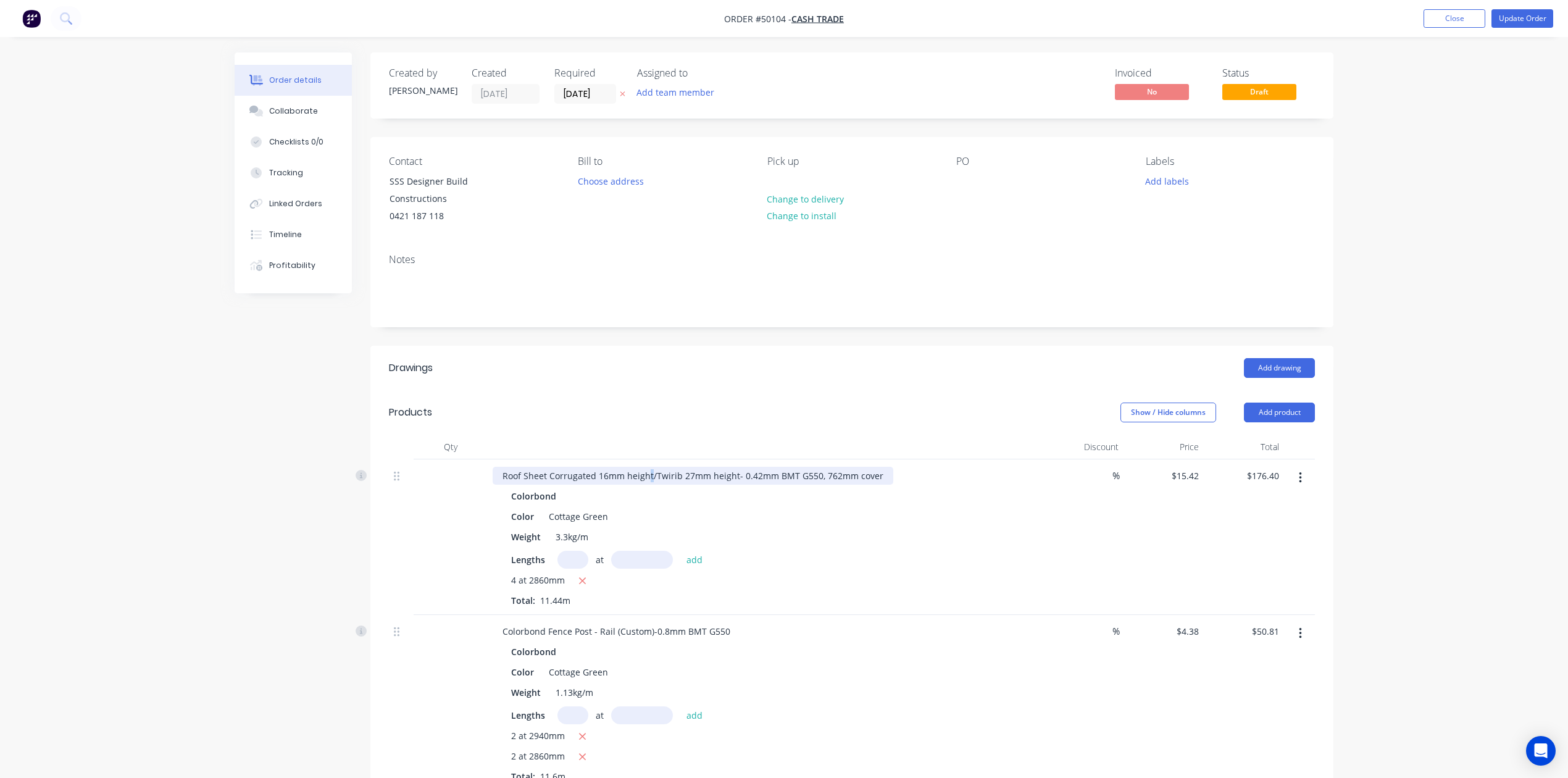
click at [645, 479] on div "Roof Sheet Corrugated 16mm height/Twirib 27mm height- 0.42mm BMT G550, 762mm co…" at bounding box center [693, 475] width 400 height 18
drag, startPoint x: 652, startPoint y: 474, endPoint x: 550, endPoint y: 462, distance: 102.7
click at [549, 469] on div "Roof Sheet Corrugated 16mm height/Twirib 27mm height- 0.42mm BMT G550, 762mm co…" at bounding box center [693, 475] width 400 height 18
click at [648, 378] on div "Add drawing" at bounding box center [951, 367] width 729 height 20
click at [1531, 24] on button "Update Order" at bounding box center [1521, 19] width 62 height 19
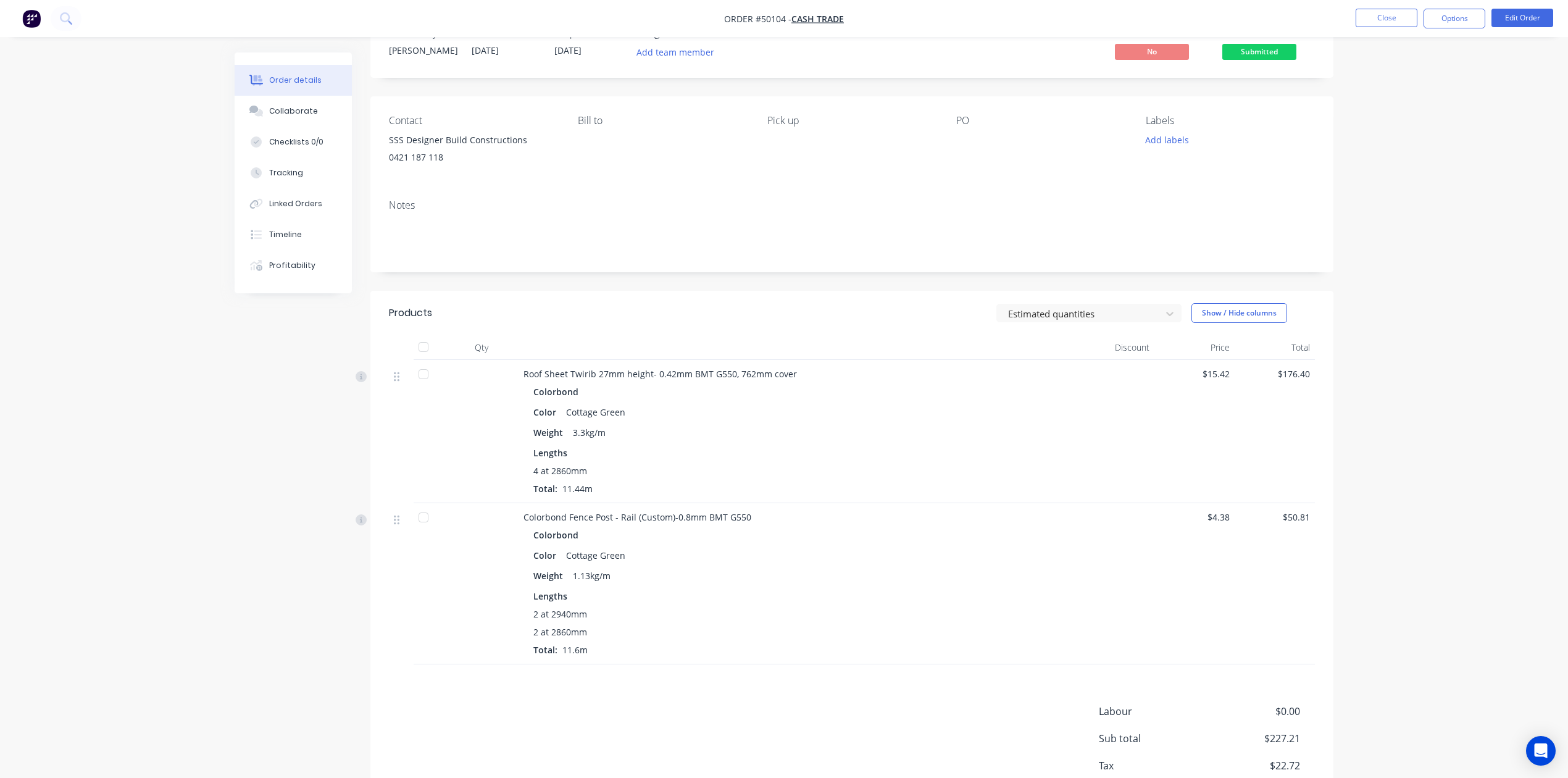
scroll to position [120, 0]
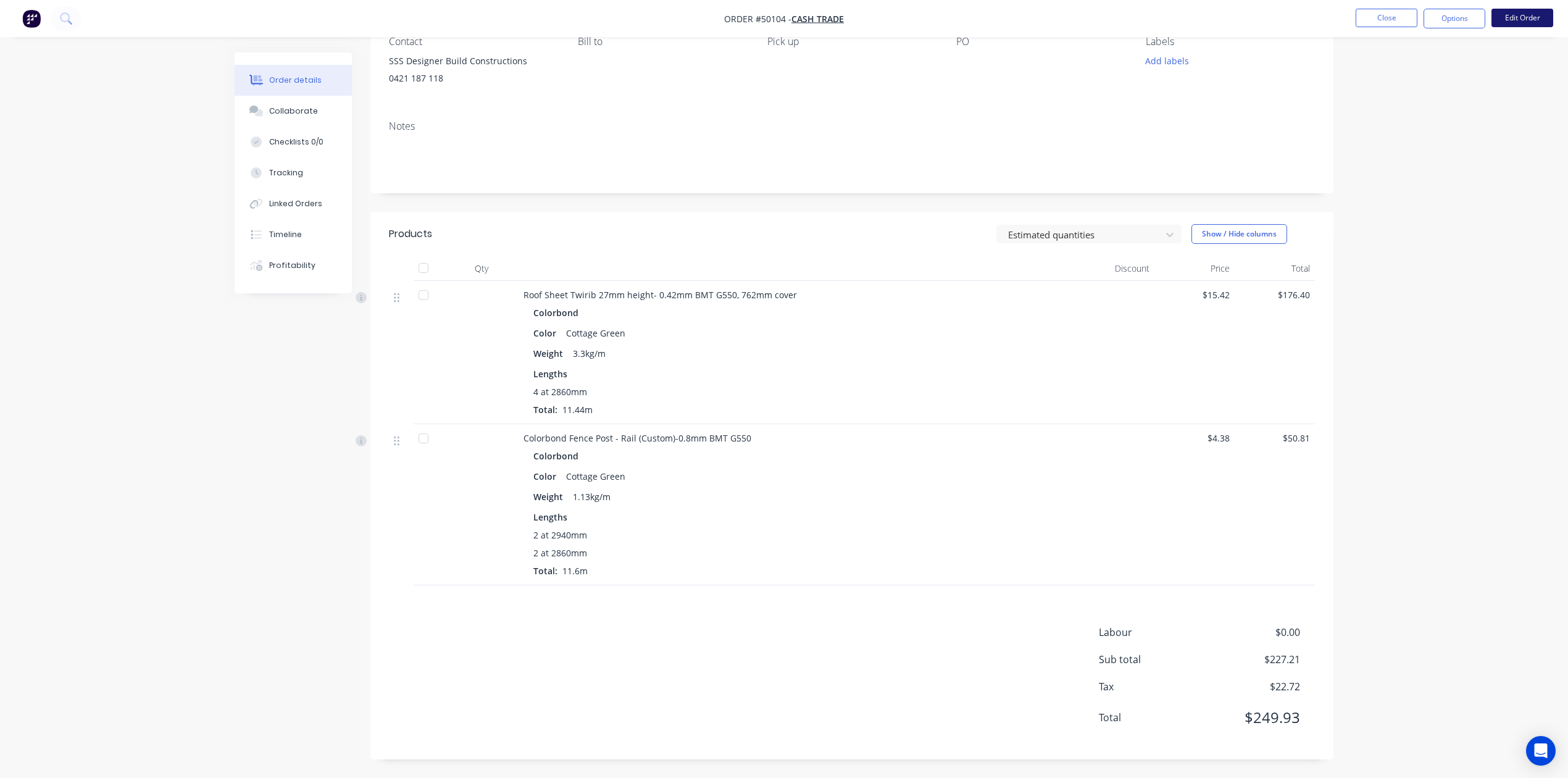
click at [1512, 20] on button "Edit Order" at bounding box center [1521, 18] width 62 height 19
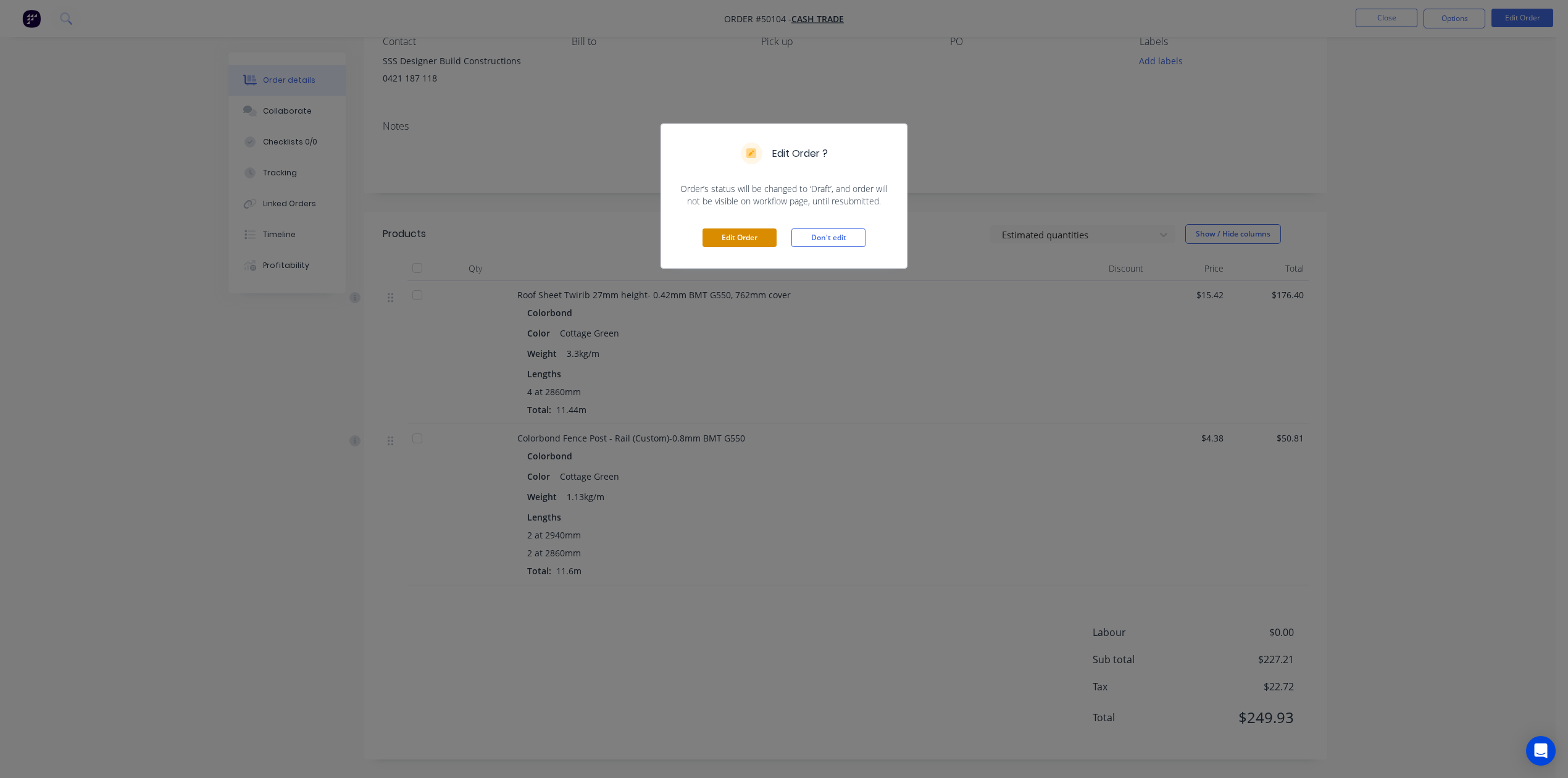
click at [741, 238] on button "Edit Order" at bounding box center [739, 238] width 74 height 19
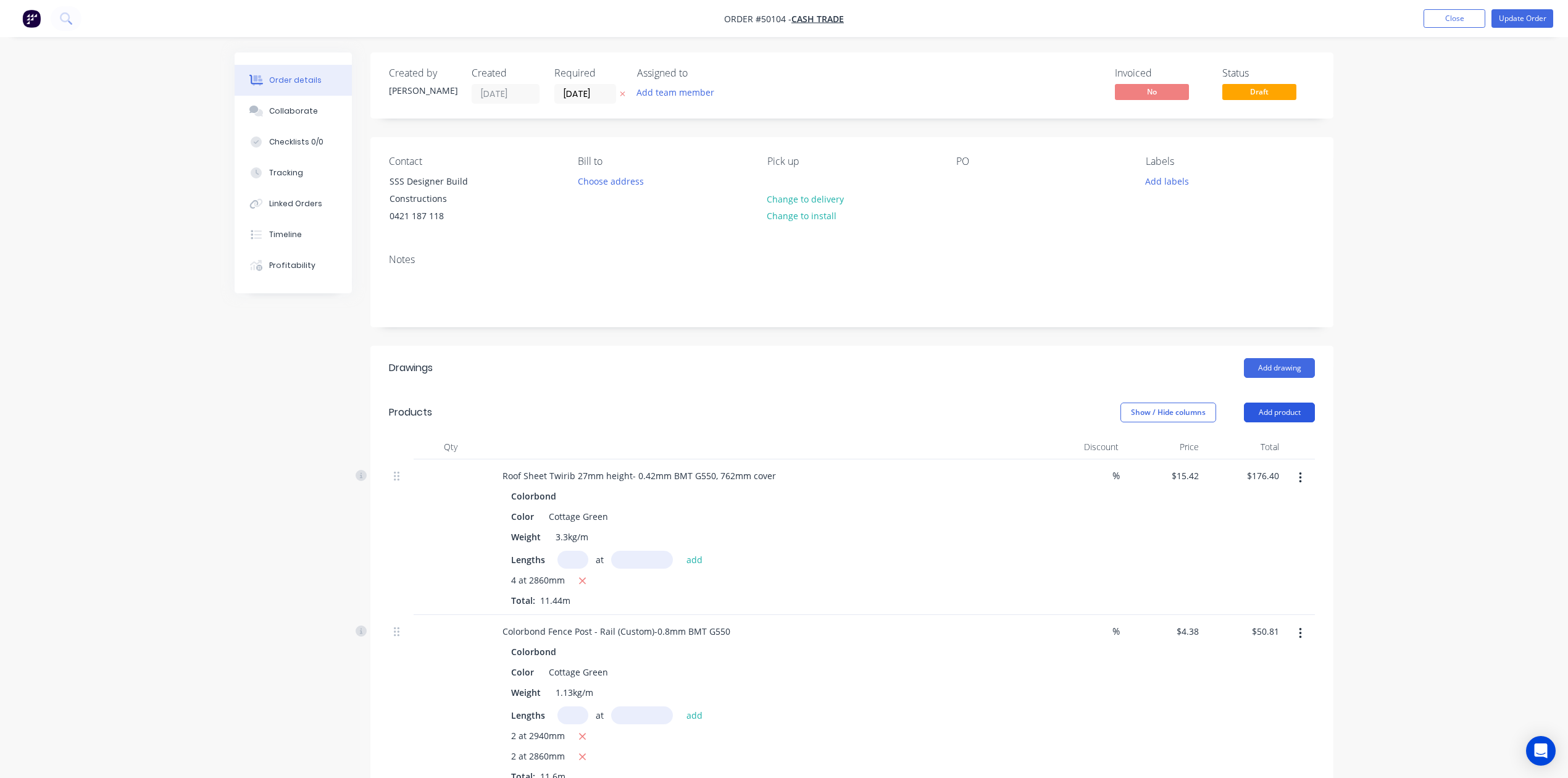
click at [1259, 409] on button "Add product" at bounding box center [1280, 412] width 71 height 20
click at [1248, 445] on div "Product catalogue" at bounding box center [1256, 443] width 95 height 18
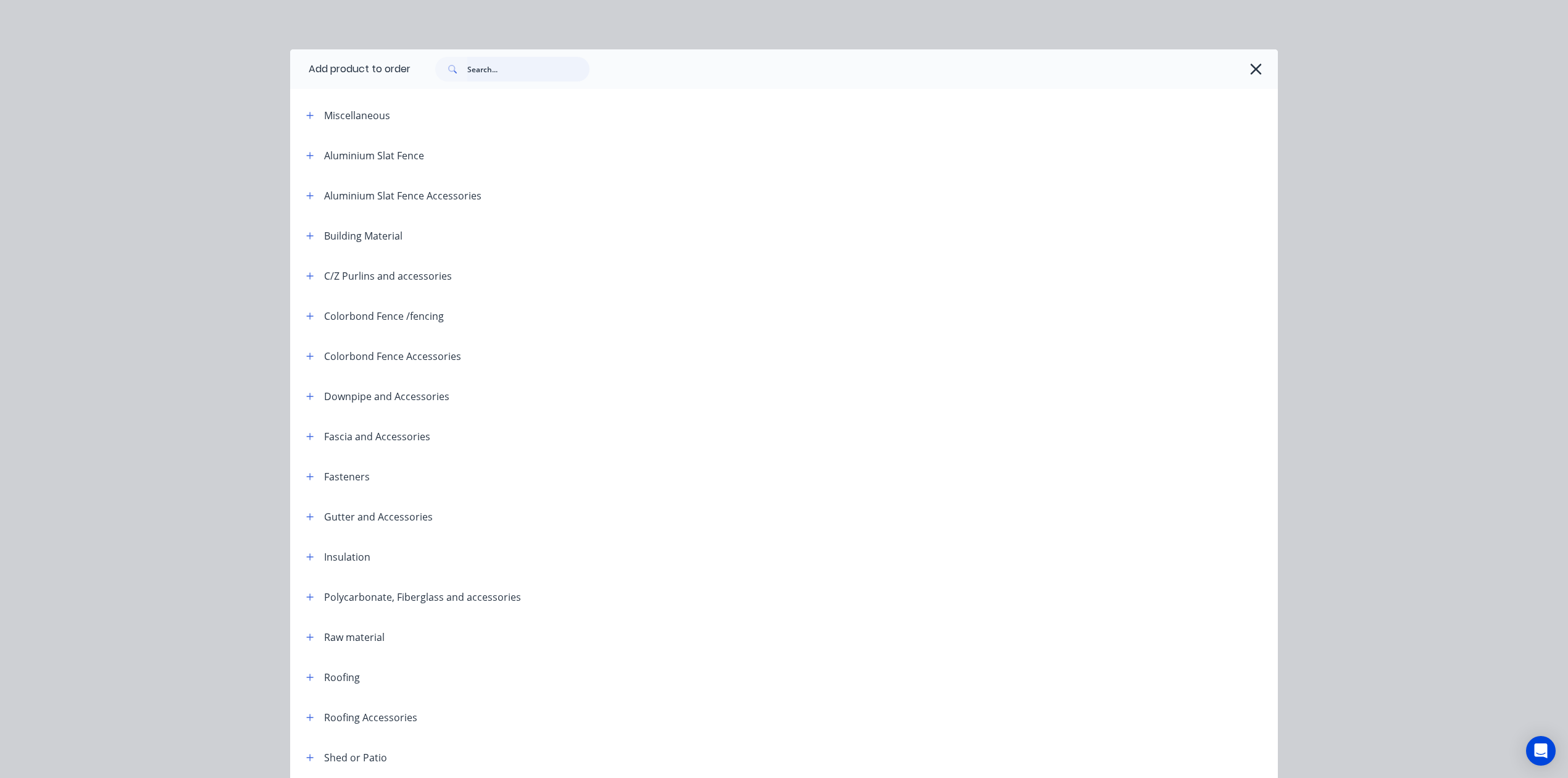
click at [509, 67] on input "text" at bounding box center [528, 69] width 122 height 25
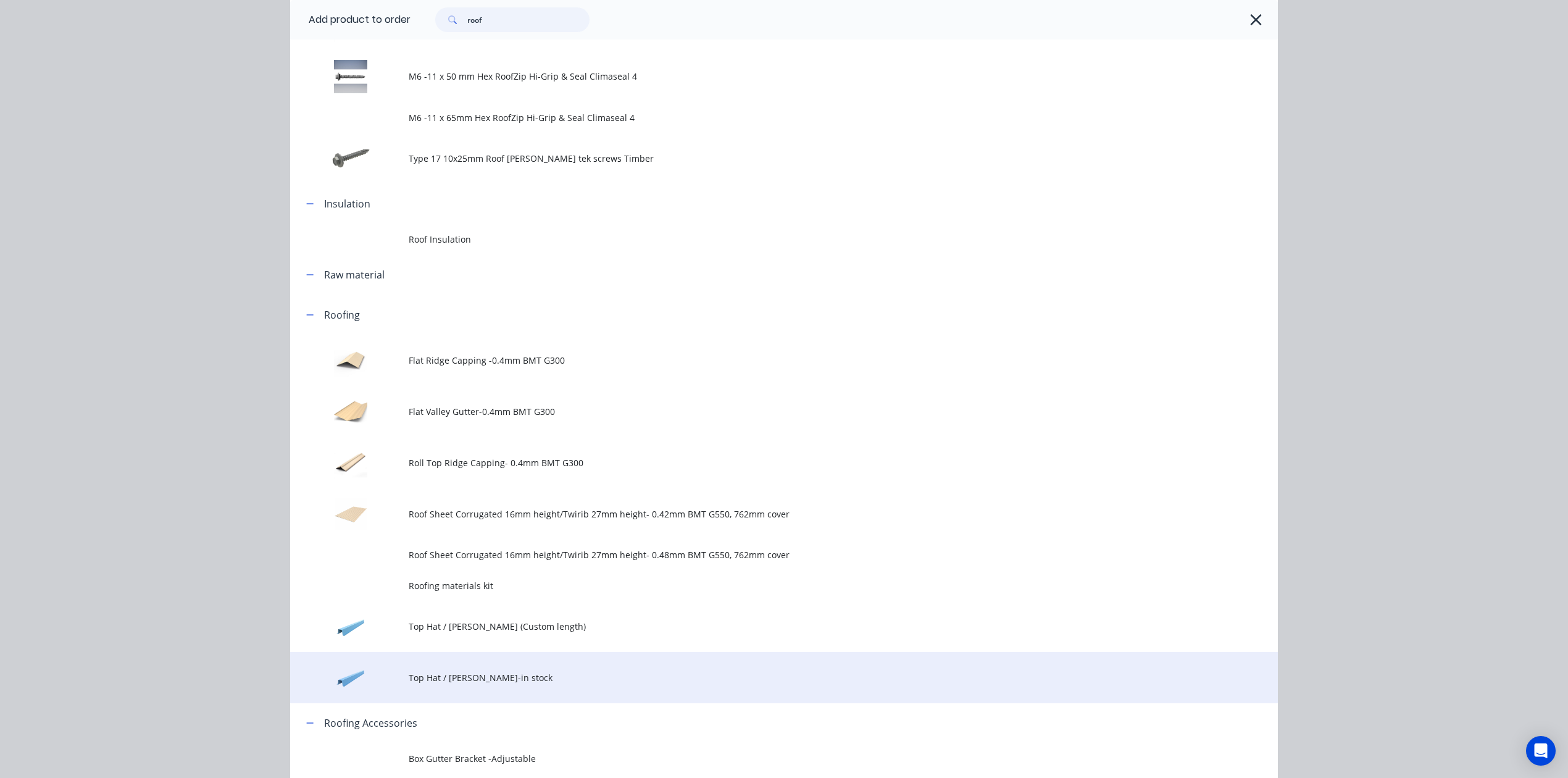
scroll to position [494, 0]
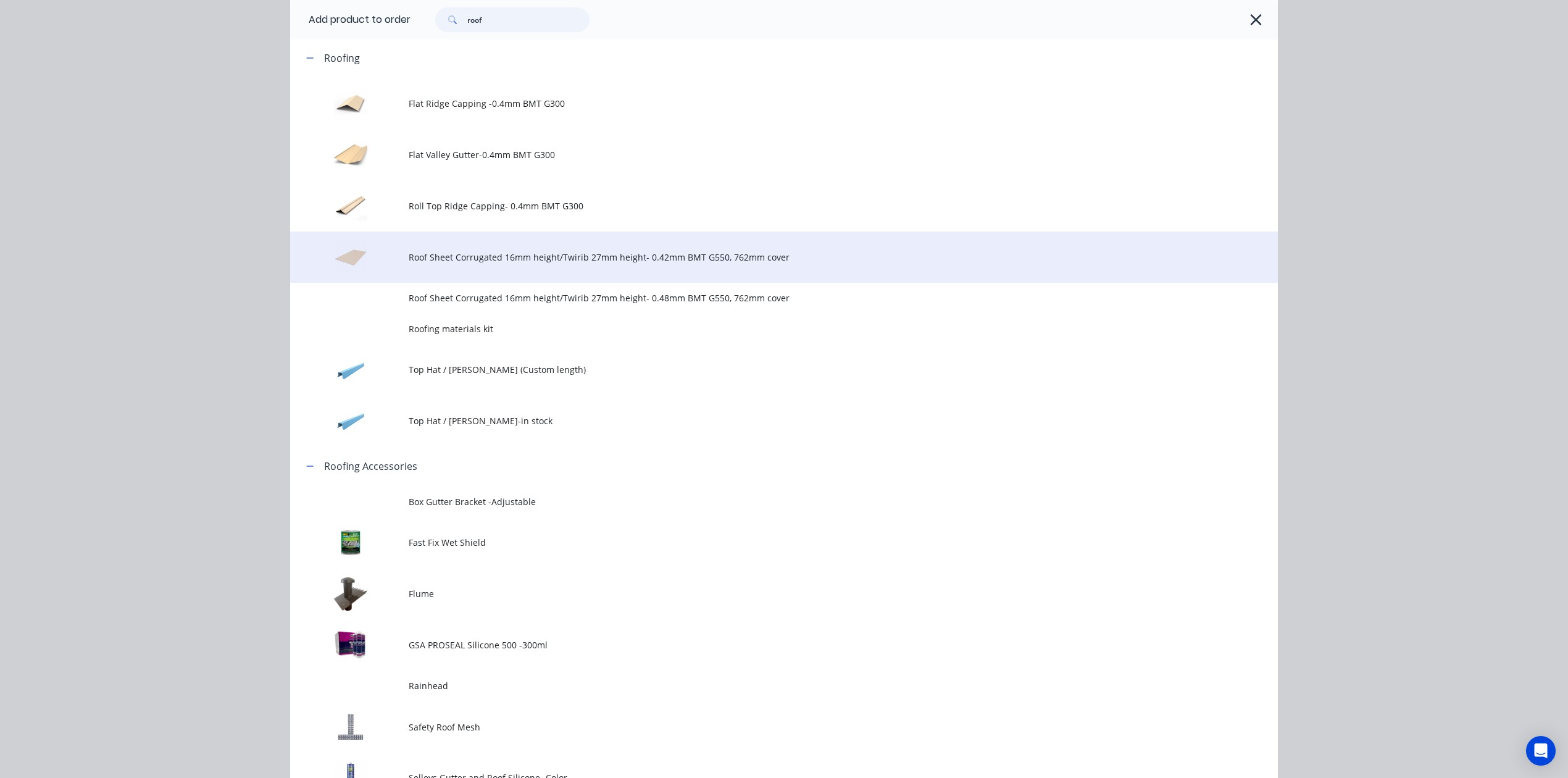
type input "roof"
click at [432, 255] on span "Roof Sheet Corrugated 16mm height/Twirib 27mm height- 0.42mm BMT G550, 762mm co…" at bounding box center [756, 256] width 695 height 13
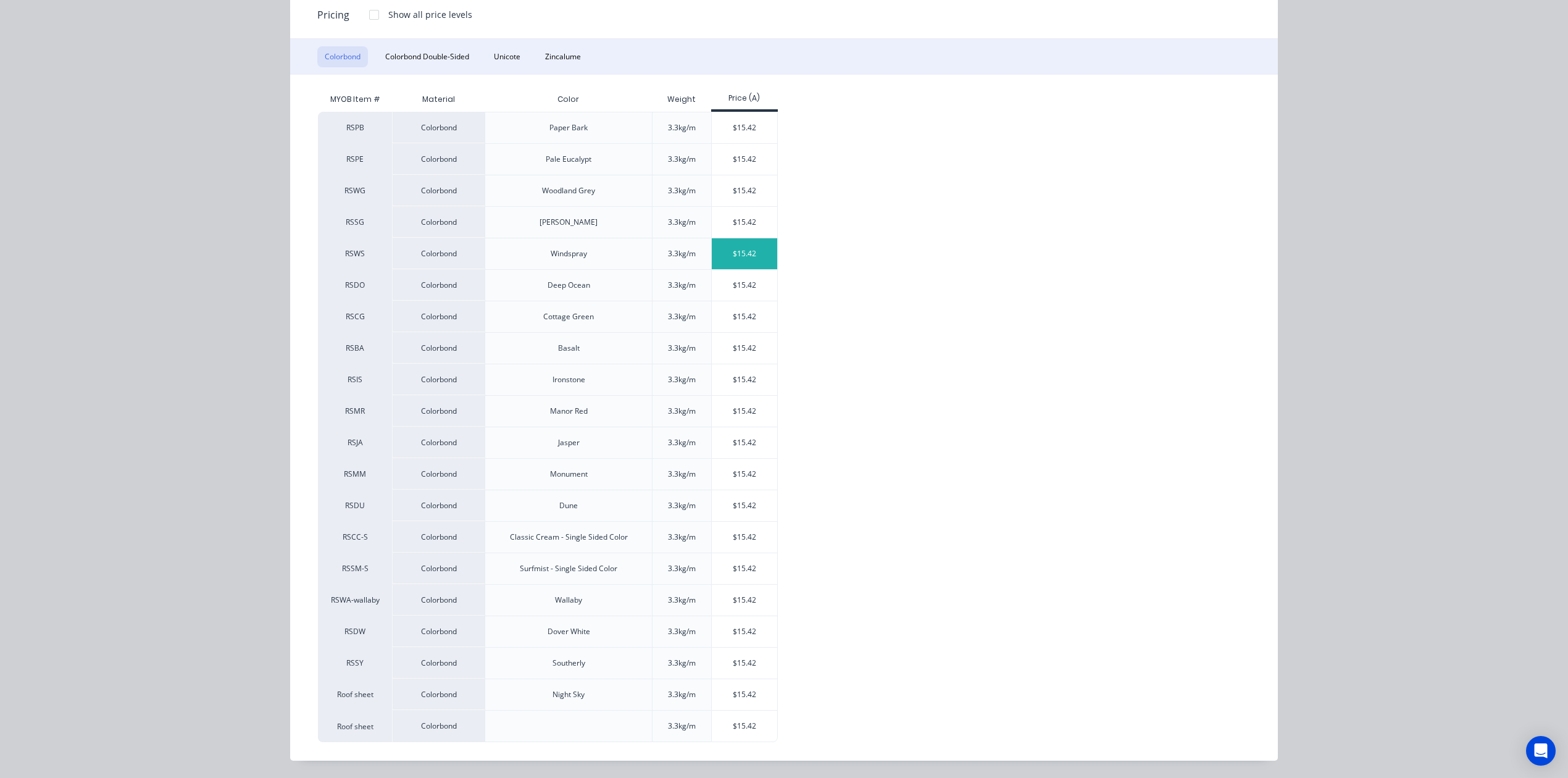
scroll to position [168, 0]
click at [734, 307] on div "$15.42" at bounding box center [745, 316] width 66 height 31
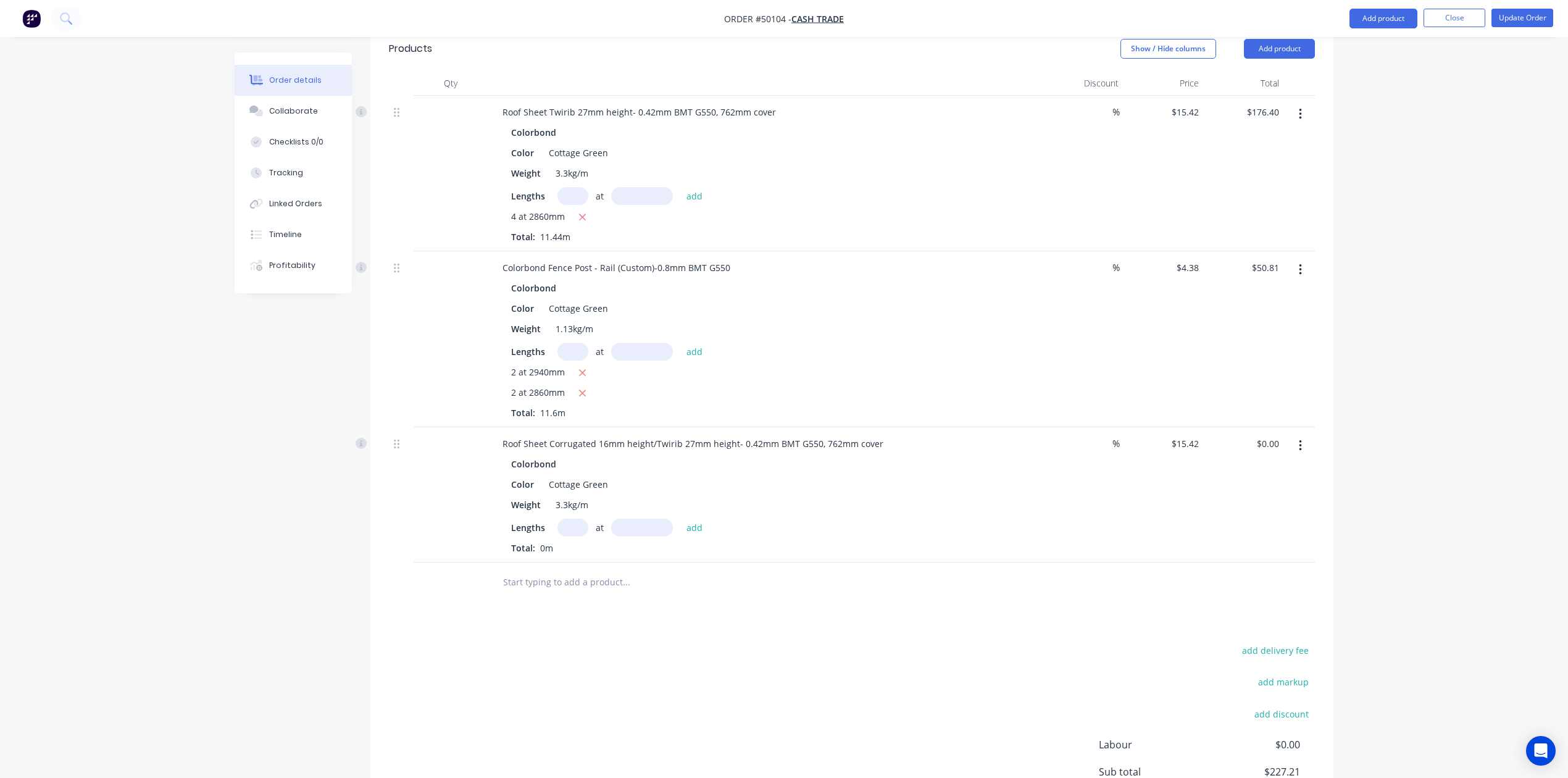
scroll to position [478, 0]
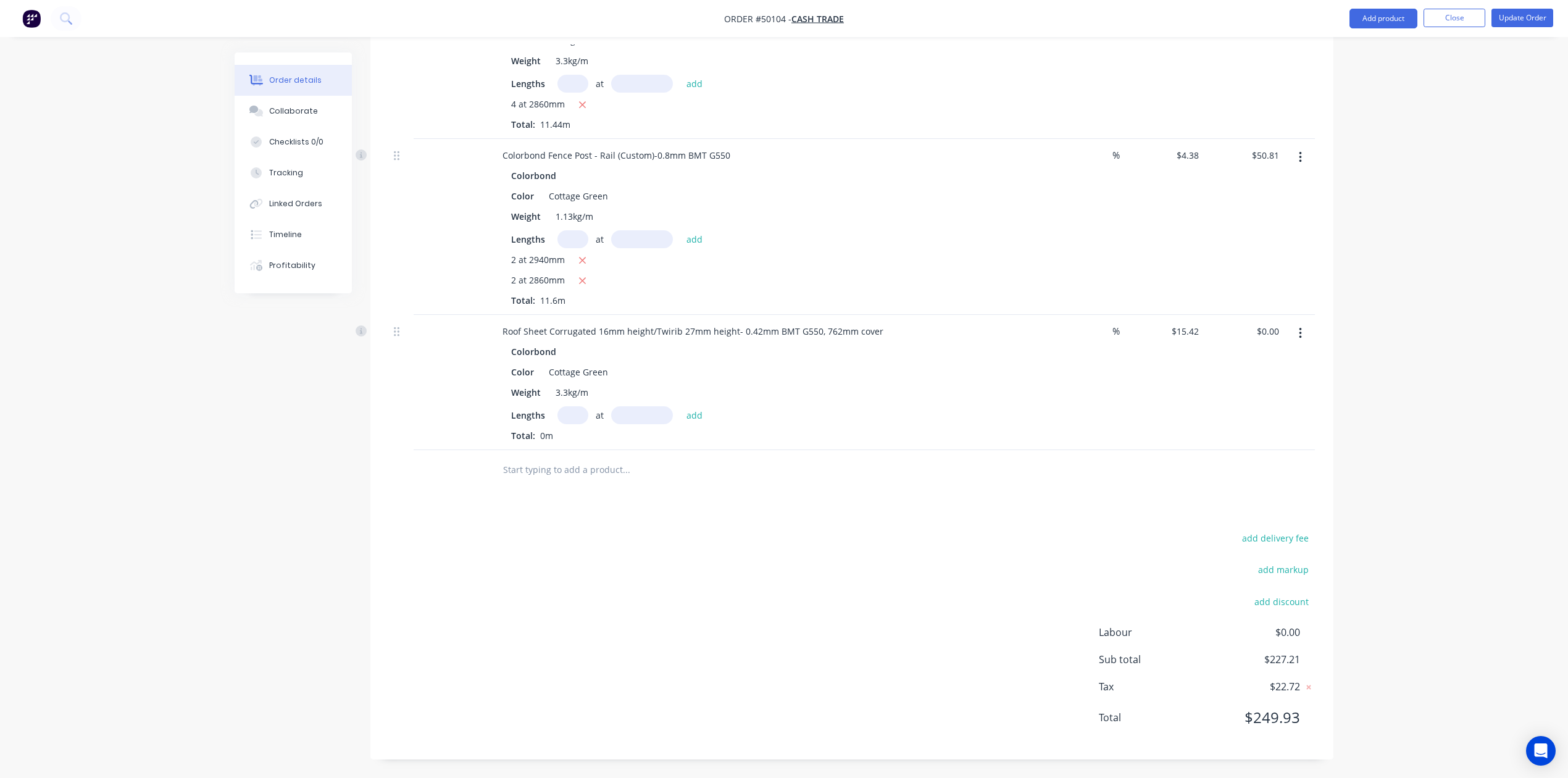
click at [578, 414] on input "text" at bounding box center [572, 415] width 31 height 18
type input "5"
type input "3600"
click at [680, 406] on button "add" at bounding box center [695, 415] width 29 height 17
type input "$277.56"
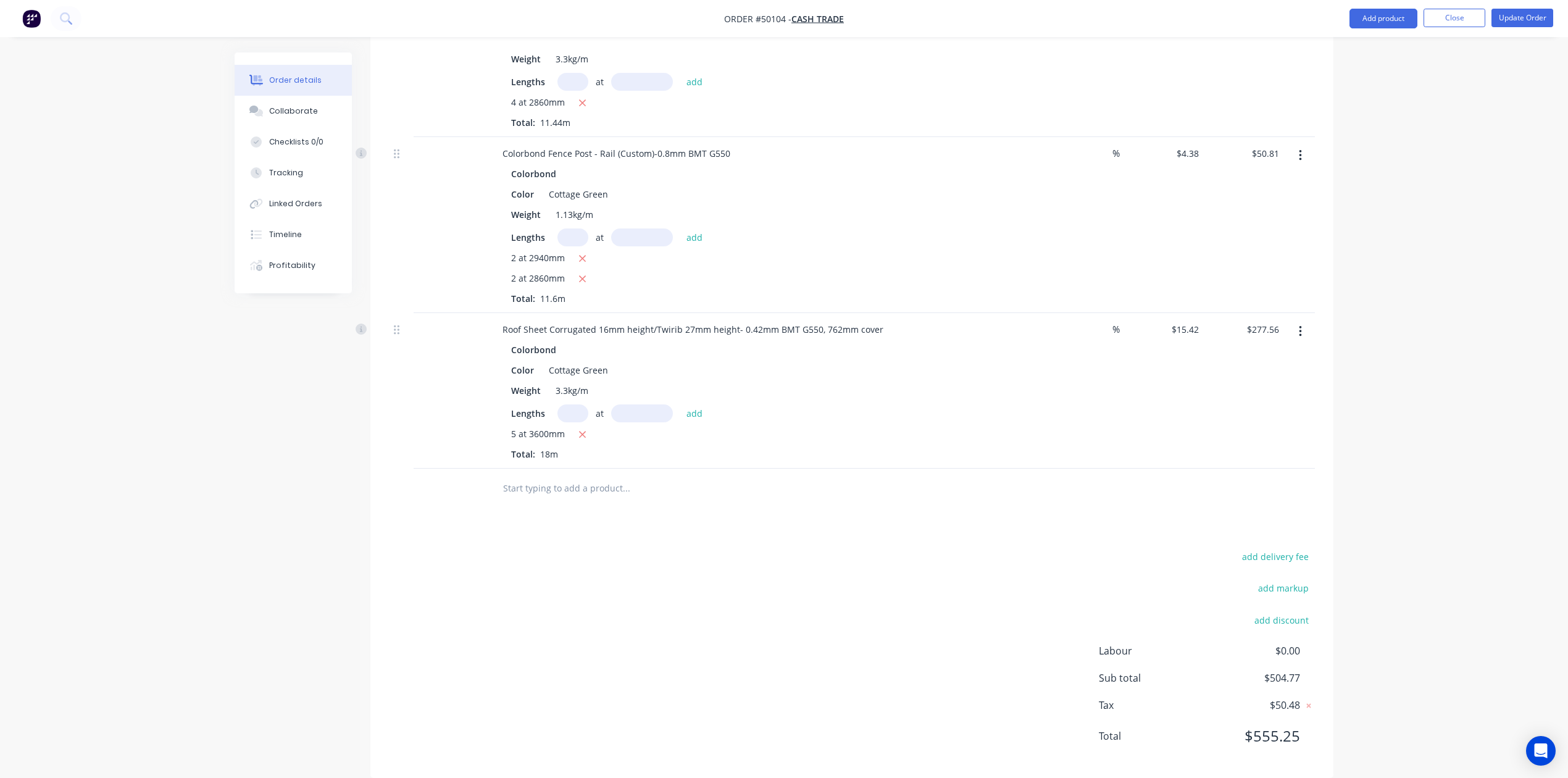
click at [989, 557] on div "add delivery fee add markup add discount Labour $0.00 Sub total $504.77 Tax $50…" at bounding box center [852, 653] width 926 height 211
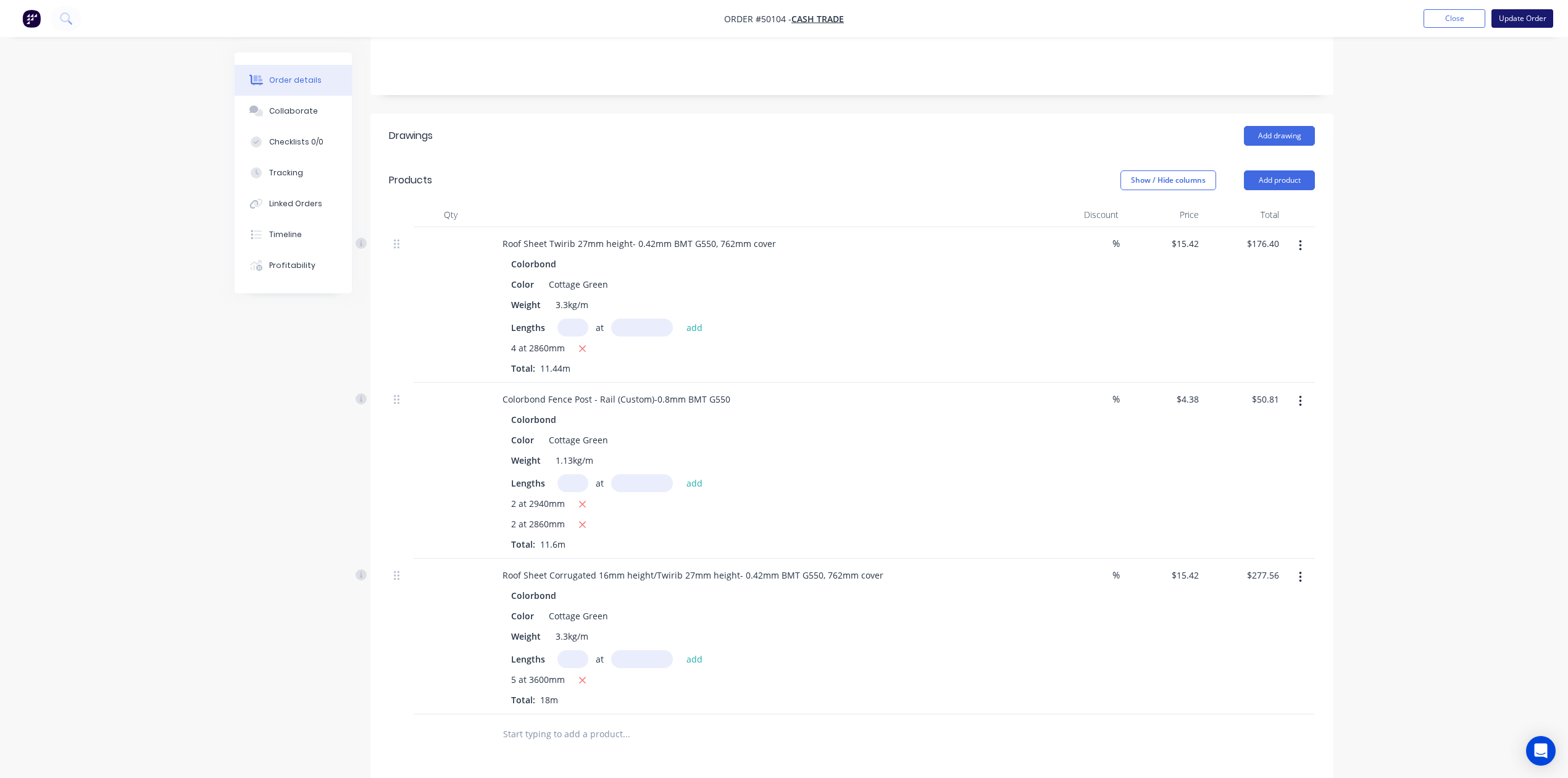
scroll to position [67, 0]
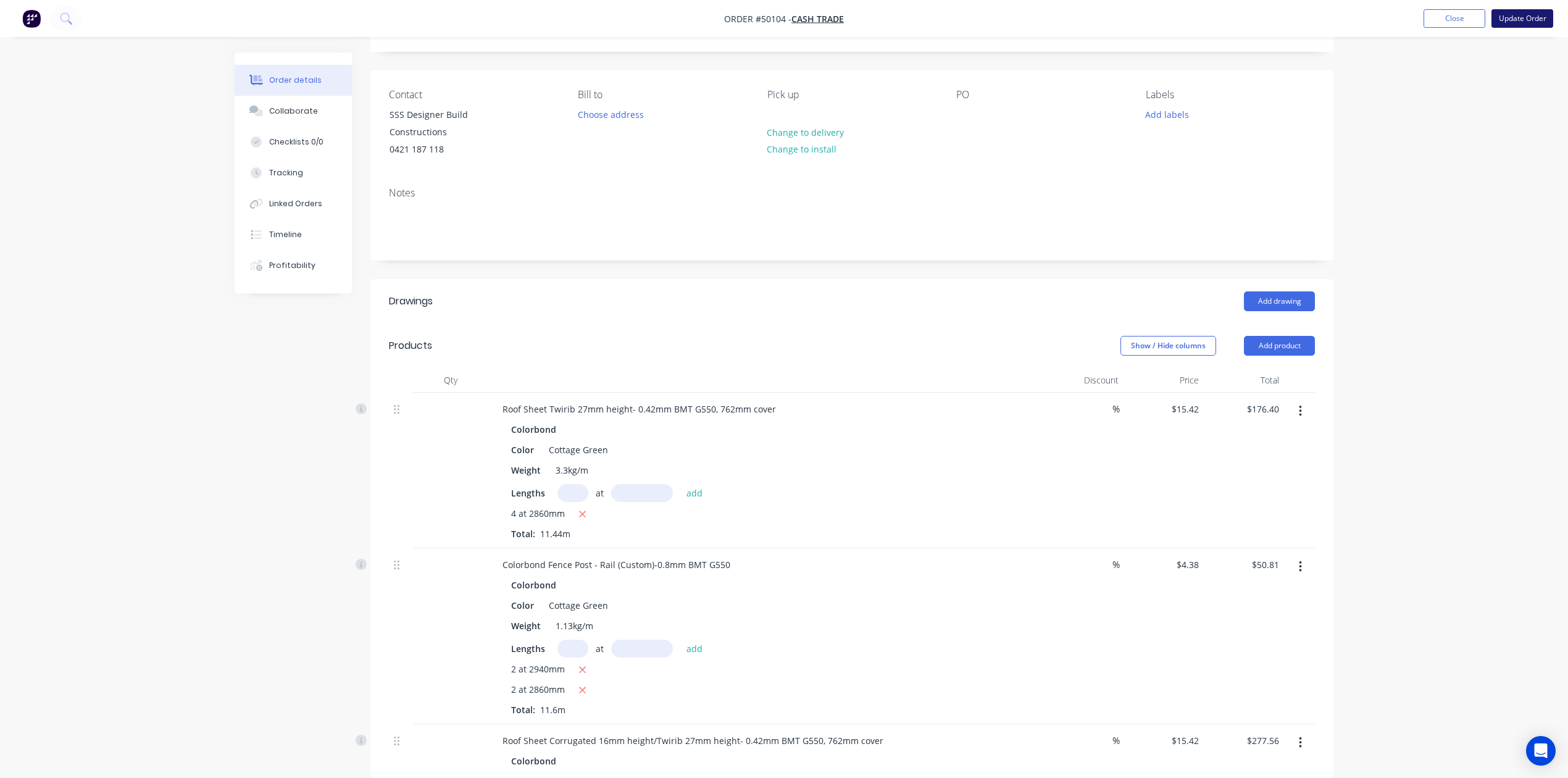
click at [1511, 20] on button "Update Order" at bounding box center [1521, 19] width 62 height 19
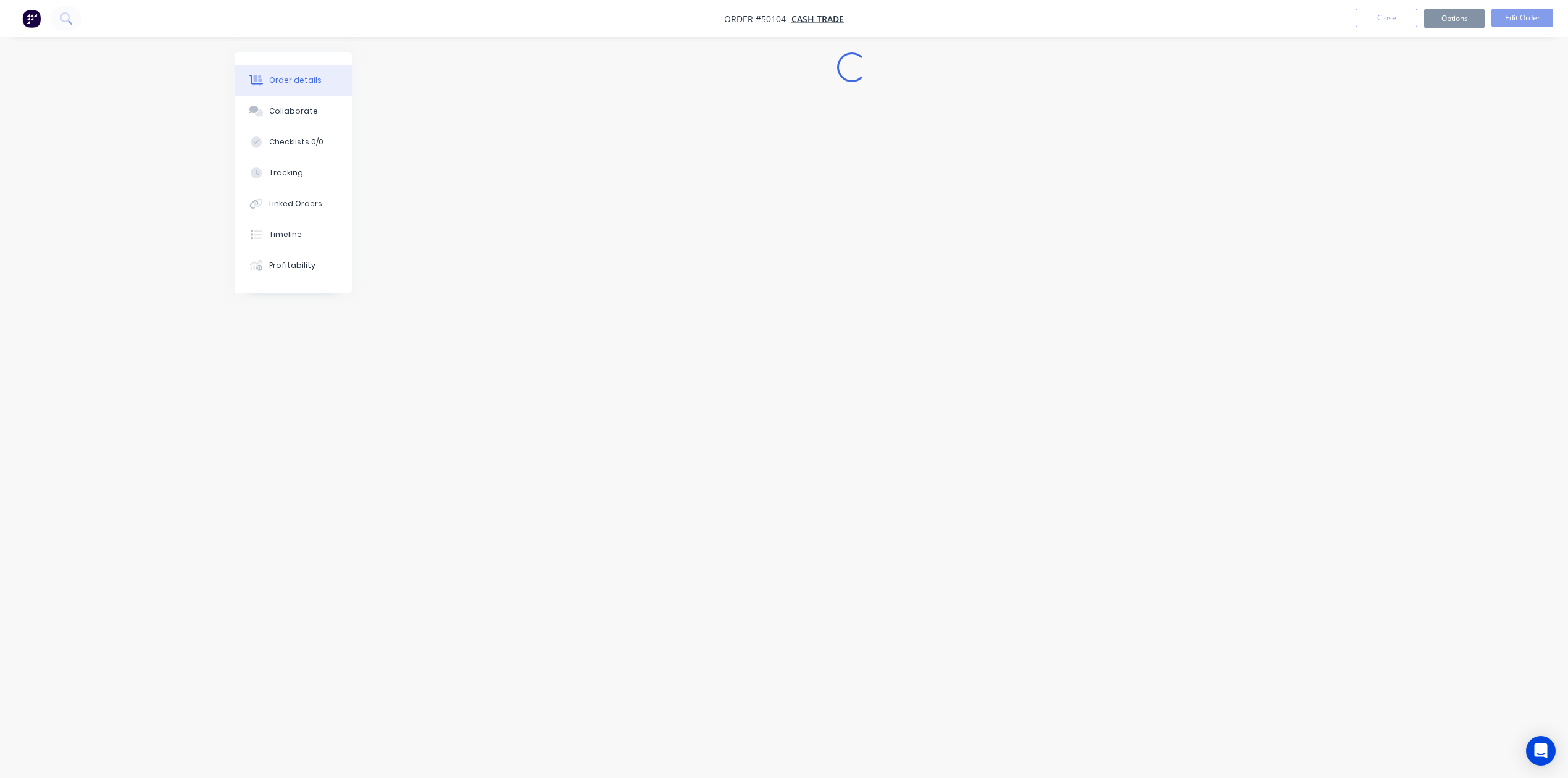
scroll to position [0, 0]
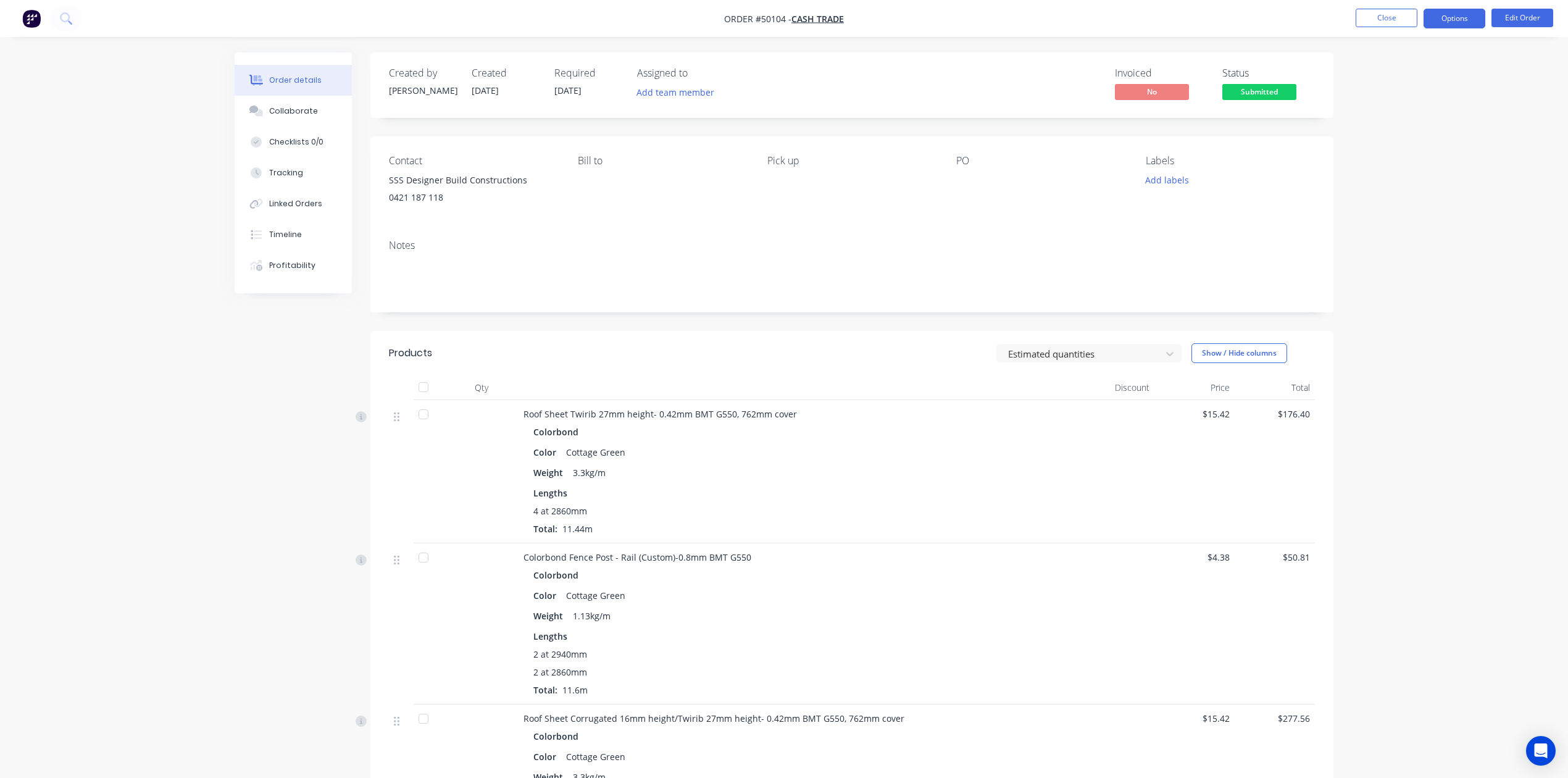
click at [1468, 20] on button "Options" at bounding box center [1454, 18] width 62 height 20
click at [1413, 311] on button "Convert to Quote" at bounding box center [1417, 322] width 136 height 25
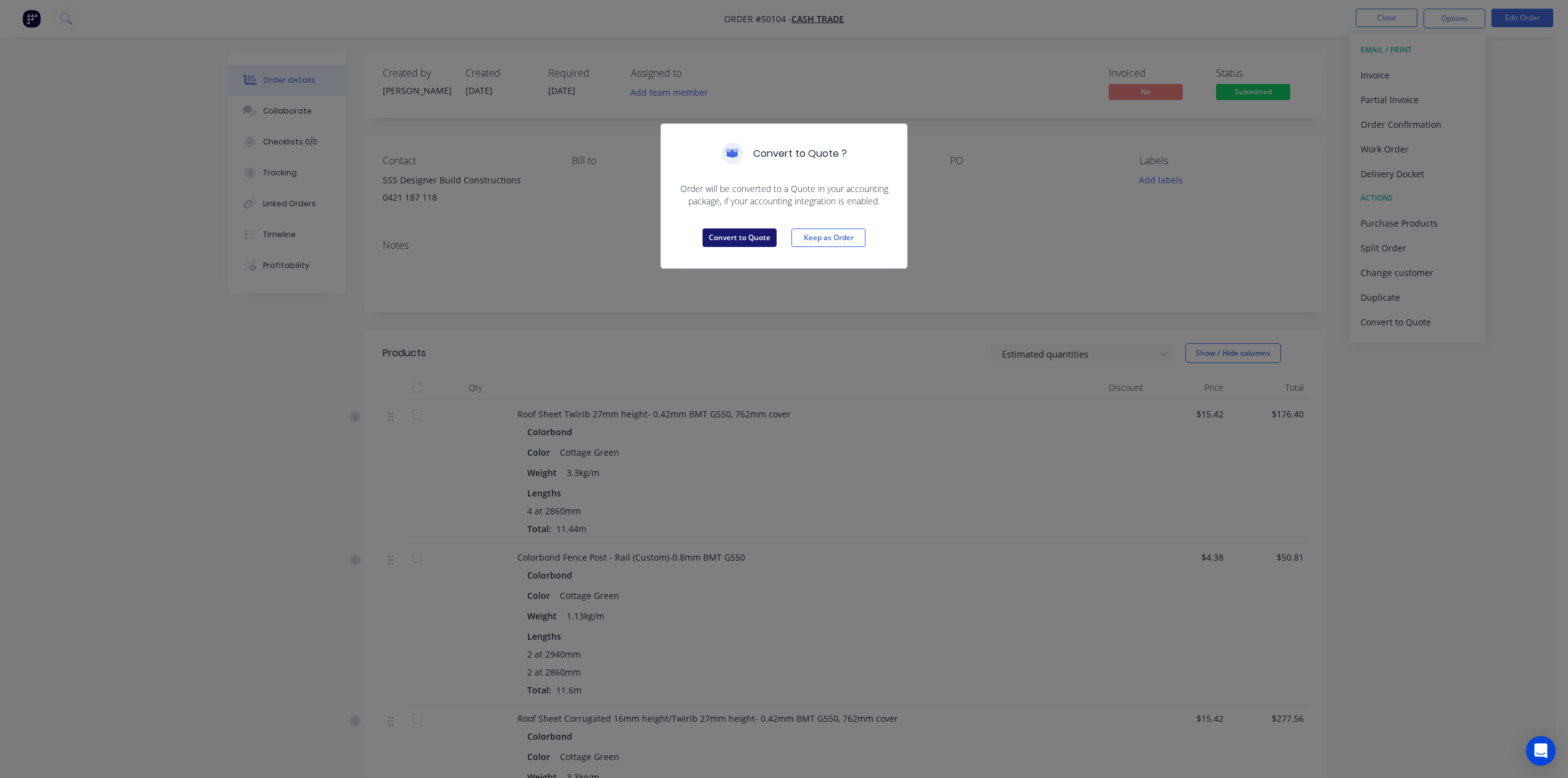
click at [759, 243] on button "Convert to Quote" at bounding box center [739, 238] width 74 height 19
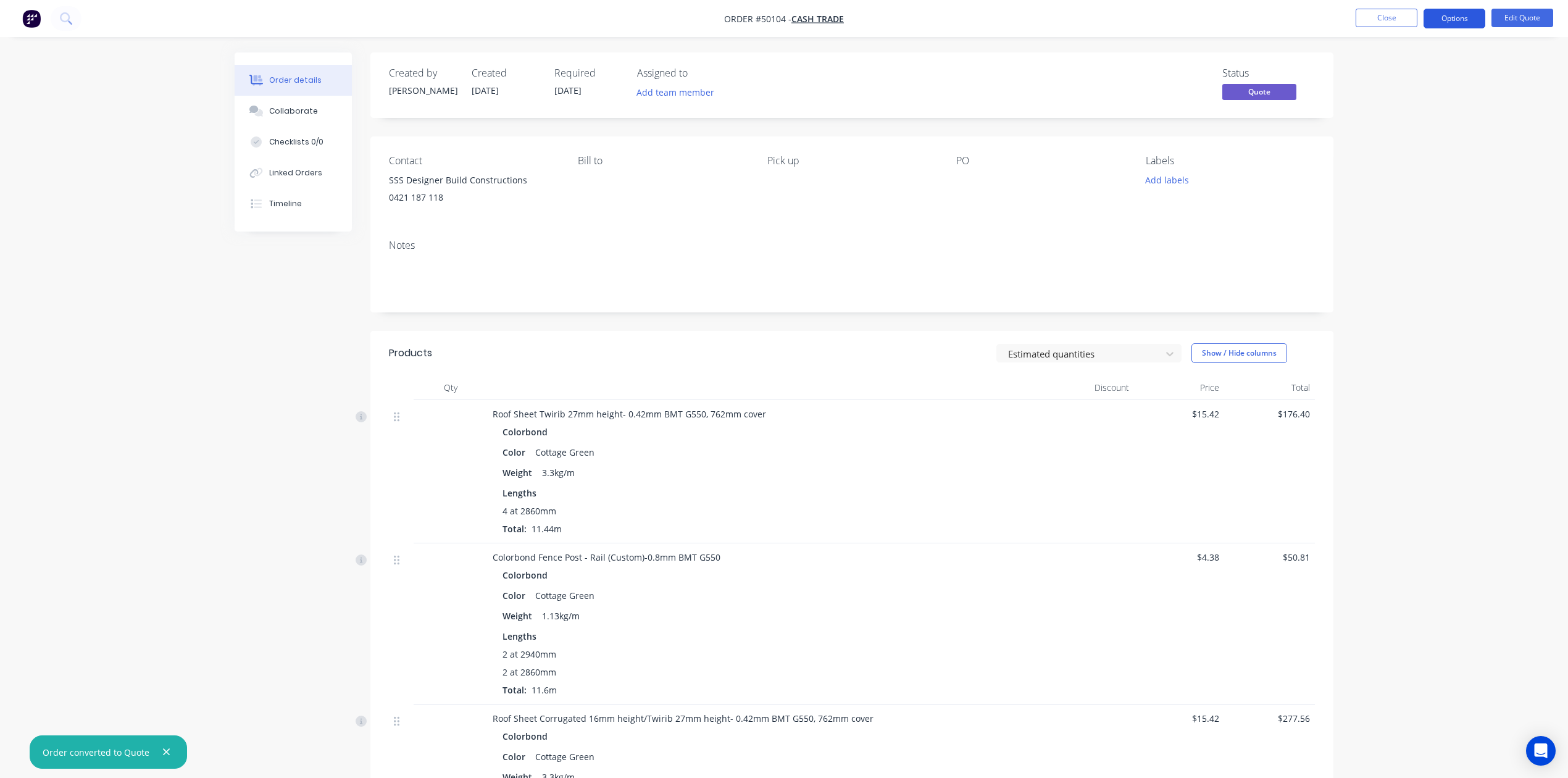
click at [1455, 20] on button "Options" at bounding box center [1454, 18] width 62 height 20
click at [1414, 76] on div "Quote" at bounding box center [1417, 75] width 114 height 18
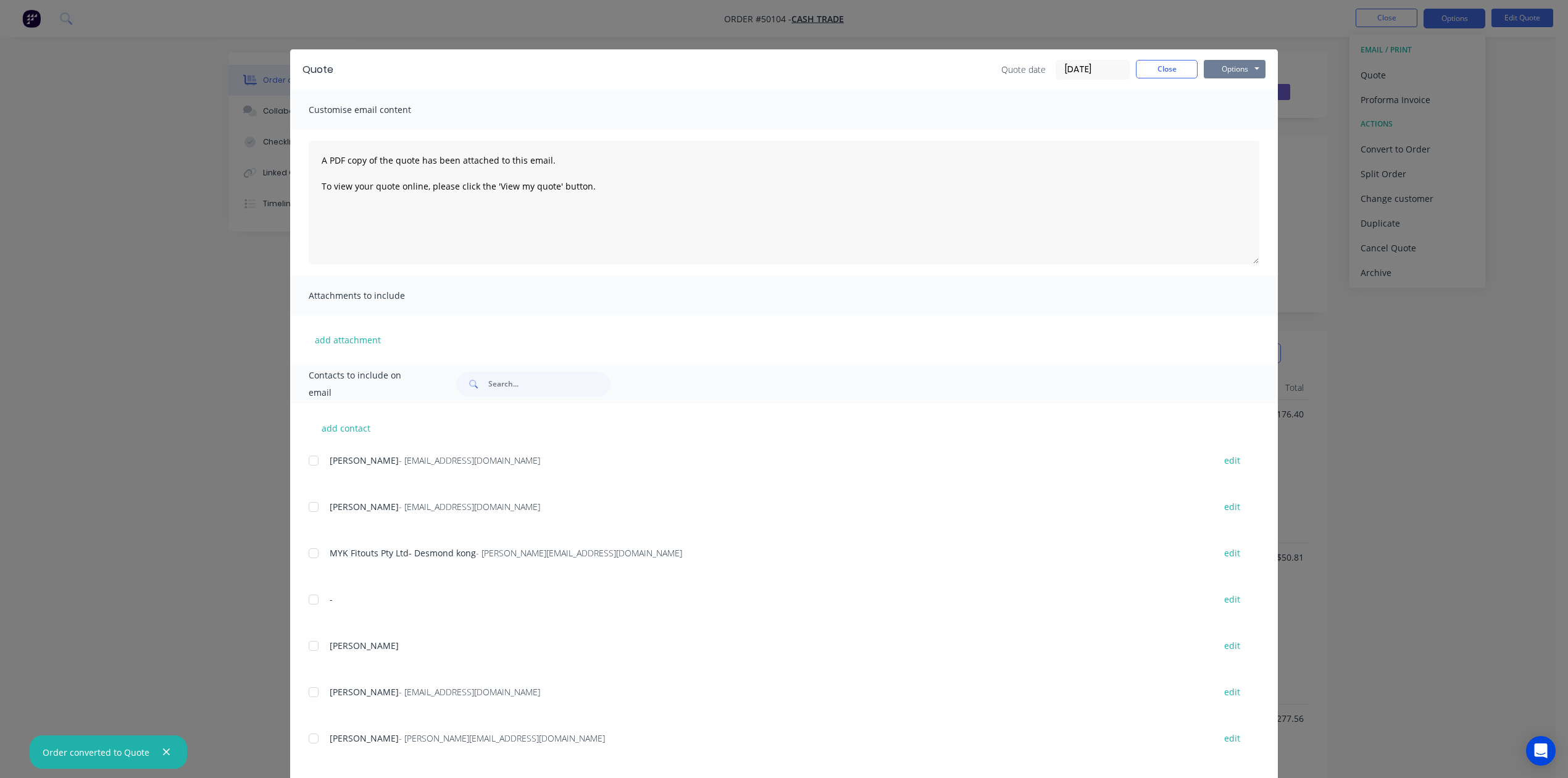
click at [1240, 70] on button "Options" at bounding box center [1234, 70] width 62 height 19
click at [1228, 107] on button "Print" at bounding box center [1242, 111] width 79 height 20
click at [1457, 388] on div "Quote Quote date 07/10/25 Close Options Preview Print Email Customise email con…" at bounding box center [784, 389] width 1568 height 778
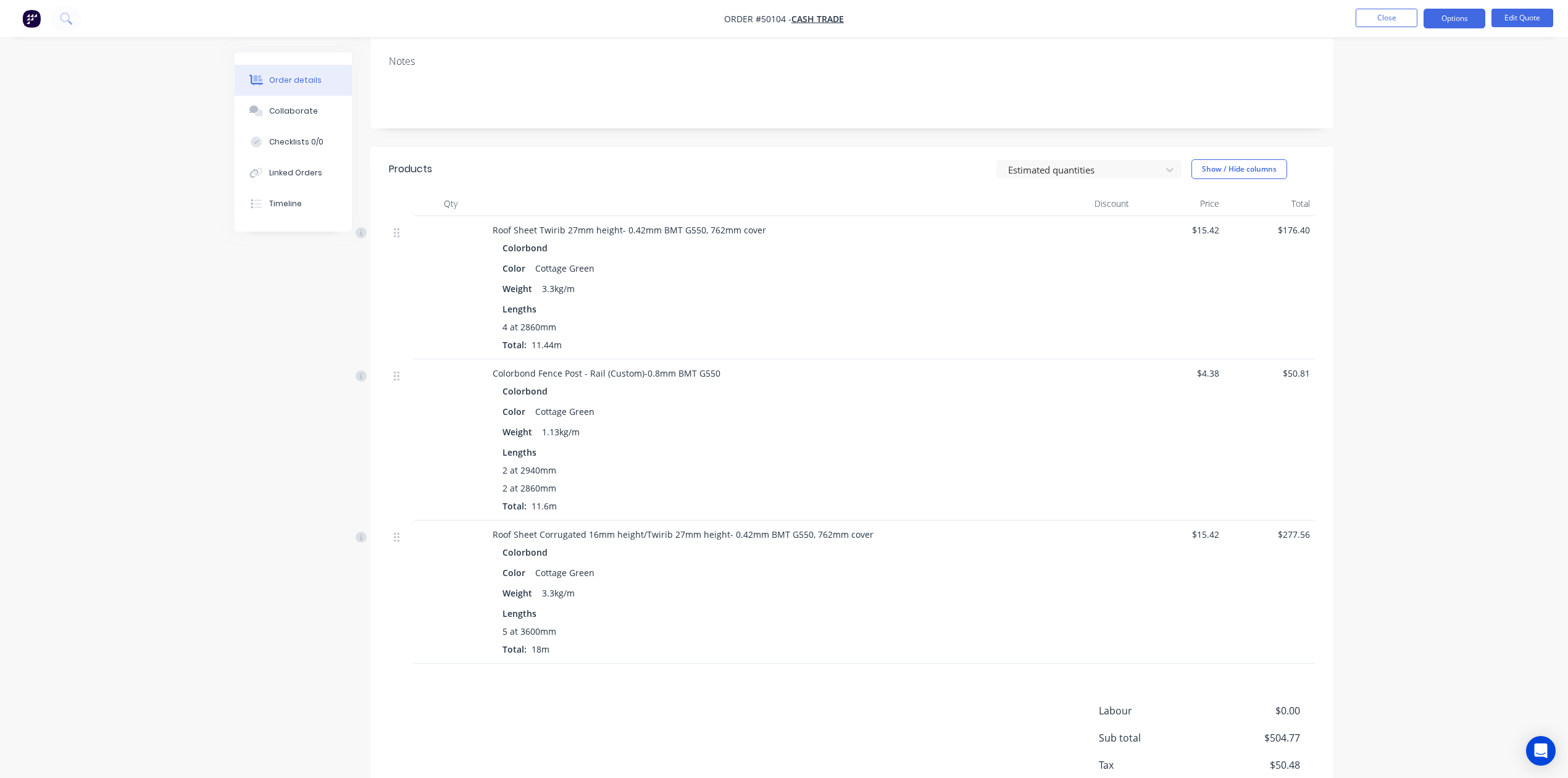
scroll to position [263, 0]
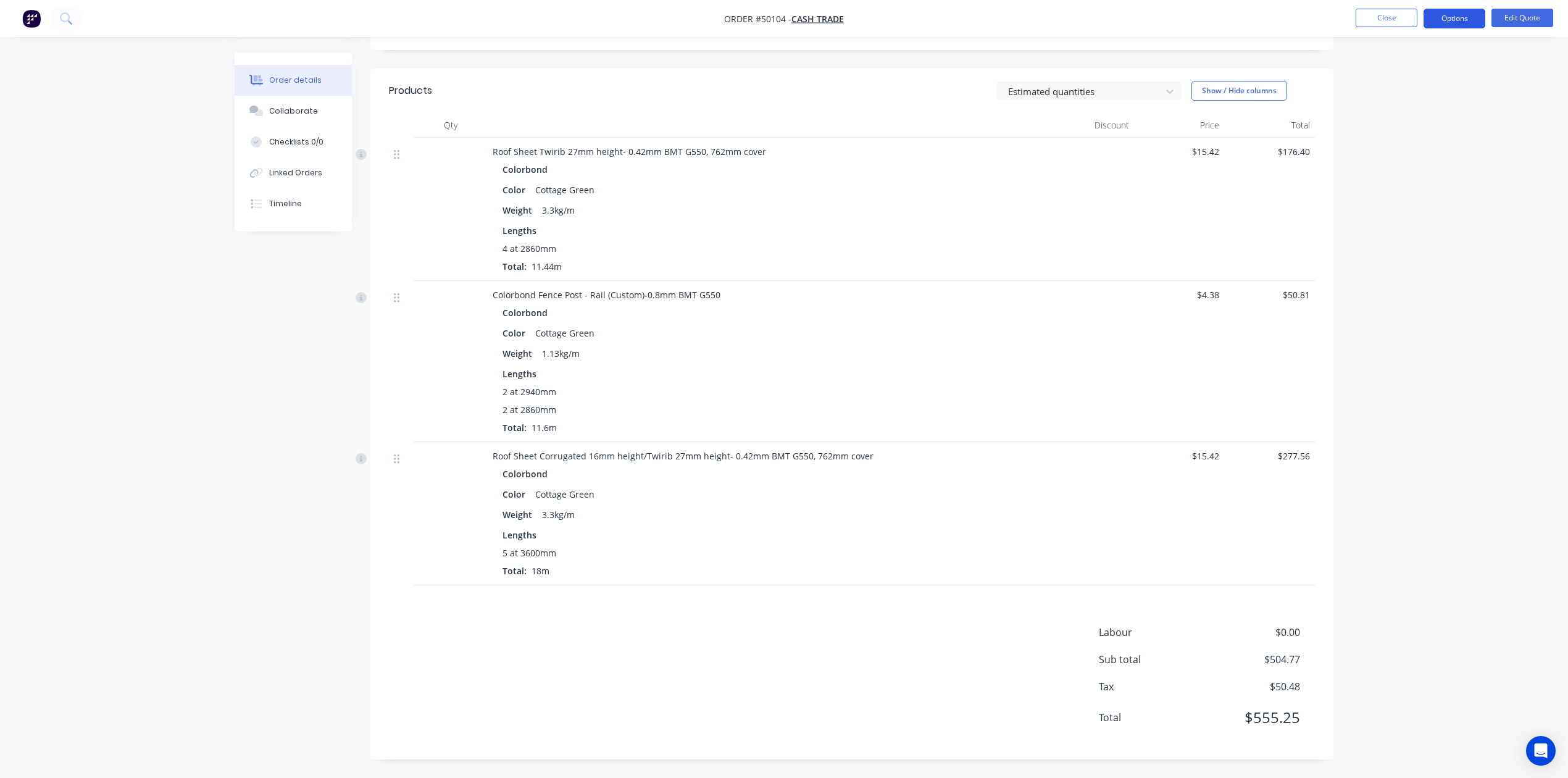
click at [1465, 20] on button "Options" at bounding box center [1454, 18] width 62 height 20
click at [1408, 151] on div "Convert to Order" at bounding box center [1417, 148] width 114 height 18
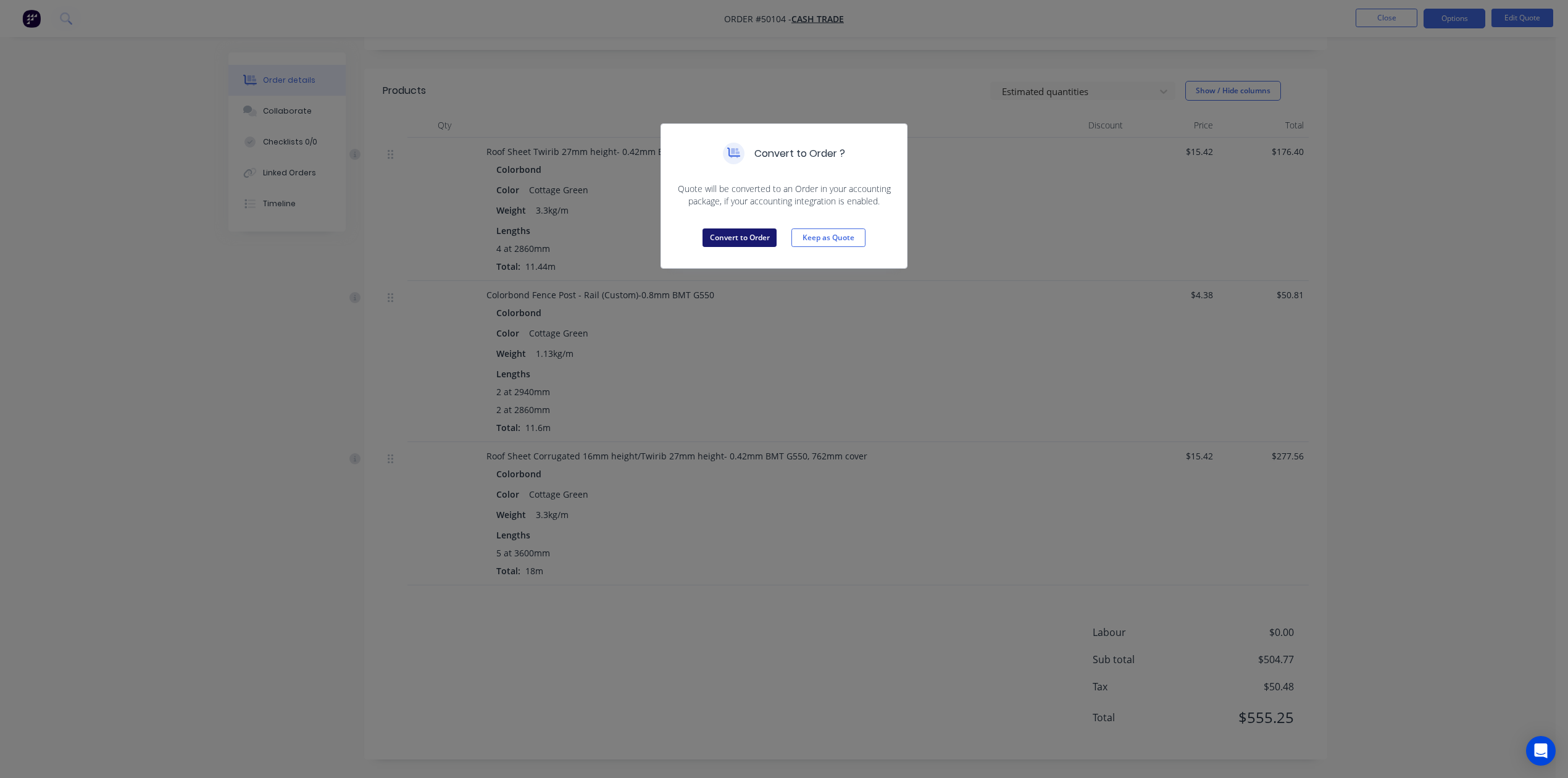
click at [724, 240] on button "Convert to Order" at bounding box center [739, 238] width 74 height 19
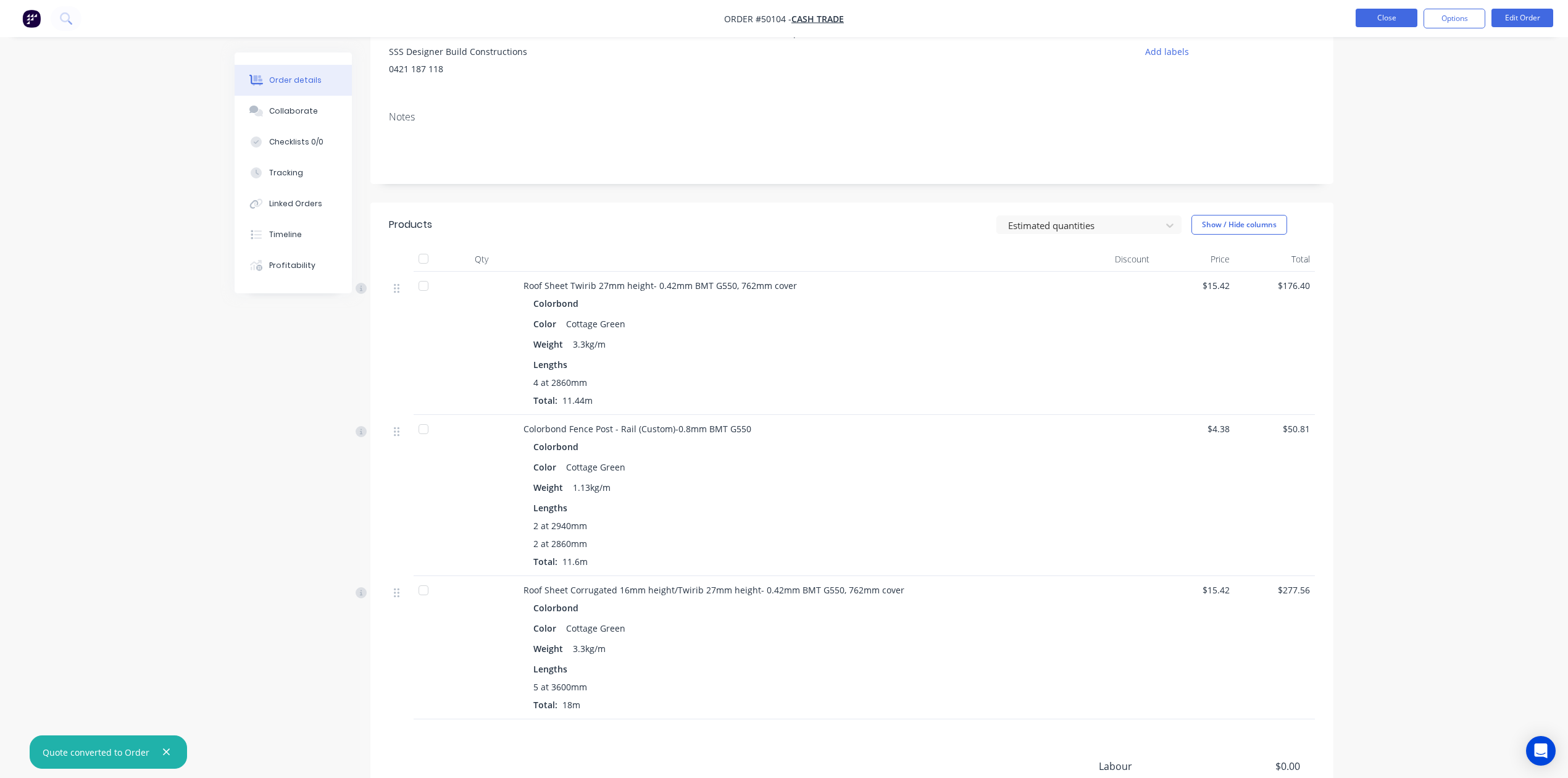
scroll to position [247, 0]
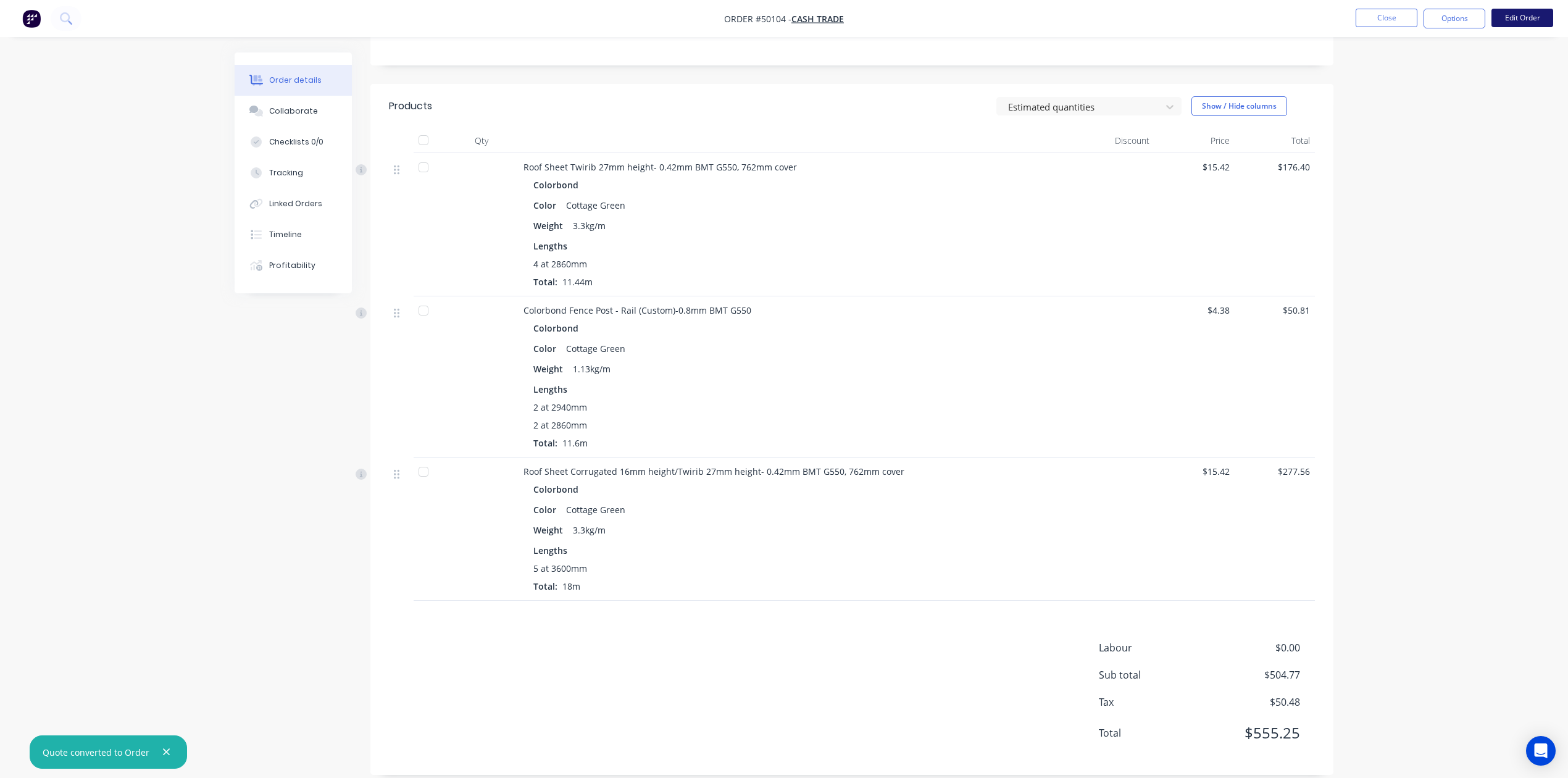
click at [1498, 19] on button "Edit Order" at bounding box center [1521, 18] width 62 height 19
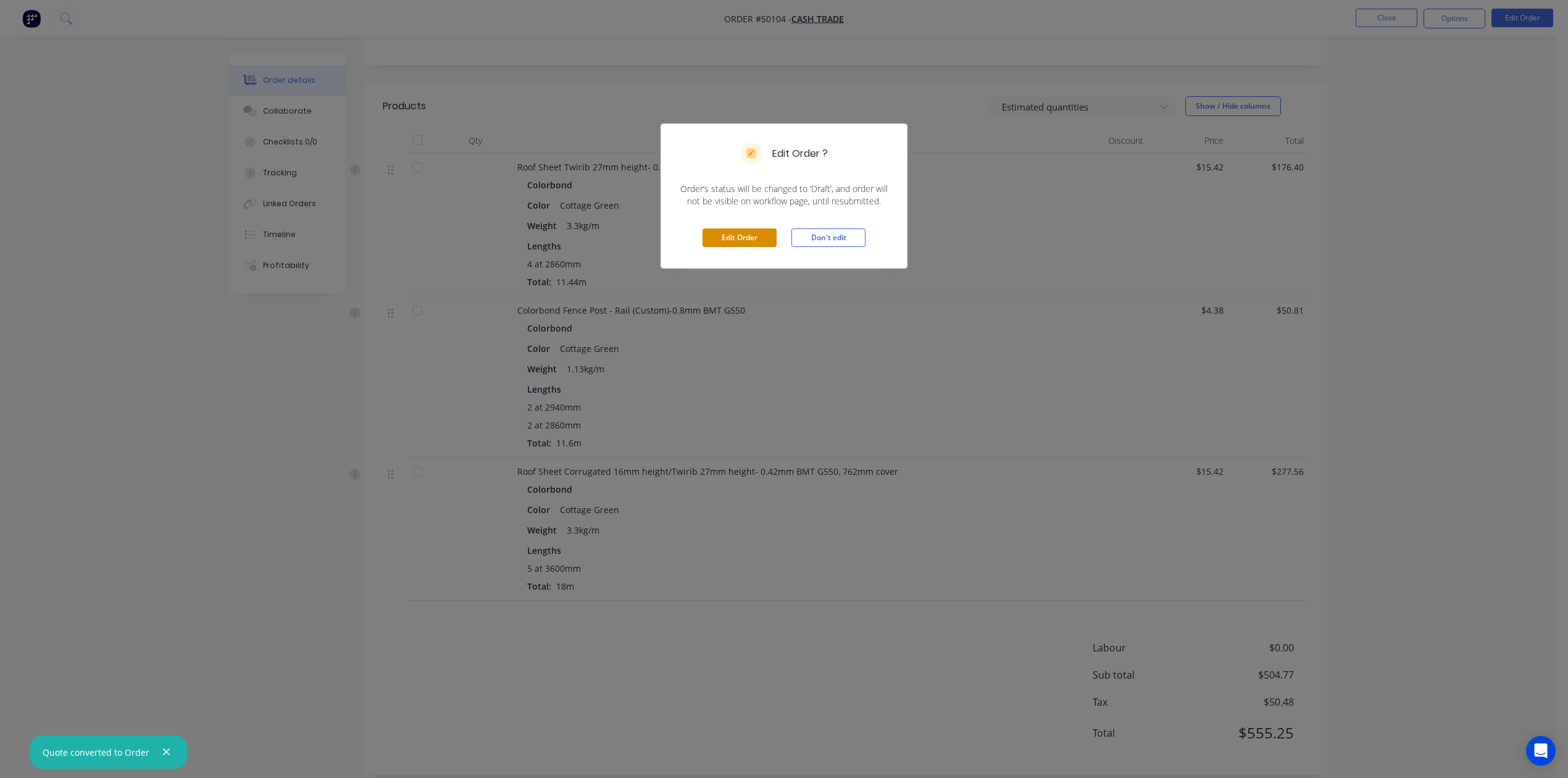
drag, startPoint x: 724, startPoint y: 233, endPoint x: 731, endPoint y: 223, distance: 12.2
click at [726, 233] on button "Edit Order" at bounding box center [739, 238] width 74 height 19
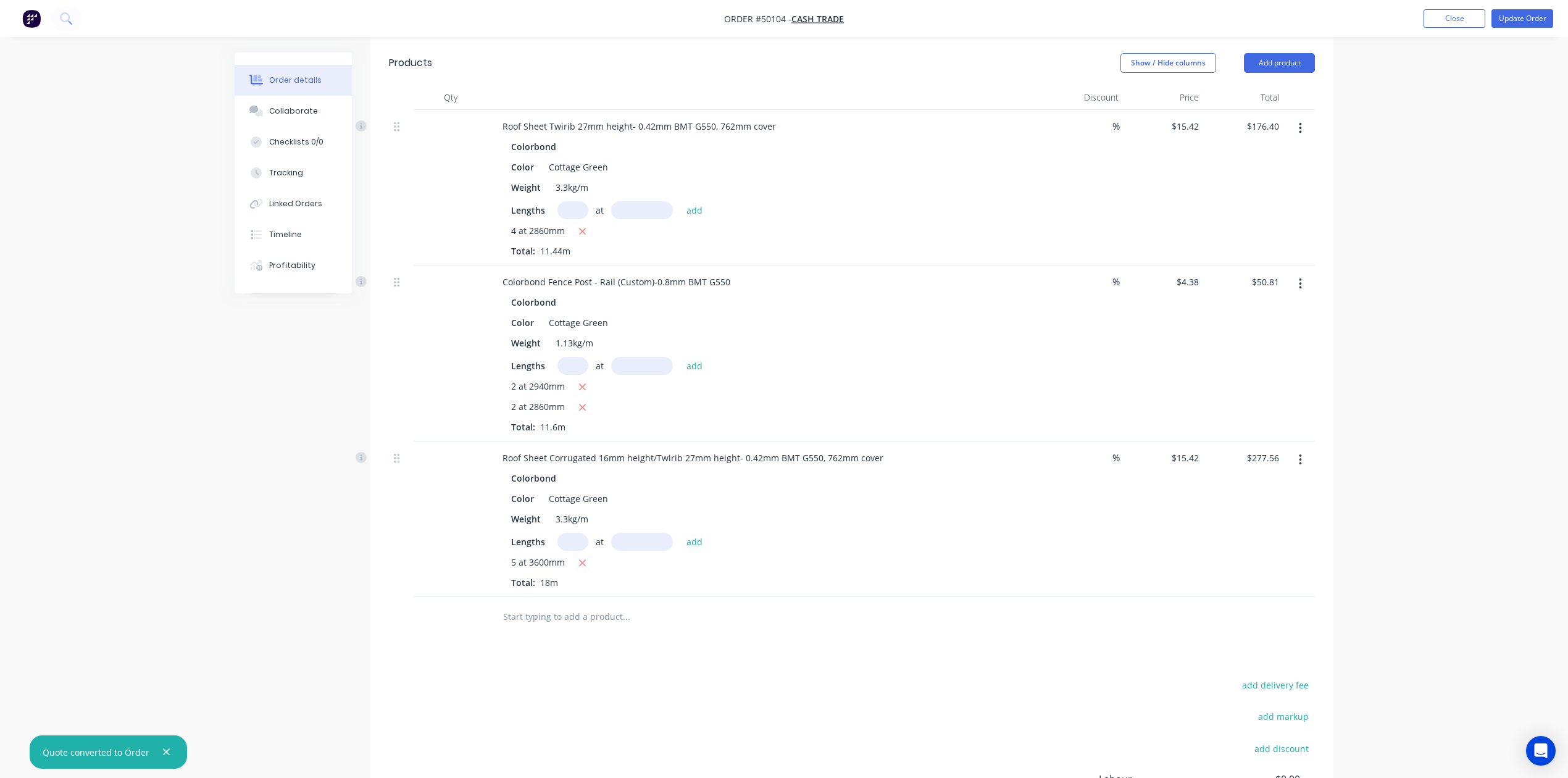
scroll to position [411, 0]
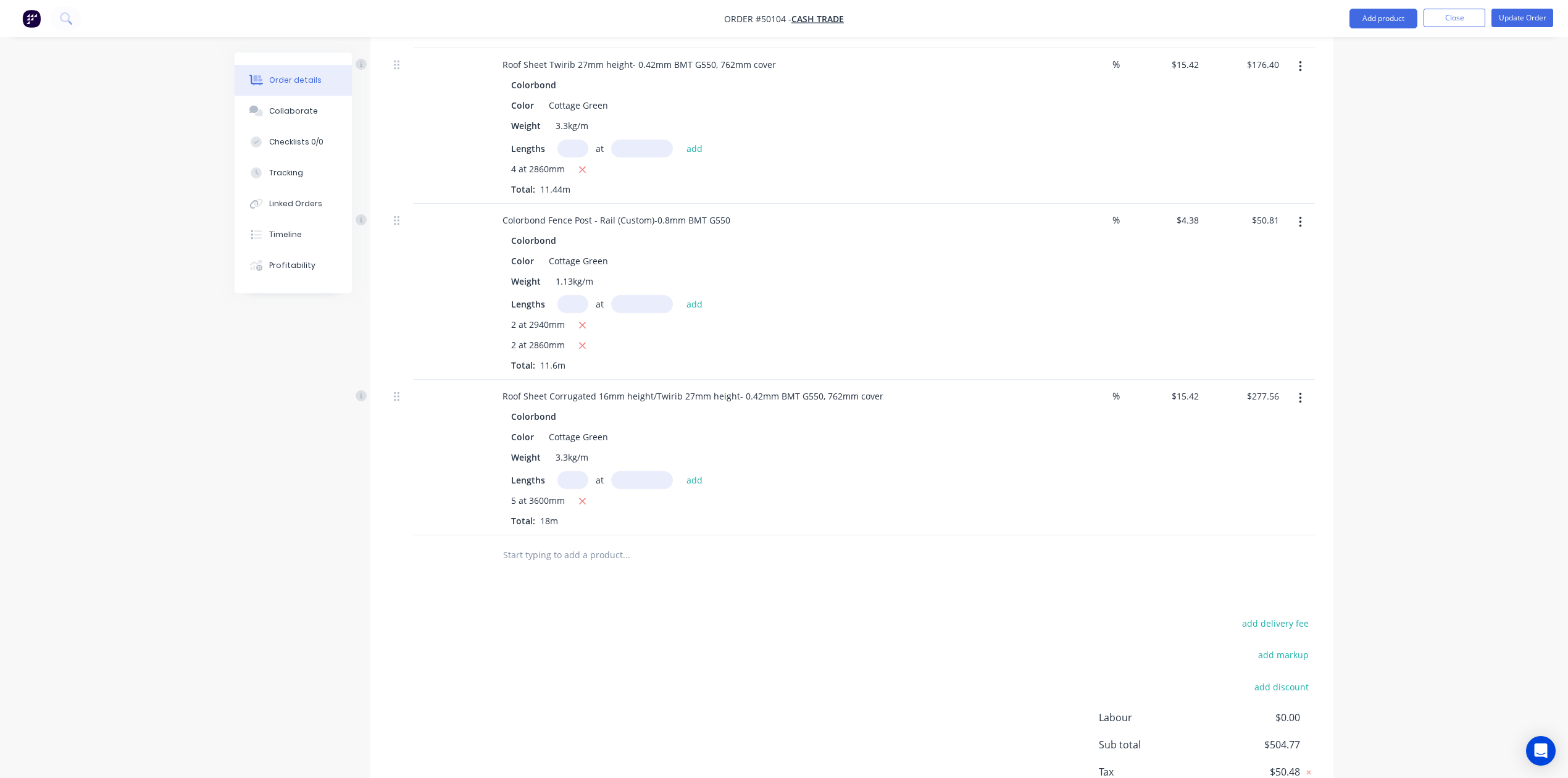
click at [981, 479] on div "Lengths at add" at bounding box center [766, 479] width 509 height 18
drag, startPoint x: 653, startPoint y: 398, endPoint x: 550, endPoint y: 389, distance: 103.4
click at [550, 389] on div "Roof Sheet Corrugated 16mm height/Twirib 27mm height- 0.42mm BMT G550, 762mm co…" at bounding box center [693, 395] width 400 height 18
click at [931, 536] on div at bounding box center [710, 555] width 444 height 40
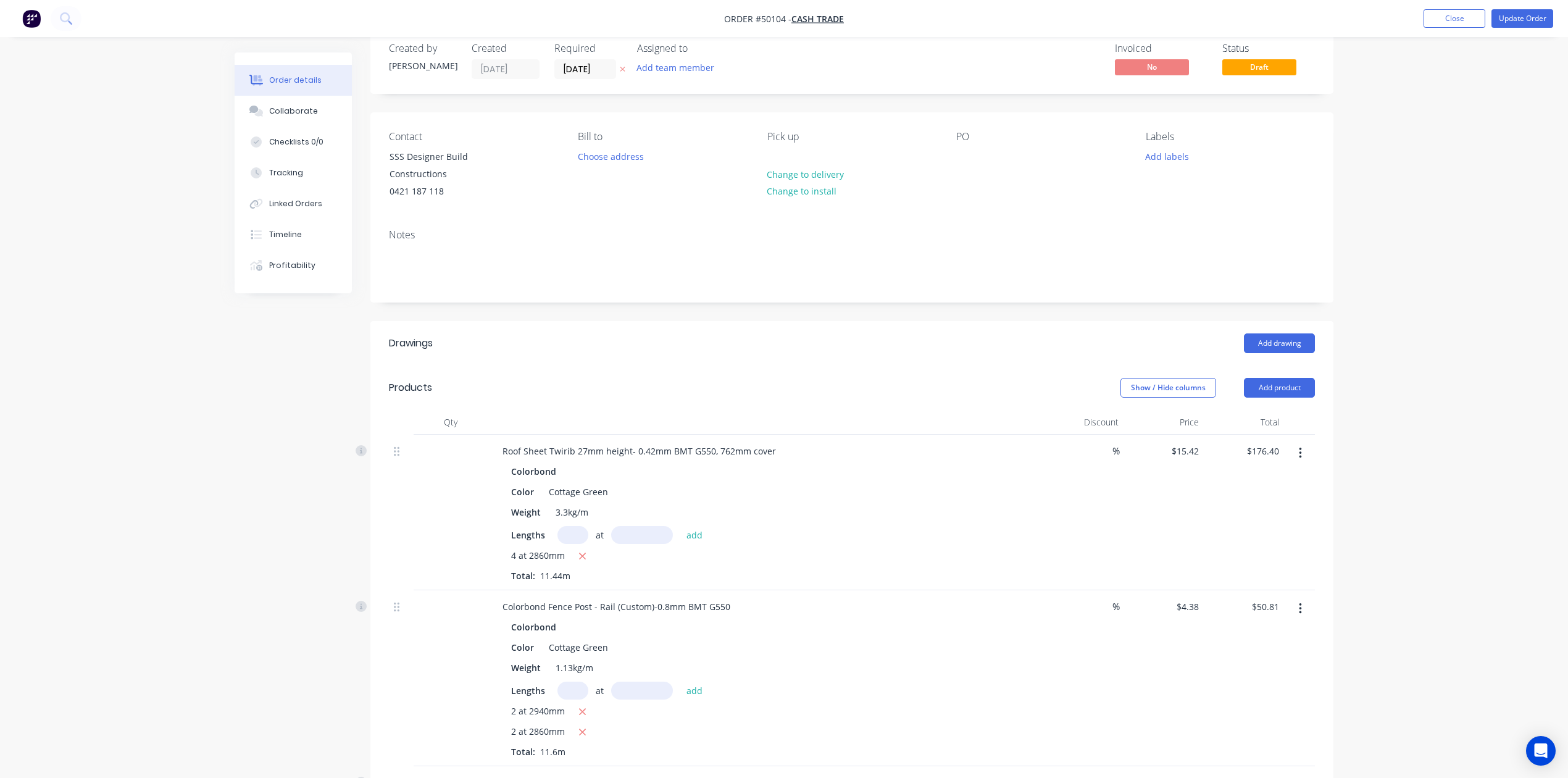
scroll to position [0, 0]
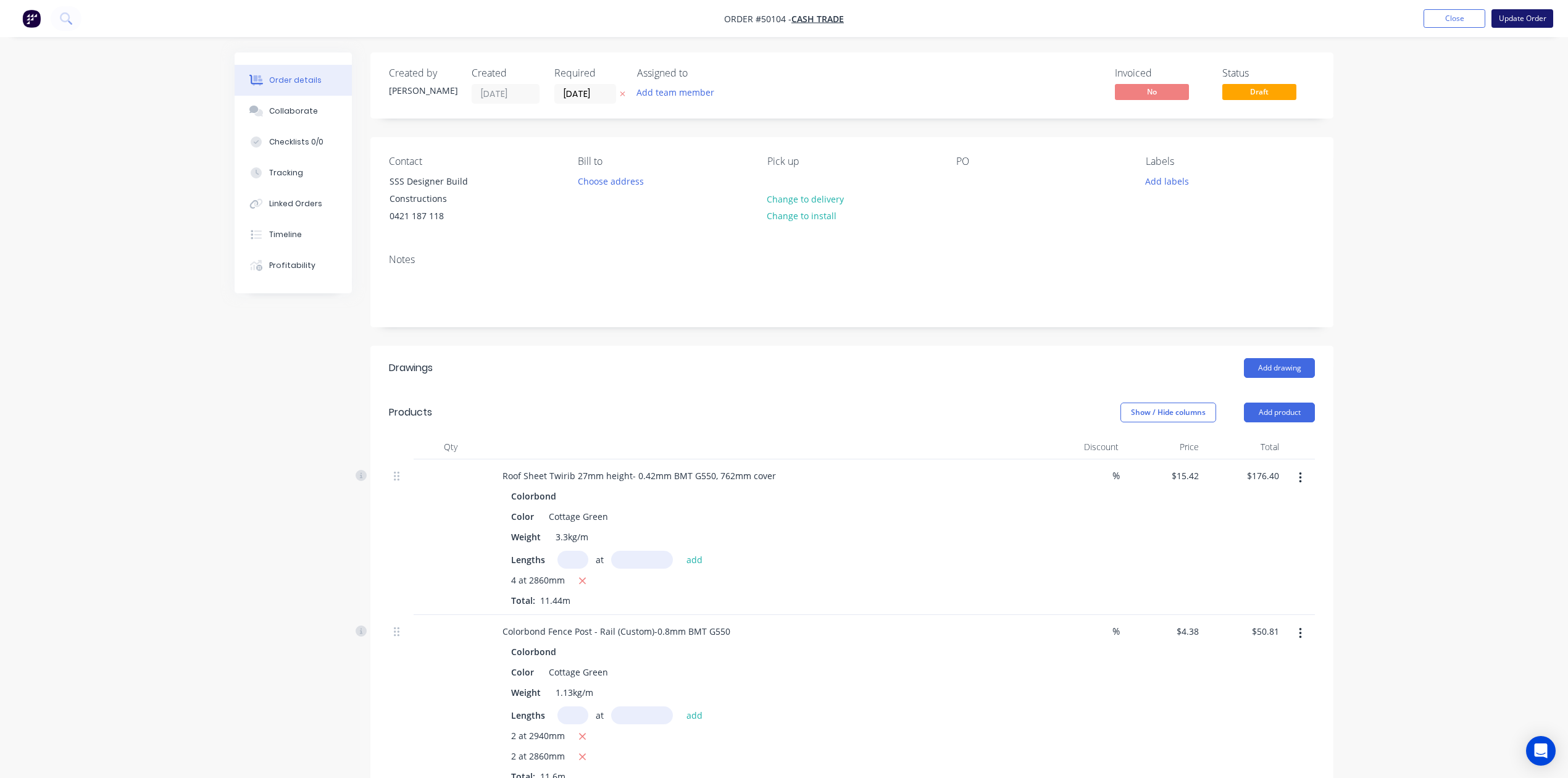
click at [1536, 26] on button "Update Order" at bounding box center [1521, 19] width 62 height 19
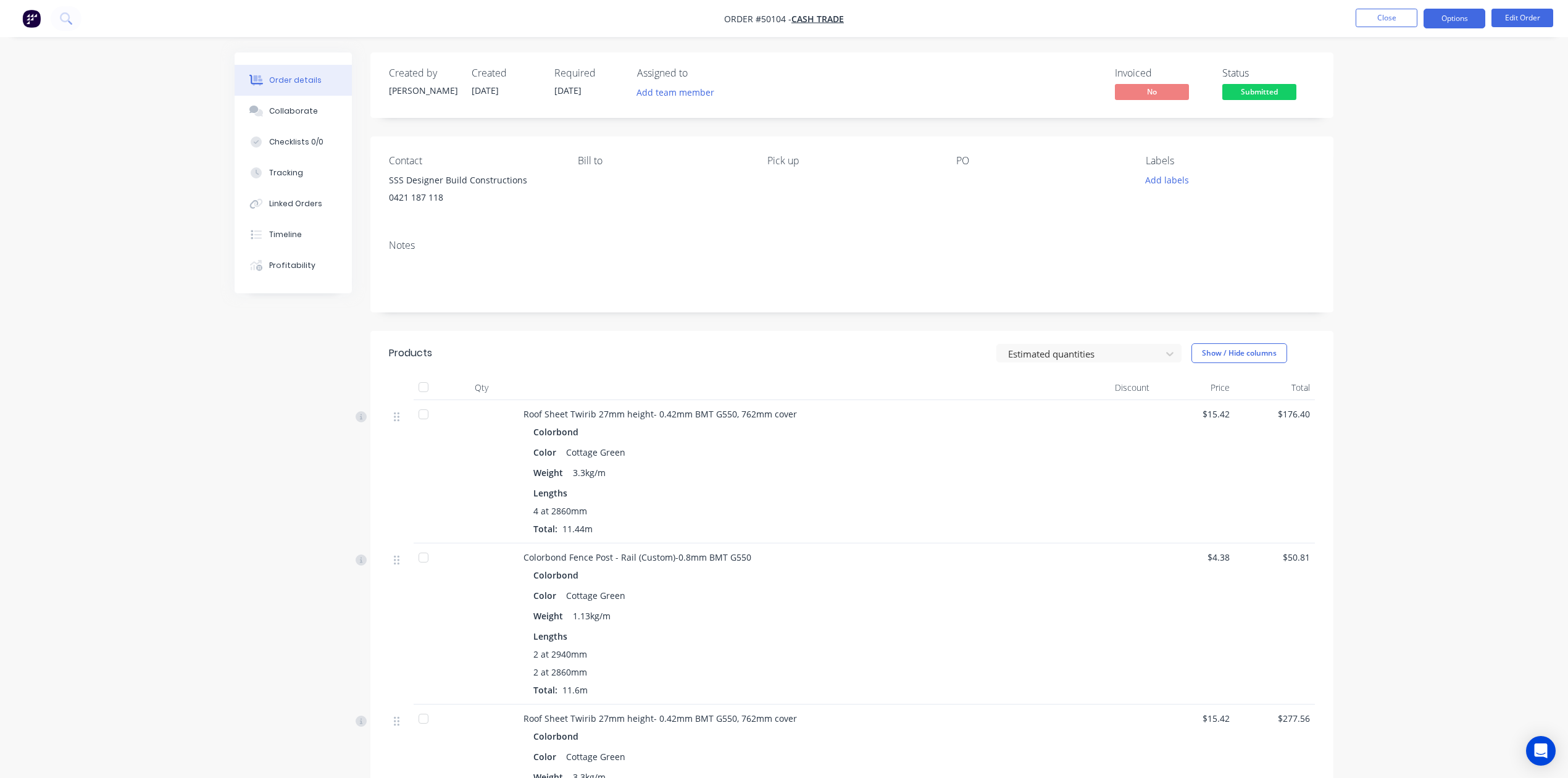
click at [1444, 11] on button "Options" at bounding box center [1454, 18] width 62 height 20
click at [1392, 78] on div "Invoice" at bounding box center [1417, 75] width 114 height 18
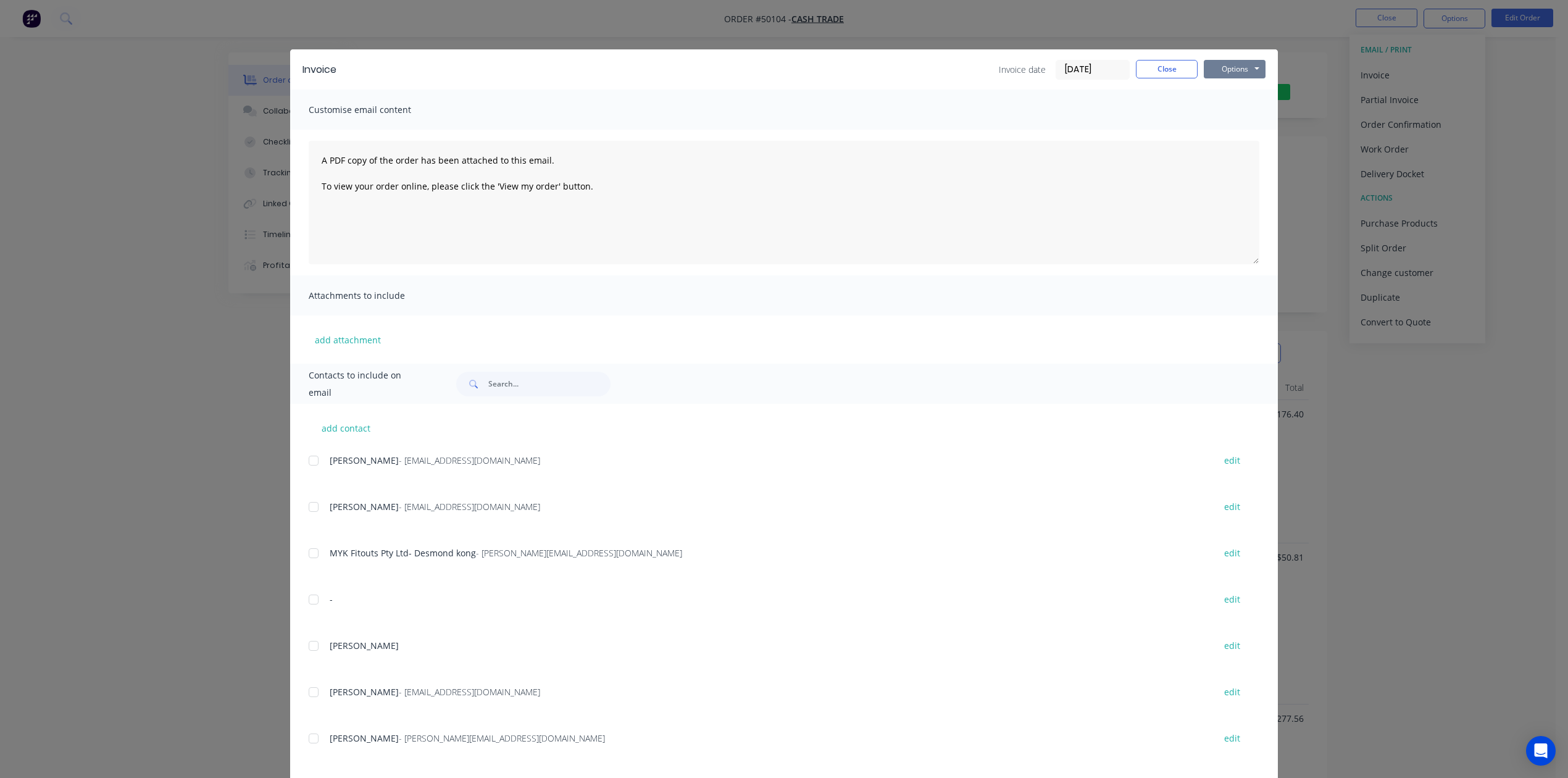
click at [1230, 68] on button "Options" at bounding box center [1234, 70] width 62 height 19
click at [1215, 110] on button "Print" at bounding box center [1242, 111] width 79 height 20
drag, startPoint x: 1457, startPoint y: 155, endPoint x: 1459, endPoint y: 125, distance: 30.1
click at [1459, 137] on div "Invoice Invoice date 07/10/25 Close Options Preview Print Email Customise email…" at bounding box center [784, 389] width 1568 height 778
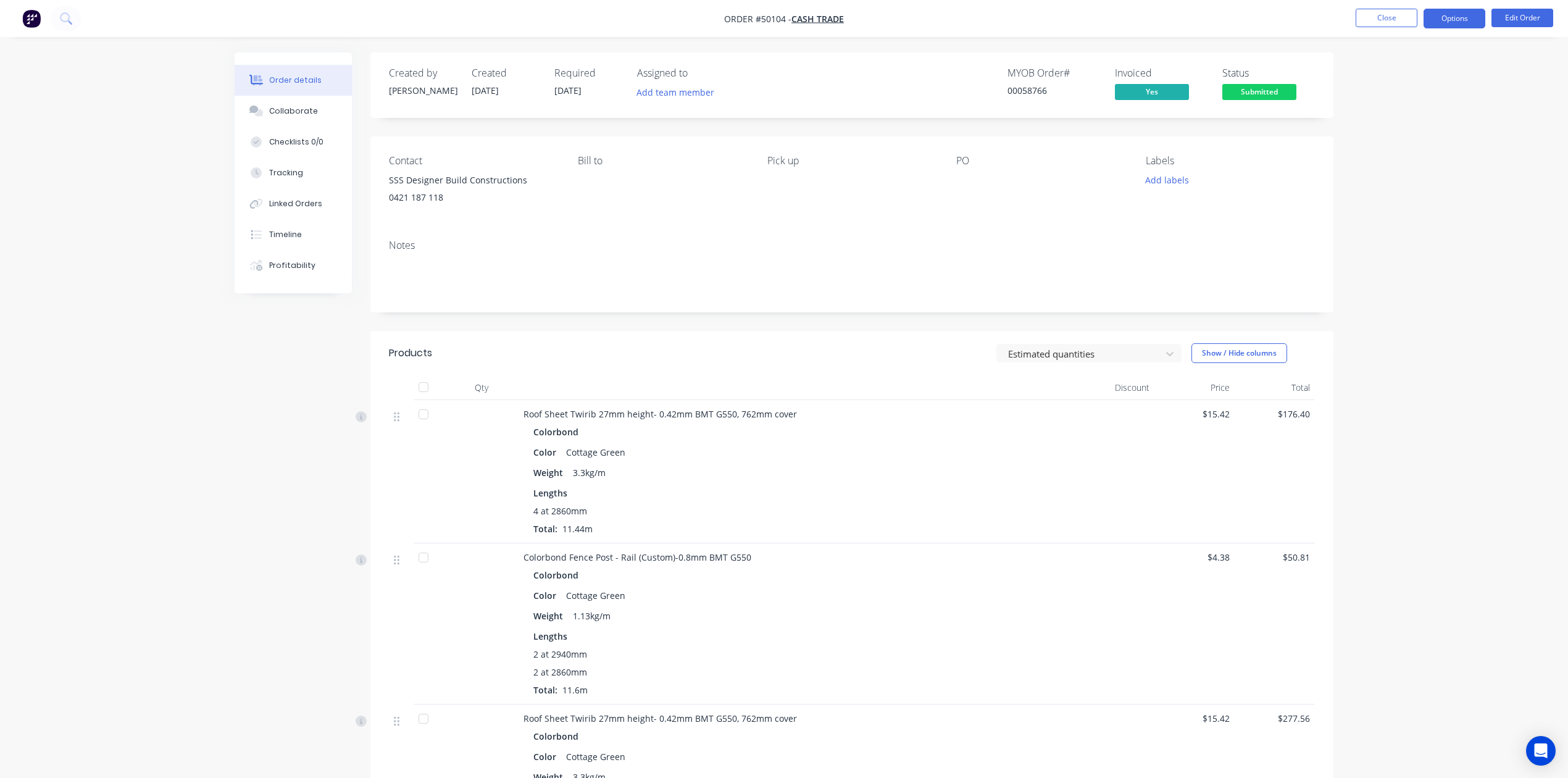
click at [1457, 23] on button "Options" at bounding box center [1454, 18] width 62 height 20
click at [1403, 151] on div "Work Order" at bounding box center [1417, 148] width 114 height 18
click at [1371, 144] on div "Custom" at bounding box center [1417, 148] width 114 height 18
click at [1384, 124] on div "Without pricing" at bounding box center [1417, 124] width 114 height 18
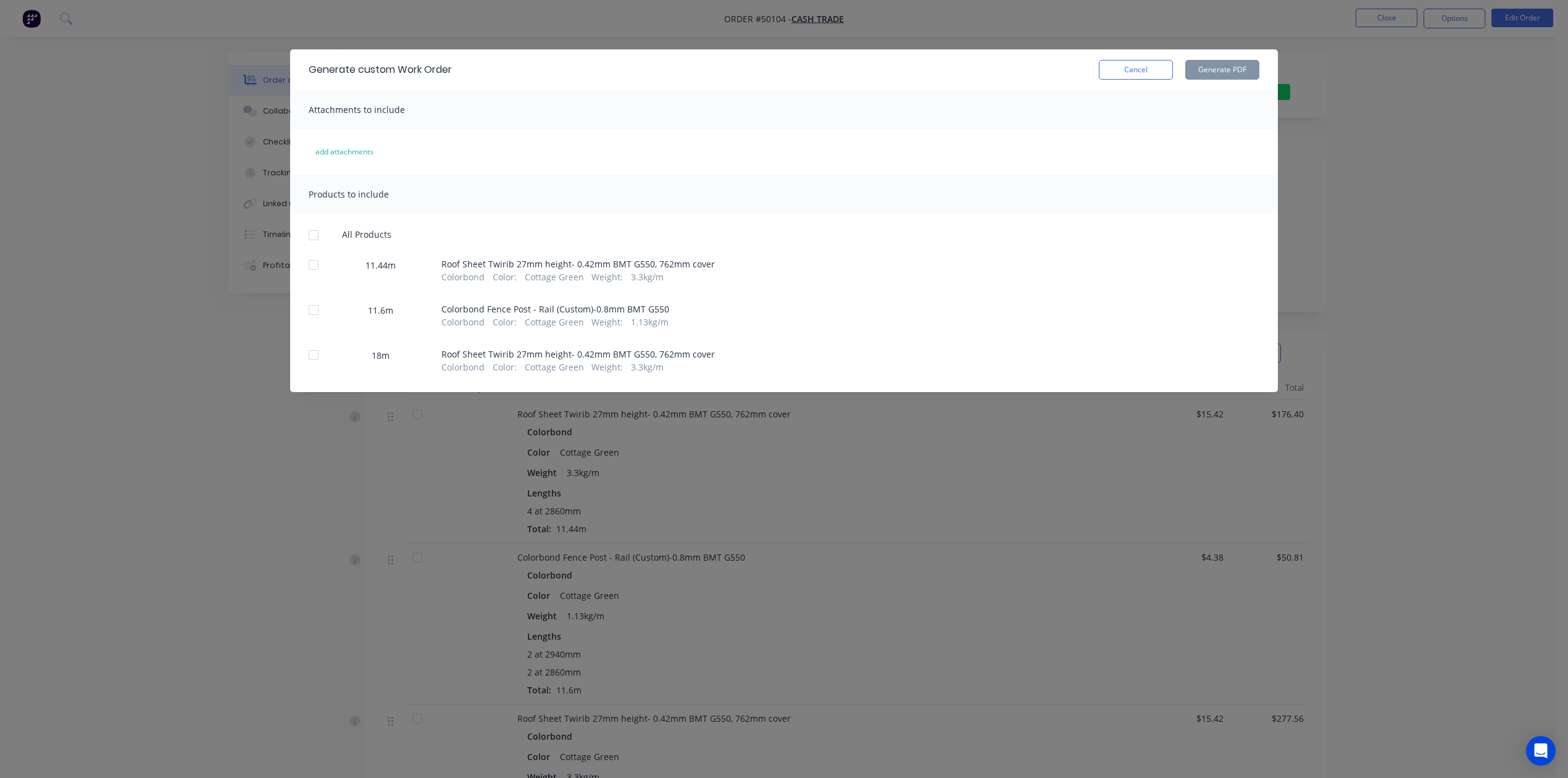
click at [319, 266] on div at bounding box center [313, 265] width 25 height 25
click at [316, 358] on div at bounding box center [313, 355] width 25 height 25
click at [1206, 71] on button "Generate PDF" at bounding box center [1221, 70] width 74 height 20
click at [314, 314] on div at bounding box center [313, 310] width 25 height 25
click at [1217, 76] on button "Generate PDF" at bounding box center [1221, 70] width 74 height 20
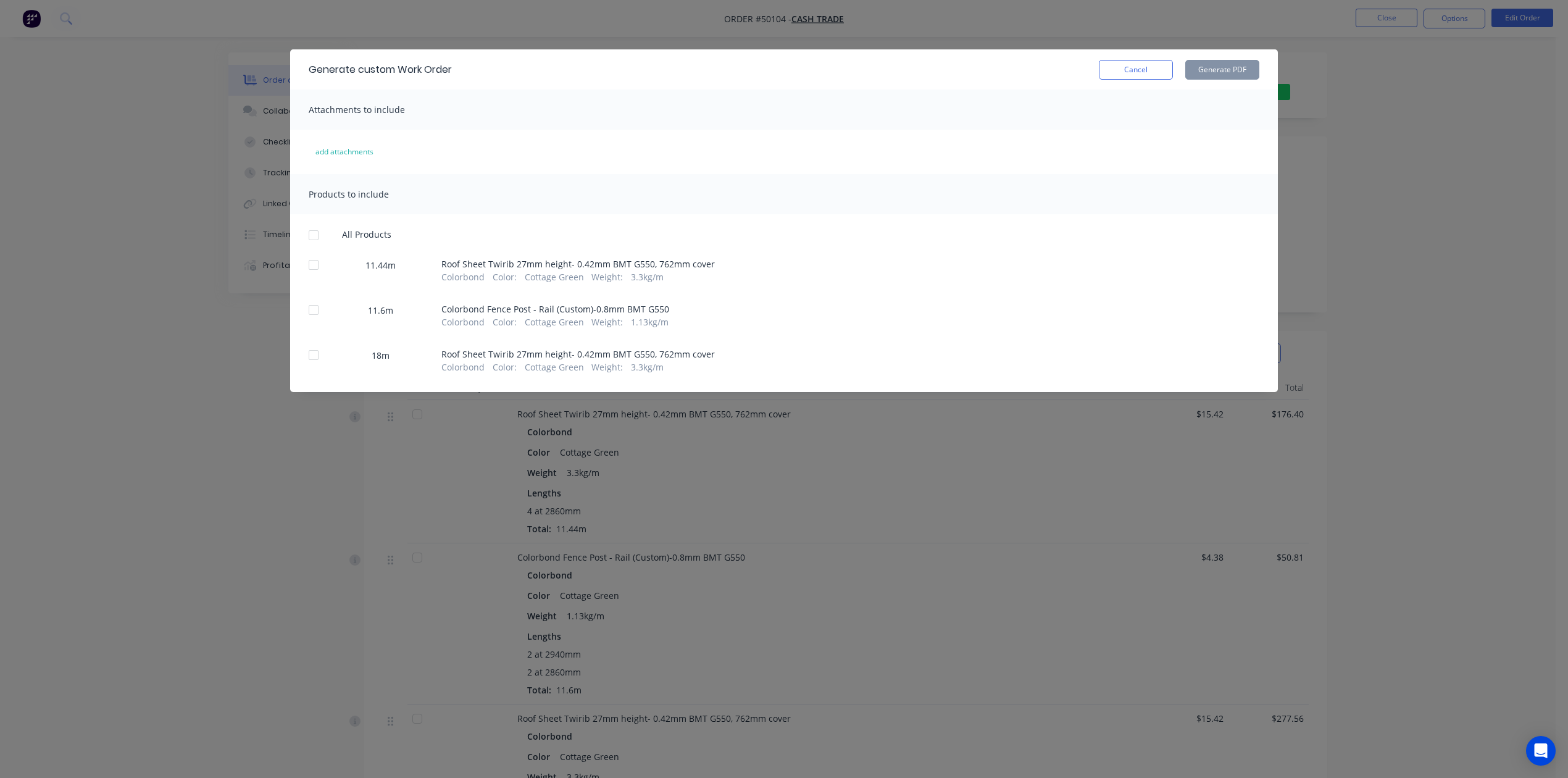
click at [1477, 90] on div "Generate custom Work Order Cancel Generate PDF Attachments to include add attac…" at bounding box center [784, 389] width 1568 height 778
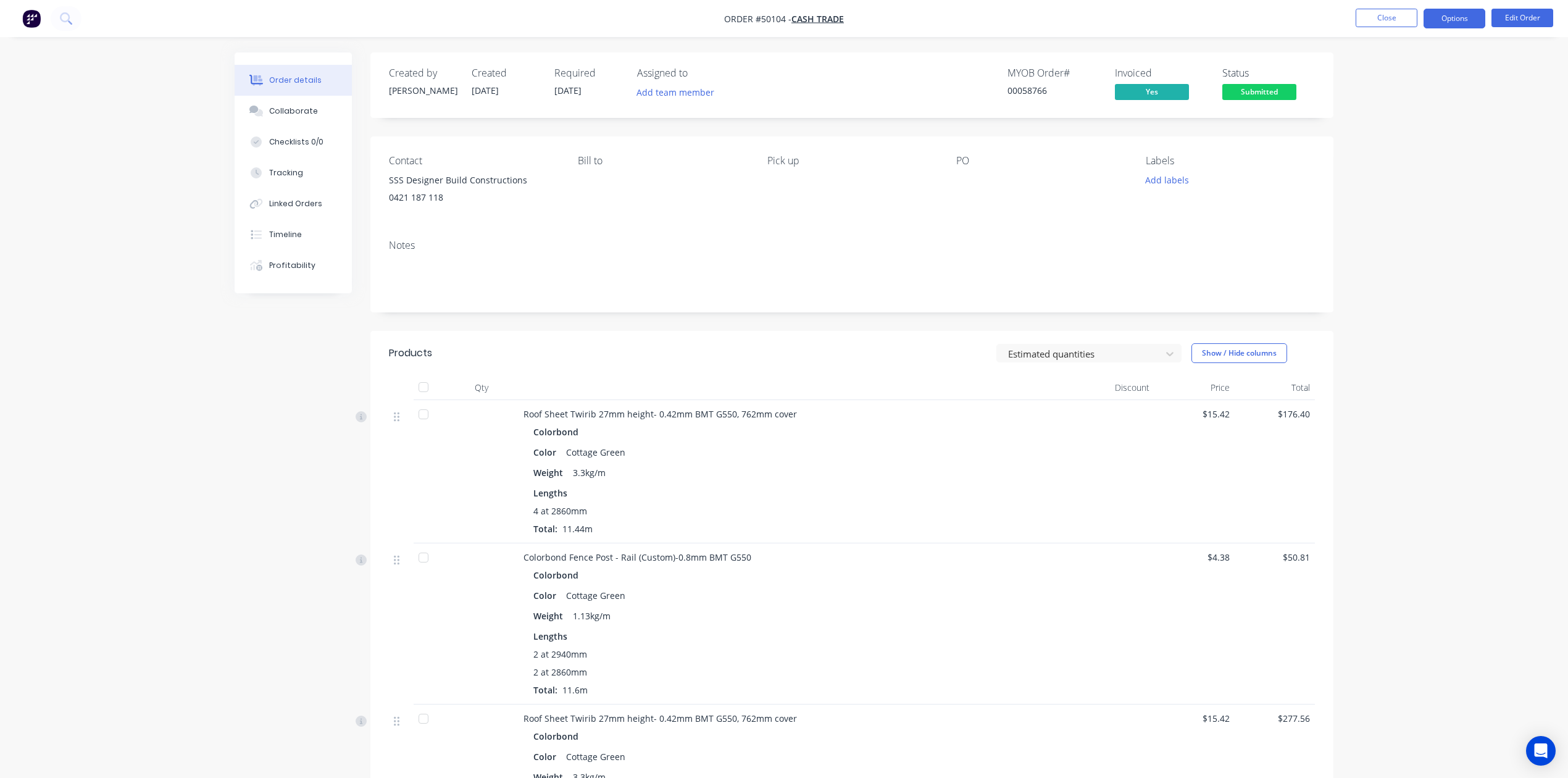
click at [1441, 17] on button "Options" at bounding box center [1454, 18] width 62 height 20
click at [1420, 176] on div "Delivery Docket" at bounding box center [1417, 173] width 114 height 18
click at [1387, 142] on div "Custom" at bounding box center [1417, 148] width 114 height 18
click at [1395, 126] on div "Without pricing" at bounding box center [1417, 124] width 114 height 18
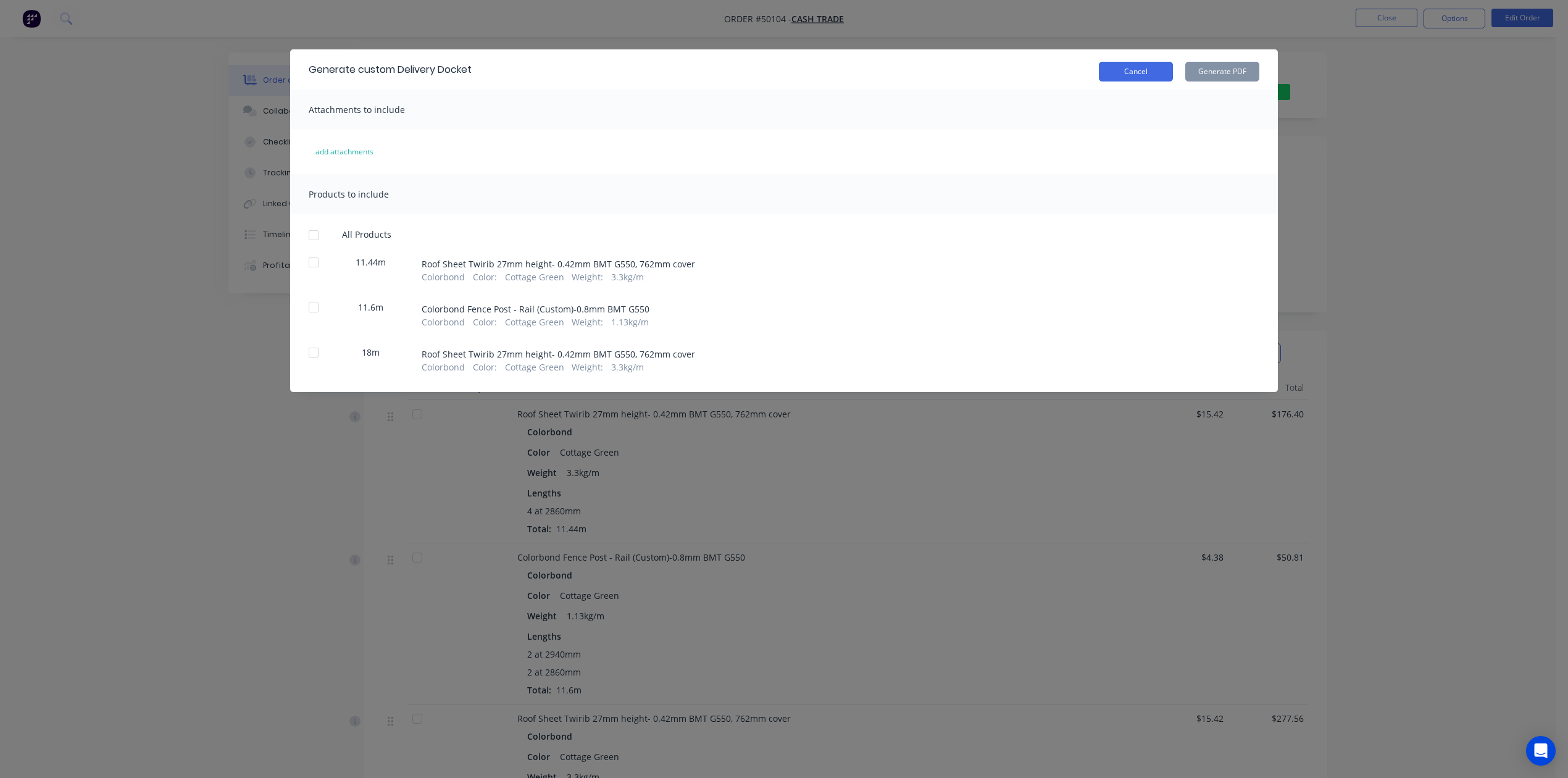
drag, startPoint x: 1114, startPoint y: 67, endPoint x: 1579, endPoint y: 3, distance: 469.4
click at [1114, 70] on button "Cancel" at bounding box center [1136, 71] width 74 height 20
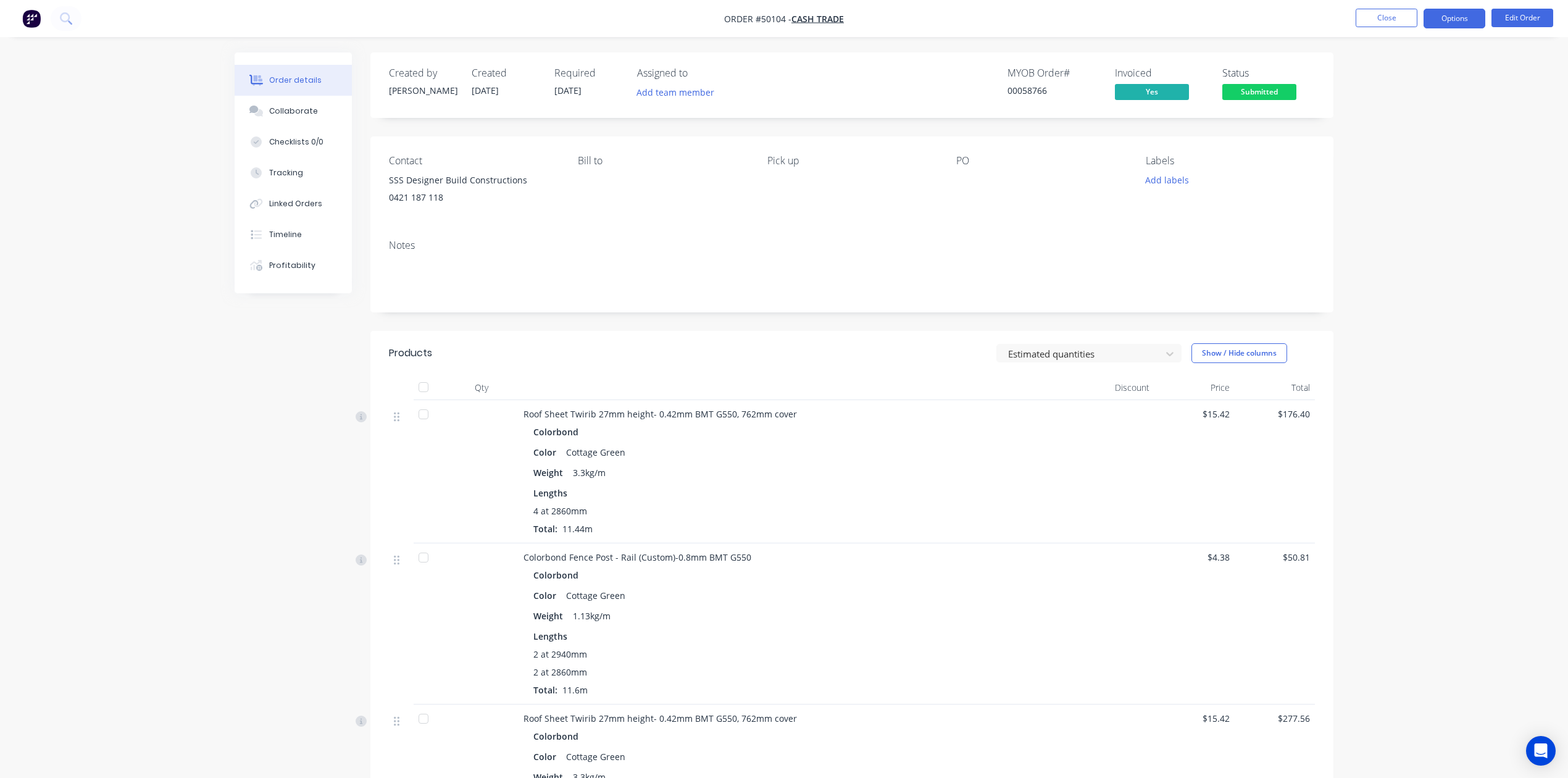
click at [1470, 19] on button "Options" at bounding box center [1454, 18] width 62 height 20
click at [1403, 169] on div "Delivery Docket" at bounding box center [1417, 173] width 114 height 18
click at [1422, 128] on div "Without pricing" at bounding box center [1417, 124] width 114 height 18
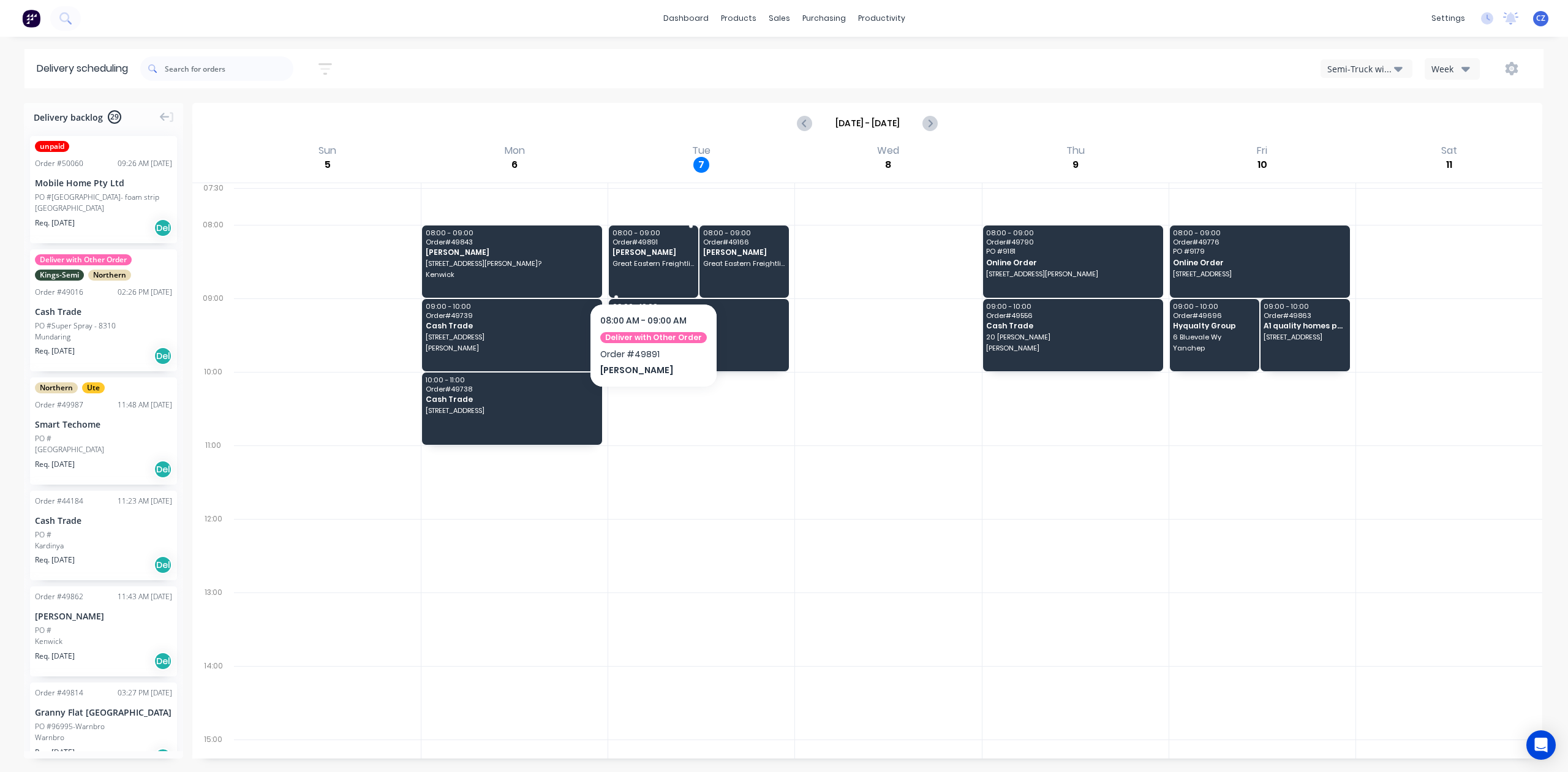
click at [638, 269] on div "08:00 - 09:00 Order # 49891 [PERSON_NAME] Great Eastern Freightlines, [STREET_A…" at bounding box center [653, 262] width 89 height 72
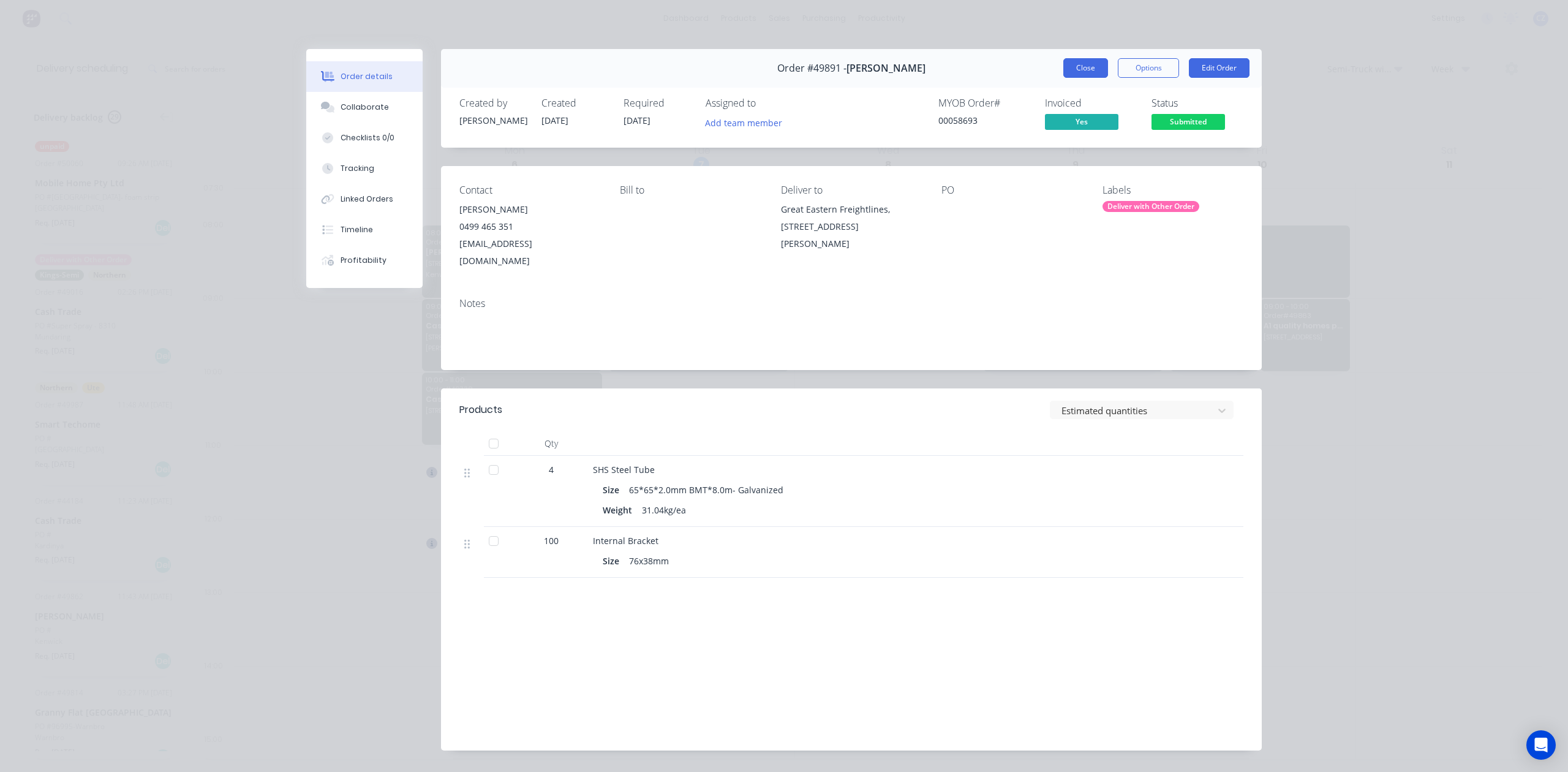
click at [1074, 69] on button "Close" at bounding box center [1086, 67] width 45 height 19
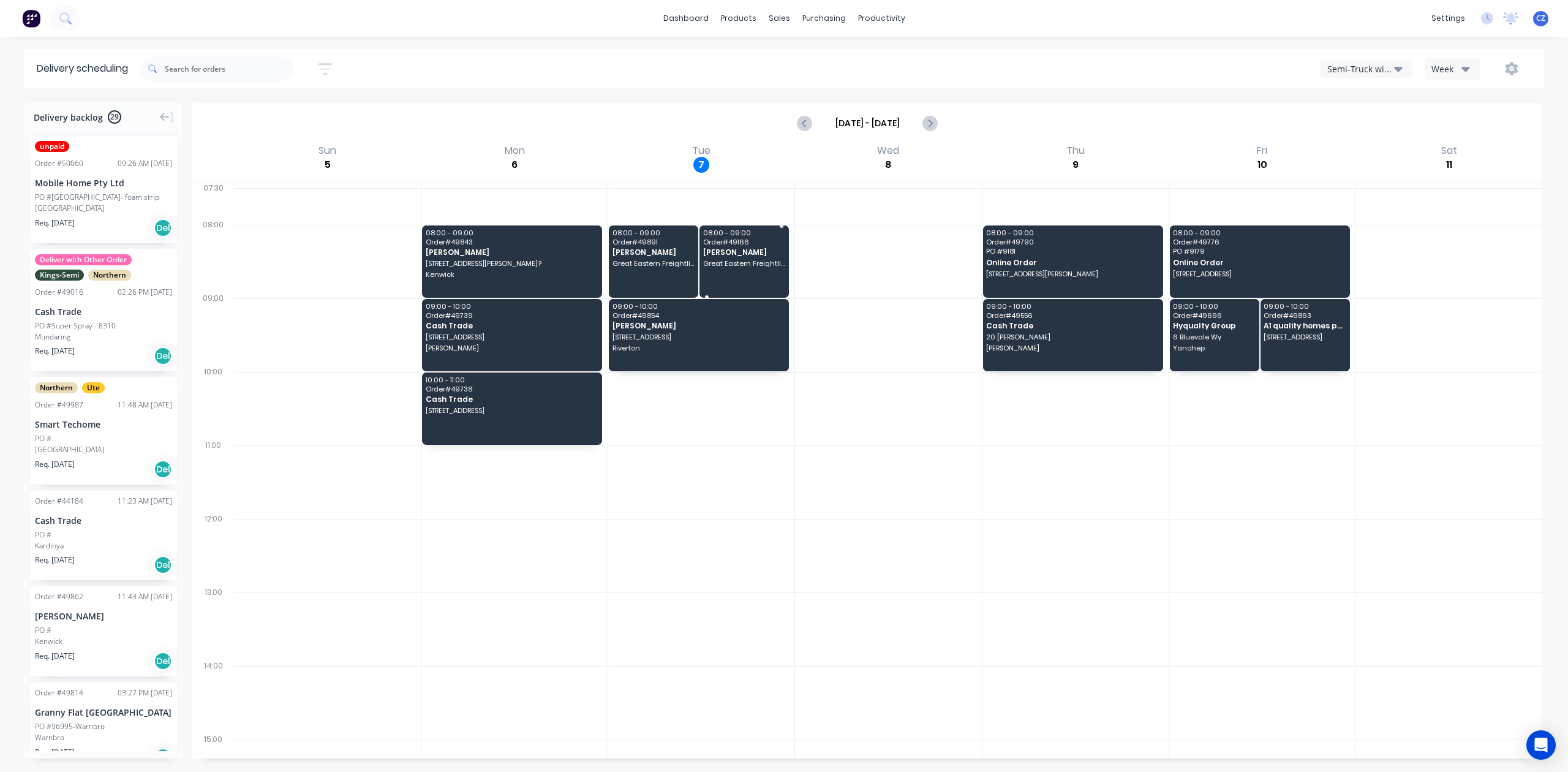
click at [721, 256] on span "[PERSON_NAME]" at bounding box center [745, 252] width 82 height 8
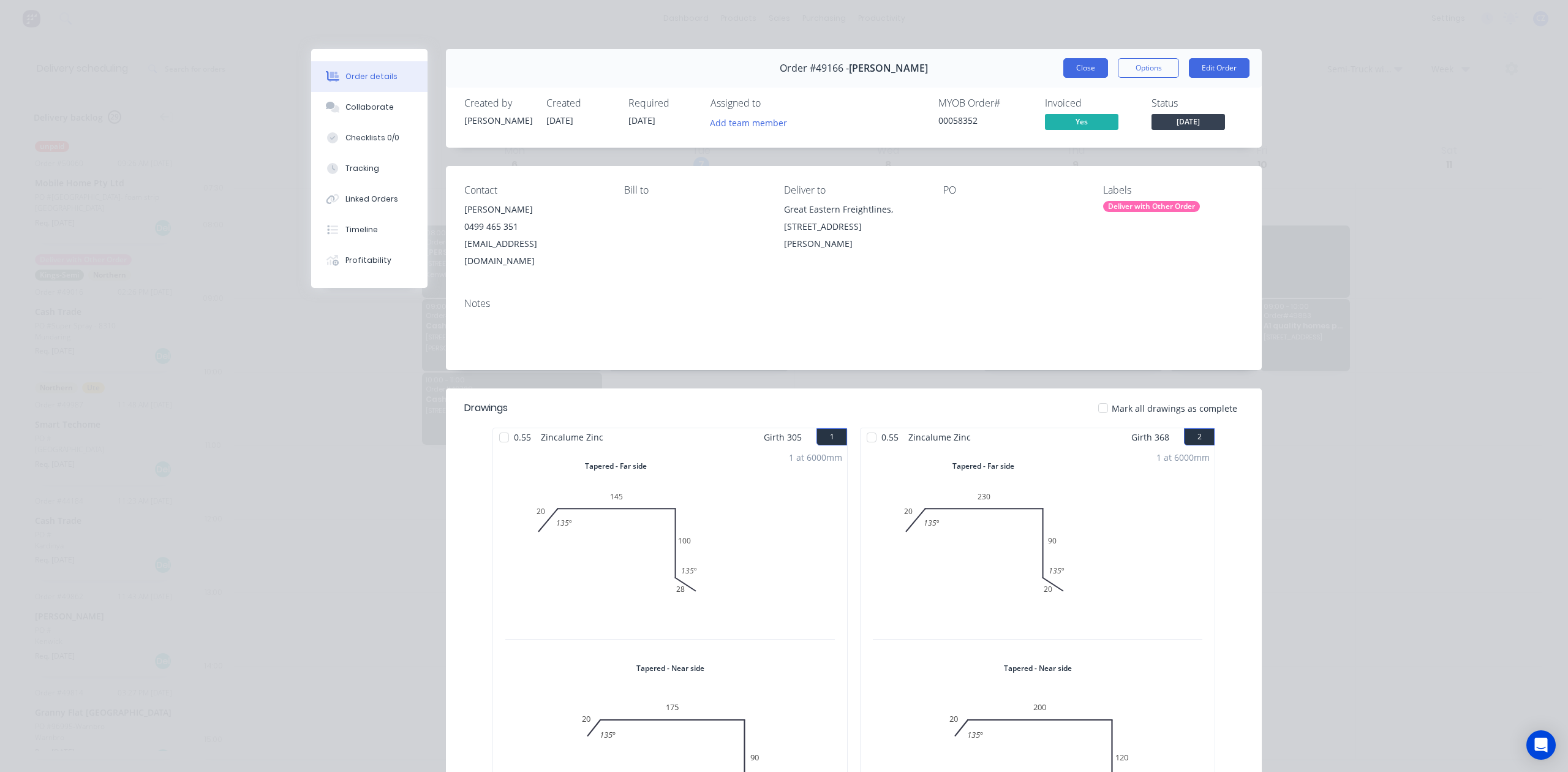
click at [1077, 61] on button "Close" at bounding box center [1086, 67] width 45 height 19
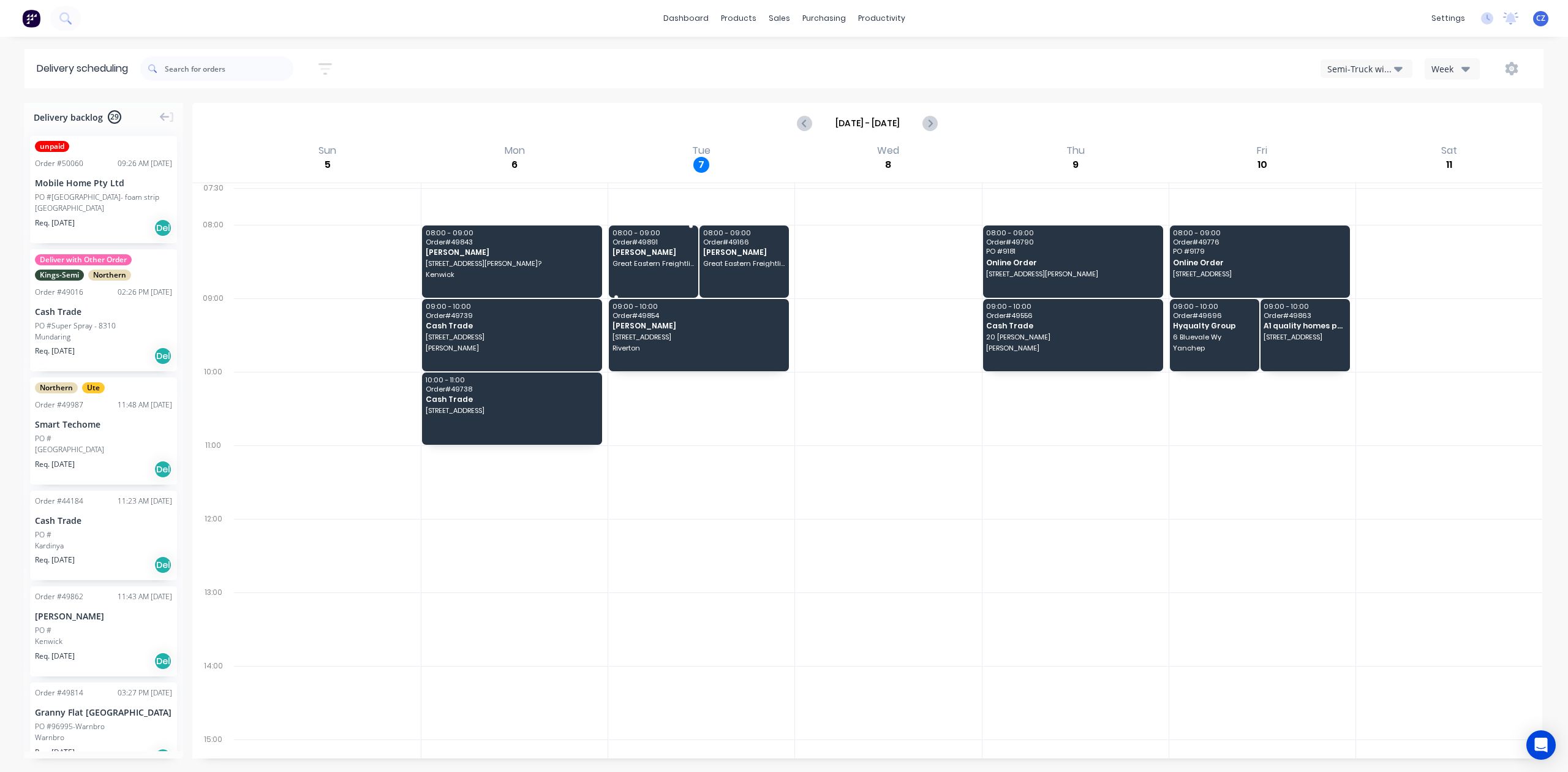
click at [613, 253] on span "[PERSON_NAME]" at bounding box center [654, 252] width 82 height 8
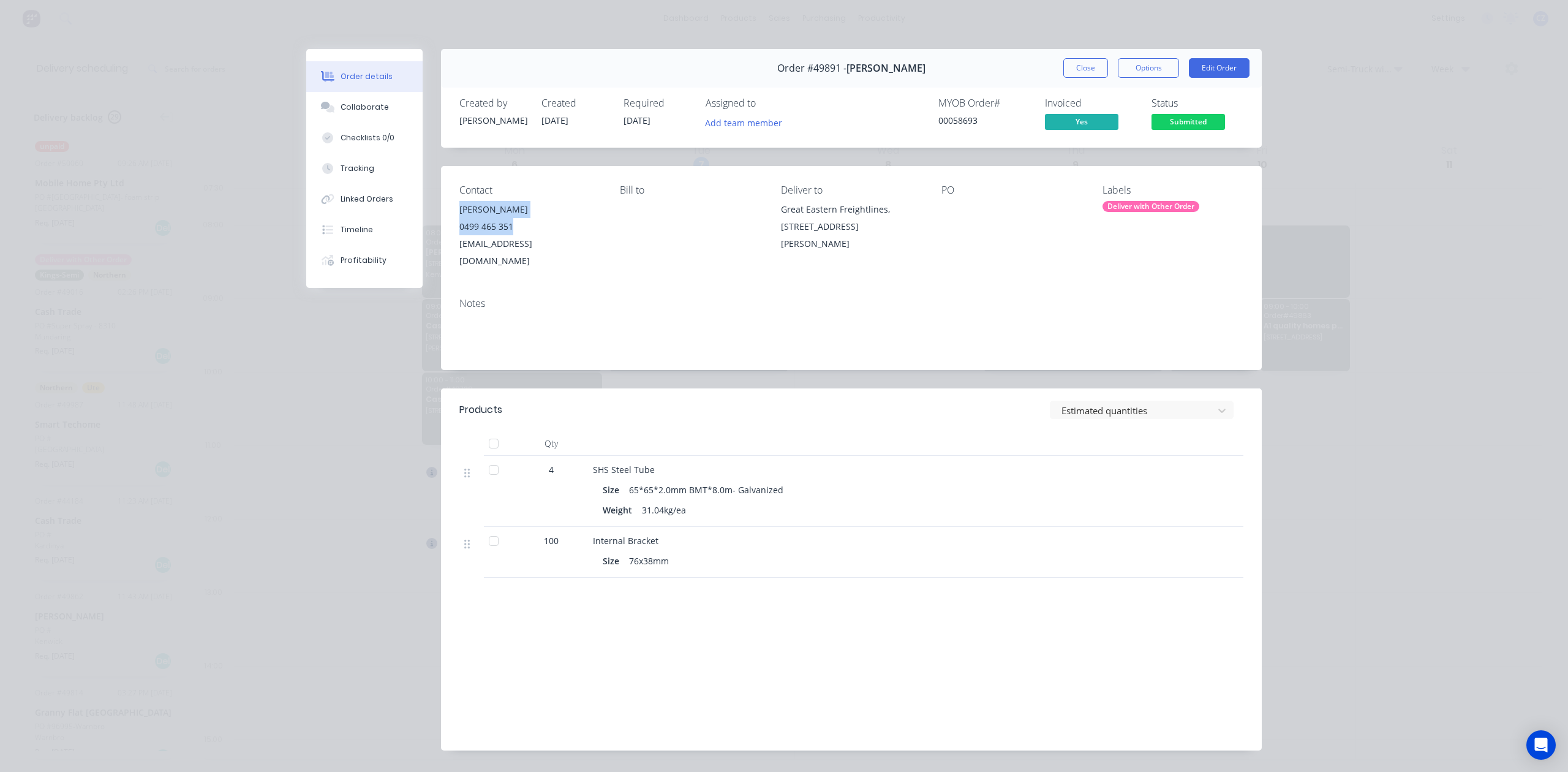
drag, startPoint x: 521, startPoint y: 224, endPoint x: 449, endPoint y: 206, distance: 74.2
click at [449, 206] on div "Contact [PERSON_NAME] [PHONE_NUMBER] [EMAIL_ADDRESS][DOMAIN_NAME] [PERSON_NAME]…" at bounding box center [851, 226] width 821 height 122
click at [837, 264] on div "Contact [PERSON_NAME] [PHONE_NUMBER] [EMAIL_ADDRESS][DOMAIN_NAME] [PERSON_NAME]…" at bounding box center [851, 226] width 821 height 122
click at [943, 298] on div "Notes" at bounding box center [852, 304] width 784 height 12
click at [1072, 69] on button "Close" at bounding box center [1086, 67] width 45 height 19
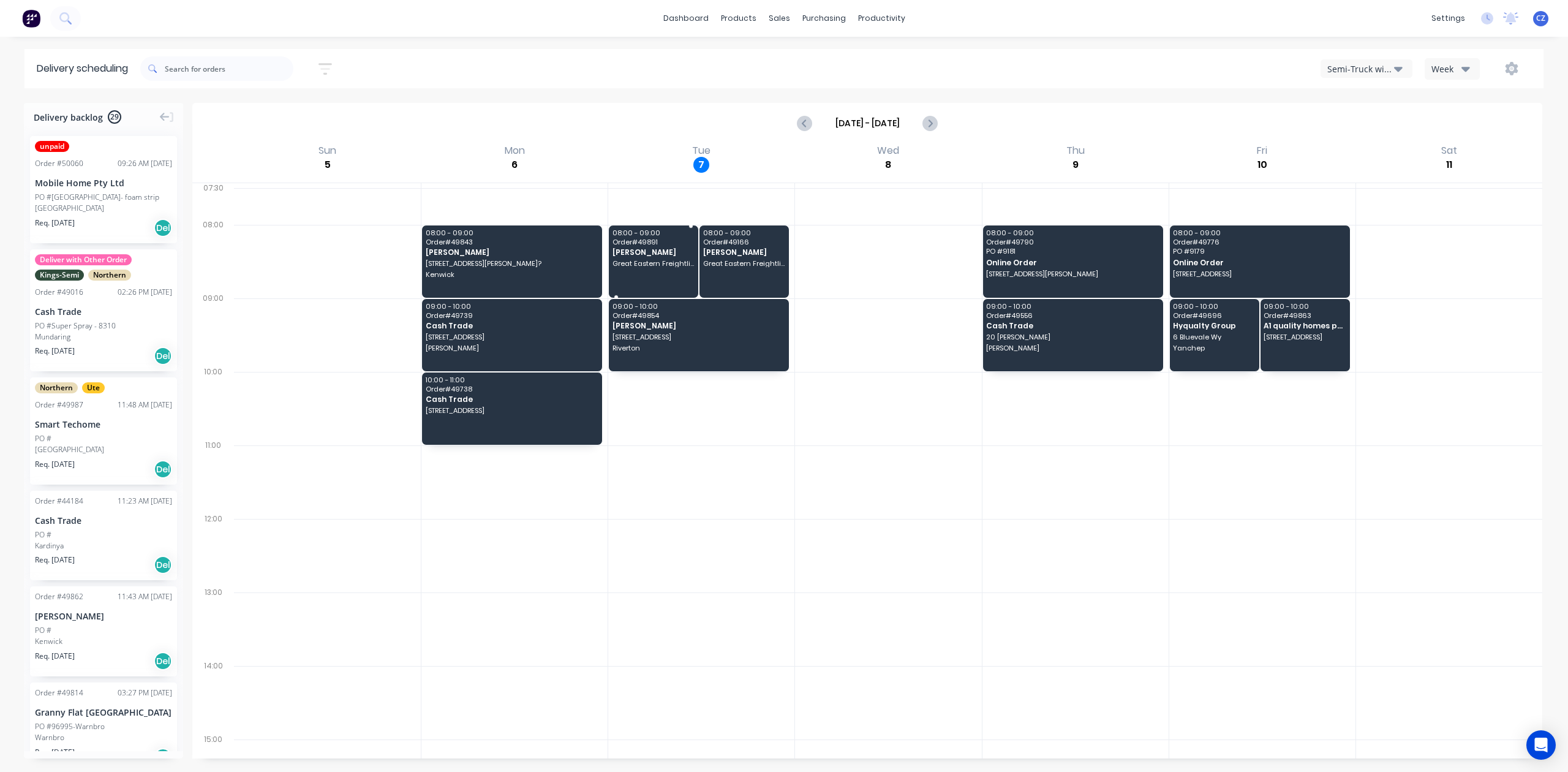
click at [627, 253] on span "[PERSON_NAME]" at bounding box center [654, 252] width 82 height 8
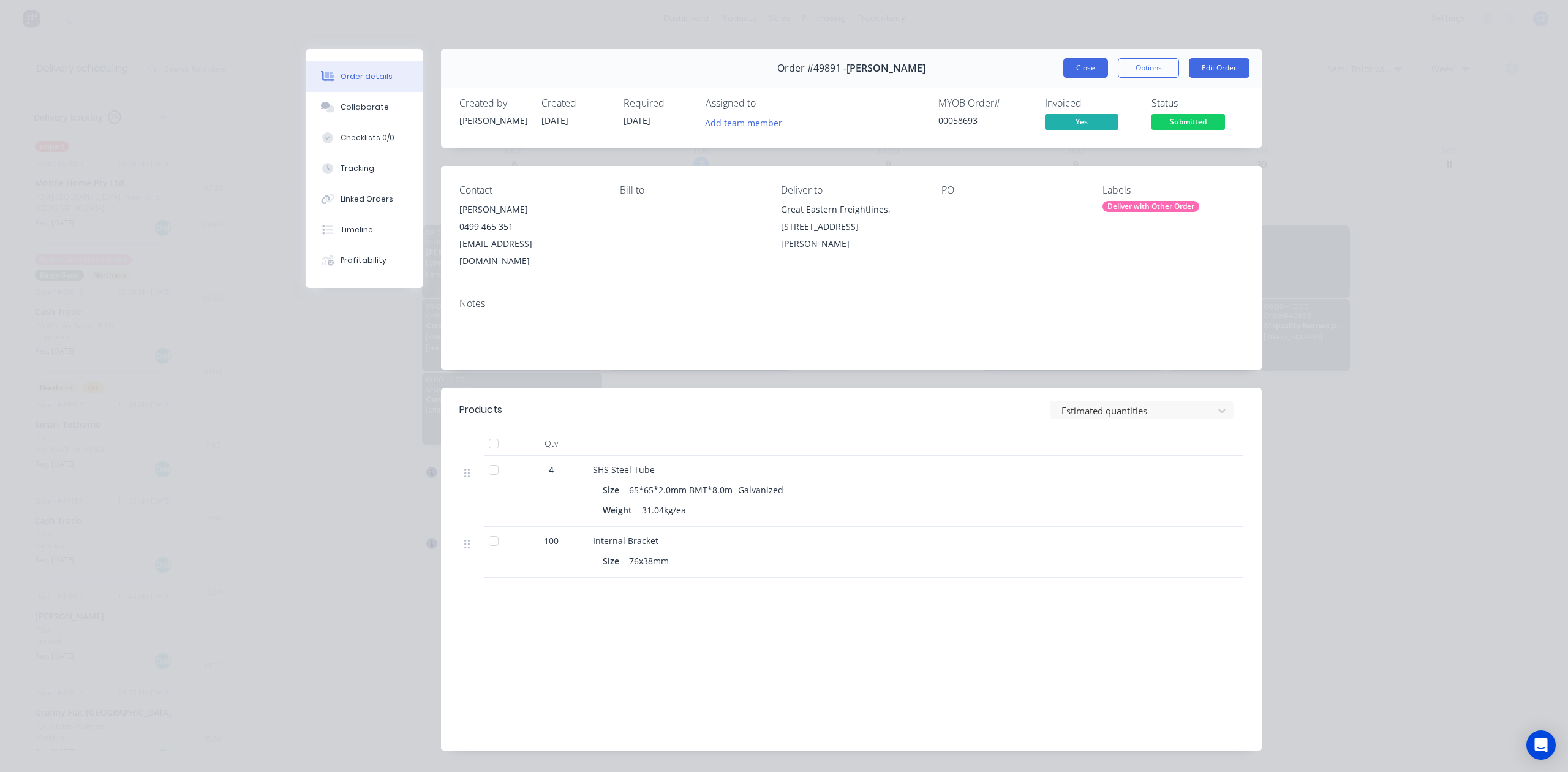
click at [1064, 73] on button "Close" at bounding box center [1086, 67] width 45 height 19
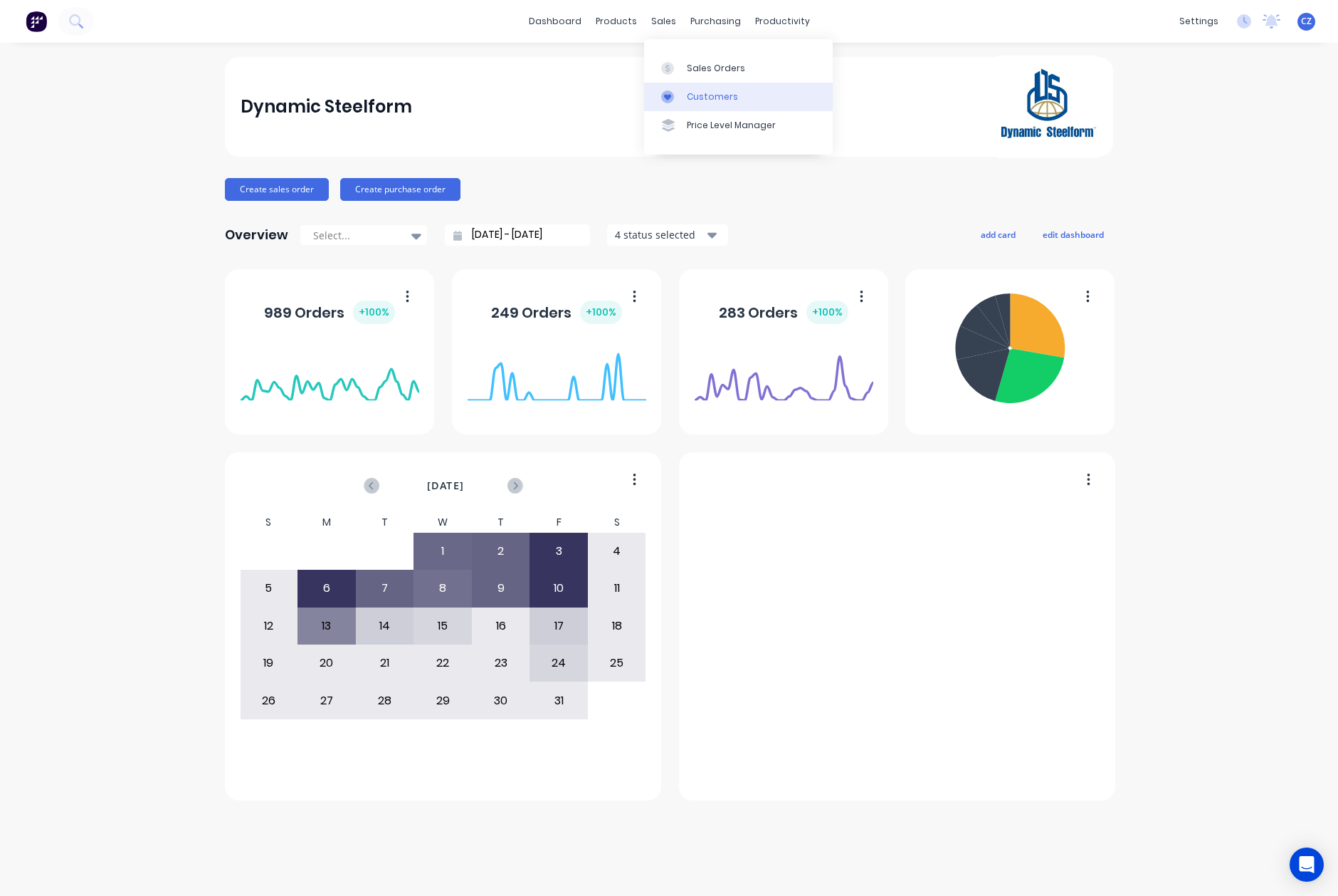
click at [670, 90] on icon at bounding box center [667, 96] width 13 height 13
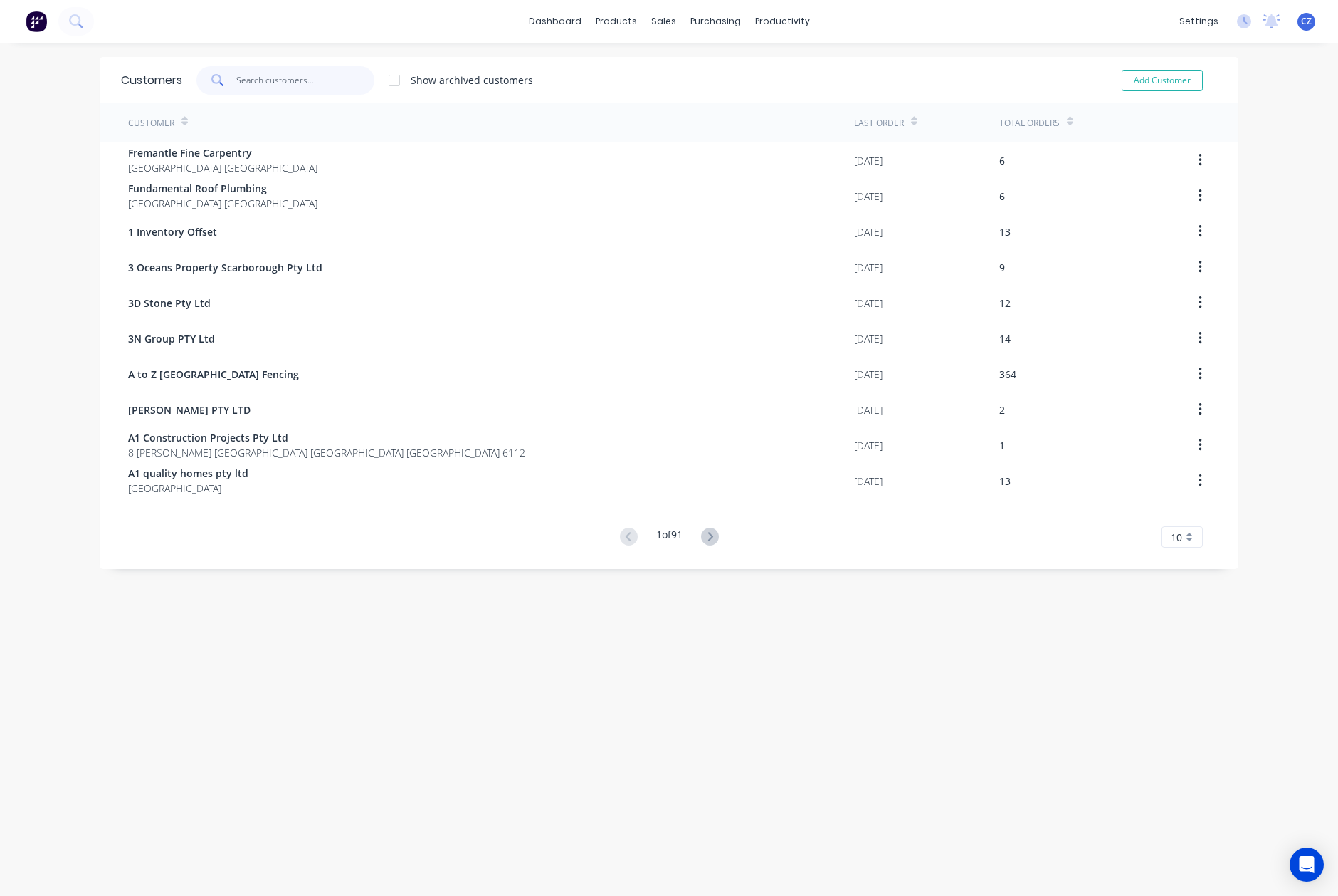
click at [331, 78] on input "text" at bounding box center [306, 80] width 139 height 28
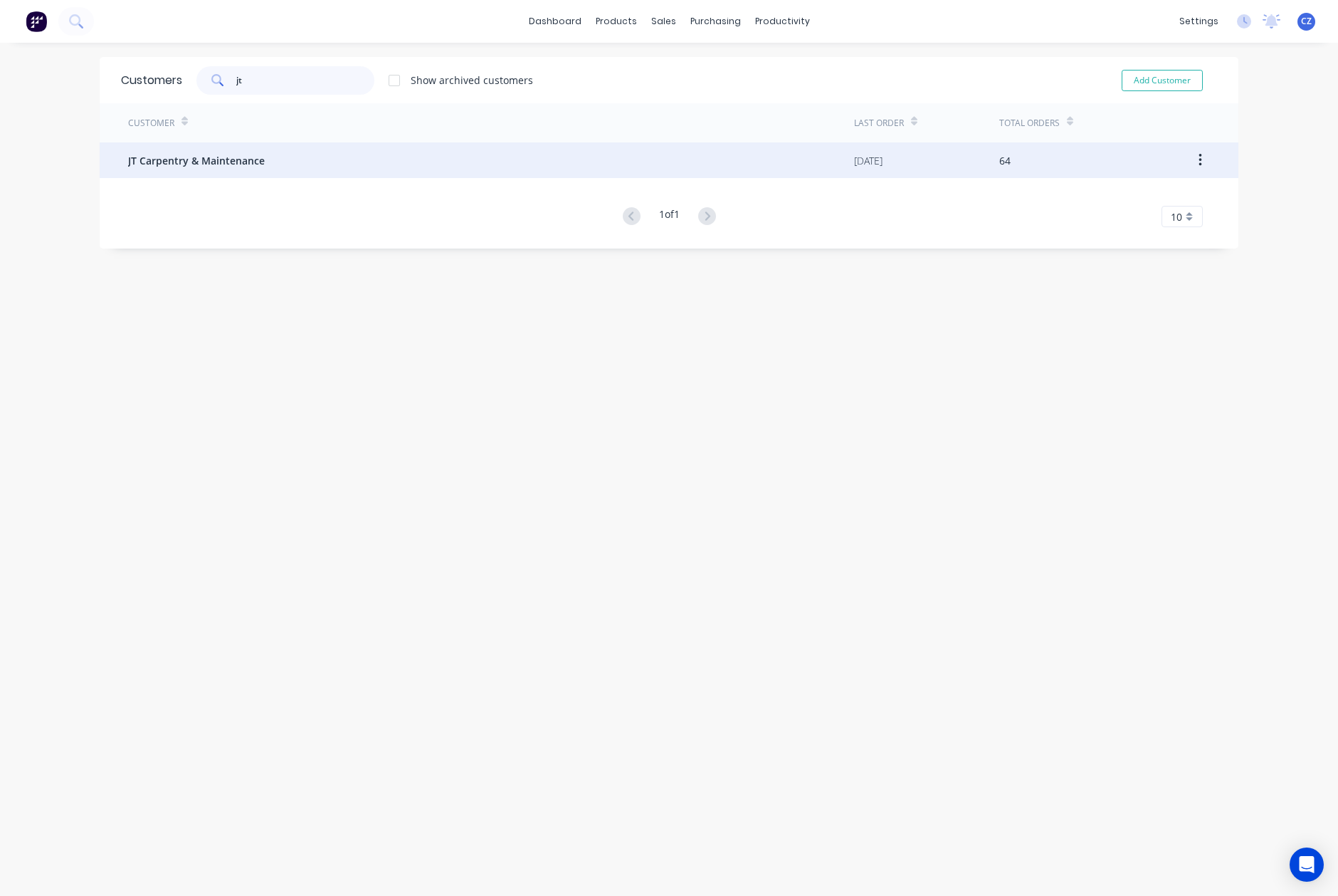
type input "jt"
click at [341, 160] on div "JT Carpentry & Maintenance" at bounding box center [491, 160] width 726 height 35
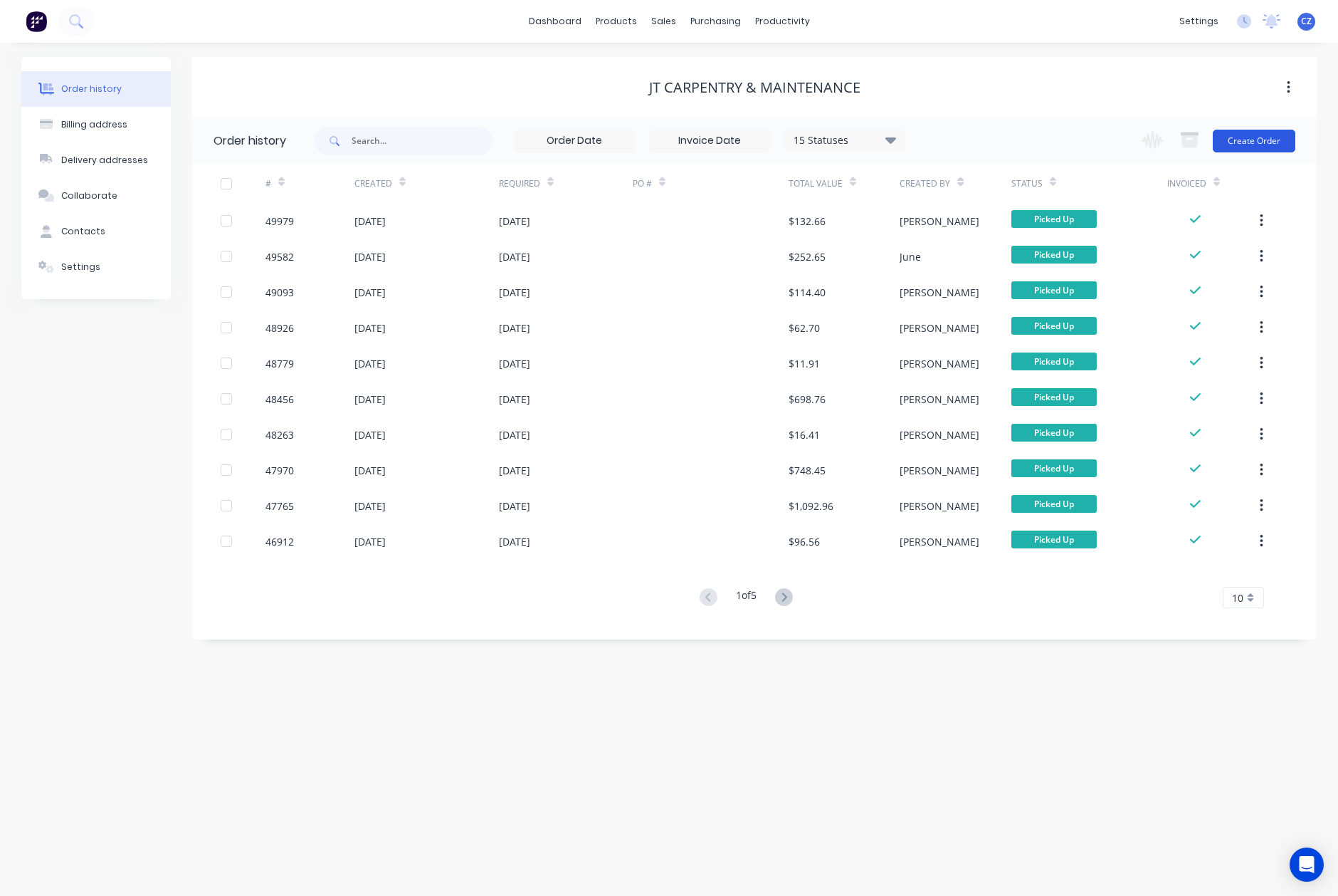
click at [1256, 137] on button "Create Order" at bounding box center [1254, 140] width 82 height 22
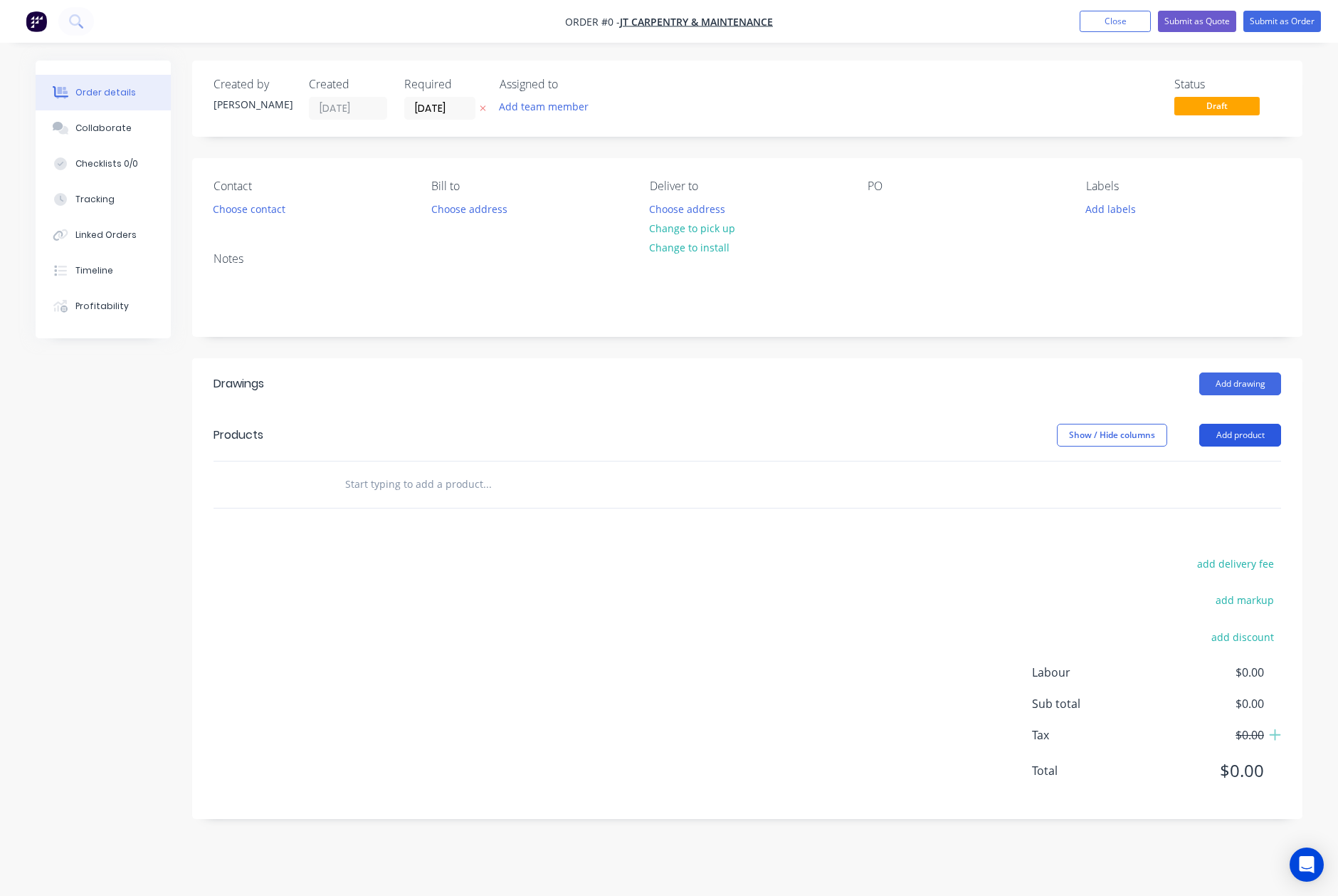
click at [1254, 434] on button "Add product" at bounding box center [1240, 434] width 82 height 22
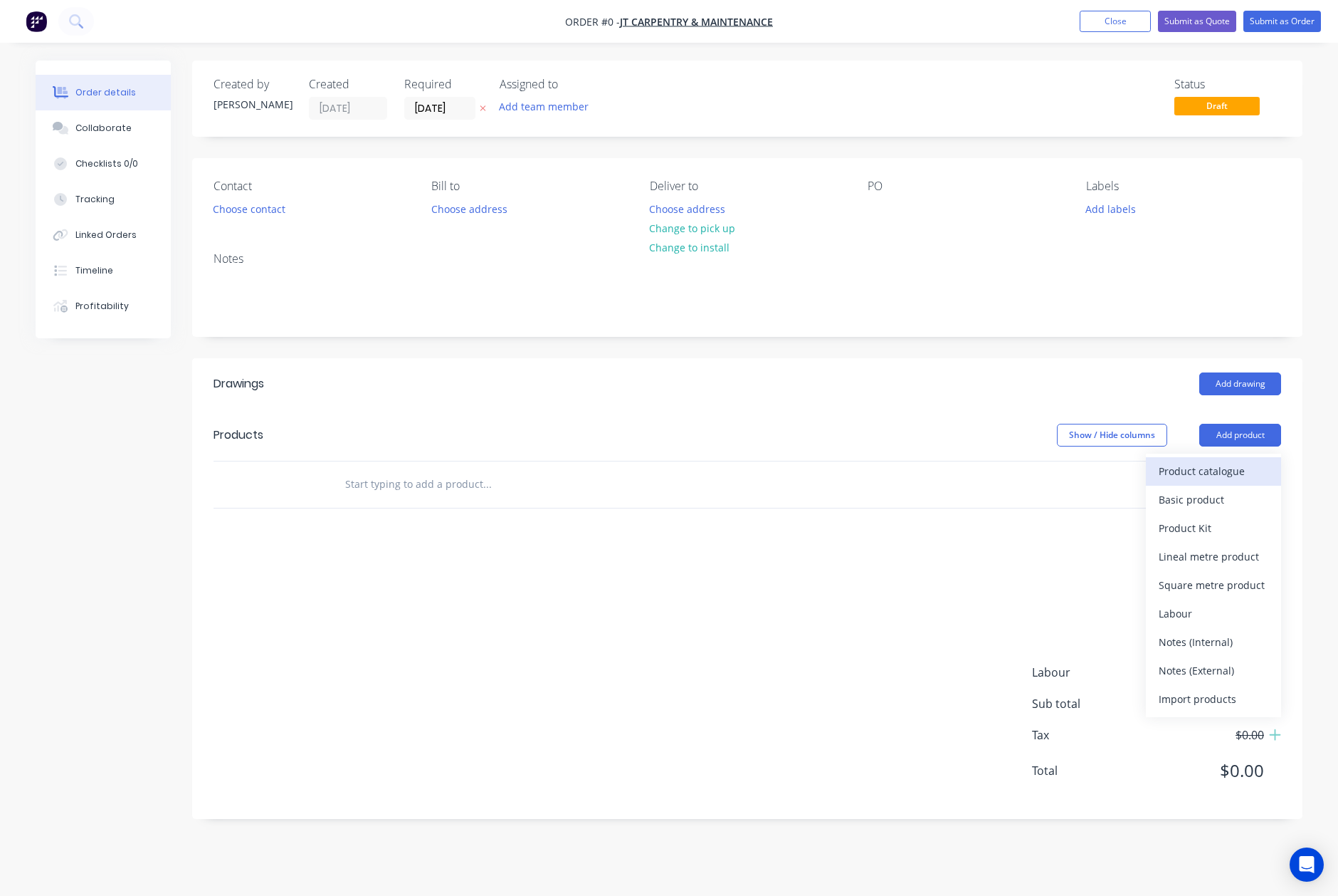
click at [1185, 480] on div "Product catalogue" at bounding box center [1214, 470] width 110 height 21
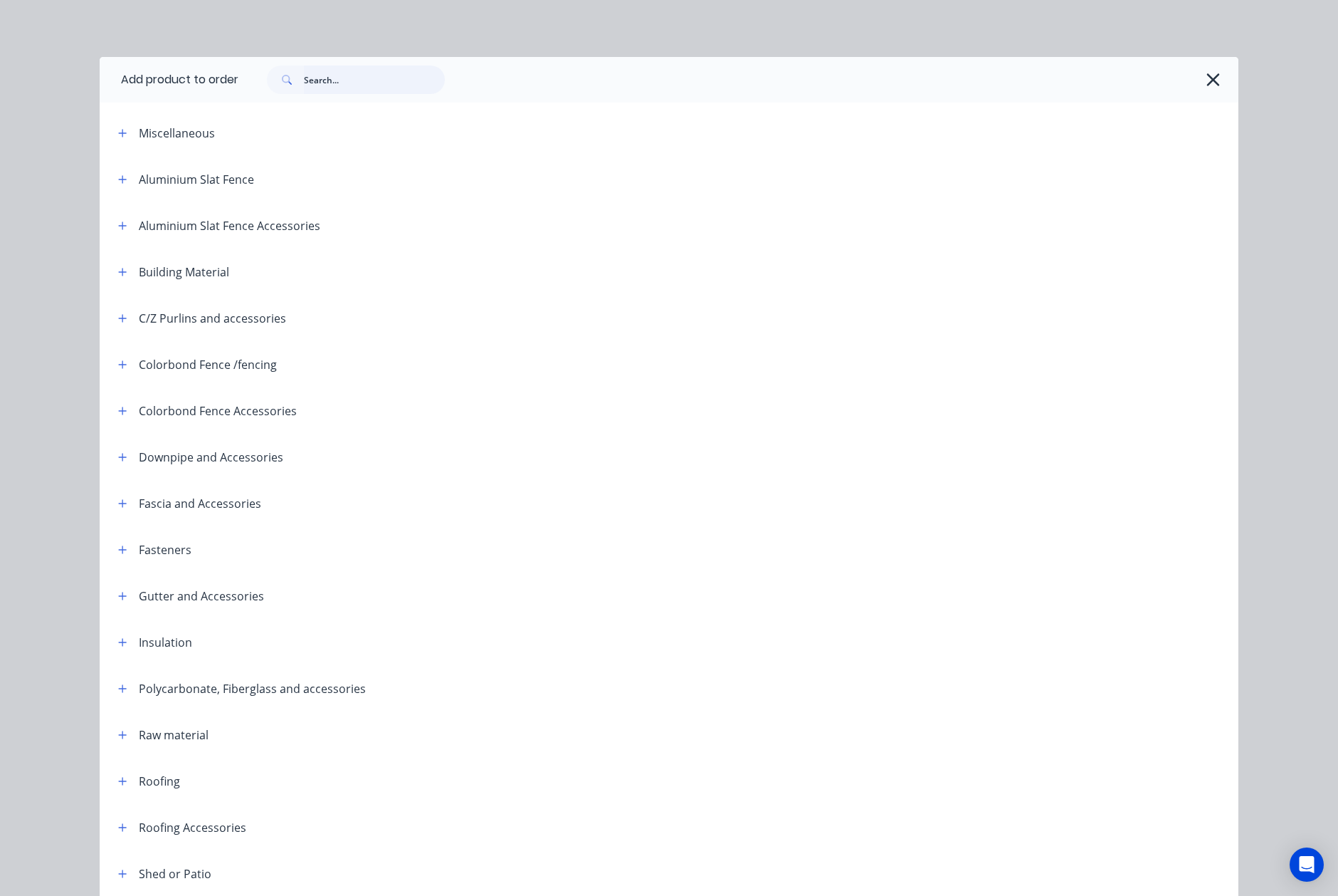
click at [378, 71] on input "text" at bounding box center [375, 79] width 141 height 28
type input "t"
type input "exter"
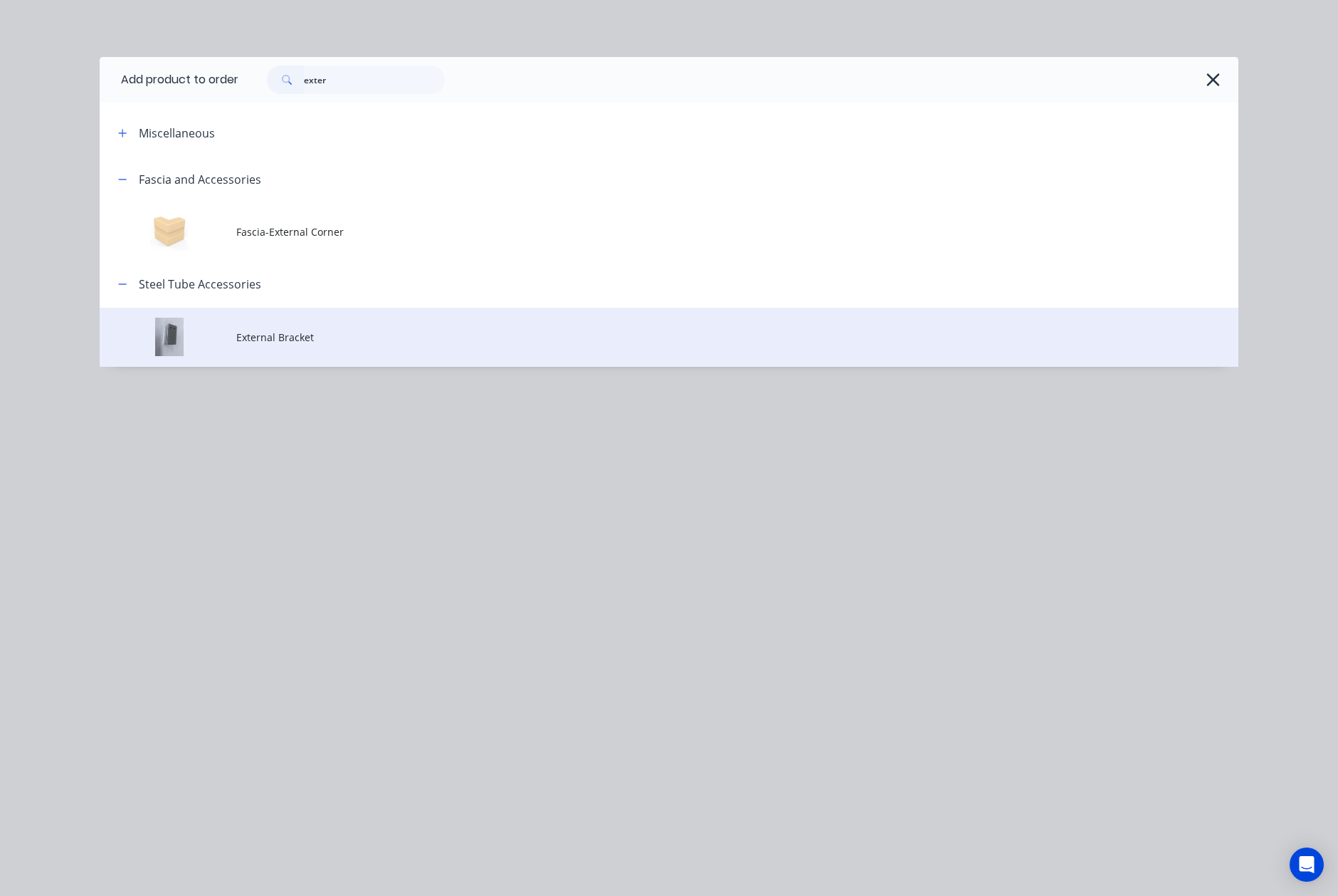
click at [271, 329] on td "External Bracket" at bounding box center [737, 336] width 1003 height 59
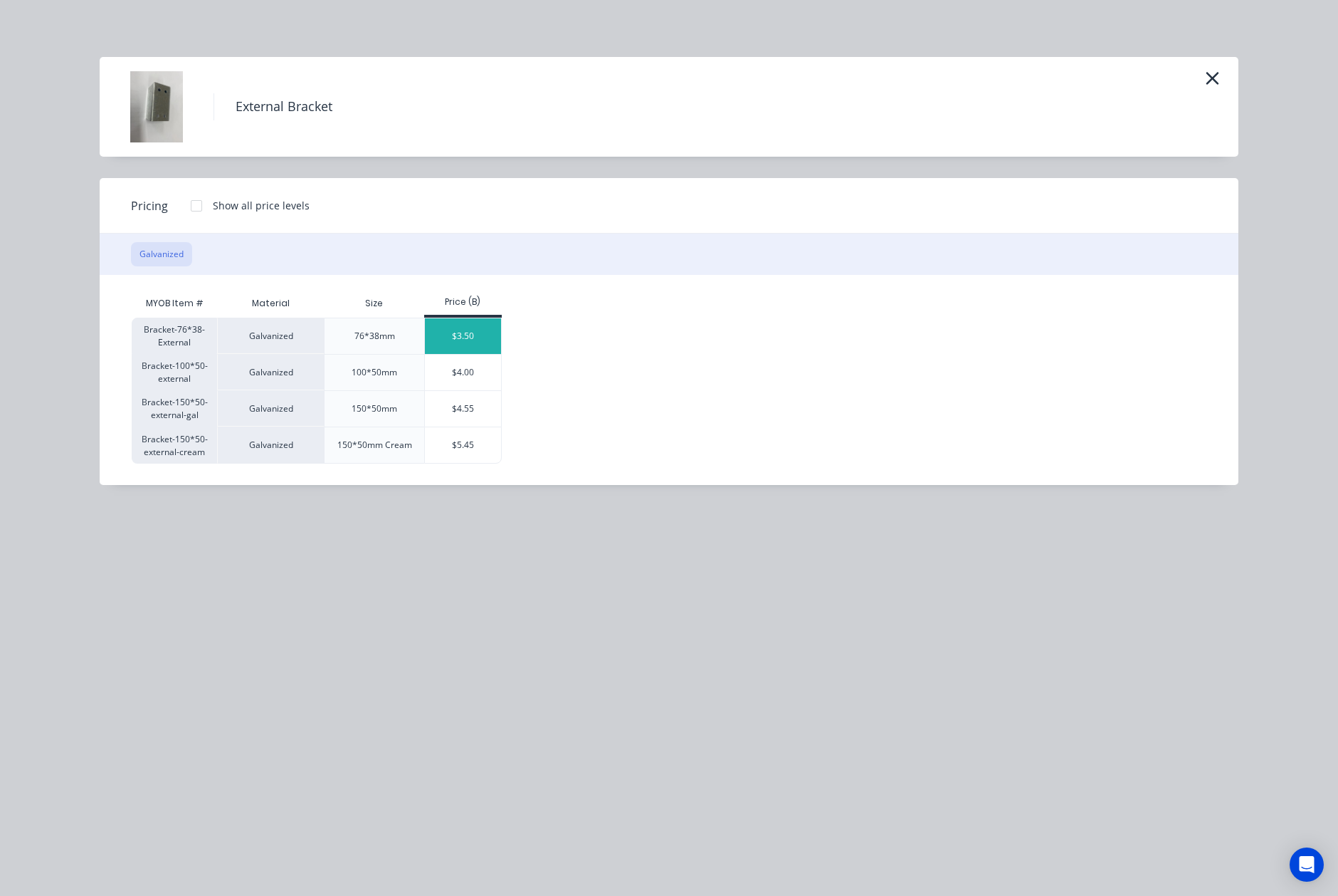
click at [470, 337] on div "$3.50" at bounding box center [464, 336] width 76 height 35
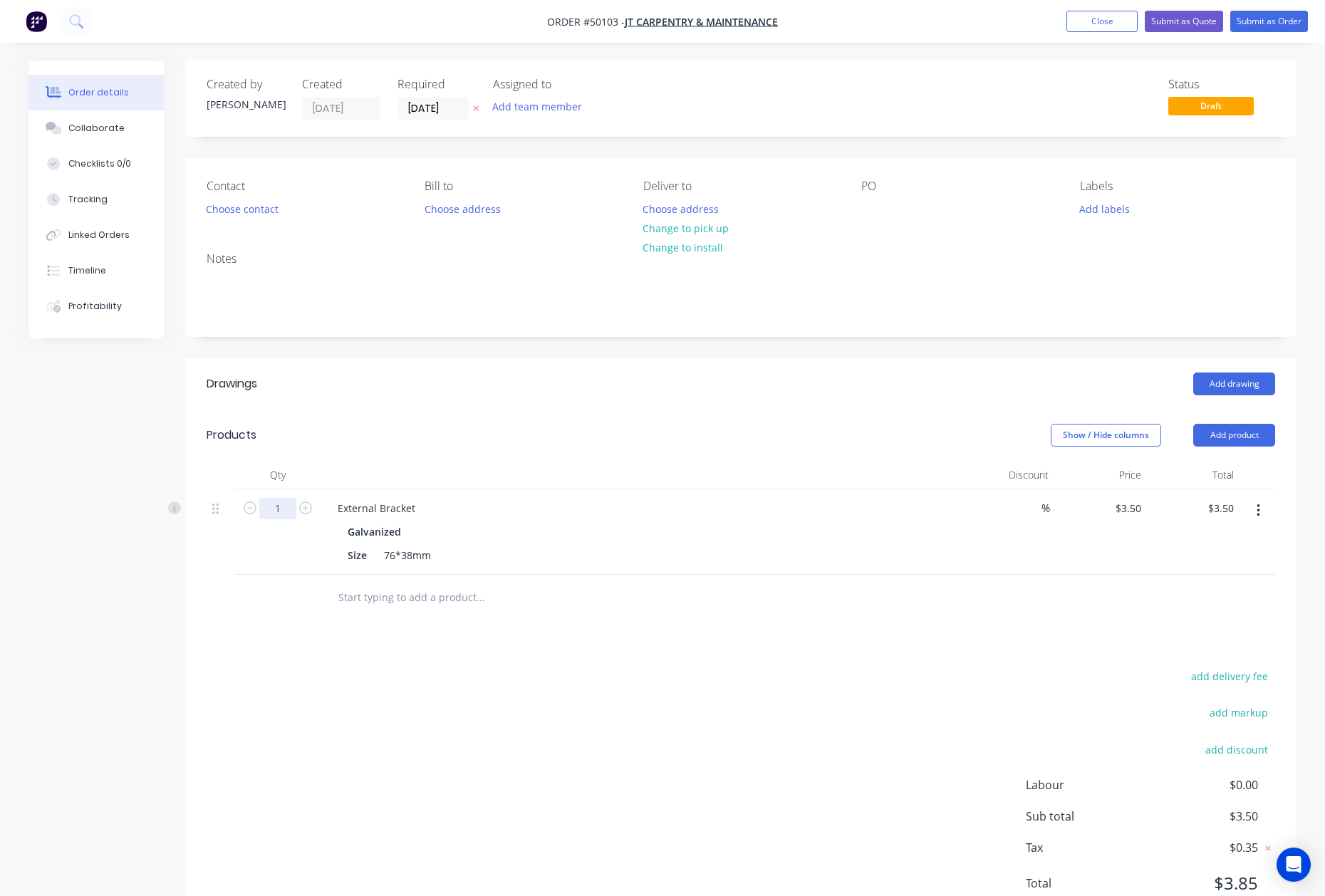
click at [289, 514] on input "1" at bounding box center [278, 509] width 37 height 22
type input "4"
type input "$14.00"
click at [614, 358] on header "Drawings Add drawing" at bounding box center [740, 383] width 1111 height 51
click at [666, 226] on button "Change to pick up" at bounding box center [685, 228] width 101 height 20
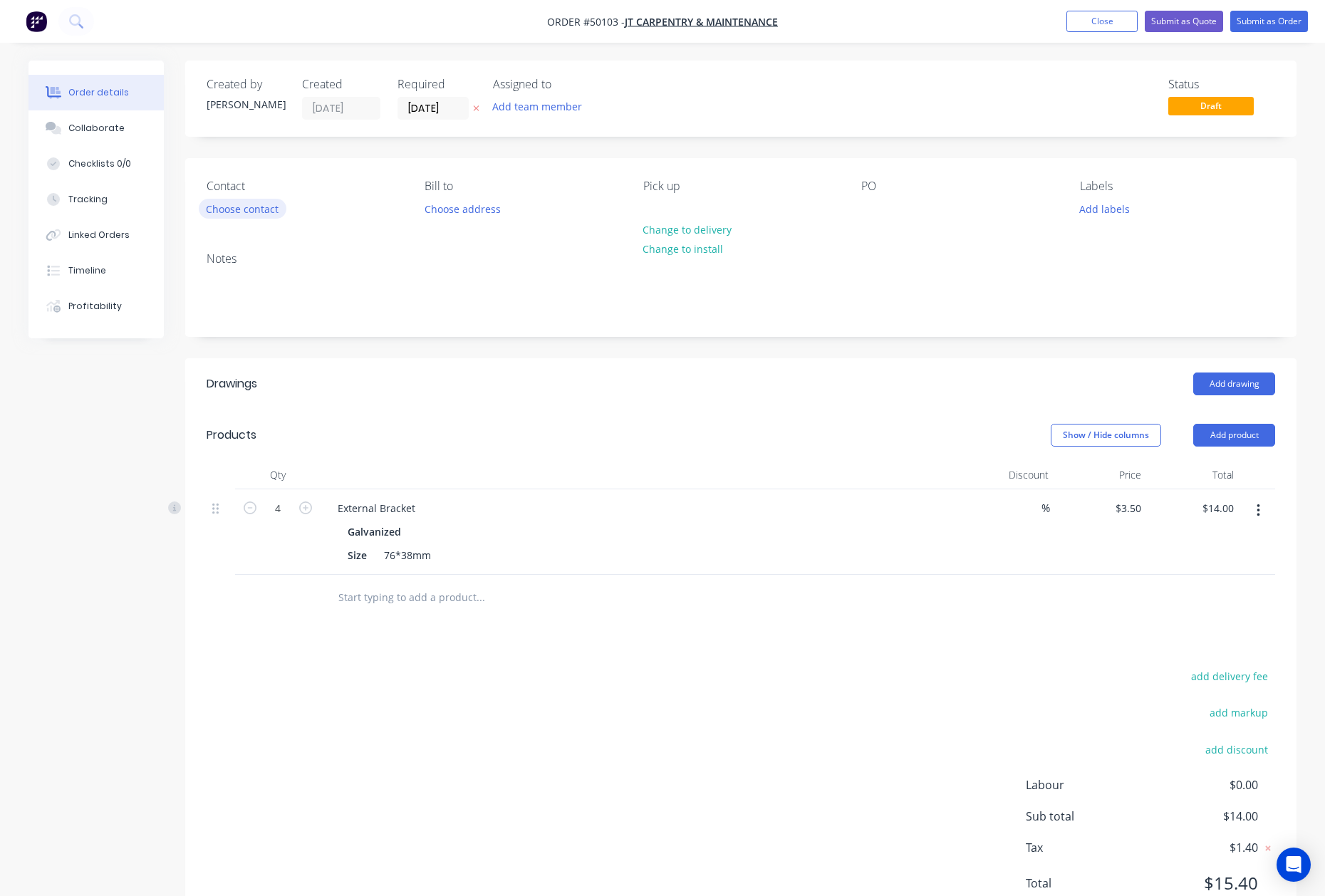
click at [206, 209] on button "Choose contact" at bounding box center [243, 208] width 88 height 20
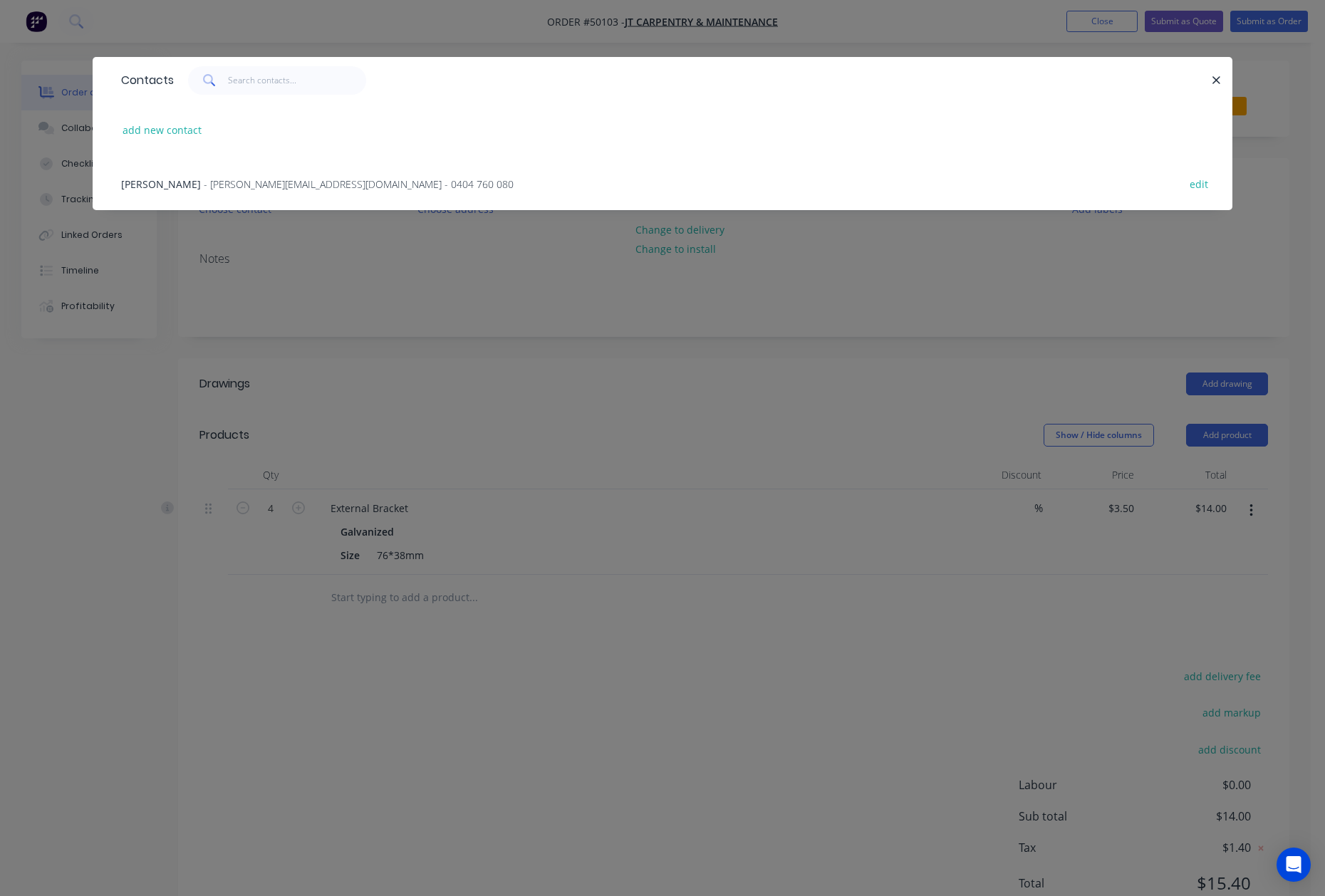
click at [252, 159] on div "[PERSON_NAME] - [PERSON_NAME][EMAIL_ADDRESS][DOMAIN_NAME] - 0404 760 080 edit" at bounding box center [662, 183] width 1097 height 54
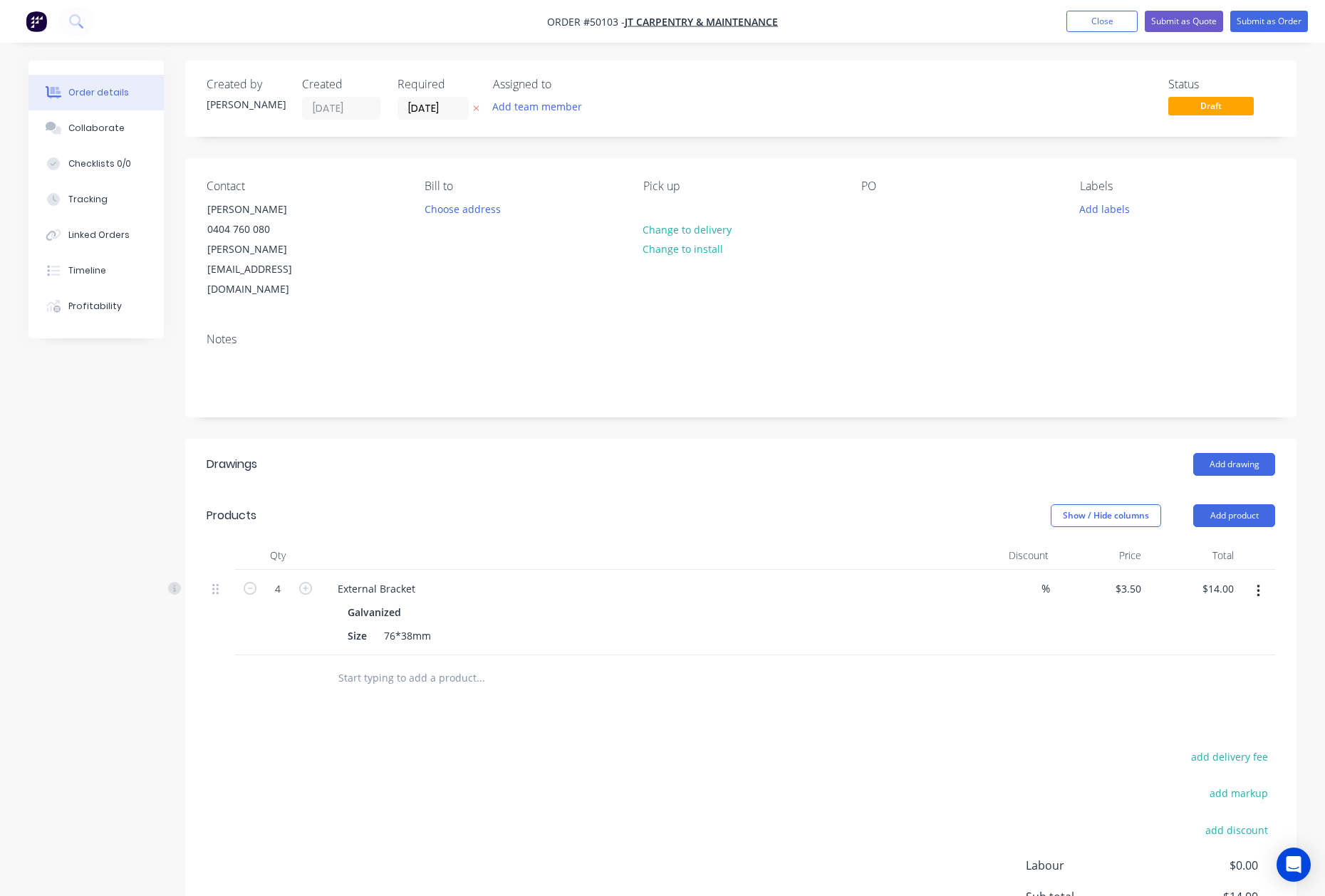
drag, startPoint x: 485, startPoint y: 422, endPoint x: 1286, endPoint y: 519, distance: 806.9
click at [511, 453] on div "Add drawing" at bounding box center [854, 464] width 842 height 22
click at [1231, 504] on button "Add product" at bounding box center [1234, 515] width 82 height 22
click at [1203, 541] on div "Product catalogue" at bounding box center [1208, 551] width 110 height 21
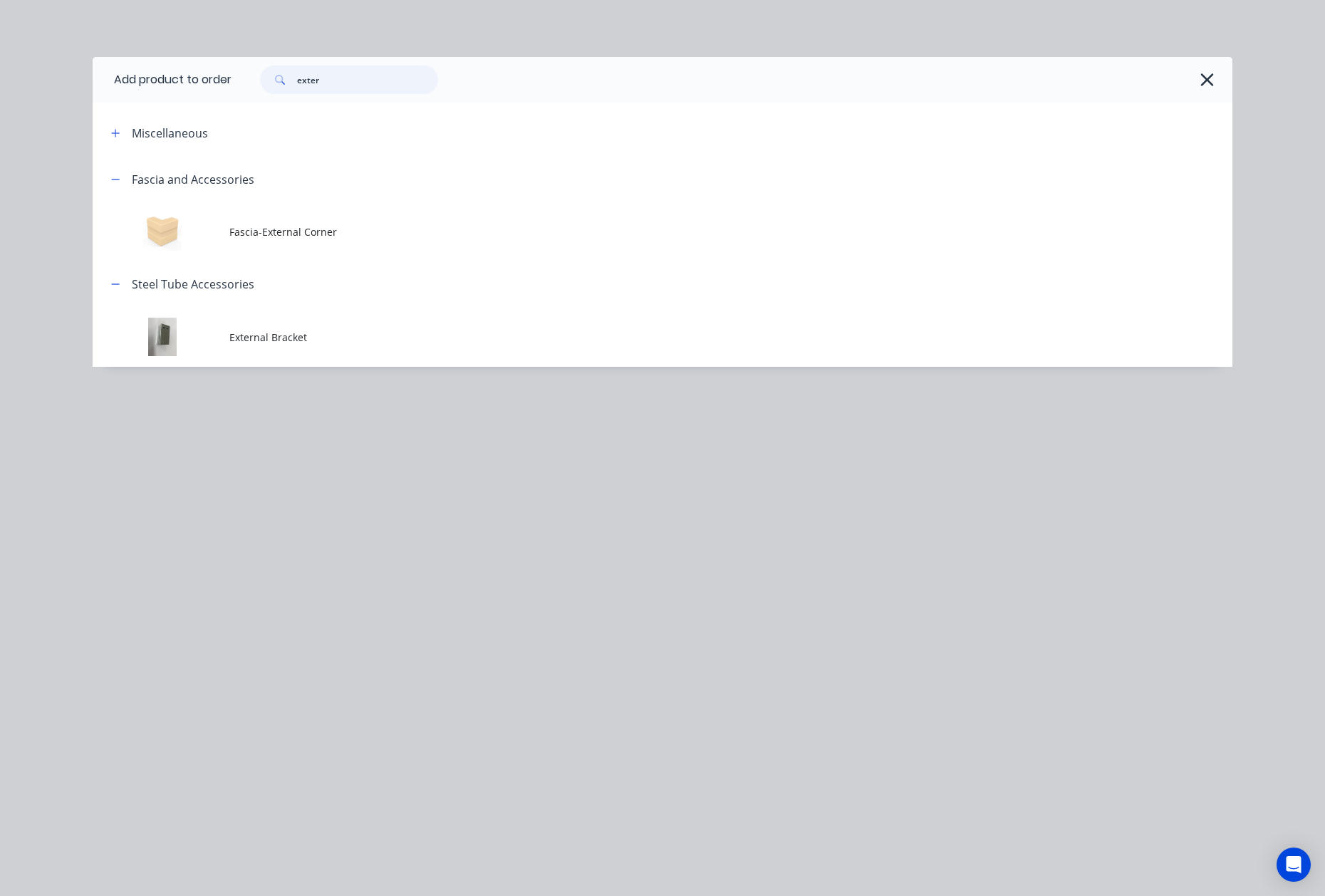
drag, startPoint x: 334, startPoint y: 91, endPoint x: 197, endPoint y: 101, distance: 137.4
click at [197, 101] on header "Add product to order exter" at bounding box center [662, 79] width 1140 height 46
type input "wall"
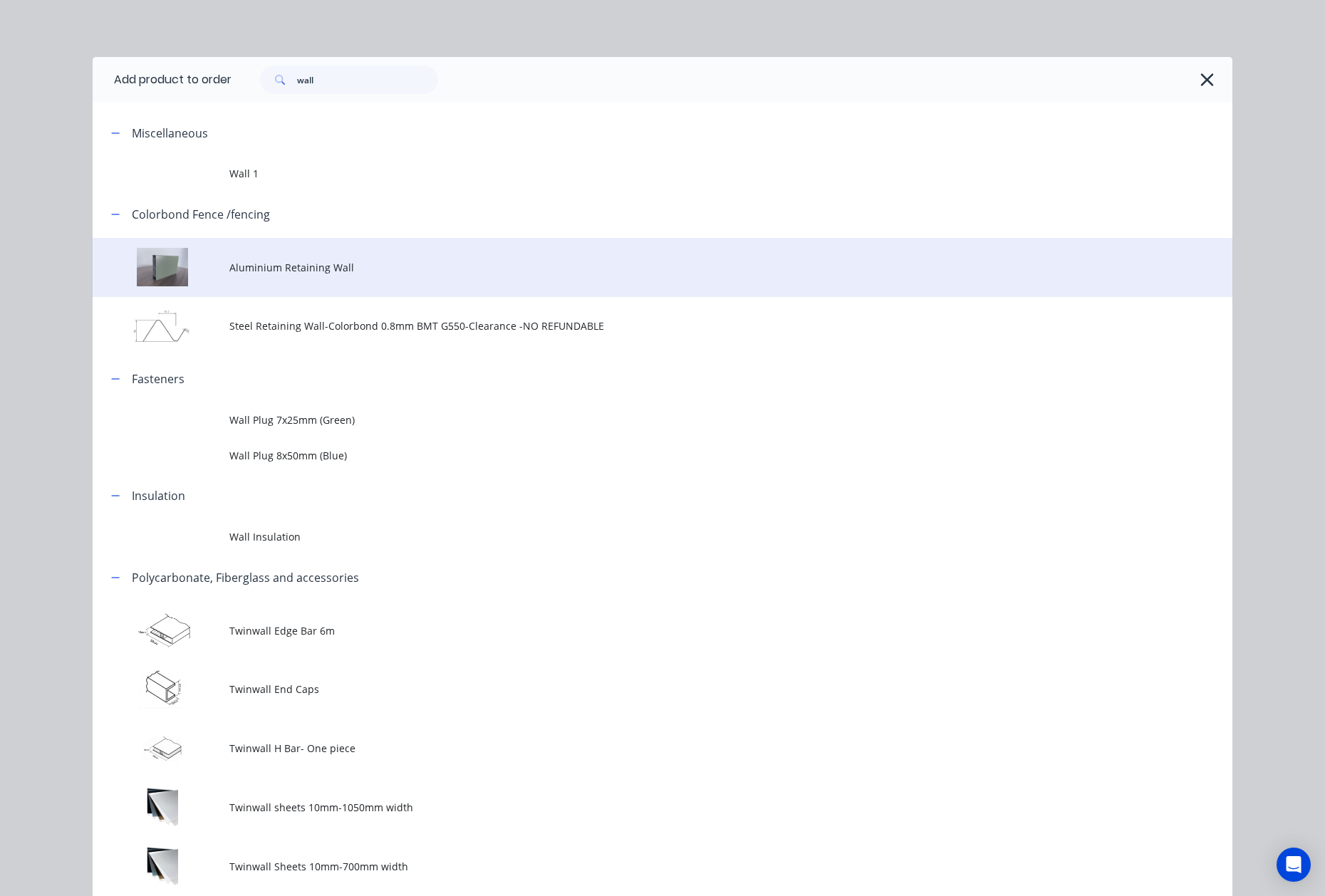
click at [388, 277] on td "Aluminium Retaining Wall" at bounding box center [730, 267] width 1003 height 59
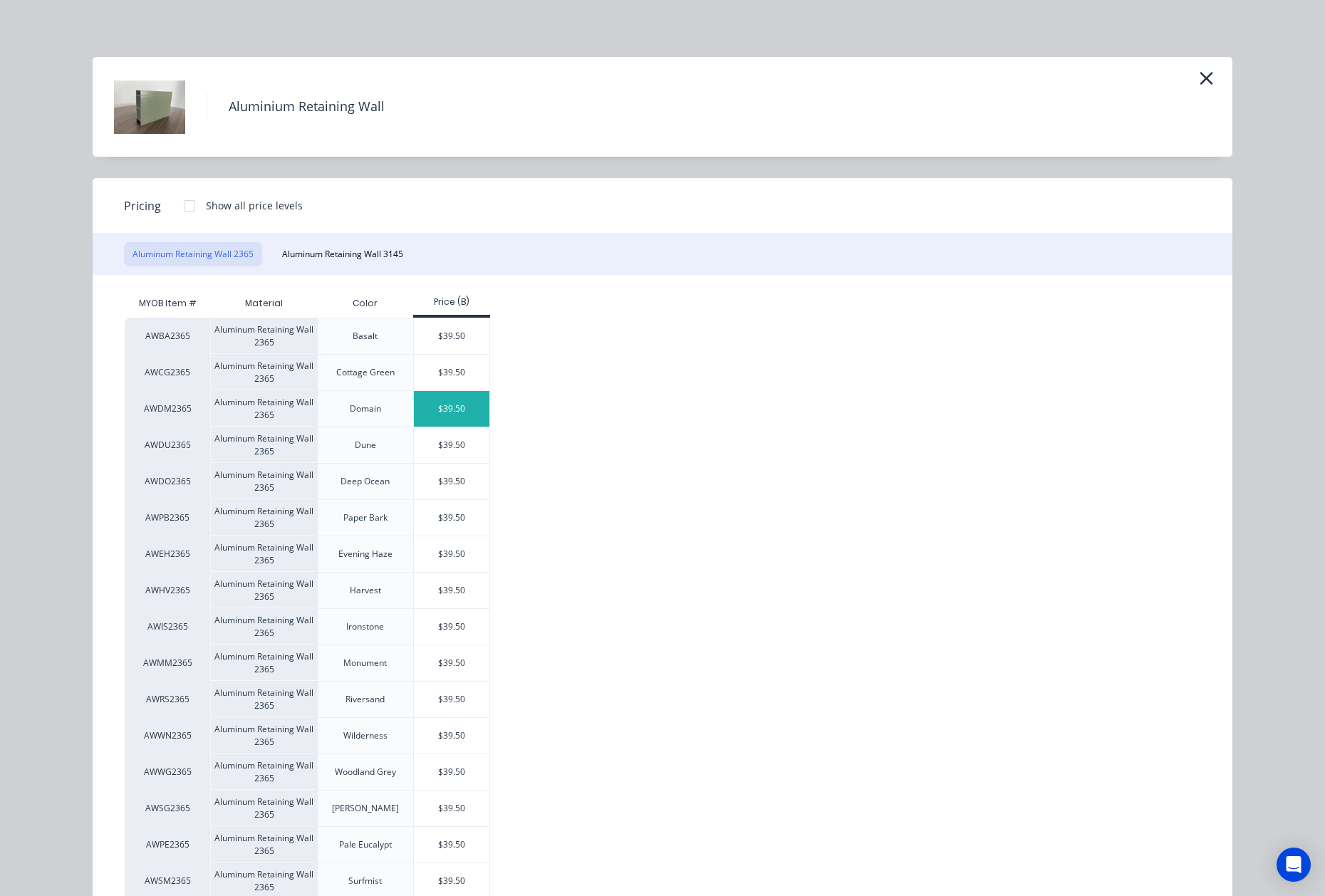
click at [470, 415] on div "$39.50" at bounding box center [452, 409] width 76 height 35
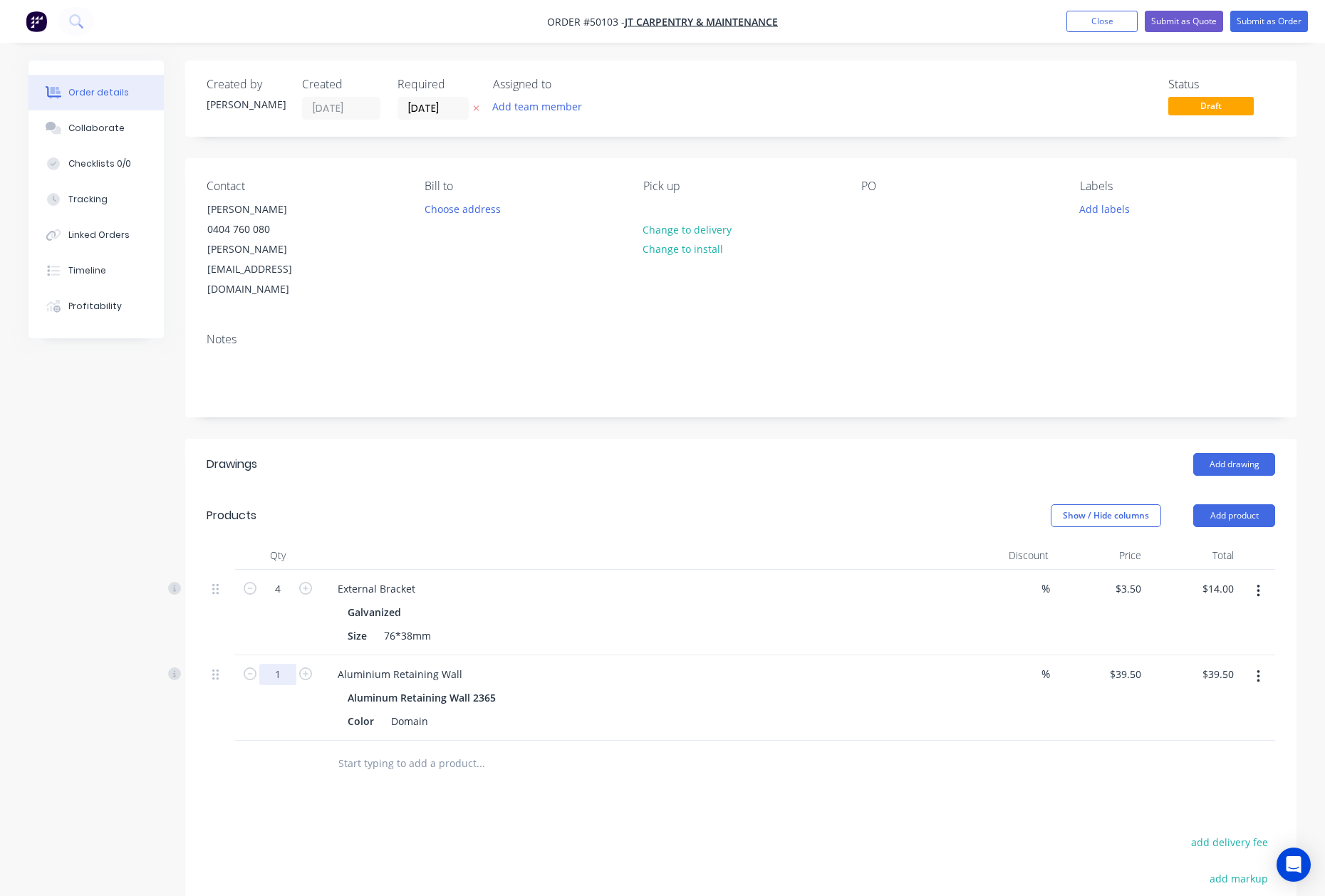
click at [291, 663] on input "1" at bounding box center [278, 674] width 37 height 22
click at [297, 665] on button "button" at bounding box center [305, 672] width 19 height 15
type input "2"
type input "$79.00"
click at [297, 665] on button "button" at bounding box center [305, 672] width 19 height 15
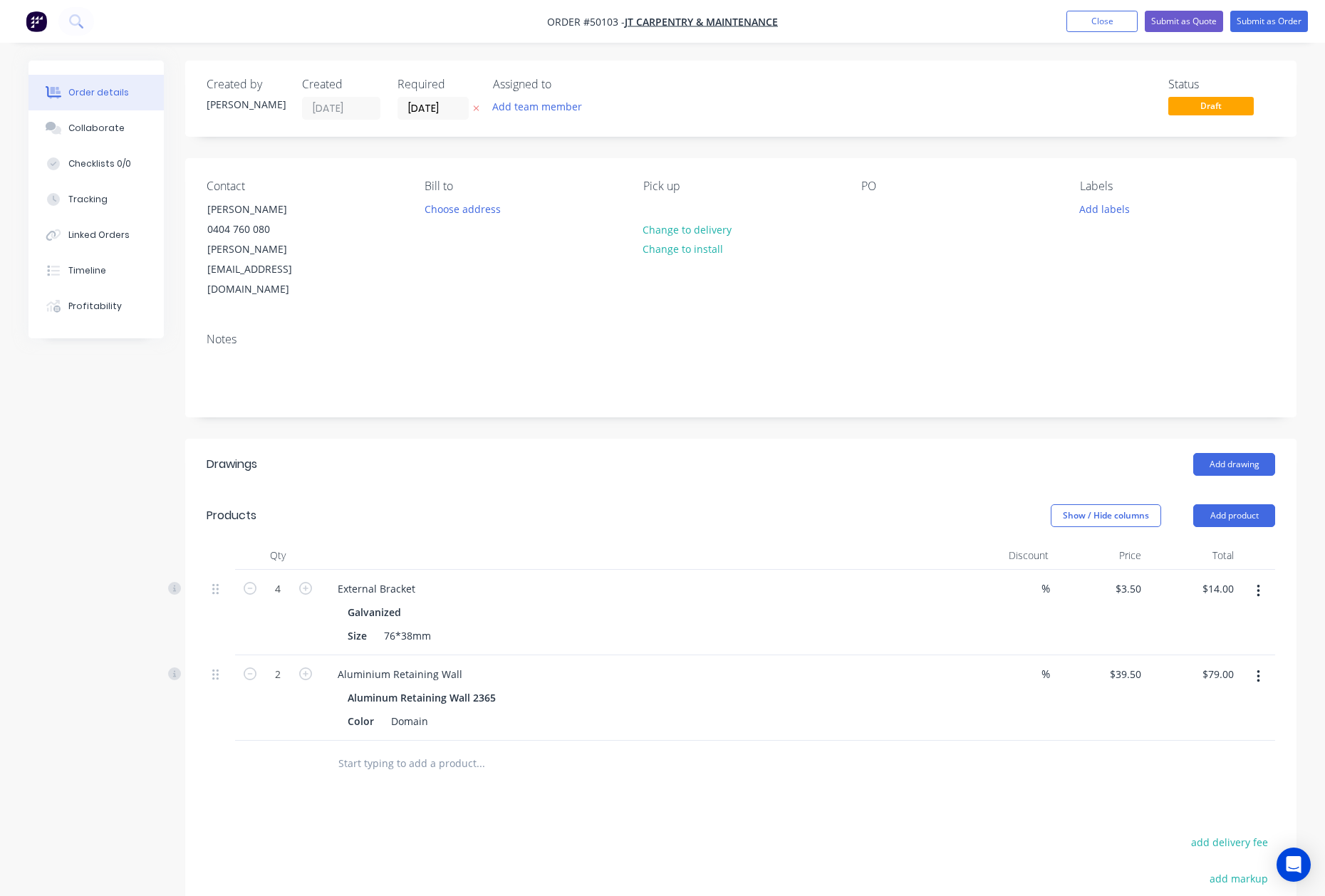
type input "3"
type input "$118.50"
click at [829, 490] on header "Products Show / Hide columns Add product" at bounding box center [740, 515] width 1111 height 51
click at [893, 663] on div "Aluminium Retaining Wall" at bounding box center [640, 673] width 629 height 21
click at [1268, 453] on button "Add drawing" at bounding box center [1234, 464] width 82 height 22
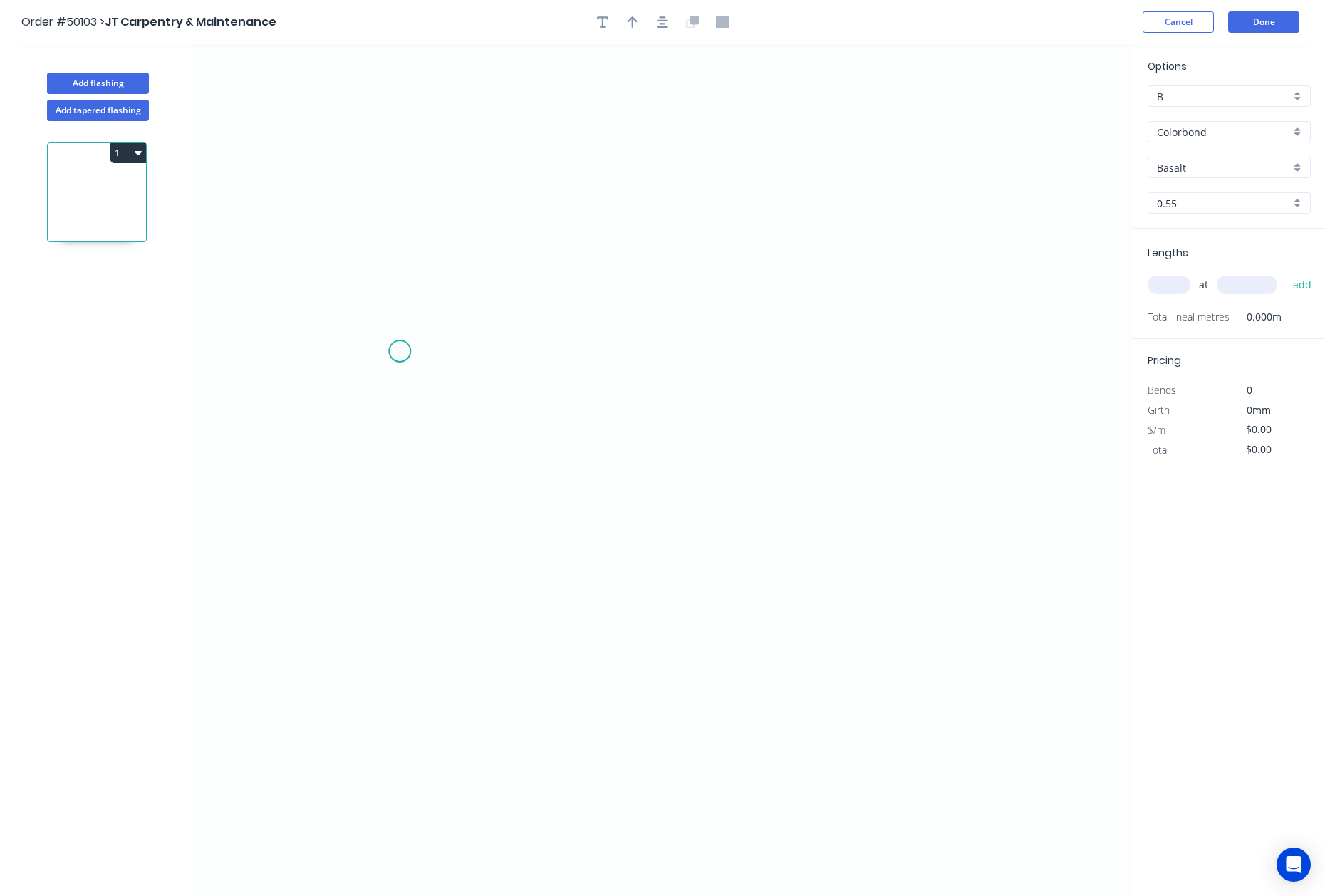
click at [402, 352] on icon "0" at bounding box center [662, 470] width 940 height 852
click at [467, 354] on icon "0" at bounding box center [662, 470] width 940 height 852
click at [448, 670] on icon "0 ?" at bounding box center [662, 470] width 940 height 852
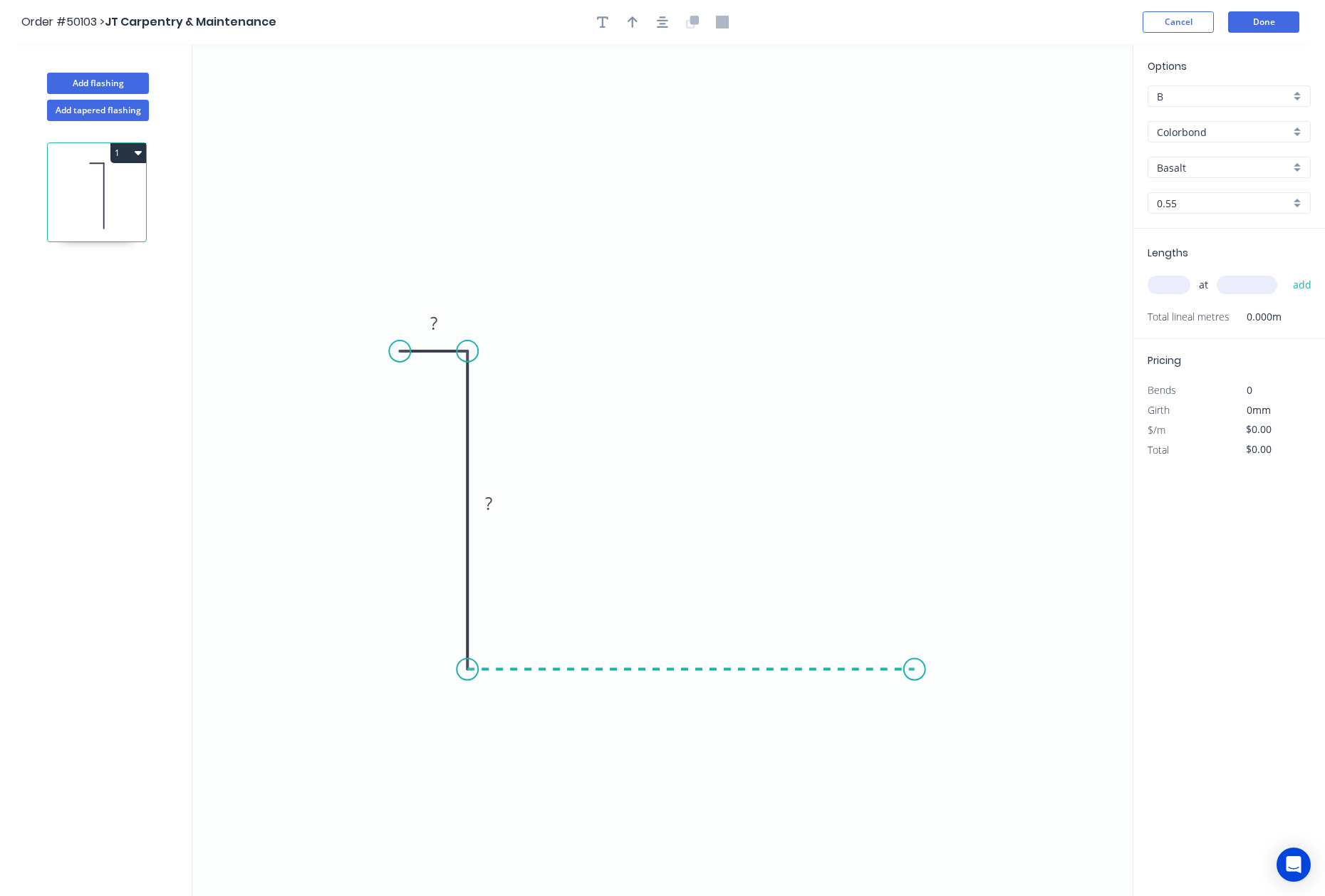
click at [915, 645] on icon "0 ? ?" at bounding box center [662, 470] width 940 height 852
click at [938, 273] on icon "0 ? ? ?" at bounding box center [662, 470] width 940 height 852
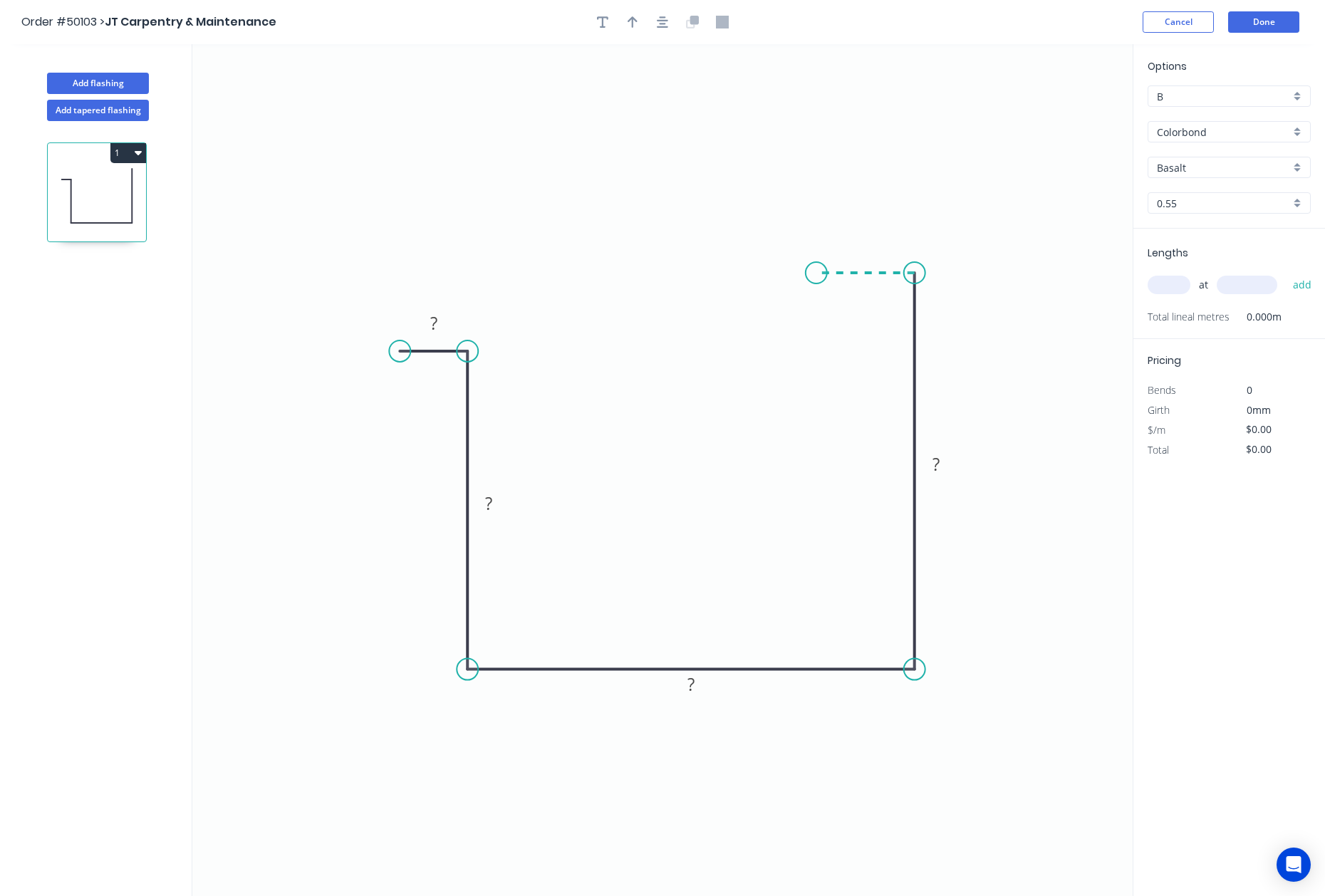
click at [806, 273] on icon "0 ? ? ? ?" at bounding box center [662, 470] width 940 height 852
click at [806, 273] on circle at bounding box center [806, 273] width 22 height 22
click at [431, 326] on tspan "?" at bounding box center [434, 323] width 7 height 23
drag, startPoint x: 864, startPoint y: 268, endPoint x: 864, endPoint y: 277, distance: 9.0
click at [864, 277] on circle at bounding box center [868, 273] width 22 height 22
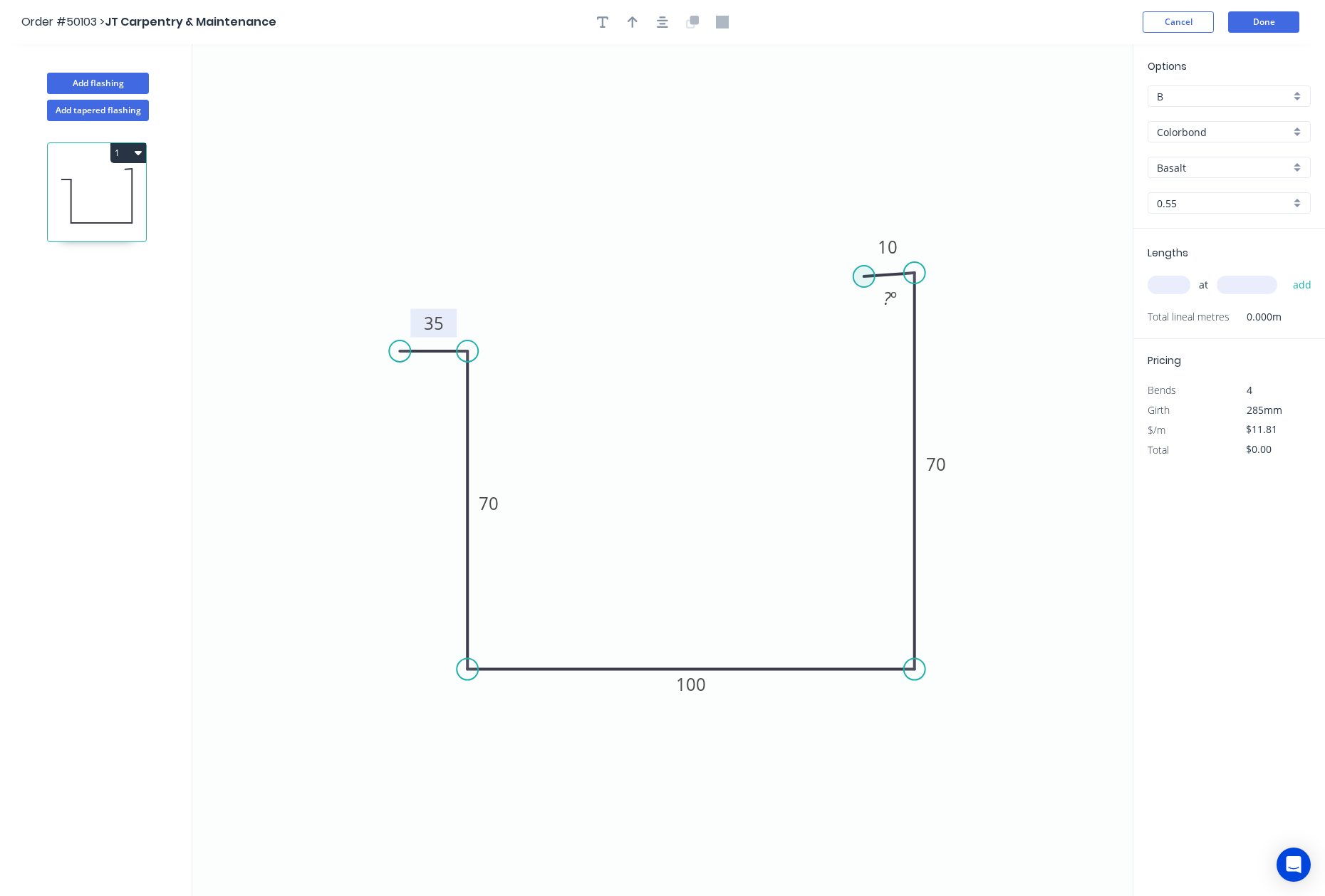
type input "$11.81"
drag, startPoint x: 873, startPoint y: 275, endPoint x: 866, endPoint y: 272, distance: 7.6
click at [866, 272] on circle at bounding box center [866, 273] width 22 height 22
drag, startPoint x: 348, startPoint y: 354, endPoint x: 338, endPoint y: 356, distance: 10.2
click at [338, 356] on circle at bounding box center [338, 351] width 22 height 22
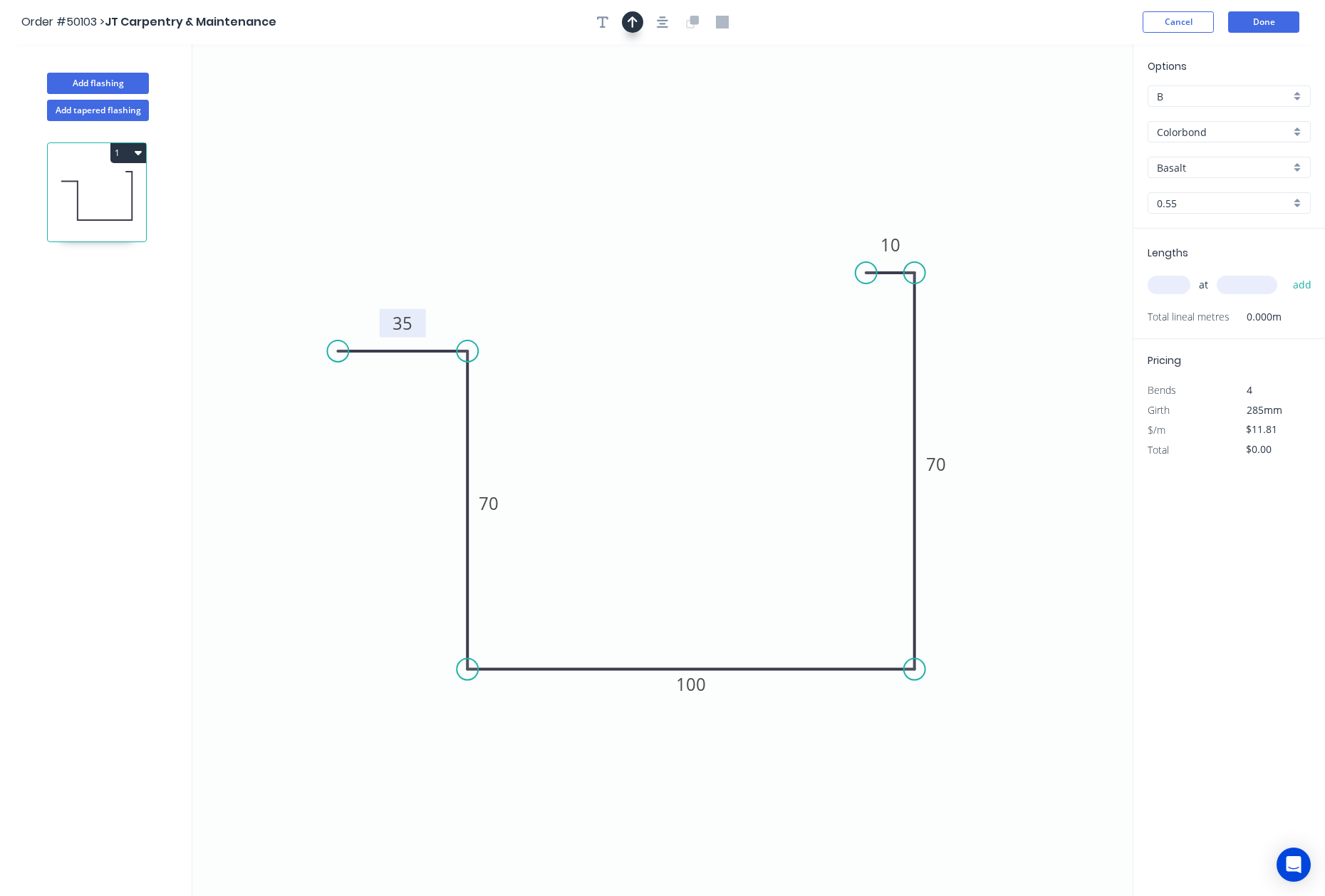
click at [636, 24] on icon "button" at bounding box center [632, 22] width 10 height 13
drag, startPoint x: 1066, startPoint y: 117, endPoint x: 1054, endPoint y: 238, distance: 121.6
click at [1052, 265] on icon "0 35 70 100 70 10" at bounding box center [662, 470] width 940 height 852
drag, startPoint x: 1061, startPoint y: 113, endPoint x: 776, endPoint y: 755, distance: 702.4
click at [776, 755] on icon at bounding box center [776, 738] width 13 height 46
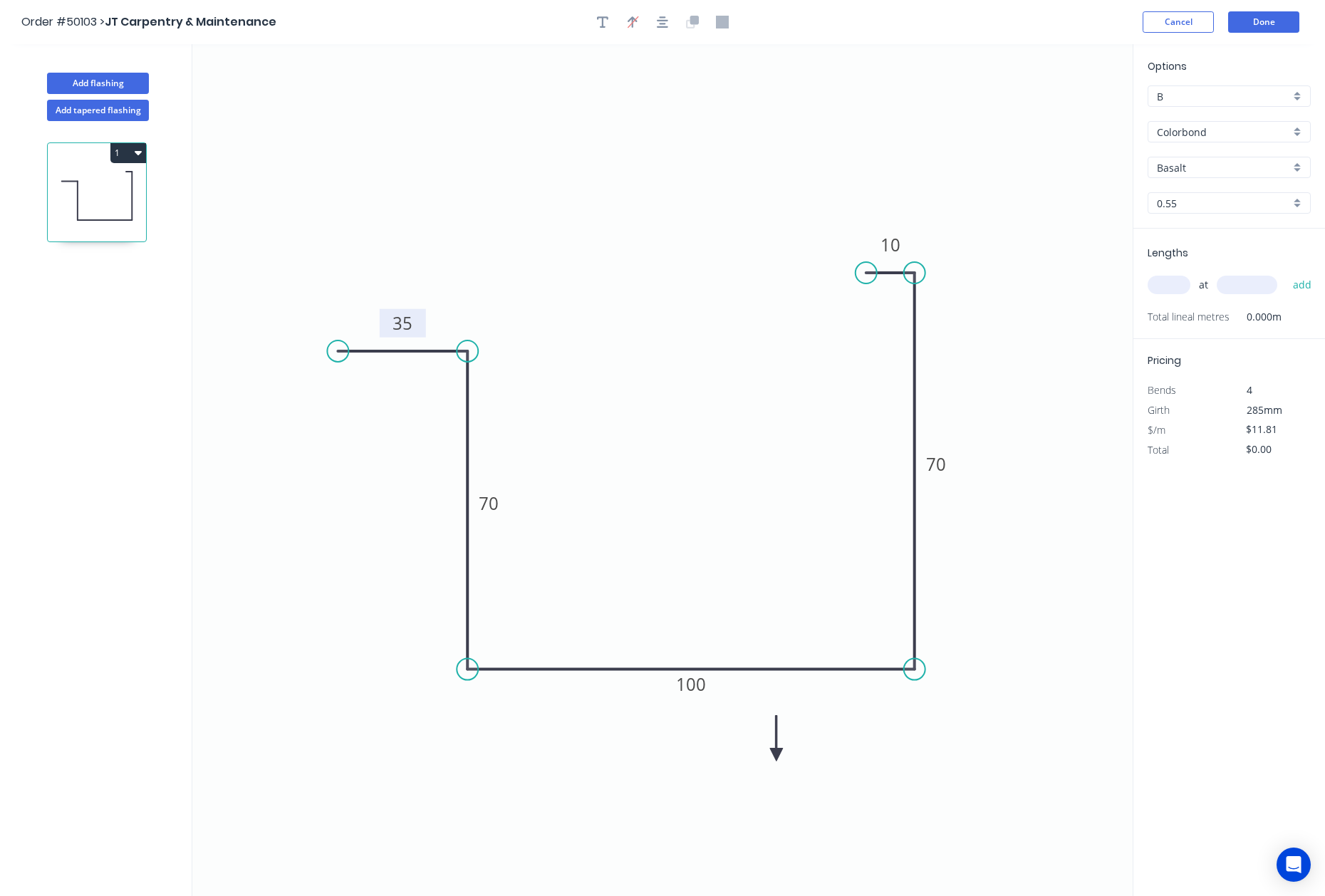
click at [776, 755] on icon at bounding box center [776, 738] width 13 height 46
click at [776, 755] on icon at bounding box center [793, 754] width 46 height 13
click at [776, 755] on icon at bounding box center [788, 766] width 41 height 41
click at [1225, 163] on input "Basalt" at bounding box center [1223, 167] width 133 height 15
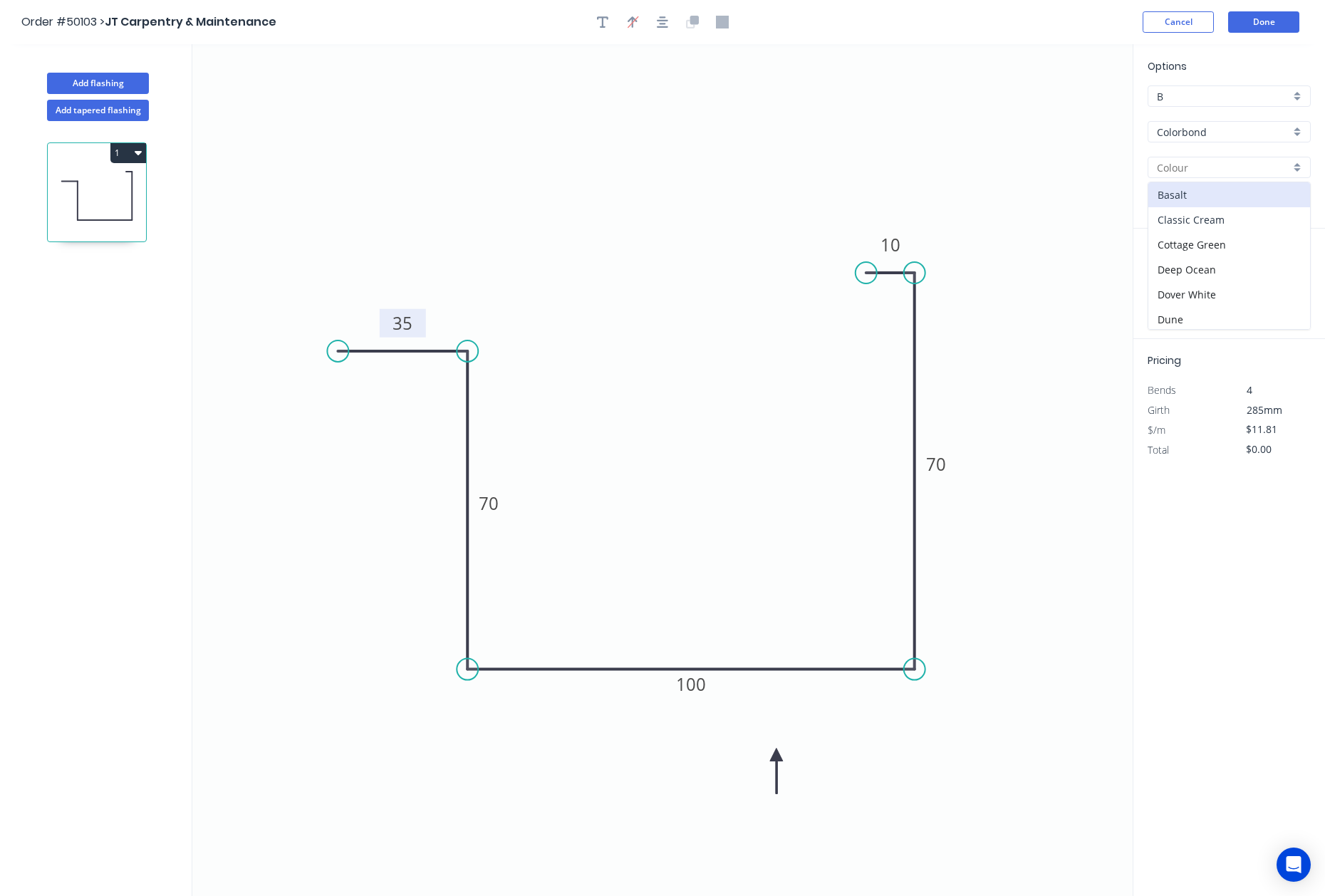
click at [1209, 214] on div "Classic Cream" at bounding box center [1228, 219] width 161 height 24
type input "Classic Cream"
click at [1176, 274] on div "at add" at bounding box center [1231, 285] width 166 height 24
click at [1165, 294] on div "at add" at bounding box center [1231, 285] width 166 height 24
type input "2"
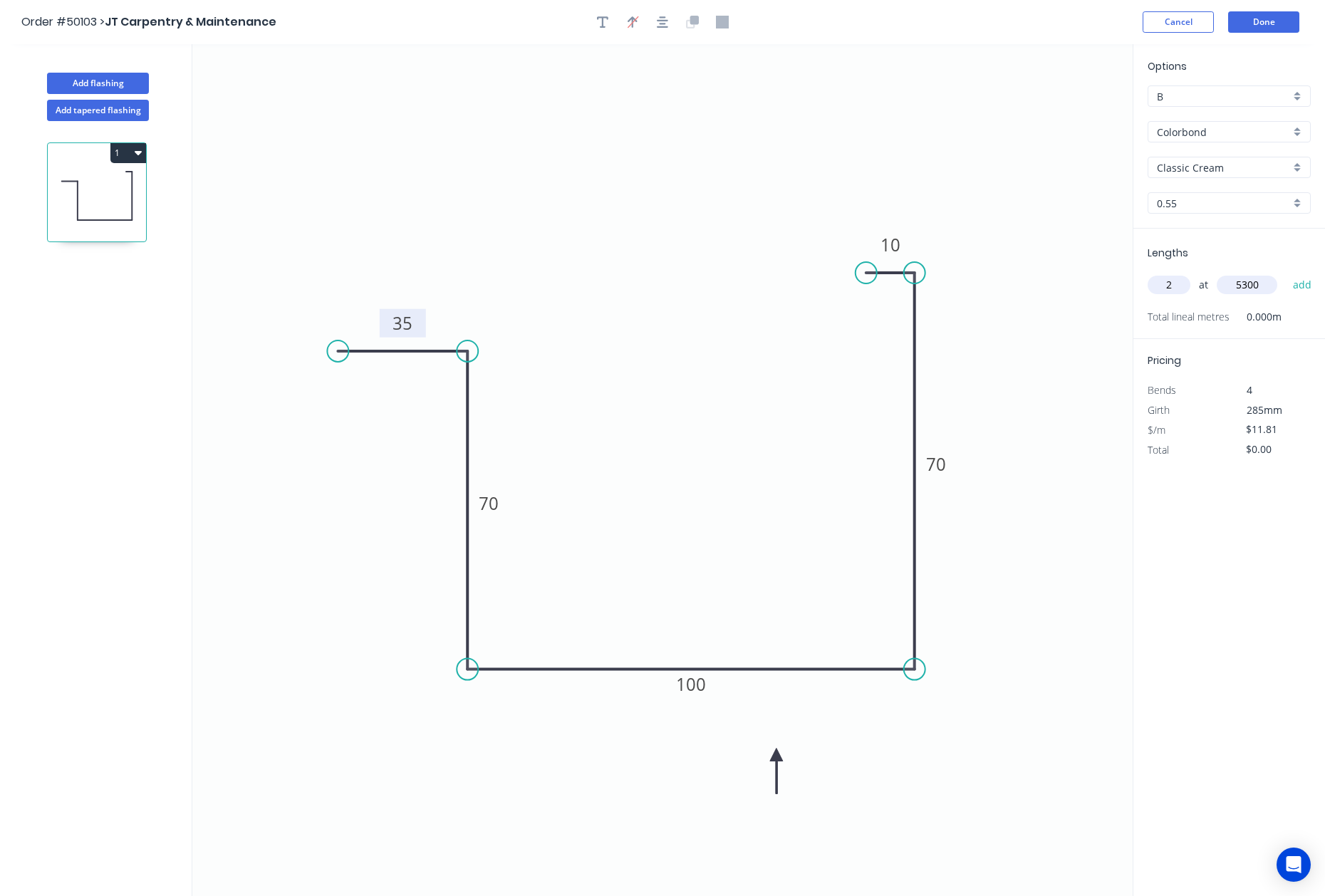
type input "5300"
click at [1286, 273] on button "add" at bounding box center [1302, 285] width 33 height 24
type input "$125.19"
click at [1240, 34] on header "Order #50103 > JT Carpentry & Maintenance Cancel Done" at bounding box center [662, 22] width 1325 height 44
click at [1247, 28] on button "Done" at bounding box center [1263, 22] width 71 height 22
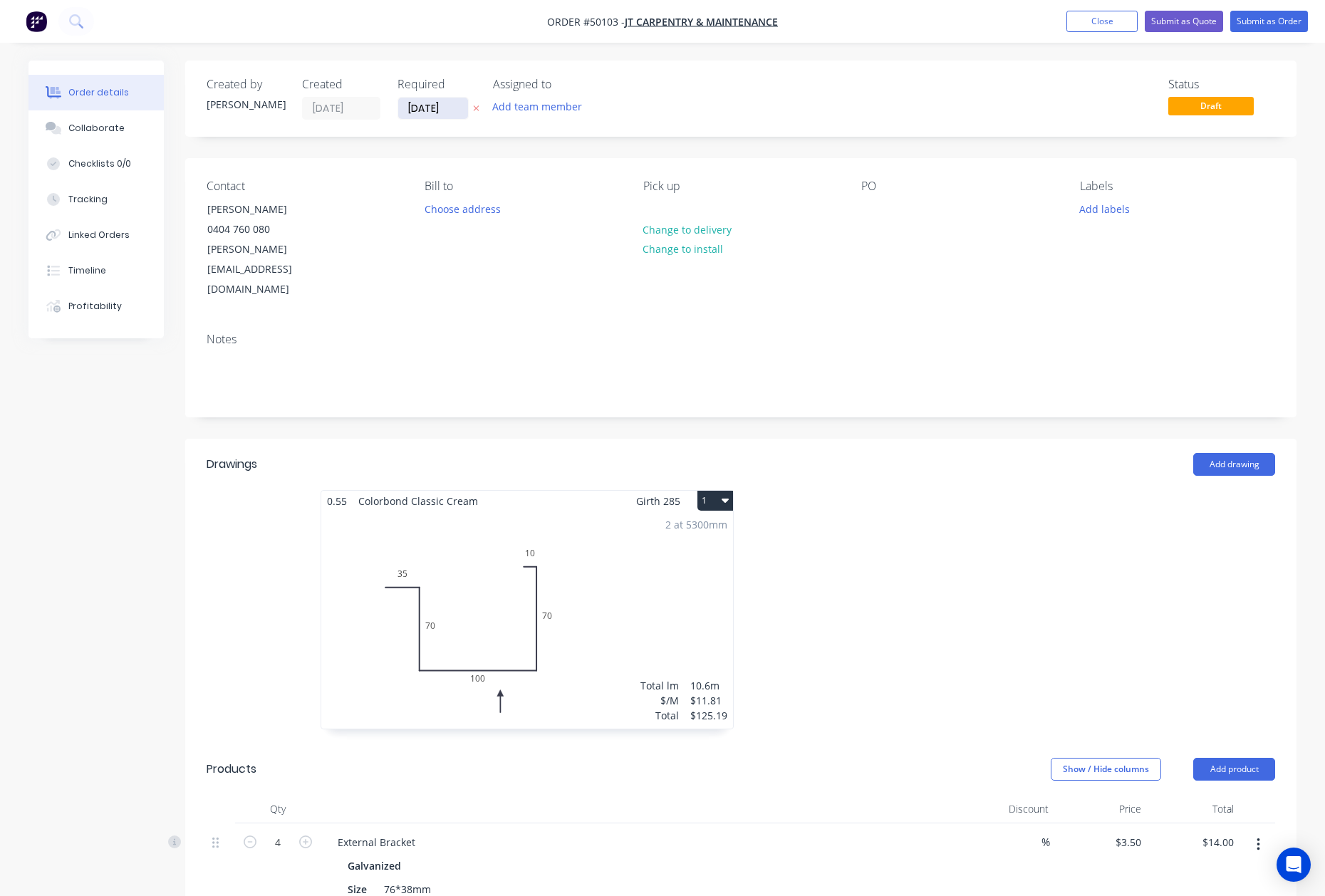
click at [413, 114] on input "[DATE]" at bounding box center [433, 109] width 69 height 22
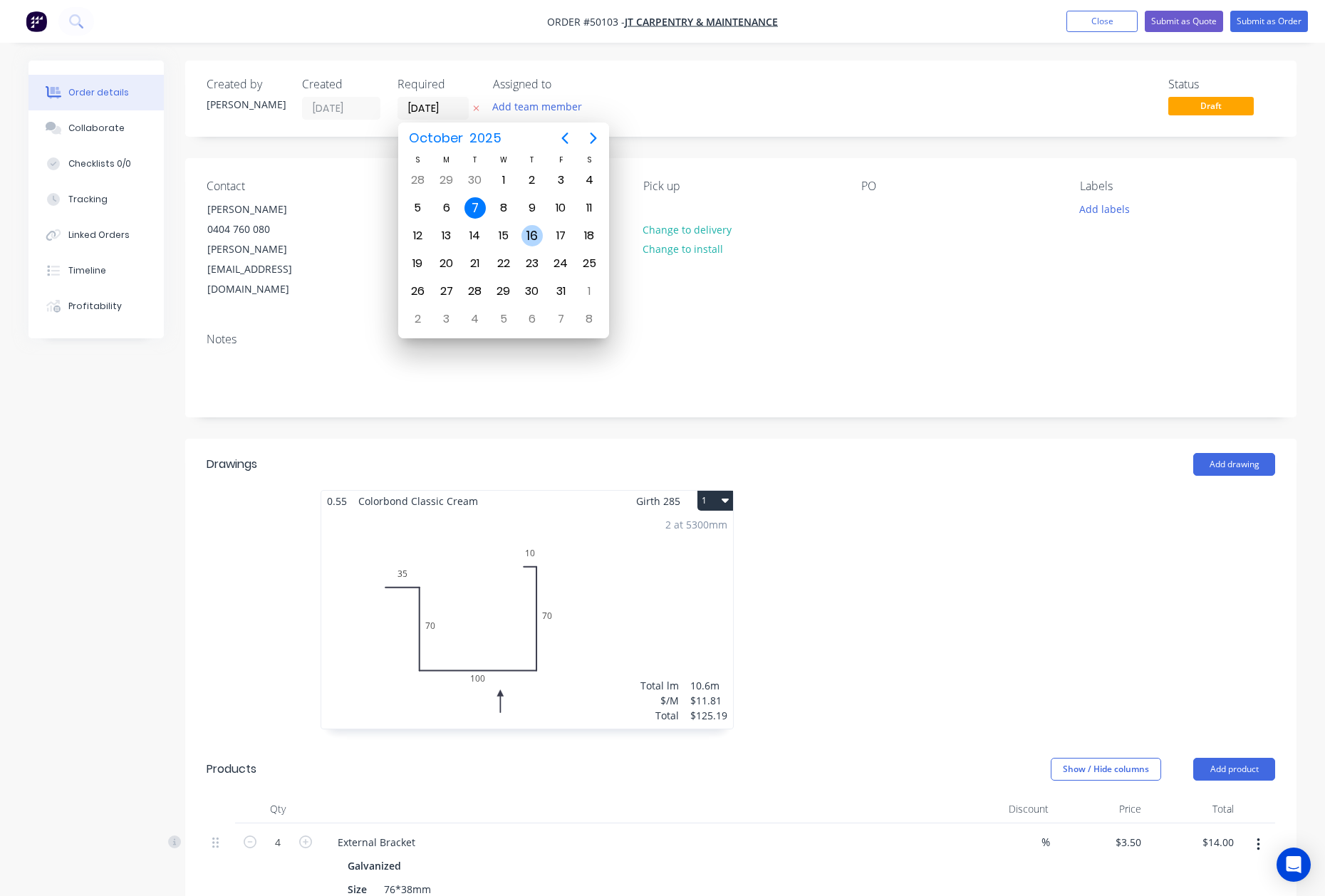
click at [525, 234] on div "16" at bounding box center [532, 236] width 22 height 22
type input "[DATE]"
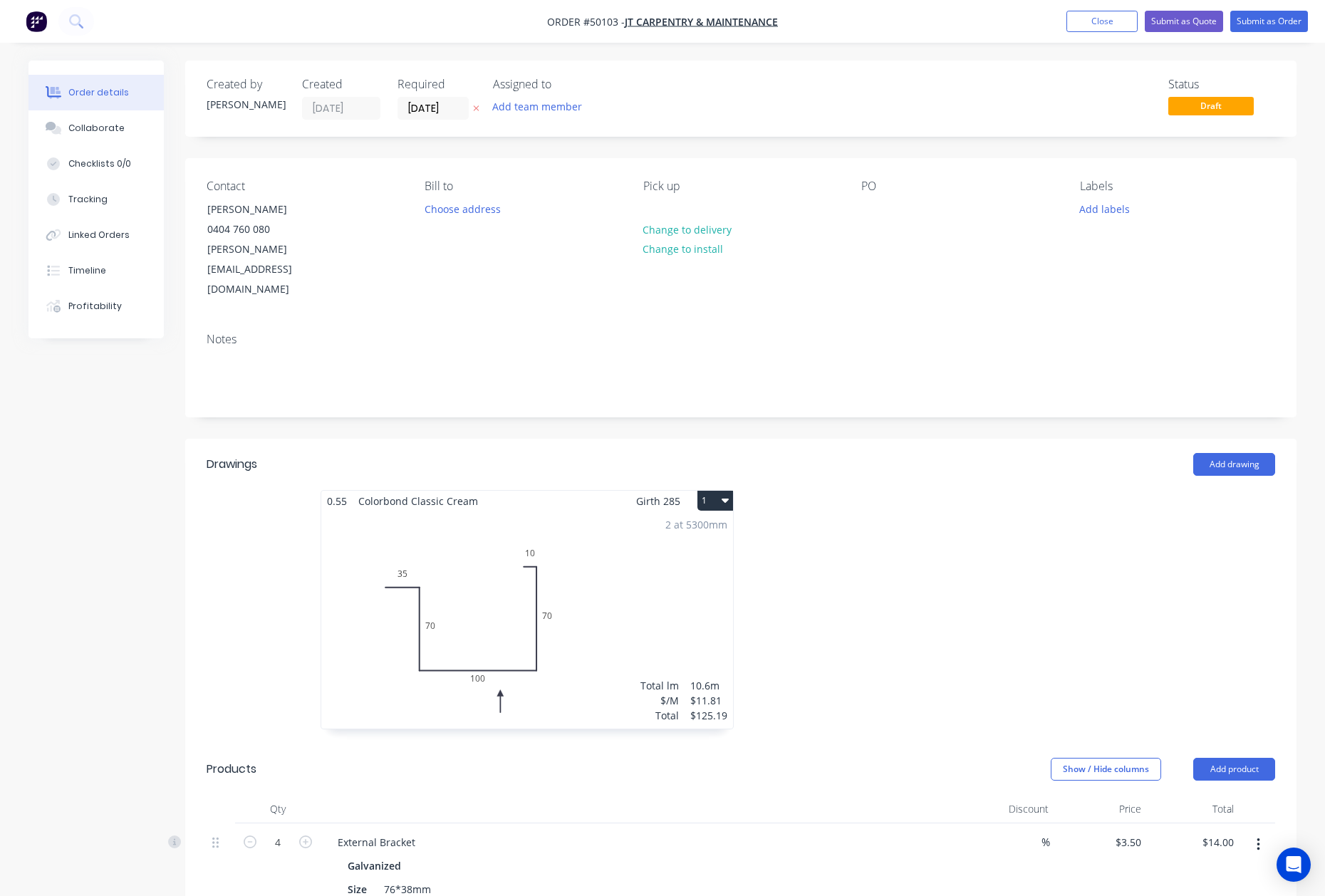
drag, startPoint x: 1079, startPoint y: 584, endPoint x: 1079, endPoint y: 573, distance: 11.0
click at [1079, 579] on div at bounding box center [954, 616] width 428 height 253
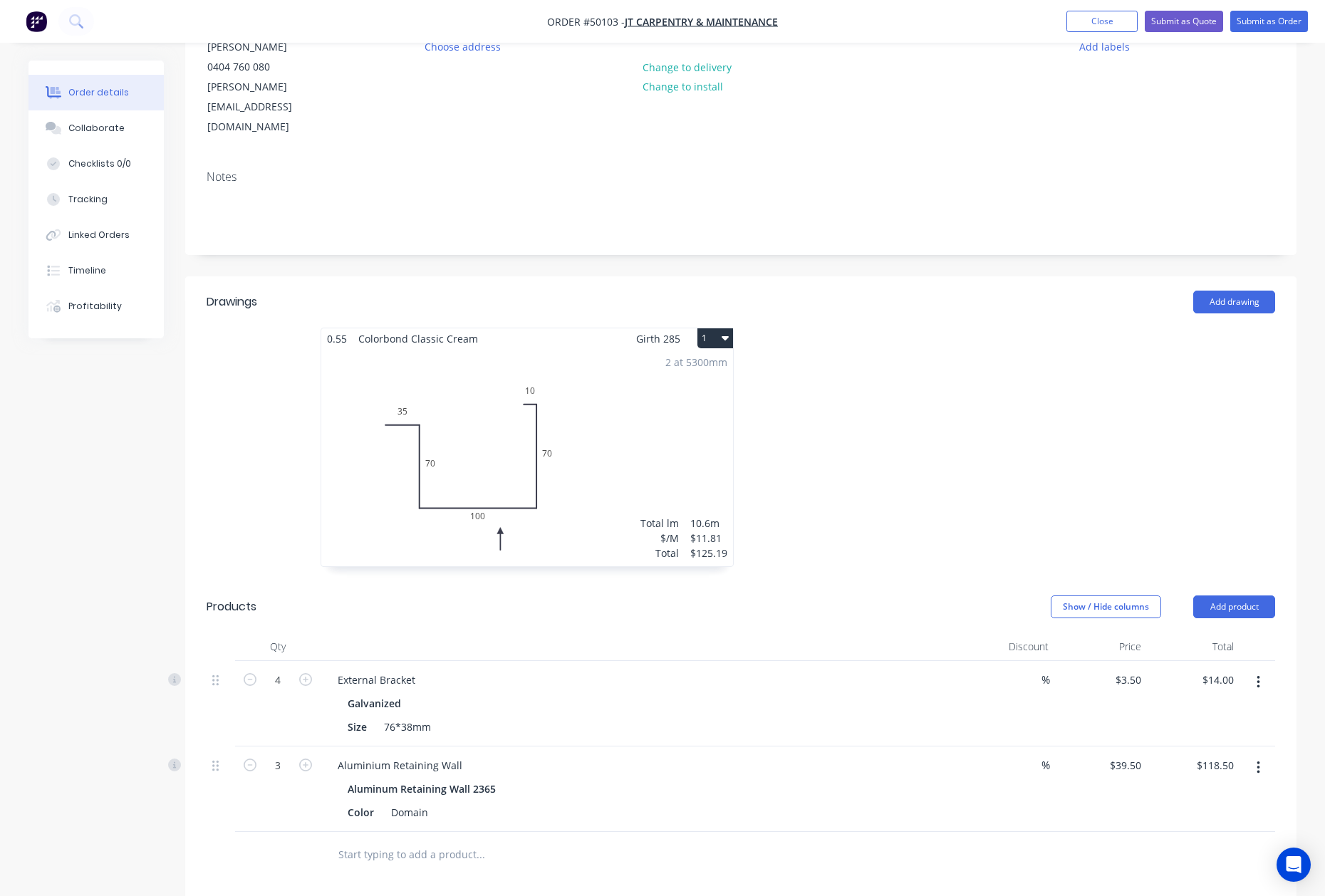
scroll to position [438, 0]
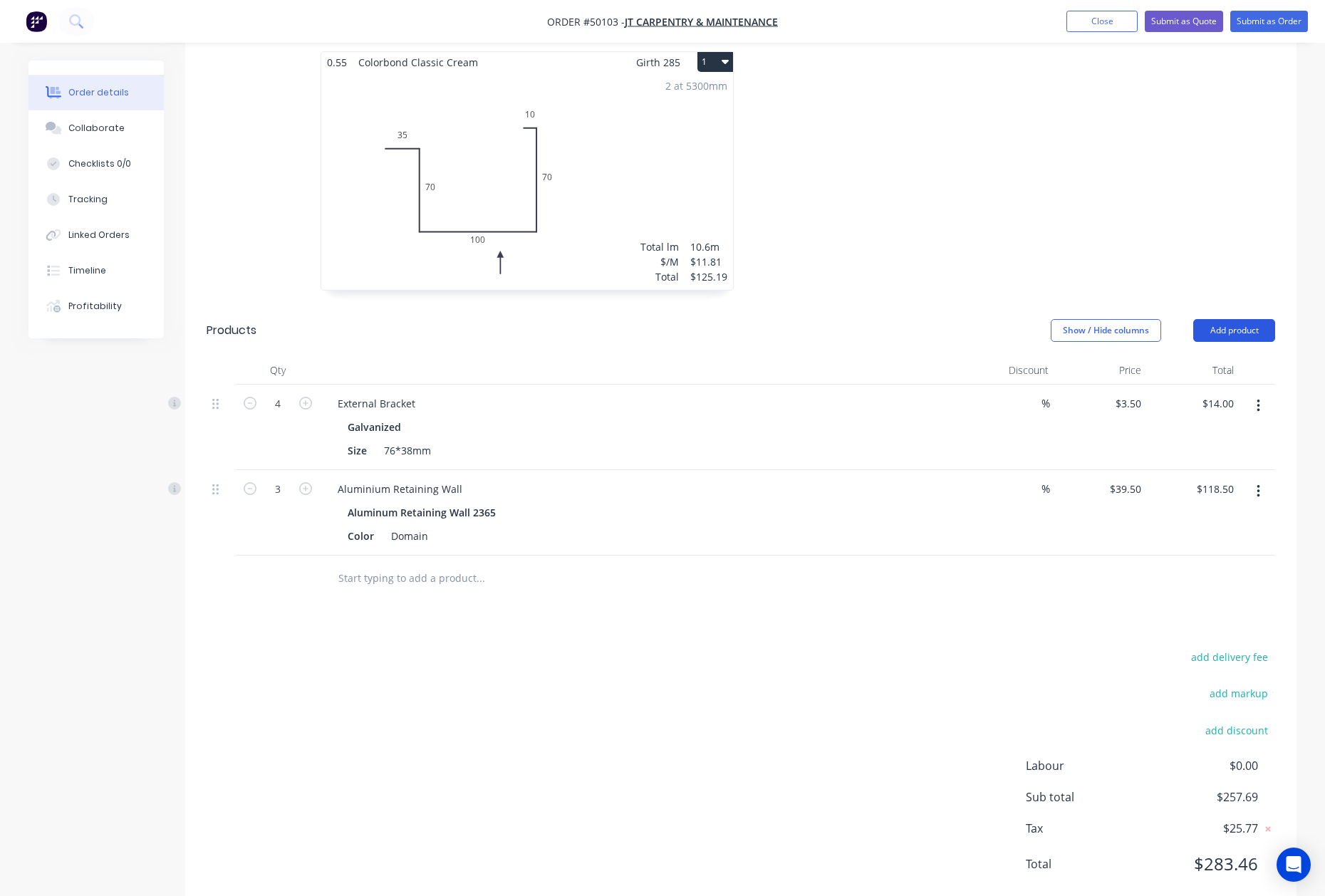
click at [1237, 319] on button "Add product" at bounding box center [1234, 330] width 82 height 22
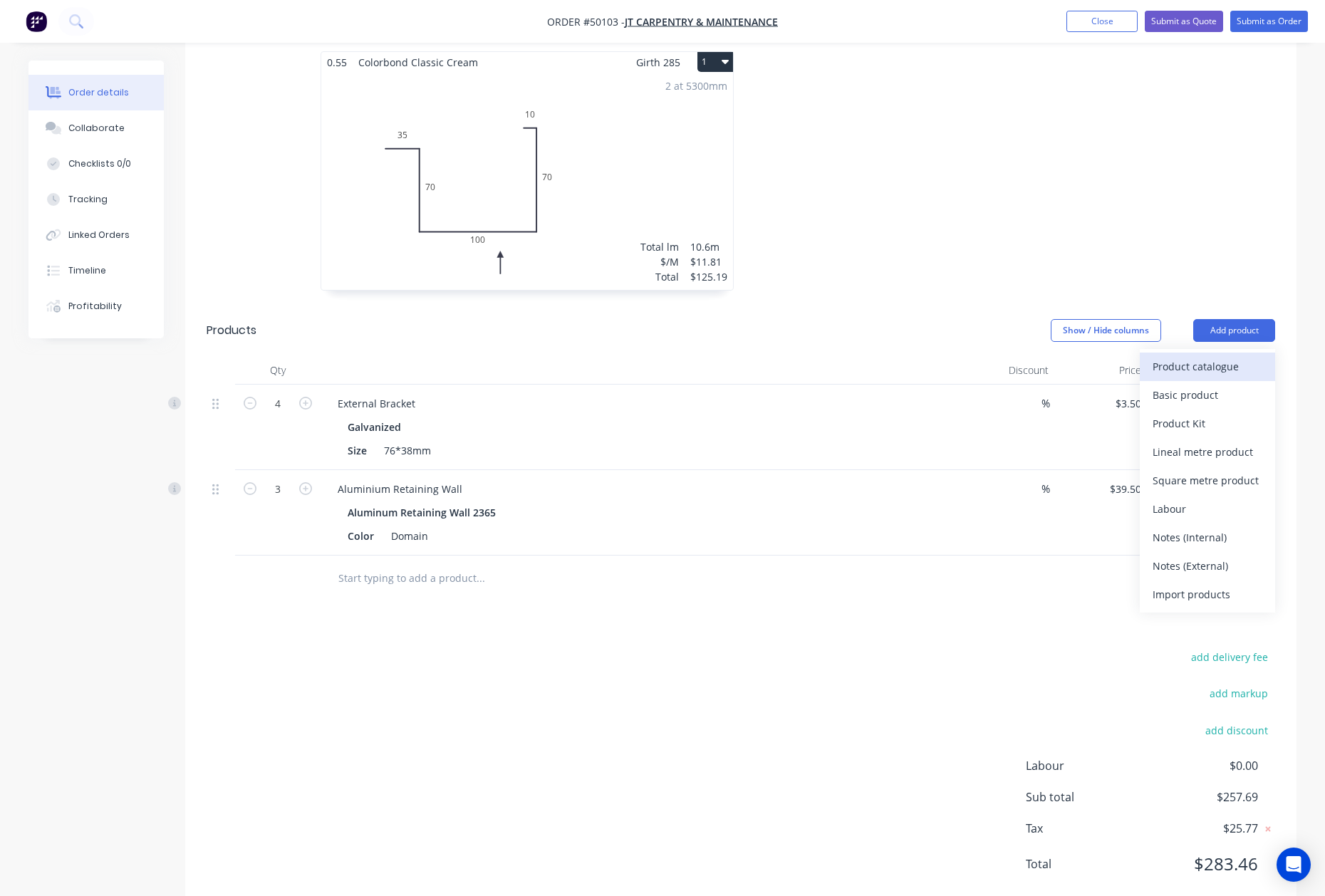
click at [1218, 356] on div "Product catalogue" at bounding box center [1208, 366] width 110 height 21
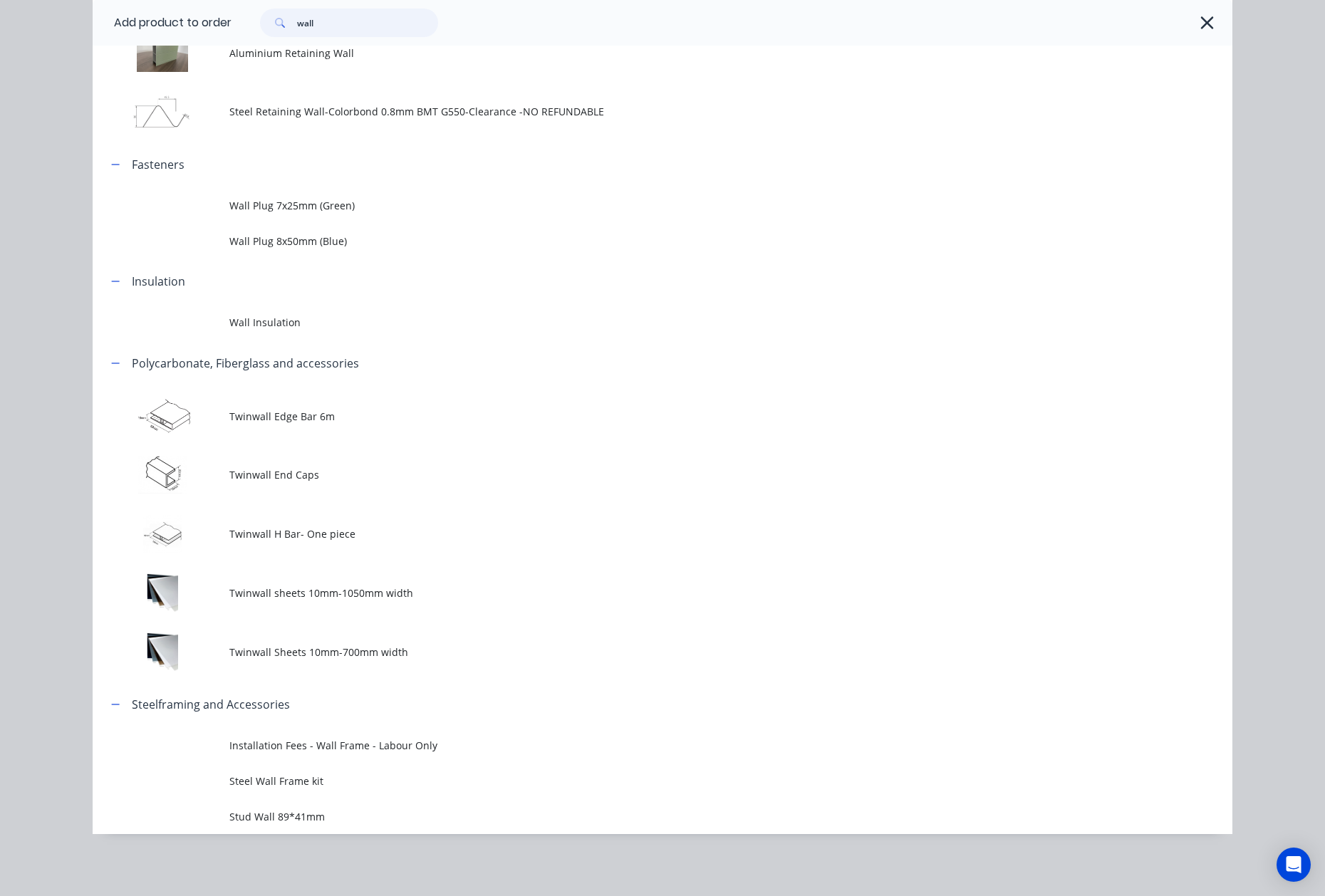
drag, startPoint x: 252, startPoint y: 24, endPoint x: 201, endPoint y: 17, distance: 51.5
click at [201, 17] on header "Add product to order wall" at bounding box center [662, 22] width 1140 height 46
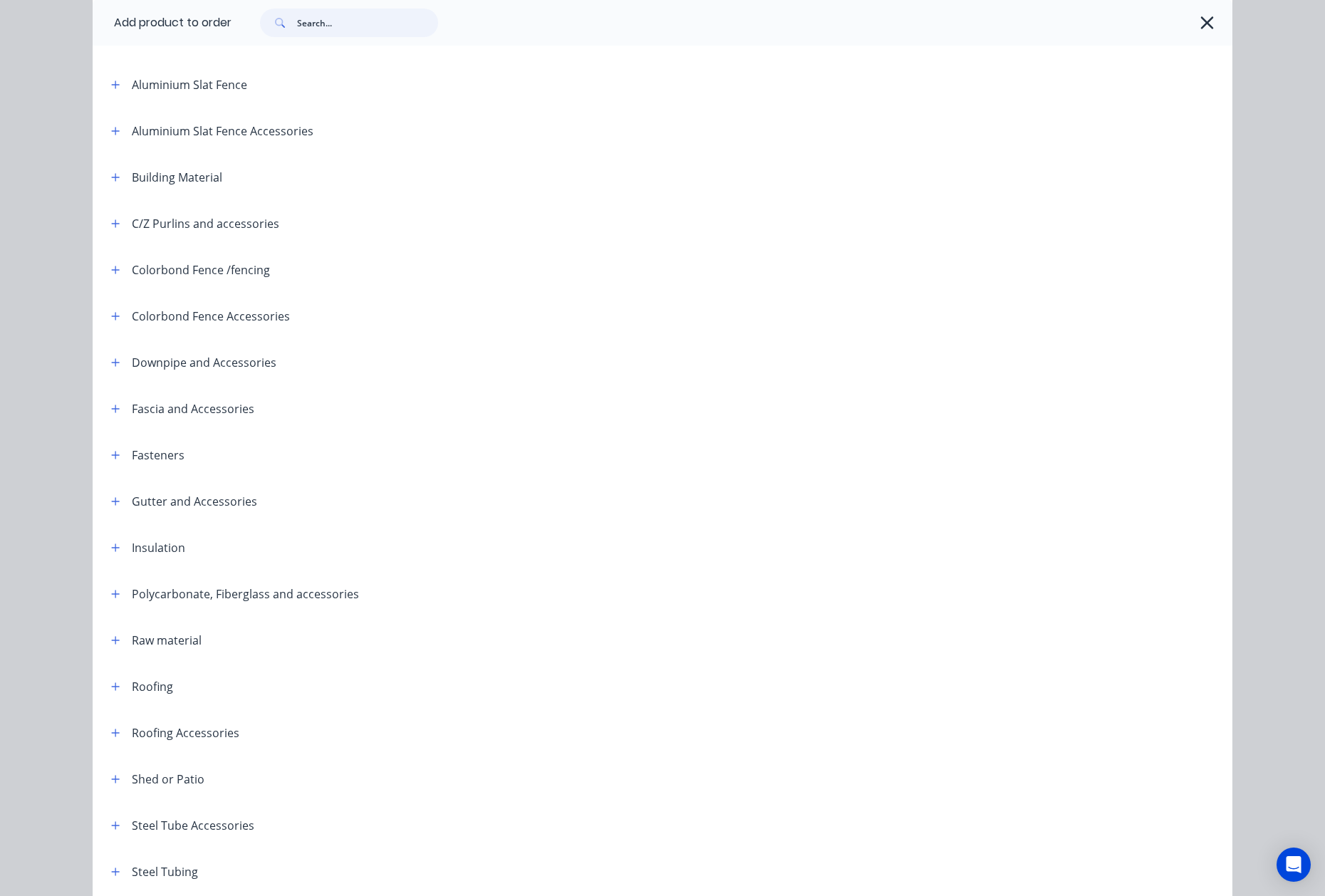
scroll to position [202, 0]
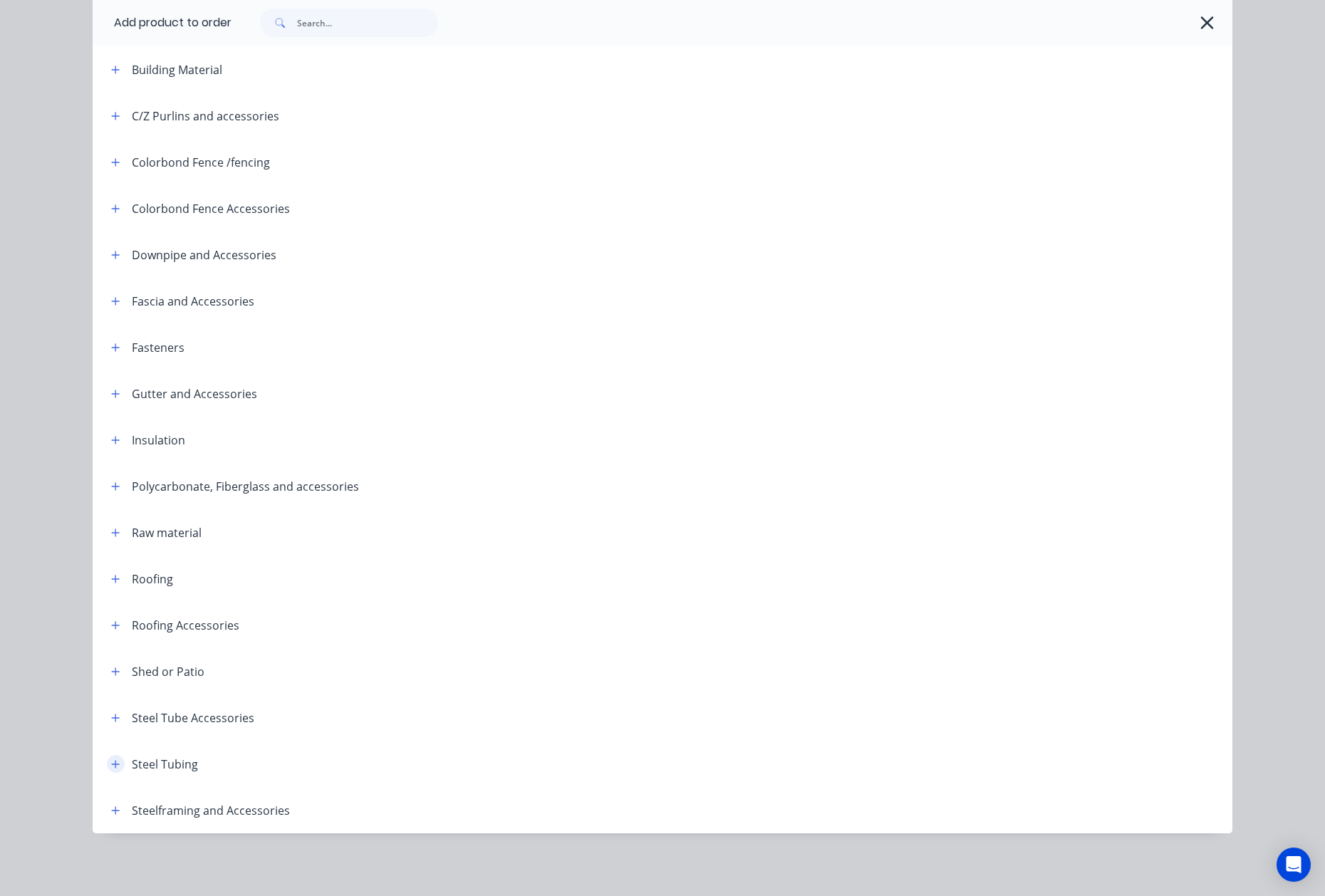
click at [109, 757] on button "button" at bounding box center [115, 763] width 18 height 18
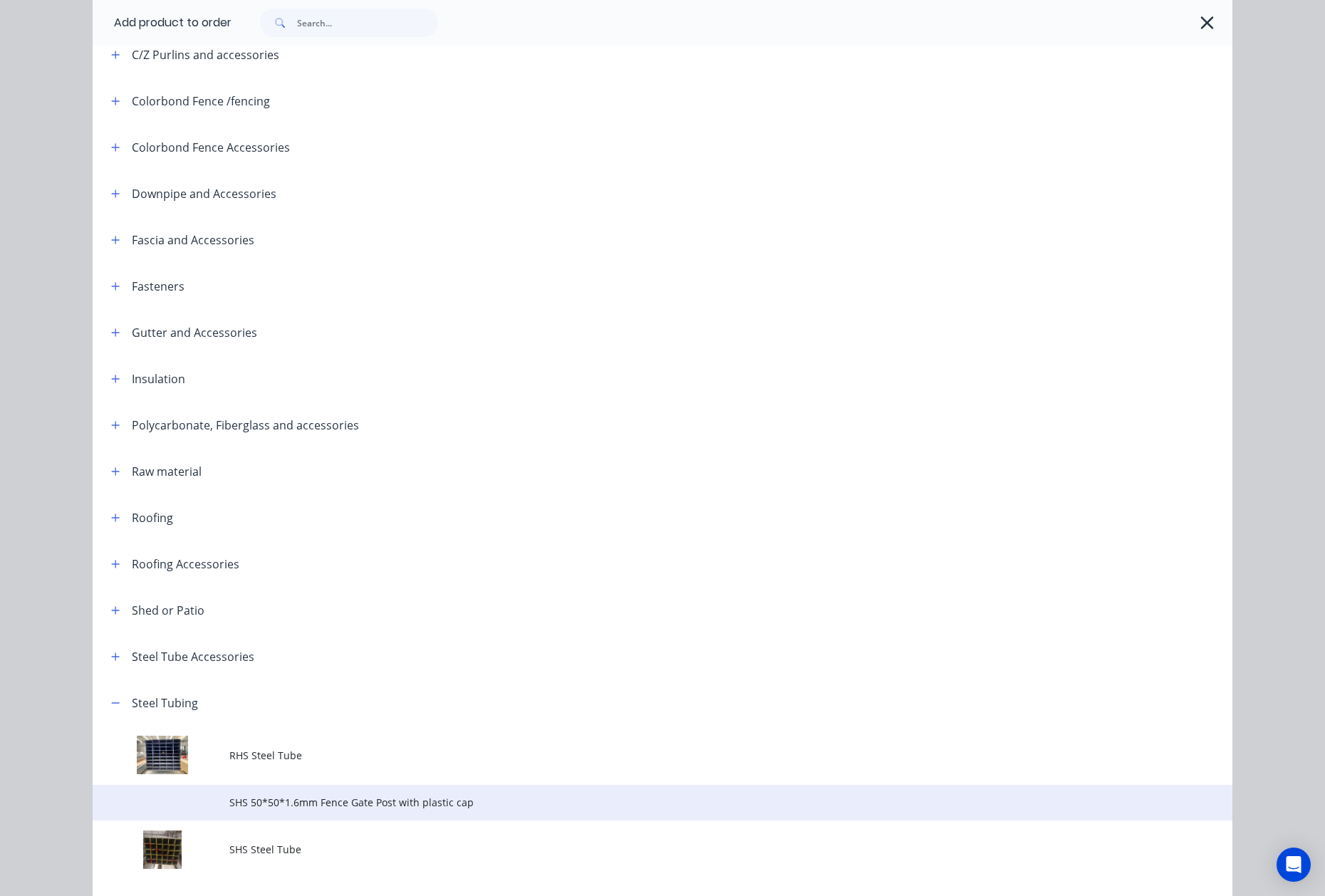
scroll to position [354, 0]
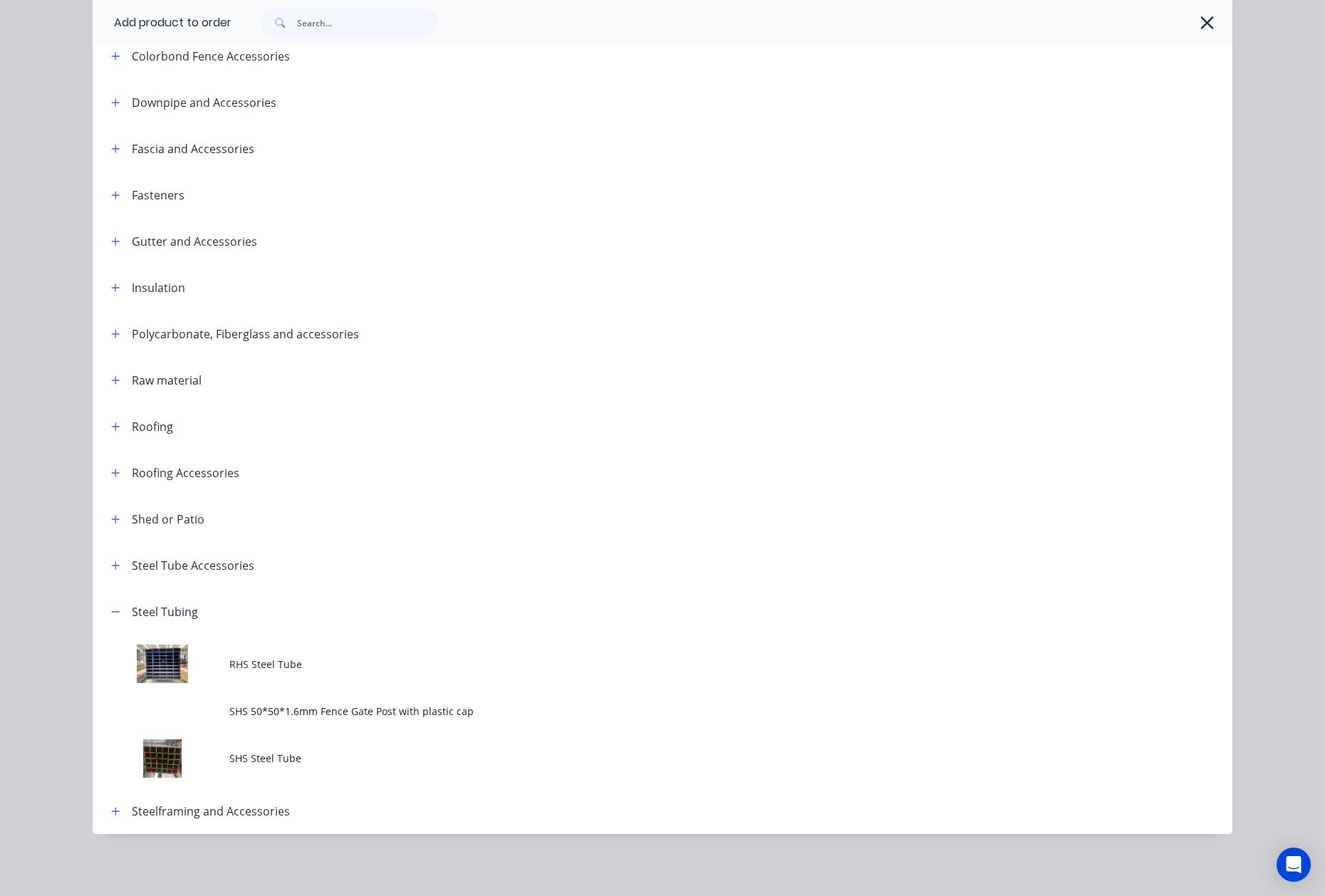
click at [349, 684] on td "RHS Steel Tube" at bounding box center [730, 663] width 1003 height 59
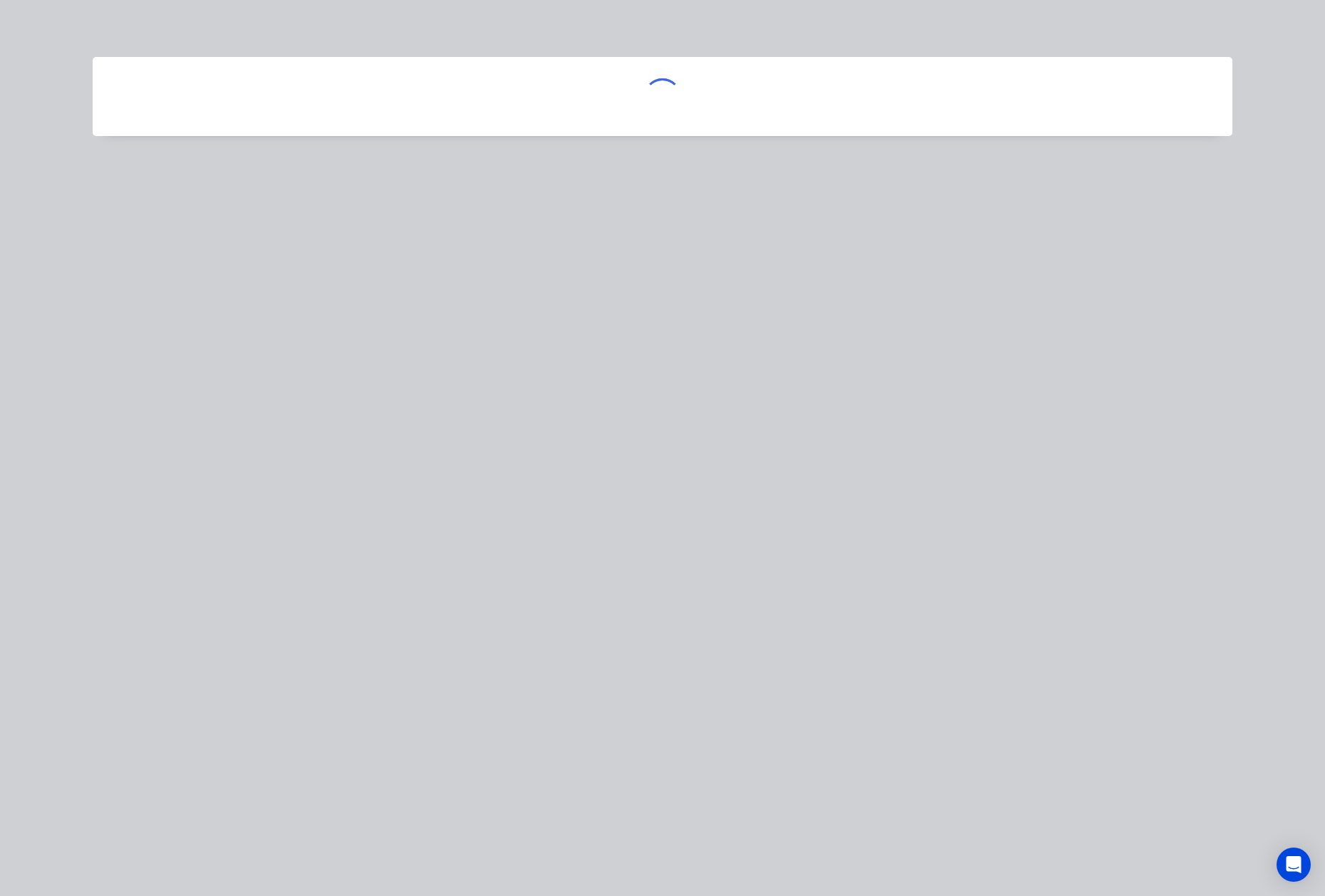
scroll to position [0, 0]
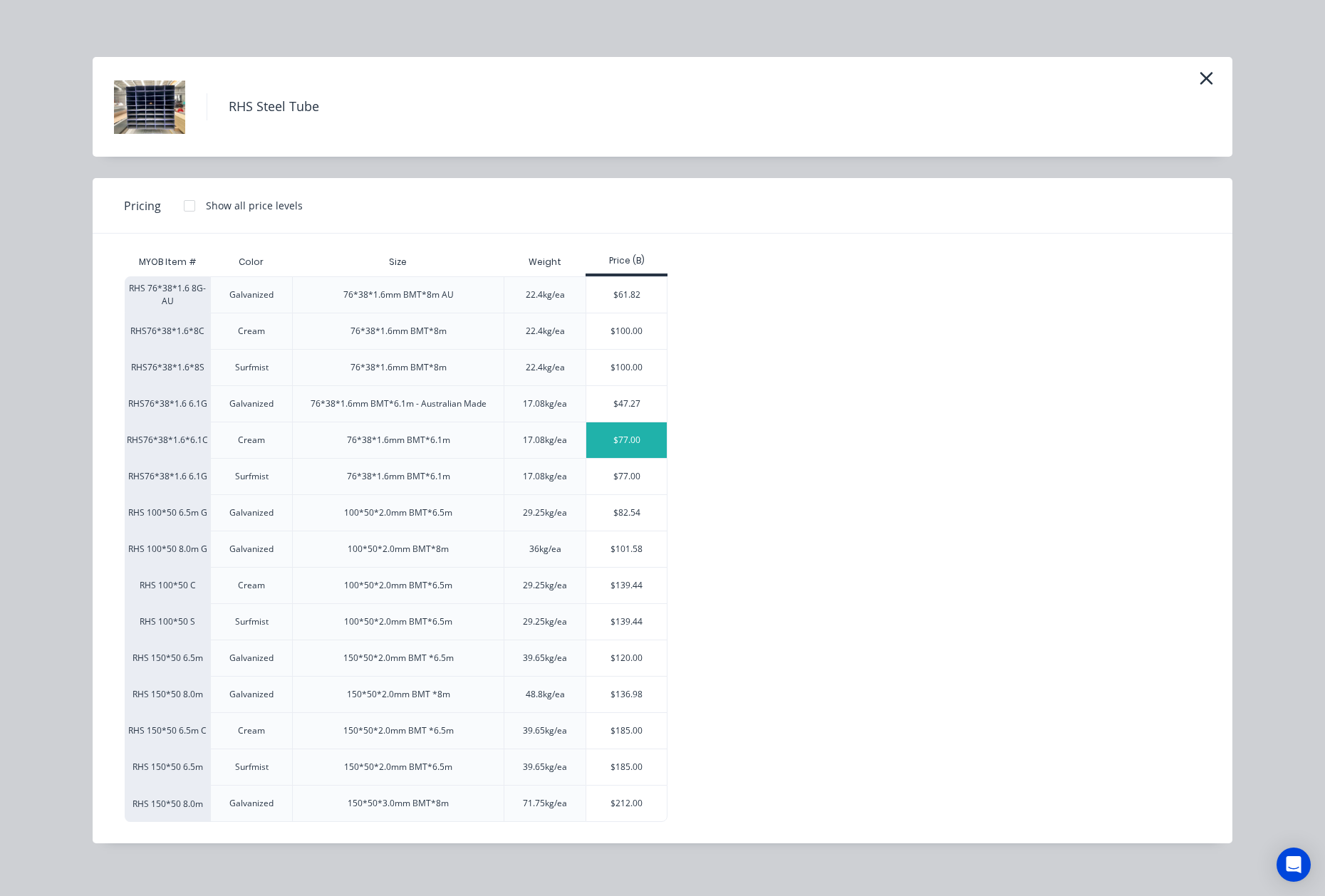
click at [650, 438] on div "$77.00" at bounding box center [626, 440] width 80 height 35
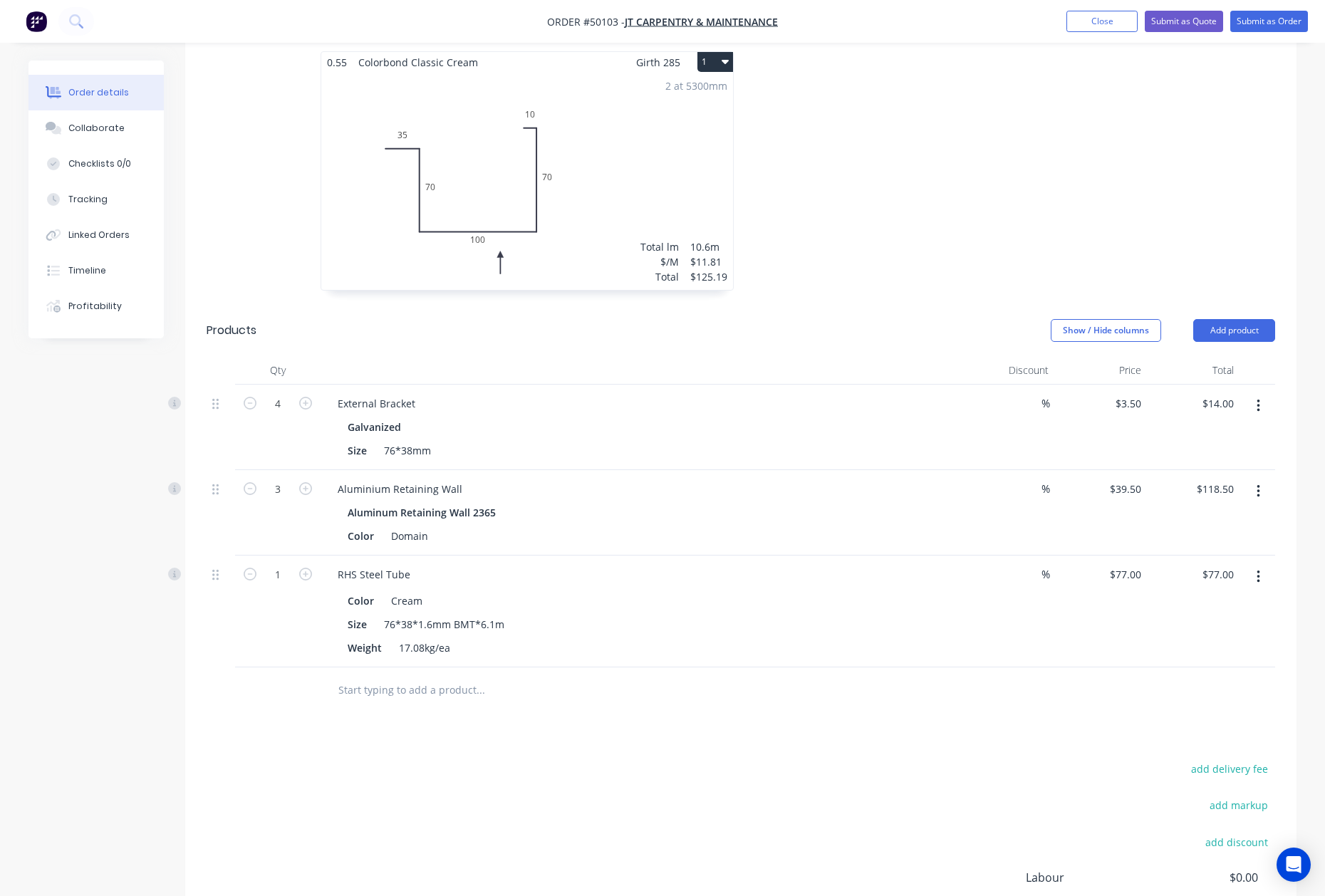
click at [214, 682] on div "Drawings Add drawing 0.55 Colorbond Classic Cream Girth 285 1 0 35 70 100 70 10…" at bounding box center [740, 512] width 1111 height 1024
click at [275, 563] on input "1" at bounding box center [278, 574] width 37 height 22
click at [1257, 563] on button "button" at bounding box center [1258, 576] width 33 height 25
click at [1195, 632] on div "Duplicate" at bounding box center [1208, 642] width 110 height 21
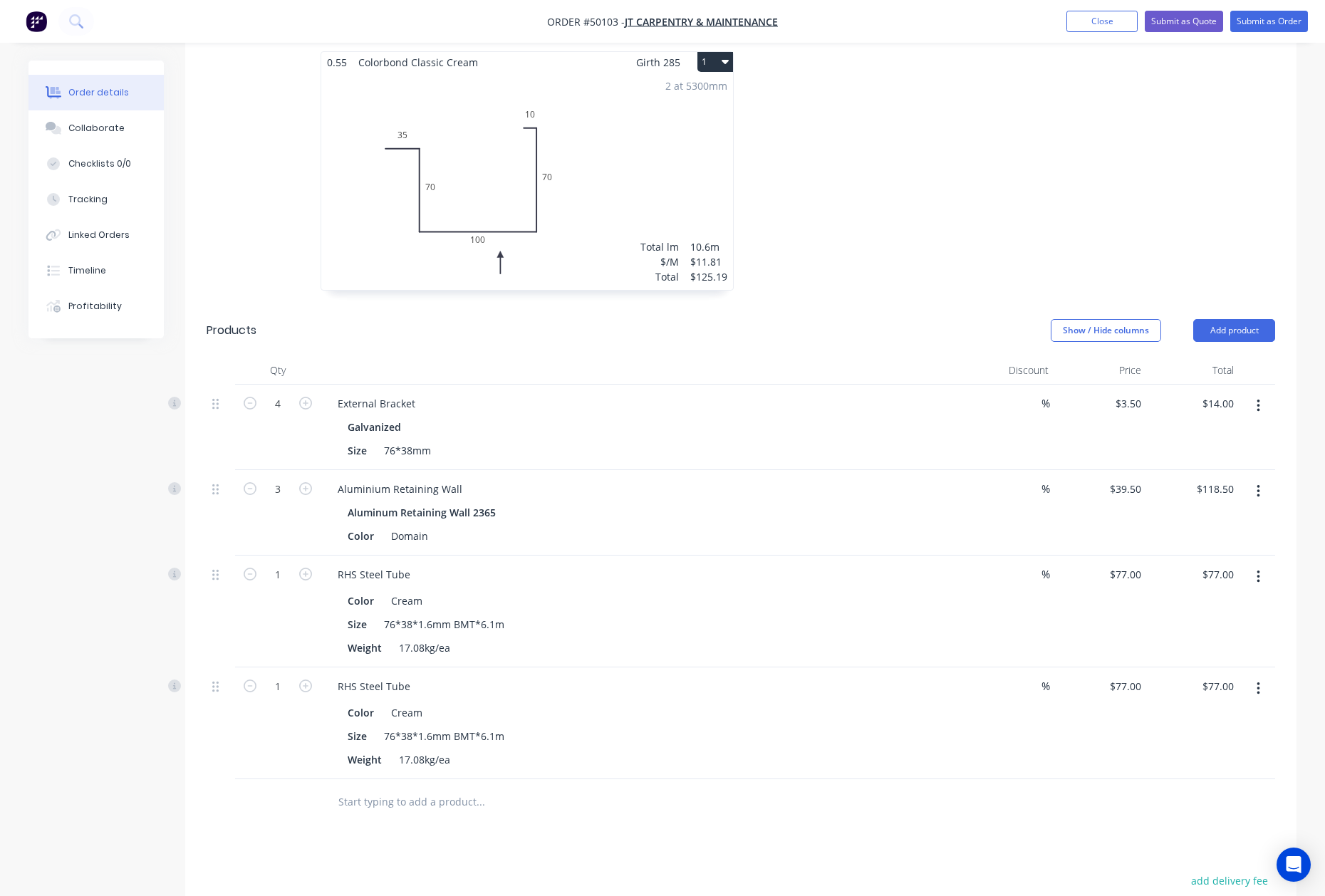
click at [1256, 681] on icon "button" at bounding box center [1258, 689] width 4 height 16
click at [1220, 715] on div "Edit" at bounding box center [1208, 725] width 110 height 21
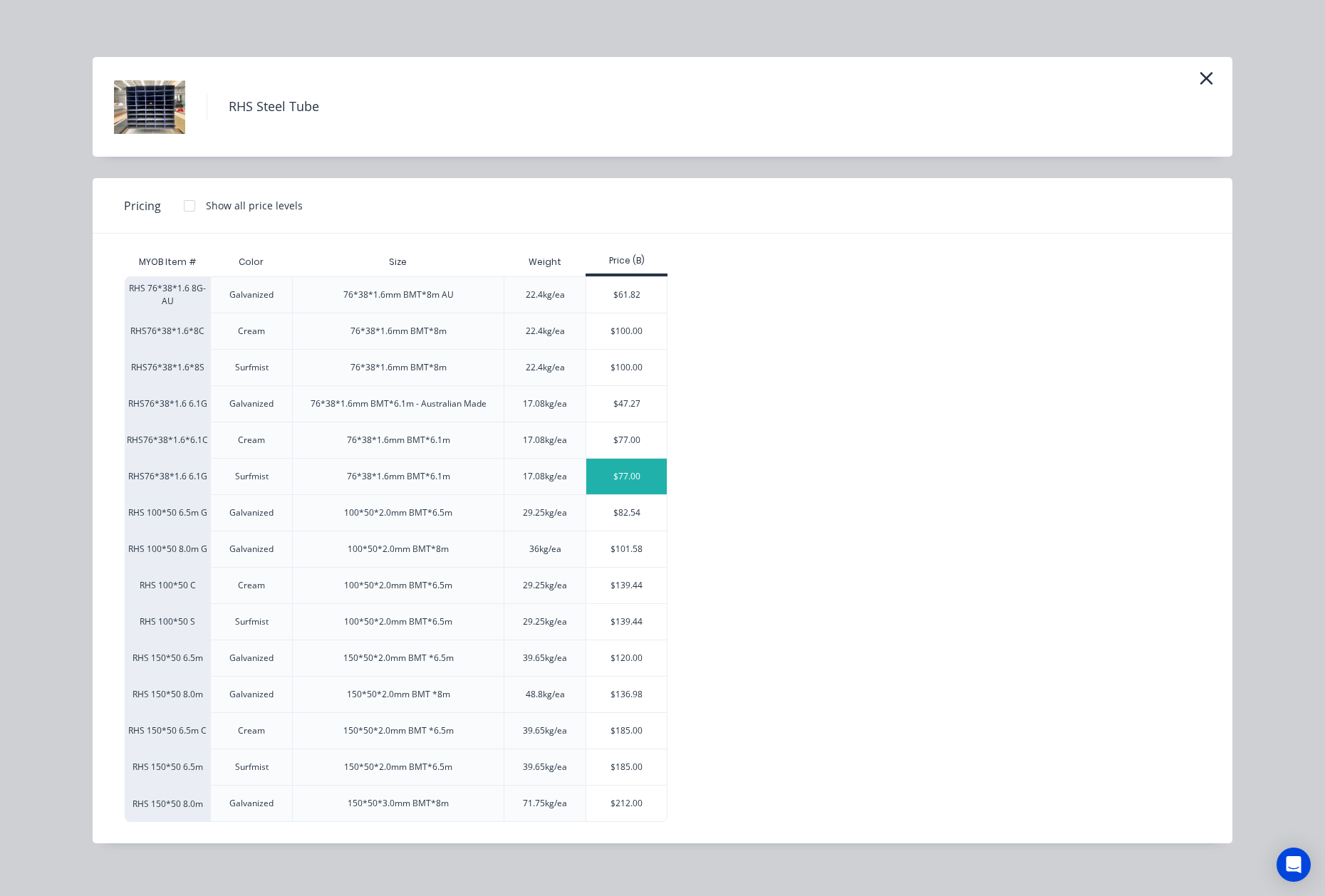
click at [645, 478] on div "$77.00" at bounding box center [626, 476] width 80 height 35
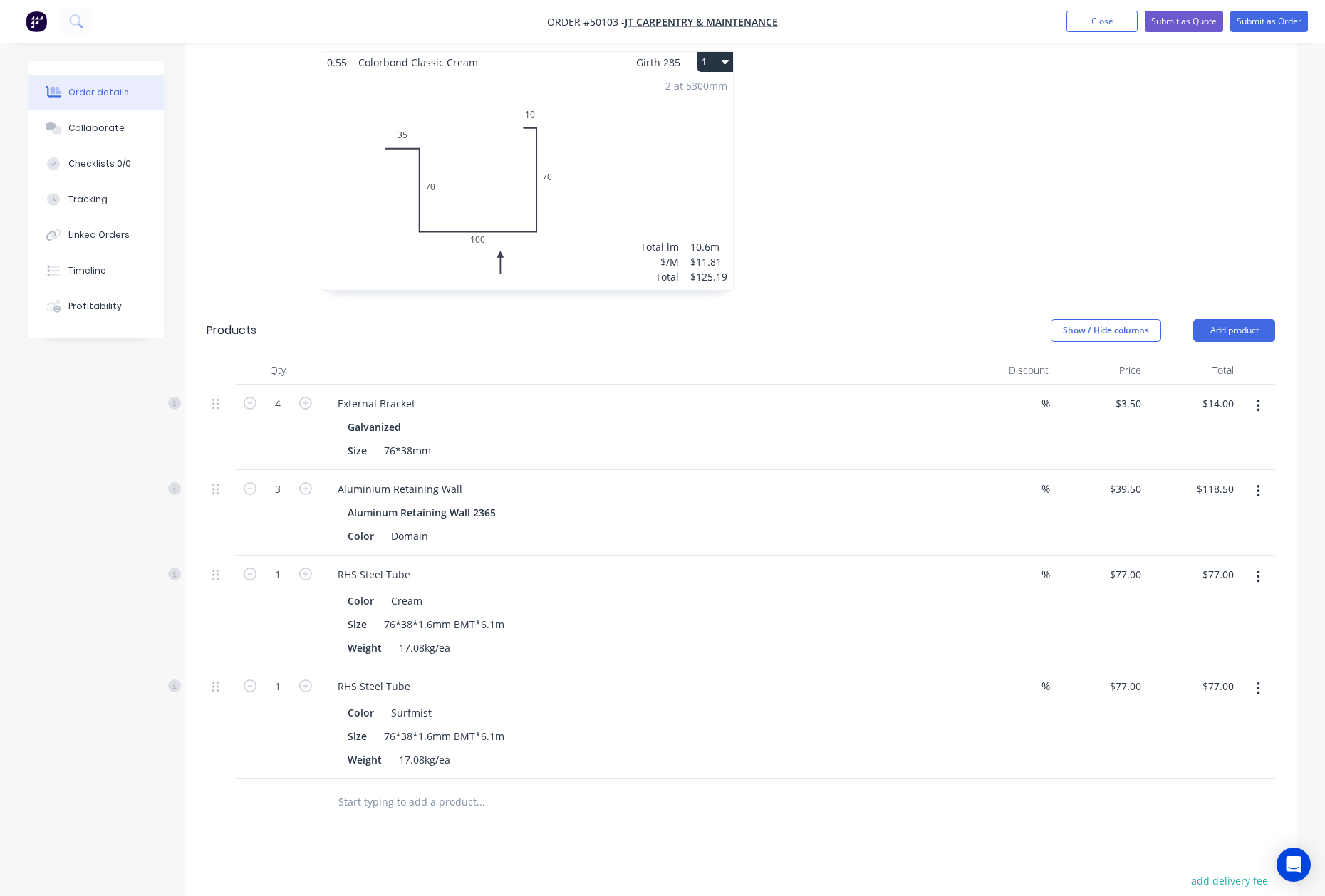
click at [195, 712] on div "Qty Discount Price Total 4 External Bracket Galvanized Size 76*38mm % $3.50 $3.…" at bounding box center [740, 591] width 1111 height 470
drag, startPoint x: 1259, startPoint y: 543, endPoint x: 1252, endPoint y: 550, distance: 9.9
click at [1257, 569] on icon "button" at bounding box center [1258, 577] width 4 height 16
click at [1226, 604] on div "Edit" at bounding box center [1208, 613] width 110 height 21
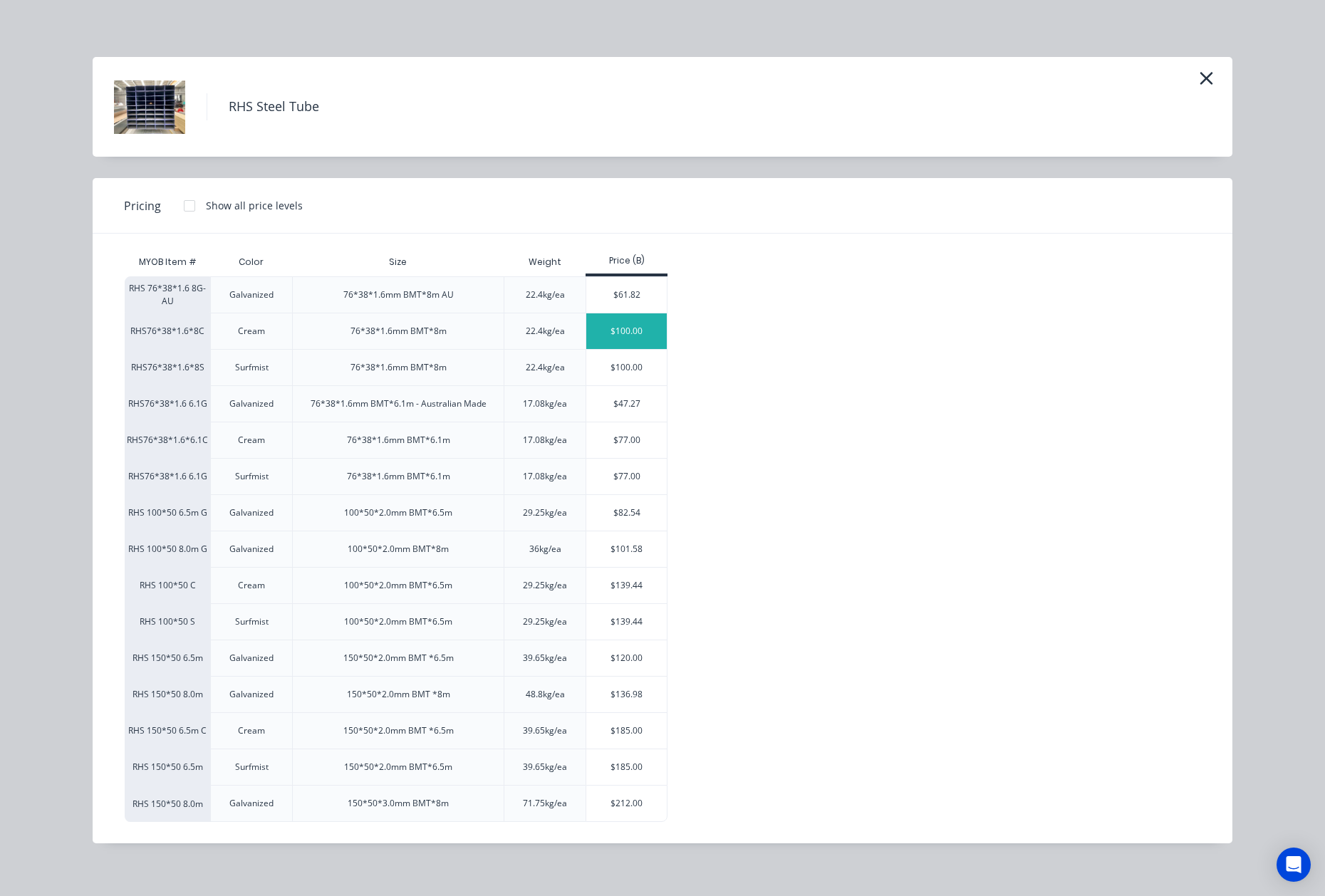
click at [628, 320] on div "$100.00" at bounding box center [626, 331] width 80 height 35
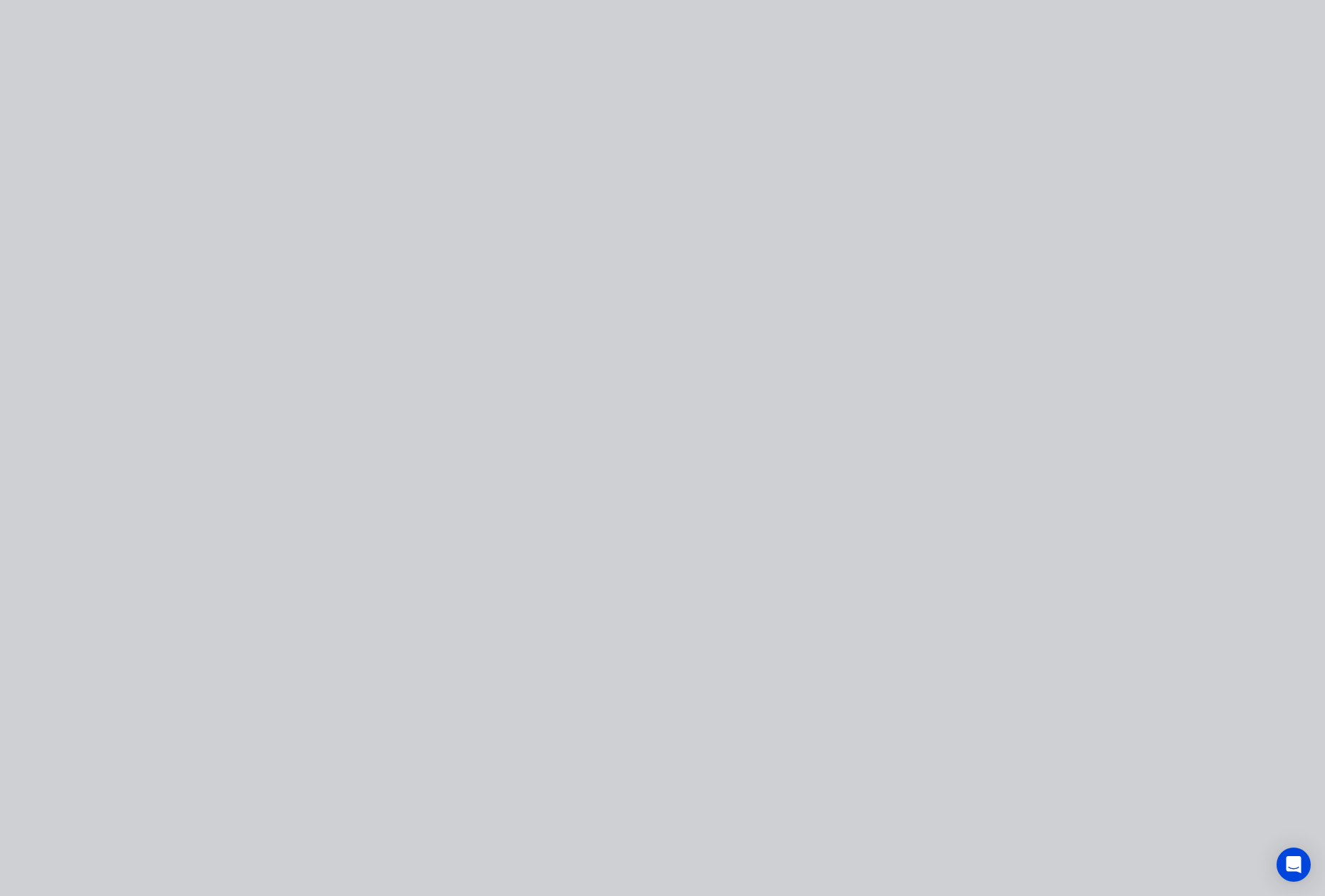
type input "$100.00"
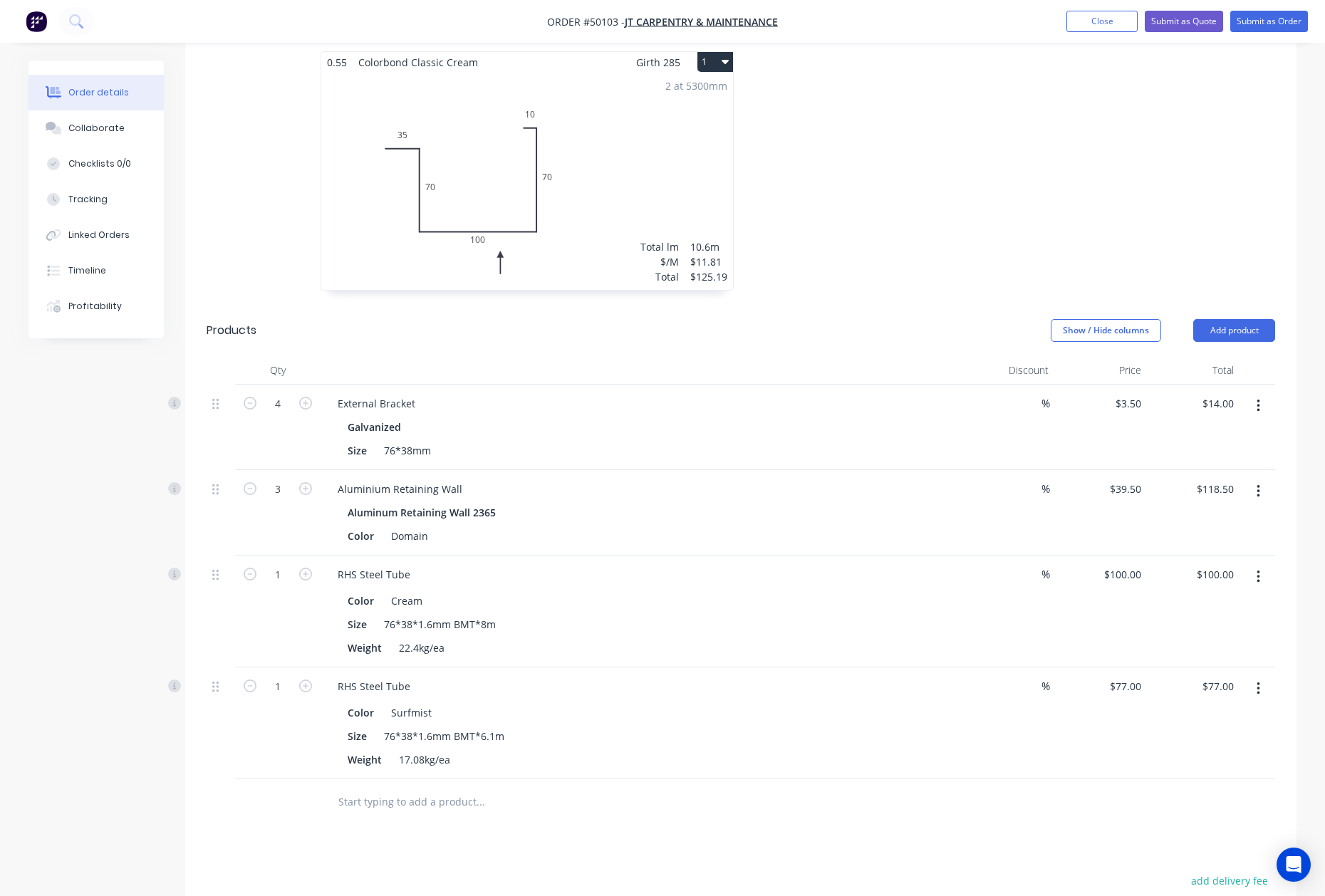
click at [1259, 681] on icon "button" at bounding box center [1258, 689] width 4 height 16
drag, startPoint x: 1194, startPoint y: 778, endPoint x: 834, endPoint y: 738, distance: 362.2
click at [1187, 801] on div "Delete" at bounding box center [1208, 811] width 110 height 21
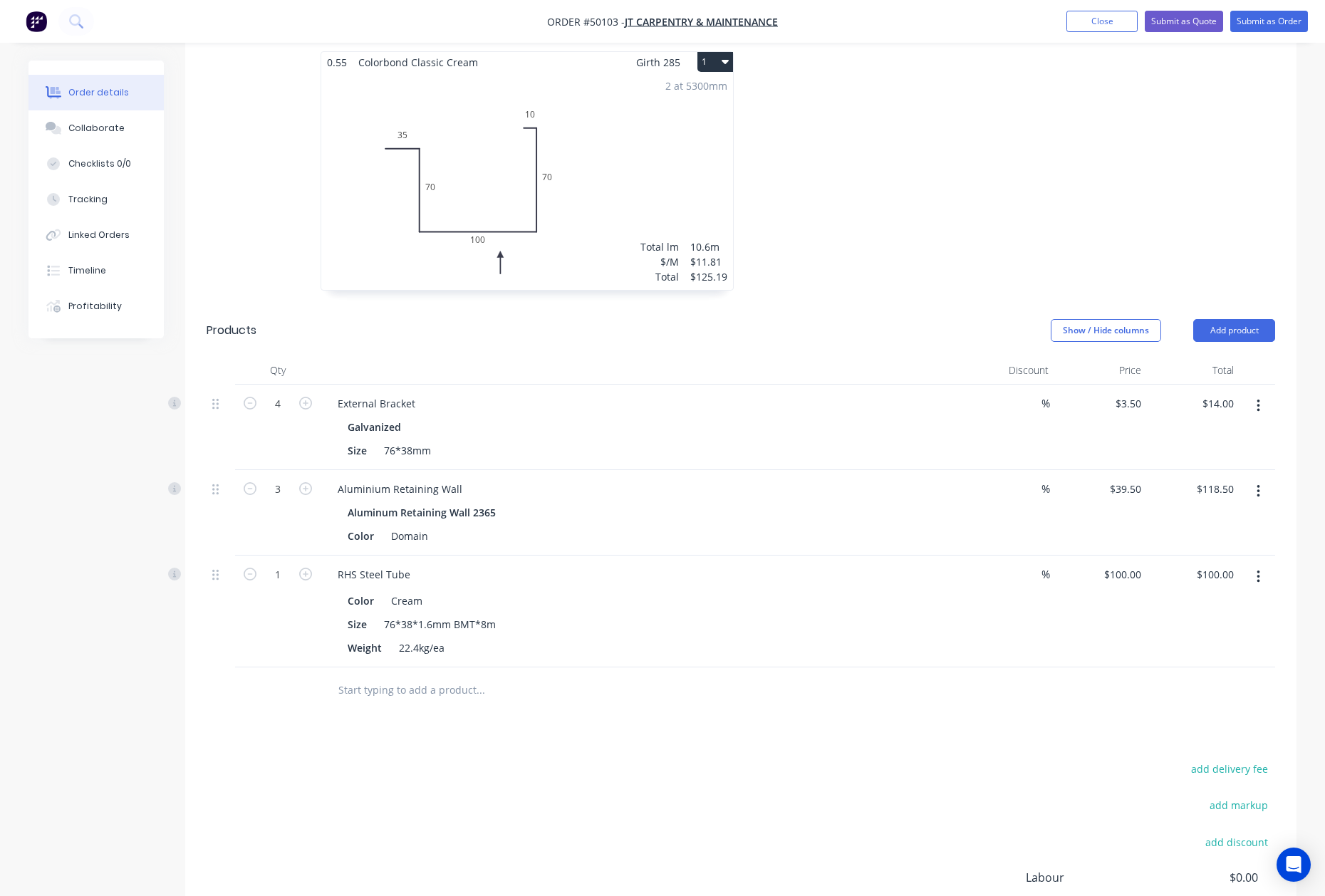
click at [651, 690] on div "Drawings Add drawing 0.55 Colorbond Classic Cream Girth 285 1 0 35 70 100 70 10…" at bounding box center [740, 512] width 1111 height 1024
click at [712, 676] on div at bounding box center [539, 690] width 428 height 28
click at [718, 684] on div "Drawings Add drawing 0.55 Colorbond Classic Cream Girth 285 1 0 35 70 100 70 10…" at bounding box center [740, 512] width 1111 height 1024
click at [815, 478] on div "Aluminium Retaining Wall" at bounding box center [640, 488] width 629 height 21
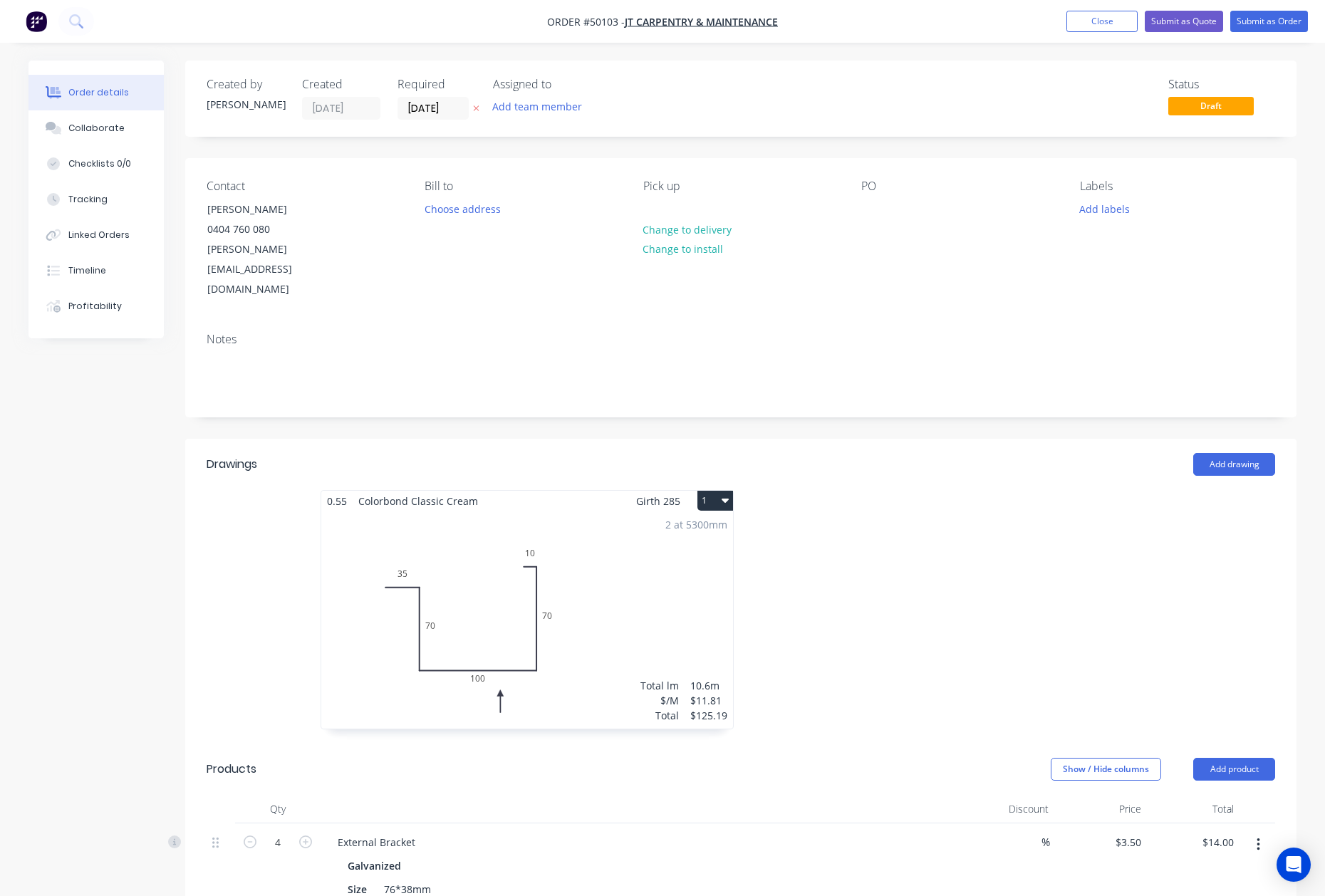
scroll to position [190, 0]
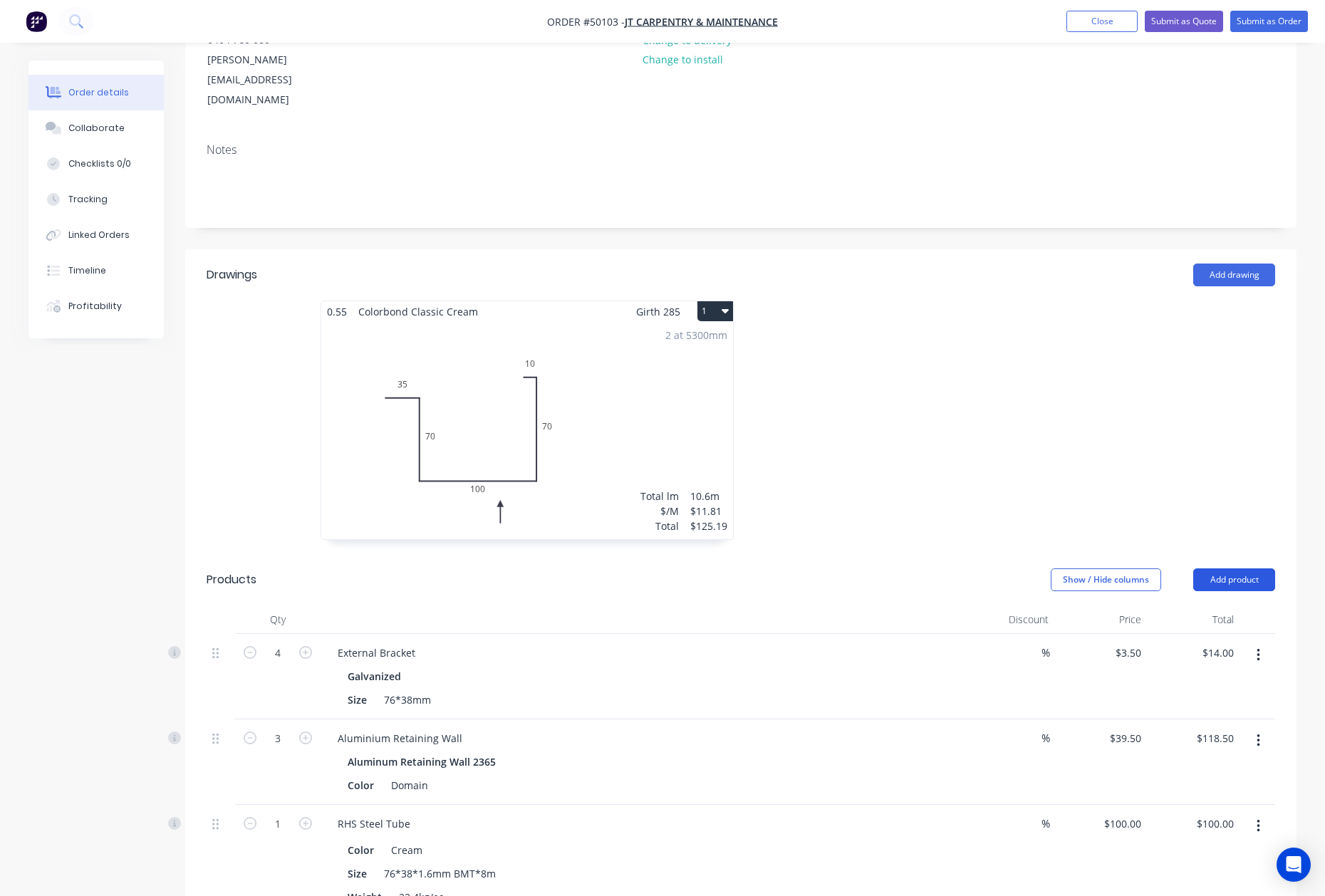
click at [1222, 568] on button "Add product" at bounding box center [1234, 579] width 82 height 22
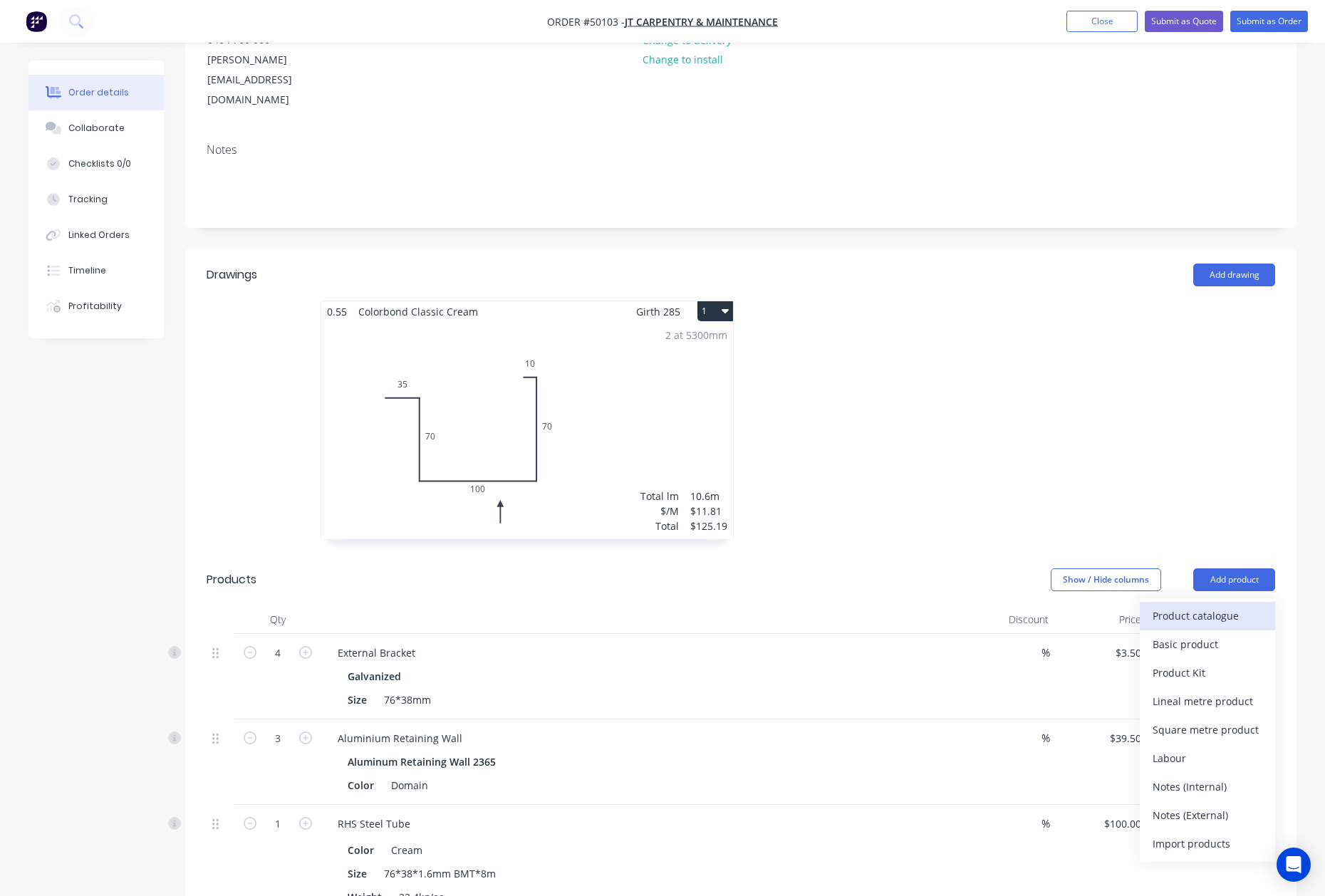
click at [1211, 605] on div "Product catalogue" at bounding box center [1208, 615] width 110 height 21
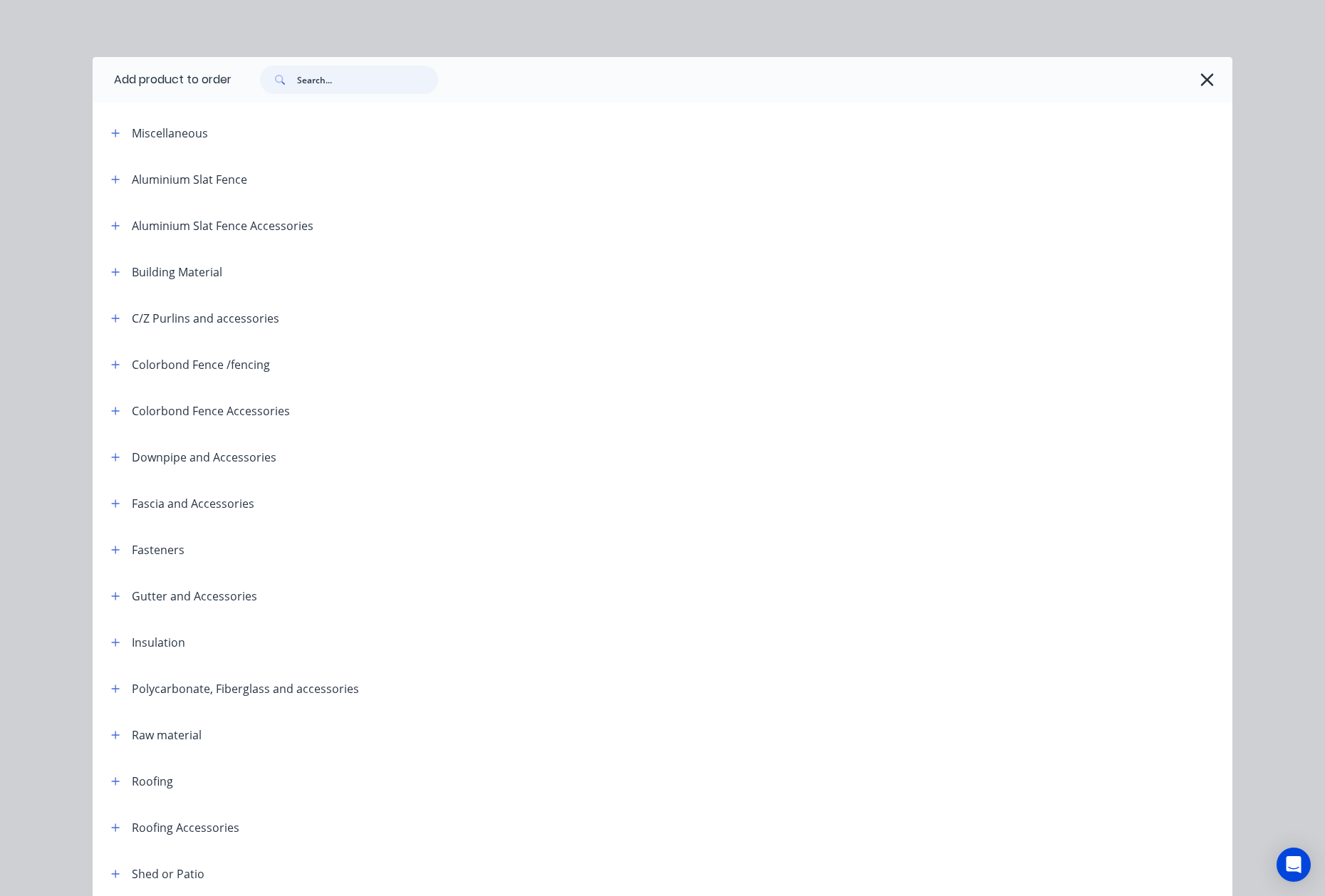
click at [391, 87] on input "text" at bounding box center [368, 79] width 141 height 28
type input "s"
type input "mesh"
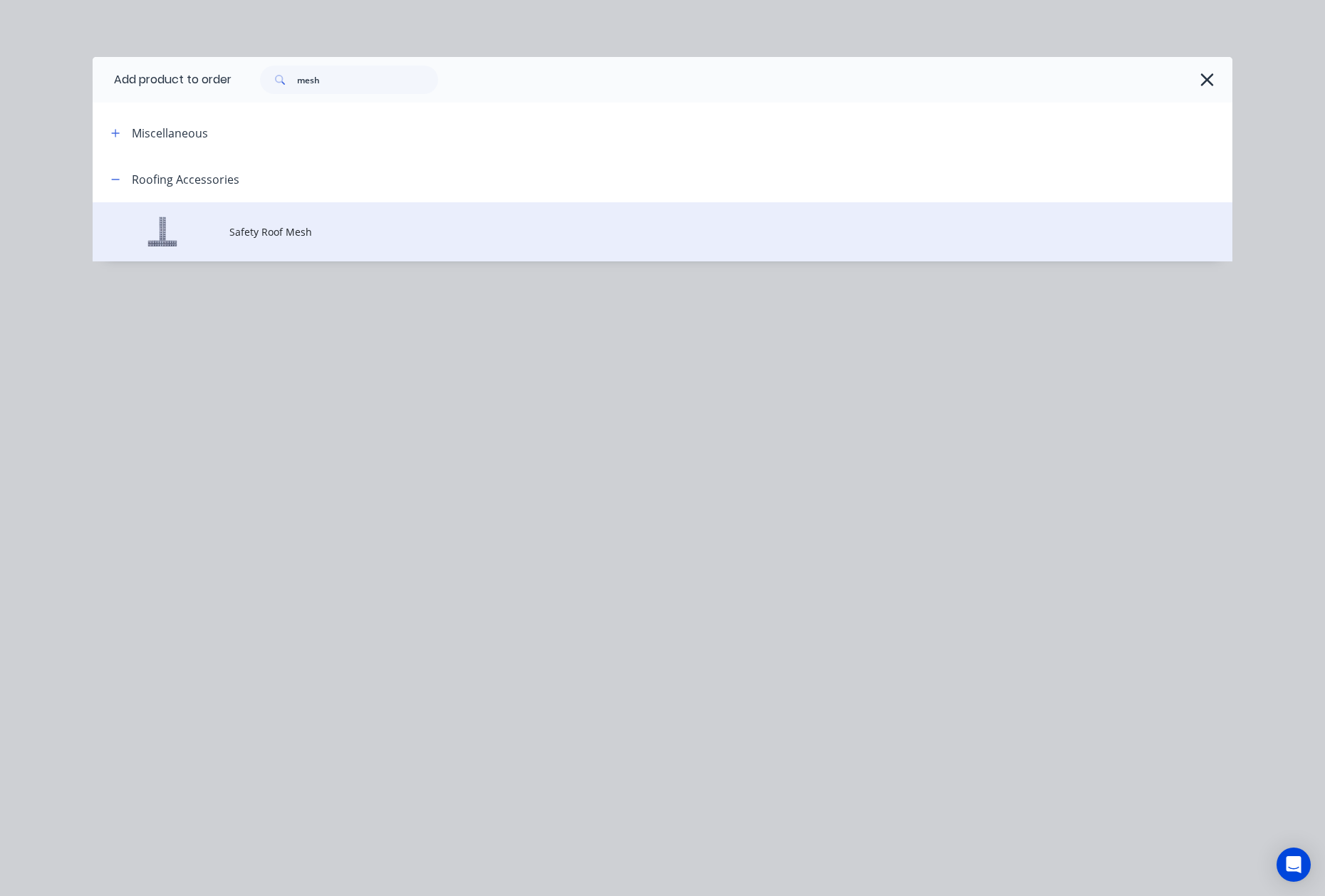
click at [337, 241] on td "Safety Roof Mesh" at bounding box center [730, 232] width 1003 height 59
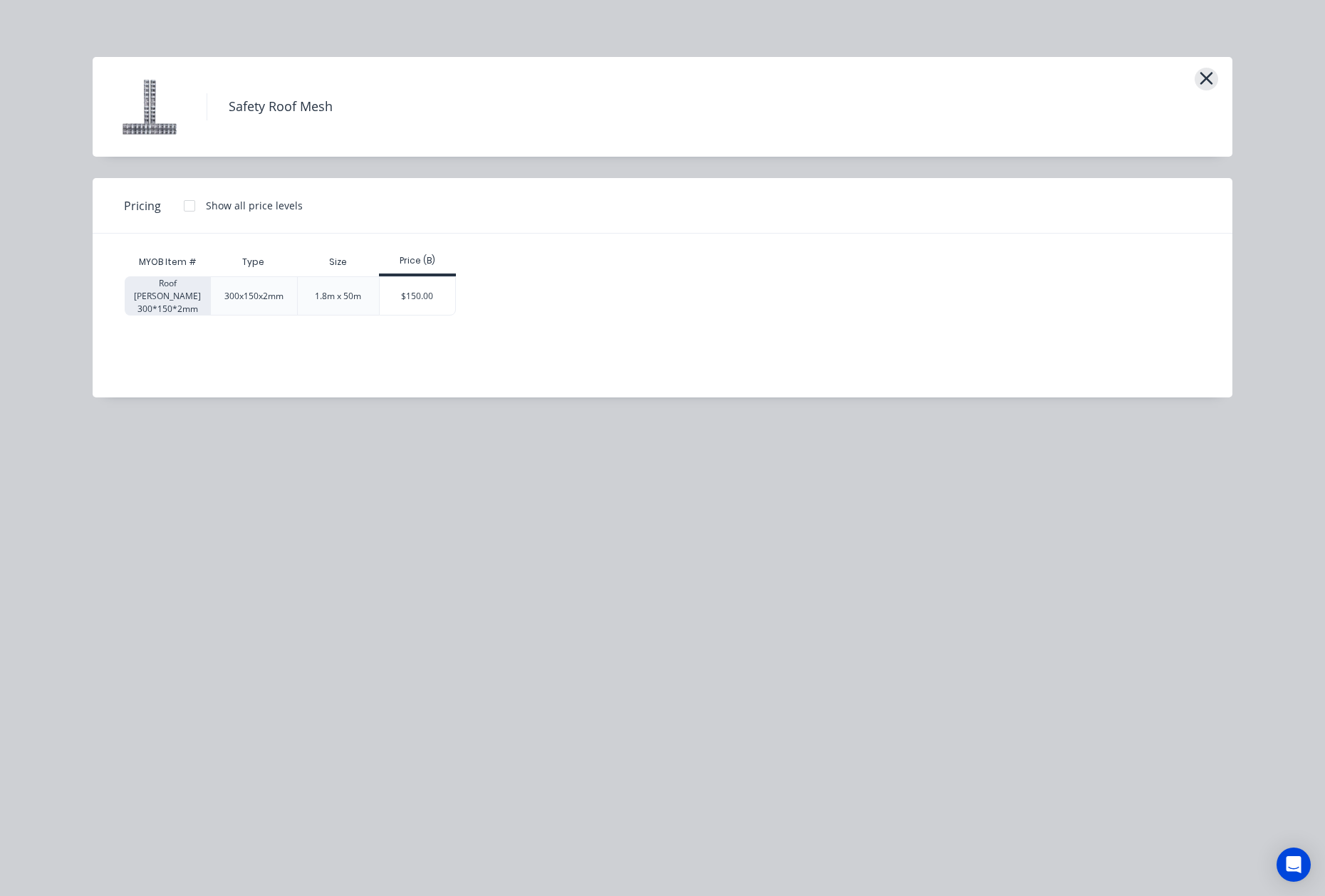
click at [1200, 77] on icon "button" at bounding box center [1206, 78] width 15 height 20
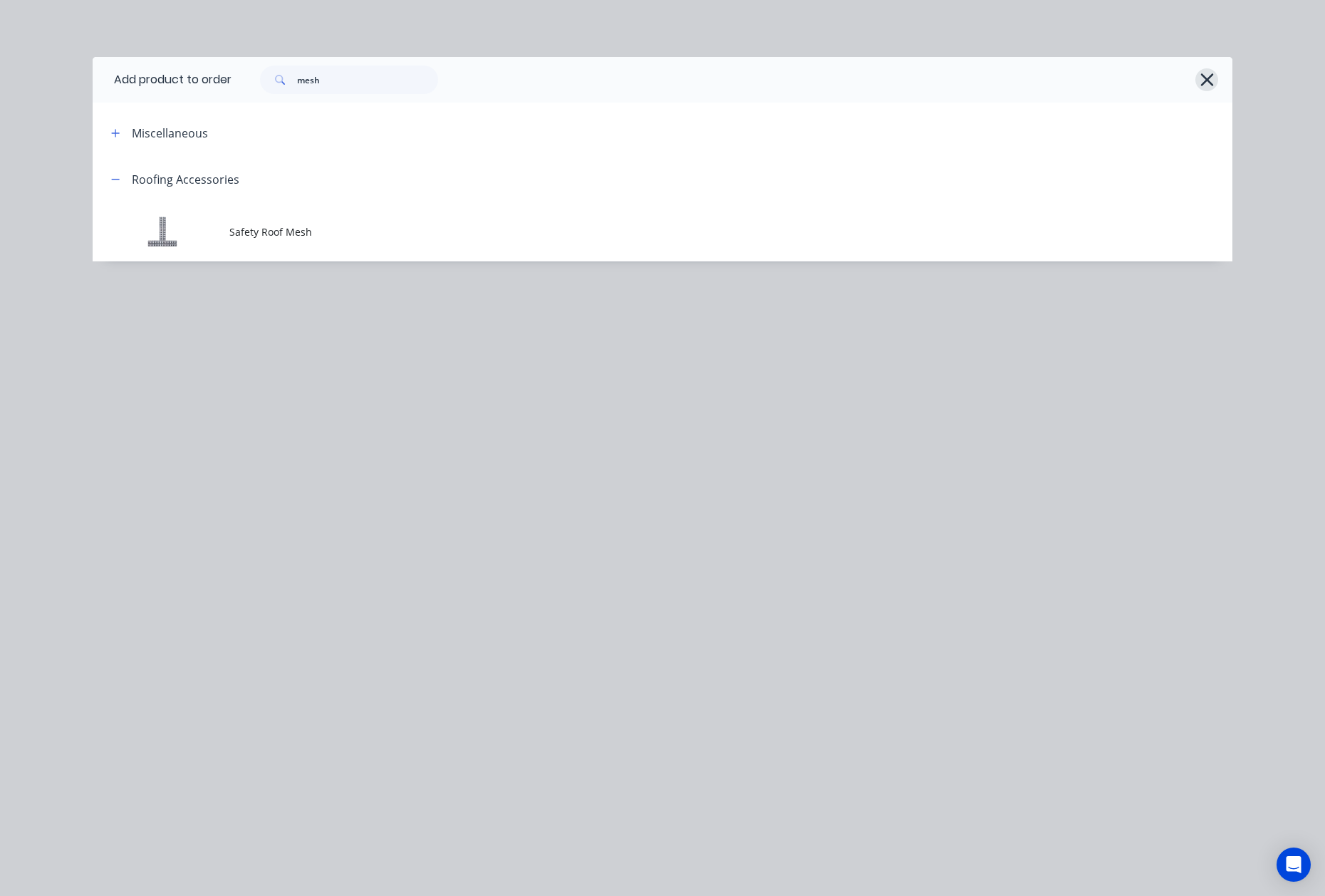
click at [1207, 77] on icon "button" at bounding box center [1207, 79] width 15 height 20
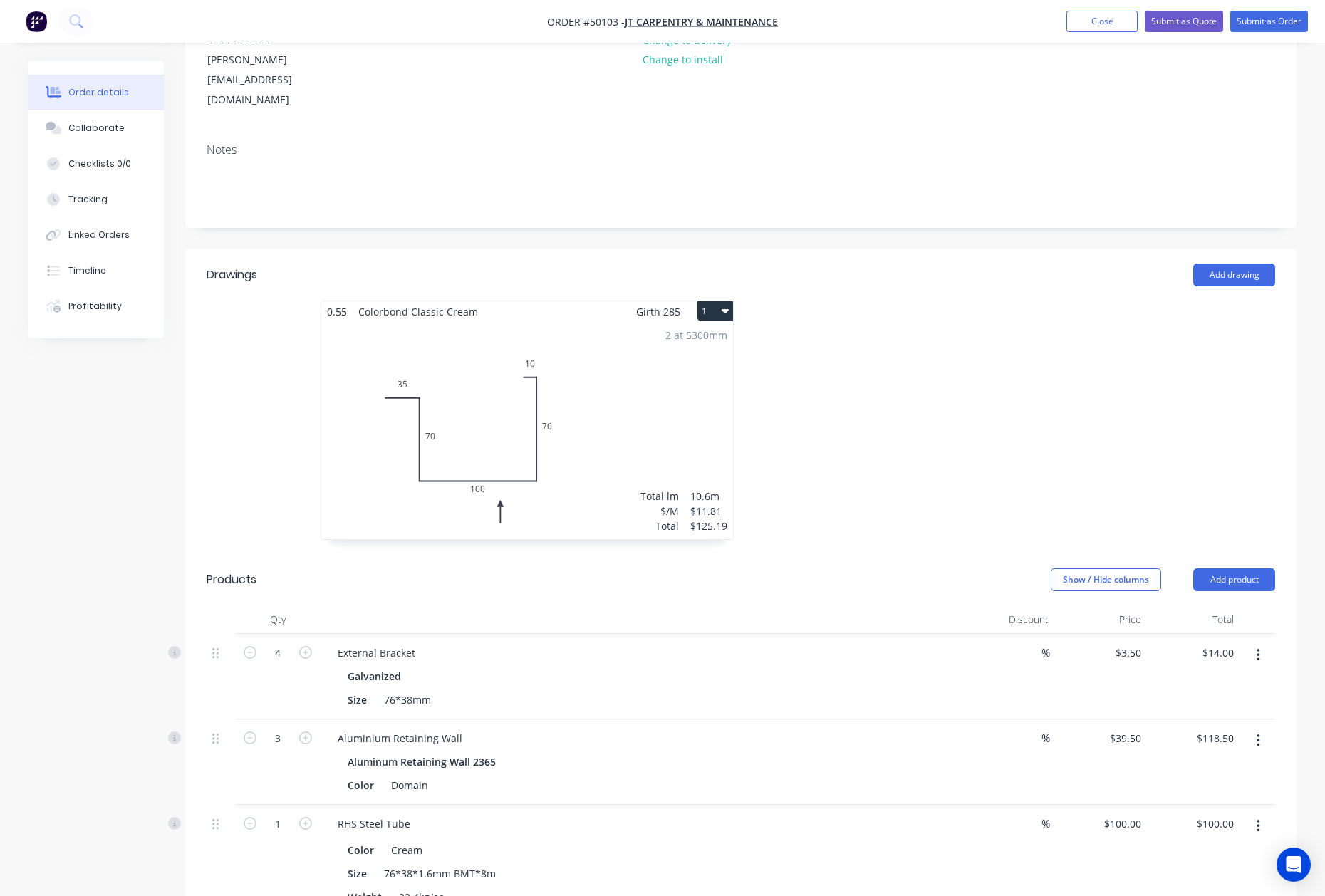
click at [921, 554] on header "Products Show / Hide columns Add product" at bounding box center [740, 579] width 1111 height 51
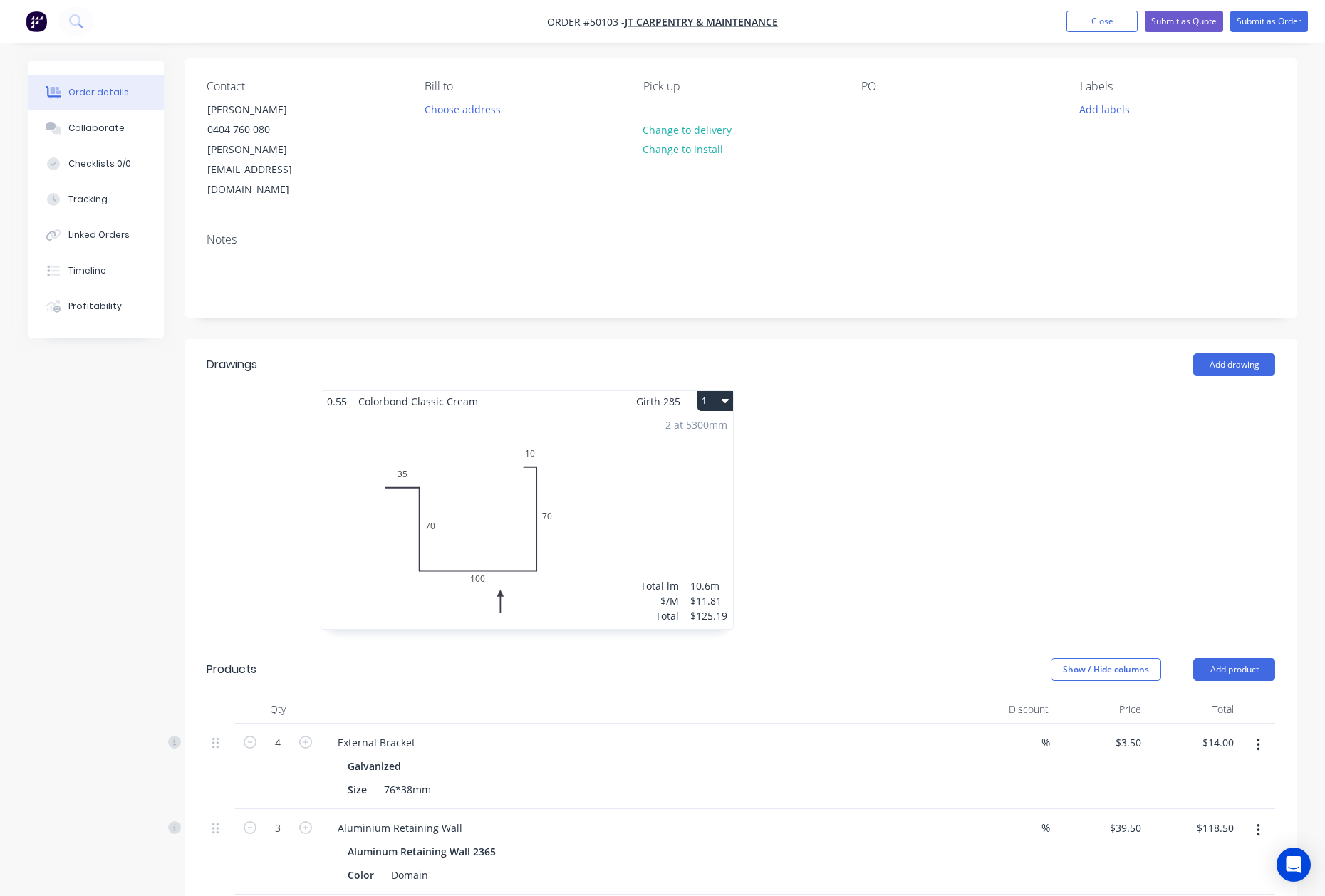
scroll to position [0, 0]
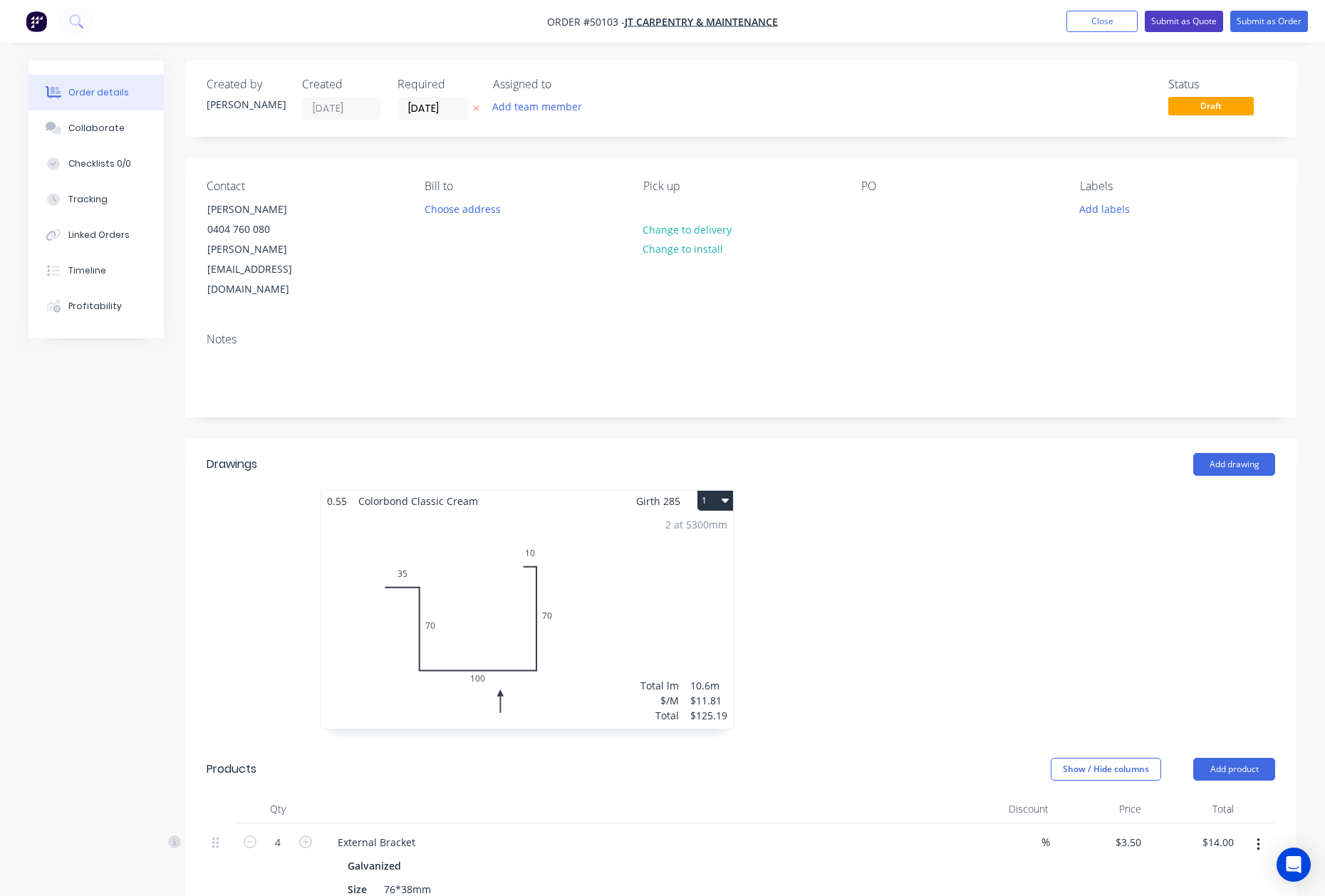
click at [1175, 16] on button "Submit as Quote" at bounding box center [1184, 22] width 78 height 22
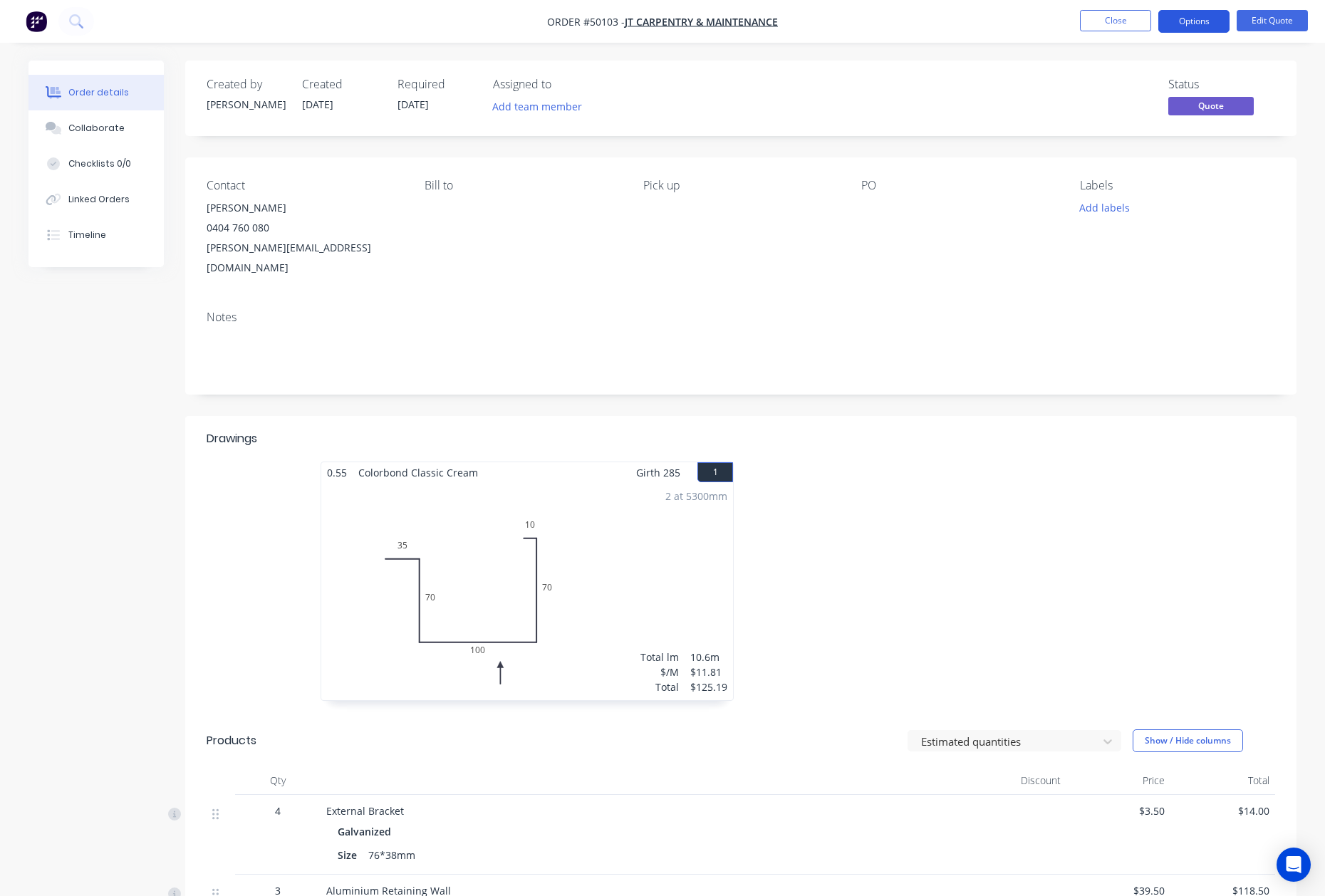
click at [1204, 22] on button "Options" at bounding box center [1193, 21] width 71 height 22
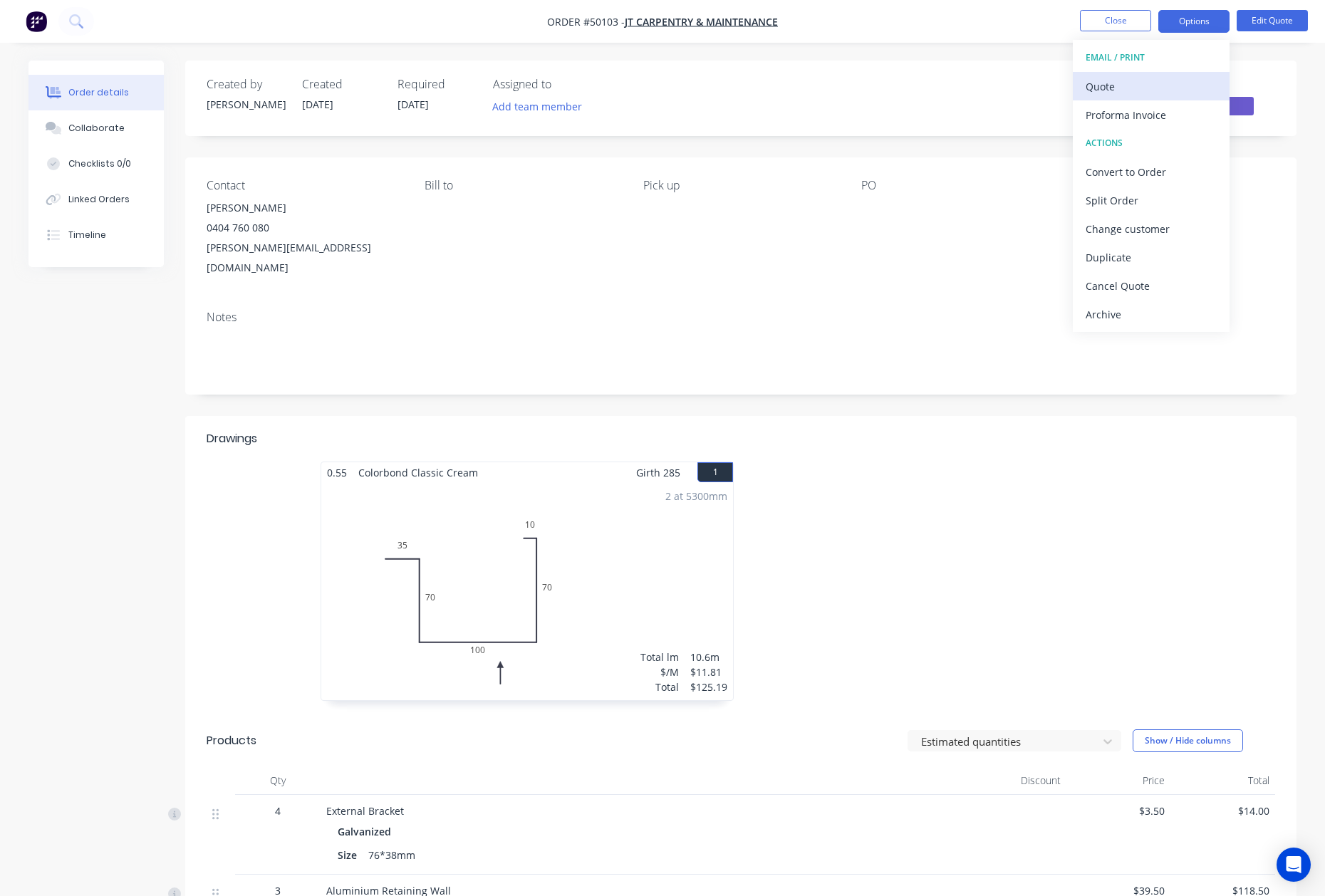
click at [1134, 84] on div "Quote" at bounding box center [1151, 86] width 131 height 21
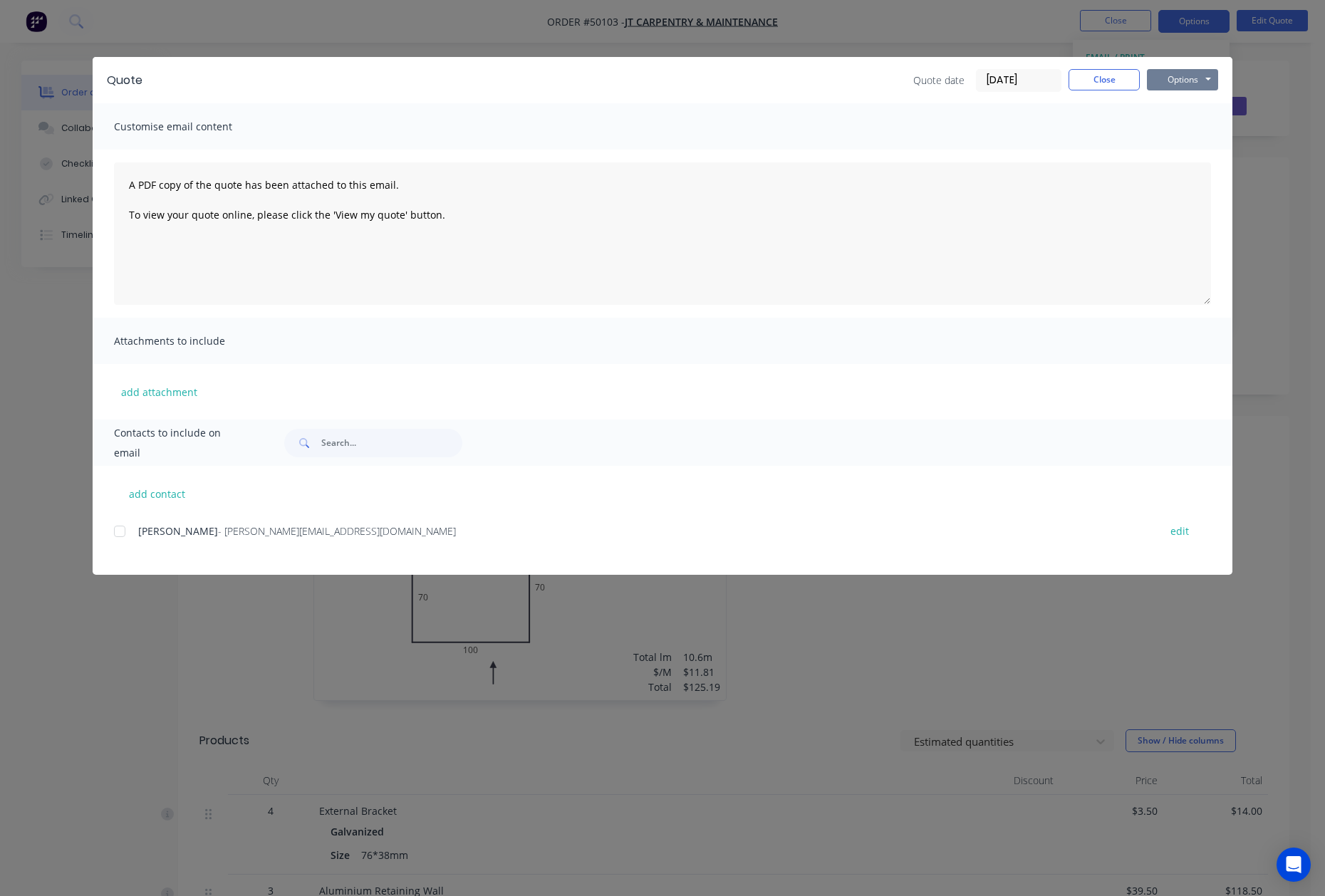
click at [1189, 69] on button "Options" at bounding box center [1182, 80] width 71 height 22
drag, startPoint x: 1182, startPoint y: 141, endPoint x: 1177, endPoint y: 132, distance: 10.3
click at [1177, 132] on div "Preview Print Email" at bounding box center [1192, 128] width 91 height 70
click at [1177, 132] on button "Print" at bounding box center [1192, 128] width 91 height 23
click at [1106, 77] on button "Close" at bounding box center [1104, 80] width 71 height 22
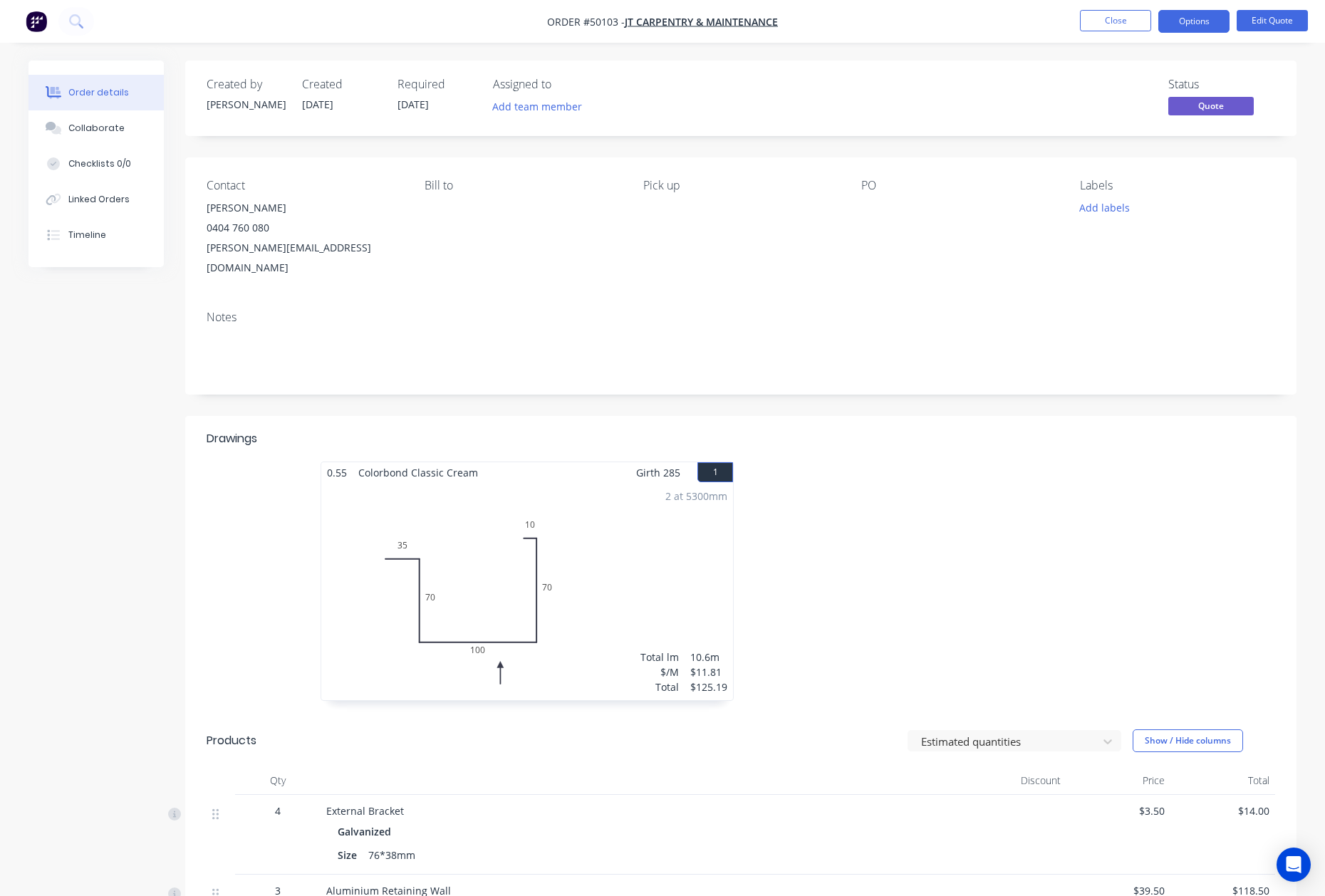
click at [1060, 416] on header "Drawings" at bounding box center [740, 438] width 1111 height 46
click at [1197, 25] on button "Options" at bounding box center [1193, 21] width 71 height 22
click at [1140, 150] on div "ACTIONS" at bounding box center [1151, 143] width 131 height 19
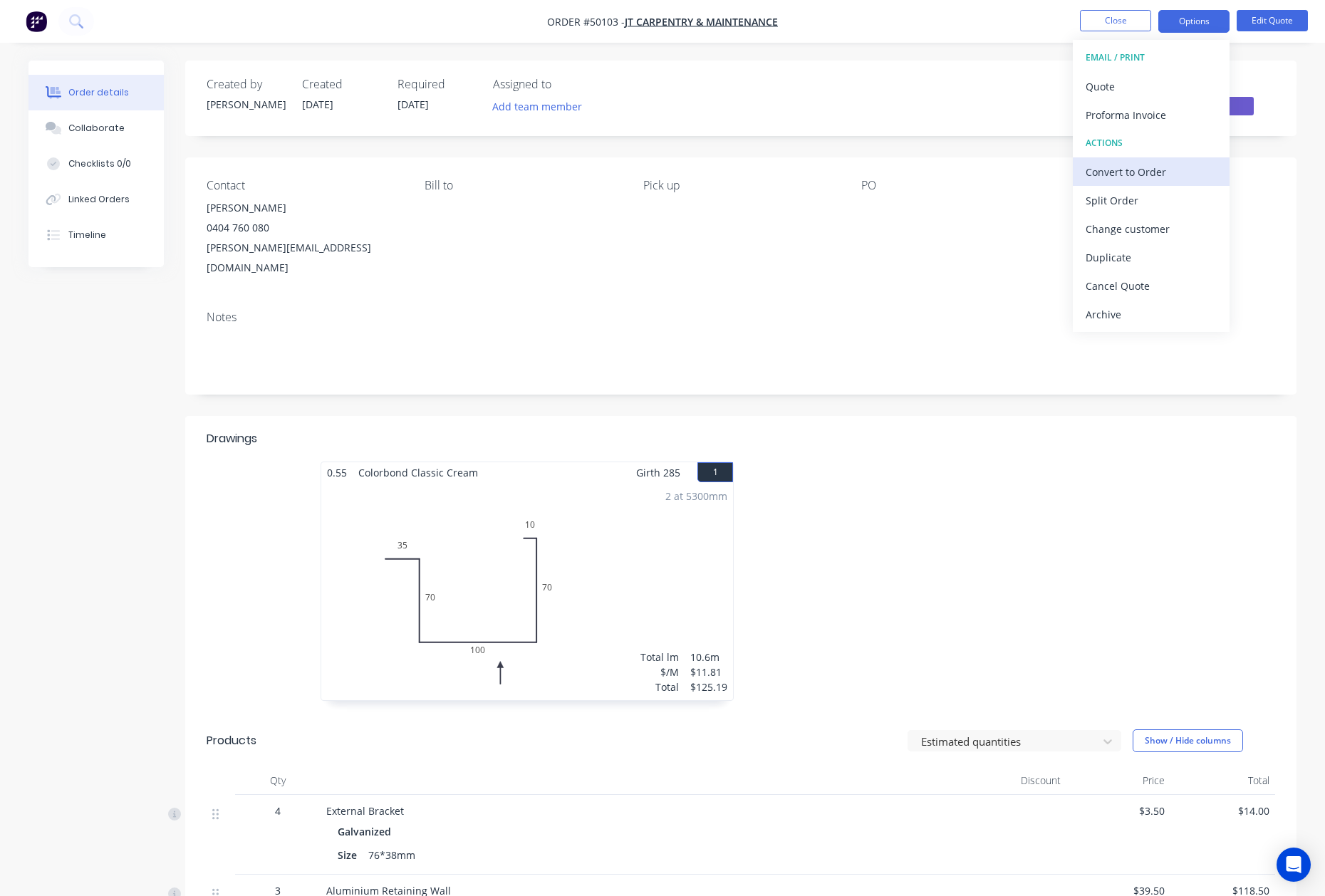
click at [1134, 168] on div "Convert to Order" at bounding box center [1151, 171] width 131 height 21
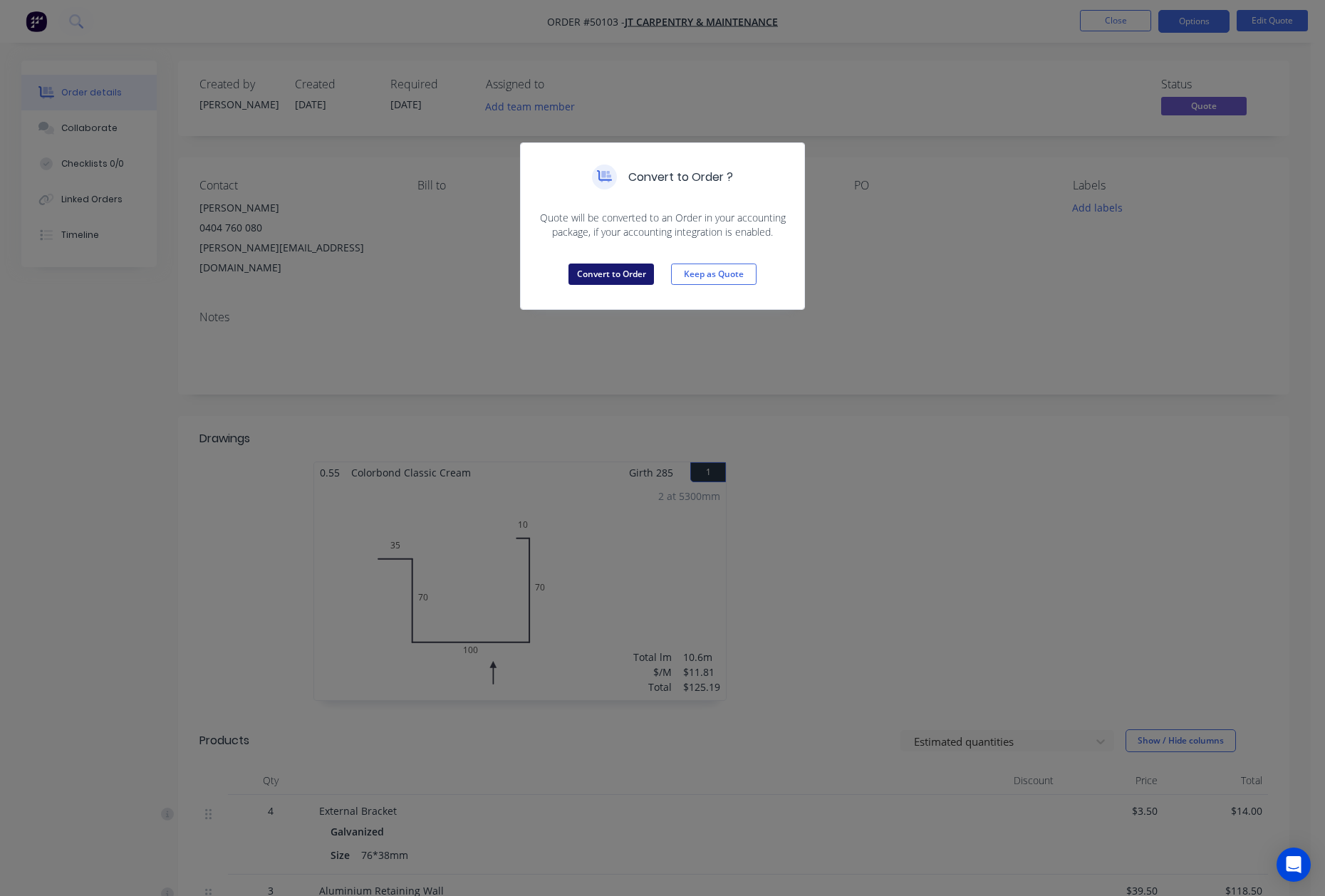
drag, startPoint x: 587, startPoint y: 268, endPoint x: 610, endPoint y: 271, distance: 23.2
click at [588, 269] on button "Convert to Order" at bounding box center [611, 274] width 85 height 22
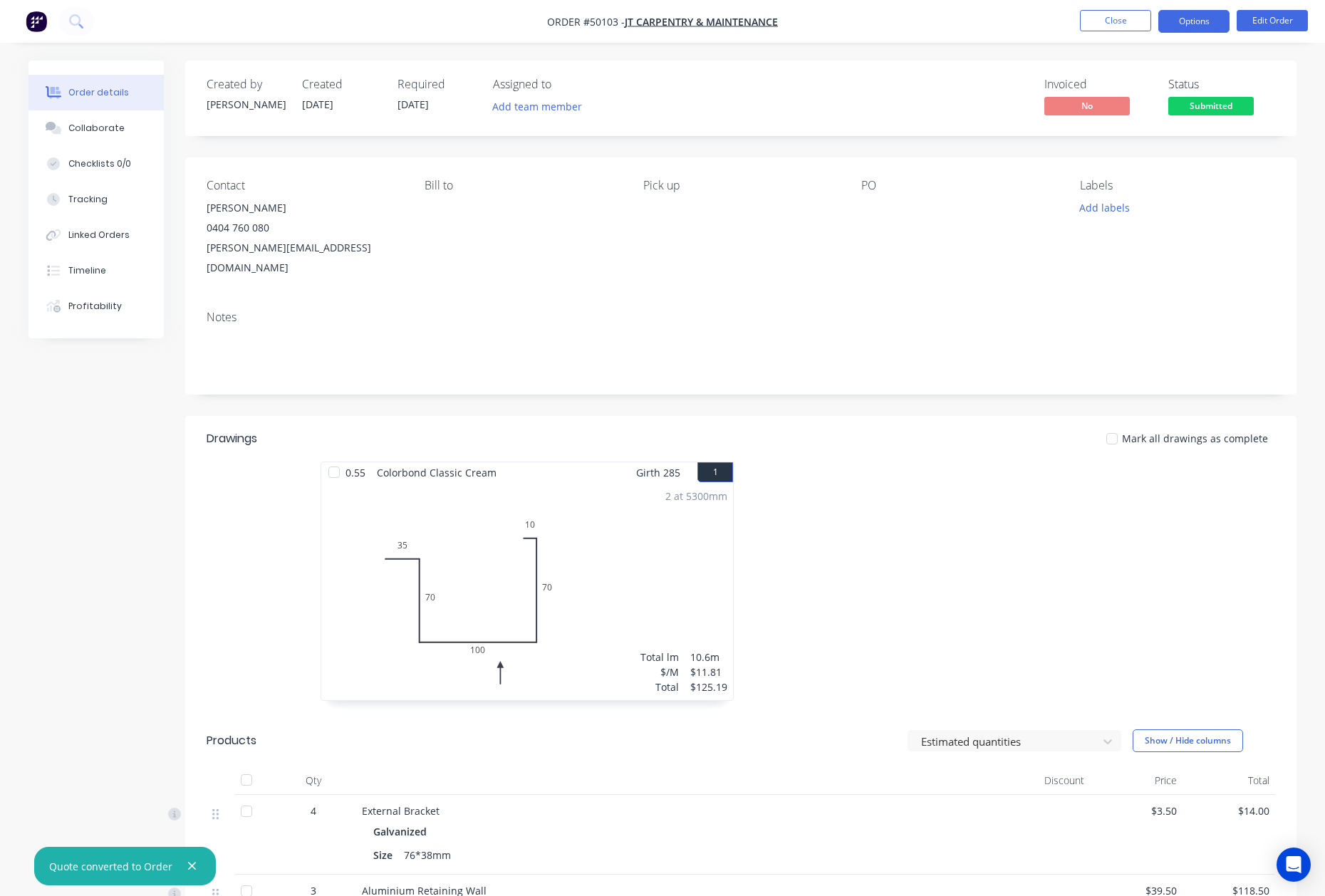
click at [1195, 22] on button "Options" at bounding box center [1193, 21] width 71 height 22
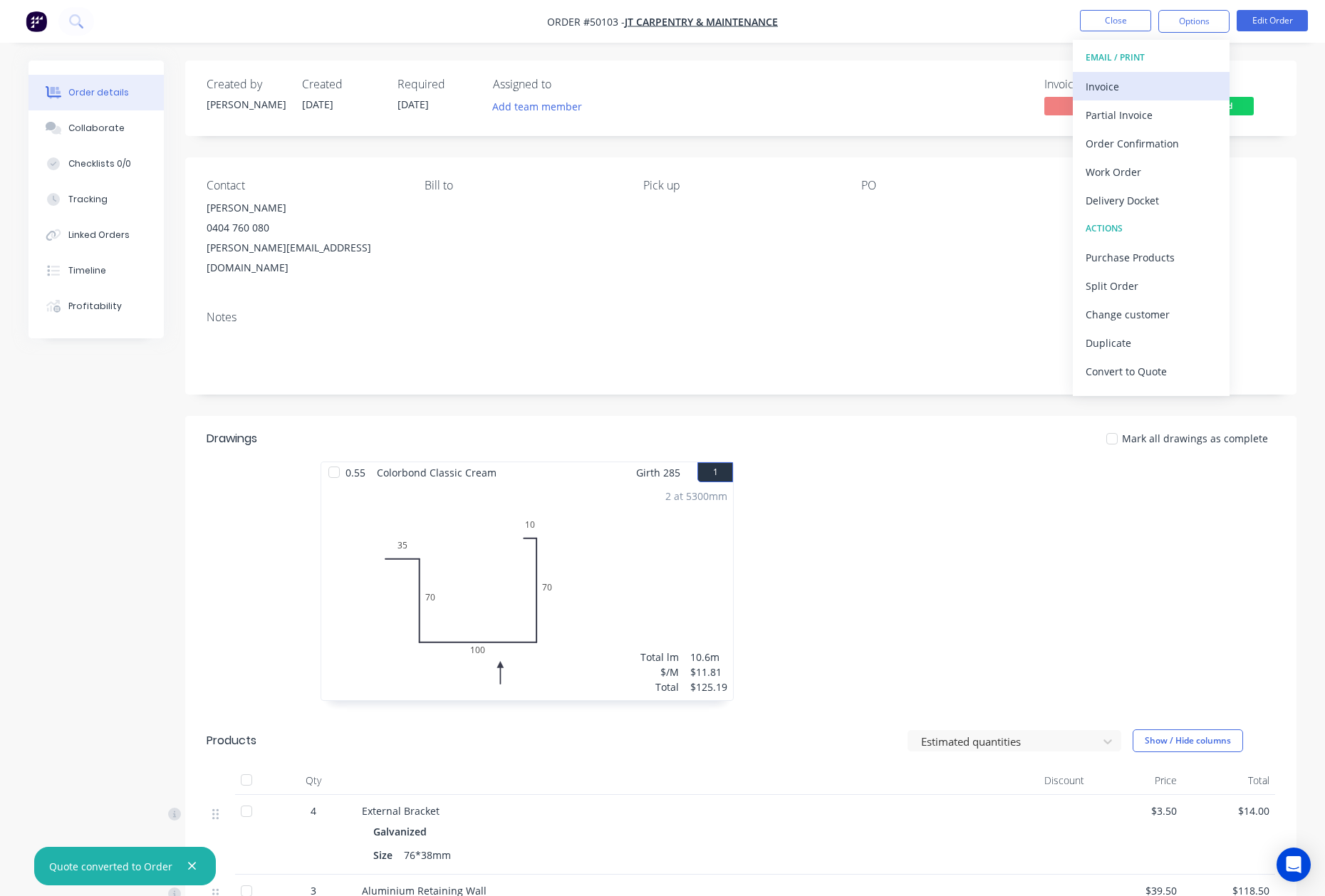
click at [1145, 92] on div "Invoice" at bounding box center [1151, 86] width 131 height 21
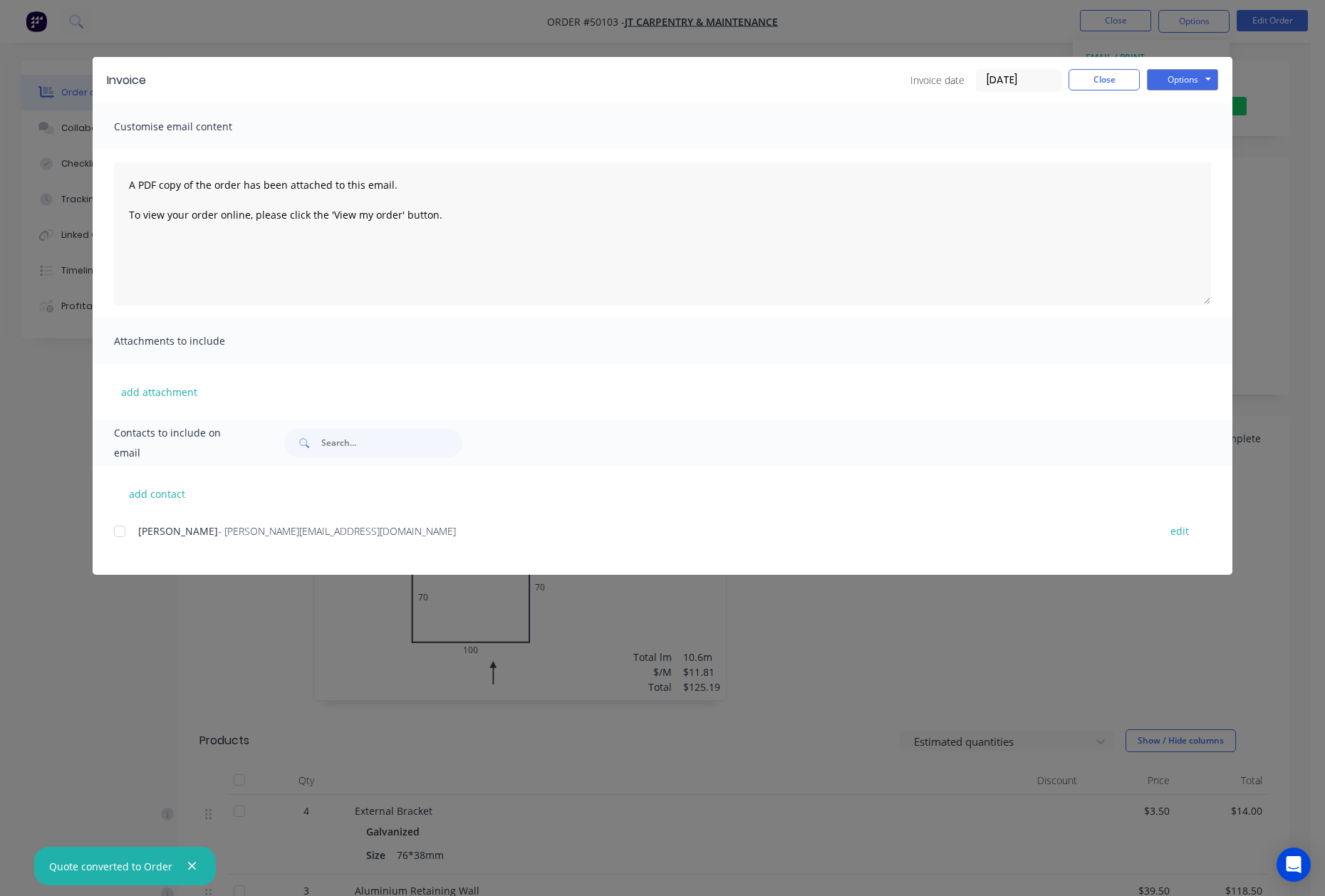
drag, startPoint x: 114, startPoint y: 522, endPoint x: 122, endPoint y: 524, distance: 8.2
click at [114, 524] on div at bounding box center [119, 530] width 28 height 28
click at [1210, 86] on button "Options" at bounding box center [1182, 80] width 71 height 22
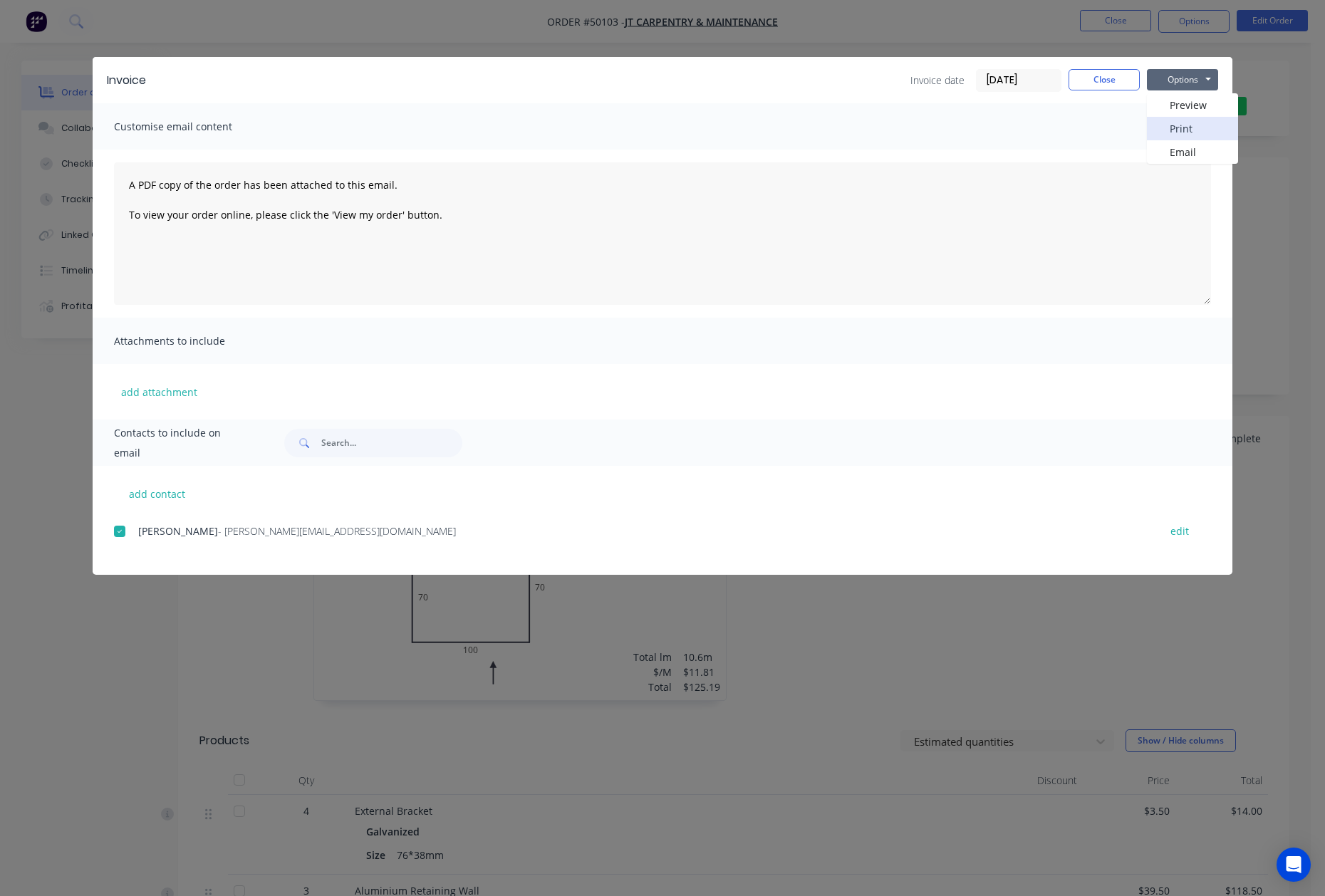
click at [1203, 132] on button "Print" at bounding box center [1192, 128] width 91 height 23
click at [1081, 72] on button "Close" at bounding box center [1104, 80] width 71 height 22
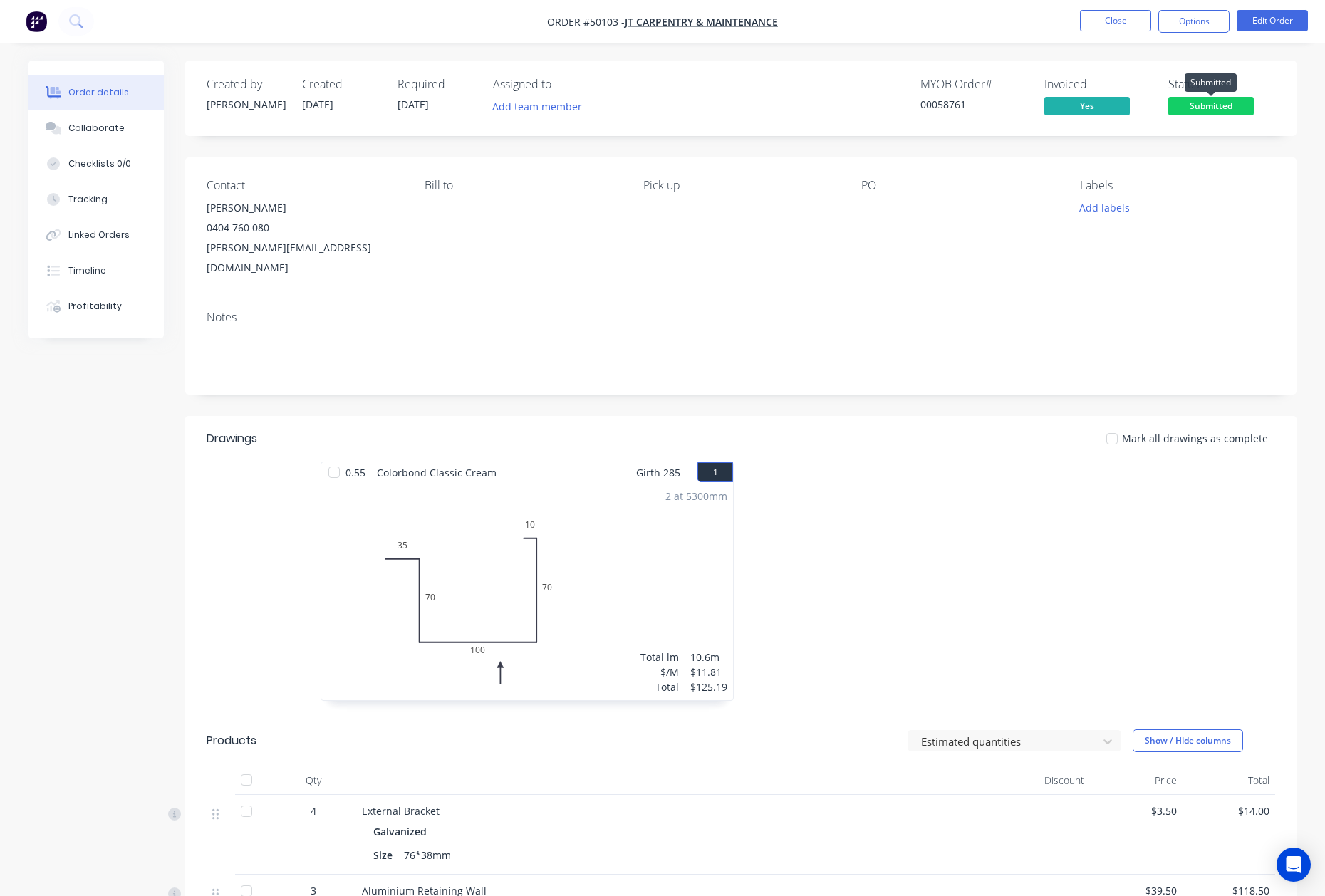
click at [1215, 107] on span "Submitted" at bounding box center [1211, 106] width 85 height 18
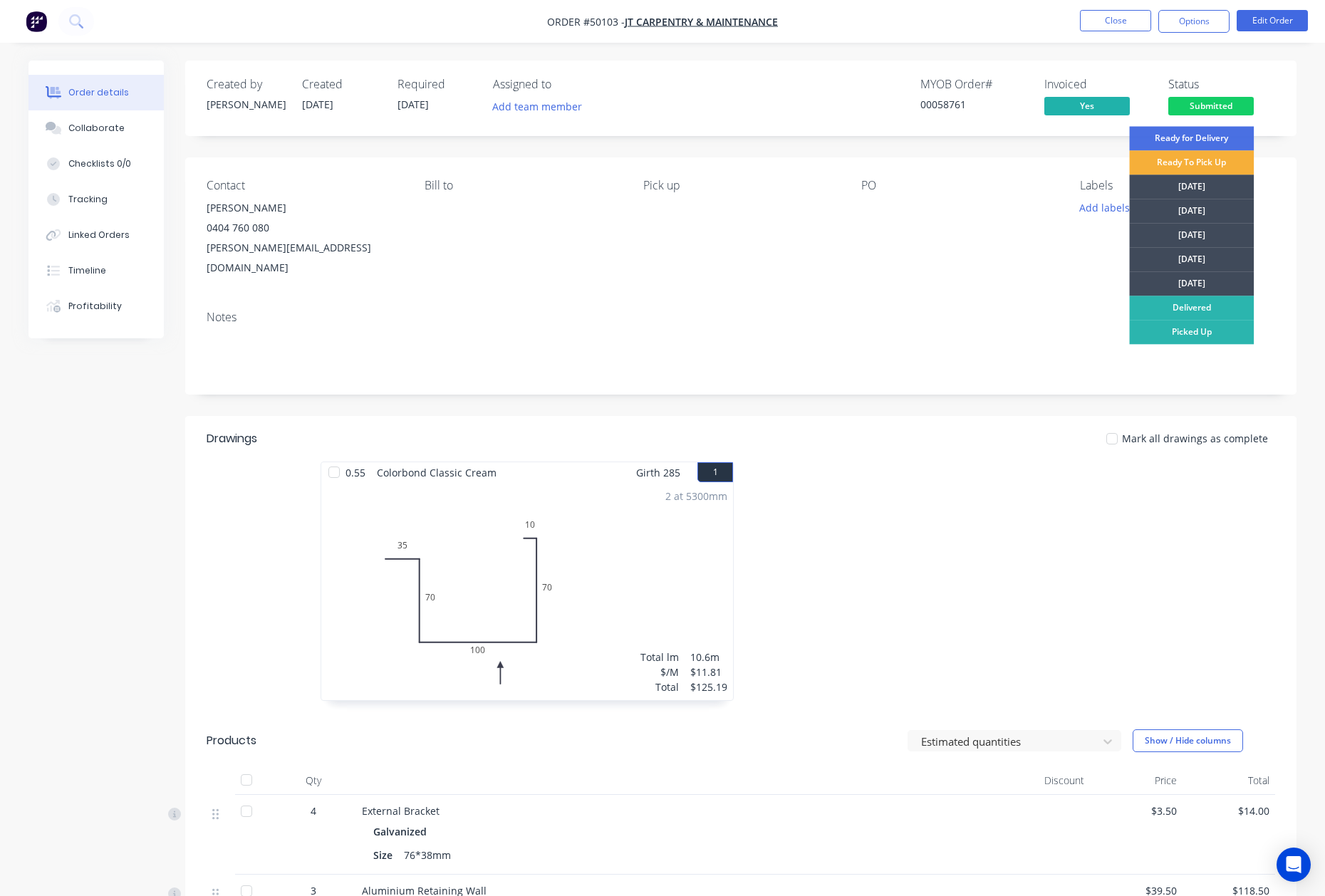
click at [756, 462] on div at bounding box center [954, 588] width 428 height 253
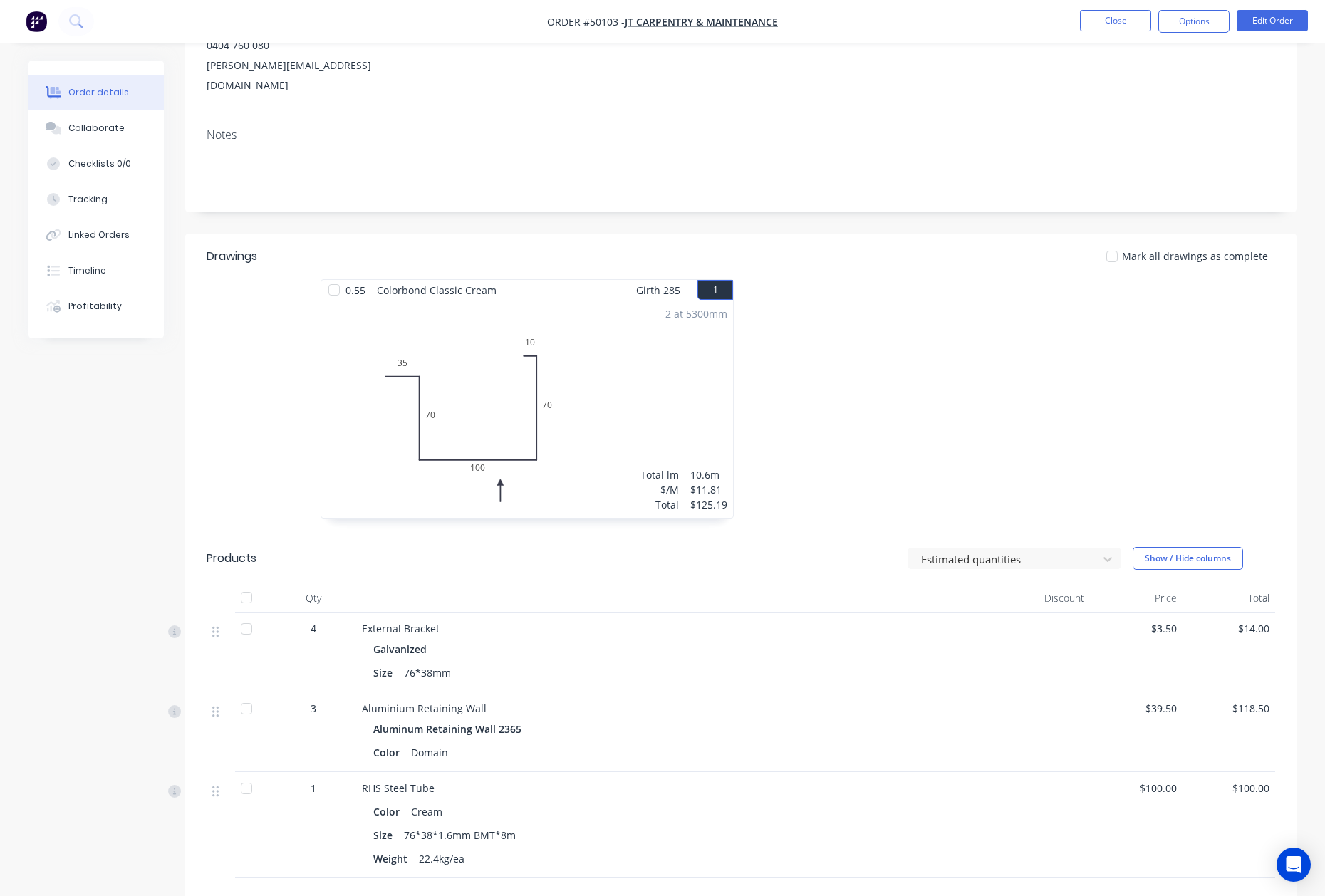
scroll to position [190, 0]
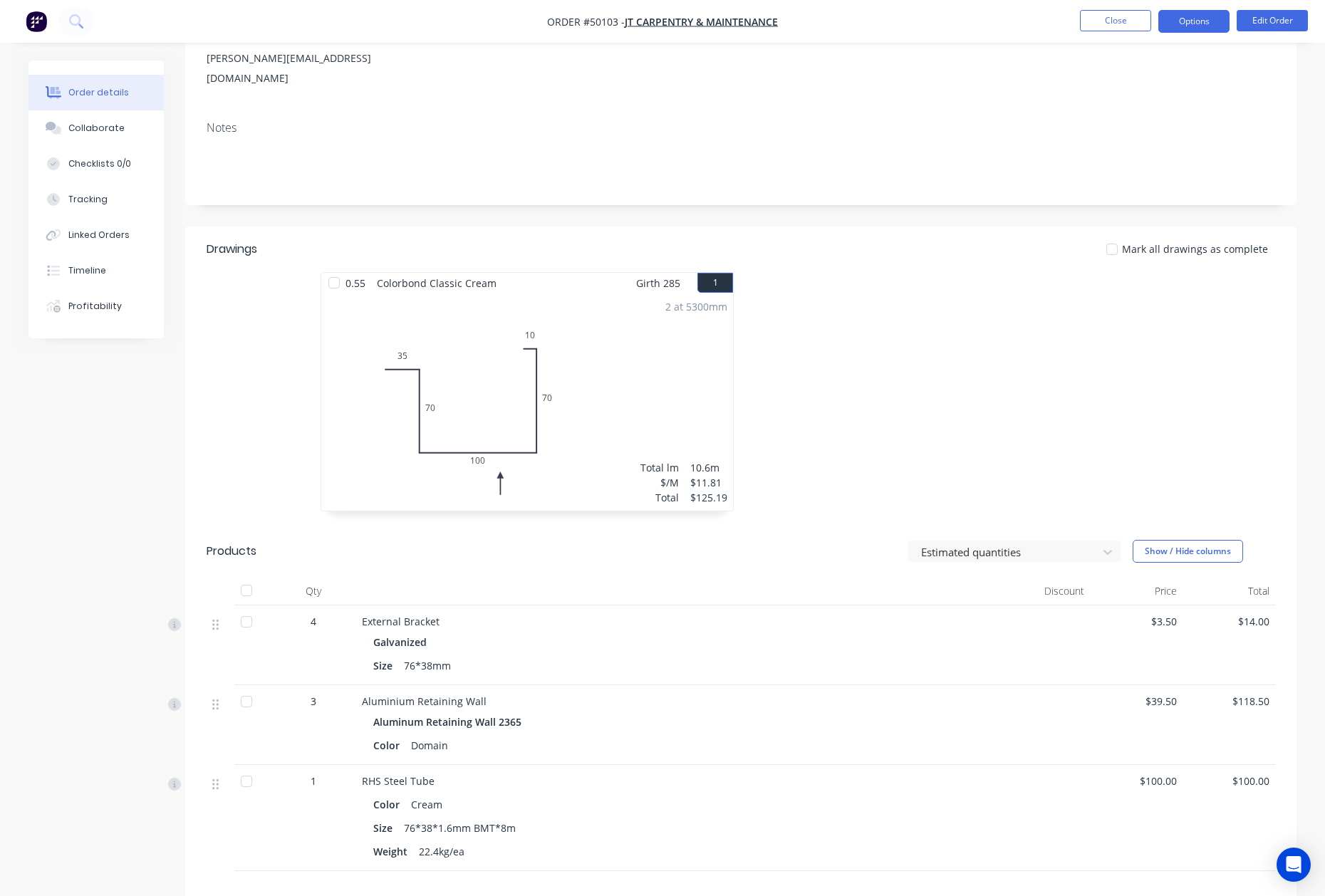
click at [1175, 30] on button "Options" at bounding box center [1193, 21] width 71 height 22
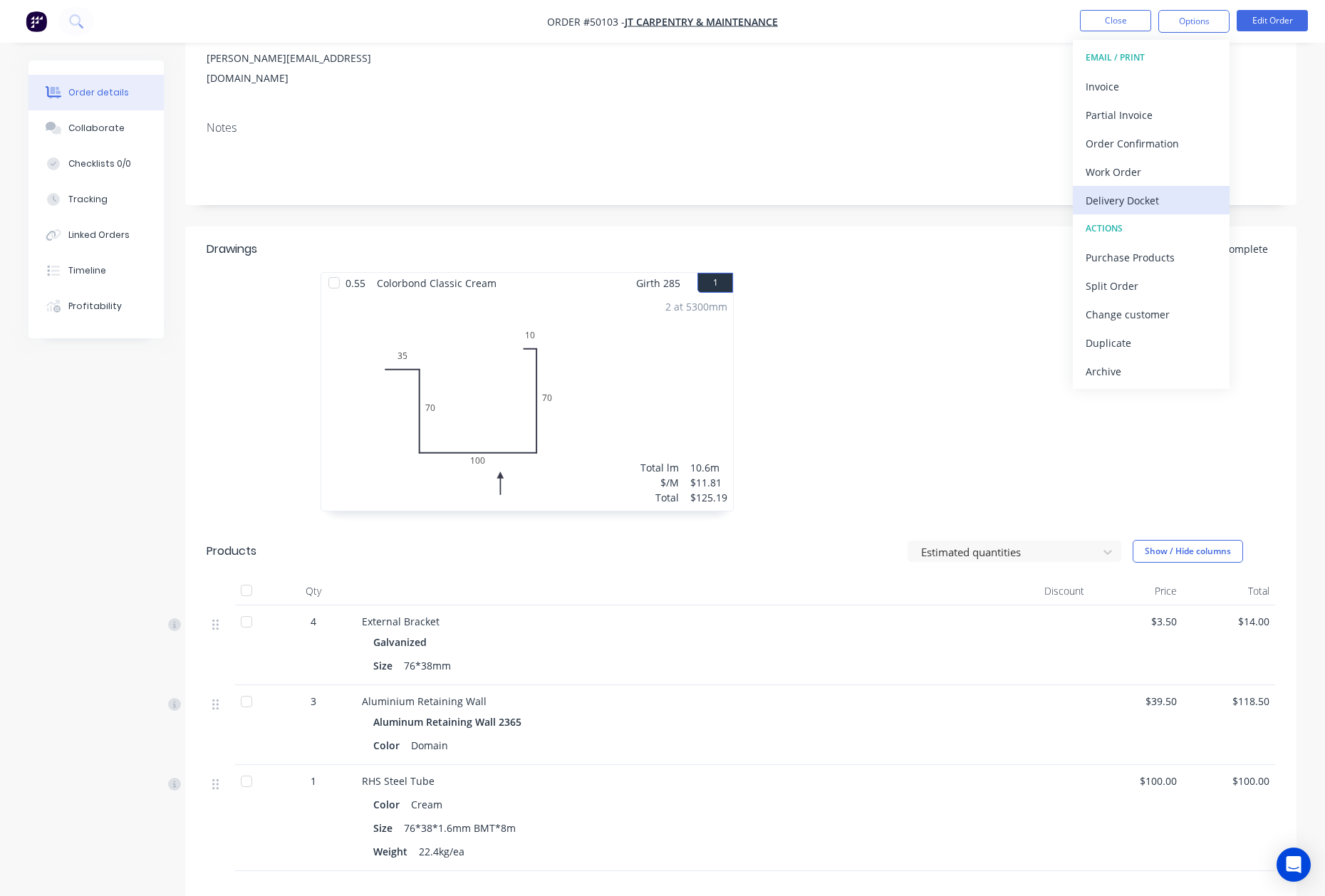
click at [1117, 212] on button "Delivery Docket" at bounding box center [1151, 200] width 157 height 28
click at [1120, 188] on div "DELIVERY DOCKET Back With pricing Without pricing Custom" at bounding box center [1151, 114] width 157 height 150
click at [1124, 163] on div "Custom" at bounding box center [1151, 171] width 131 height 21
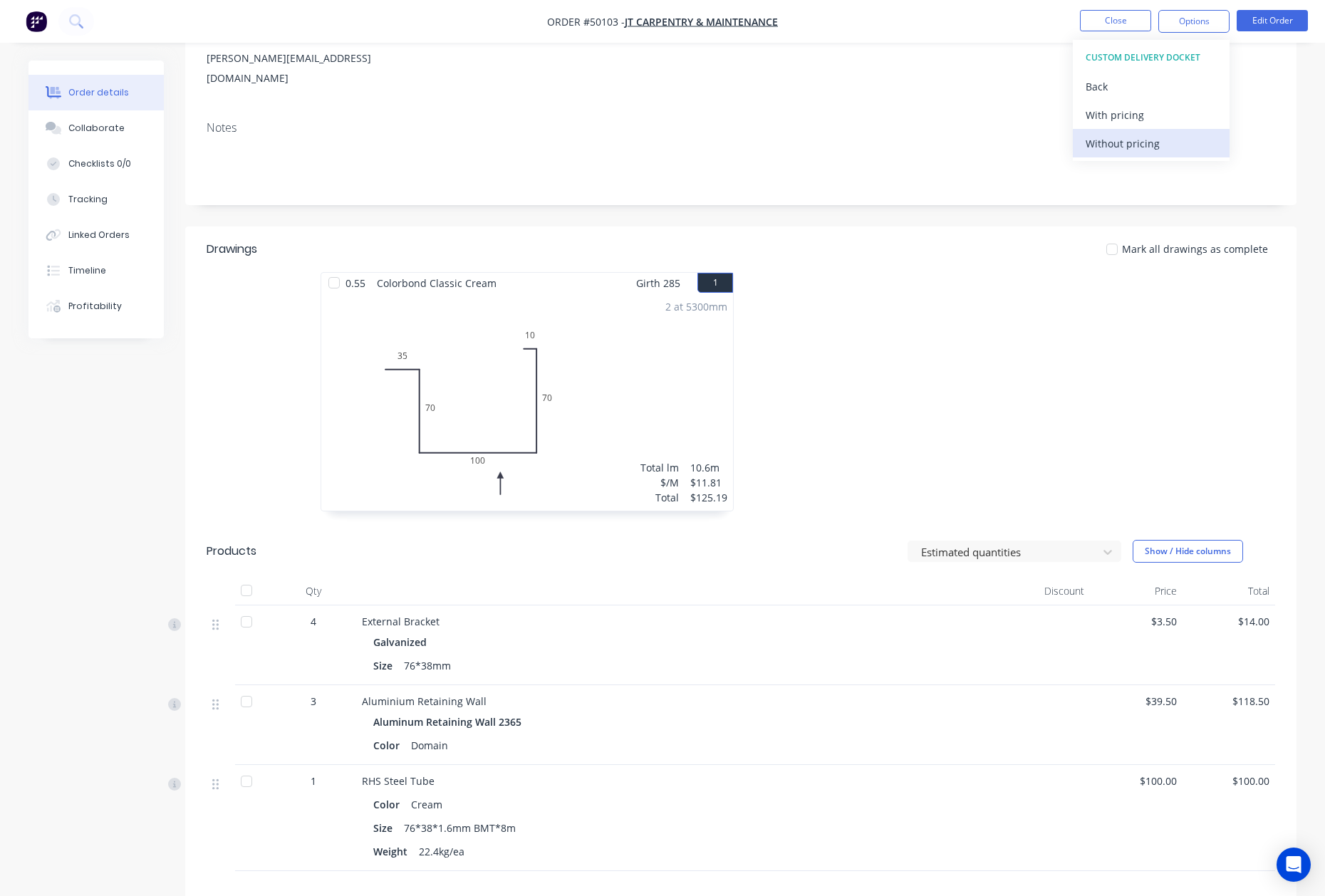
click at [1124, 148] on div "Without pricing" at bounding box center [1151, 143] width 131 height 21
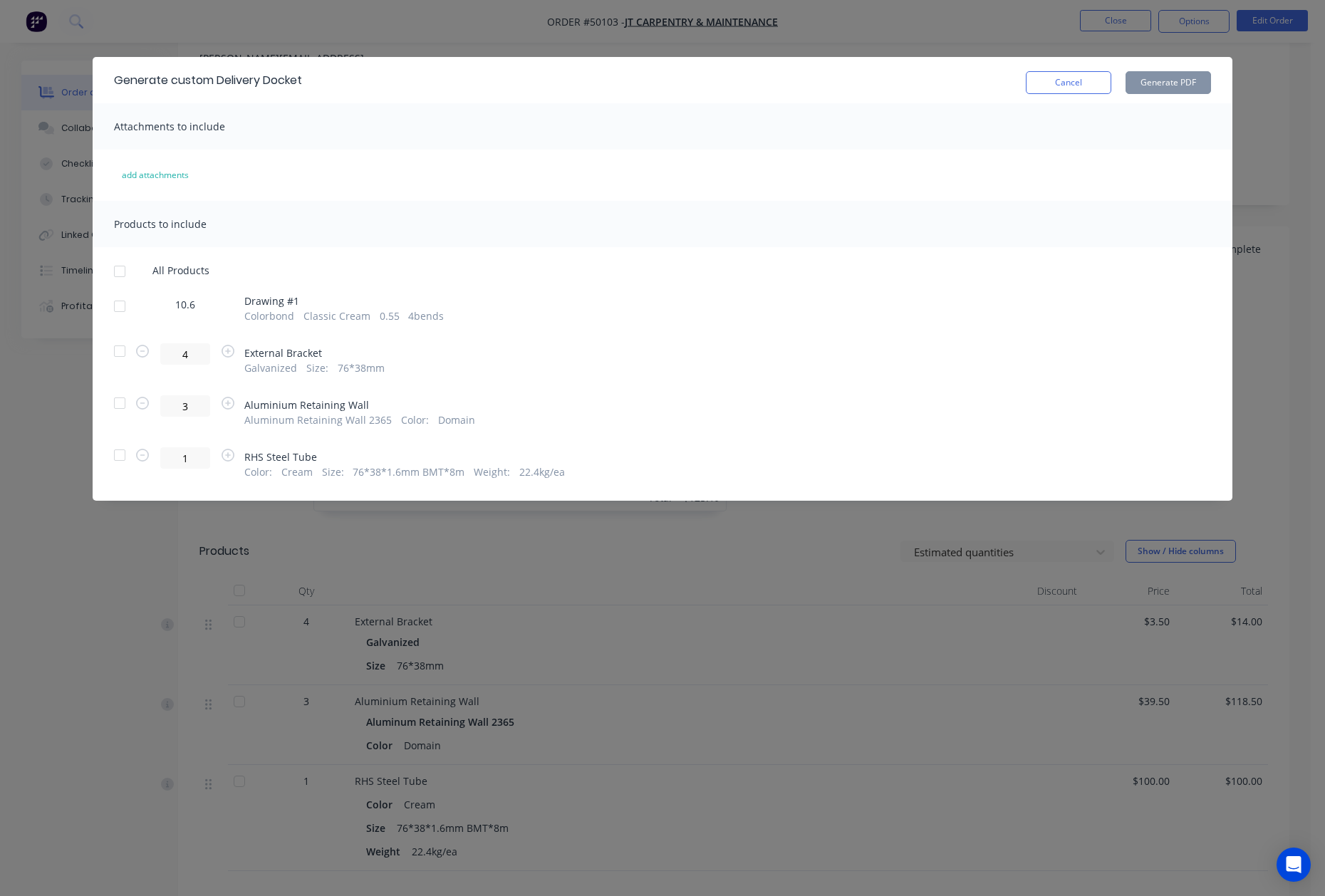
click at [106, 349] on div at bounding box center [119, 350] width 28 height 28
click at [127, 413] on div at bounding box center [119, 402] width 28 height 28
click at [116, 468] on div at bounding box center [119, 455] width 28 height 28
click at [1183, 86] on button "Generate PDF" at bounding box center [1167, 82] width 85 height 22
click at [1073, 77] on button "Cancel" at bounding box center [1068, 82] width 85 height 22
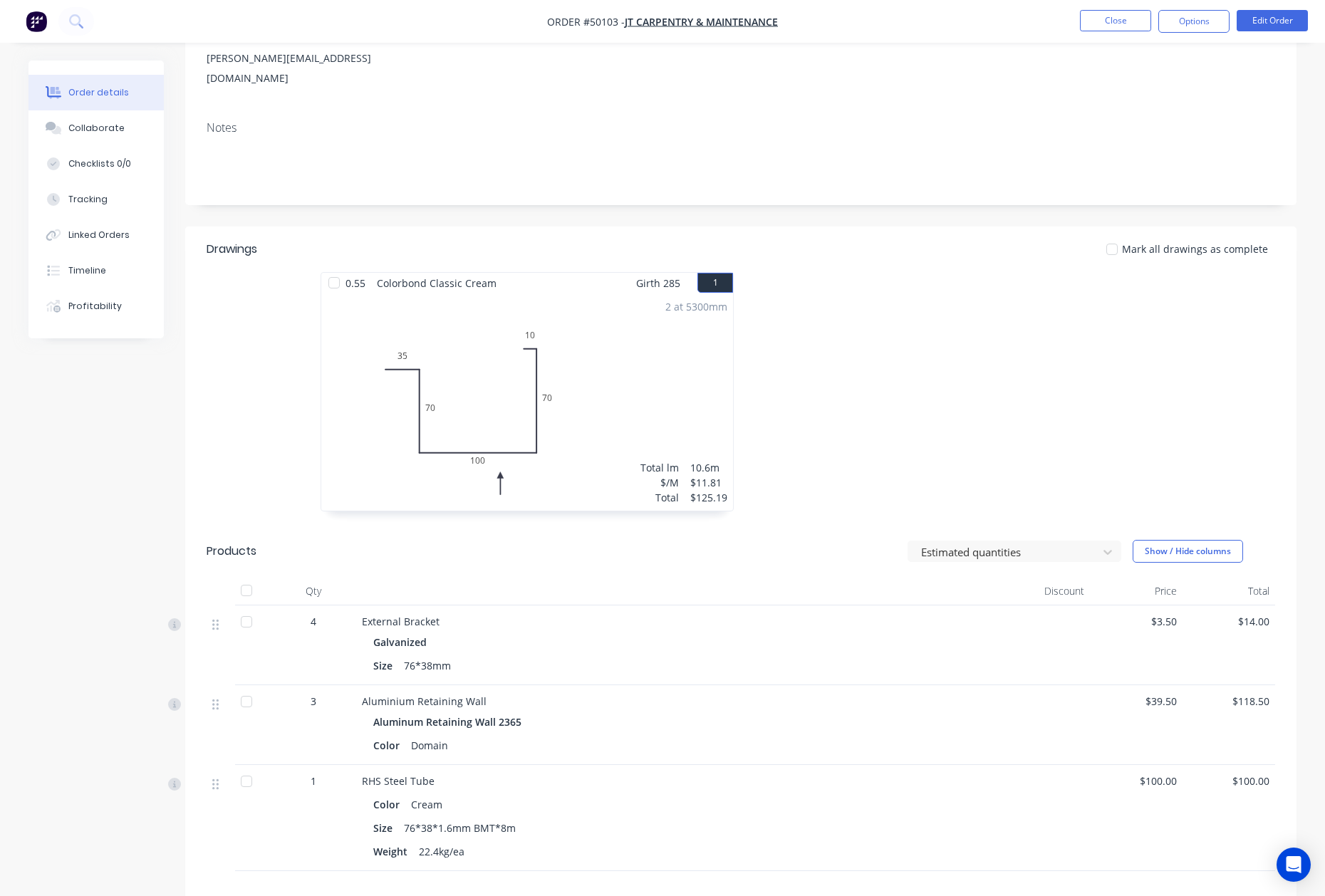
click at [851, 456] on div at bounding box center [954, 398] width 428 height 253
click at [952, 711] on div "Aluminum Retaining Wall 2365" at bounding box center [676, 721] width 607 height 21
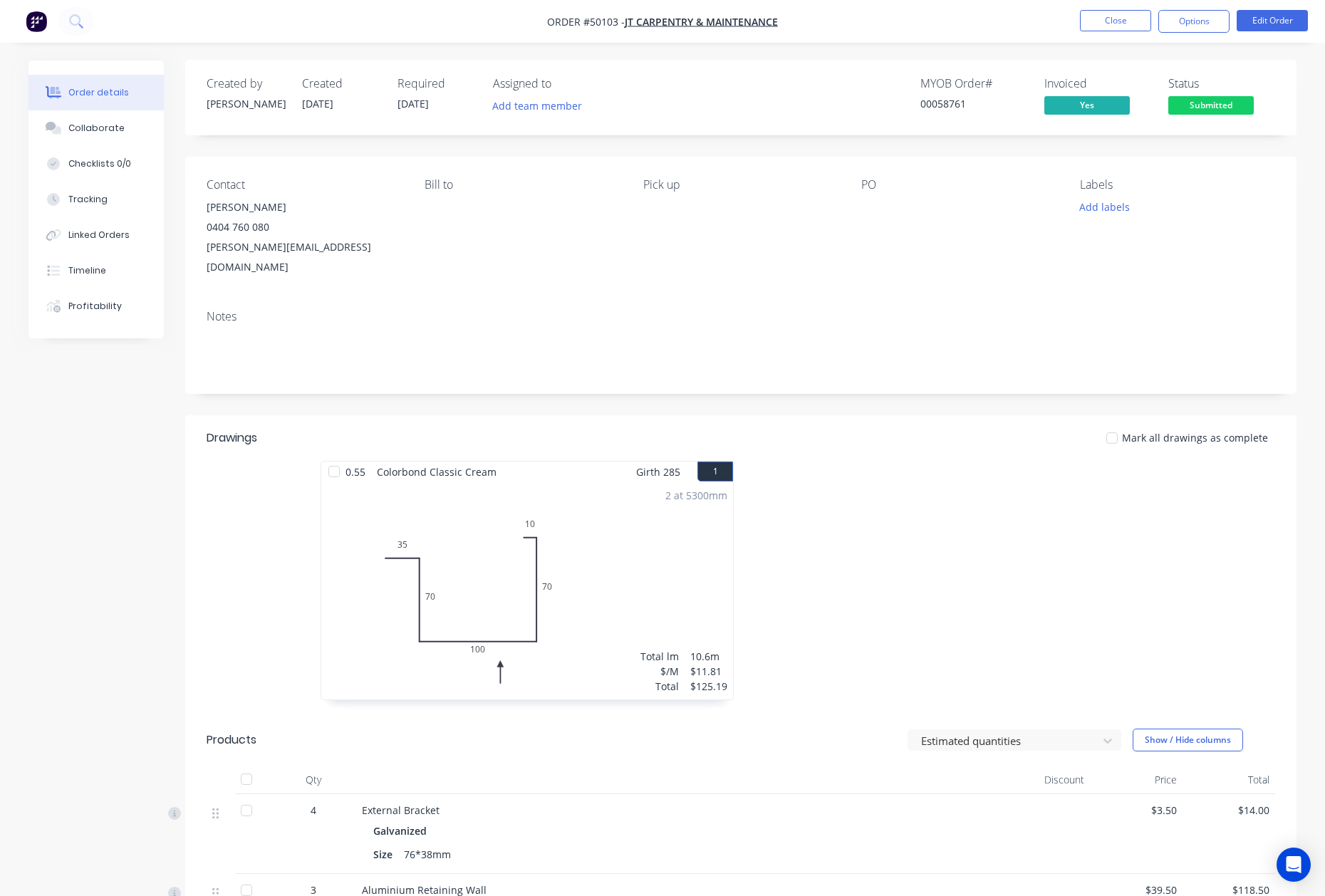
scroll to position [0, 0]
click at [251, 765] on div at bounding box center [246, 779] width 28 height 28
click at [1208, 104] on span "Submitted" at bounding box center [1211, 106] width 85 height 18
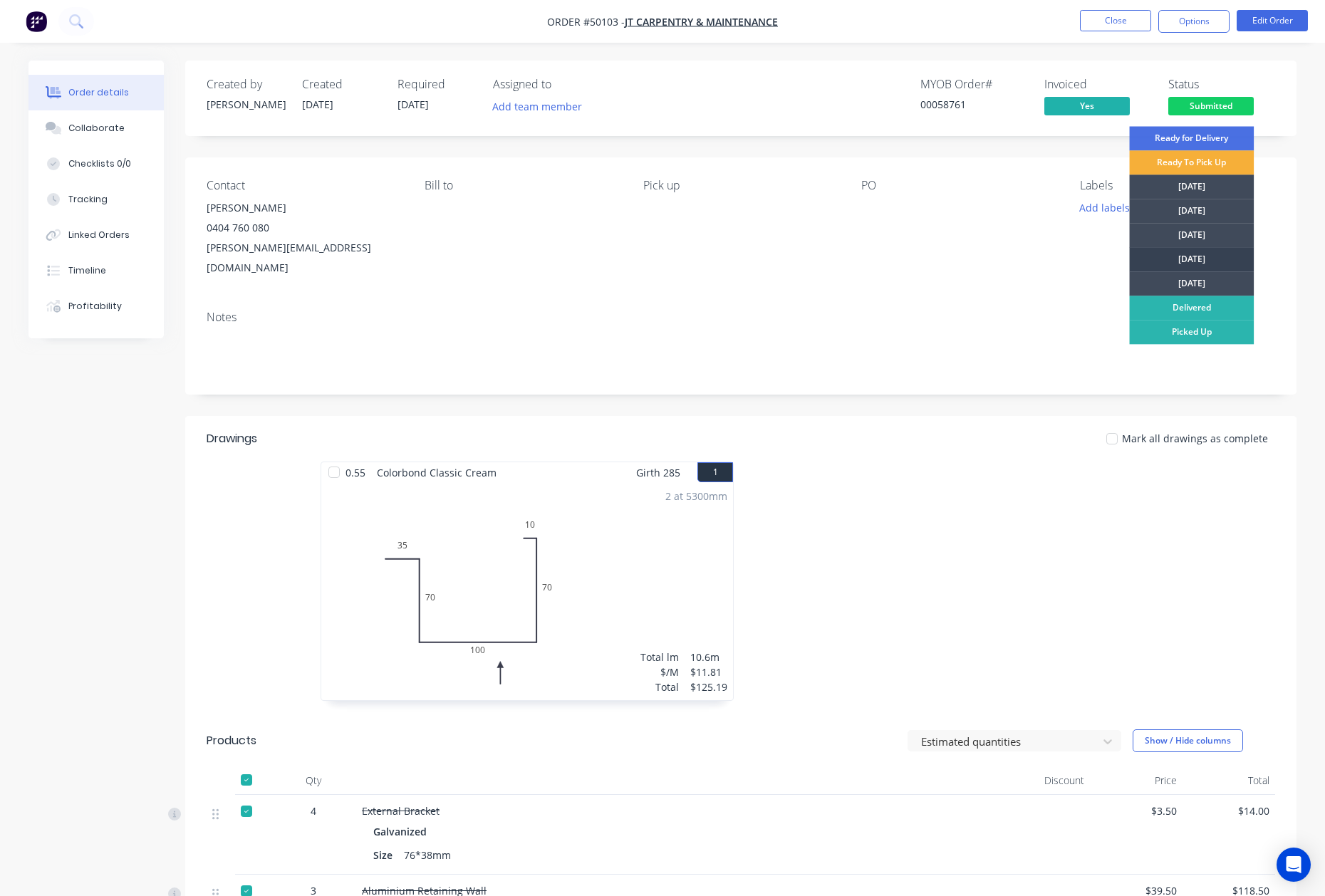
click at [1204, 259] on div "[DATE]" at bounding box center [1191, 259] width 124 height 24
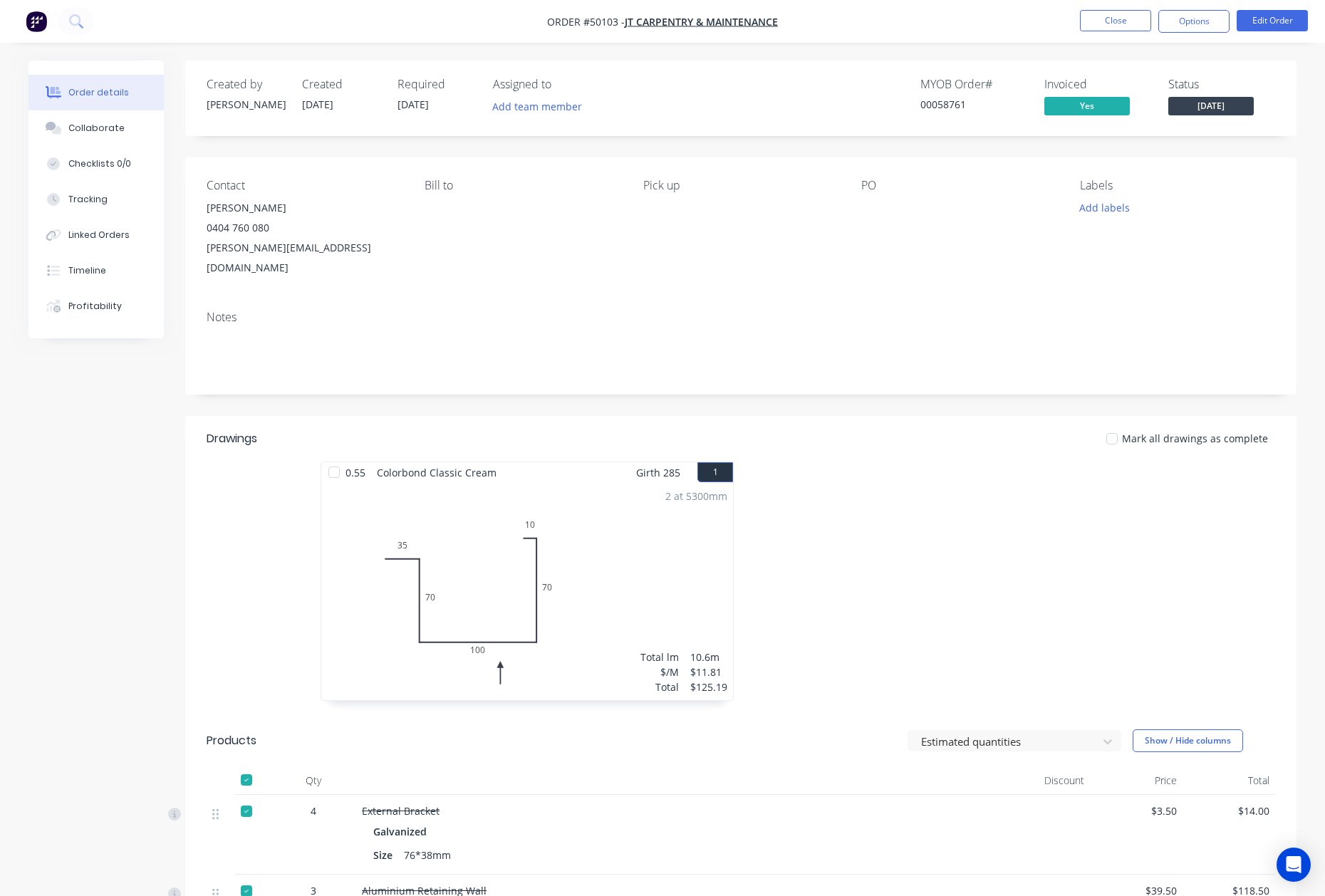
drag, startPoint x: 899, startPoint y: 621, endPoint x: 991, endPoint y: 493, distance: 157.6
click at [899, 619] on div at bounding box center [954, 588] width 428 height 253
click at [1206, 9] on nav "Order #50103 - JT Carpentry & Maintenance Close Options Edit Order" at bounding box center [662, 22] width 1325 height 43
click at [1192, 23] on button "Options" at bounding box center [1193, 21] width 71 height 22
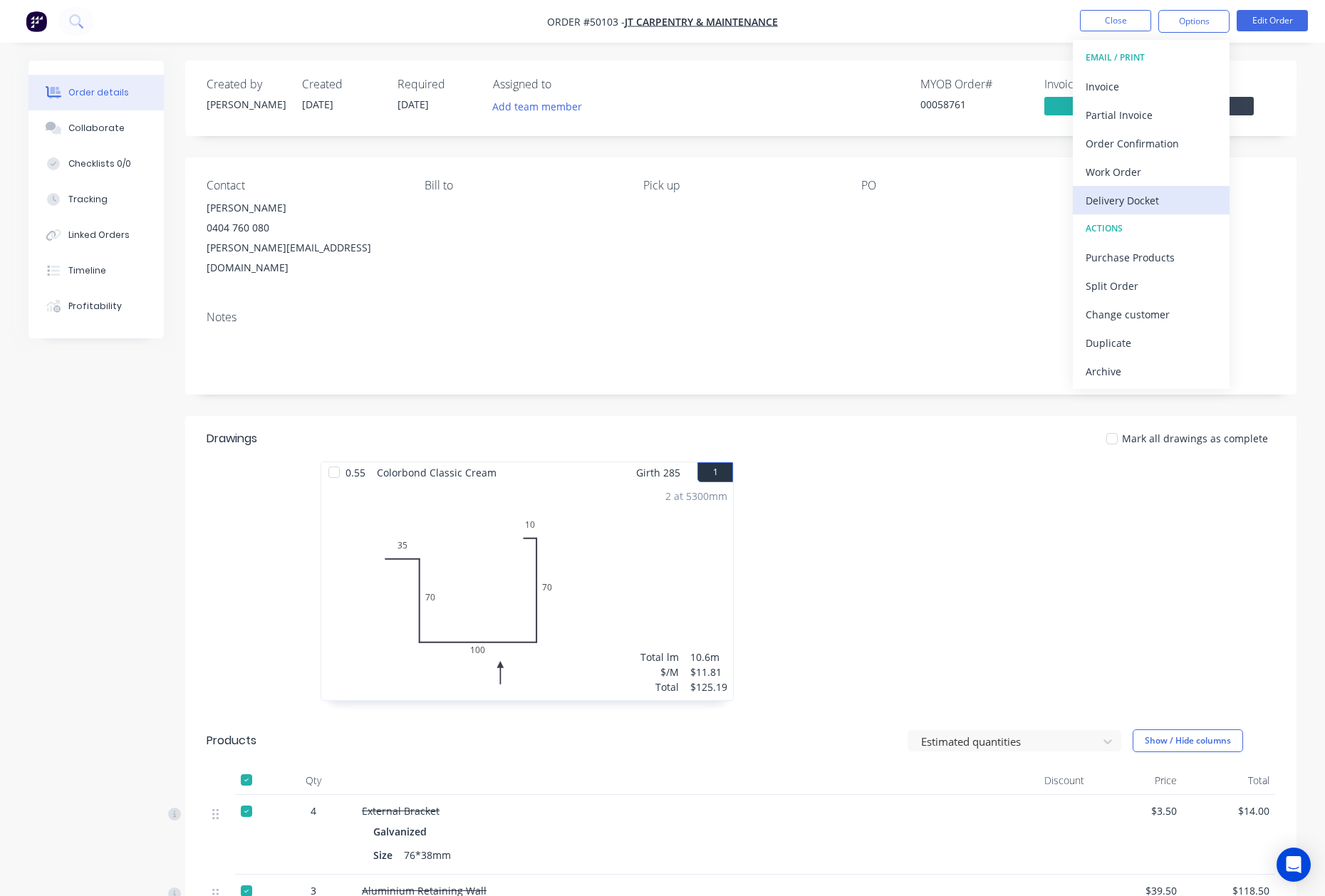
click at [1119, 198] on div "Delivery Docket" at bounding box center [1151, 200] width 131 height 21
click at [1119, 171] on div "Custom" at bounding box center [1151, 171] width 131 height 21
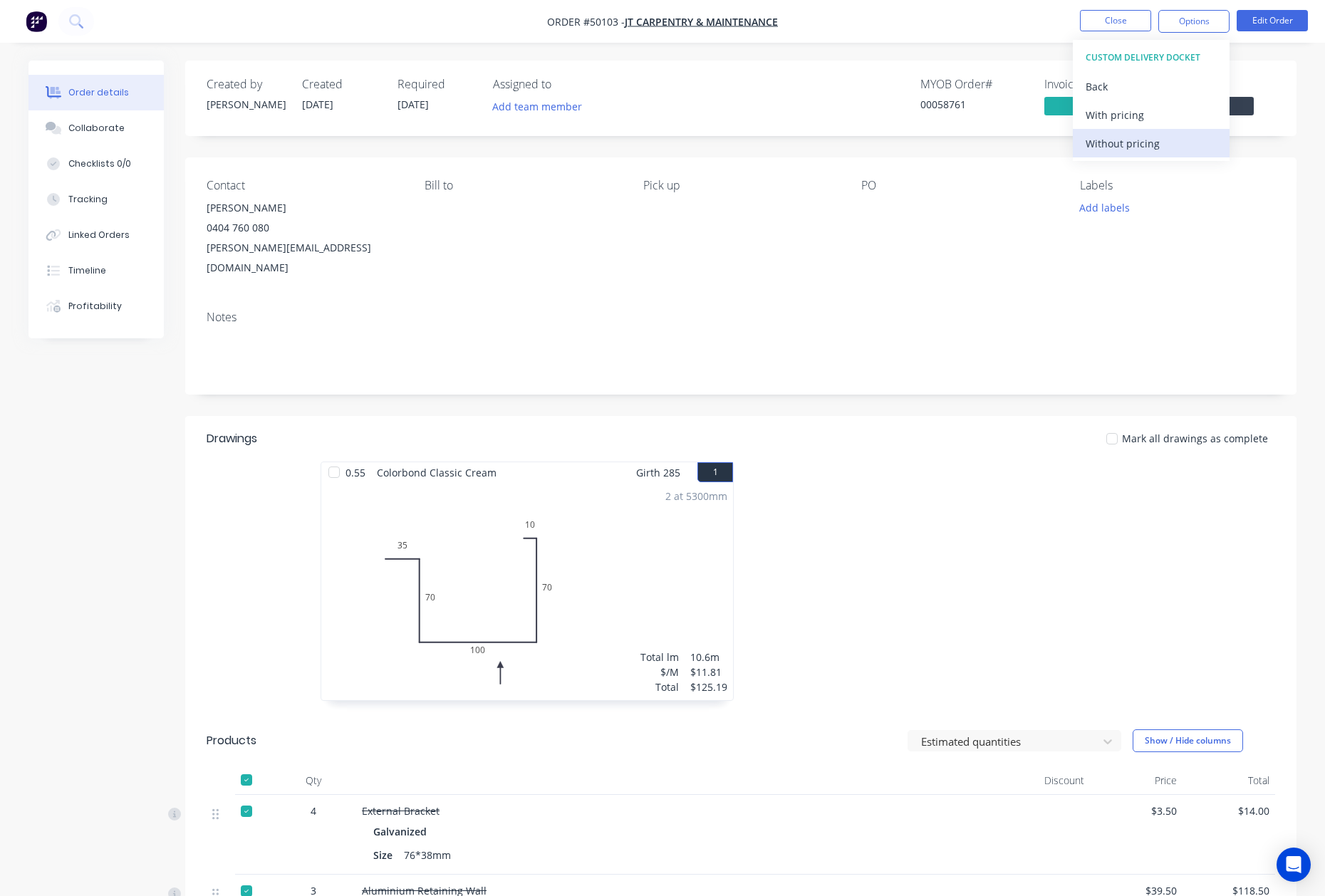
click at [1114, 141] on div "Without pricing" at bounding box center [1151, 143] width 131 height 21
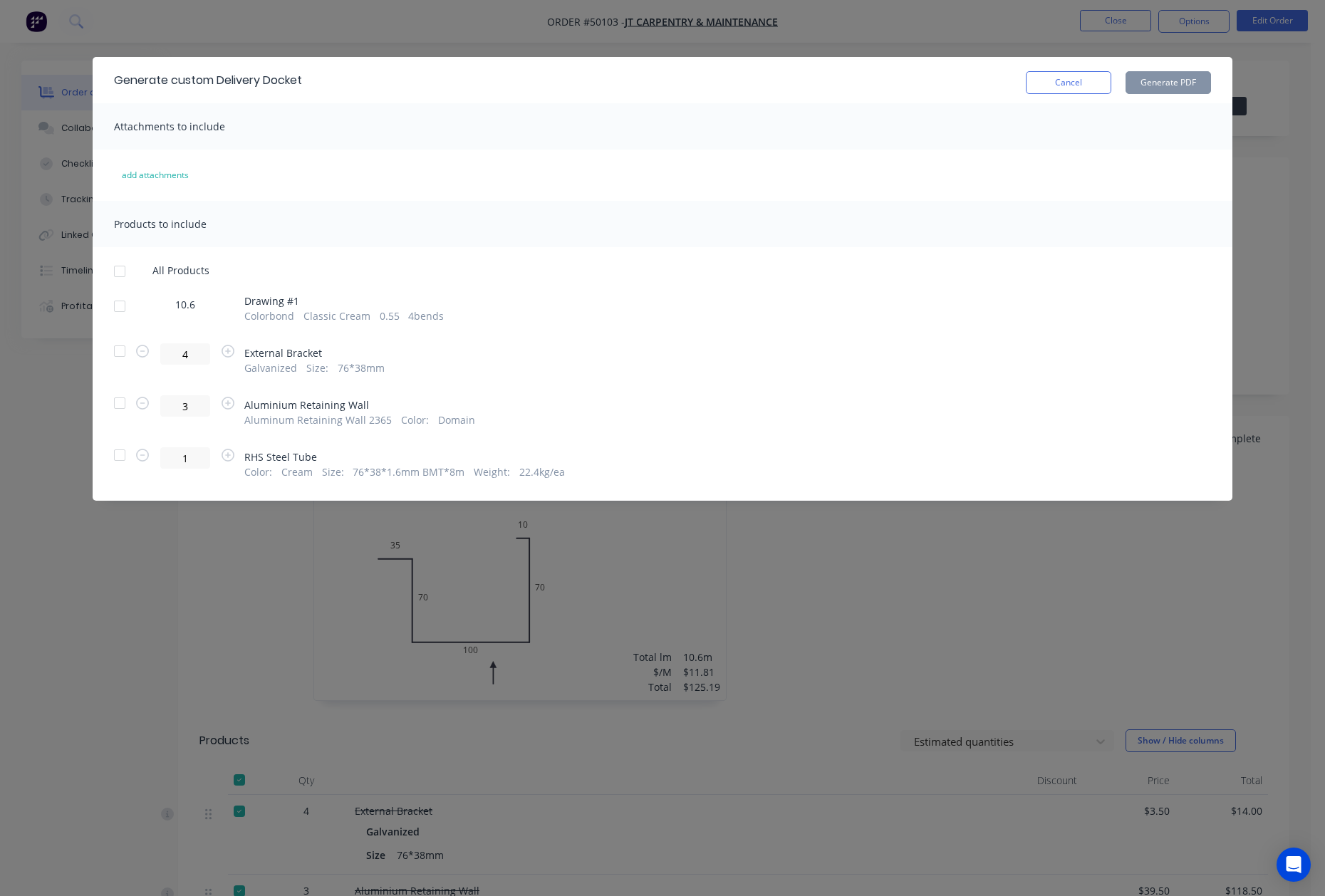
click at [120, 307] on div at bounding box center [119, 305] width 28 height 28
click at [1153, 84] on button "Generate PDF" at bounding box center [1167, 82] width 85 height 22
click at [1066, 95] on div "Generate custom Delivery Docket Cancel Generate PDF" at bounding box center [662, 79] width 1140 height 46
click at [1066, 80] on button "Cancel" at bounding box center [1068, 82] width 85 height 22
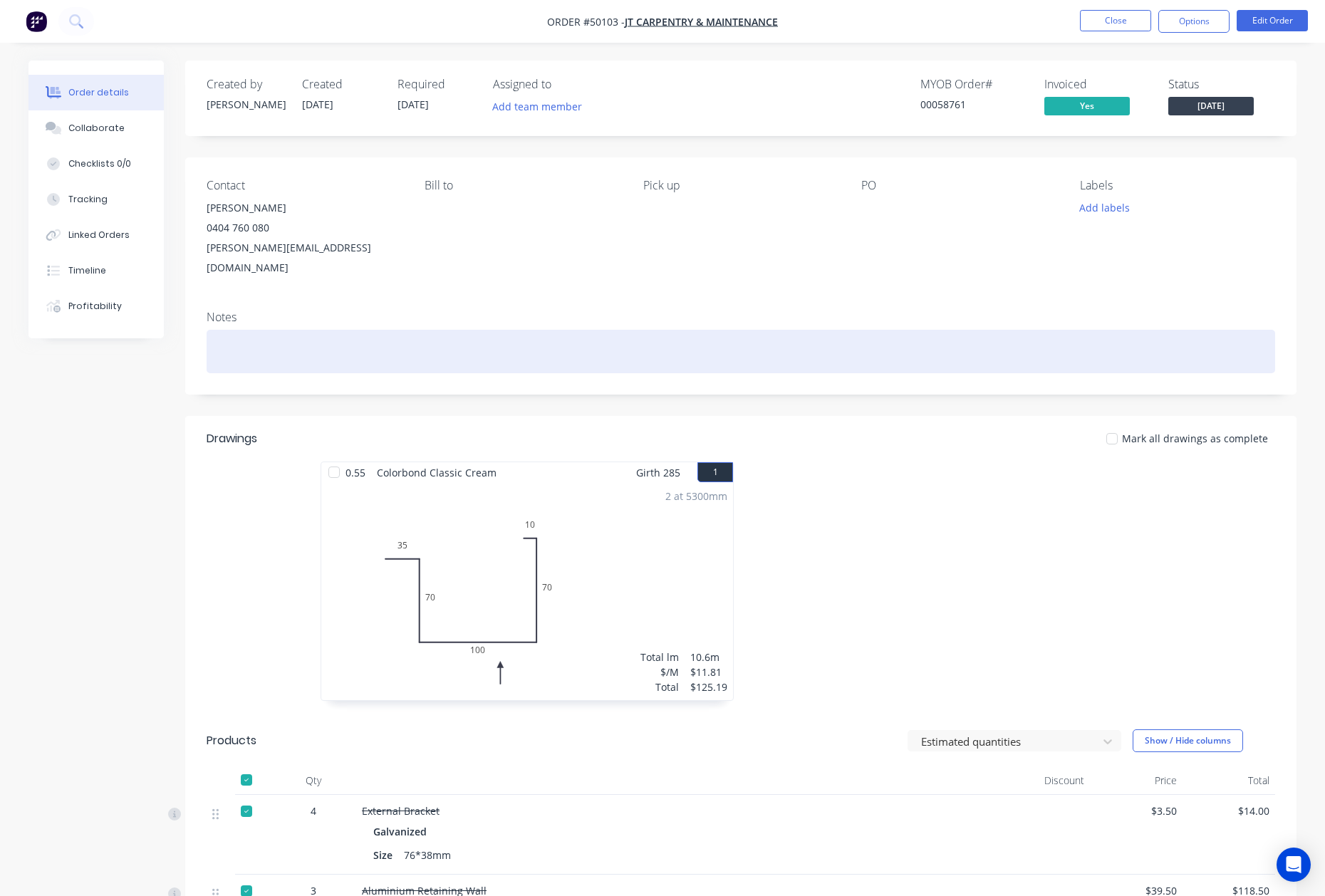
drag, startPoint x: 876, startPoint y: 343, endPoint x: 1061, endPoint y: 66, distance: 333.1
click at [882, 331] on div at bounding box center [741, 351] width 1069 height 43
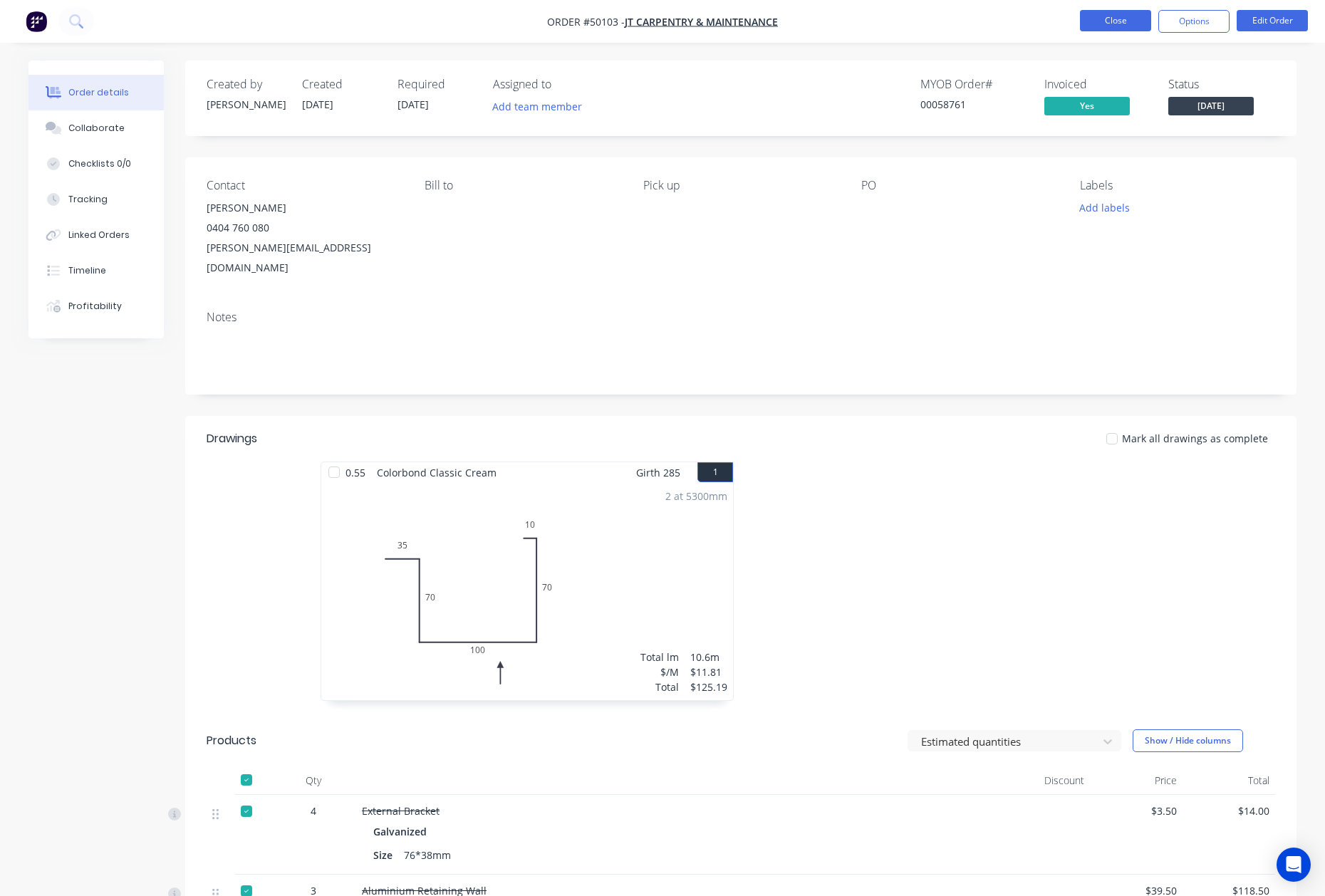
click at [1129, 16] on button "Close" at bounding box center [1115, 21] width 71 height 22
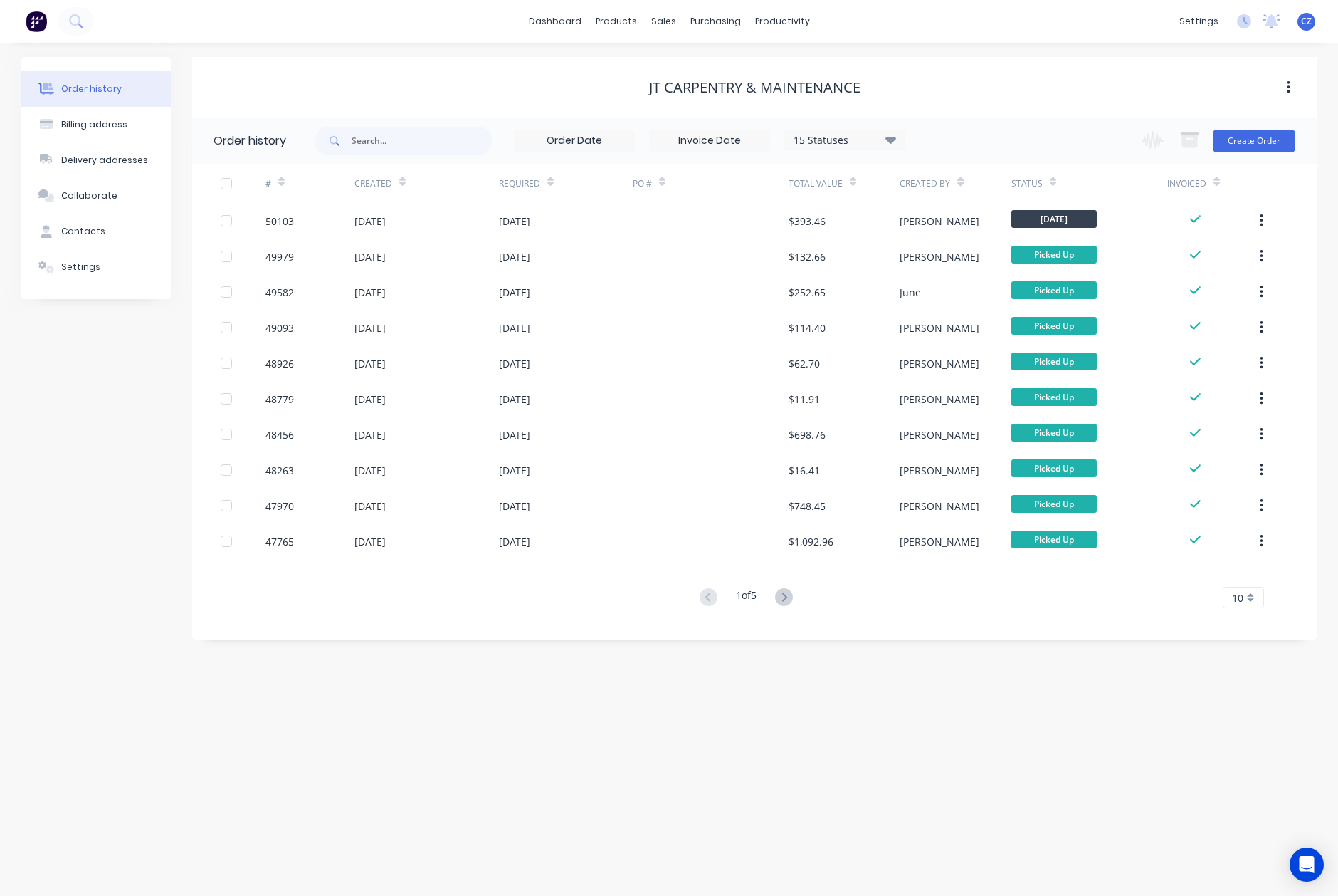
click at [1102, 687] on div "Order history Billing address Delivery addresses Collaborate Contacts Settings …" at bounding box center [669, 470] width 1338 height 853
click at [662, 91] on icon at bounding box center [667, 96] width 13 height 13
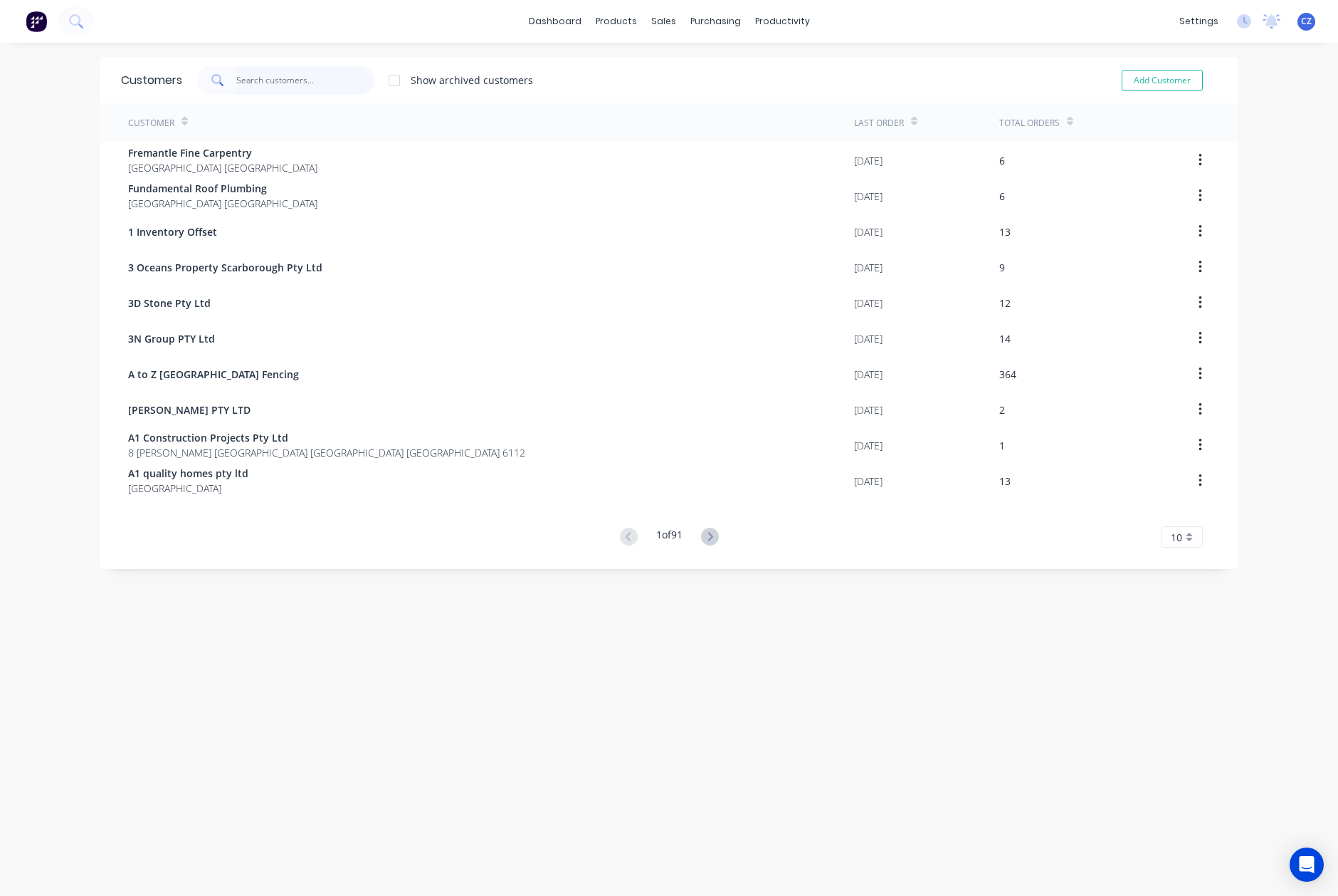
click at [316, 72] on input "text" at bounding box center [306, 80] width 139 height 28
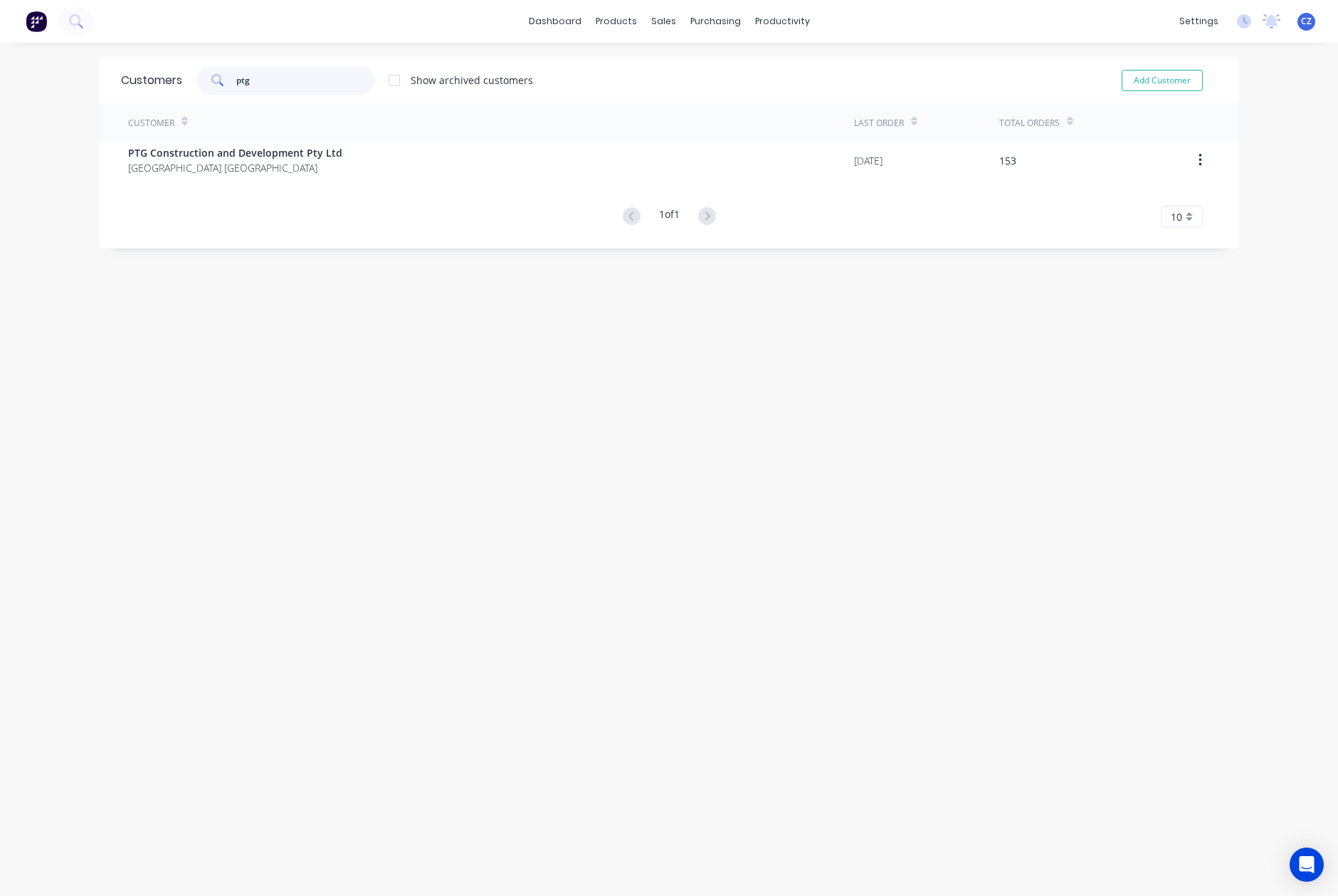
type input "ptg"
click at [310, 182] on div "Customer Last Order Total Orders PTG Construction and Development Pty Ltd Weste…" at bounding box center [669, 165] width 1139 height 124
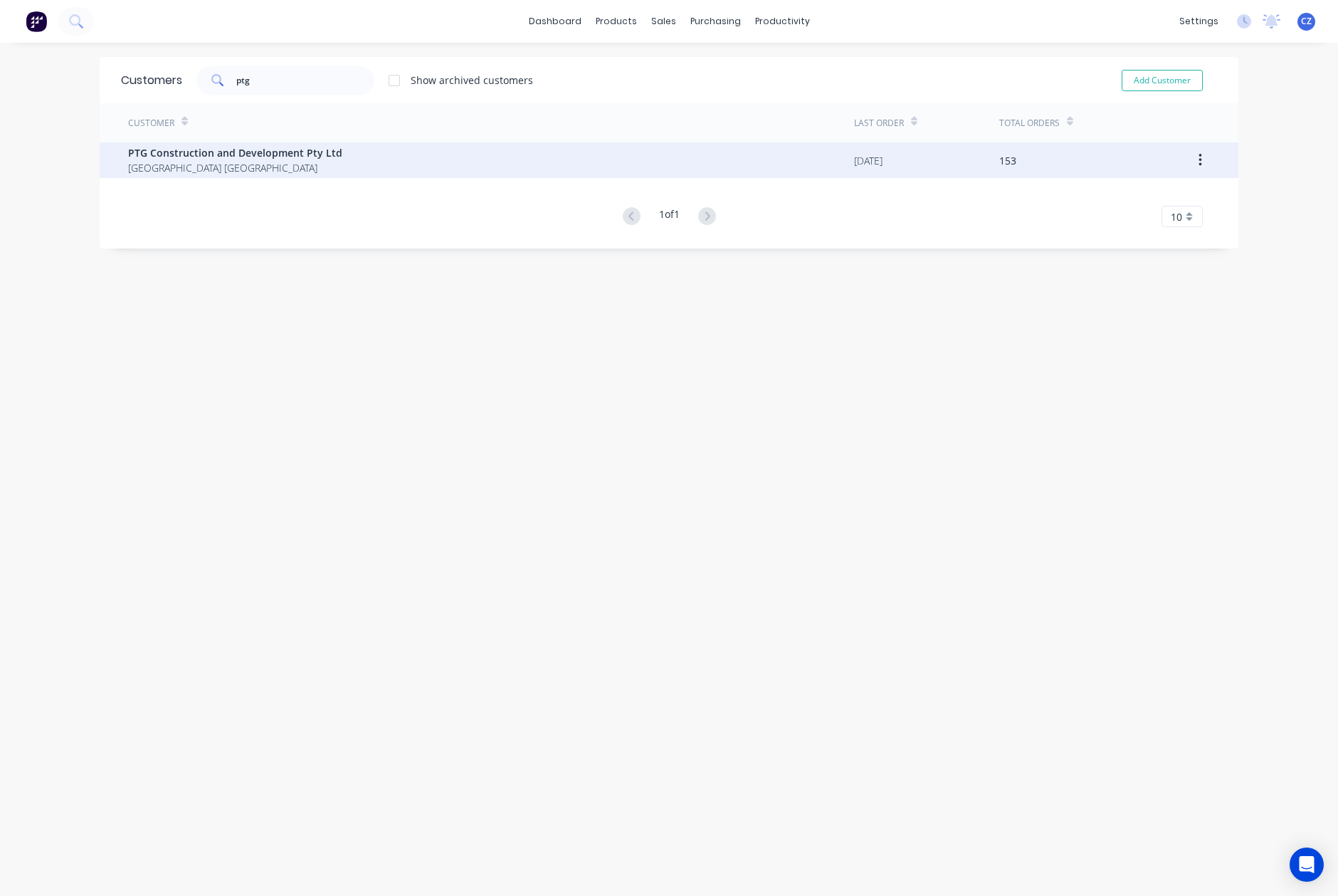
click at [309, 174] on span "Western Australia Australia" at bounding box center [235, 167] width 214 height 15
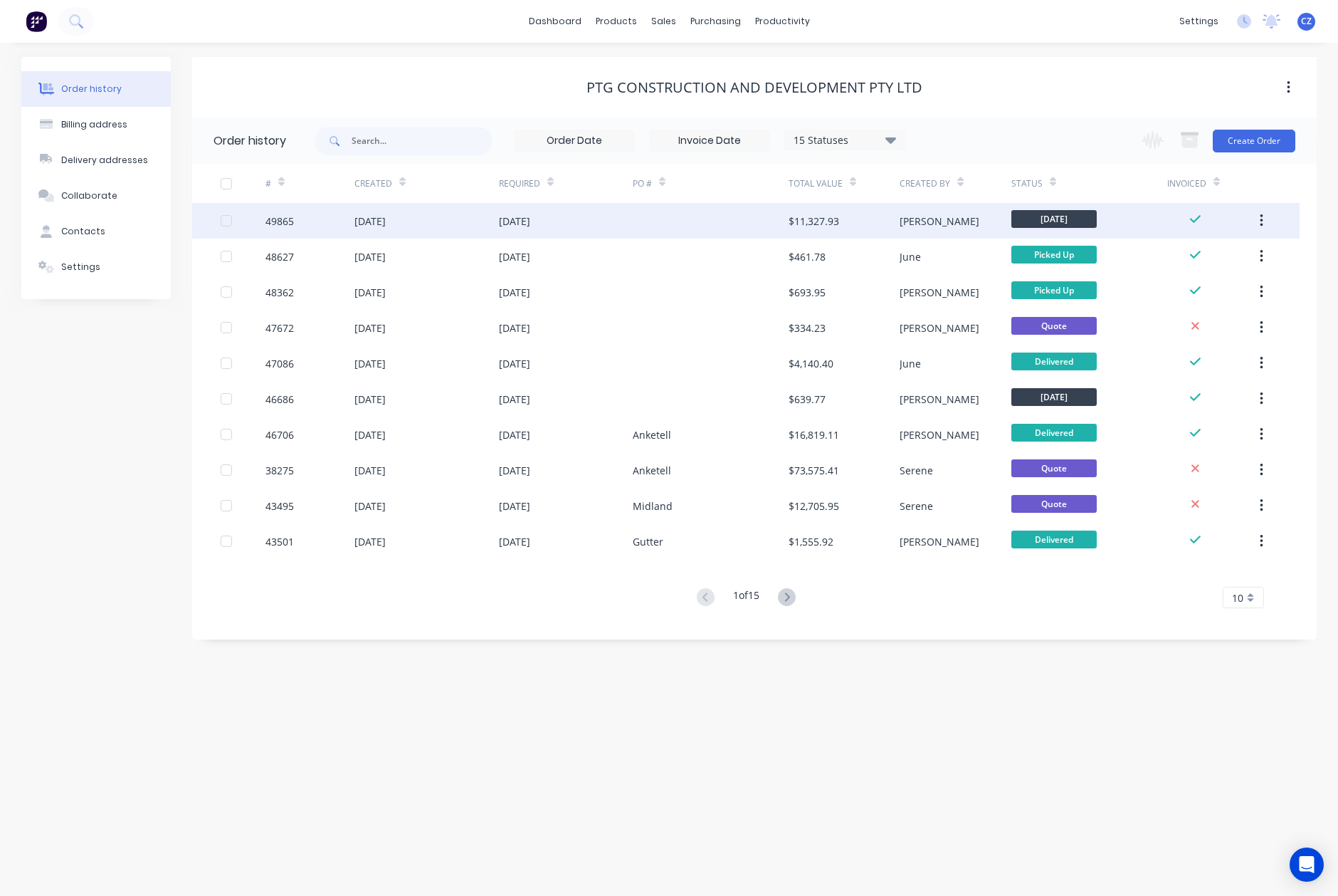
click at [735, 229] on div at bounding box center [710, 220] width 156 height 35
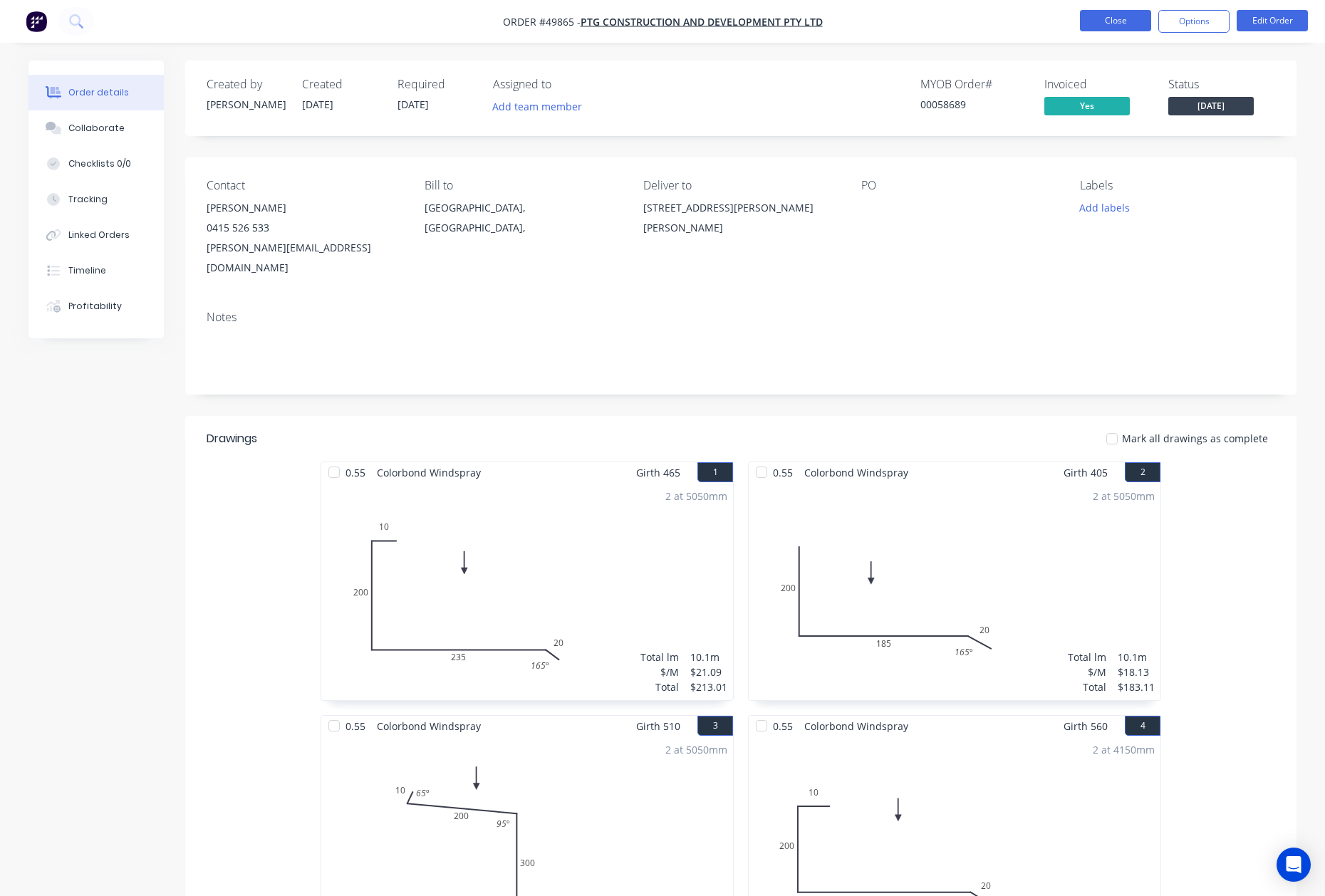
click at [1121, 19] on button "Close" at bounding box center [1115, 21] width 71 height 22
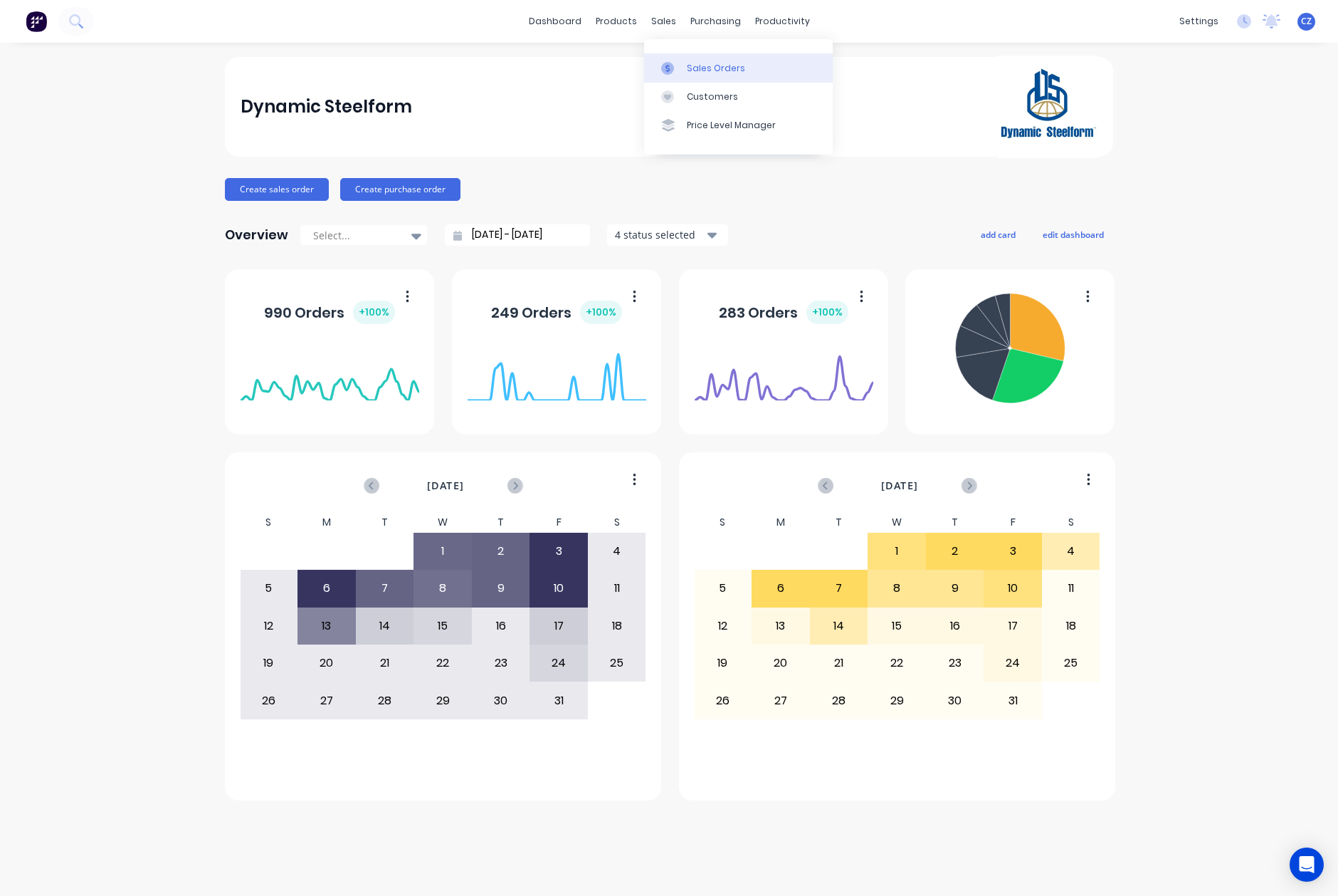
click at [684, 67] on link "Sales Orders" at bounding box center [738, 67] width 189 height 28
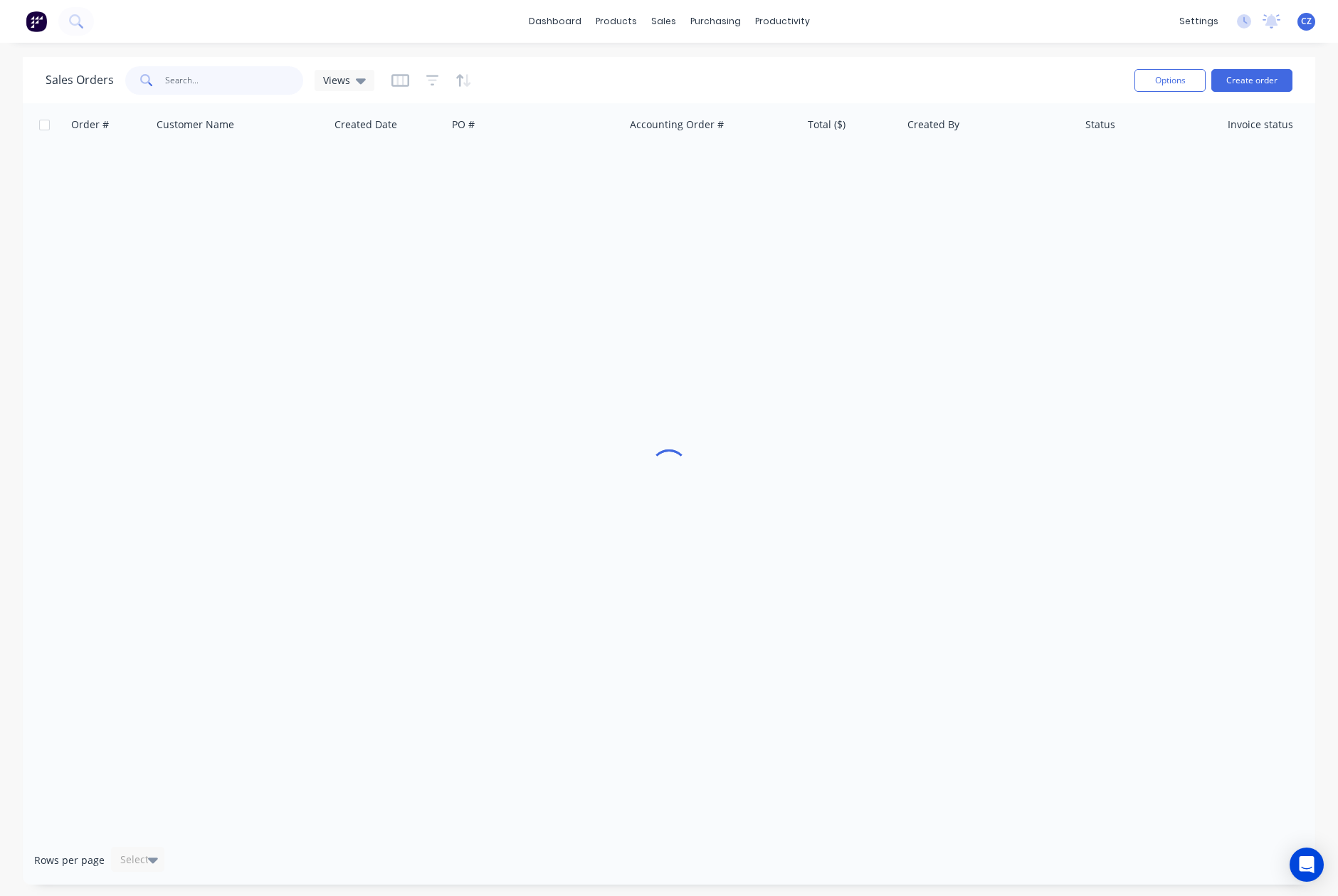
click at [210, 80] on input "text" at bounding box center [235, 80] width 139 height 28
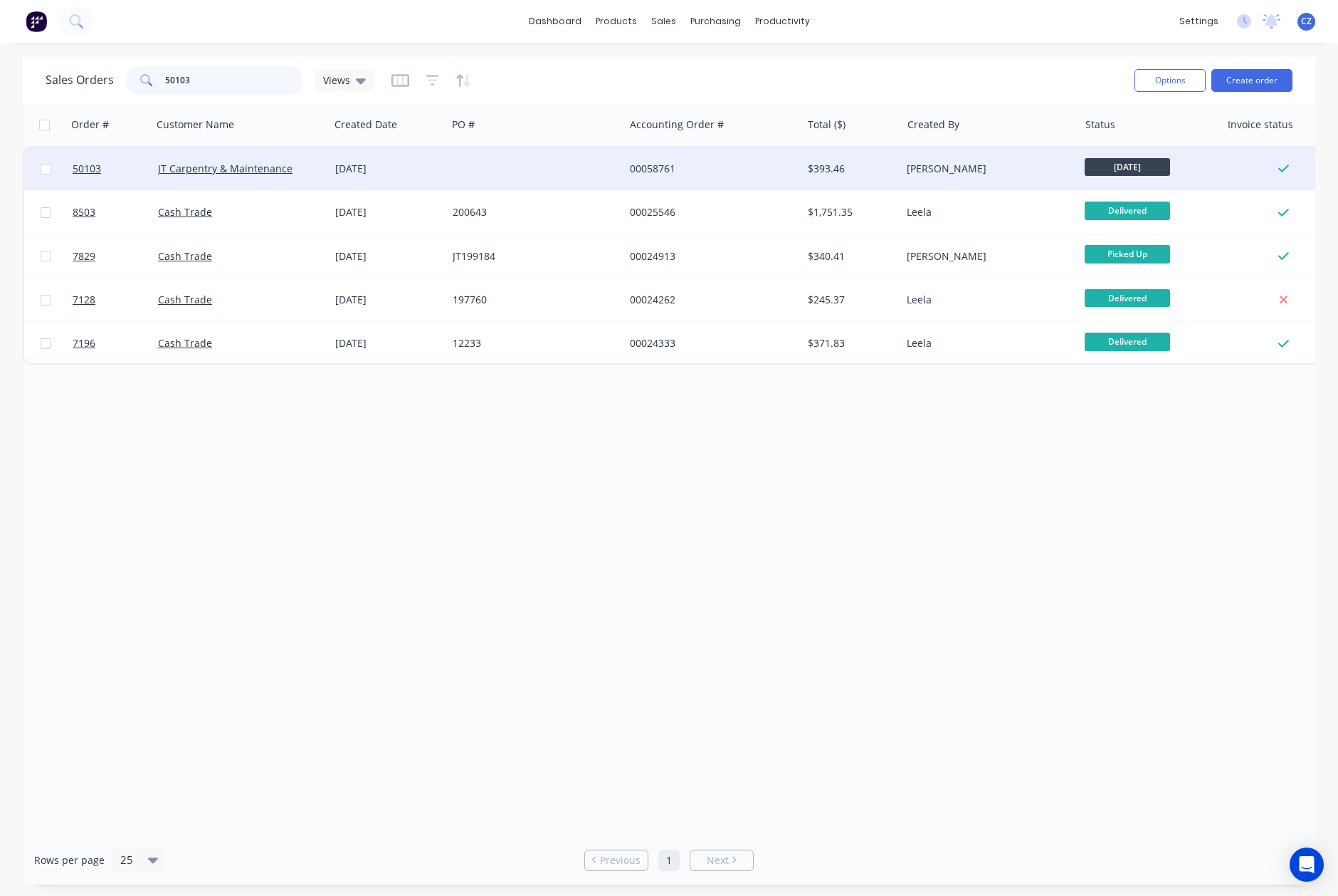
type input "50103"
click at [442, 162] on div "[DATE]" at bounding box center [388, 169] width 117 height 43
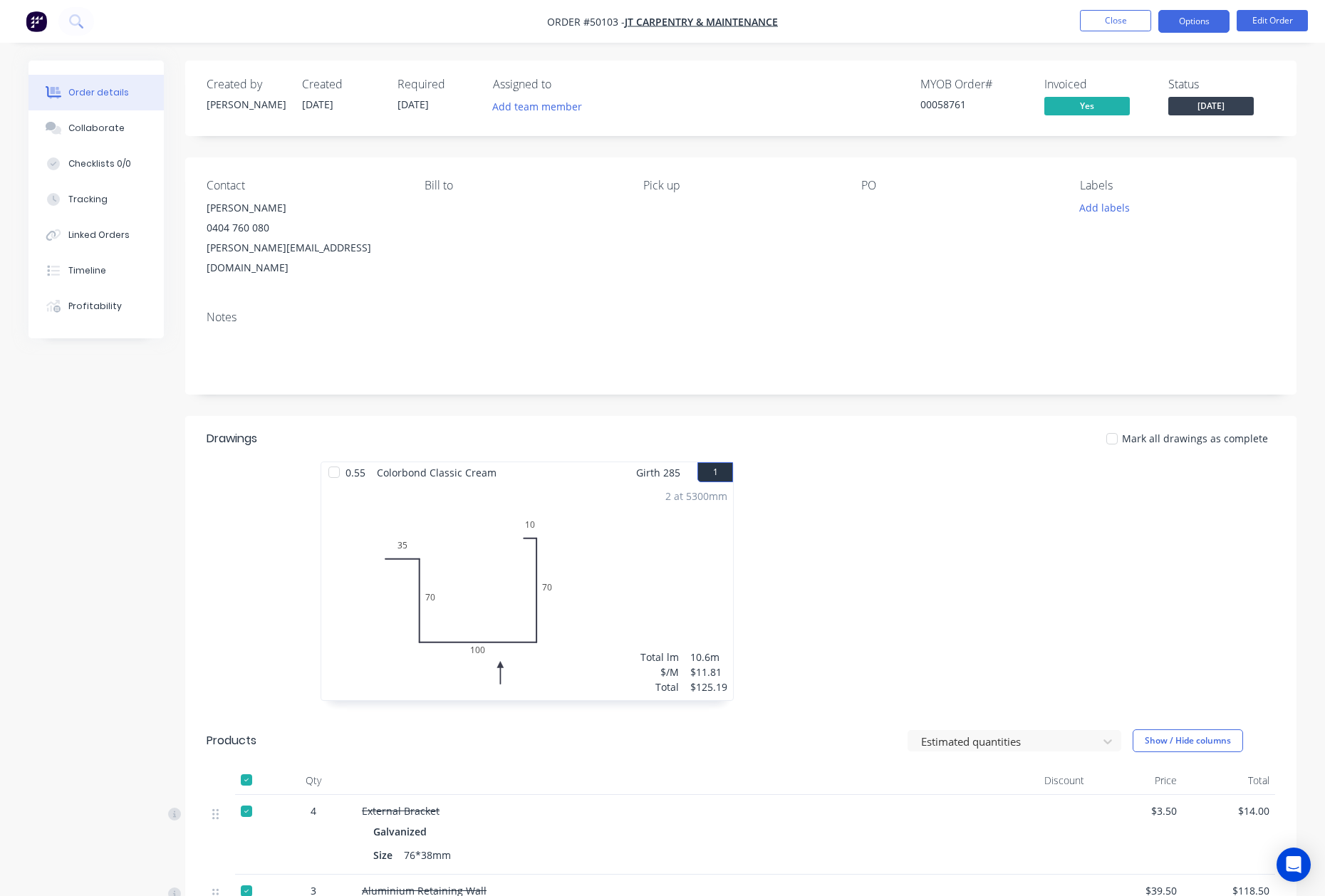
click at [1197, 18] on button "Options" at bounding box center [1193, 21] width 71 height 22
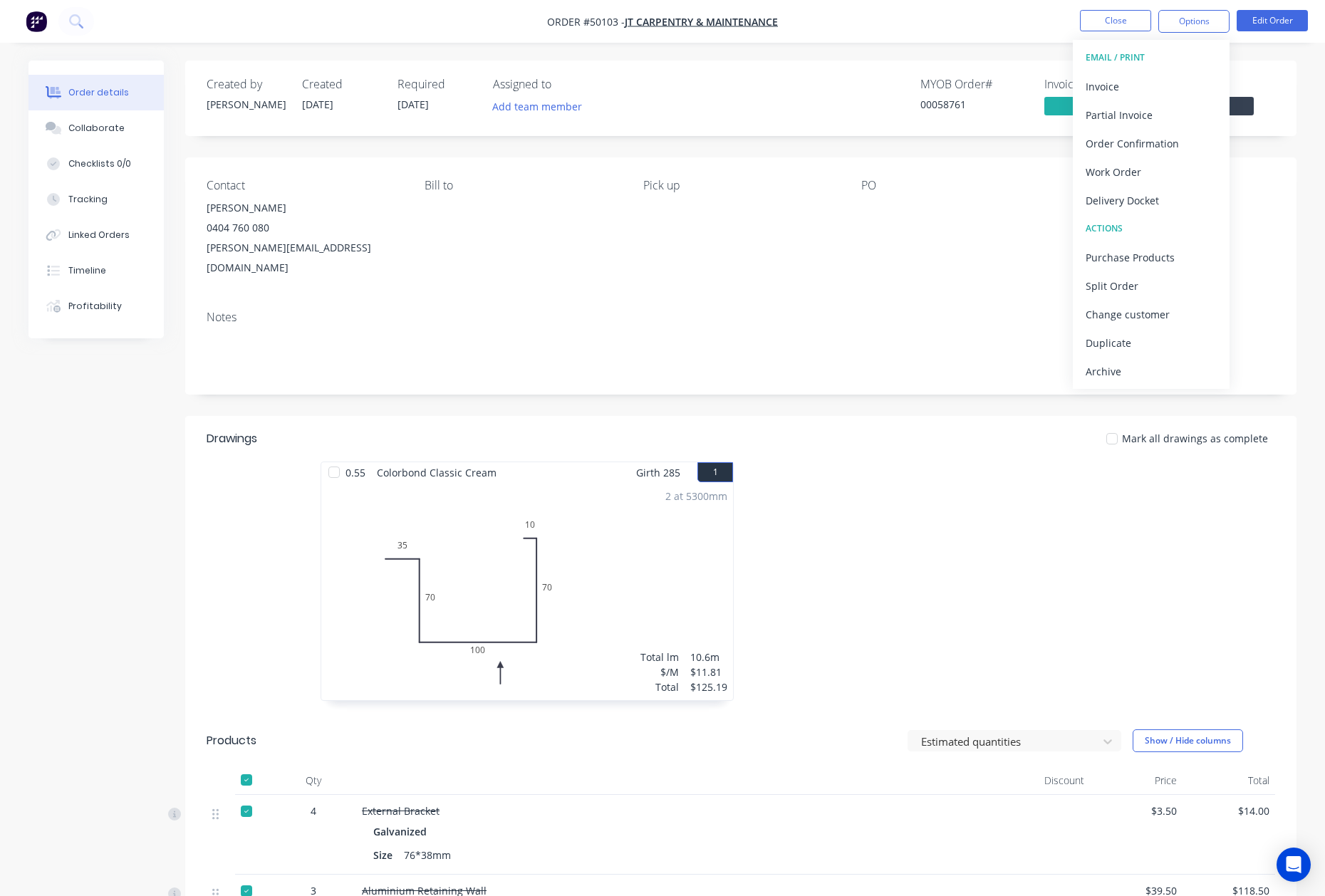
click at [1156, 193] on div "Delivery Docket" at bounding box center [1151, 200] width 131 height 21
click at [1147, 171] on div "Custom" at bounding box center [1151, 171] width 131 height 21
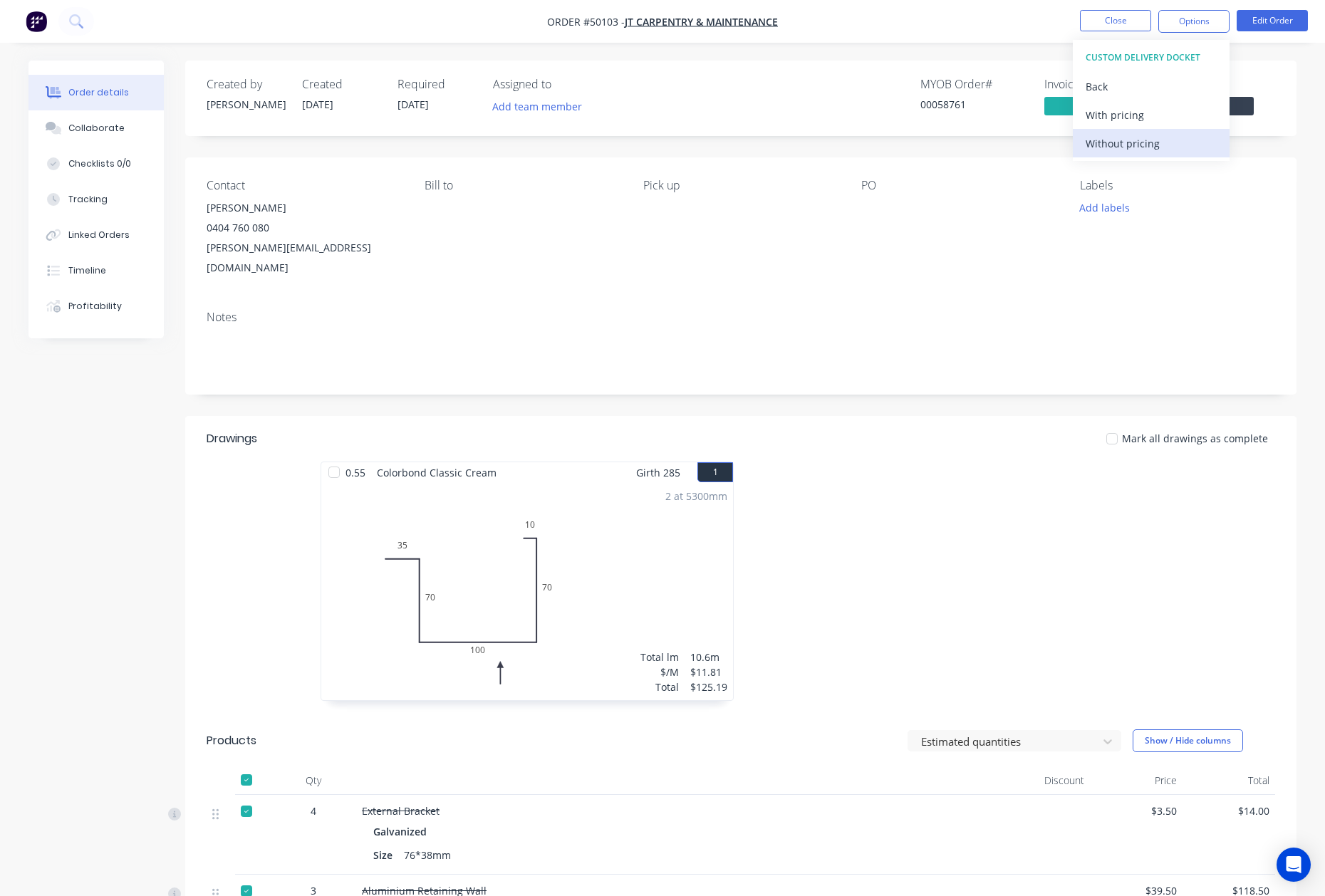
click at [1150, 135] on div "Without pricing" at bounding box center [1151, 143] width 131 height 21
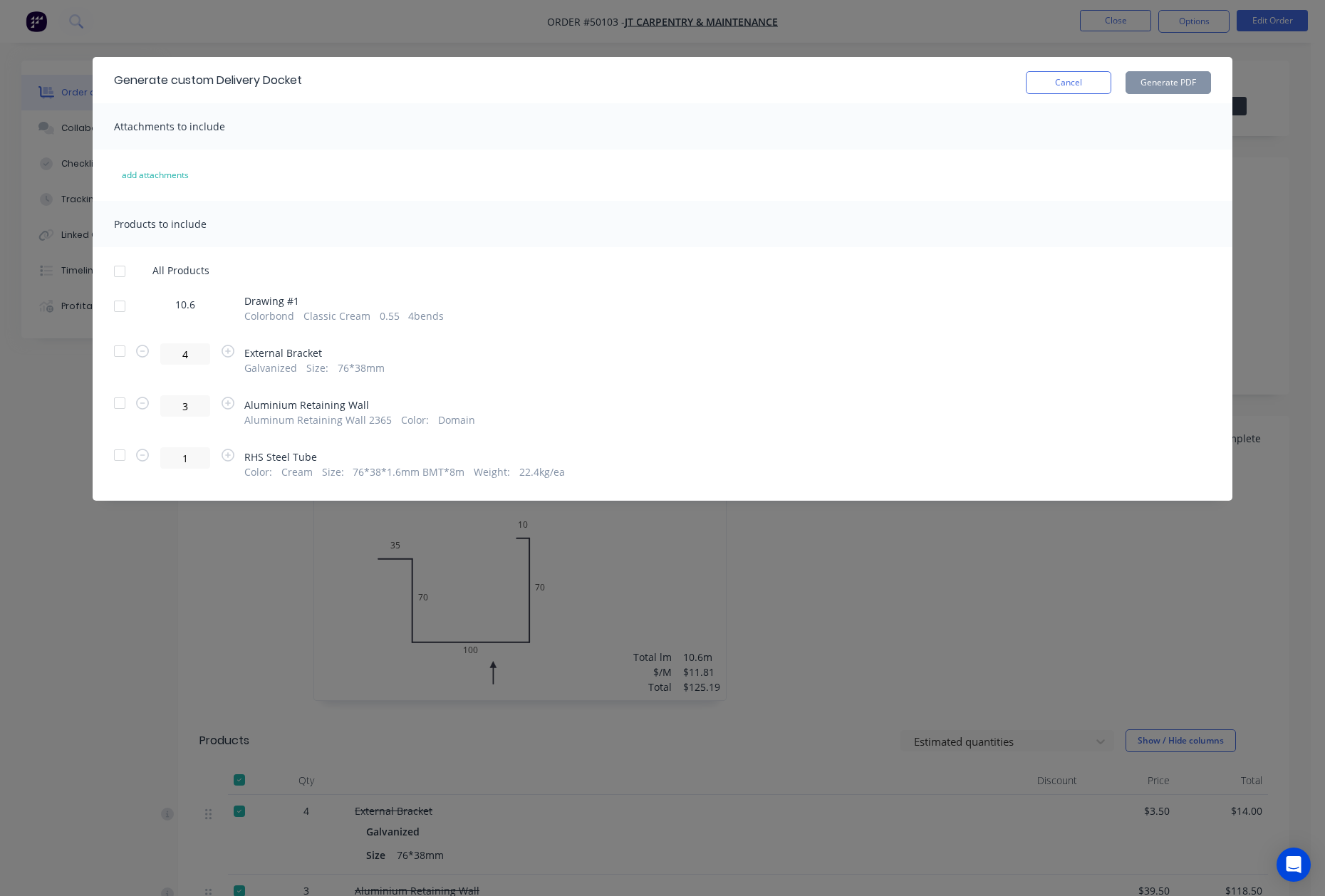
click at [117, 297] on div at bounding box center [119, 305] width 28 height 28
click at [1185, 87] on button "Generate PDF" at bounding box center [1167, 82] width 85 height 22
click at [1098, 74] on button "Cancel" at bounding box center [1068, 82] width 85 height 22
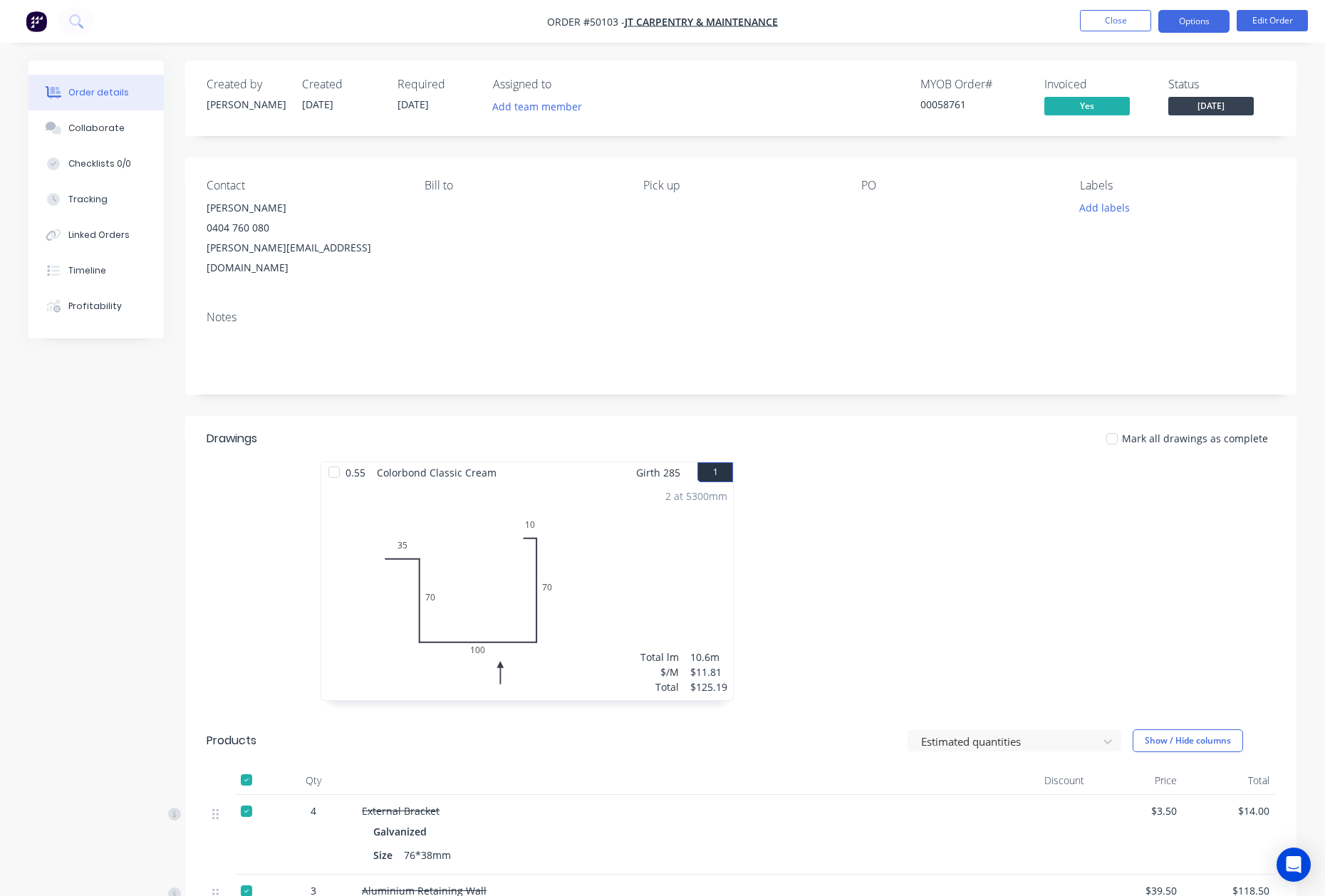
click at [1207, 15] on button "Options" at bounding box center [1193, 21] width 71 height 22
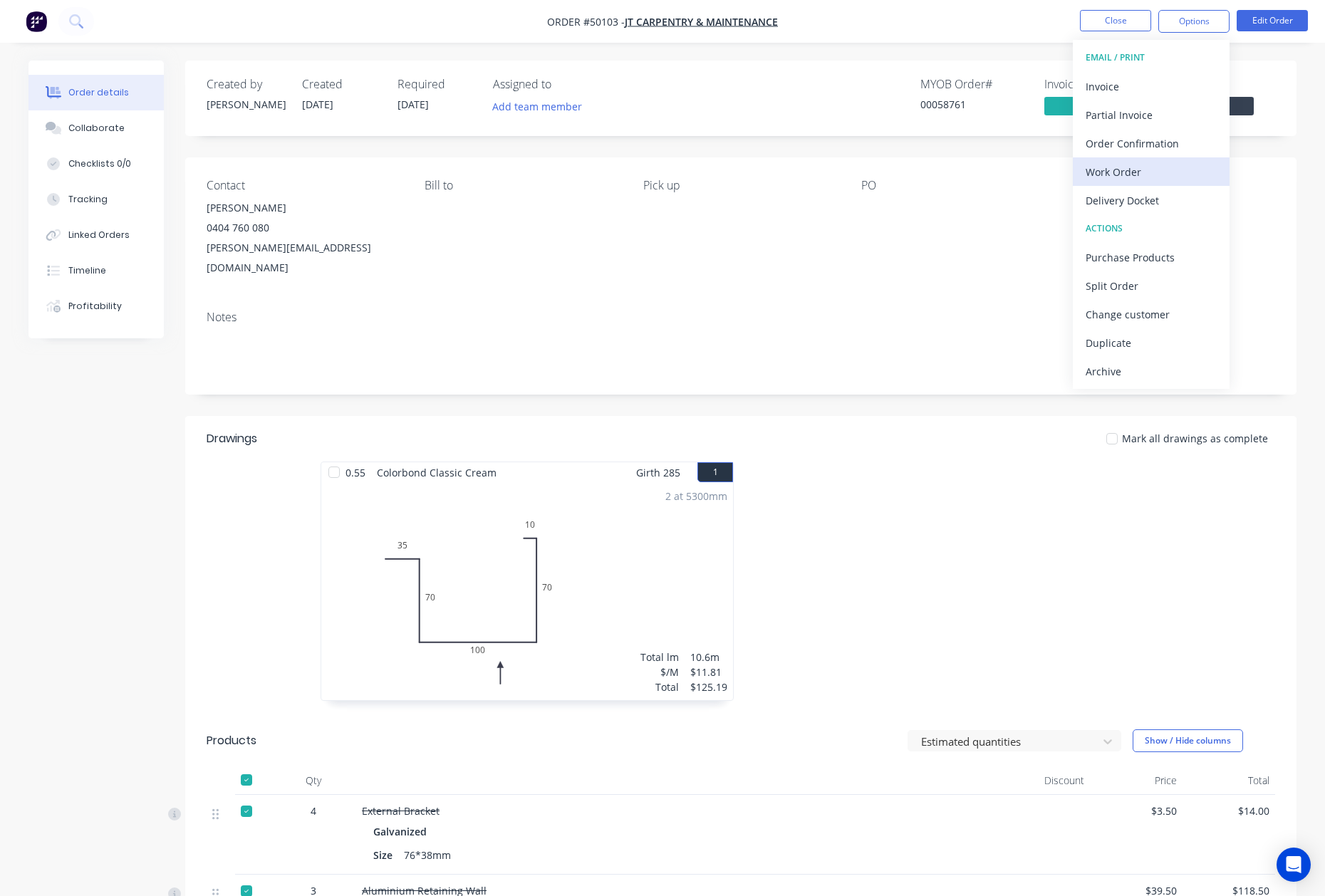
drag, startPoint x: 1143, startPoint y: 194, endPoint x: 1140, endPoint y: 171, distance: 23.2
click at [1140, 171] on div "EMAIL / PRINT Invoice Partial Invoice Order Confirmation Work Order Delivery Do…" at bounding box center [1151, 214] width 157 height 349
click at [1140, 171] on div "Work Order" at bounding box center [1151, 171] width 131 height 21
click at [1140, 171] on div "Custom" at bounding box center [1151, 171] width 131 height 21
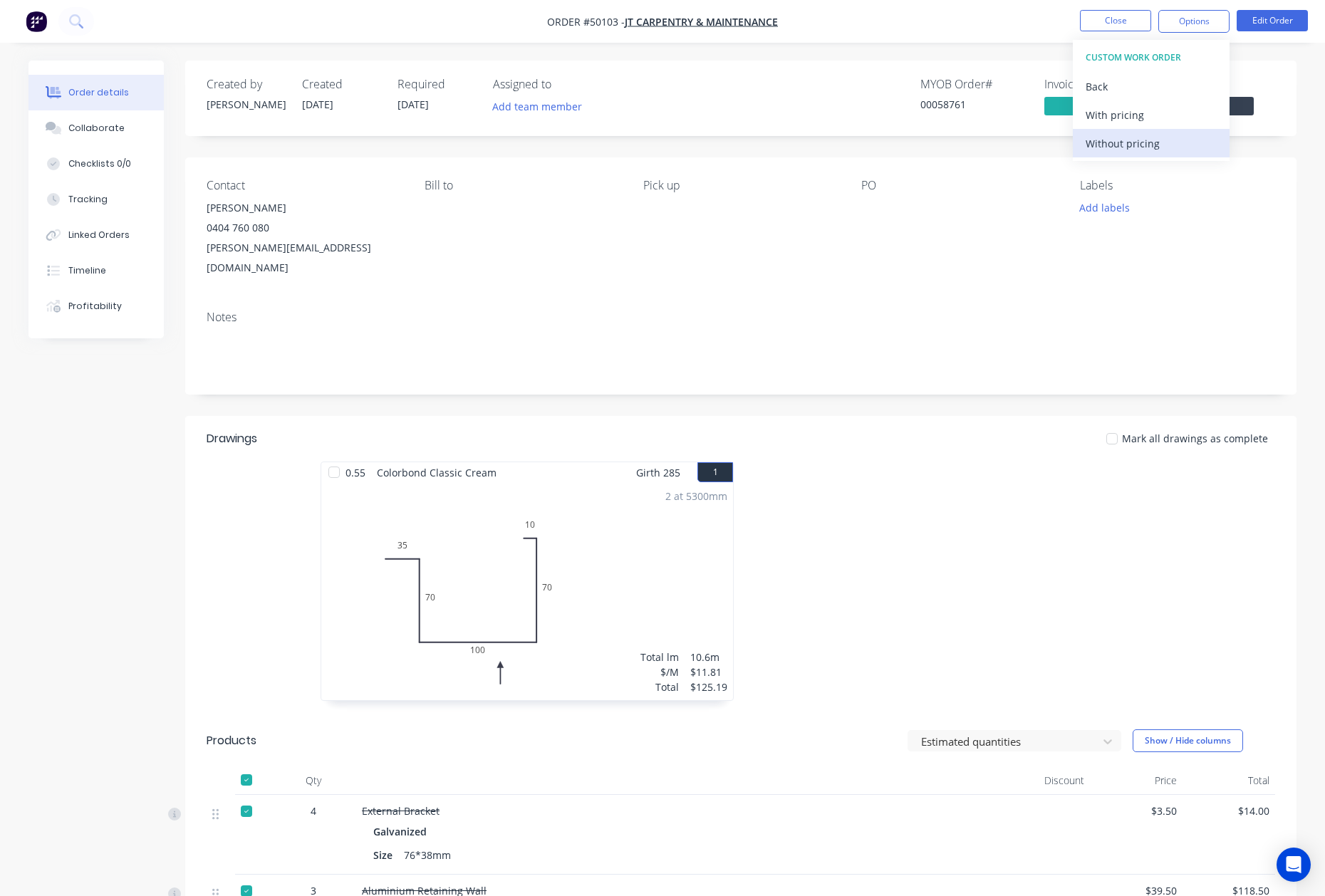
click at [1140, 147] on div "Without pricing" at bounding box center [1151, 143] width 131 height 21
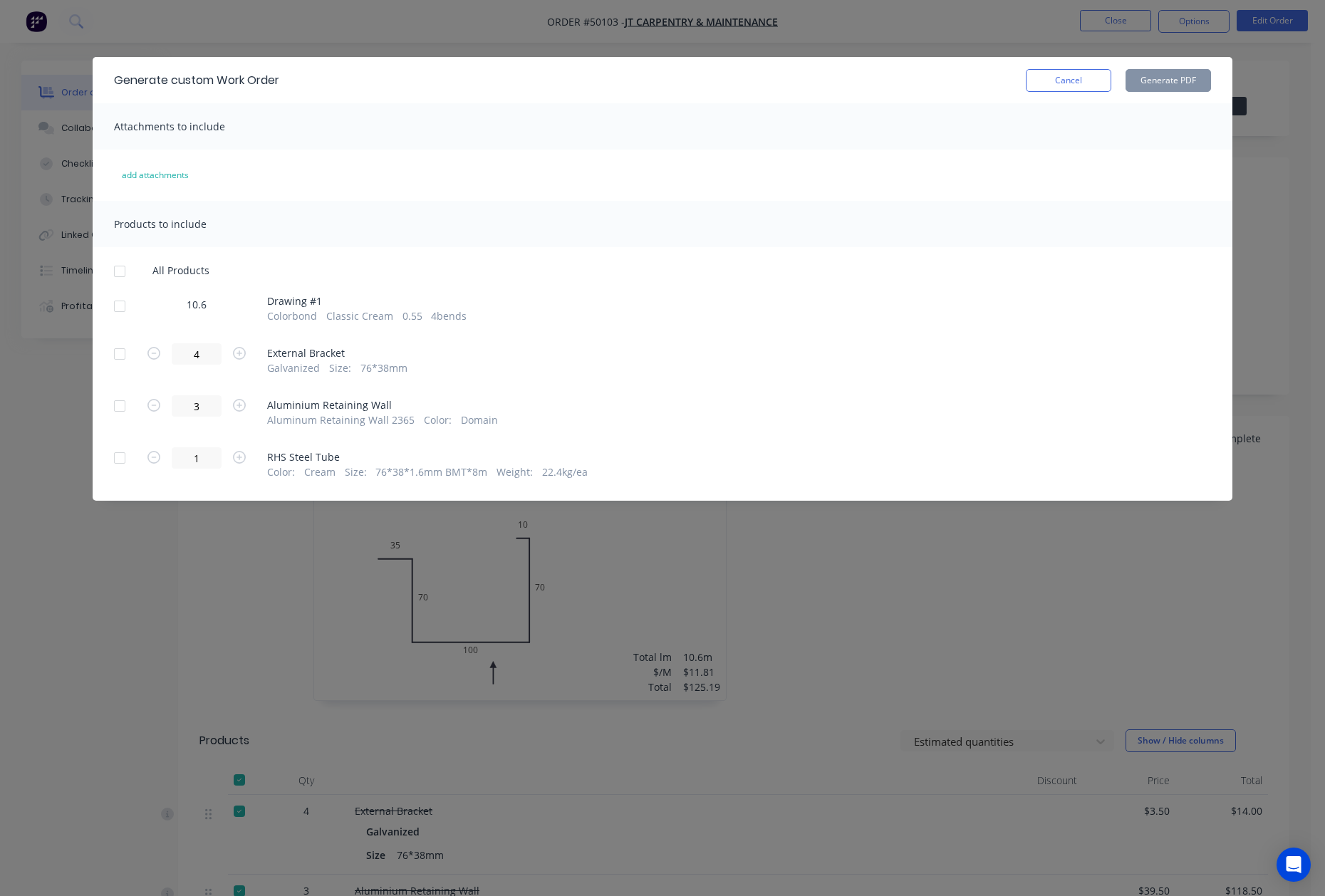
click at [124, 307] on div at bounding box center [119, 305] width 28 height 28
click at [1164, 88] on button "Generate PDF" at bounding box center [1167, 80] width 85 height 22
click button "Cancel"
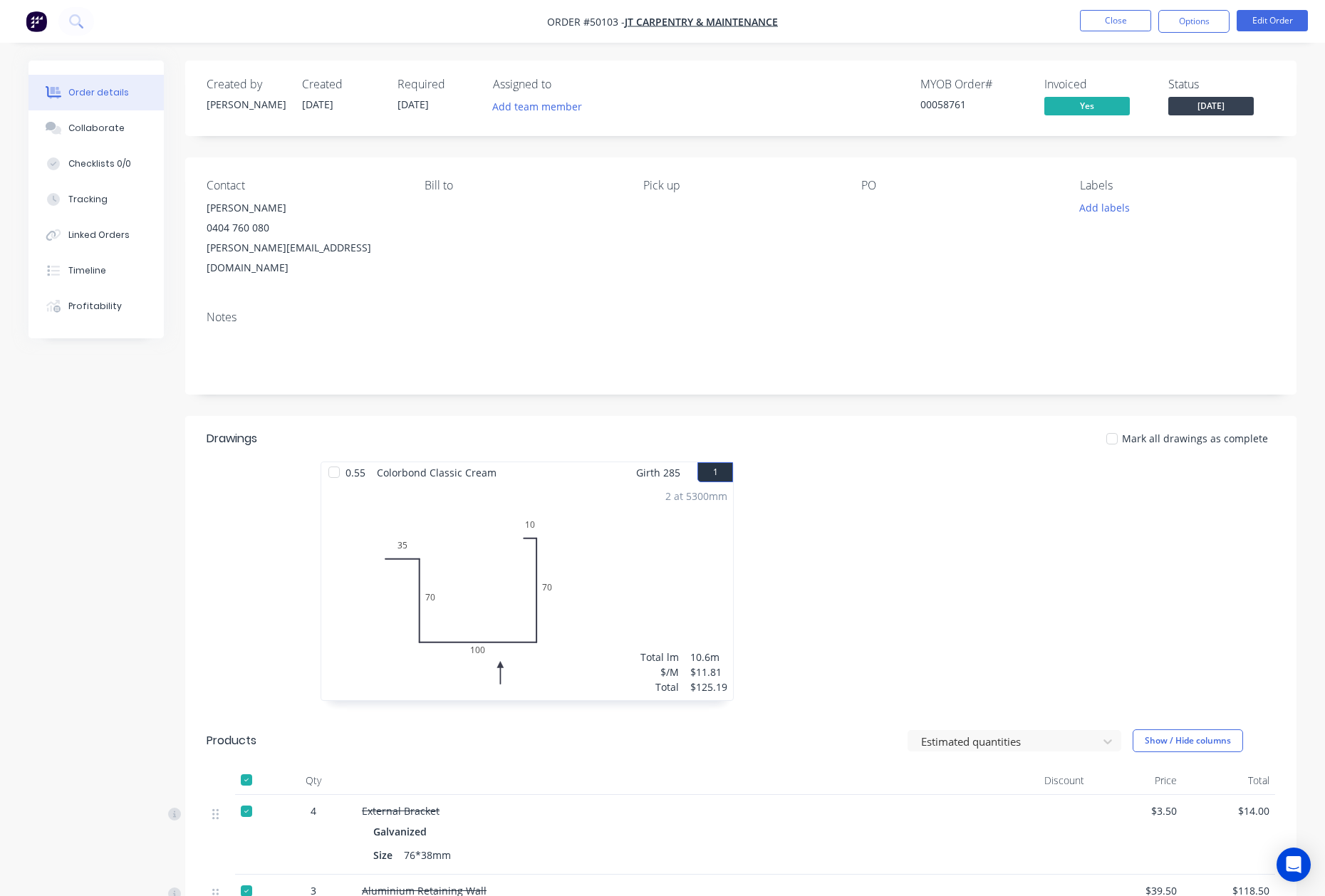
click div
click div "Created by Cathy Created 07/10/25 Required 16/10/25 Assigned to Add team member…"
click button "Close"
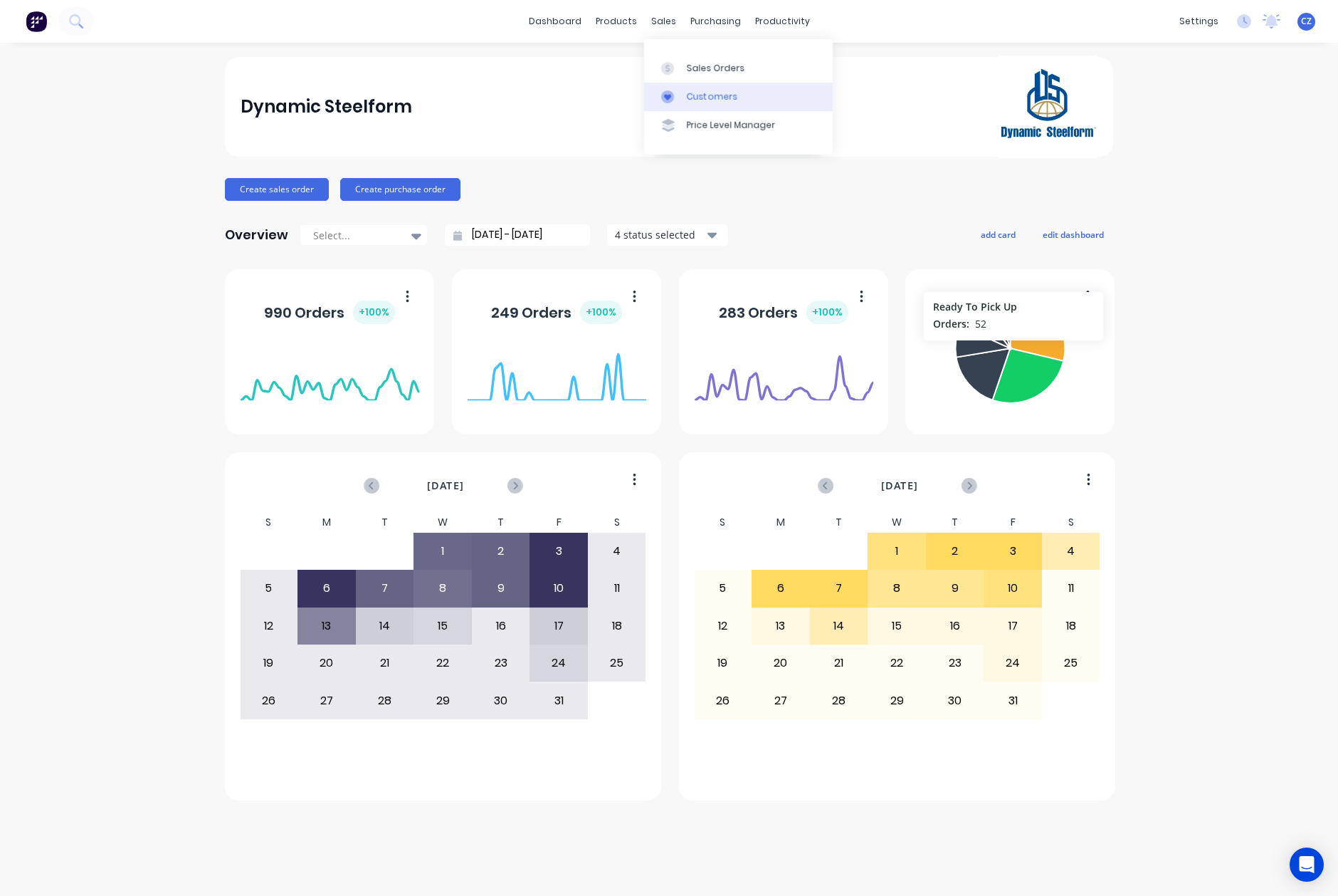
click at [702, 95] on div "Customers" at bounding box center [712, 96] width 51 height 13
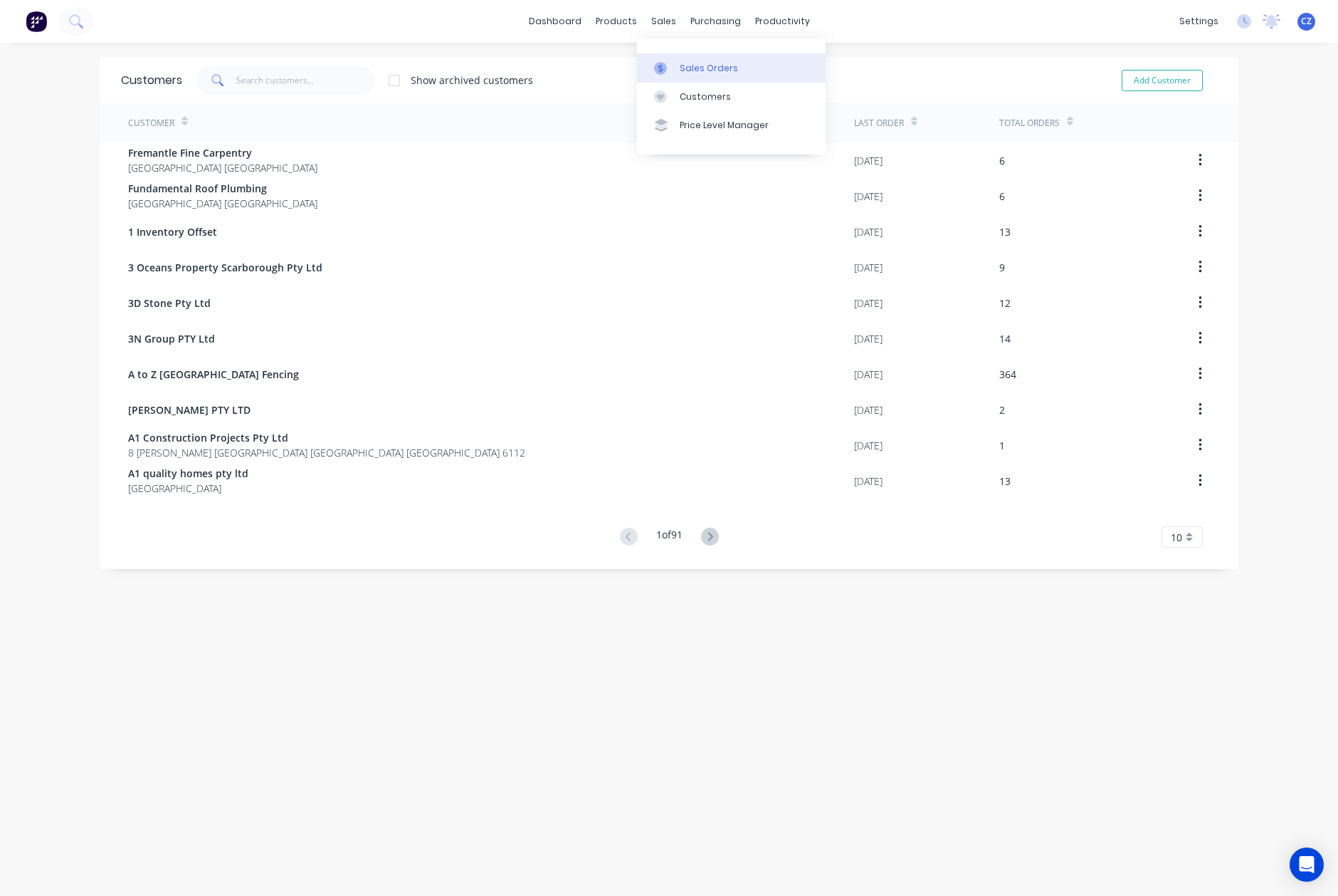
click at [687, 68] on div "Sales Orders" at bounding box center [709, 67] width 59 height 13
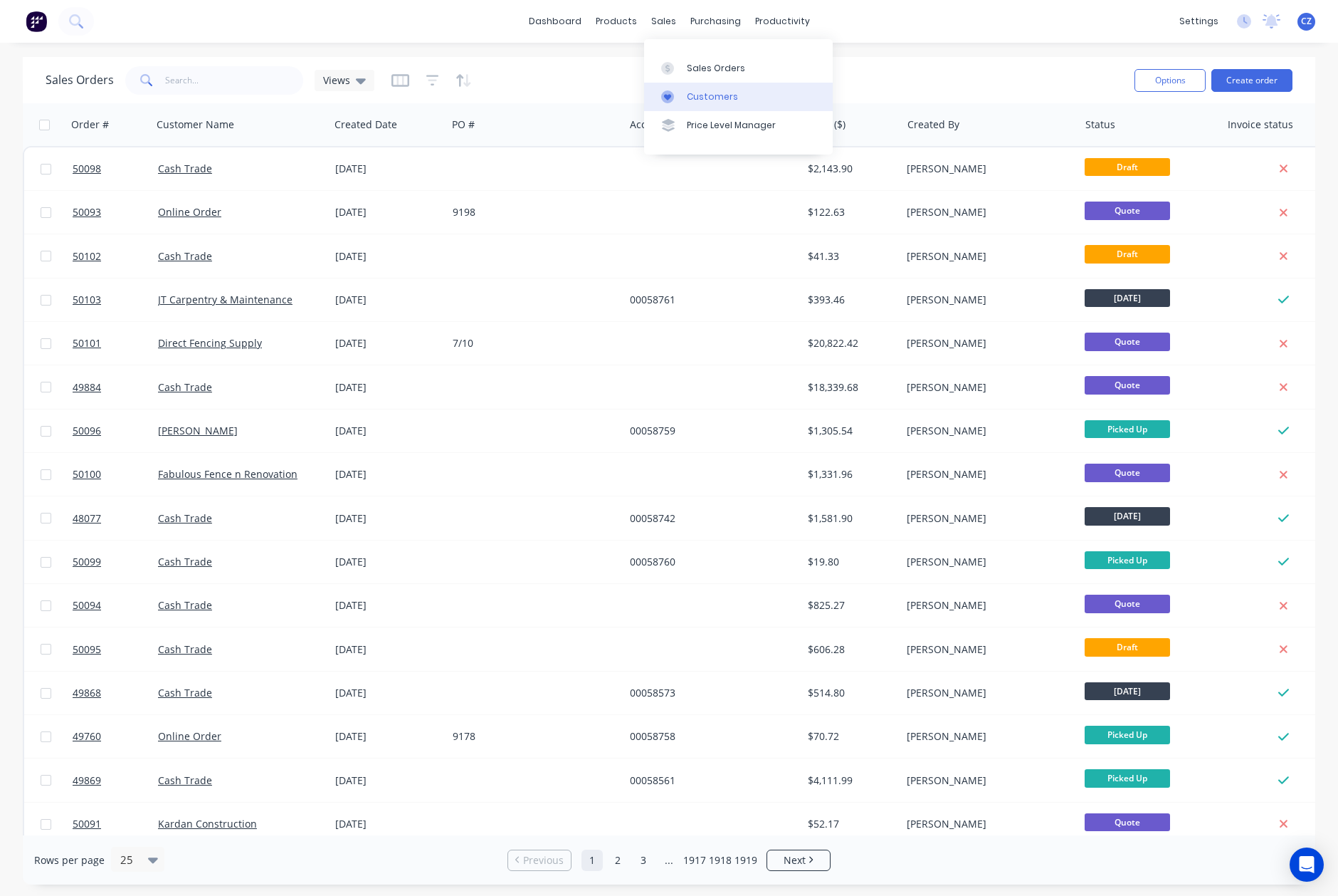
click at [682, 96] on div at bounding box center [672, 96] width 22 height 13
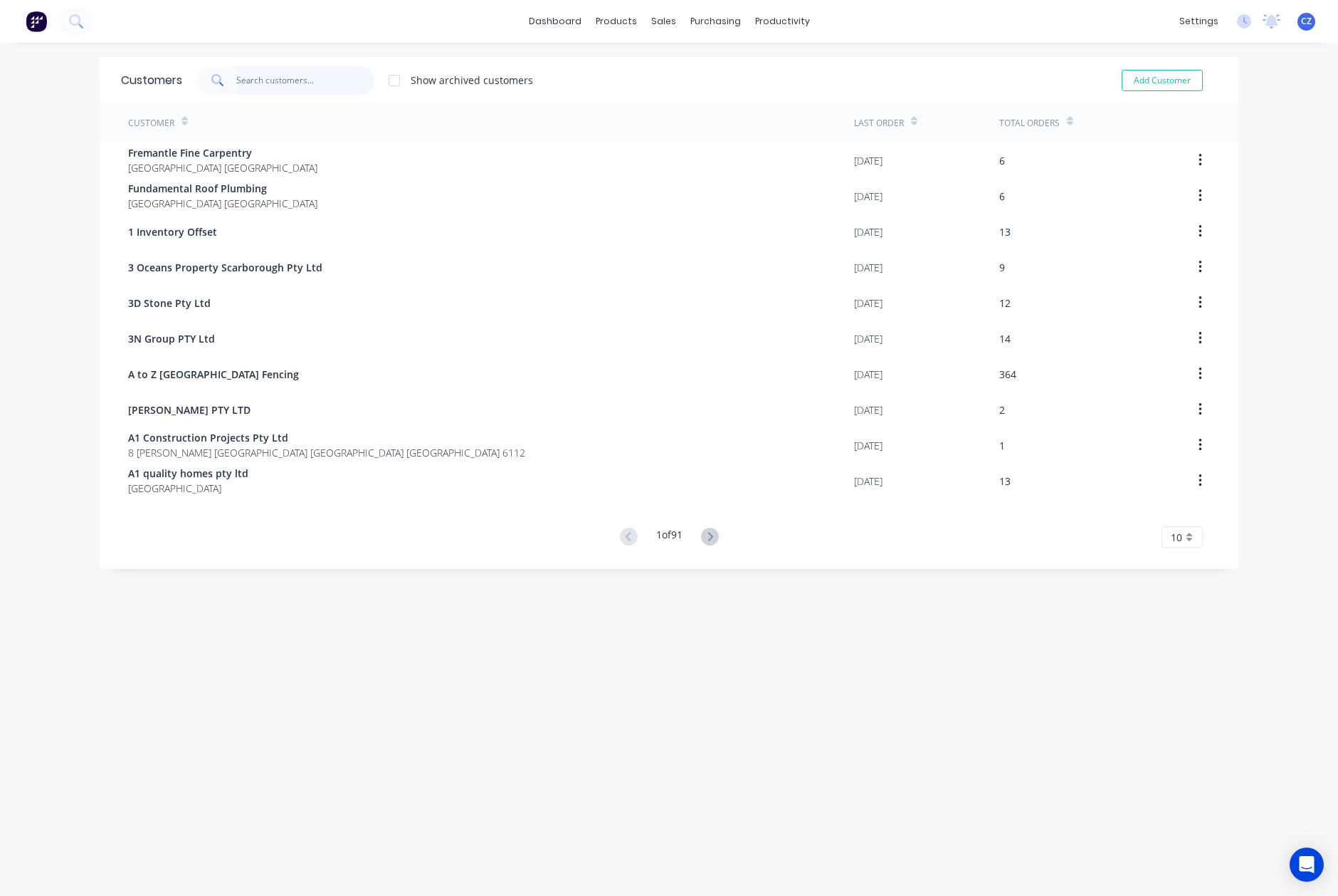
click at [306, 74] on input "text" at bounding box center [306, 80] width 139 height 28
click at [667, 69] on div at bounding box center [665, 67] width 22 height 13
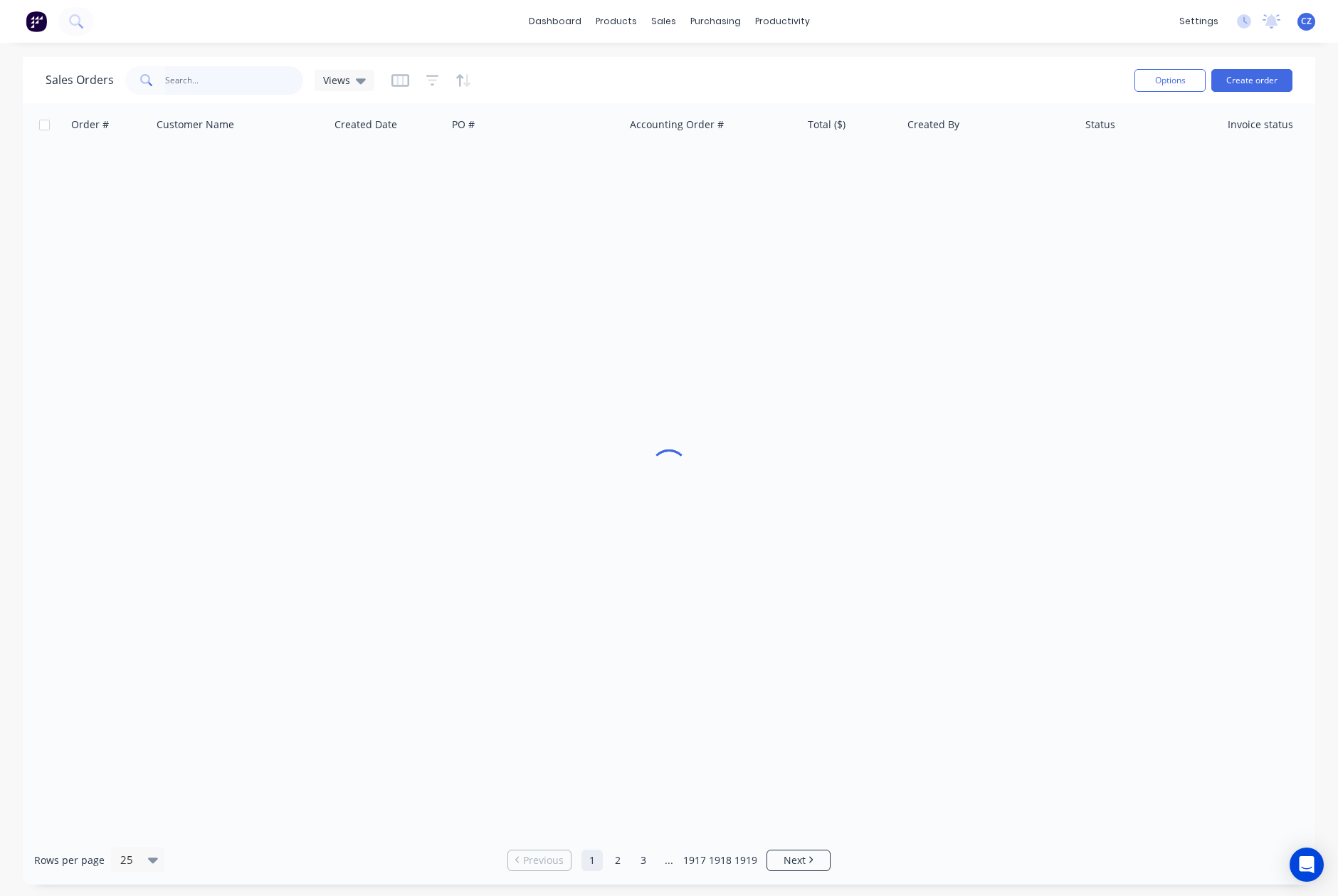
click at [220, 74] on input "text" at bounding box center [235, 80] width 139 height 28
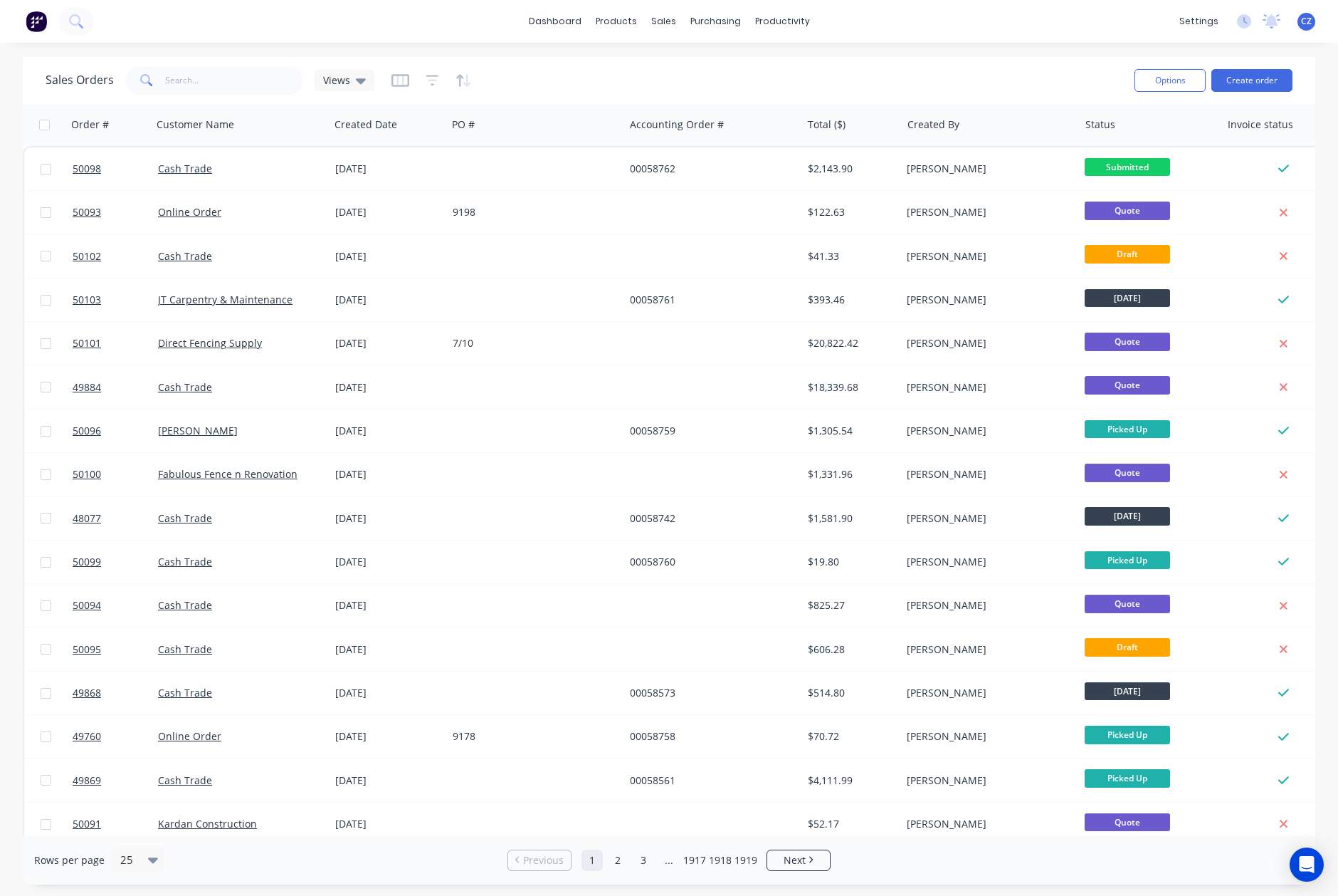
click at [569, 85] on div "Sales Orders Views" at bounding box center [585, 80] width 1078 height 35
click at [208, 75] on input "text" at bounding box center [235, 80] width 139 height 28
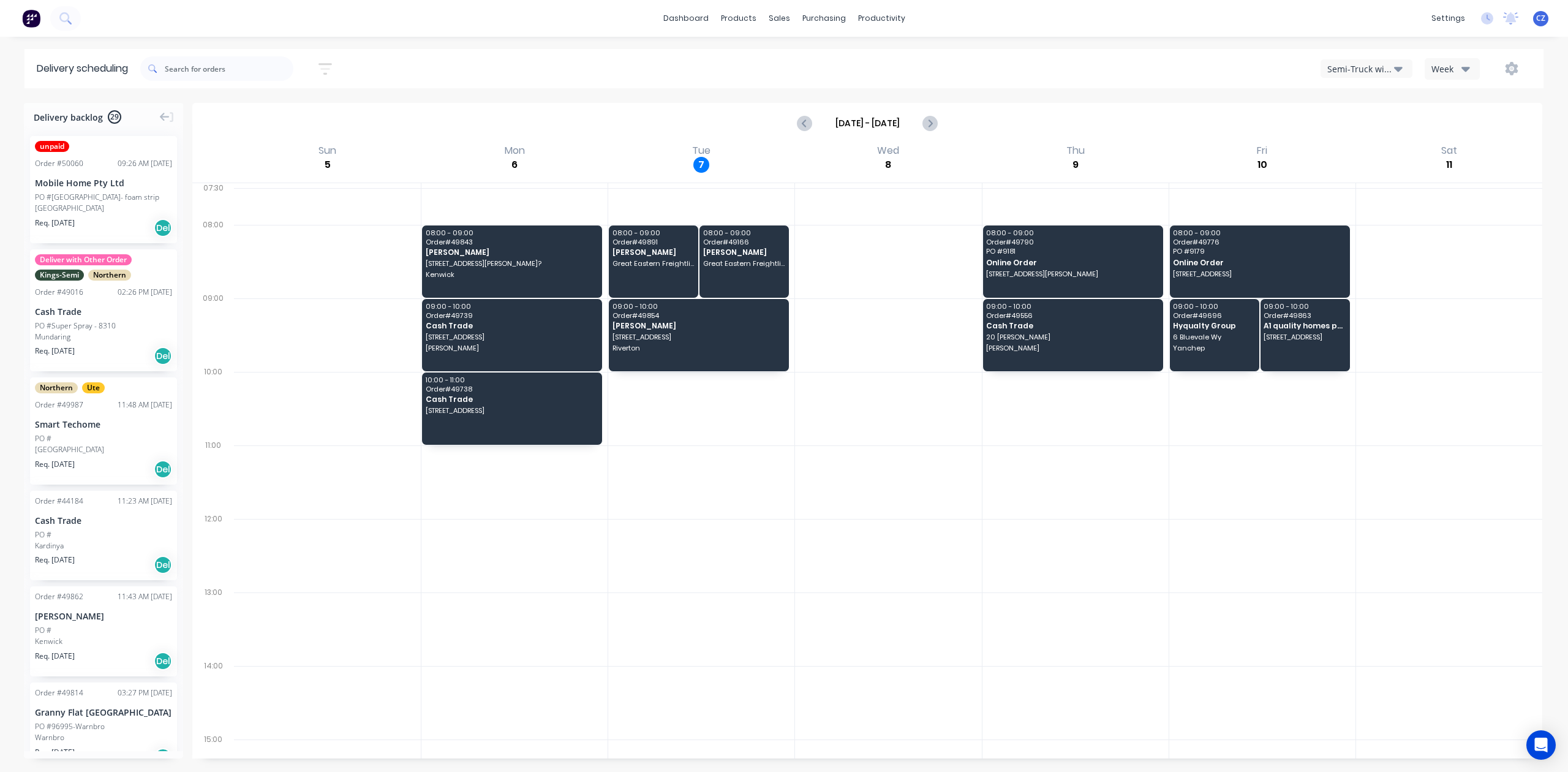
click at [1339, 67] on div "Semi-Truck with Hiab" at bounding box center [1360, 68] width 66 height 13
click at [1340, 150] on div "Utes Delivery" at bounding box center [1382, 148] width 121 height 24
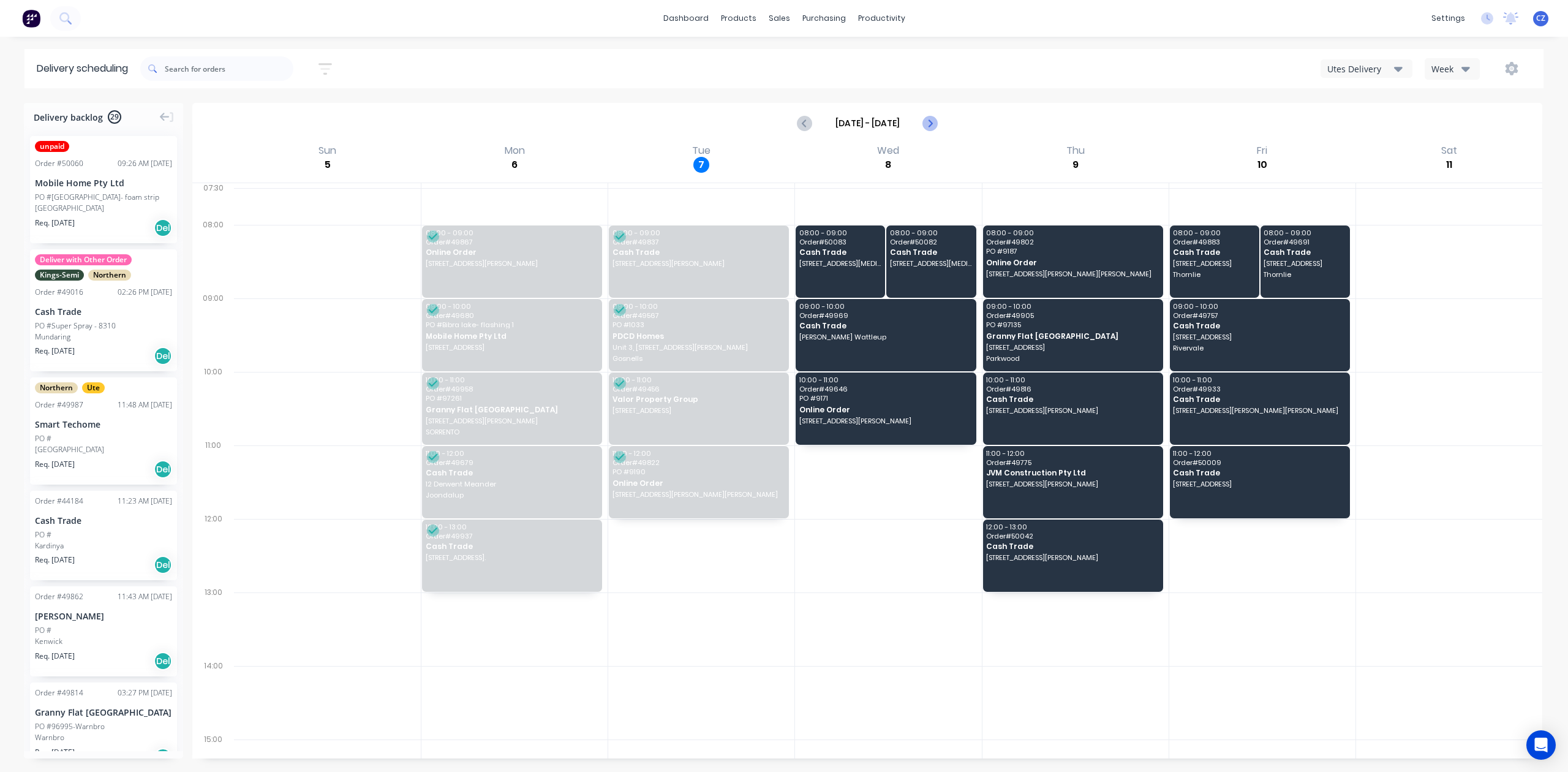
click at [933, 128] on icon "Next page" at bounding box center [929, 123] width 14 height 14
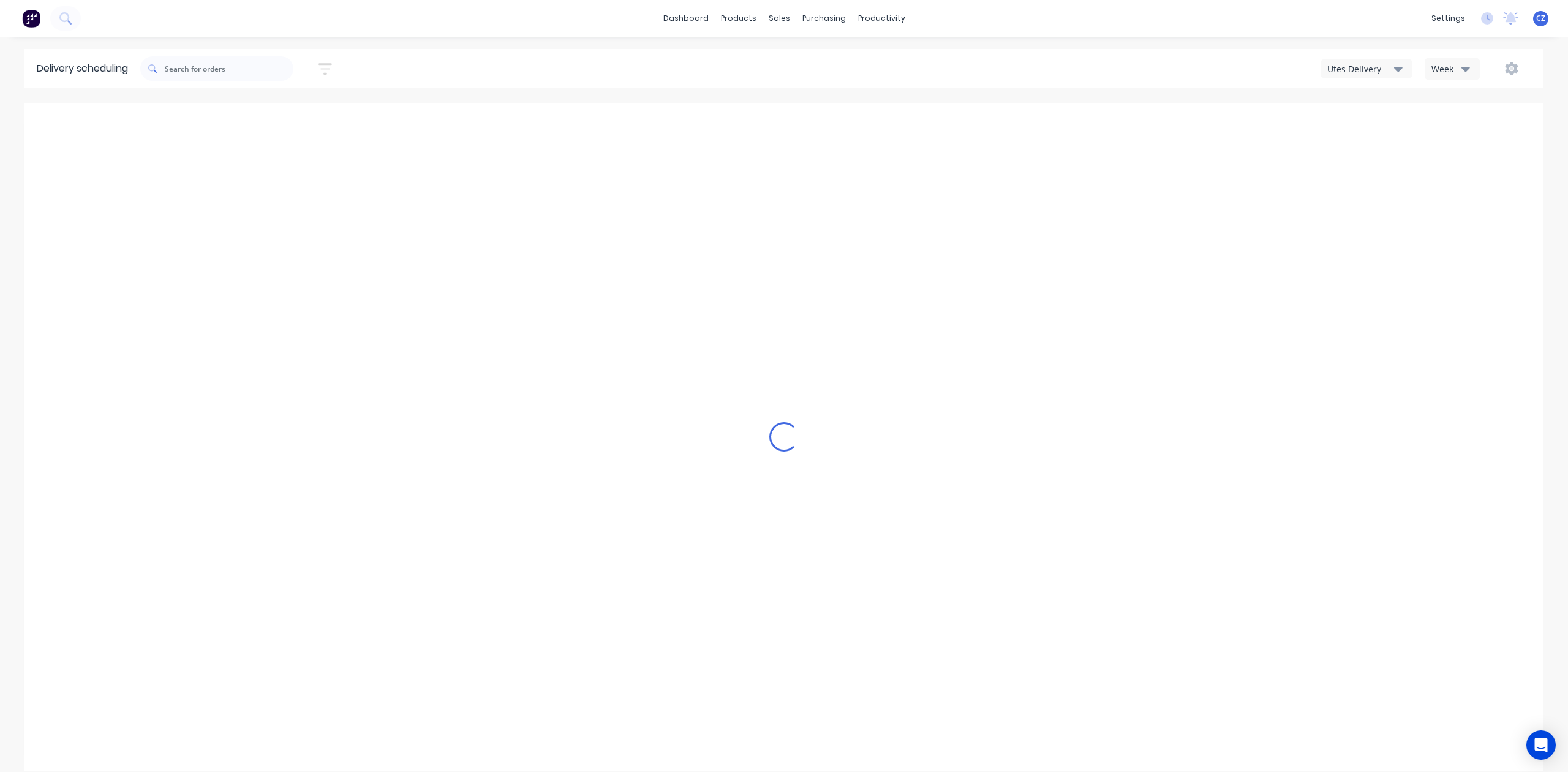
type input "[DATE] - [DATE]"
